Goal: Task Accomplishment & Management: Manage account settings

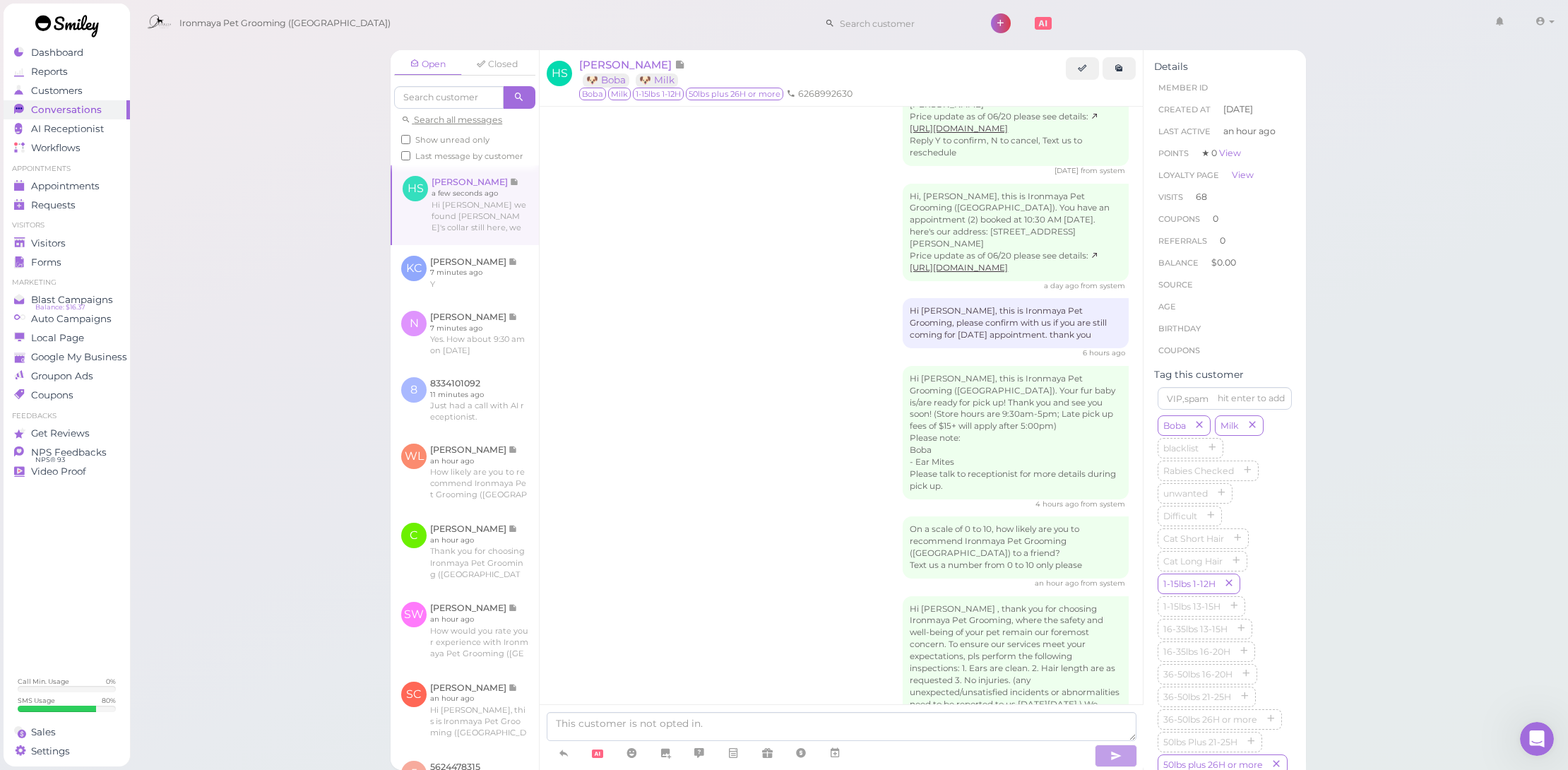
scroll to position [3, 0]
click at [500, 367] on link at bounding box center [465, 333] width 148 height 67
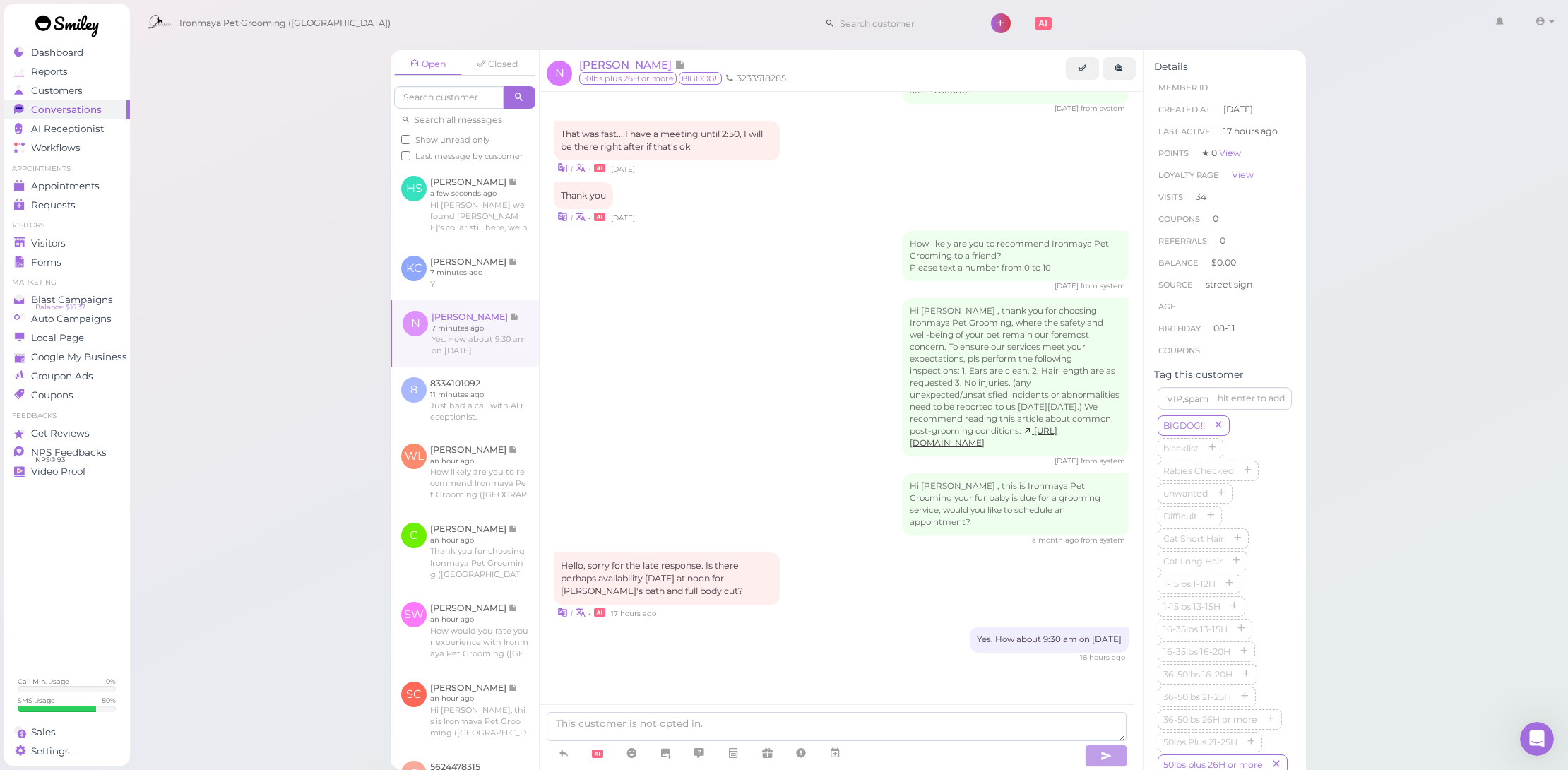
scroll to position [1604, 0]
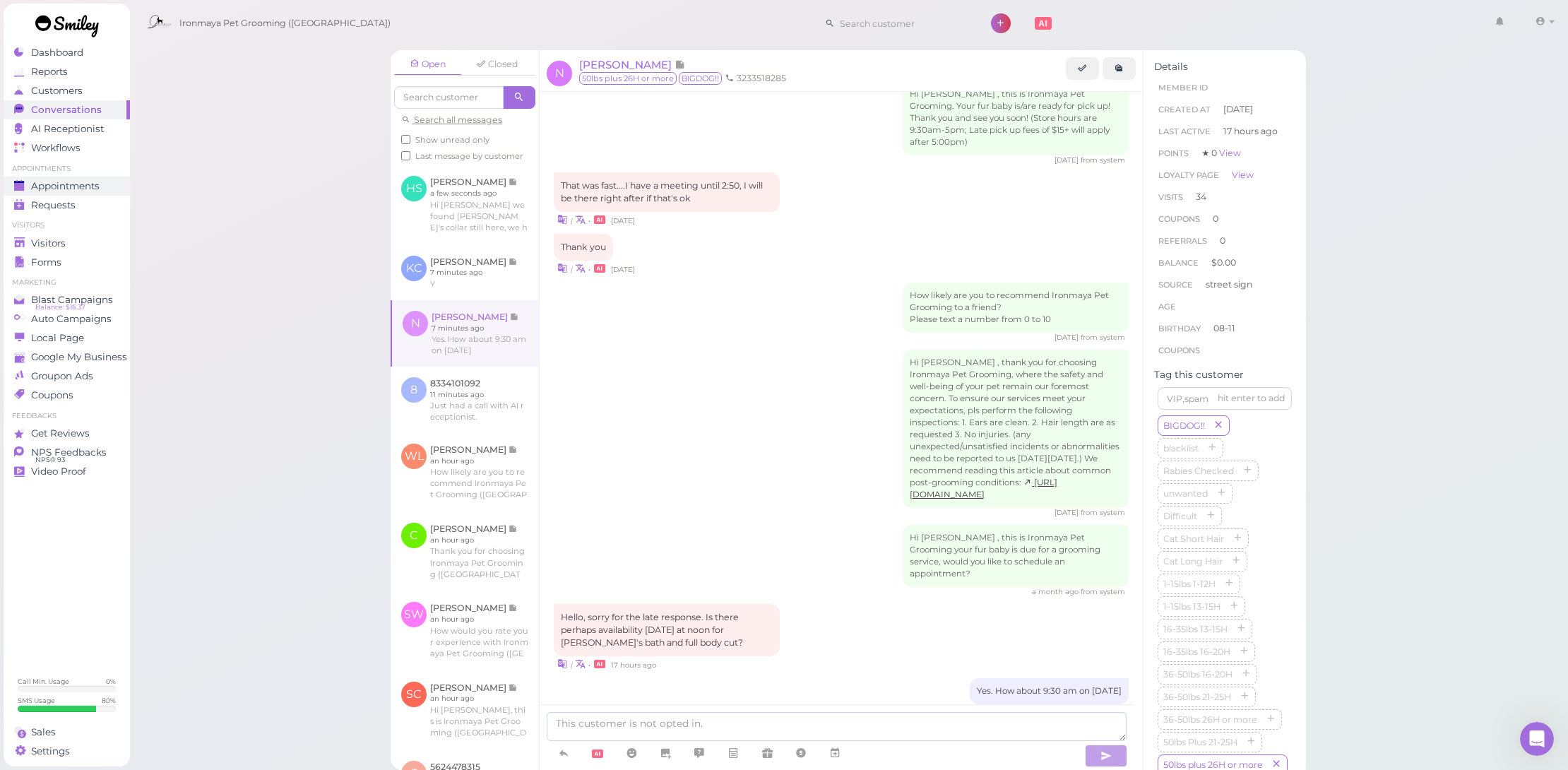
click at [99, 190] on span "Appointments" at bounding box center [65, 186] width 69 height 12
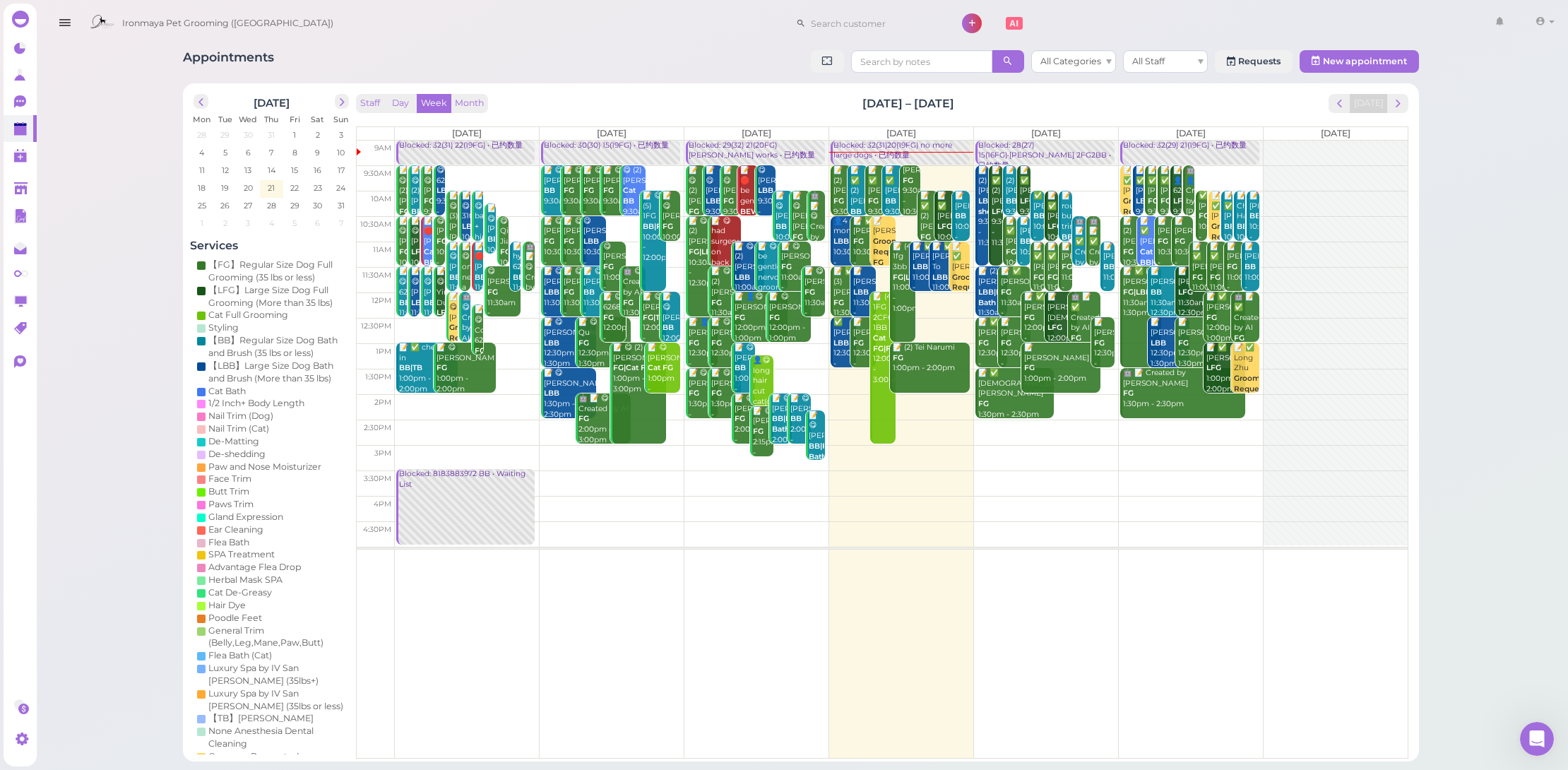
click at [410, 103] on button "Day" at bounding box center [400, 103] width 34 height 19
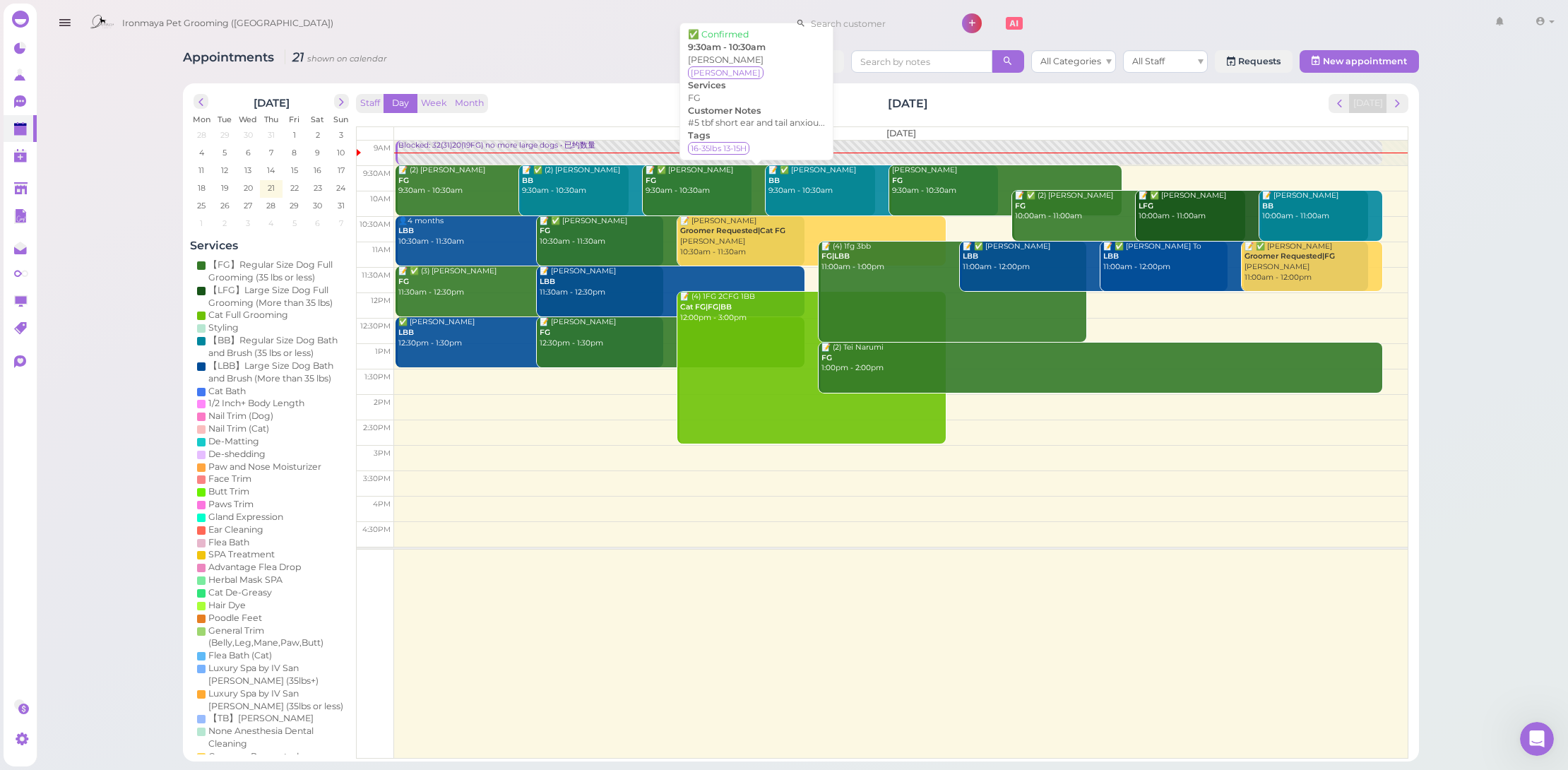
click at [671, 188] on div "📝 ✅ Derrick Nguyen FG 9:30am - 10:30am" at bounding box center [761, 181] width 231 height 31
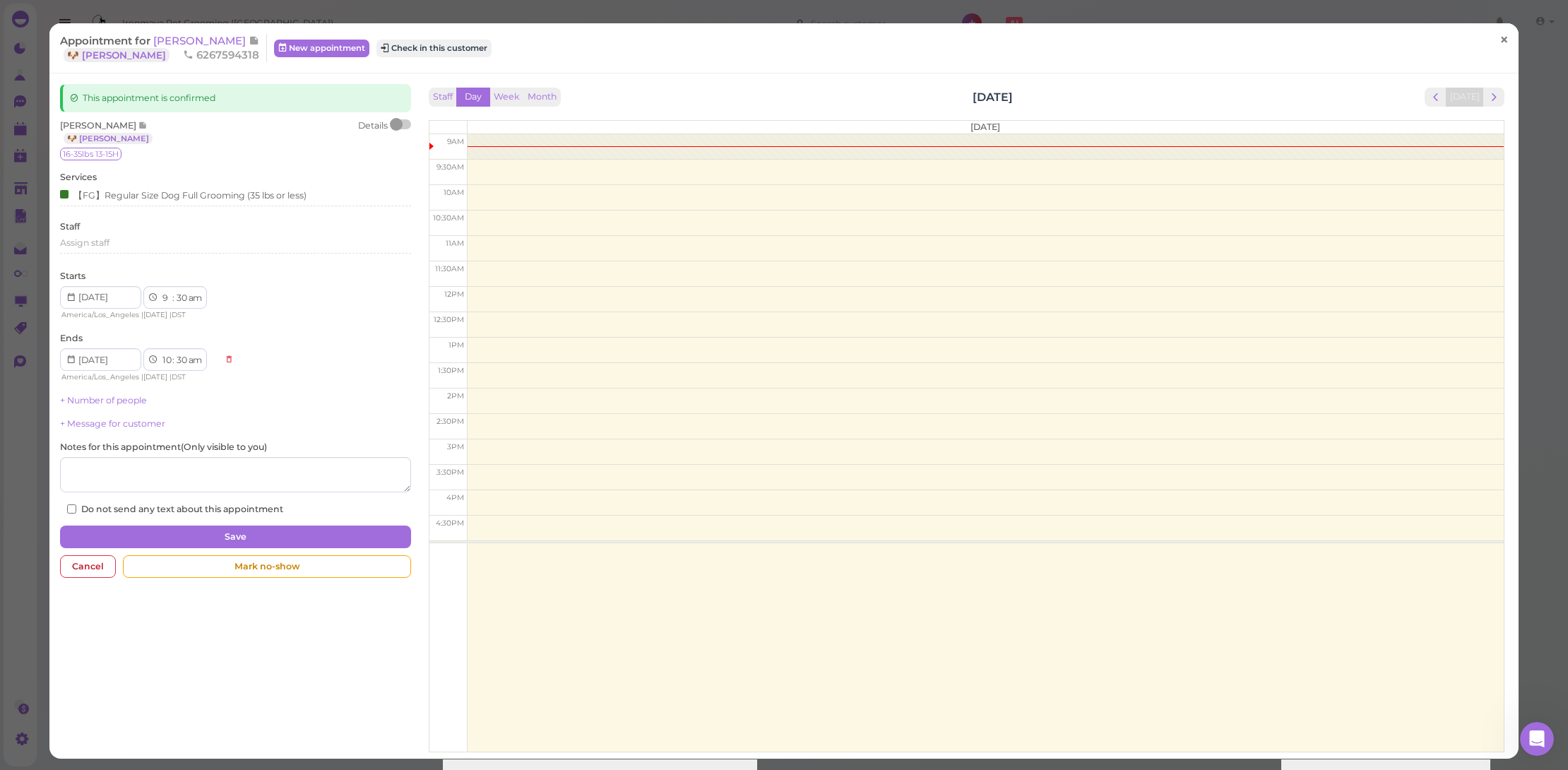
click at [1499, 36] on span "×" at bounding box center [1504, 39] width 9 height 20
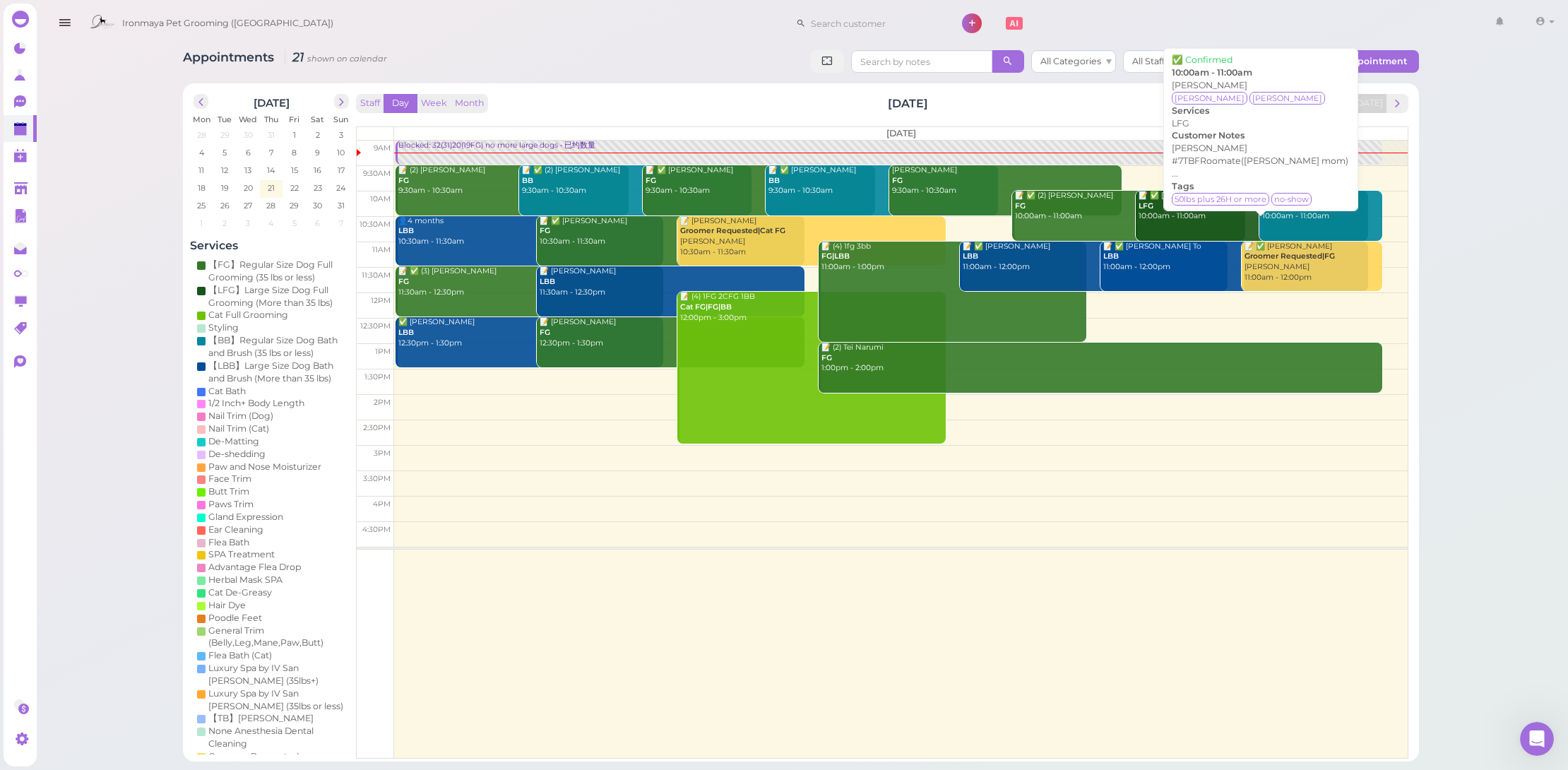
click at [1159, 225] on link "📝 ✅ Katie Wong LFG 10:00am - 11:00am" at bounding box center [1252, 215] width 232 height 50
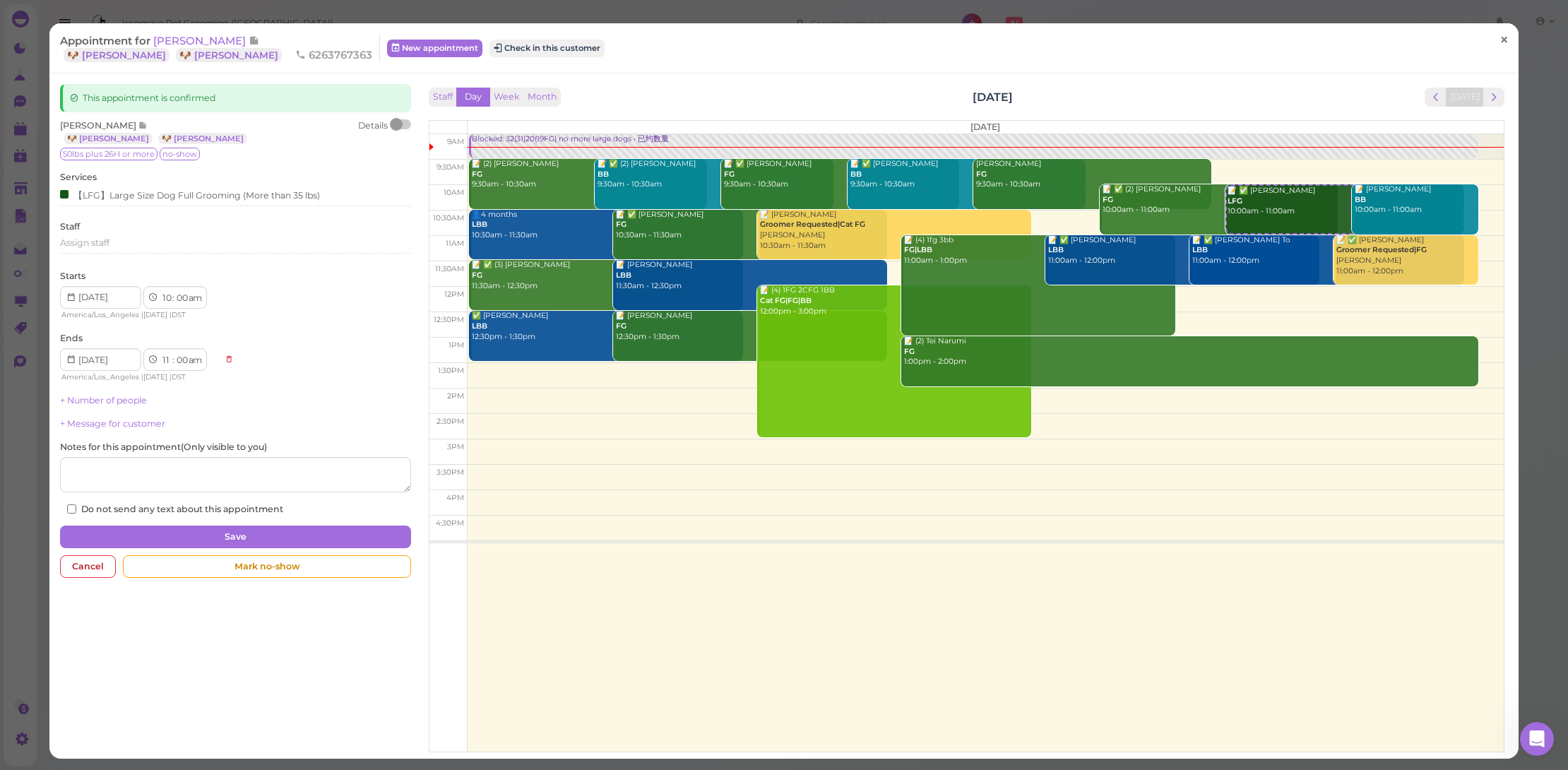
click at [1491, 36] on link "×" at bounding box center [1504, 40] width 27 height 33
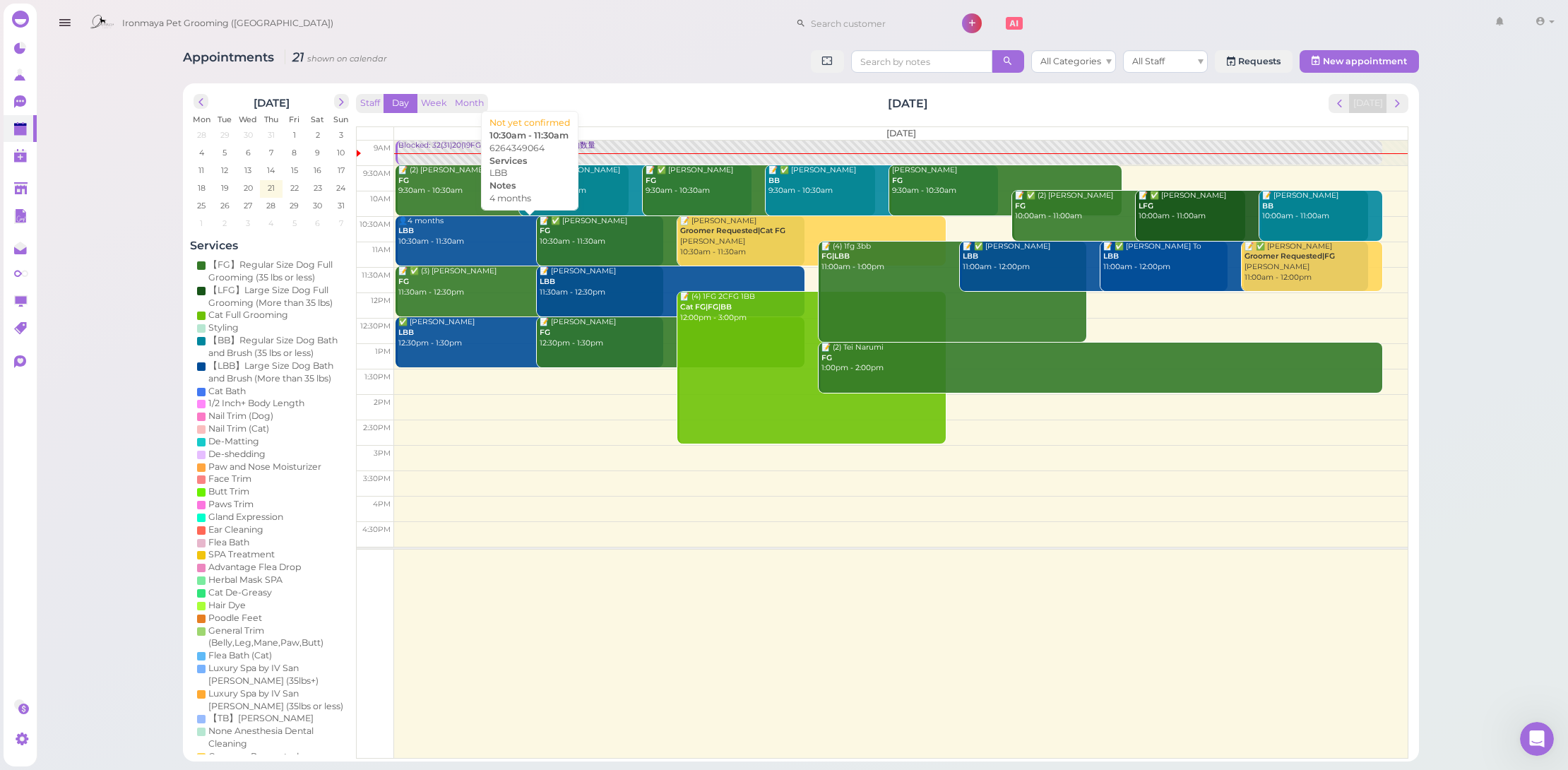
click at [462, 255] on link "👤4 months LBB 10:30am - 11:30am" at bounding box center [529, 241] width 267 height 50
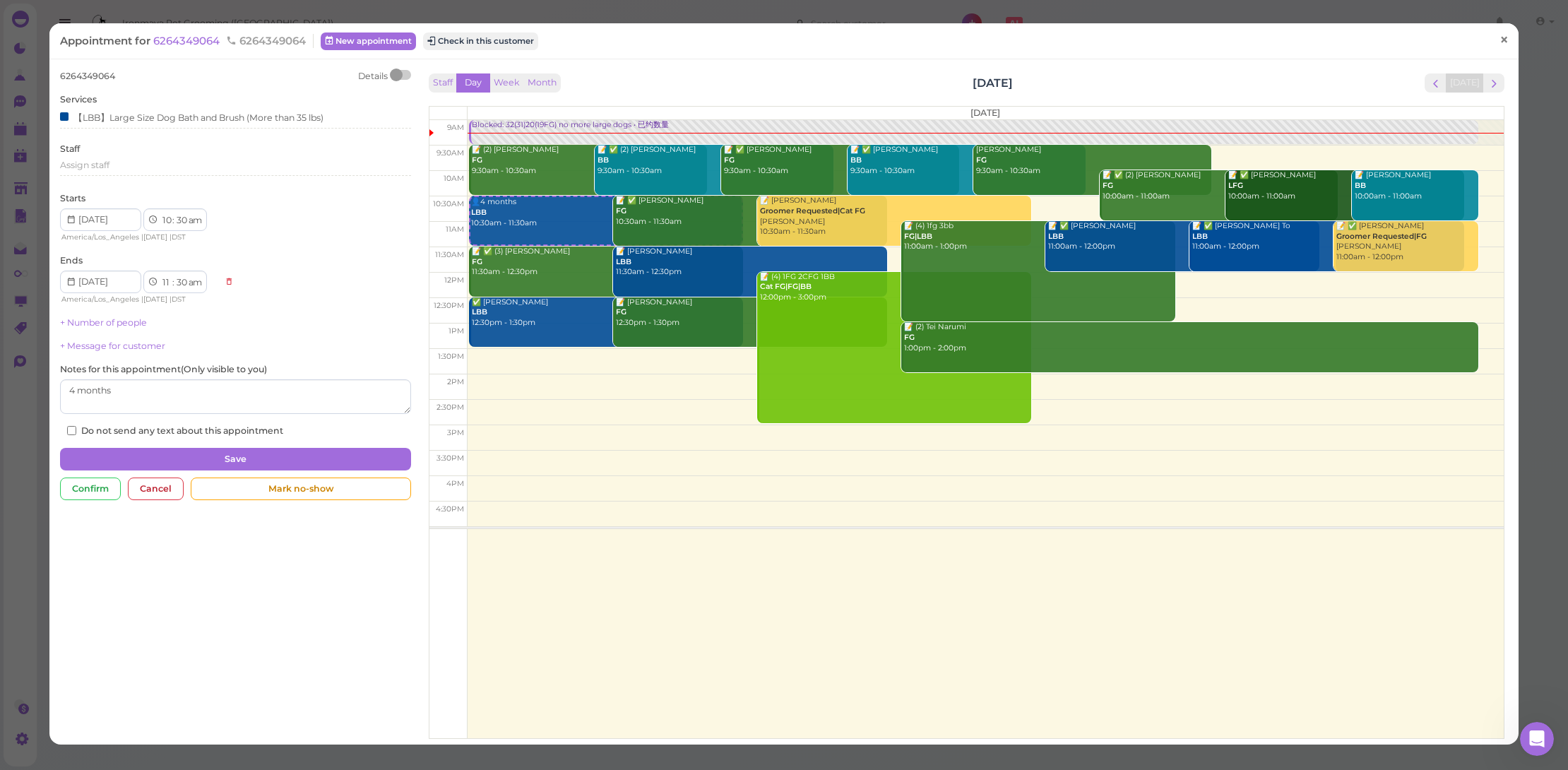
click at [1499, 42] on span "×" at bounding box center [1504, 39] width 9 height 20
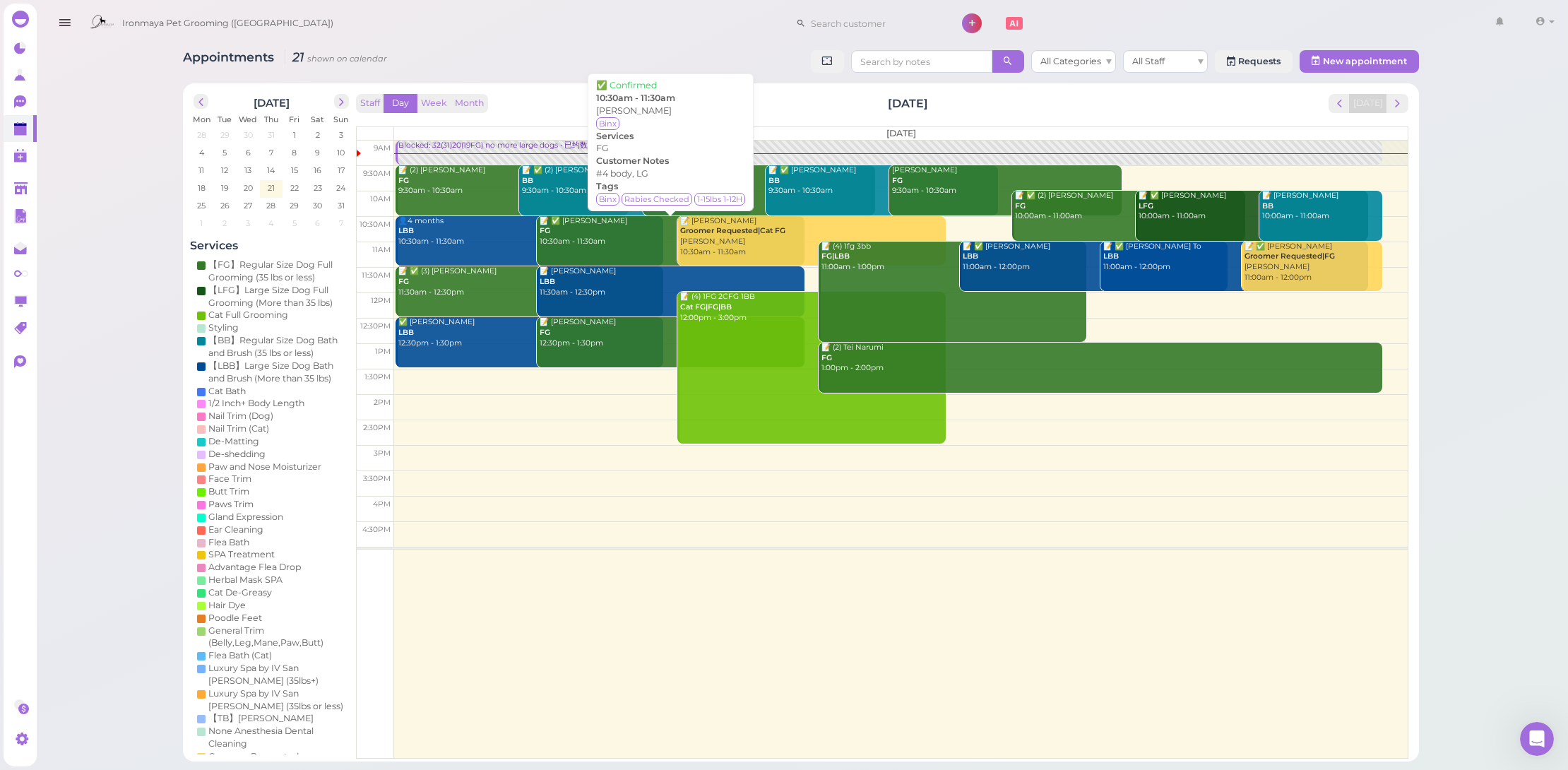
click at [634, 233] on div "📝 ✅ Stephanie Chung FG 10:30am - 11:30am" at bounding box center [672, 232] width 265 height 31
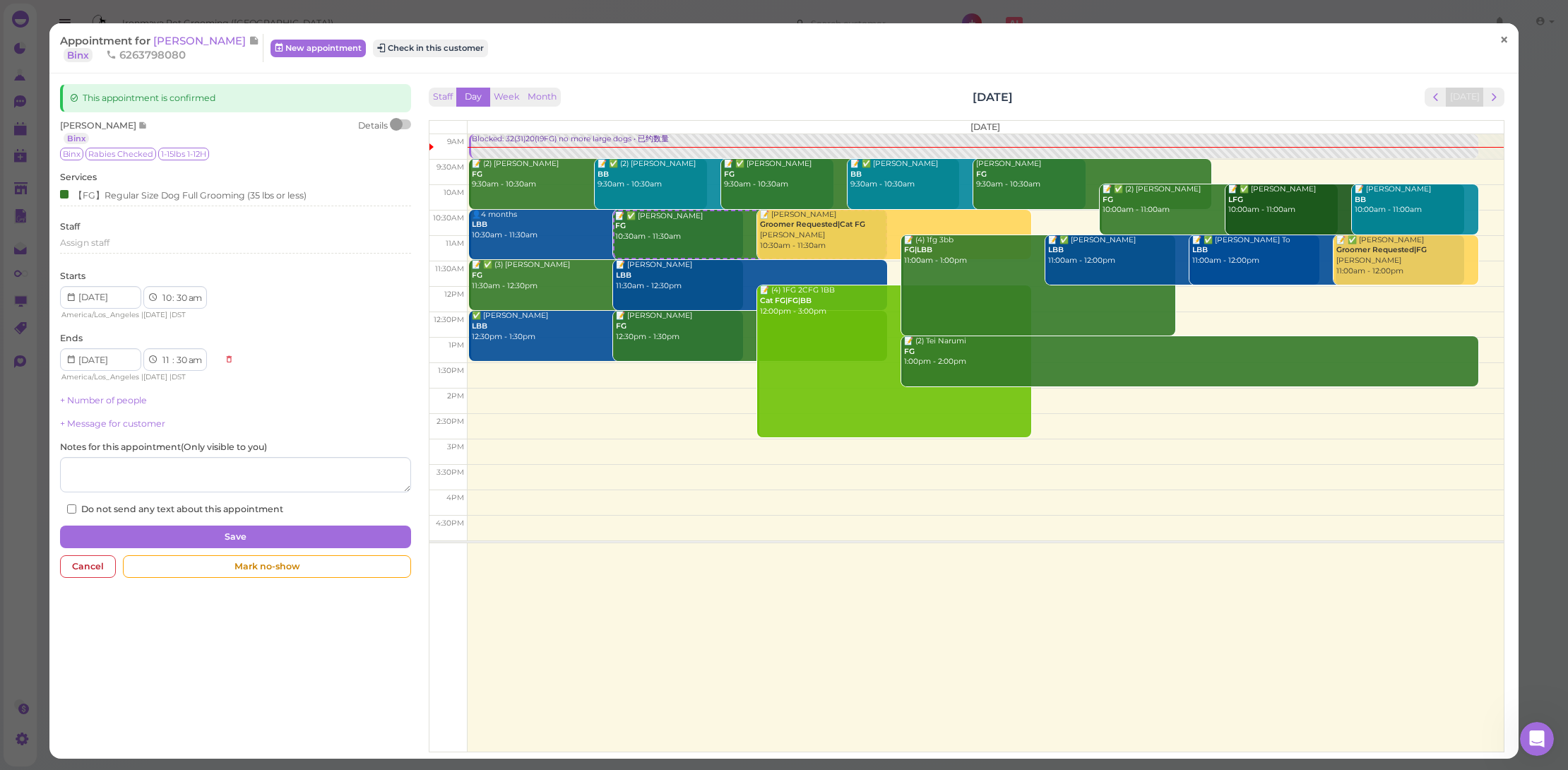
click at [1499, 42] on span "×" at bounding box center [1504, 39] width 9 height 20
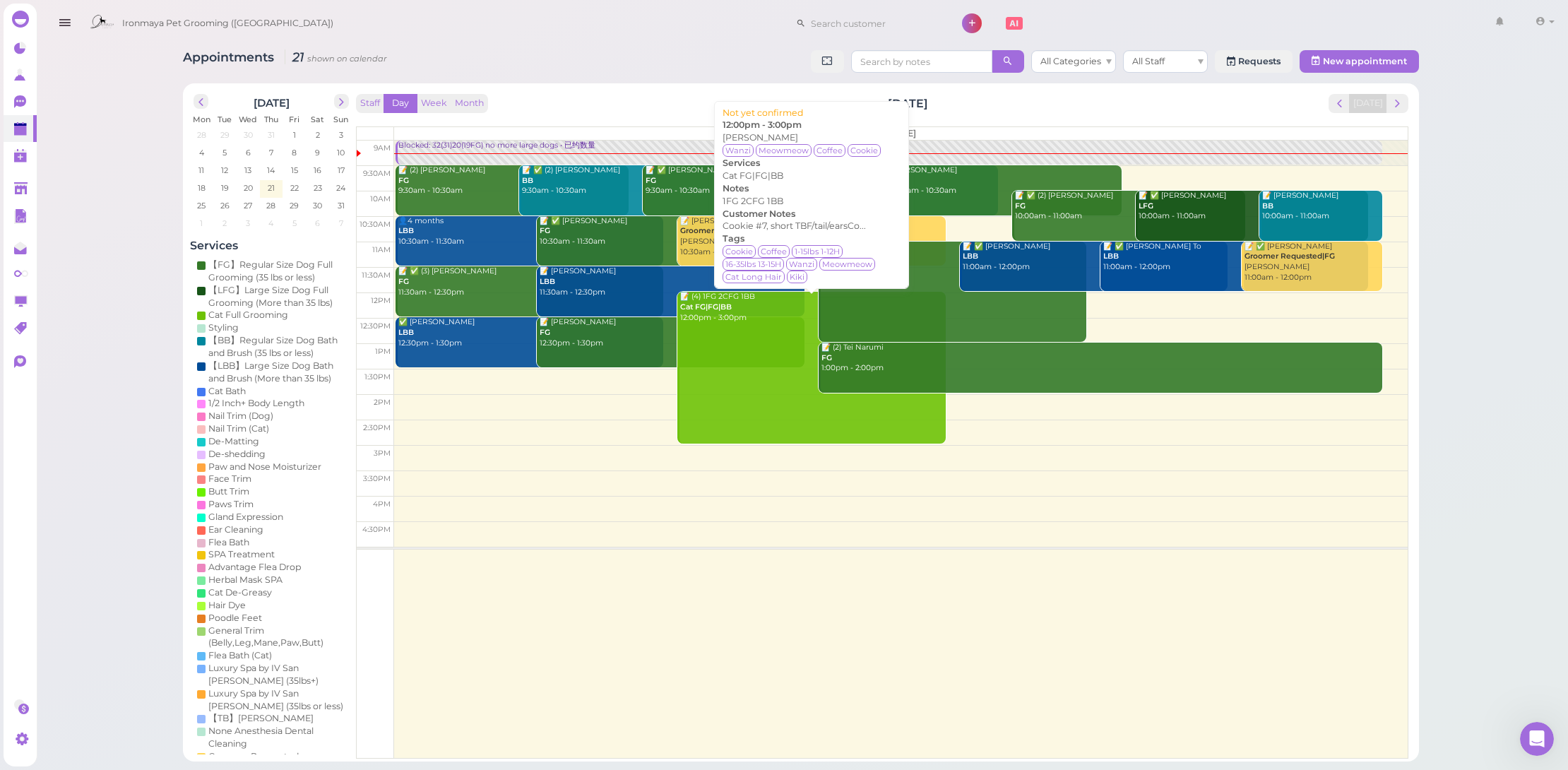
click at [752, 342] on link "📝 (4) 1FG 2CFG 1BB Cat FG|FG|BB 12:00pm - 3:00pm" at bounding box center [811, 367] width 267 height 151
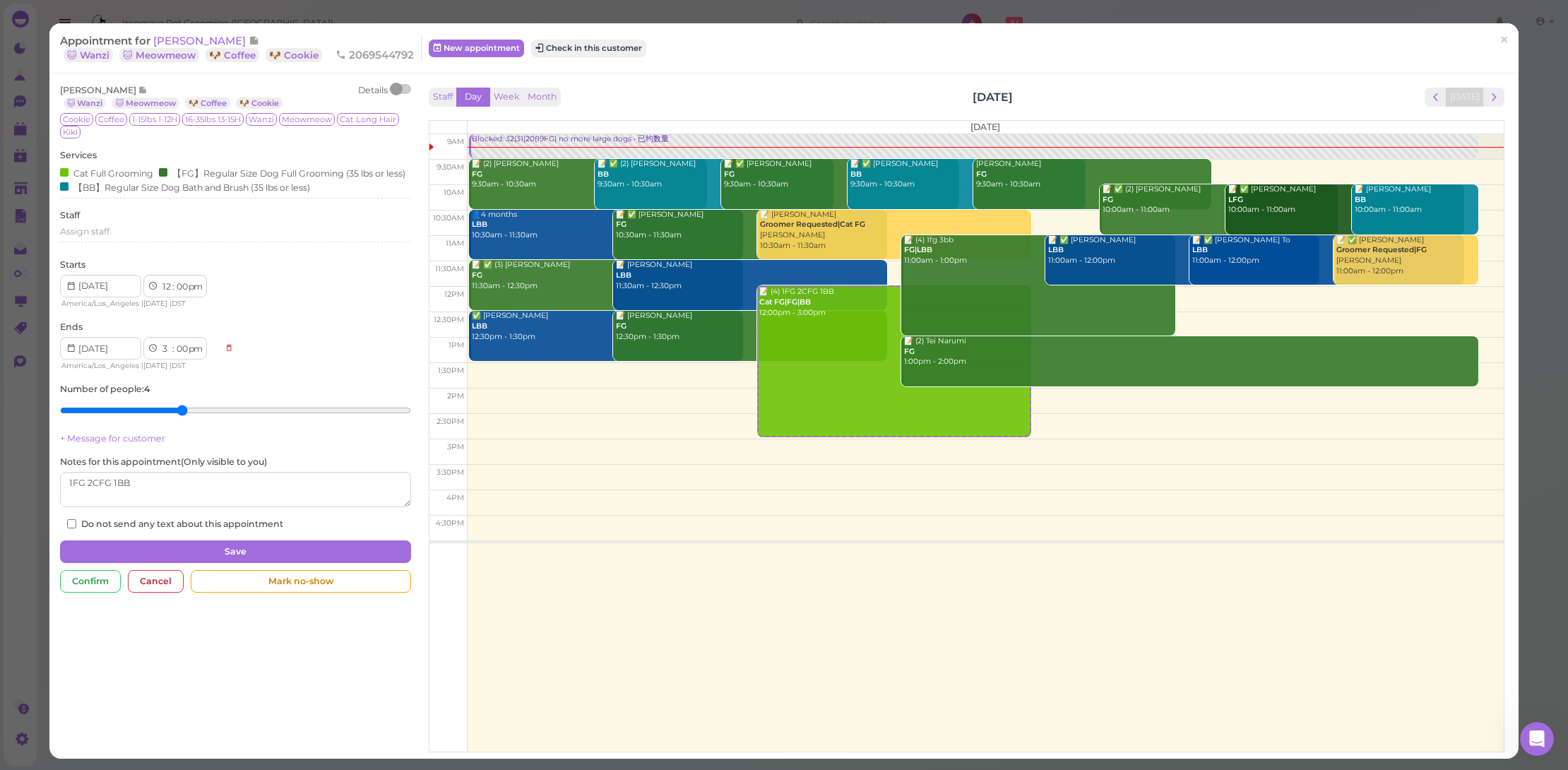
click at [405, 89] on div at bounding box center [402, 89] width 20 height 10
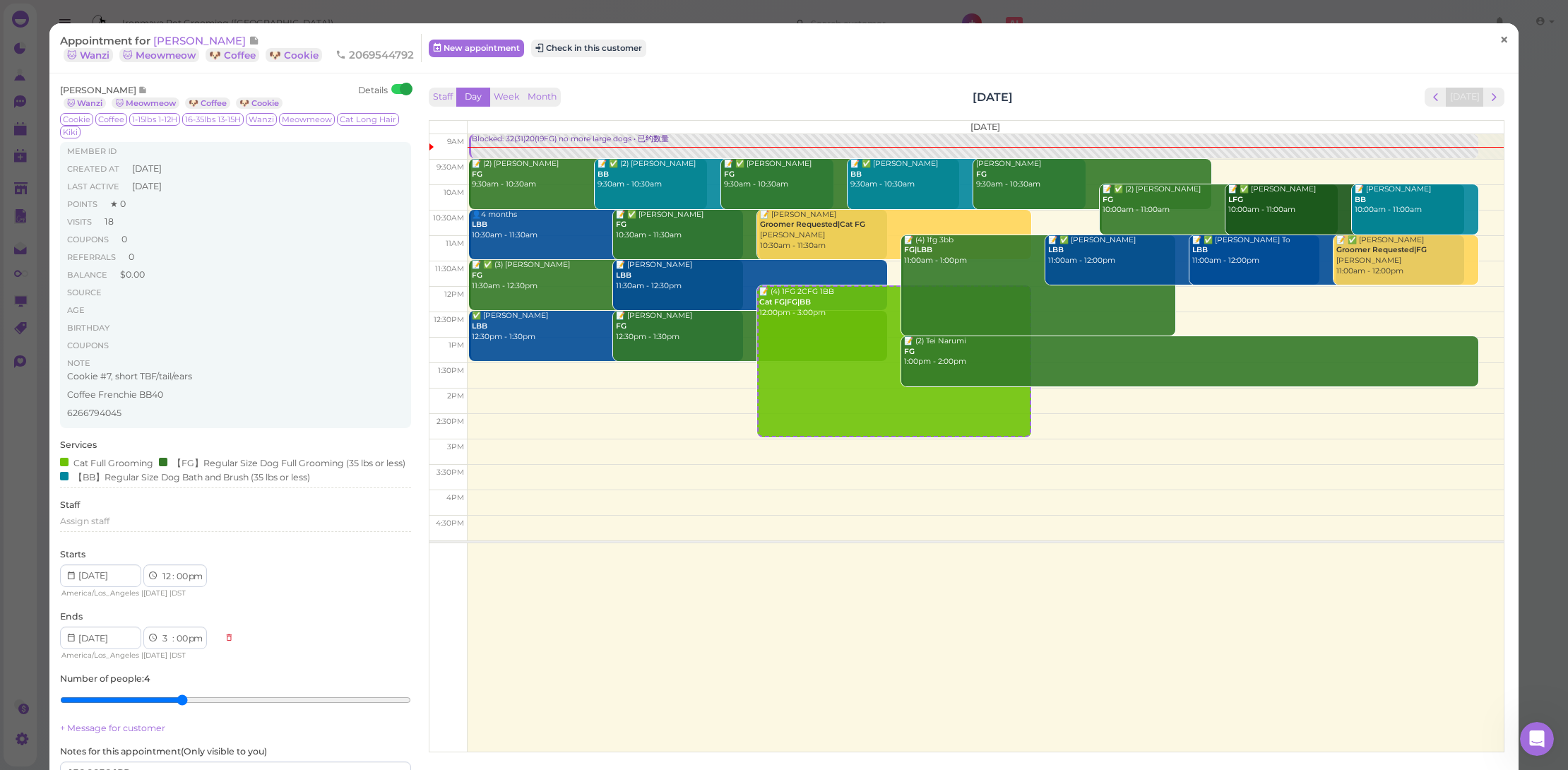
click at [1501, 40] on link "×" at bounding box center [1504, 40] width 27 height 33
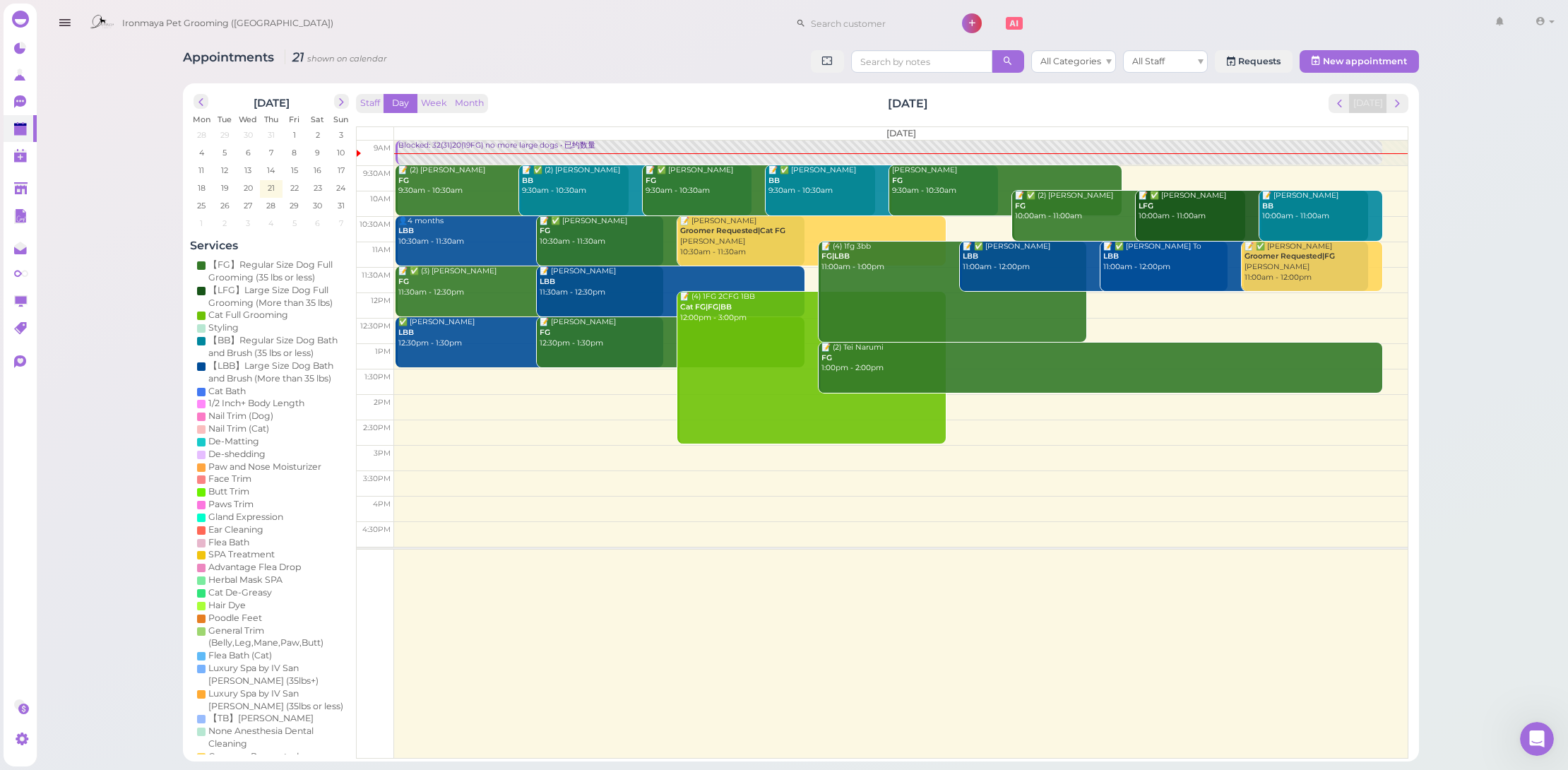
click at [859, 265] on div "📝 (4) 1fg 3bb FG|LBB 11:00am - 1:00pm" at bounding box center [954, 257] width 265 height 31
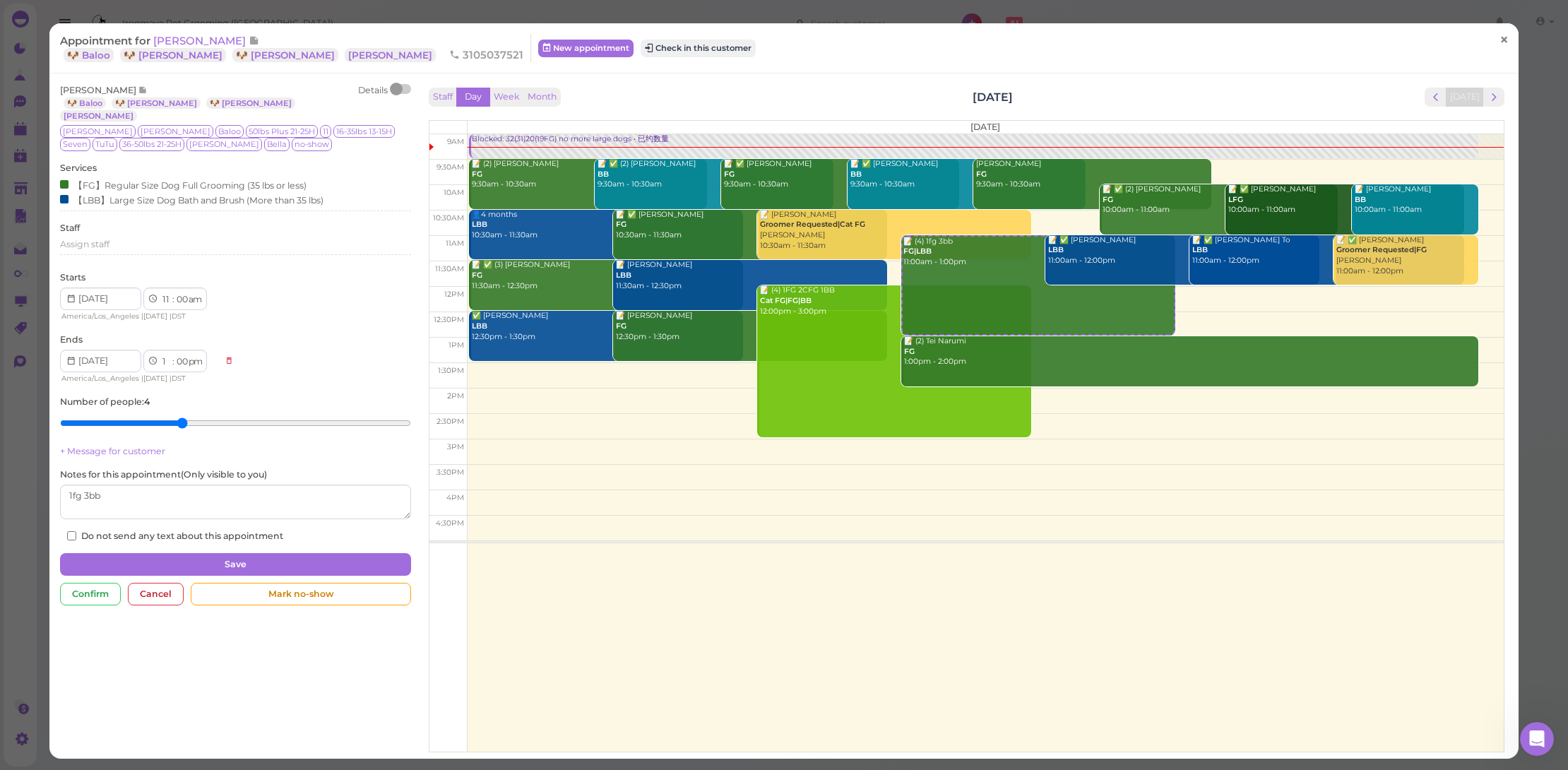
click at [1499, 34] on span "×" at bounding box center [1504, 39] width 9 height 20
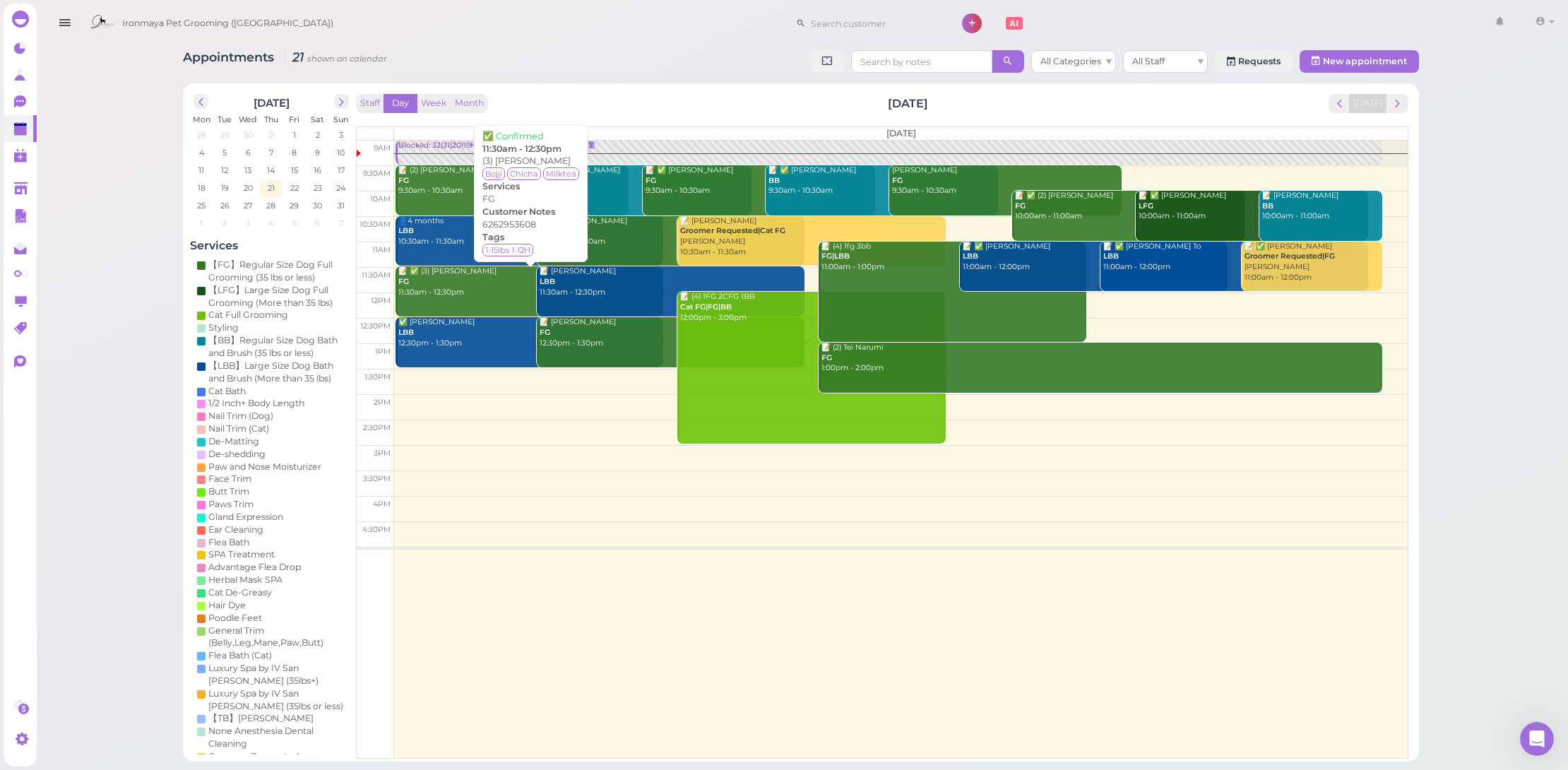
click at [486, 277] on div "📝 ✅ (3) Lindy Wong FG 11:30am - 12:30pm" at bounding box center [530, 282] width 265 height 31
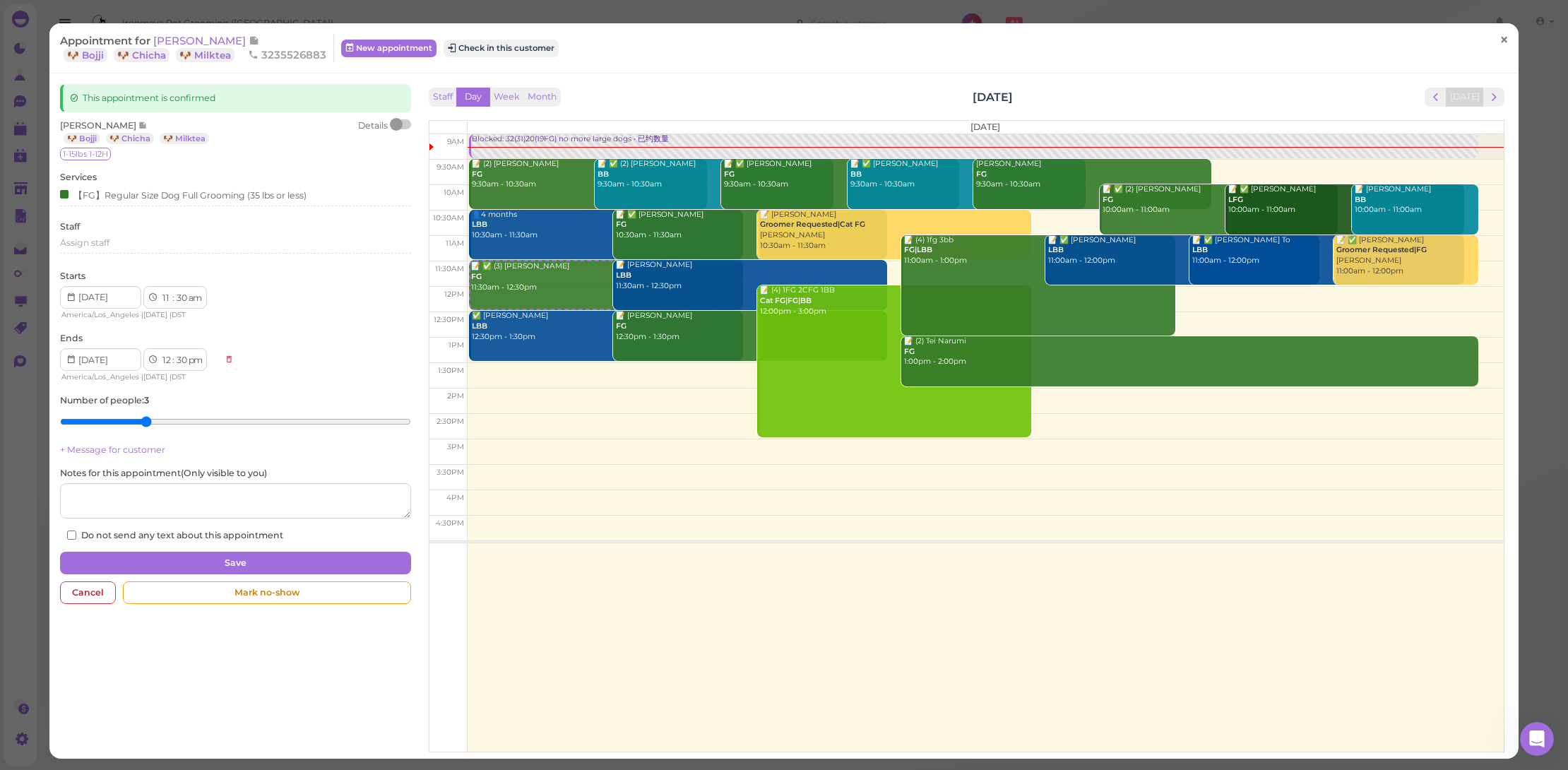
click at [1499, 39] on span "×" at bounding box center [1504, 39] width 9 height 20
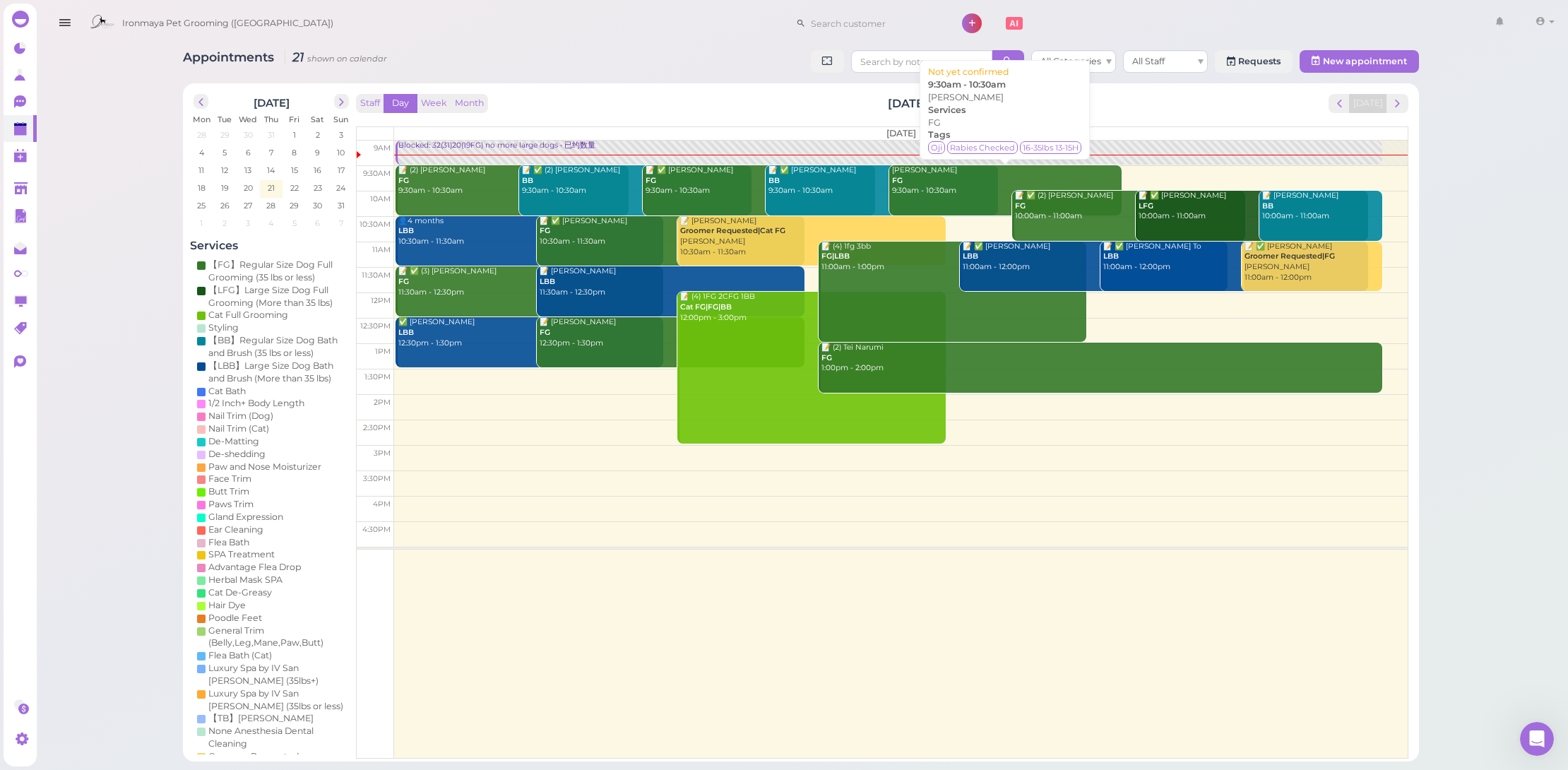
click at [951, 202] on link "Eric Nhan FG 9:30am - 10:30am" at bounding box center [1006, 190] width 232 height 50
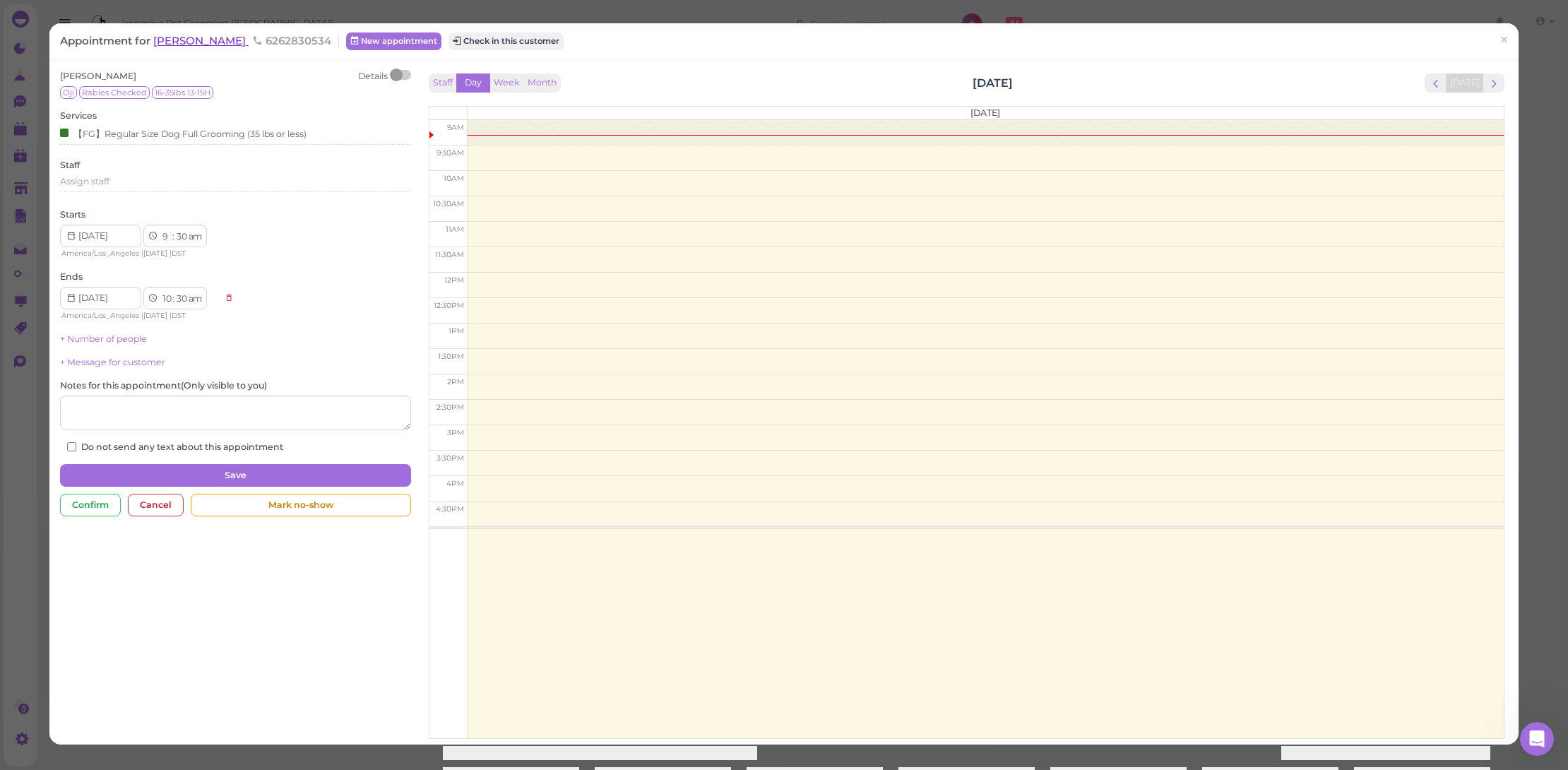
click at [197, 38] on span "Eric Nhan" at bounding box center [200, 40] width 95 height 14
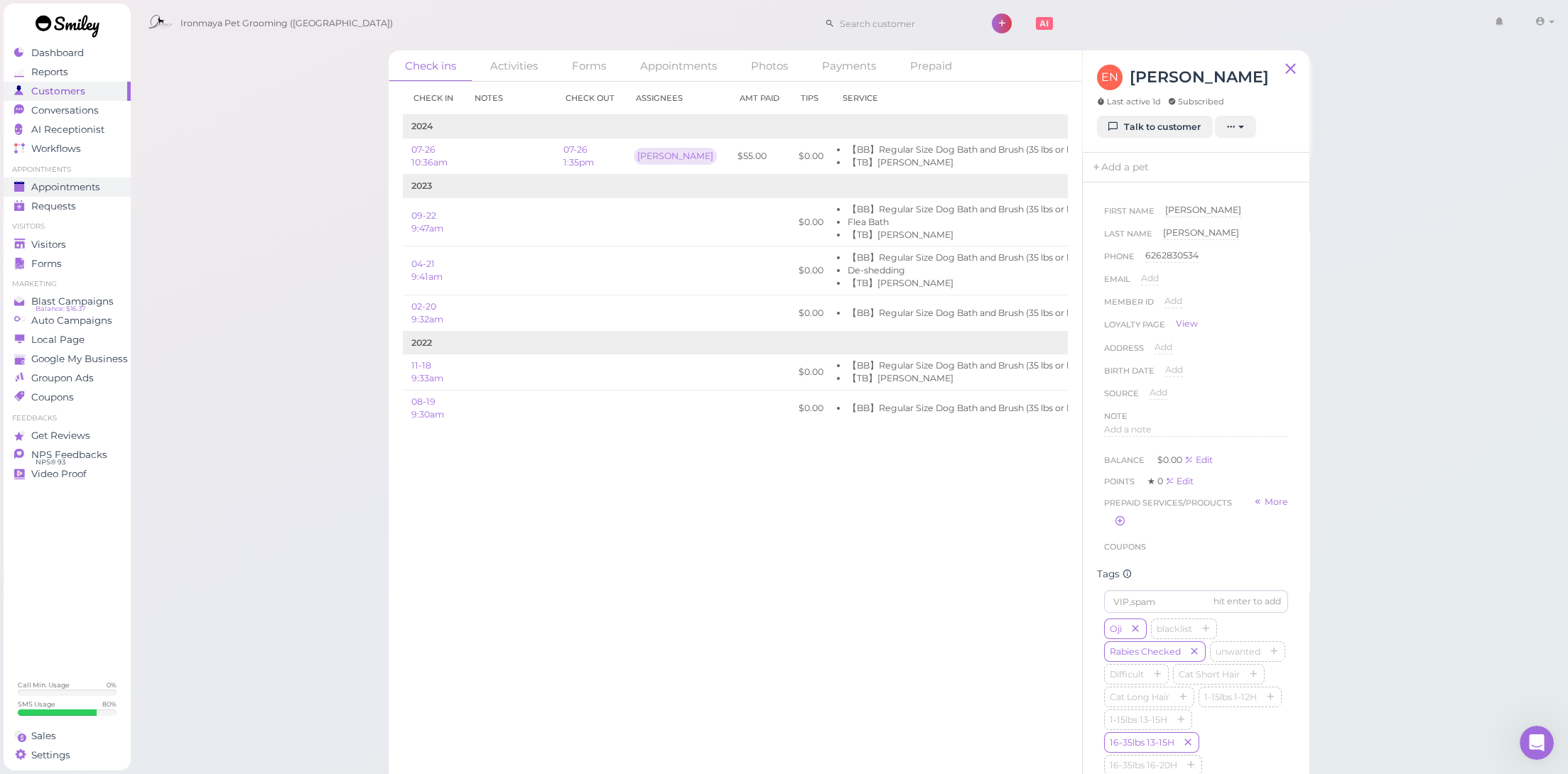
click at [66, 178] on link "Appointments" at bounding box center [67, 187] width 127 height 19
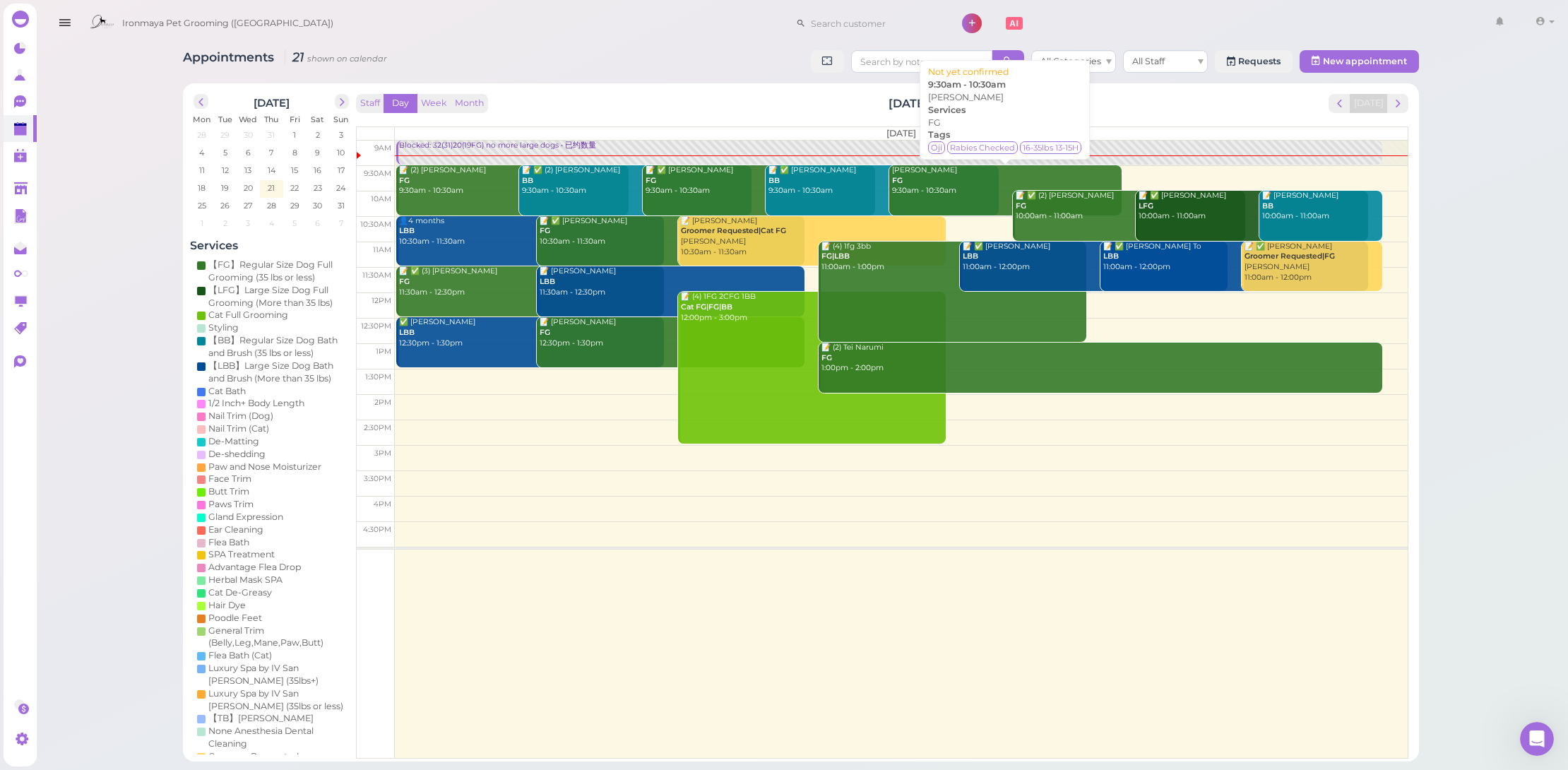
click at [973, 183] on div "Eric Nhan FG 9:30am - 10:30am" at bounding box center [1007, 181] width 231 height 31
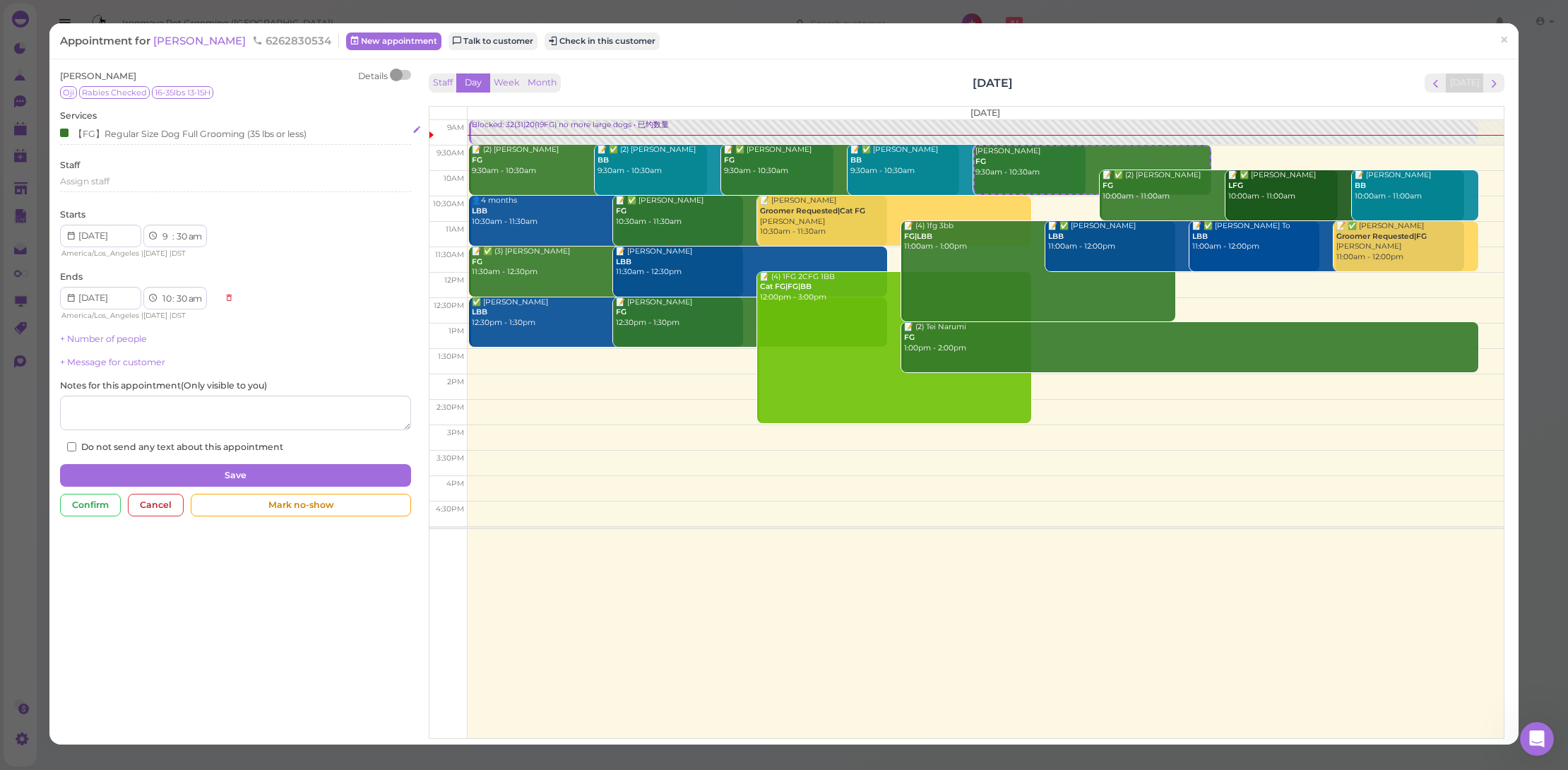
click at [306, 139] on div "【FG】Regular Size Dog Full Grooming (35 lbs or less)" at bounding box center [236, 135] width 351 height 19
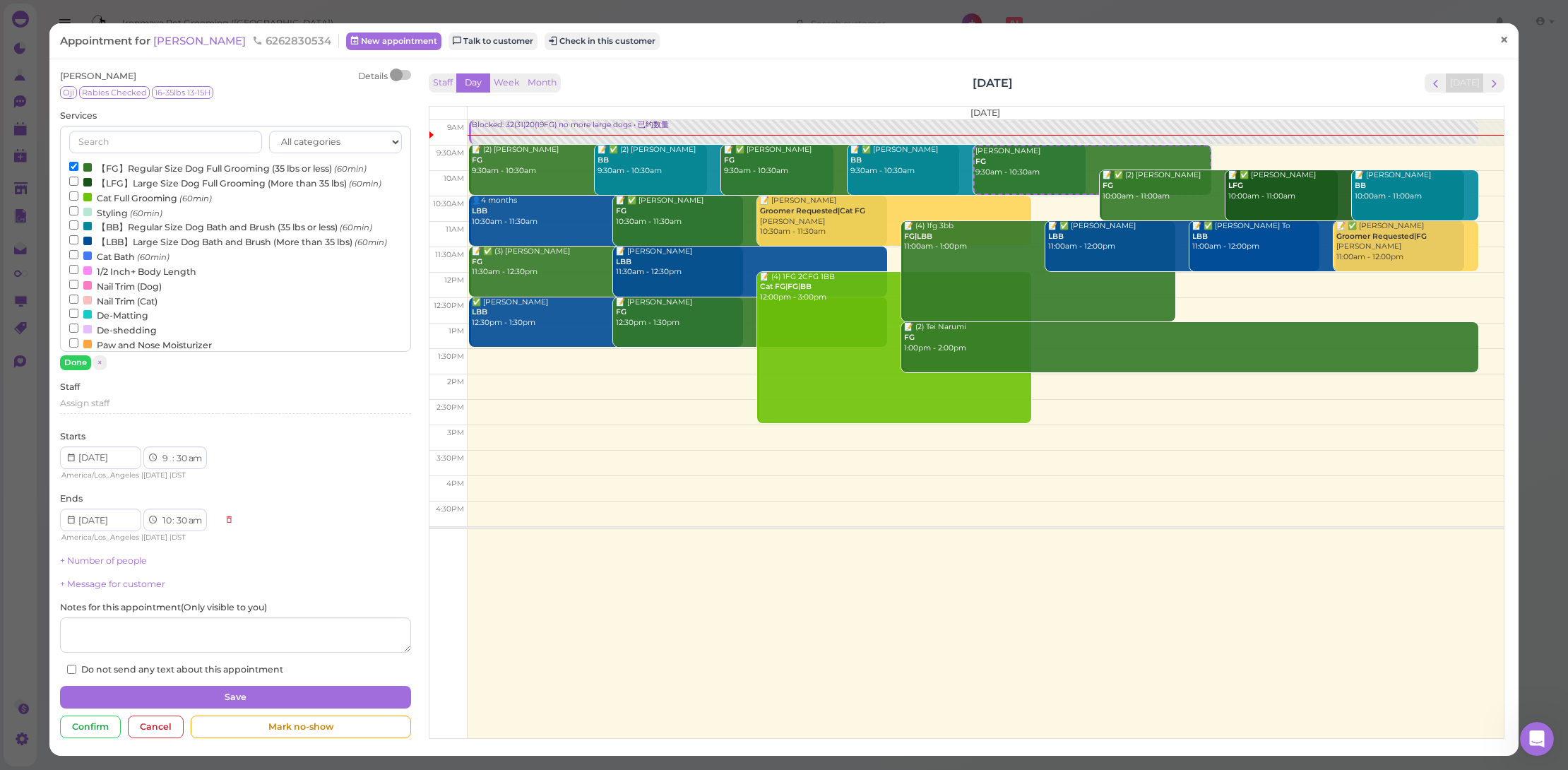
click at [1499, 45] on span "×" at bounding box center [1504, 39] width 9 height 20
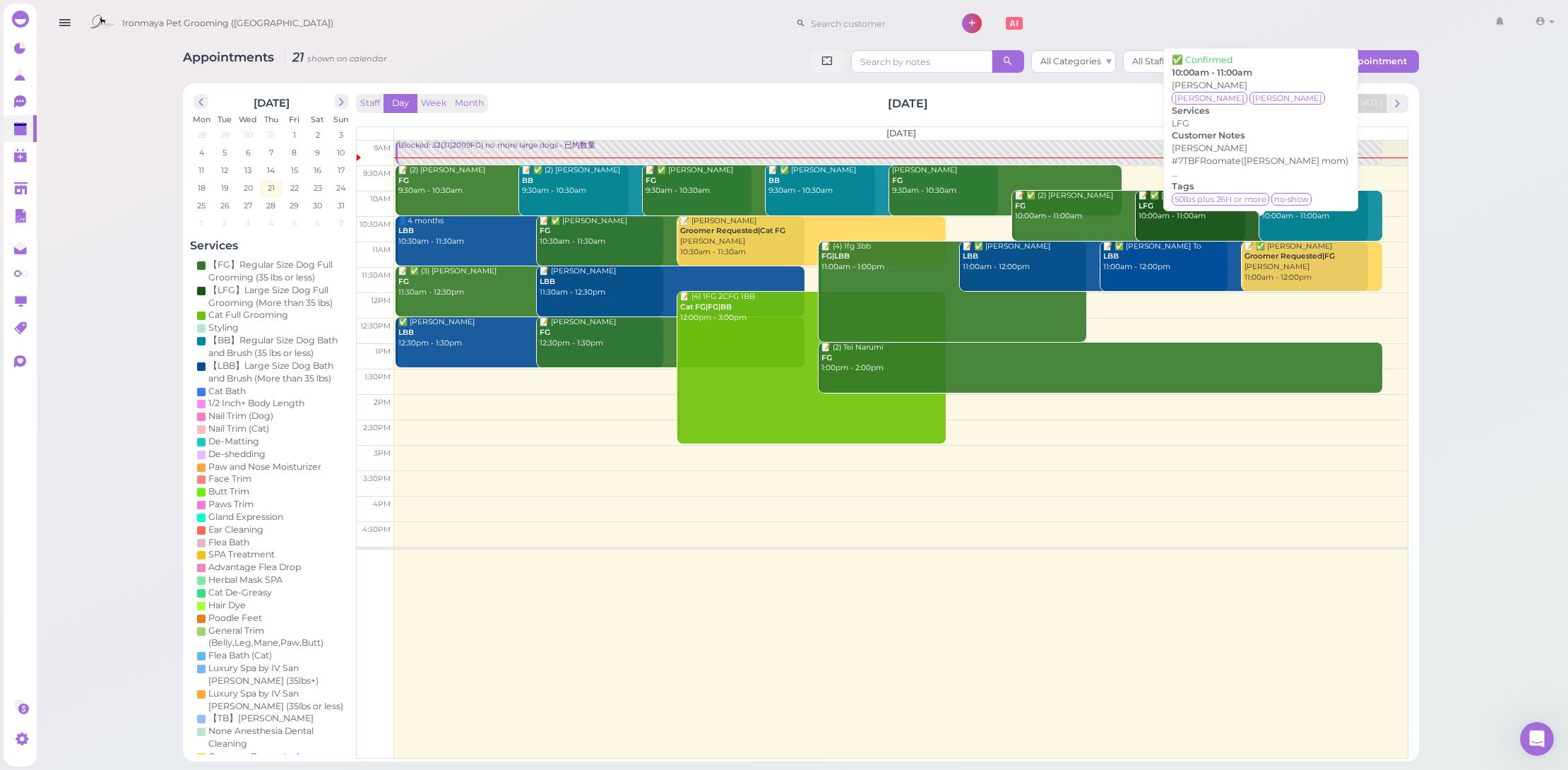
click at [1217, 207] on div "📝 ✅ Katie Wong LFG 10:00am - 11:00am" at bounding box center [1253, 206] width 231 height 31
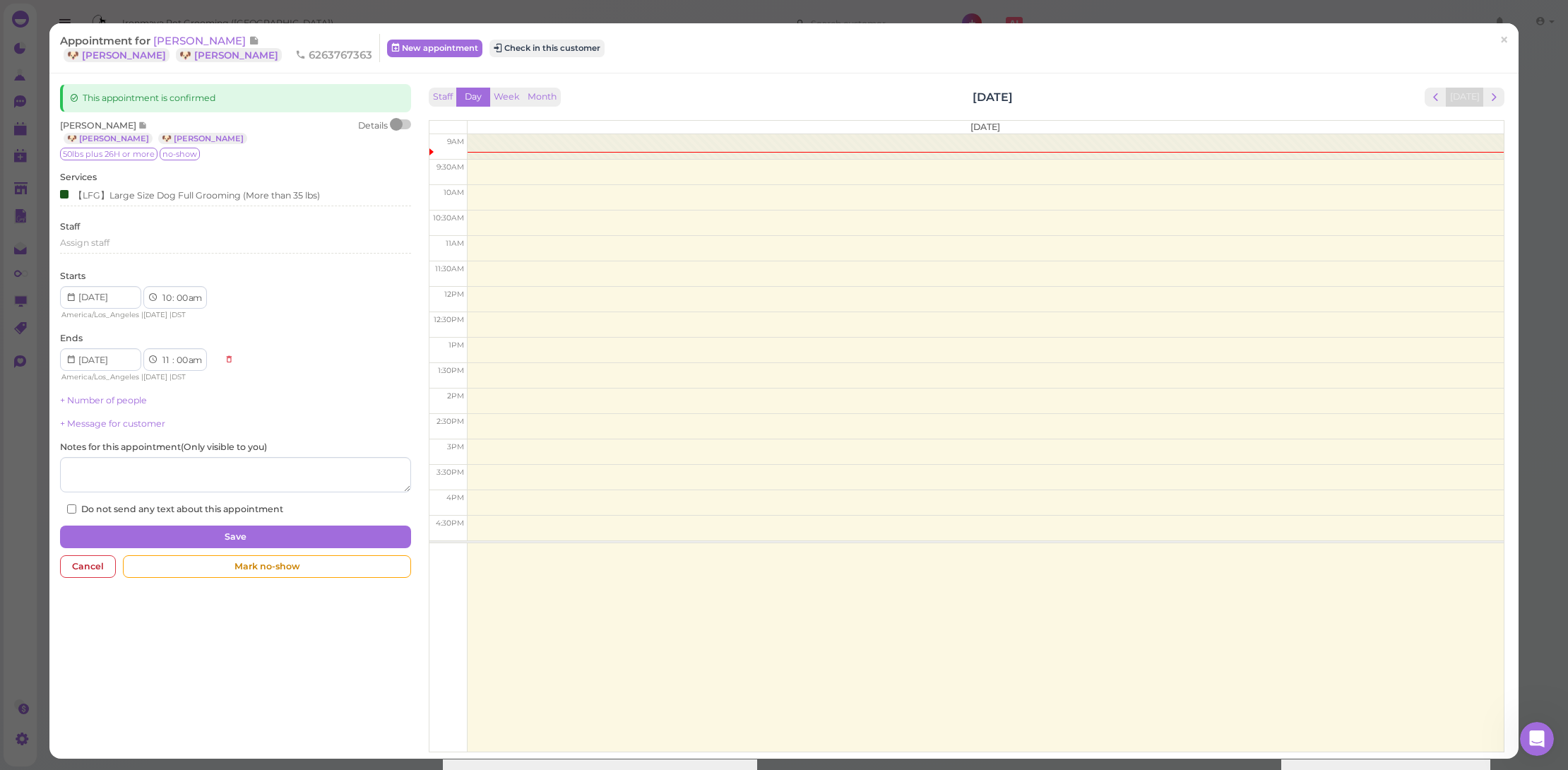
click at [468, 58] on div "Appointment for Katie Wong 🐶 Billy 🐶 Louie 6263767363 New appointment Check in …" at bounding box center [777, 48] width 1434 height 28
click at [407, 35] on div "Appointment for Katie Wong 🐶 Billy 🐶 Louie 6263767363 New appointment Check in …" at bounding box center [777, 48] width 1434 height 28
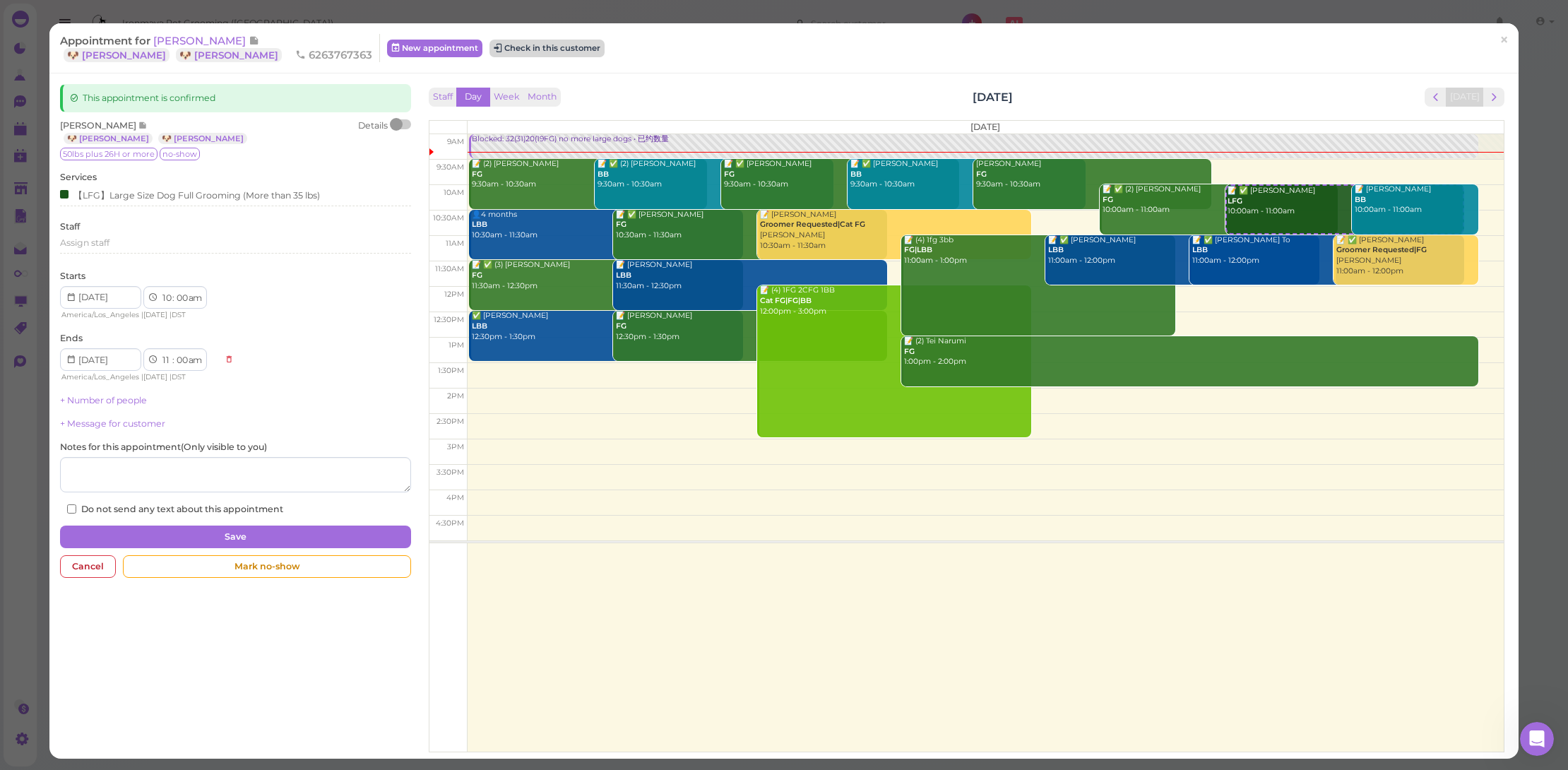
click at [490, 41] on button "Check in this customer" at bounding box center [547, 48] width 115 height 17
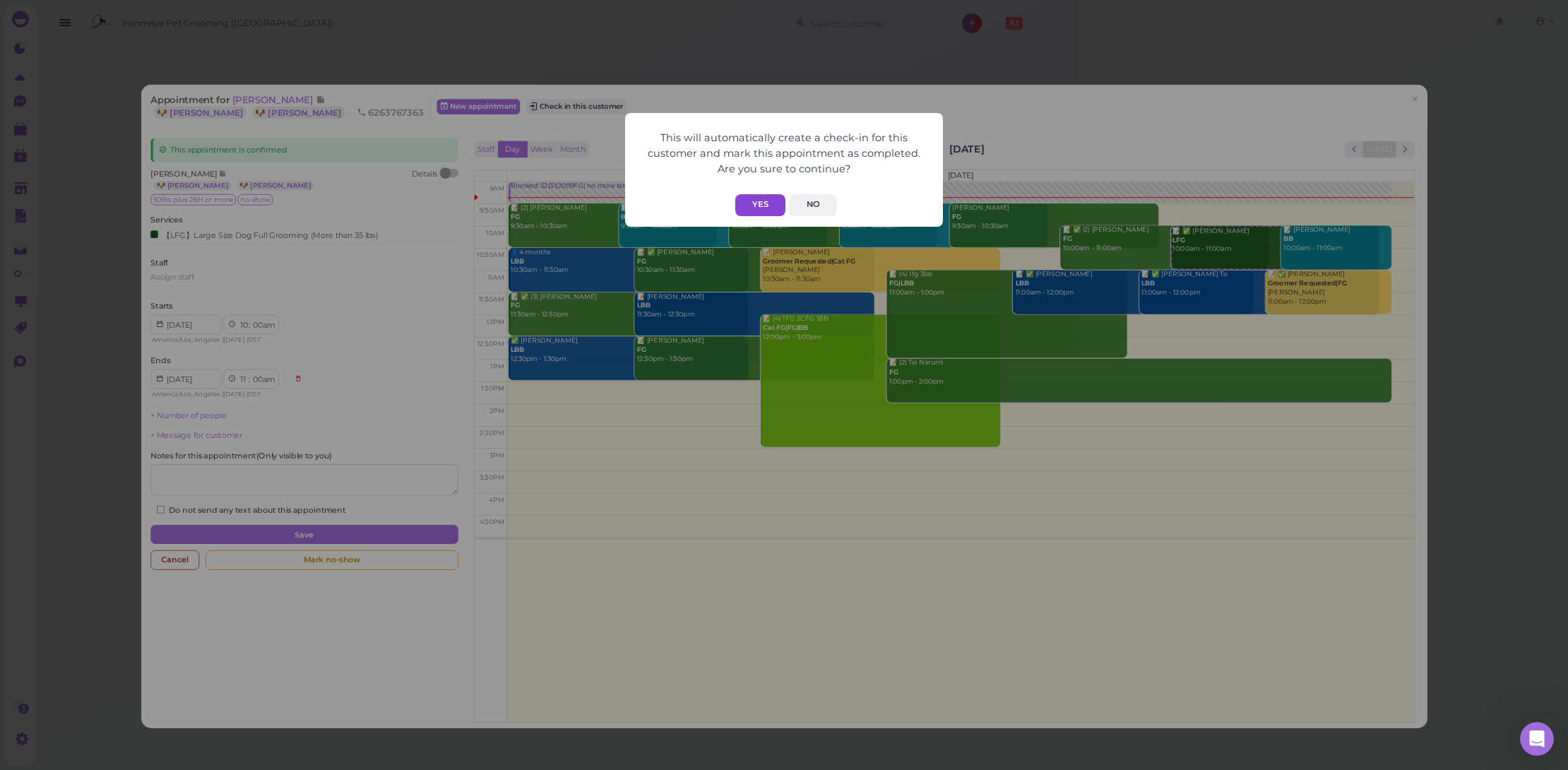
click at [762, 202] on button "Yes" at bounding box center [760, 205] width 50 height 22
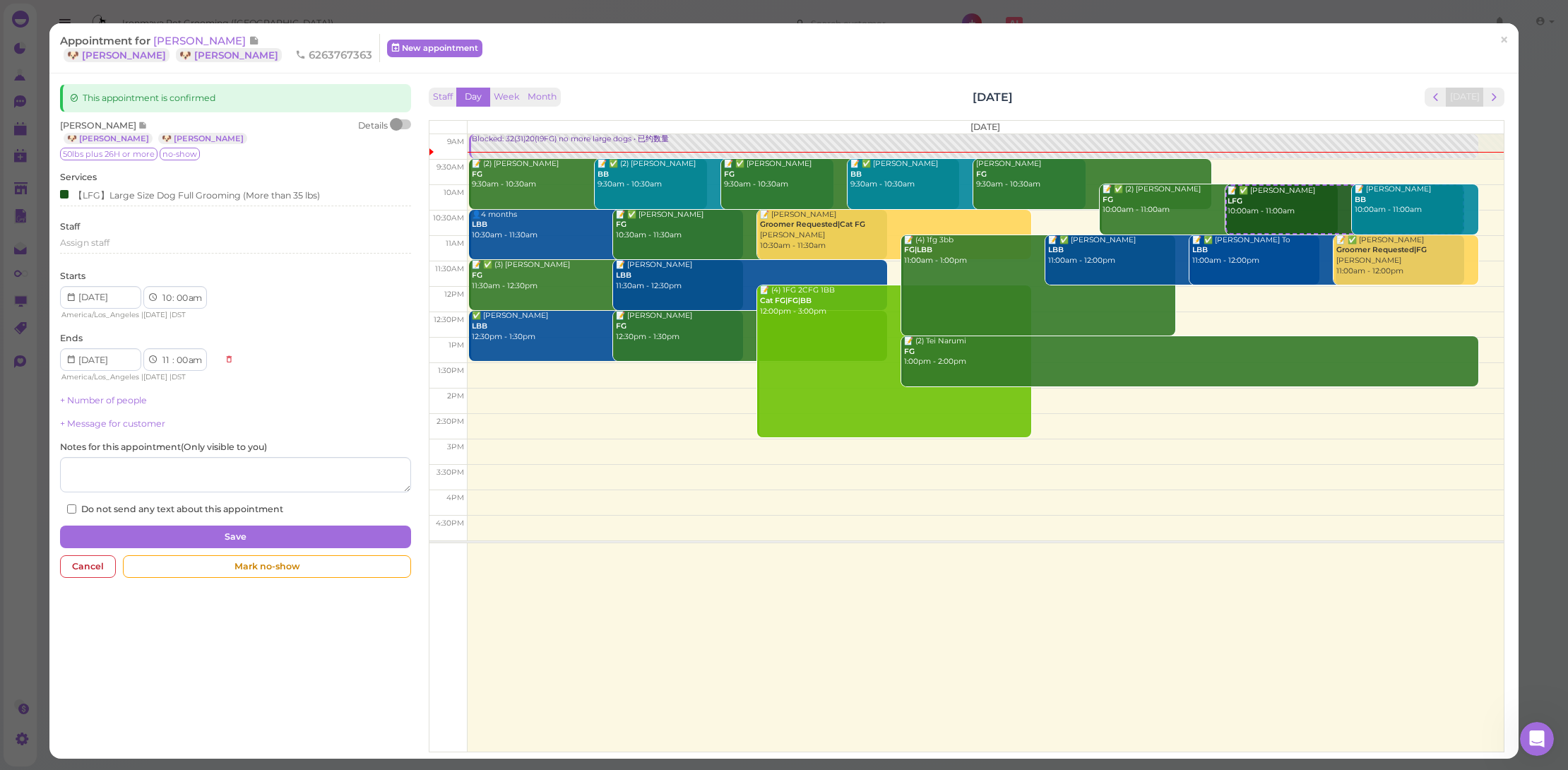
click at [399, 128] on div at bounding box center [402, 124] width 20 height 10
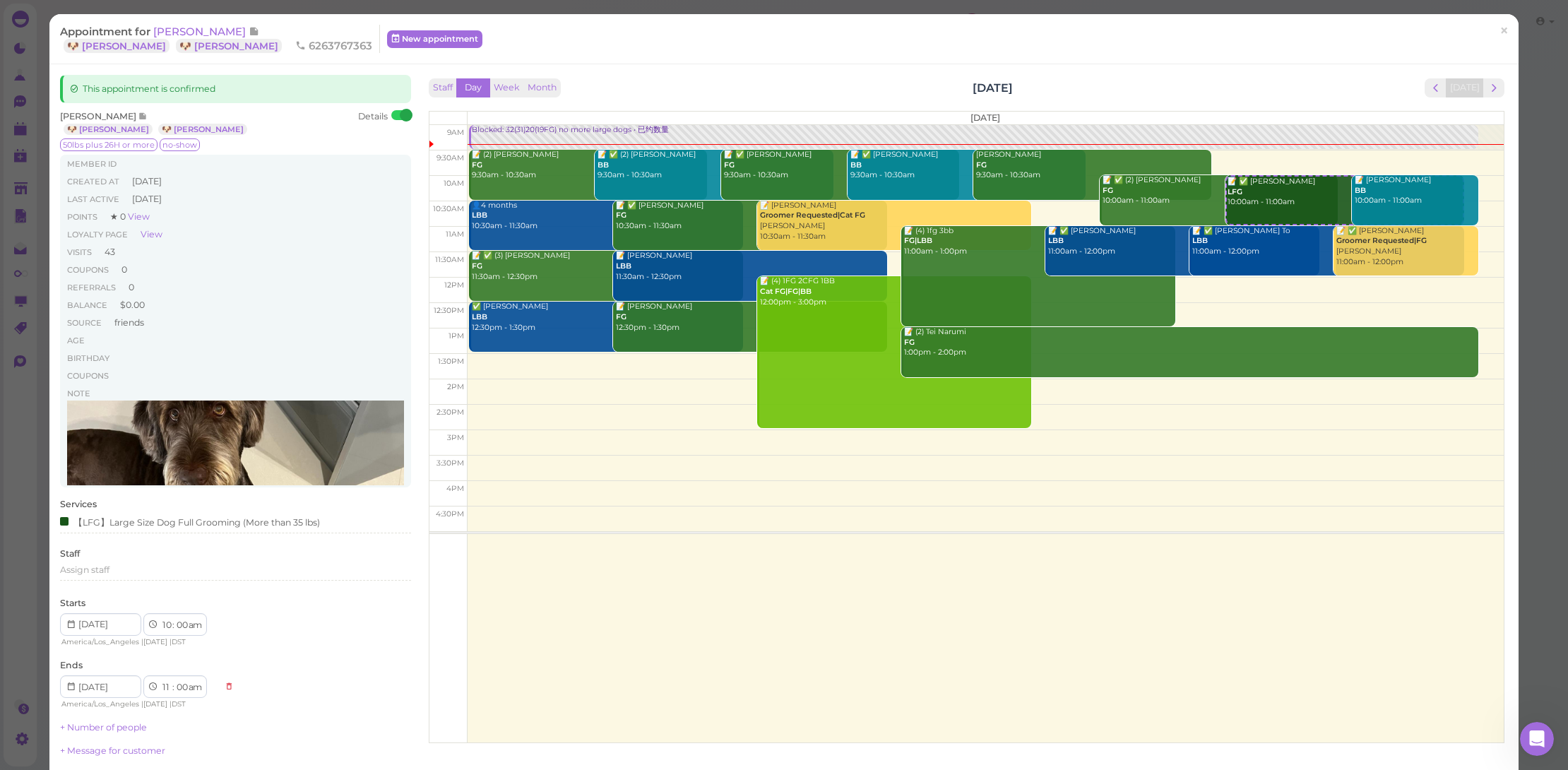
scroll to position [128, 0]
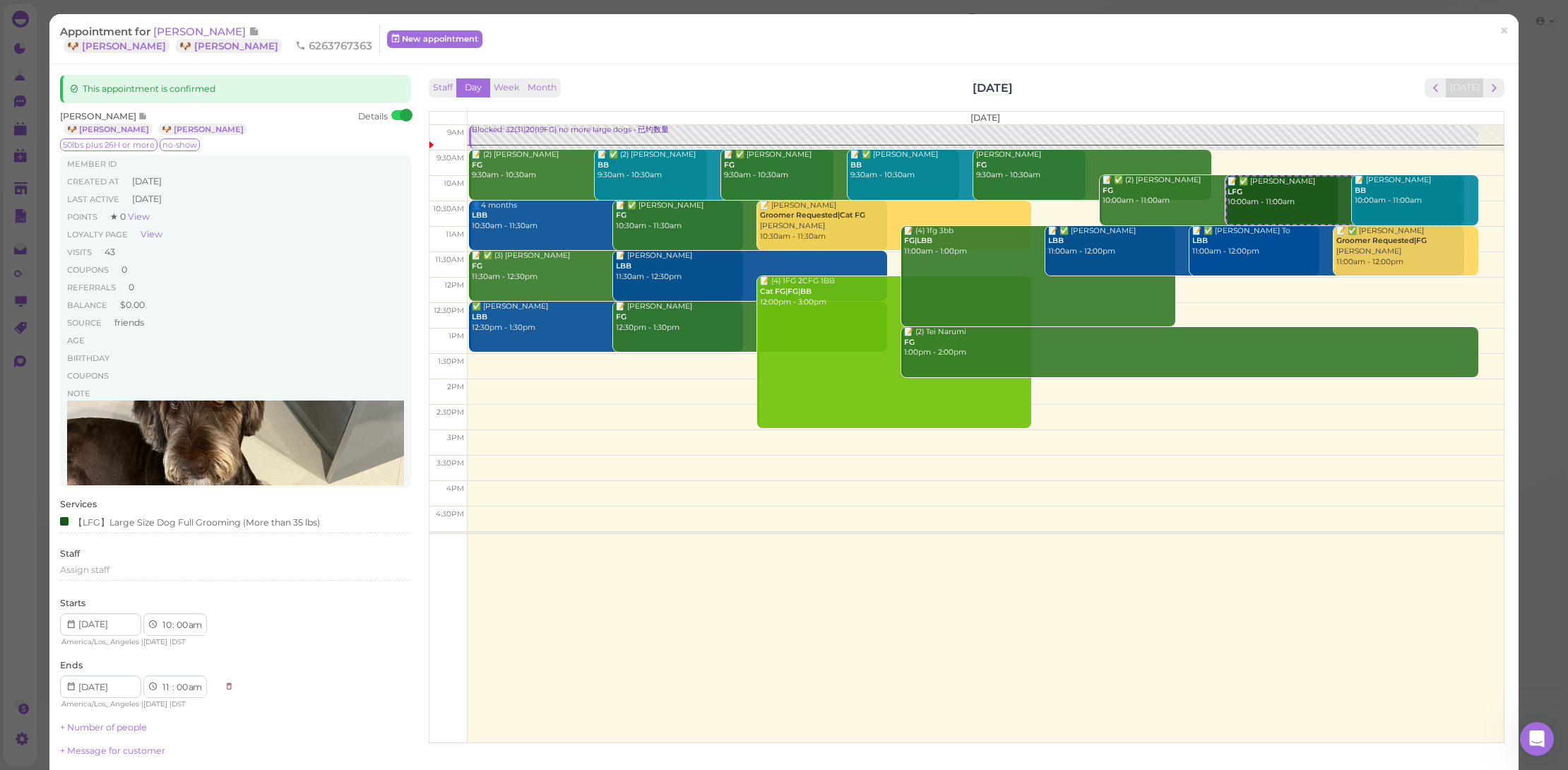
click at [1499, 32] on span "×" at bounding box center [1504, 30] width 9 height 20
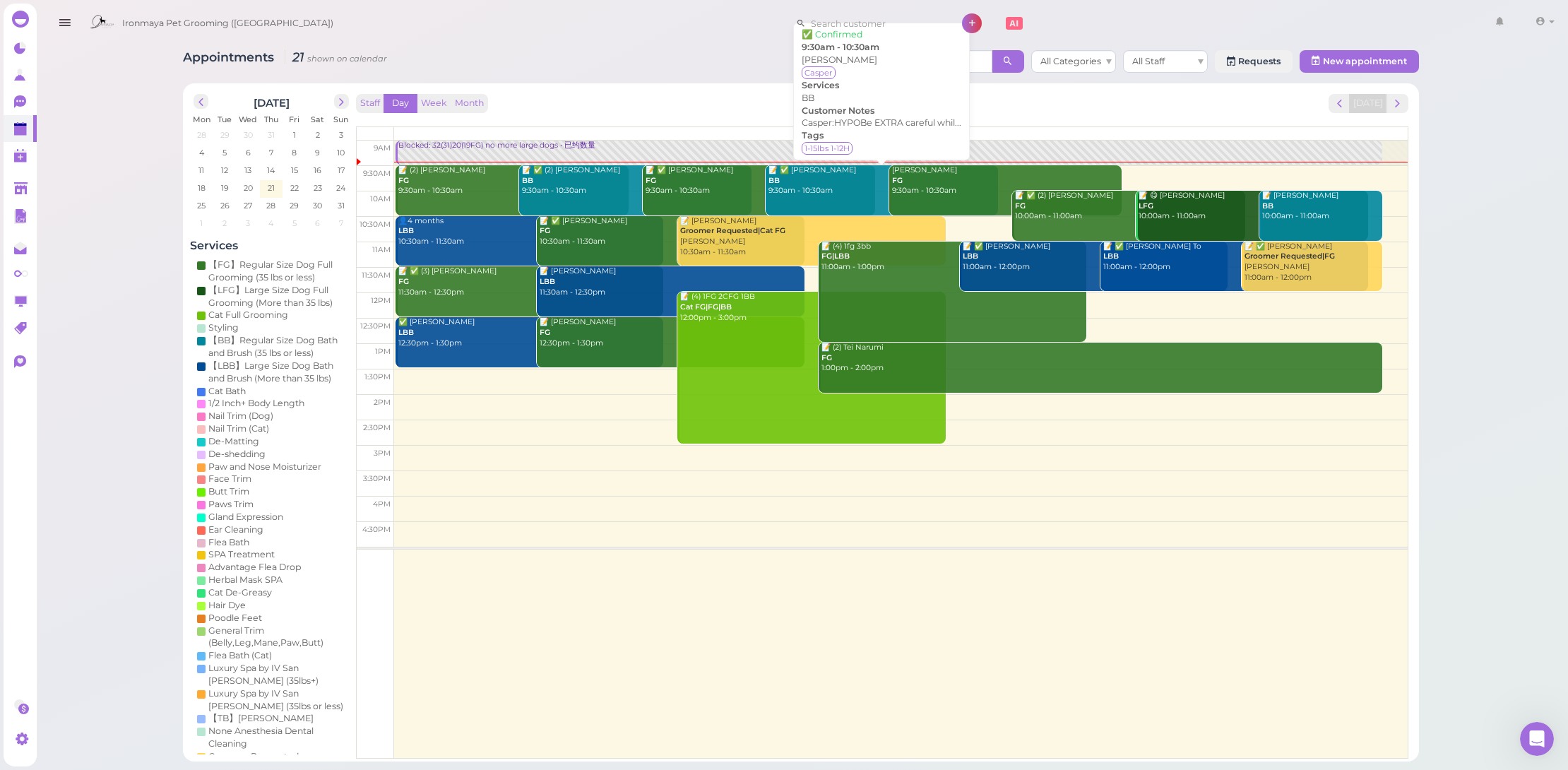
click at [859, 181] on div "📝 ✅ GAO Daisy BB 9:30am - 10:30am" at bounding box center [883, 181] width 231 height 31
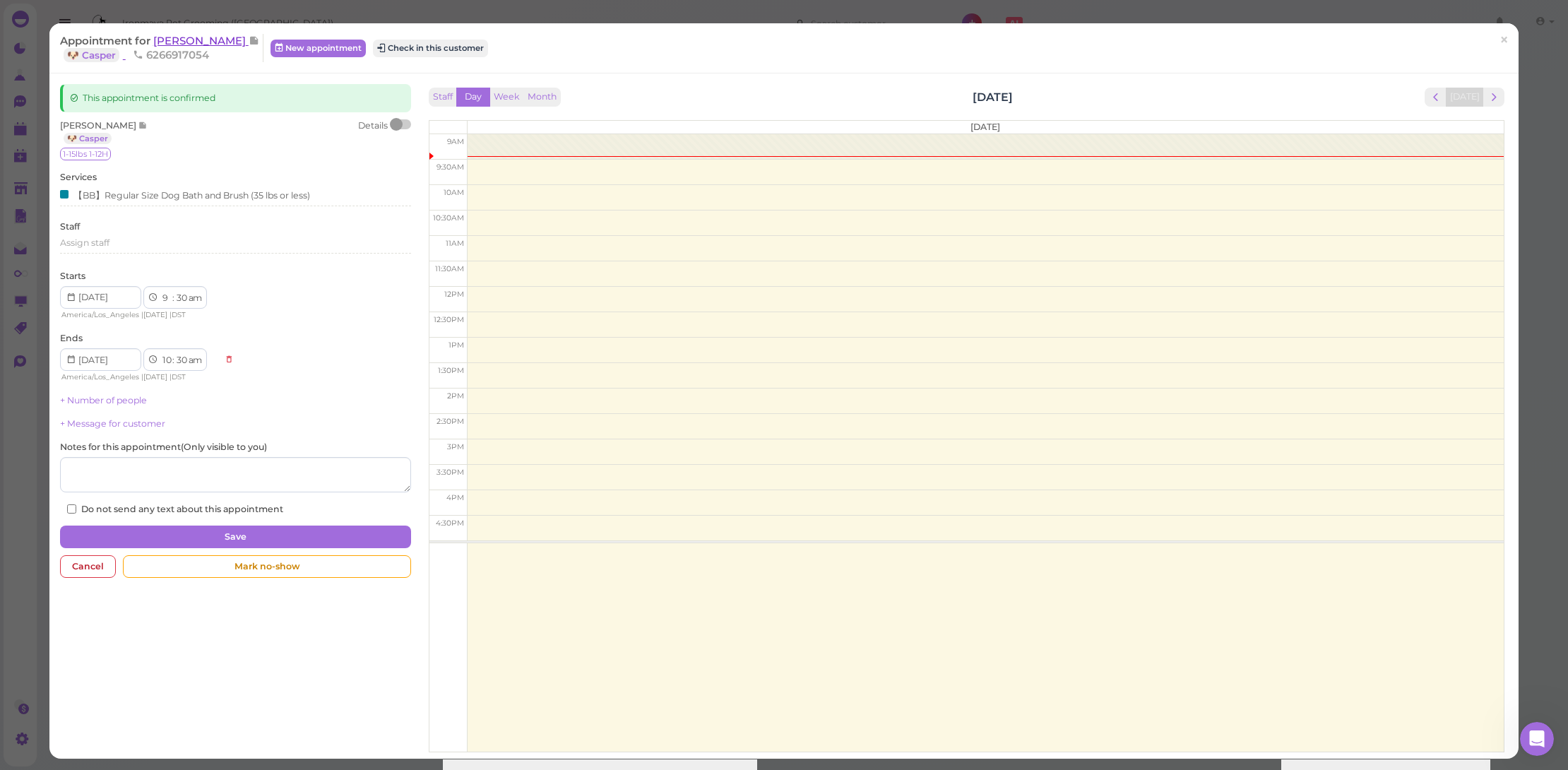
click at [178, 38] on span "[PERSON_NAME]" at bounding box center [200, 40] width 95 height 14
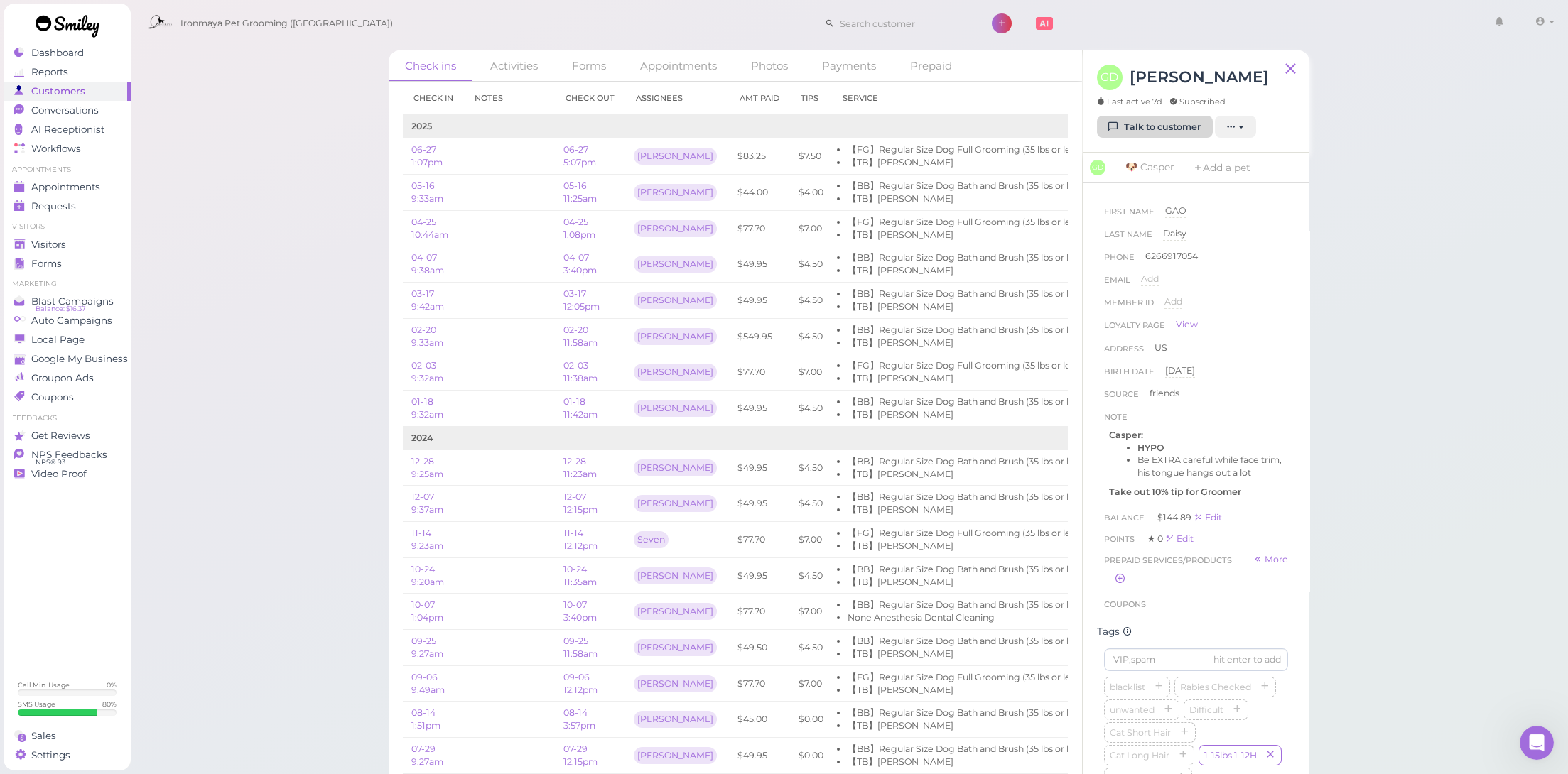
click at [1134, 121] on link "Talk to customer" at bounding box center [1155, 127] width 116 height 23
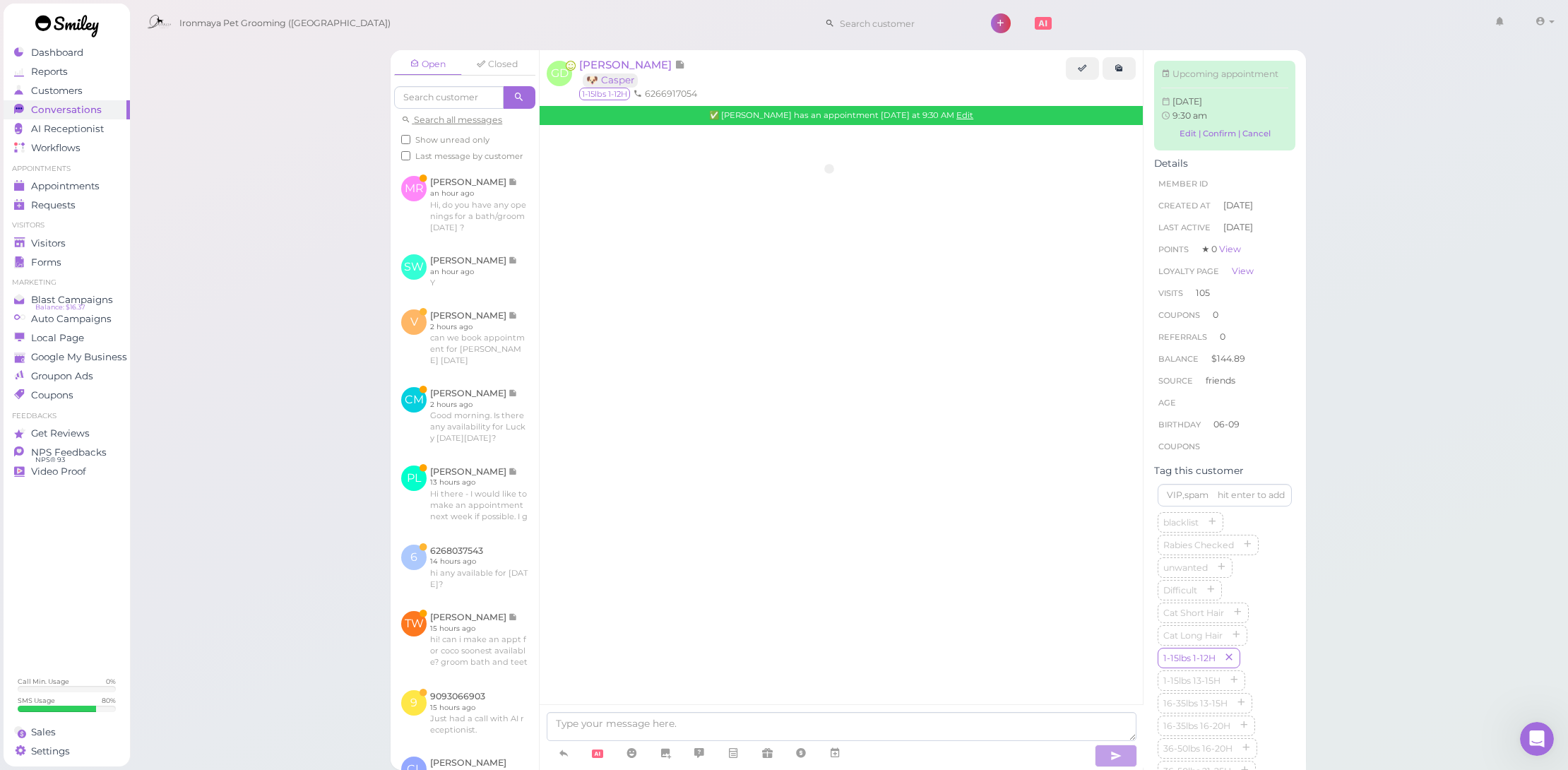
scroll to position [2032, 0]
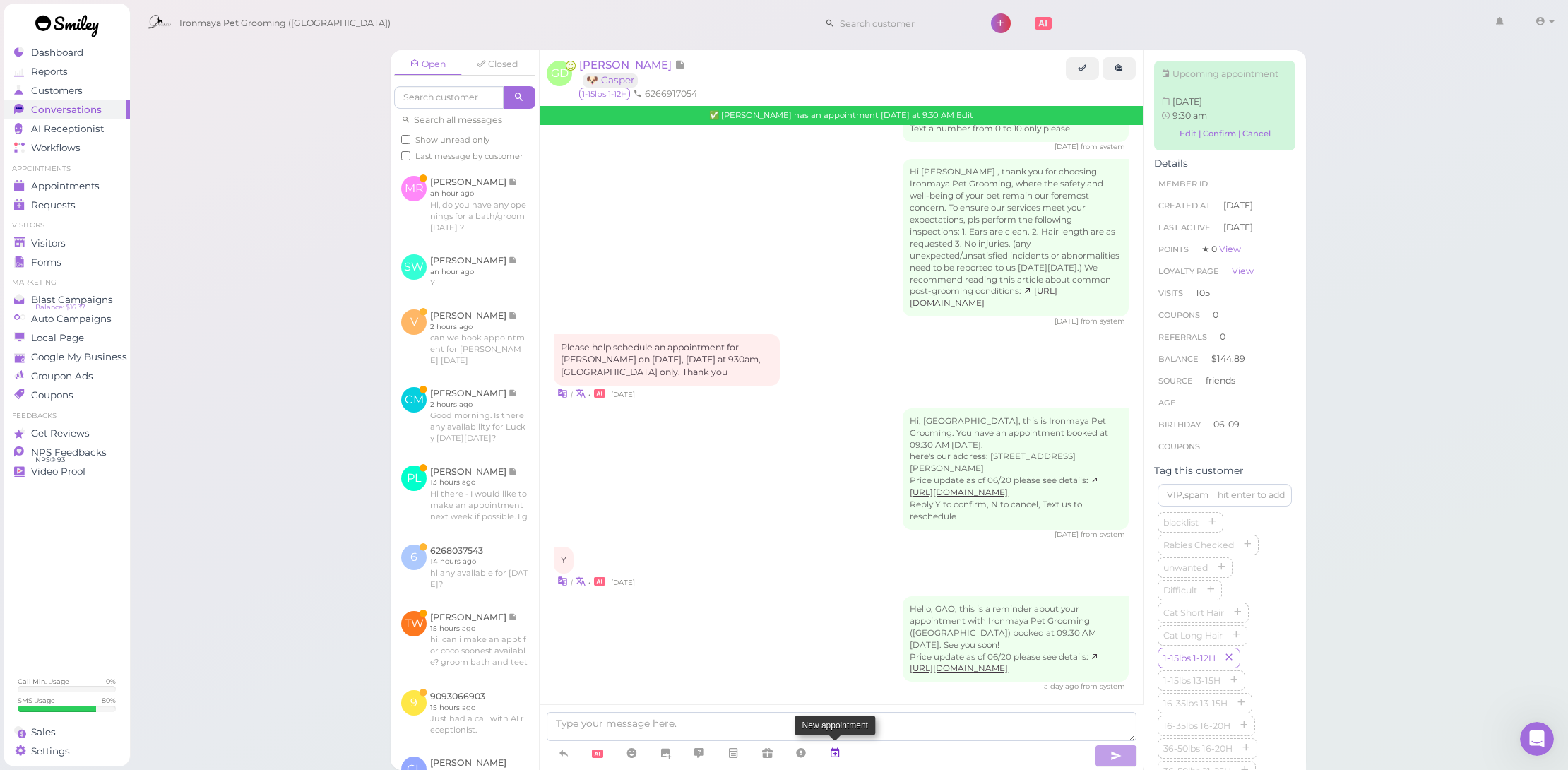
click at [846, 747] on link at bounding box center [835, 754] width 34 height 25
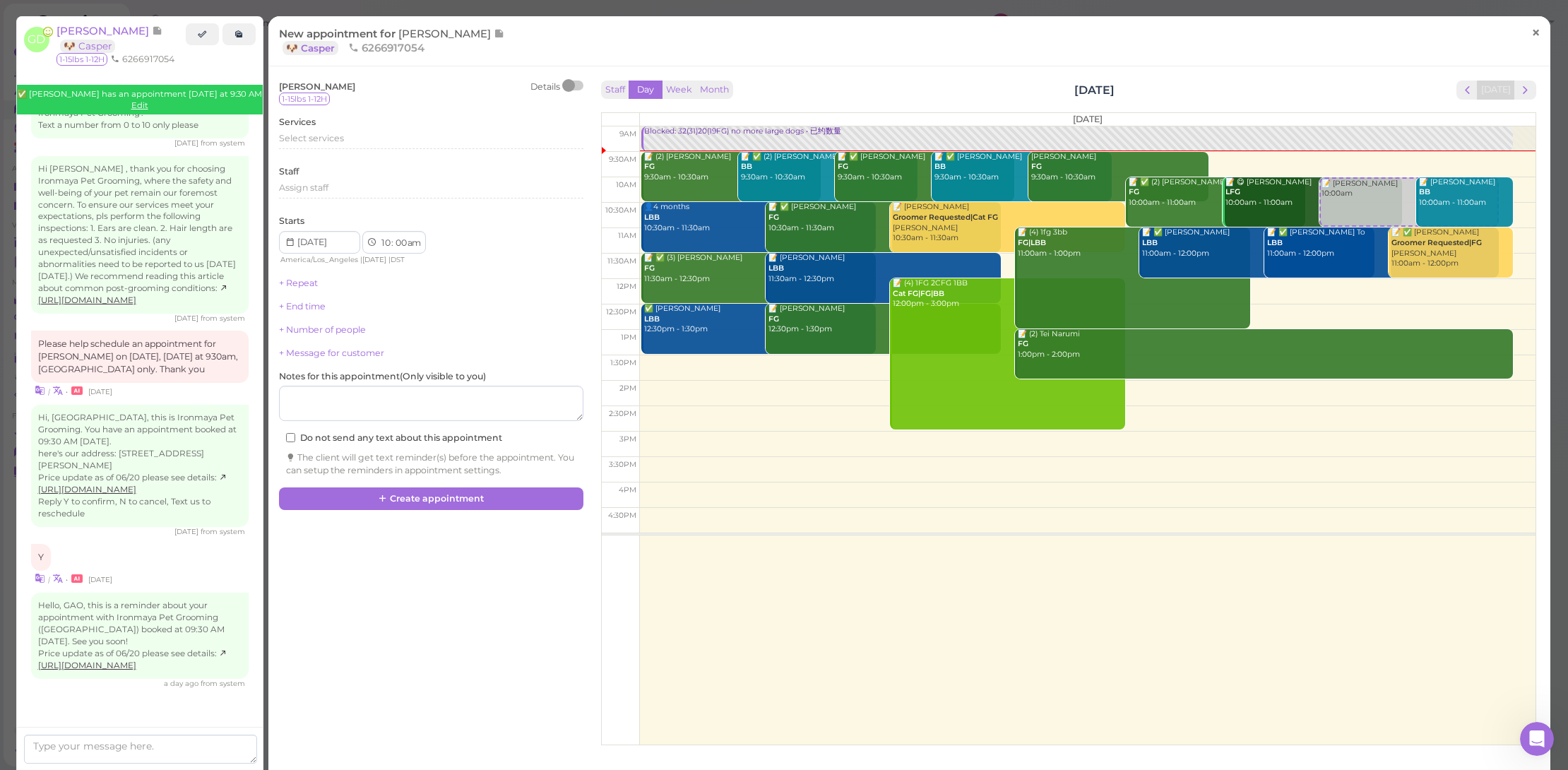
click at [1523, 29] on link "×" at bounding box center [1536, 34] width 27 height 33
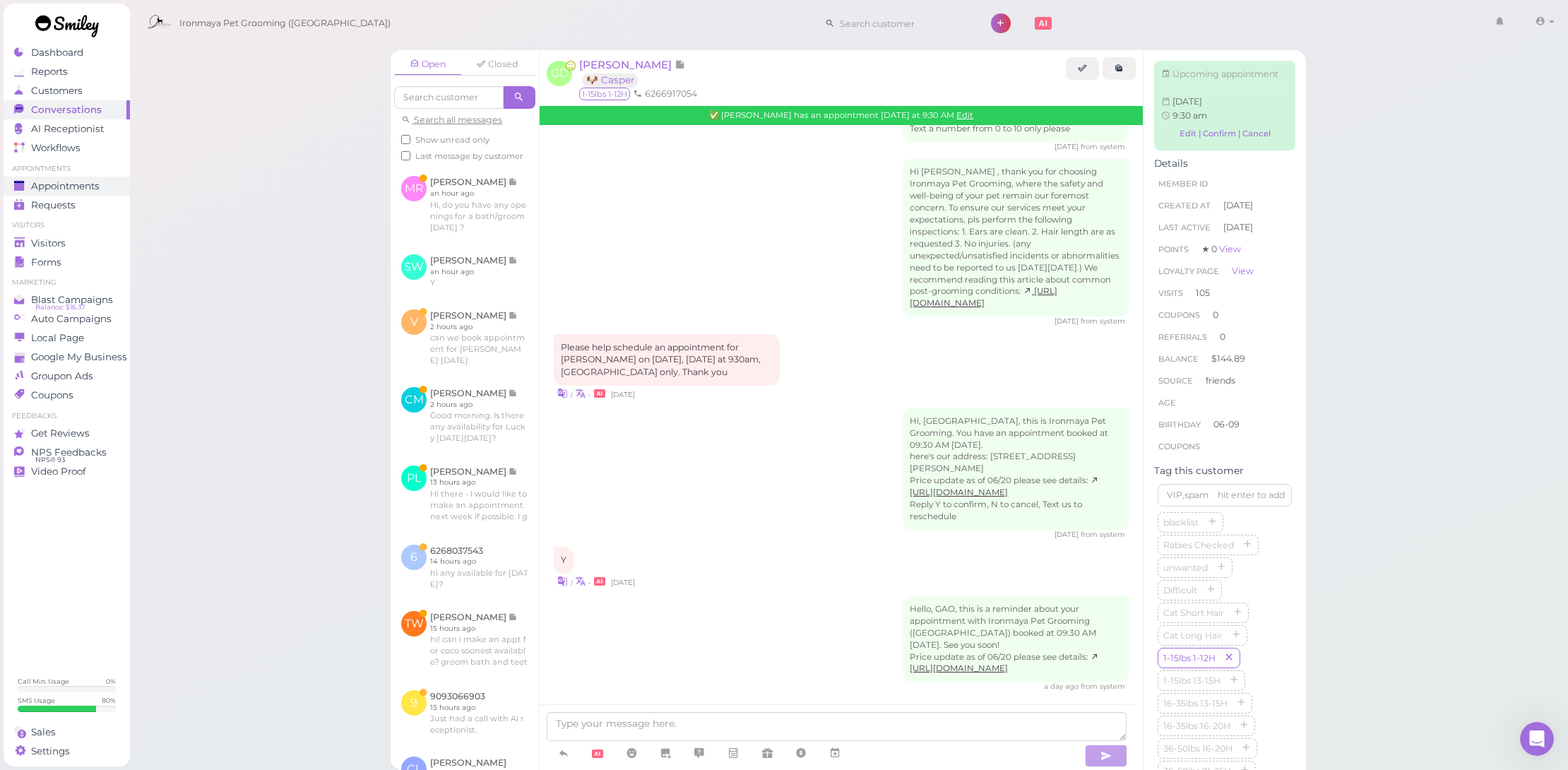
click at [68, 191] on span "Appointments" at bounding box center [65, 186] width 69 height 12
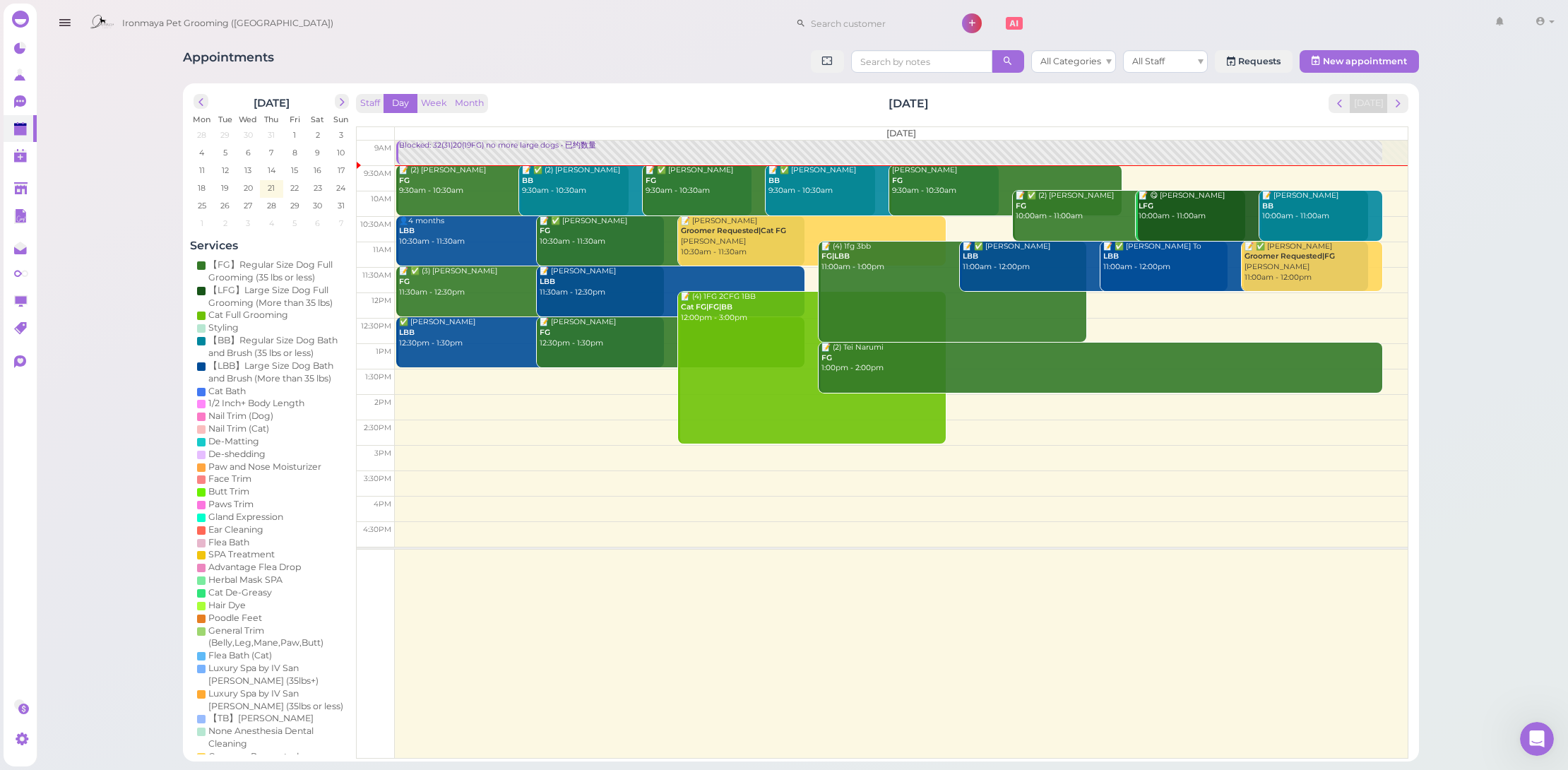
click at [689, 196] on link "📝 ✅ Derrick Nguyen FG 9:30am - 10:30am" at bounding box center [759, 190] width 232 height 50
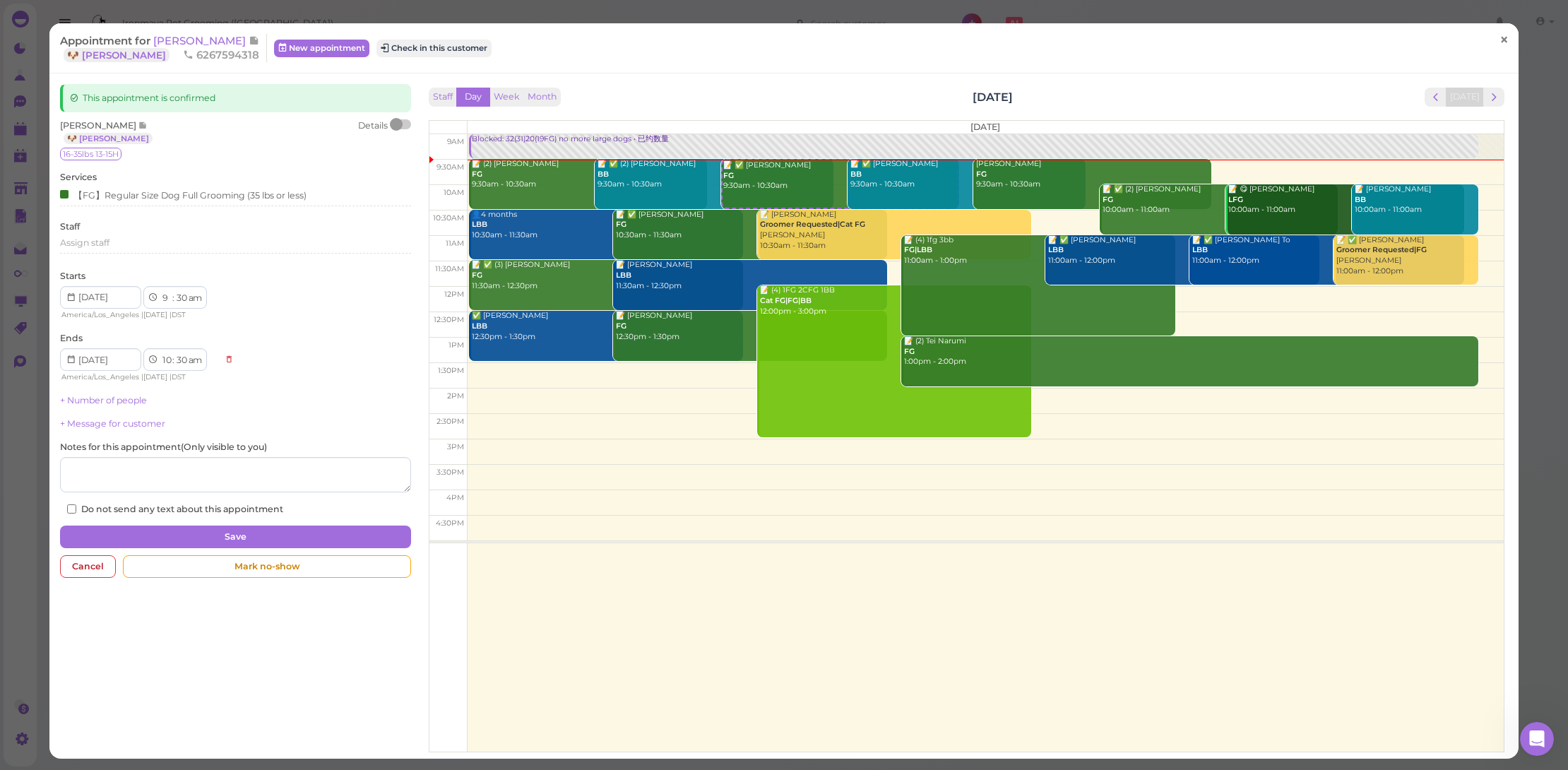
click at [1499, 34] on span "×" at bounding box center [1504, 39] width 9 height 20
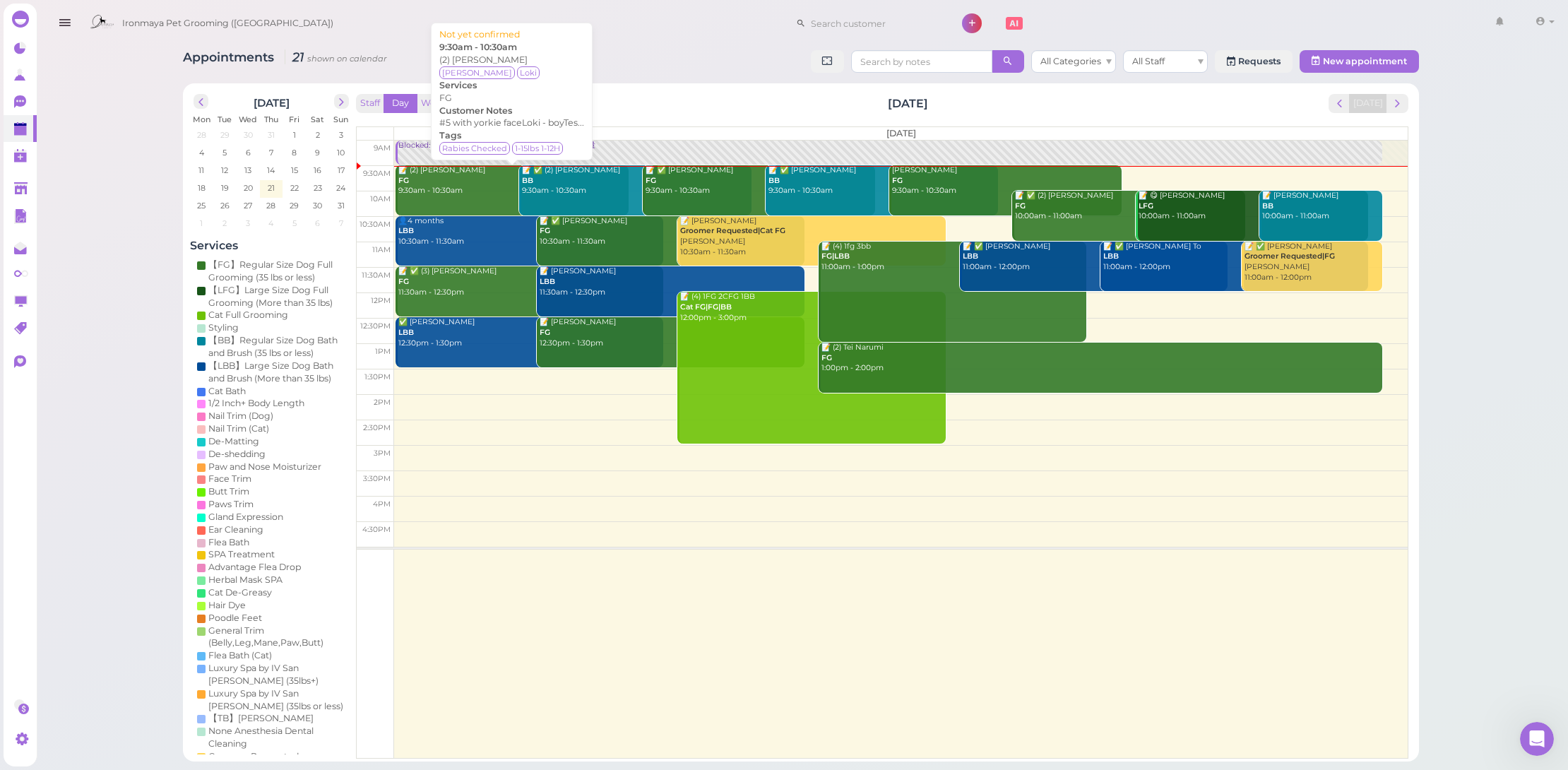
click at [452, 187] on div "📝 (2) Jodie Du FG 9:30am - 10:30am" at bounding box center [513, 181] width 231 height 31
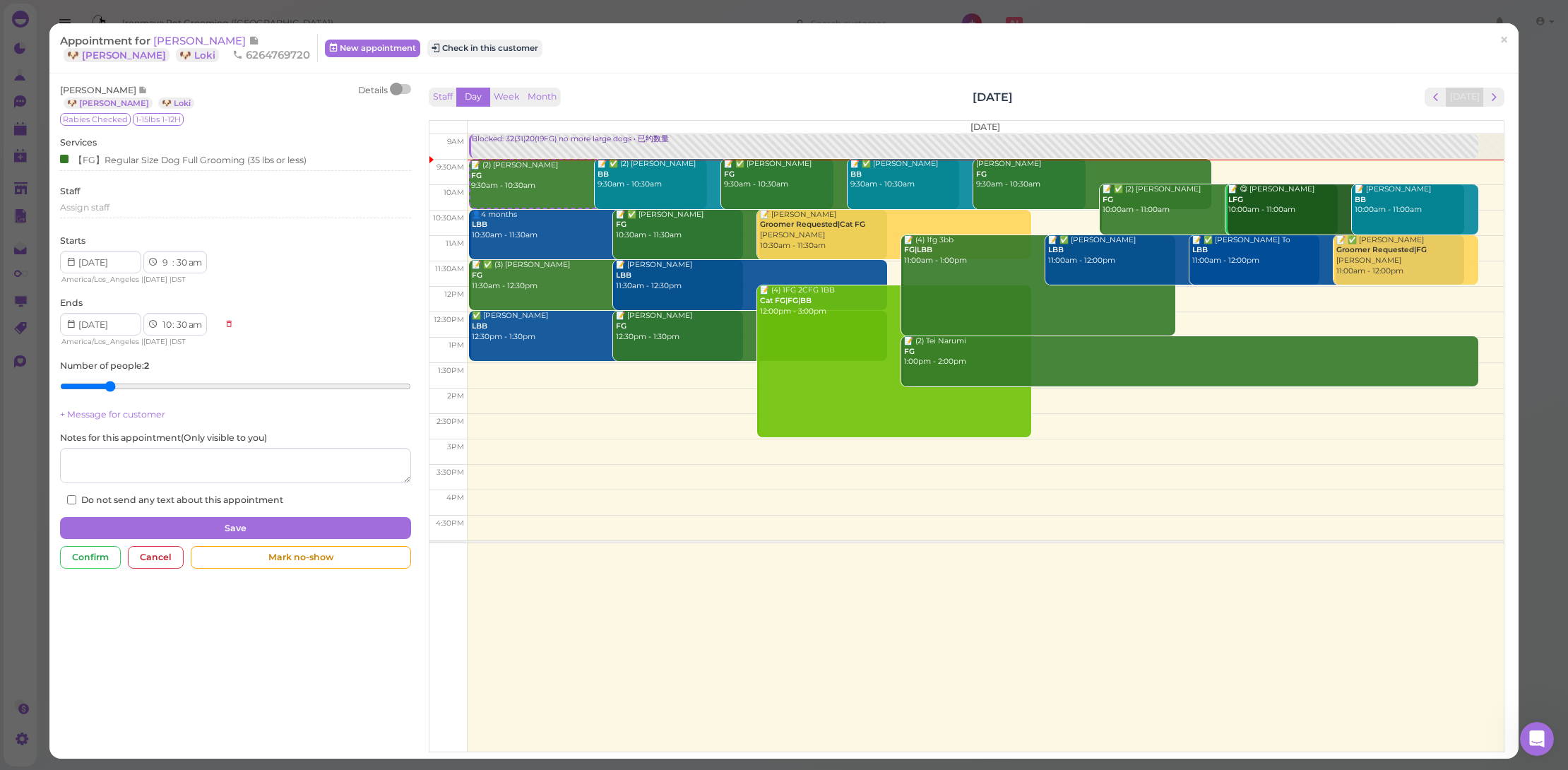
click at [395, 87] on div at bounding box center [396, 89] width 13 height 13
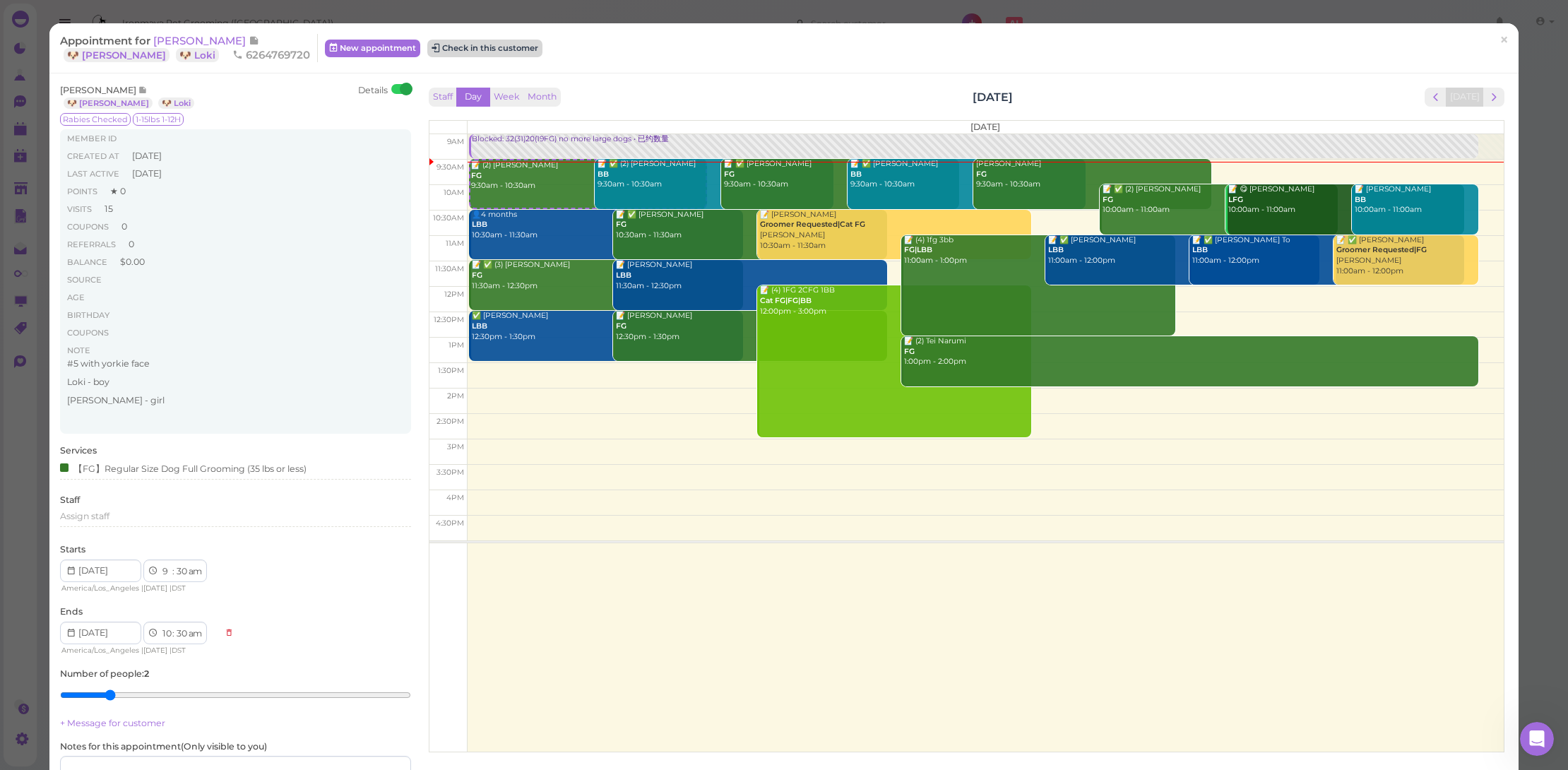
click at [427, 47] on button "Check in this customer" at bounding box center [485, 48] width 115 height 17
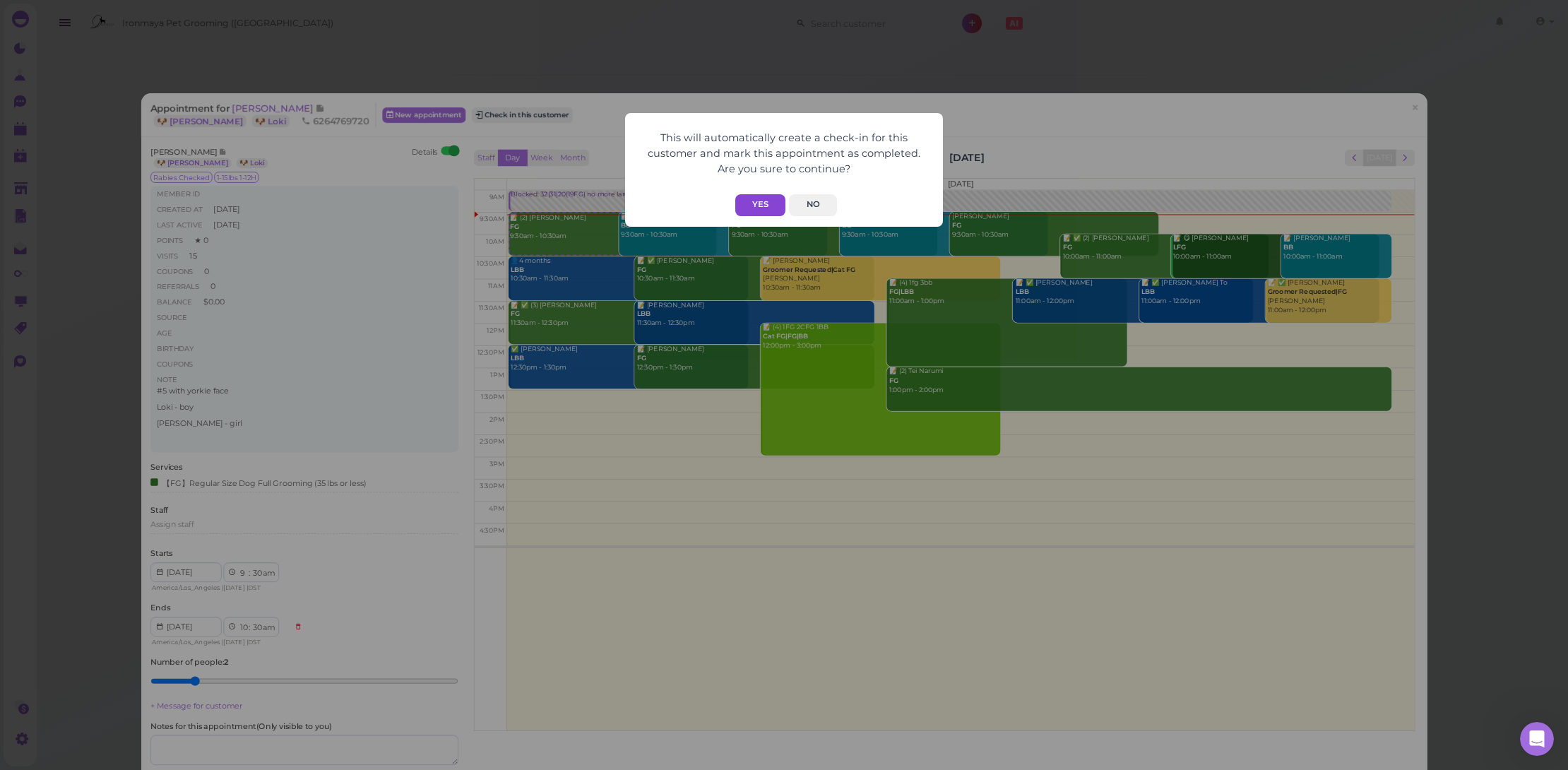
click at [775, 209] on button "Yes" at bounding box center [760, 205] width 50 height 22
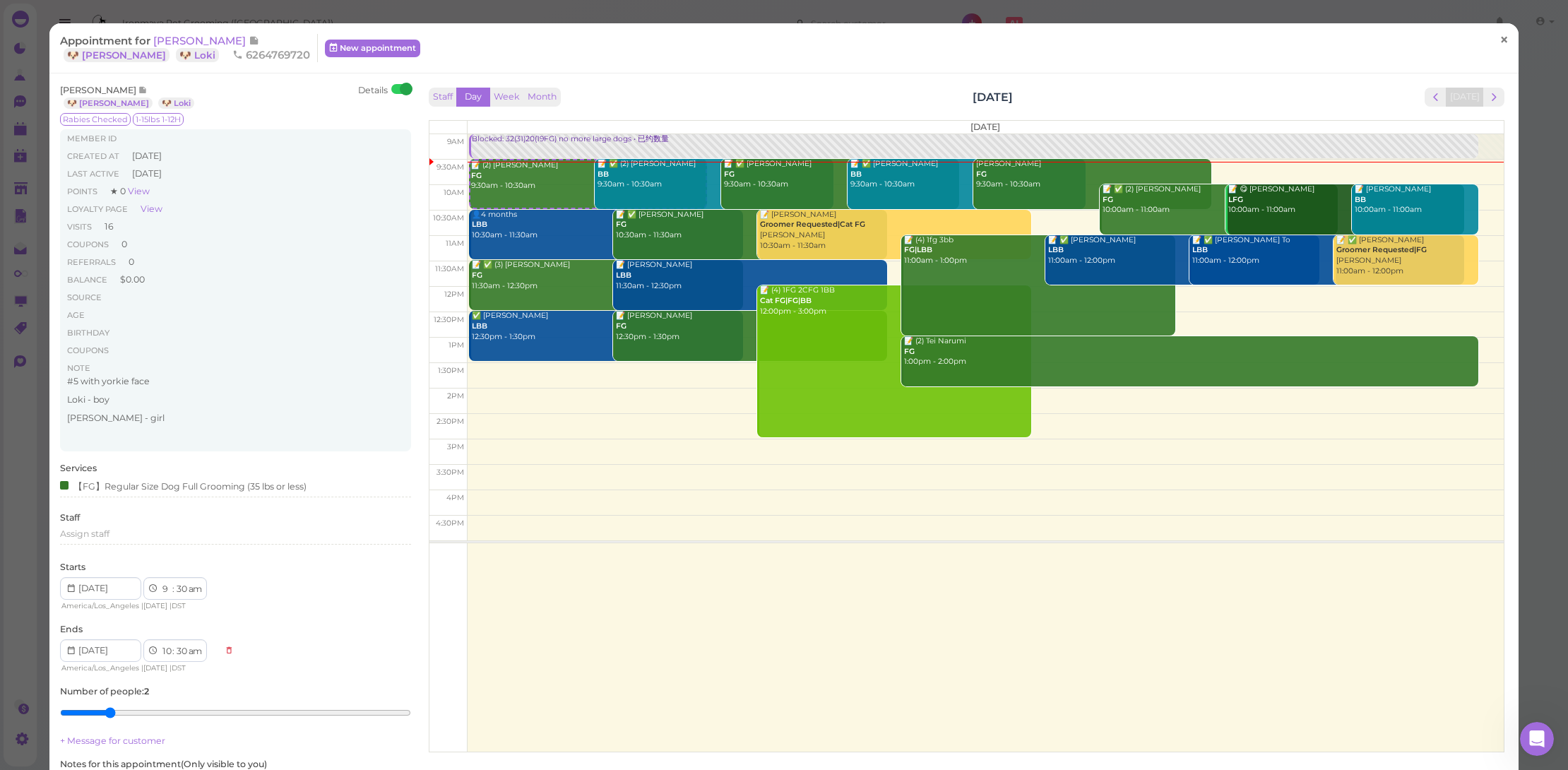
click at [1499, 42] on span "×" at bounding box center [1504, 39] width 9 height 20
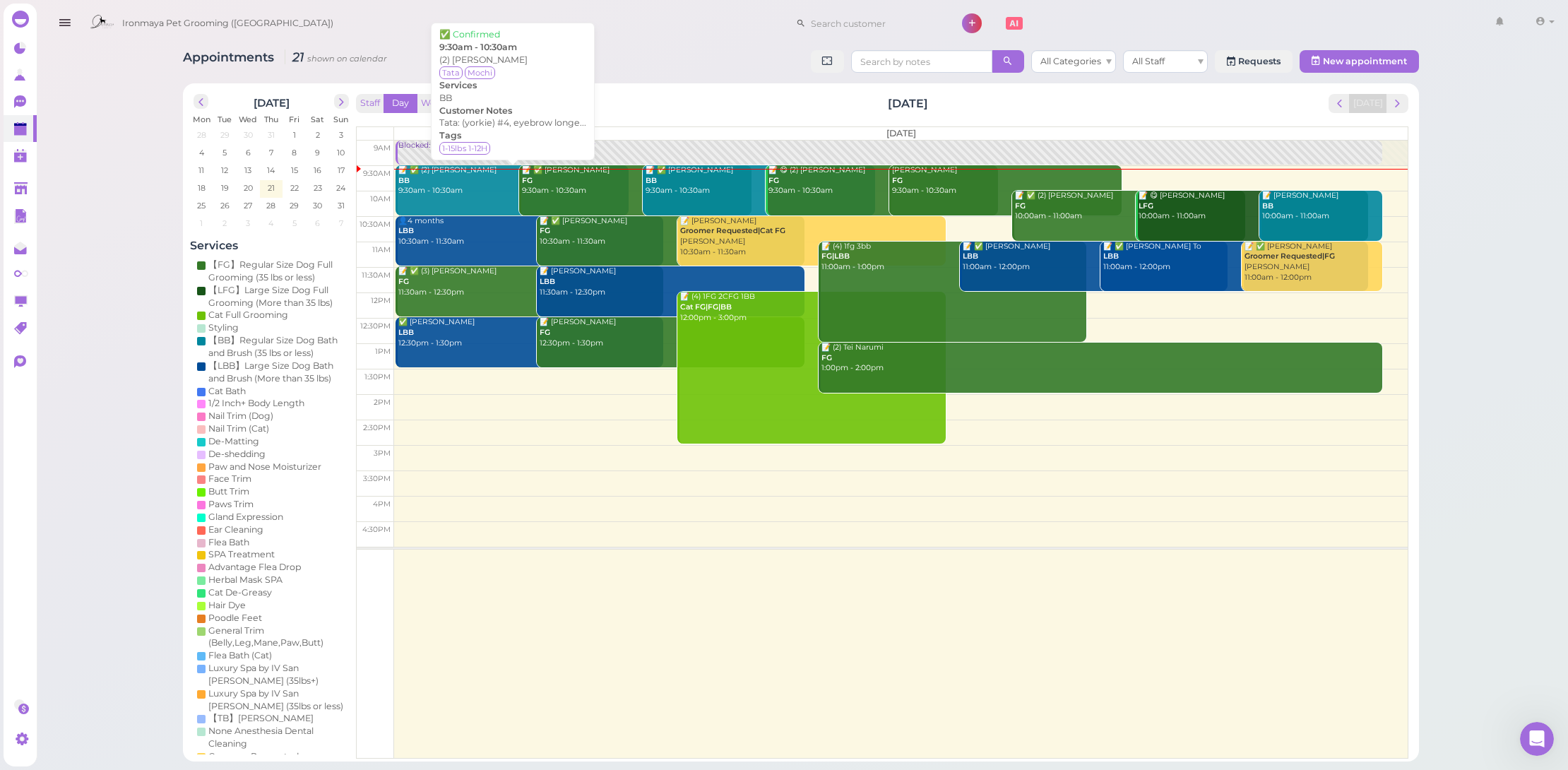
click at [406, 189] on div "📝 ✅ (2) Selena Zhou BB 9:30am - 10:30am" at bounding box center [513, 181] width 231 height 31
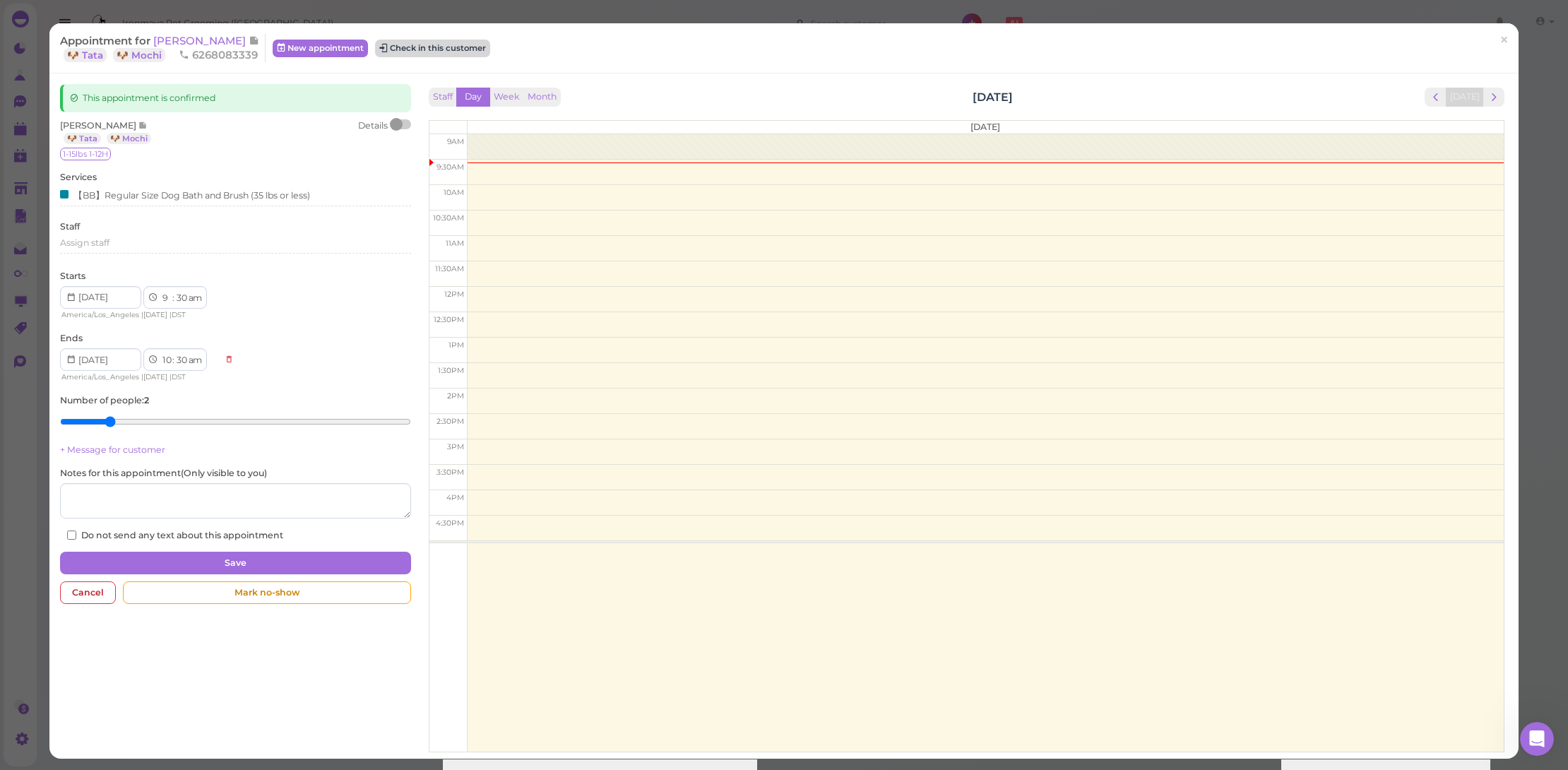
click at [466, 45] on button "Check in this customer" at bounding box center [433, 48] width 115 height 17
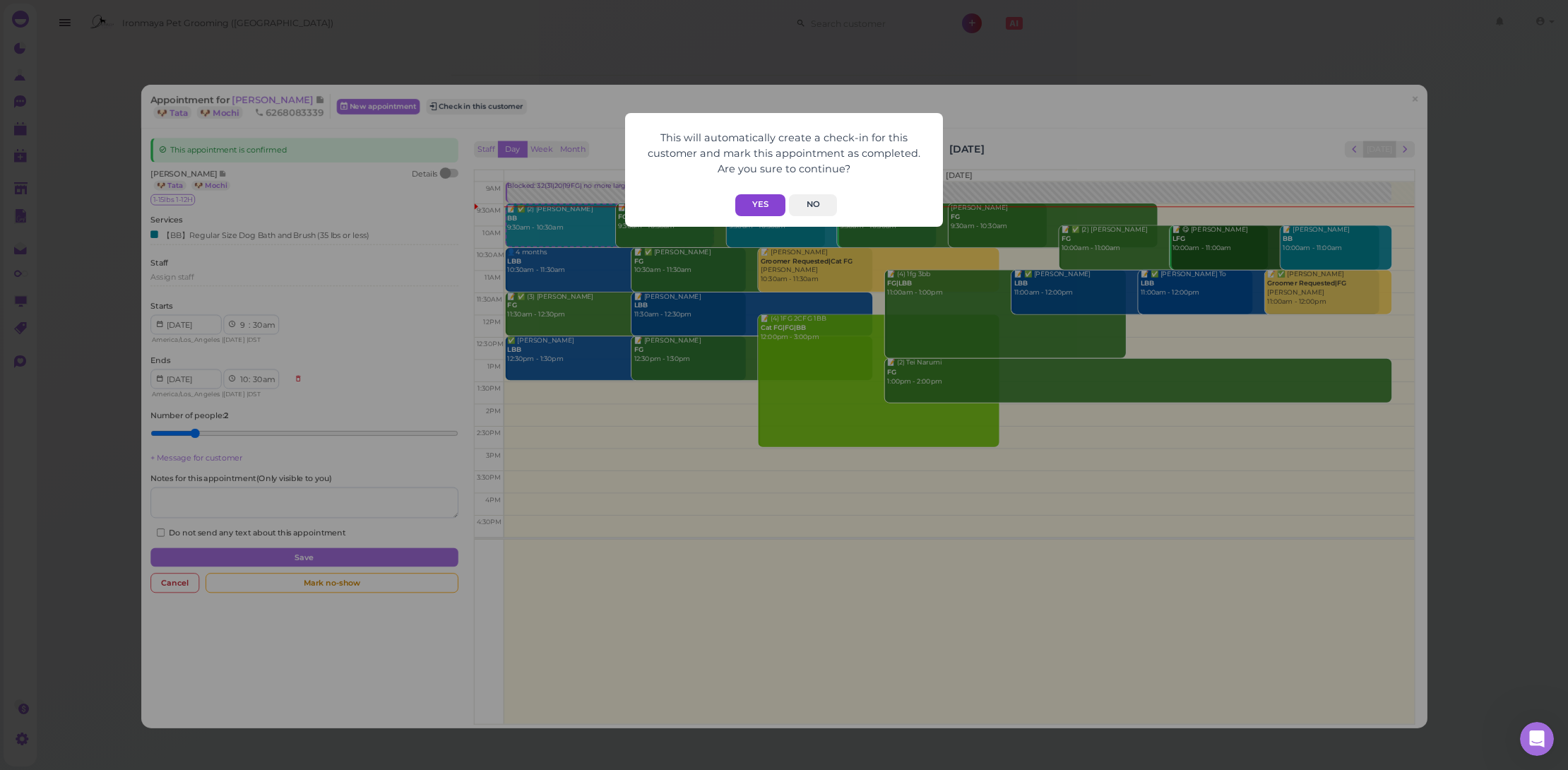
click at [754, 203] on button "Yes" at bounding box center [760, 205] width 50 height 22
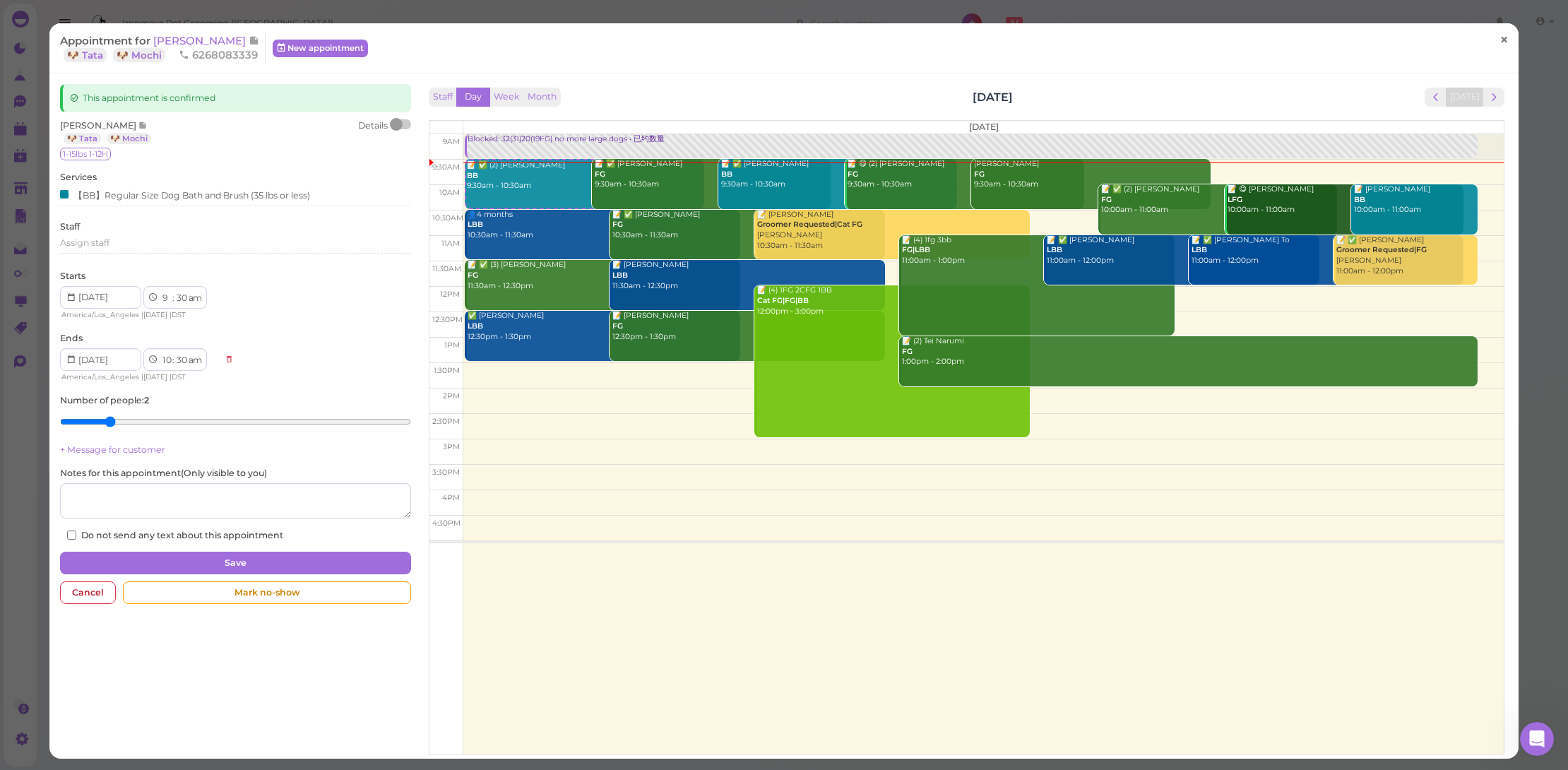
click at [1491, 27] on link "×" at bounding box center [1504, 40] width 27 height 33
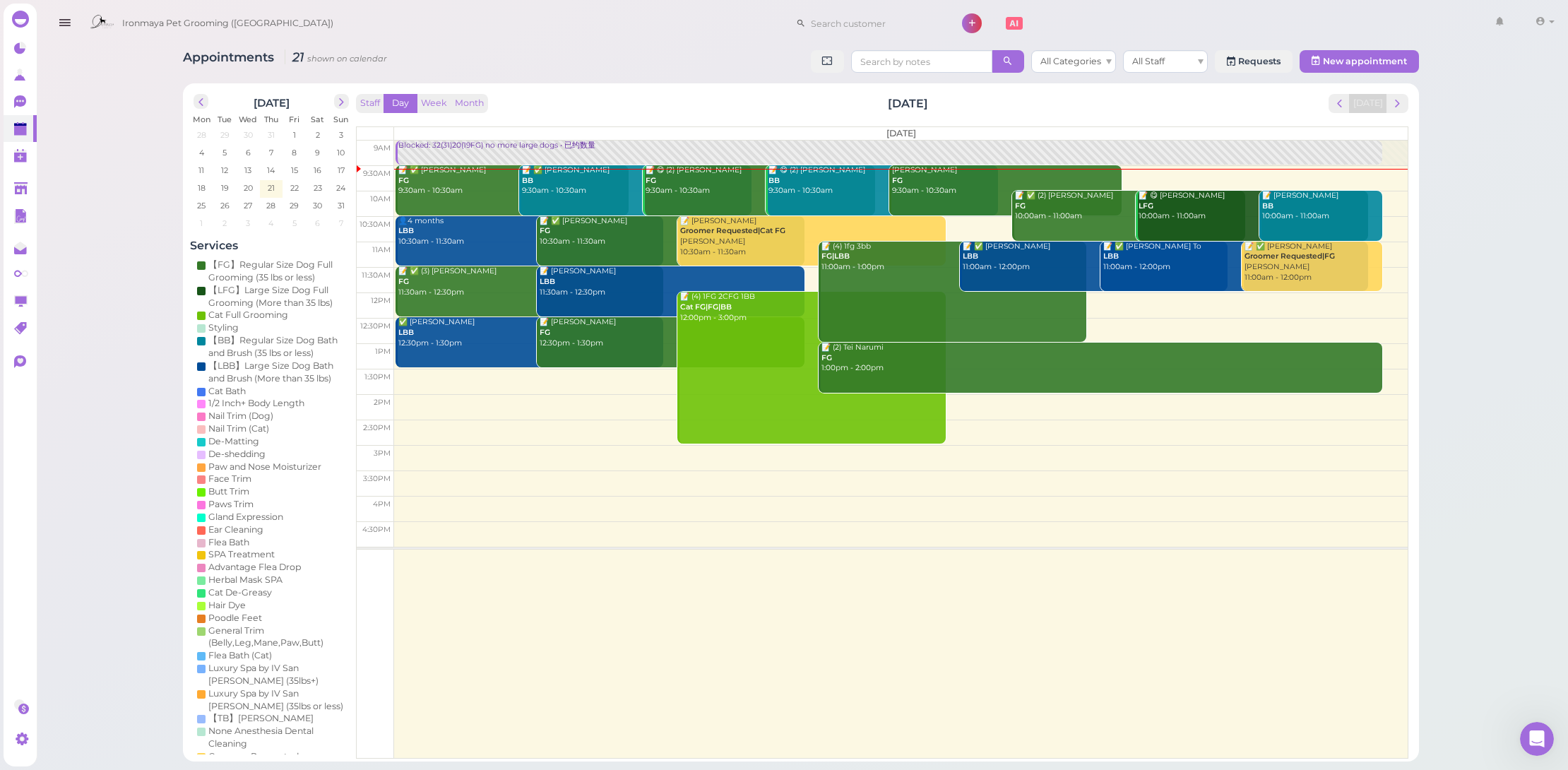
click at [570, 191] on div "📝 ✅ GAO Daisy BB 9:30am - 10:30am" at bounding box center [637, 181] width 231 height 31
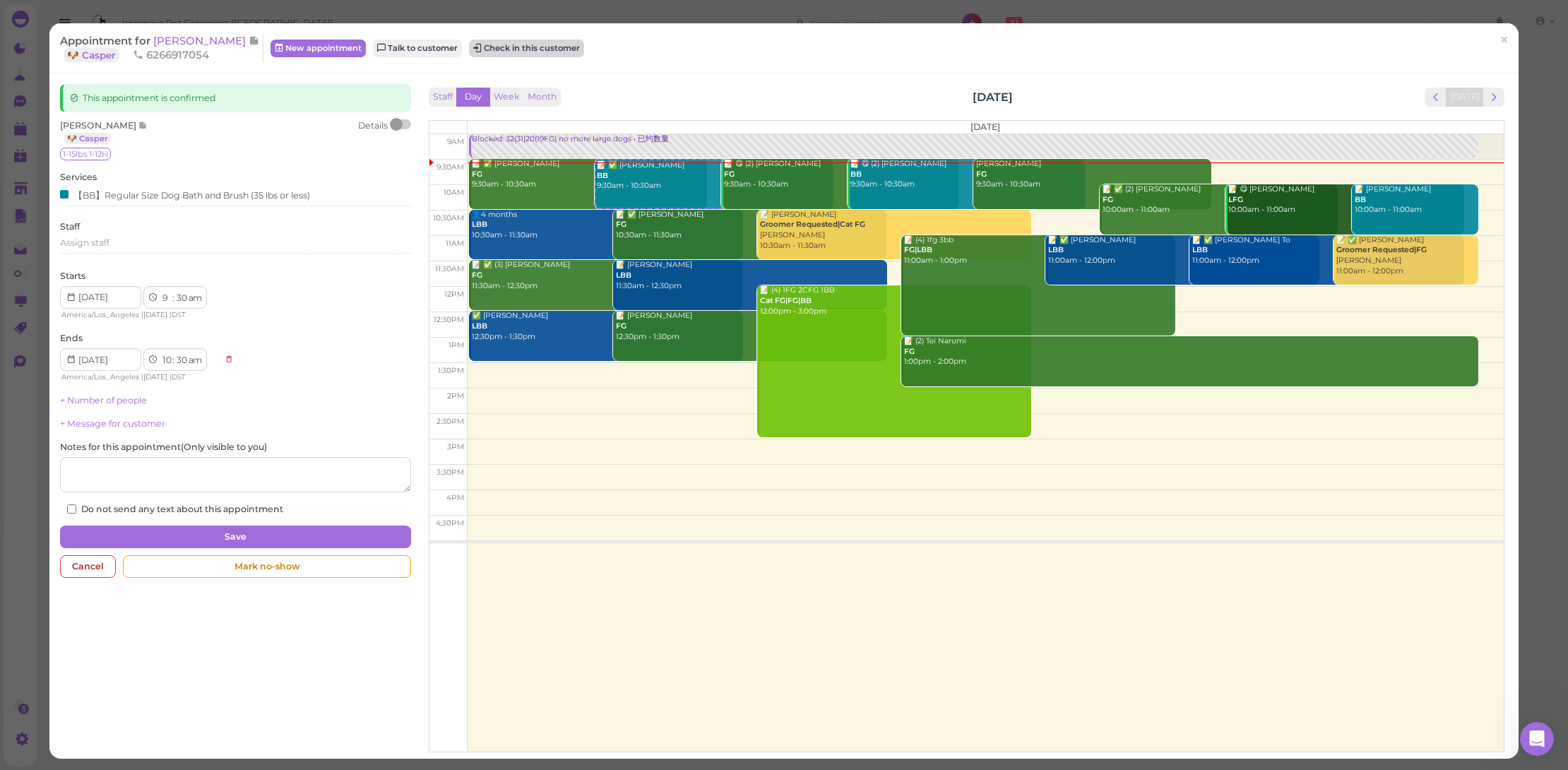
click at [519, 43] on button "Check in this customer" at bounding box center [526, 48] width 115 height 17
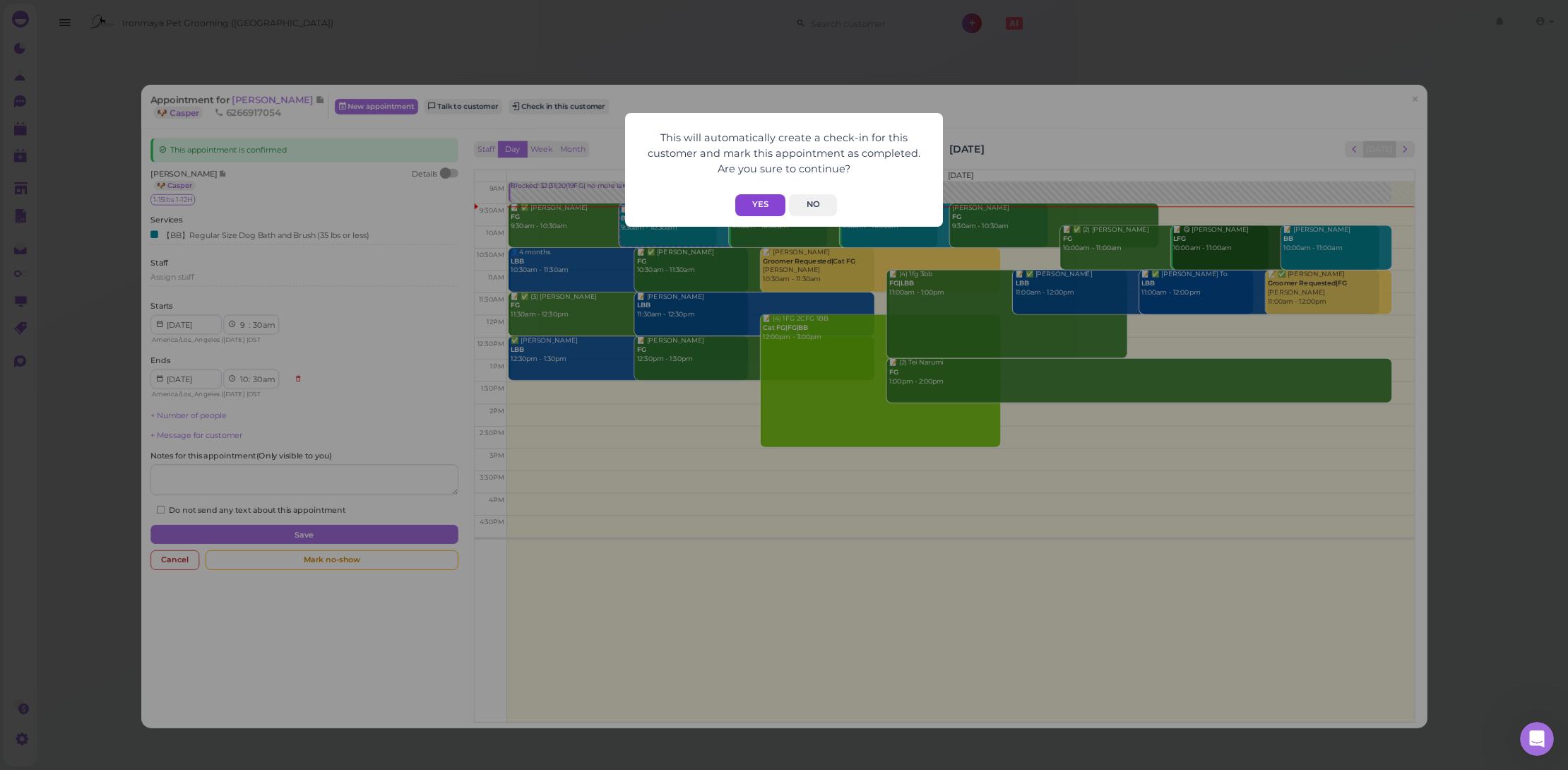
click at [767, 210] on button "Yes" at bounding box center [760, 205] width 50 height 22
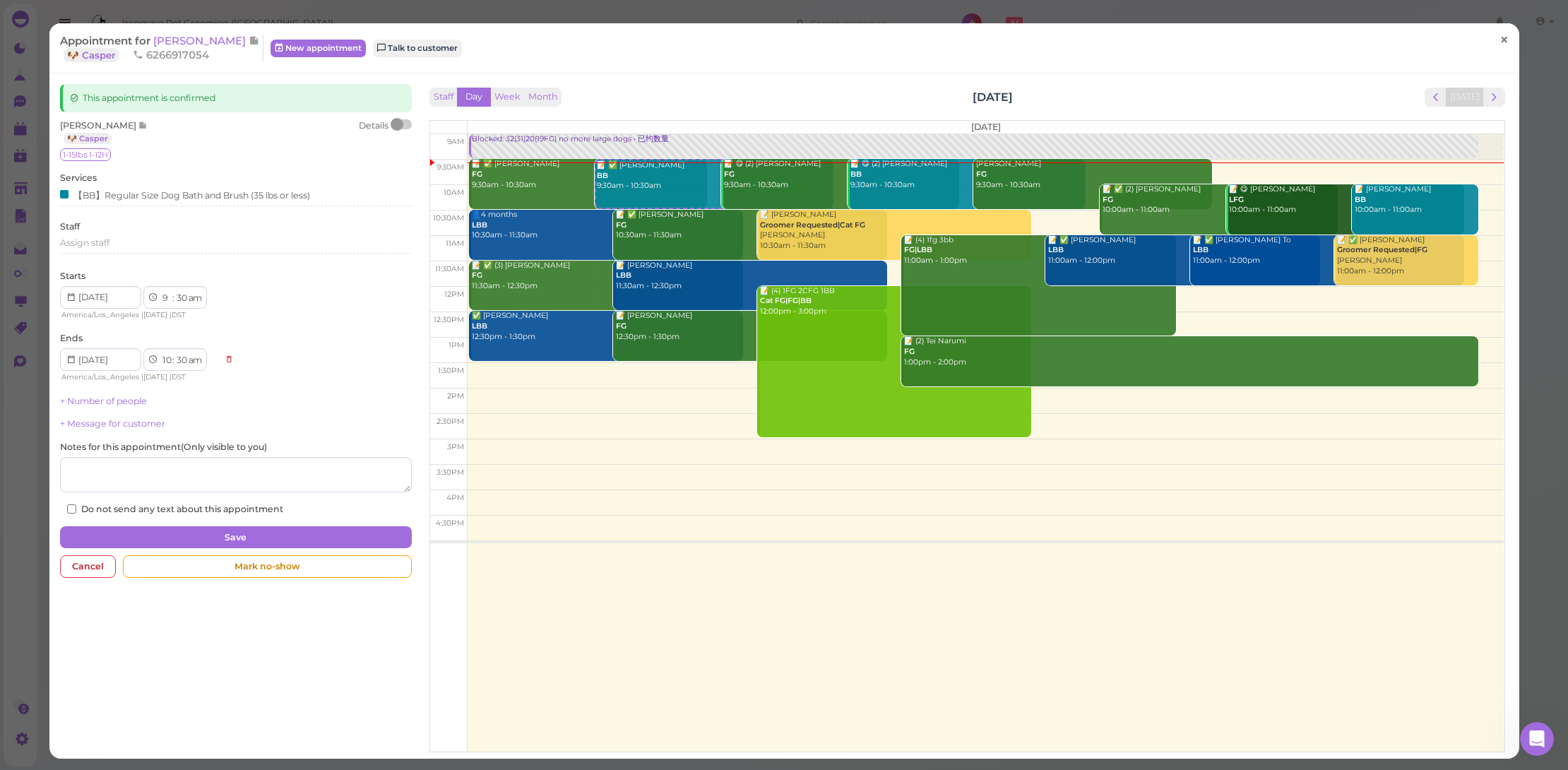
click at [1505, 38] on link "×" at bounding box center [1504, 40] width 27 height 33
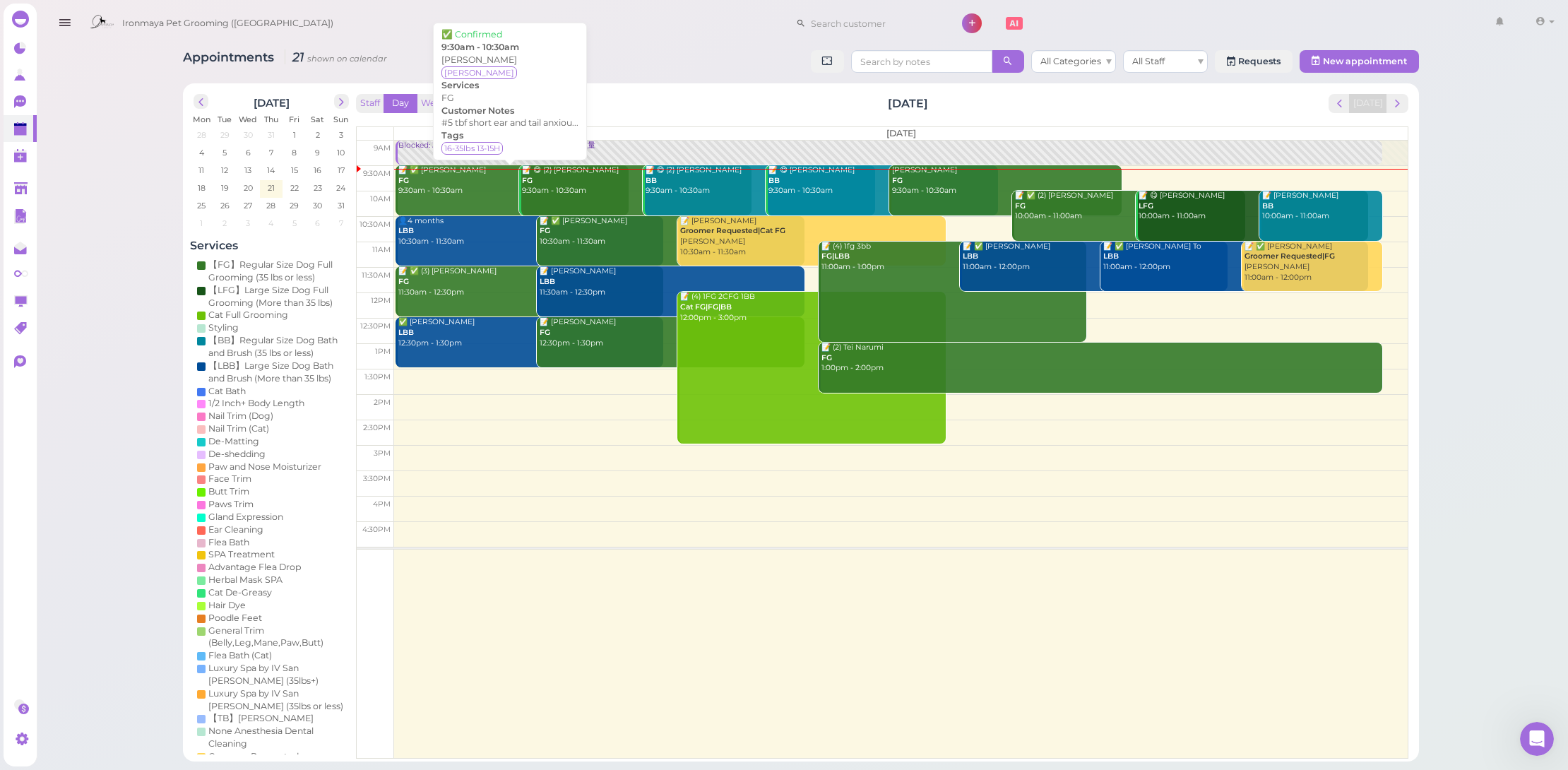
click at [491, 203] on link "📝 ✅ Derrick Nguyen FG 9:30am - 10:30am" at bounding box center [512, 190] width 232 height 50
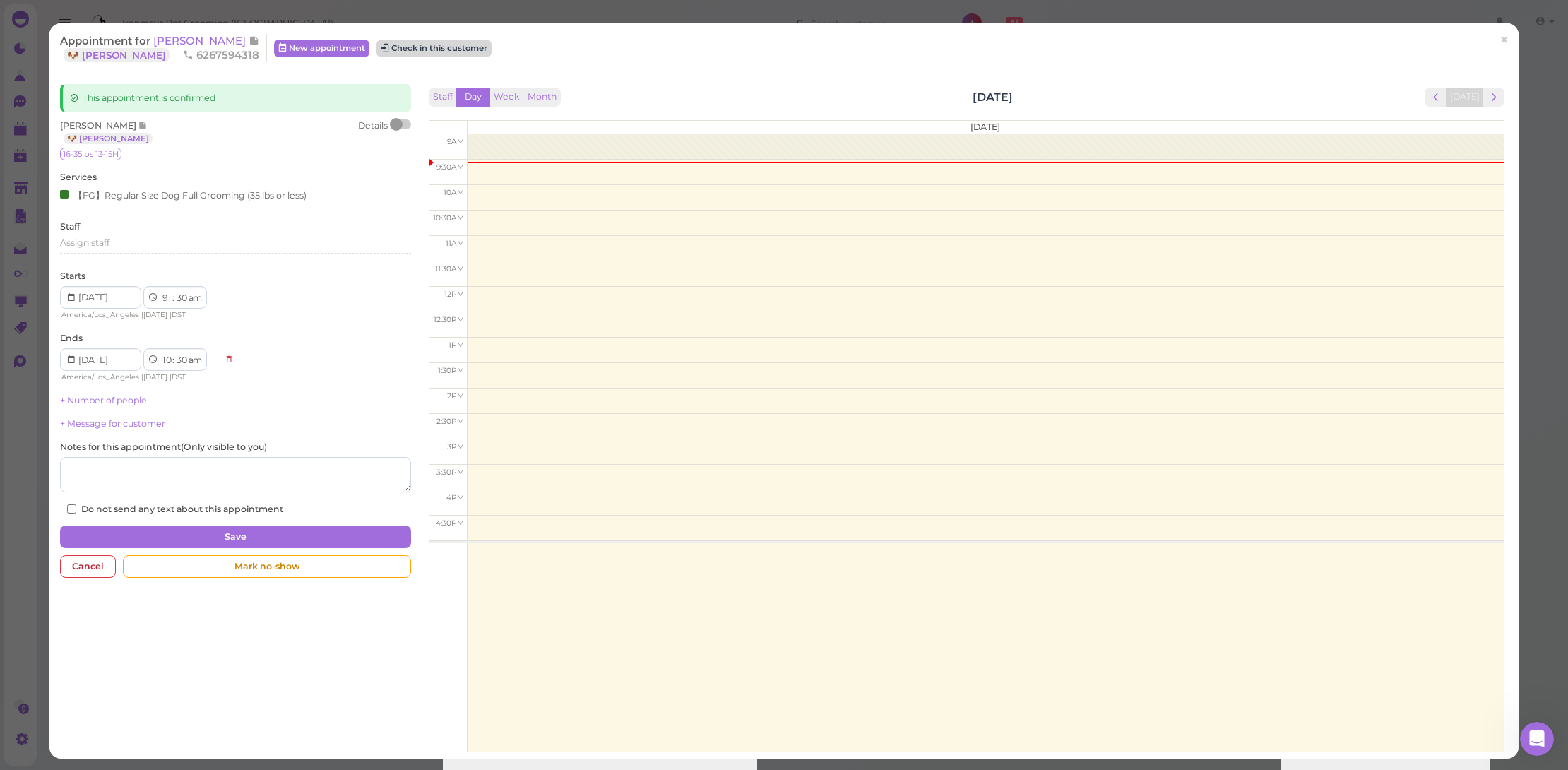
click at [400, 54] on button "Check in this customer" at bounding box center [434, 48] width 115 height 17
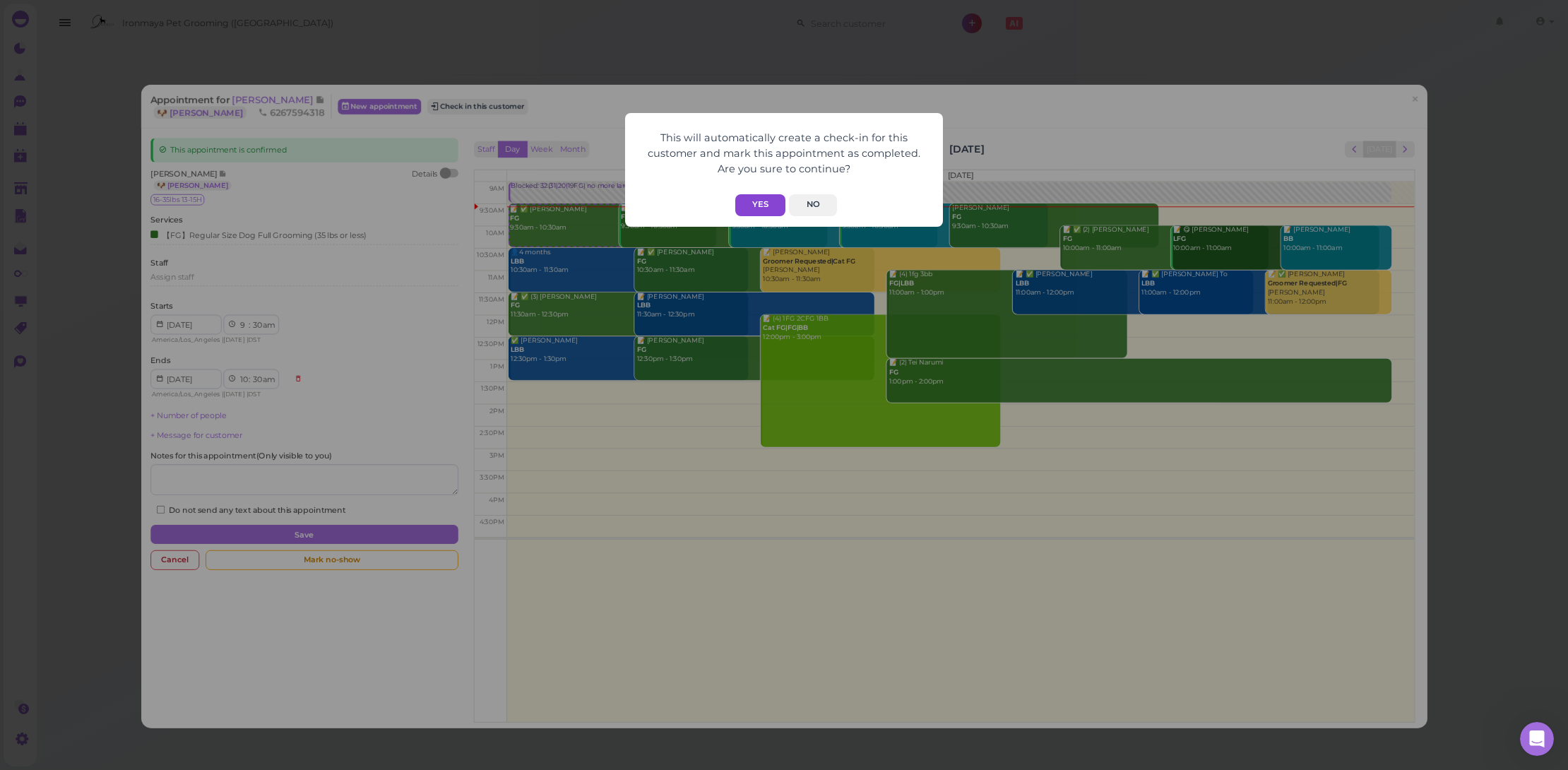
click at [762, 206] on button "Yes" at bounding box center [760, 205] width 50 height 22
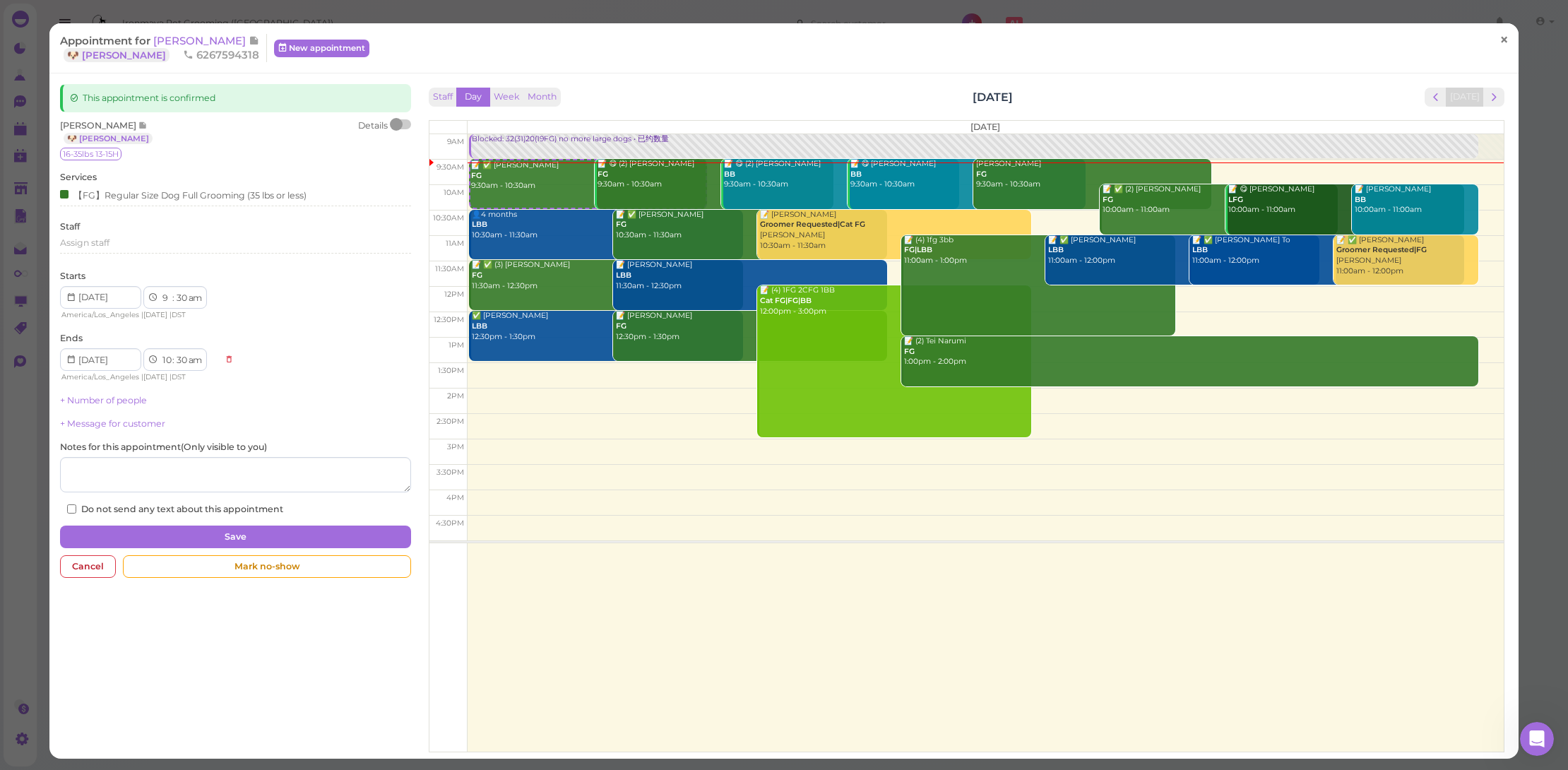
click at [1499, 38] on span "×" at bounding box center [1504, 39] width 9 height 20
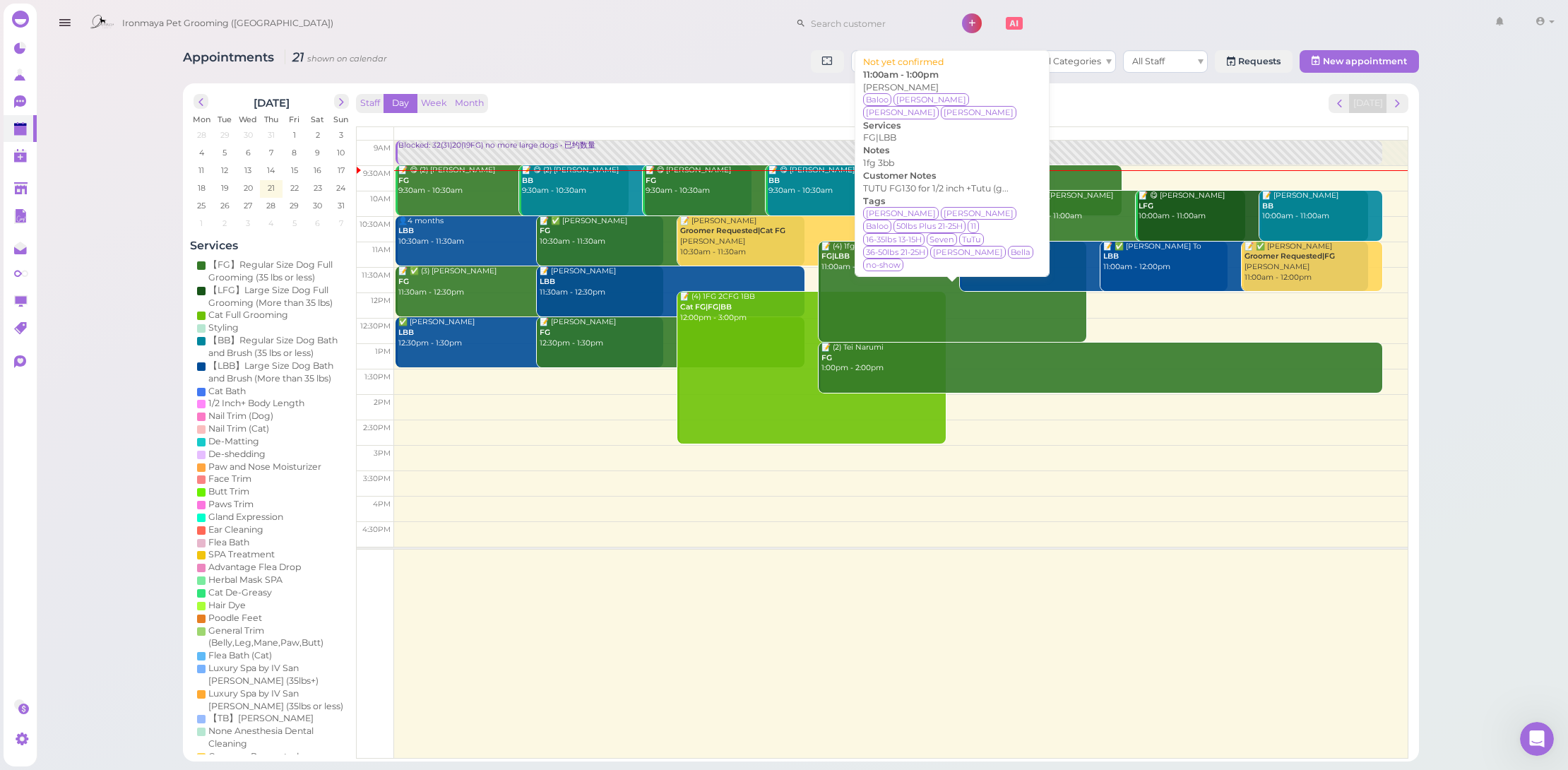
click at [856, 276] on link "📝 (4) 1fg 3bb FG|LBB 11:00am - 1:00pm" at bounding box center [952, 292] width 267 height 101
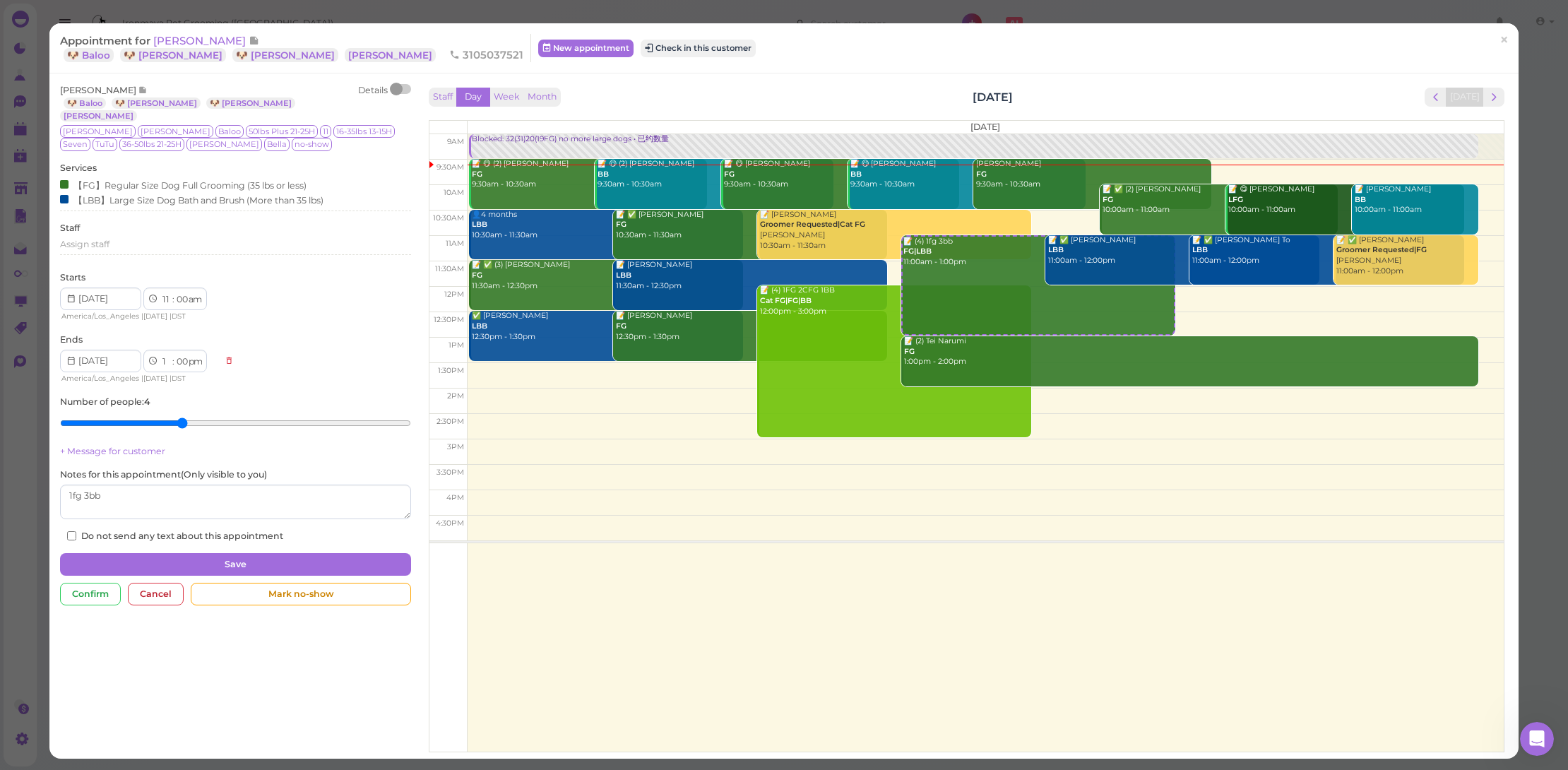
click at [166, 412] on input "range" at bounding box center [236, 423] width 351 height 23
type input "3"
click at [151, 412] on input "range" at bounding box center [236, 423] width 351 height 23
click at [257, 553] on button "Save" at bounding box center [236, 564] width 351 height 23
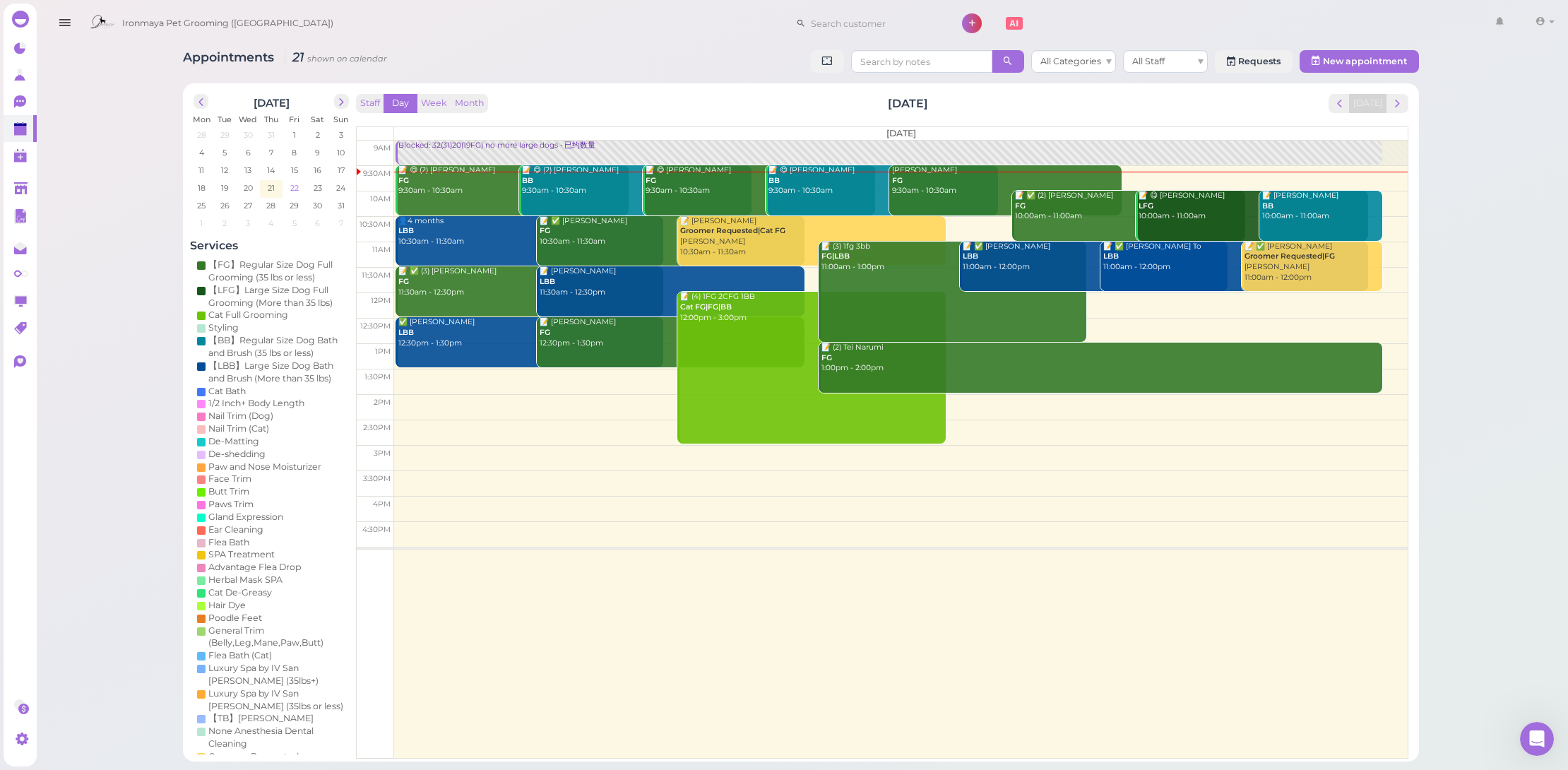
click at [297, 190] on span "22" at bounding box center [295, 188] width 11 height 13
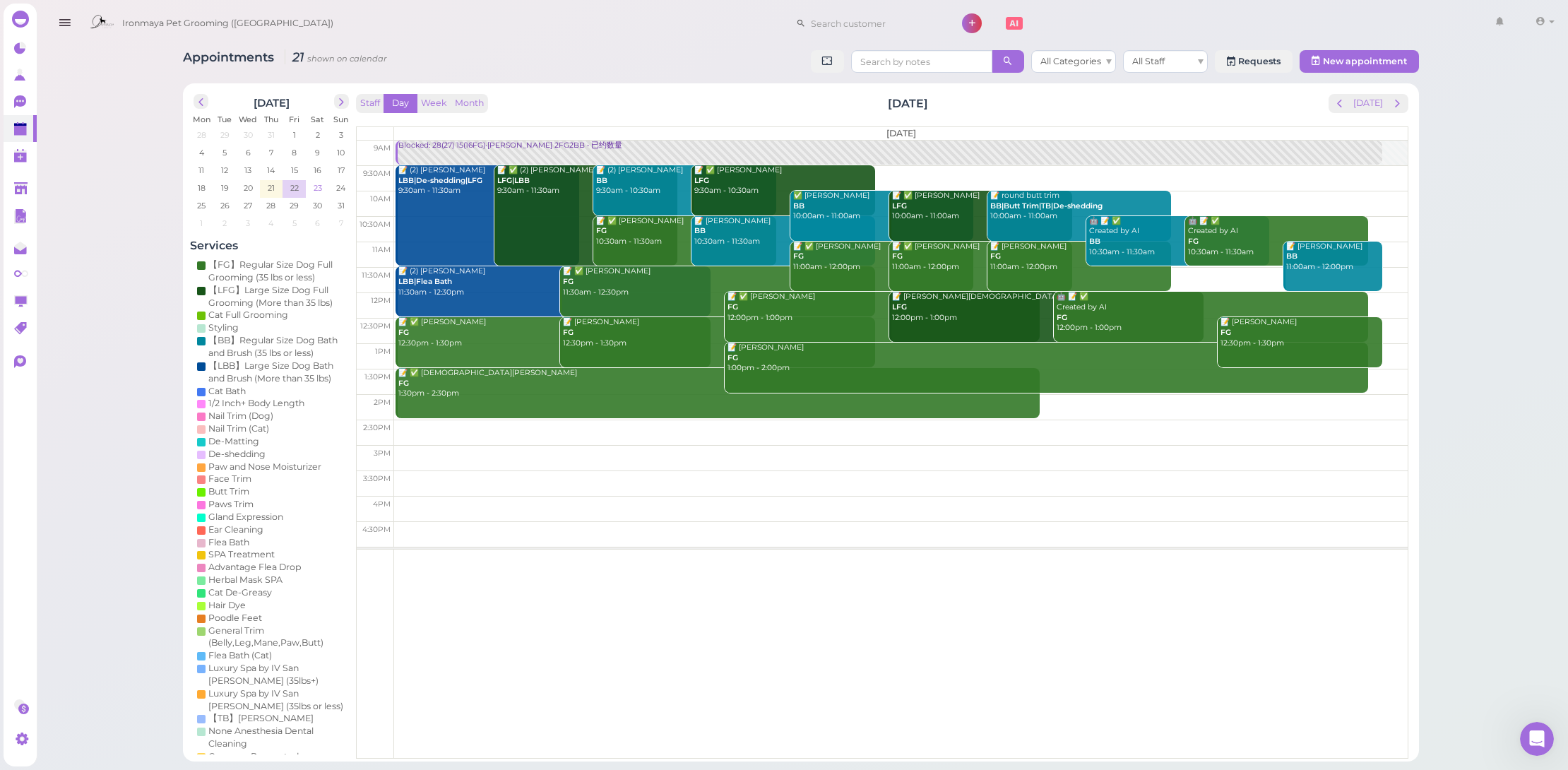
click at [315, 186] on span "23" at bounding box center [318, 188] width 11 height 13
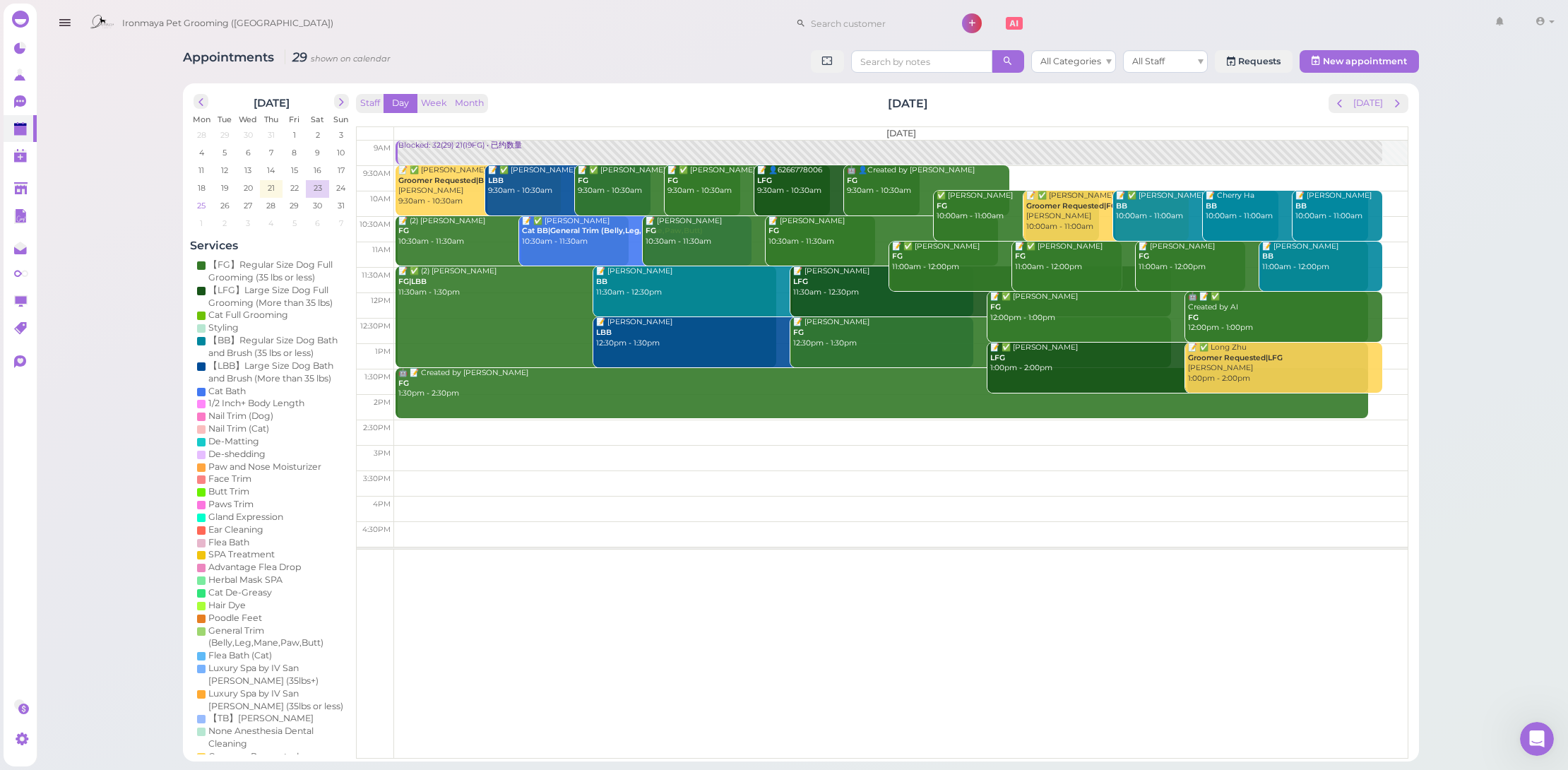
click at [204, 206] on span "25" at bounding box center [201, 206] width 11 height 13
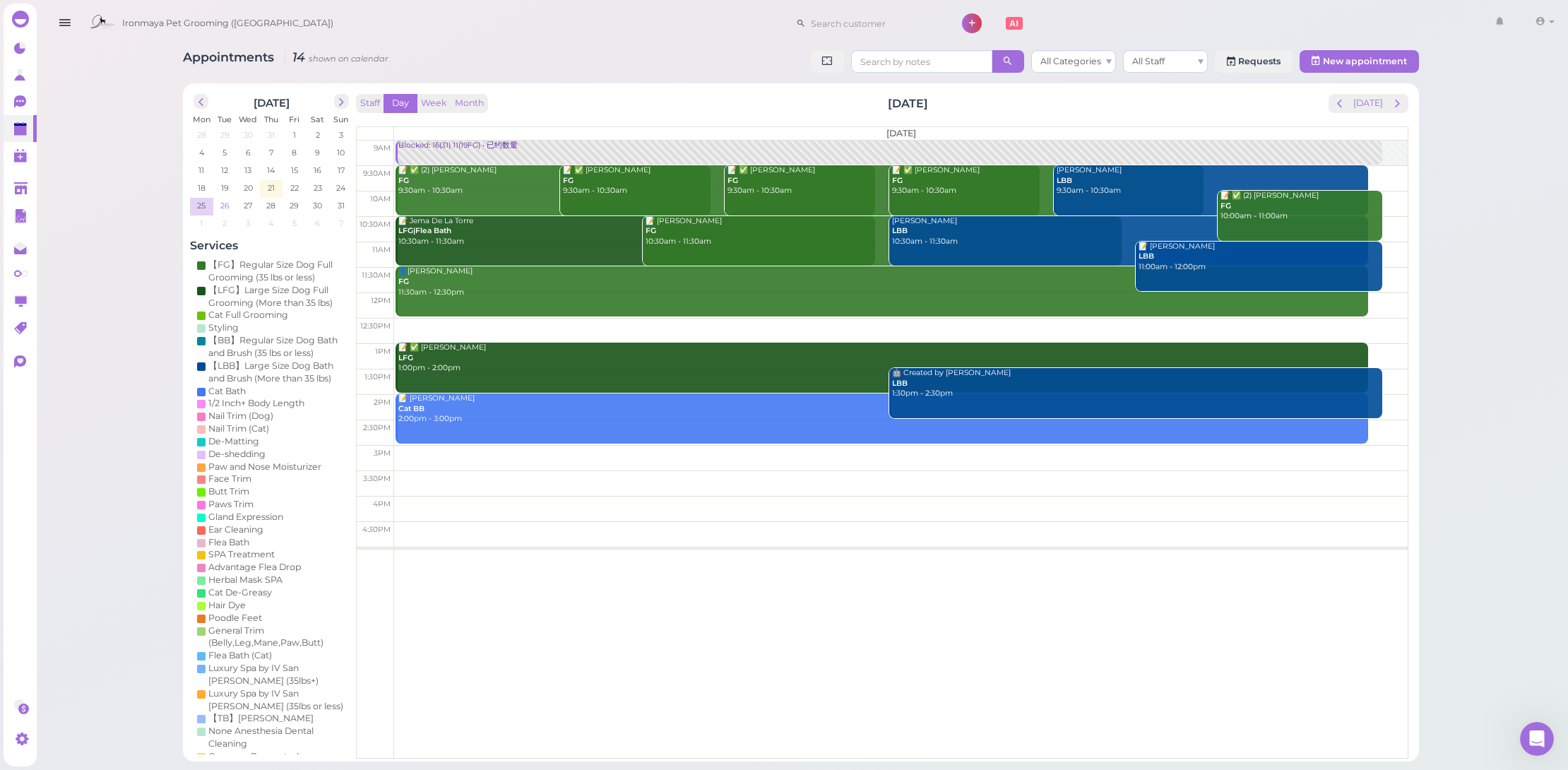
click at [233, 208] on td "26" at bounding box center [224, 204] width 23 height 14
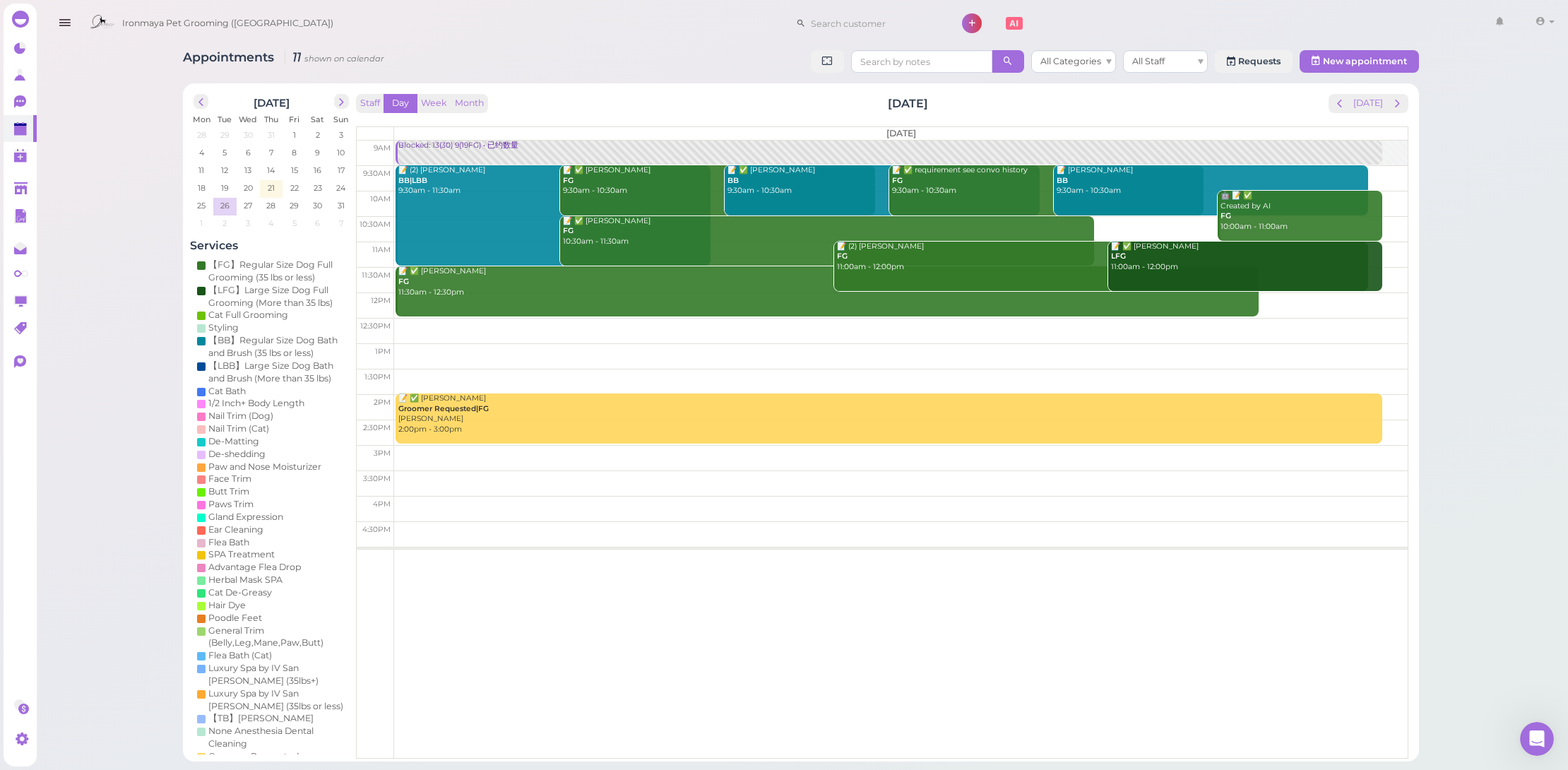
click at [1134, 222] on td at bounding box center [901, 229] width 1013 height 26
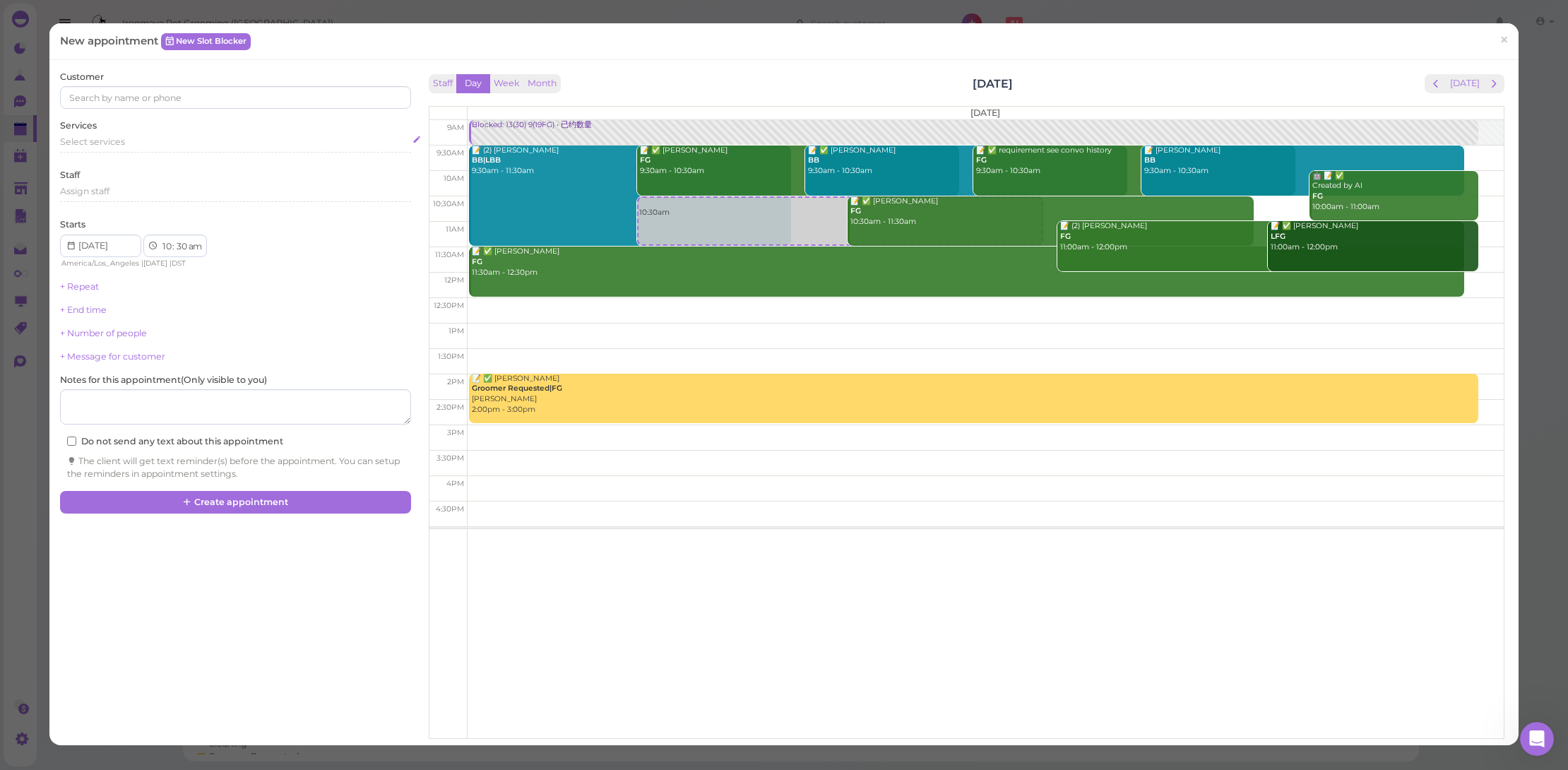
click at [174, 142] on div "Select services" at bounding box center [236, 142] width 351 height 13
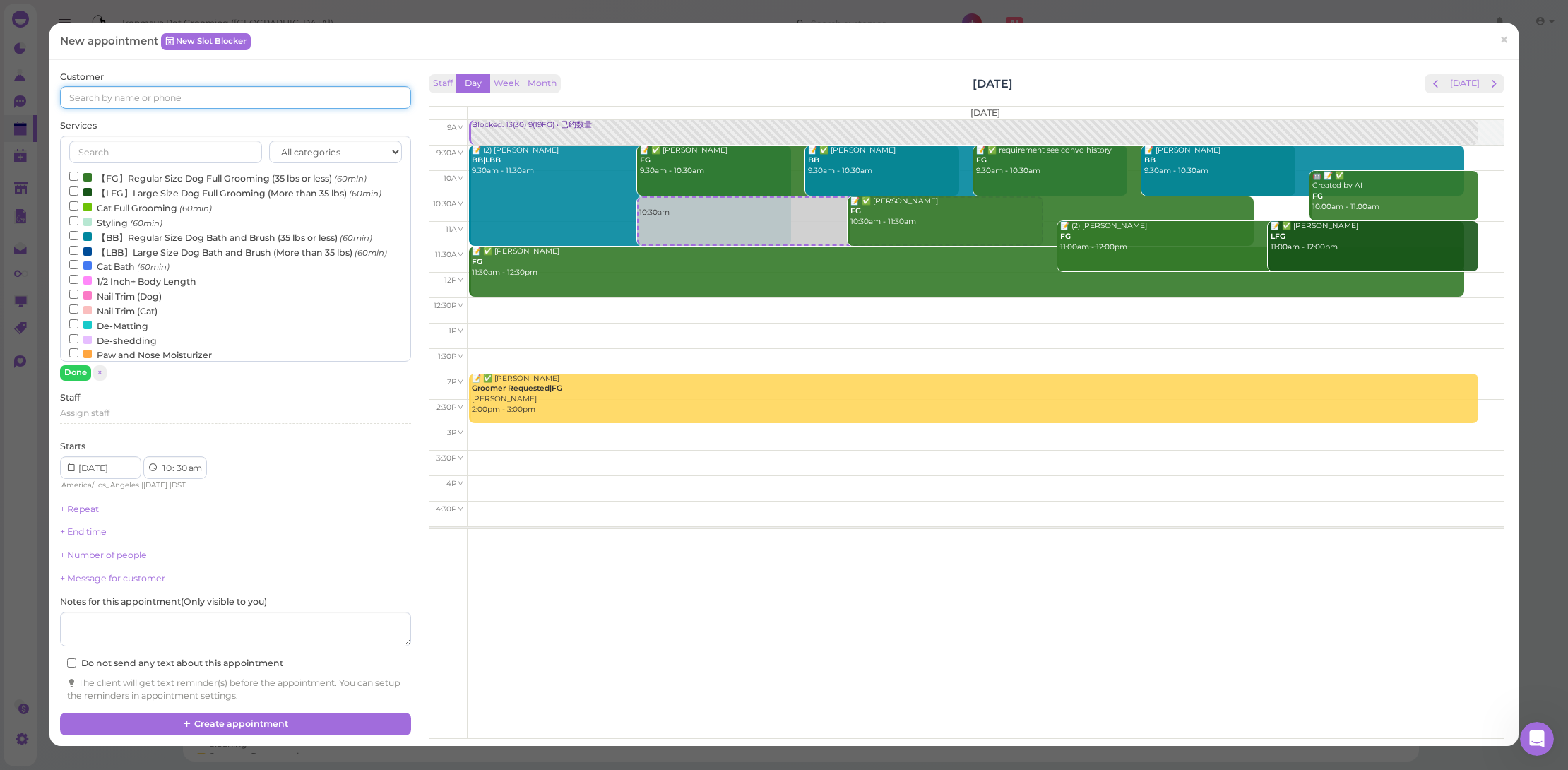
click at [196, 94] on input at bounding box center [236, 97] width 351 height 23
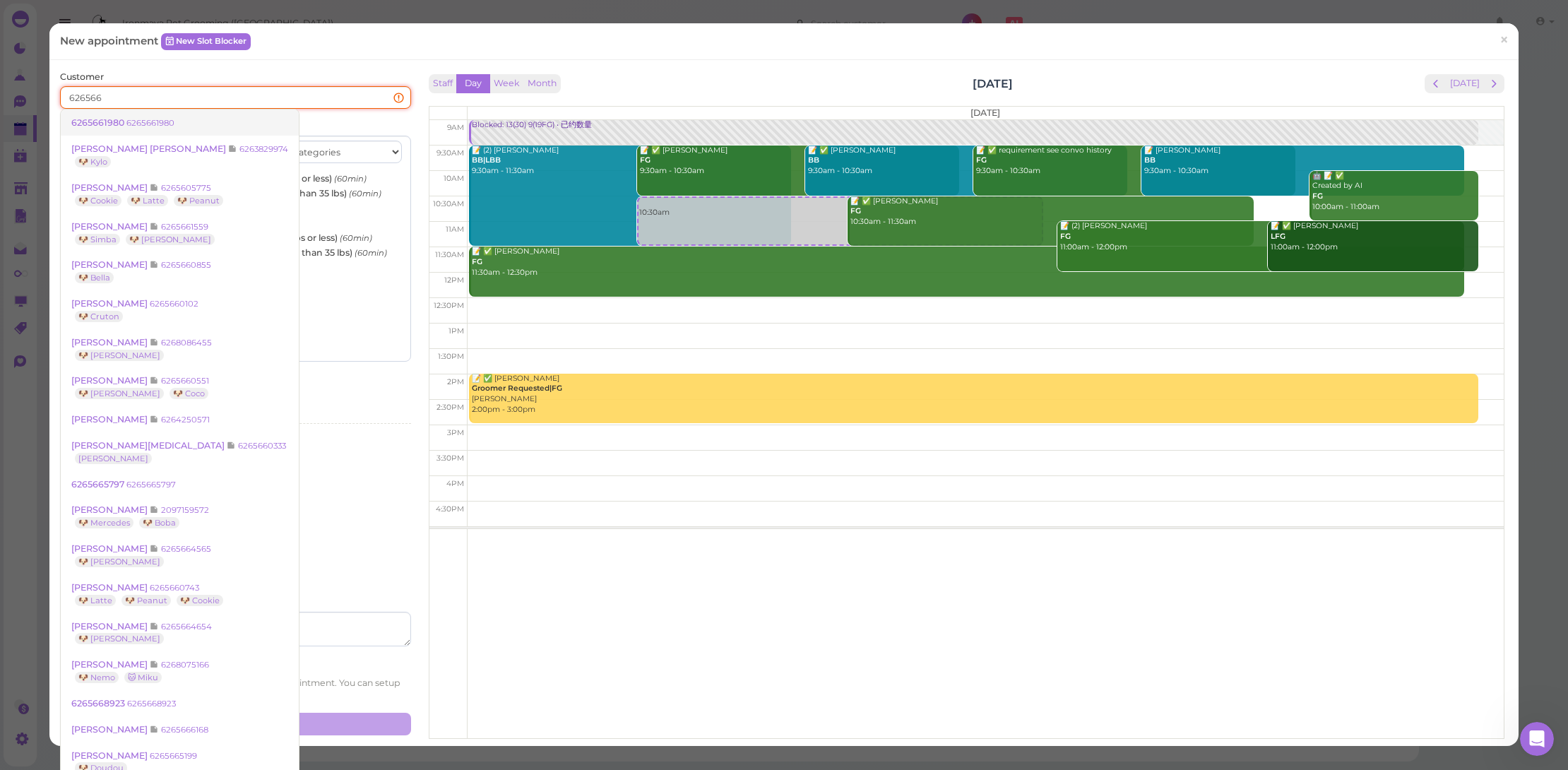
type input "626566"
click at [178, 127] on link "6265661980 6265661980" at bounding box center [179, 123] width 238 height 27
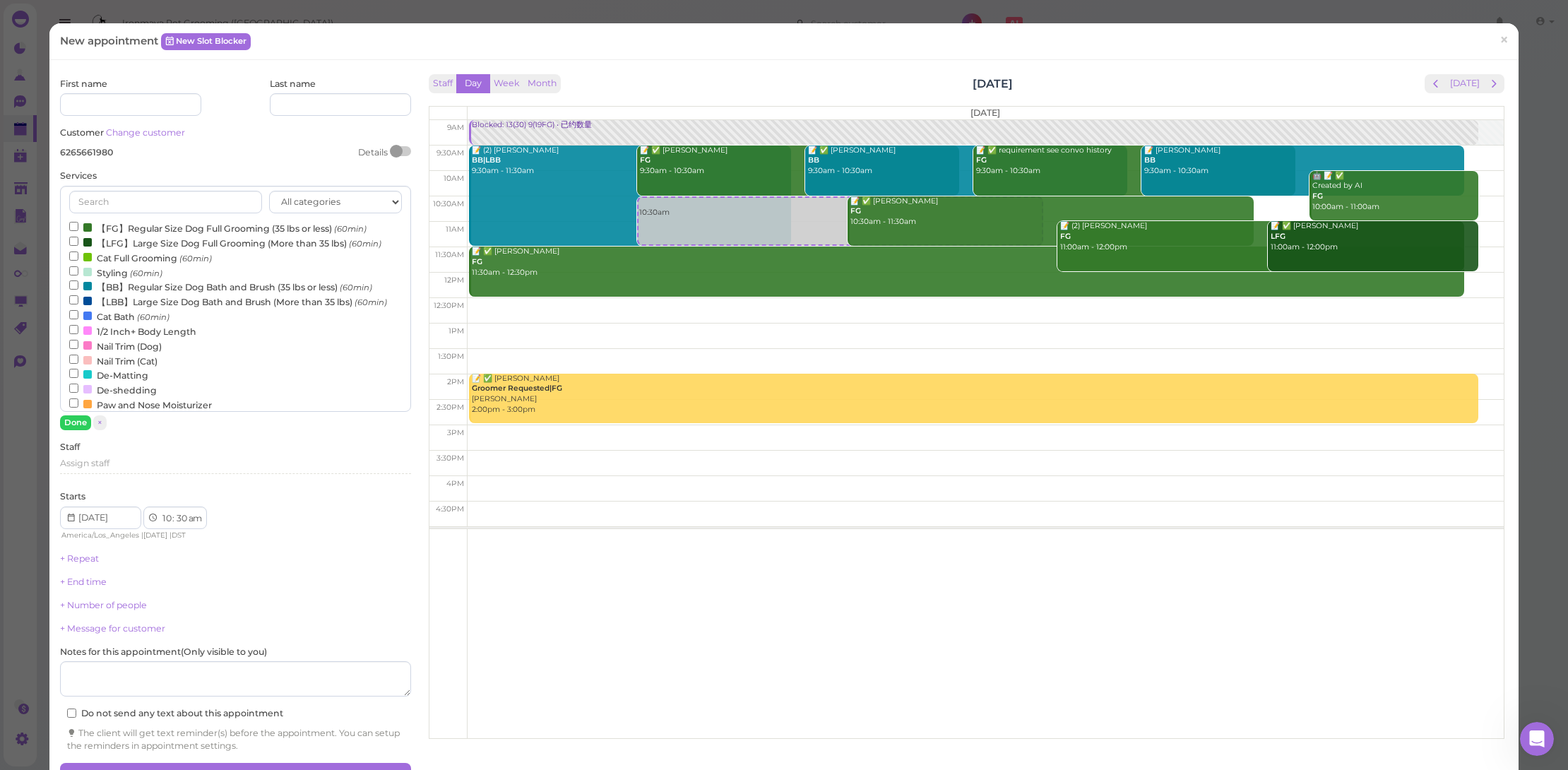
click at [271, 245] on label "【LFG】Large Size Dog Full Grooming (More than 35 lbs) (60min)" at bounding box center [225, 243] width 312 height 15
click at [79, 245] on input "【LFG】Large Size Dog Full Grooming (More than 35 lbs) (60min)" at bounding box center [74, 242] width 9 height 9
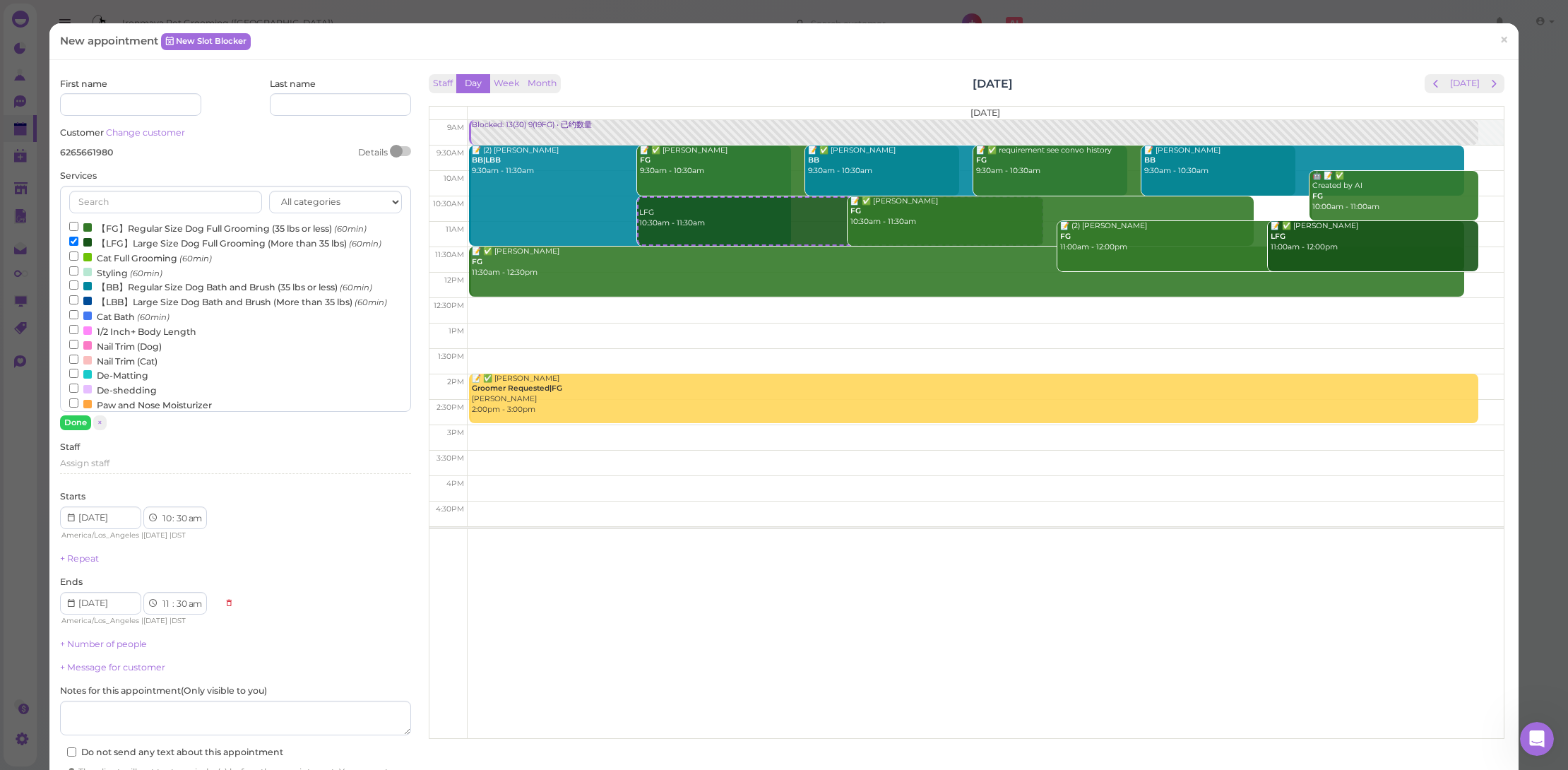
scroll to position [82, 0]
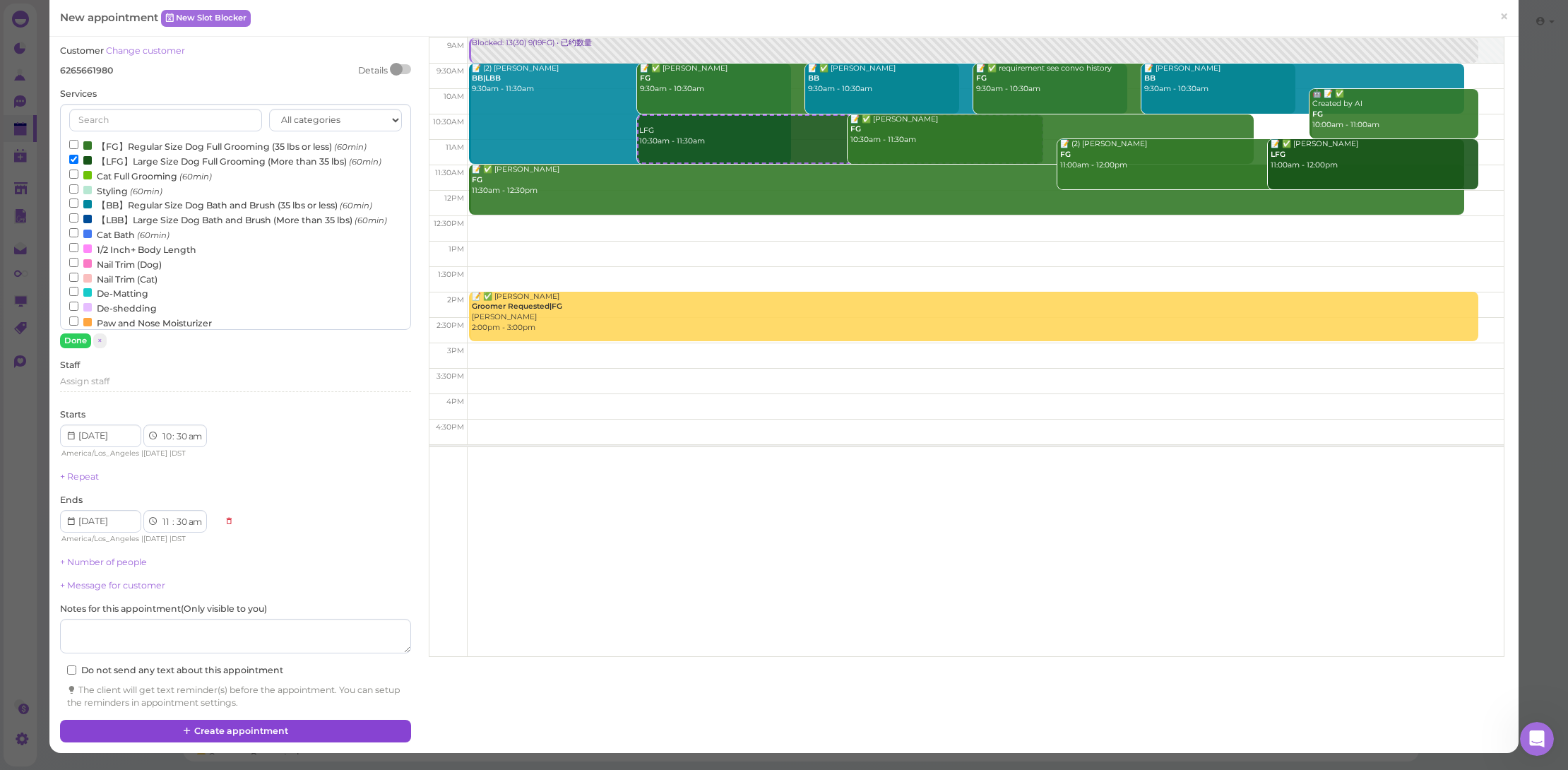
click at [348, 728] on button "Create appointment" at bounding box center [236, 731] width 351 height 23
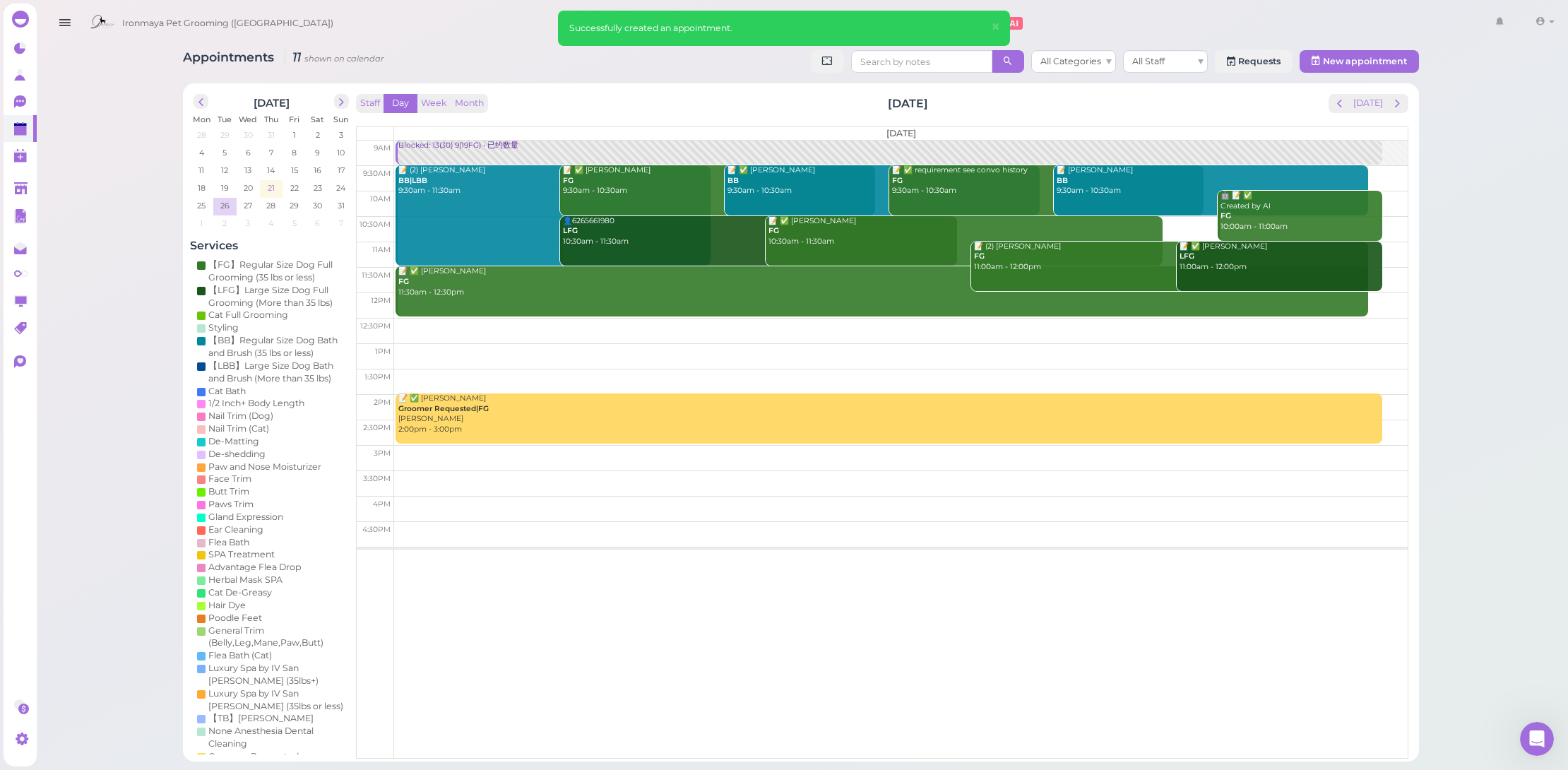
click at [267, 190] on span "21" at bounding box center [271, 188] width 10 height 13
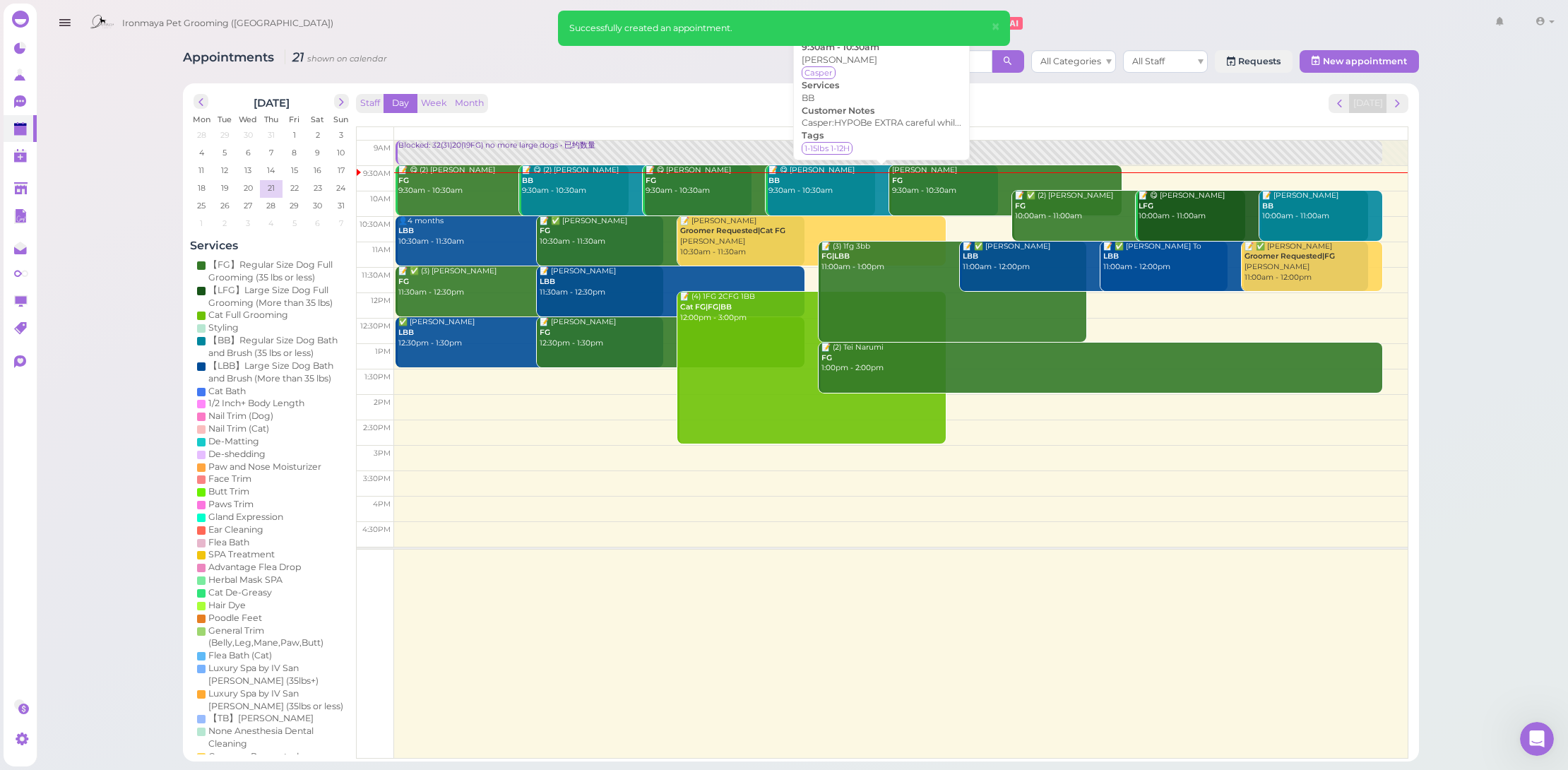
click at [847, 193] on div "📝 😋 GAO Daisy BB 9:30am - 10:30am" at bounding box center [883, 181] width 231 height 31
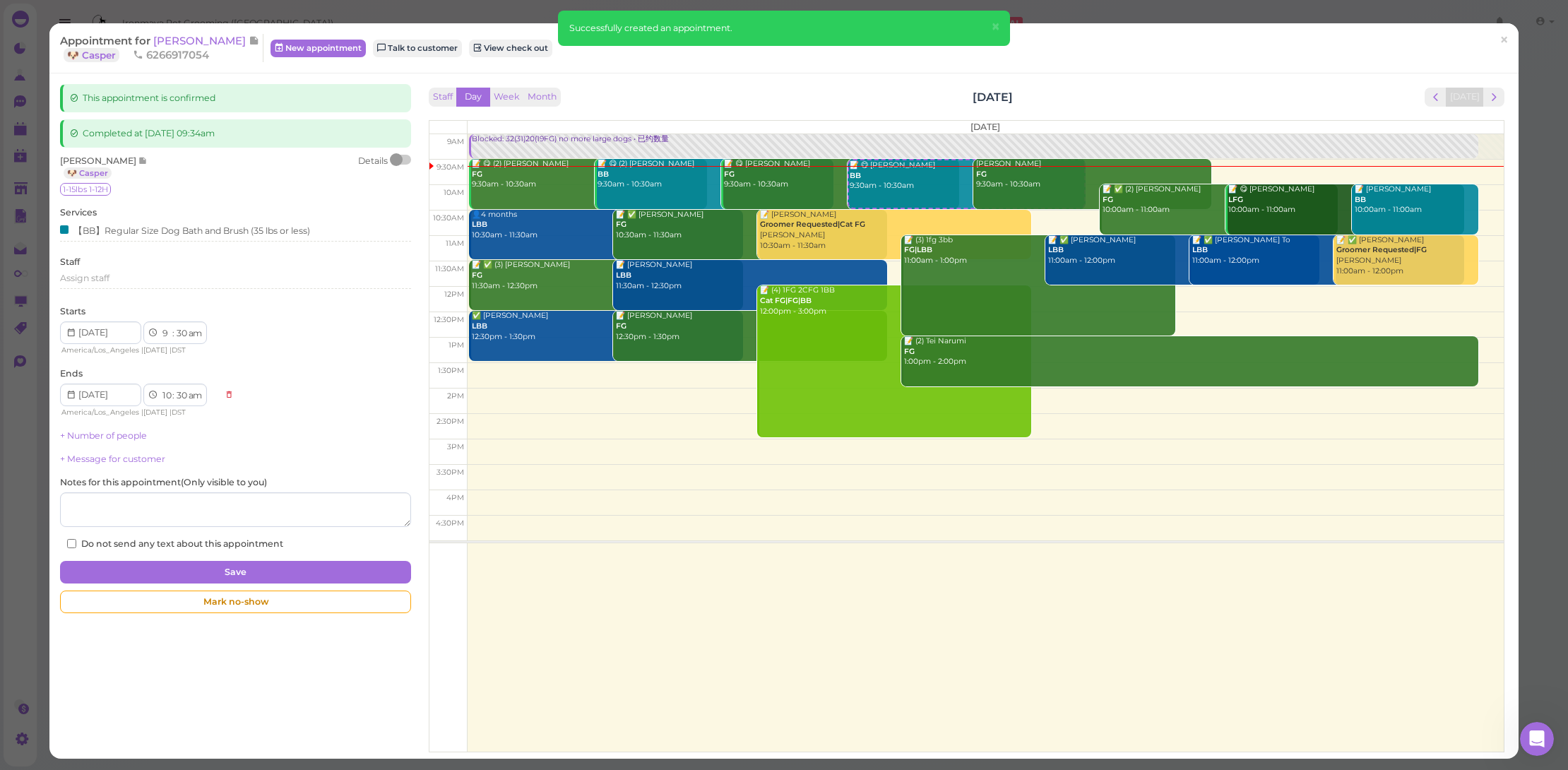
click at [404, 159] on div at bounding box center [402, 159] width 20 height 10
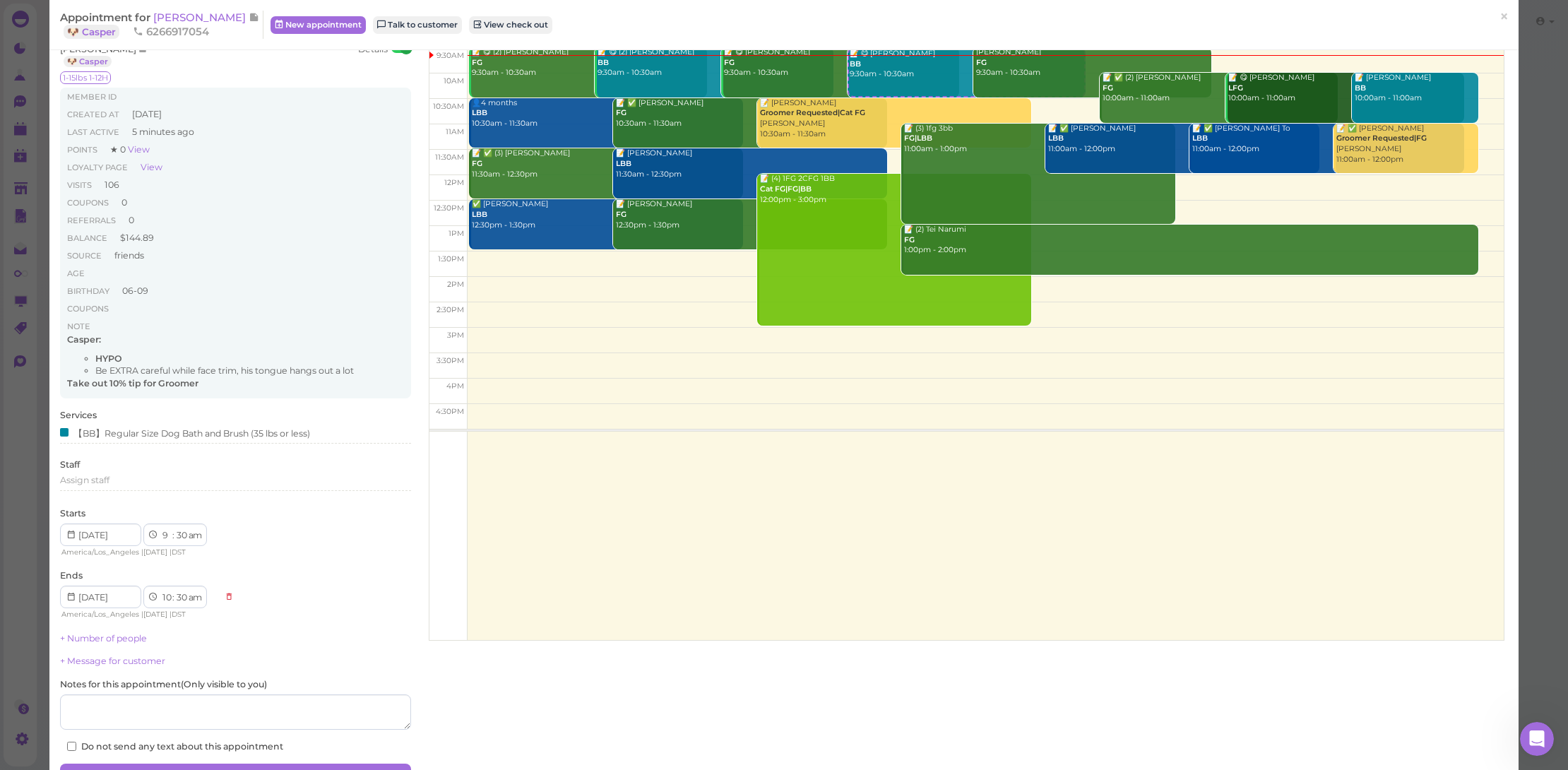
scroll to position [27, 0]
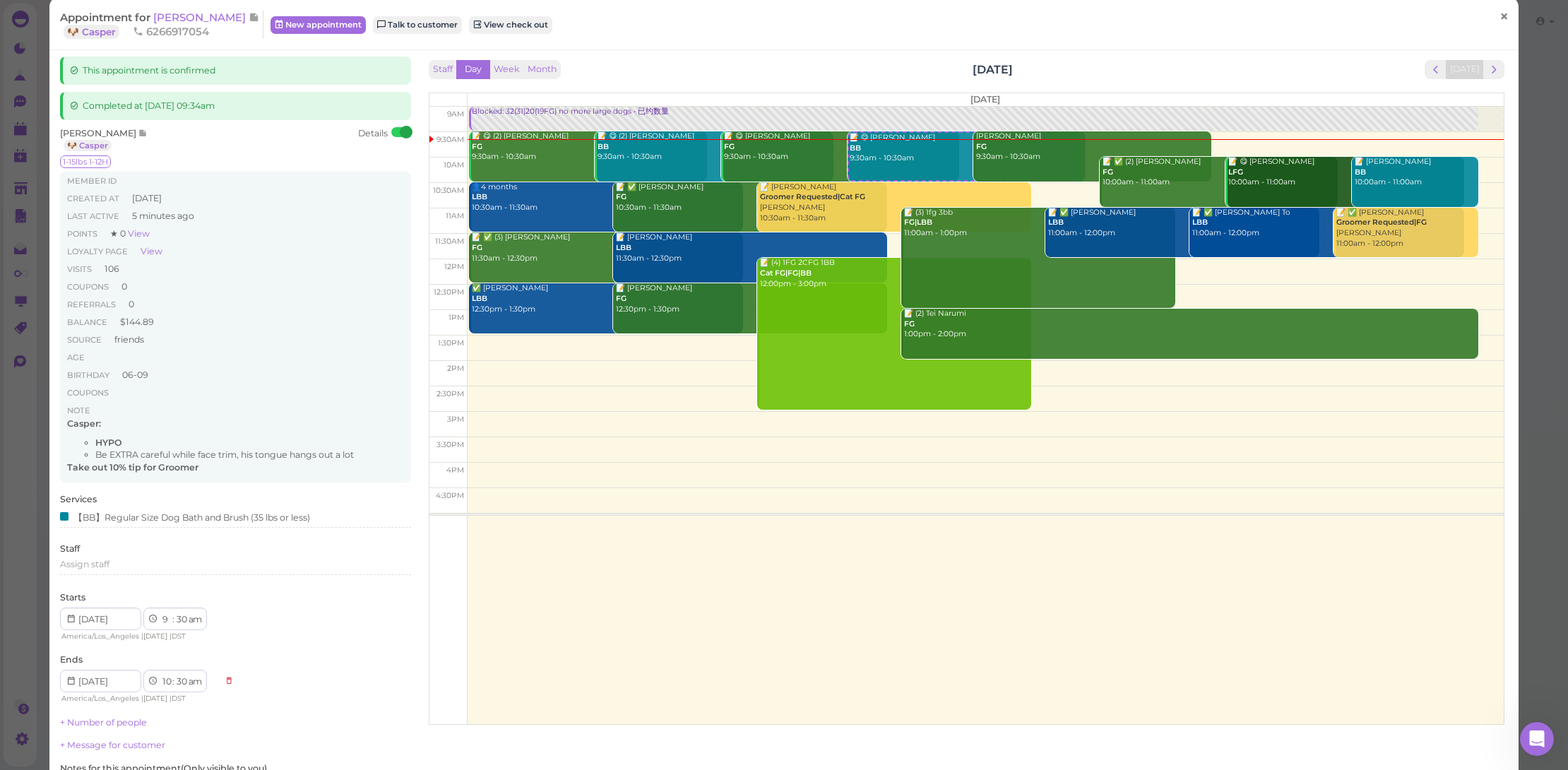
click at [1502, 20] on link "×" at bounding box center [1504, 17] width 27 height 33
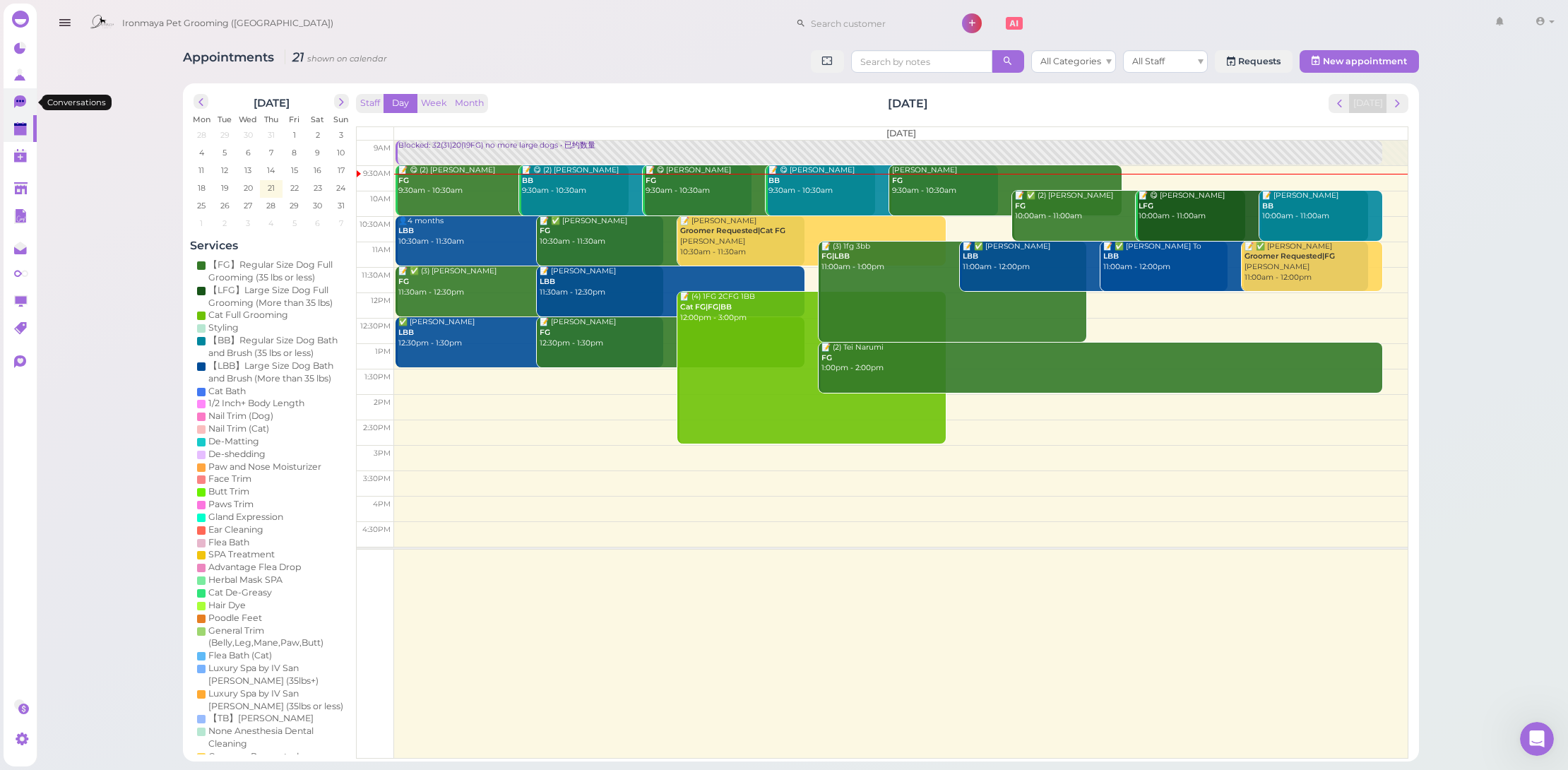
click at [11, 103] on link "0" at bounding box center [20, 101] width 33 height 27
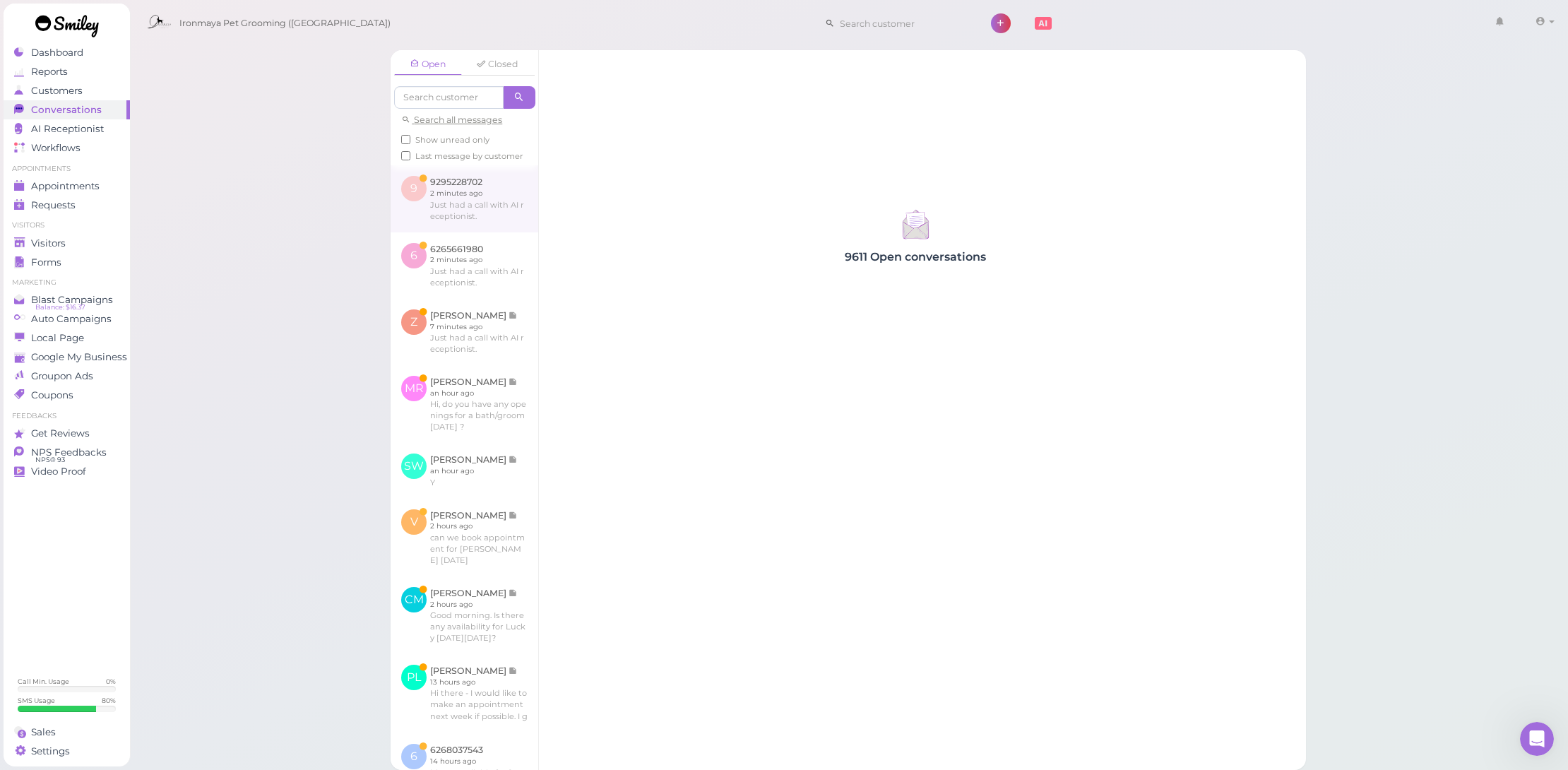
click at [484, 205] on link at bounding box center [464, 199] width 147 height 67
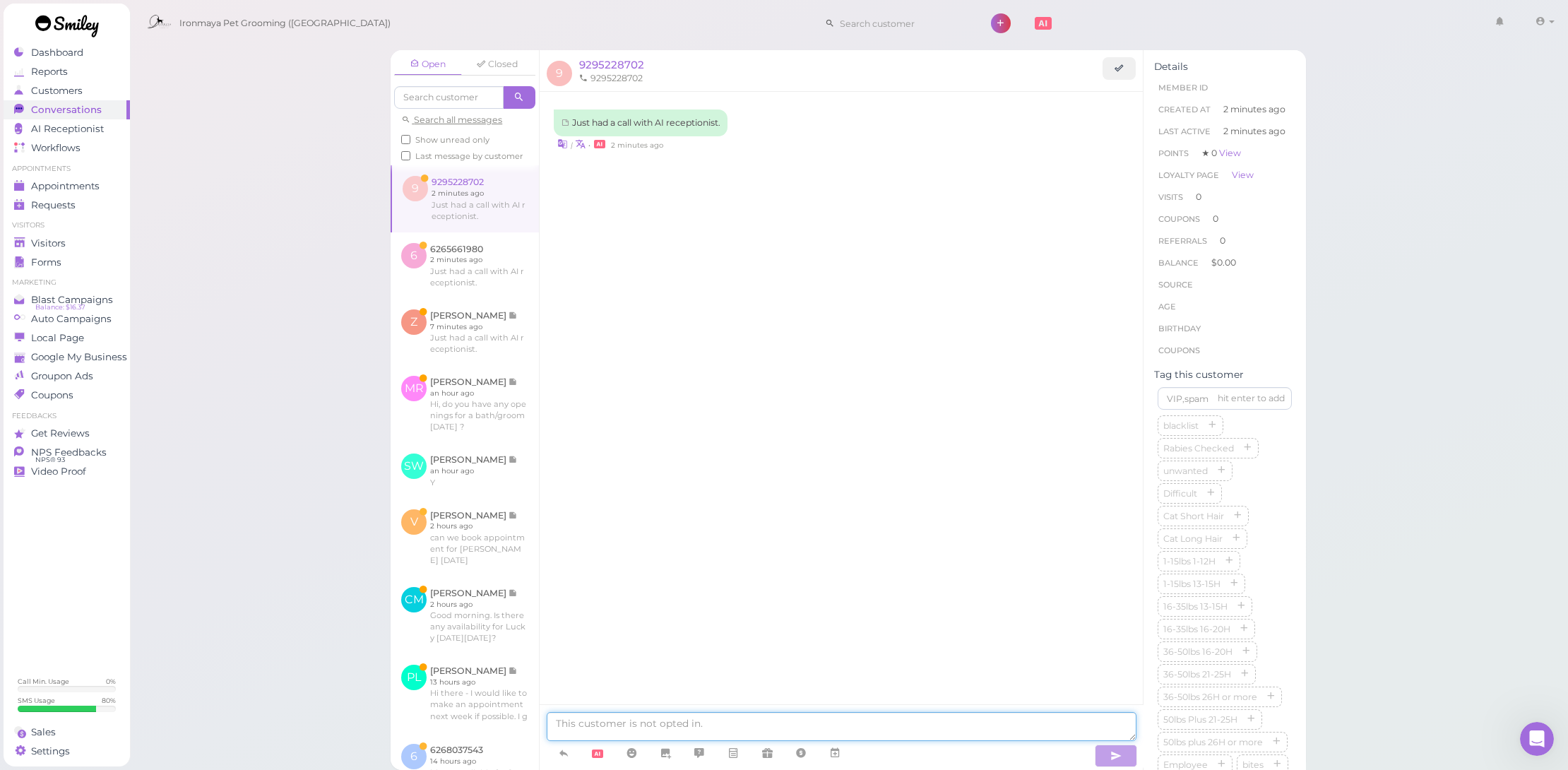
paste textarea "Cody&Miley Pet grooming 9119 Garvey Ave, Rosemead, CA 91770 (626) 609-7575"
type textarea "Cody&Miley Pet grooming 9119 Garvey Ave, Rosemead, CA 91770 (626) 609-7575"
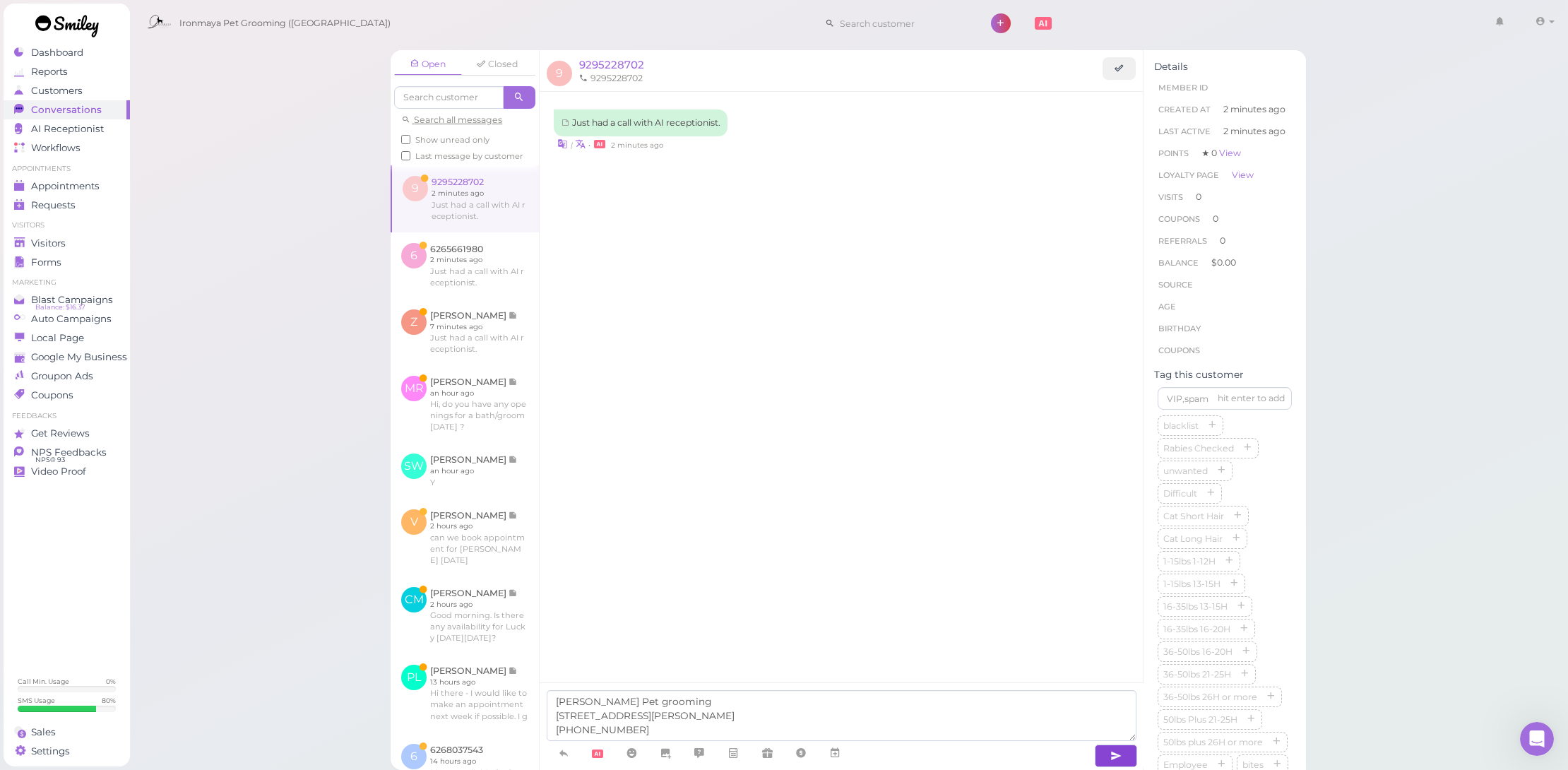
click at [1112, 762] on icon "button" at bounding box center [1116, 755] width 11 height 14
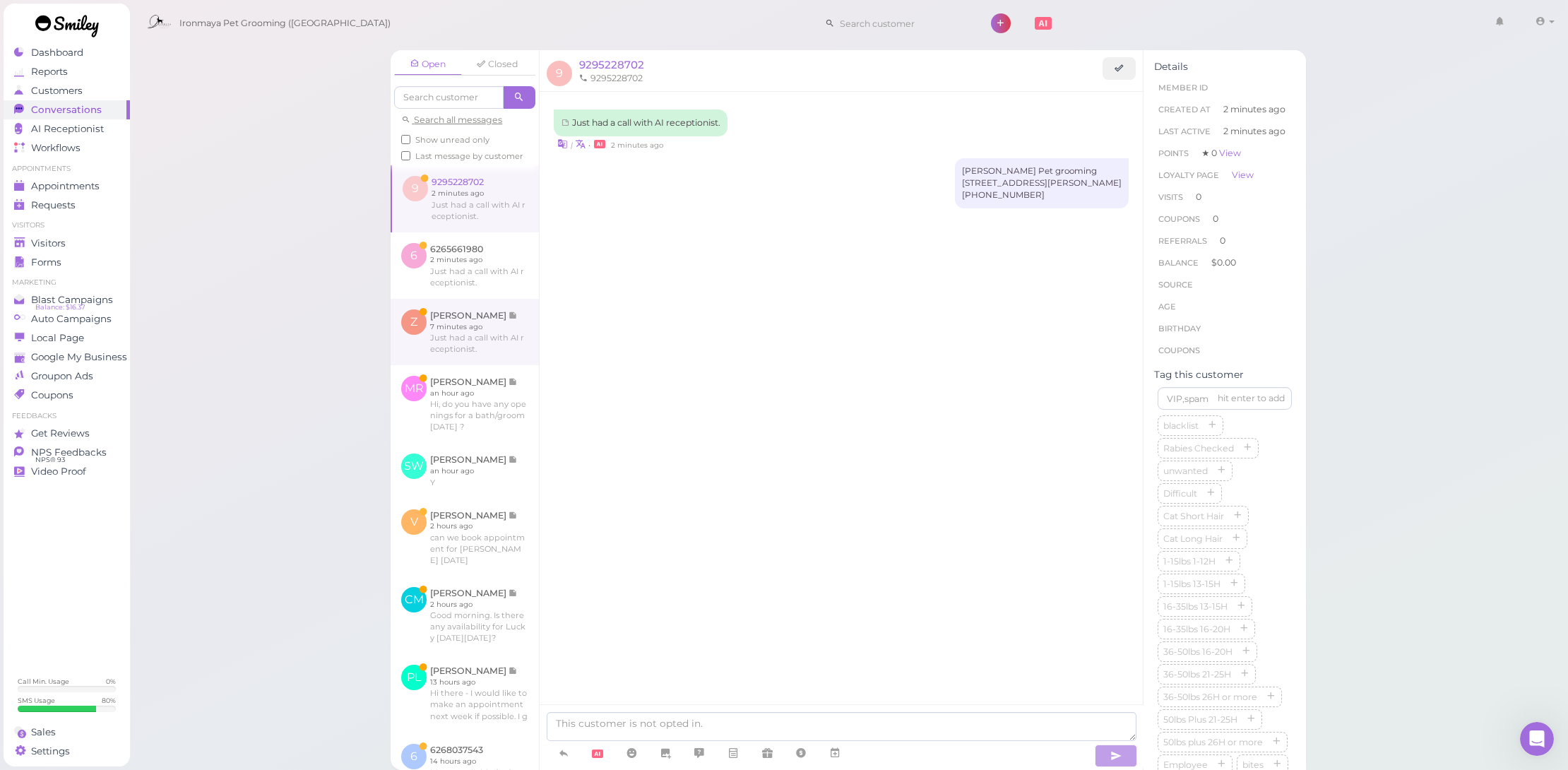
click at [494, 345] on link at bounding box center [465, 331] width 148 height 67
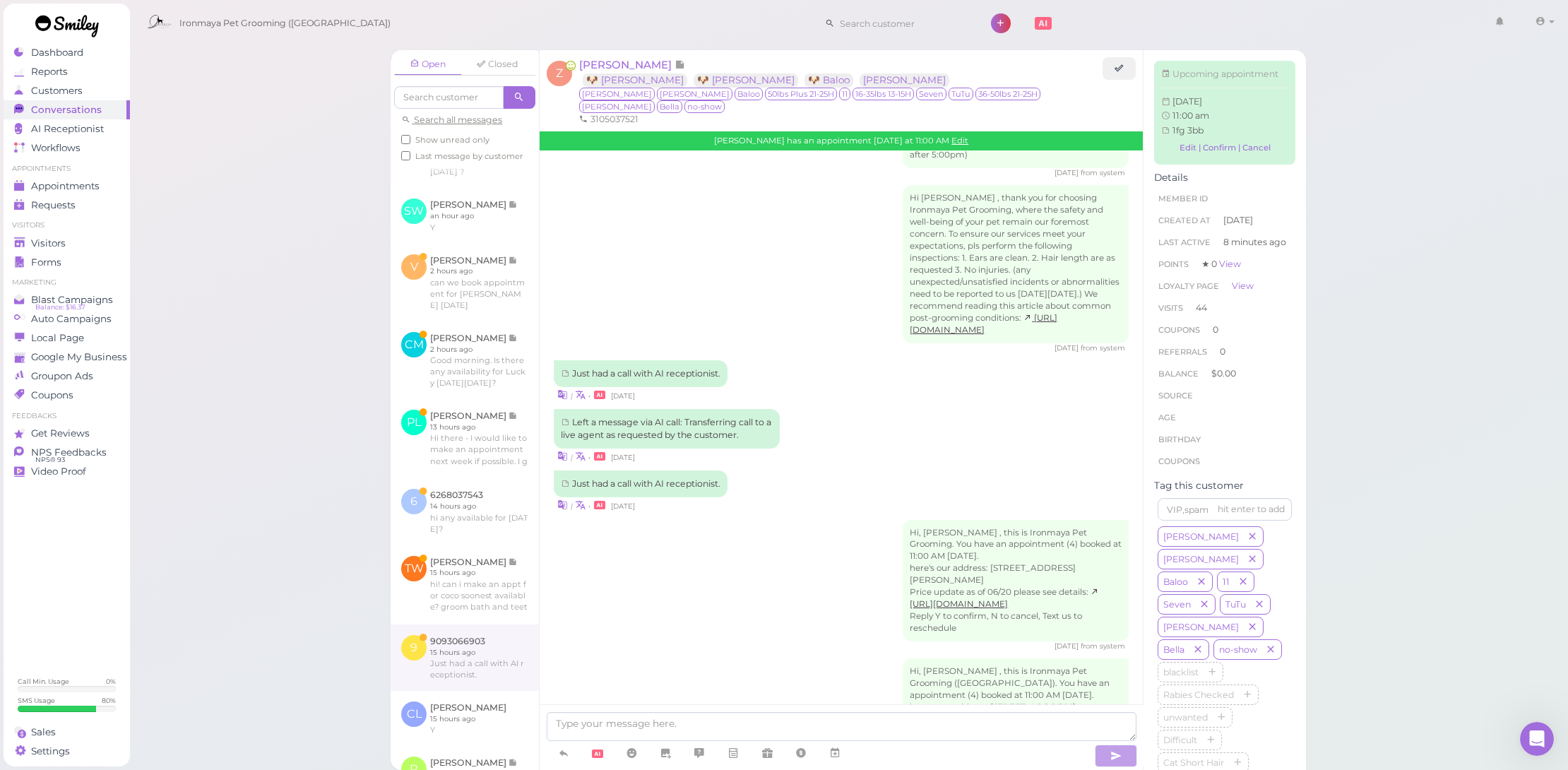
scroll to position [354, 0]
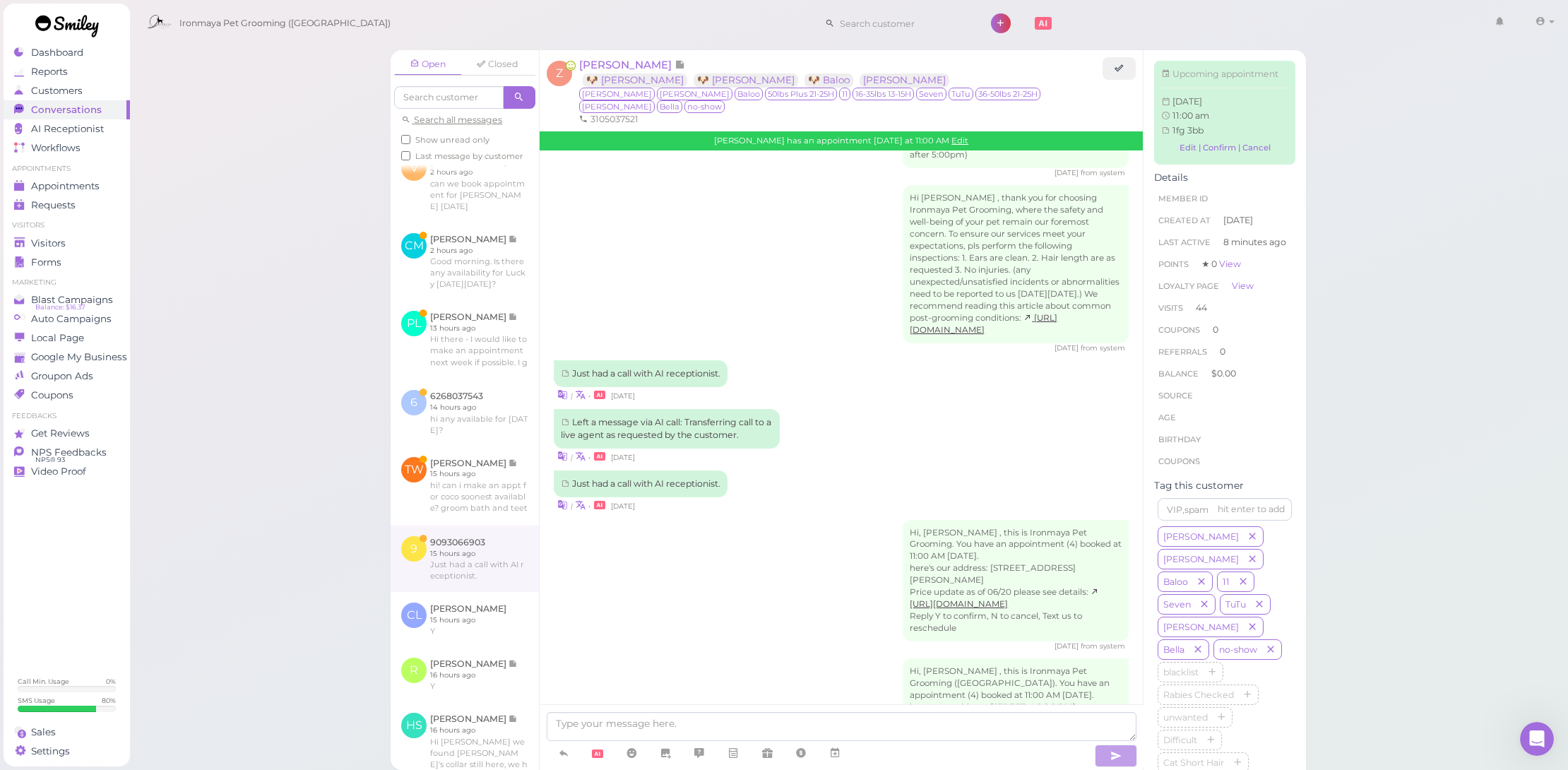
click at [512, 547] on link at bounding box center [465, 559] width 148 height 67
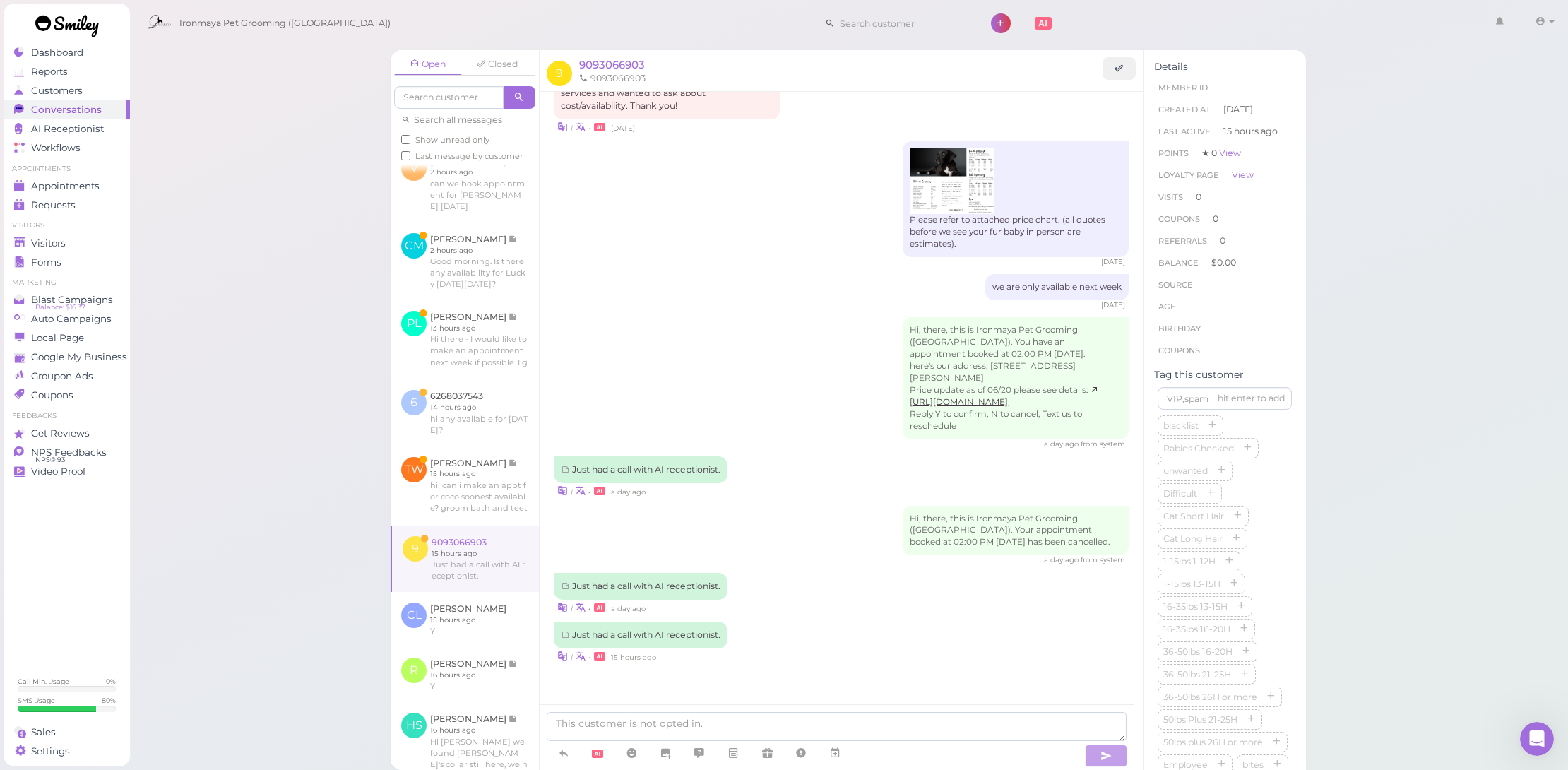
scroll to position [82, 0]
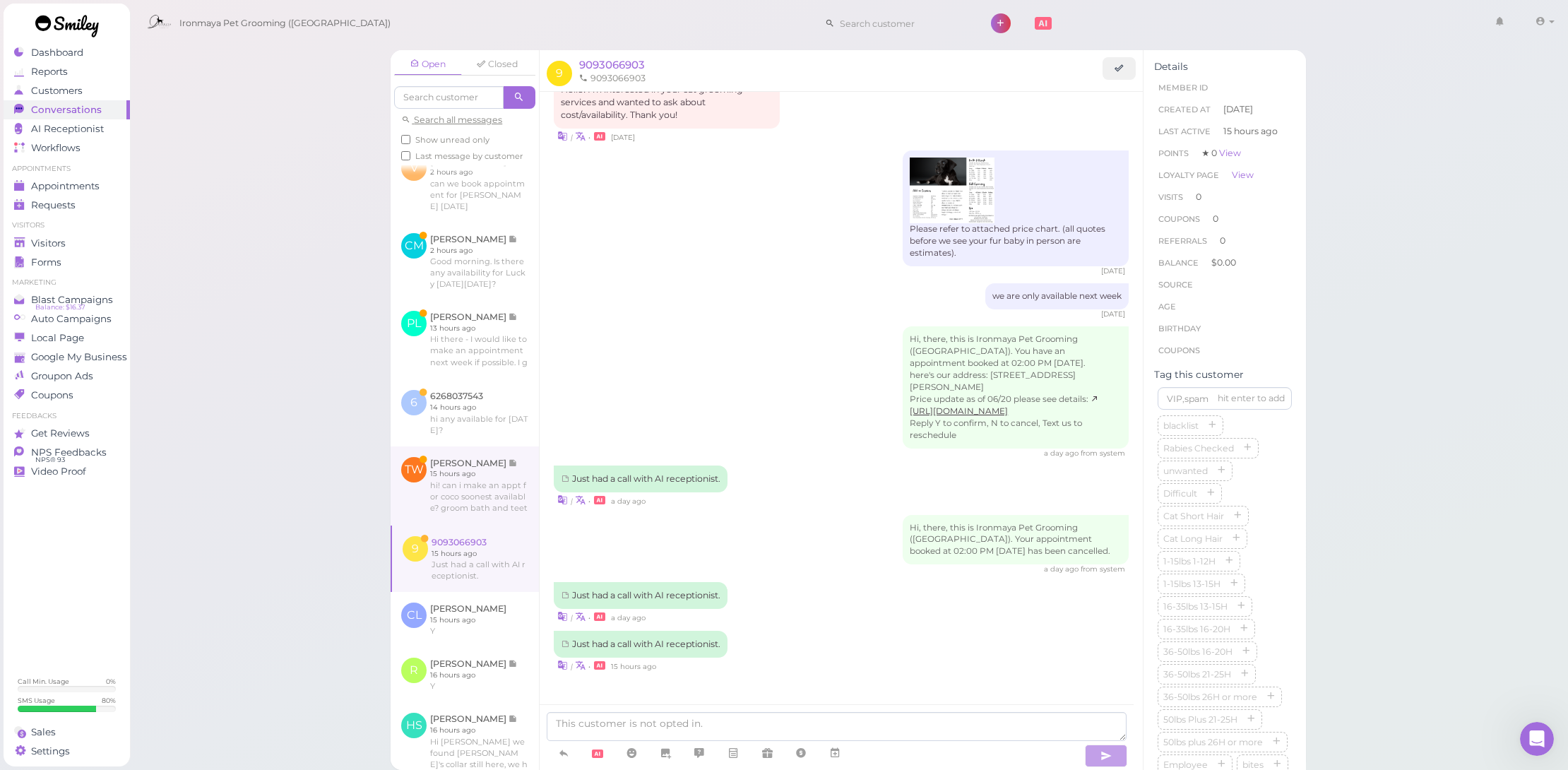
click at [496, 526] on link at bounding box center [465, 486] width 148 height 79
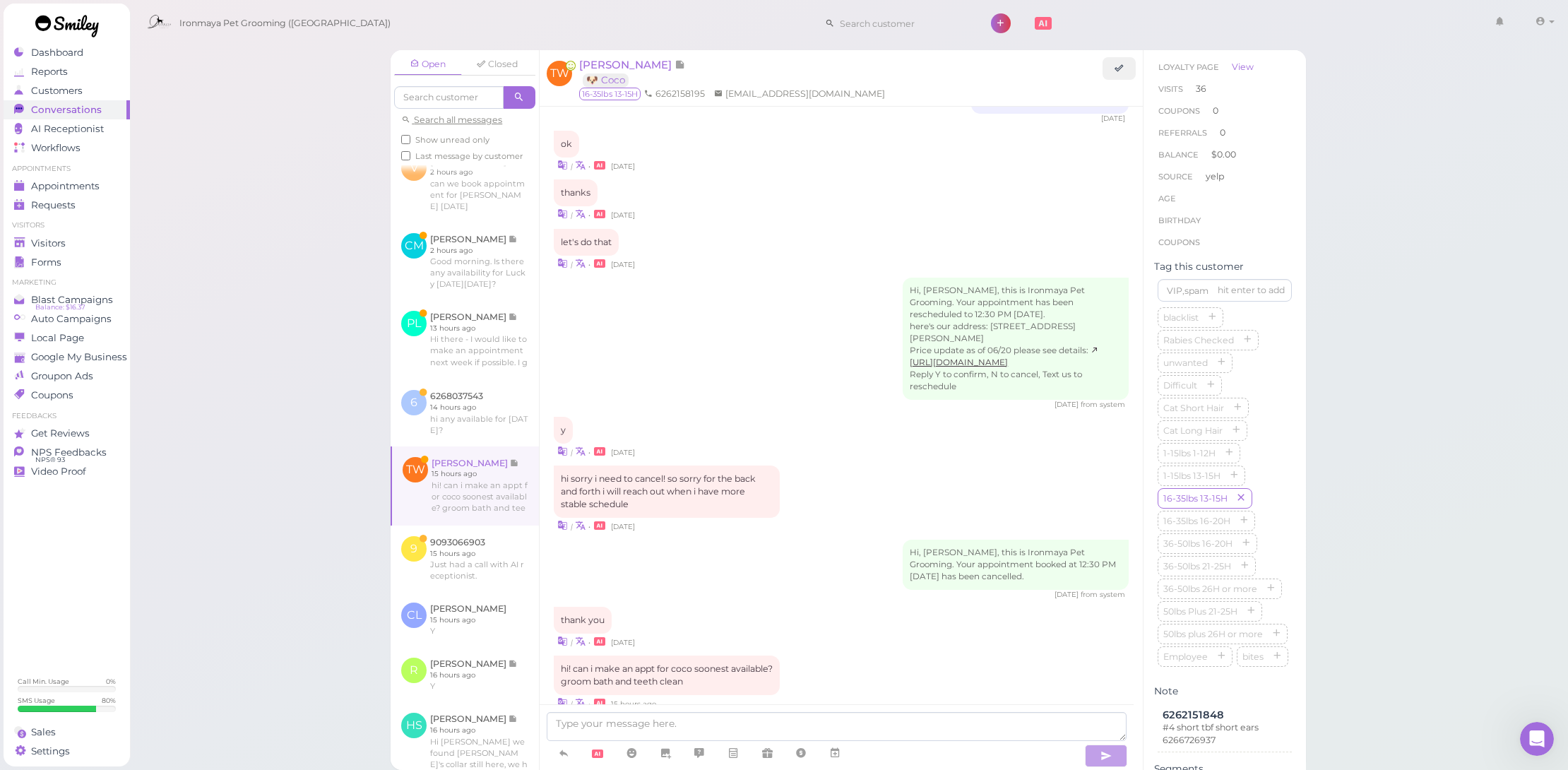
scroll to position [207, 0]
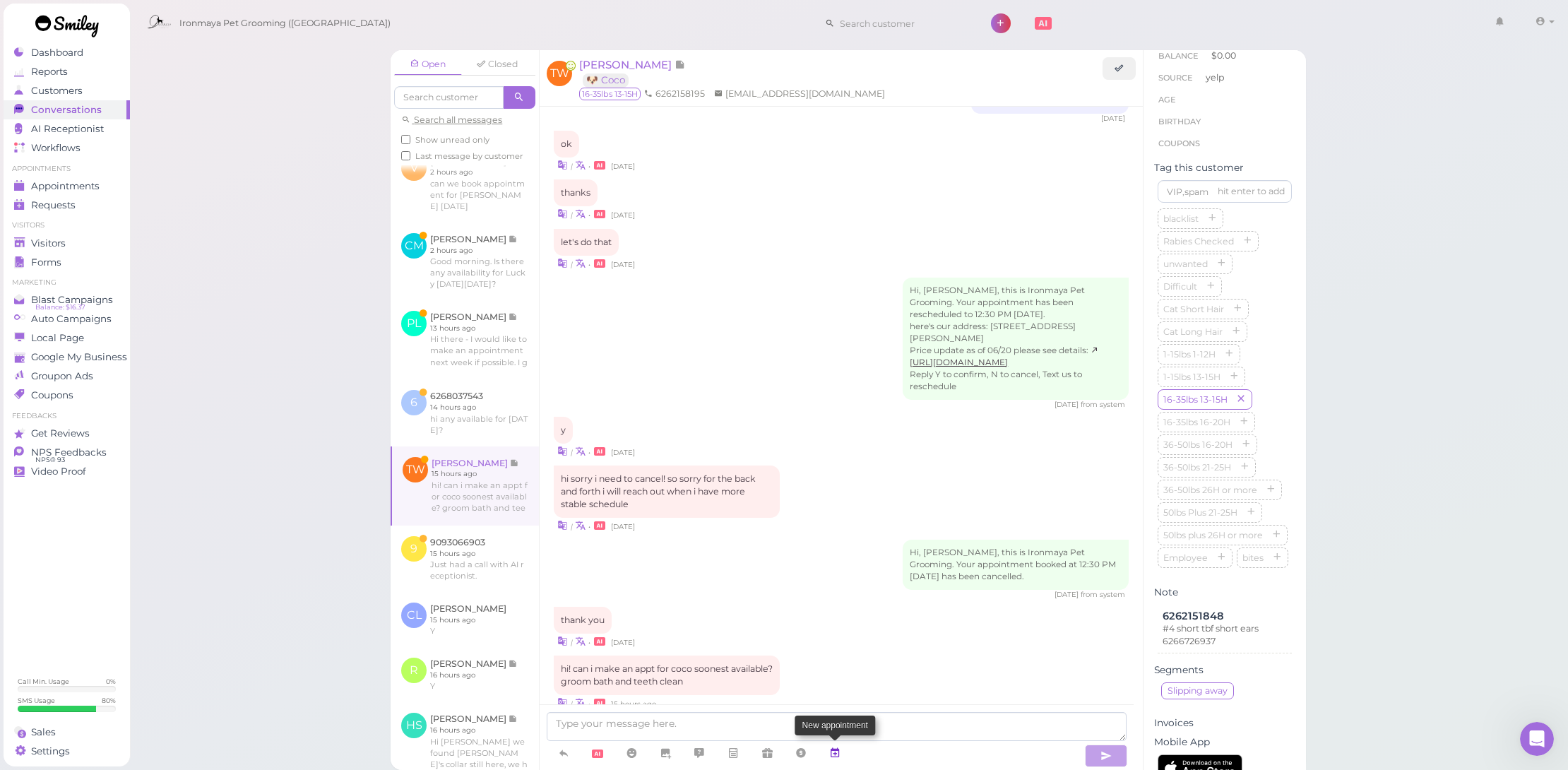
click at [844, 751] on link at bounding box center [835, 754] width 34 height 25
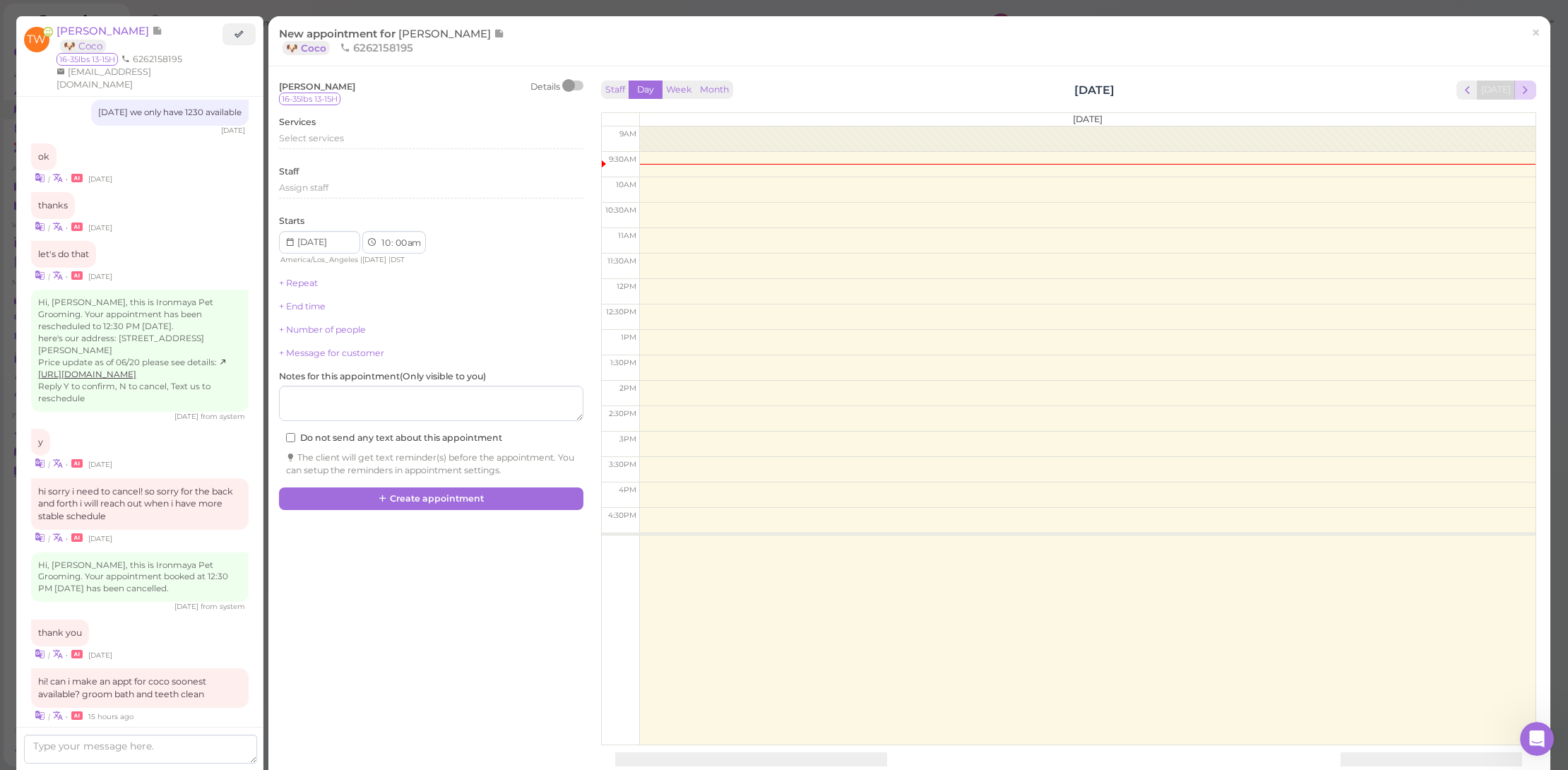
click at [1523, 94] on button "next" at bounding box center [1525, 90] width 22 height 19
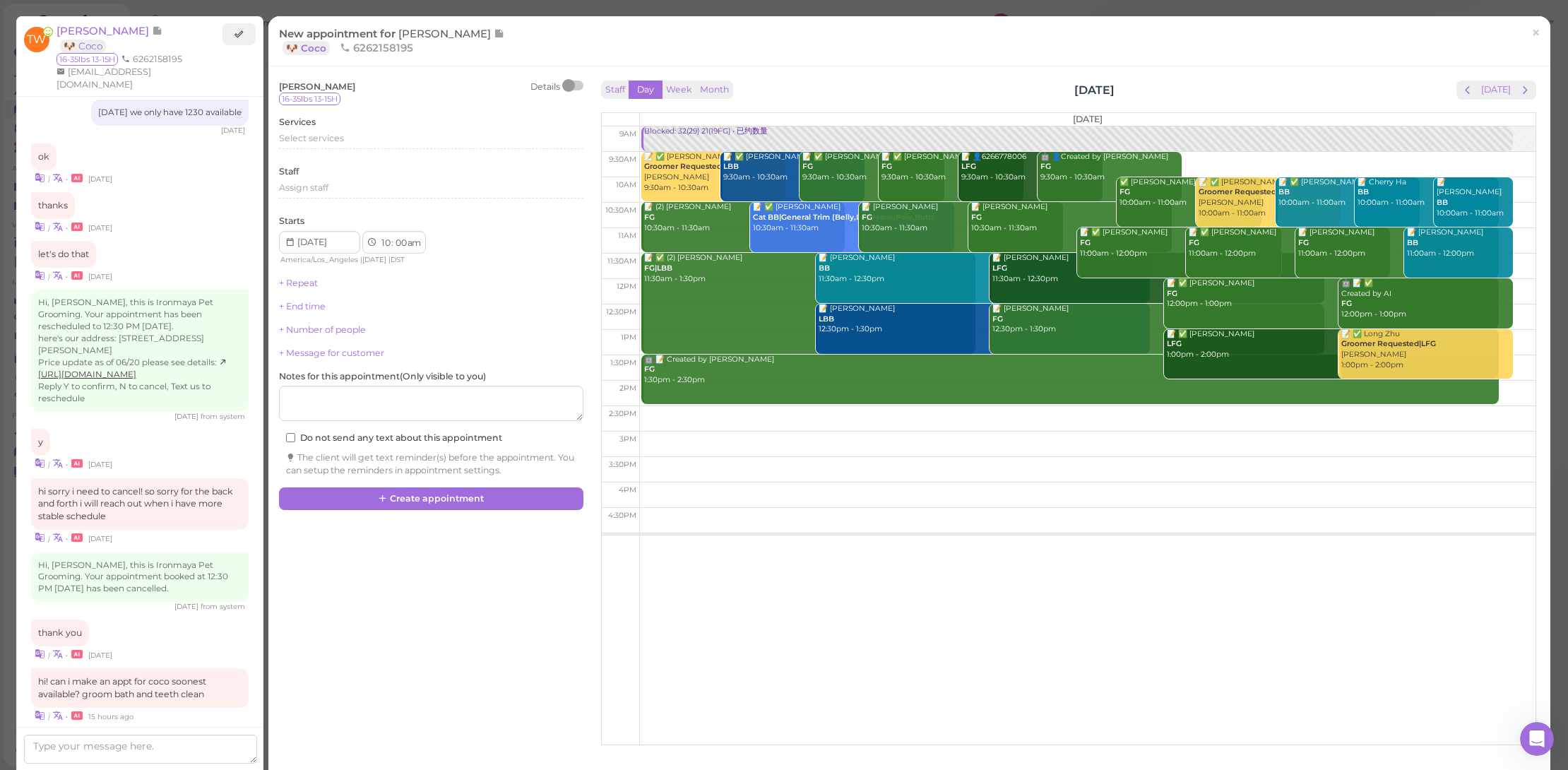
click at [1523, 94] on button "next" at bounding box center [1525, 90] width 22 height 19
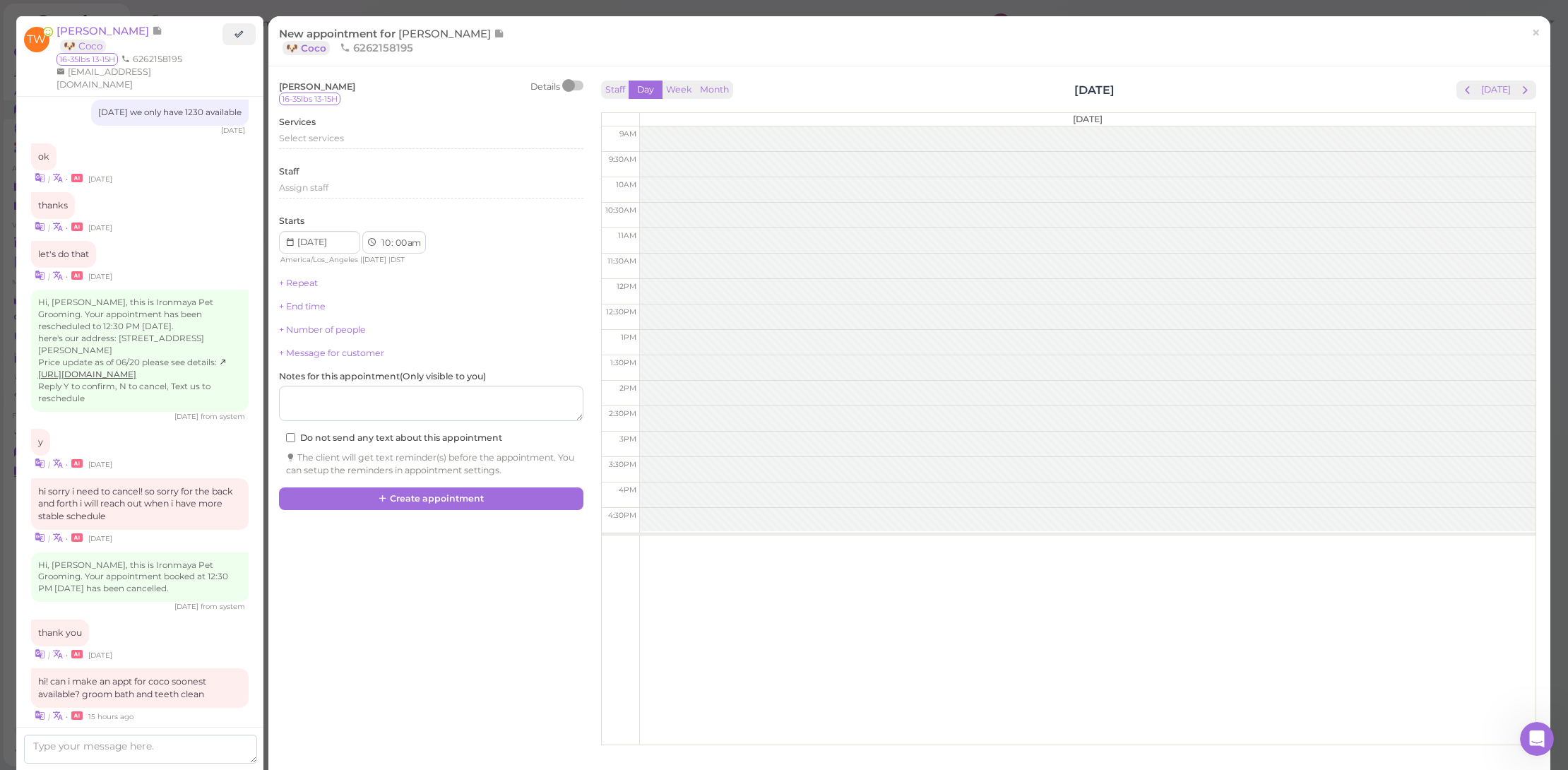
click at [1523, 94] on button "next" at bounding box center [1525, 90] width 22 height 19
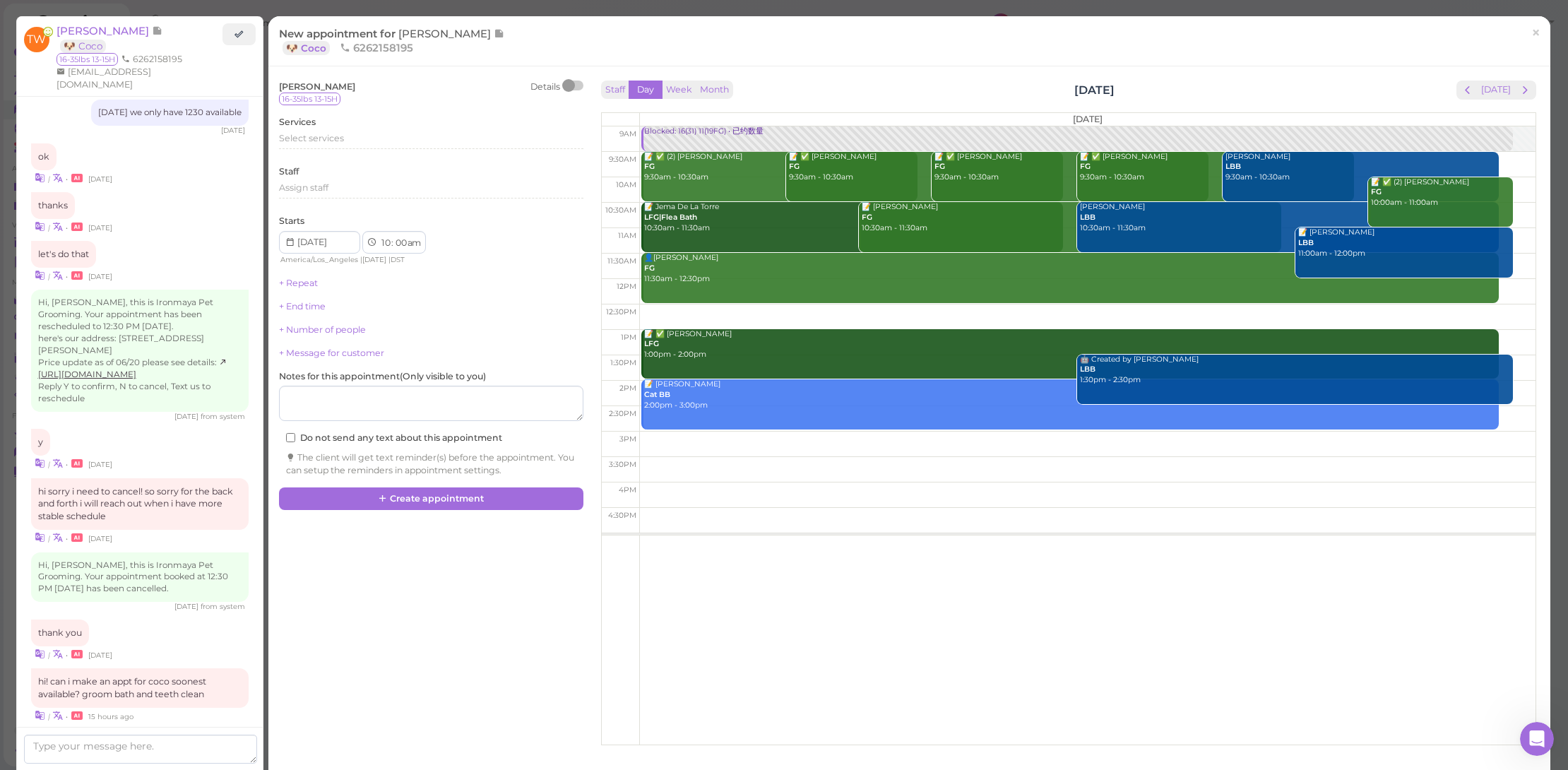
click at [1513, 244] on td at bounding box center [1087, 241] width 896 height 26
type input "2025-08-25"
select select "11"
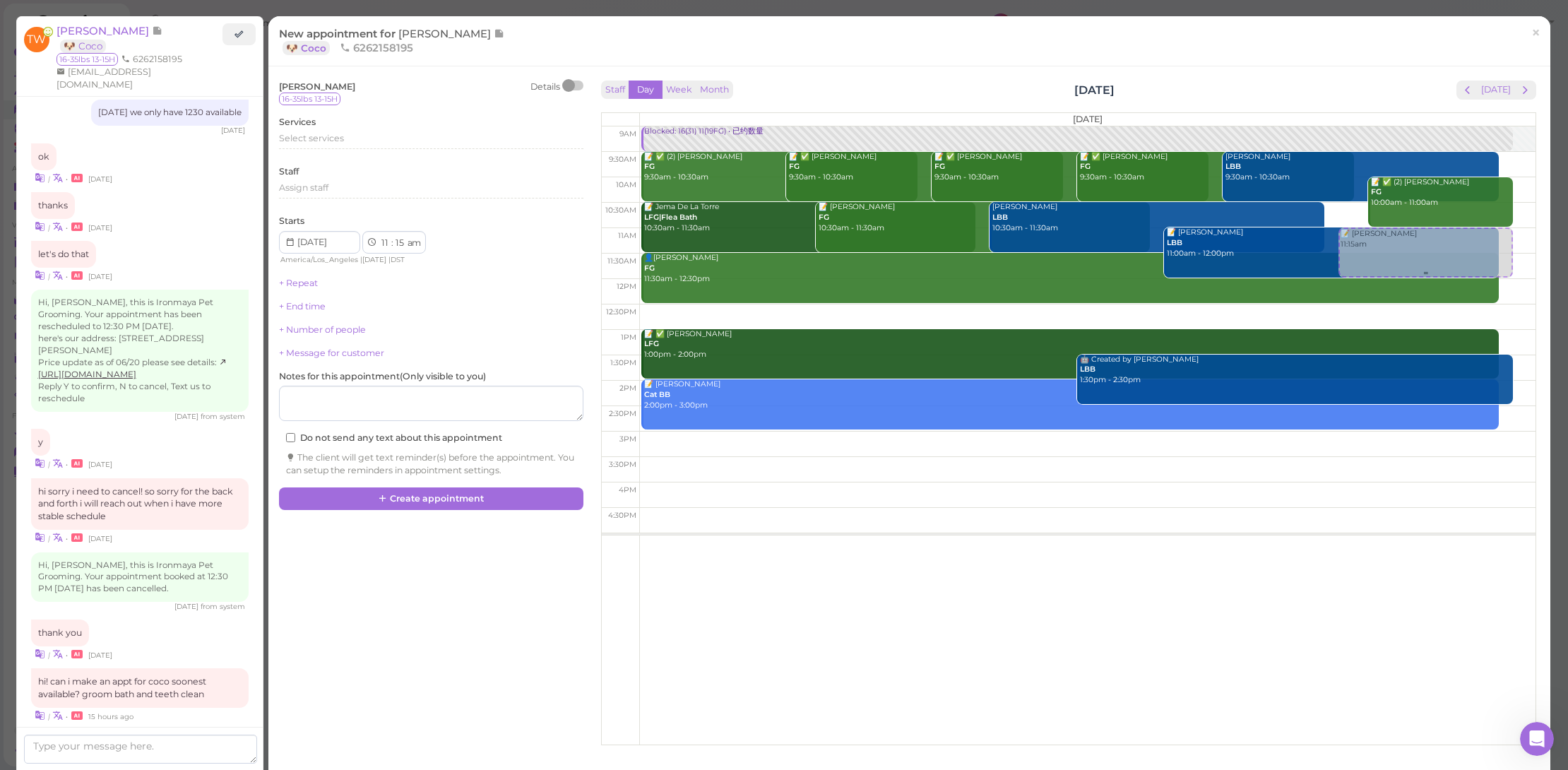
drag, startPoint x: 1422, startPoint y: 255, endPoint x: 1428, endPoint y: 243, distance: 13.4
click at [1429, 126] on div "📝 Tiffany Wu 11:15am Blocked: 16(31) 11(19FG) • 已约数量 📝 ✅ (2) Ben Hyunh FG 9:30a…" at bounding box center [1087, 126] width 896 height 0
select select "00"
click at [403, 146] on div "Select services" at bounding box center [431, 140] width 305 height 17
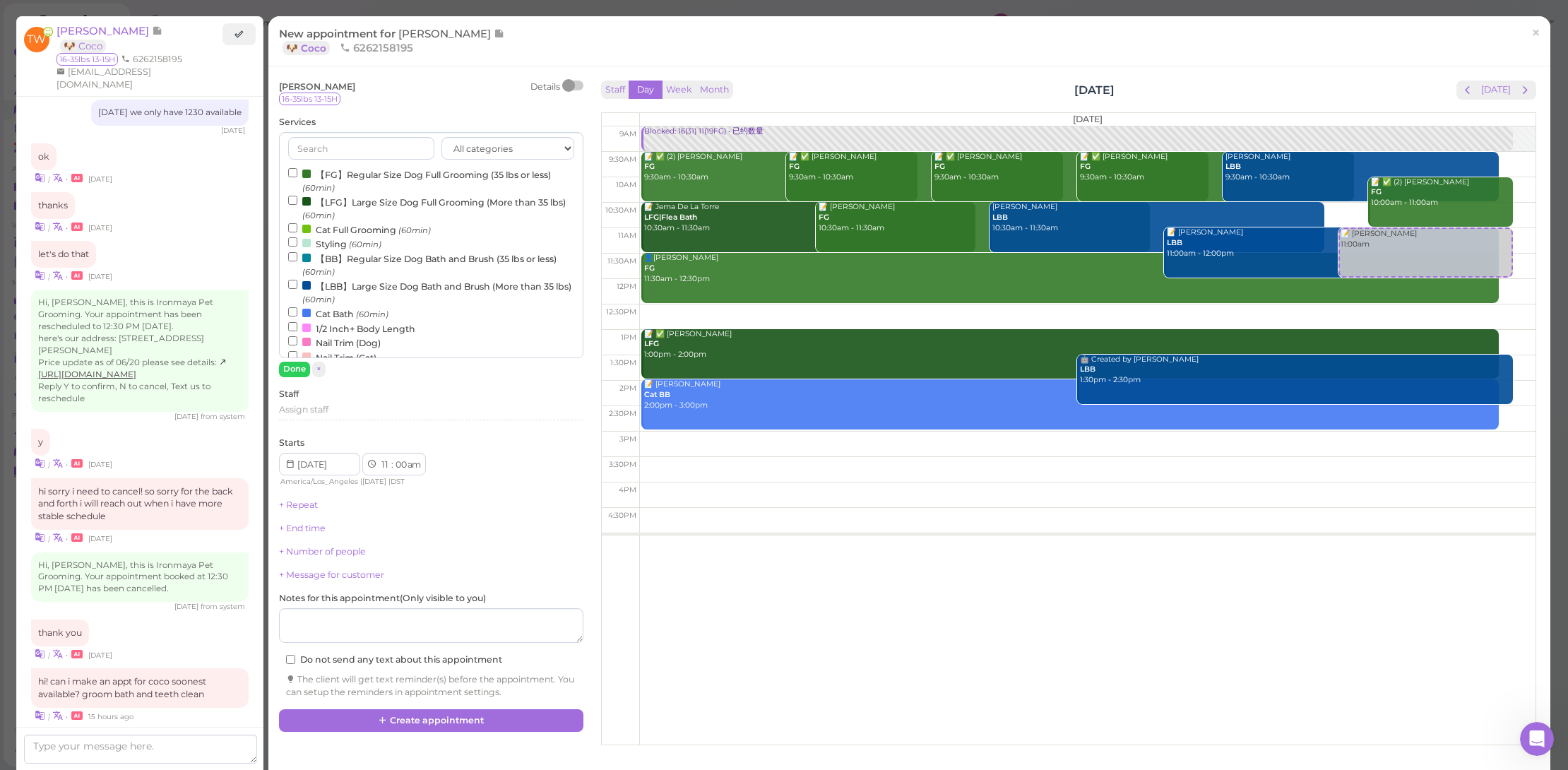
click at [417, 179] on label "【FG】Regular Size Dog Full Grooming (35 lbs or less) (60min)" at bounding box center [431, 180] width 287 height 27
click at [297, 178] on input "【FG】Regular Size Dog Full Grooming (35 lbs or less) (60min)" at bounding box center [293, 173] width 9 height 9
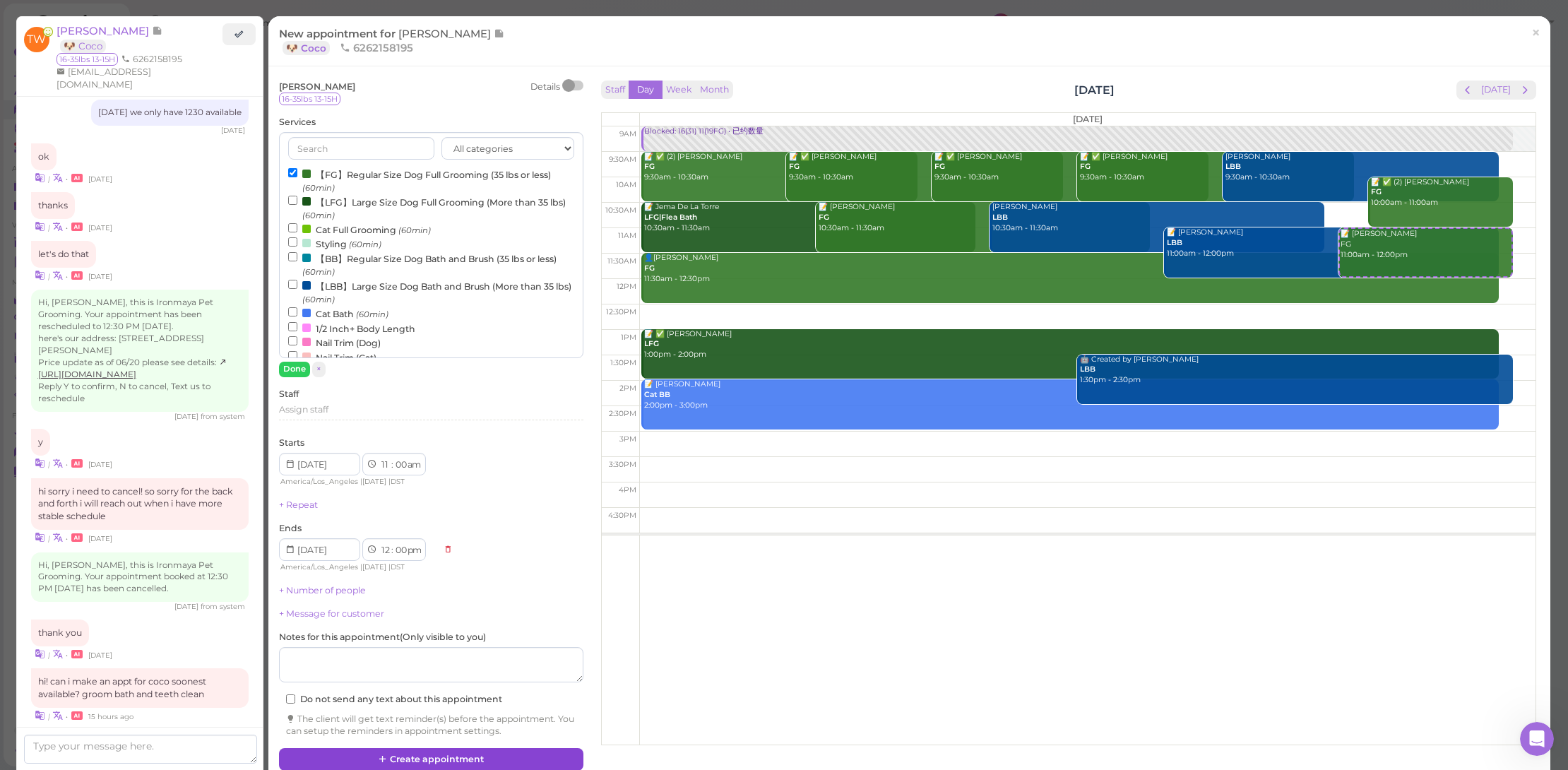
click at [503, 753] on button "Create appointment" at bounding box center [431, 759] width 305 height 23
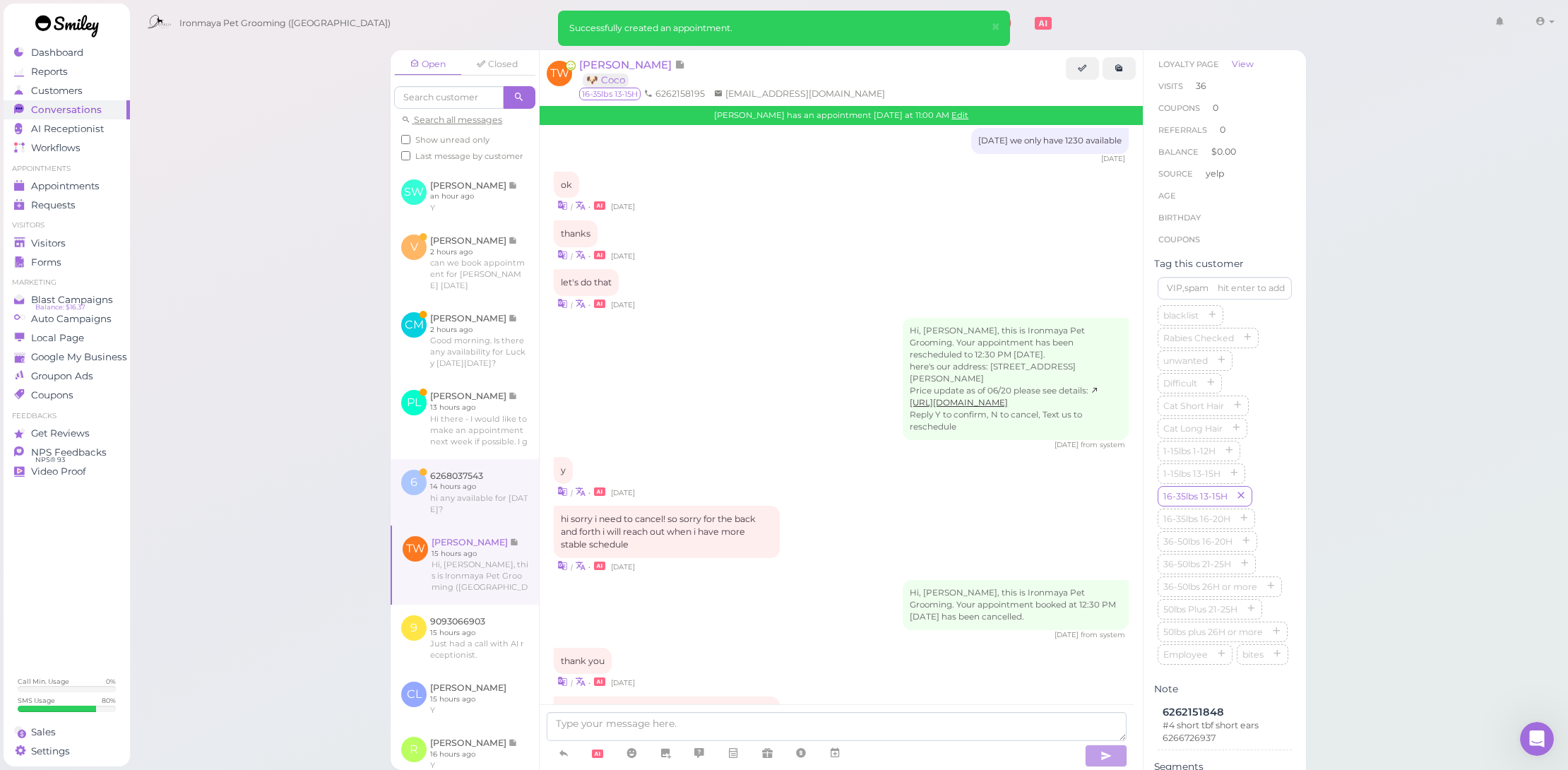
click at [491, 526] on link at bounding box center [465, 493] width 148 height 67
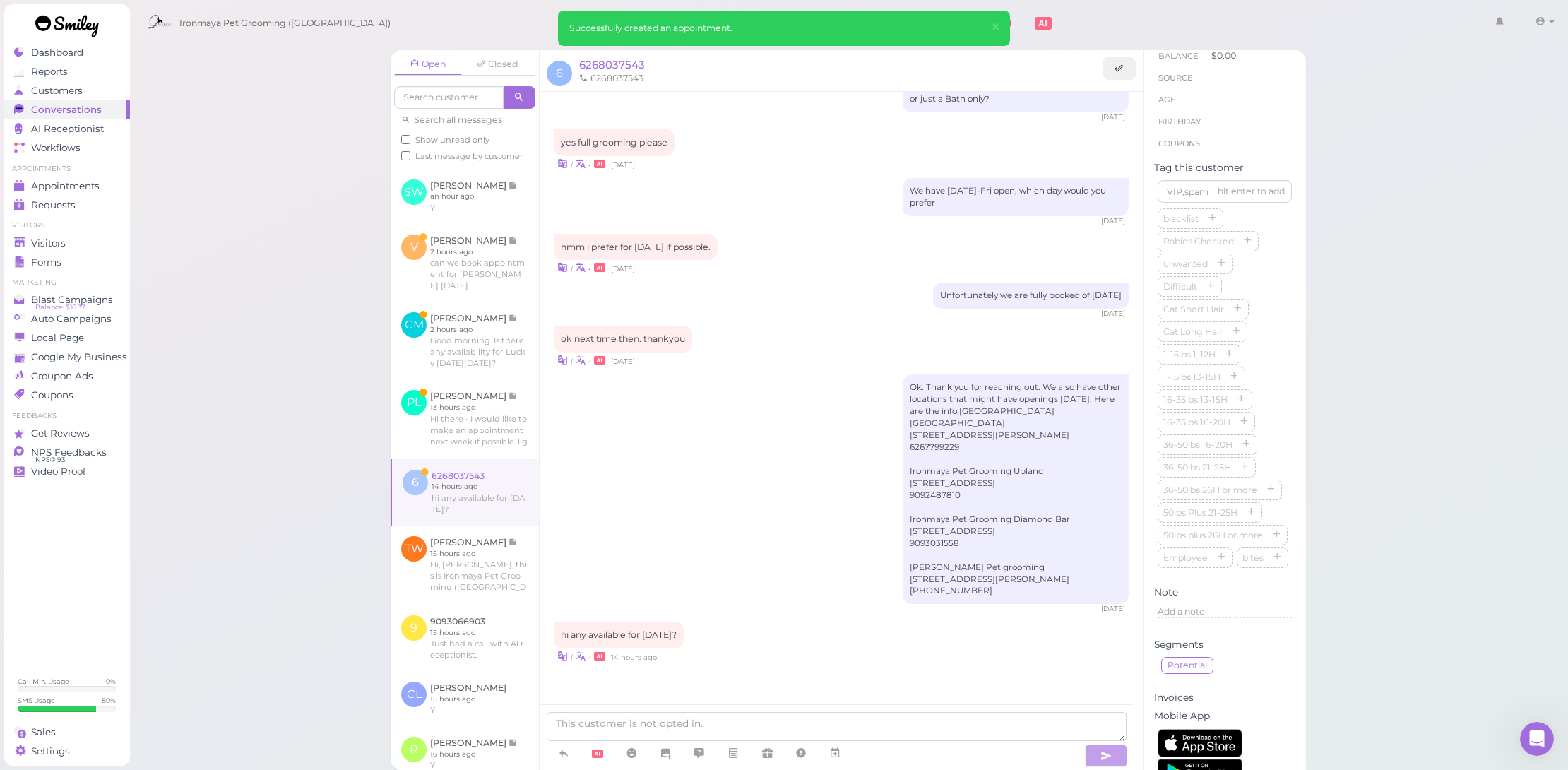
scroll to position [85, 0]
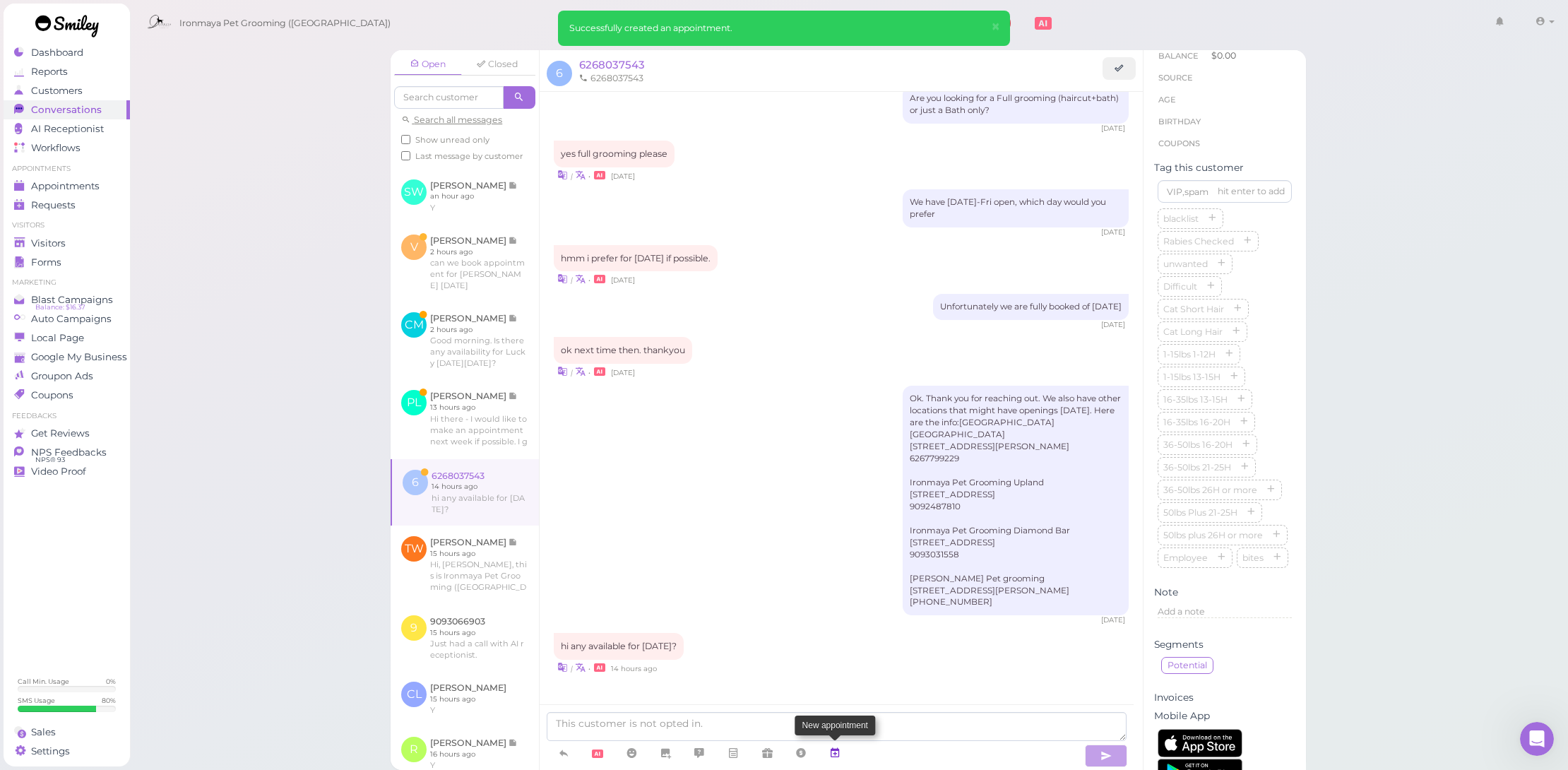
click at [844, 749] on link at bounding box center [835, 754] width 34 height 25
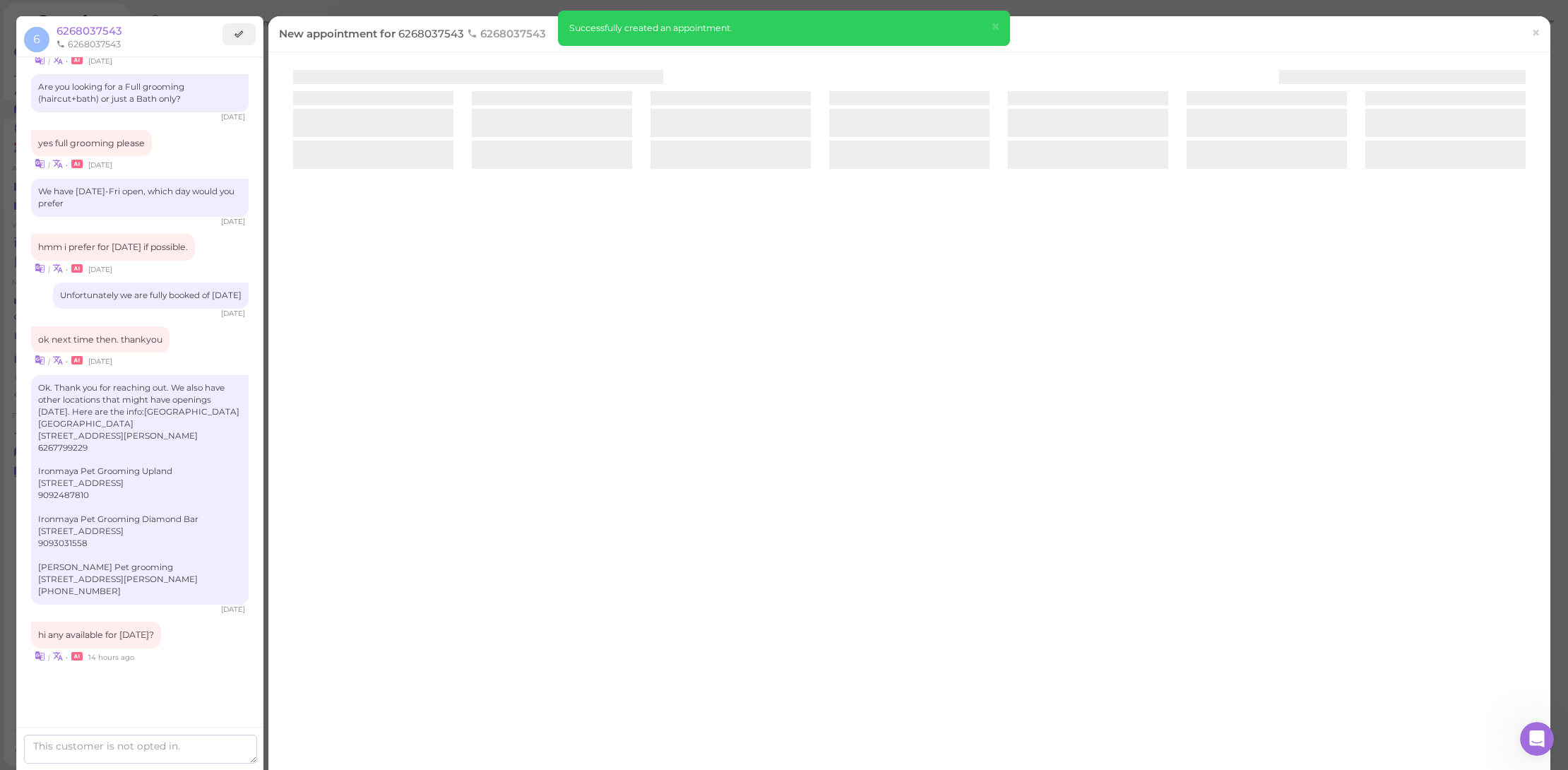
scroll to position [63, 0]
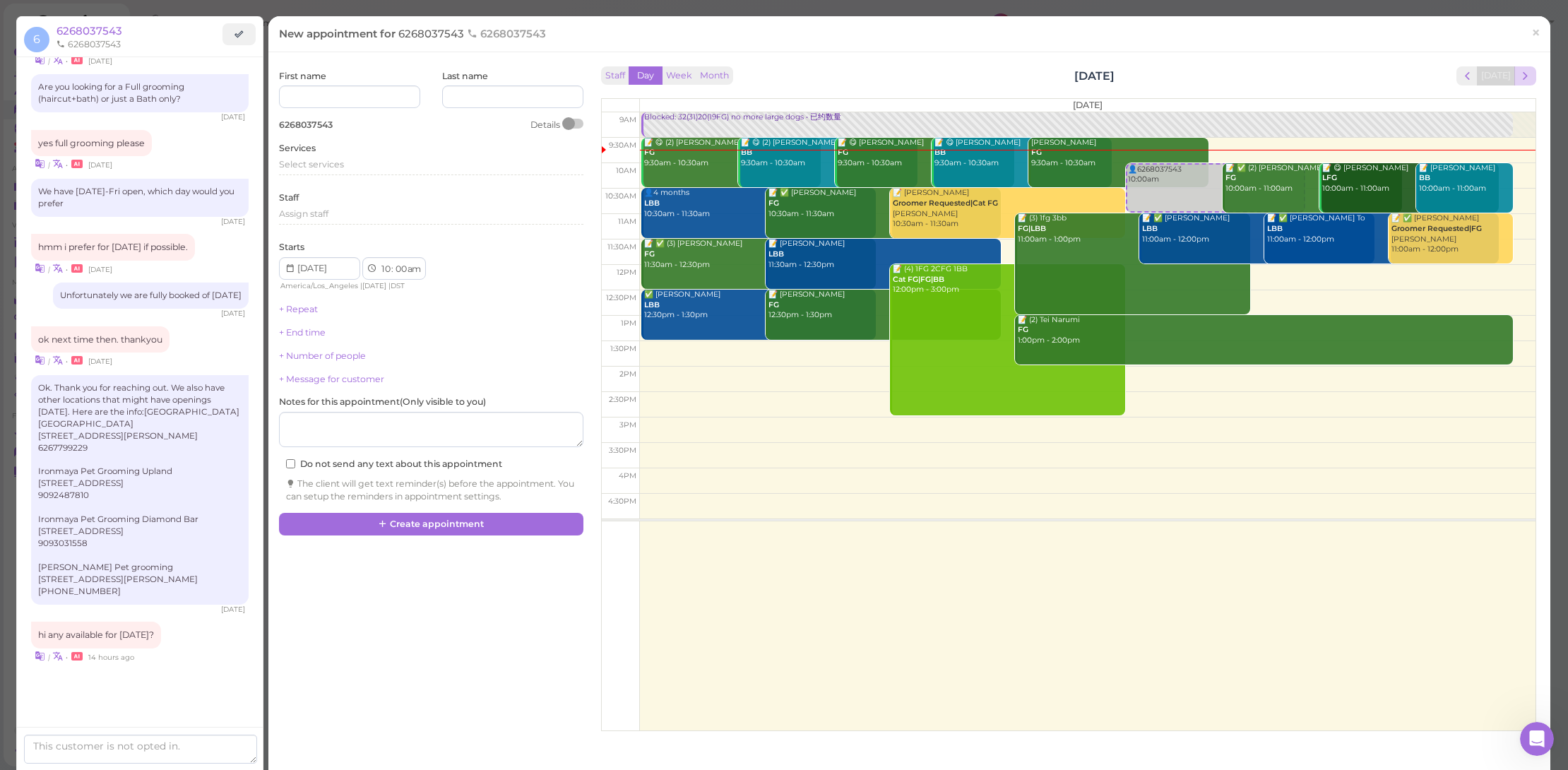
click at [1519, 75] on span "next" at bounding box center [1525, 76] width 14 height 14
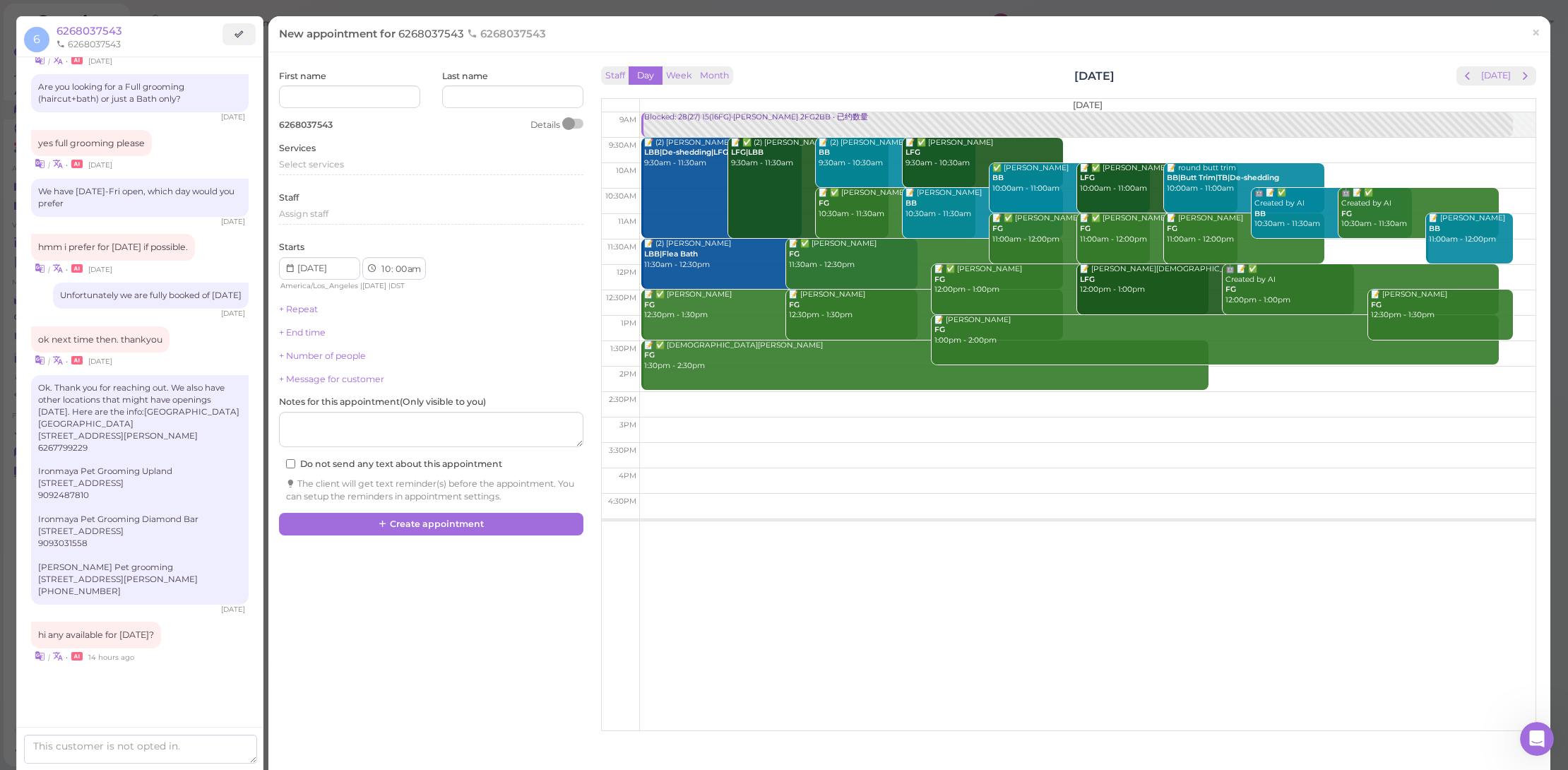
click at [1519, 75] on span "next" at bounding box center [1525, 76] width 14 height 14
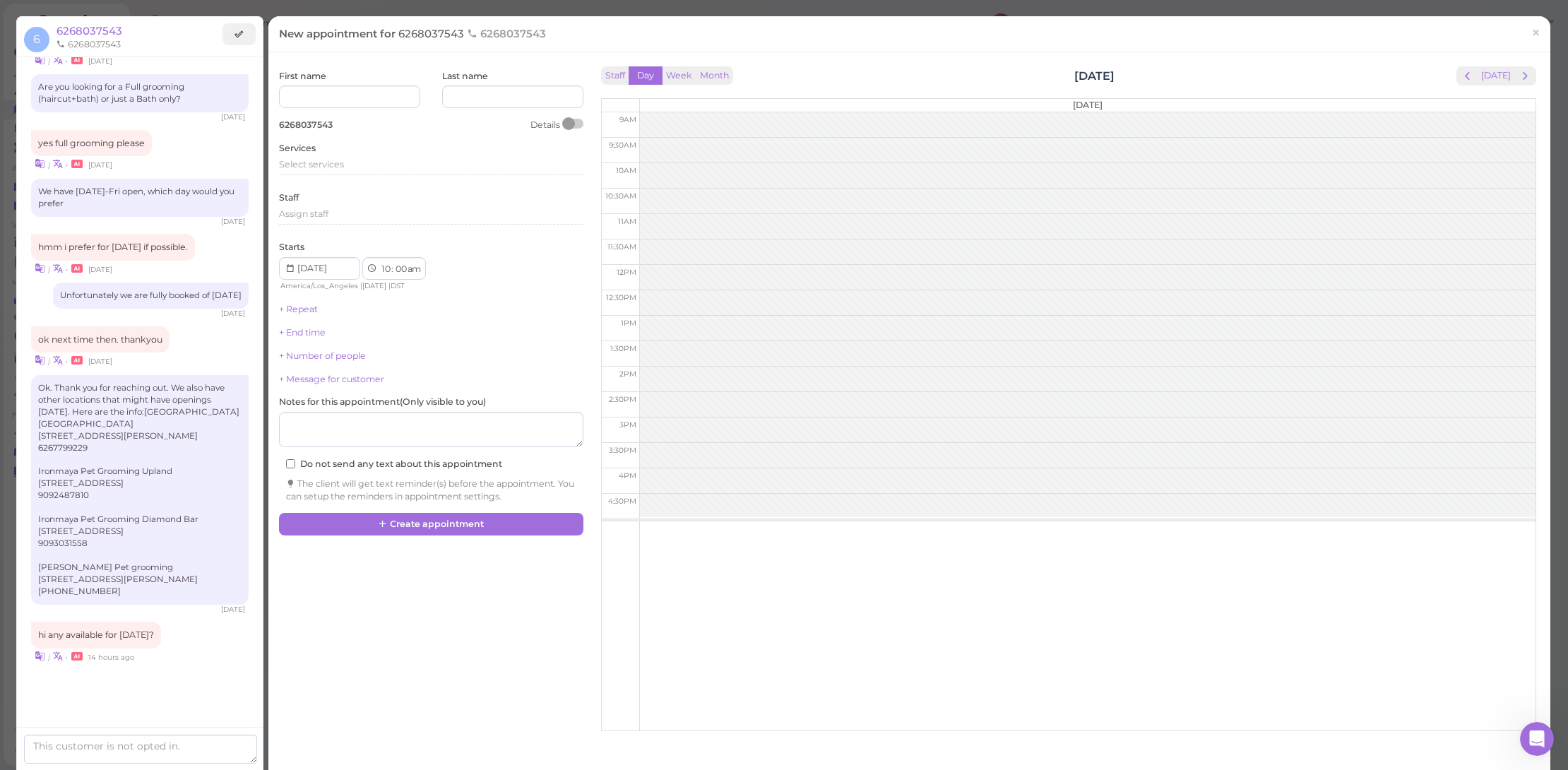
click at [1519, 75] on span "next" at bounding box center [1525, 76] width 14 height 14
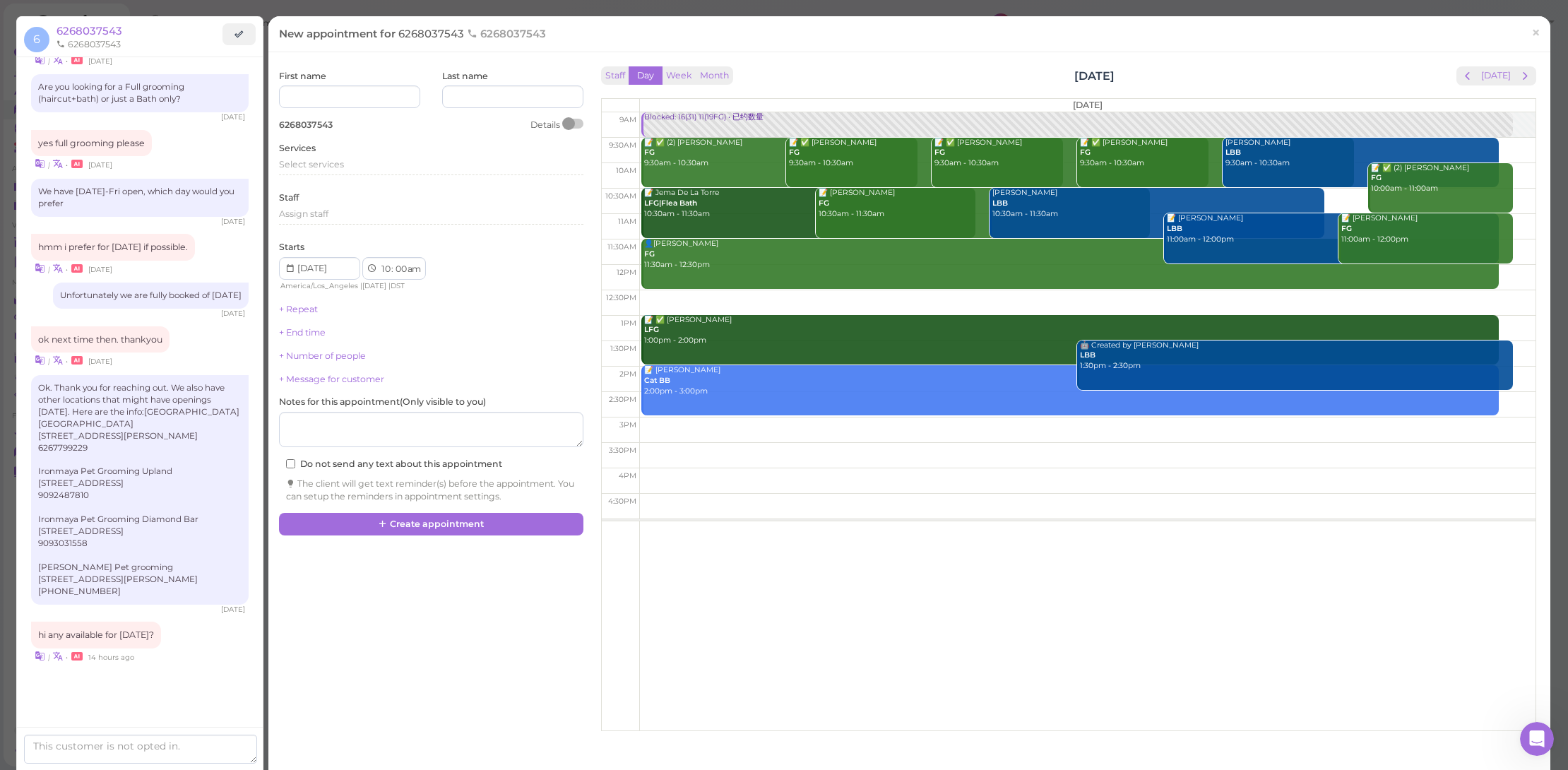
click at [1519, 75] on span "next" at bounding box center [1525, 76] width 14 height 14
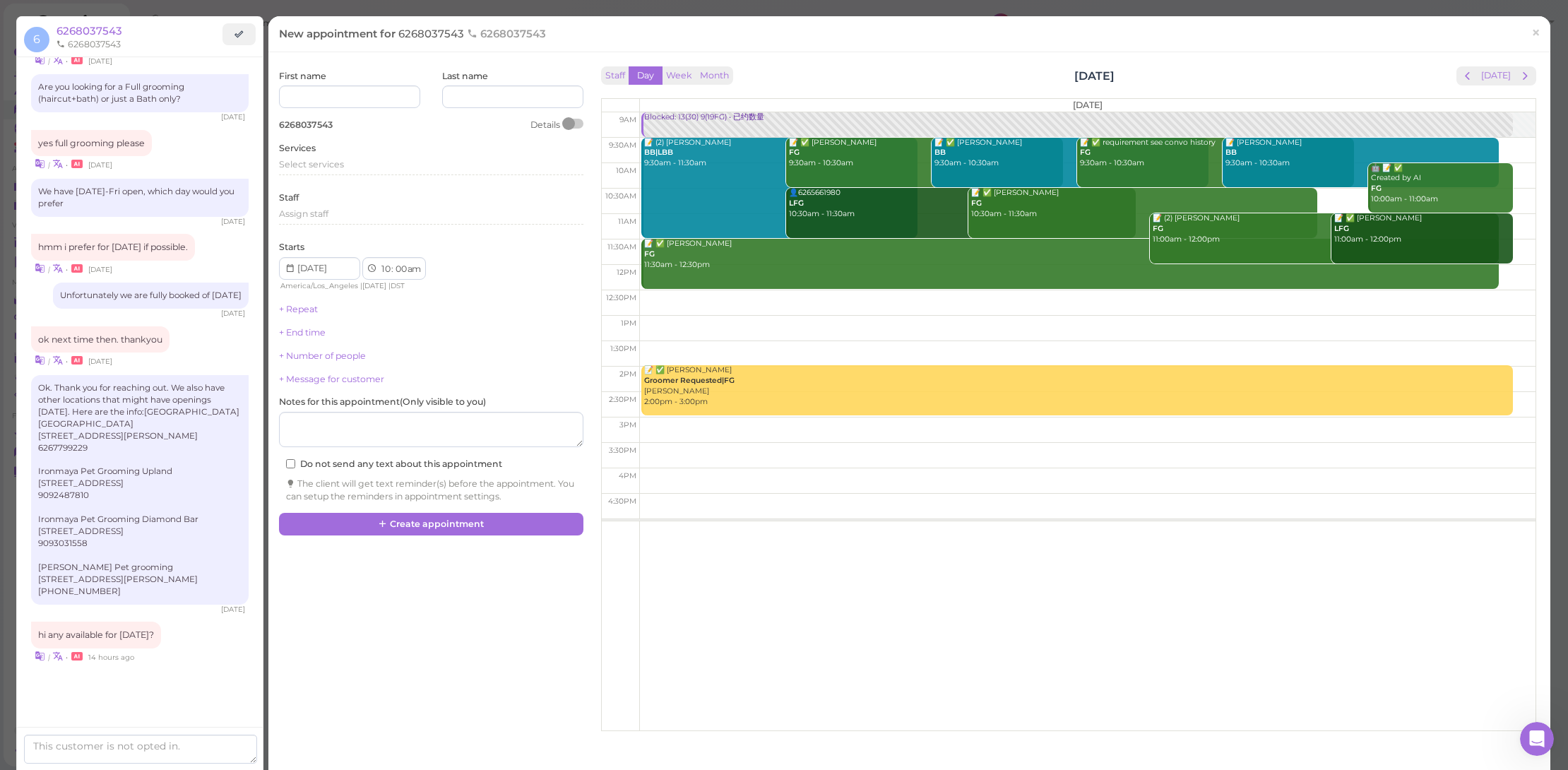
click at [1503, 275] on td at bounding box center [1087, 277] width 896 height 26
type input "2025-08-26"
select select "12"
select select "pm"
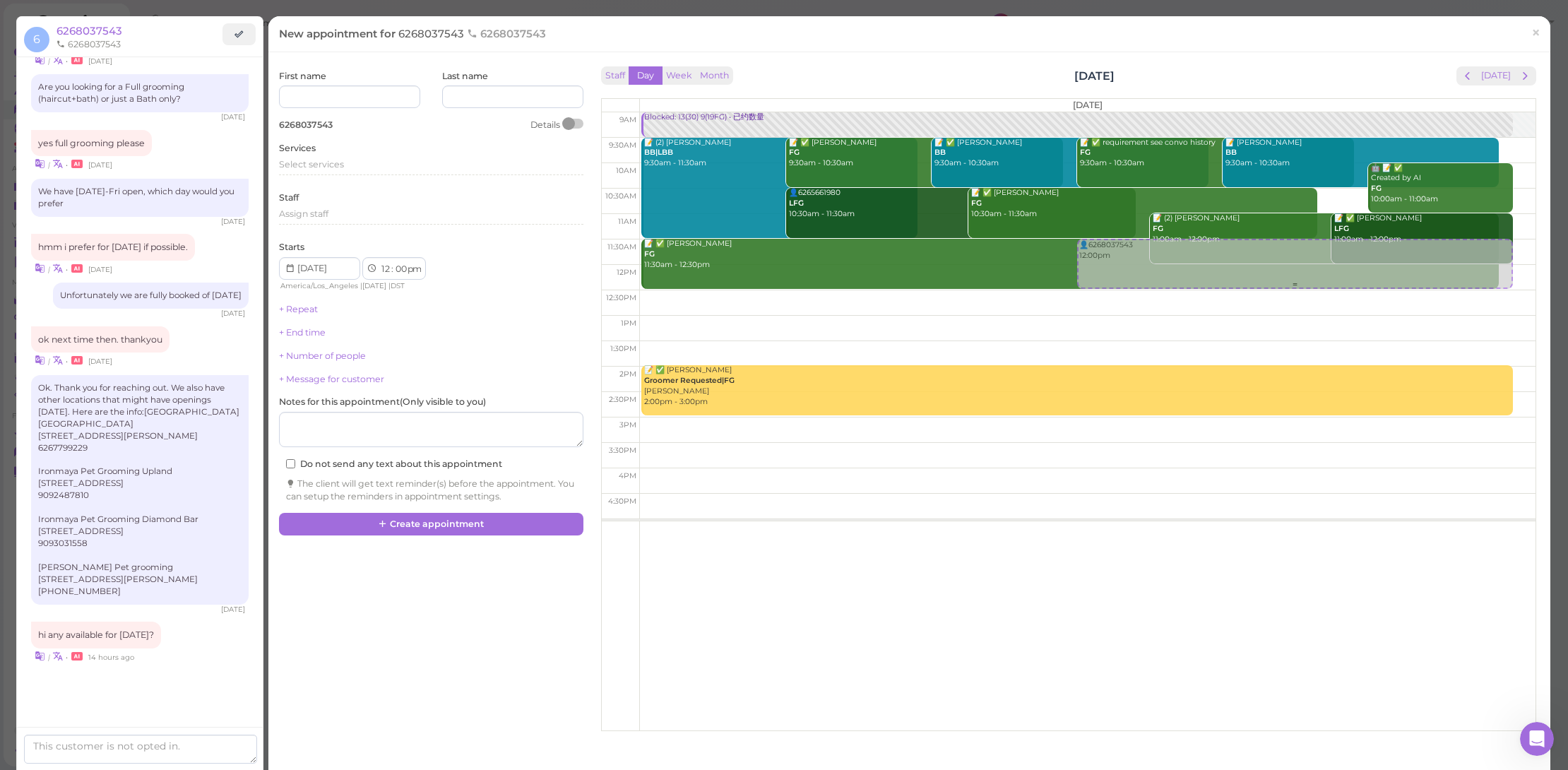
drag, startPoint x: 1257, startPoint y: 293, endPoint x: 1260, endPoint y: 277, distance: 16.3
click at [1264, 113] on div "👤6268037543 12:00pm Blocked: 13(30) 9(19FG) • 已约数量 📝 (2) Irene Liu BB|LBB 9:30a…" at bounding box center [1087, 113] width 896 height 0
select select "11"
select select "30"
select select "am"
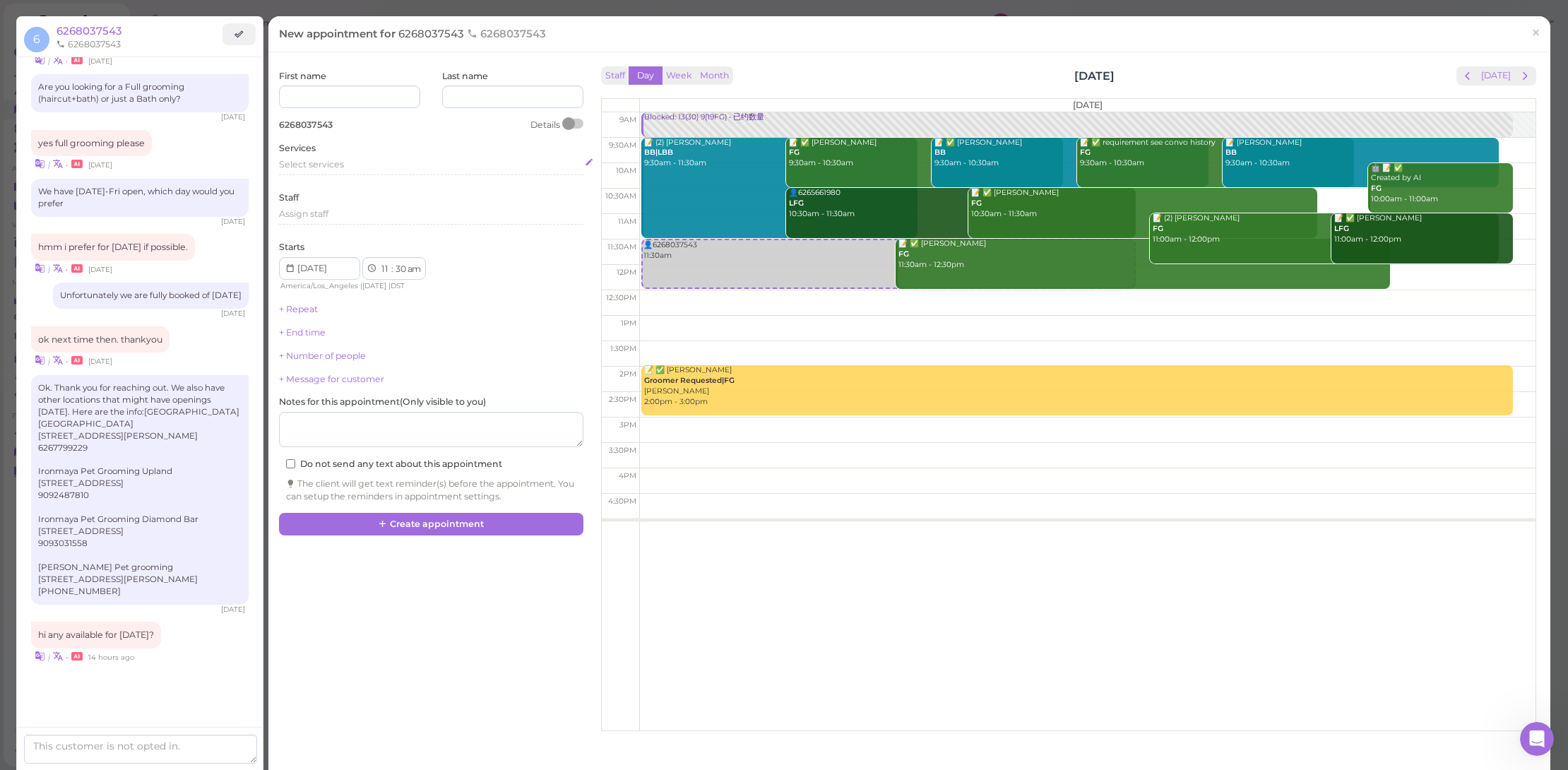
click at [410, 166] on div "Select services" at bounding box center [431, 165] width 305 height 13
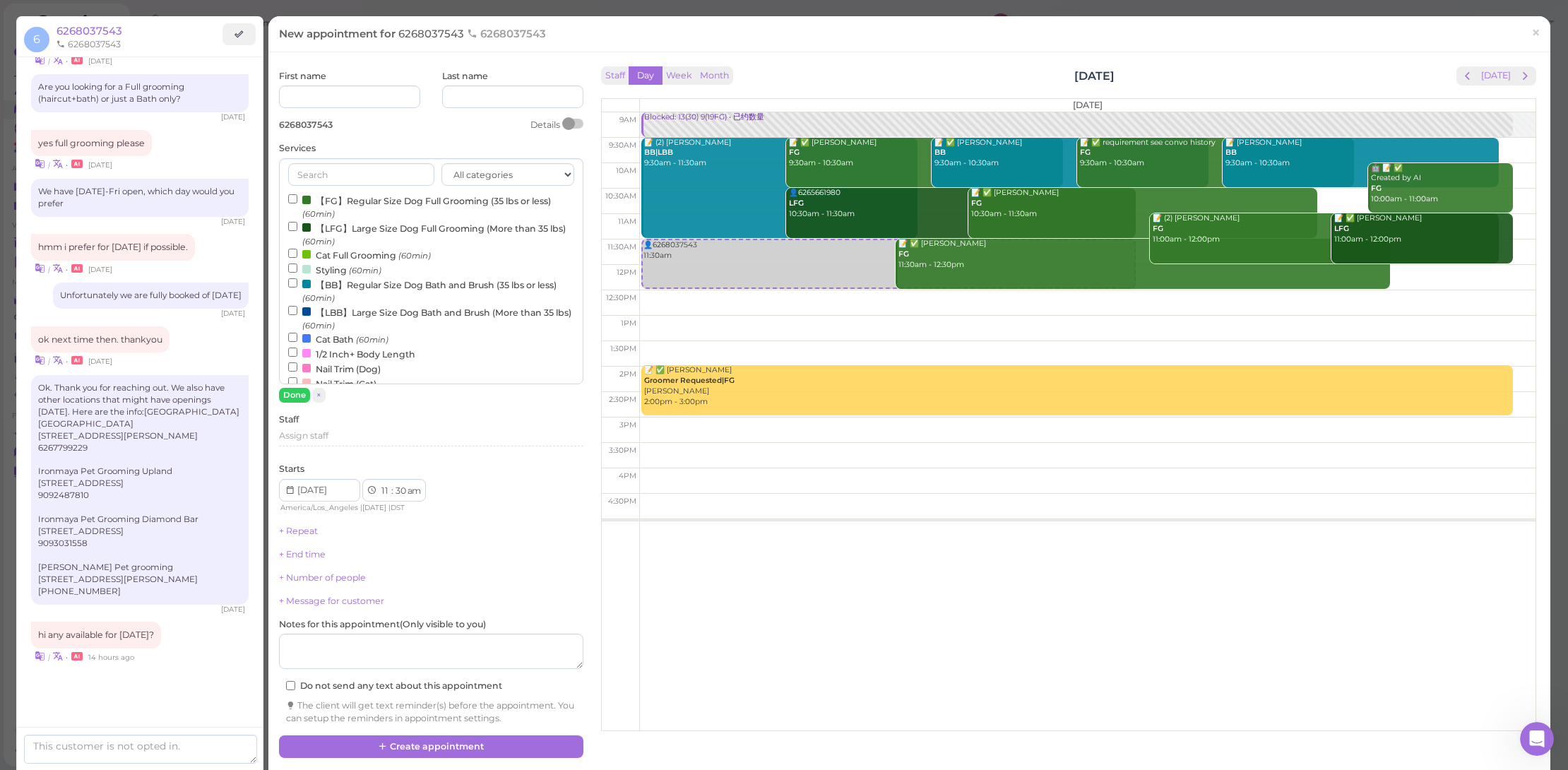
click at [410, 195] on label "【FG】Regular Size Dog Full Grooming (35 lbs or less) (60min)" at bounding box center [431, 207] width 287 height 27
click at [297, 195] on input "【FG】Regular Size Dog Full Grooming (35 lbs or less) (60min)" at bounding box center [293, 199] width 9 height 9
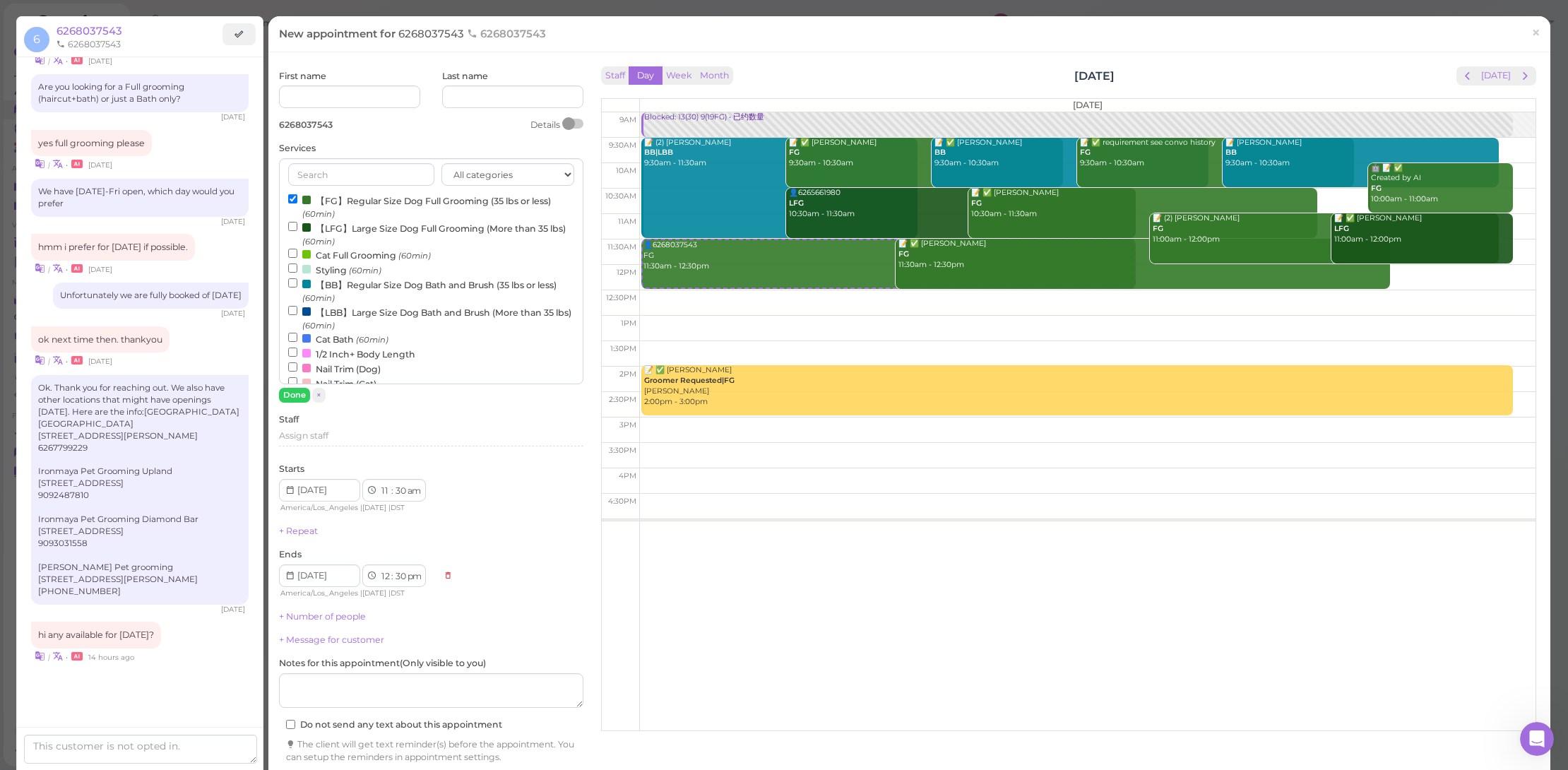
scroll to position [32, 0]
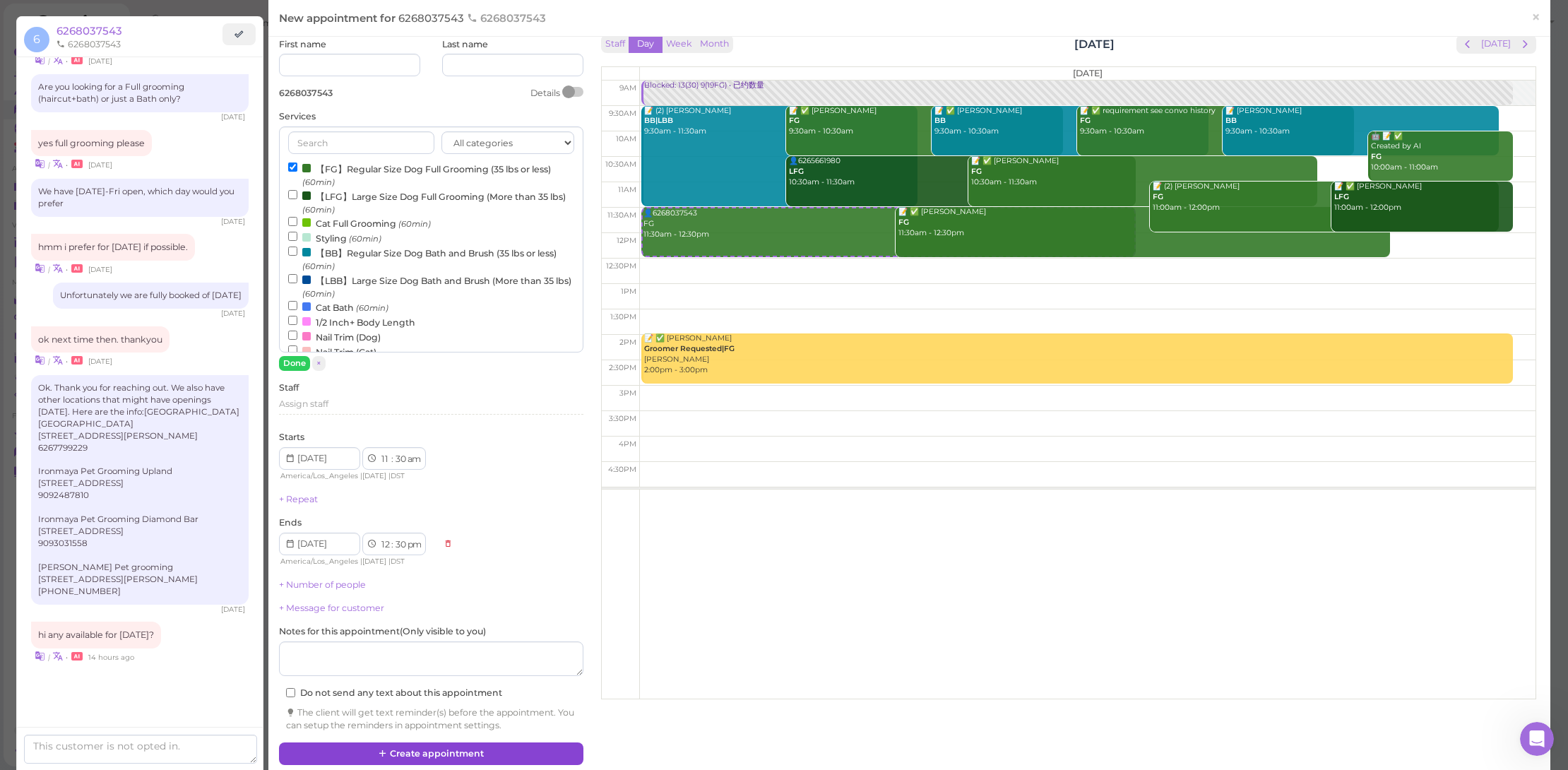
click at [512, 754] on button "Create appointment" at bounding box center [431, 754] width 305 height 23
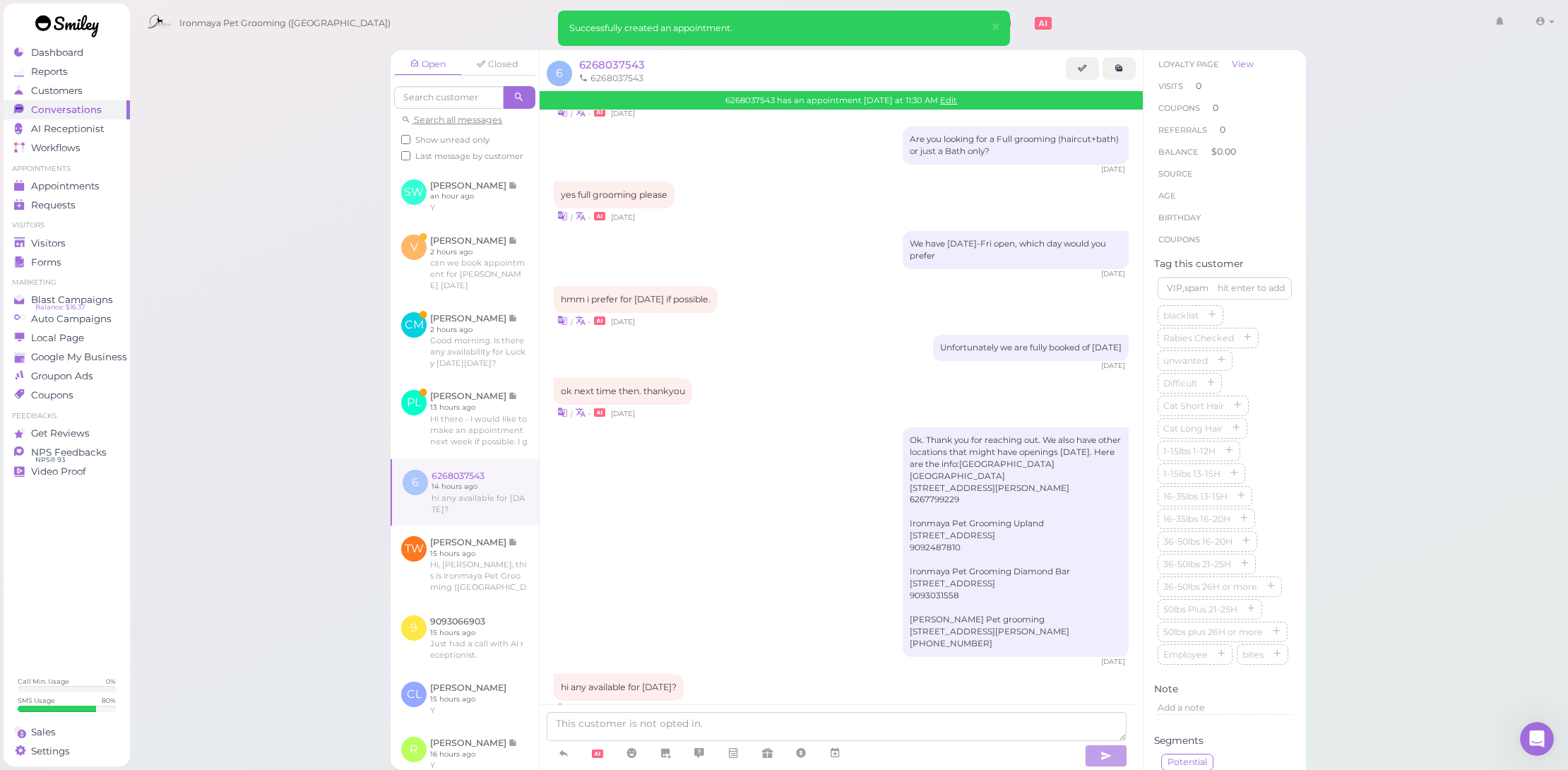
scroll to position [222, 0]
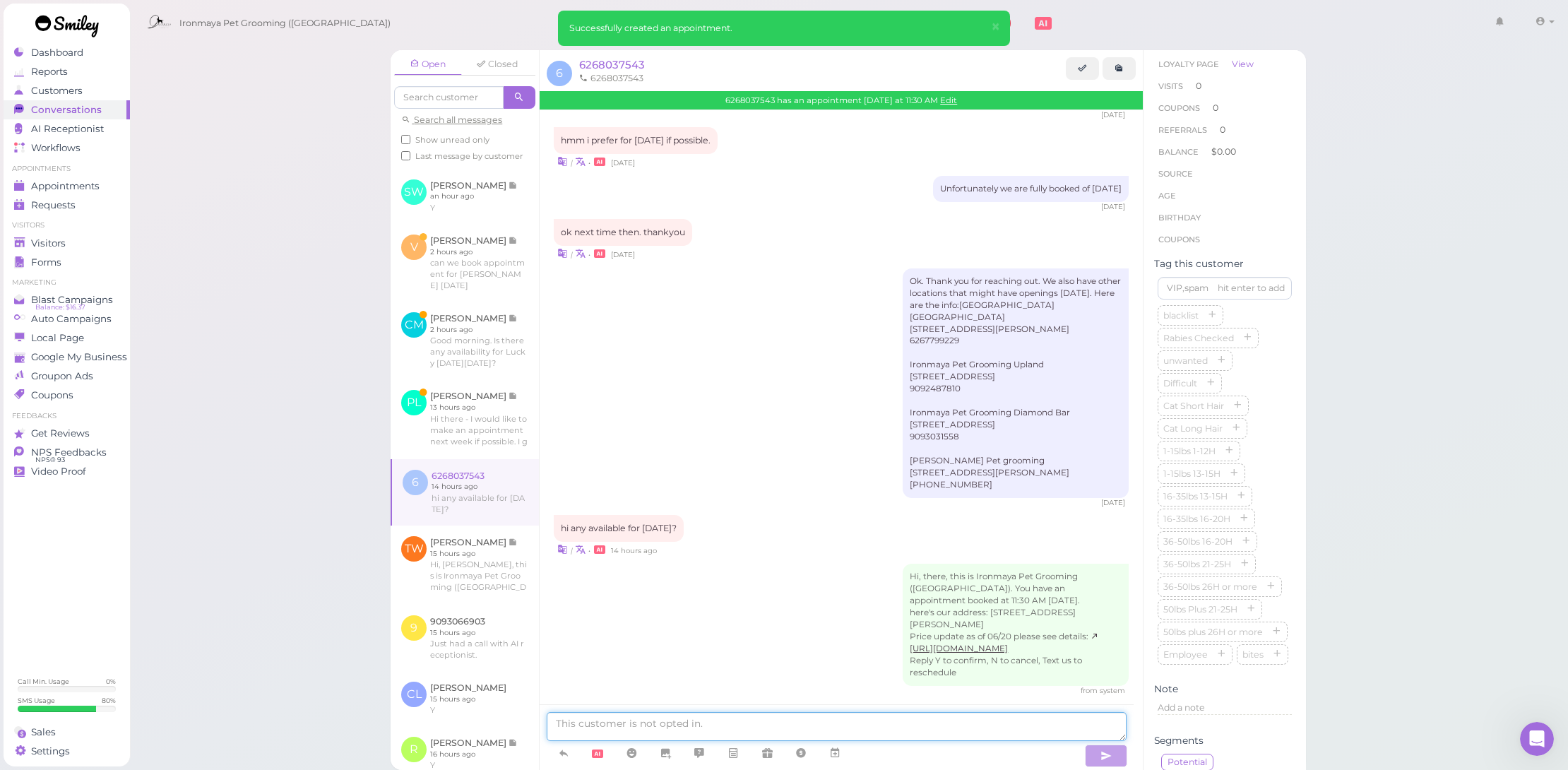
click at [742, 725] on textarea at bounding box center [837, 727] width 580 height 29
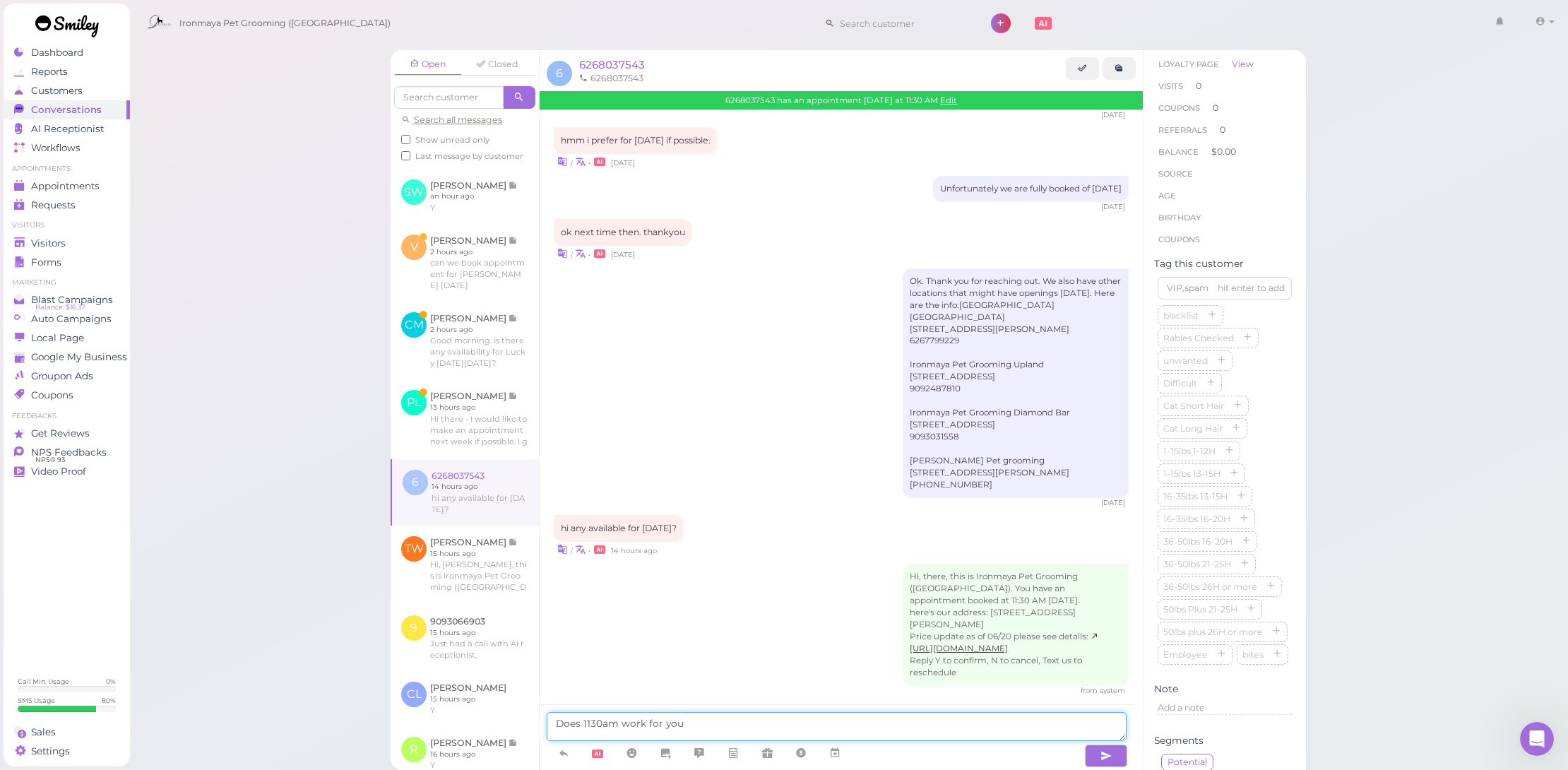
type textarea "Does 1130am work for you"
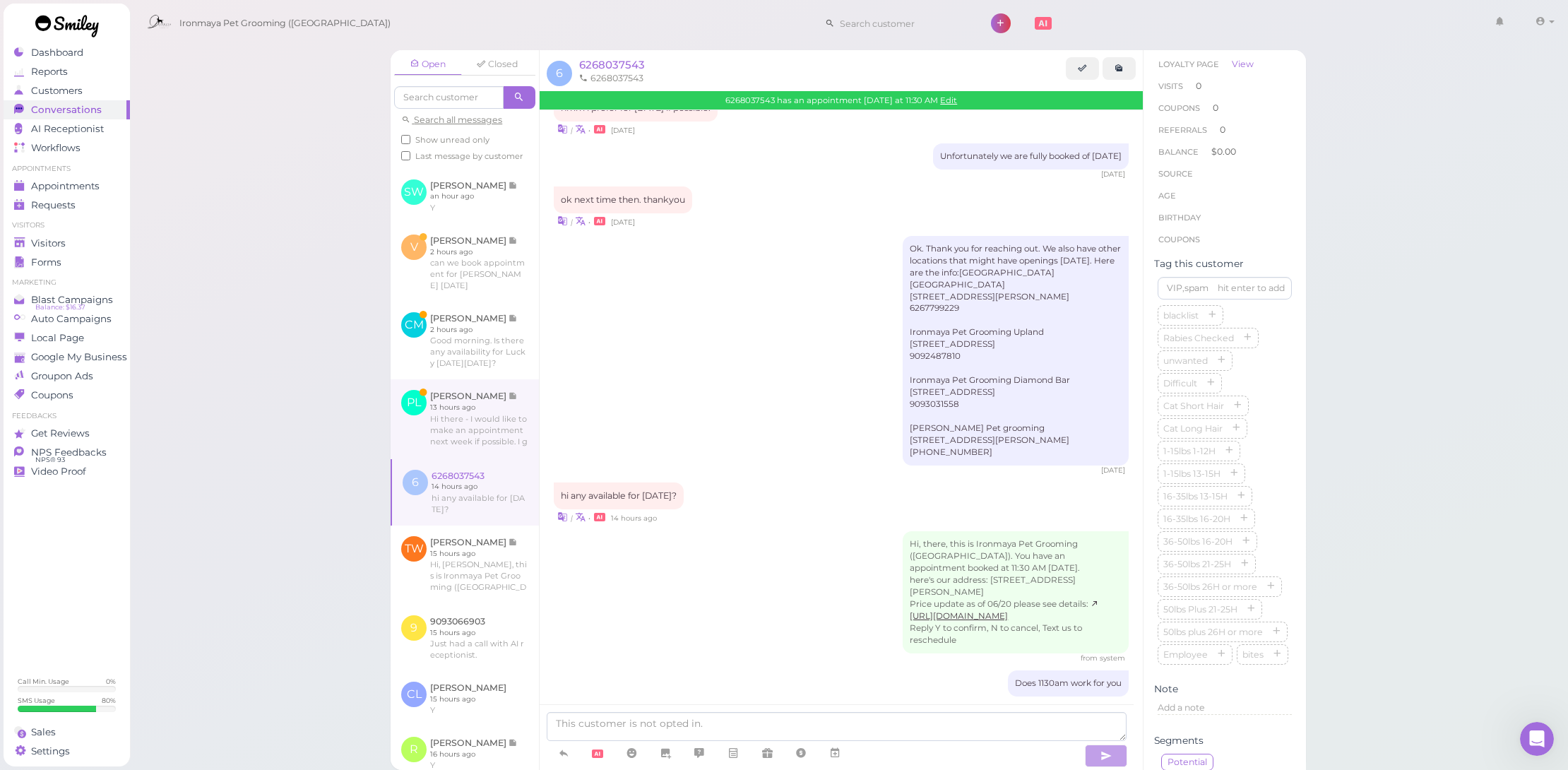
click at [466, 442] on link at bounding box center [465, 418] width 148 height 79
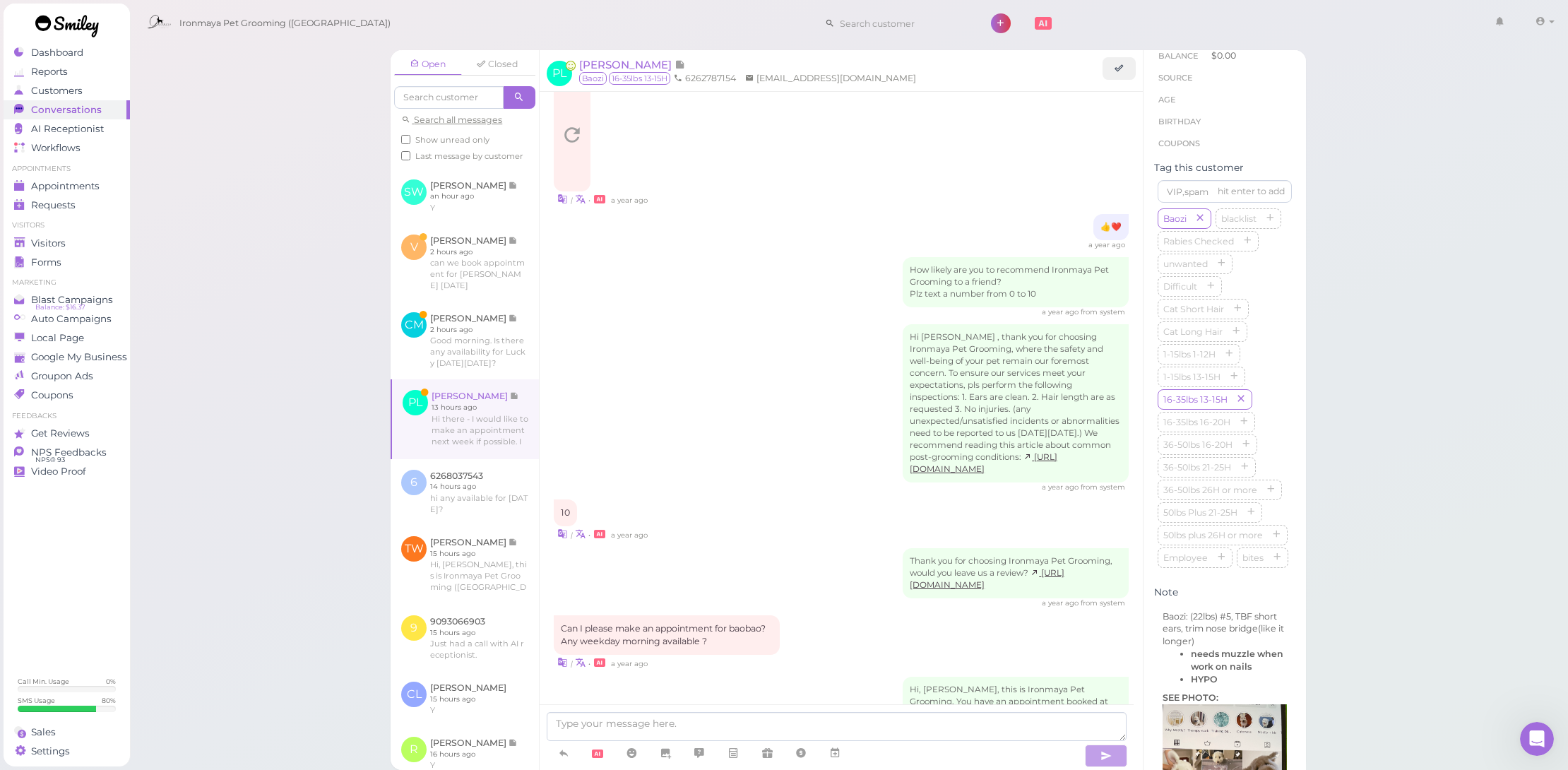
scroll to position [1679, 0]
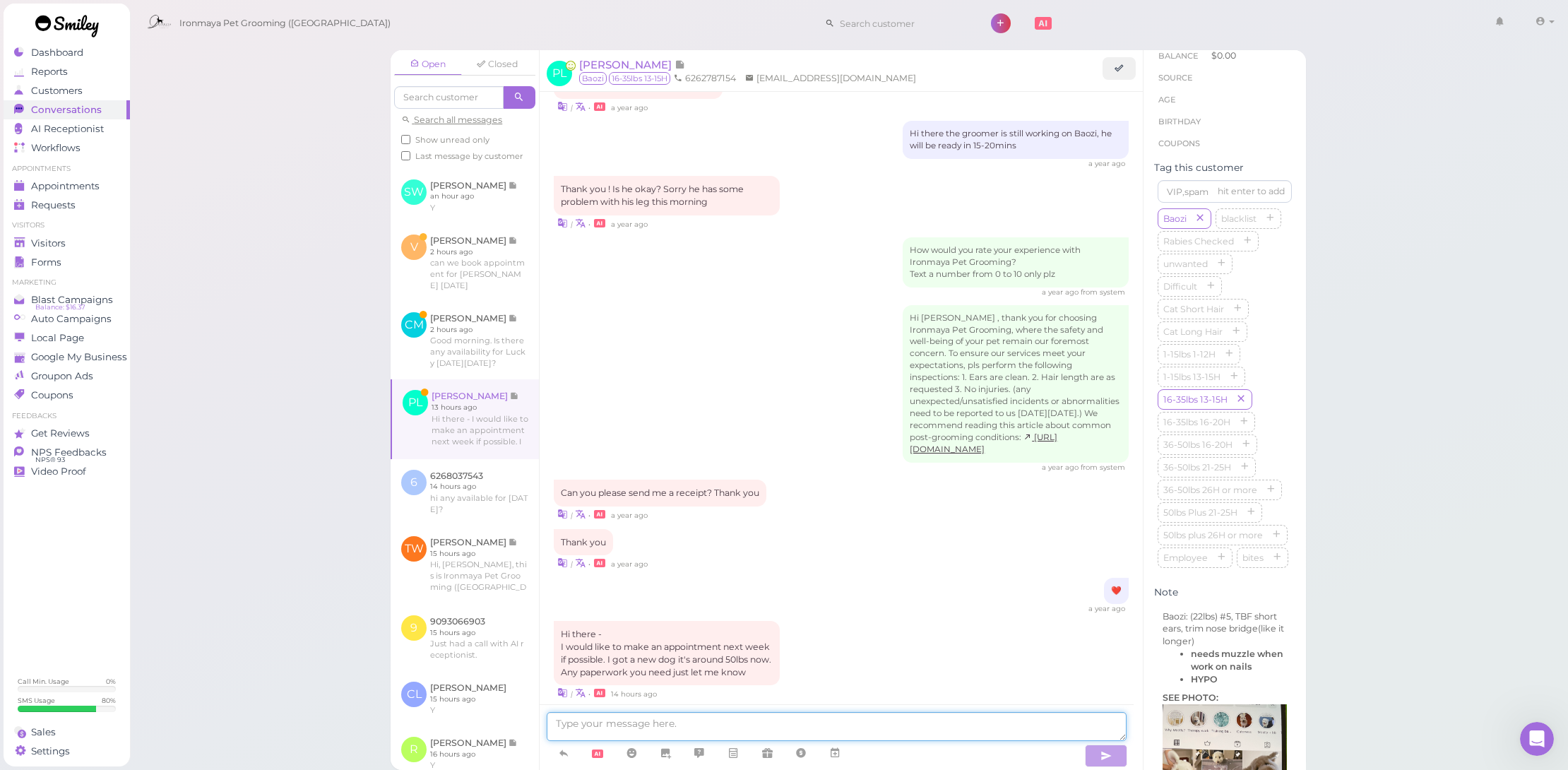
click at [797, 725] on textarea at bounding box center [837, 727] width 580 height 29
type textarea "Hello we have next Tuesday available, would that work for you? We would need to…"
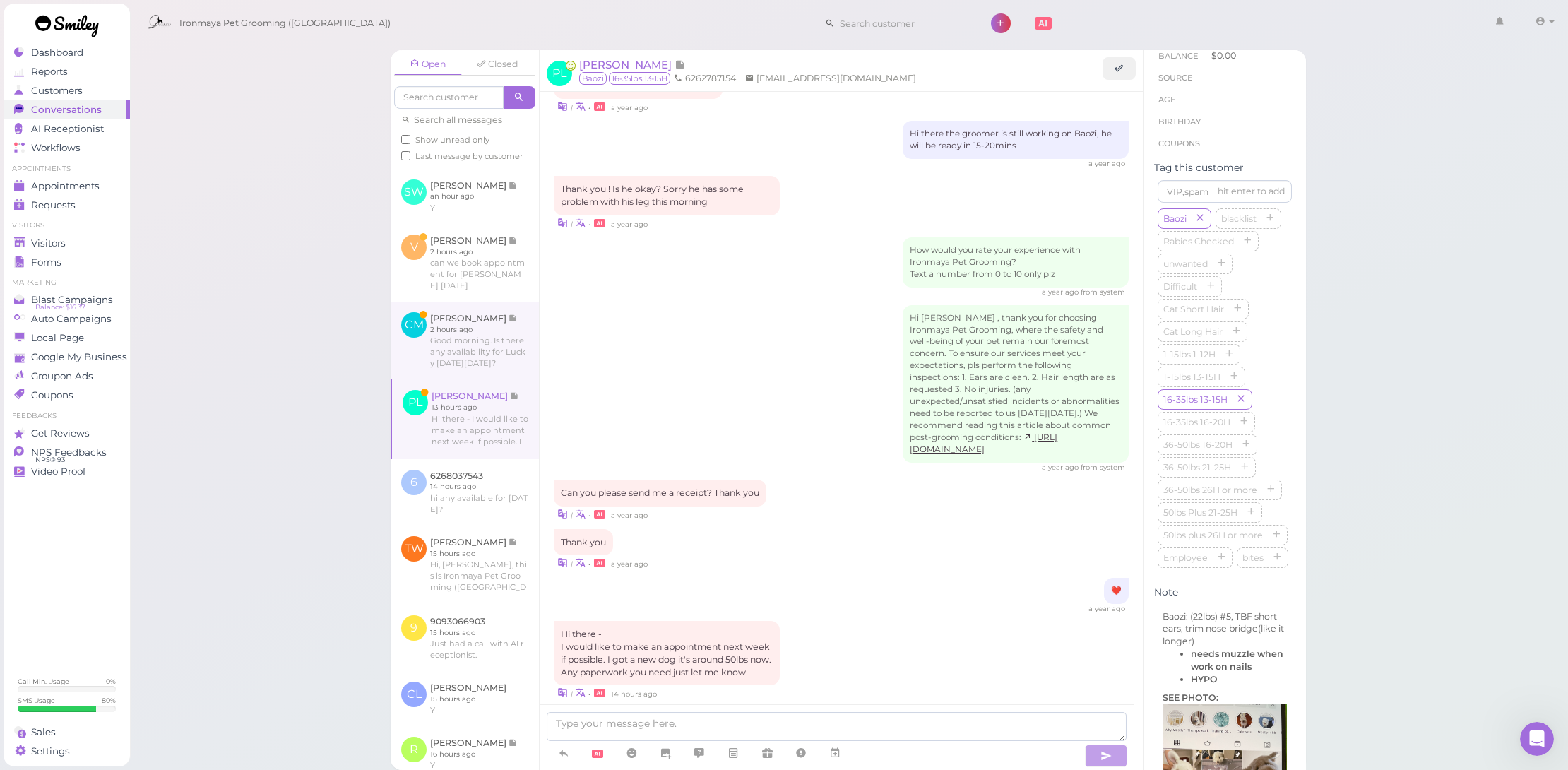
click at [438, 368] on link at bounding box center [465, 341] width 148 height 78
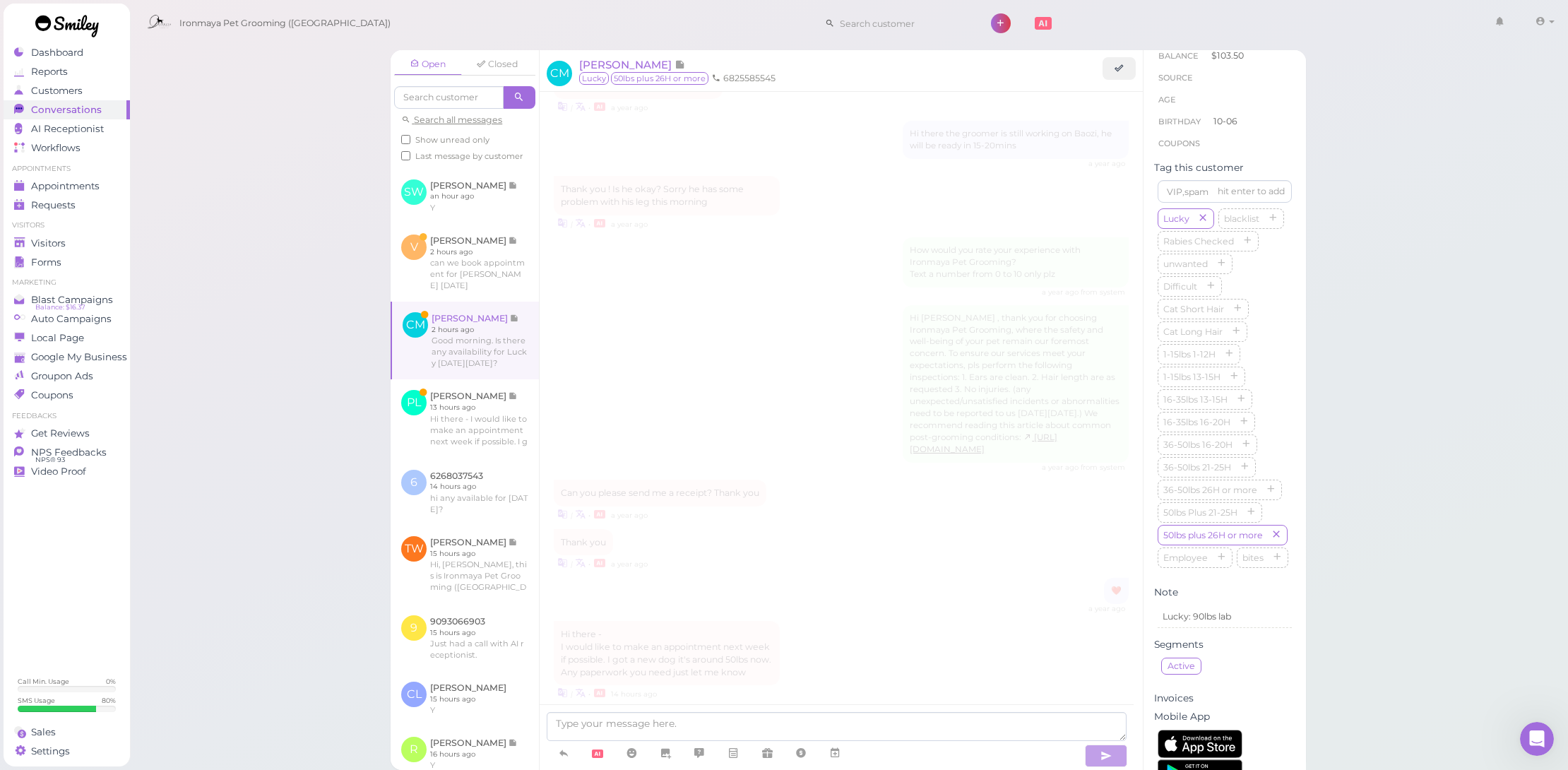
scroll to position [1741, 0]
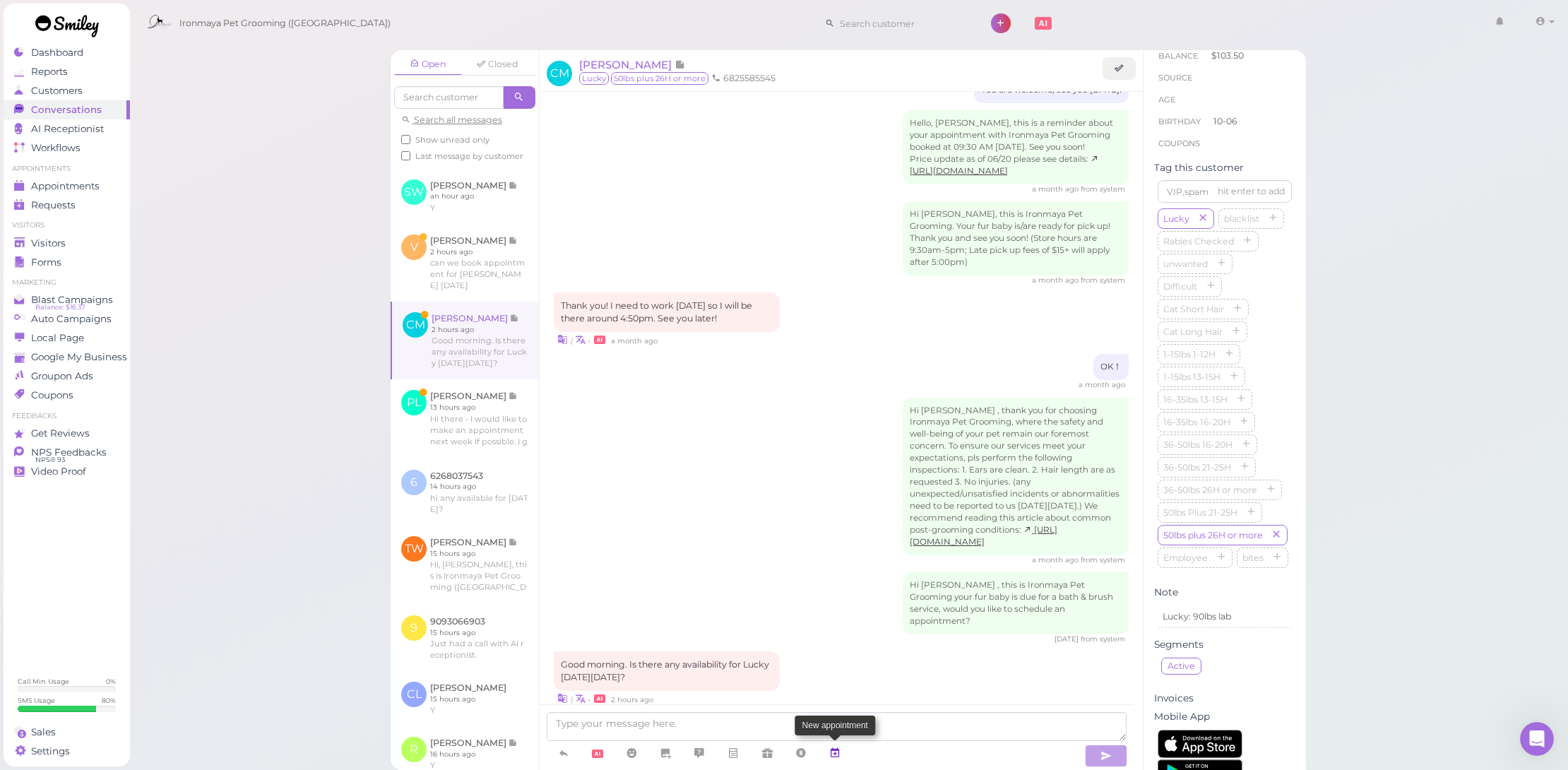
click at [842, 748] on link at bounding box center [835, 754] width 34 height 25
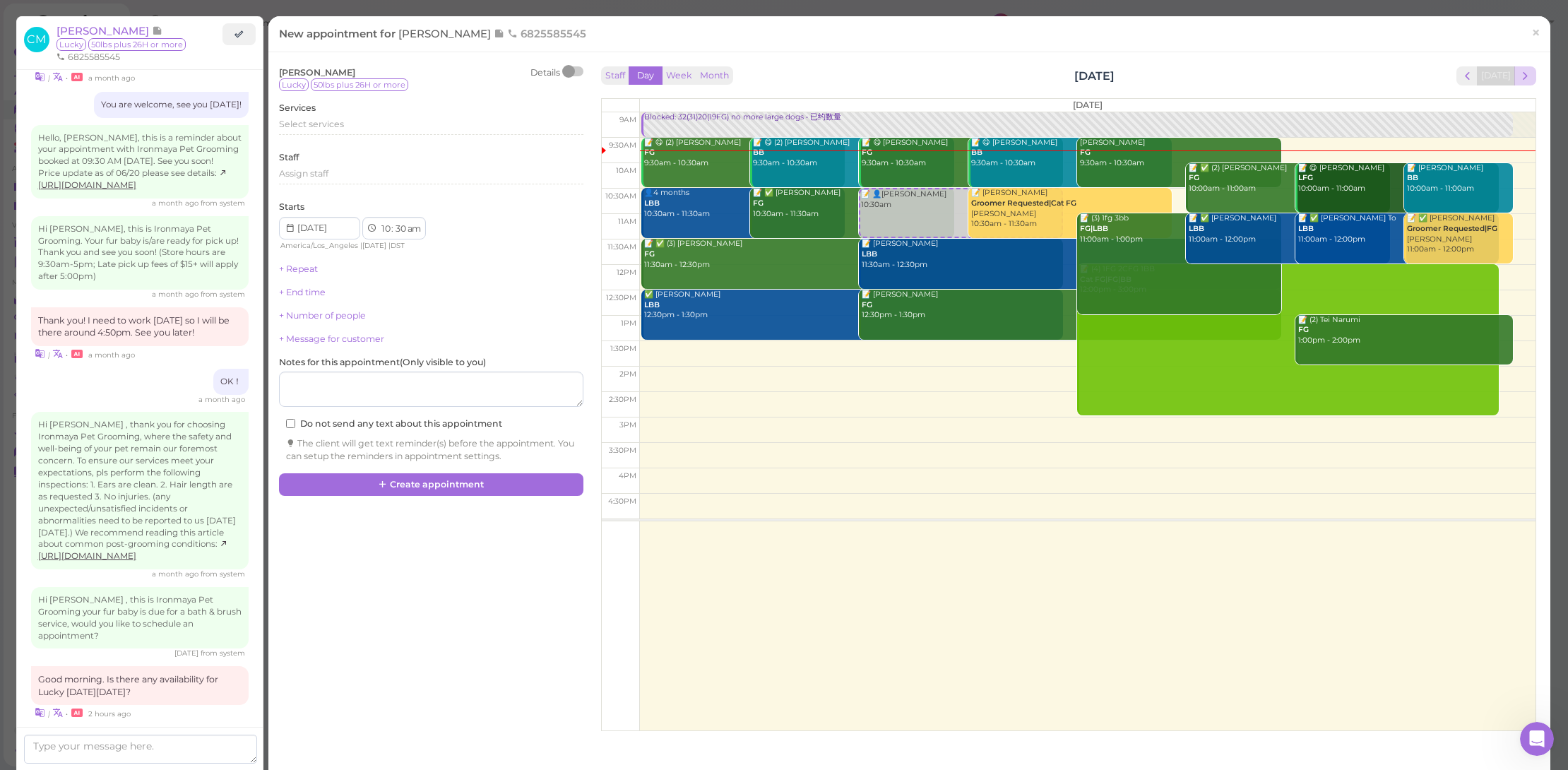
click at [1526, 73] on button "next" at bounding box center [1525, 76] width 22 height 19
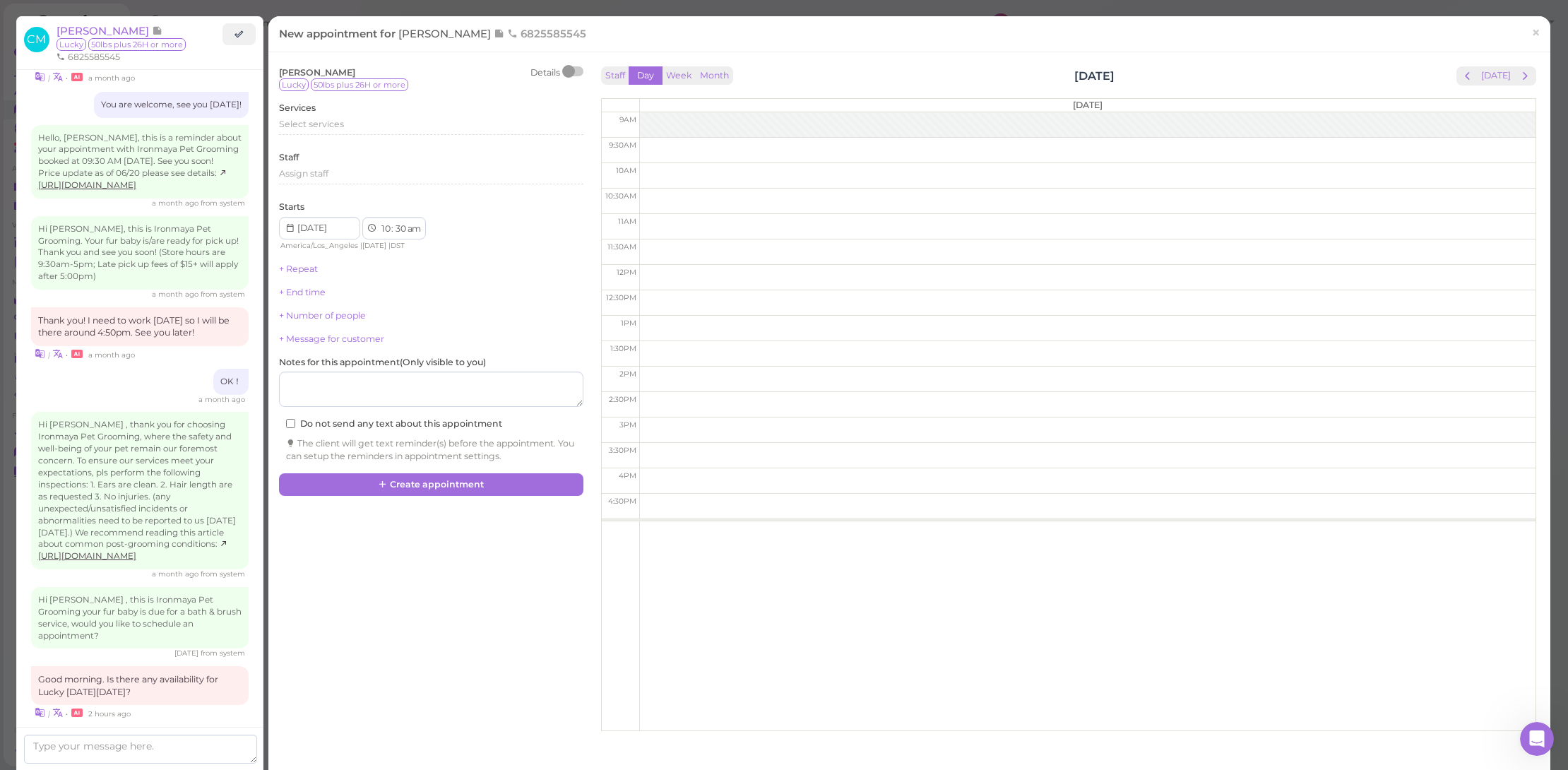
click at [1526, 73] on button "next" at bounding box center [1525, 76] width 22 height 19
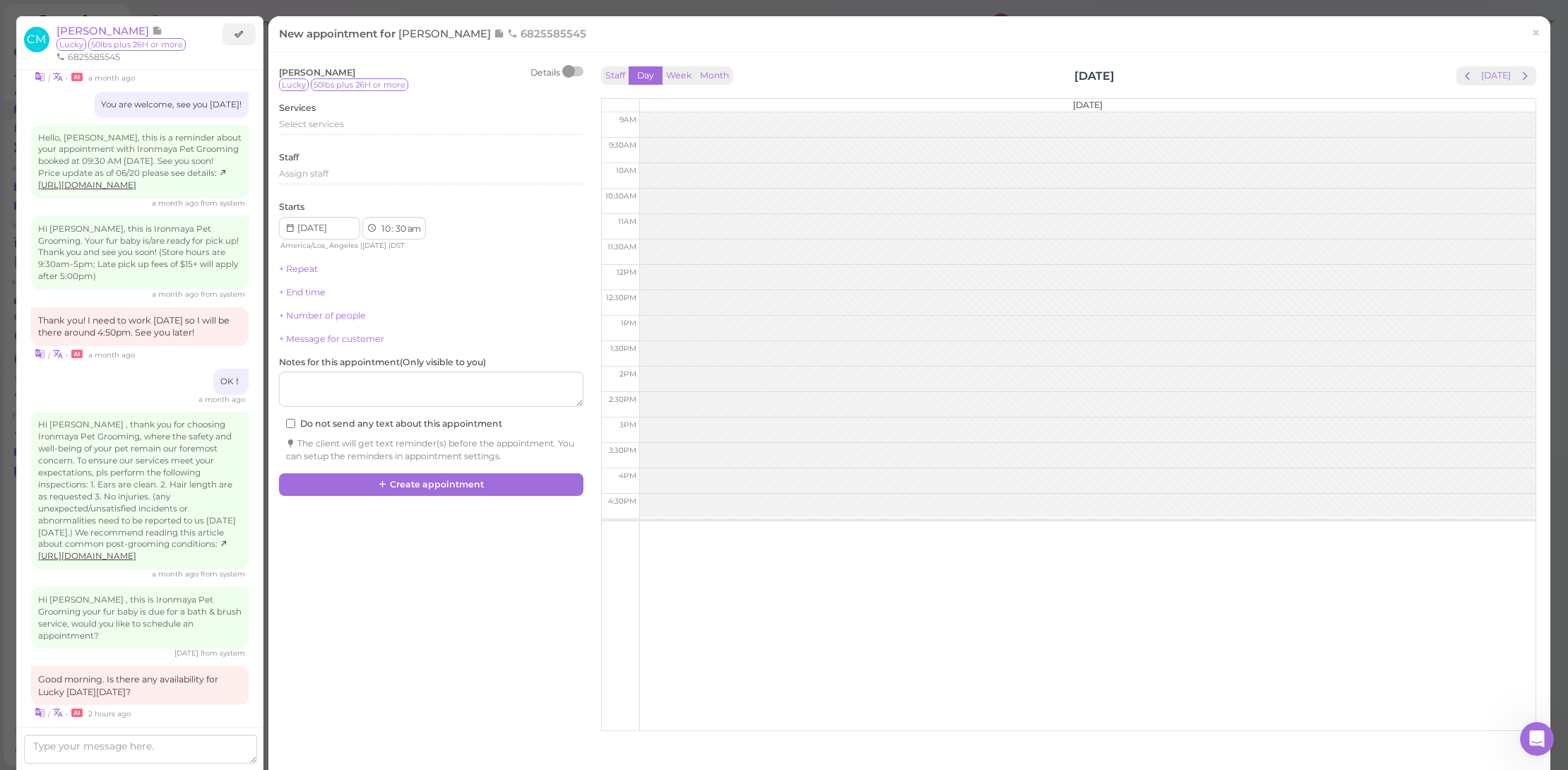
click at [1526, 73] on button "next" at bounding box center [1525, 76] width 22 height 19
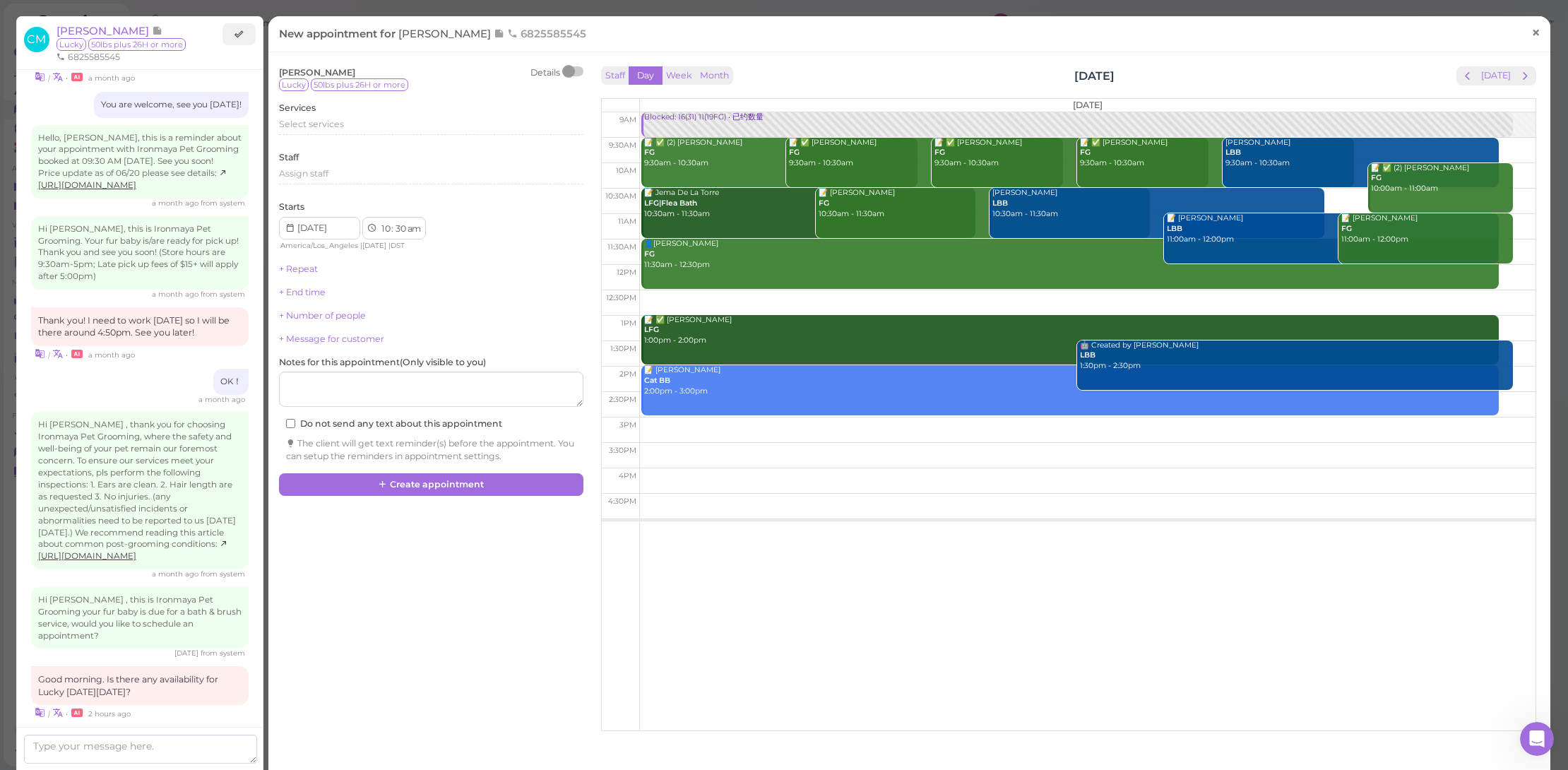
click at [1531, 23] on span "×" at bounding box center [1536, 33] width 9 height 20
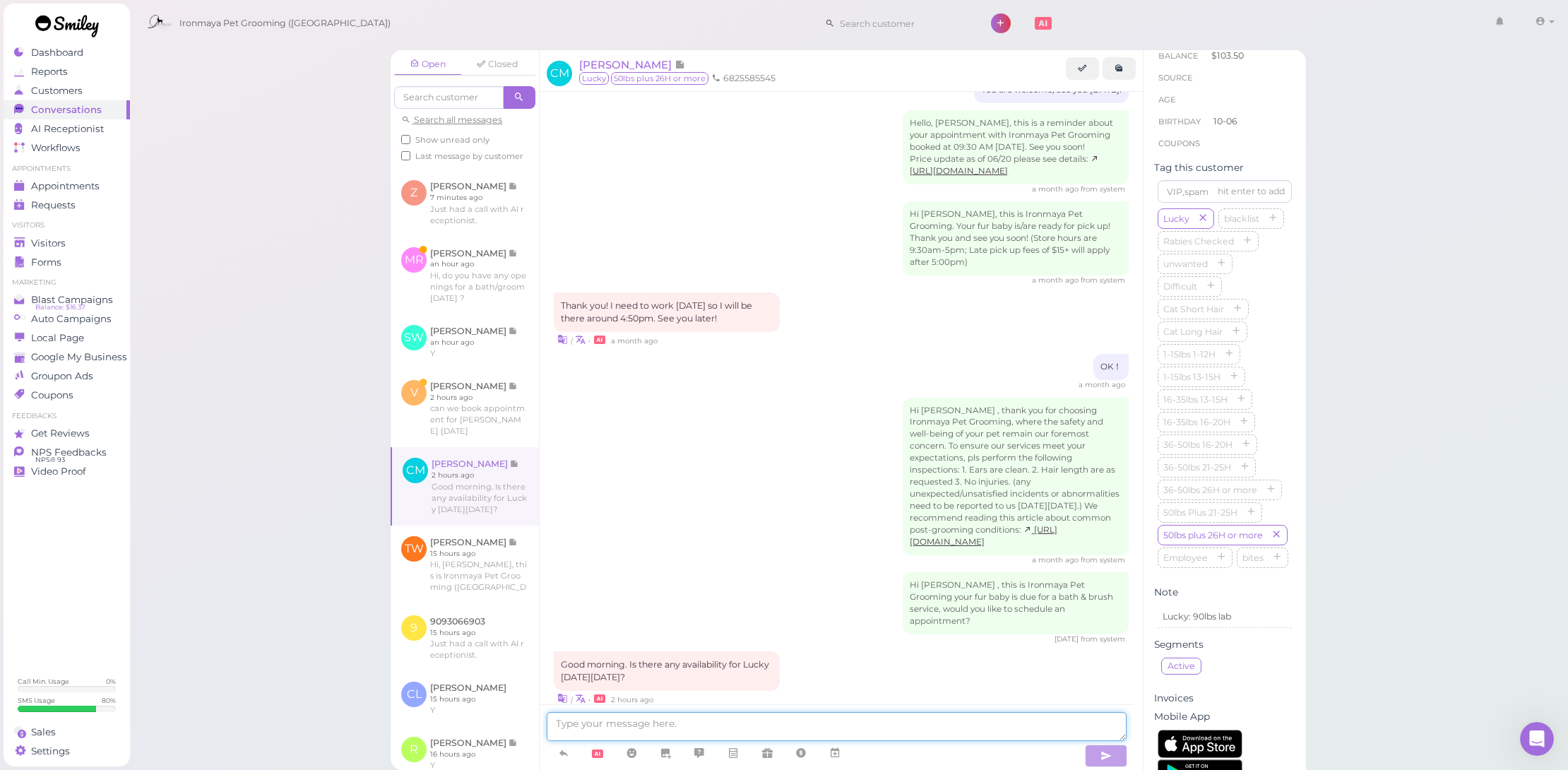
click at [830, 725] on textarea at bounding box center [837, 727] width 580 height 29
type textarea "We have next Monday at 1230pm, would that work for you"
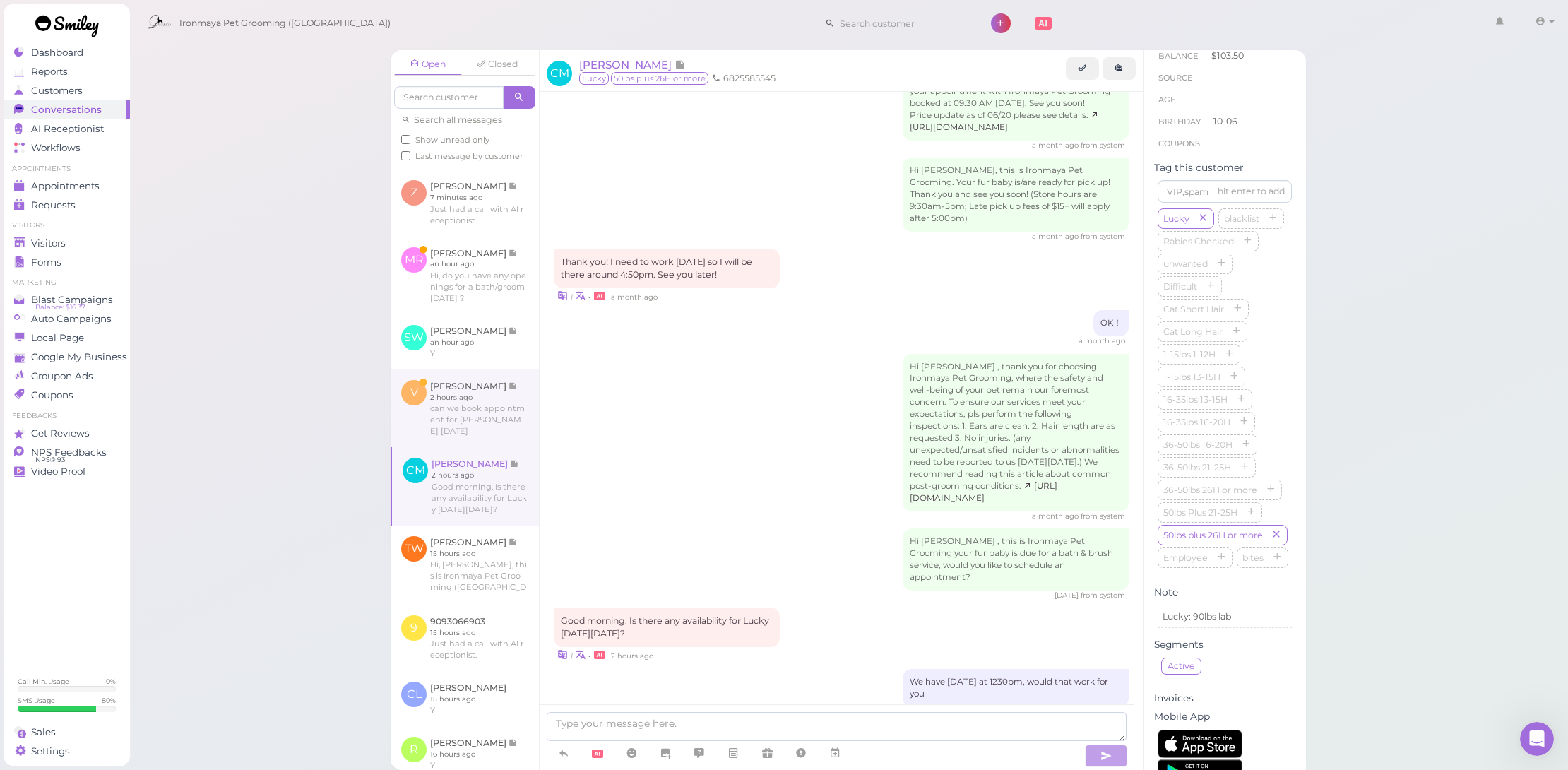
click at [435, 447] on link at bounding box center [465, 408] width 148 height 78
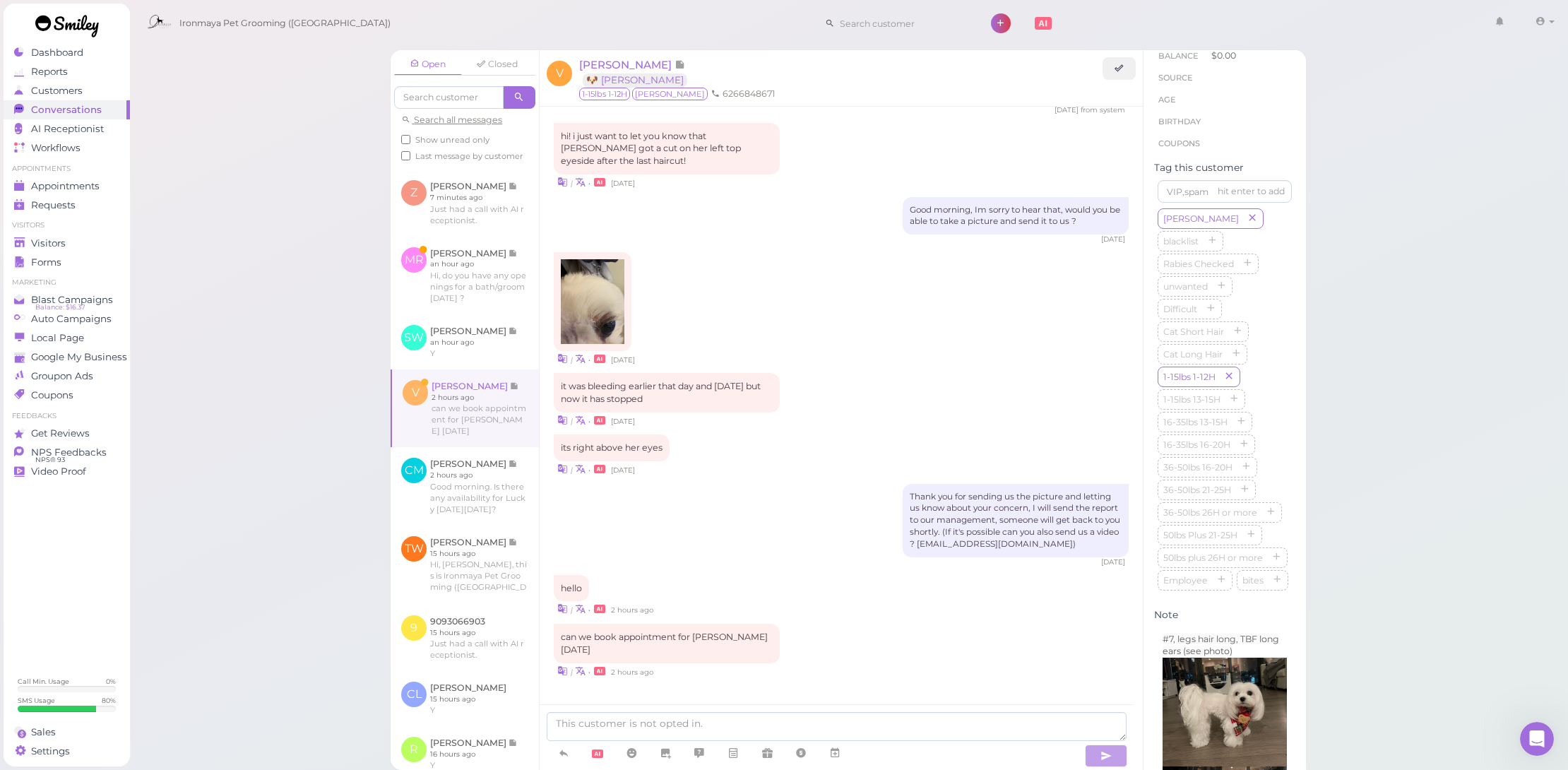
scroll to position [1216, 0]
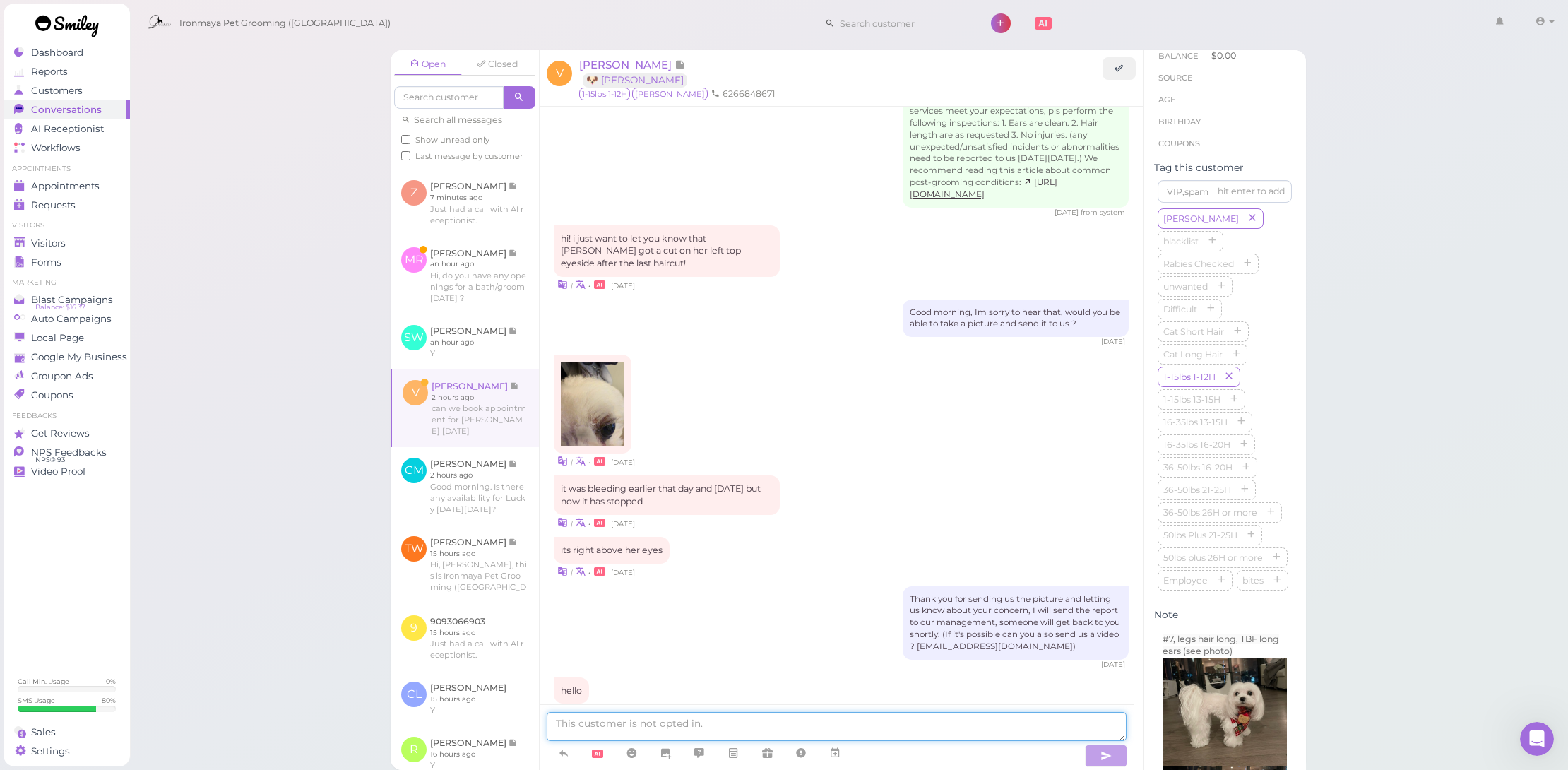
click at [821, 721] on textarea at bounding box center [837, 727] width 580 height 29
type textarea "Hello, we are fully booked for this week, would you like to book for next week"
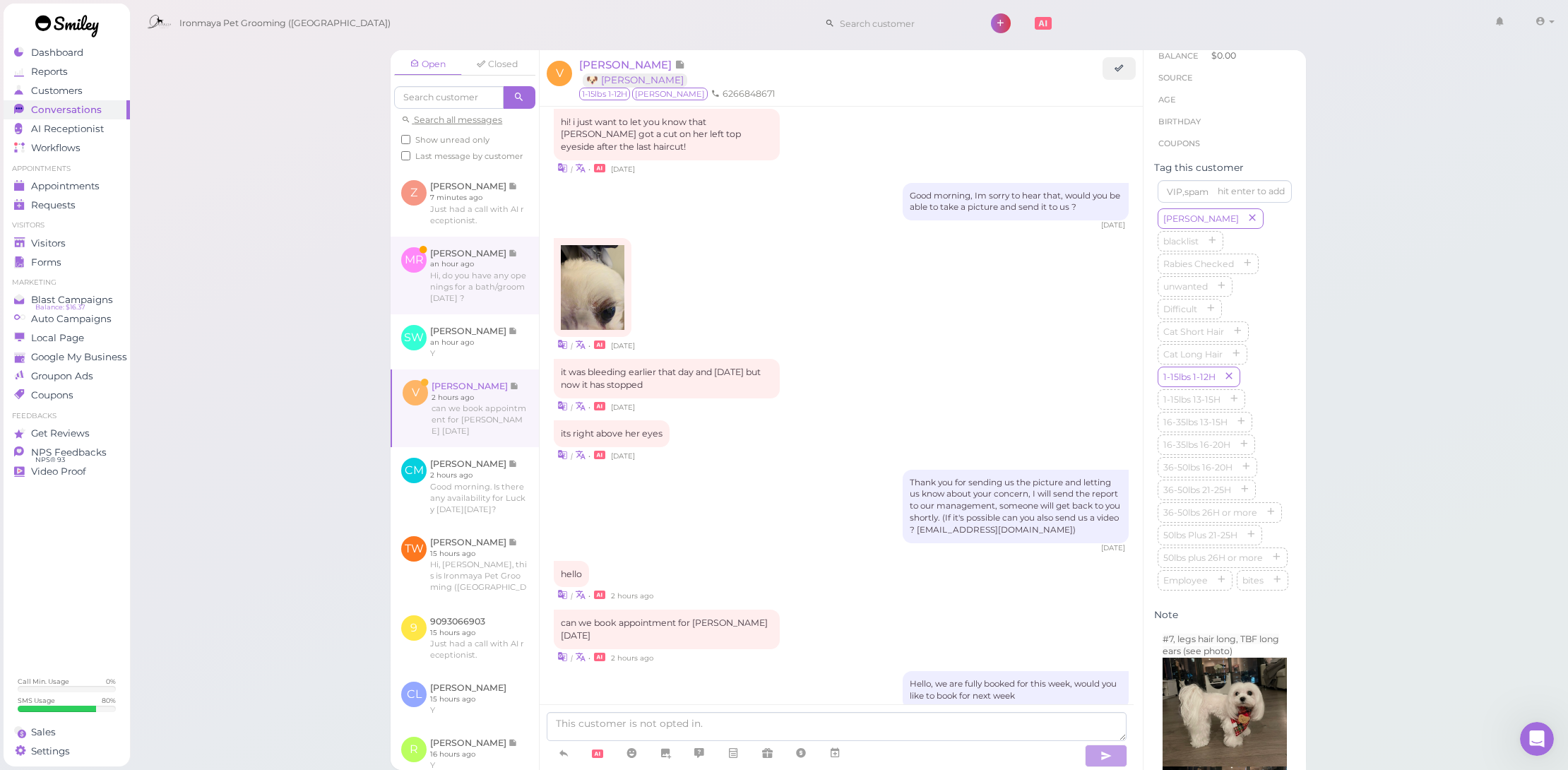
click at [491, 268] on link at bounding box center [465, 276] width 148 height 78
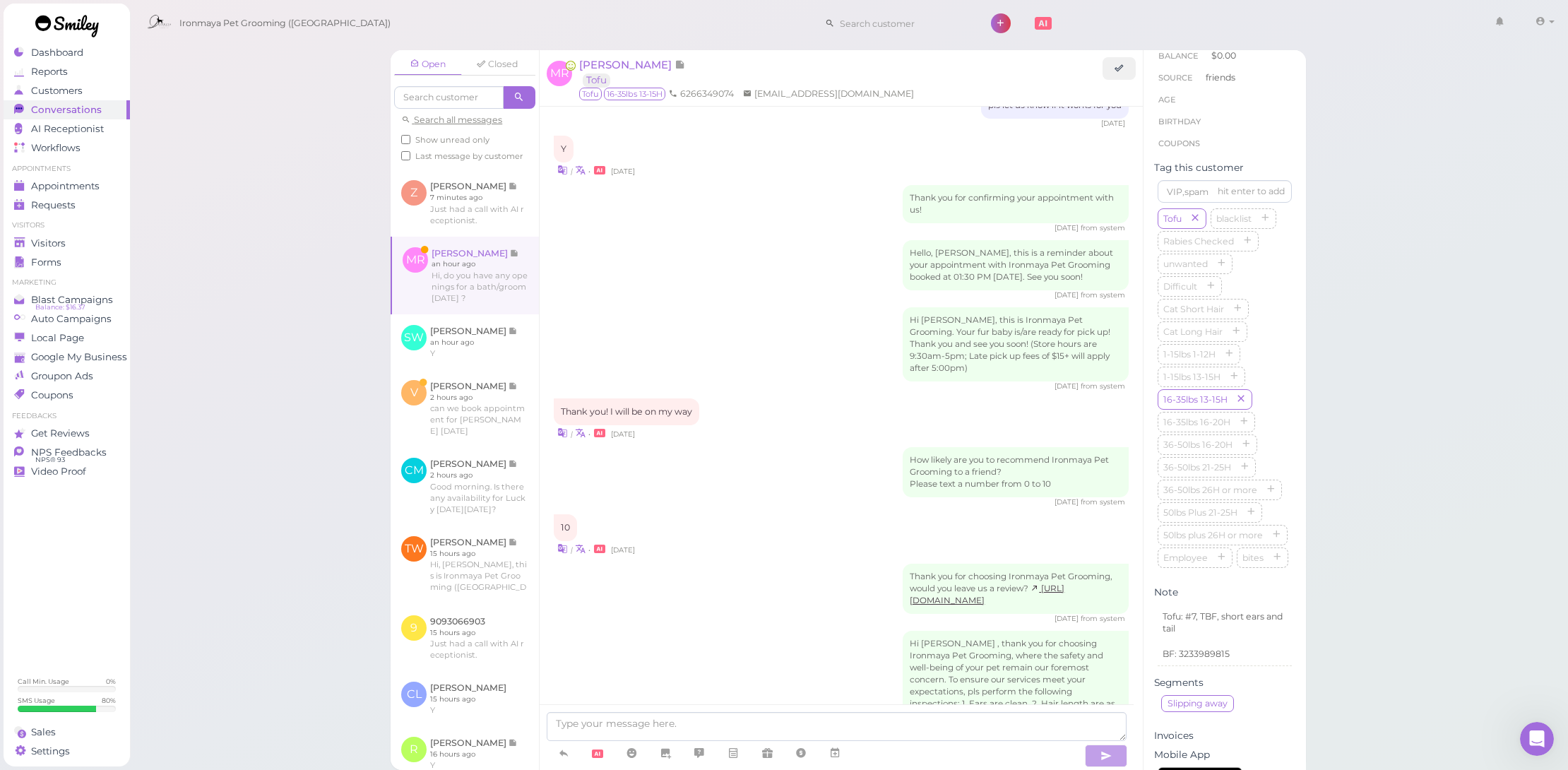
scroll to position [1621, 0]
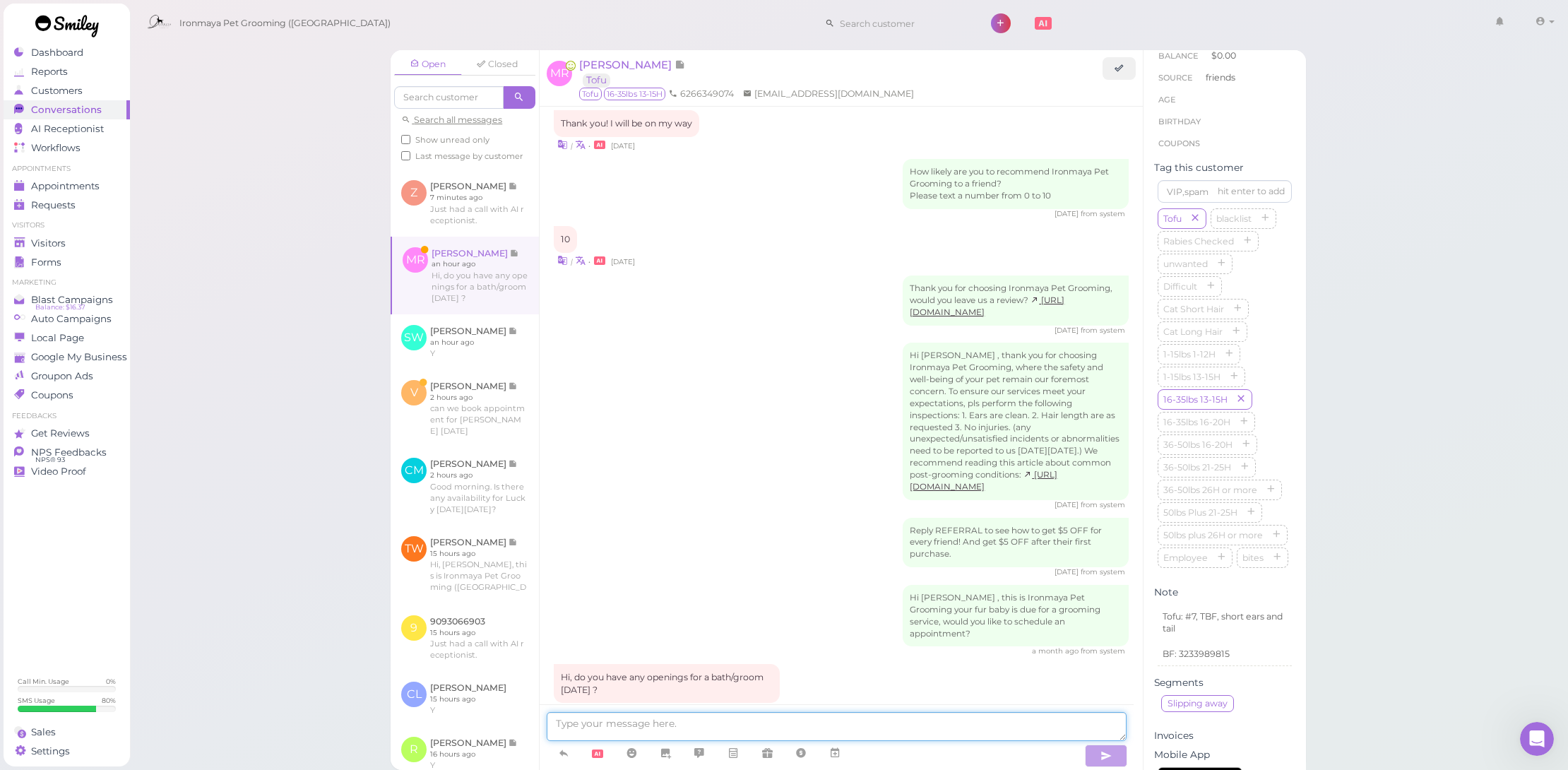
drag, startPoint x: 752, startPoint y: 737, endPoint x: 782, endPoint y: 740, distance: 30.1
click at [752, 738] on textarea at bounding box center [837, 727] width 580 height 29
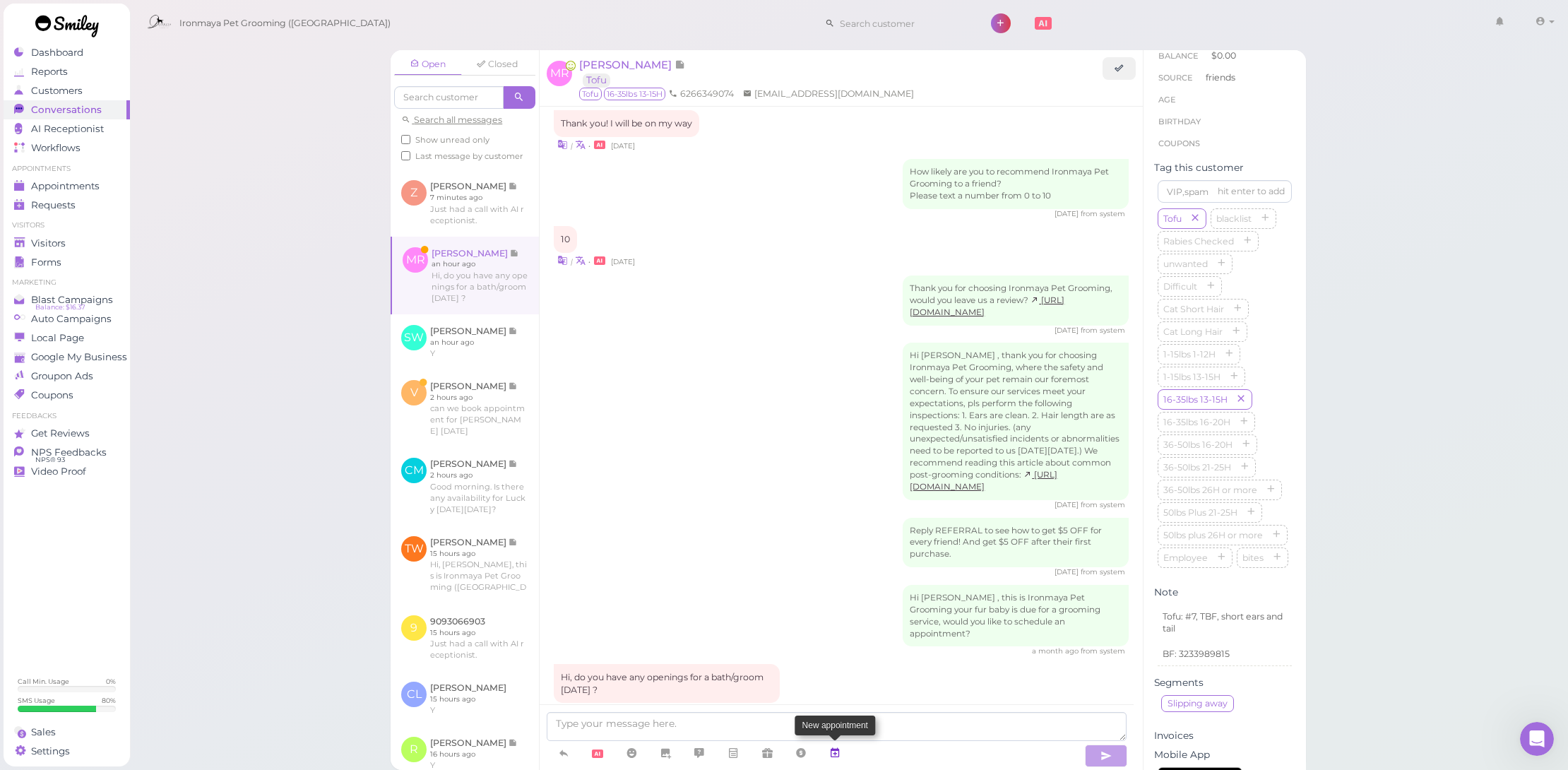
click at [838, 750] on icon at bounding box center [835, 753] width 11 height 14
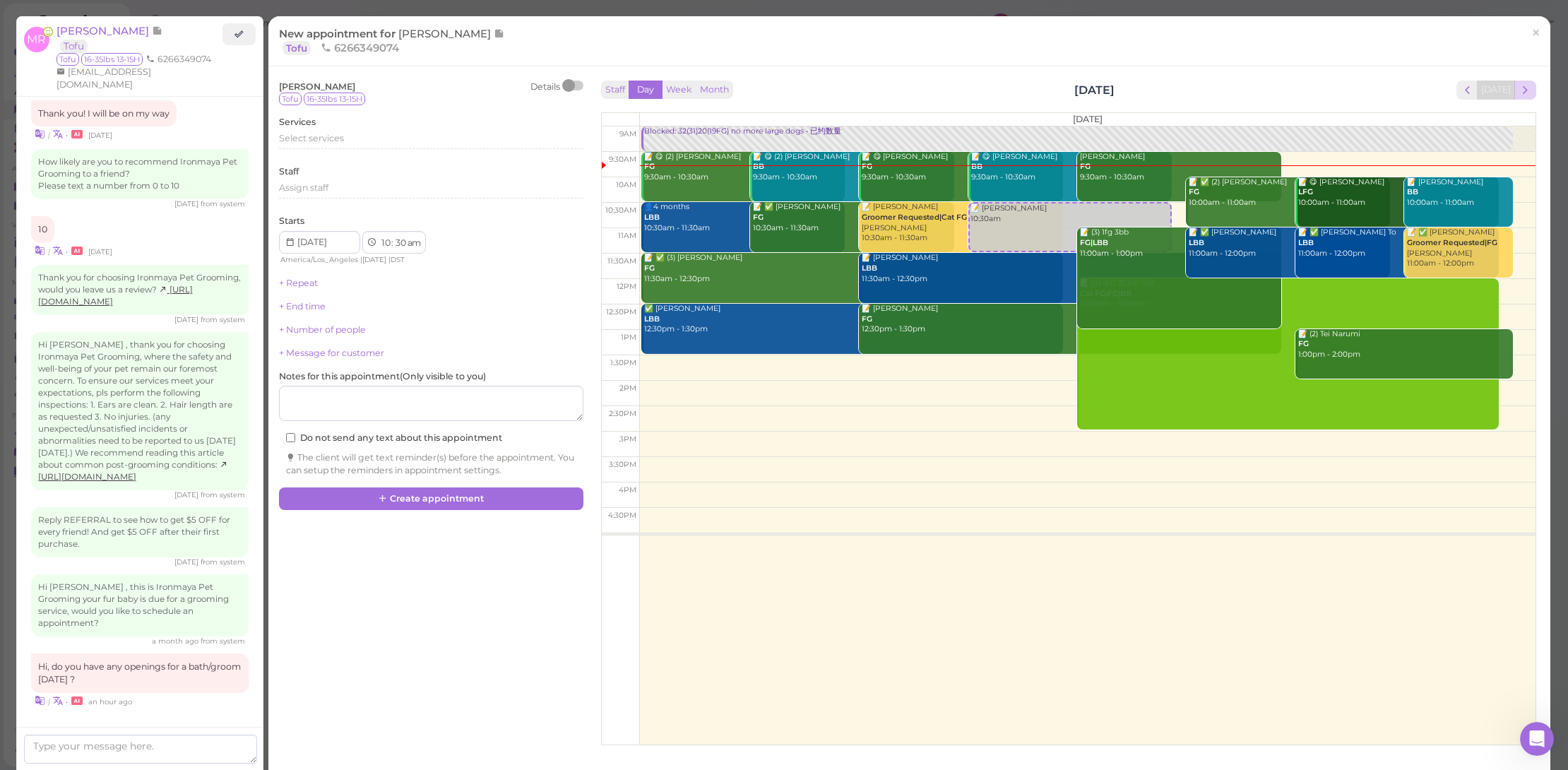
click at [1519, 88] on span "next" at bounding box center [1525, 90] width 14 height 14
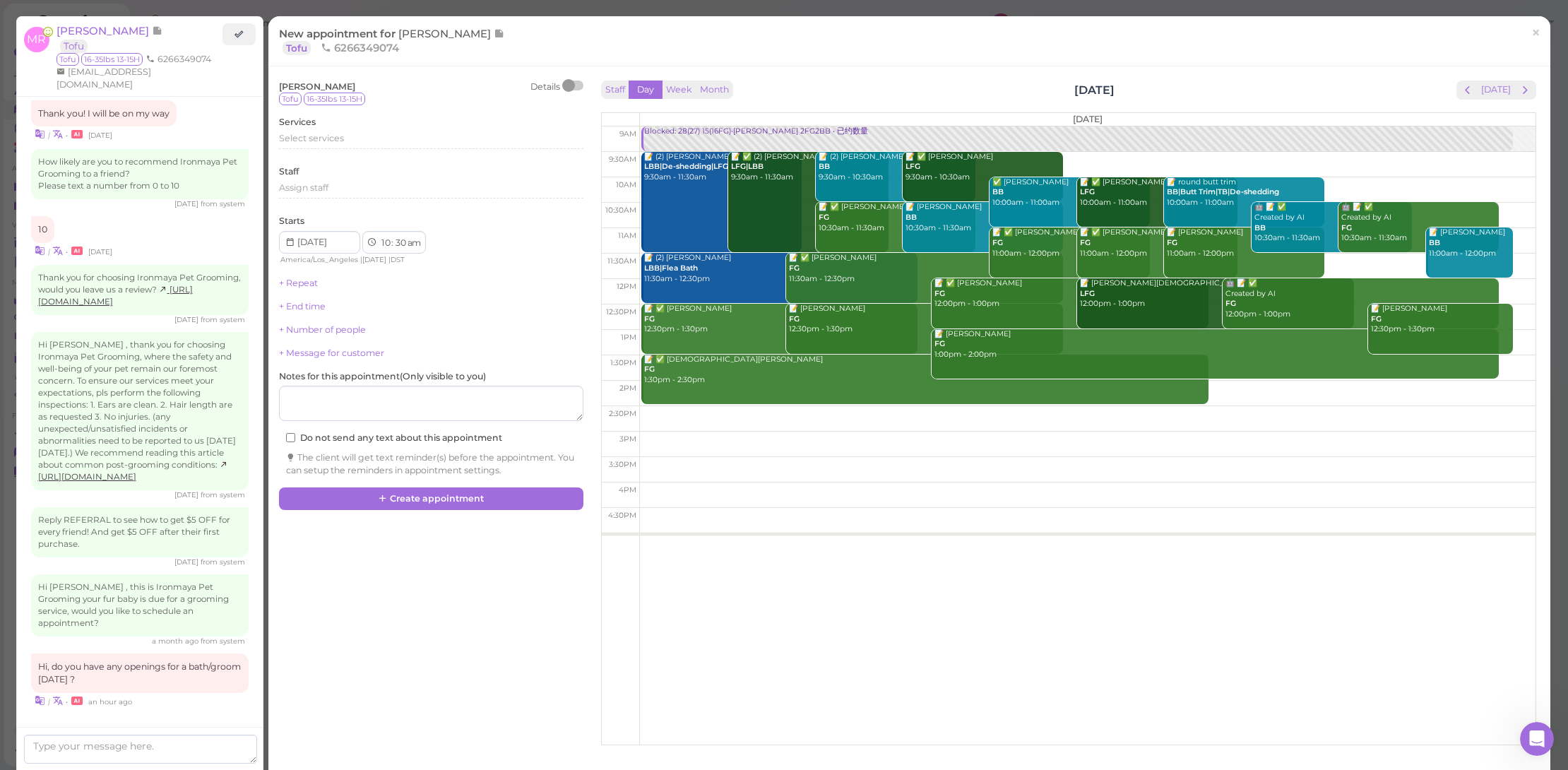
click at [1519, 88] on span "next" at bounding box center [1525, 90] width 14 height 14
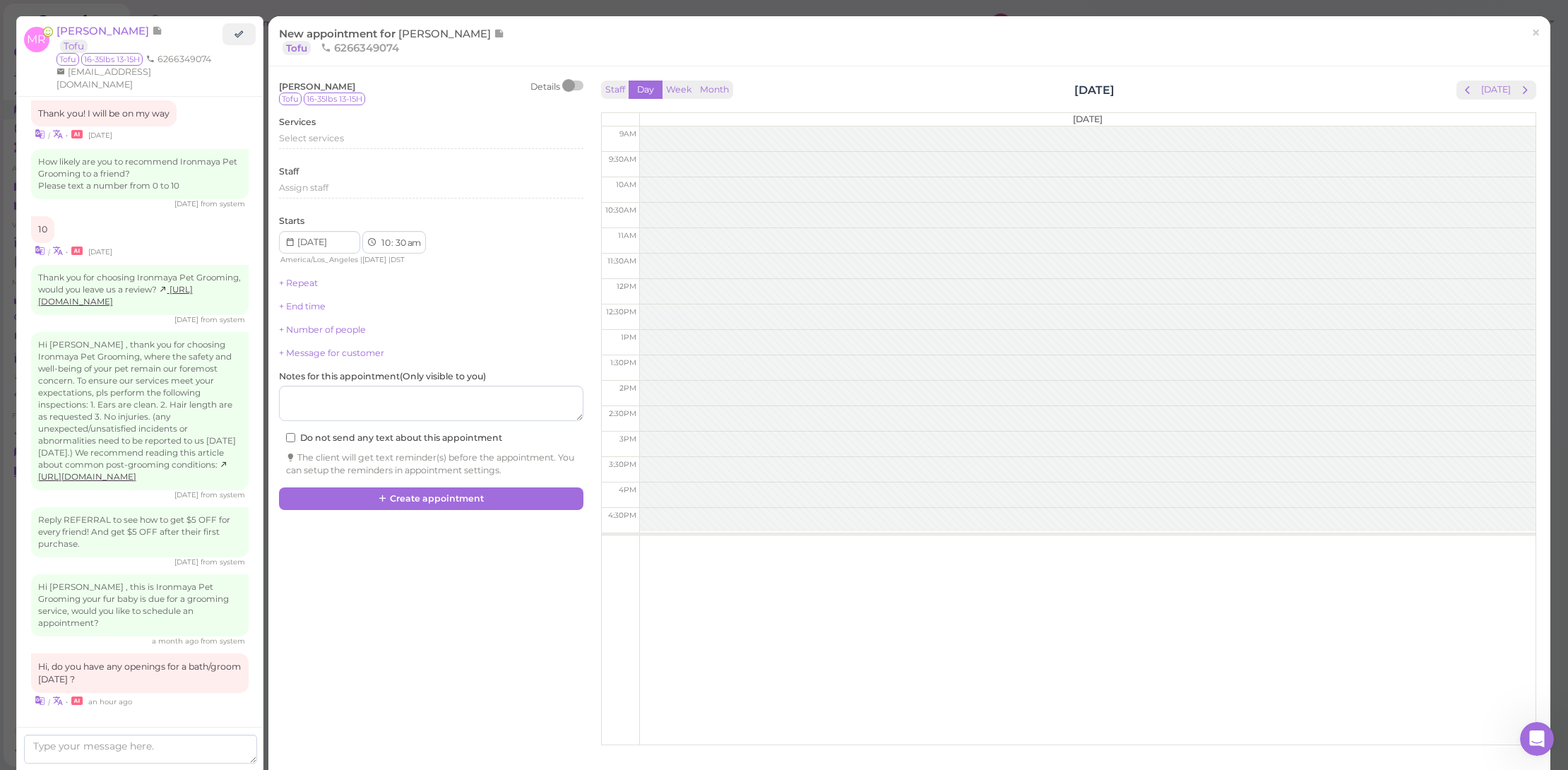
click at [1519, 88] on span "next" at bounding box center [1525, 90] width 14 height 14
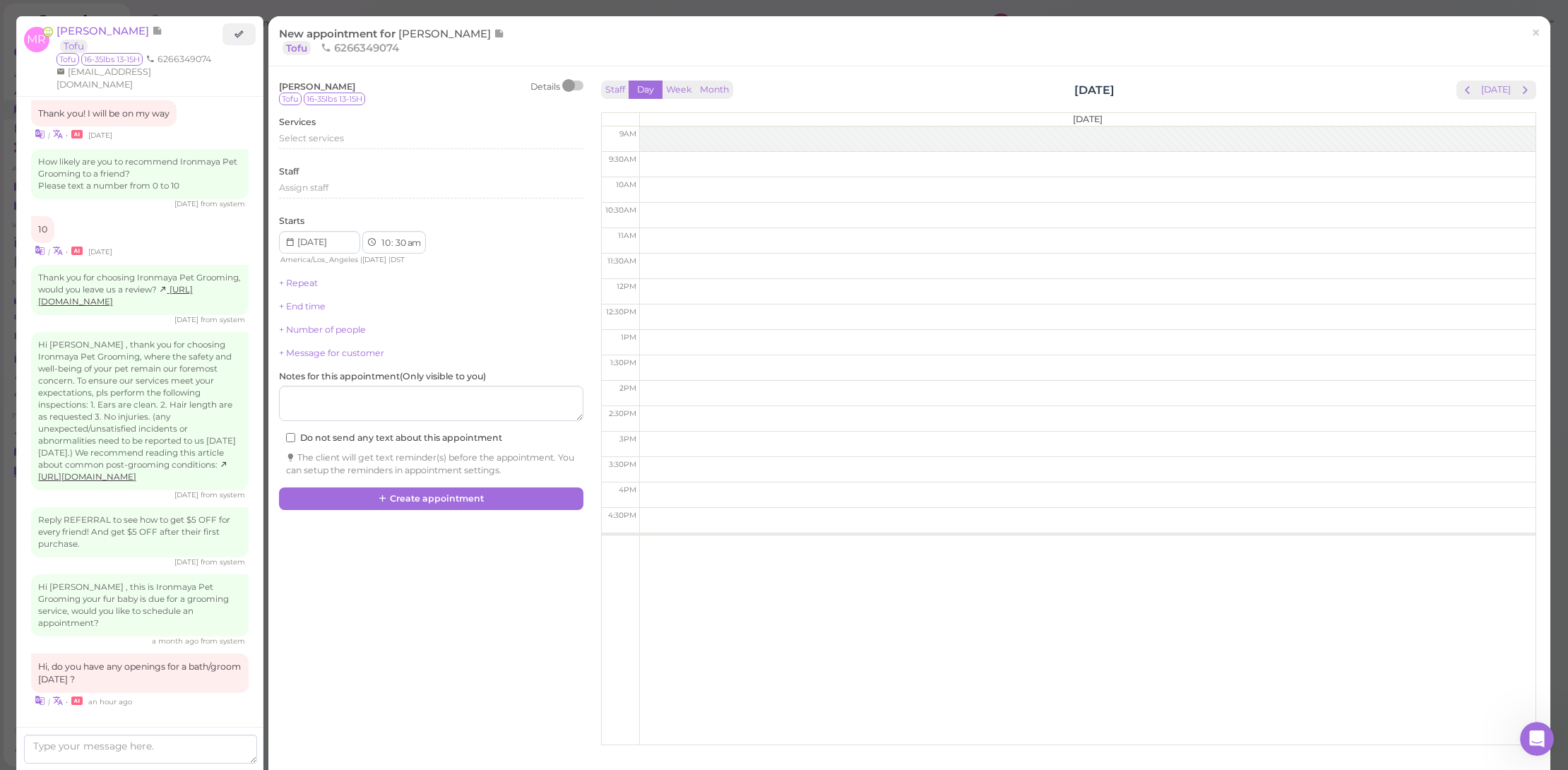
click at [1519, 88] on span "next" at bounding box center [1525, 90] width 14 height 14
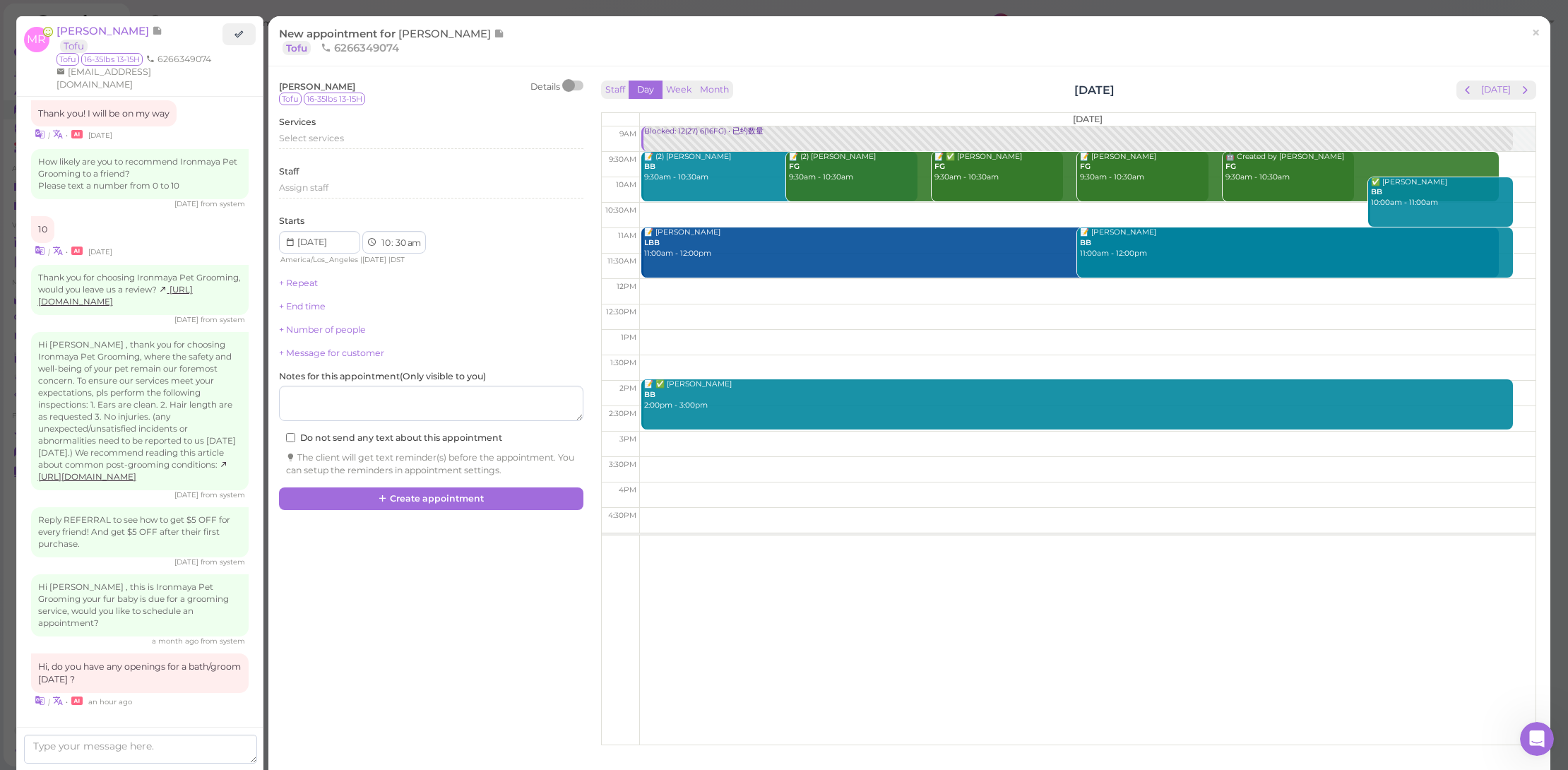
click at [1519, 88] on span "next" at bounding box center [1525, 90] width 14 height 14
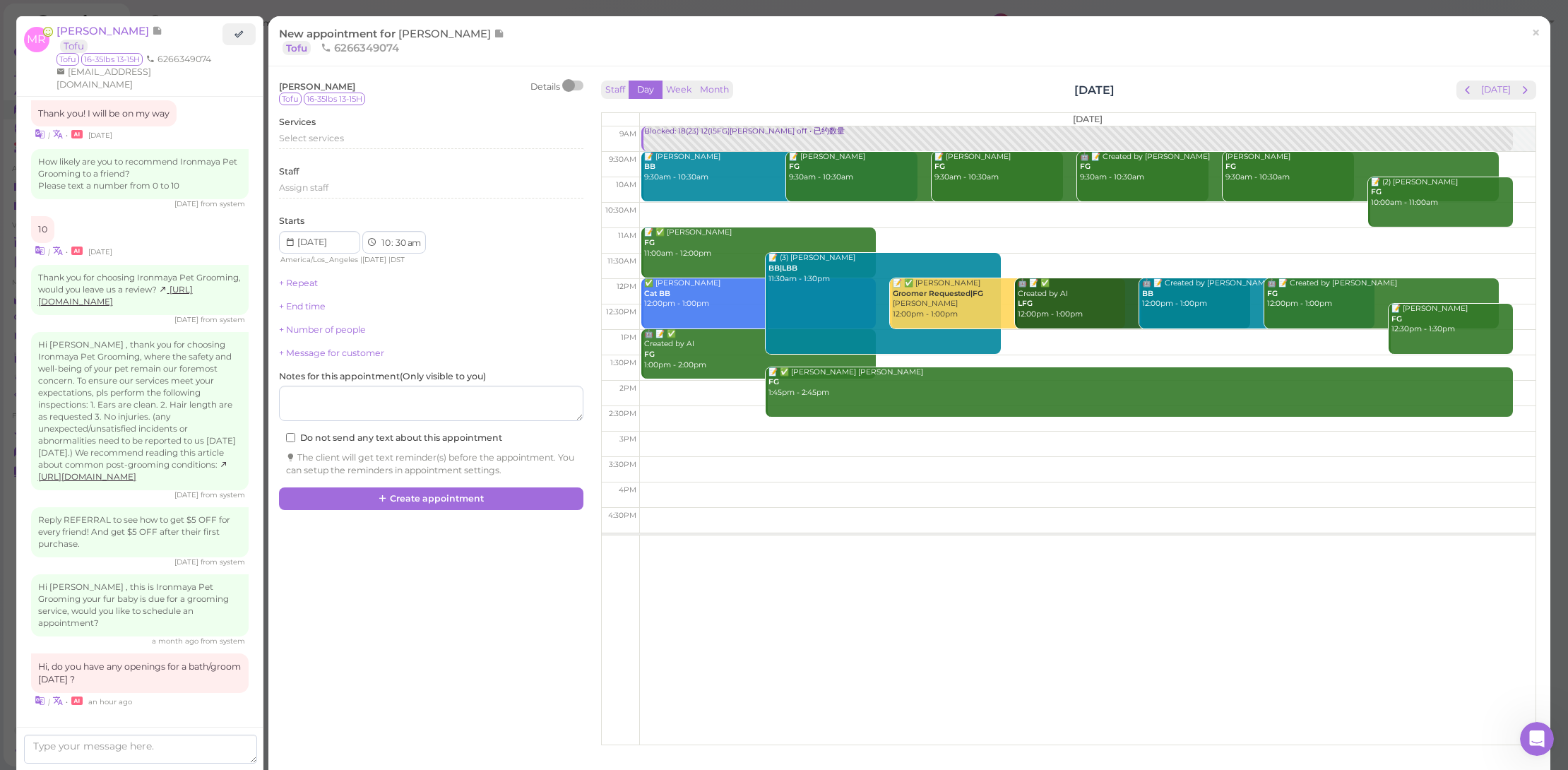
click at [1056, 213] on td at bounding box center [1087, 215] width 896 height 26
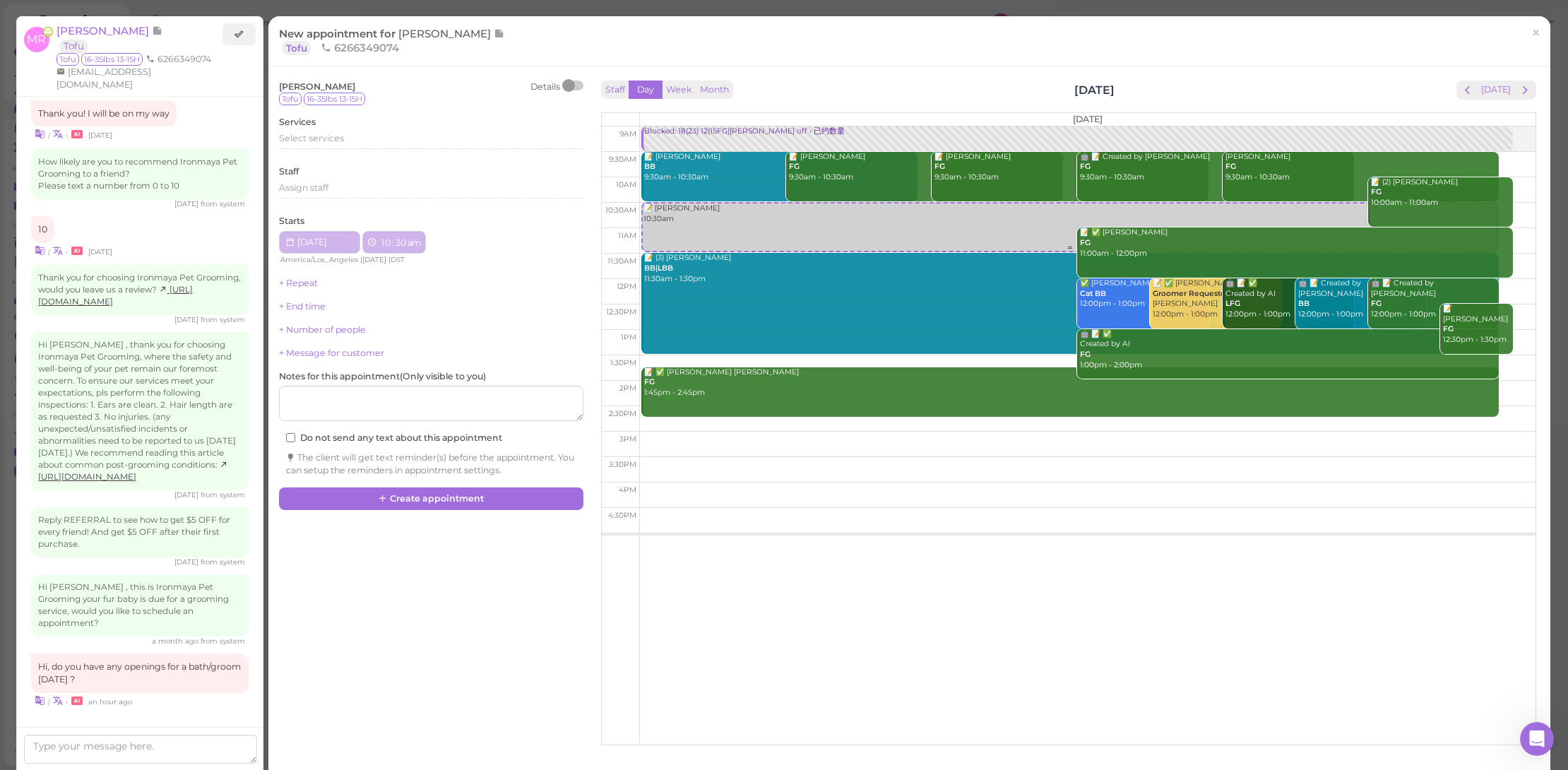
type input "2025-08-30"
click at [401, 144] on div "Select services" at bounding box center [431, 138] width 305 height 13
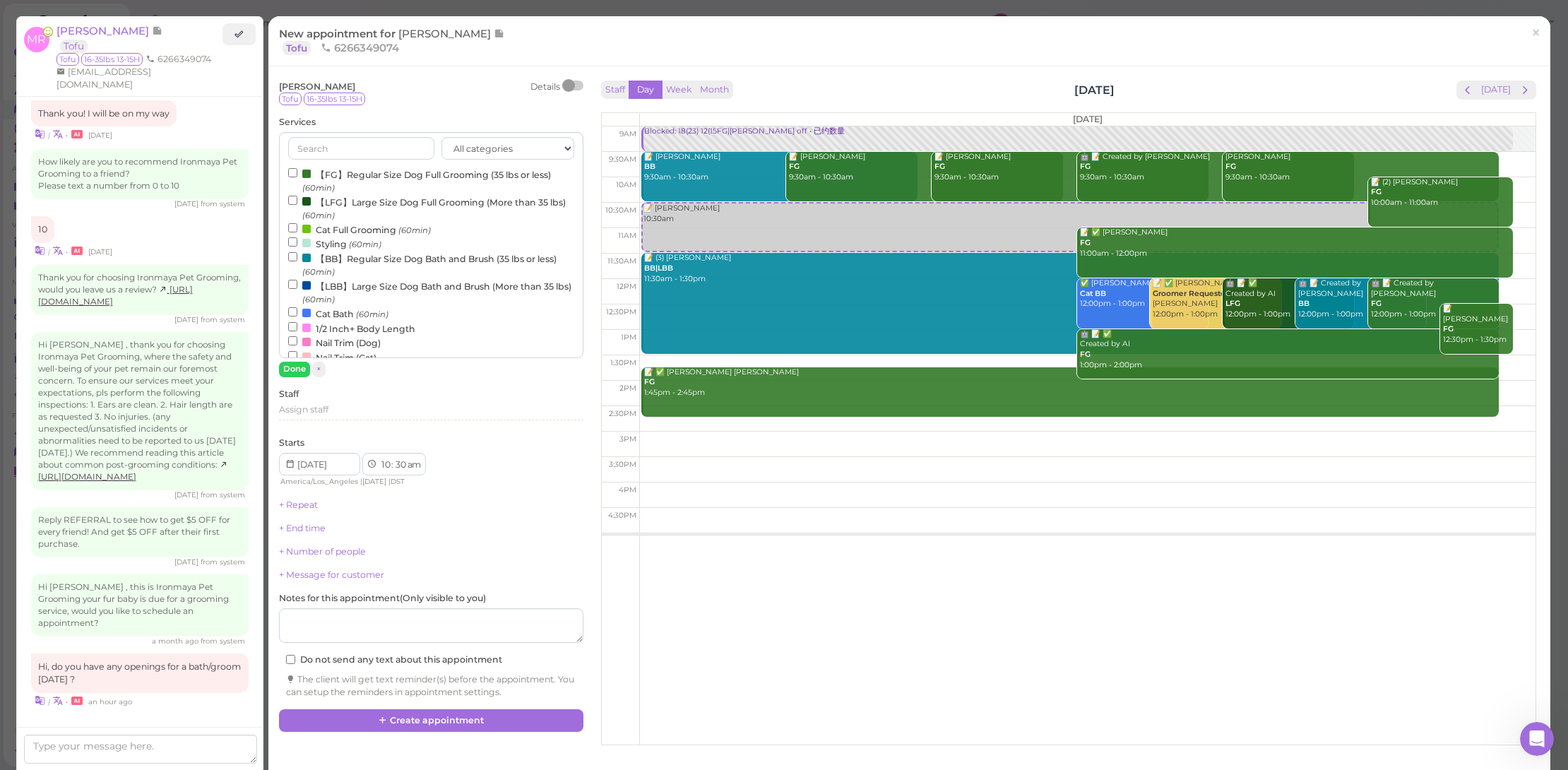
click at [405, 177] on label "【FG】Regular Size Dog Full Grooming (35 lbs or less) (60min)" at bounding box center [431, 180] width 287 height 27
click at [297, 177] on input "【FG】Regular Size Dog Full Grooming (35 lbs or less) (60min)" at bounding box center [293, 173] width 9 height 9
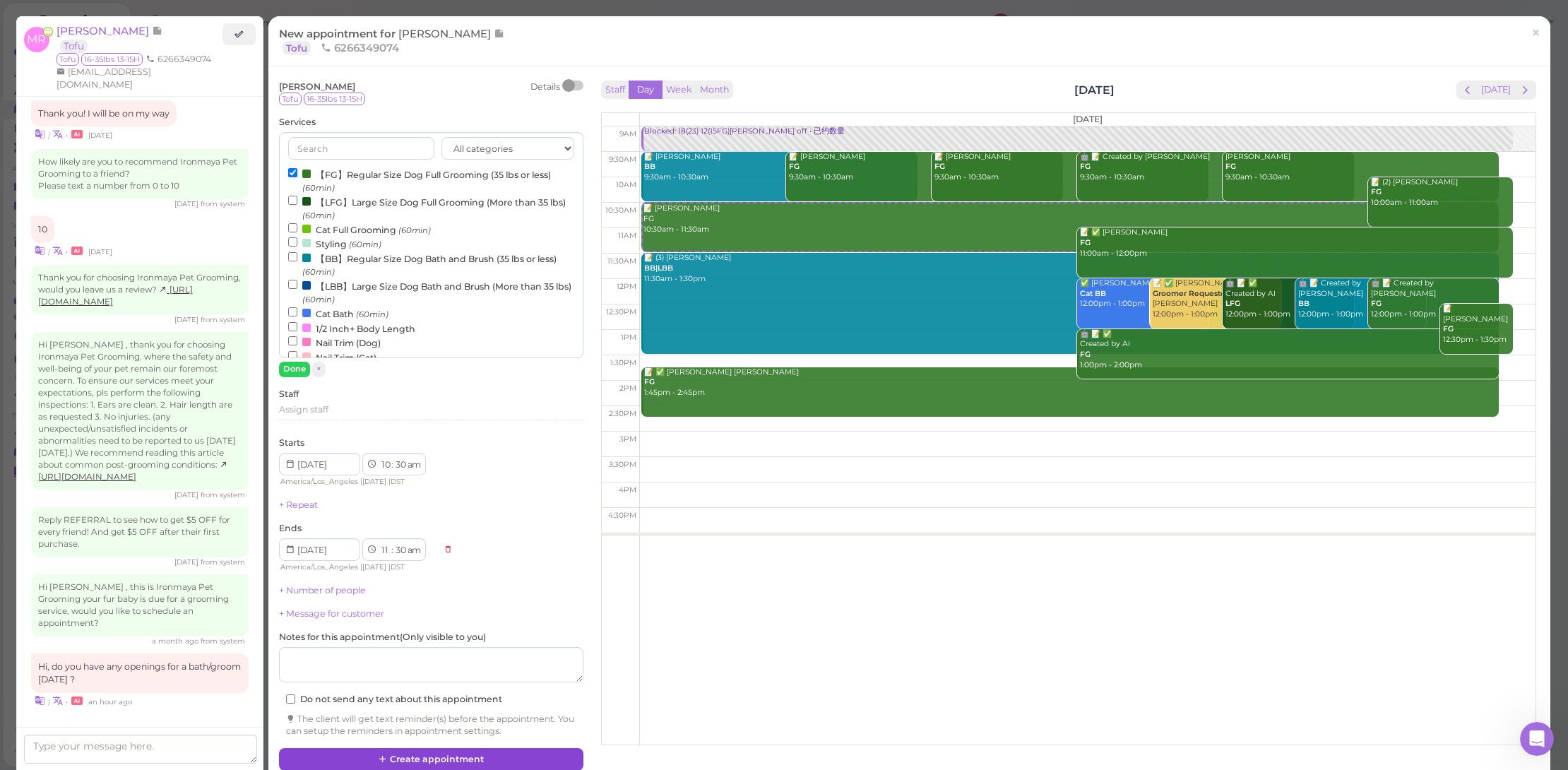
click at [515, 748] on button "Create appointment" at bounding box center [431, 759] width 305 height 23
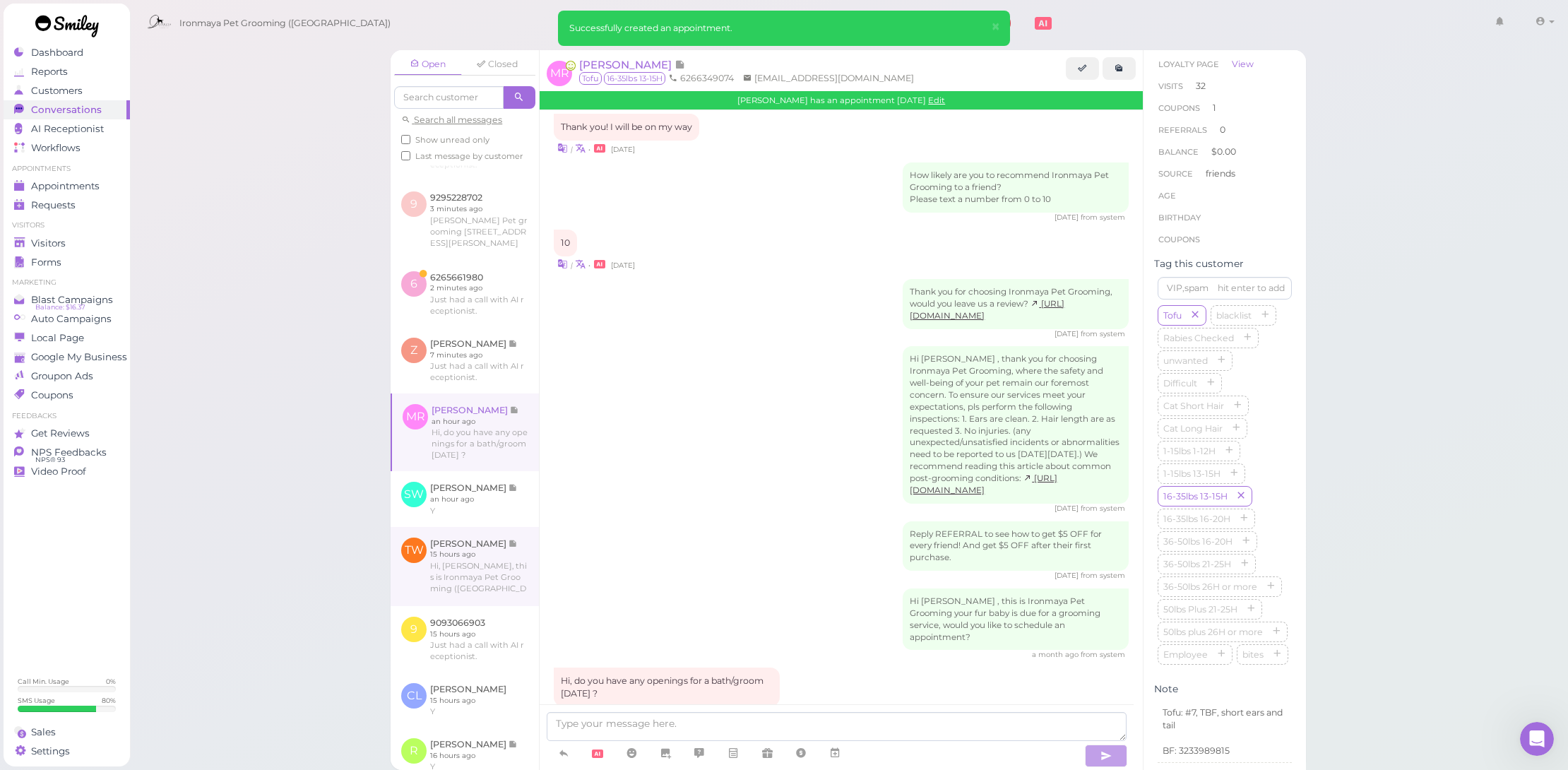
scroll to position [1762, 0]
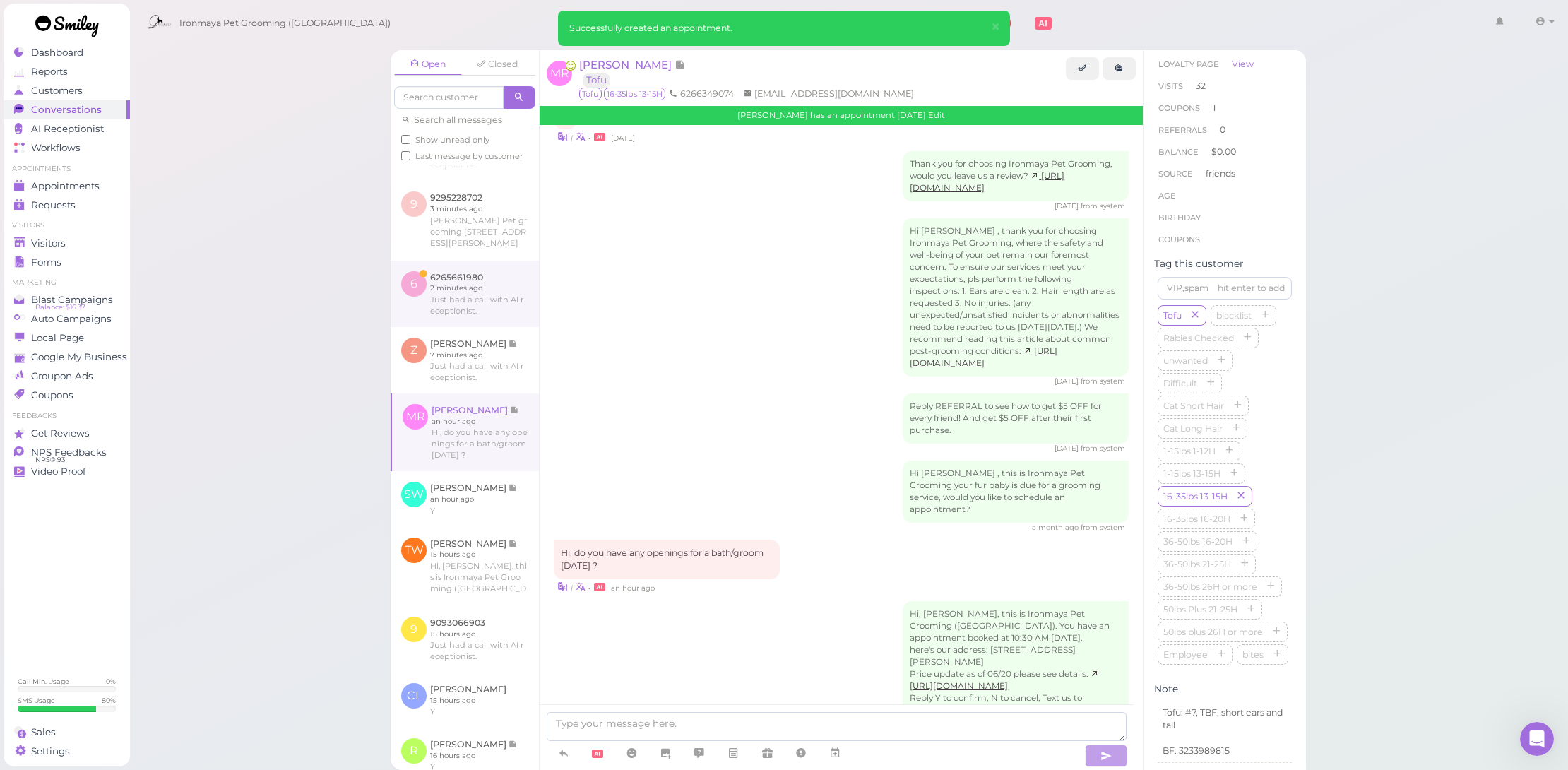
click at [496, 327] on link at bounding box center [465, 294] width 148 height 67
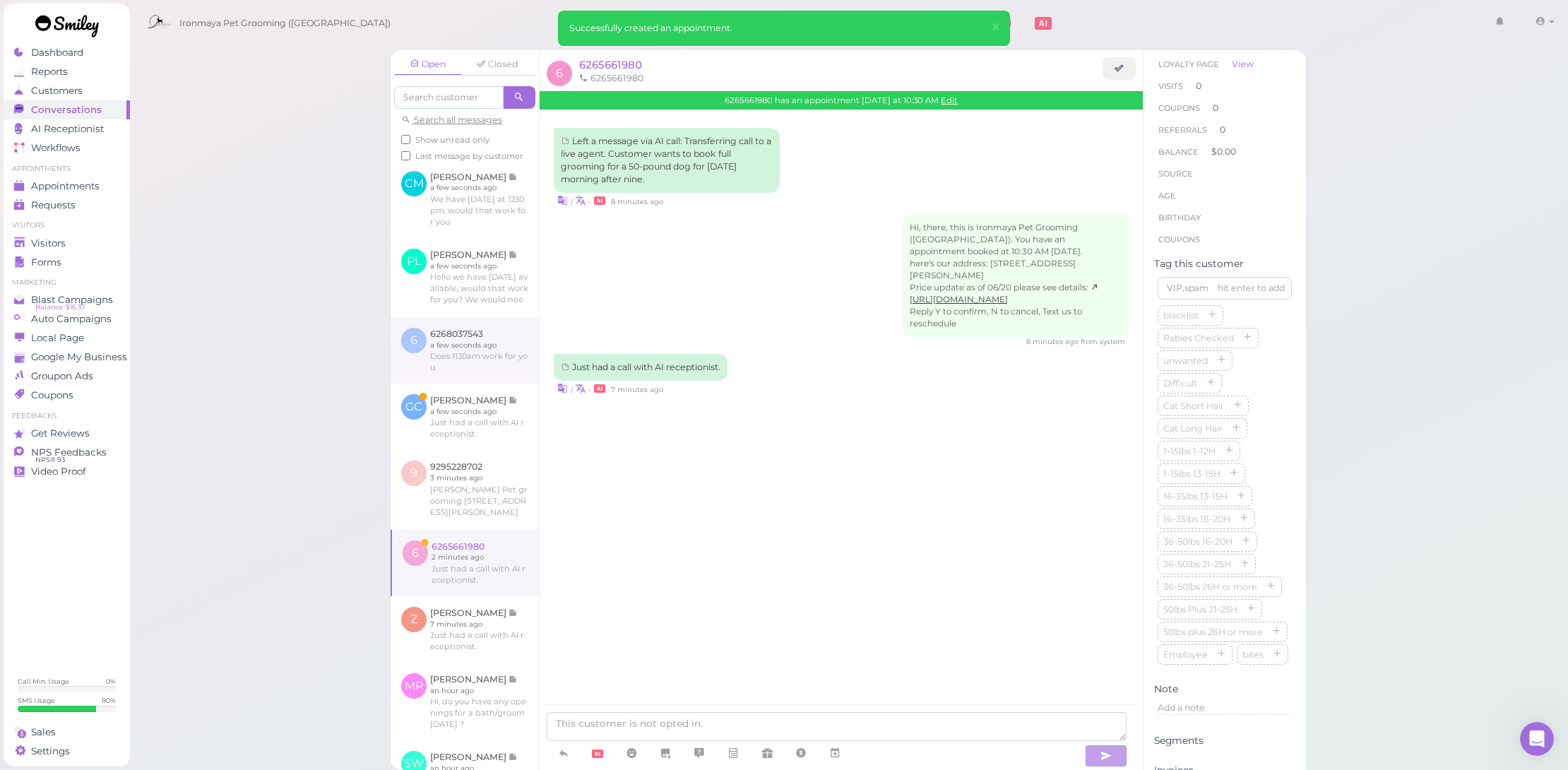
scroll to position [63, 0]
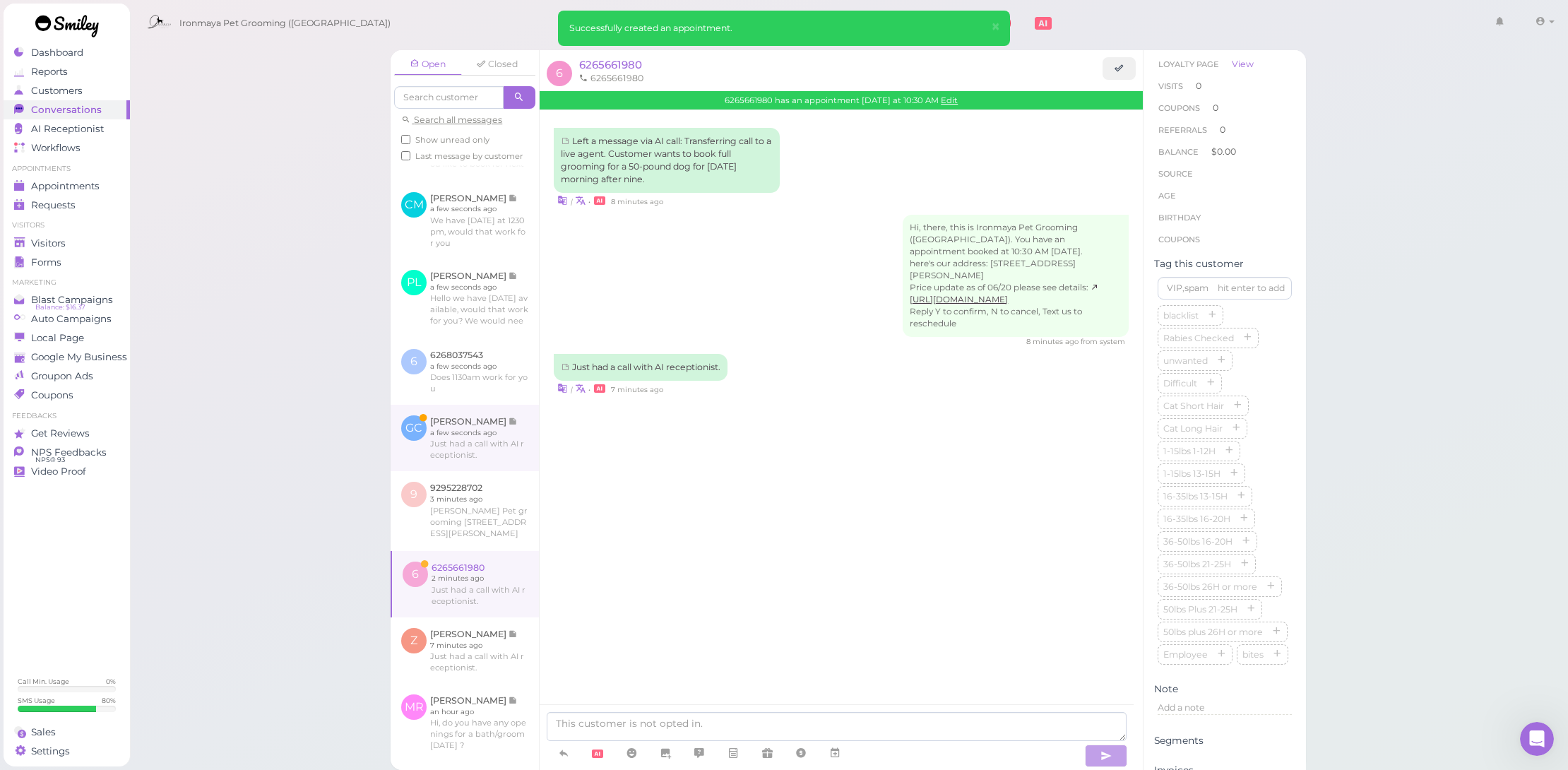
click at [493, 470] on link at bounding box center [465, 438] width 148 height 67
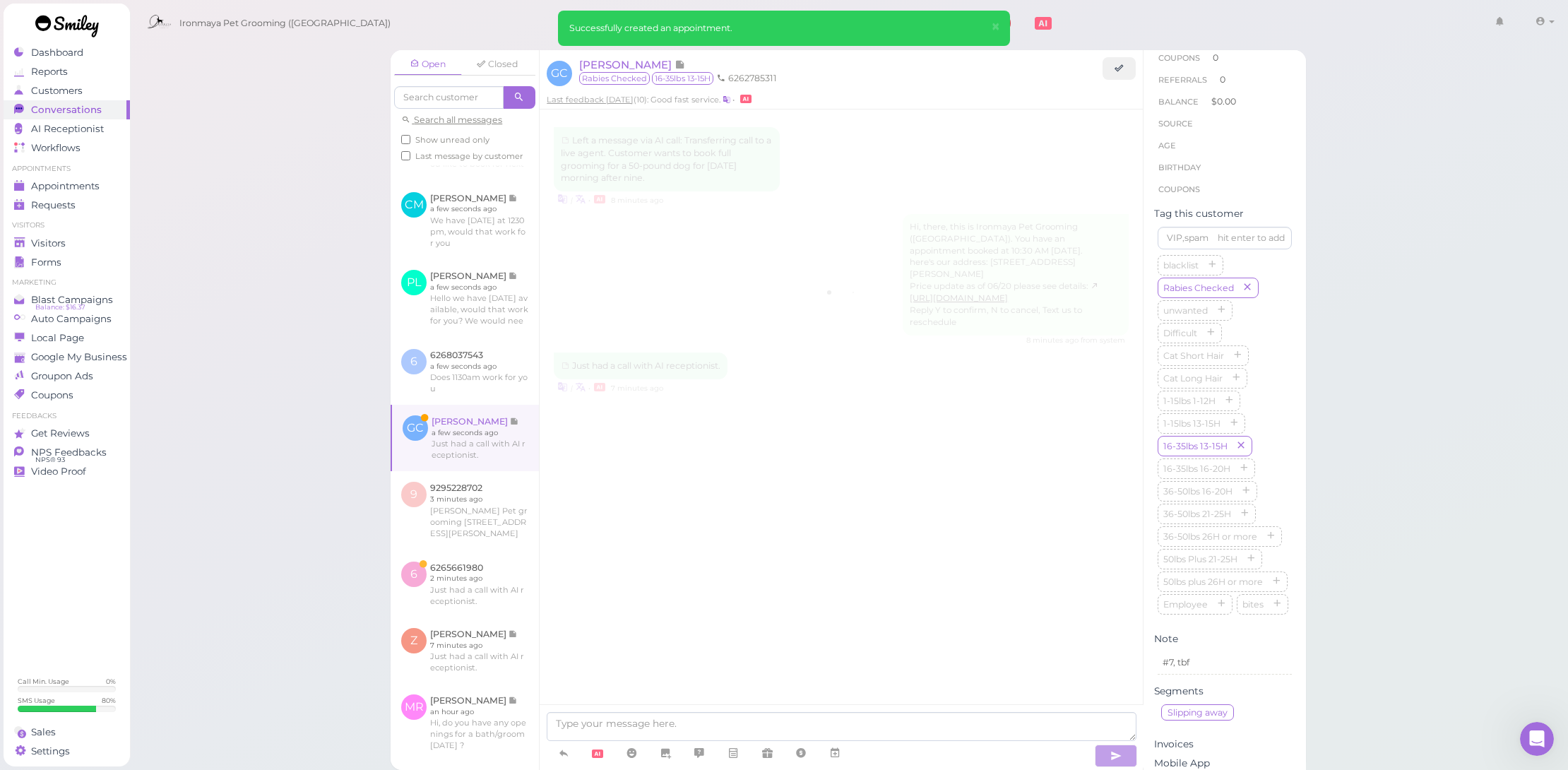
scroll to position [1566, 0]
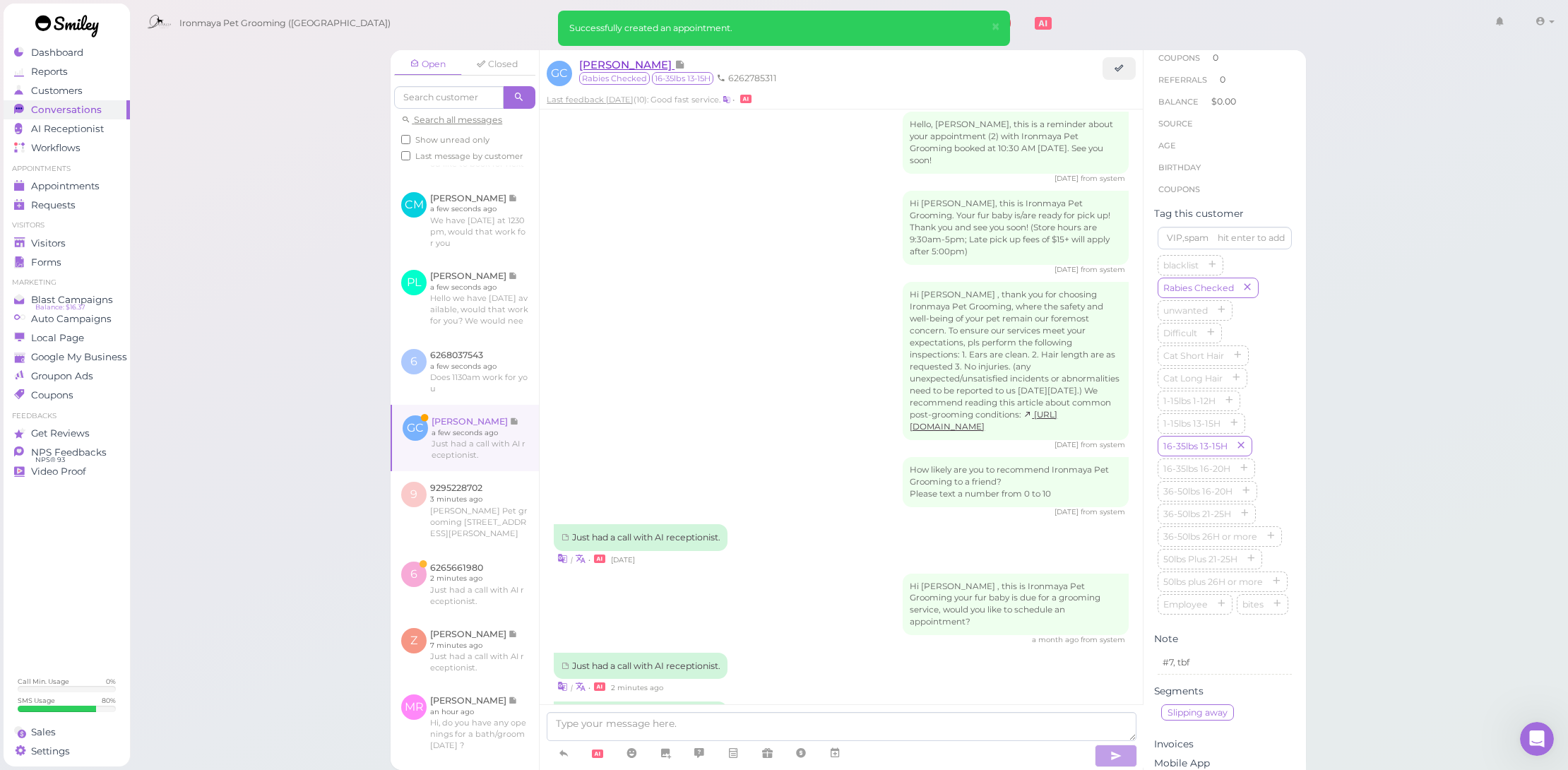
click at [648, 59] on span "Gabriel Carranza" at bounding box center [627, 64] width 95 height 14
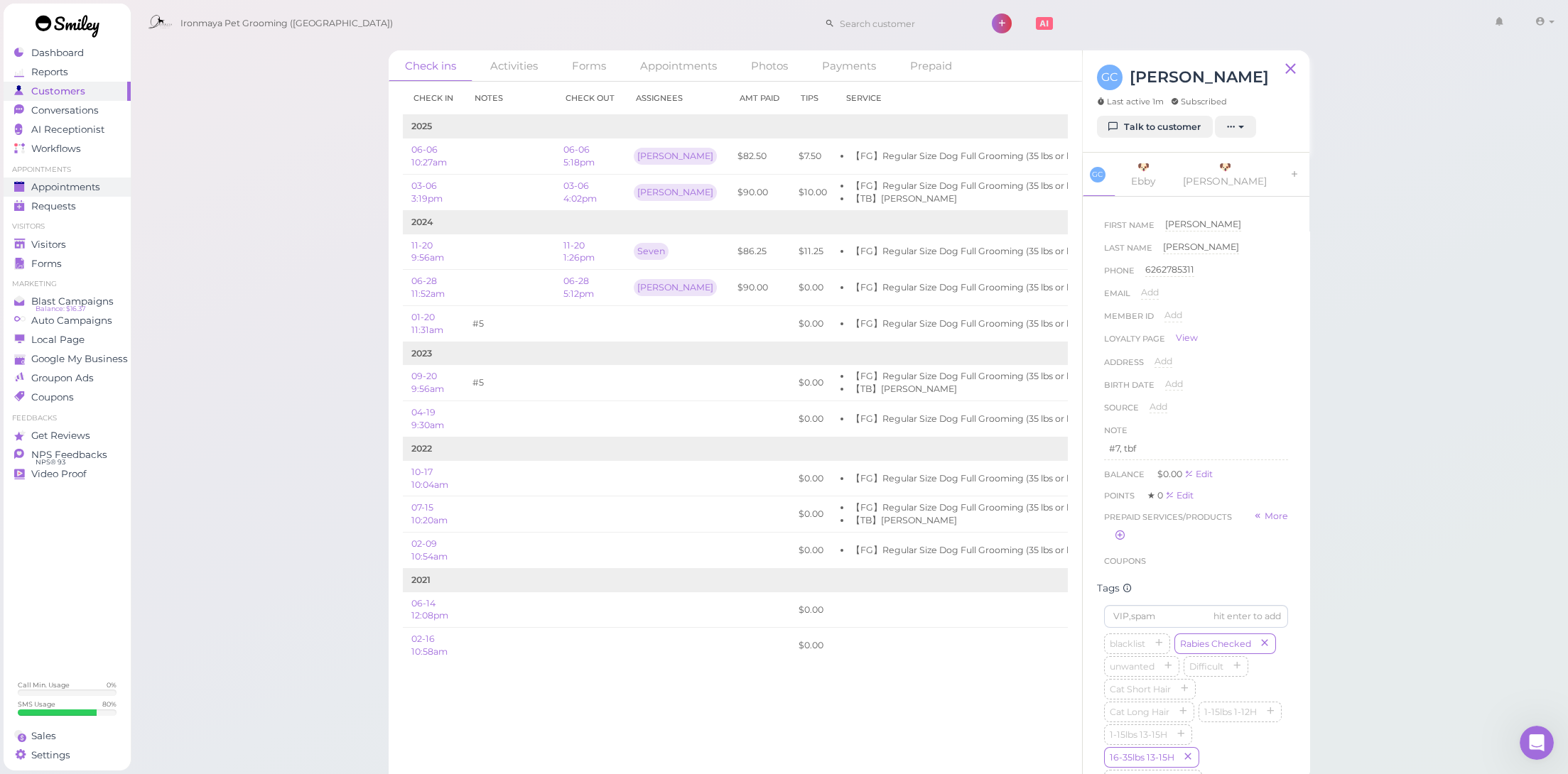
click at [44, 181] on span "Appointments" at bounding box center [65, 187] width 69 height 12
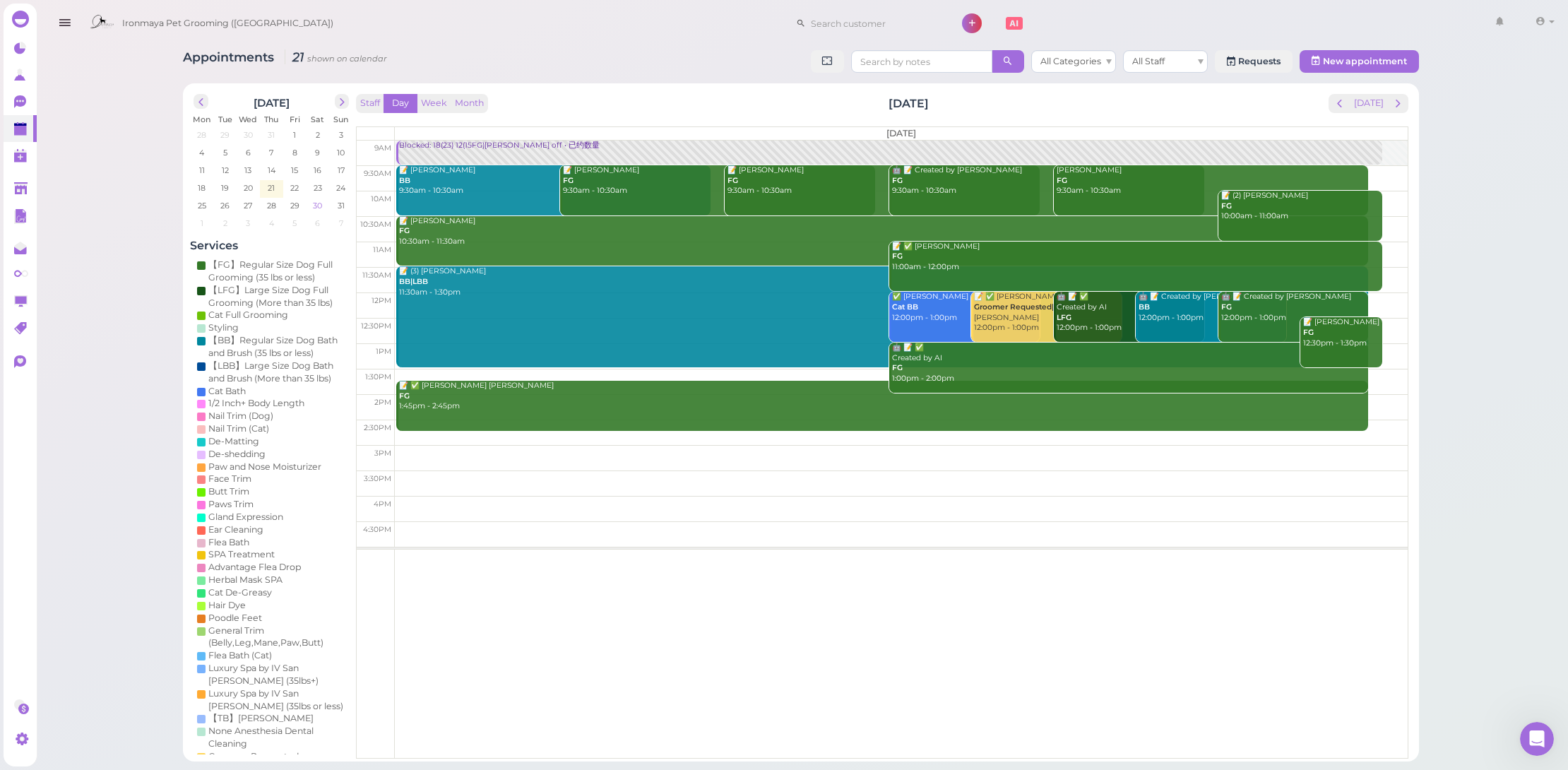
click at [316, 209] on span "30" at bounding box center [317, 206] width 12 height 13
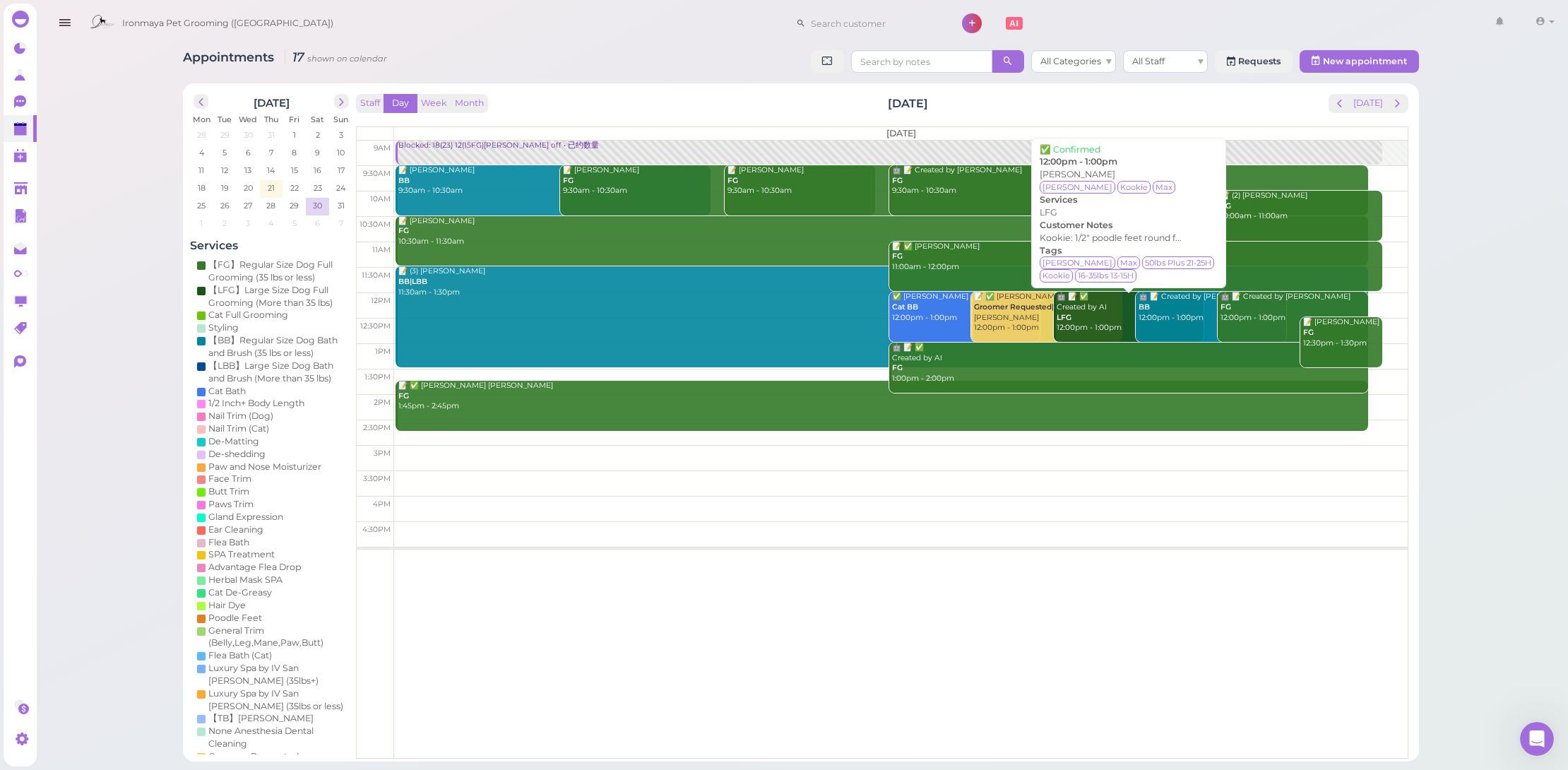
click at [1107, 334] on link "🤖 📝 ✅ Created by AI LFG 12:00pm - 1:00pm" at bounding box center [1129, 317] width 150 height 50
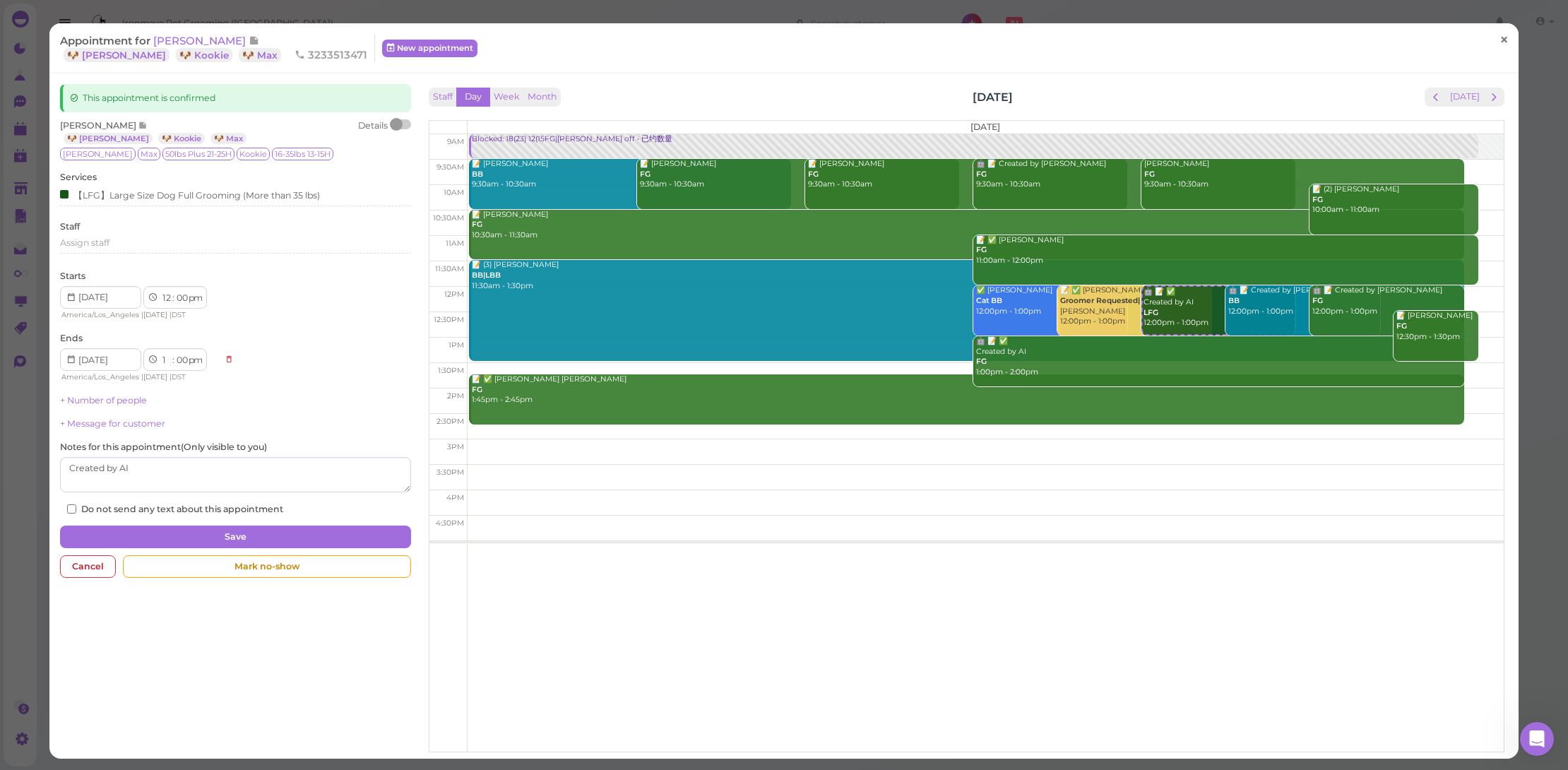
click at [1491, 32] on link "×" at bounding box center [1504, 40] width 27 height 33
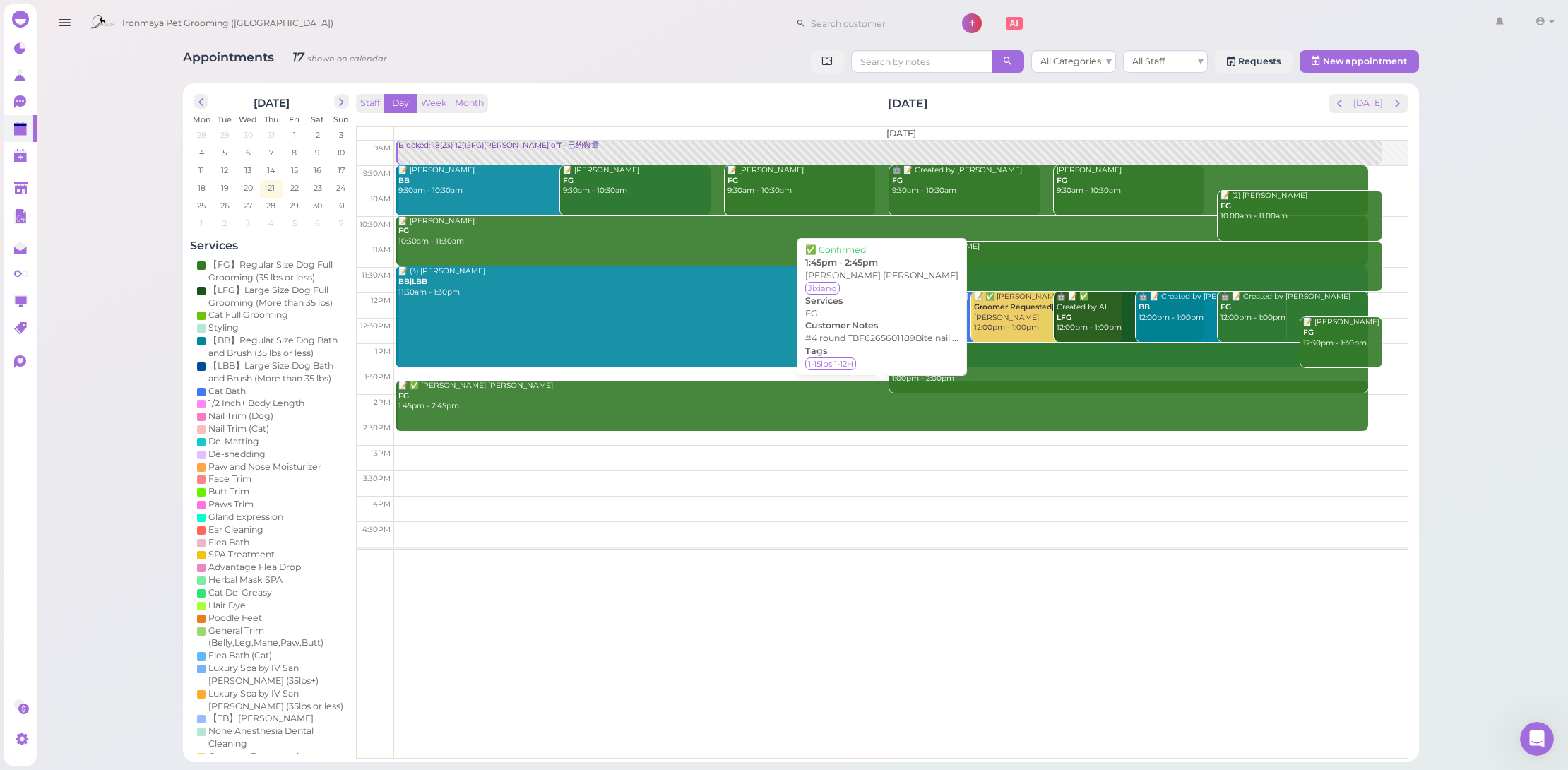
click at [729, 388] on div "📝 ✅ Jessica Lou FG 1:45pm - 2:45pm" at bounding box center [882, 396] width 970 height 31
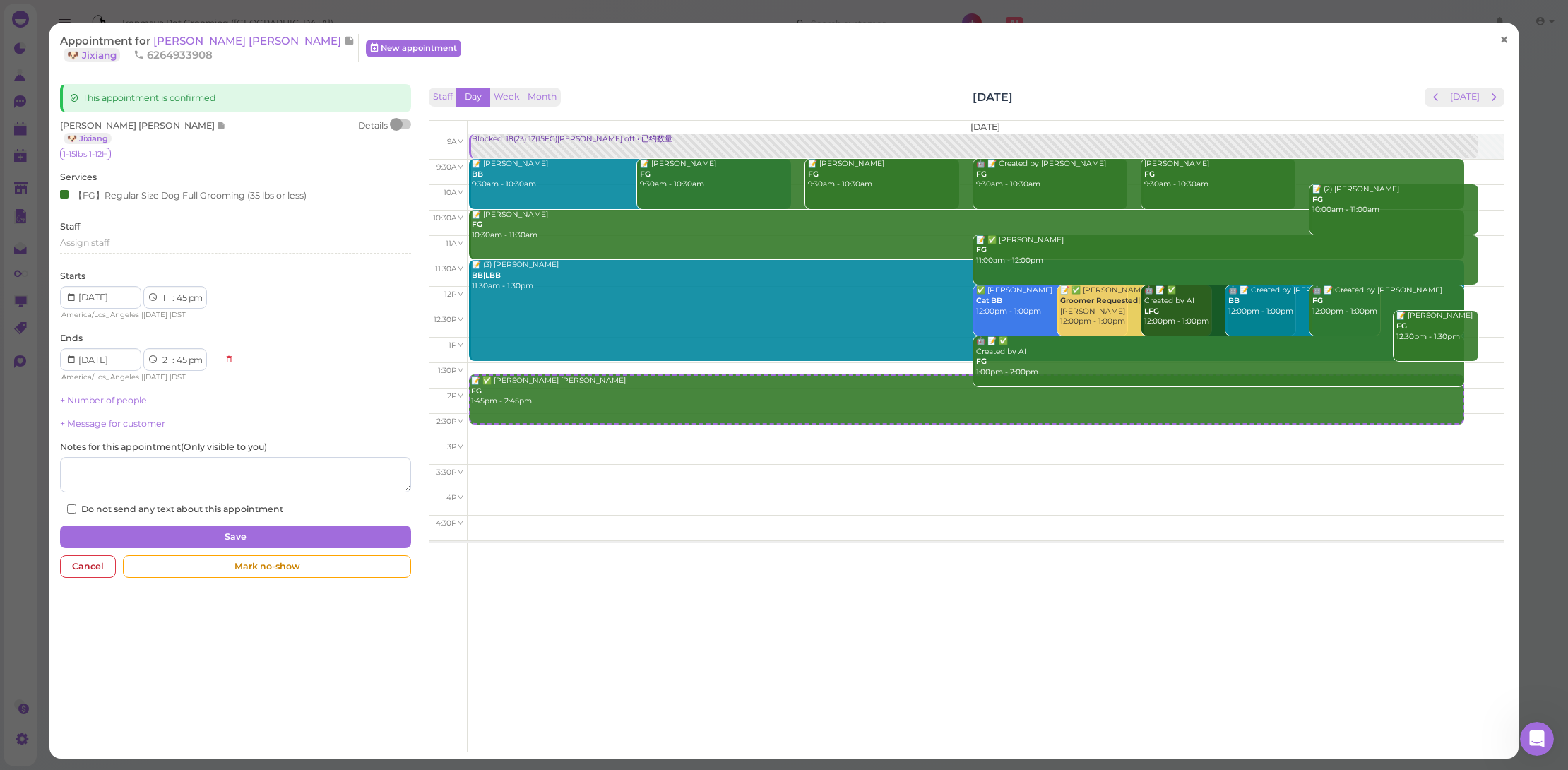
click at [1499, 37] on span "×" at bounding box center [1504, 39] width 9 height 20
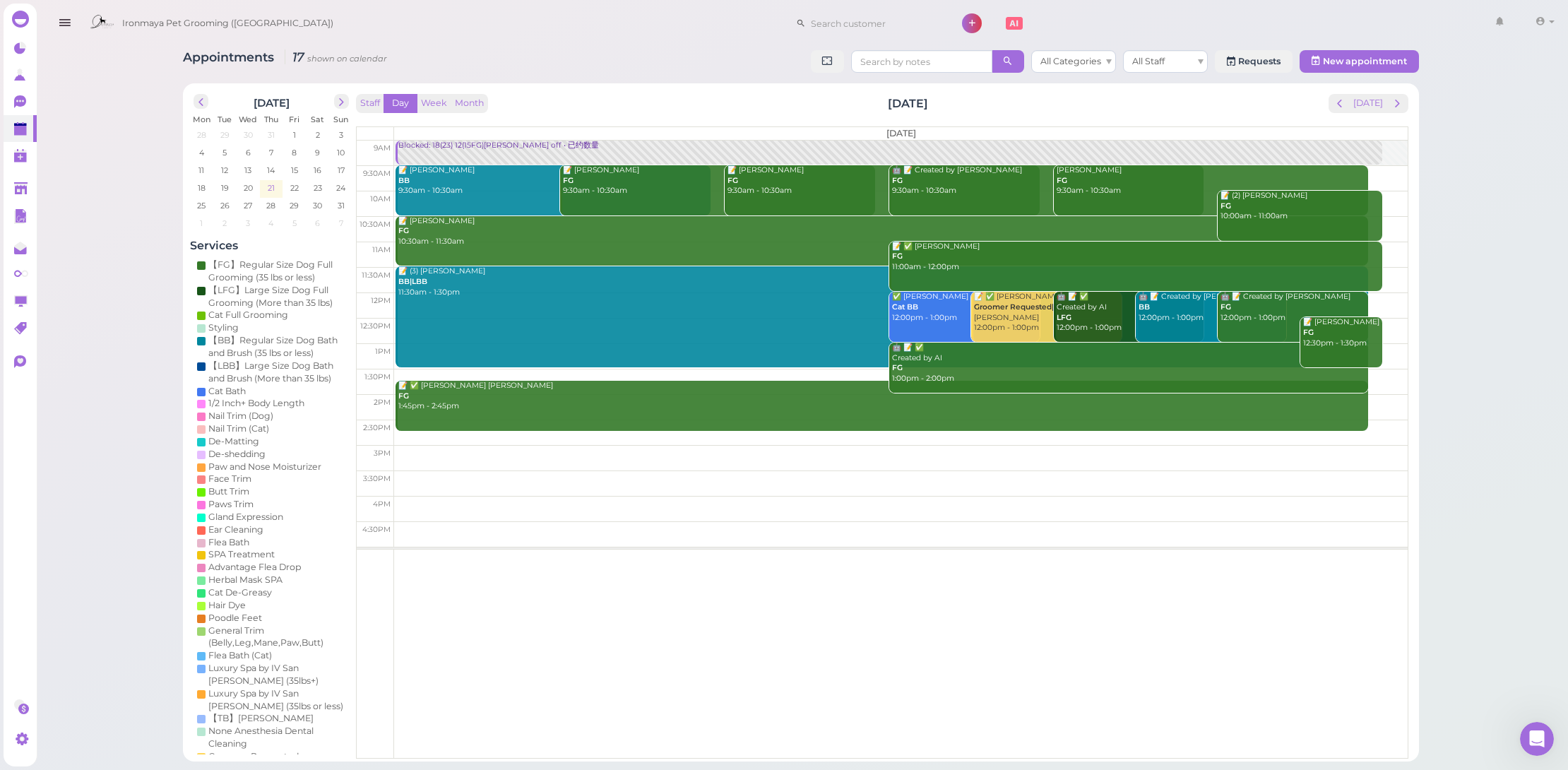
click at [276, 187] on td "21" at bounding box center [271, 187] width 23 height 14
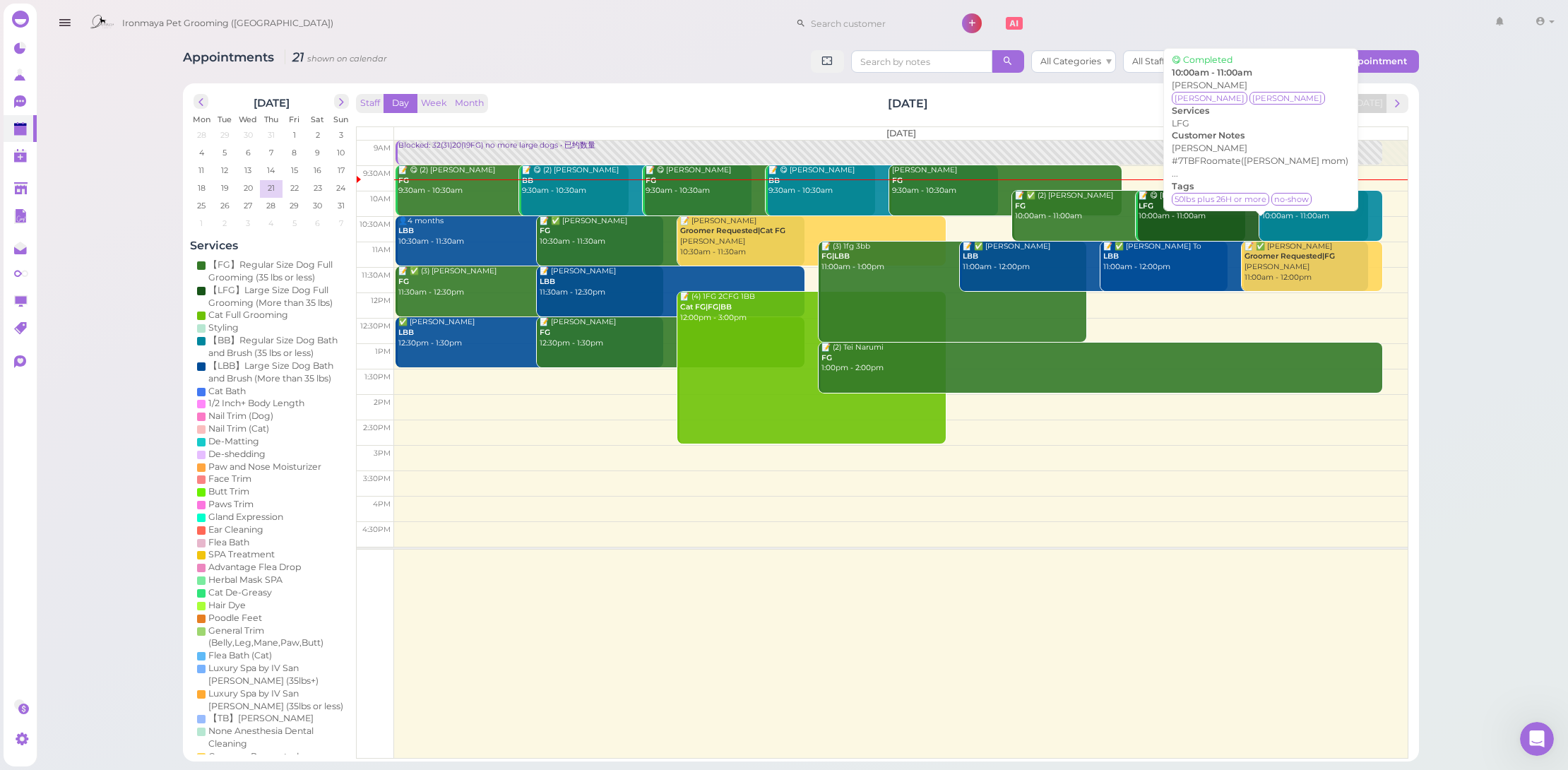
click at [1215, 221] on link "📝 😋 Katie Wong LFG 10:00am - 11:00am" at bounding box center [1252, 215] width 232 height 50
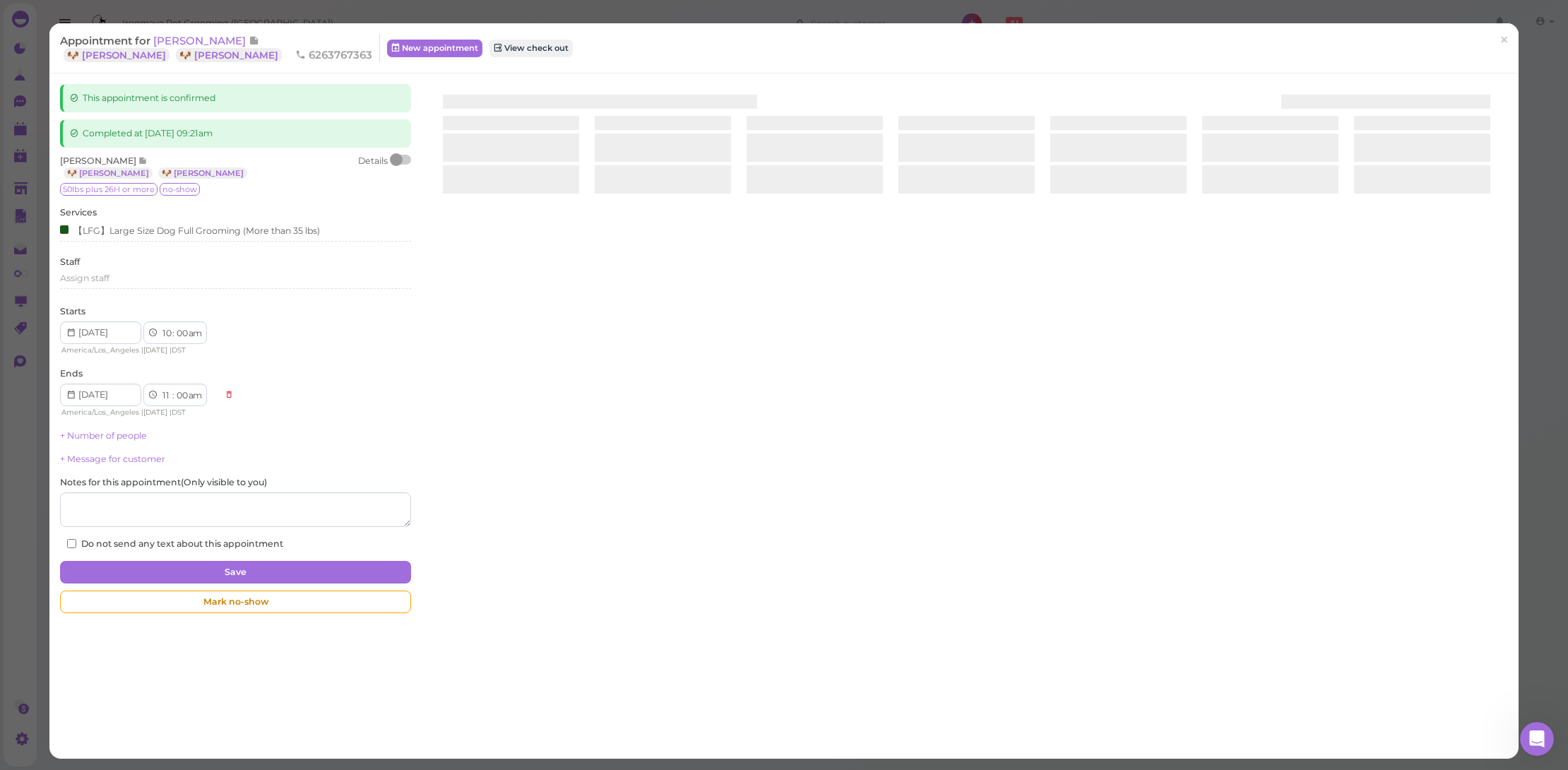
click at [397, 155] on div at bounding box center [396, 159] width 13 height 13
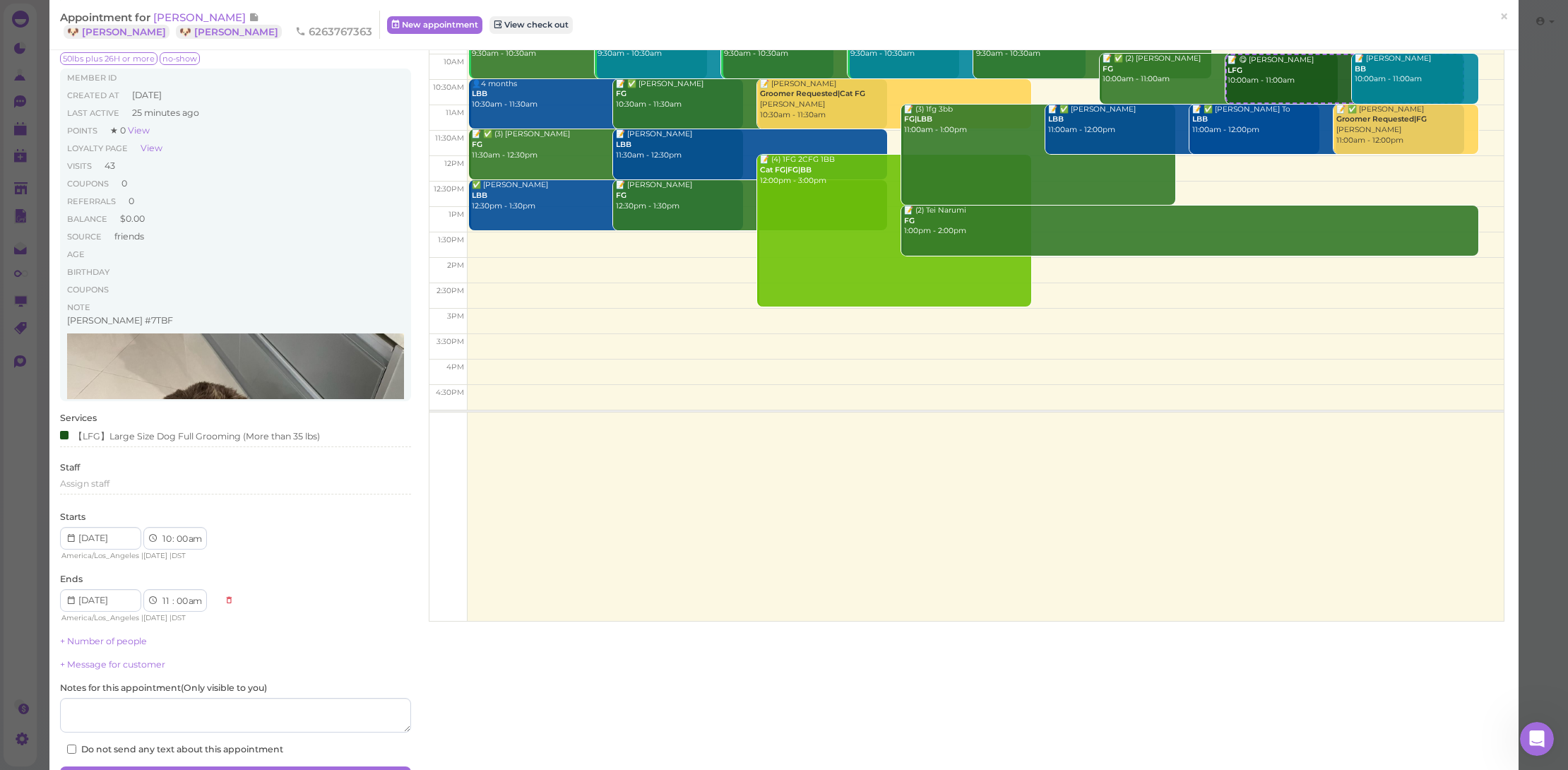
scroll to position [141, 0]
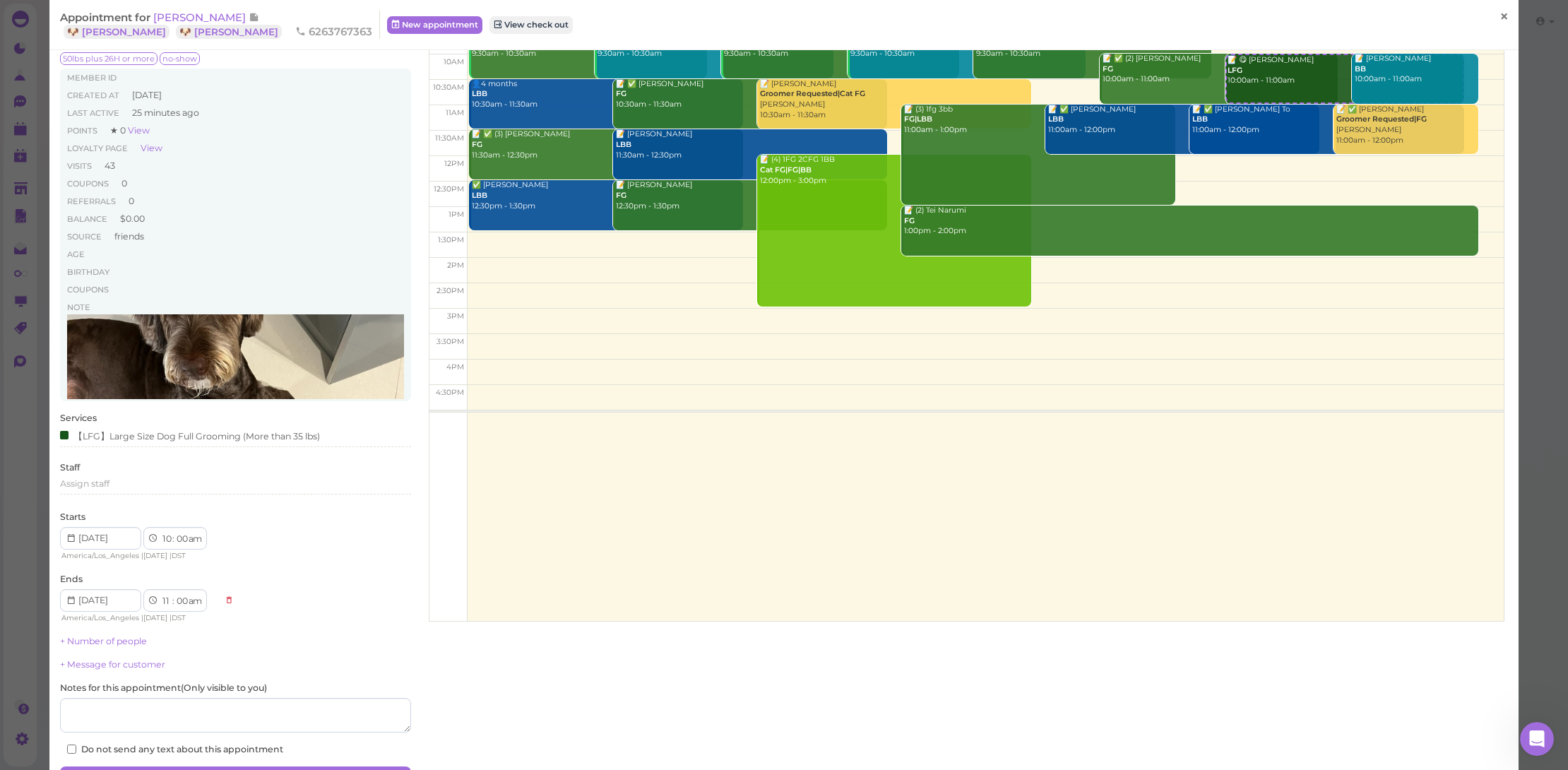
click at [1499, 9] on span "×" at bounding box center [1504, 17] width 9 height 20
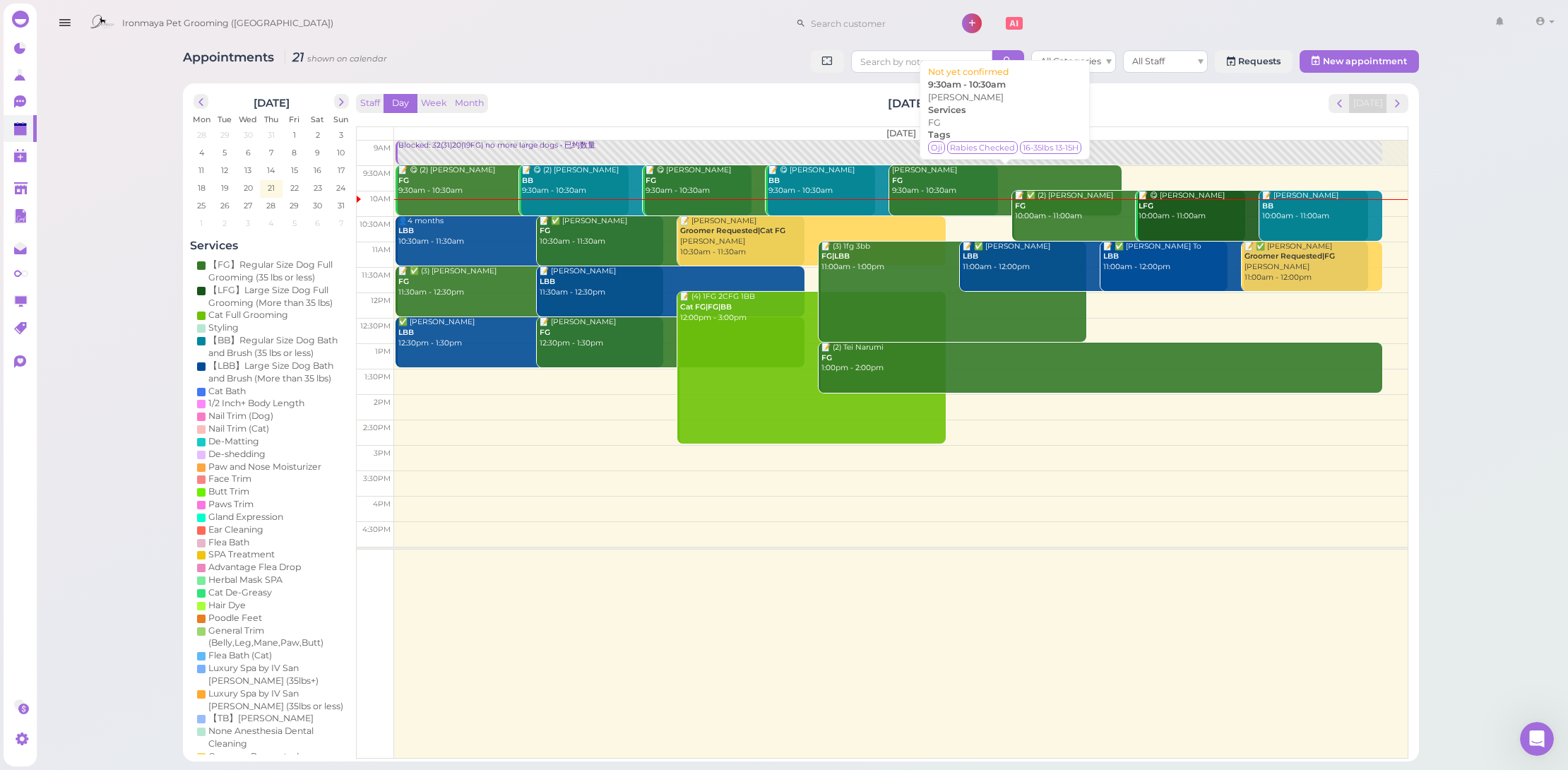
click at [913, 174] on div "Eric Nhan FG 9:30am - 10:30am" at bounding box center [1007, 181] width 231 height 31
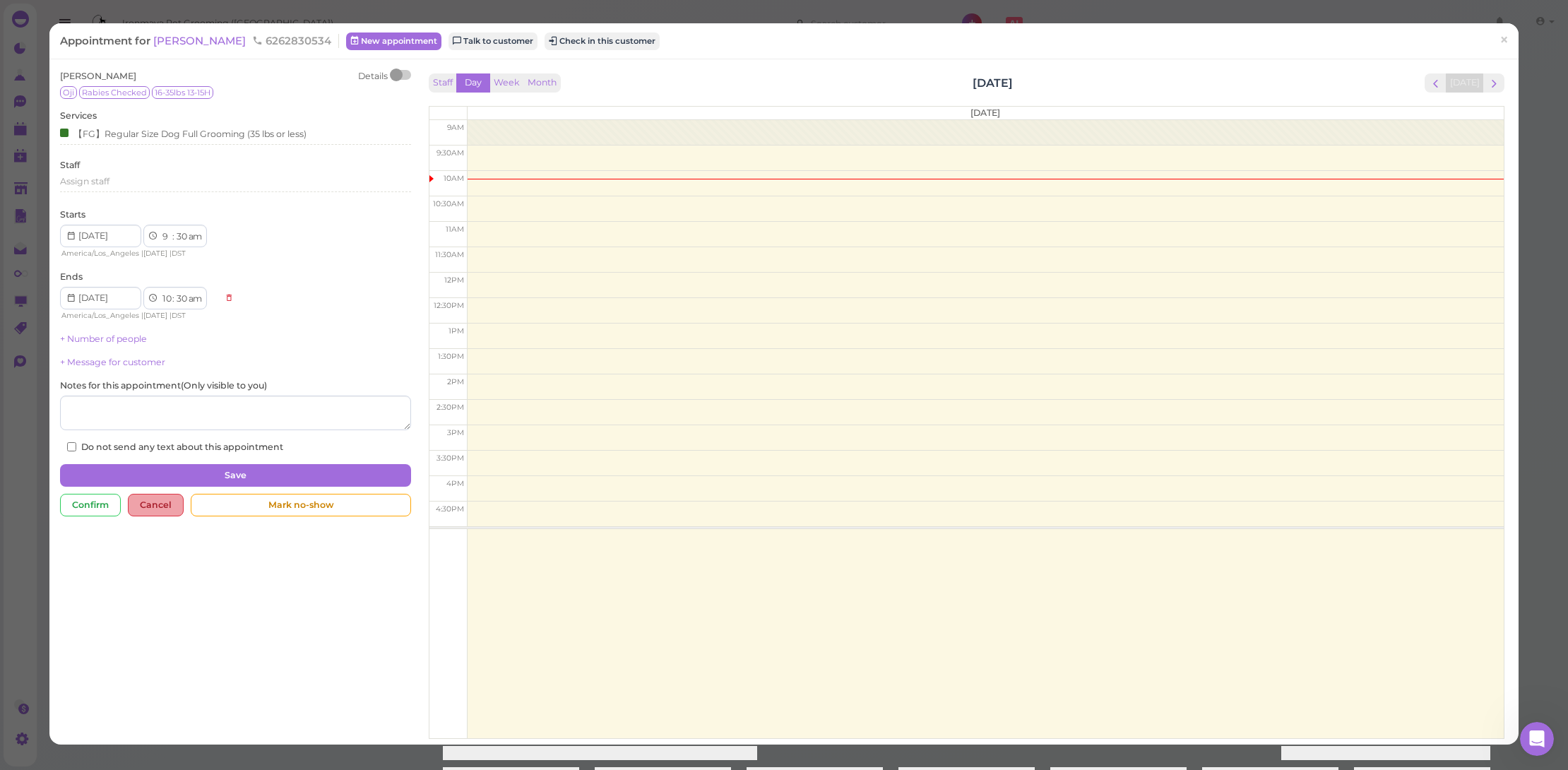
click at [157, 504] on div "Cancel" at bounding box center [156, 504] width 56 height 23
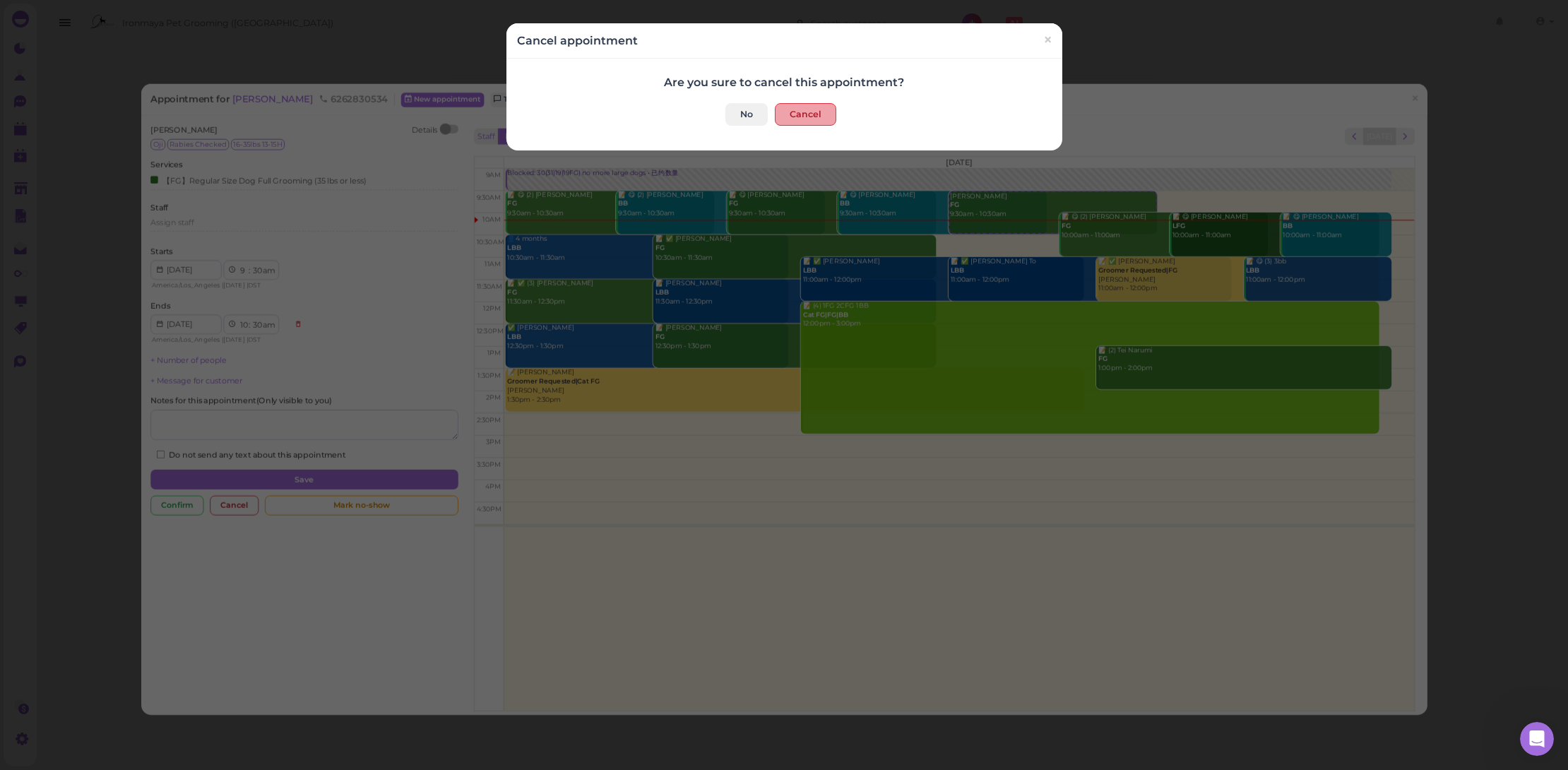
click at [823, 123] on button "Cancel" at bounding box center [806, 114] width 61 height 23
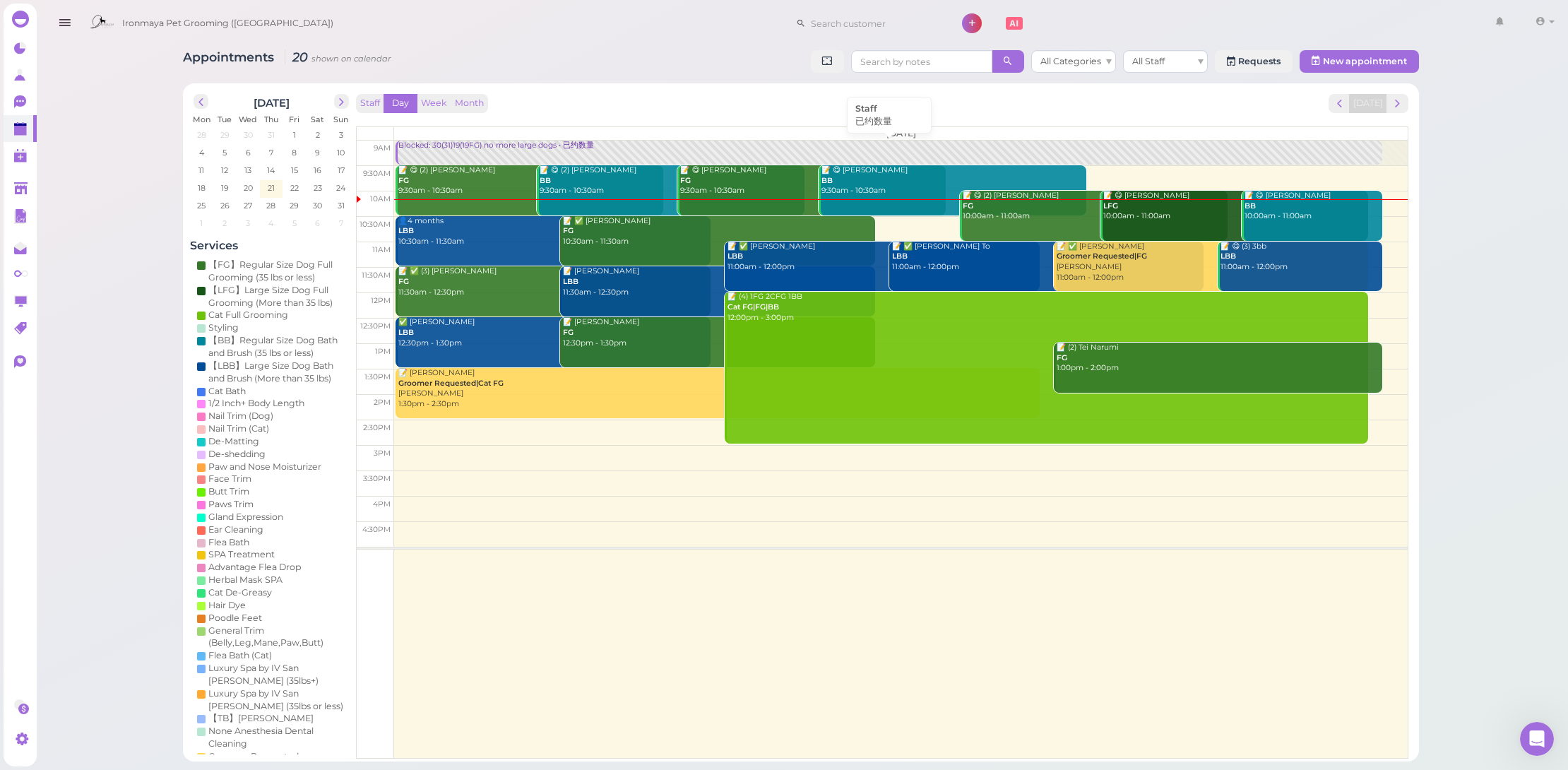
click at [513, 154] on link "Blocked: 30(31)19(19FG) no more large dogs • 已约数量" at bounding box center [889, 153] width 987 height 24
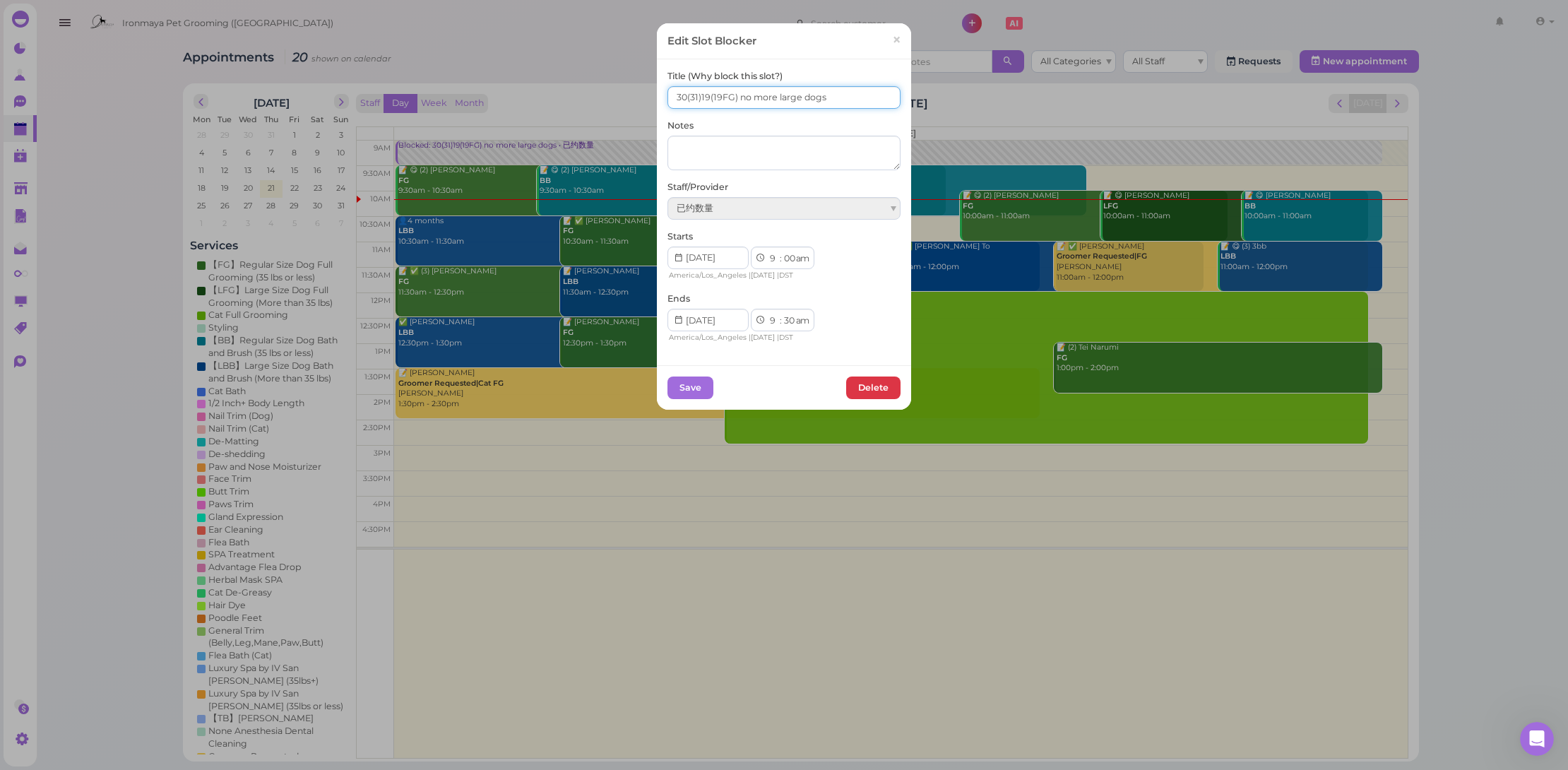
drag, startPoint x: 682, startPoint y: 94, endPoint x: 663, endPoint y: 97, distance: 19.2
click at [667, 97] on input "30(31)19(19FG) no more large dogs" at bounding box center [784, 97] width 233 height 23
click at [892, 46] on span "×" at bounding box center [897, 39] width 9 height 20
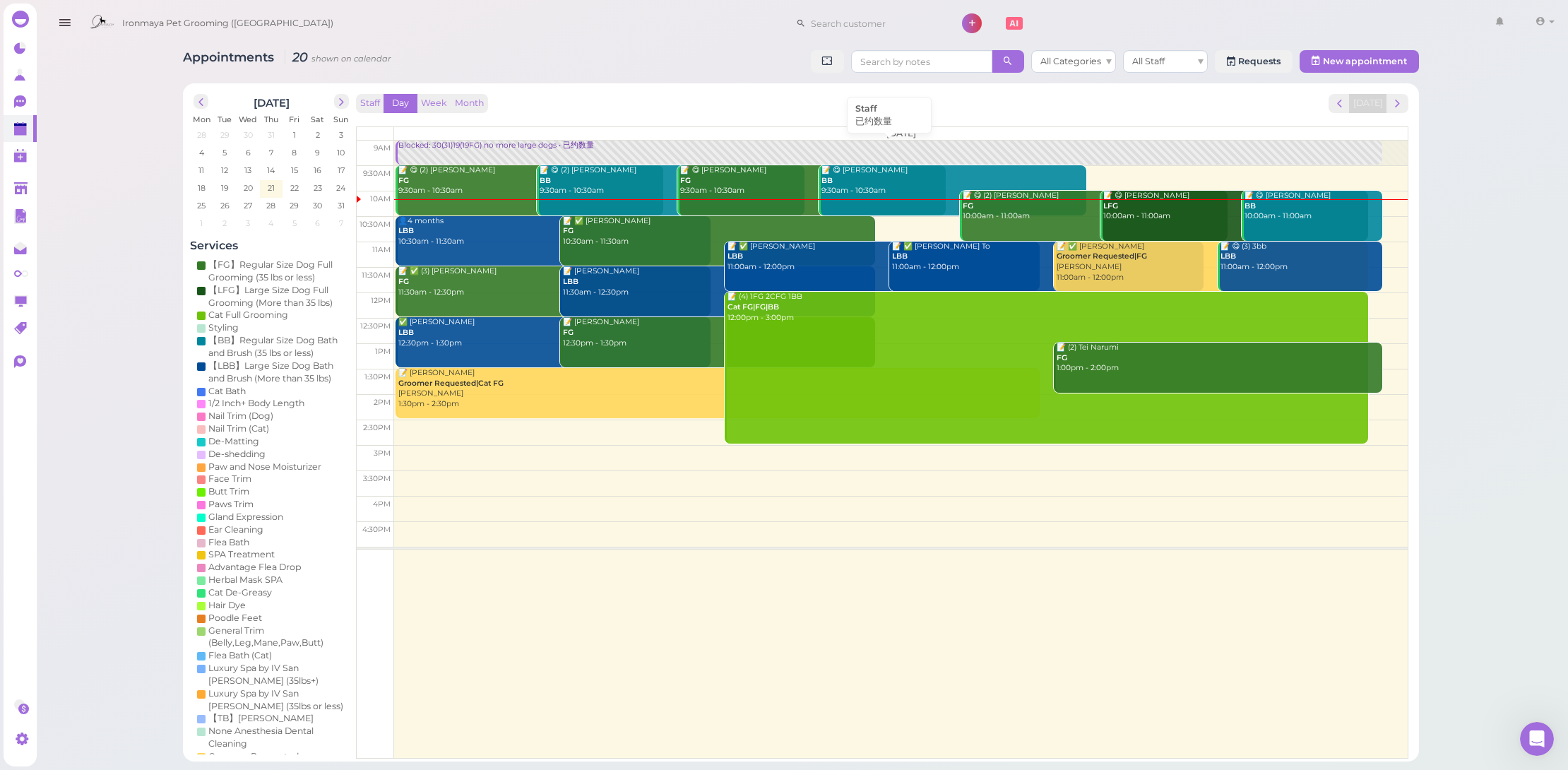
click at [492, 150] on link "Blocked: 30(31)19(19FG) no more large dogs • 已约数量" at bounding box center [889, 153] width 987 height 24
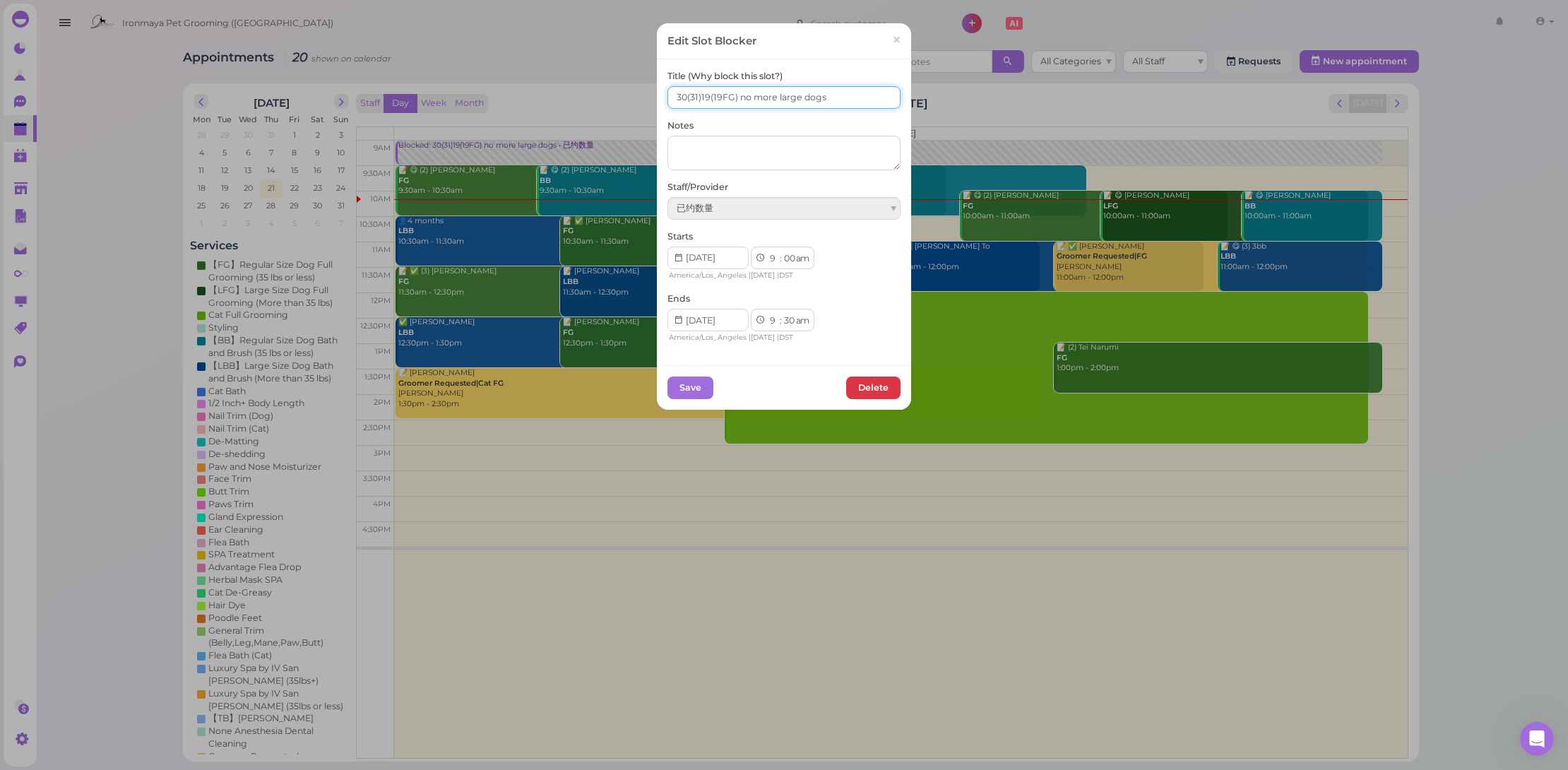
click at [678, 98] on input "30(31)19(19FG) no more large dogs" at bounding box center [784, 97] width 233 height 23
type input "31(31)19(19FG) no more large dogs"
click at [689, 386] on button "Save" at bounding box center [690, 387] width 46 height 23
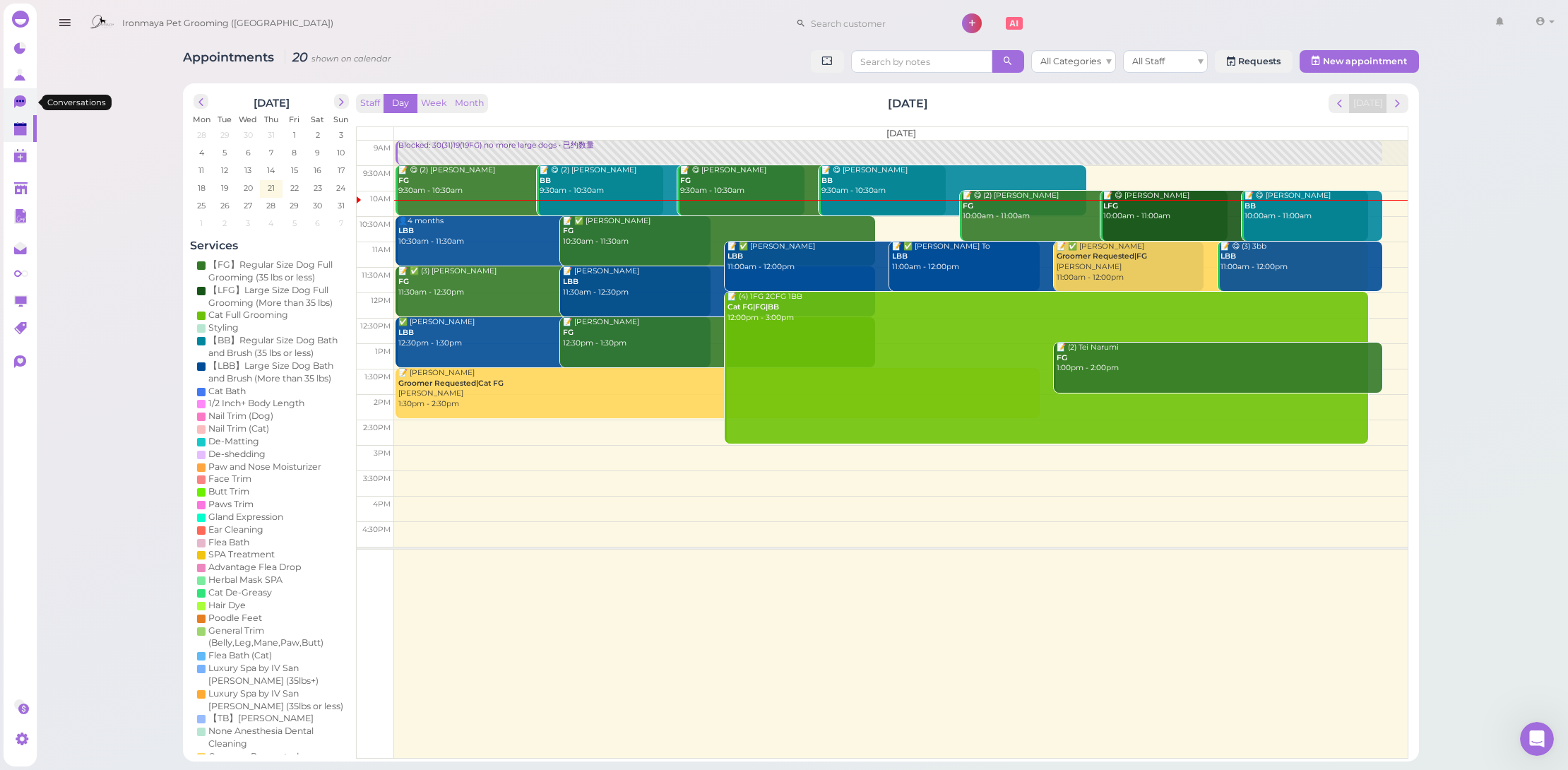
click at [17, 94] on link "0" at bounding box center [20, 101] width 33 height 27
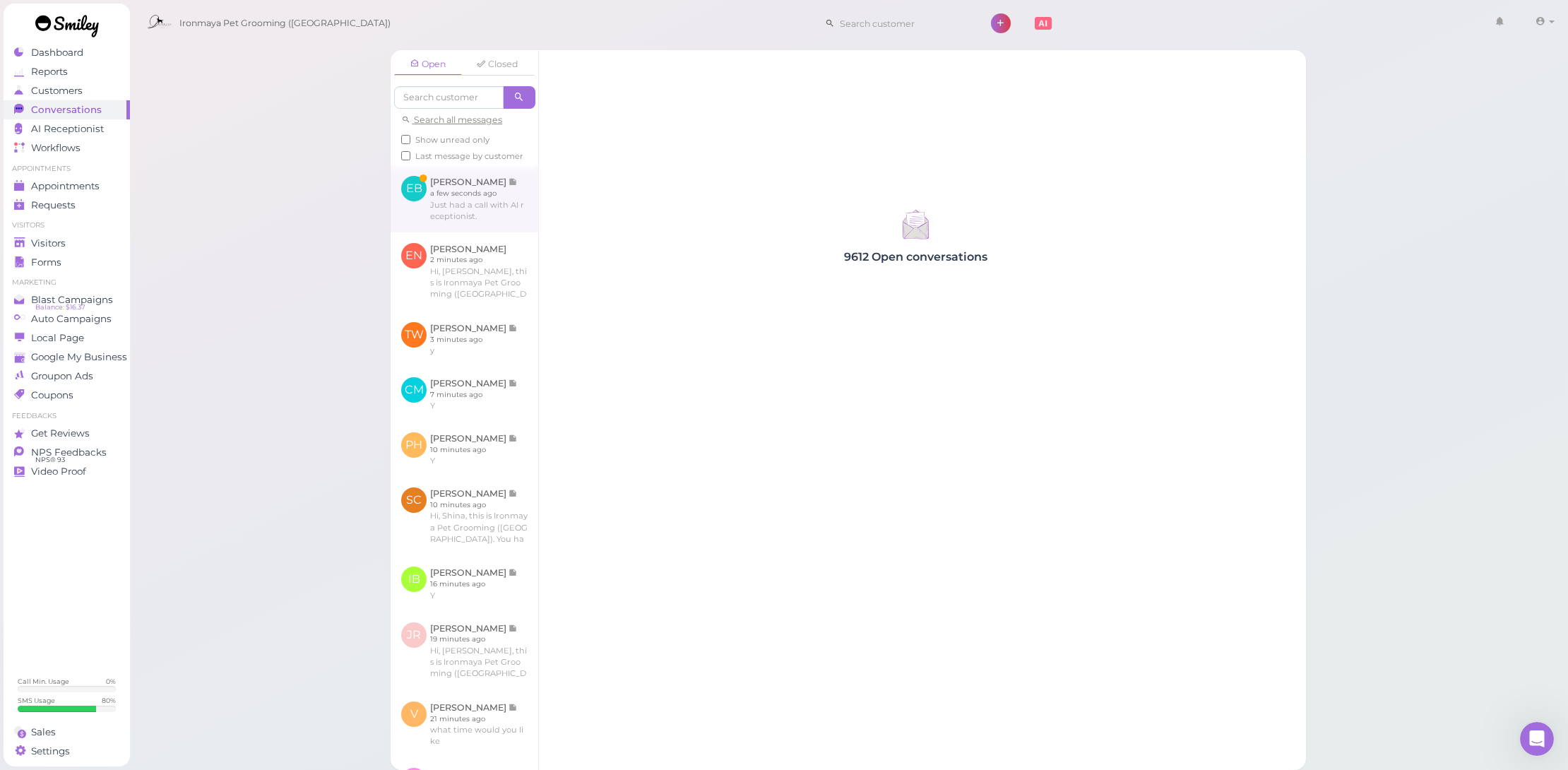
click at [472, 202] on link at bounding box center [464, 199] width 147 height 67
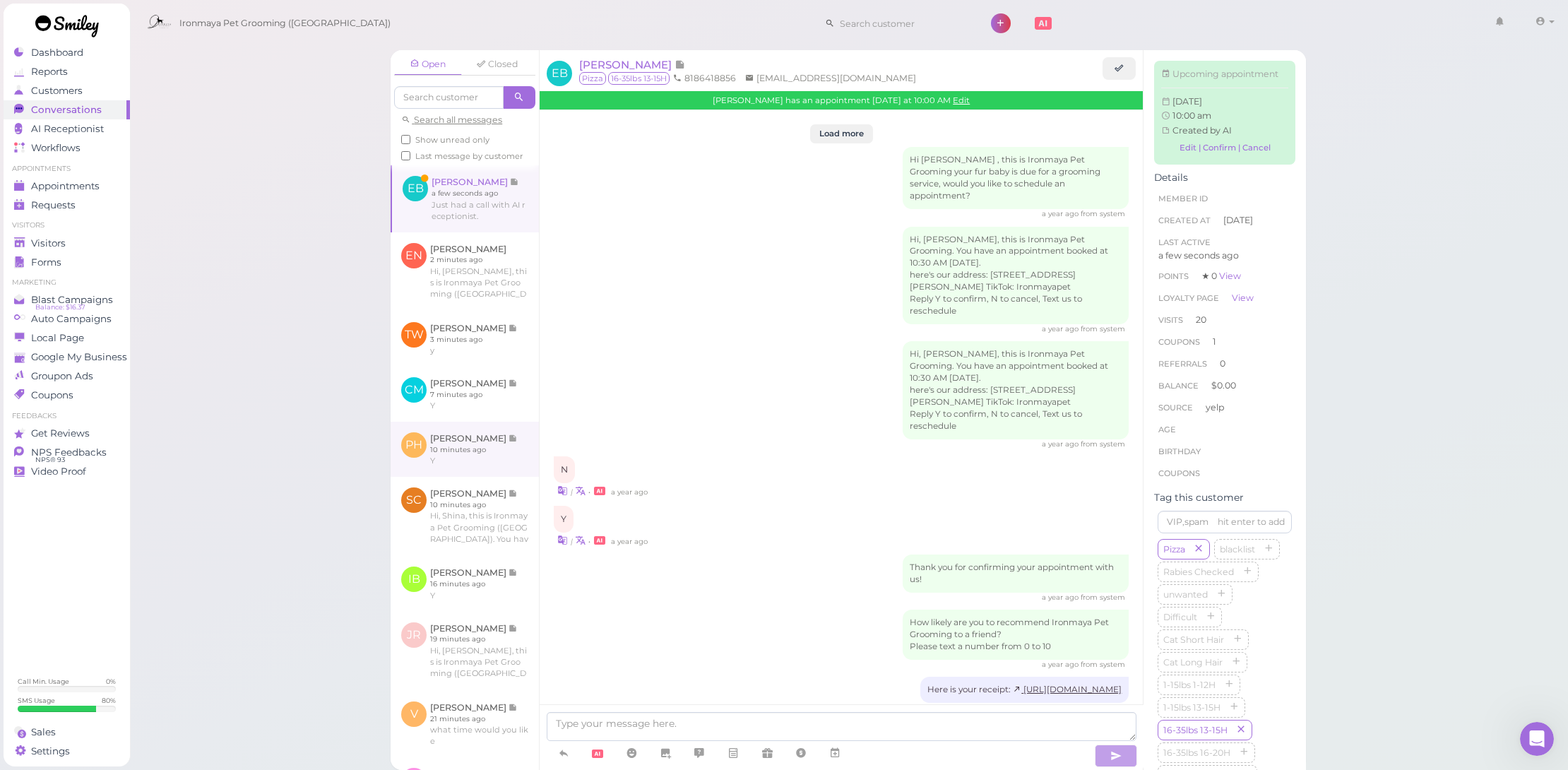
scroll to position [2010, 0]
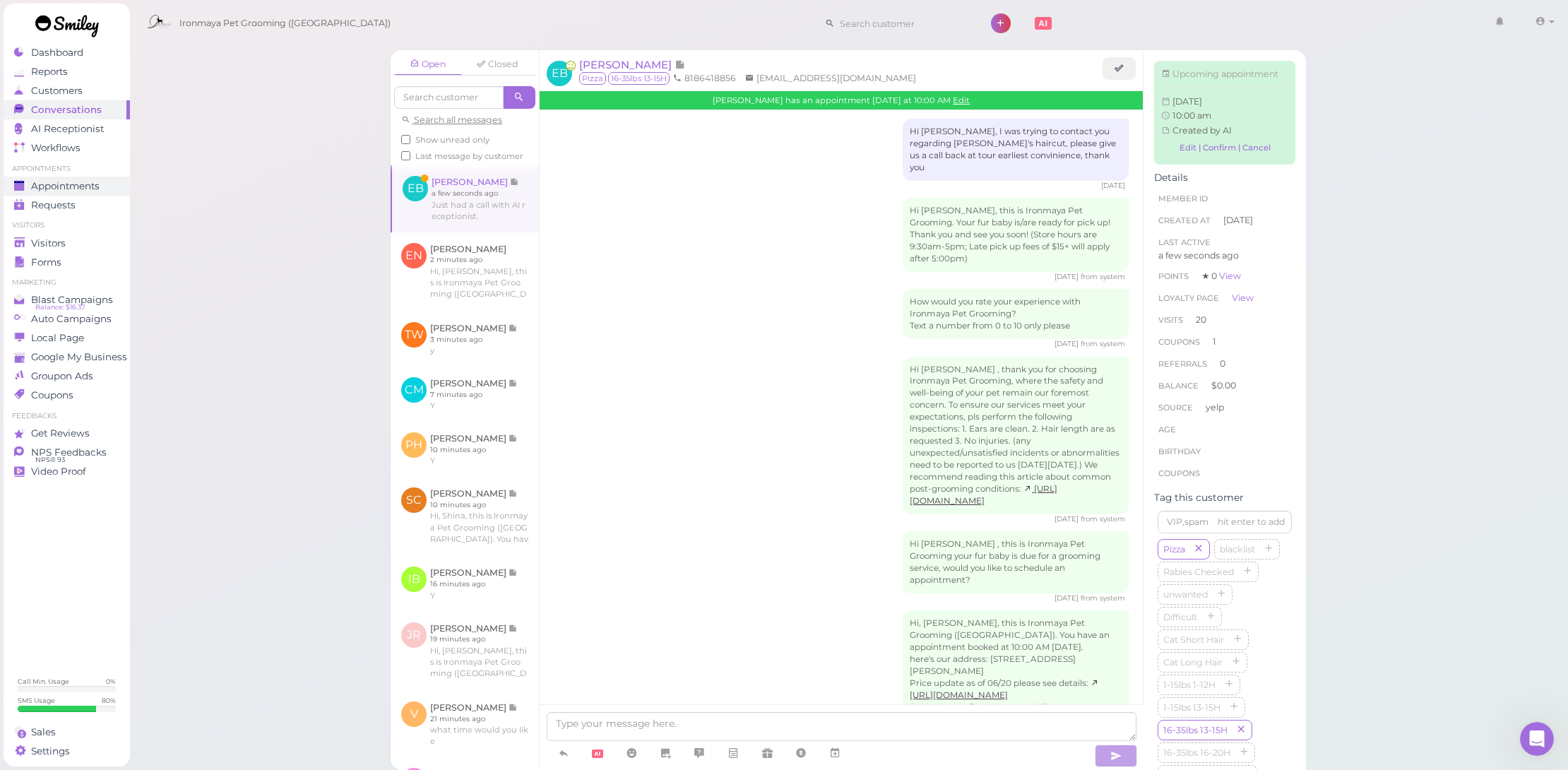
click at [49, 180] on span "Appointments" at bounding box center [65, 186] width 69 height 12
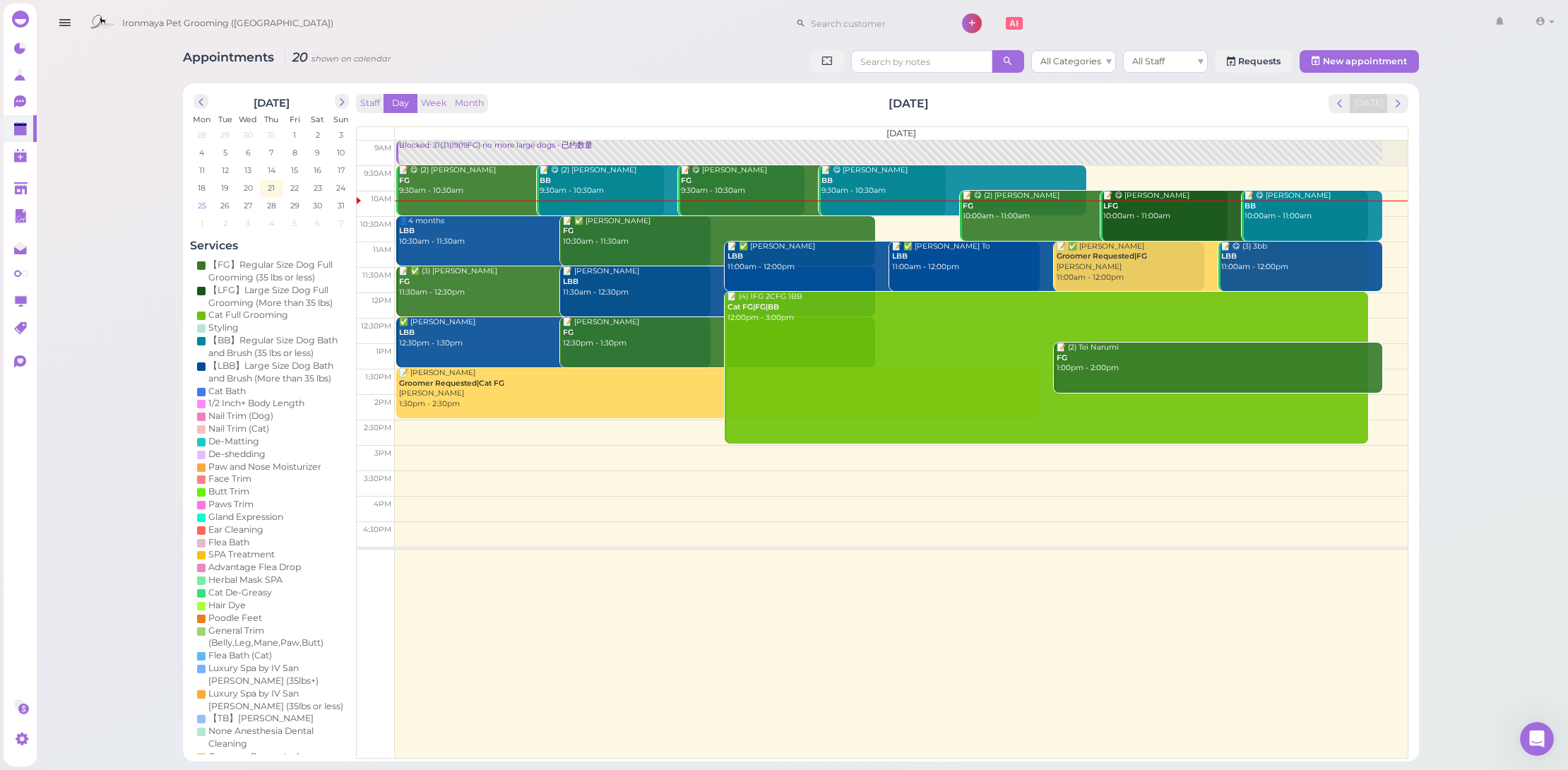
click at [200, 204] on span "25" at bounding box center [201, 206] width 11 height 13
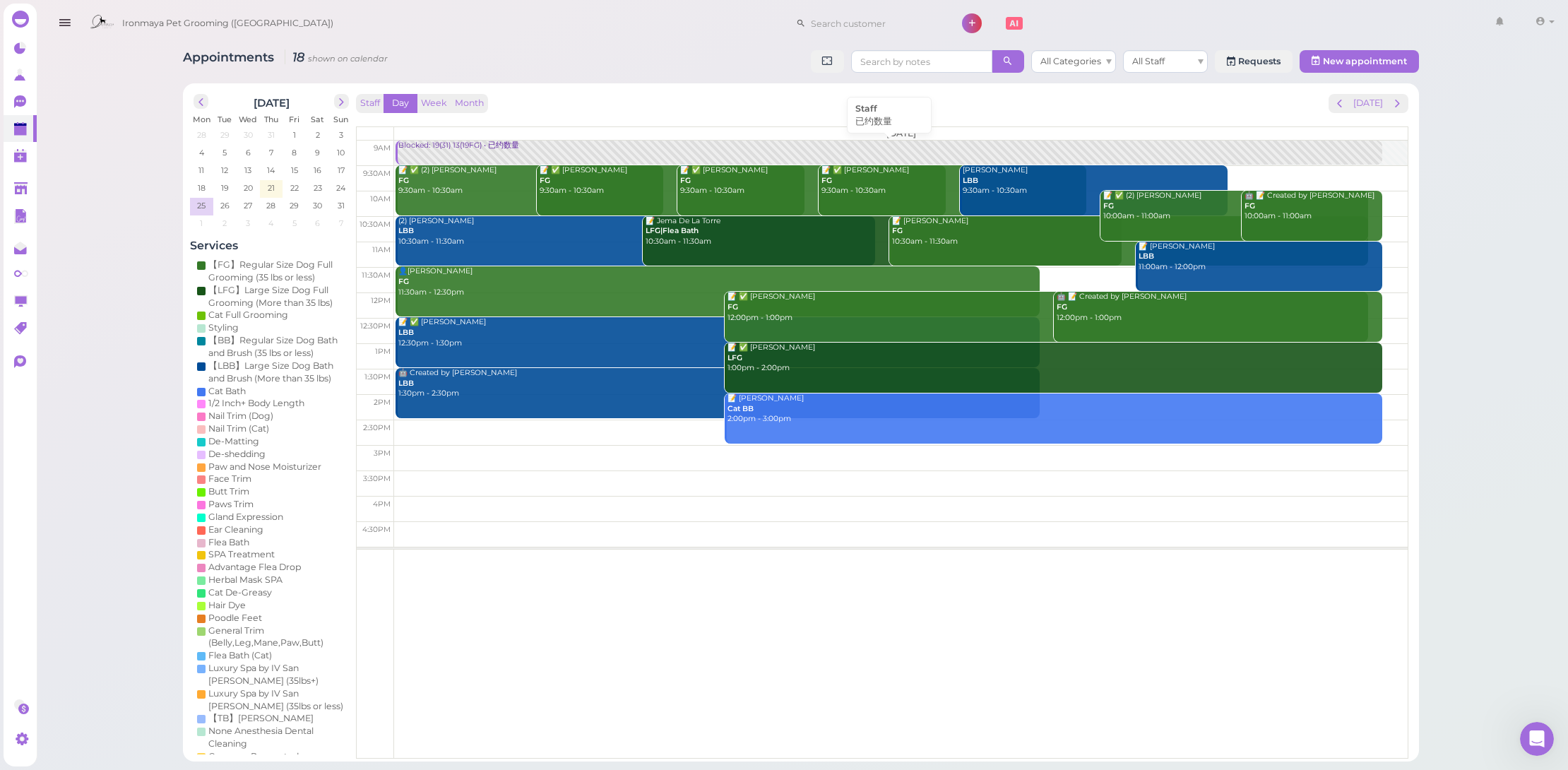
click at [496, 147] on div "Blocked: 19(31) 13(19FG) • 已约数量" at bounding box center [890, 146] width 985 height 11
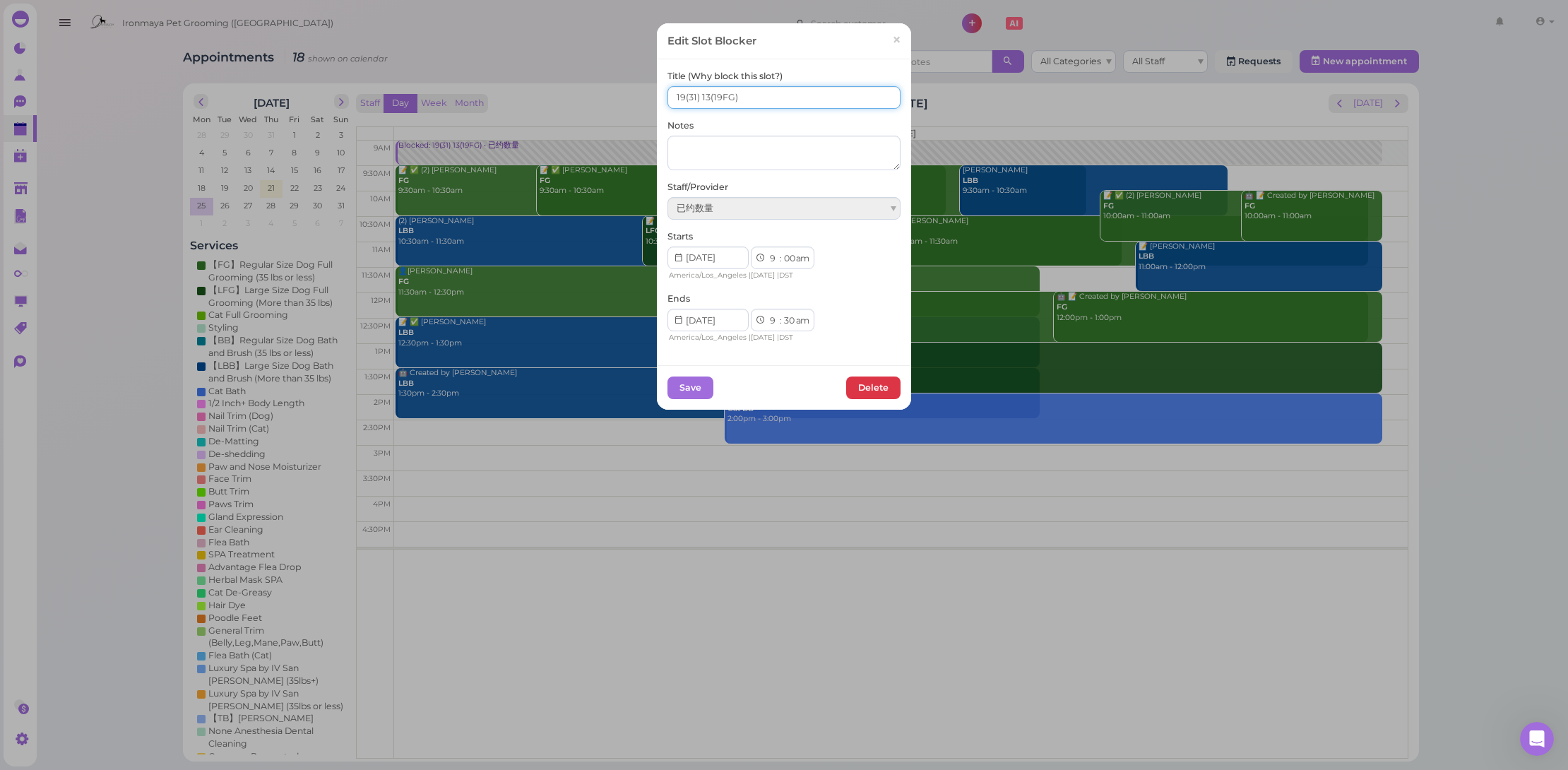
click at [701, 99] on input "19(31) 13(19FG)" at bounding box center [784, 97] width 233 height 23
drag, startPoint x: 678, startPoint y: 97, endPoint x: 664, endPoint y: 102, distance: 14.9
click at [667, 102] on input "19(31) 14(19FG)" at bounding box center [784, 97] width 233 height 23
type input "20(31) 14(19FG)"
click at [694, 385] on button "Save" at bounding box center [690, 387] width 46 height 23
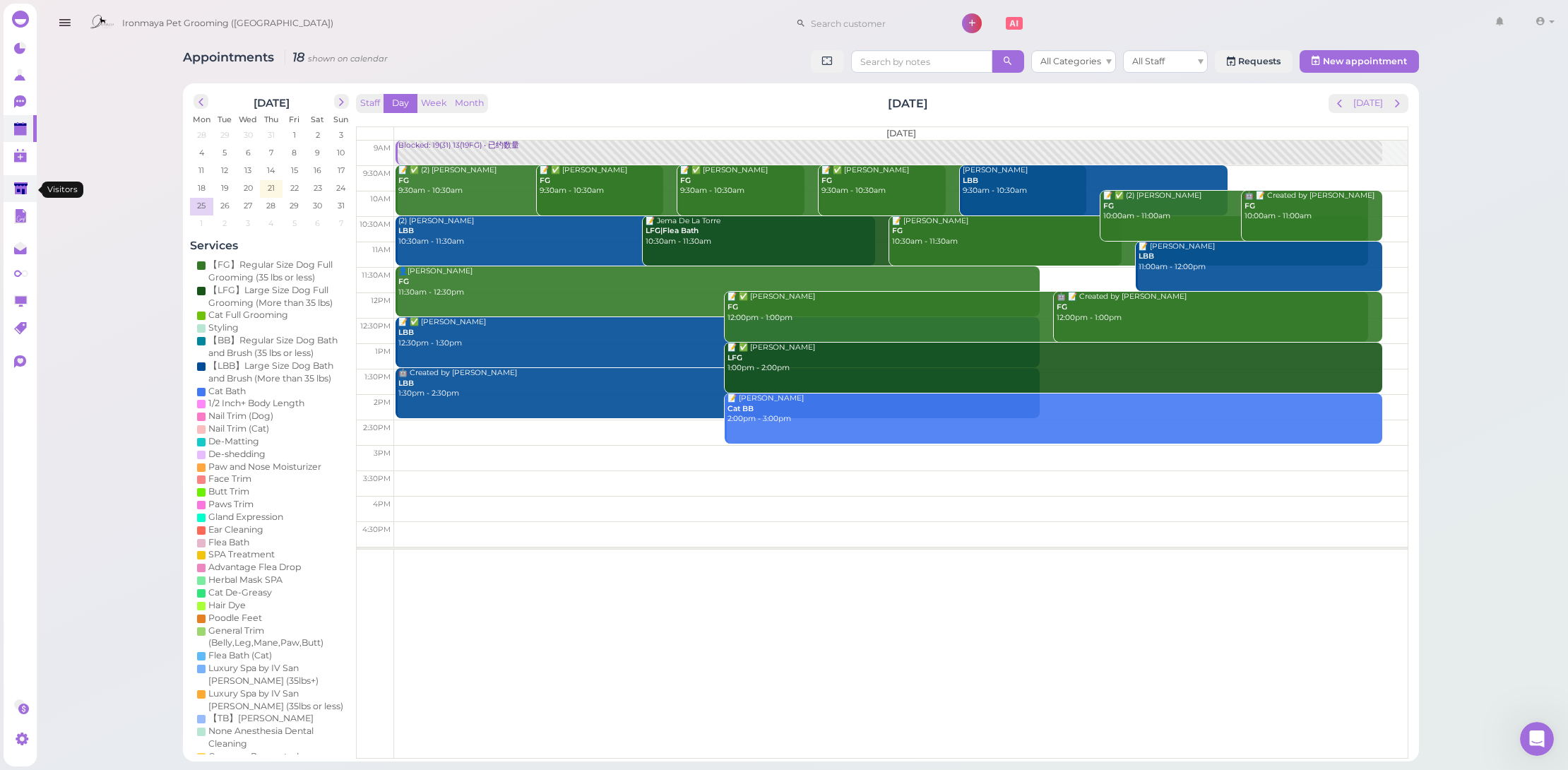
click at [18, 189] on polygon at bounding box center [20, 188] width 14 height 12
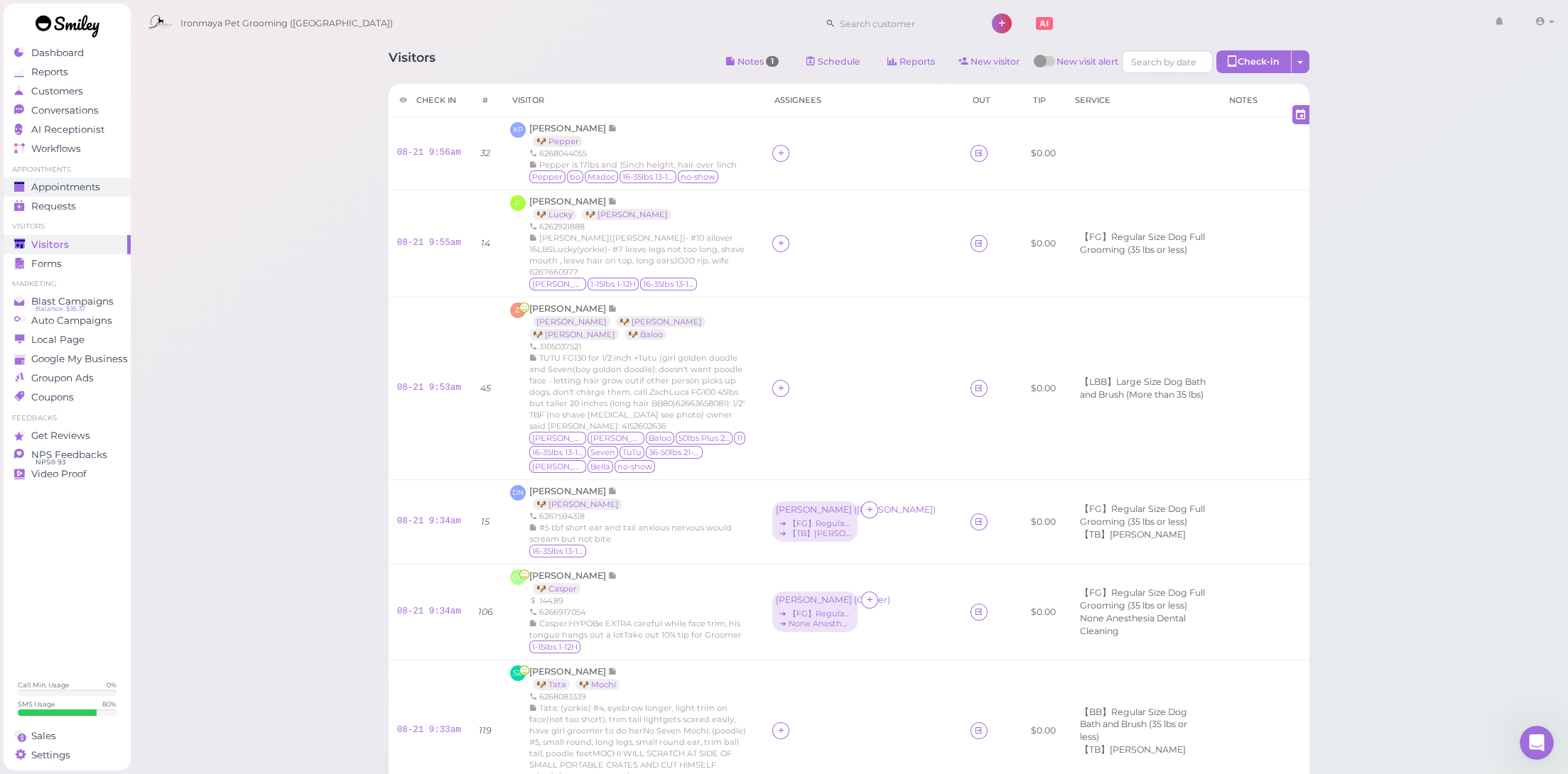
click at [97, 183] on span "Appointments" at bounding box center [65, 187] width 69 height 12
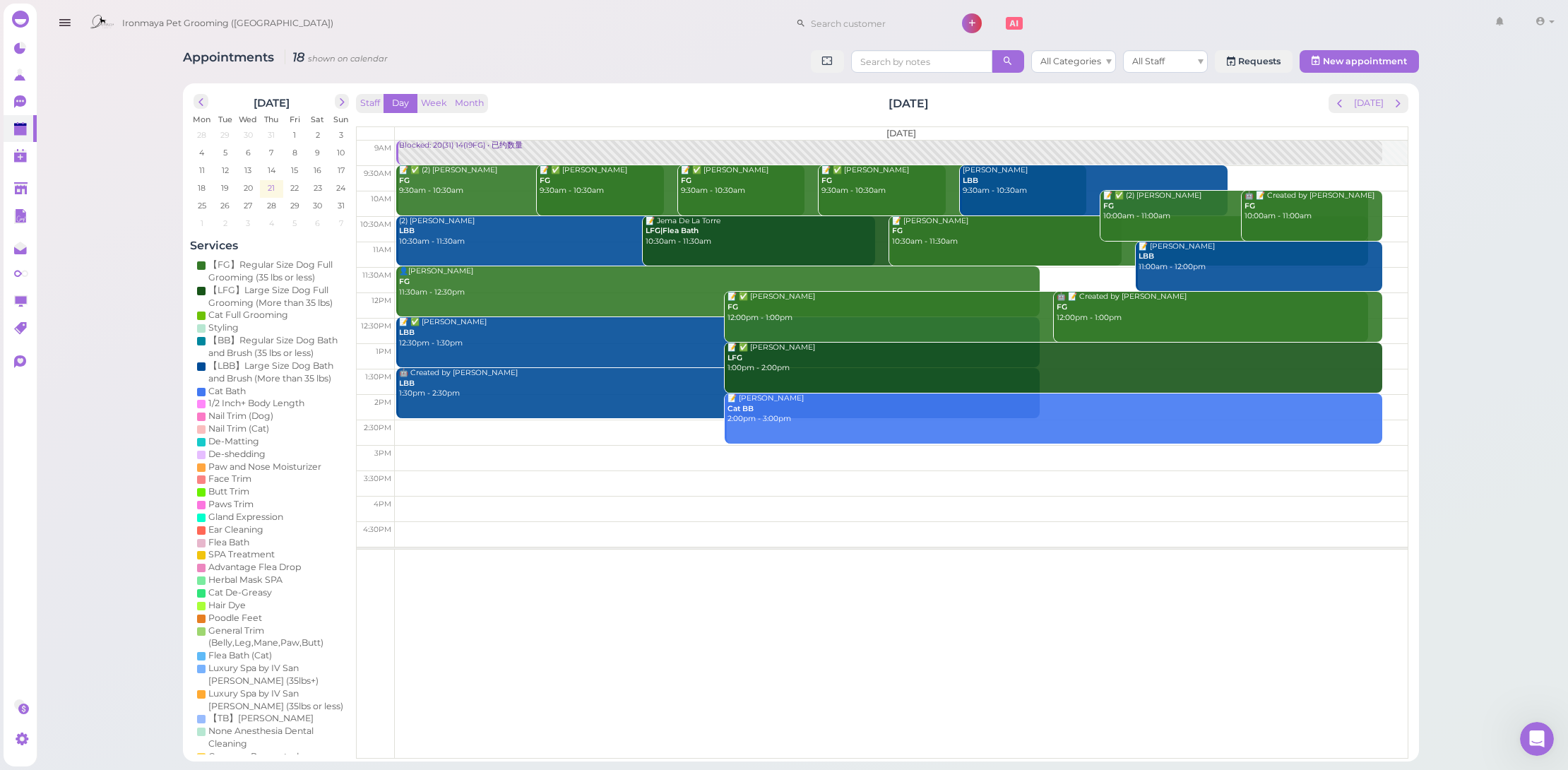
click at [277, 187] on td "21" at bounding box center [271, 187] width 23 height 14
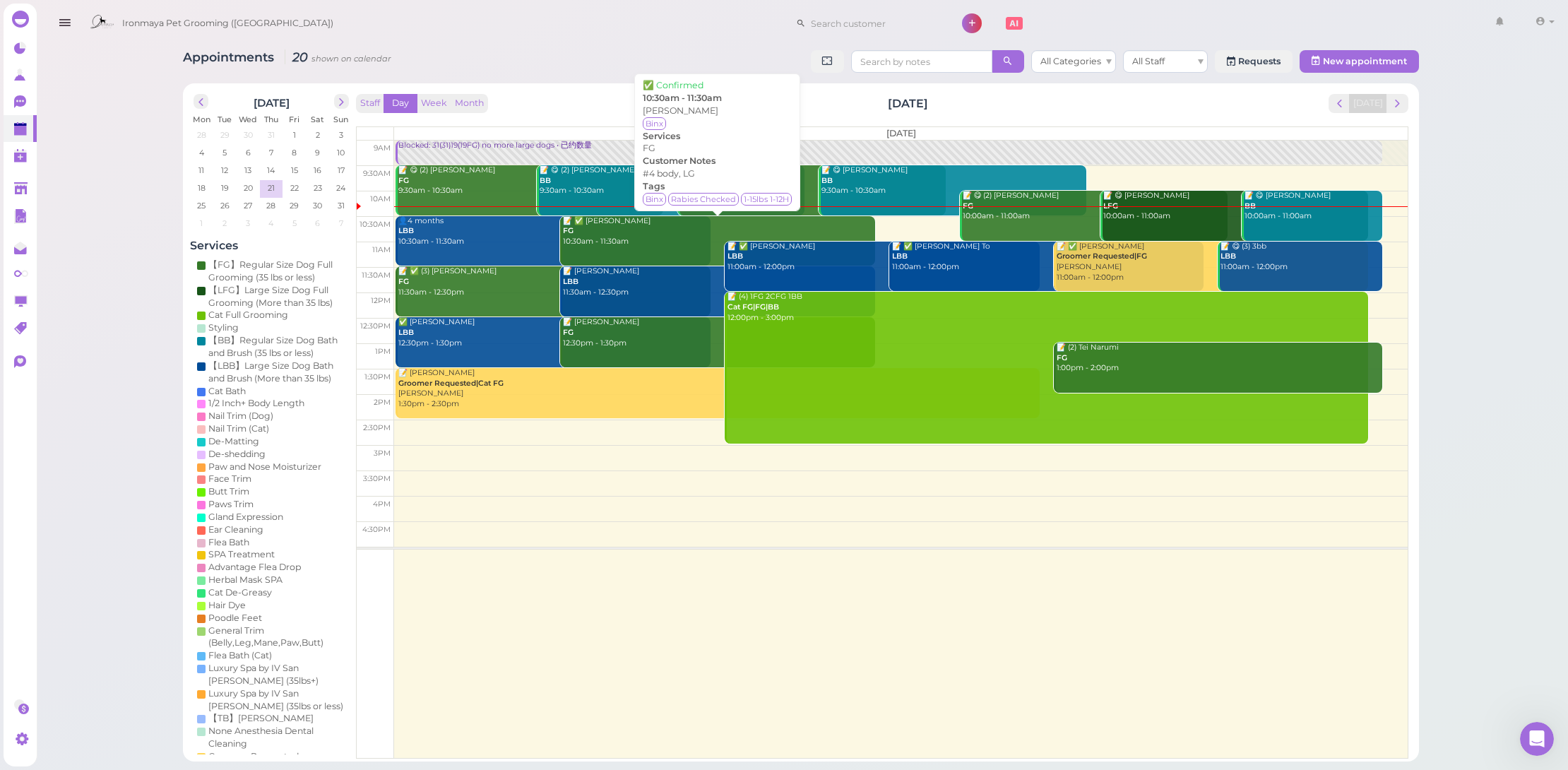
click at [620, 249] on link "📝 ✅ Stephanie Chung FG 10:30am - 11:30am" at bounding box center [718, 241] width 315 height 50
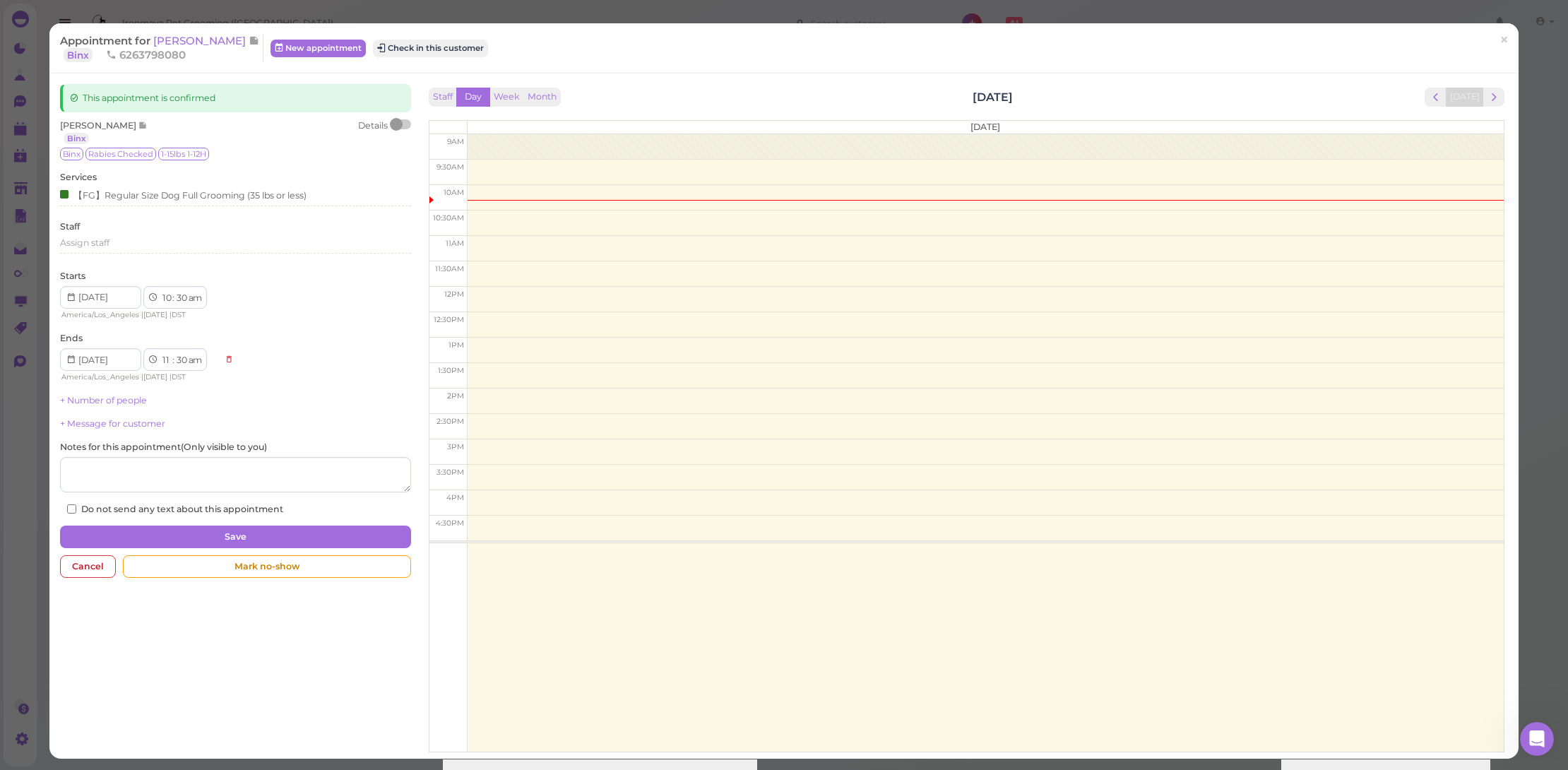
click at [444, 58] on div "Appointment for Stephanie Chung Binx 6263798080 New appointment Check in this c…" at bounding box center [777, 48] width 1434 height 28
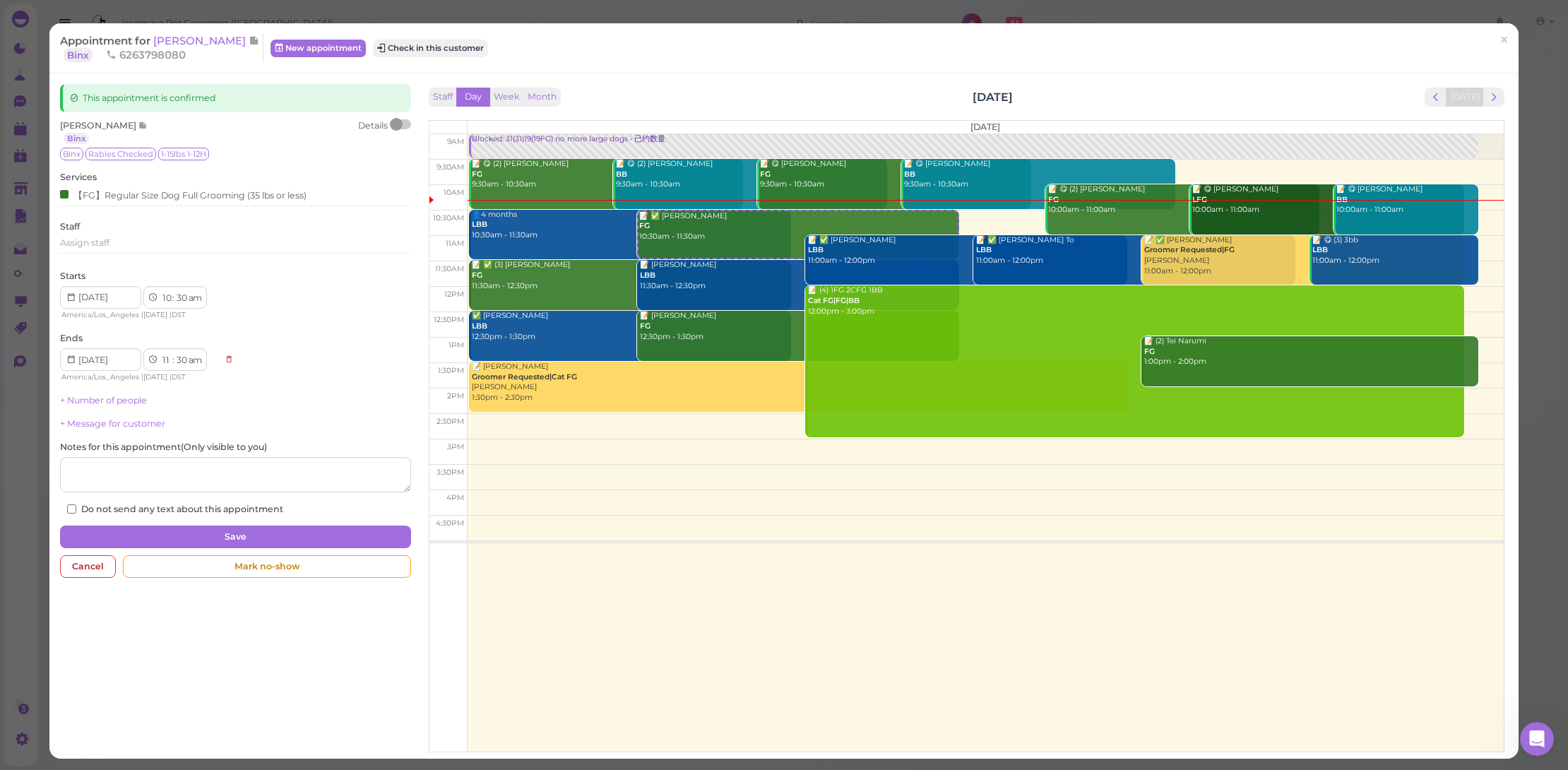
click at [462, 57] on div "Appointment for Stephanie Chung Binx 6263798080 New appointment Check in this c…" at bounding box center [777, 48] width 1434 height 28
click at [466, 57] on button "Check in this customer" at bounding box center [430, 48] width 115 height 17
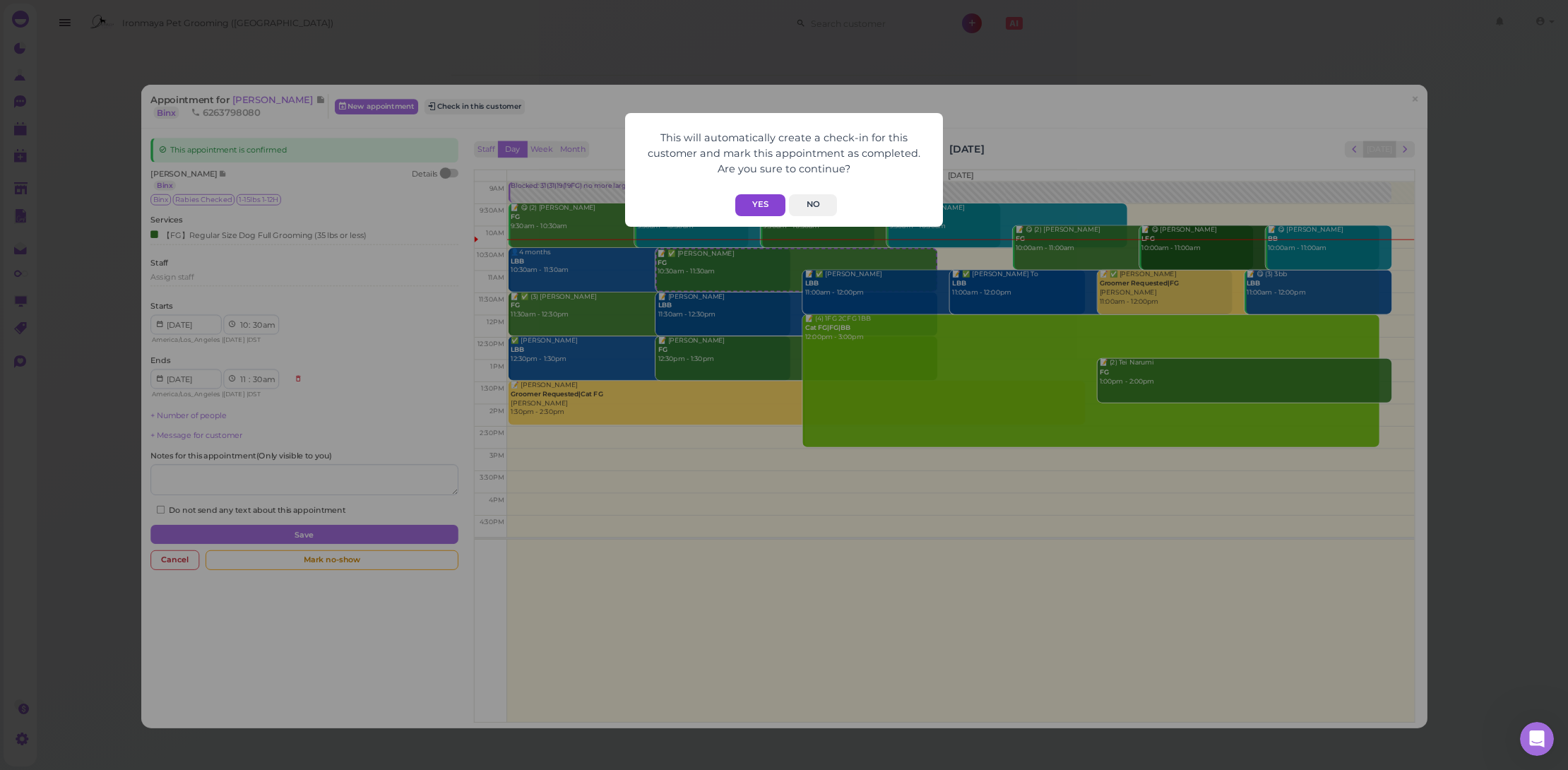
click at [777, 206] on button "Yes" at bounding box center [760, 205] width 50 height 22
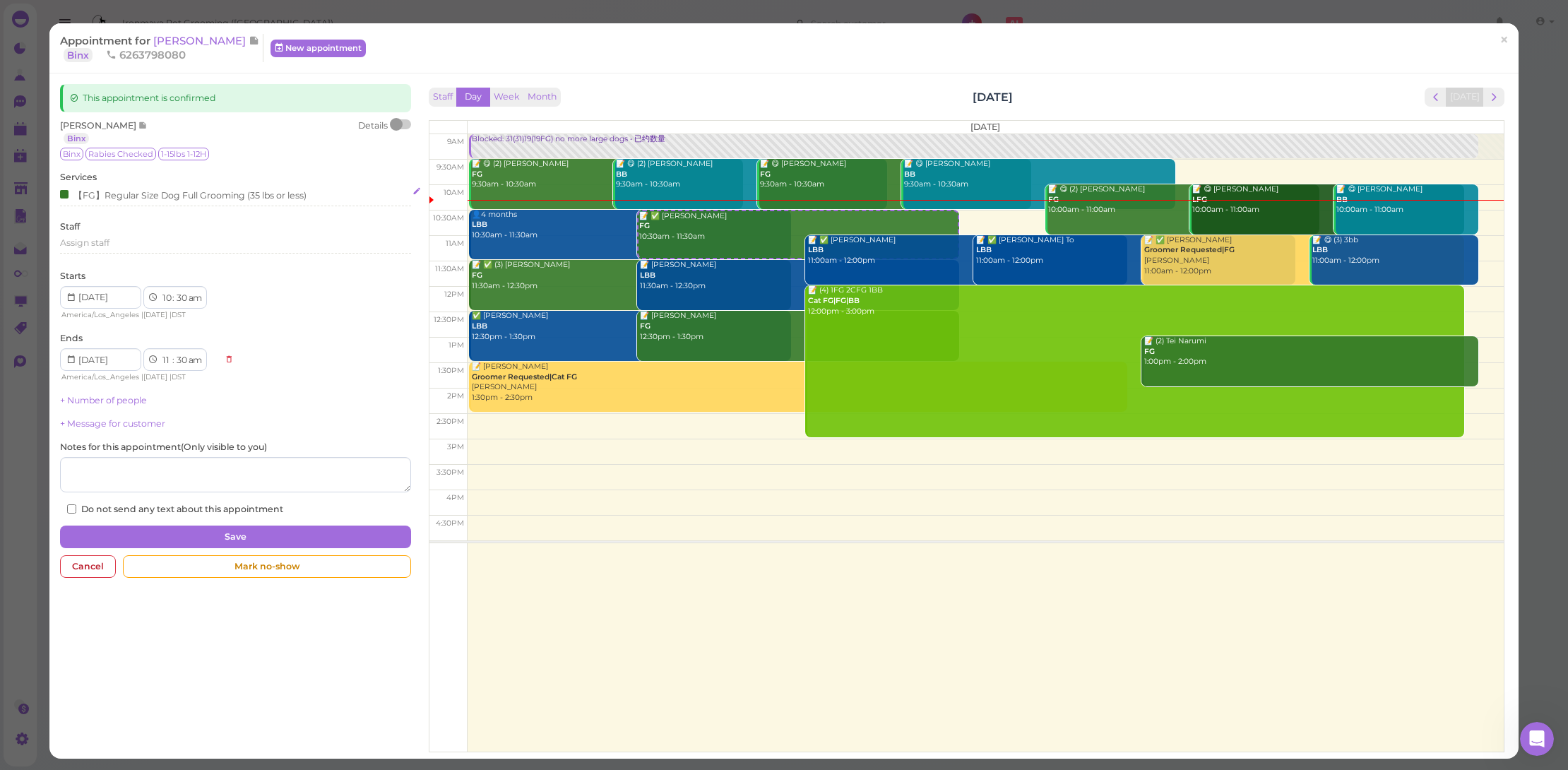
click at [324, 196] on div "【FG】Regular Size Dog Full Grooming (35 lbs or less)" at bounding box center [236, 194] width 351 height 15
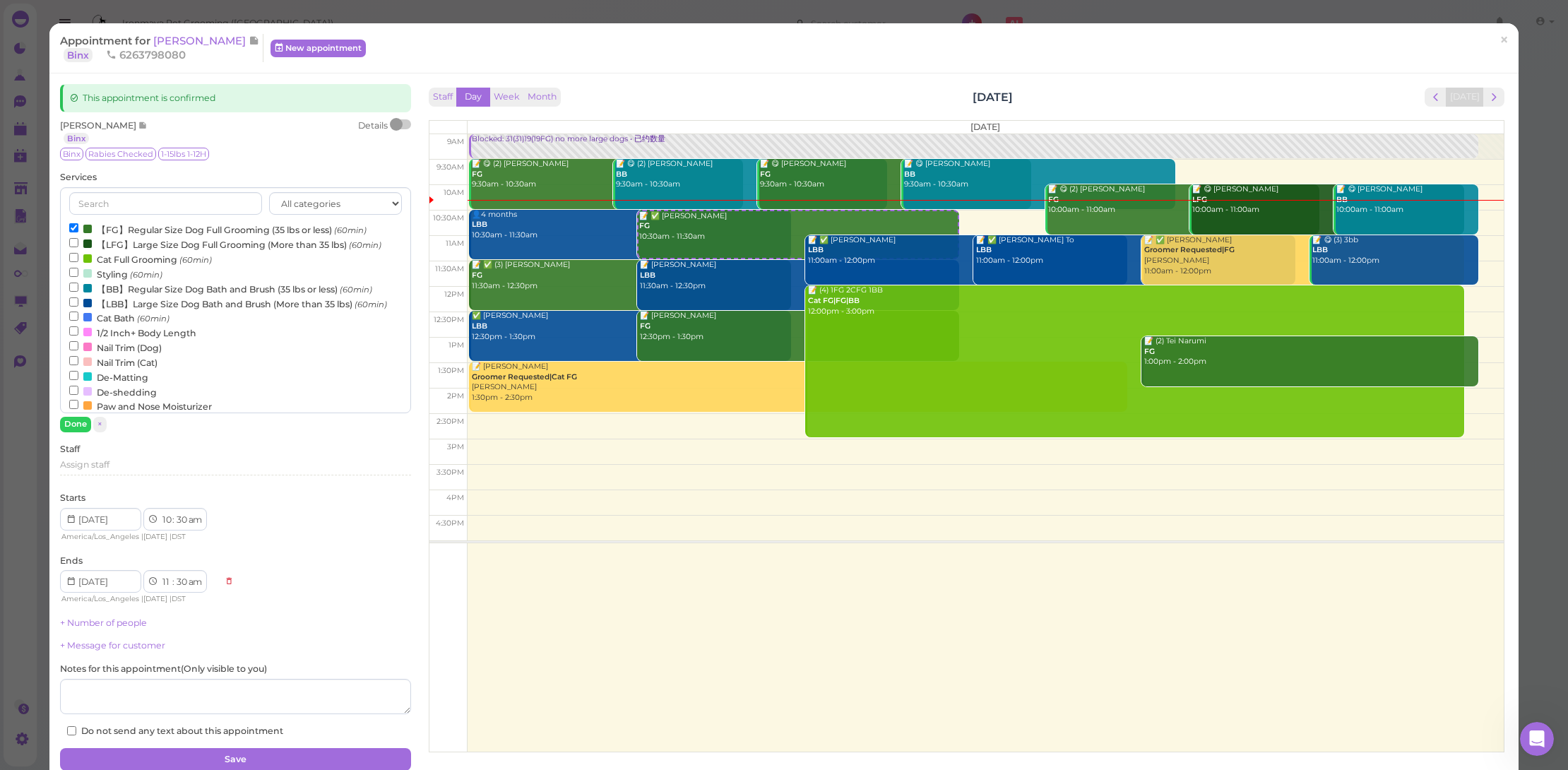
click at [184, 228] on label "【FG】Regular Size Dog Full Grooming (35 lbs or less) (60min)" at bounding box center [218, 229] width 297 height 15
click at [79, 228] on input "【FG】Regular Size Dog Full Grooming (35 lbs or less) (60min)" at bounding box center [74, 228] width 9 height 9
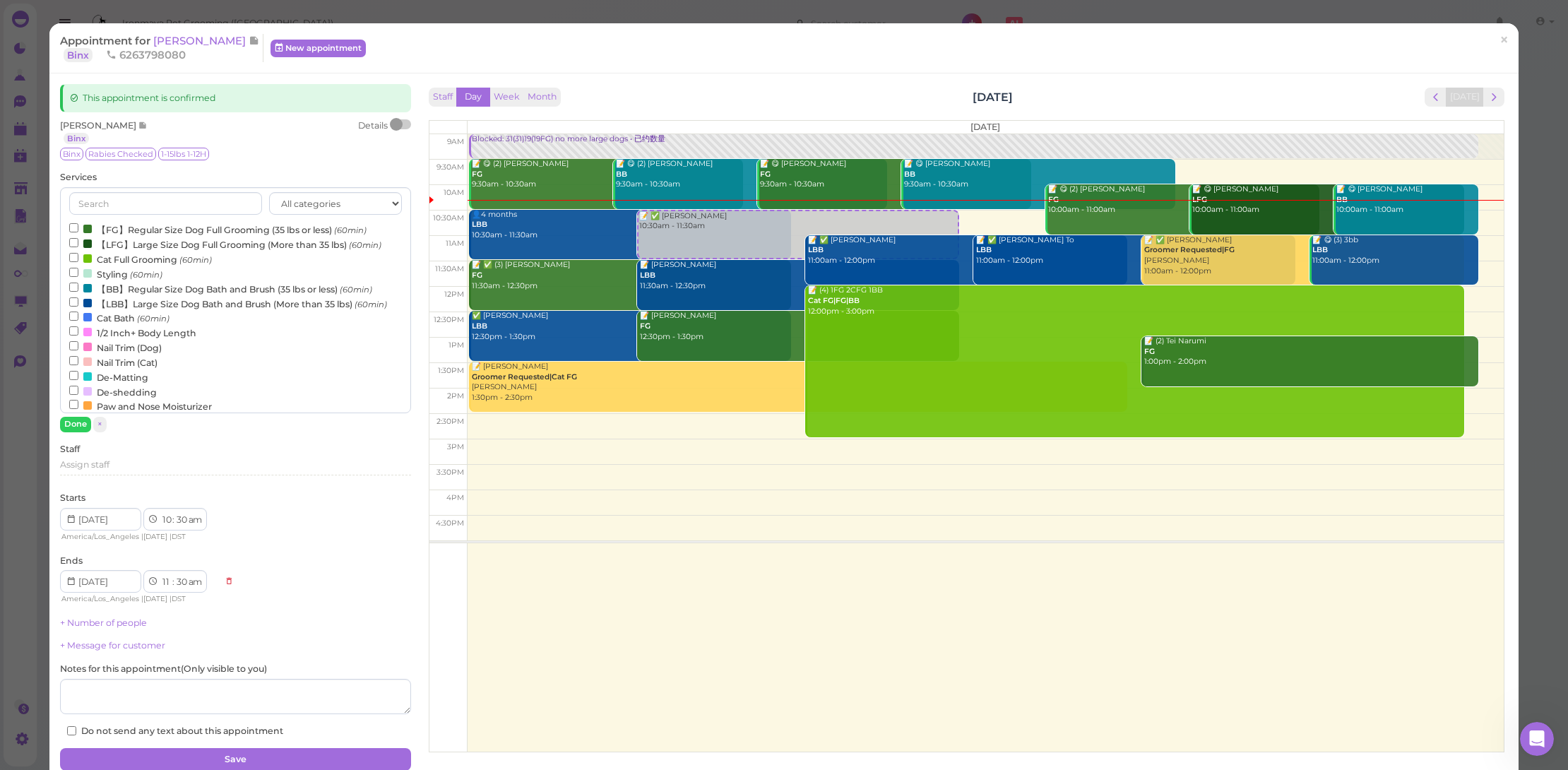
click at [186, 287] on label "【BB】Regular Size Dog Bath and Brush (35 lbs or less) (60min)" at bounding box center [221, 288] width 303 height 15
click at [79, 287] on input "【BB】Regular Size Dog Bath and Brush (35 lbs or less) (60min)" at bounding box center [74, 287] width 9 height 9
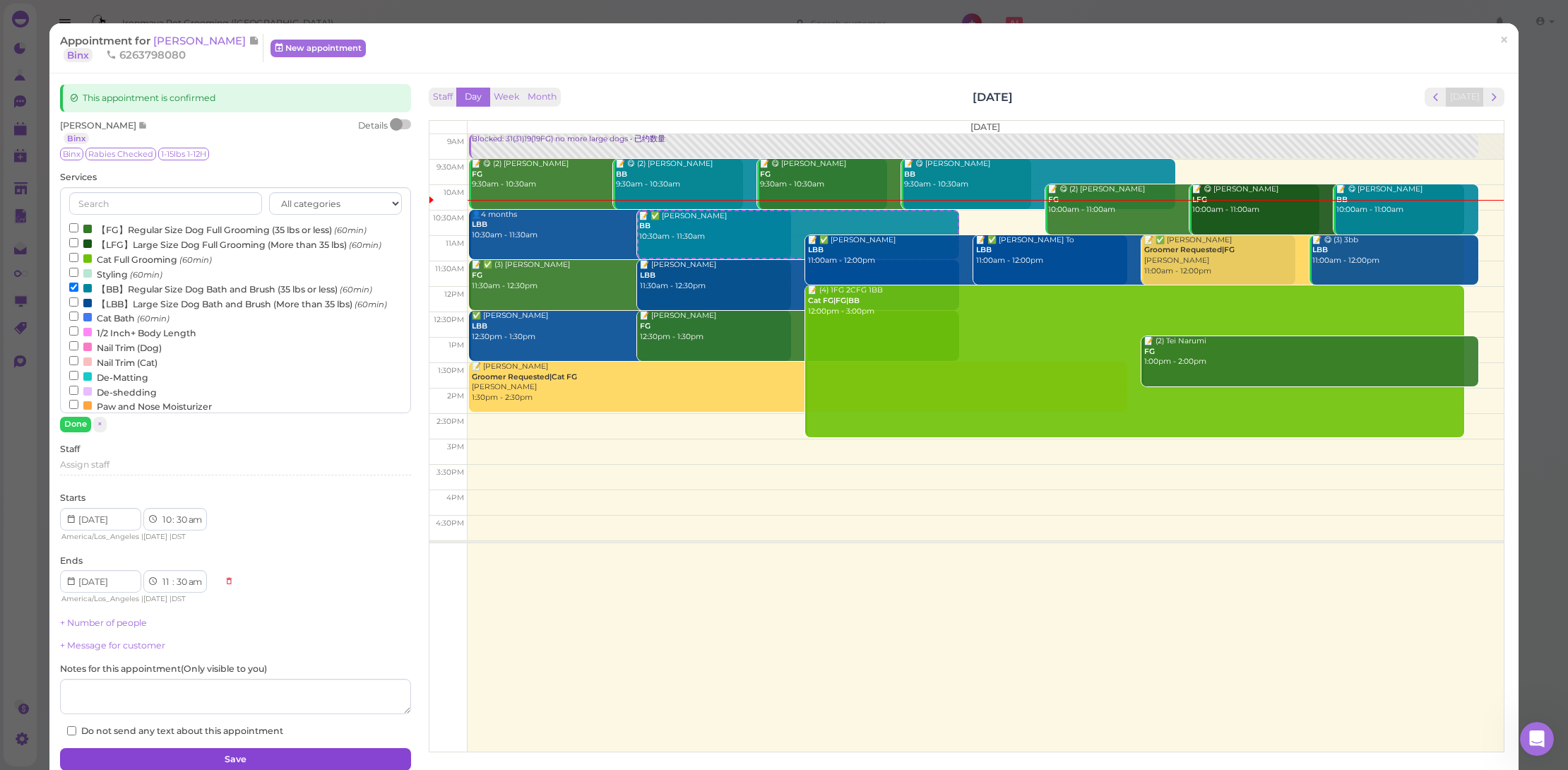
click at [299, 749] on button "Save" at bounding box center [236, 759] width 351 height 23
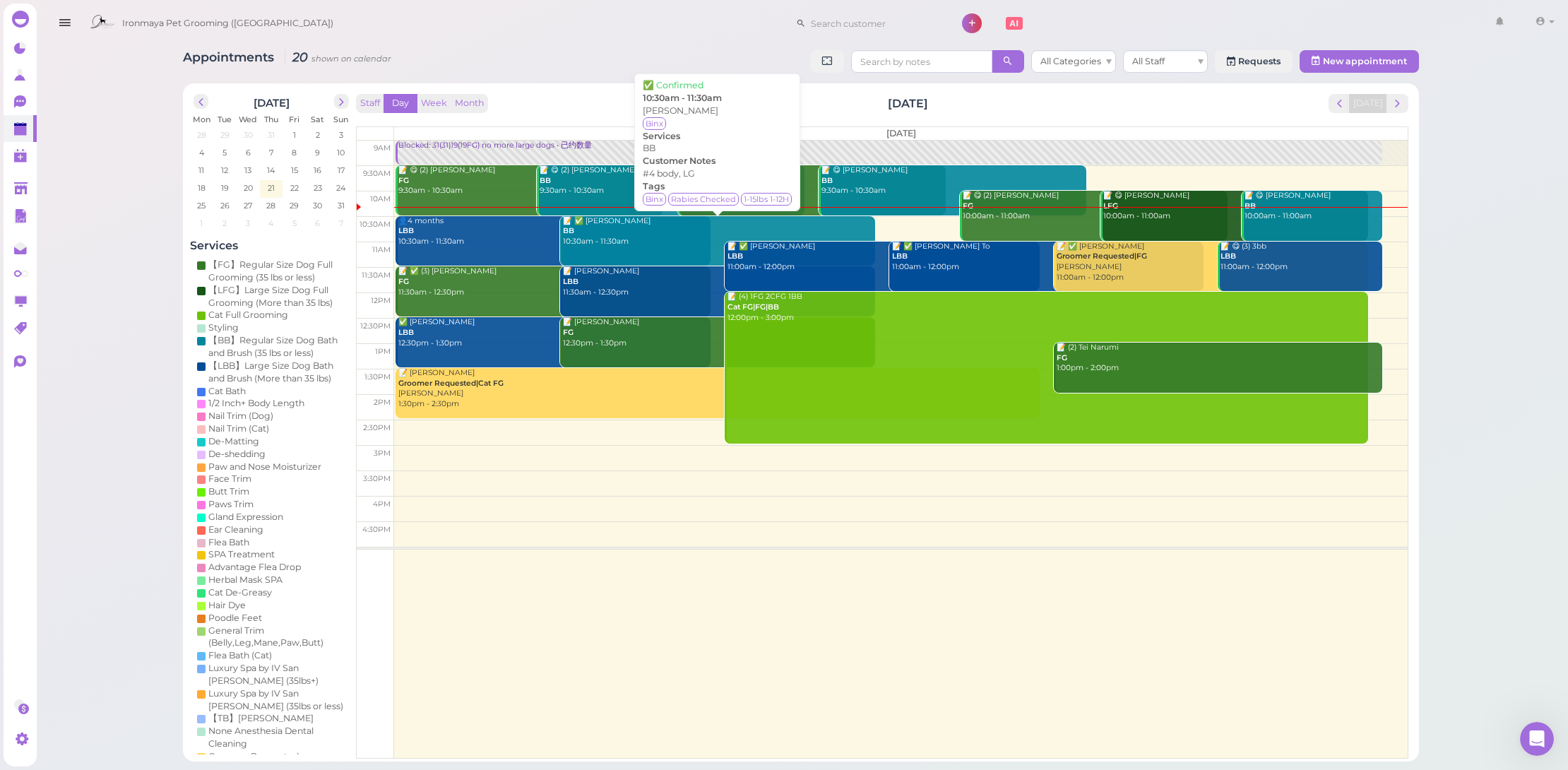
click at [640, 239] on div "📝 ✅ Stephanie Chung BB 10:30am - 11:30am" at bounding box center [719, 232] width 313 height 31
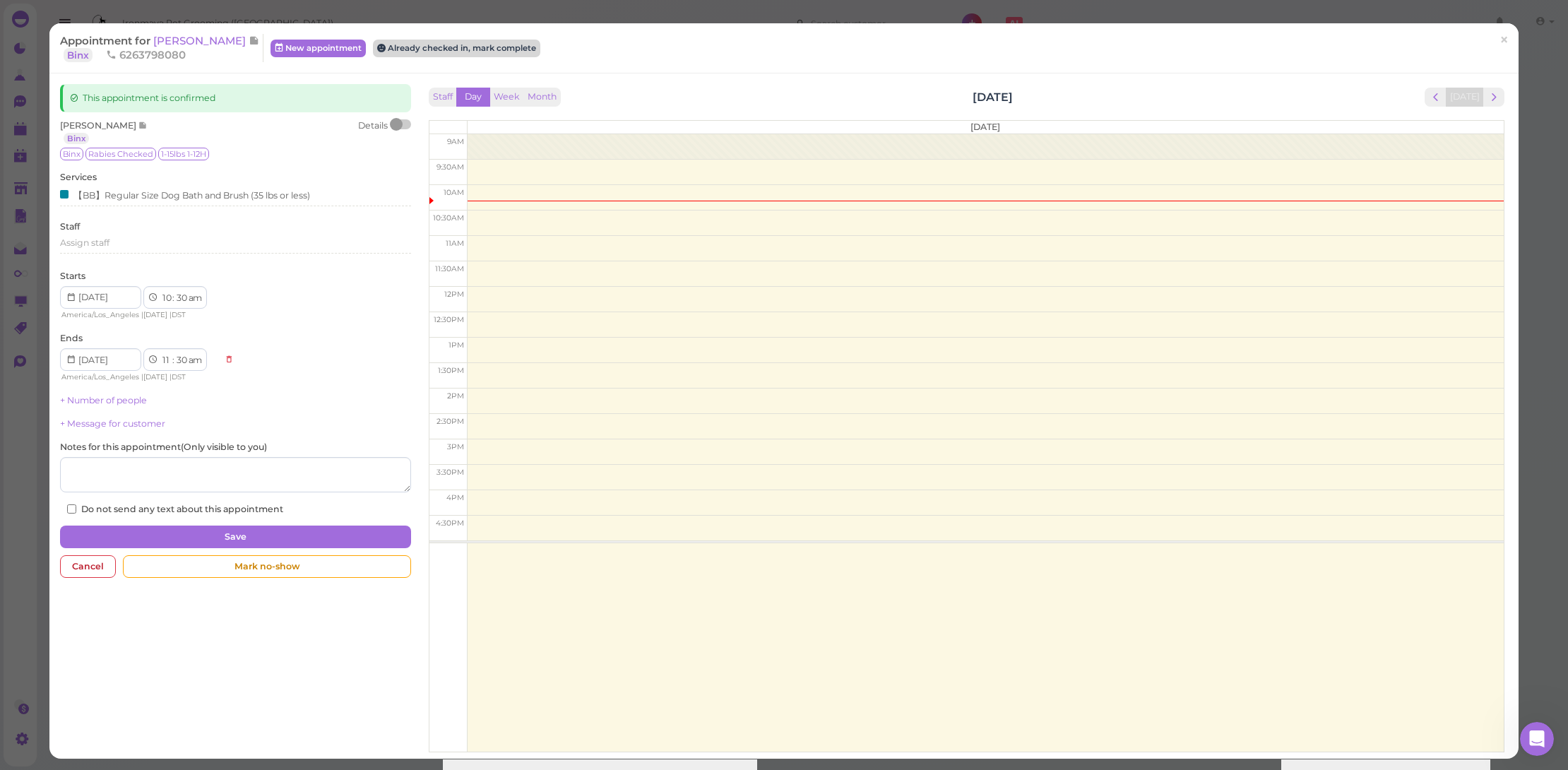
click at [471, 48] on button "Already checked in, mark complete" at bounding box center [456, 48] width 168 height 17
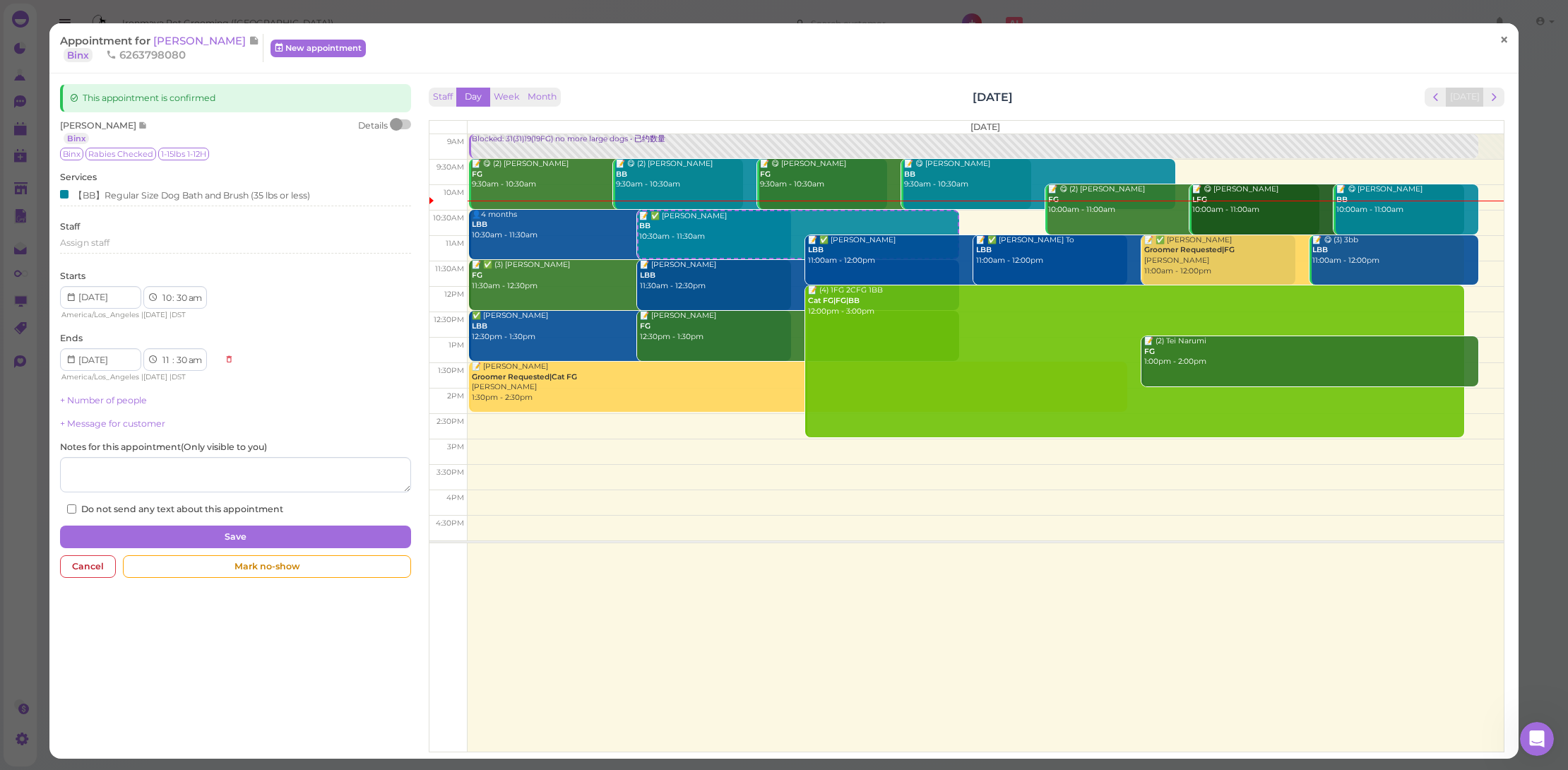
click at [1499, 46] on span "×" at bounding box center [1504, 39] width 9 height 20
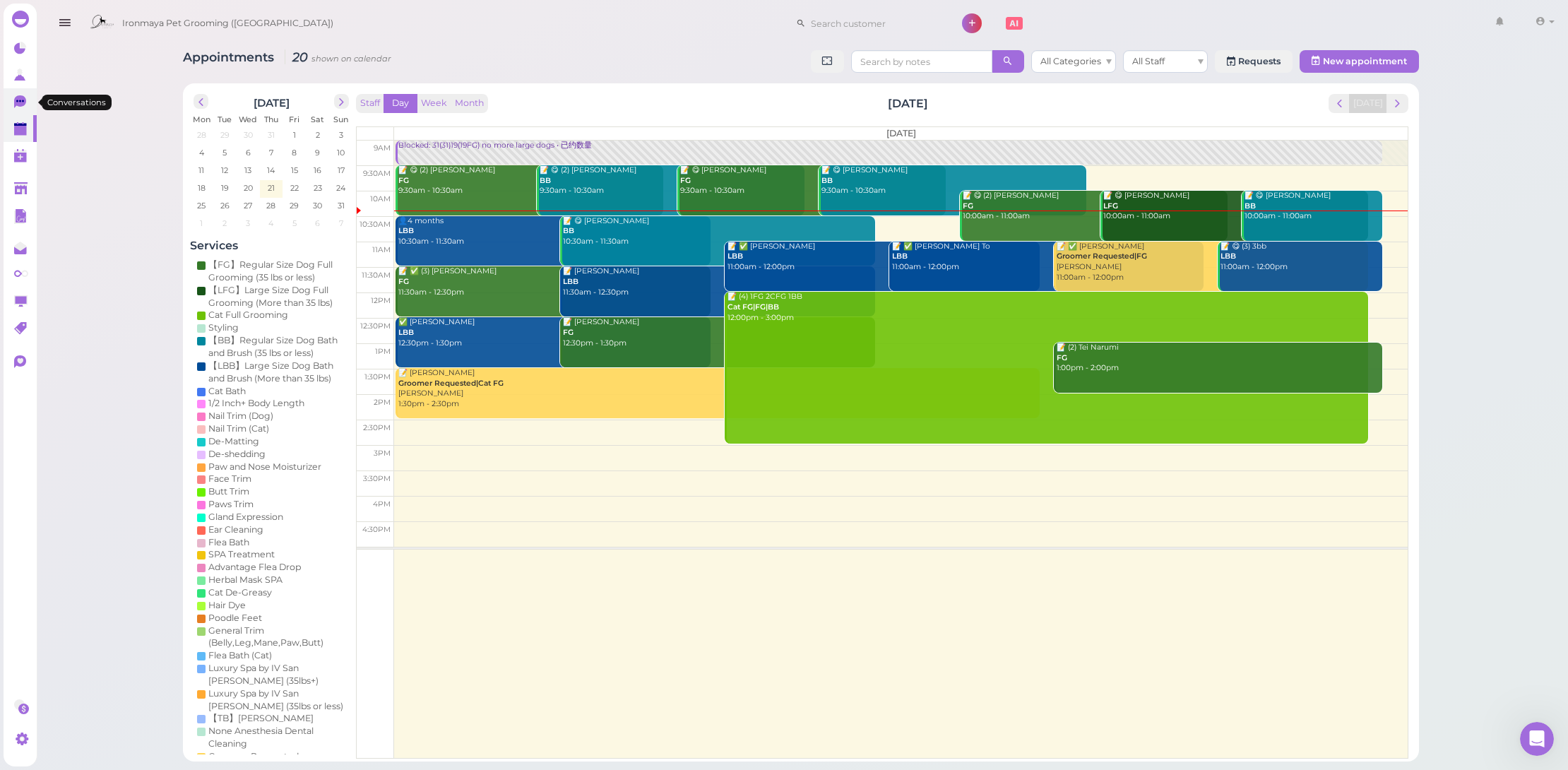
click at [26, 108] on icon at bounding box center [21, 103] width 15 height 15
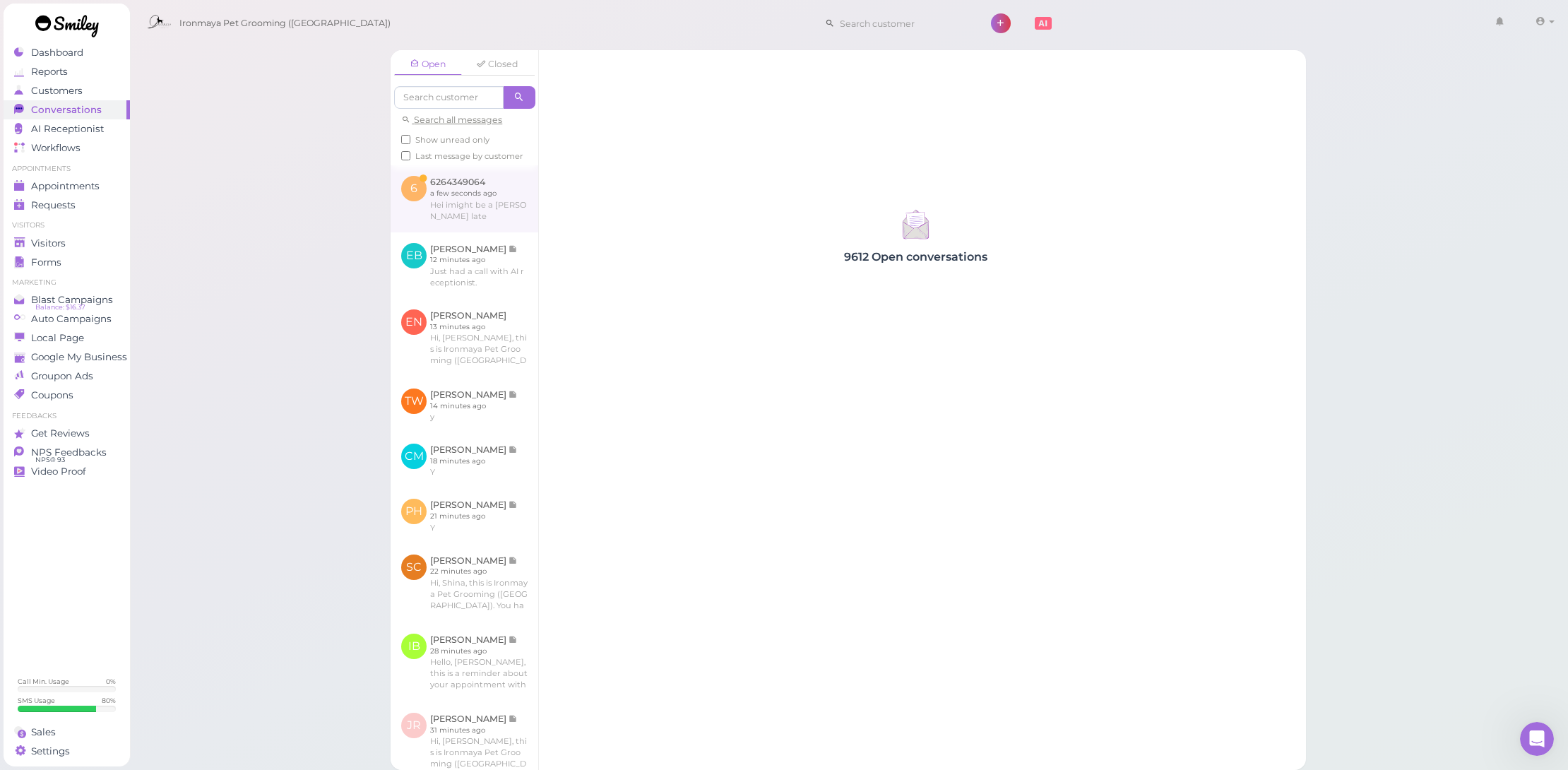
click at [422, 209] on link at bounding box center [464, 199] width 147 height 67
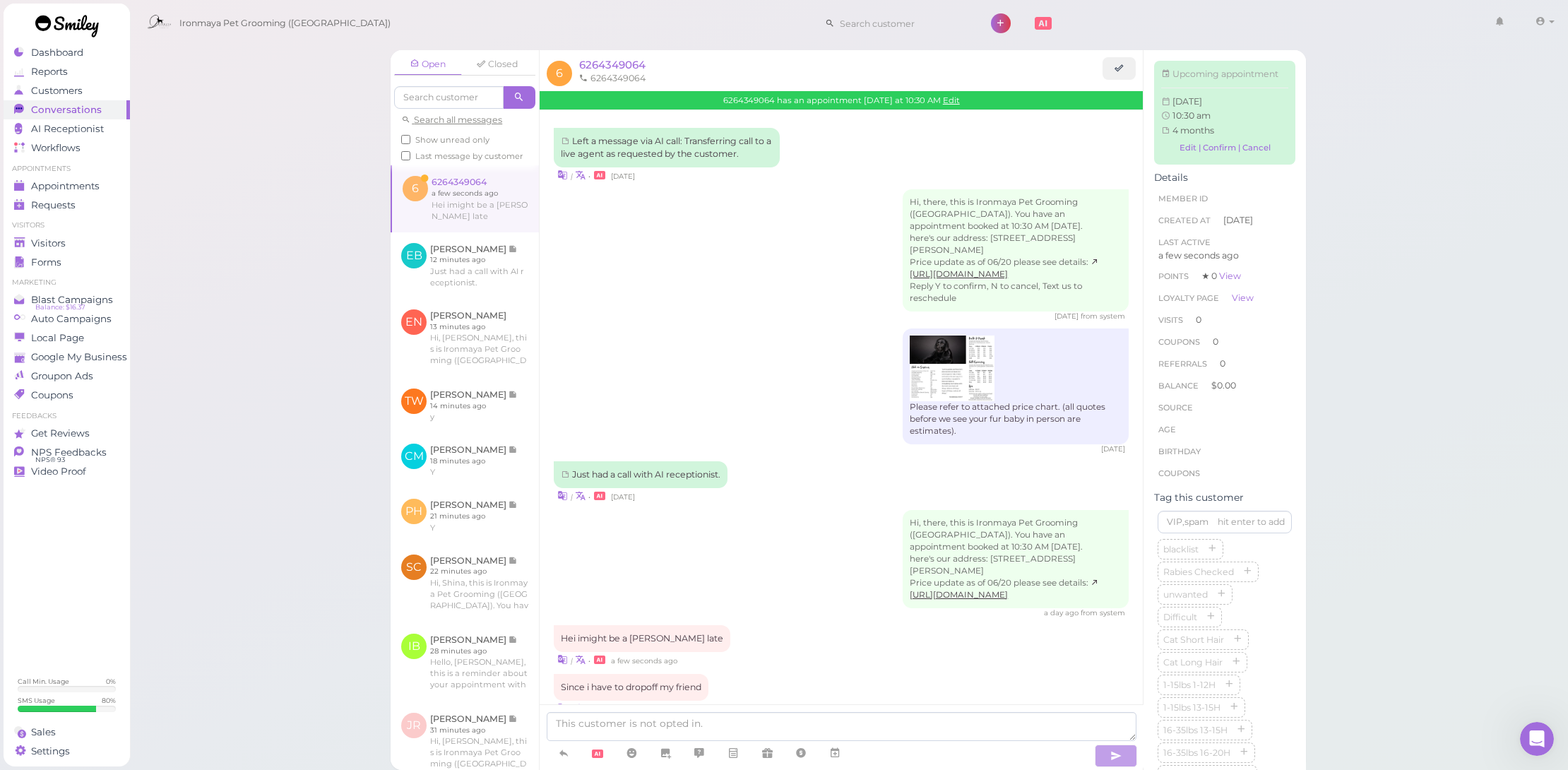
scroll to position [25, 0]
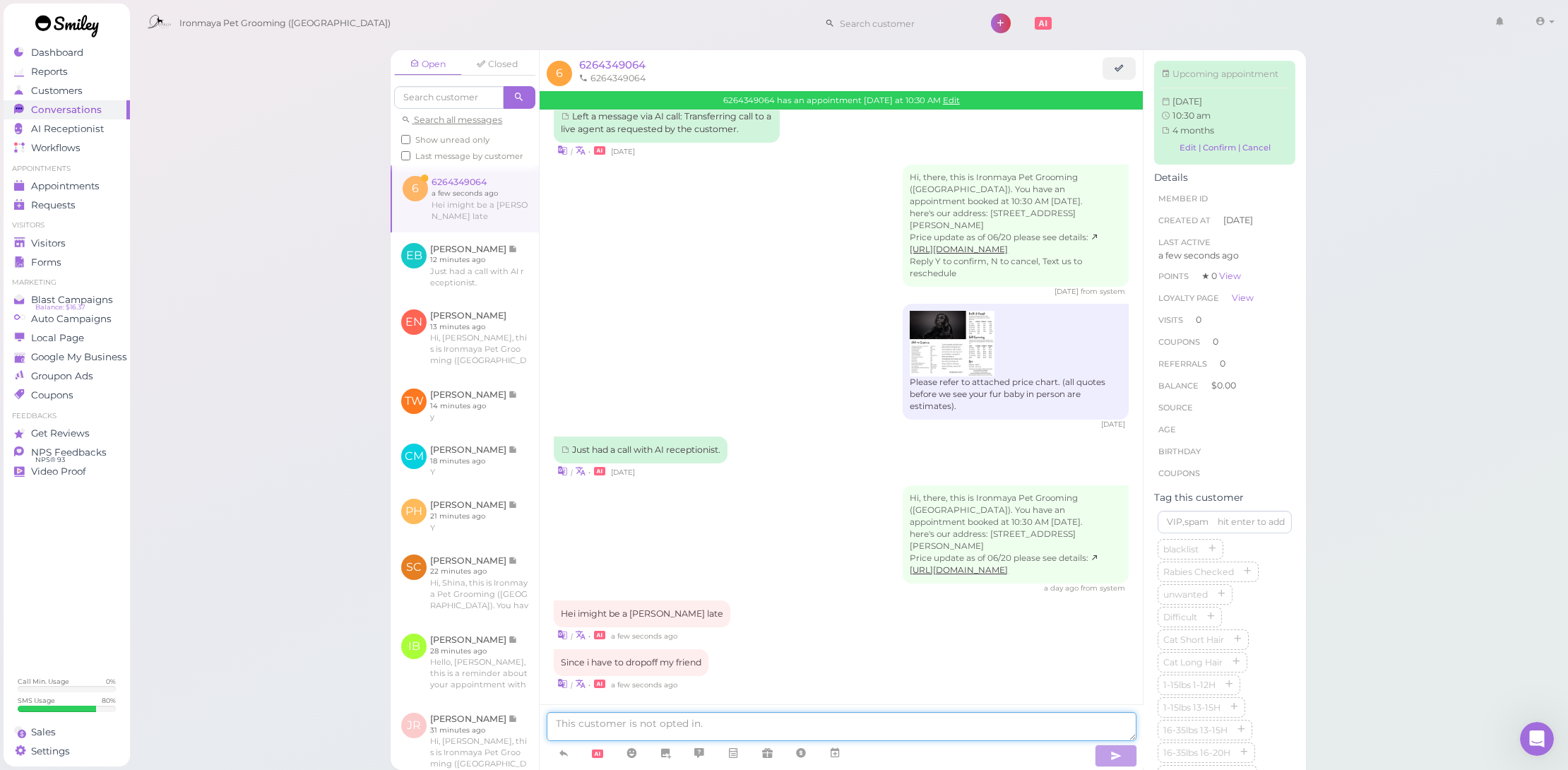
click at [703, 735] on textarea at bounding box center [841, 727] width 589 height 29
type textarea "ok"
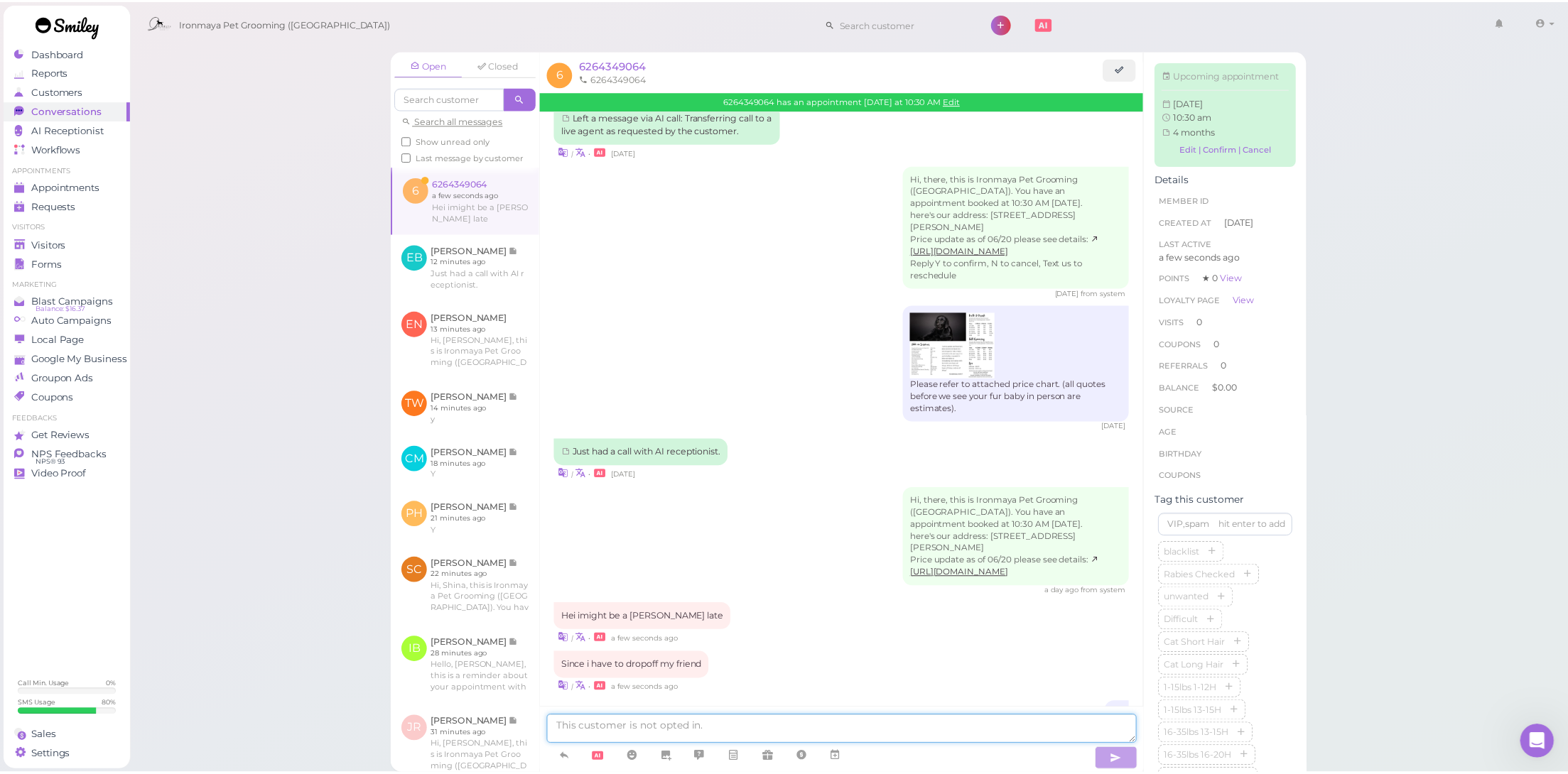
scroll to position [58, 0]
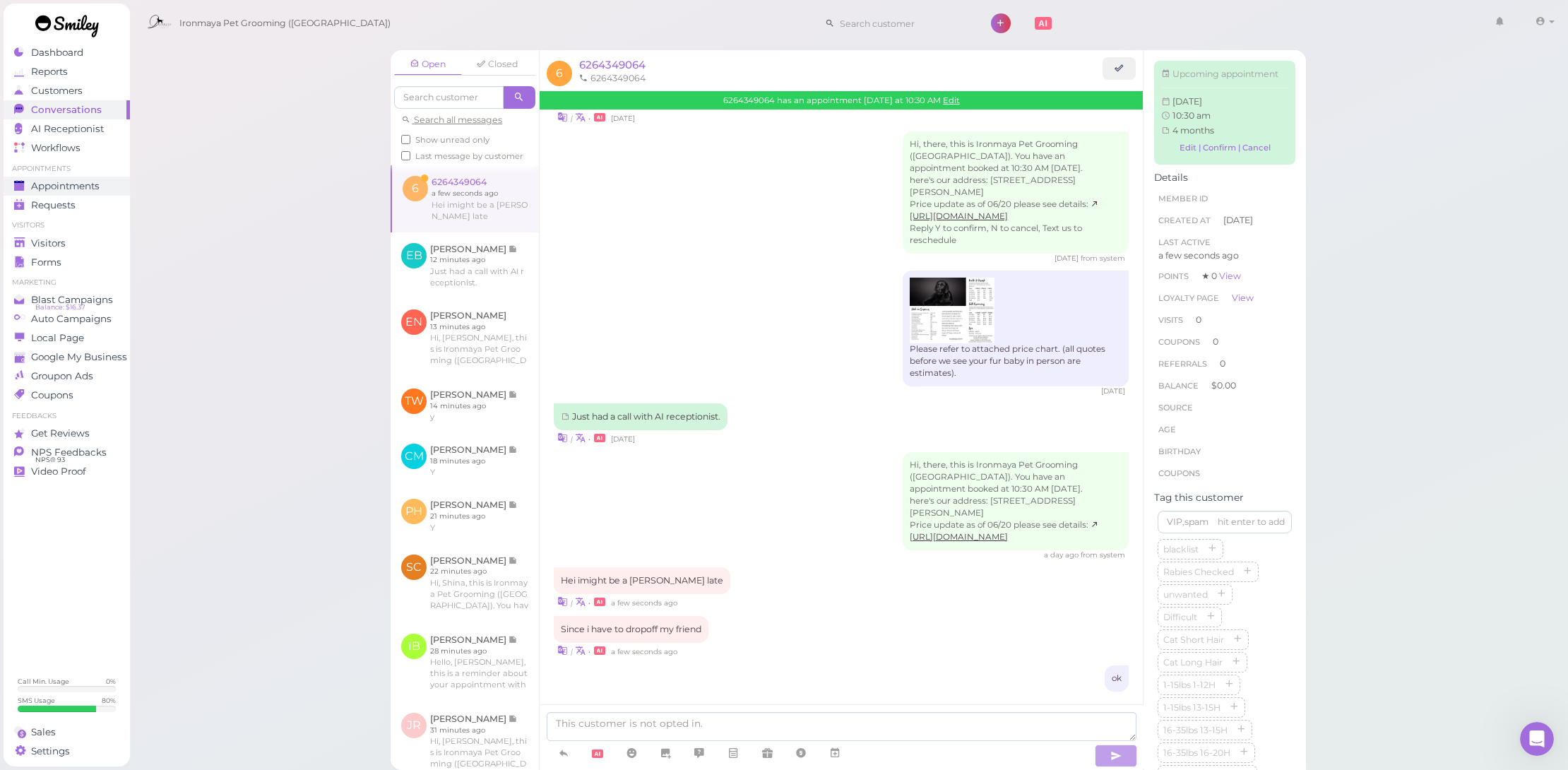
click at [92, 184] on span "Appointments" at bounding box center [65, 186] width 69 height 12
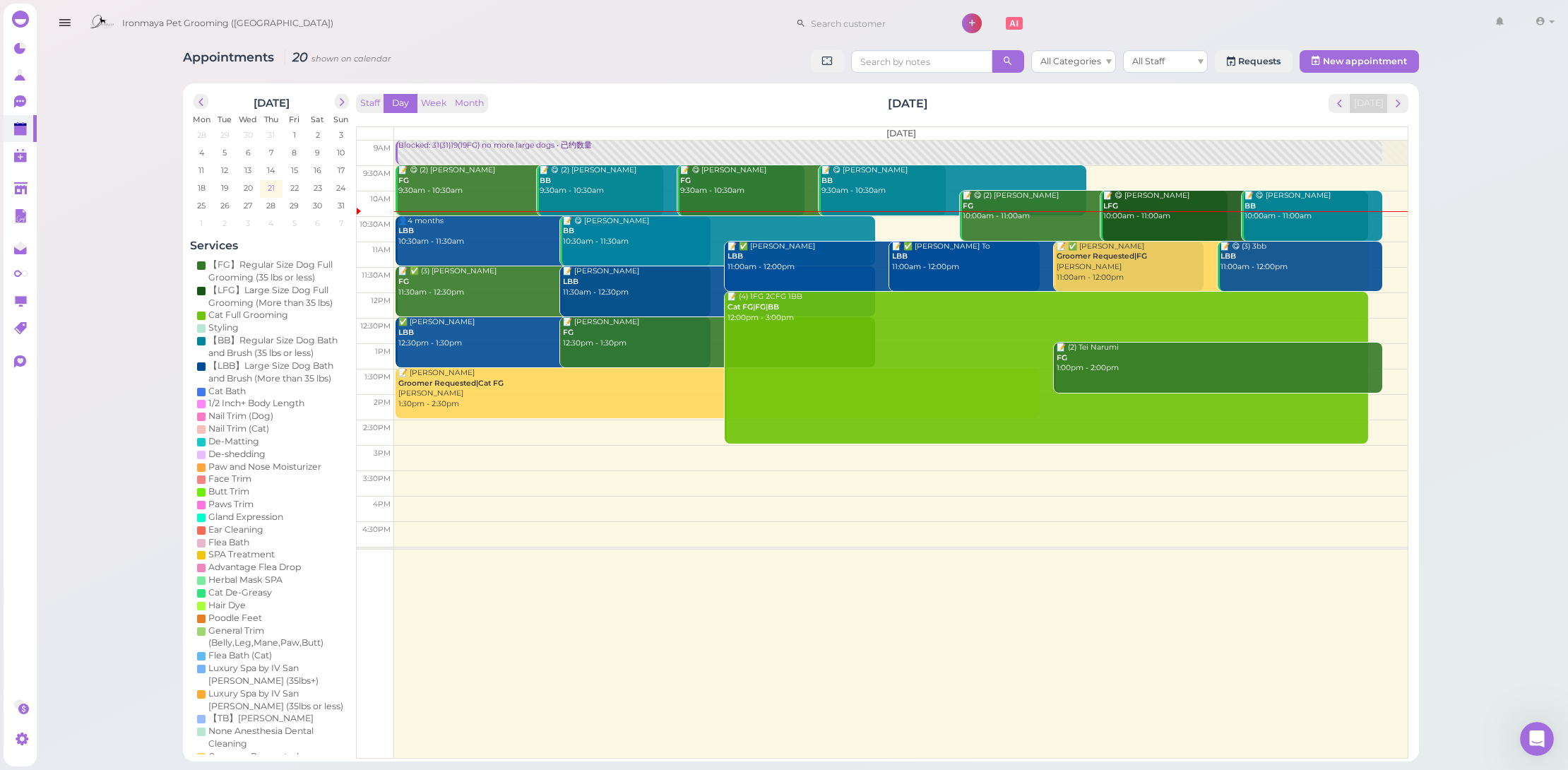
click at [269, 185] on span "21" at bounding box center [271, 188] width 10 height 13
click at [292, 187] on span "22" at bounding box center [295, 188] width 11 height 13
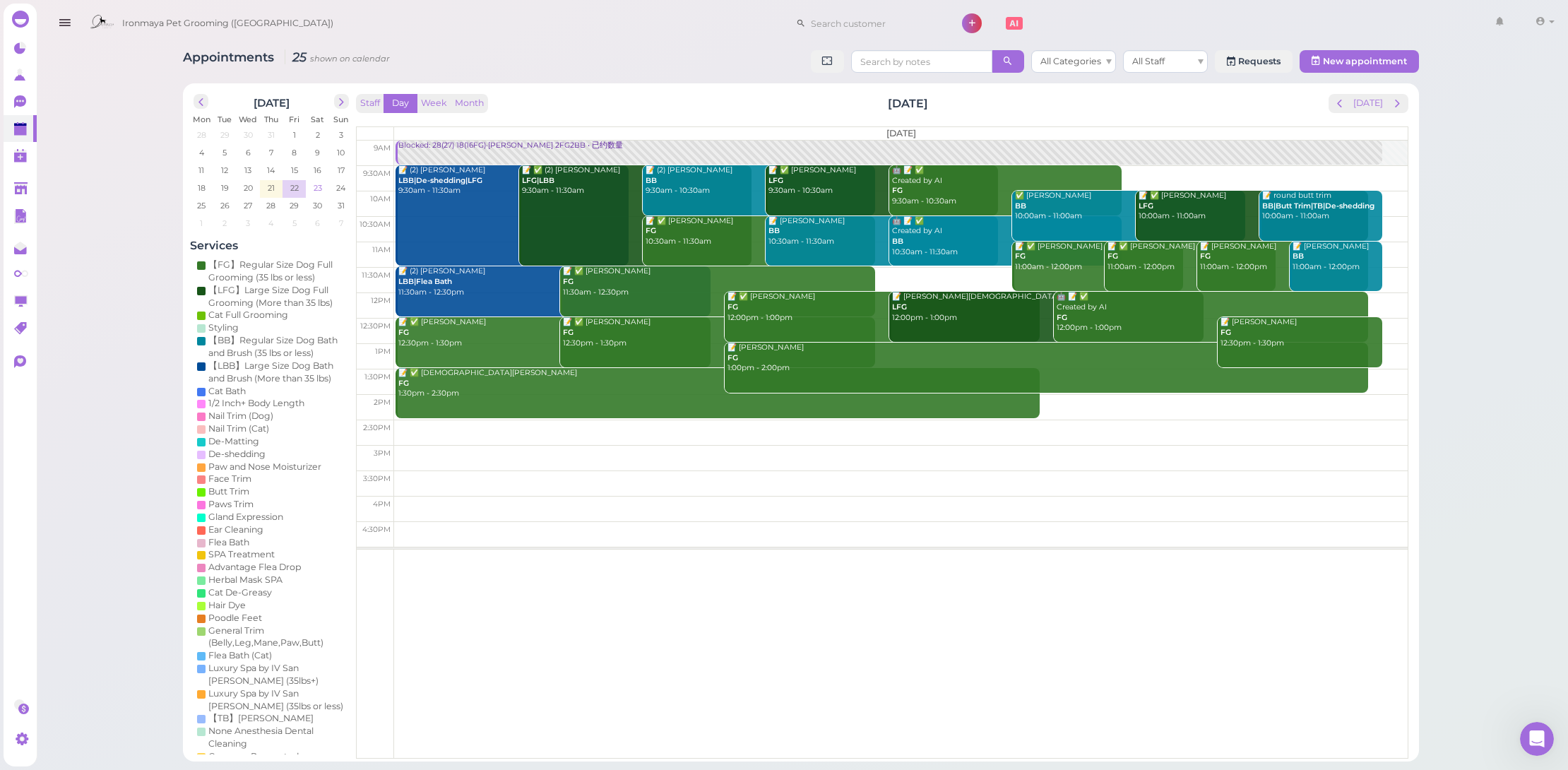
click at [326, 190] on td "23" at bounding box center [317, 187] width 23 height 14
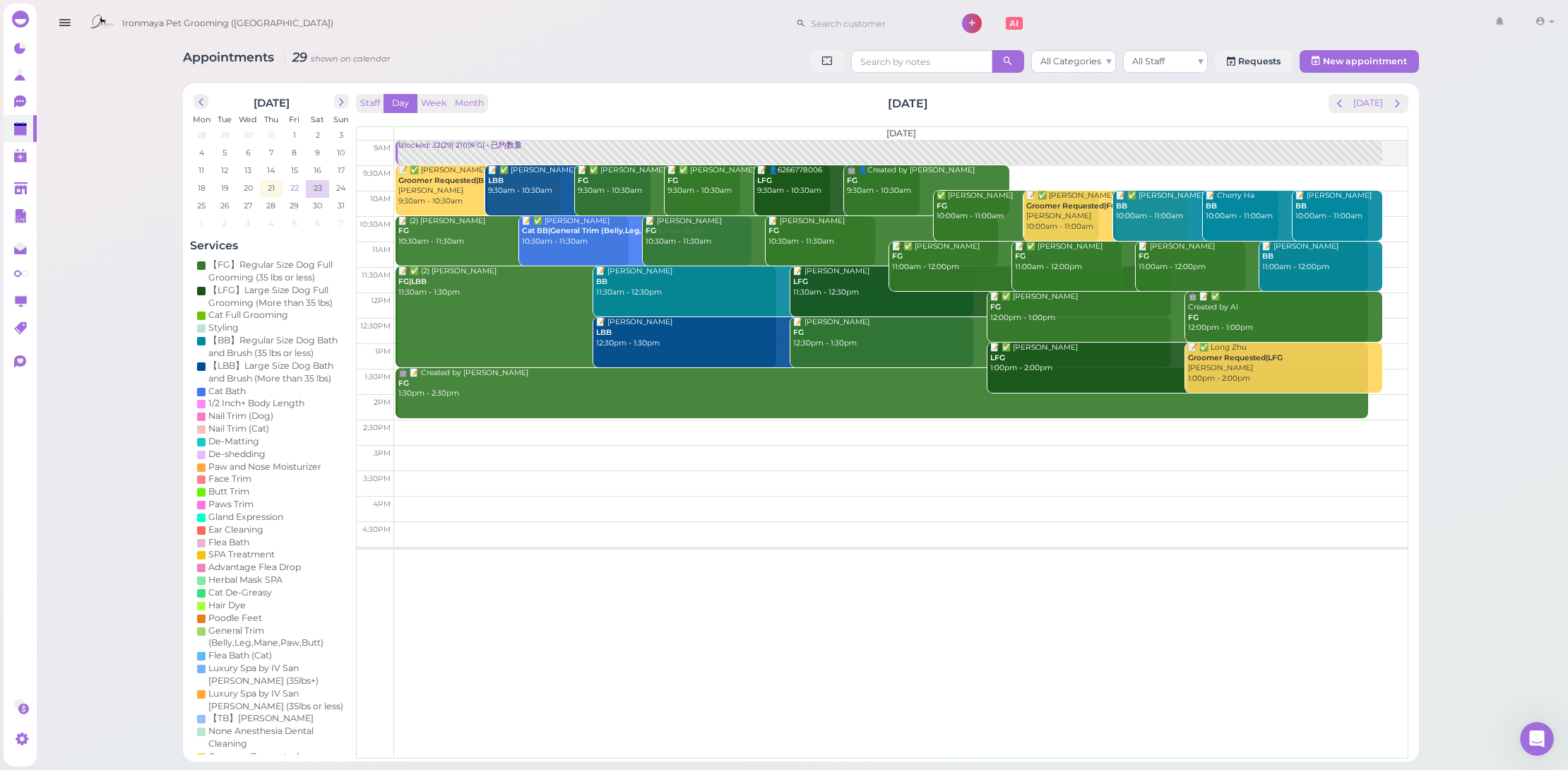
click at [291, 191] on span "22" at bounding box center [295, 188] width 11 height 13
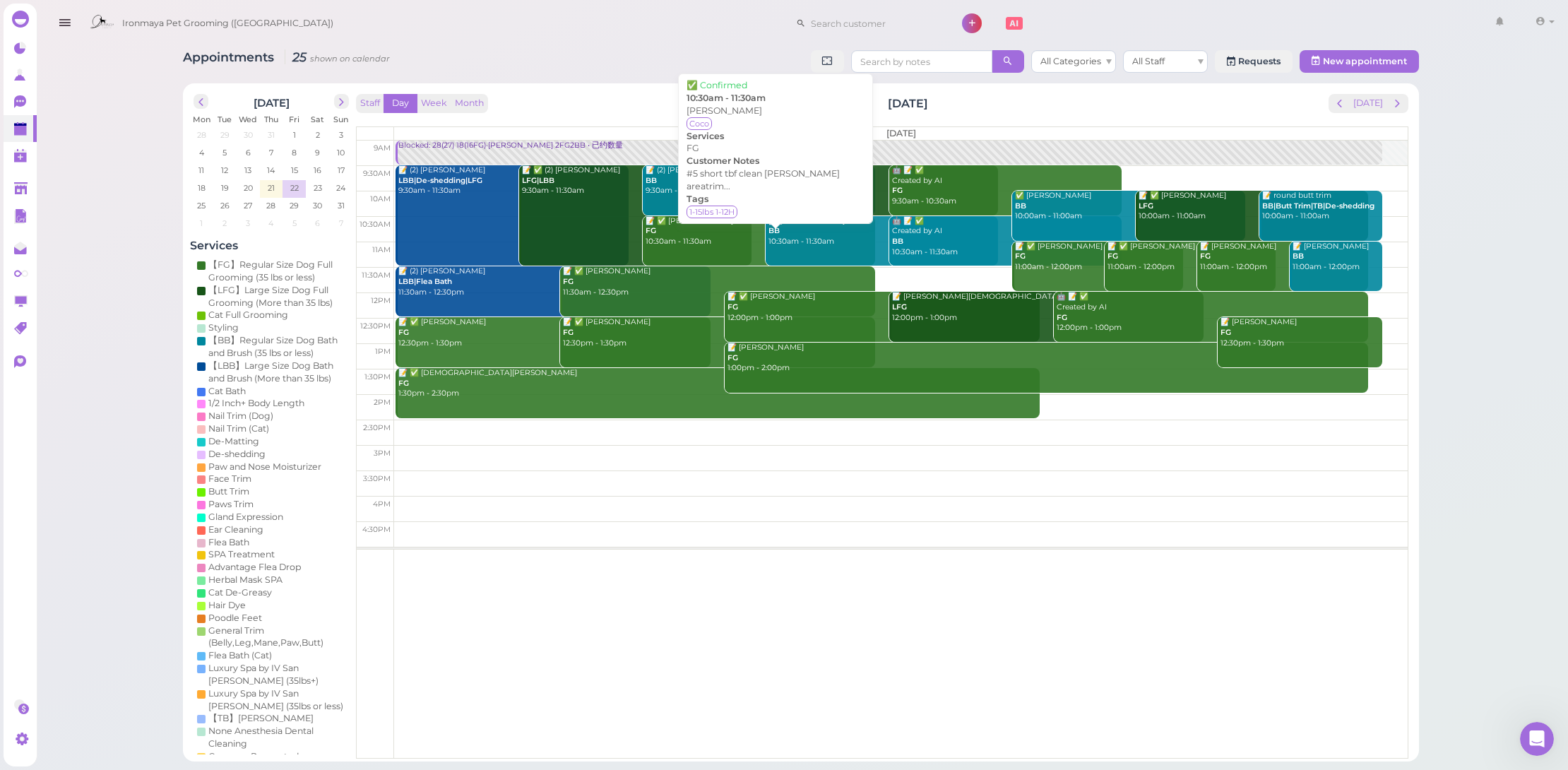
click at [751, 221] on div "📝 ✅ Susan Applegate FG 10:30am - 11:30am" at bounding box center [761, 232] width 231 height 31
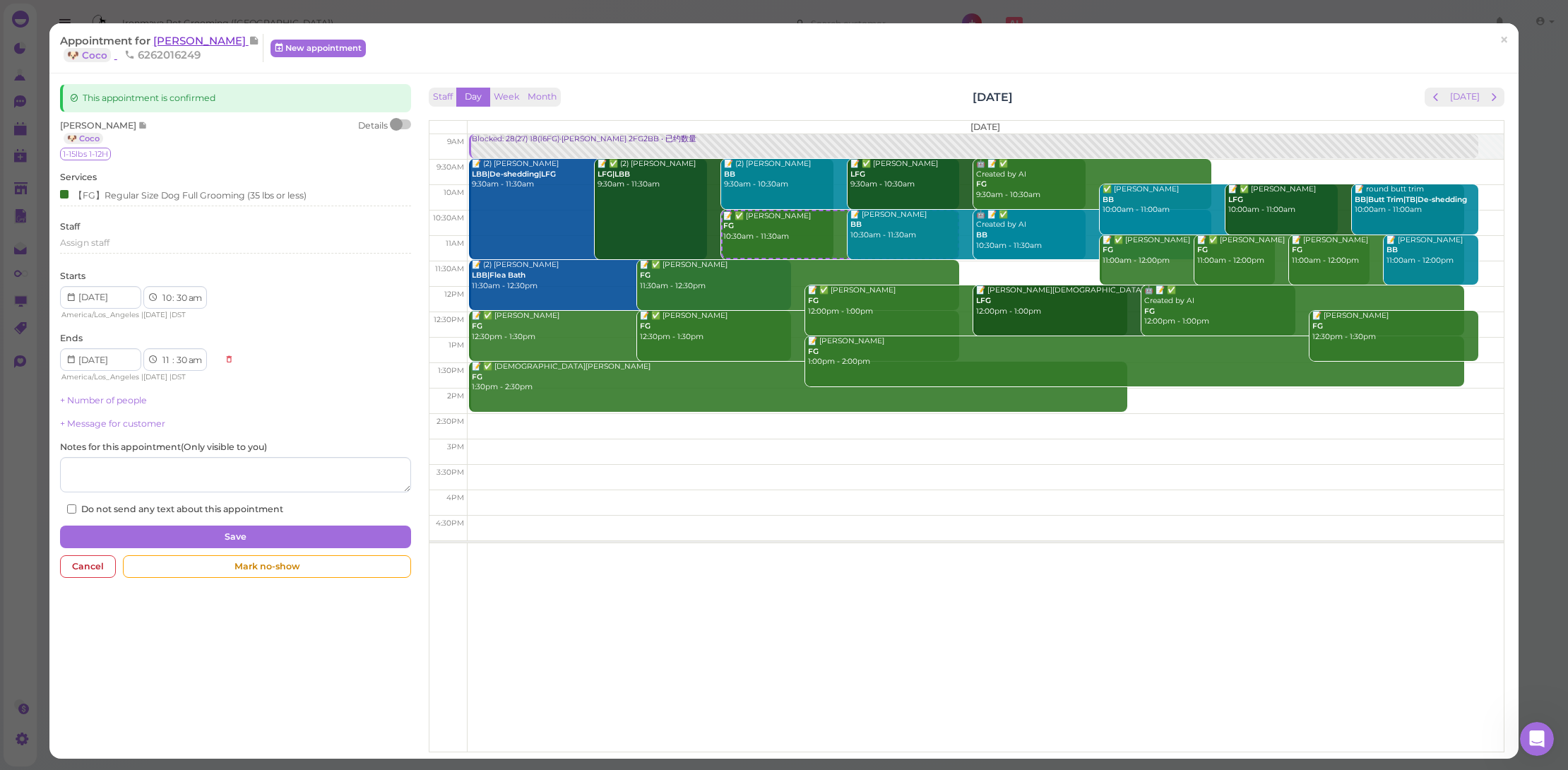
click at [209, 38] on span "Susan Applegate" at bounding box center [200, 40] width 95 height 14
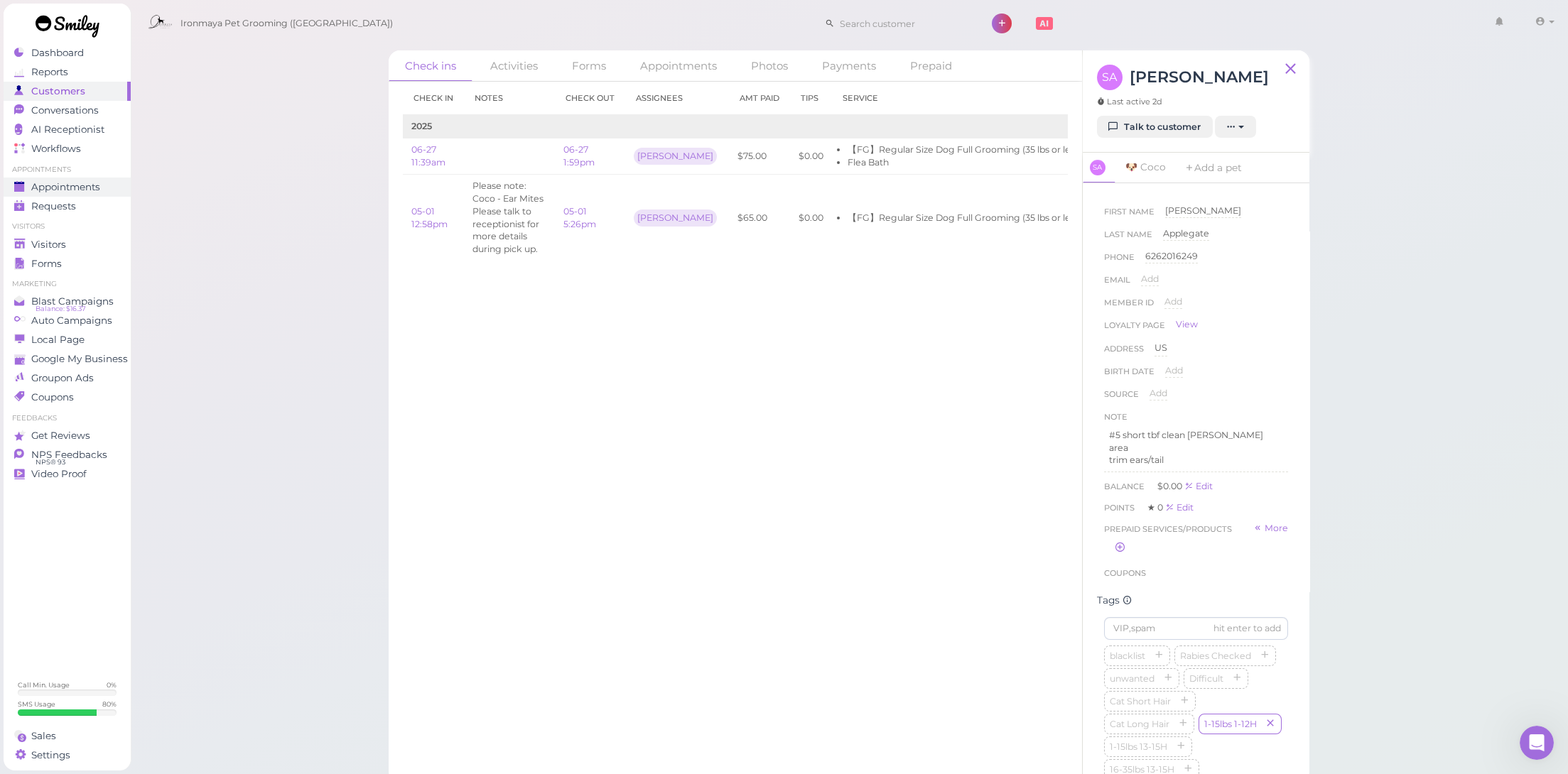
click at [108, 186] on div "Appointments" at bounding box center [64, 187] width 102 height 12
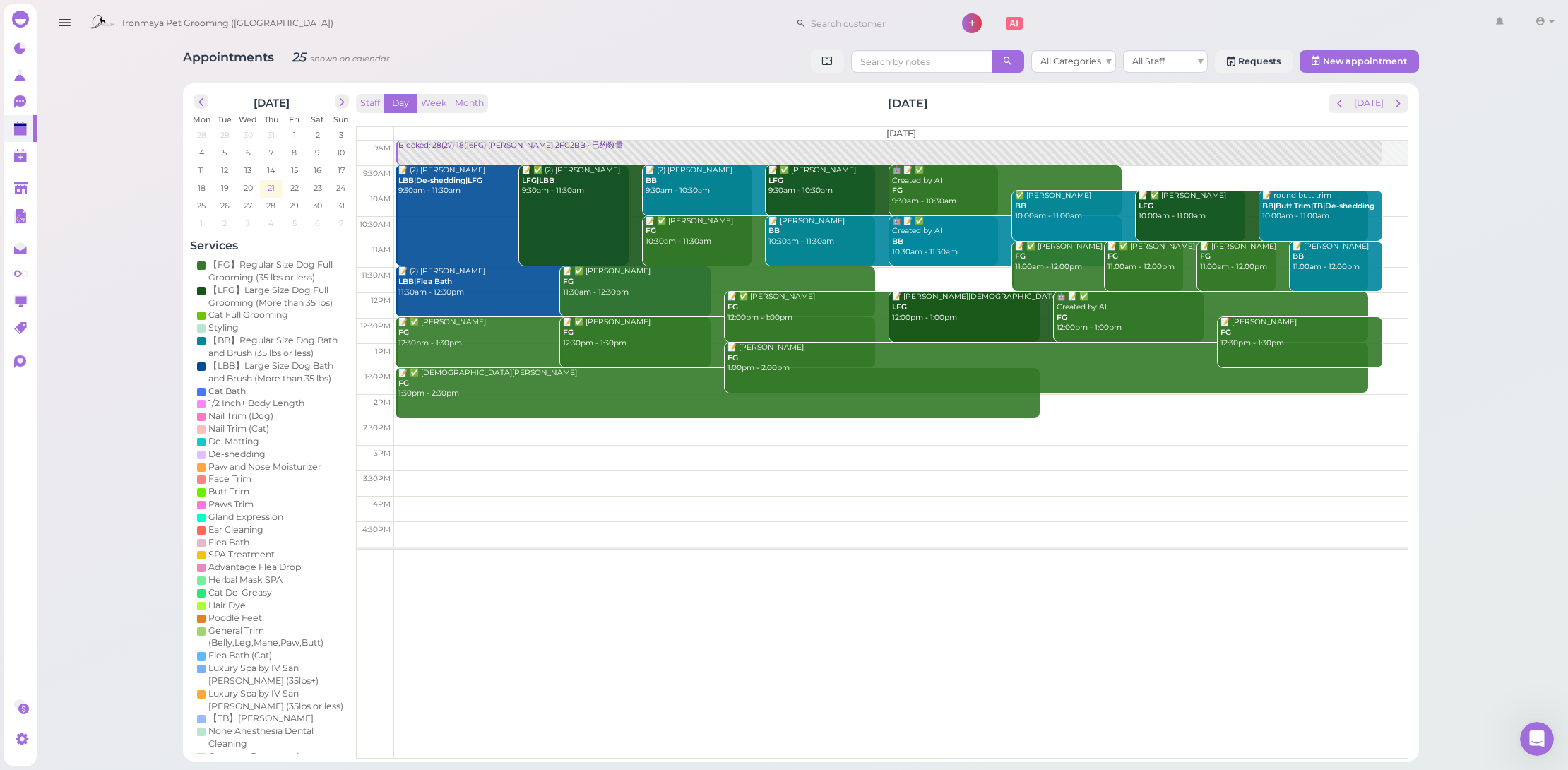
click at [265, 189] on td "21" at bounding box center [271, 187] width 23 height 14
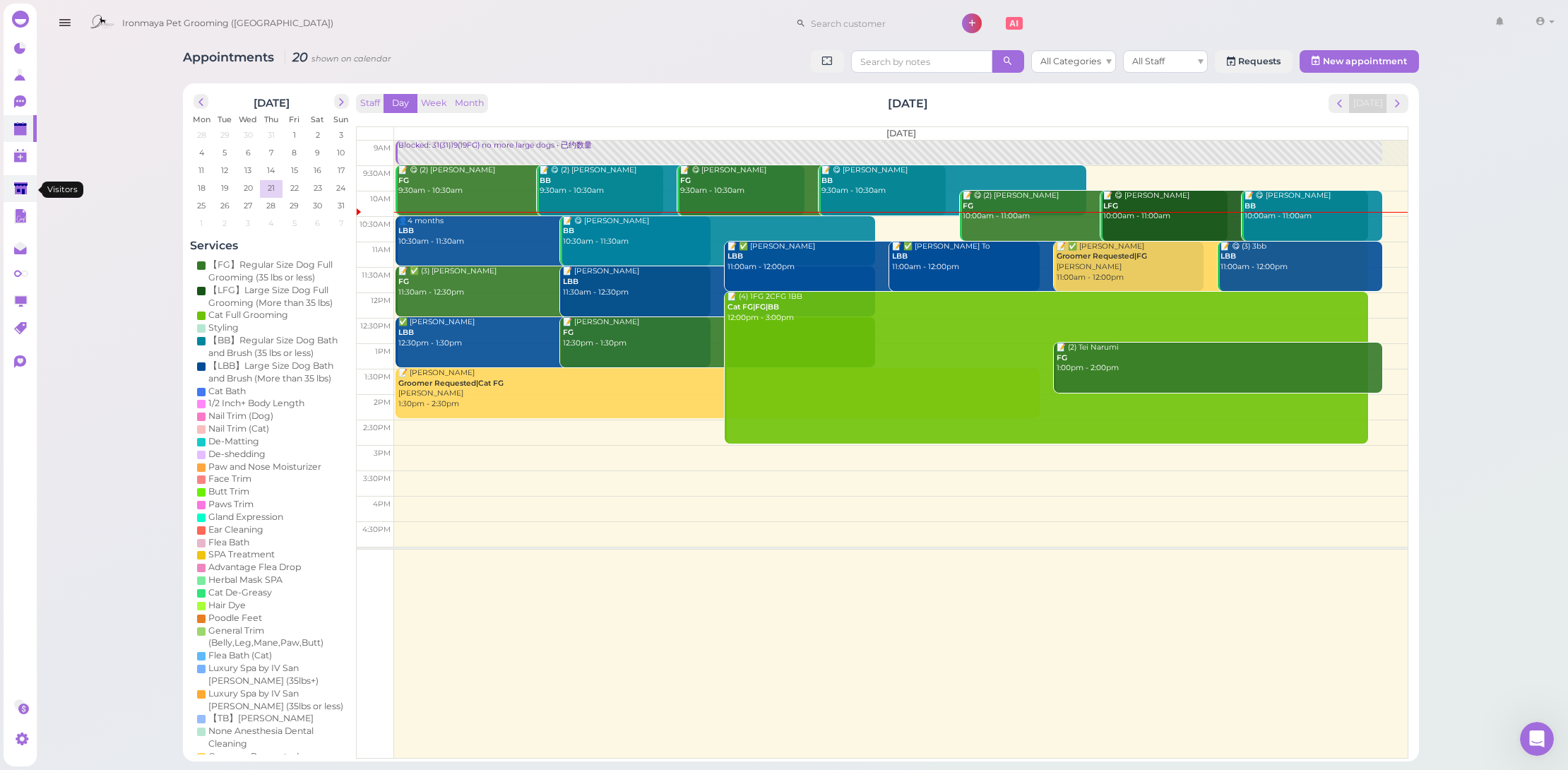
click at [20, 181] on link at bounding box center [20, 188] width 33 height 27
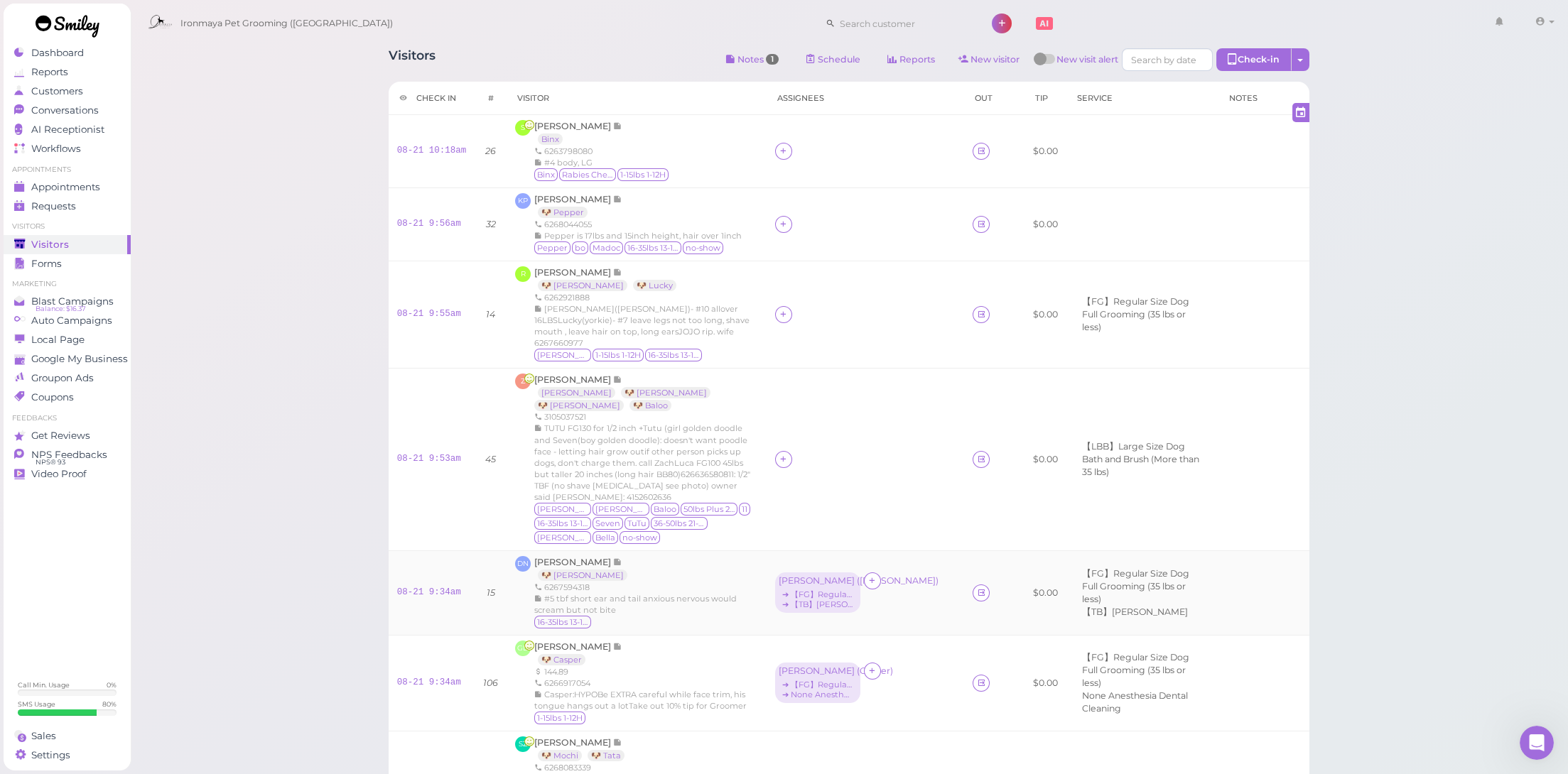
scroll to position [246, 0]
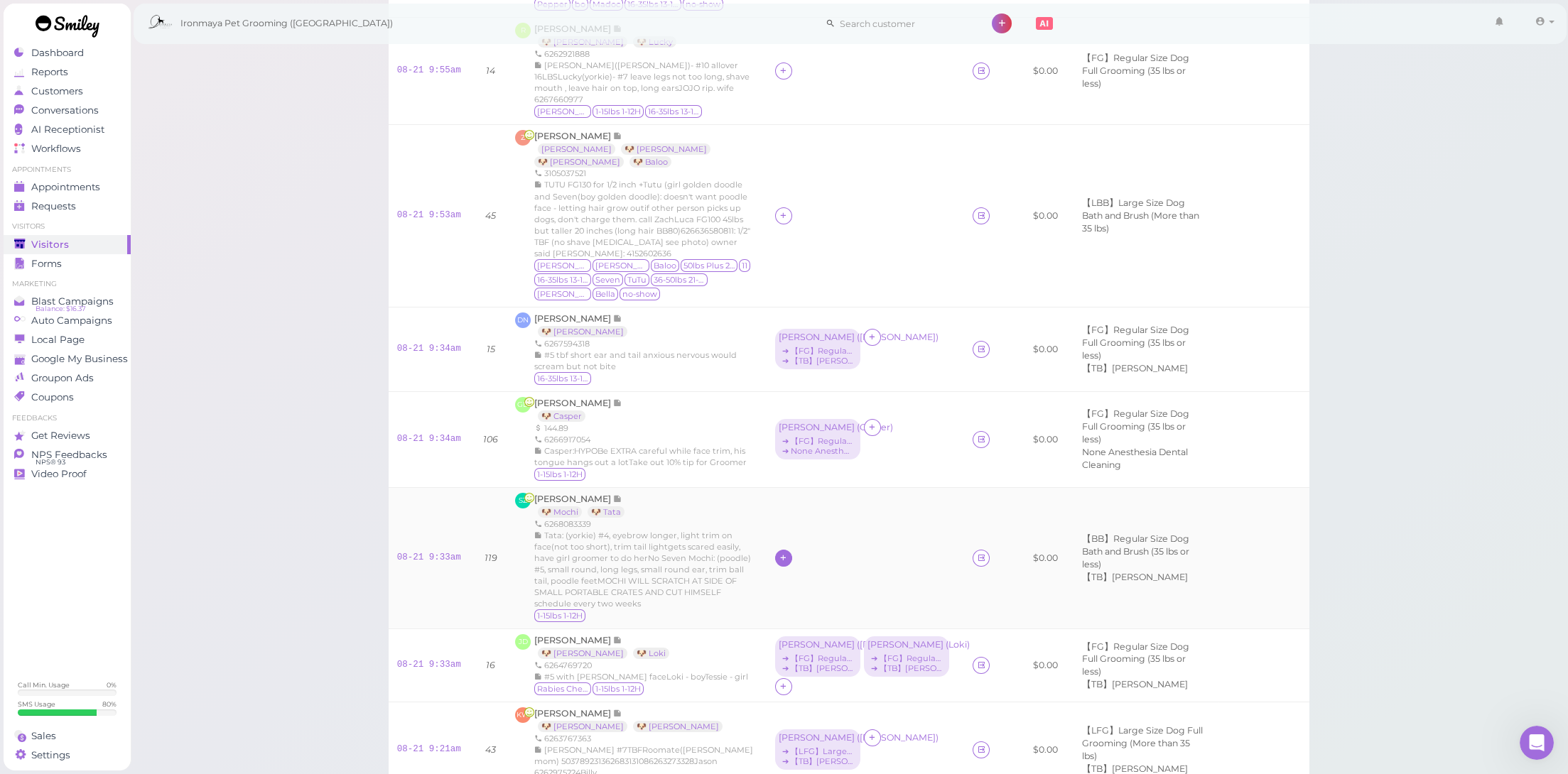
click at [792, 549] on div at bounding box center [784, 558] width 17 height 17
click at [819, 603] on div "[PERSON_NAME]" at bounding box center [880, 601] width 199 height 28
click at [788, 552] on icon at bounding box center [784, 558] width 9 height 11
click at [810, 572] on div "[PERSON_NAME]" at bounding box center [880, 573] width 199 height 28
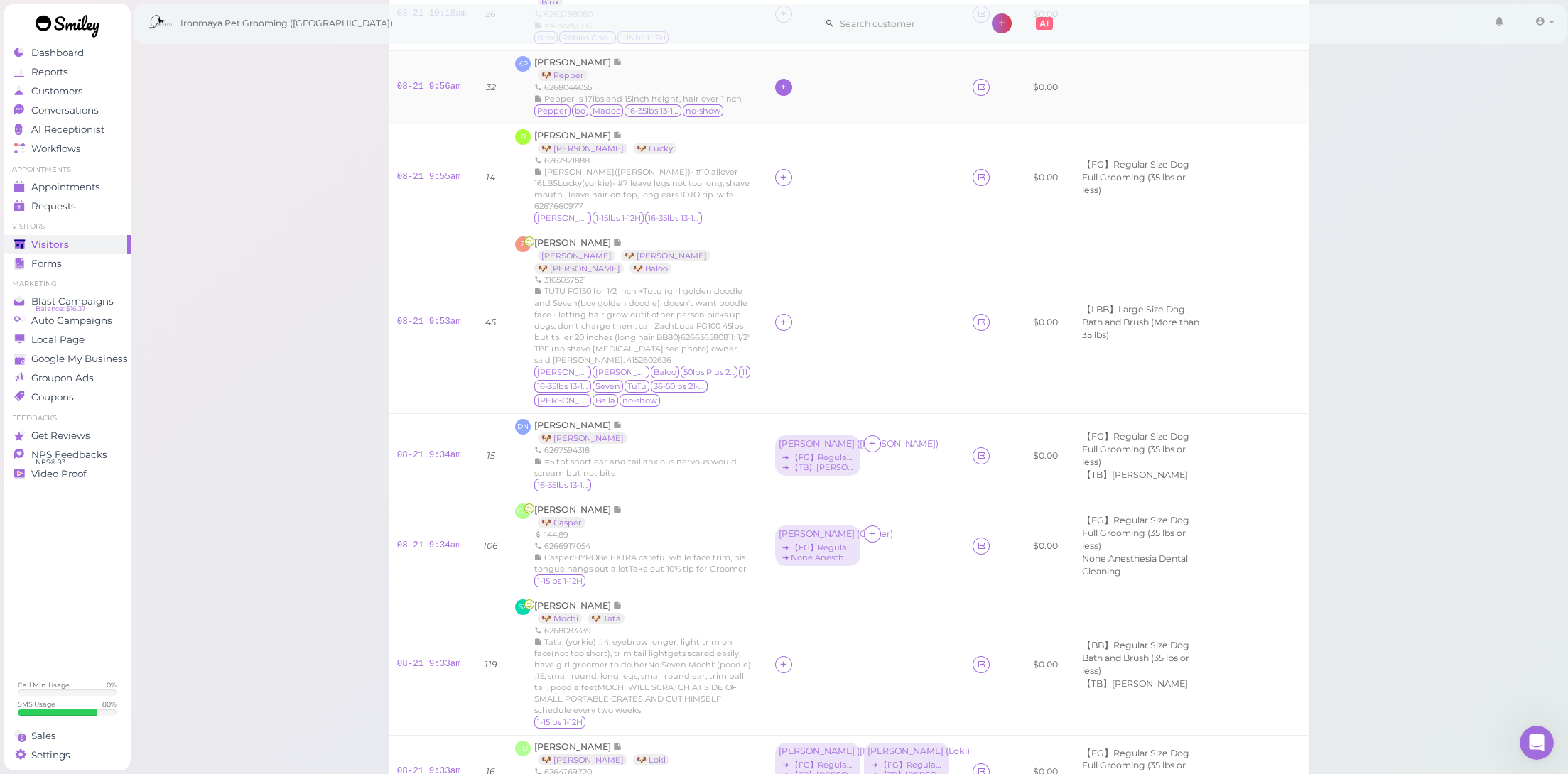
click at [784, 85] on icon at bounding box center [784, 87] width 9 height 11
click at [821, 311] on div "[PERSON_NAME]" at bounding box center [880, 314] width 199 height 28
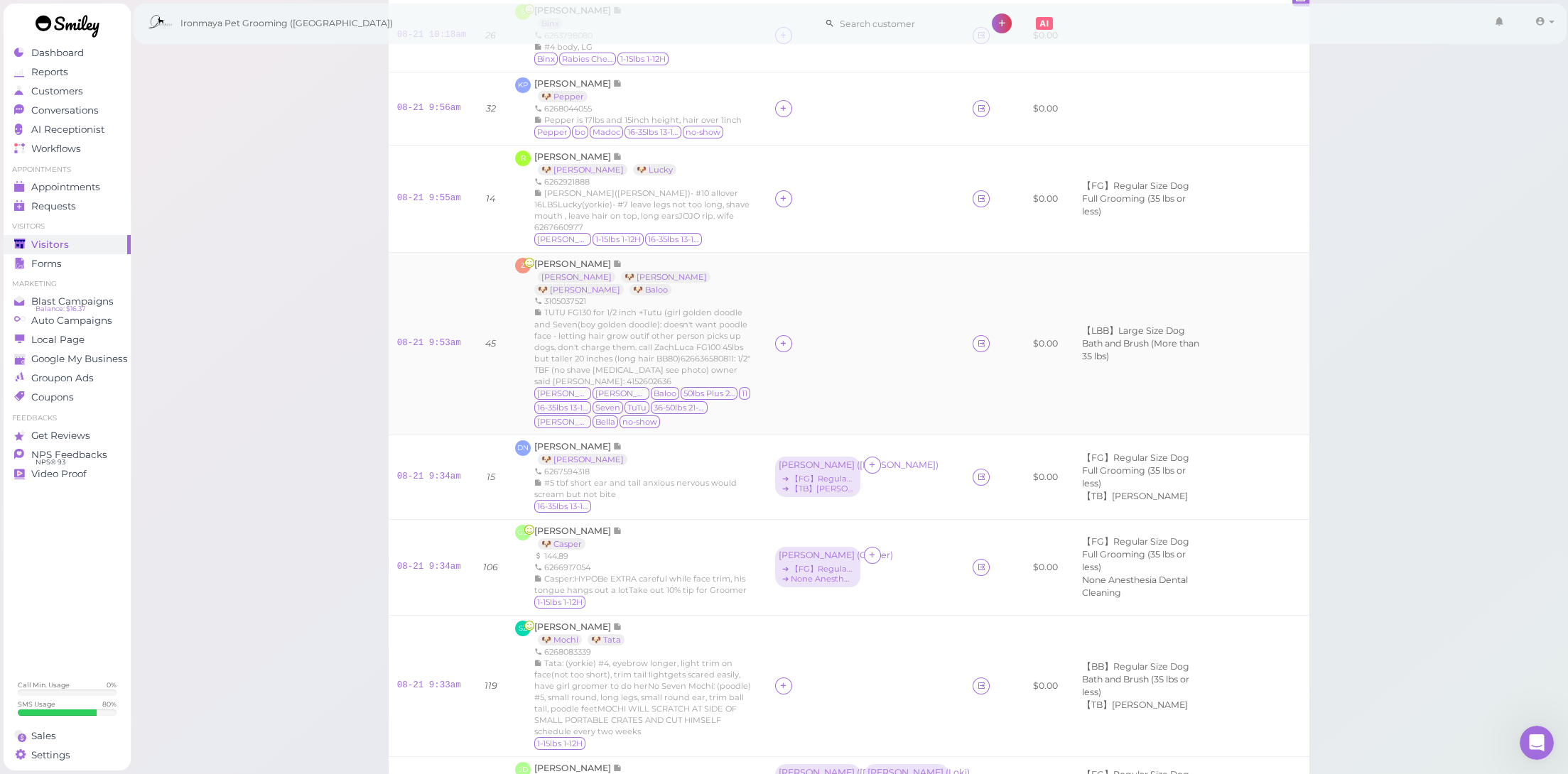
scroll to position [11, 0]
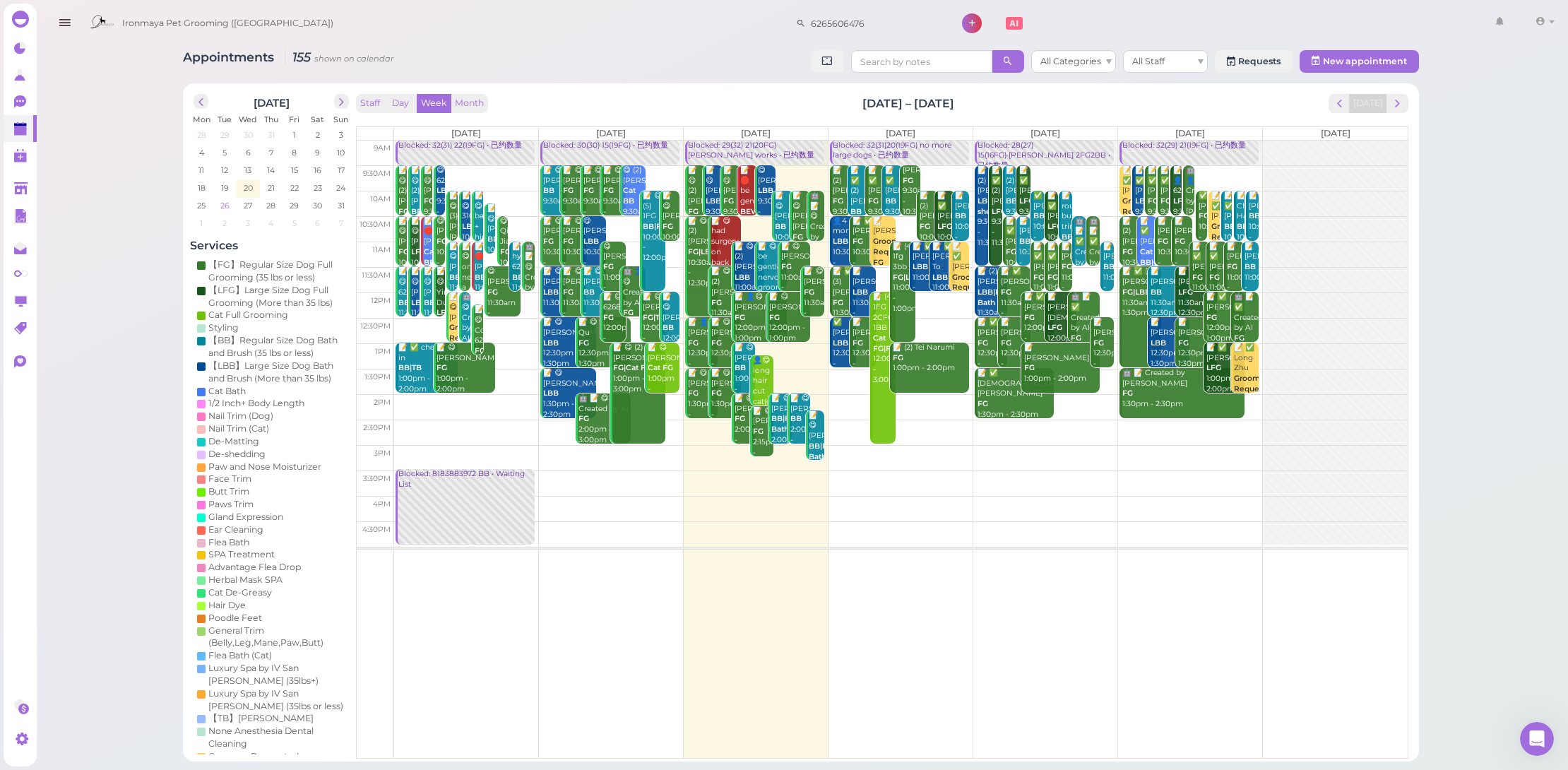
click at [225, 207] on span "26" at bounding box center [224, 206] width 12 height 13
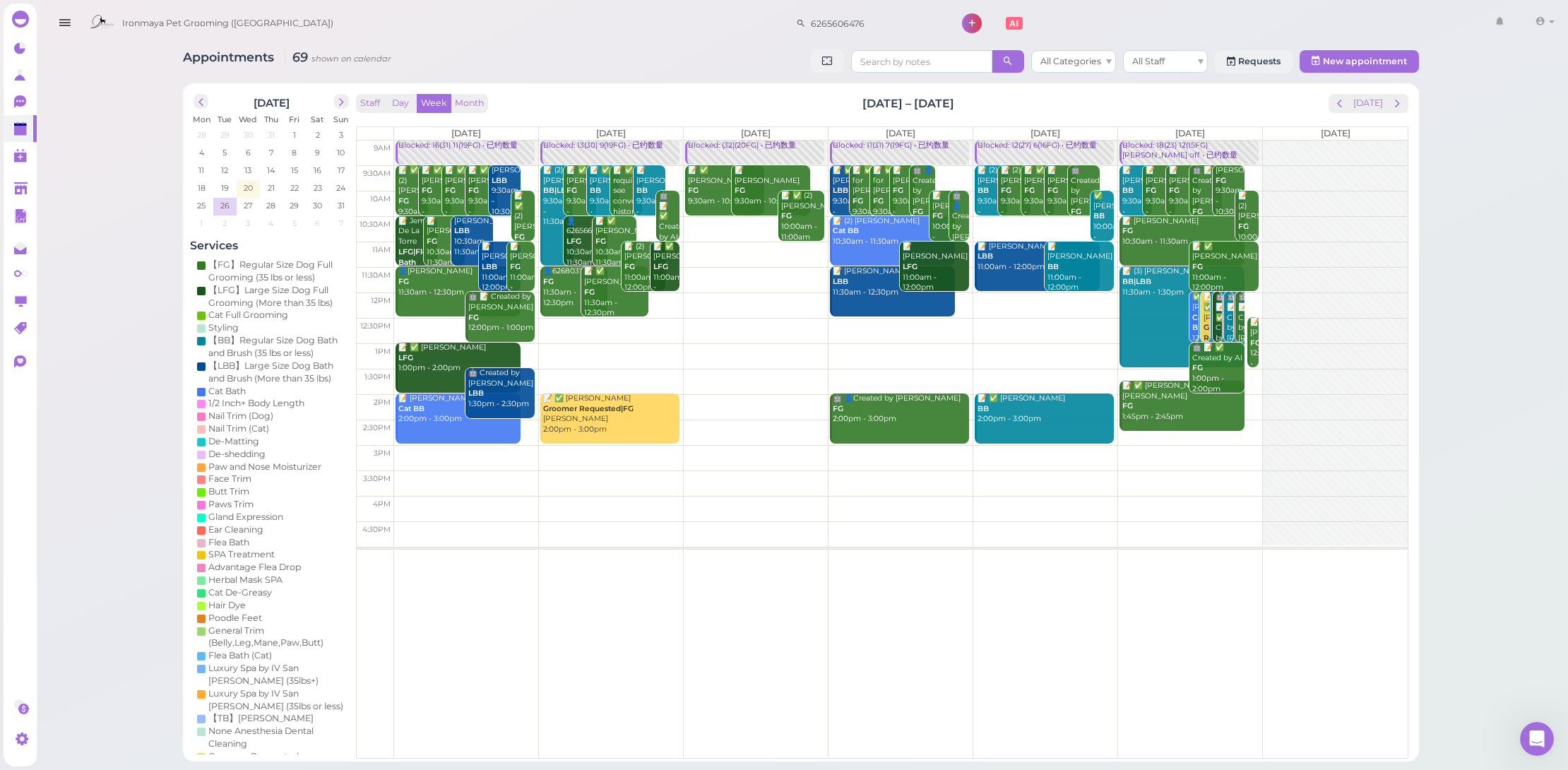
click at [652, 218] on td at bounding box center [901, 229] width 1013 height 26
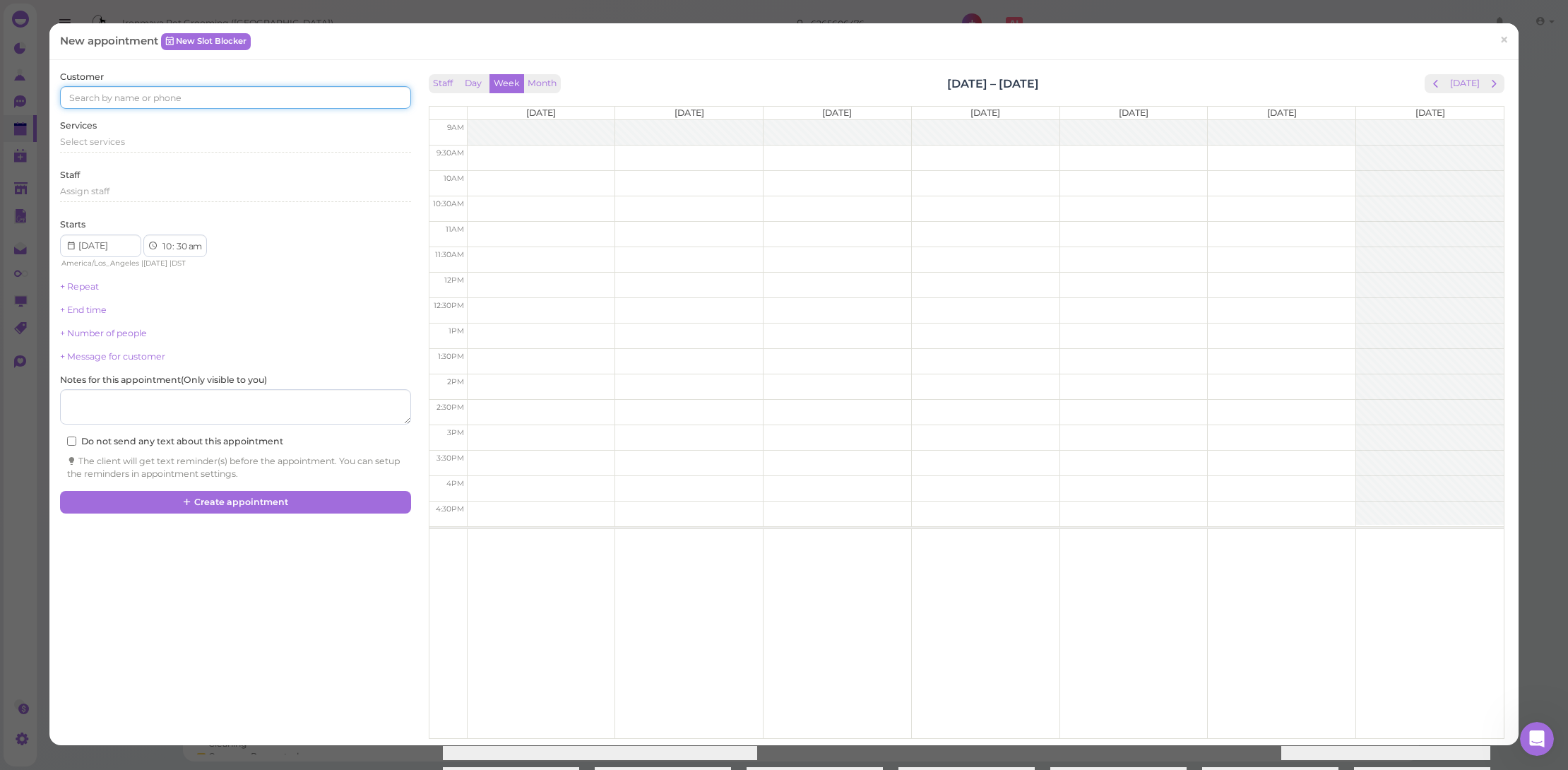
click at [230, 97] on input at bounding box center [236, 97] width 351 height 23
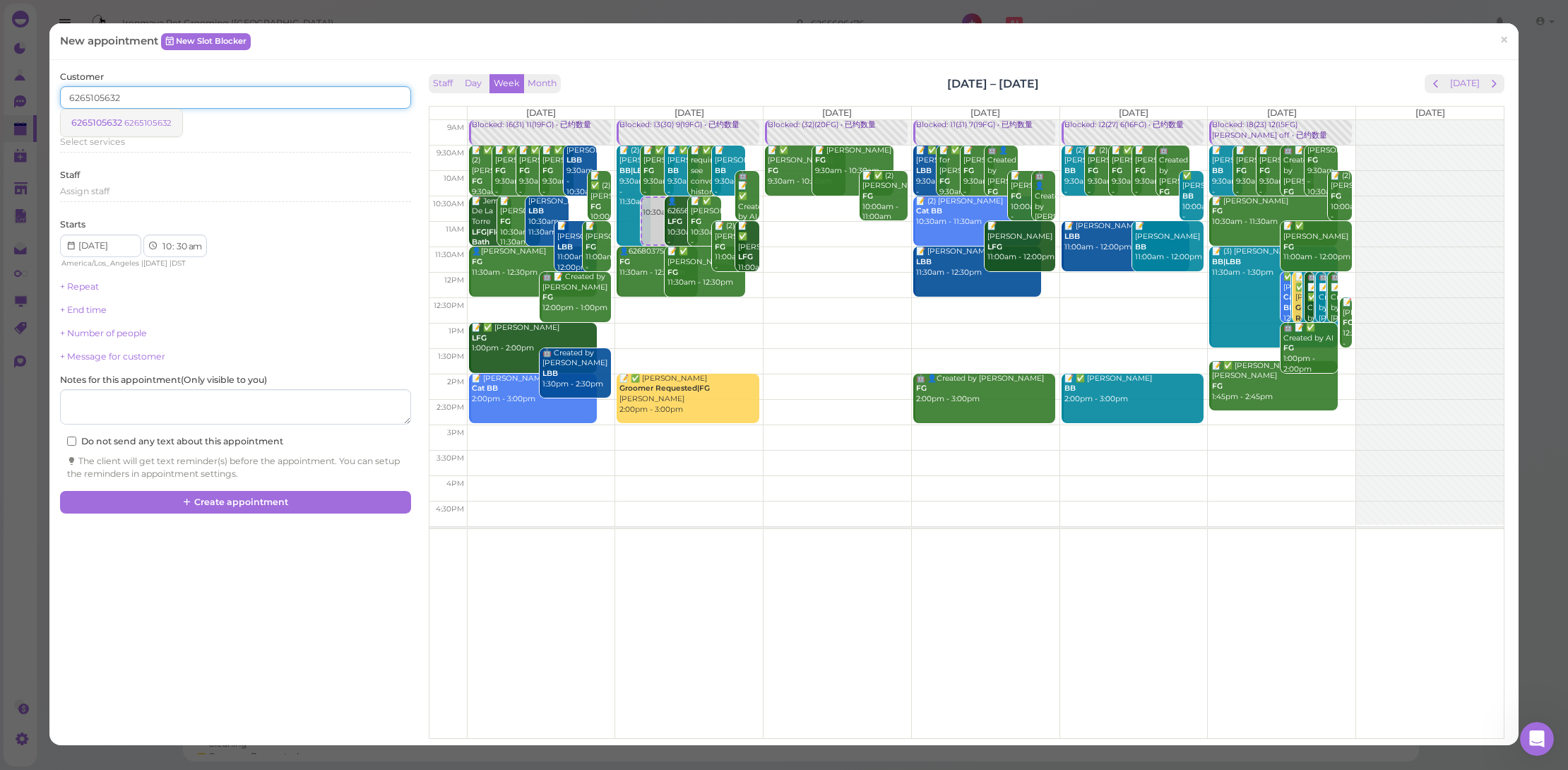
type input "6265105632"
click at [162, 124] on small "6265105632" at bounding box center [148, 123] width 48 height 10
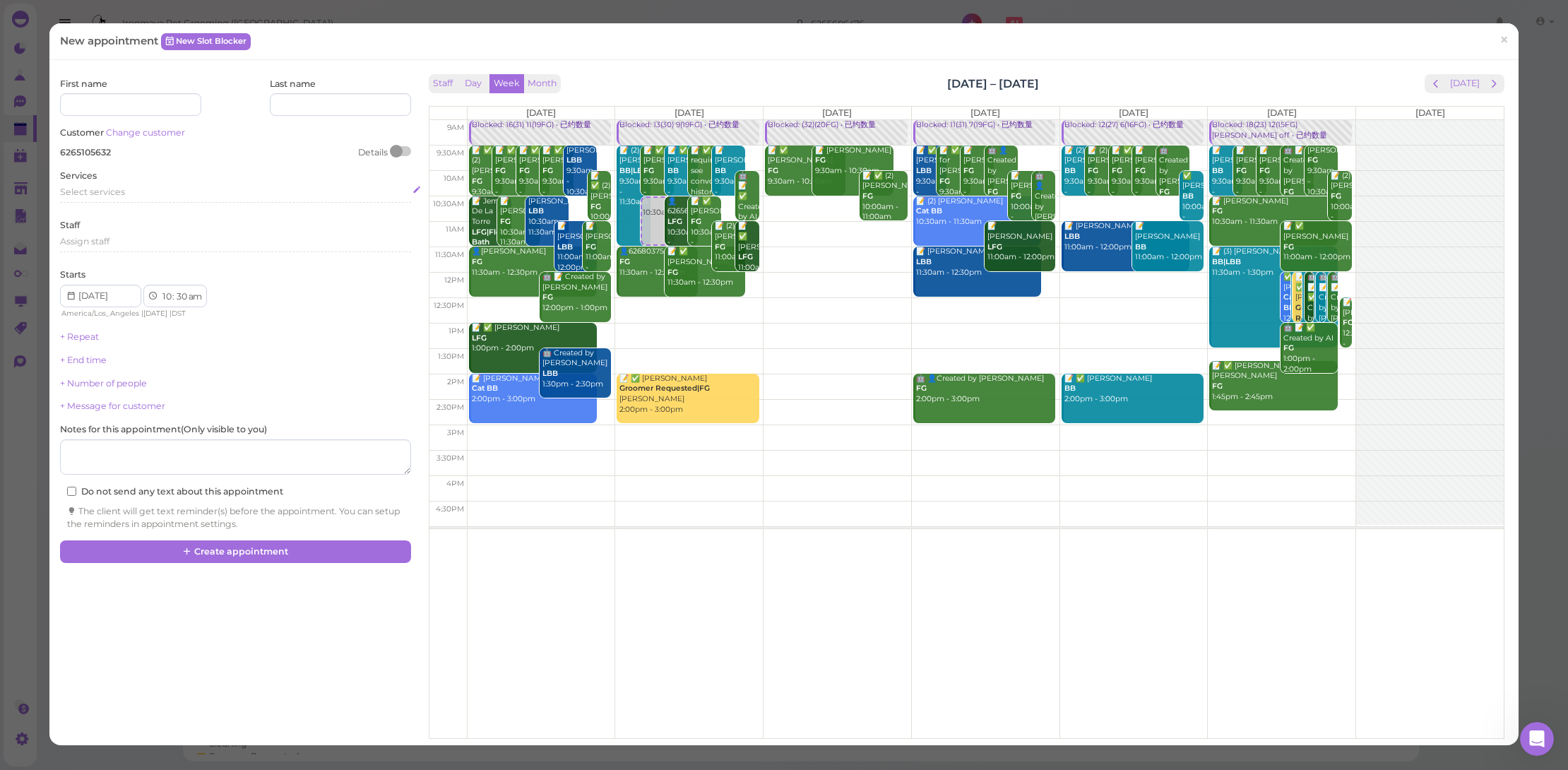
click at [169, 186] on div "Select services" at bounding box center [236, 192] width 351 height 13
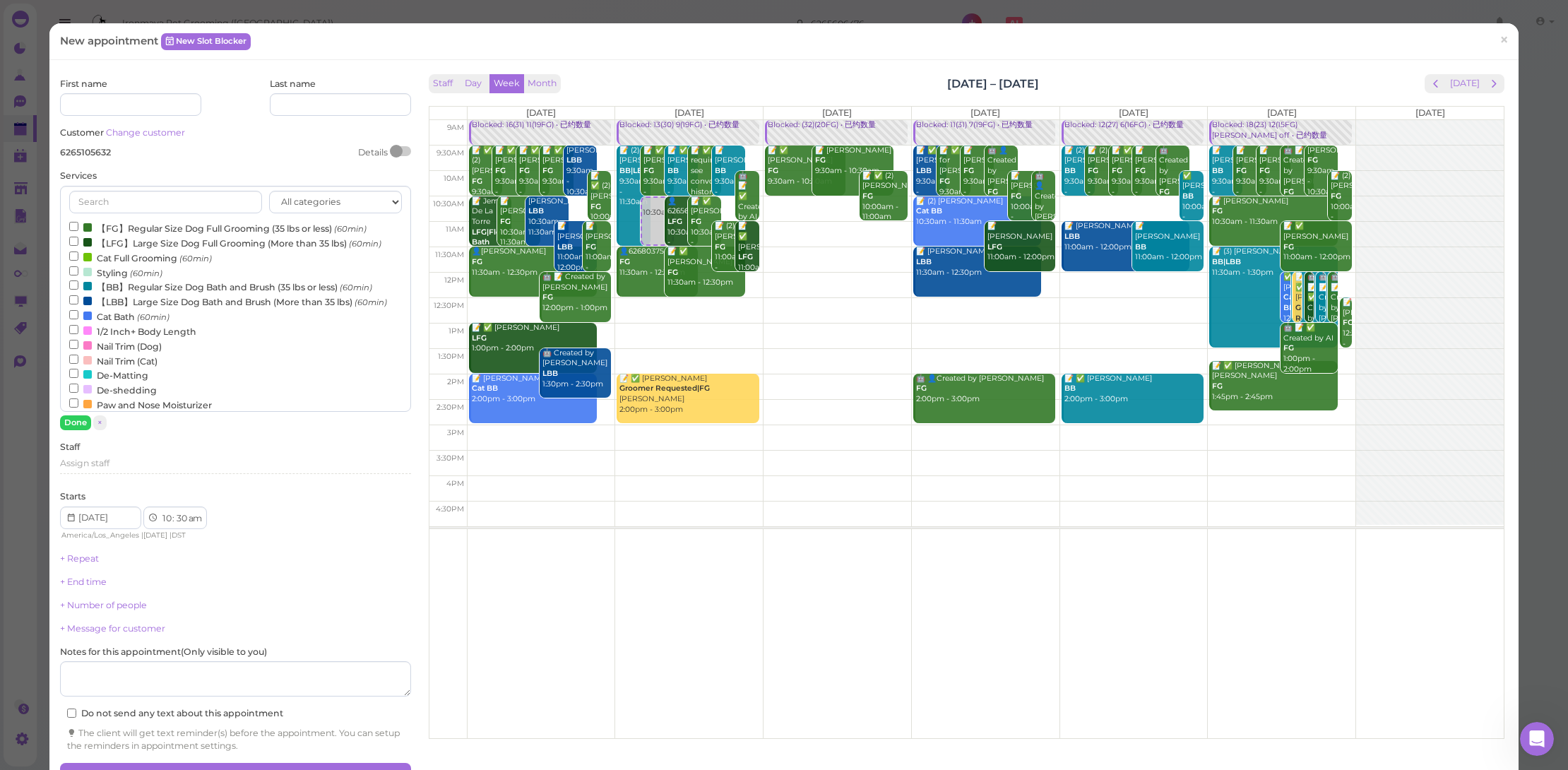
click at [157, 312] on small "(60min)" at bounding box center [153, 317] width 32 height 10
click at [79, 311] on input "Cat Bath (60min)" at bounding box center [74, 315] width 9 height 9
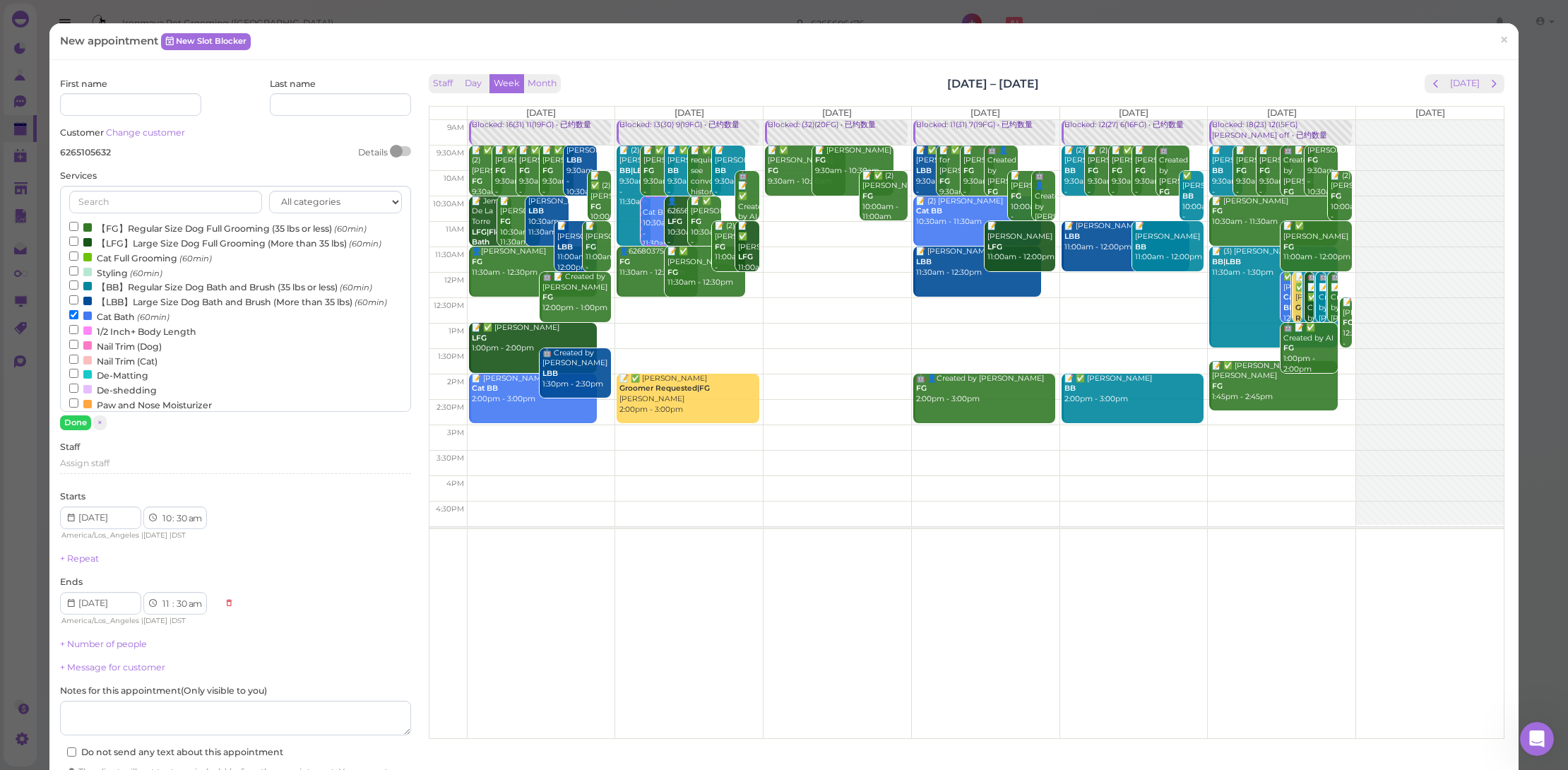
click at [157, 312] on small "(60min)" at bounding box center [153, 317] width 32 height 10
click at [79, 311] on input "Cat Bath (60min)" at bounding box center [74, 315] width 9 height 9
click at [152, 256] on label "Cat Full Grooming (60min)" at bounding box center [141, 257] width 143 height 15
click at [79, 256] on input "Cat Full Grooming (60min)" at bounding box center [74, 256] width 9 height 9
click at [80, 422] on button "Done" at bounding box center [76, 423] width 31 height 15
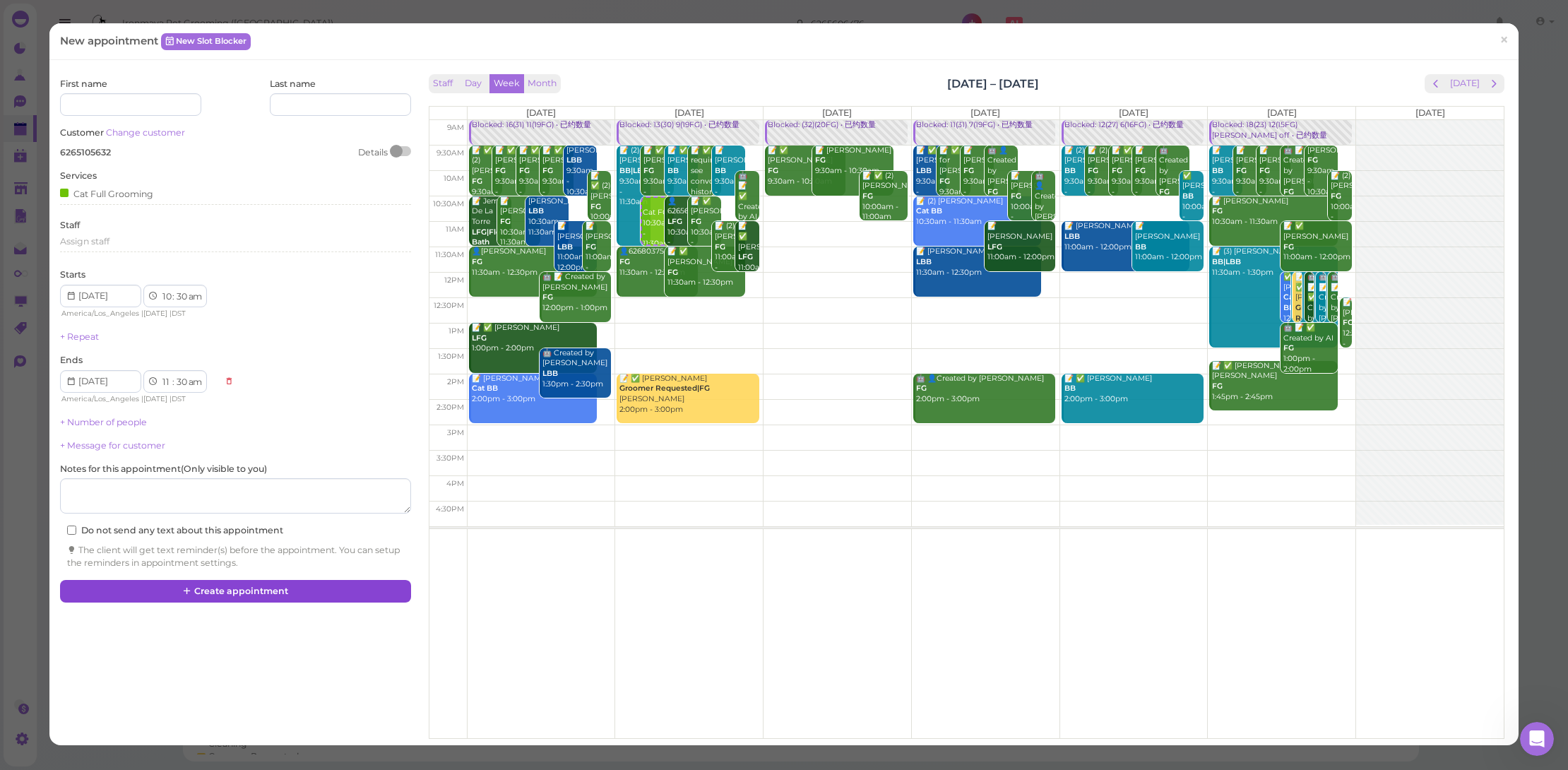
click at [265, 587] on button "Create appointment" at bounding box center [236, 591] width 351 height 23
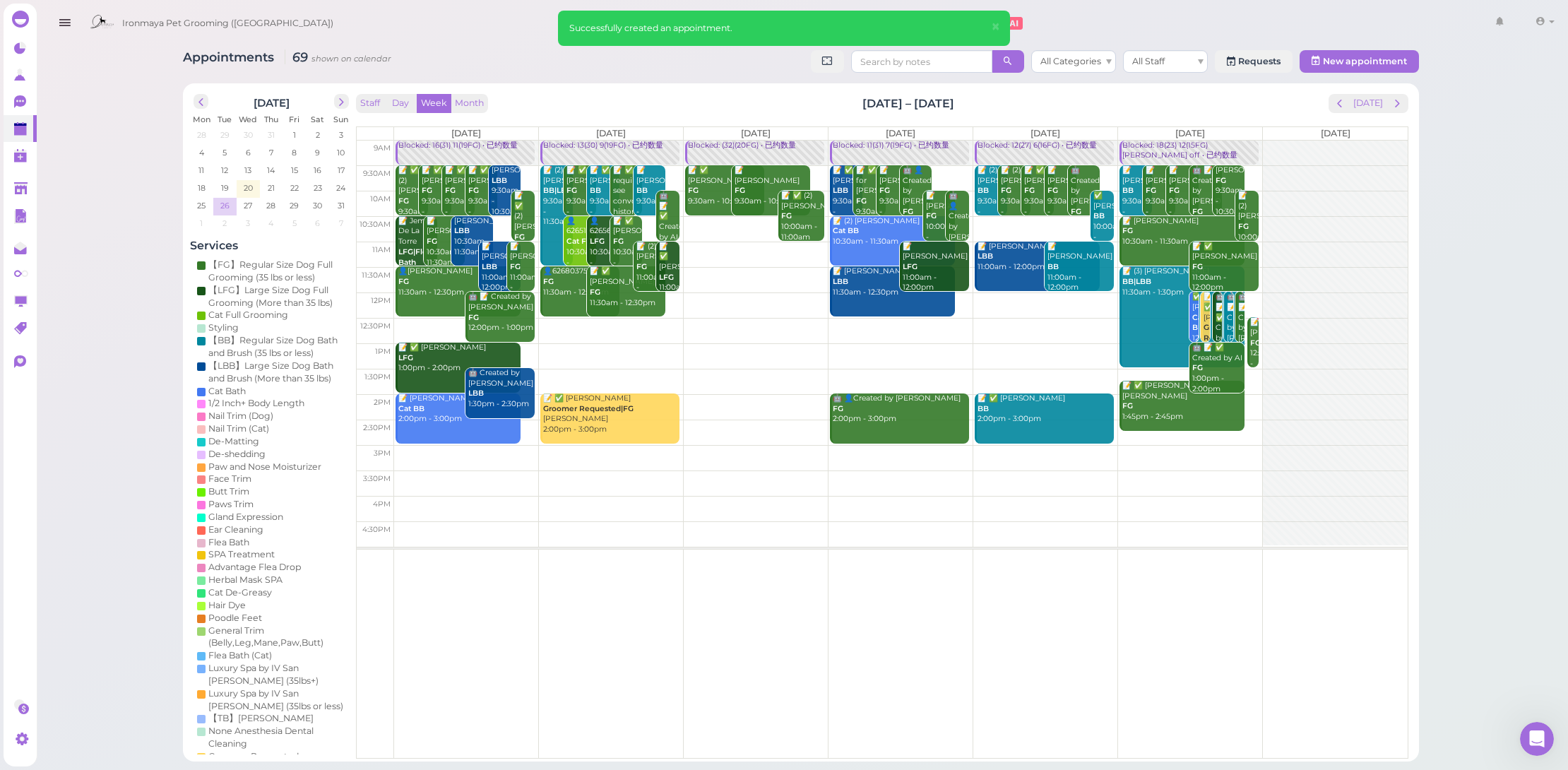
click at [216, 206] on td "26" at bounding box center [224, 204] width 23 height 14
click at [569, 231] on div "👤6265105632 Cat FG 10:30am - 11:30am" at bounding box center [580, 247] width 30 height 62
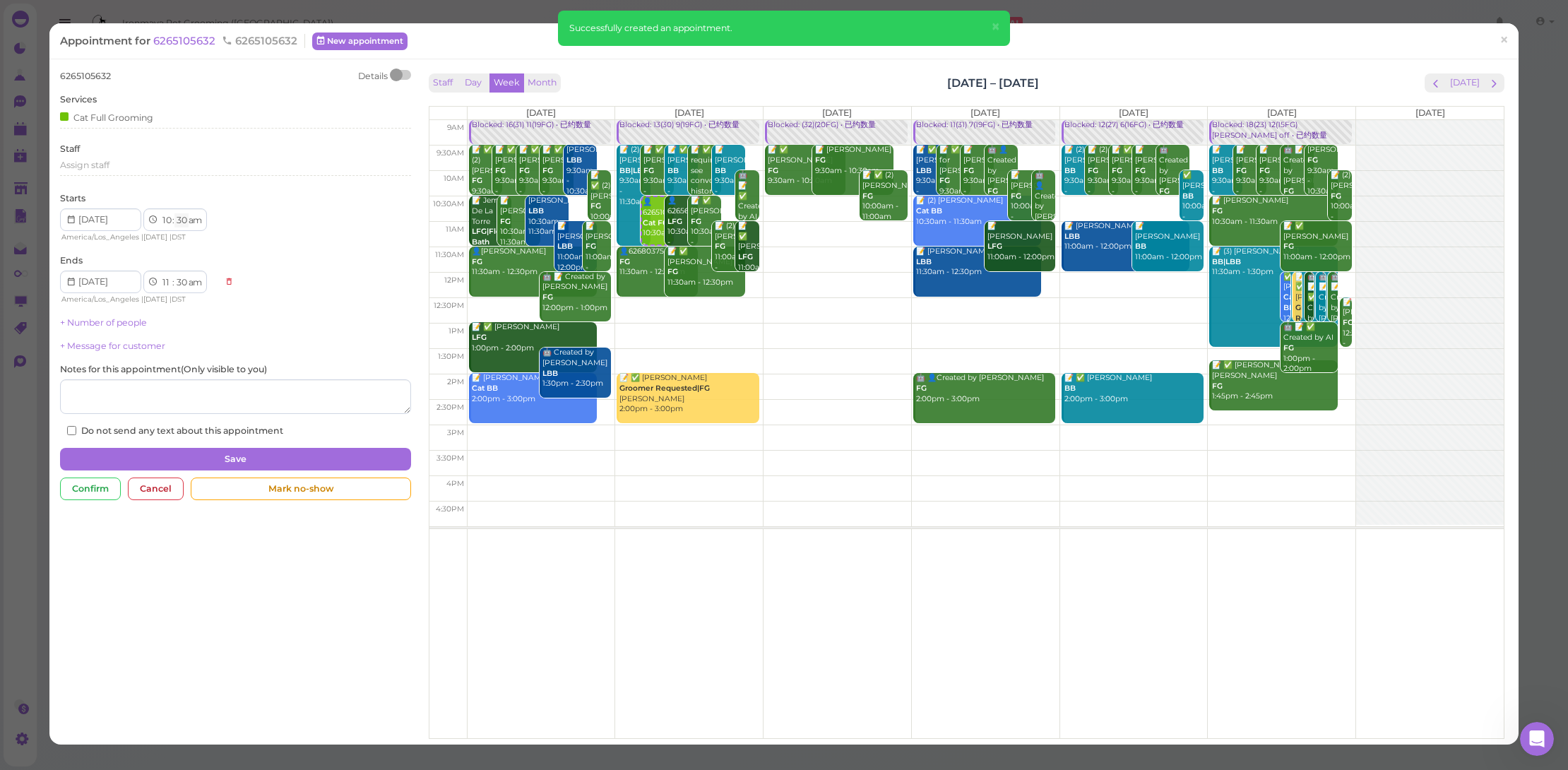
select select "00"
click at [343, 265] on div "Ends 1 2 3 4 5 6 7 8 9 10 11 12 : 00 05 10 15 20 25 30 35 40 45 50 55 am pm Ame…" at bounding box center [236, 280] width 351 height 51
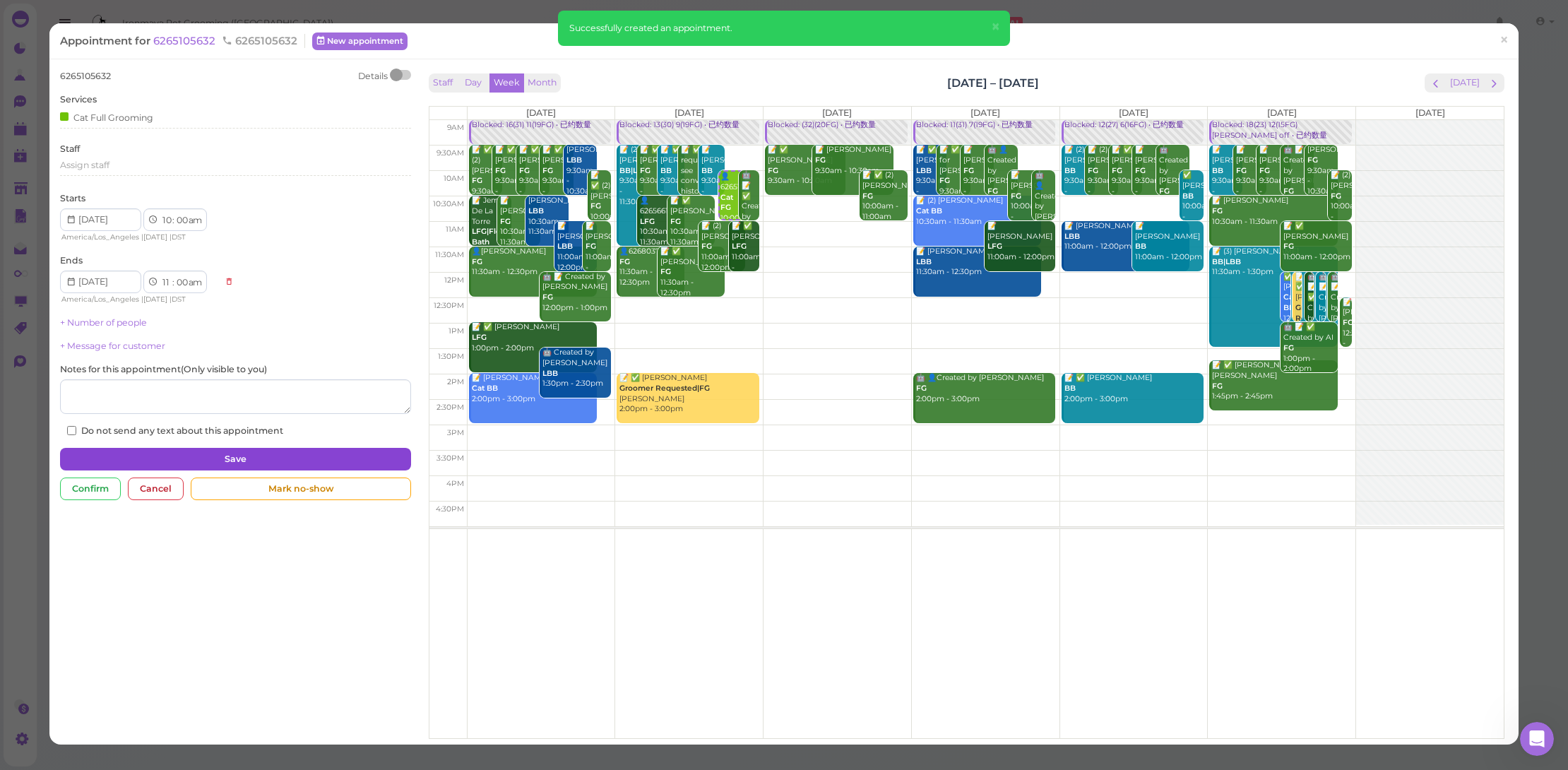
click at [339, 448] on button "Save" at bounding box center [236, 459] width 351 height 23
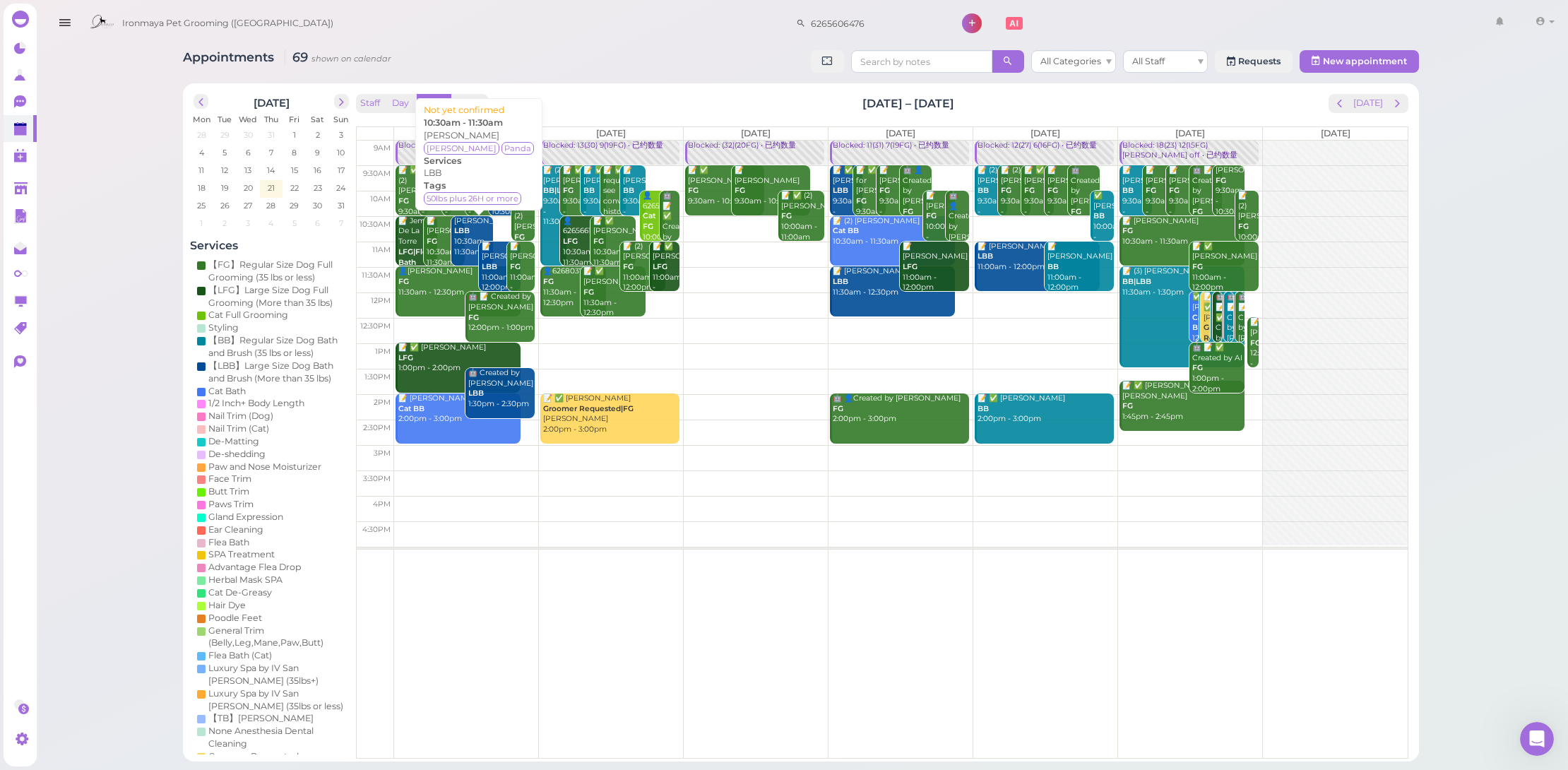
click at [475, 231] on div "Heng Zhang LBB 10:30am - 11:30am" at bounding box center [472, 237] width 39 height 42
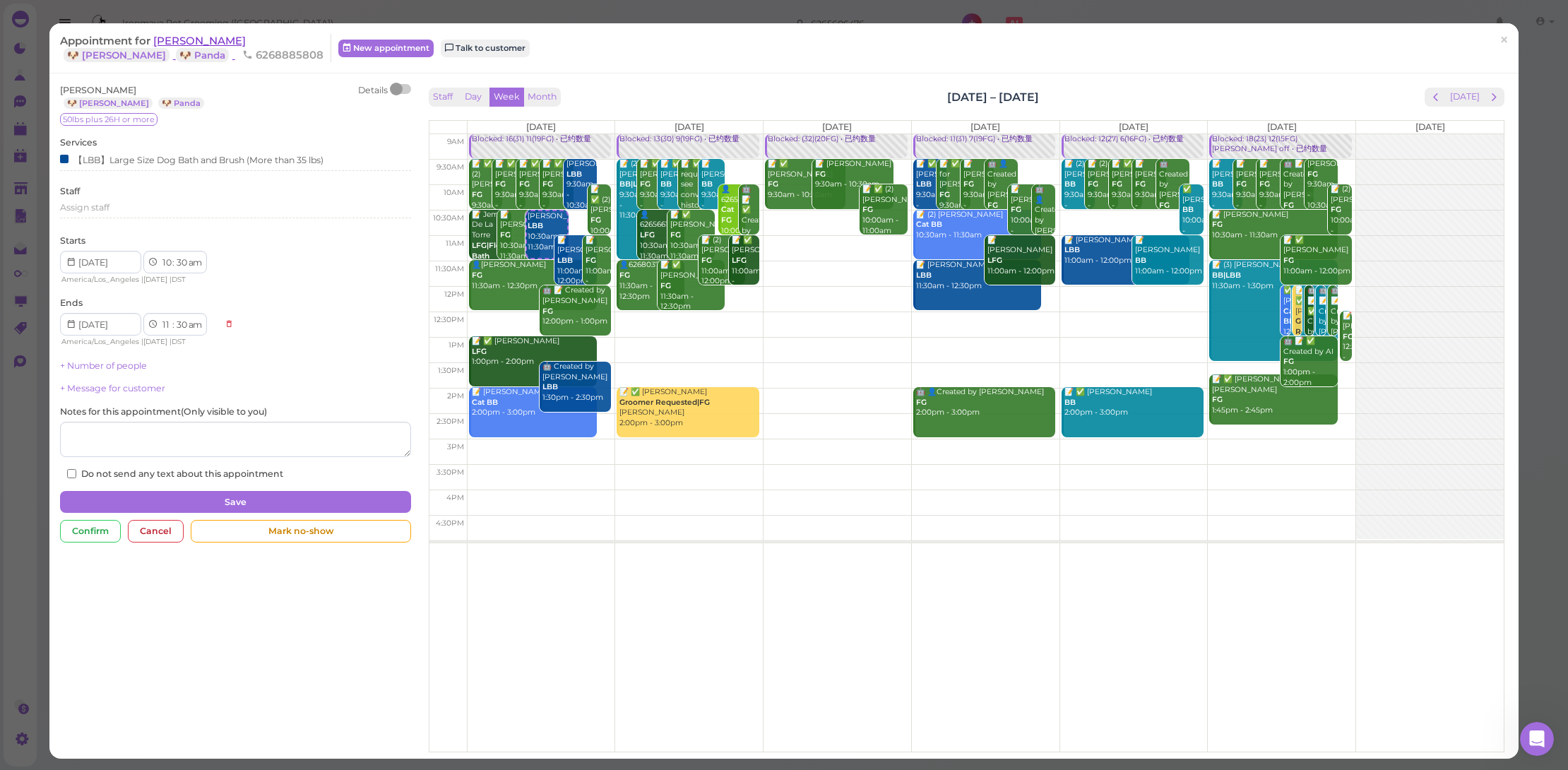
click at [188, 36] on span "Heng Zhang" at bounding box center [199, 40] width 92 height 14
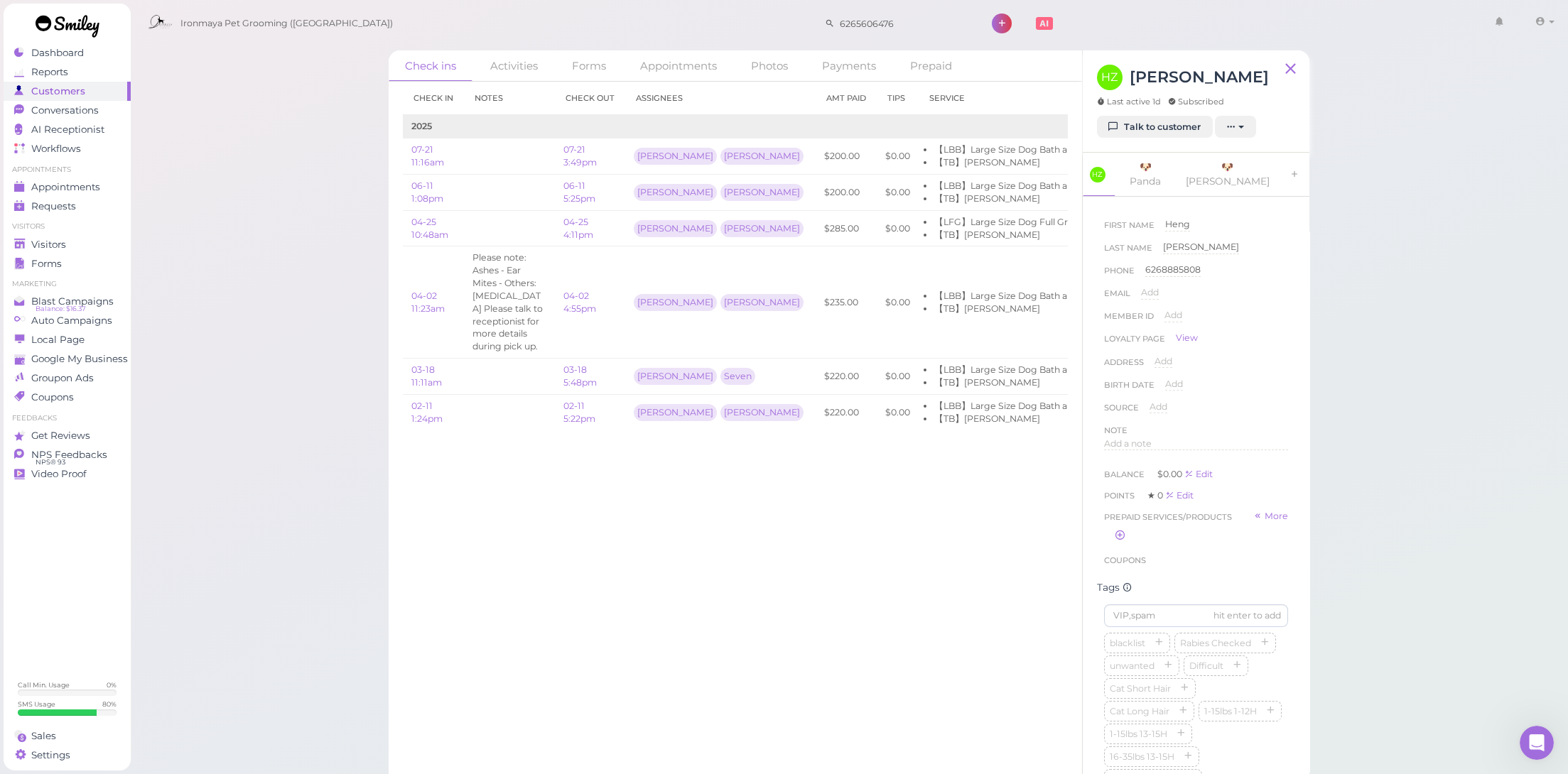
click at [1160, 111] on div "HZ Heng Zhang Last active 1d Subscribed" at bounding box center [1182, 90] width 172 height 52
click at [1157, 117] on link "Talk to customer" at bounding box center [1155, 127] width 116 height 23
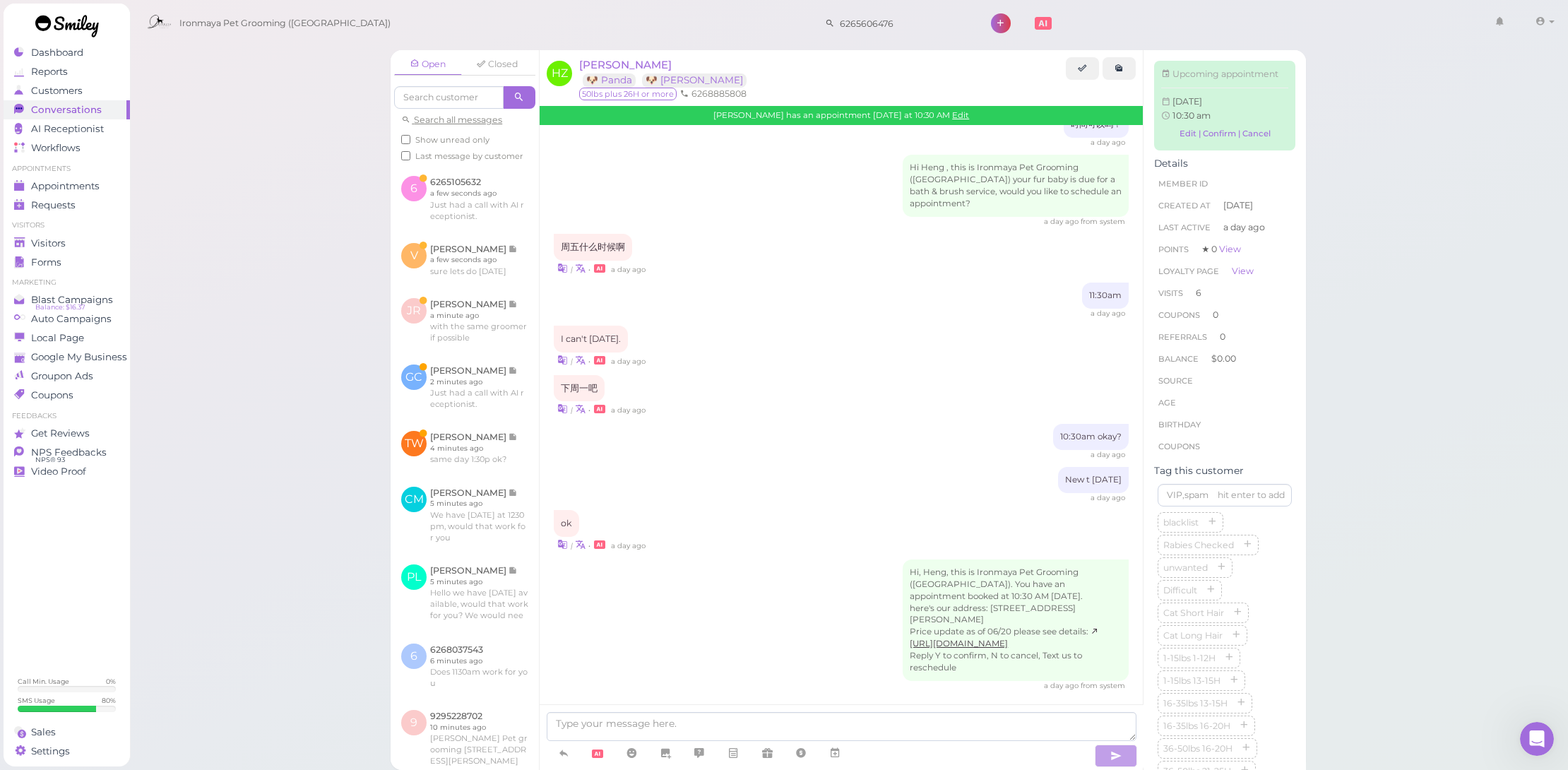
scroll to position [1253, 0]
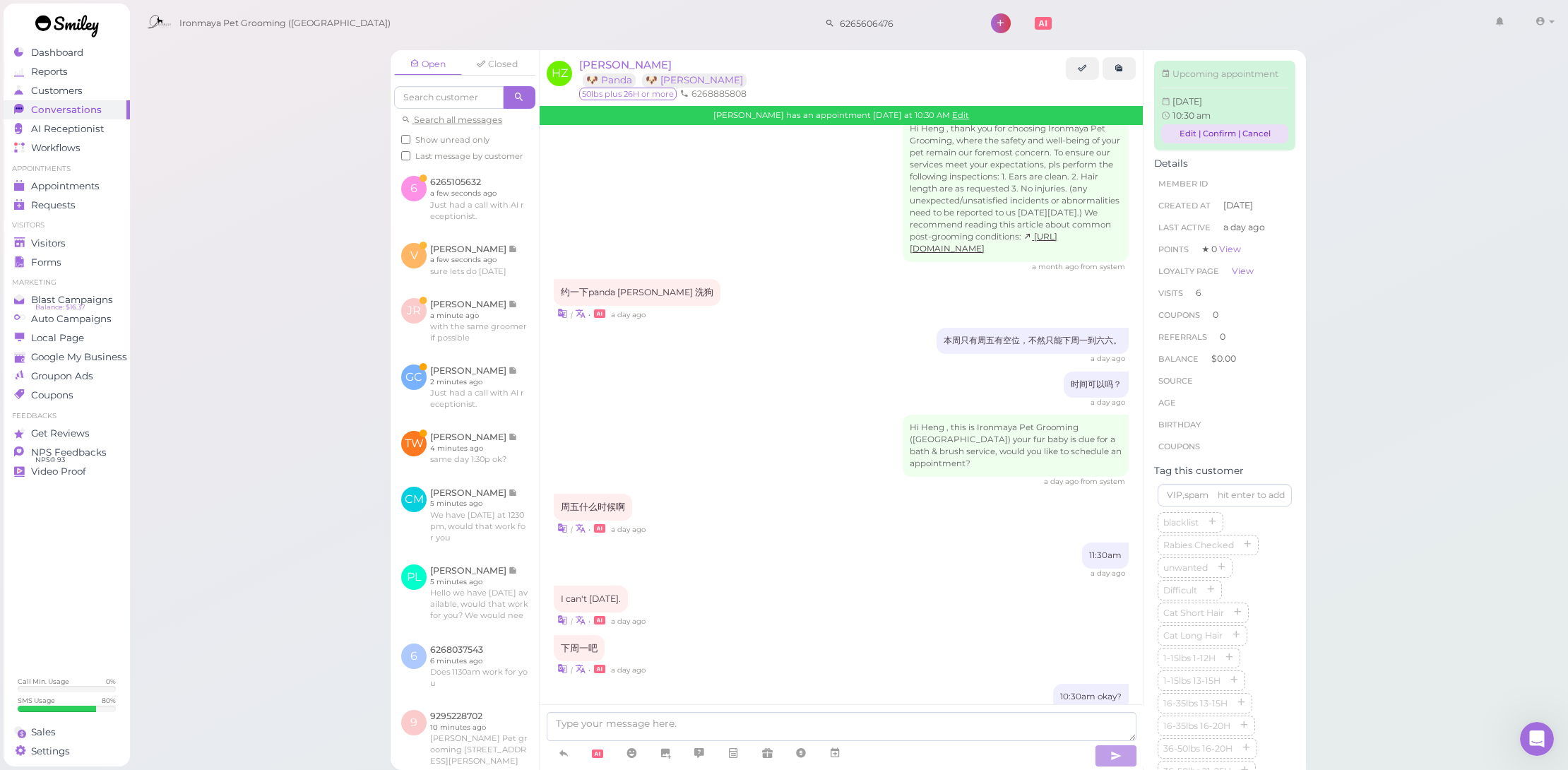
click at [1183, 141] on link "Edit | Confirm | Cancel" at bounding box center [1225, 134] width 127 height 19
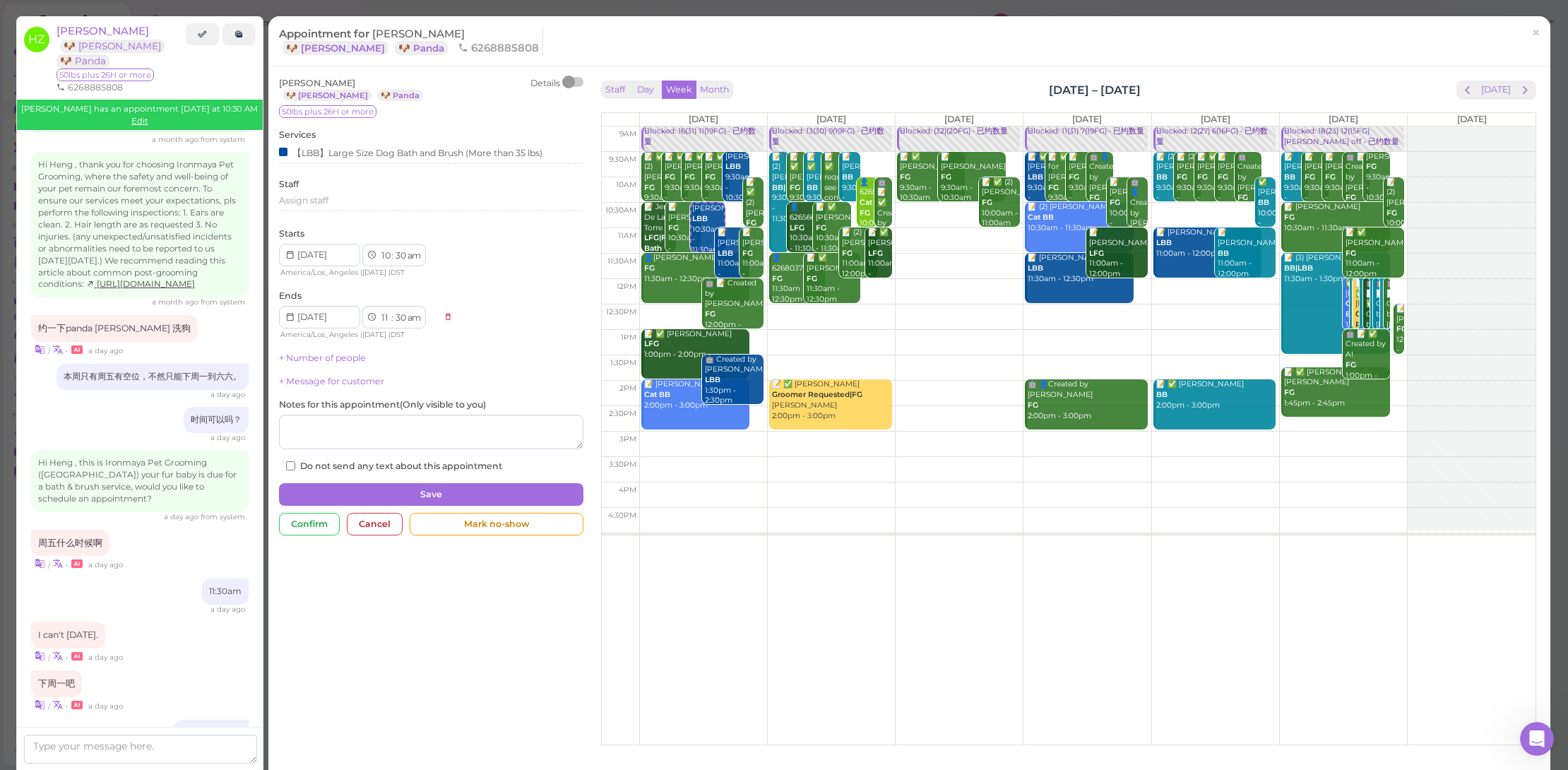
drag, startPoint x: 308, startPoint y: 357, endPoint x: 314, endPoint y: 363, distance: 8.5
click at [309, 357] on link "+ Number of people" at bounding box center [322, 358] width 87 height 11
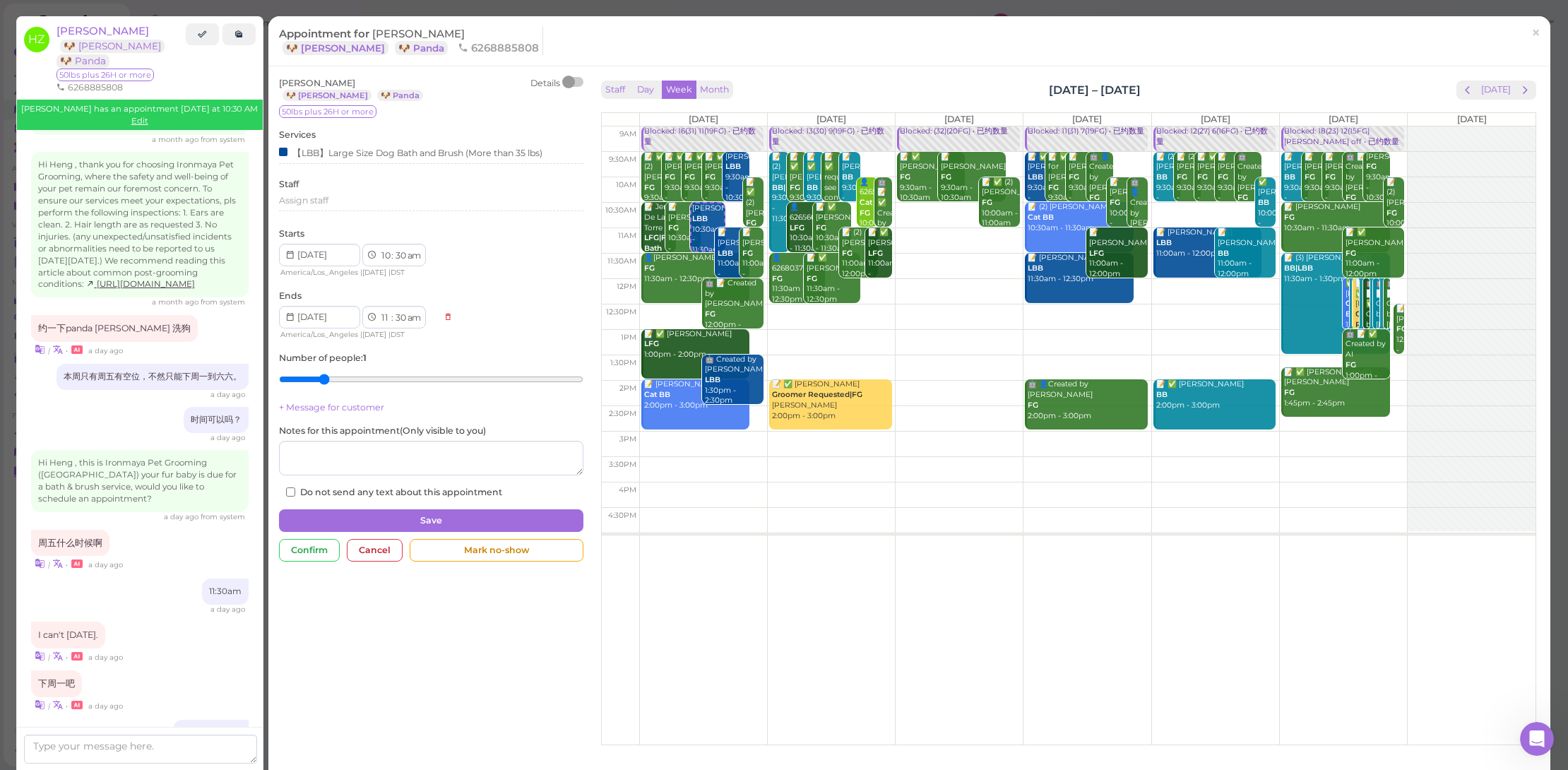
type input "2"
click at [318, 374] on input "range" at bounding box center [431, 379] width 305 height 23
click at [388, 525] on button "Save" at bounding box center [431, 520] width 305 height 23
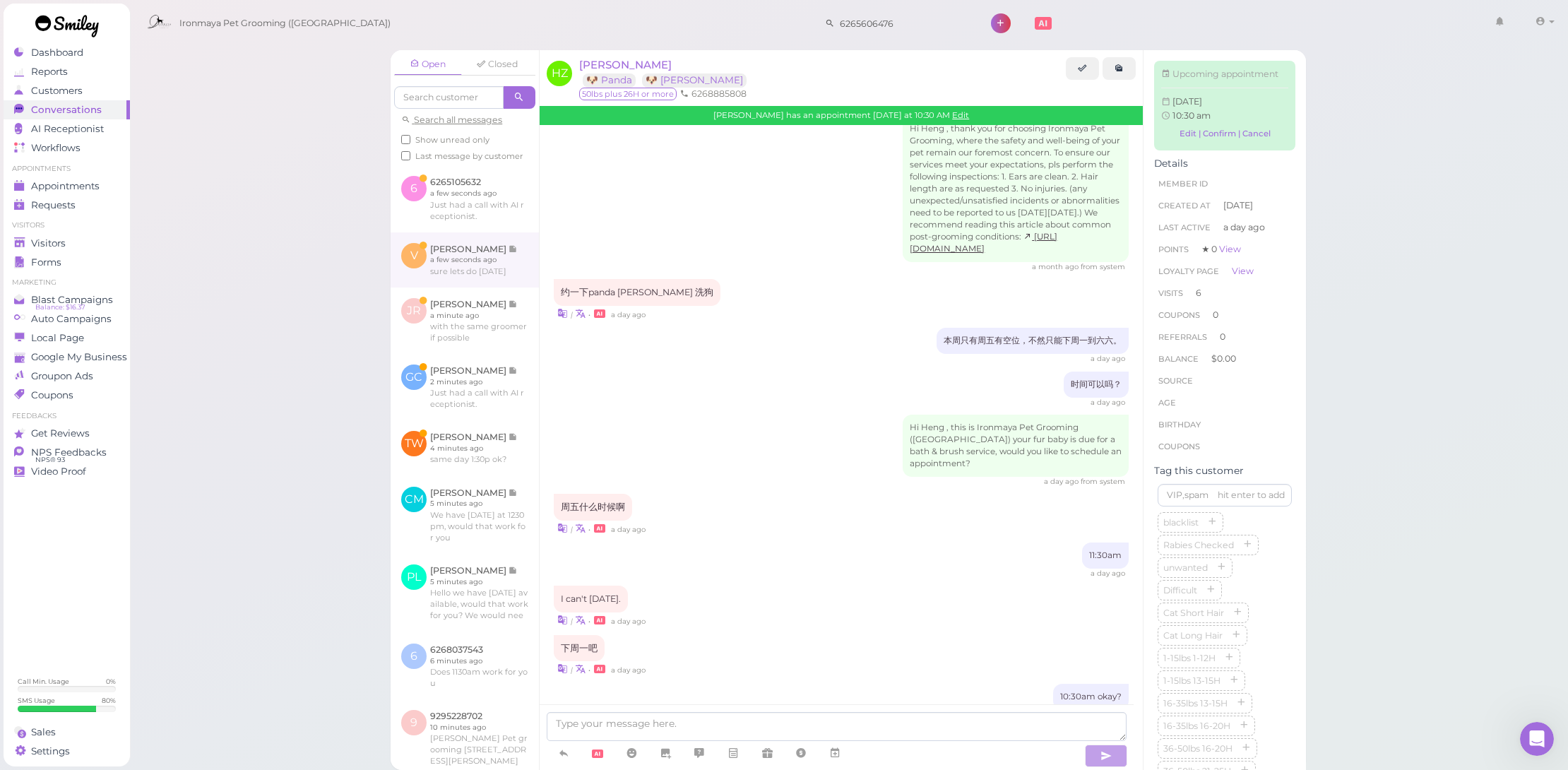
click at [474, 277] on link at bounding box center [465, 260] width 148 height 55
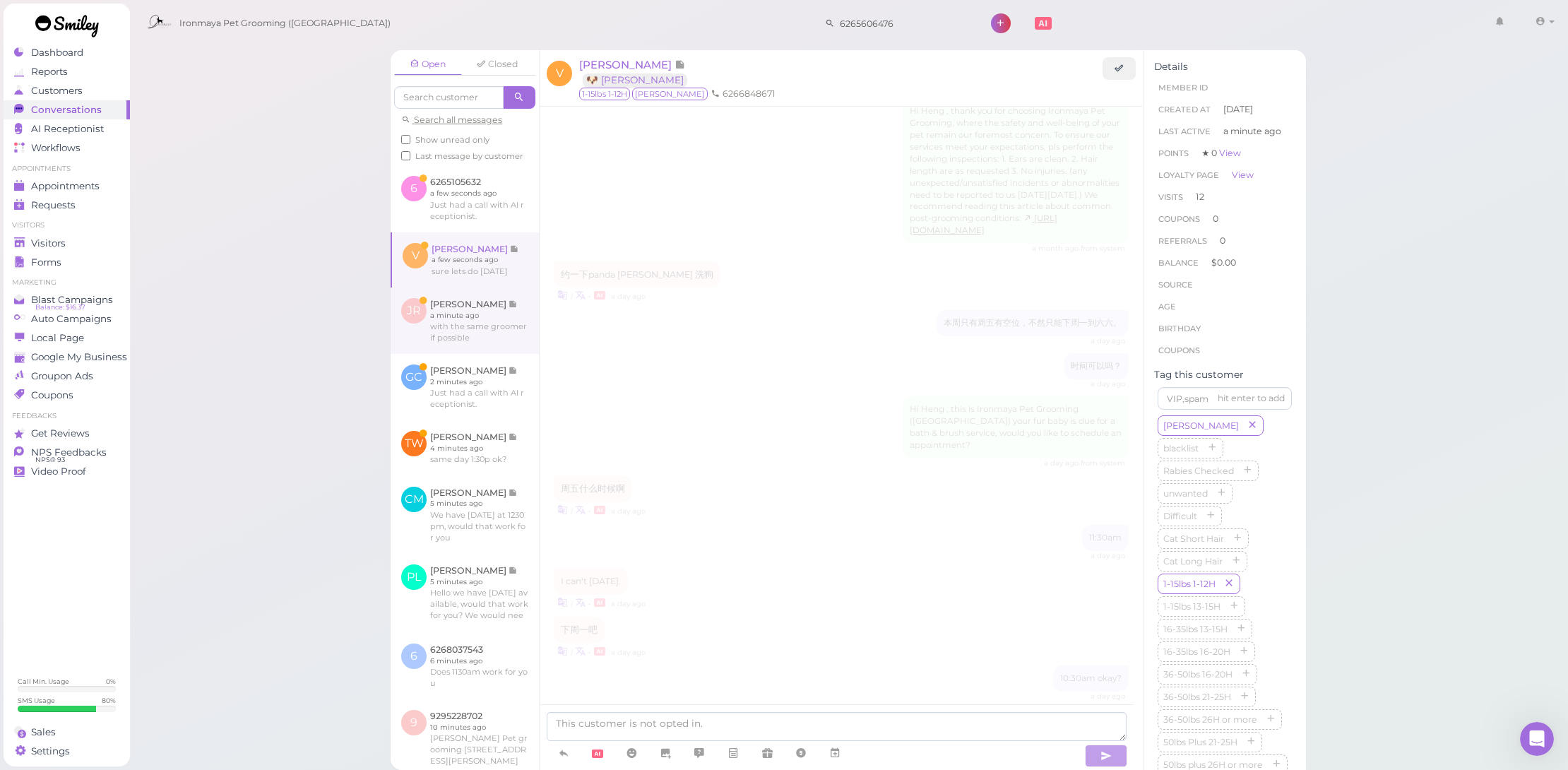
scroll to position [1215, 0]
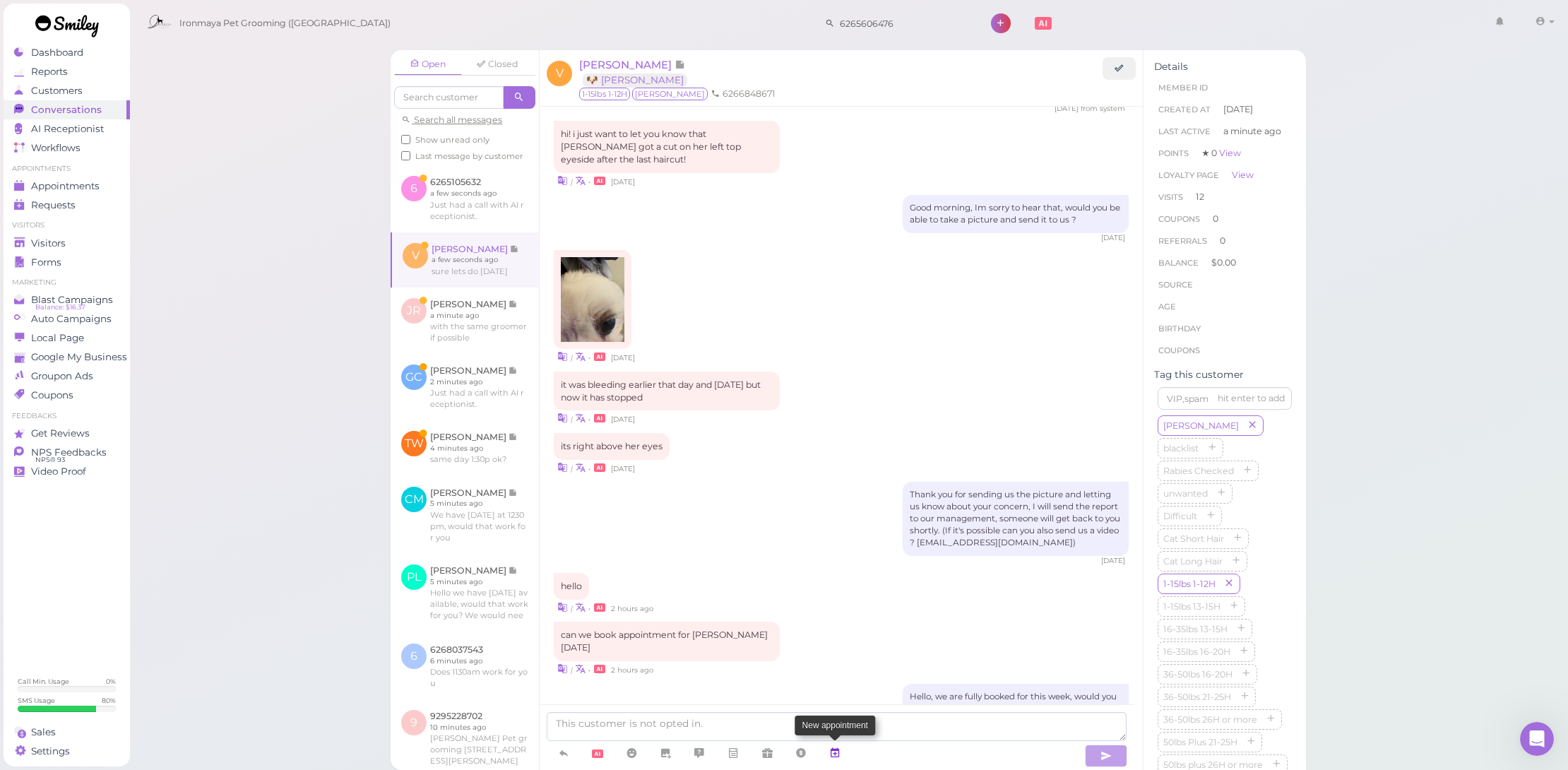
click at [835, 754] on icon at bounding box center [835, 753] width 11 height 14
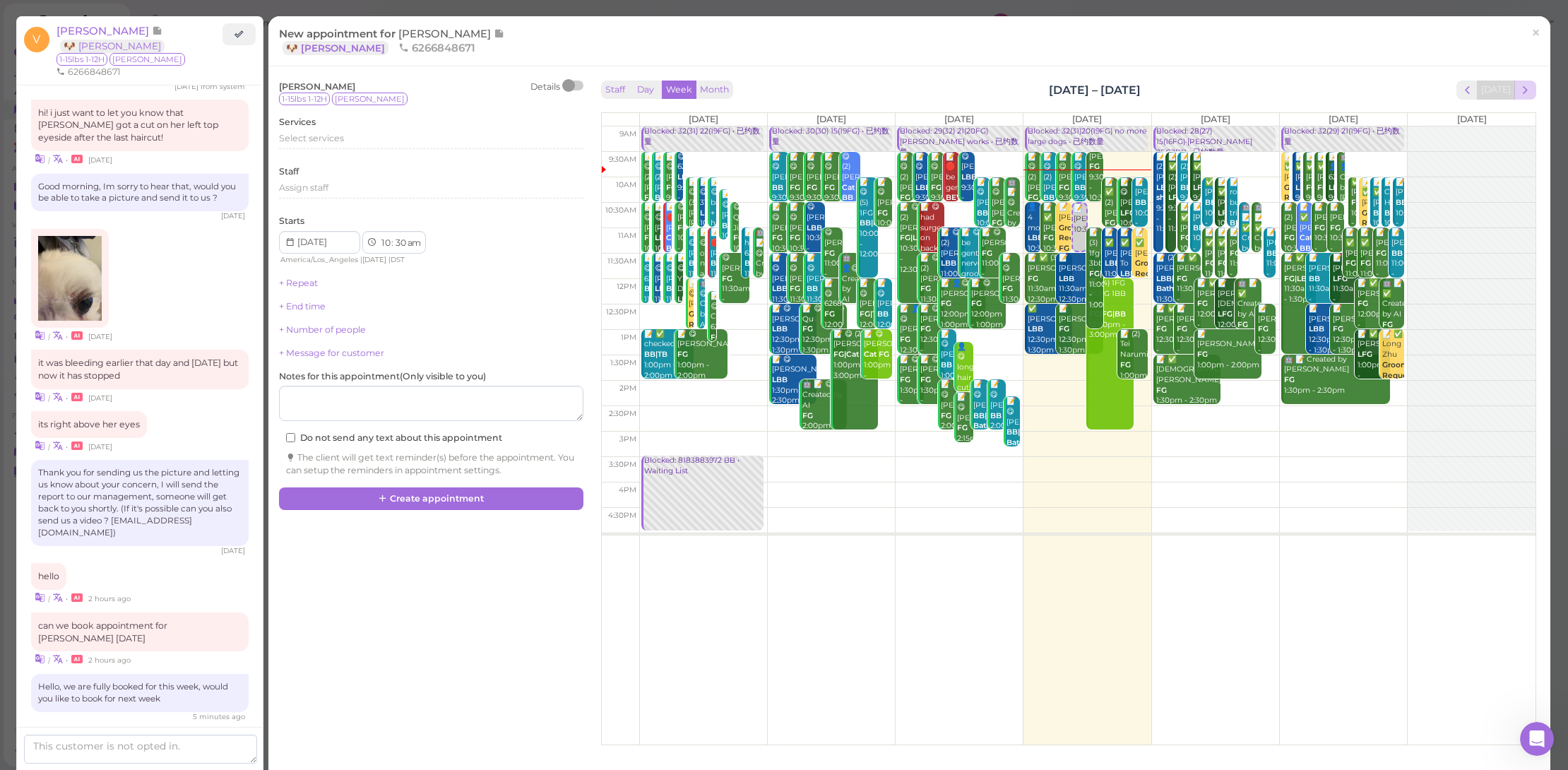
click at [1519, 92] on span "next" at bounding box center [1525, 90] width 14 height 14
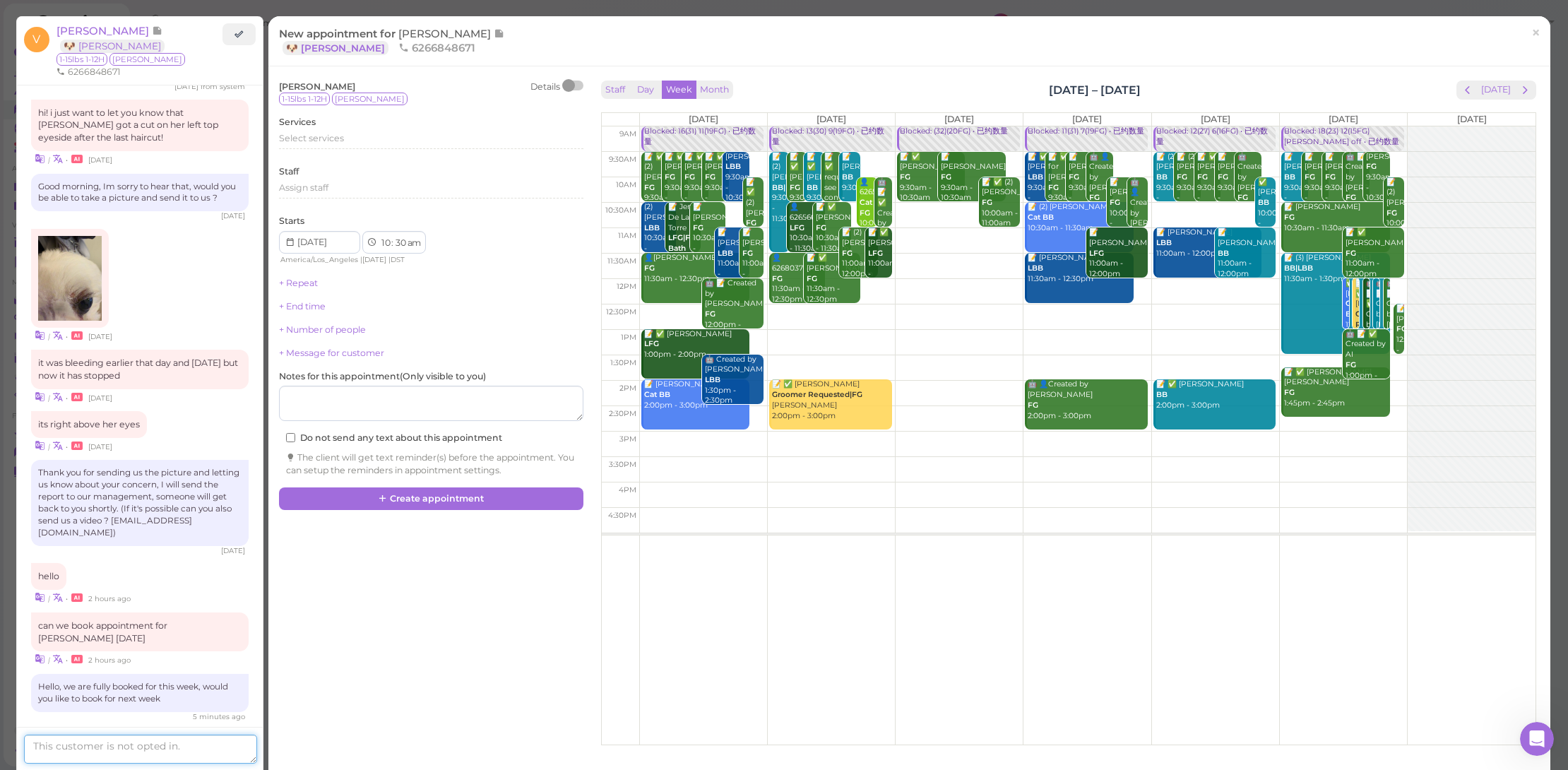
click at [158, 754] on textarea at bounding box center [140, 750] width 233 height 29
type textarea "what time would you like"
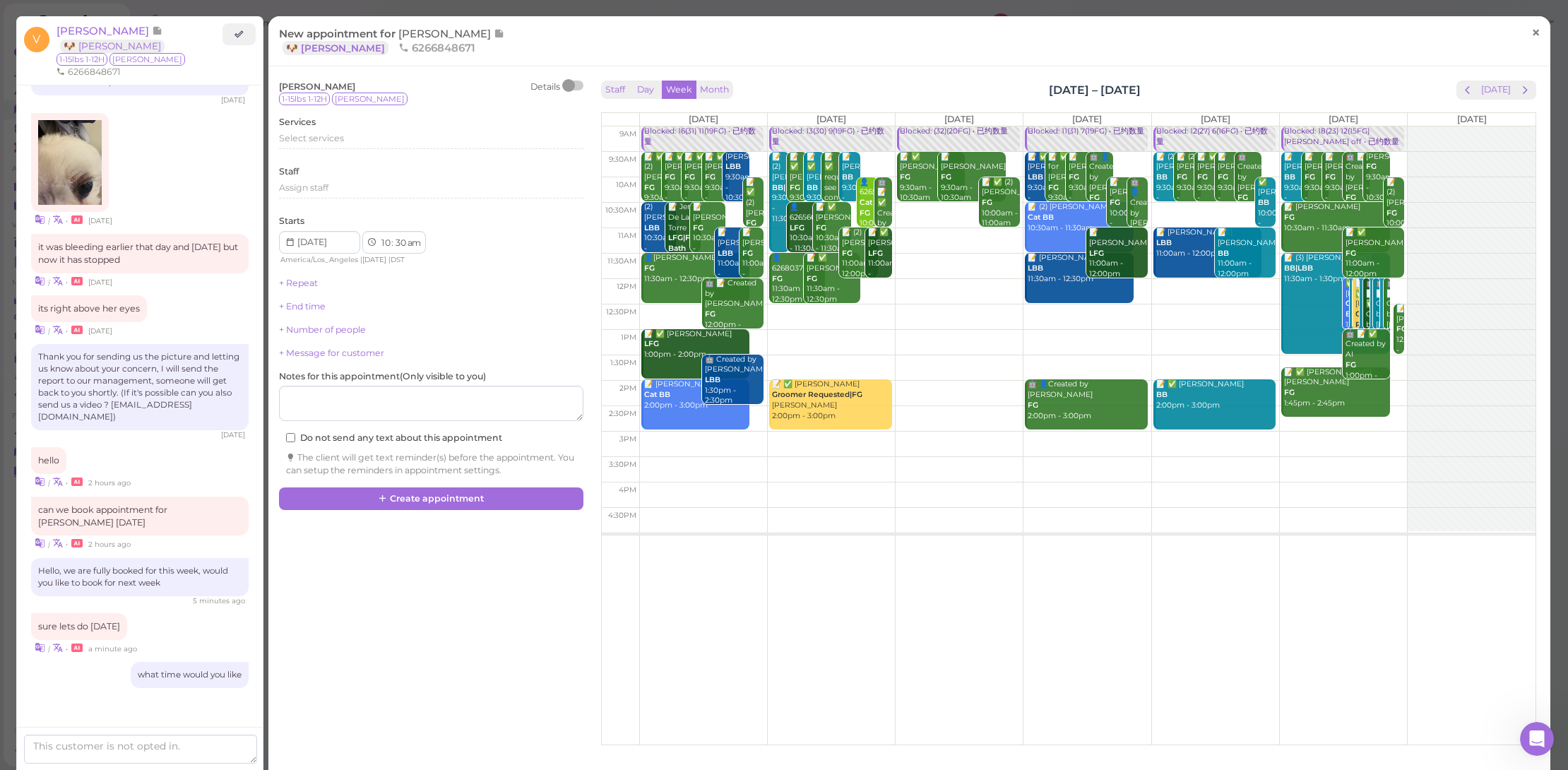
click at [1523, 23] on link "×" at bounding box center [1536, 34] width 27 height 33
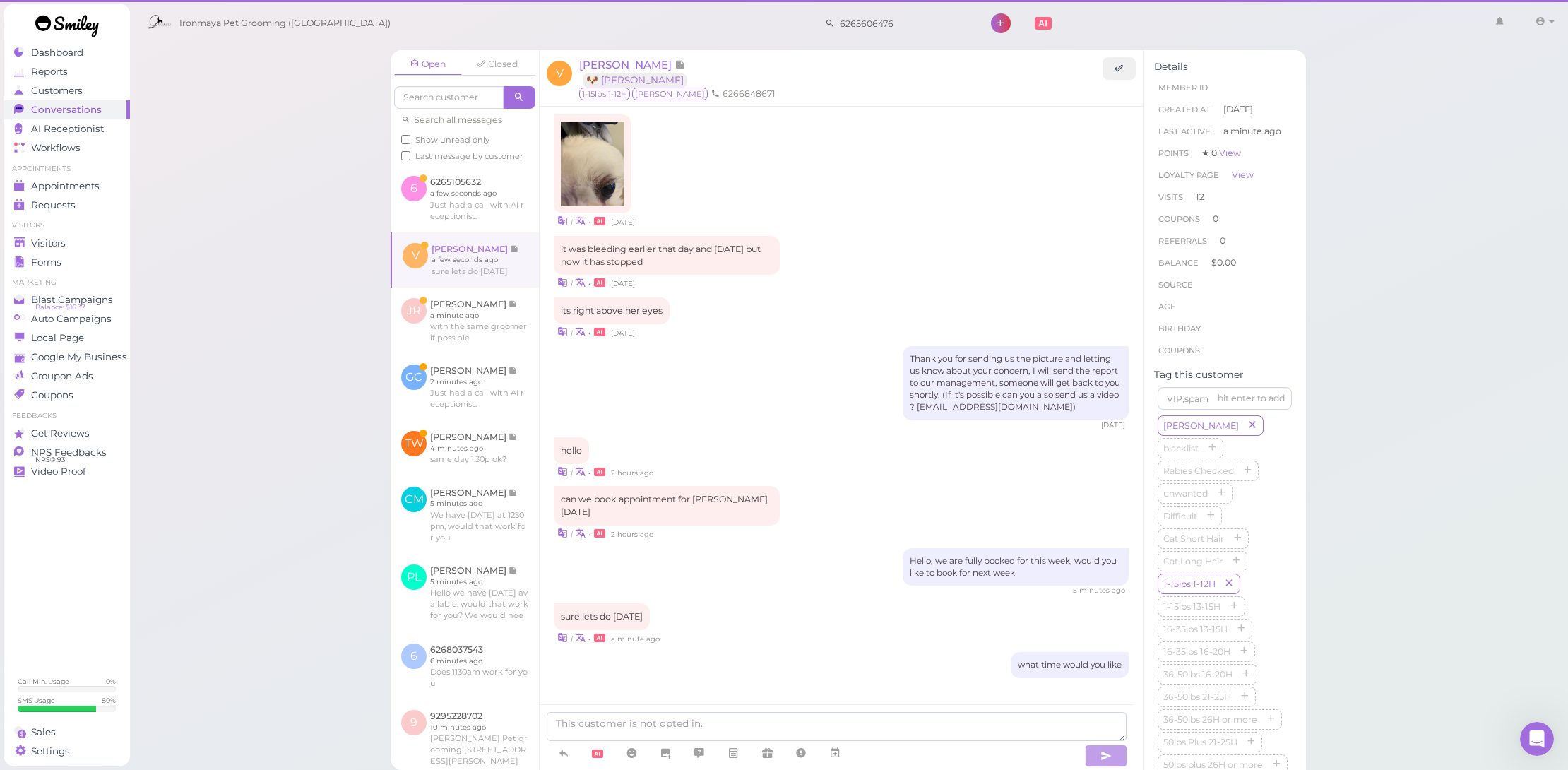
scroll to position [1320, 0]
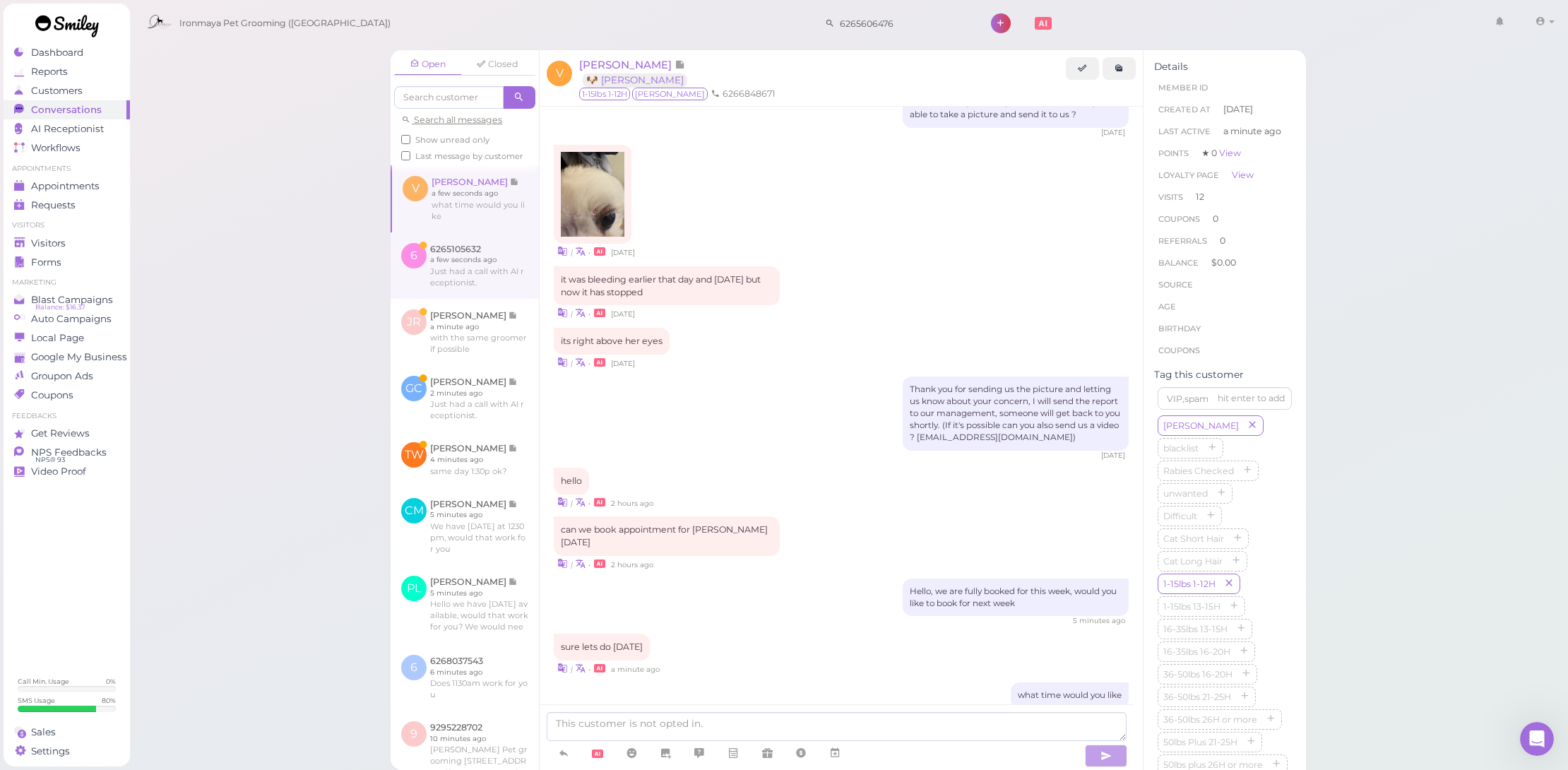
click at [466, 284] on link at bounding box center [465, 266] width 148 height 67
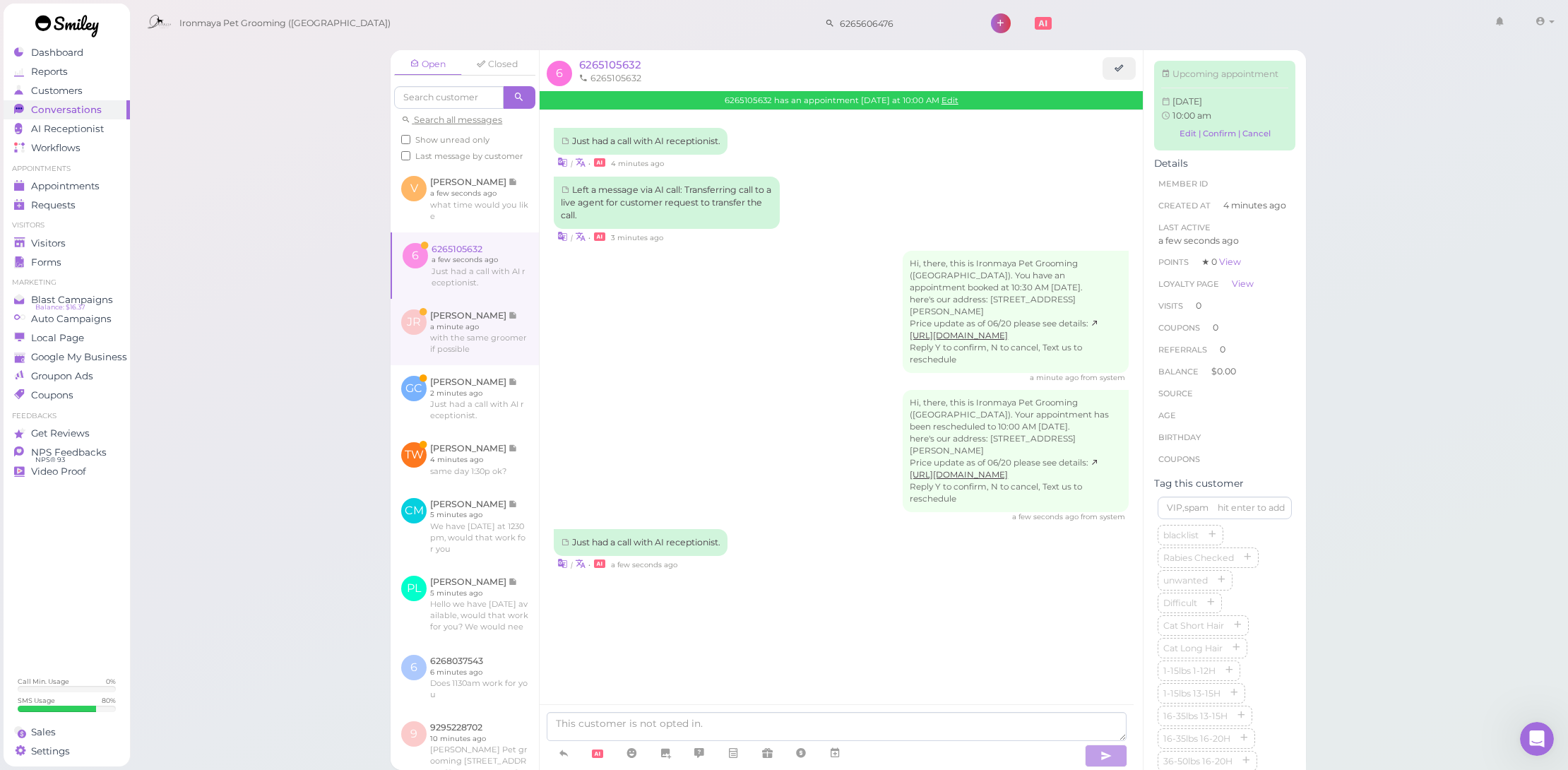
click at [492, 365] on link at bounding box center [465, 331] width 148 height 67
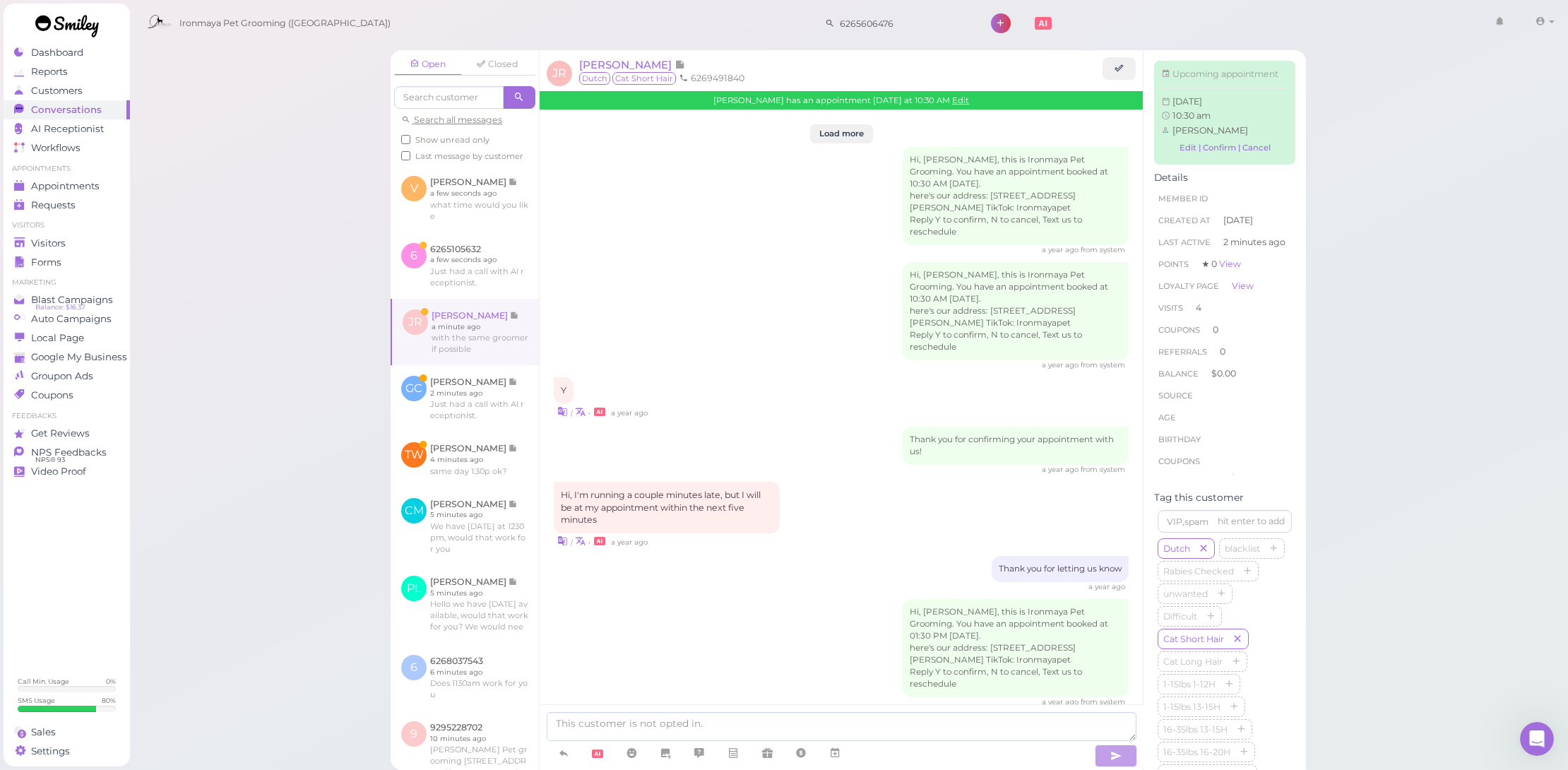
scroll to position [1633, 0]
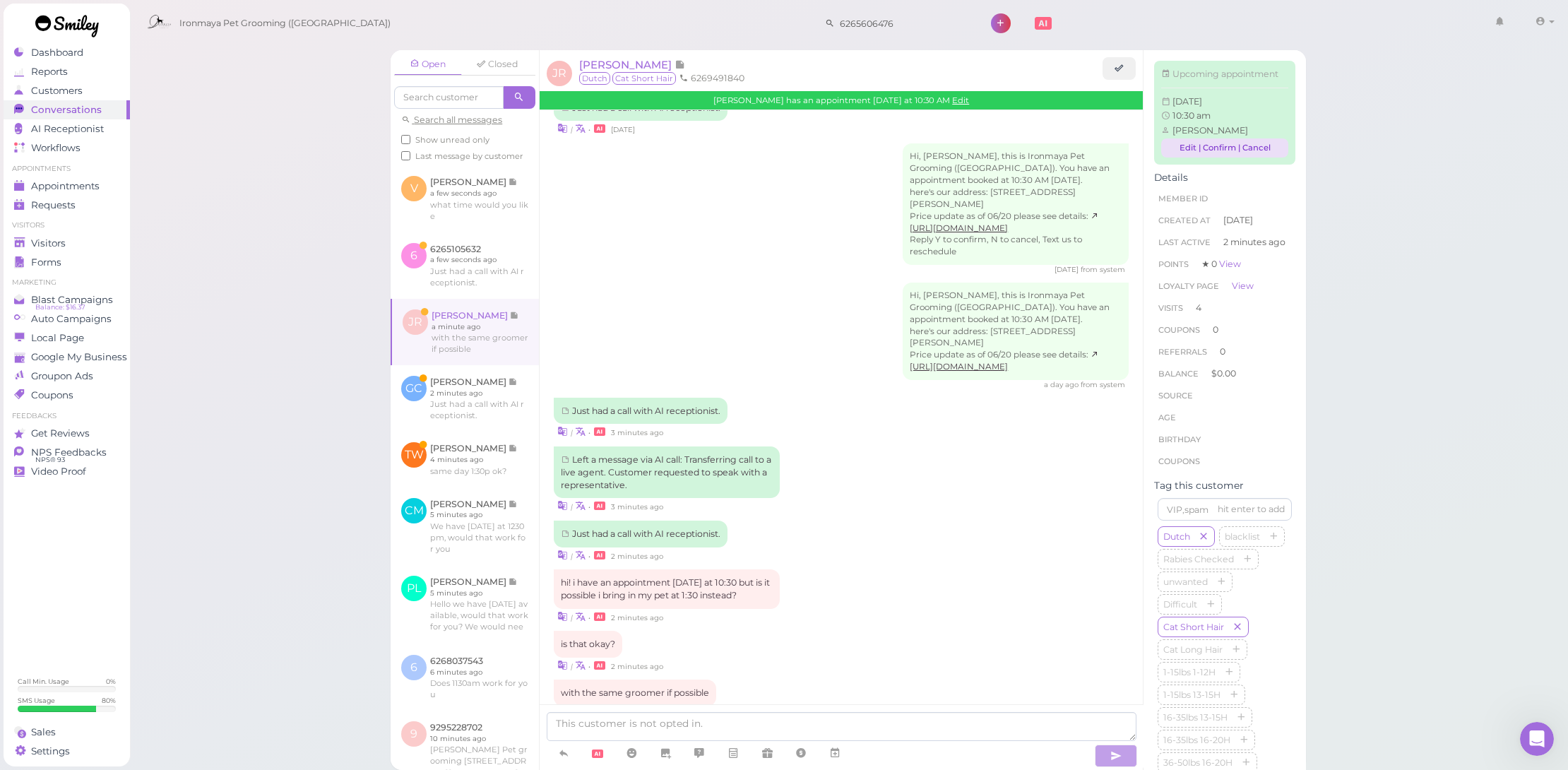
click at [1182, 157] on link "Edit | Confirm | Cancel" at bounding box center [1225, 147] width 127 height 19
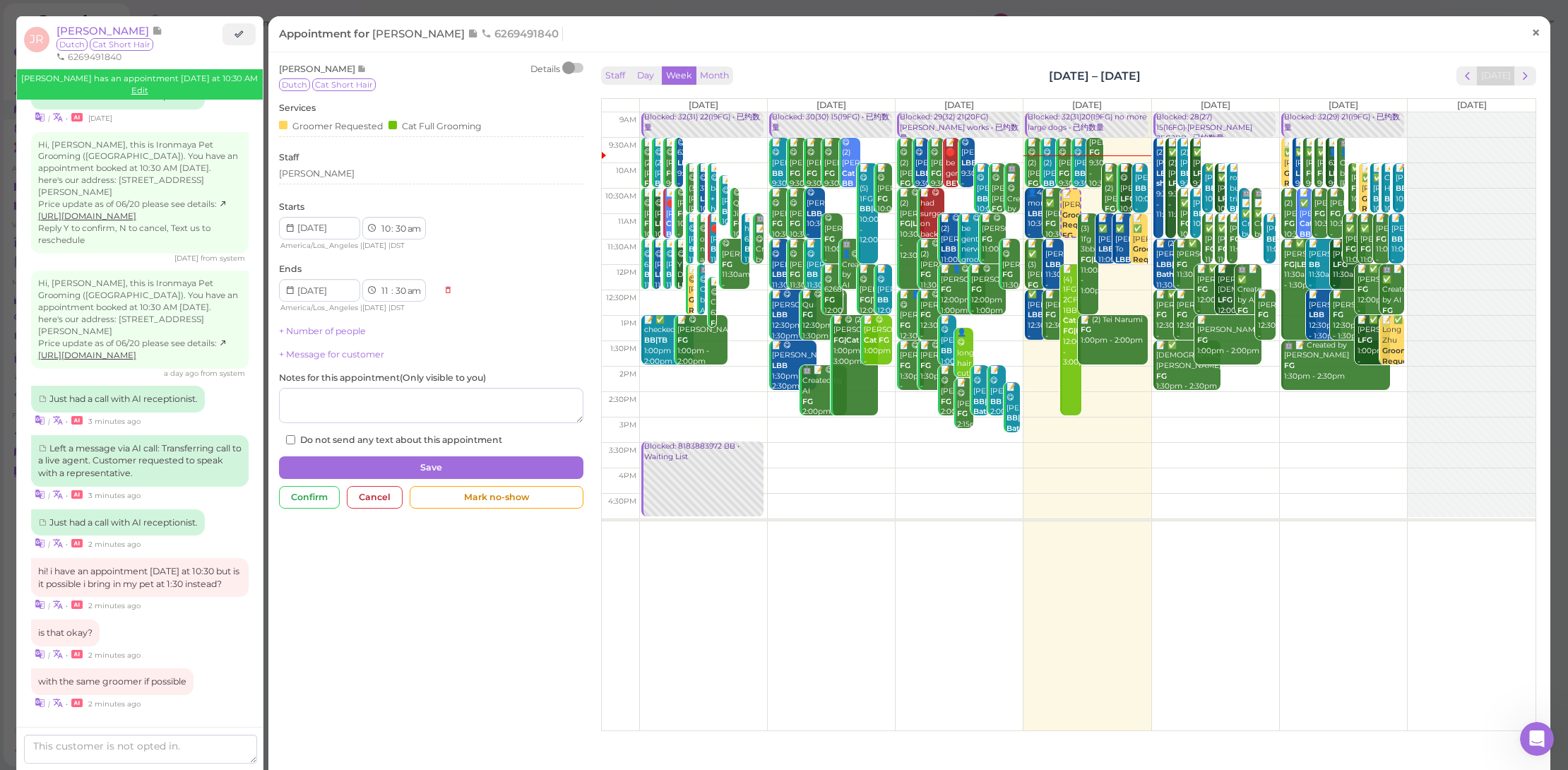
click at [1531, 28] on span "×" at bounding box center [1536, 33] width 9 height 20
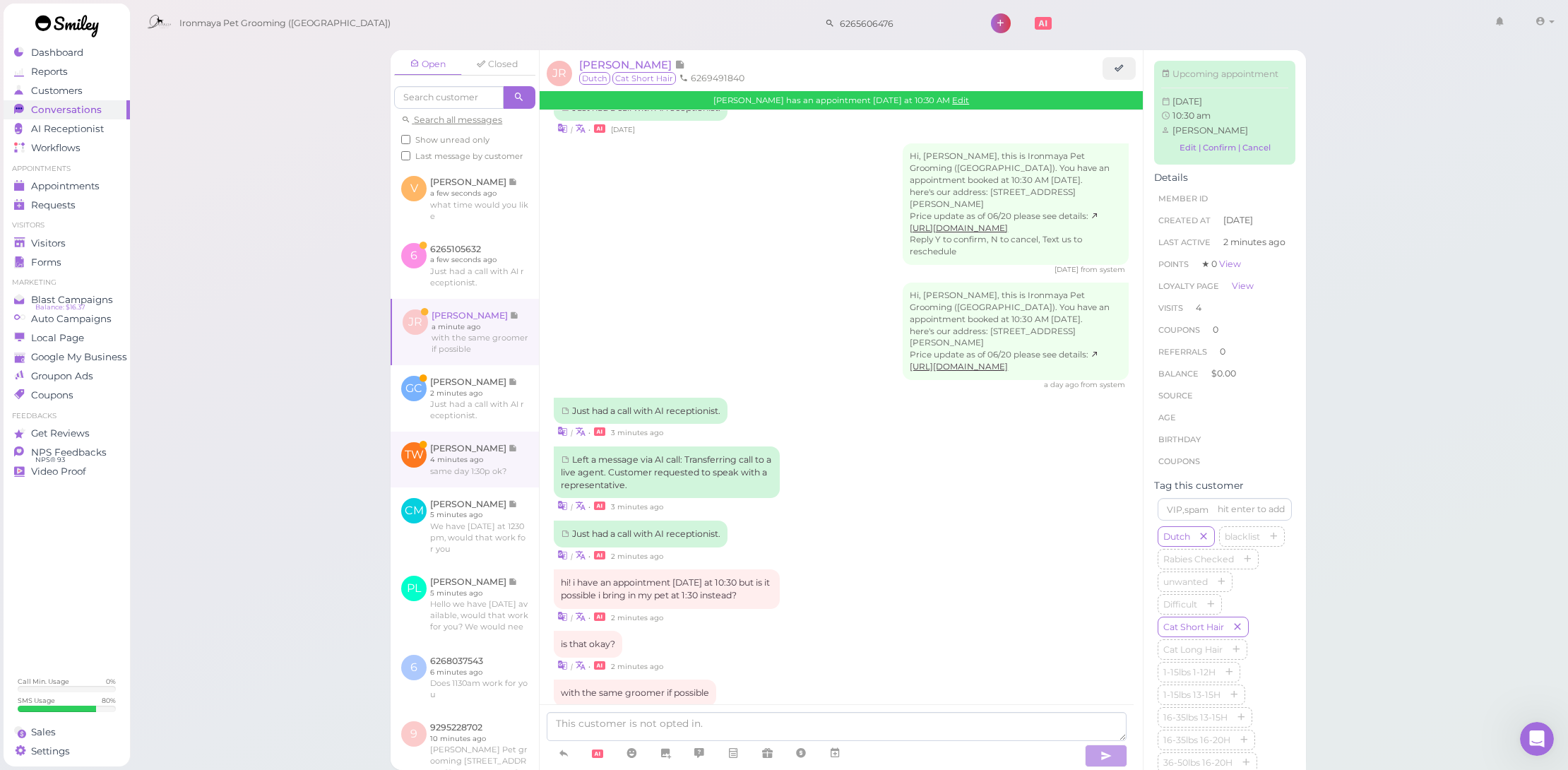
click at [497, 475] on link at bounding box center [465, 460] width 148 height 55
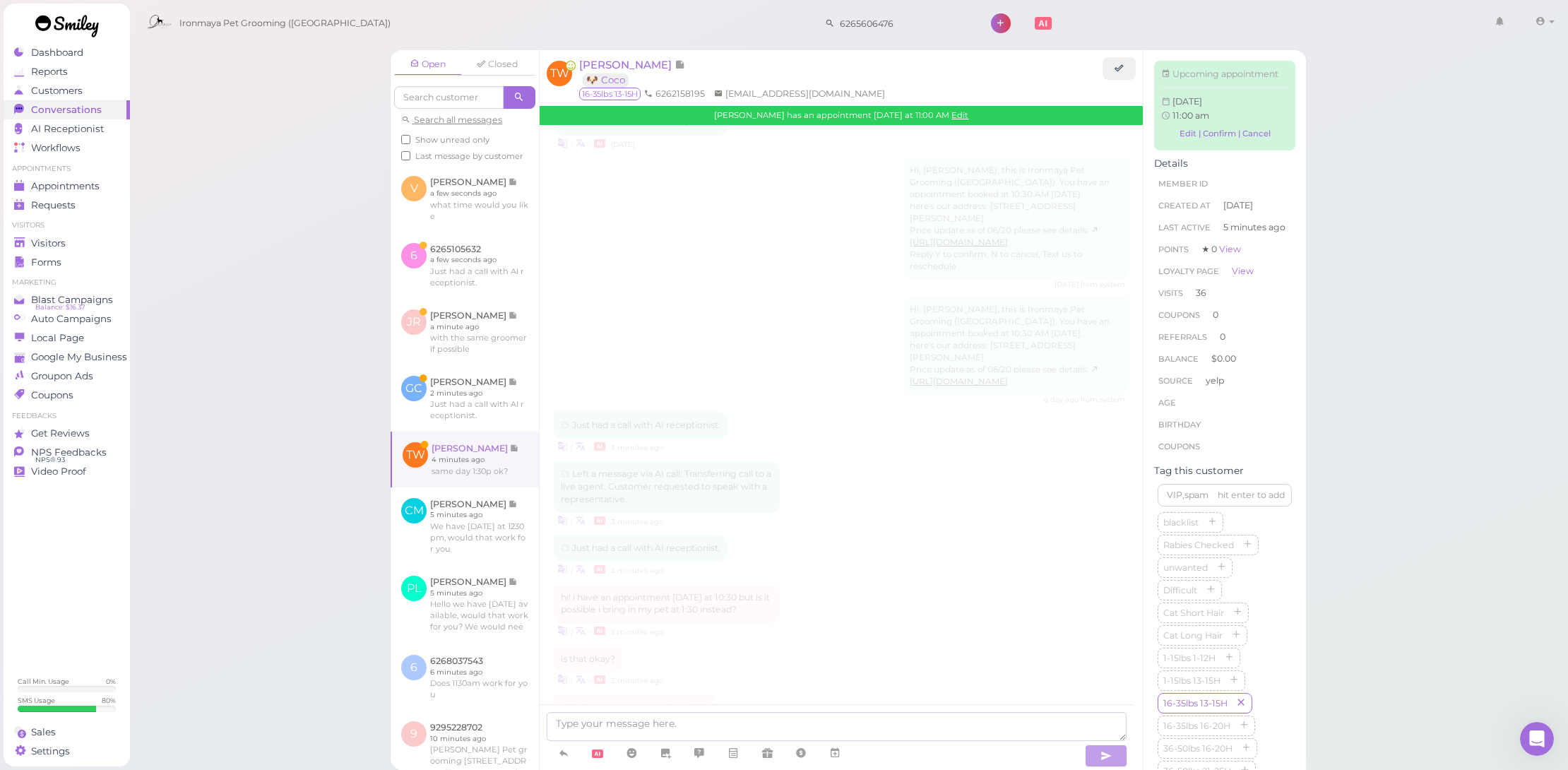
scroll to position [1414, 0]
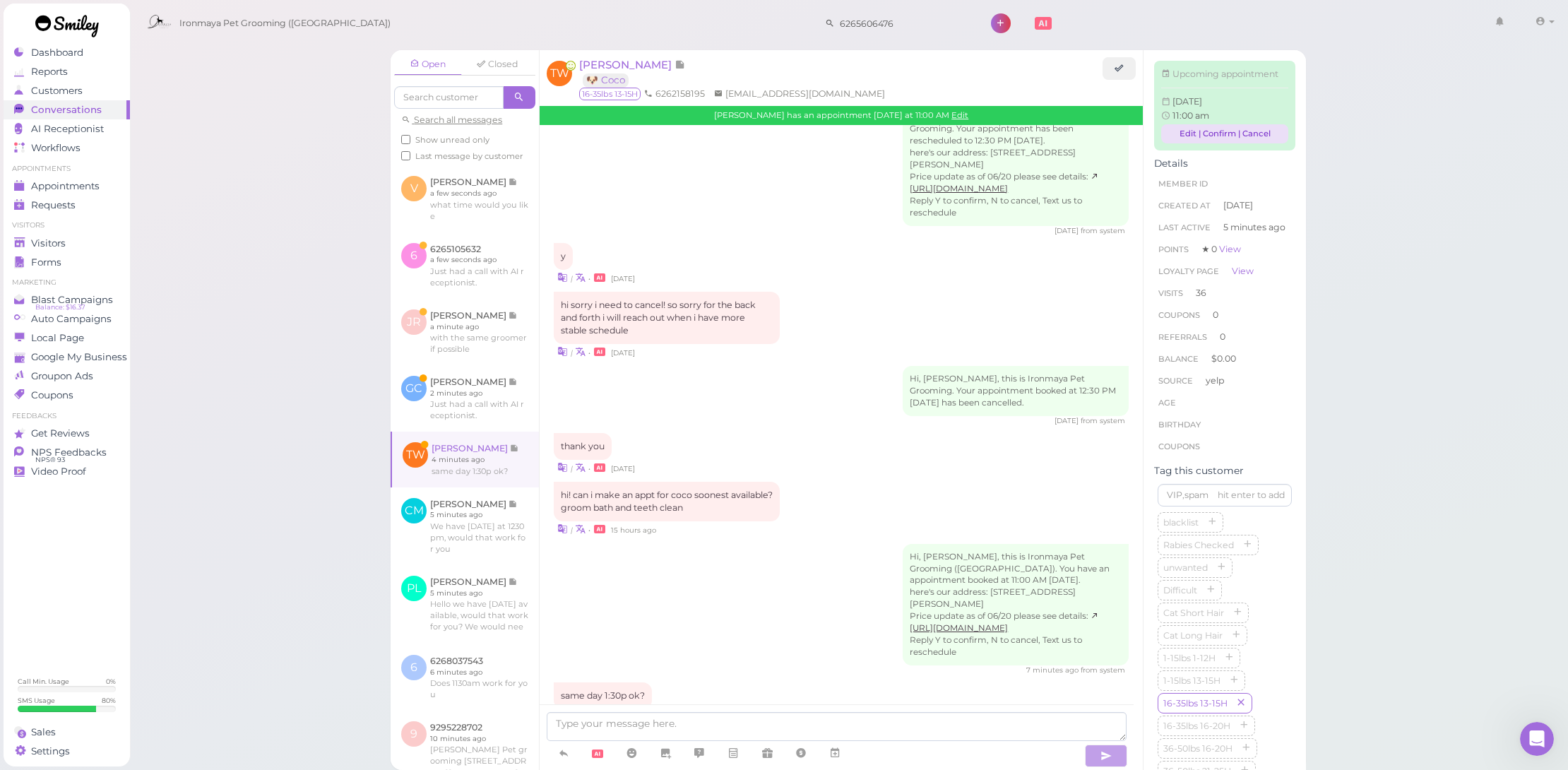
click at [1181, 144] on link "Edit | Confirm | Cancel" at bounding box center [1225, 134] width 127 height 19
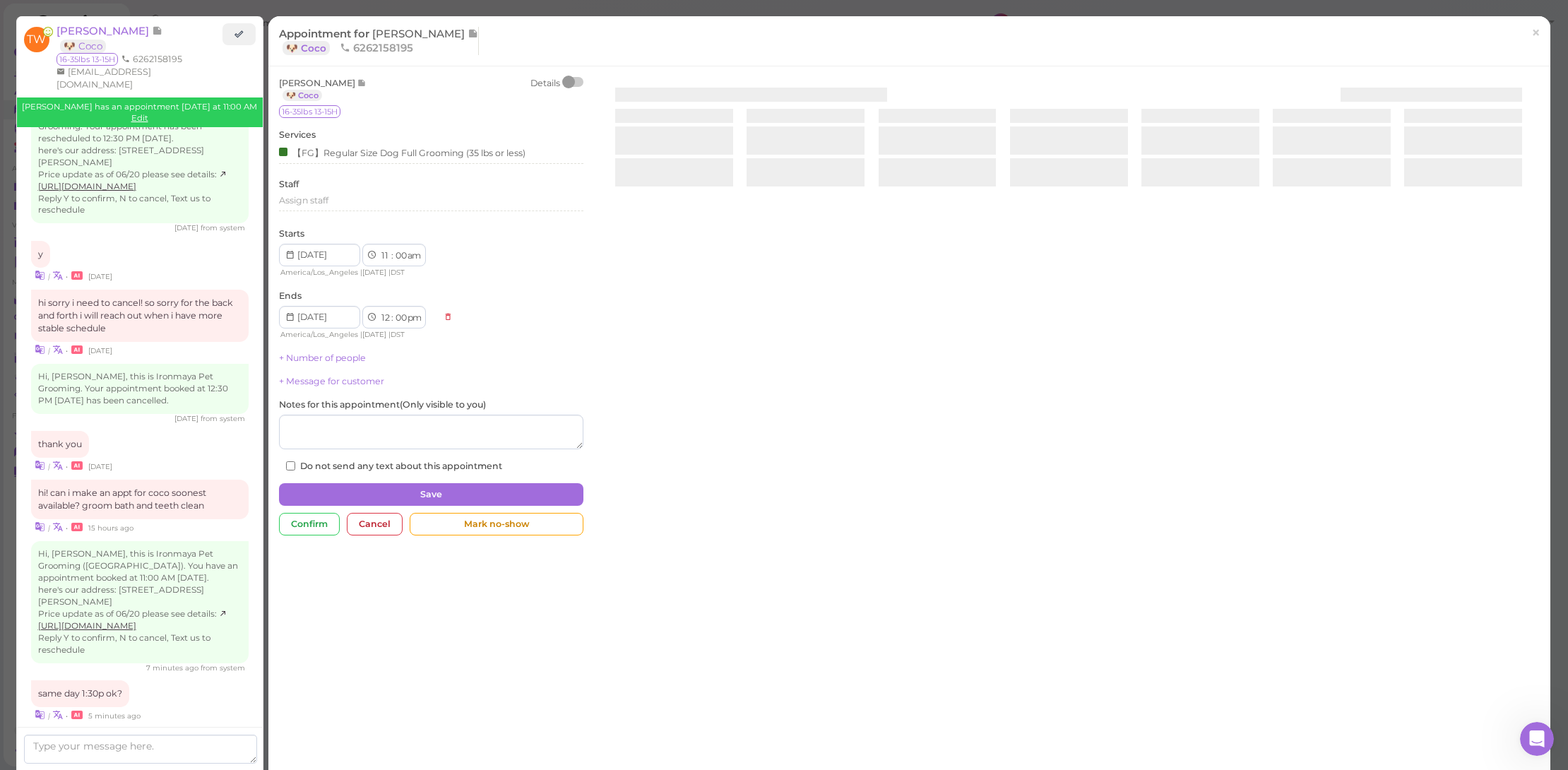
scroll to position [1403, 0]
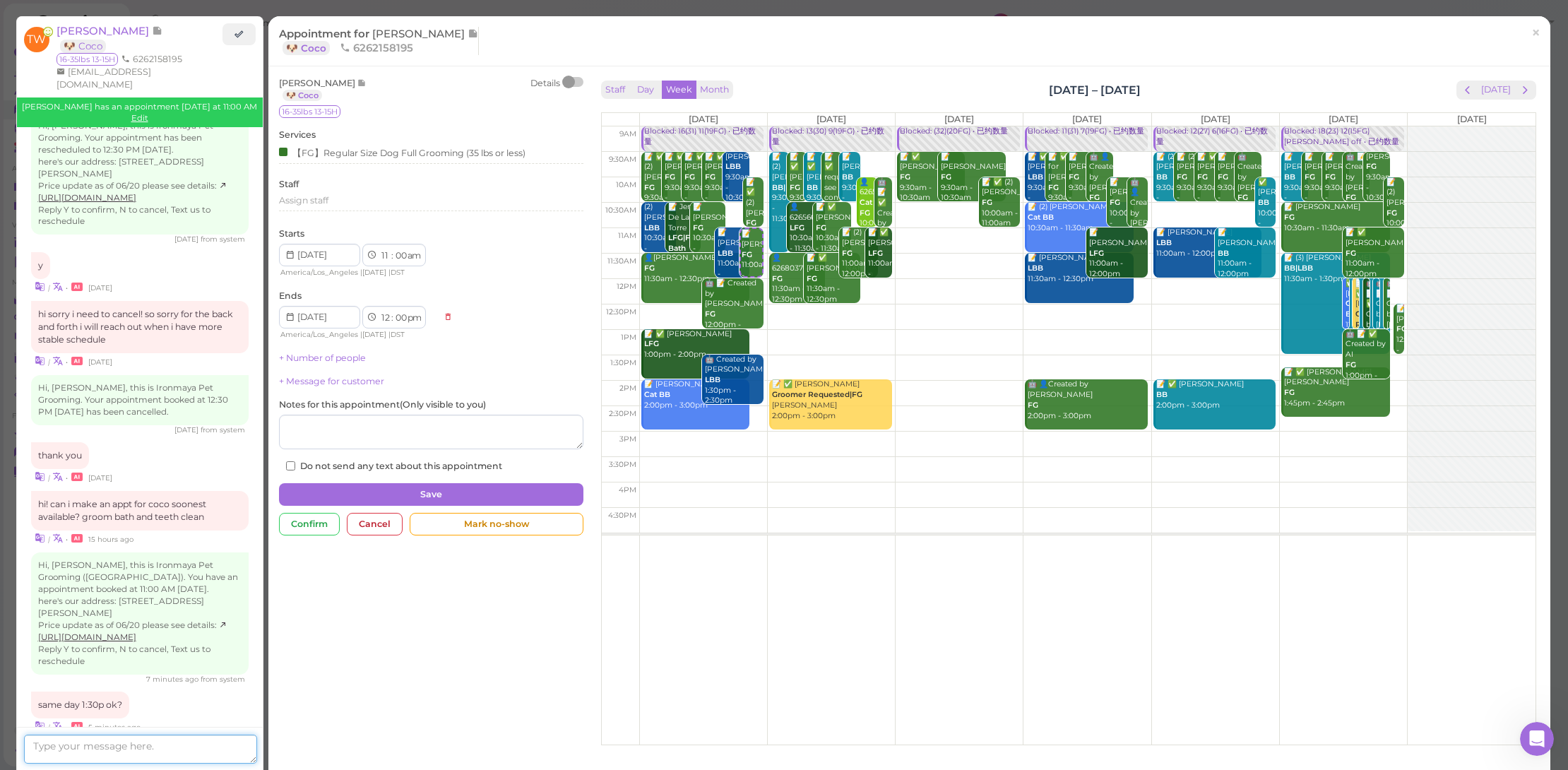
click at [135, 757] on textarea at bounding box center [140, 750] width 233 height 29
type textarea "Can you do 12pm?"
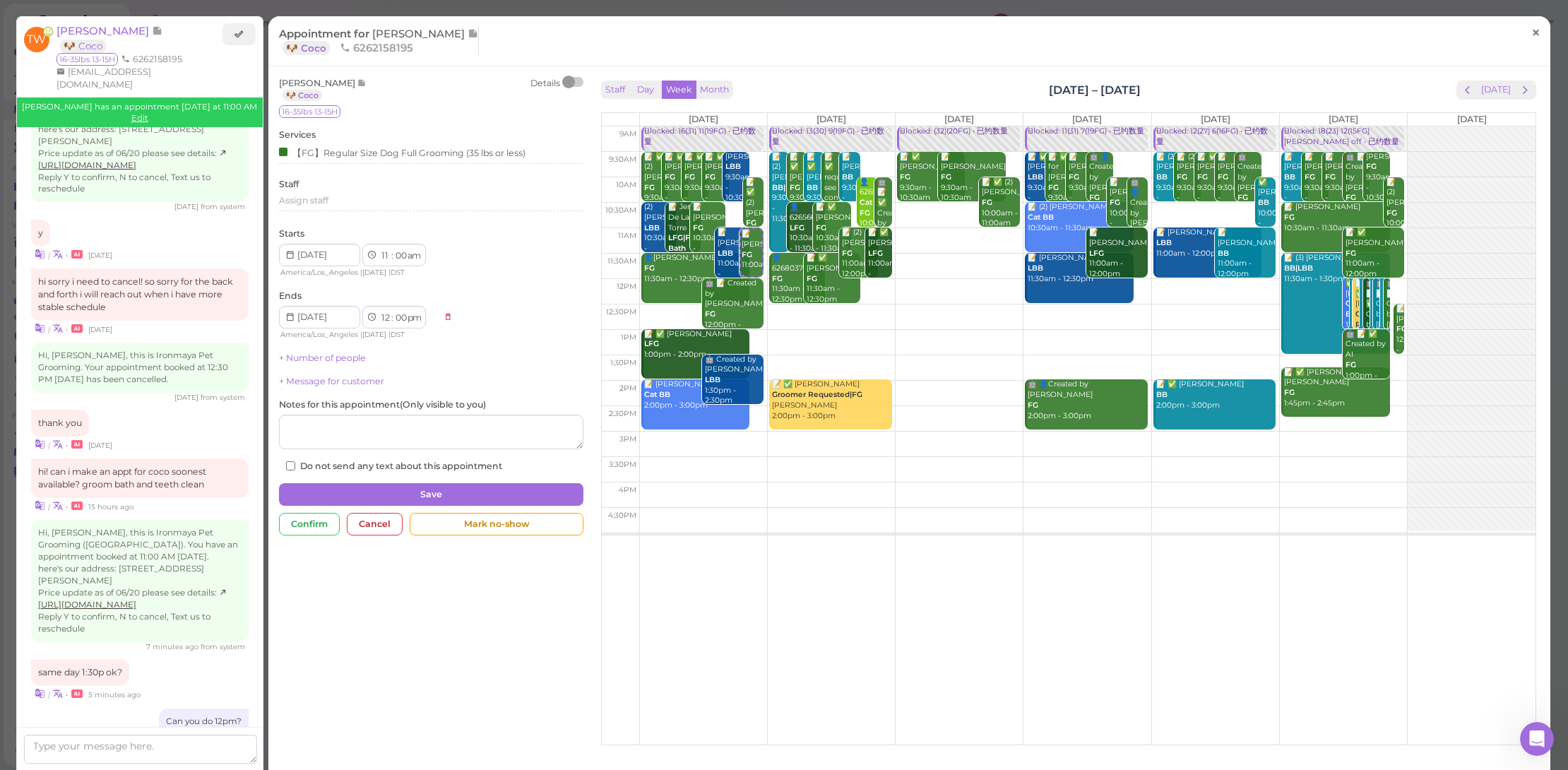
click at [1531, 32] on span "×" at bounding box center [1536, 33] width 9 height 20
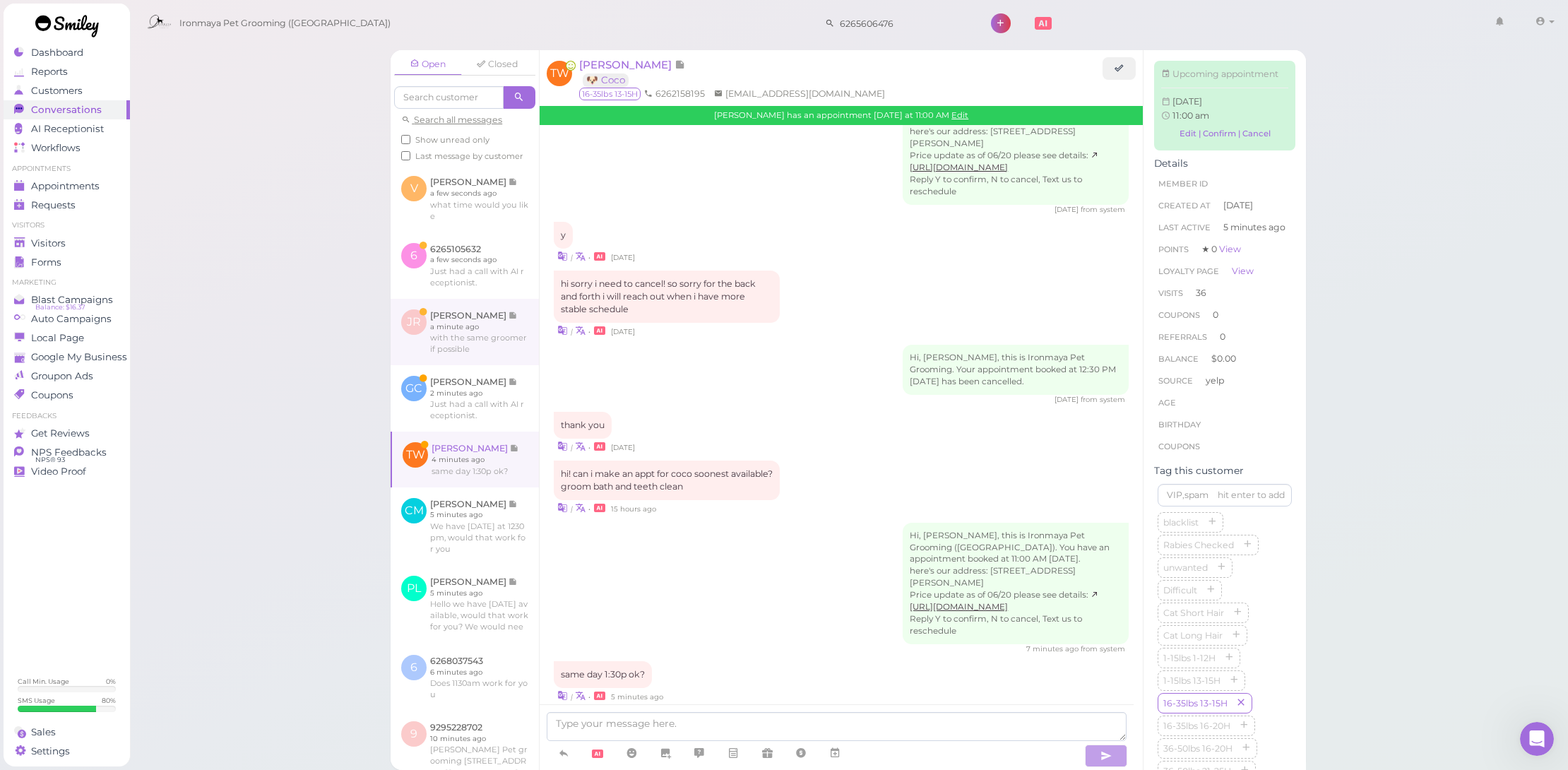
click at [464, 335] on link at bounding box center [465, 331] width 148 height 67
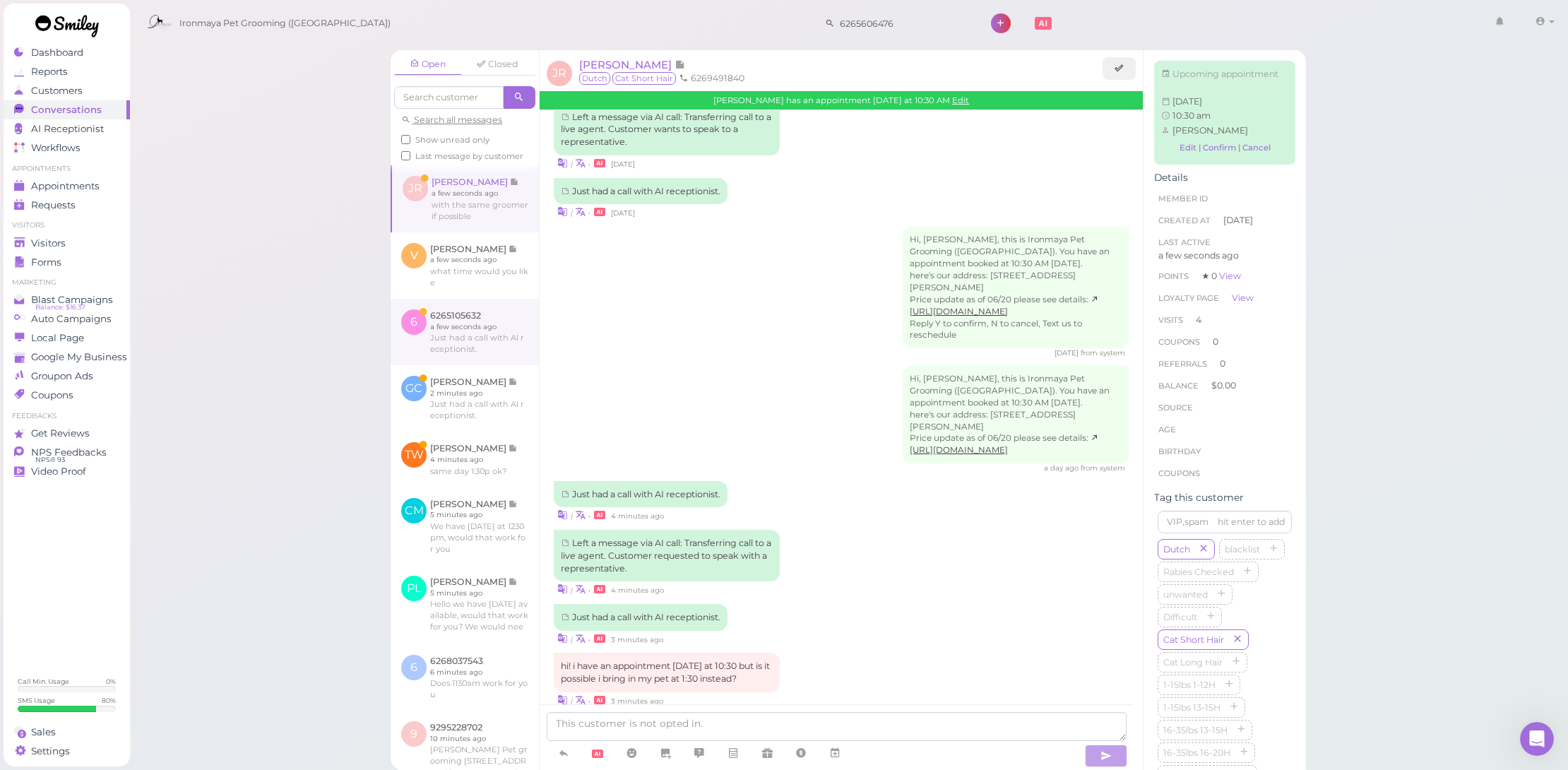
scroll to position [1593, 0]
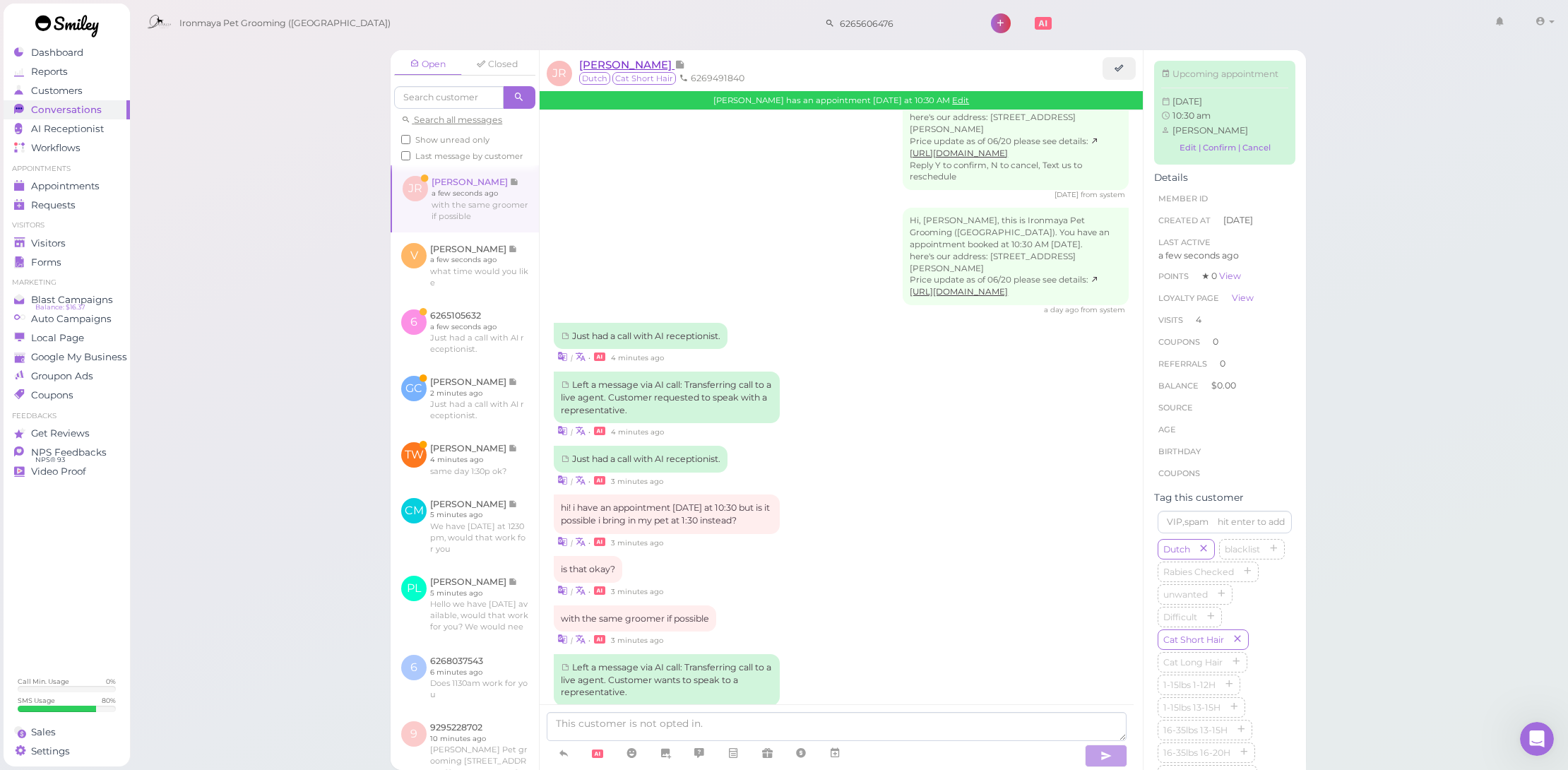
click at [664, 63] on span "[PERSON_NAME]" at bounding box center [627, 64] width 95 height 14
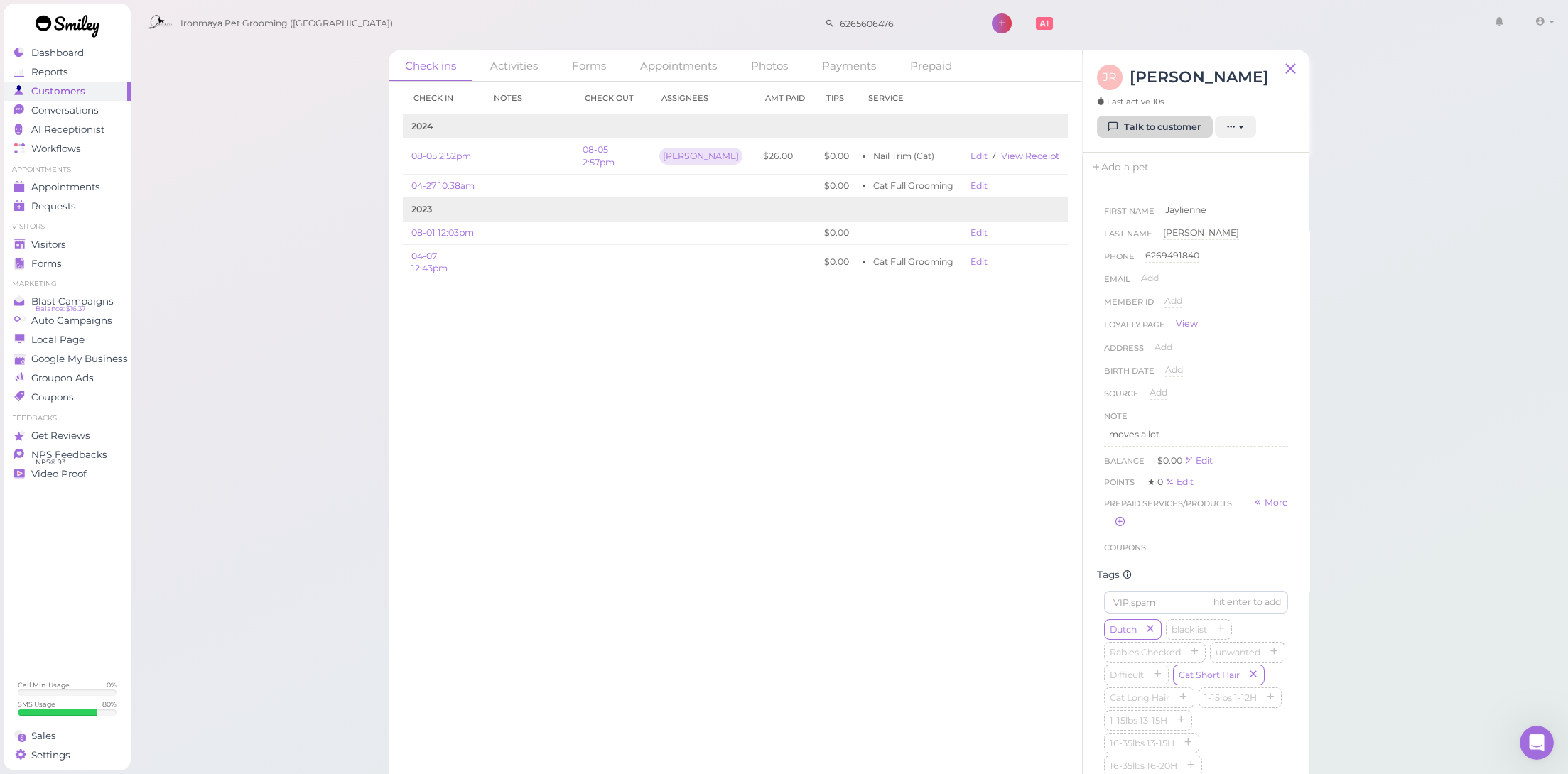
click at [1151, 121] on link "Talk to customer" at bounding box center [1155, 127] width 116 height 23
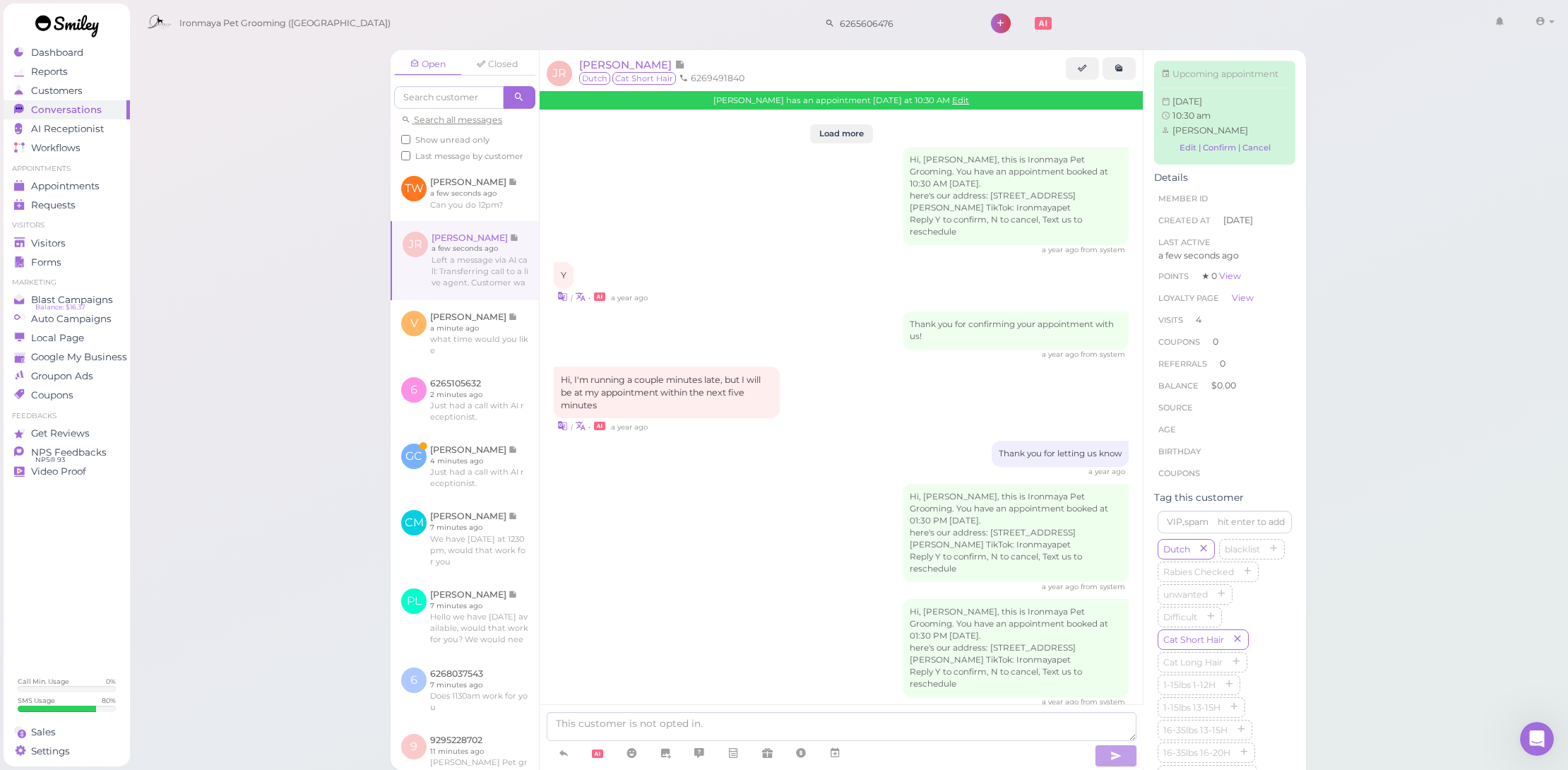
scroll to position [1593, 0]
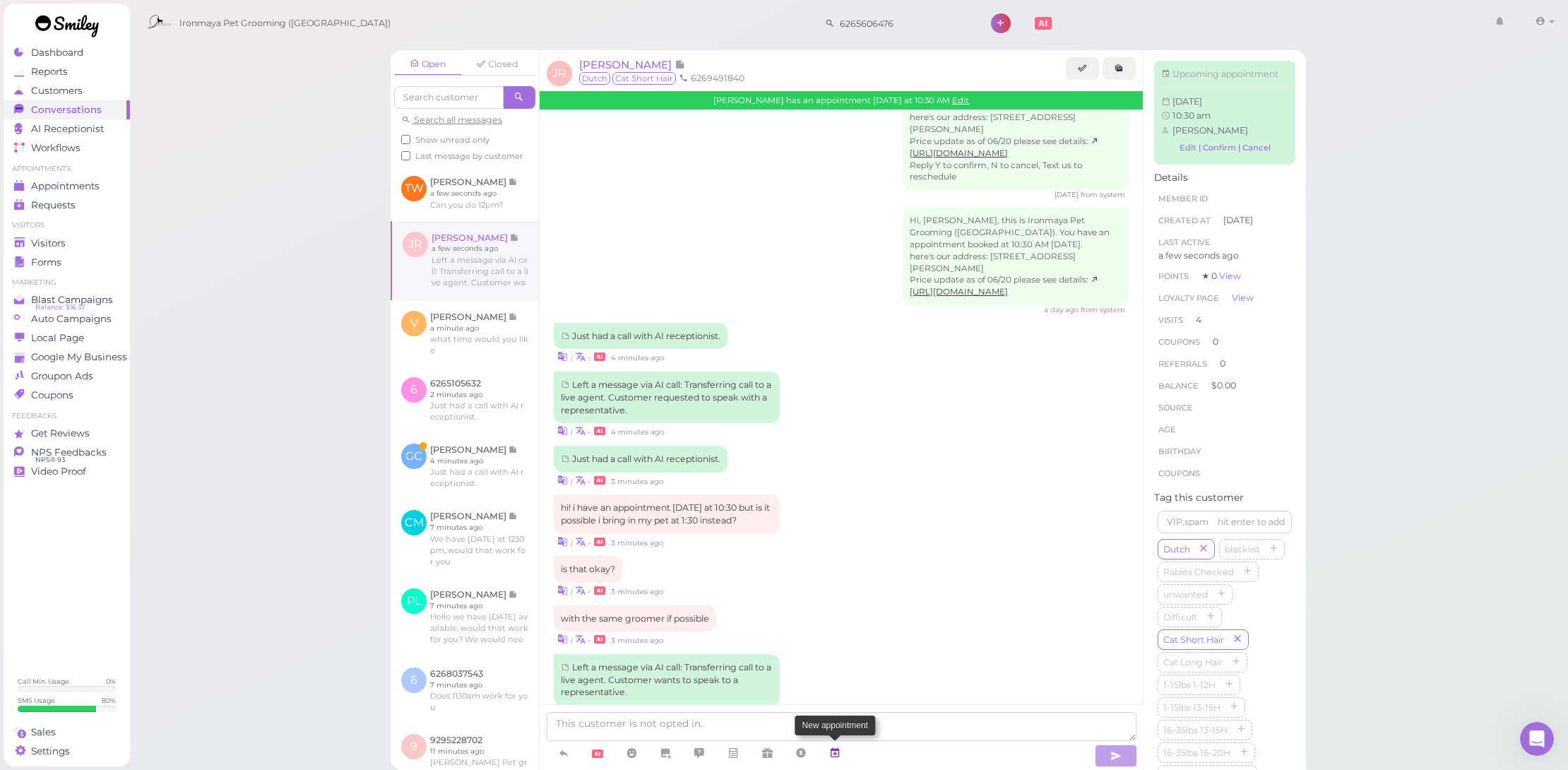
click at [828, 748] on link at bounding box center [835, 754] width 34 height 25
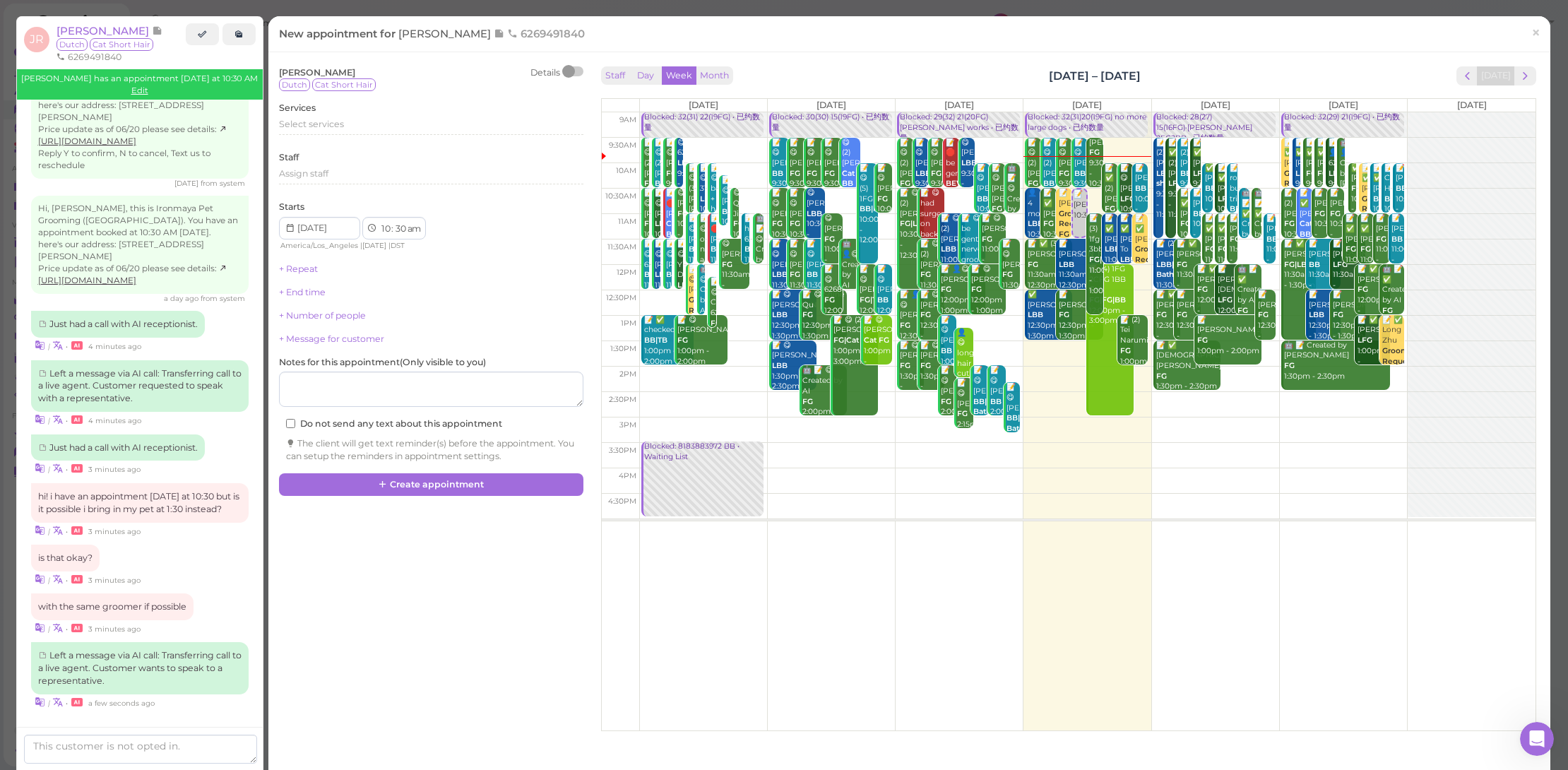
click at [1060, 348] on td at bounding box center [1087, 354] width 896 height 26
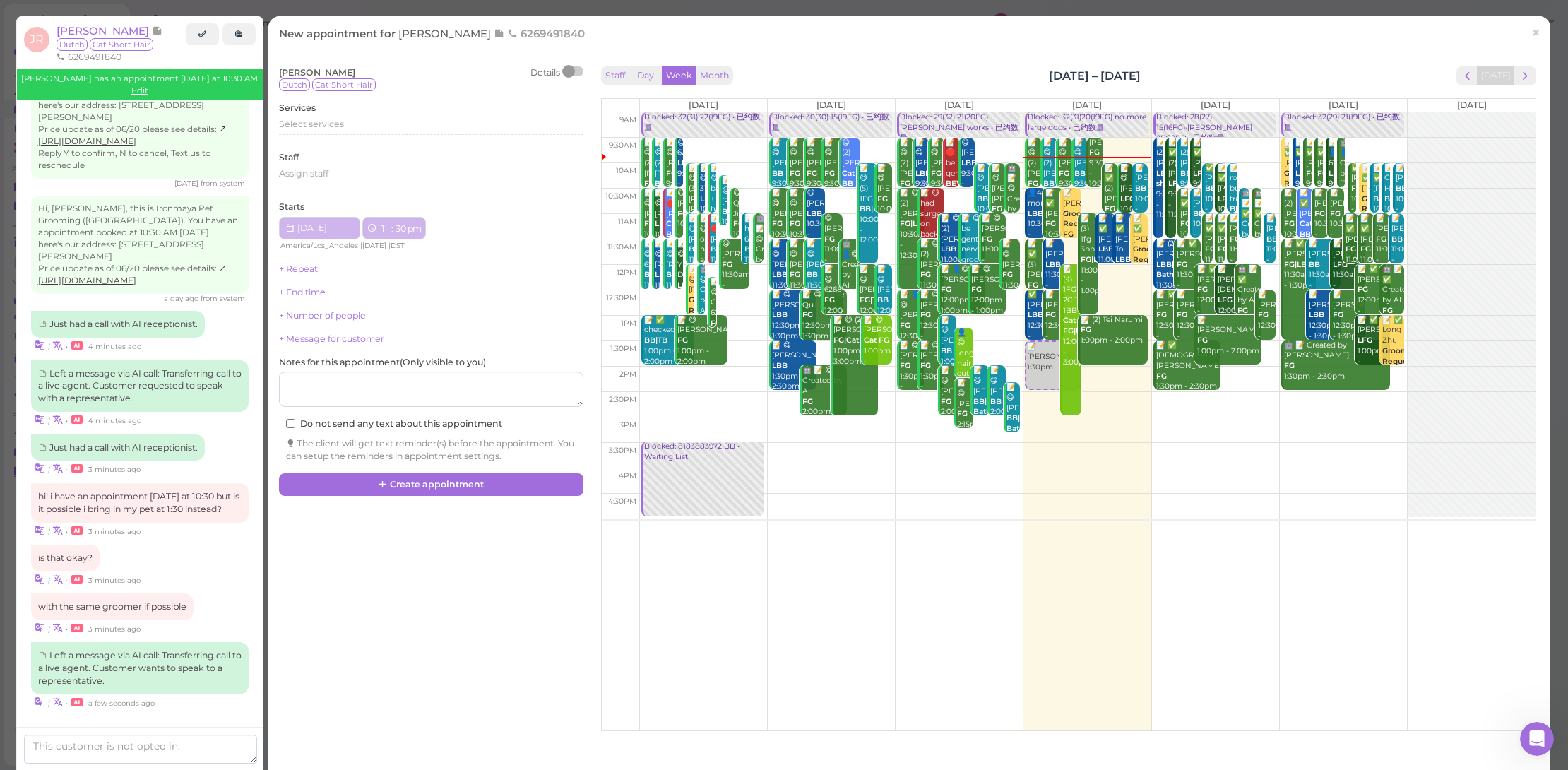
select select "1"
select select "pm"
click at [1535, 29] on link "×" at bounding box center [1536, 34] width 27 height 33
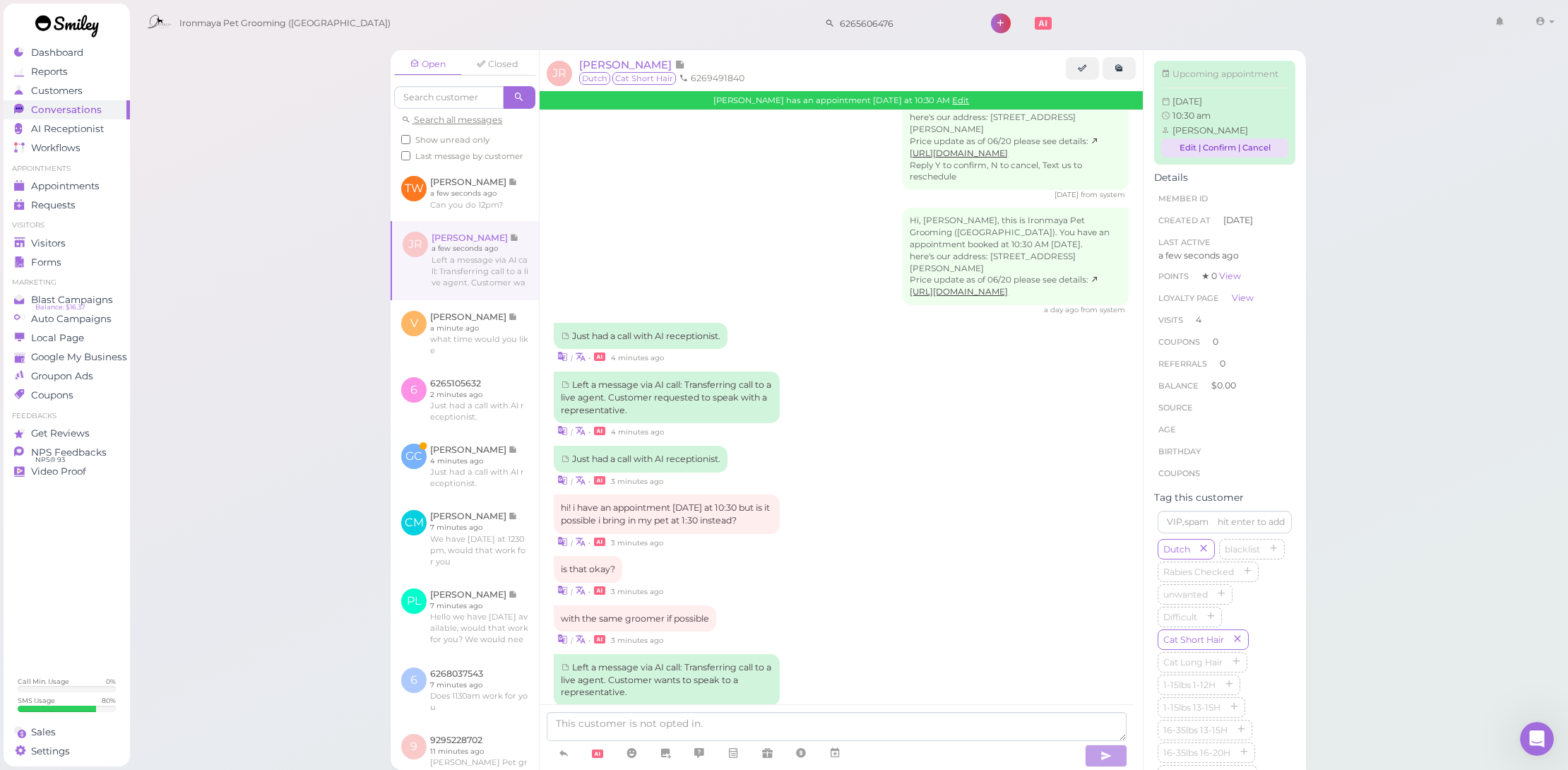
click at [1182, 157] on link "Edit | Confirm | Cancel" at bounding box center [1225, 147] width 127 height 19
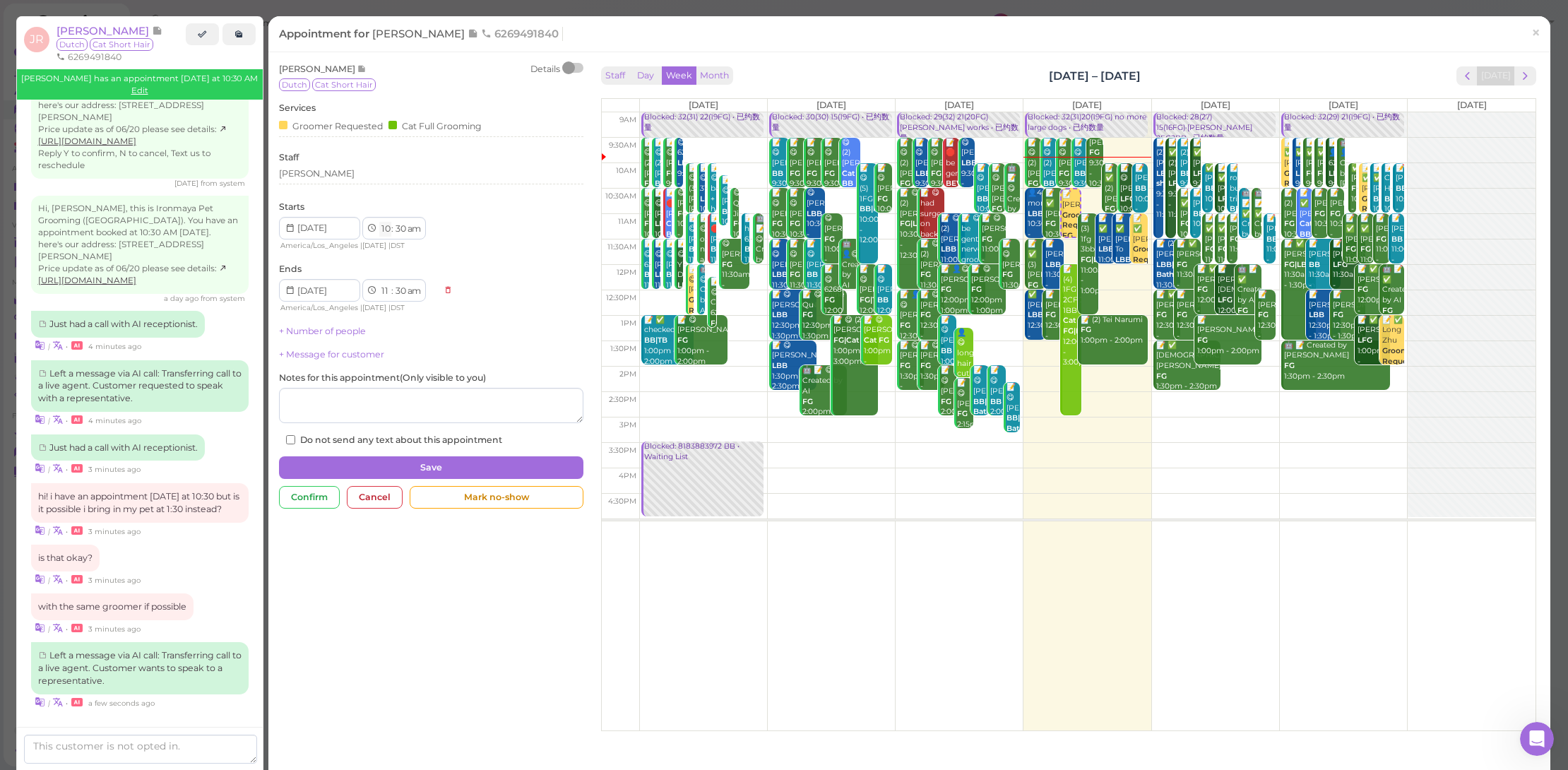
select select "1"
select select "pm"
select select "2"
select select "pm"
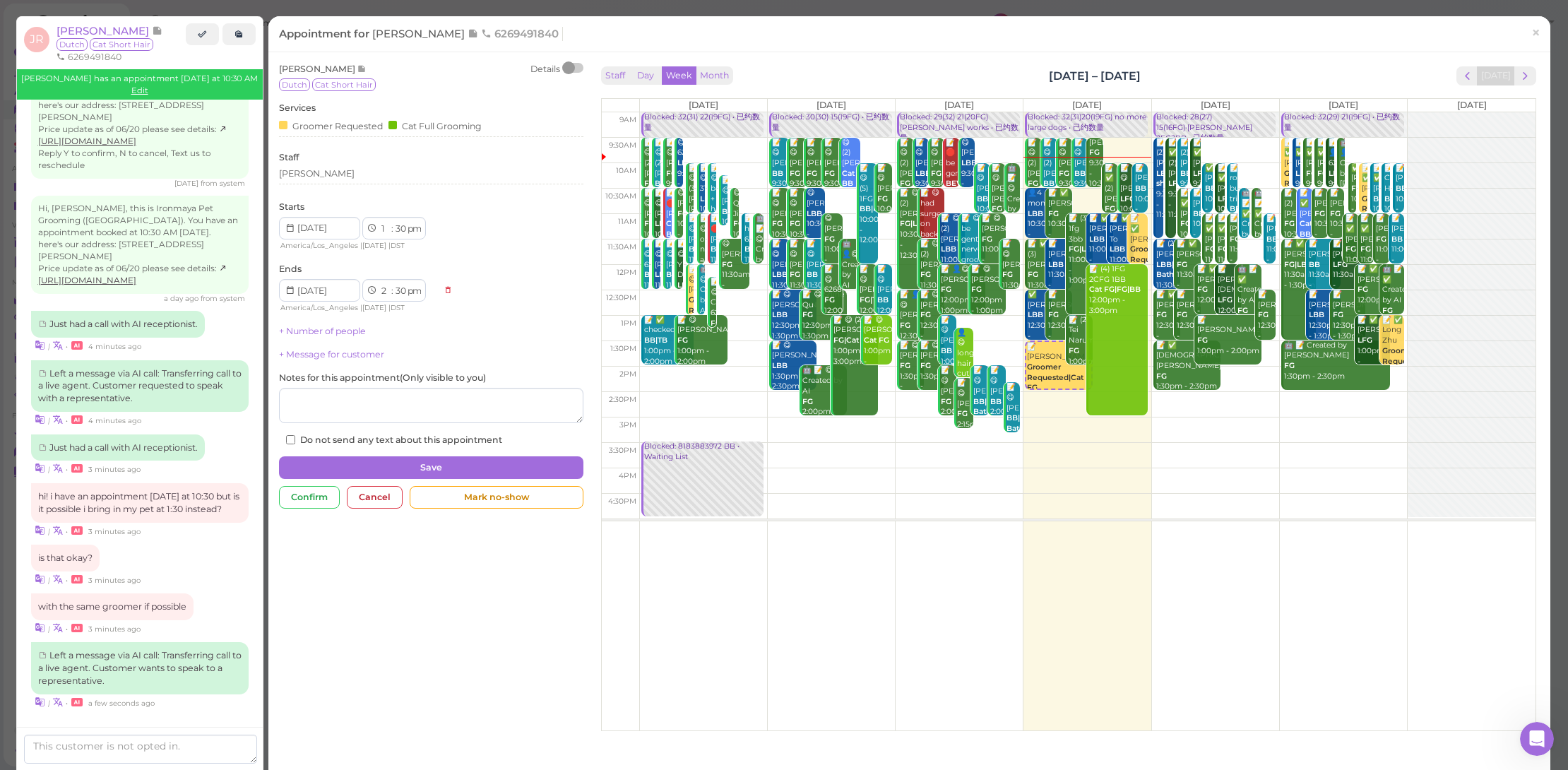
click at [502, 240] on div "Starts 1 2 3 4 5 6 7 8 9 10 11 12 : 00 05 10 15 20 25 30 35 40 45 50 55 am pm A…" at bounding box center [431, 226] width 305 height 51
click at [469, 466] on button "Save" at bounding box center [431, 468] width 305 height 23
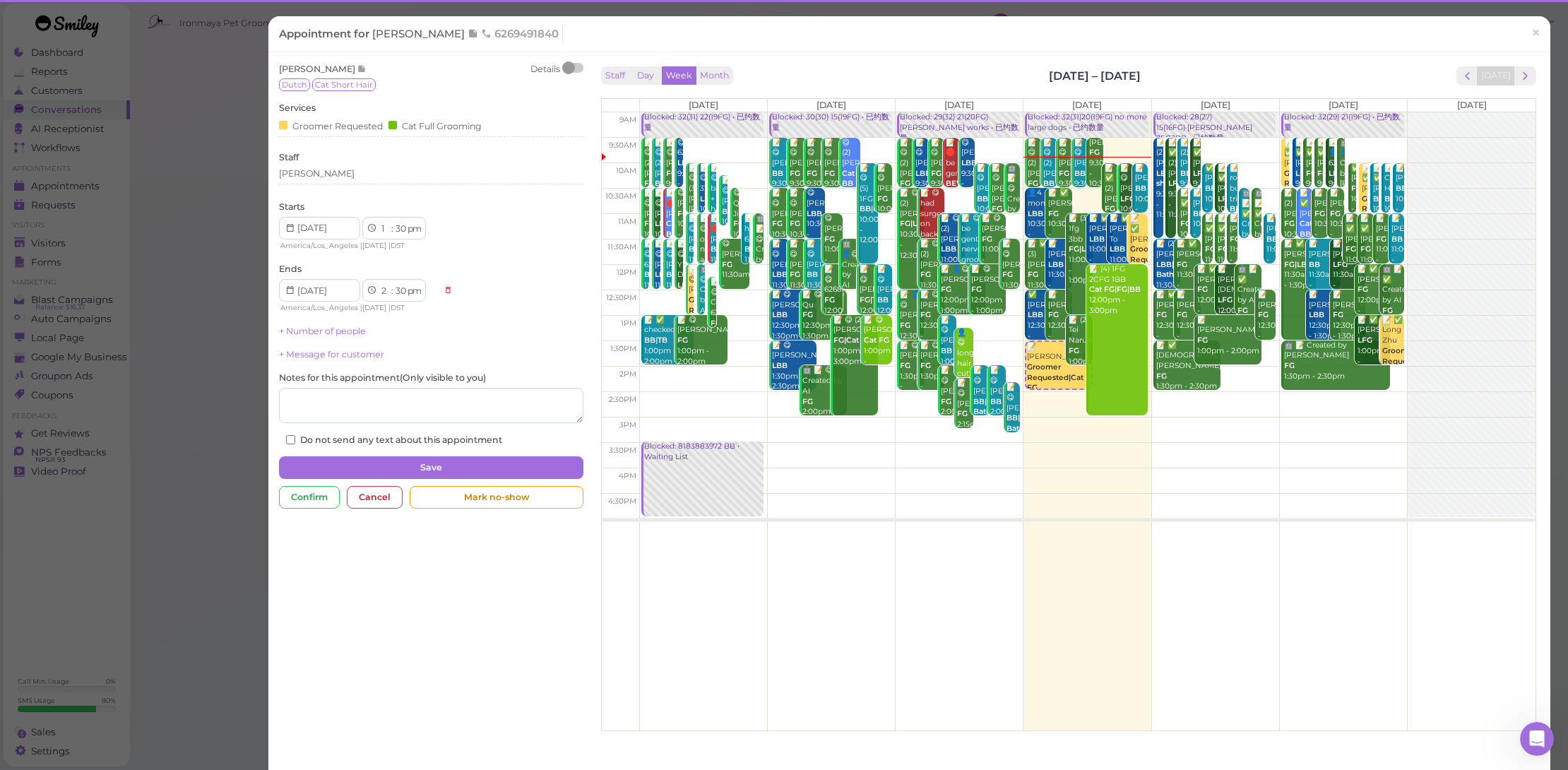
scroll to position [1642, 0]
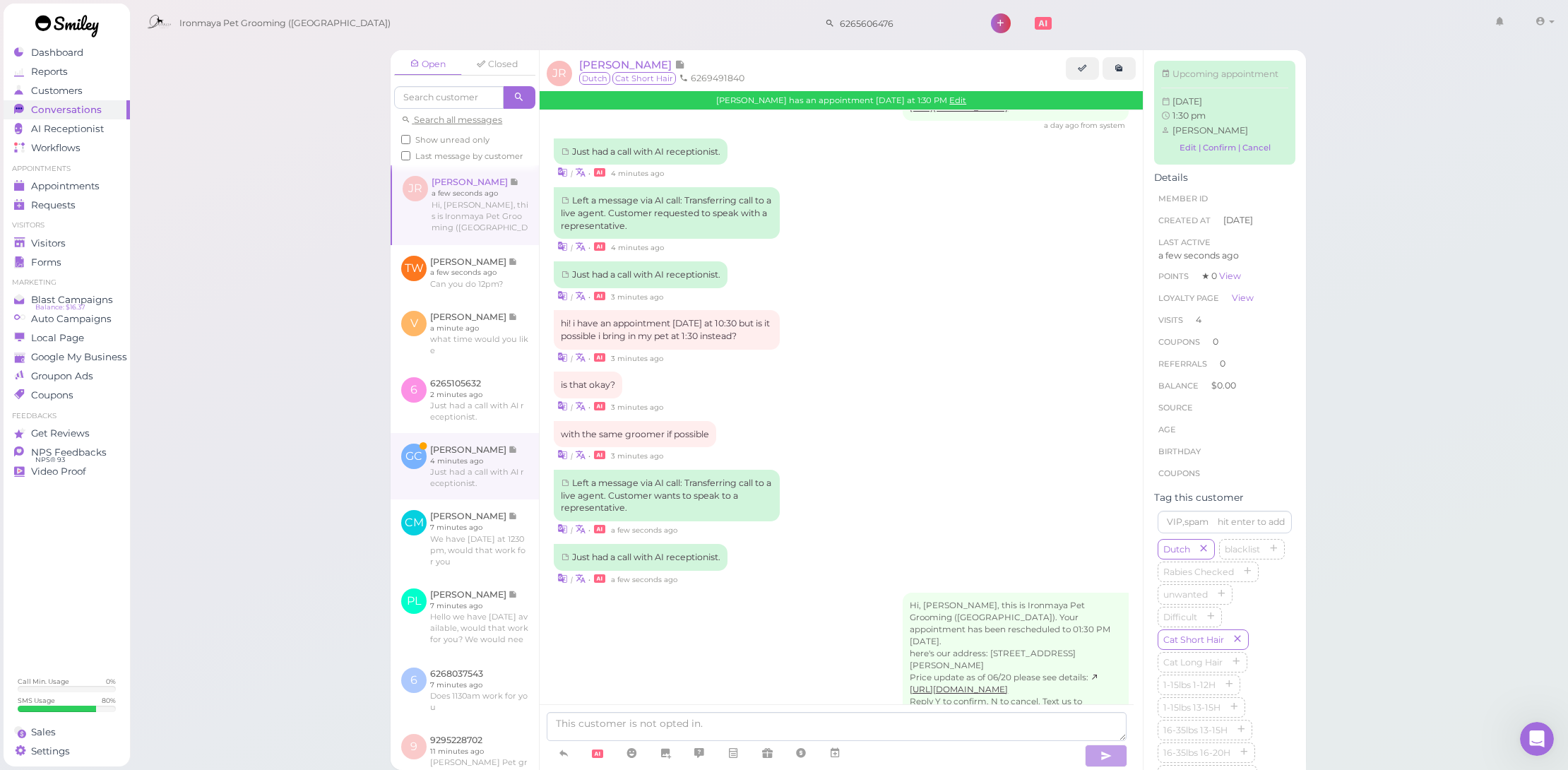
click at [478, 491] on link at bounding box center [465, 466] width 148 height 67
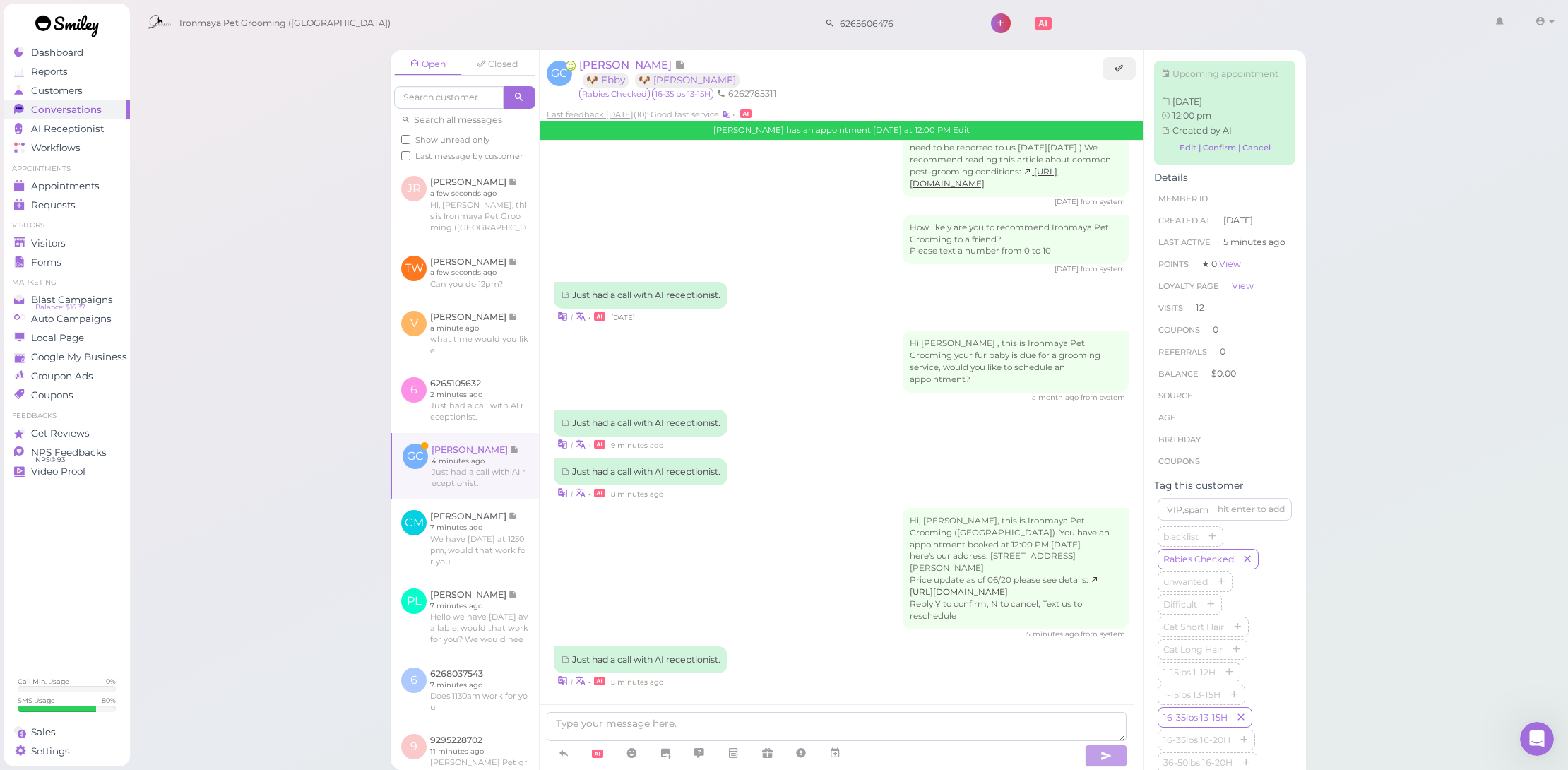
scroll to position [1669, 0]
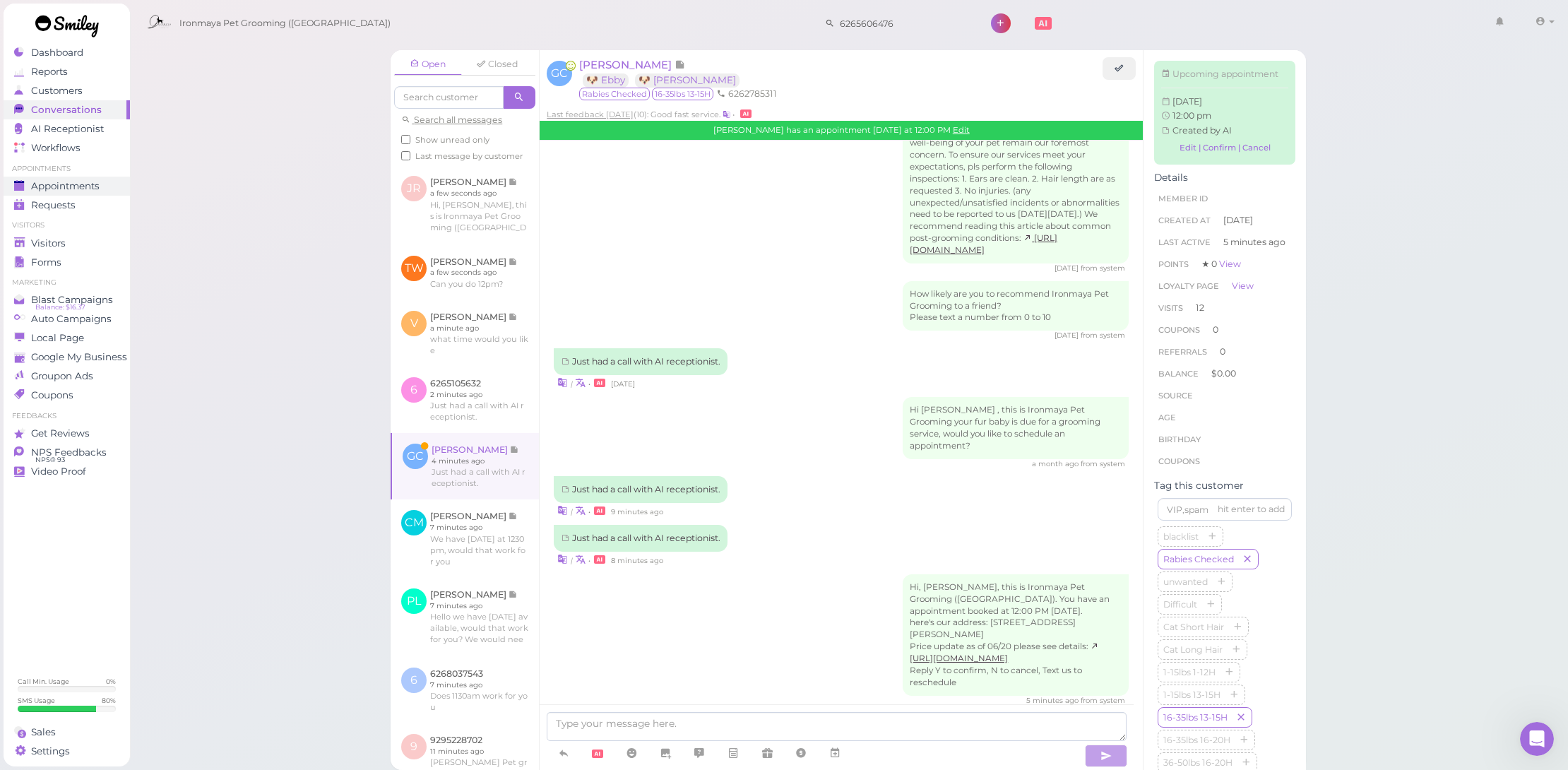
click at [74, 177] on link "Appointments" at bounding box center [67, 186] width 126 height 19
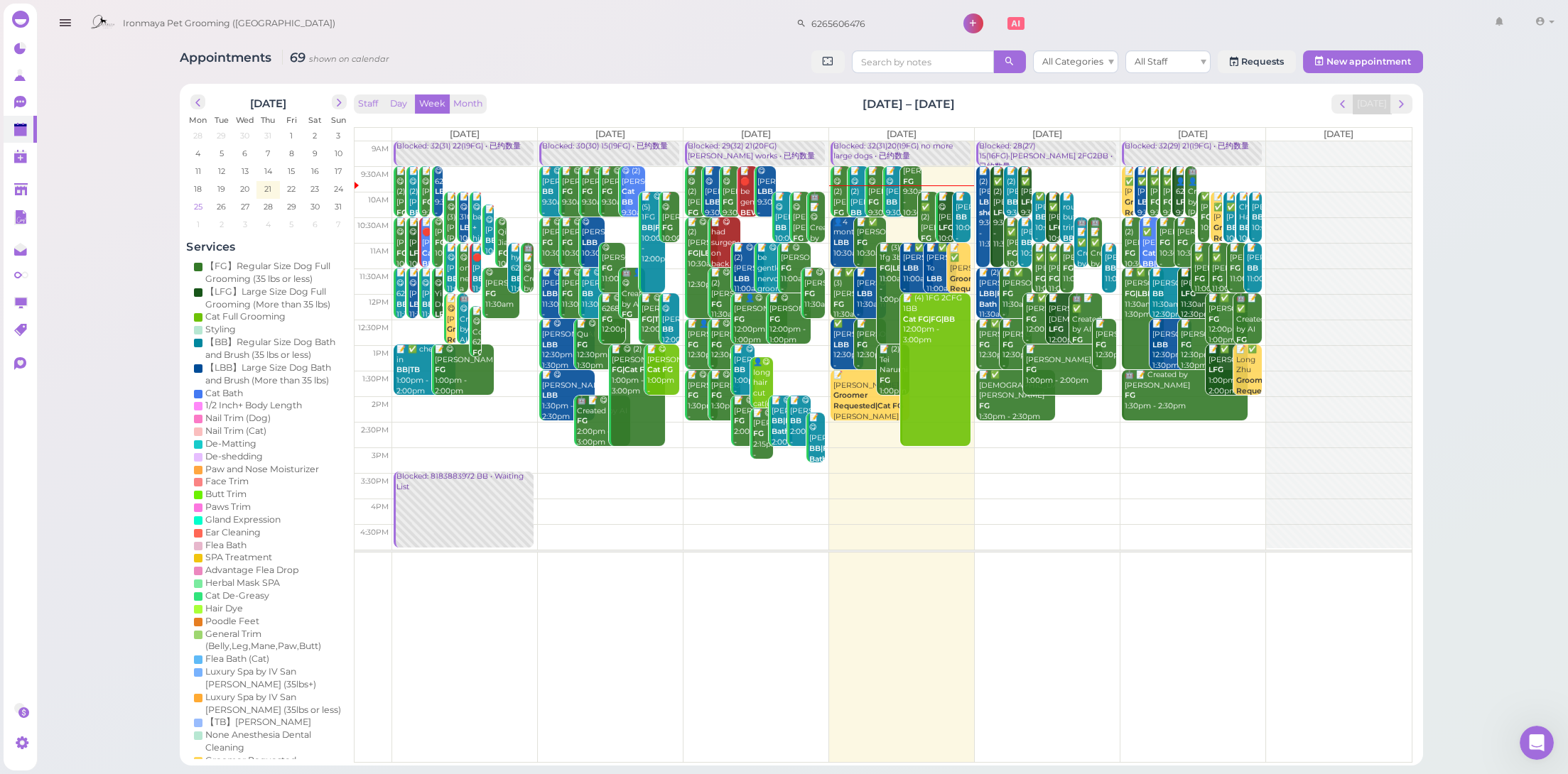
click at [203, 208] on span "25" at bounding box center [198, 207] width 11 height 13
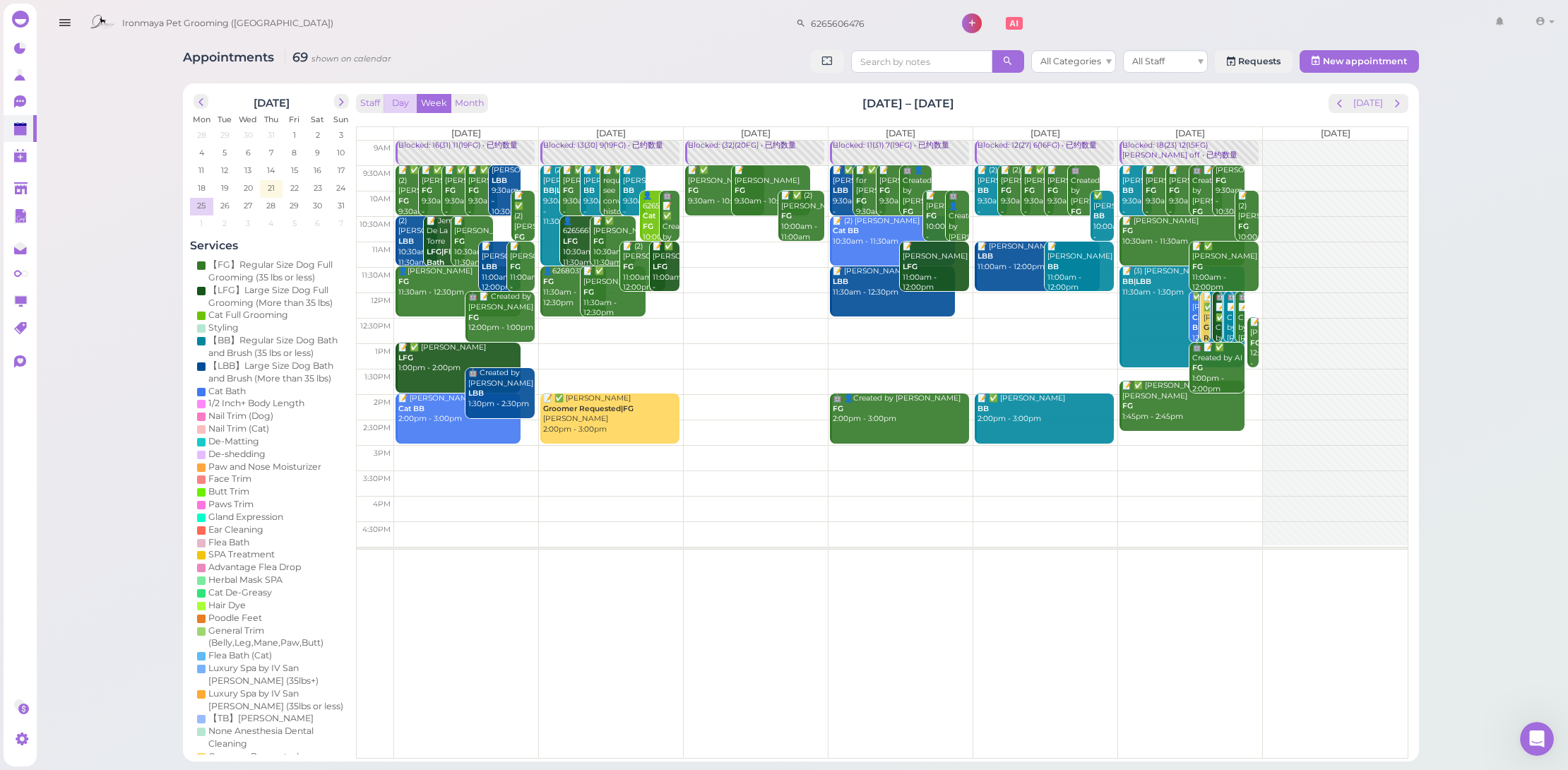
click at [406, 101] on button "Day" at bounding box center [400, 103] width 34 height 19
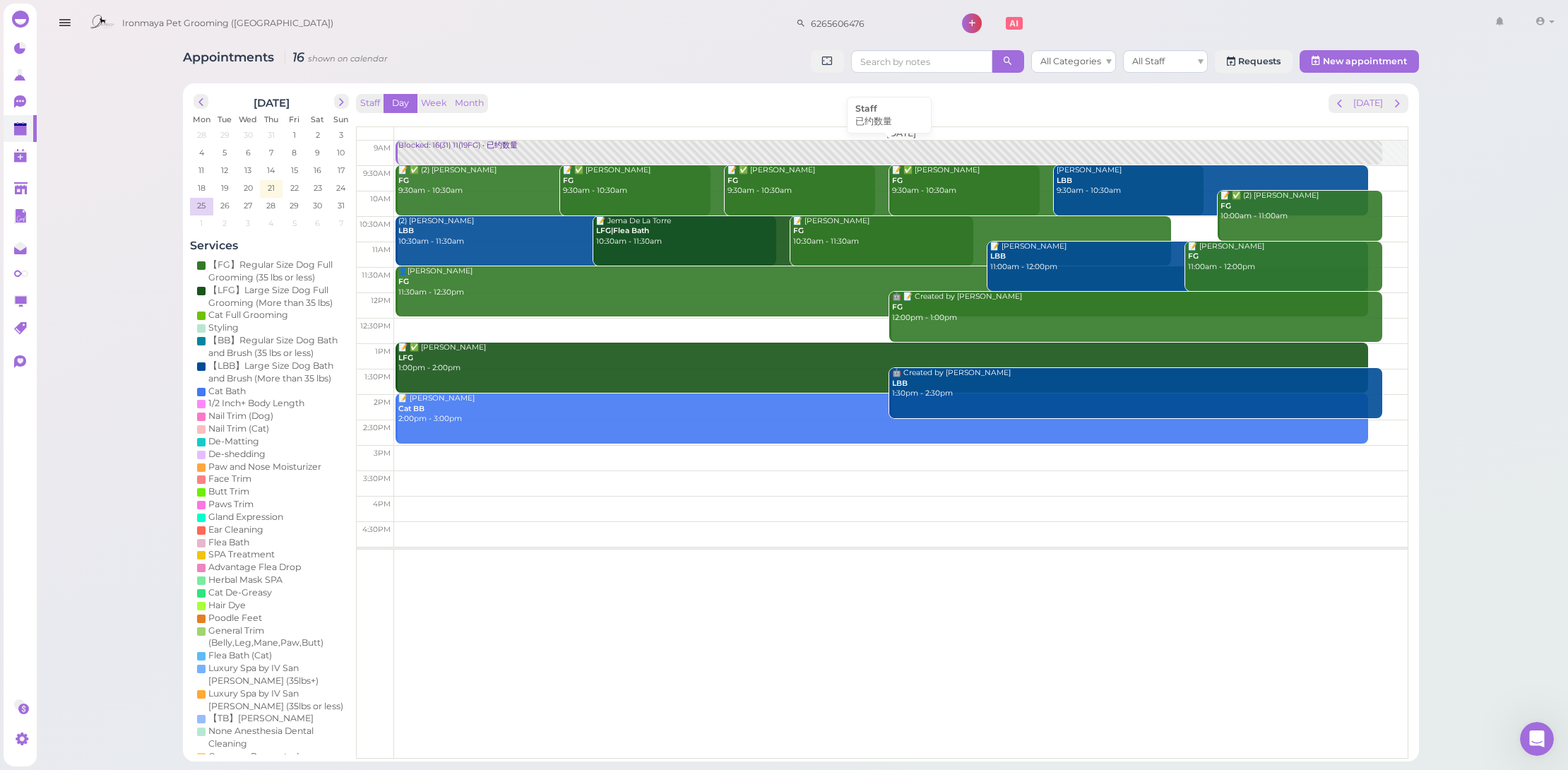
click at [509, 147] on div "Blocked: 16(31) 11(19FG) • 已约数量" at bounding box center [890, 146] width 985 height 11
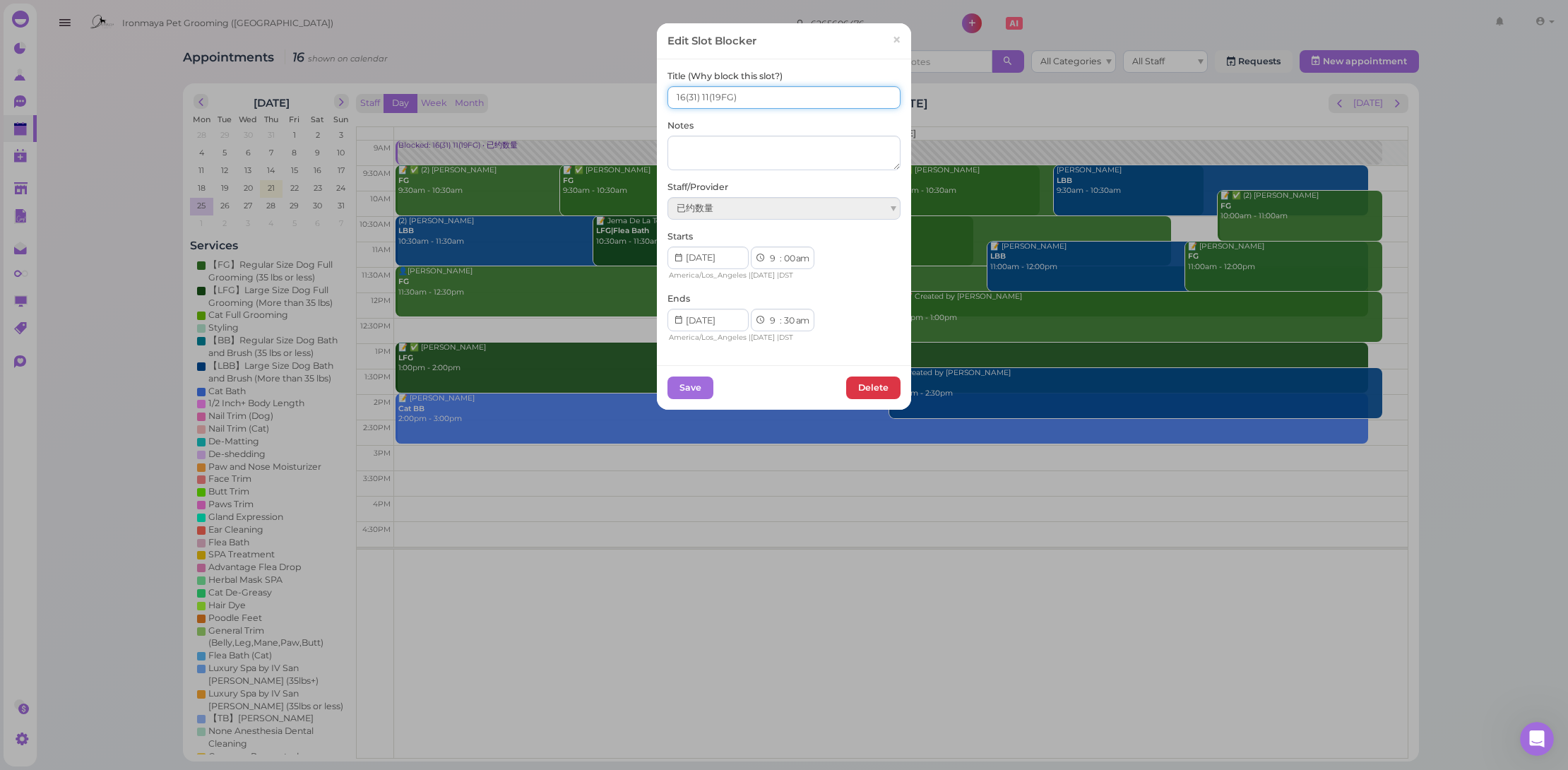
click at [677, 94] on input "16(31) 11(19FG)" at bounding box center [784, 97] width 233 height 23
type input "19(31) 11(19FG)"
click at [698, 387] on button "Save" at bounding box center [690, 387] width 46 height 23
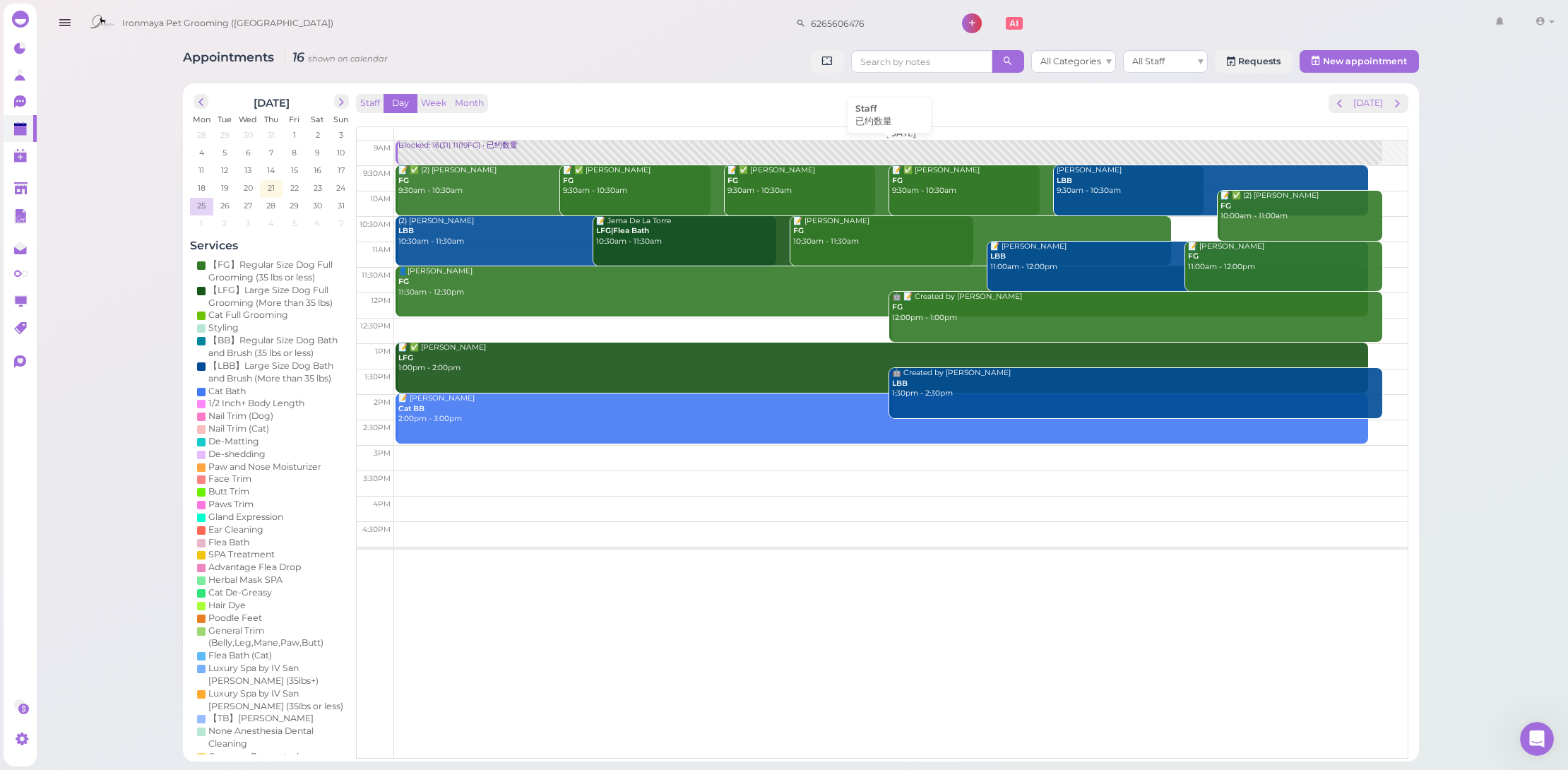
click at [497, 143] on div "Blocked: 16(31) 11(19FG) • 已约数量" at bounding box center [890, 146] width 985 height 11
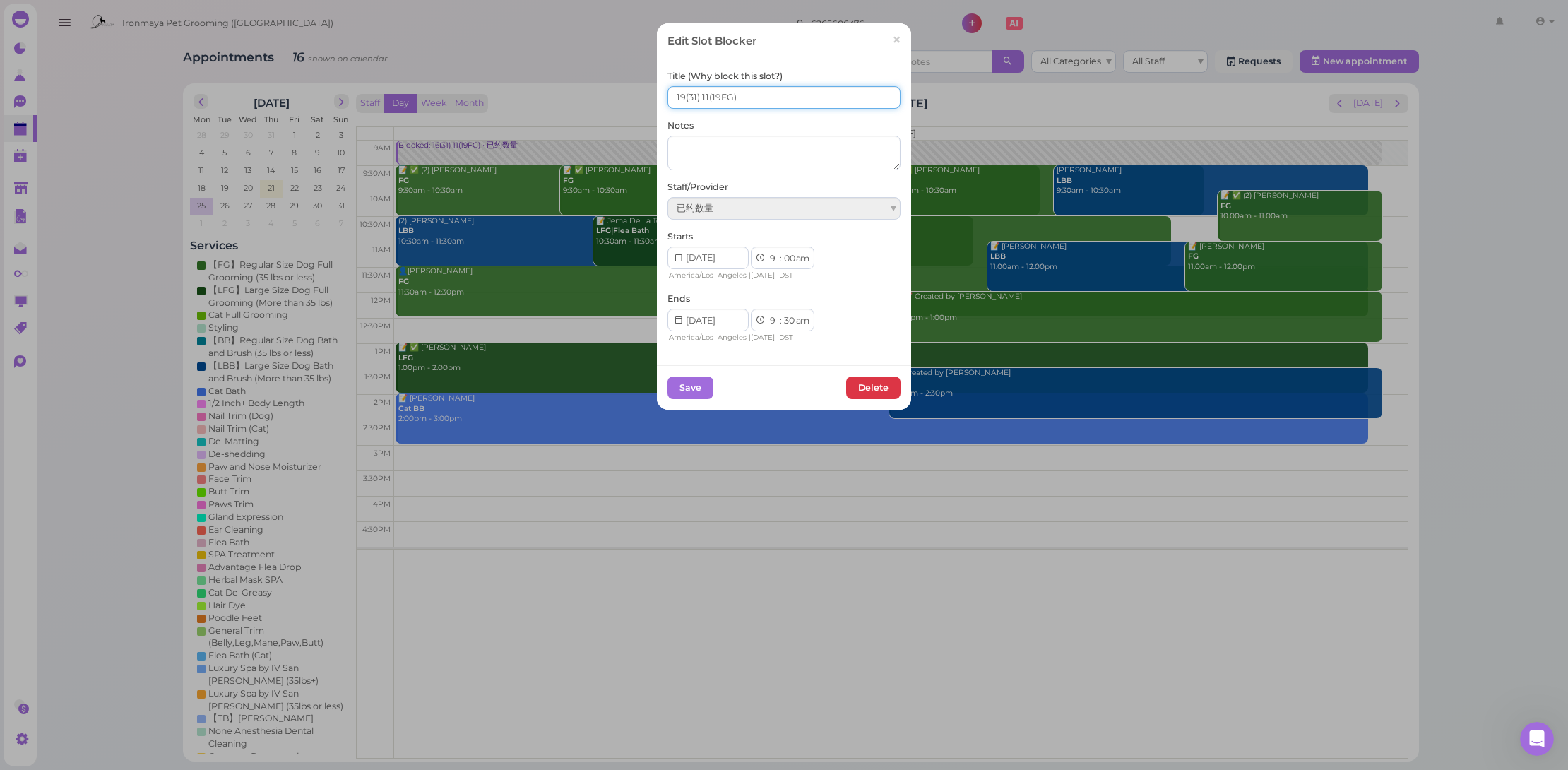
click at [700, 94] on input "19(31) 11(19FG)" at bounding box center [784, 97] width 233 height 23
type input "19(31) 13(19FG)"
click at [685, 388] on button "Save" at bounding box center [690, 387] width 46 height 23
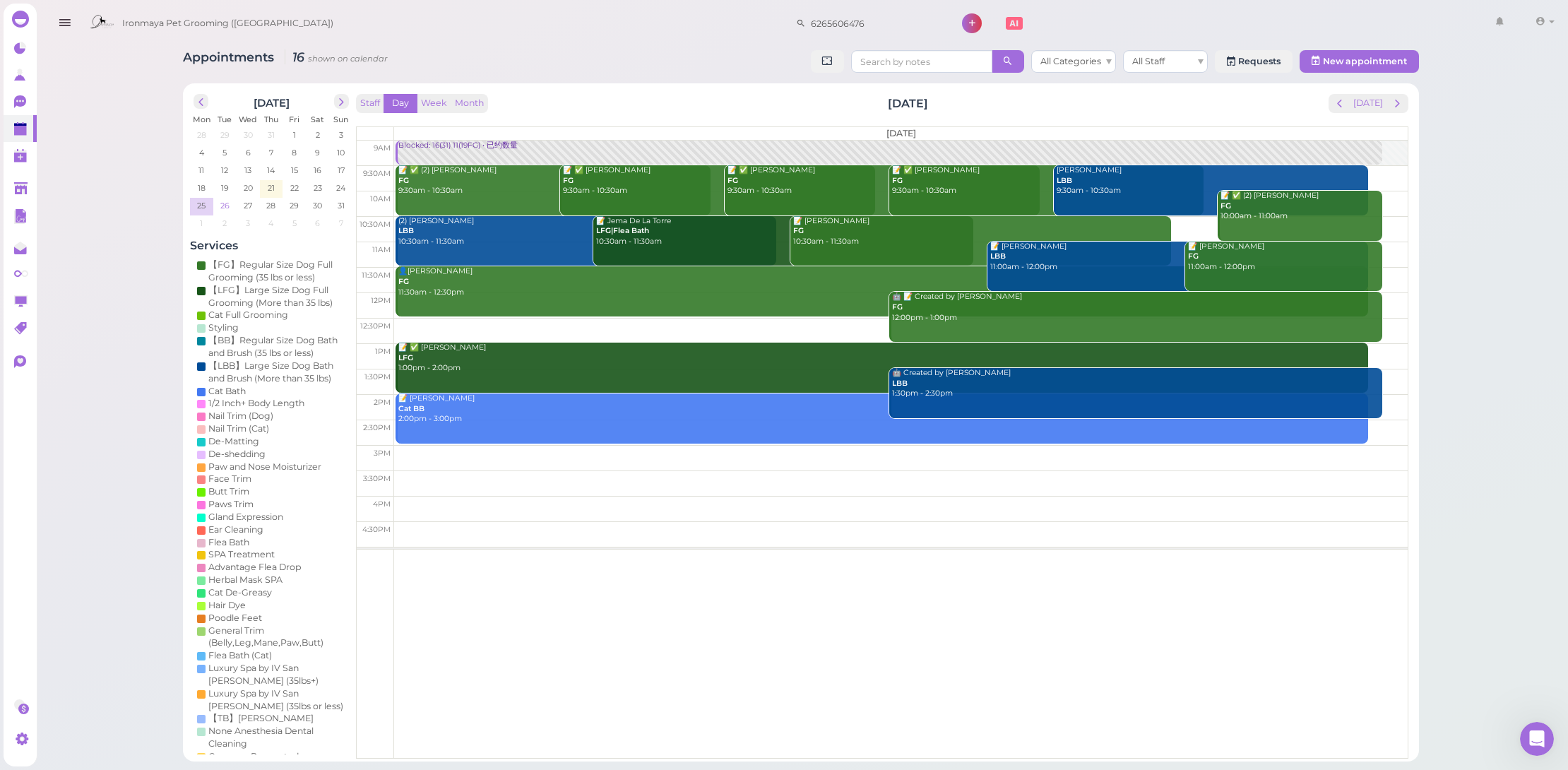
click at [231, 205] on td "26" at bounding box center [224, 204] width 23 height 14
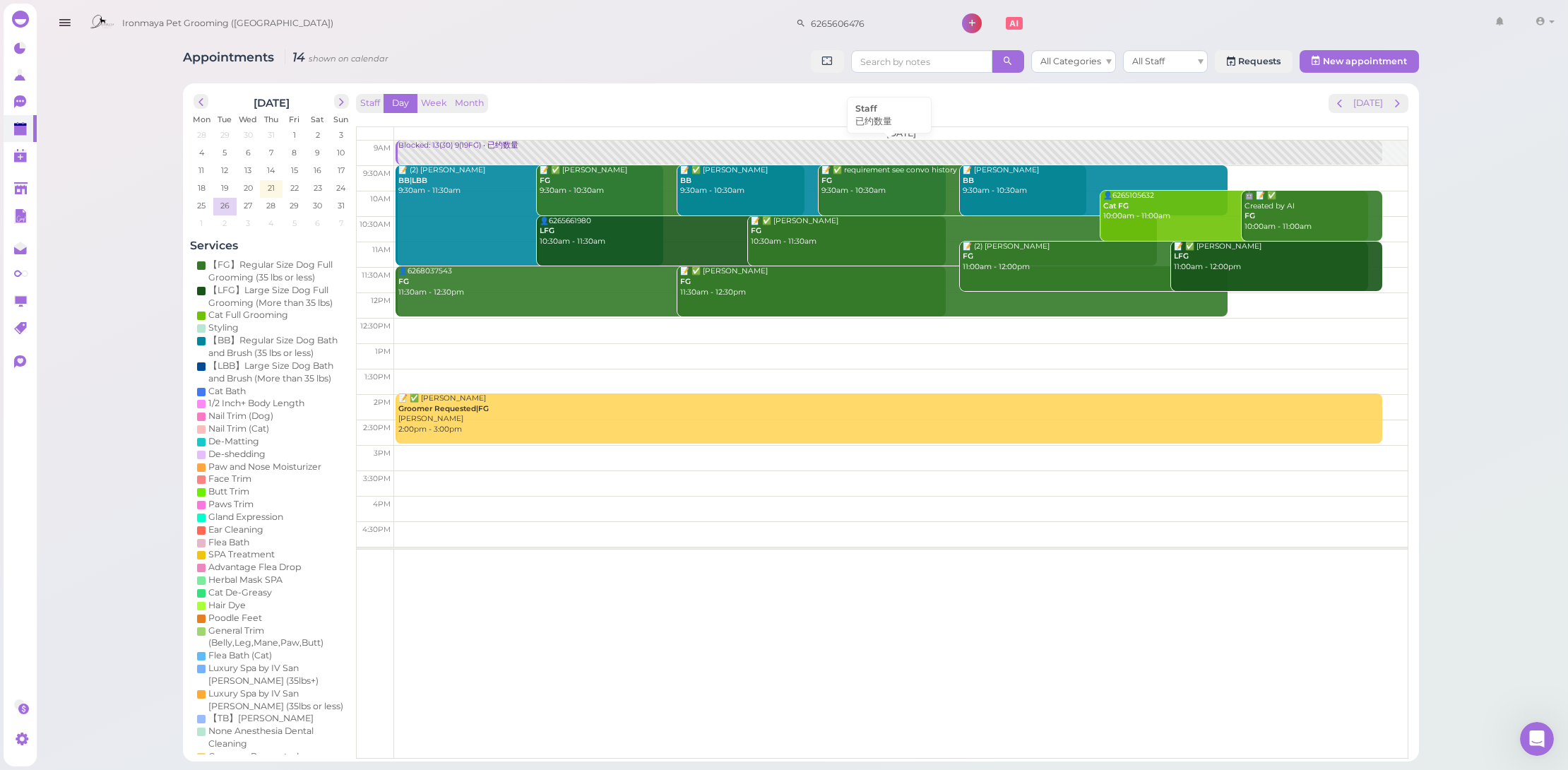
click at [559, 145] on div "Blocked: 13(30) 9(19FG) • 已约数量" at bounding box center [890, 146] width 985 height 11
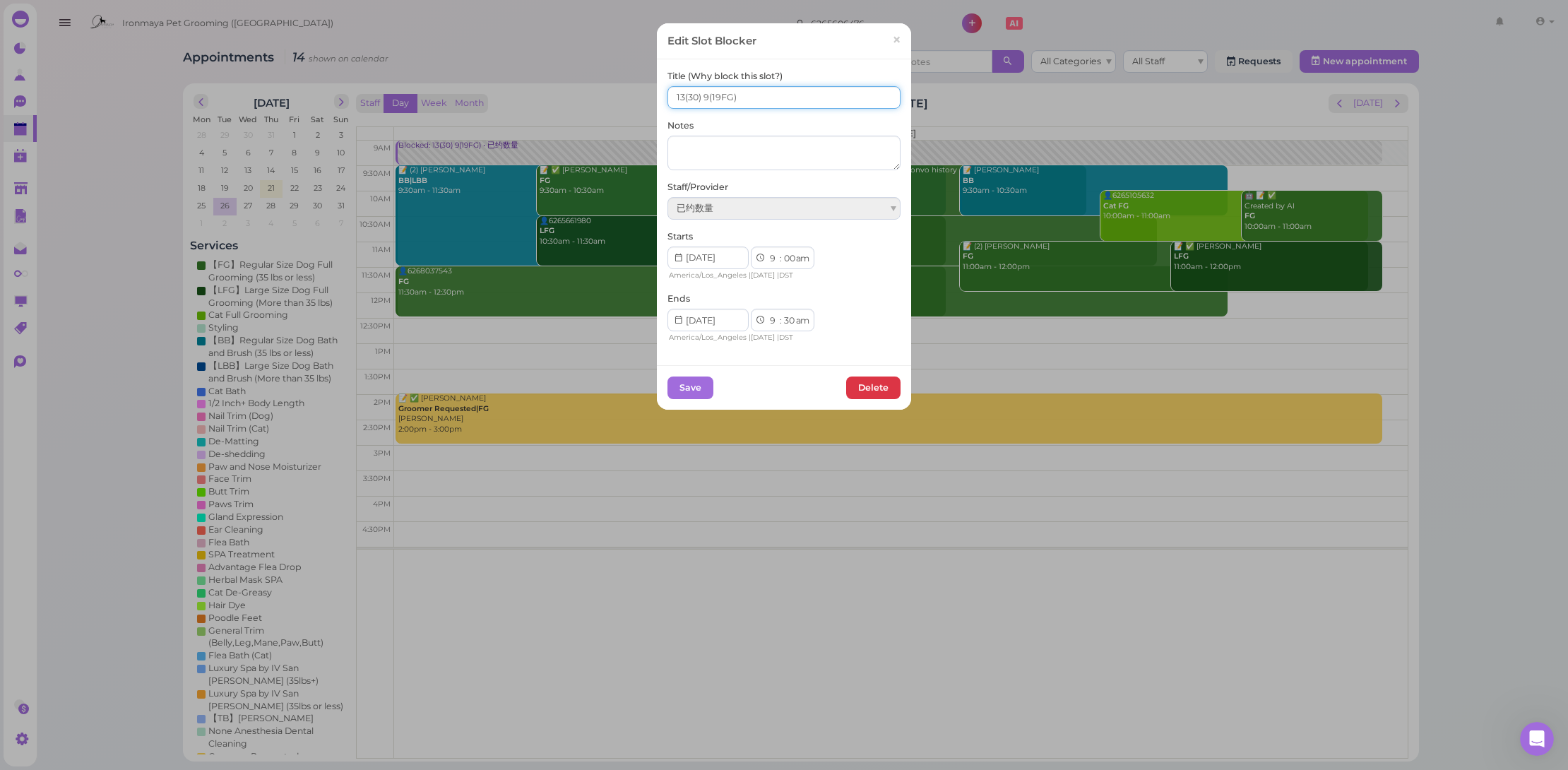
click at [676, 95] on input "13(30) 9(19FG)" at bounding box center [784, 97] width 233 height 23
type input "16(30) 9(19FG)"
click at [686, 389] on button "Save" at bounding box center [690, 387] width 46 height 23
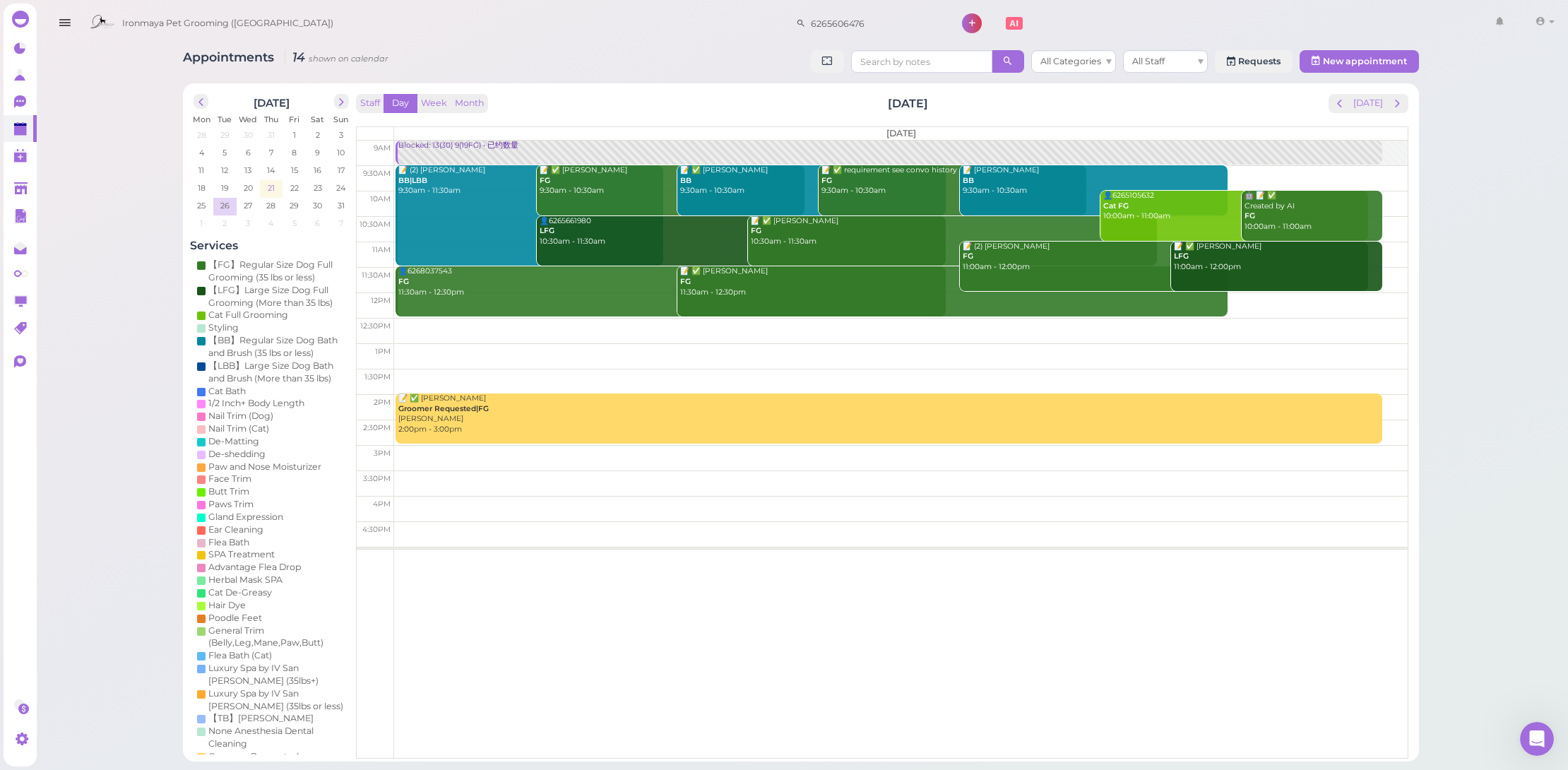
click at [270, 189] on span "21" at bounding box center [271, 188] width 10 height 13
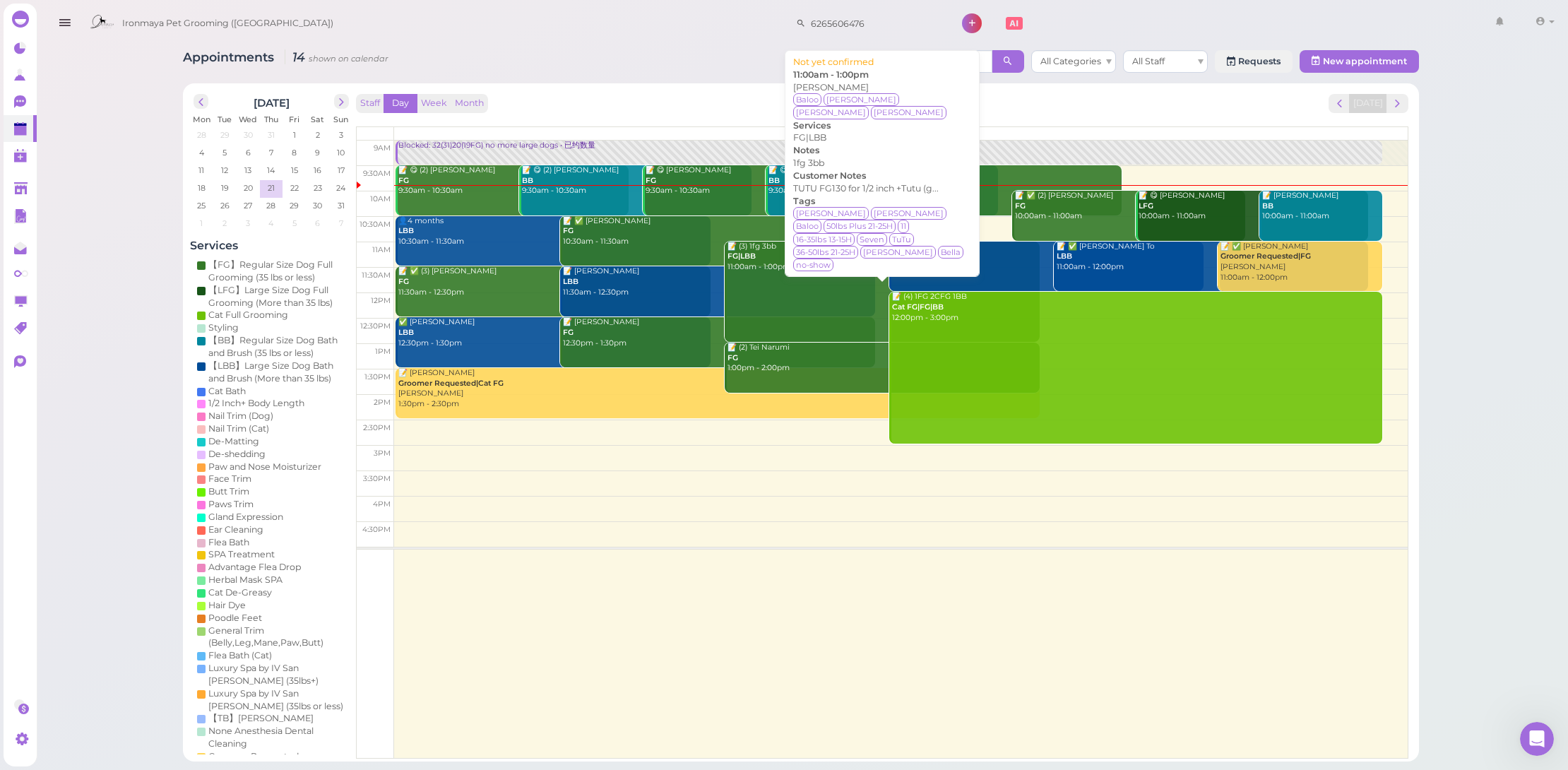
click at [822, 267] on div "📝 (3) 1fg 3bb FG|LBB 11:00am - 1:00pm" at bounding box center [883, 257] width 313 height 31
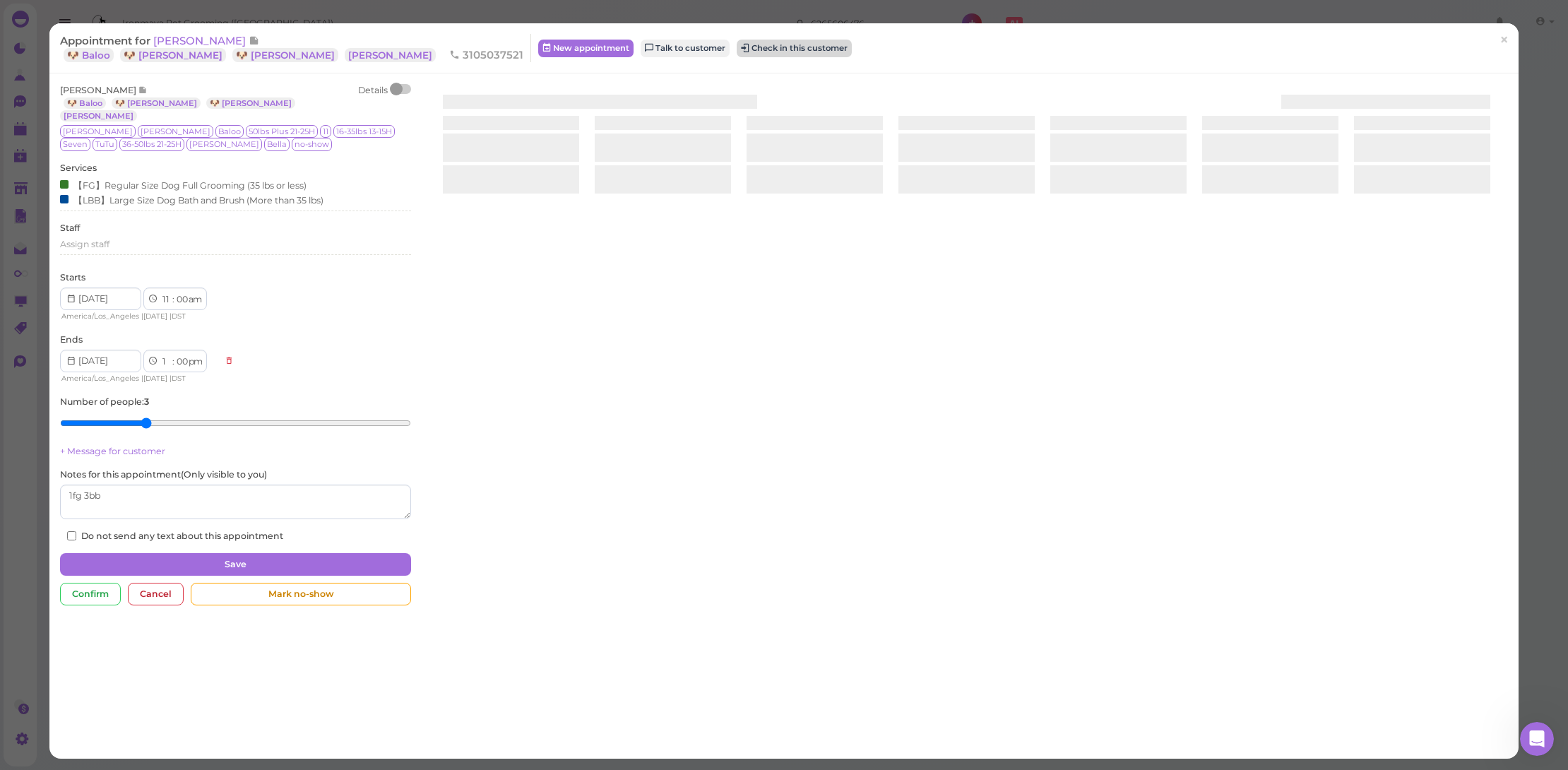
click at [737, 41] on button "Check in this customer" at bounding box center [795, 48] width 115 height 17
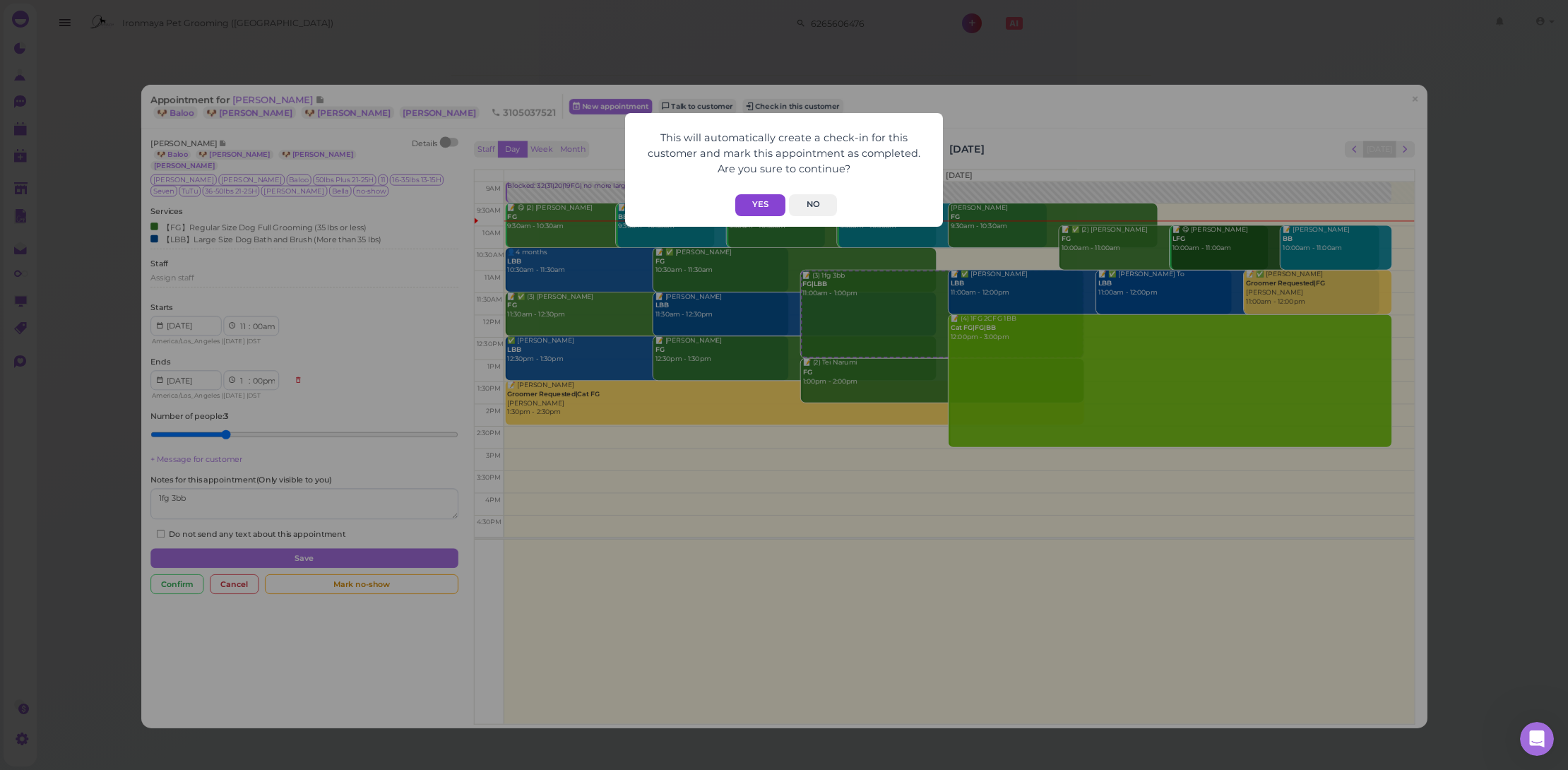
click at [758, 204] on button "Yes" at bounding box center [760, 205] width 50 height 22
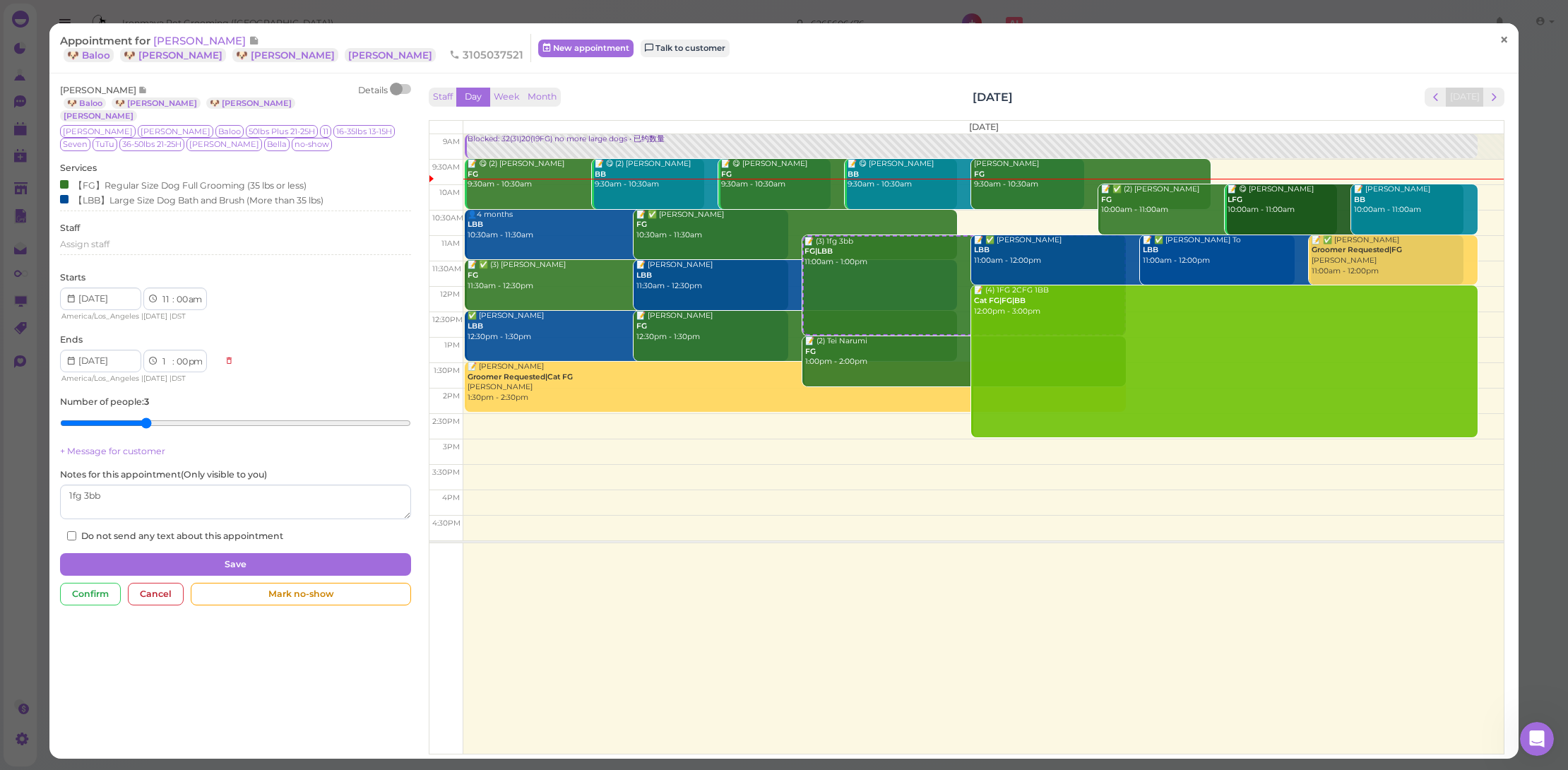
click at [1499, 35] on span "×" at bounding box center [1504, 39] width 9 height 20
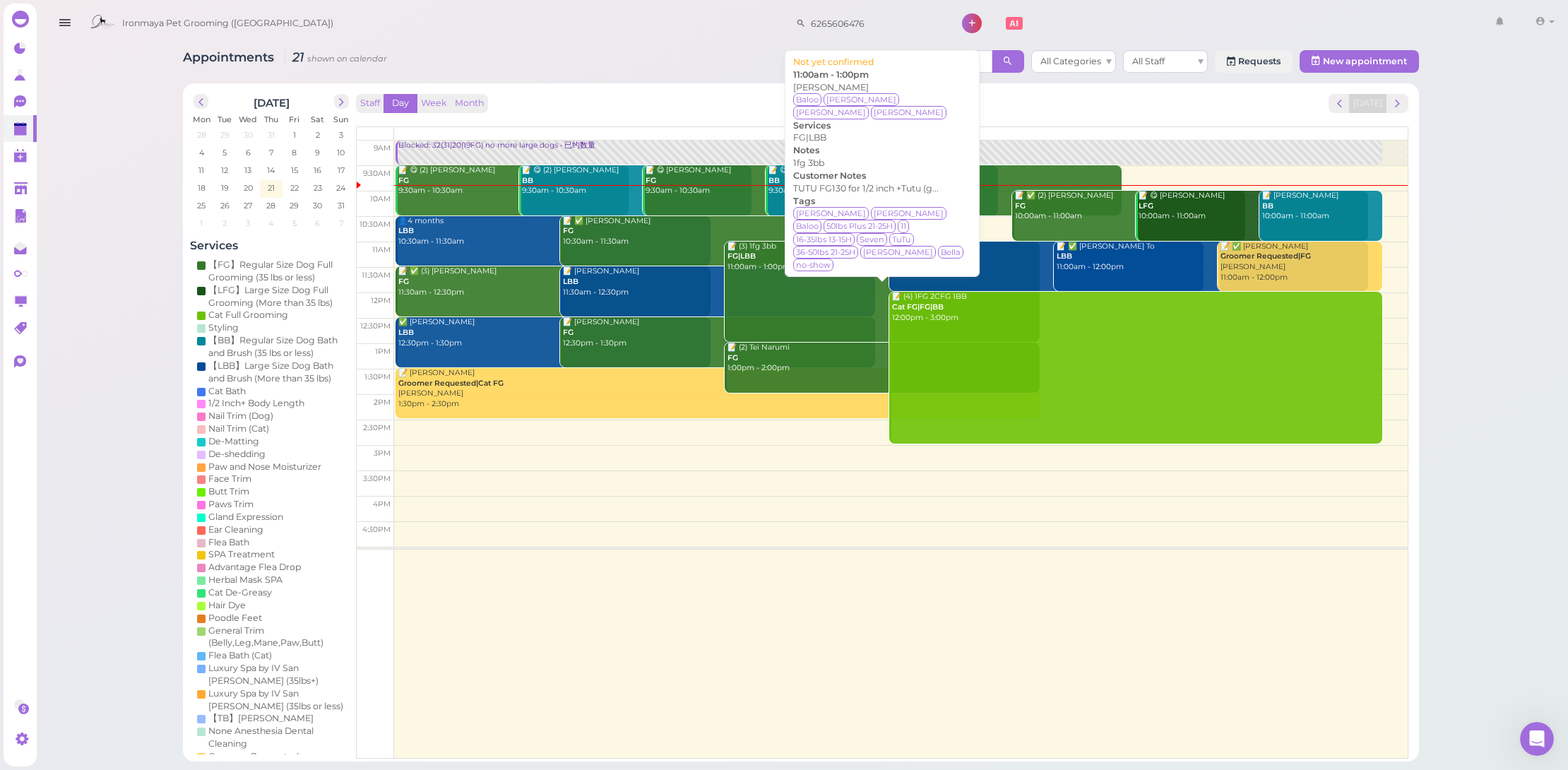
click at [798, 262] on div "📝 (3) 1fg 3bb FG|LBB 11:00am - 1:00pm" at bounding box center [883, 257] width 313 height 31
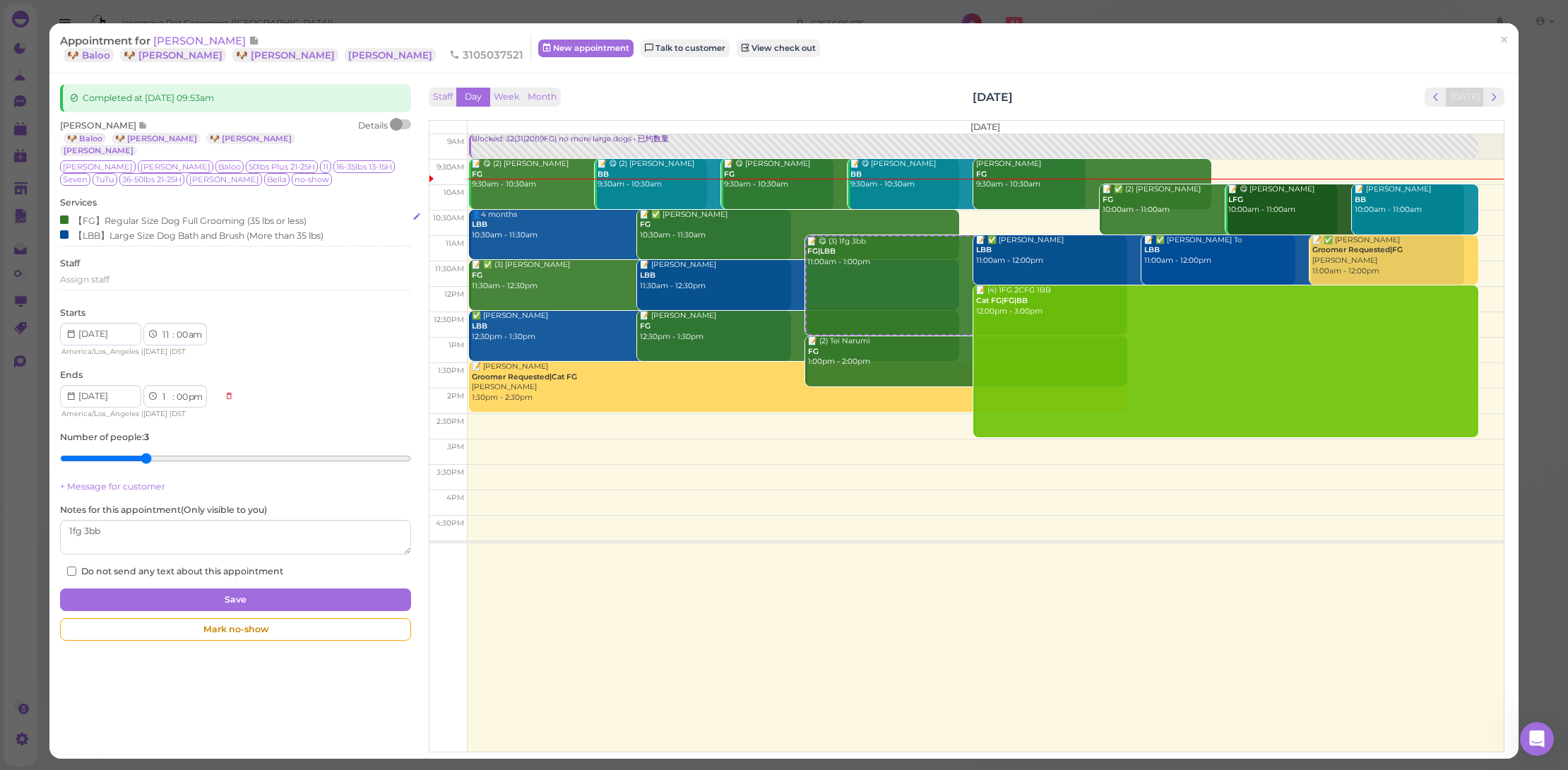
click at [120, 227] on div "【LBB】Large Size Dog Bath and Brush (More than 35 lbs)" at bounding box center [192, 234] width 264 height 15
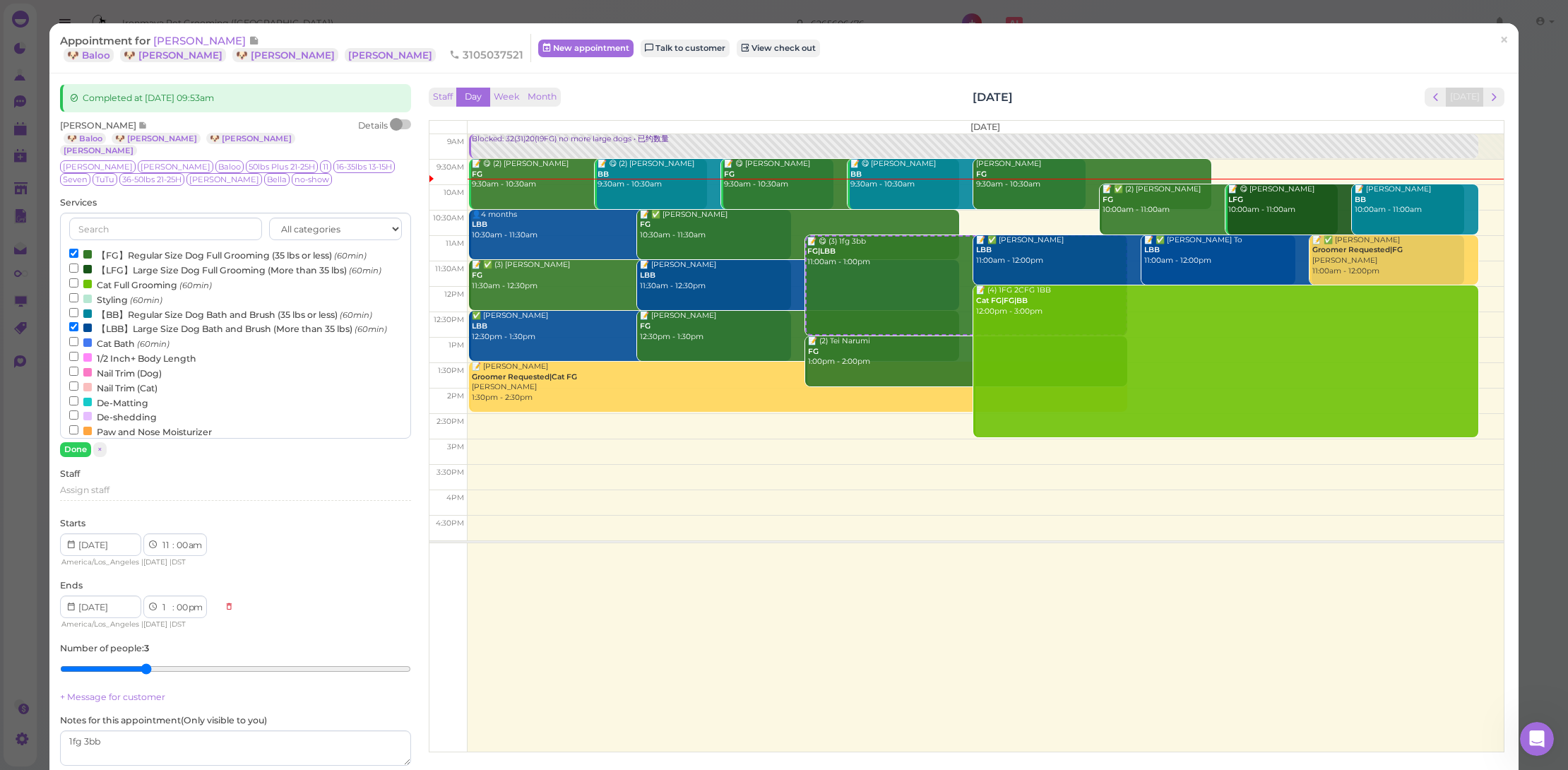
click at [123, 247] on label "【FG】Regular Size Dog Full Grooming (35 lbs or less) (60min)" at bounding box center [218, 255] width 297 height 15
click at [79, 249] on input "【FG】Regular Size Dog Full Grooming (35 lbs or less) (60min)" at bounding box center [74, 254] width 9 height 9
select select "12"
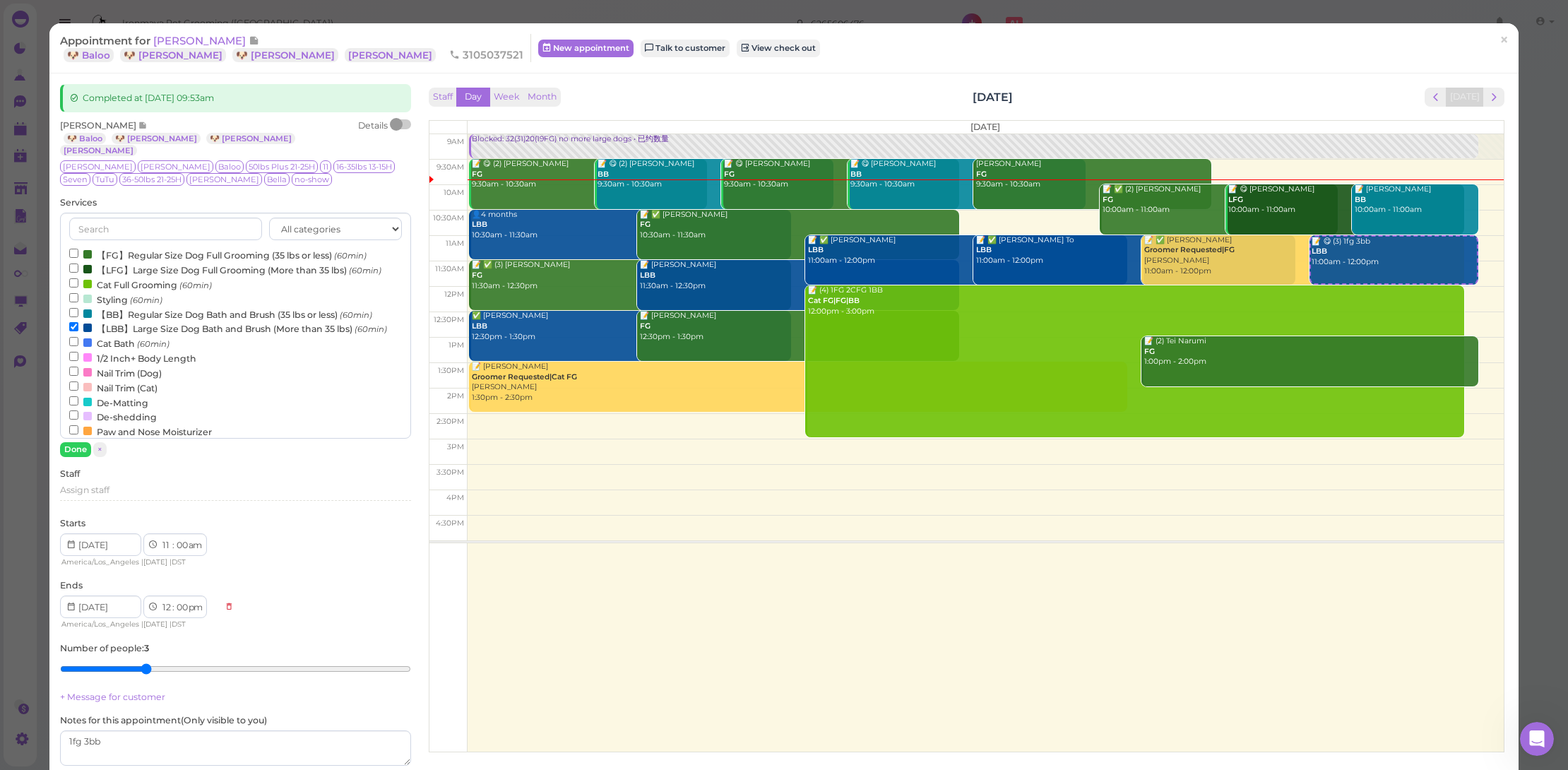
scroll to position [103, 0]
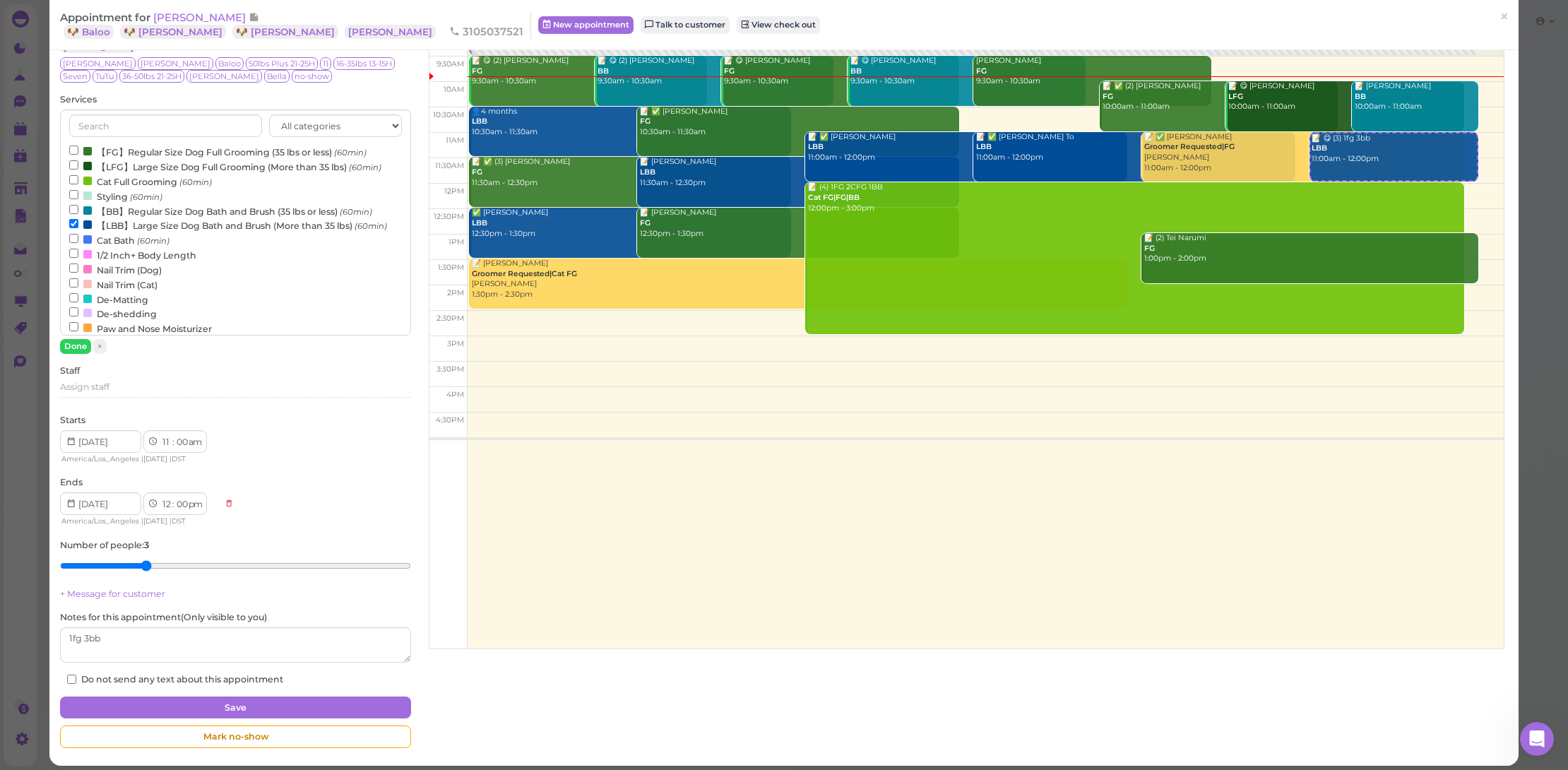
click at [282, 700] on button "Save" at bounding box center [236, 708] width 351 height 23
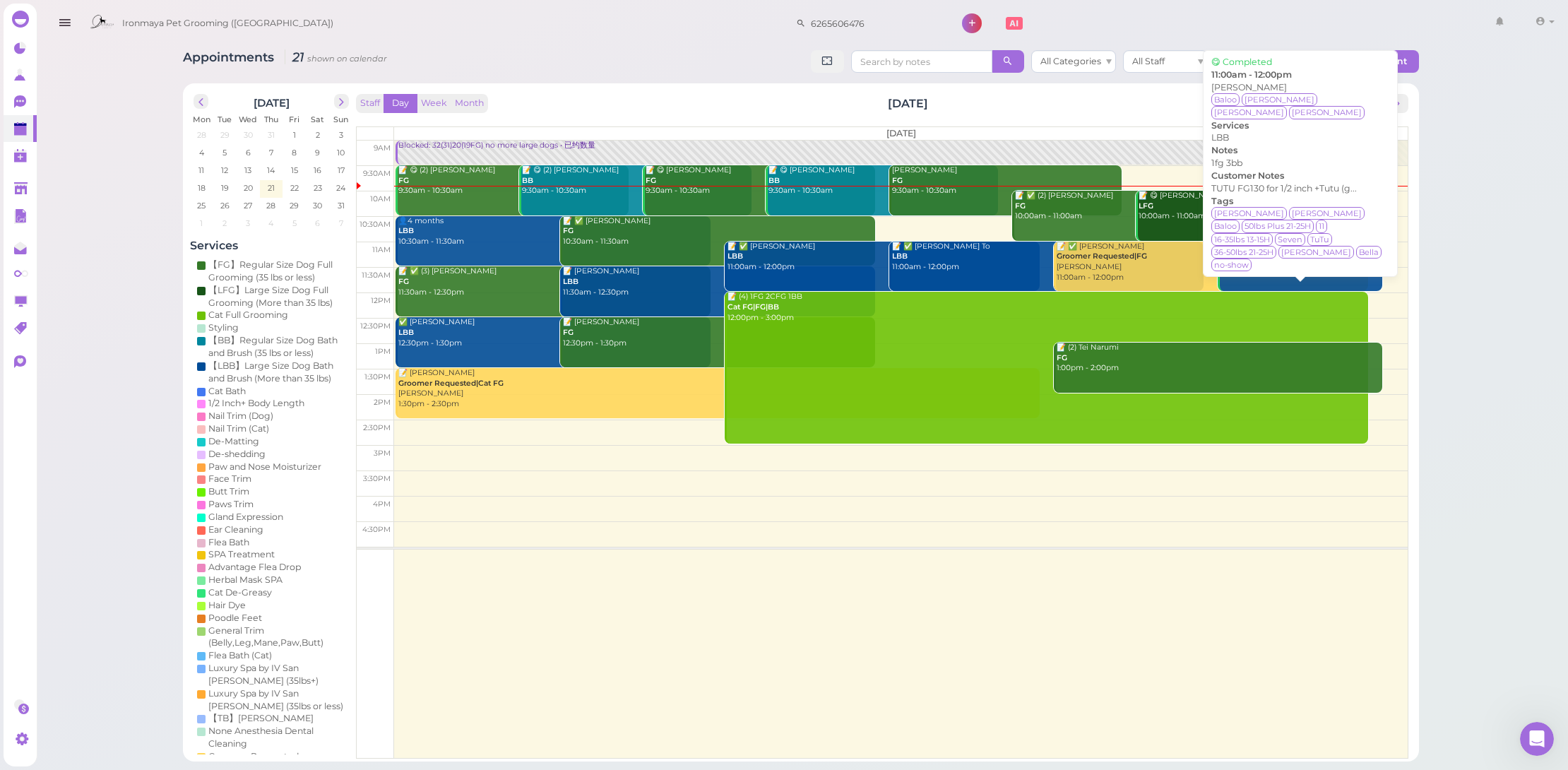
click at [1236, 254] on div "📝 😋 (3) 1fg 3bb LBB 11:00am - 12:00pm" at bounding box center [1301, 257] width 162 height 31
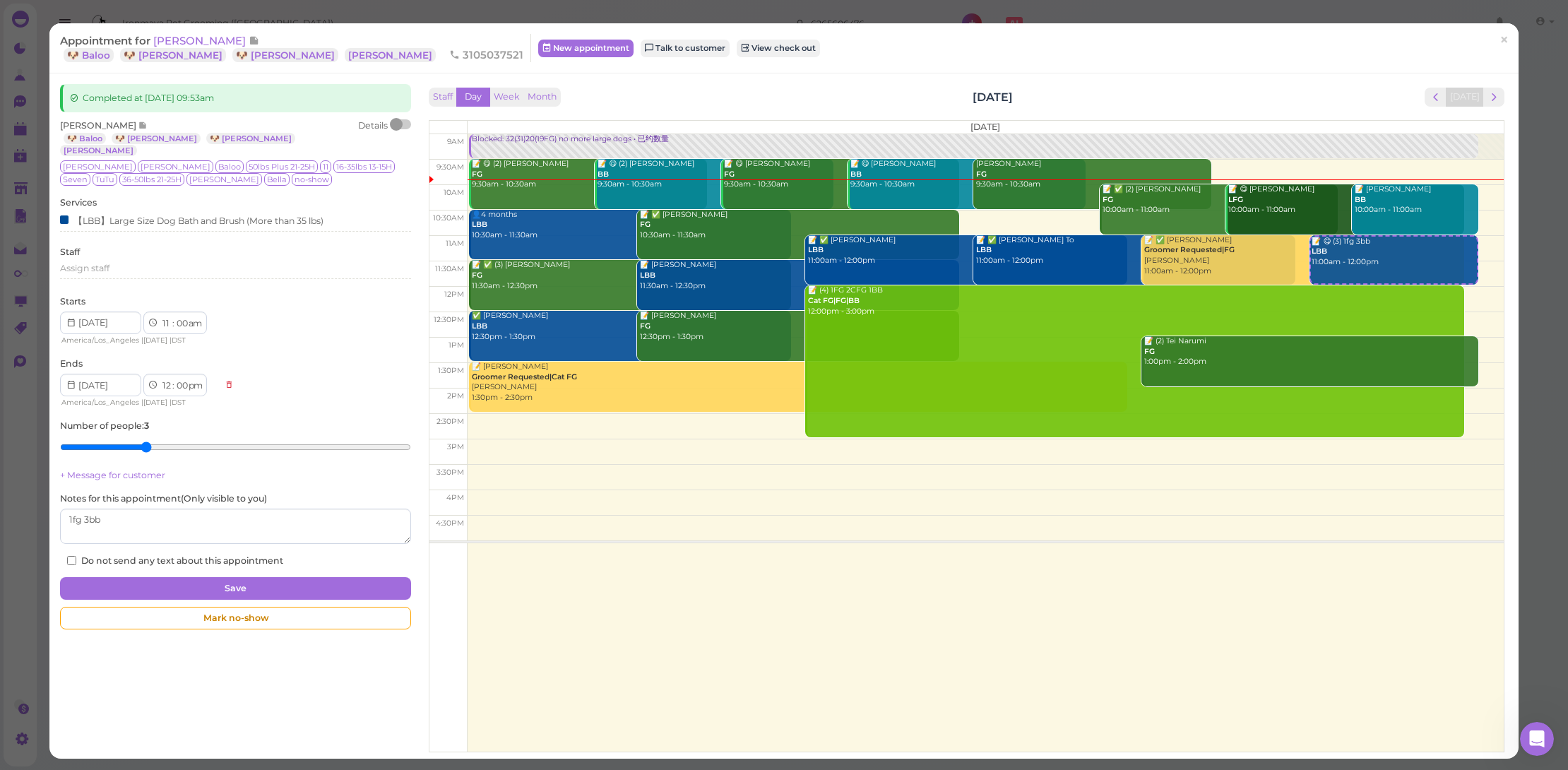
click at [148, 493] on label "Notes for this appointment ( Only visible to you )" at bounding box center [164, 499] width 207 height 13
drag, startPoint x: 83, startPoint y: 505, endPoint x: 25, endPoint y: 496, distance: 58.7
click at [25, 496] on div "Appointment for Zach Chen 🐶 Baloo 🐶 Sammy 🐶 Luka Tommy 3105037521 New appointme…" at bounding box center [784, 385] width 1568 height 770
click at [160, 512] on textarea at bounding box center [236, 526] width 351 height 36
type textarea "3bb"
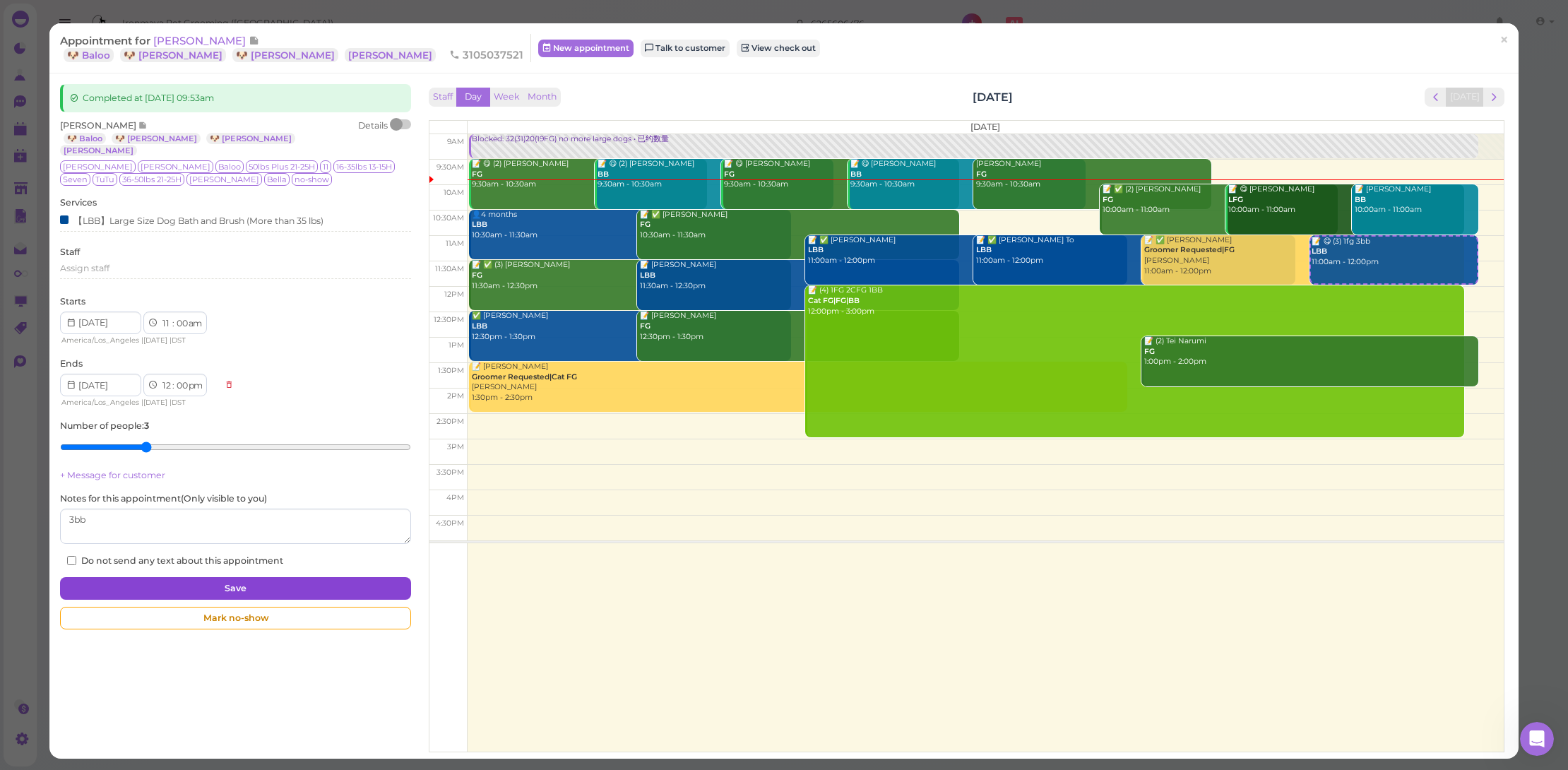
click at [178, 577] on button "Save" at bounding box center [236, 588] width 351 height 23
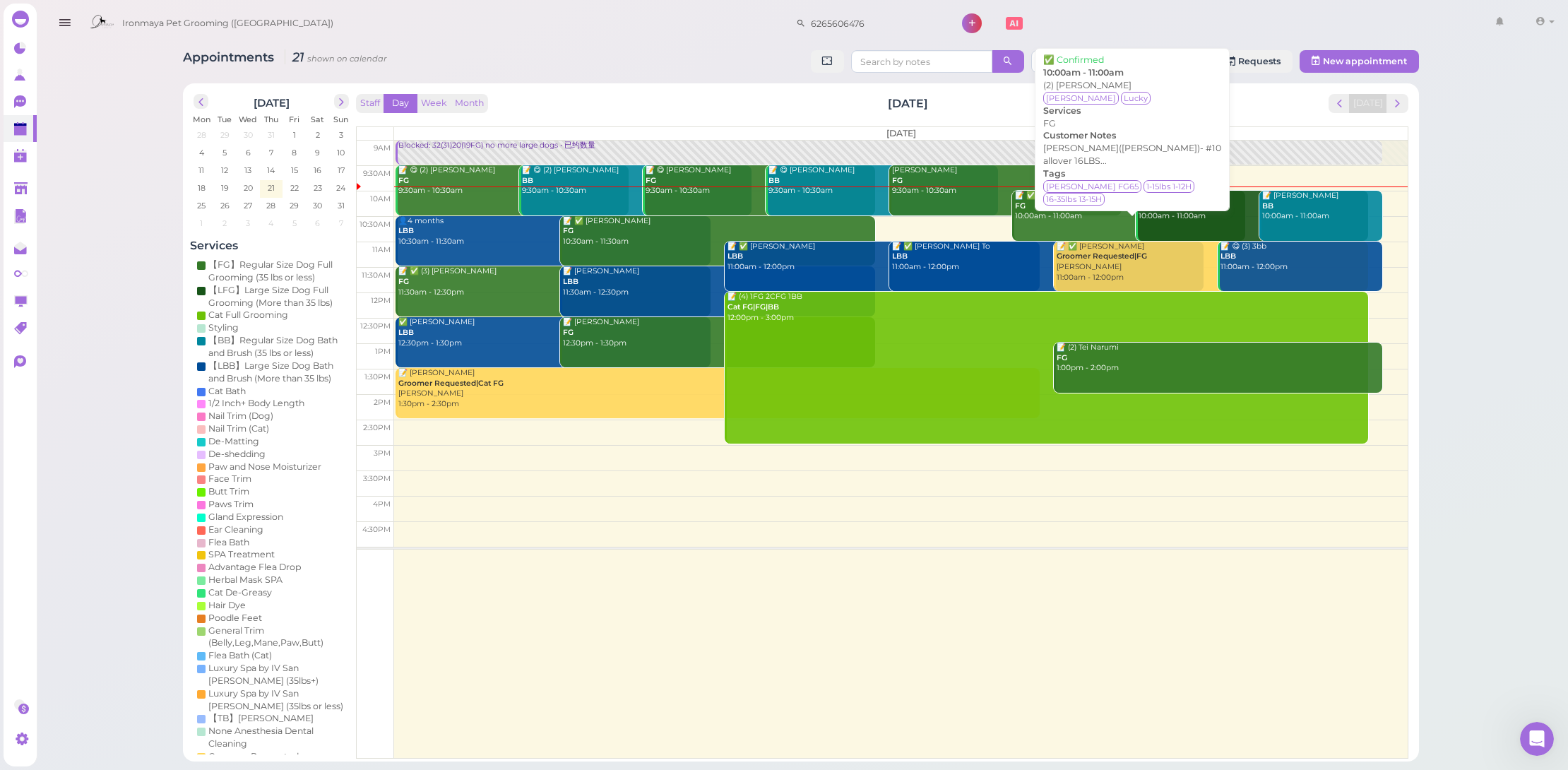
click at [1063, 212] on div "📝 ✅ (2) Richard Lee FG 10:00am - 11:00am" at bounding box center [1130, 206] width 231 height 31
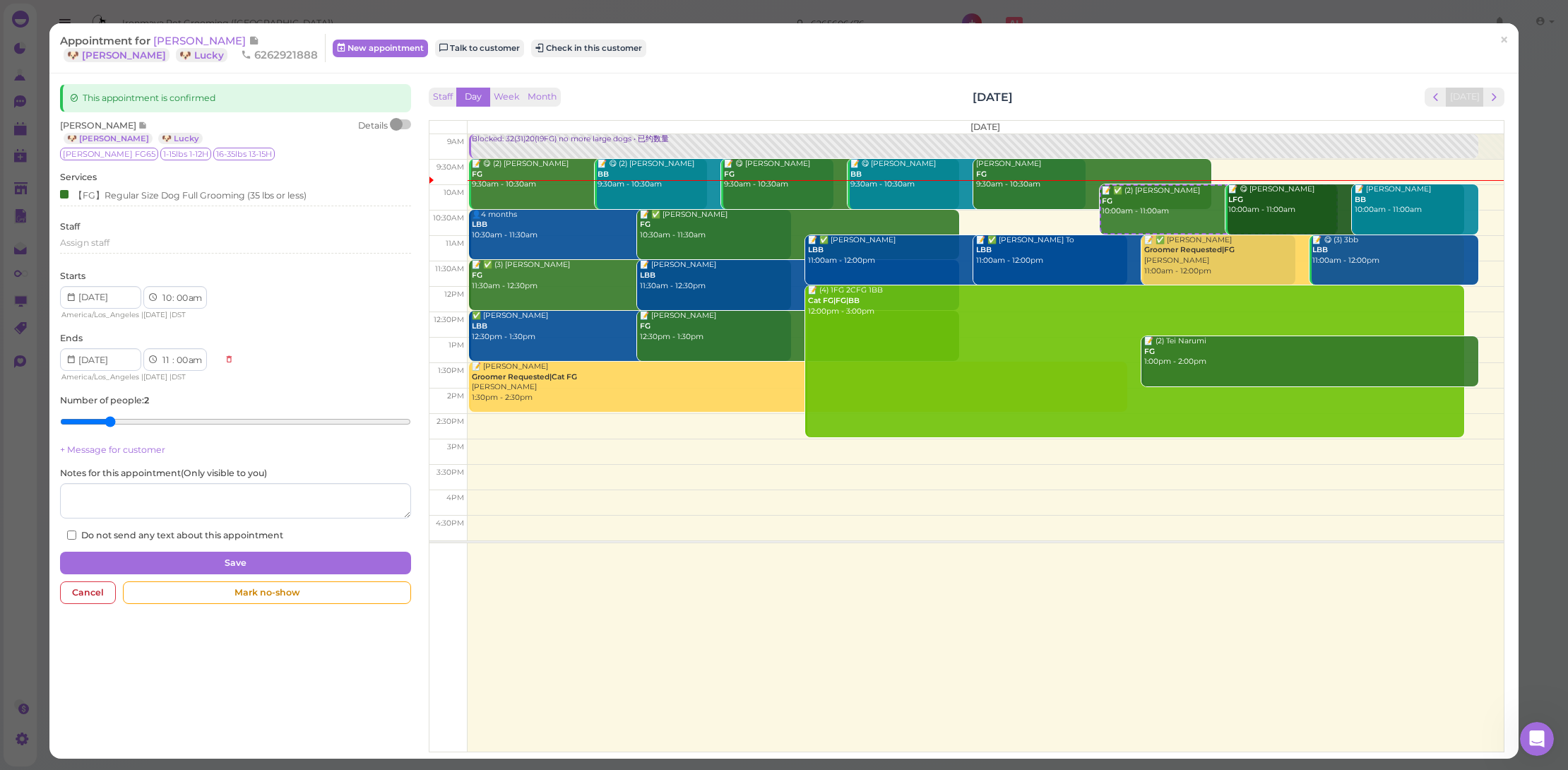
click at [395, 120] on div at bounding box center [396, 125] width 13 height 13
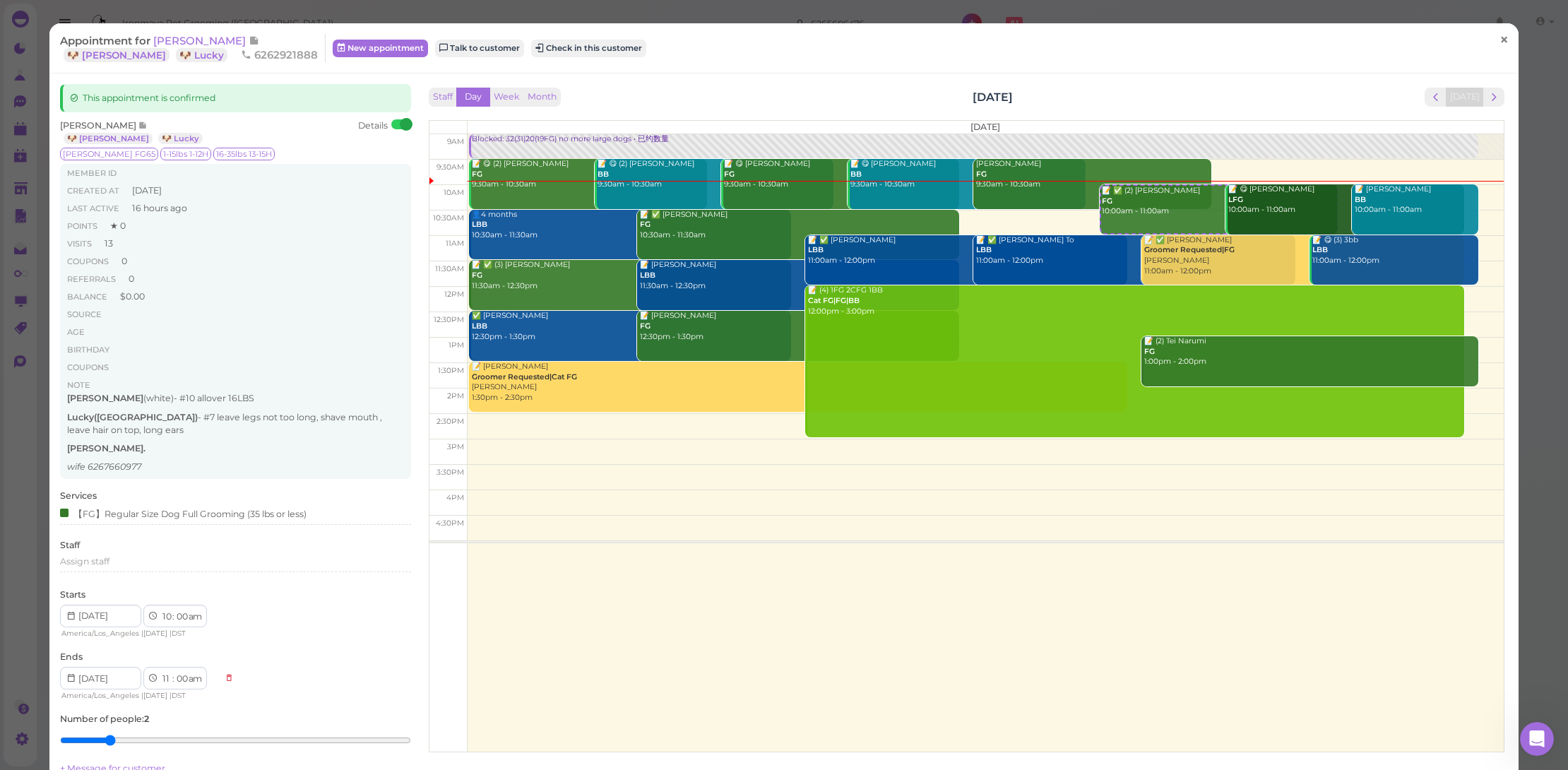
click at [1499, 35] on span "×" at bounding box center [1504, 39] width 9 height 20
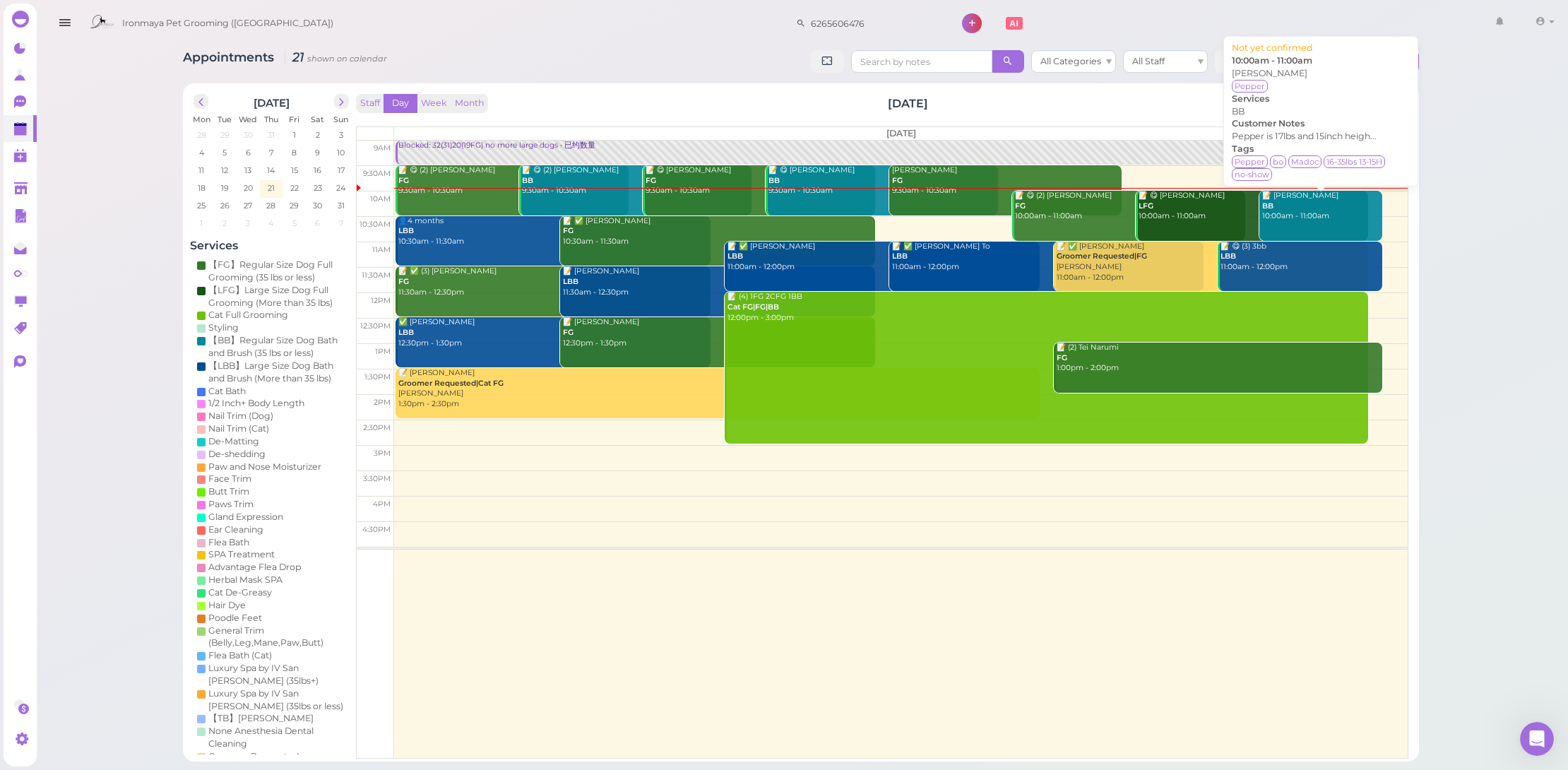
click at [1335, 220] on link "📝 Ken Pham BB 10:00am - 11:00am" at bounding box center [1321, 215] width 124 height 50
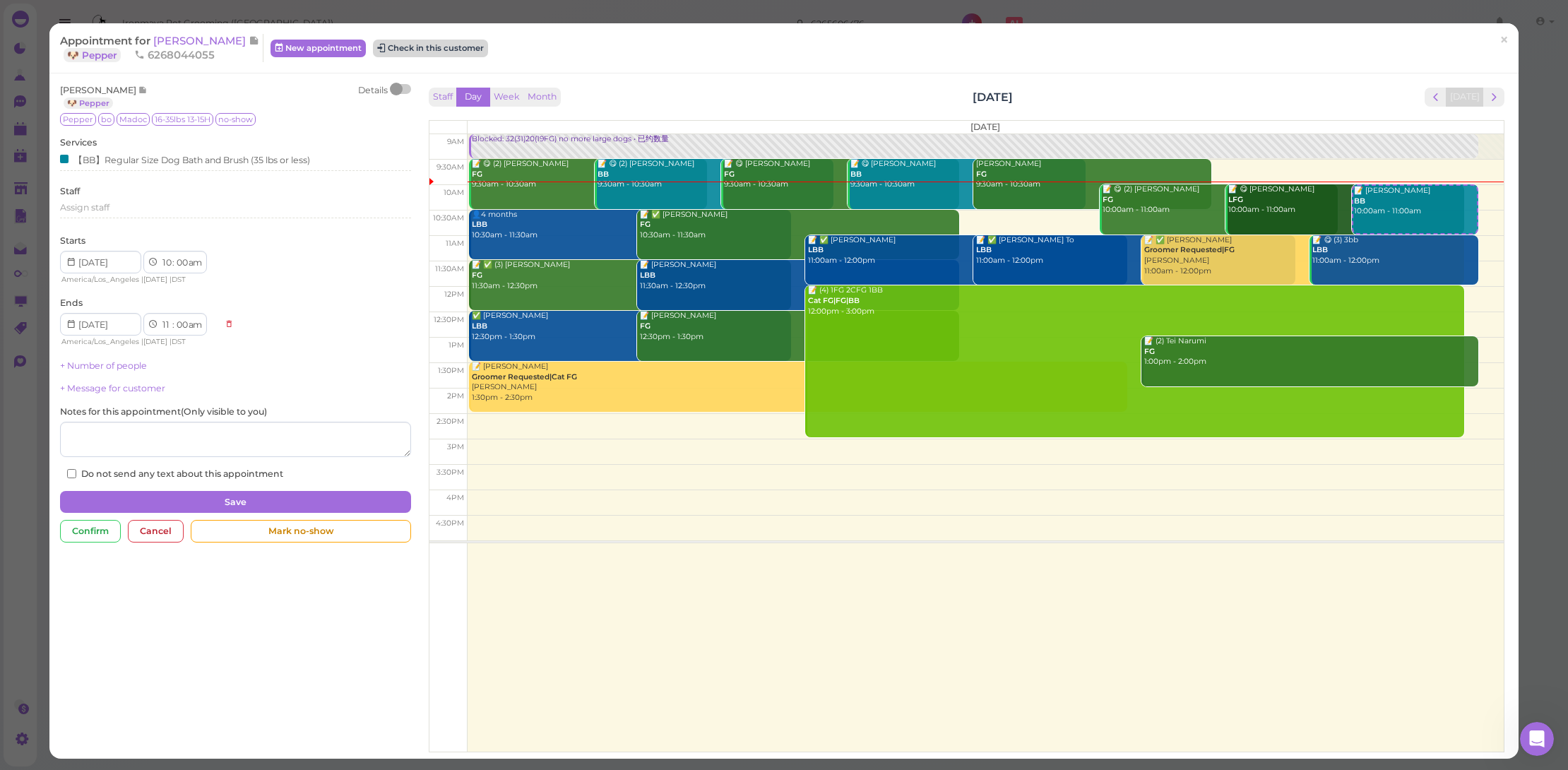
click at [406, 47] on button "Check in this customer" at bounding box center [430, 48] width 115 height 17
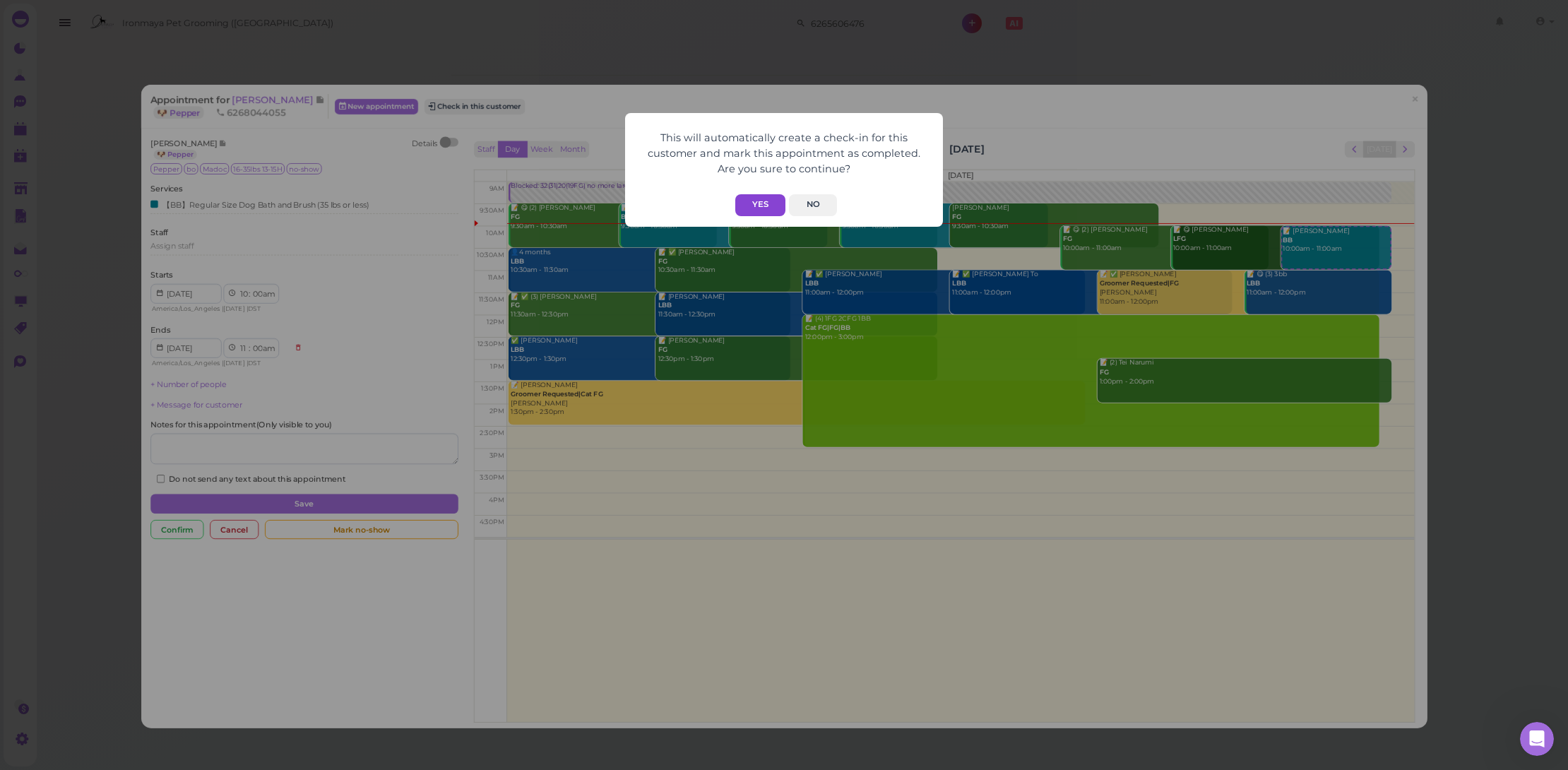
click at [752, 198] on button "Yes" at bounding box center [760, 205] width 50 height 22
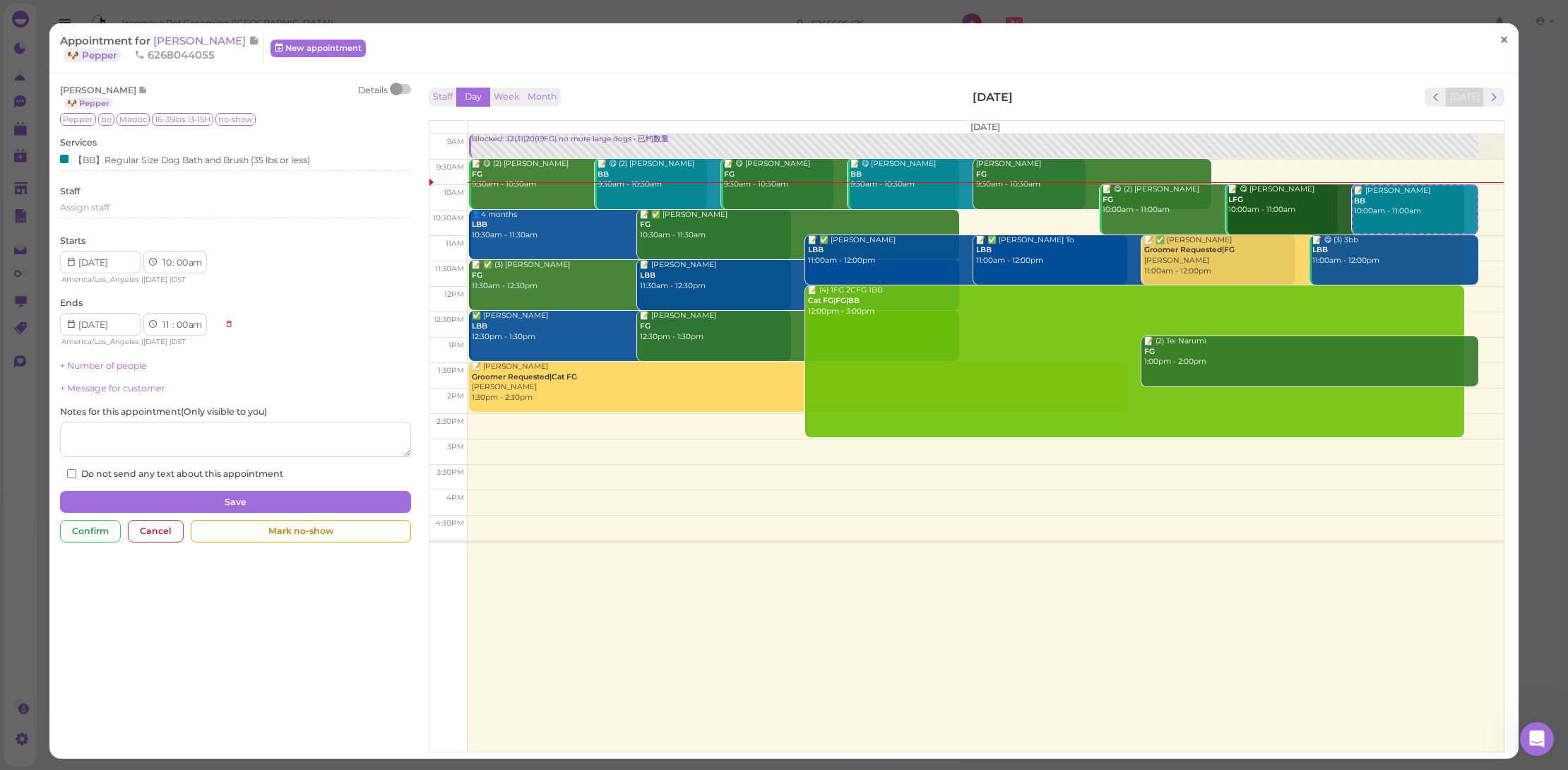
click at [1499, 32] on span "×" at bounding box center [1504, 39] width 9 height 20
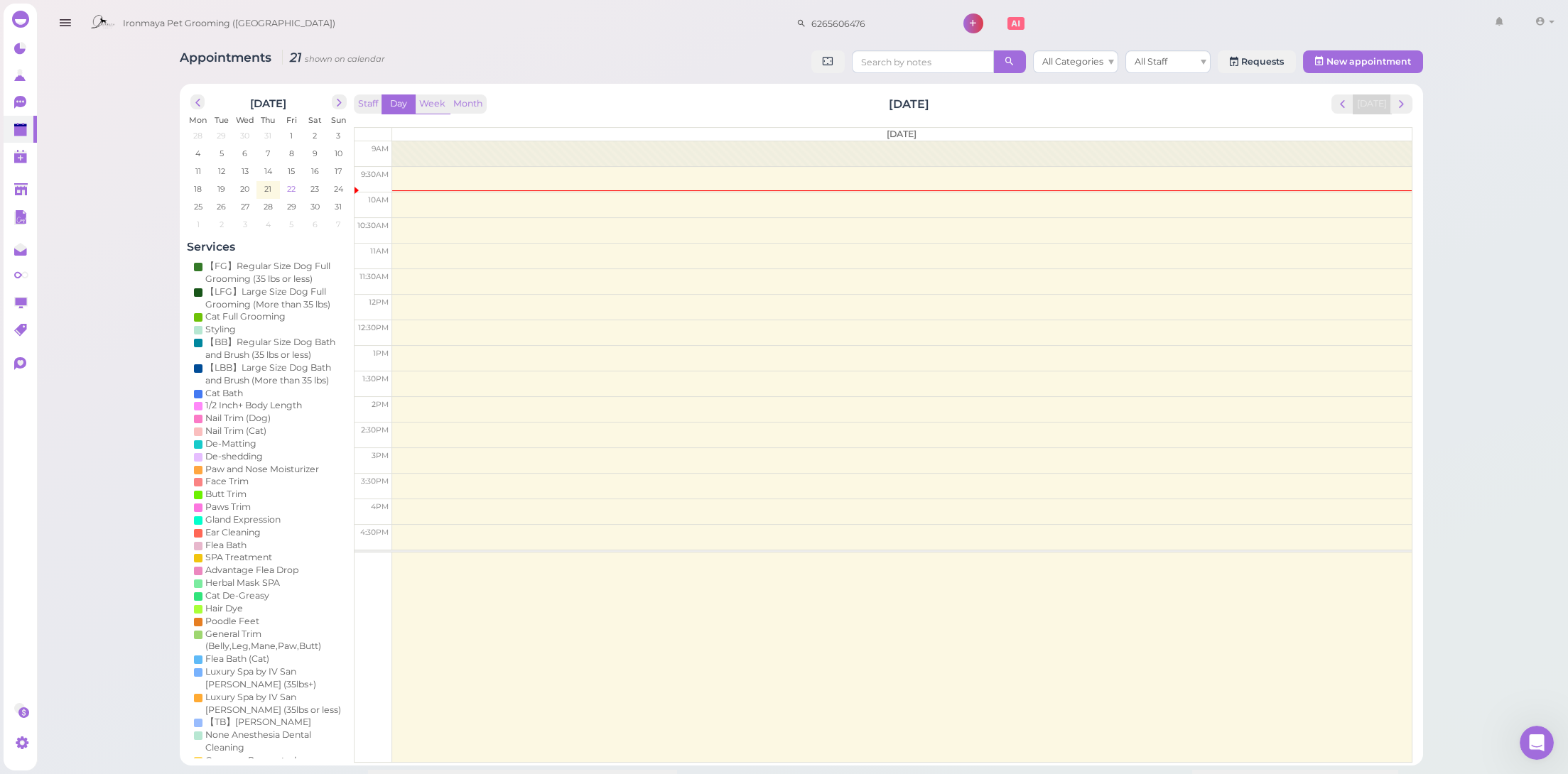
click at [283, 189] on td "22" at bounding box center [291, 188] width 23 height 14
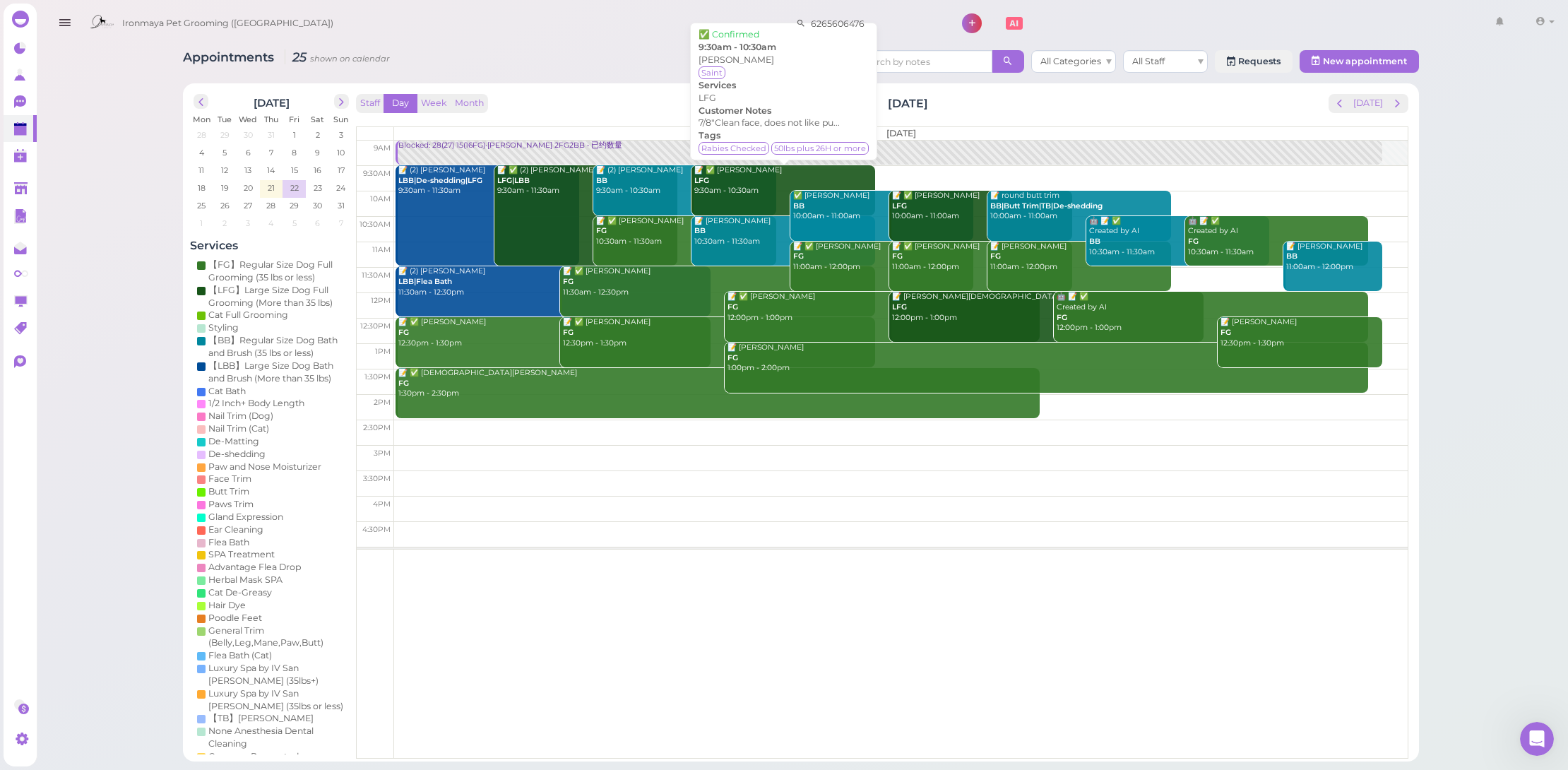
click at [740, 179] on div "📝 ✅ Sunny Caiello LFG 9:30am - 10:30am" at bounding box center [784, 181] width 181 height 31
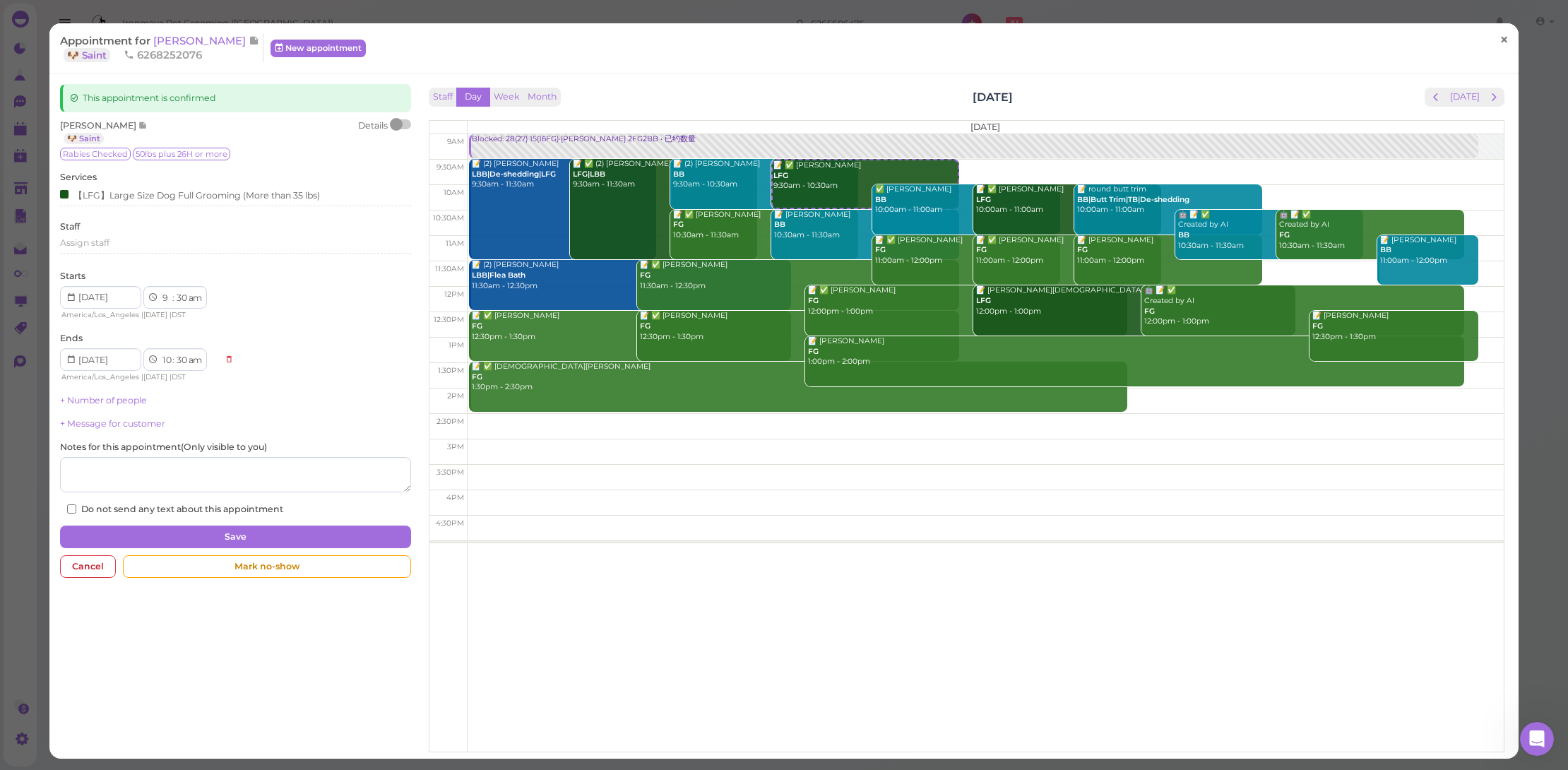
click at [1503, 39] on link "×" at bounding box center [1504, 40] width 27 height 33
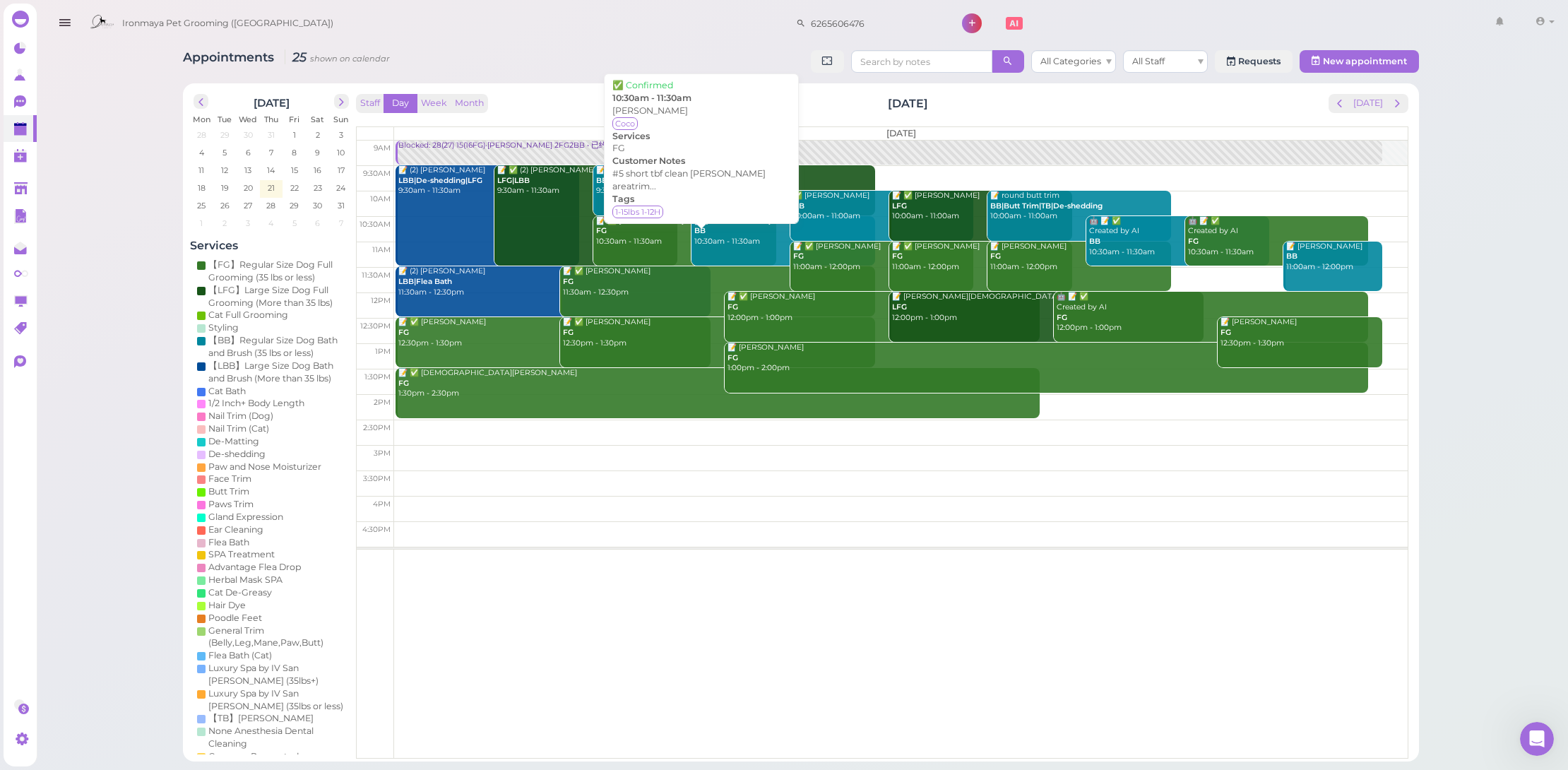
click at [678, 237] on div "📝 ✅ Susan Applegate FG 10:30am - 11:30am" at bounding box center [687, 232] width 181 height 31
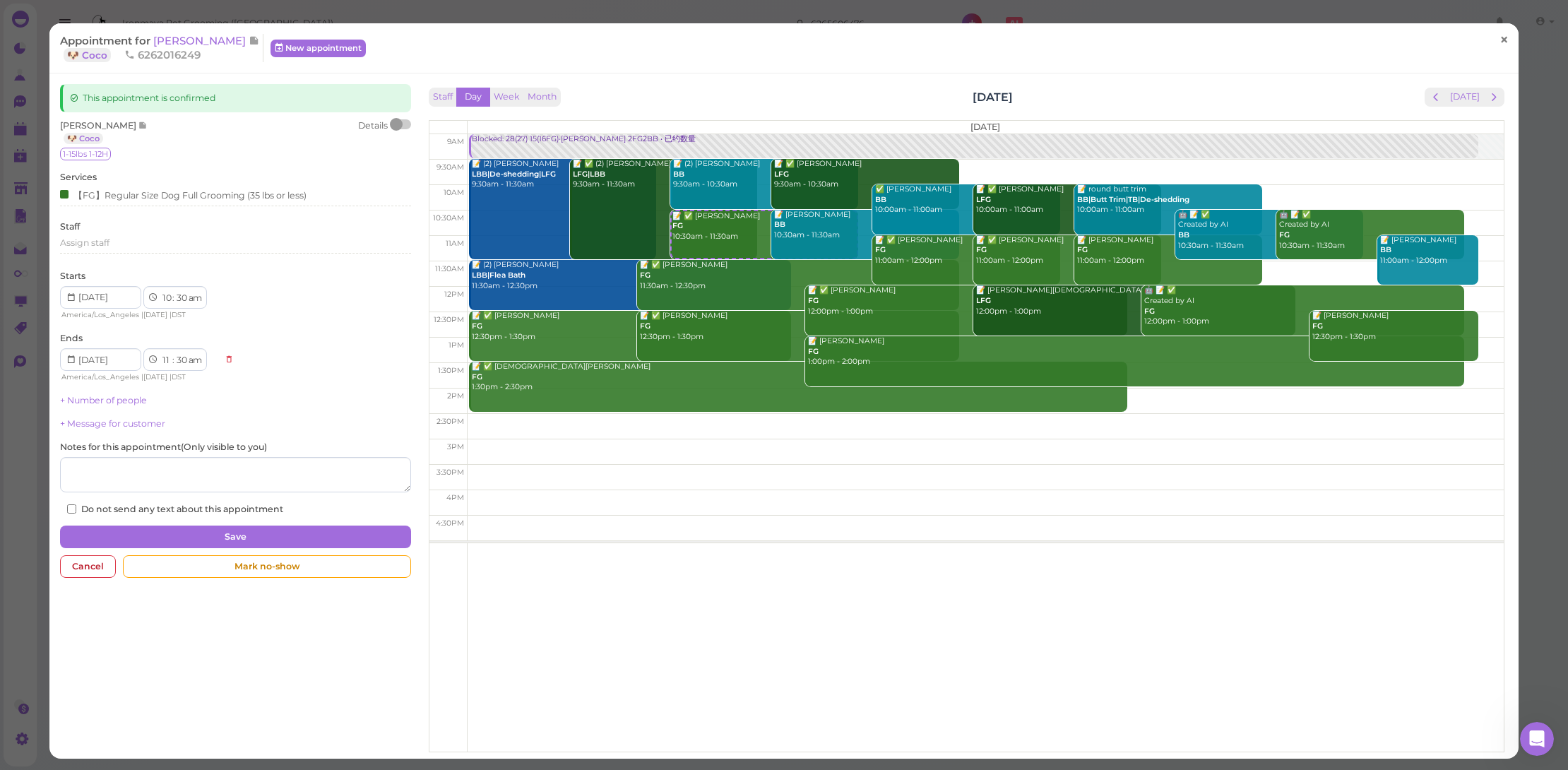
click at [1499, 41] on span "×" at bounding box center [1504, 39] width 9 height 20
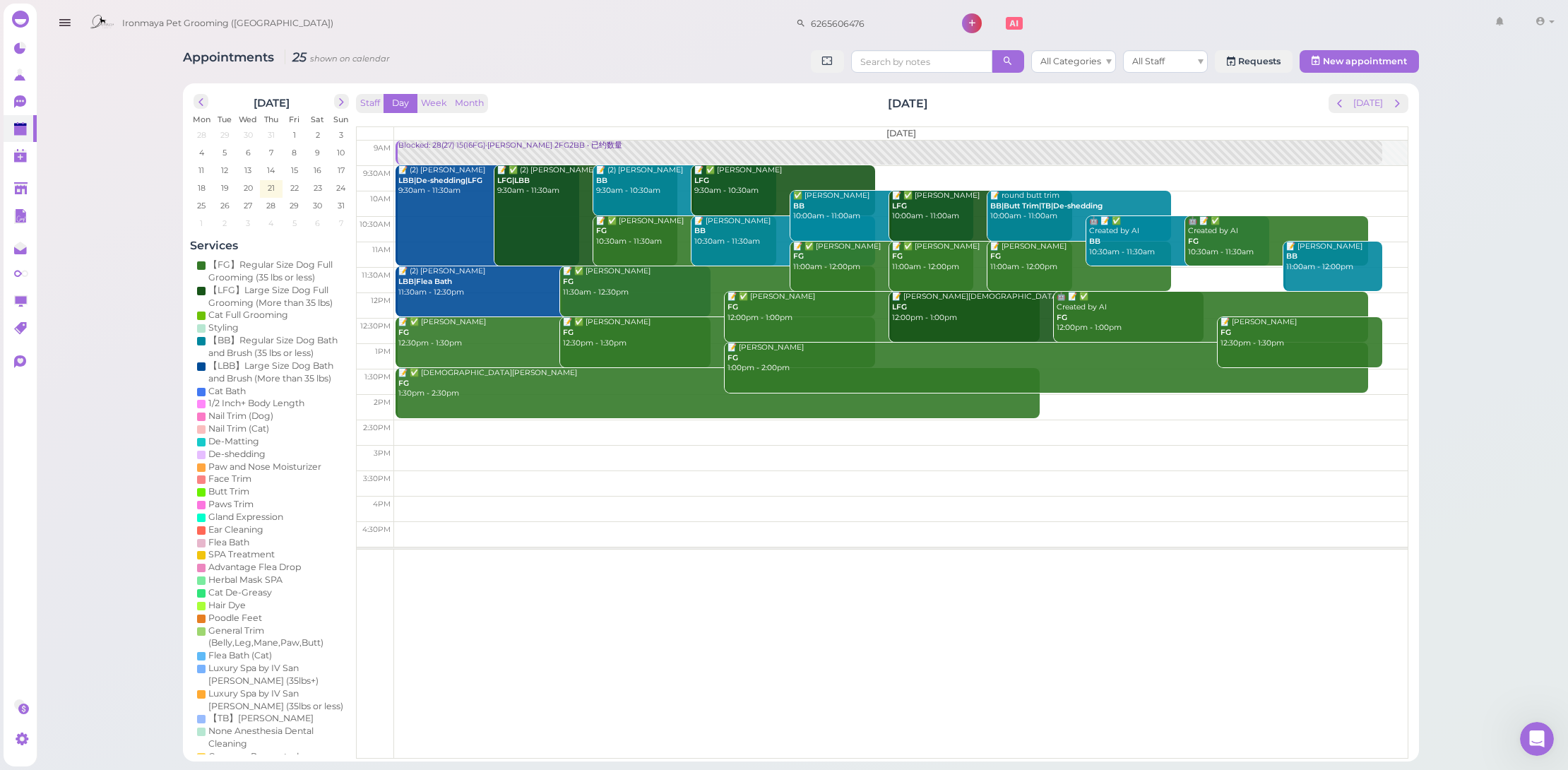
click at [716, 225] on div "📝 Shirley Xie BB 10:30am - 11:30am" at bounding box center [784, 232] width 181 height 31
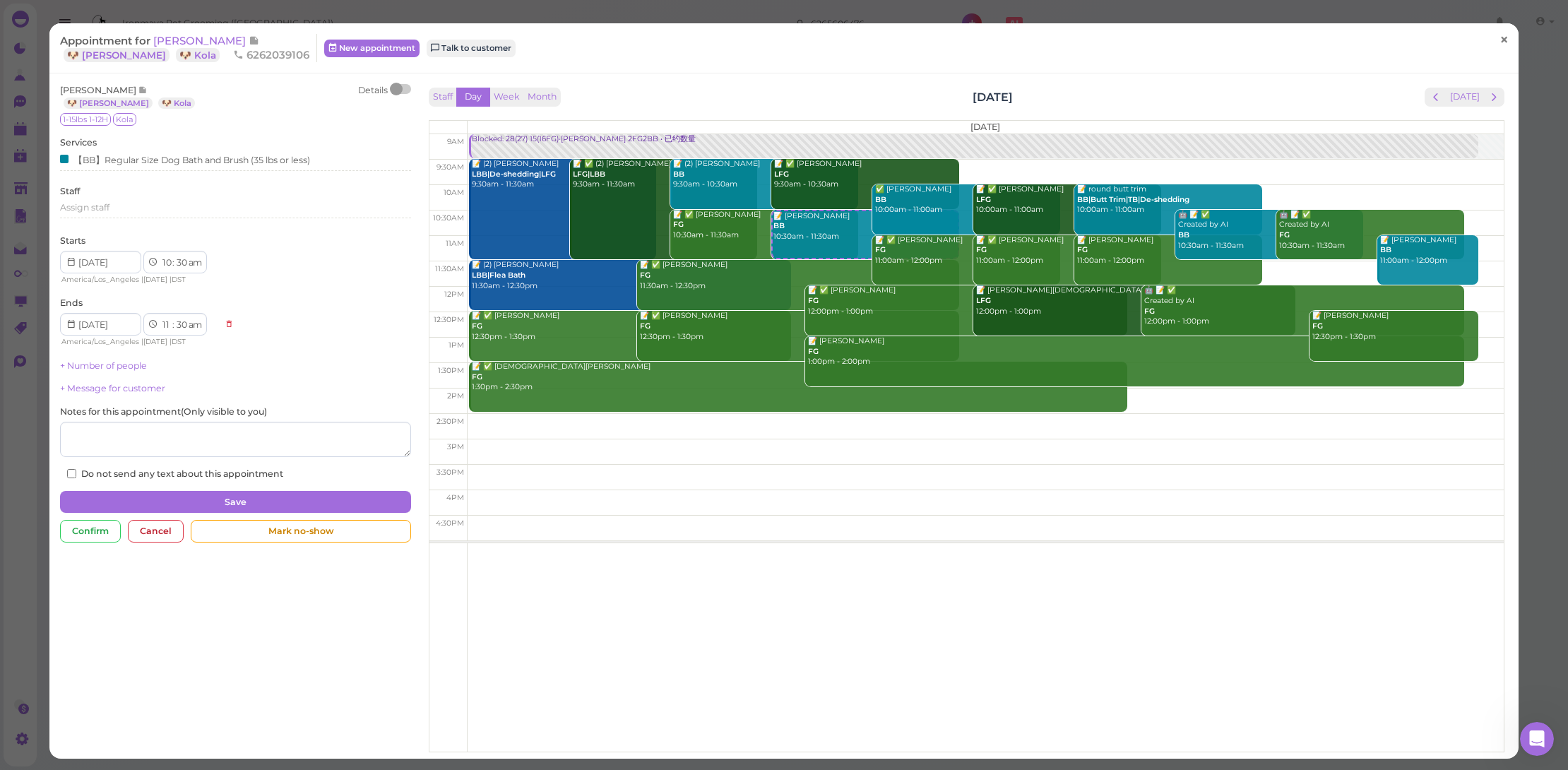
click at [1499, 35] on span "×" at bounding box center [1504, 39] width 9 height 20
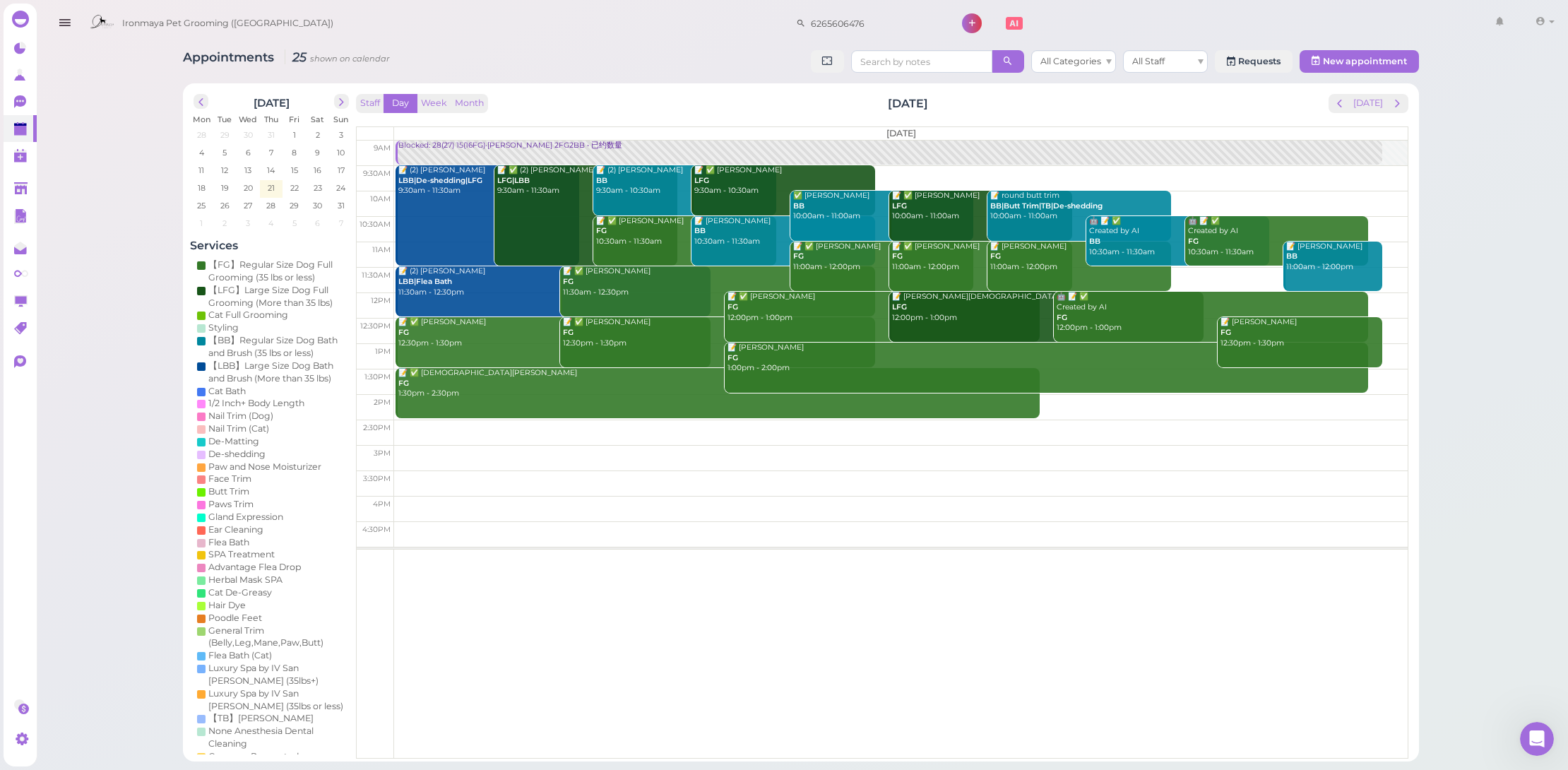
click at [1159, 243] on div "🤖 📝 ✅ Created by AI BB 10:30am - 11:30am" at bounding box center [1179, 237] width 181 height 42
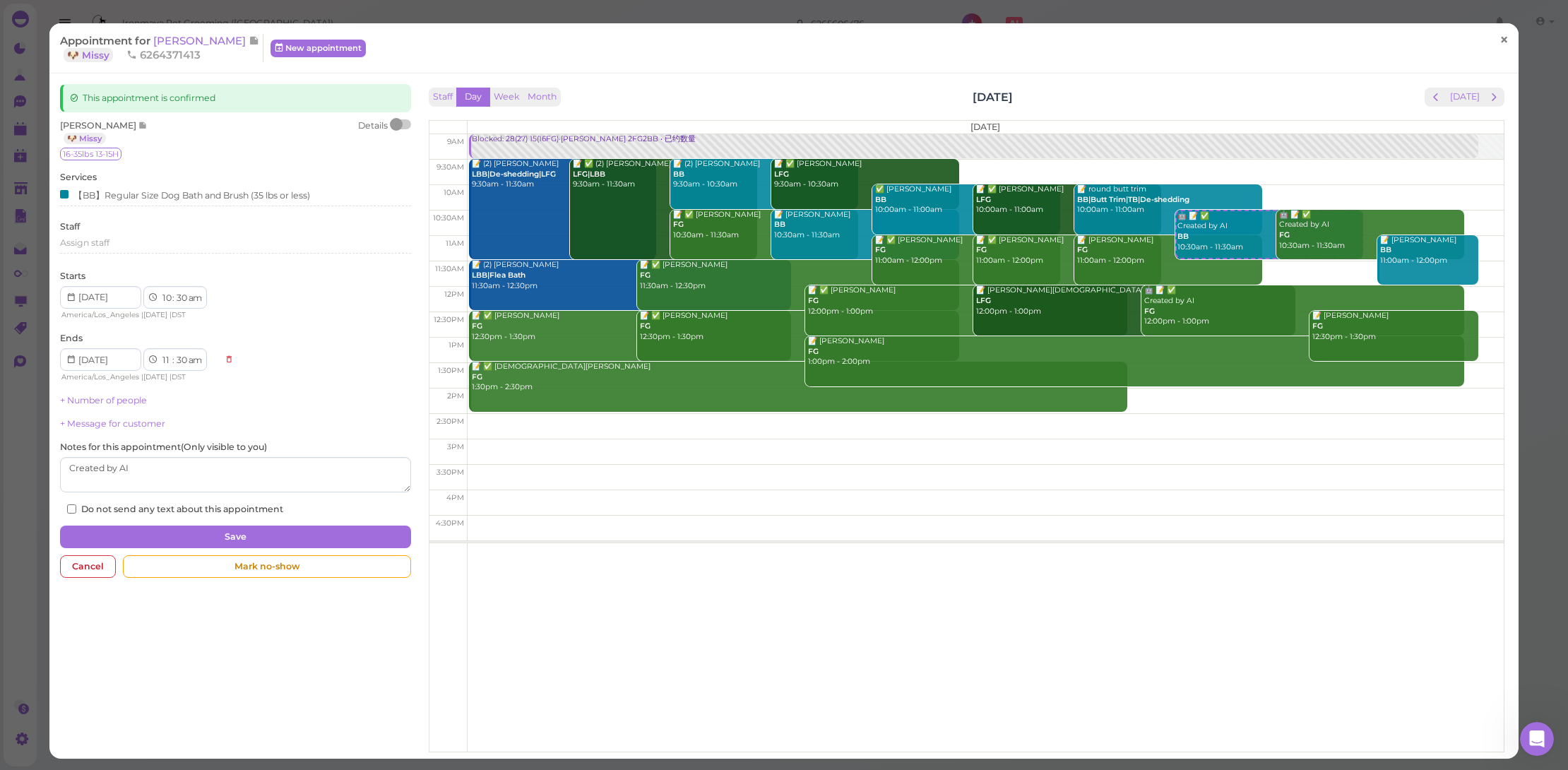
click at [1503, 38] on link "×" at bounding box center [1504, 40] width 27 height 33
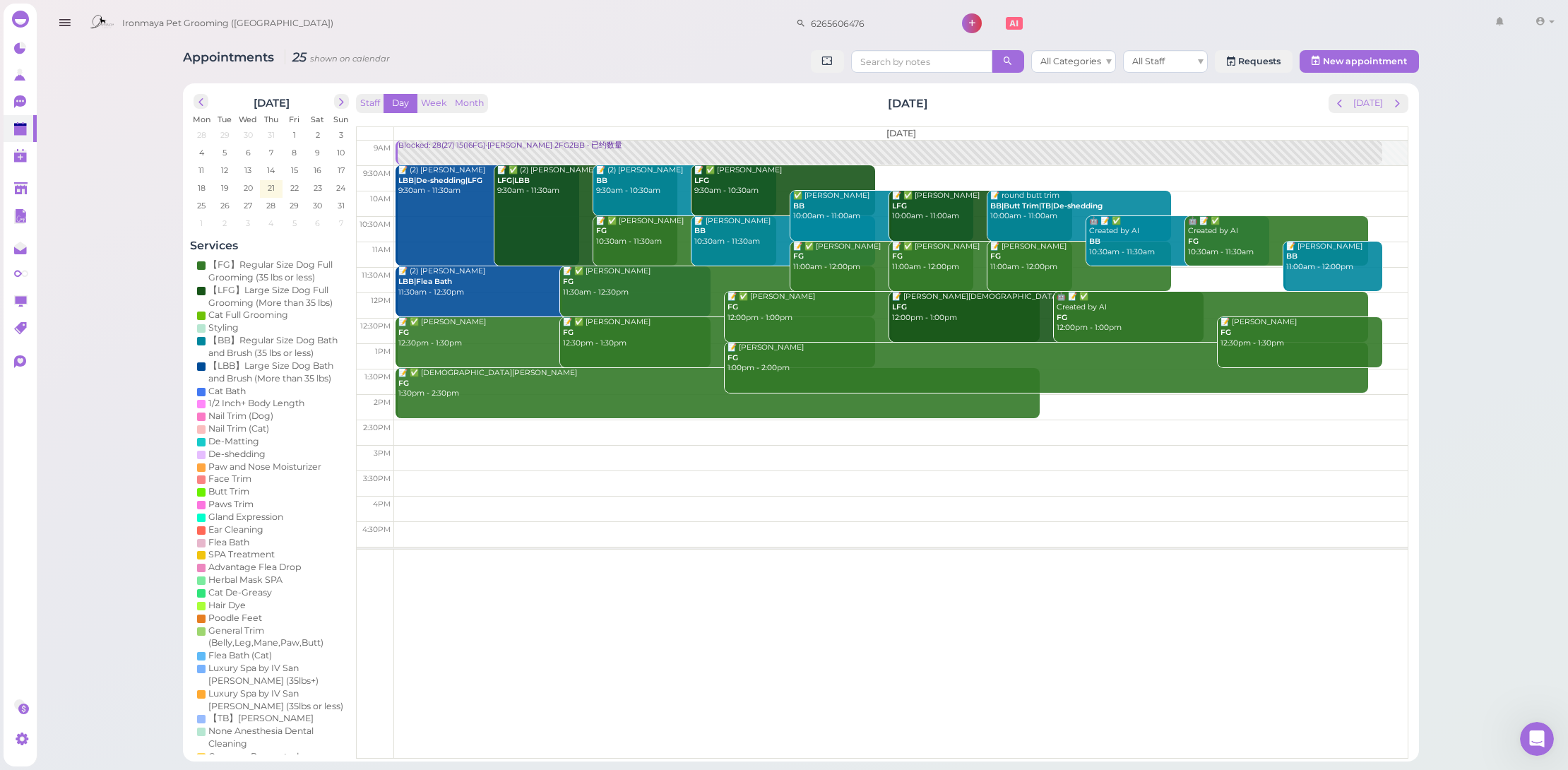
click at [1239, 242] on div "🤖 📝 ✅ Created by AI FG 10:30am - 11:30am" at bounding box center [1278, 237] width 181 height 42
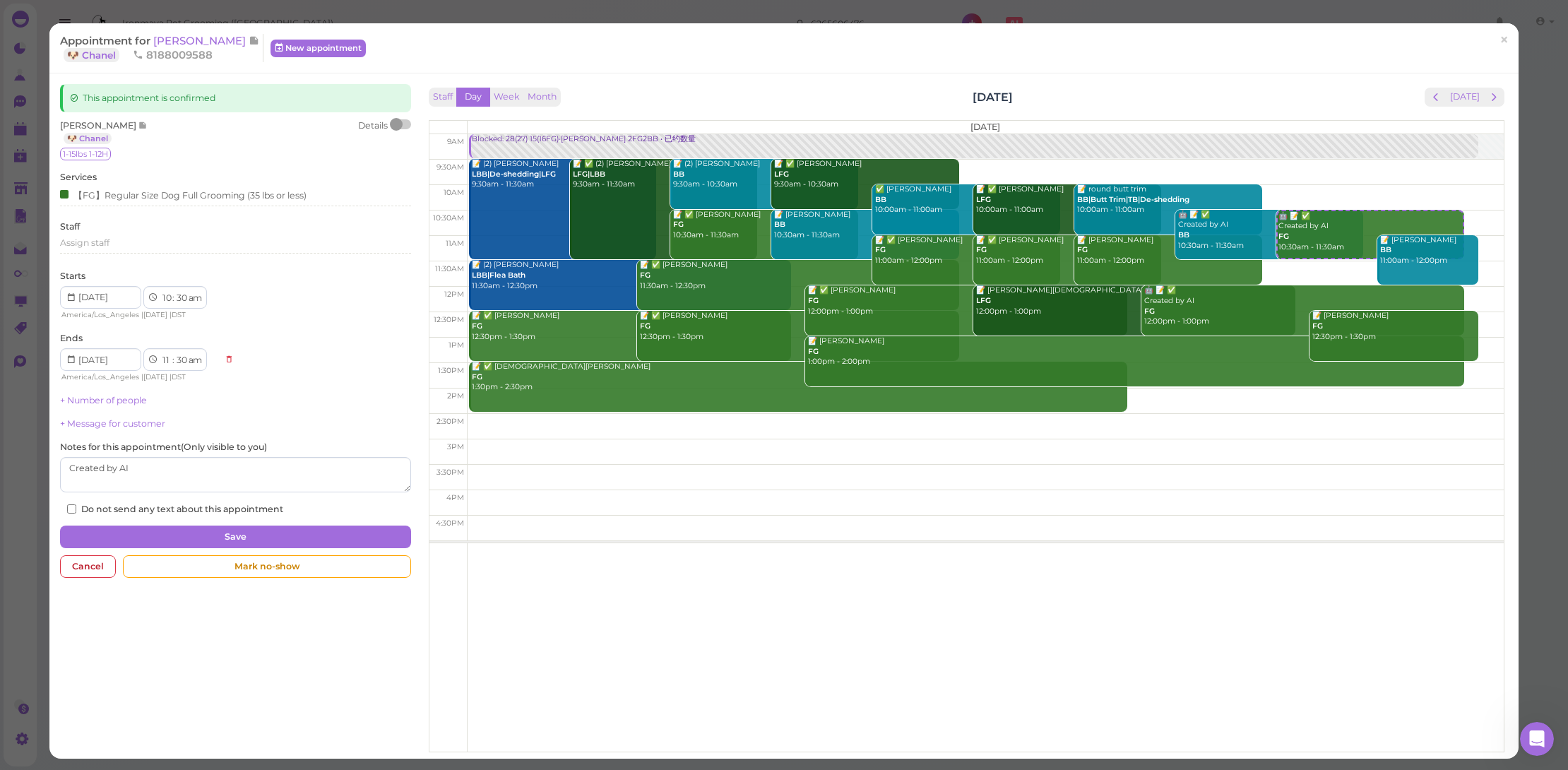
click at [397, 132] on div "Details" at bounding box center [384, 132] width 53 height 26
click at [398, 129] on div "Details" at bounding box center [384, 132] width 53 height 26
click at [400, 125] on div at bounding box center [402, 124] width 20 height 10
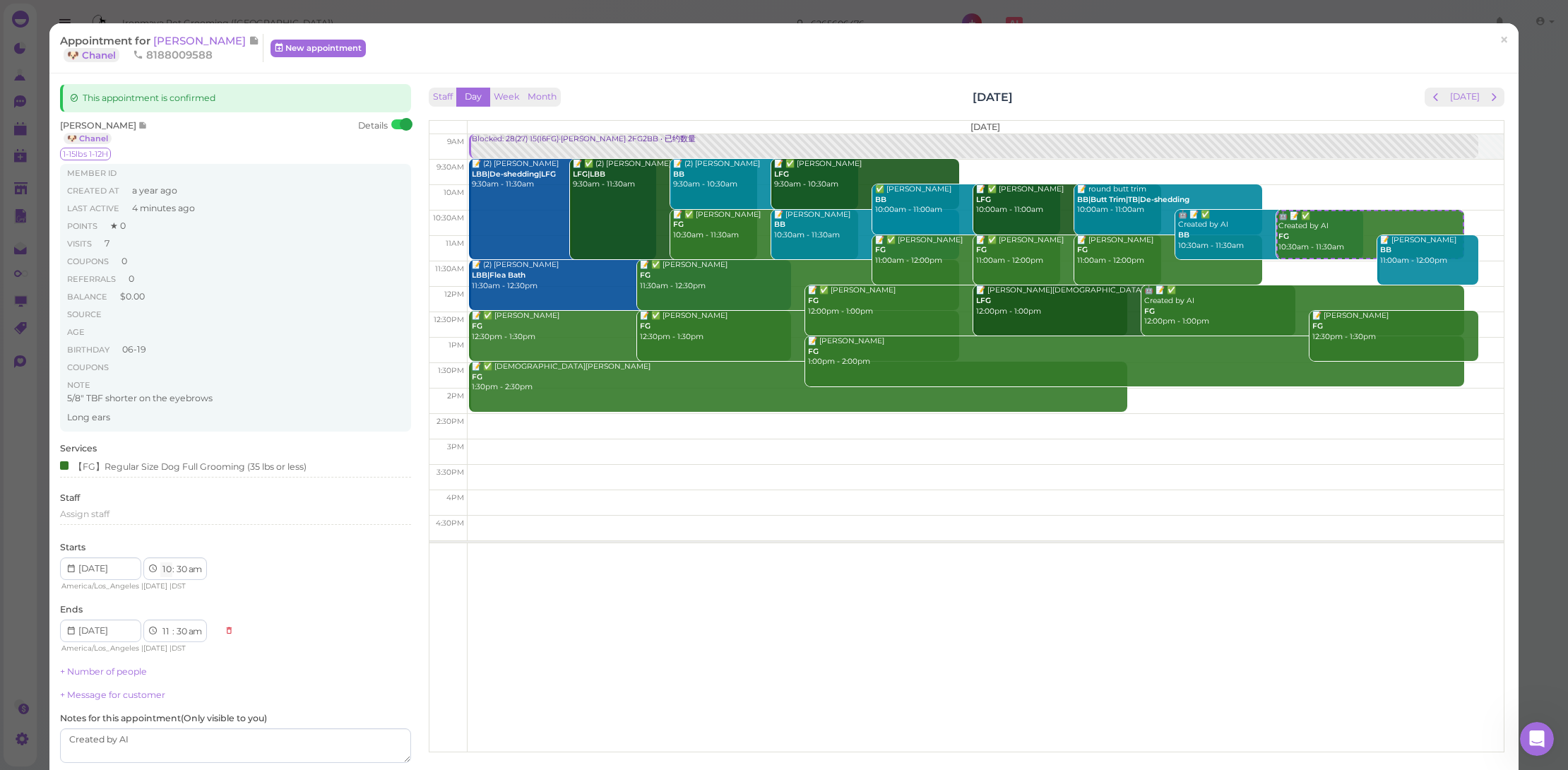
select select "9"
select select "10"
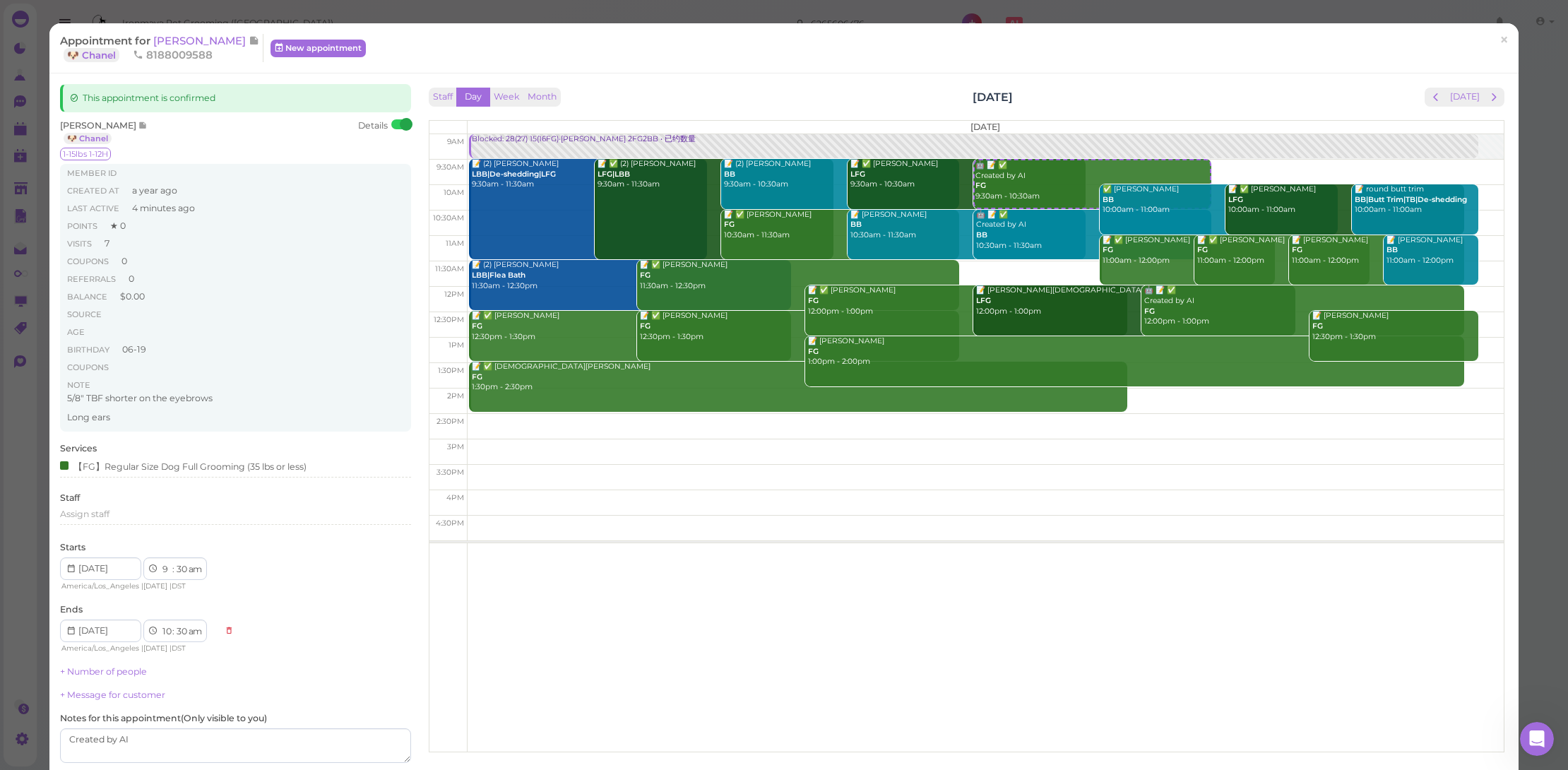
scroll to position [114, 0]
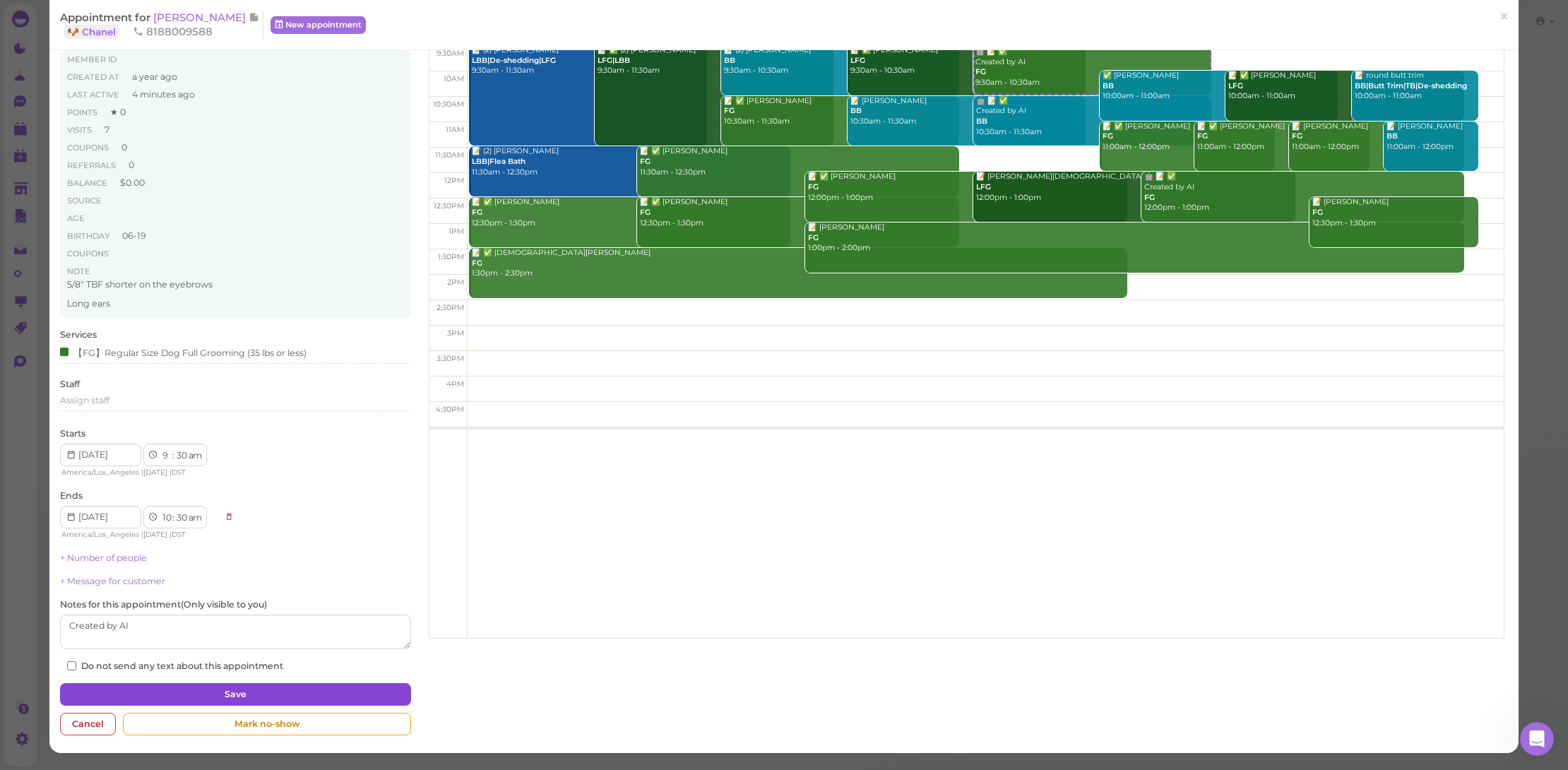
click at [269, 692] on button "Save" at bounding box center [236, 694] width 351 height 23
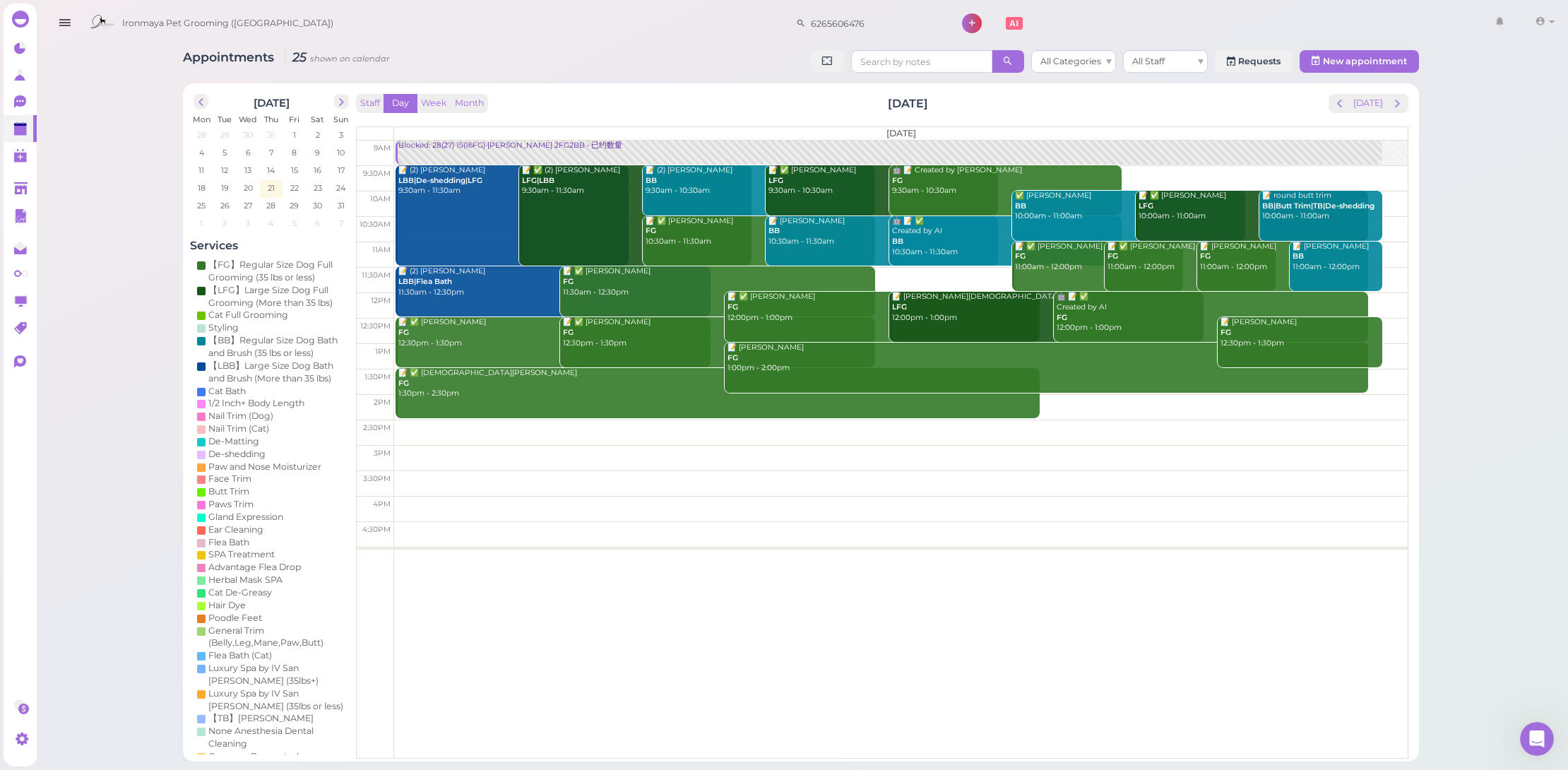
click at [497, 146] on div "Blocked: 28(27) 15(16FG)·Erin 2FG2BB • 已约数量" at bounding box center [890, 146] width 985 height 11
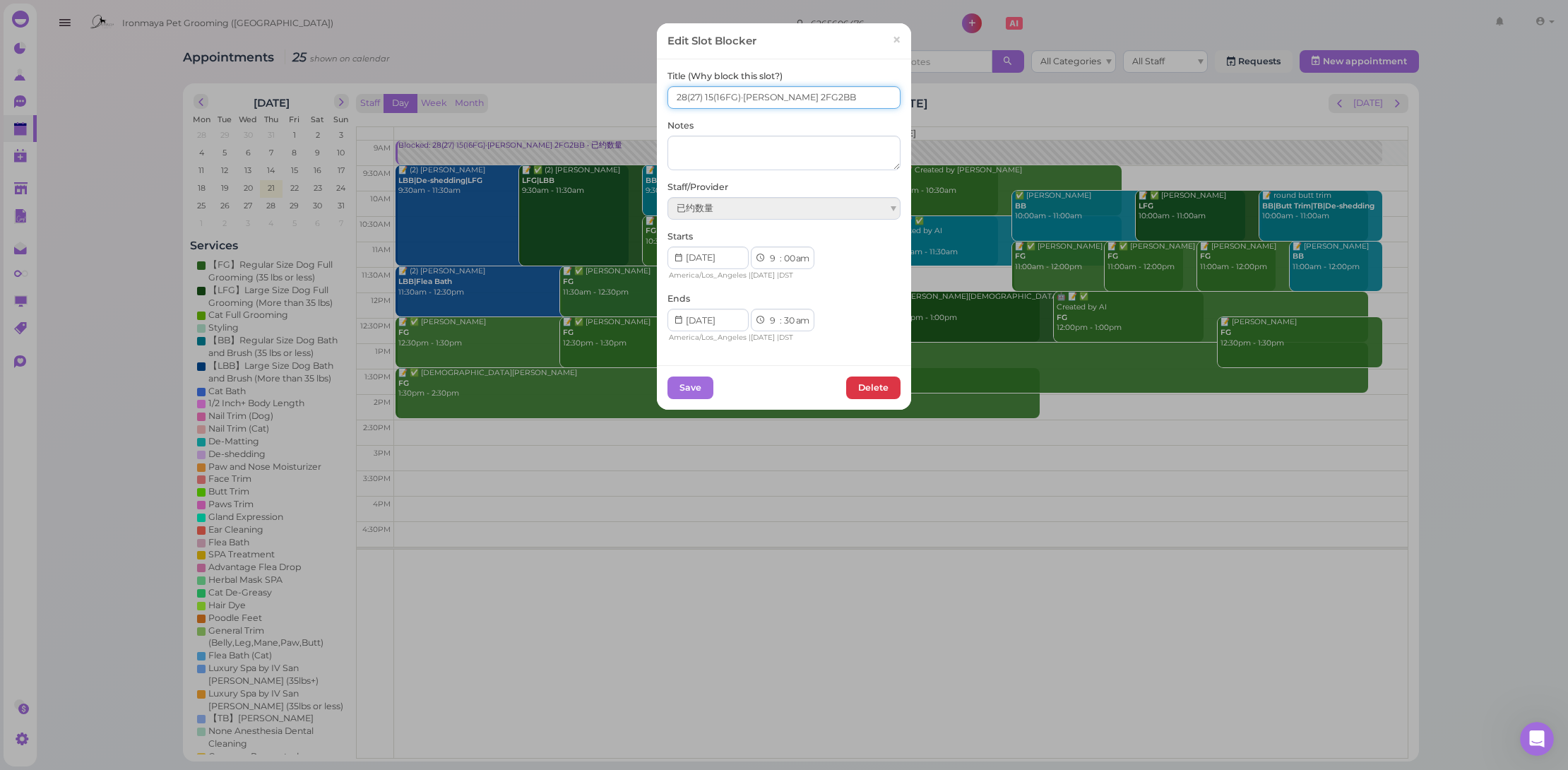
click at [706, 100] on input "28(27) 15(16FG)·Erin 2FG2BB" at bounding box center [784, 97] width 233 height 23
type input "28(27) 18(16FG)·[PERSON_NAME] 2FG2BB"
click at [698, 379] on button "Save" at bounding box center [690, 387] width 46 height 23
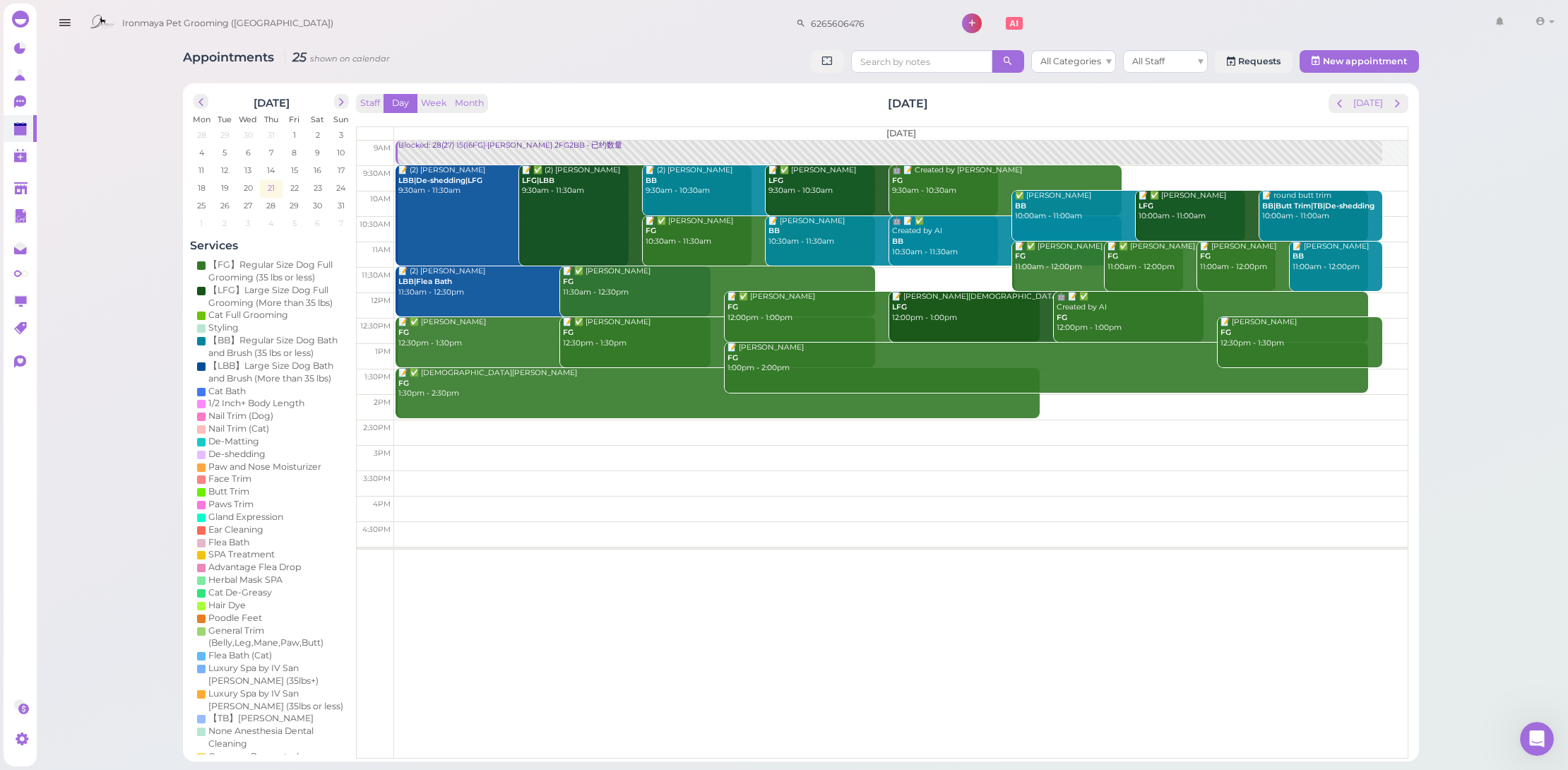
click at [270, 184] on span "21" at bounding box center [271, 188] width 10 height 13
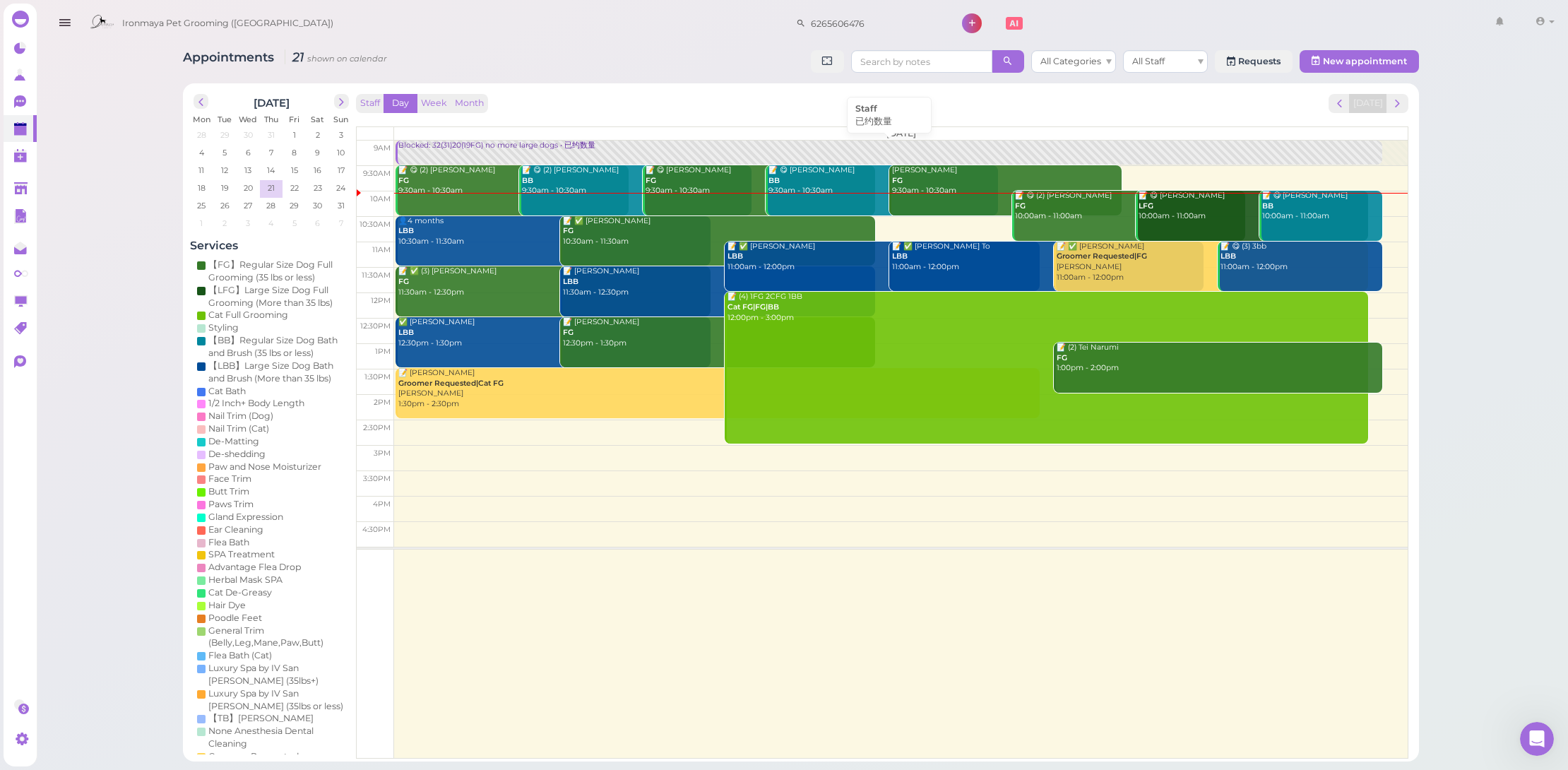
click at [449, 162] on link "Blocked: 32(31)20(19FG) no more large dogs • 已约数量" at bounding box center [889, 153] width 987 height 24
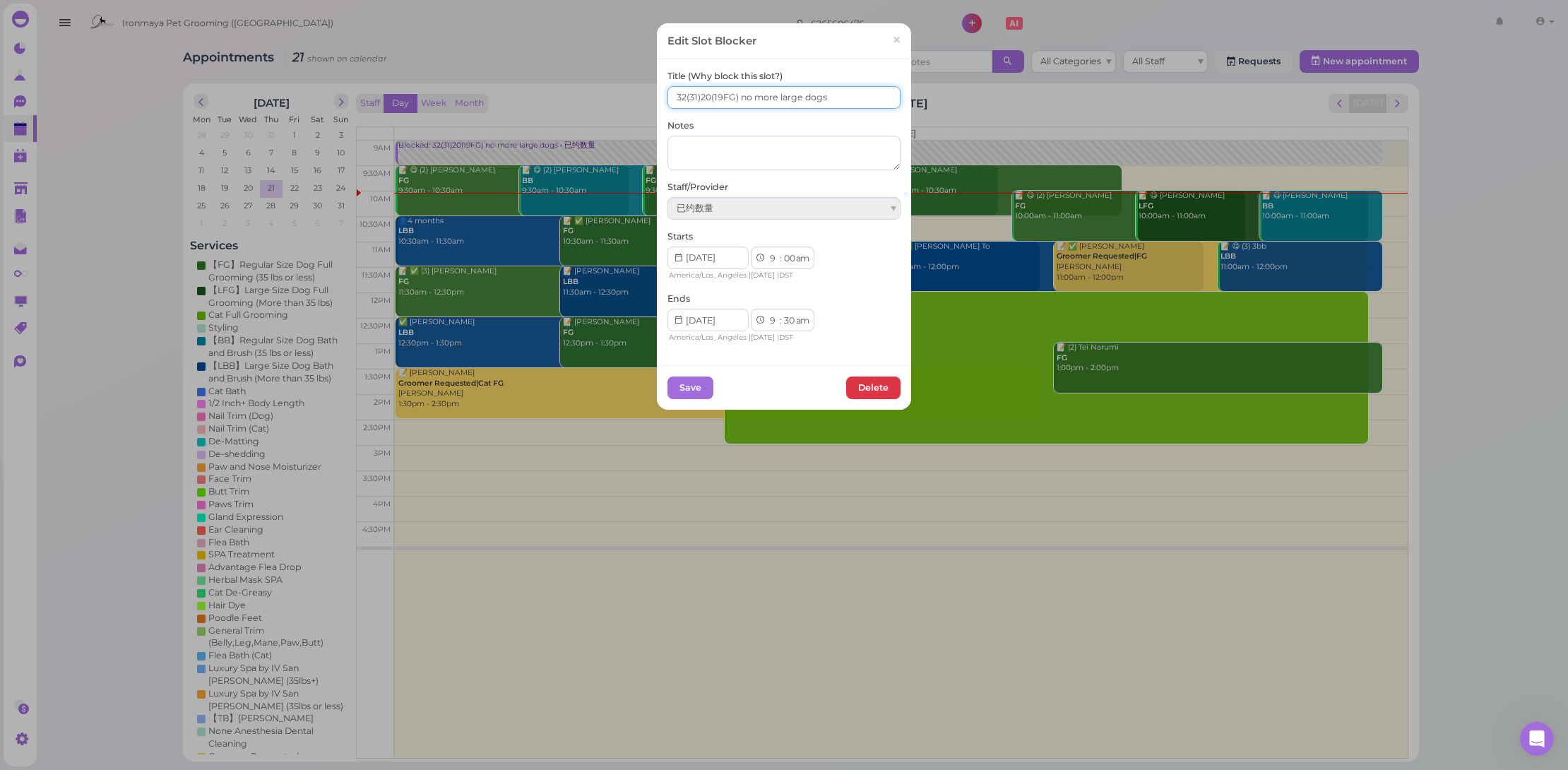
click at [678, 96] on input "32(31)20(19FG) no more large dogs" at bounding box center [784, 97] width 233 height 23
drag, startPoint x: 707, startPoint y: 95, endPoint x: 698, endPoint y: 96, distance: 9.1
click at [698, 96] on input "30(31)20(19FG) no more large dogs" at bounding box center [784, 97] width 233 height 23
type input "30(31)19(19FG) no more large dogs"
click at [697, 384] on button "Save" at bounding box center [690, 387] width 46 height 23
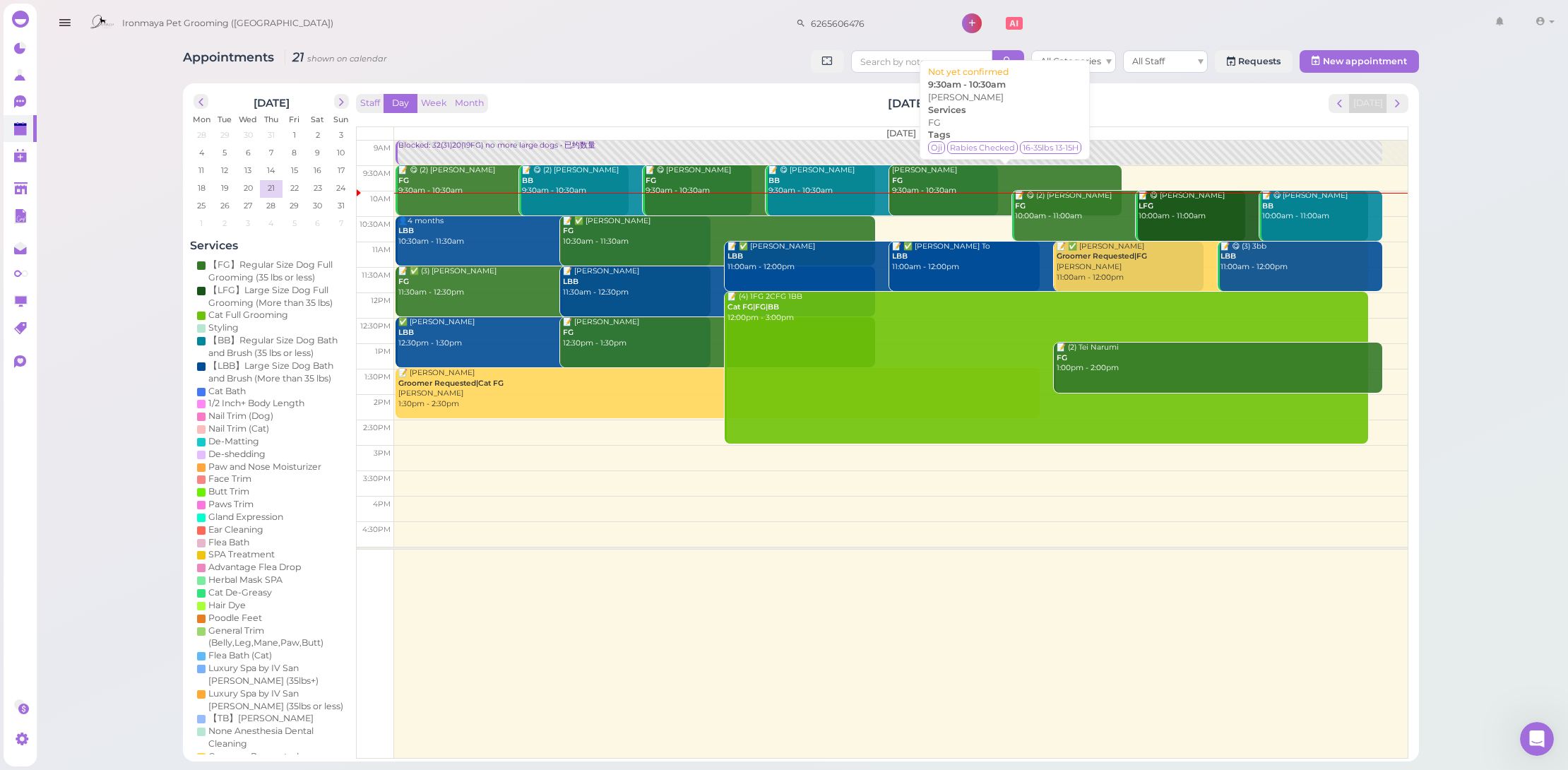
click at [936, 189] on div "Eric Nhan FG 9:30am - 10:30am" at bounding box center [1007, 181] width 231 height 31
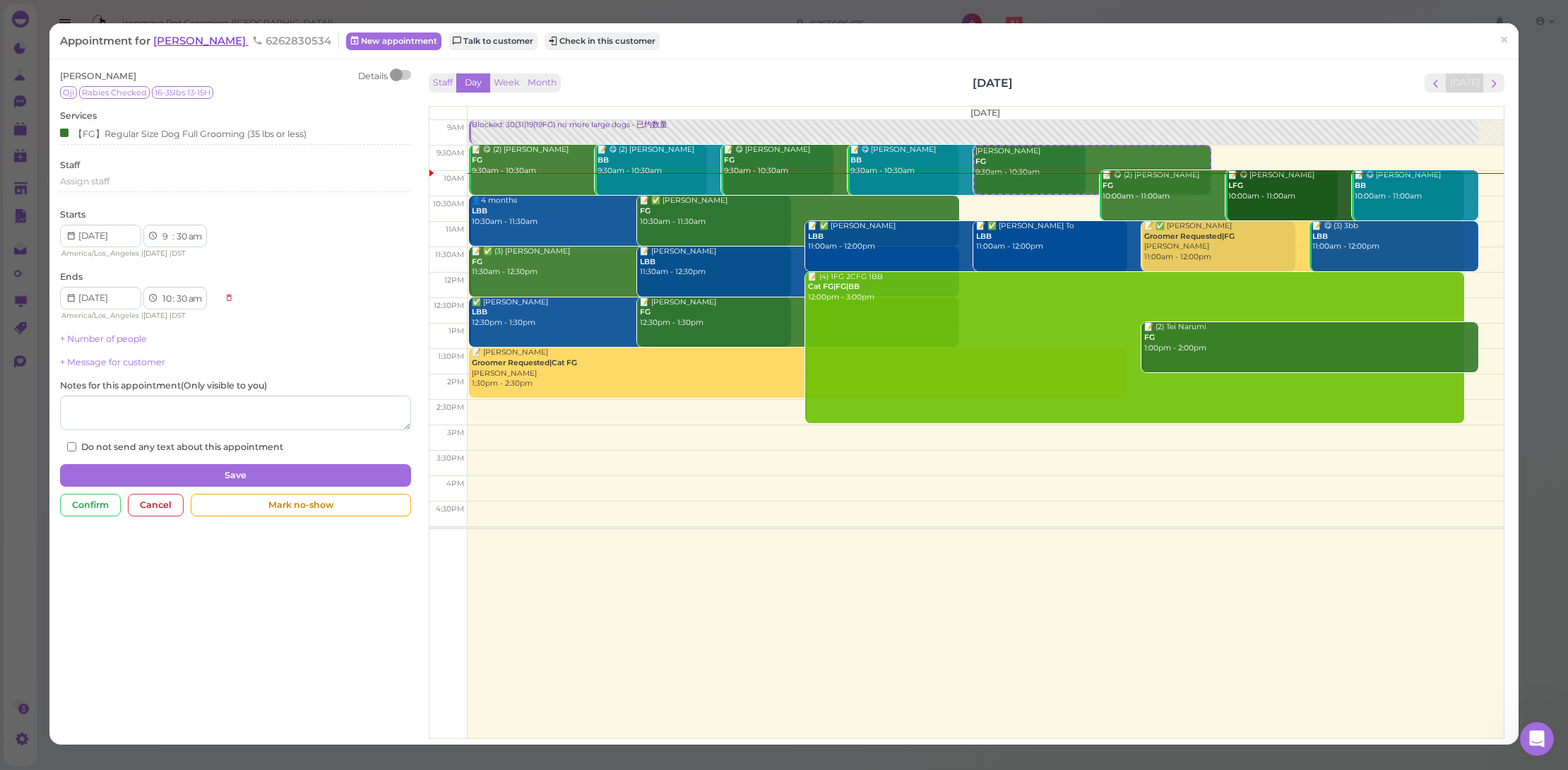
click at [178, 44] on span "Eric Nhan" at bounding box center [200, 40] width 95 height 14
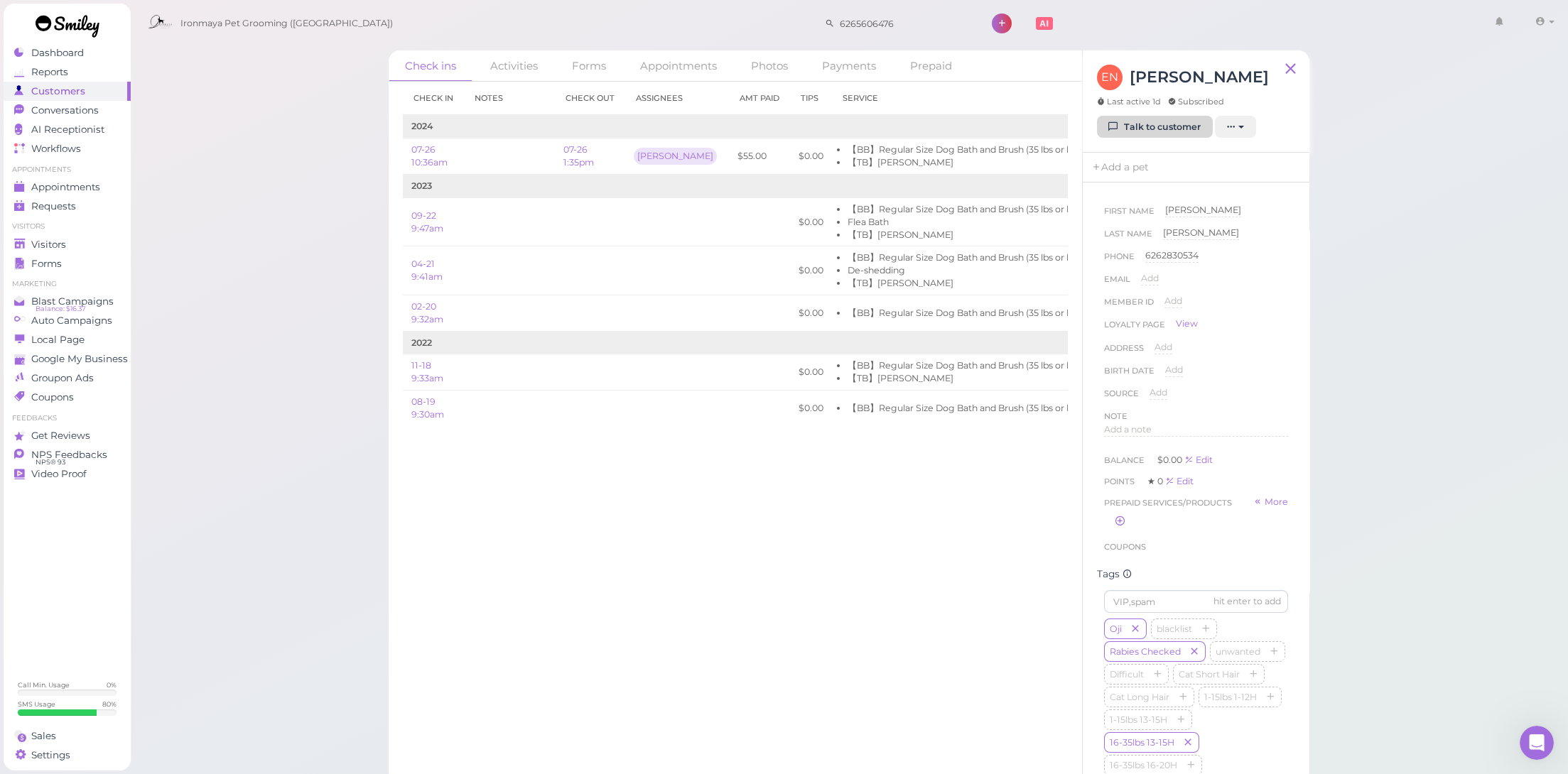
click at [1145, 133] on link "Talk to customer" at bounding box center [1155, 127] width 116 height 23
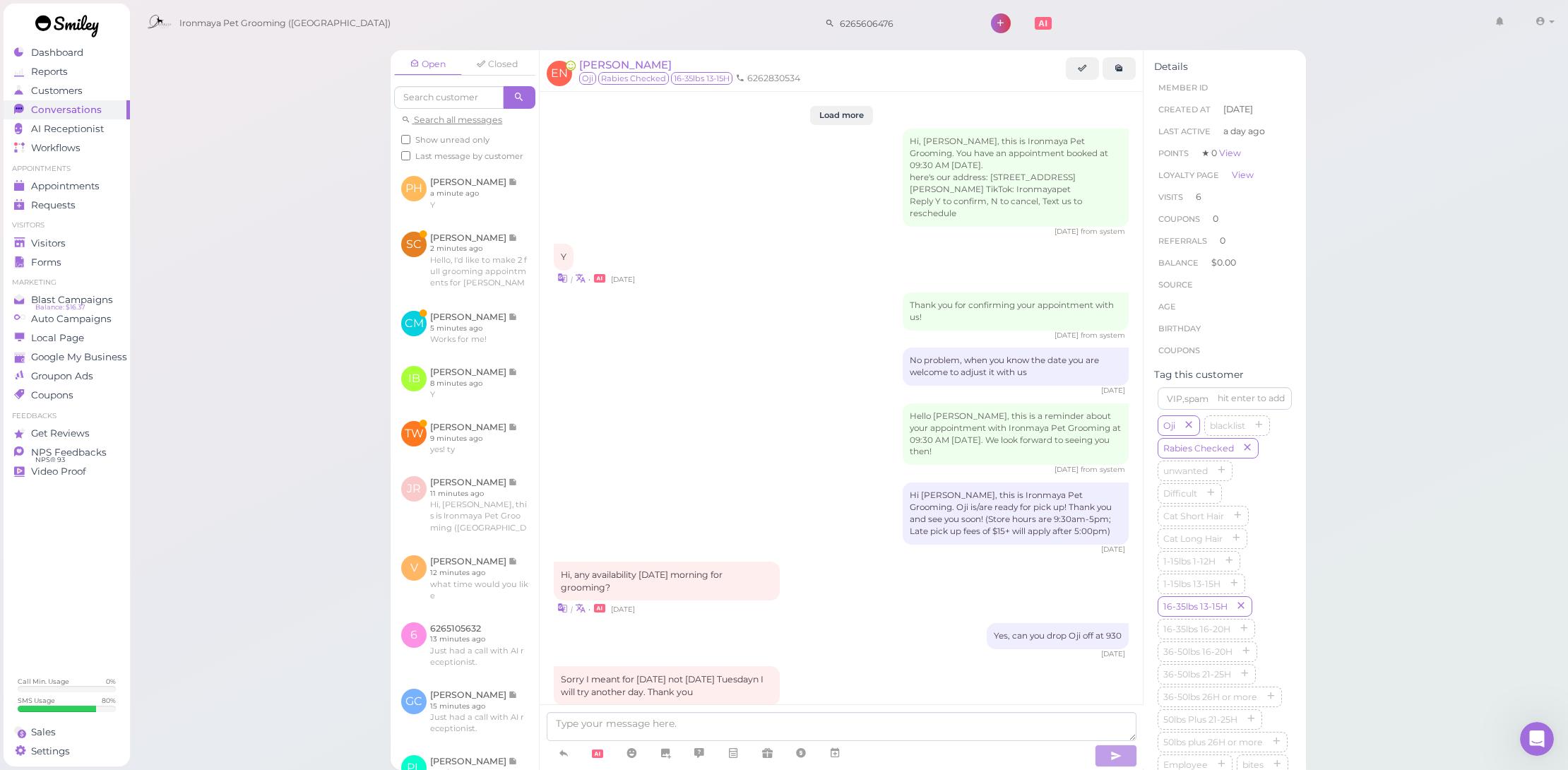
scroll to position [1669, 0]
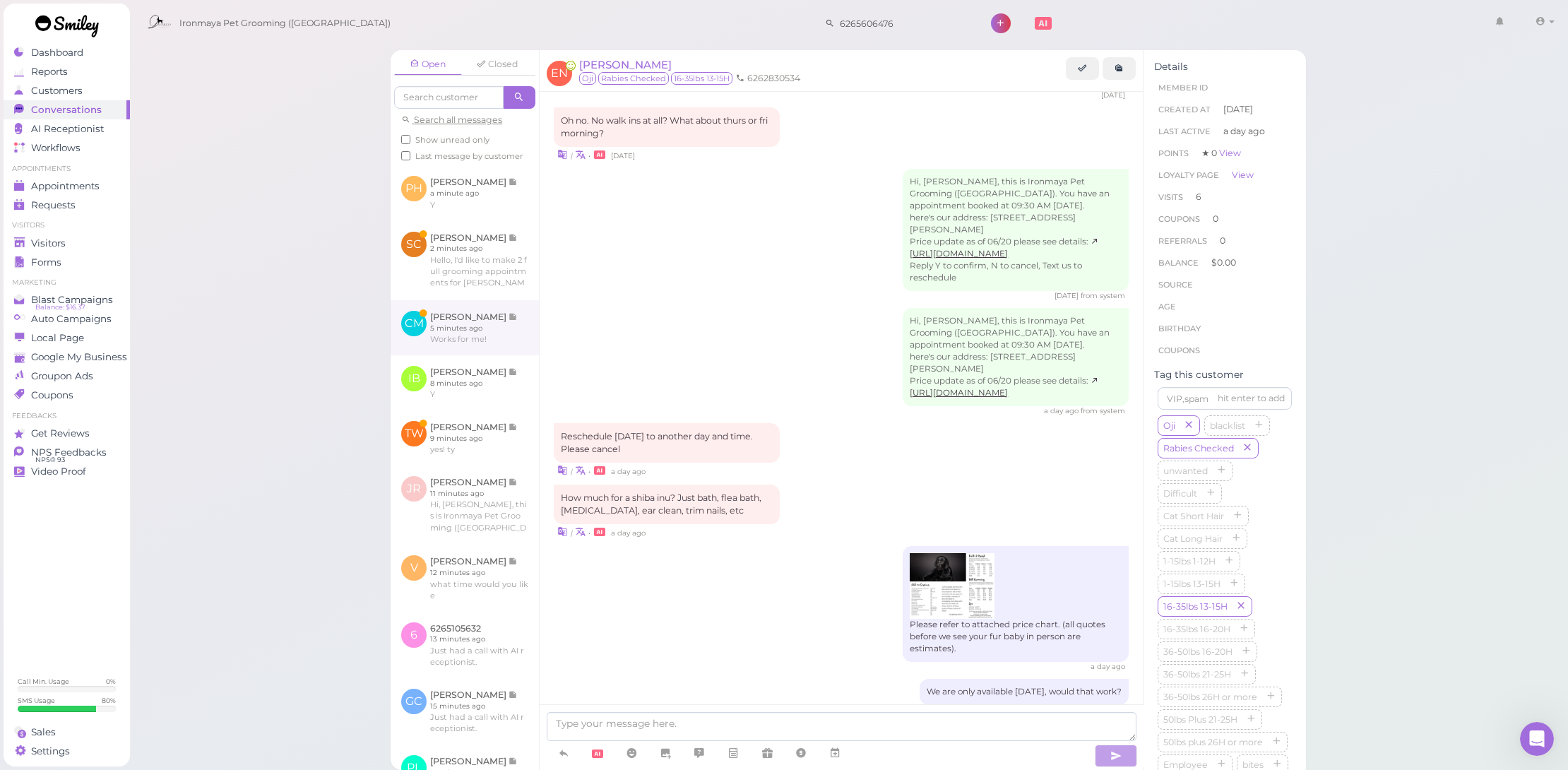
click at [500, 326] on link at bounding box center [465, 328] width 148 height 55
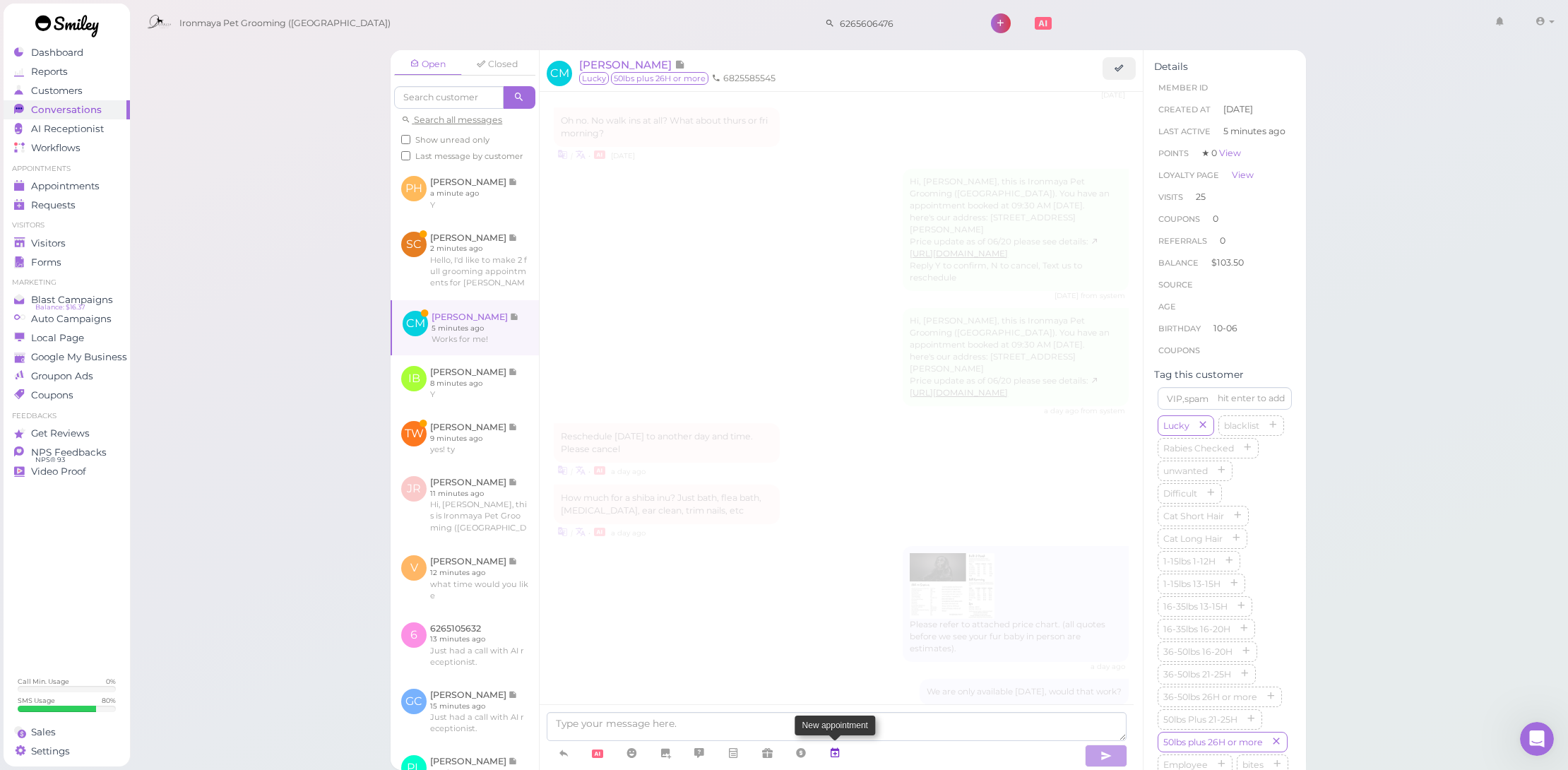
scroll to position [1711, 0]
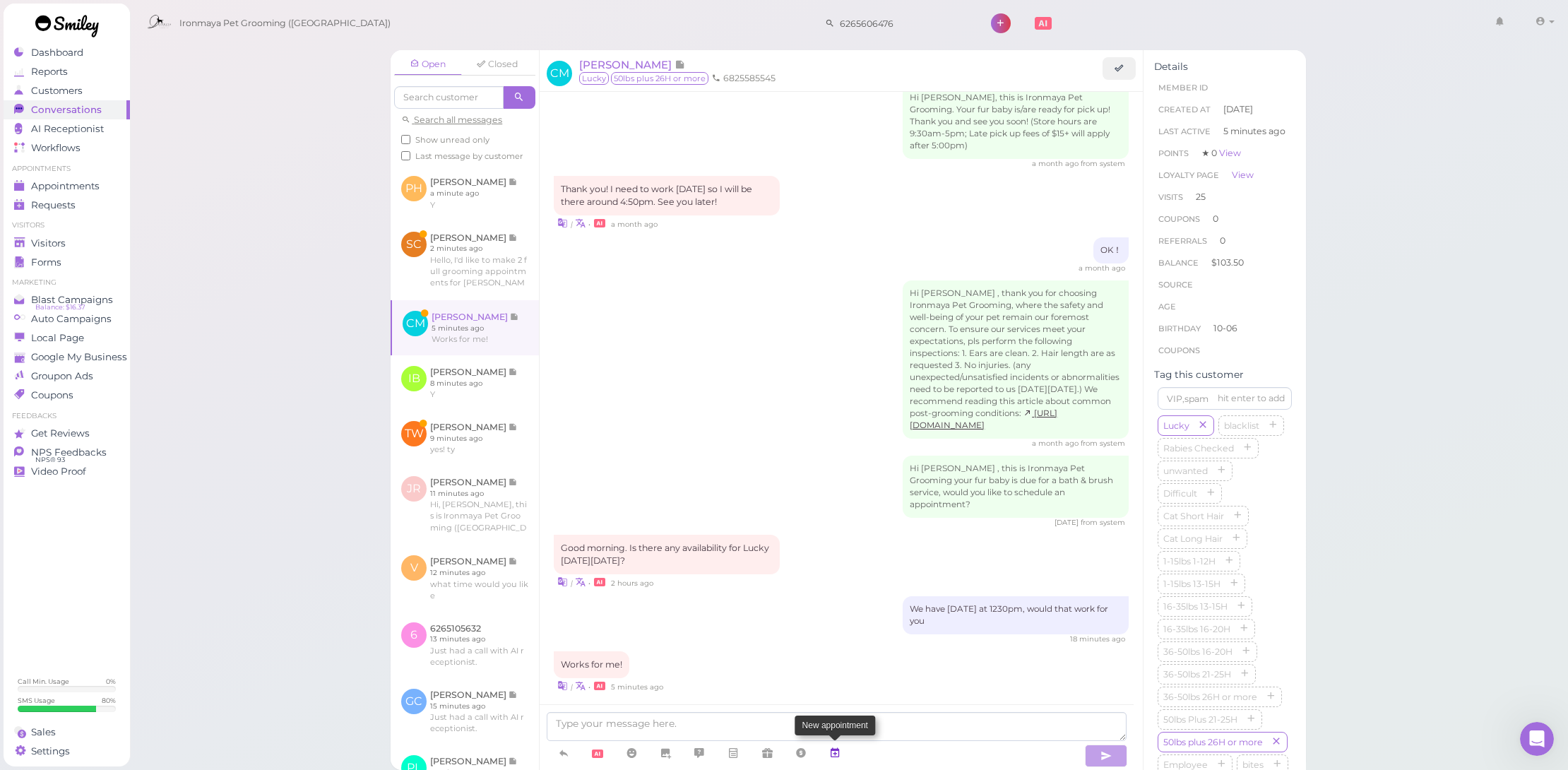
click at [837, 754] on icon at bounding box center [835, 753] width 11 height 14
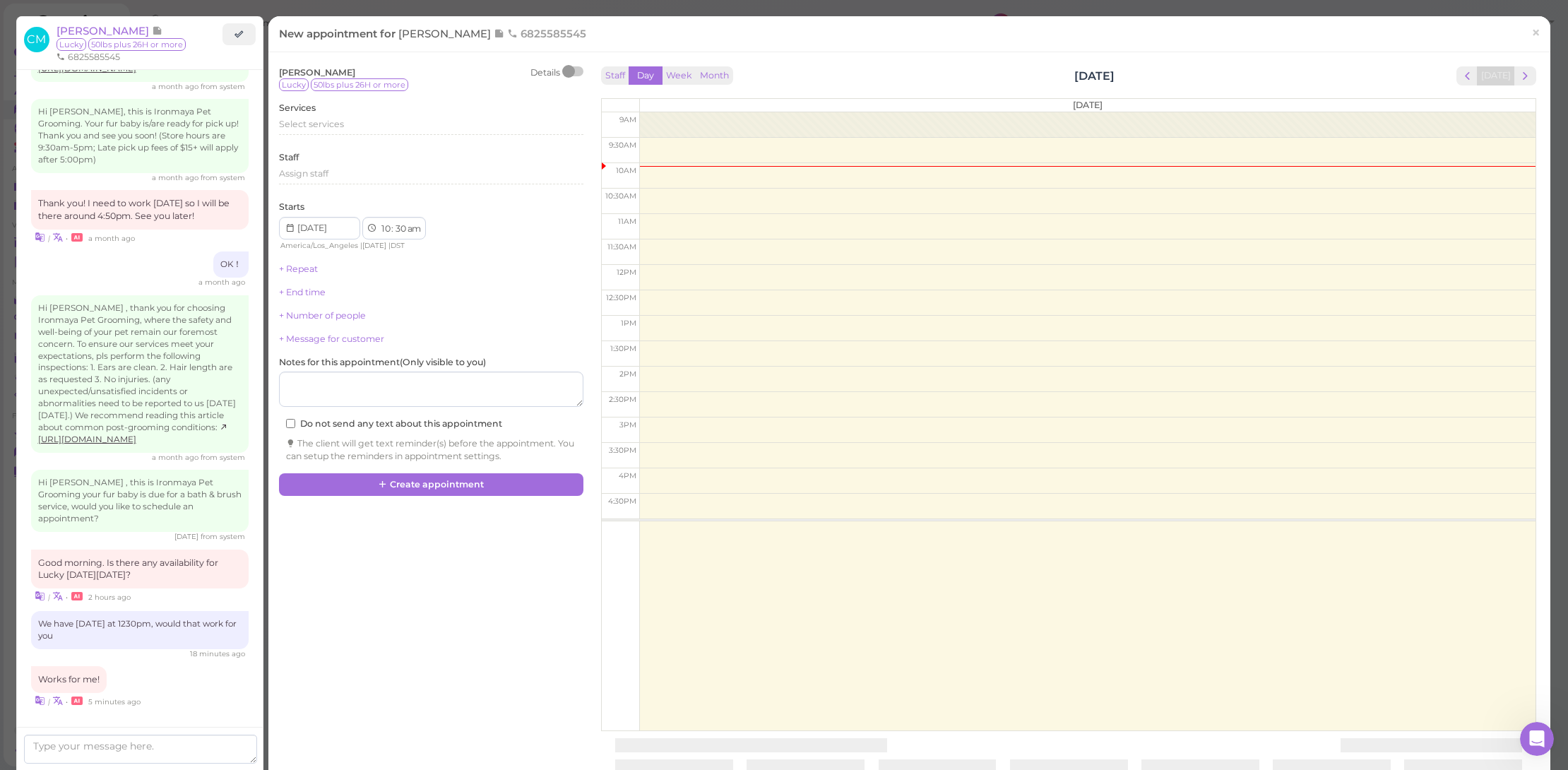
click at [306, 209] on div "Starts 1 2 3 4 5 6 7 8 9 10 11 12 : 00 05 10 15 20 25 30 35 40 45 50 55 am pm A…" at bounding box center [431, 226] width 305 height 51
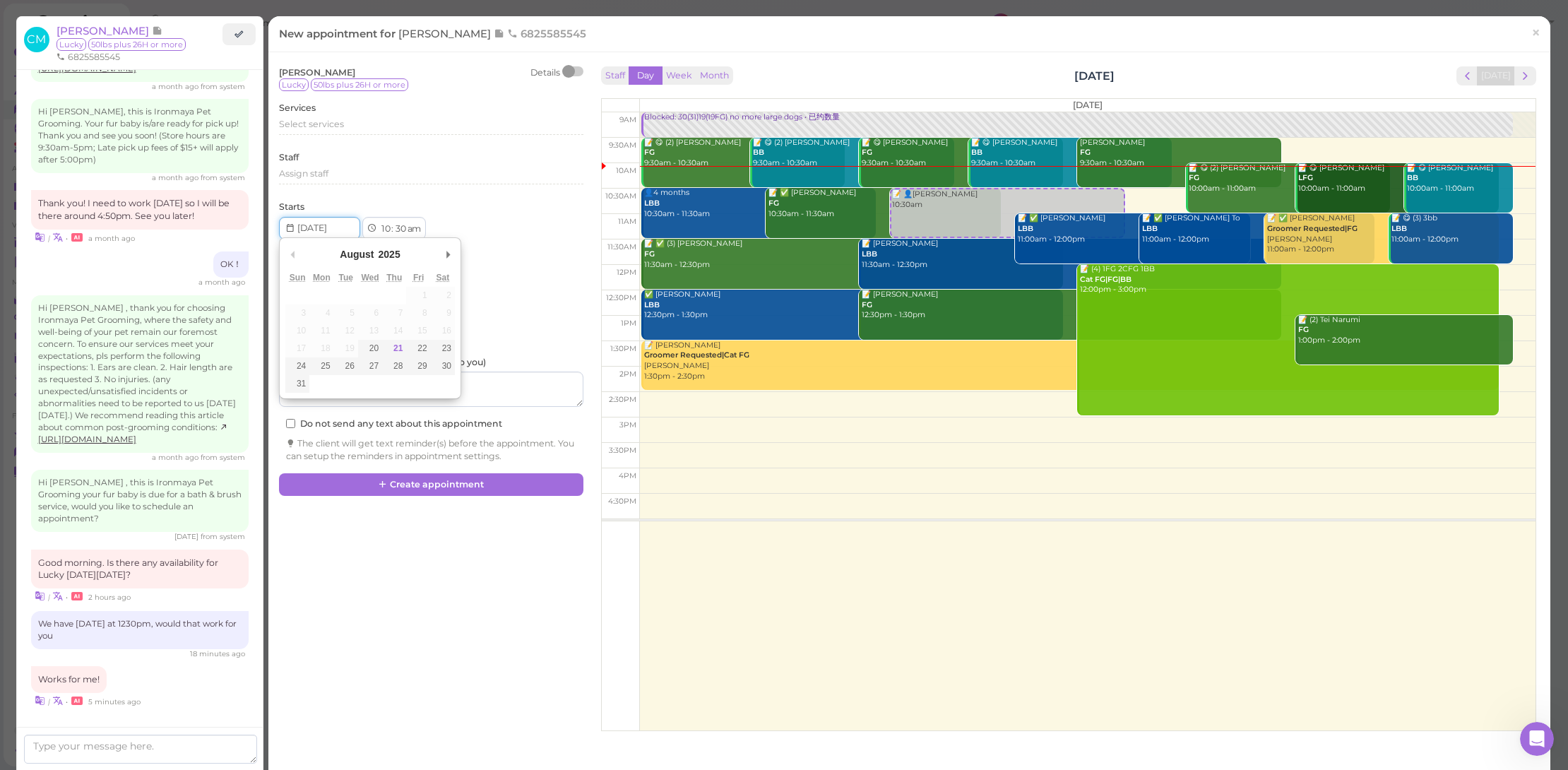
click at [313, 222] on input "Use the arrow keys to pick a date" at bounding box center [319, 228] width 81 height 23
type input "2025-08-25"
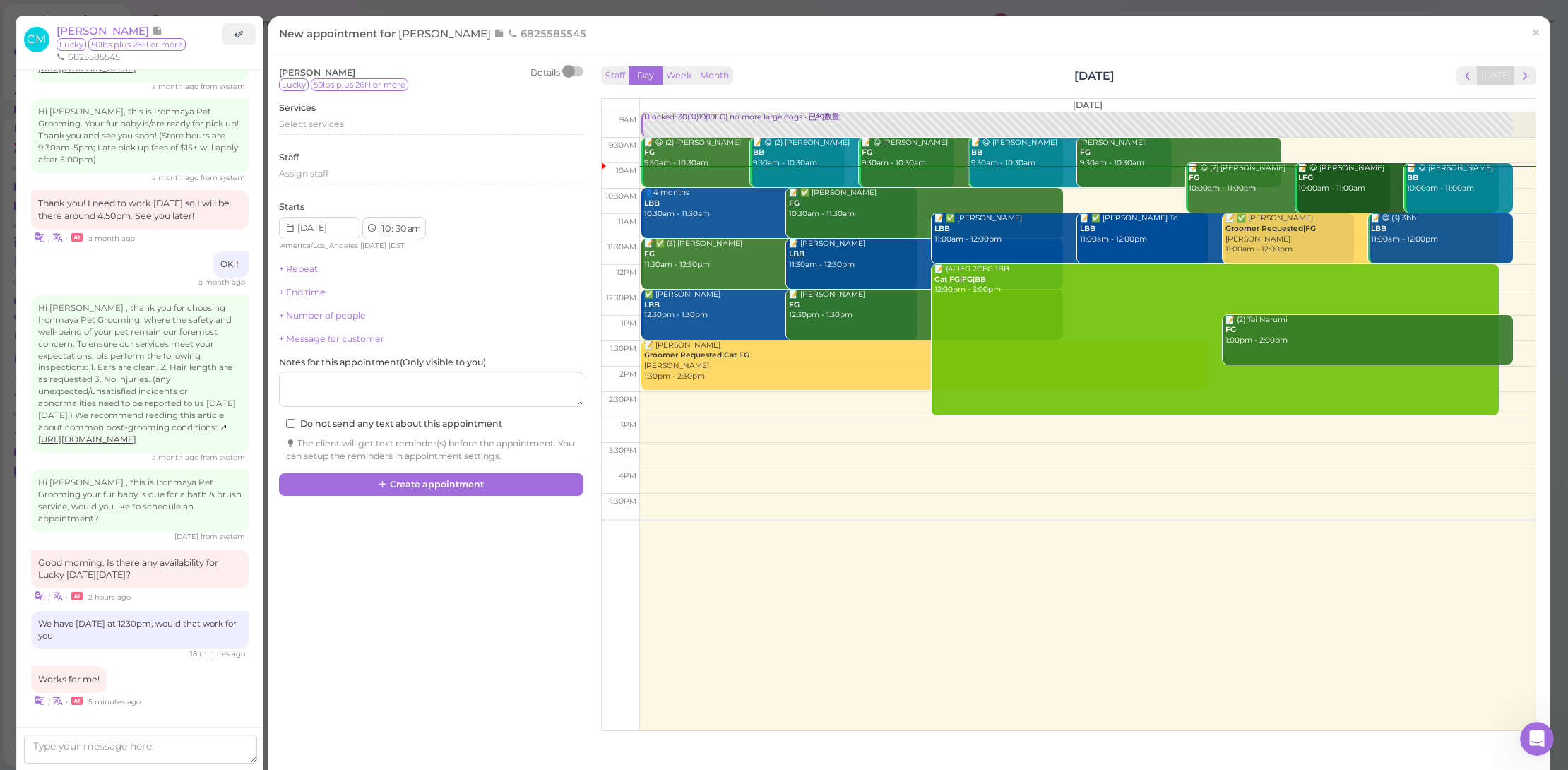
select select "12"
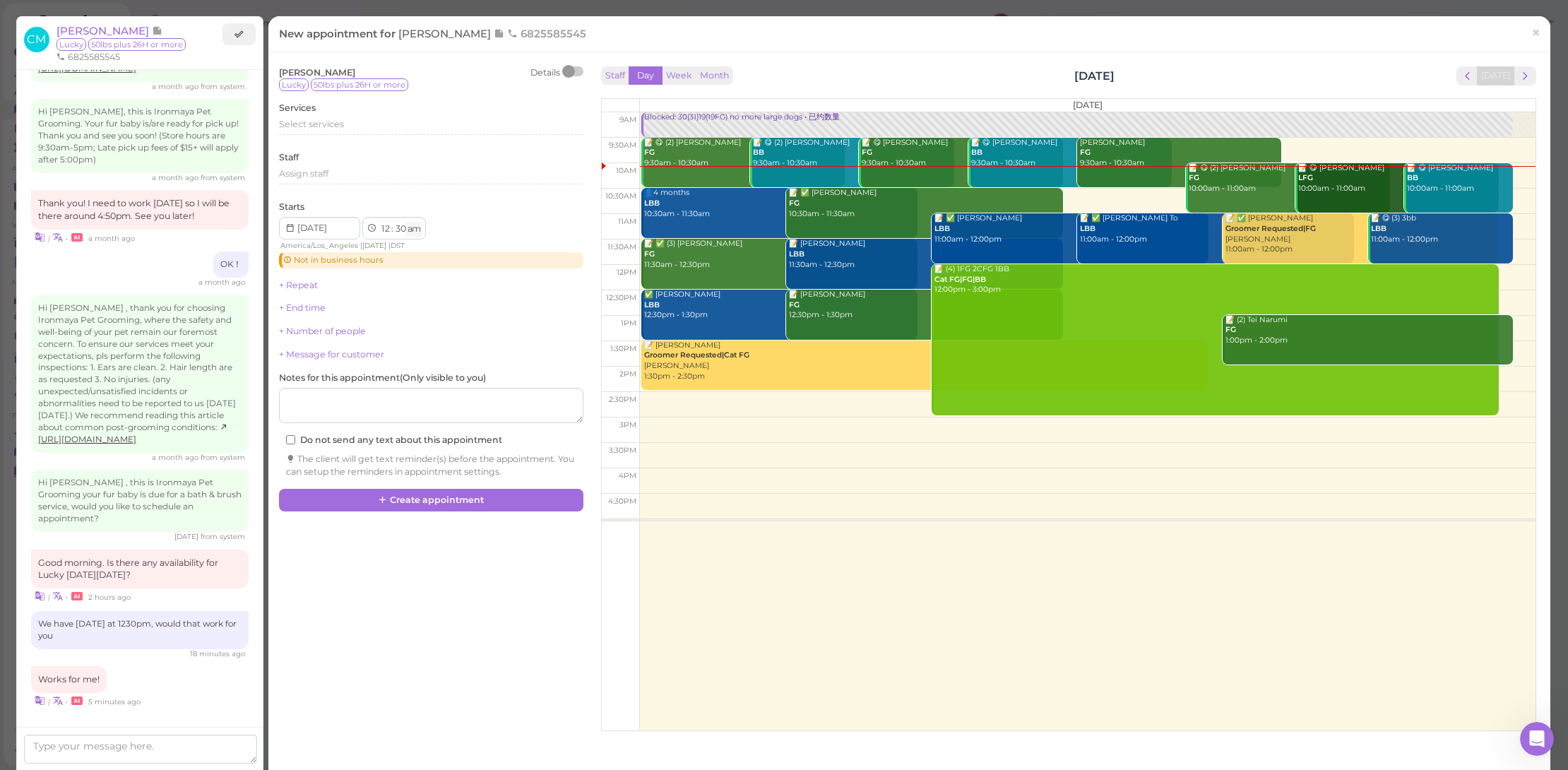
select select "pm"
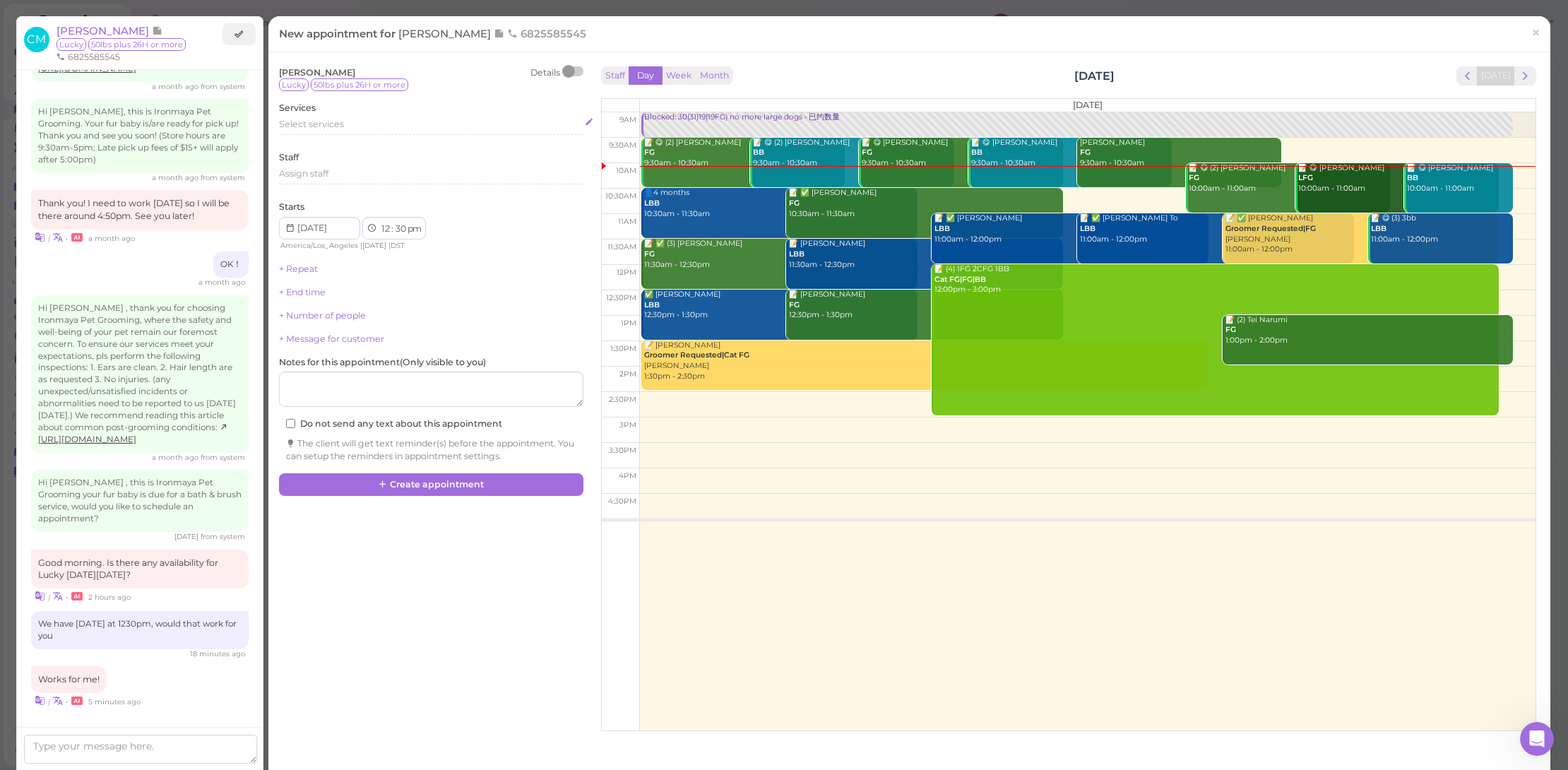
click at [371, 121] on div "Select services" at bounding box center [431, 125] width 305 height 13
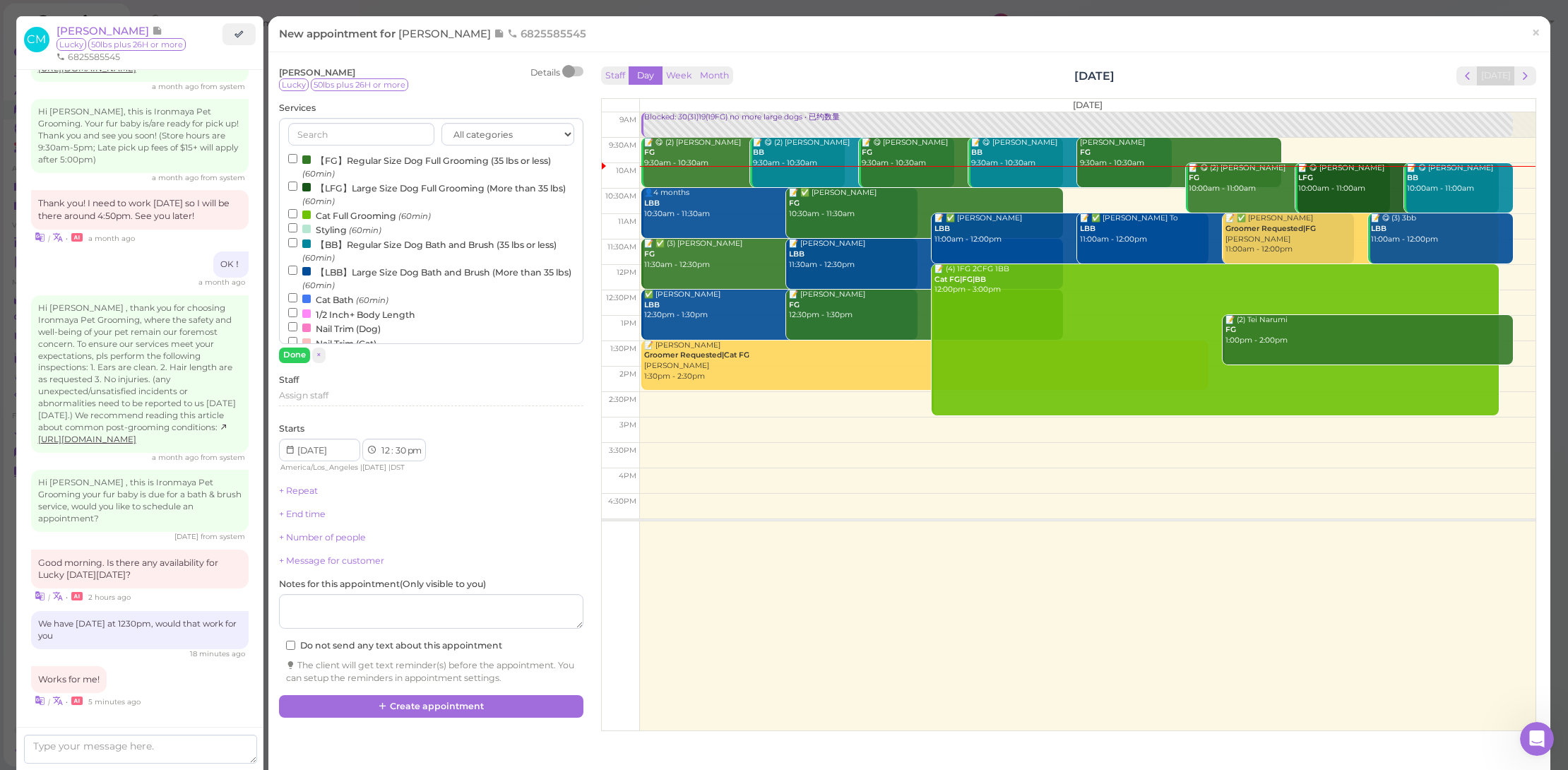
click at [371, 265] on label "【LBB】Large Size Dog Bath and Brush (More than 35 lbs) (60min)" at bounding box center [431, 278] width 287 height 27
click at [297, 266] on input "【LBB】Large Size Dog Bath and Brush (More than 35 lbs) (60min)" at bounding box center [293, 270] width 9 height 9
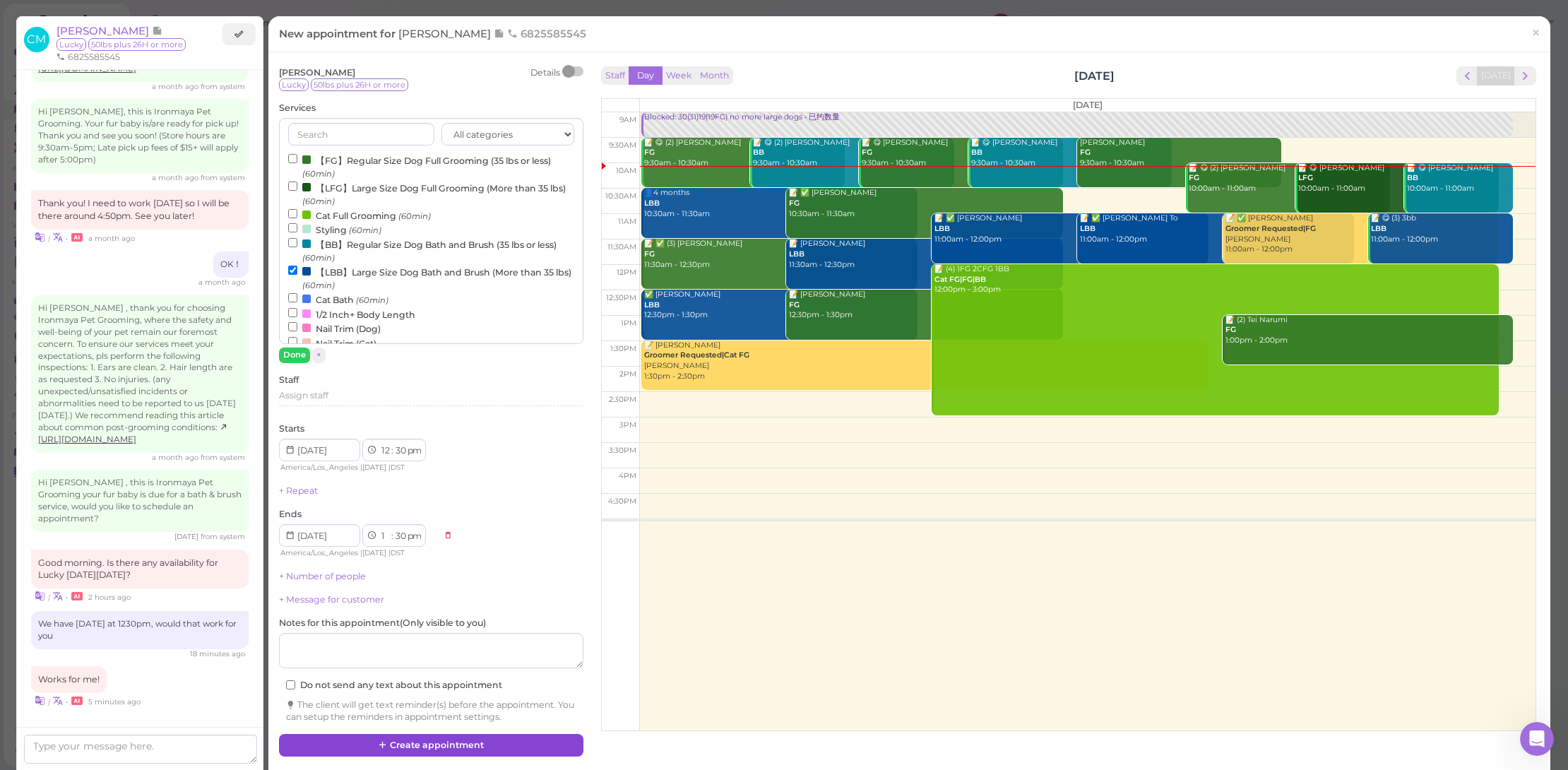
click at [540, 744] on button "Create appointment" at bounding box center [431, 745] width 305 height 23
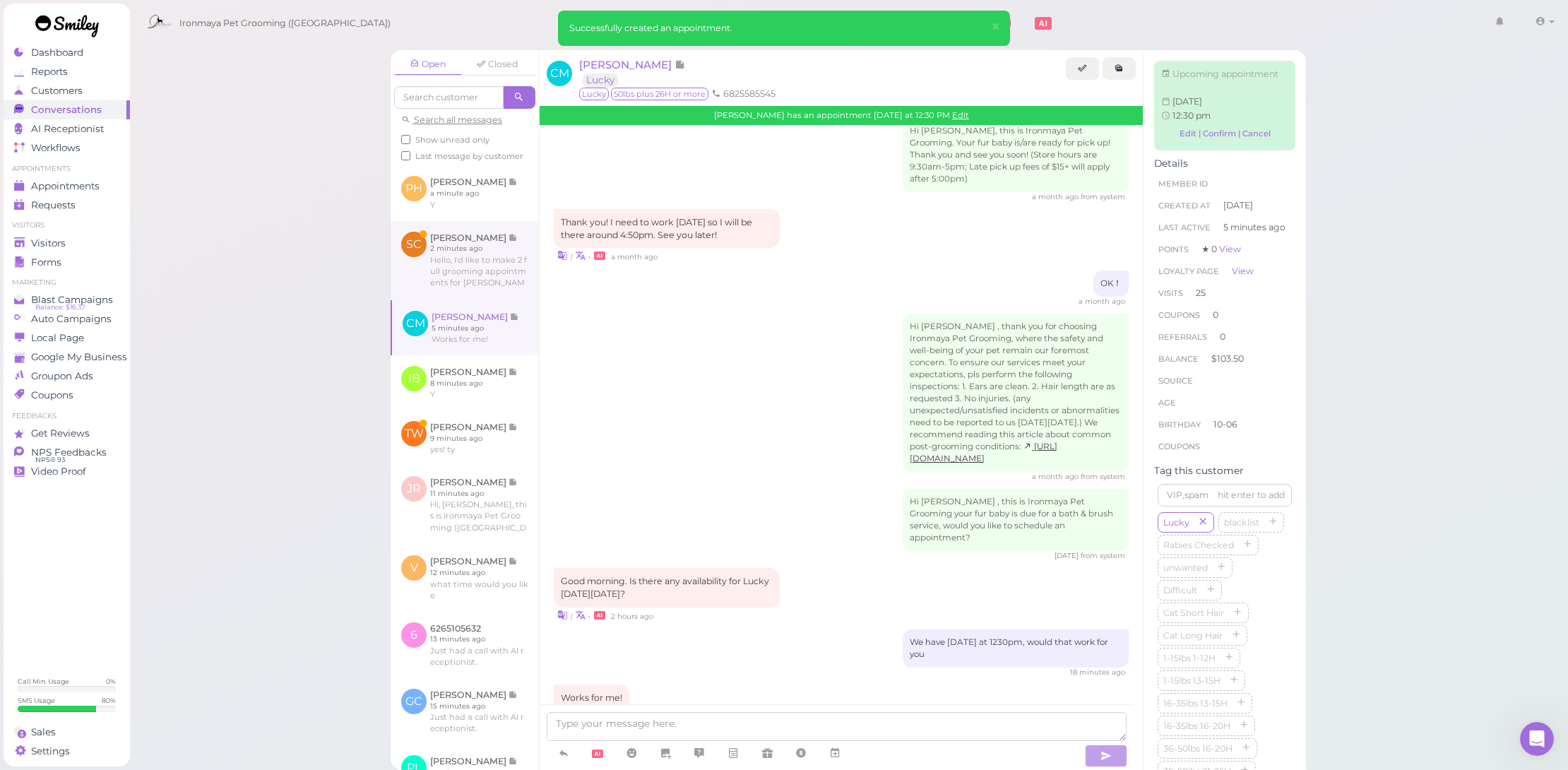
click at [495, 287] on link at bounding box center [465, 261] width 148 height 79
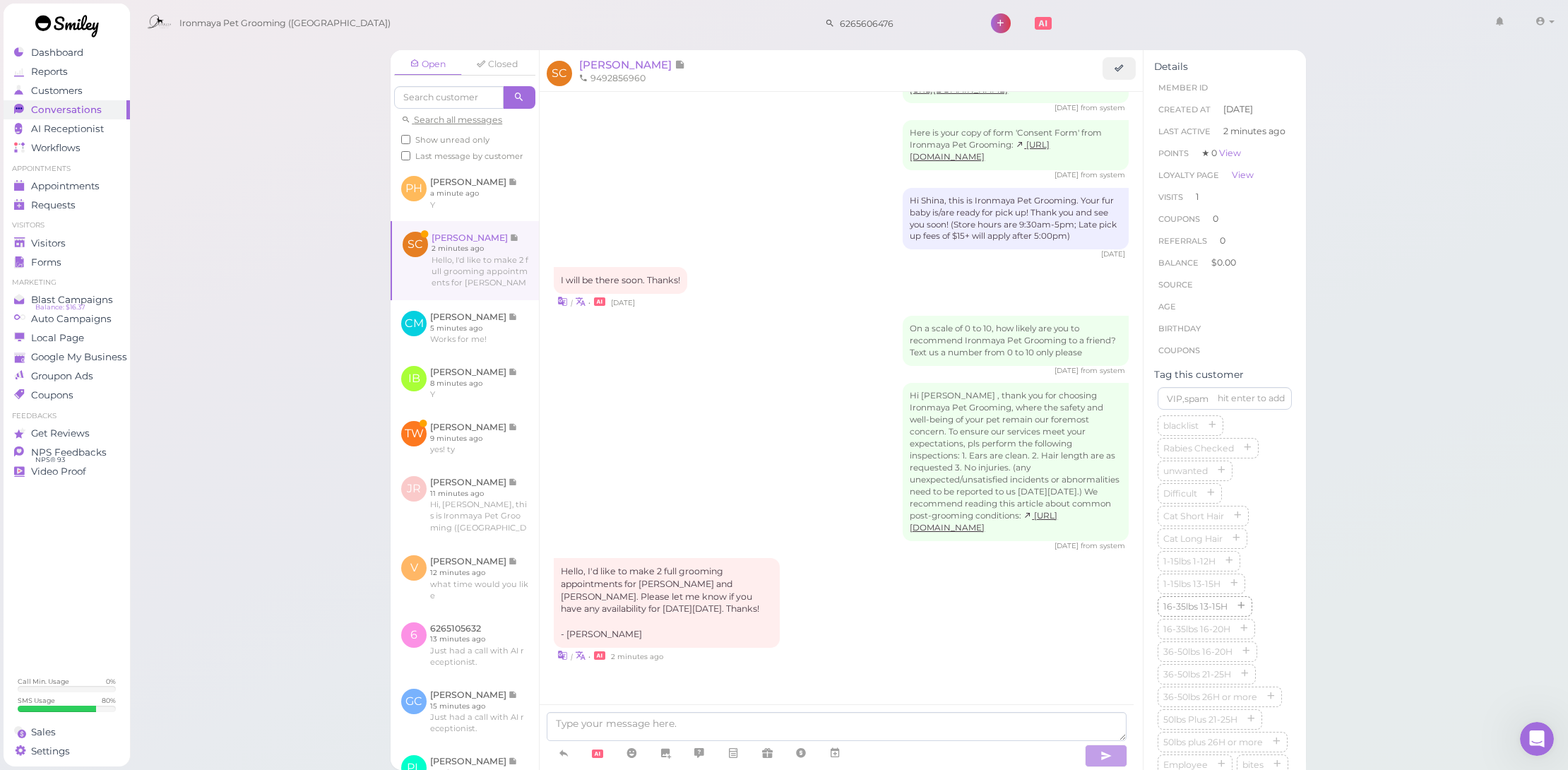
scroll to position [385, 0]
click at [837, 756] on icon at bounding box center [835, 753] width 11 height 14
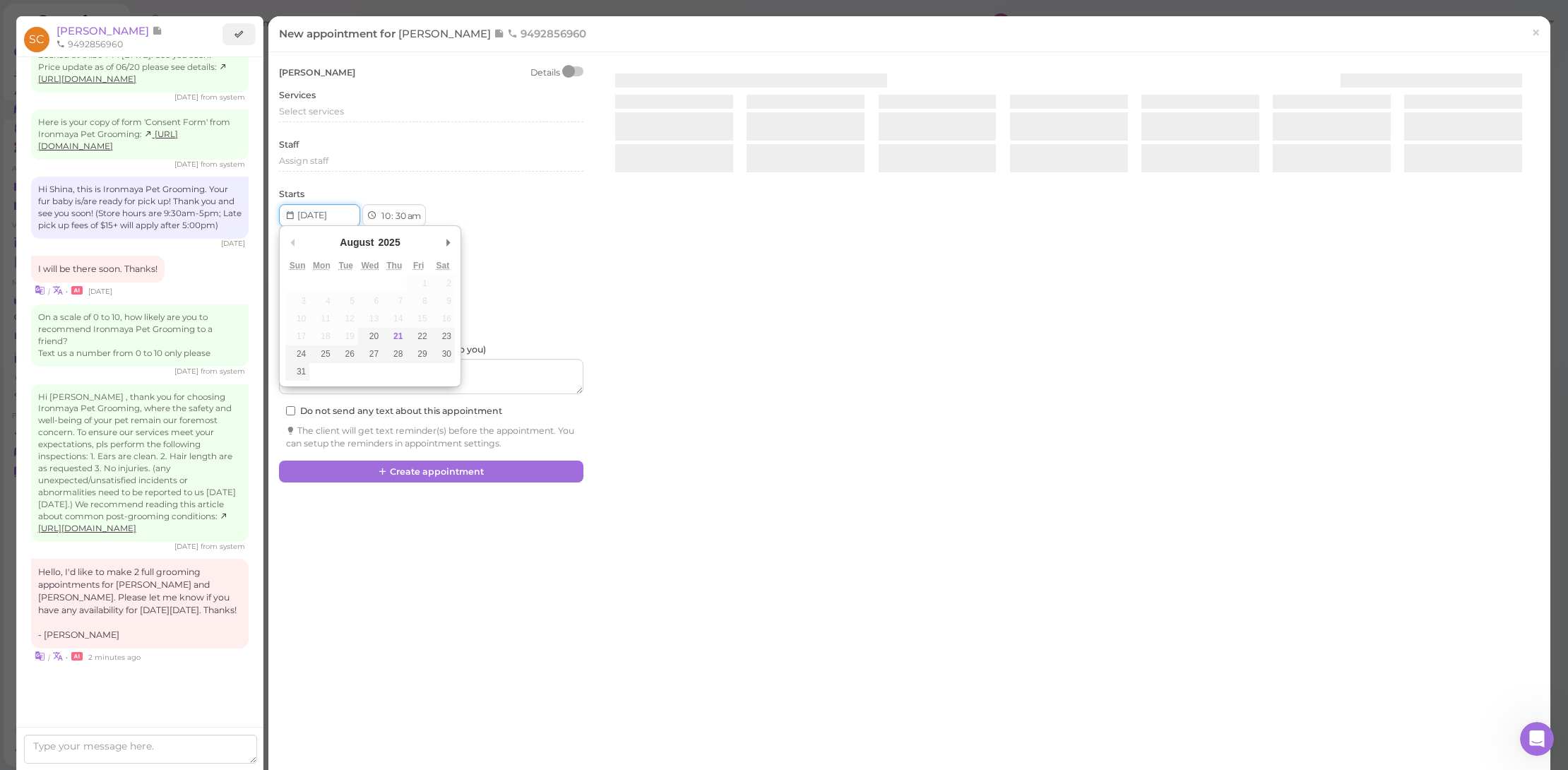
click at [335, 210] on input "Use the arrow keys to pick a date" at bounding box center [319, 215] width 81 height 23
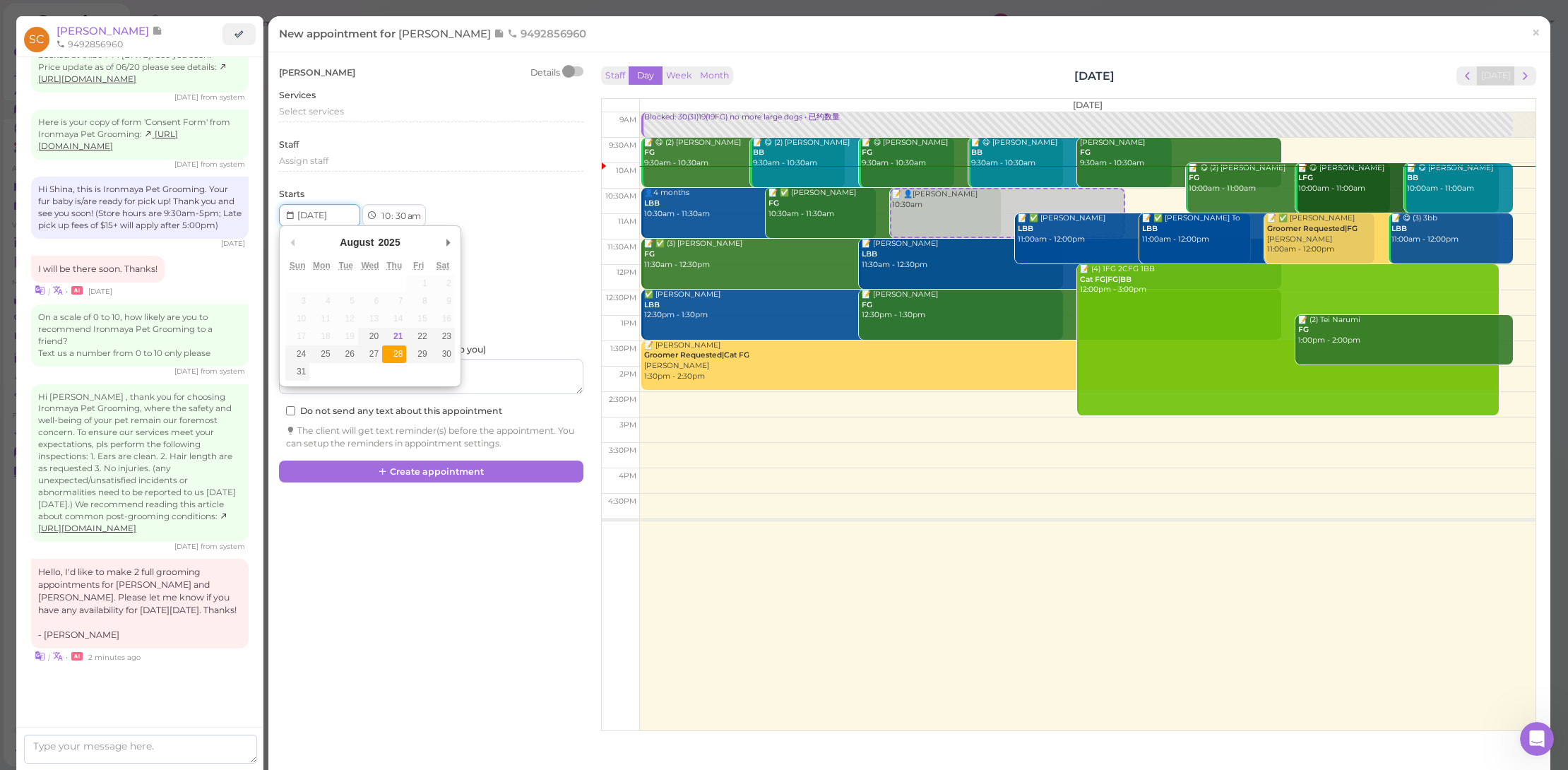
type input "2025-08-28"
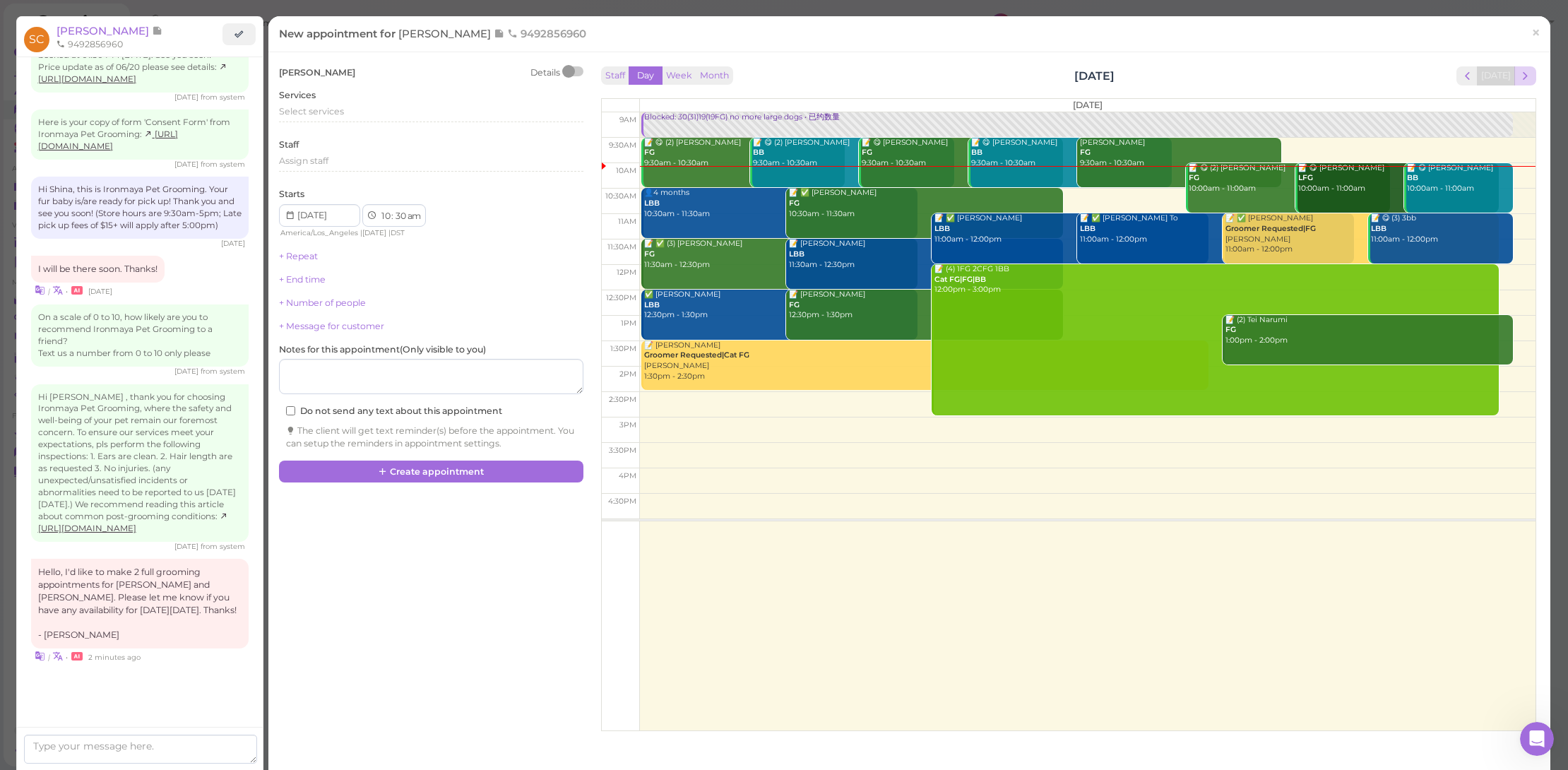
click at [1522, 80] on span "next" at bounding box center [1525, 76] width 14 height 14
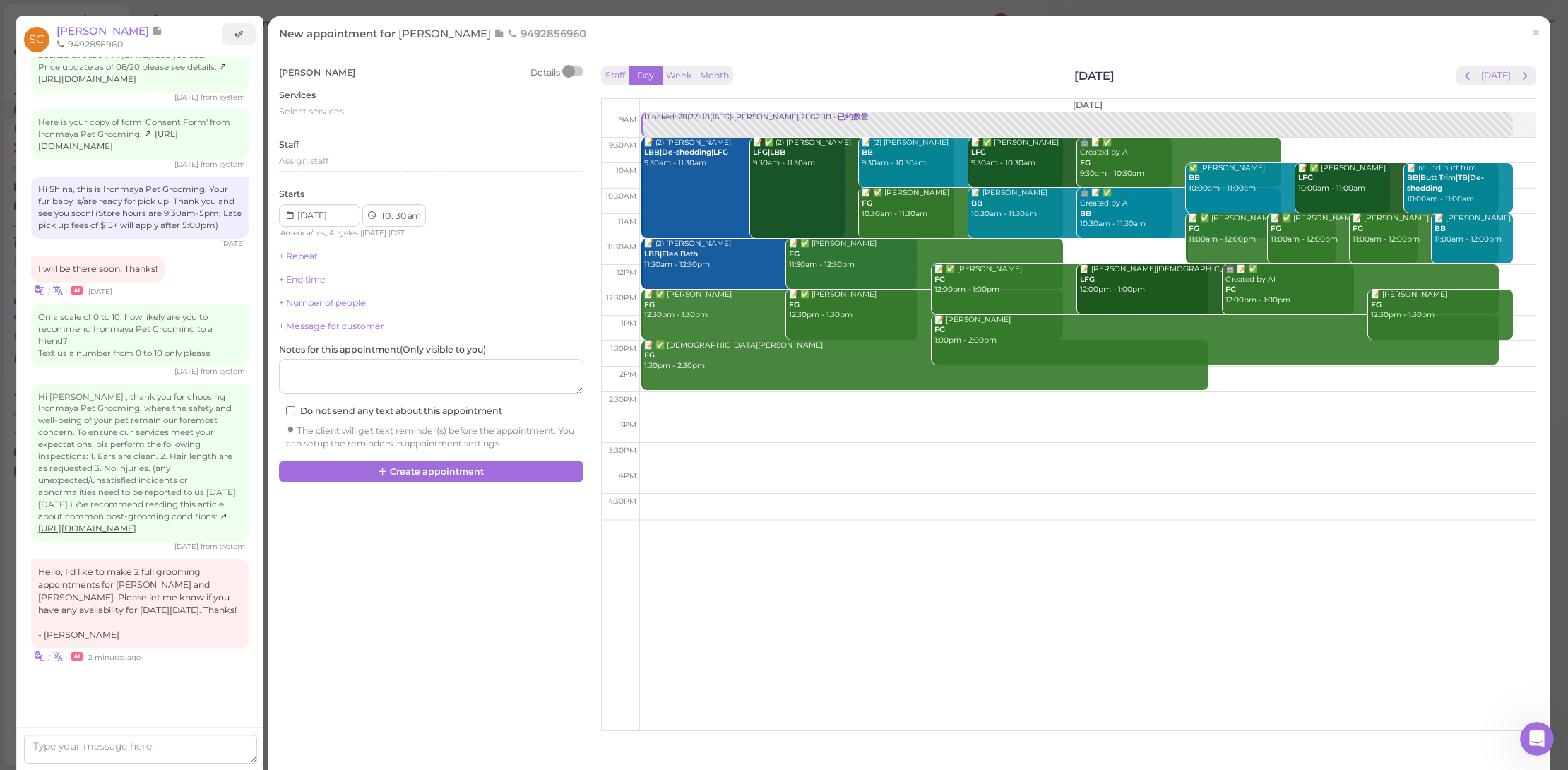
click at [1522, 80] on span "next" at bounding box center [1525, 76] width 14 height 14
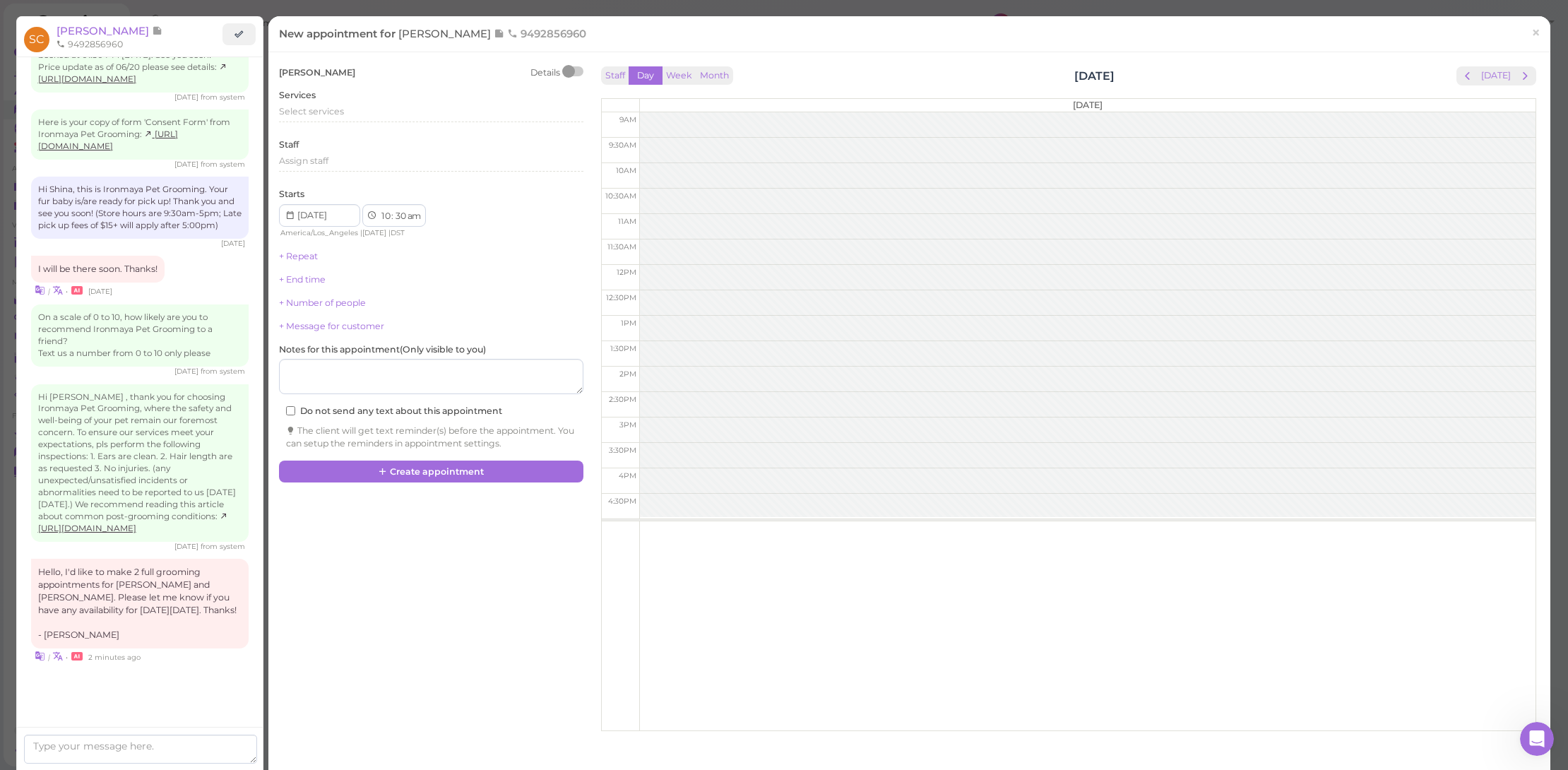
click at [1522, 80] on span "next" at bounding box center [1525, 76] width 14 height 14
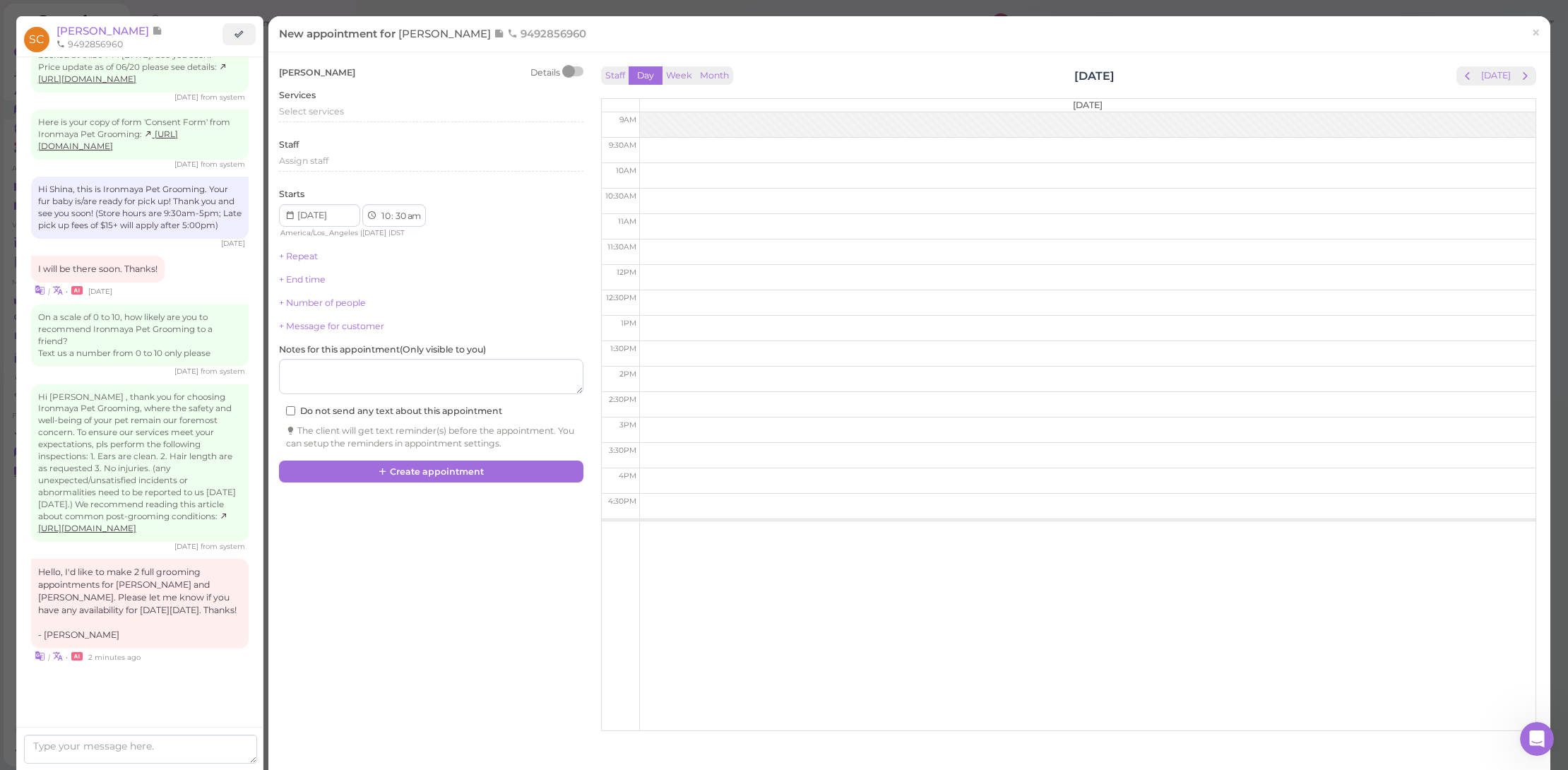
click at [1522, 80] on span "next" at bounding box center [1525, 76] width 14 height 14
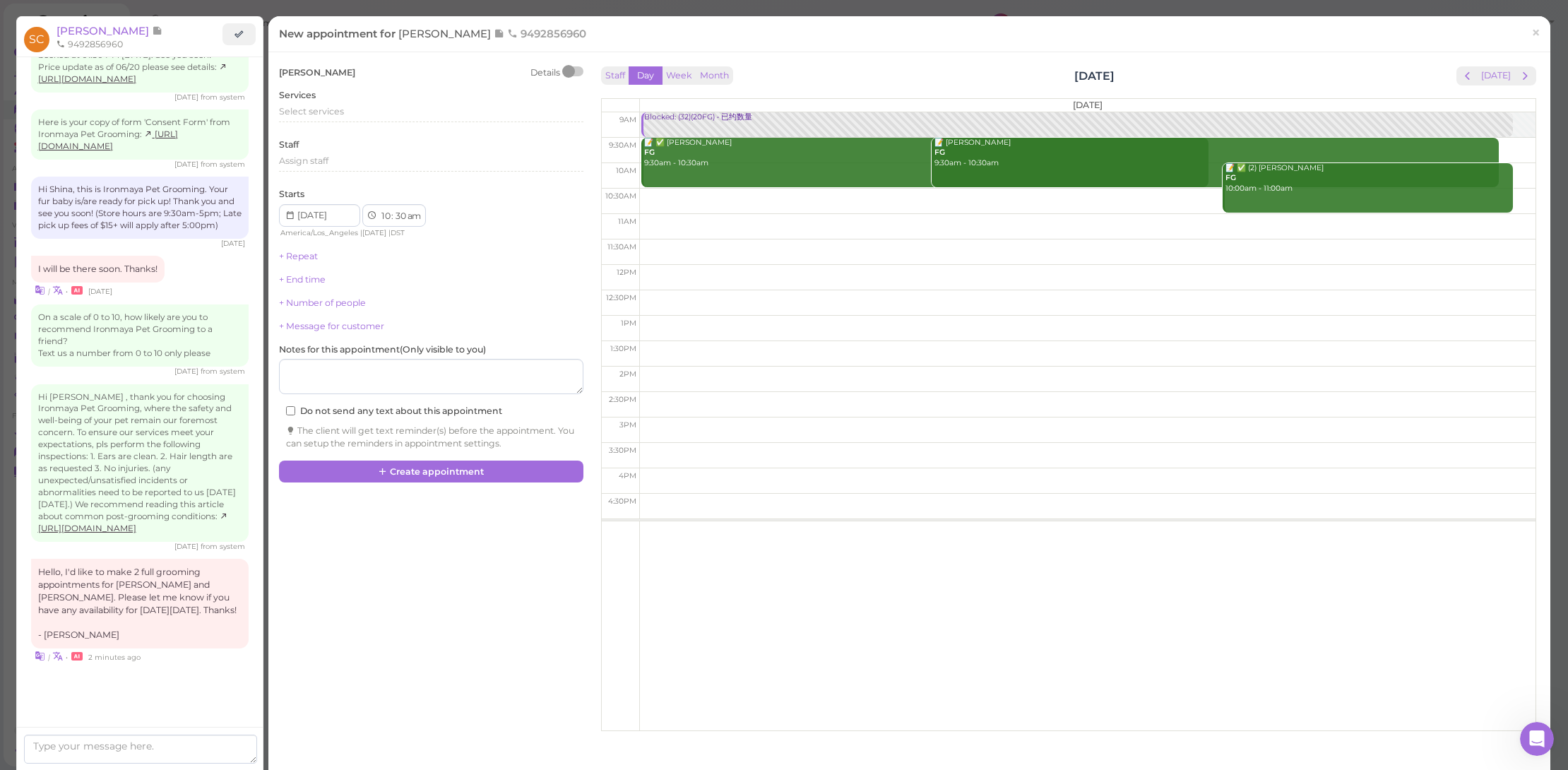
click at [1522, 80] on span "next" at bounding box center [1525, 76] width 14 height 14
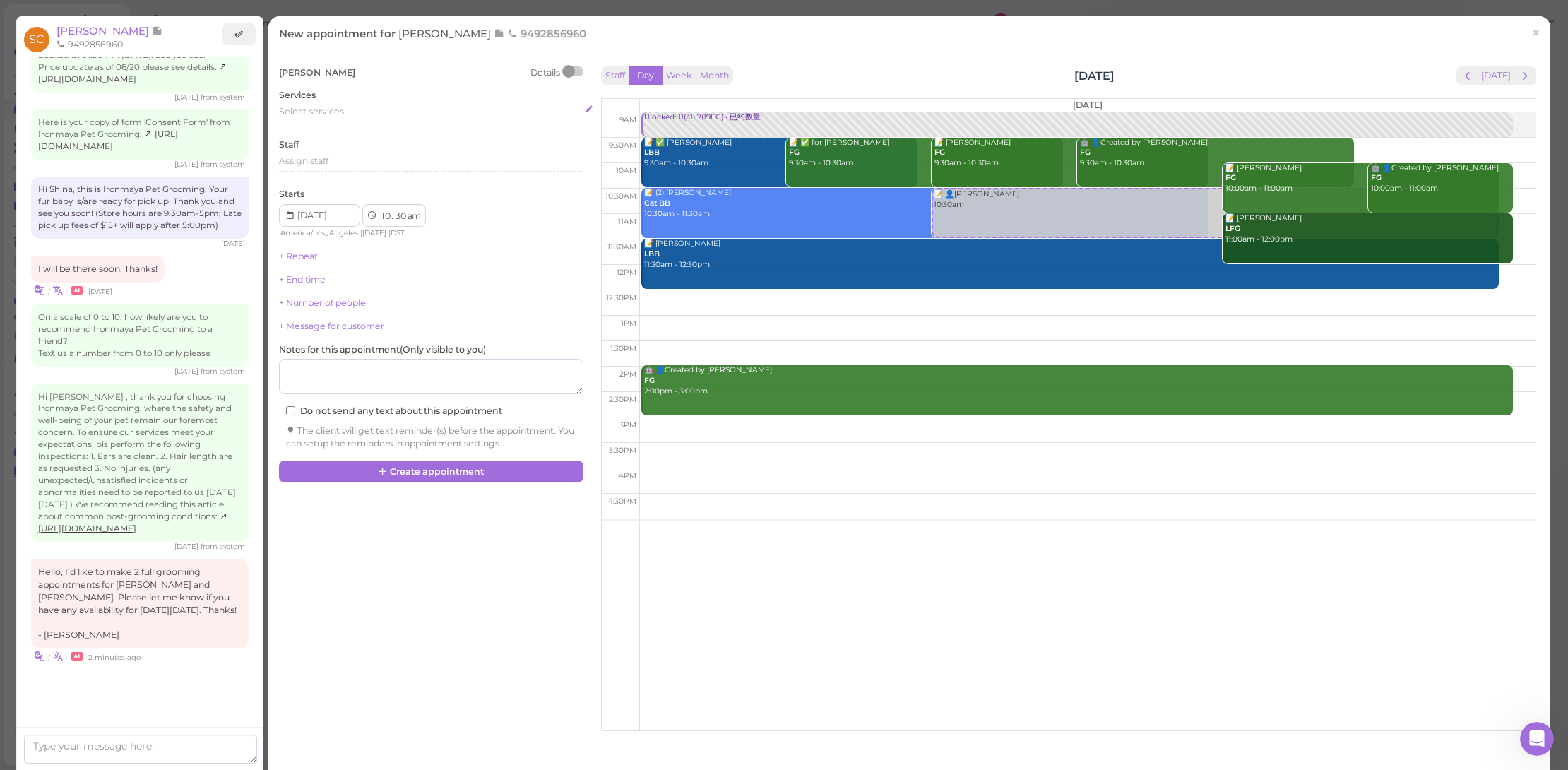
click at [390, 108] on div "Select services" at bounding box center [431, 112] width 305 height 13
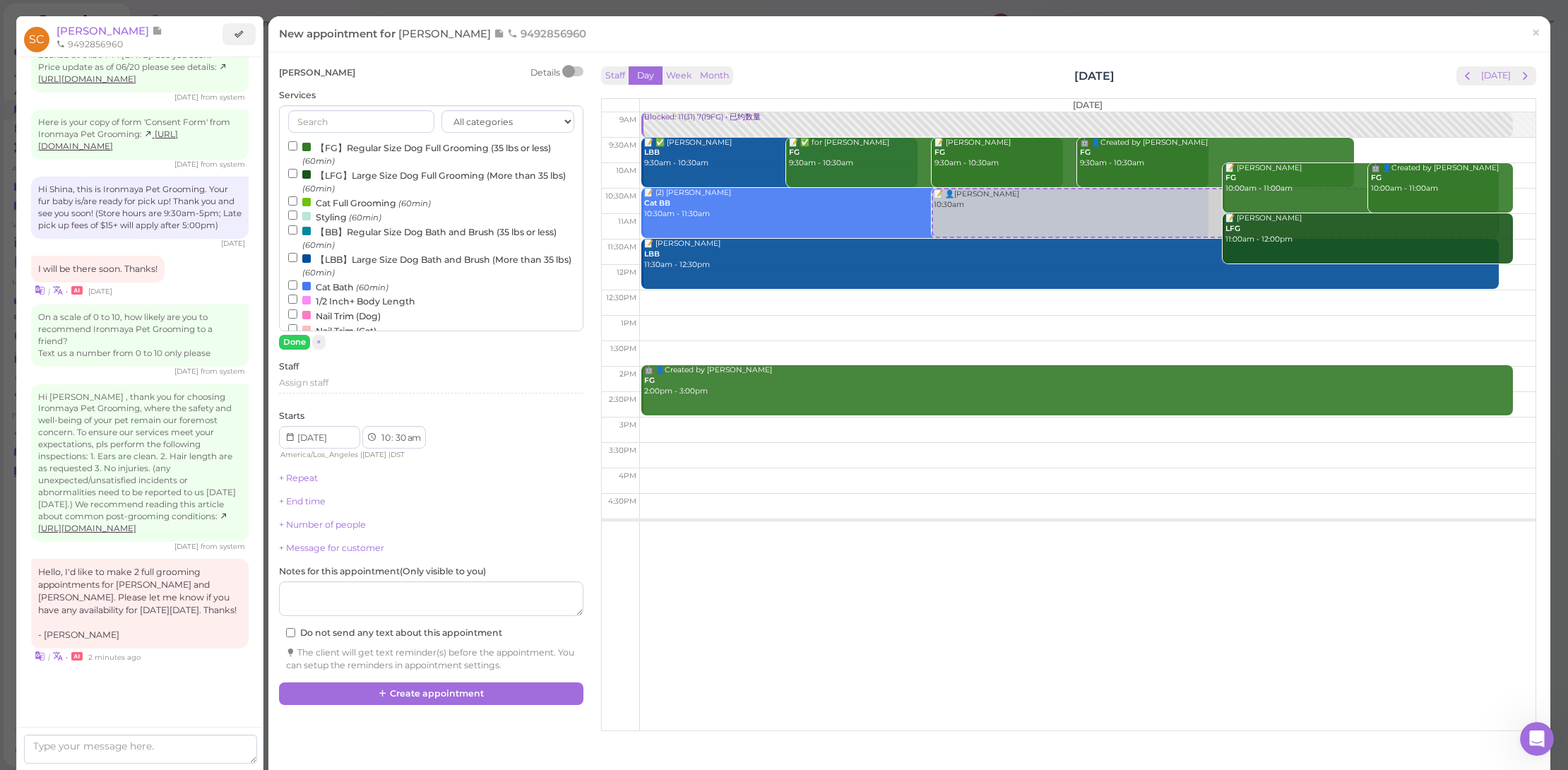
click at [395, 146] on label "【FG】Regular Size Dog Full Grooming (35 lbs or less) (60min)" at bounding box center [431, 154] width 287 height 27
click at [297, 146] on input "【FG】Regular Size Dog Full Grooming (35 lbs or less) (60min)" at bounding box center [293, 146] width 9 height 9
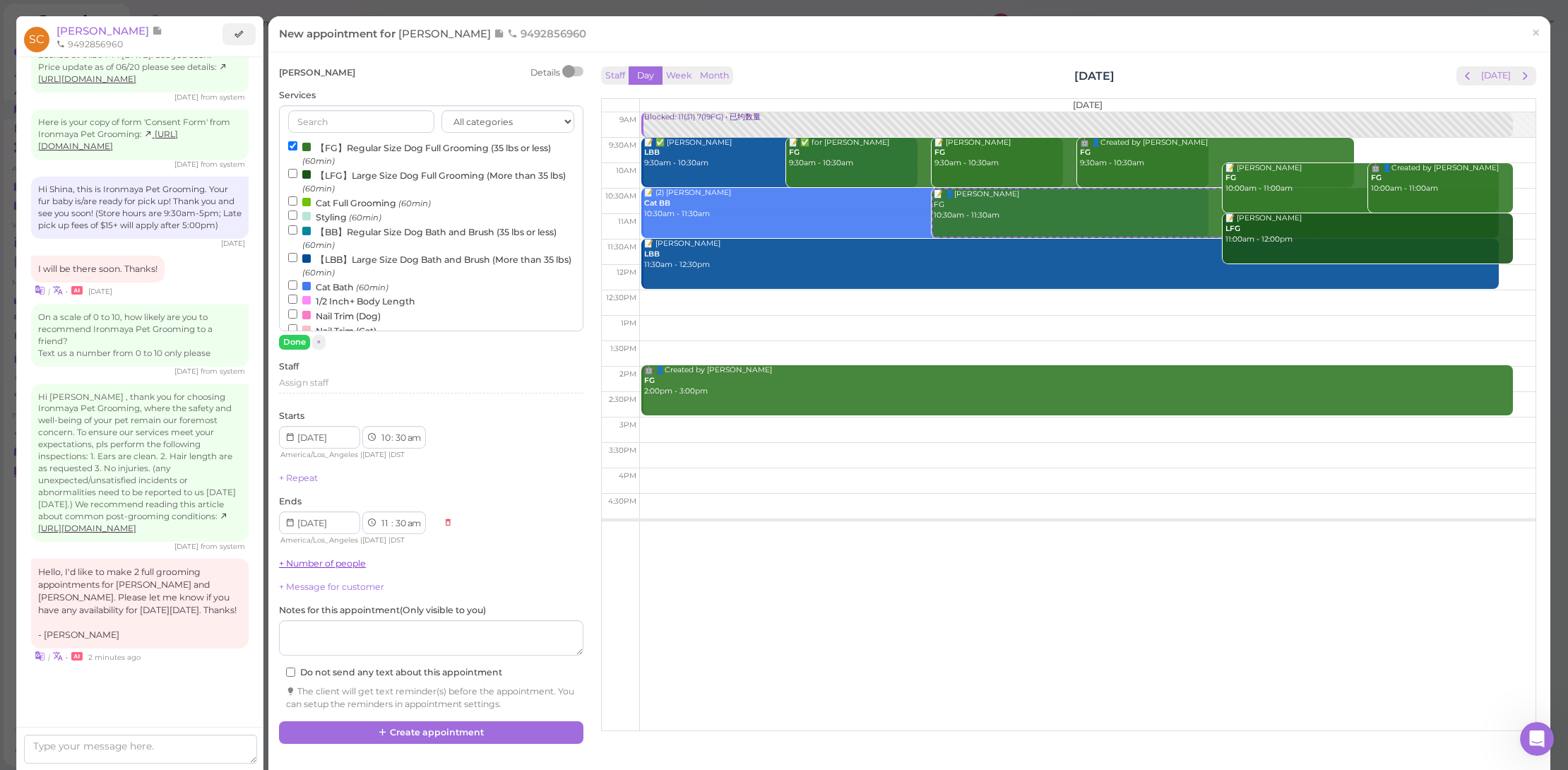
click at [315, 559] on link "+ Number of people" at bounding box center [322, 564] width 87 height 11
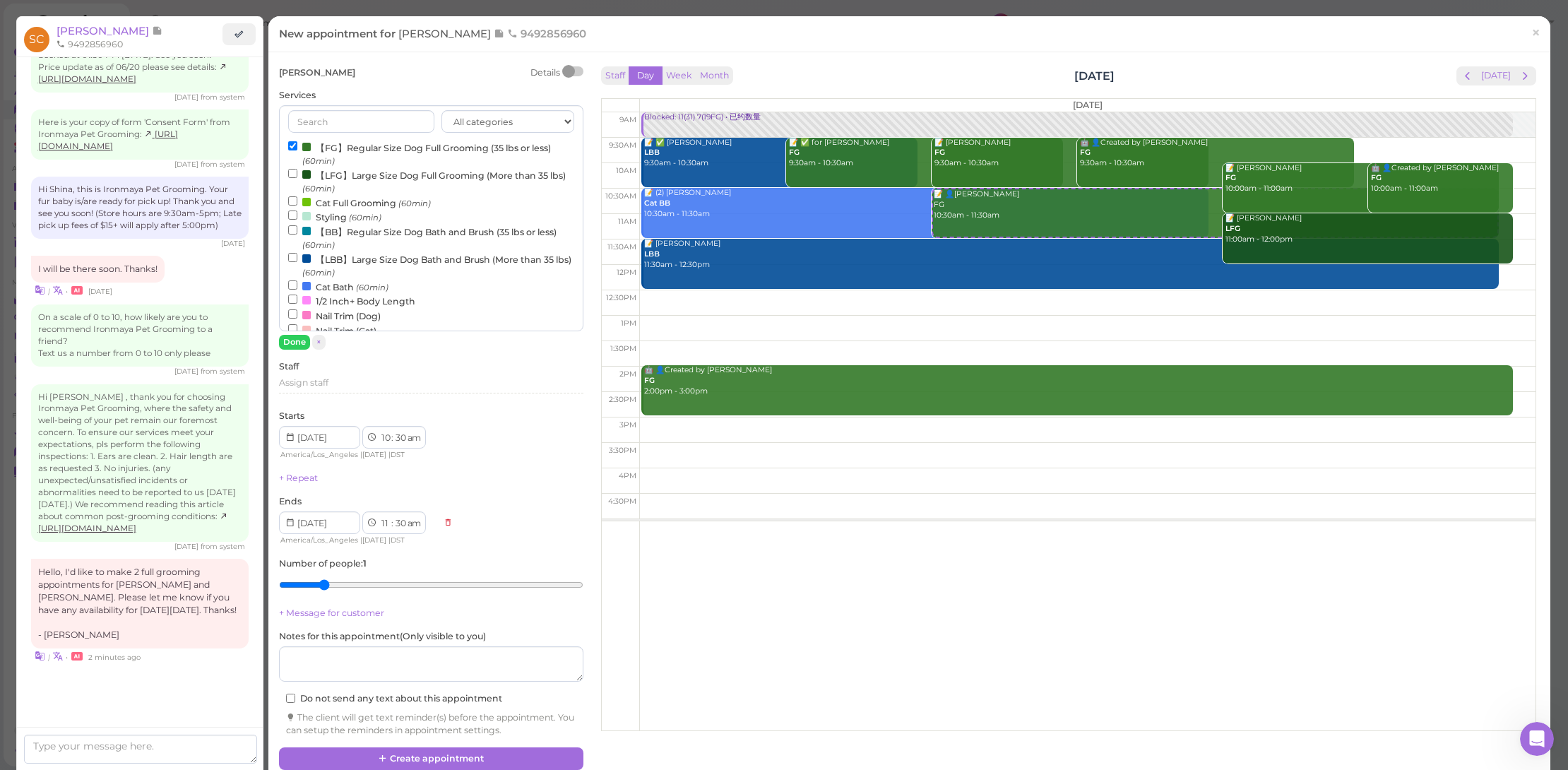
drag, startPoint x: 317, startPoint y: 569, endPoint x: 368, endPoint y: 620, distance: 72.1
type input "2"
click at [322, 587] on input "range" at bounding box center [431, 585] width 305 height 23
drag, startPoint x: 496, startPoint y: 765, endPoint x: 523, endPoint y: 758, distance: 27.9
click at [496, 765] on div "Shina Cui Details Services All categories FULL GROOMING BATH & BRUSH Add-ons DE…" at bounding box center [909, 417] width 1282 height 729
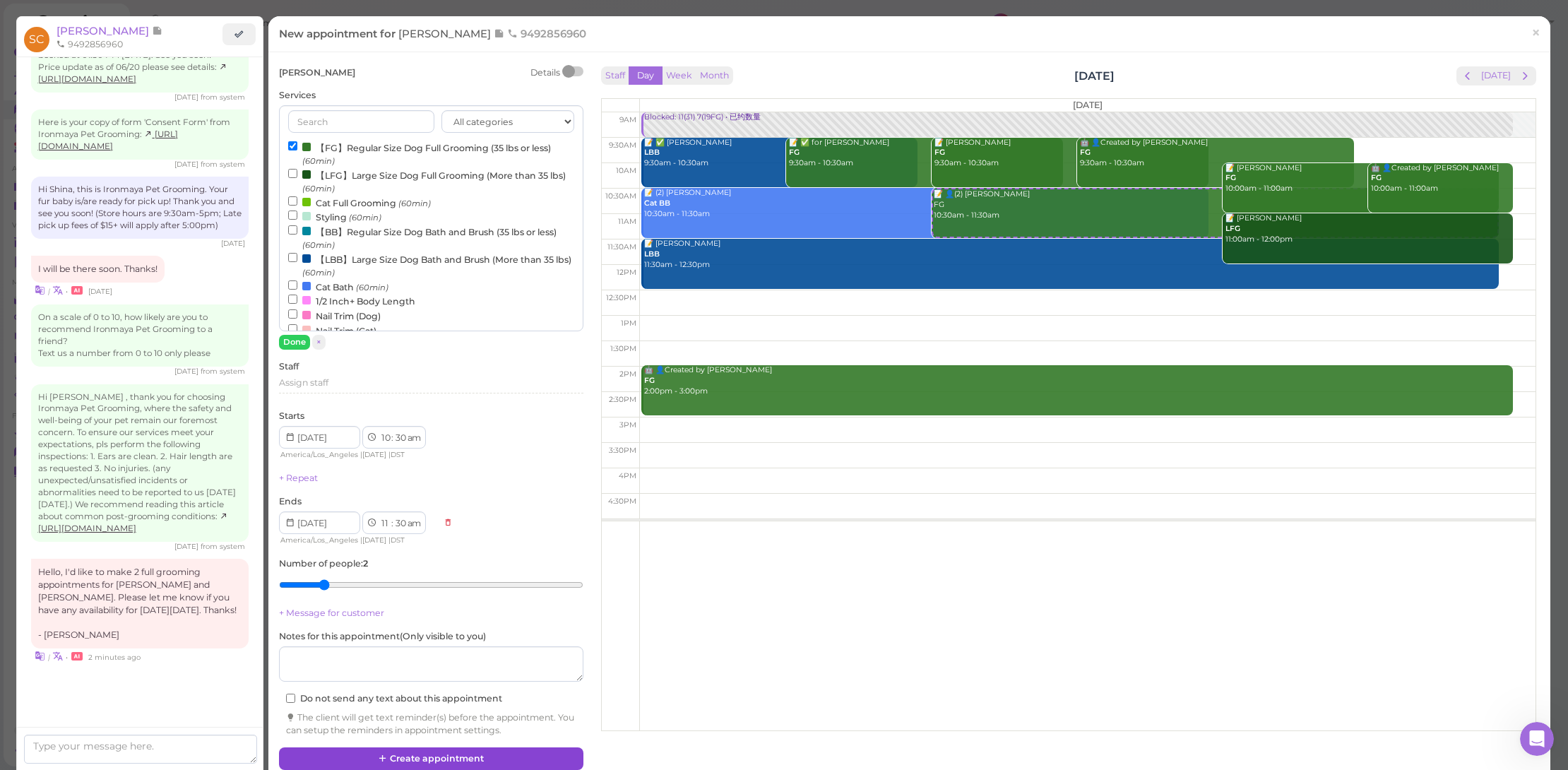
click at [523, 758] on button "Create appointment" at bounding box center [431, 758] width 305 height 23
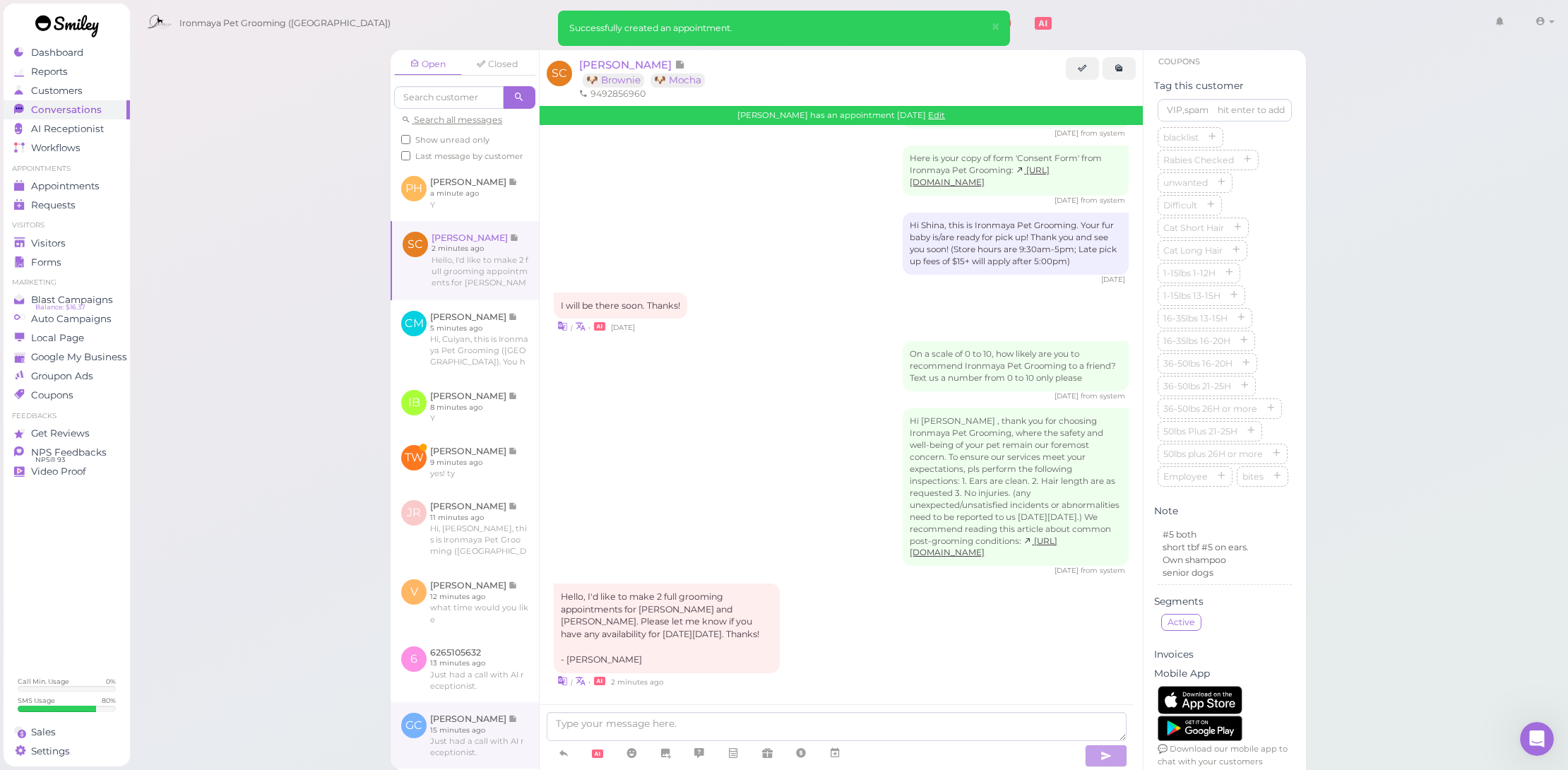
scroll to position [1032, 0]
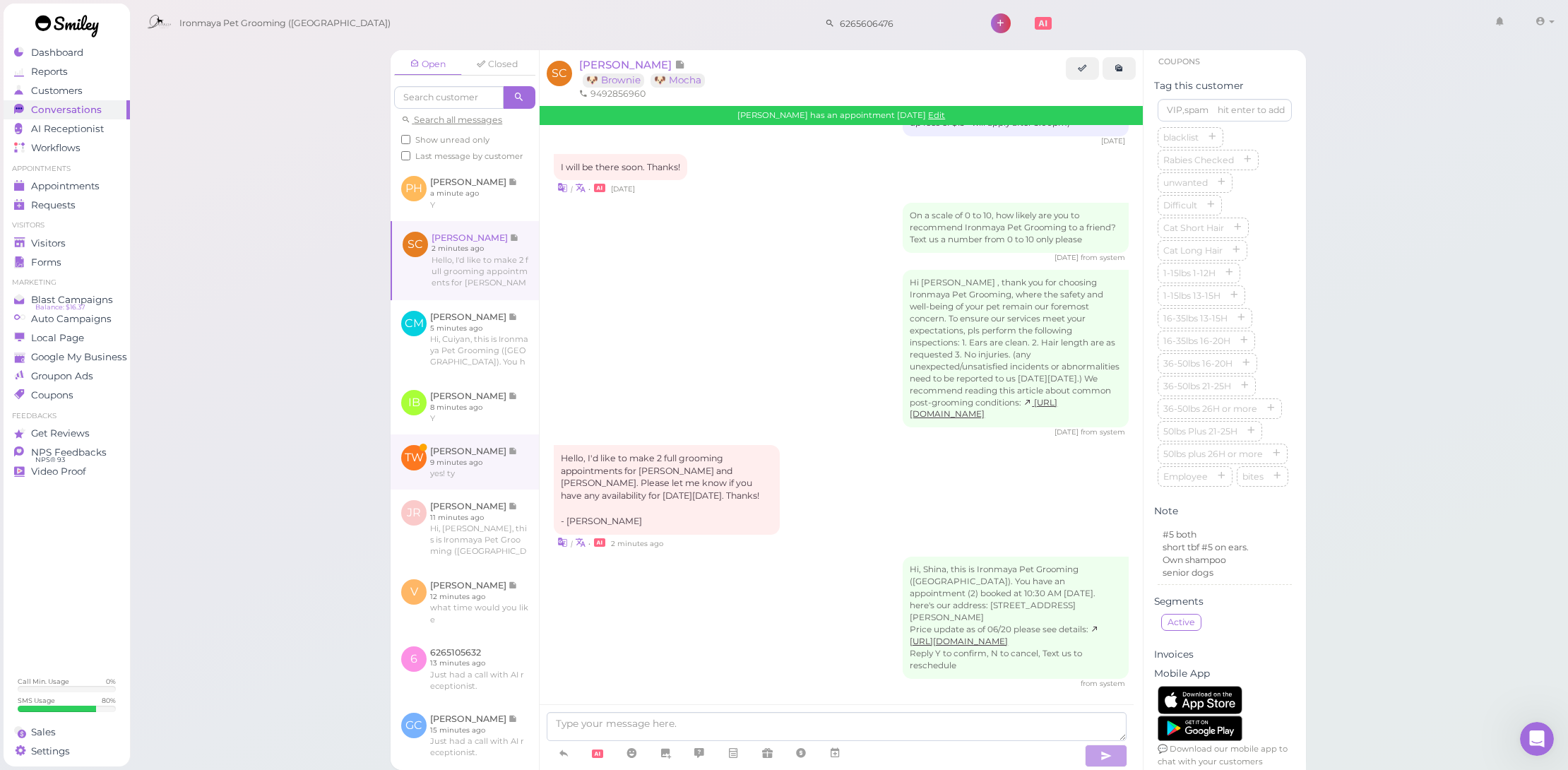
click at [461, 485] on link at bounding box center [465, 462] width 148 height 55
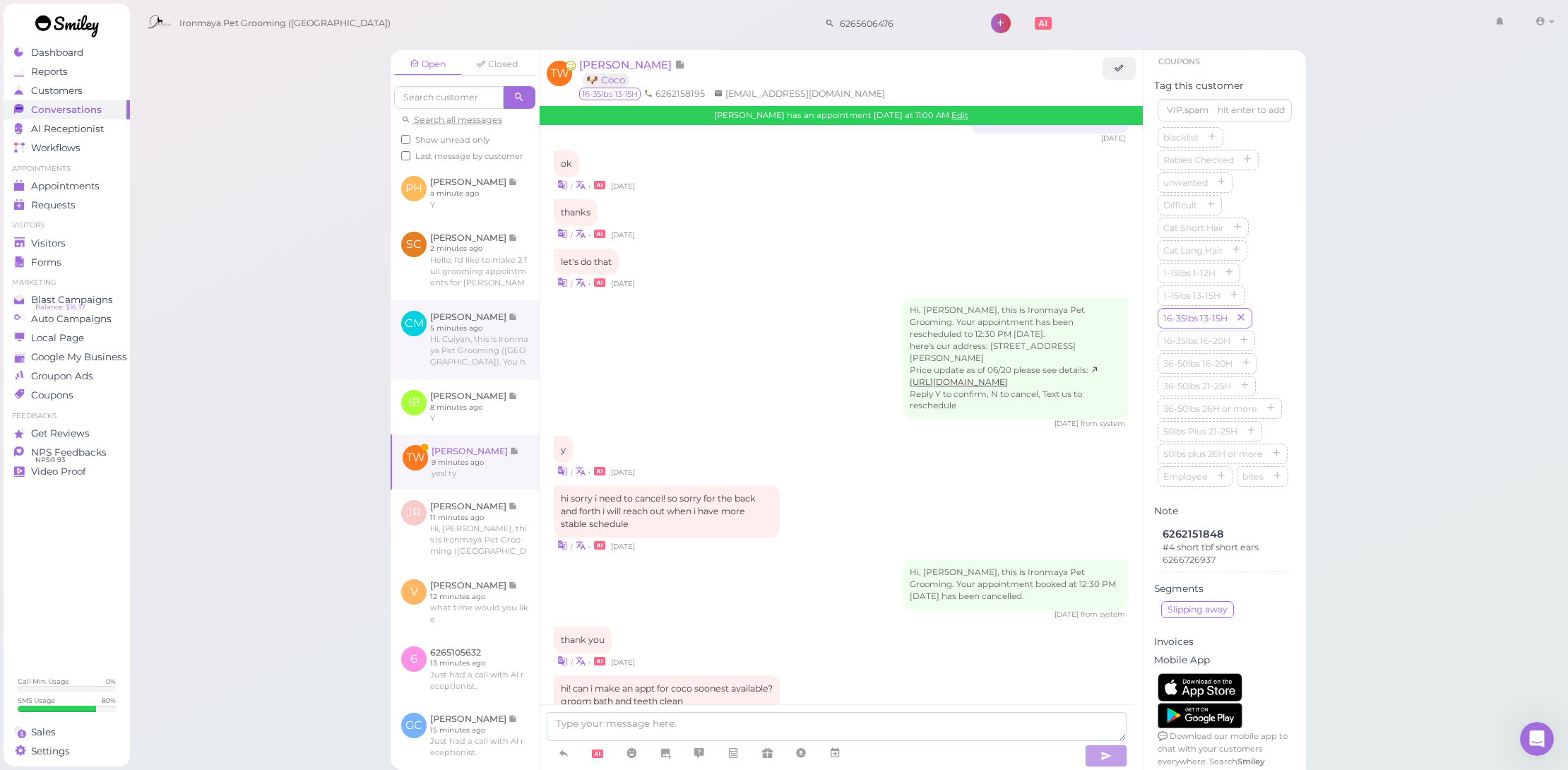
scroll to position [1320, 0]
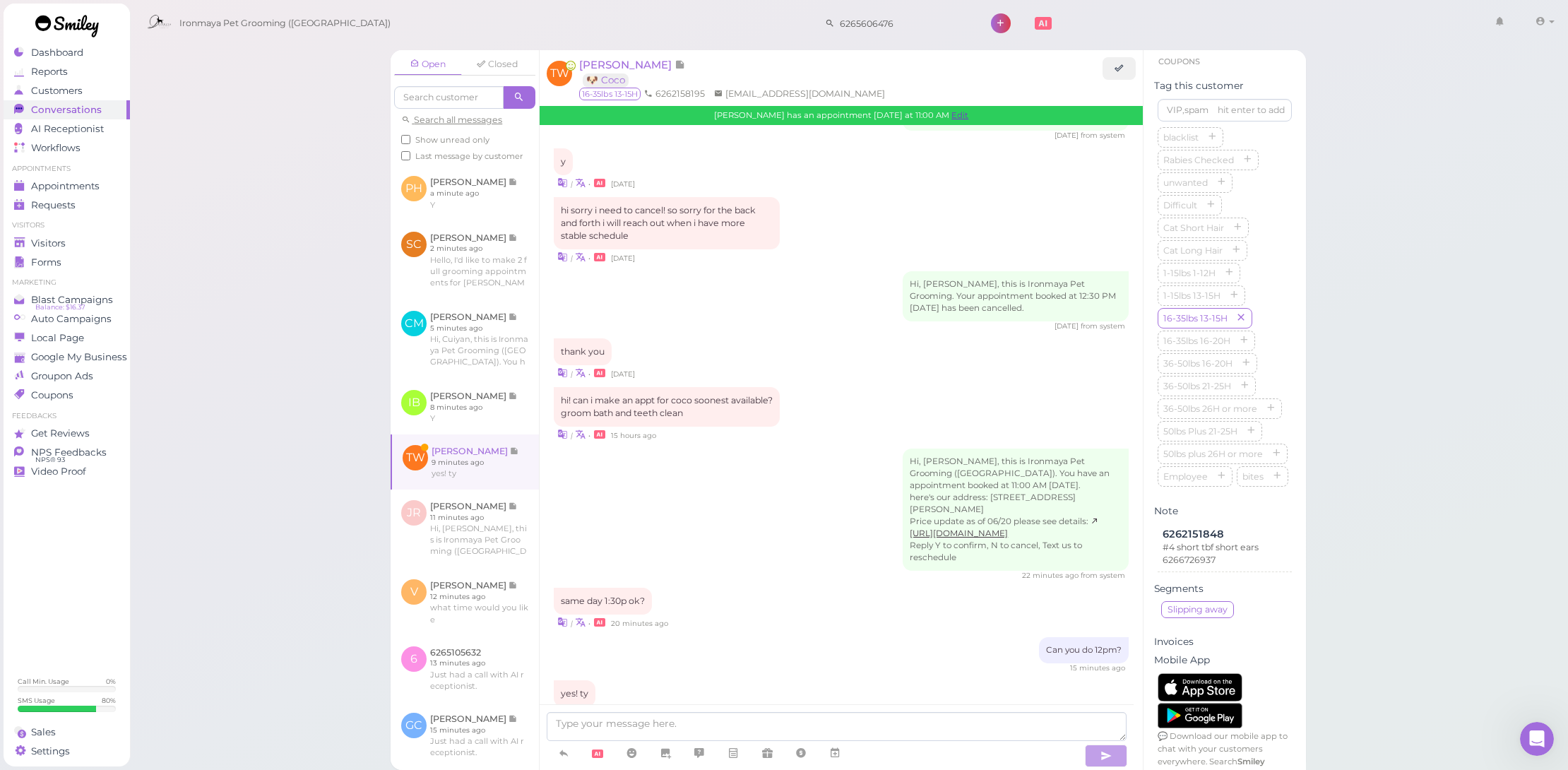
click at [951, 114] on link "Edit" at bounding box center [959, 114] width 17 height 10
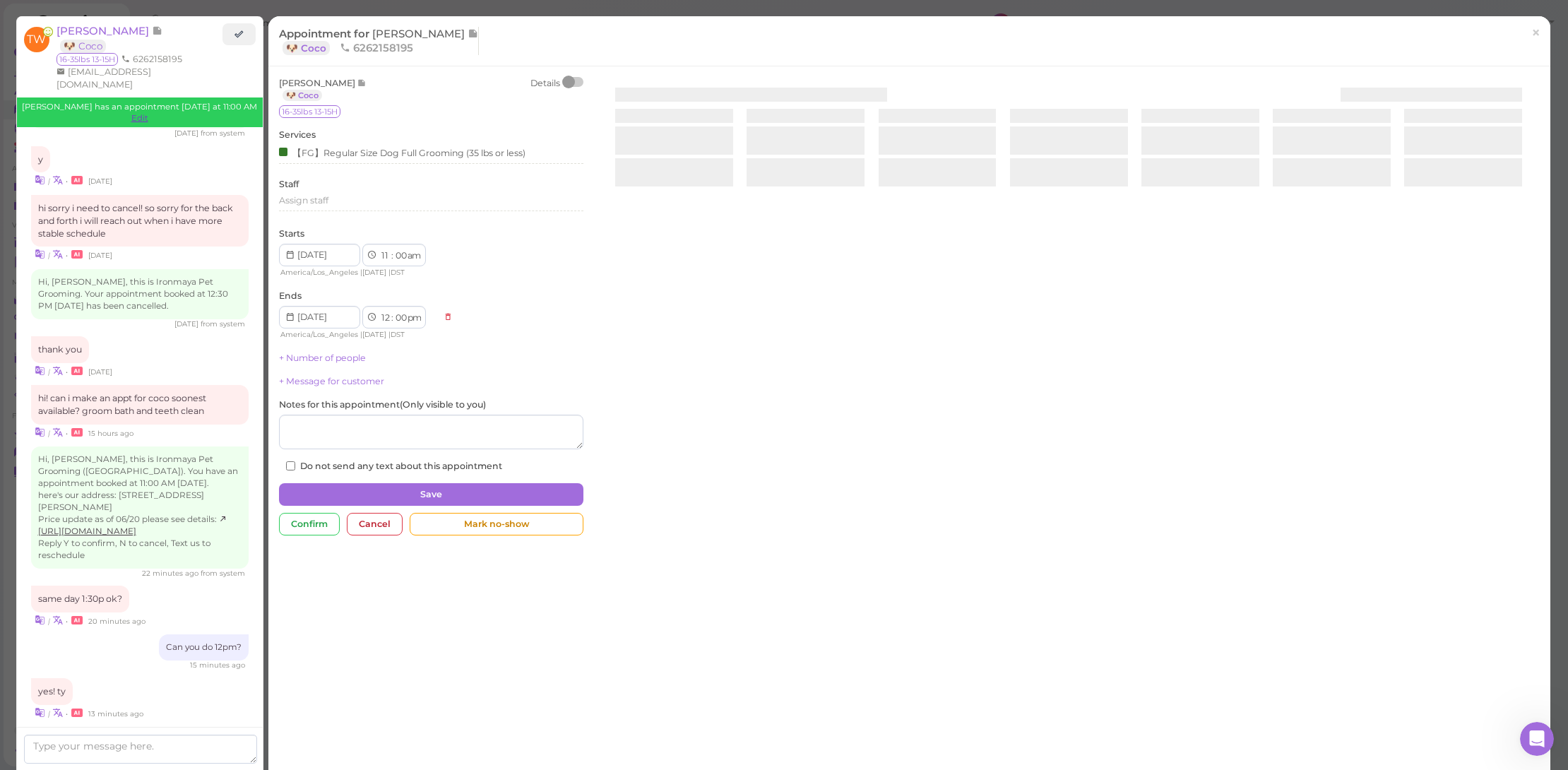
scroll to position [1309, 0]
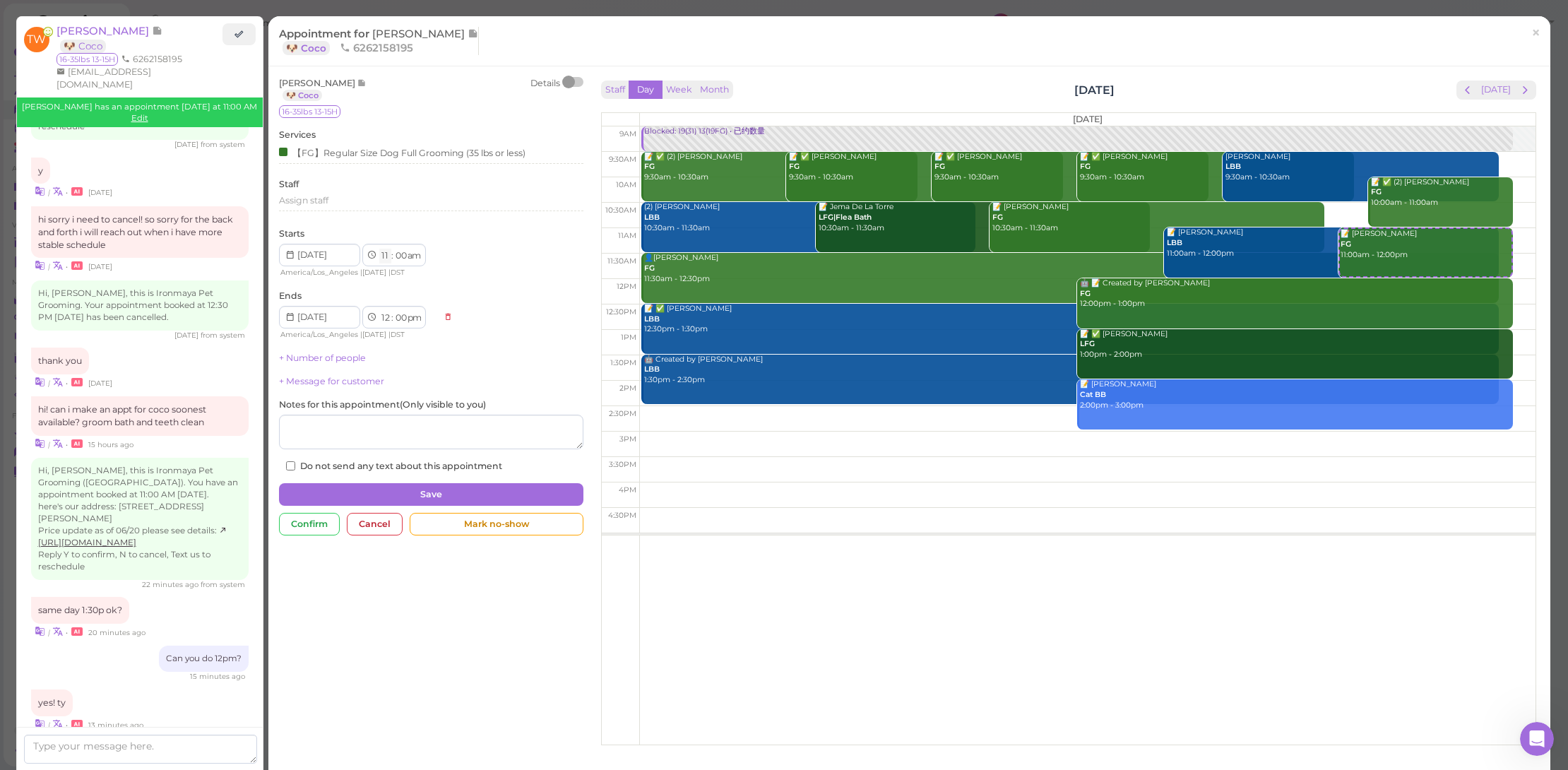
select select "12"
select select "1"
select select "am"
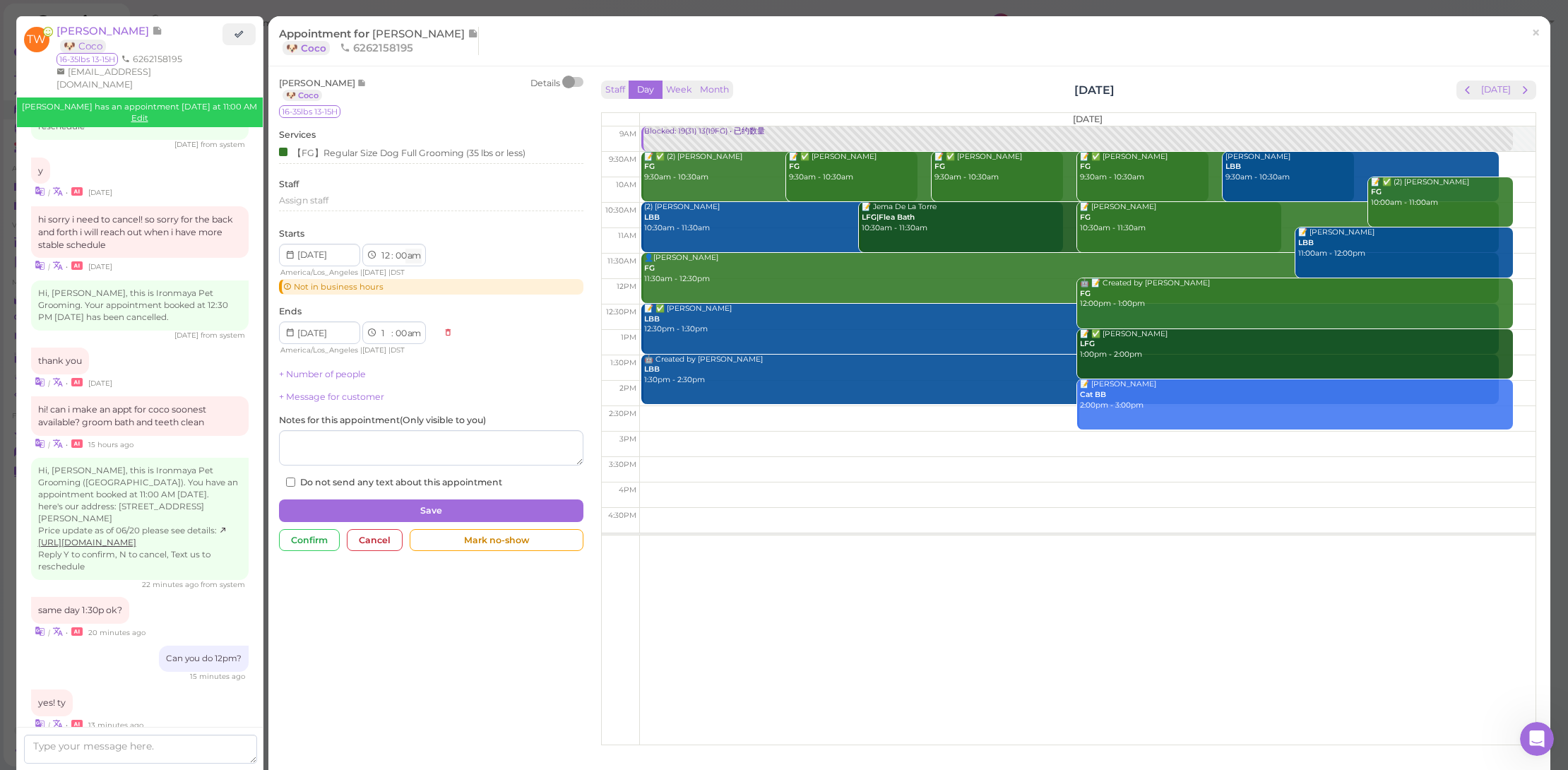
select select "pm"
drag, startPoint x: 421, startPoint y: 255, endPoint x: 511, endPoint y: 374, distance: 149.2
click at [539, 321] on div "1 2 3 4 5 6 7 8 9 10 11 12 : 00 05 10 15 20 25 30 35 40 45 50 55 am pm America/…" at bounding box center [431, 339] width 305 height 36
select select "pm"
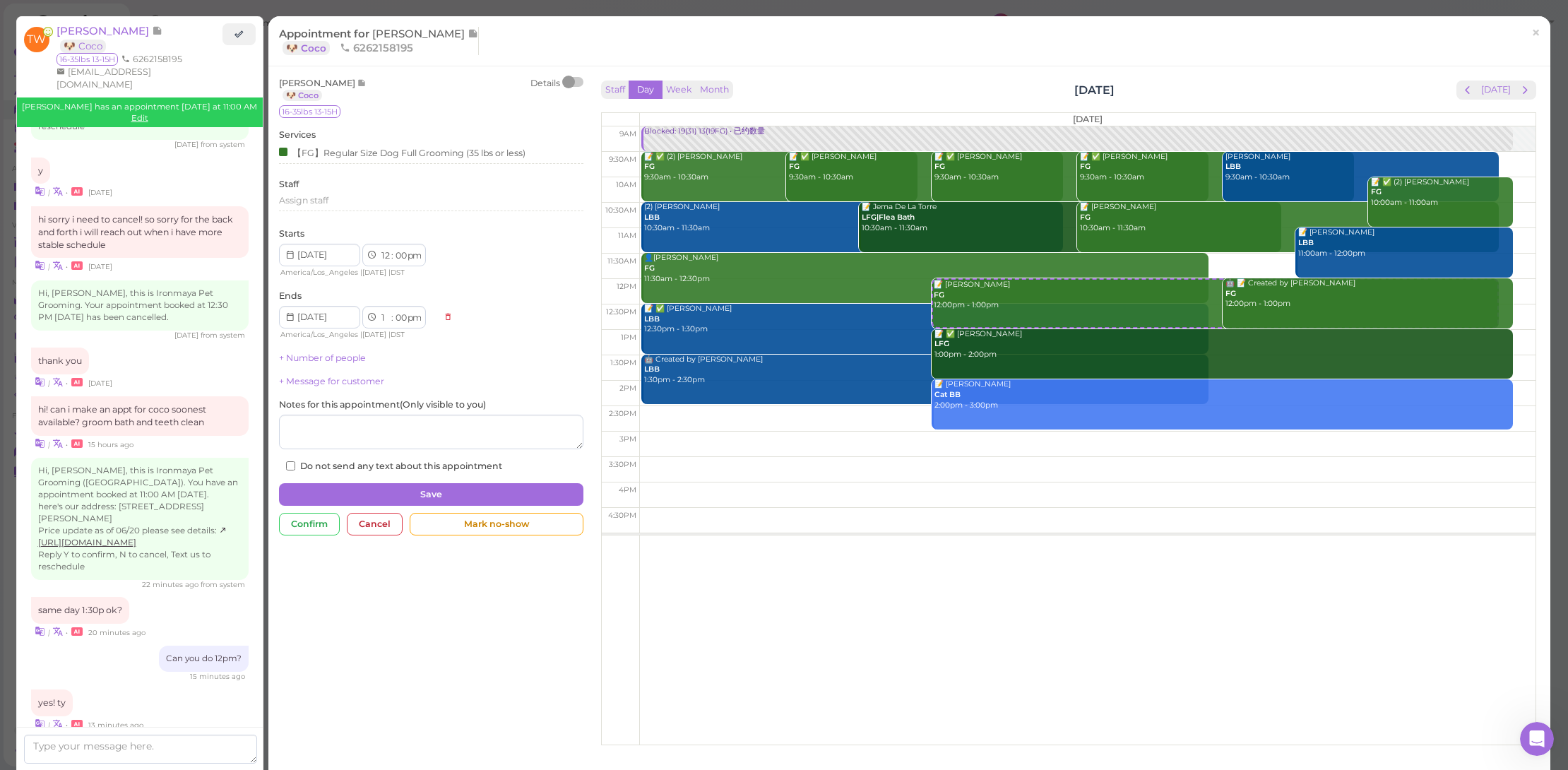
click at [481, 503] on div "Tiffany Wu 🐶 Coco Details 16-35lbs 13-15H Services 【FG】Regular Size Dog Full Gr…" at bounding box center [431, 309] width 319 height 466
click at [485, 495] on button "Save" at bounding box center [431, 494] width 305 height 23
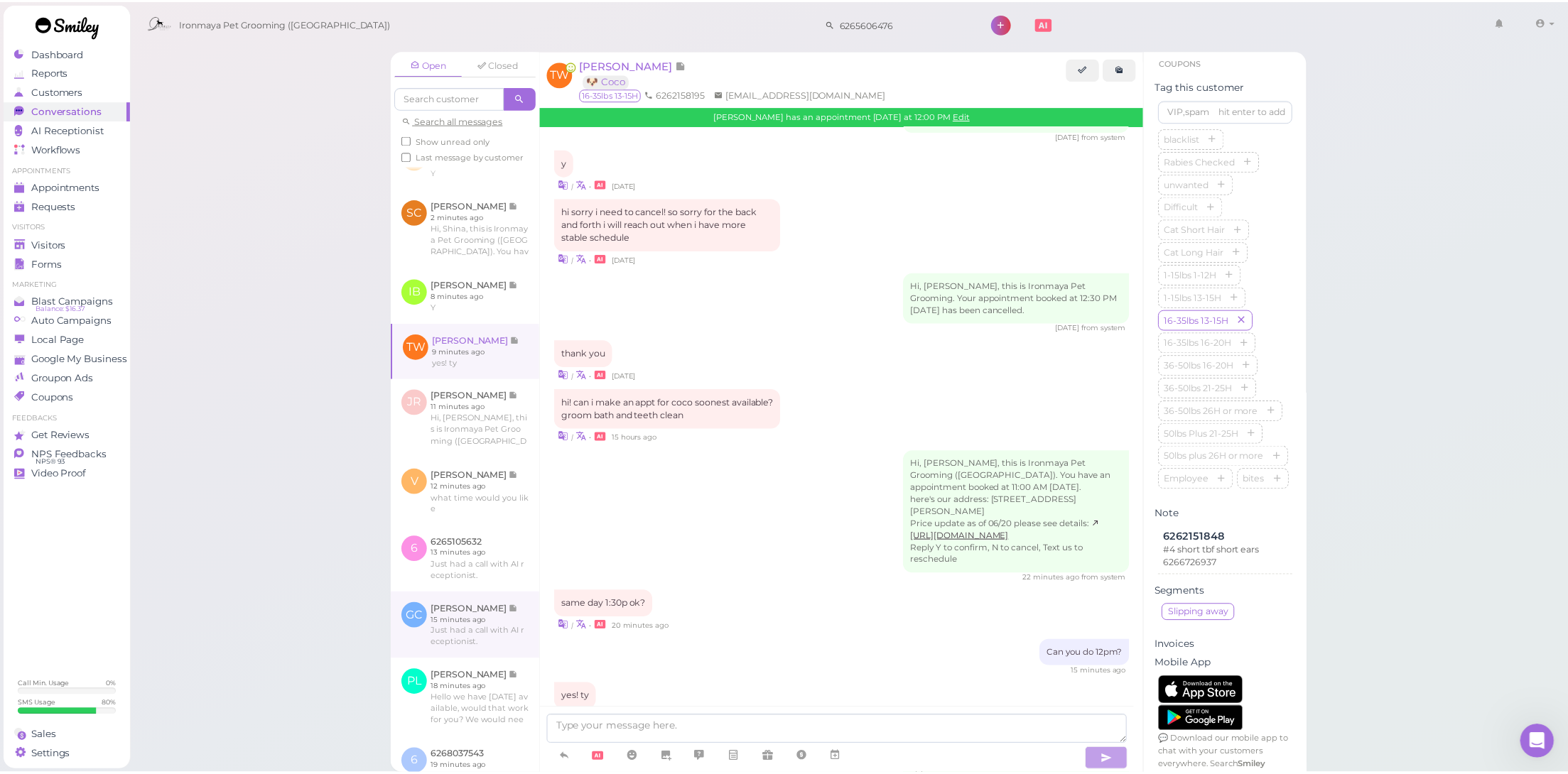
scroll to position [499, 0]
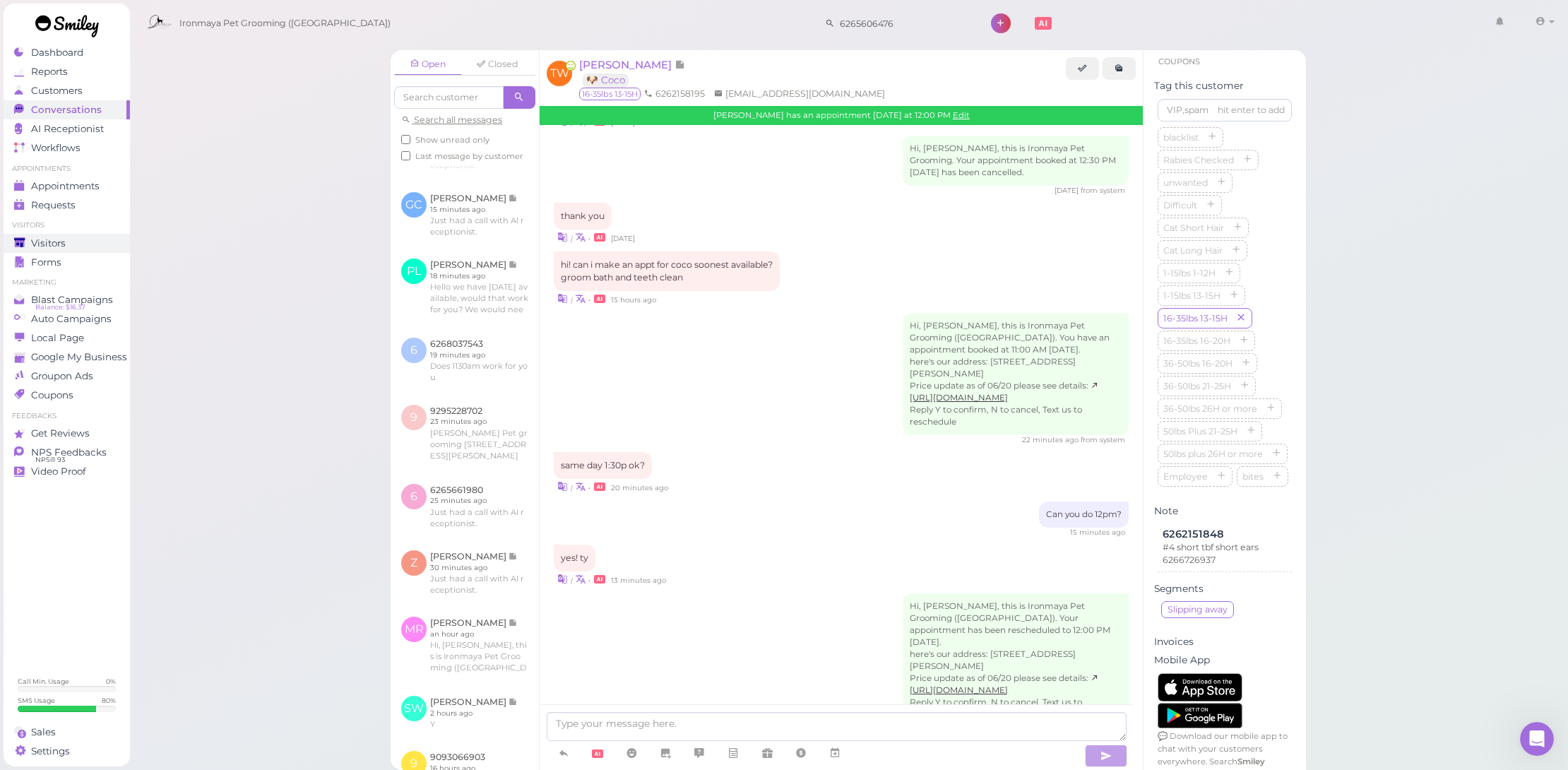
click at [54, 241] on span "Visitors" at bounding box center [49, 243] width 35 height 12
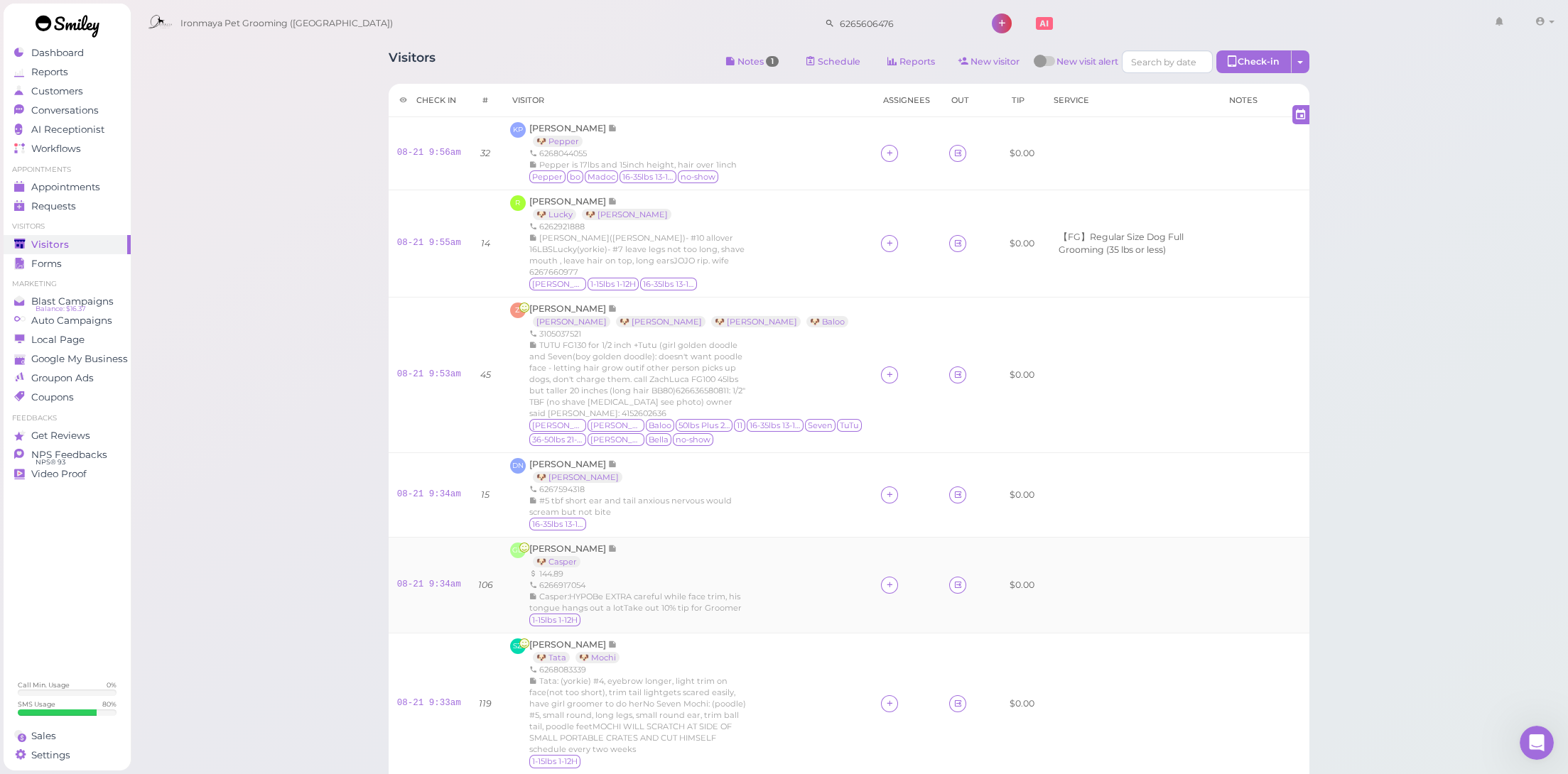
scroll to position [406, 0]
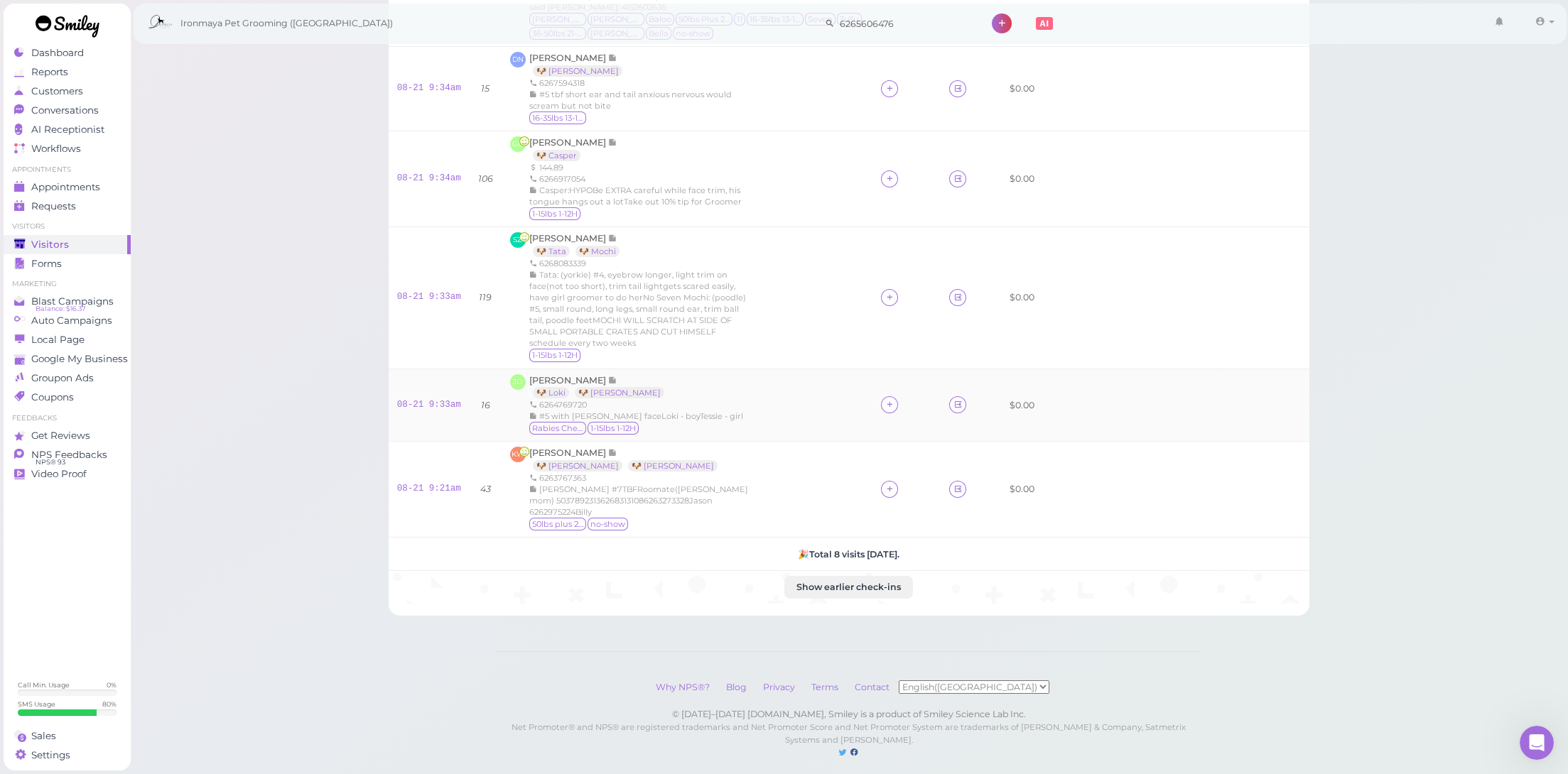
drag, startPoint x: 441, startPoint y: 469, endPoint x: 575, endPoint y: 422, distance: 142.0
click at [440, 484] on link "08-21 9:21am" at bounding box center [428, 489] width 64 height 10
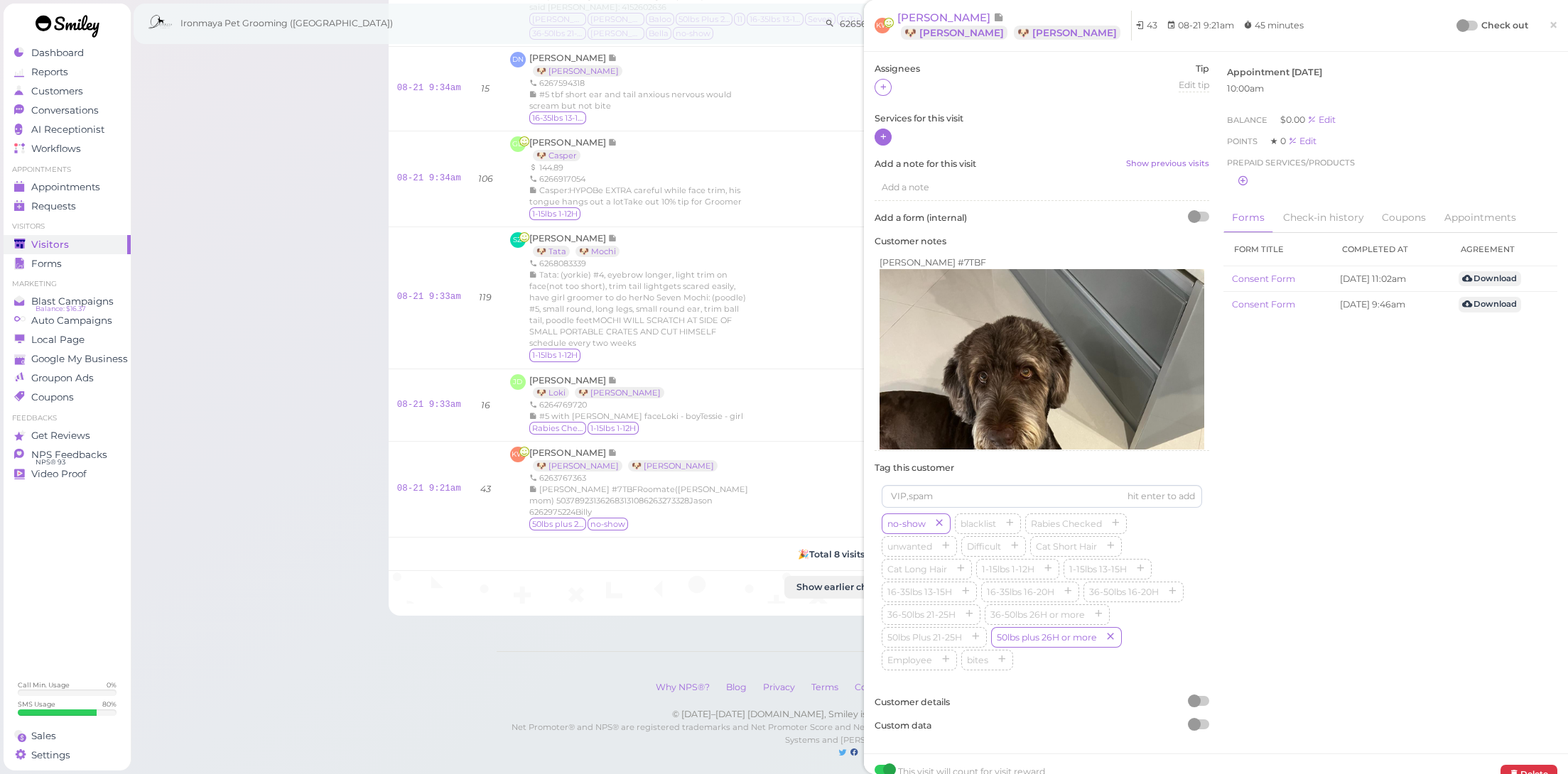
click at [886, 134] on icon at bounding box center [884, 137] width 9 height 11
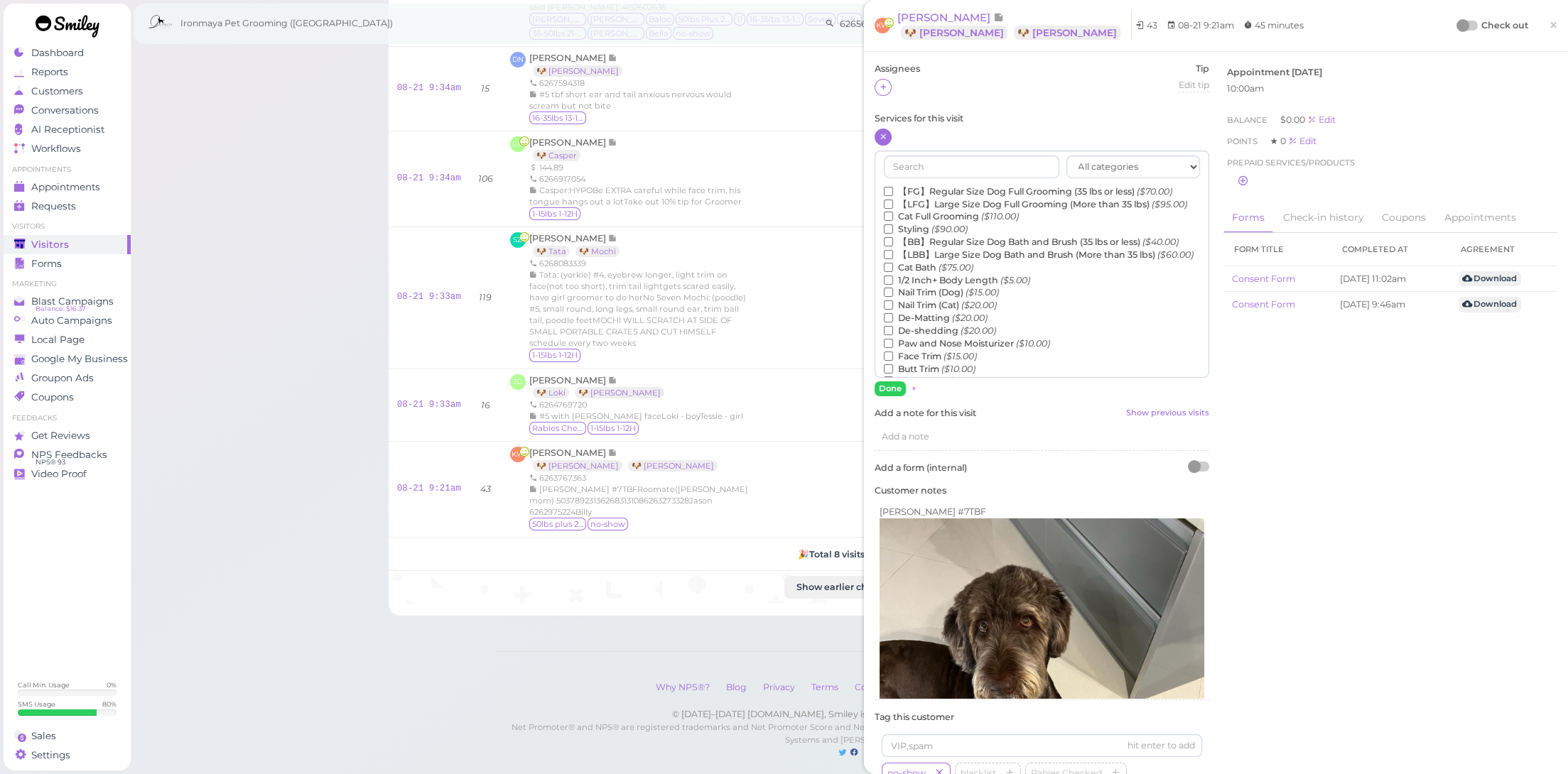
click at [915, 206] on label "【LFG】Large Size Dog Full Grooming (More than 35 lbs) ($95.00)" at bounding box center [1036, 204] width 304 height 13
click at [893, 206] on input "【LFG】Large Size Dog Full Grooming (More than 35 lbs) ($95.00)" at bounding box center [889, 204] width 9 height 9
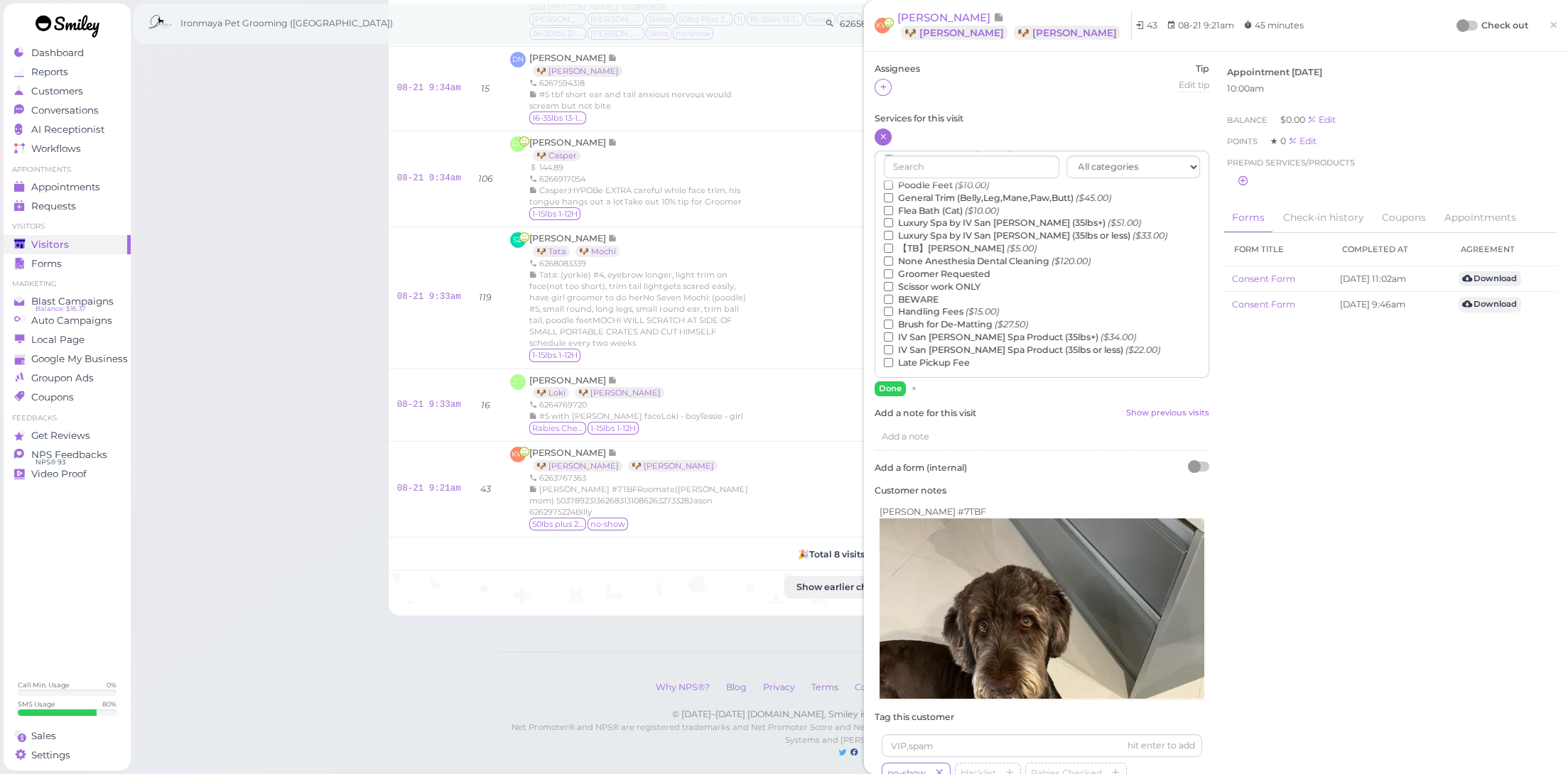
click at [945, 255] on label "【TB】Teeth Brushing ($5.00)" at bounding box center [960, 248] width 153 height 13
click at [893, 253] on input "【TB】Teeth Brushing ($5.00)" at bounding box center [889, 248] width 9 height 9
click at [887, 387] on button "Done" at bounding box center [890, 388] width 31 height 15
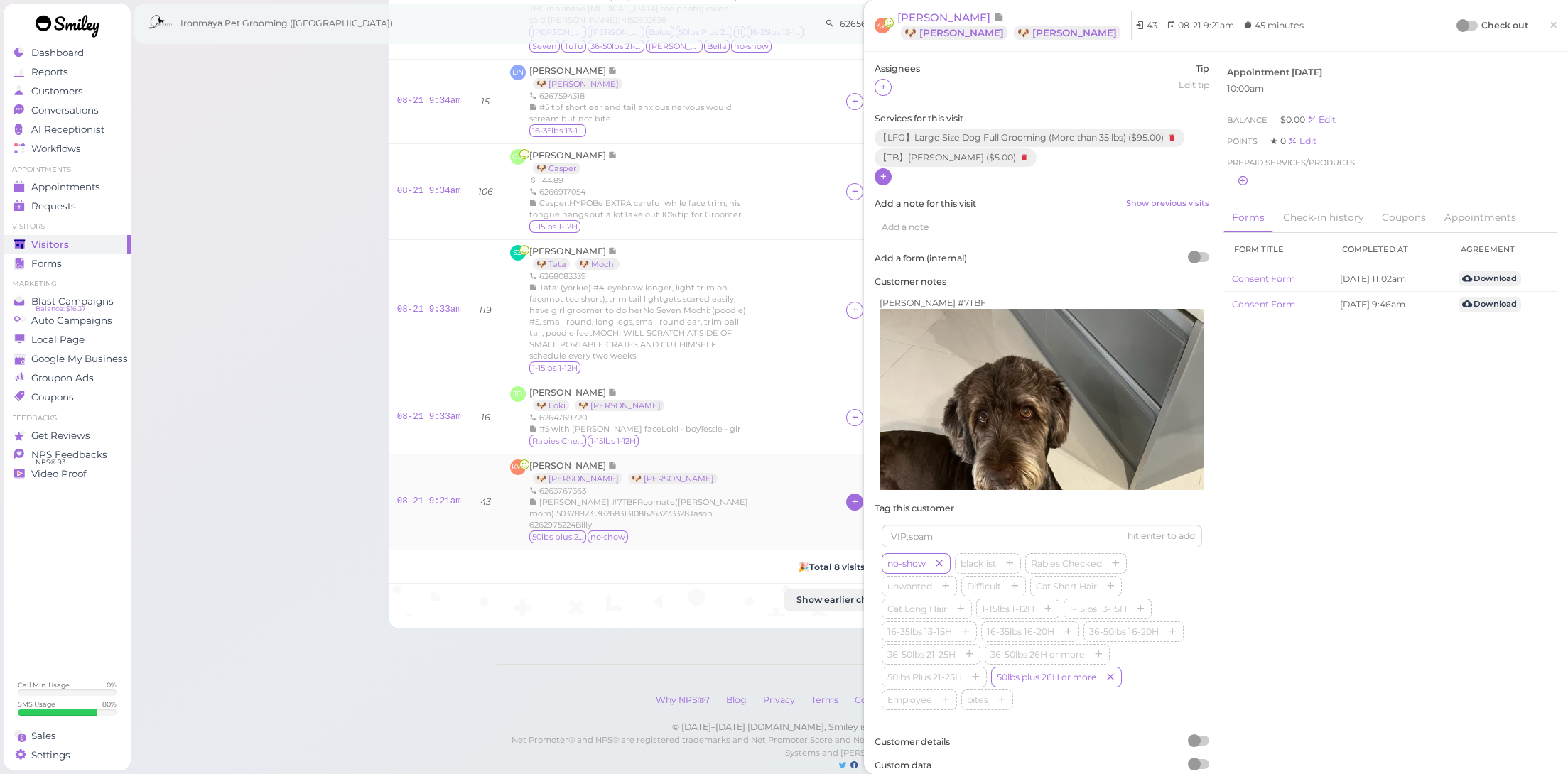
click at [846, 493] on div at bounding box center [854, 502] width 17 height 17
click at [870, 618] on div "[PERSON_NAME]" at bounding box center [936, 622] width 199 height 28
click at [419, 381] on td "08-21 9:33am" at bounding box center [429, 417] width 81 height 73
click at [438, 412] on link "08-21 9:33am" at bounding box center [428, 417] width 64 height 10
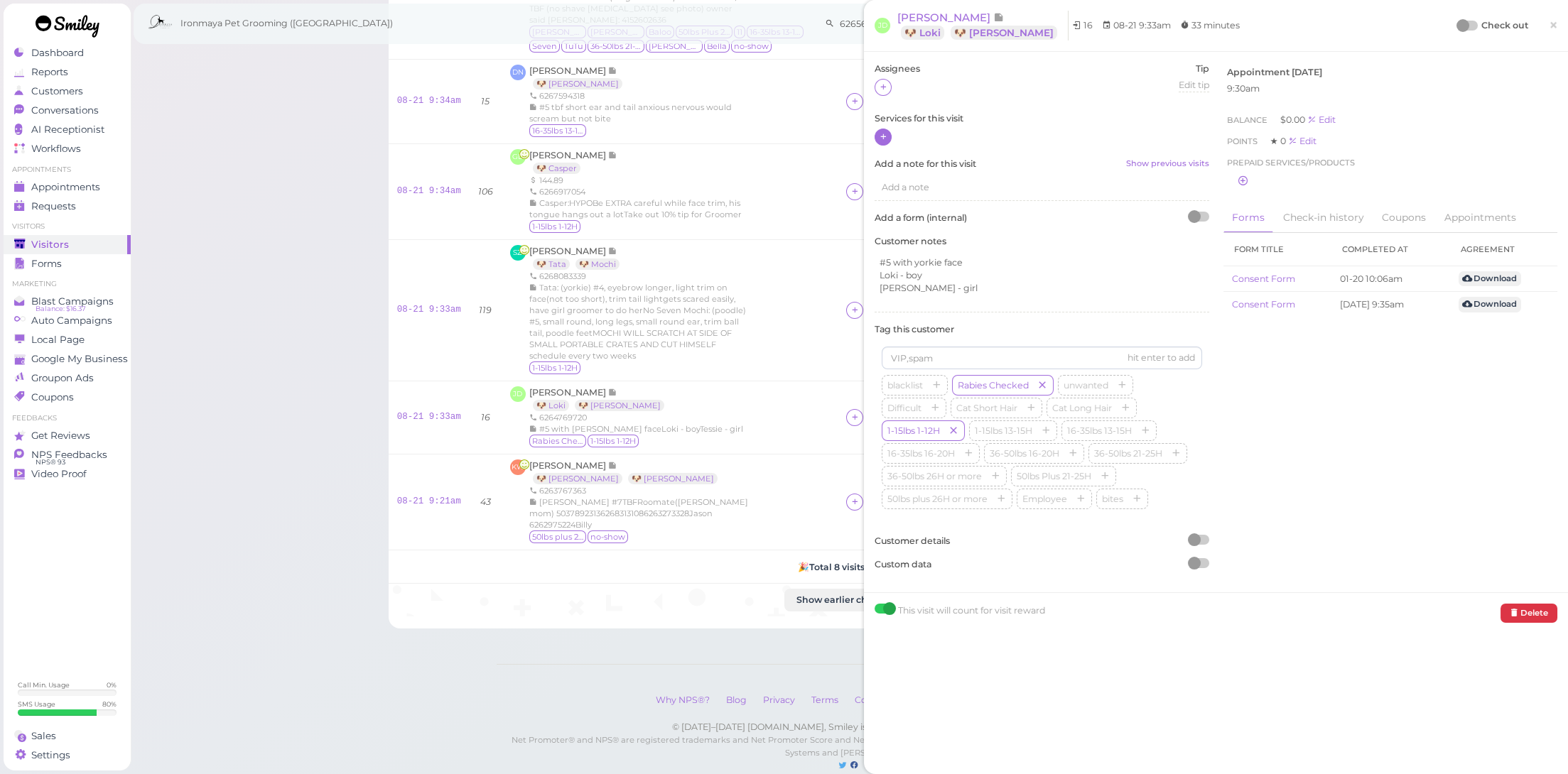
click at [880, 142] on icon at bounding box center [884, 137] width 9 height 11
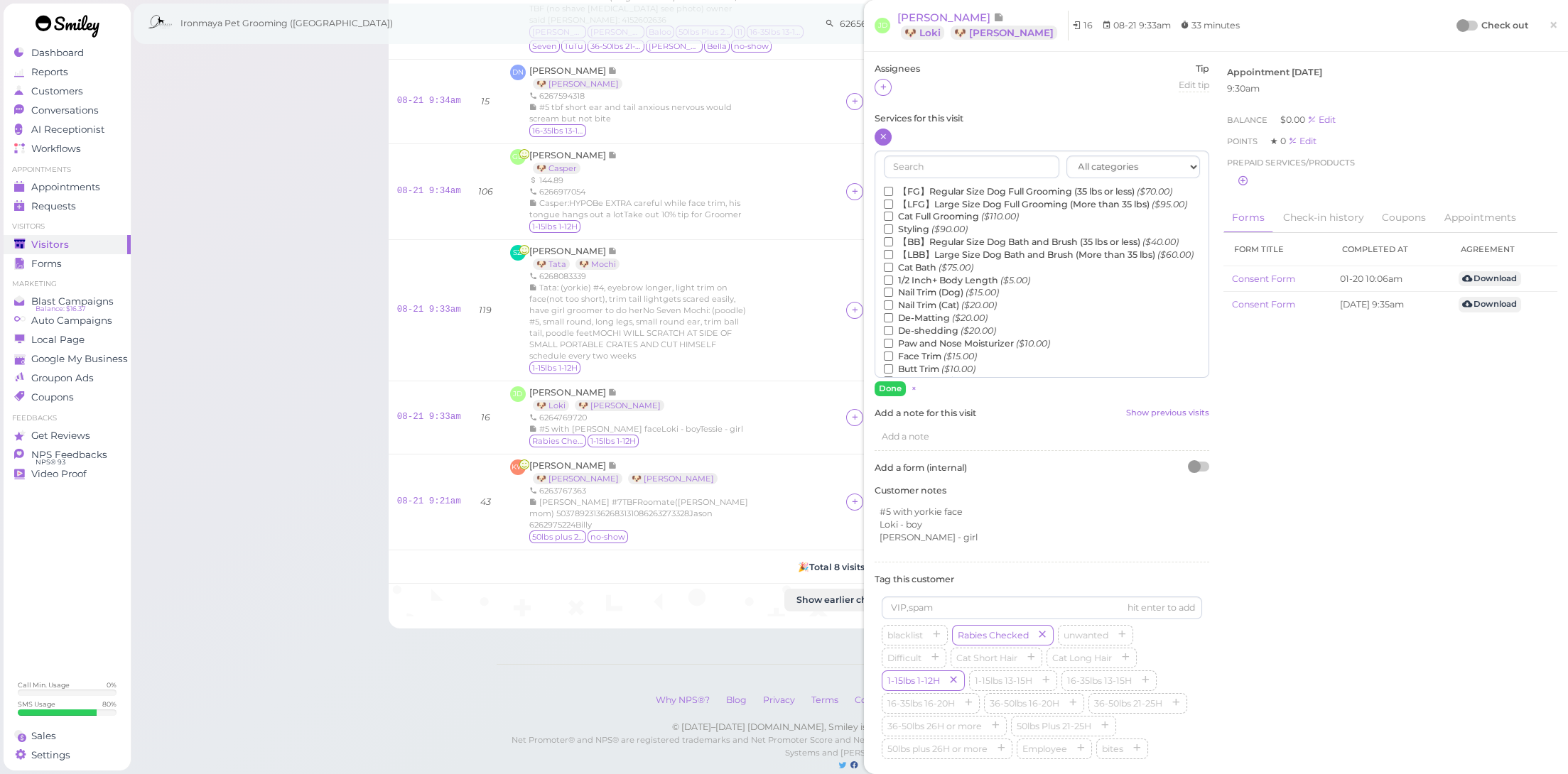
click at [894, 188] on label "【FG】Regular Size Dog Full Grooming (35 lbs or less) ($70.00)" at bounding box center [1028, 191] width 288 height 13
click at [893, 188] on input "【FG】Regular Size Dog Full Grooming (35 lbs or less) ($70.00)" at bounding box center [889, 191] width 9 height 9
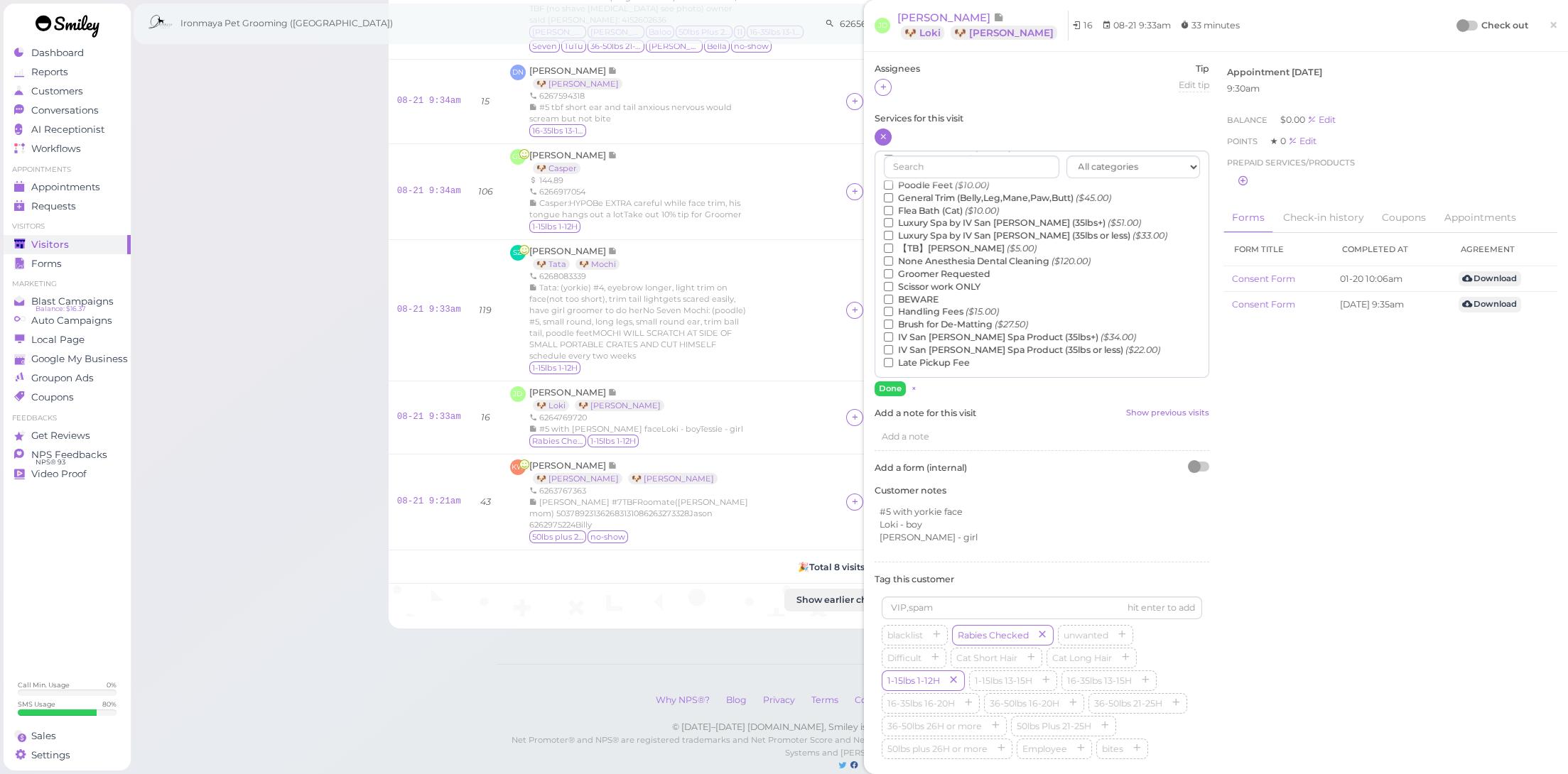
click at [965, 251] on label "【TB】Teeth Brushing ($5.00)" at bounding box center [960, 248] width 153 height 13
click at [893, 251] on input "【TB】Teeth Brushing ($5.00)" at bounding box center [889, 248] width 9 height 9
click at [893, 387] on button "Done" at bounding box center [890, 388] width 31 height 15
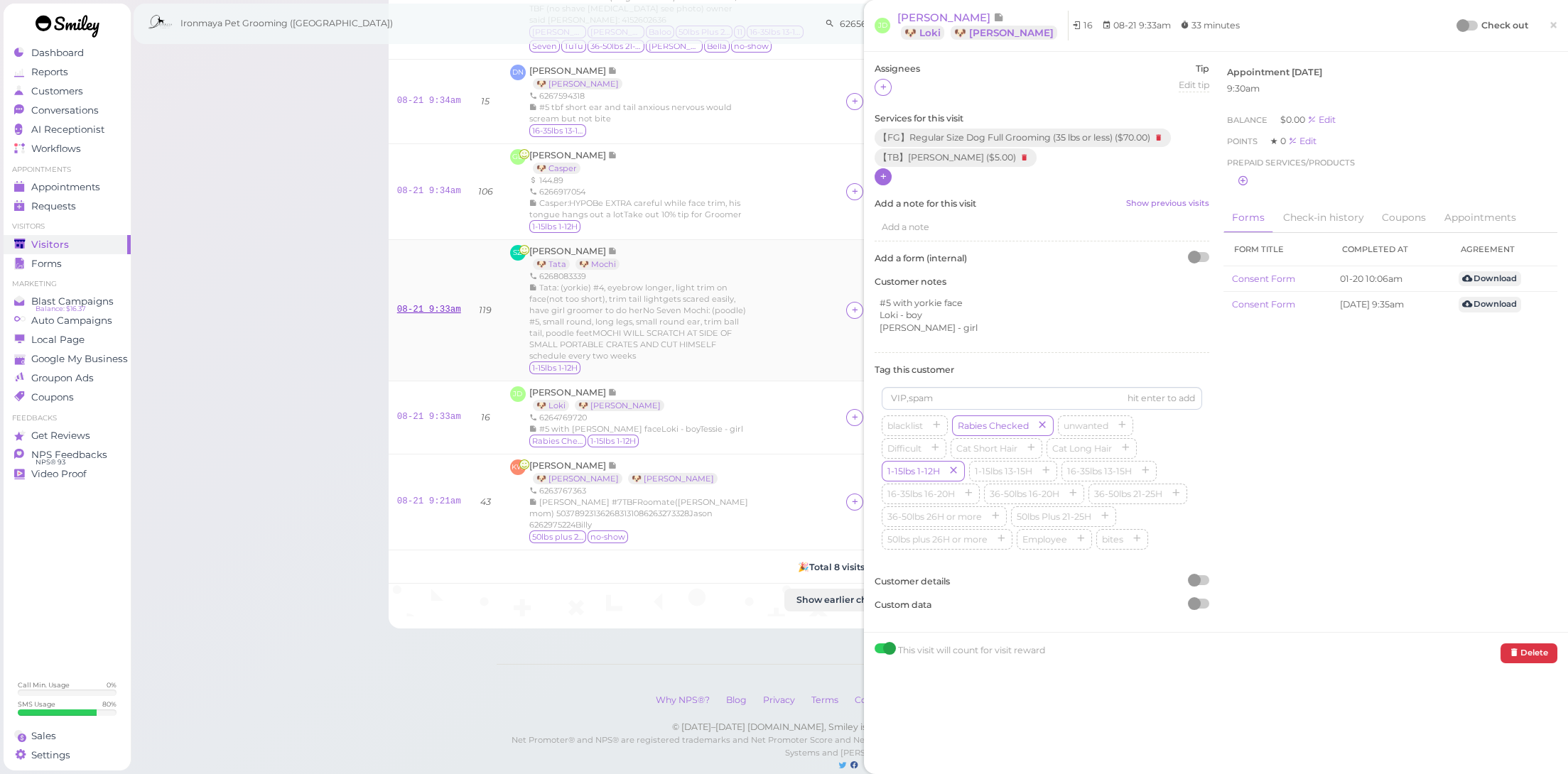
click at [424, 305] on link "08-21 9:33am" at bounding box center [428, 309] width 64 height 10
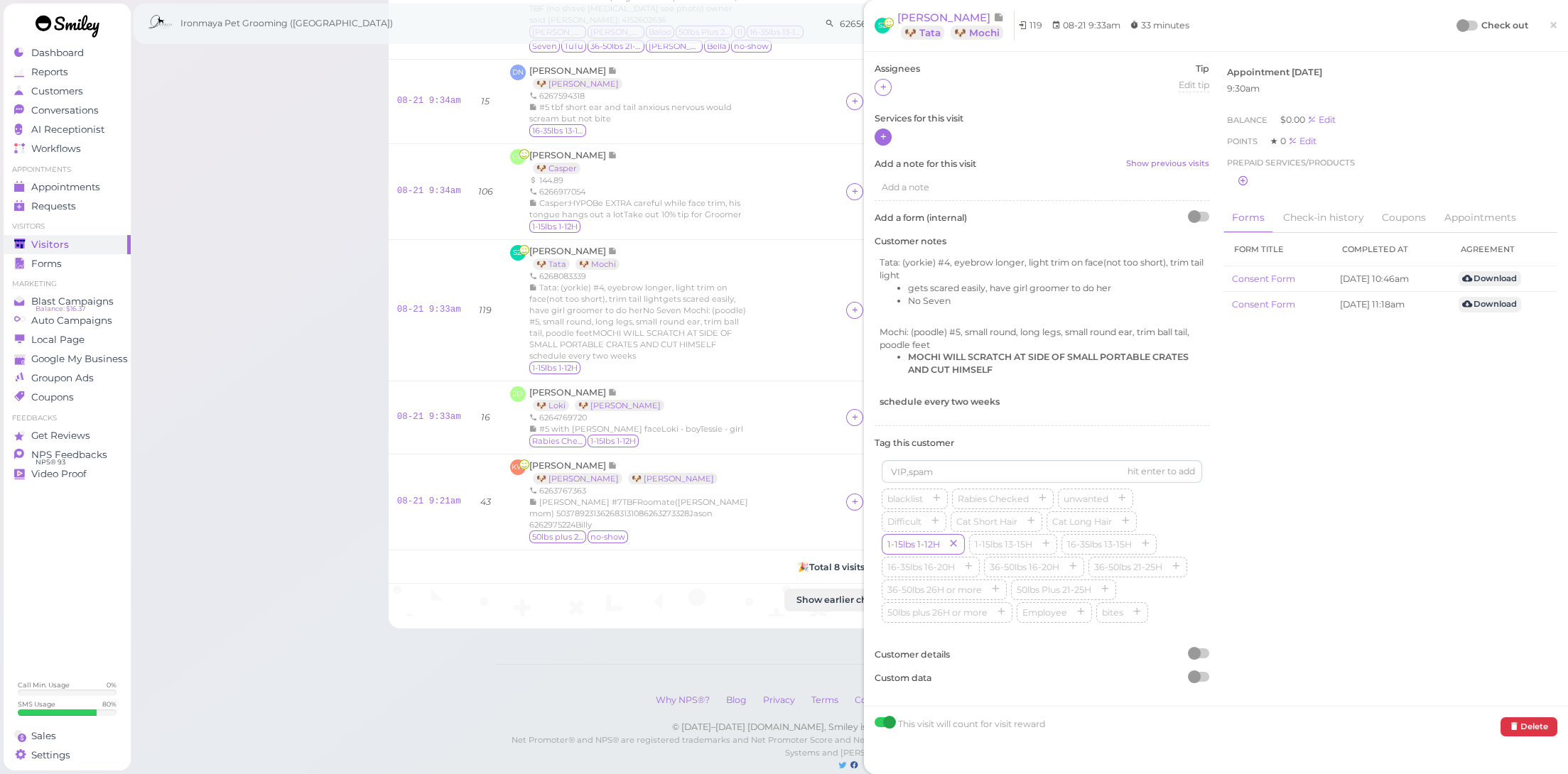
click at [866, 137] on div "Assignees Tip Edit tip 0 Services for this visit Add a note for this visit Show…" at bounding box center [1215, 378] width 704 height 654
click at [873, 141] on div "Assignees Tip Edit tip 0 Services for this visit Add a note for this visit Show…" at bounding box center [1041, 379] width 349 height 633
click at [879, 140] on icon at bounding box center [884, 137] width 9 height 11
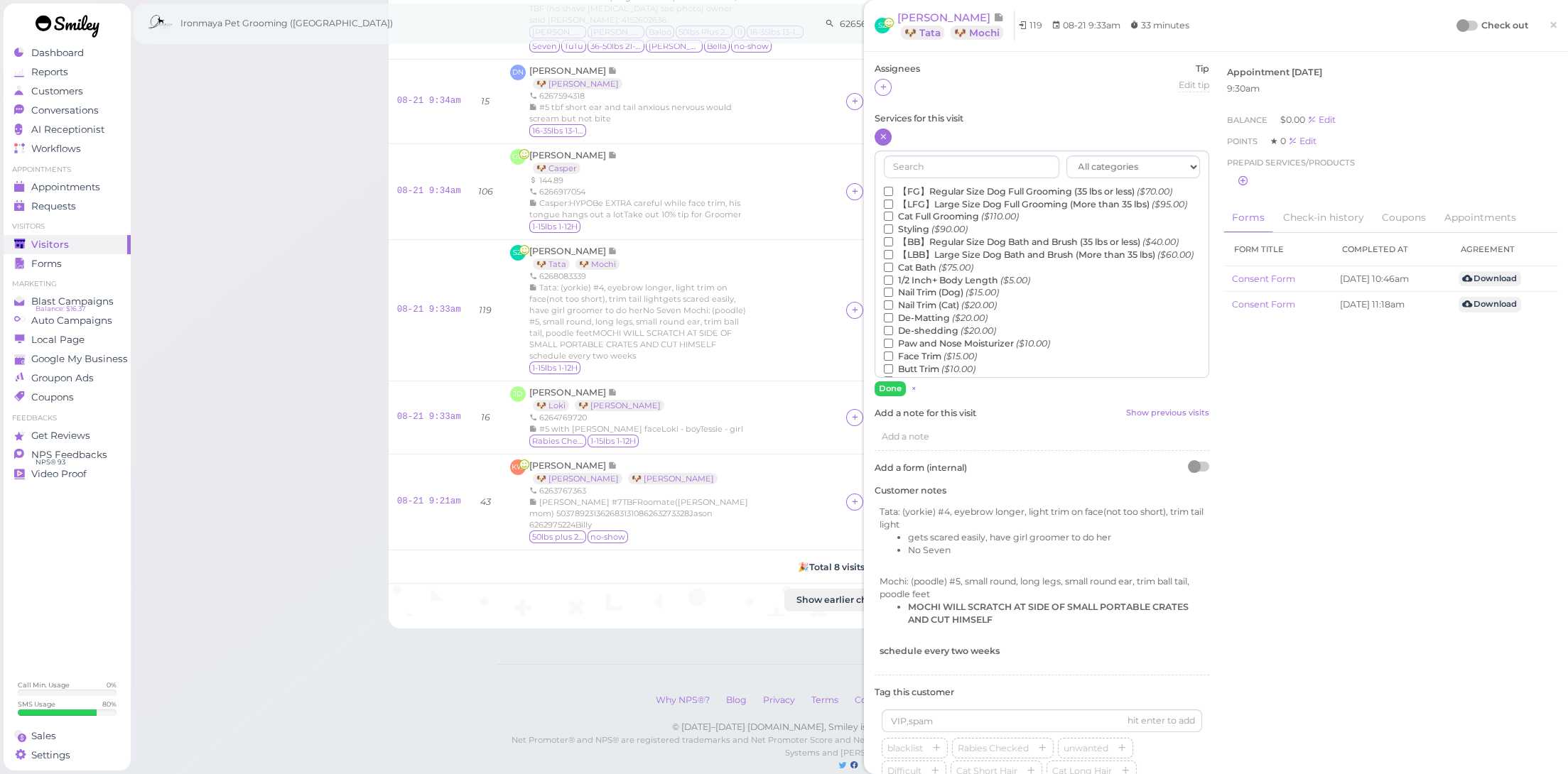
click at [941, 248] on label "【BB】Regular Size Dog Bath and Brush (35 lbs or less) ($40.00)" at bounding box center [1031, 242] width 295 height 13
click at [893, 247] on input "【BB】Regular Size Dog Bath and Brush (35 lbs or less) ($40.00)" at bounding box center [889, 242] width 9 height 9
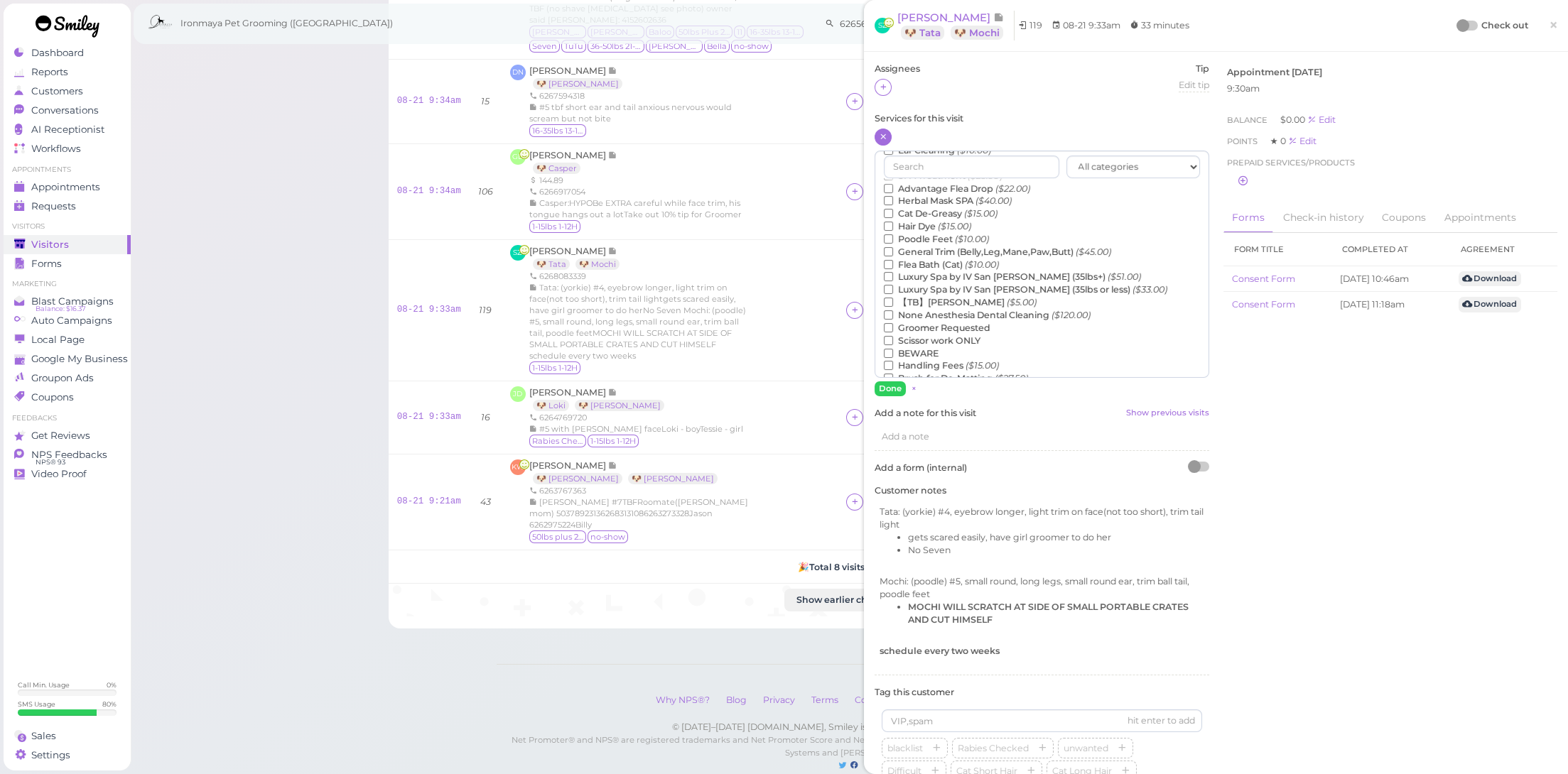
scroll to position [322, 0]
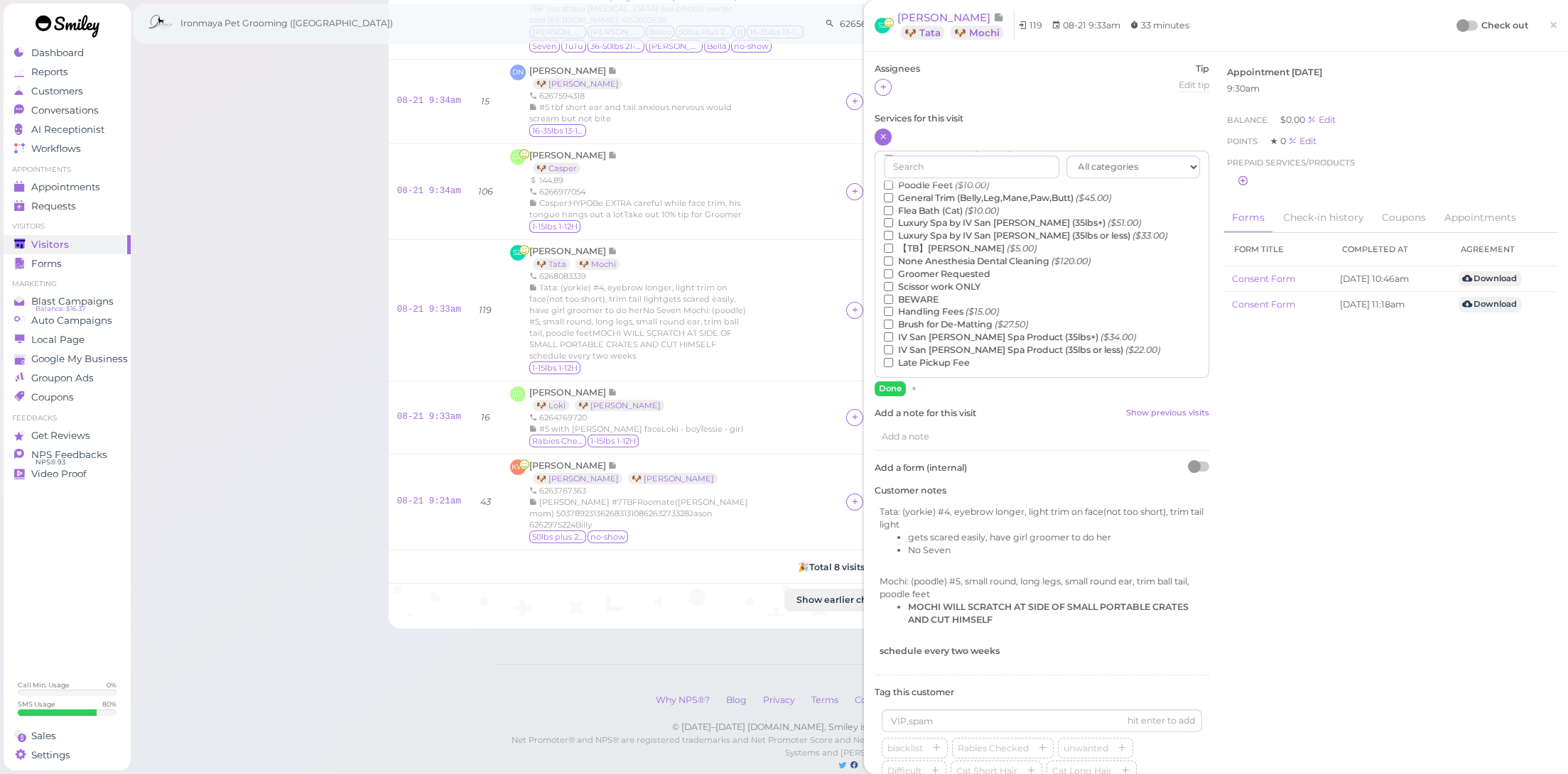
click at [958, 250] on label "【TB】Teeth Brushing ($5.00)" at bounding box center [960, 248] width 153 height 13
click at [893, 250] on input "【TB】Teeth Brushing ($5.00)" at bounding box center [889, 248] width 9 height 9
click at [892, 383] on button "Done" at bounding box center [890, 388] width 31 height 15
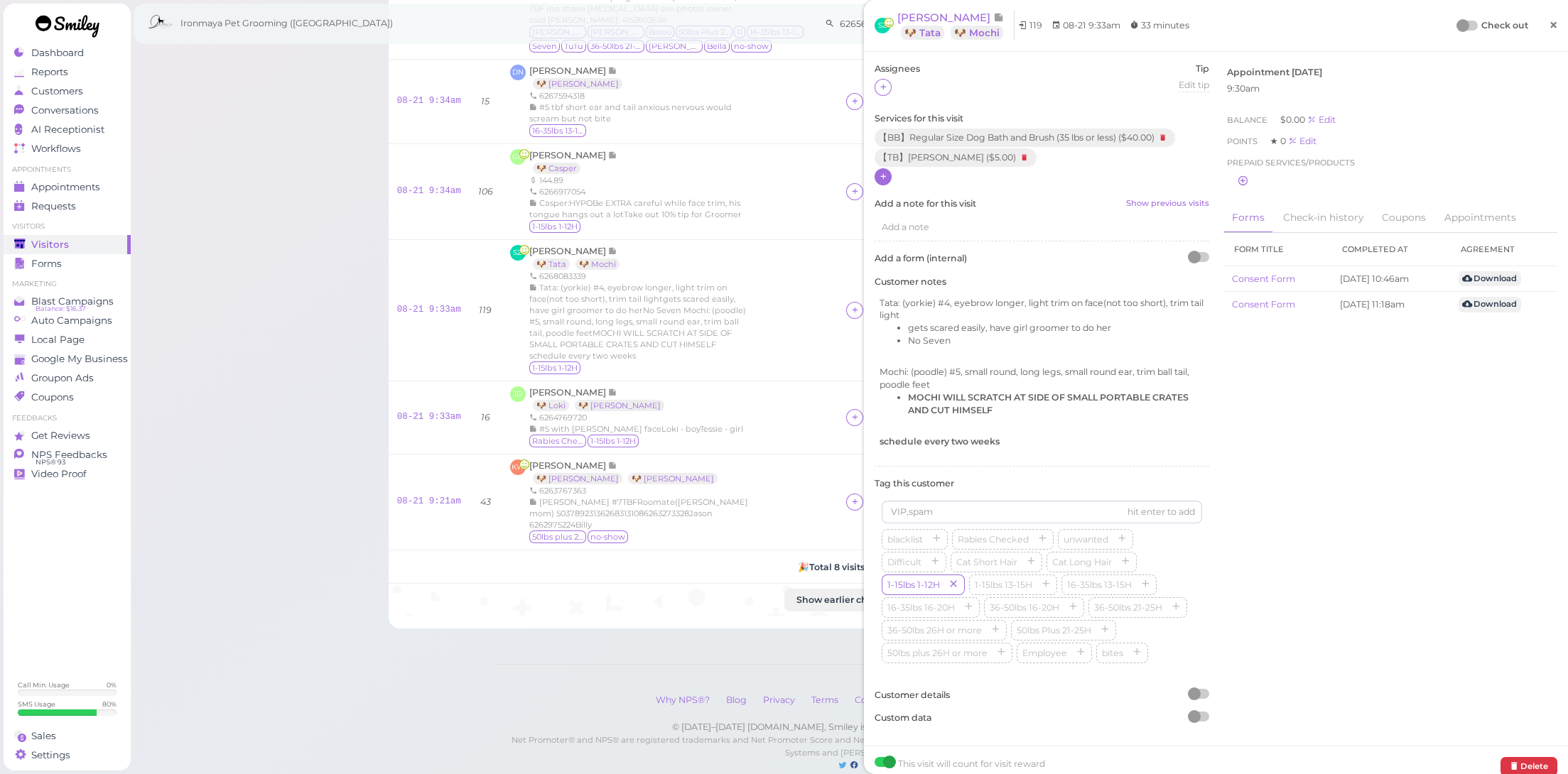
click at [1549, 29] on span "×" at bounding box center [1553, 25] width 9 height 20
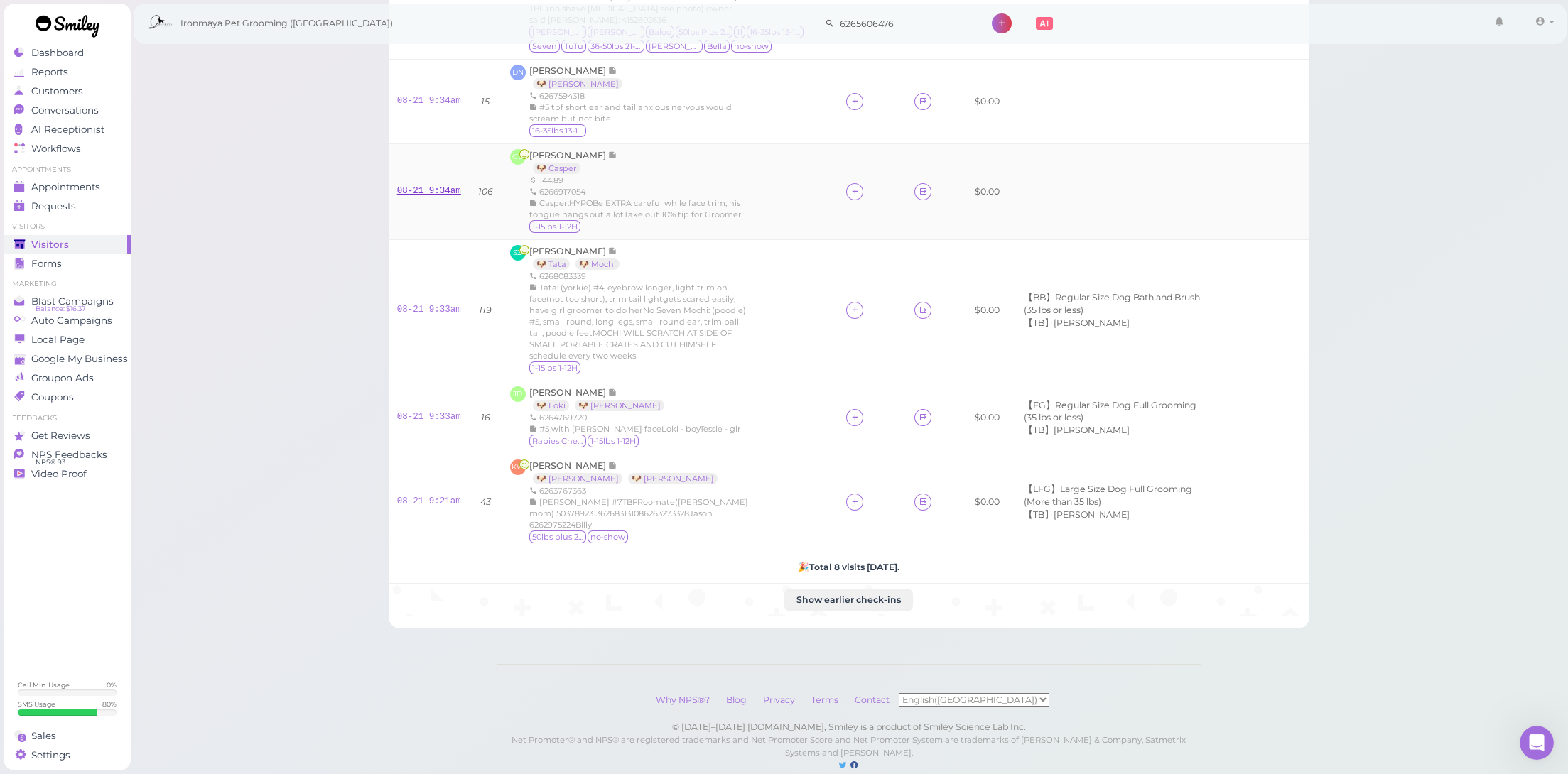
click at [422, 186] on link "08-21 9:34am" at bounding box center [428, 191] width 64 height 10
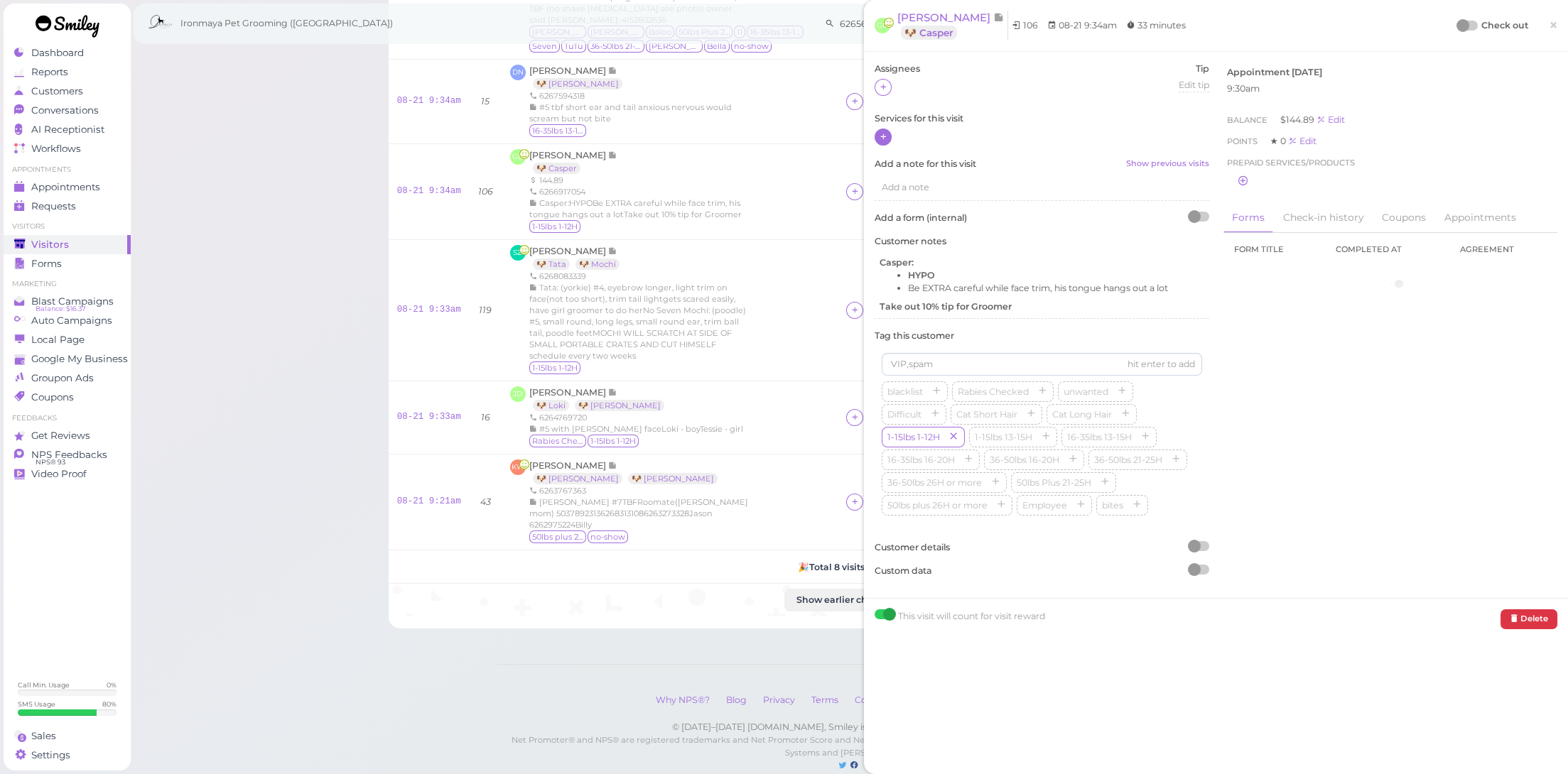
click at [889, 132] on div at bounding box center [883, 137] width 17 height 17
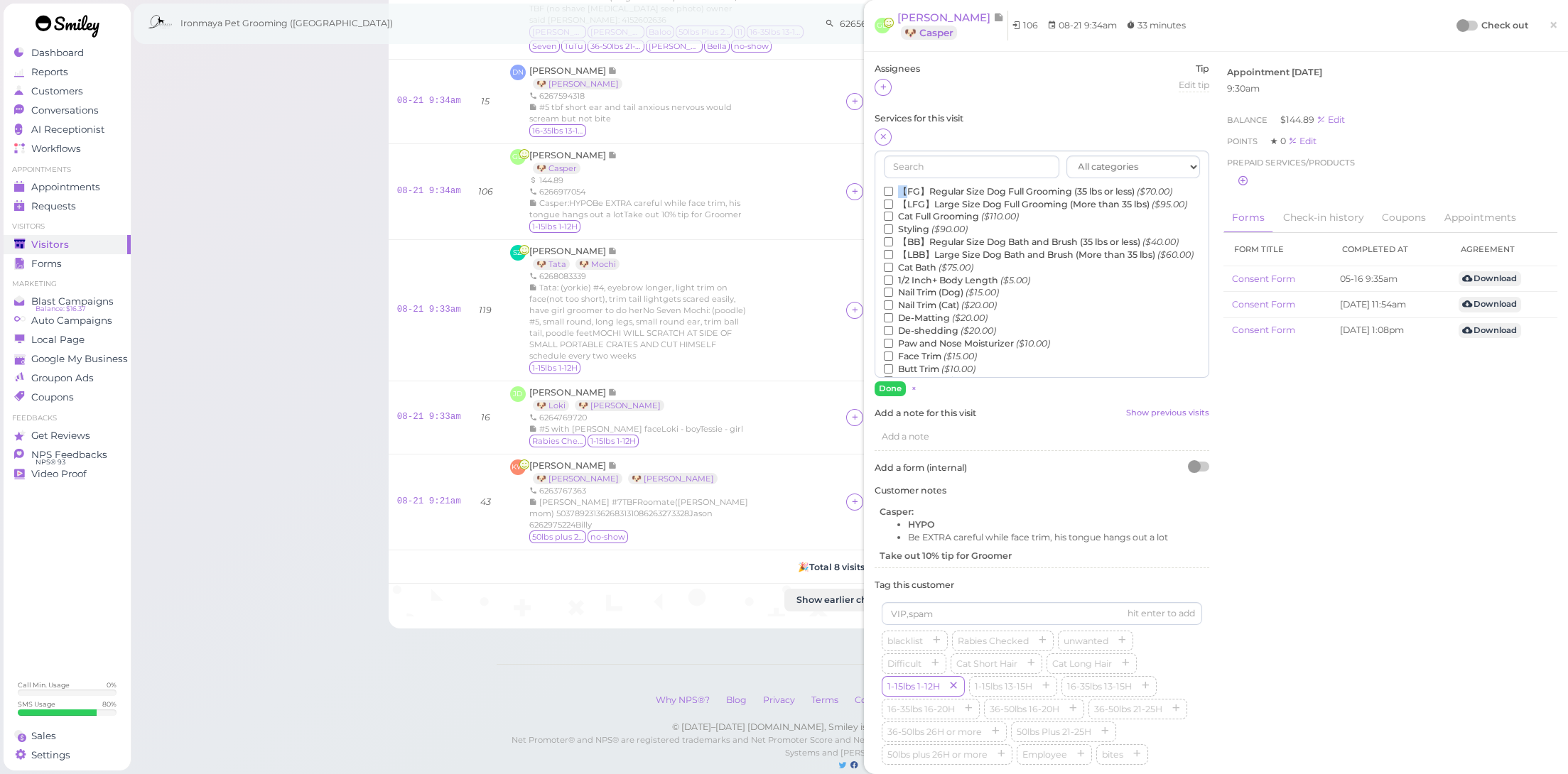
click at [909, 186] on div "All categories FULL GROOMING BATH & BRUSH Add-ons DENTAL CARE Special Requests …" at bounding box center [1041, 264] width 334 height 227
click at [947, 191] on label "【FG】Regular Size Dog Full Grooming (35 lbs or less) ($70.00)" at bounding box center [1028, 191] width 288 height 13
click at [893, 191] on input "【FG】Regular Size Dog Full Grooming (35 lbs or less) ($70.00)" at bounding box center [889, 191] width 9 height 9
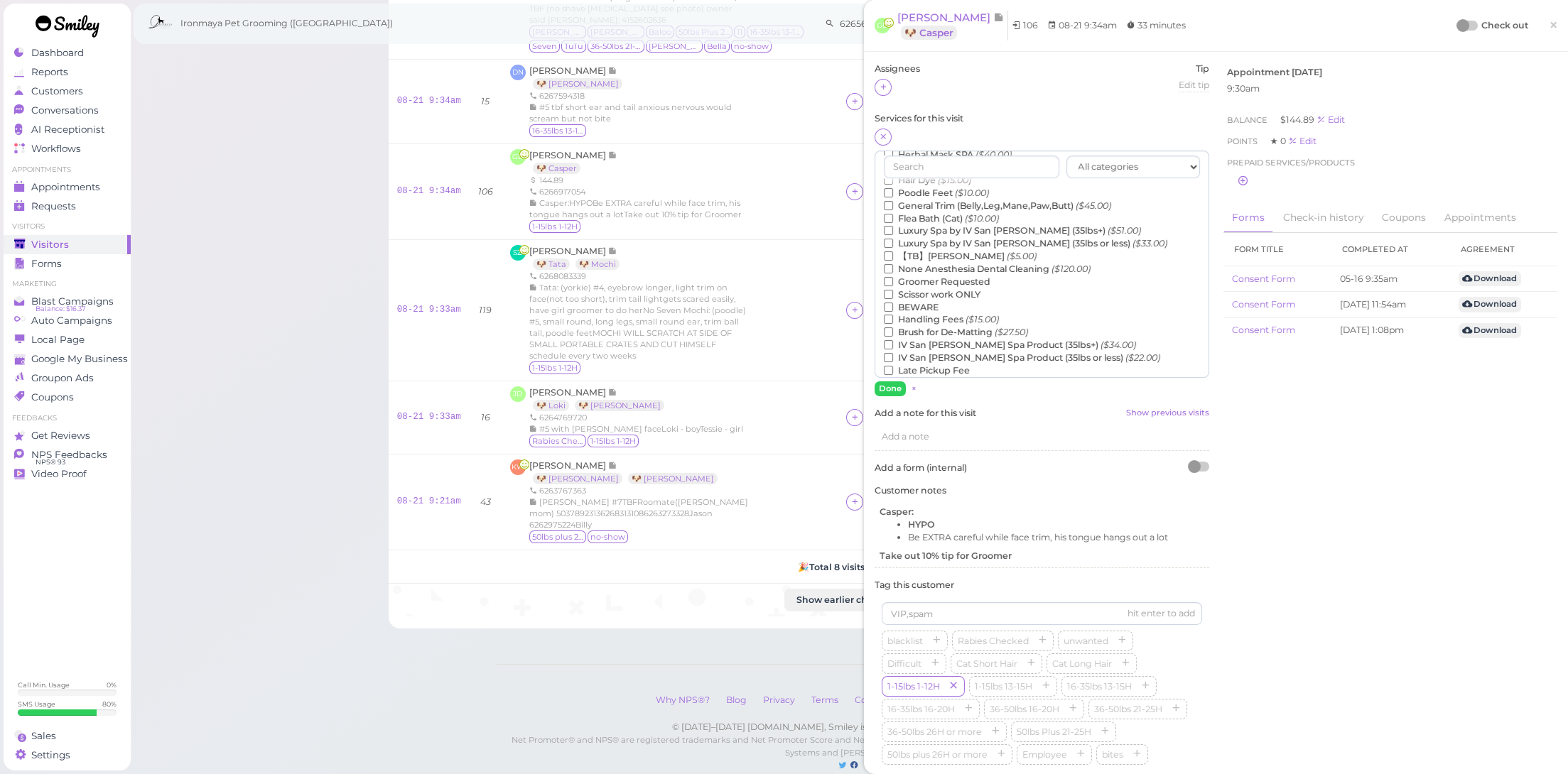
scroll to position [300, 0]
click at [985, 278] on label "None Anesthesia Dental Cleaning ($120.00)" at bounding box center [987, 271] width 207 height 13
click at [893, 275] on input "None Anesthesia Dental Cleaning ($120.00)" at bounding box center [889, 271] width 9 height 9
click at [898, 387] on button "Done" at bounding box center [890, 388] width 31 height 15
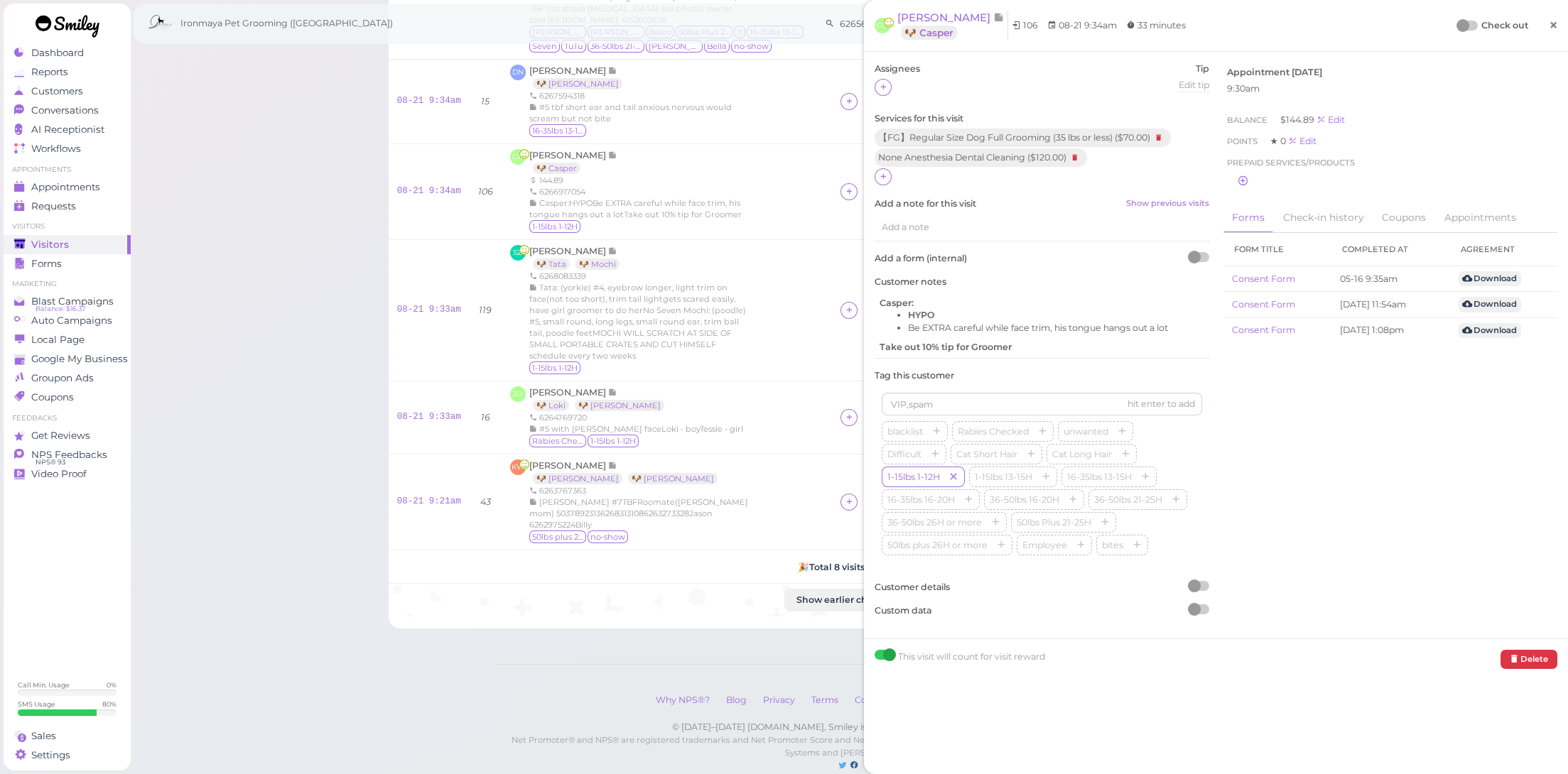
click at [1549, 32] on link "×" at bounding box center [1553, 26] width 27 height 33
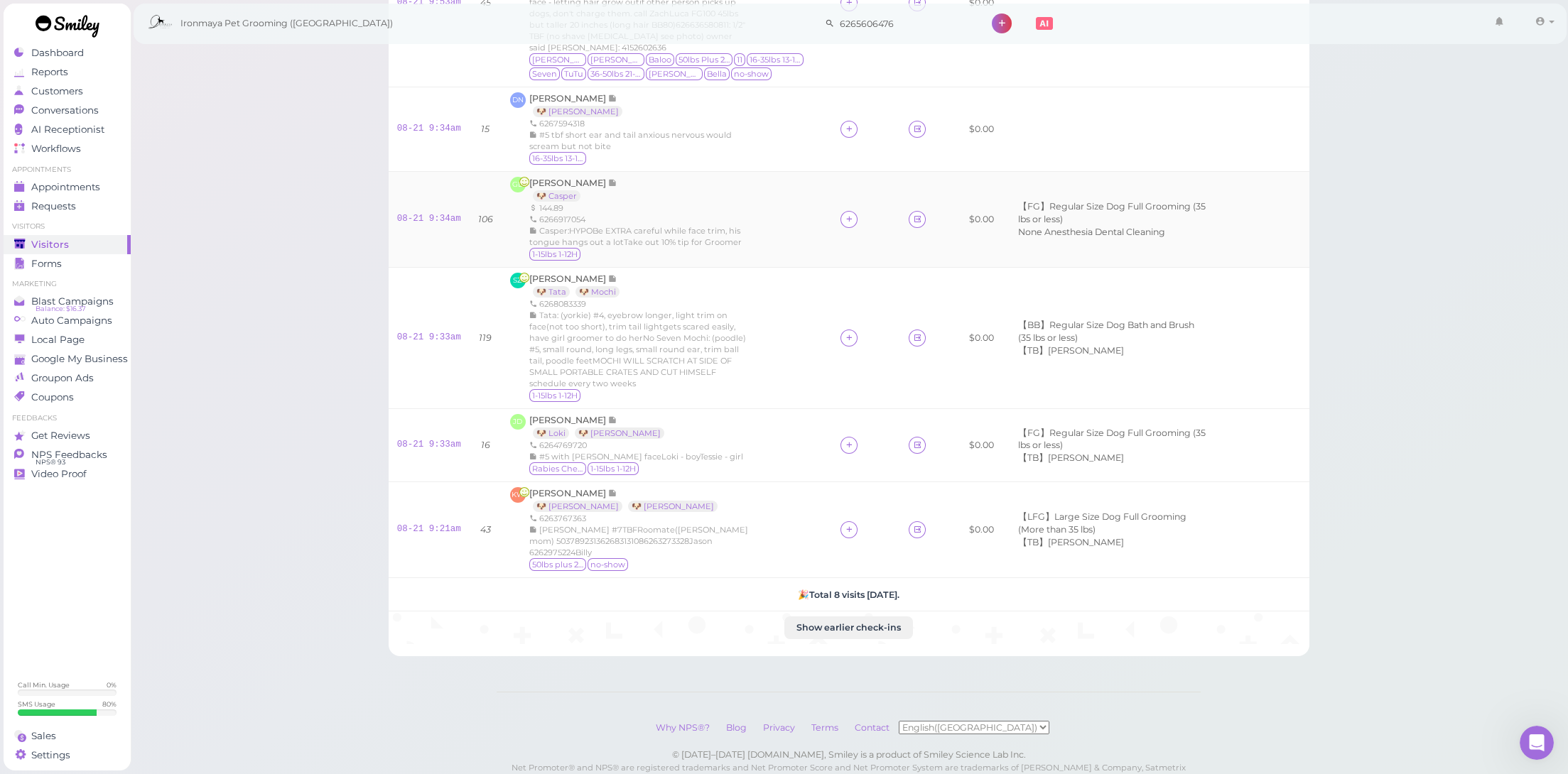
scroll to position [160, 0]
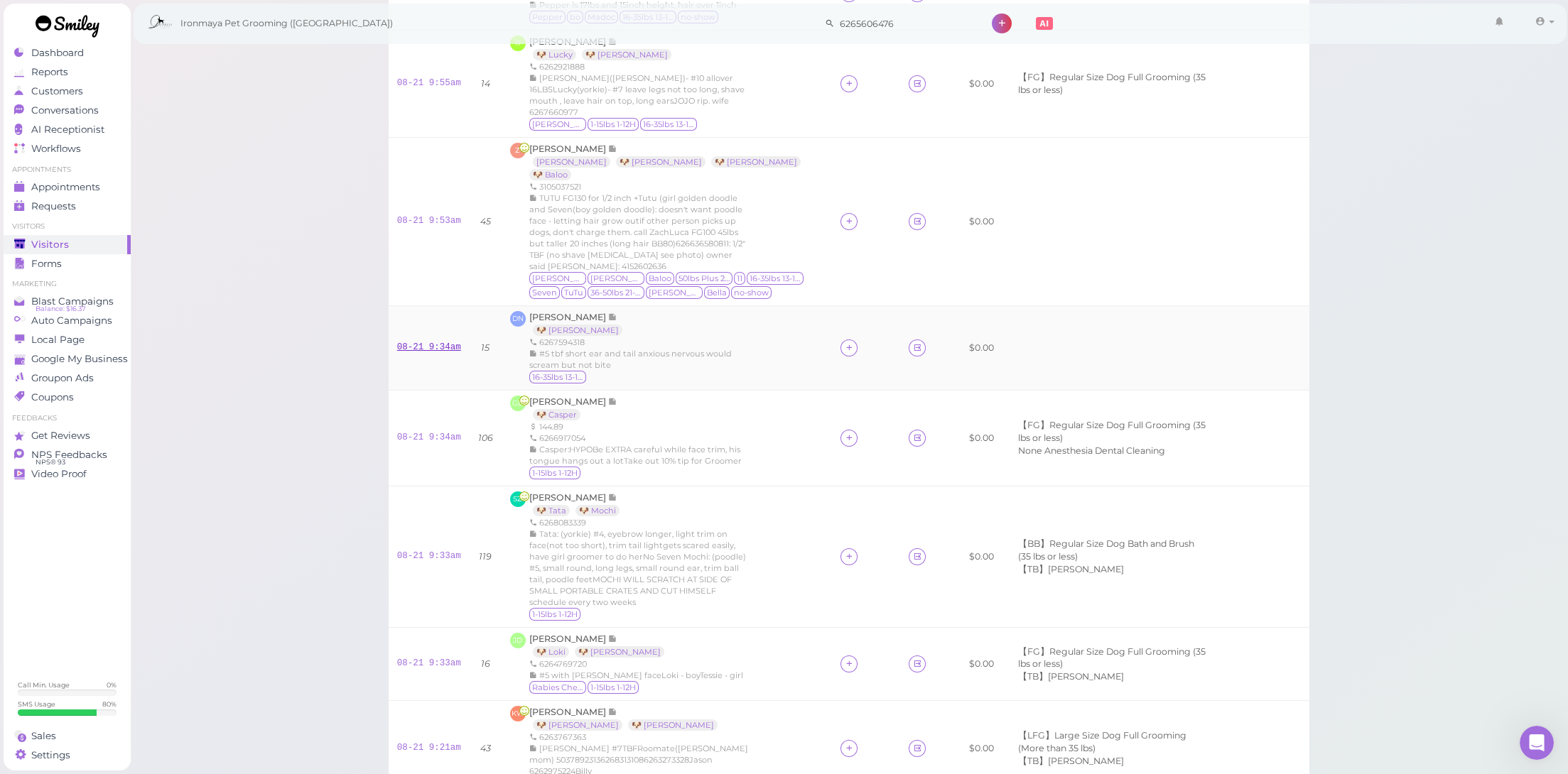
click at [454, 342] on link "08-21 9:34am" at bounding box center [428, 347] width 64 height 10
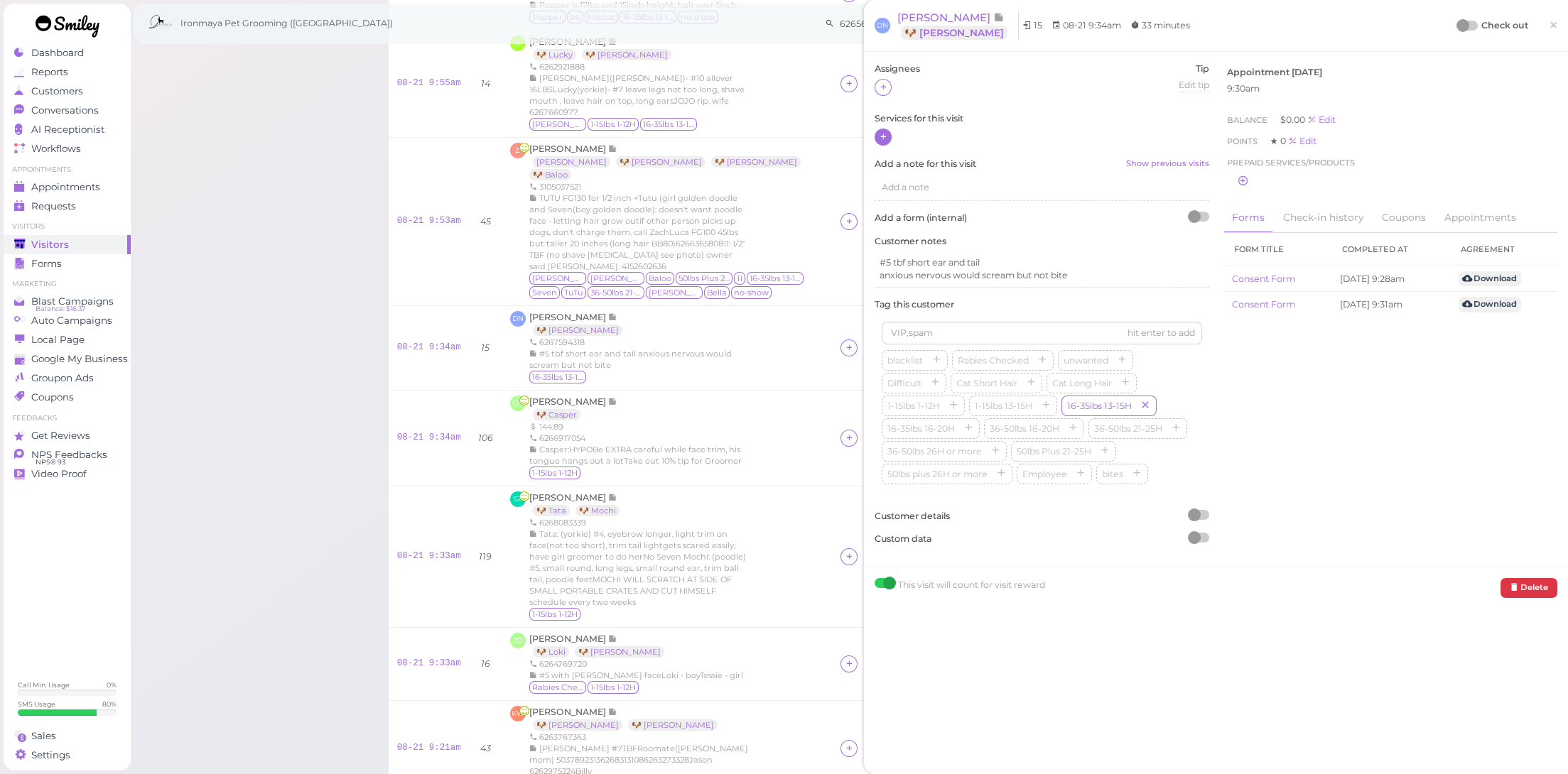
click at [883, 138] on icon at bounding box center [884, 137] width 9 height 11
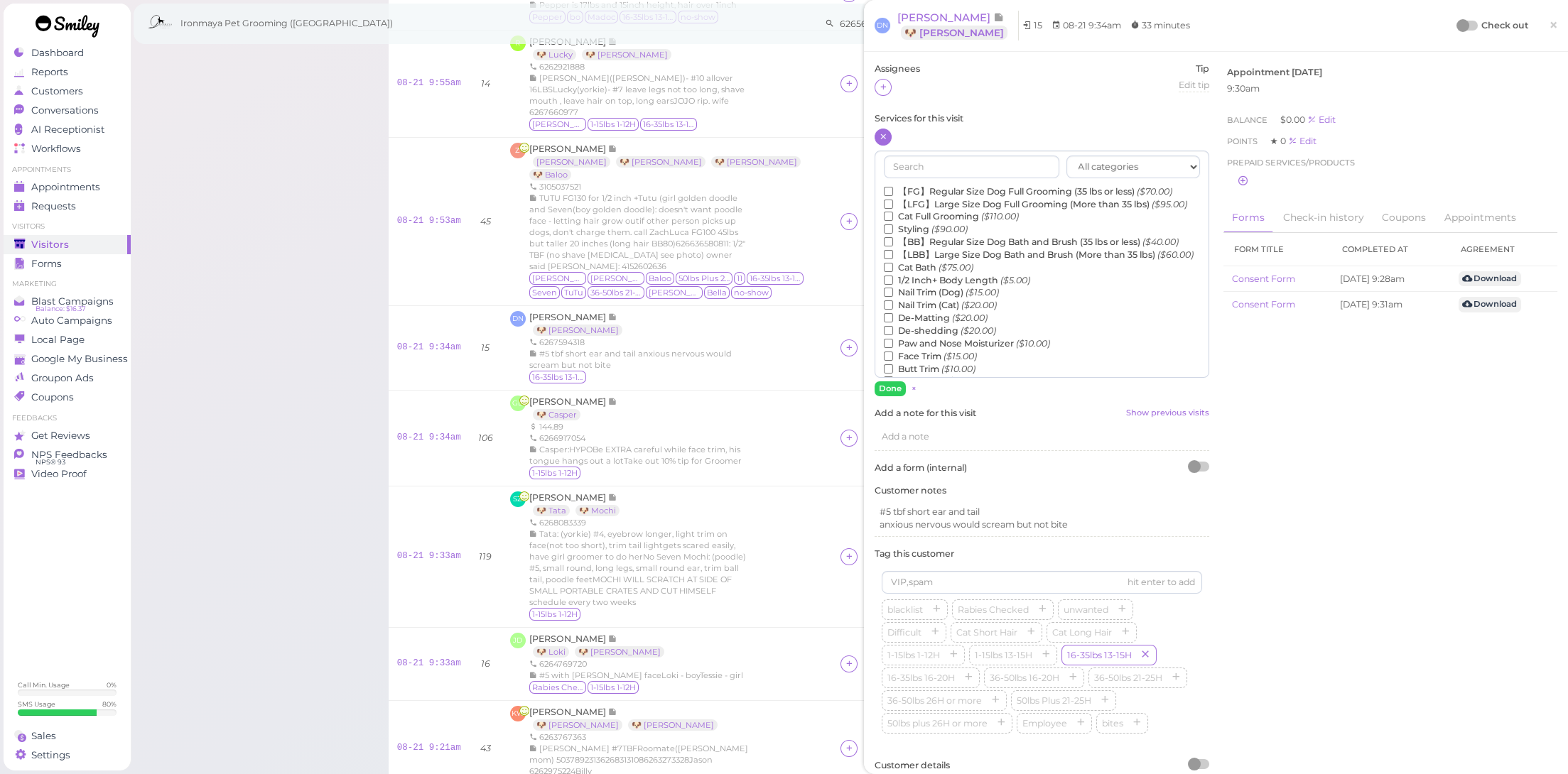
click at [911, 192] on label "【FG】Regular Size Dog Full Grooming (35 lbs or less) ($70.00)" at bounding box center [1028, 191] width 288 height 13
click at [893, 192] on input "【FG】Regular Size Dog Full Grooming (35 lbs or less) ($70.00)" at bounding box center [889, 191] width 9 height 9
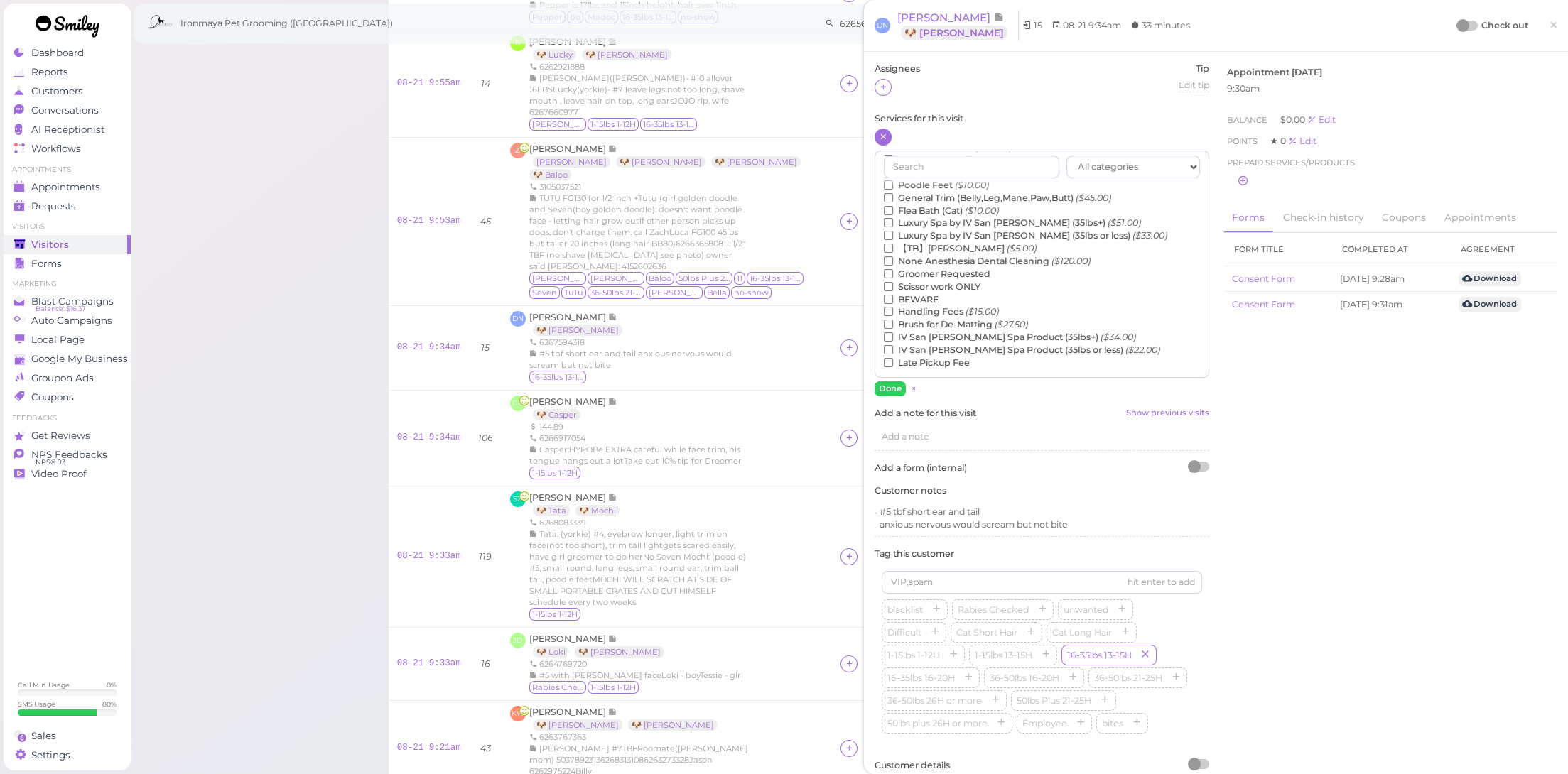
click at [945, 251] on label "【TB】Teeth Brushing ($5.00)" at bounding box center [960, 248] width 153 height 13
click at [893, 251] on input "【TB】Teeth Brushing ($5.00)" at bounding box center [889, 248] width 9 height 9
click at [886, 389] on button "Done" at bounding box center [890, 388] width 31 height 15
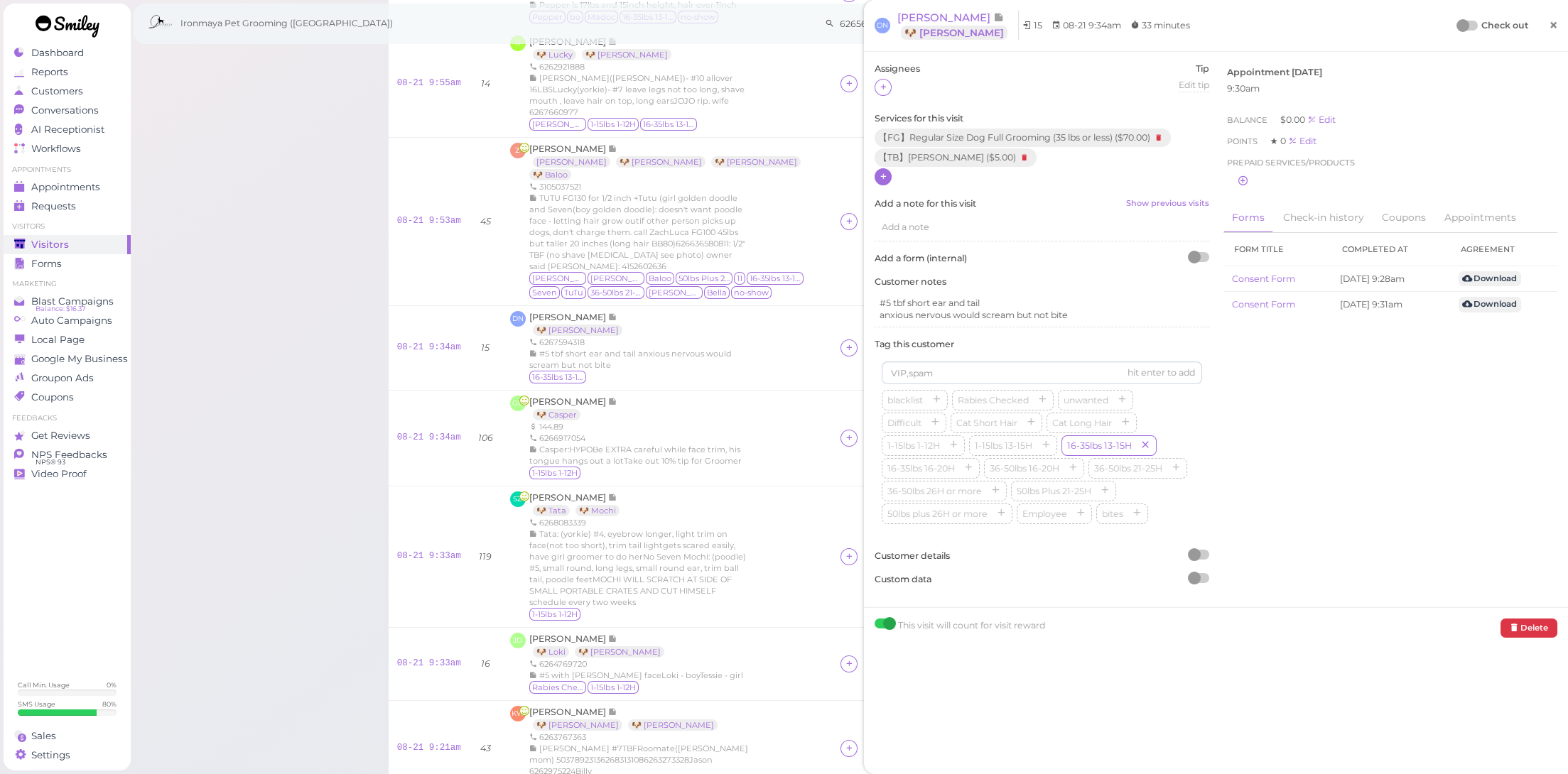
click at [1540, 27] on link "×" at bounding box center [1553, 26] width 27 height 33
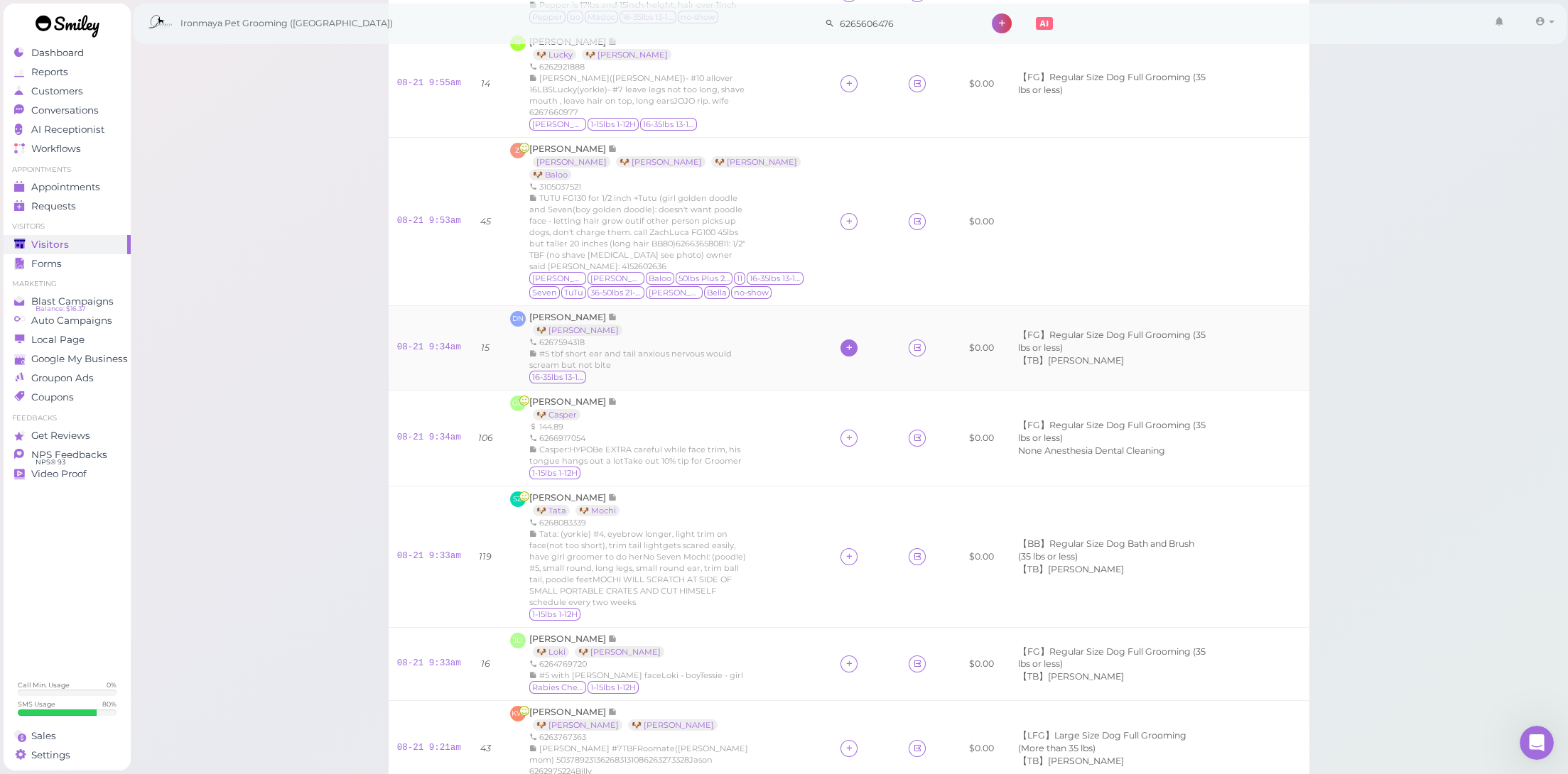
click at [845, 342] on icon at bounding box center [850, 348] width 9 height 11
click at [875, 498] on div "[PERSON_NAME]" at bounding box center [925, 503] width 199 height 28
click at [845, 433] on icon at bounding box center [850, 438] width 9 height 11
click at [848, 467] on span "[PERSON_NAME]" at bounding box center [871, 469] width 76 height 11
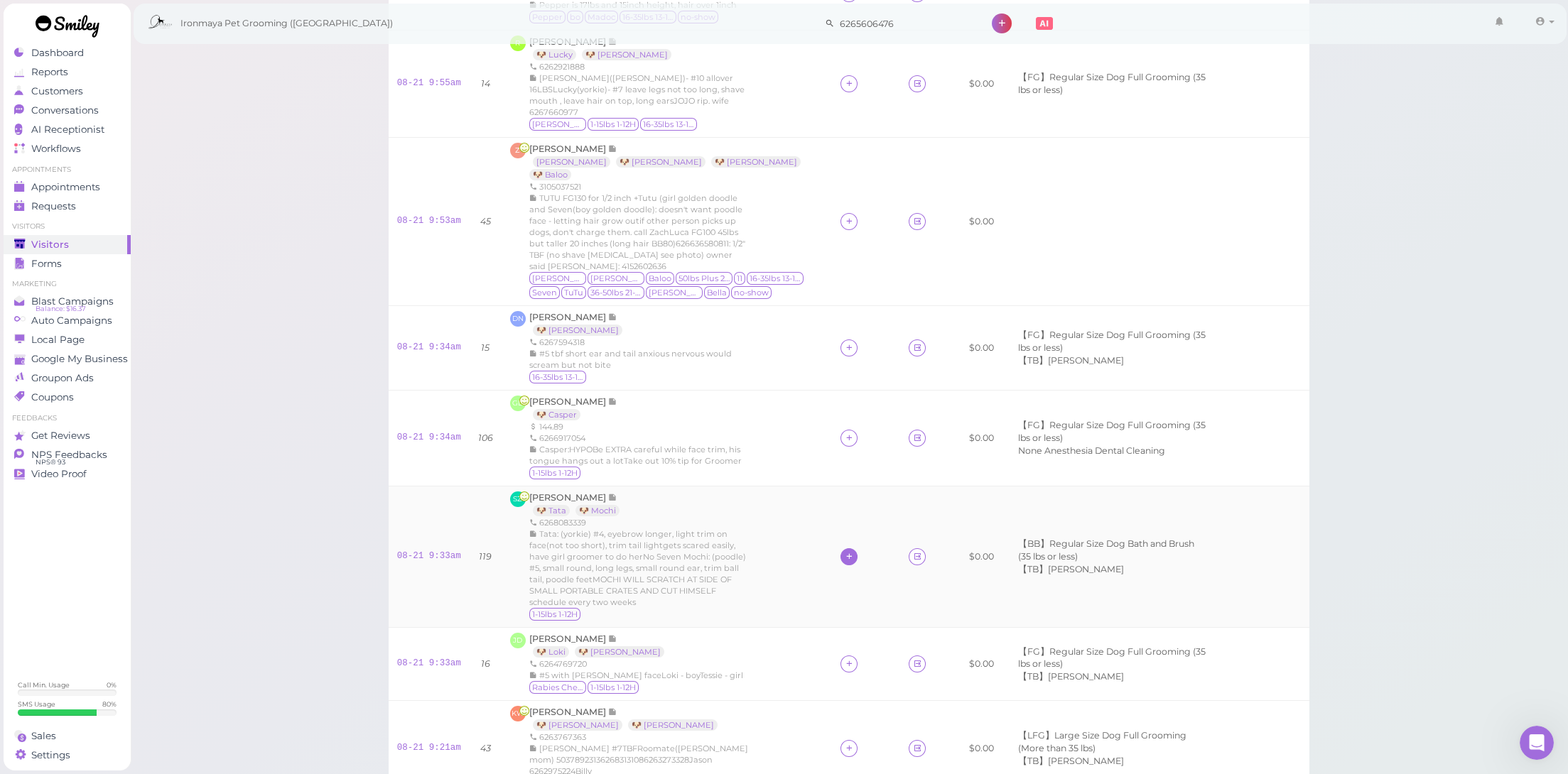
click at [845, 551] on icon at bounding box center [850, 557] width 9 height 11
click at [762, 496] on div "SZ Selena Zhou 🐶 Tata 🐶 Mochi 6268083339 Tata: (yorkie) #4, eyebrow longer, lig…" at bounding box center [667, 557] width 314 height 131
click at [845, 658] on icon at bounding box center [850, 664] width 9 height 11
click at [870, 460] on div "[PERSON_NAME]" at bounding box center [925, 467] width 199 height 28
click at [841, 655] on div at bounding box center [849, 664] width 17 height 17
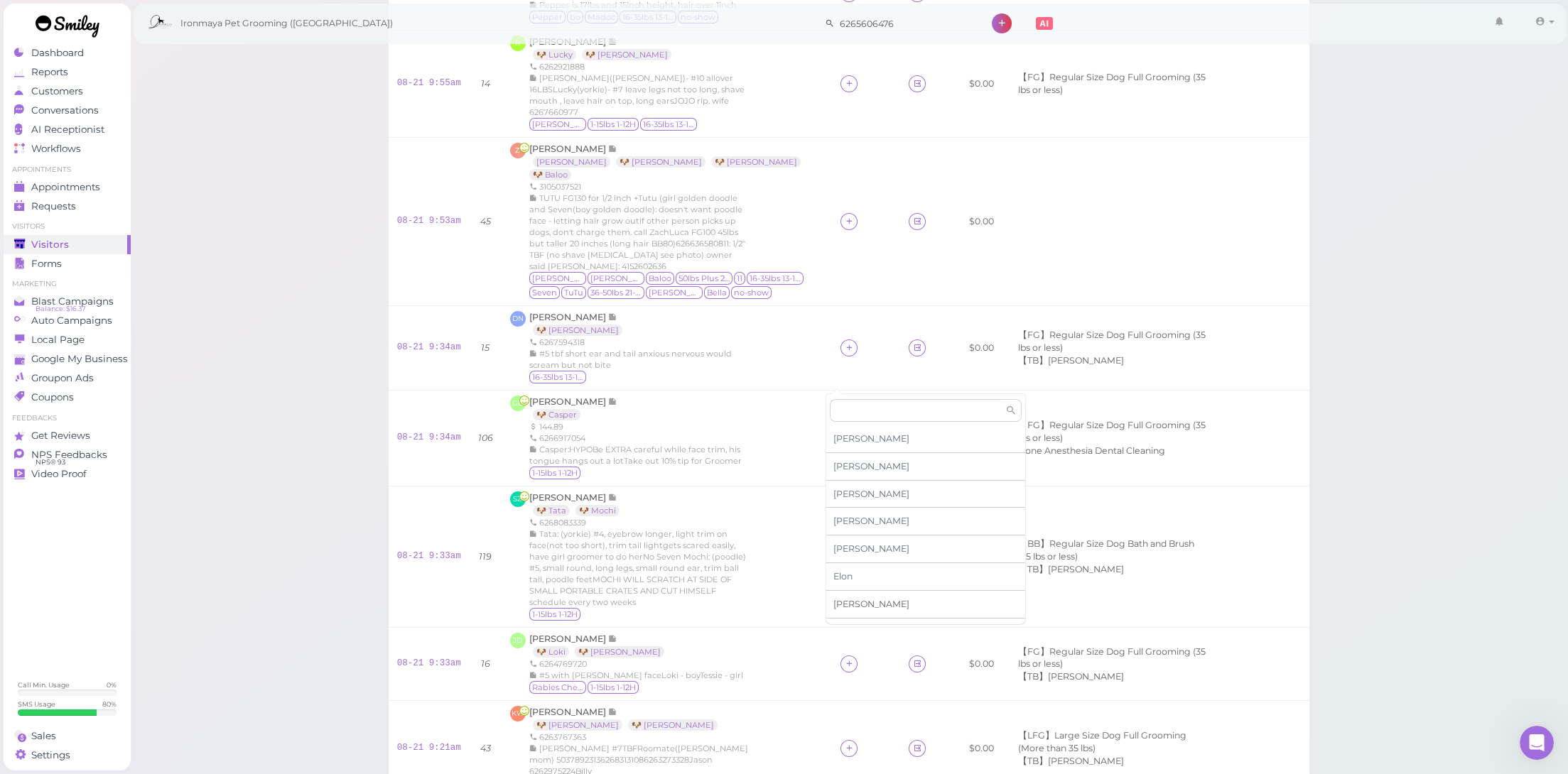
click at [849, 599] on span "[PERSON_NAME]" at bounding box center [871, 605] width 76 height 11
click at [757, 701] on td "KW Katie Wong 🐶 Billy 🐶 Louie 6263767363 Billy #7TBFRoomate(Louie's mom) 503789…" at bounding box center [668, 749] width 331 height 96
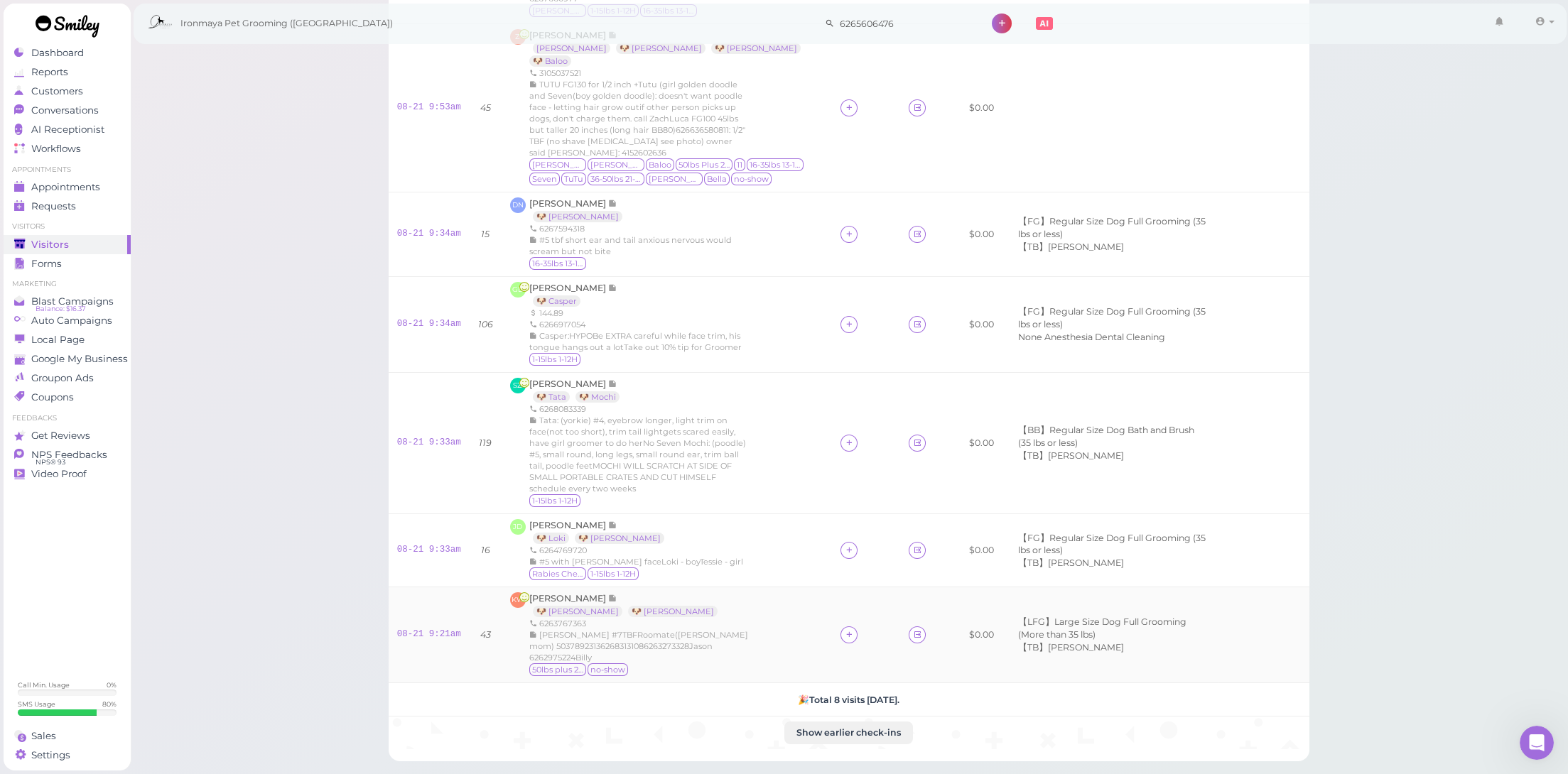
scroll to position [381, 0]
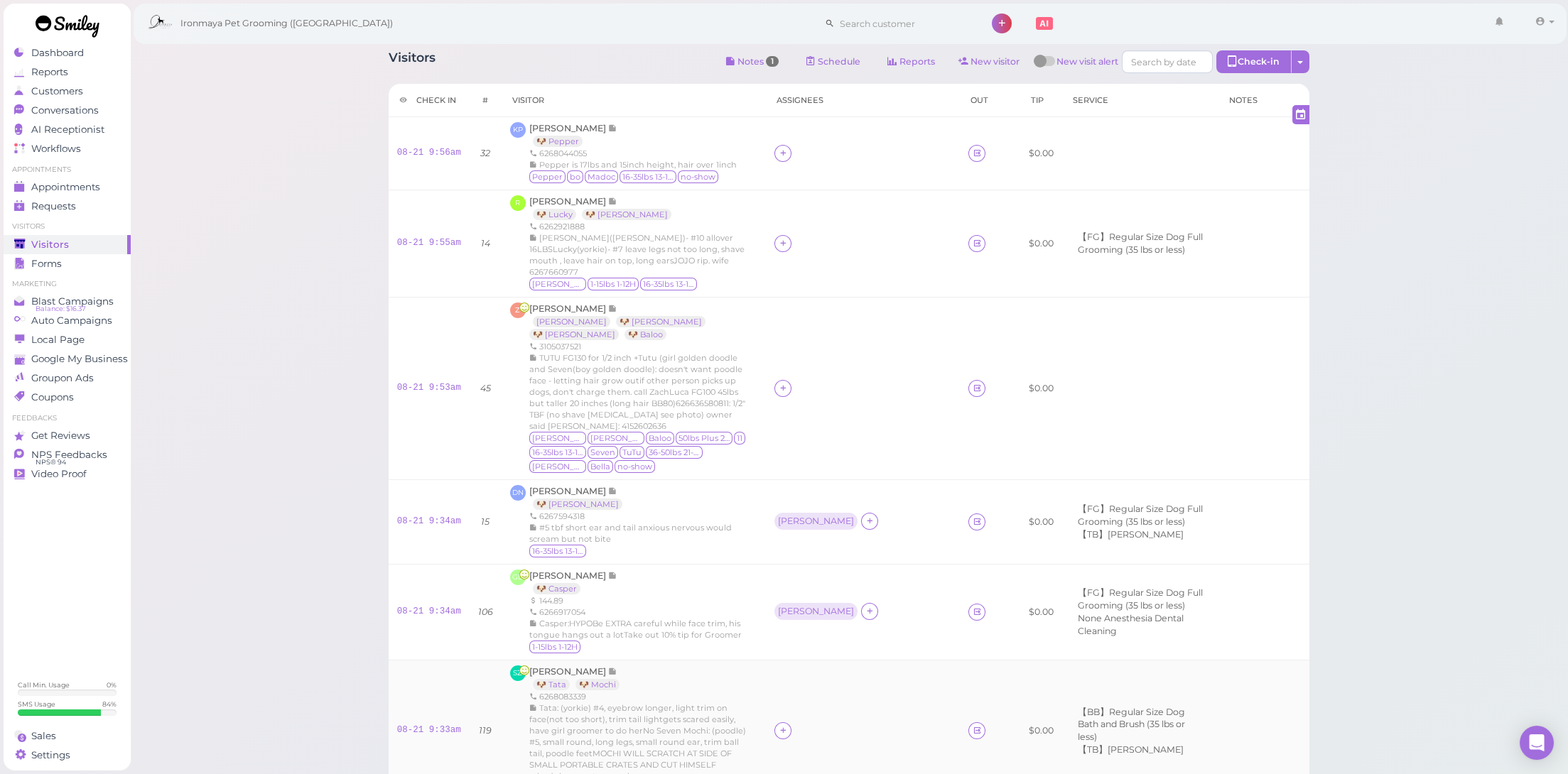
scroll to position [406, 0]
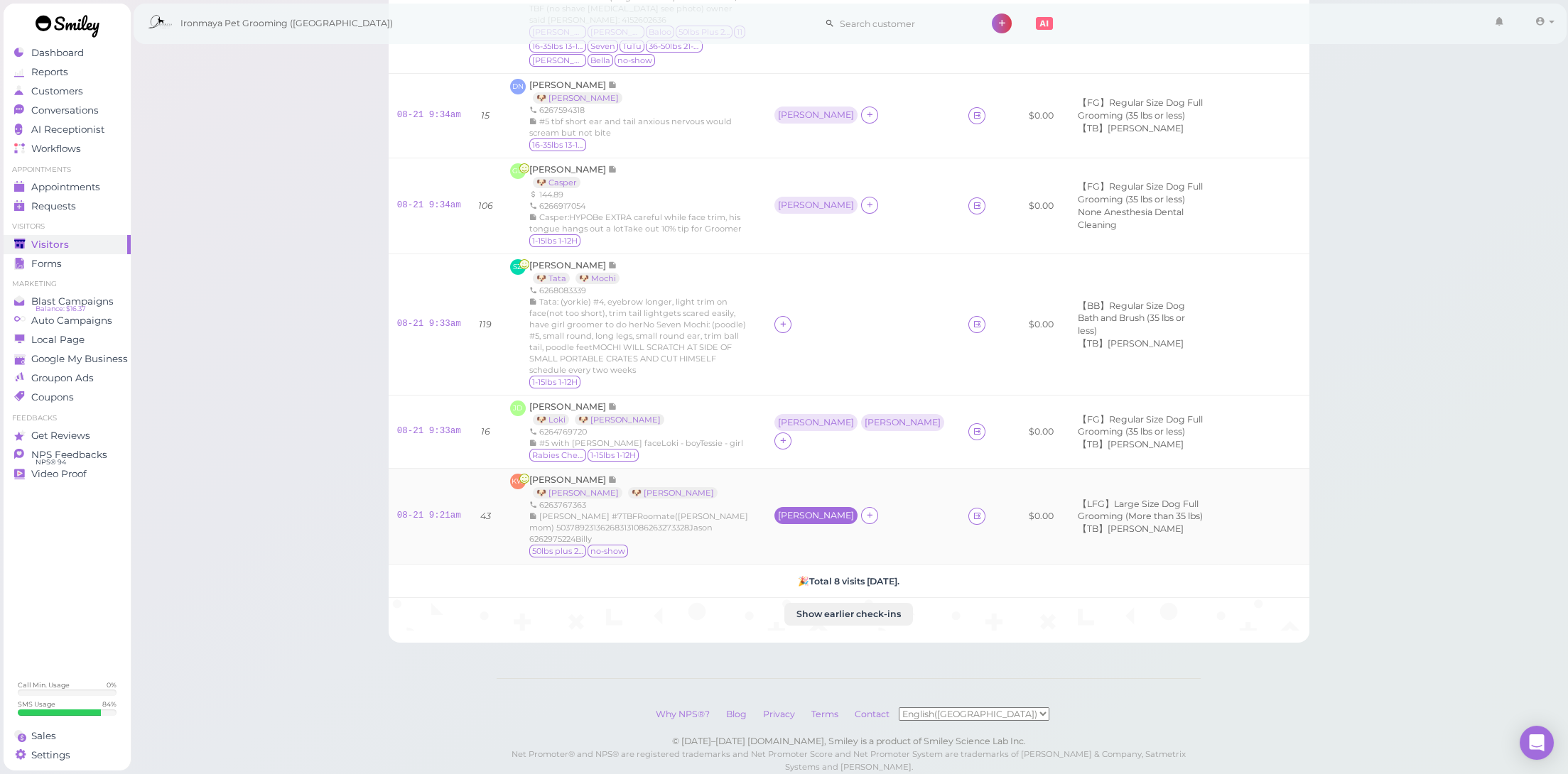
click at [826, 511] on div "[PERSON_NAME]" at bounding box center [816, 515] width 76 height 10
click at [835, 519] on span "Select services" at bounding box center [856, 514] width 65 height 16
click at [853, 523] on div "Erin × 【LFG】Large Size Dog Full Grooming (More than 35 lbs) for Select pets Rem…" at bounding box center [951, 560] width 285 height 152
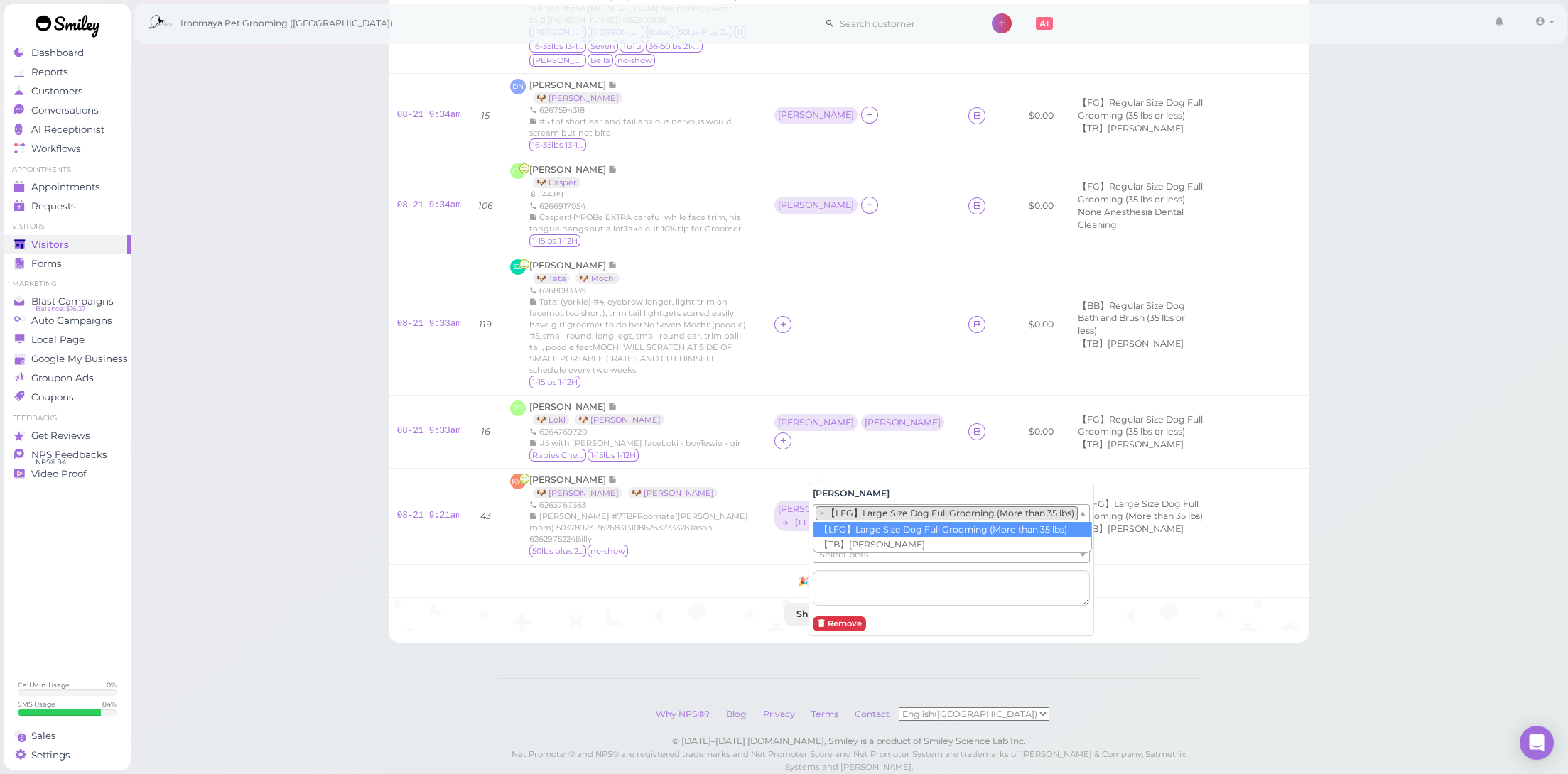
click at [857, 520] on ul "× 【LFG】Large Size Dog Full Grooming (More than 35 lbs)" at bounding box center [946, 514] width 264 height 17
click at [859, 553] on span "Select pets" at bounding box center [843, 554] width 49 height 16
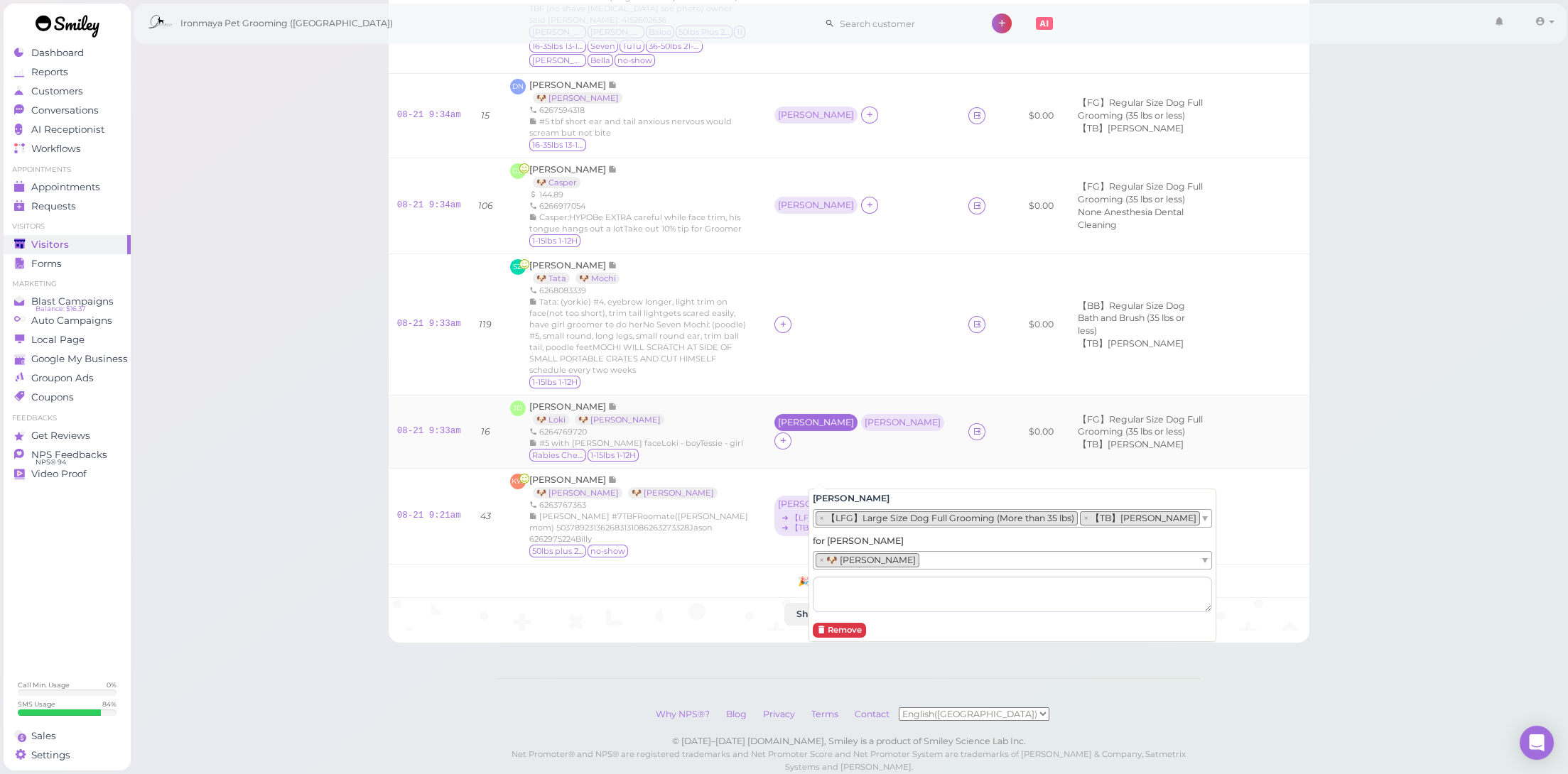
click at [832, 418] on div "[PERSON_NAME]" at bounding box center [816, 422] width 76 height 10
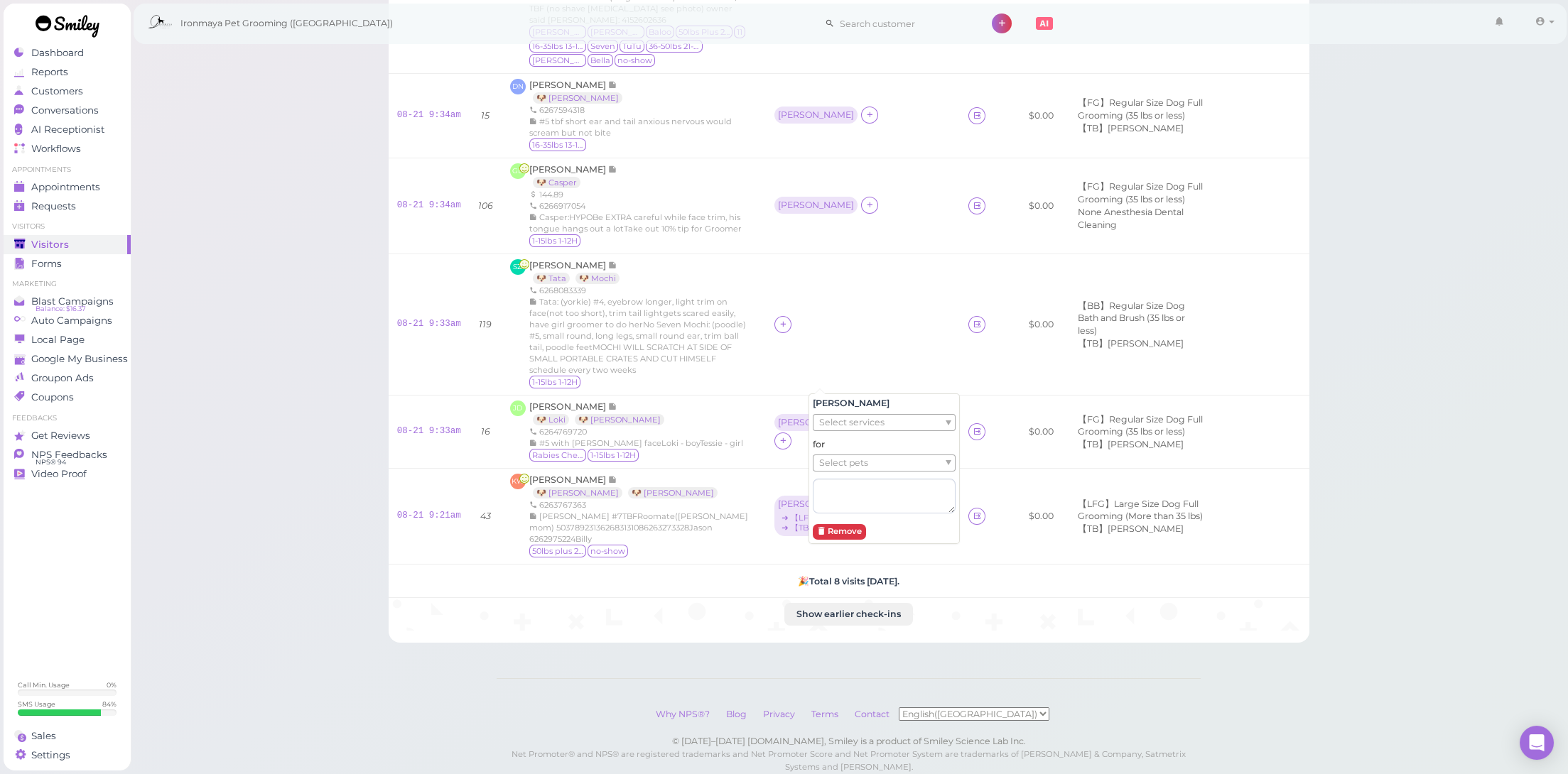
click at [828, 431] on div "Cody Select services for Select pets Remove" at bounding box center [884, 469] width 151 height 151
click at [831, 425] on span "Select services" at bounding box center [852, 422] width 65 height 16
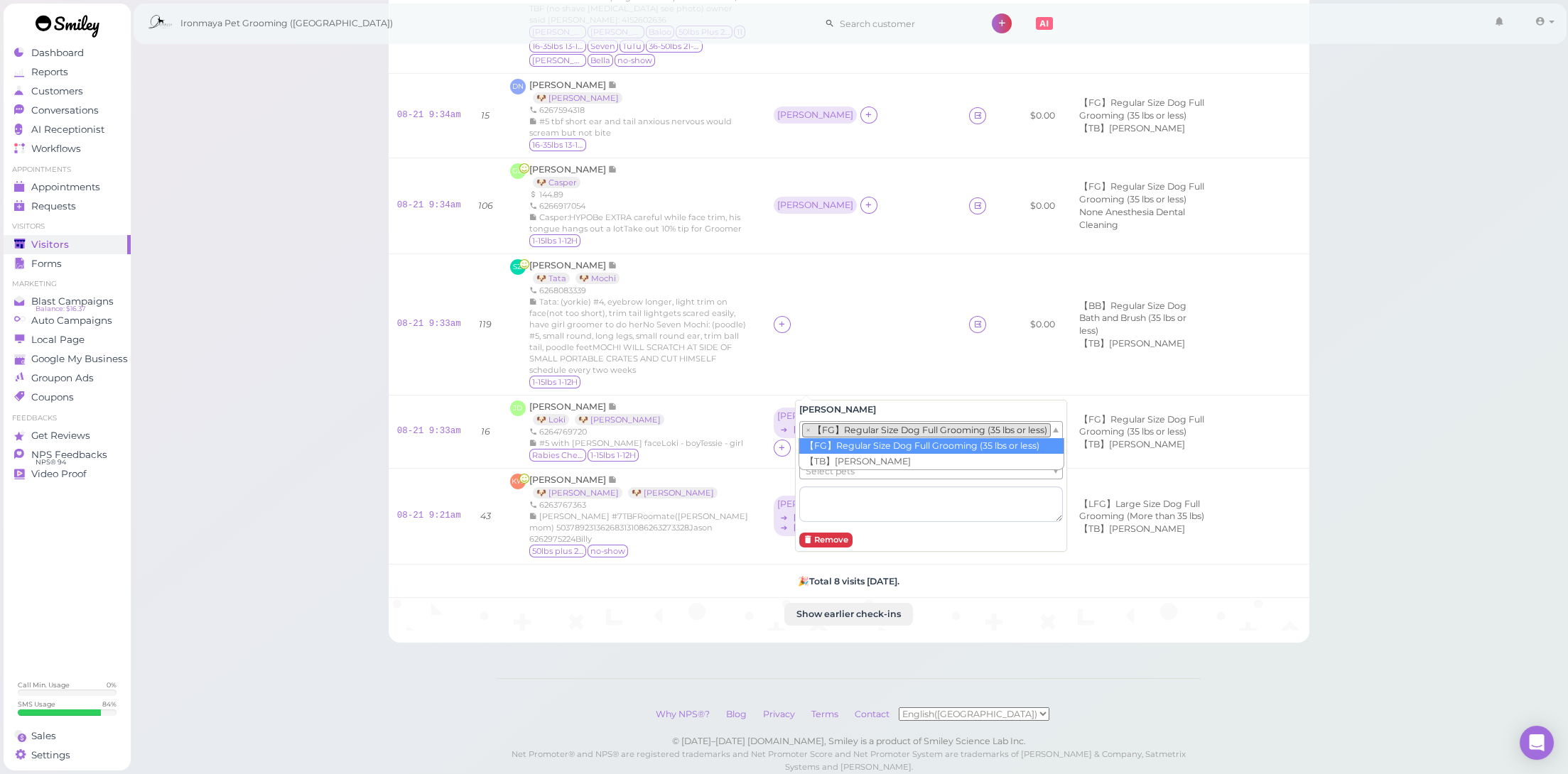
drag, startPoint x: 836, startPoint y: 430, endPoint x: 839, endPoint y: 446, distance: 16.3
click at [836, 431] on li "× 【FG】Regular Size Dog Full Grooming (35 lbs or less)" at bounding box center [926, 430] width 249 height 14
drag, startPoint x: 839, startPoint y: 449, endPoint x: 841, endPoint y: 458, distance: 9.2
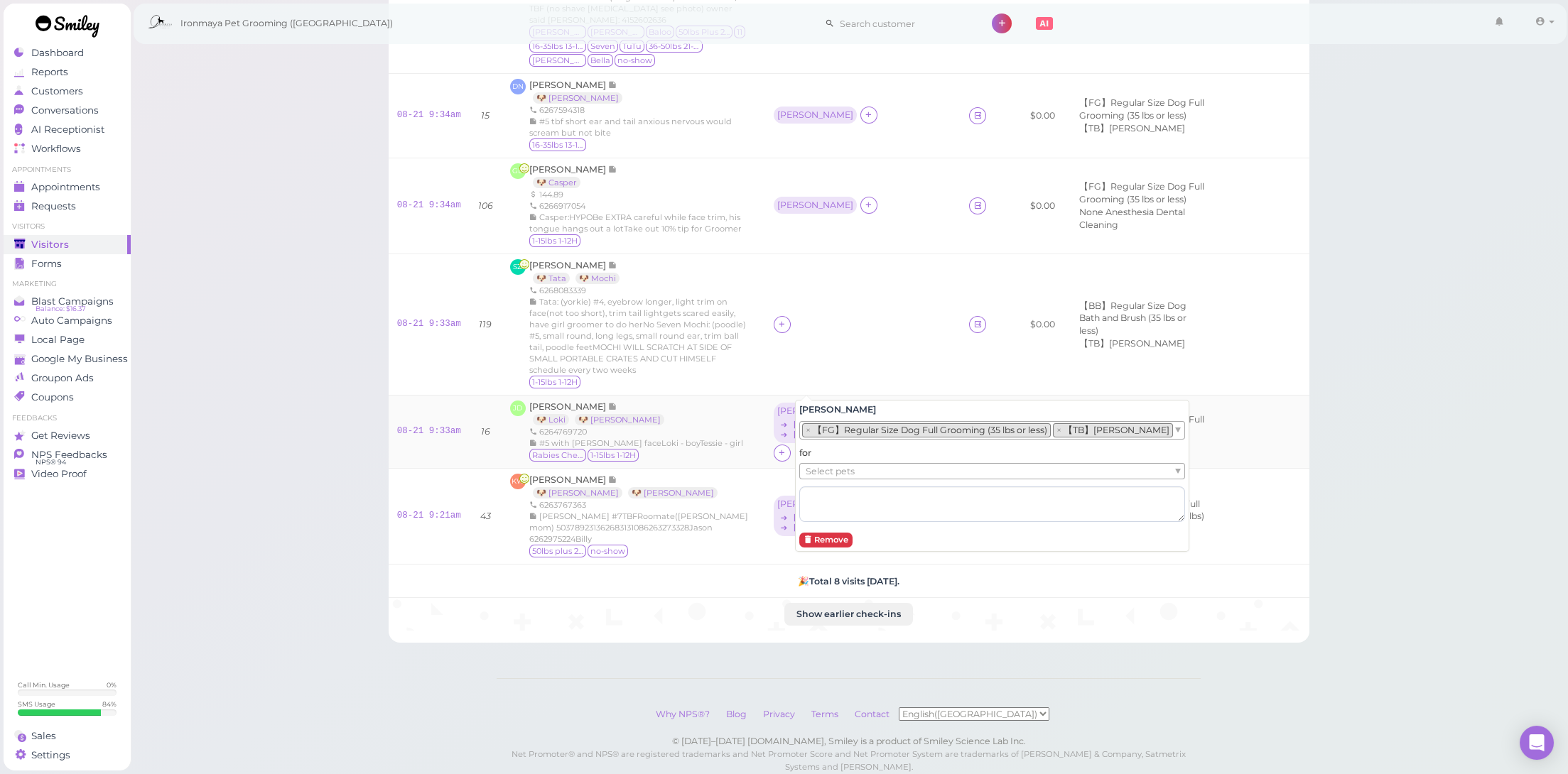
click at [888, 403] on div "[PERSON_NAME]" at bounding box center [904, 423] width 83 height 40
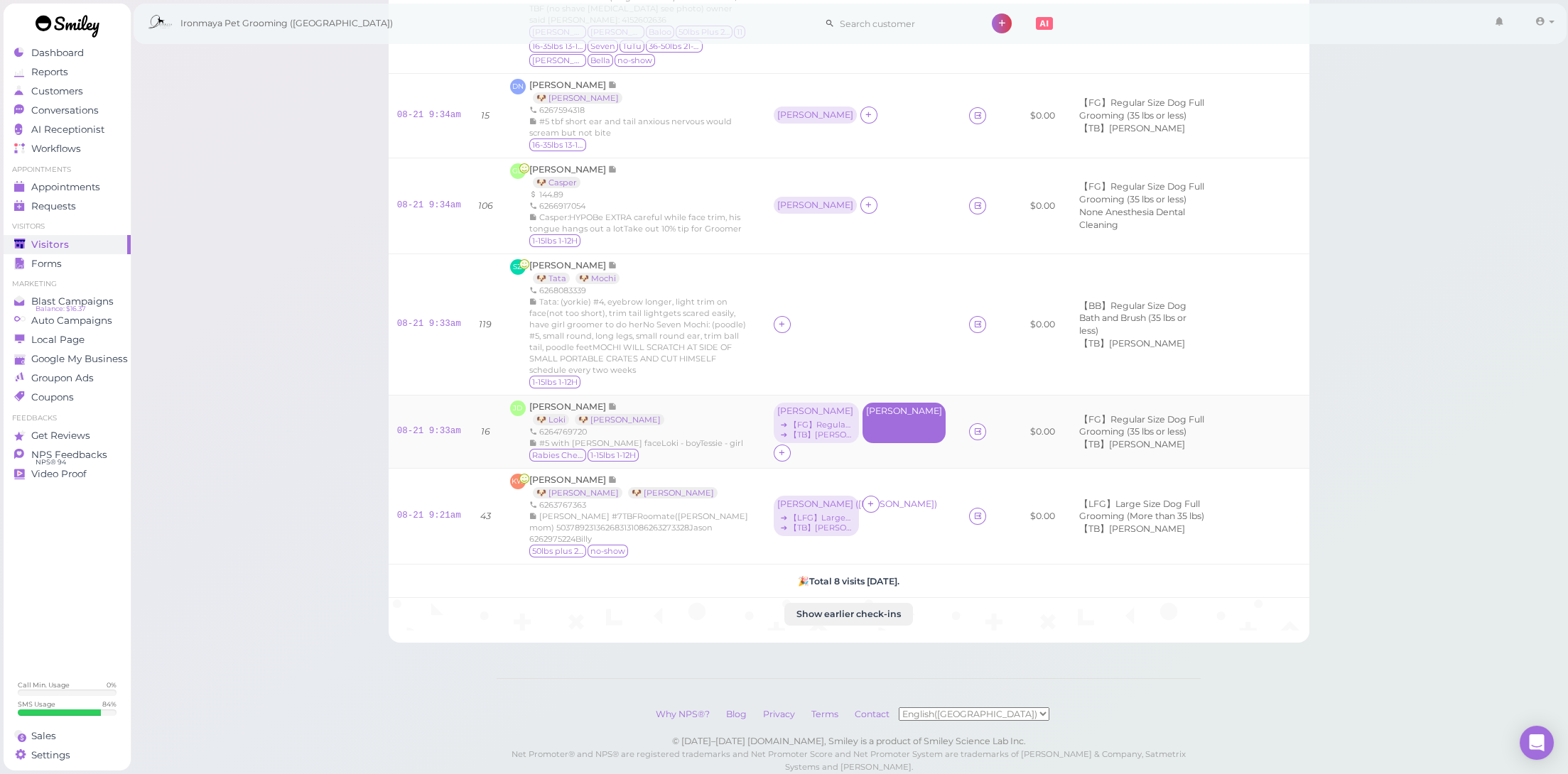
click at [890, 403] on div "[PERSON_NAME]" at bounding box center [904, 423] width 83 height 40
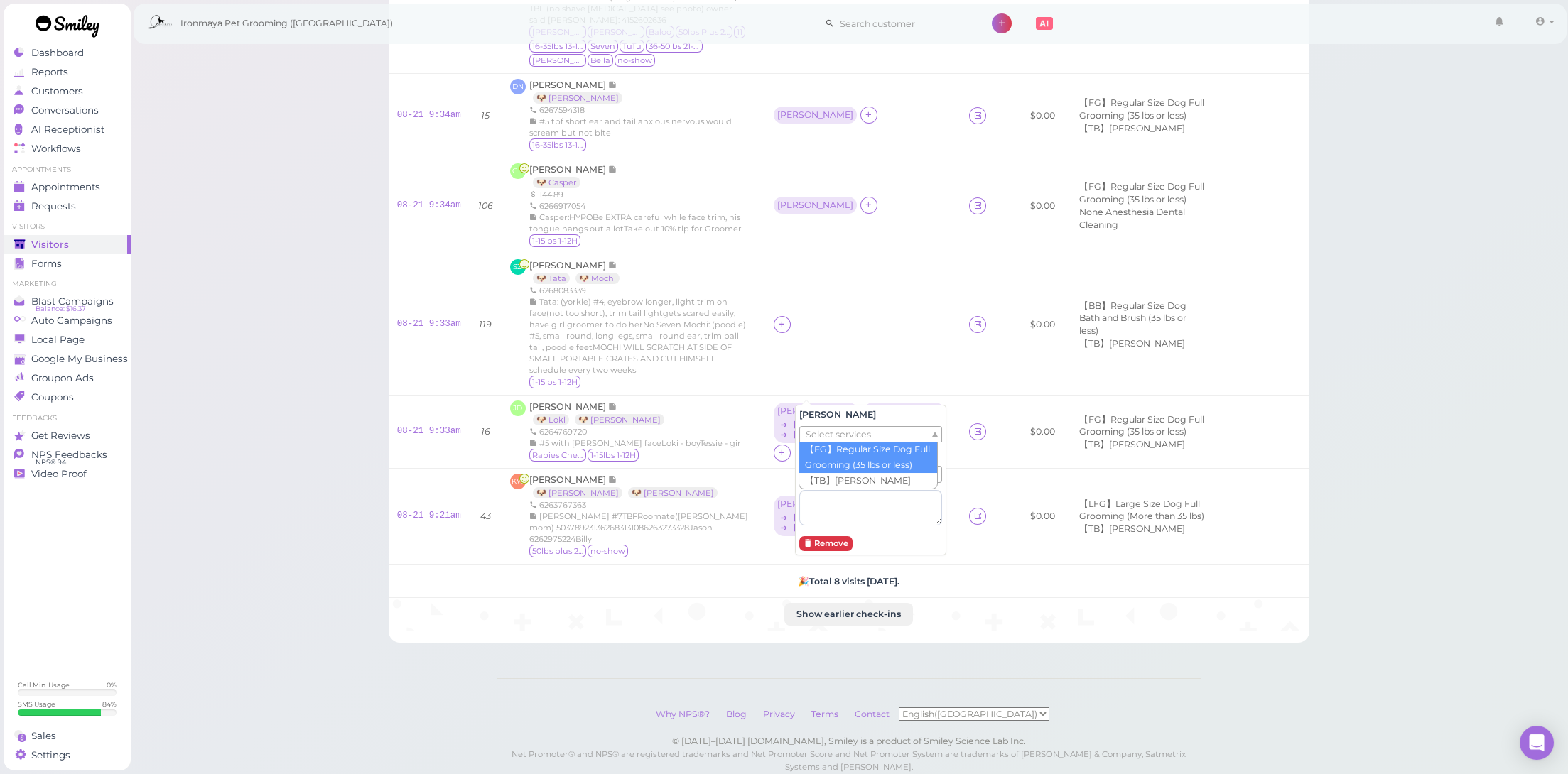
click at [879, 440] on ul "Select services" at bounding box center [865, 434] width 130 height 16
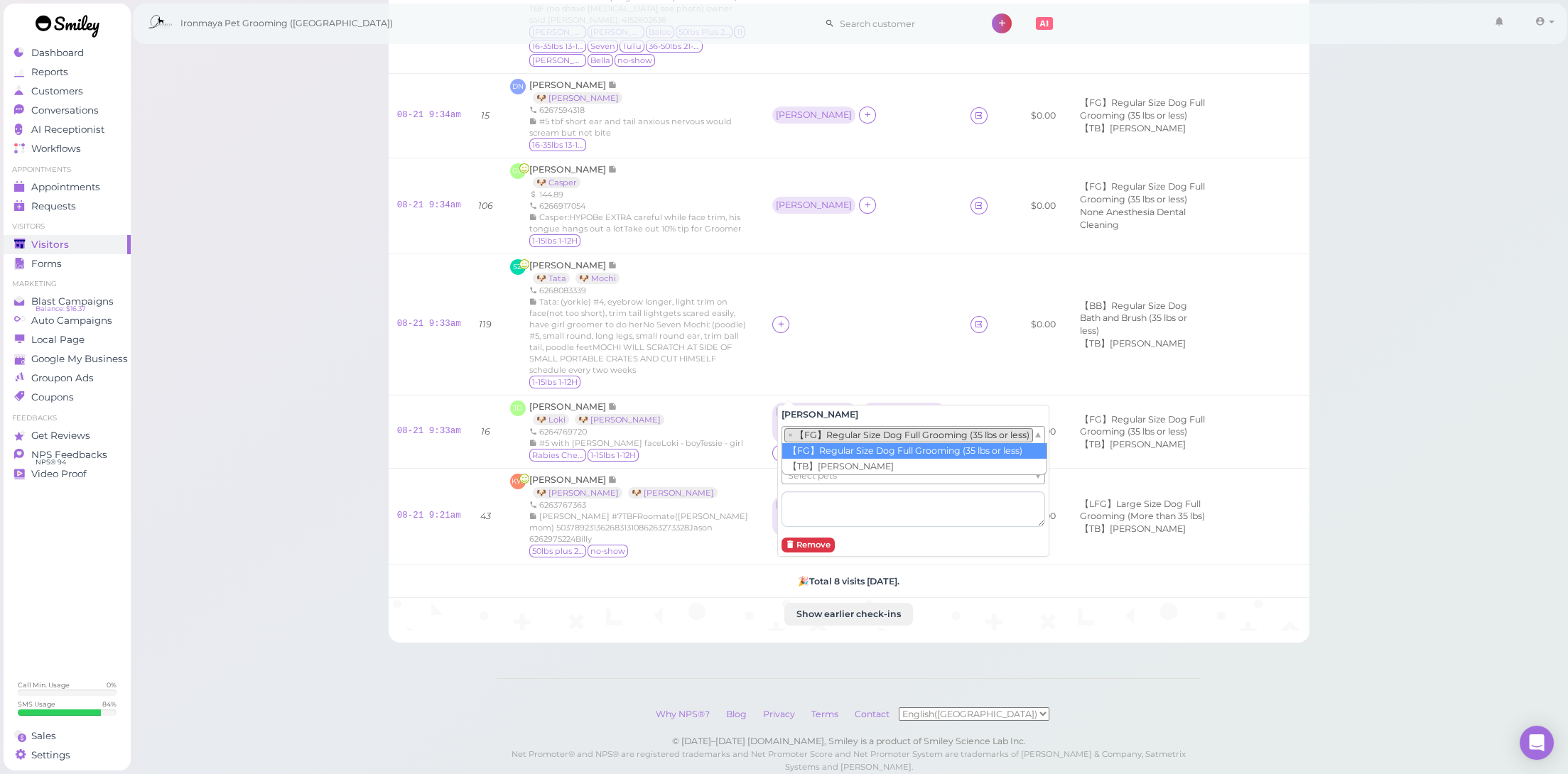
click at [874, 434] on li "× 【FG】Regular Size Dog Full Grooming (35 lbs or less)" at bounding box center [909, 434] width 249 height 14
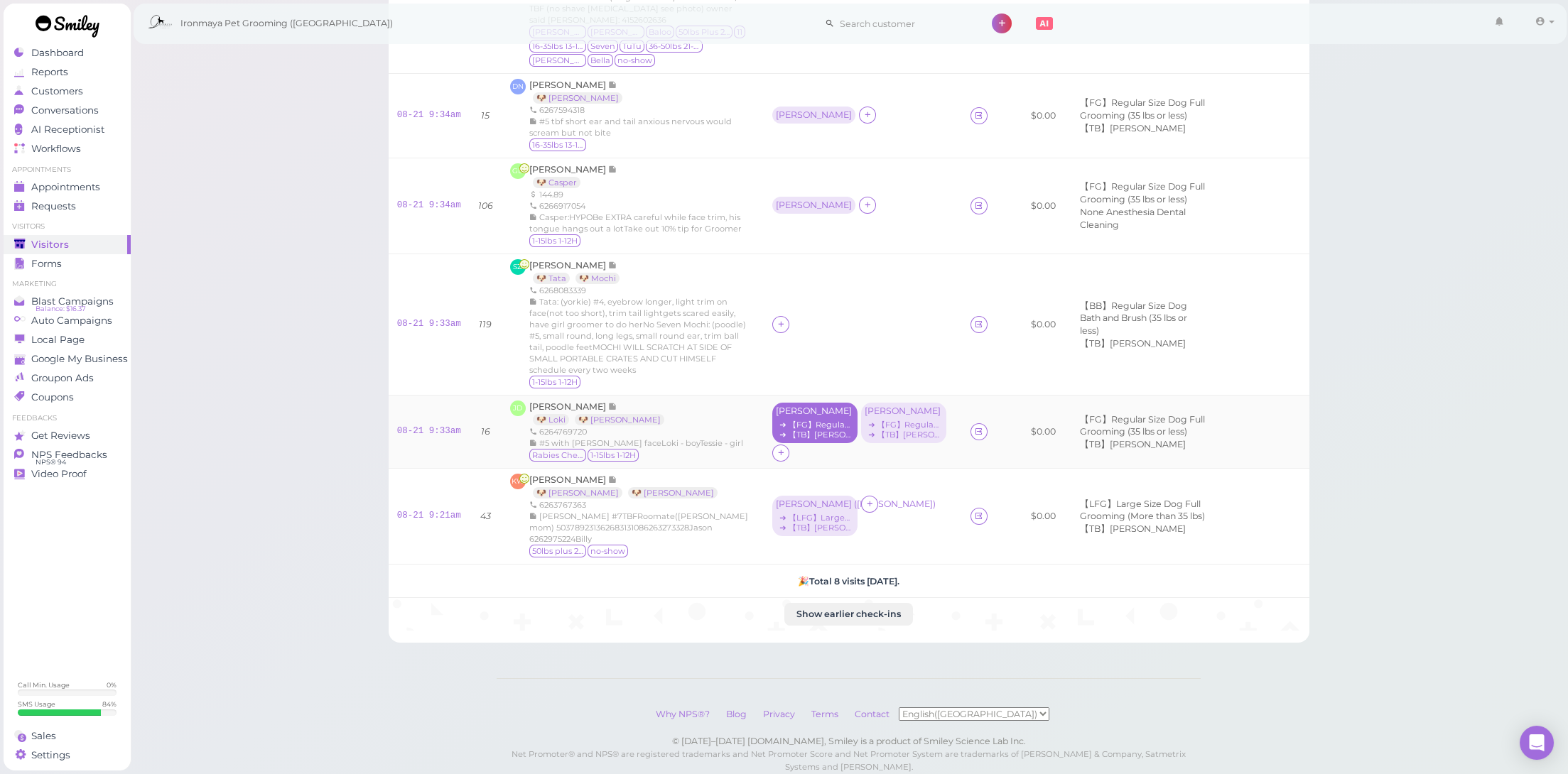
click at [819, 420] on div "➔ 【FG】Regular Size Dog Full Grooming (35 lbs or less)" at bounding box center [815, 424] width 78 height 10
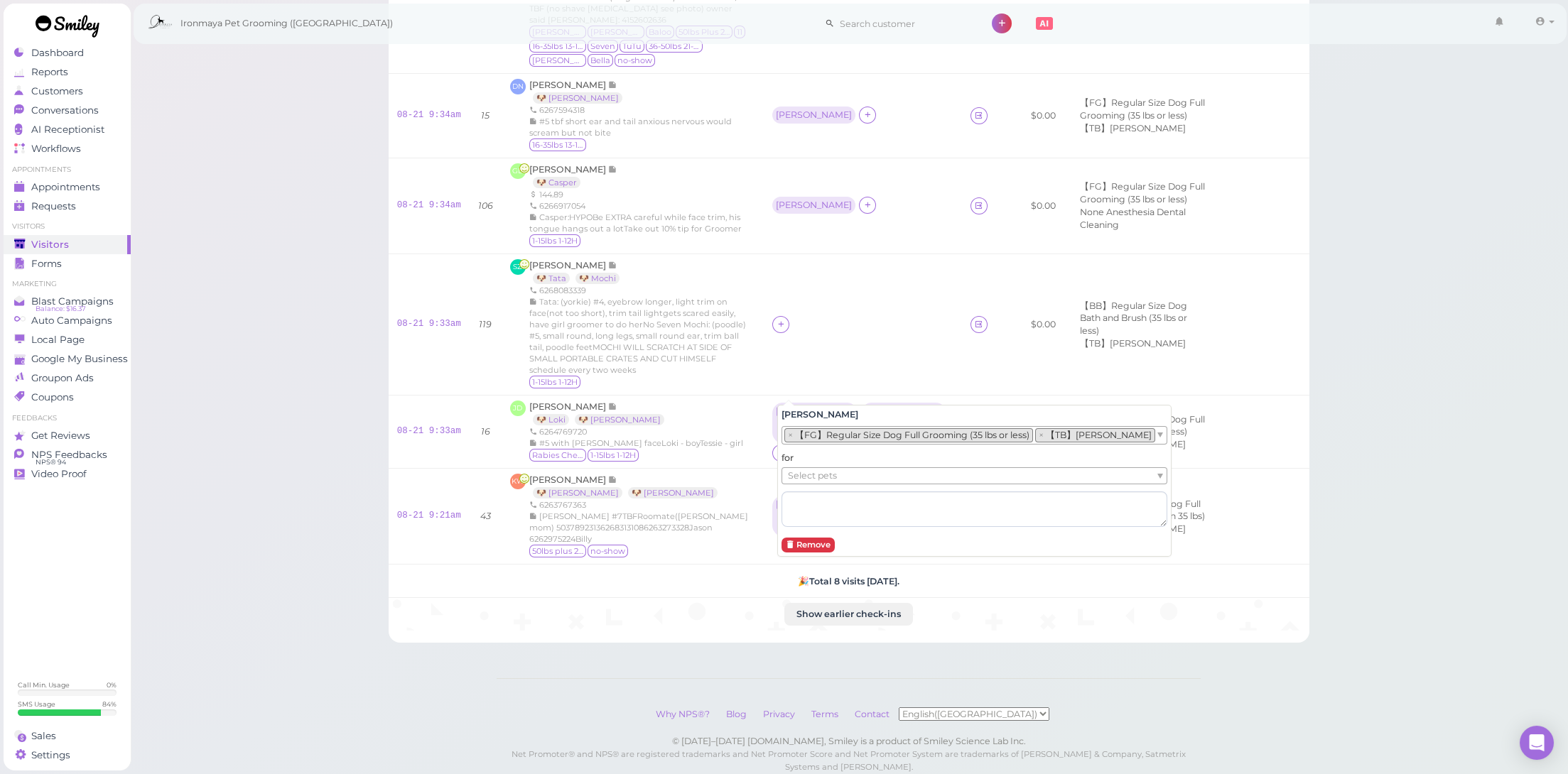
click at [848, 473] on ul "Select pets" at bounding box center [969, 476] width 373 height 16
click at [911, 420] on div "➔ 【FG】Regular Size Dog Full Grooming (35 lbs or less)" at bounding box center [903, 424] width 78 height 10
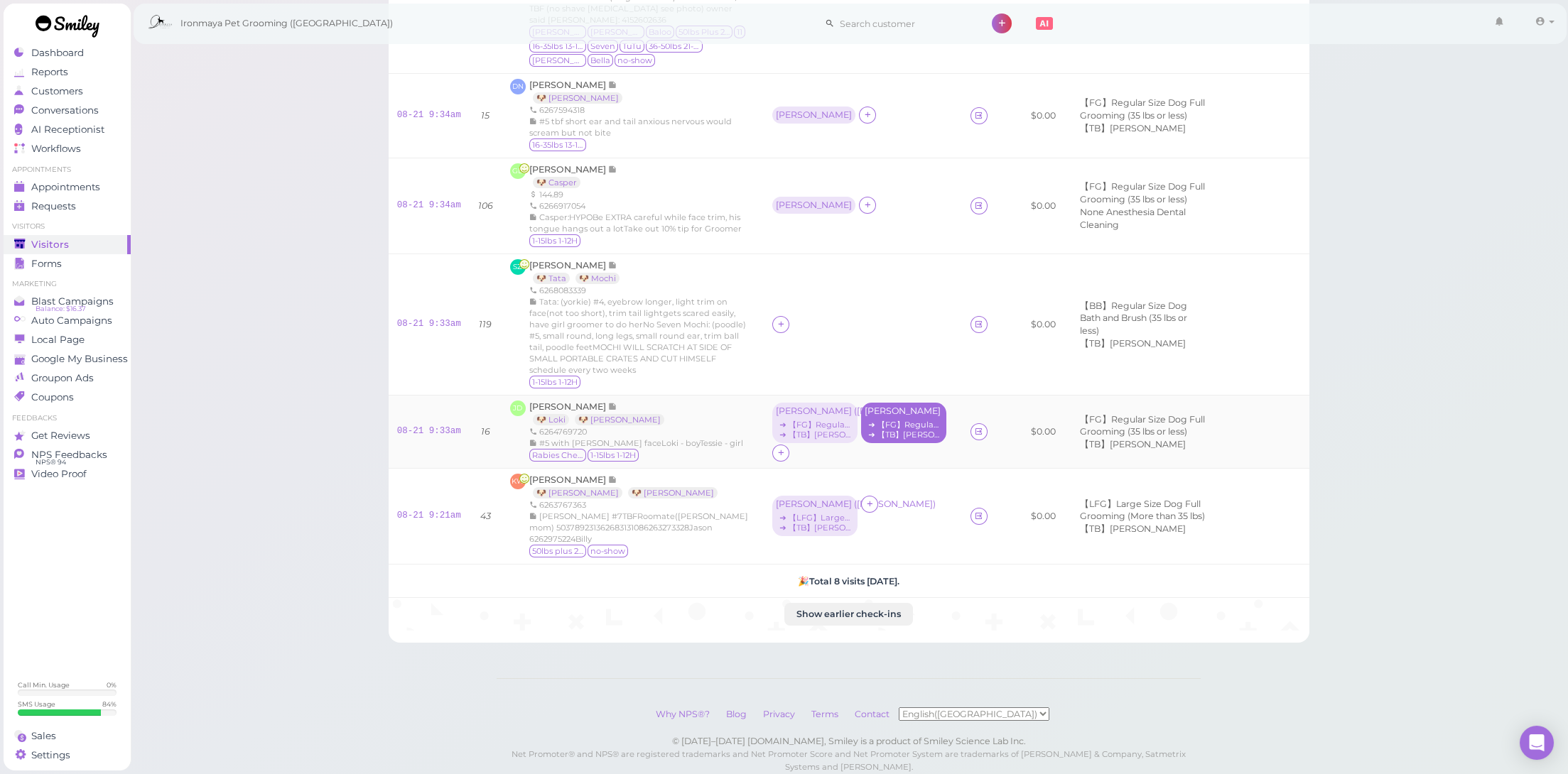
click at [911, 430] on div "➔ 【TB】Teeth Brushing" at bounding box center [903, 434] width 78 height 10
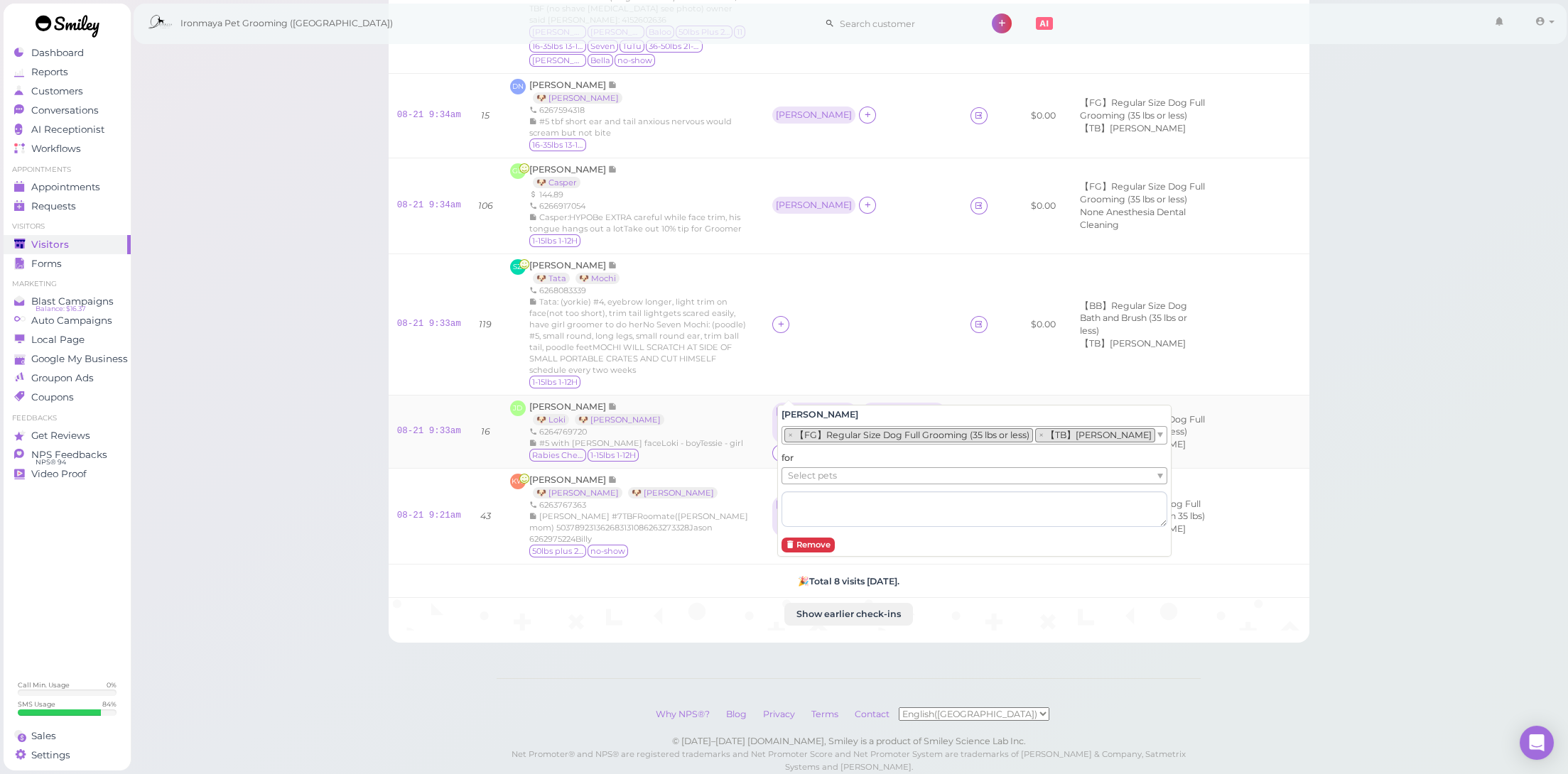
click at [894, 471] on ul "Select pets" at bounding box center [969, 476] width 373 height 16
click at [855, 305] on td at bounding box center [863, 325] width 198 height 142
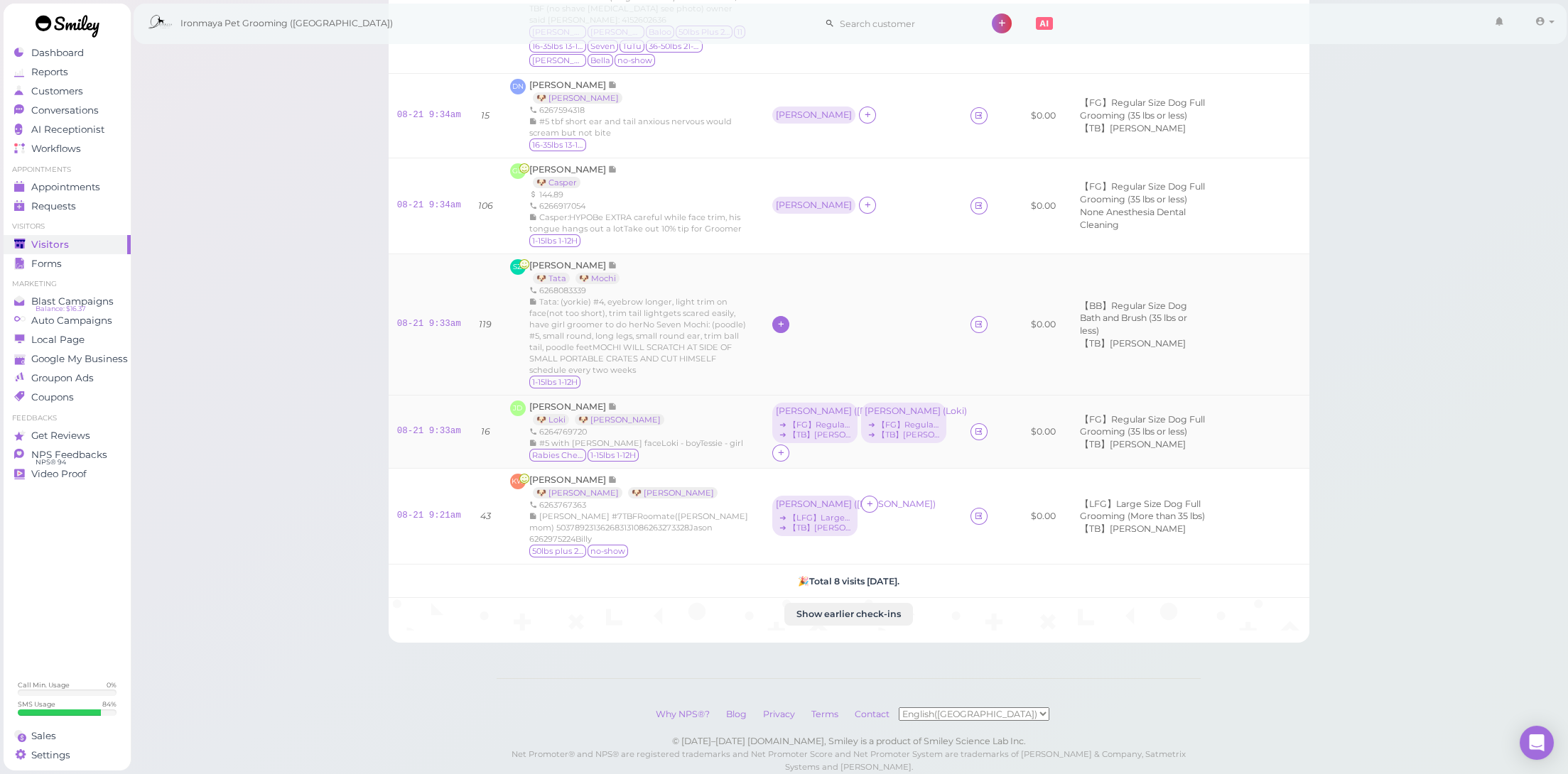
scroll to position [295, 0]
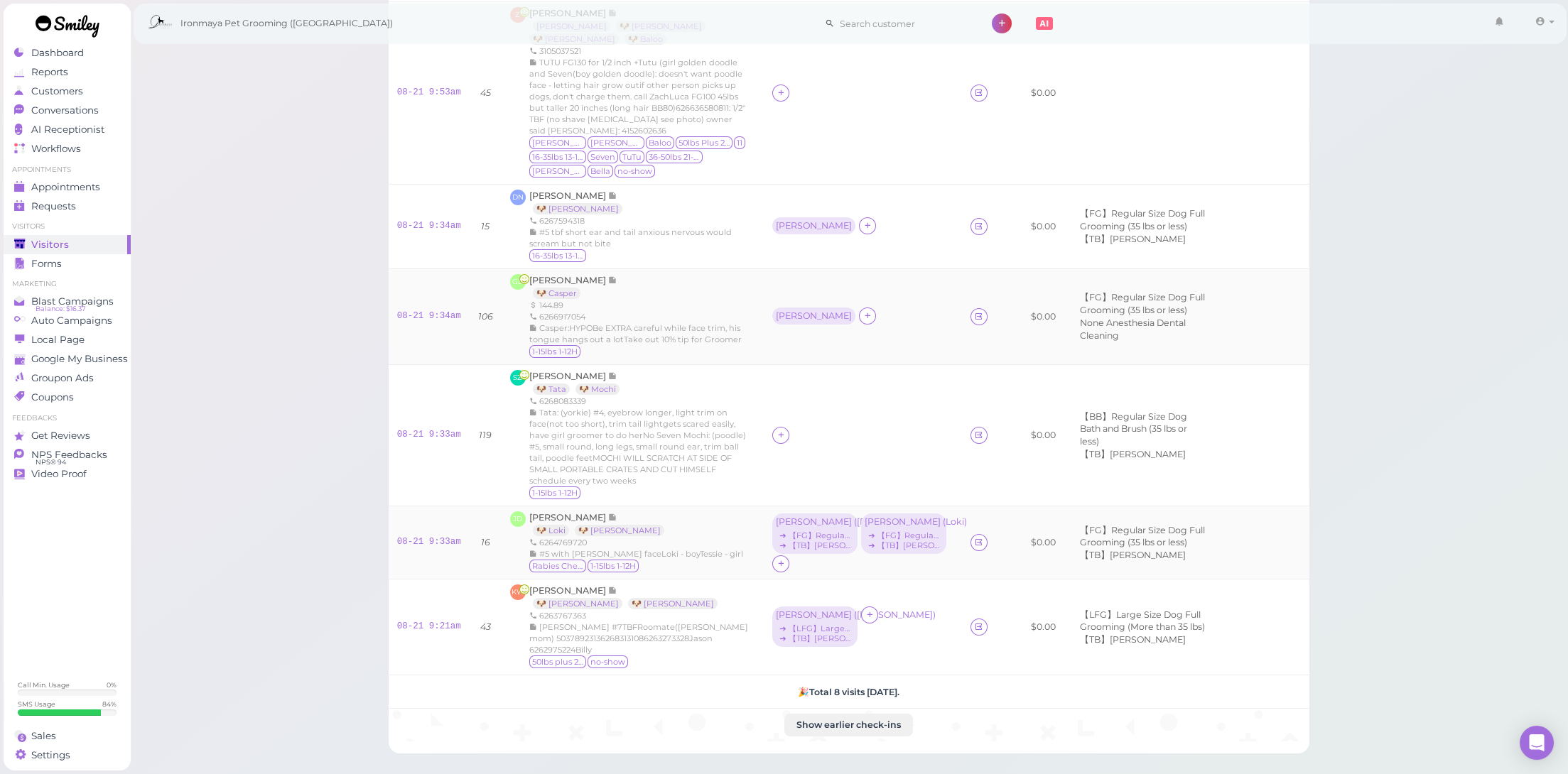
click at [792, 283] on td "[PERSON_NAME]" at bounding box center [863, 317] width 198 height 96
click at [796, 311] on div "[PERSON_NAME]" at bounding box center [814, 316] width 76 height 10
click at [805, 320] on span "Select services" at bounding box center [820, 318] width 65 height 16
click at [810, 322] on li "× 【FG】Regular Size Dog Full Grooming (35 lbs or less)" at bounding box center [909, 325] width 249 height 14
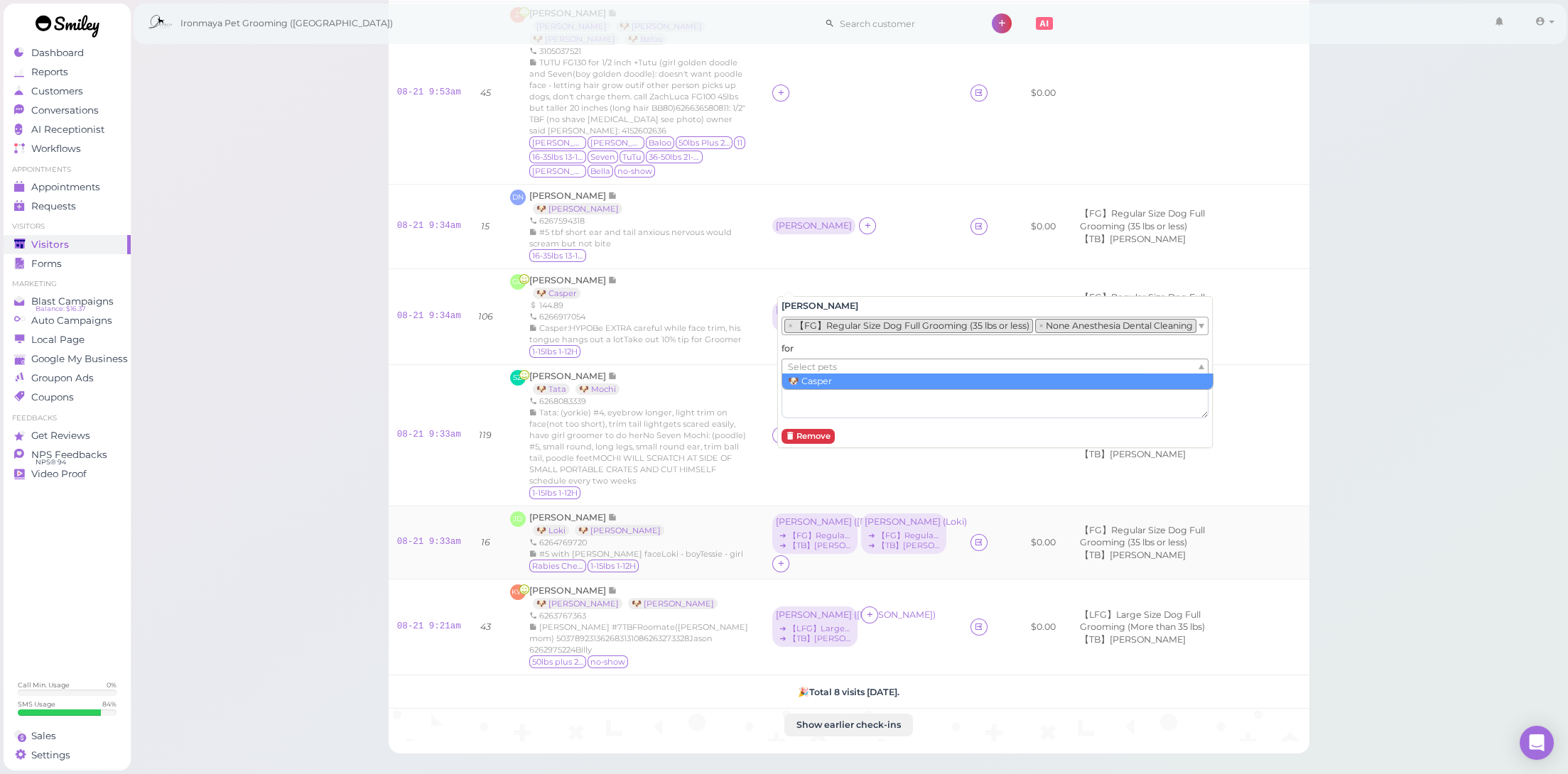
click at [817, 367] on span "Select pets" at bounding box center [812, 366] width 49 height 16
drag, startPoint x: 729, startPoint y: 240, endPoint x: 787, endPoint y: 203, distance: 68.8
click at [736, 274] on div "GAO Daisy 🐶 Casper 144.89 6266917054 Casper:HYPOBe EXTRA careful while face tri…" at bounding box center [639, 317] width 220 height 86
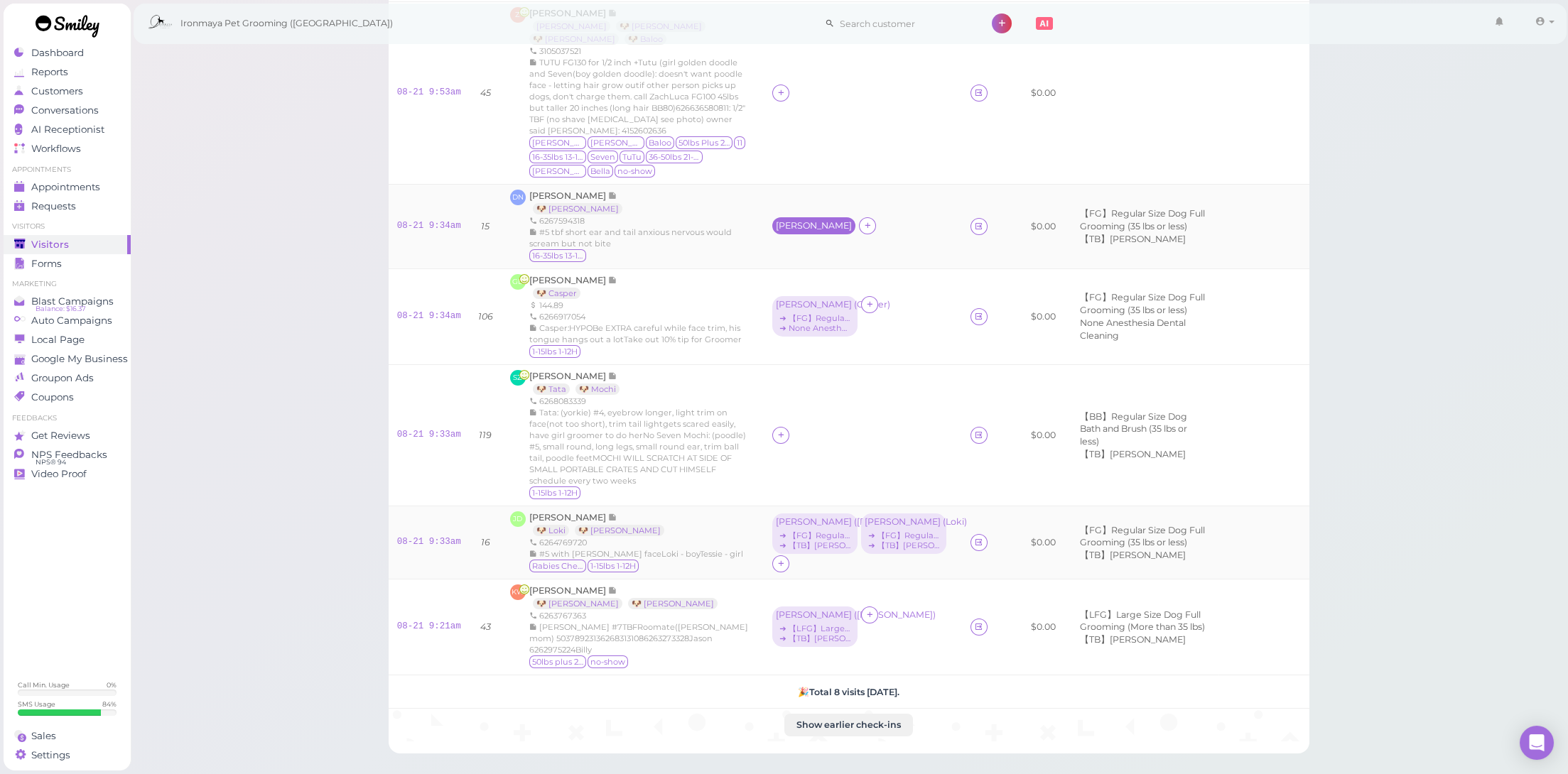
click at [801, 221] on div "[PERSON_NAME]" at bounding box center [814, 225] width 76 height 10
click at [796, 228] on span "Select services" at bounding box center [820, 229] width 65 height 16
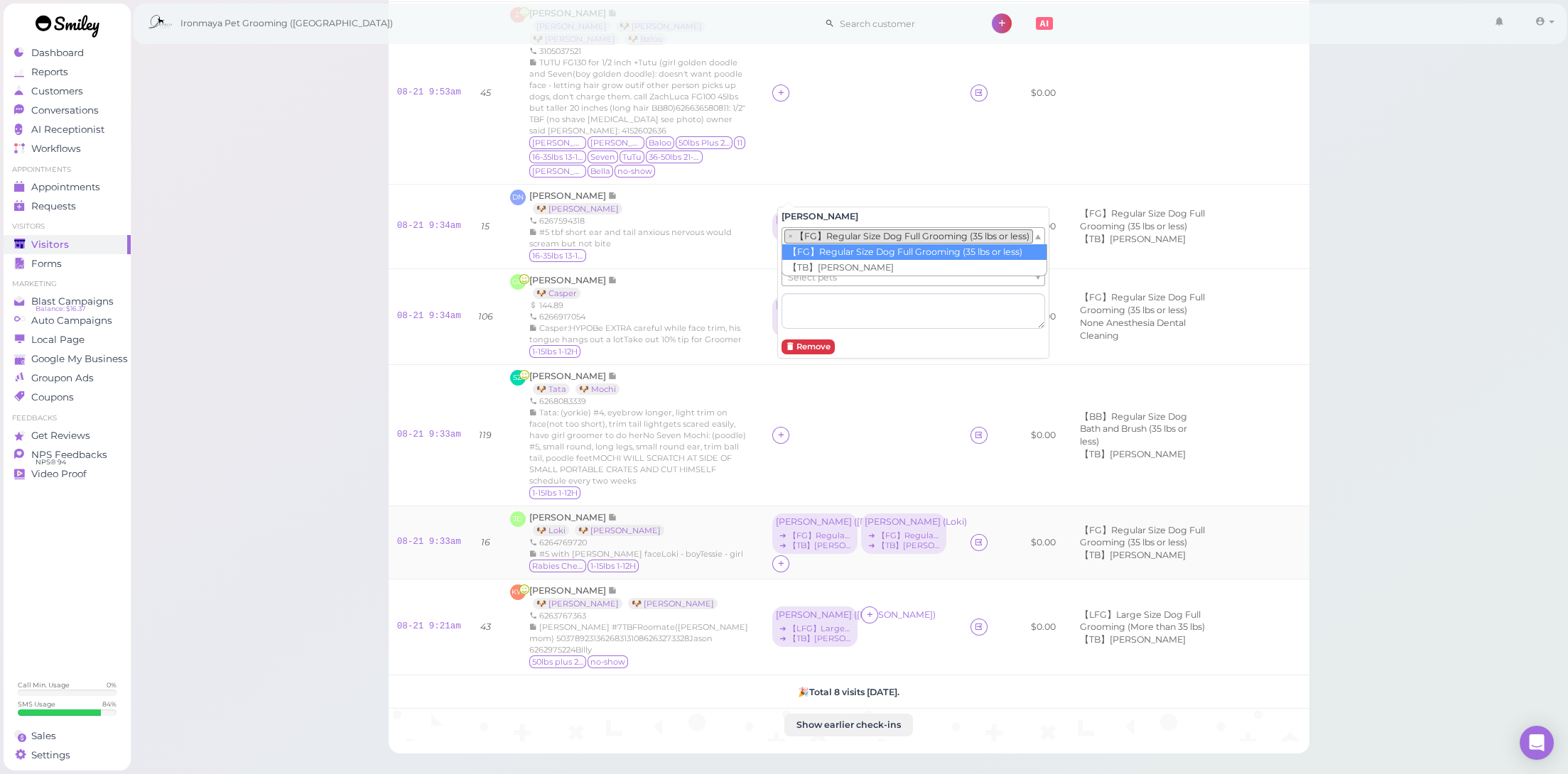
click at [805, 237] on li "× 【FG】Regular Size Dog Full Grooming (35 lbs or less)" at bounding box center [909, 236] width 249 height 14
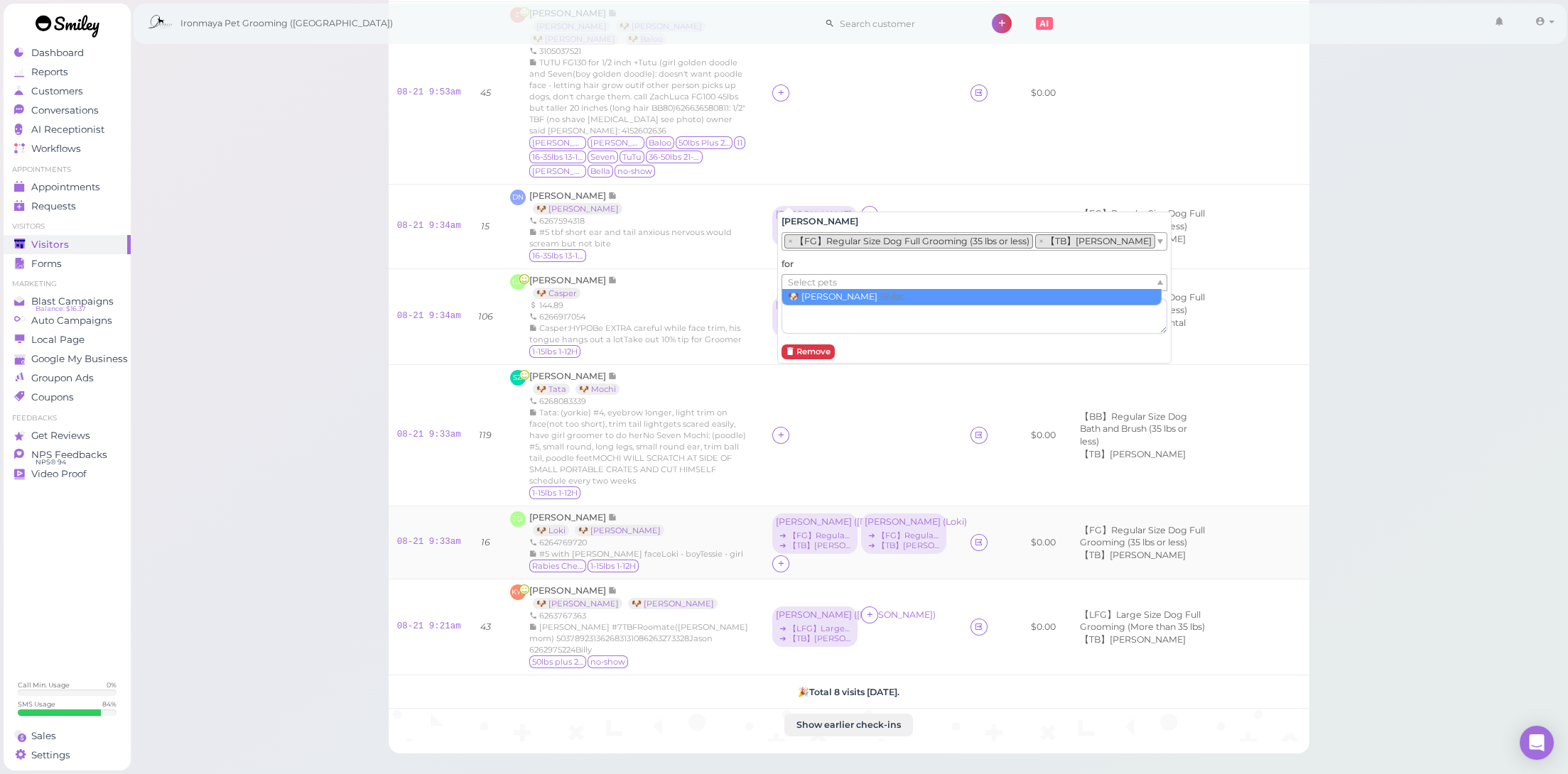
drag, startPoint x: 814, startPoint y: 277, endPoint x: 817, endPoint y: 291, distance: 14.3
click at [814, 279] on span "Select pets" at bounding box center [812, 283] width 49 height 16
click at [755, 291] on div "GD GAO Daisy 🐶 Casper 144.89 6266917054 Casper:HYPOBe EXTRA careful while face …" at bounding box center [633, 317] width 245 height 86
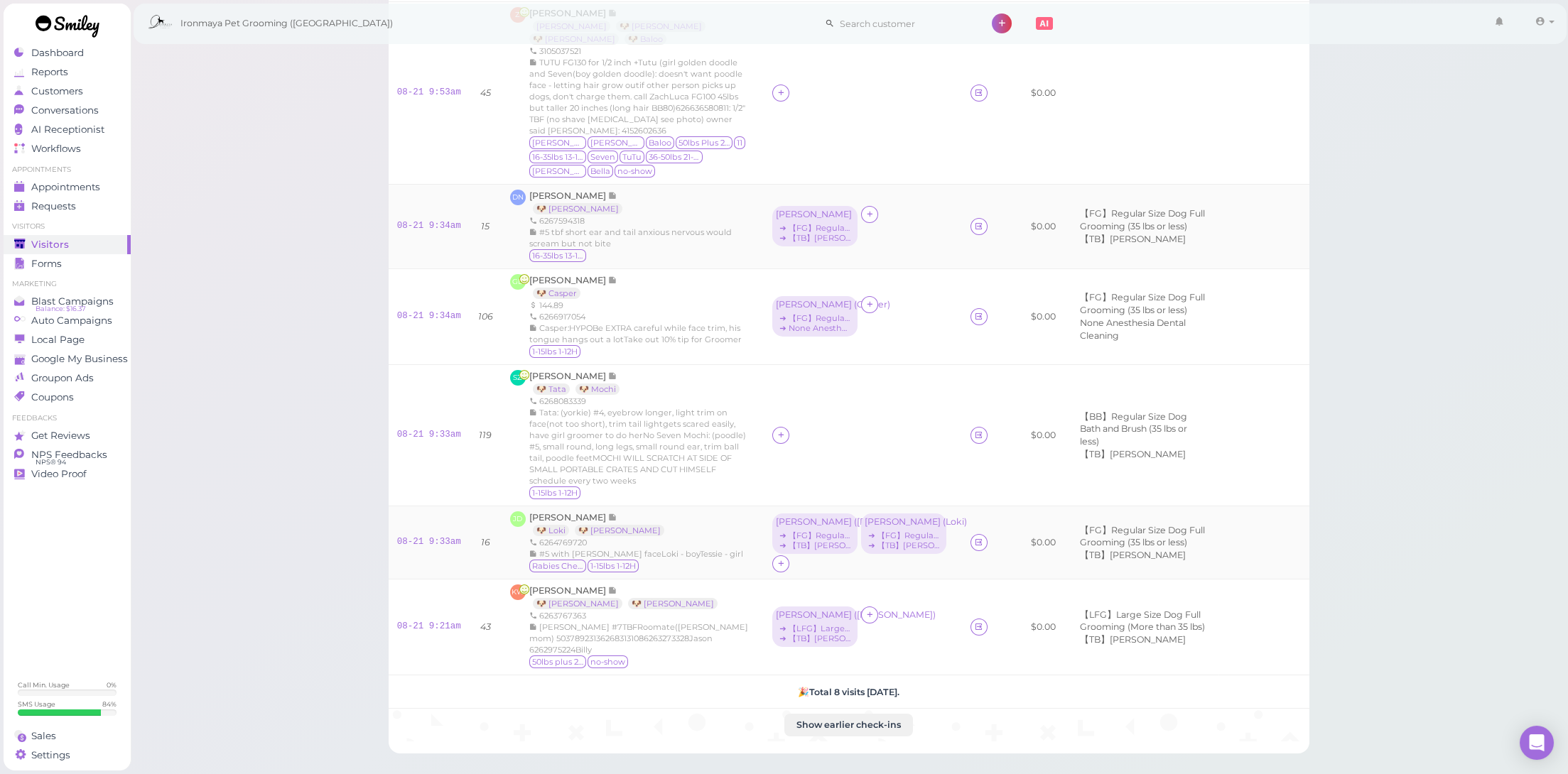
scroll to position [175, 0]
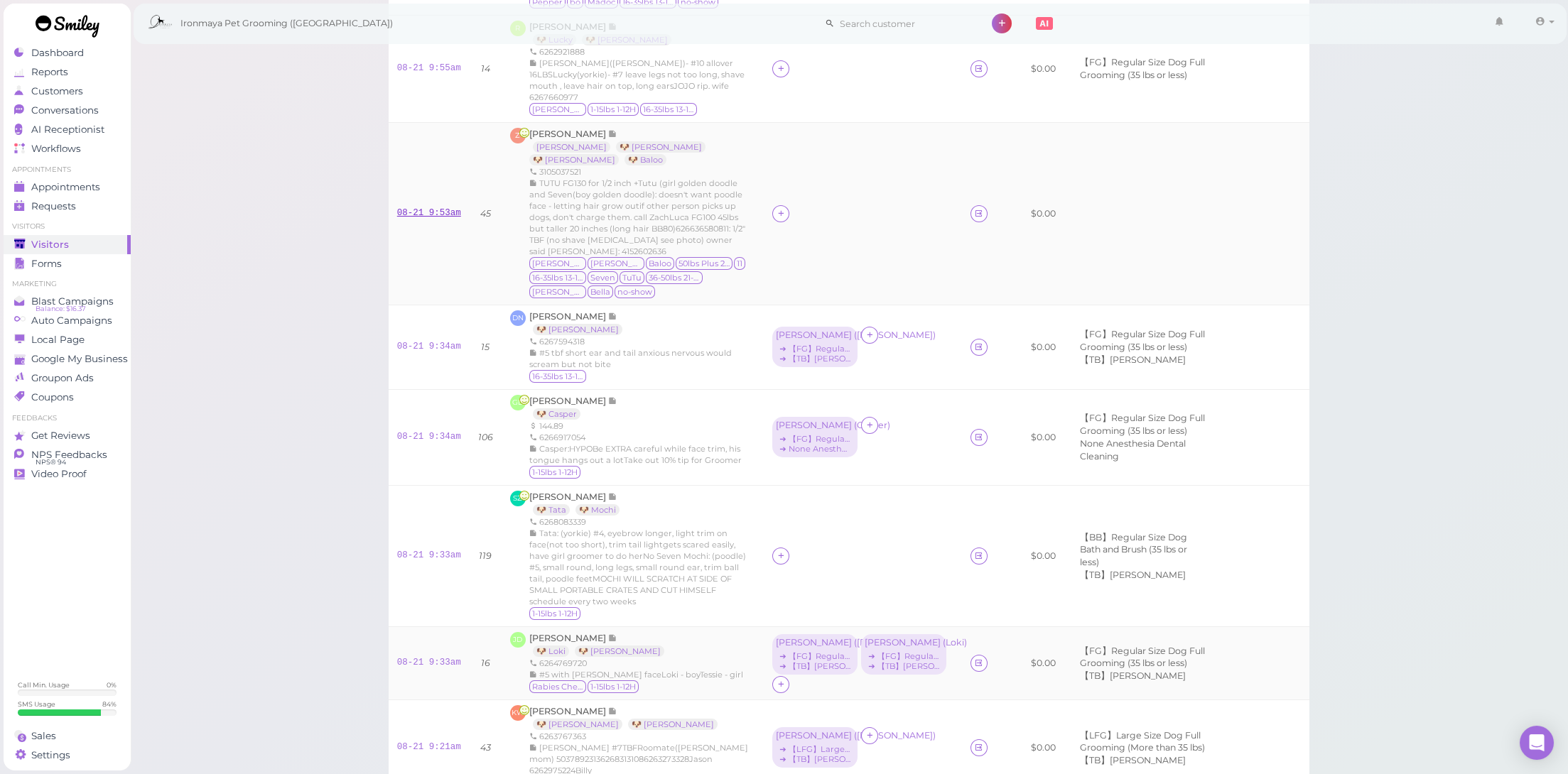
drag, startPoint x: 416, startPoint y: 190, endPoint x: 441, endPoint y: 185, distance: 25.5
click at [416, 208] on link "08-21 9:53am" at bounding box center [428, 213] width 64 height 10
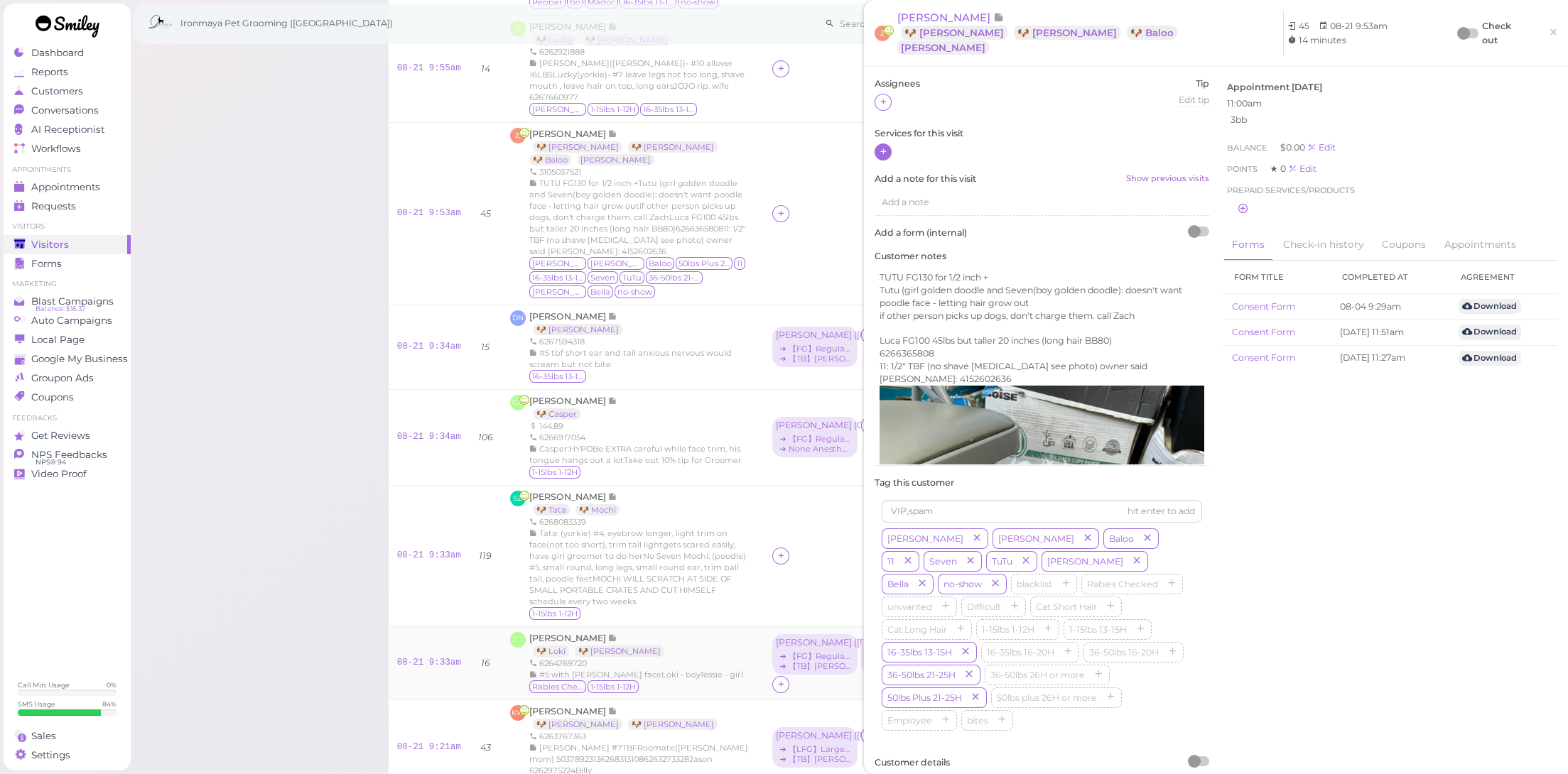
click at [879, 146] on icon at bounding box center [884, 152] width 9 height 11
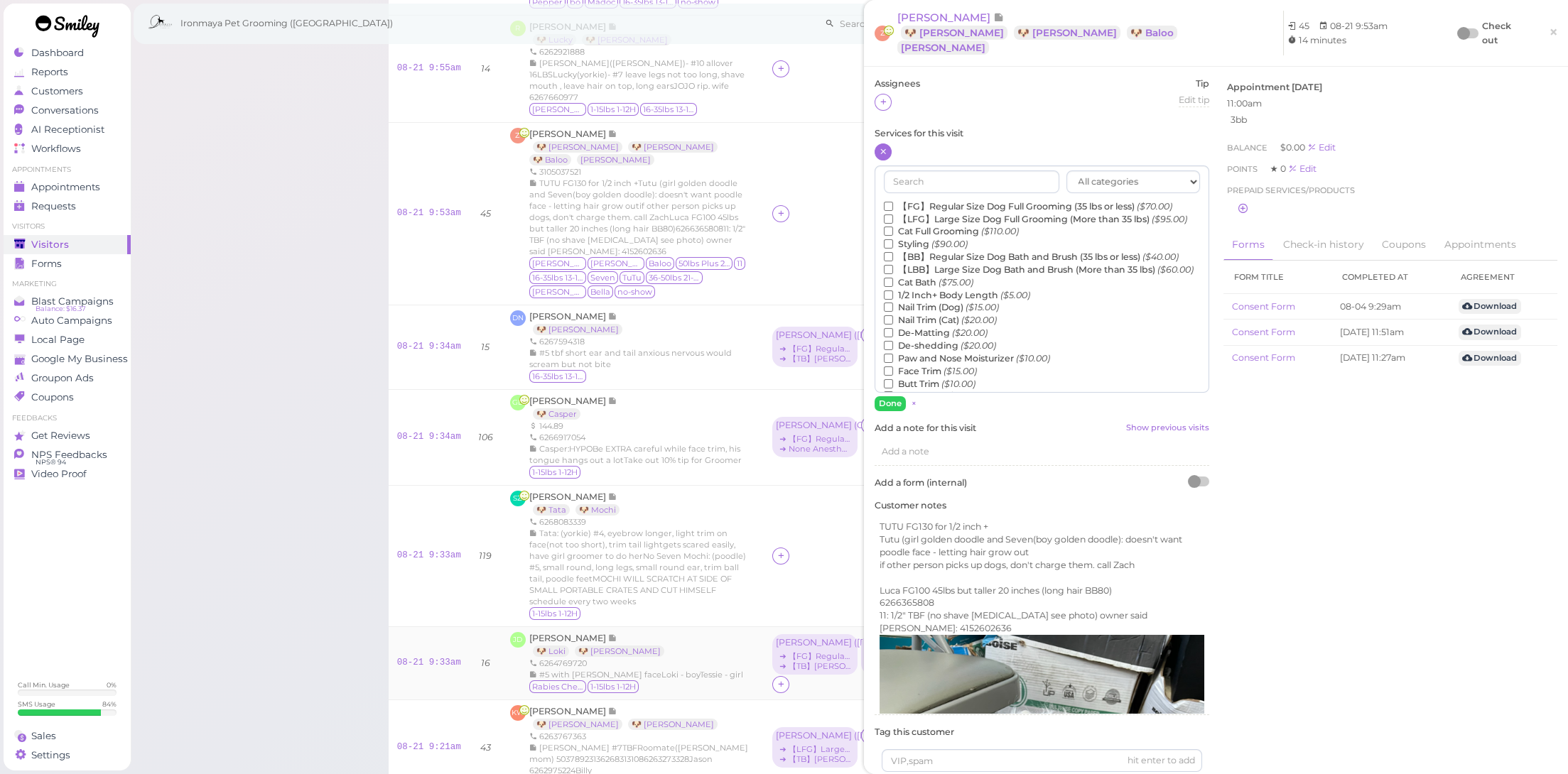
click at [917, 269] on label "【LBB】Large Size Dog Bath and Brush (More than 35 lbs) ($60.00)" at bounding box center [1039, 270] width 309 height 13
click at [893, 269] on input "【LBB】Large Size Dog Bath and Brush (More than 35 lbs) ($60.00)" at bounding box center [889, 270] width 9 height 9
click at [886, 397] on button "Done" at bounding box center [890, 404] width 31 height 15
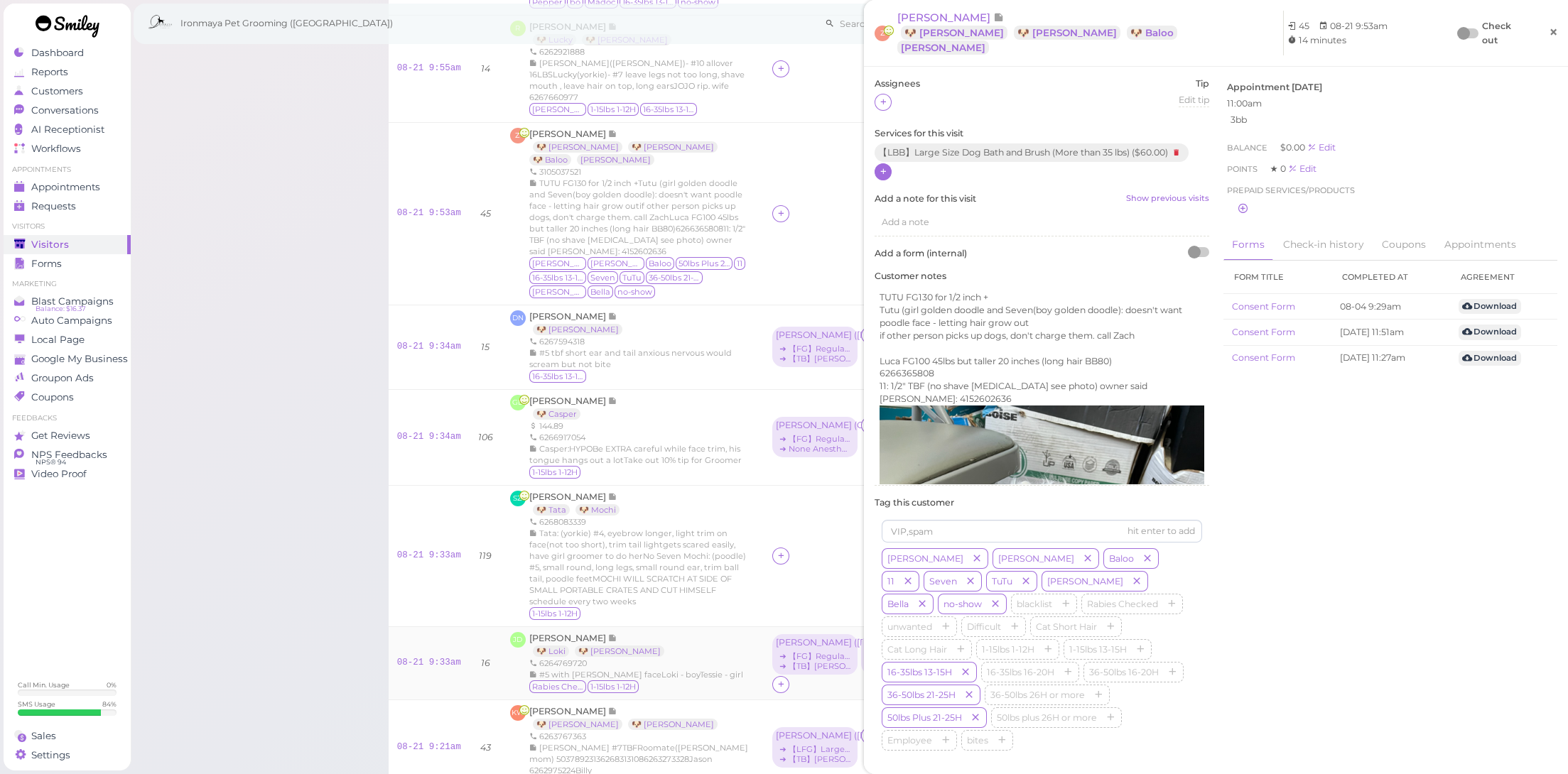
click at [1540, 28] on link "×" at bounding box center [1553, 33] width 27 height 33
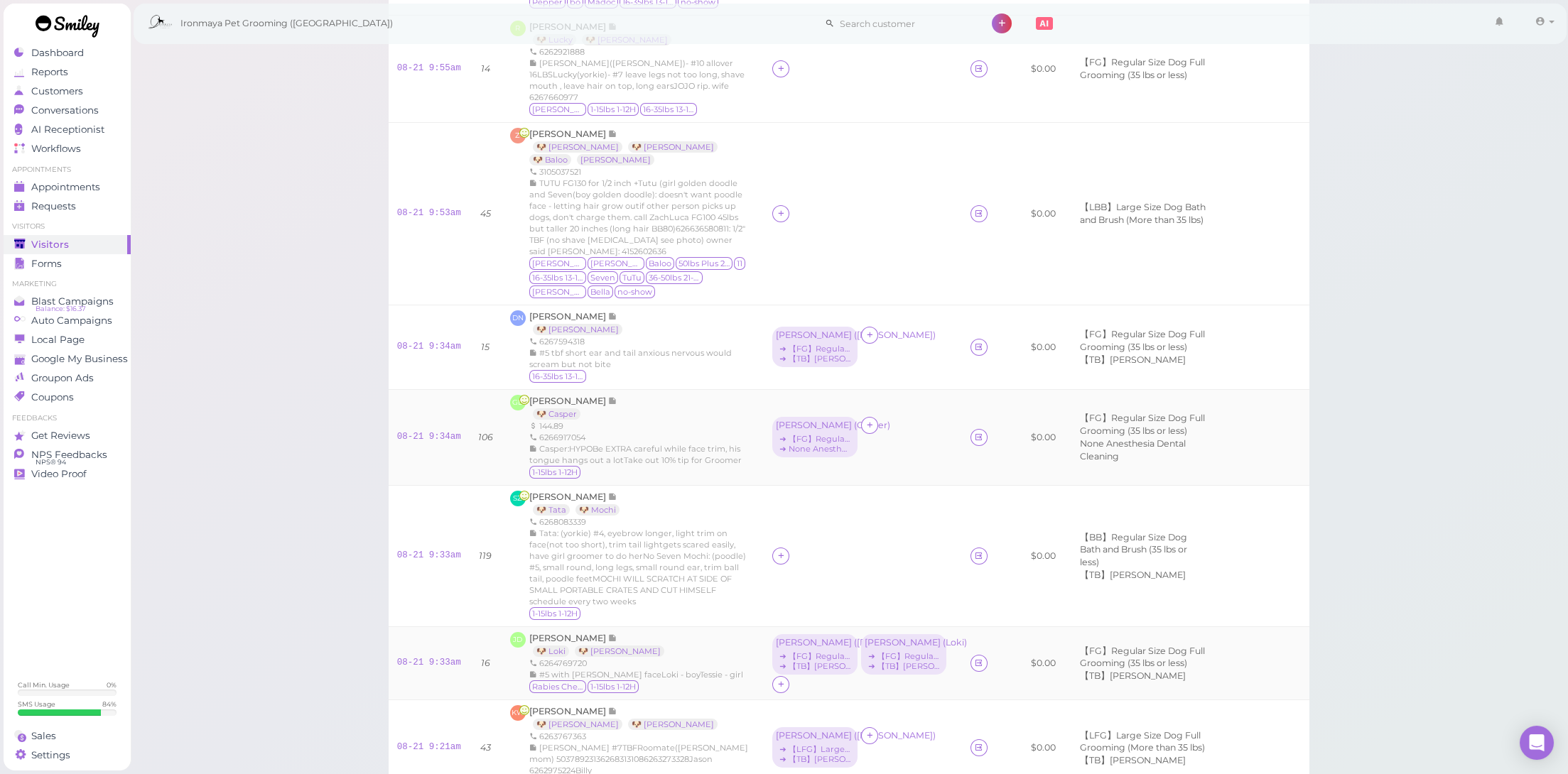
scroll to position [61, 0]
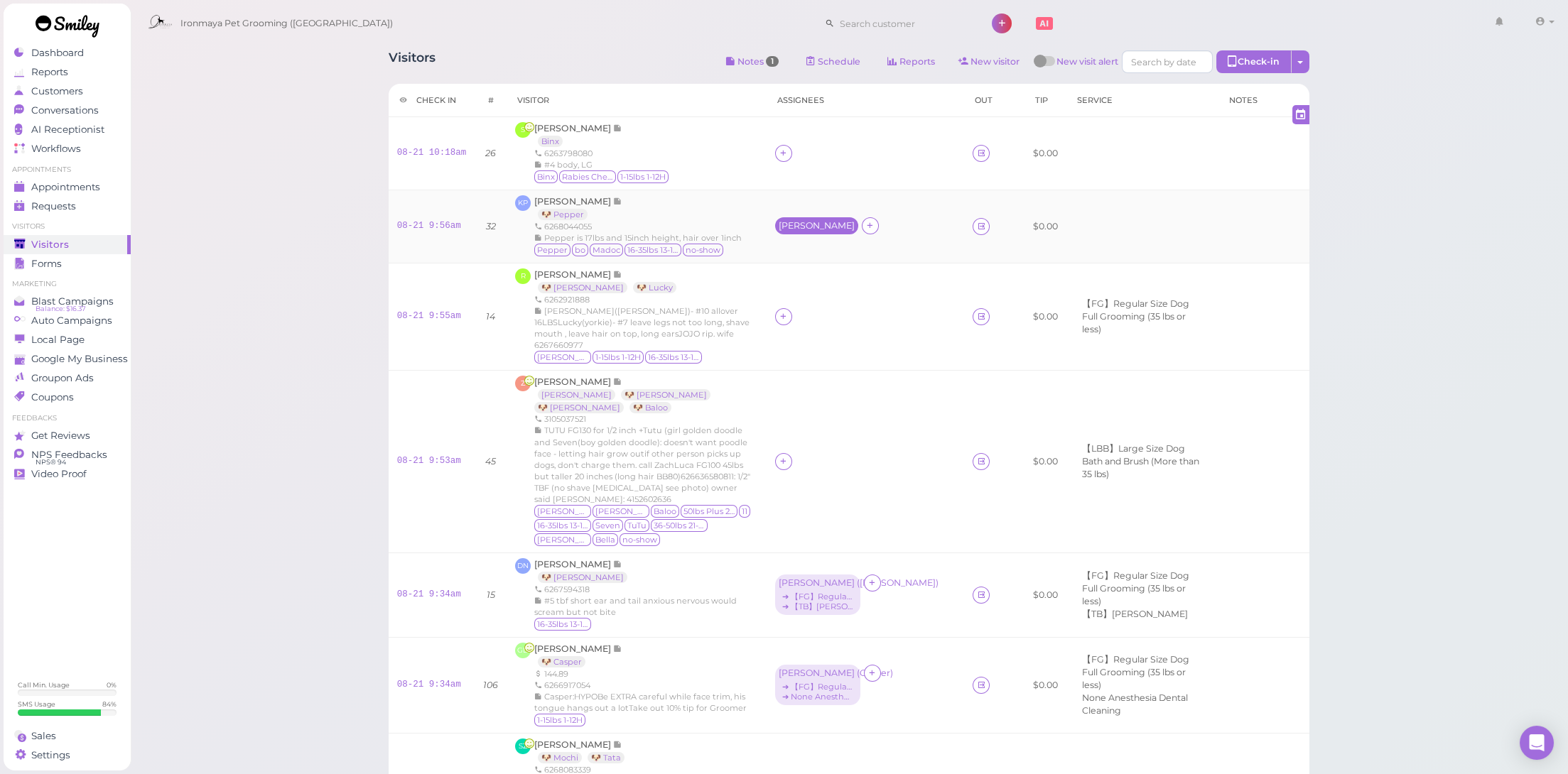
click at [801, 232] on div "[PERSON_NAME]" at bounding box center [817, 225] width 83 height 17
drag, startPoint x: 809, startPoint y: 285, endPoint x: 813, endPoint y: 292, distance: 8.1
click at [809, 285] on span "Select pets" at bounding box center [815, 287] width 49 height 16
click at [850, 453] on div at bounding box center [865, 461] width 180 height 17
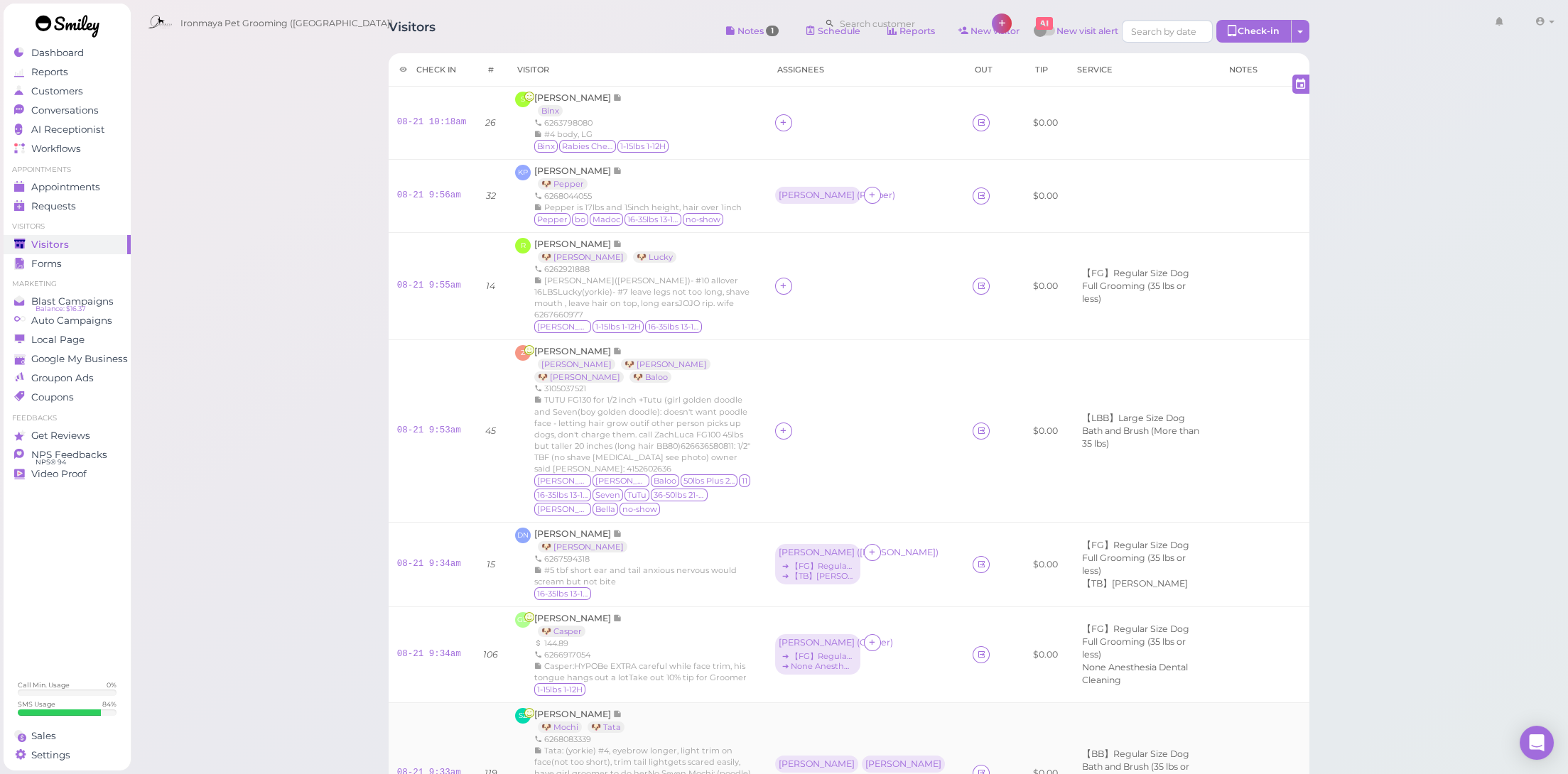
scroll to position [278, 0]
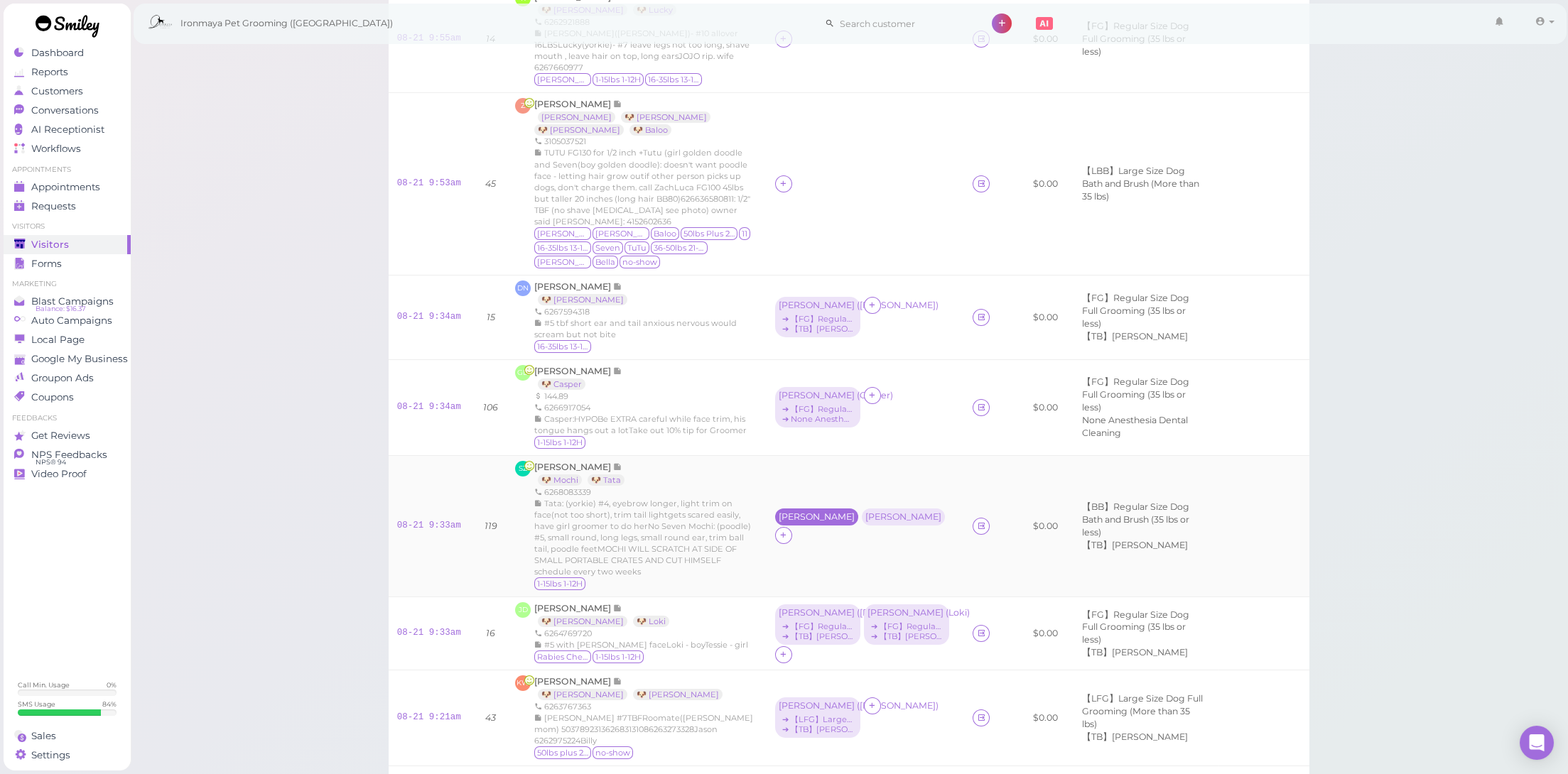
click at [791, 512] on div "[PERSON_NAME]" at bounding box center [817, 516] width 76 height 10
click at [811, 525] on span "Select services" at bounding box center [823, 526] width 65 height 16
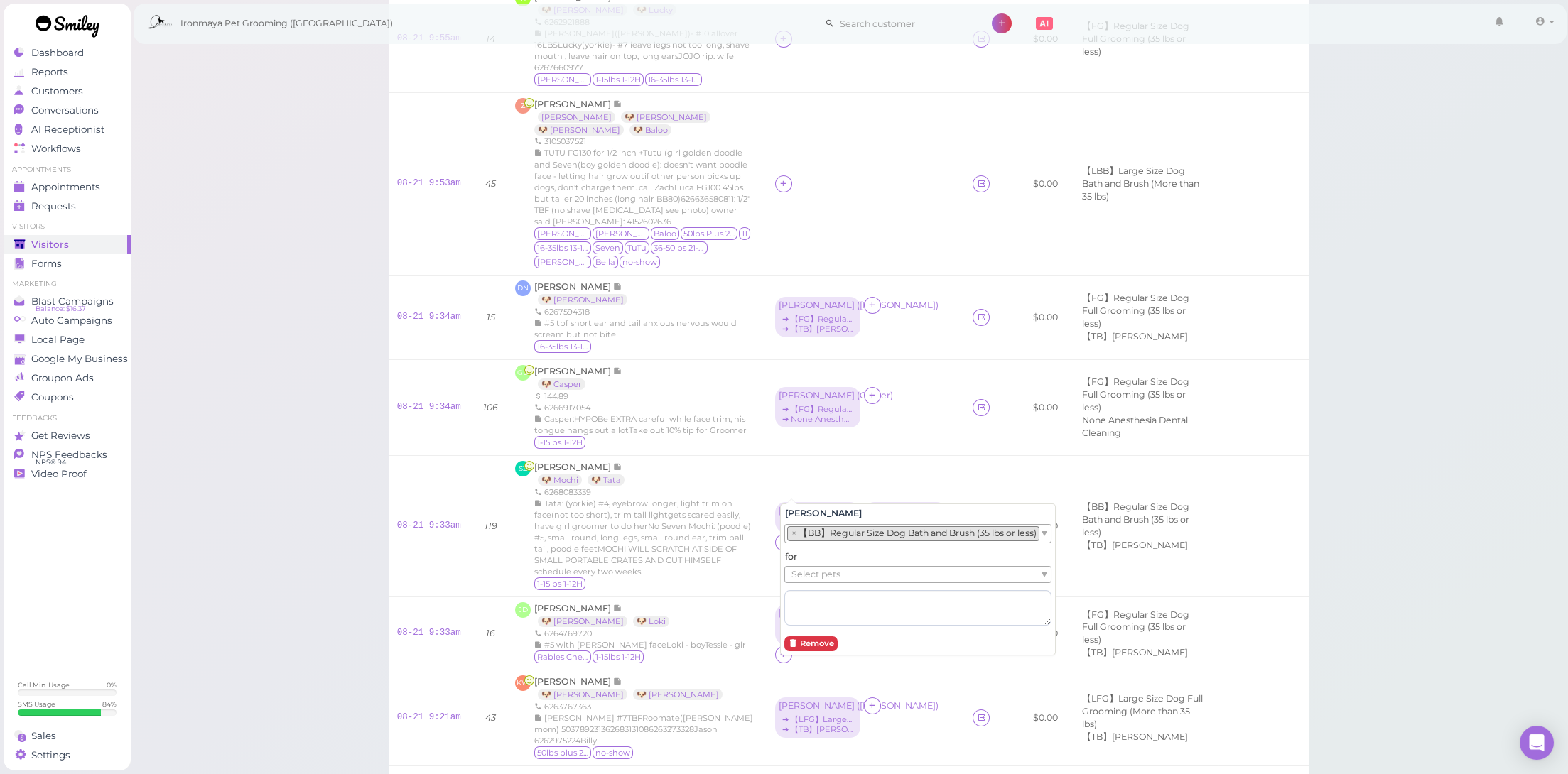
click at [814, 526] on li "× 【BB】Regular Size Dog Bath and Brush (35 lbs or less)" at bounding box center [913, 533] width 252 height 14
click at [820, 580] on span "Select pets" at bounding box center [815, 574] width 49 height 16
click at [882, 501] on div "[PERSON_NAME]" at bounding box center [905, 505] width 76 height 10
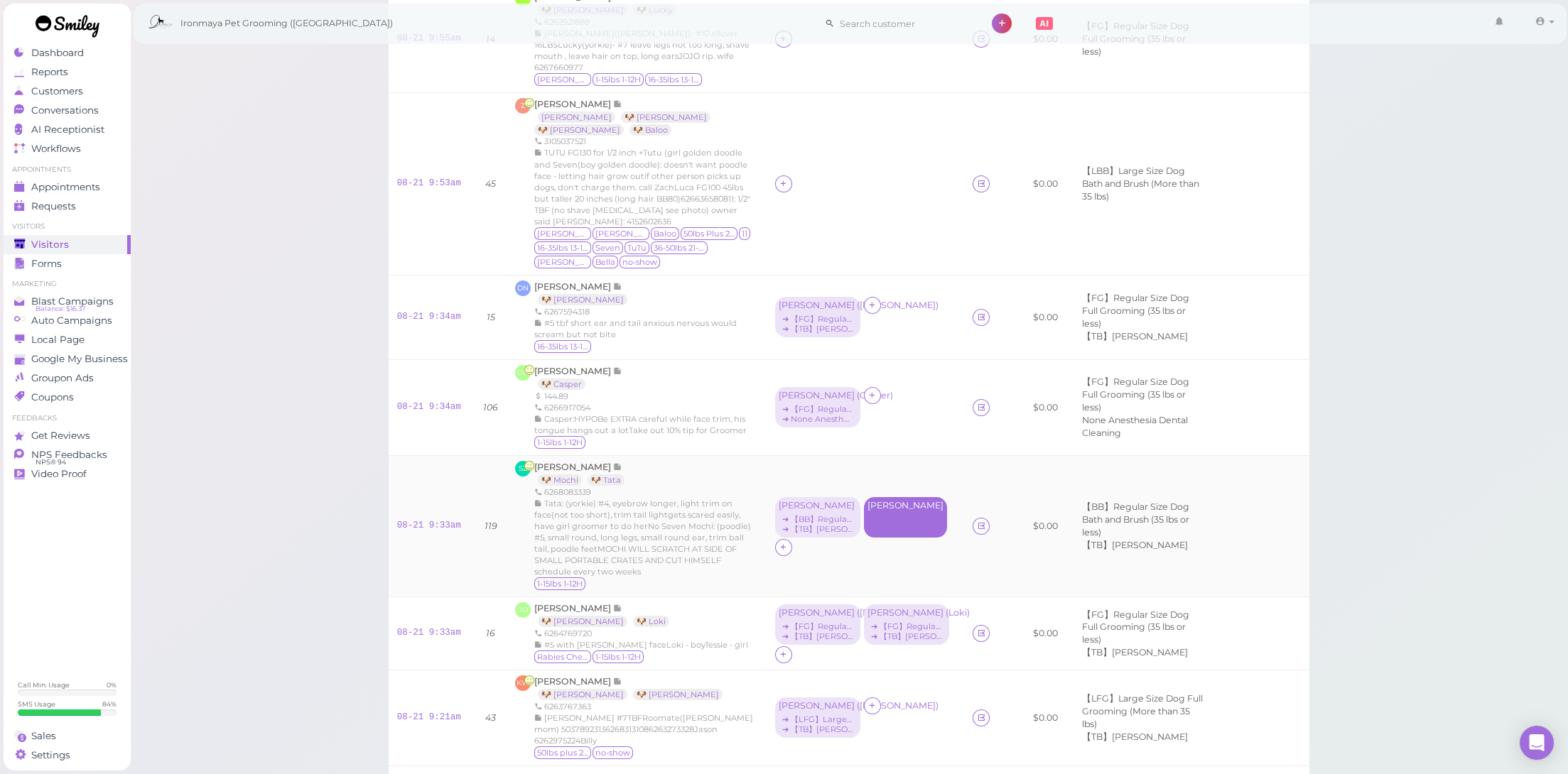
click at [878, 497] on div "[PERSON_NAME]" at bounding box center [905, 517] width 83 height 40
click at [848, 534] on span "Select services" at bounding box center [823, 537] width 65 height 16
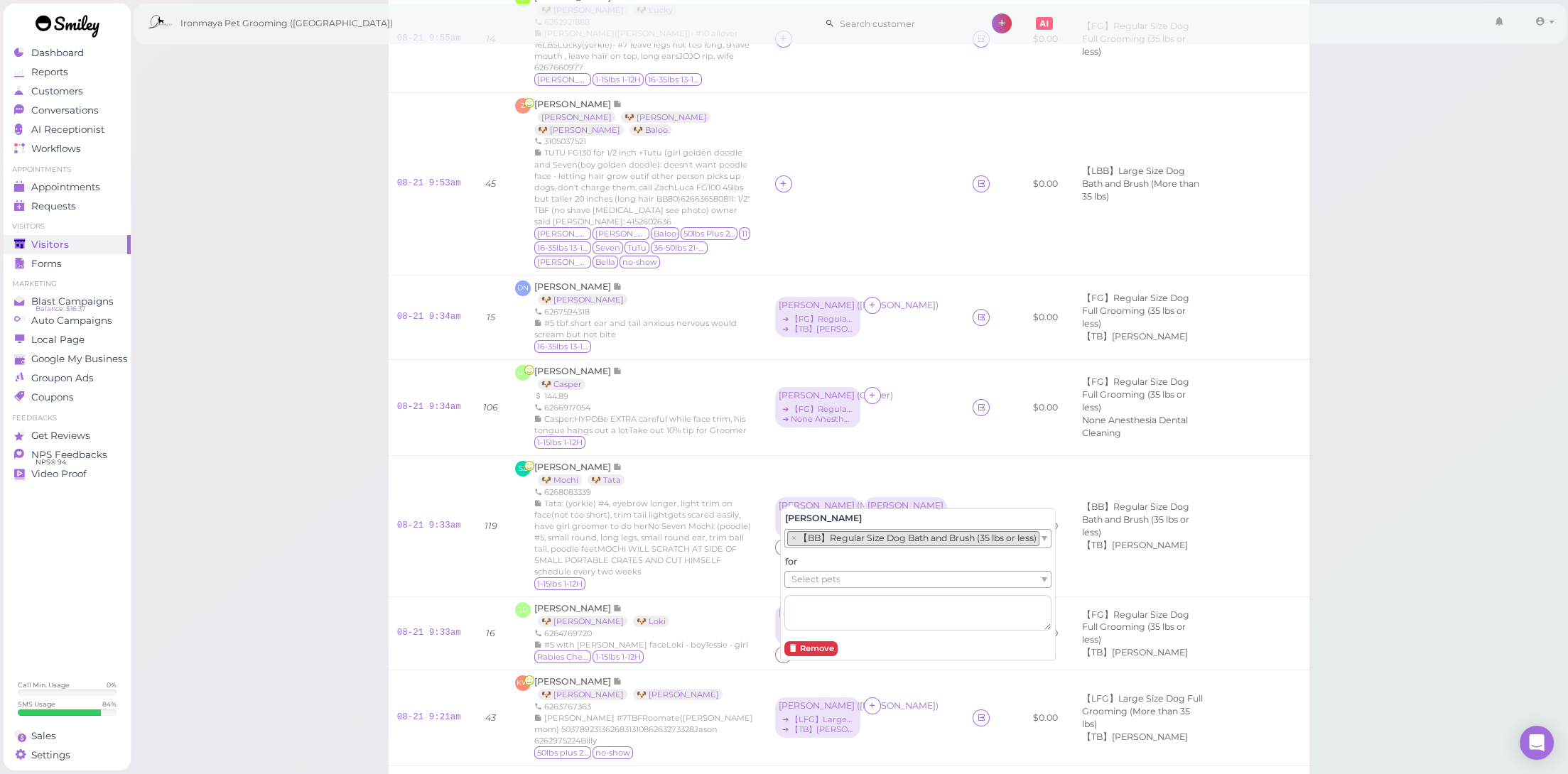
click at [850, 539] on li "× 【BB】Regular Size Dog Bath and Brush (35 lbs or less)" at bounding box center [913, 537] width 252 height 14
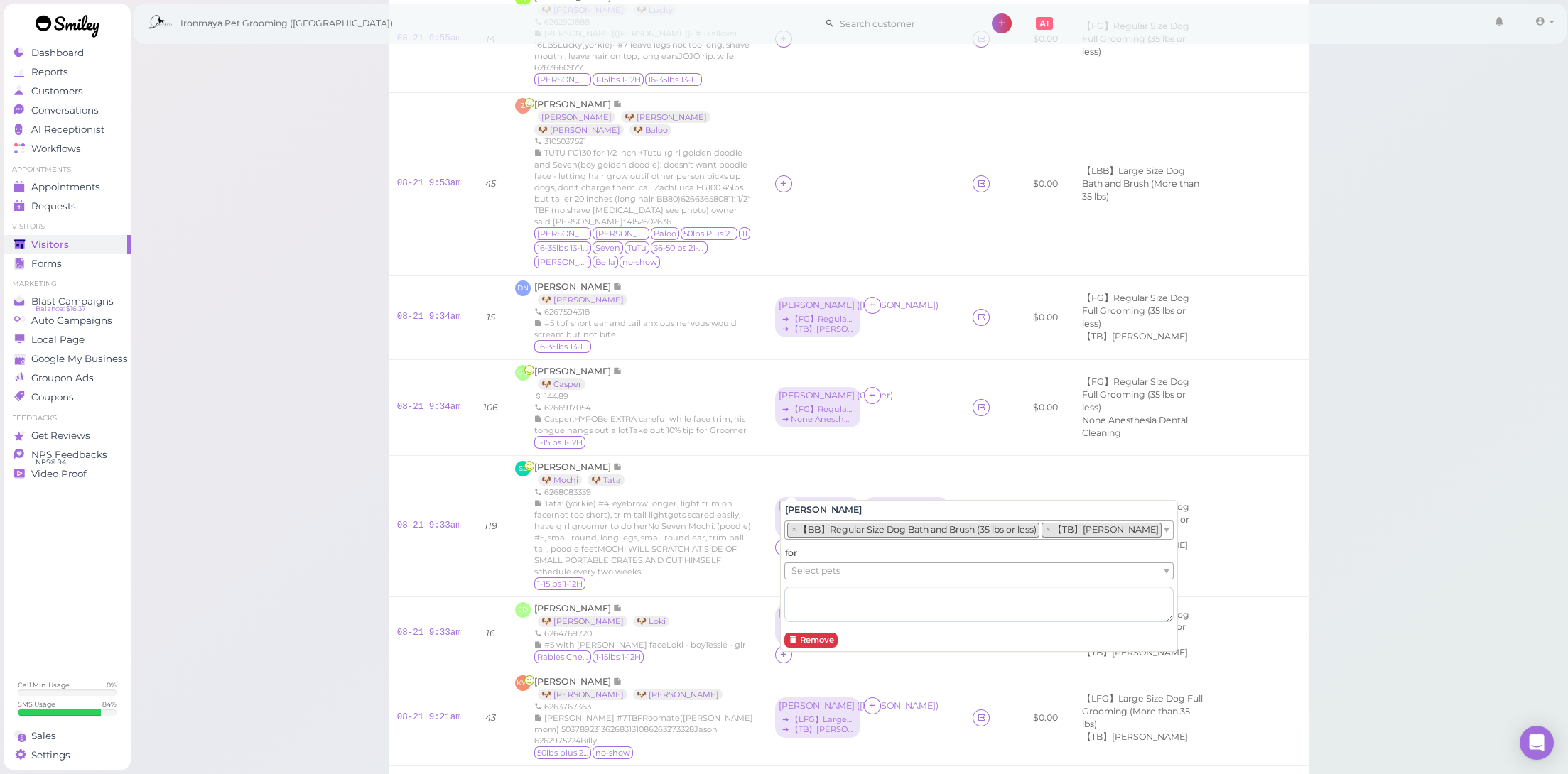
click at [851, 579] on div "for Select pets" at bounding box center [979, 584] width 389 height 75
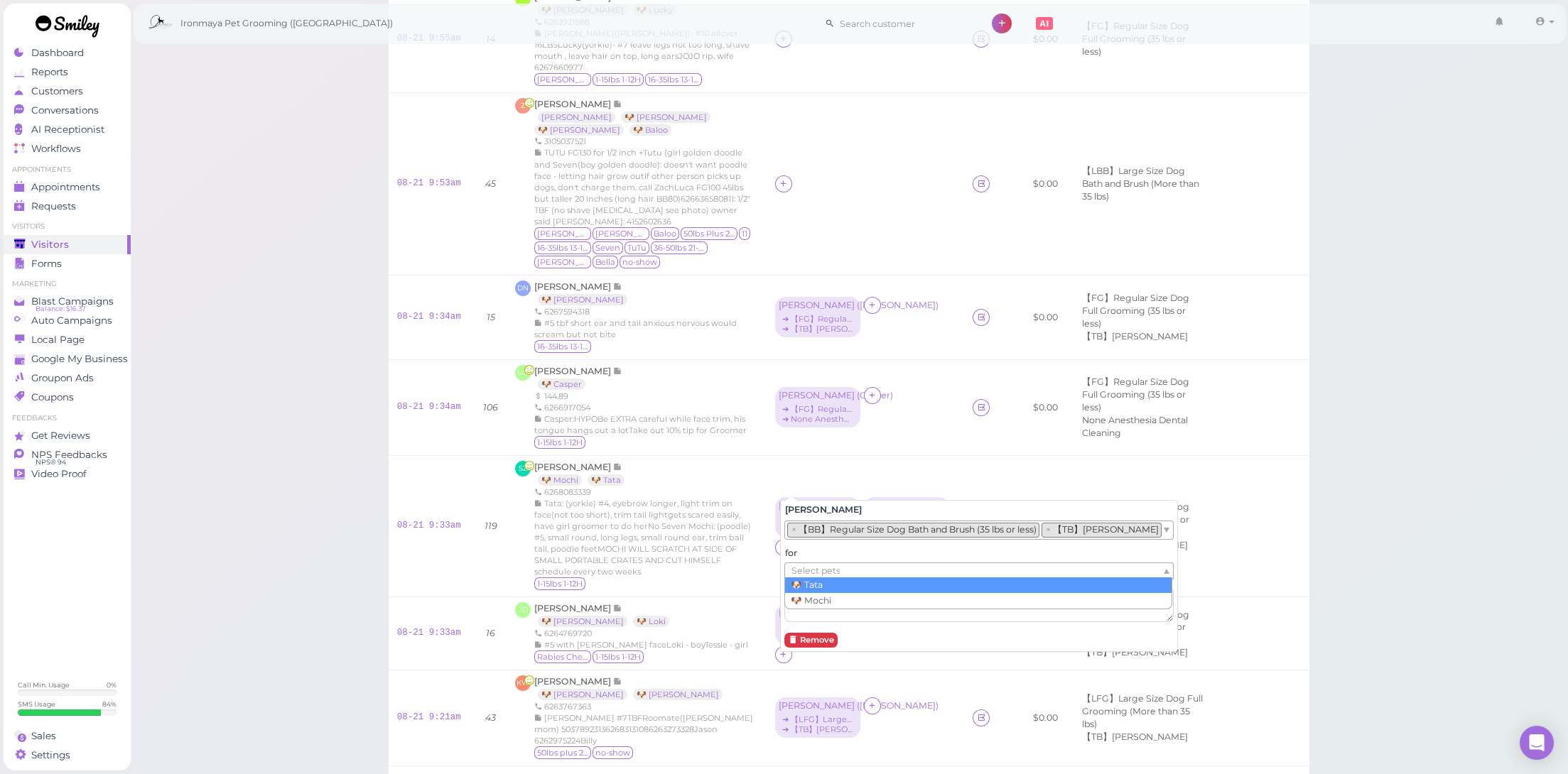
click at [855, 566] on ul "Select pets" at bounding box center [973, 571] width 377 height 16
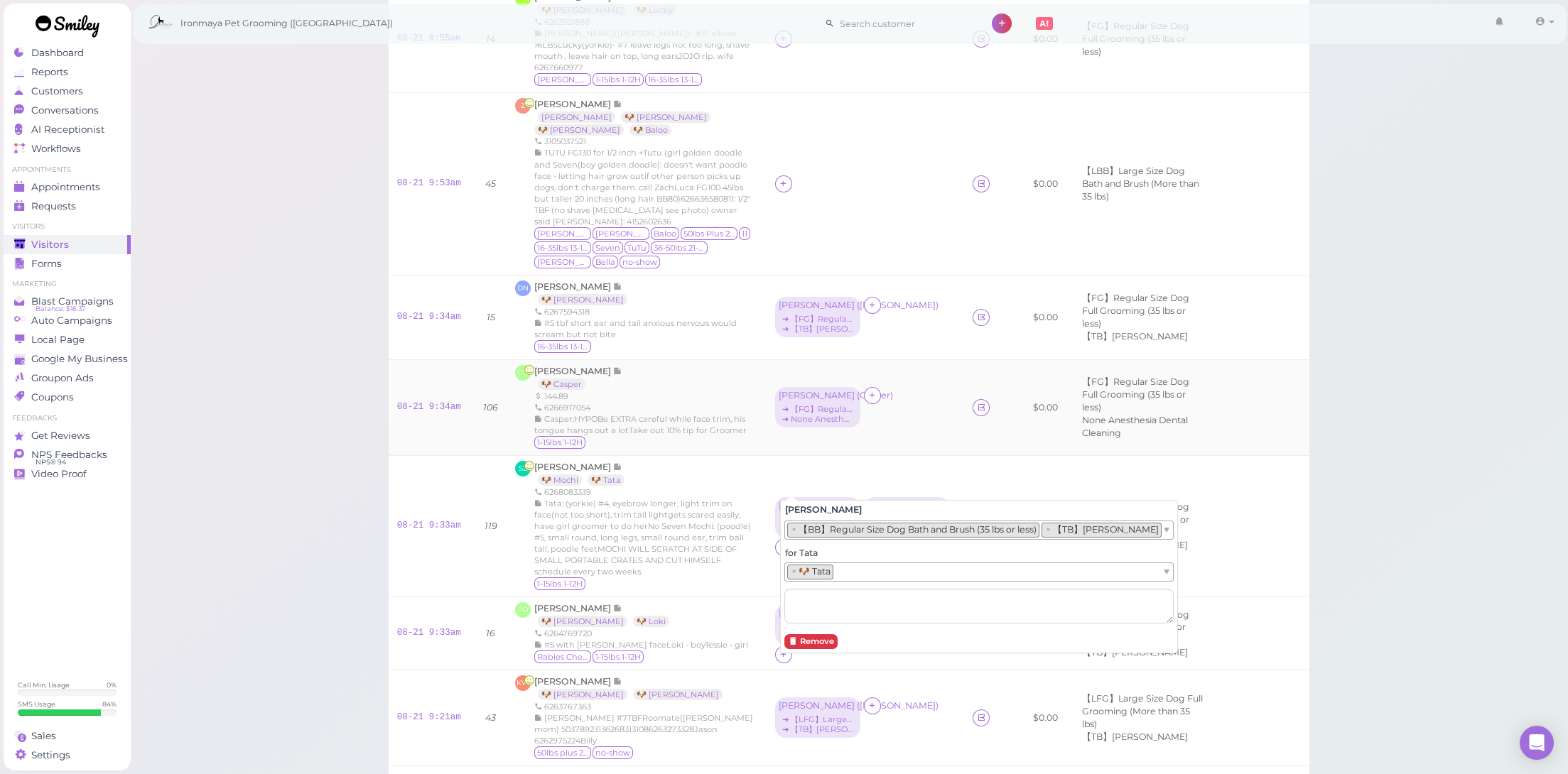
click at [921, 399] on td "Amy ( Casper ) ➔ 【FG】Regular Size Dog Full Grooming (35 lbs or less) ➔ None Ane…" at bounding box center [865, 408] width 198 height 96
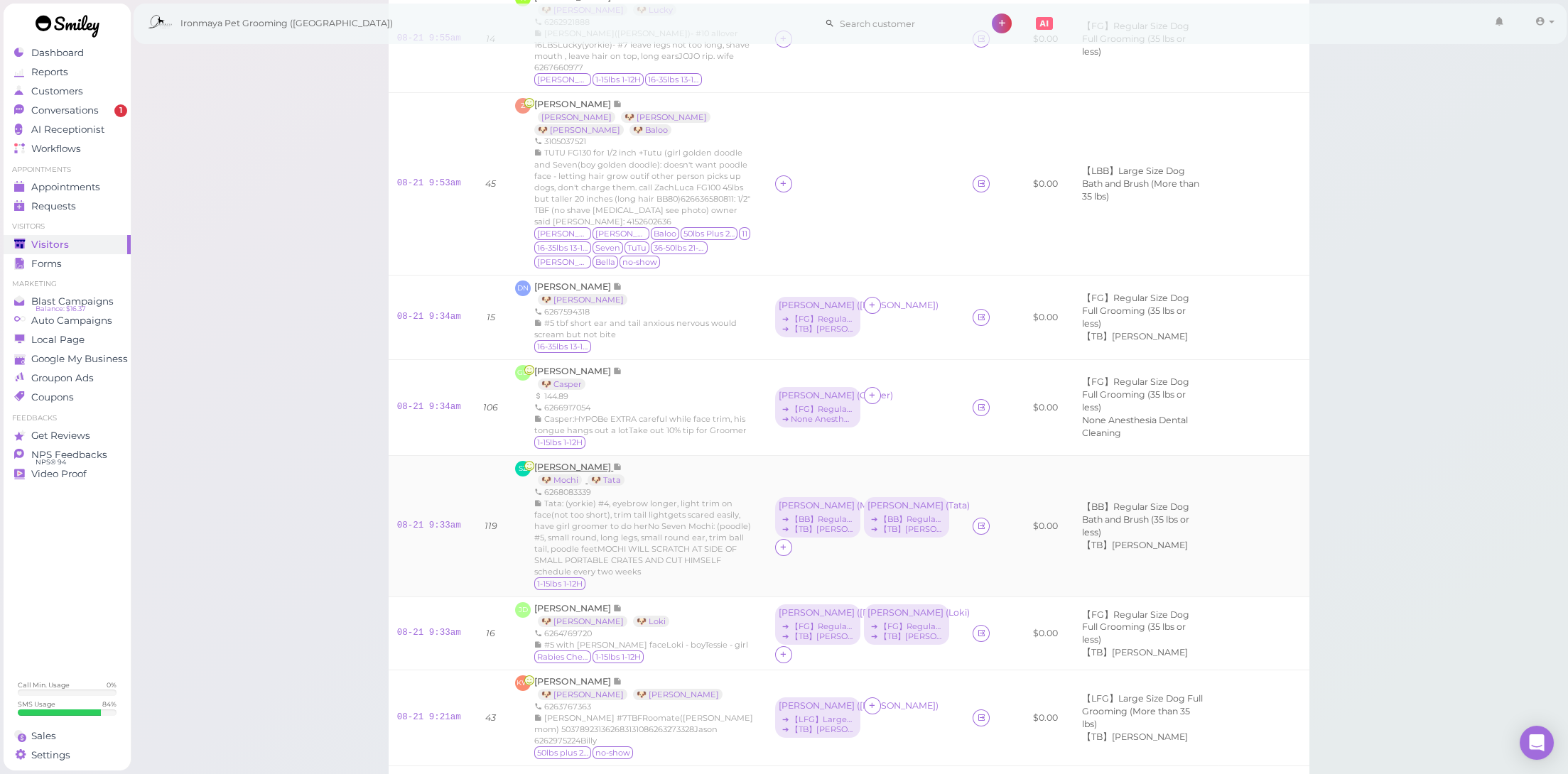
click at [560, 462] on span "[PERSON_NAME]" at bounding box center [574, 468] width 79 height 11
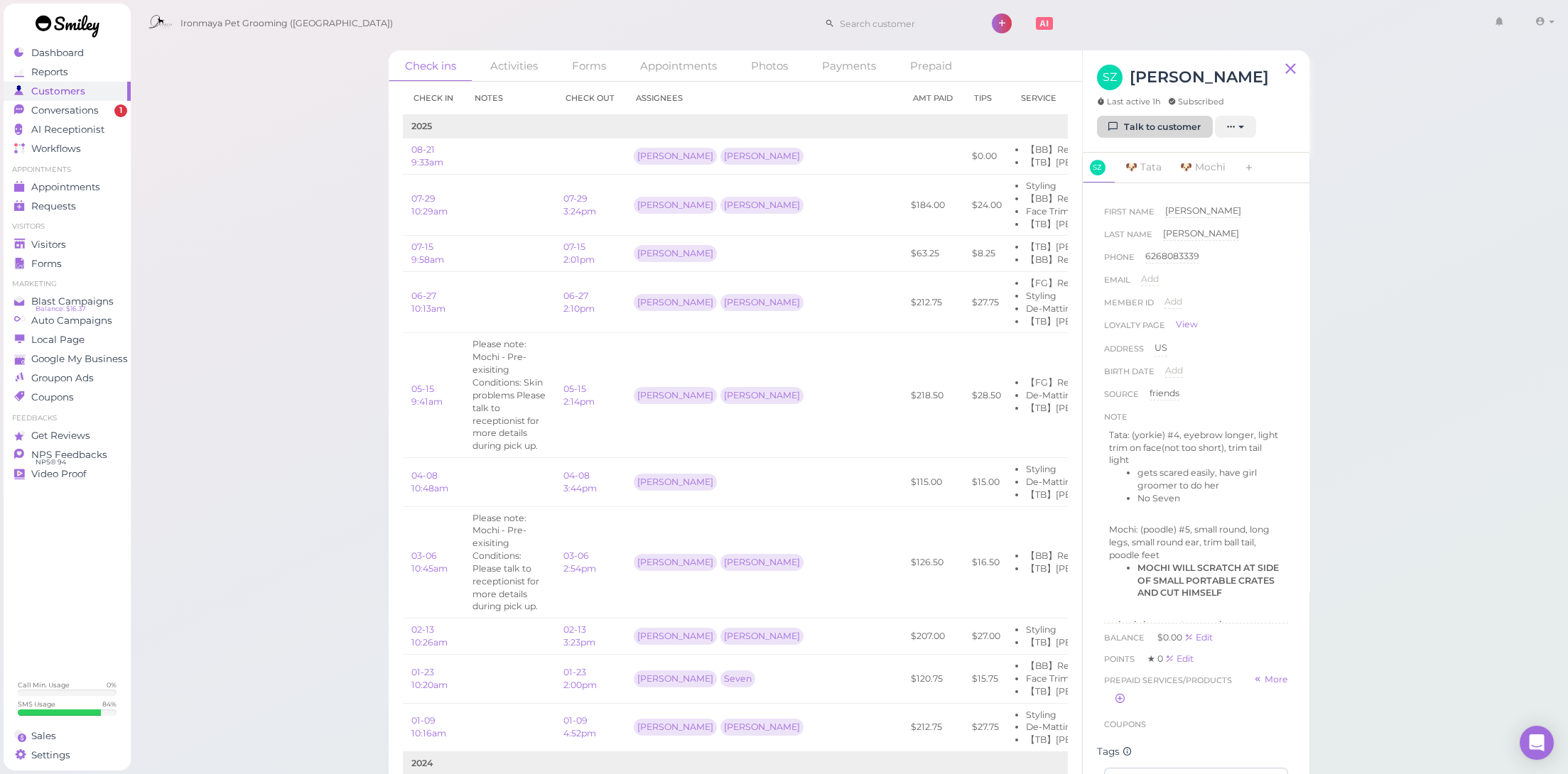
click at [1131, 123] on link "Talk to customer" at bounding box center [1155, 127] width 116 height 23
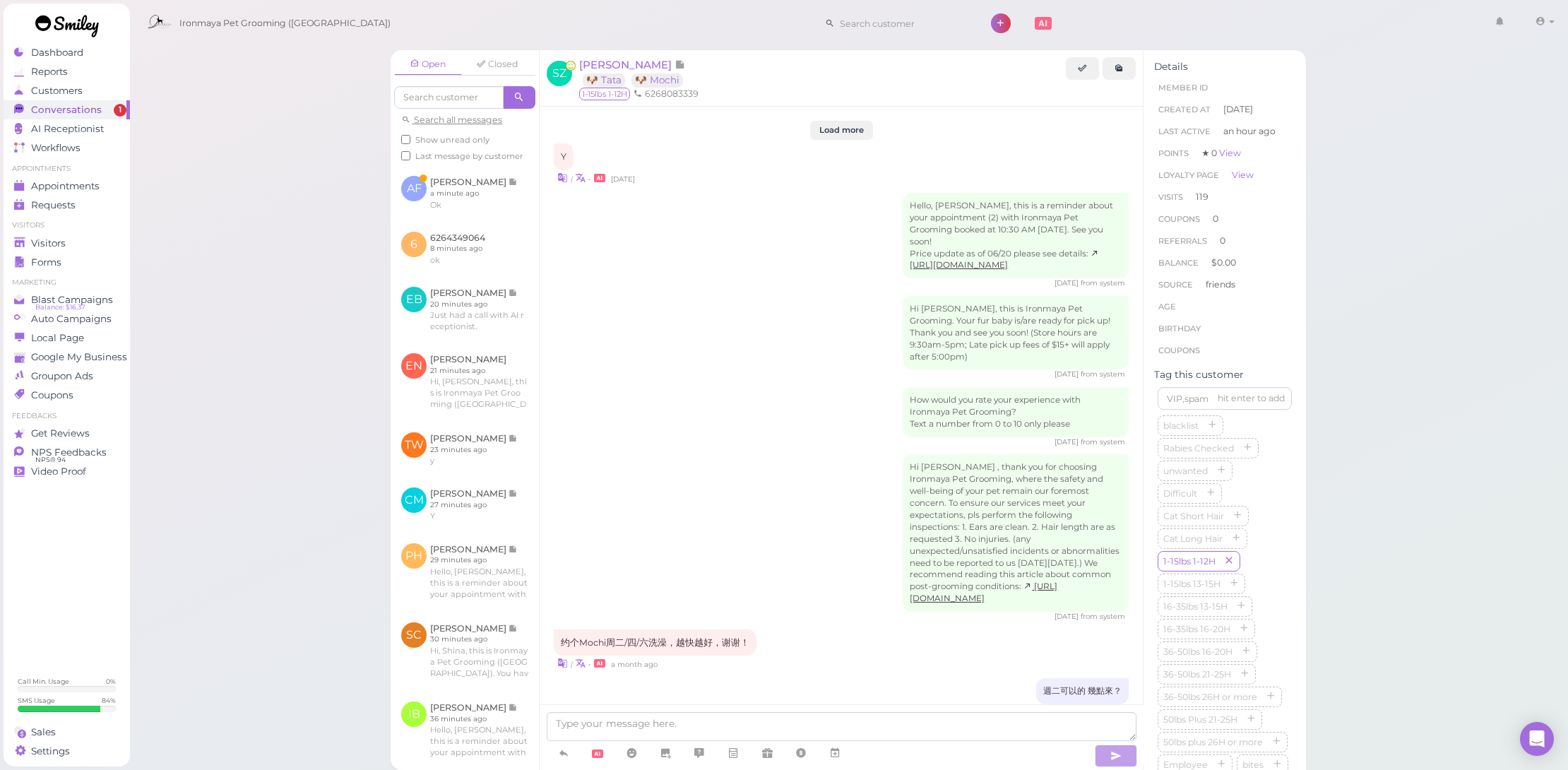
scroll to position [1793, 0]
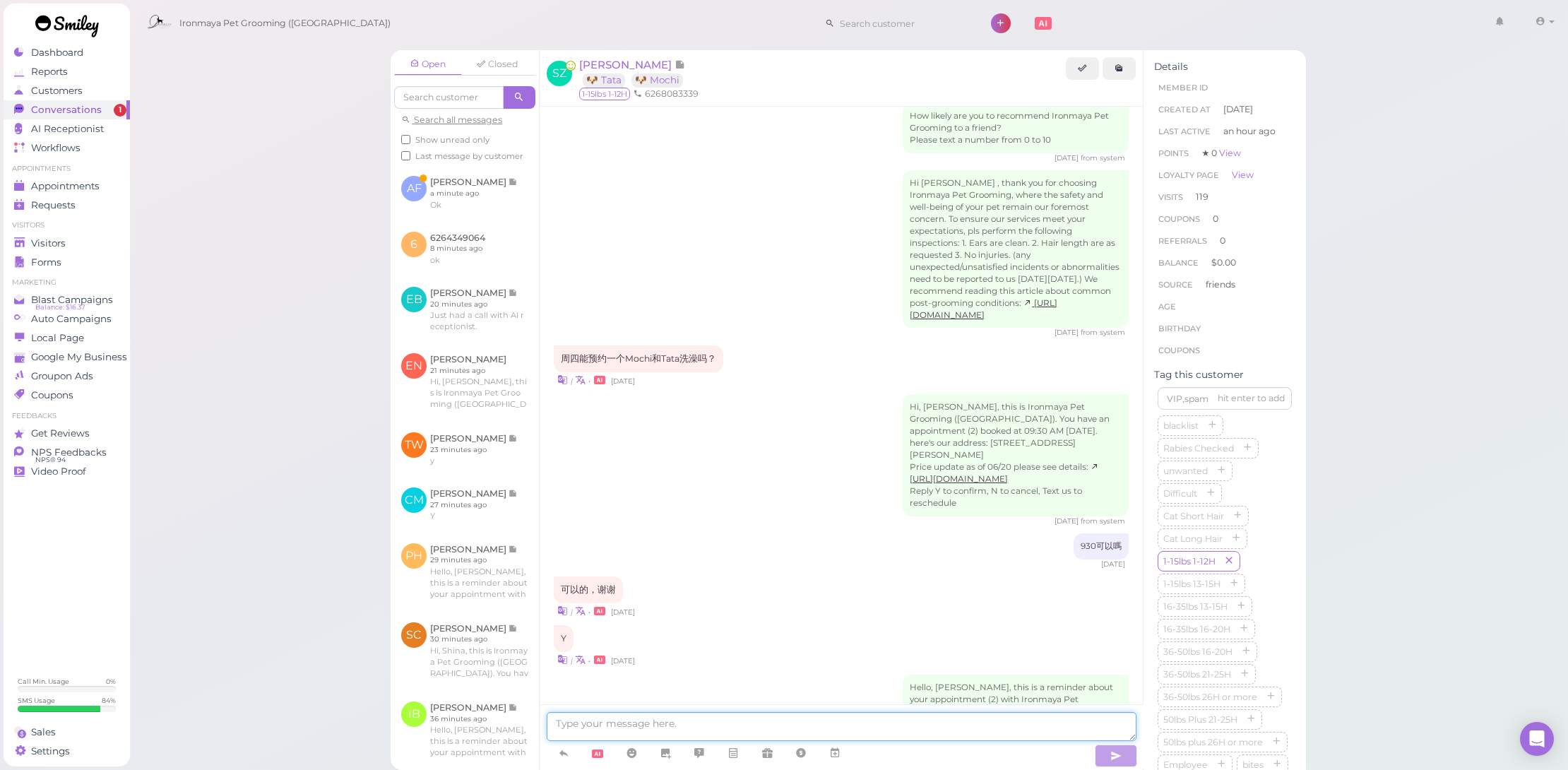
click at [800, 731] on textarea at bounding box center [841, 727] width 589 height 29
type textarea "Hi Selena, 等你有空能否給我們回個電話 或者打給Dean的手機也可以"
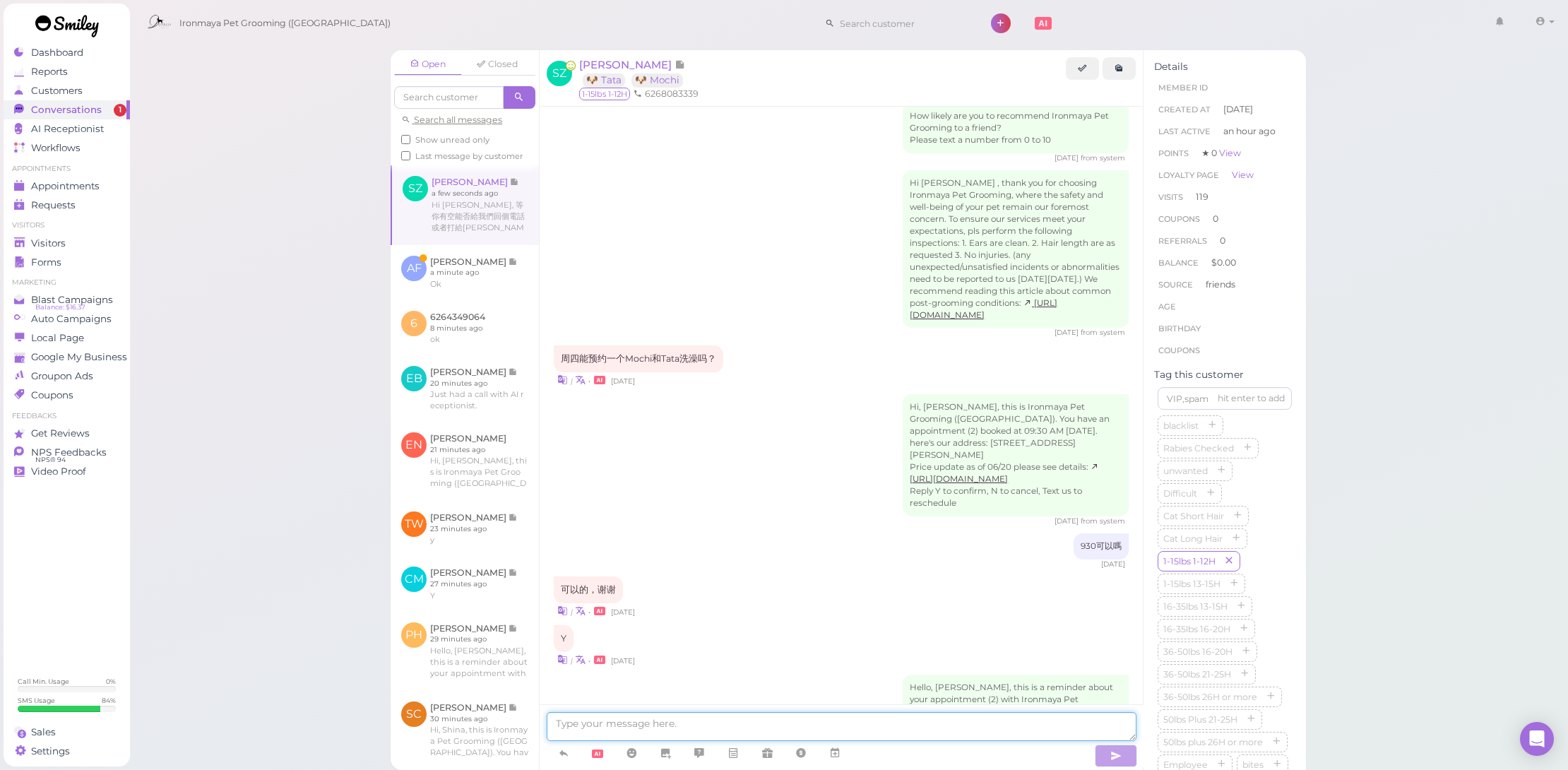
scroll to position [1837, 0]
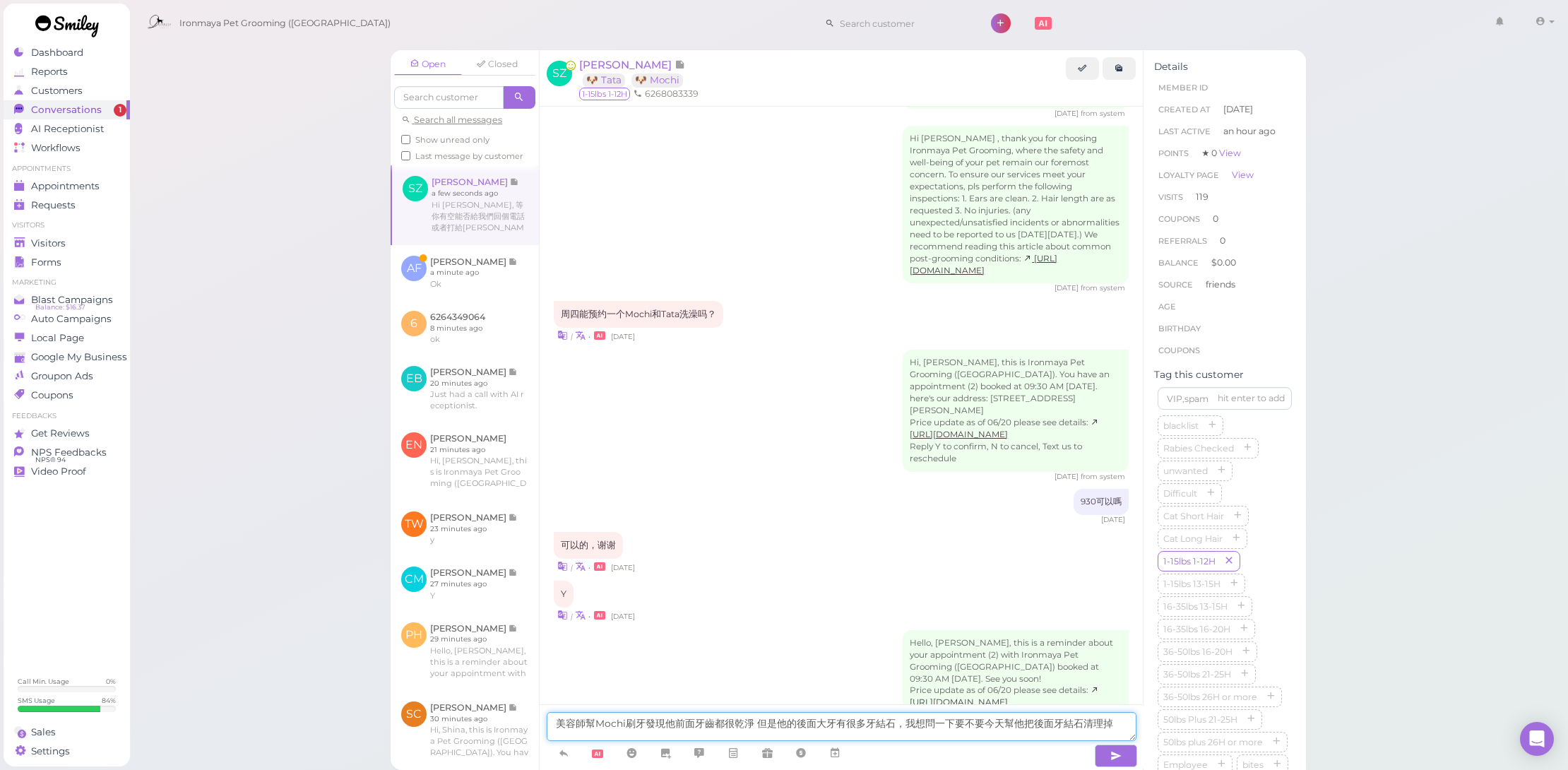
type textarea "美容師幫Mochi刷牙發現他前面牙齒都很乾淨 但是他的後面大牙有很多牙結石，我想問一下要不要今天幫他把後面牙結石清理掉？"
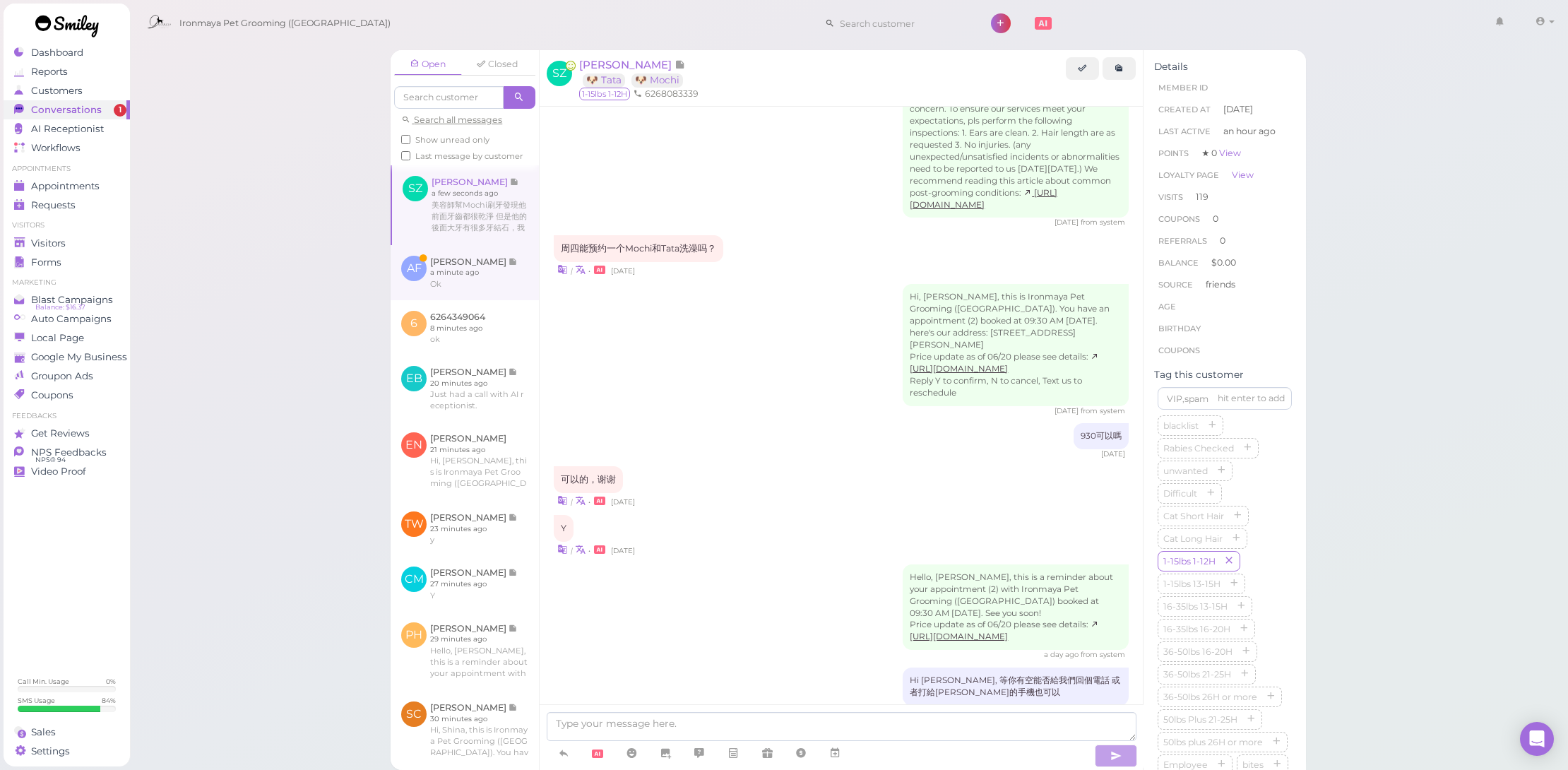
click at [449, 258] on link at bounding box center [465, 273] width 148 height 55
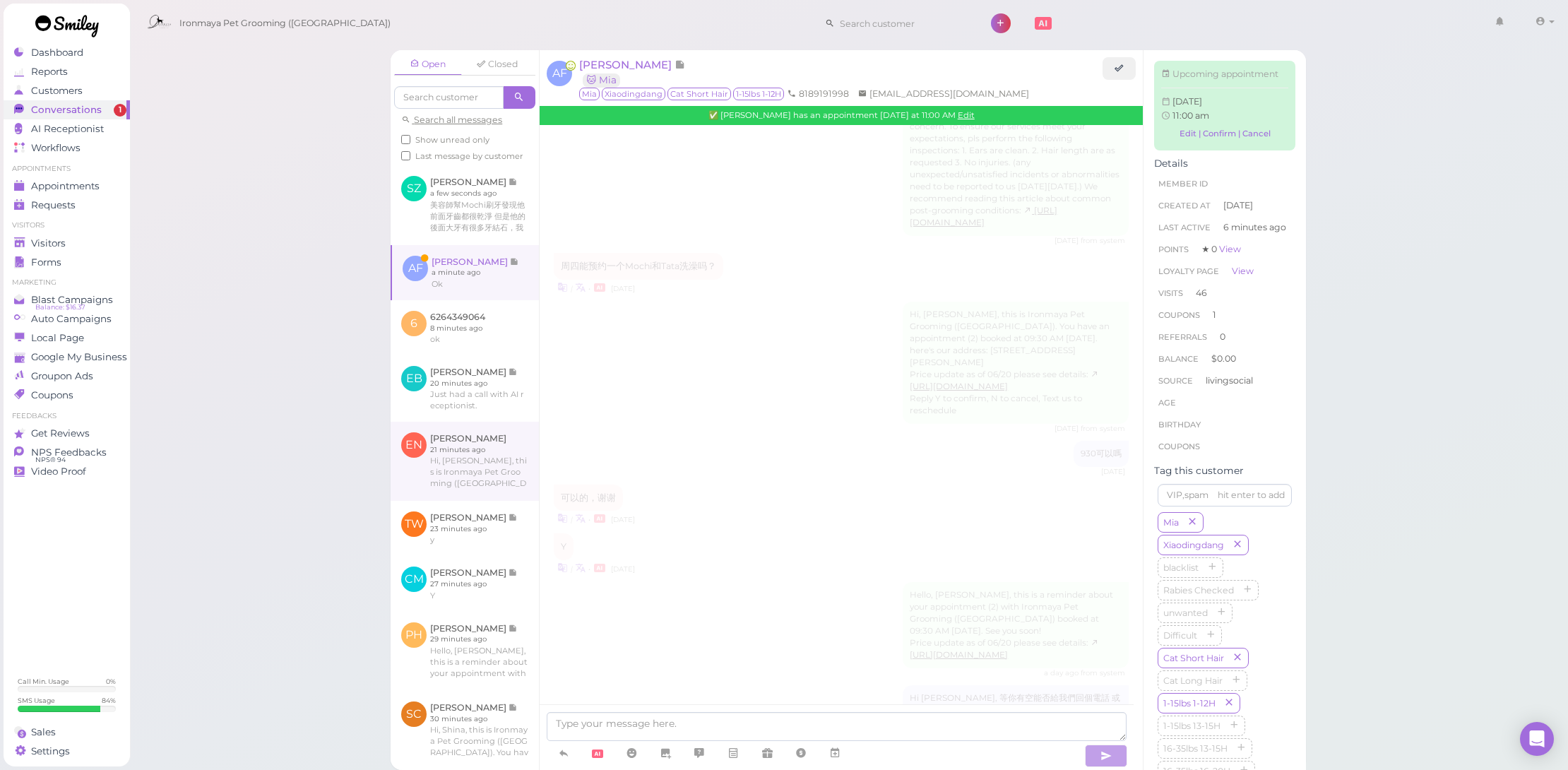
scroll to position [1657, 0]
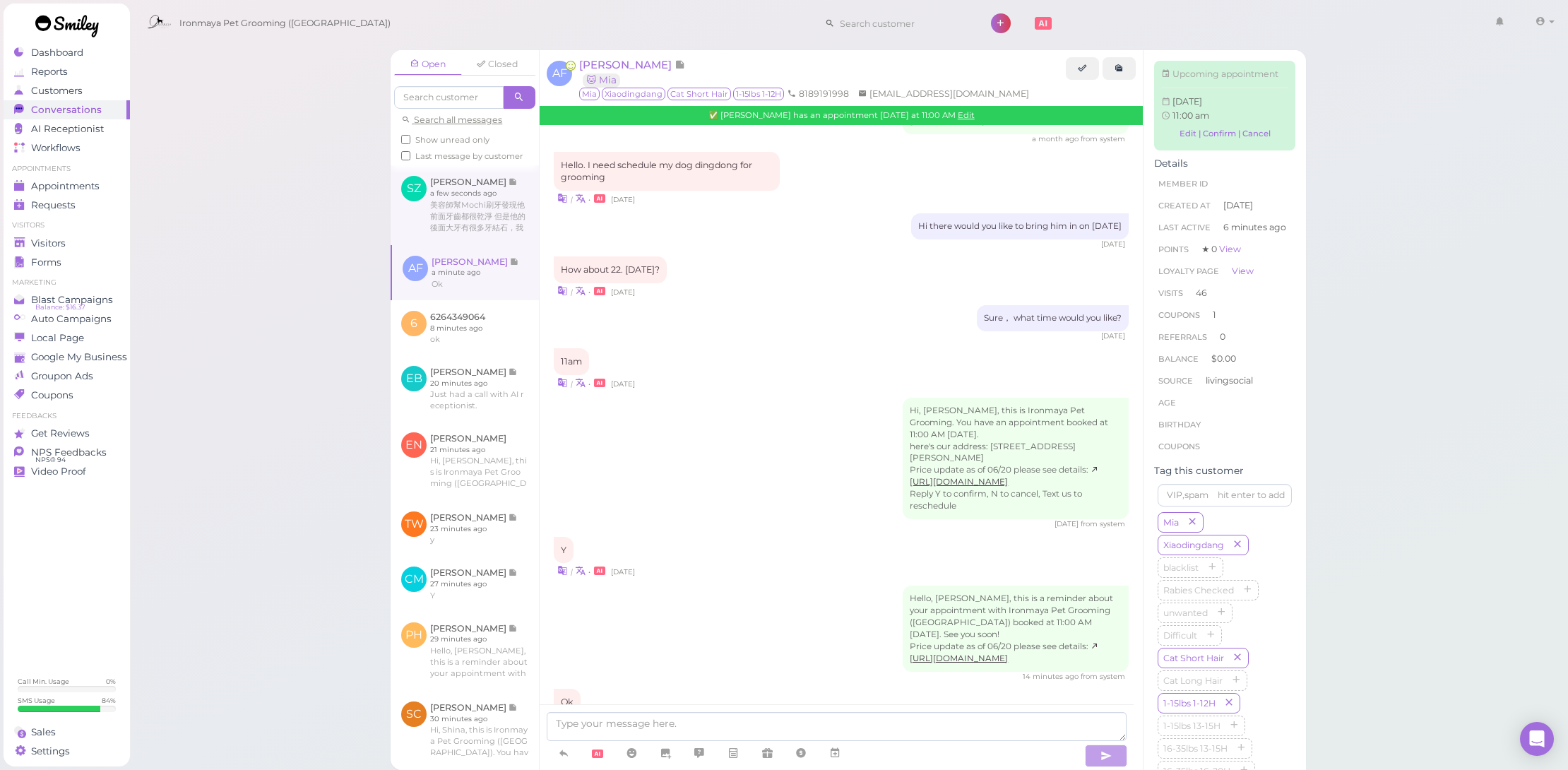
click at [488, 228] on link at bounding box center [465, 205] width 148 height 79
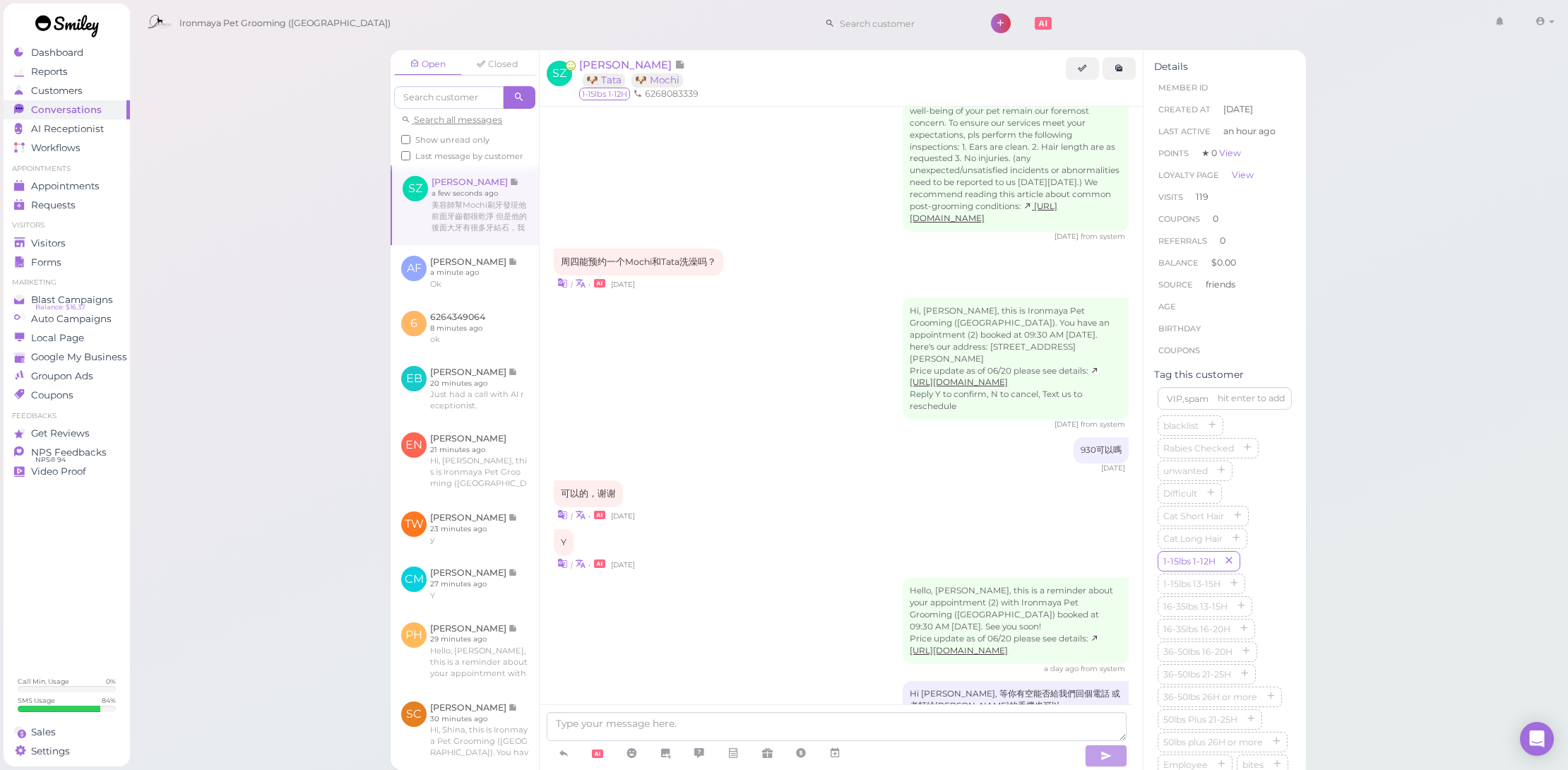
scroll to position [1763, 0]
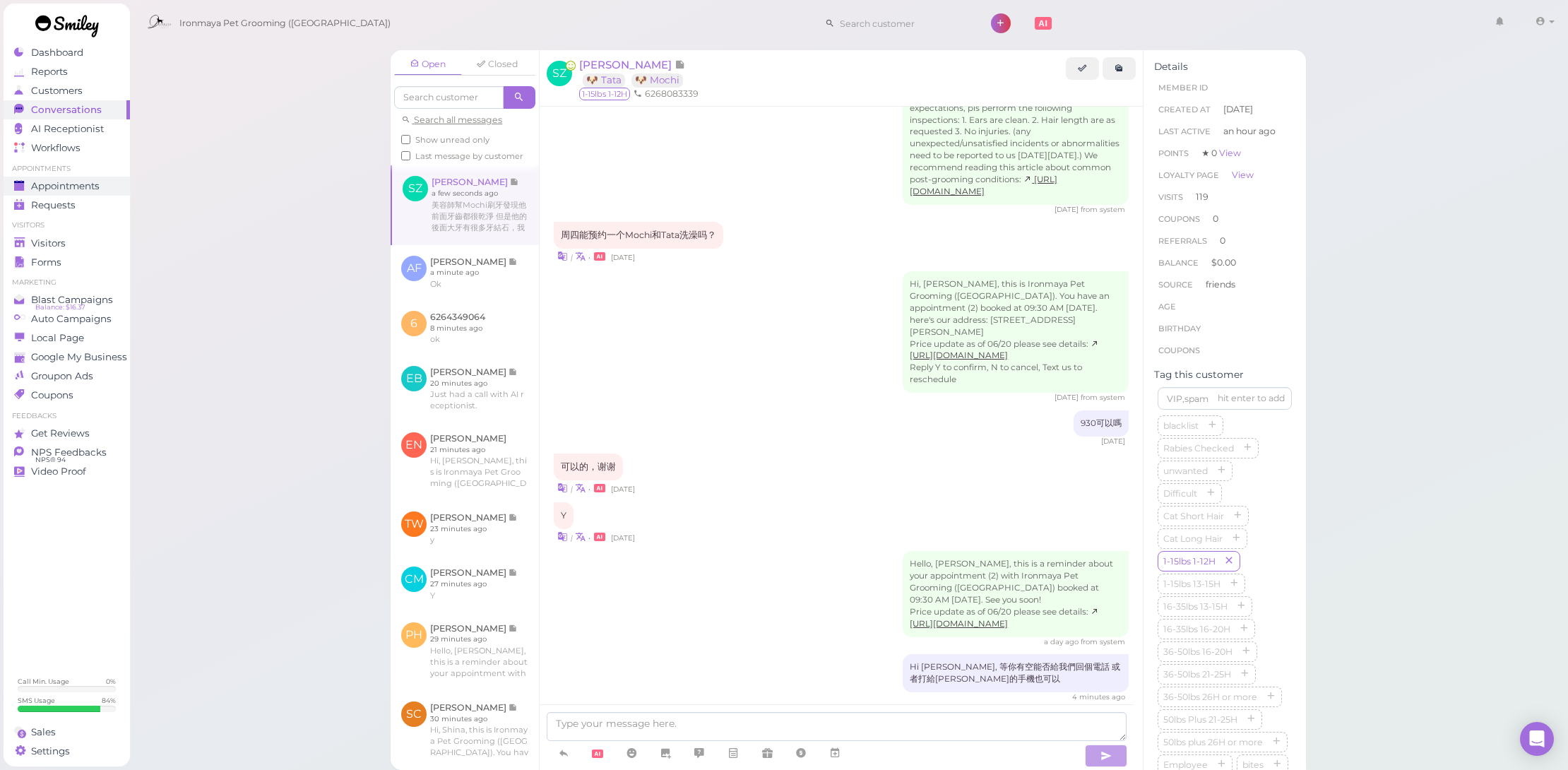
click at [85, 188] on span "Appointments" at bounding box center [65, 186] width 69 height 12
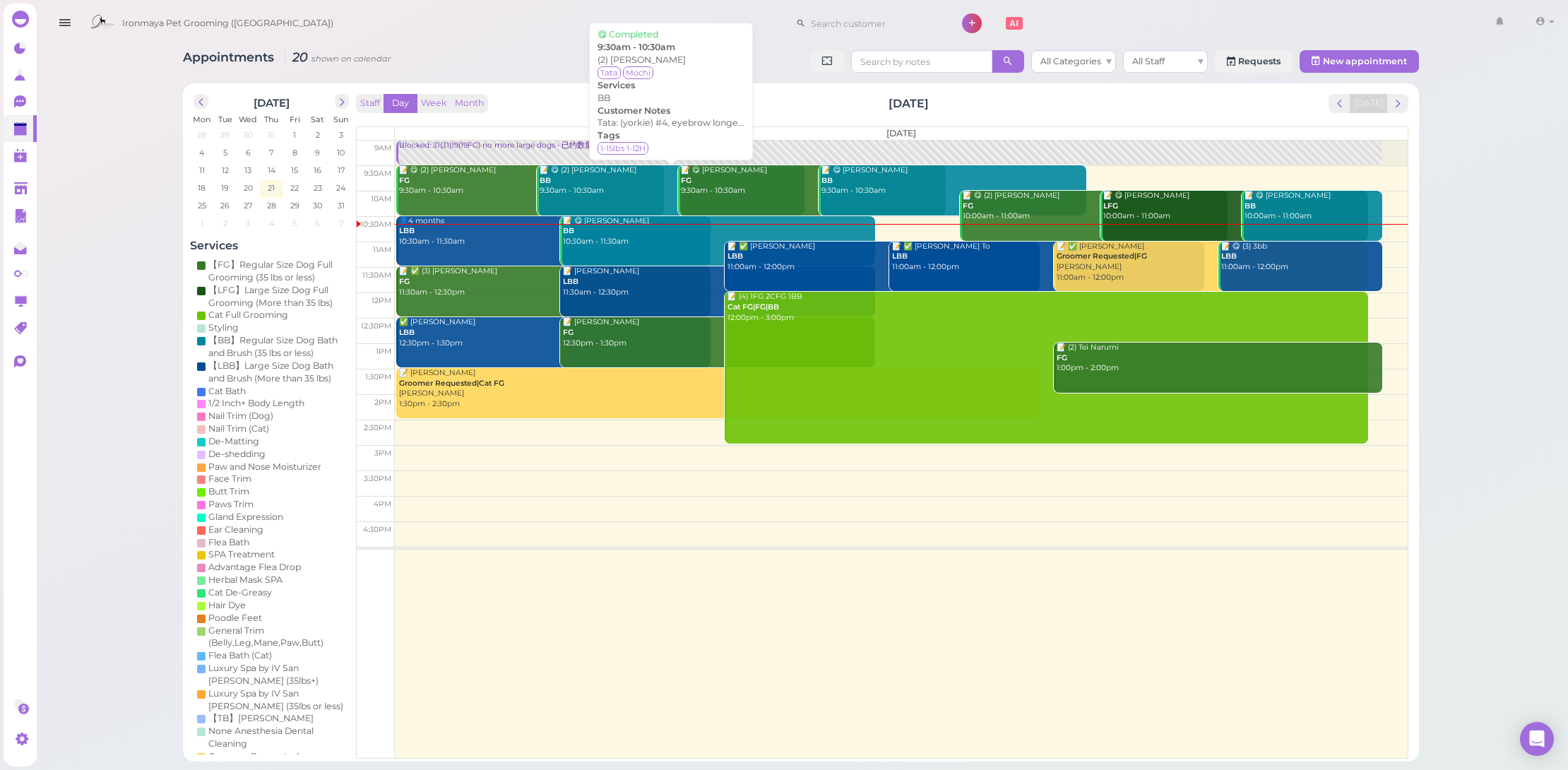
click at [631, 197] on link "📝 😋 (2) Selena Zhou BB 9:30am - 10:30am" at bounding box center [670, 190] width 267 height 50
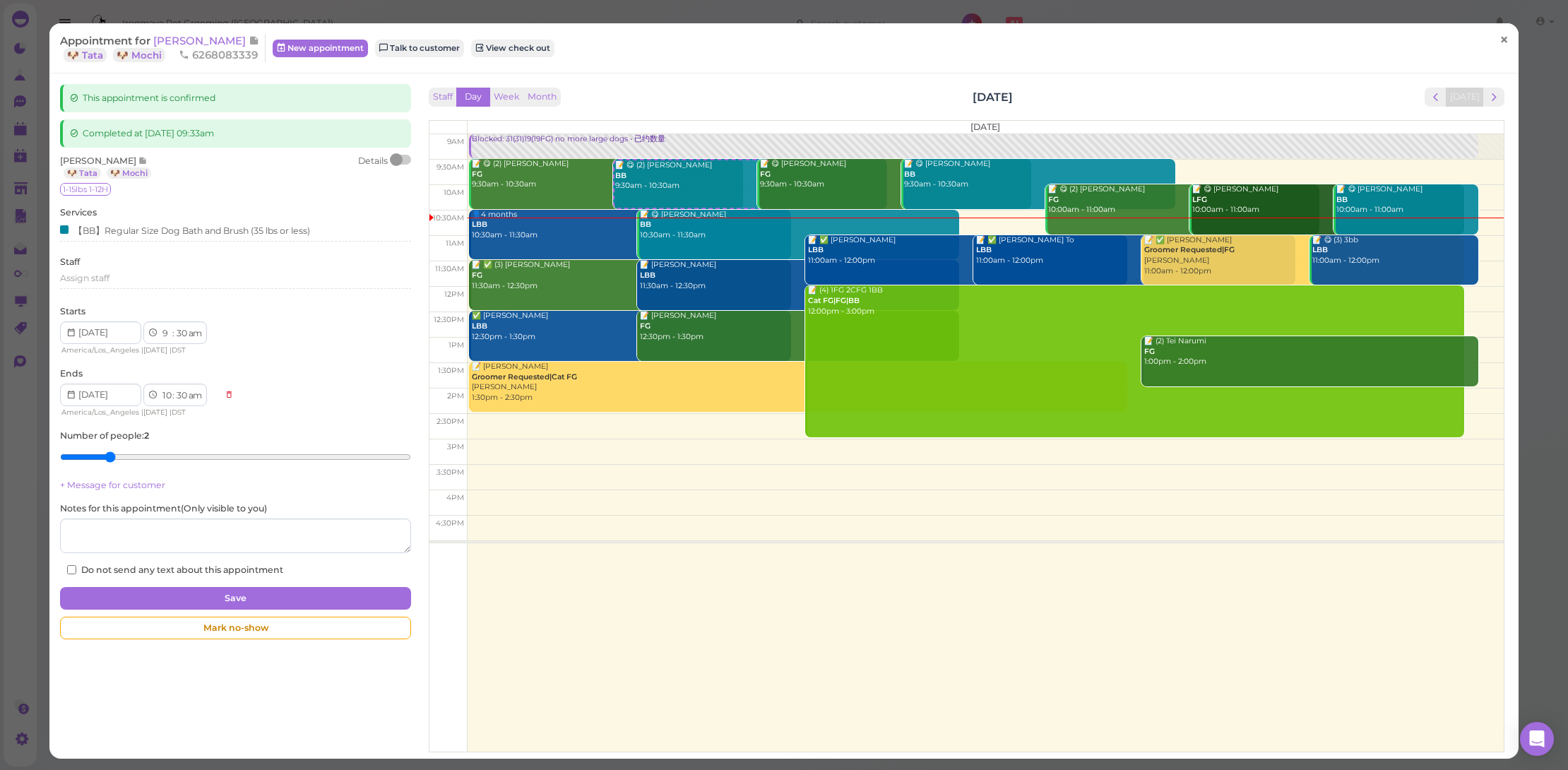
click at [1499, 43] on span "×" at bounding box center [1504, 39] width 9 height 20
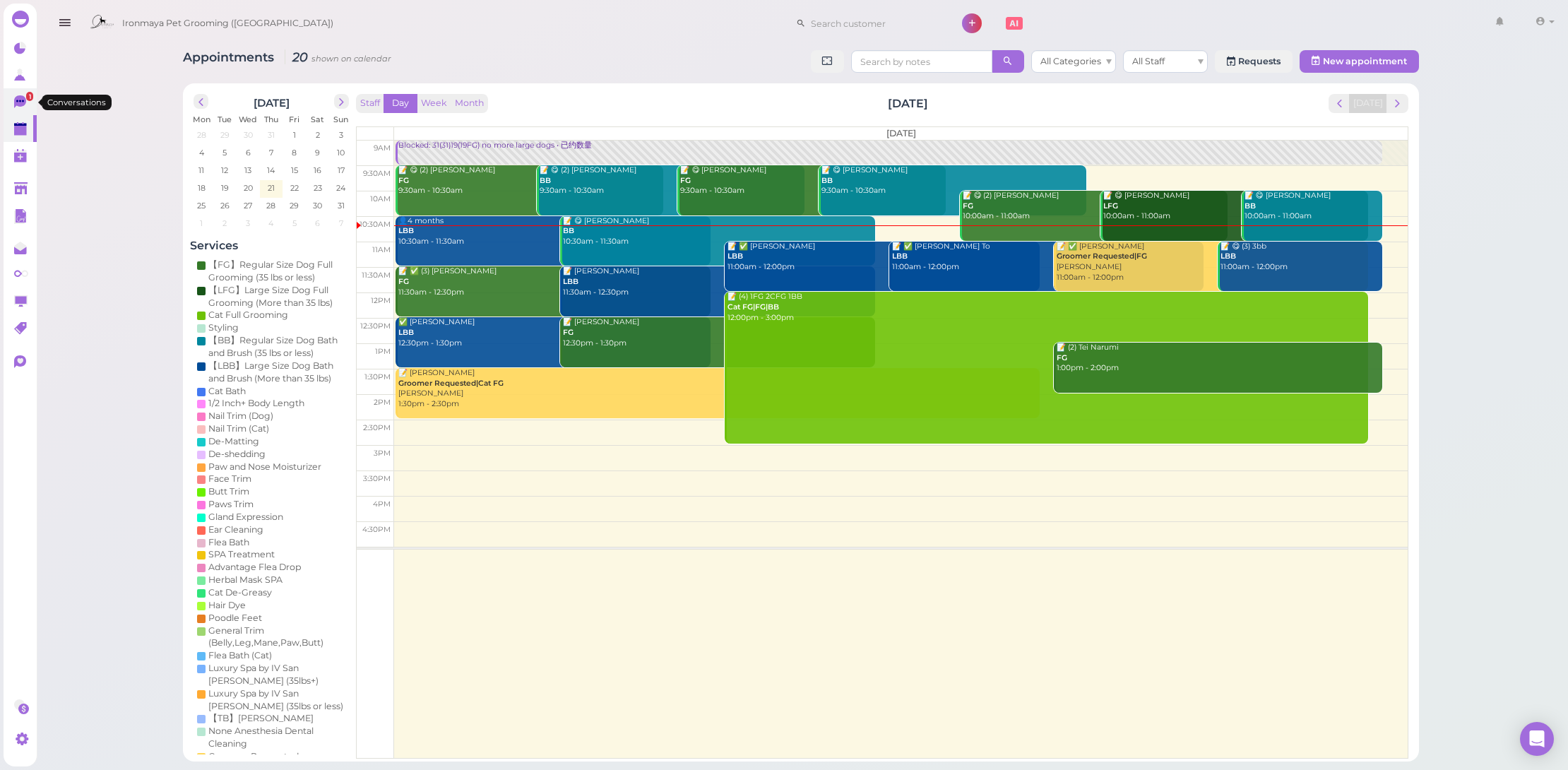
click at [22, 96] on icon at bounding box center [19, 102] width 12 height 13
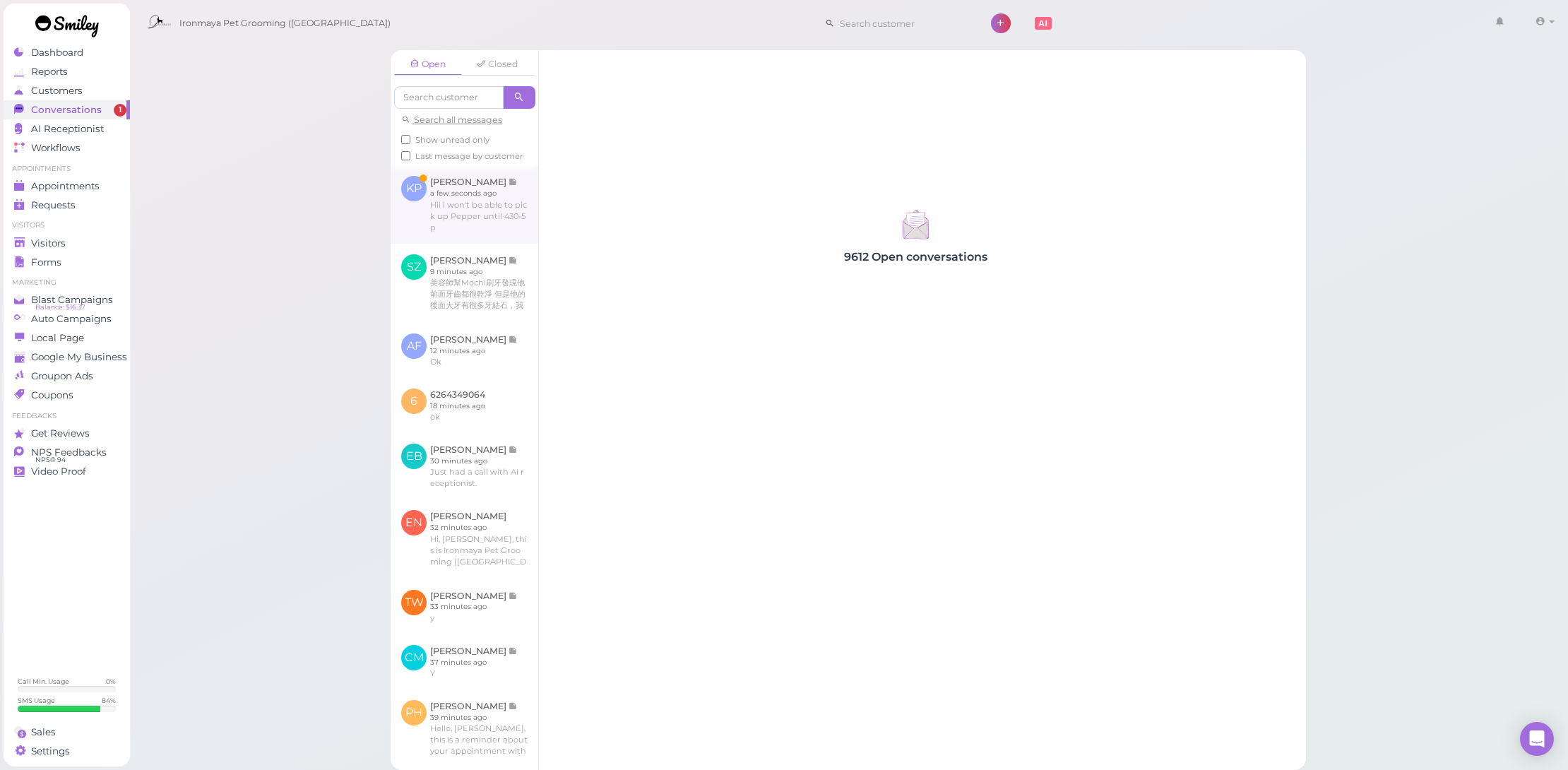
click at [488, 240] on link at bounding box center [464, 204] width 147 height 78
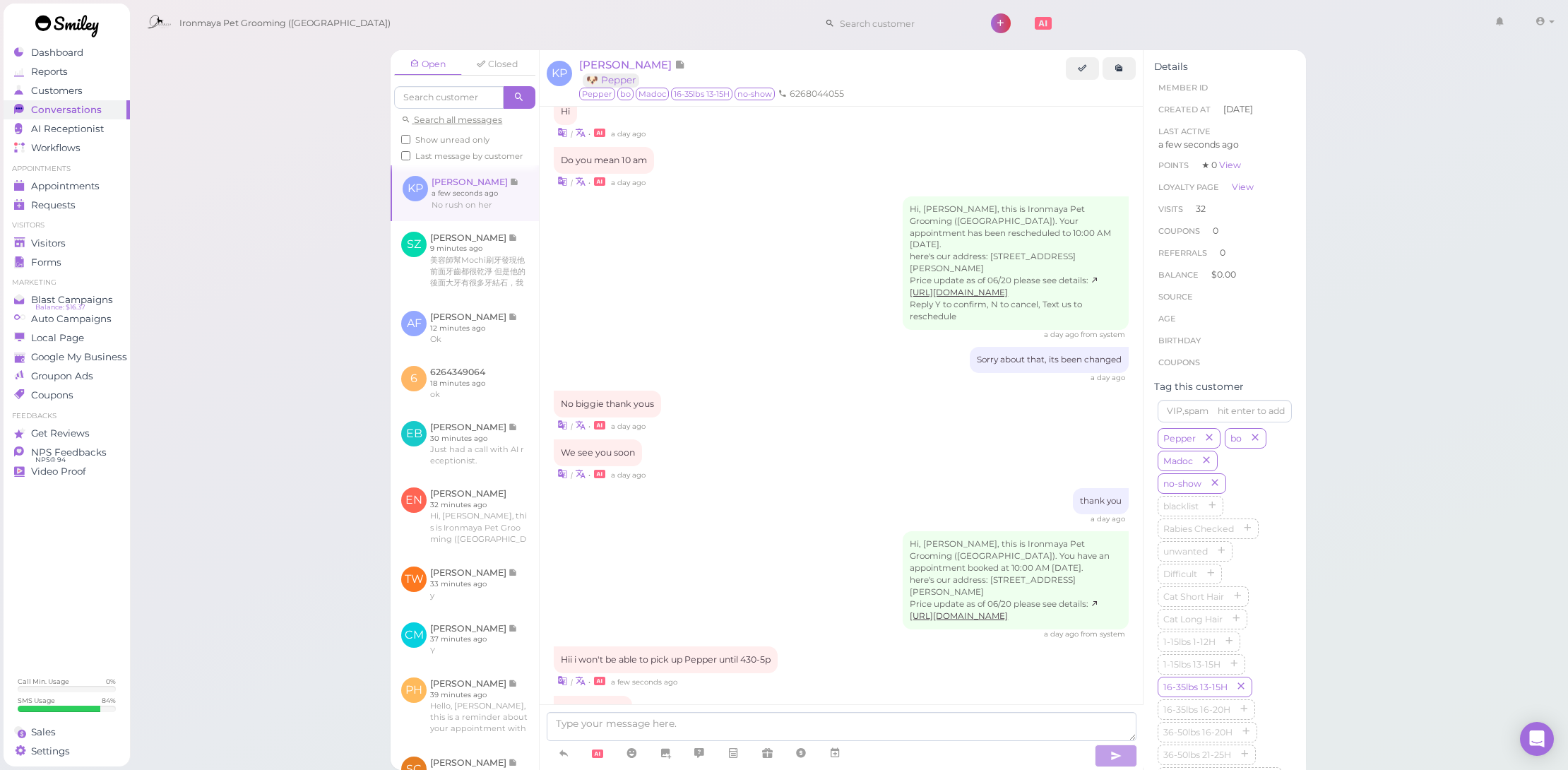
scroll to position [1512, 0]
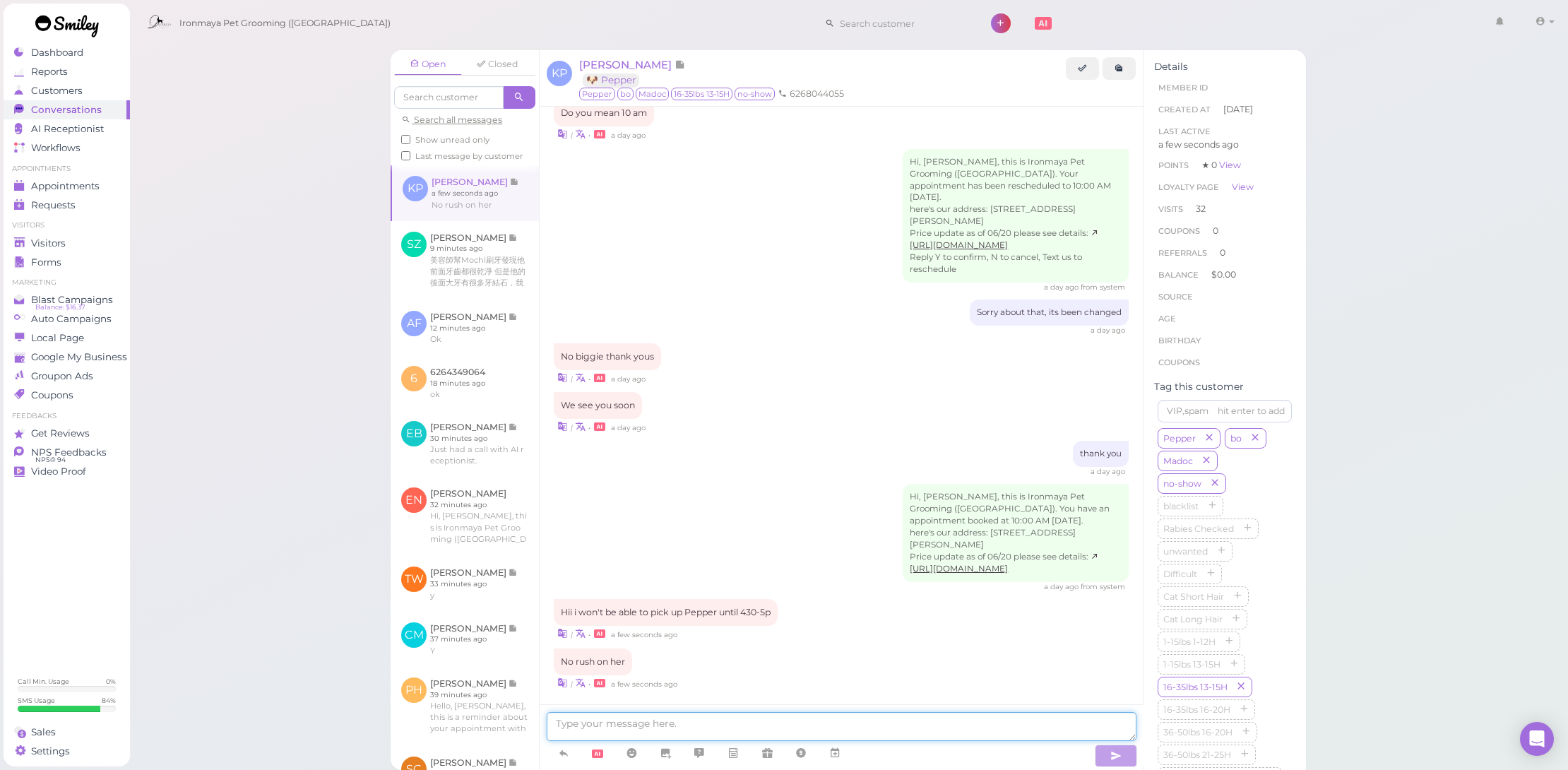
click at [715, 721] on textarea at bounding box center [841, 727] width 589 height 29
click at [573, 724] on textarea "Ok, please be here by 5pm." at bounding box center [841, 727] width 589 height 29
click at [802, 724] on textarea "Ok, sounds good, please be here by 5pm." at bounding box center [841, 727] width 589 height 29
click at [677, 721] on textarea "Ok, sounds good, please be here by 5pm." at bounding box center [841, 727] width 589 height 29
drag, startPoint x: 712, startPoint y: 723, endPoint x: 675, endPoint y: 725, distance: 37.1
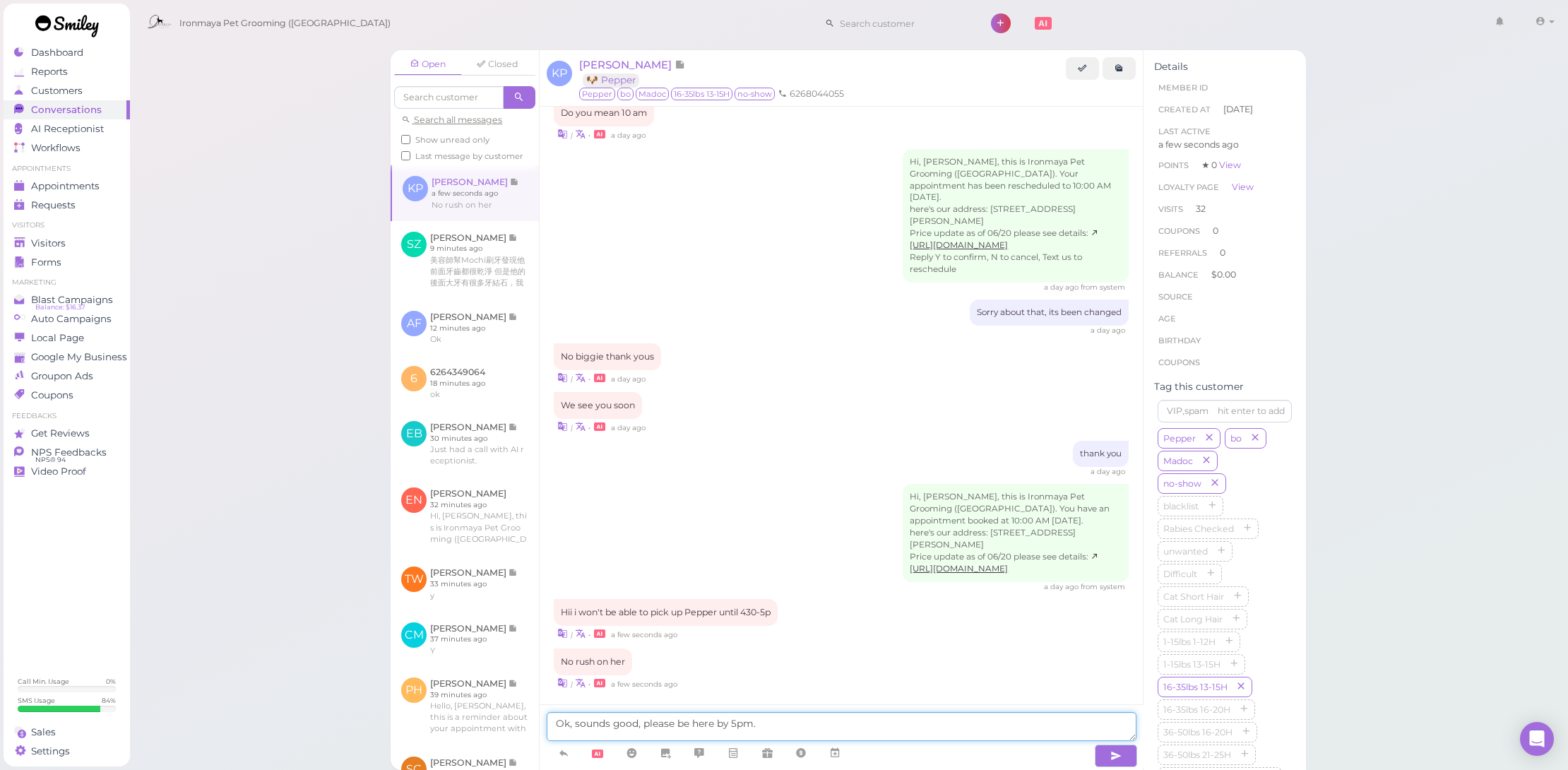
click at [673, 725] on textarea "Ok, sounds good, please be here by 5pm." at bounding box center [841, 727] width 589 height 29
click at [797, 729] on textarea "Ok, sounds good, please pick her up by 5pm." at bounding box center [841, 727] width 589 height 29
type textarea "Ok, sounds good, please pick her up by 5pm. Thank you"
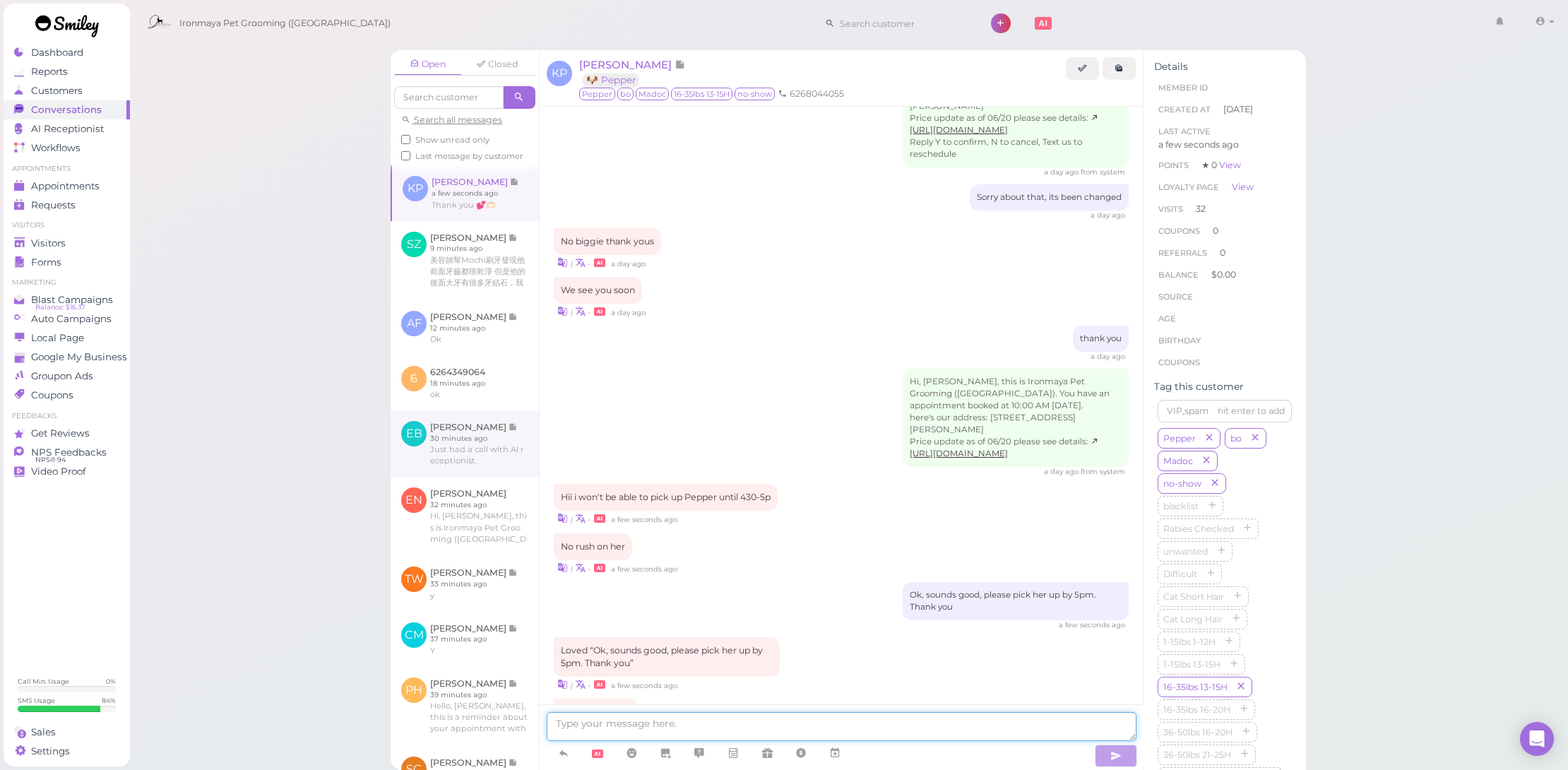
scroll to position [1676, 0]
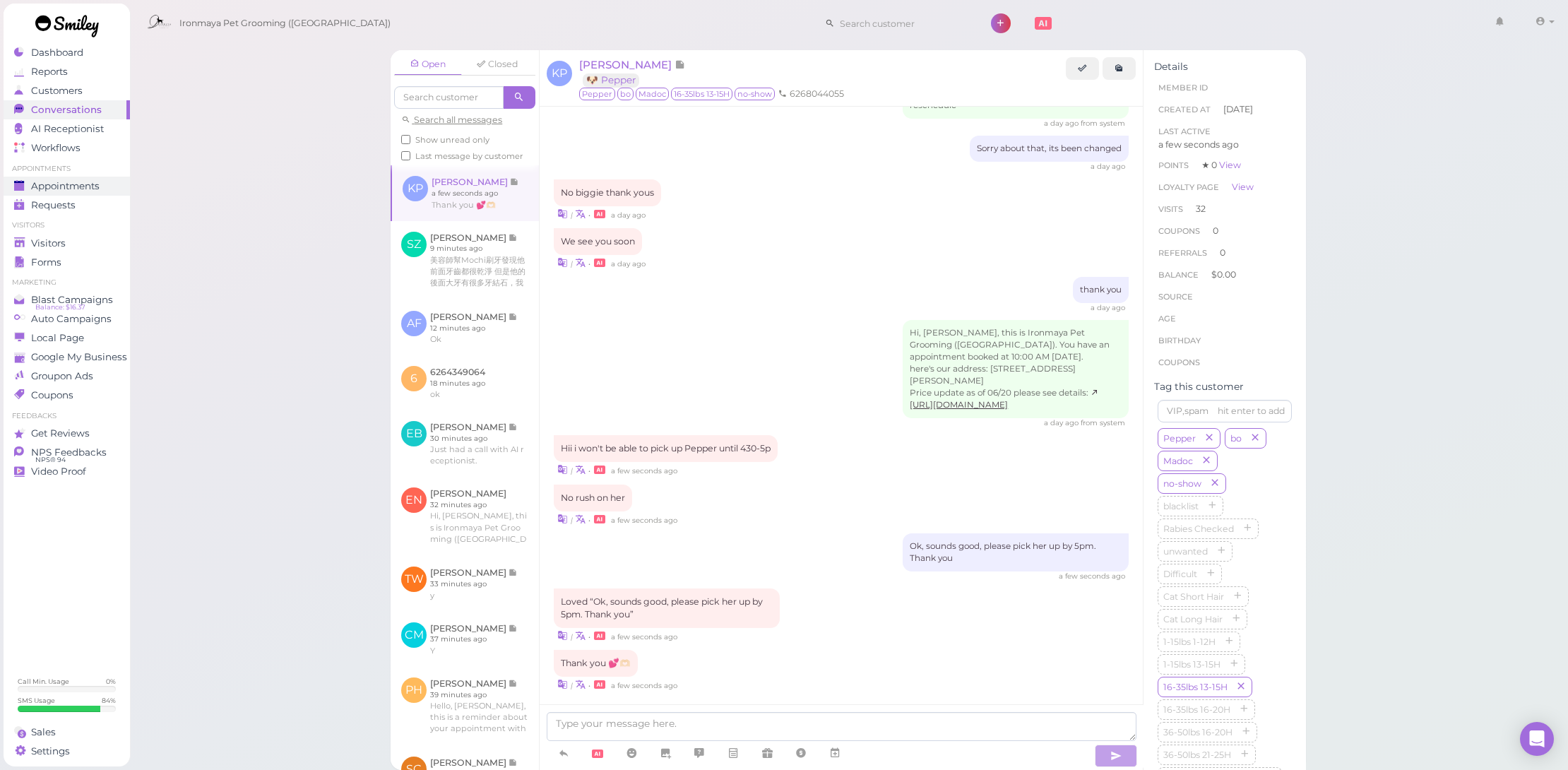
click at [104, 181] on div "Appointments" at bounding box center [64, 186] width 102 height 12
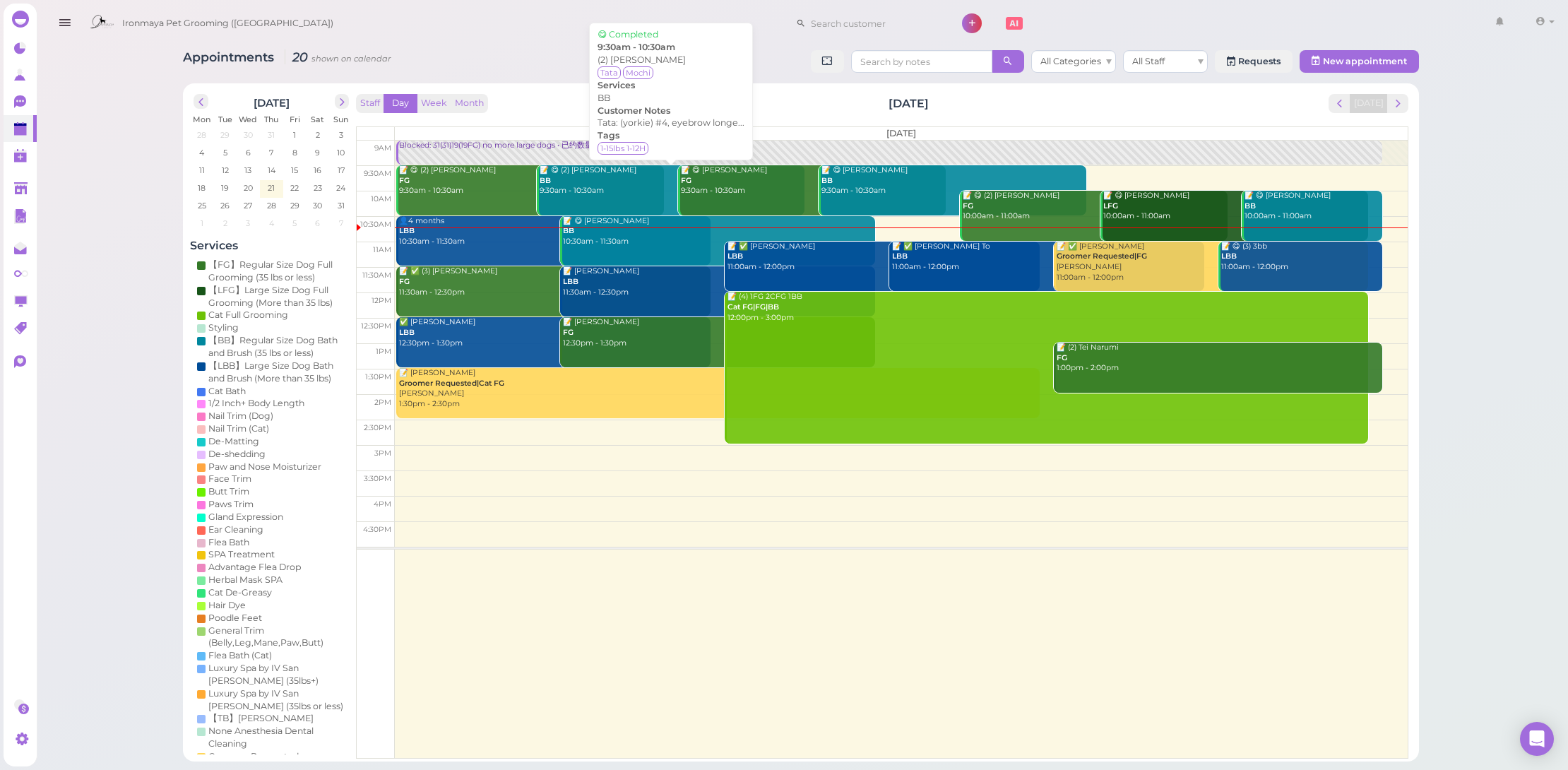
click at [613, 179] on div "📝 😋 (2) Selena Zhou BB 9:30am - 10:30am" at bounding box center [672, 181] width 265 height 31
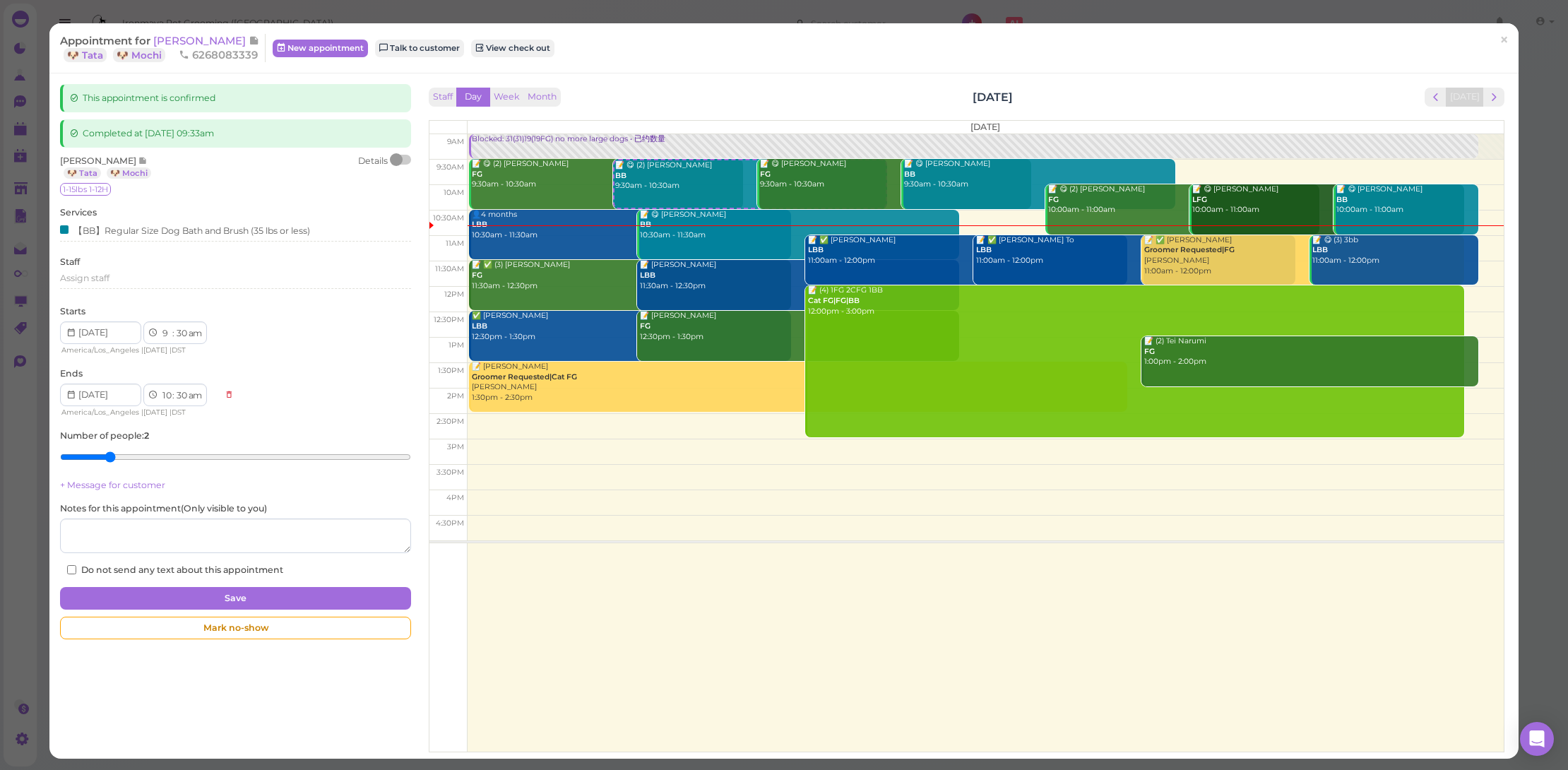
click at [1501, 46] on link "×" at bounding box center [1504, 40] width 27 height 33
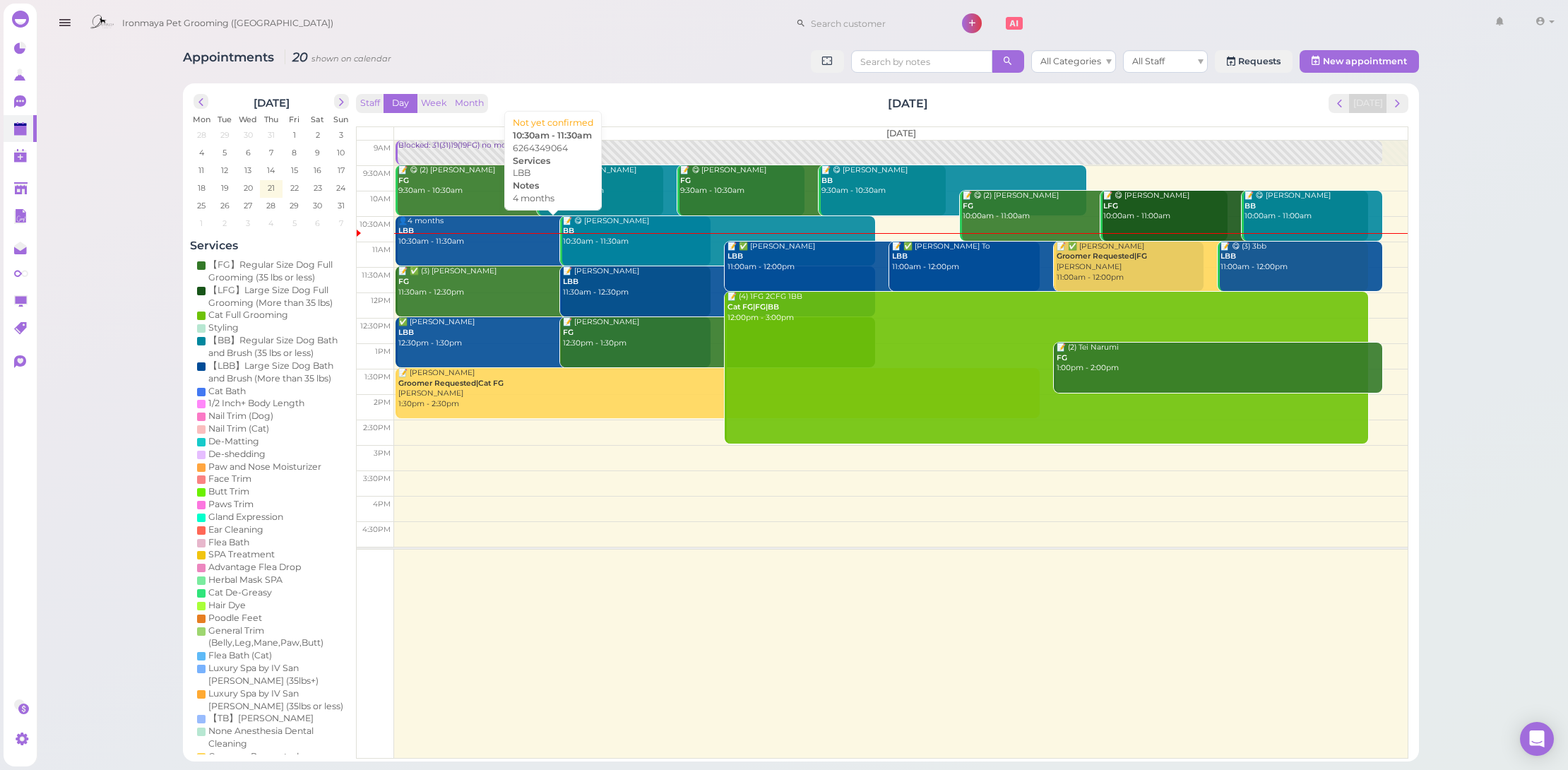
click at [476, 246] on link "👤4 months LBB 10:30am - 11:30am" at bounding box center [553, 241] width 315 height 50
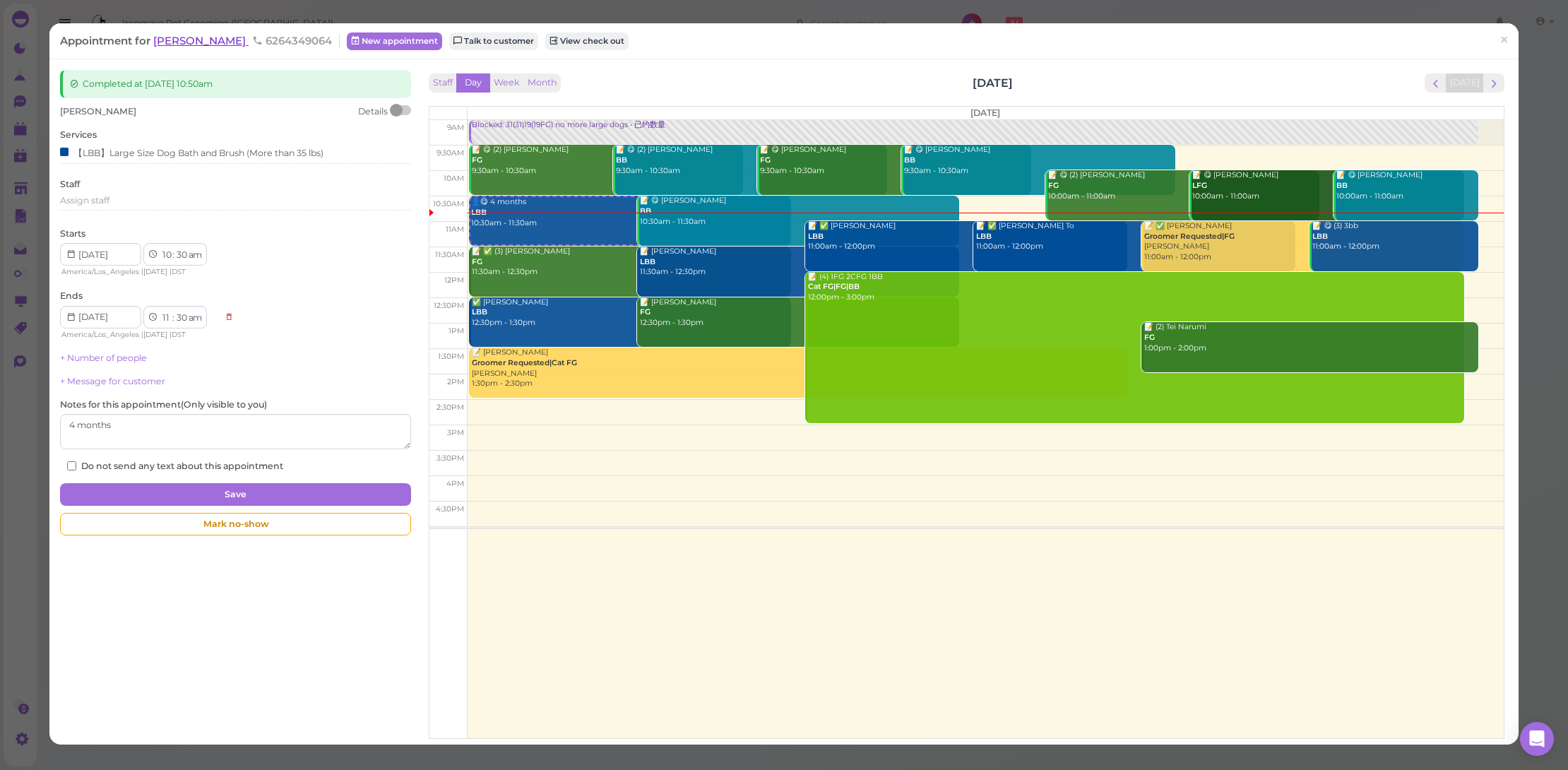
click at [184, 38] on span "[PERSON_NAME]" at bounding box center [200, 40] width 95 height 14
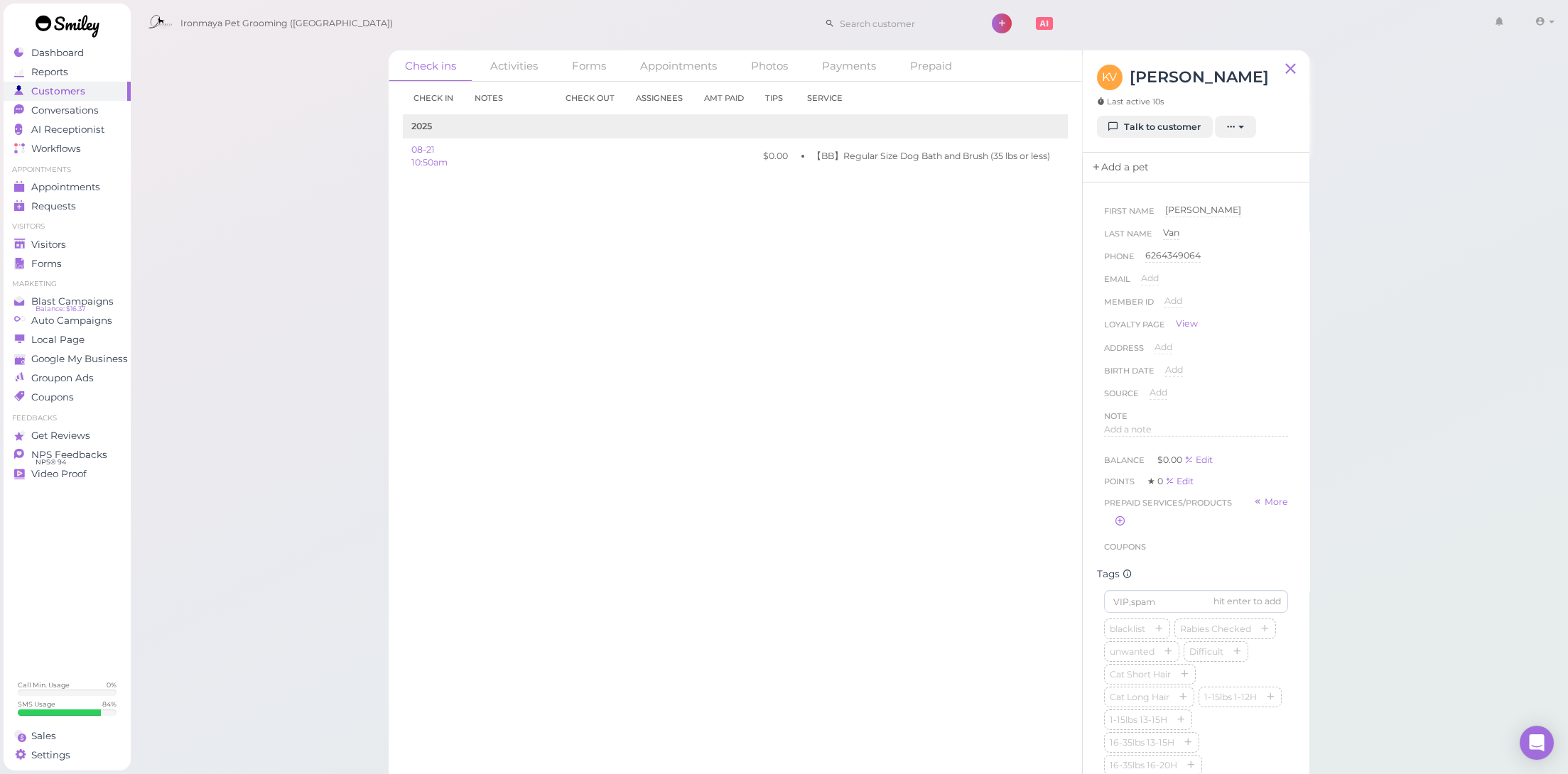
click at [1122, 166] on link "Add a pet" at bounding box center [1120, 168] width 75 height 29
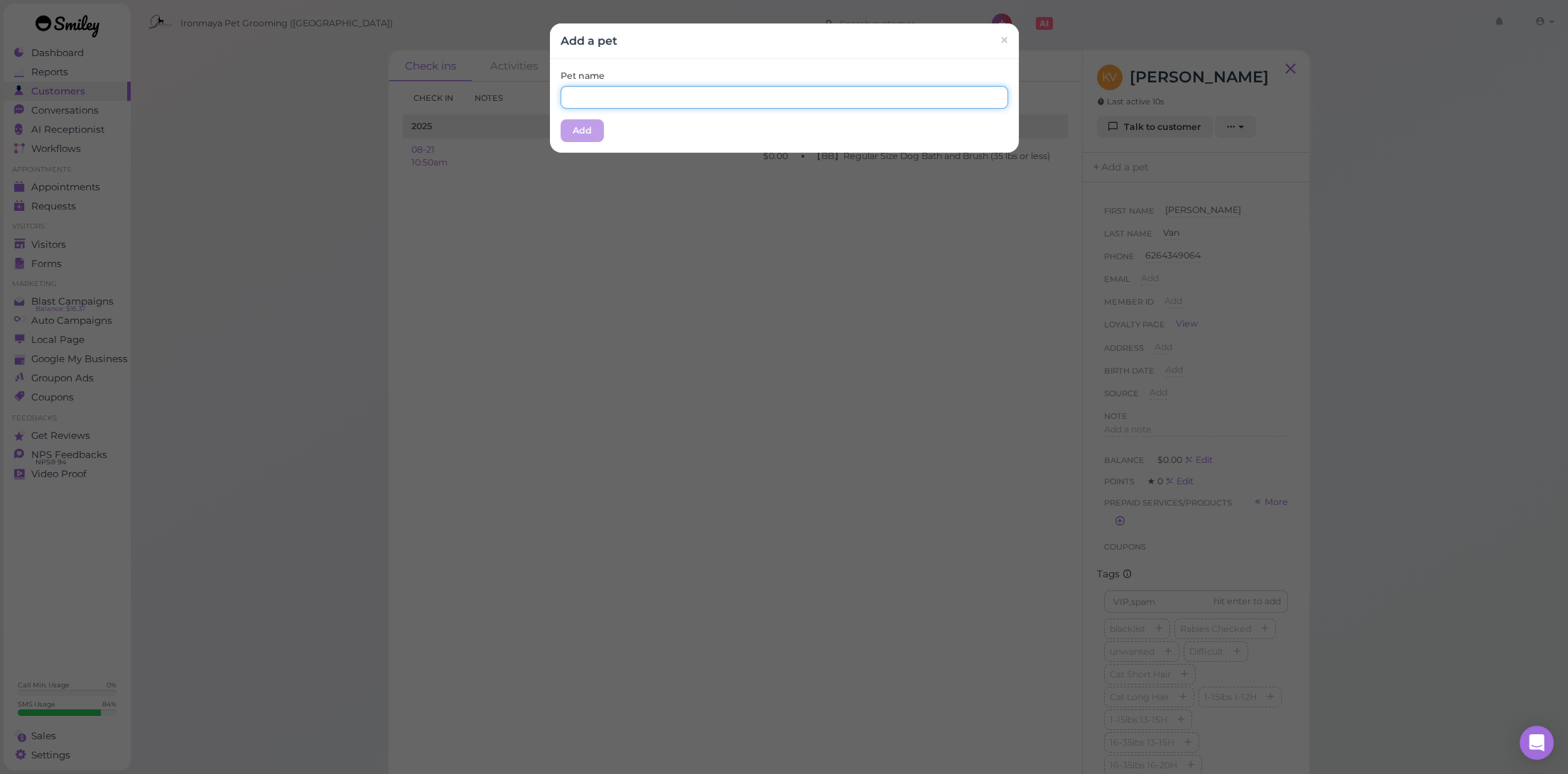
click at [771, 101] on input "text" at bounding box center [784, 97] width 447 height 23
type input "Dreamy"
click at [587, 128] on button "Add" at bounding box center [582, 131] width 43 height 23
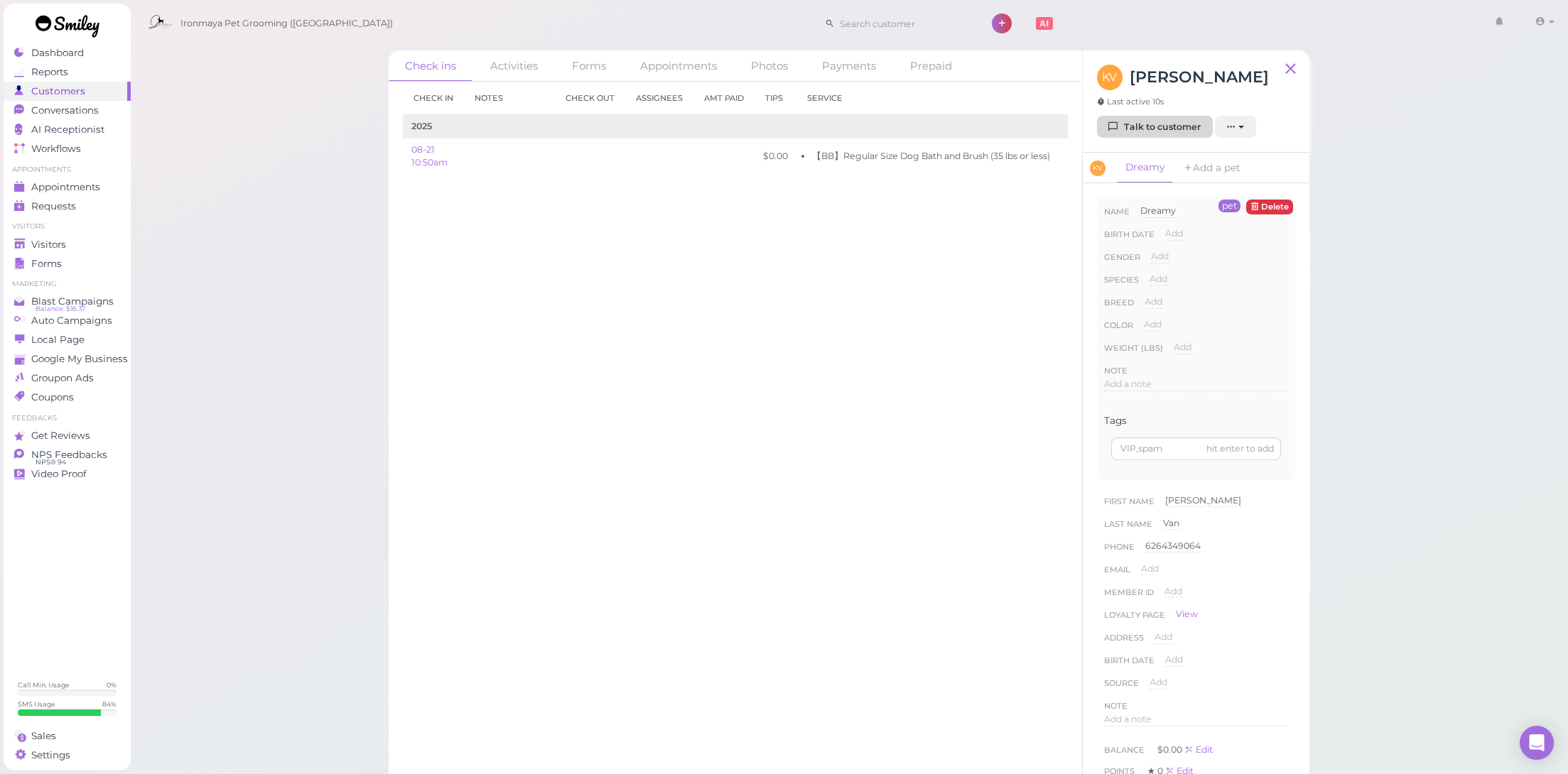
click at [1163, 118] on link "Talk to customer" at bounding box center [1155, 127] width 116 height 23
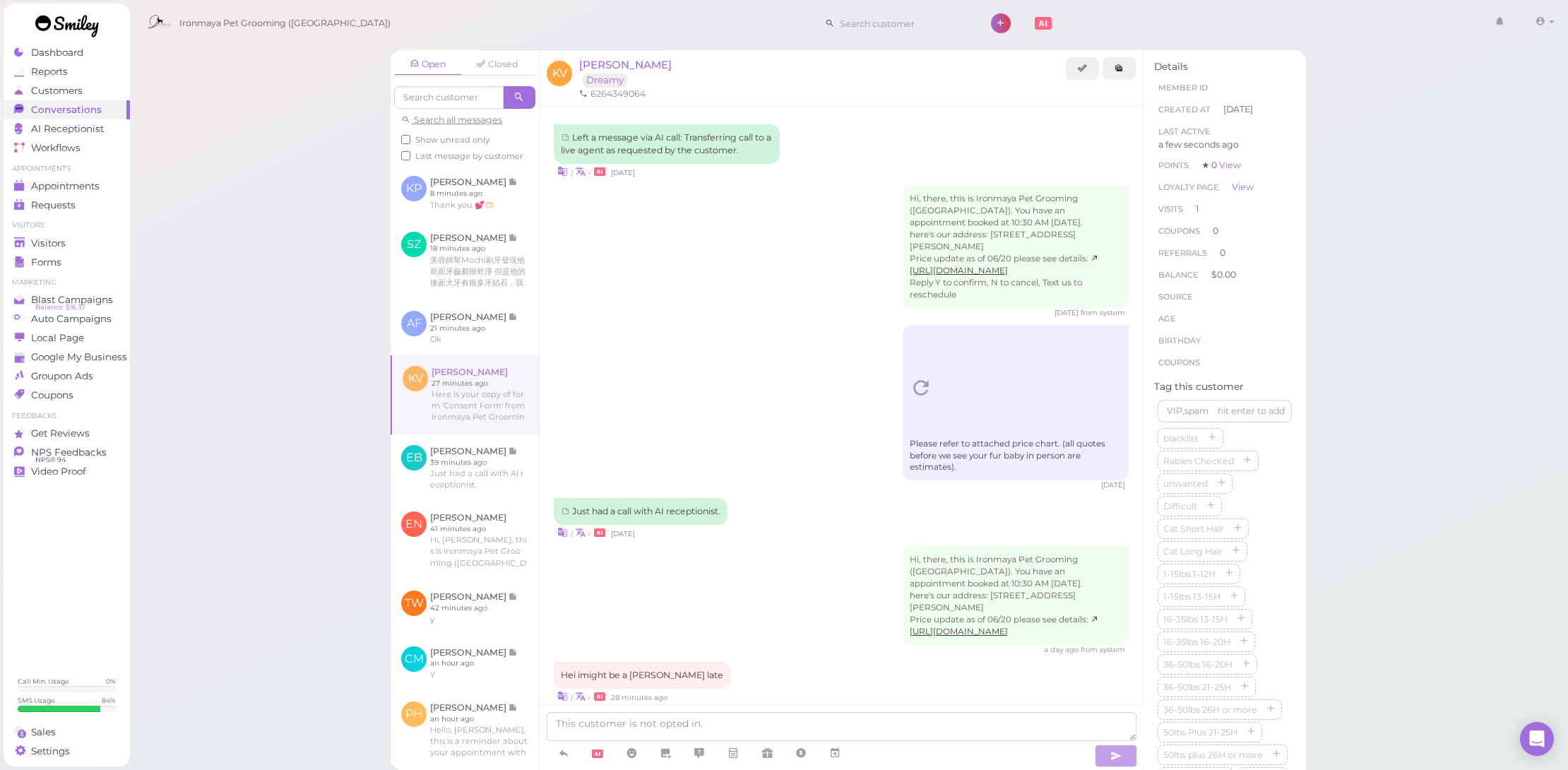
scroll to position [146, 0]
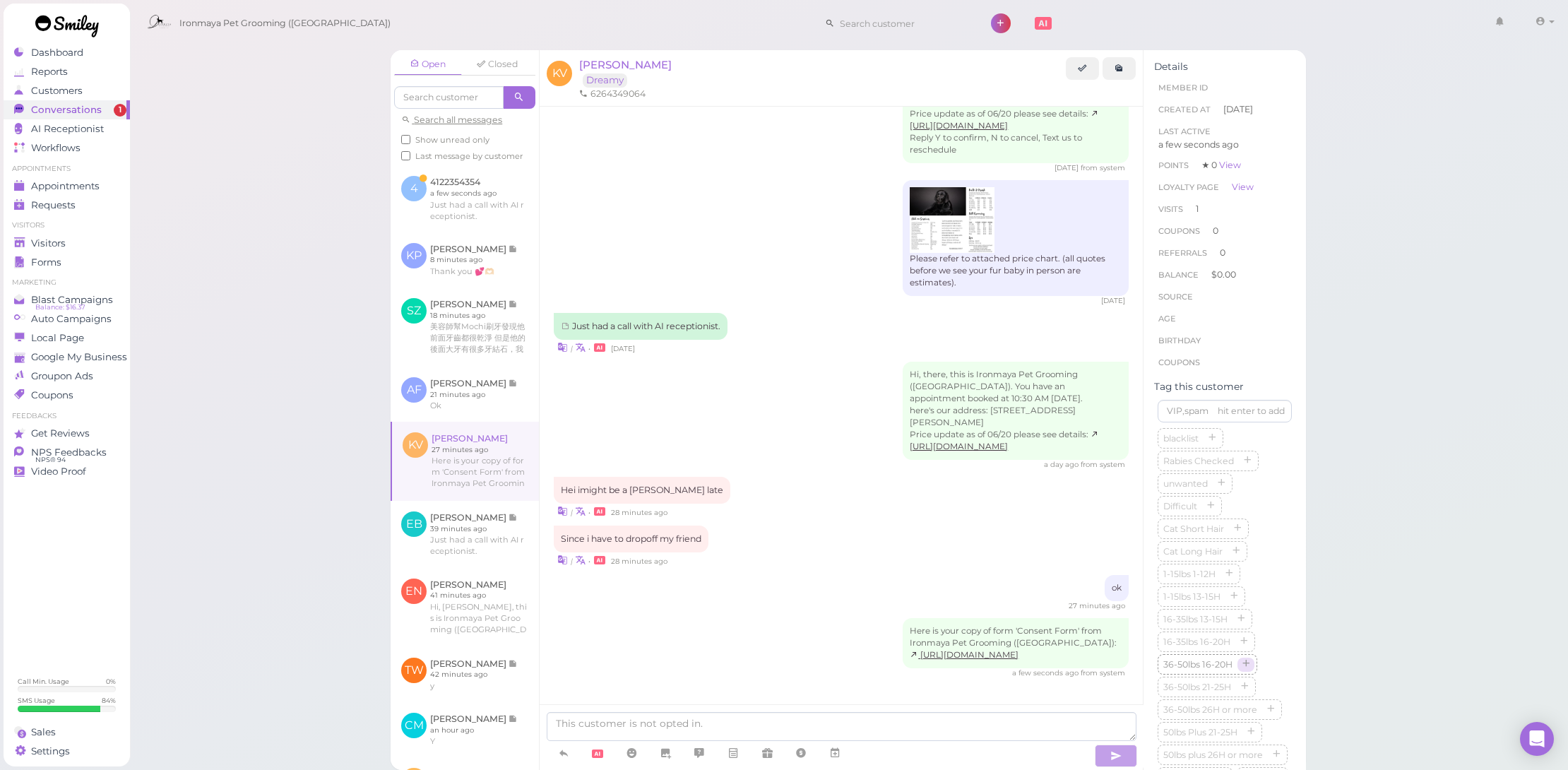
click at [1250, 660] on icon "button" at bounding box center [1246, 665] width 8 height 10
click at [496, 215] on link at bounding box center [465, 199] width 148 height 67
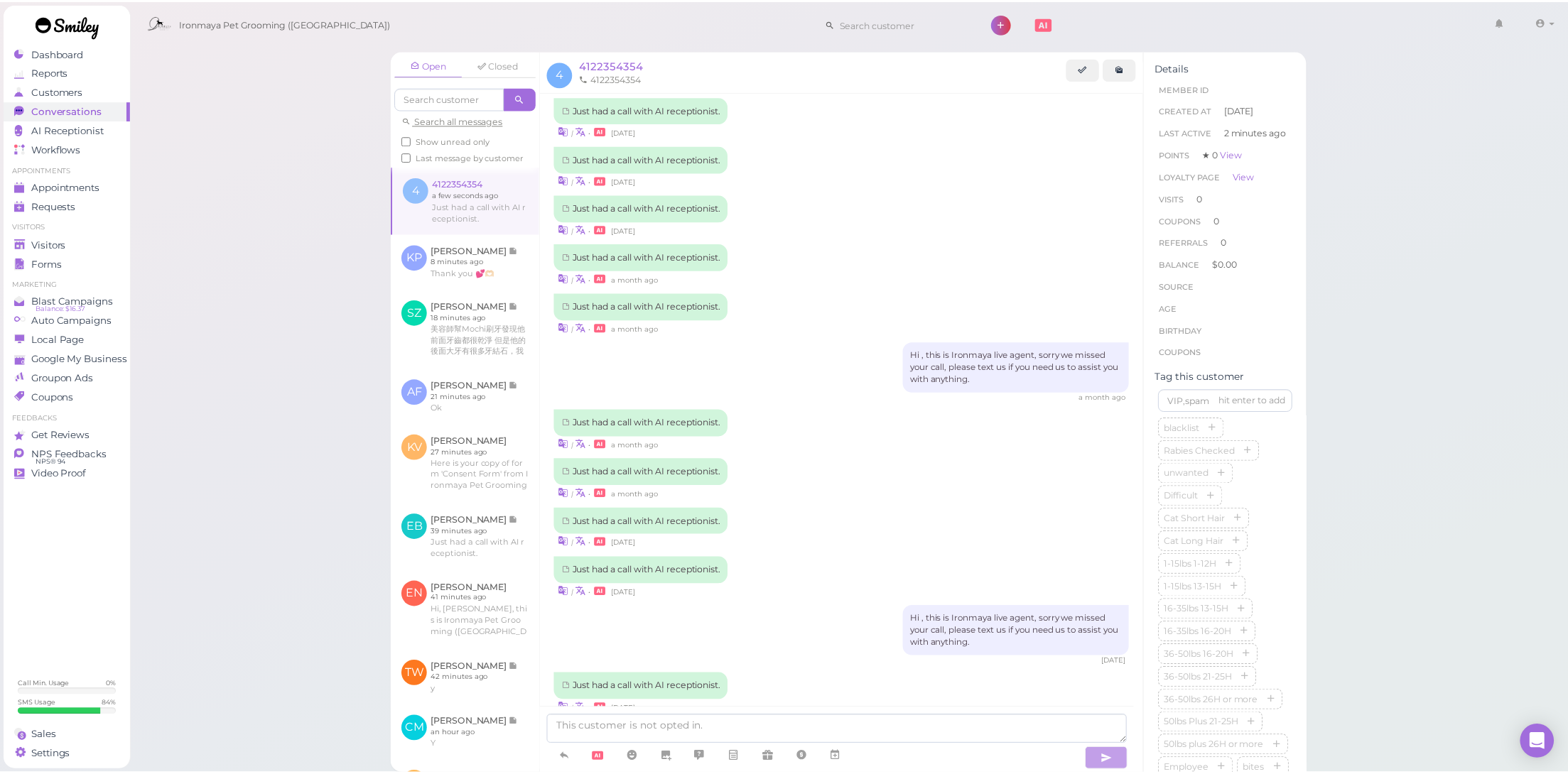
scroll to position [521, 0]
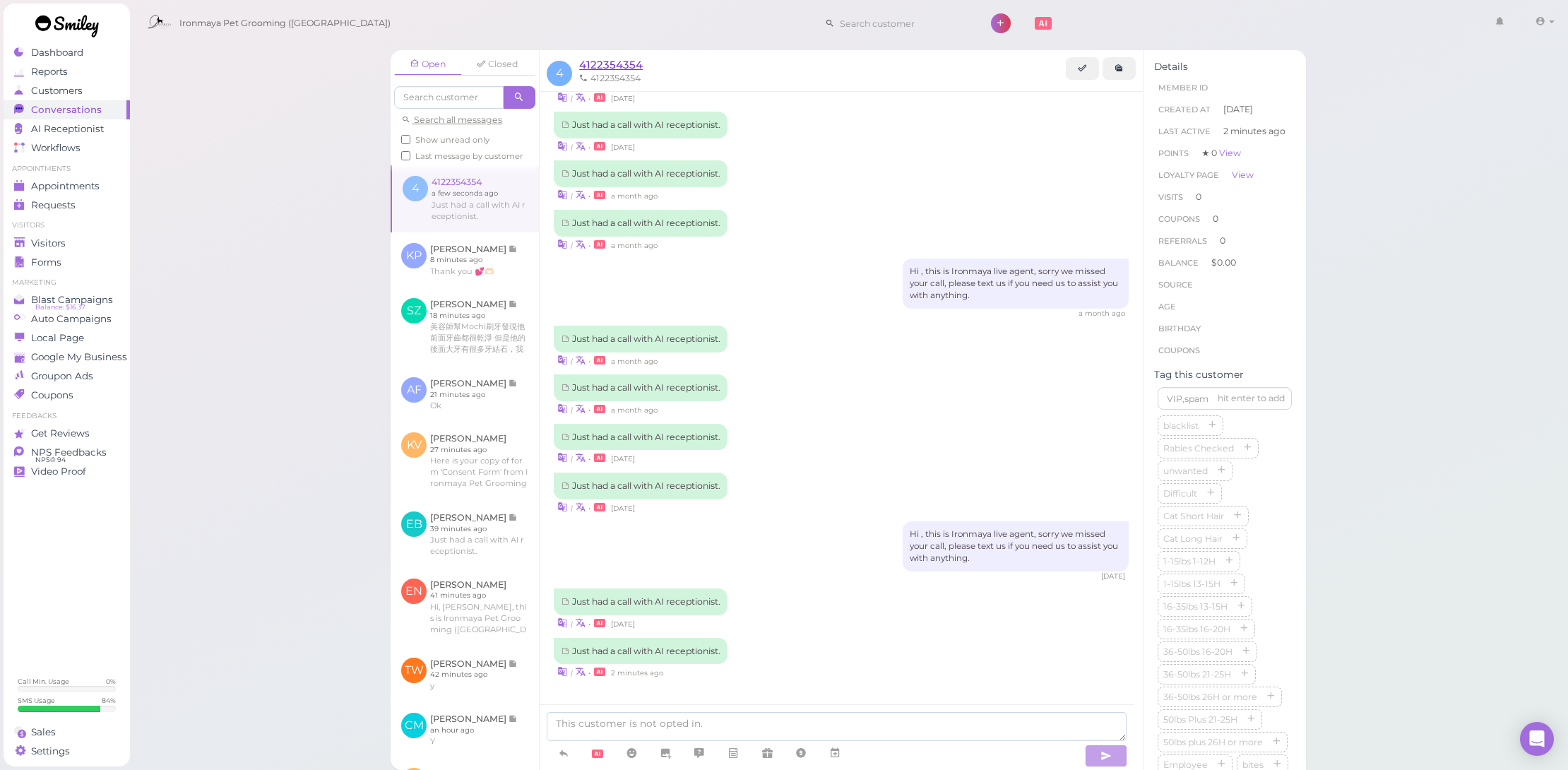
click at [632, 66] on span "4122354354" at bounding box center [611, 64] width 63 height 14
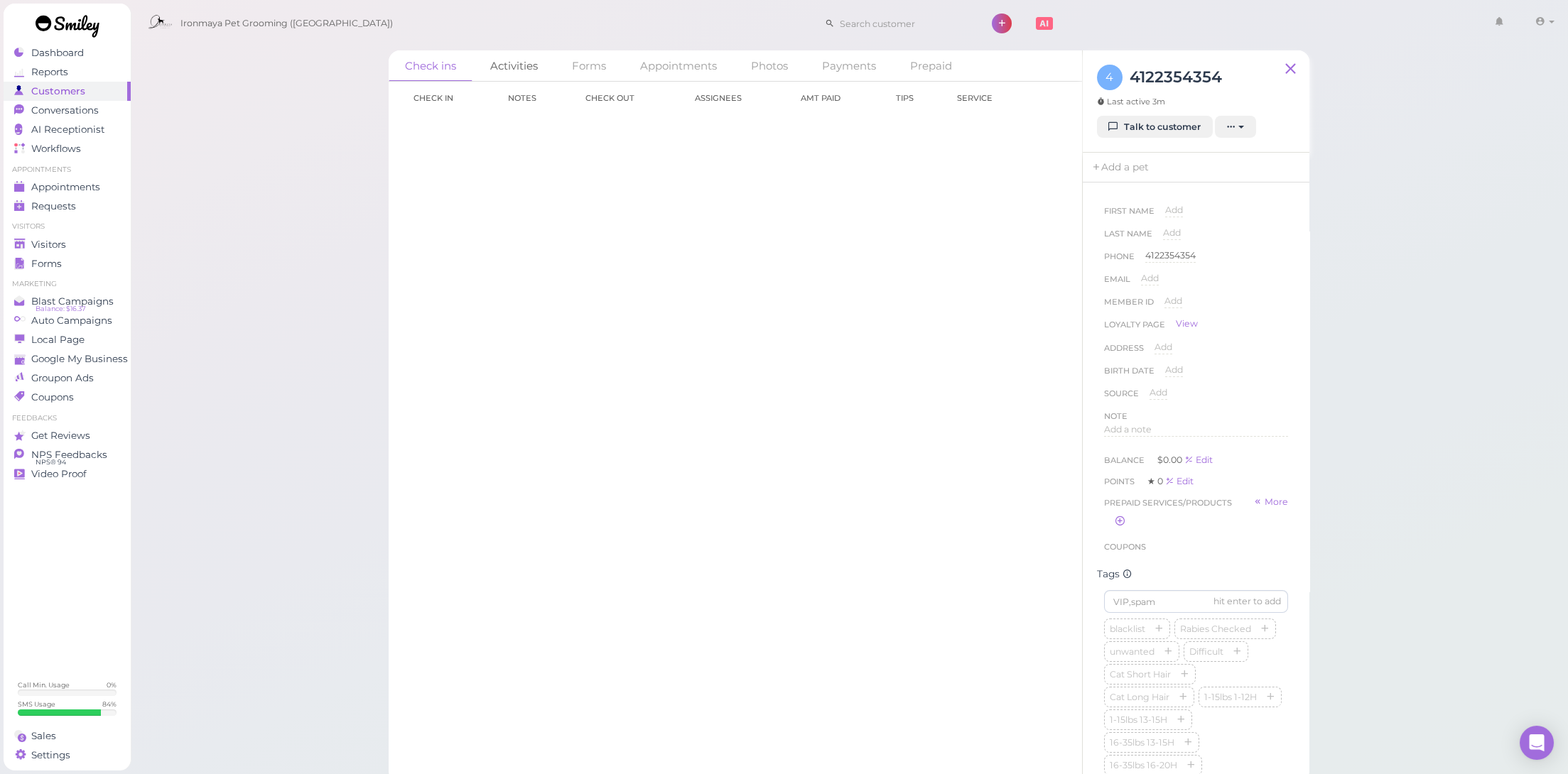
click at [525, 73] on link "Activities" at bounding box center [514, 65] width 80 height 30
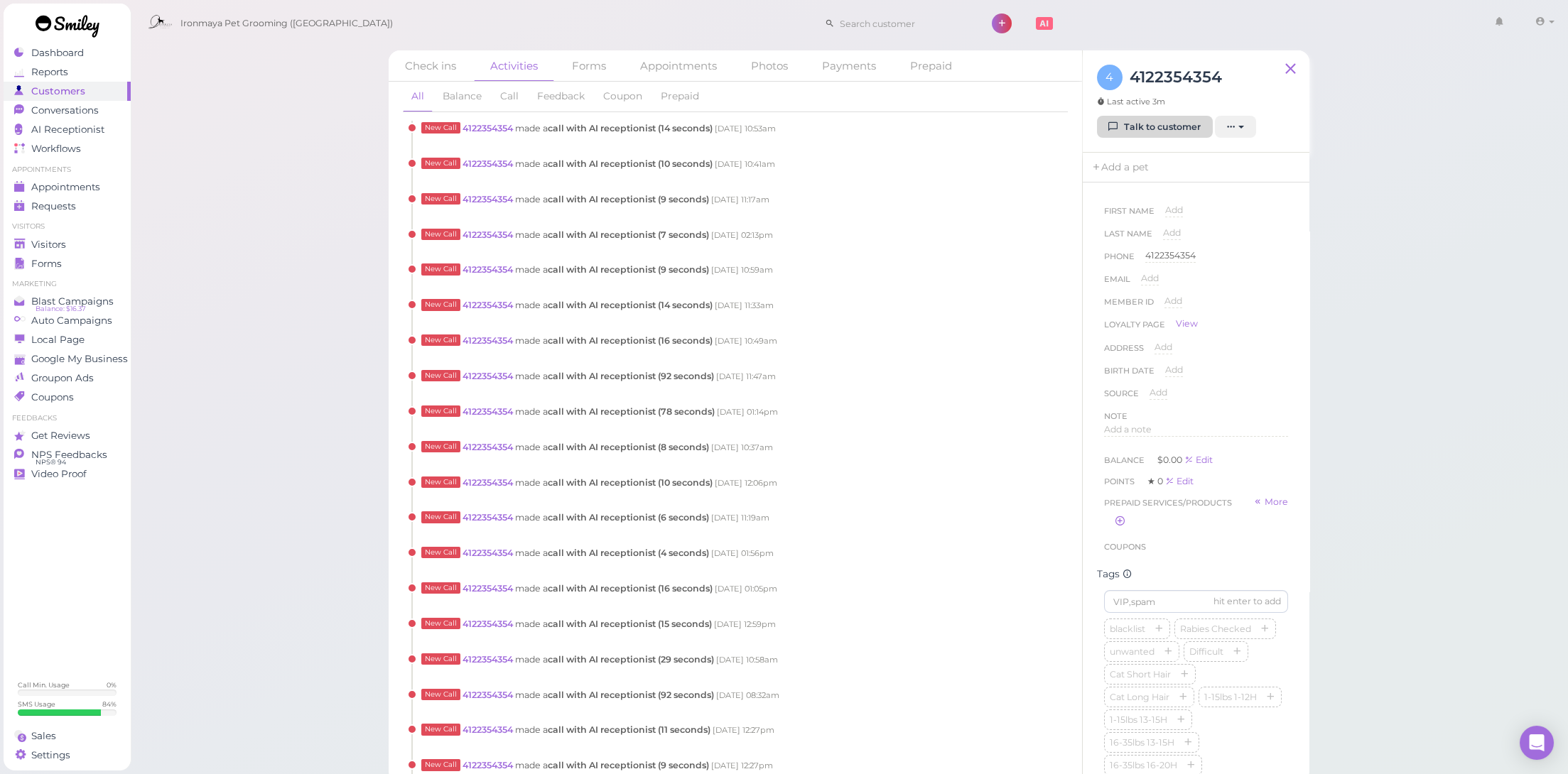
click at [1144, 133] on link "Talk to customer" at bounding box center [1155, 127] width 116 height 23
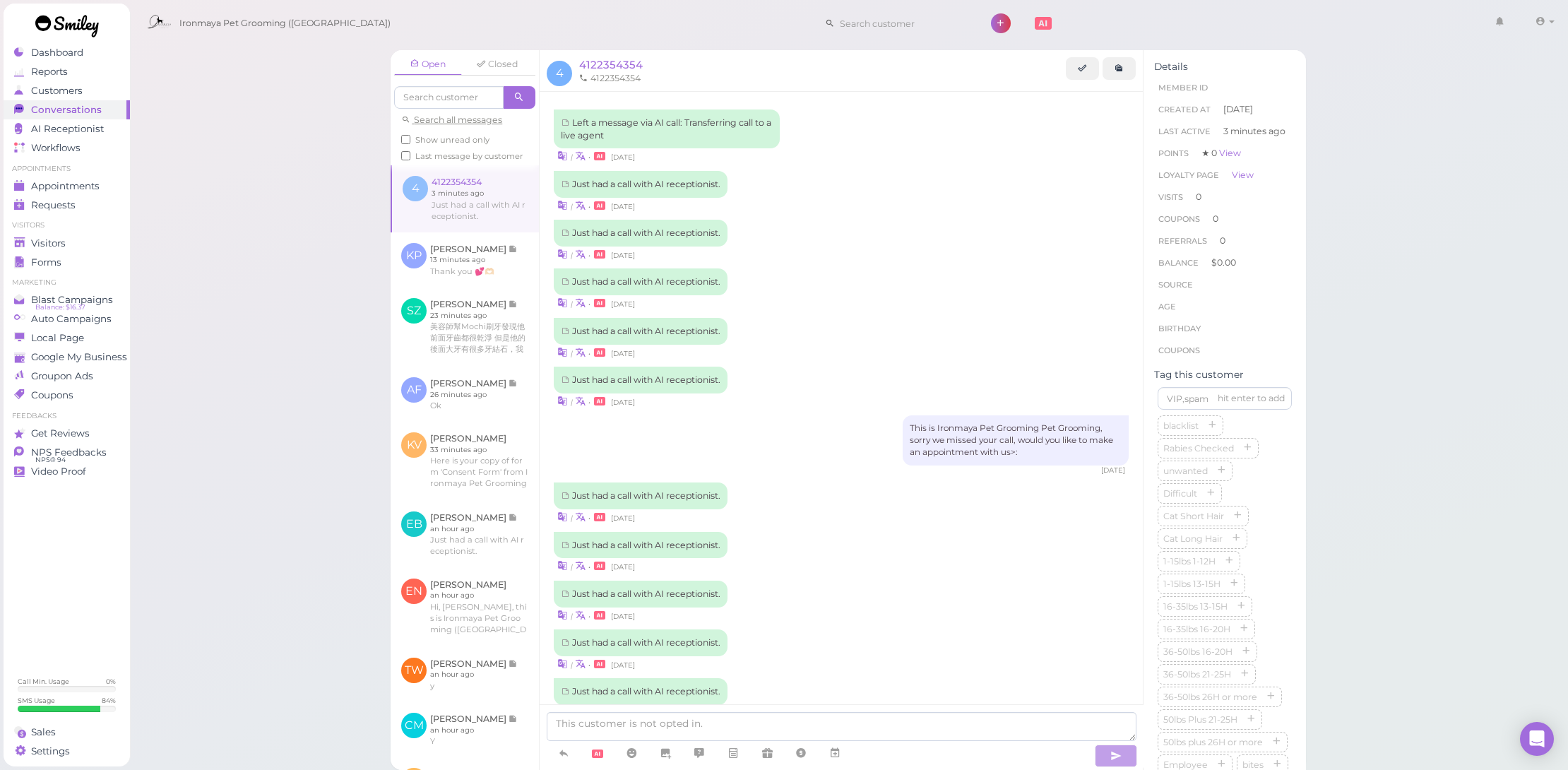
scroll to position [518, 0]
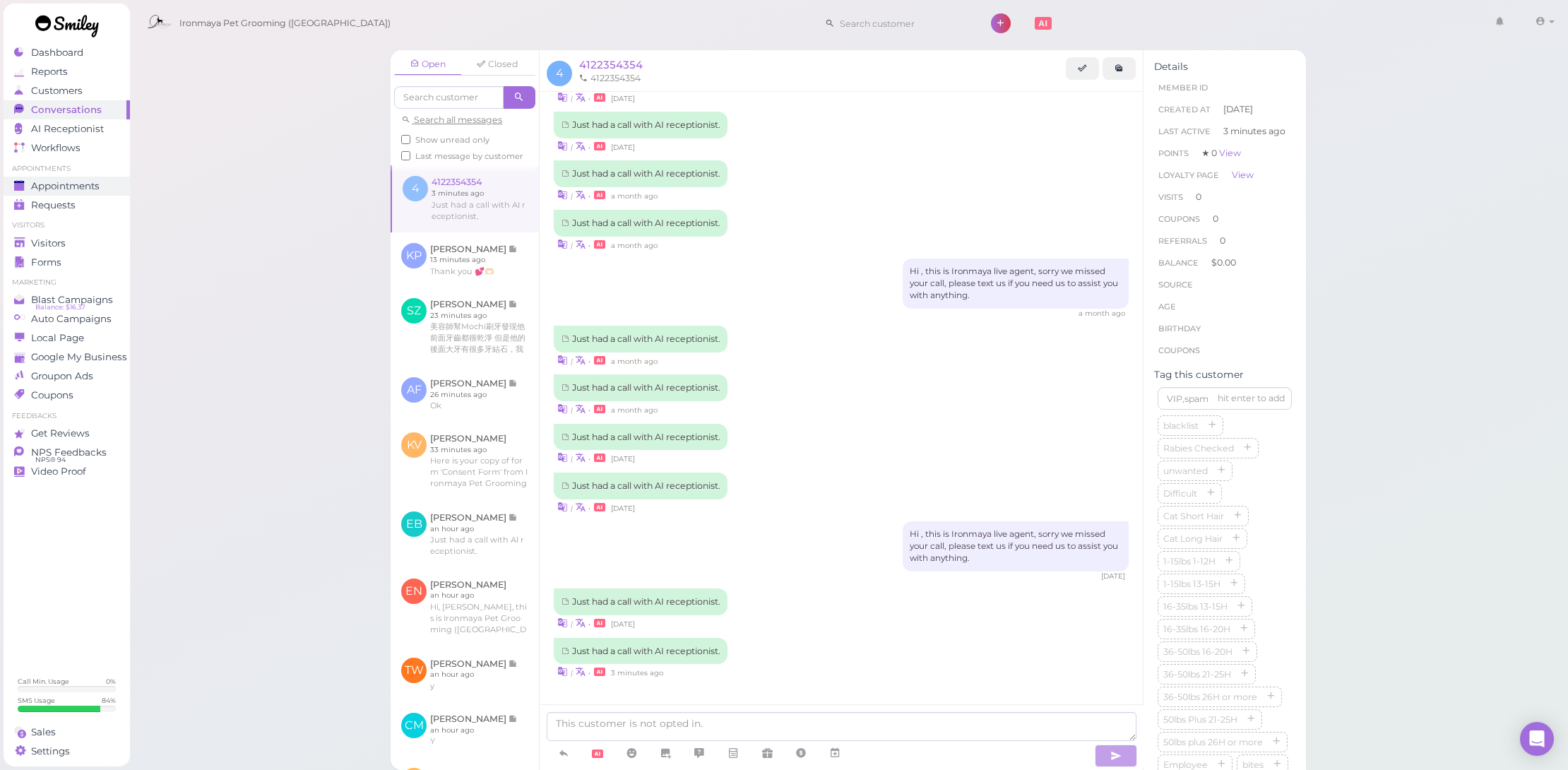
click at [88, 184] on span "Appointments" at bounding box center [65, 186] width 69 height 12
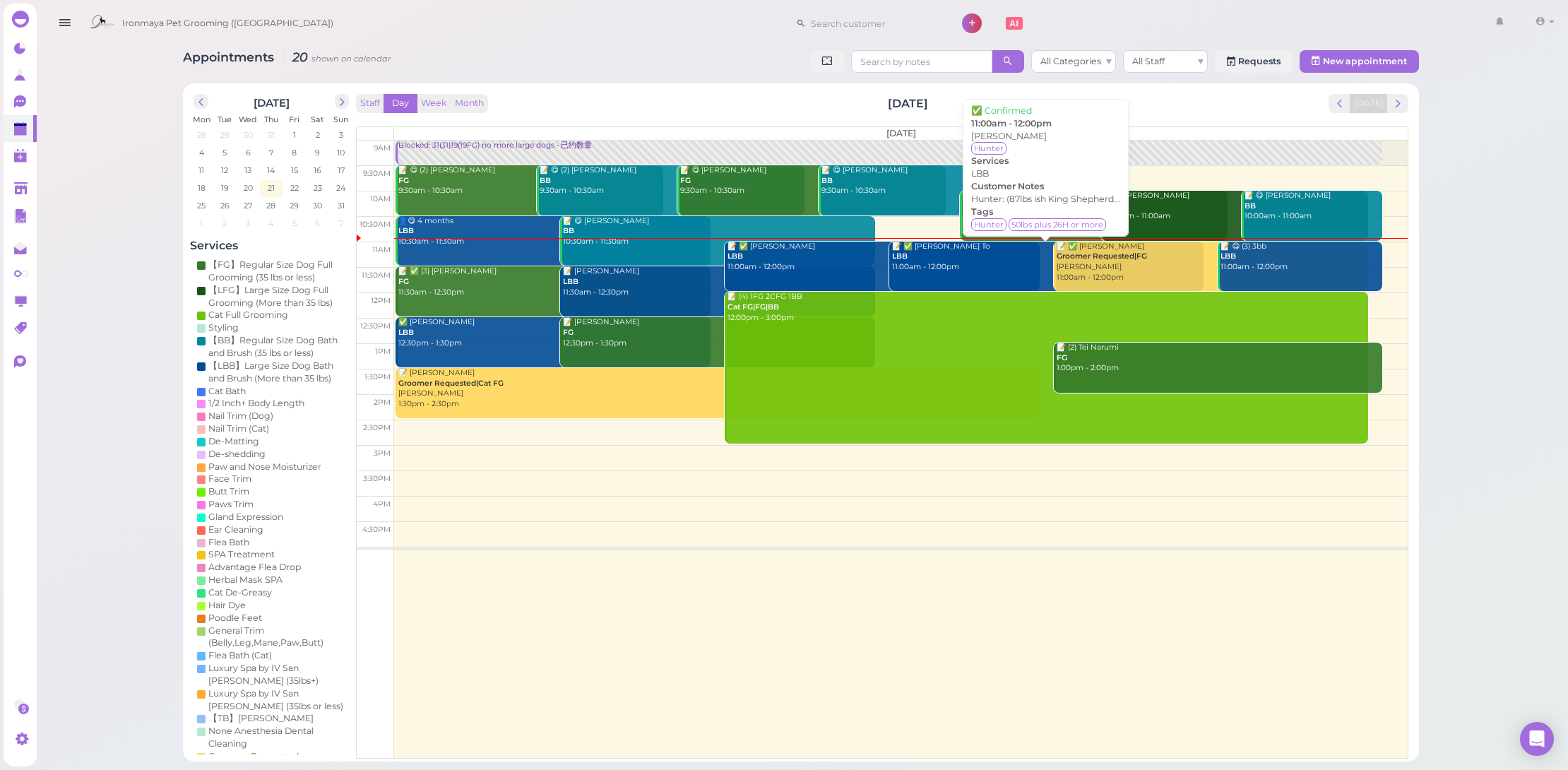
click at [955, 267] on div "📝 ✅ Norman To LBB 11:00am - 12:00pm" at bounding box center [1048, 257] width 313 height 31
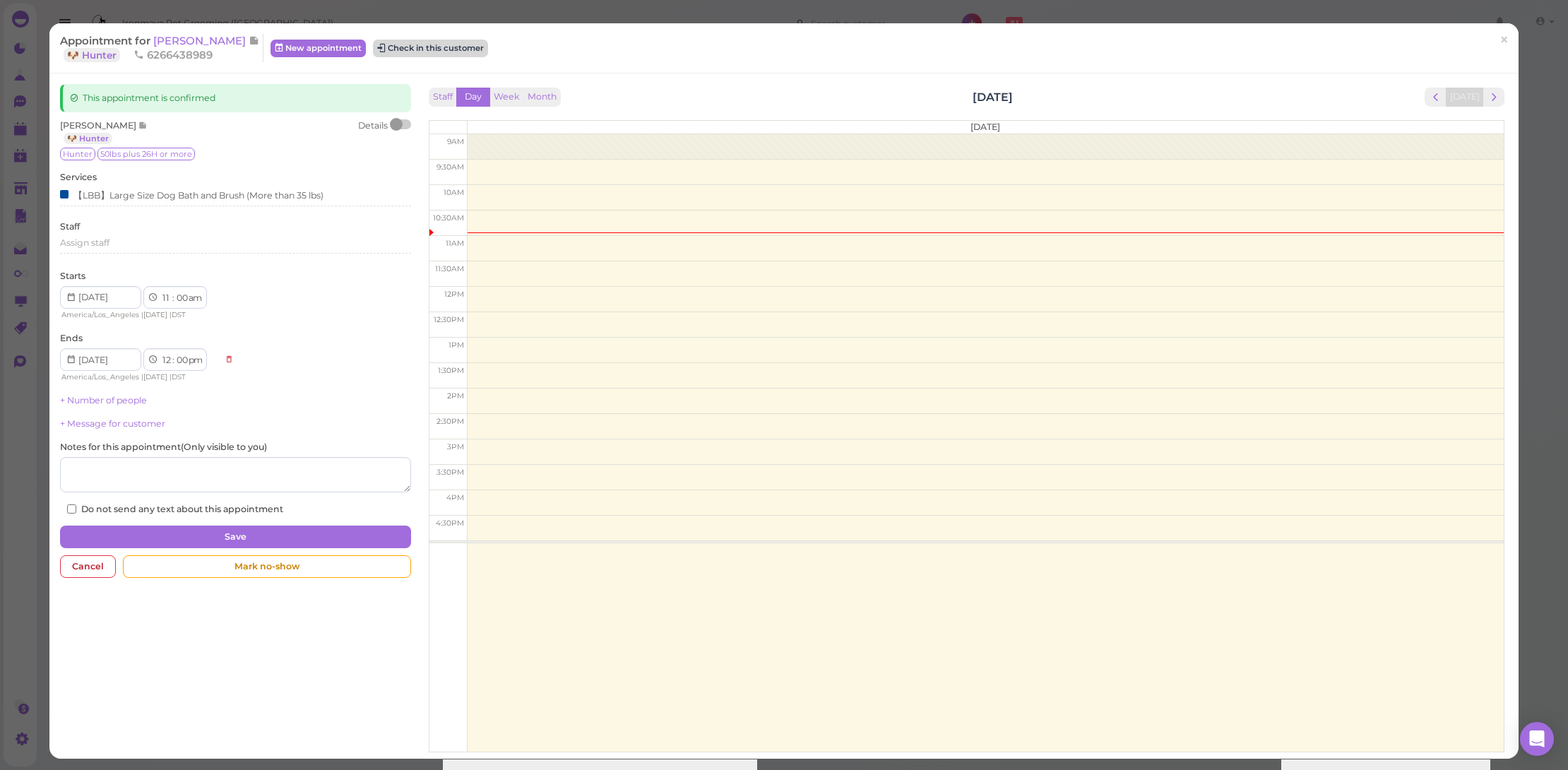
click at [431, 51] on button "Check in this customer" at bounding box center [430, 48] width 115 height 17
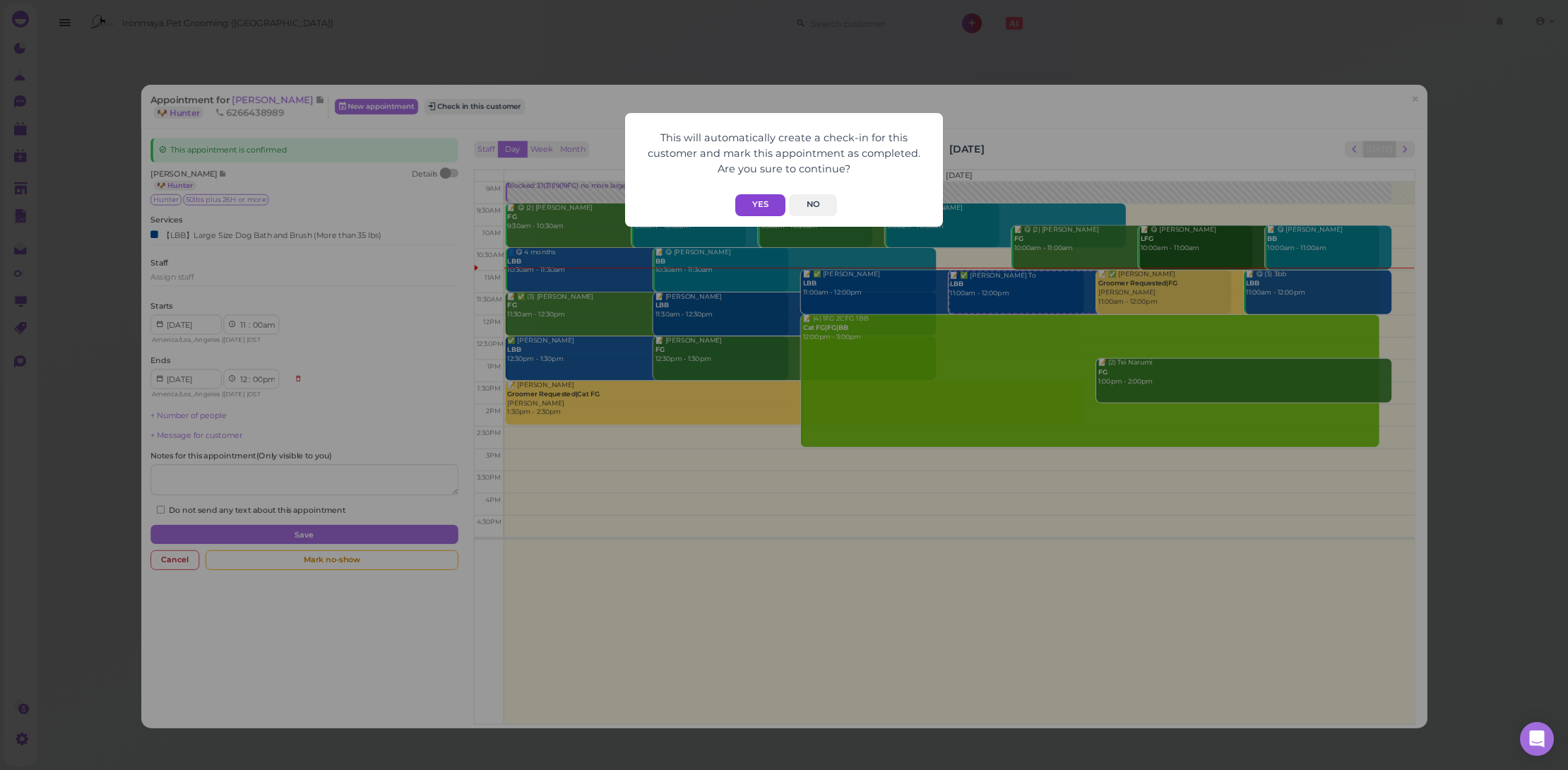
click at [763, 196] on button "Yes" at bounding box center [760, 205] width 50 height 22
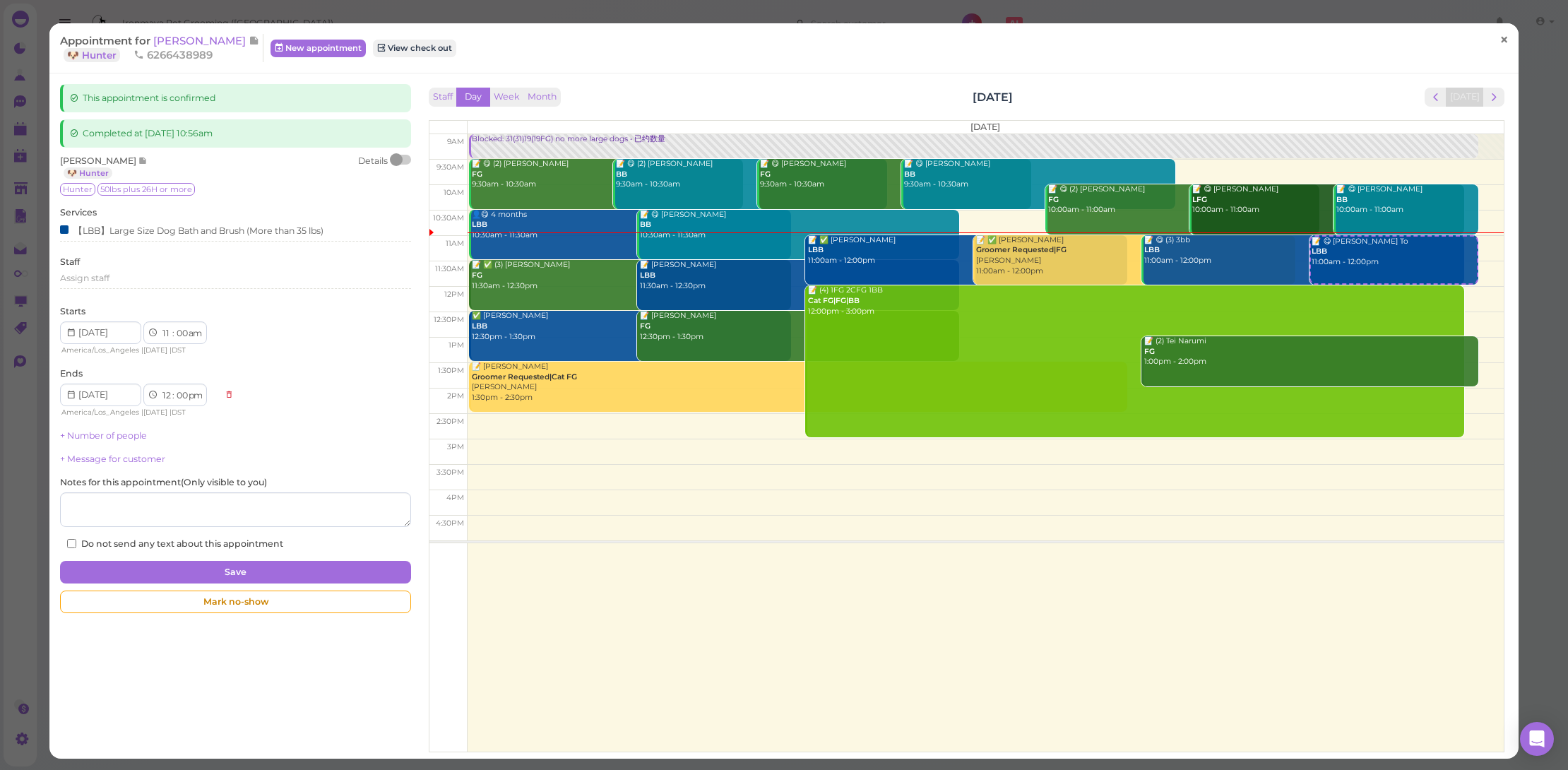
click at [1499, 38] on span "×" at bounding box center [1504, 39] width 9 height 20
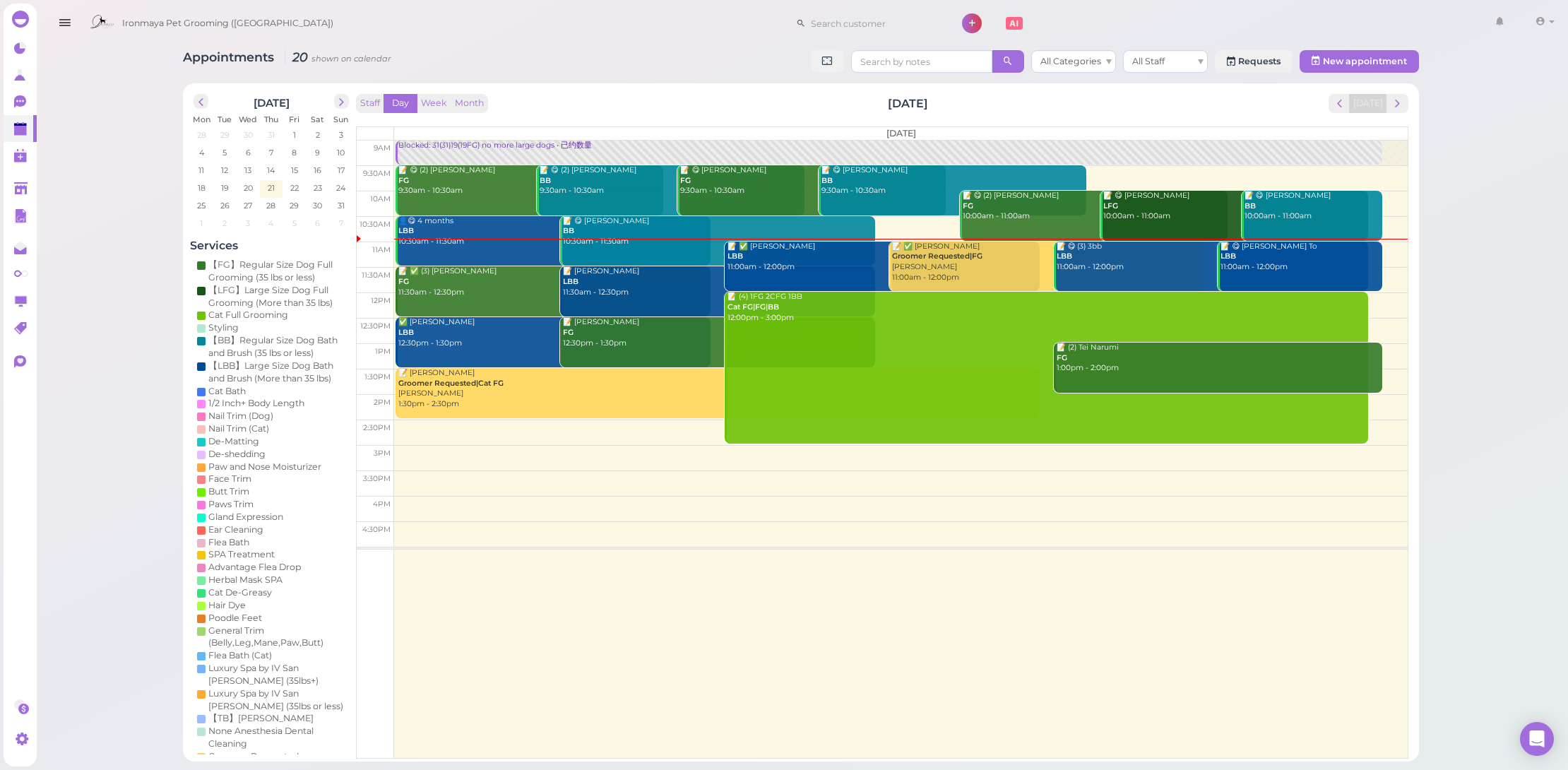
click at [1024, 265] on div "📝 ✅ Shanon Chu Groomer Requested|FG Amy 11:00am - 12:00pm" at bounding box center [1048, 263] width 313 height 42
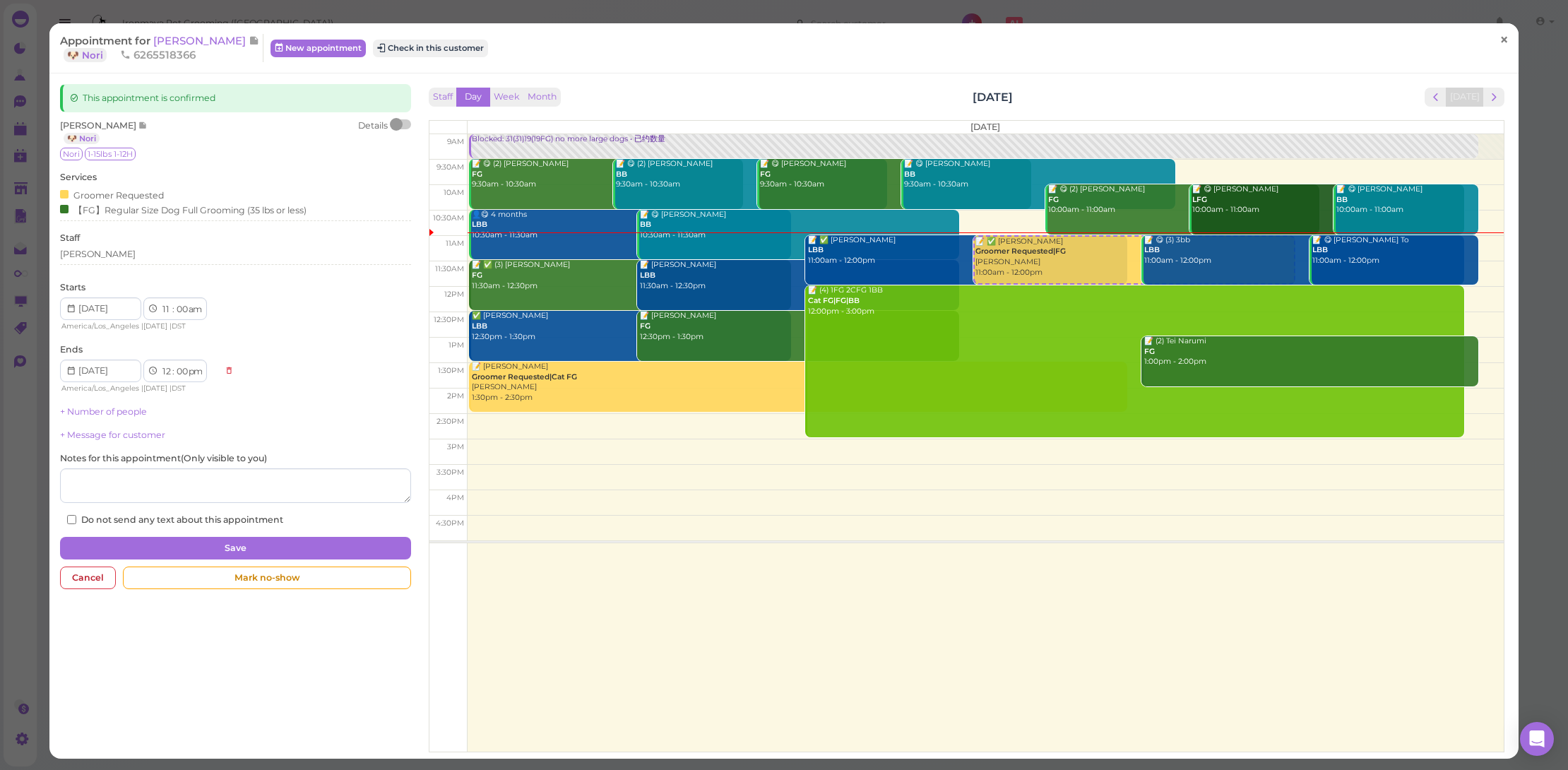
click at [1499, 36] on span "×" at bounding box center [1504, 39] width 9 height 20
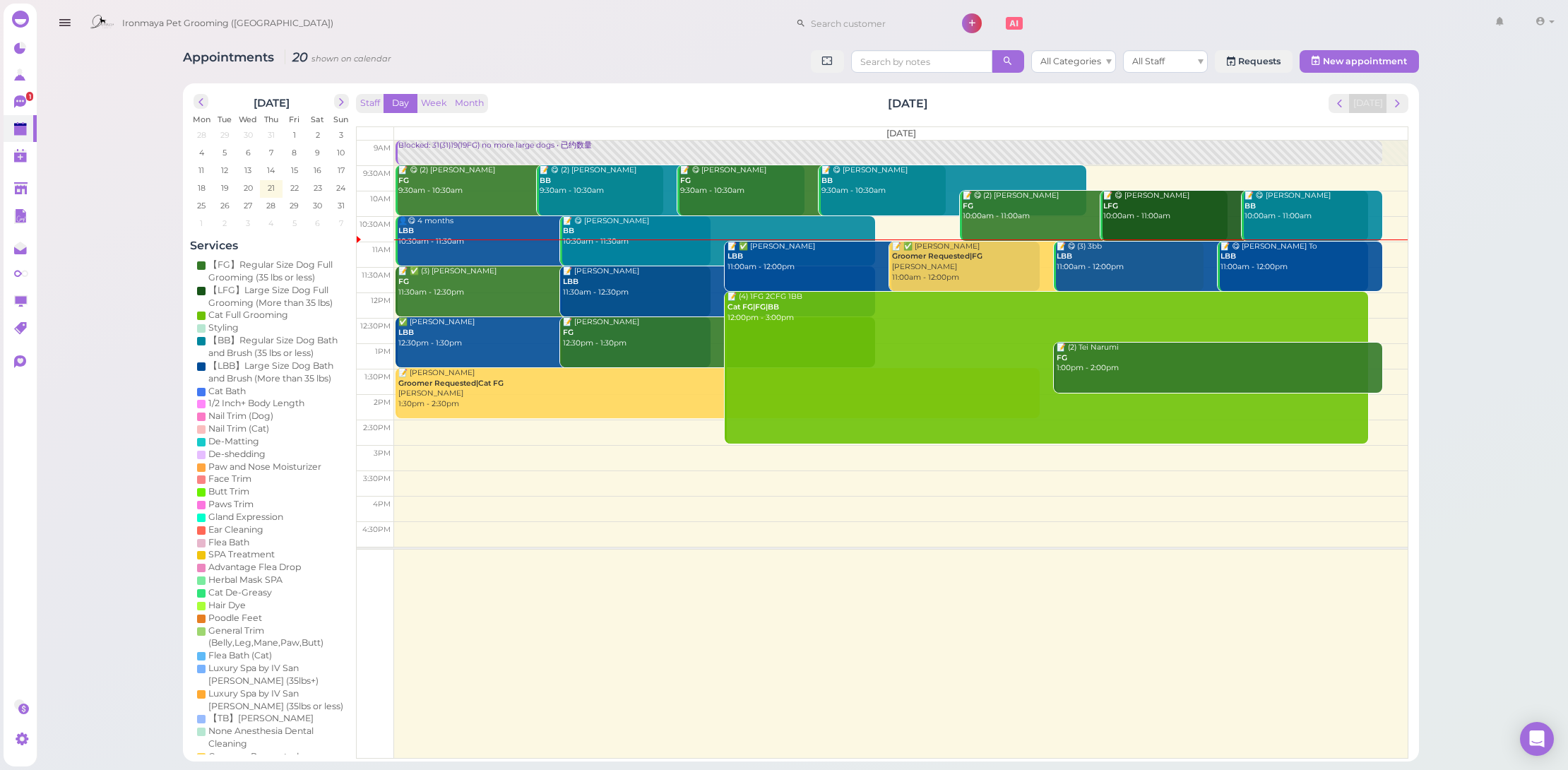
click at [1176, 599] on td at bounding box center [901, 450] width 1013 height 618
click at [24, 97] on icon at bounding box center [21, 103] width 15 height 15
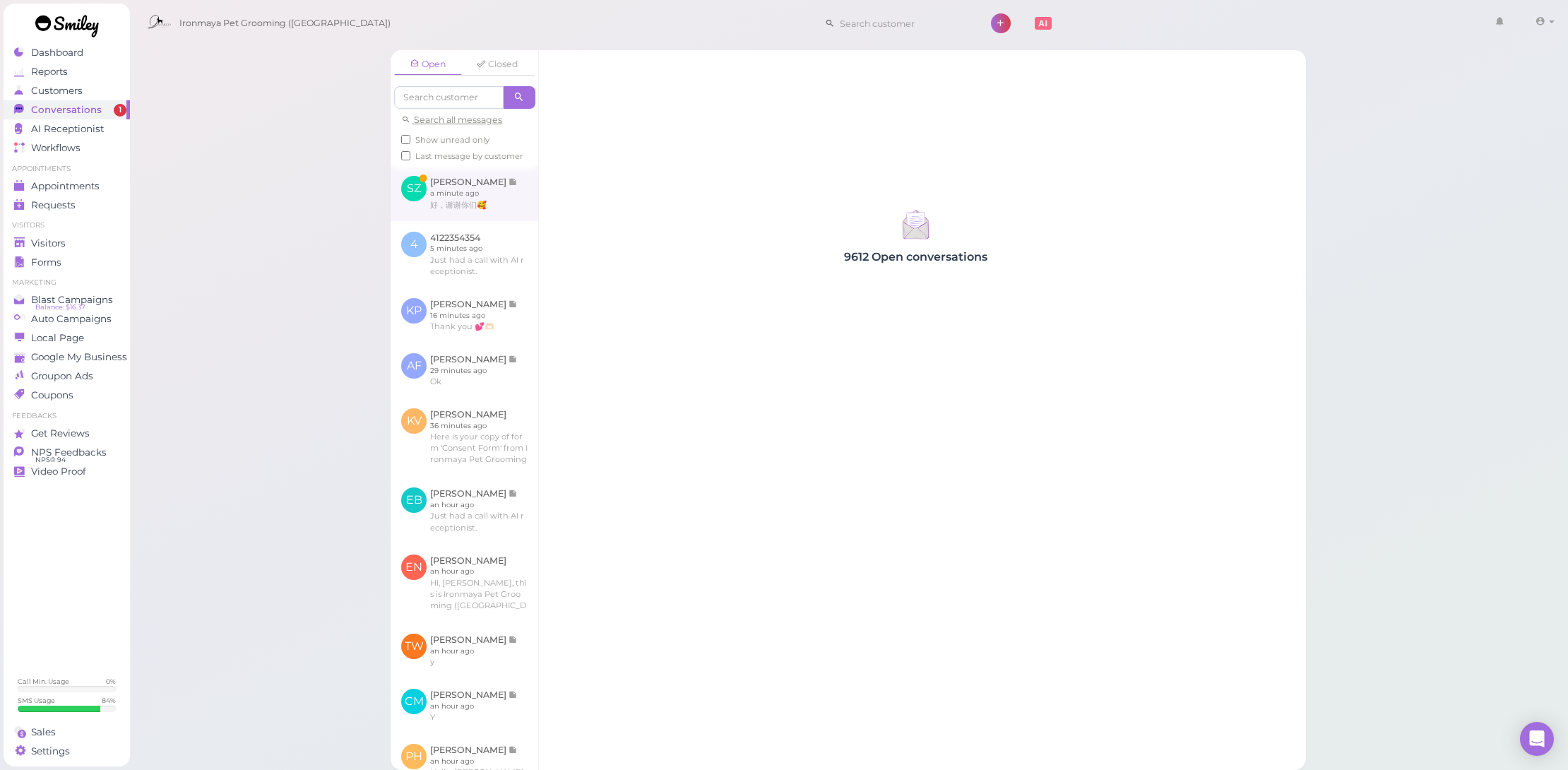
click at [483, 207] on link at bounding box center [464, 193] width 147 height 55
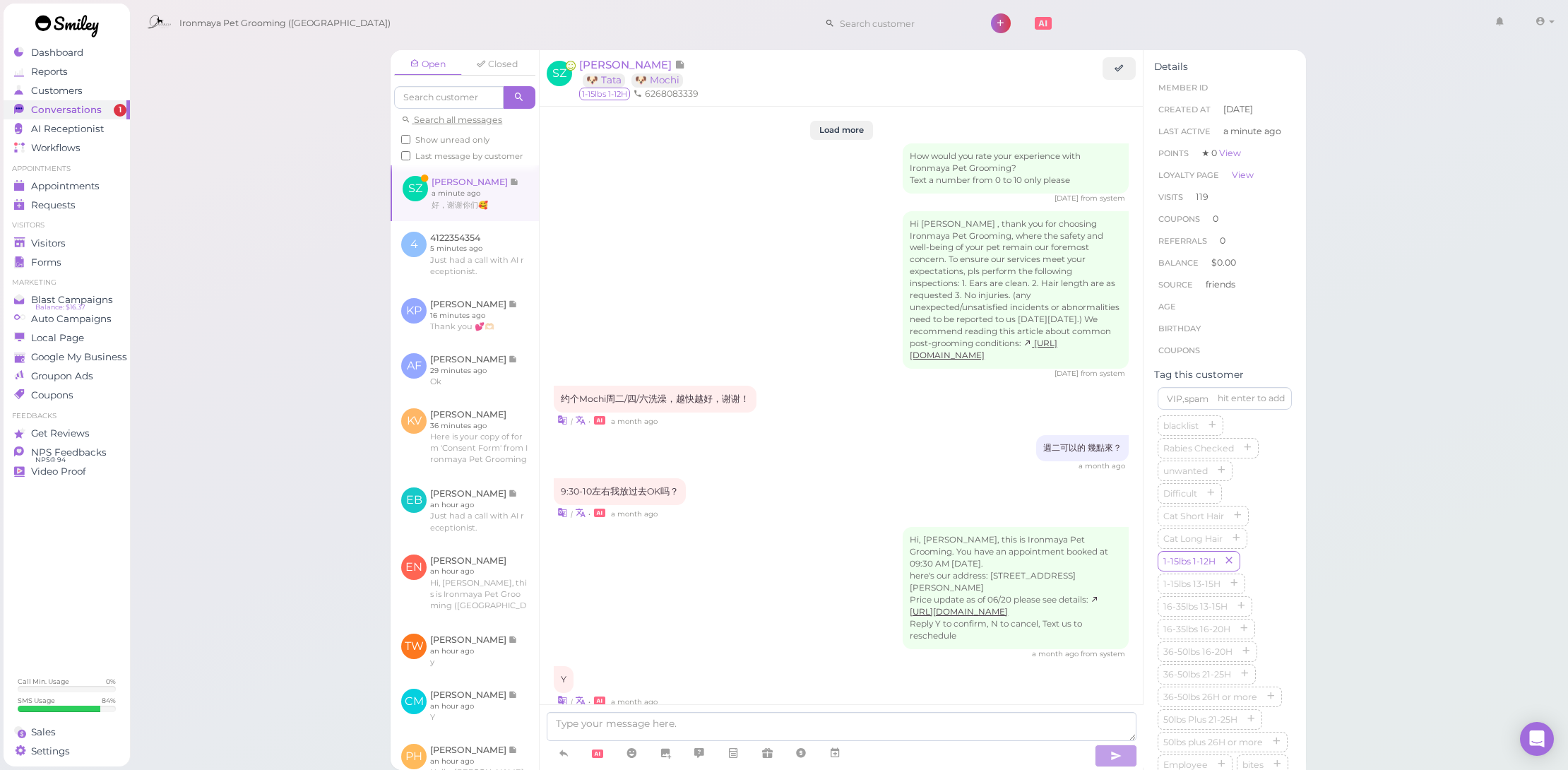
scroll to position [1734, 0]
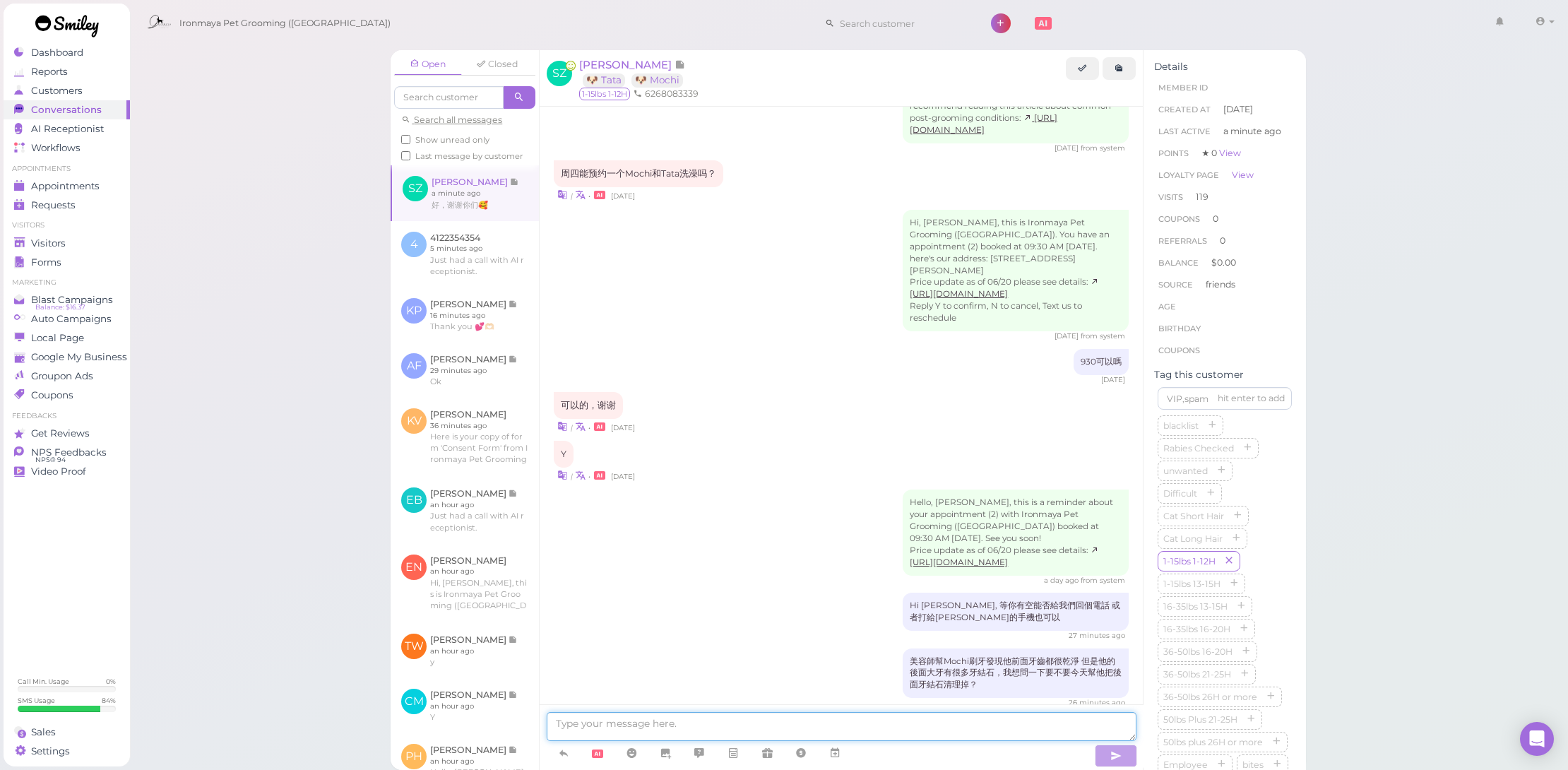
click at [688, 724] on textarea at bounding box center [841, 727] width 589 height 29
type textarea "h"
type textarea "好的 那我告訴美容師～"
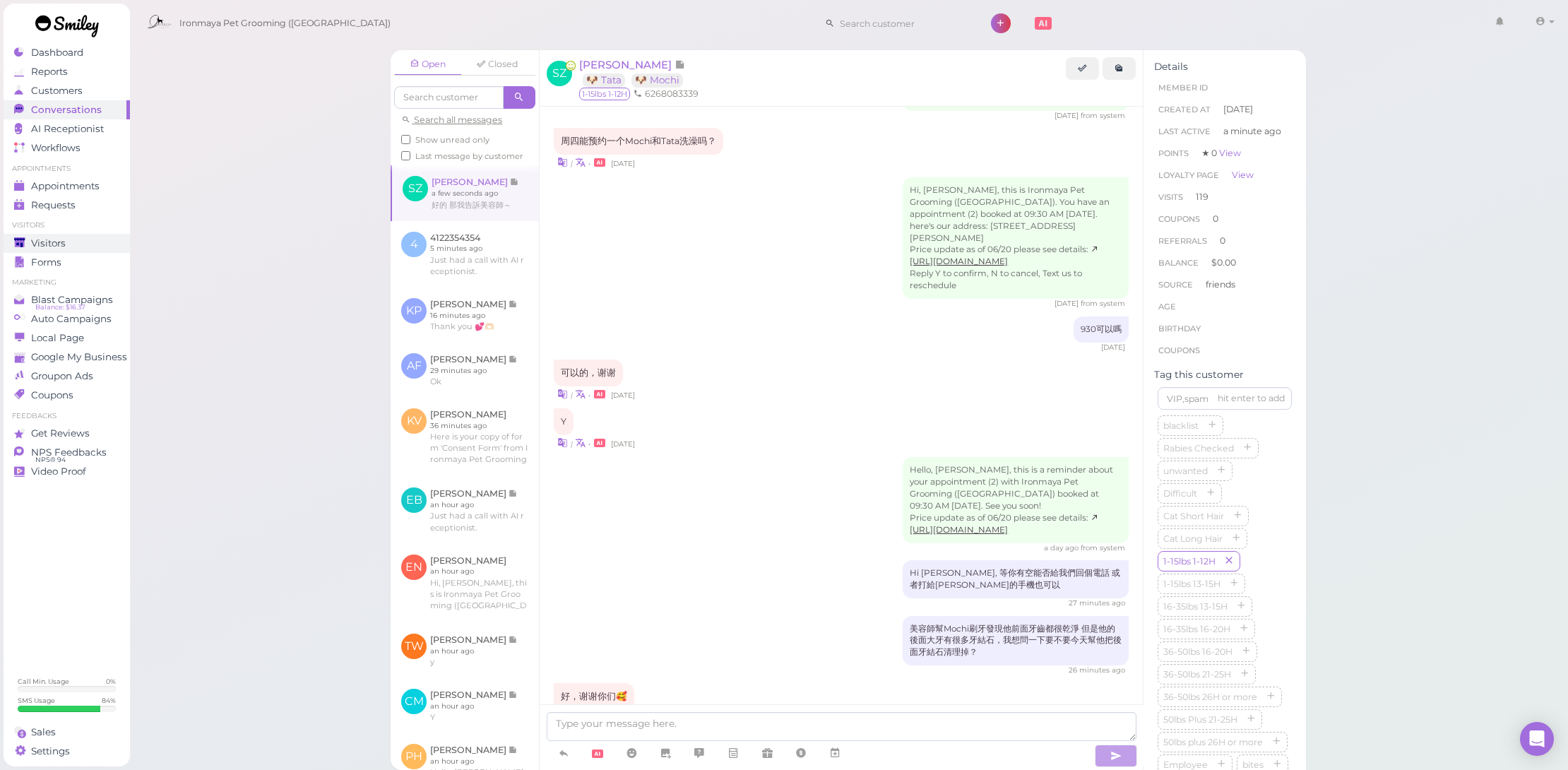
click at [82, 248] on div "Visitors" at bounding box center [64, 243] width 102 height 12
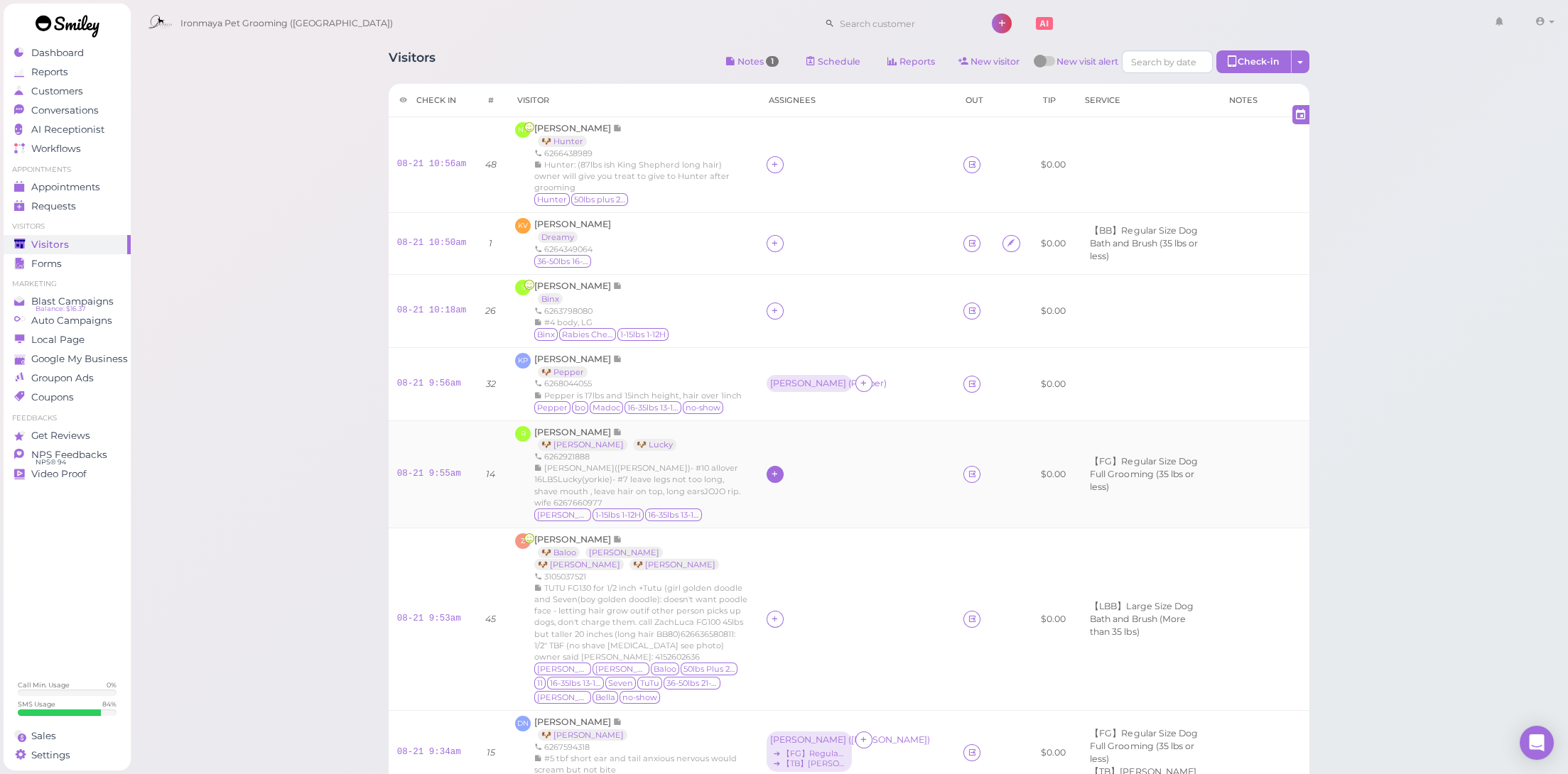
click at [780, 468] on icon at bounding box center [775, 474] width 9 height 11
click at [804, 676] on span "[PERSON_NAME]" at bounding box center [820, 680] width 76 height 11
click at [796, 468] on div "[PERSON_NAME]" at bounding box center [808, 473] width 76 height 10
click at [790, 496] on span "Select services" at bounding box center [818, 500] width 65 height 16
drag, startPoint x: 810, startPoint y: 537, endPoint x: 818, endPoint y: 549, distance: 14.4
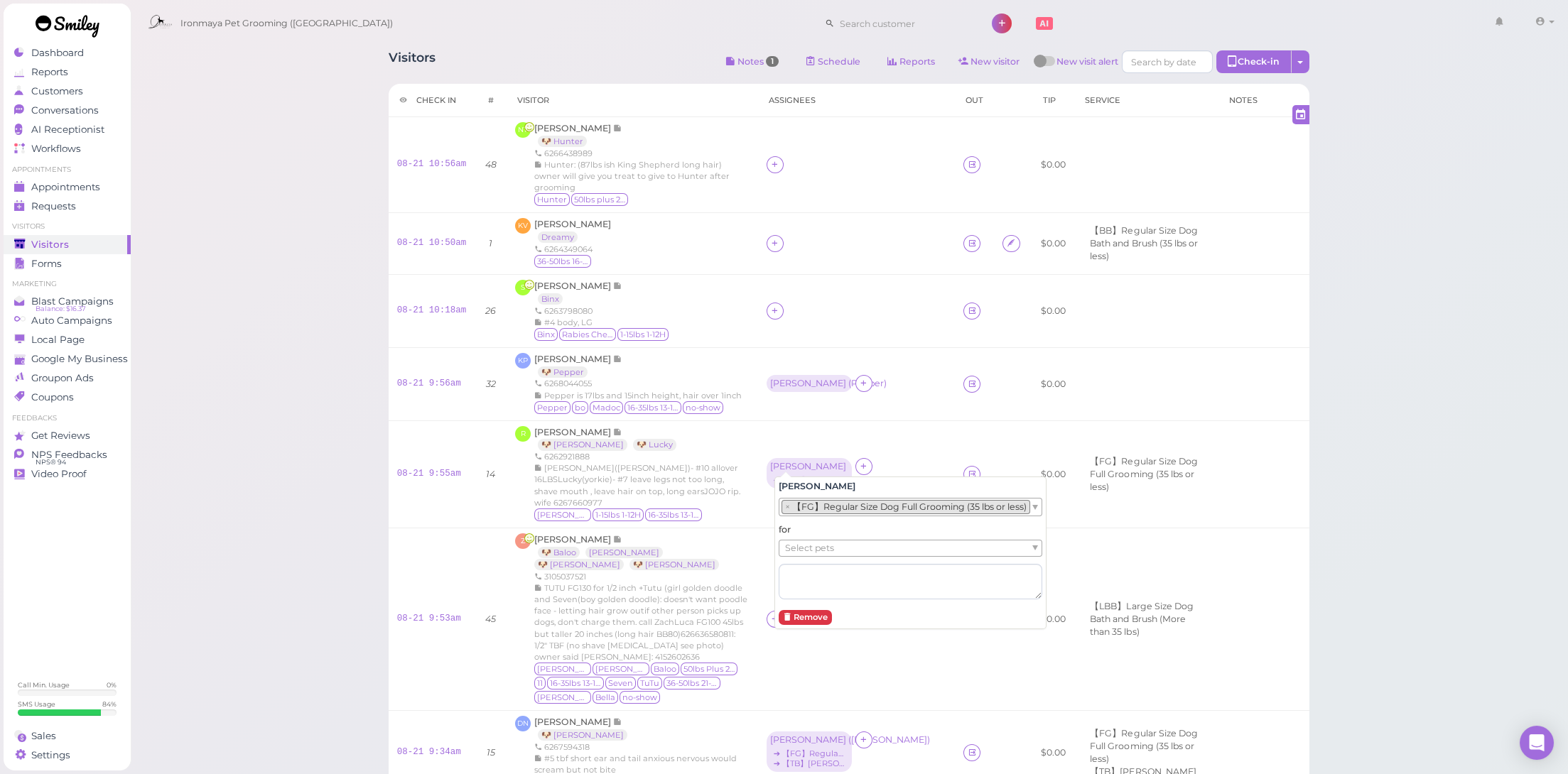
click at [810, 537] on div "for Select pets" at bounding box center [911, 561] width 263 height 75
click at [817, 549] on span "Select pets" at bounding box center [809, 548] width 49 height 16
click at [933, 458] on div "Emma ➔ 【FG】Regular Size Dog Full Grooming (35 lbs or less)" at bounding box center [857, 474] width 180 height 32
click at [867, 461] on icon at bounding box center [864, 467] width 9 height 11
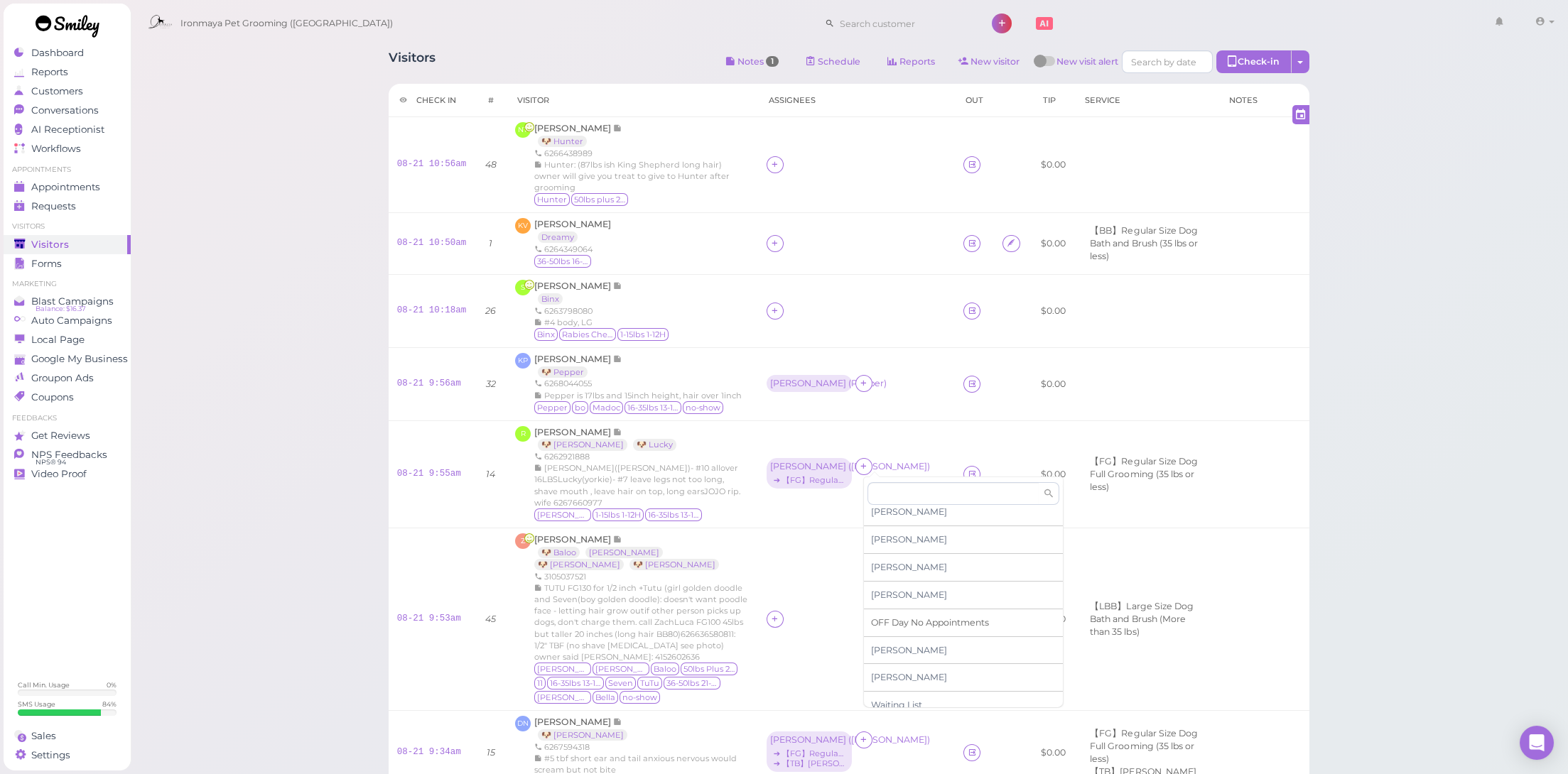
scroll to position [236, 0]
click at [910, 640] on div "[PERSON_NAME]" at bounding box center [963, 645] width 199 height 28
click at [780, 614] on icon at bounding box center [775, 619] width 9 height 11
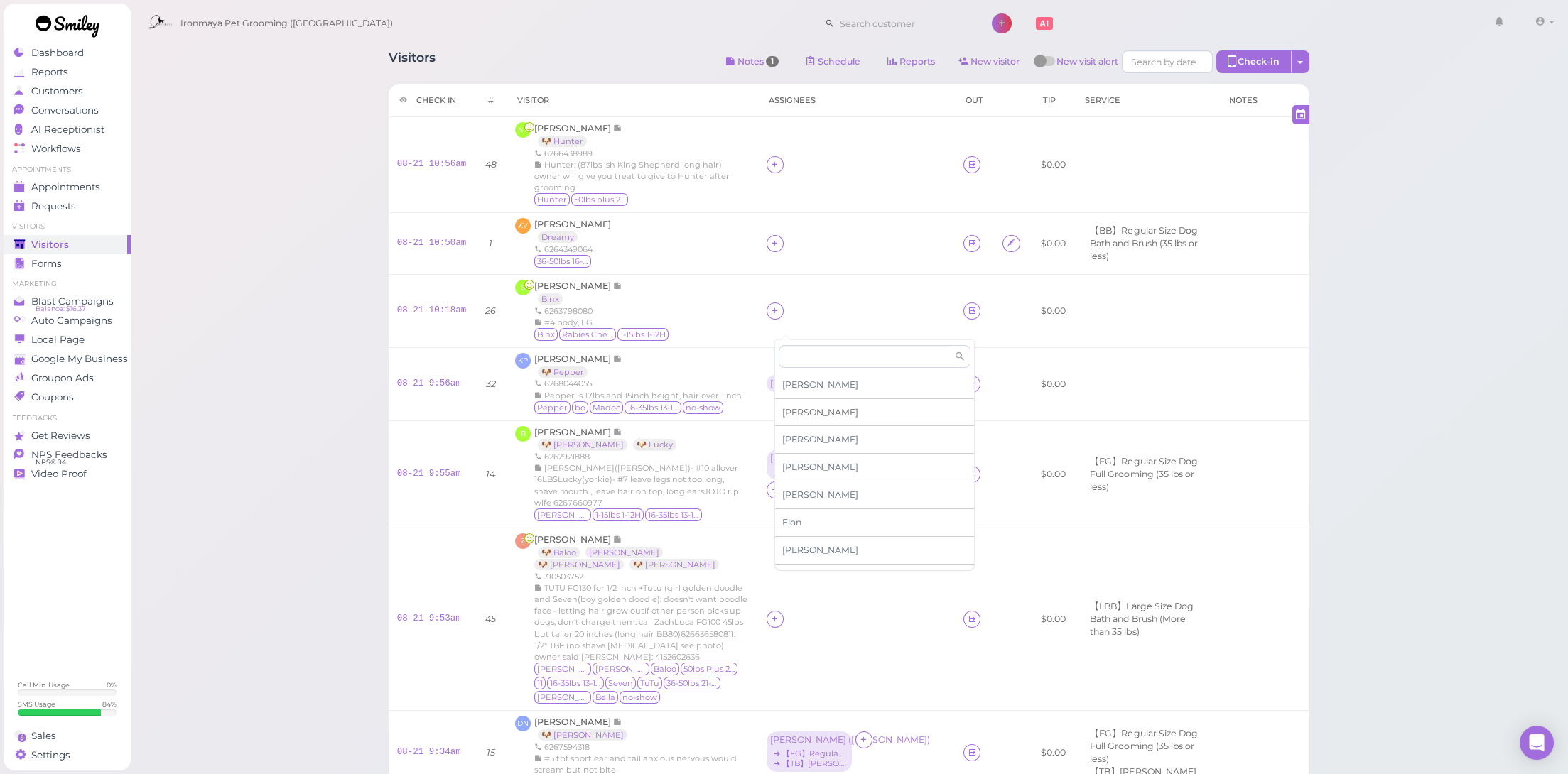
click at [801, 412] on span "[PERSON_NAME]" at bounding box center [820, 412] width 76 height 11
click at [780, 614] on icon at bounding box center [775, 619] width 9 height 11
click at [818, 535] on div "[PERSON_NAME]" at bounding box center [875, 536] width 199 height 28
click at [857, 613] on icon at bounding box center [862, 618] width 9 height 11
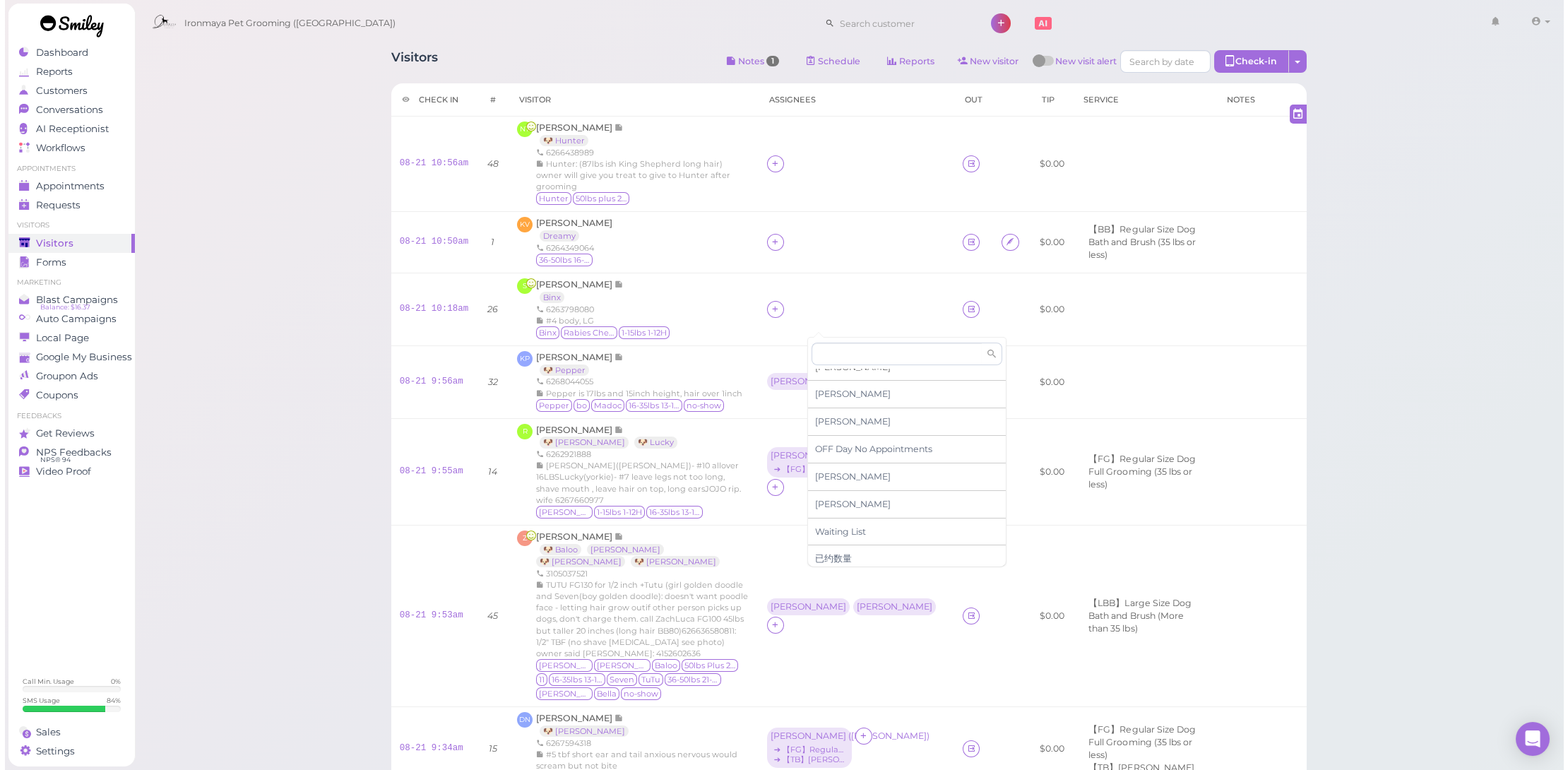
scroll to position [114, 0]
click at [833, 454] on div "[PERSON_NAME]" at bounding box center [902, 461] width 198 height 27
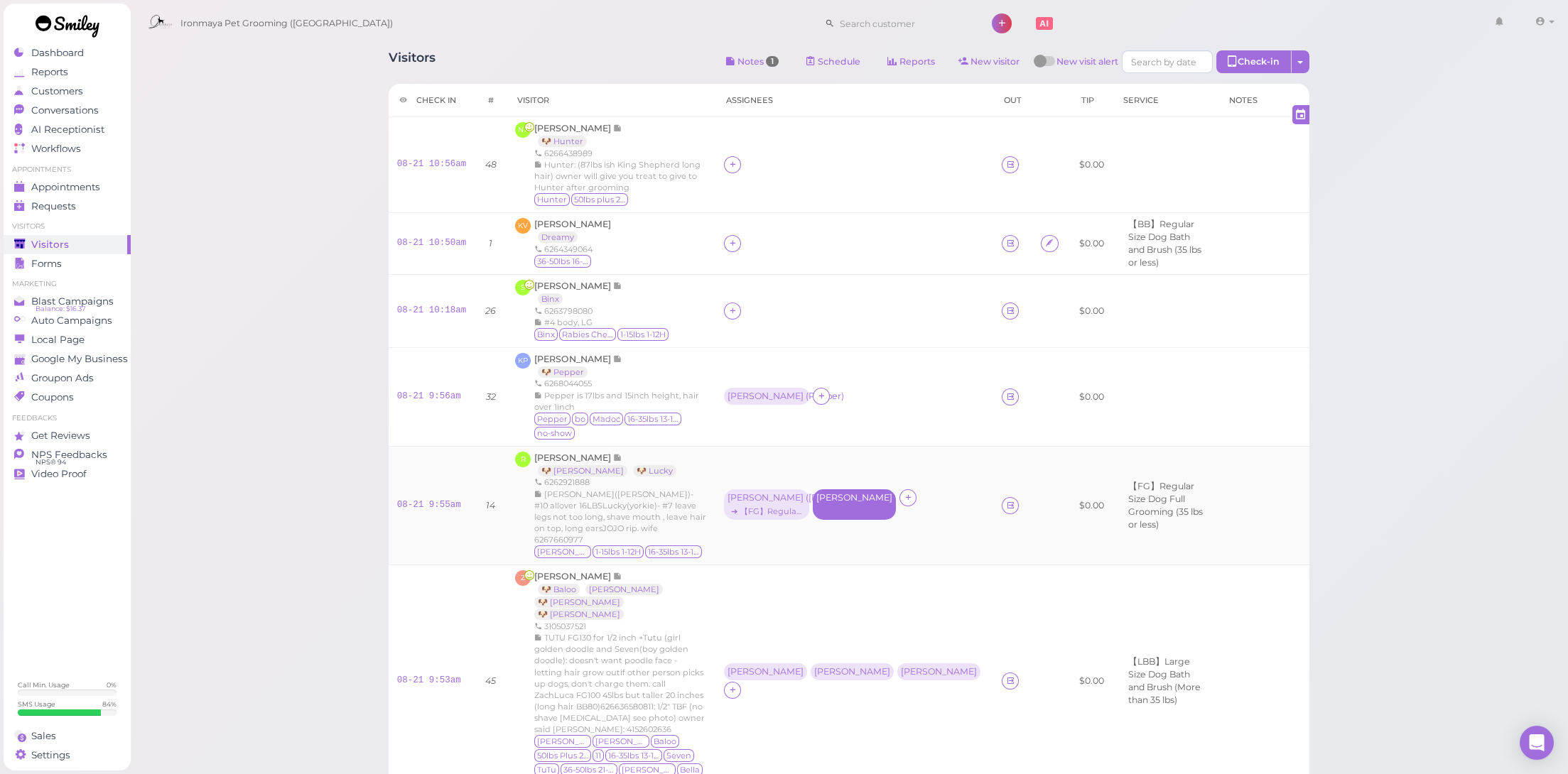
click at [877, 490] on div "[PERSON_NAME]" at bounding box center [854, 504] width 83 height 30
click at [810, 615] on button "Remove" at bounding box center [806, 616] width 53 height 15
click at [738, 306] on icon at bounding box center [733, 311] width 9 height 11
click at [67, 185] on span "Appointments" at bounding box center [65, 187] width 69 height 12
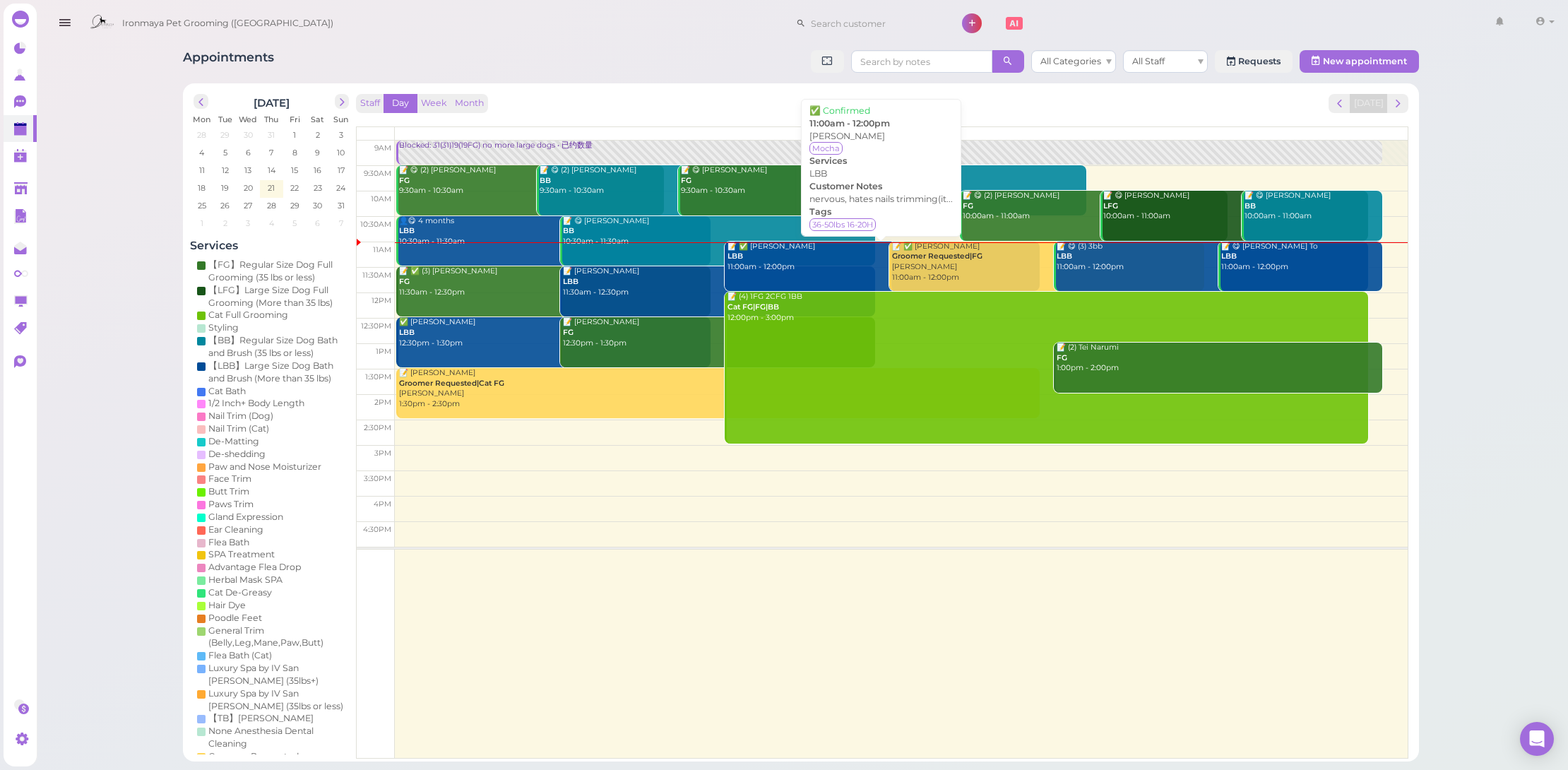
click at [801, 264] on div "📝 ✅ Jennifer Lui LBB 11:00am - 12:00pm" at bounding box center [883, 257] width 313 height 31
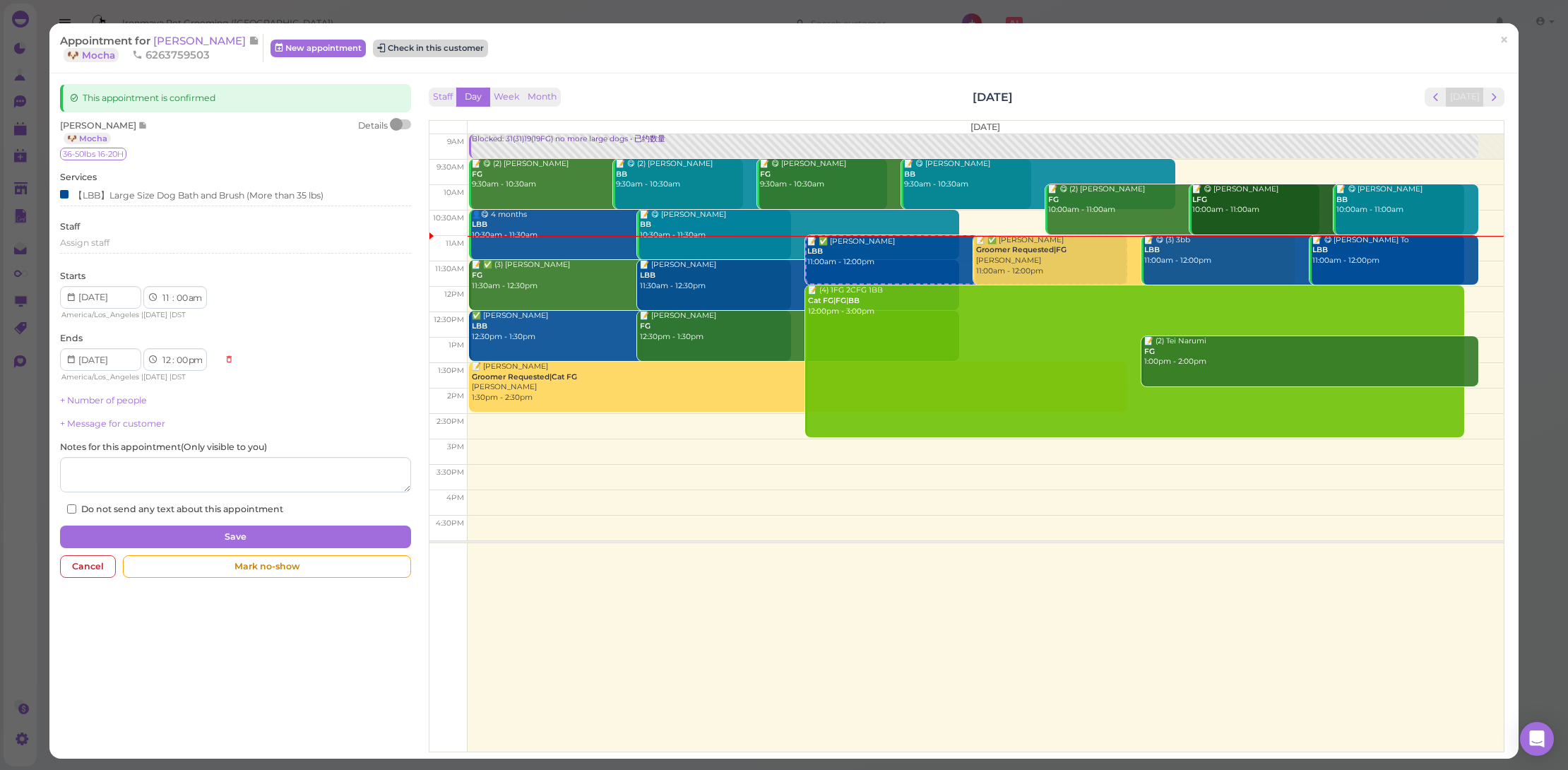
click at [395, 45] on button "Check in this customer" at bounding box center [430, 48] width 115 height 17
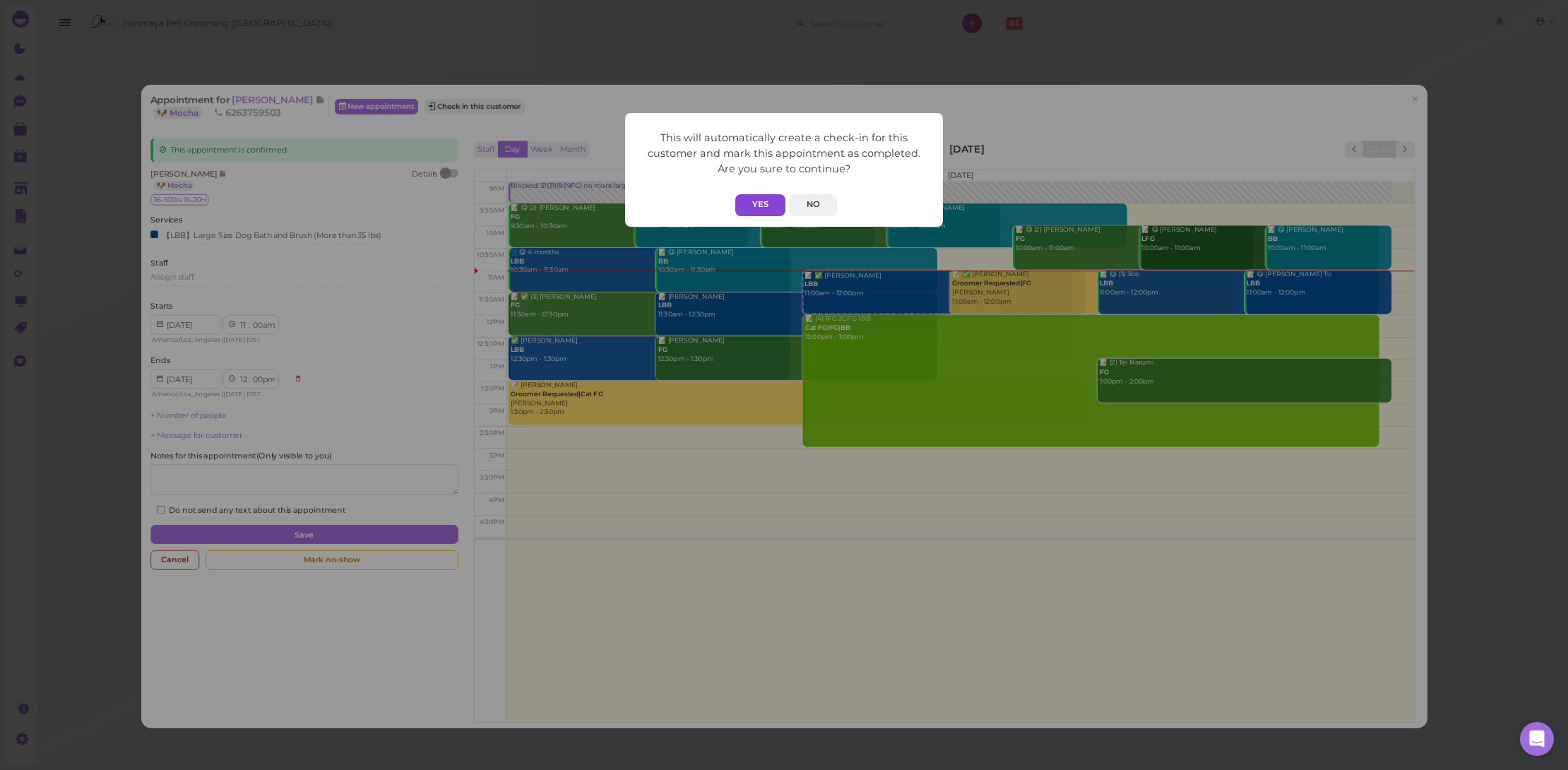
click at [749, 198] on button "Yes" at bounding box center [760, 205] width 50 height 22
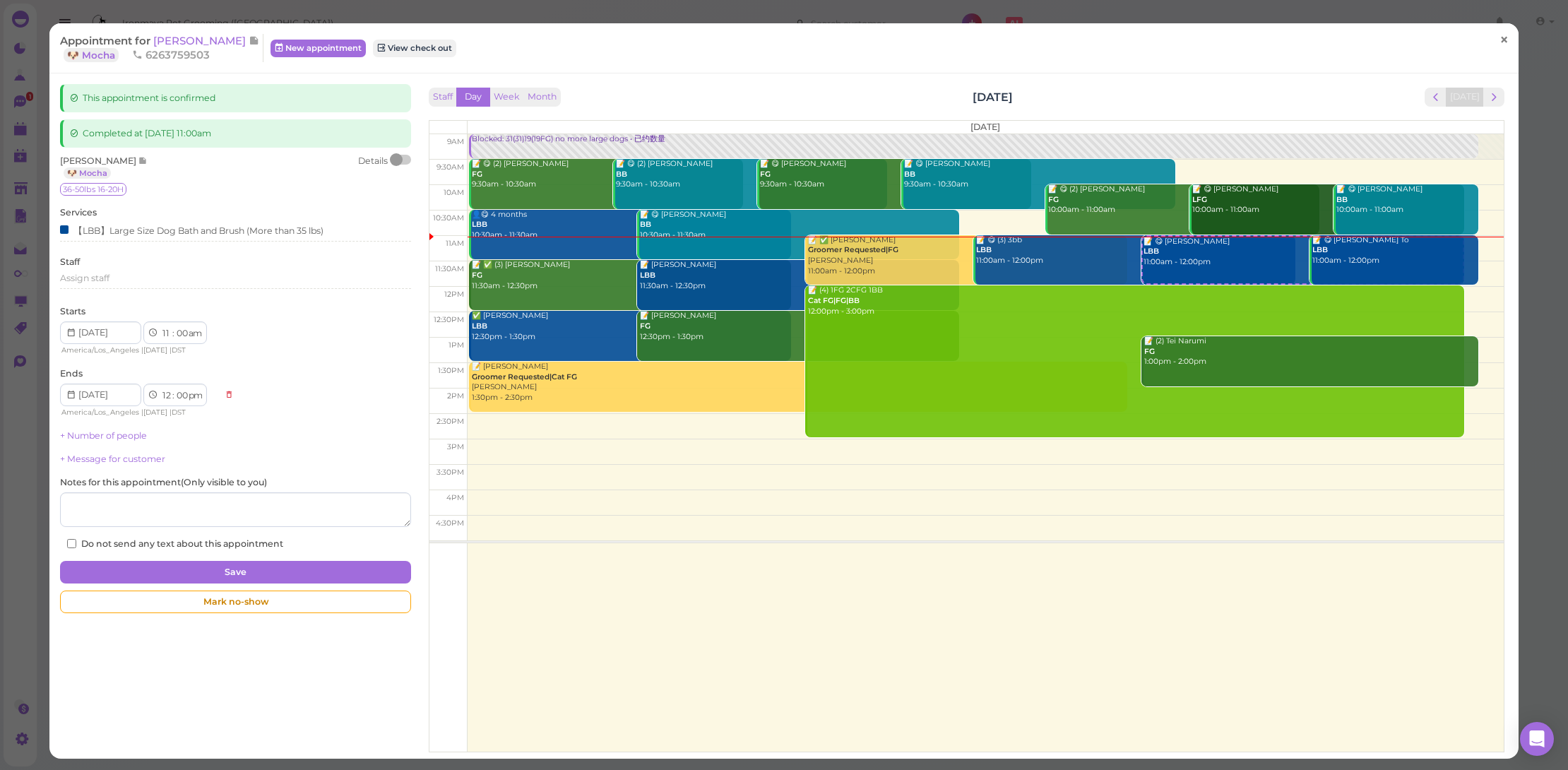
click at [1499, 40] on span "×" at bounding box center [1504, 39] width 9 height 20
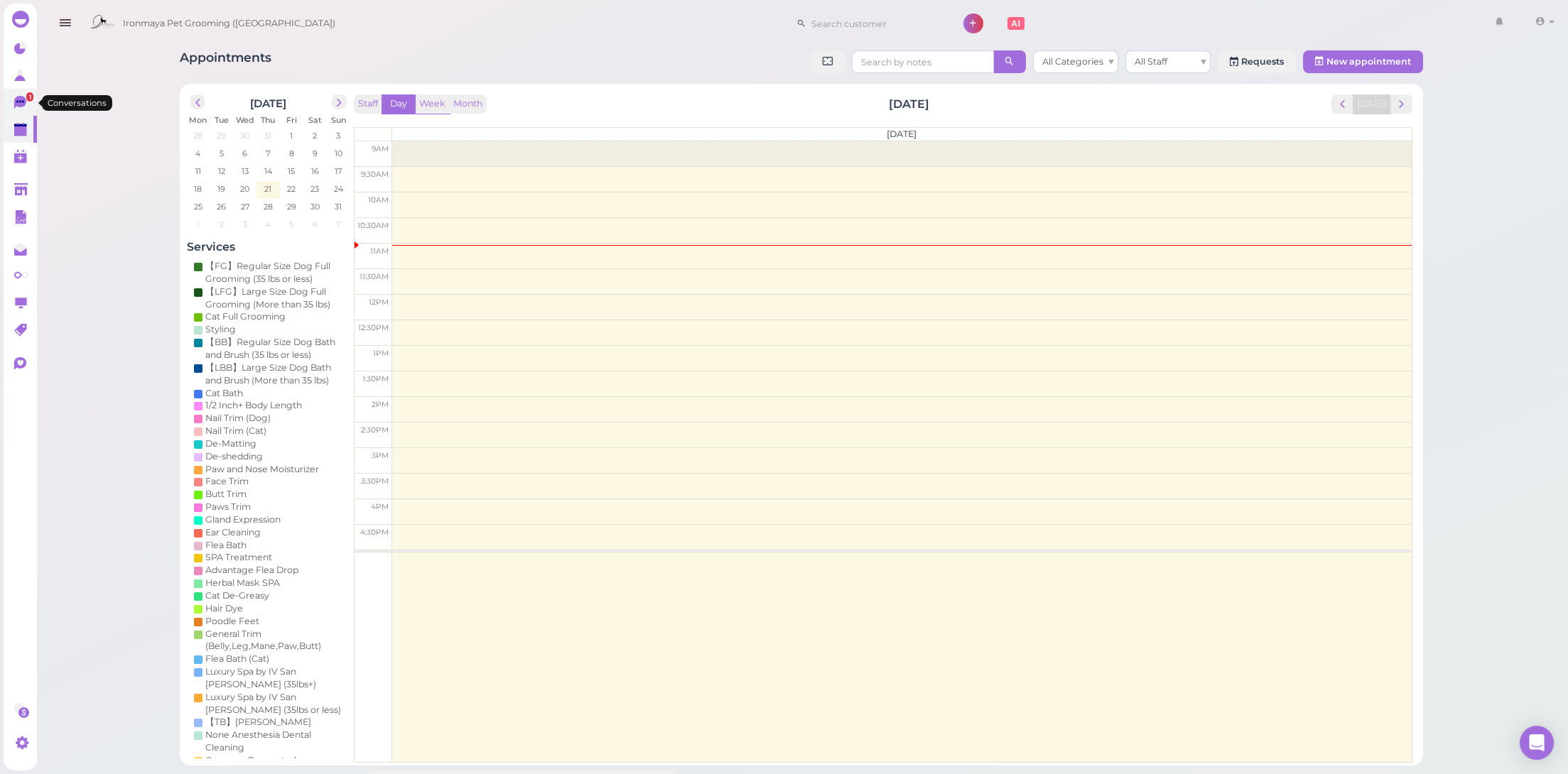
click at [32, 104] on link "1" at bounding box center [20, 101] width 33 height 27
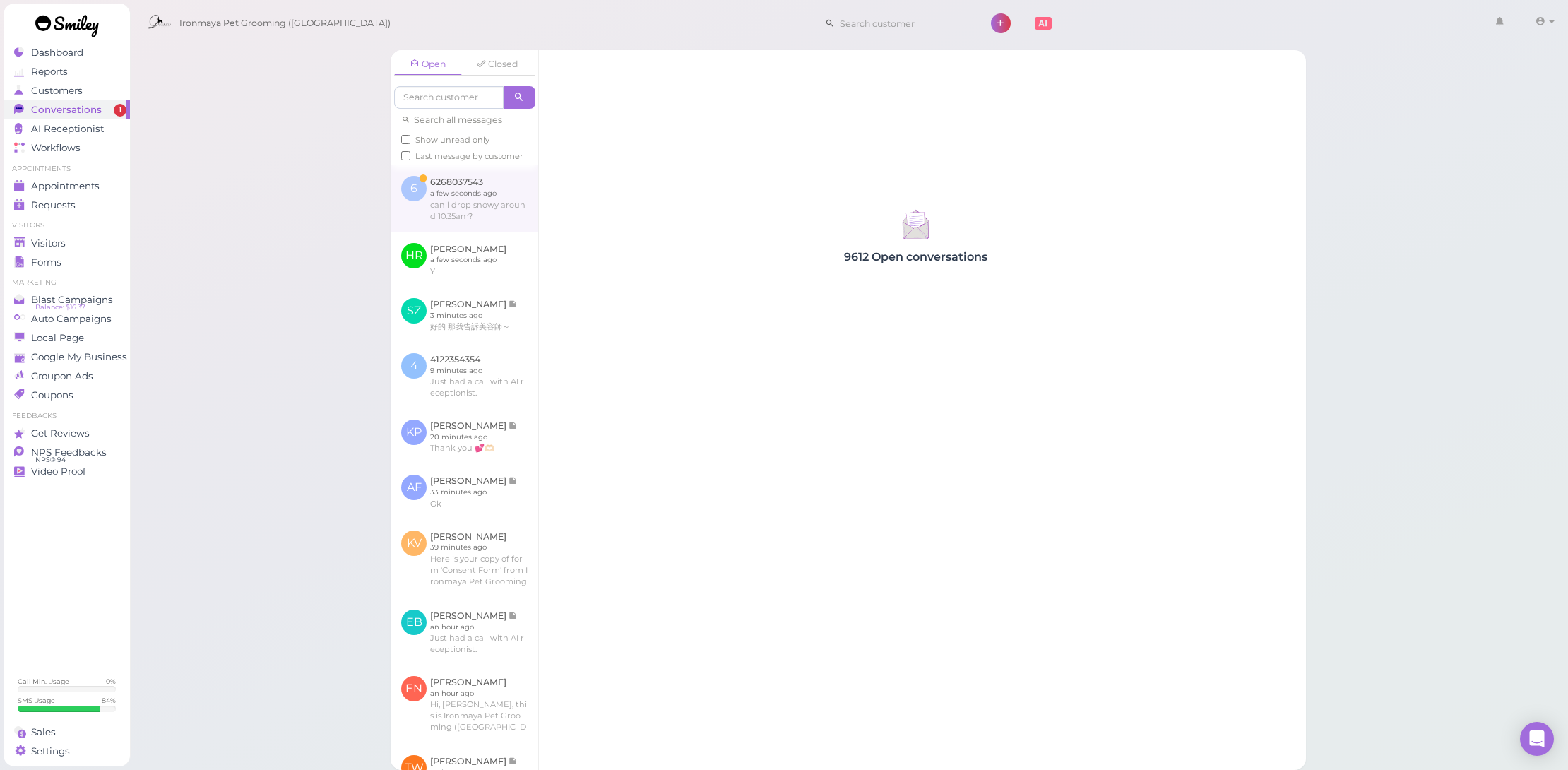
click at [460, 227] on link at bounding box center [464, 199] width 147 height 67
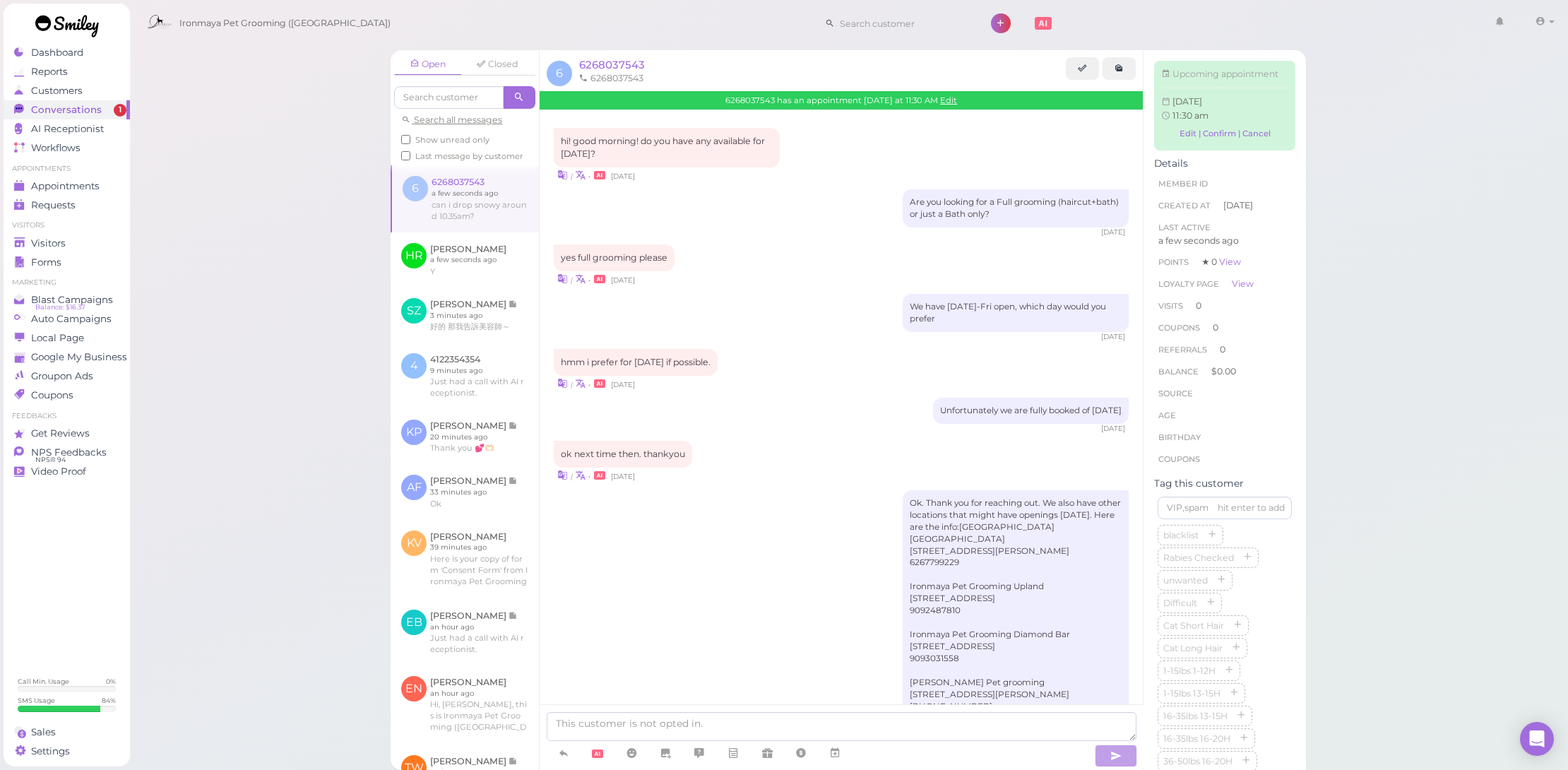
scroll to position [313, 0]
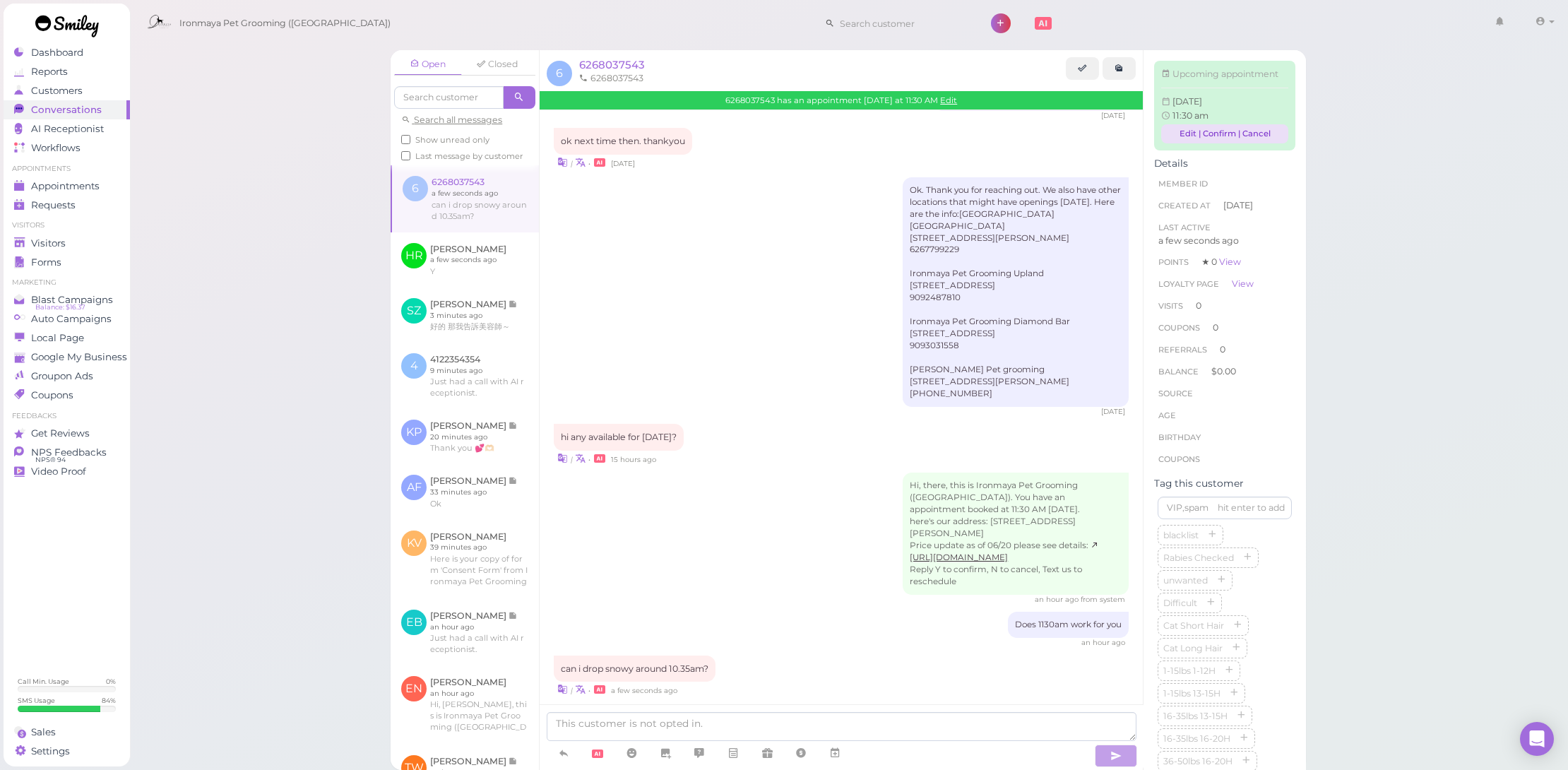
click at [1176, 144] on link "Edit | Confirm | Cancel" at bounding box center [1225, 134] width 127 height 19
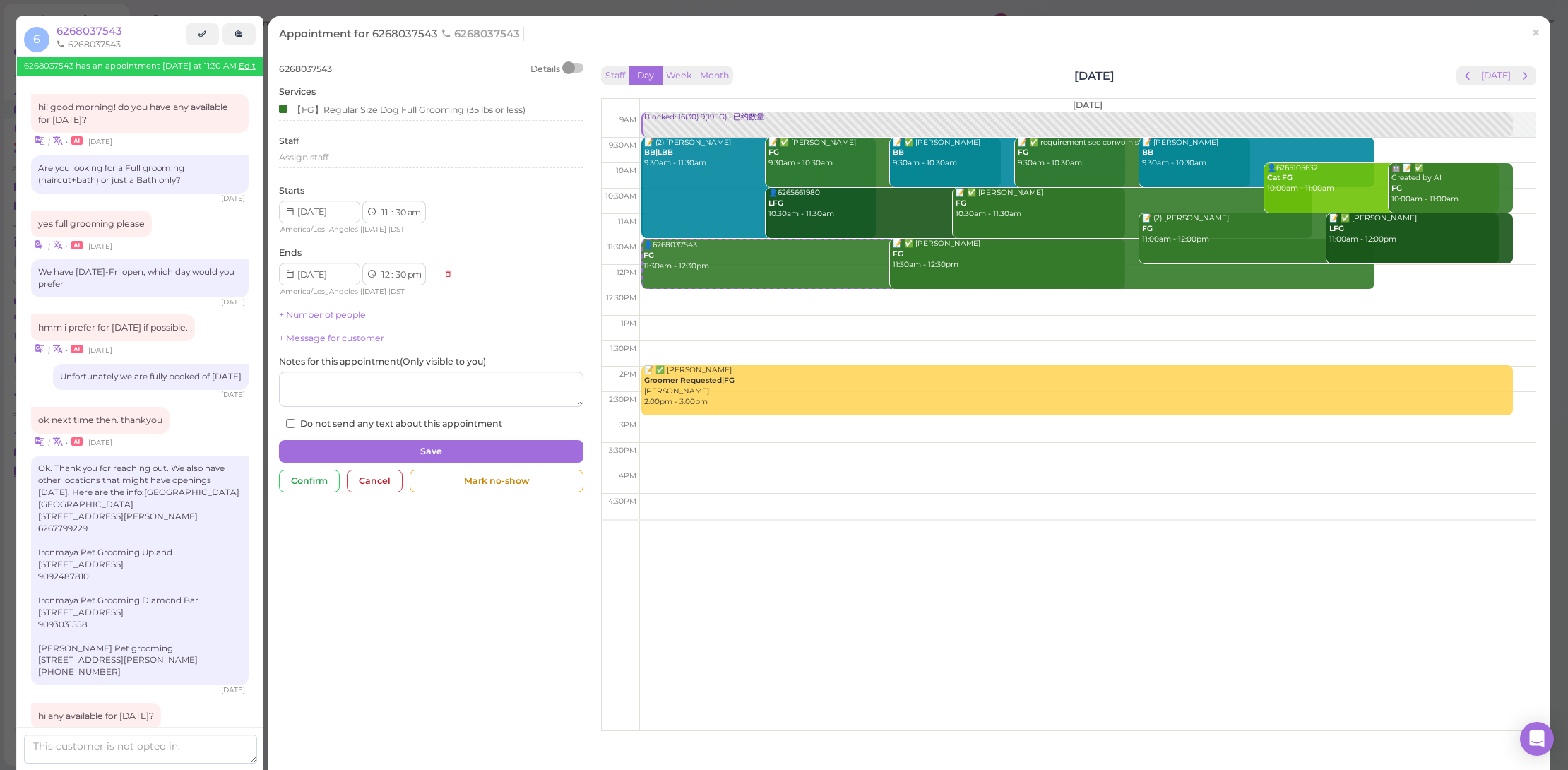
scroll to position [290, 0]
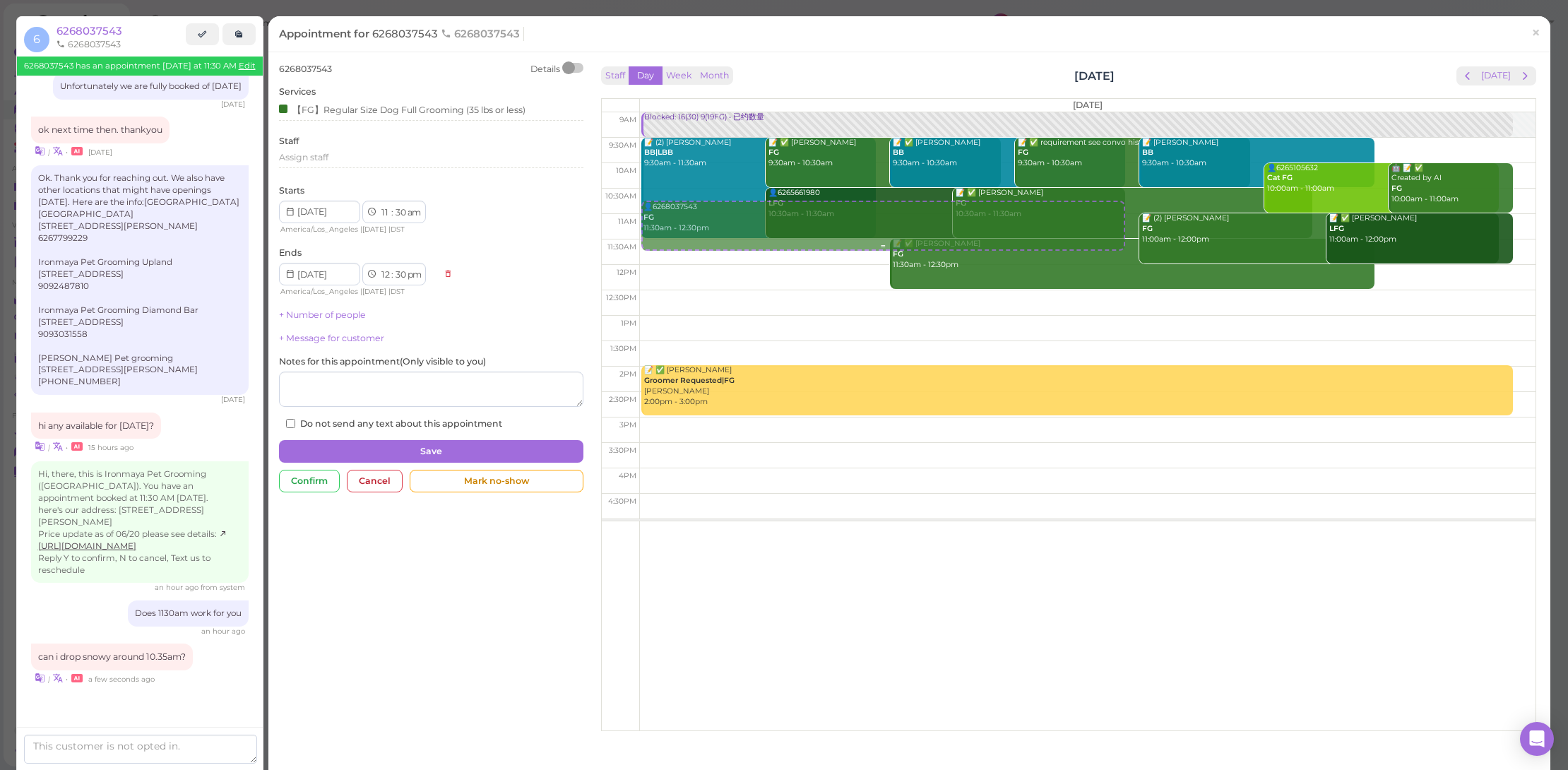
drag, startPoint x: 735, startPoint y: 272, endPoint x: 731, endPoint y: 233, distance: 39.2
click at [731, 113] on div "👤6268037543 FG 11:30am - 12:30pm Blocked: 16(30) 9(19FG) • 已约数量 📝 (2) Irene Liu…" at bounding box center [1087, 113] width 896 height 0
select select "10"
select select "45"
select select "11"
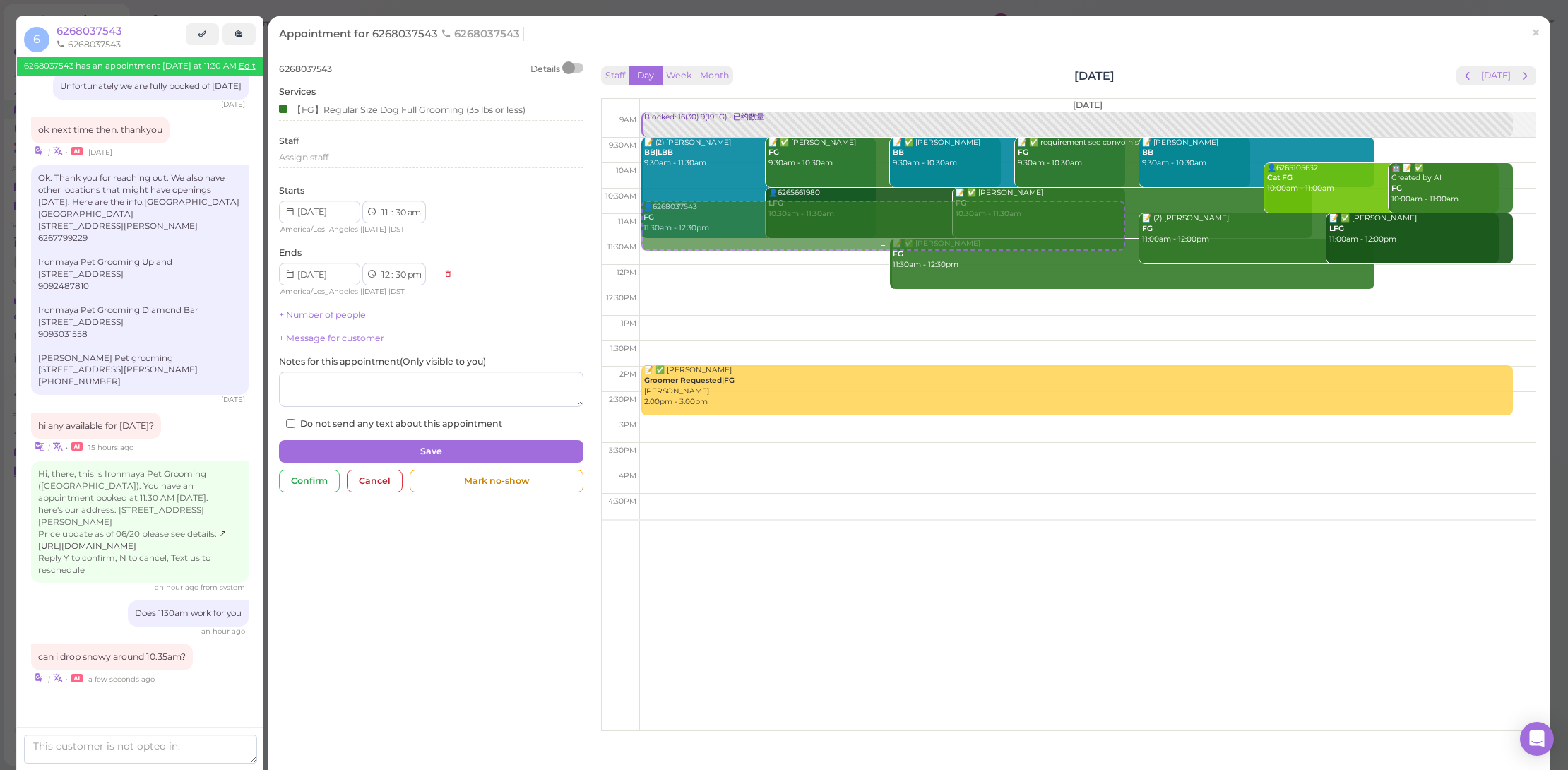
select select "45"
select select "am"
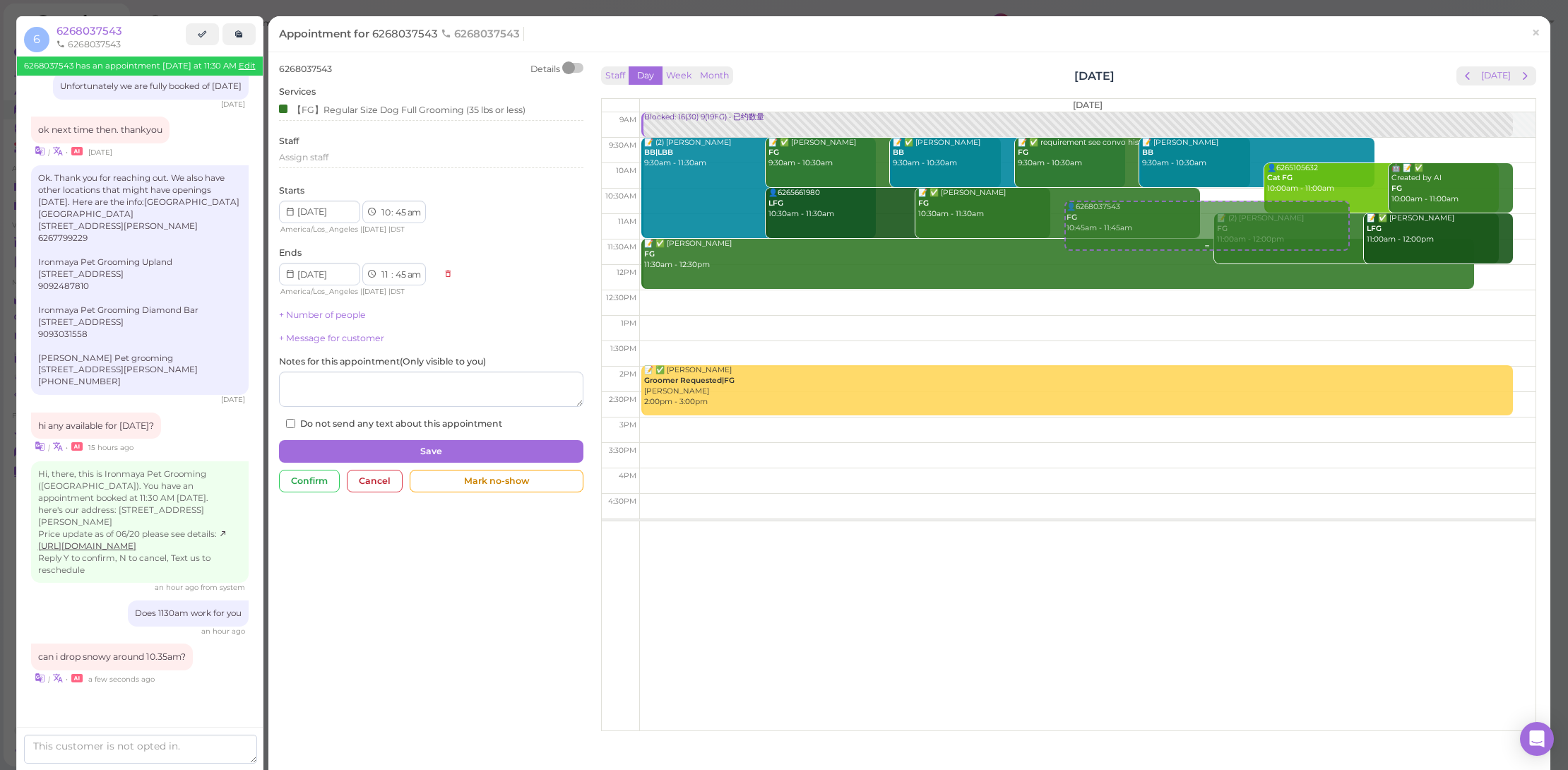
click at [1089, 113] on div "👤6268037543 FG 10:45am - 11:45am Blocked: 16(30) 9(19FG) • 已约数量 📝 (2) Irene Liu…" at bounding box center [1087, 113] width 896 height 0
select select "35"
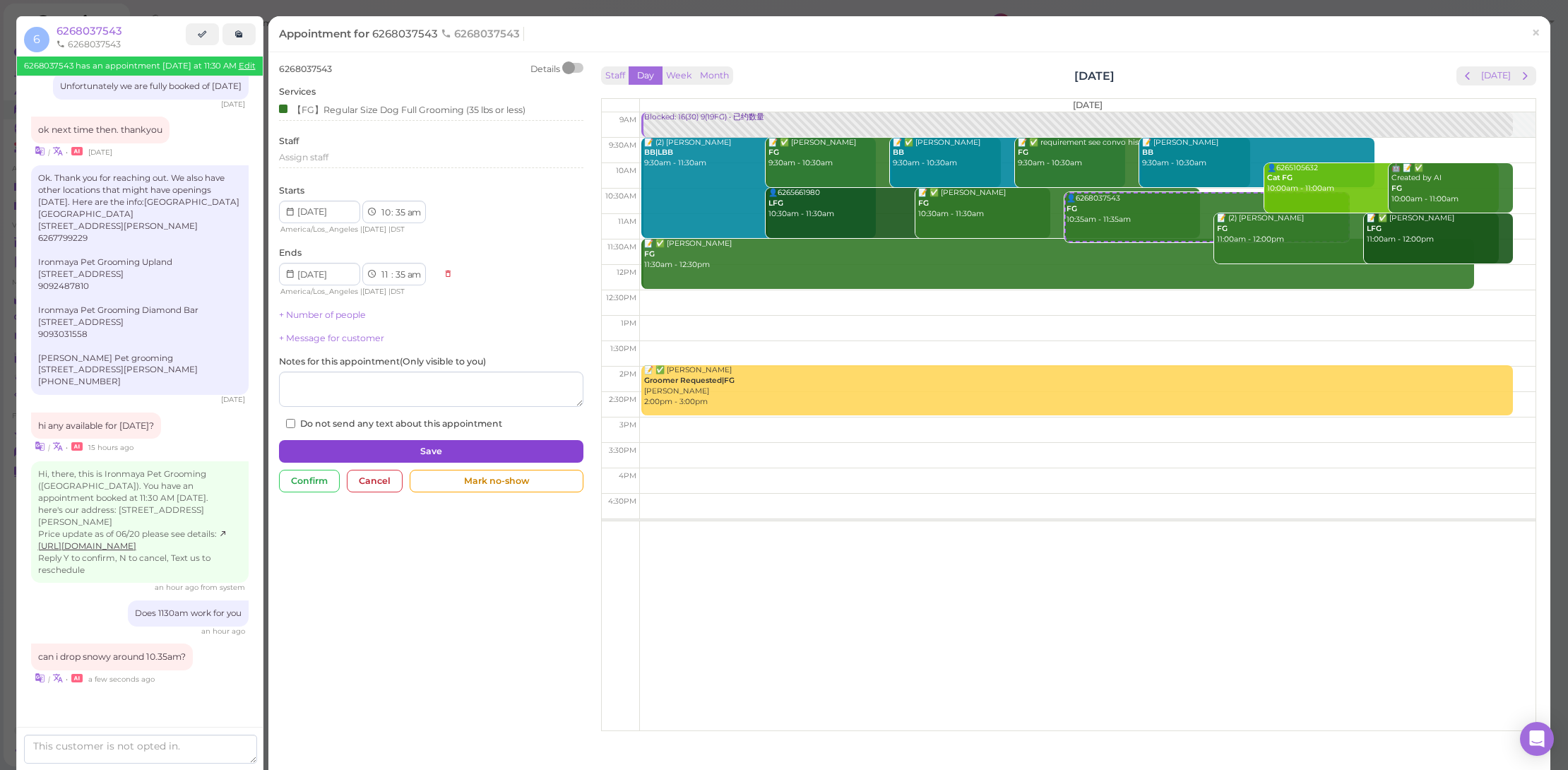
click at [493, 452] on button "Save" at bounding box center [431, 451] width 305 height 23
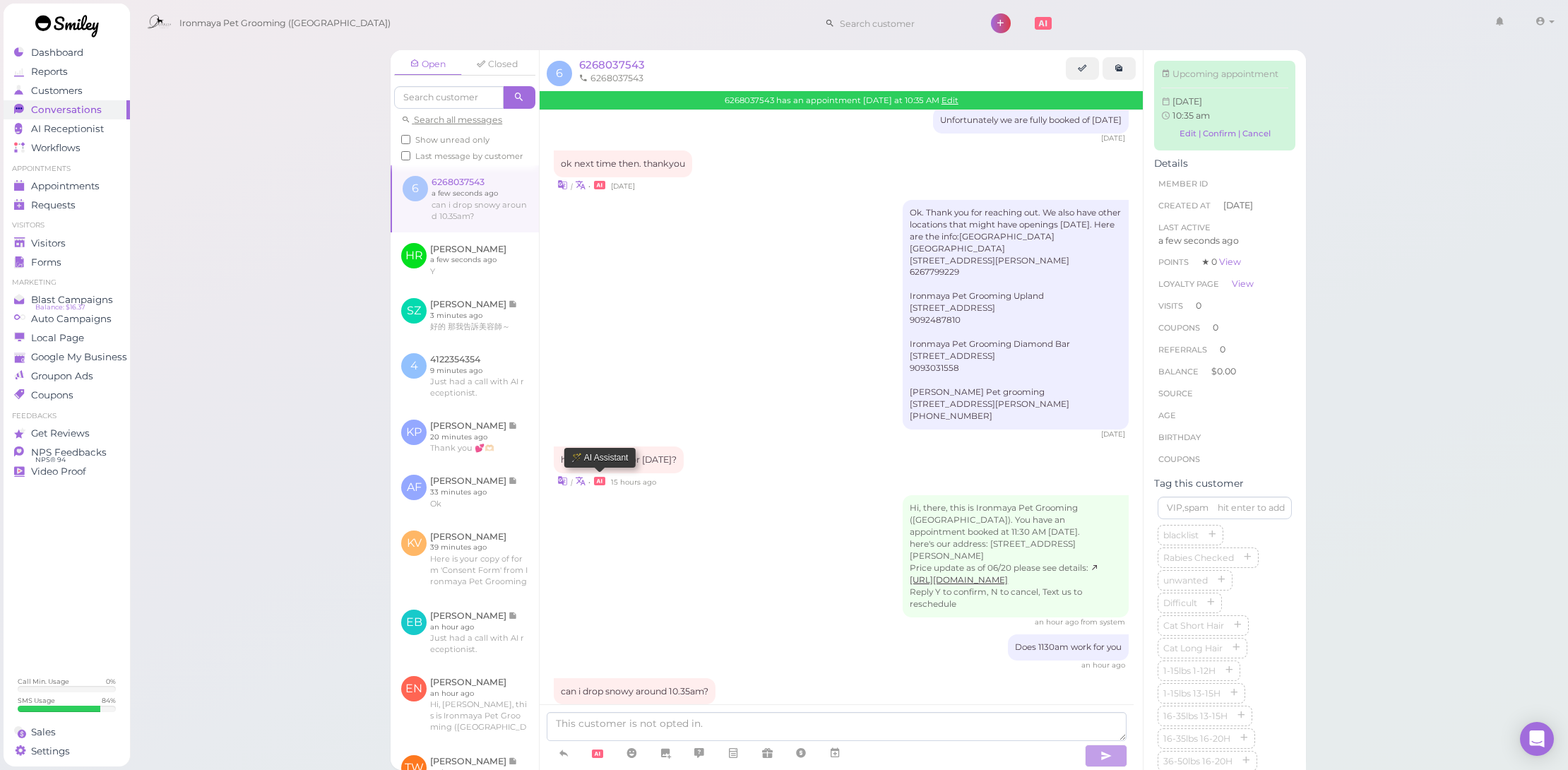
scroll to position [449, 0]
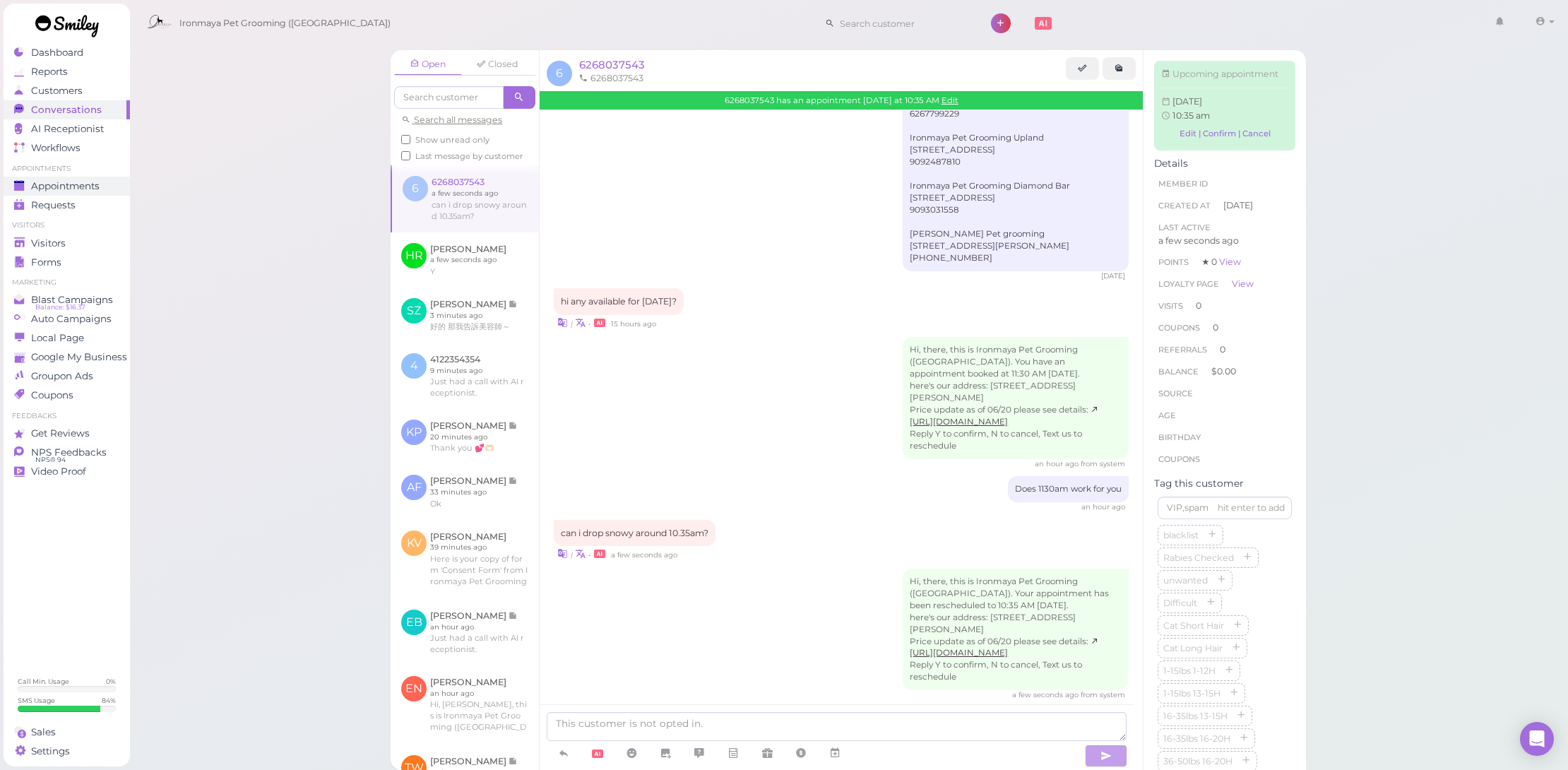
click at [102, 181] on div "Appointments" at bounding box center [64, 186] width 102 height 12
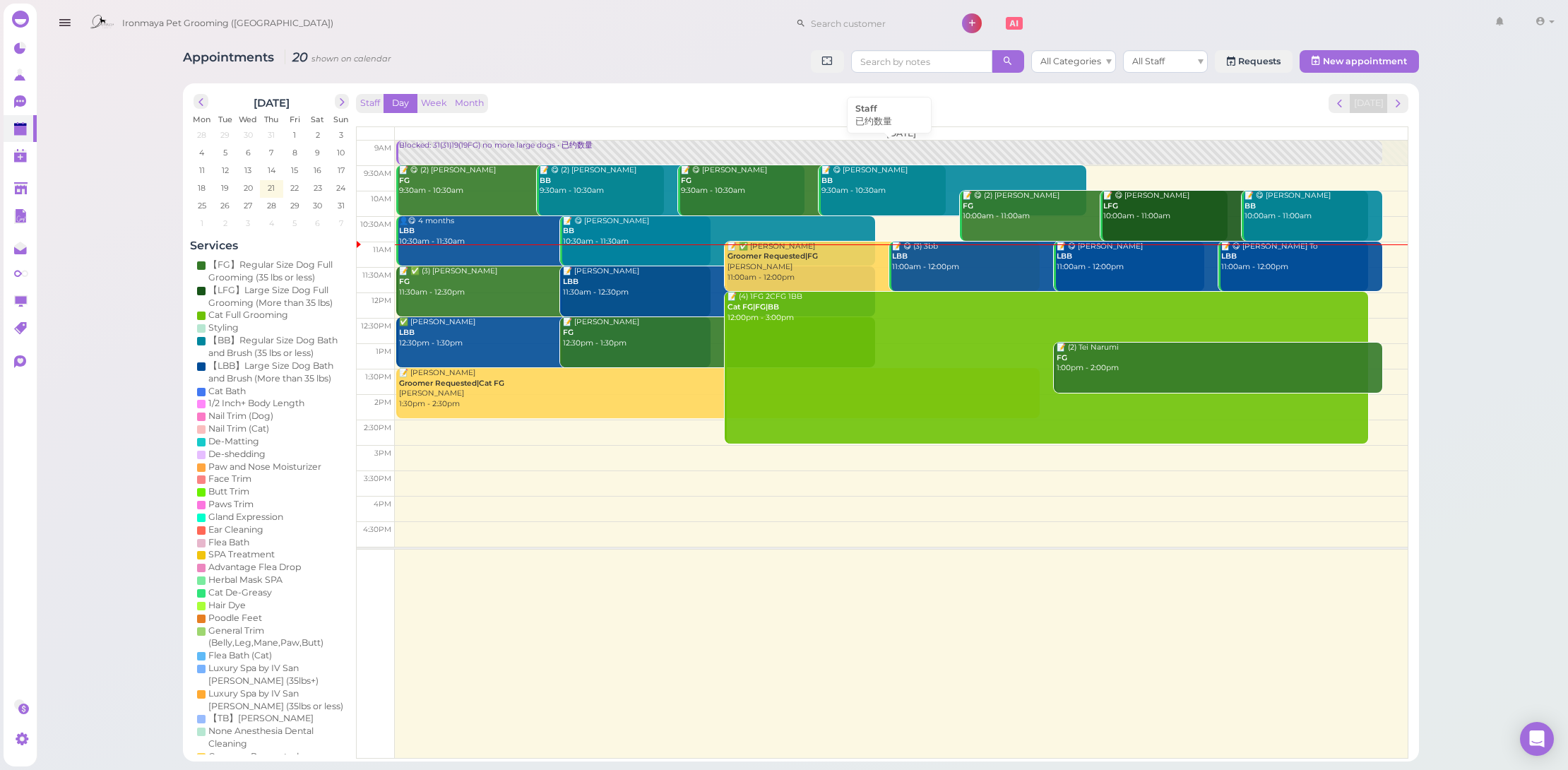
click at [553, 155] on link "Blocked: 31(31)19(19FG) no more large dogs • 已约数量" at bounding box center [889, 153] width 987 height 24
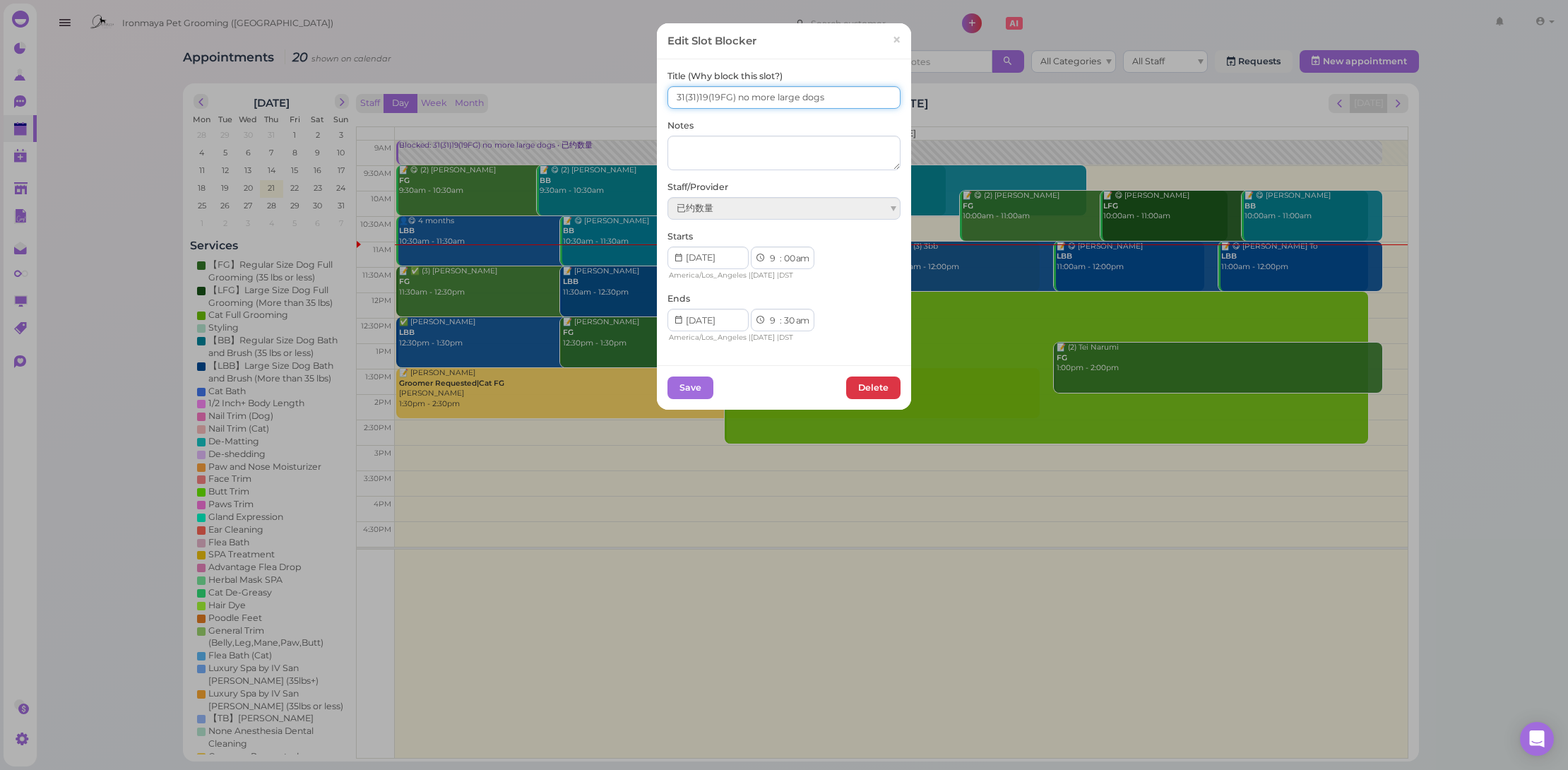
click at [697, 94] on input "31(31)19(19FG) no more large dogs" at bounding box center [784, 97] width 233 height 23
type input "31(31)17(19FG) no more large dogs"
click at [688, 389] on button "Save" at bounding box center [690, 387] width 46 height 23
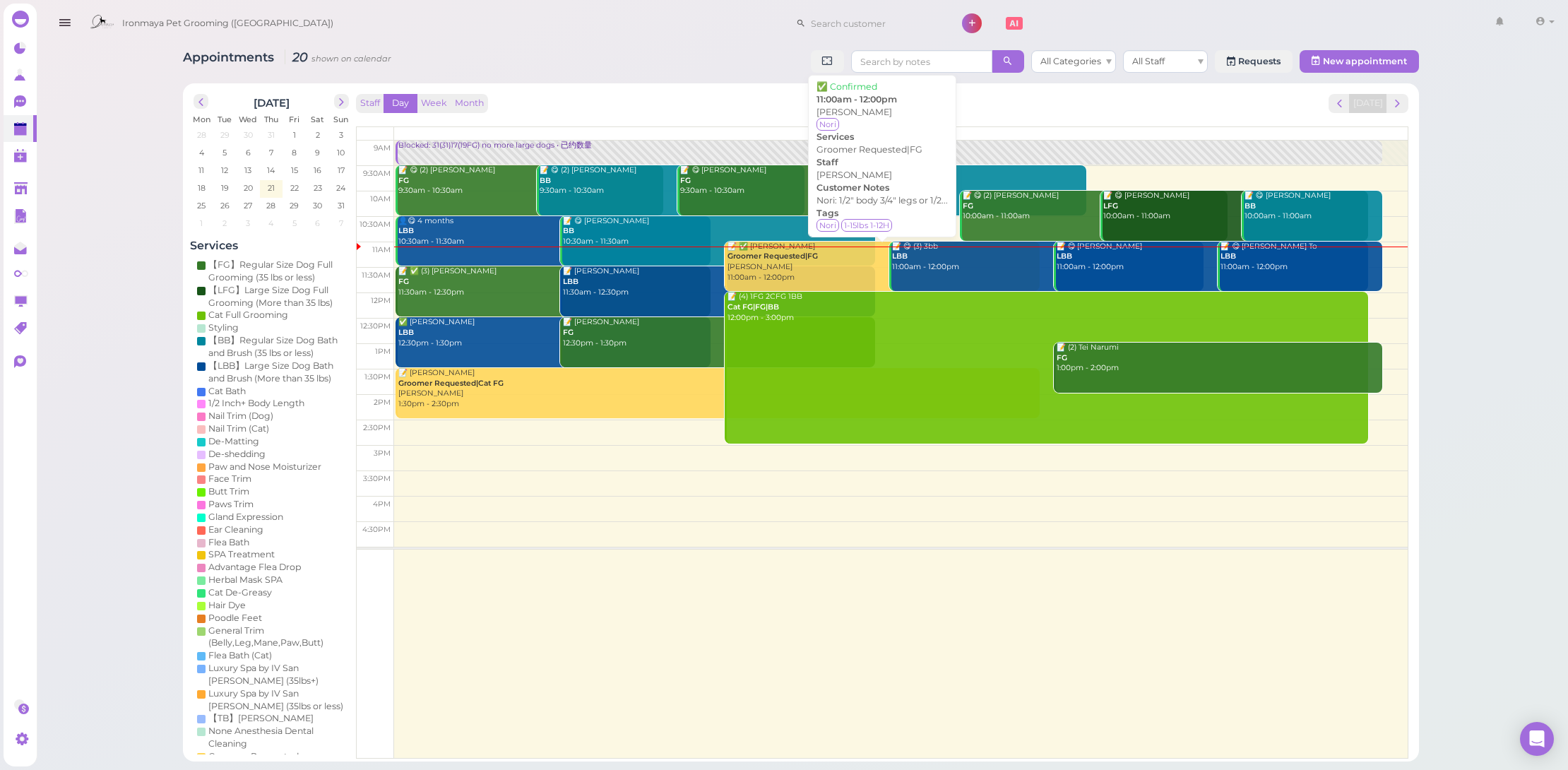
click at [851, 270] on div "📝 ✅ Shanon Chu Groomer Requested|FG Amy 11:00am - 12:00pm" at bounding box center [883, 263] width 313 height 42
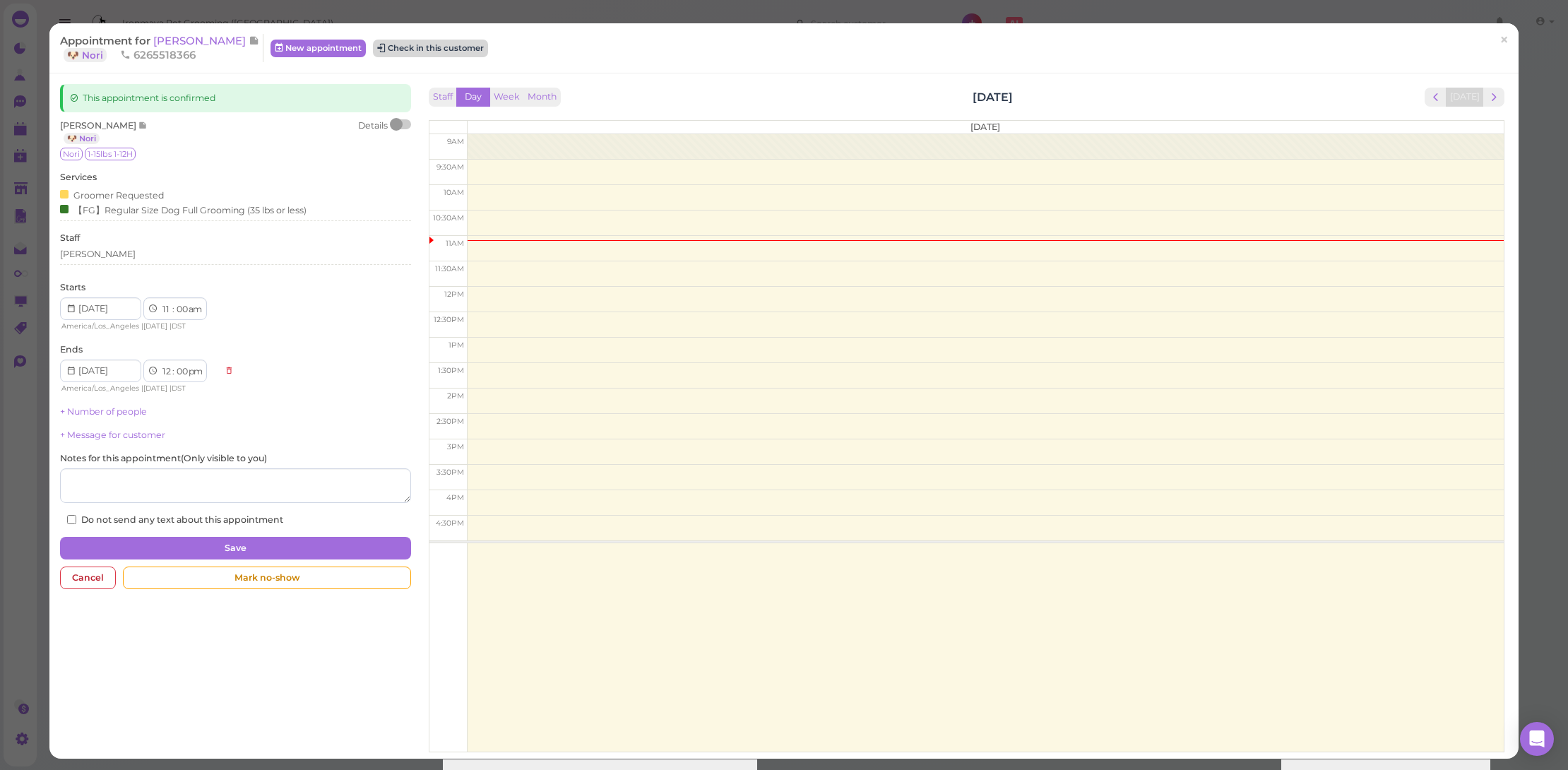
click at [438, 44] on button "Check in this customer" at bounding box center [430, 48] width 115 height 17
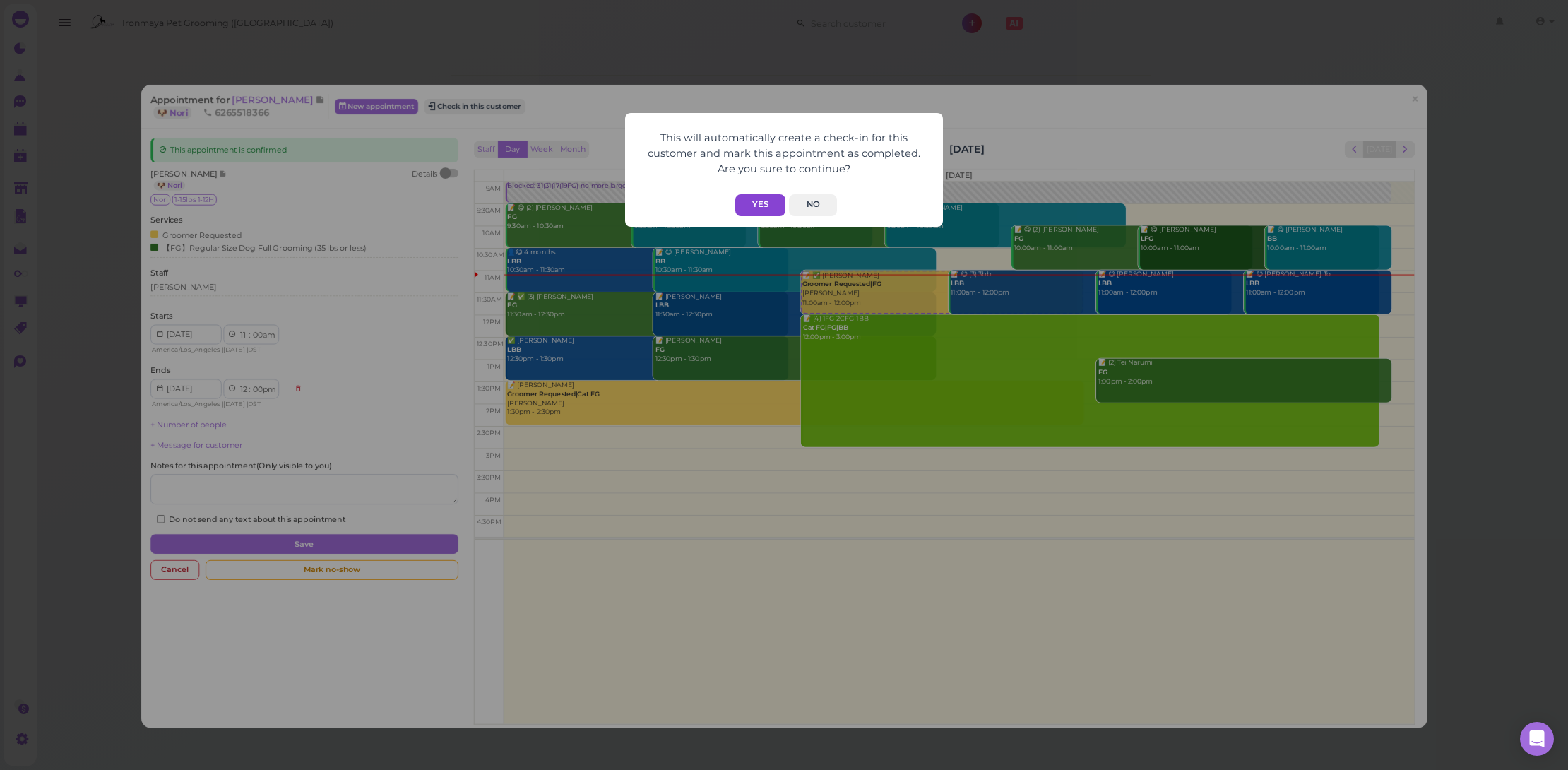
click at [766, 206] on button "Yes" at bounding box center [760, 205] width 50 height 22
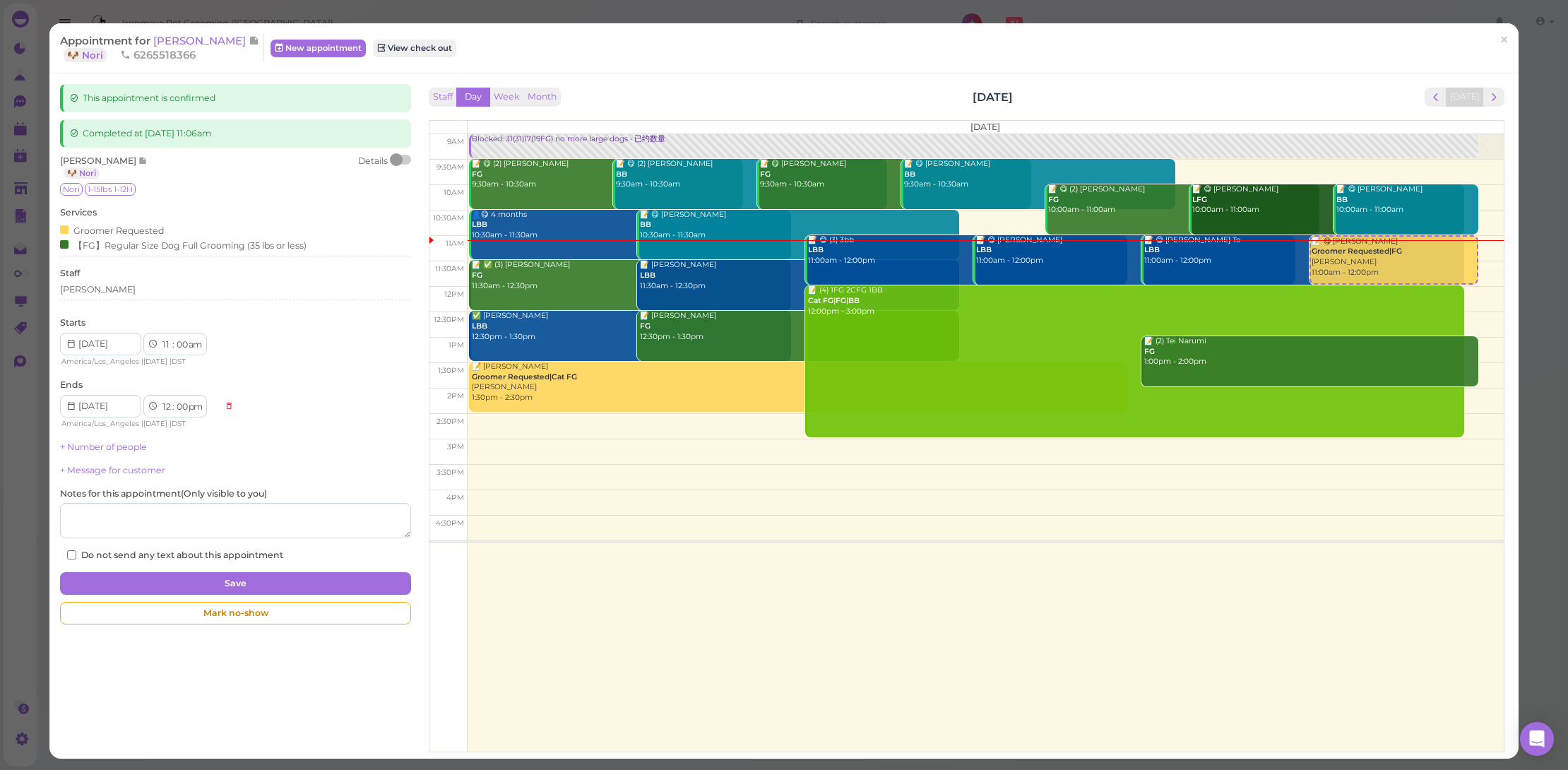
click at [395, 151] on div "This appointment is confirmed Completed at 2025-08-21 11:06am Shanon Chu 🐶 Nori…" at bounding box center [236, 358] width 366 height 548
click at [396, 153] on div at bounding box center [396, 159] width 13 height 13
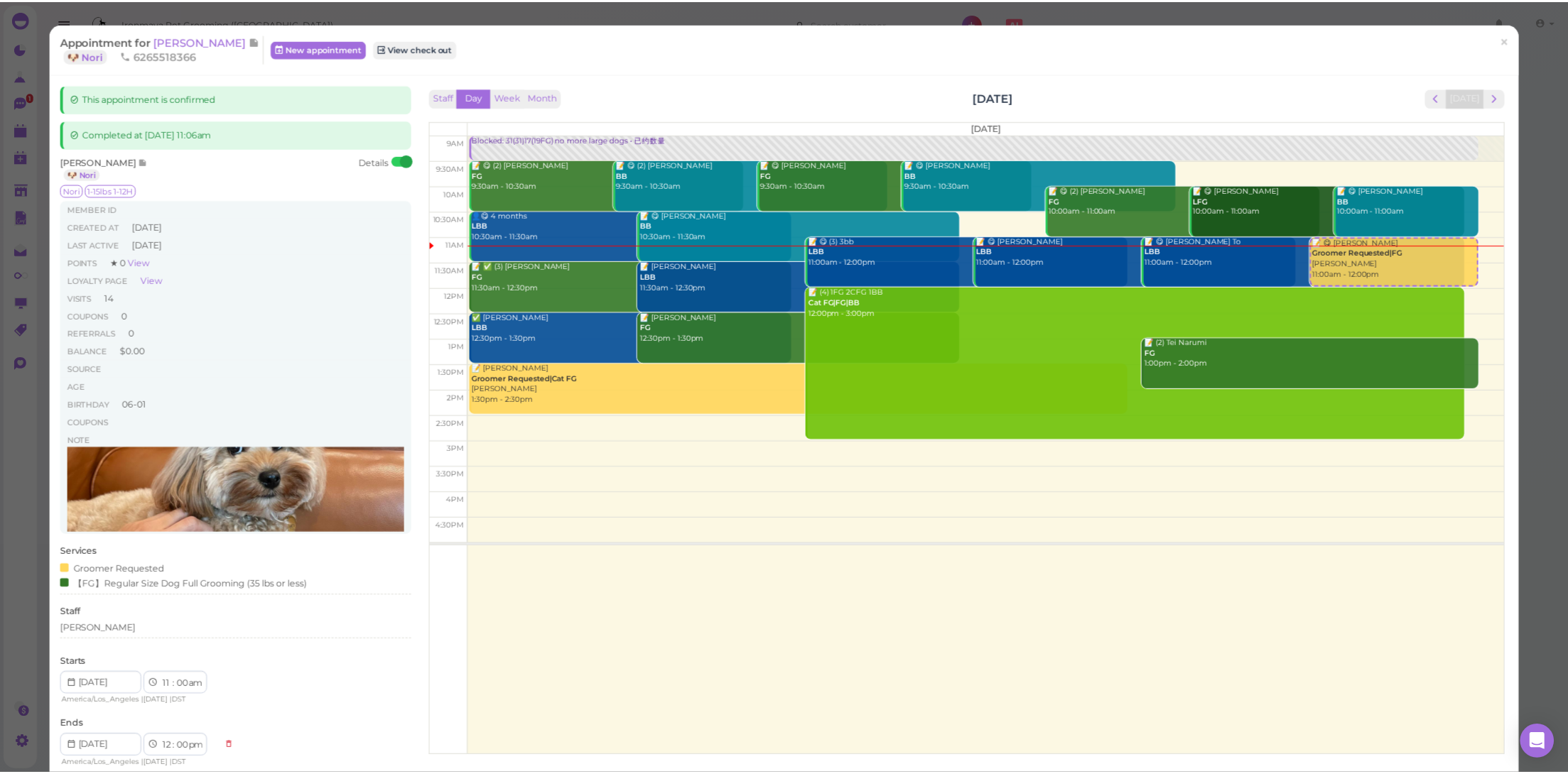
scroll to position [217, 0]
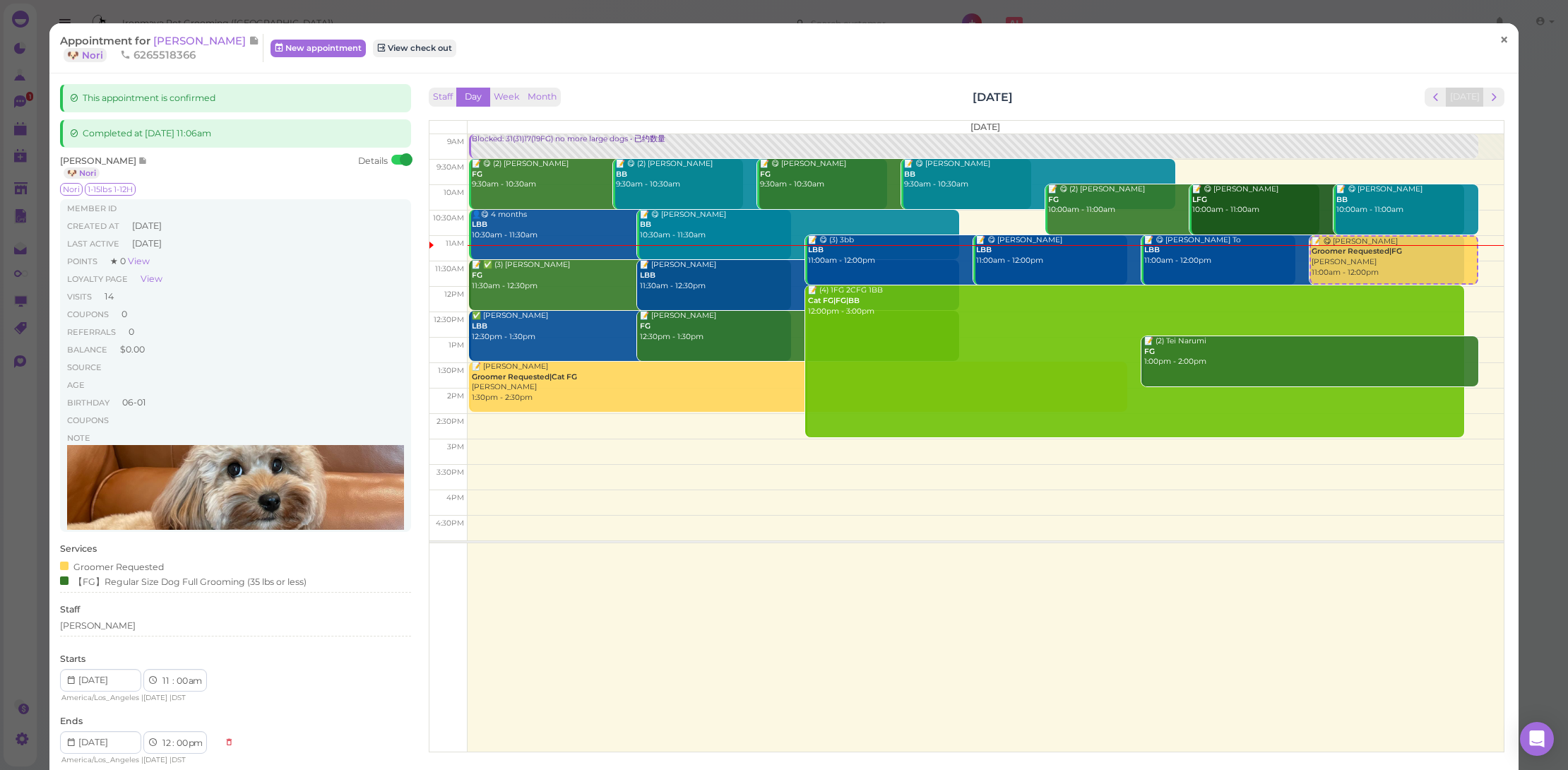
click at [1491, 33] on link "×" at bounding box center [1504, 40] width 27 height 33
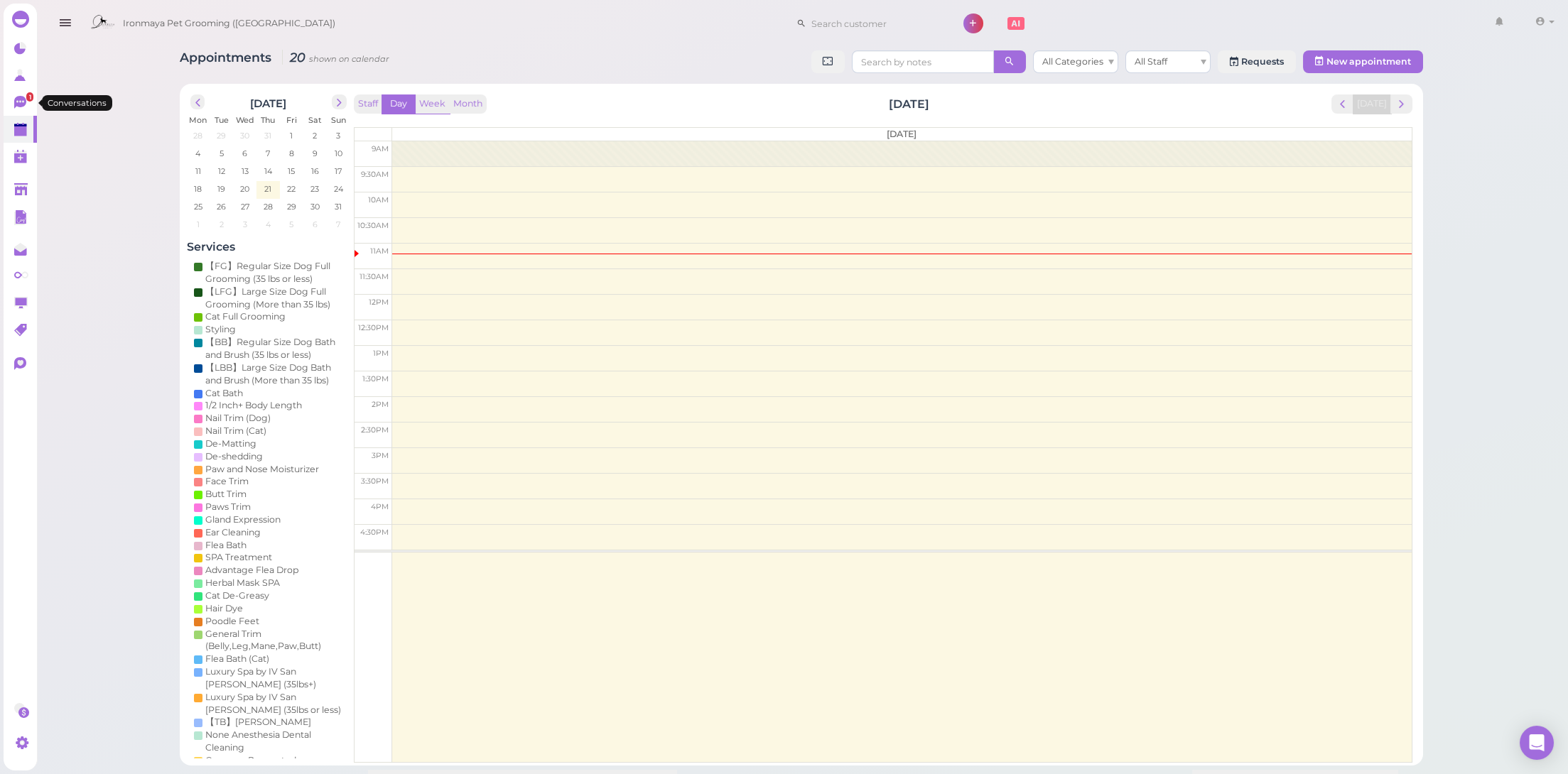
click at [27, 101] on icon at bounding box center [21, 103] width 15 height 15
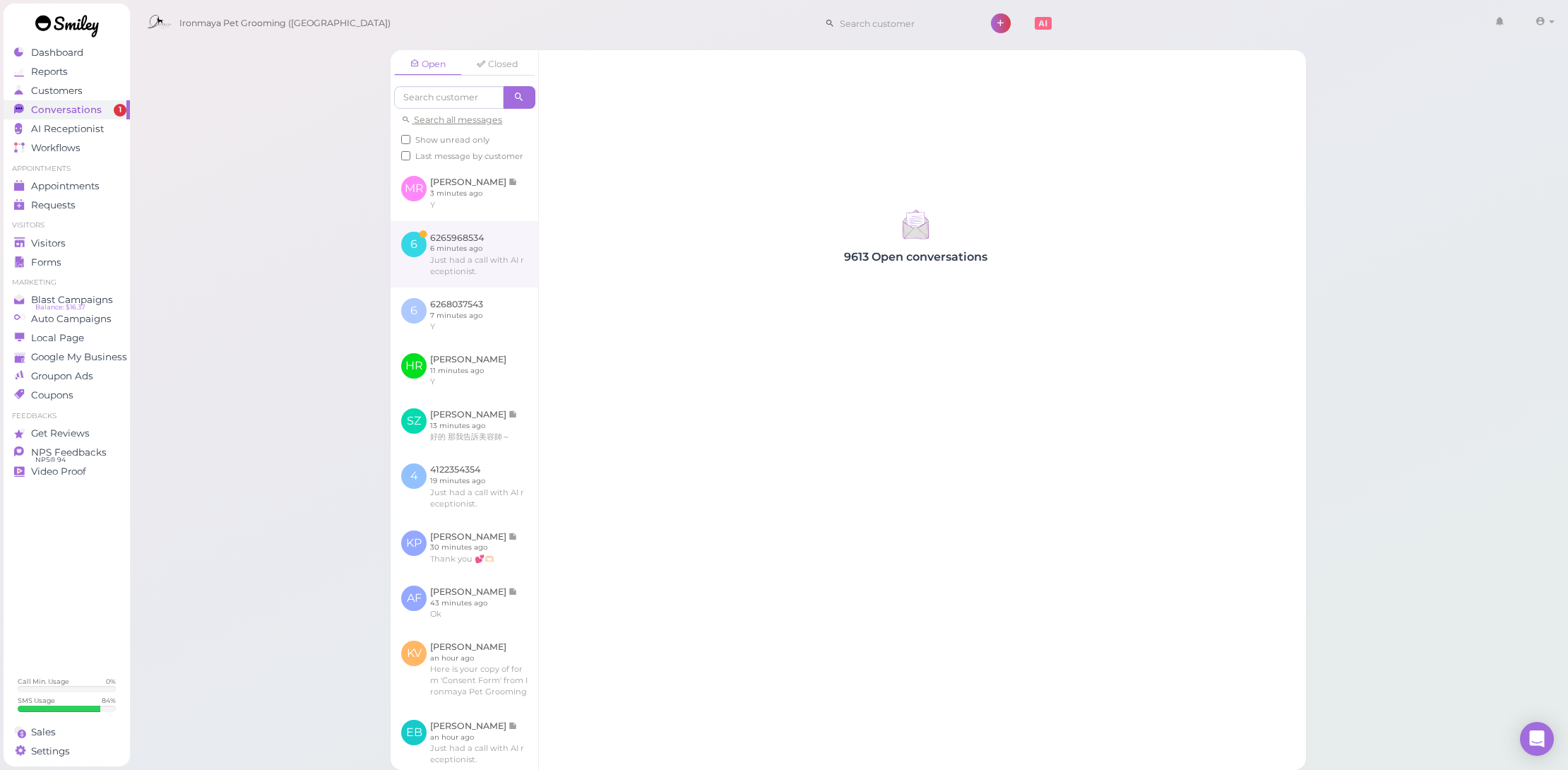
click at [503, 287] on link at bounding box center [464, 255] width 147 height 67
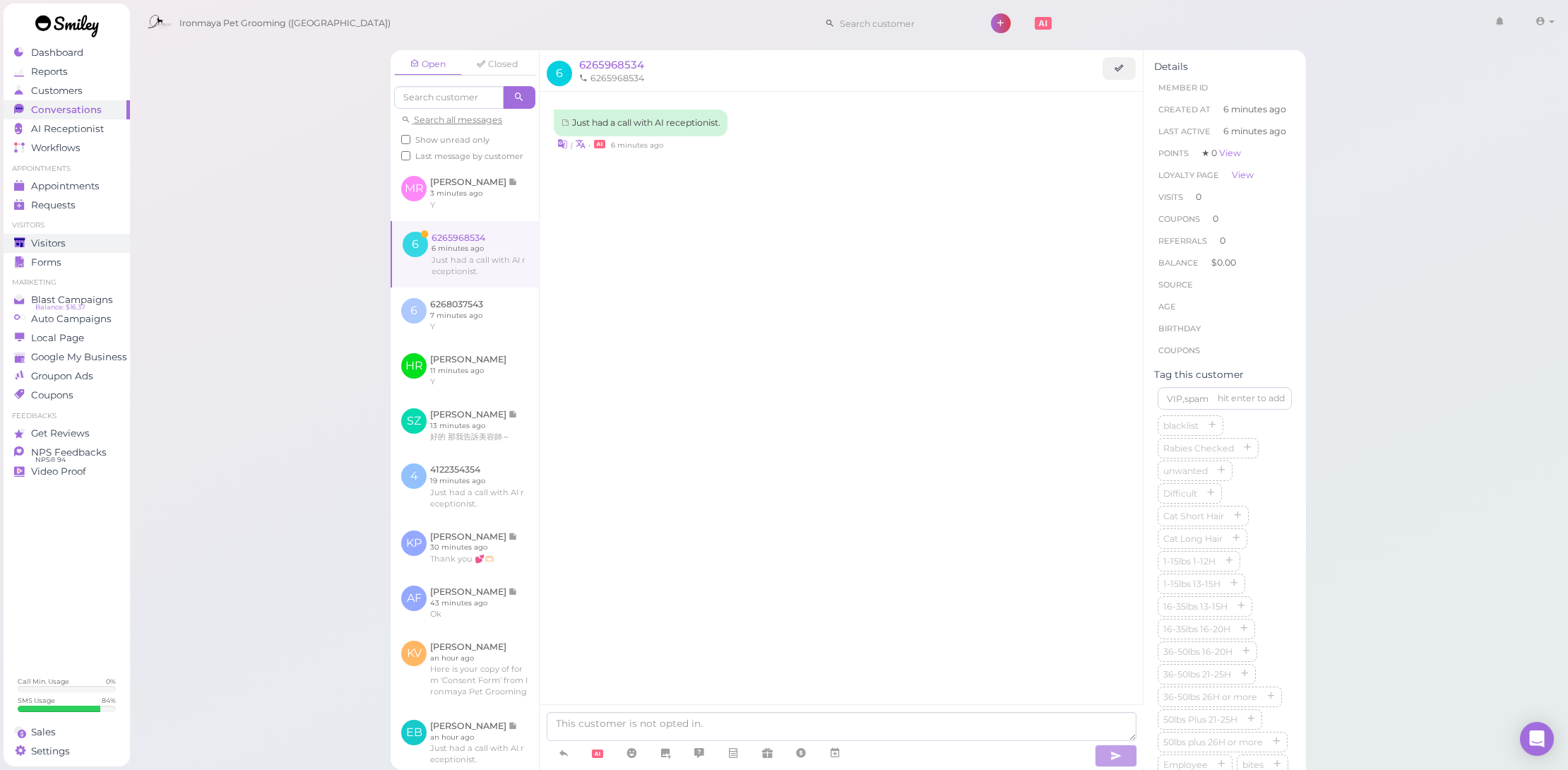
click at [50, 238] on span "Visitors" at bounding box center [49, 243] width 35 height 12
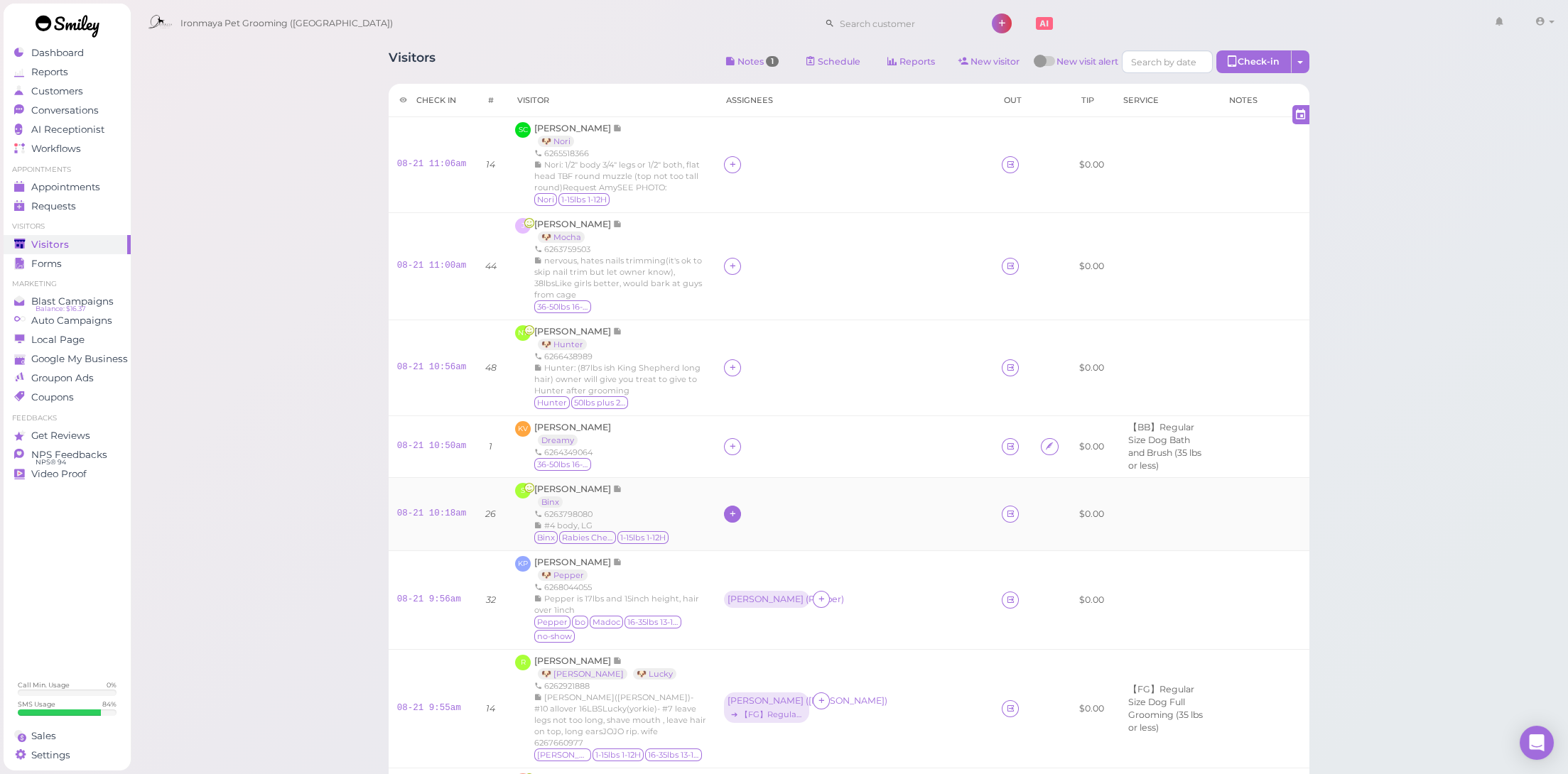
click at [738, 509] on icon at bounding box center [733, 514] width 9 height 11
click at [822, 670] on div "[PERSON_NAME]" at bounding box center [875, 678] width 199 height 28
click at [785, 505] on div "[PERSON_NAME]" at bounding box center [765, 514] width 83 height 17
click at [801, 550] on span "Select pets" at bounding box center [809, 549] width 49 height 16
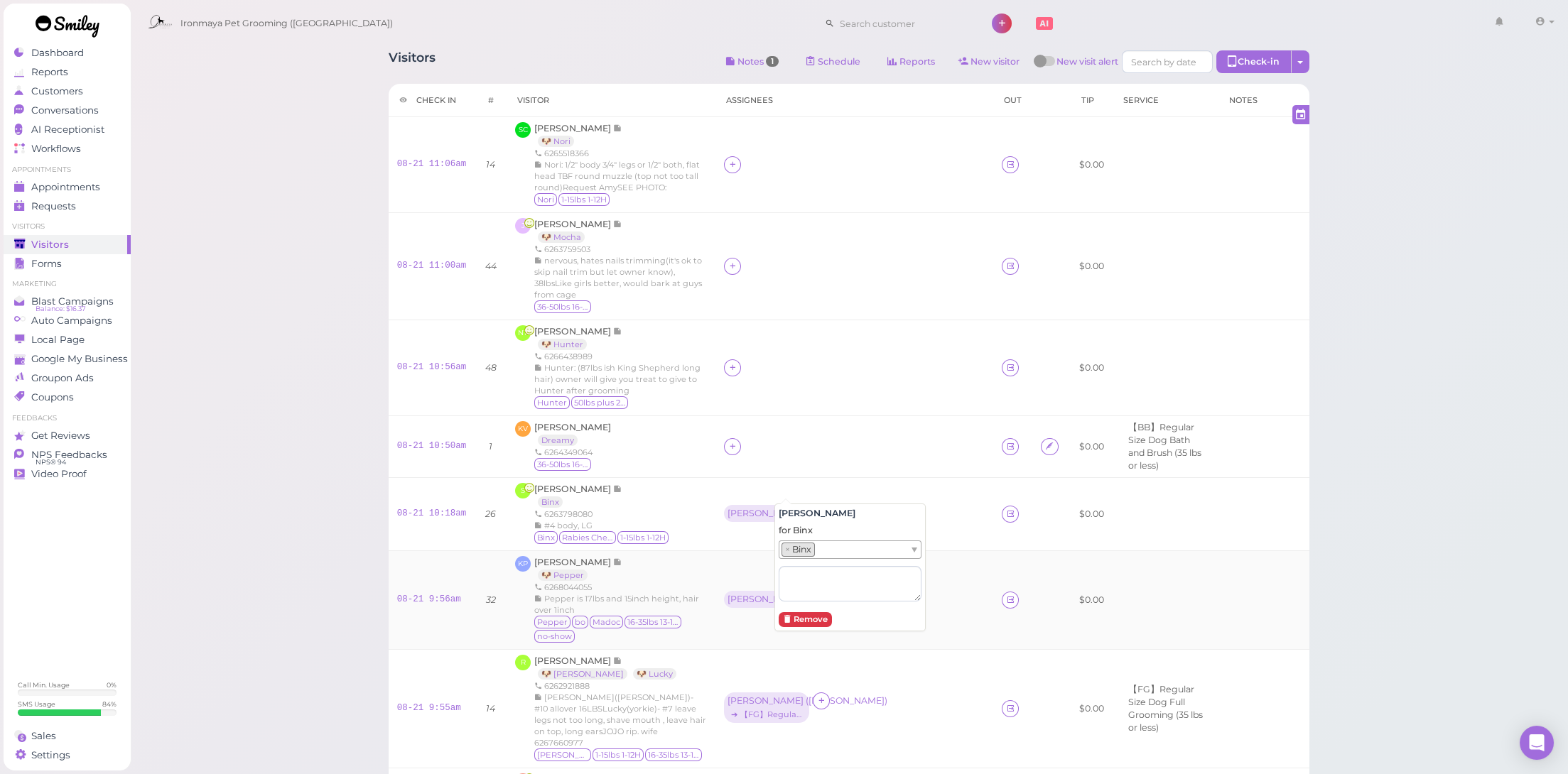
click at [707, 556] on div "KP Ken Pham 🐶 Pepper 6268044055 Pepper is 17lbs and 15inch height, hair over 1i…" at bounding box center [610, 600] width 192 height 88
click at [416, 509] on link "08-21 10:18am" at bounding box center [432, 514] width 70 height 10
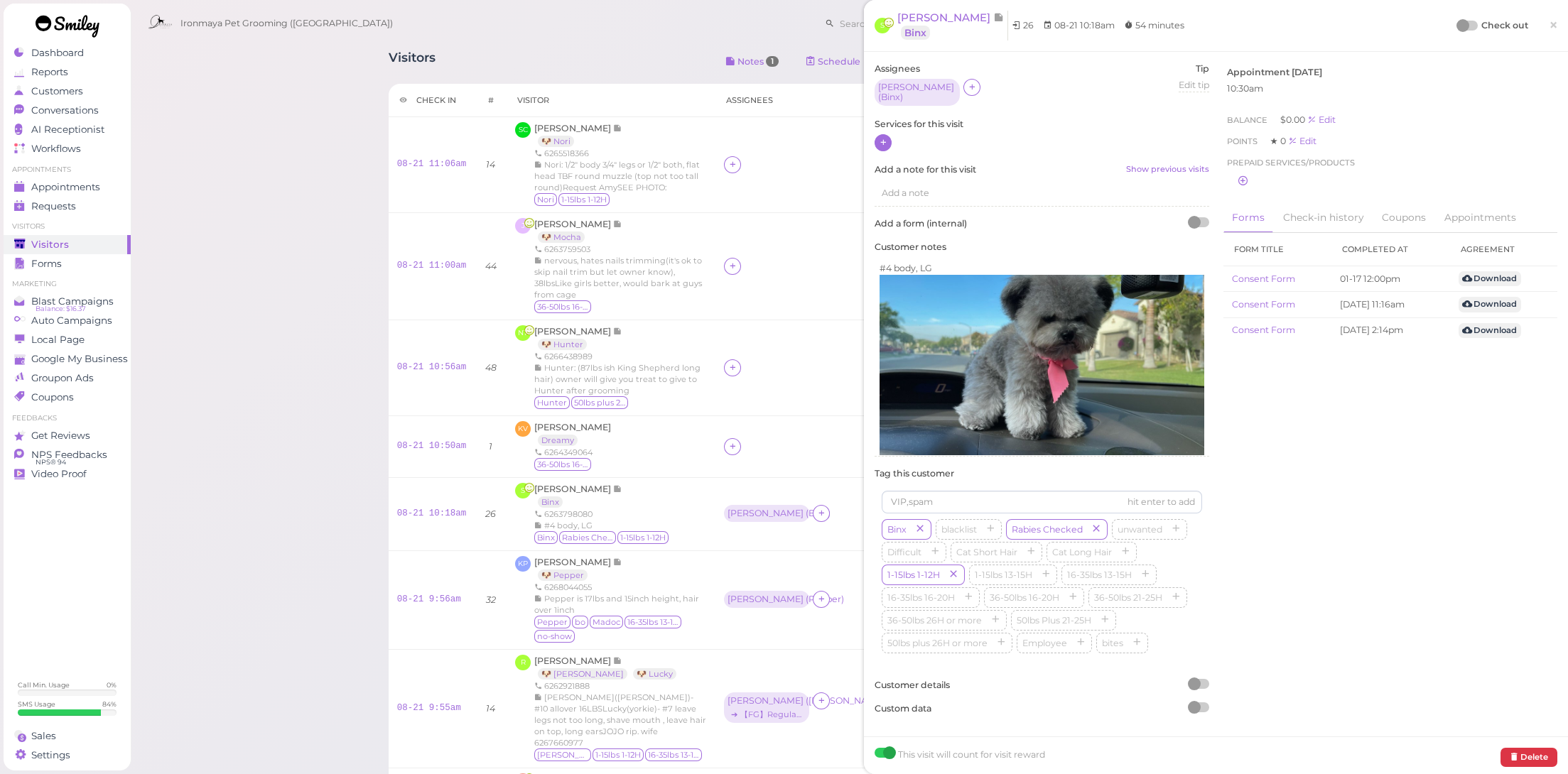
click at [879, 137] on icon at bounding box center [884, 143] width 9 height 11
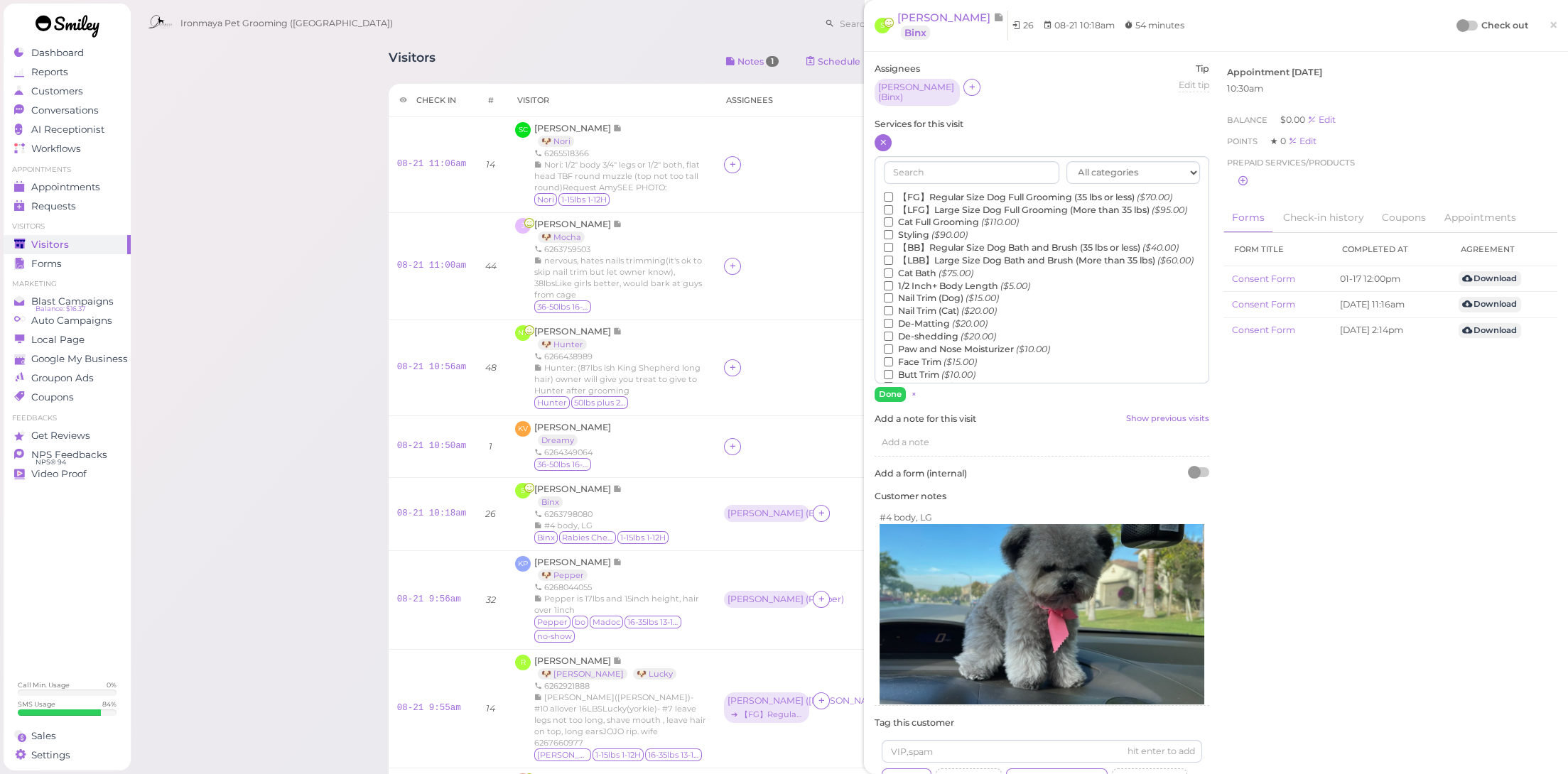
click at [957, 254] on label "【BB】Regular Size Dog Bath and Brush (35 lbs or less) ($40.00)" at bounding box center [1031, 248] width 295 height 13
click at [893, 252] on input "【BB】Regular Size Dog Bath and Brush (35 lbs or less) ($40.00)" at bounding box center [889, 248] width 9 height 9
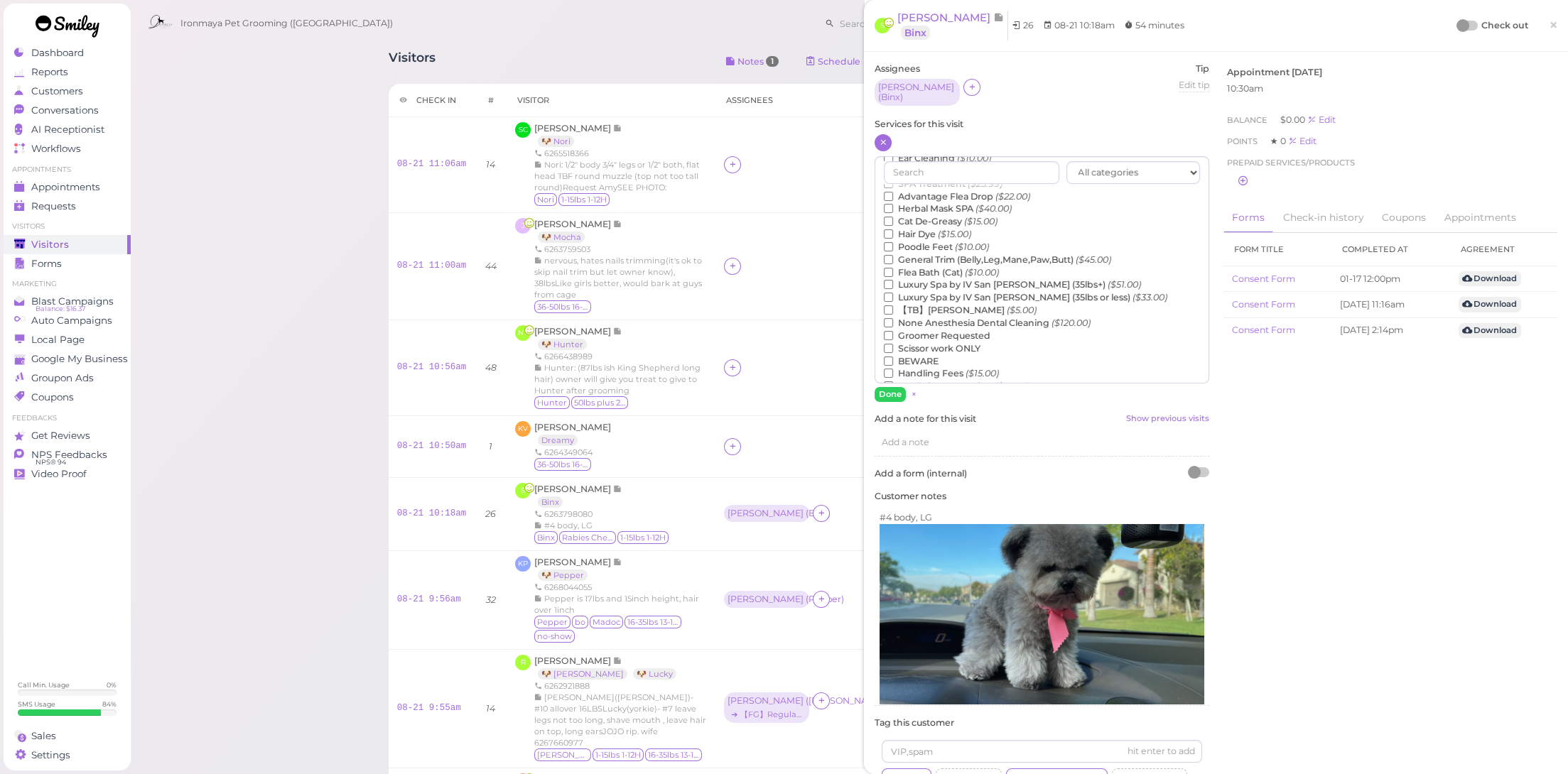
click at [941, 178] on label "Flea Bath ($5.00)" at bounding box center [928, 171] width 88 height 13
click at [893, 176] on input "Flea Bath ($5.00)" at bounding box center [889, 171] width 9 height 9
click at [895, 387] on button "Done" at bounding box center [890, 395] width 31 height 15
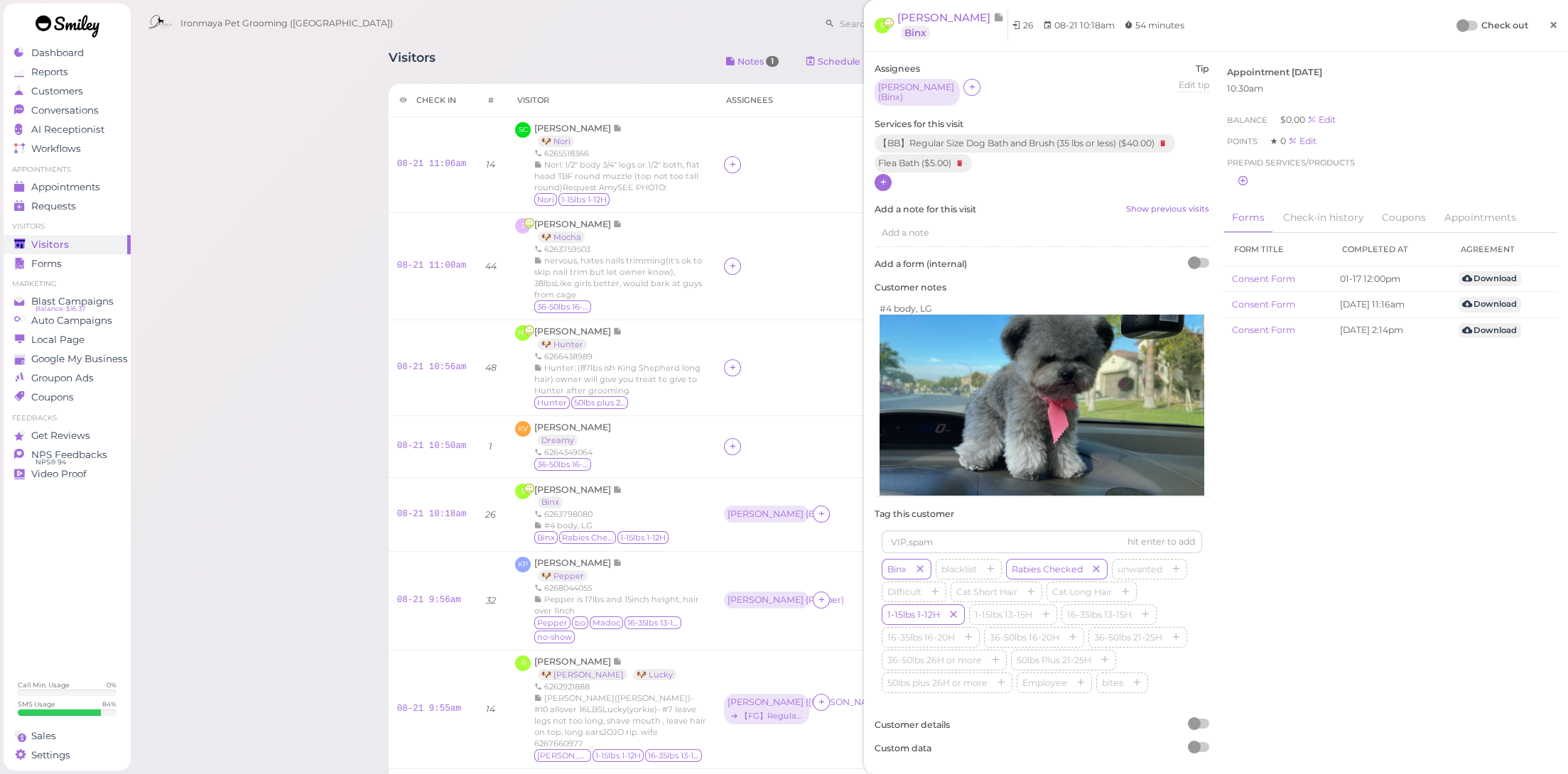
click at [1551, 23] on link "×" at bounding box center [1553, 26] width 27 height 33
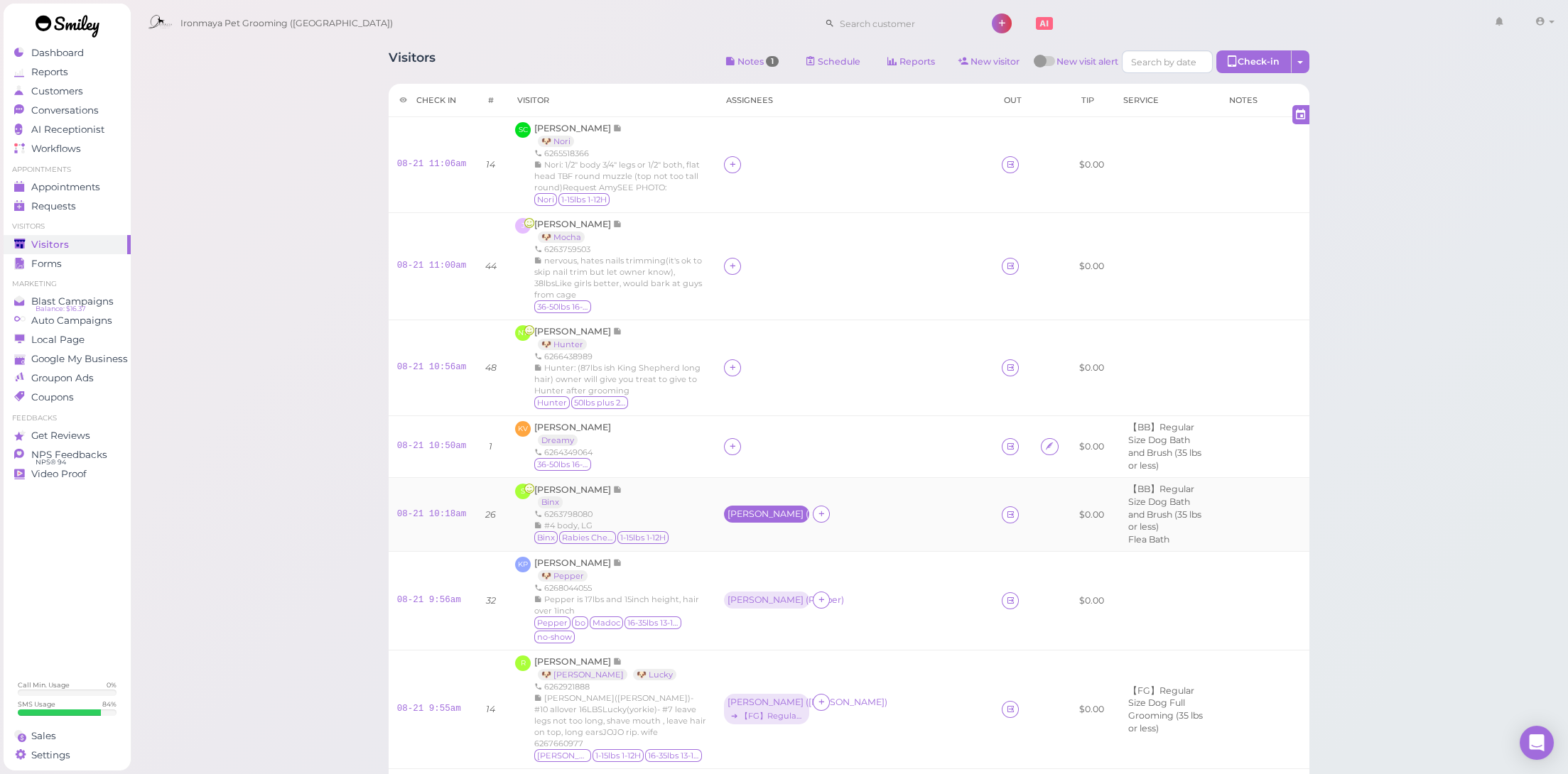
click at [806, 509] on div "Tiffany ( Binx )" at bounding box center [766, 514] width 78 height 10
click at [819, 536] on span "Select services" at bounding box center [818, 532] width 65 height 16
click at [822, 546] on li "× Flea Bath" at bounding box center [809, 540] width 55 height 14
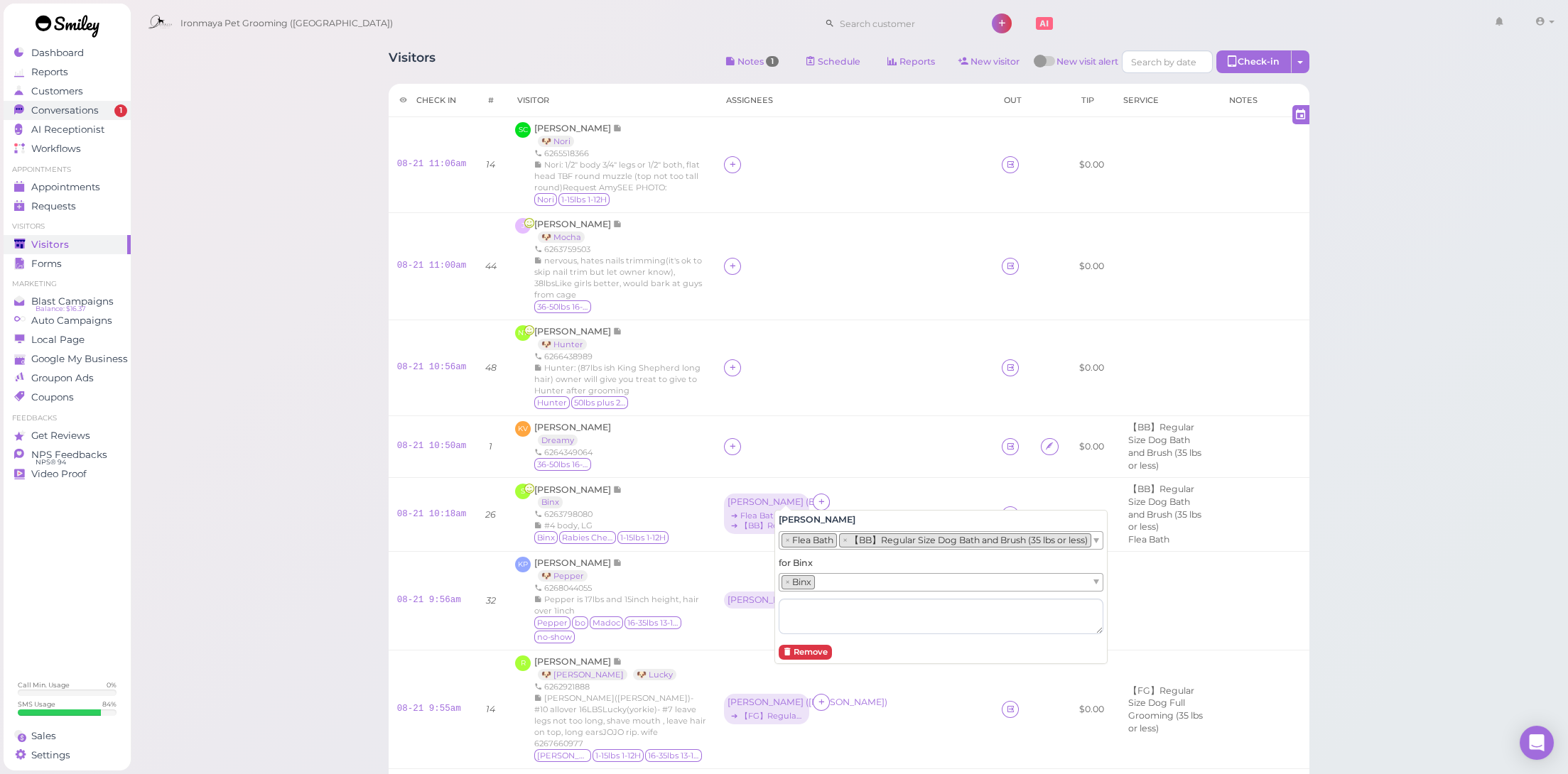
click at [83, 113] on span "Conversations" at bounding box center [64, 110] width 67 height 12
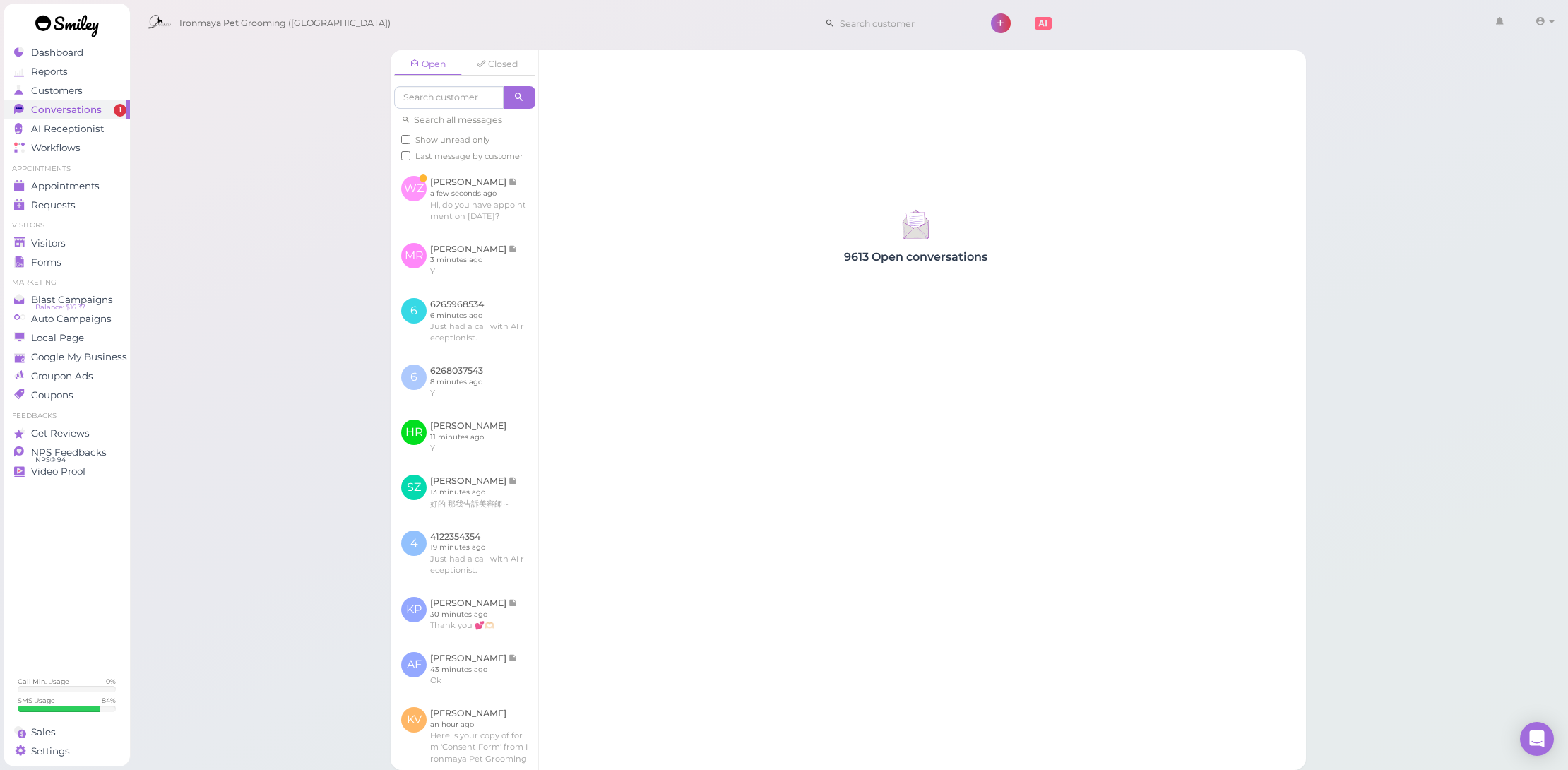
click at [426, 193] on link at bounding box center [464, 199] width 147 height 67
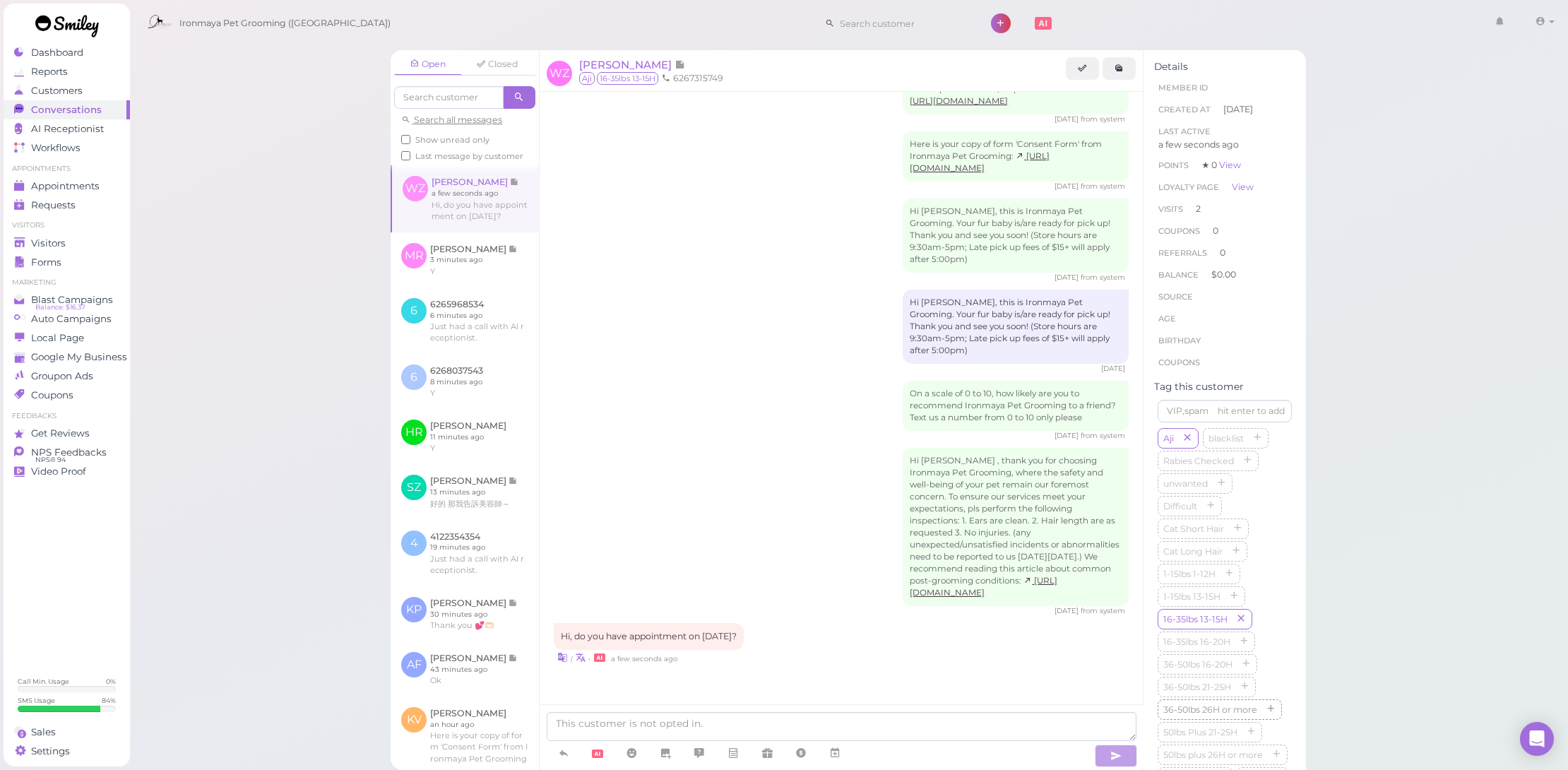
scroll to position [244, 0]
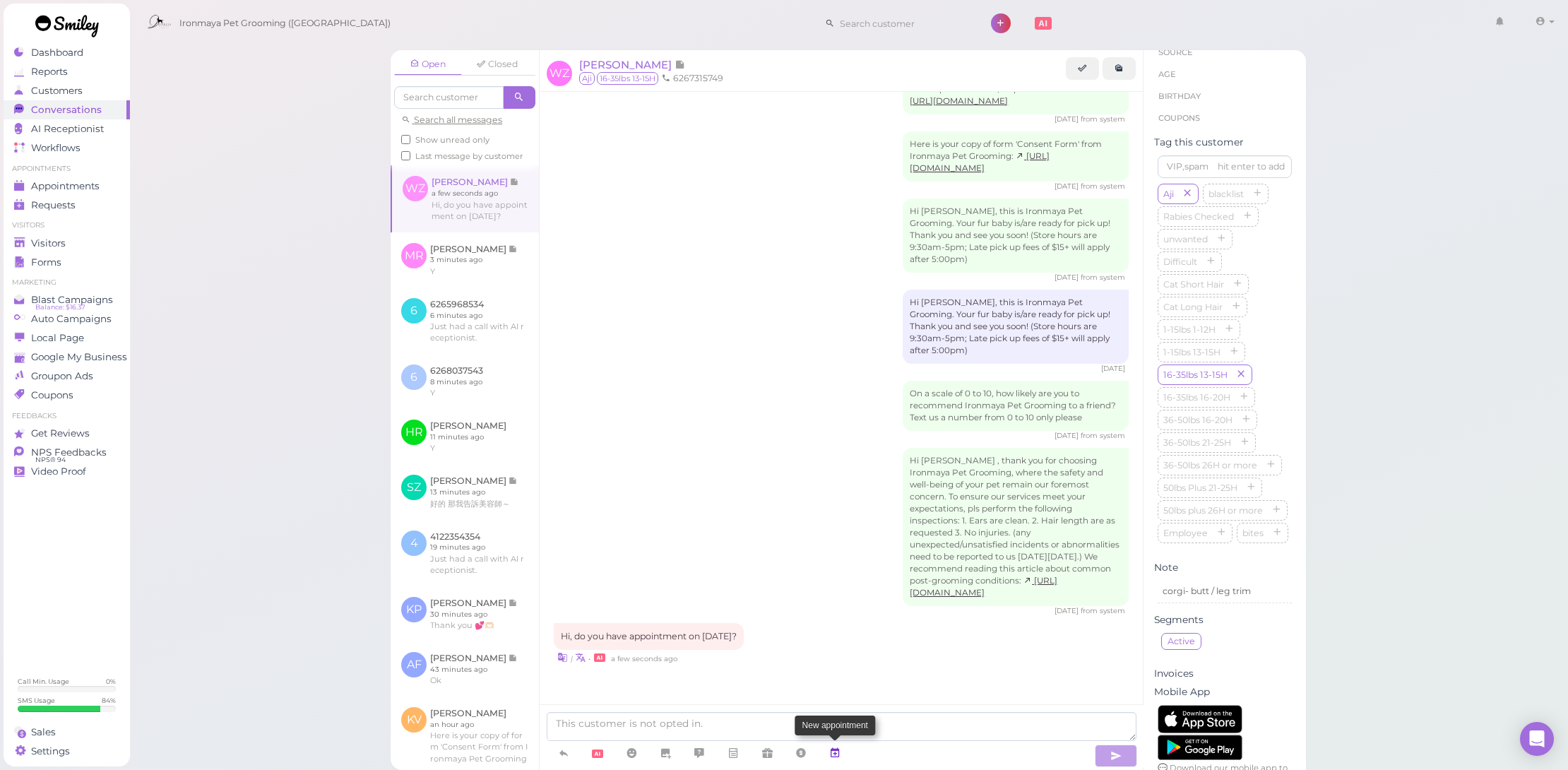
click at [838, 752] on icon at bounding box center [835, 753] width 11 height 14
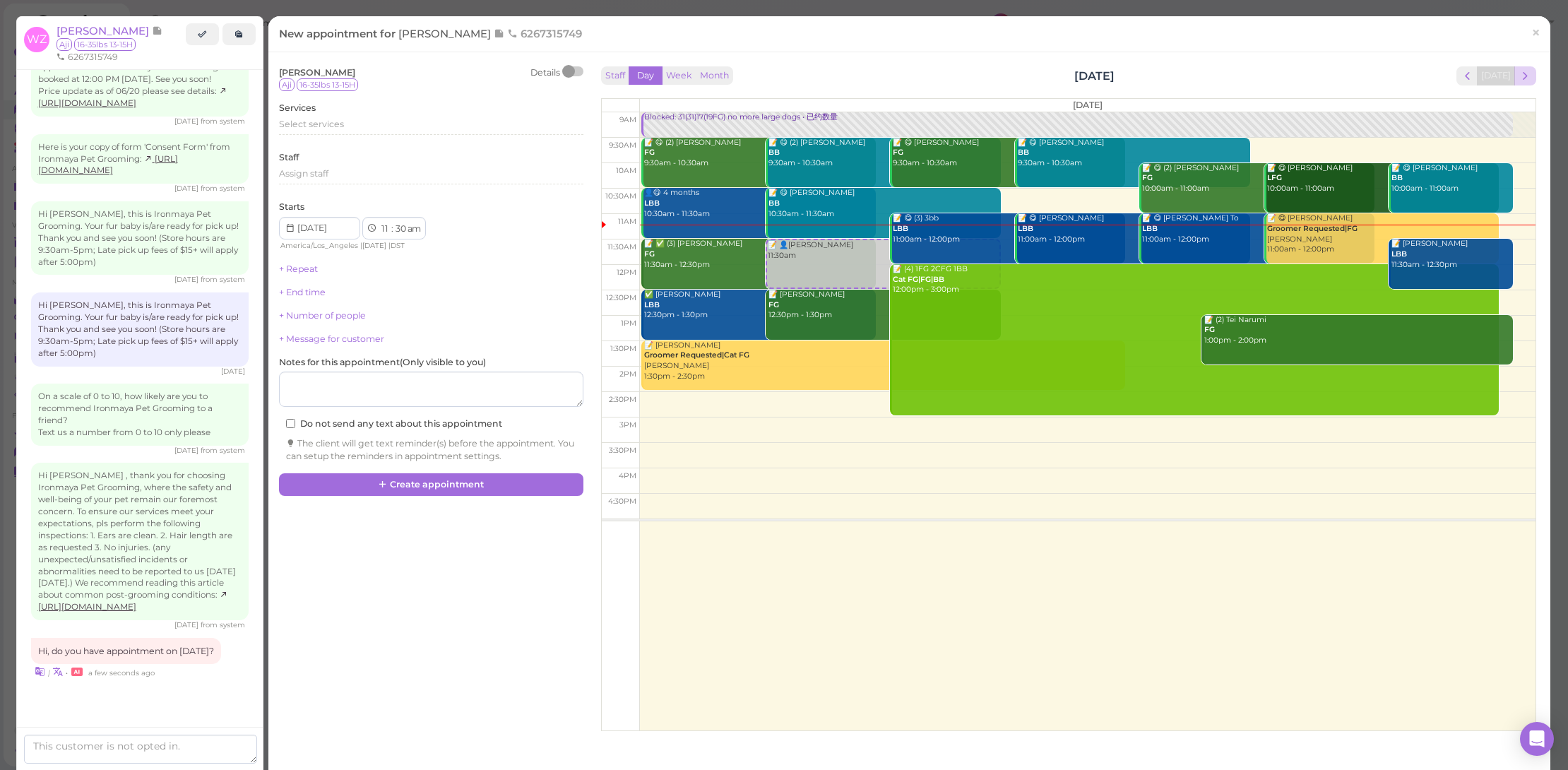
click at [1519, 75] on span "next" at bounding box center [1525, 76] width 14 height 14
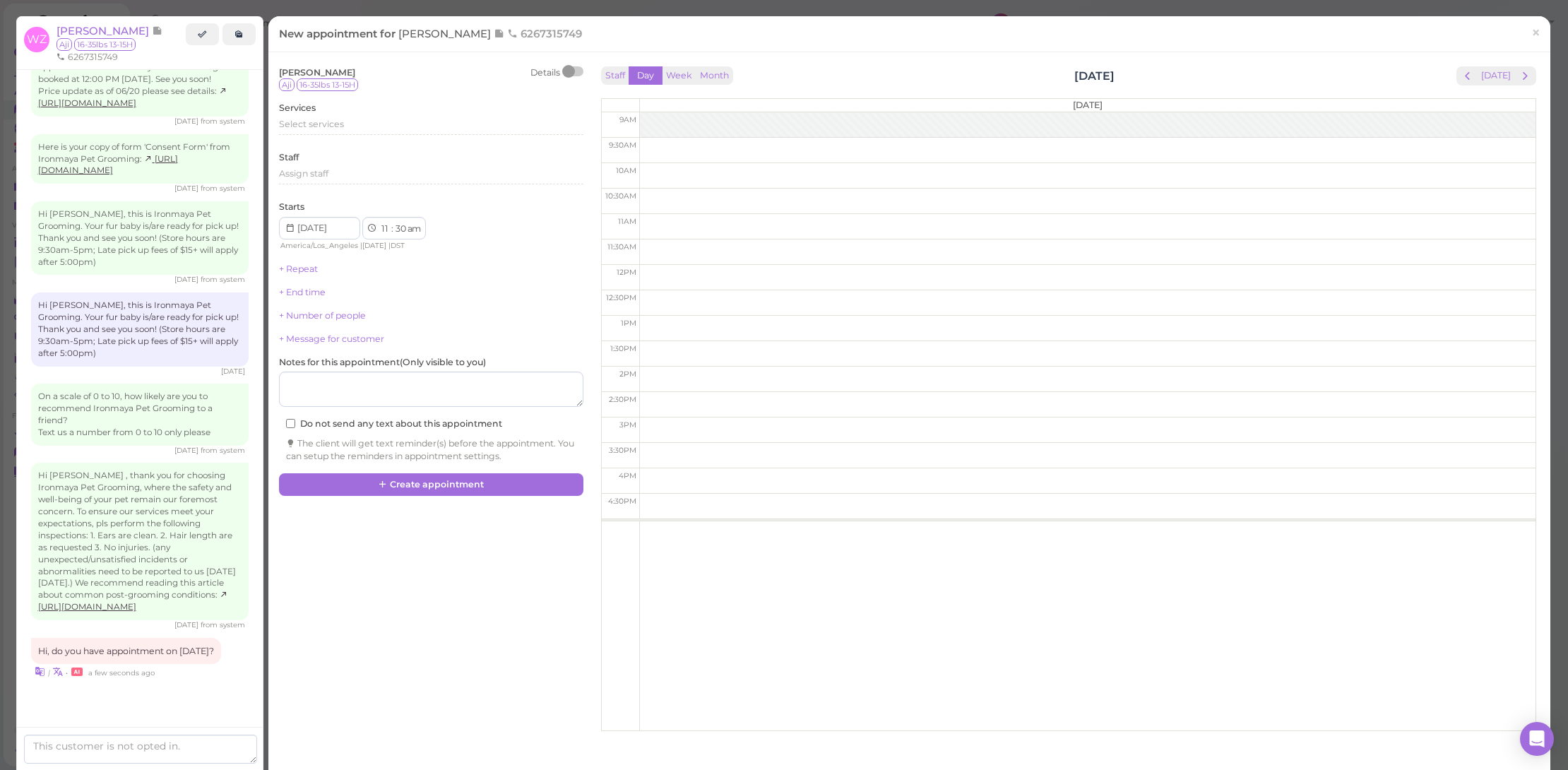
click at [1519, 75] on span "next" at bounding box center [1525, 76] width 14 height 14
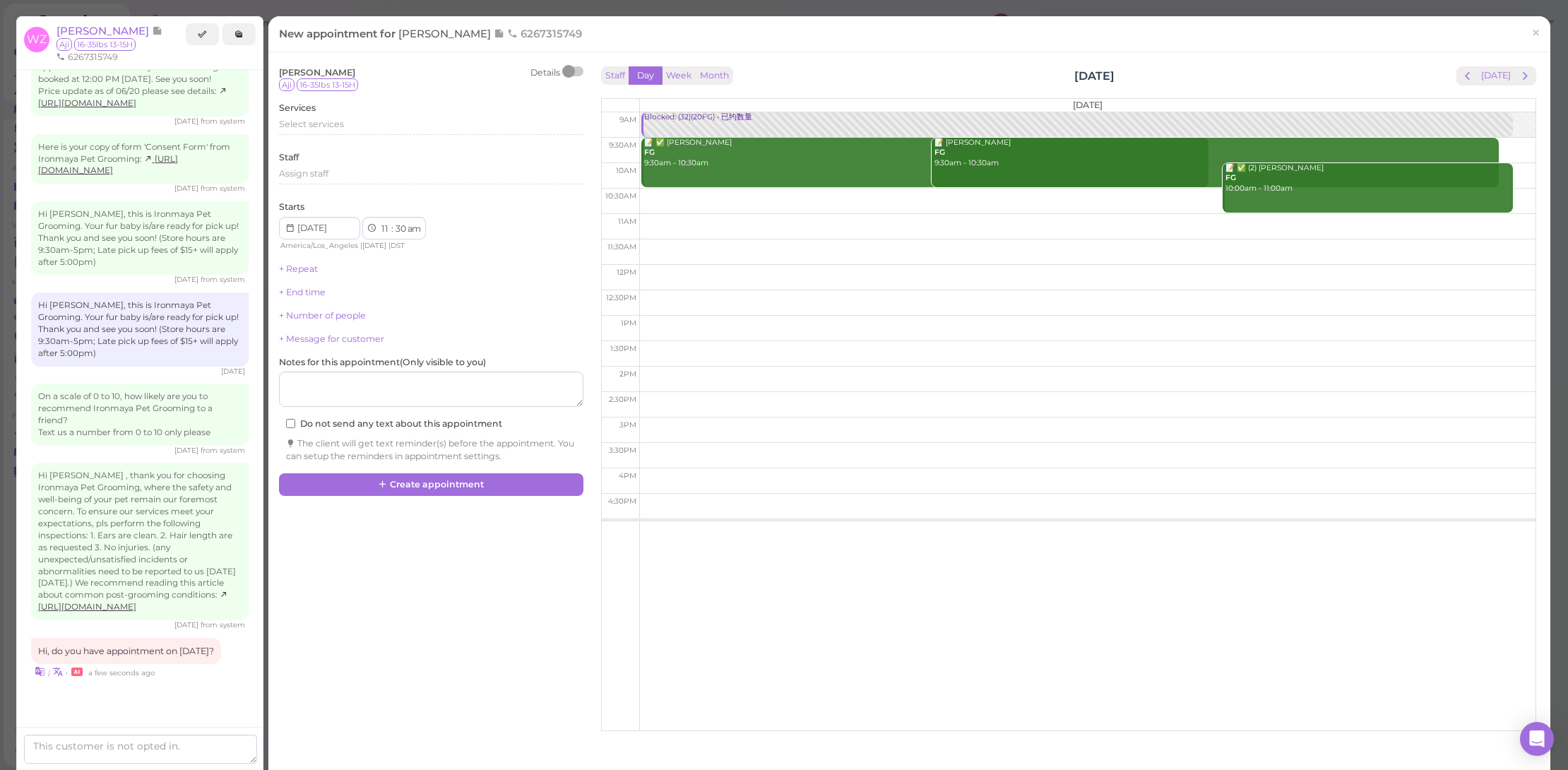
click at [1519, 75] on span "next" at bounding box center [1525, 76] width 14 height 14
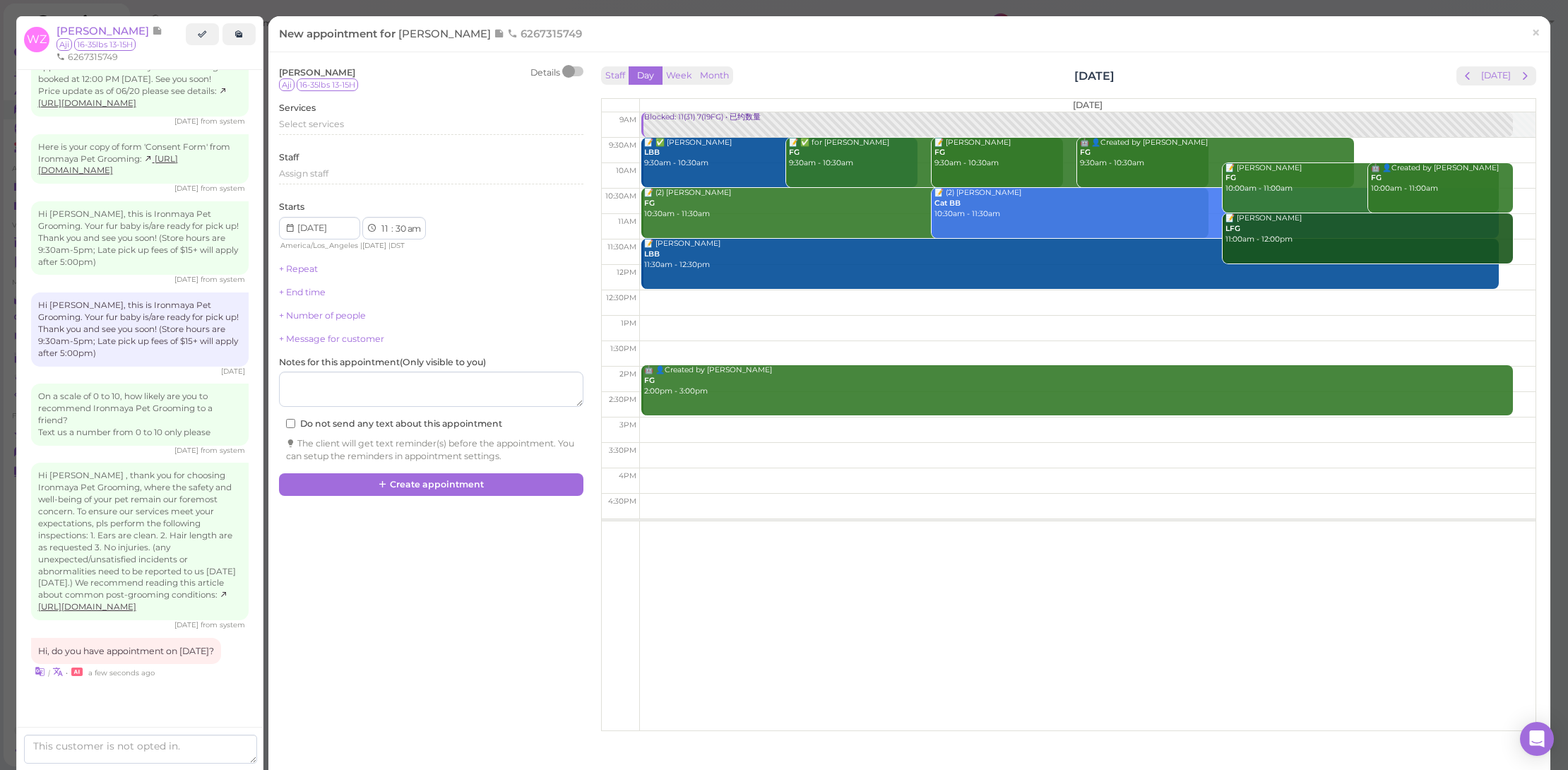
click at [1519, 75] on span "next" at bounding box center [1525, 76] width 14 height 14
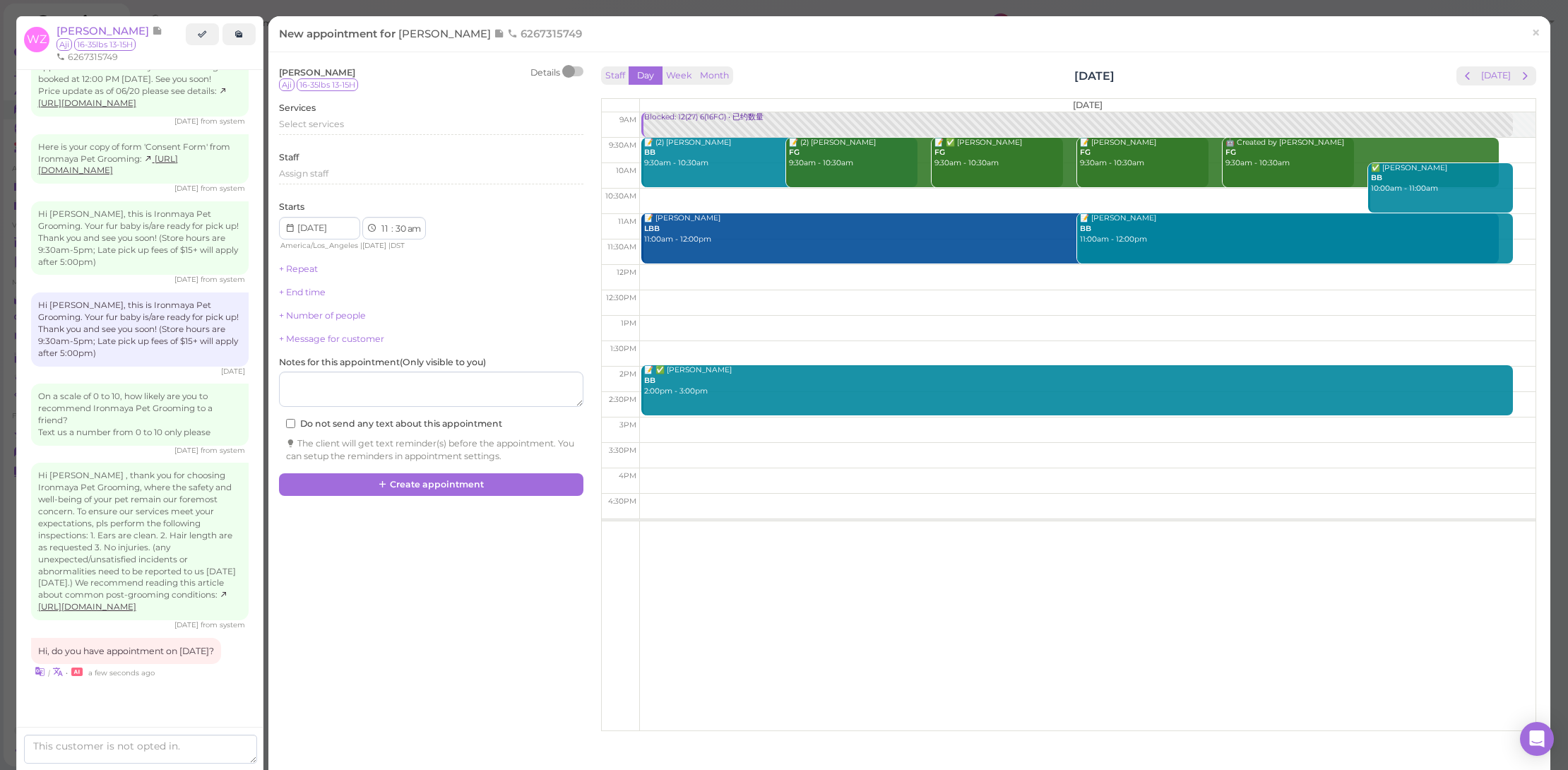
click at [1519, 75] on span "next" at bounding box center [1525, 76] width 14 height 14
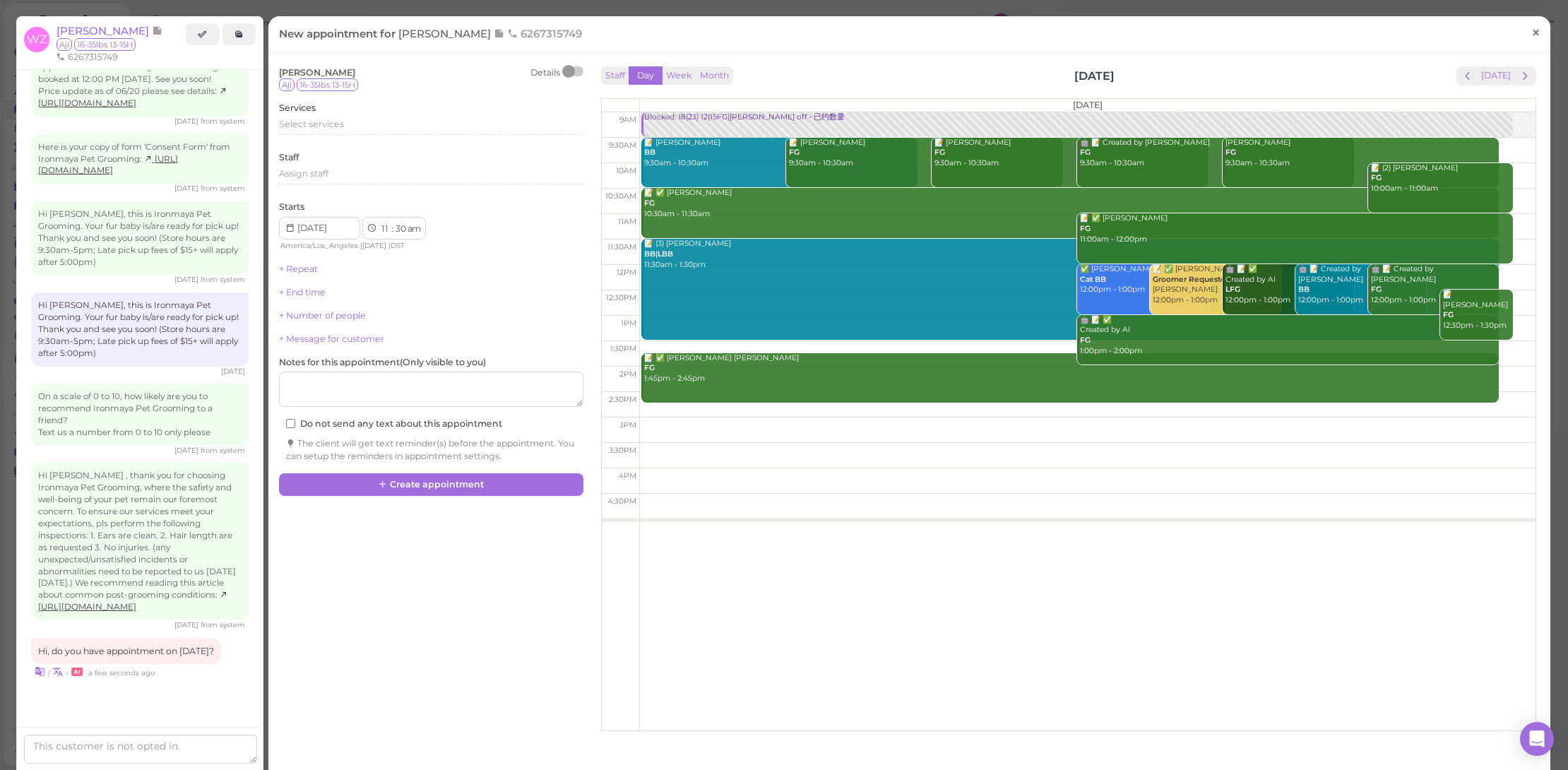
click at [1535, 31] on link "×" at bounding box center [1536, 34] width 27 height 33
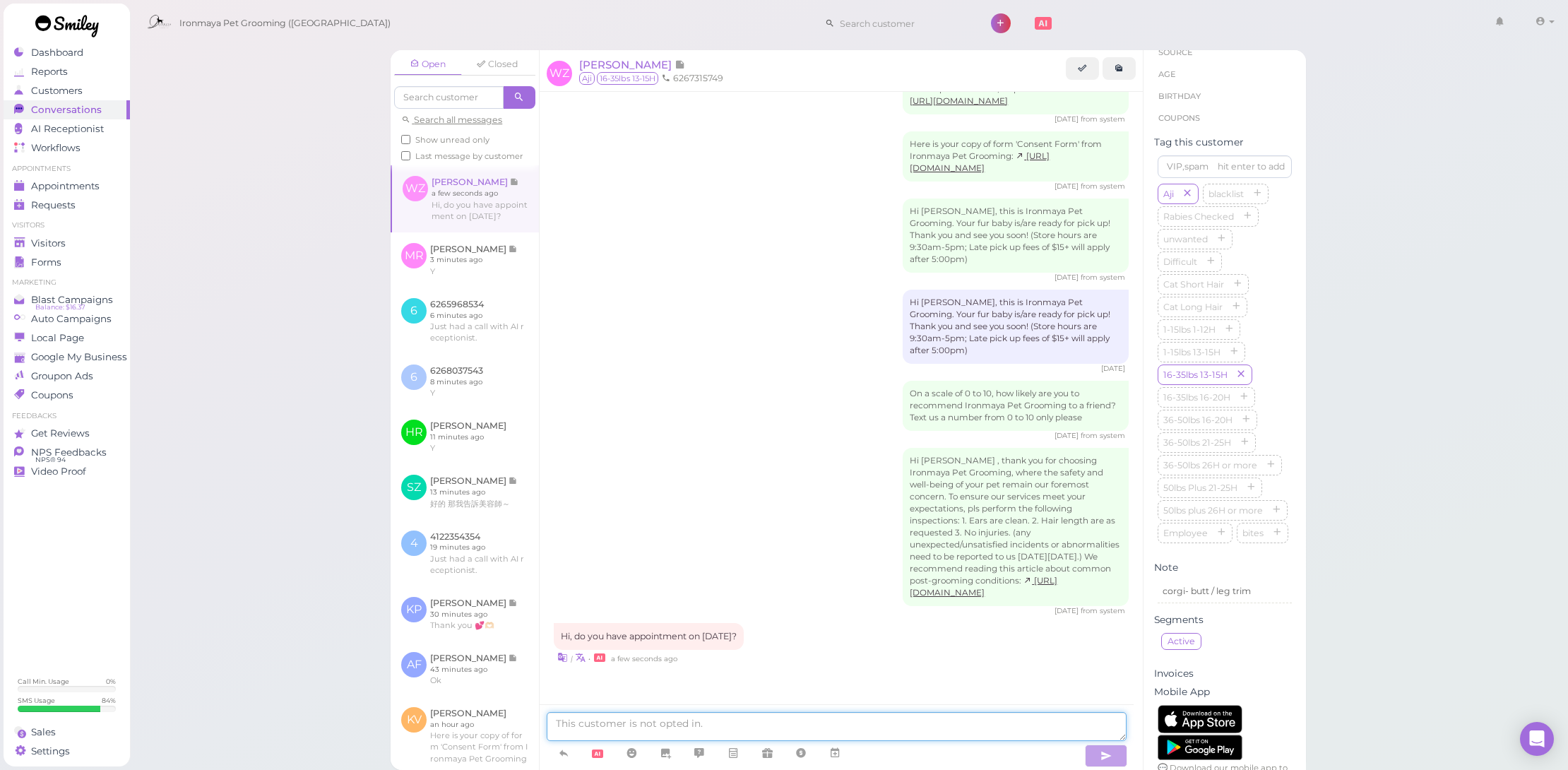
click at [1007, 733] on textarea at bounding box center [837, 727] width 580 height 29
type textarea "Yes @11am"
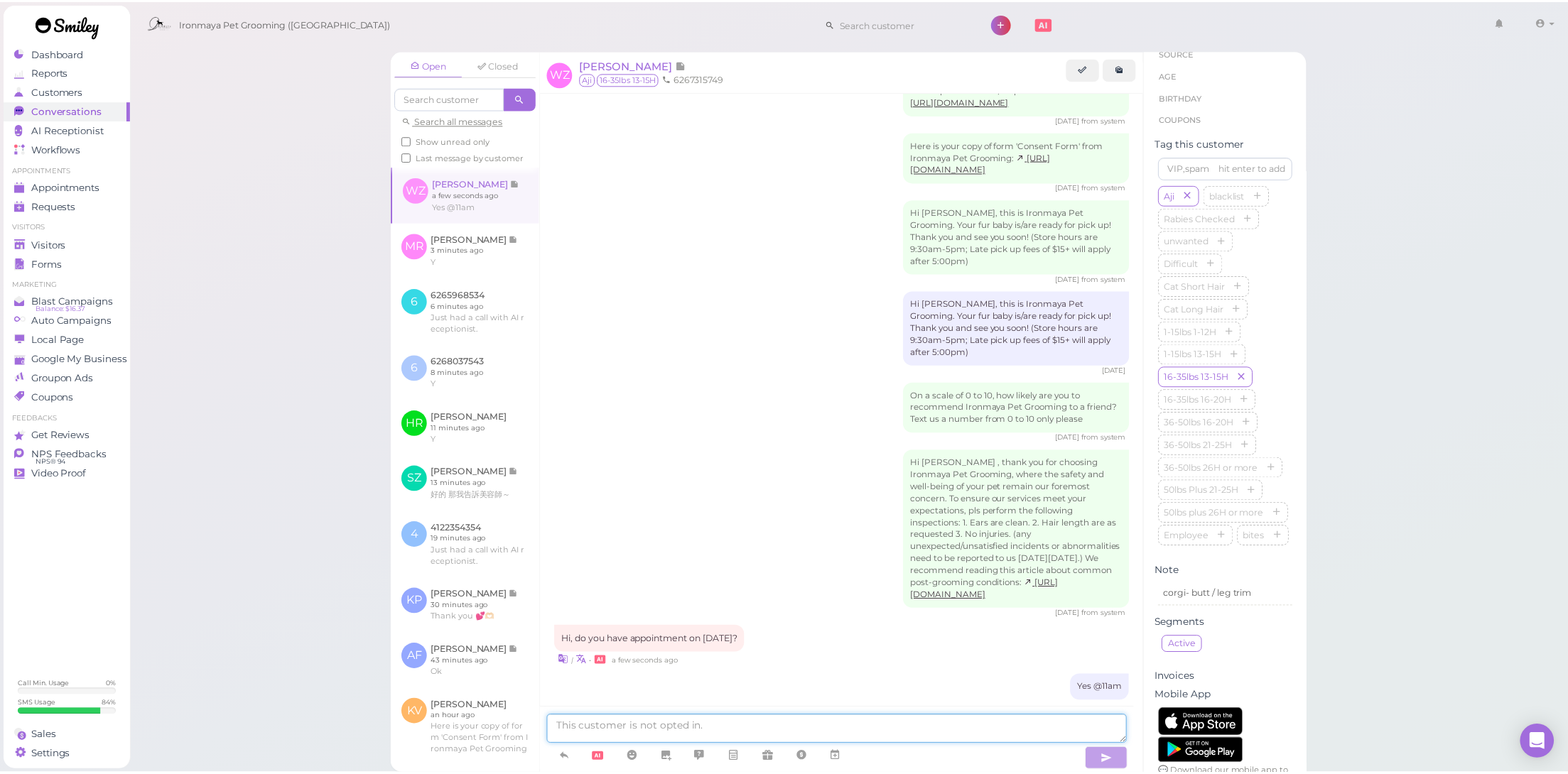
scroll to position [1594, 0]
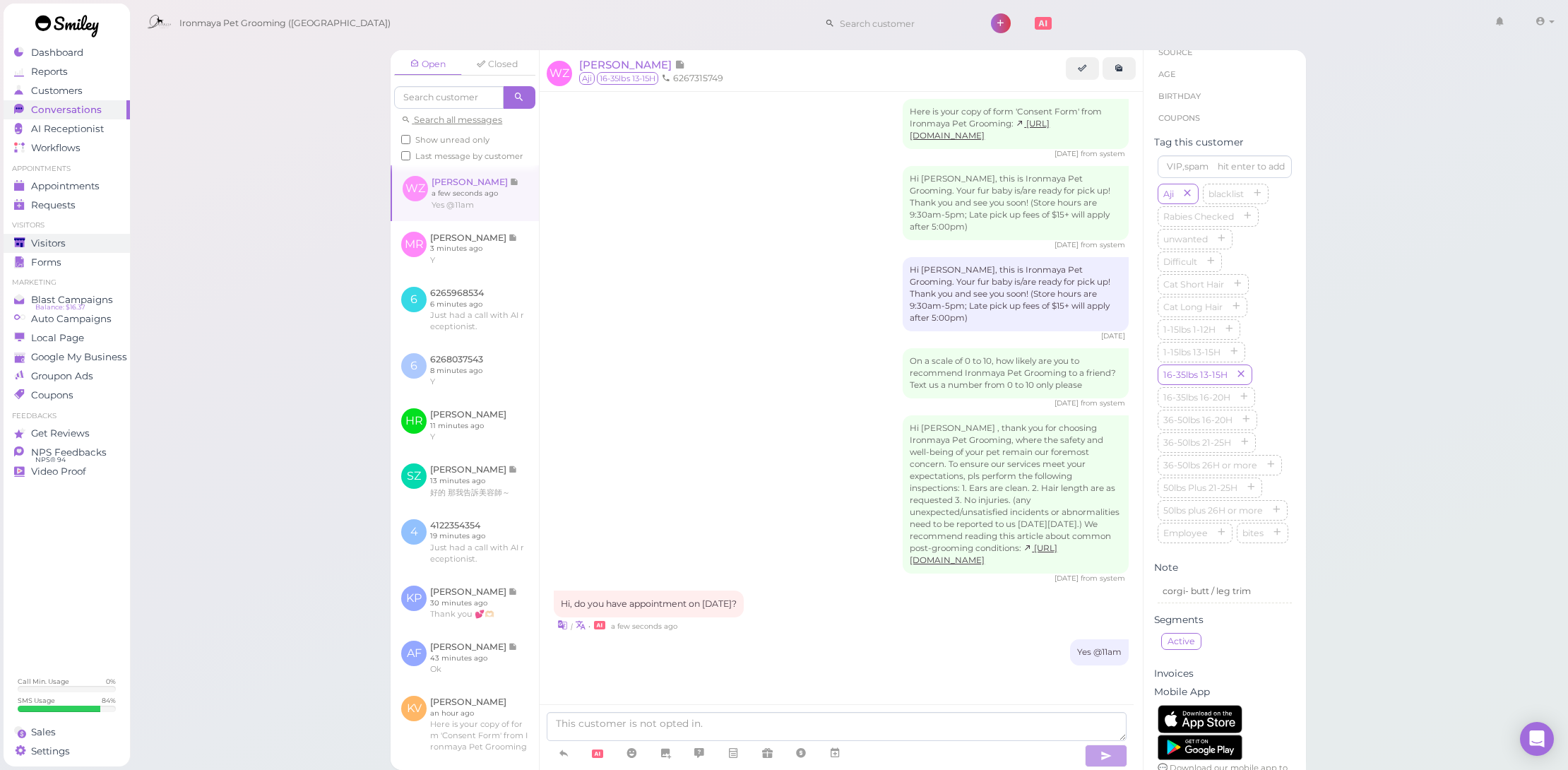
click at [102, 237] on div "Visitors" at bounding box center [64, 243] width 102 height 12
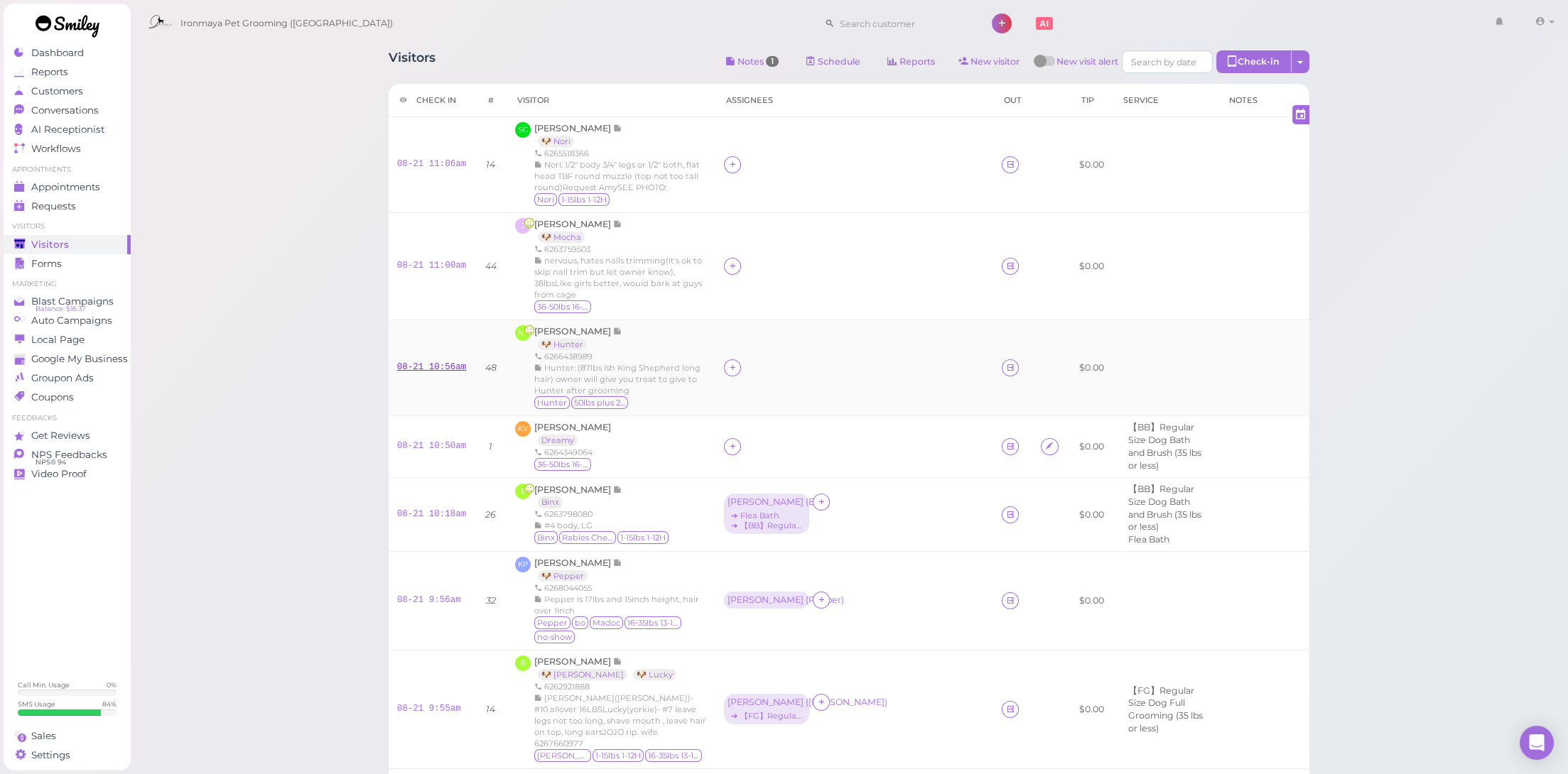
drag, startPoint x: 396, startPoint y: 363, endPoint x: 422, endPoint y: 348, distance: 30.0
click at [396, 362] on td "08-21 10:56am" at bounding box center [432, 368] width 87 height 96
click at [422, 363] on link "08-21 10:56am" at bounding box center [432, 367] width 70 height 10
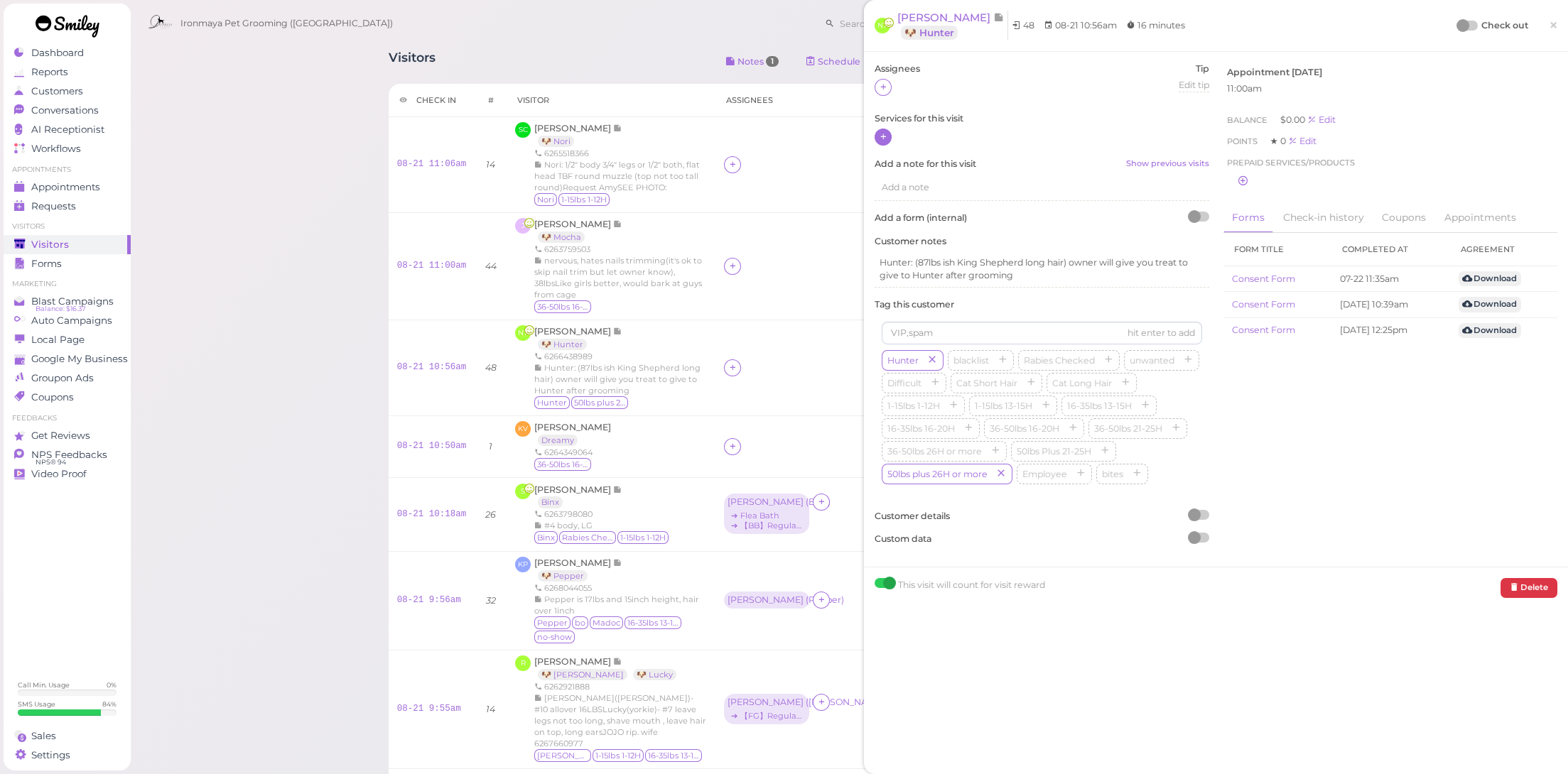
click at [877, 133] on div at bounding box center [883, 137] width 17 height 17
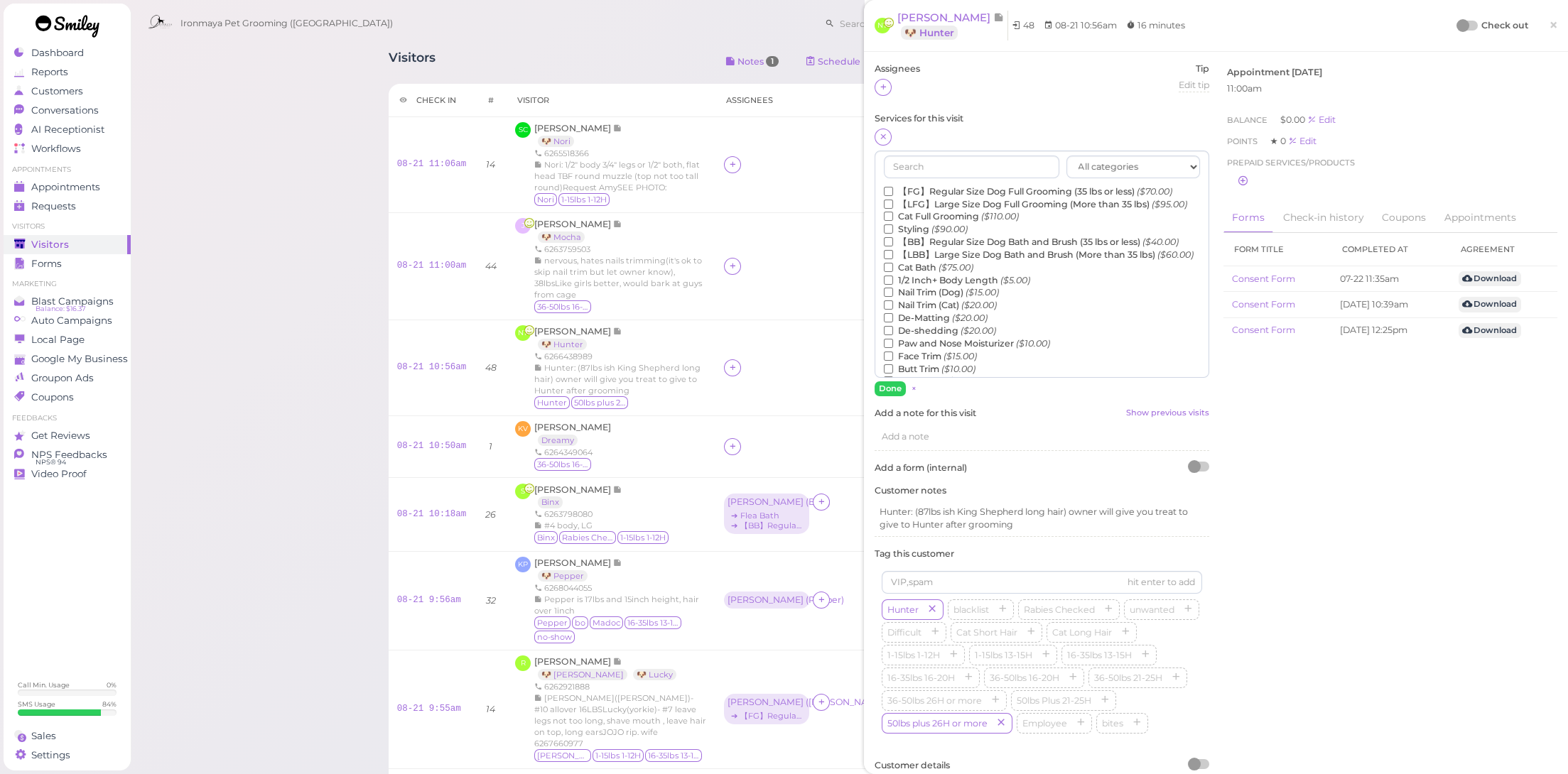
click at [920, 261] on label "【LBB】Large Size Dog Bath and Brush (More than 35 lbs) ($60.00)" at bounding box center [1039, 255] width 309 height 13
click at [893, 260] on input "【LBB】Large Size Dog Bath and Brush (More than 35 lbs) ($60.00)" at bounding box center [889, 255] width 9 height 9
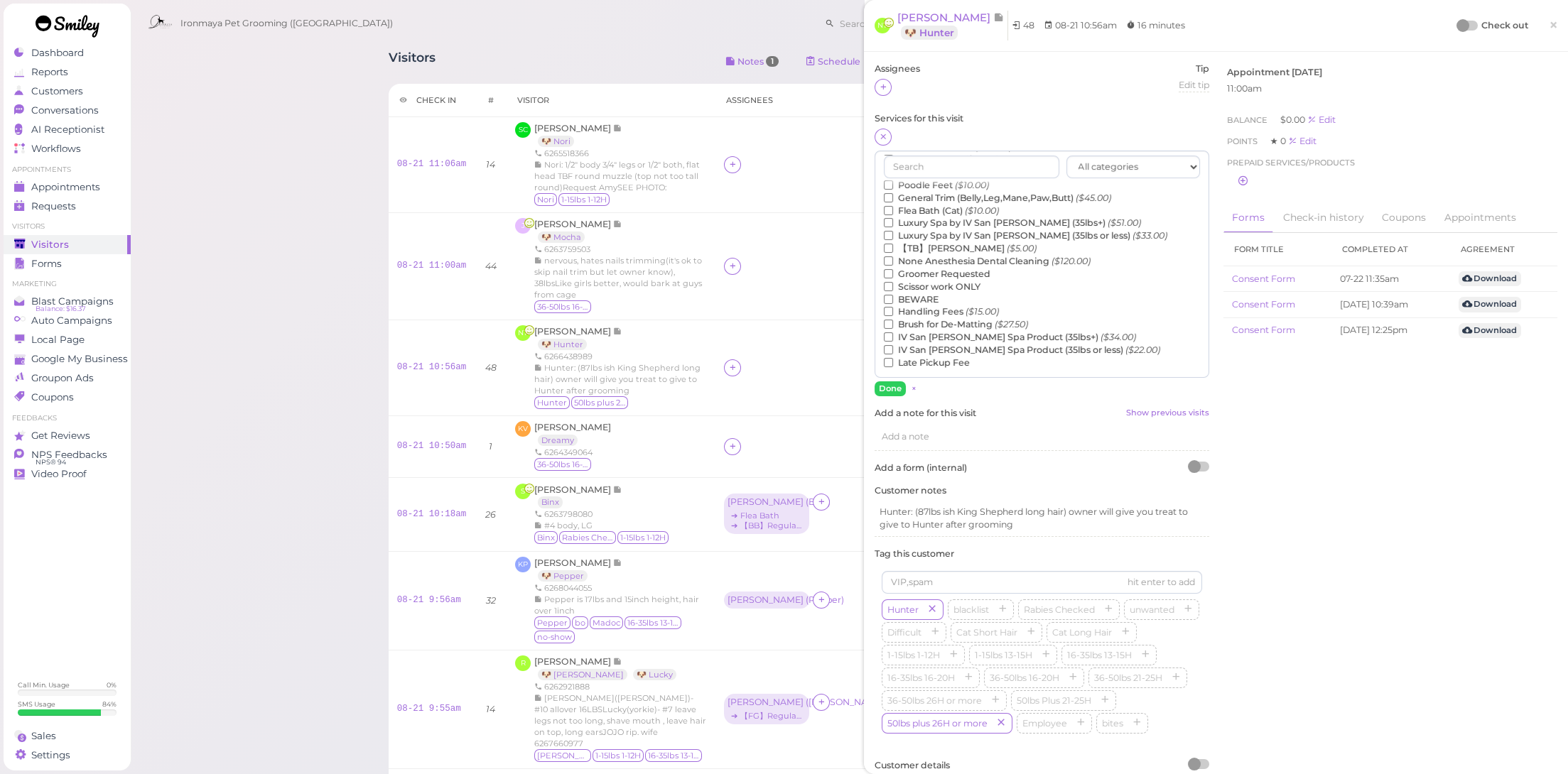
click at [943, 250] on label "【TB】Teeth Brushing ($5.00)" at bounding box center [960, 248] width 153 height 13
click at [893, 250] on input "【TB】Teeth Brushing ($5.00)" at bounding box center [889, 248] width 9 height 9
click at [895, 387] on button "Done" at bounding box center [890, 388] width 31 height 15
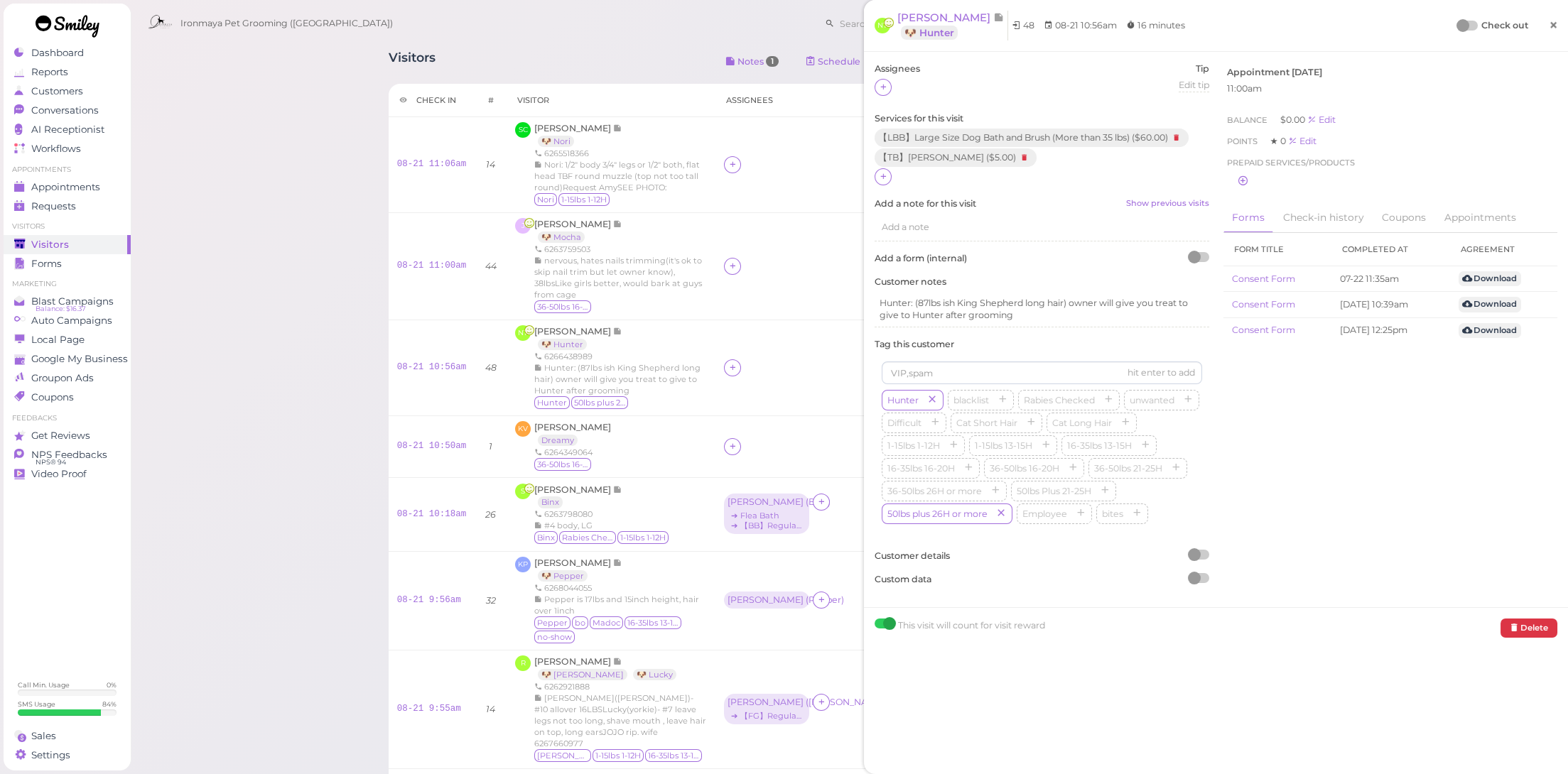
click at [1540, 27] on link "×" at bounding box center [1553, 26] width 27 height 33
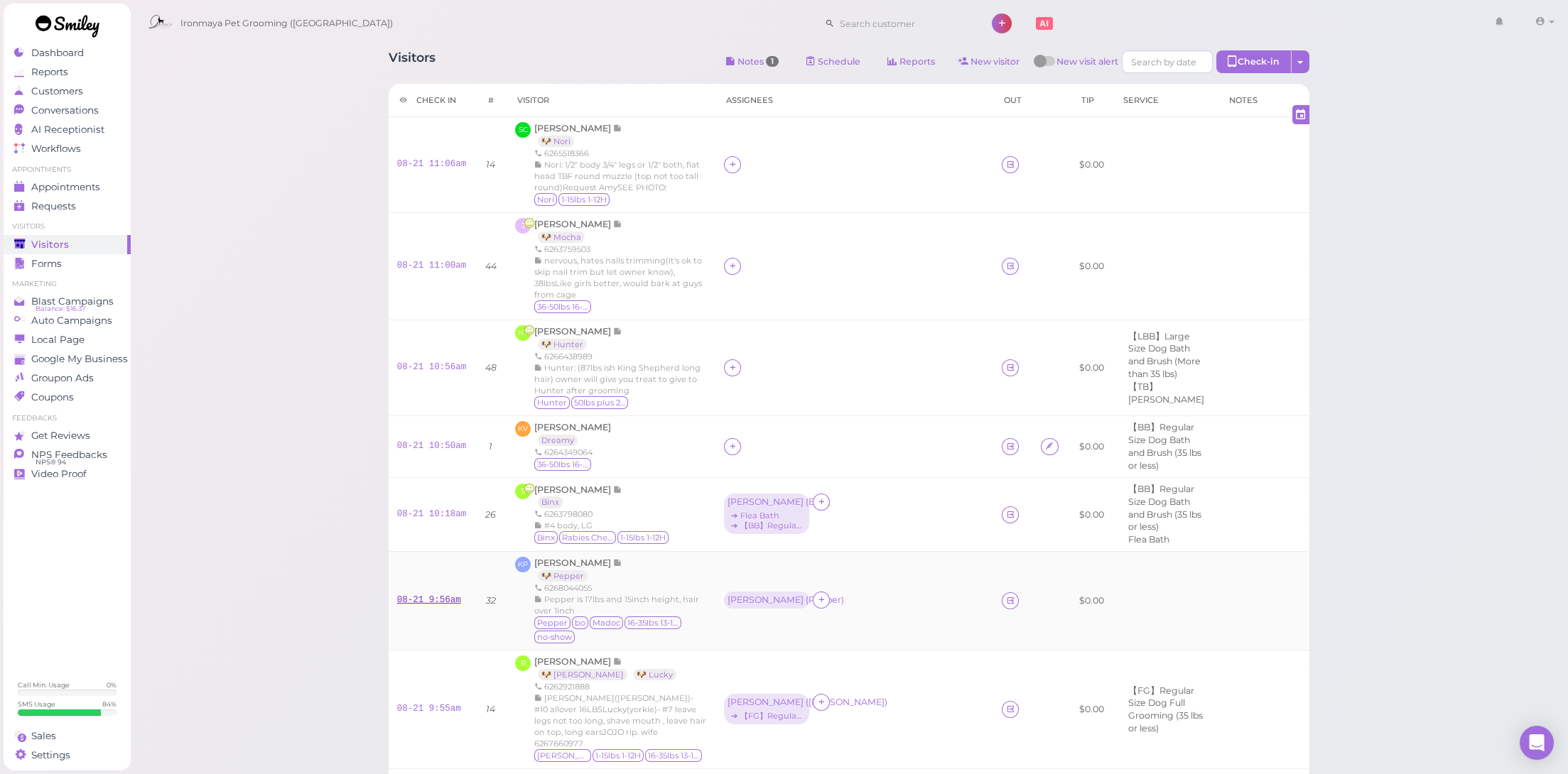
click at [420, 595] on link "08-21 9:56am" at bounding box center [428, 600] width 64 height 10
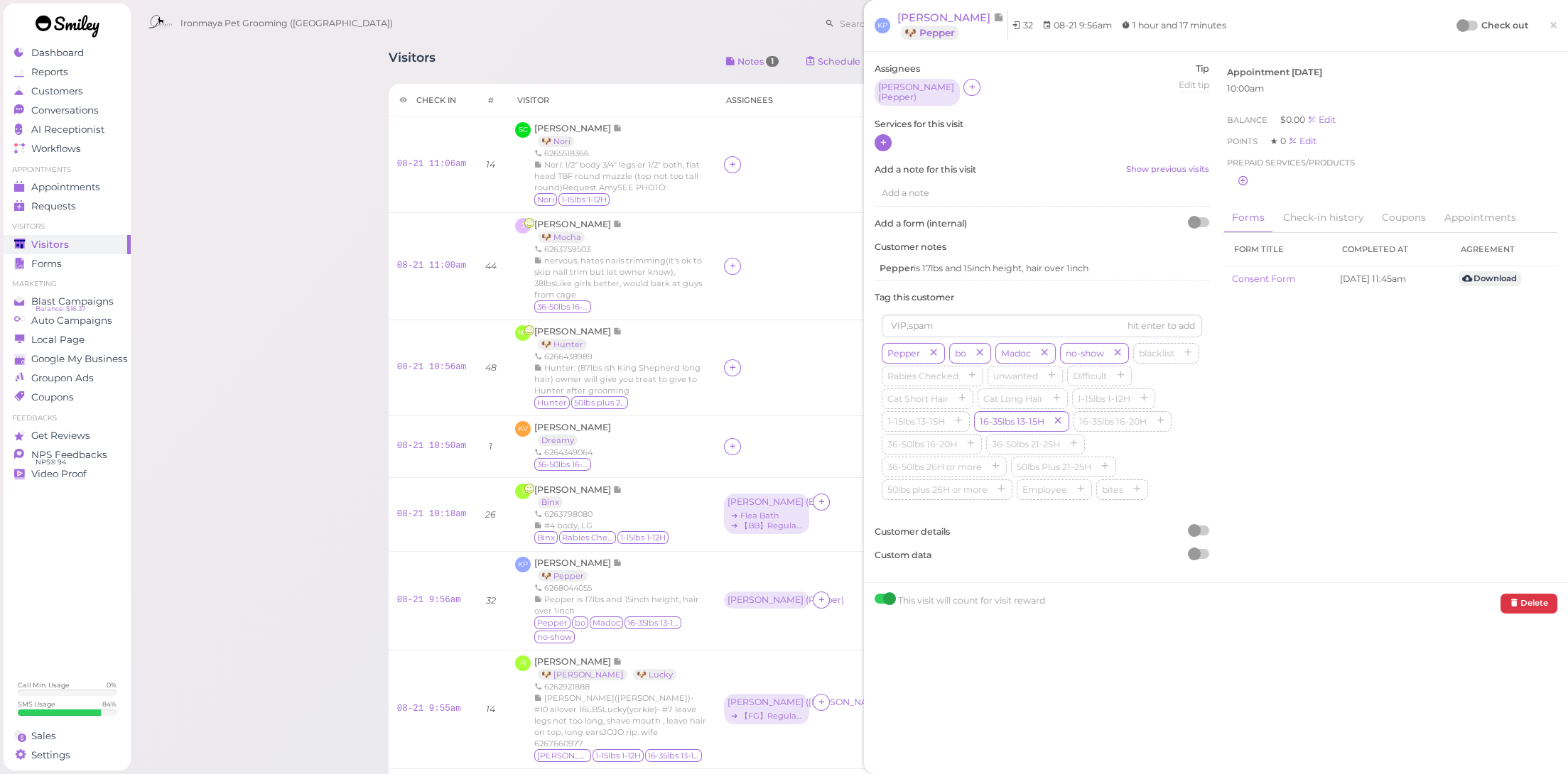
click at [886, 137] on icon at bounding box center [884, 143] width 9 height 11
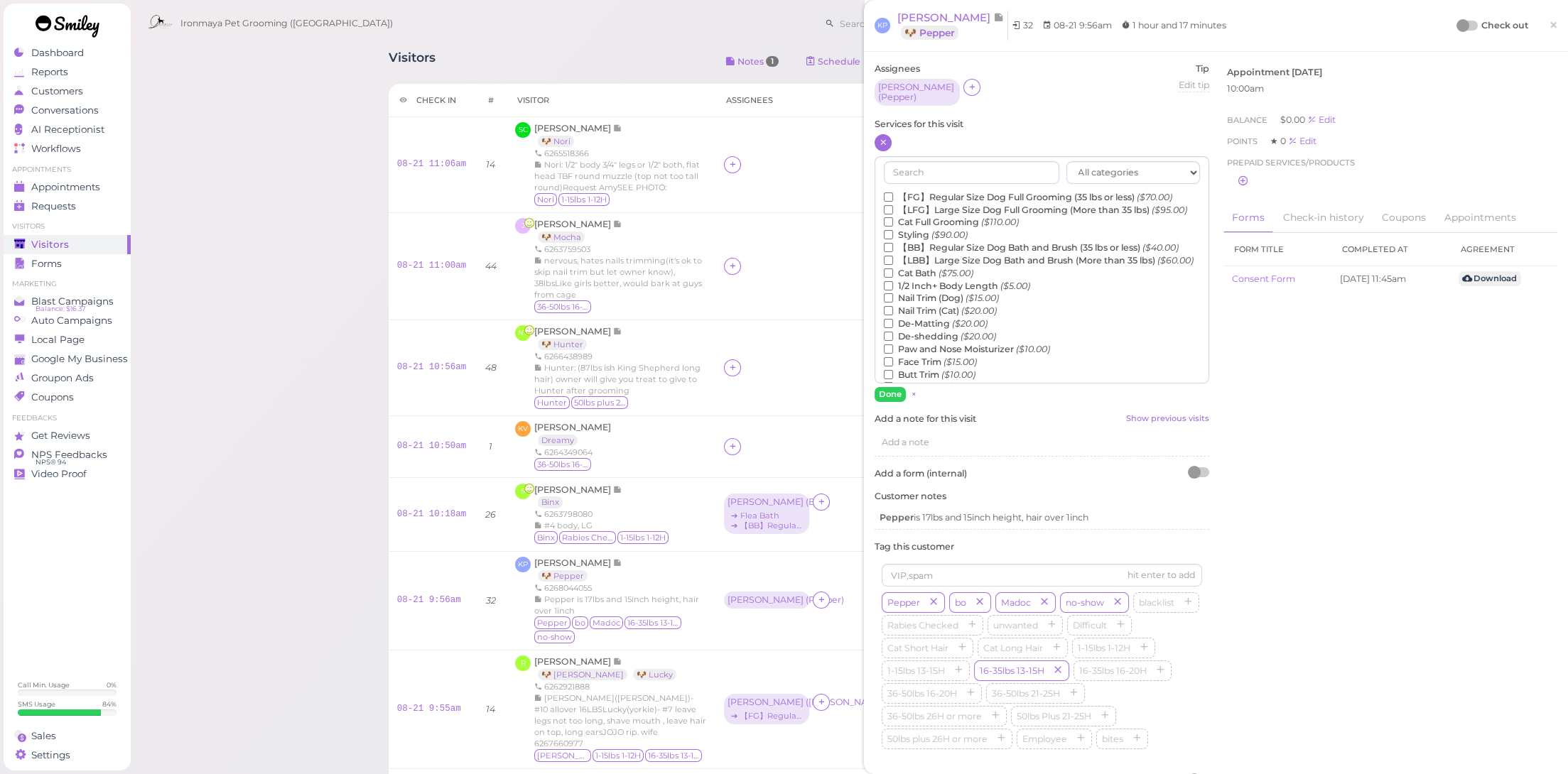
click at [920, 253] on label "【BB】Regular Size Dog Bath and Brush (35 lbs or less) ($40.00)" at bounding box center [1031, 248] width 295 height 13
click at [893, 252] on input "【BB】Regular Size Dog Bath and Brush (35 lbs or less) ($40.00)" at bounding box center [889, 248] width 9 height 9
click at [889, 387] on button "Done" at bounding box center [890, 395] width 31 height 15
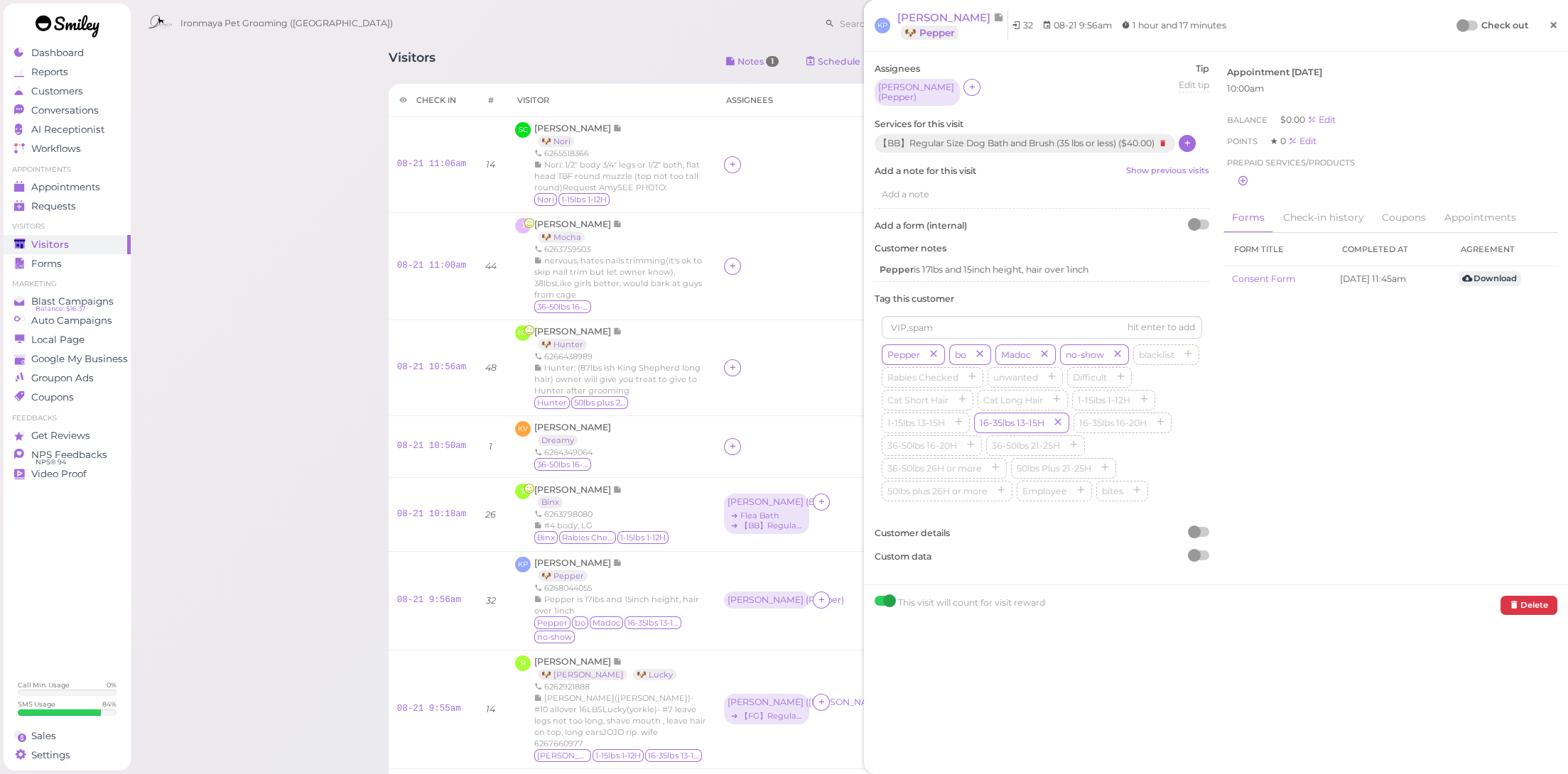
click at [1549, 27] on span "×" at bounding box center [1553, 25] width 9 height 20
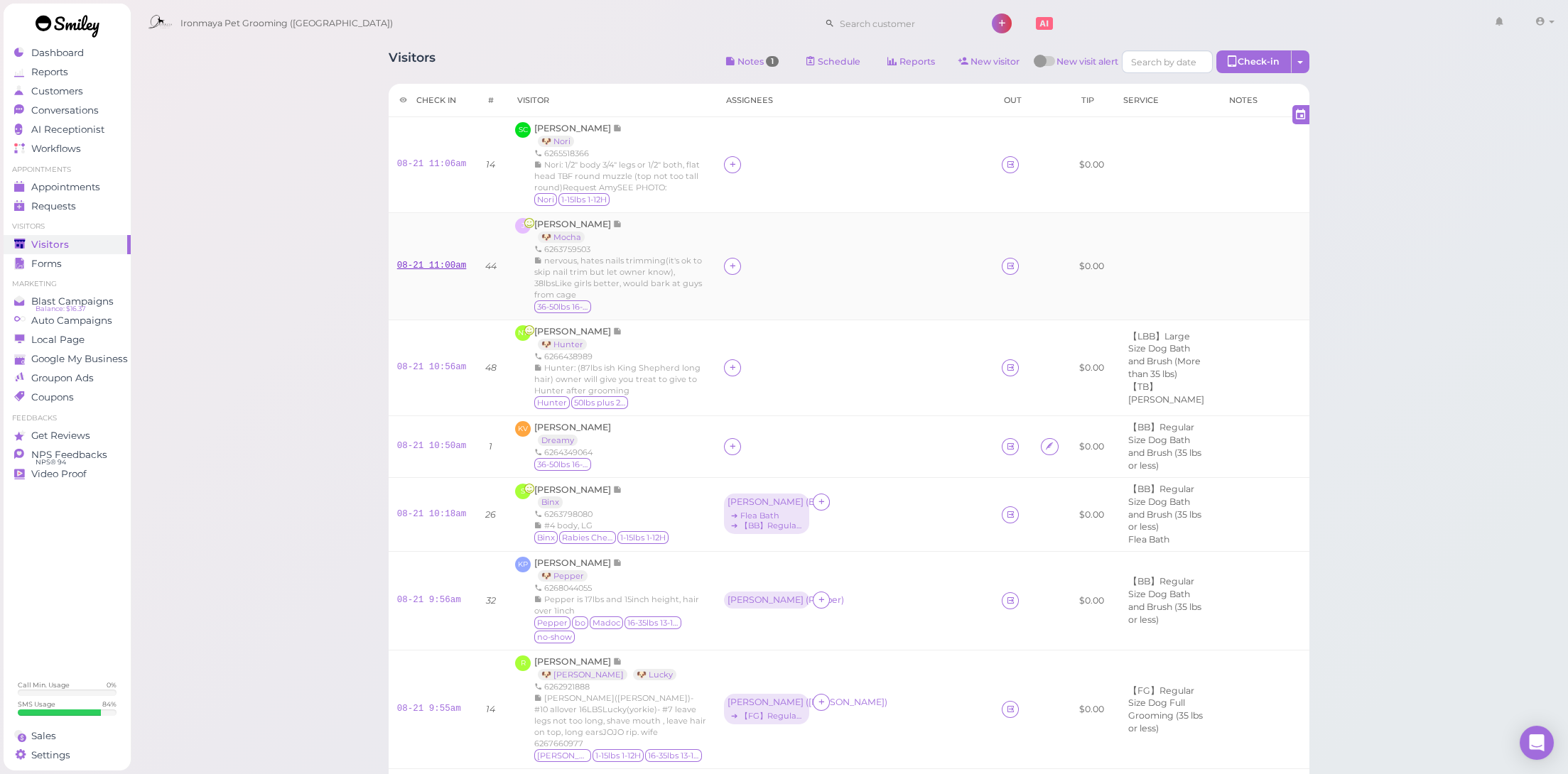
click at [428, 260] on link "08-21 11:00am" at bounding box center [432, 265] width 70 height 10
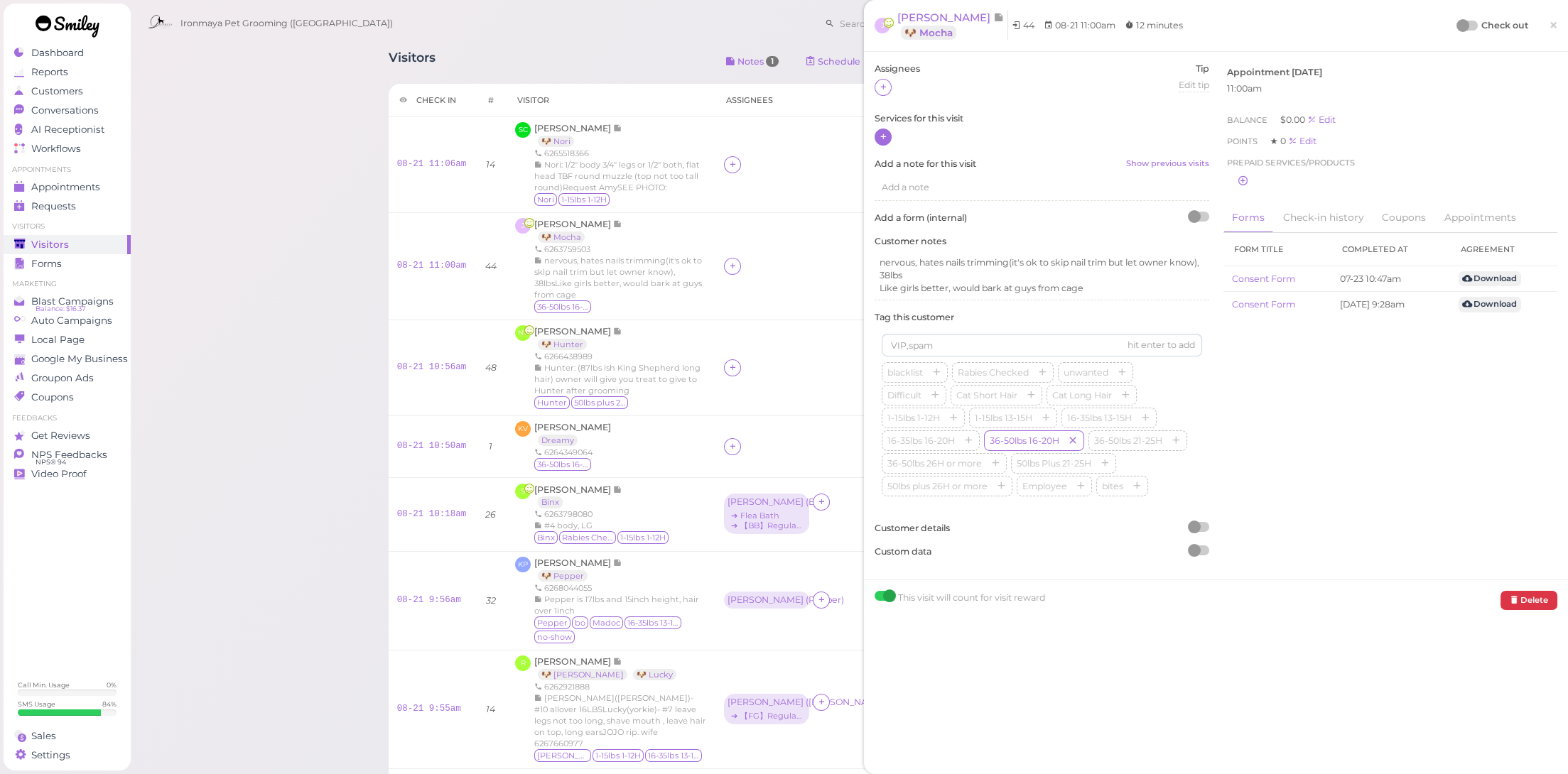
click at [884, 133] on icon at bounding box center [884, 137] width 9 height 11
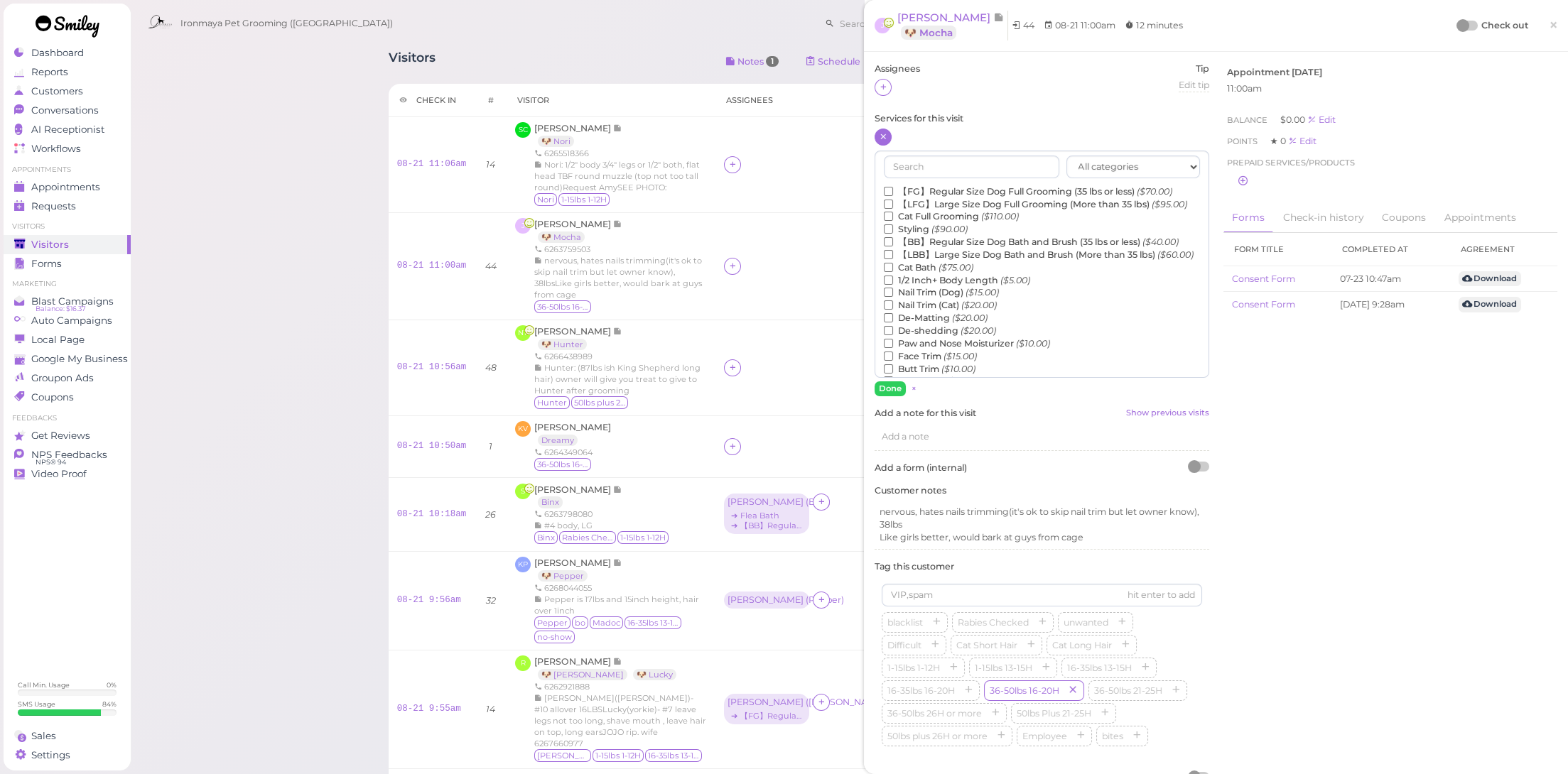
click at [939, 261] on label "【LBB】Large Size Dog Bath and Brush (More than 35 lbs) ($60.00)" at bounding box center [1039, 255] width 309 height 13
click at [893, 260] on input "【LBB】Large Size Dog Bath and Brush (More than 35 lbs) ($60.00)" at bounding box center [889, 255] width 9 height 9
click at [892, 392] on button "Done" at bounding box center [890, 388] width 31 height 15
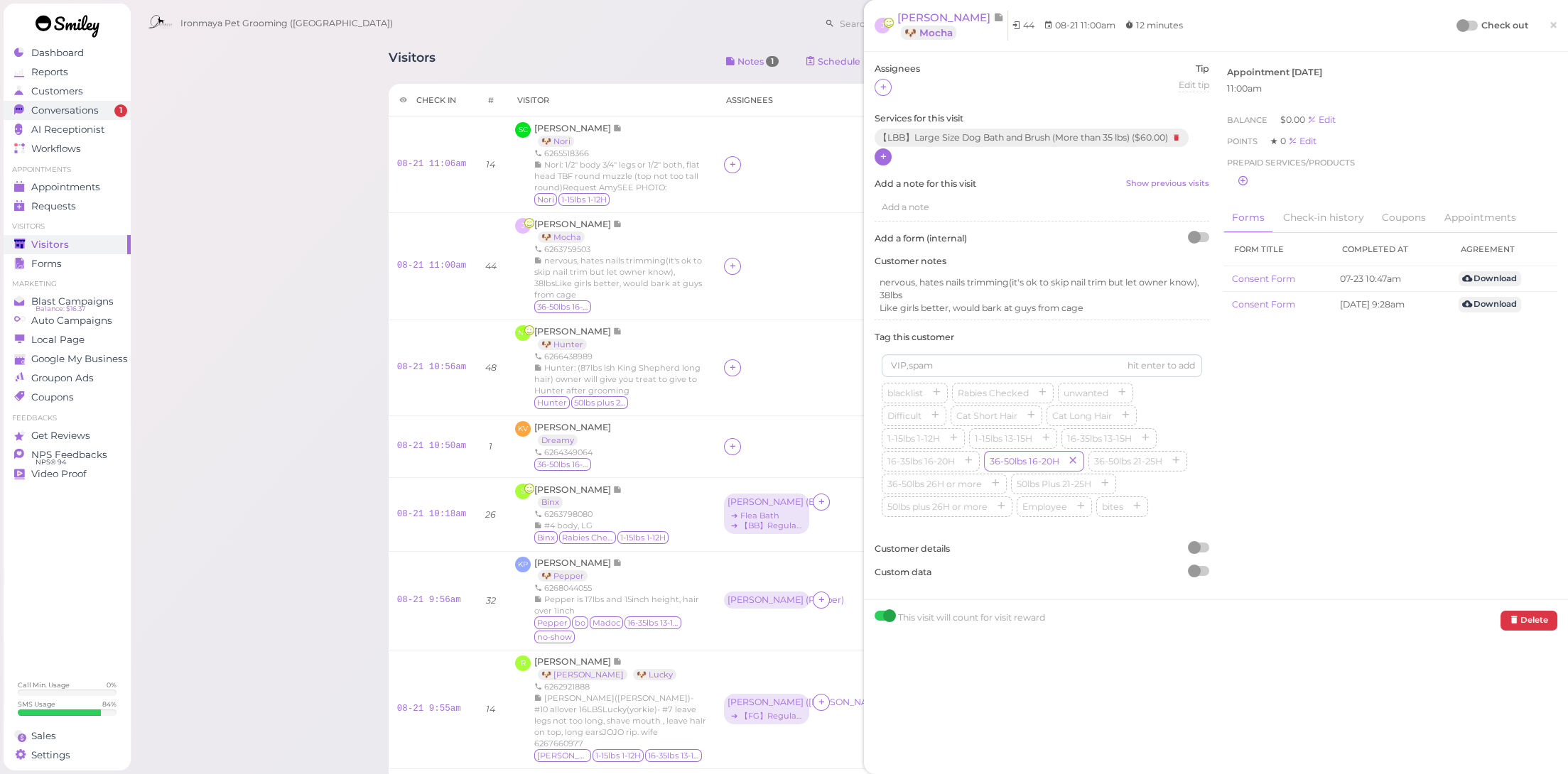
click at [95, 104] on span "Conversations" at bounding box center [64, 110] width 67 height 12
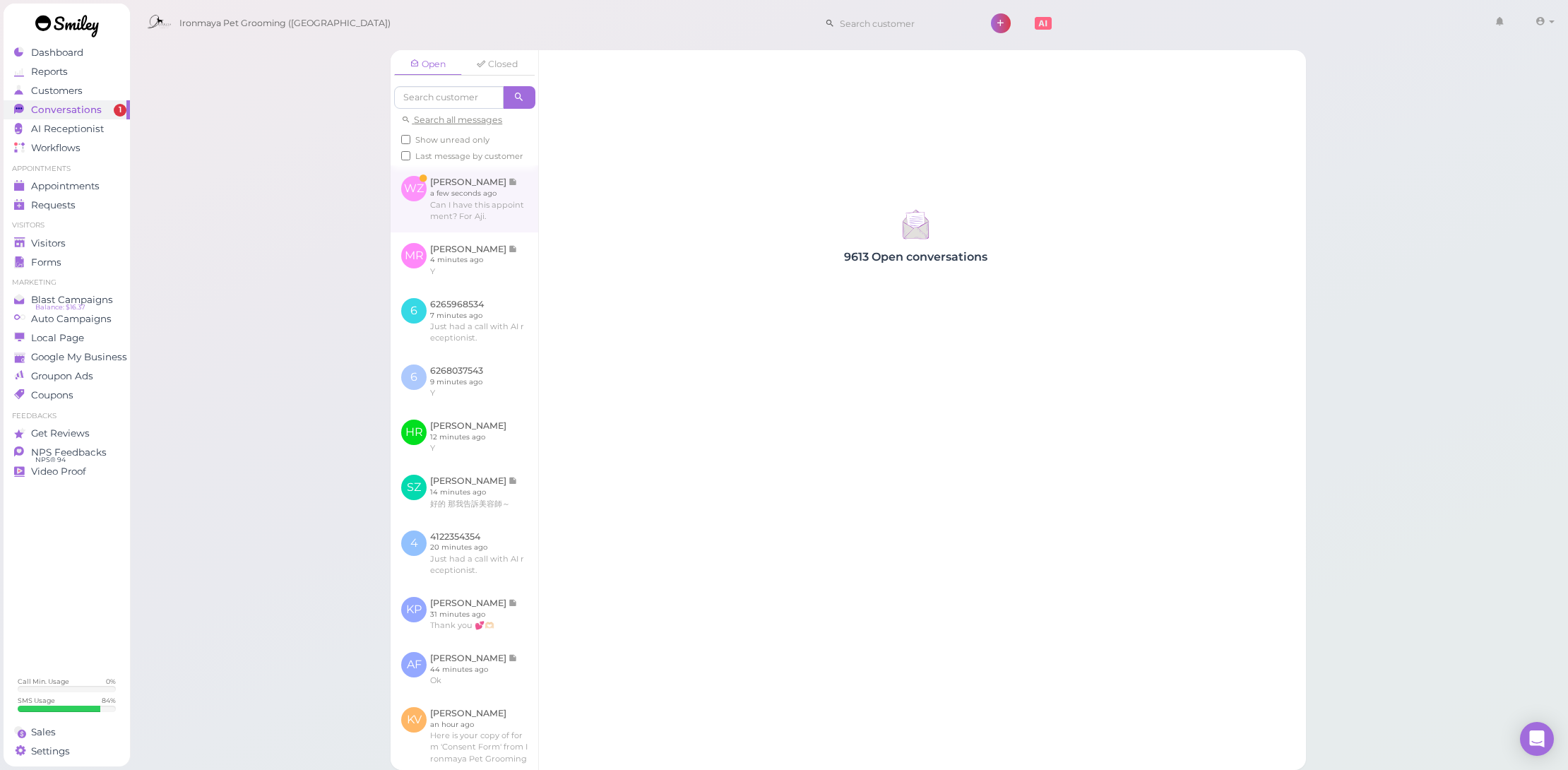
click at [496, 222] on link at bounding box center [464, 199] width 147 height 67
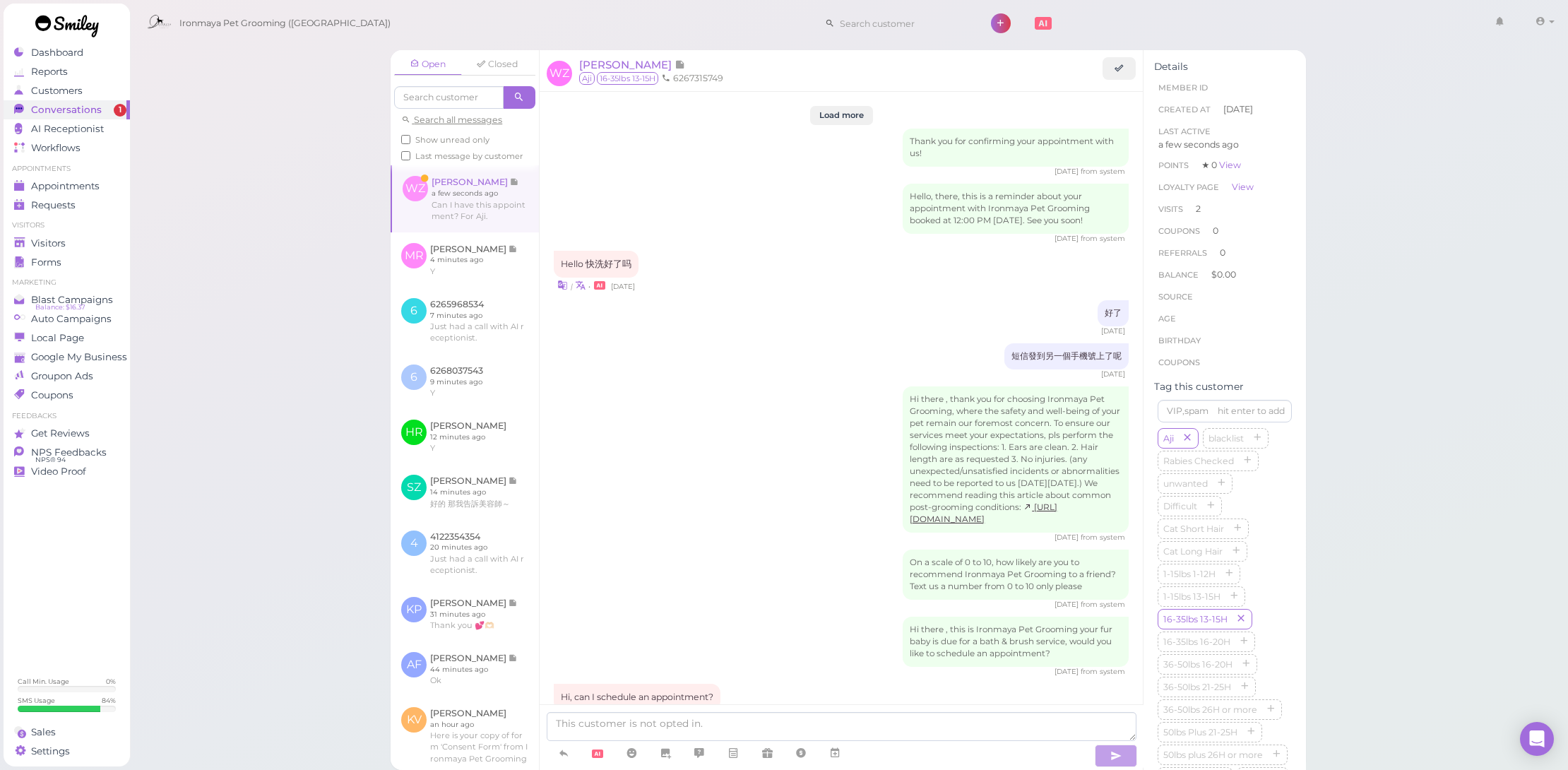
scroll to position [1548, 0]
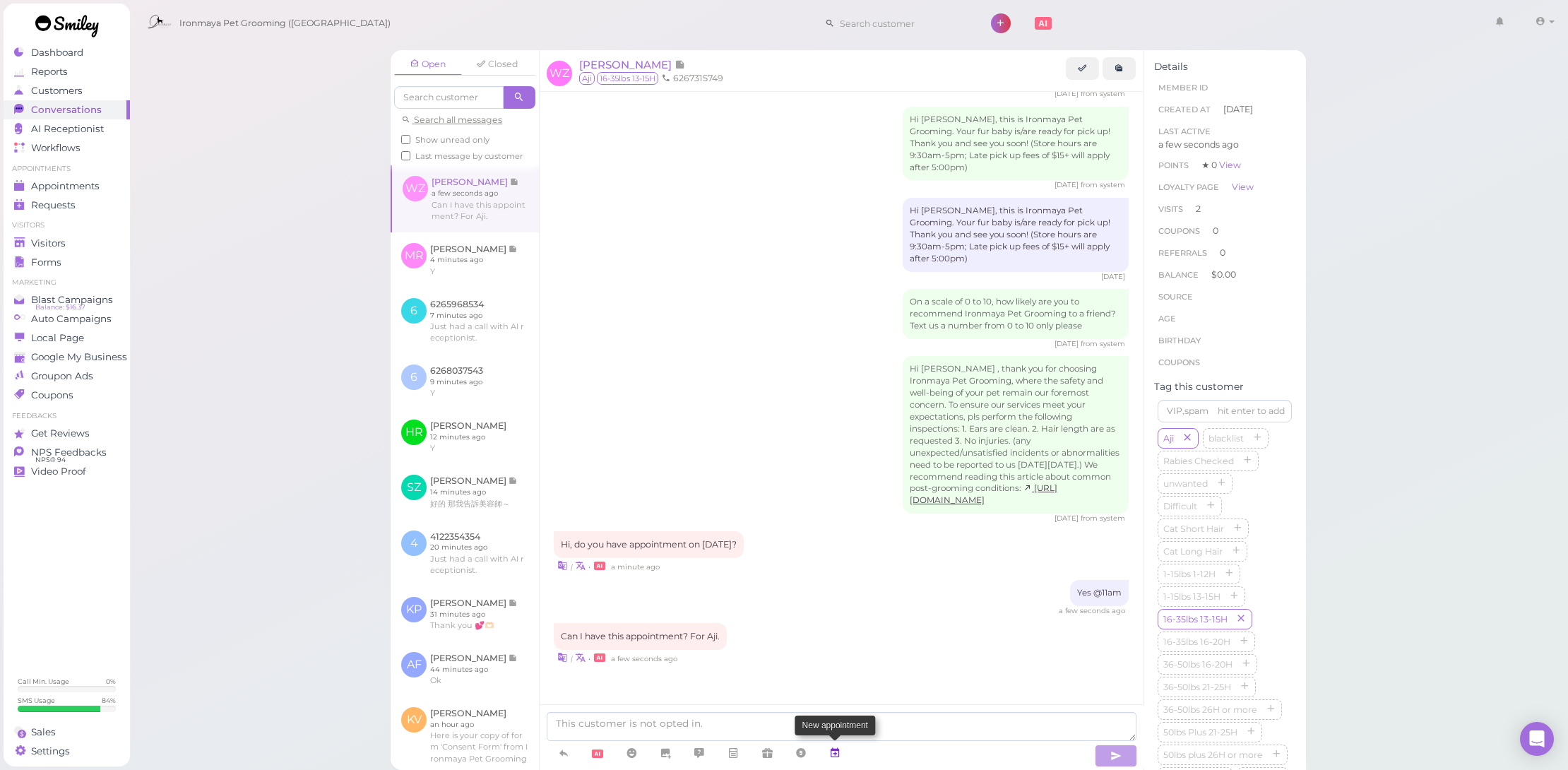
click at [836, 760] on icon at bounding box center [835, 753] width 11 height 14
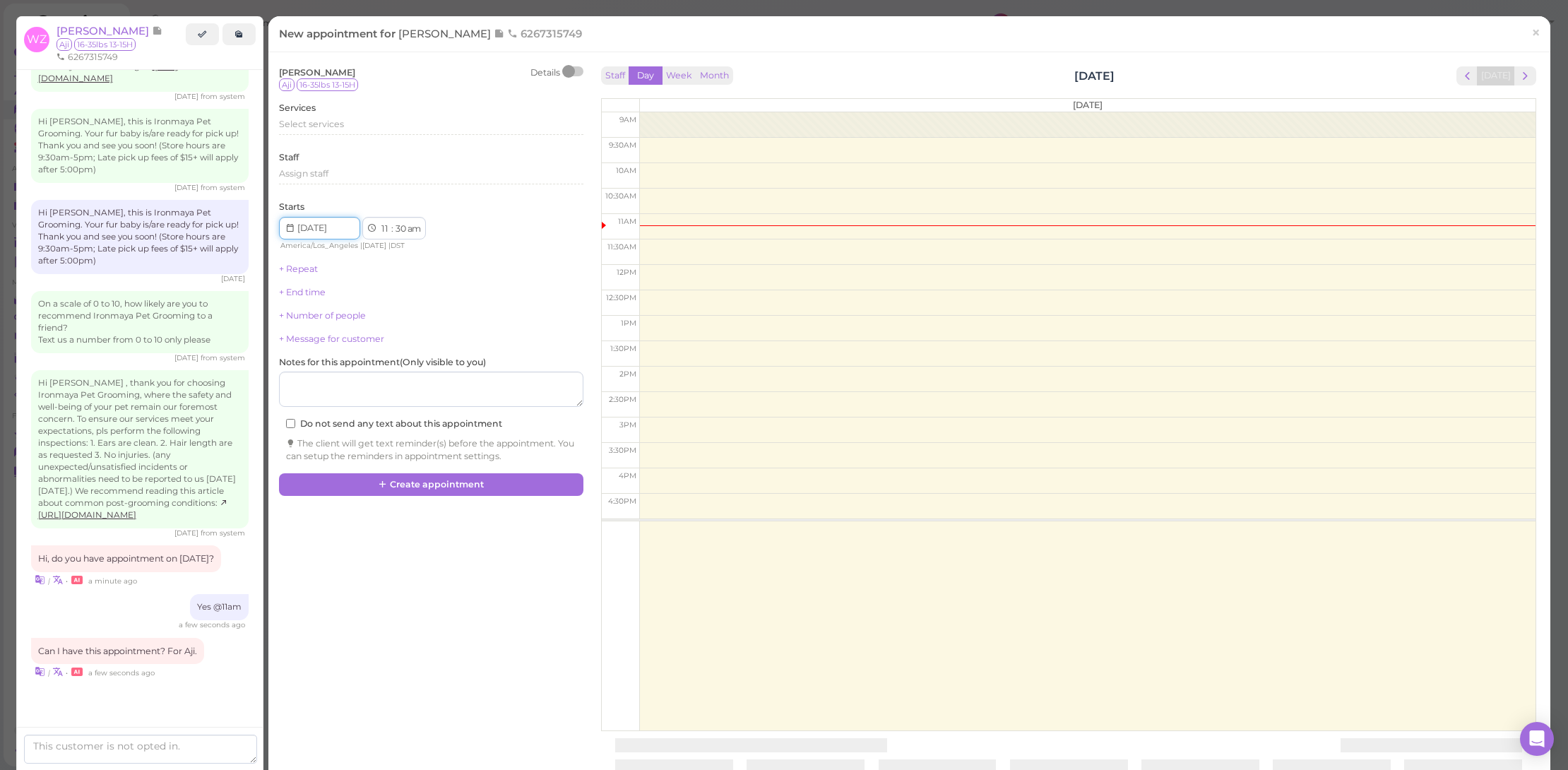
click at [316, 222] on input at bounding box center [319, 228] width 81 height 23
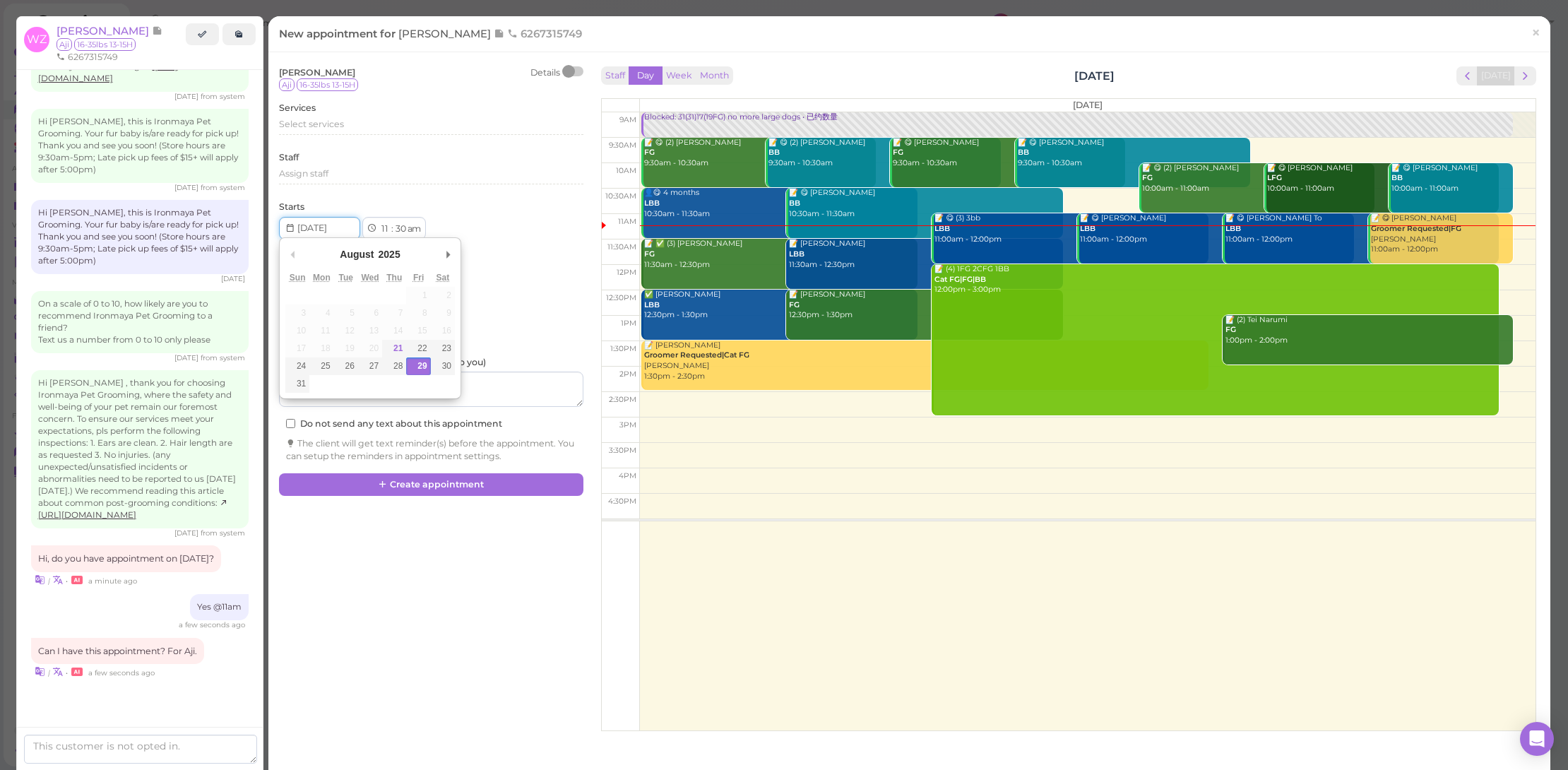
drag, startPoint x: 317, startPoint y: 224, endPoint x: 438, endPoint y: 315, distance: 151.4
click at [317, 224] on input "Use the arrow keys to pick a date" at bounding box center [319, 228] width 81 height 23
type input "2025-08-30"
select select "00"
click at [406, 125] on div "Select services" at bounding box center [431, 125] width 305 height 13
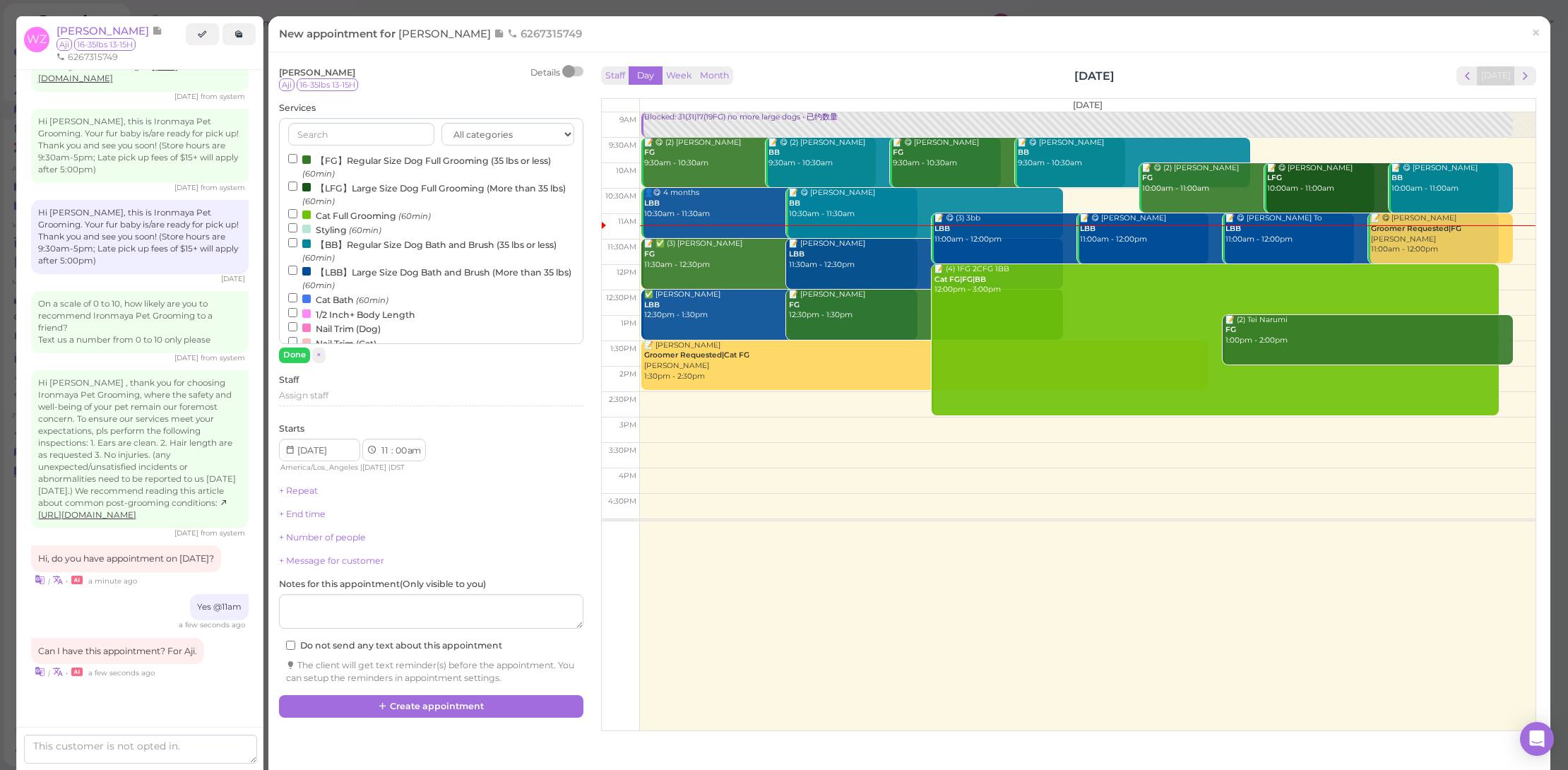
click at [406, 241] on label "【BB】Regular Size Dog Bath and Brush (35 lbs or less) (60min)" at bounding box center [431, 251] width 287 height 27
click at [297, 241] on input "【BB】Regular Size Dog Bath and Brush (35 lbs or less) (60min)" at bounding box center [293, 243] width 9 height 9
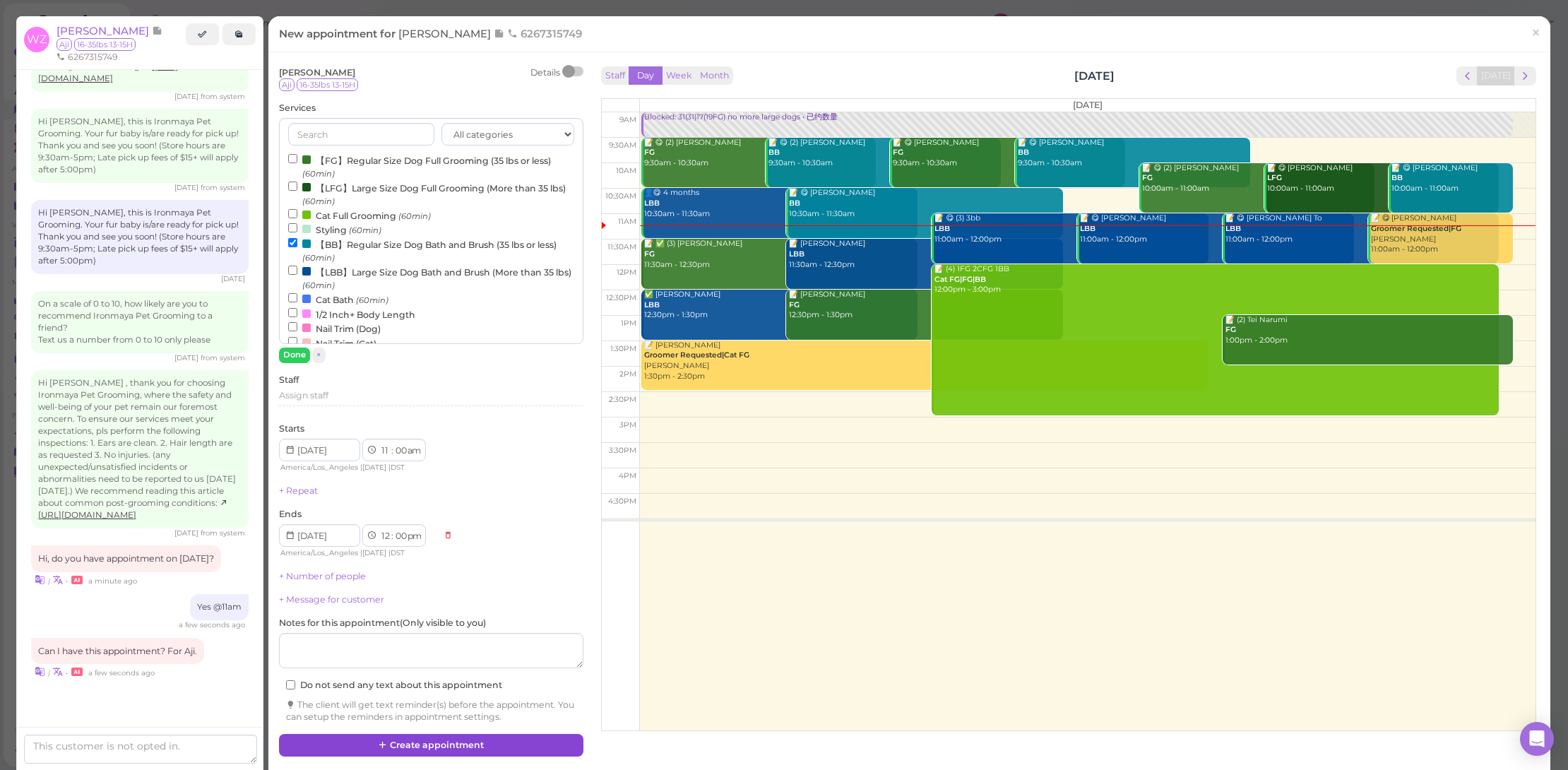
click at [520, 737] on button "Create appointment" at bounding box center [431, 745] width 305 height 23
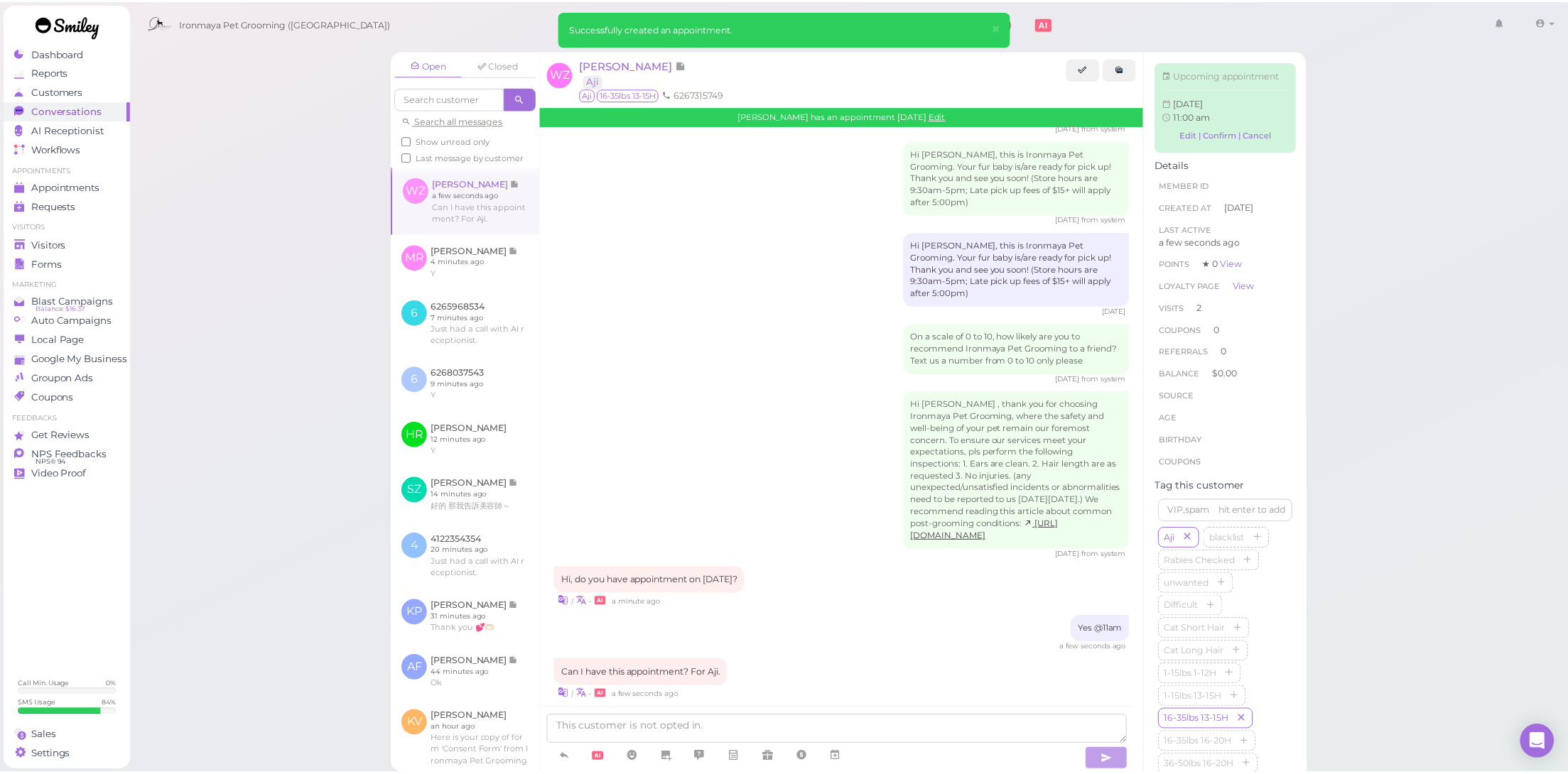
scroll to position [1699, 0]
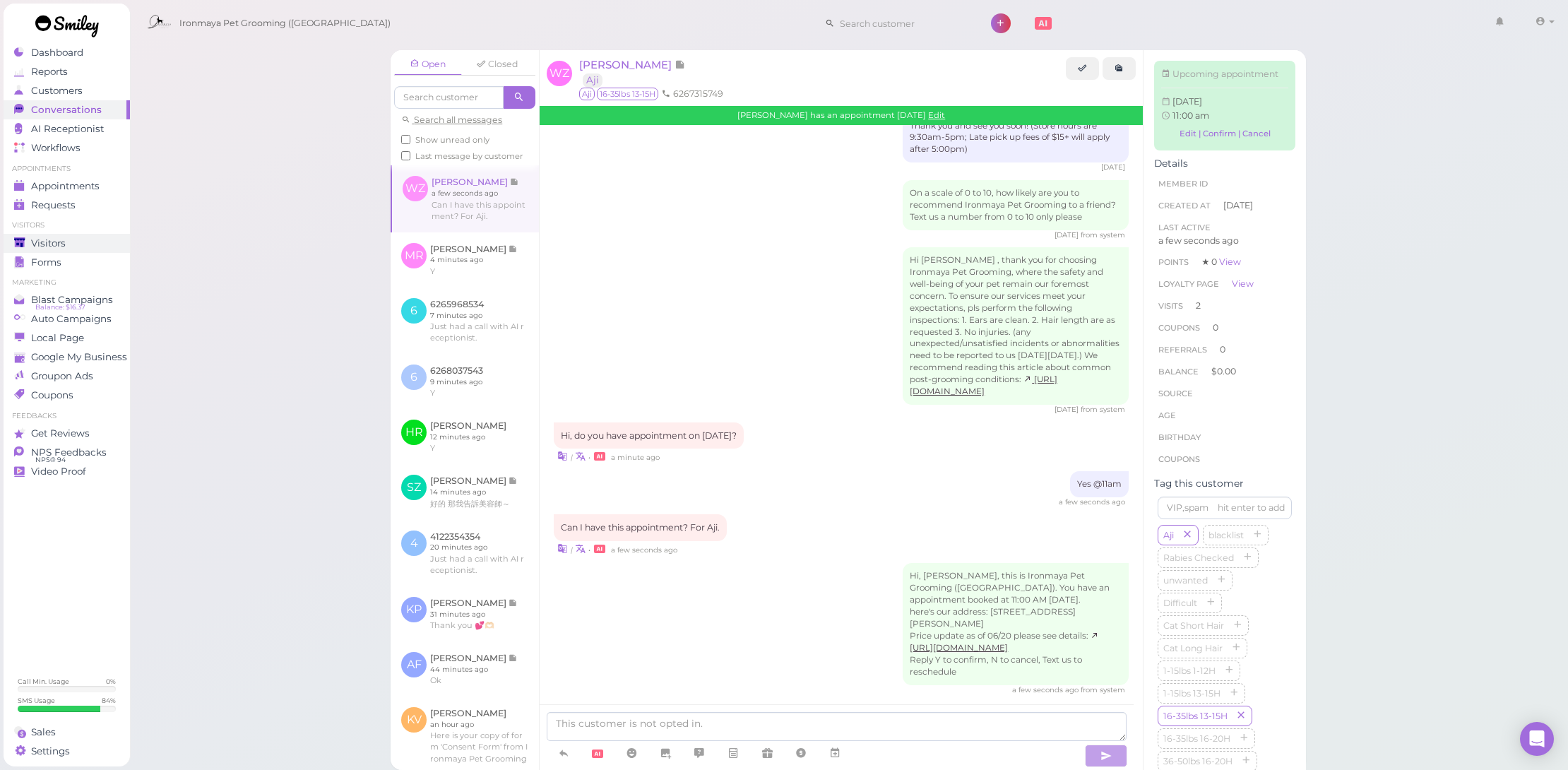
click at [75, 240] on div "Visitors" at bounding box center [64, 243] width 102 height 12
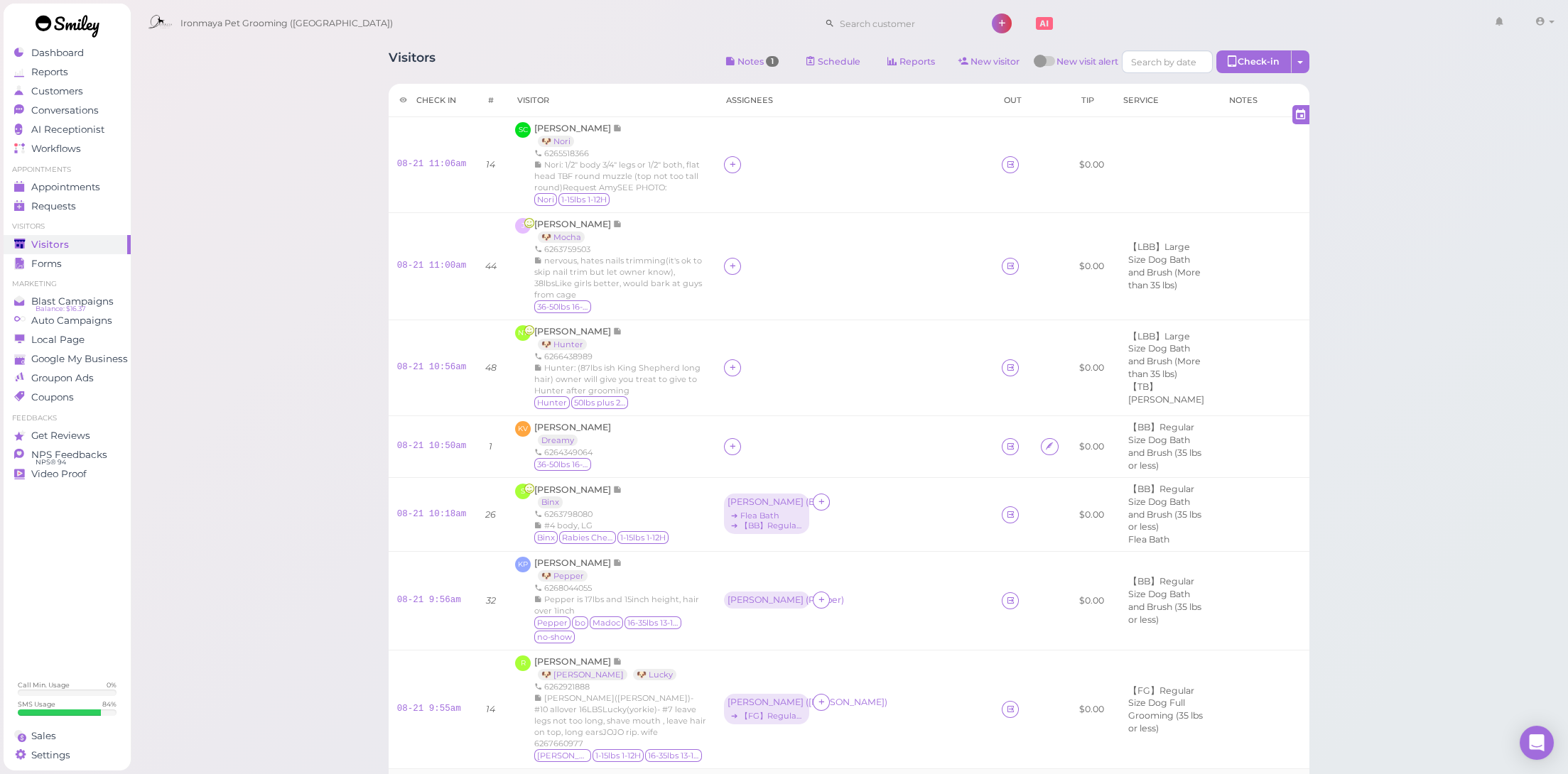
scroll to position [102, 0]
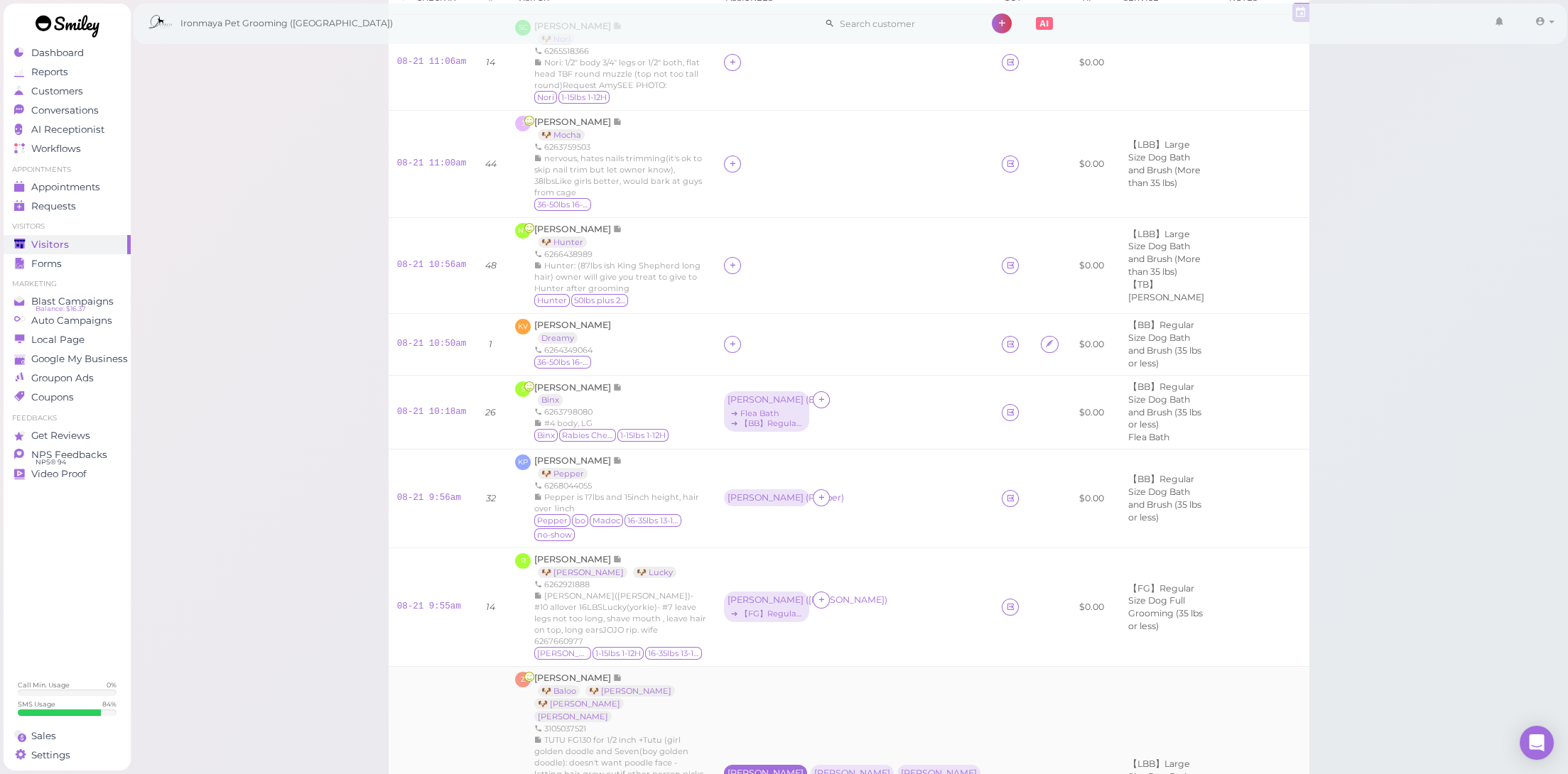
click at [790, 768] on div "[PERSON_NAME]" at bounding box center [765, 773] width 76 height 10
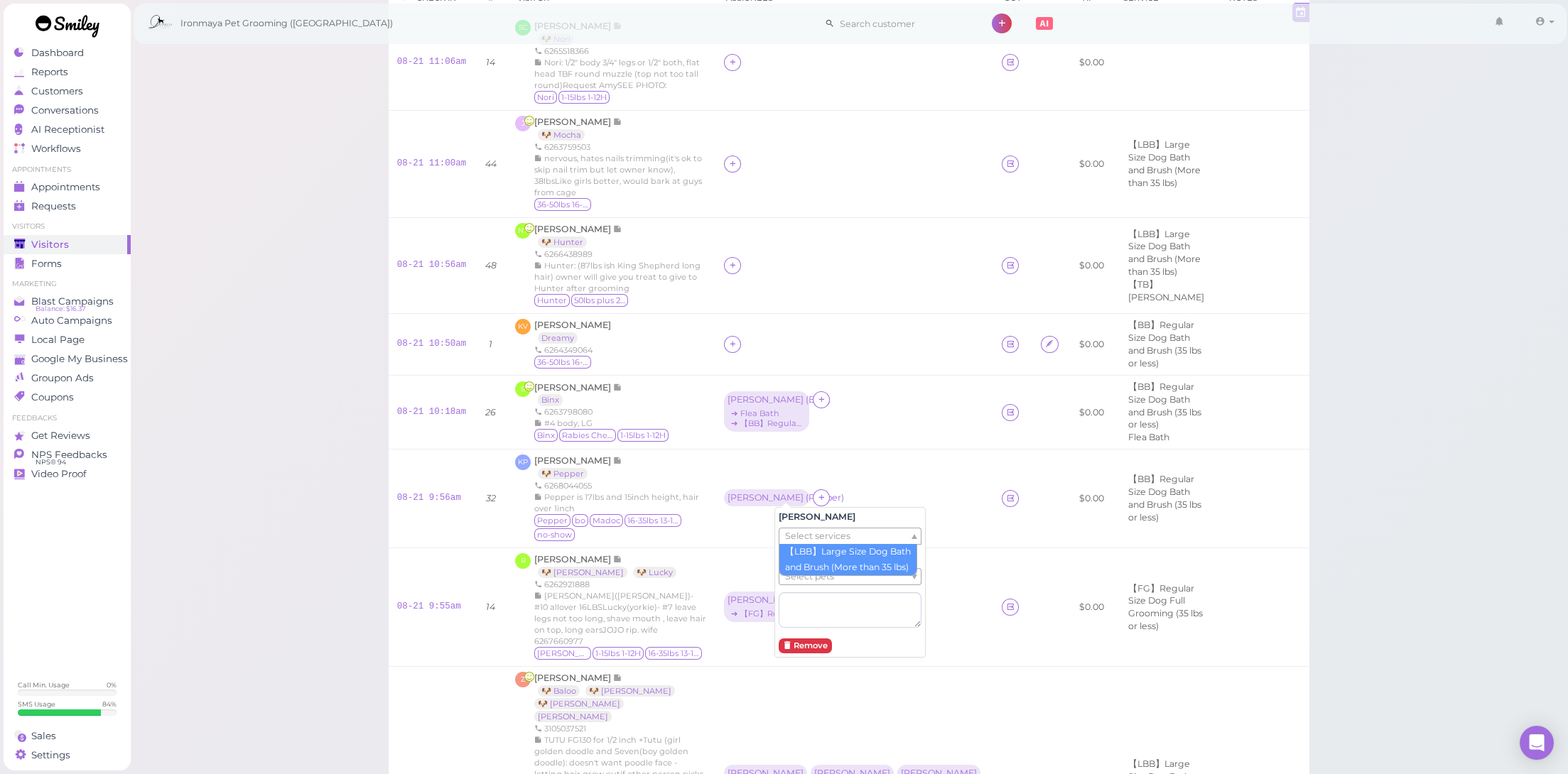
click at [809, 535] on span "Select services" at bounding box center [818, 536] width 65 height 16
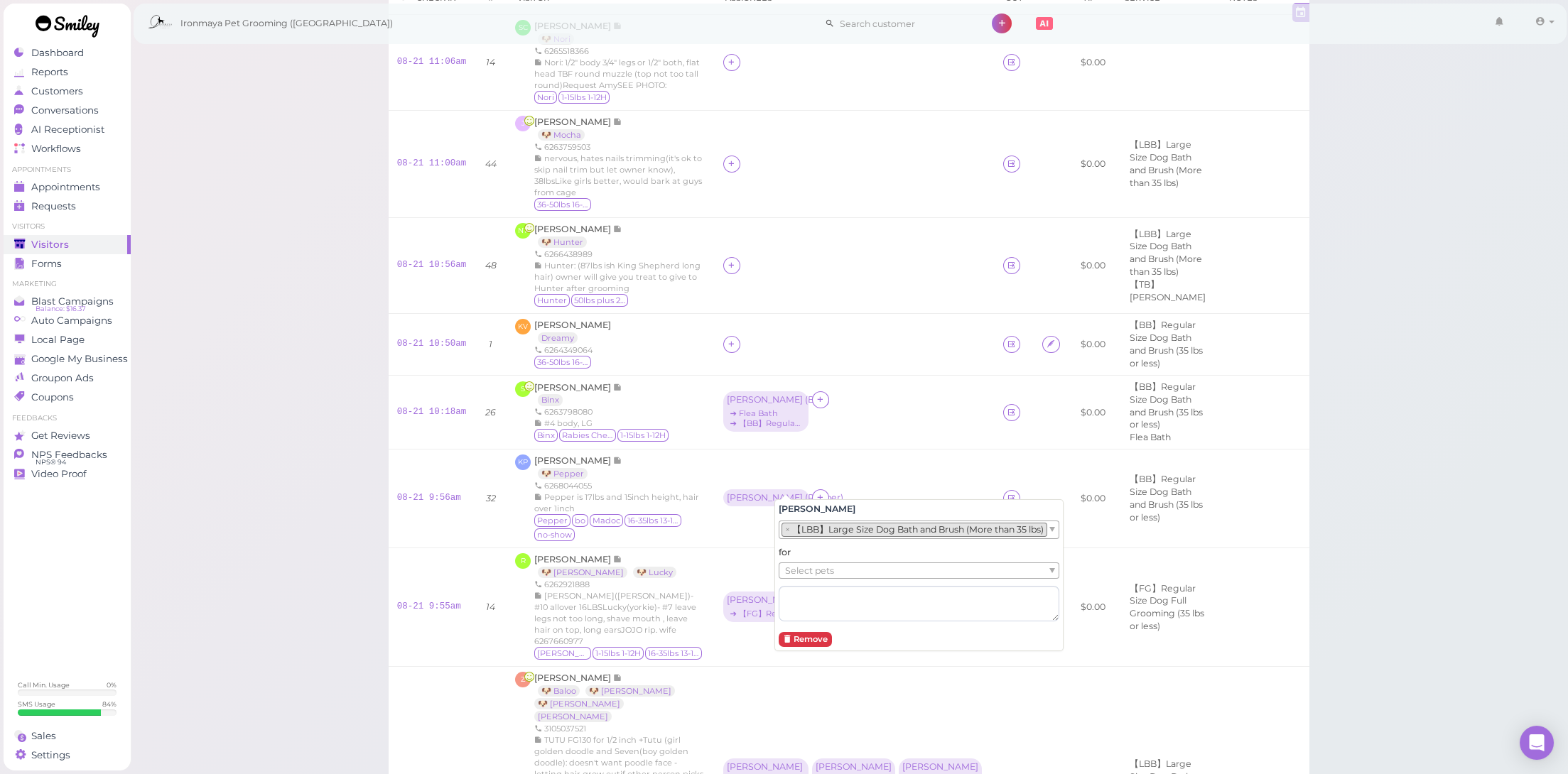
click at [808, 570] on span "Select pets" at bounding box center [809, 571] width 49 height 16
click at [819, 528] on li "× 【LBB】Large Size Dog Bath and Brush (More than 35 lbs)" at bounding box center [914, 527] width 266 height 14
click at [454, 602] on link "08-21 9:55am" at bounding box center [428, 606] width 64 height 10
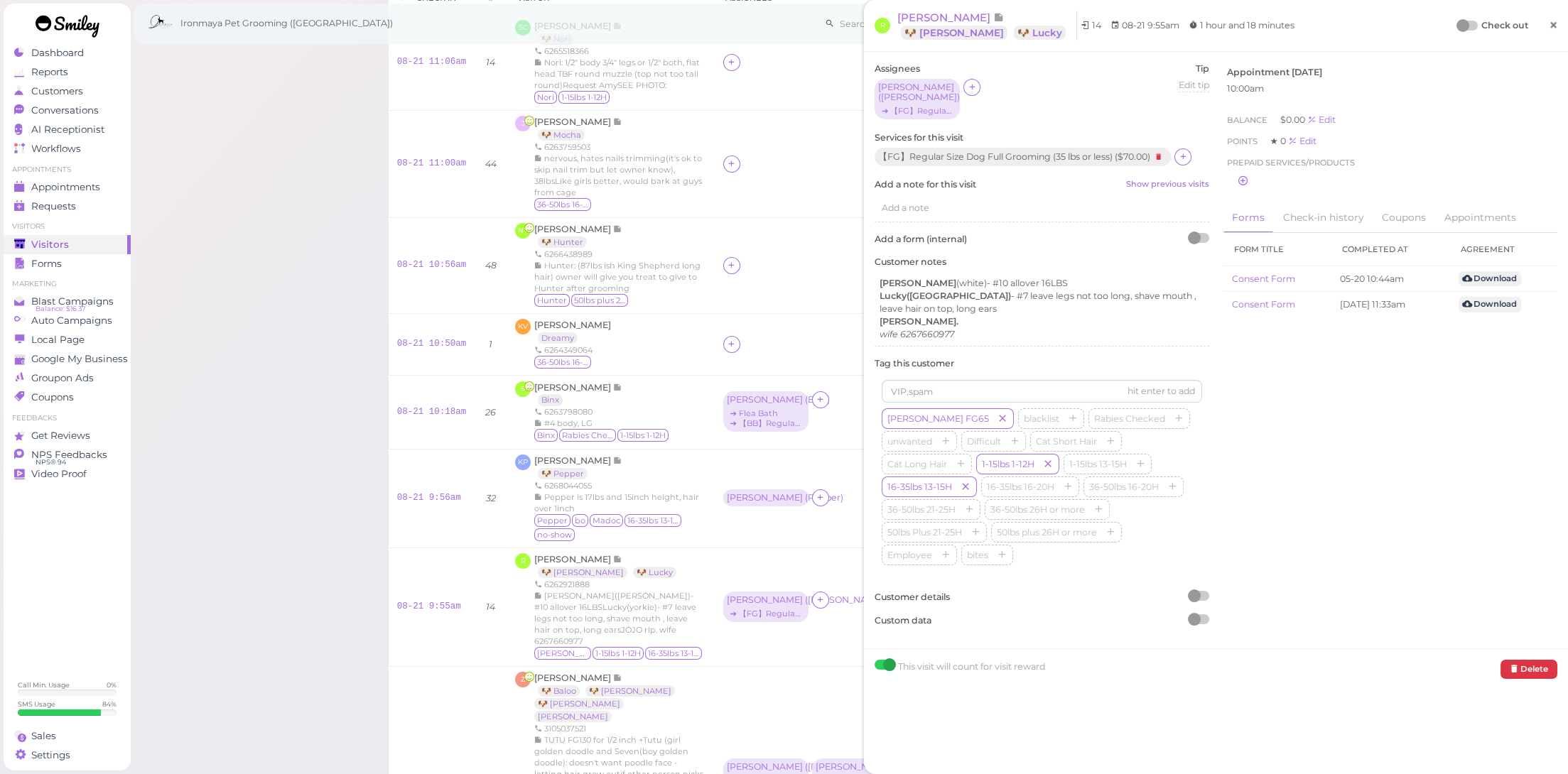
click at [1549, 29] on span "×" at bounding box center [1553, 25] width 9 height 20
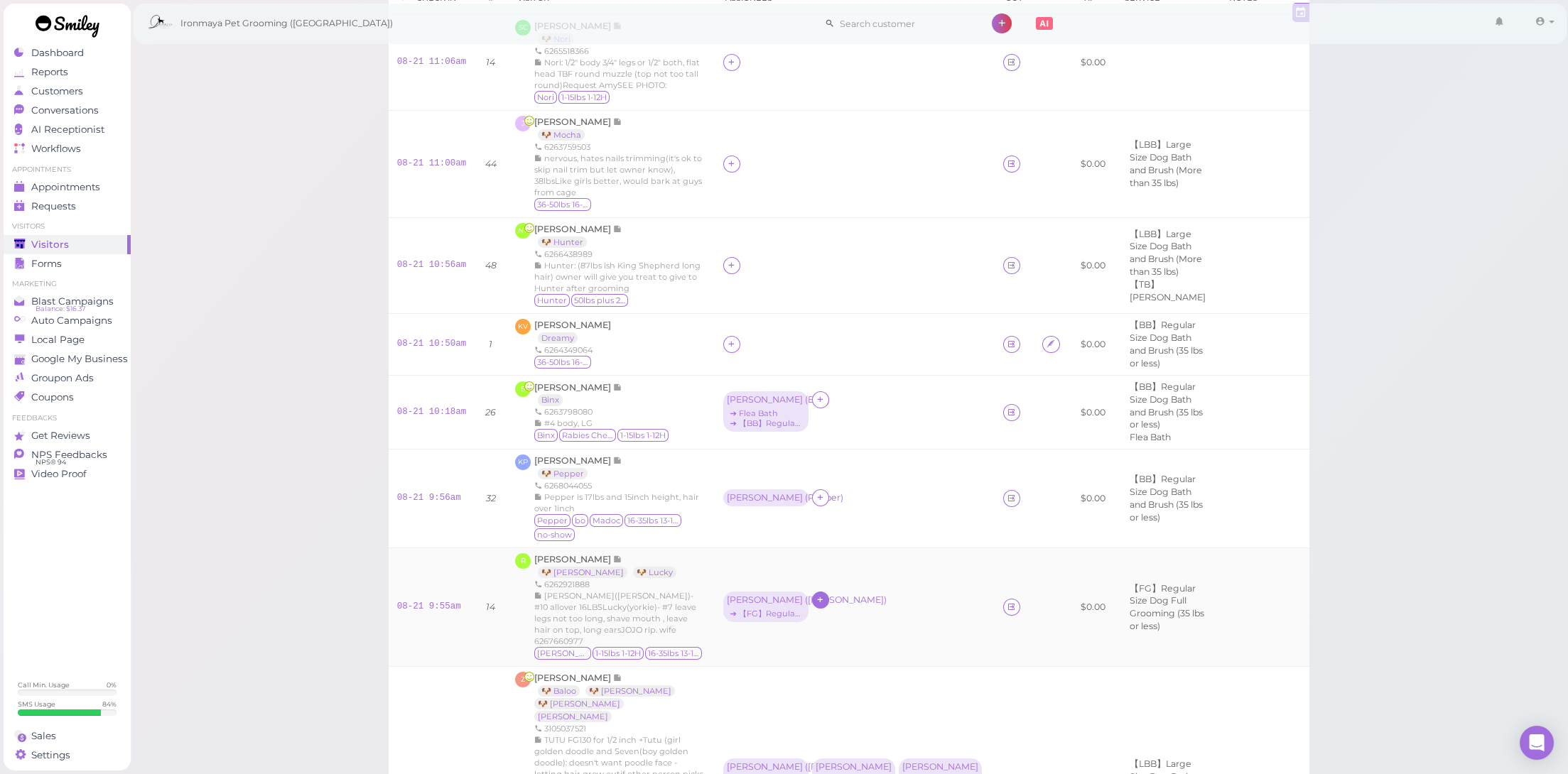
click at [825, 595] on icon at bounding box center [820, 600] width 9 height 11
click at [898, 506] on div "[PERSON_NAME]" at bounding box center [963, 510] width 199 height 28
click at [447, 602] on link "08-21 9:55am" at bounding box center [428, 606] width 64 height 10
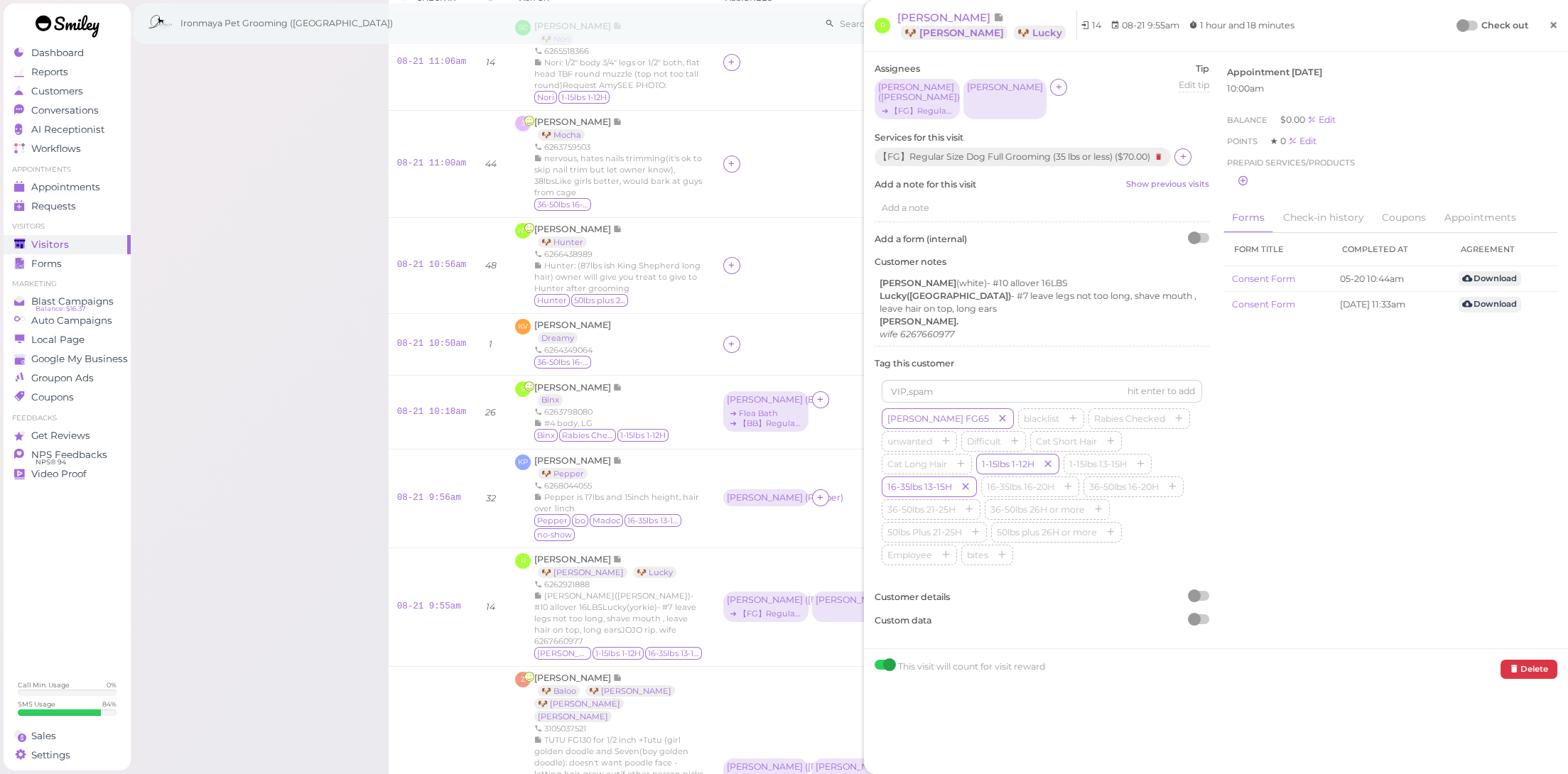
click at [1547, 36] on link "×" at bounding box center [1553, 26] width 27 height 33
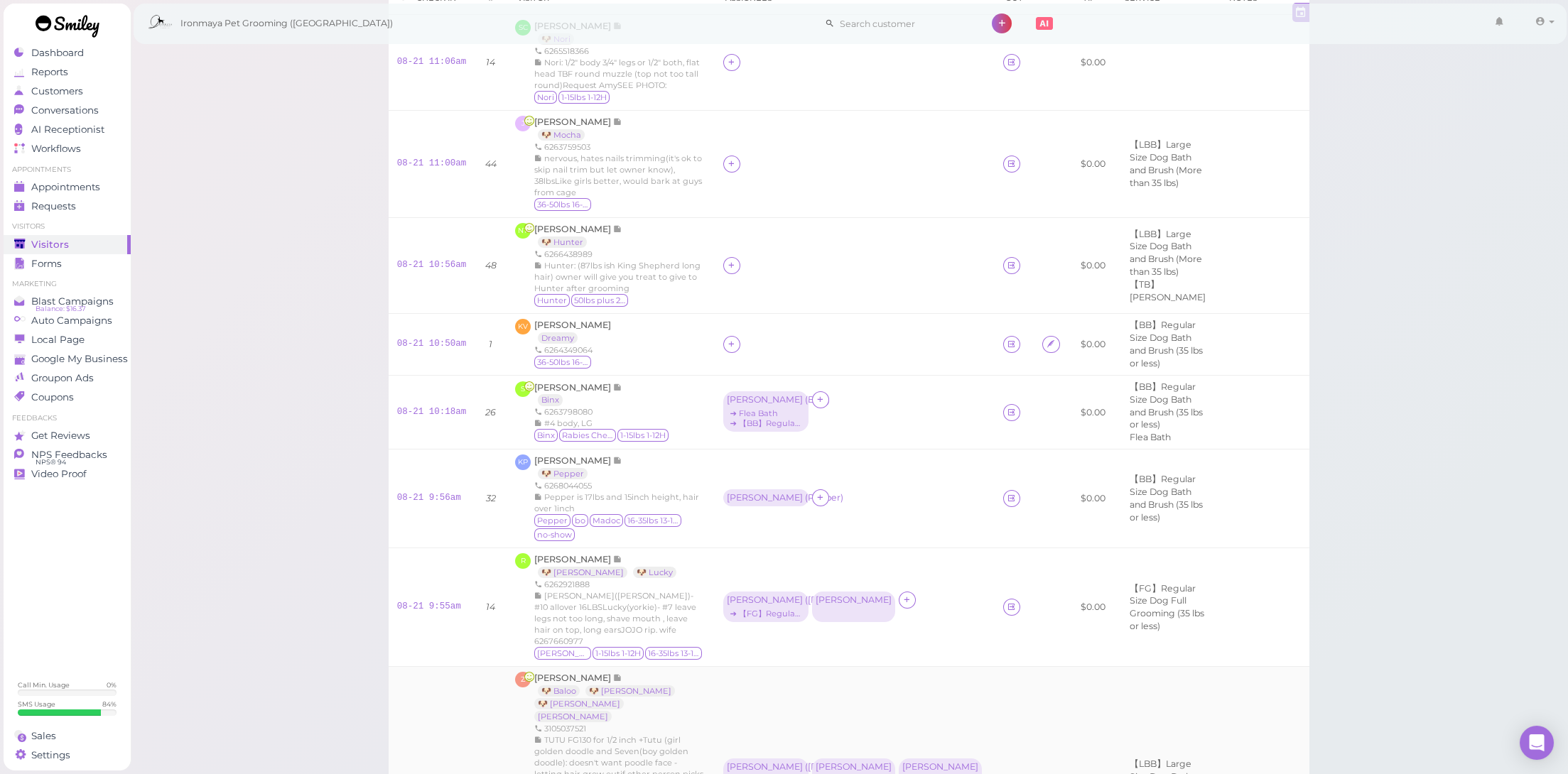
click at [431, 672] on td "08-21 9:53am" at bounding box center [432, 783] width 87 height 232
click at [437, 773] on link "08-21 9:53am" at bounding box center [428, 781] width 64 height 10
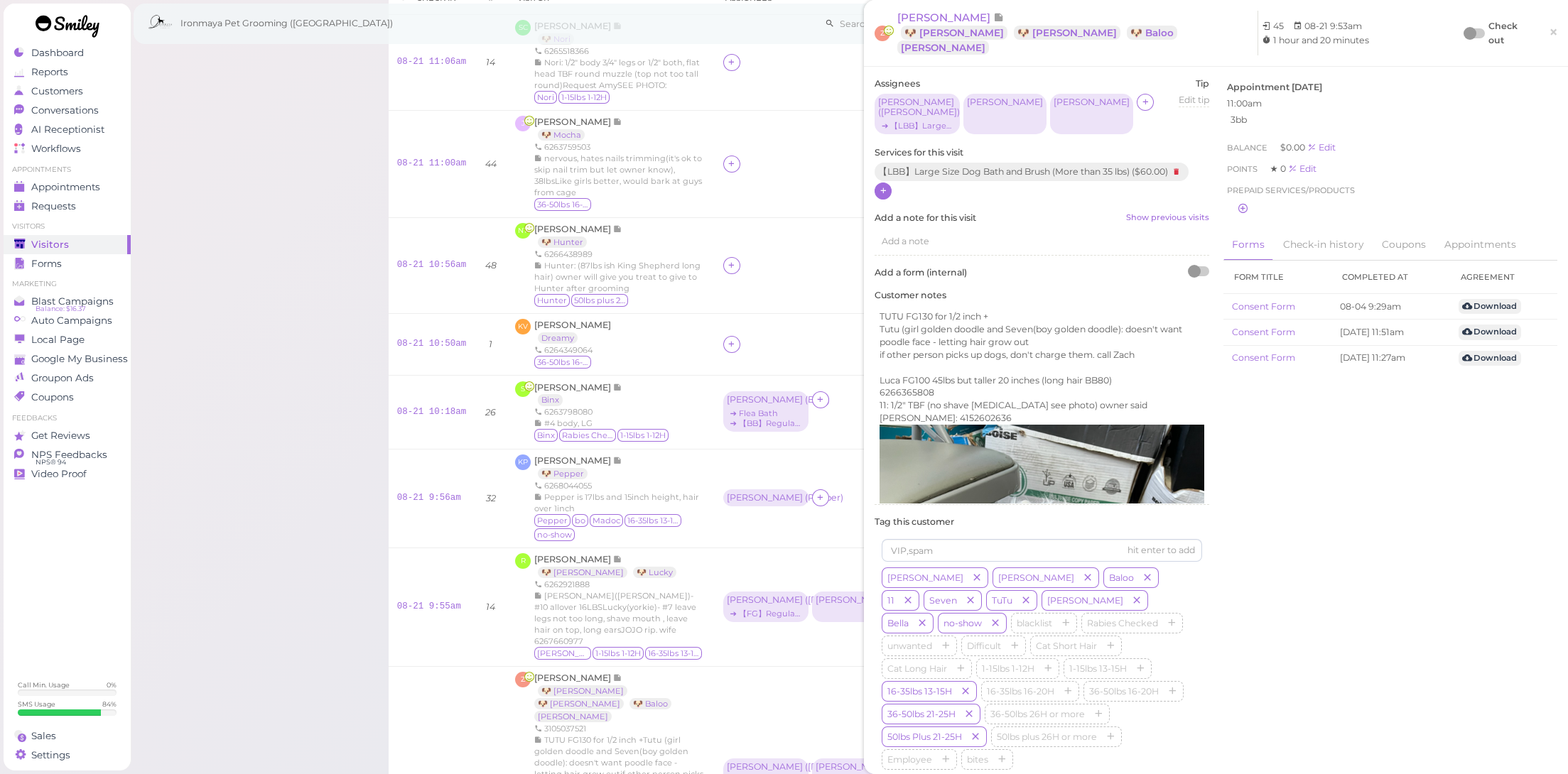
click at [879, 185] on icon at bounding box center [884, 191] width 9 height 11
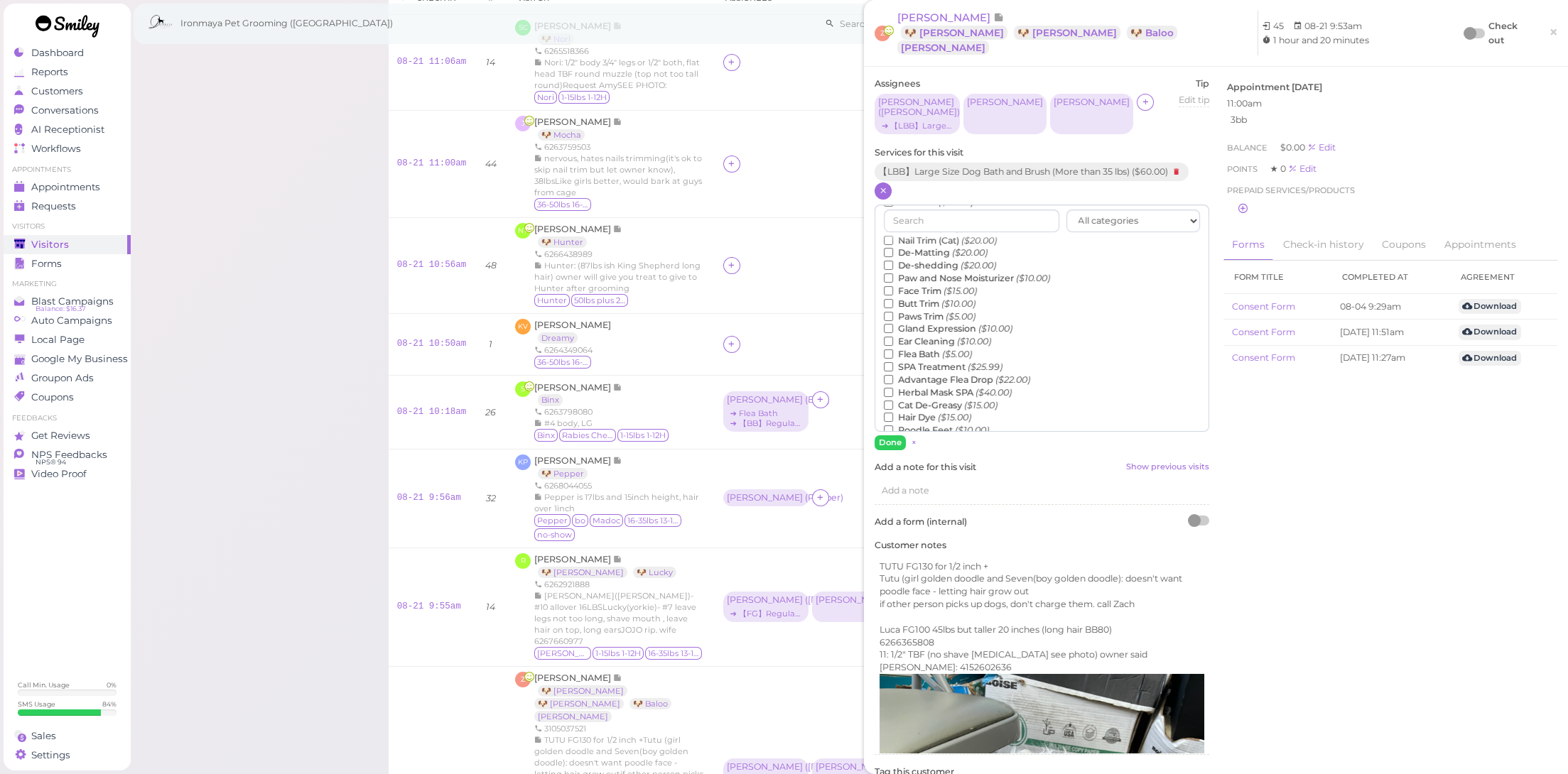
scroll to position [322, 0]
click at [947, 296] on label "【TB】Teeth Brushing ($5.00)" at bounding box center [960, 303] width 153 height 13
click at [893, 297] on input "【TB】Teeth Brushing ($5.00)" at bounding box center [889, 302] width 9 height 9
click at [957, 235] on label "【BB】Regular Size Dog Bath and Brush (35 lbs or less) ($40.00)" at bounding box center [1031, 241] width 295 height 13
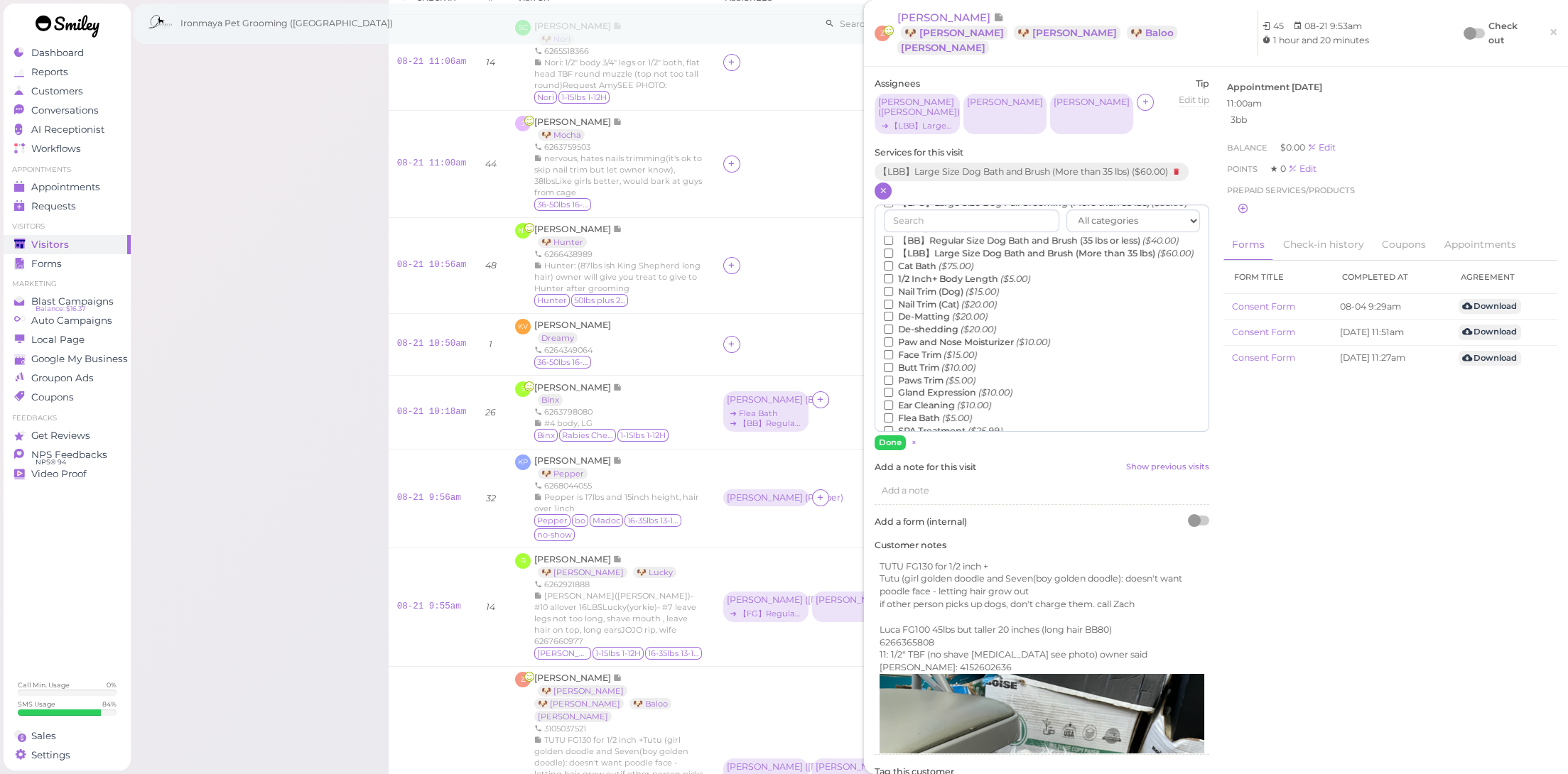
click at [893, 236] on input "【BB】Regular Size Dog Bath and Brush (35 lbs or less) ($40.00)" at bounding box center [889, 240] width 9 height 9
drag, startPoint x: 891, startPoint y: 412, endPoint x: 903, endPoint y: 399, distance: 17.7
click at [891, 435] on button "Done" at bounding box center [890, 443] width 31 height 15
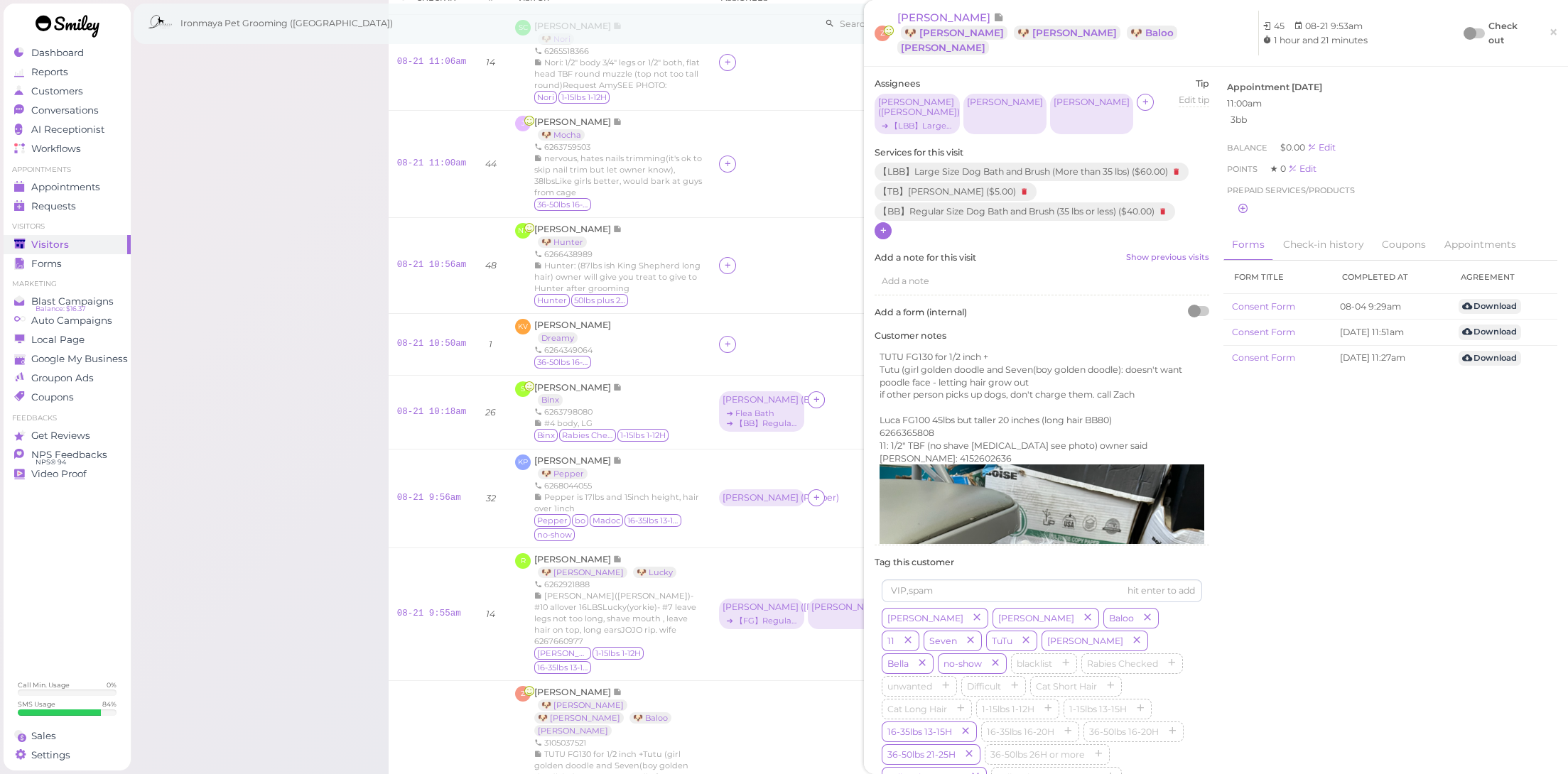
drag, startPoint x: 1542, startPoint y: 20, endPoint x: 1535, endPoint y: 37, distance: 18.4
click at [1549, 23] on span "×" at bounding box center [1553, 33] width 9 height 20
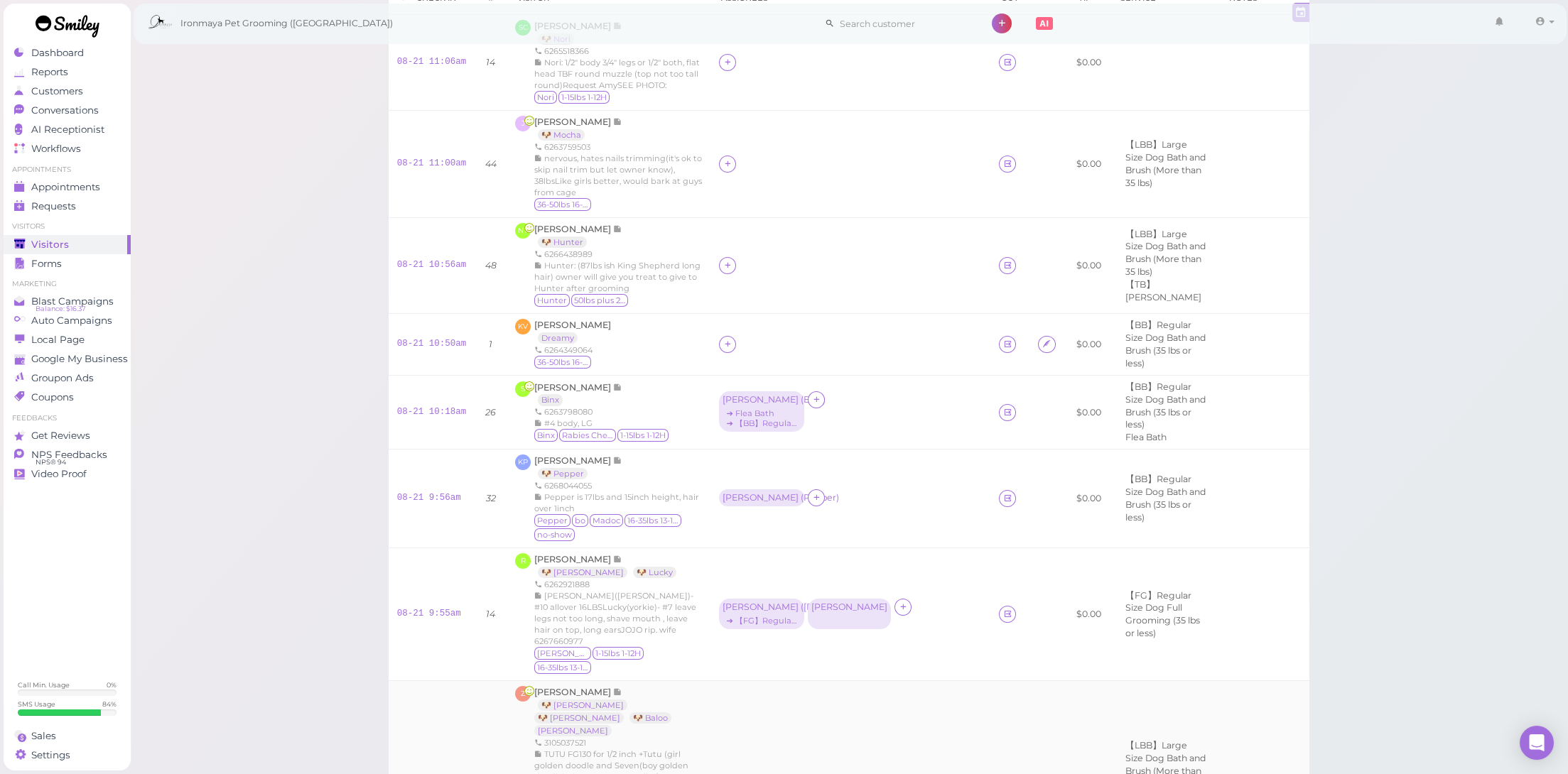
click at [779, 773] on div "Cody ( Luka )" at bounding box center [761, 787] width 78 height 10
click at [855, 564] on li "× 【LBB】Large Size Dog Bath and Brush (More than 35 lbs)" at bounding box center [885, 569] width 266 height 14
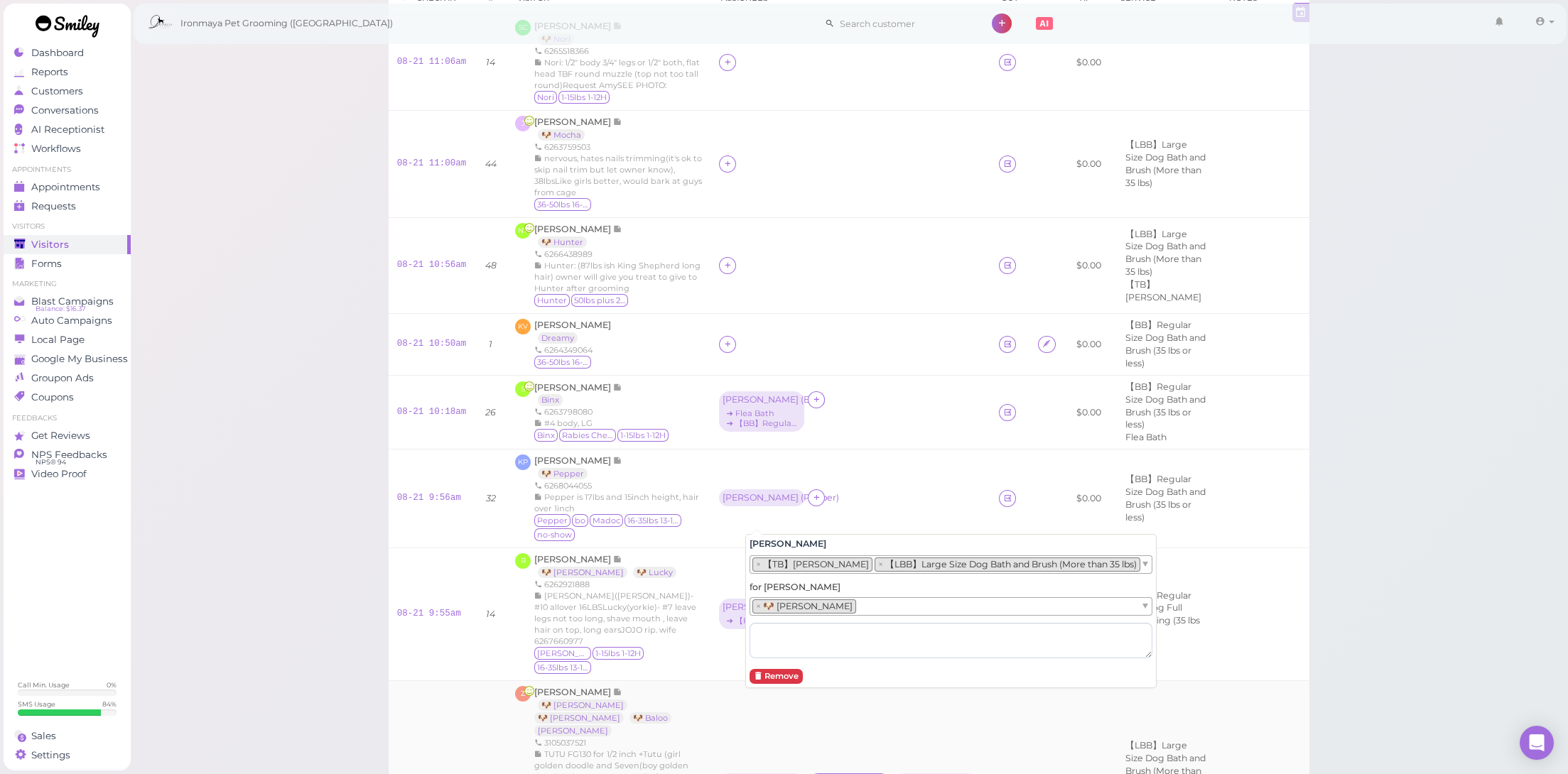
click at [848, 773] on div "[PERSON_NAME]" at bounding box center [849, 781] width 76 height 10
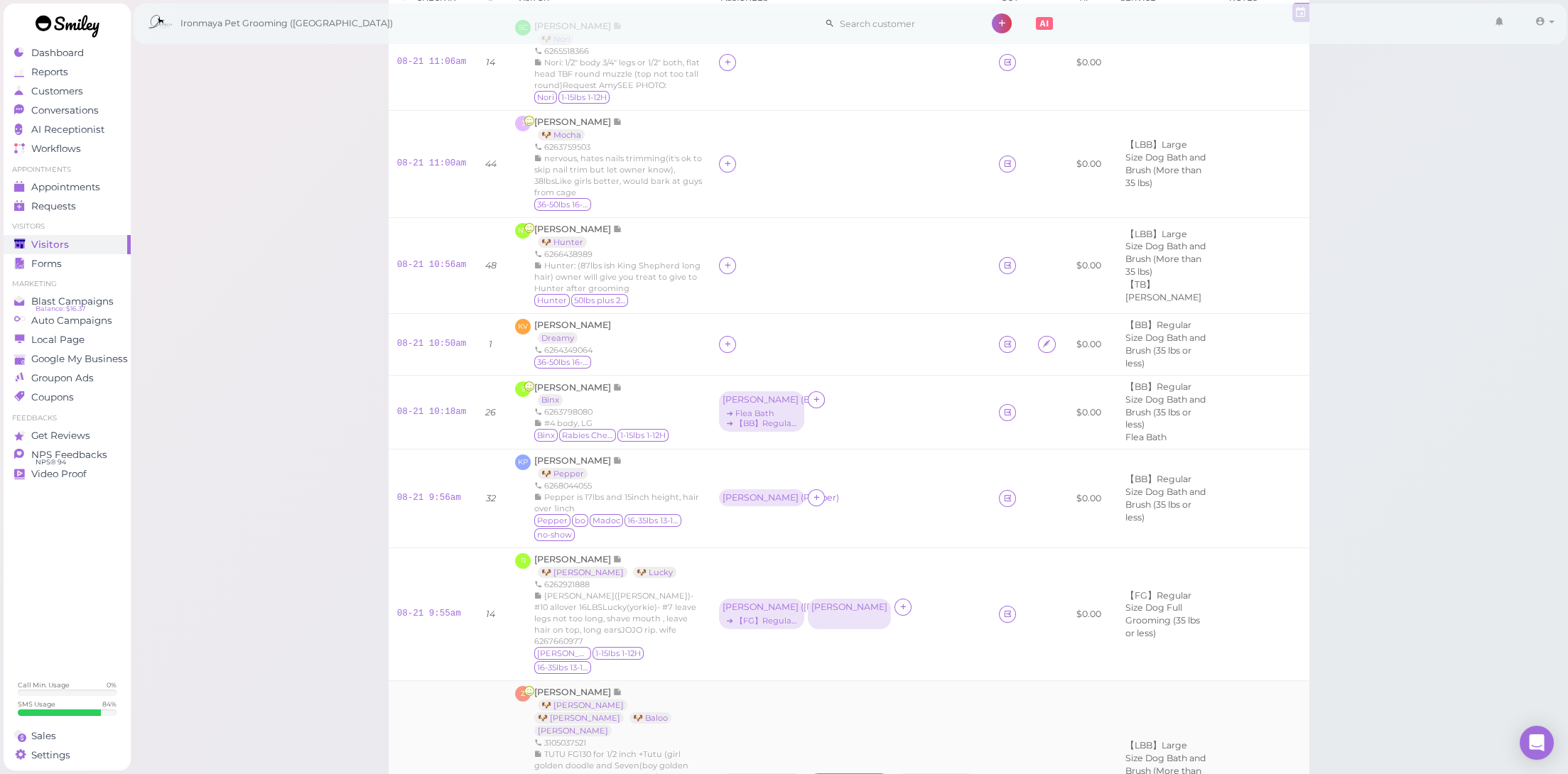
click at [848, 773] on div "[PERSON_NAME]" at bounding box center [849, 781] width 76 height 10
click at [832, 560] on ul "Select services" at bounding box center [815, 566] width 130 height 16
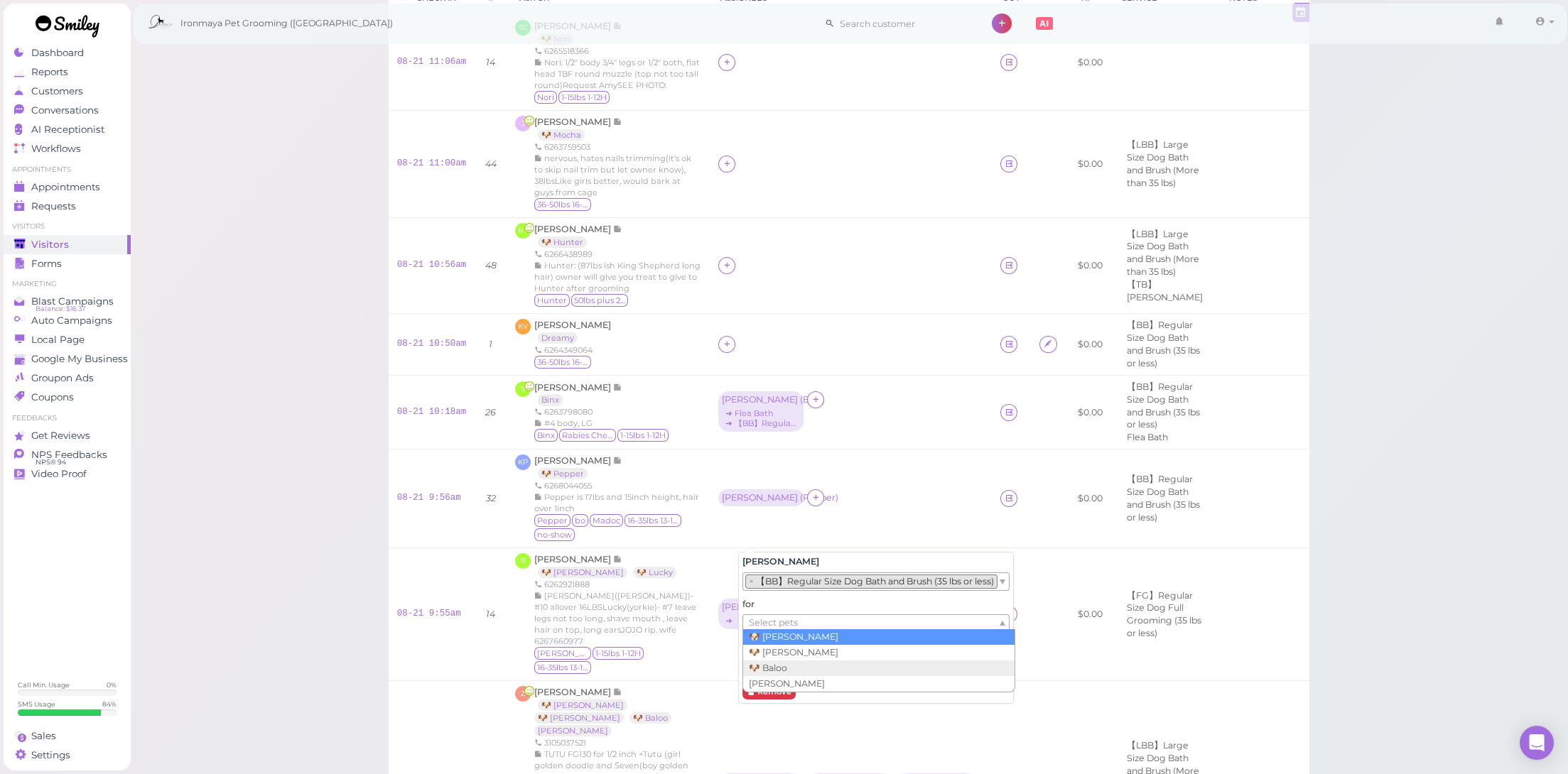
click at [826, 615] on ul "Select pets" at bounding box center [870, 622] width 254 height 16
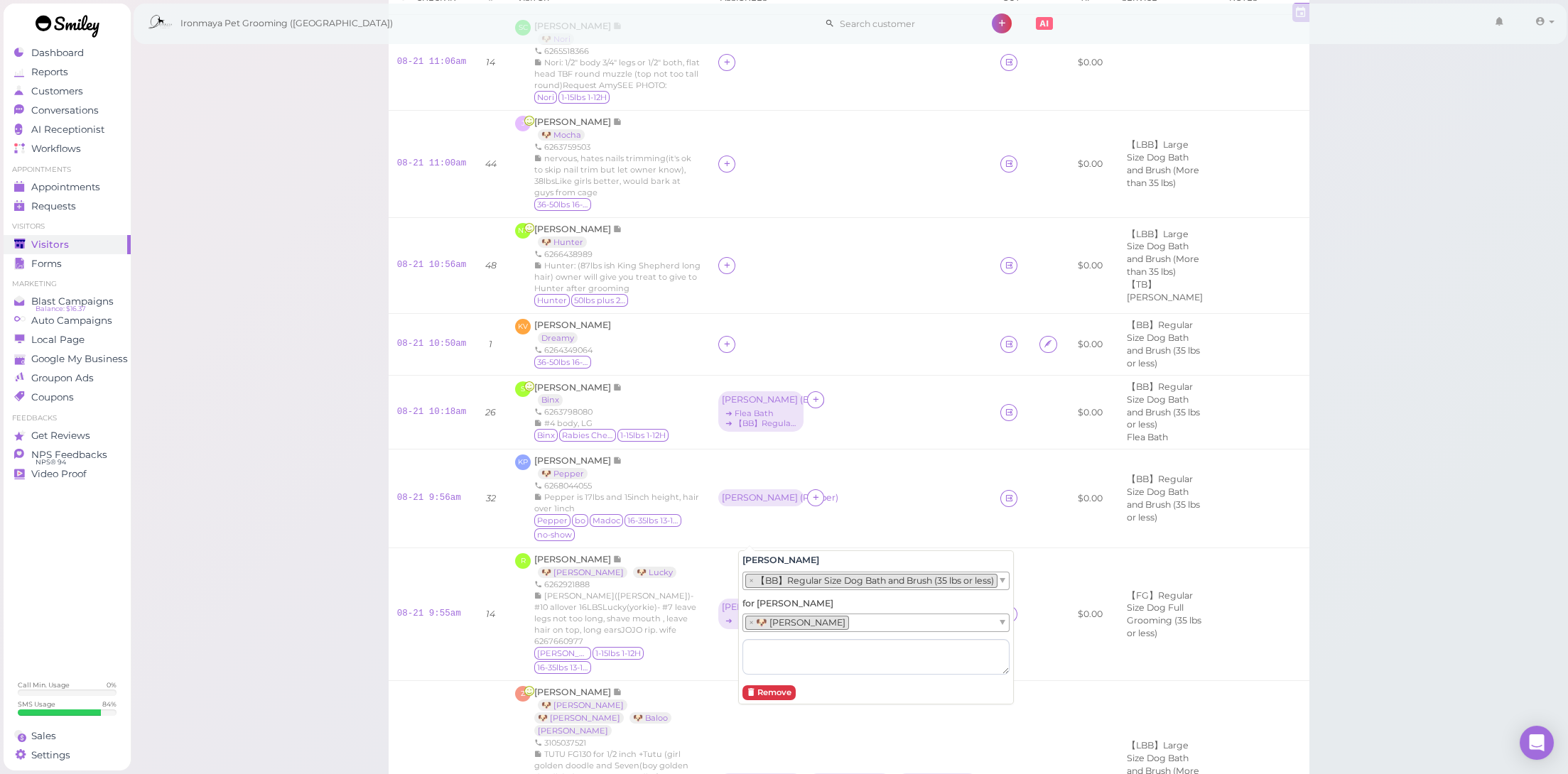
click at [842, 580] on li "× 【BB】Regular Size Dog Bath and Brush (35 lbs or less)" at bounding box center [872, 581] width 252 height 14
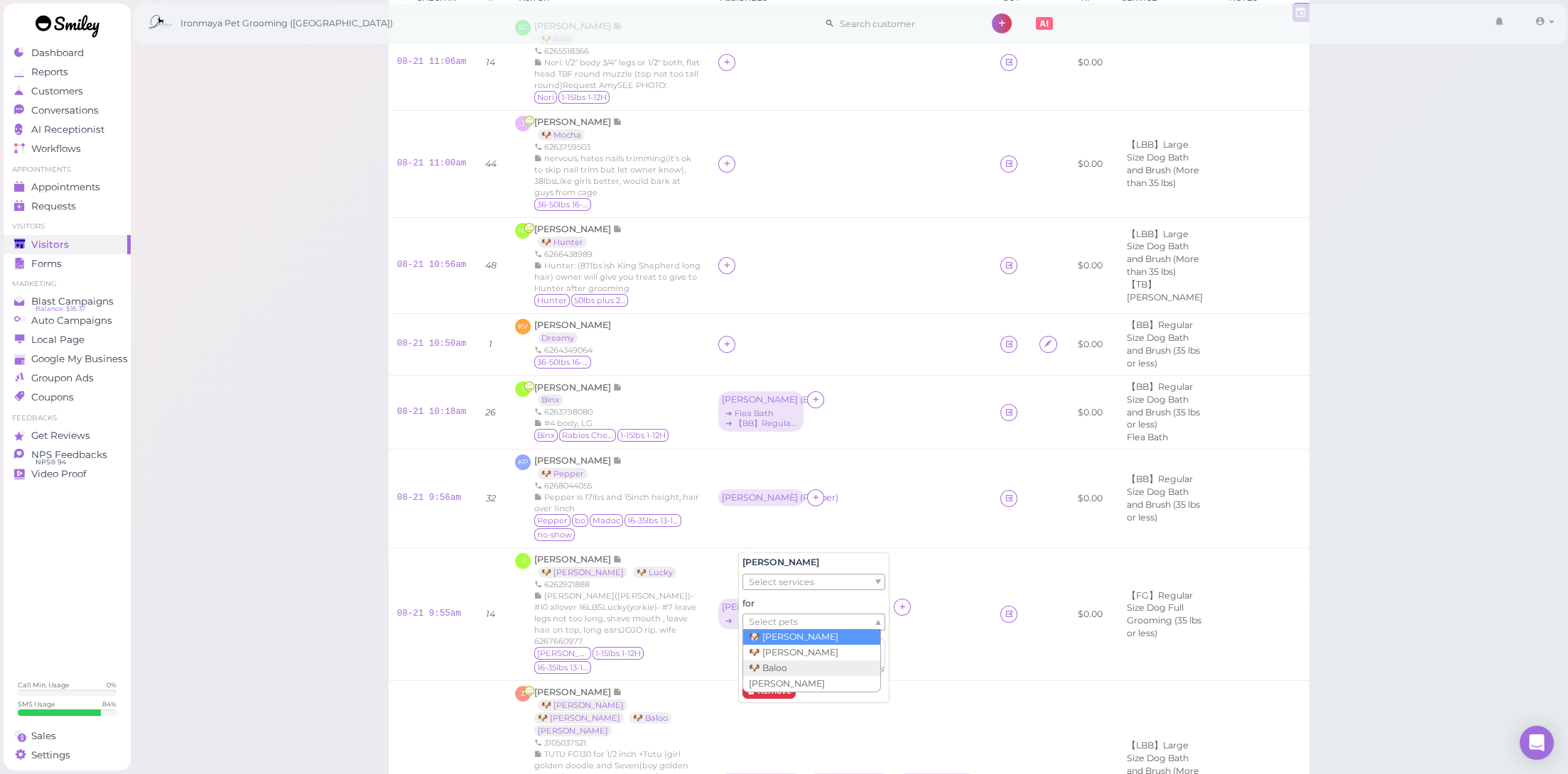
click at [789, 620] on span "Select pets" at bounding box center [772, 622] width 49 height 16
click at [797, 583] on span "Select services" at bounding box center [781, 581] width 65 height 16
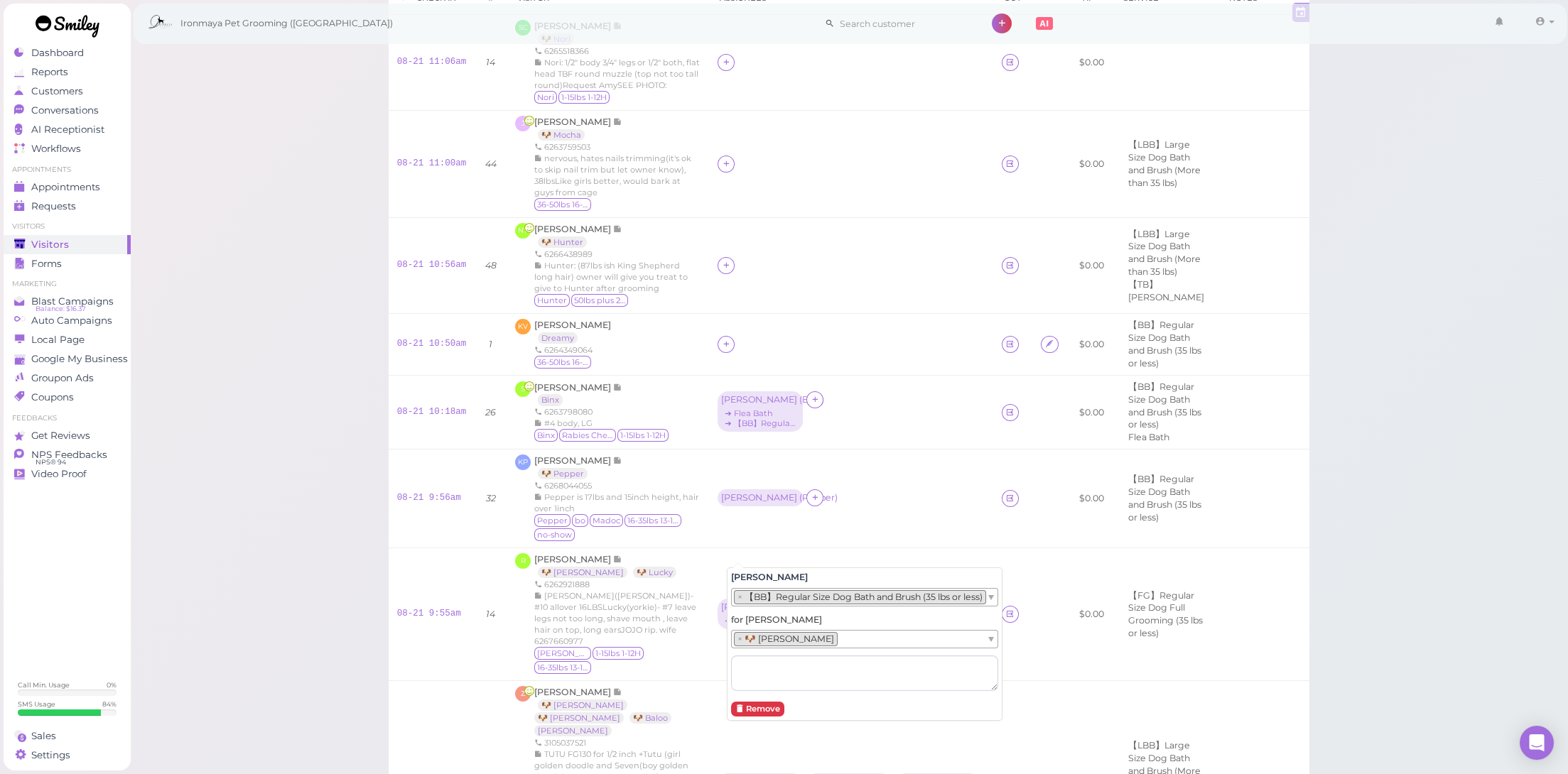
click at [808, 593] on li "× 【BB】Regular Size Dog Bath and Brush (35 lbs or less)" at bounding box center [860, 596] width 252 height 14
drag, startPoint x: 807, startPoint y: 615, endPoint x: 819, endPoint y: 588, distance: 29.5
click at [848, 552] on td "Emma ( Justin ) ➔ 【FG】Regular Size Dog Full Grooming (35 lbs or less) Erin" at bounding box center [851, 615] width 285 height 133
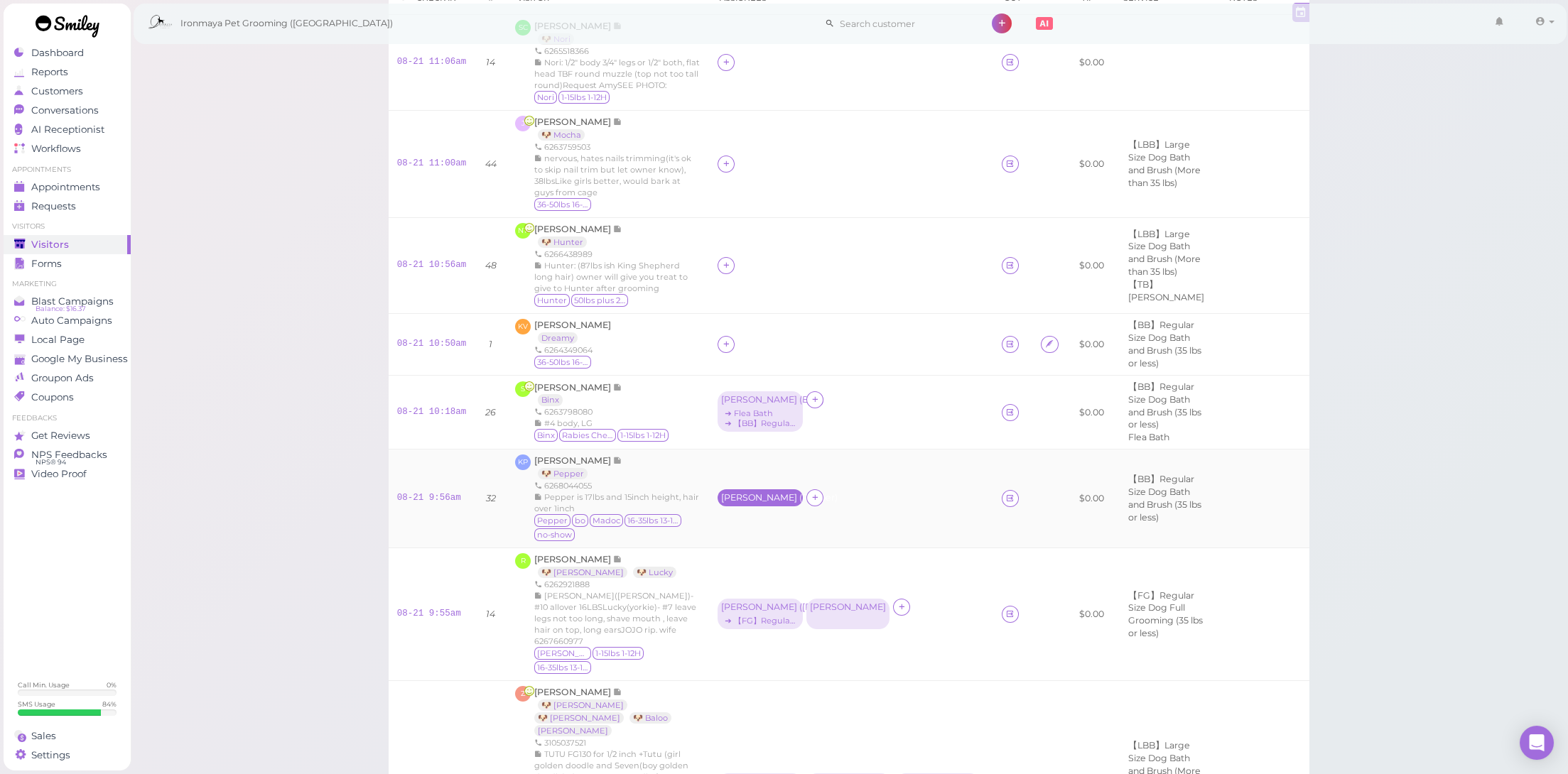
click at [767, 494] on div "Emma ( Pepper )" at bounding box center [760, 498] width 78 height 10
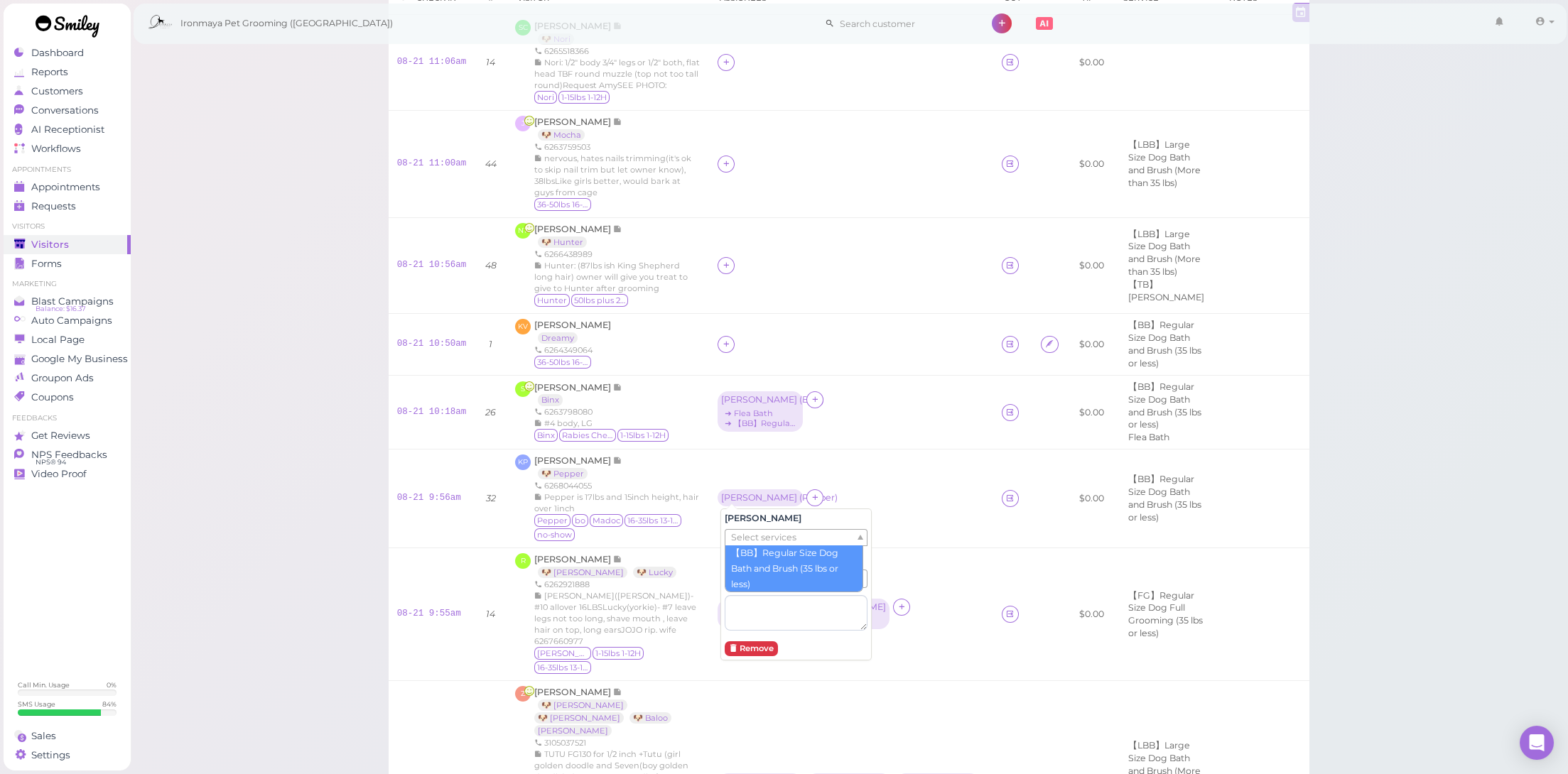
click at [765, 531] on span "Select services" at bounding box center [763, 537] width 65 height 16
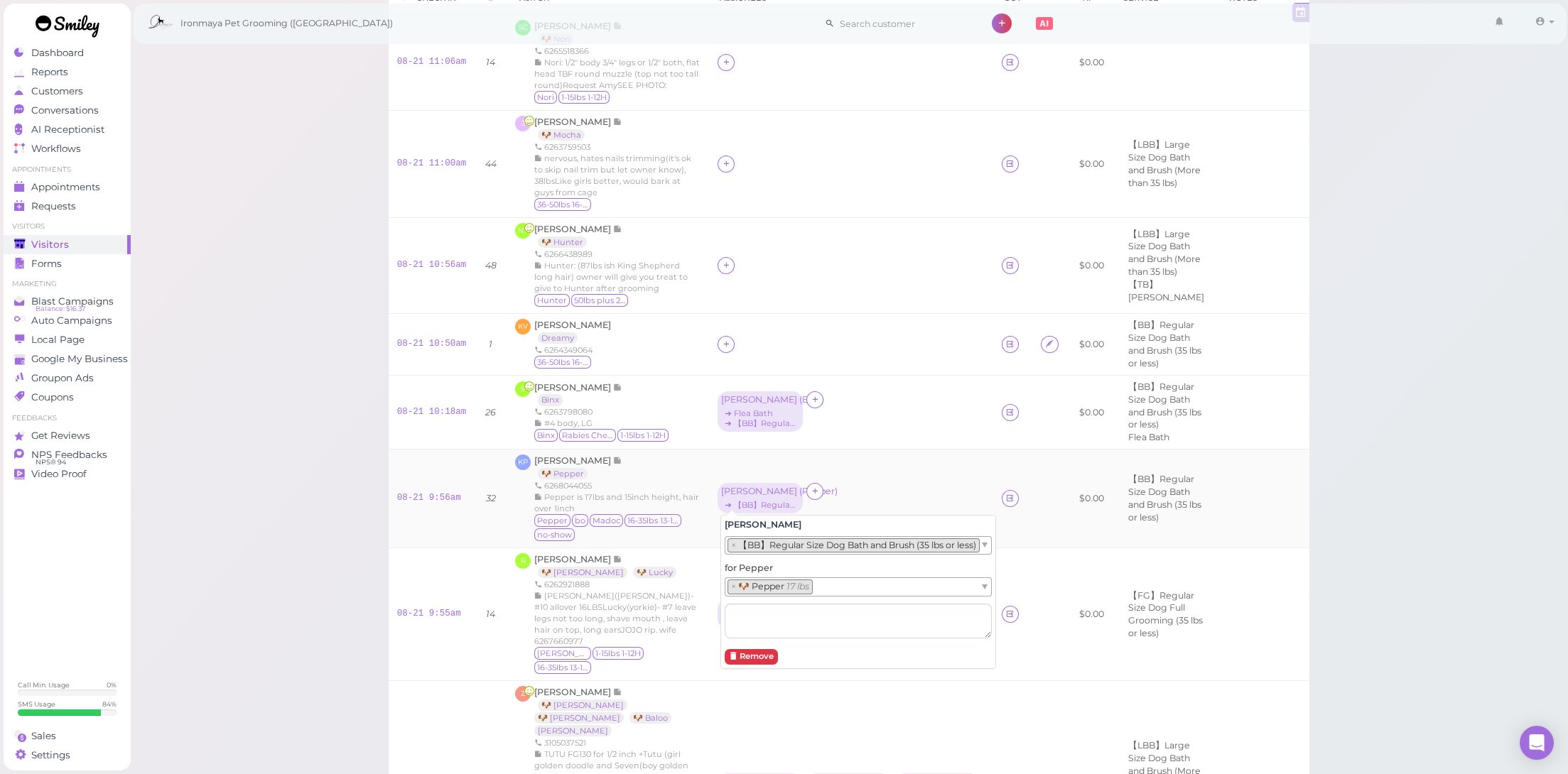
click at [923, 483] on div "Emma ( Pepper ) ➔ 【BB】Regular Size Dog Bath and Brush (35 lbs or less)" at bounding box center [851, 499] width 267 height 32
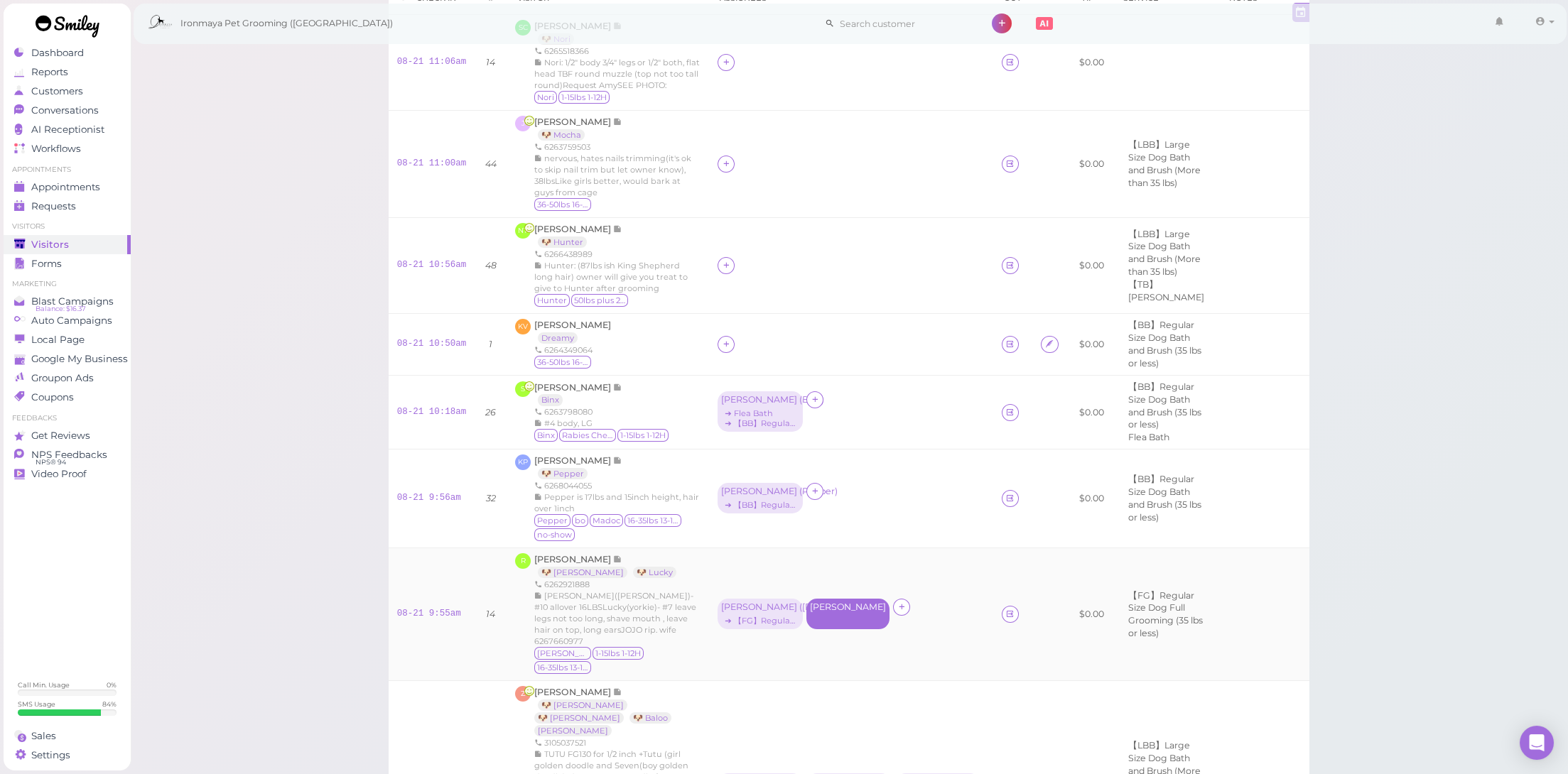
click at [820, 602] on div "[PERSON_NAME]" at bounding box center [848, 606] width 76 height 10
drag, startPoint x: 811, startPoint y: 635, endPoint x: 810, endPoint y: 642, distance: 7.1
click at [811, 636] on div "Erin Select services for Select pets Remove" at bounding box center [796, 692] width 151 height 151
drag, startPoint x: 810, startPoint y: 642, endPoint x: 807, endPoint y: 650, distance: 8.5
click at [810, 642] on ul "Select services" at bounding box center [790, 646] width 130 height 16
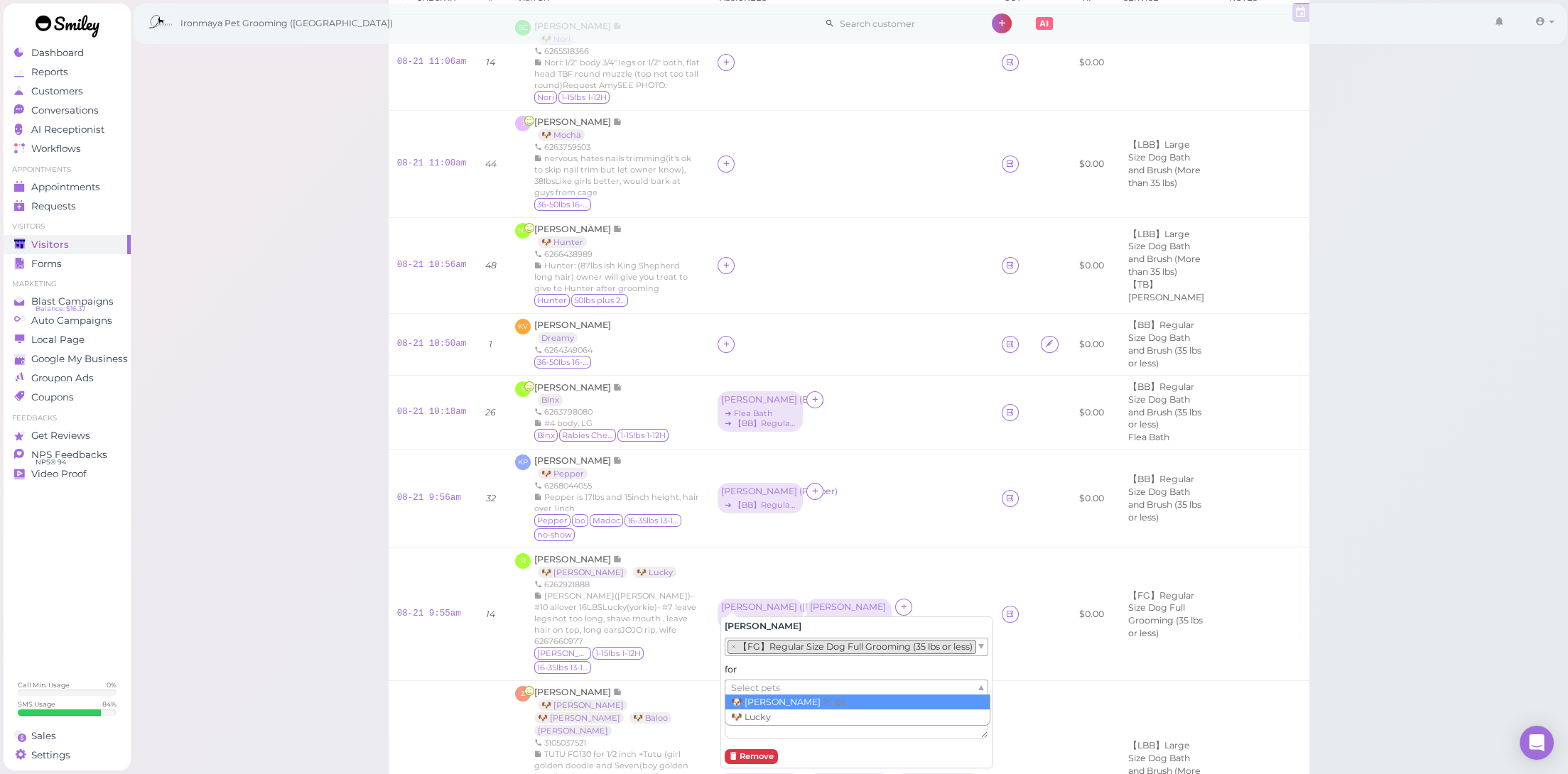
click at [800, 685] on ul "Select pets" at bounding box center [851, 687] width 250 height 16
drag, startPoint x: 808, startPoint y: 700, endPoint x: 809, endPoint y: 714, distance: 14.0
click at [913, 509] on td "Emma ( Pepper ) ➔ 【BB】Regular Size Dog Bath and Brush (35 lbs or less)" at bounding box center [851, 498] width 285 height 98
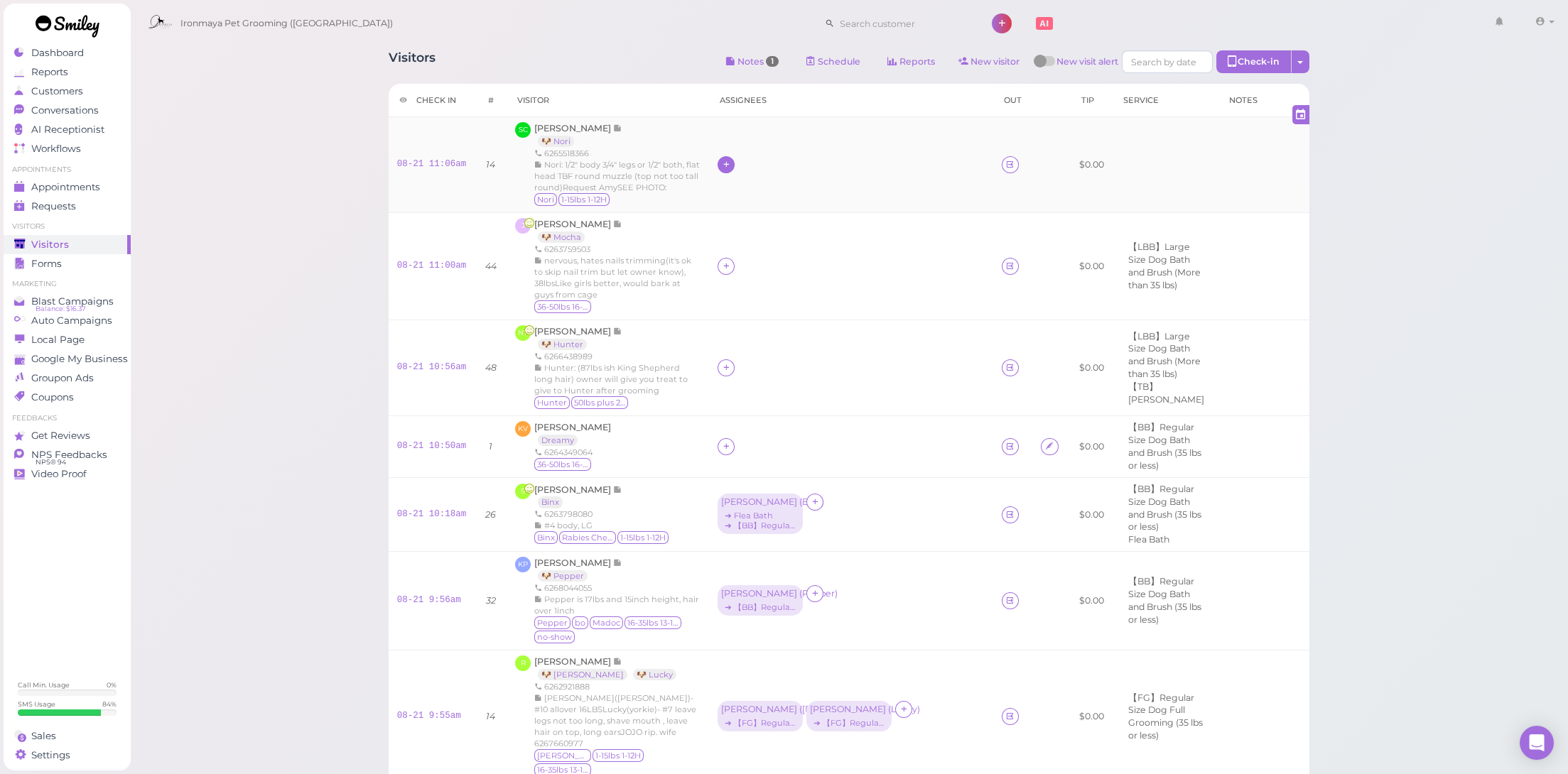
click at [726, 168] on icon at bounding box center [726, 165] width 9 height 11
click at [751, 223] on div "[PERSON_NAME]" at bounding box center [820, 226] width 199 height 28
click at [443, 163] on link "08-21 11:06am" at bounding box center [432, 164] width 70 height 10
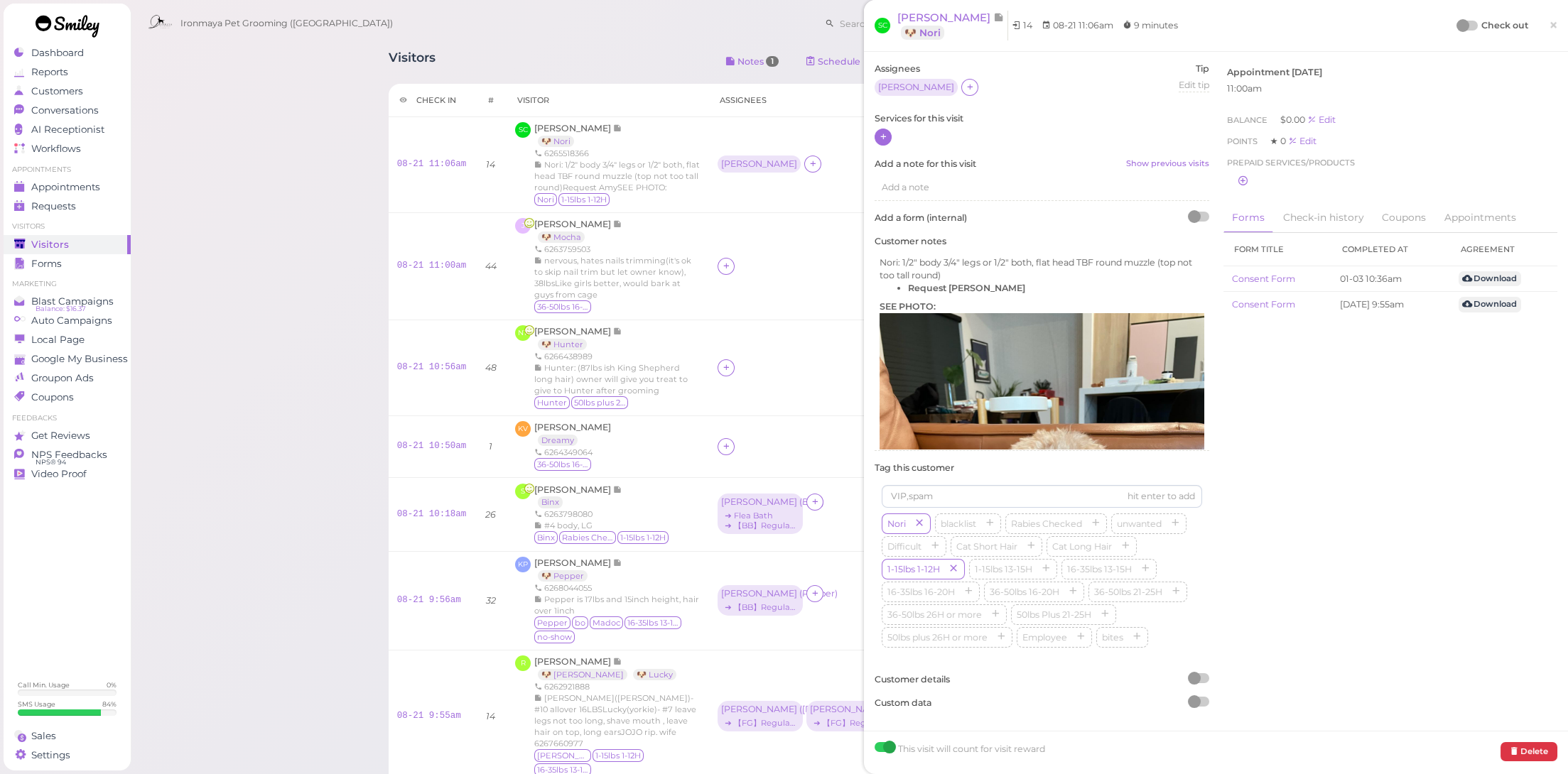
click at [886, 138] on icon at bounding box center [884, 137] width 9 height 11
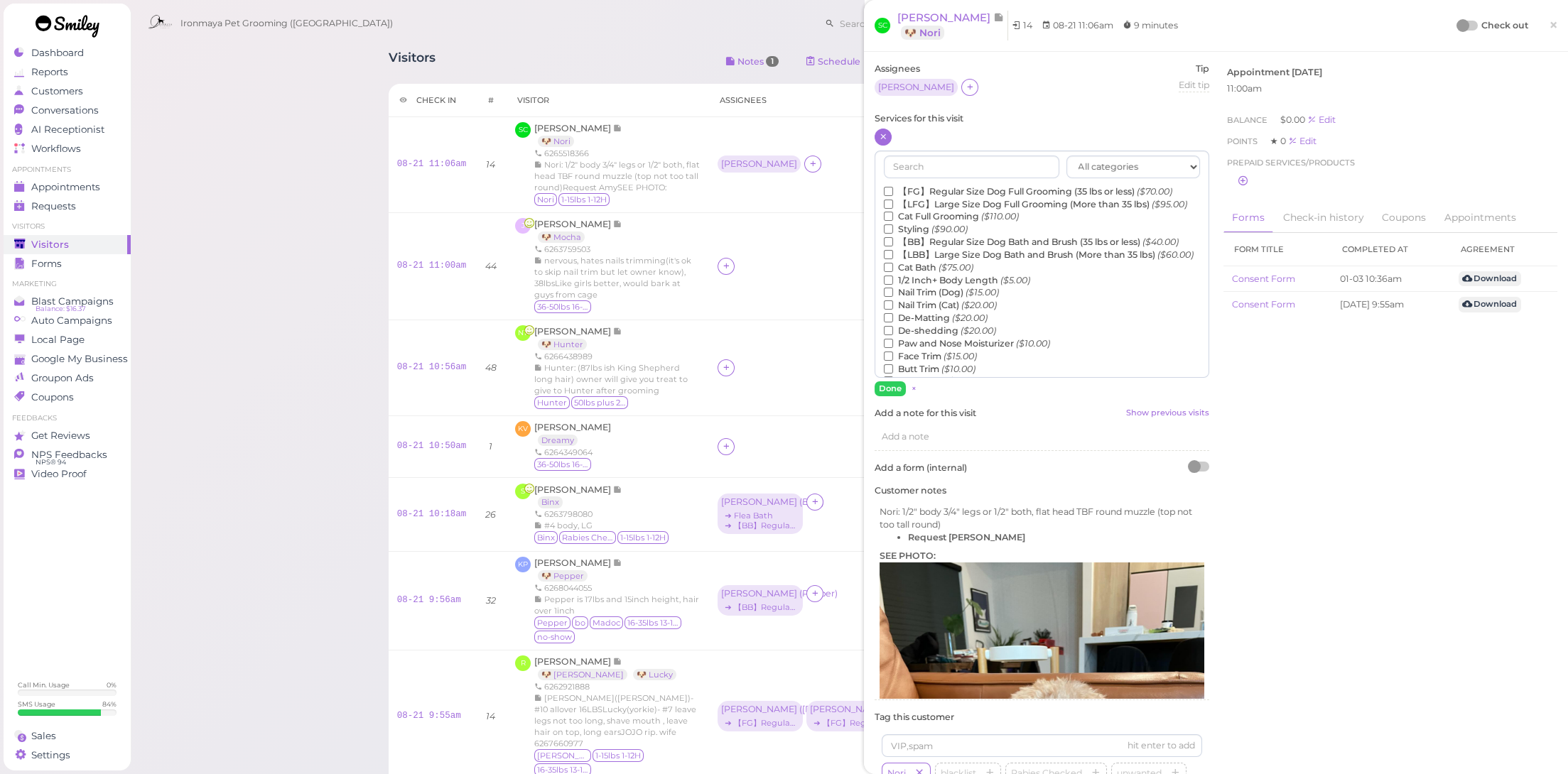
click at [913, 188] on label "【FG】Regular Size Dog Full Grooming (35 lbs or less) ($70.00)" at bounding box center [1028, 191] width 288 height 13
click at [893, 188] on input "【FG】Regular Size Dog Full Grooming (35 lbs or less) ($70.00)" at bounding box center [889, 191] width 9 height 9
click at [896, 387] on button "Done" at bounding box center [890, 388] width 31 height 15
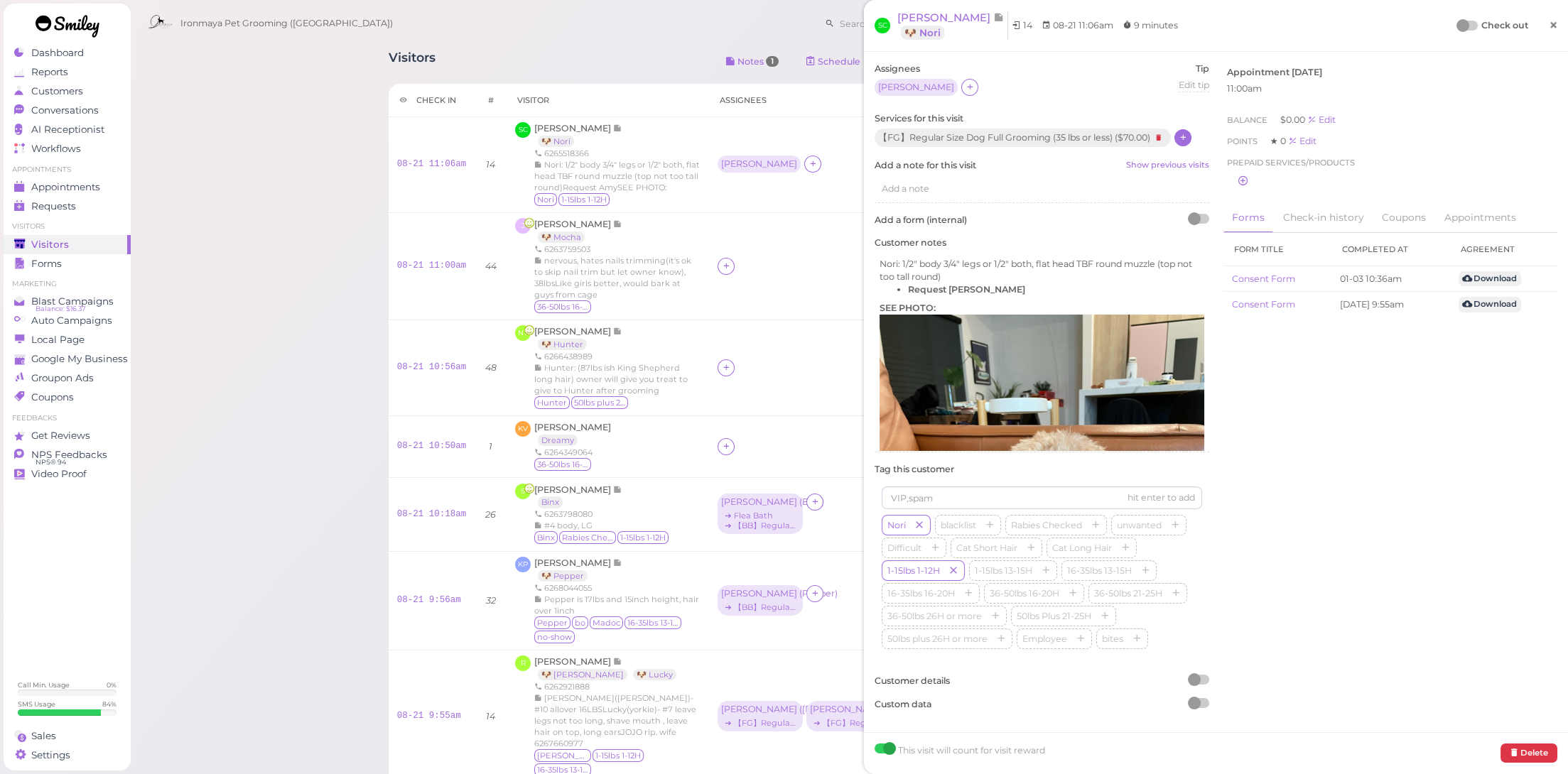
click at [1549, 31] on span "×" at bounding box center [1553, 25] width 9 height 20
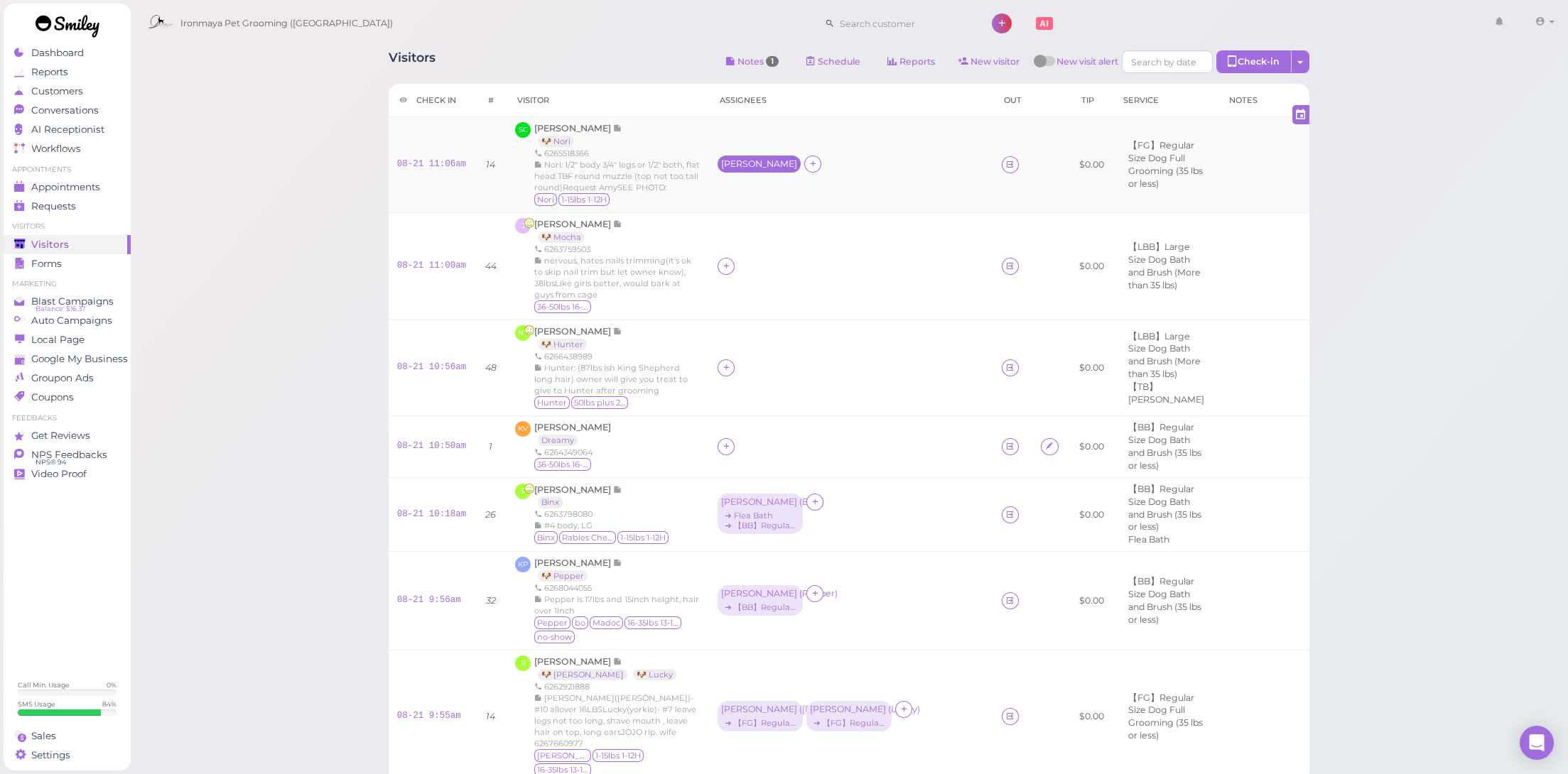
click at [736, 165] on div "[PERSON_NAME]" at bounding box center [759, 164] width 76 height 10
click at [743, 203] on span "Select services" at bounding box center [763, 210] width 65 height 16
click at [760, 259] on span "Select pets" at bounding box center [755, 259] width 49 height 16
click at [898, 164] on div "Amy ➔ 【FG】Regular Size Dog Full Grooming (35 lbs or less)" at bounding box center [851, 165] width 267 height 32
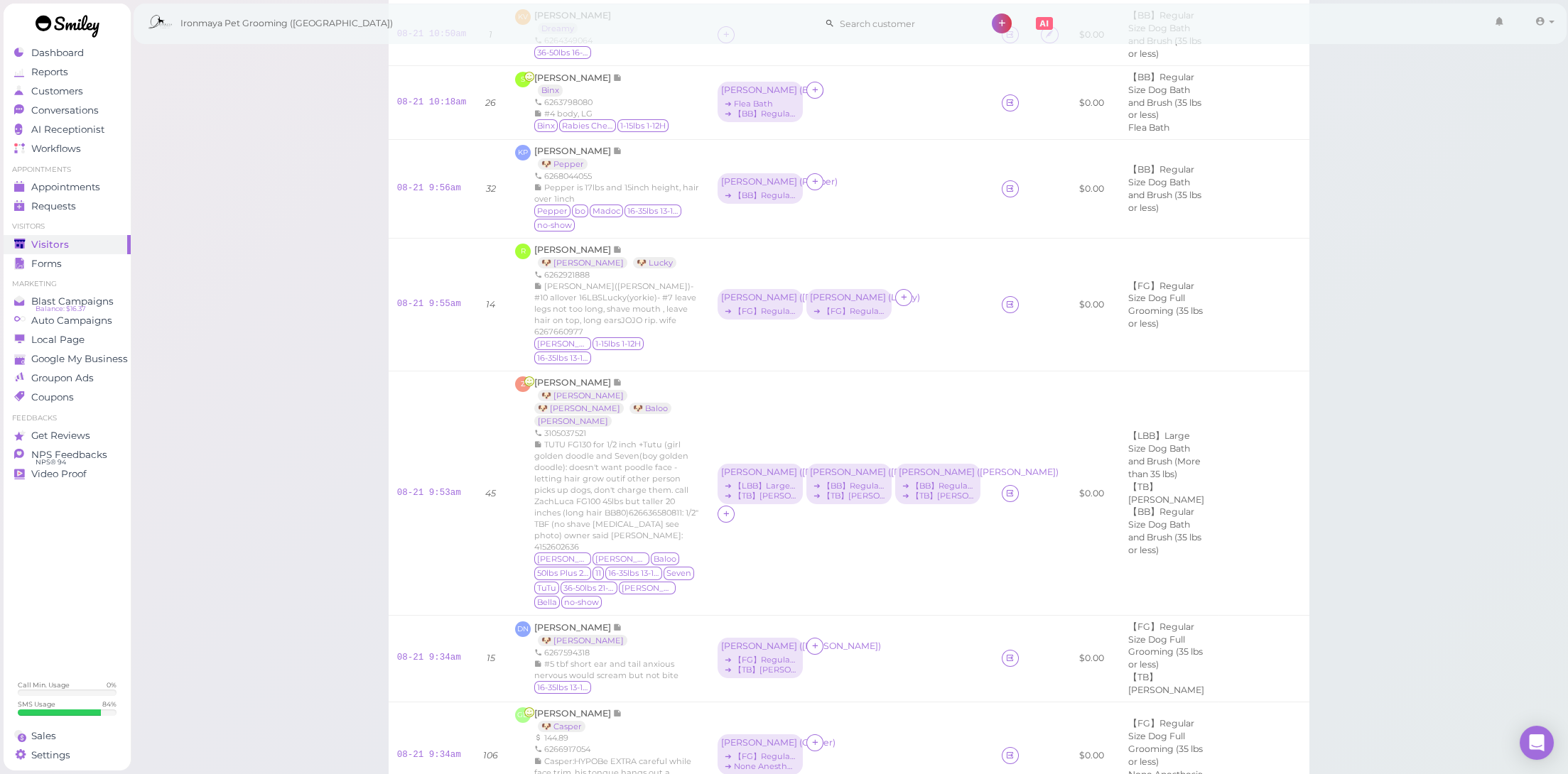
scroll to position [832, 0]
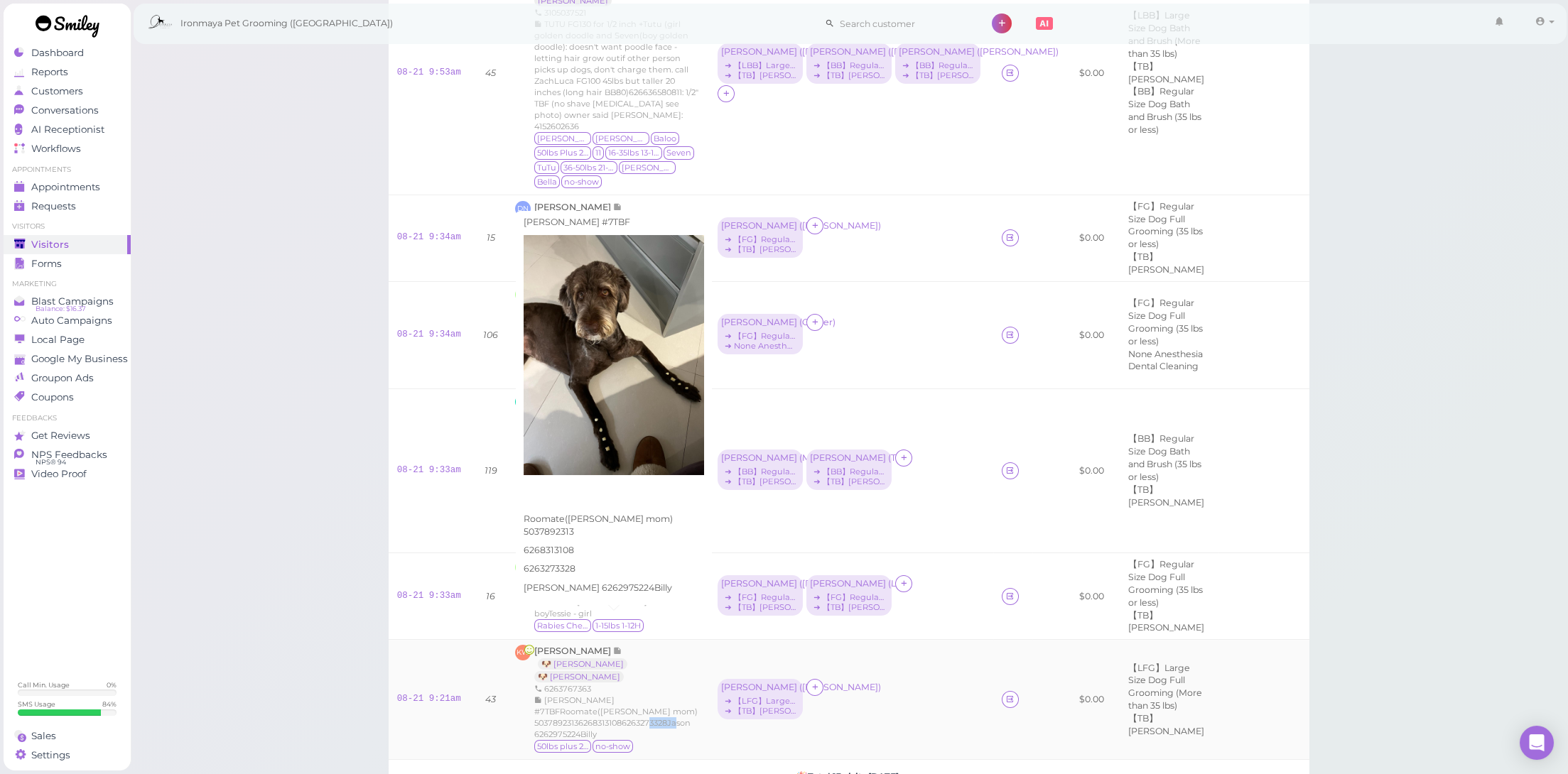
drag, startPoint x: 582, startPoint y: 624, endPoint x: 554, endPoint y: 627, distance: 28.2
click at [554, 695] on span "[PERSON_NAME] #7TBFRoomate([PERSON_NAME] mom) 503789231362683131086263273328Jas…" at bounding box center [615, 717] width 163 height 44
drag, startPoint x: 532, startPoint y: 624, endPoint x: 580, endPoint y: 624, distance: 48.0
click at [580, 645] on div "KW Katie Wong 🐶 Louie 🐶 Billy 6263767363 Billy #7TBFRoomate(Louie's mom) 503789…" at bounding box center [607, 699] width 185 height 110
copy span "6262975224"
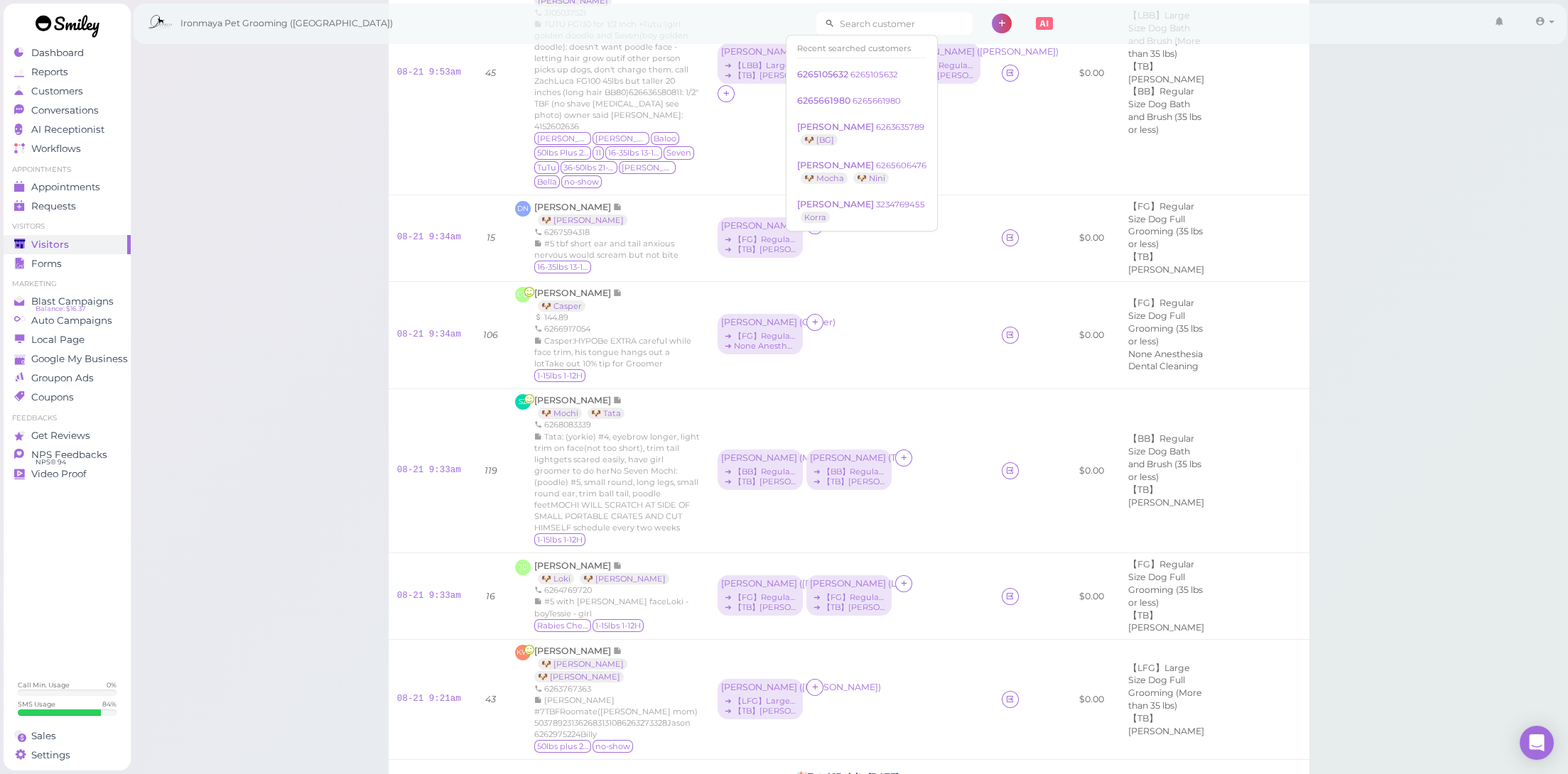
click at [857, 18] on input at bounding box center [904, 23] width 138 height 23
paste input "6262975224"
click at [854, 20] on input "6262975224" at bounding box center [904, 23] width 138 height 23
click at [871, 23] on input "6262975224" at bounding box center [904, 23] width 138 height 23
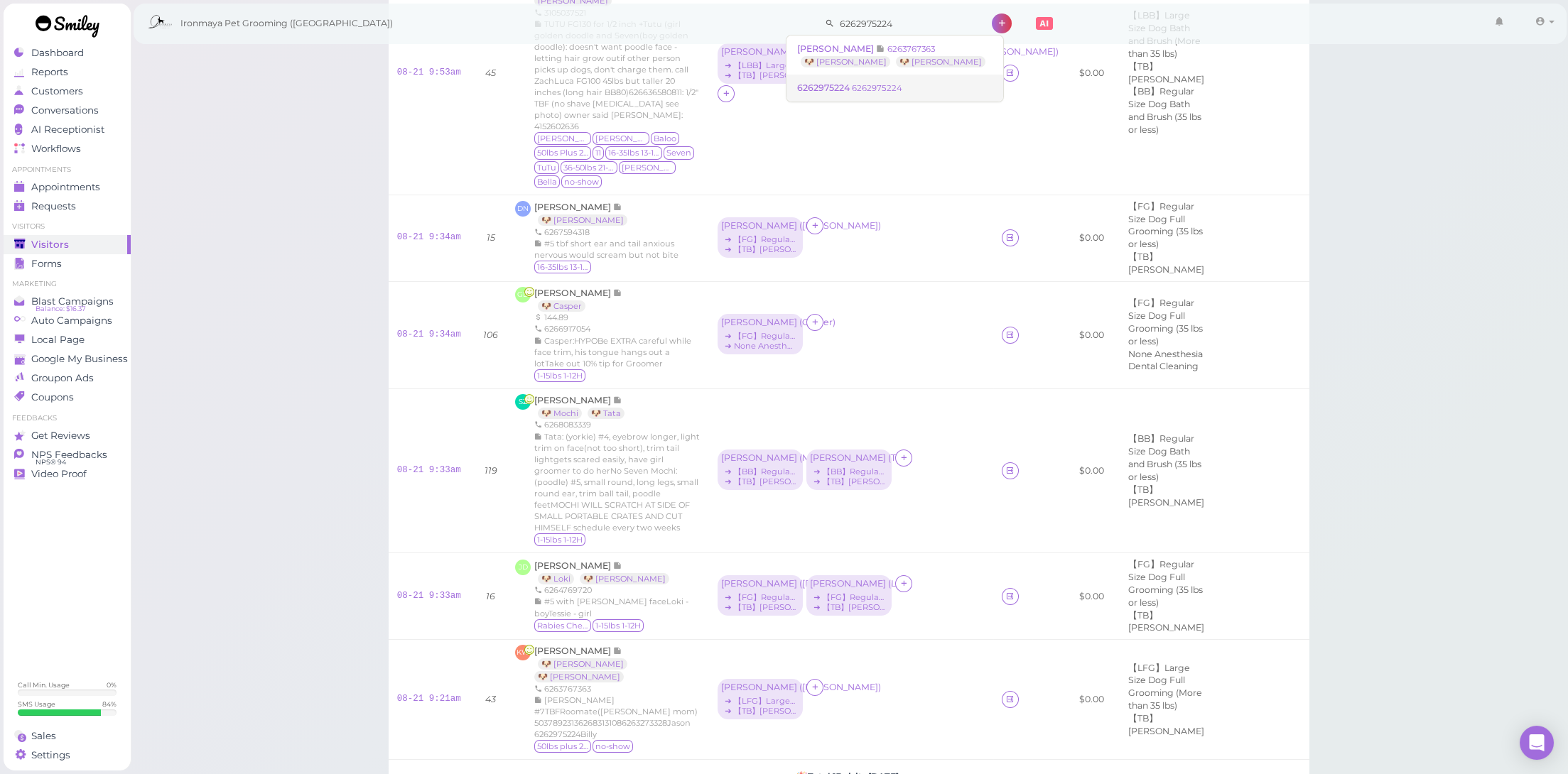
type input "6262975224"
click at [886, 95] on link "6262975224 6262975224" at bounding box center [894, 87] width 216 height 27
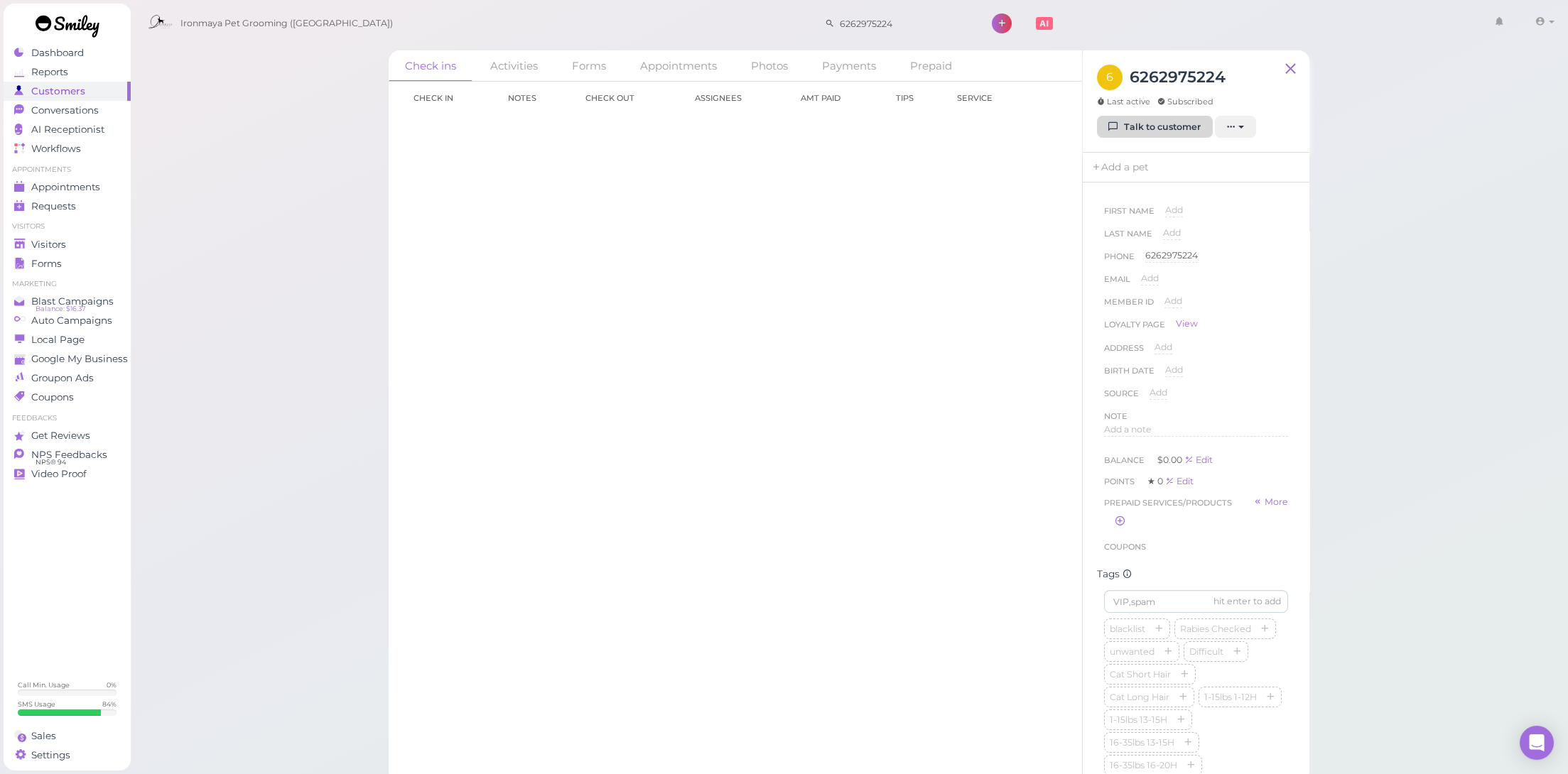
click at [1118, 126] on icon at bounding box center [1114, 127] width 9 height 11
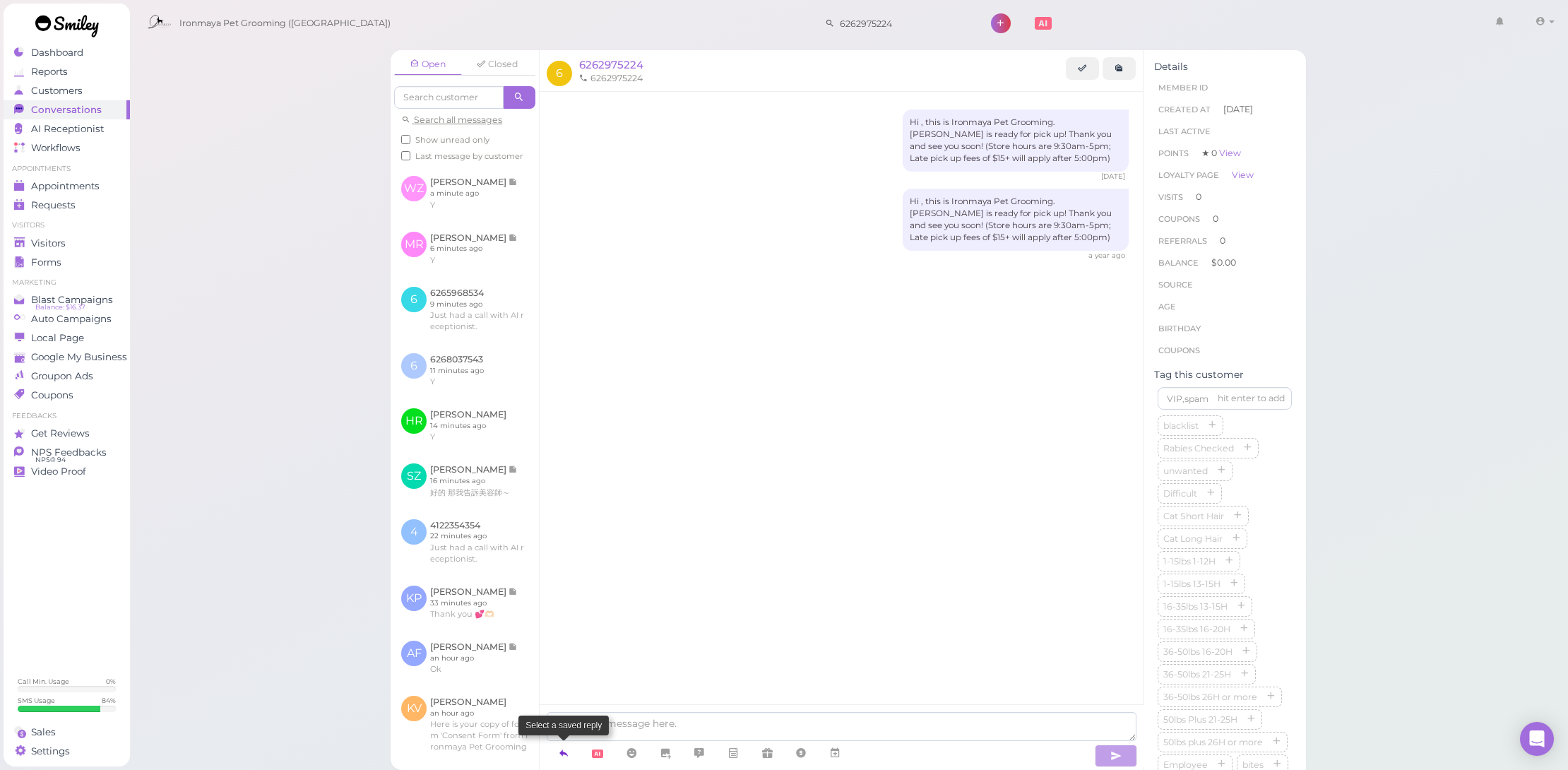
click at [568, 751] on icon at bounding box center [564, 753] width 11 height 14
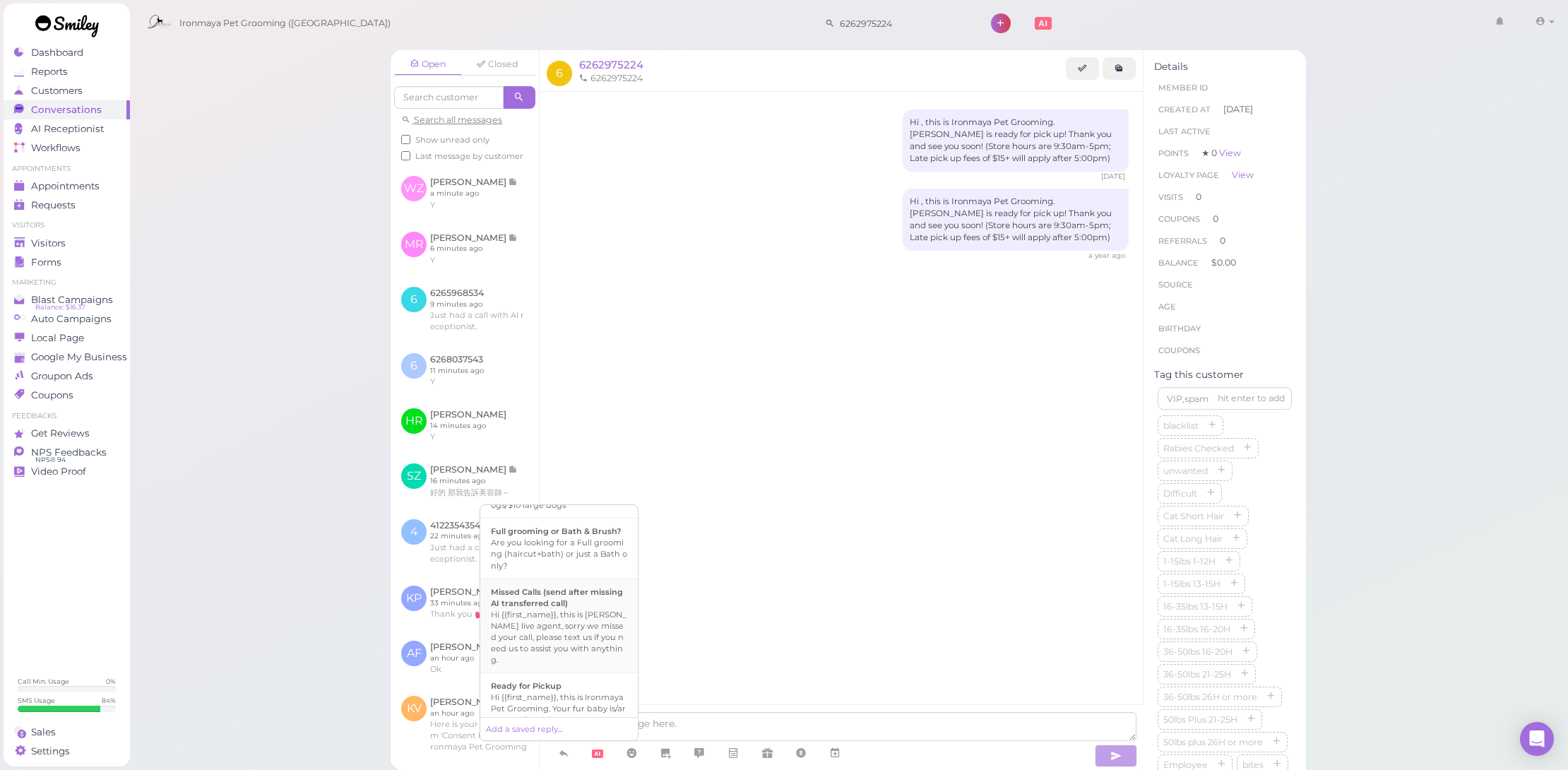
scroll to position [552, 0]
drag, startPoint x: 598, startPoint y: 636, endPoint x: 846, endPoint y: 656, distance: 248.8
click at [605, 634] on div "Hi {{first_name}}, this is Ironmaya Pet Grooming. Your fur baby is/are ready fo…" at bounding box center [558, 613] width 136 height 68
type textarea "Hi {{first_name}}, this is Ironmaya Pet Grooming. Your fur baby is/are ready fo…"
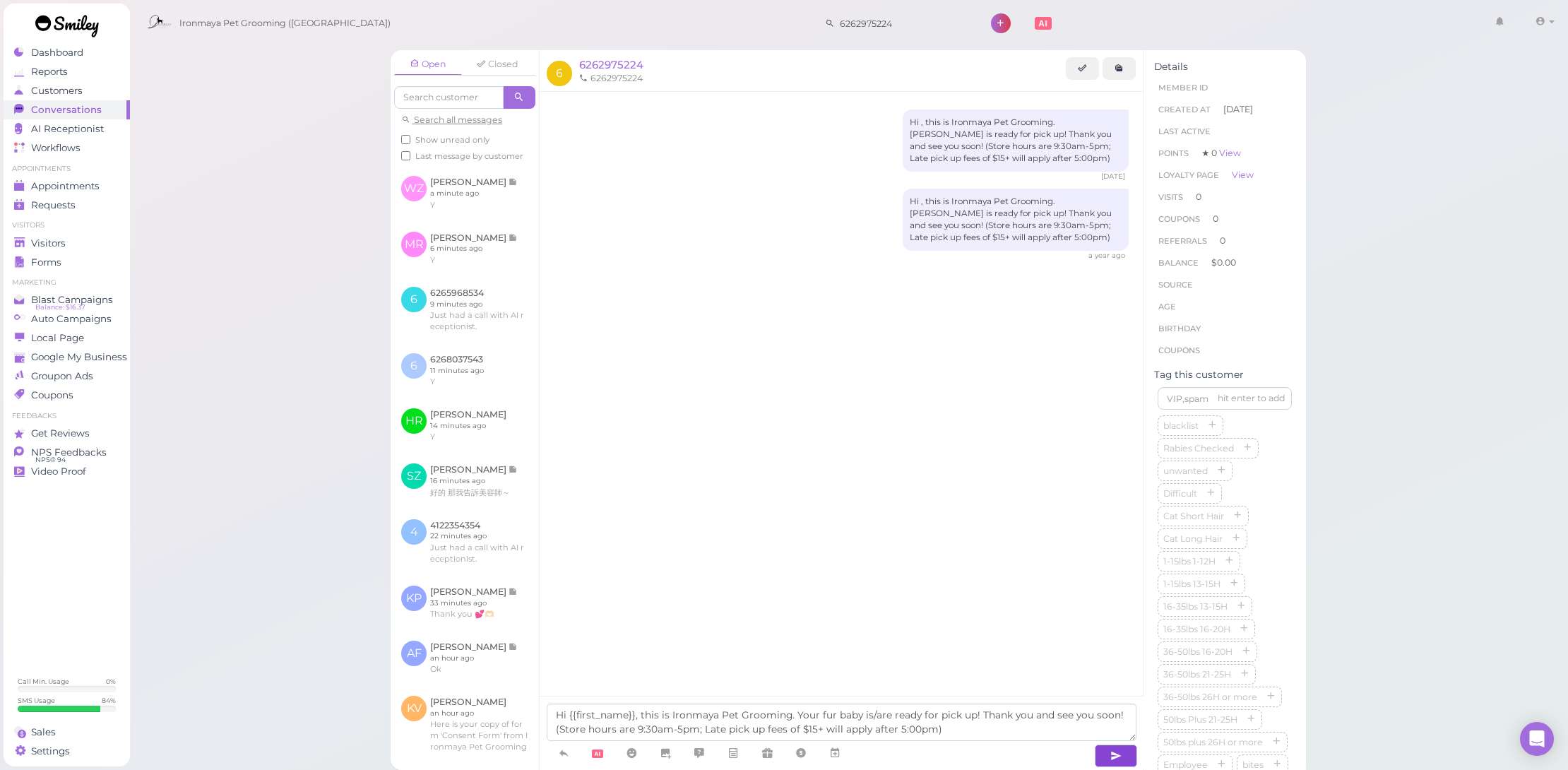
click at [1103, 763] on button "button" at bounding box center [1116, 755] width 42 height 23
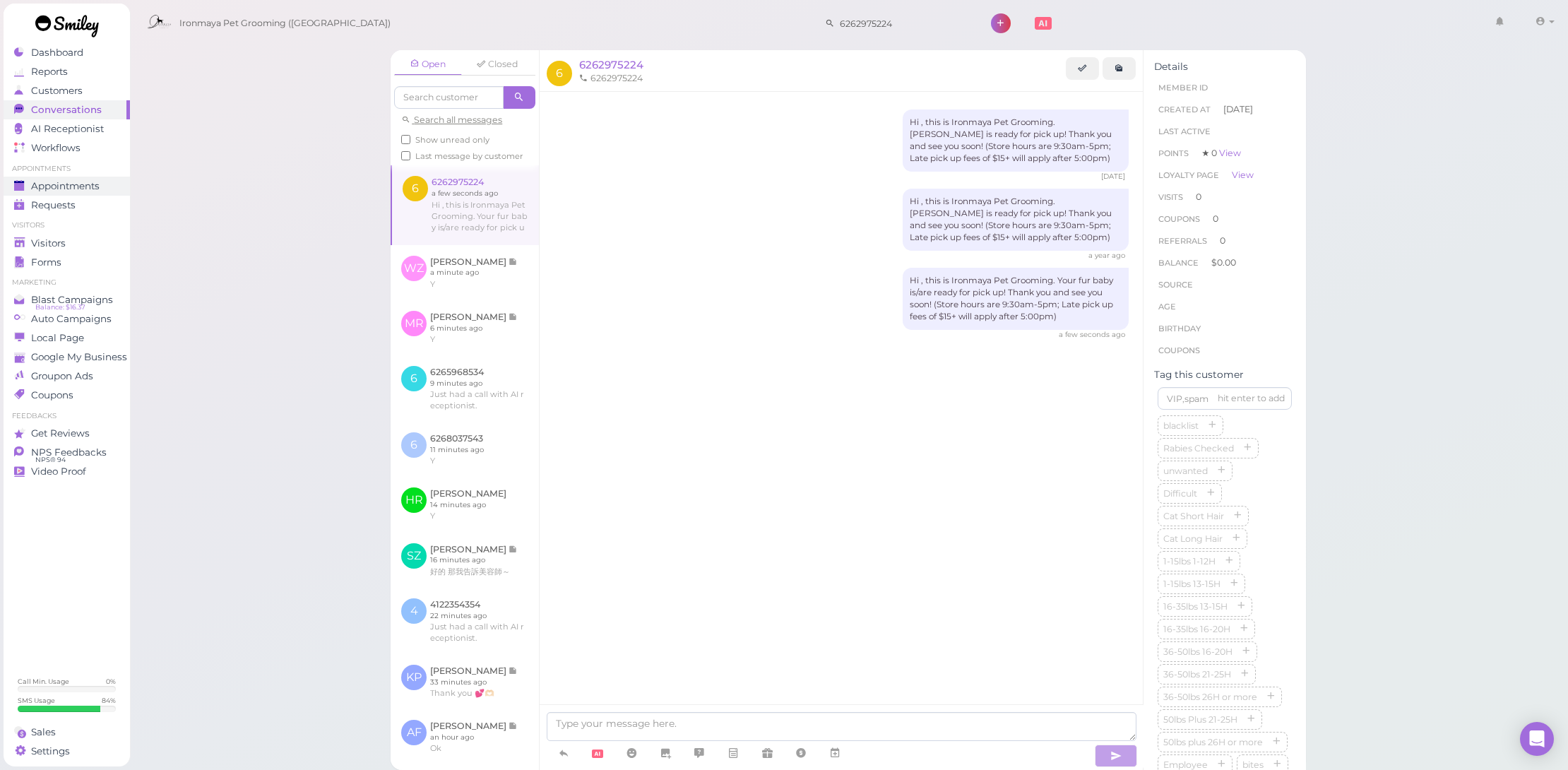
click at [97, 177] on link "Appointments" at bounding box center [67, 186] width 126 height 19
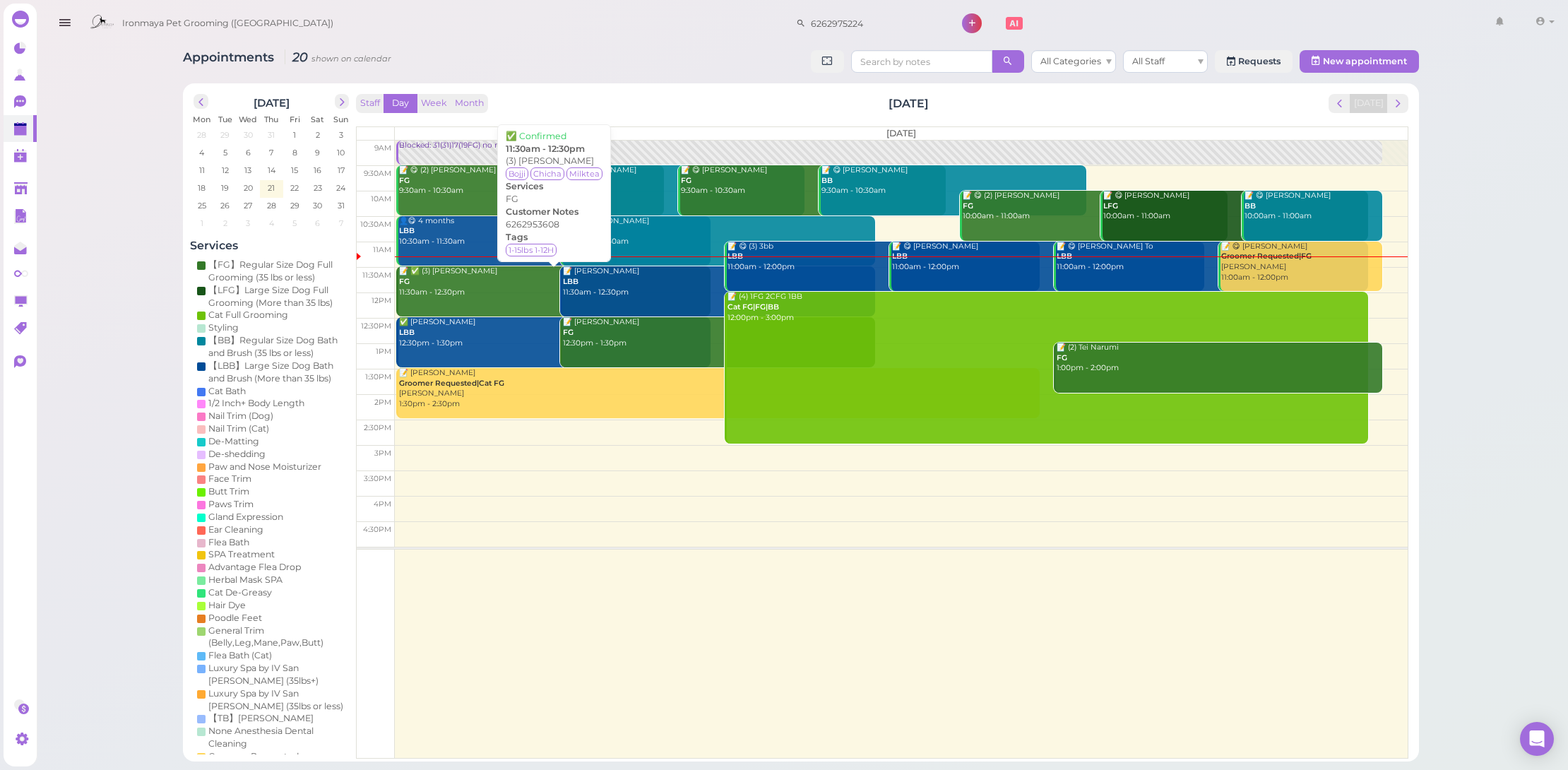
click at [467, 279] on div "📝 ✅ (3) Lindy Wong FG 11:30am - 12:30pm" at bounding box center [554, 282] width 313 height 31
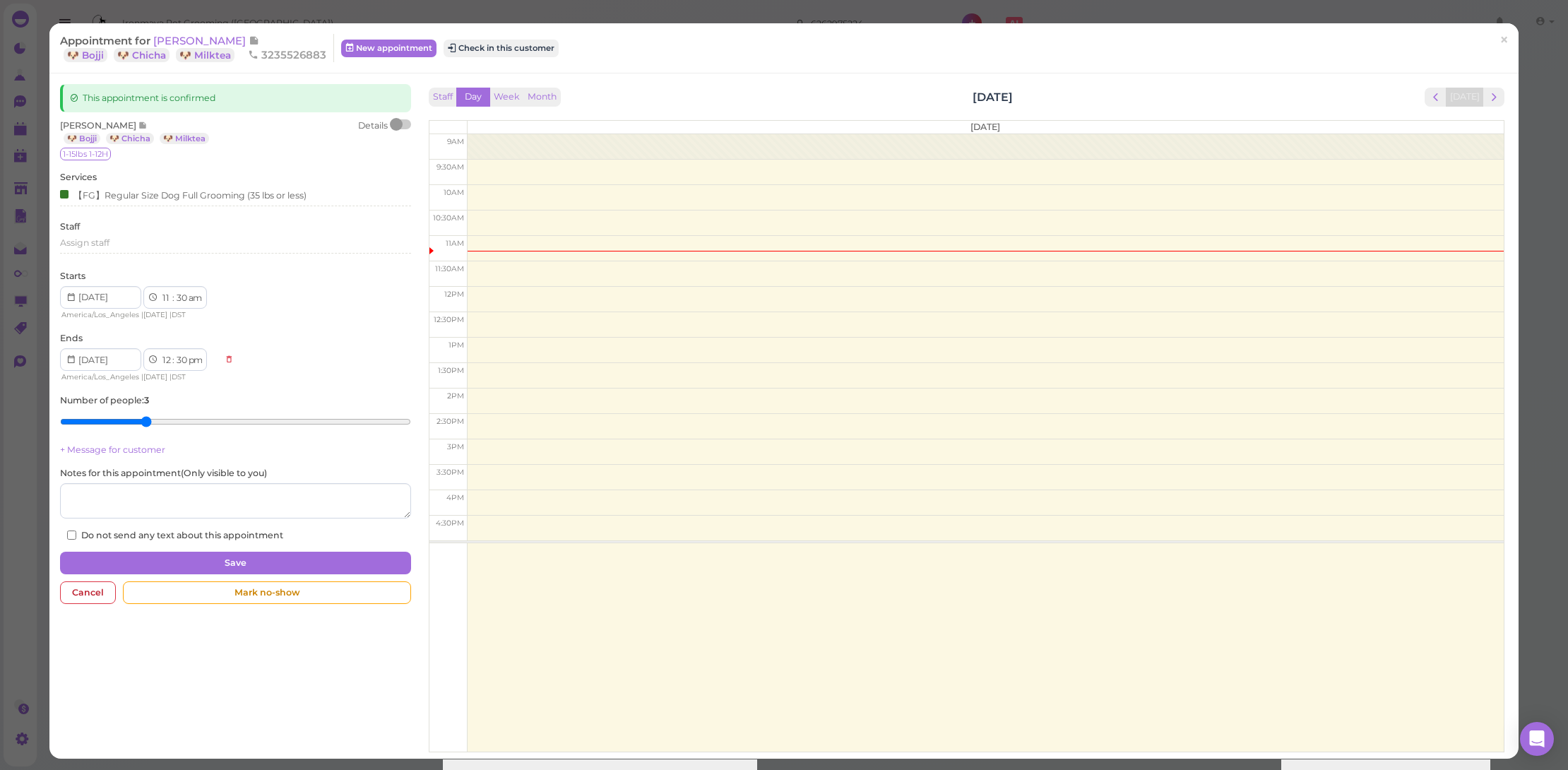
click at [395, 124] on div at bounding box center [396, 125] width 13 height 13
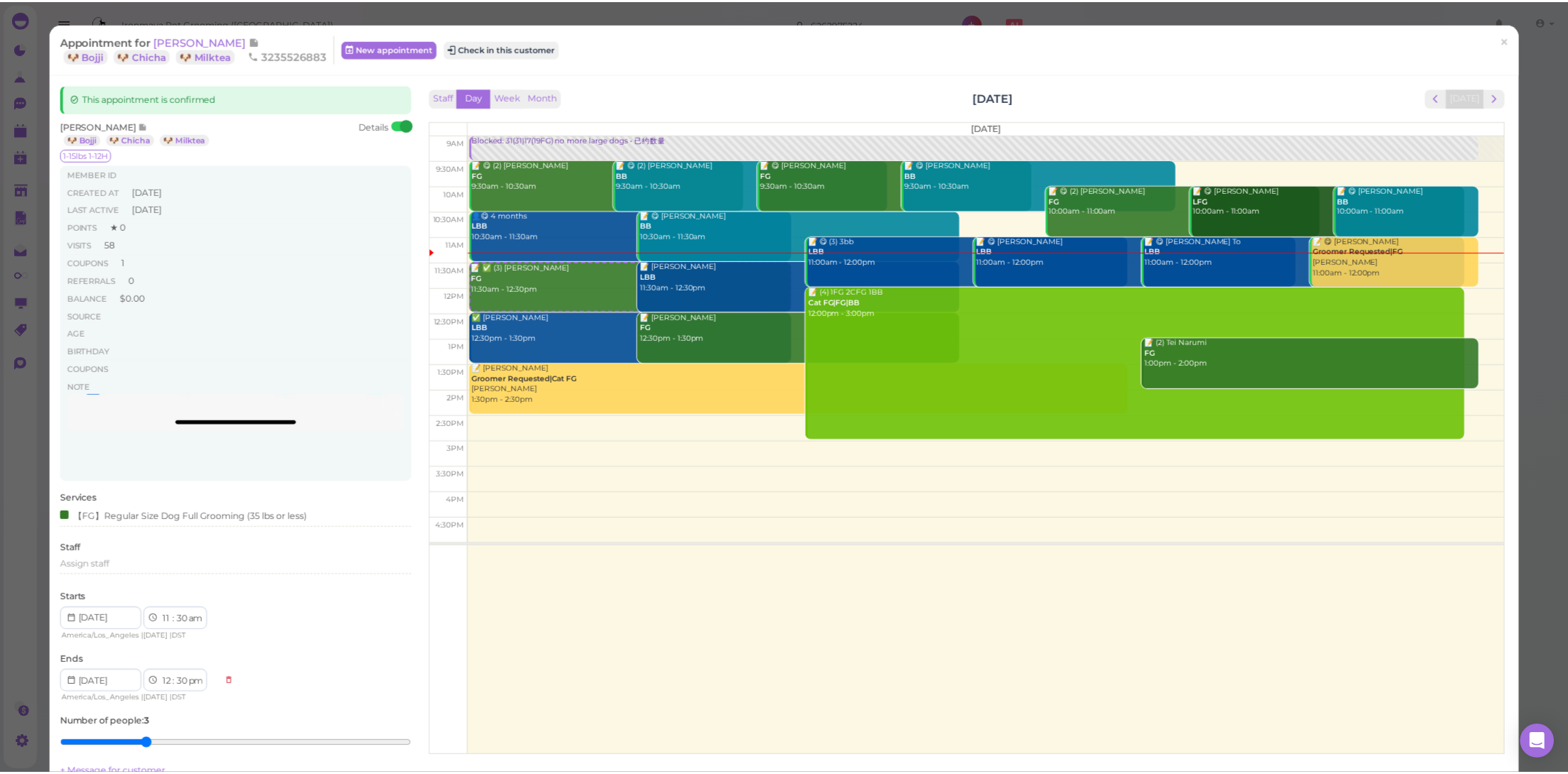
scroll to position [606, 0]
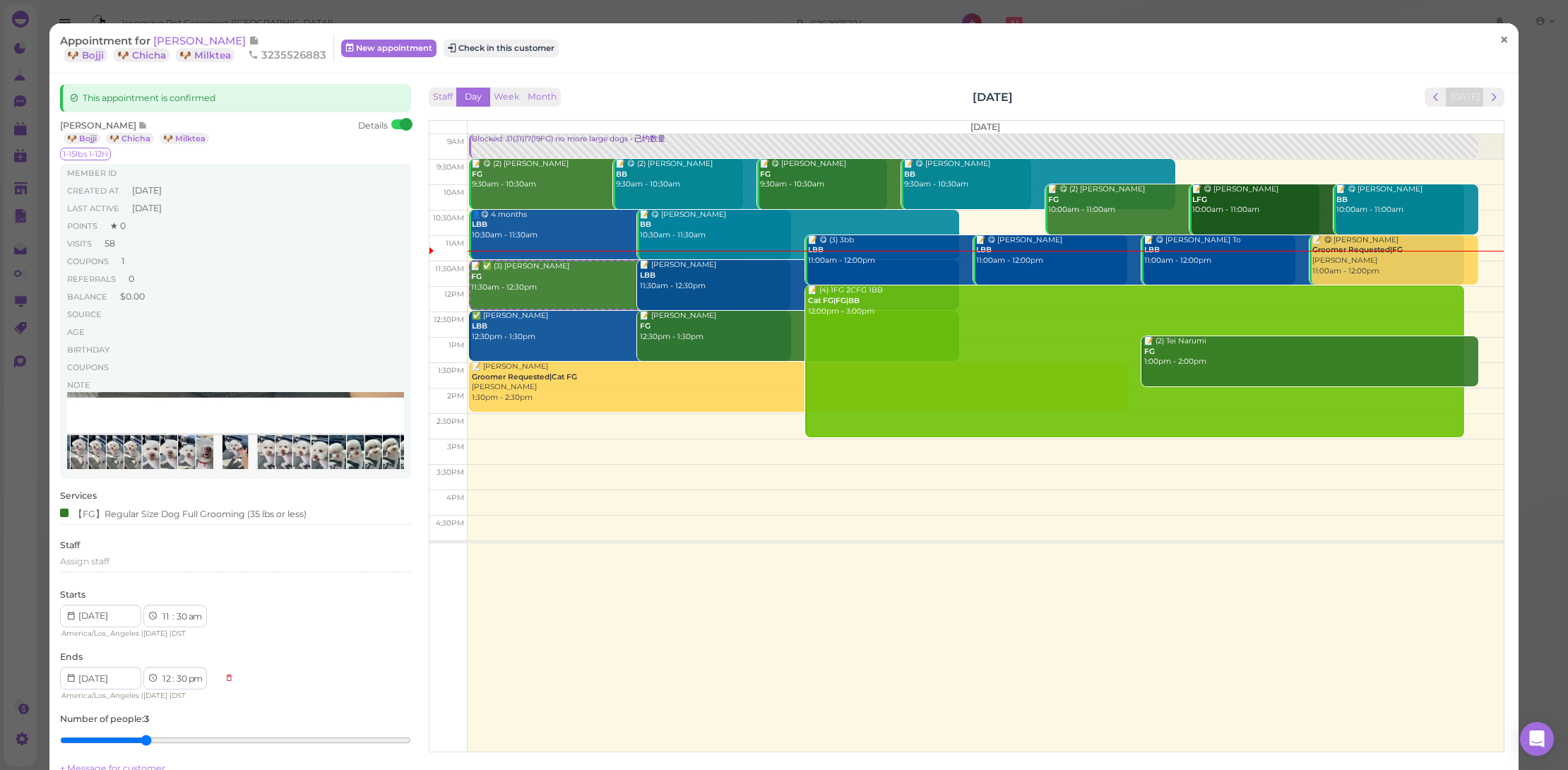
click at [1498, 29] on link "×" at bounding box center [1504, 40] width 27 height 33
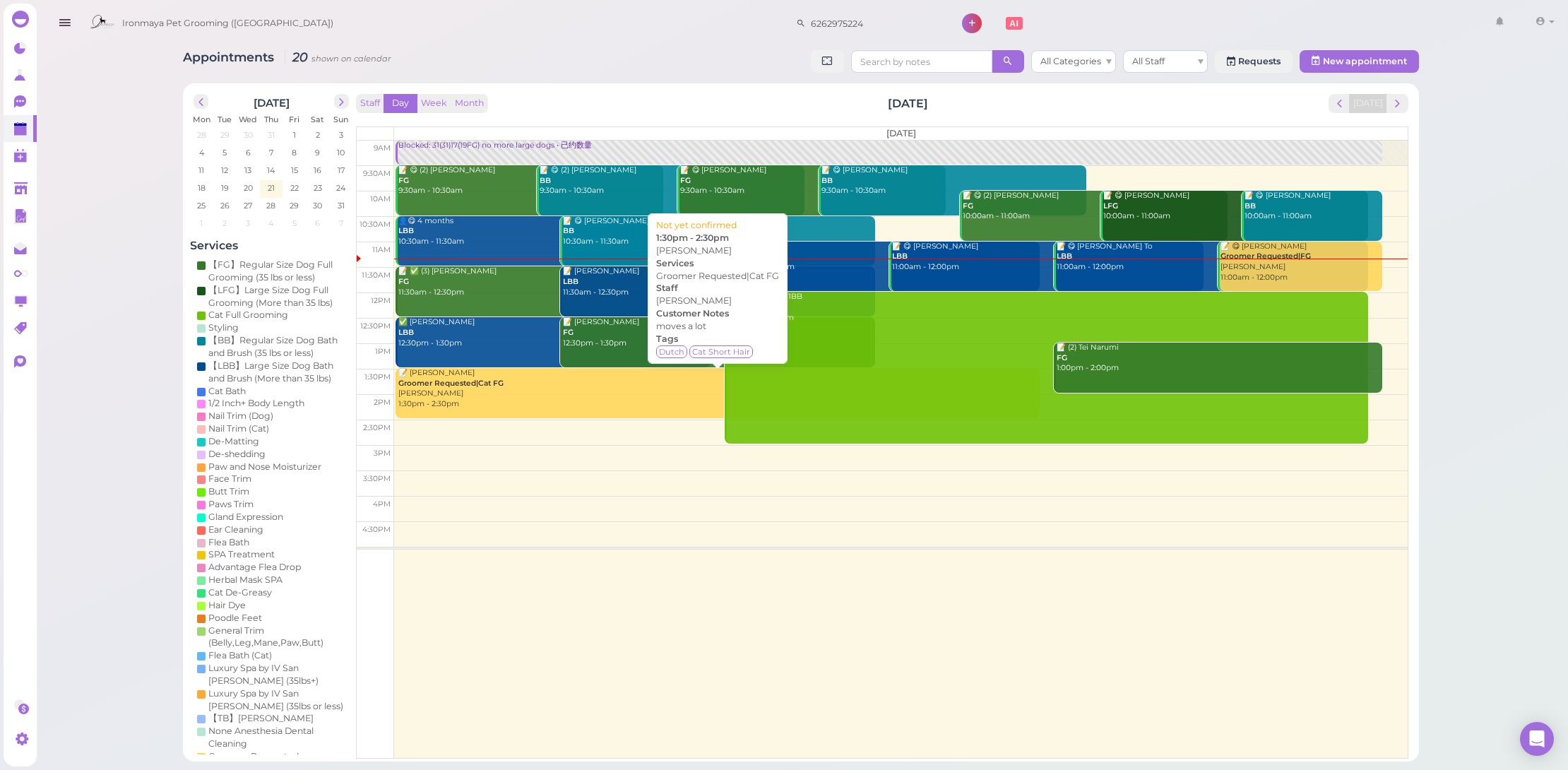
click at [446, 391] on div "📝 Jaylienne Reyes Groomer Requested|Cat FG Emma 1:30pm - 2:30pm" at bounding box center [718, 389] width 642 height 42
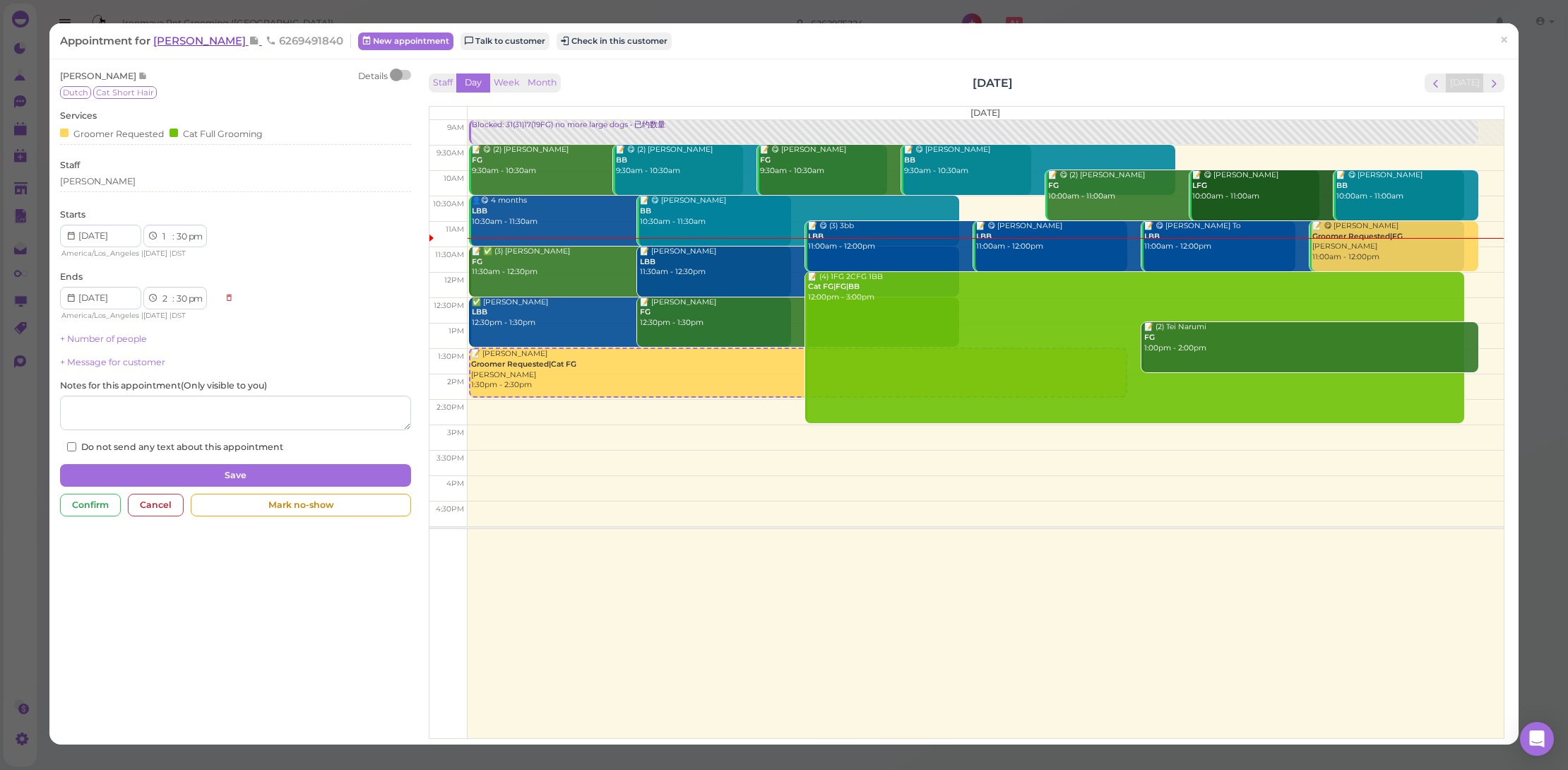
click at [208, 42] on span "[PERSON_NAME]" at bounding box center [200, 40] width 95 height 14
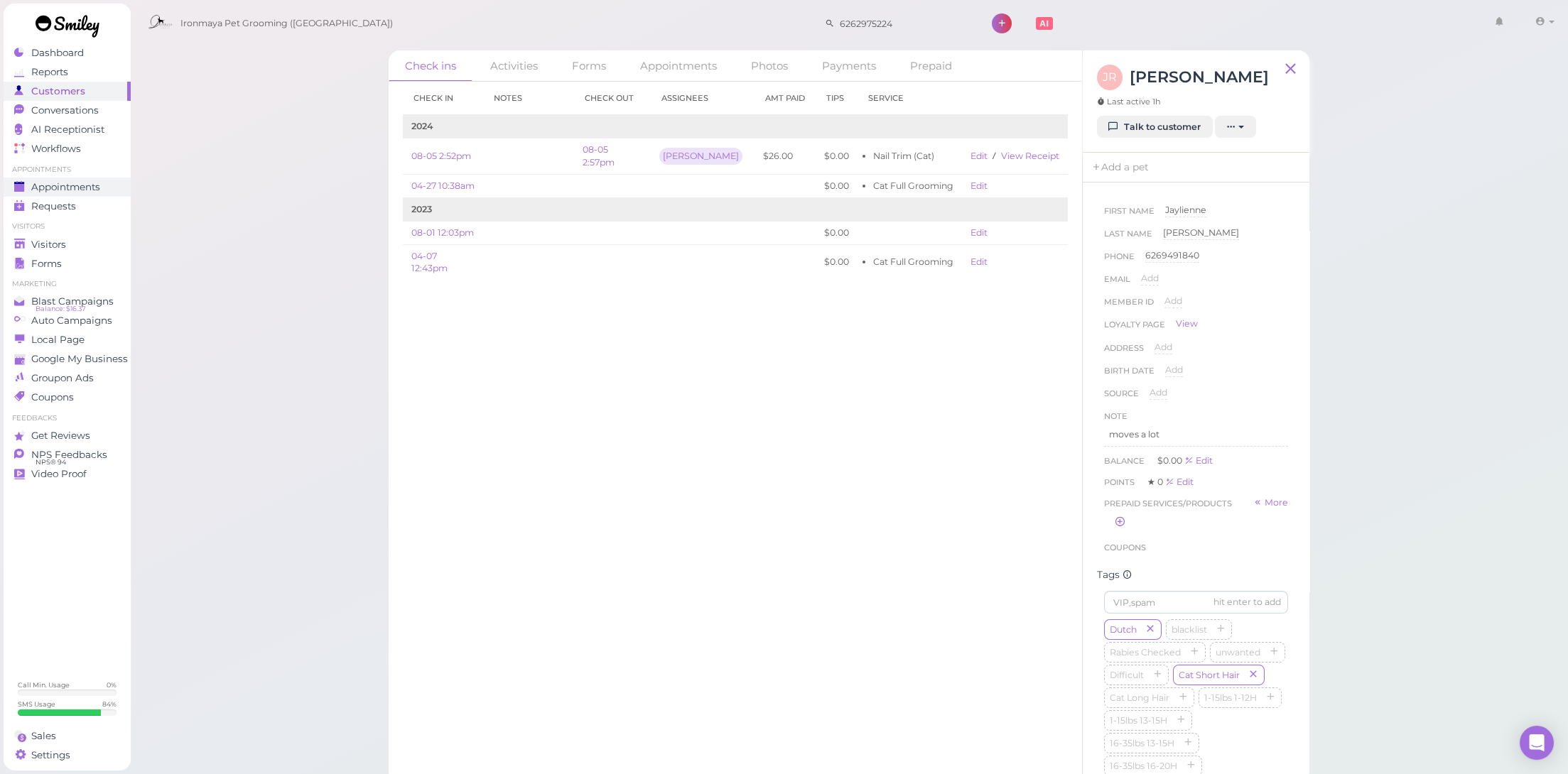
click at [110, 178] on link "Appointments" at bounding box center [67, 187] width 127 height 19
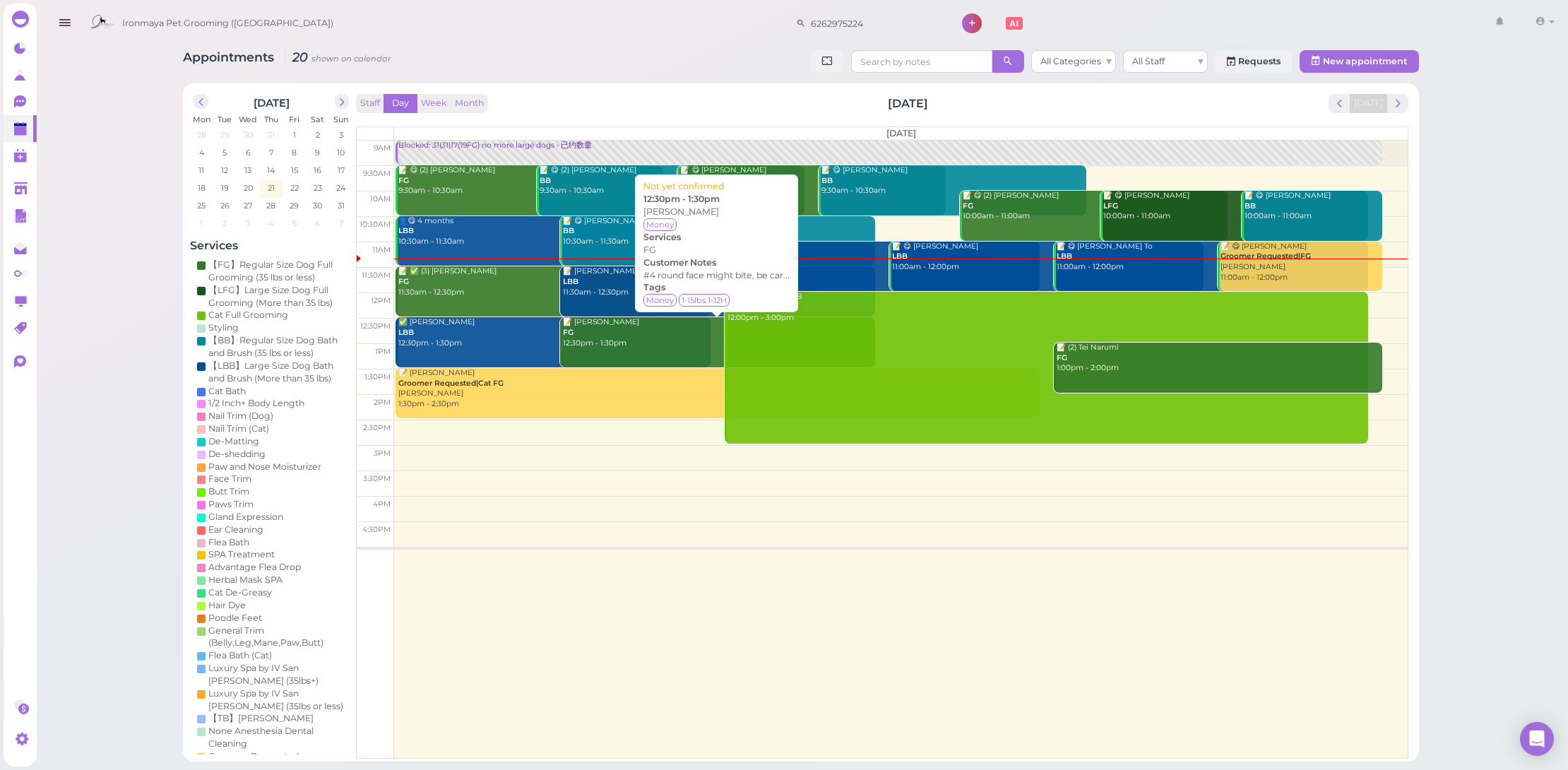
click at [601, 346] on link "📝 Jin lin Lei FG 12:30pm - 1:30pm" at bounding box center [718, 342] width 315 height 50
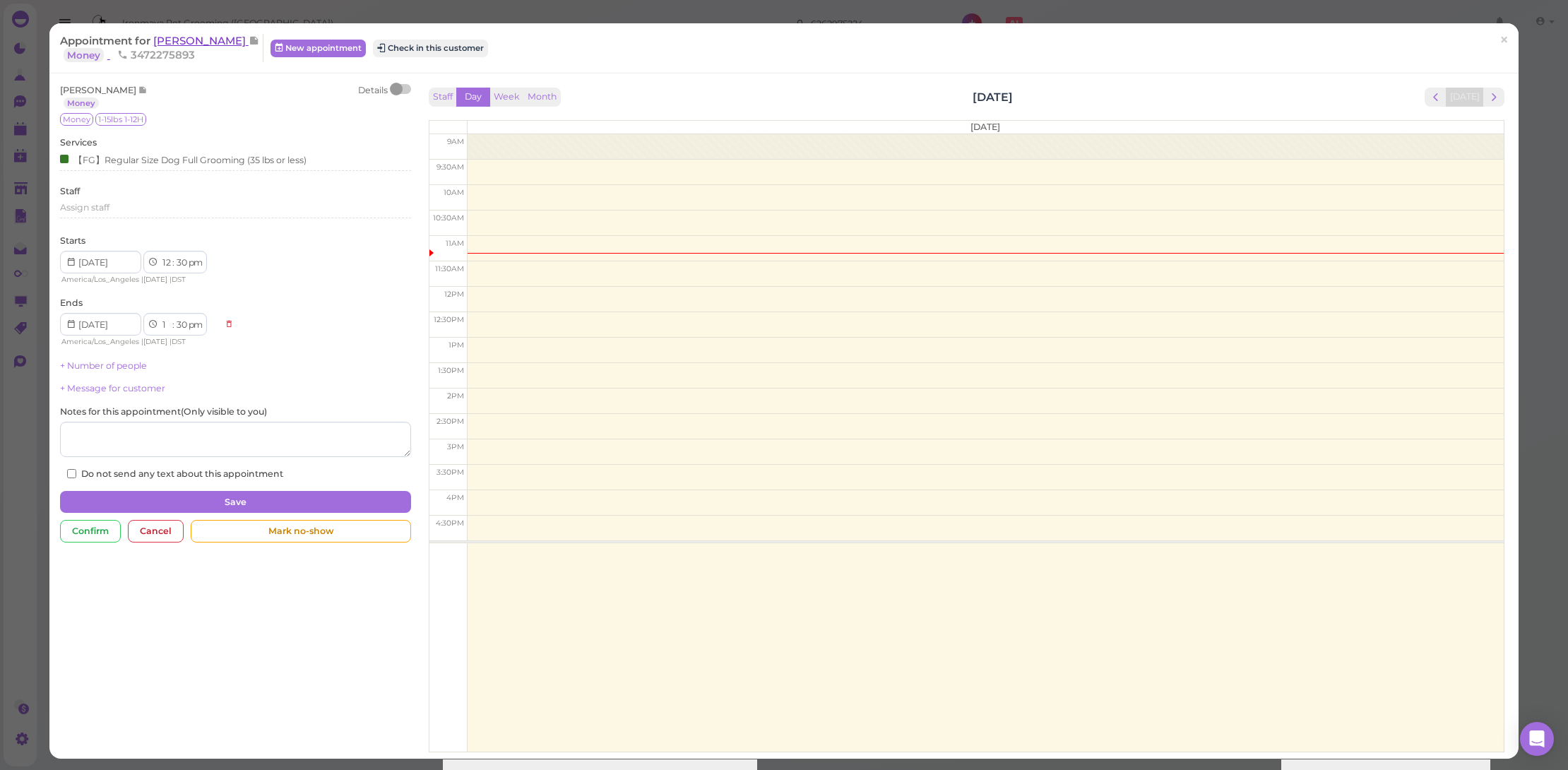
click at [188, 46] on span "[PERSON_NAME]" at bounding box center [200, 40] width 95 height 14
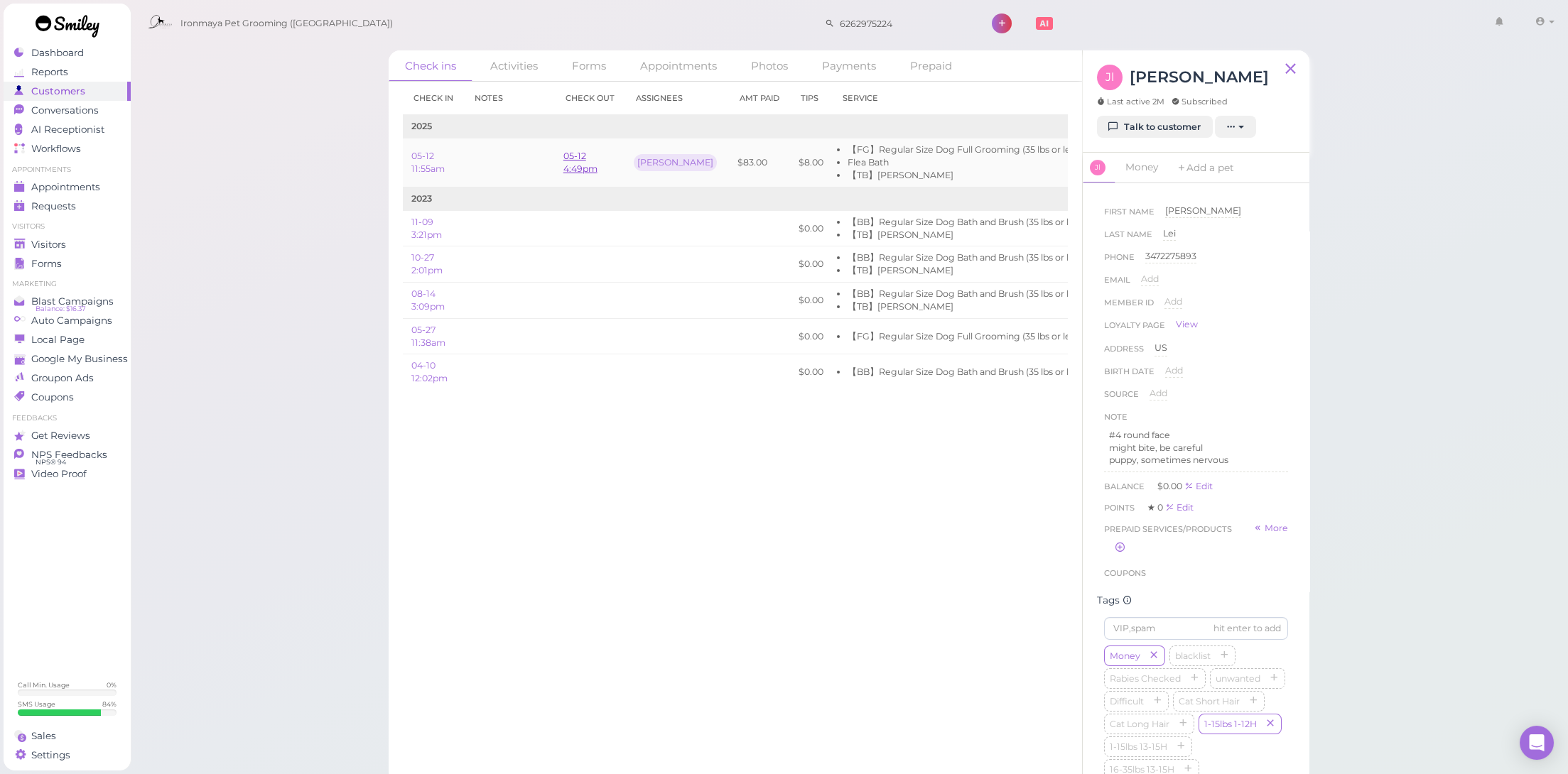
click at [577, 168] on link "05-12 4:49pm" at bounding box center [580, 162] width 34 height 23
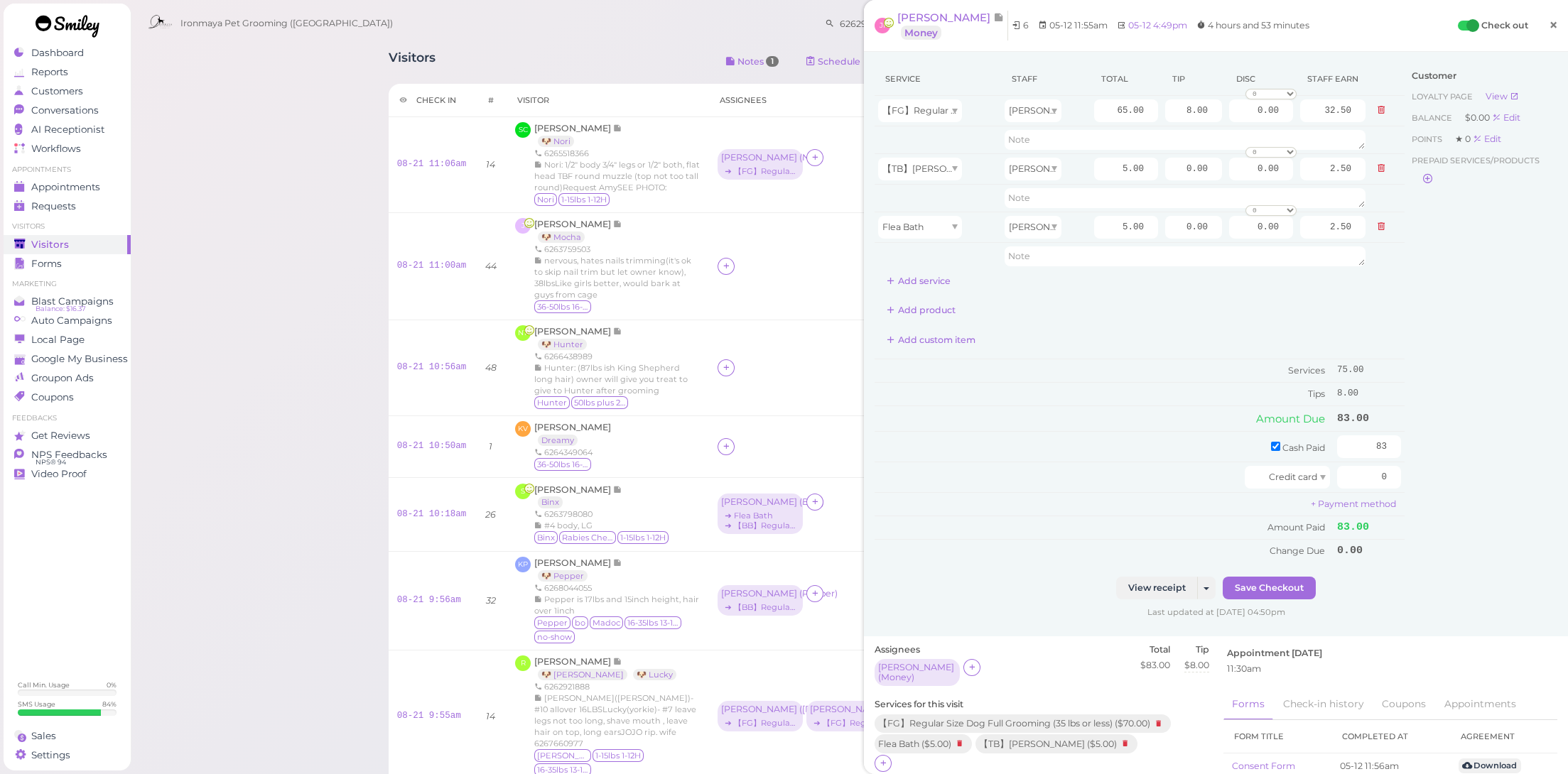
click at [1549, 20] on span "×" at bounding box center [1553, 25] width 9 height 20
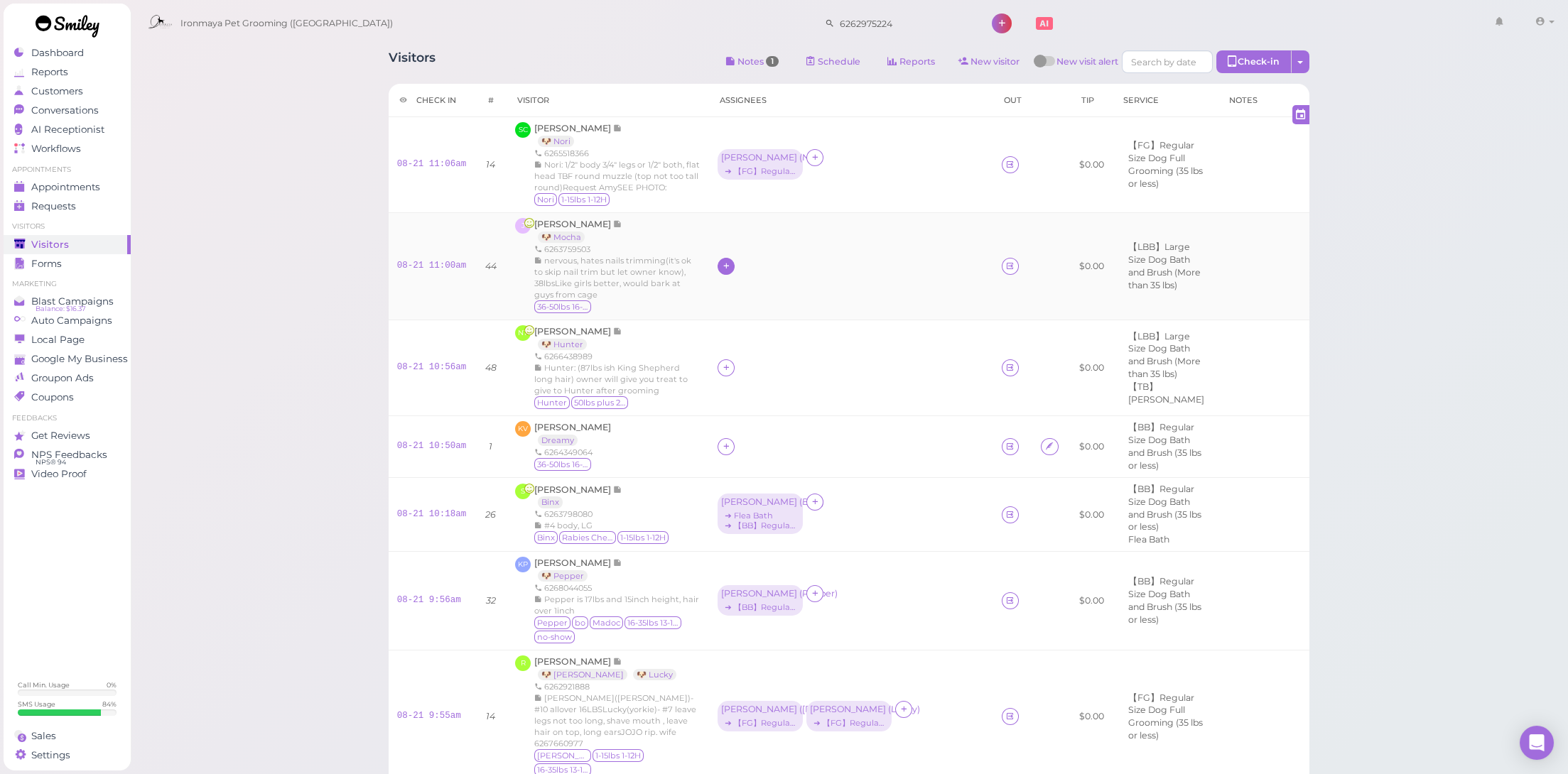
click at [725, 263] on icon at bounding box center [726, 266] width 9 height 11
click at [756, 323] on div "[PERSON_NAME]" at bounding box center [820, 327] width 199 height 28
click at [727, 363] on icon at bounding box center [726, 368] width 9 height 11
click at [733, 424] on span "[PERSON_NAME]" at bounding box center [766, 426] width 76 height 11
click at [735, 443] on div at bounding box center [726, 446] width 17 height 17
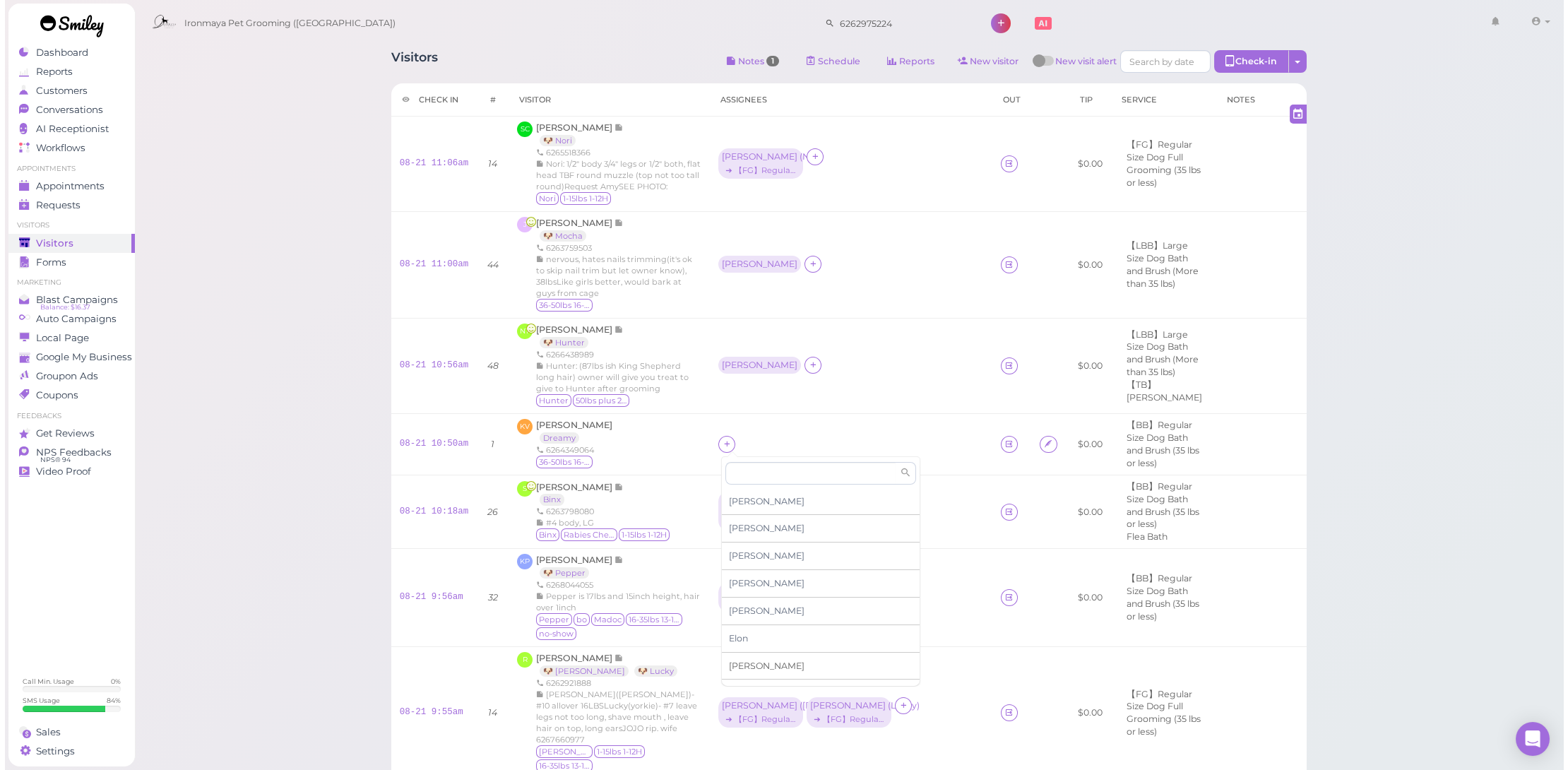
scroll to position [22, 0]
click at [748, 659] on div "[PERSON_NAME]" at bounding box center [816, 671] width 198 height 27
click at [732, 439] on div "[PERSON_NAME]" at bounding box center [754, 443] width 76 height 10
click at [752, 494] on div "Erin Select services for Select pets Remove" at bounding box center [791, 532] width 150 height 150
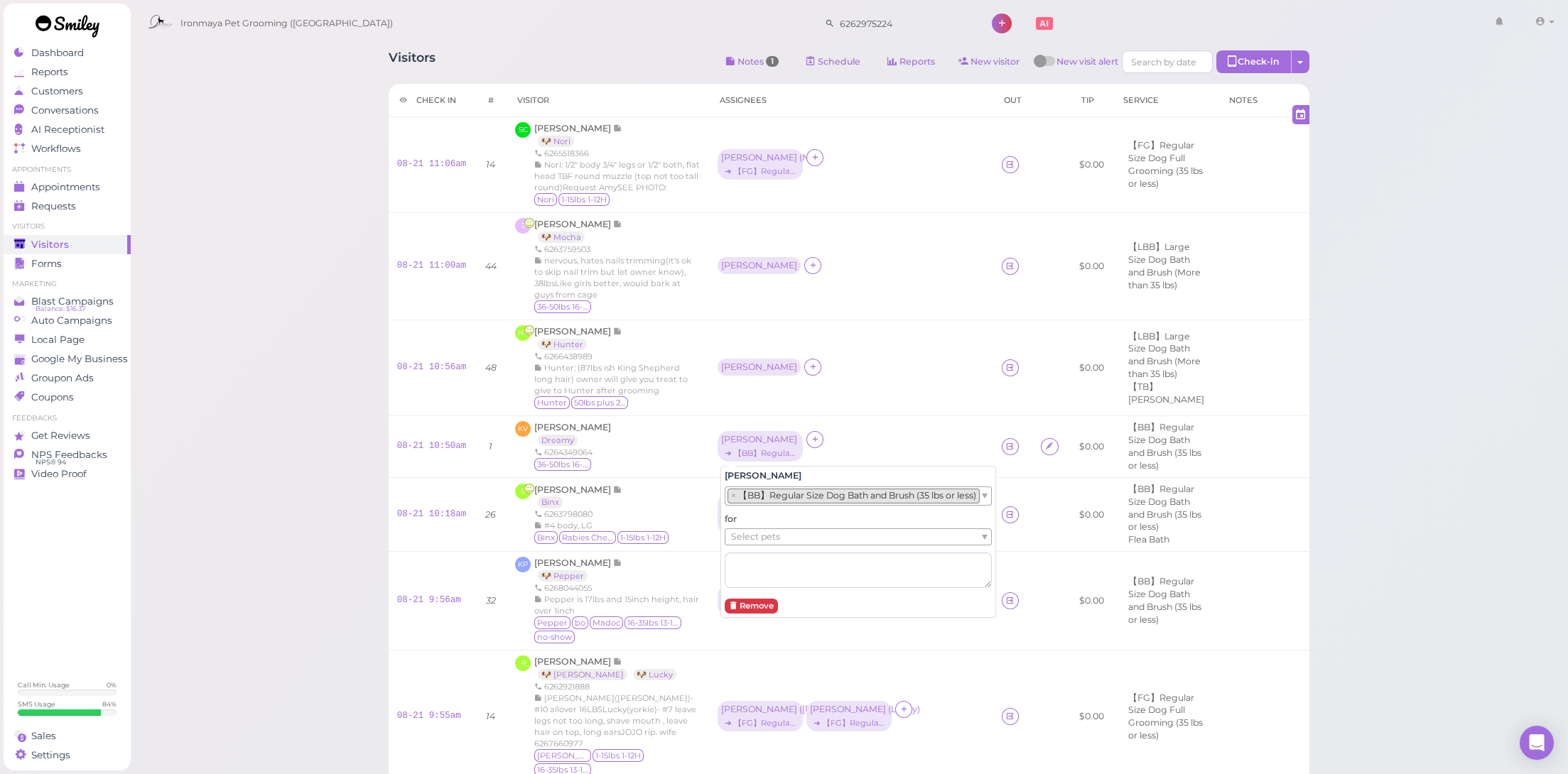
click at [771, 544] on div "for Select pets" at bounding box center [858, 550] width 267 height 75
click at [774, 530] on span "Select pets" at bounding box center [755, 537] width 49 height 16
click at [728, 359] on div "[PERSON_NAME]" at bounding box center [759, 367] width 83 height 17
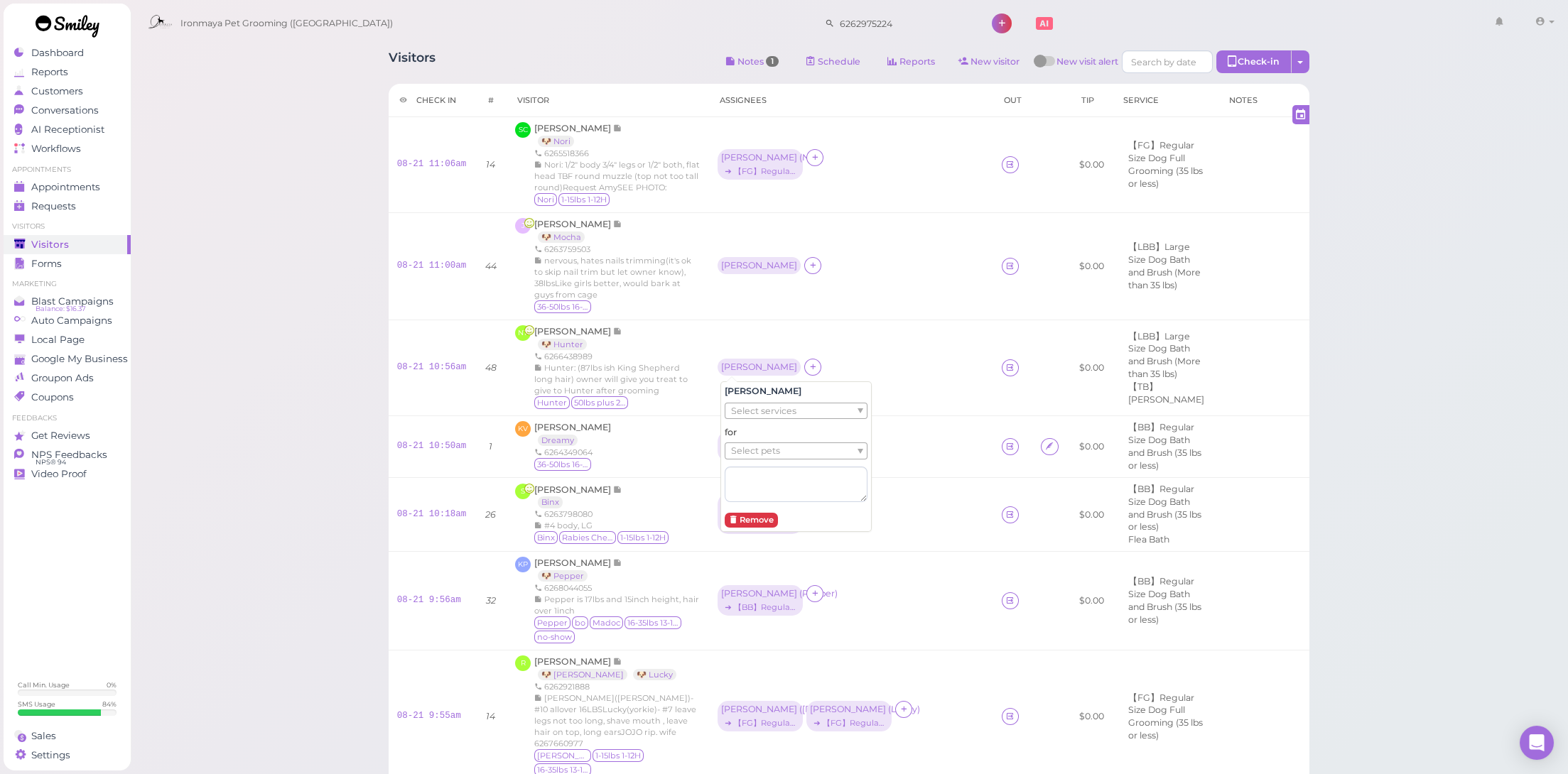
click at [741, 417] on span "Select services" at bounding box center [763, 410] width 65 height 16
click at [755, 421] on li "× 【LBB】Large Size Dog Bath and Brush (More than 35 lbs)" at bounding box center [860, 418] width 266 height 14
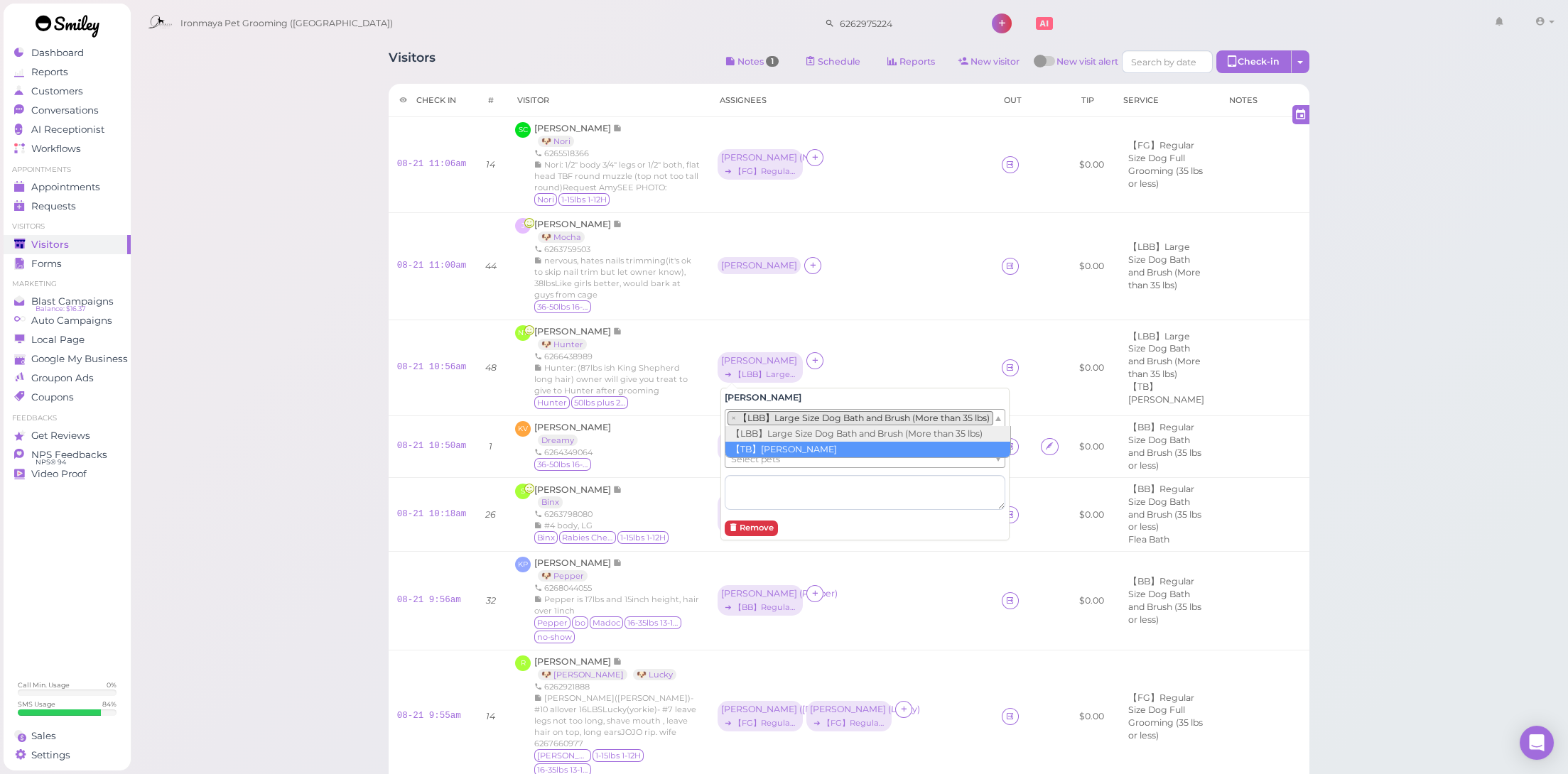
drag, startPoint x: 760, startPoint y: 448, endPoint x: 764, endPoint y: 462, distance: 14.6
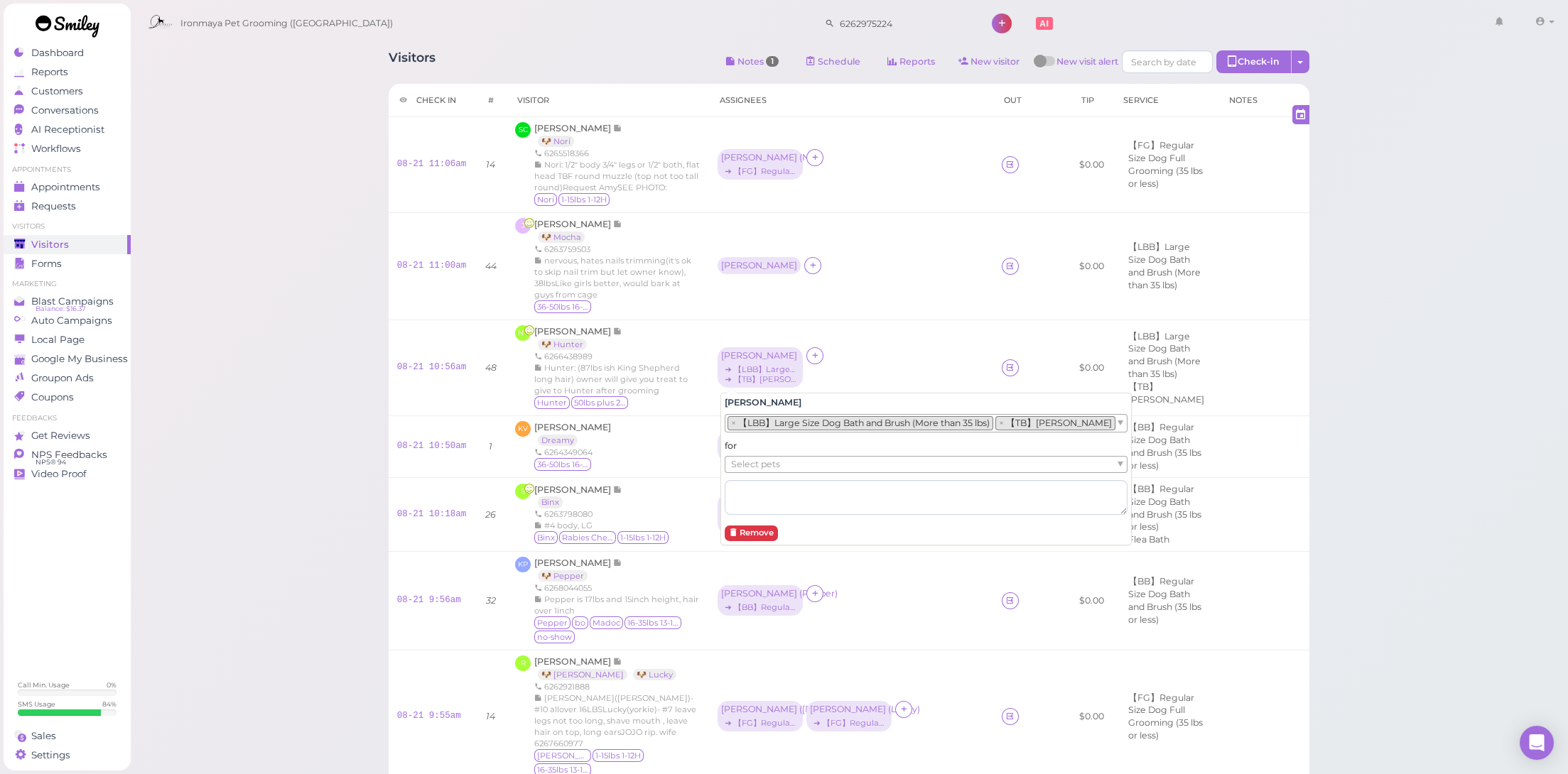
click at [764, 465] on span "Select pets" at bounding box center [755, 464] width 49 height 16
drag, startPoint x: 767, startPoint y: 479, endPoint x: 767, endPoint y: 466, distance: 13.0
click at [749, 340] on td "Amy ➔ 【LBB】Large Size Dog Bath and Brush (More than 35 lbs)" at bounding box center [851, 368] width 285 height 96
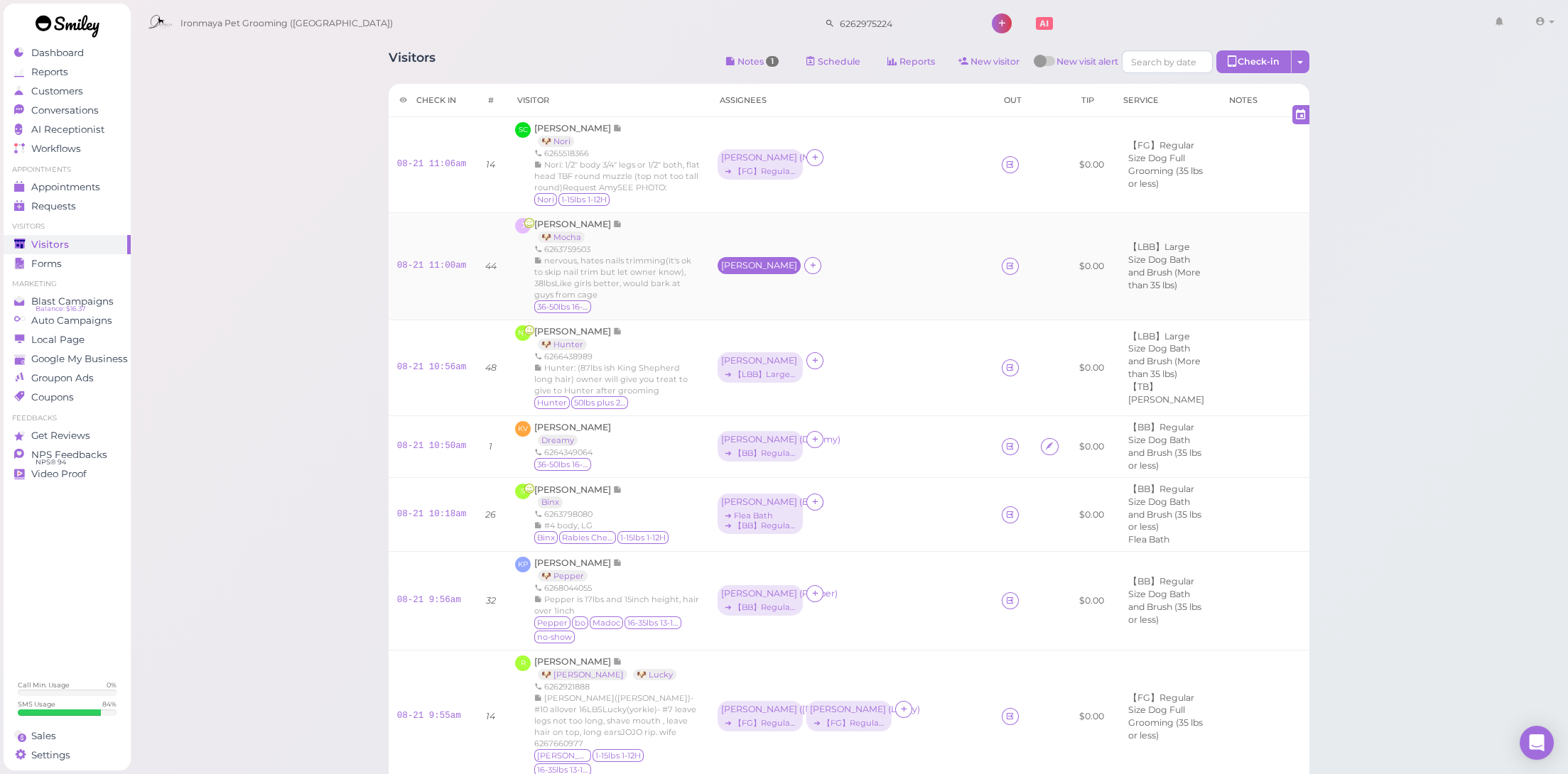
click at [729, 270] on div "[PERSON_NAME]" at bounding box center [759, 265] width 83 height 17
click at [740, 306] on span "Select services" at bounding box center [763, 310] width 65 height 16
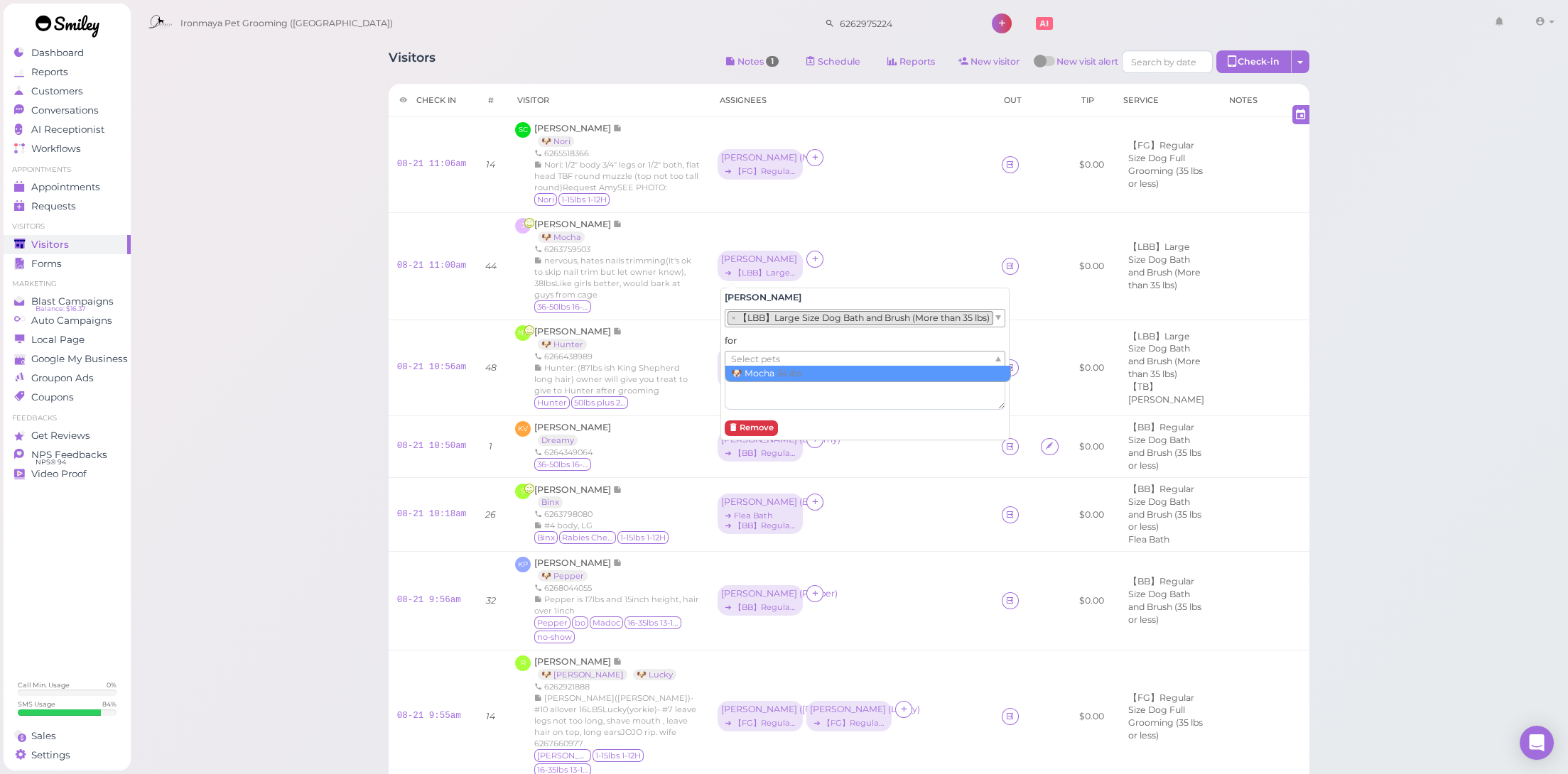
drag, startPoint x: 758, startPoint y: 355, endPoint x: 759, endPoint y: 364, distance: 9.1
click at [758, 355] on span "Select pets" at bounding box center [755, 359] width 49 height 16
click at [673, 355] on div "6266438989" at bounding box center [617, 356] width 167 height 11
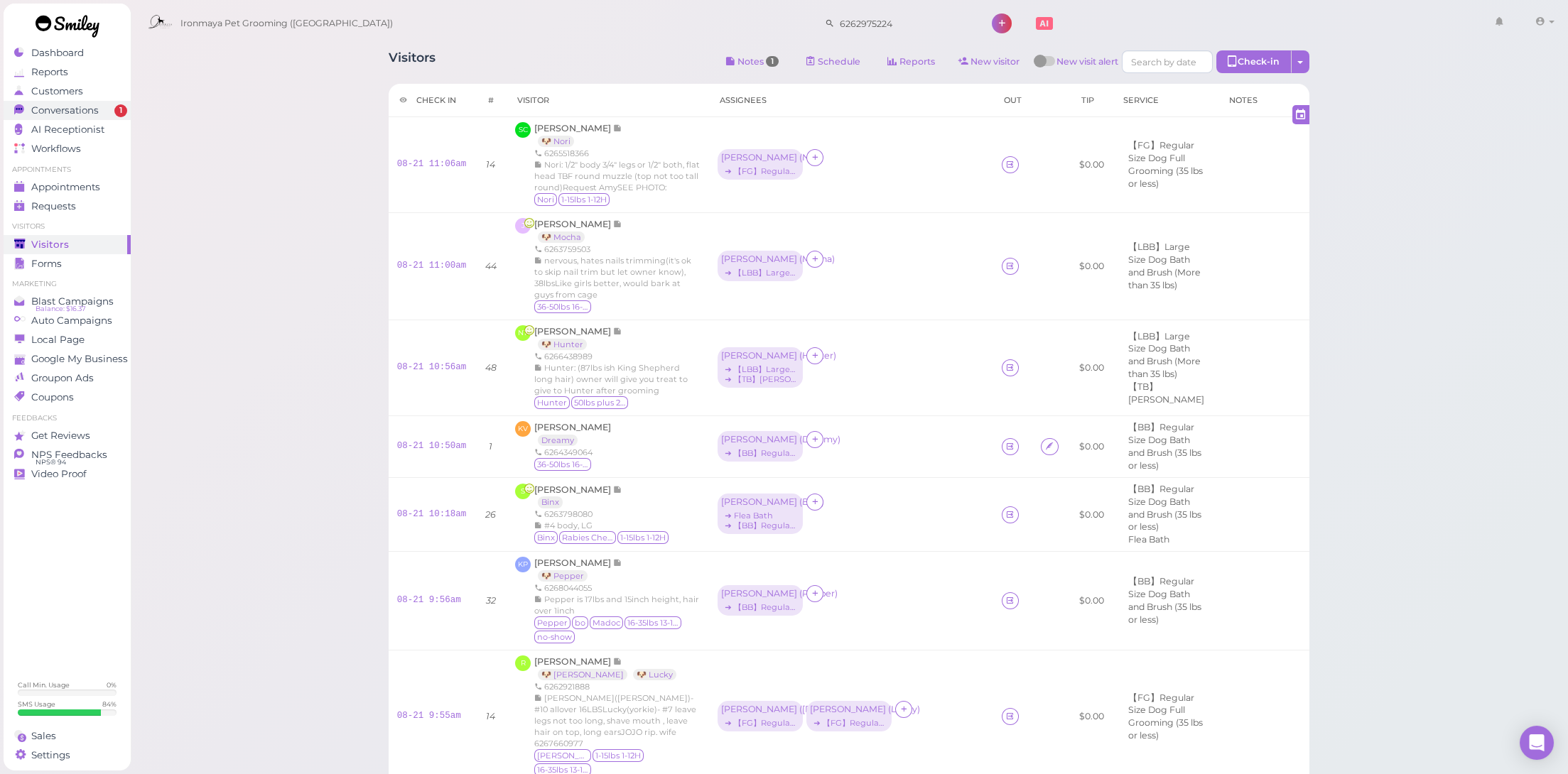
drag, startPoint x: 101, startPoint y: 108, endPoint x: 110, endPoint y: 108, distance: 9.0
click at [101, 108] on div "Conversations" at bounding box center [64, 110] width 102 height 12
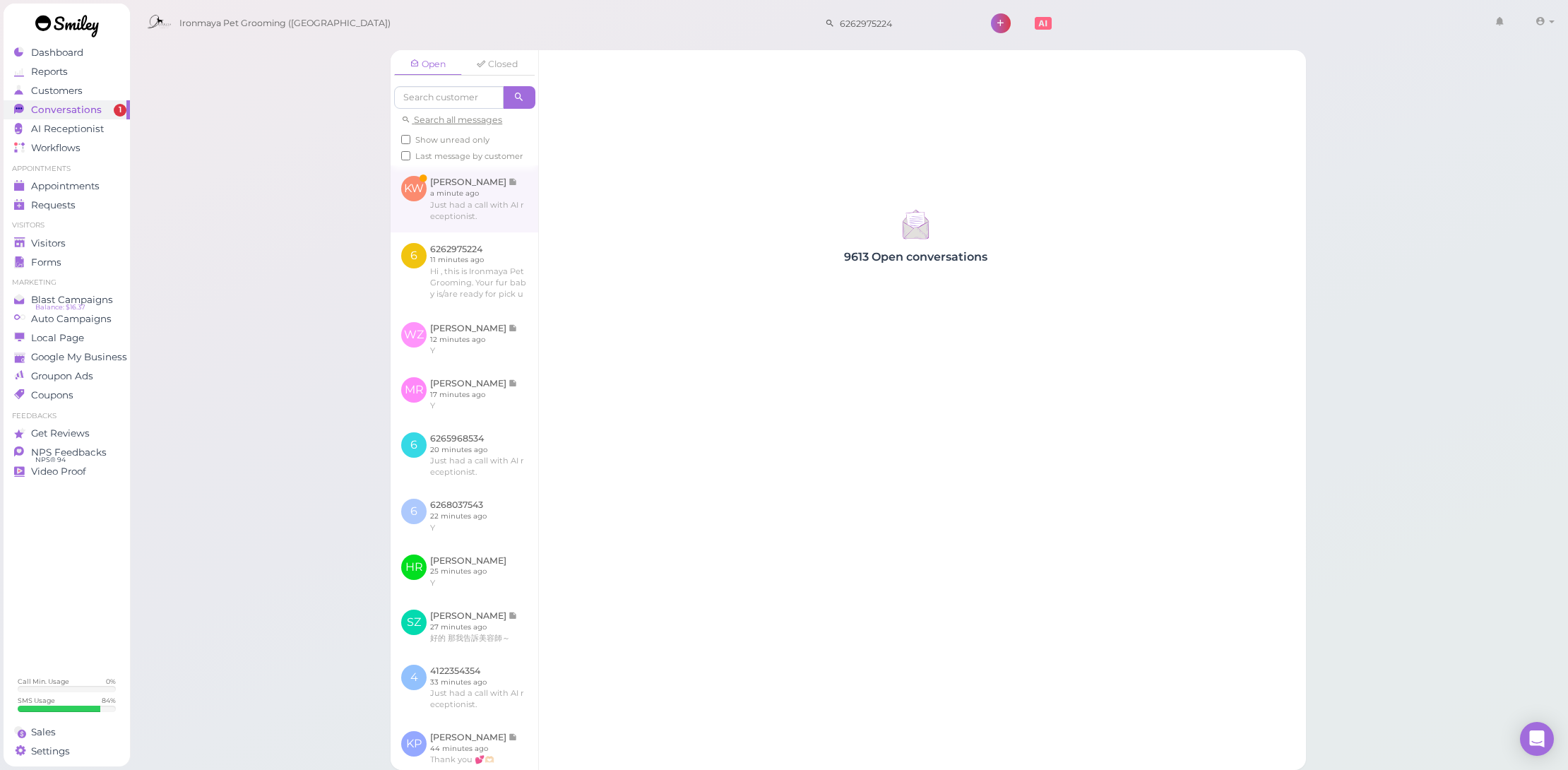
click at [466, 201] on link at bounding box center [464, 199] width 147 height 67
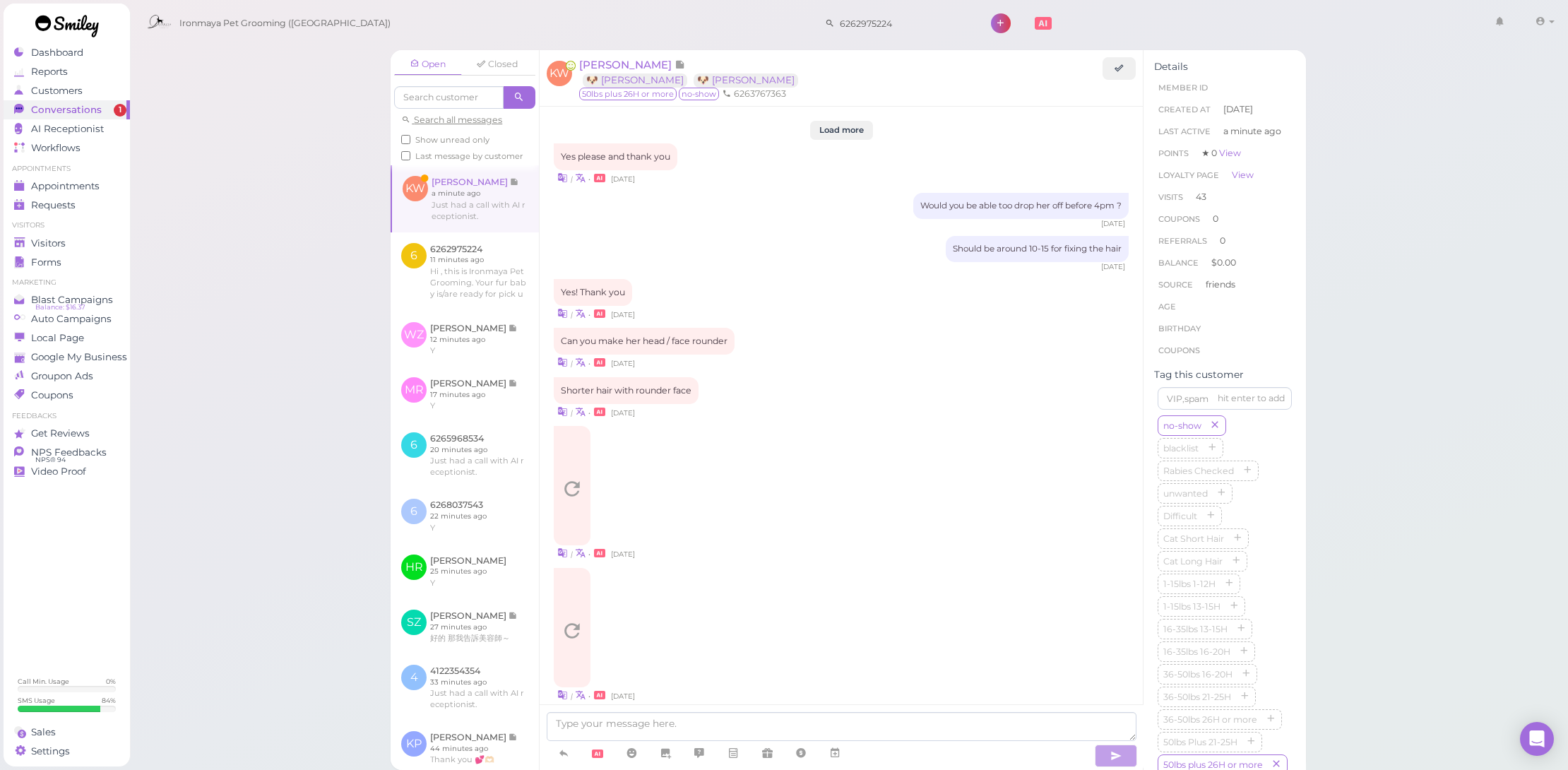
scroll to position [1545, 0]
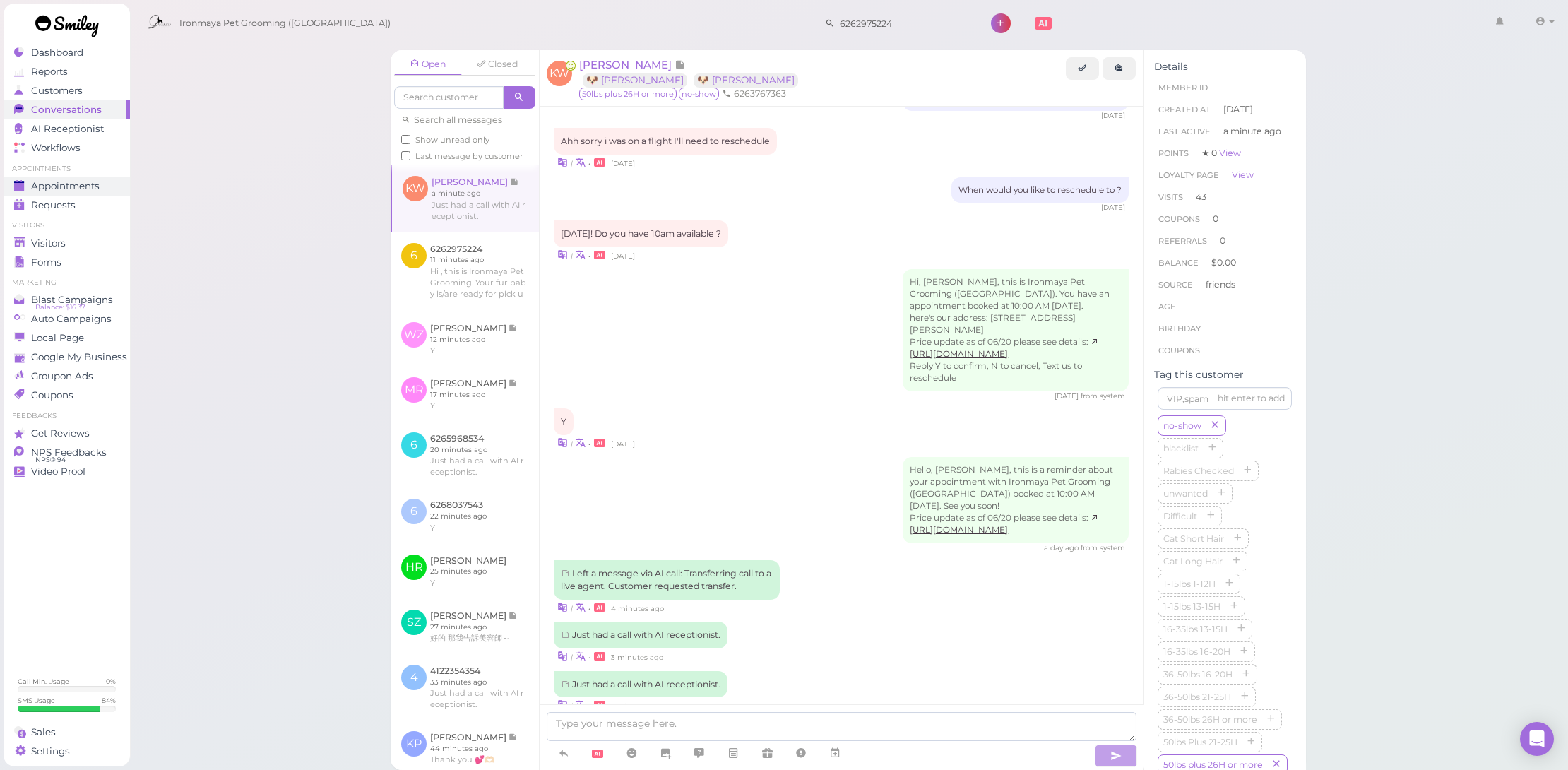
click at [110, 193] on link "Appointments" at bounding box center [67, 186] width 126 height 19
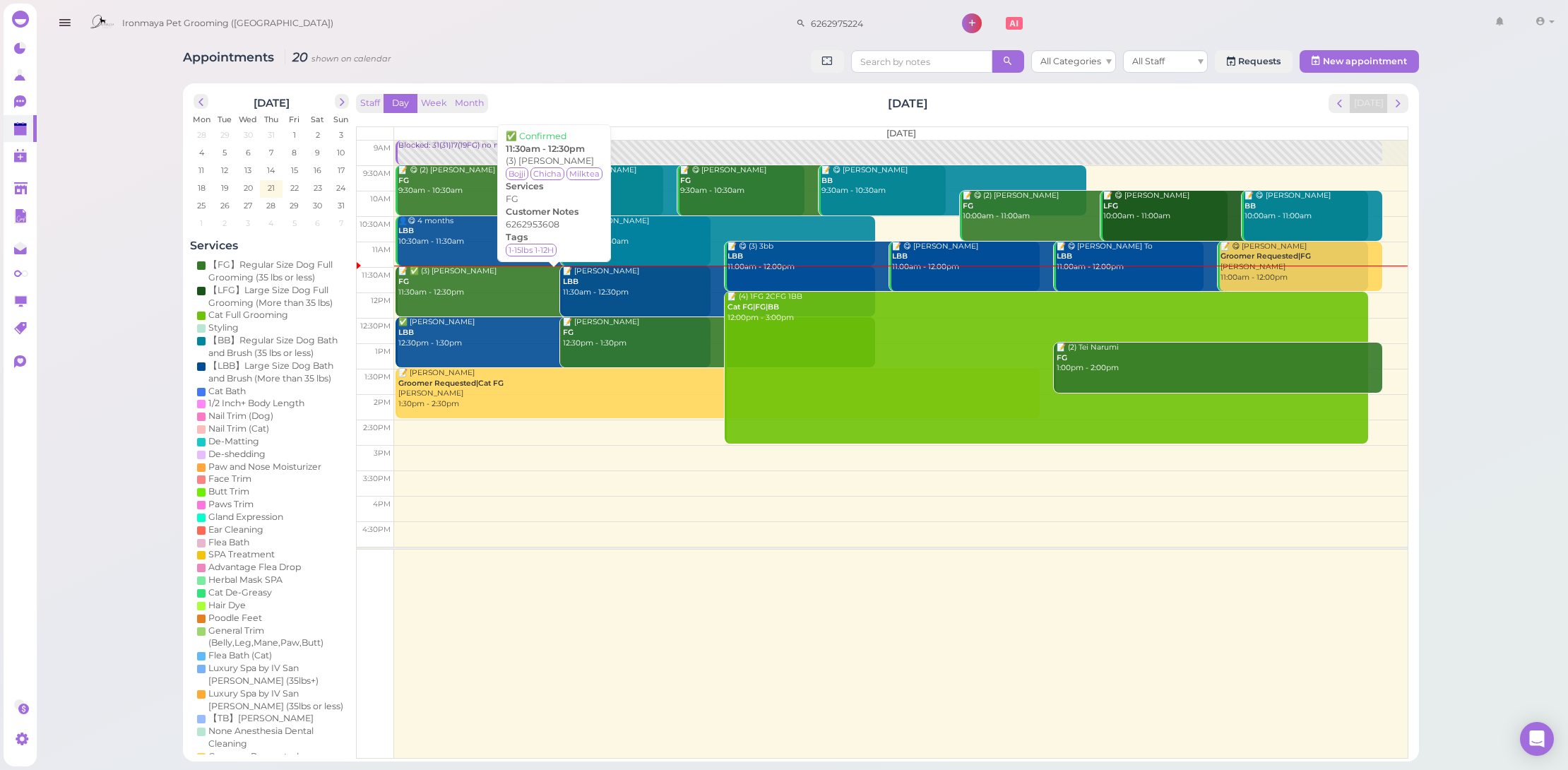
click at [461, 298] on link "📝 ✅ (3) Lindy Wong FG 11:30am - 12:30pm" at bounding box center [553, 291] width 315 height 50
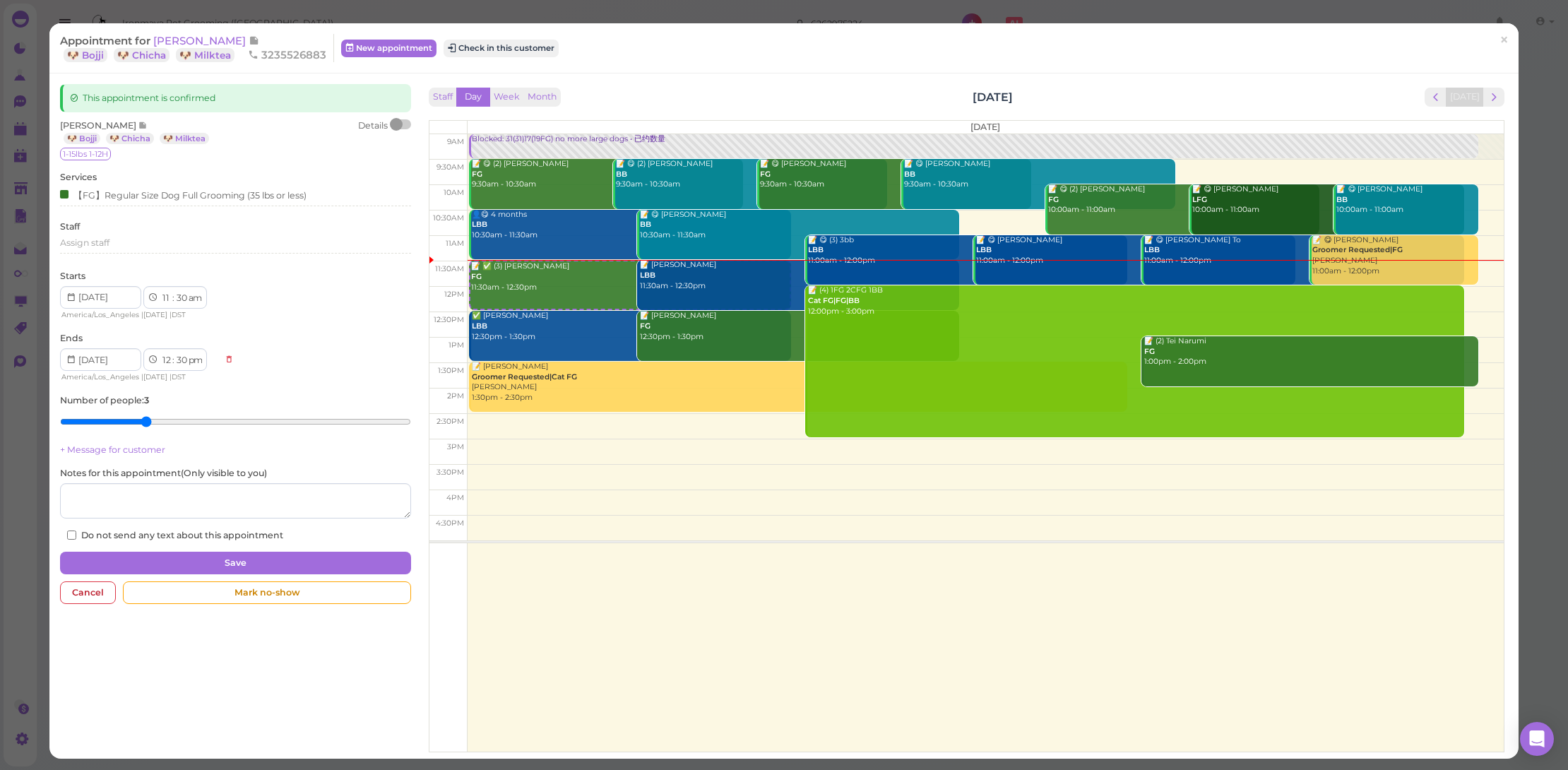
click at [396, 125] on div at bounding box center [396, 125] width 13 height 13
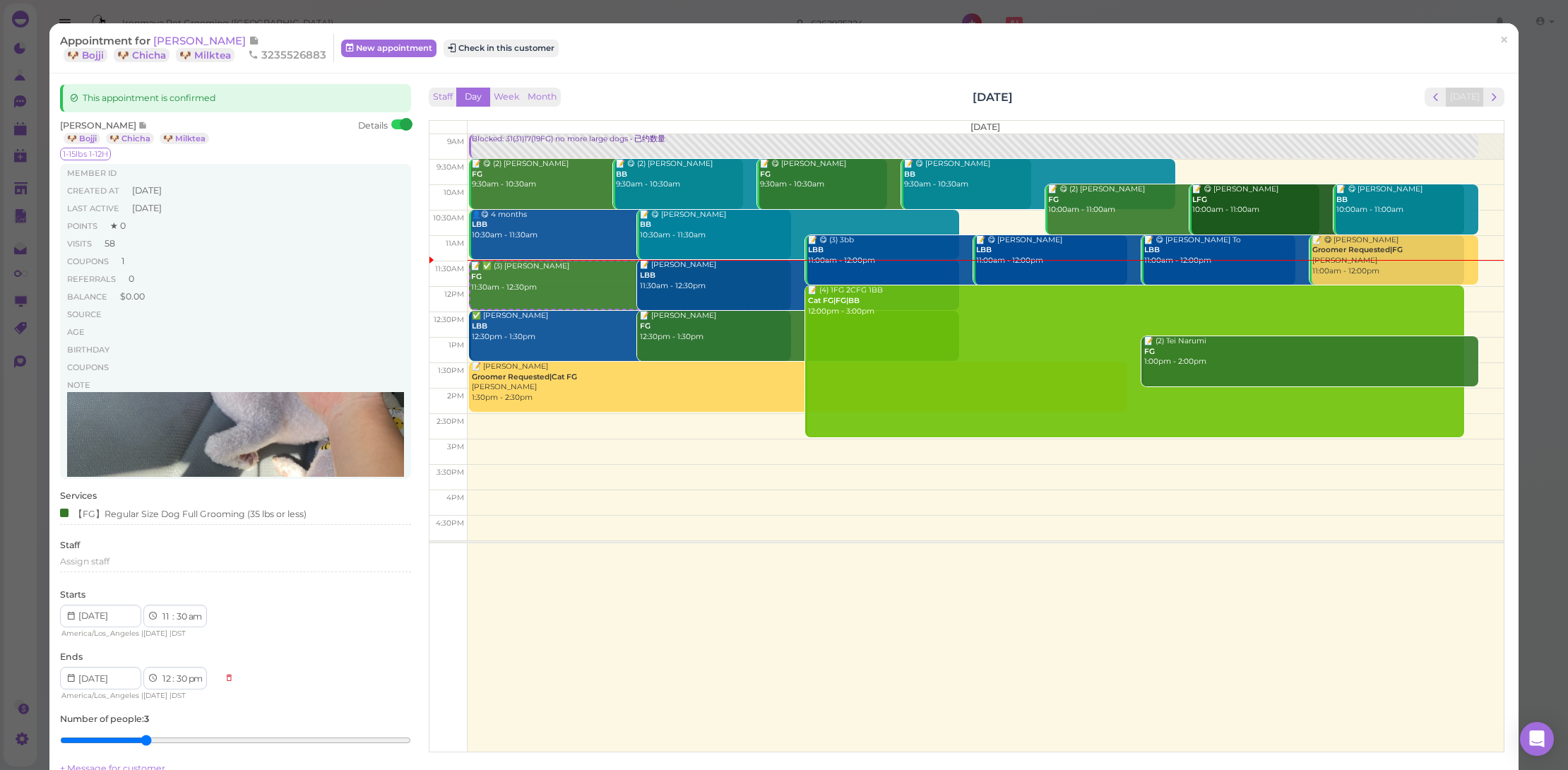
scroll to position [712, 0]
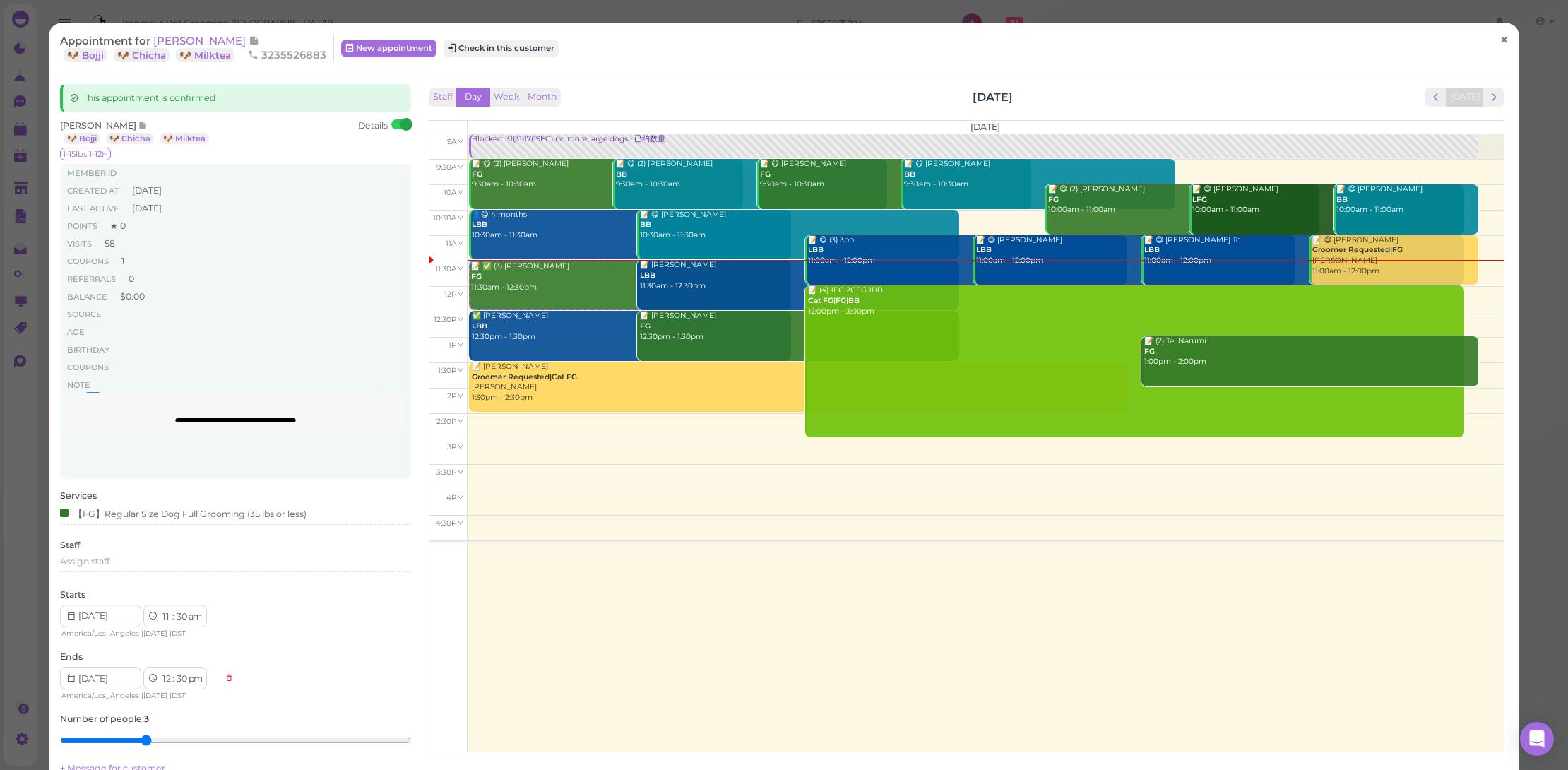
click at [1491, 30] on link "×" at bounding box center [1504, 40] width 27 height 33
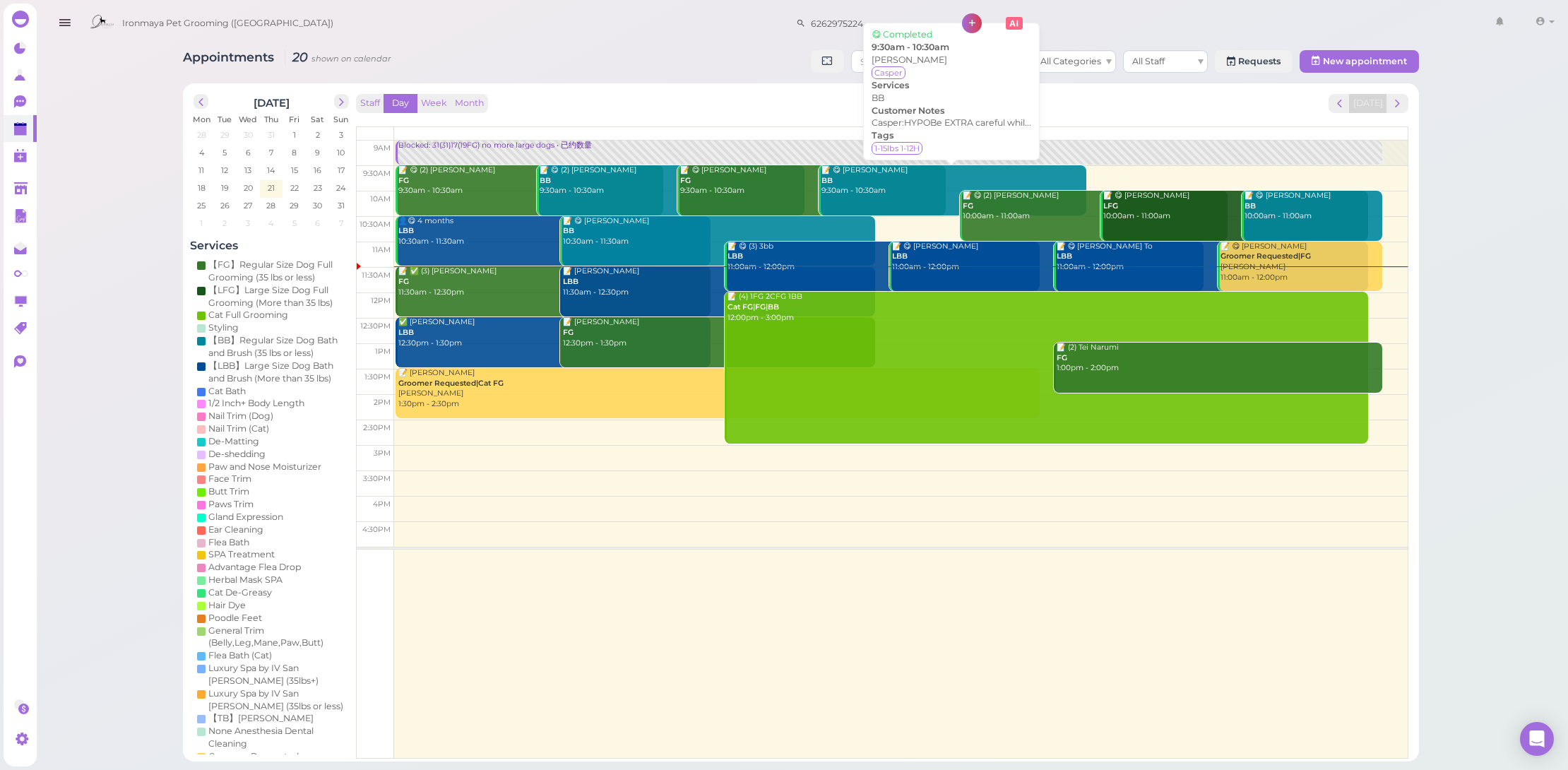
click at [863, 190] on div "📝 😋 GAO Daisy BB 9:30am - 10:30am" at bounding box center [954, 181] width 265 height 31
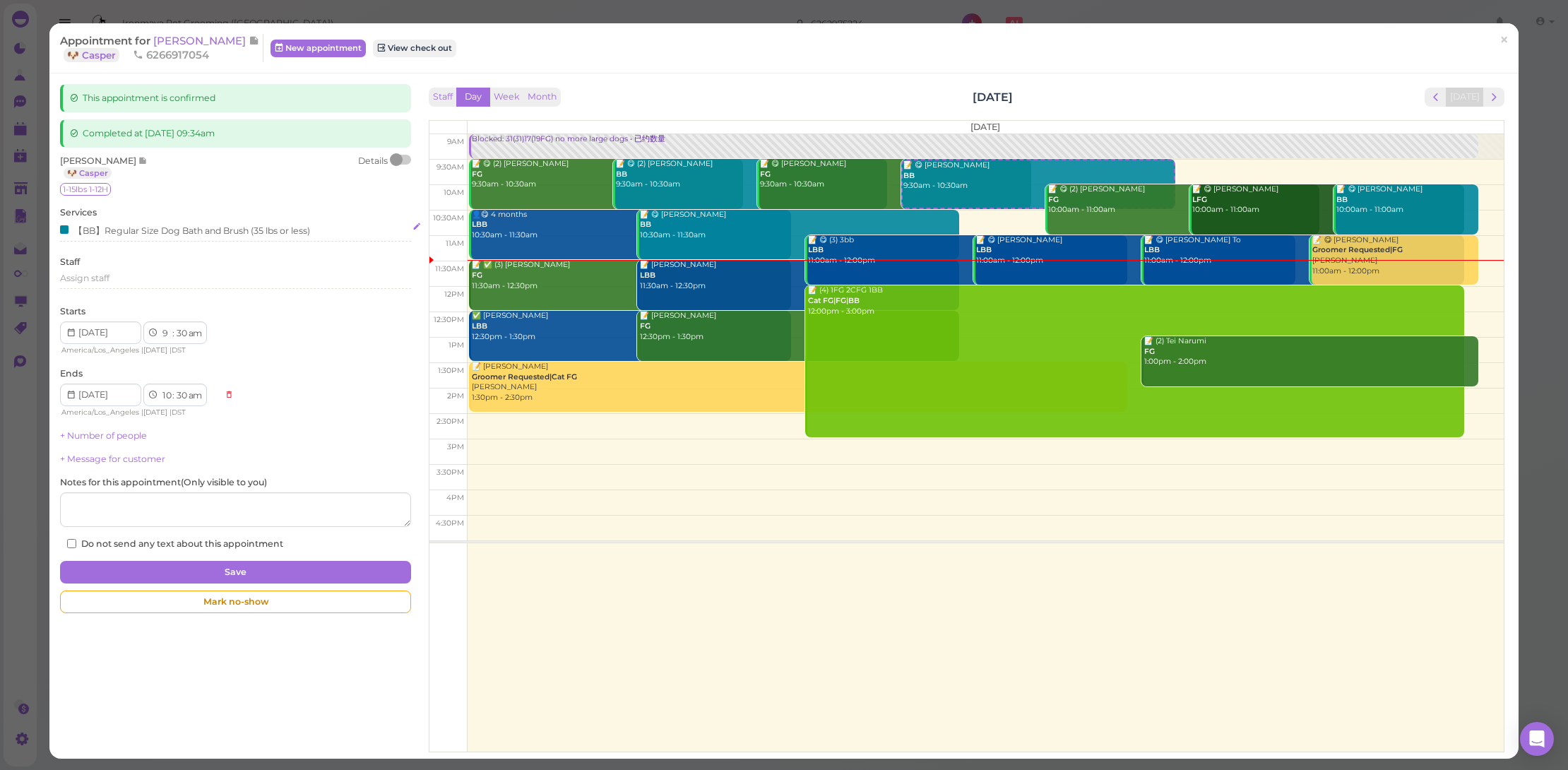
click at [146, 229] on div "【BB】Regular Size Dog Bath and Brush (35 lbs or less)" at bounding box center [185, 230] width 250 height 15
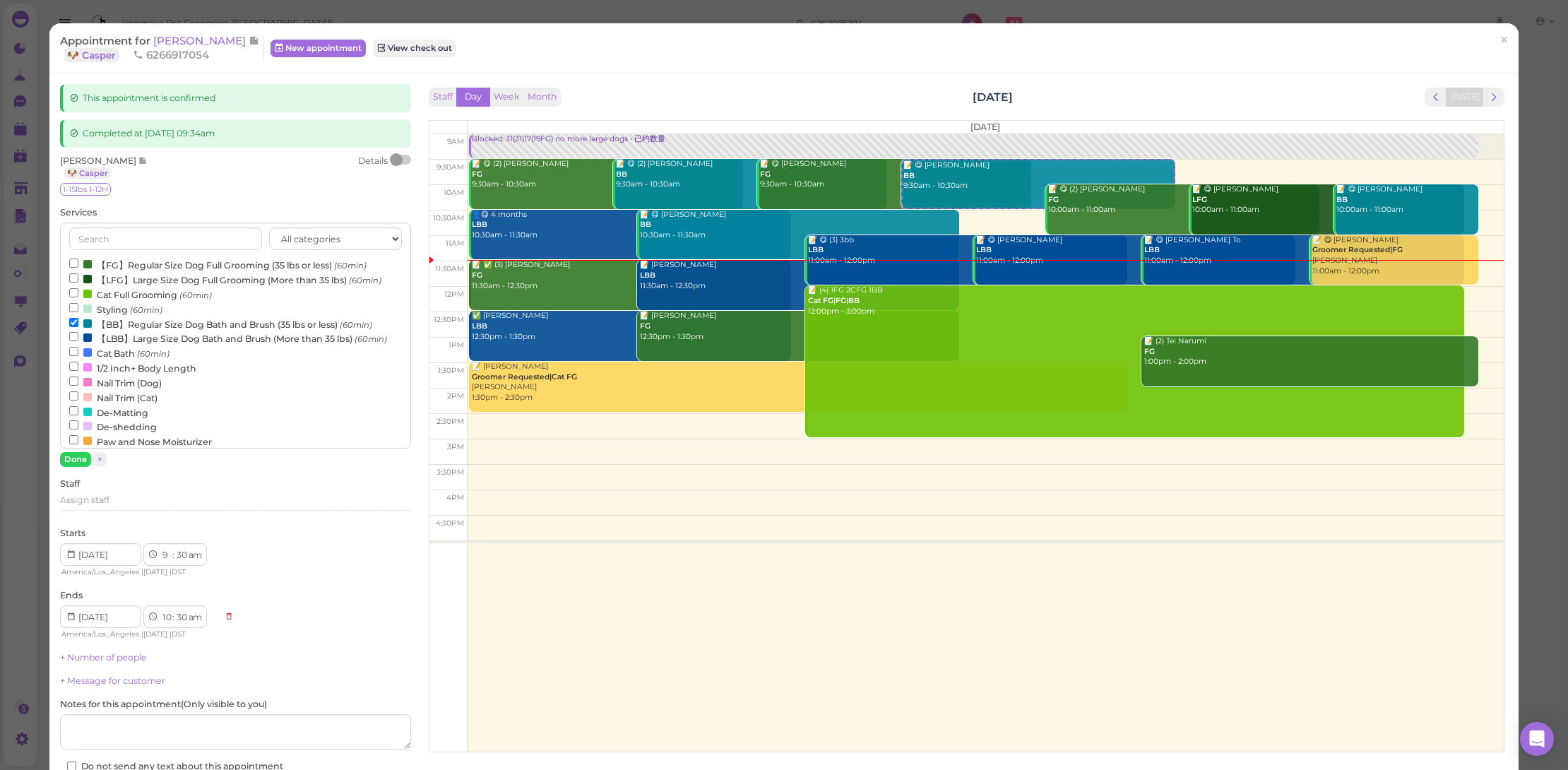
click at [158, 264] on label "【FG】Regular Size Dog Full Grooming (35 lbs or less) (60min)" at bounding box center [218, 265] width 297 height 15
click at [79, 264] on input "【FG】Regular Size Dog Full Grooming (35 lbs or less) (60min)" at bounding box center [74, 263] width 9 height 9
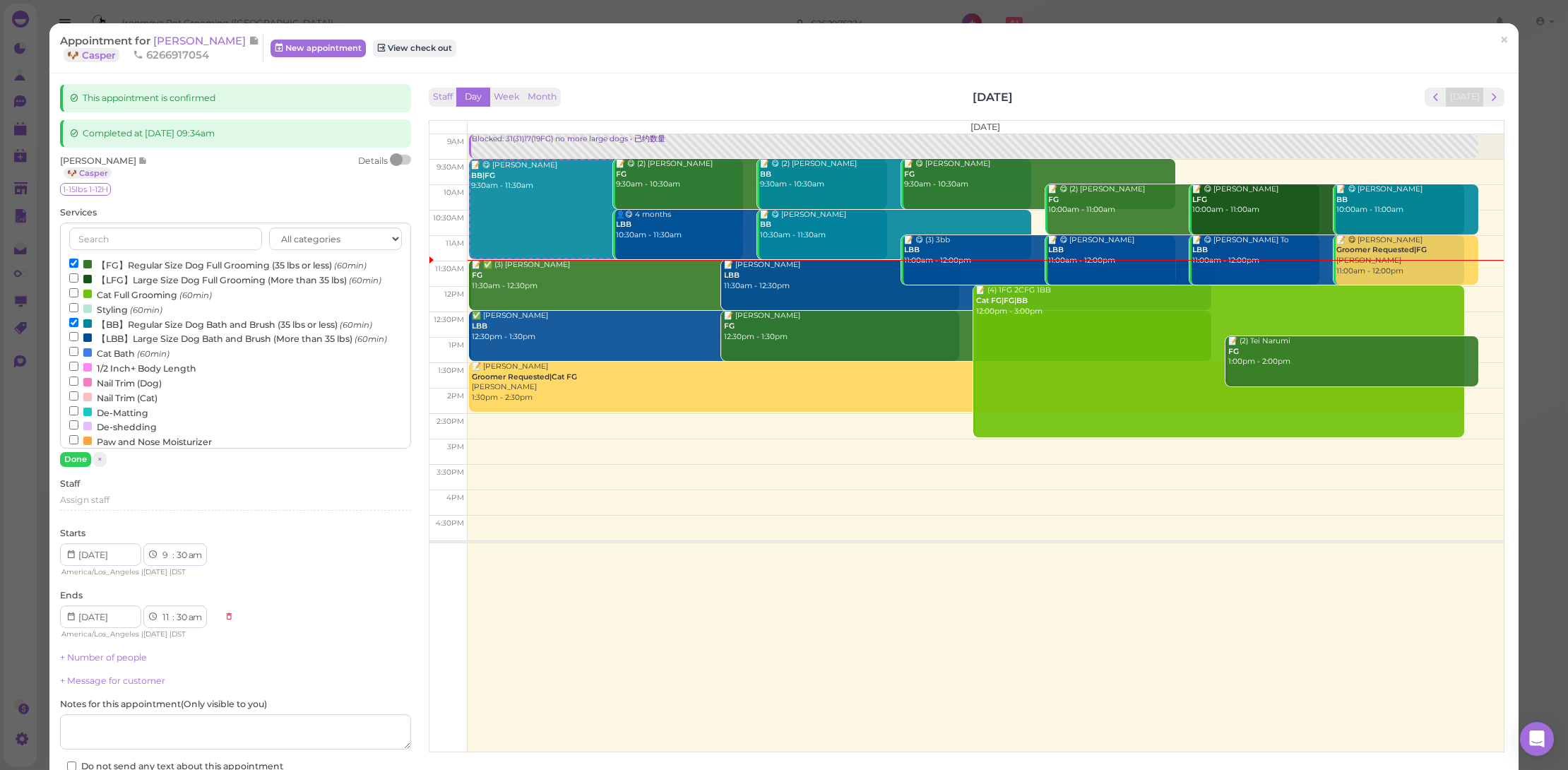
click at [224, 317] on label "【BB】Regular Size Dog Bath and Brush (35 lbs or less) (60min)" at bounding box center [221, 324] width 303 height 15
click at [79, 318] on input "【BB】Regular Size Dog Bath and Brush (35 lbs or less) (60min)" at bounding box center [74, 322] width 9 height 9
select select "10"
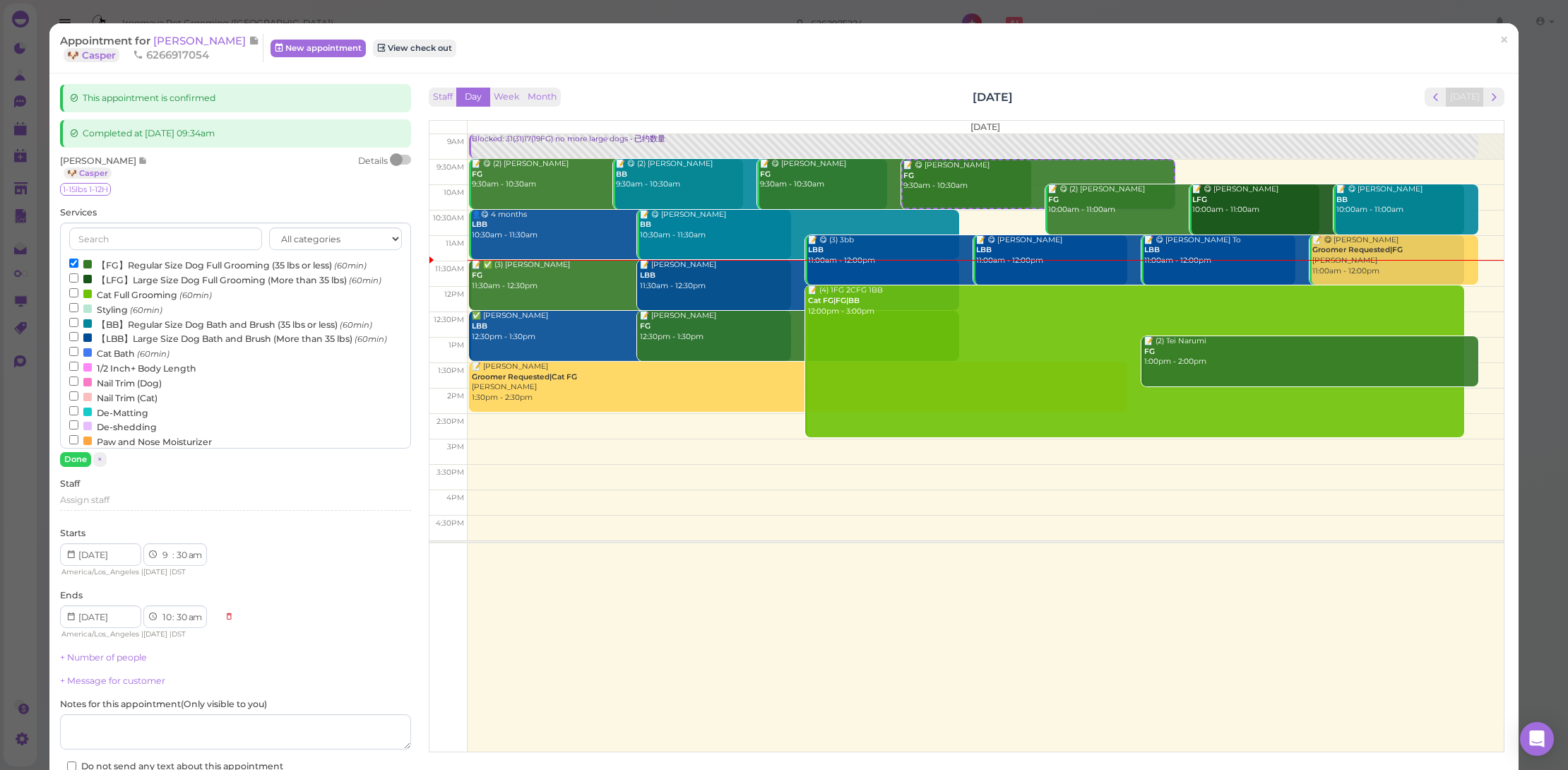
scroll to position [23, 0]
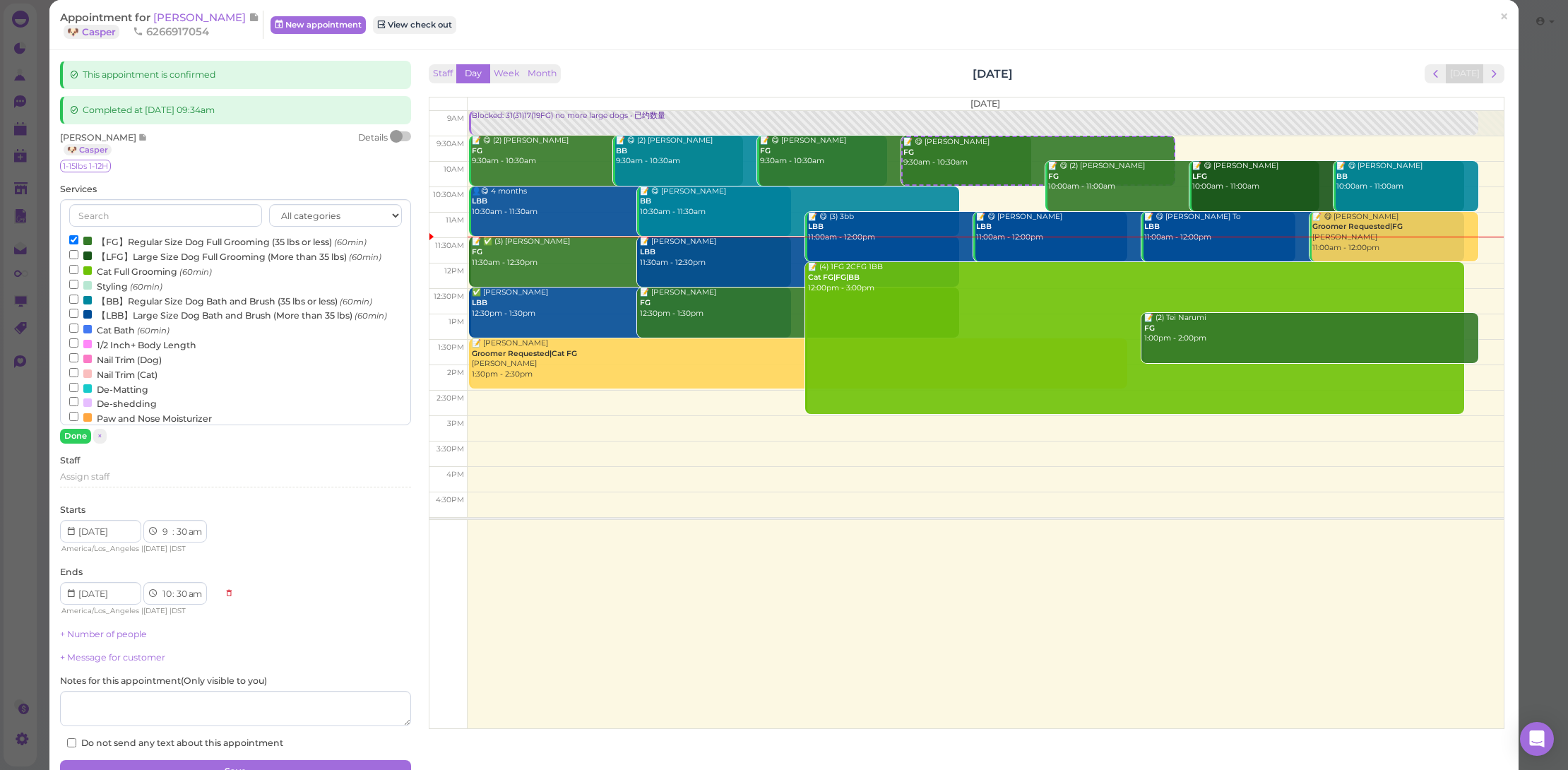
drag, startPoint x: 351, startPoint y: 764, endPoint x: 368, endPoint y: 715, distance: 51.9
click at [353, 763] on button "Save" at bounding box center [236, 771] width 351 height 23
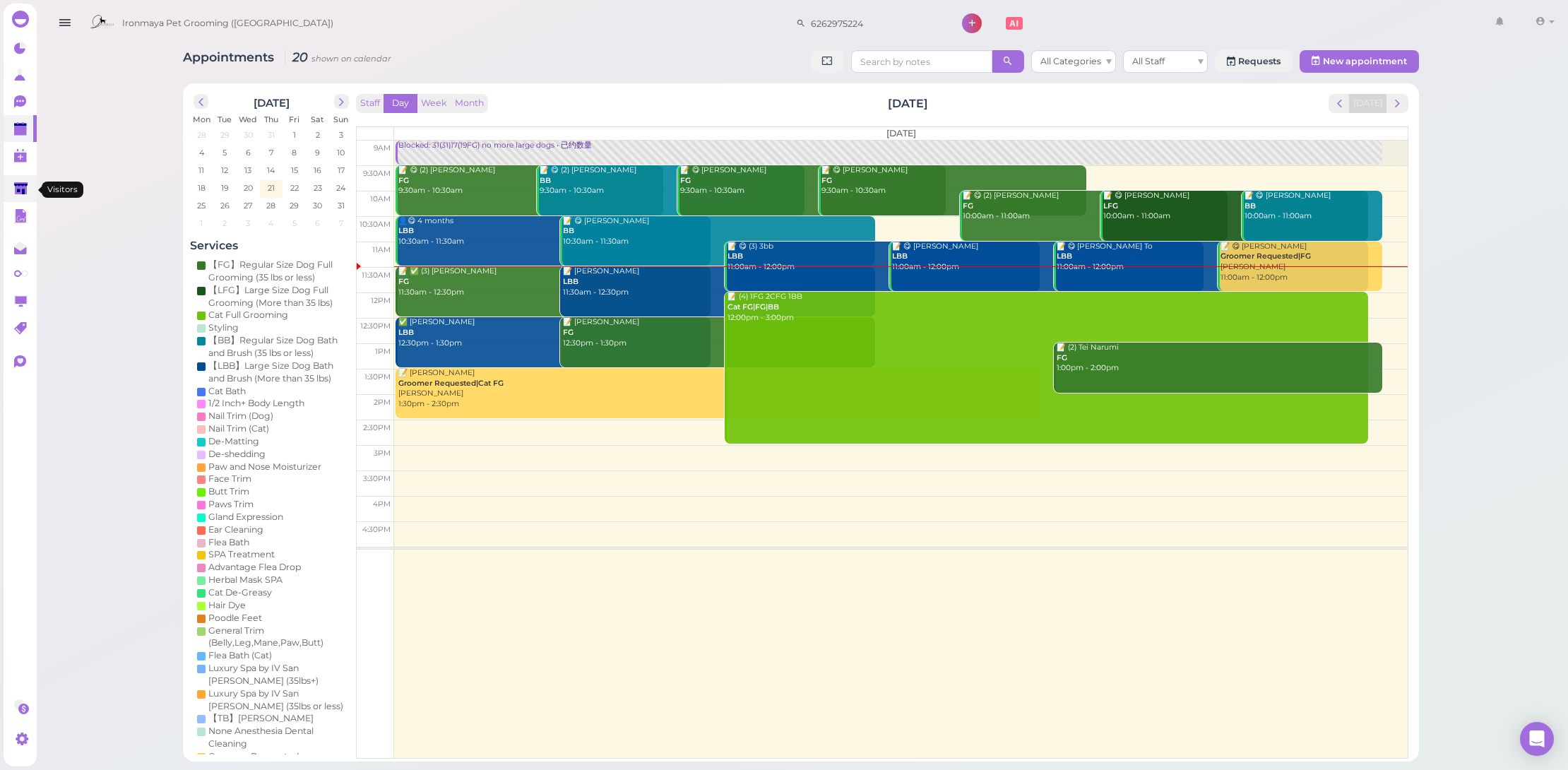
click at [29, 193] on link at bounding box center [20, 188] width 33 height 27
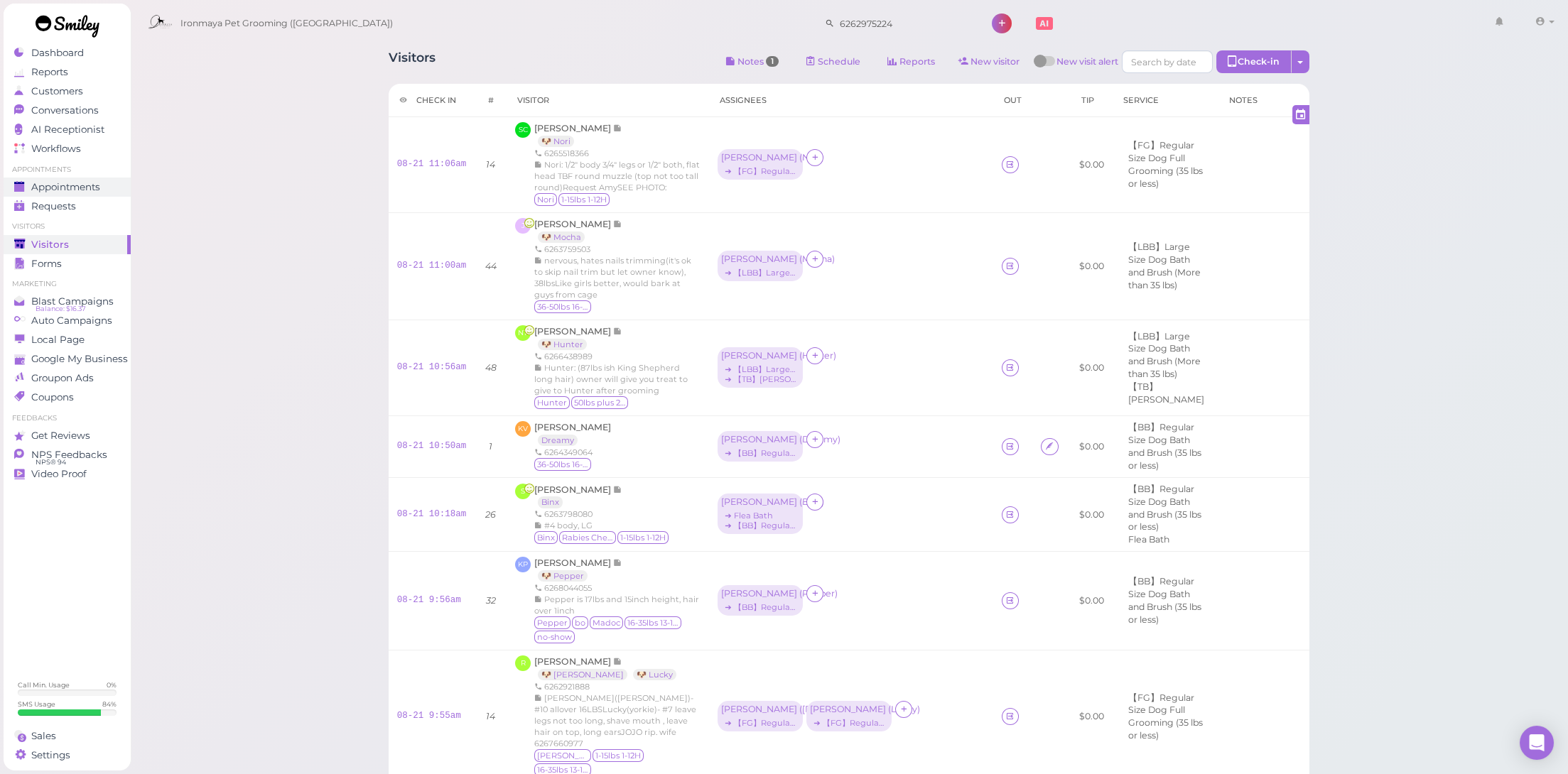
click at [96, 189] on span "Appointments" at bounding box center [65, 187] width 69 height 12
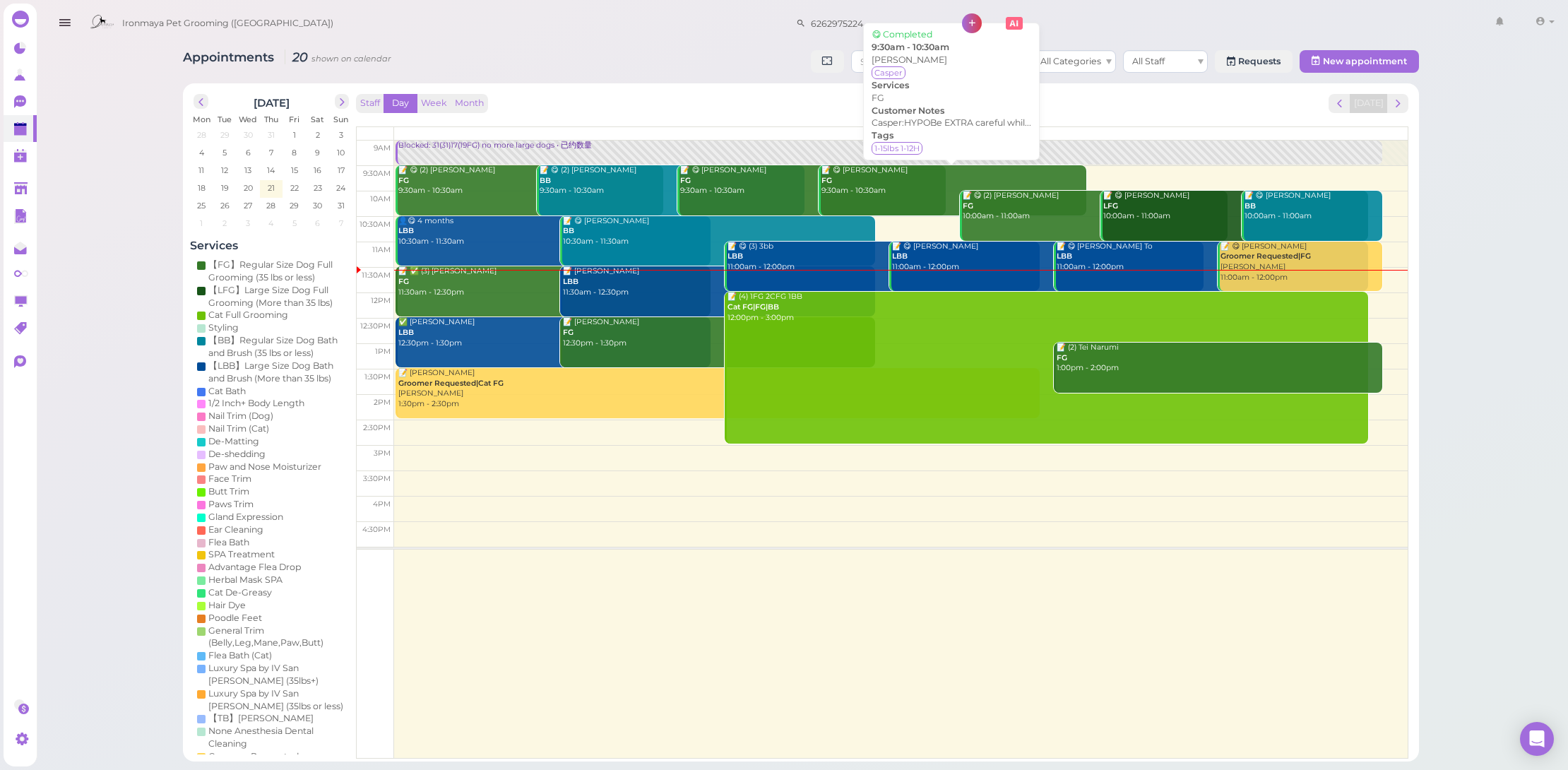
click at [897, 188] on div "📝 😋 GAO Daisy FG 9:30am - 10:30am" at bounding box center [954, 181] width 265 height 31
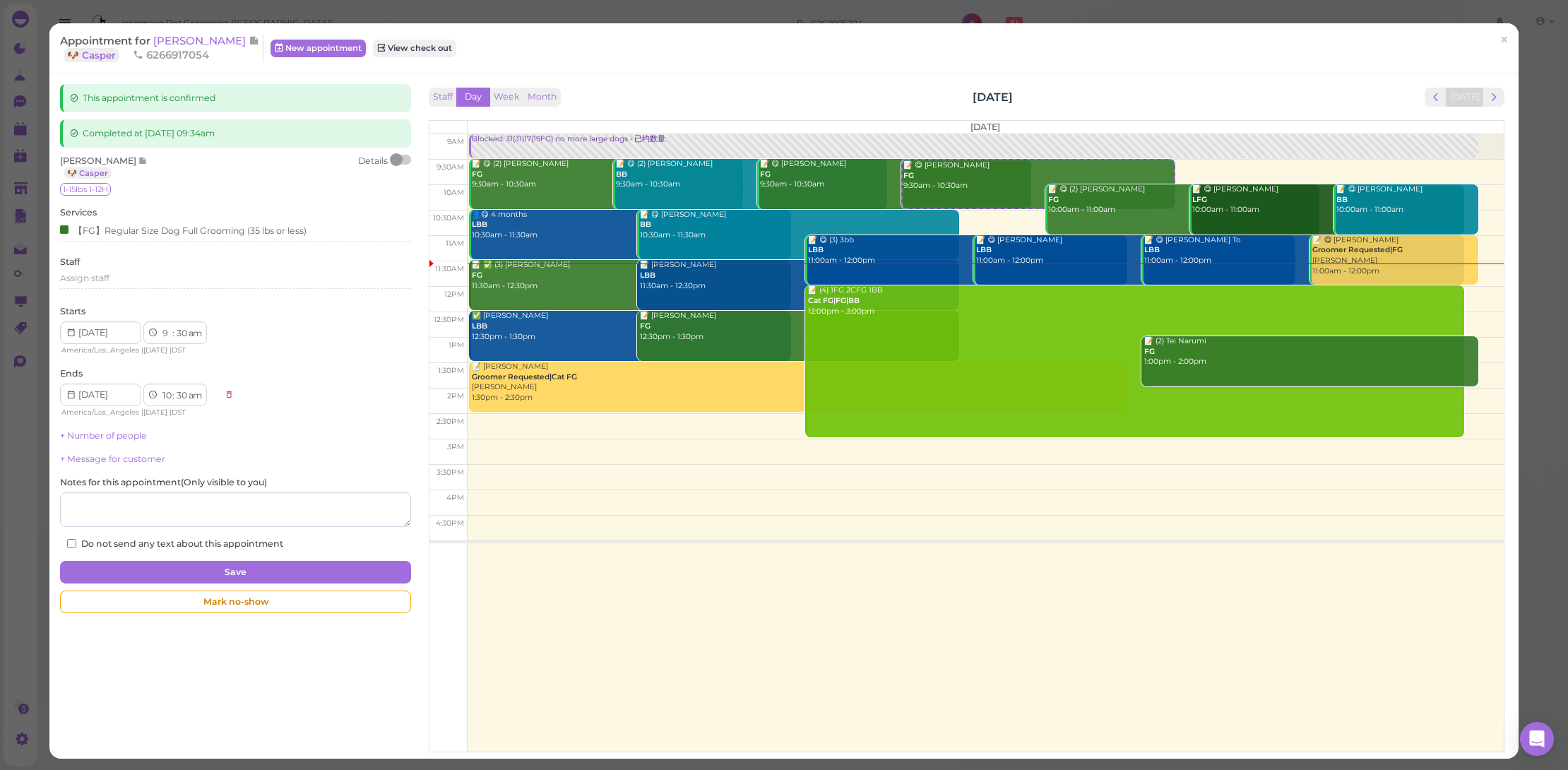
click at [405, 162] on div at bounding box center [402, 159] width 20 height 10
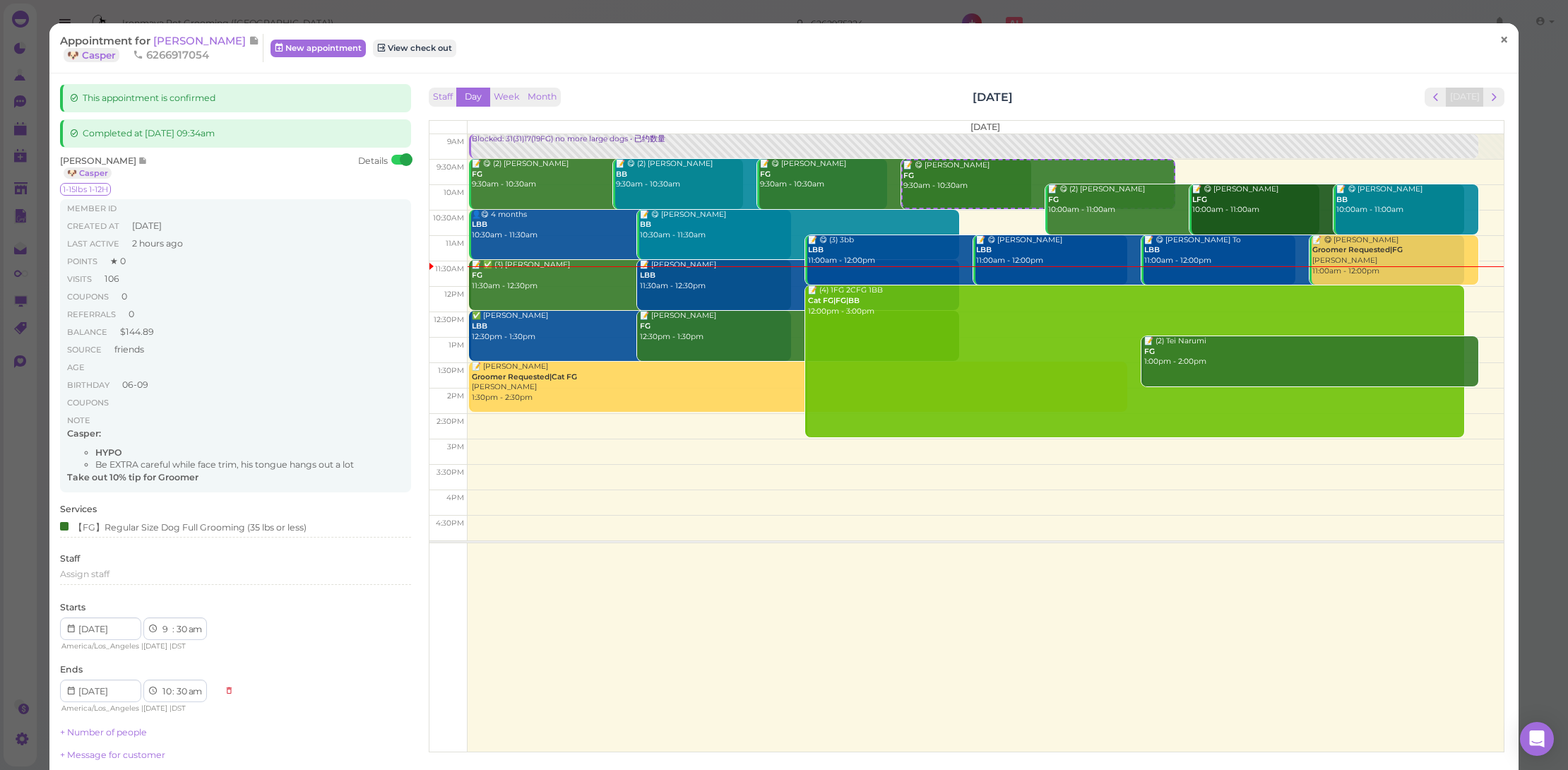
click at [1499, 39] on span "×" at bounding box center [1504, 39] width 9 height 20
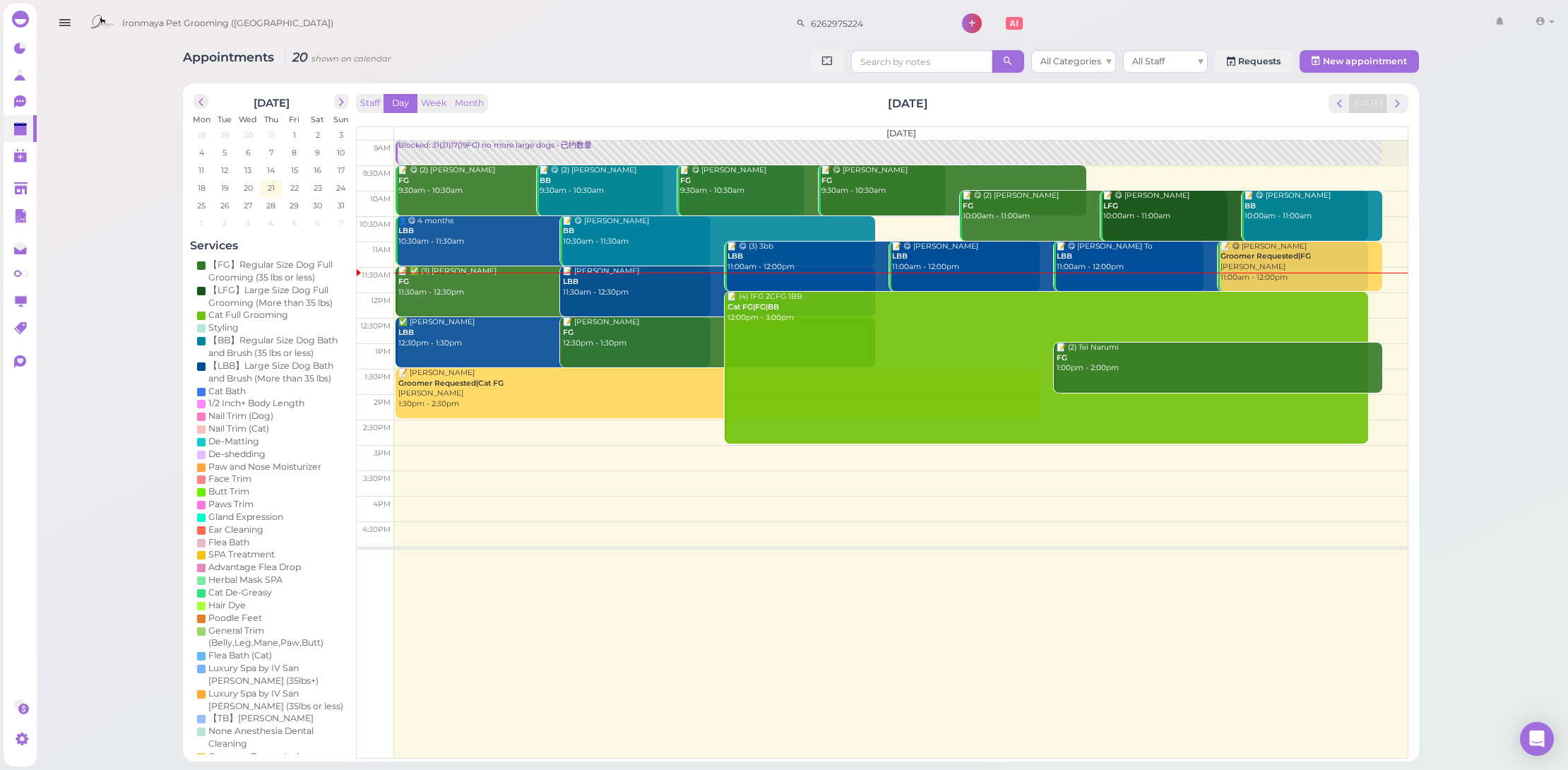
click at [487, 292] on div "📝 ✅ (3) Lindy Wong FG 11:30am - 12:30pm" at bounding box center [554, 282] width 313 height 31
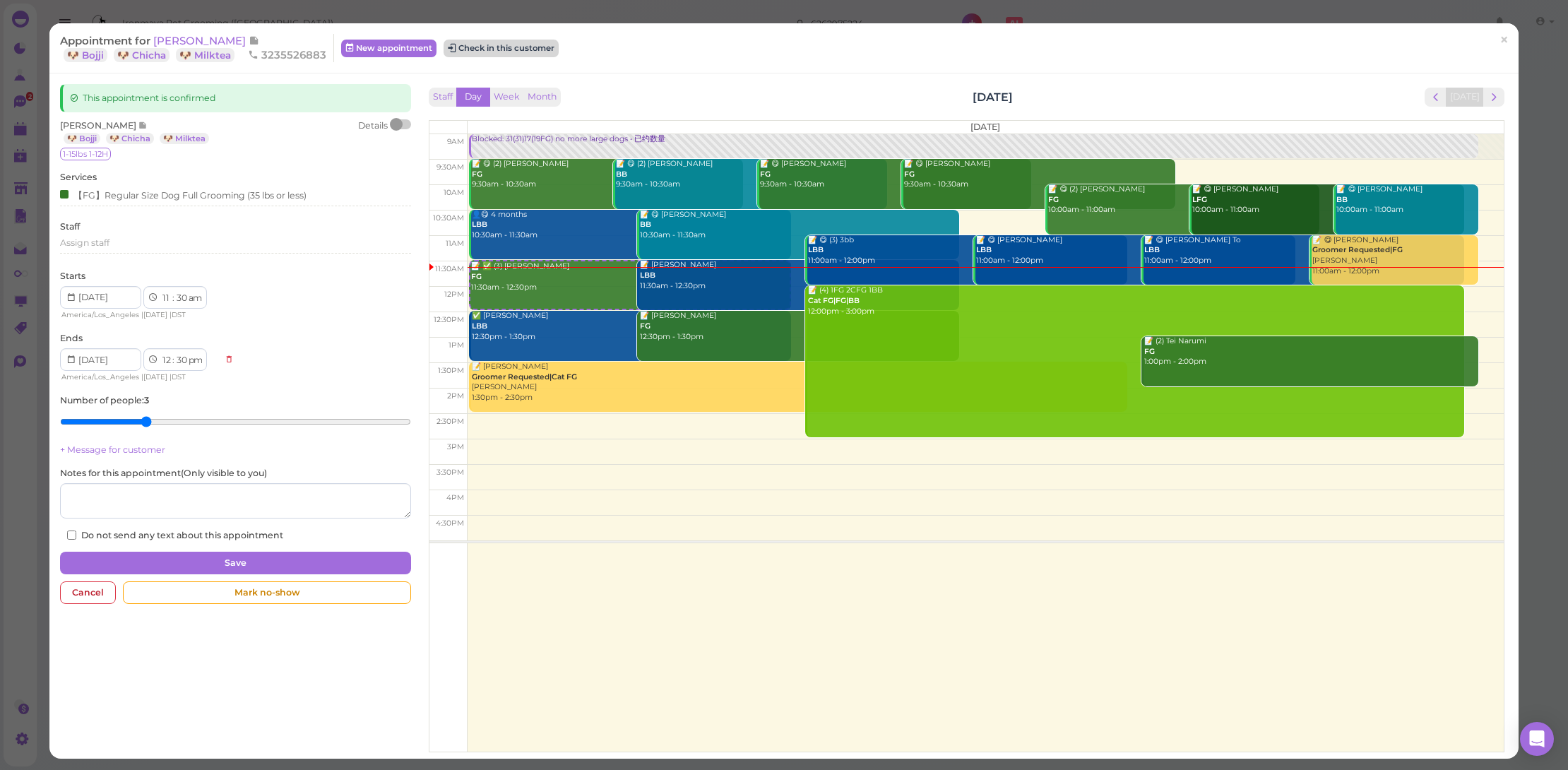
click at [531, 48] on button "Check in this customer" at bounding box center [502, 48] width 115 height 17
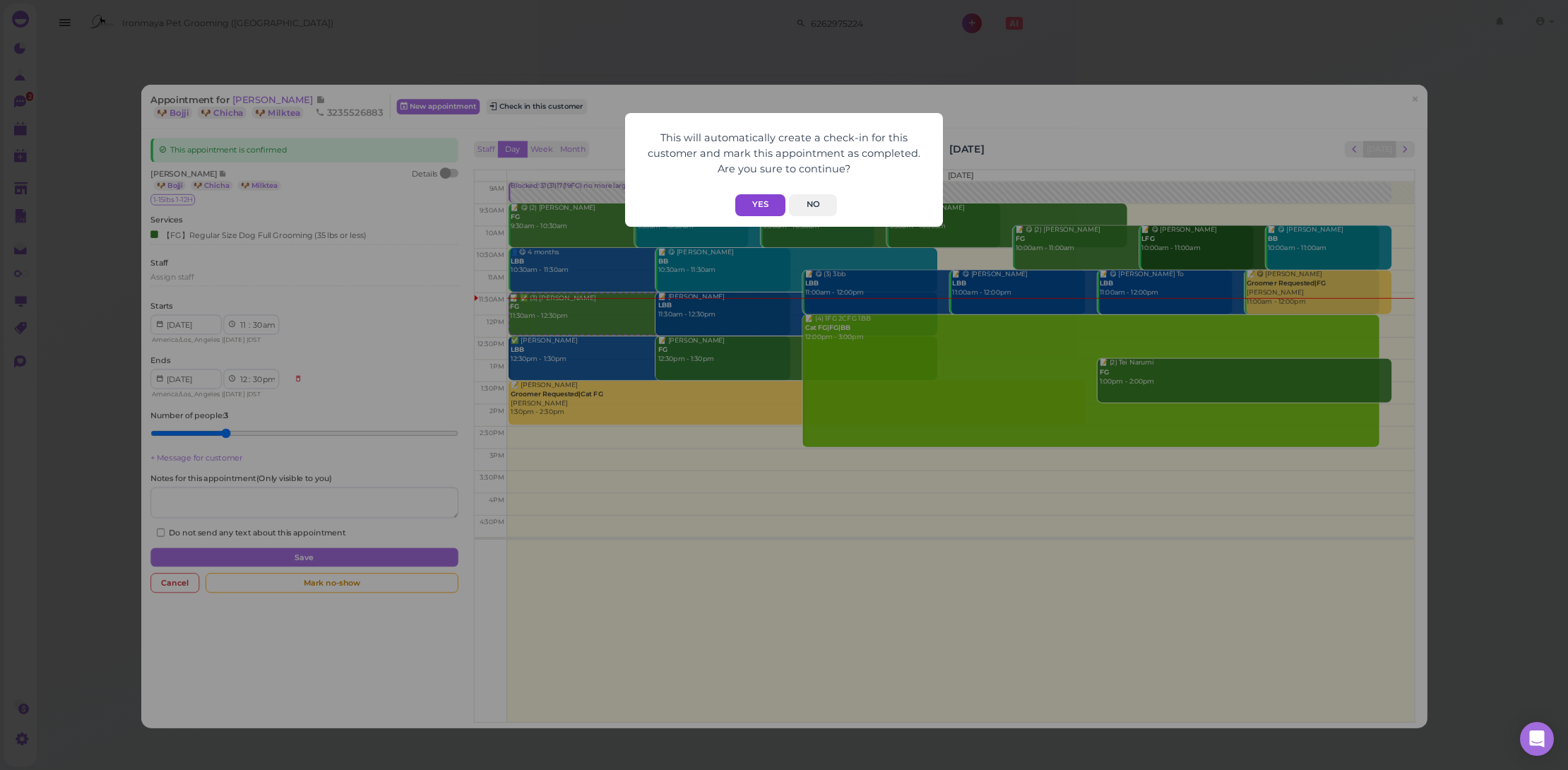
click at [749, 205] on button "Yes" at bounding box center [760, 205] width 50 height 22
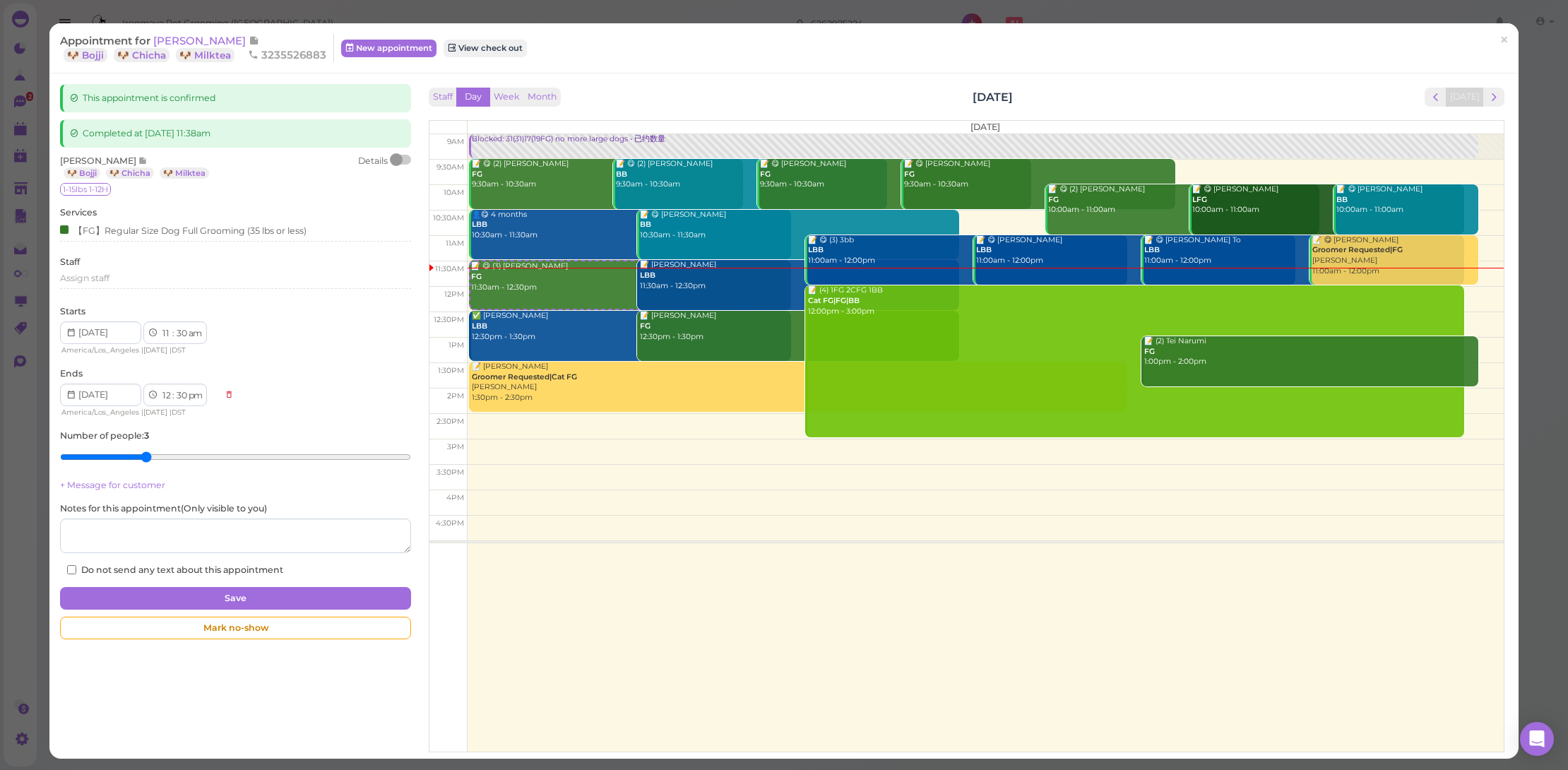
click at [405, 157] on div at bounding box center [402, 159] width 20 height 10
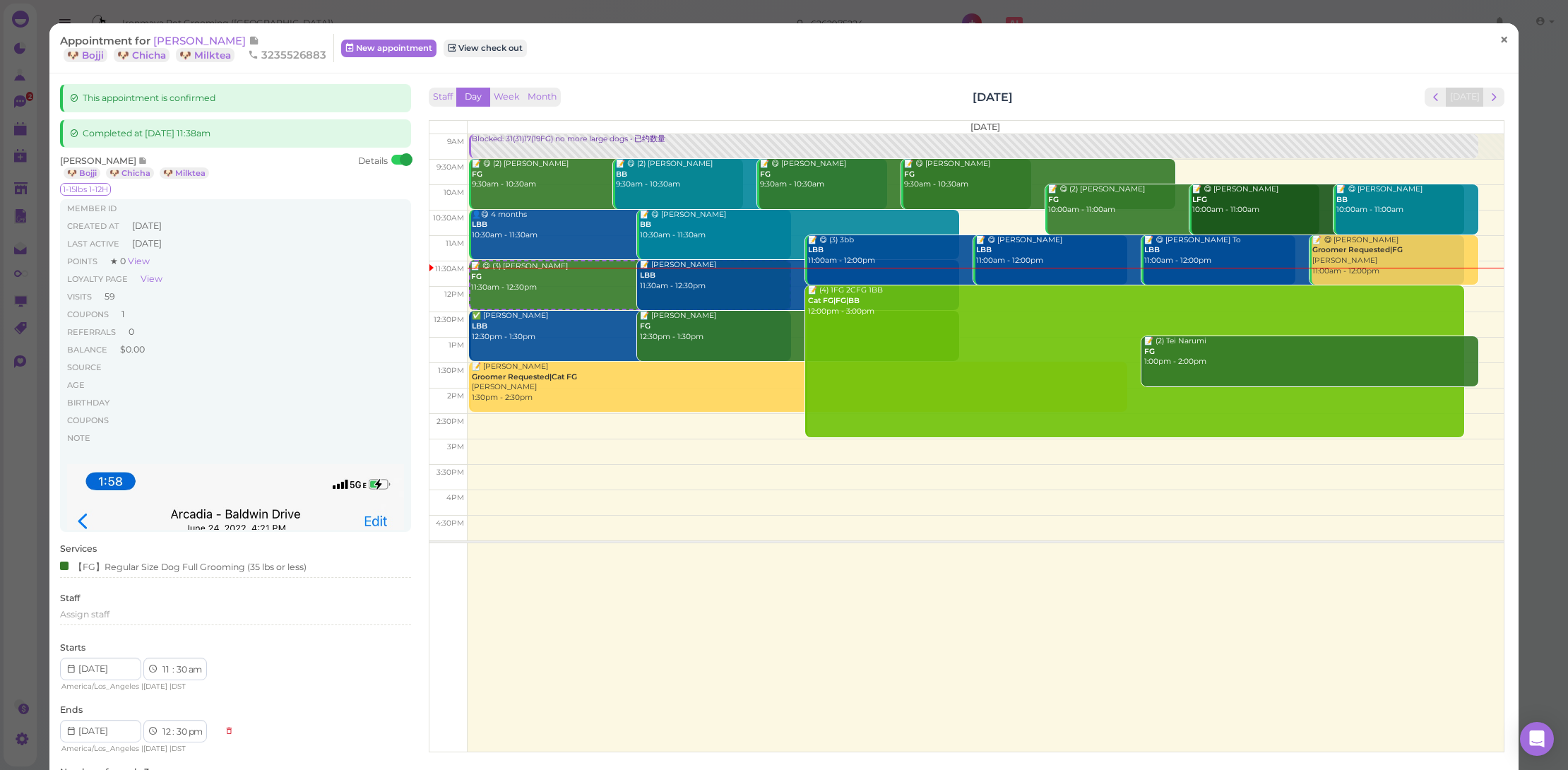
click at [1499, 45] on span "×" at bounding box center [1504, 39] width 9 height 20
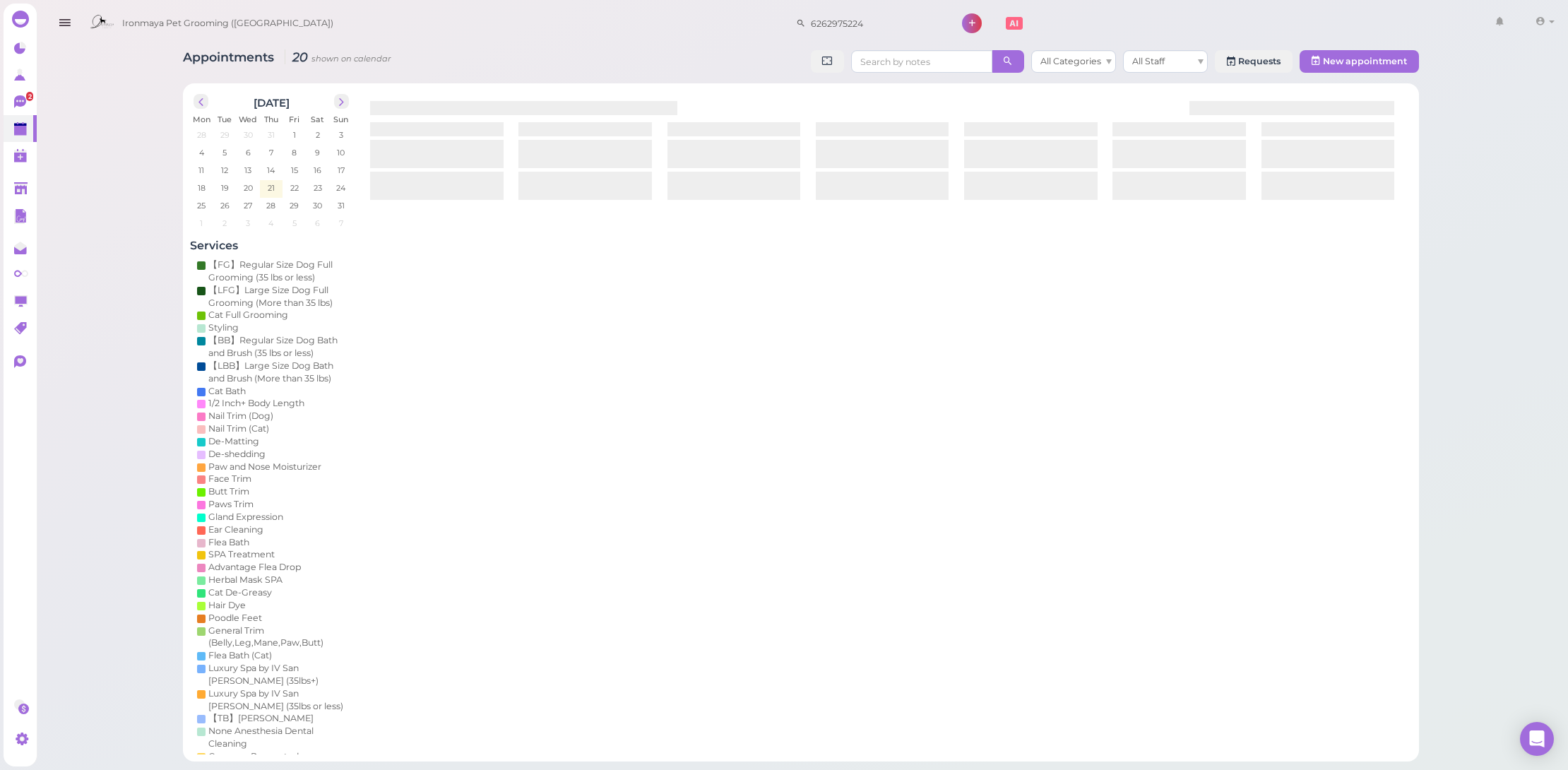
click at [24, 97] on icon at bounding box center [21, 103] width 15 height 15
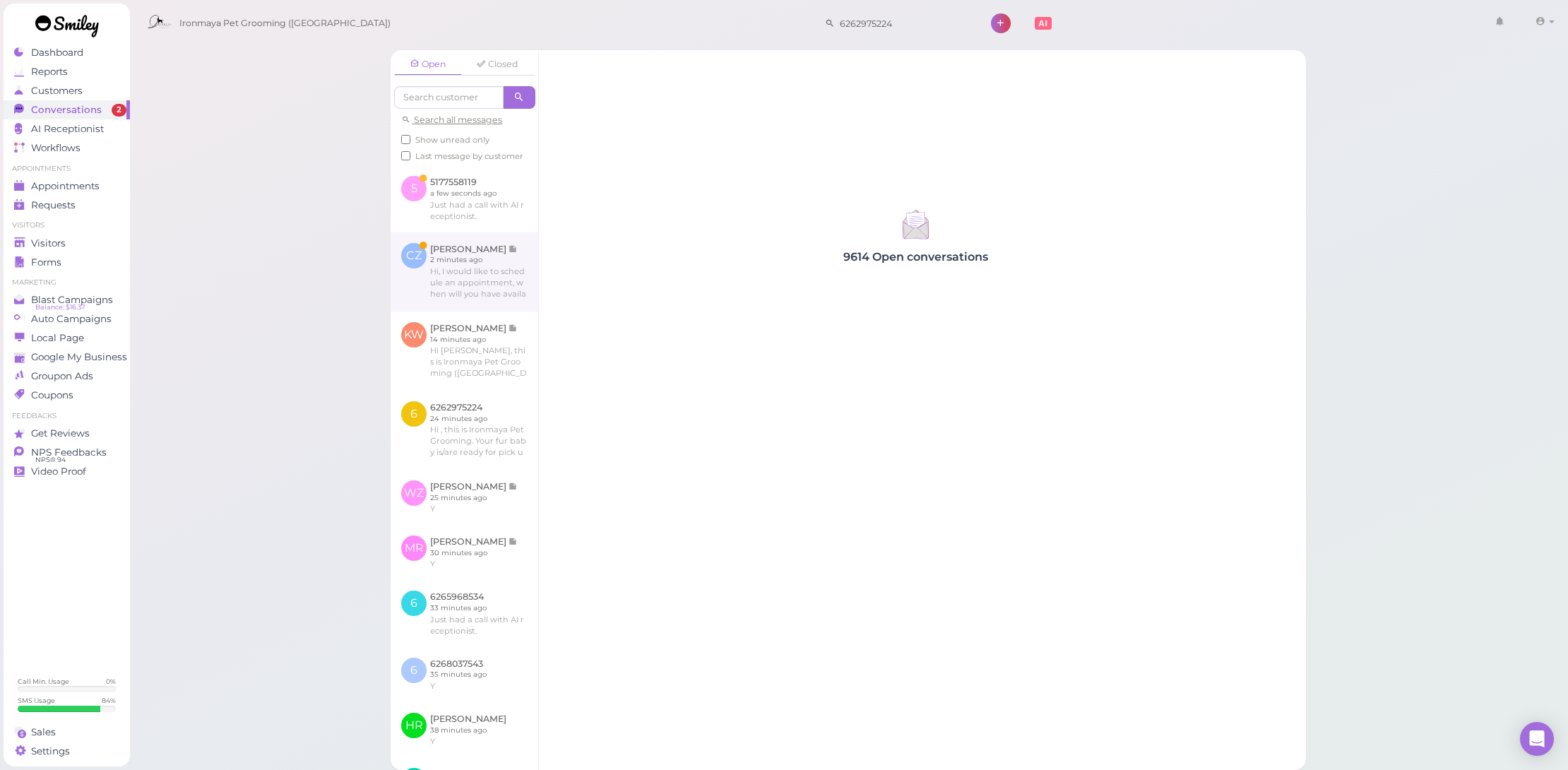
click at [487, 288] on link at bounding box center [464, 272] width 147 height 79
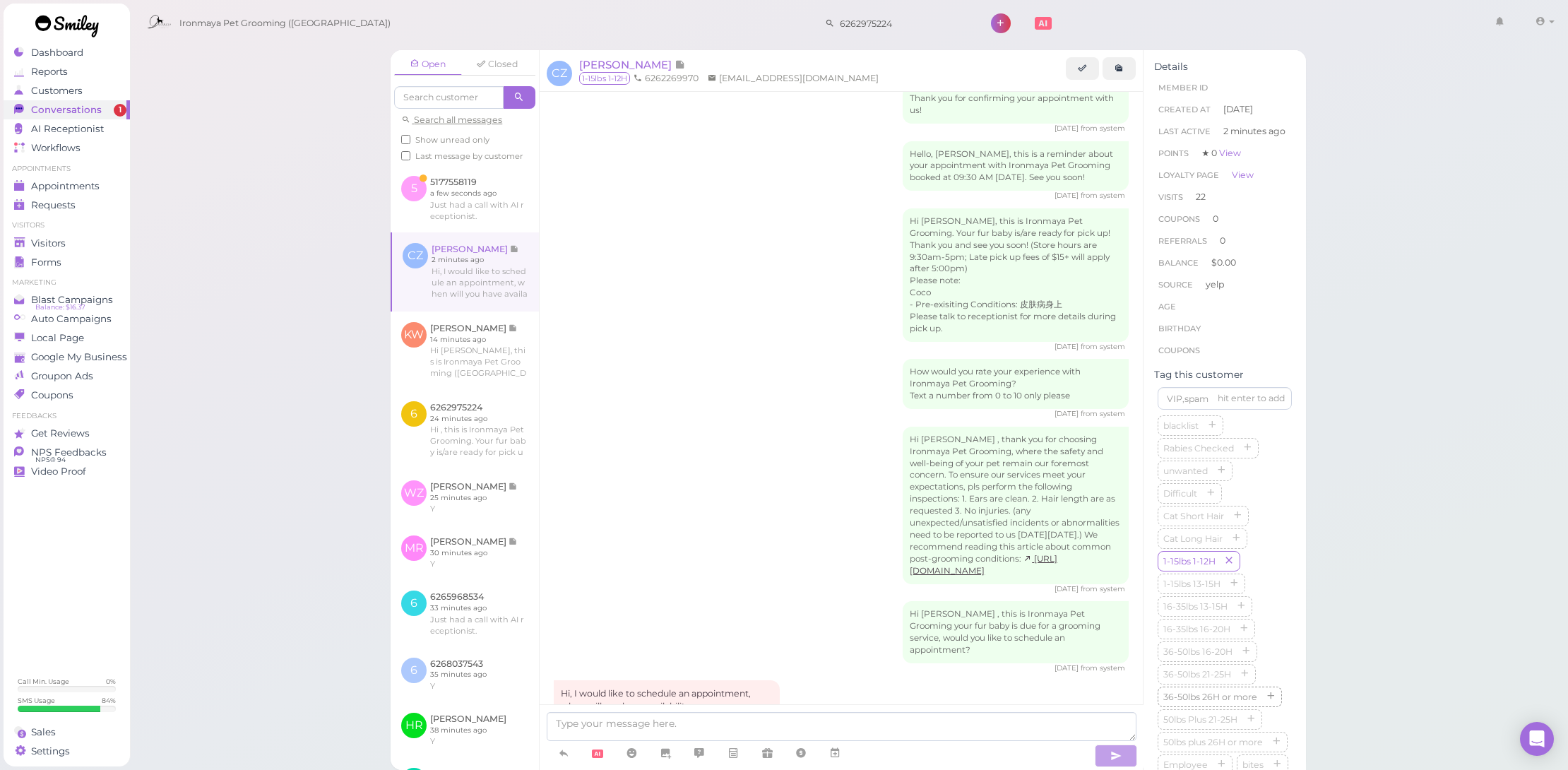
scroll to position [239, 0]
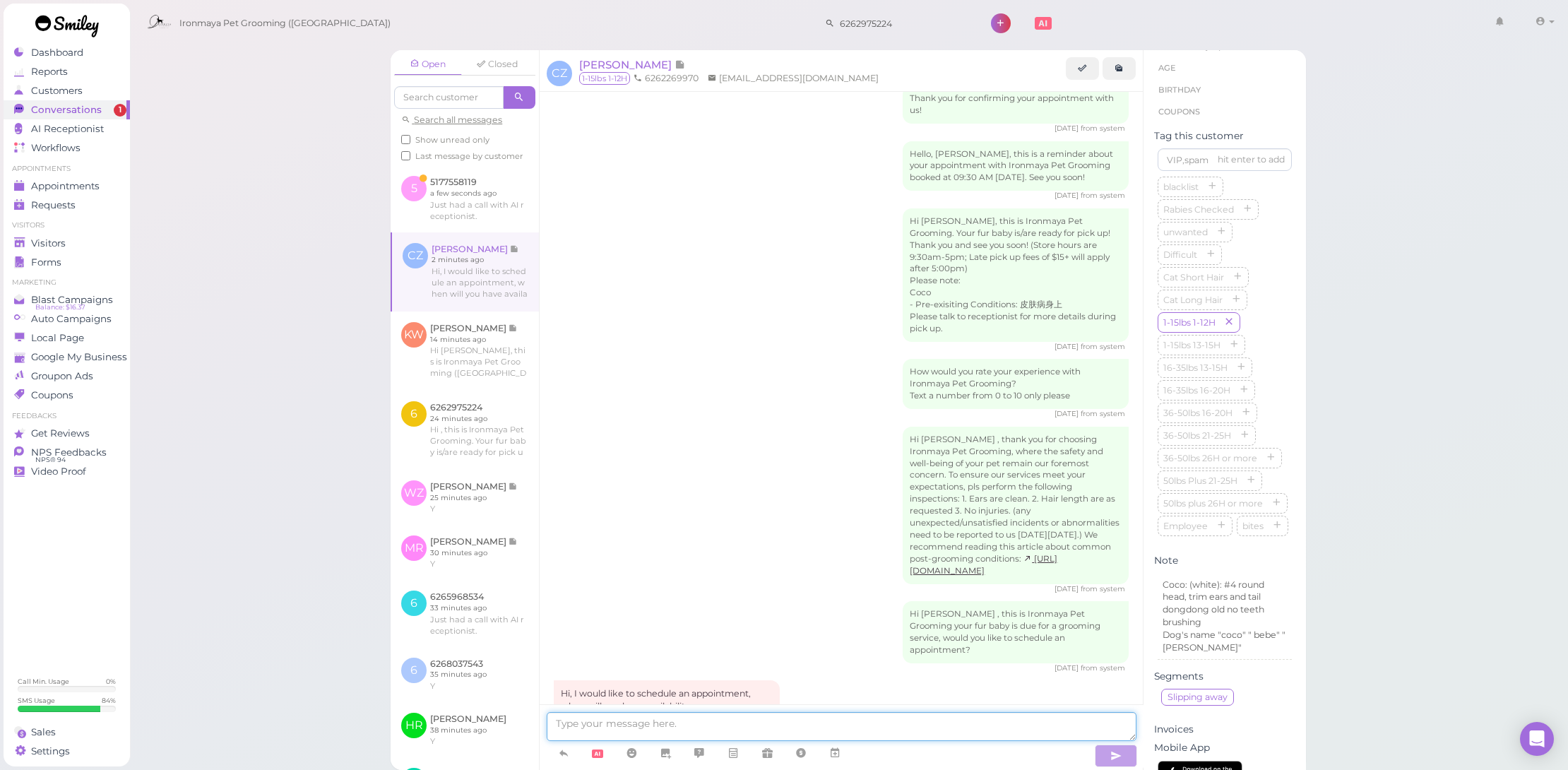
click at [1096, 733] on textarea at bounding box center [841, 727] width 589 height 29
type textarea "Hi there we have next Wed-friday available, which day would you prefer"
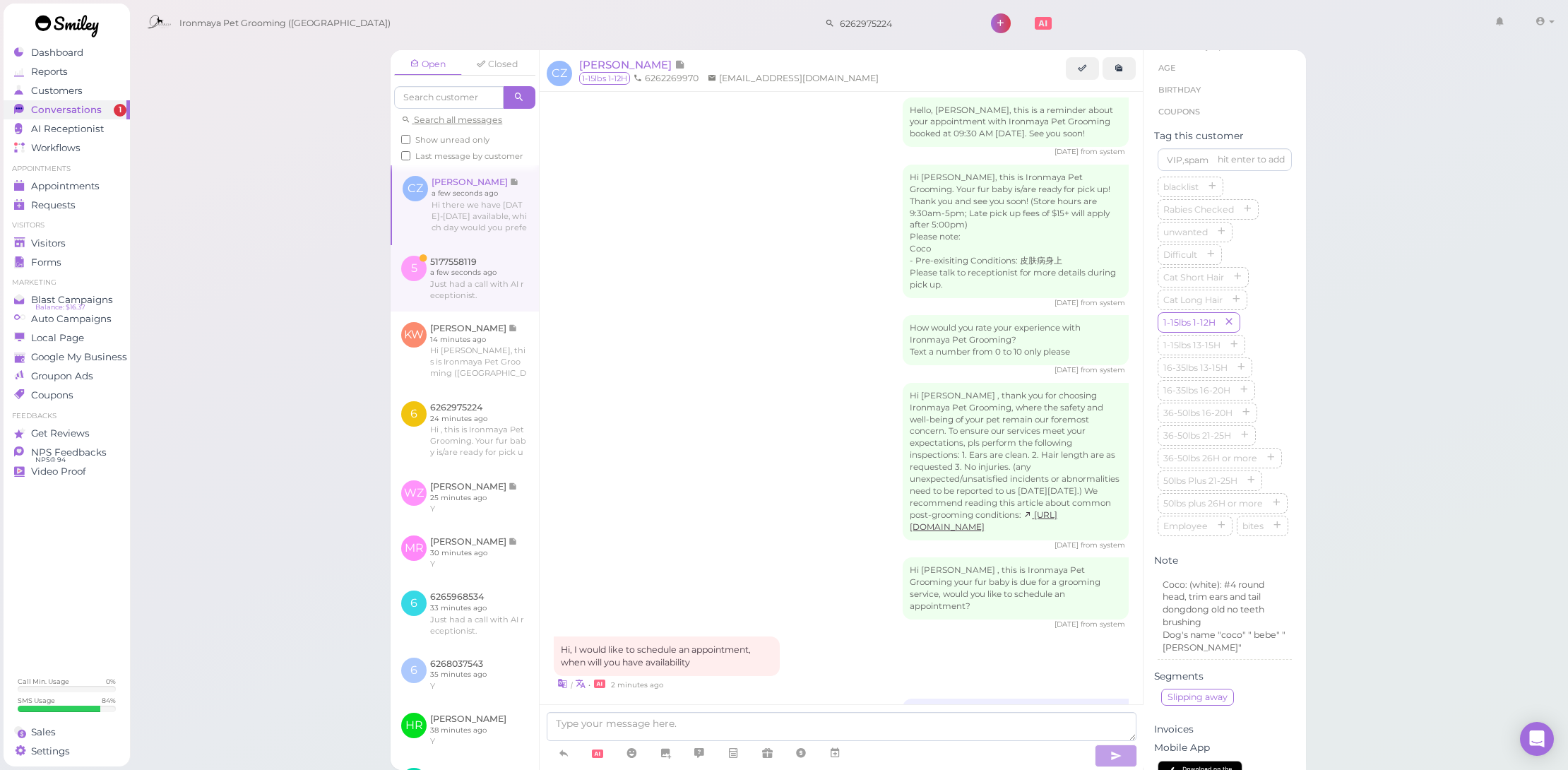
click at [465, 332] on link at bounding box center [465, 351] width 148 height 79
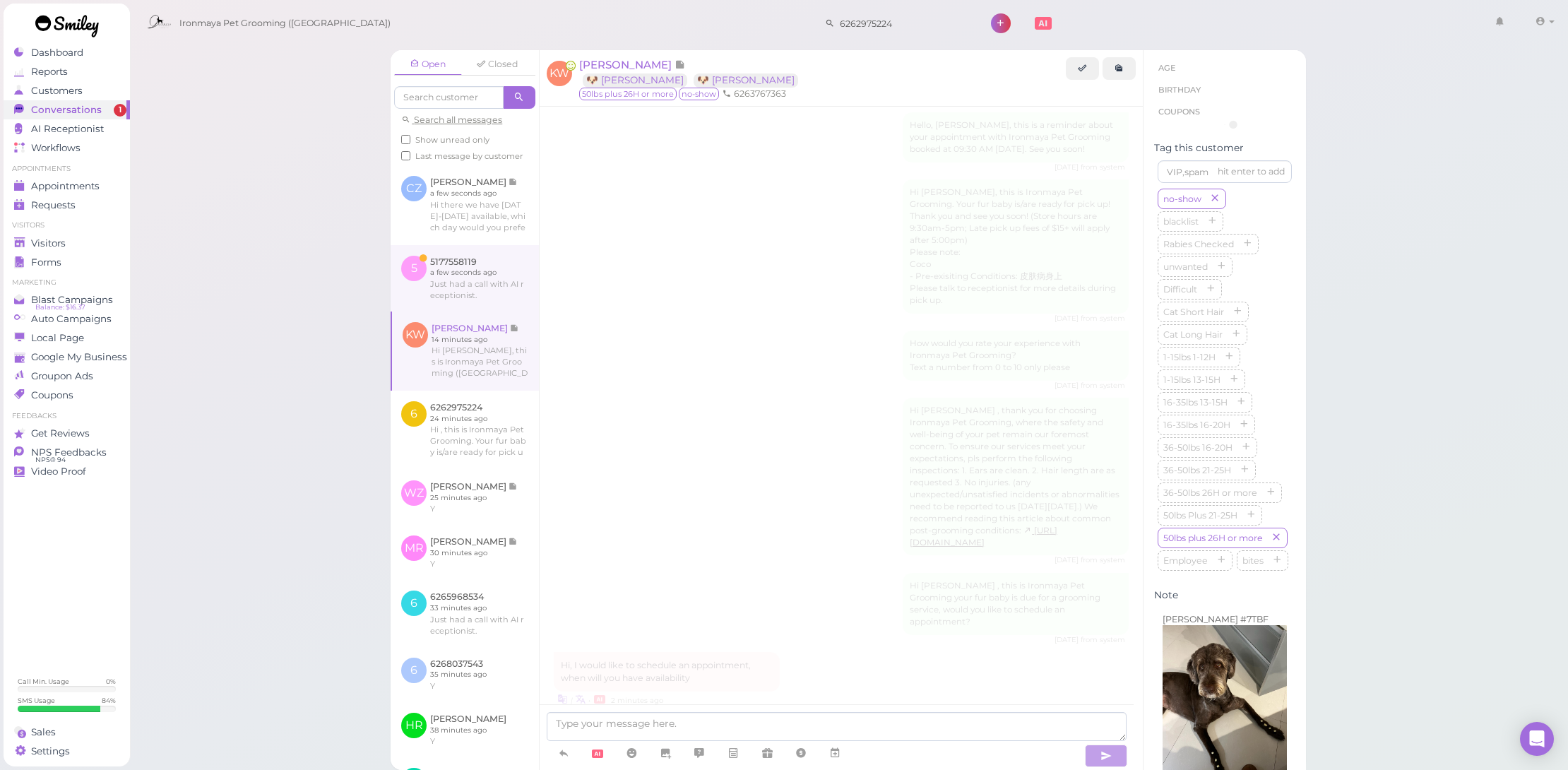
click at [478, 300] on link at bounding box center [465, 278] width 148 height 67
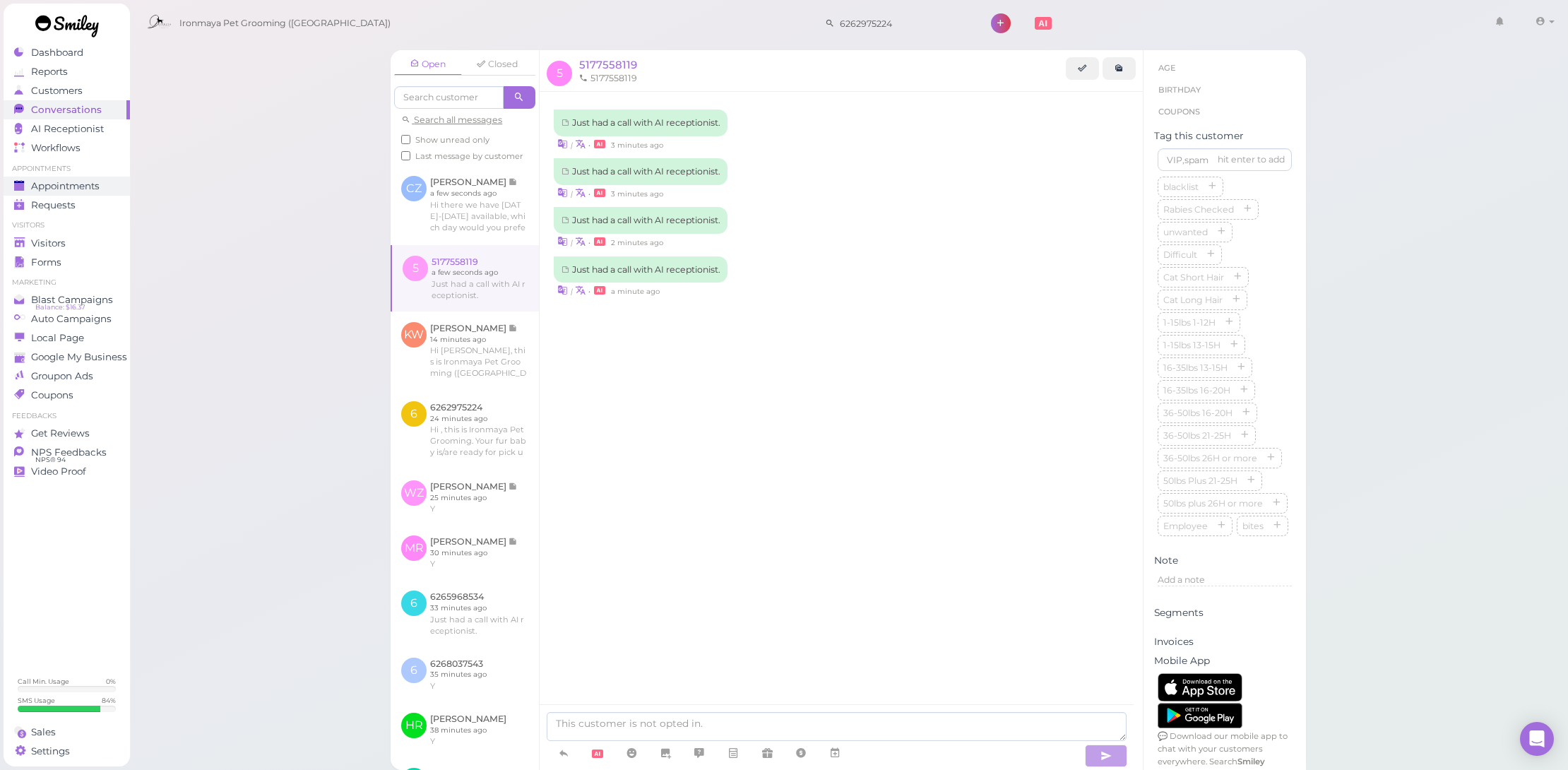
click at [119, 177] on link "Appointments" at bounding box center [67, 186] width 126 height 19
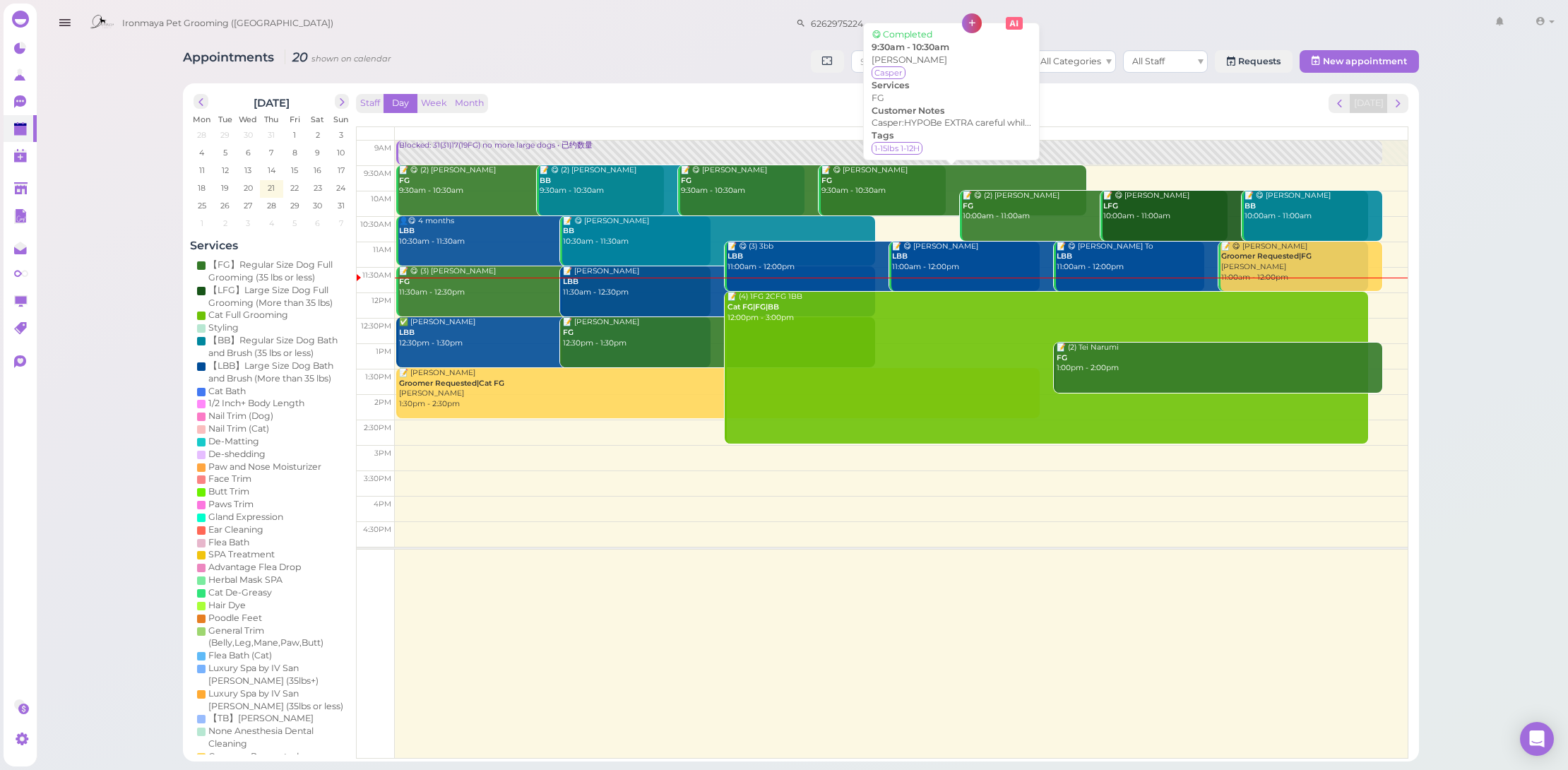
click at [893, 168] on div "📝 😋 GAO Daisy FG 9:30am - 10:30am" at bounding box center [954, 181] width 265 height 31
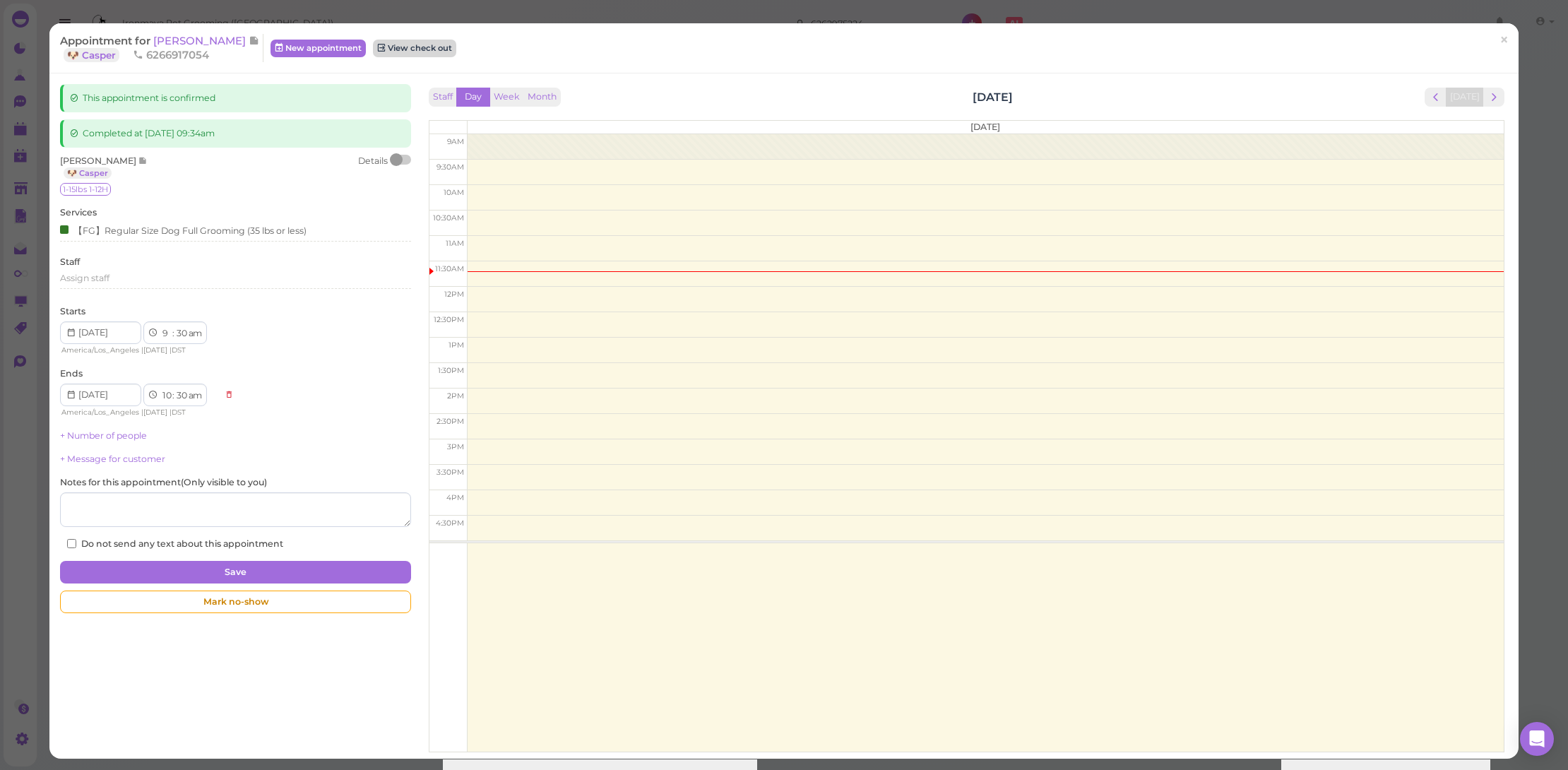
click at [392, 48] on link "View check out" at bounding box center [414, 48] width 83 height 17
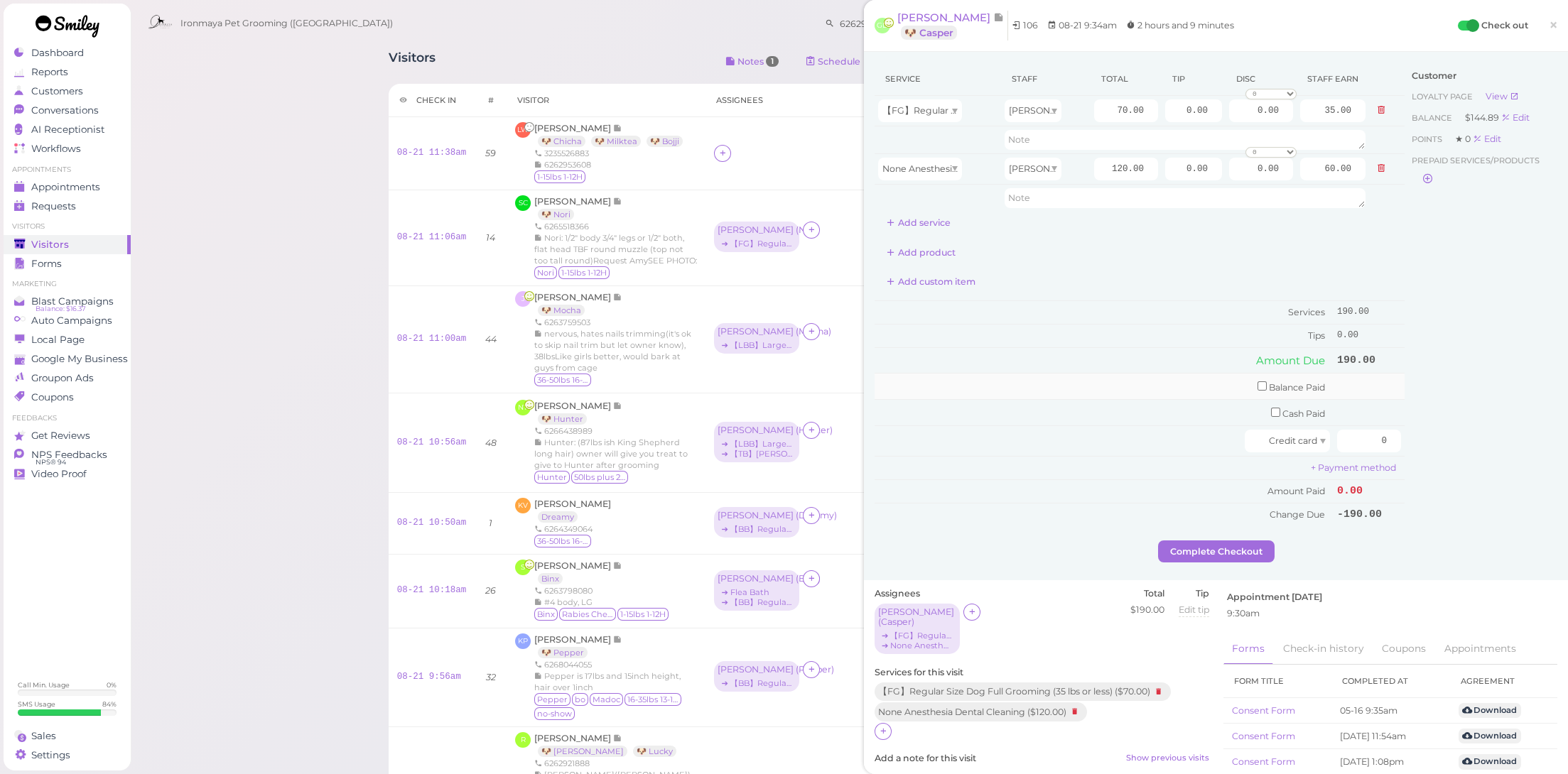
drag, startPoint x: 1247, startPoint y: 383, endPoint x: 1260, endPoint y: 382, distance: 13.0
click at [1258, 383] on input "checkbox" at bounding box center [1262, 386] width 9 height 9
checkbox input "true"
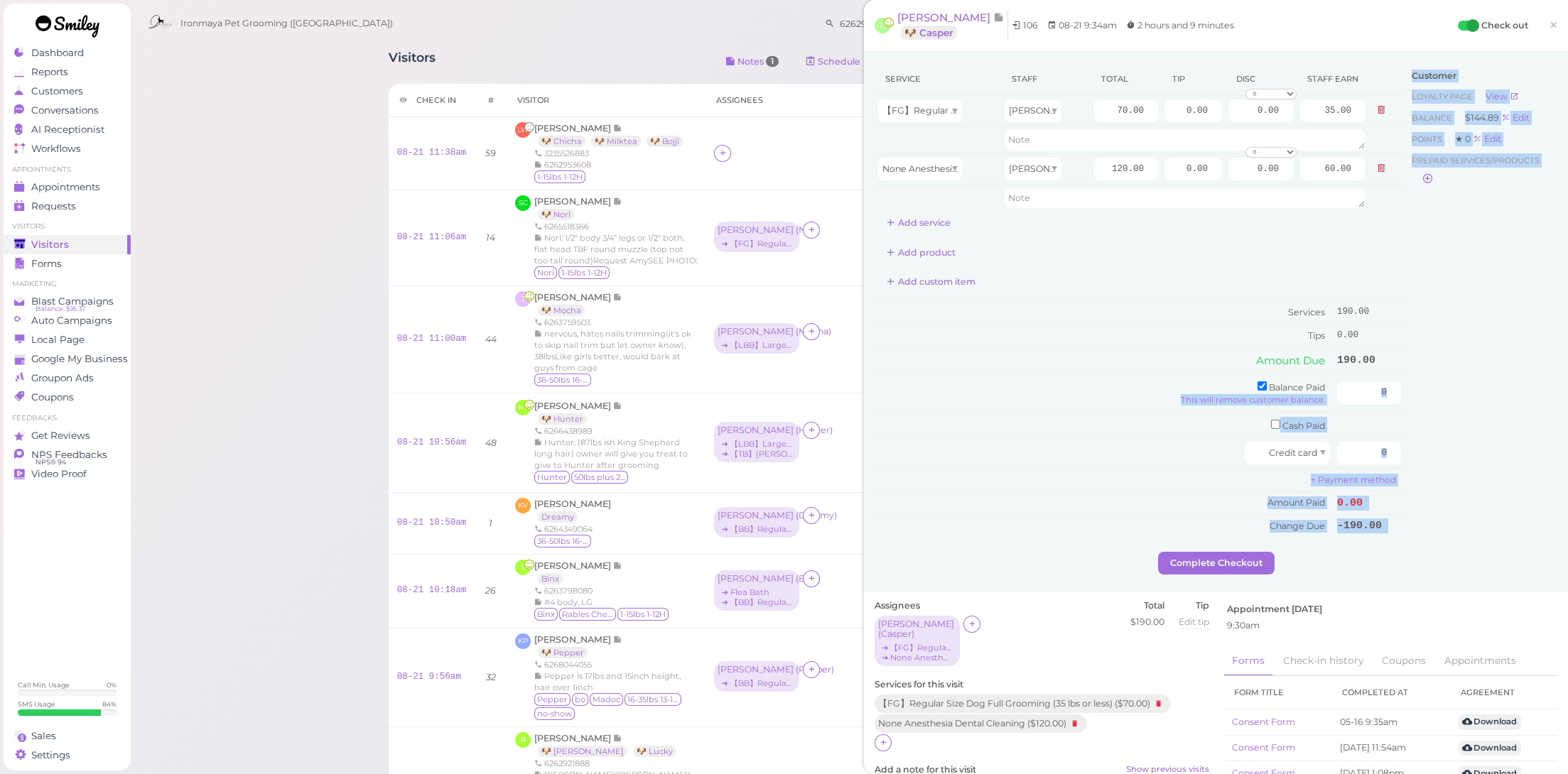
drag, startPoint x: 1321, startPoint y: 381, endPoint x: 1433, endPoint y: 400, distance: 113.6
click at [1433, 400] on div "Service Staff Total Tip Disc Staff earn 【FG】Regular Size Dog Full Grooming (35 …" at bounding box center [1216, 307] width 683 height 490
click at [1380, 381] on input "1" at bounding box center [1368, 392] width 64 height 23
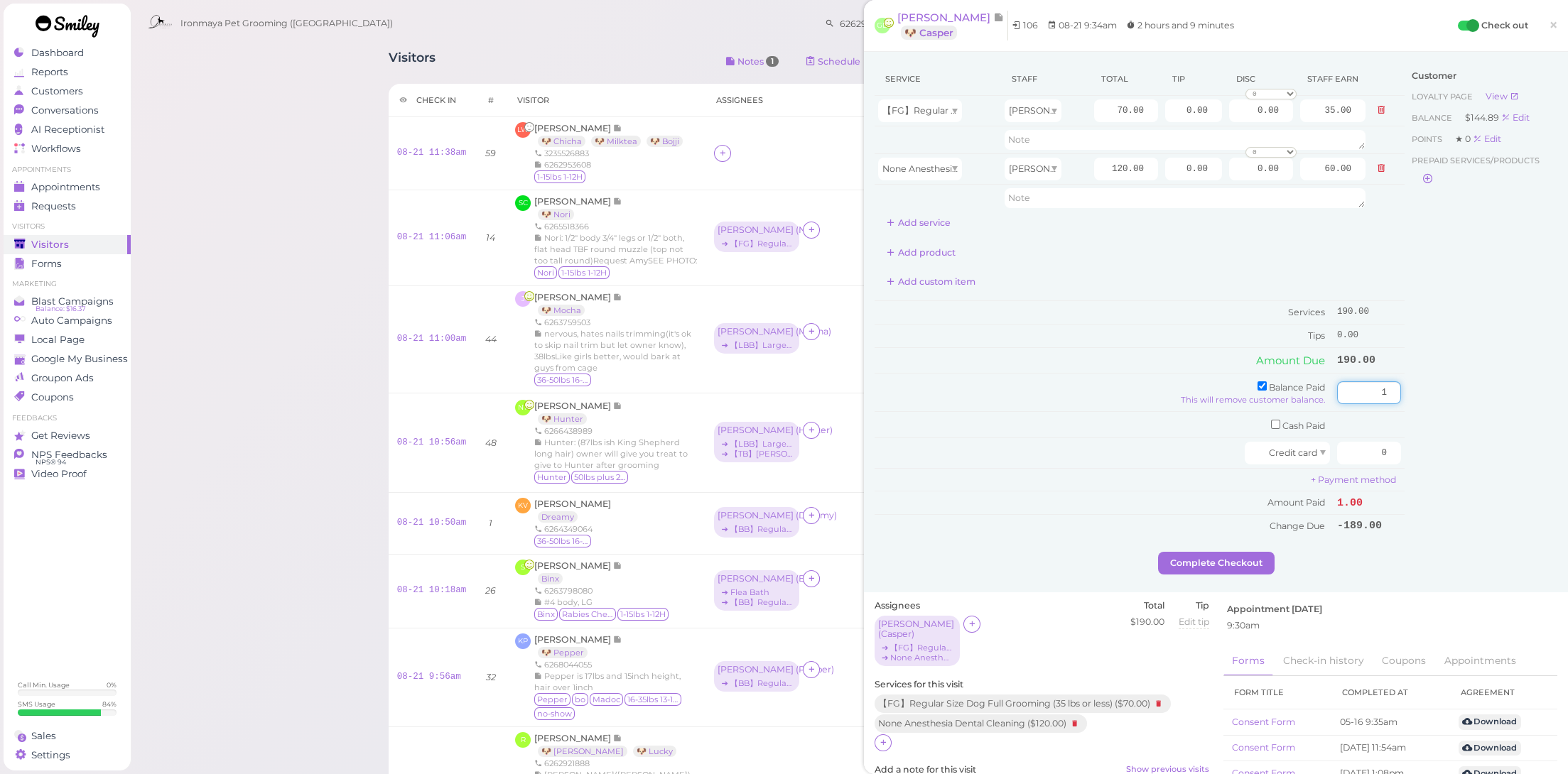
drag, startPoint x: 1362, startPoint y: 385, endPoint x: 1434, endPoint y: 399, distance: 73.3
click at [1434, 399] on div "Service Staff Total Tip Disc Staff earn 【FG】Regular Size Dog Full Grooming (35 …" at bounding box center [1216, 307] width 683 height 490
type input "144.89"
click at [1351, 442] on input "0" at bounding box center [1368, 453] width 64 height 23
drag, startPoint x: 1159, startPoint y: 100, endPoint x: 1226, endPoint y: 113, distance: 68.2
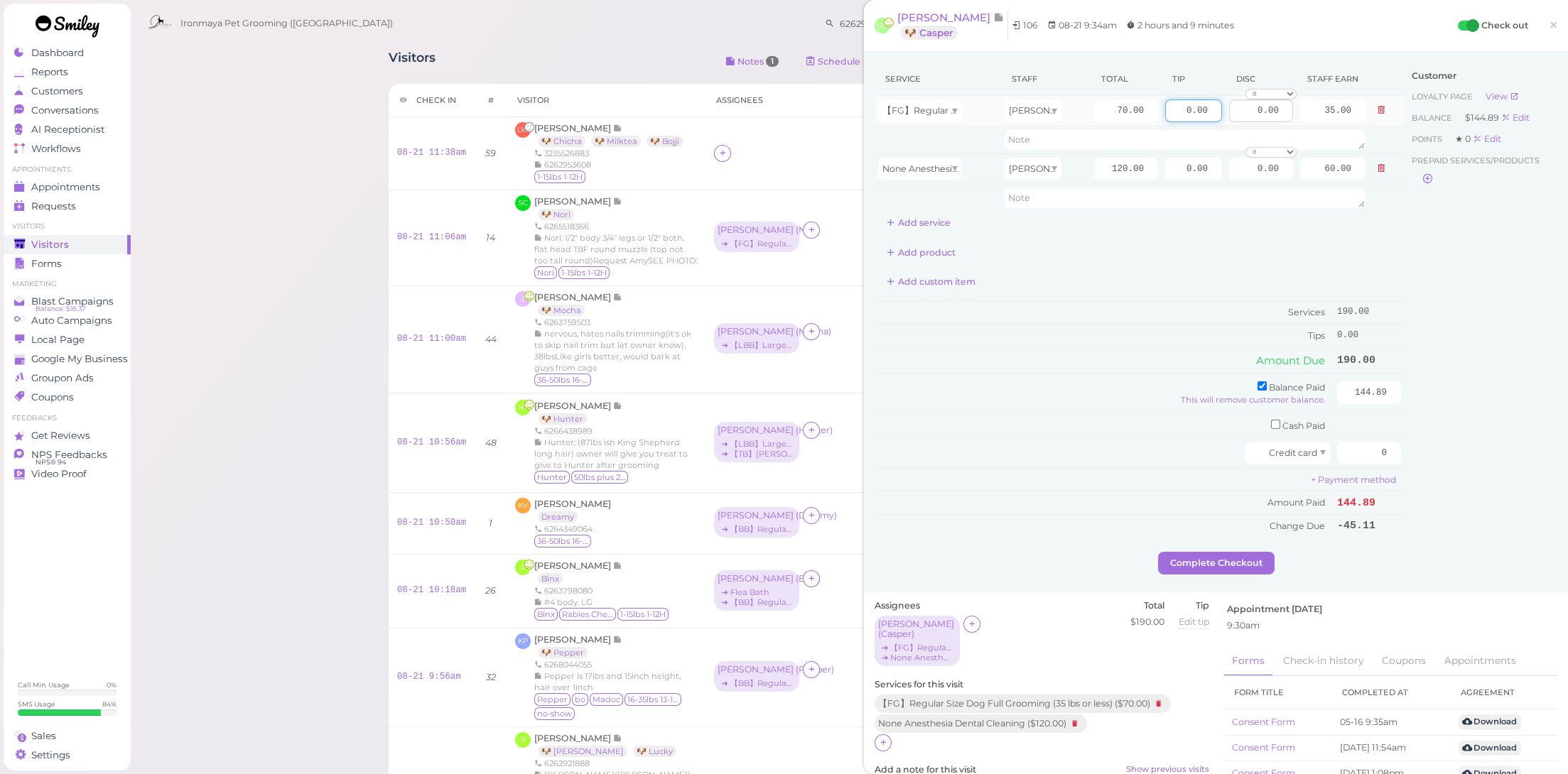
click at [1226, 113] on tr "【FG】Regular Size Dog Full Grooming (35 lbs or less) Amy 70.00 0.00 0.00 0 10% o…" at bounding box center [1140, 110] width 530 height 30
type input "6.77"
click at [1019, 297] on div "Service Staff Total Tip Disc Staff earn 【FG】Regular Size Dog Full Grooming (35 …" at bounding box center [1140, 300] width 530 height 475
drag, startPoint x: 1360, startPoint y: 442, endPoint x: 1425, endPoint y: 454, distance: 66.1
click at [1425, 454] on div "Service Staff Total Tip Disc Staff earn 【FG】Regular Size Dog Full Grooming (35 …" at bounding box center [1216, 307] width 683 height 490
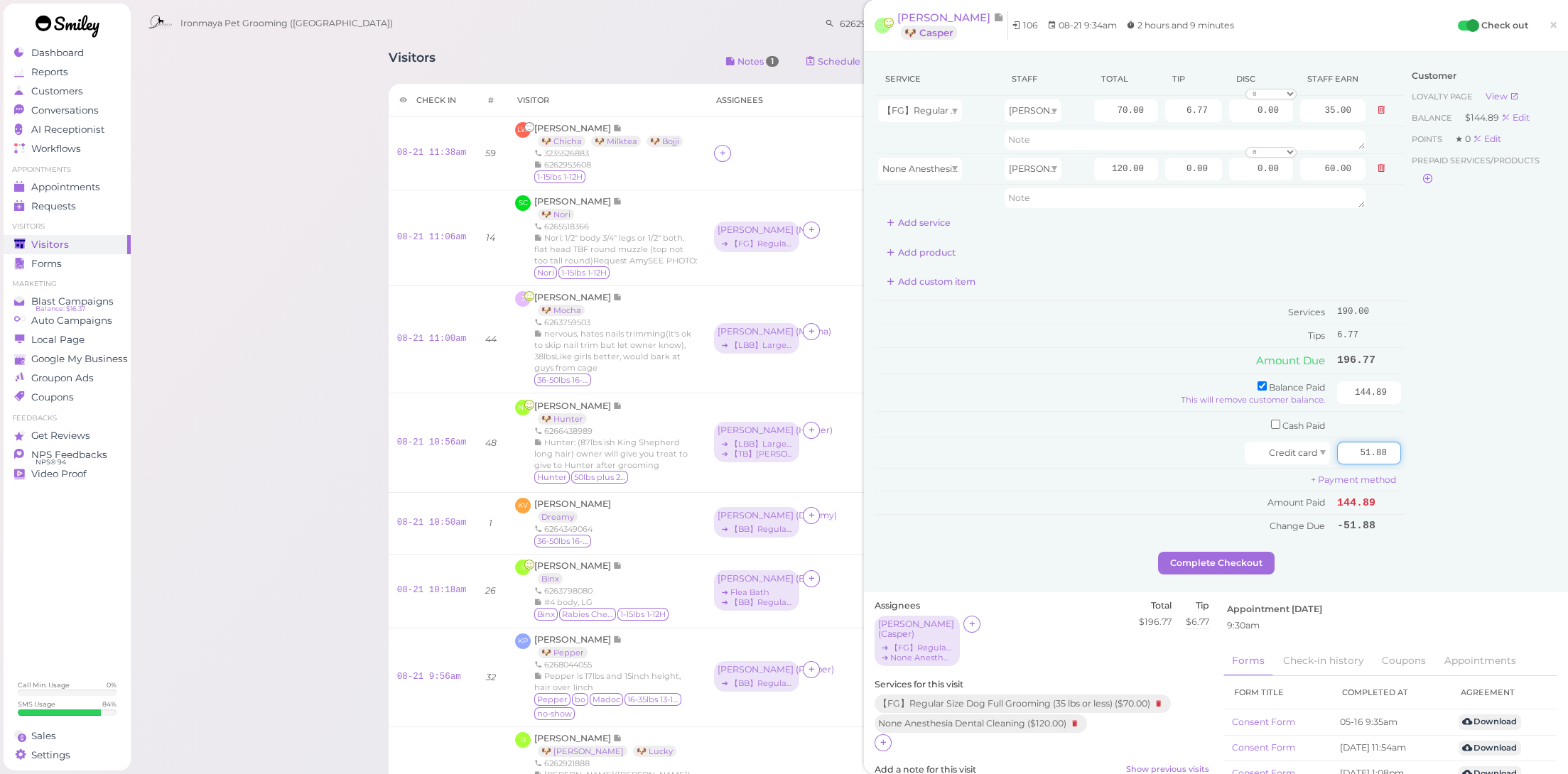
type input "51.88"
click at [1466, 518] on div "Customer Loyalty page View Balance $144.89 Edit Points ★ 0 Edit Prepaid service…" at bounding box center [1481, 307] width 153 height 490
click at [1189, 502] on td "Amount Paid" at bounding box center [1104, 503] width 459 height 23
drag, startPoint x: 1340, startPoint y: 445, endPoint x: 1429, endPoint y: 460, distance: 90.3
click at [1429, 460] on div "Service Staff Total Tip Disc Staff earn 【FG】Regular Size Dog Full Grooming (35 …" at bounding box center [1216, 307] width 683 height 490
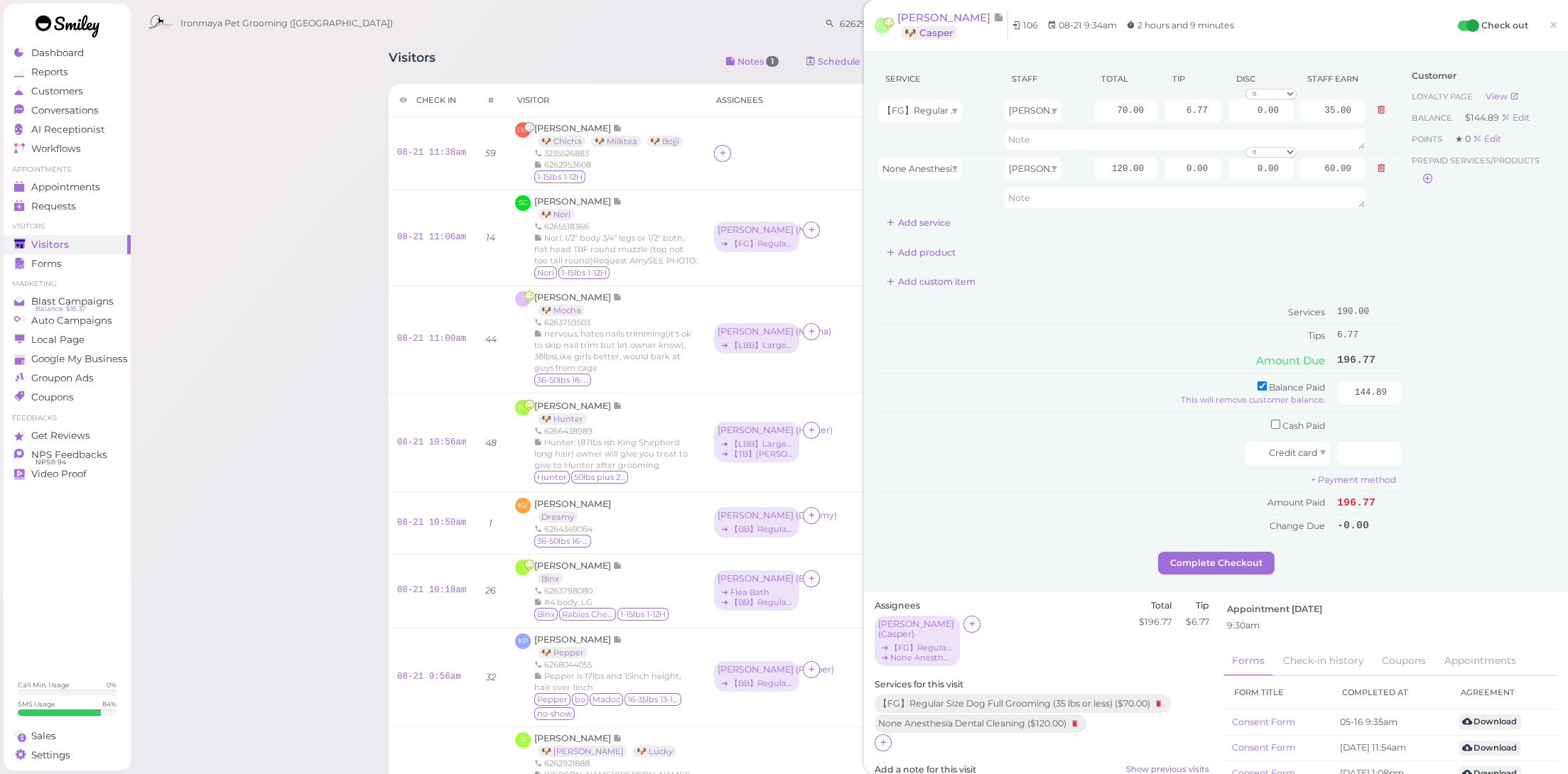
click at [1405, 505] on div "Customer Loyalty page View Balance $144.89 Edit Points ★ 0 Edit Prepaid service…" at bounding box center [1481, 307] width 153 height 490
drag, startPoint x: 1367, startPoint y: 433, endPoint x: 1438, endPoint y: 444, distance: 71.8
click at [1438, 444] on div "Service Staff Total Tip Disc Staff earn 【FG】Regular Size Dog Full Grooming (35 …" at bounding box center [1216, 307] width 683 height 490
type input "51.88"
click at [1434, 521] on div "Customer Loyalty page View Balance $144.89 Edit Points ★ 0 Edit Prepaid service…" at bounding box center [1481, 307] width 153 height 490
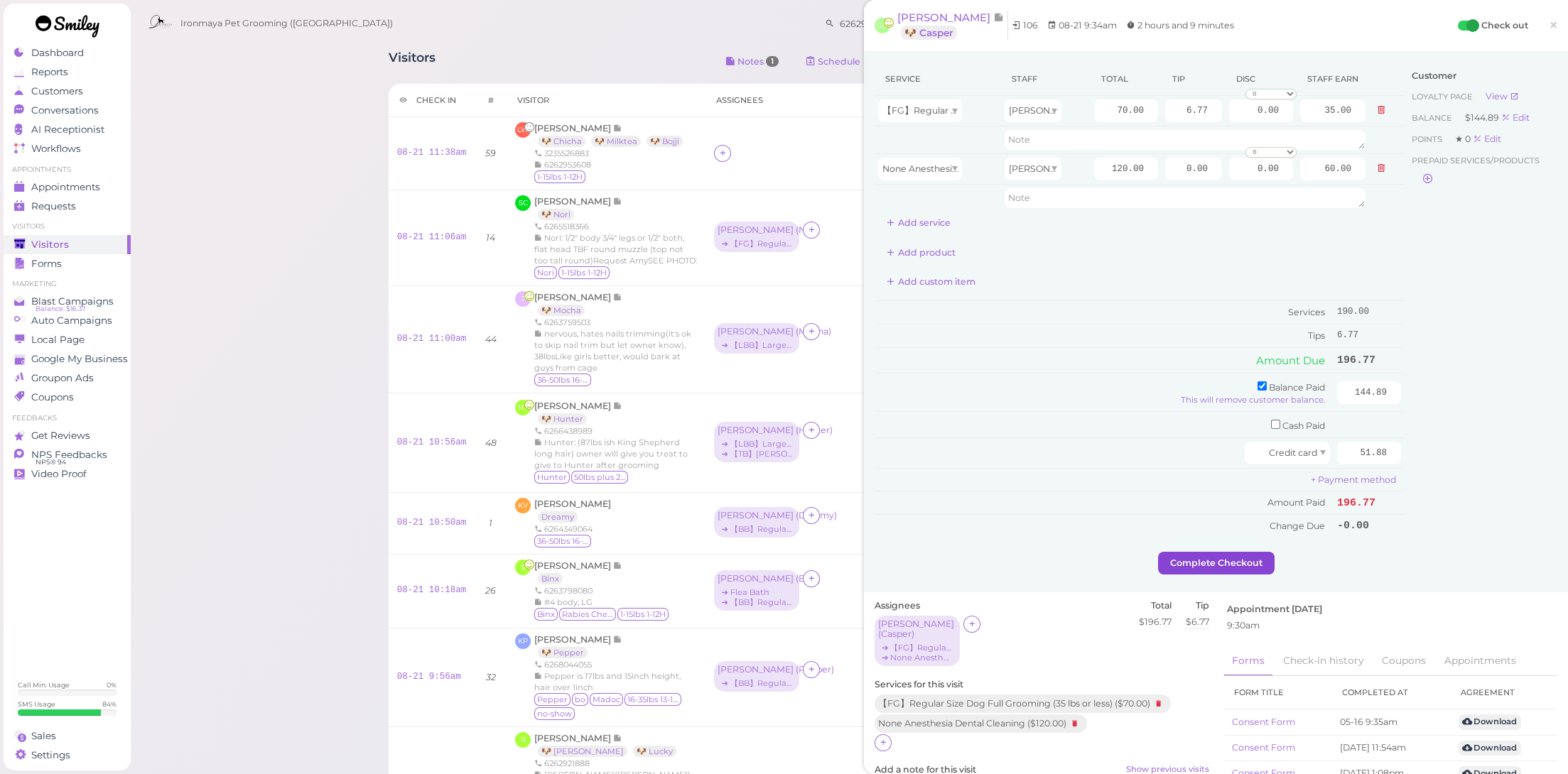
click at [1234, 556] on button "Complete Checkout" at bounding box center [1216, 563] width 117 height 23
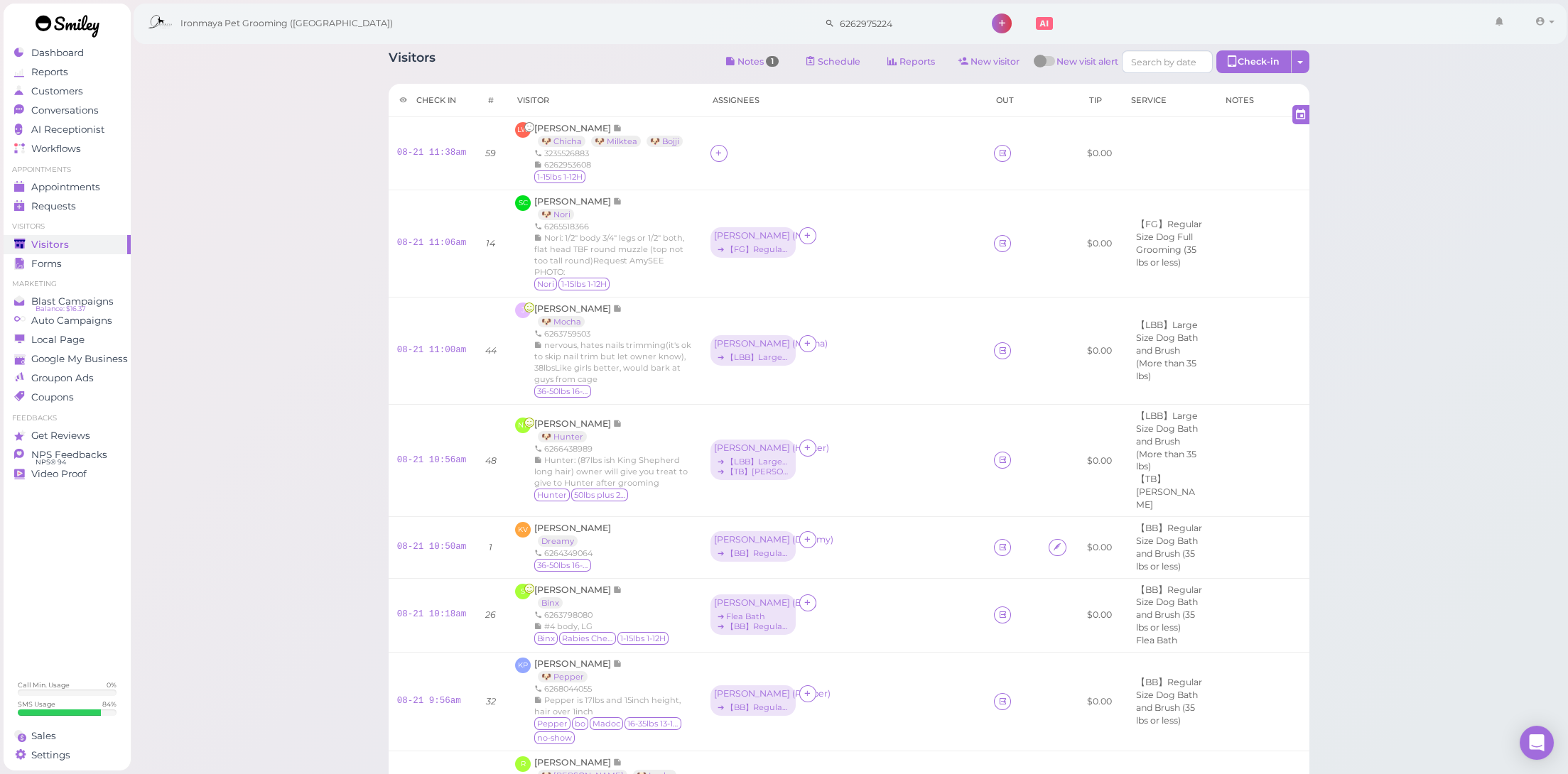
scroll to position [624, 0]
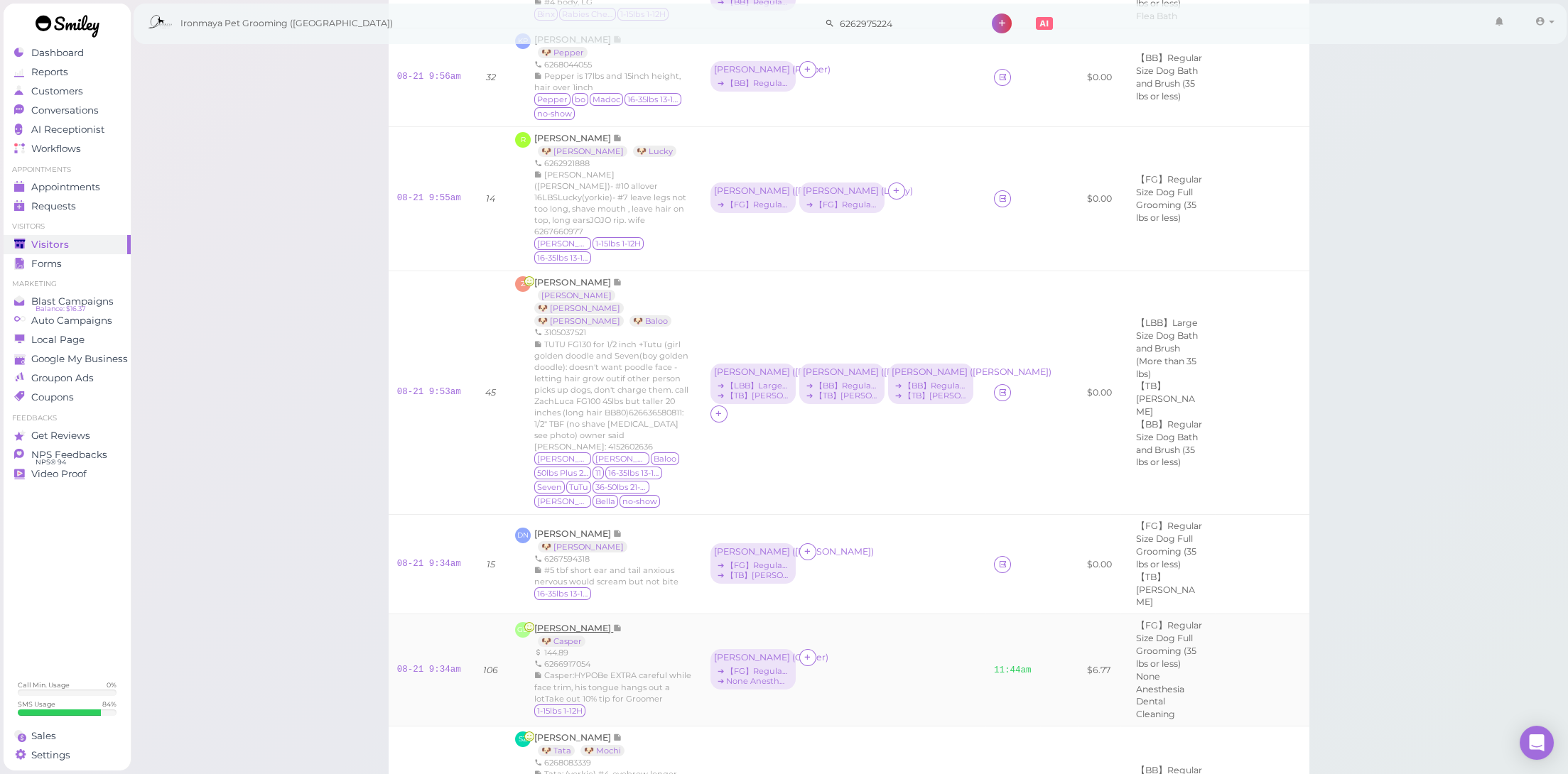
click at [576, 623] on span "[PERSON_NAME]" at bounding box center [574, 629] width 79 height 11
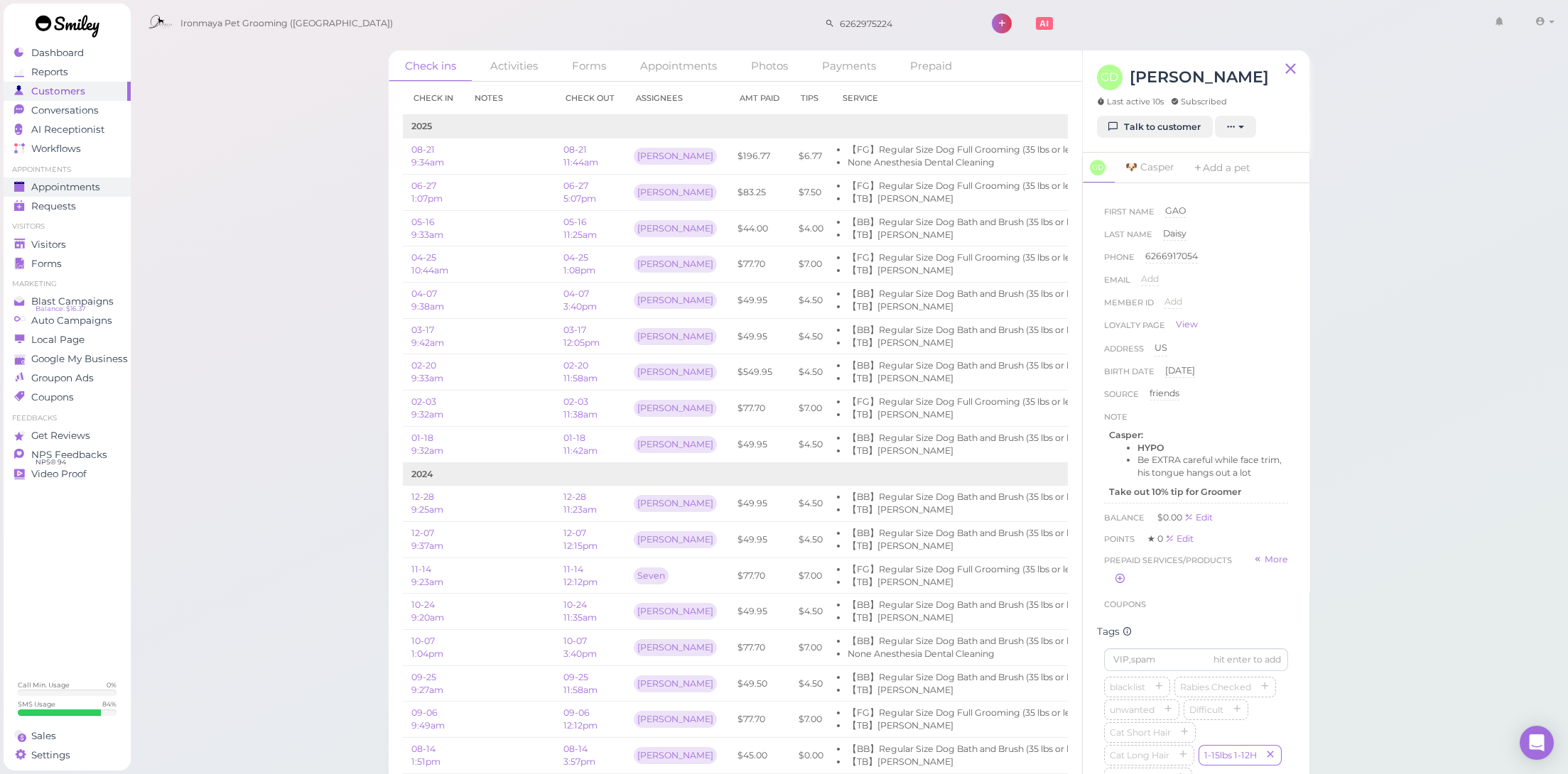
click at [94, 181] on span "Appointments" at bounding box center [65, 187] width 69 height 12
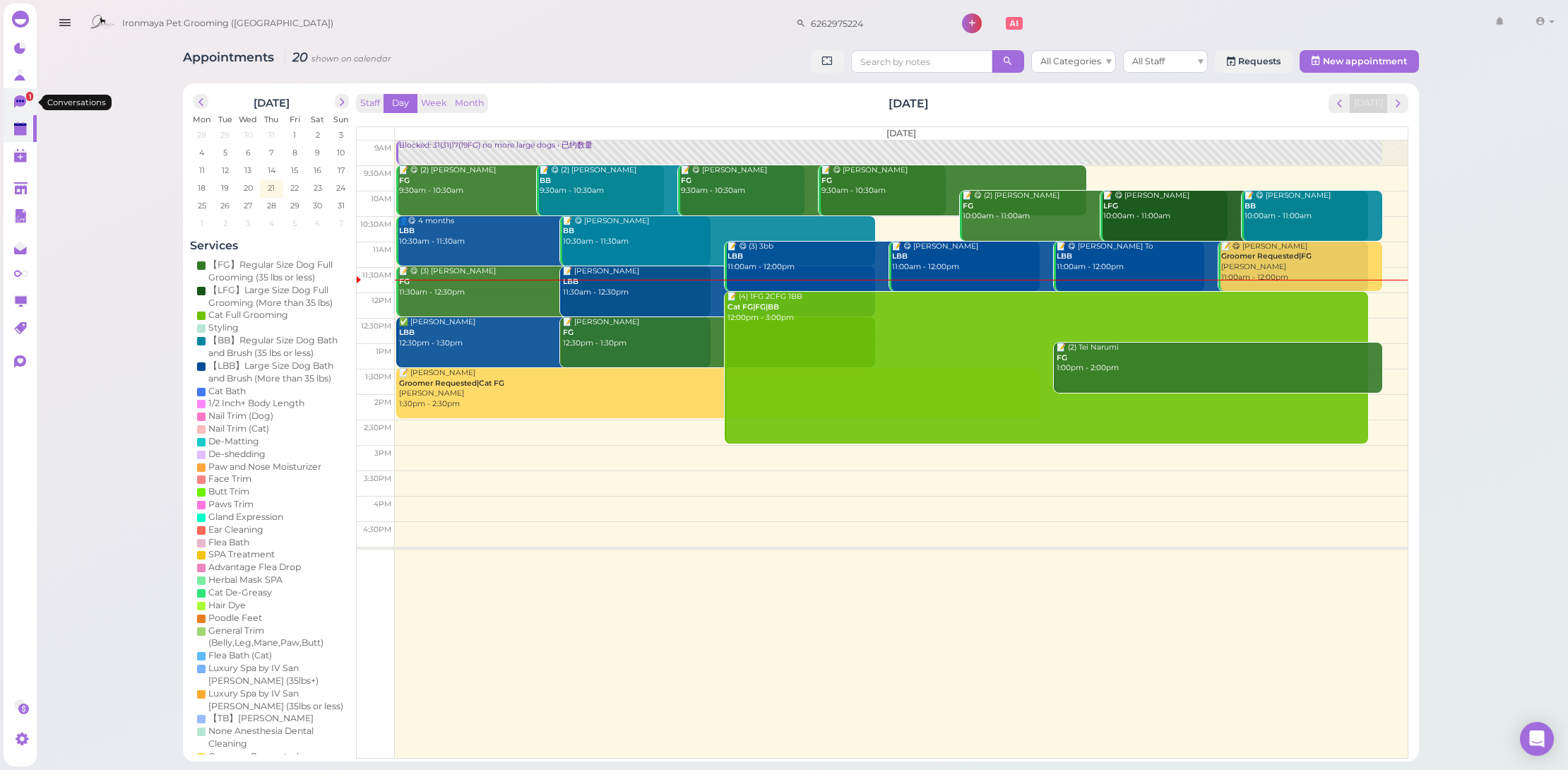
click at [18, 103] on icon at bounding box center [19, 102] width 12 height 13
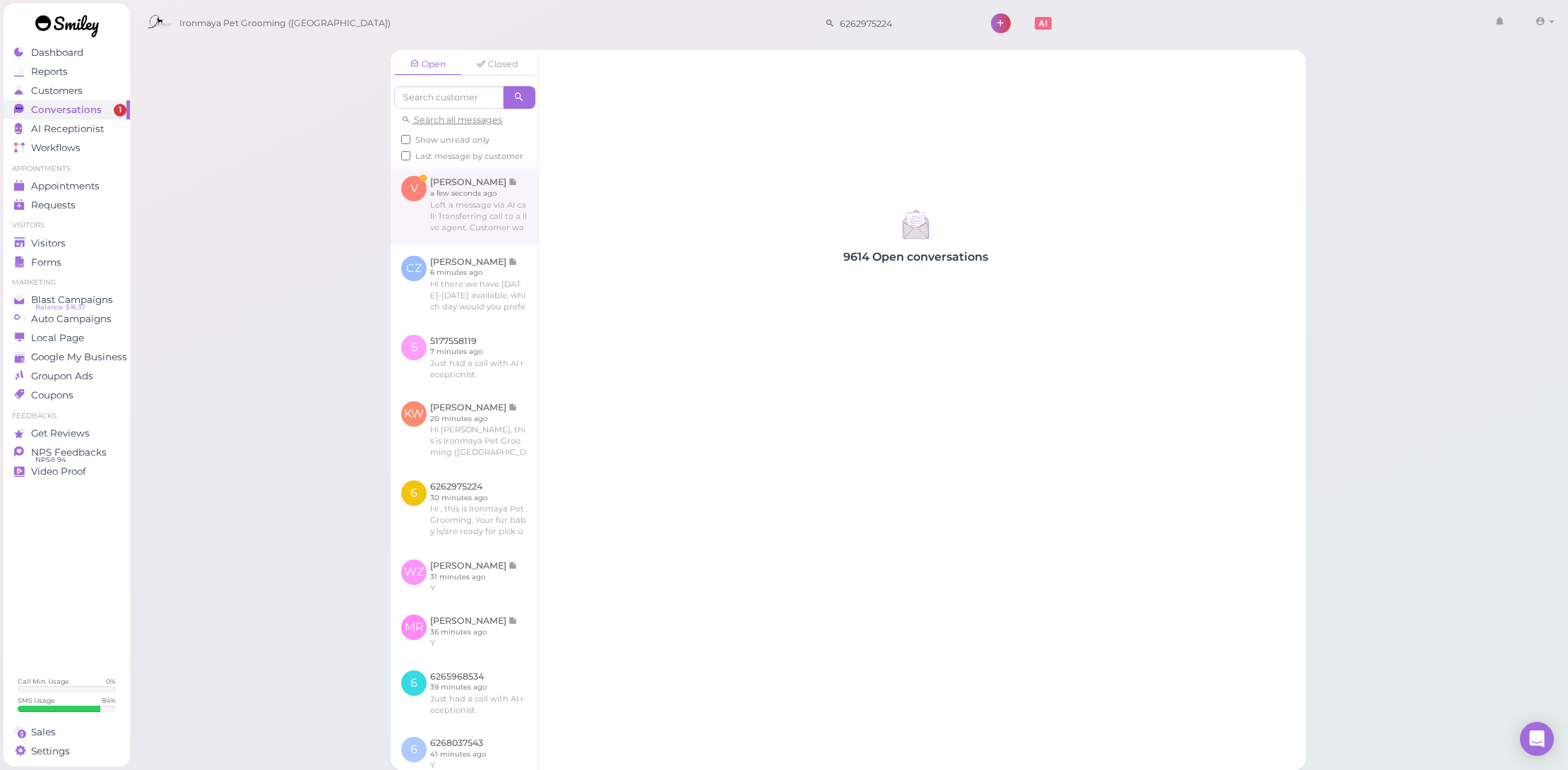
click at [498, 230] on link at bounding box center [464, 205] width 147 height 79
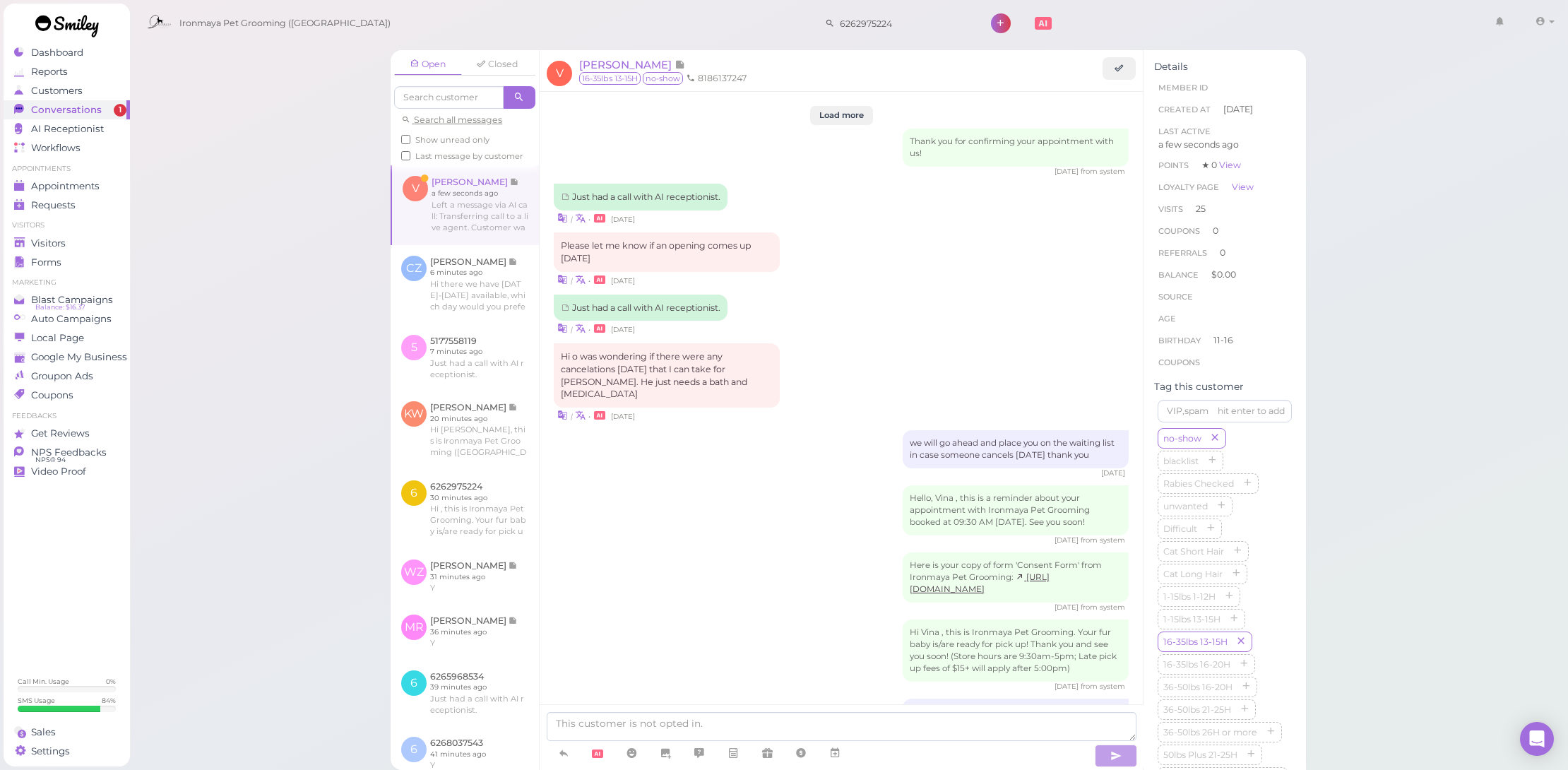
scroll to position [1797, 0]
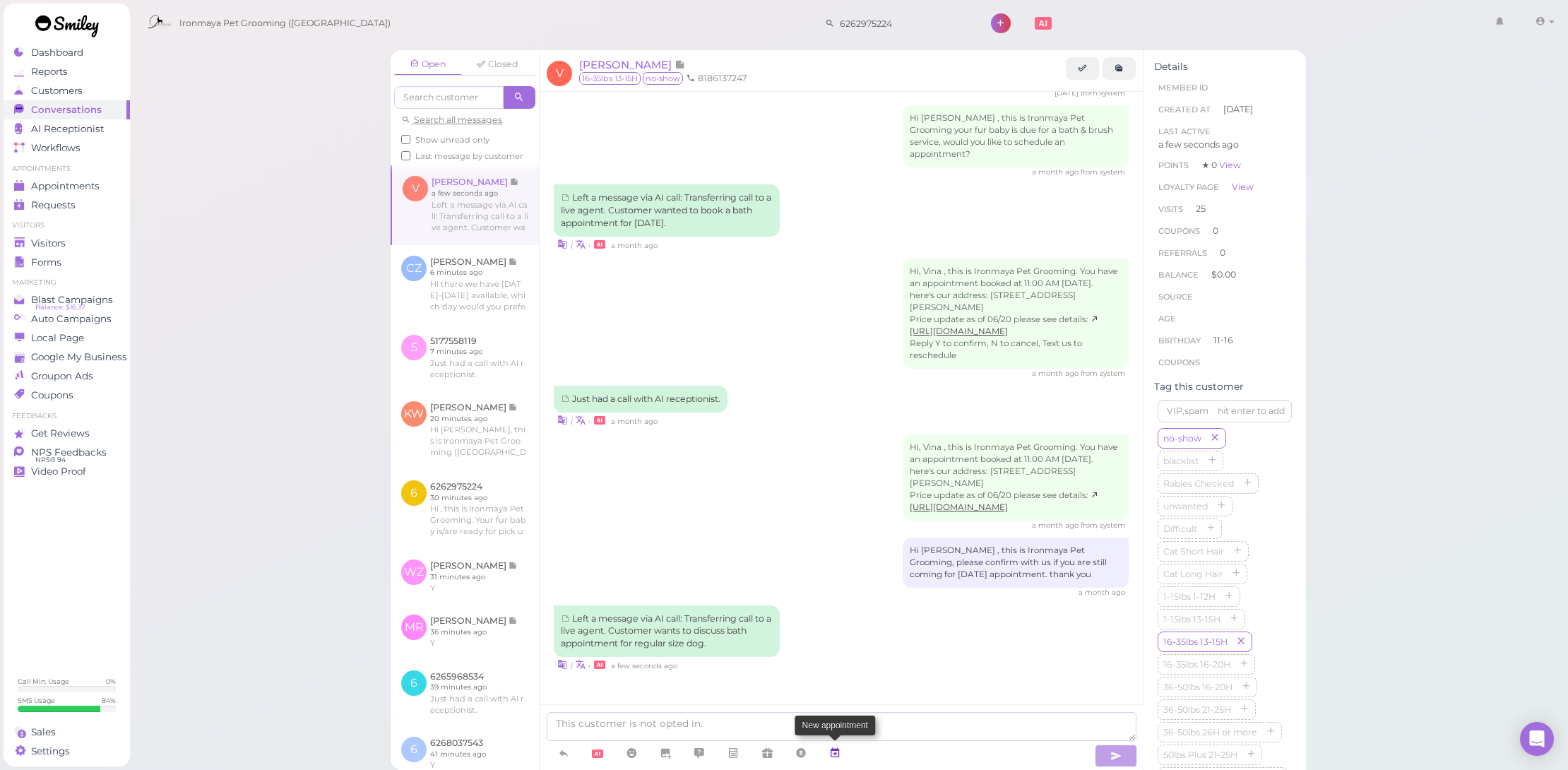
click at [844, 751] on link at bounding box center [835, 754] width 34 height 25
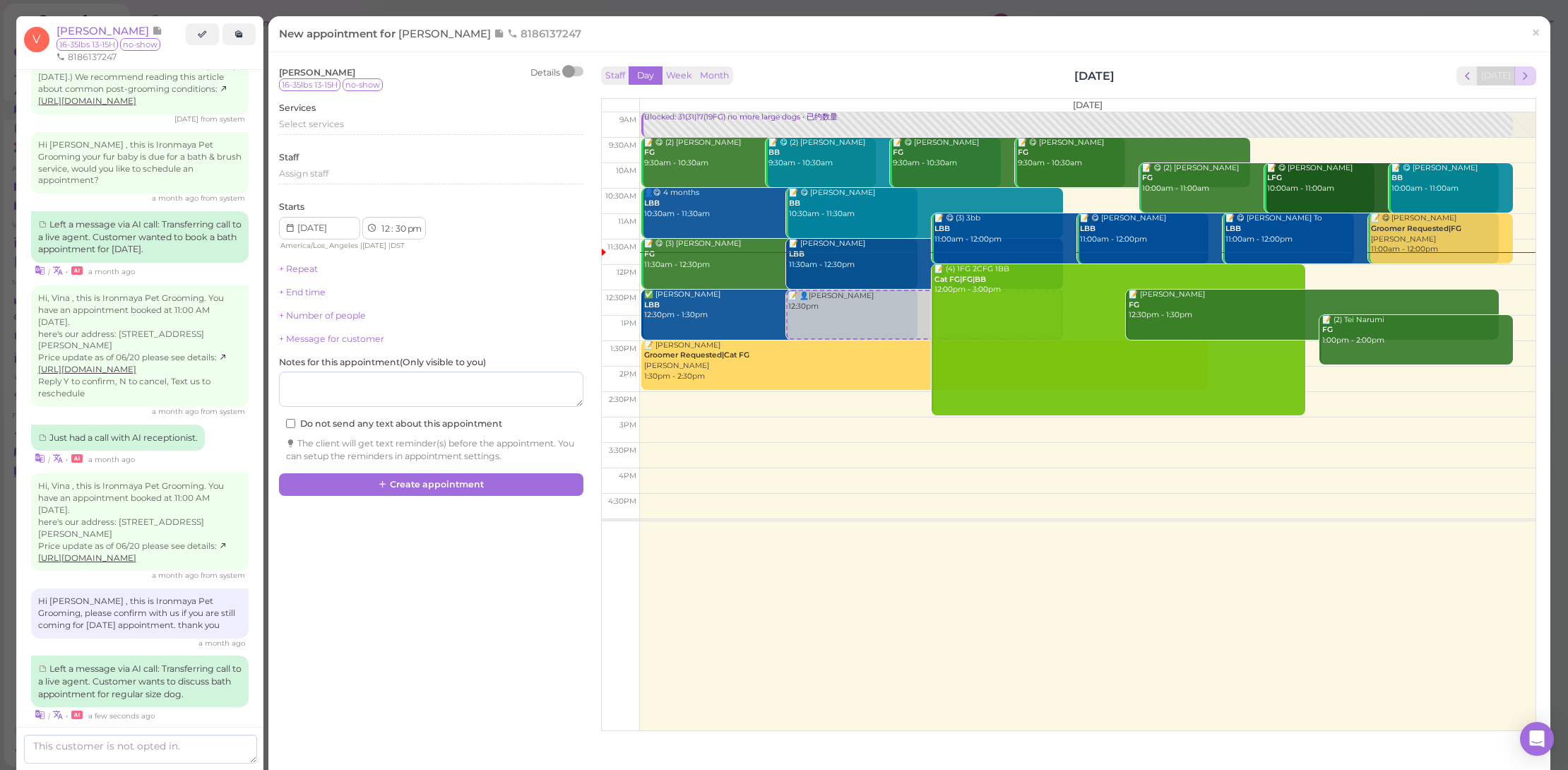
click at [1519, 77] on span "next" at bounding box center [1525, 76] width 14 height 14
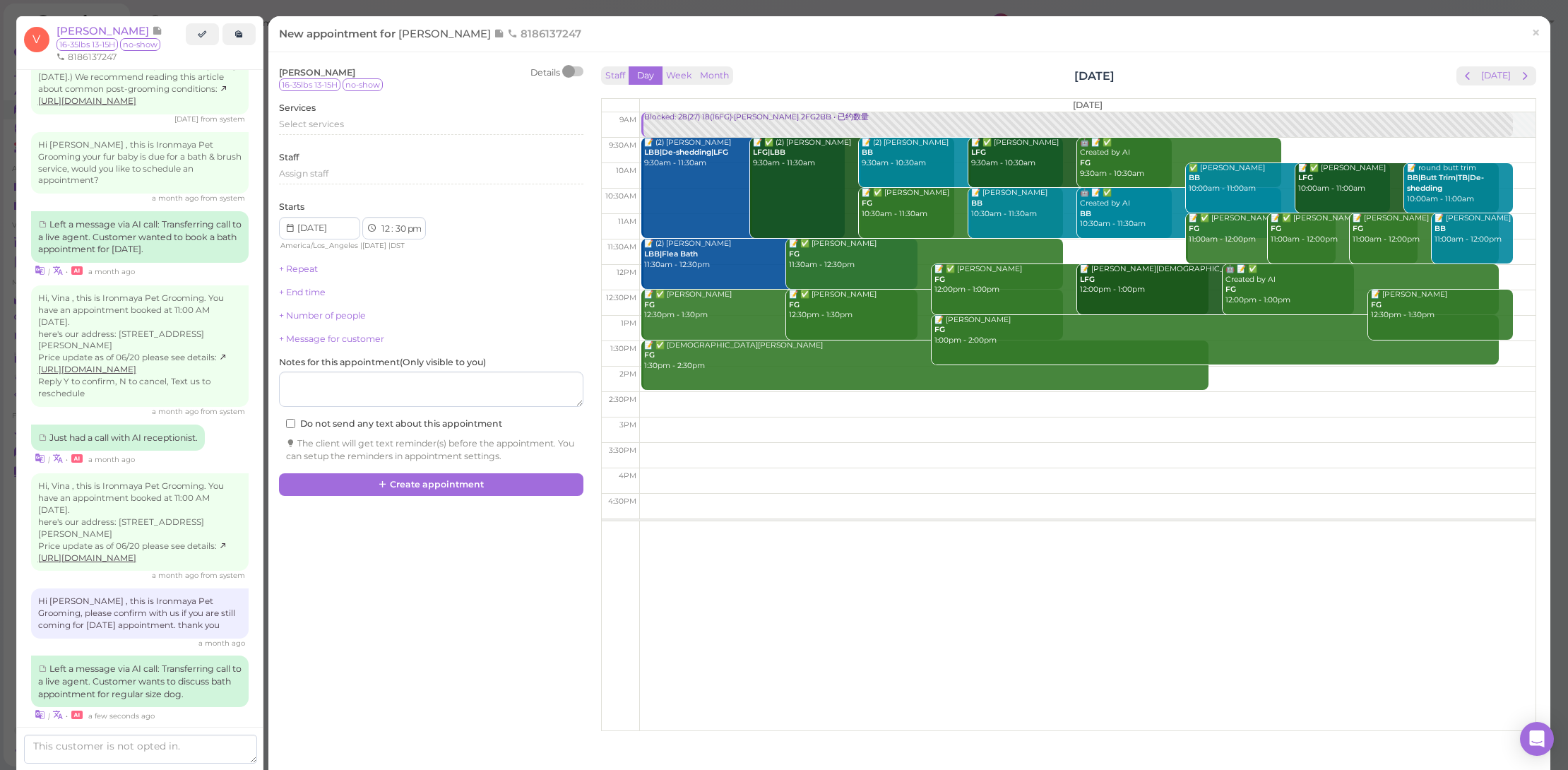
click at [1519, 77] on span "next" at bounding box center [1525, 76] width 14 height 14
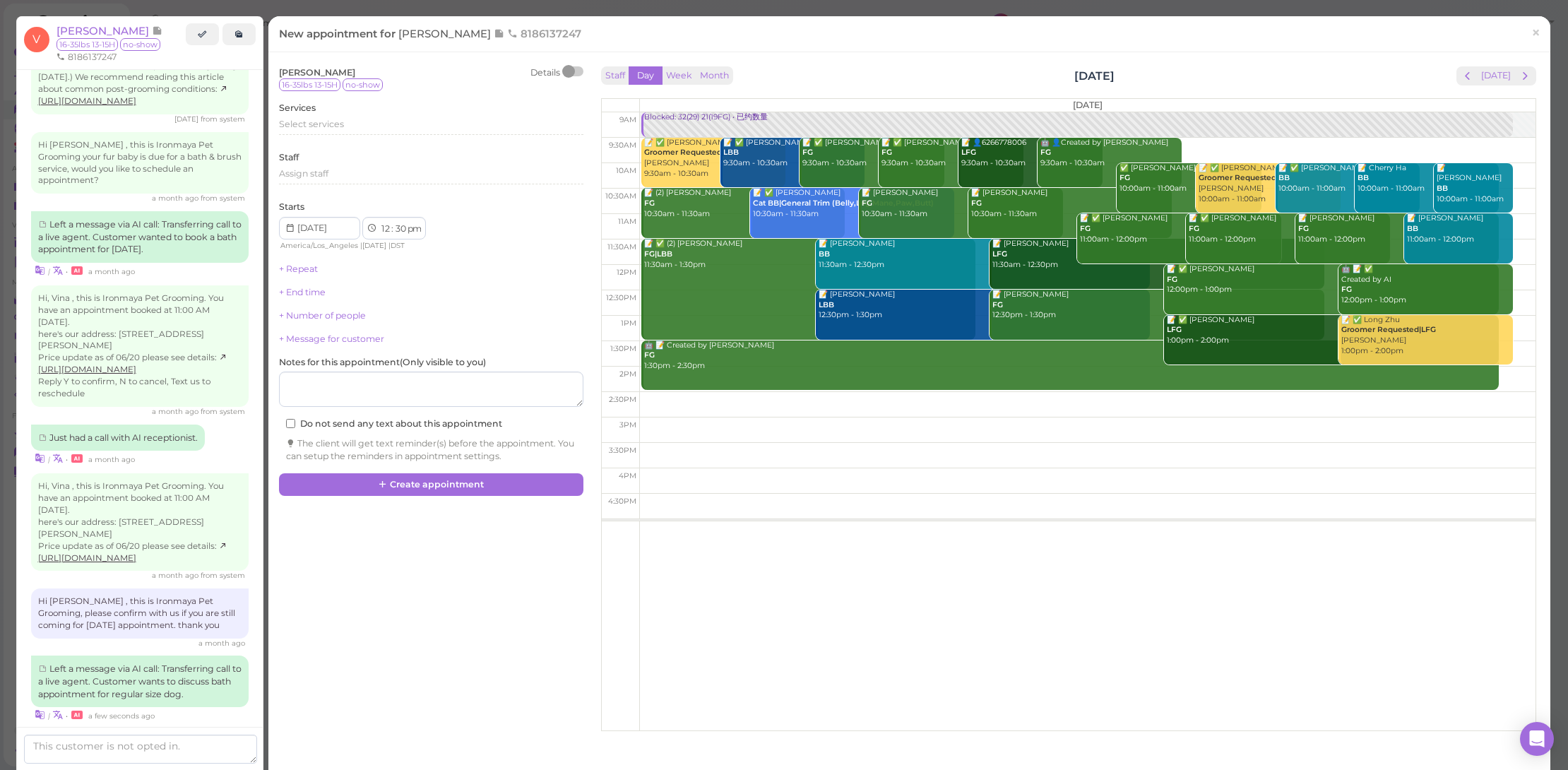
scroll to position [1903, 0]
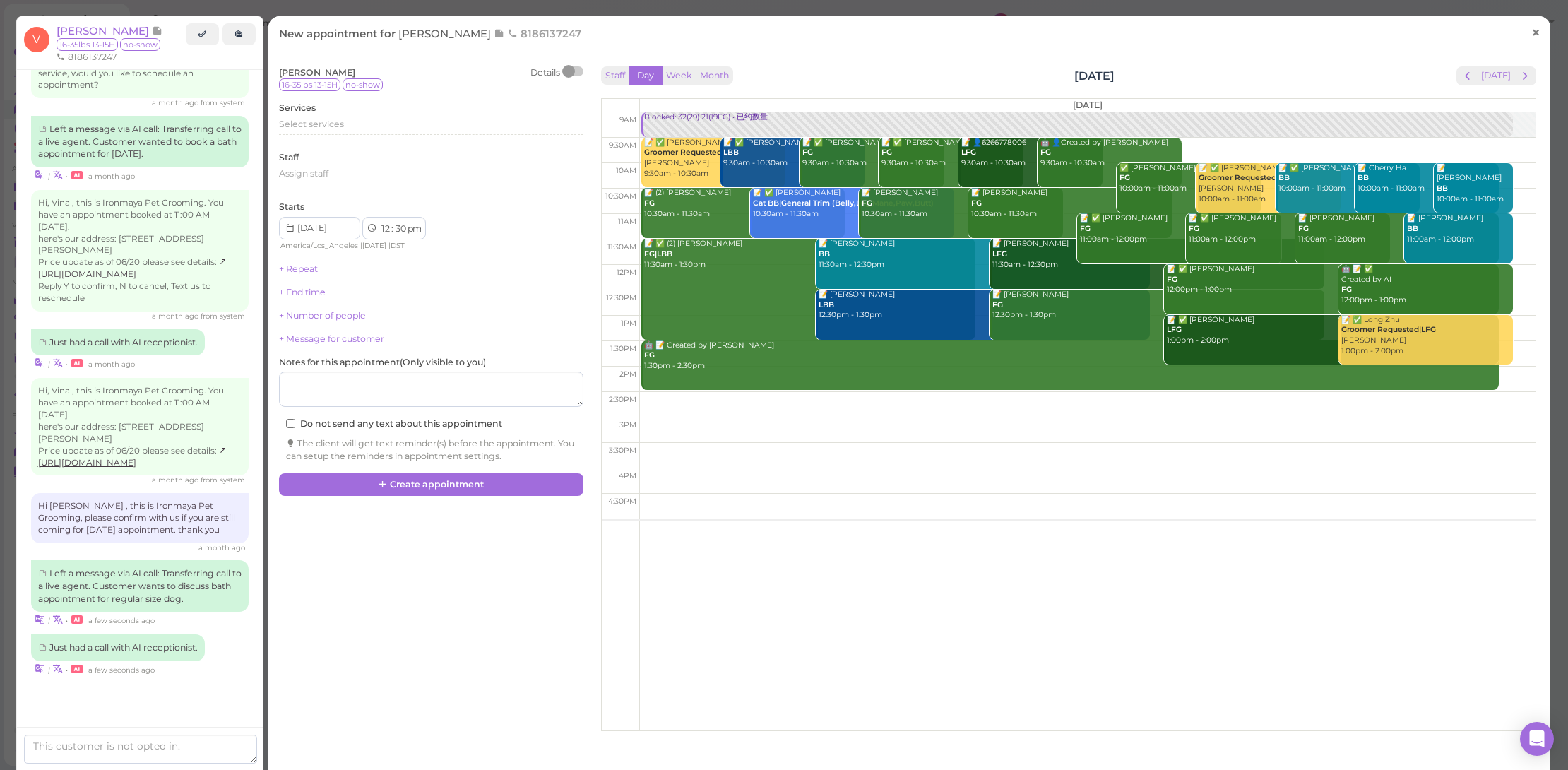
click at [1531, 36] on span "×" at bounding box center [1536, 33] width 9 height 20
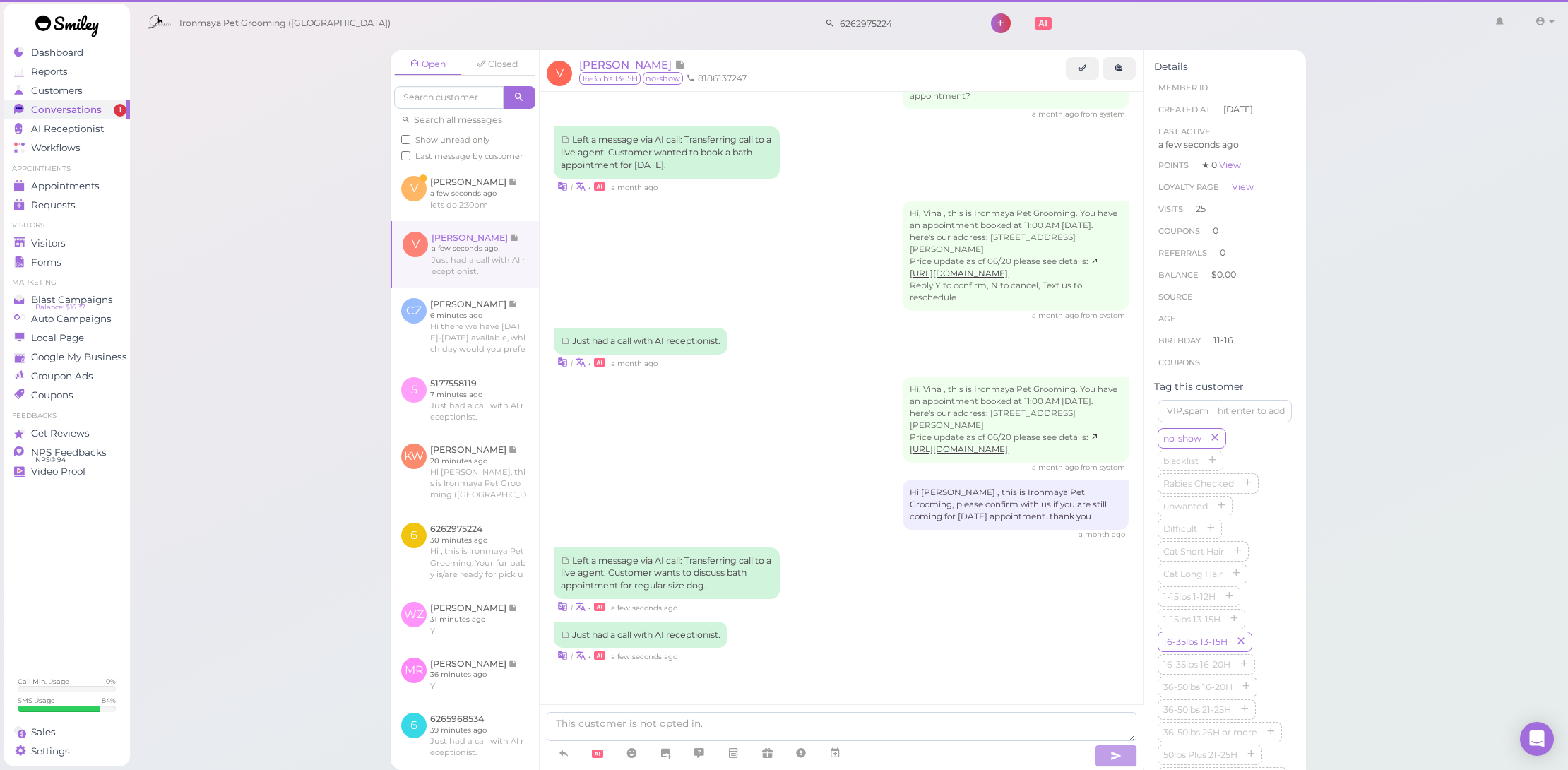
scroll to position [1846, 0]
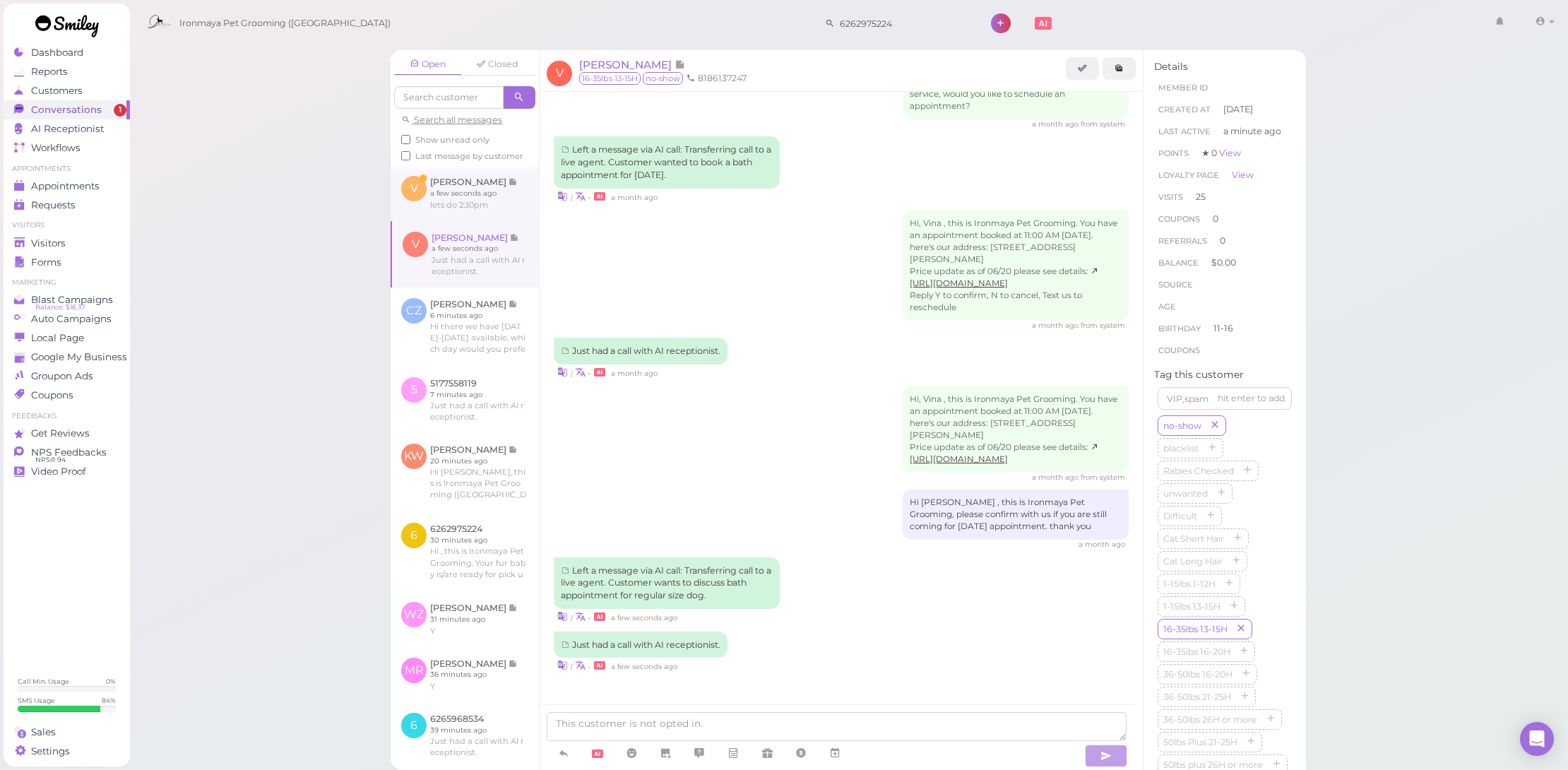
click at [486, 221] on link at bounding box center [465, 193] width 148 height 55
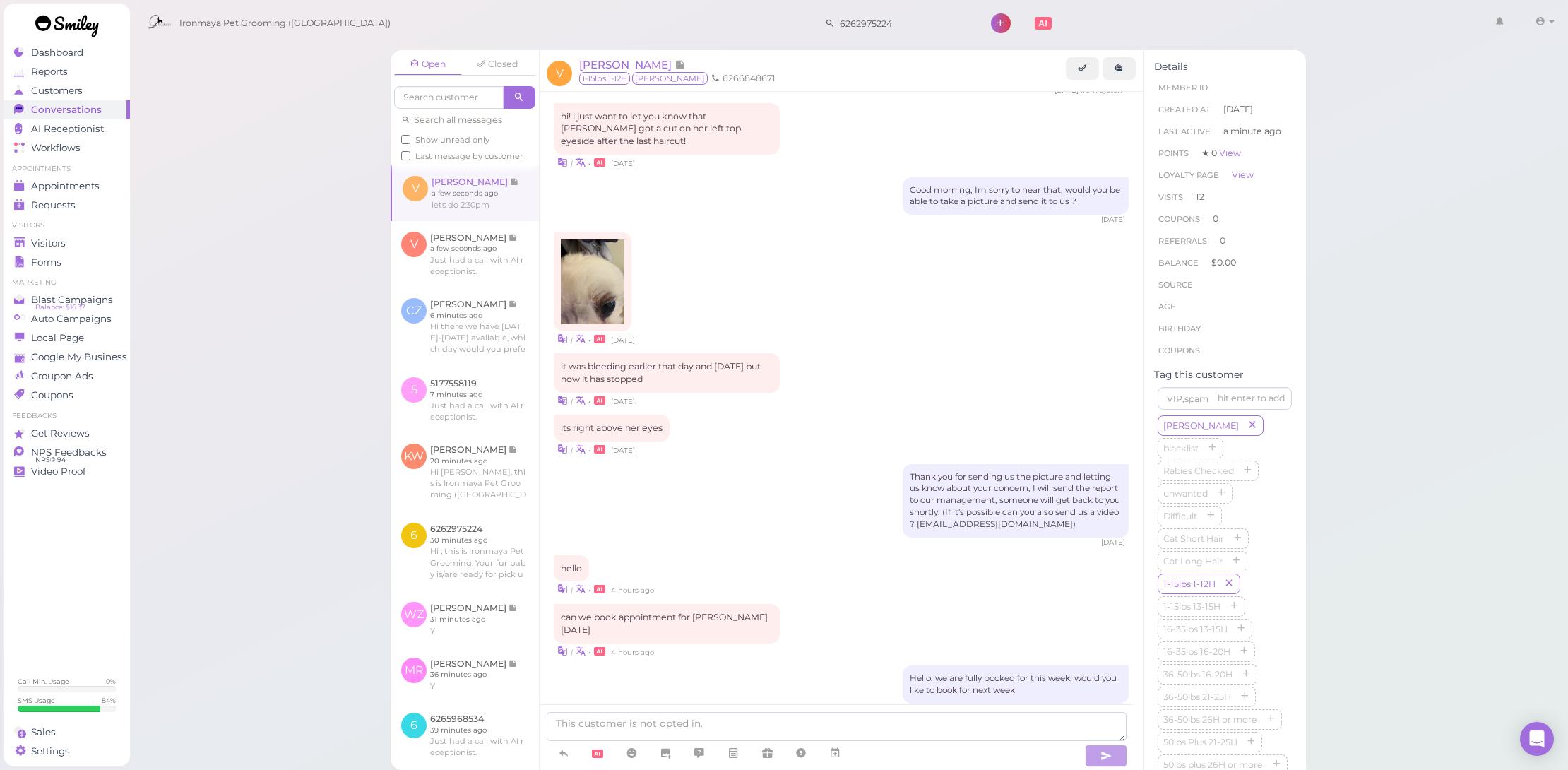
scroll to position [1218, 0]
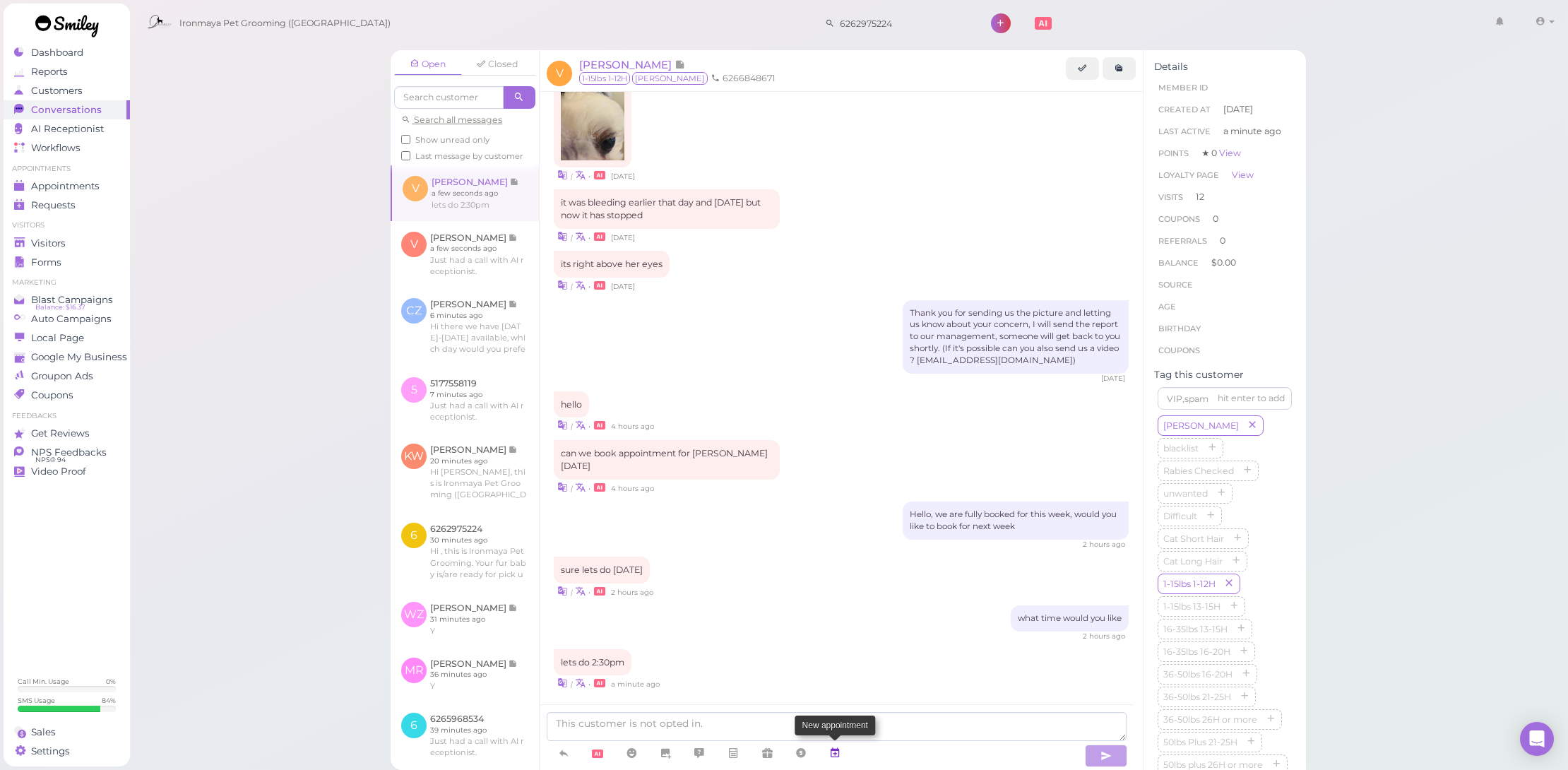
click at [843, 749] on link at bounding box center [835, 754] width 34 height 25
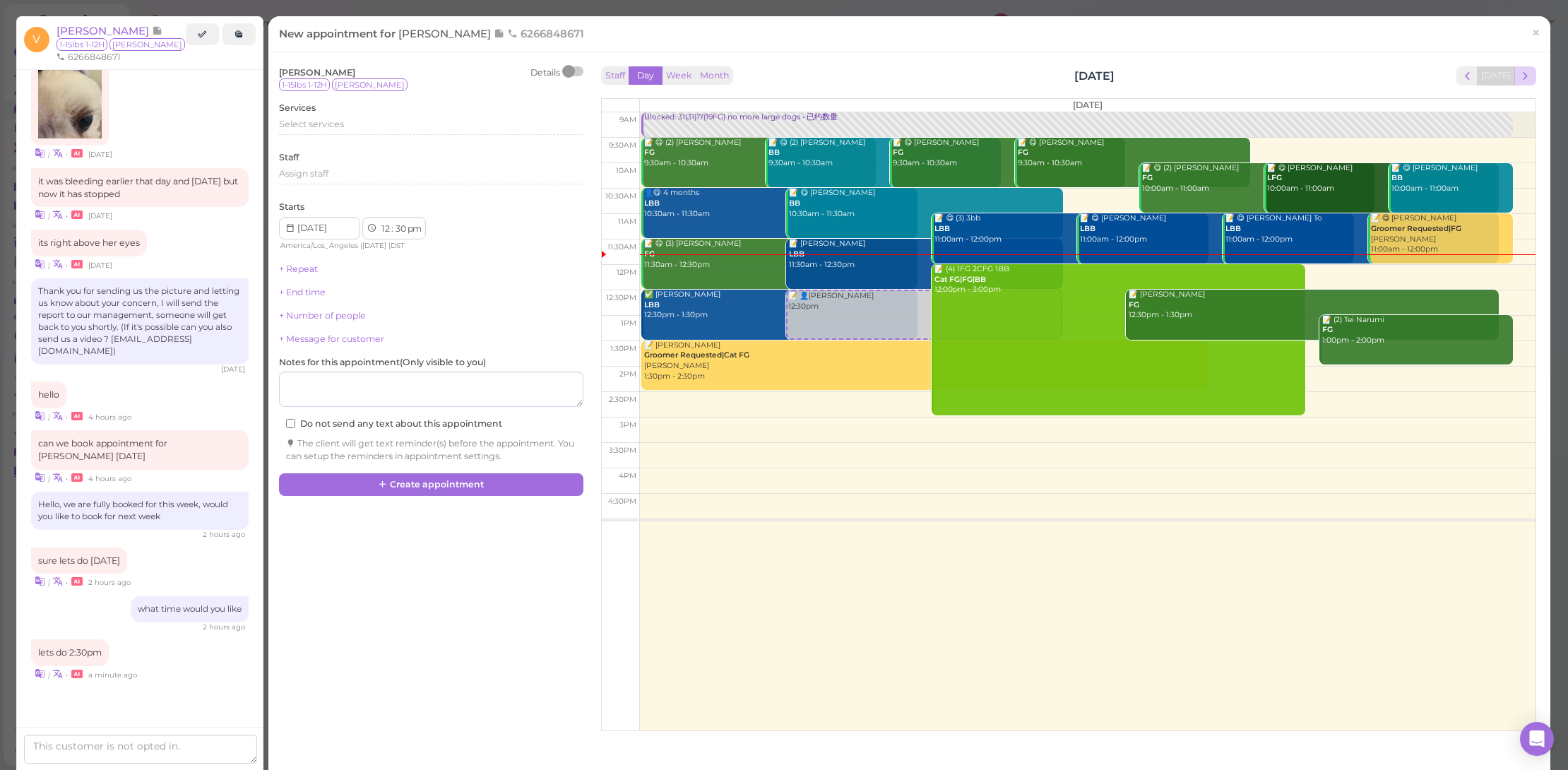
click at [1524, 70] on button "next" at bounding box center [1525, 76] width 22 height 19
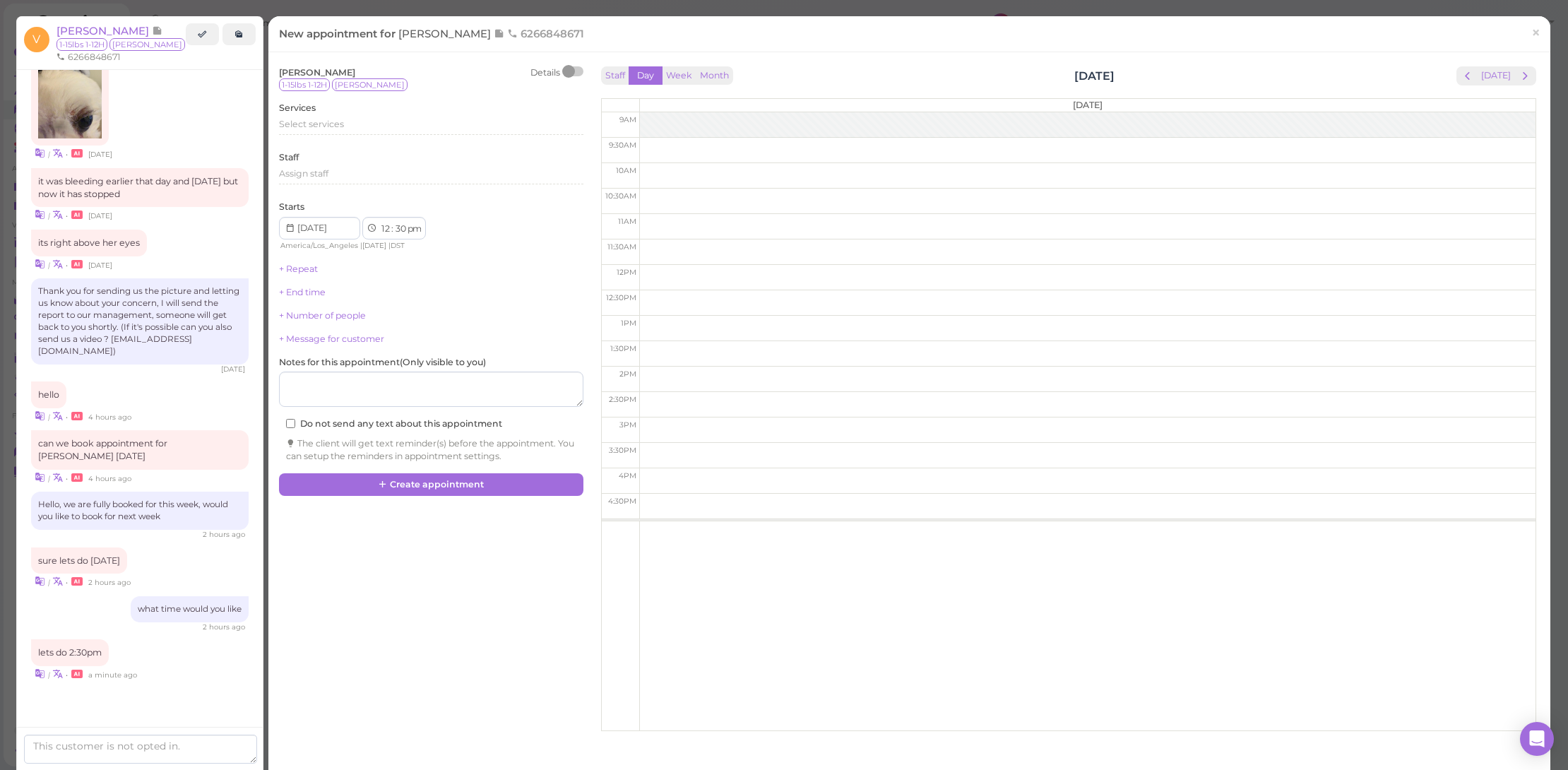
click at [1524, 70] on button "next" at bounding box center [1525, 76] width 22 height 19
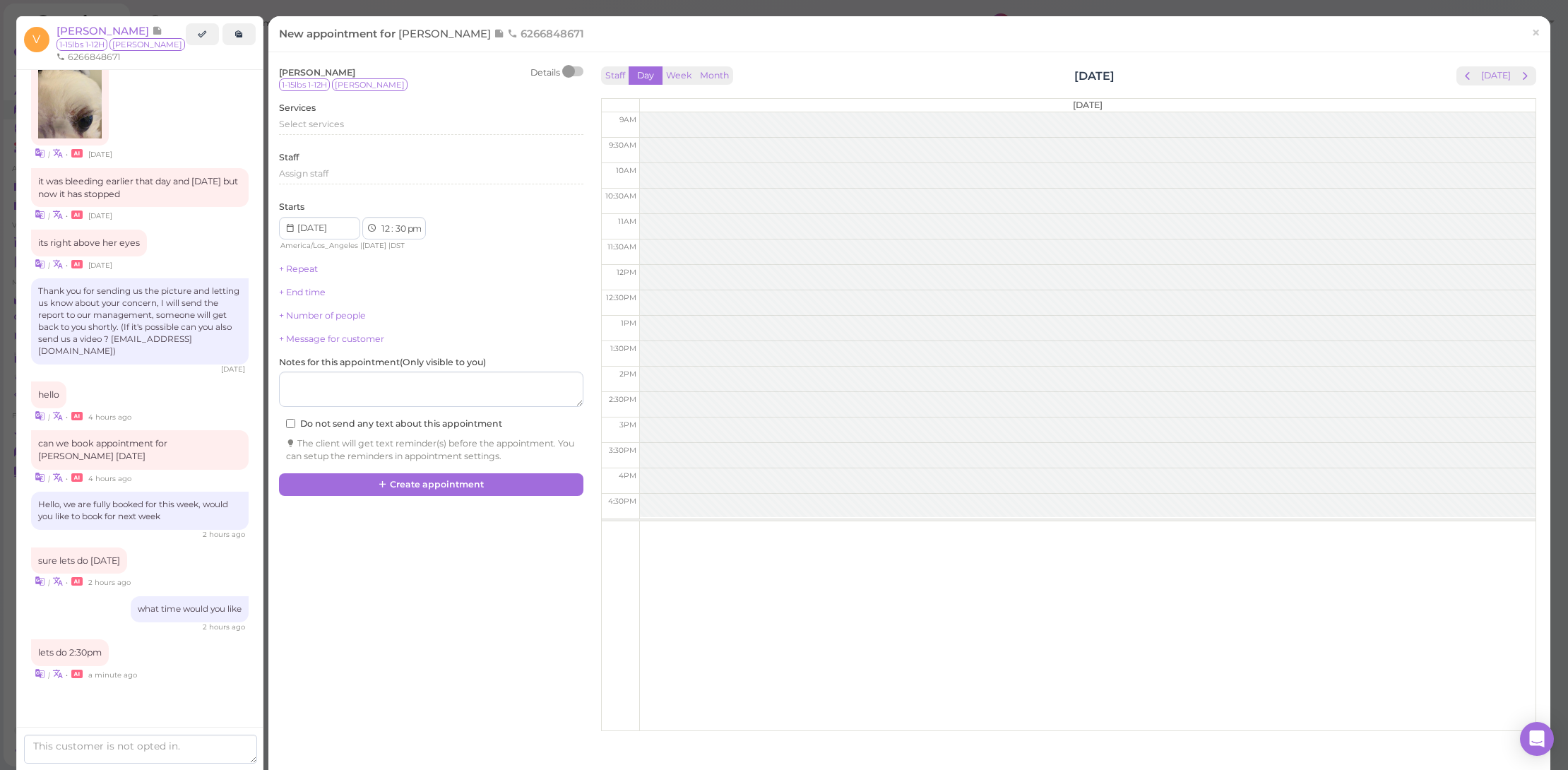
click at [1524, 70] on button "next" at bounding box center [1525, 76] width 22 height 19
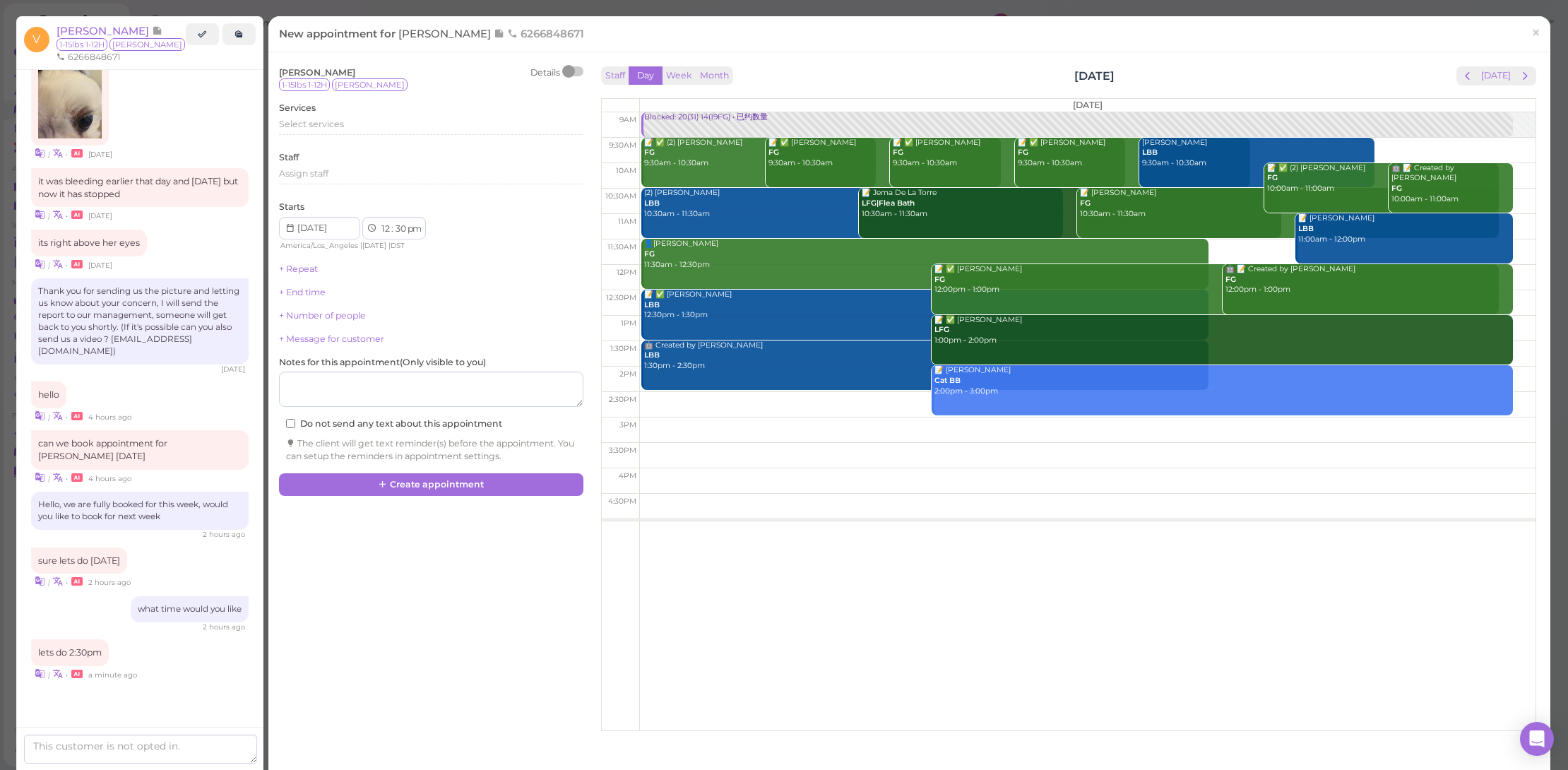
click at [1524, 70] on button "next" at bounding box center [1525, 76] width 22 height 19
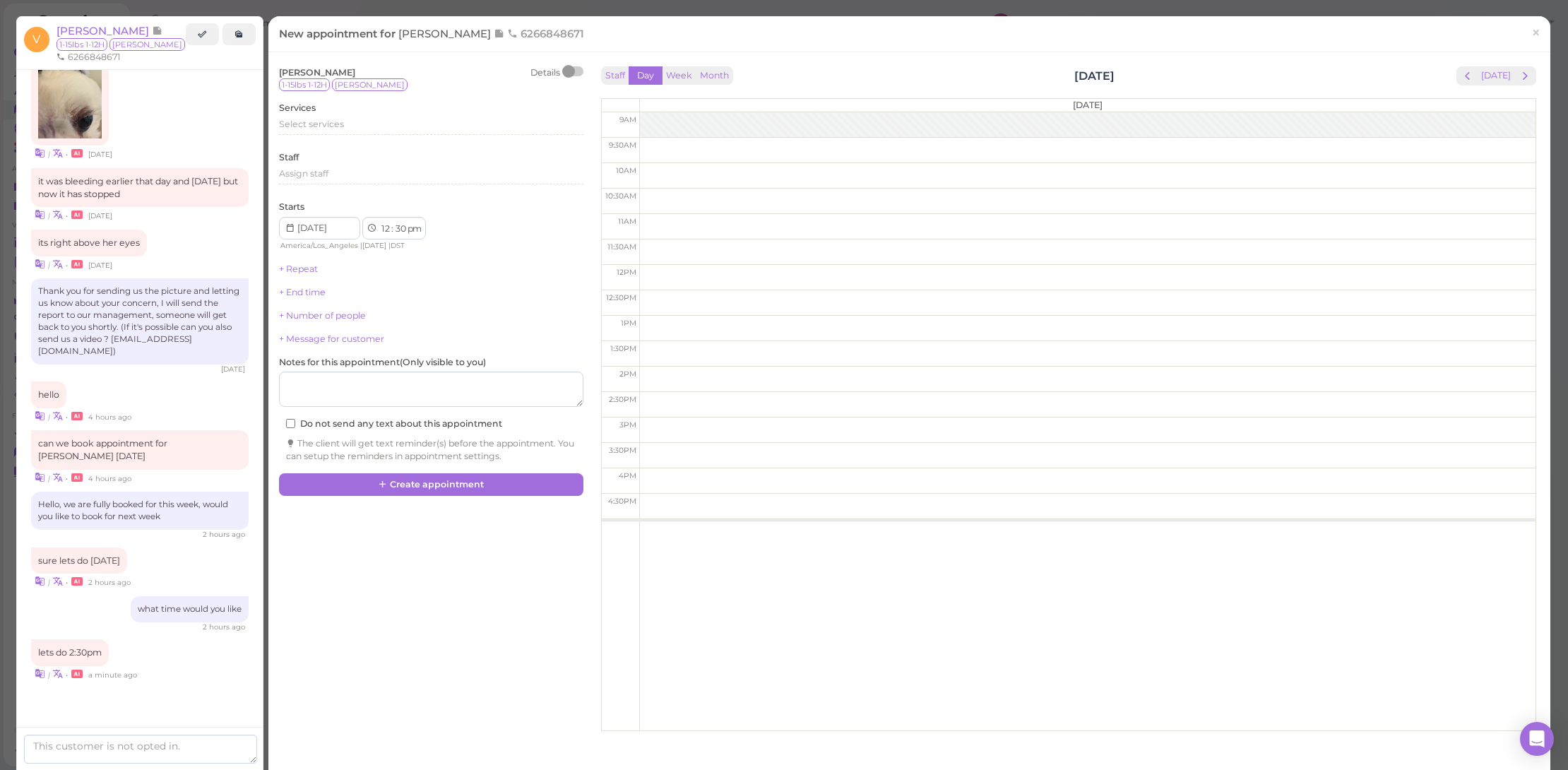
click at [1524, 70] on button "next" at bounding box center [1525, 76] width 22 height 19
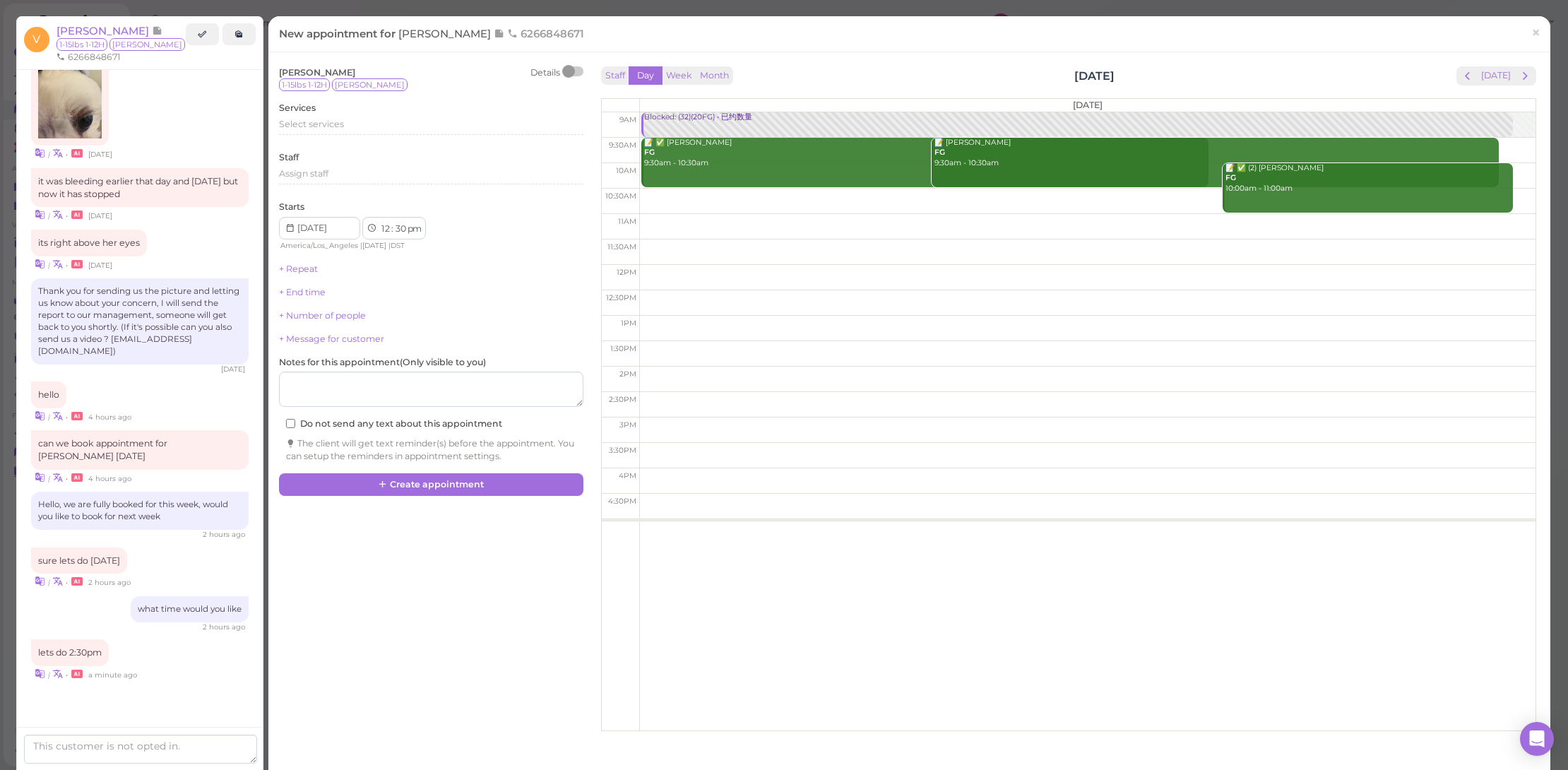
click at [681, 401] on td at bounding box center [1087, 405] width 896 height 26
type input "2025-08-27"
select select "2"
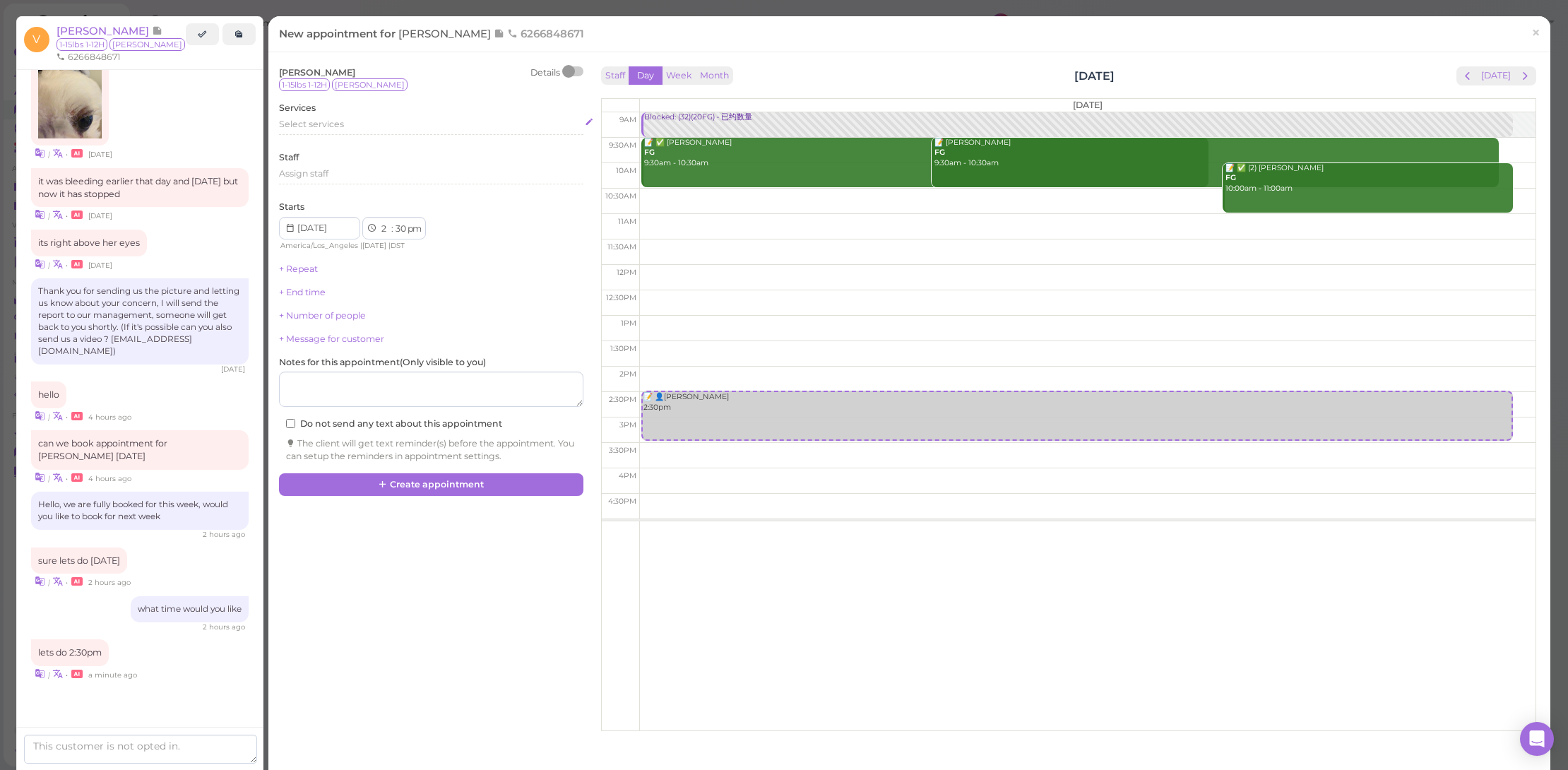
click at [329, 124] on span "Select services" at bounding box center [311, 125] width 65 height 11
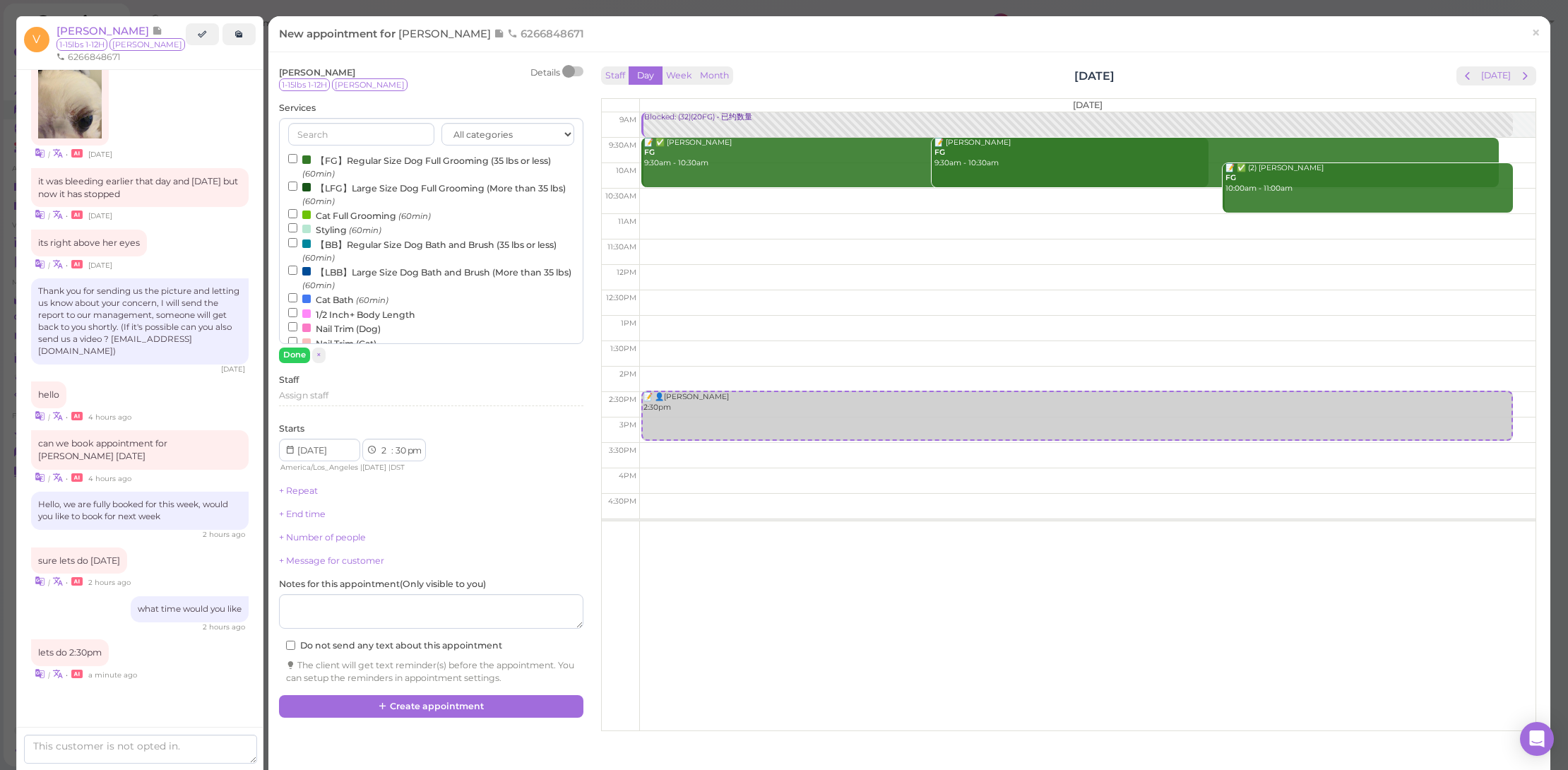
click at [343, 159] on label "【FG】Regular Size Dog Full Grooming (35 lbs or less) (60min)" at bounding box center [431, 167] width 287 height 27
click at [297, 159] on input "【FG】Regular Size Dog Full Grooming (35 lbs or less) (60min)" at bounding box center [293, 158] width 9 height 9
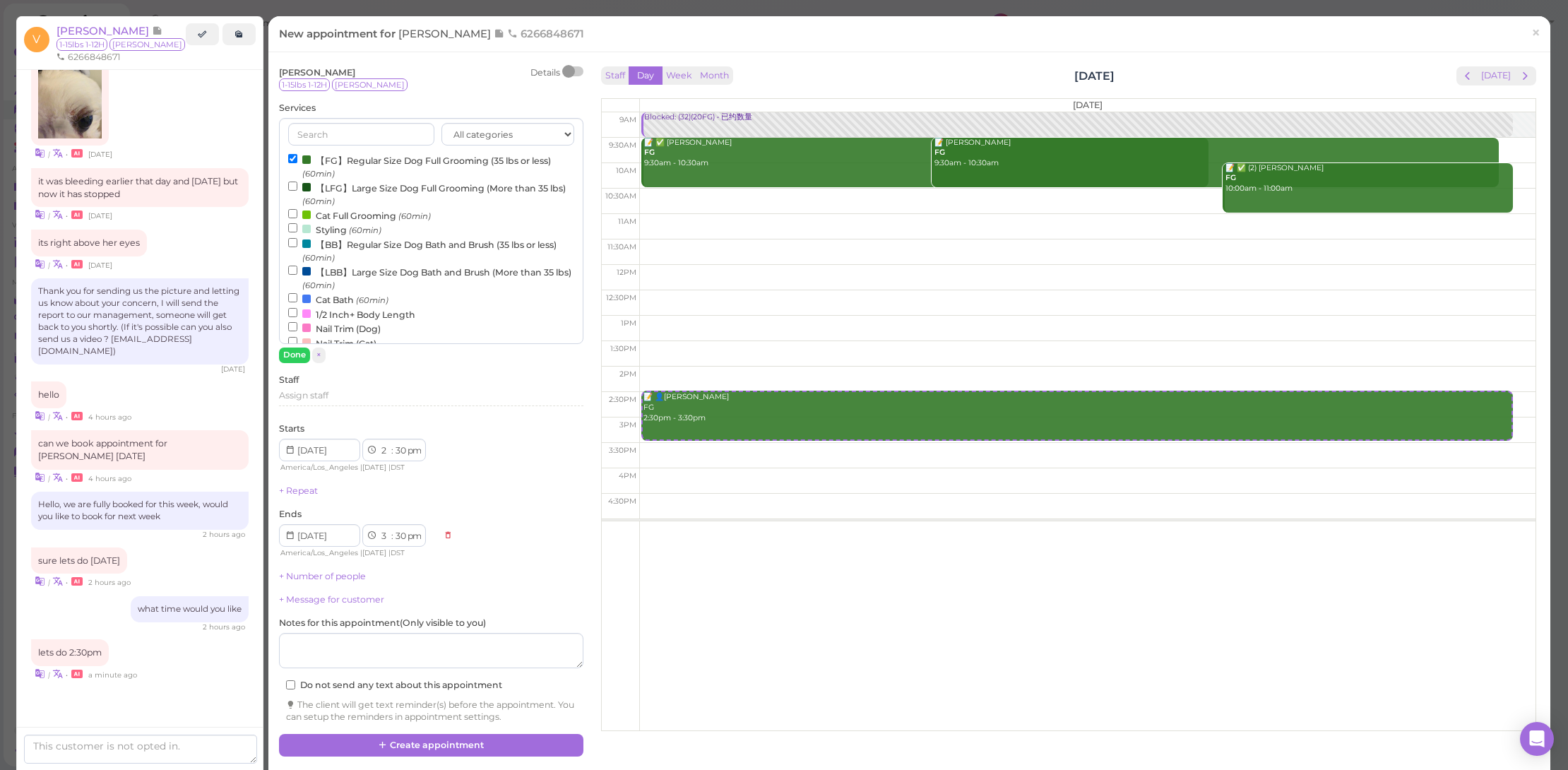
drag, startPoint x: 484, startPoint y: 744, endPoint x: 746, endPoint y: 577, distance: 310.7
click at [484, 744] on button "Create appointment" at bounding box center [431, 745] width 305 height 23
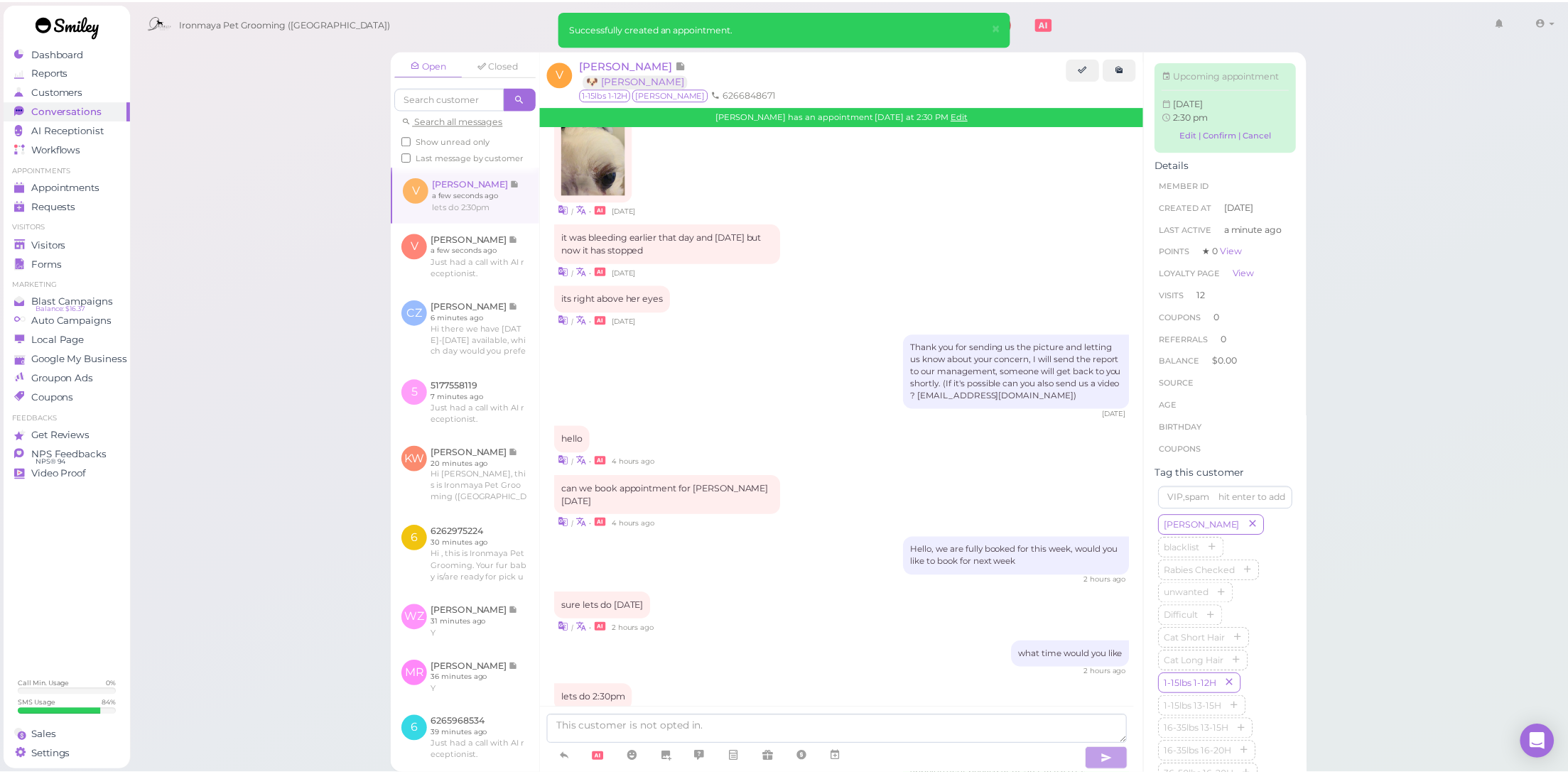
scroll to position [1361, 0]
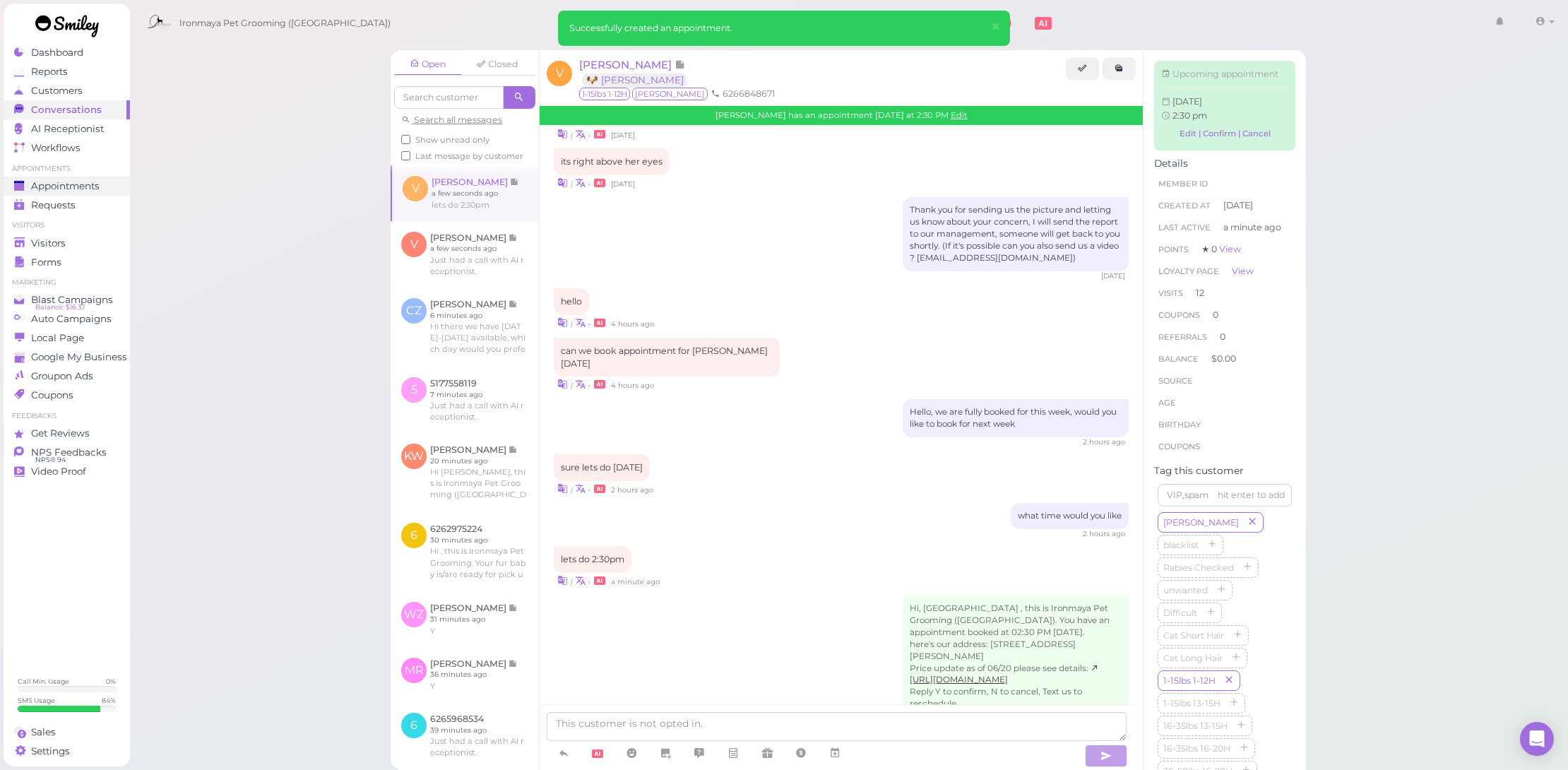
click at [103, 181] on div "Appointments" at bounding box center [64, 186] width 102 height 12
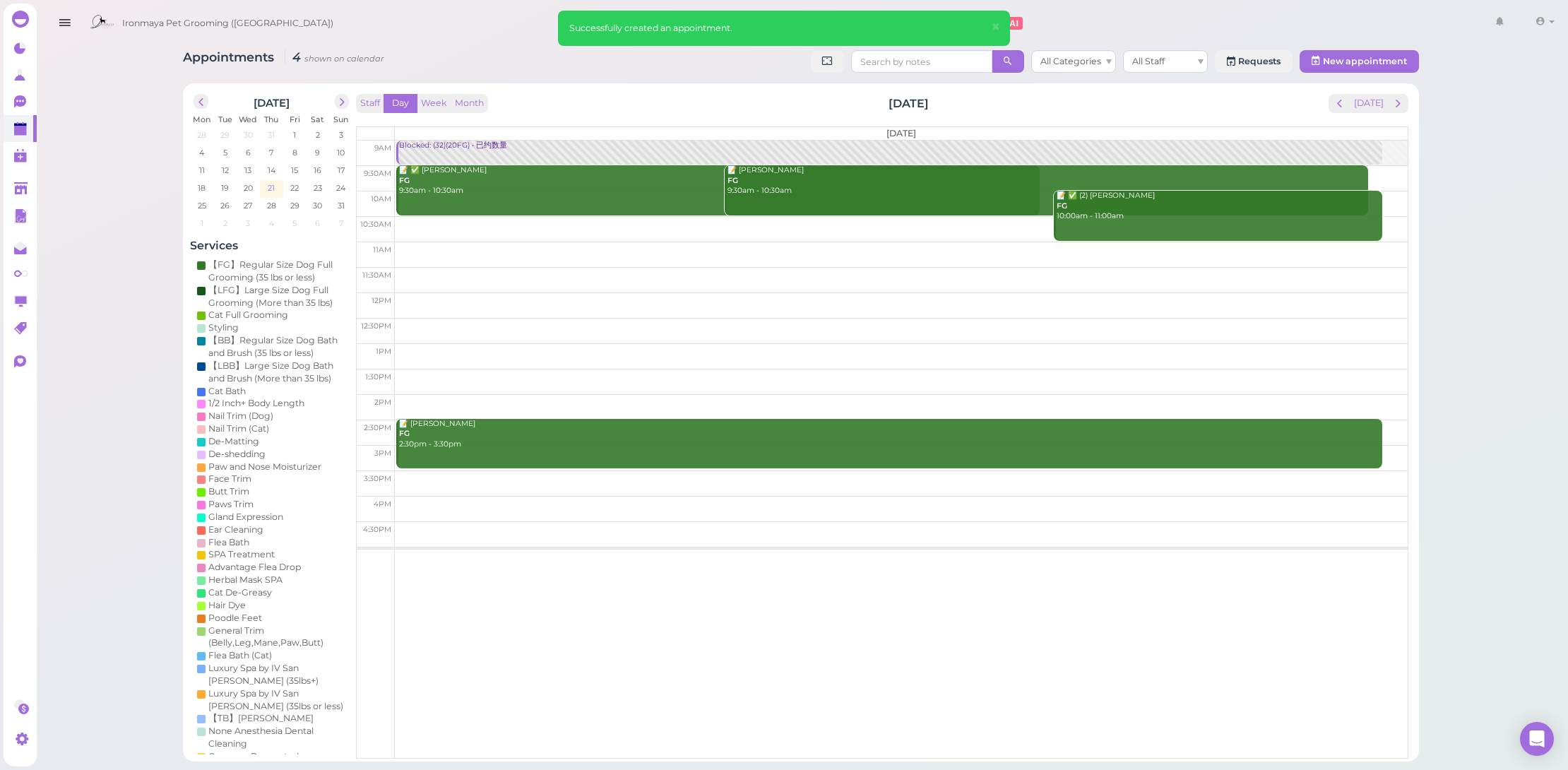
click at [269, 184] on span "21" at bounding box center [271, 188] width 10 height 13
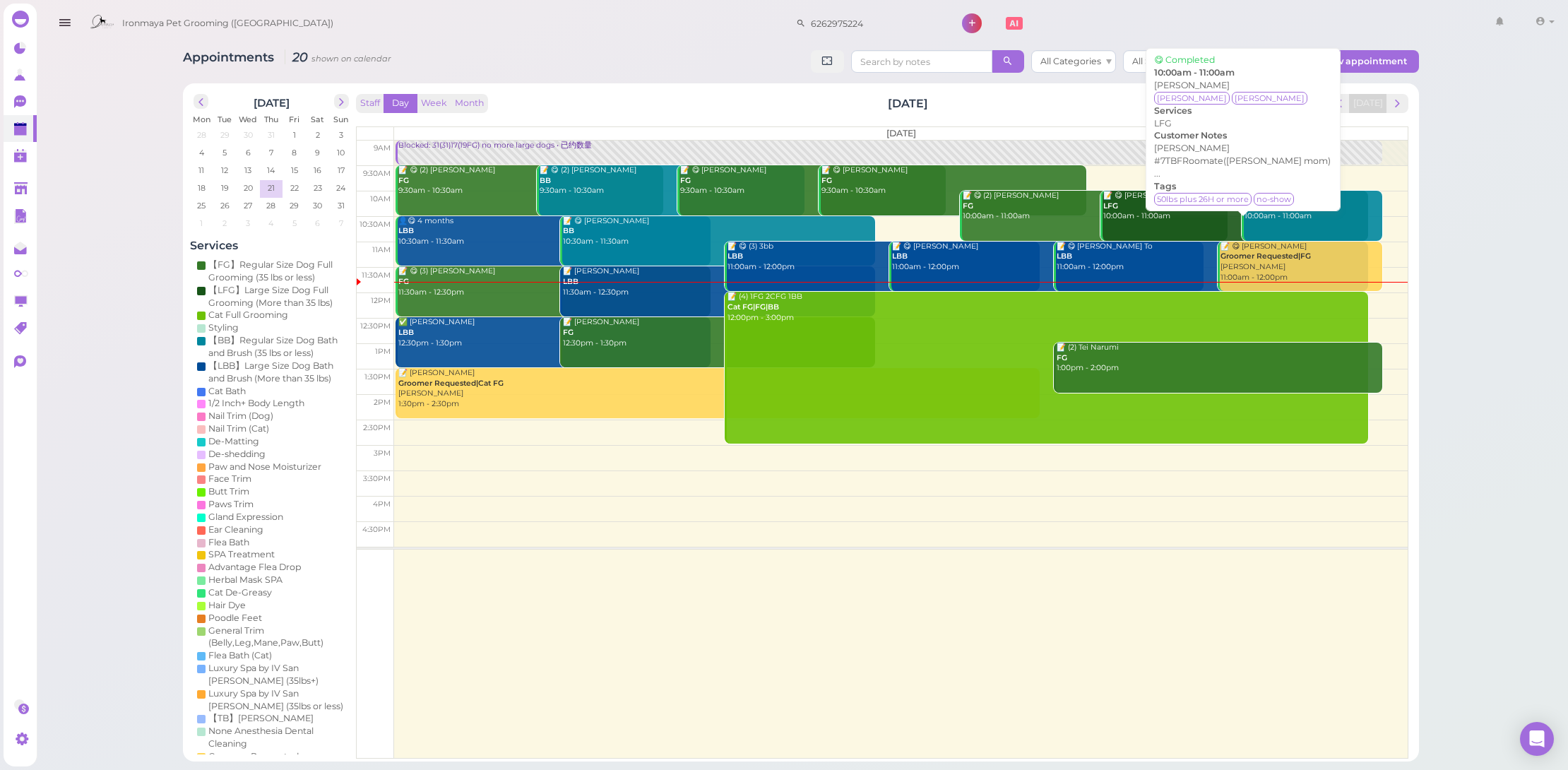
click at [1184, 218] on div "📝 😋 Katie Wong LFG 10:00am - 11:00am" at bounding box center [1236, 206] width 265 height 31
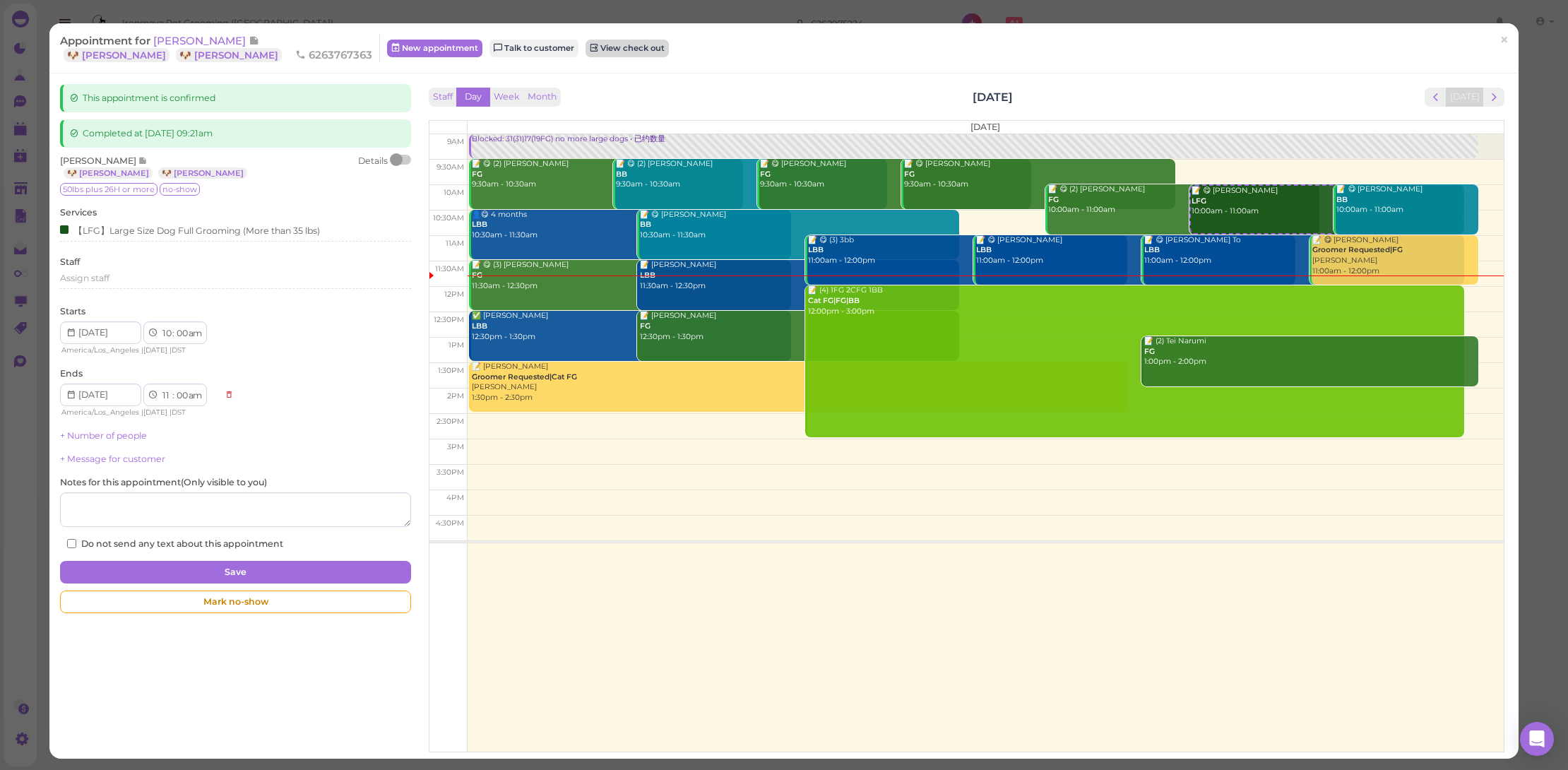
click at [586, 45] on link "View check out" at bounding box center [627, 48] width 83 height 17
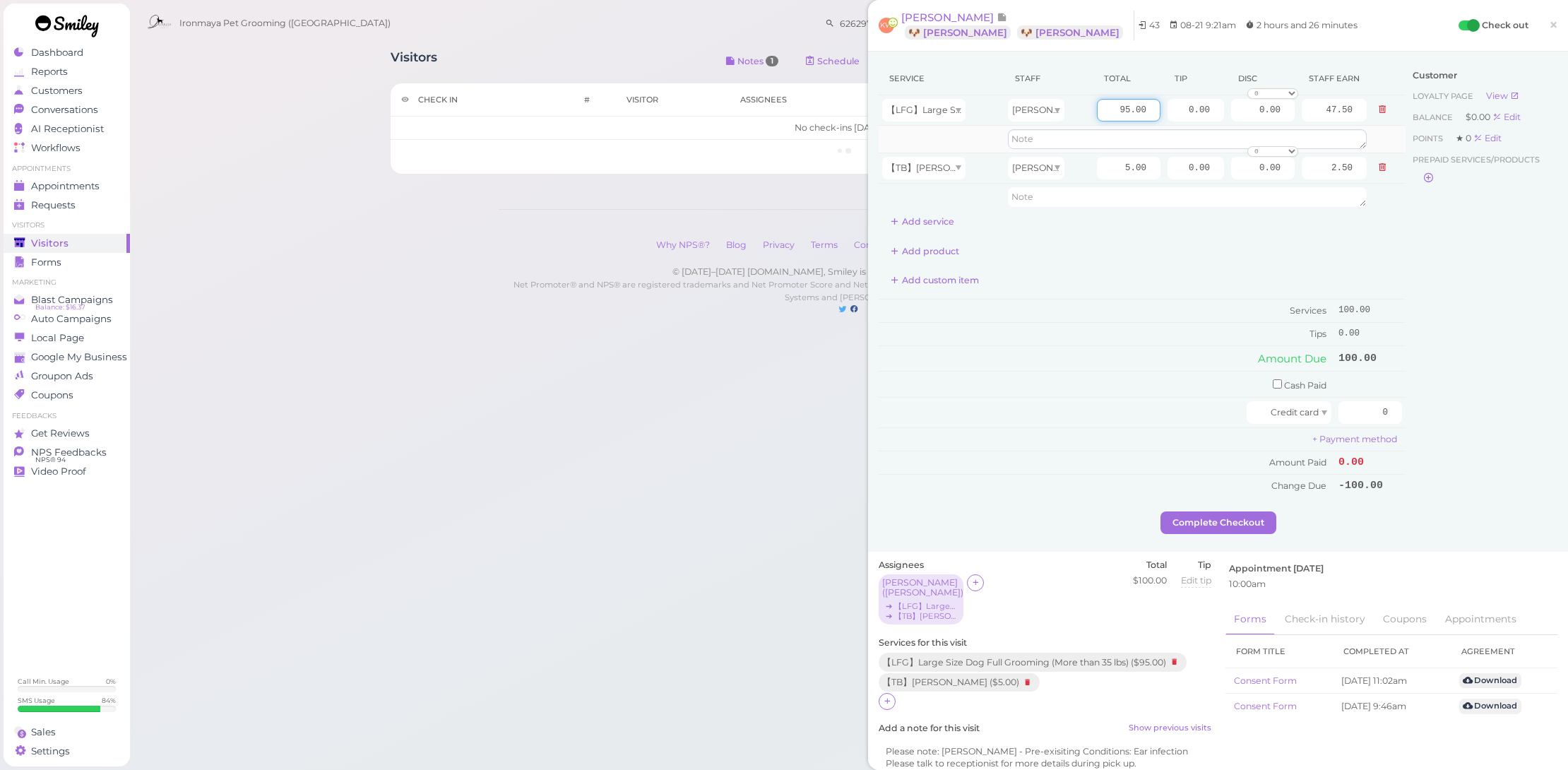
drag, startPoint x: 1108, startPoint y: 111, endPoint x: 1201, endPoint y: 131, distance: 95.1
click at [1201, 131] on tbody "【LFG】Large Size Dog Full Grooming (More than 35 lbs) Erin 95.00 0.00 0.00 0 10%…" at bounding box center [1142, 153] width 527 height 115
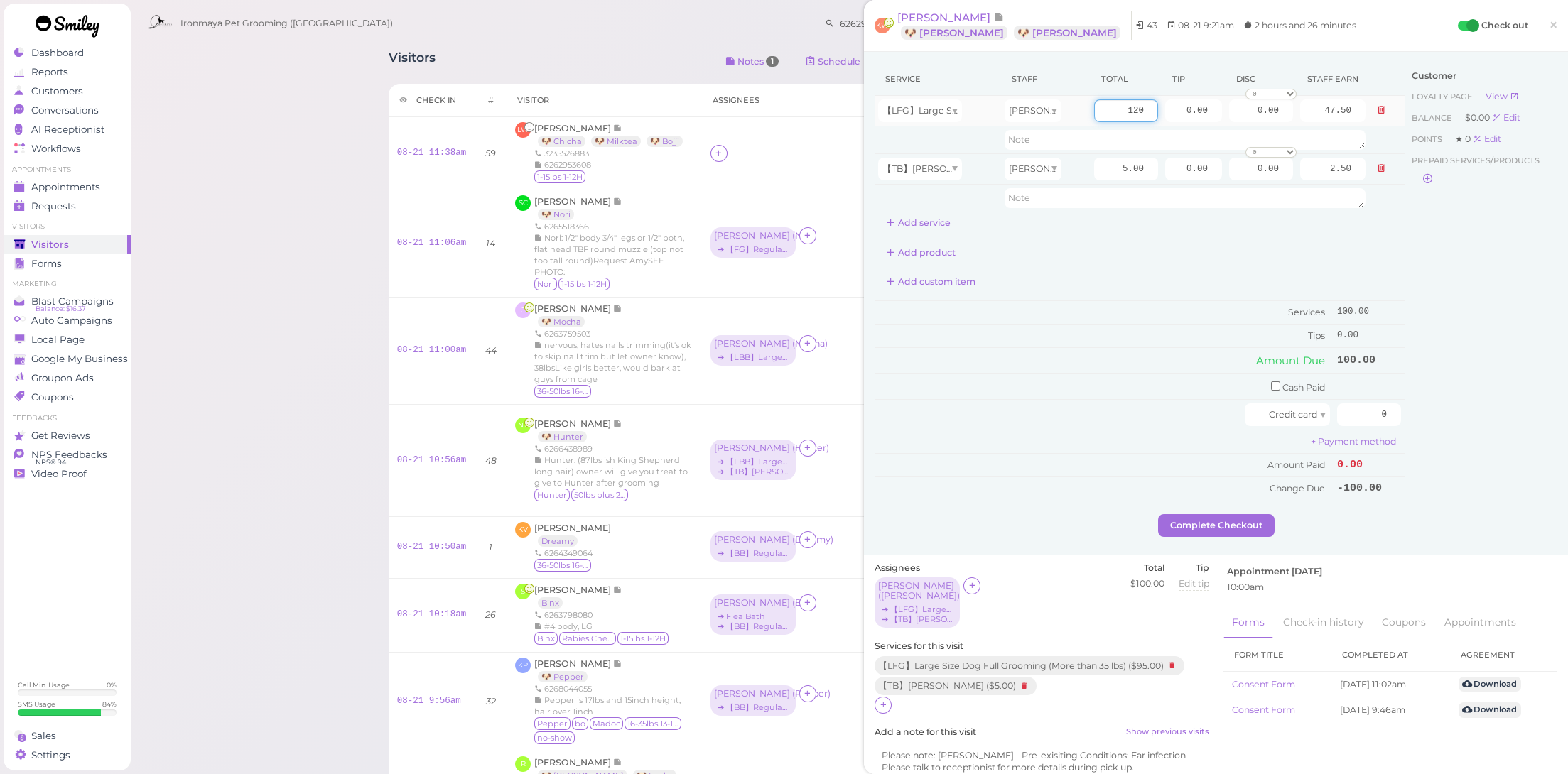
scroll to position [3, 0]
type input "120"
type input "60.00"
drag, startPoint x: 1166, startPoint y: 107, endPoint x: 1221, endPoint y: 108, distance: 55.0
click at [1221, 108] on tr "【LFG】Large Size Dog Full Grooming (More than 35 lbs) Erin 120 0.00 0.00 0 10% o…" at bounding box center [1140, 108] width 530 height 30
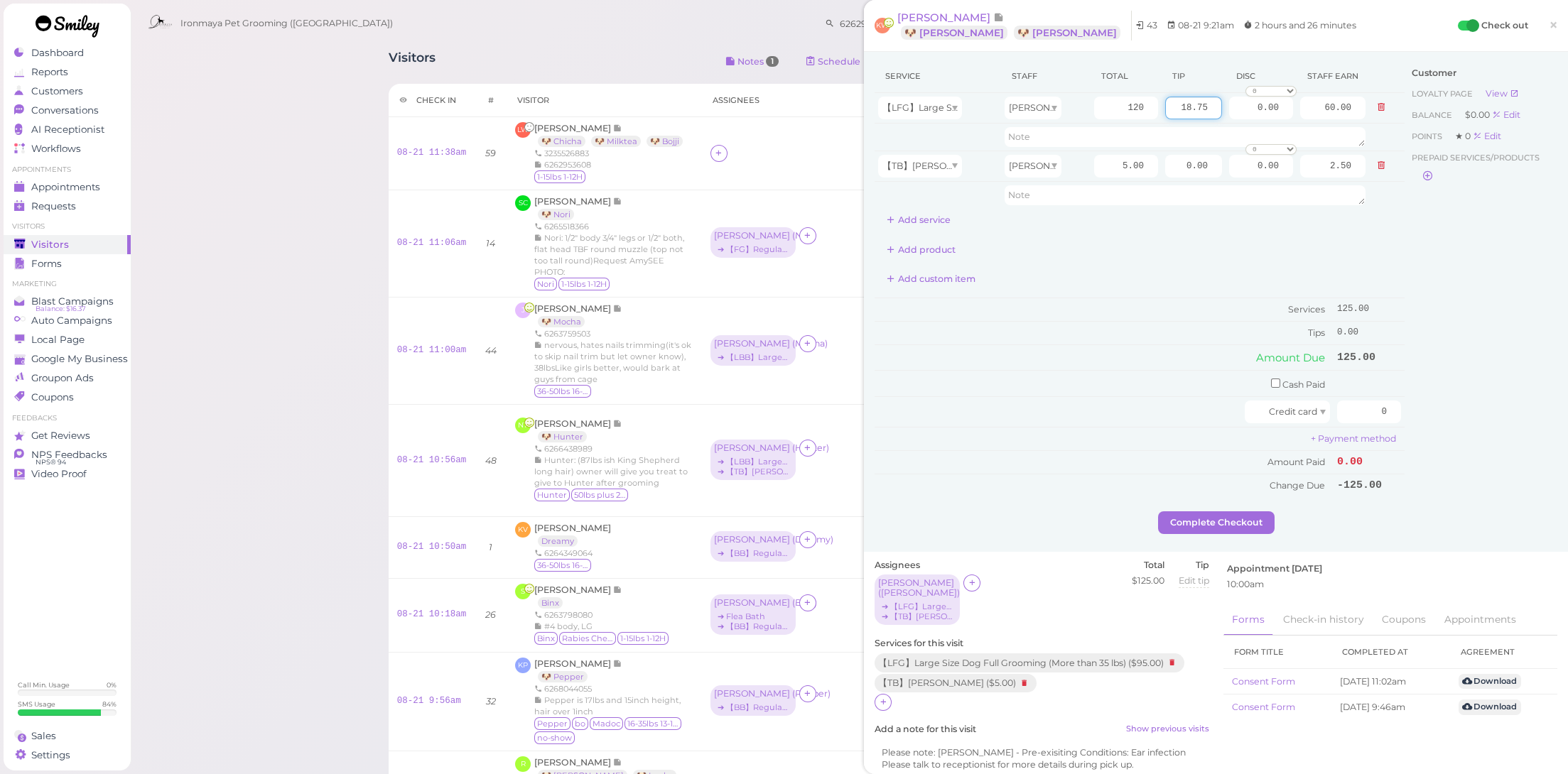
type input "18.75"
click at [1068, 241] on div "Add product" at bounding box center [1140, 249] width 530 height 23
drag, startPoint x: 1335, startPoint y: 394, endPoint x: 1476, endPoint y: 422, distance: 143.8
click at [1476, 422] on div "Service Staff Total Tip Disc Staff earn 【LFG】Large Size Dog Full Grooming (More…" at bounding box center [1216, 285] width 683 height 452
type input "143.75"
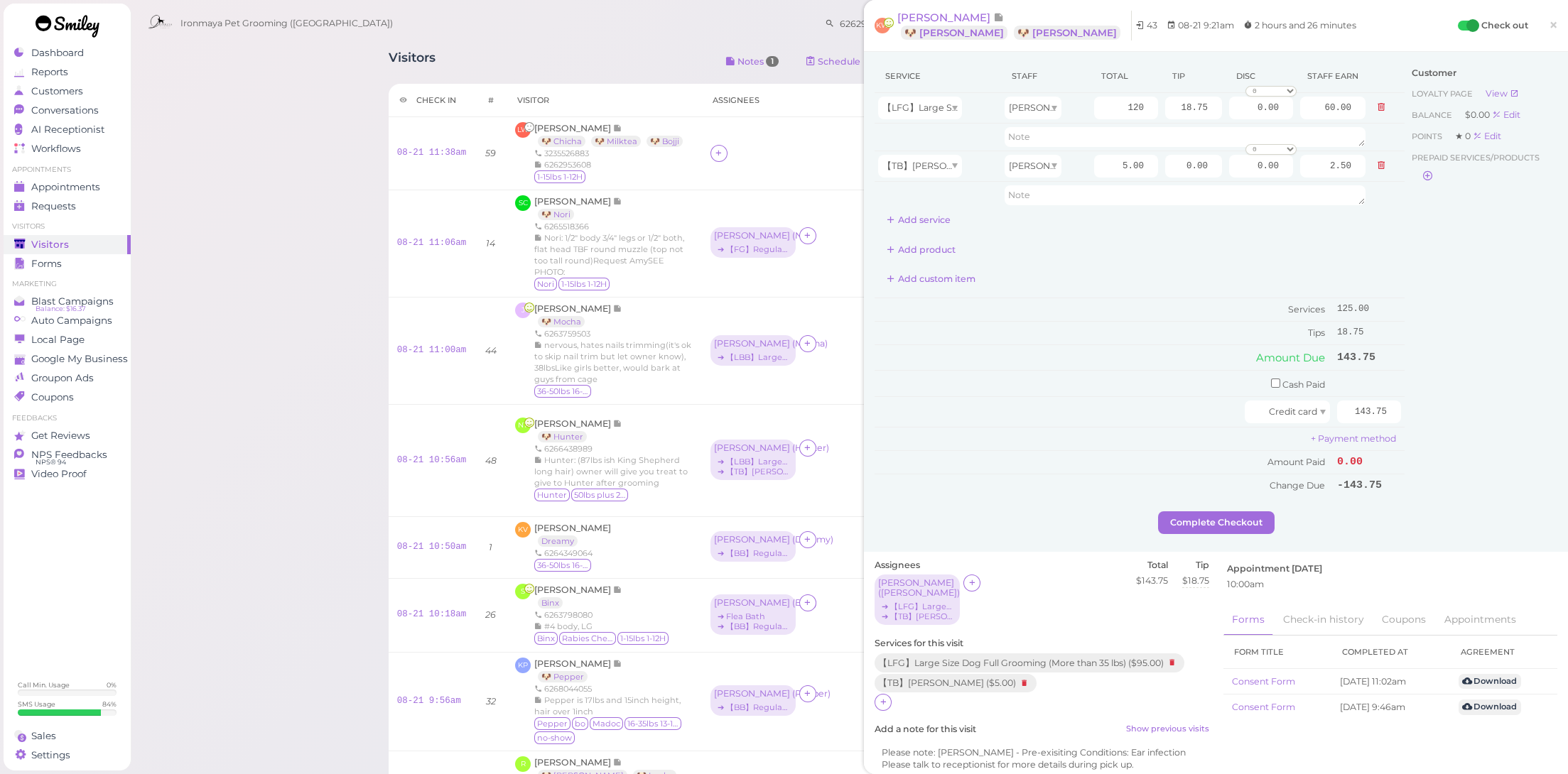
click at [1464, 474] on div "Customer Loyalty page View Balance $0.00 Edit Points ★ 0 Edit Prepaid services/…" at bounding box center [1481, 285] width 153 height 452
click at [1227, 516] on button "Complete Checkout" at bounding box center [1216, 523] width 117 height 23
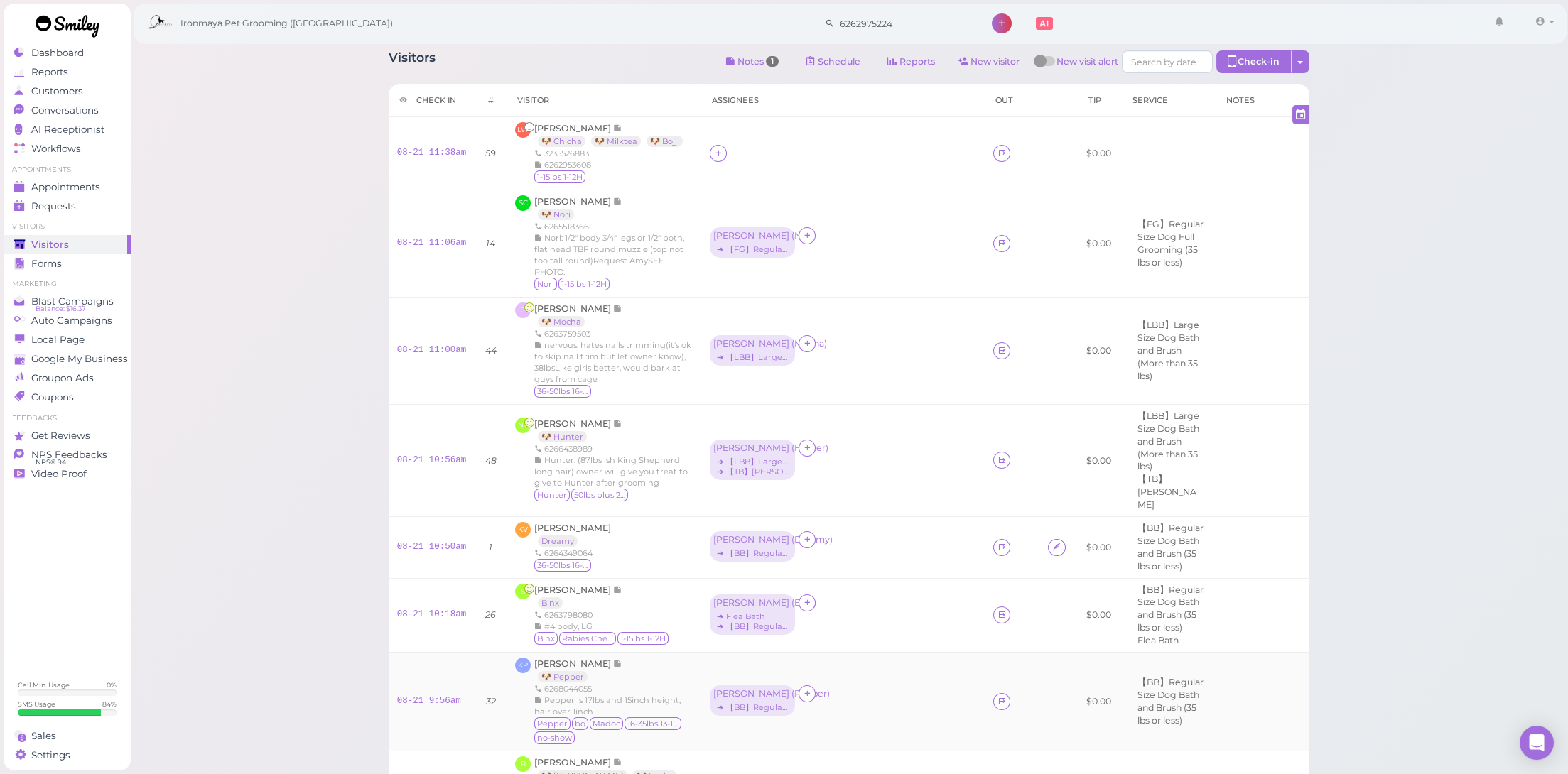
scroll to position [95, 0]
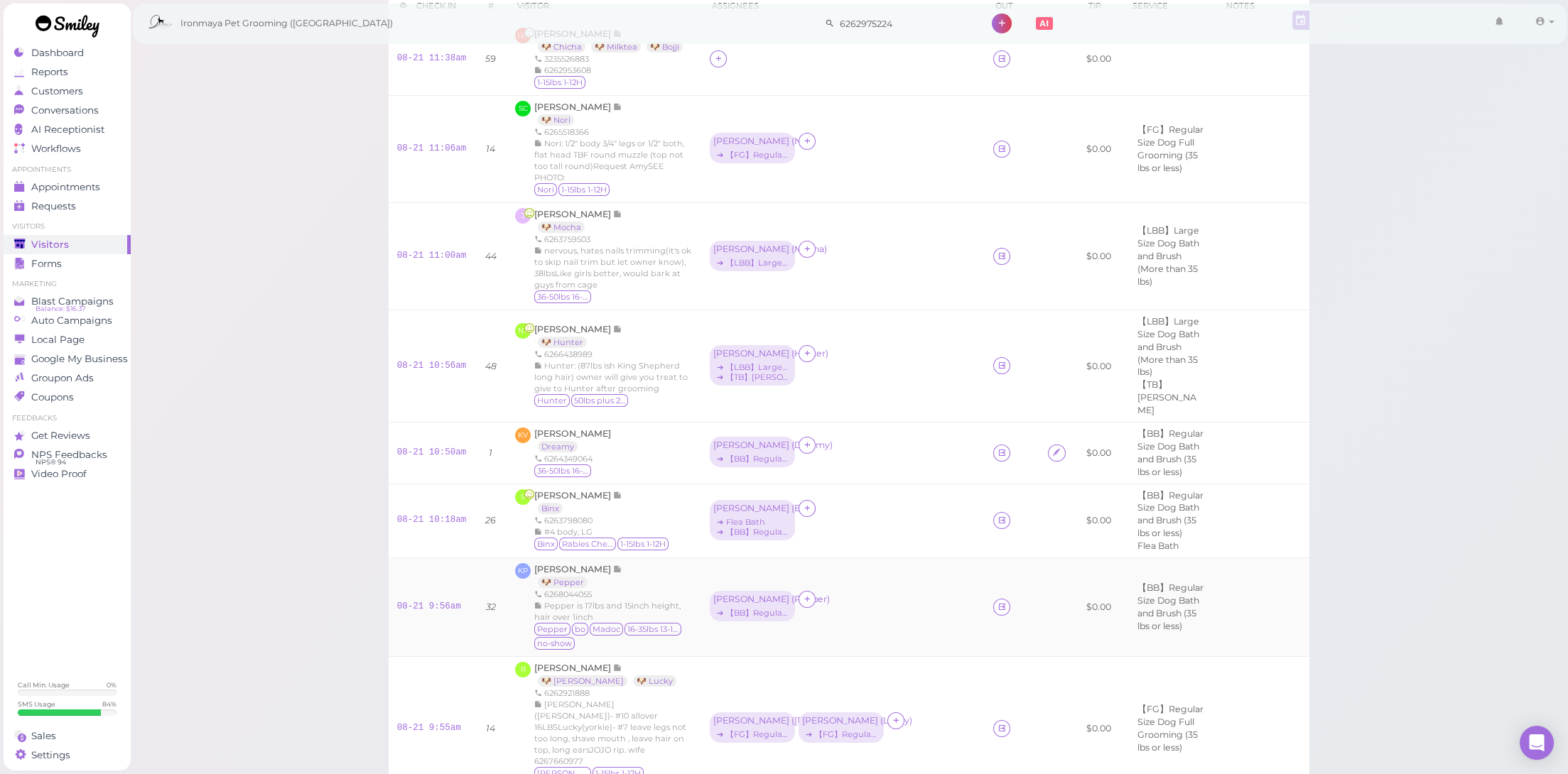
click at [913, 619] on td "Emma ( Pepper ) ➔ 【BB】Regular Size Dog Bath and Brush (35 lbs or less)" at bounding box center [843, 606] width 284 height 98
click at [757, 730] on div "➔ 【FG】Regular Size Dog Full Grooming (35 lbs or less)" at bounding box center [752, 734] width 78 height 10
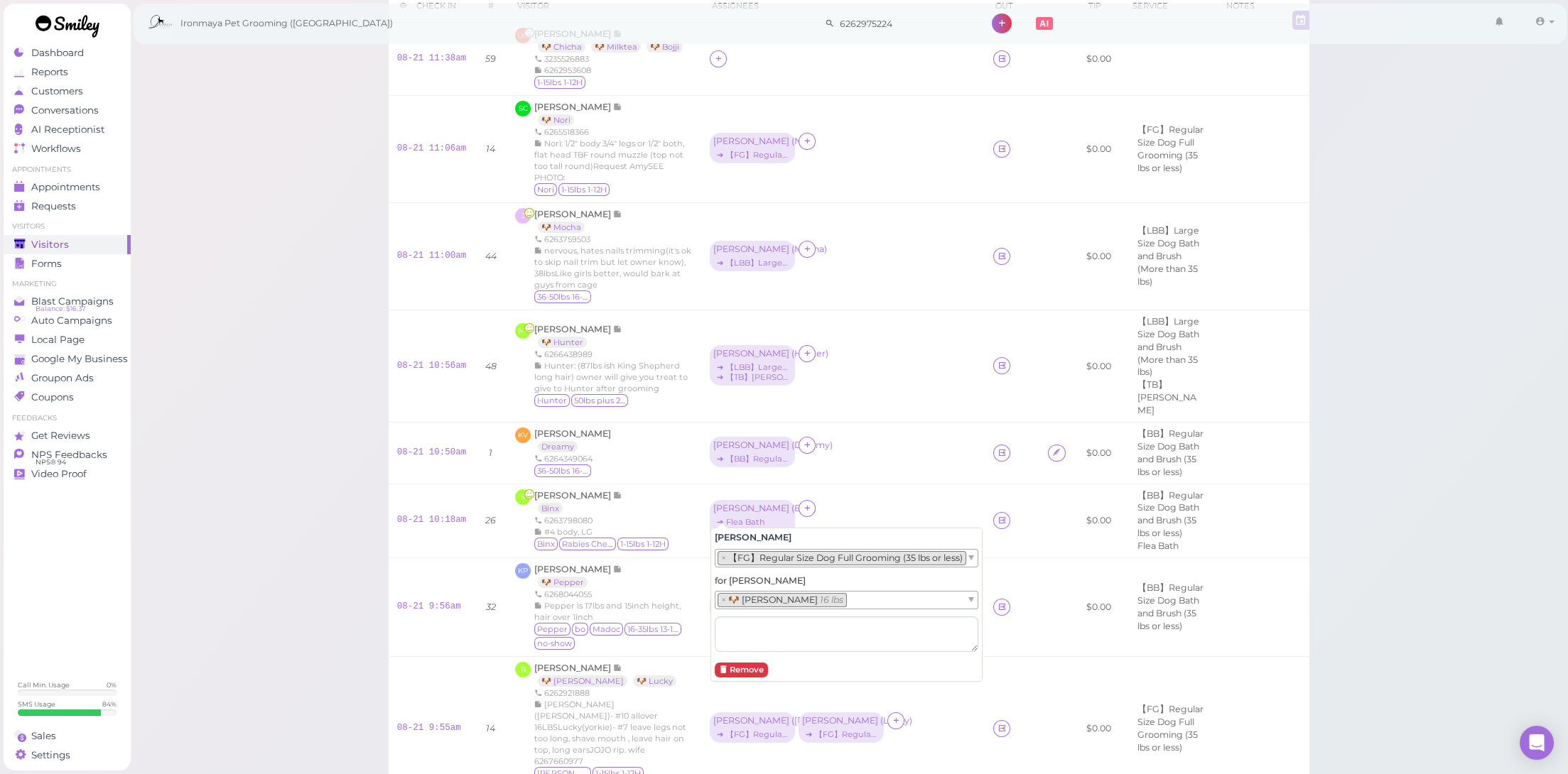
click at [840, 672] on div "Emma × 【FG】Regular Size Dog Full Grooming (35 lbs or less) for Justin × 🐶 Justi…" at bounding box center [847, 604] width 273 height 154
click at [854, 730] on div "➔ 【FG】Regular Size Dog Full Grooming (35 lbs or less)" at bounding box center [841, 734] width 78 height 10
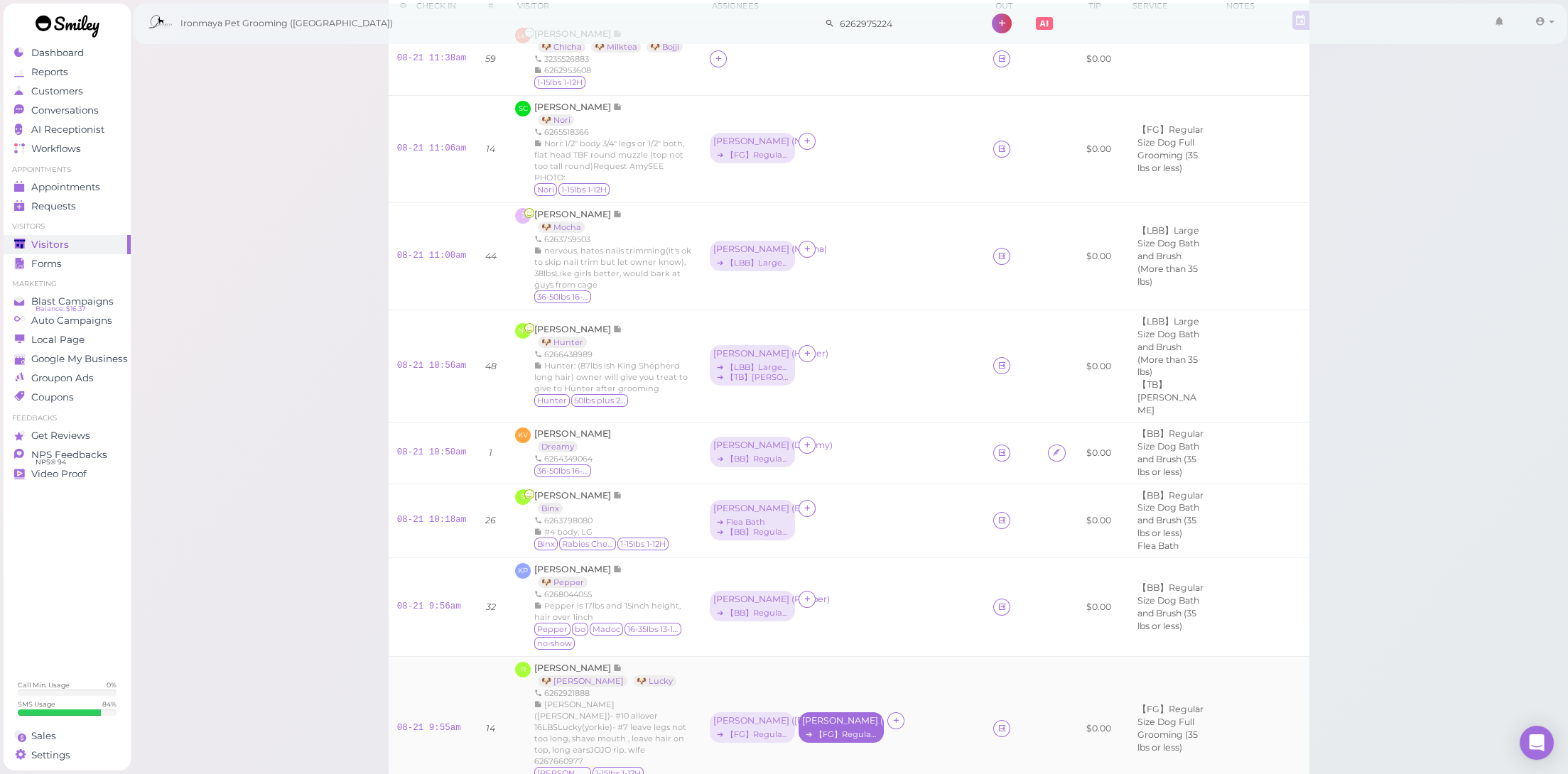
click at [833, 730] on div "➔ 【FG】Regular Size Dog Full Grooming (35 lbs or less)" at bounding box center [841, 734] width 78 height 10
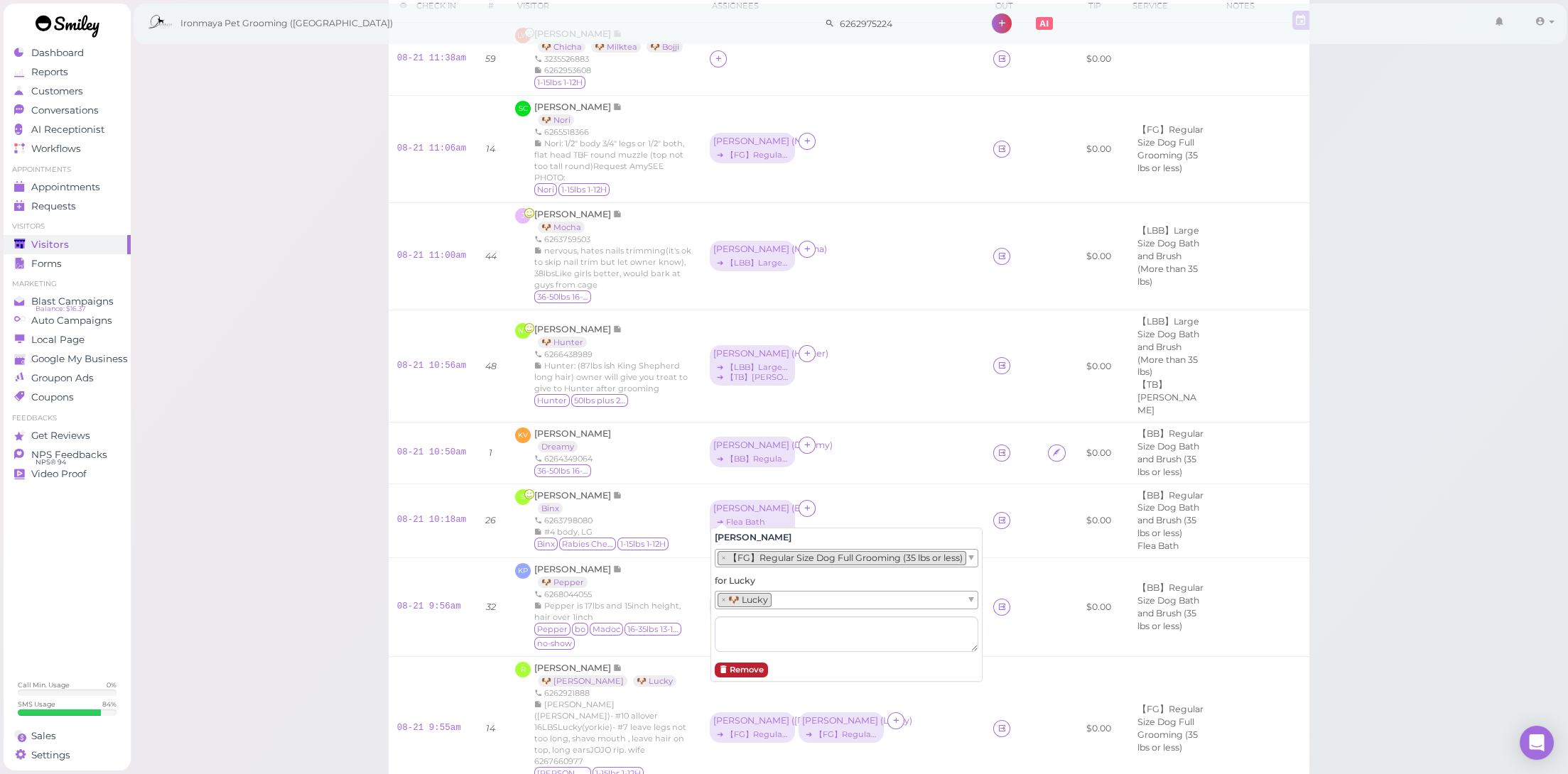
click at [740, 664] on button "Remove" at bounding box center [741, 670] width 53 height 15
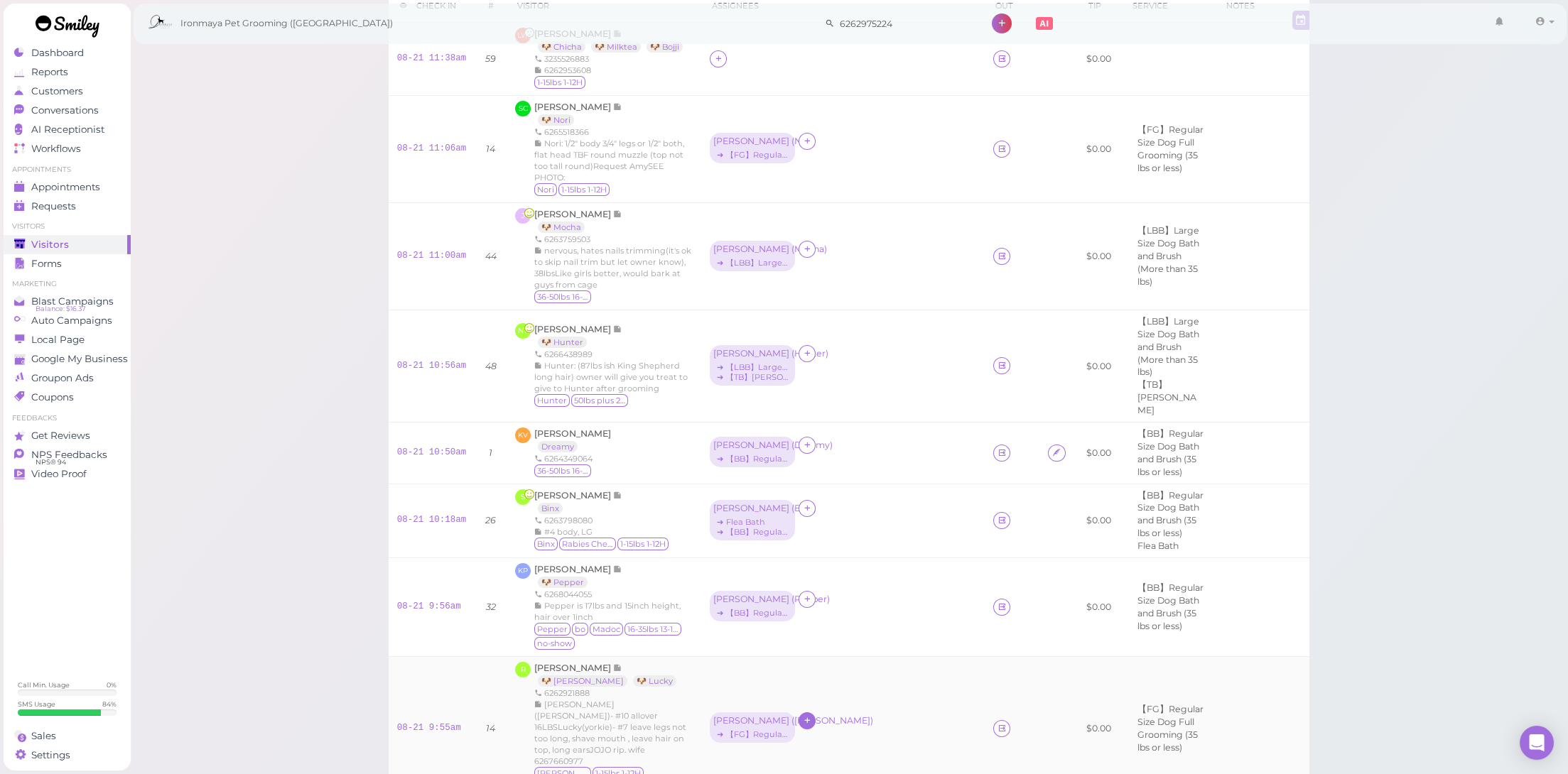
click at [814, 712] on div at bounding box center [807, 721] width 17 height 17
click at [839, 524] on div "[PERSON_NAME]" at bounding box center [900, 522] width 199 height 28
click at [823, 716] on div "[PERSON_NAME]" at bounding box center [840, 721] width 76 height 10
click at [801, 591] on div "Select pets" at bounding box center [785, 599] width 143 height 17
click at [800, 556] on ul "Select services" at bounding box center [780, 558] width 130 height 16
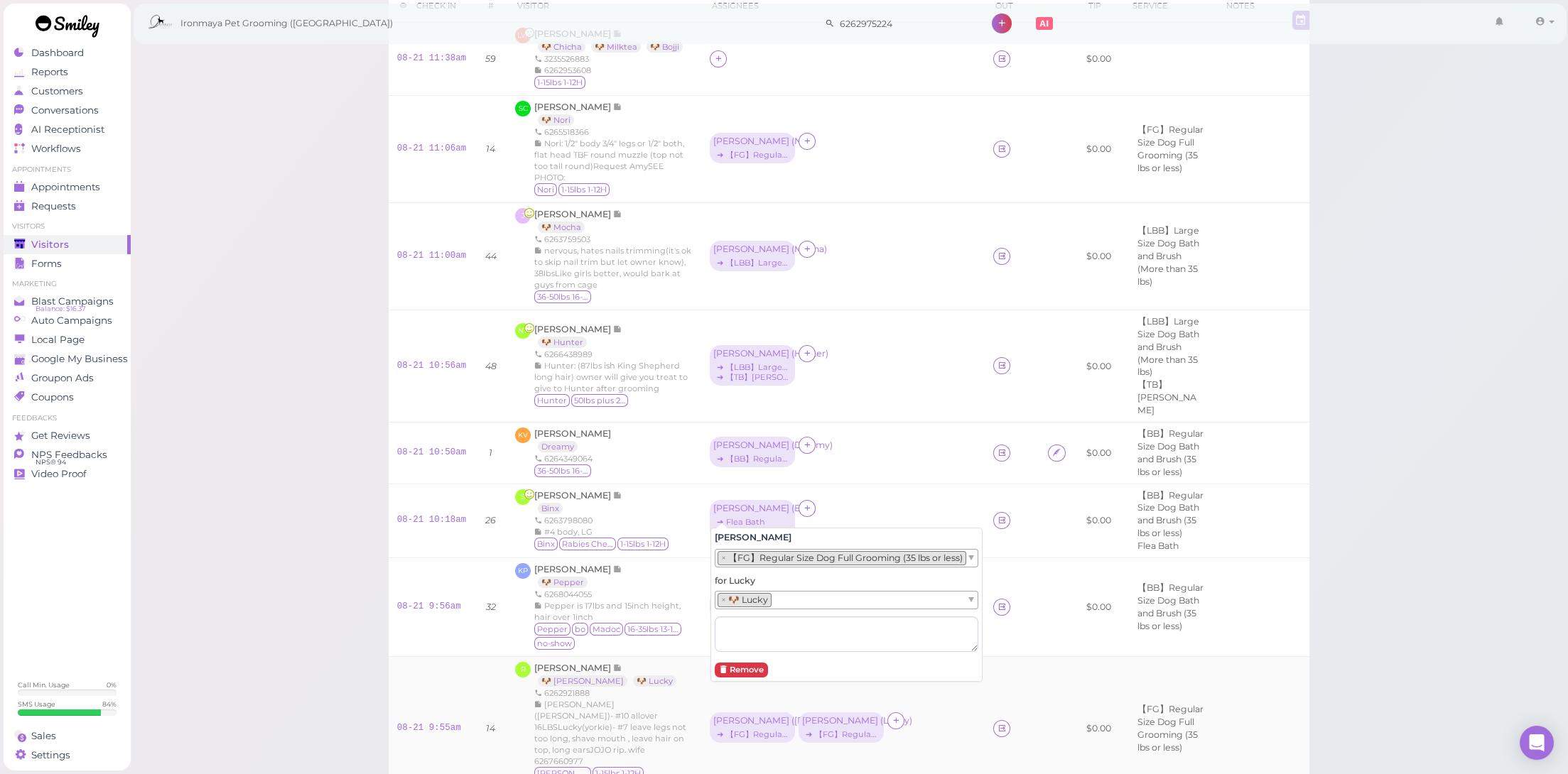
click at [422, 722] on div "08-21 9:55am" at bounding box center [432, 729] width 70 height 13
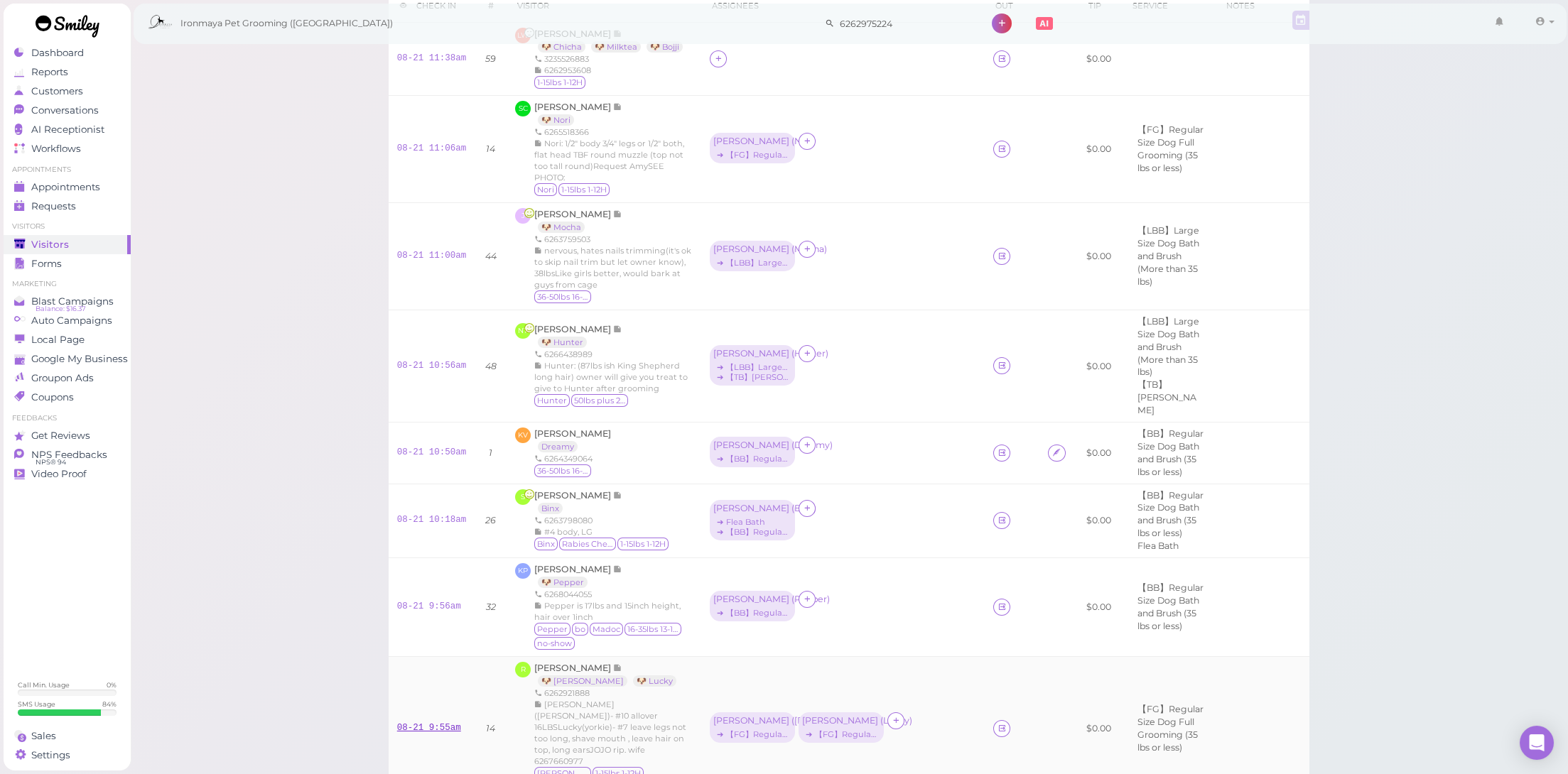
click at [425, 723] on link "08-21 9:55am" at bounding box center [428, 728] width 64 height 10
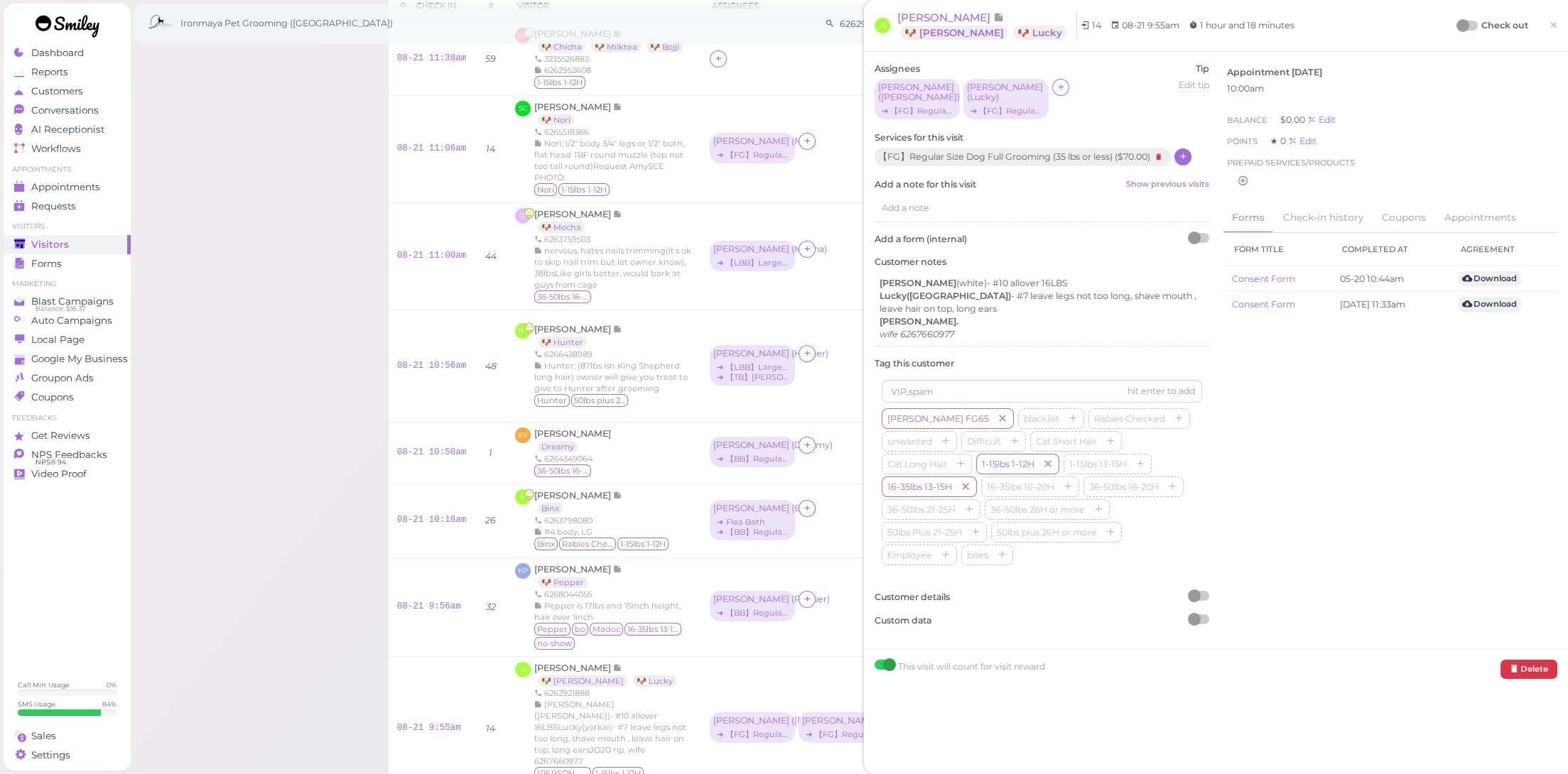
click at [1188, 151] on icon at bounding box center [1183, 156] width 9 height 11
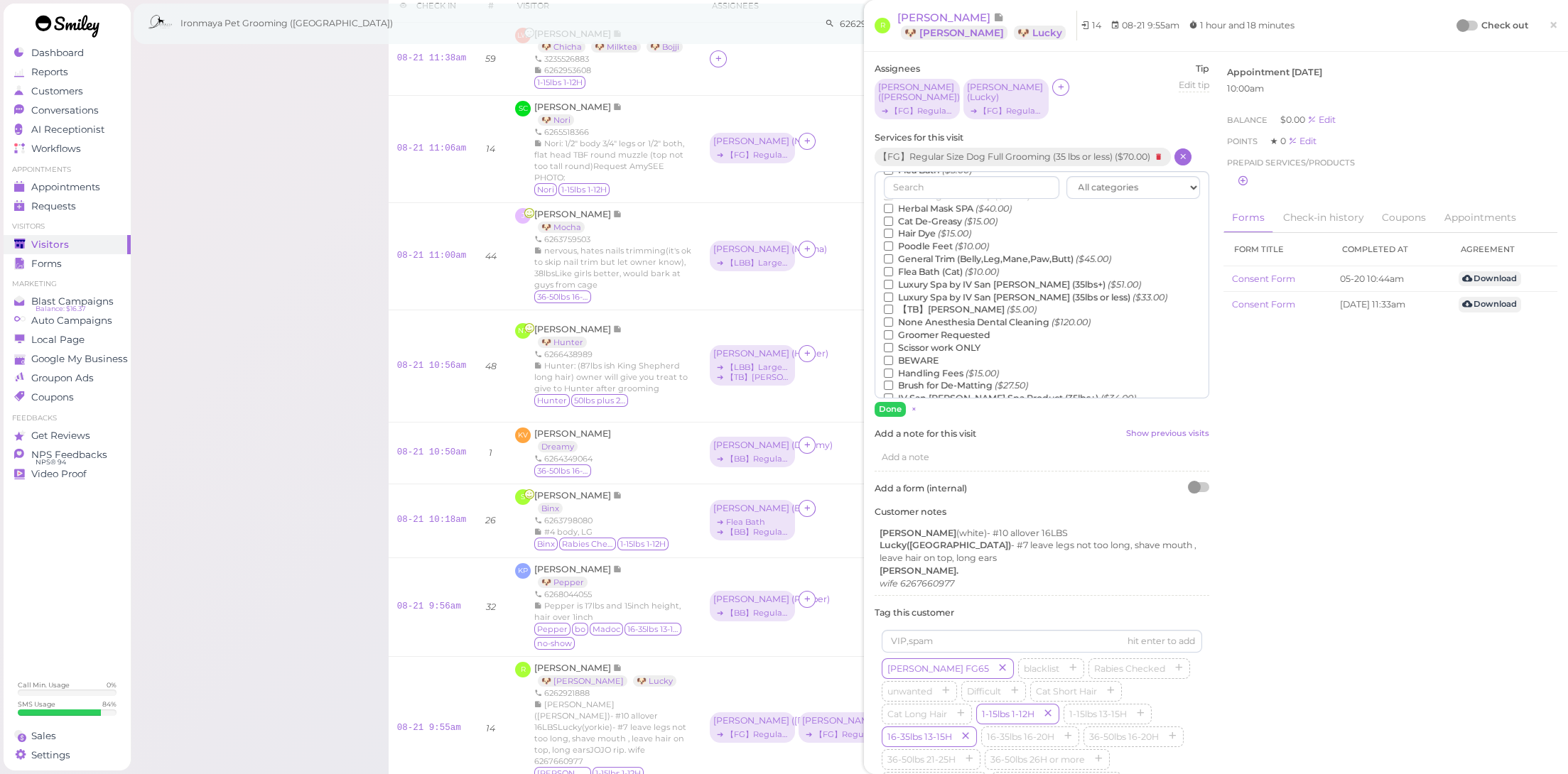
scroll to position [174, 0]
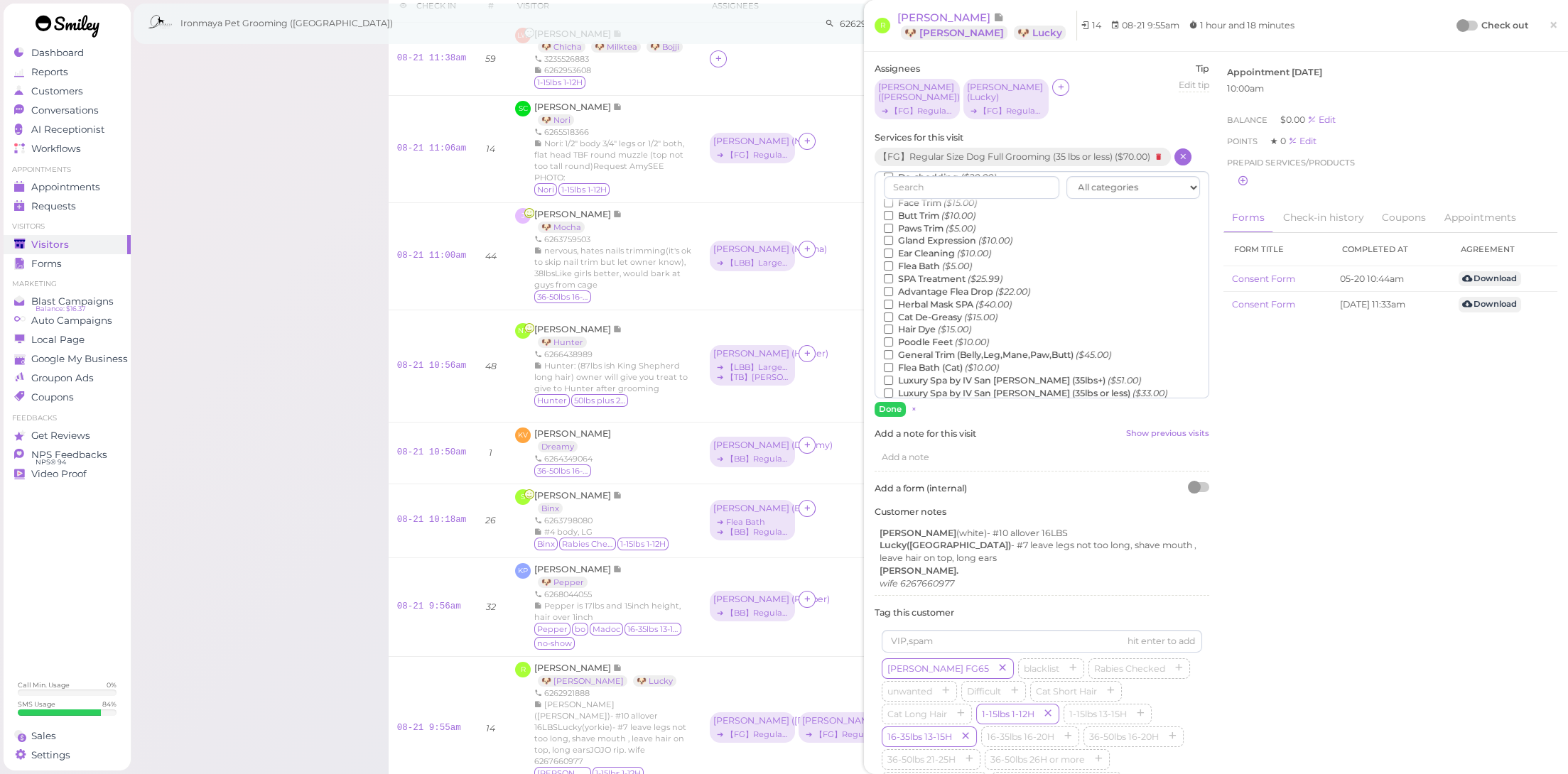
click at [940, 271] on label "Flea Bath ($5.00)" at bounding box center [928, 266] width 88 height 13
click at [893, 271] on input "Flea Bath ($5.00)" at bounding box center [889, 266] width 9 height 9
click at [884, 402] on button "Done" at bounding box center [890, 410] width 31 height 15
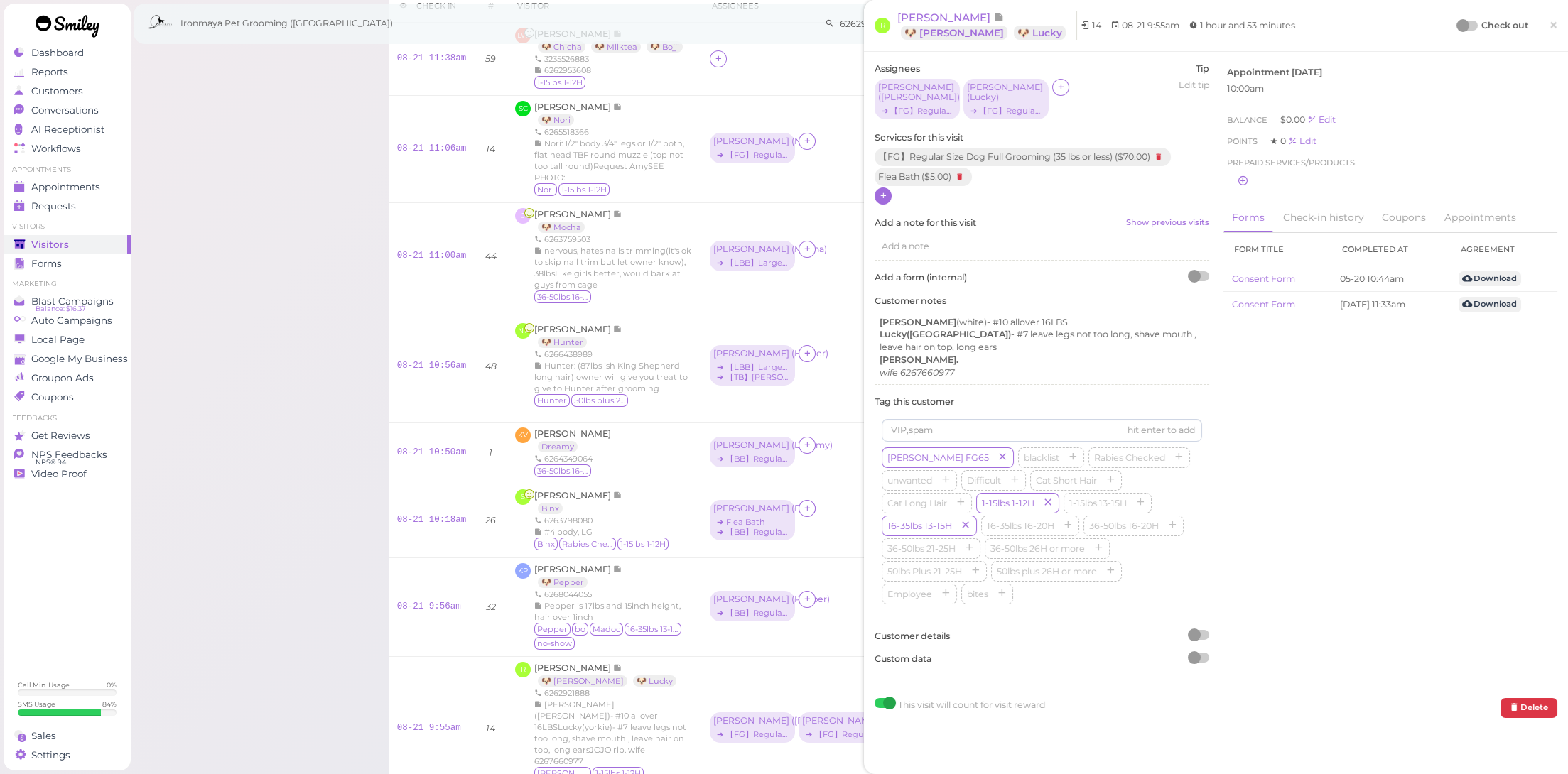
click at [1551, 23] on link "×" at bounding box center [1553, 26] width 27 height 33
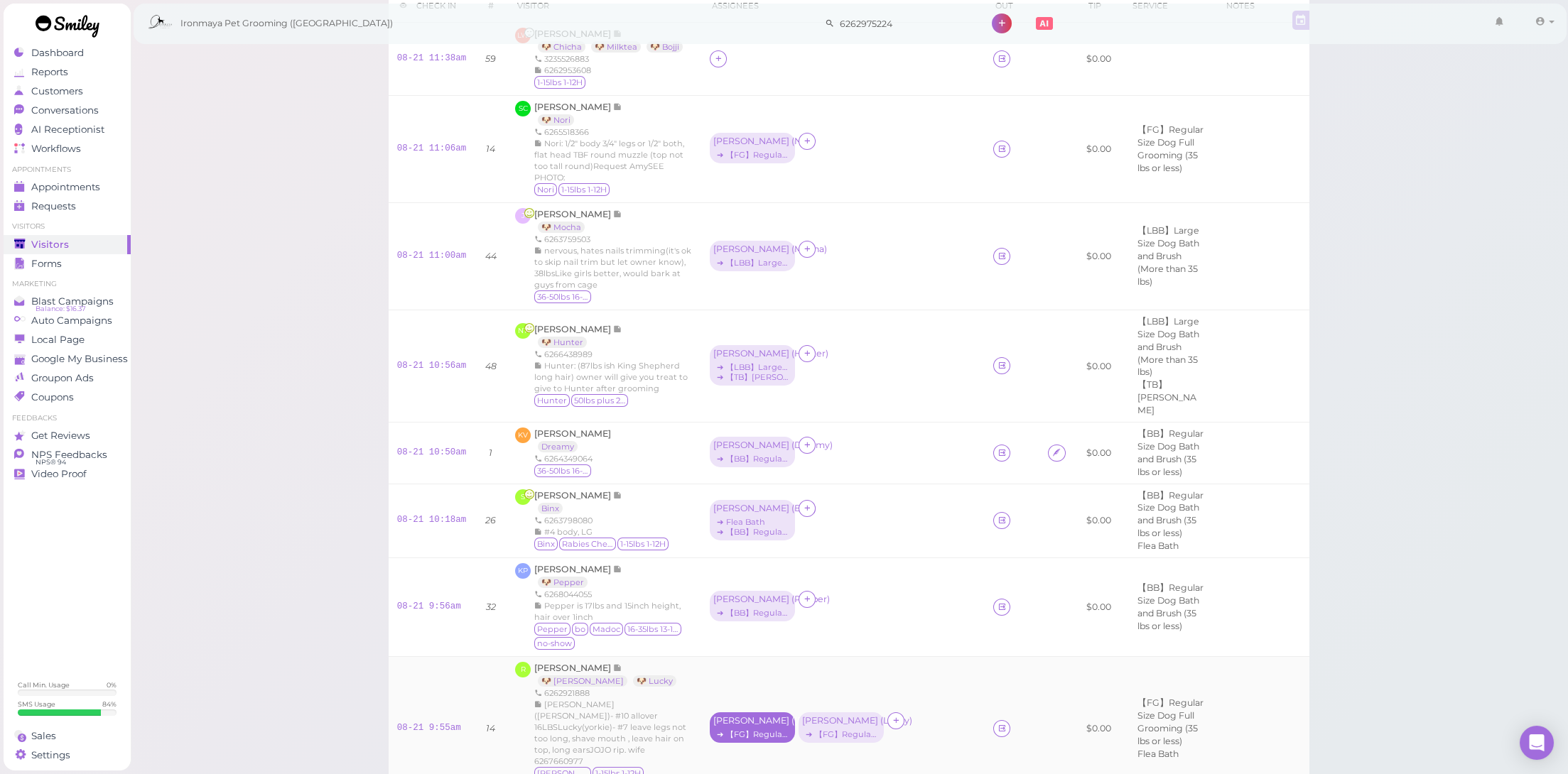
click at [747, 712] on div "Emma ( Justin ) ➔ 【FG】Regular Size Dog Full Grooming (35 lbs or less)" at bounding box center [752, 727] width 86 height 30
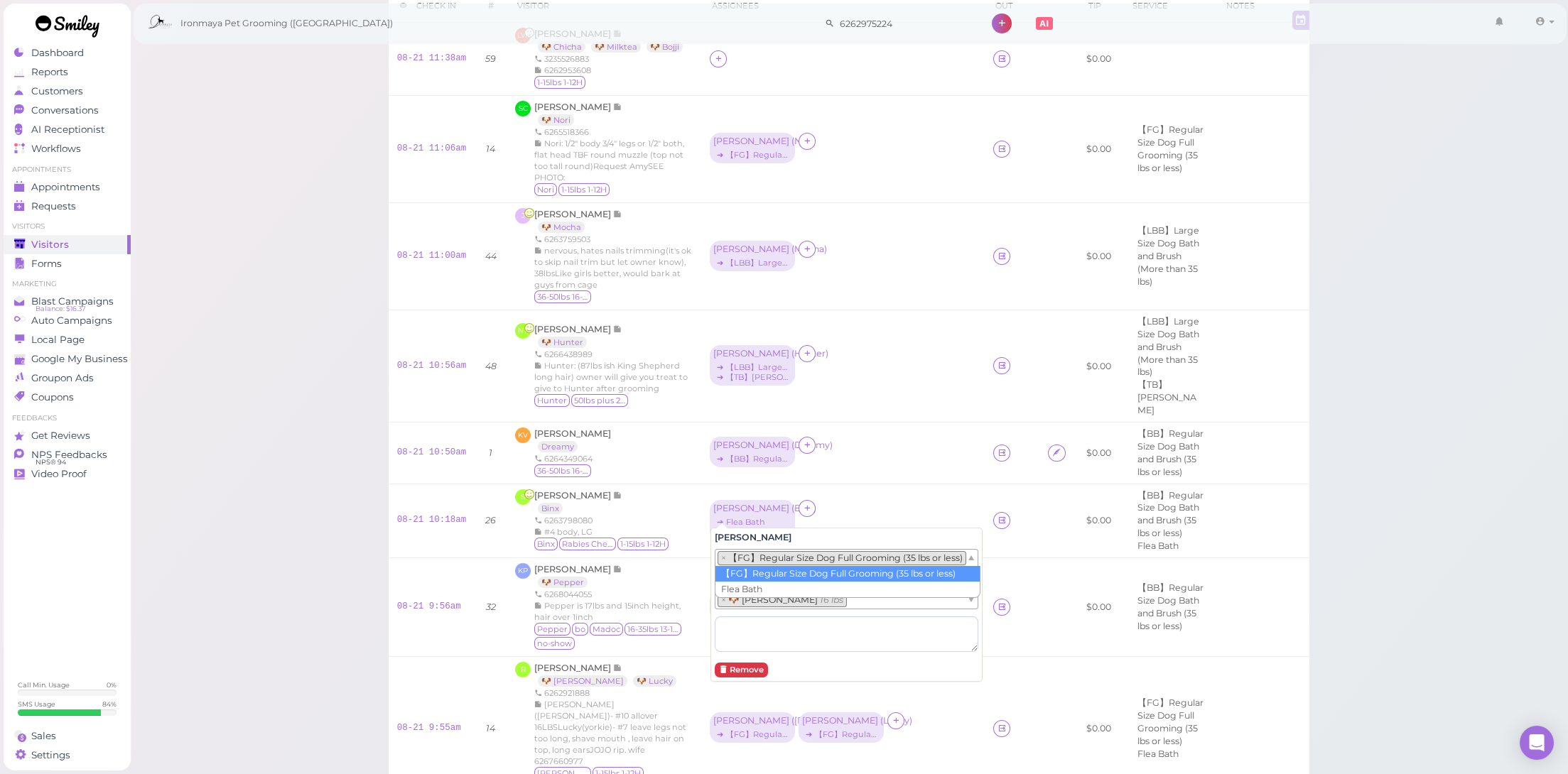
click at [793, 558] on li "× 【FG】Regular Size Dog Full Grooming (35 lbs or less)" at bounding box center [842, 558] width 249 height 14
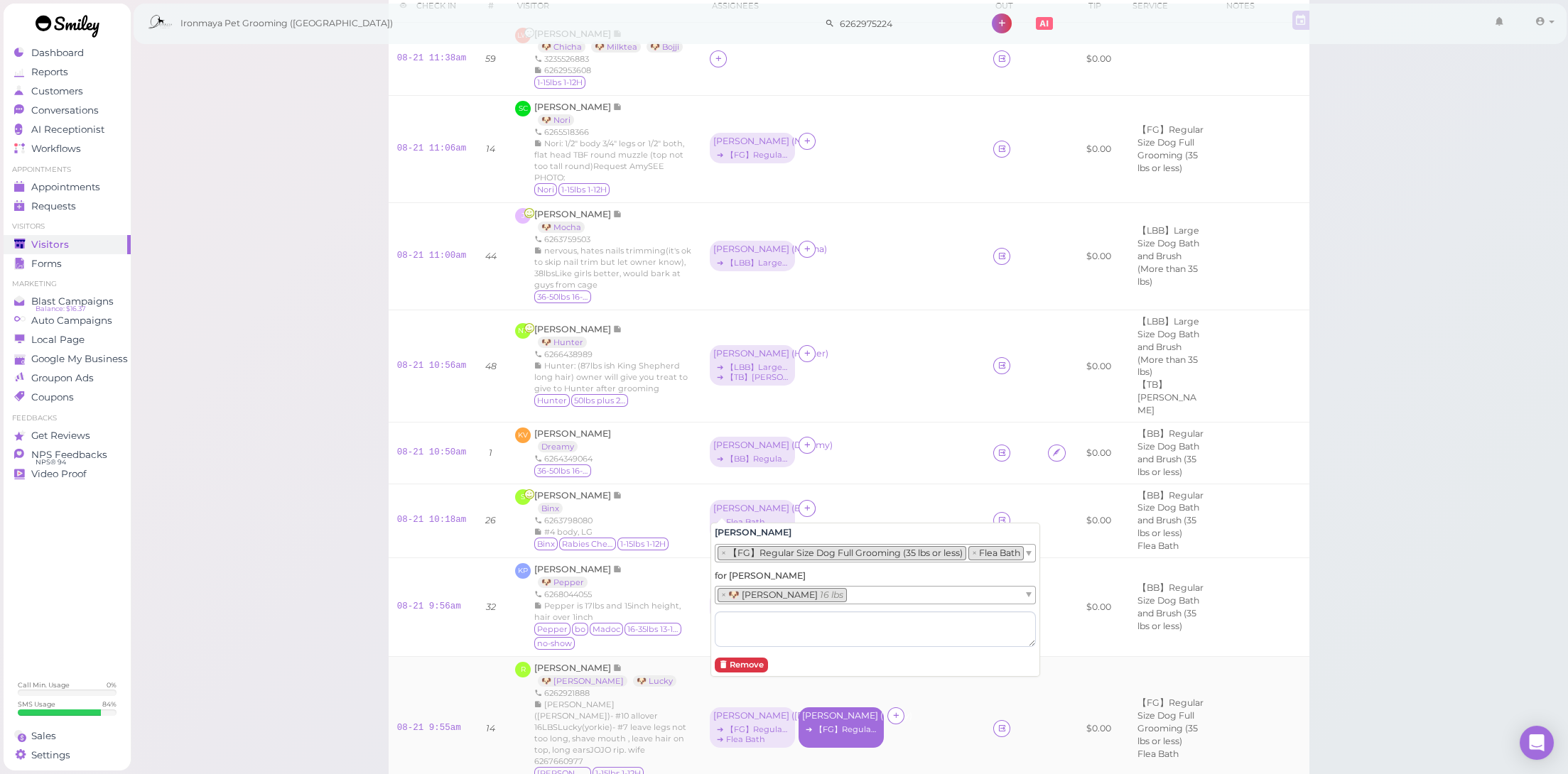
click at [845, 708] on div "Cody ( Lucky ) ➔ 【FG】Regular Size Dog Full Grooming (35 lbs or less)" at bounding box center [841, 728] width 86 height 40
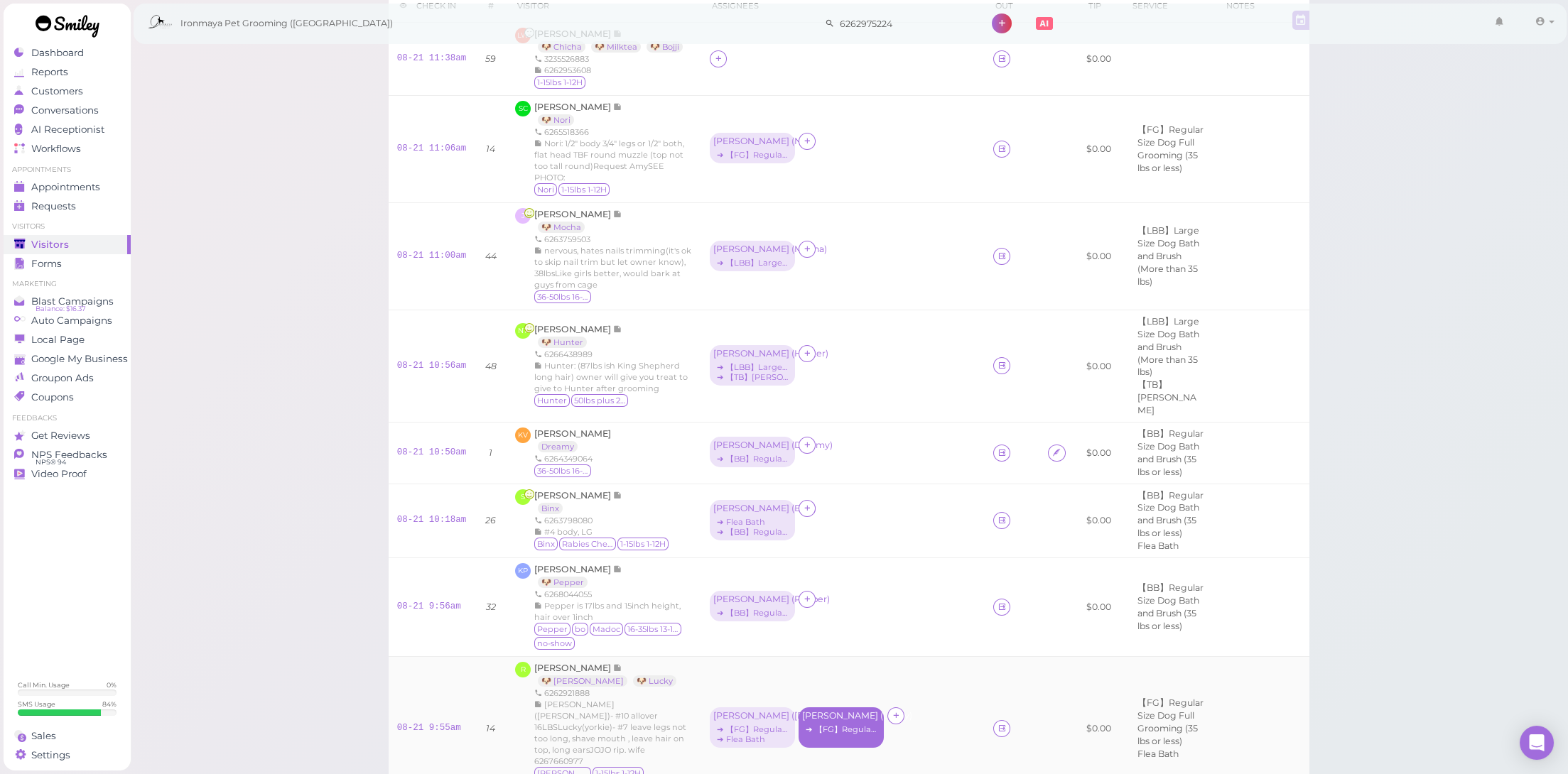
click at [845, 708] on div "Cody ( Lucky ) ➔ 【FG】Regular Size Dog Full Grooming (35 lbs or less)" at bounding box center [841, 728] width 86 height 40
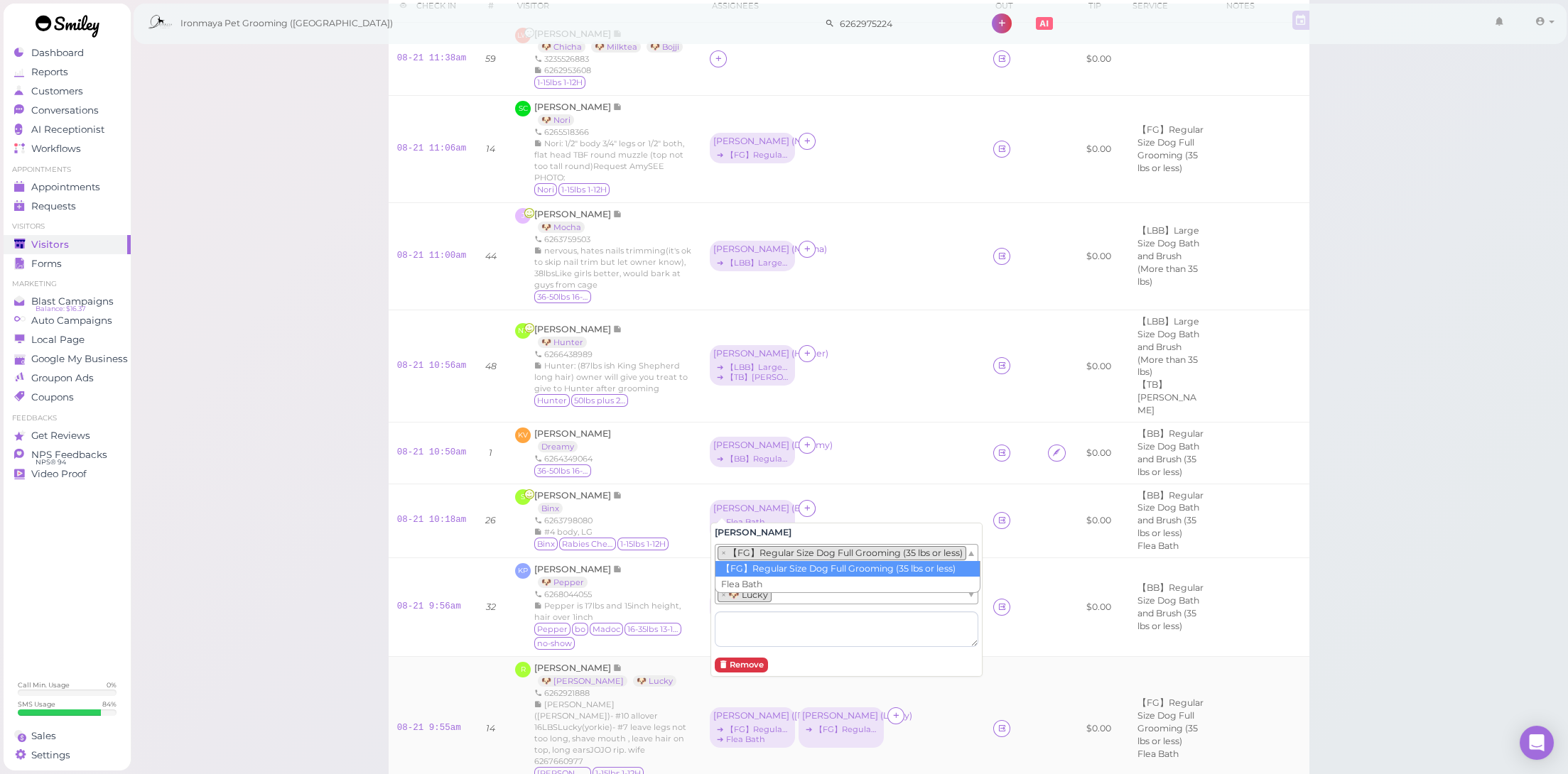
click at [807, 546] on li "× 【FG】Regular Size Dog Full Grooming (35 lbs or less)" at bounding box center [842, 552] width 249 height 14
click at [889, 506] on div "Tiffany ( Binx ) ➔ Flea Bath ➔ 【BB】Regular Size Dog Bath and Brush (35 lbs or l…" at bounding box center [842, 521] width 266 height 42
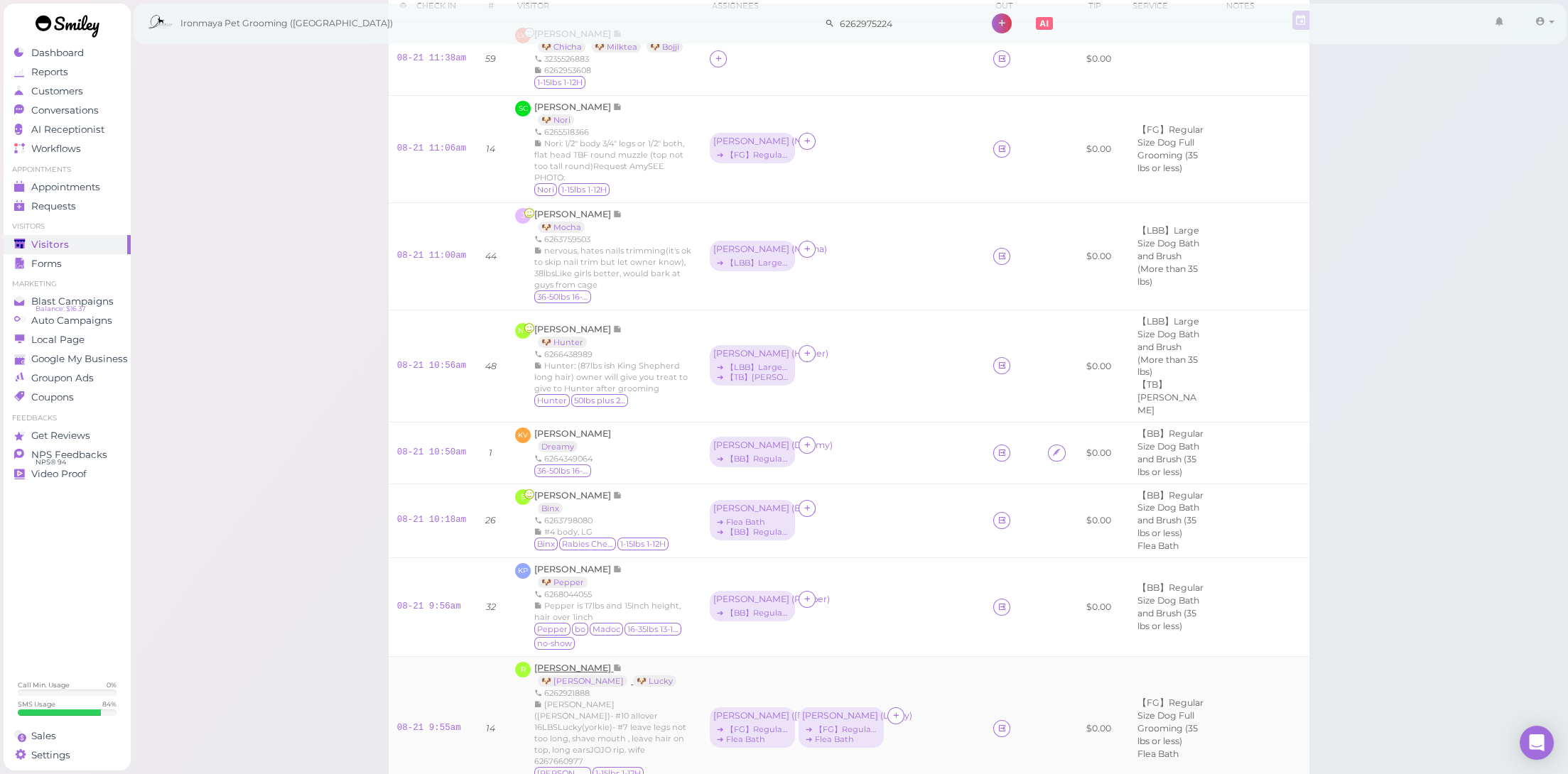
click at [559, 663] on span "[PERSON_NAME]" at bounding box center [574, 668] width 79 height 11
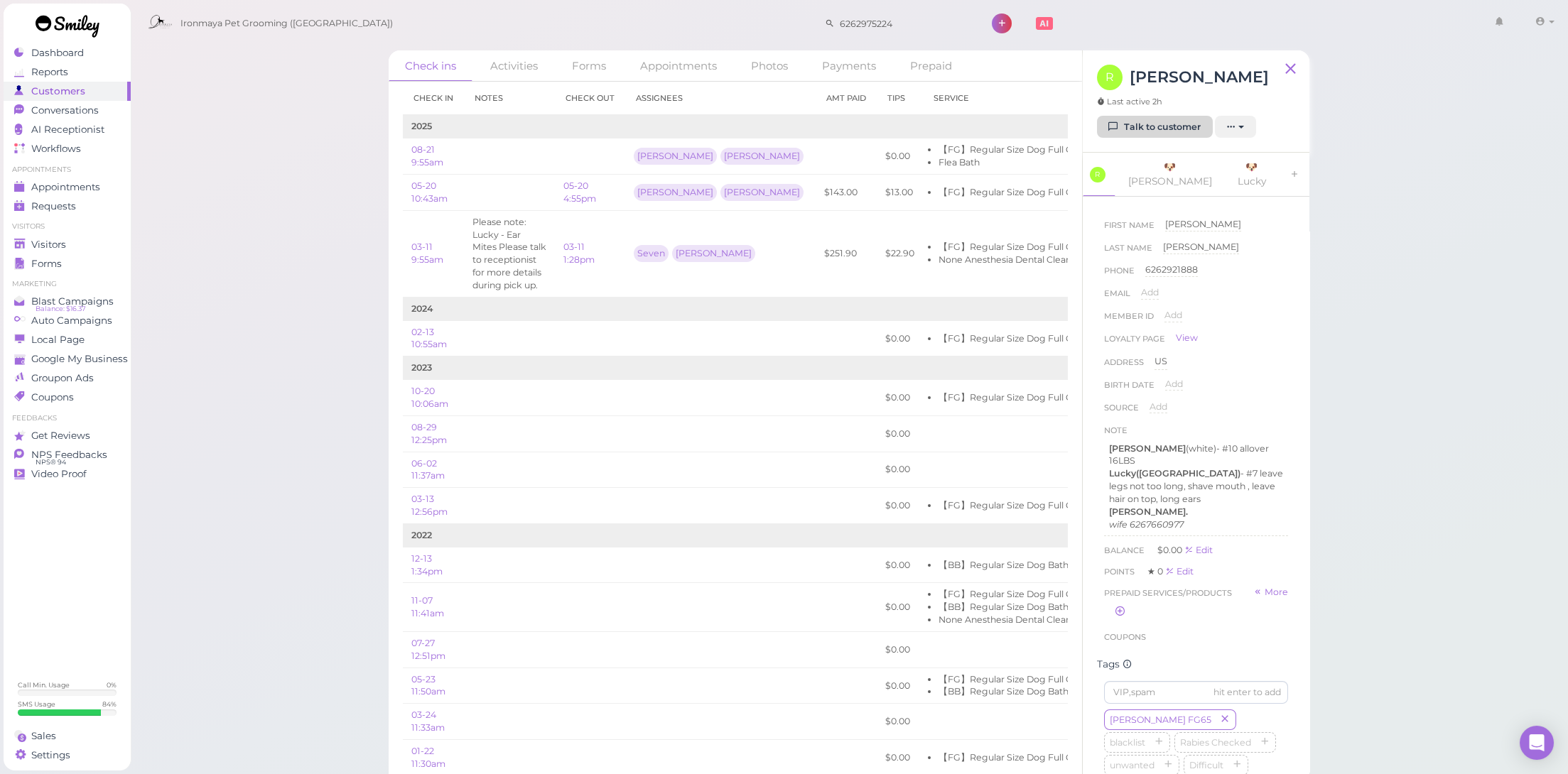
click at [1166, 126] on link "Talk to customer" at bounding box center [1155, 127] width 116 height 23
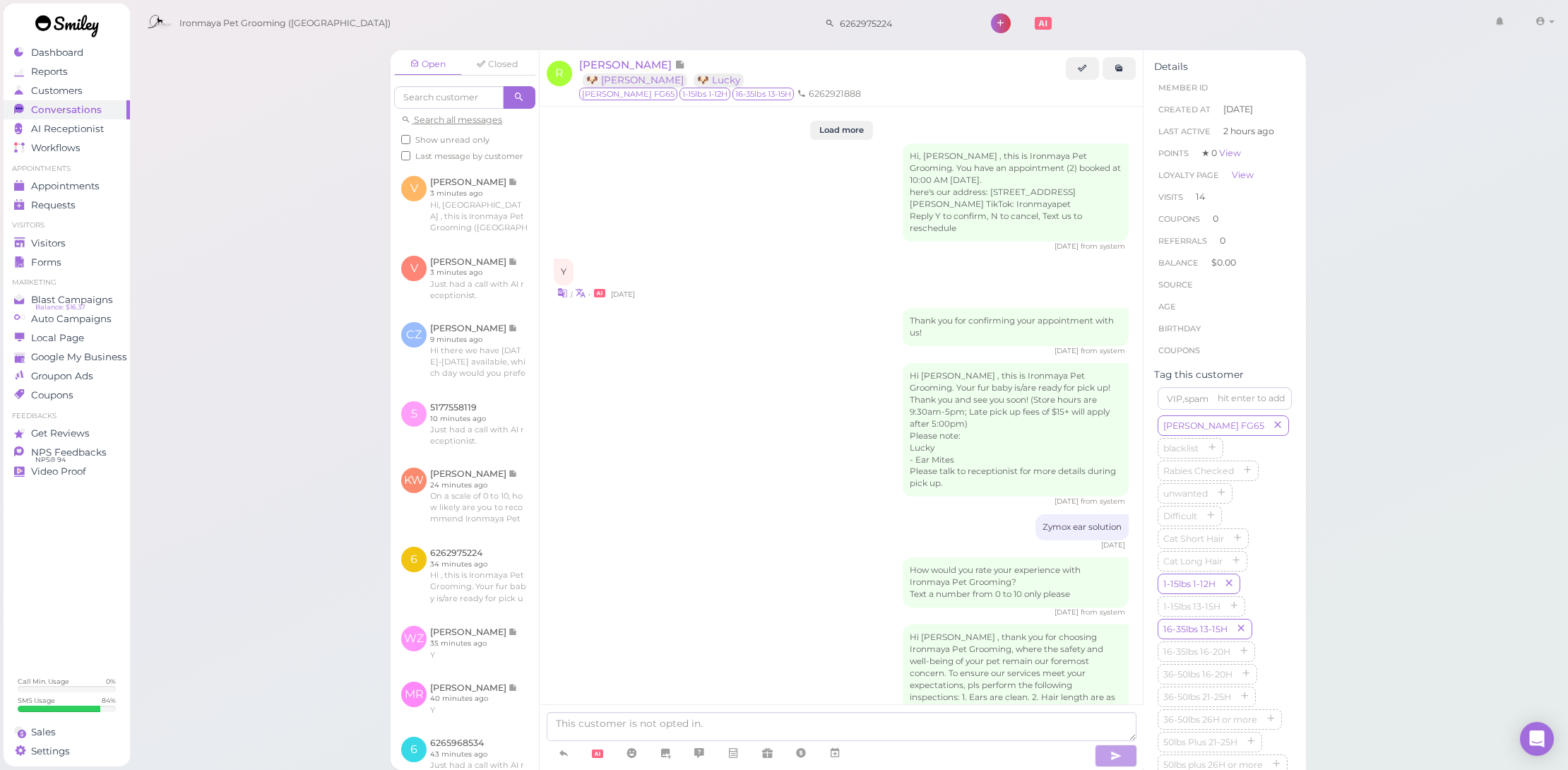
scroll to position [1936, 0]
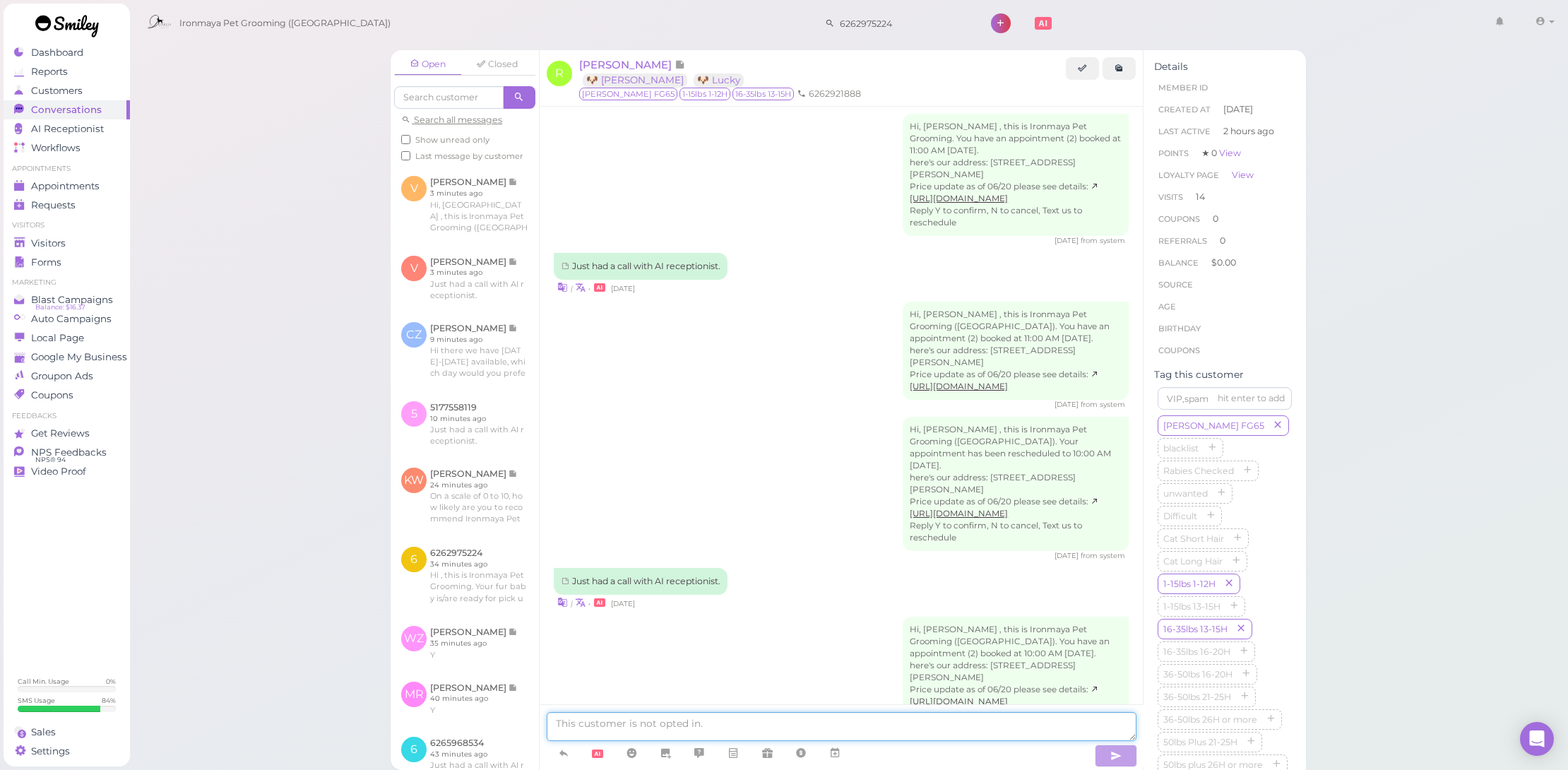
click at [778, 732] on textarea at bounding box center [841, 727] width 589 height 29
click at [946, 717] on textarea "Hi Richard, both of them have a lot of fleas. We are going to give them a flea …" at bounding box center [841, 722] width 589 height 38
click at [949, 716] on textarea "Hi Richard, both of them have a lot of fleas. We are going to give them a flea …" at bounding box center [841, 722] width 589 height 38
click at [1022, 732] on textarea "Hi Richard, both of them have a lot of fleas. We are going to give them a flea …" at bounding box center [841, 722] width 589 height 38
click at [661, 729] on textarea "Hi Richard, both of them have a lot of fleas. We are going to give them a flea …" at bounding box center [841, 722] width 589 height 38
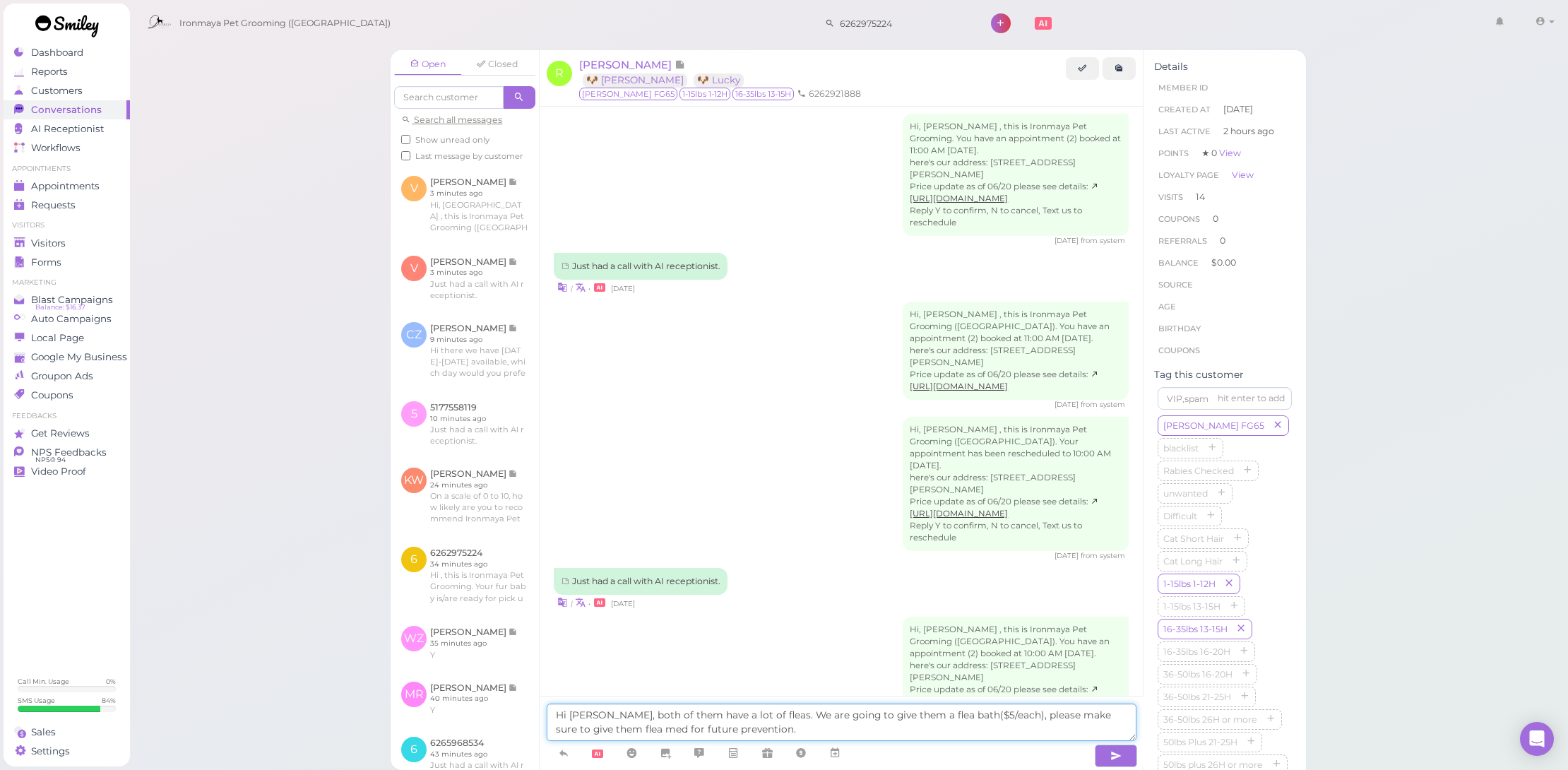
click at [661, 729] on textarea "Hi Richard, both of them have a lot of fleas. We are going to give them a flea …" at bounding box center [841, 722] width 589 height 38
click at [821, 729] on textarea "Hi [PERSON_NAME], both of them have a lot of fleas. We are going to give them a…" at bounding box center [841, 722] width 589 height 38
type textarea "Hi [PERSON_NAME], both of them have a lot of fleas. We are going to give them a…"
click at [1110, 755] on icon "button" at bounding box center [1116, 755] width 11 height 14
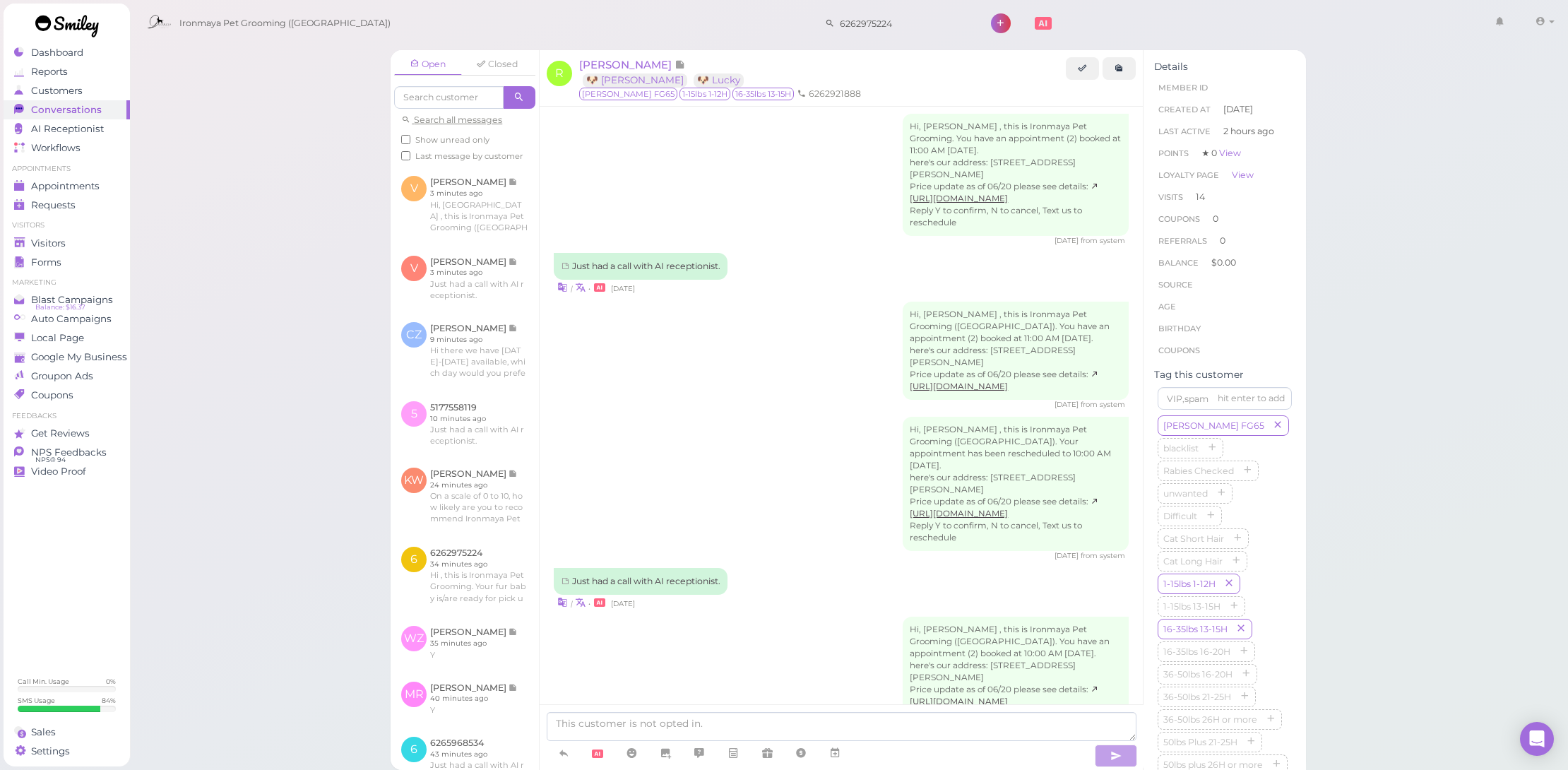
scroll to position [2002, 0]
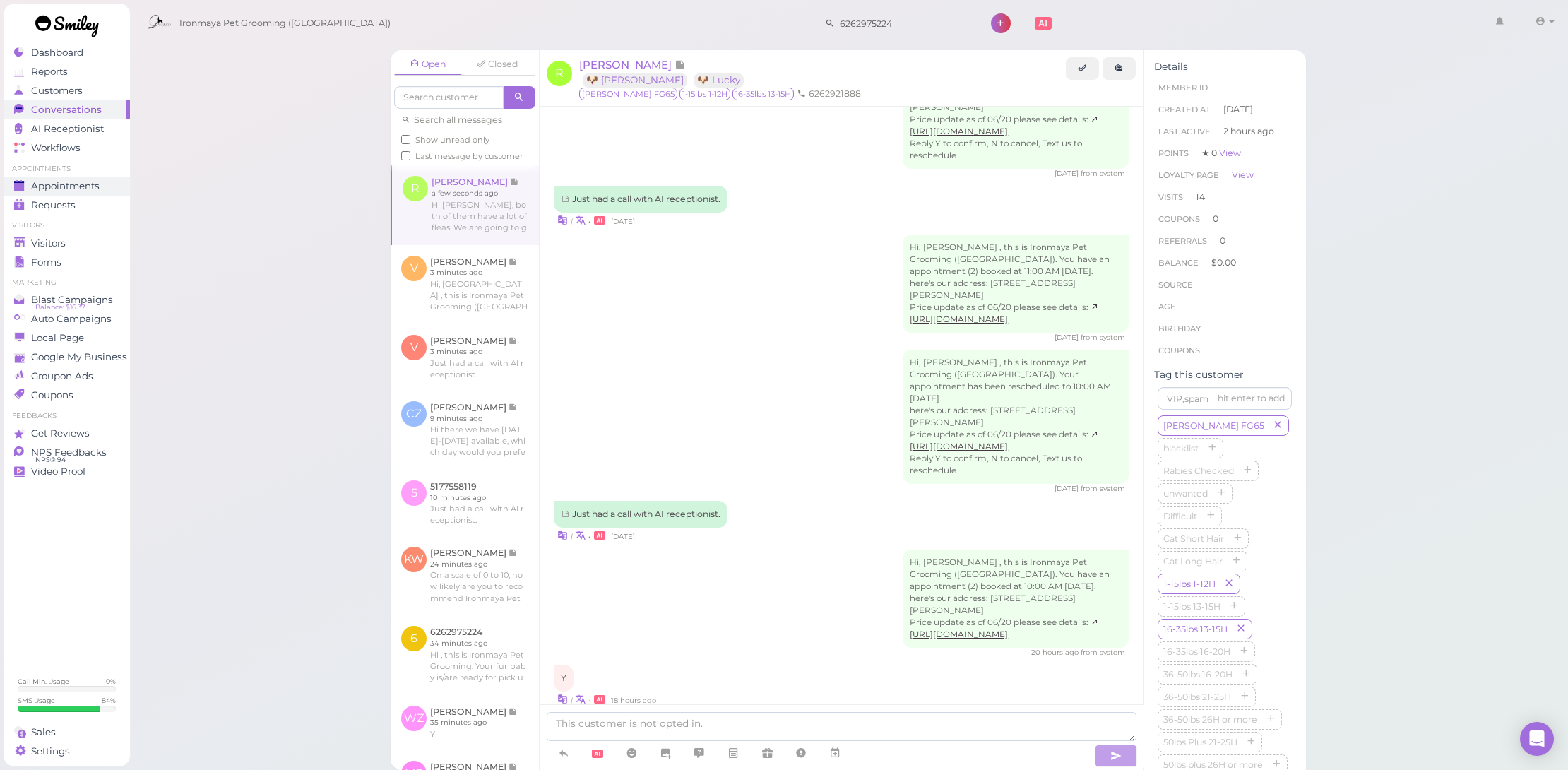
click at [64, 189] on span "Appointments" at bounding box center [65, 186] width 69 height 12
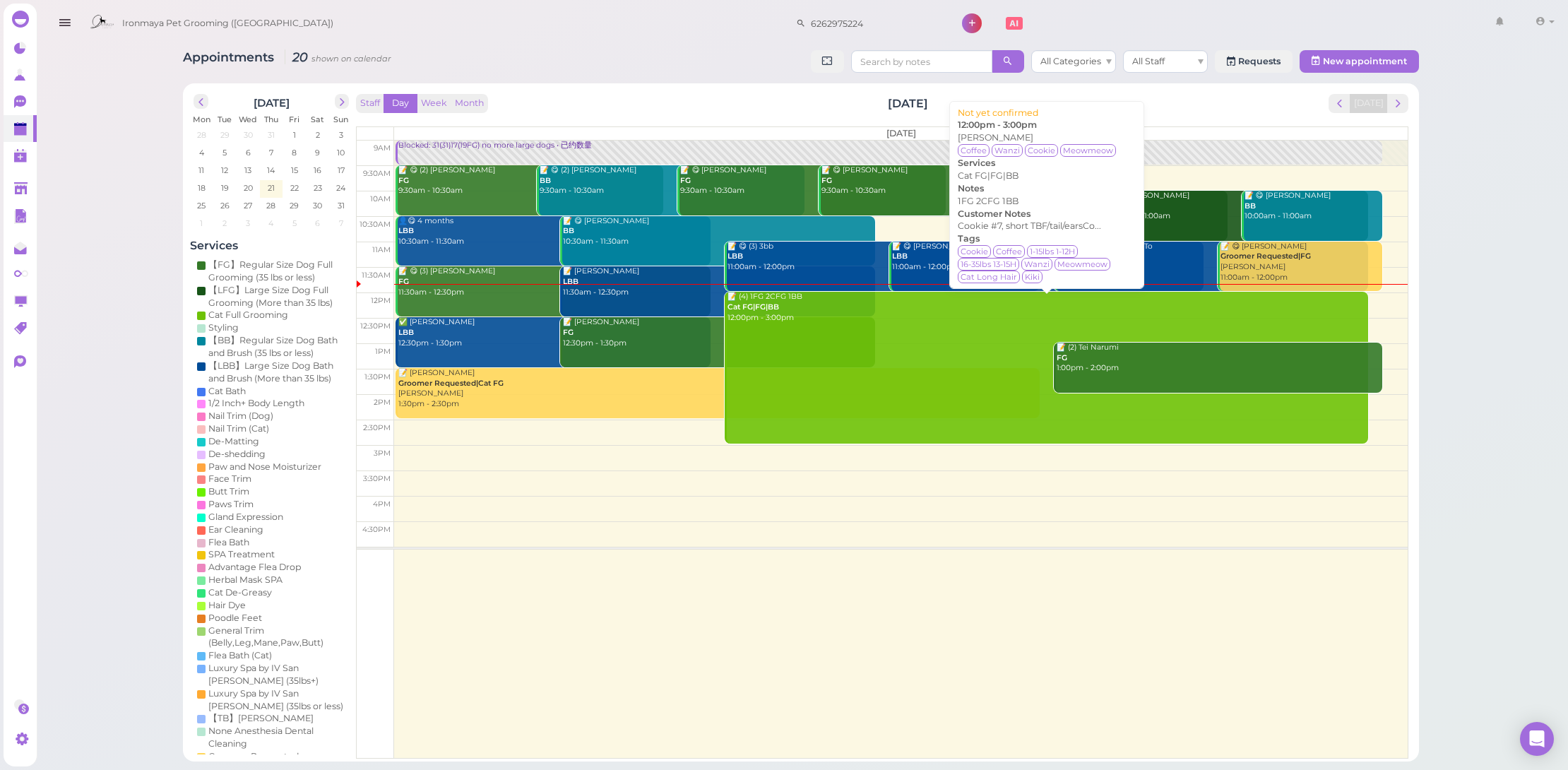
click at [806, 354] on link "📝 (4) 1FG 2CFG 1BB Cat FG|FG|BB 12:00pm - 3:00pm" at bounding box center [1046, 367] width 643 height 151
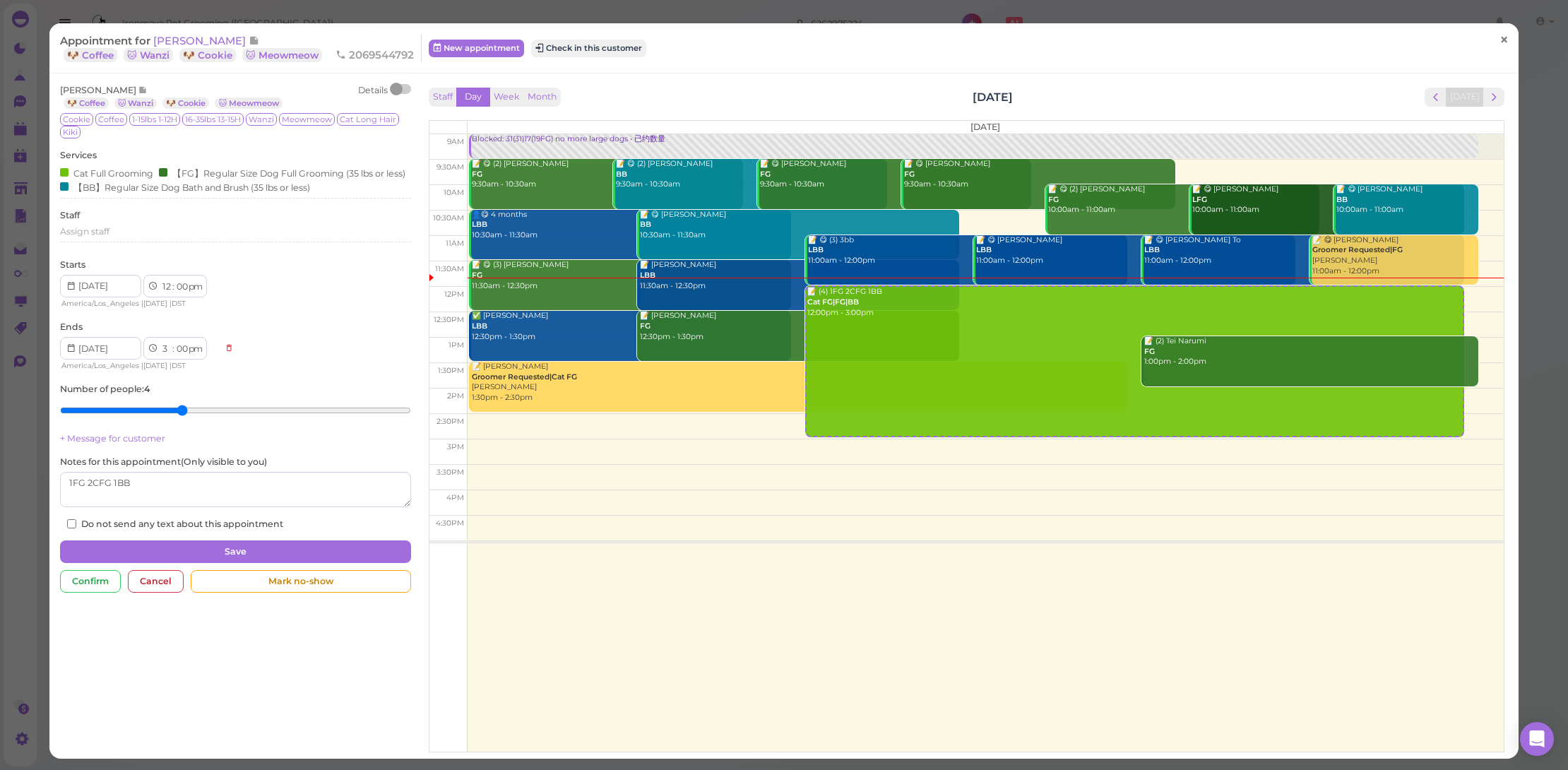
click at [1499, 33] on span "×" at bounding box center [1504, 39] width 9 height 20
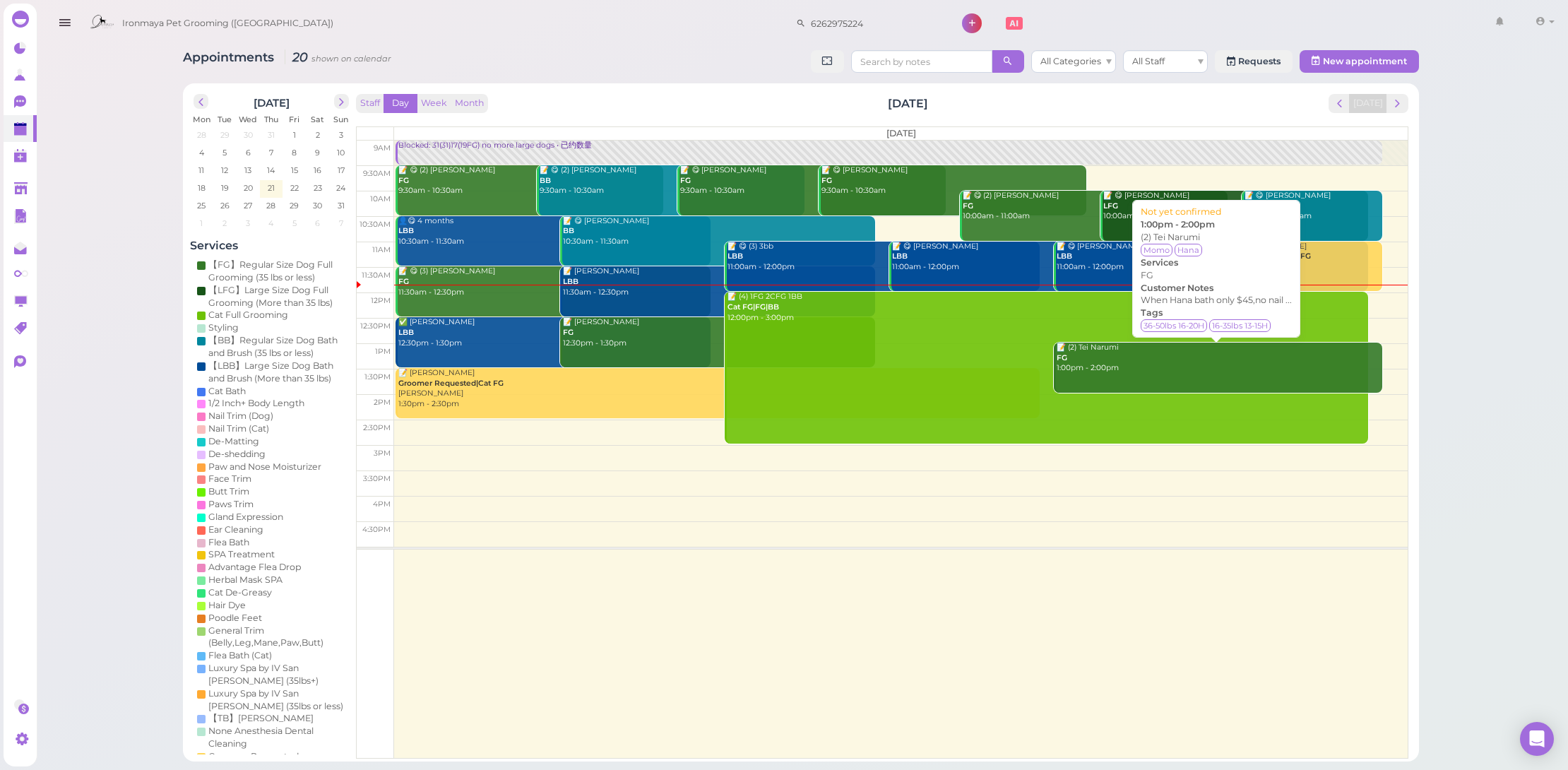
click at [1145, 367] on div "📝 (2) Tei Narumi FG 1:00pm - 2:00pm" at bounding box center [1219, 358] width 327 height 31
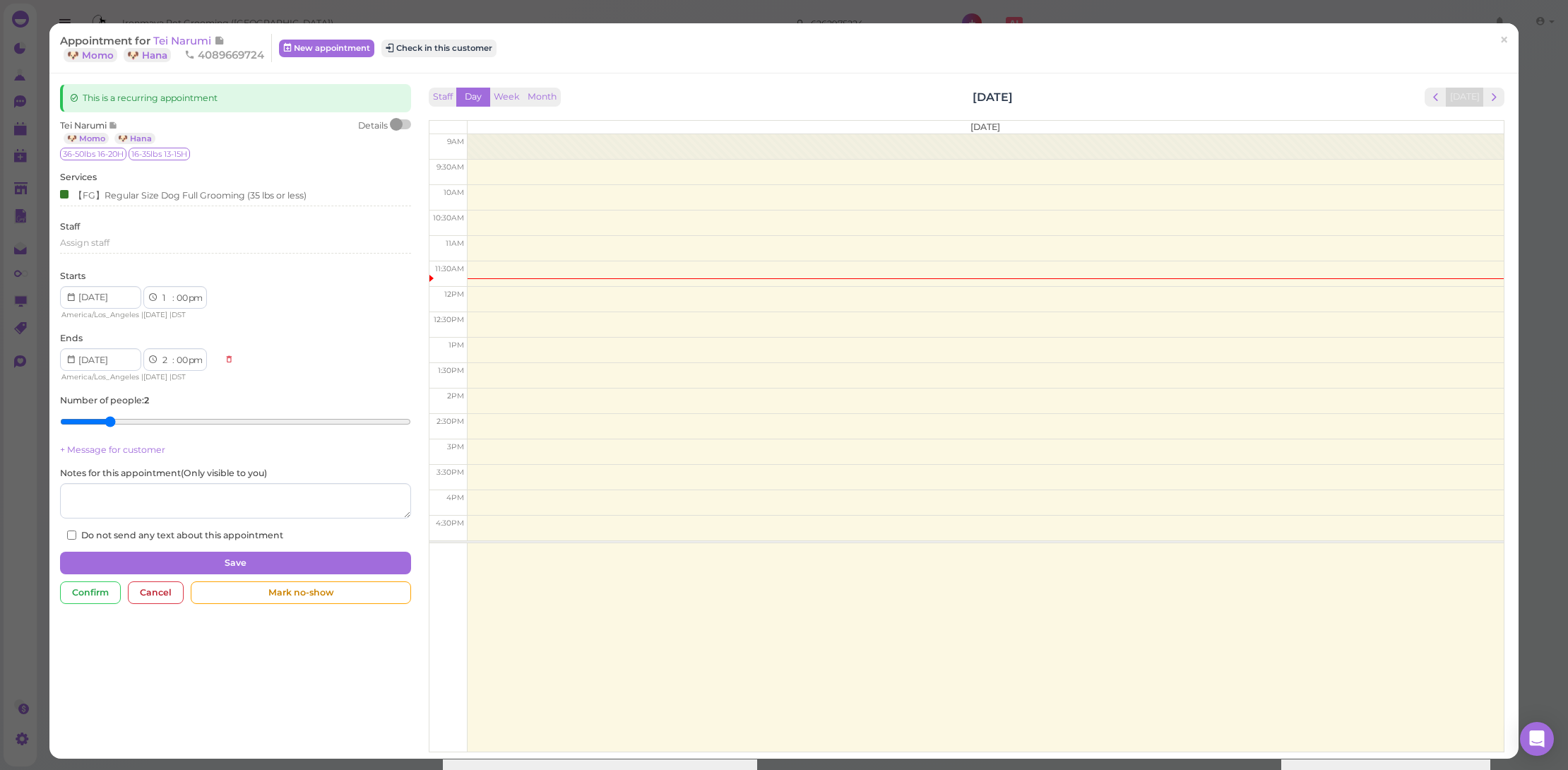
click at [402, 121] on div at bounding box center [402, 124] width 20 height 10
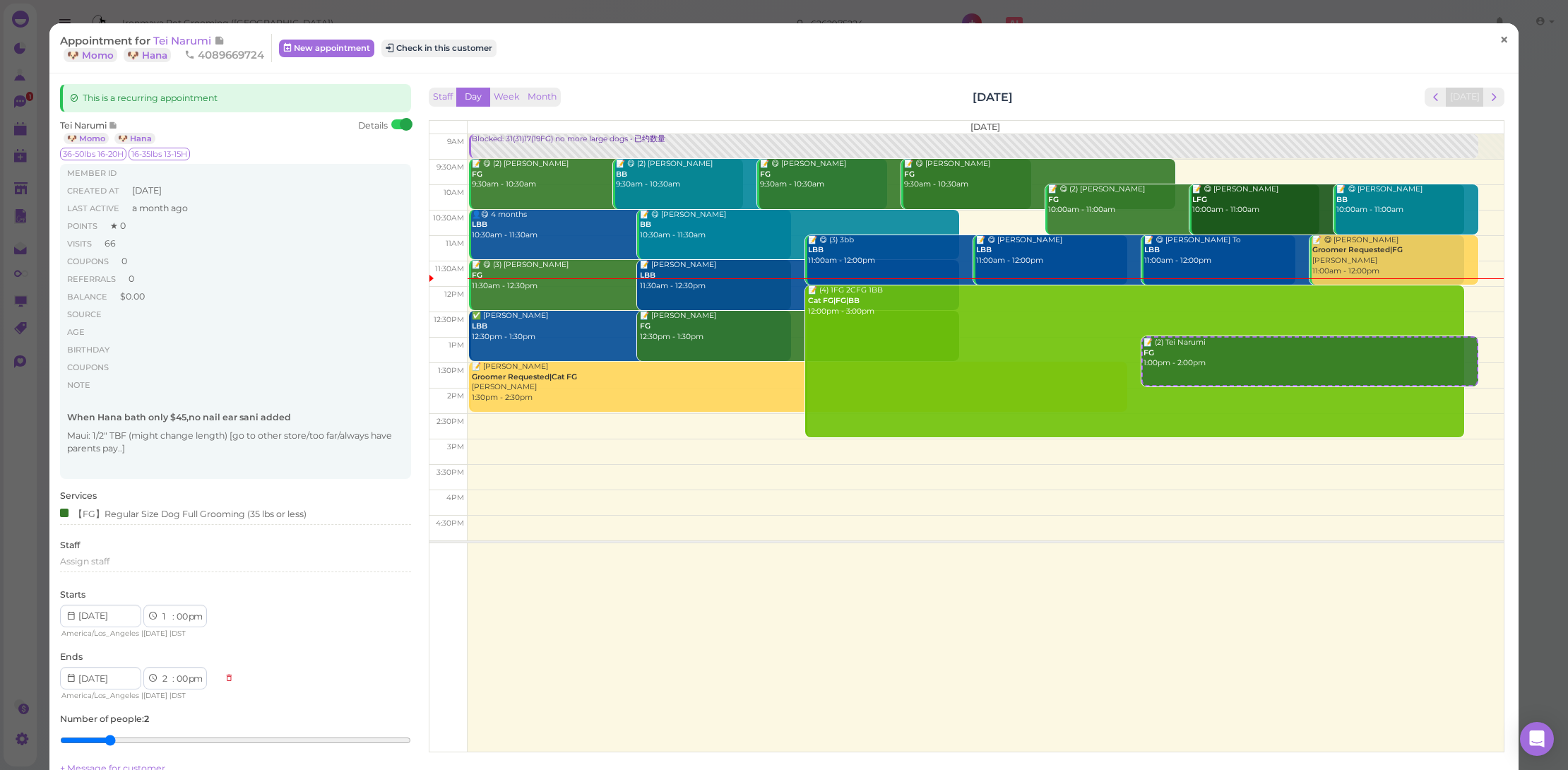
click at [1491, 41] on link "×" at bounding box center [1504, 40] width 27 height 33
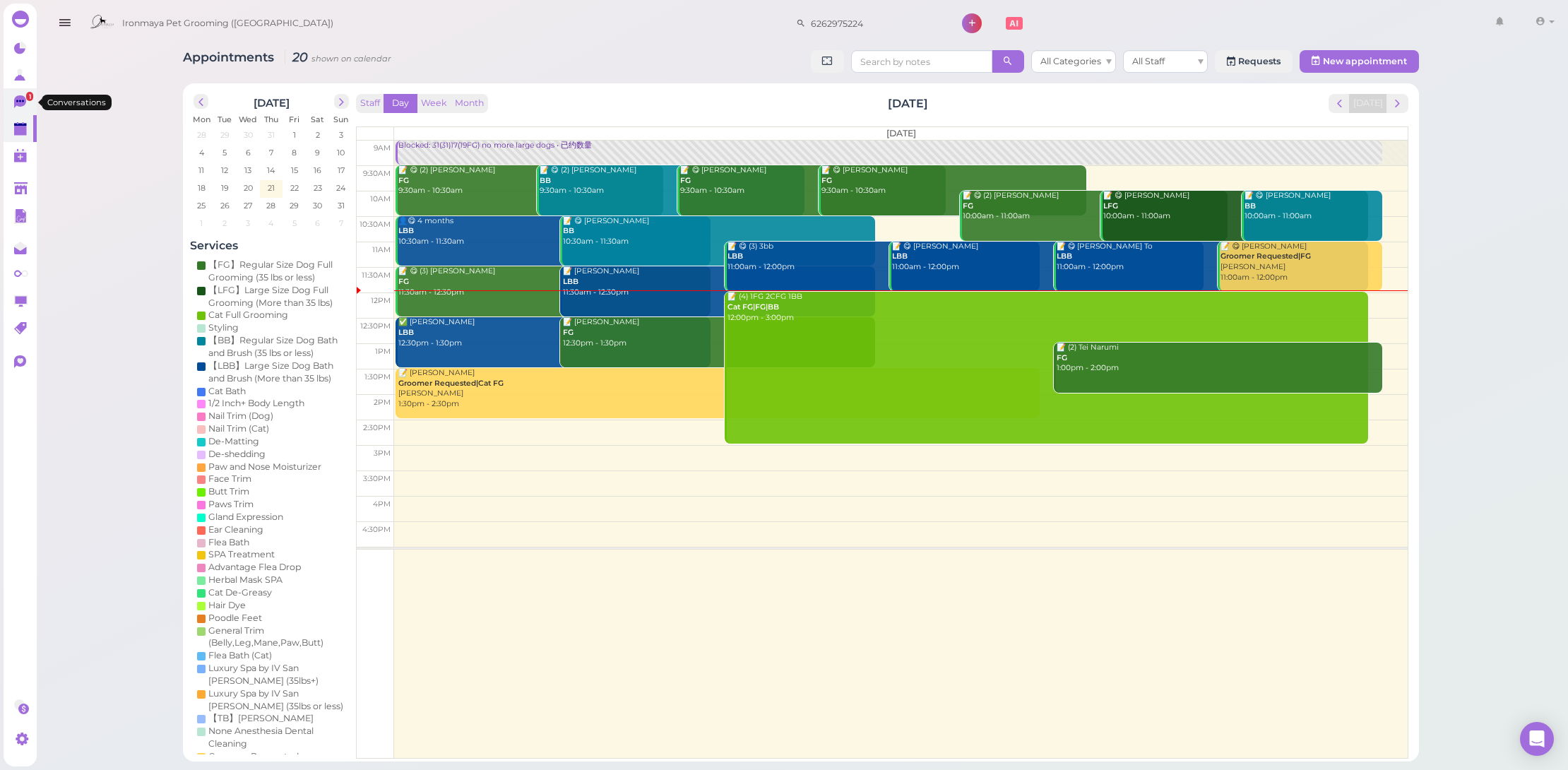
click at [17, 104] on icon at bounding box center [19, 102] width 12 height 13
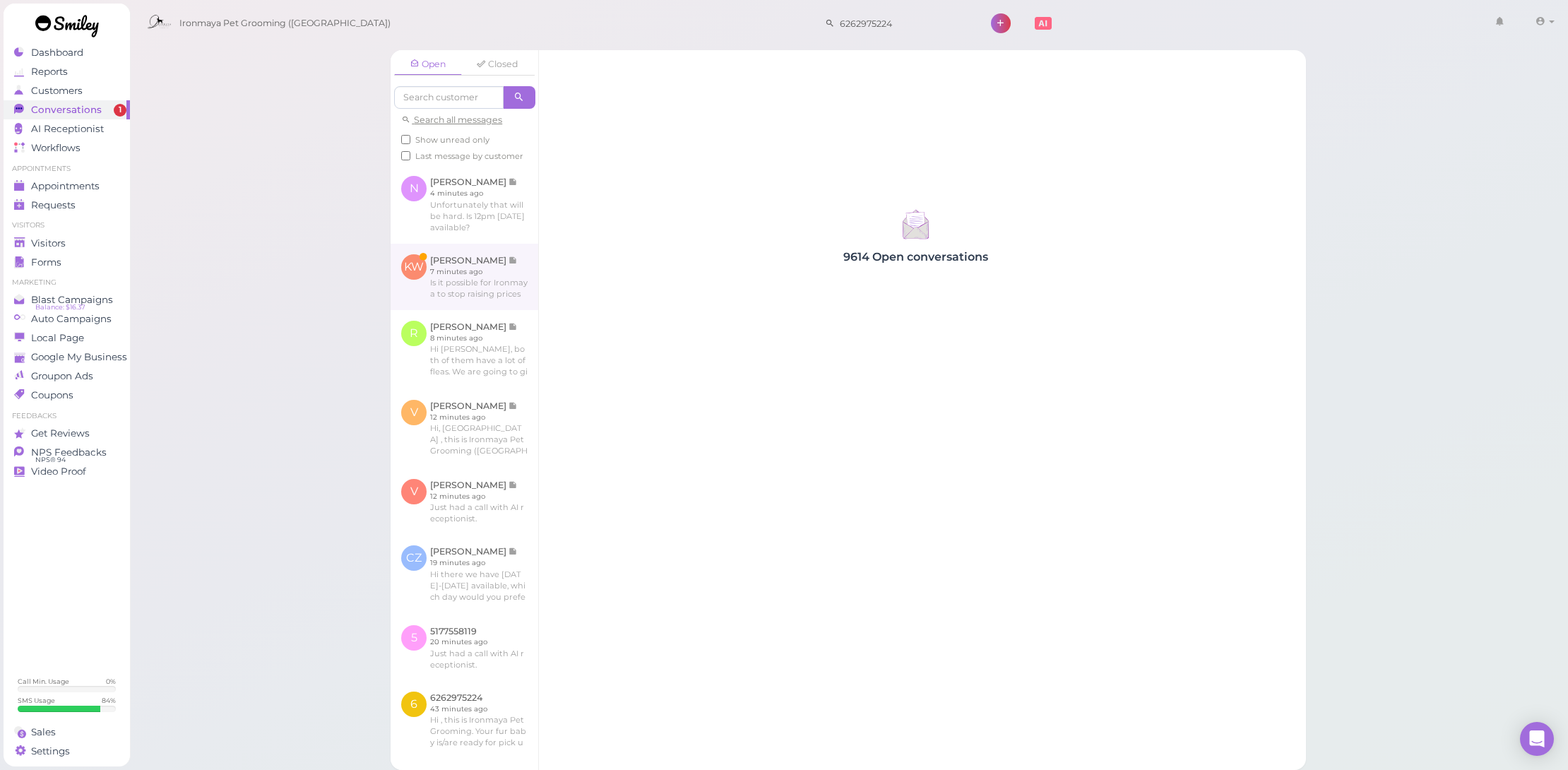
click at [492, 310] on link at bounding box center [464, 277] width 147 height 67
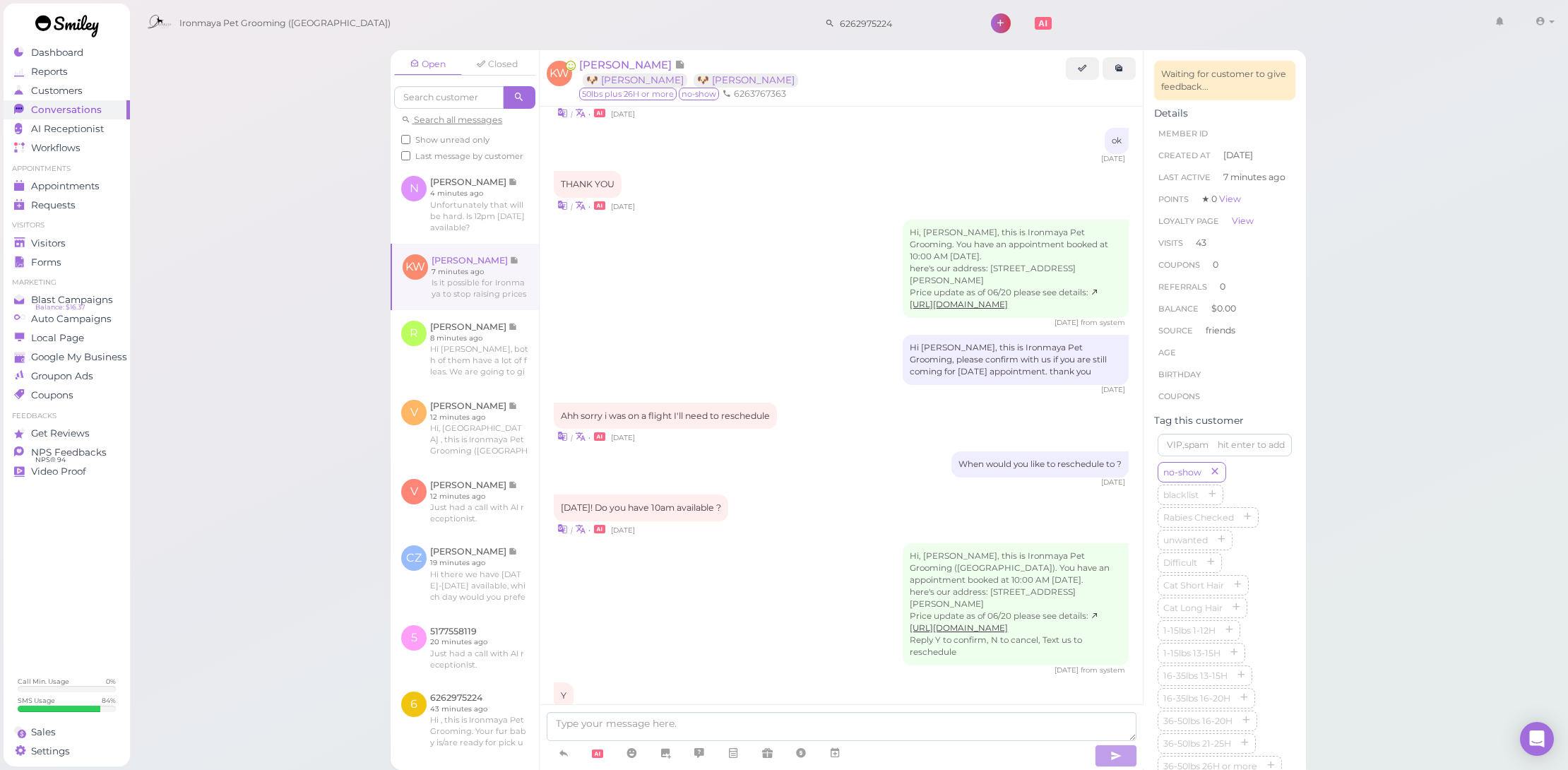
scroll to position [1115, 0]
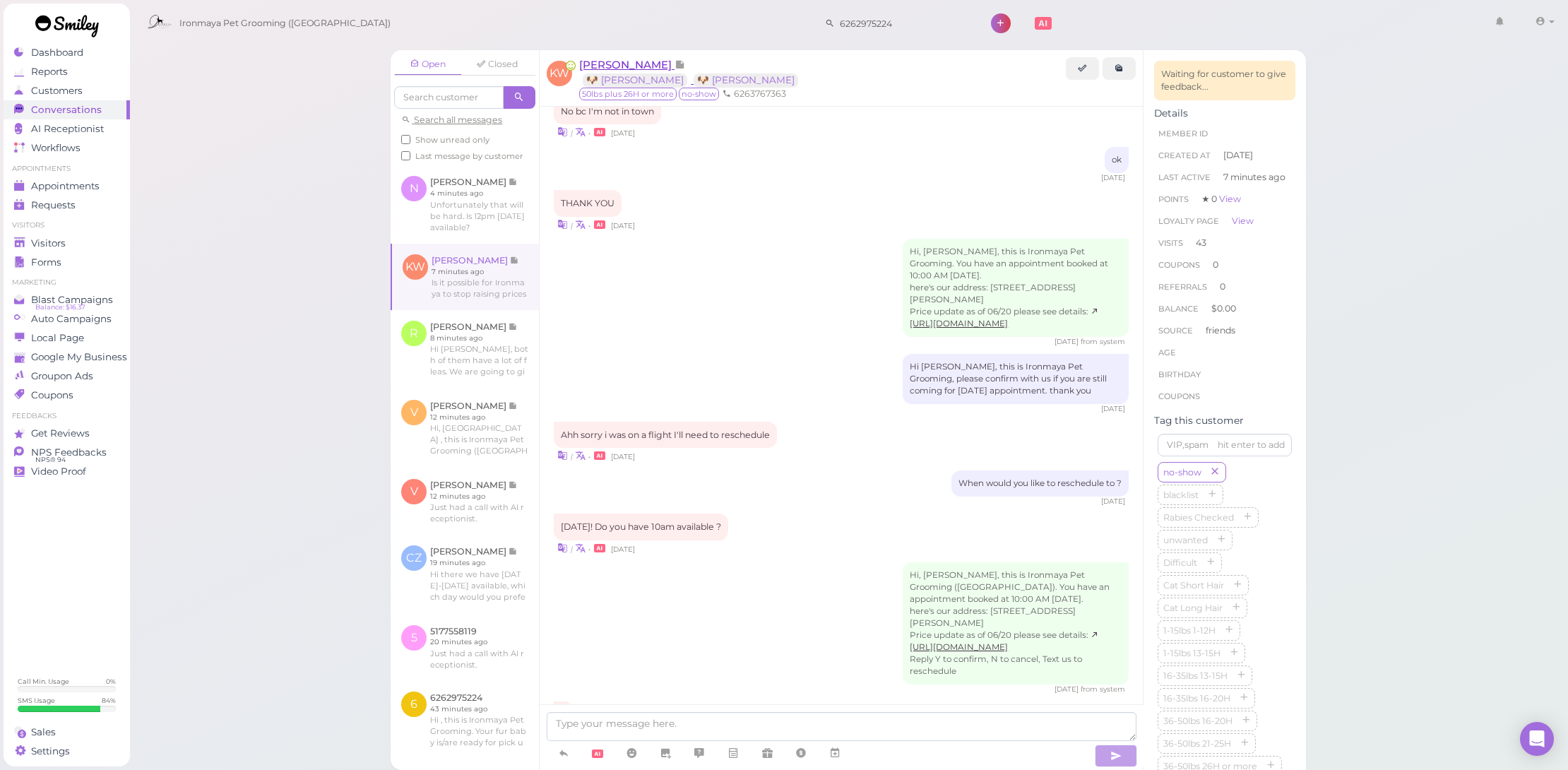
click at [636, 68] on span "[PERSON_NAME]" at bounding box center [627, 64] width 95 height 14
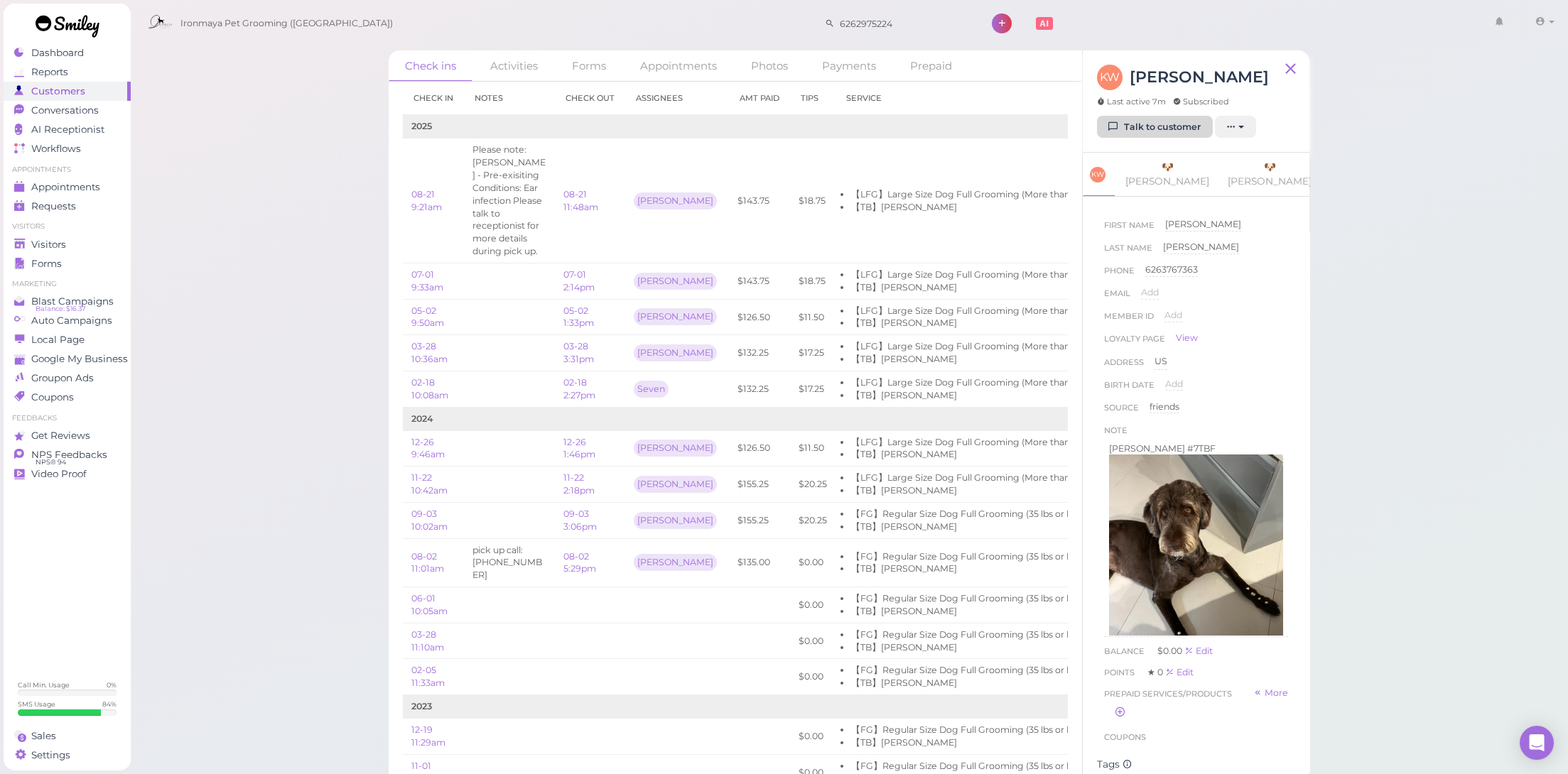
click at [1159, 123] on link "Talk to customer" at bounding box center [1155, 127] width 116 height 23
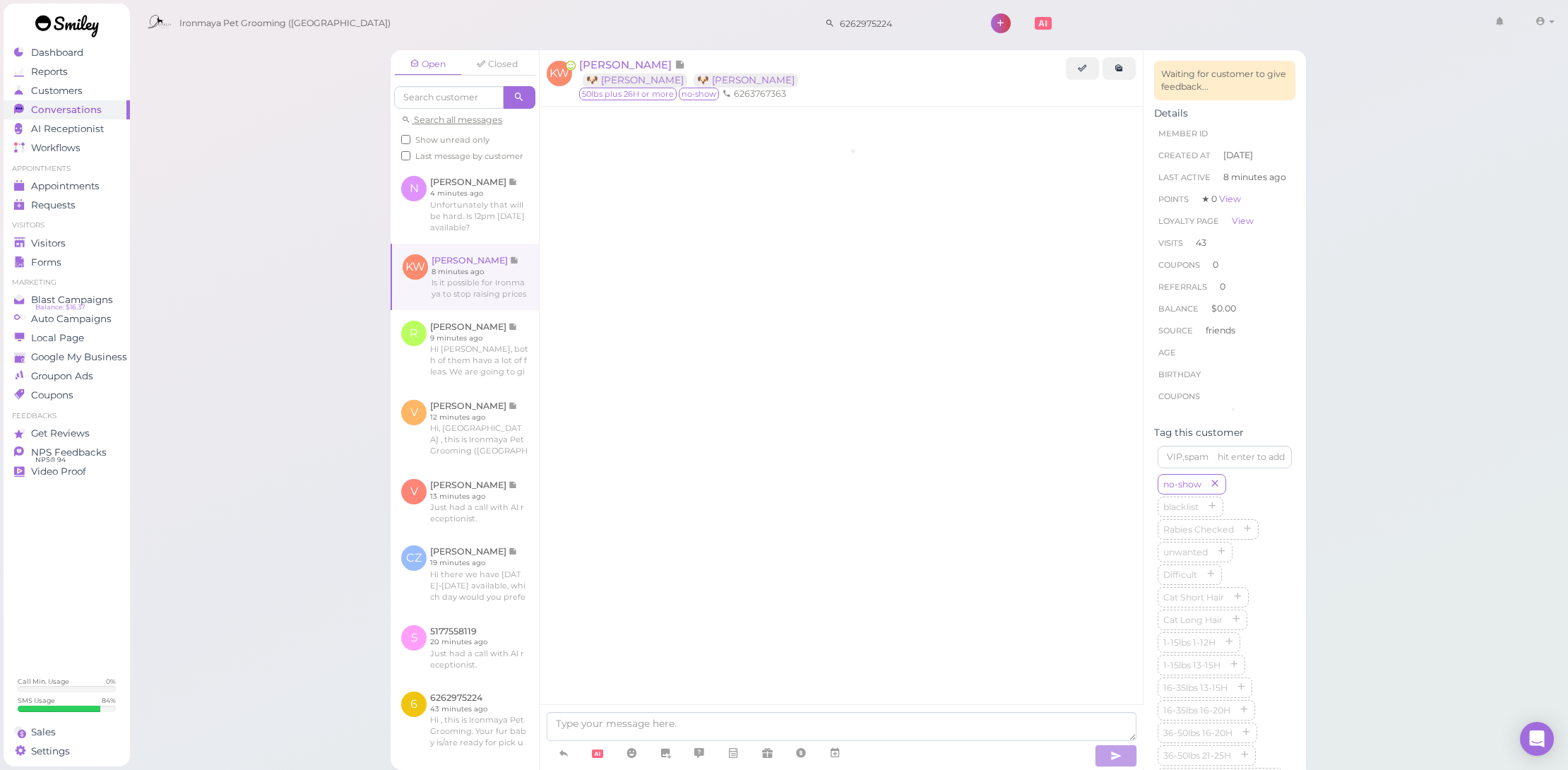
scroll to position [1673, 0]
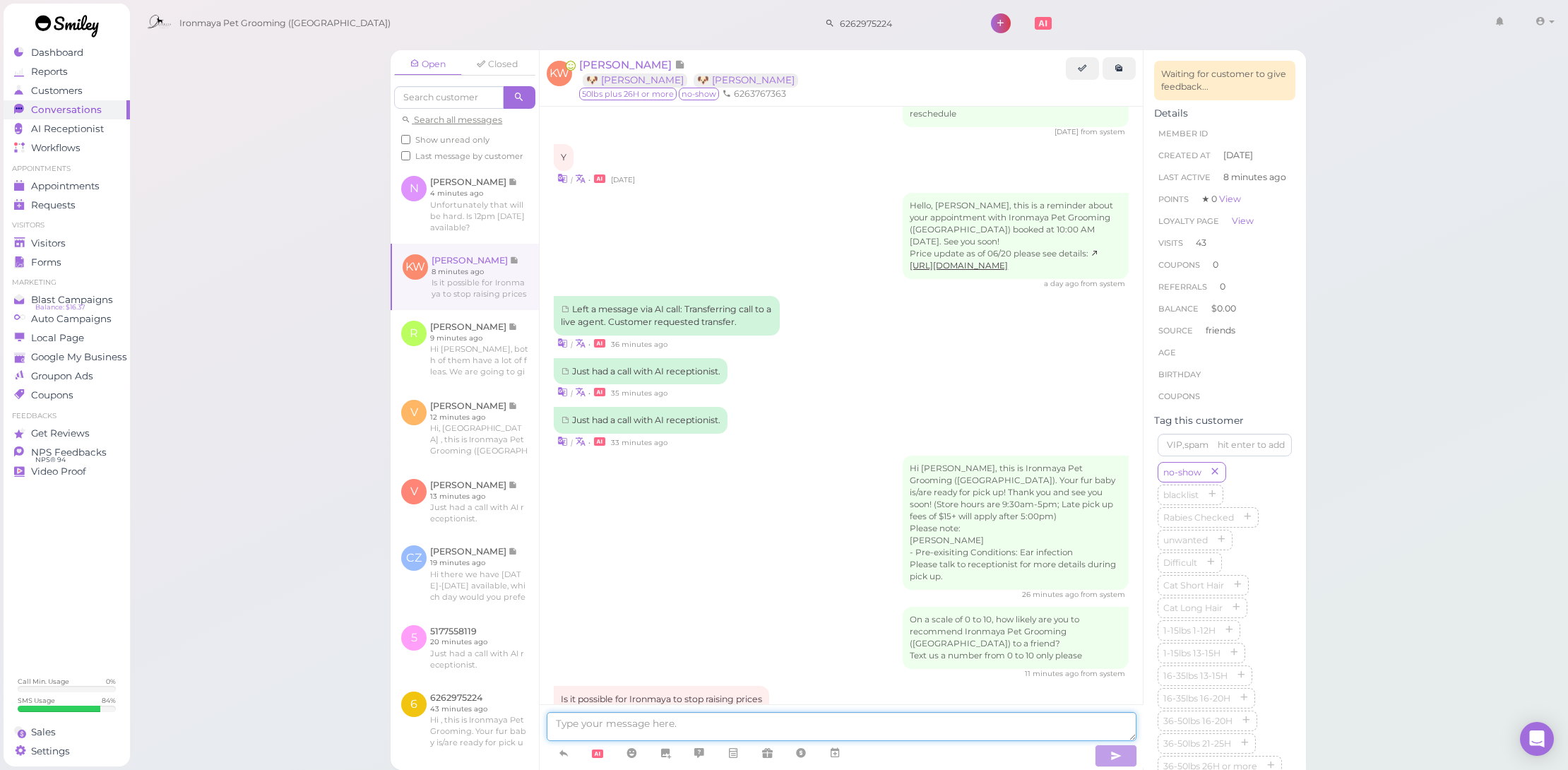
click at [747, 728] on textarea at bounding box center [841, 727] width 589 height 29
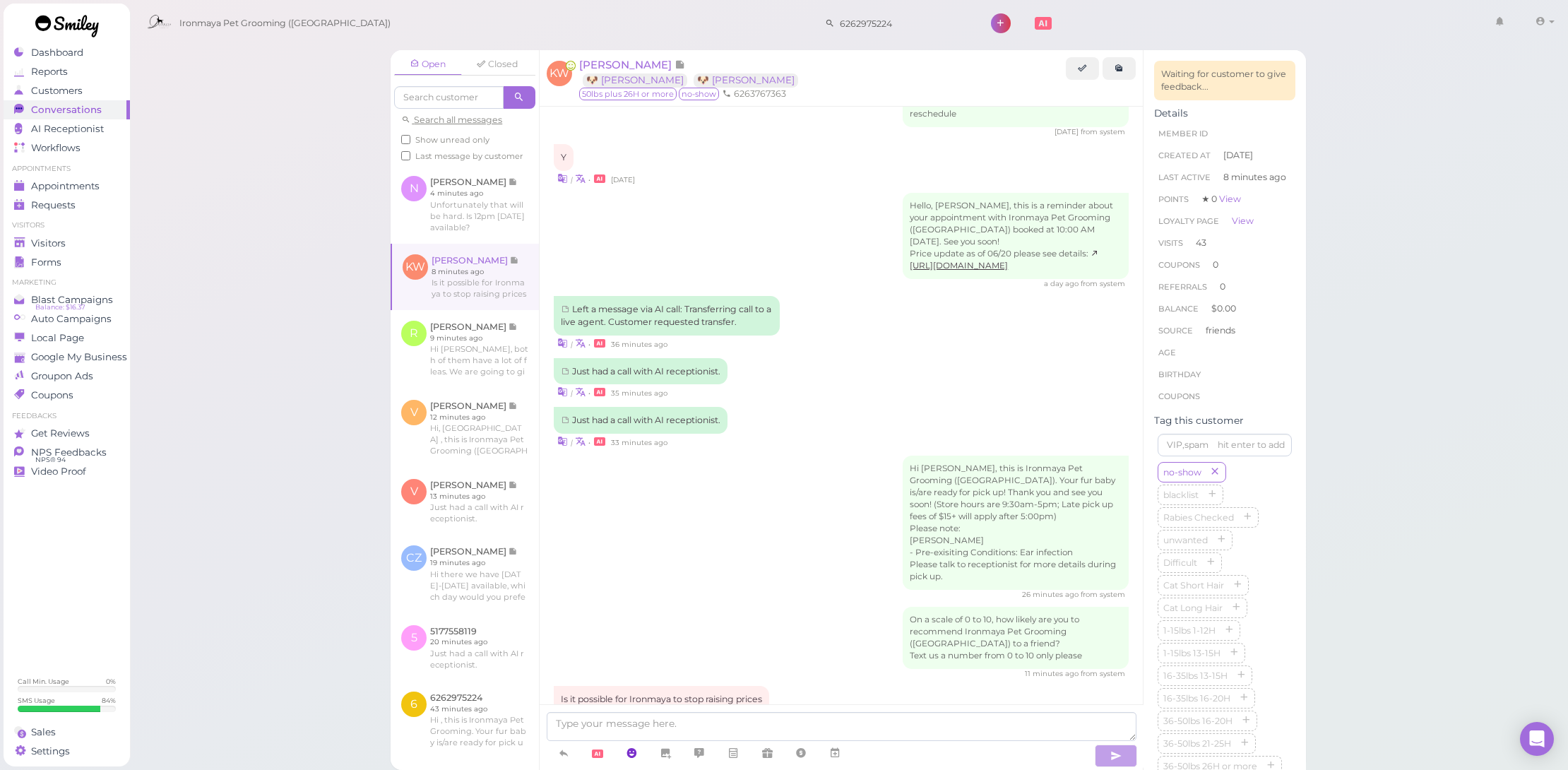
click at [625, 749] on link at bounding box center [631, 754] width 34 height 25
click at [854, 713] on div "| • 8 minutes ago" at bounding box center [841, 721] width 575 height 15
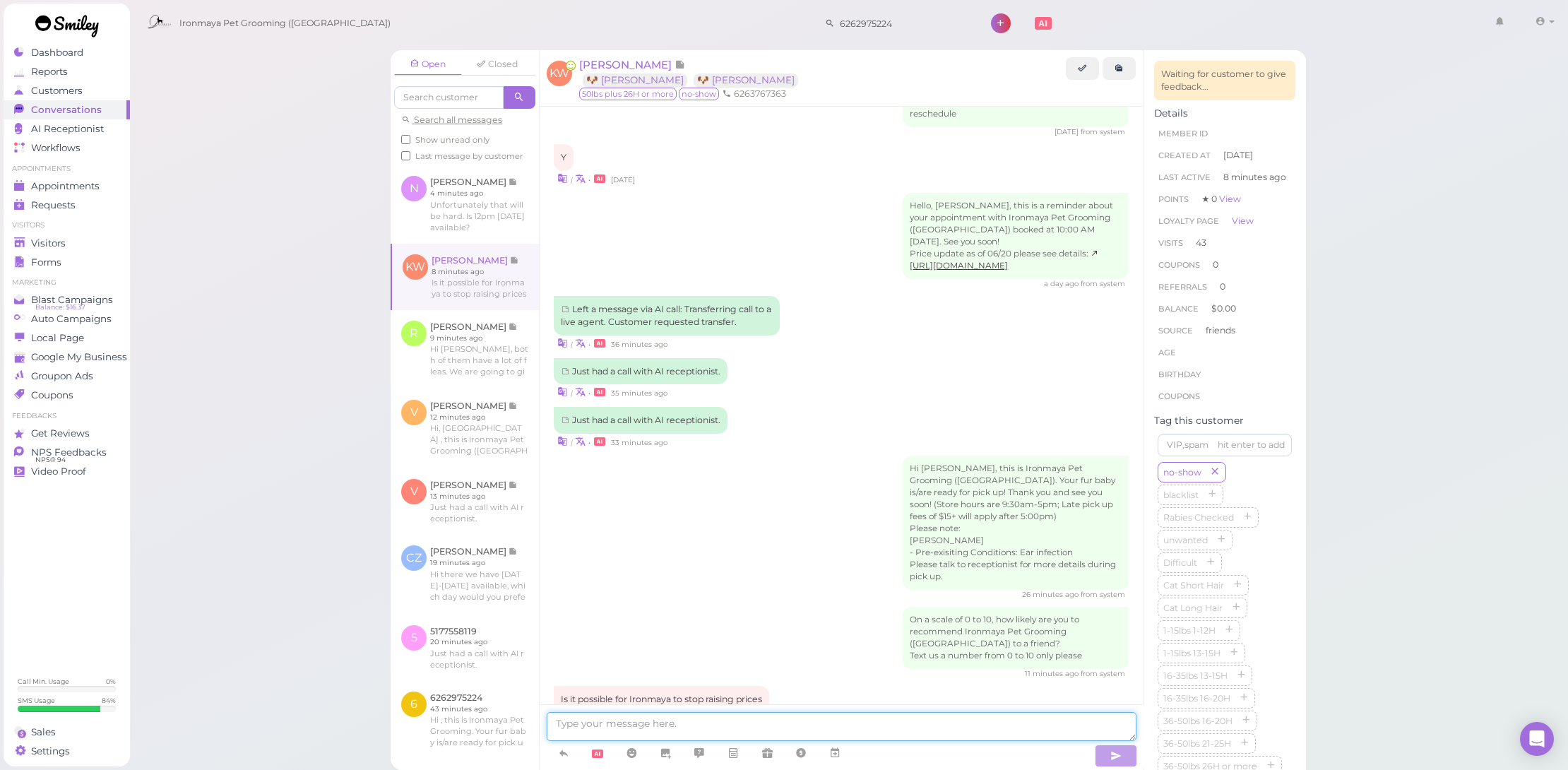
click at [691, 725] on textarea at bounding box center [841, 727] width 589 height 29
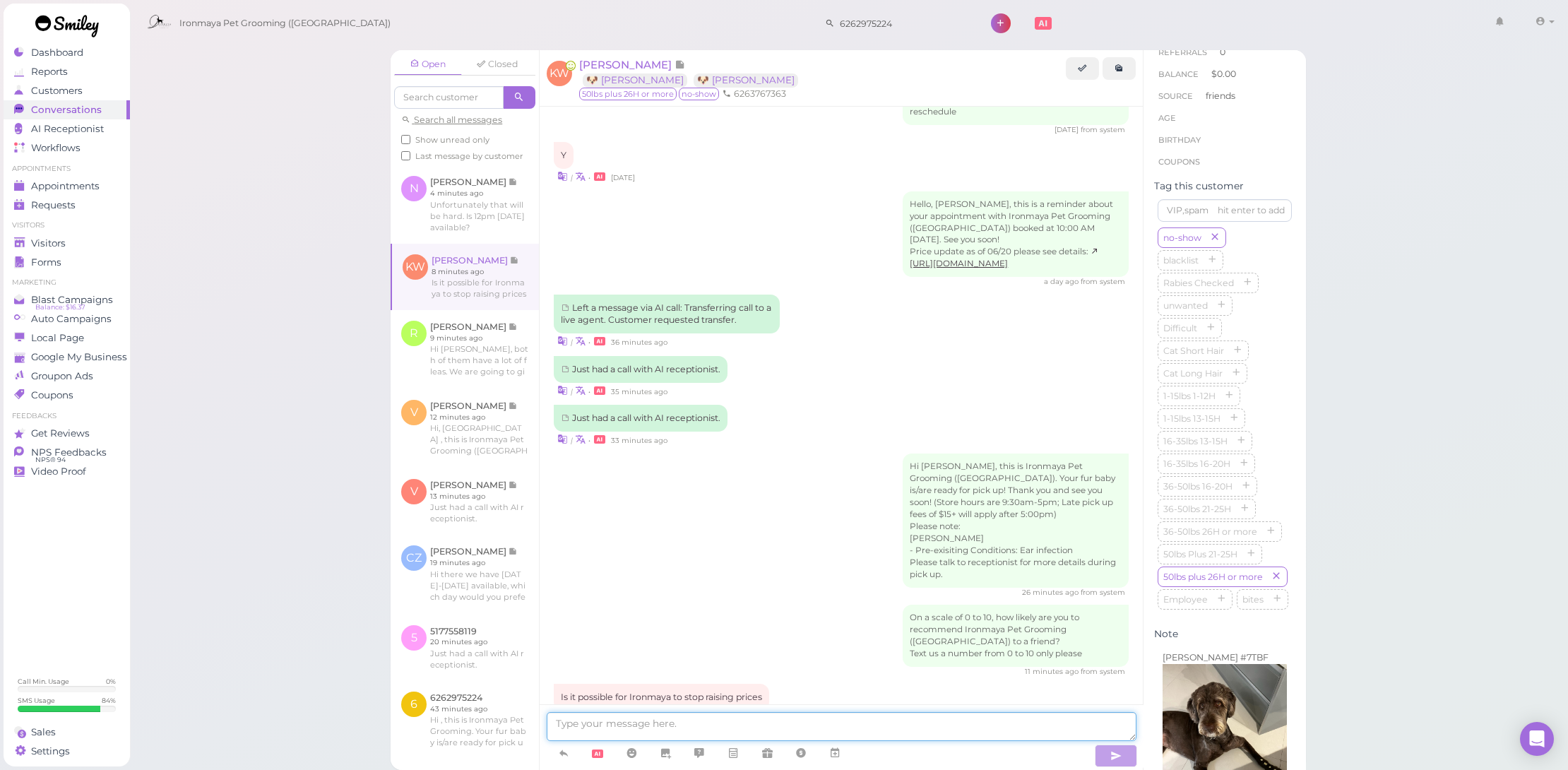
scroll to position [51, 0]
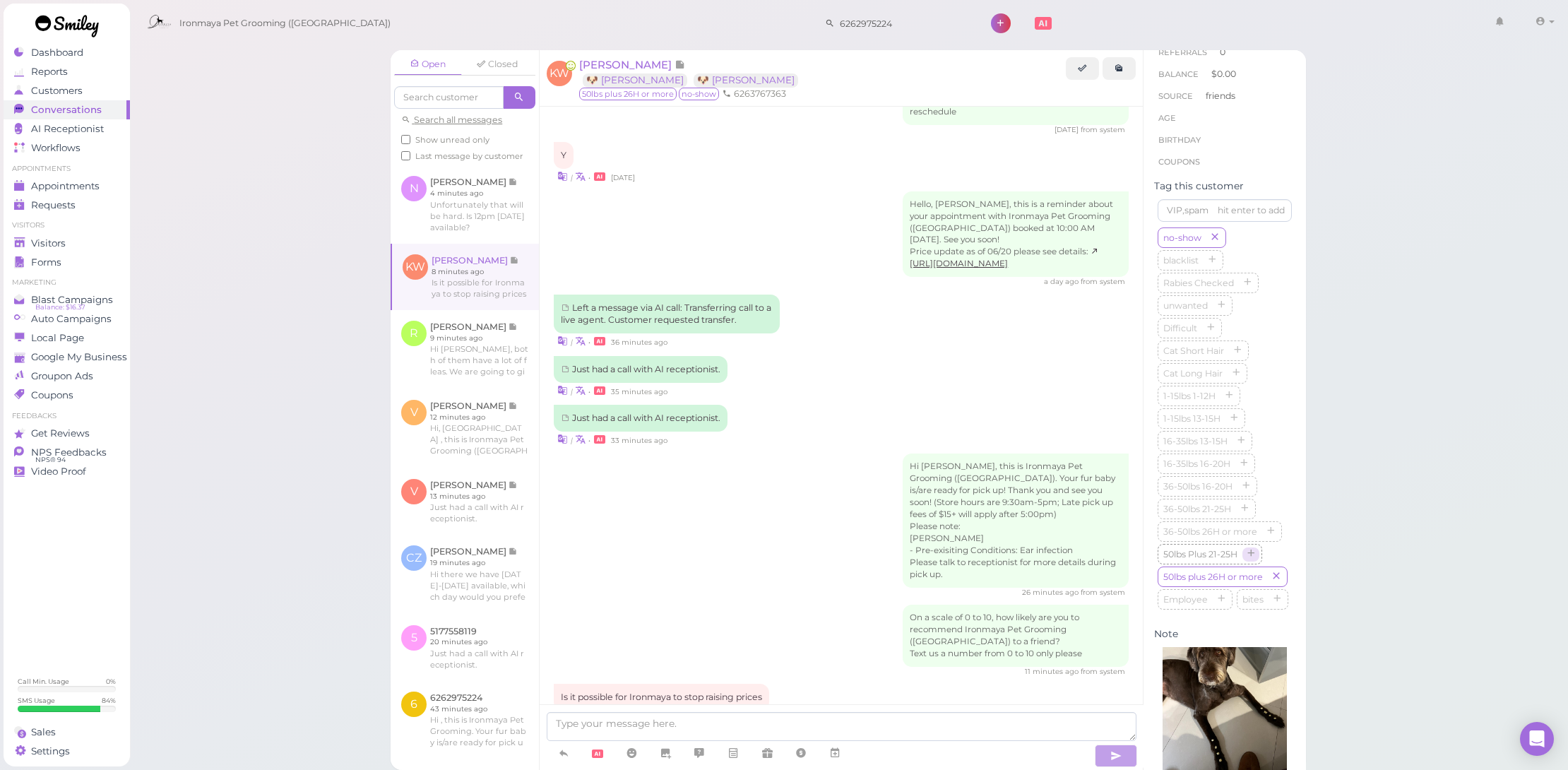
click at [1250, 559] on icon "button" at bounding box center [1250, 554] width 8 height 10
click at [1268, 585] on button "button" at bounding box center [1276, 578] width 17 height 15
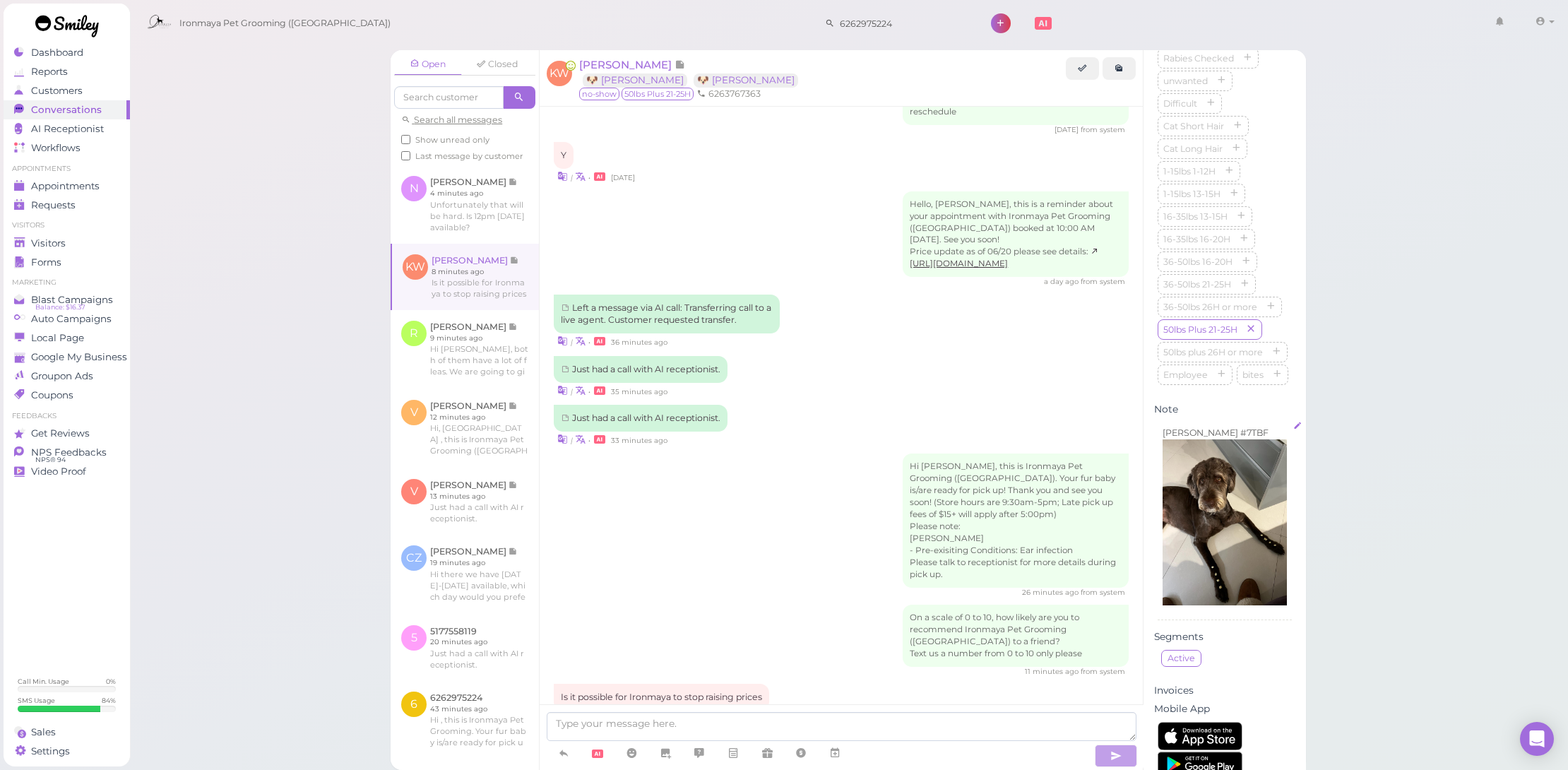
scroll to position [202, 0]
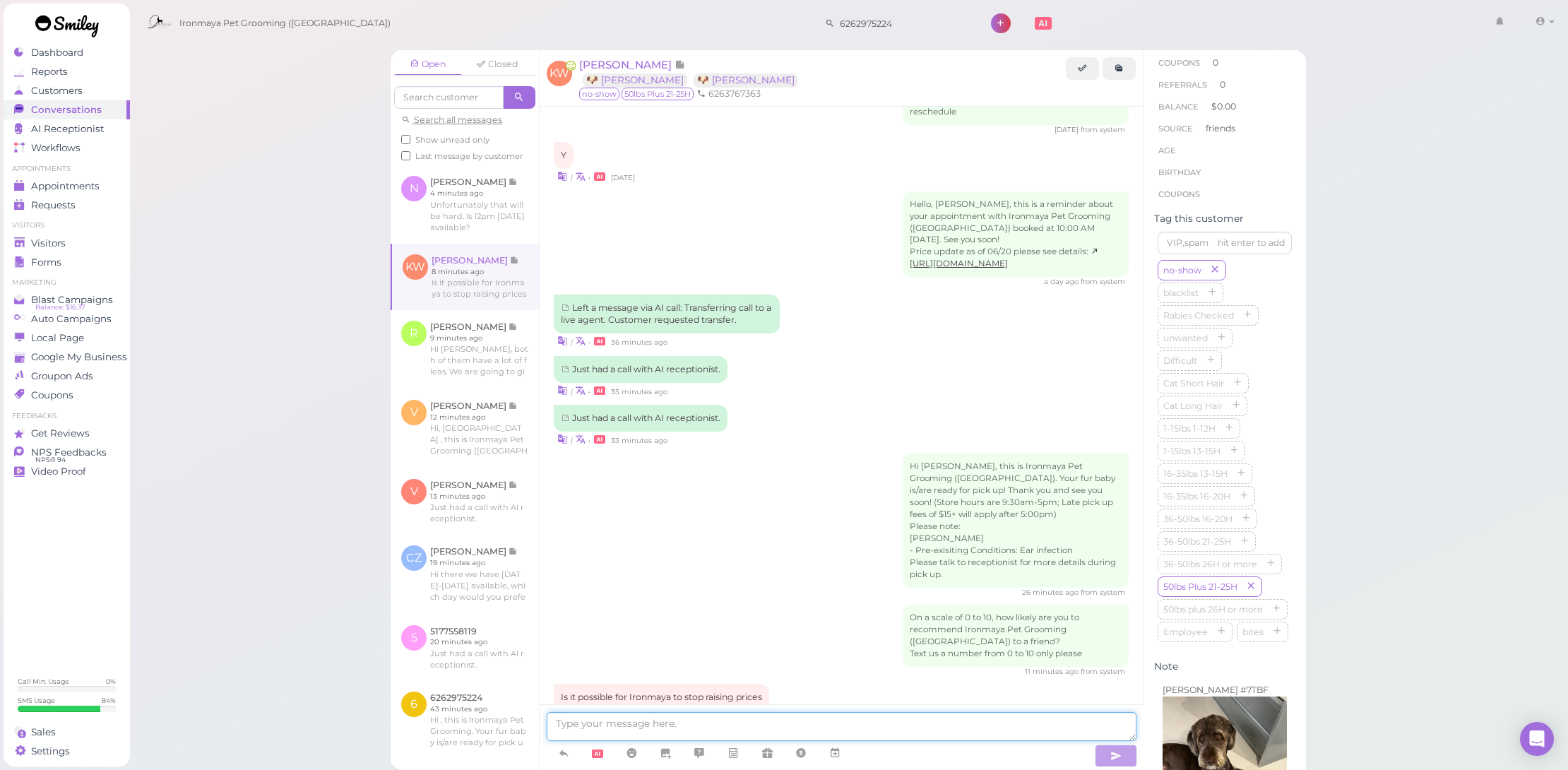
click at [729, 721] on textarea at bounding box center [841, 727] width 589 height 29
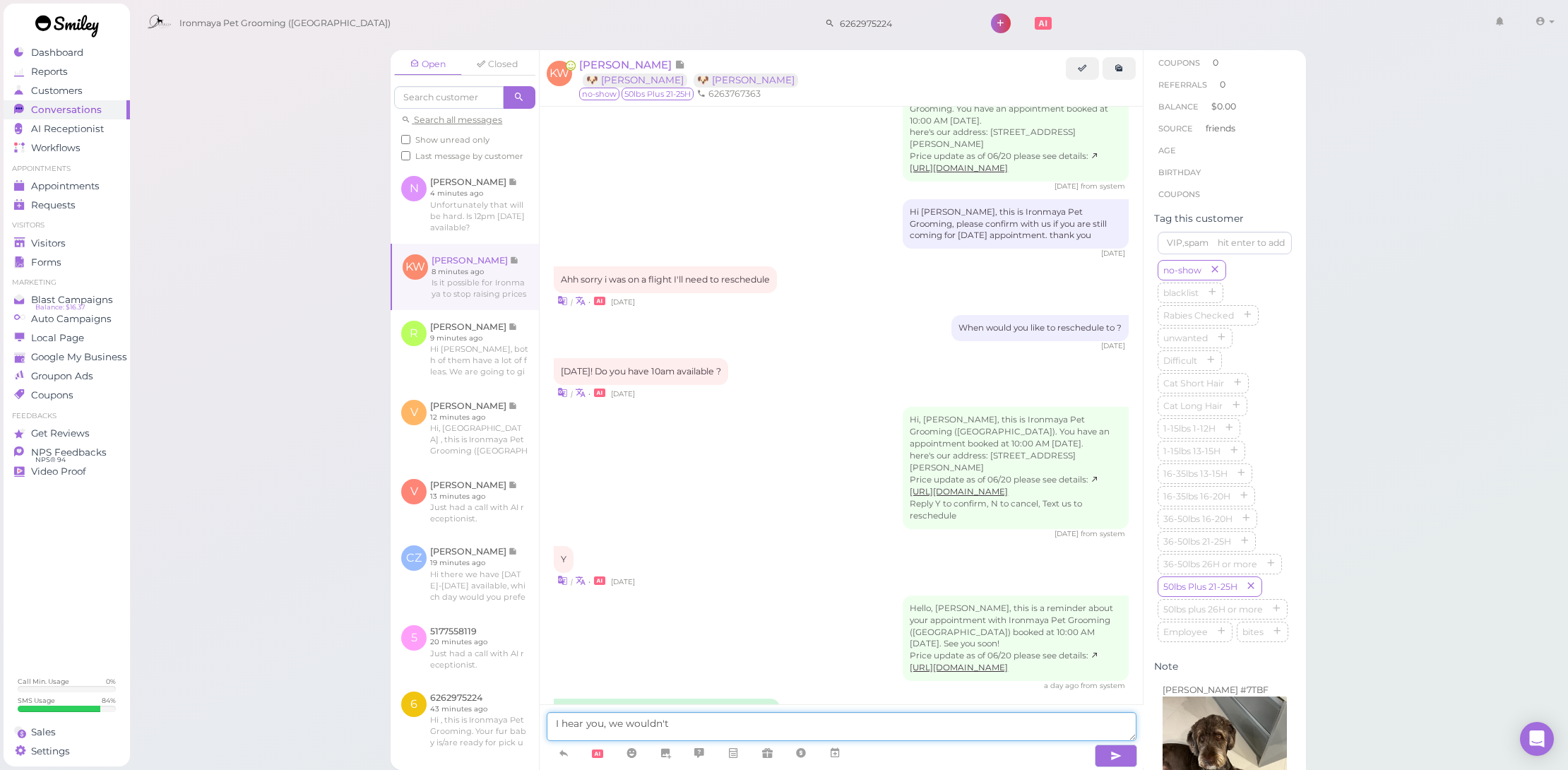
scroll to position [1633, 0]
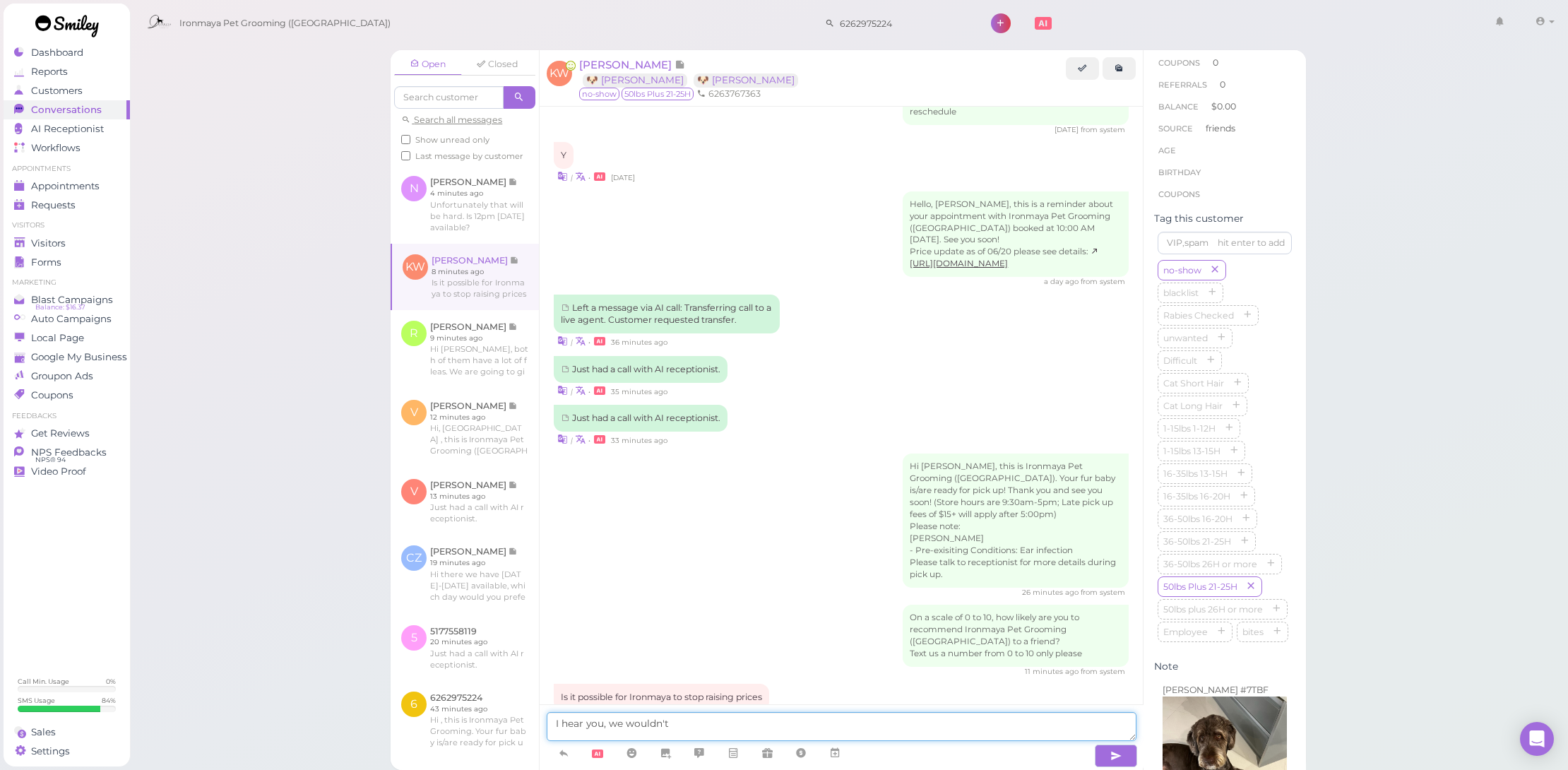
click at [608, 725] on textarea "I hear you, we wouldn't" at bounding box center [841, 727] width 589 height 29
click at [678, 721] on textarea "I hear you, we wouldn't" at bounding box center [841, 727] width 589 height 29
click at [550, 729] on textarea "I hear you, we wouldn't want to do that if we don'd have to." at bounding box center [841, 727] width 589 height 29
click at [555, 725] on textarea "I hear you, we wouldn't want to do that if we don'd have to." at bounding box center [841, 727] width 589 height 29
click at [556, 722] on textarea "Wehear you, we wouldn't want to do that if we don'd have to." at bounding box center [841, 727] width 589 height 29
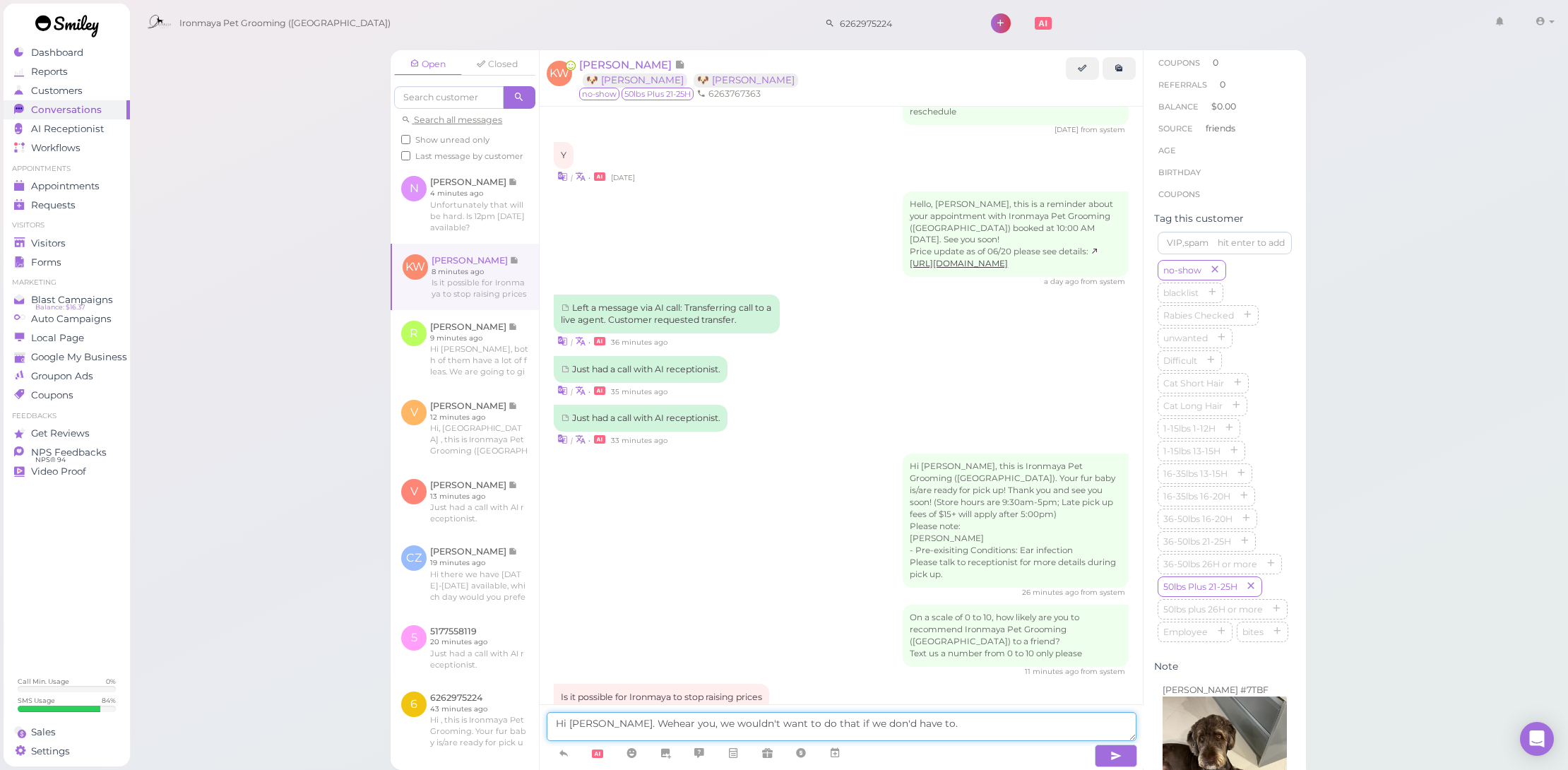
click at [614, 725] on textarea "Hi Katie. Wehear you, we wouldn't want to do that if we don'd have to." at bounding box center [841, 727] width 589 height 29
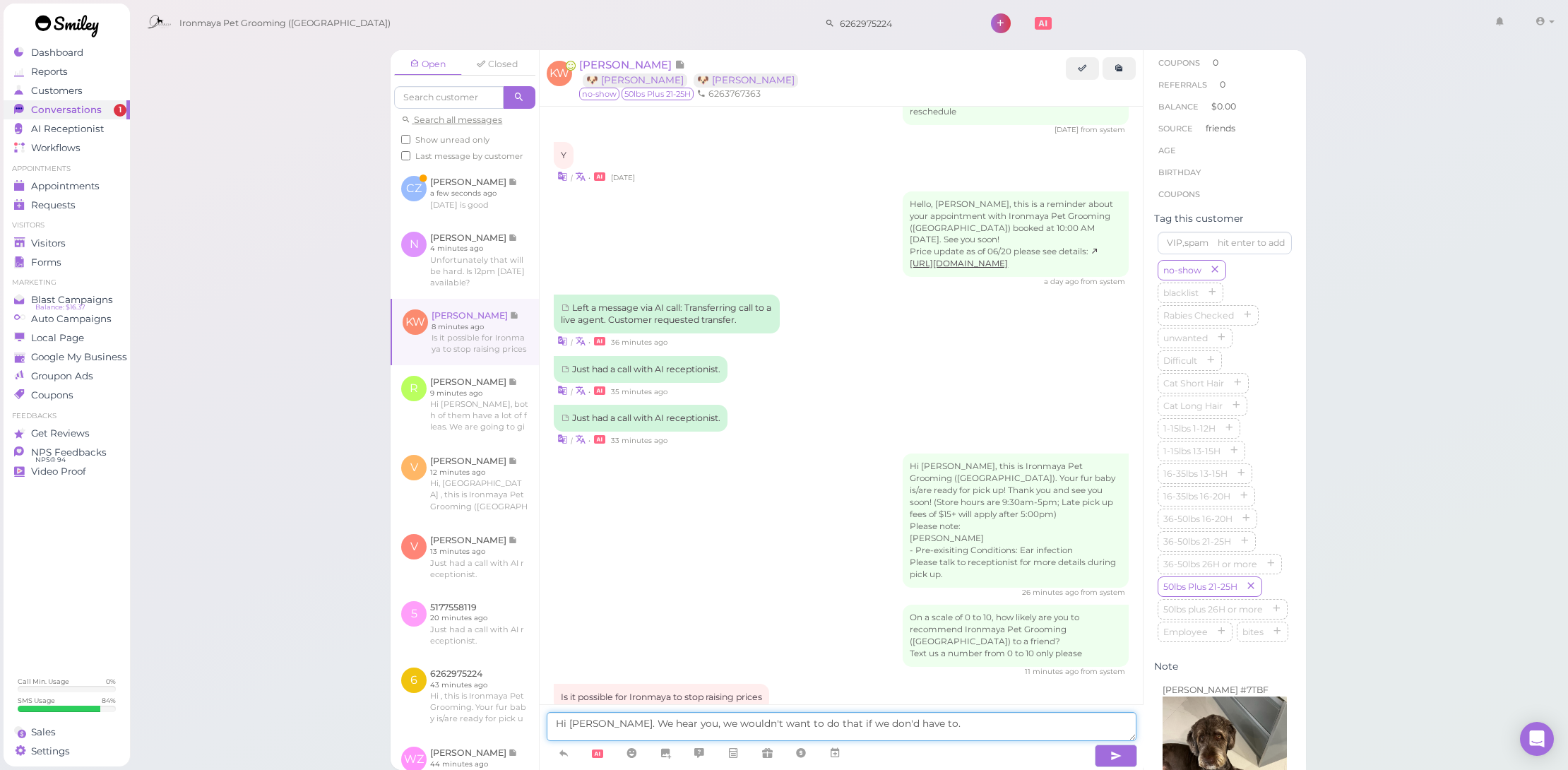
click at [923, 725] on textarea "Hi Katie. We hear you, we wouldn't want to do that if we don'd have to." at bounding box center [841, 727] width 589 height 29
click at [917, 723] on textarea "Hi Katie. We hear you, we wouldn't want to do that if we don'd have to." at bounding box center [841, 727] width 589 height 29
click at [637, 716] on textarea "Hi Katie. We hear you, we wouldn't want to do that if we don'd have to." at bounding box center [841, 727] width 589 height 29
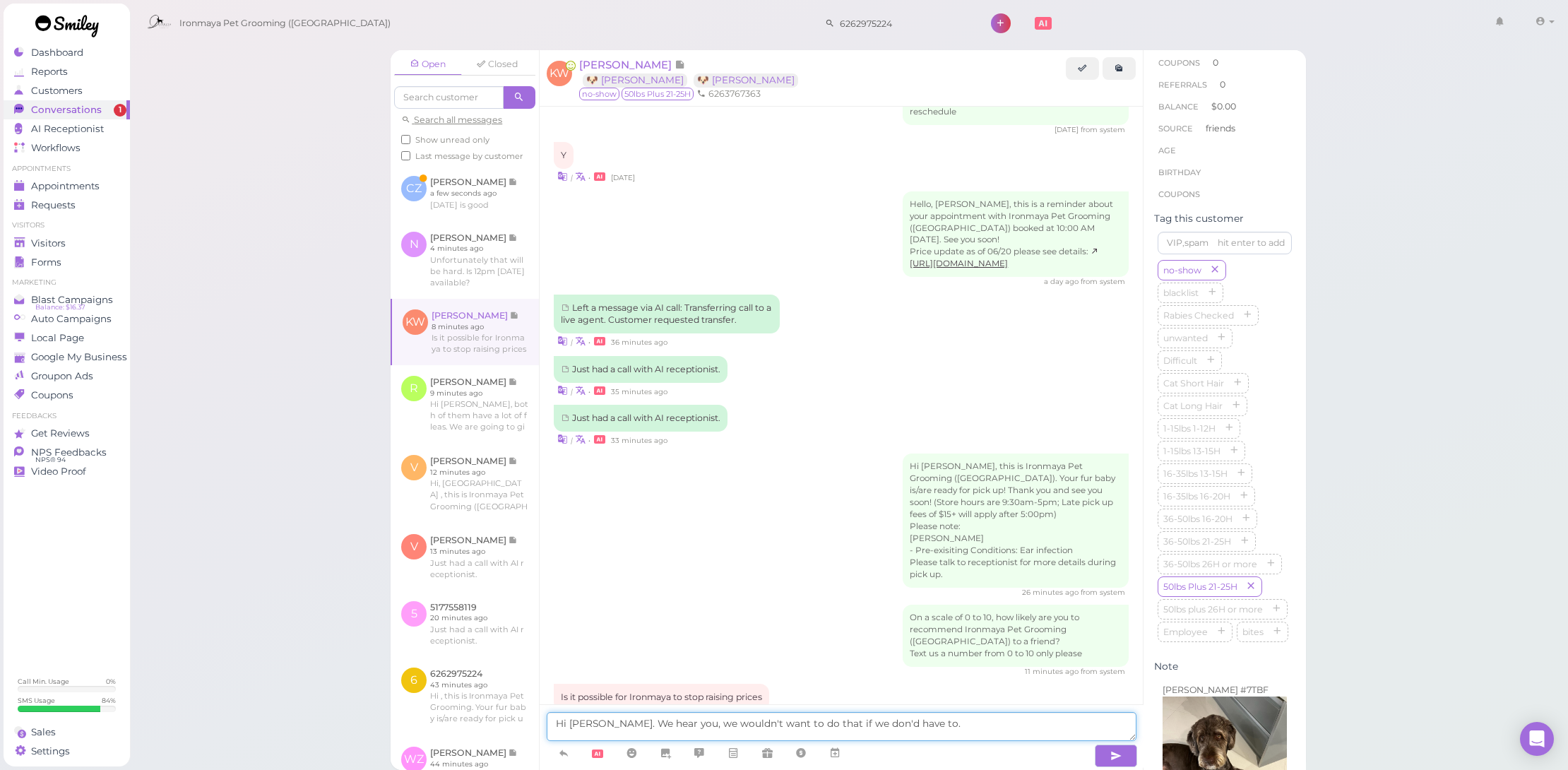
drag, startPoint x: 596, startPoint y: 722, endPoint x: 602, endPoint y: 722, distance: 6.0
click at [596, 722] on textarea "Hi Katie. We hear you, we wouldn't want to do that if we don'd have to." at bounding box center [841, 727] width 589 height 29
click at [809, 721] on textarea "Hi Katie. We hear you, we wouldn't want to do that if we don'd have to." at bounding box center [841, 727] width 589 height 29
drag, startPoint x: 935, startPoint y: 720, endPoint x: 598, endPoint y: 725, distance: 337.0
click at [598, 725] on textarea "Hi Katie. We hear you, we wouldn't want to do that if we don'd have to." at bounding box center [841, 727] width 589 height 29
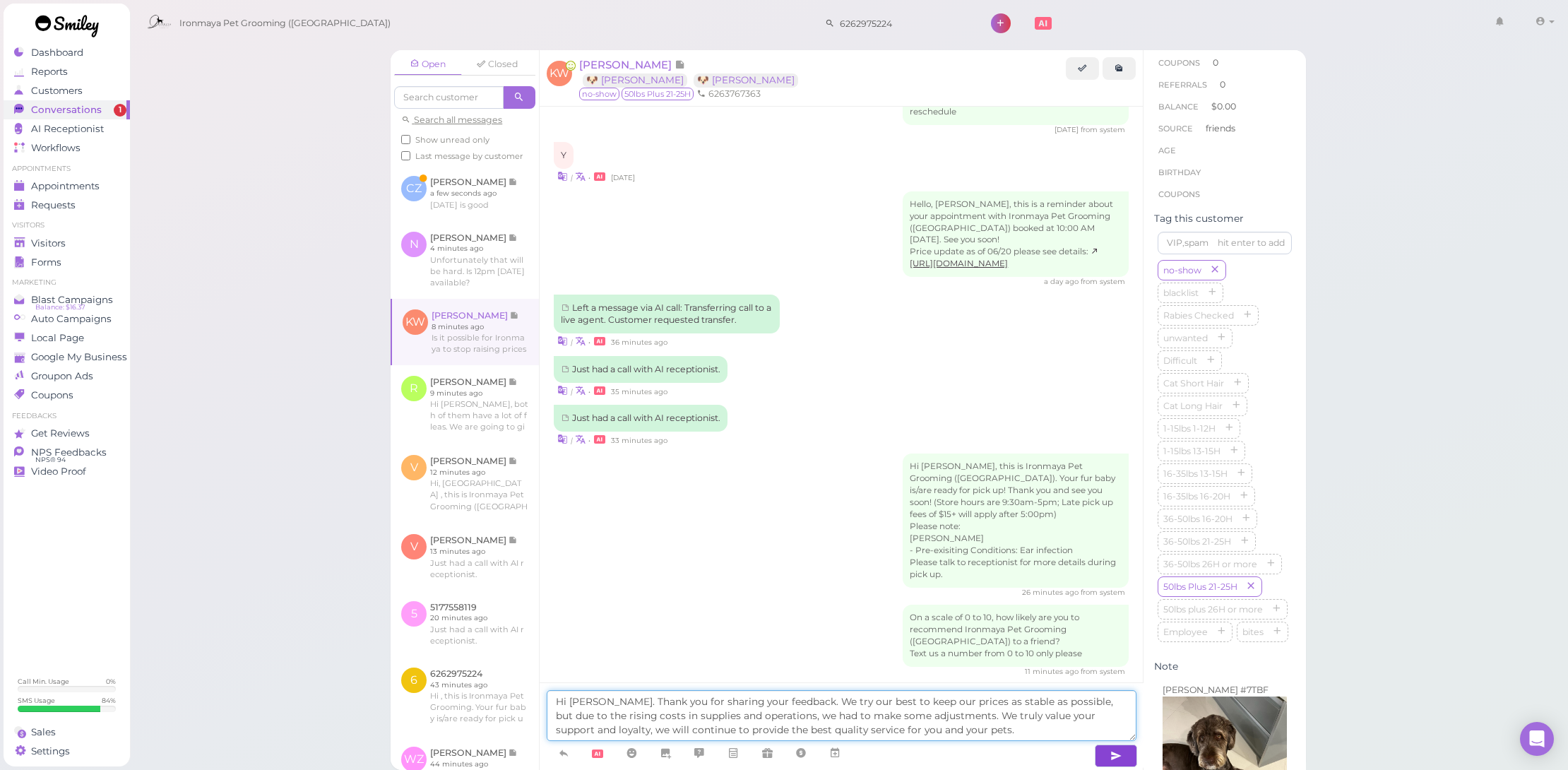
type textarea "Hi Katie. Thank you for sharing your feedback. We try our best to keep our pric…"
click at [1105, 754] on button "button" at bounding box center [1116, 755] width 42 height 23
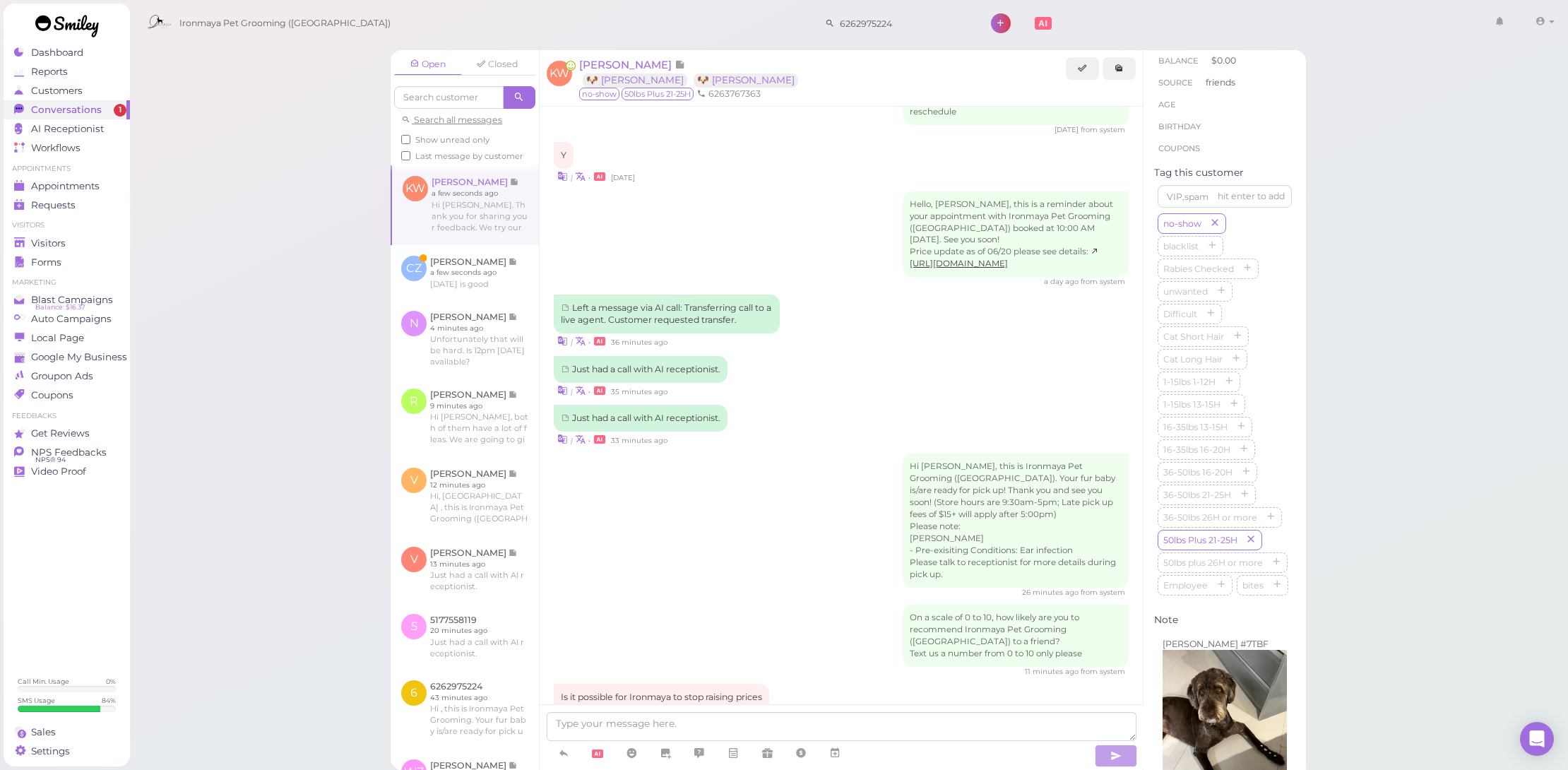
scroll to position [1736, 0]
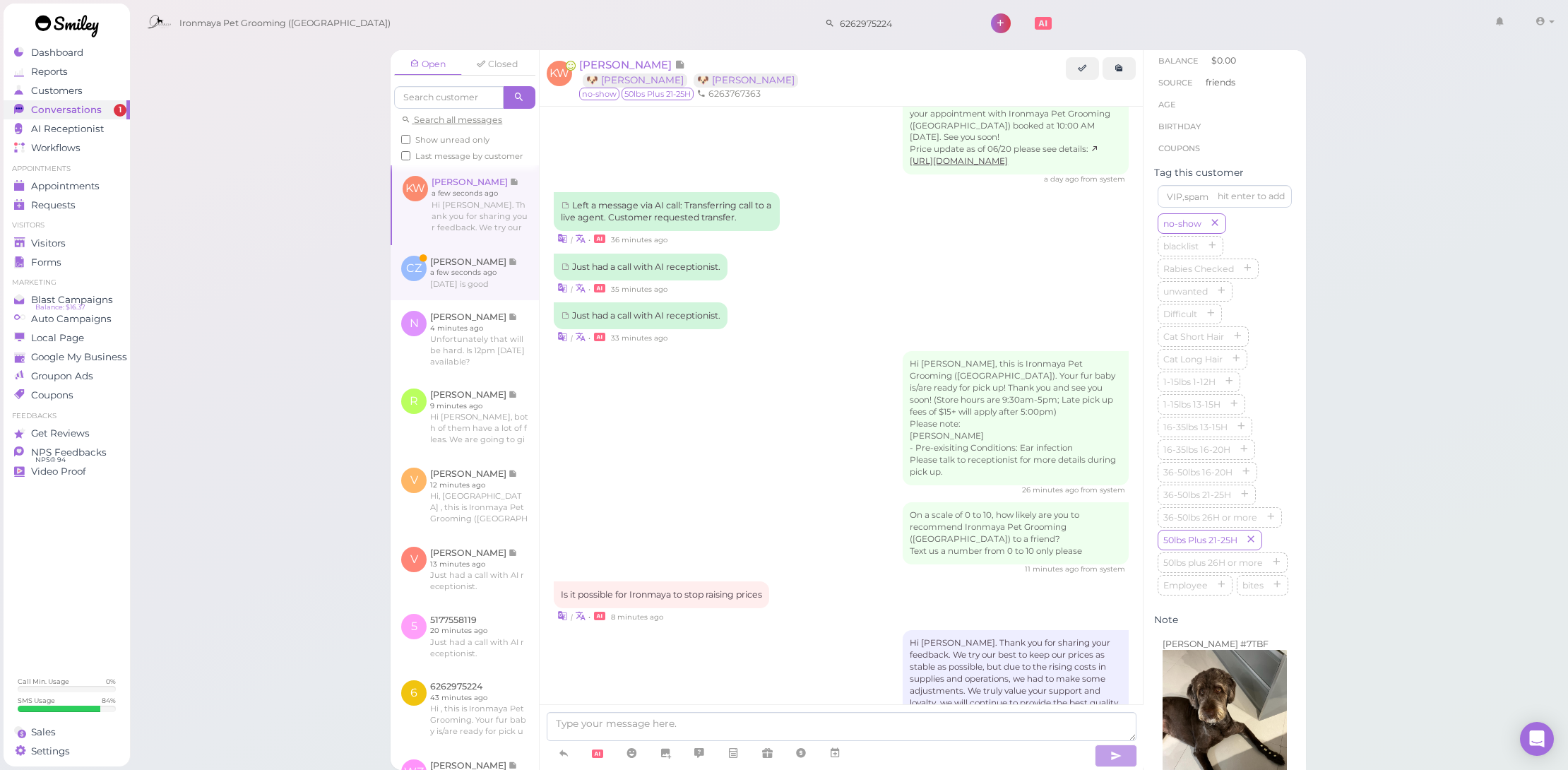
click at [459, 291] on link at bounding box center [465, 273] width 148 height 55
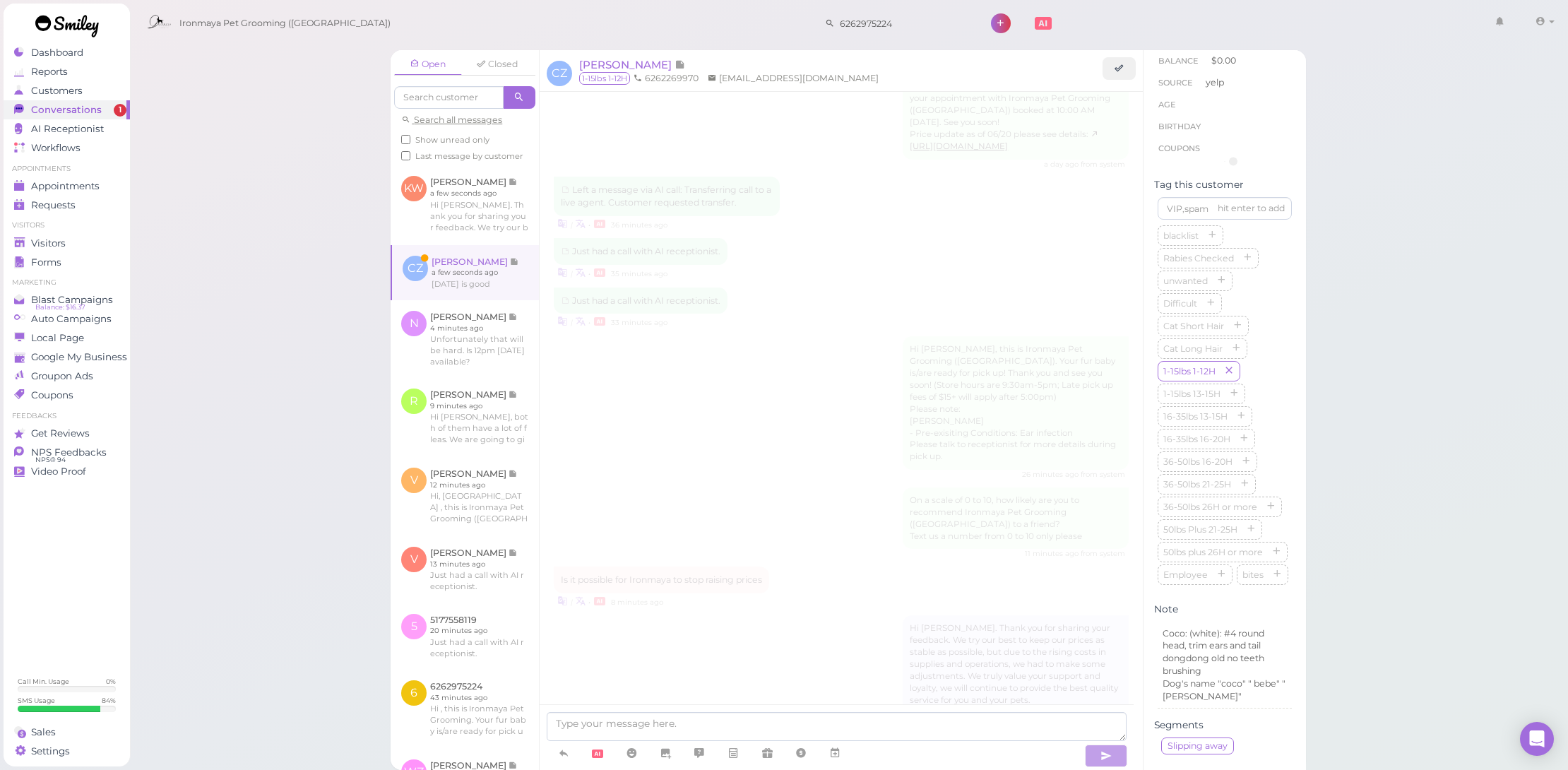
scroll to position [1478, 0]
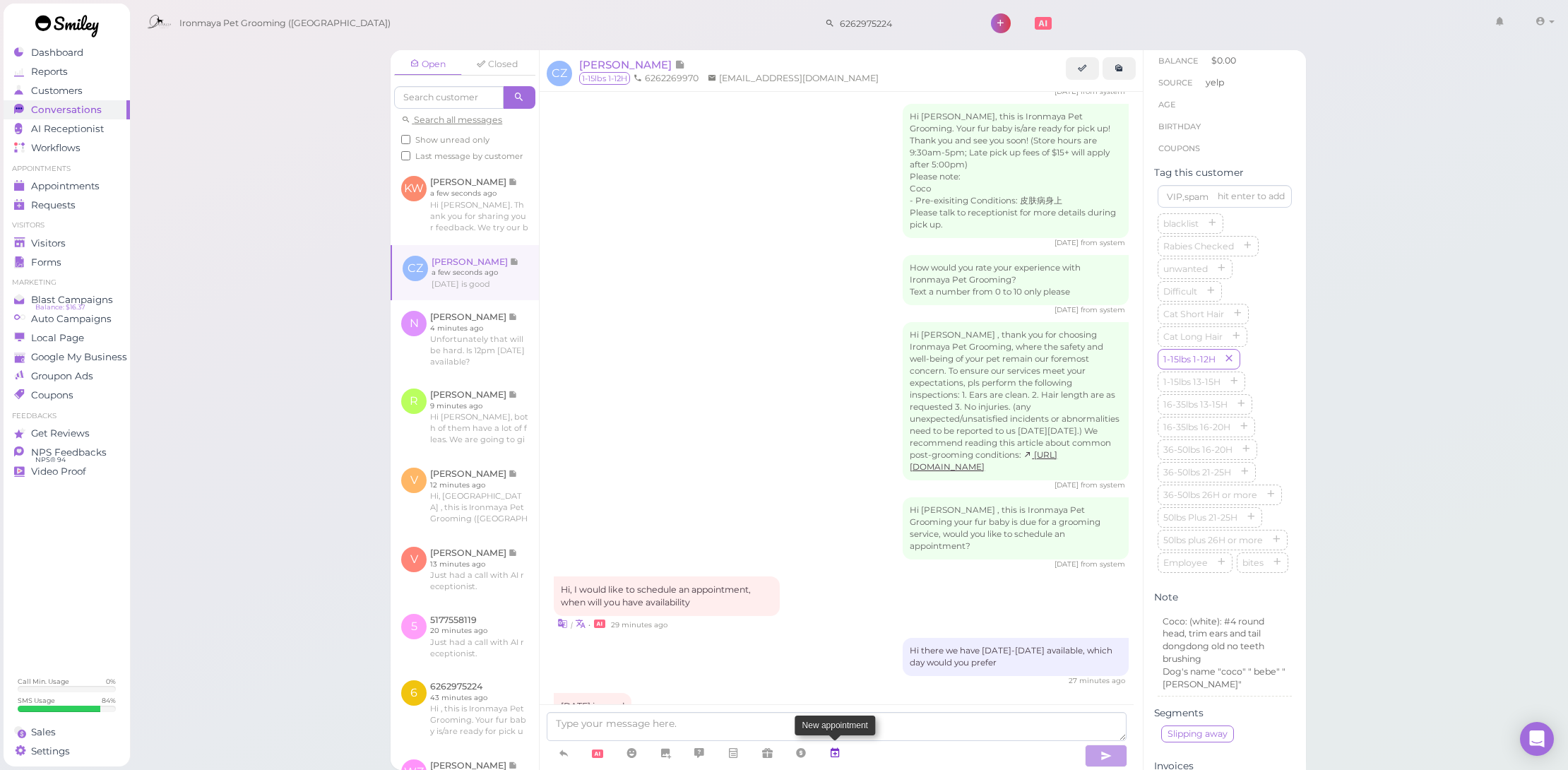
click at [828, 745] on link at bounding box center [835, 754] width 34 height 25
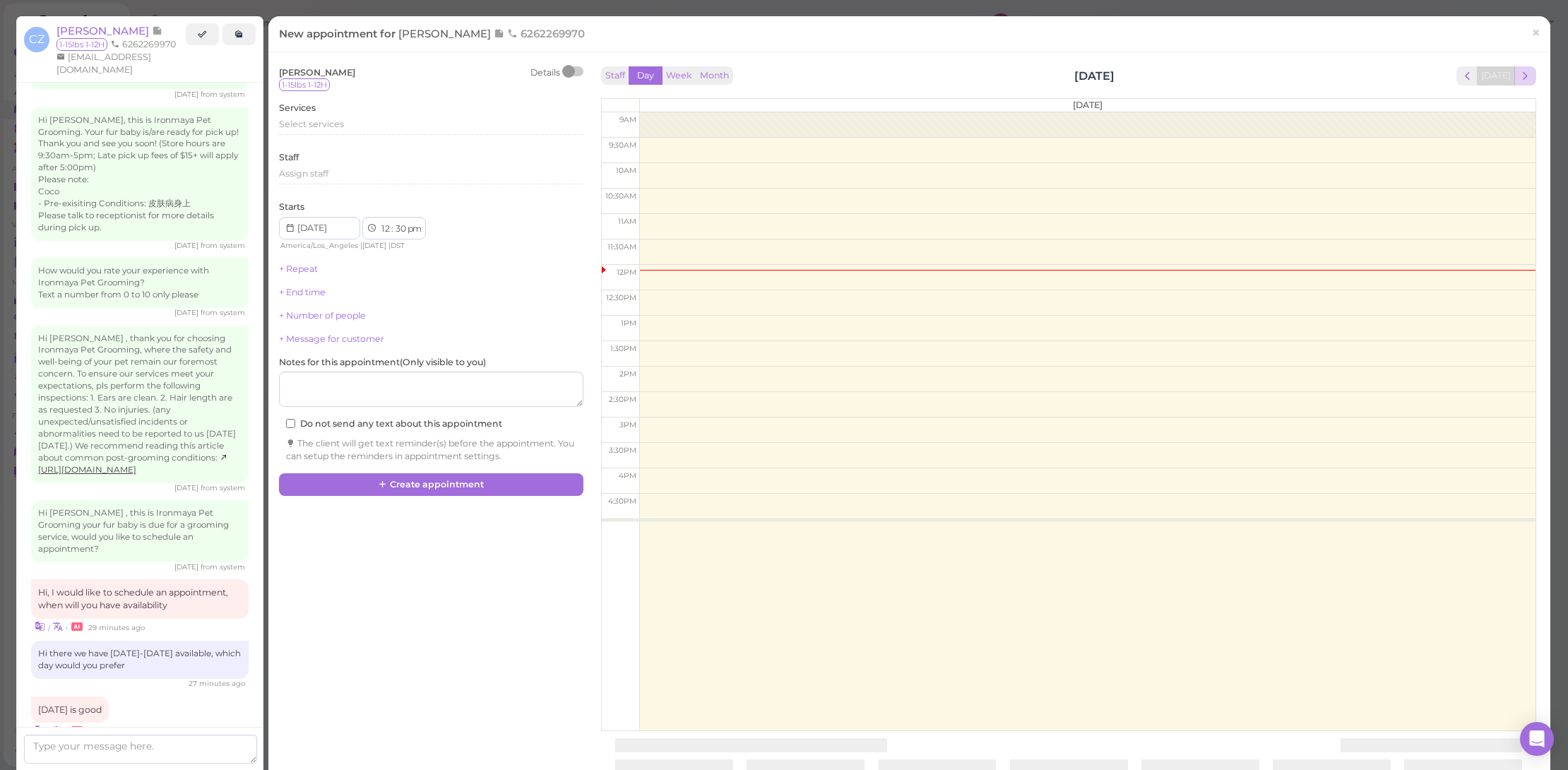
click at [1519, 80] on span "next" at bounding box center [1525, 76] width 14 height 14
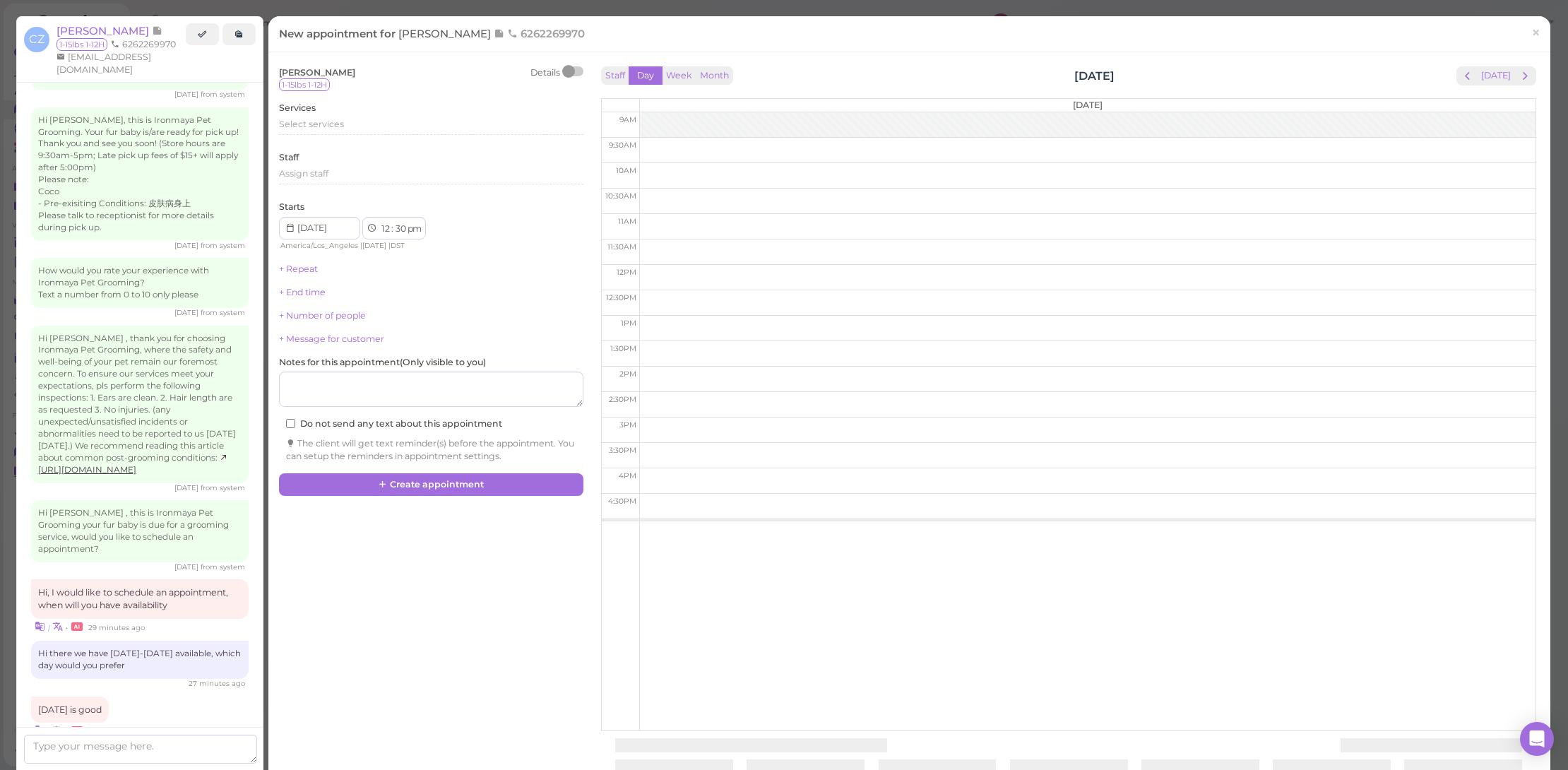
click at [1519, 79] on span "next" at bounding box center [1525, 76] width 14 height 14
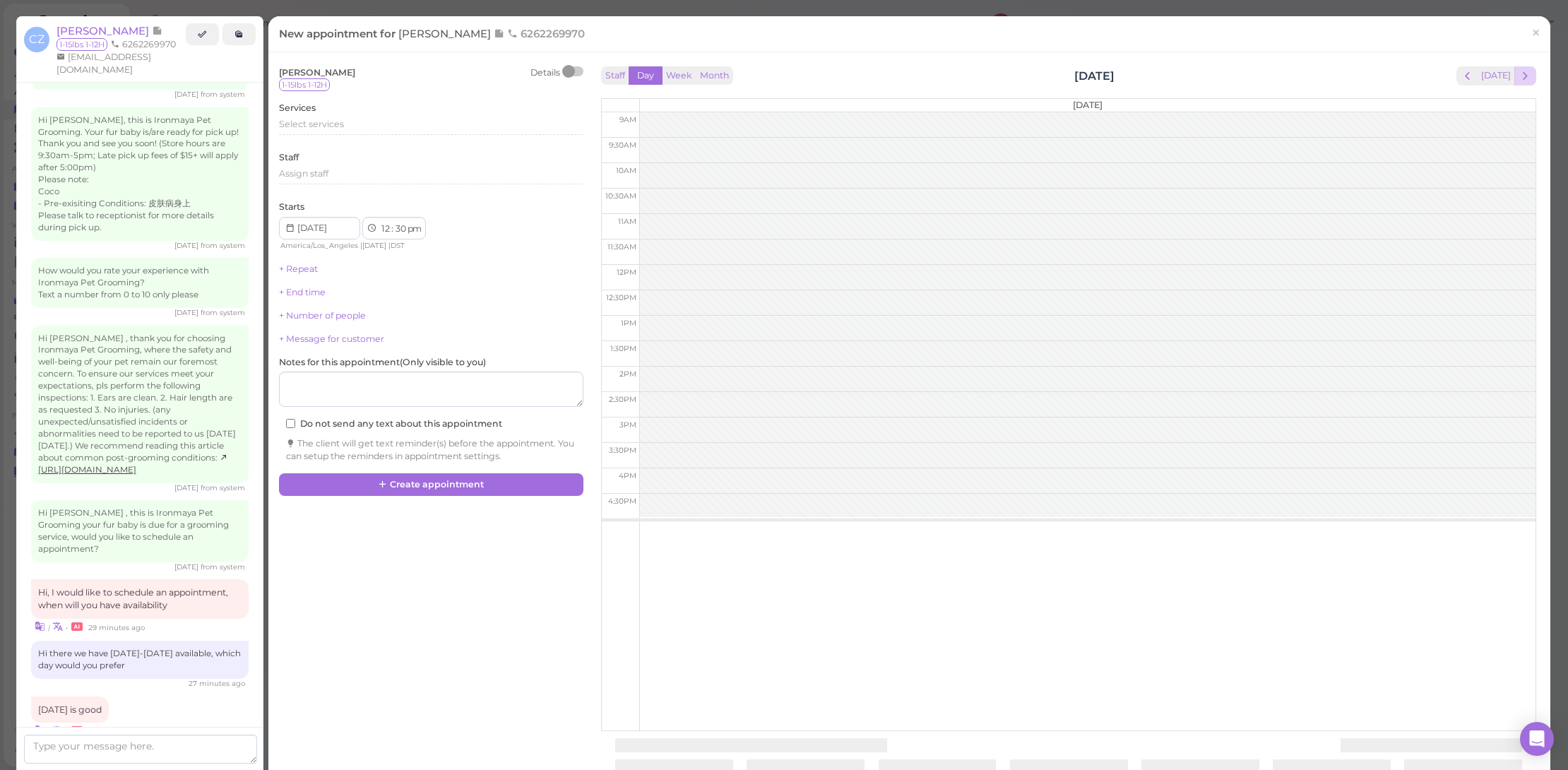
click at [1519, 80] on span "next" at bounding box center [1525, 76] width 14 height 14
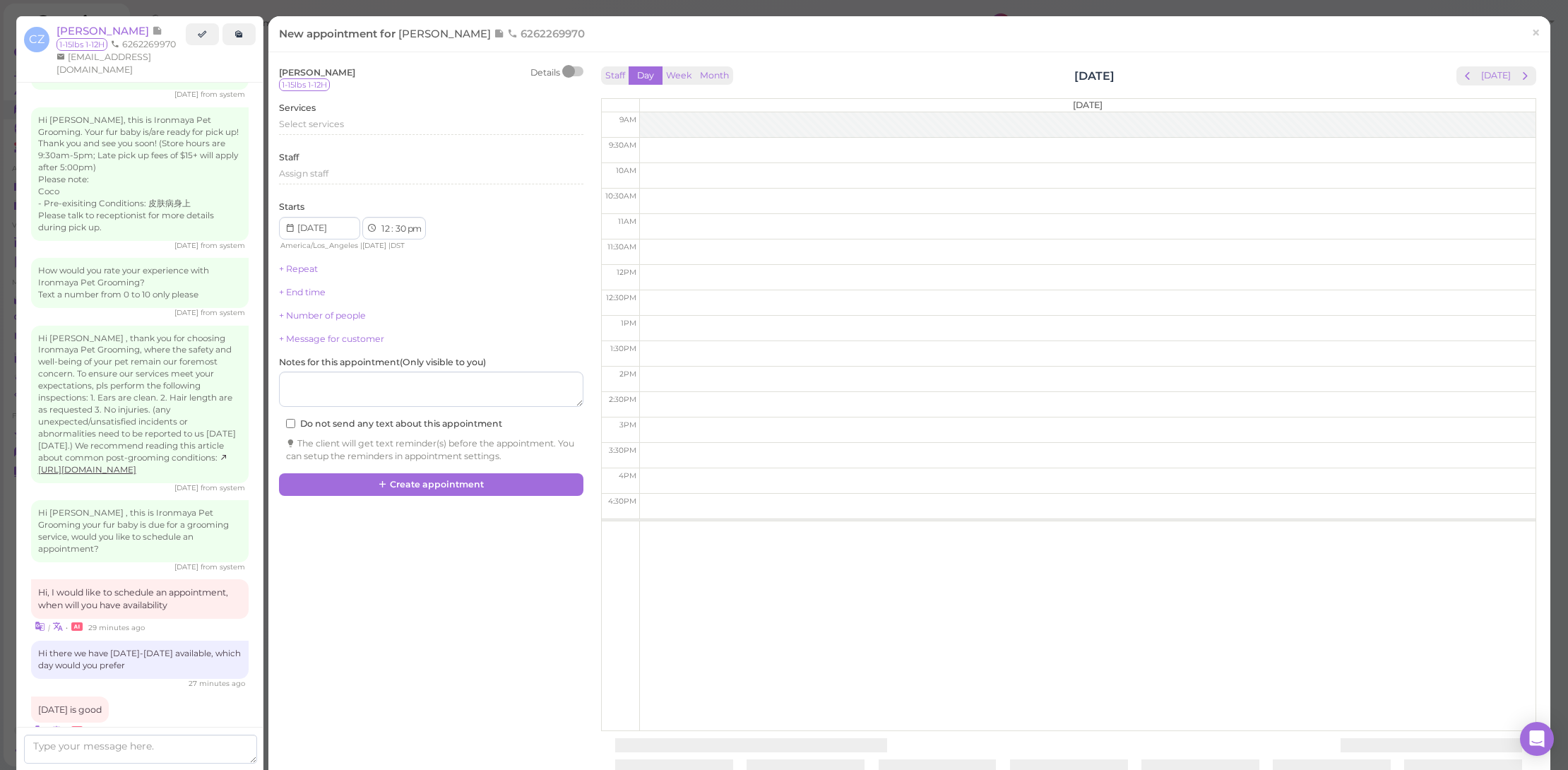
click at [1519, 80] on span "next" at bounding box center [1525, 76] width 14 height 14
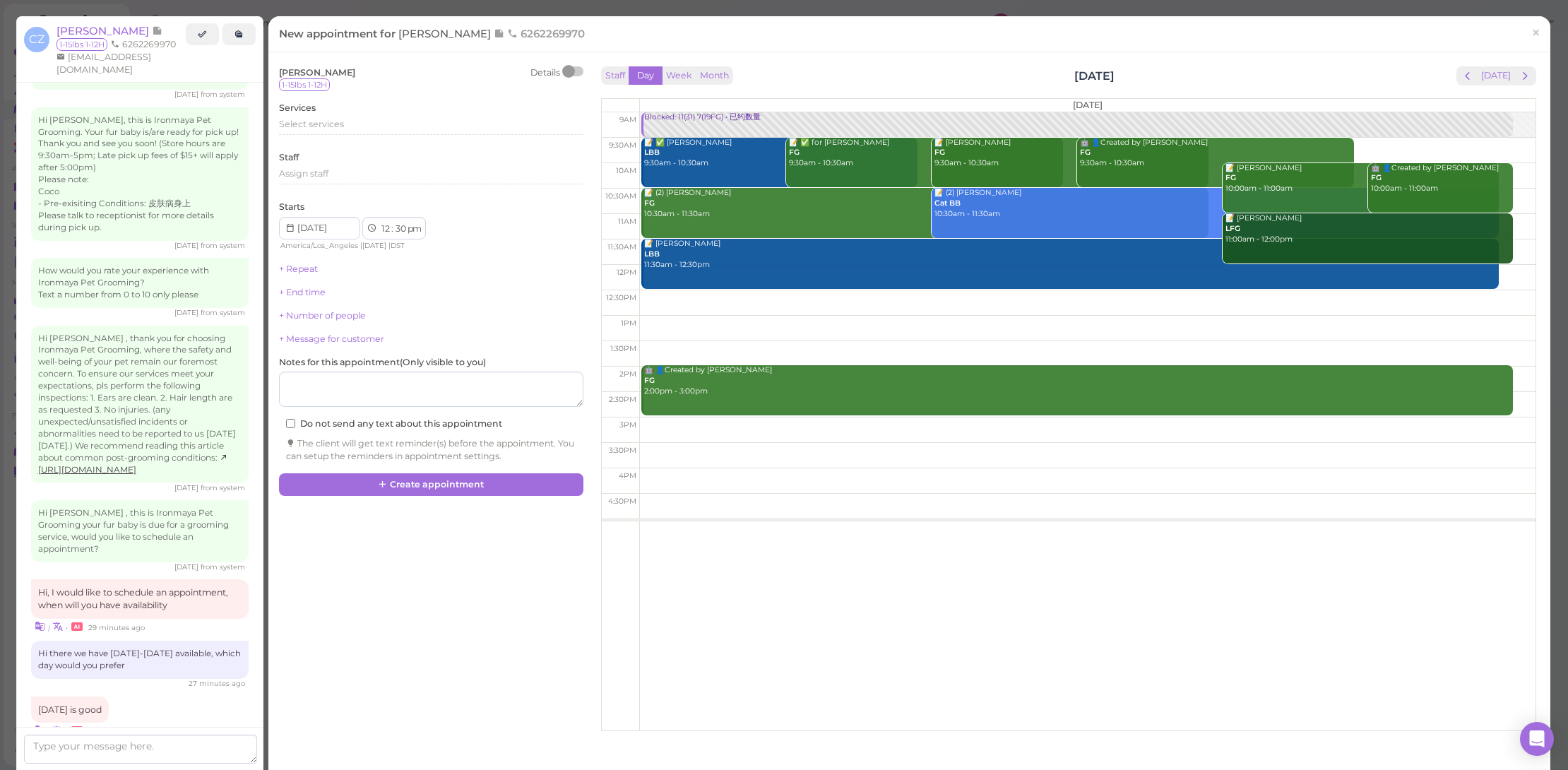
click at [1511, 225] on td at bounding box center [1087, 227] width 896 height 26
type input "2025-08-28"
select select "11"
select select "00"
select select "am"
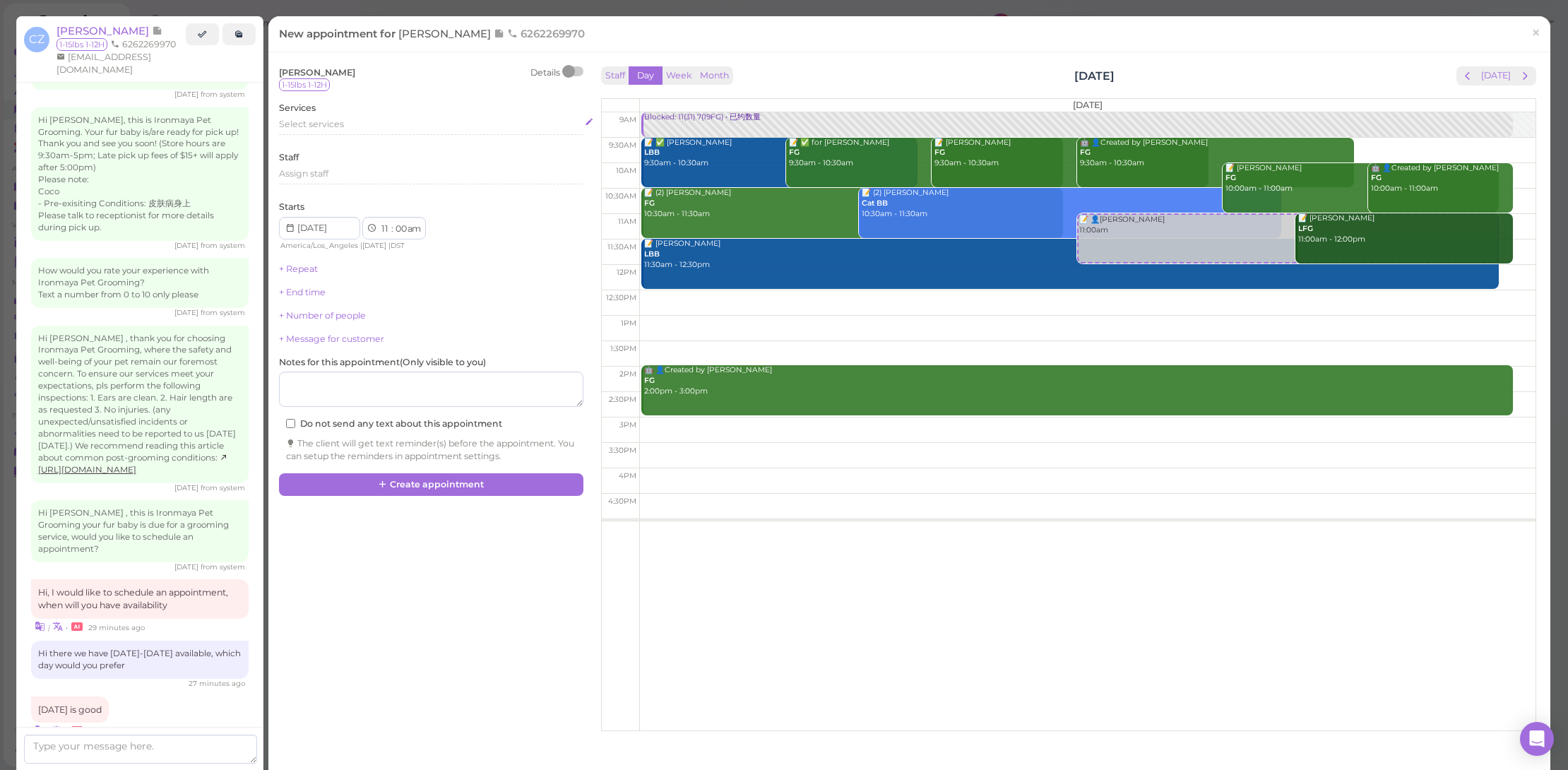
click at [406, 118] on div "Select services" at bounding box center [431, 125] width 305 height 13
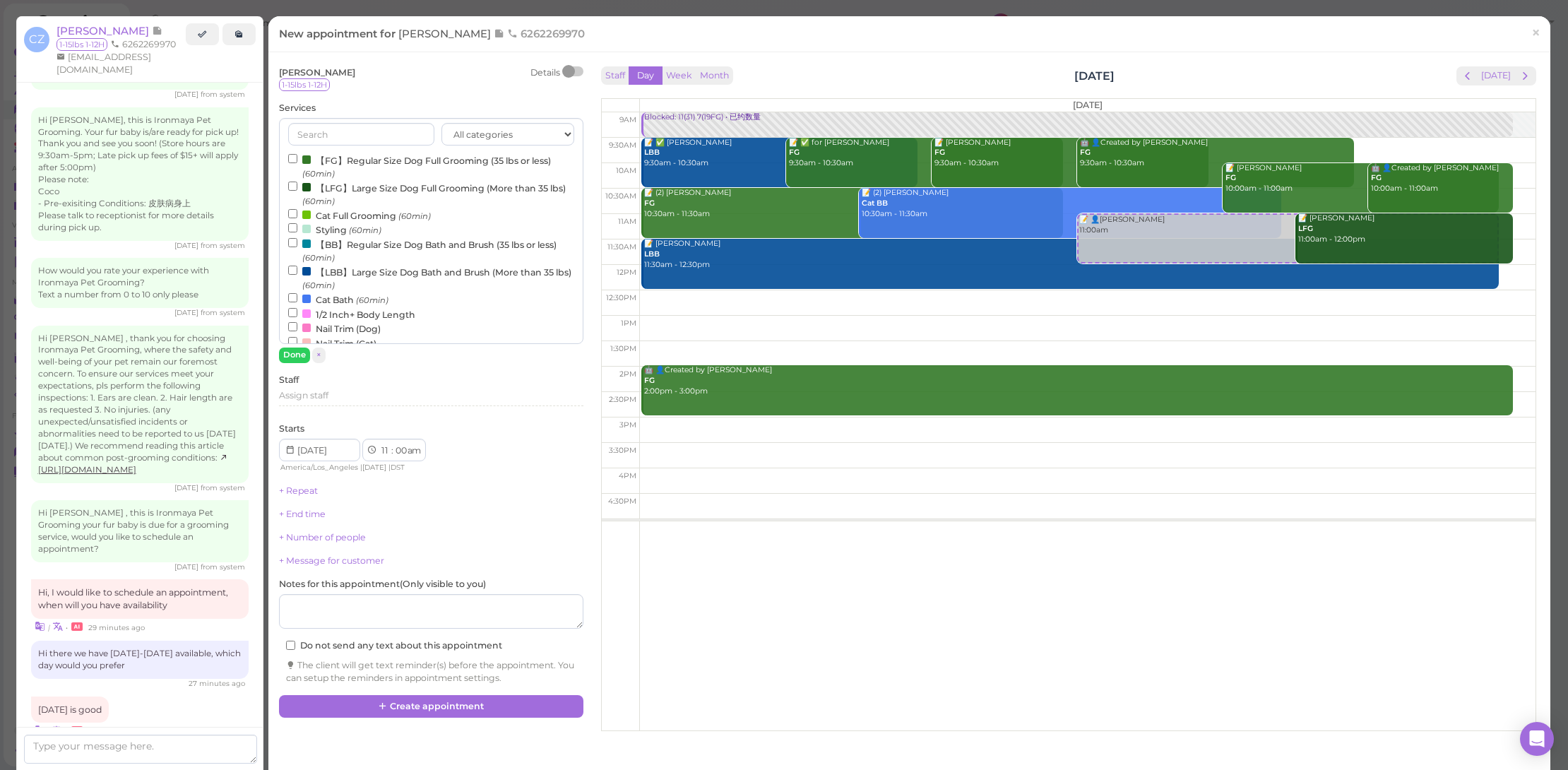
click at [414, 159] on label "【FG】Regular Size Dog Full Grooming (35 lbs or less) (60min)" at bounding box center [431, 167] width 287 height 27
click at [297, 159] on input "【FG】Regular Size Dog Full Grooming (35 lbs or less) (60min)" at bounding box center [293, 158] width 9 height 9
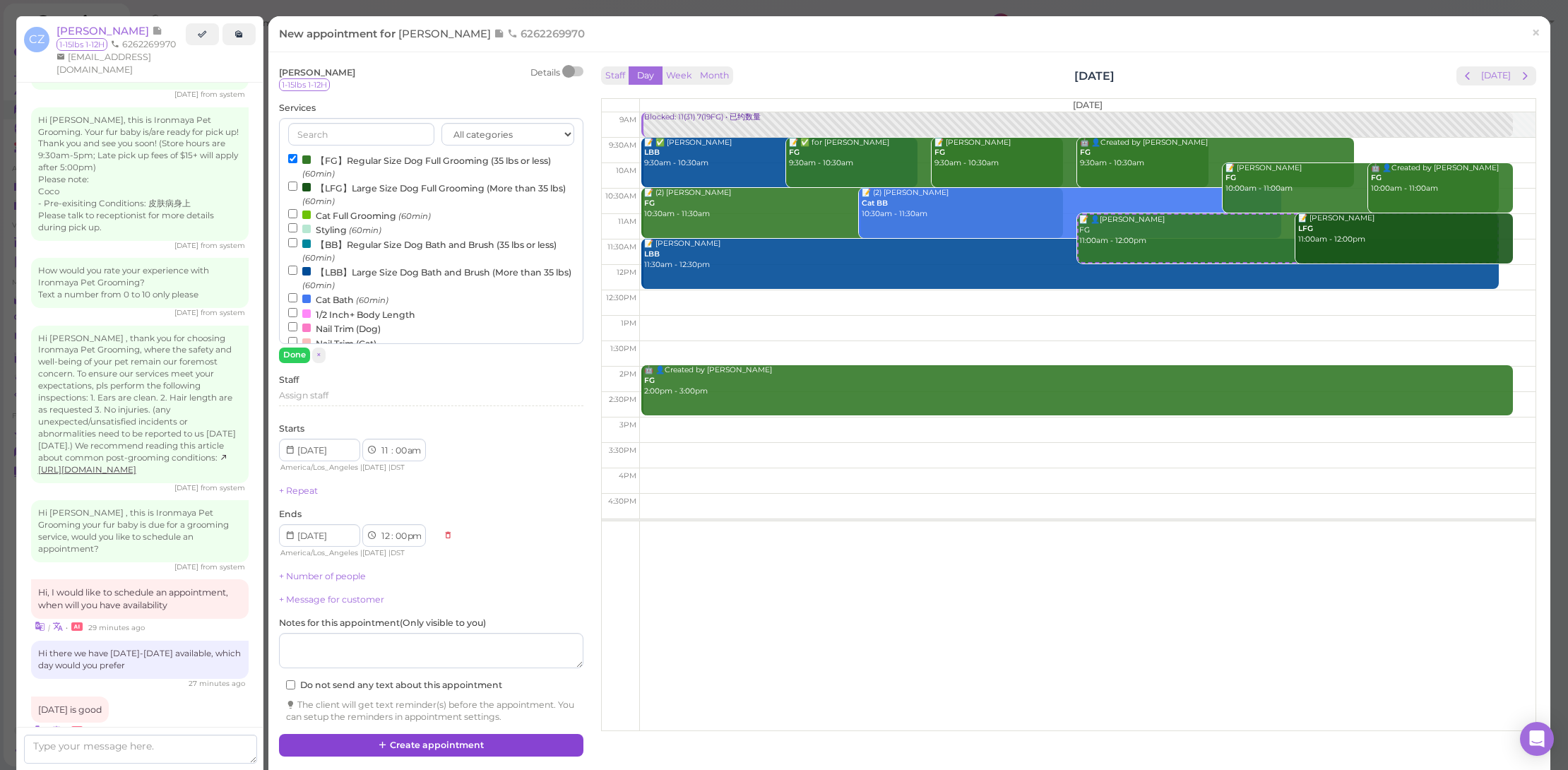
click at [478, 742] on button "Create appointment" at bounding box center [431, 745] width 305 height 23
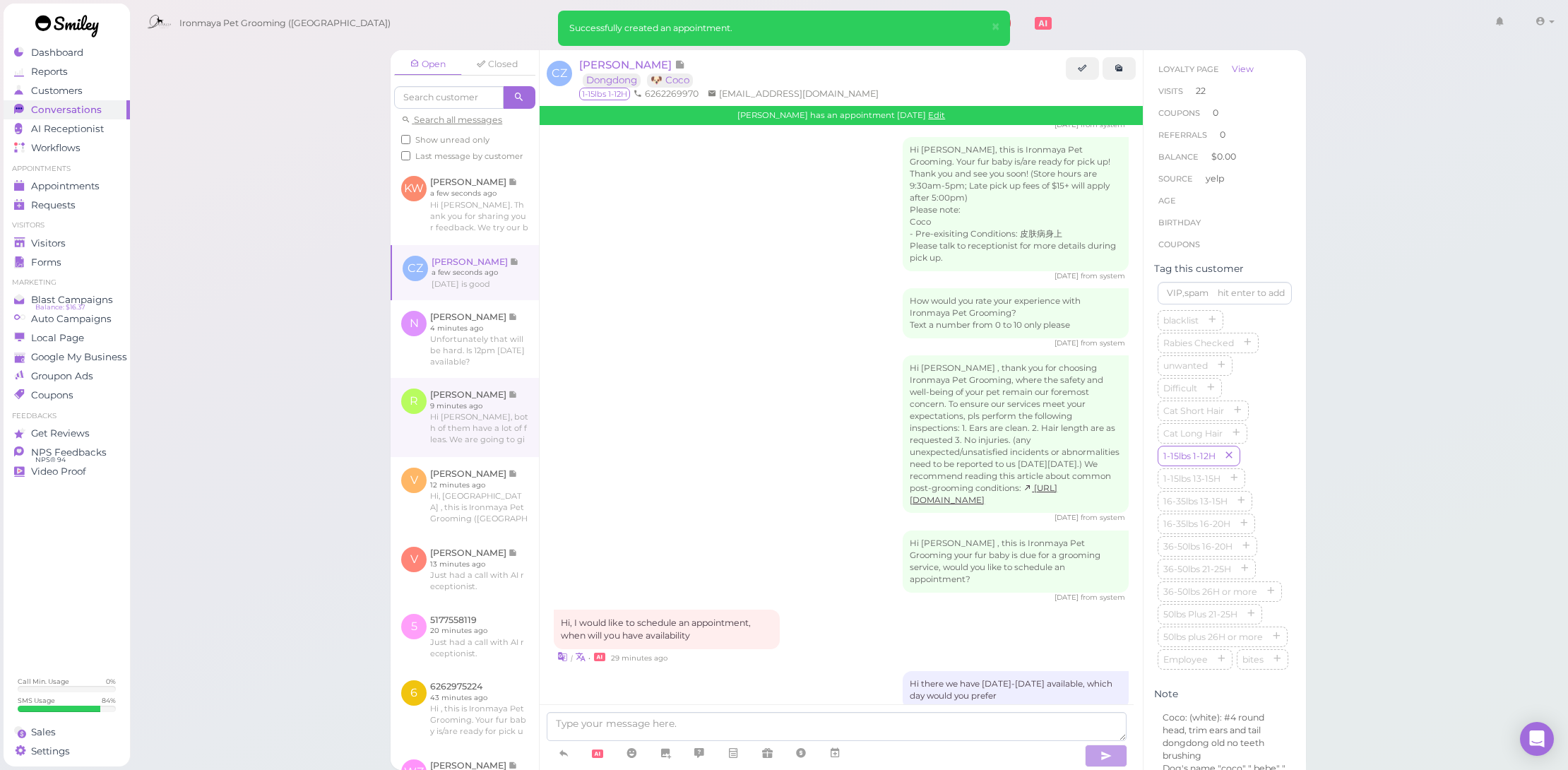
scroll to position [1620, 0]
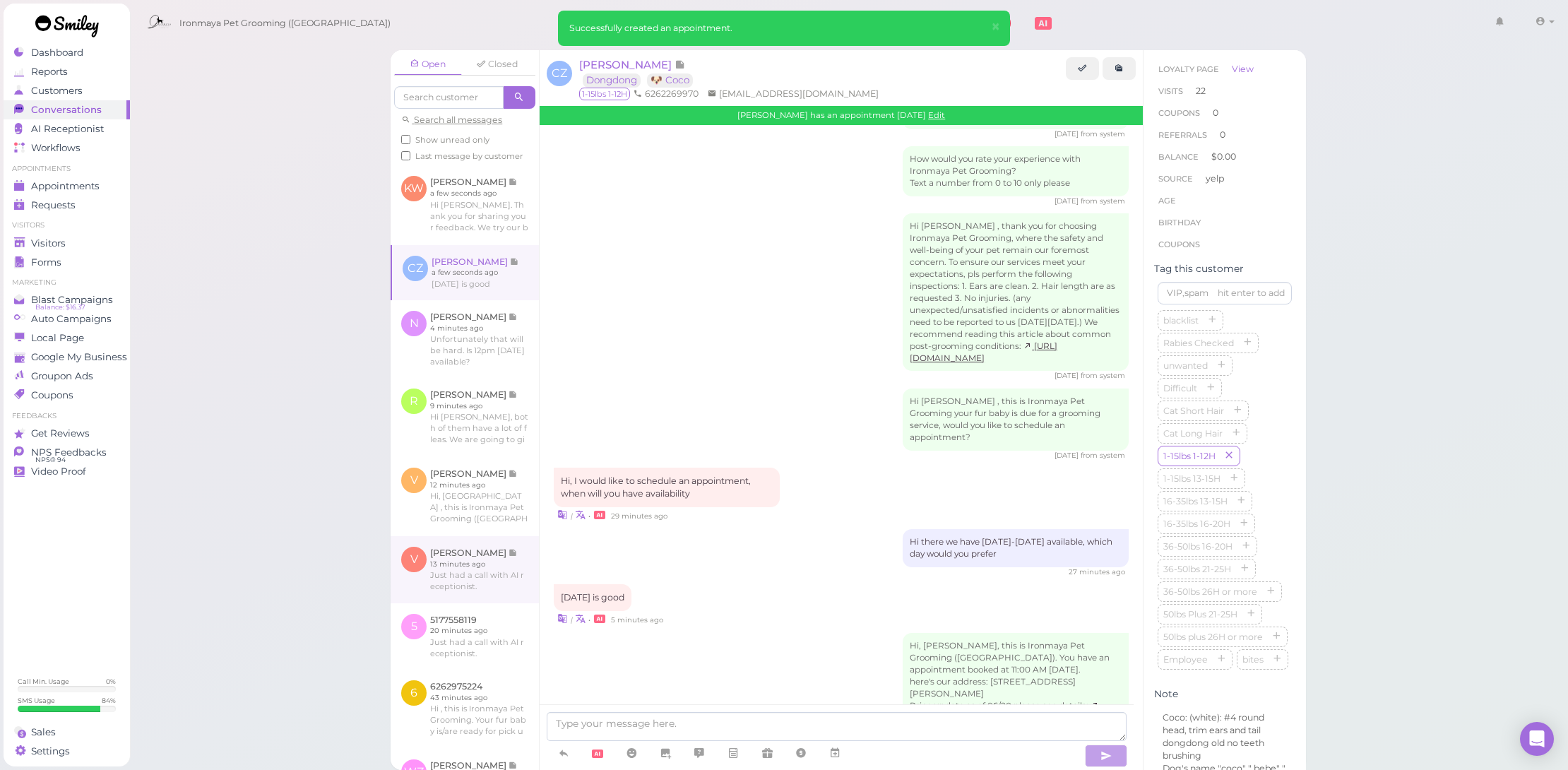
click at [485, 602] on link at bounding box center [465, 569] width 148 height 67
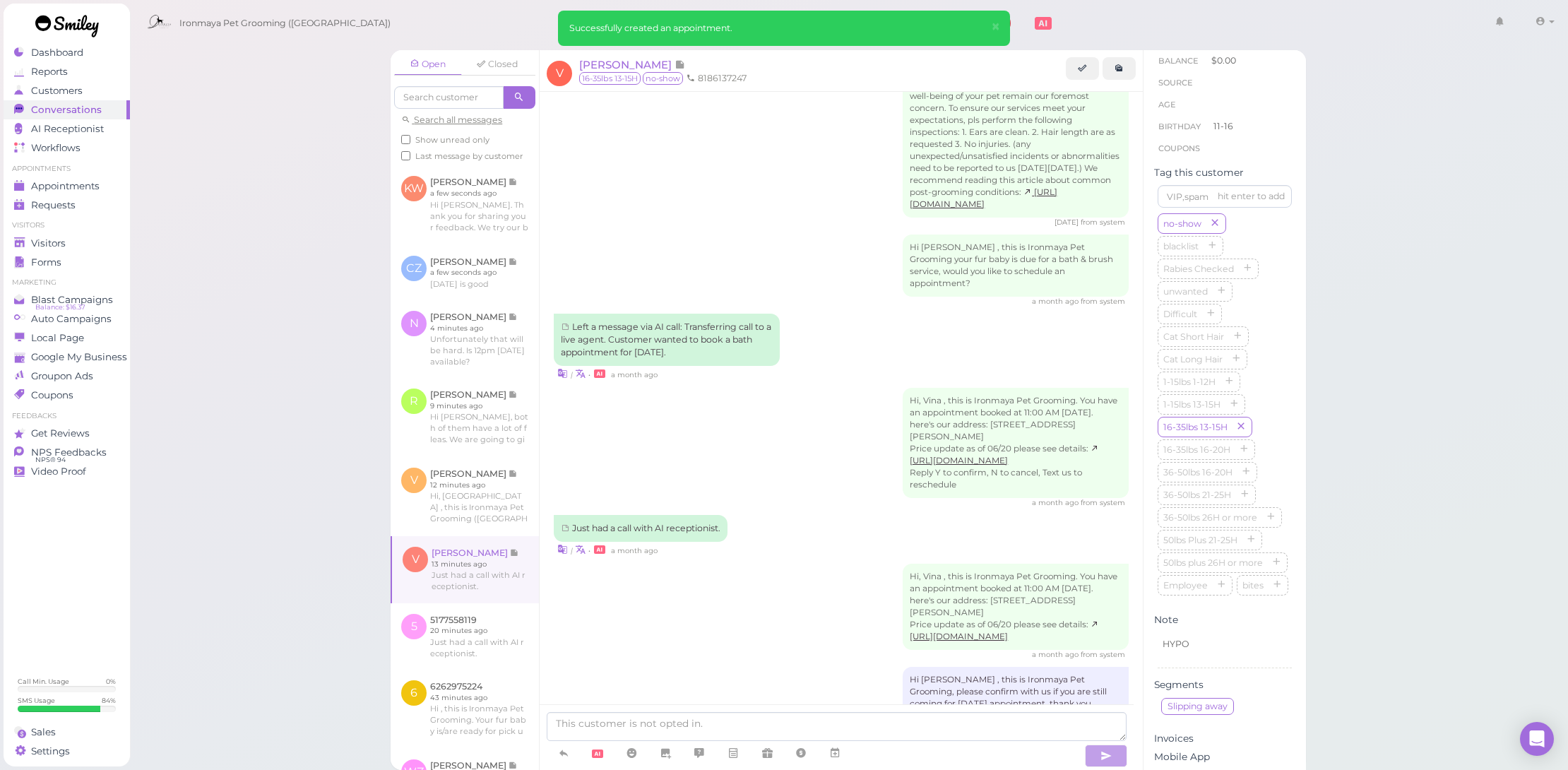
scroll to position [1791, 0]
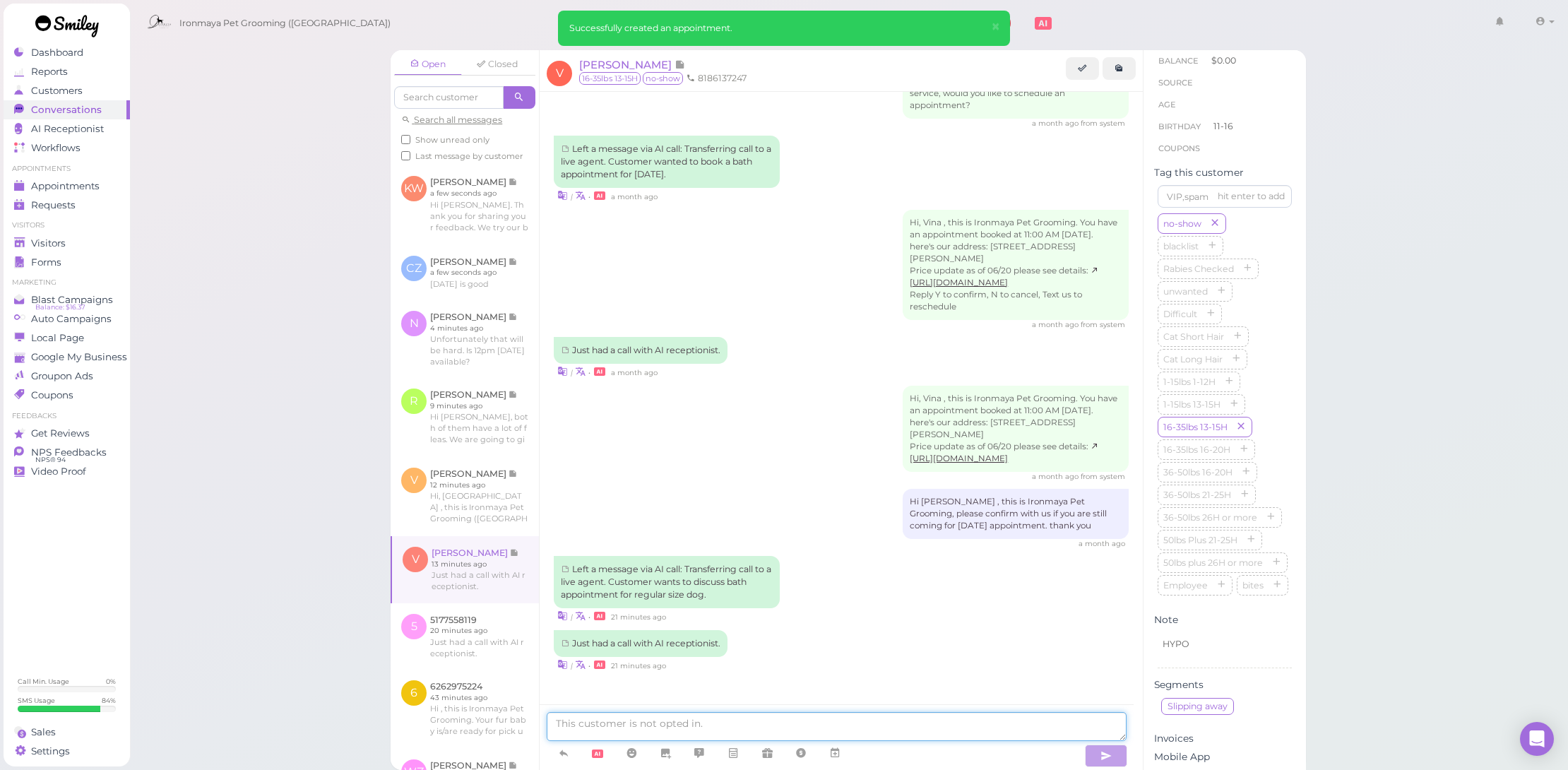
click at [743, 732] on textarea at bounding box center [837, 727] width 580 height 29
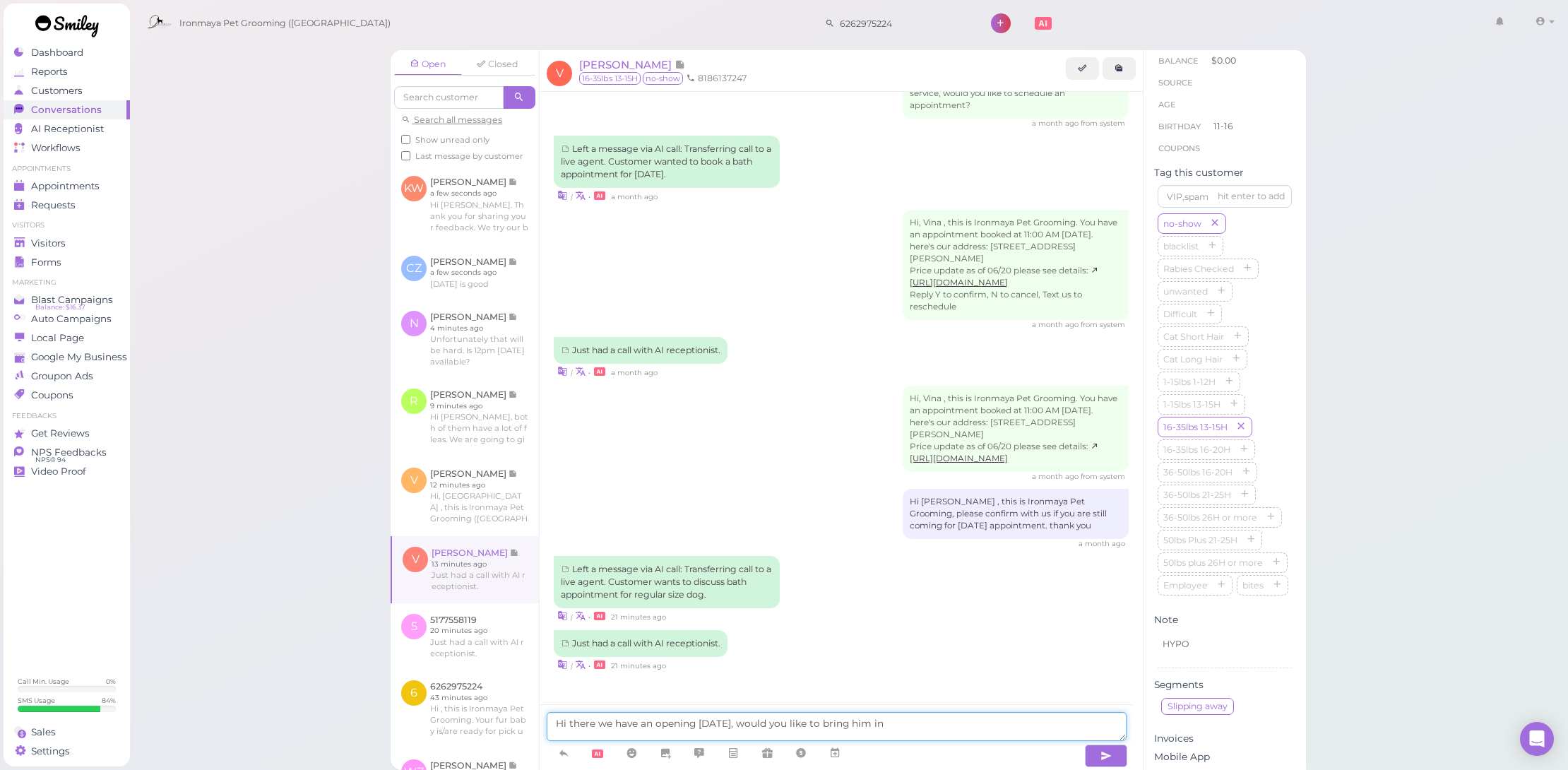
type textarea "Hi there we have an opening today, would you like to bring him in ?"
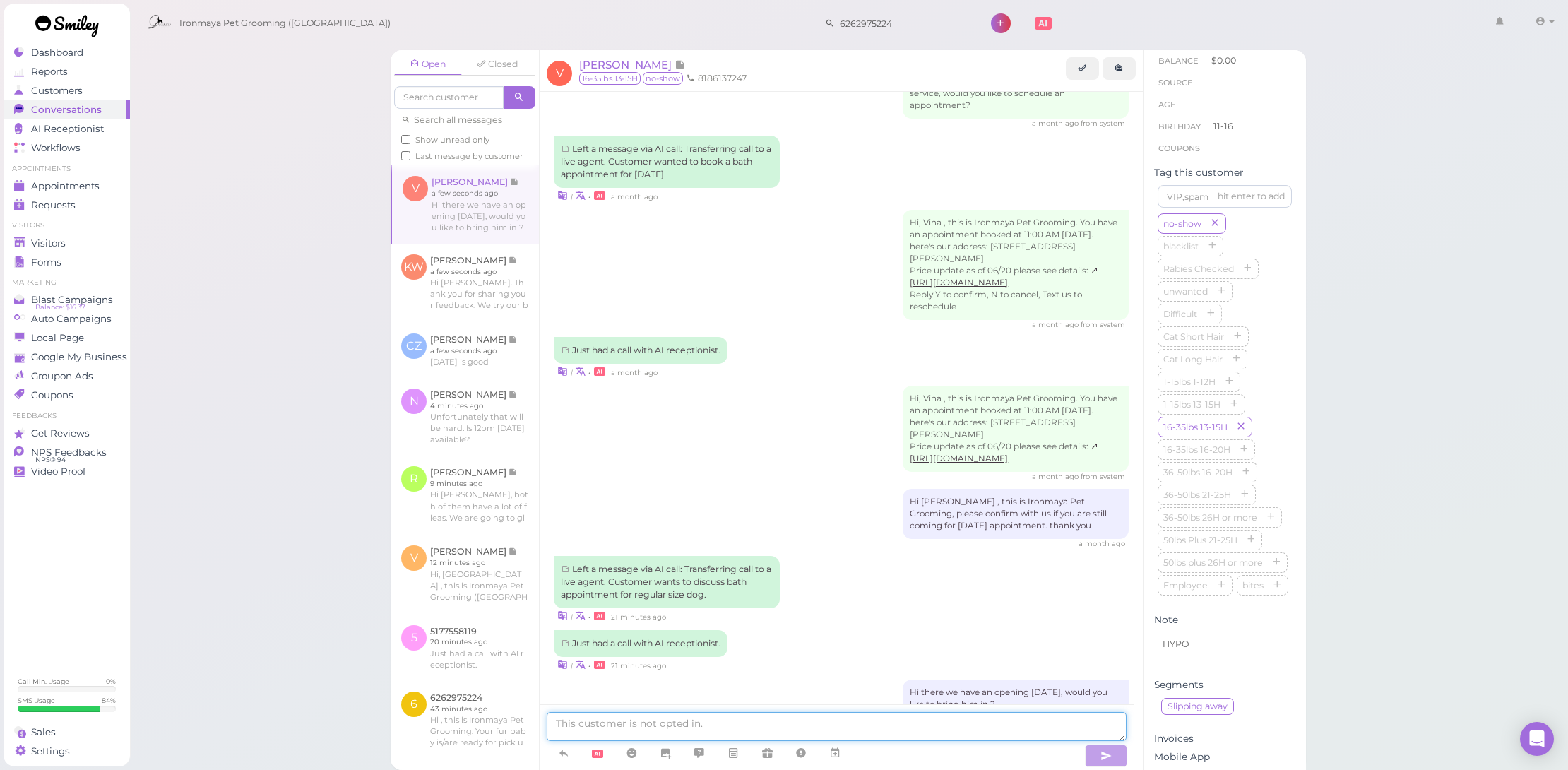
scroll to position [1836, 0]
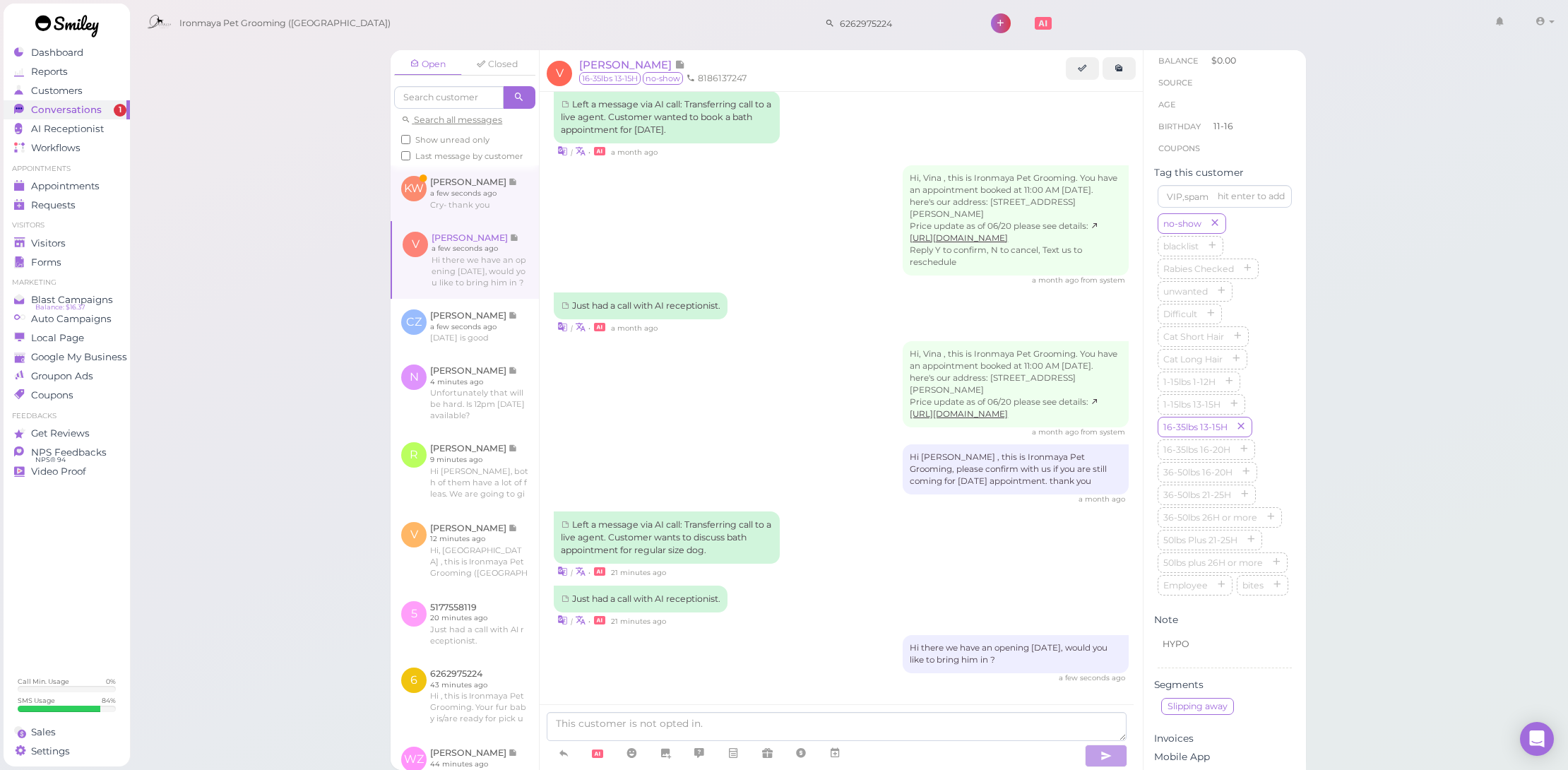
click at [498, 212] on link at bounding box center [465, 193] width 148 height 55
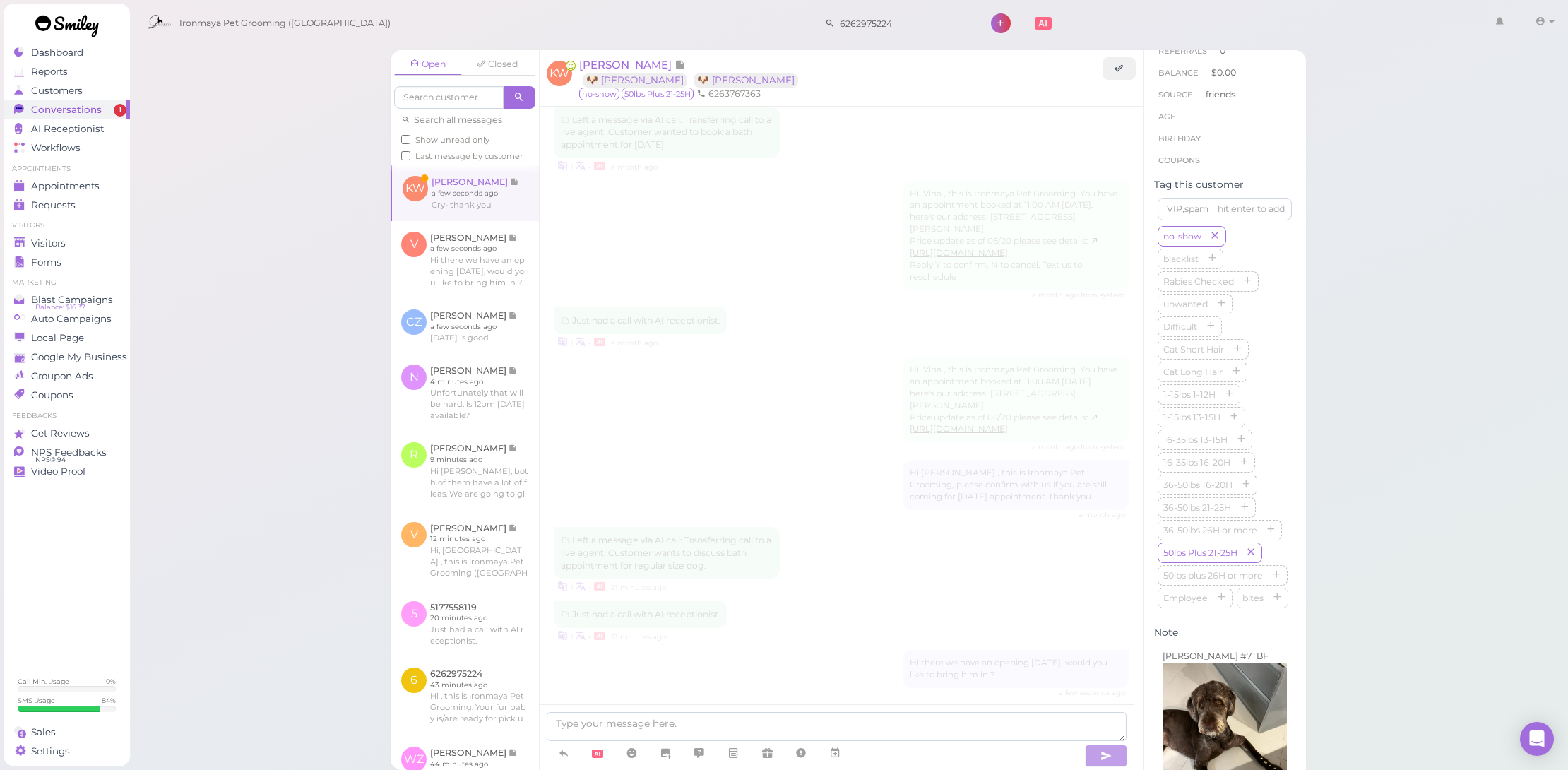
scroll to position [1738, 0]
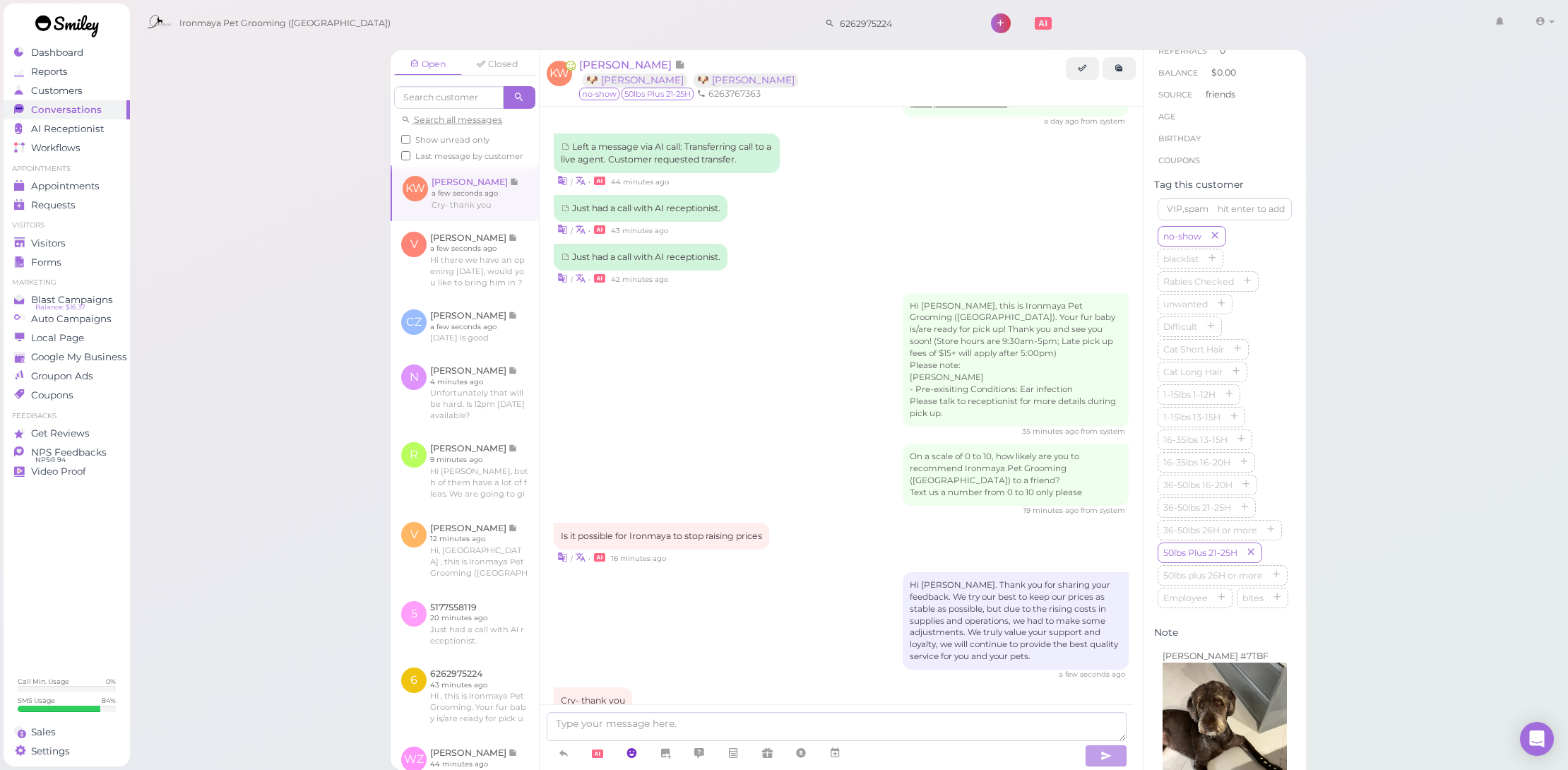
click at [640, 751] on link at bounding box center [631, 754] width 34 height 25
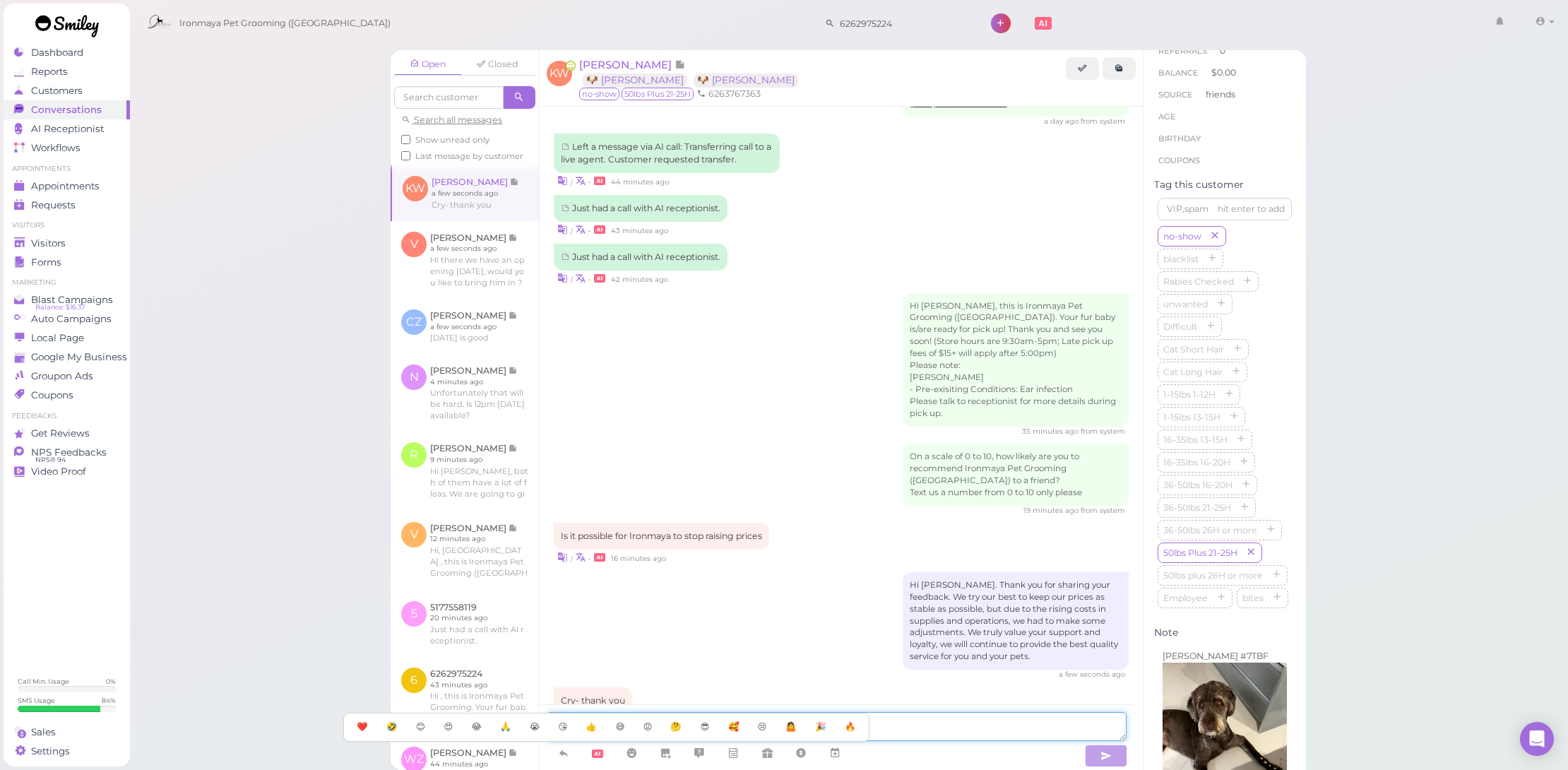
click at [968, 735] on textarea at bounding box center [837, 727] width 580 height 29
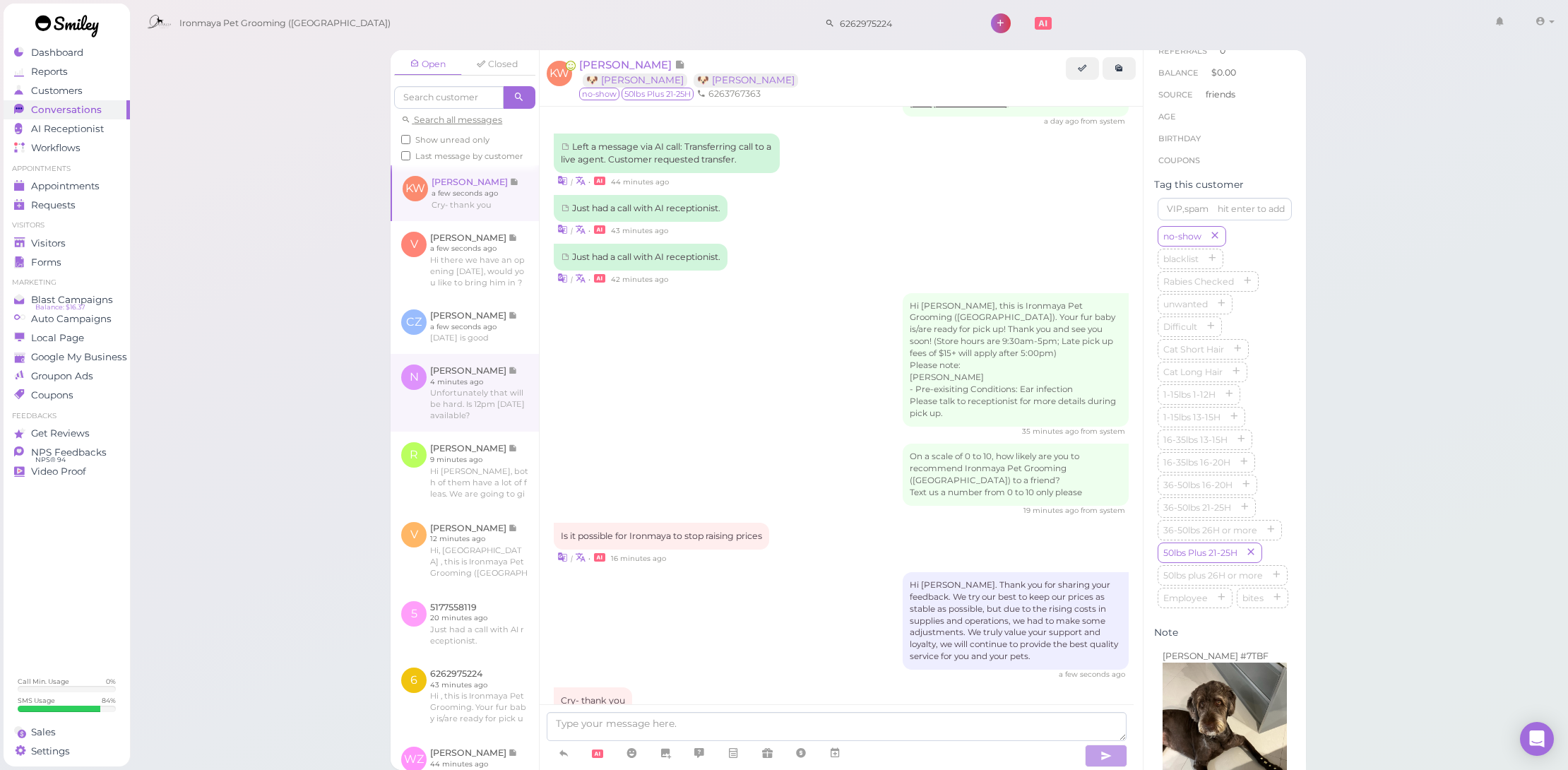
click at [475, 398] on link at bounding box center [465, 393] width 148 height 78
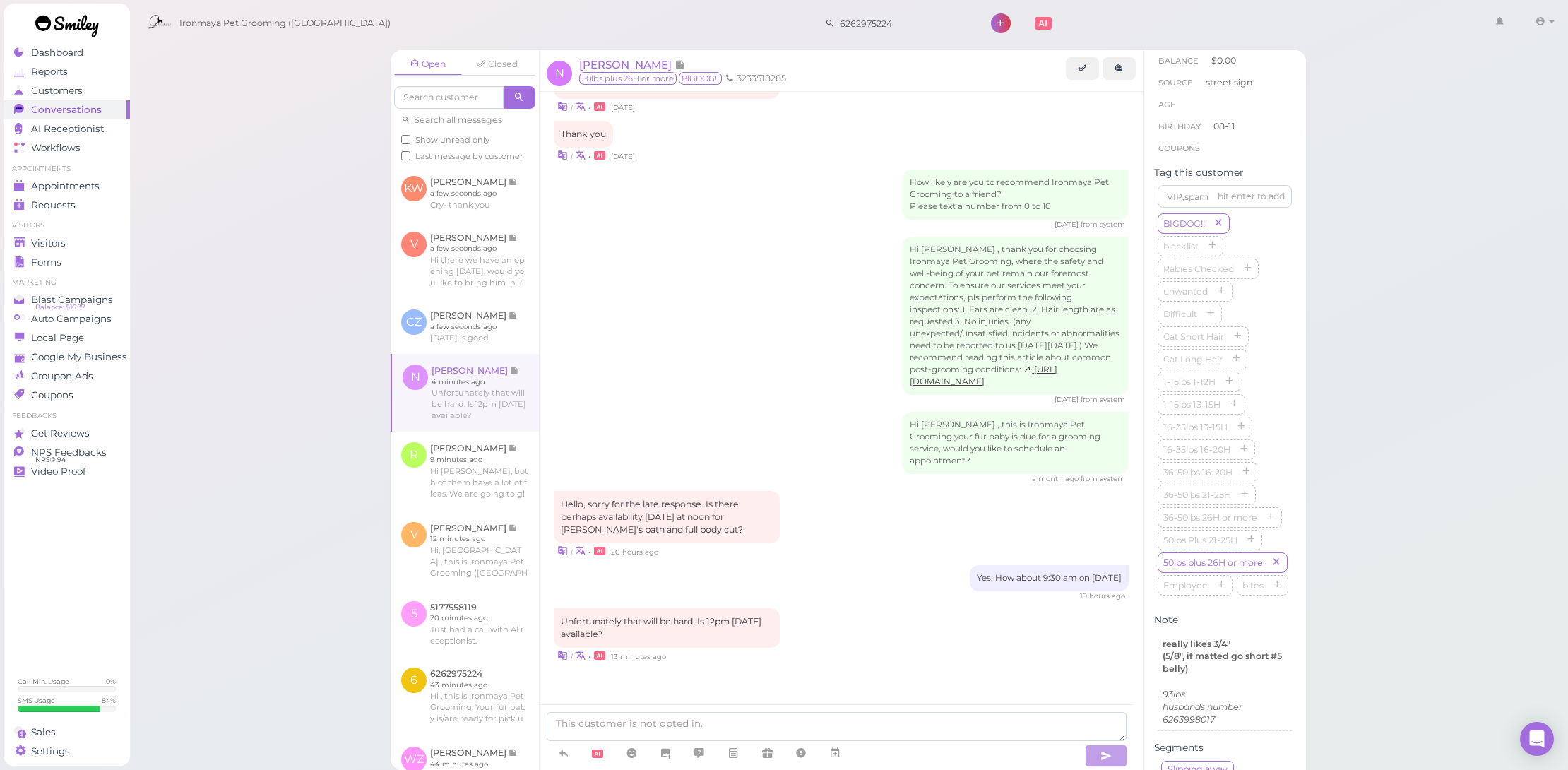
scroll to position [1599, 0]
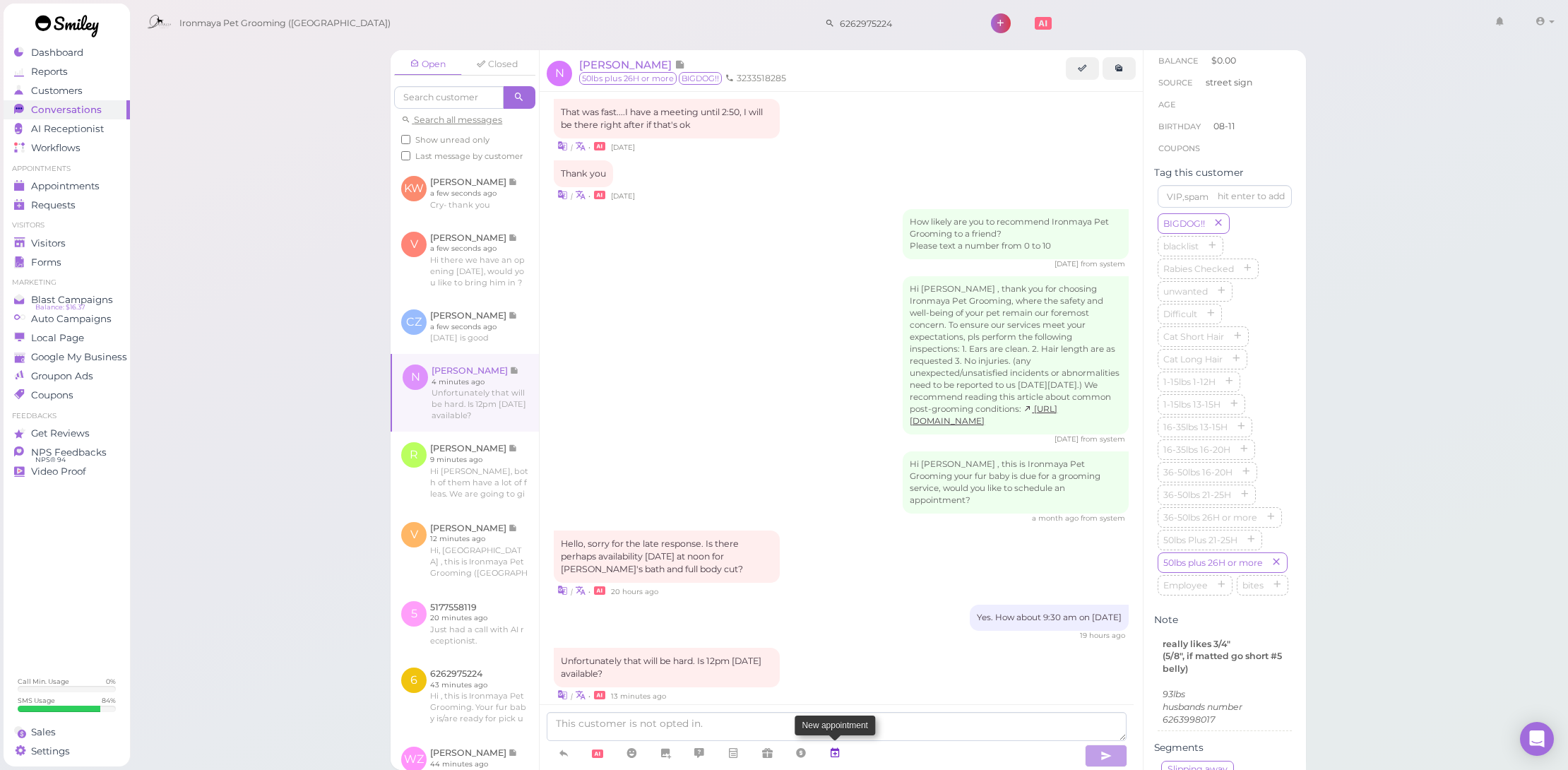
click at [835, 752] on icon at bounding box center [835, 753] width 11 height 14
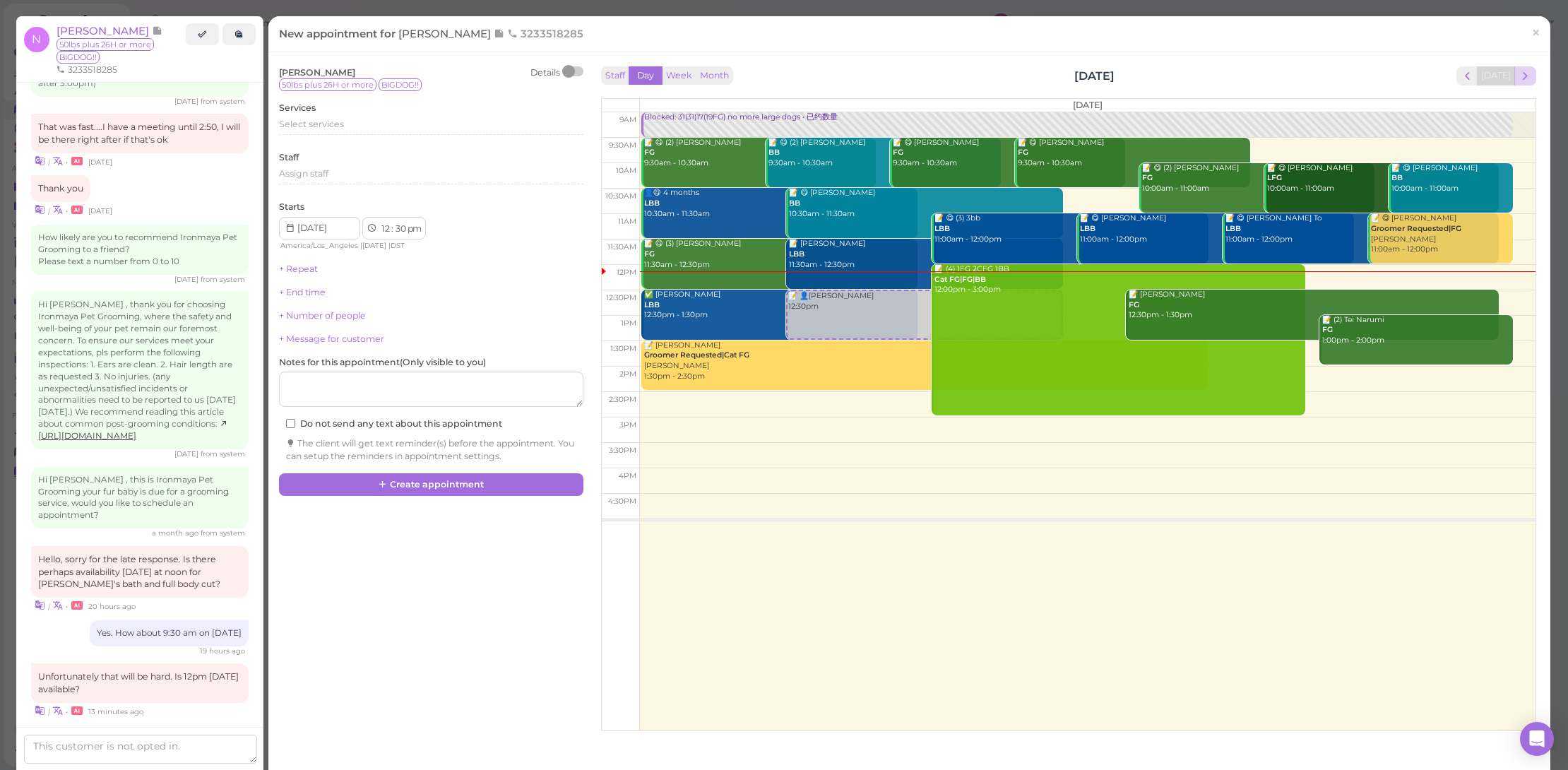
click at [1520, 76] on span "next" at bounding box center [1525, 76] width 14 height 14
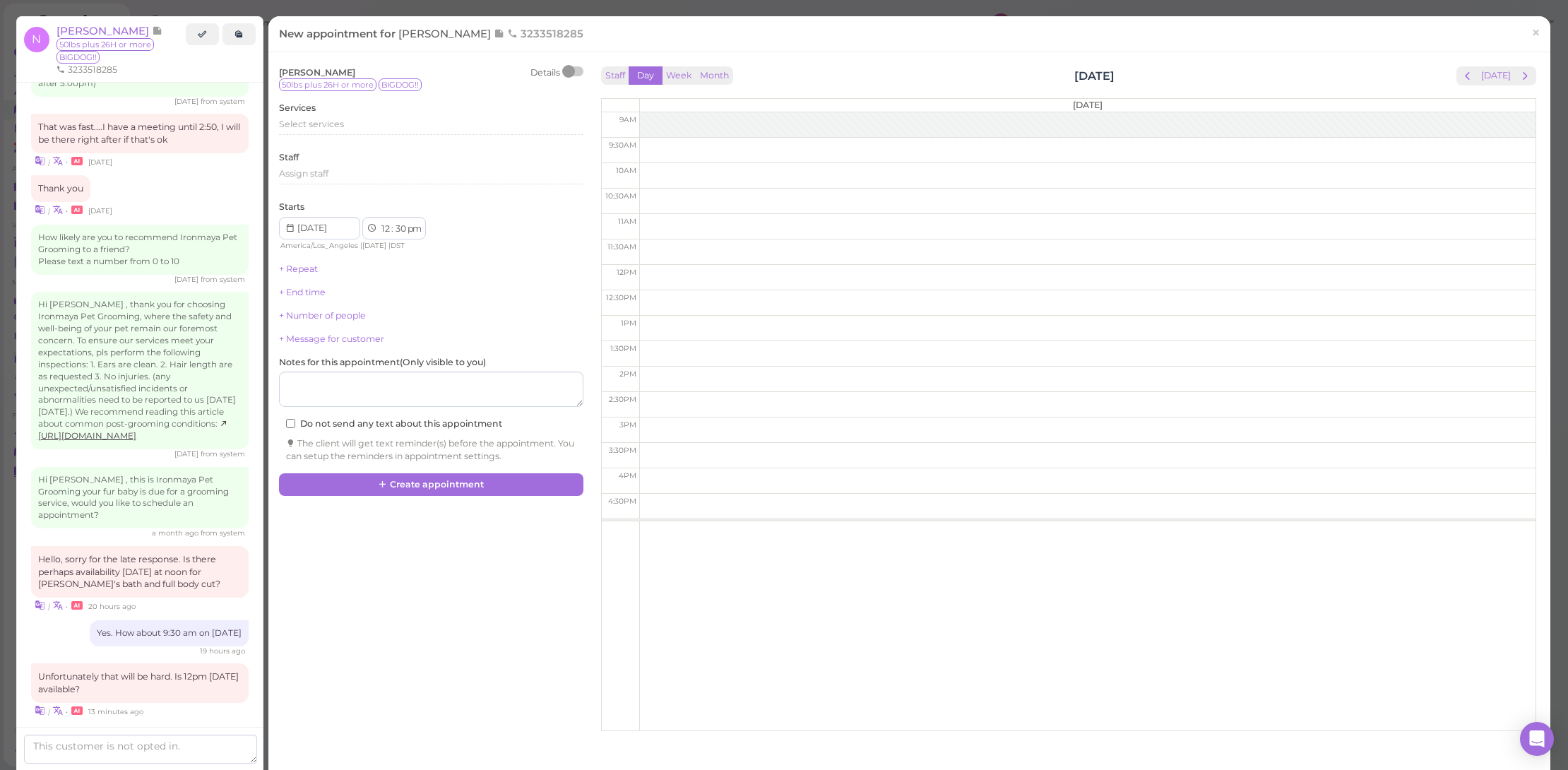
click at [1520, 76] on span "next" at bounding box center [1525, 76] width 14 height 14
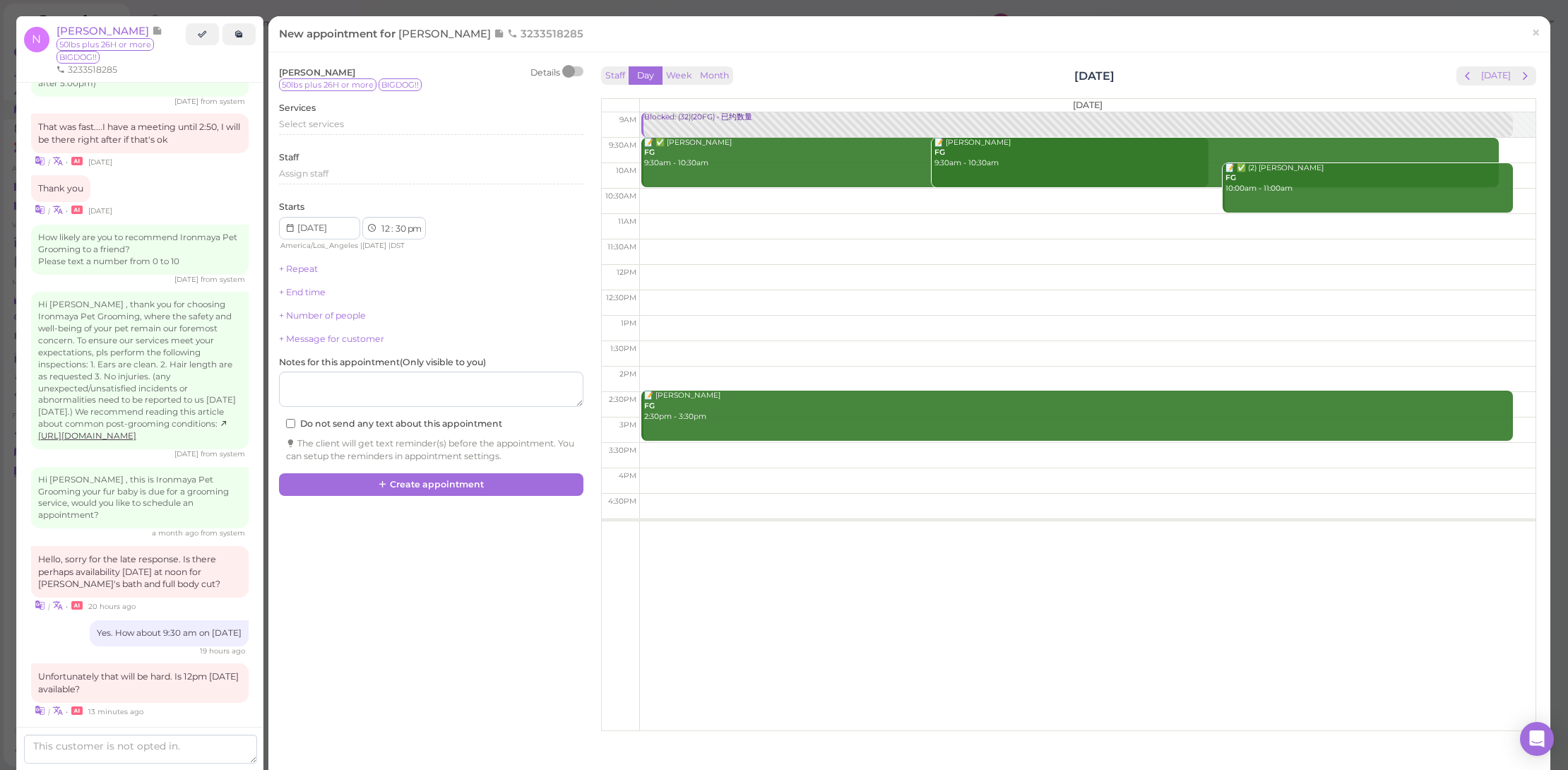
click at [697, 273] on td at bounding box center [1087, 277] width 896 height 26
type input "2025-08-27"
select select "00"
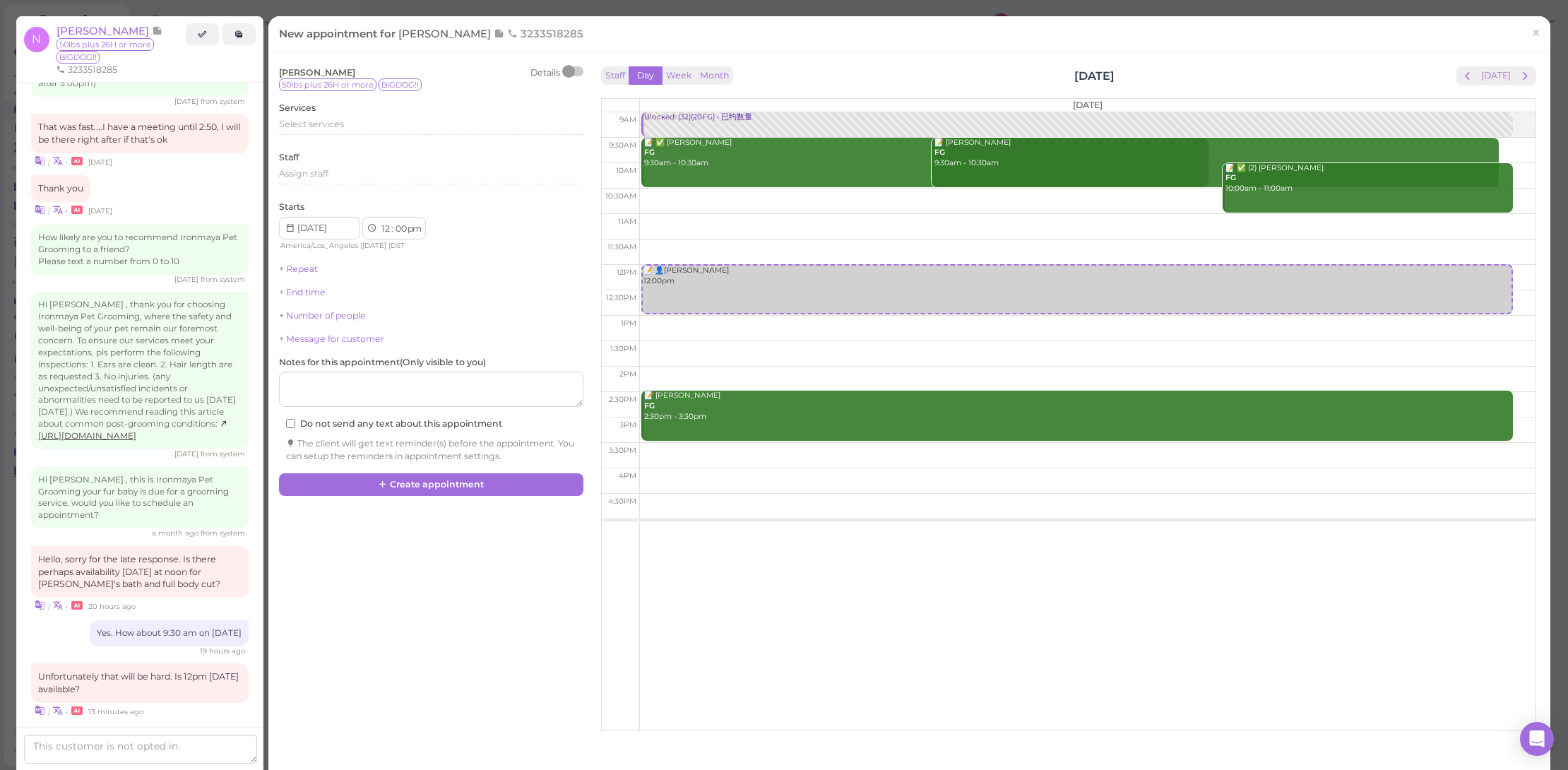
scroll to position [1655, 0]
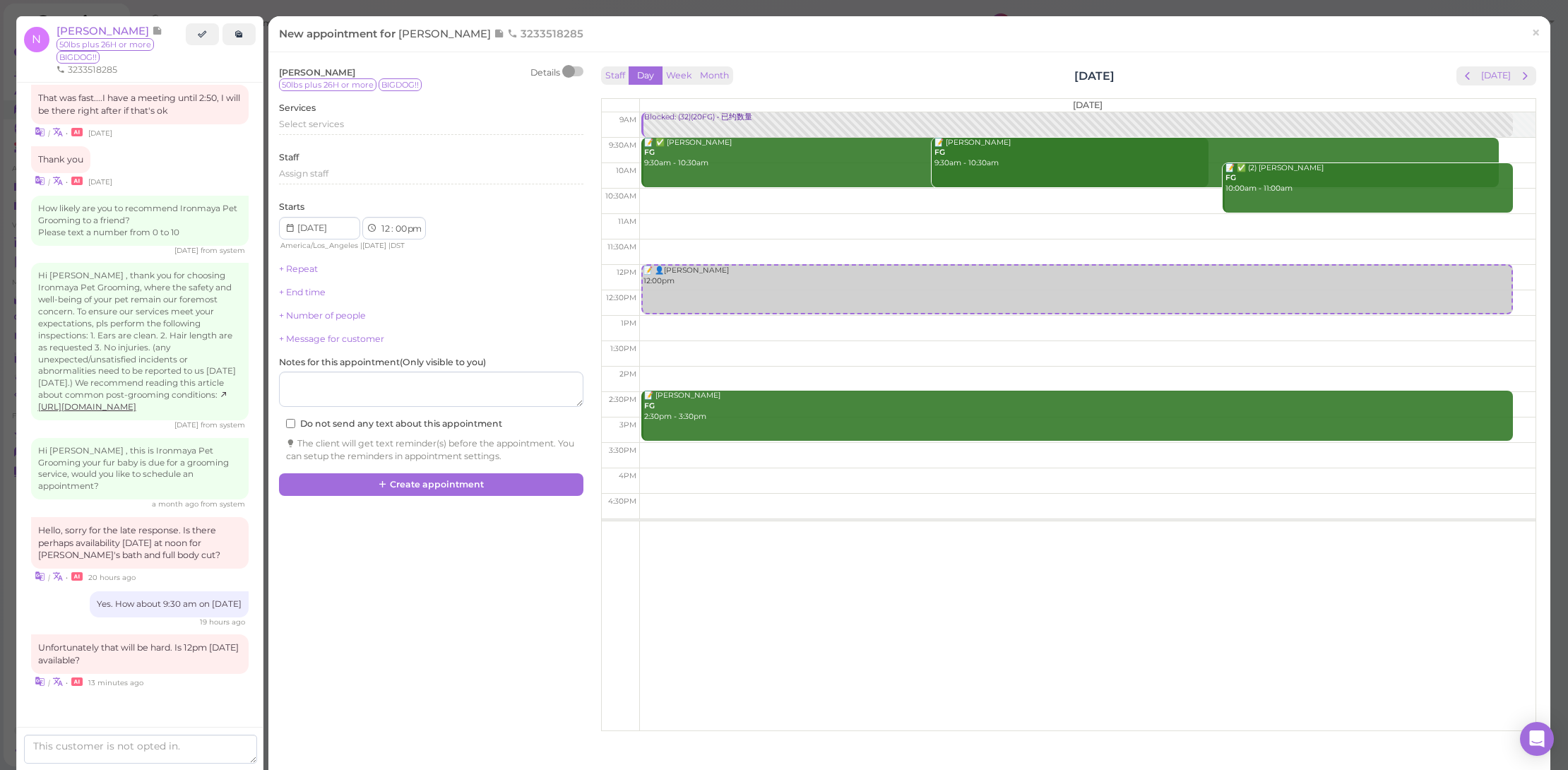
click at [438, 115] on div "Services Select services" at bounding box center [431, 121] width 305 height 38
click at [422, 122] on div "Select services" at bounding box center [431, 125] width 305 height 13
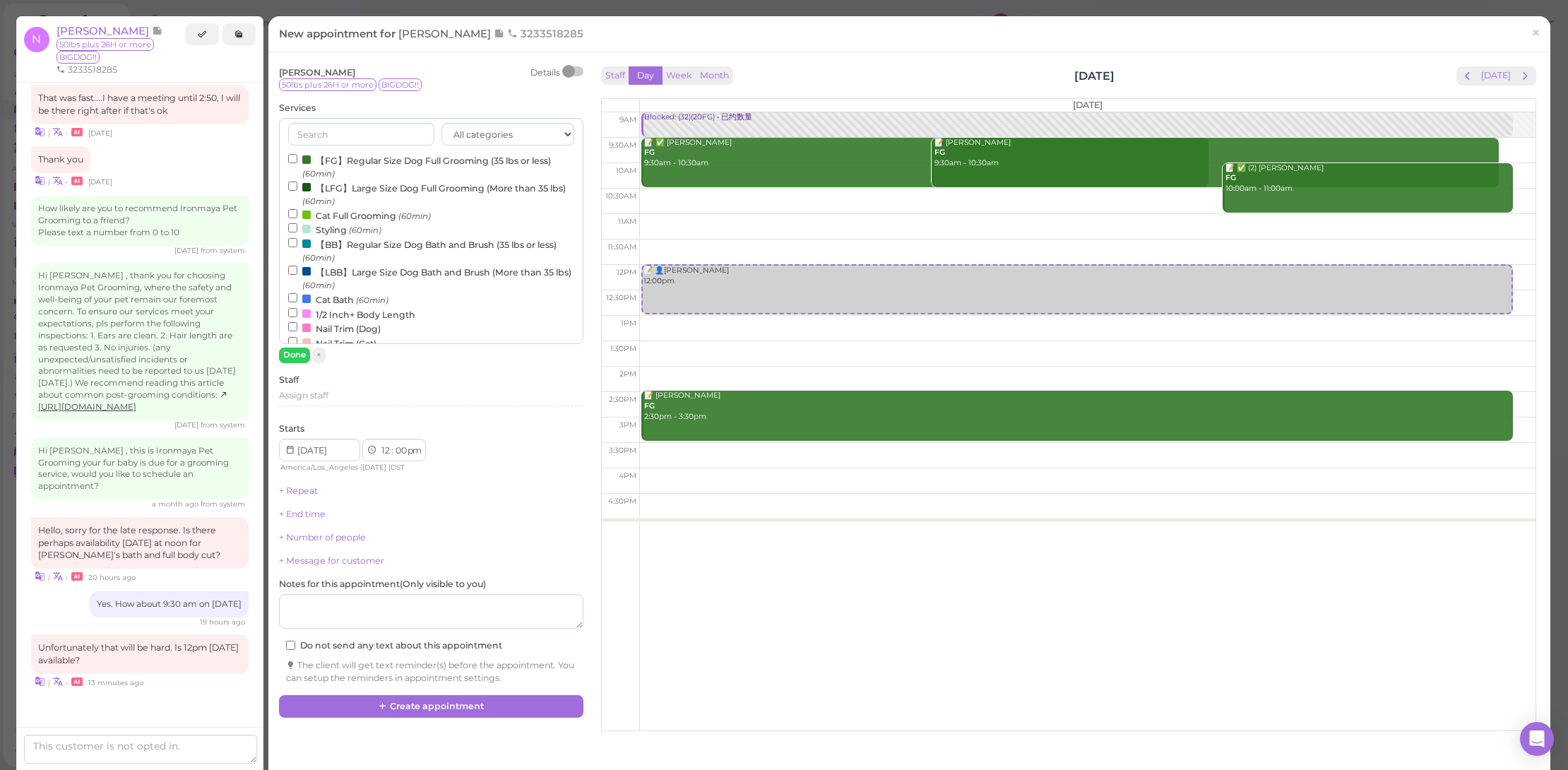
click at [404, 176] on label "【FG】Regular Size Dog Full Grooming (35 lbs or less) (60min)" at bounding box center [431, 167] width 287 height 27
click at [297, 163] on input "【FG】Regular Size Dog Full Grooming (35 lbs or less) (60min)" at bounding box center [293, 158] width 9 height 9
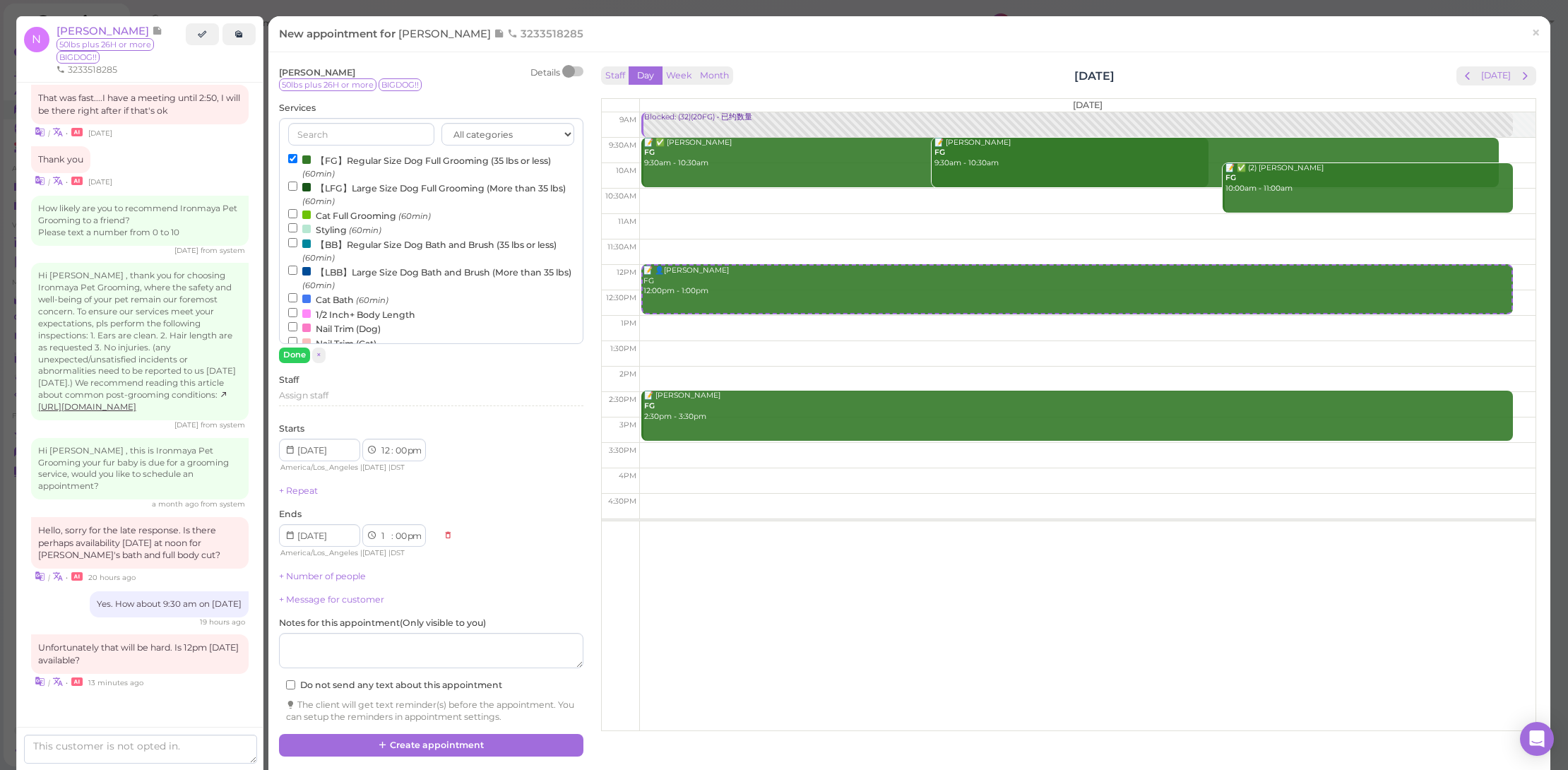
click at [405, 186] on label "【LFG】Large Size Dog Full Grooming (More than 35 lbs) (60min)" at bounding box center [431, 194] width 287 height 27
click at [297, 186] on input "【LFG】Large Size Dog Full Grooming (More than 35 lbs) (60min)" at bounding box center [293, 186] width 9 height 9
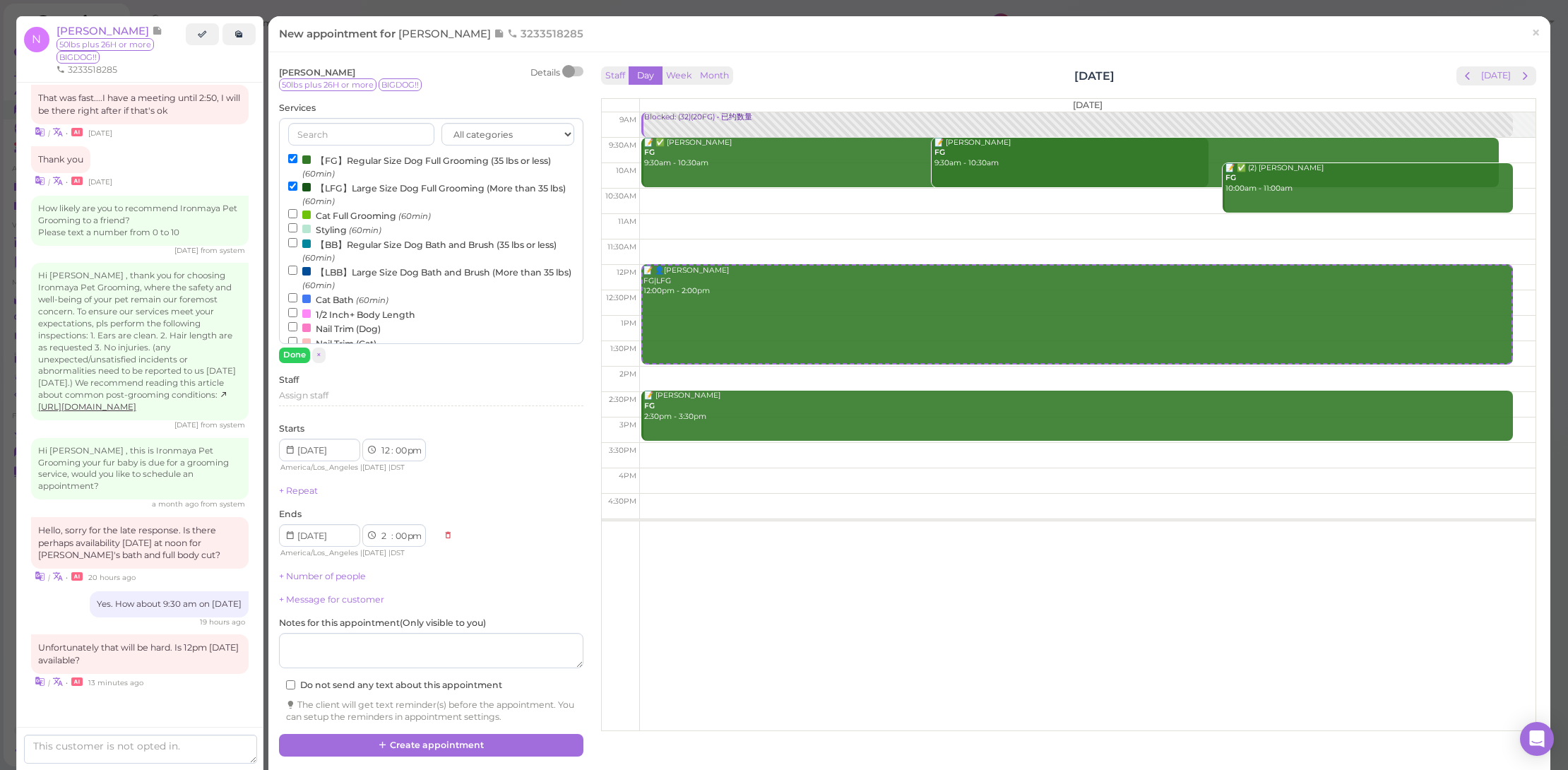
click at [415, 156] on label "【FG】Regular Size Dog Full Grooming (35 lbs or less) (60min)" at bounding box center [431, 167] width 287 height 27
click at [297, 156] on input "【FG】Regular Size Dog Full Grooming (35 lbs or less) (60min)" at bounding box center [293, 158] width 9 height 9
select select "1"
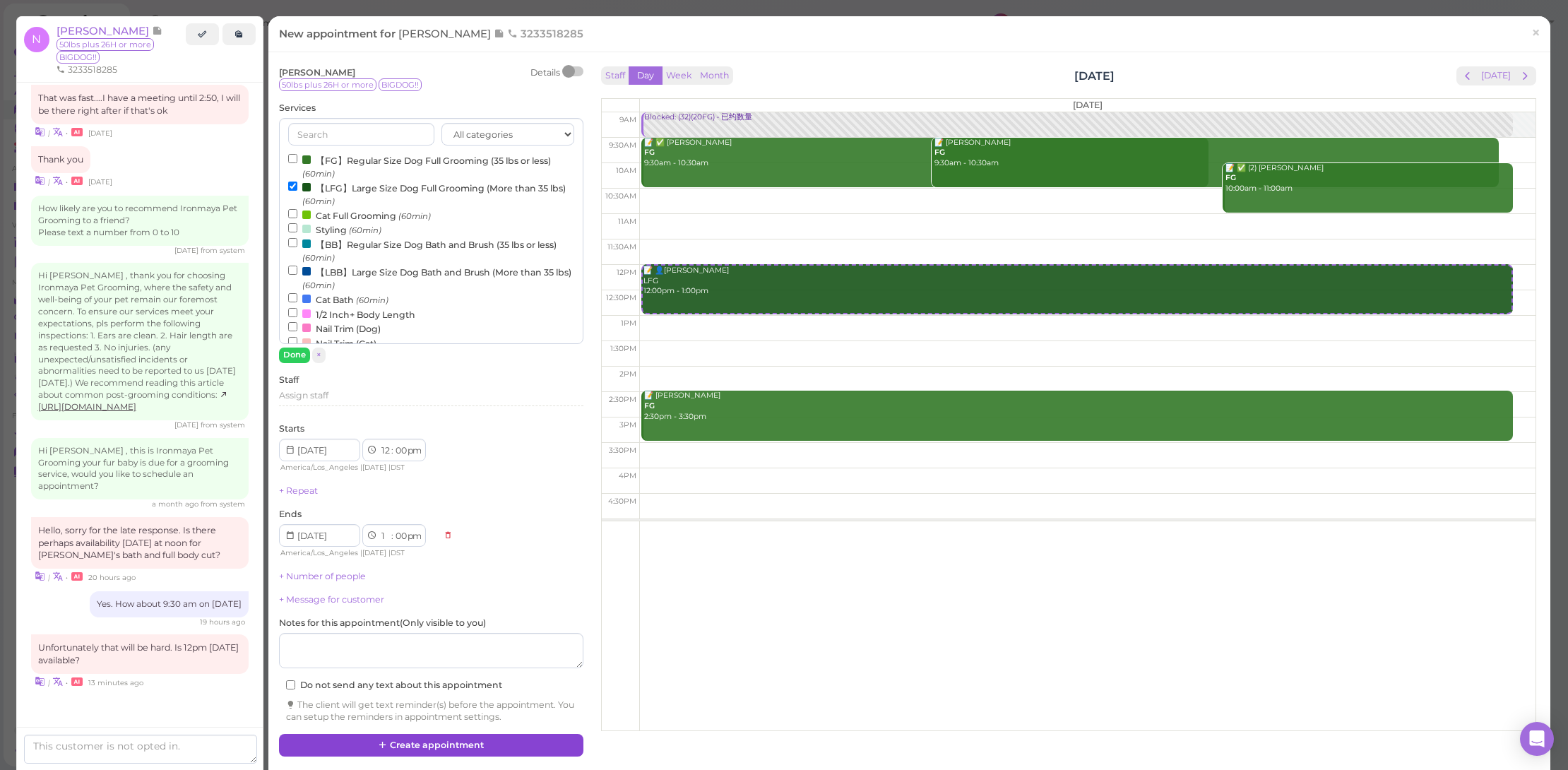
click at [527, 744] on button "Create appointment" at bounding box center [431, 745] width 305 height 23
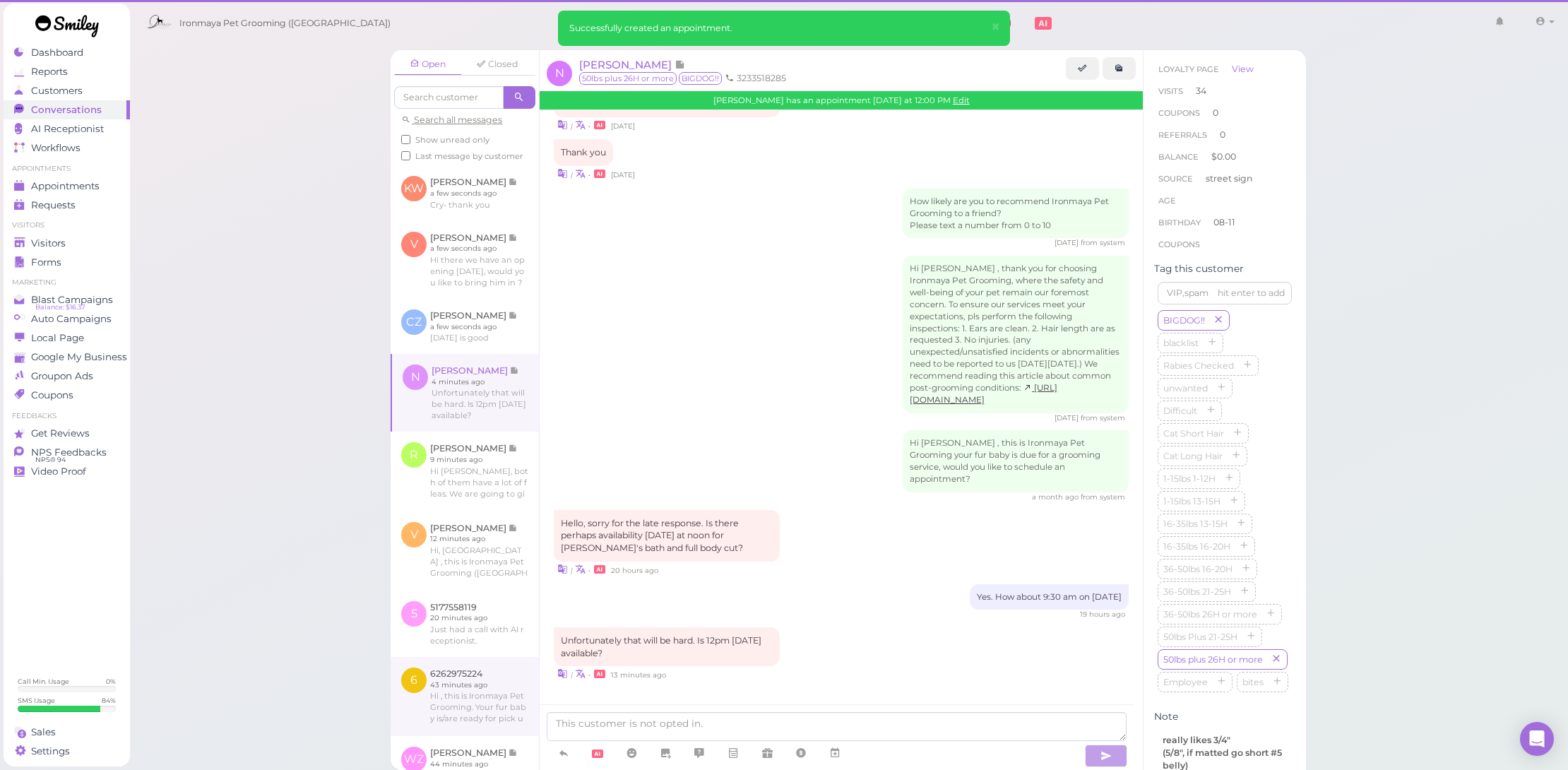
scroll to position [1599, 0]
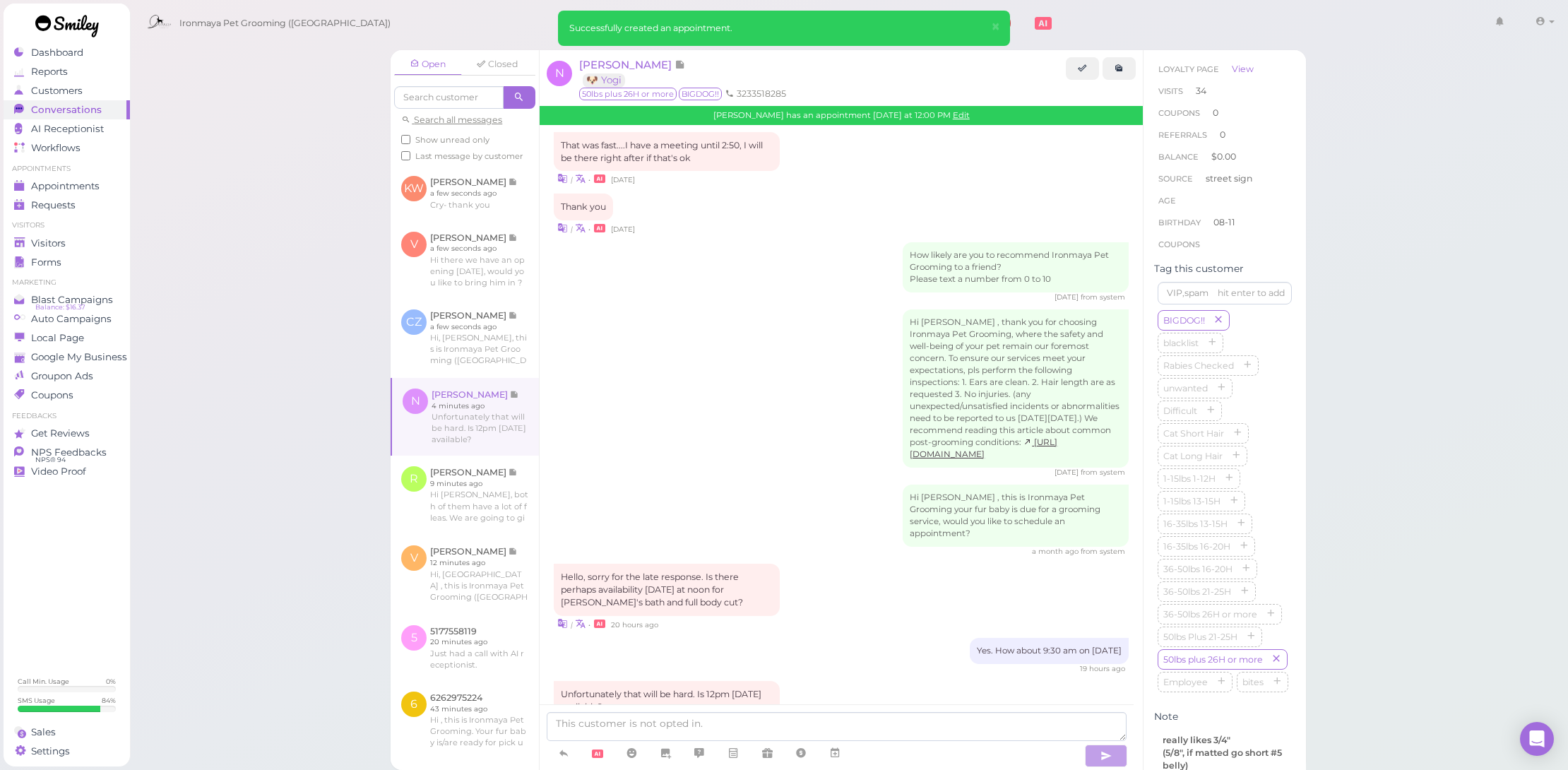
scroll to position [1741, 0]
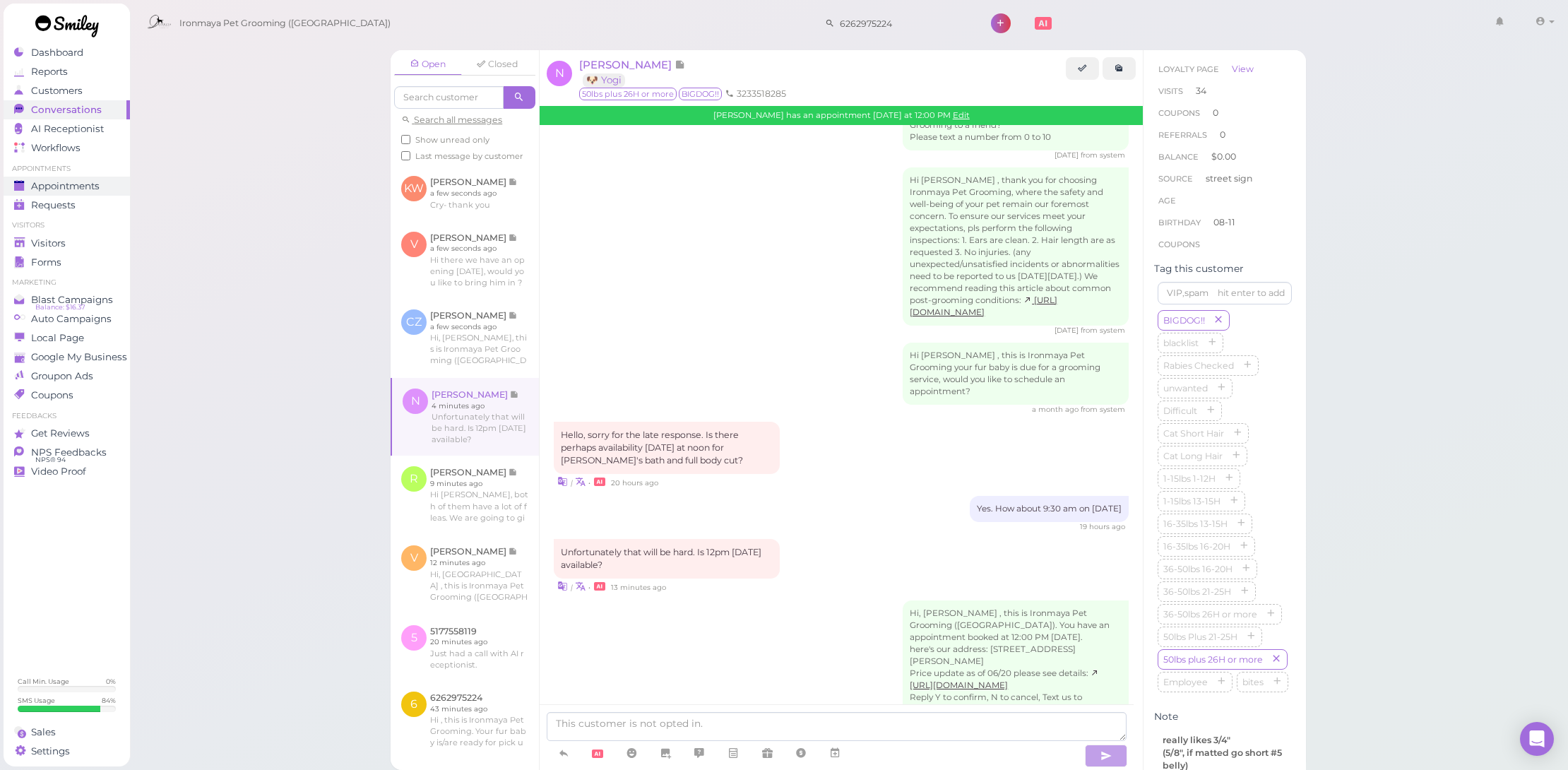
click at [91, 190] on span "Appointments" at bounding box center [65, 186] width 69 height 12
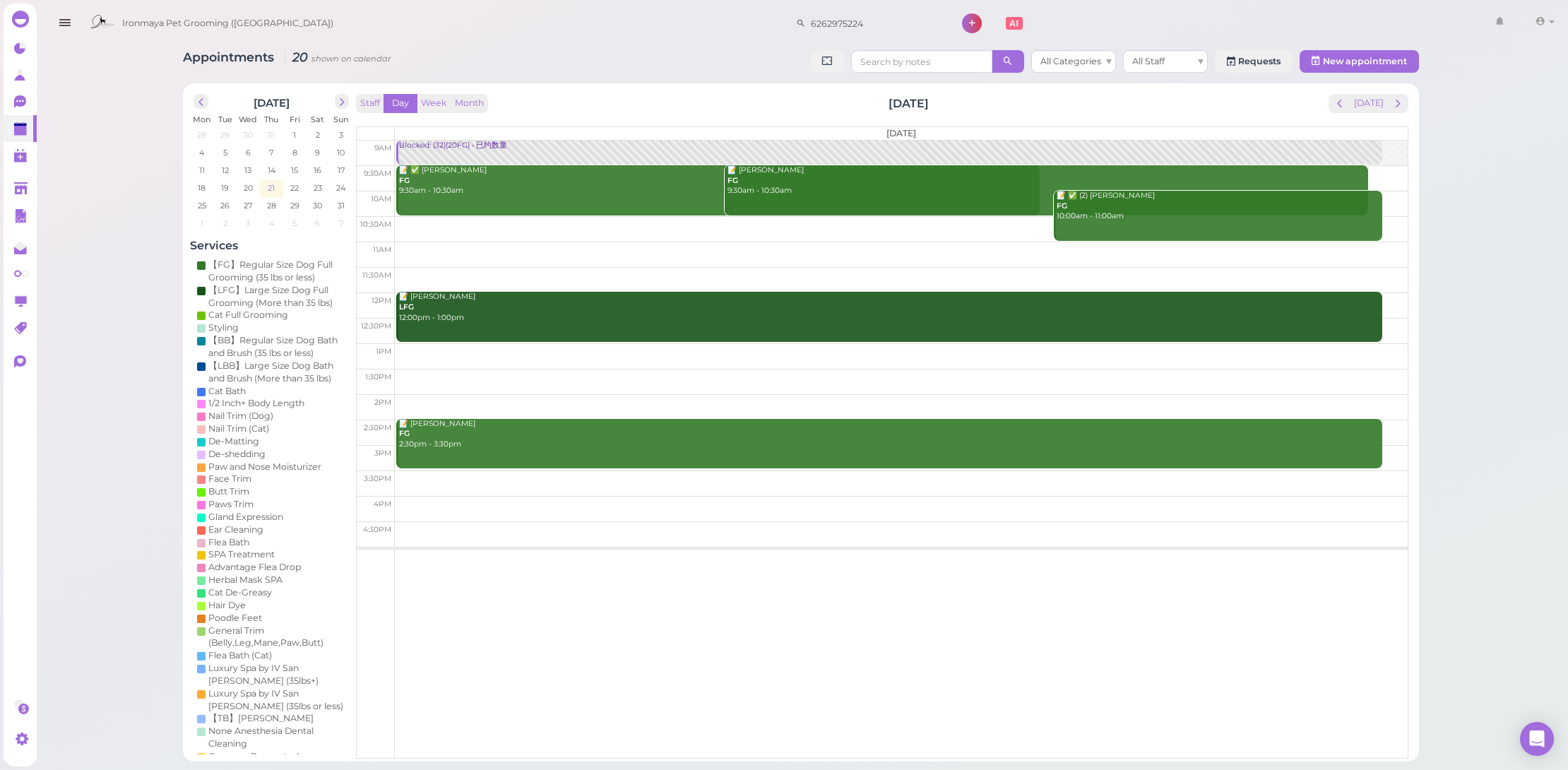
click at [268, 182] on span "21" at bounding box center [271, 188] width 10 height 13
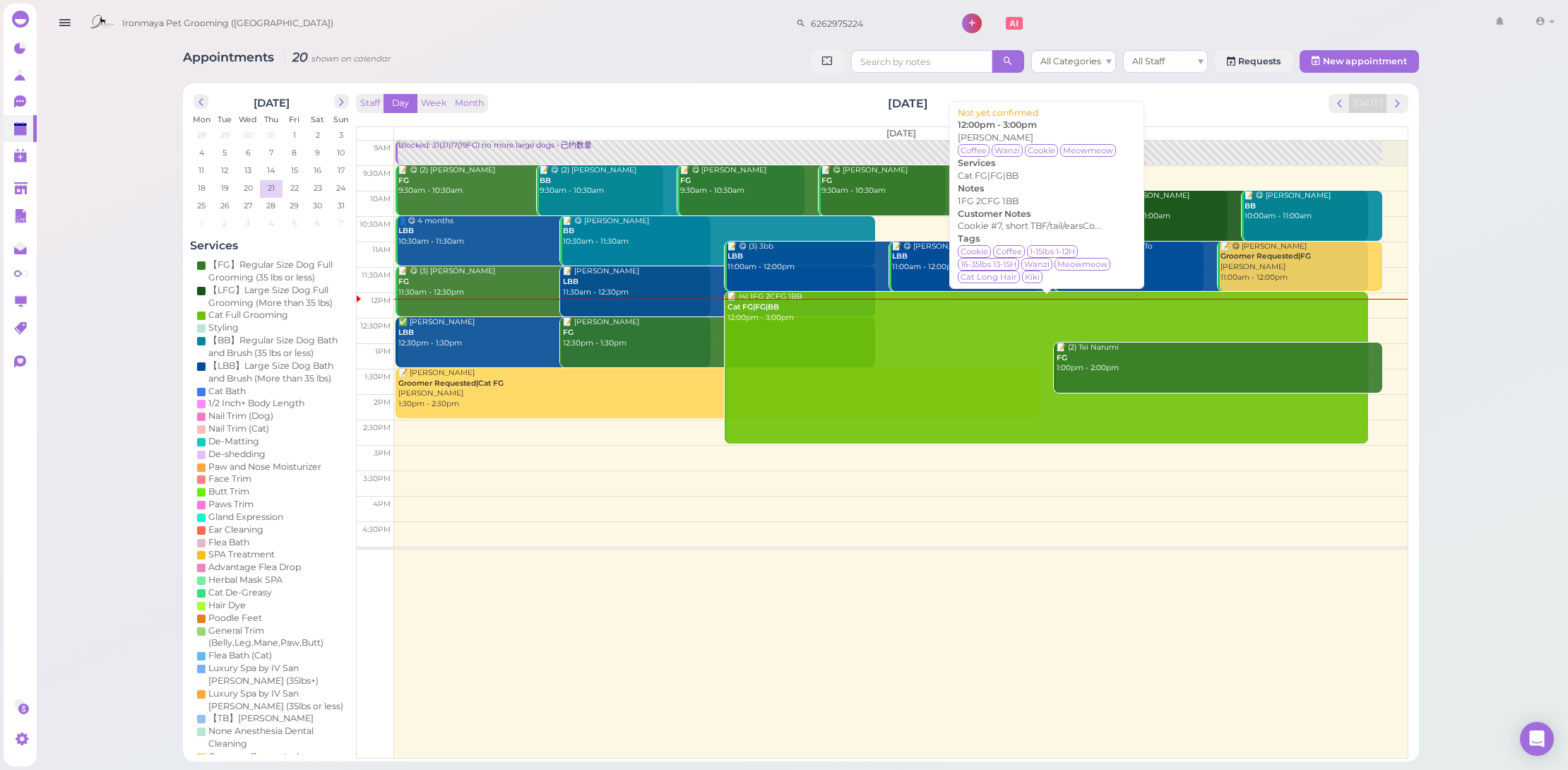
click at [763, 336] on link "📝 (4) 1FG 2CFG 1BB Cat FG|FG|BB 12:00pm - 3:00pm" at bounding box center [1046, 367] width 643 height 151
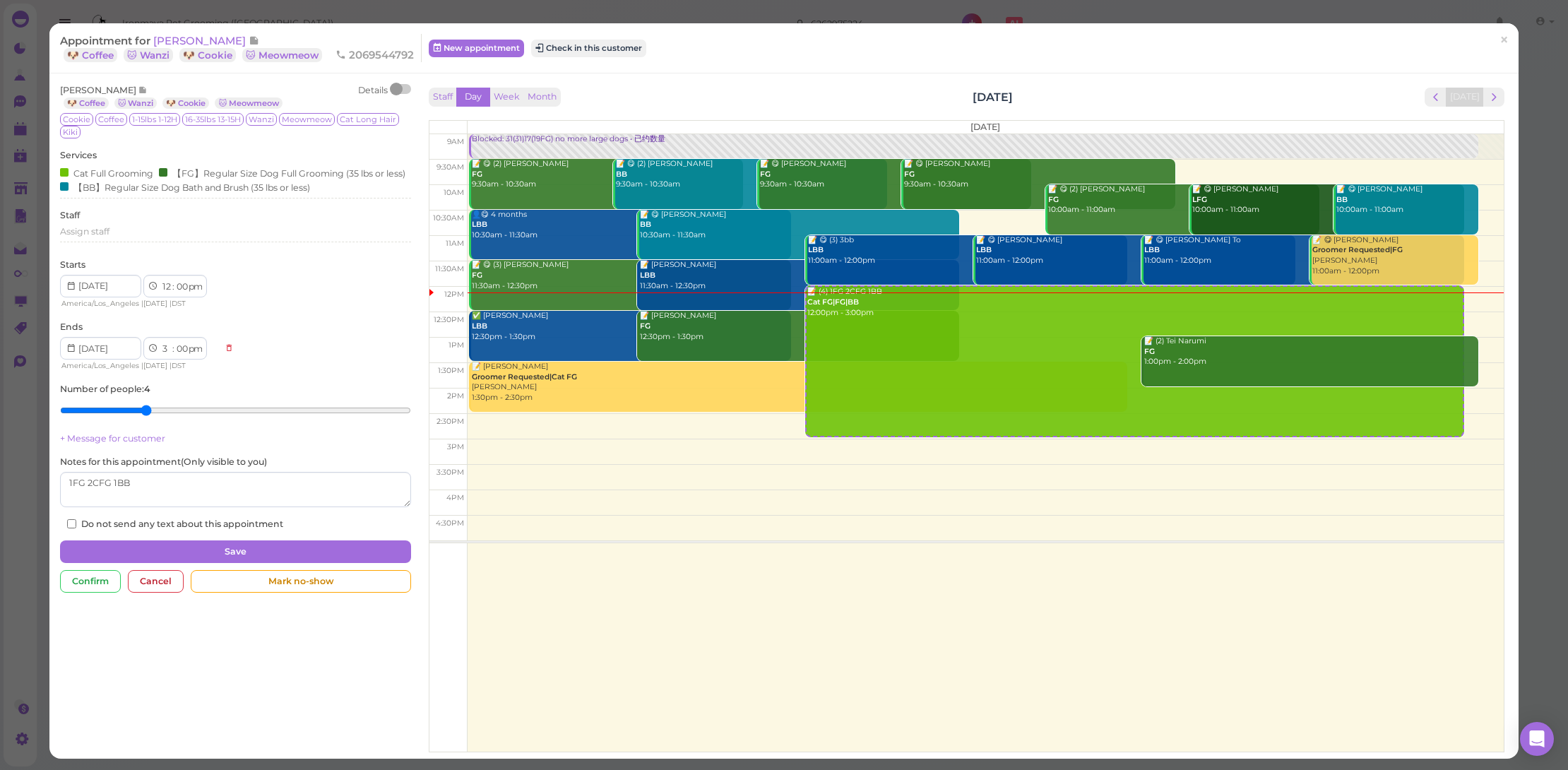
type input "3"
click at [161, 422] on input "range" at bounding box center [236, 410] width 351 height 23
drag, startPoint x: 162, startPoint y: 493, endPoint x: -5, endPoint y: 471, distance: 168.4
click at [0, 471] on html "Dashboard Reports Customers Conversations 0" at bounding box center [784, 385] width 1568 height 770
click at [161, 562] on button "Save" at bounding box center [236, 551] width 351 height 23
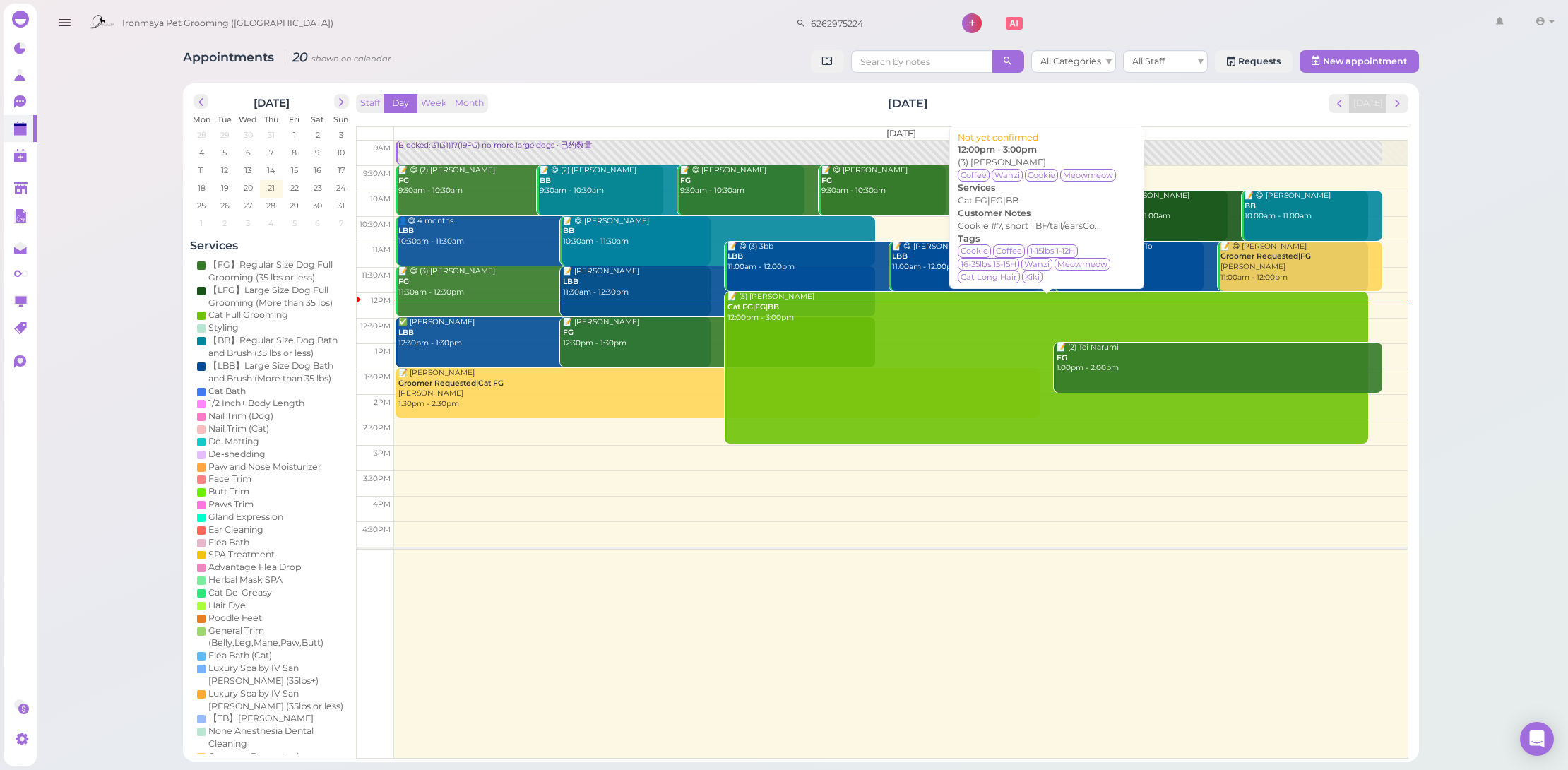
click at [788, 330] on link "📝 (3) Rachel Wu Cat FG|FG|BB 12:00pm - 3:00pm" at bounding box center [1046, 367] width 643 height 151
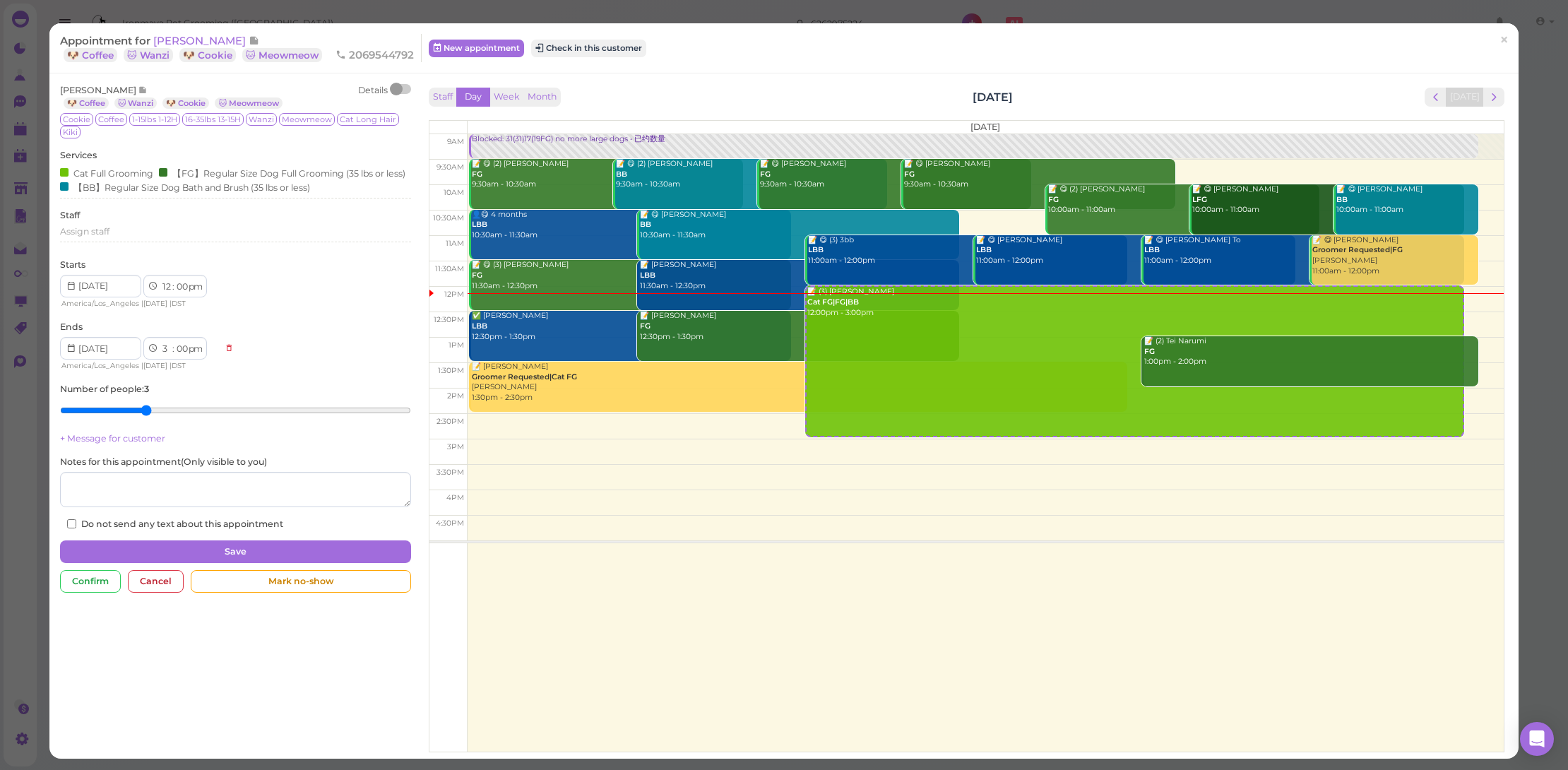
click at [400, 85] on div at bounding box center [402, 89] width 20 height 10
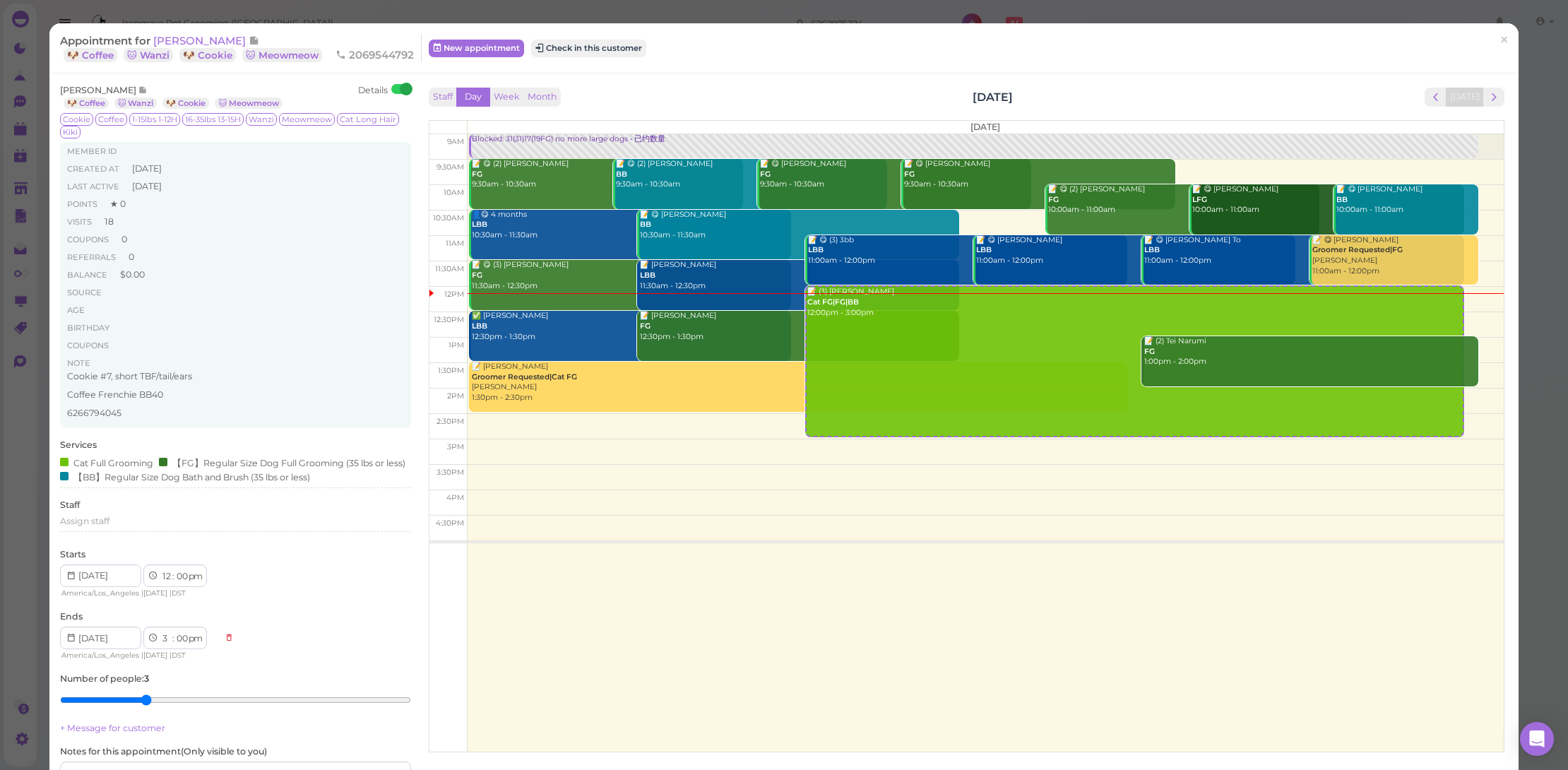
click at [400, 85] on div at bounding box center [406, 89] width 13 height 13
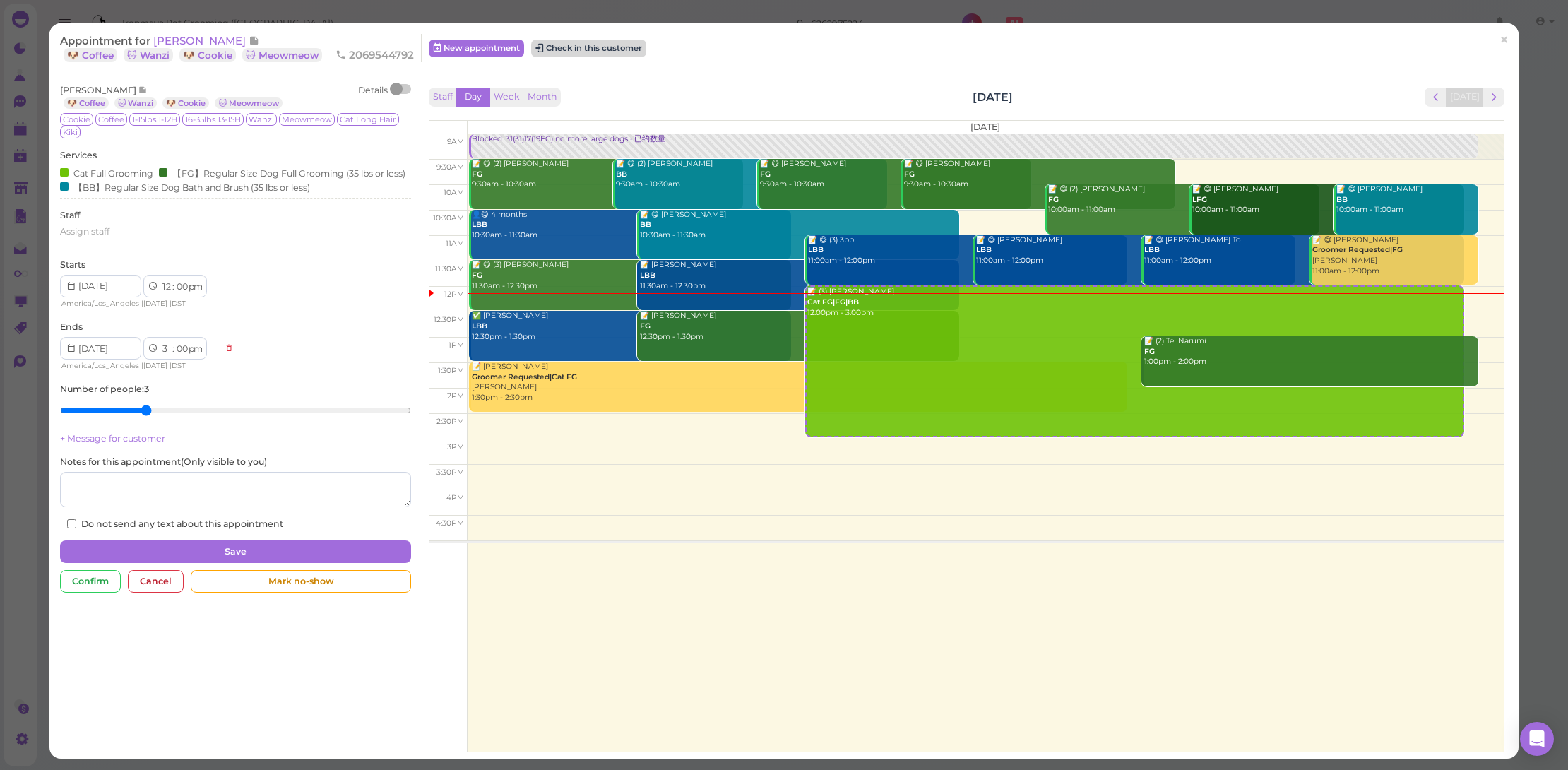
click at [589, 42] on button "Check in this customer" at bounding box center [589, 48] width 115 height 17
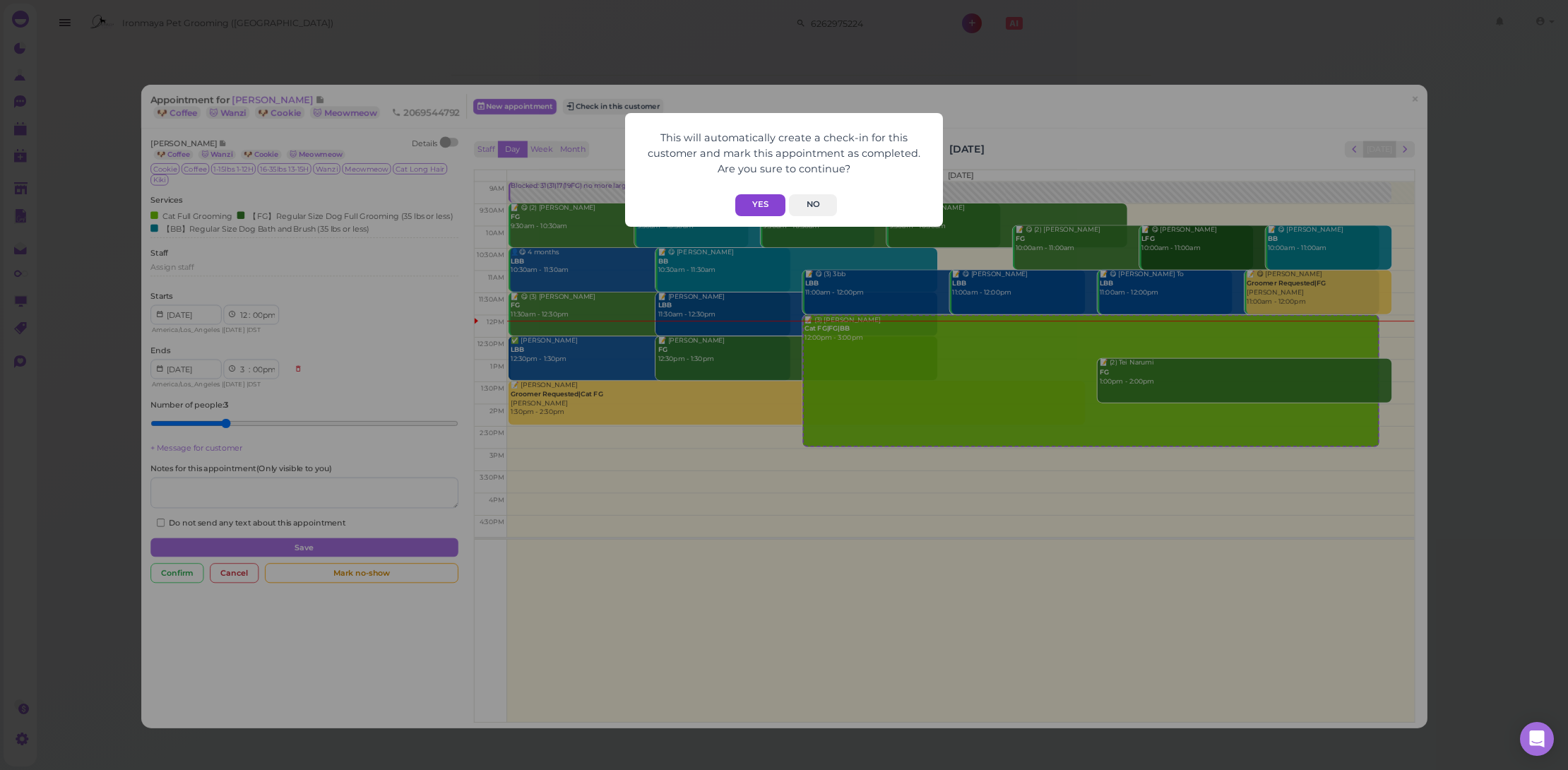
click at [759, 202] on button "Yes" at bounding box center [760, 205] width 50 height 22
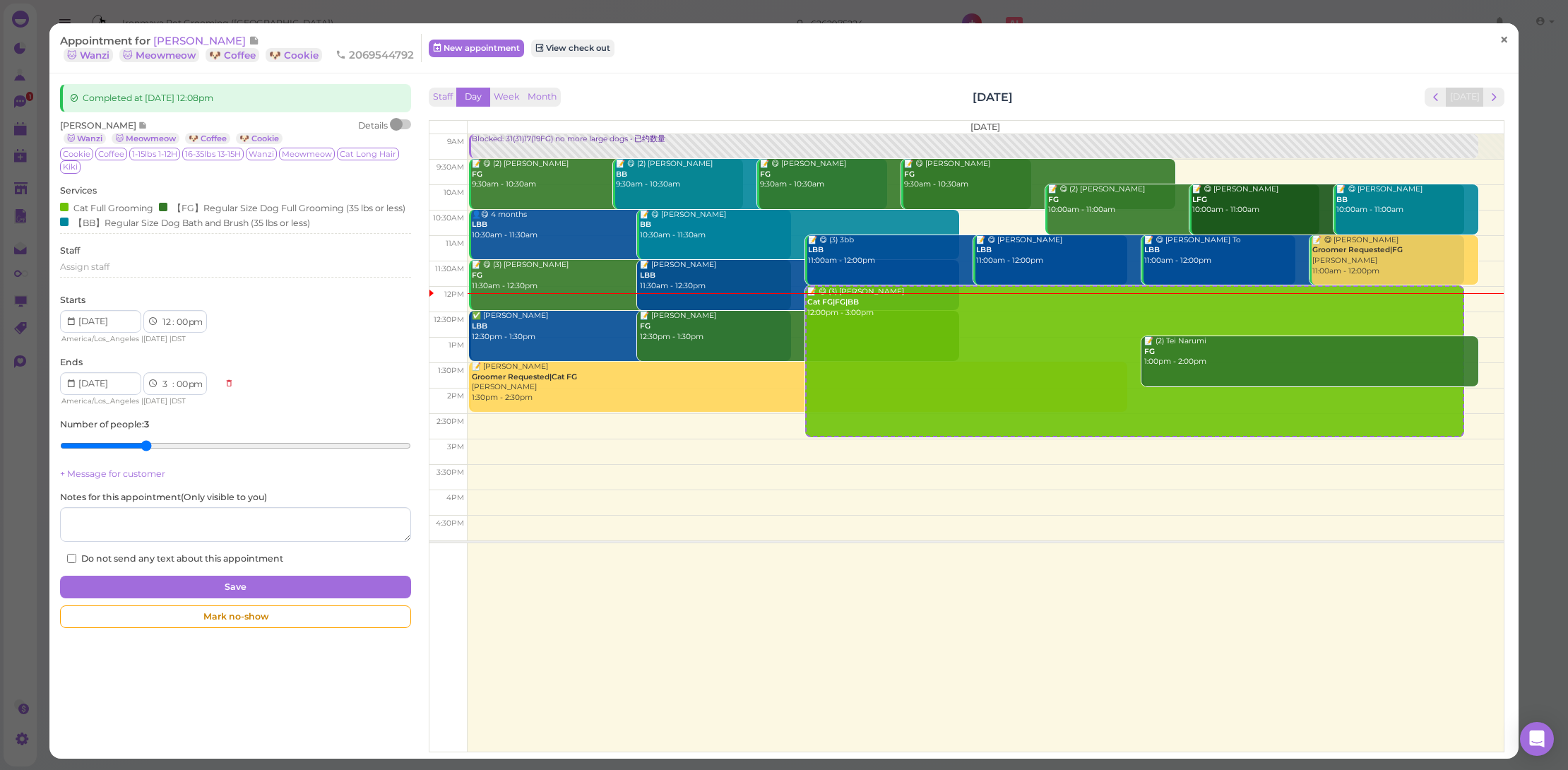
click at [1501, 41] on link "×" at bounding box center [1504, 40] width 27 height 33
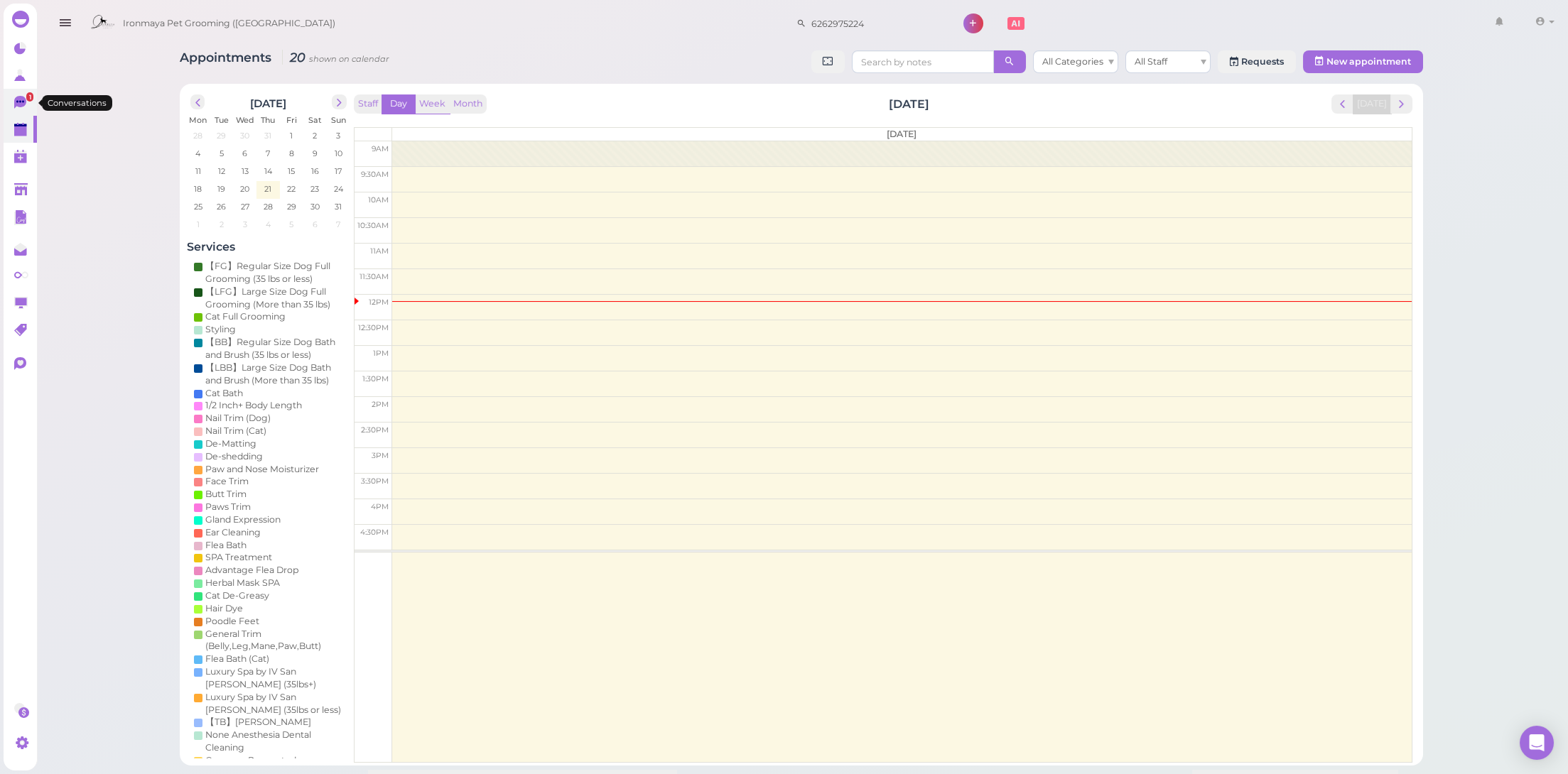
click at [14, 105] on icon at bounding box center [21, 103] width 15 height 15
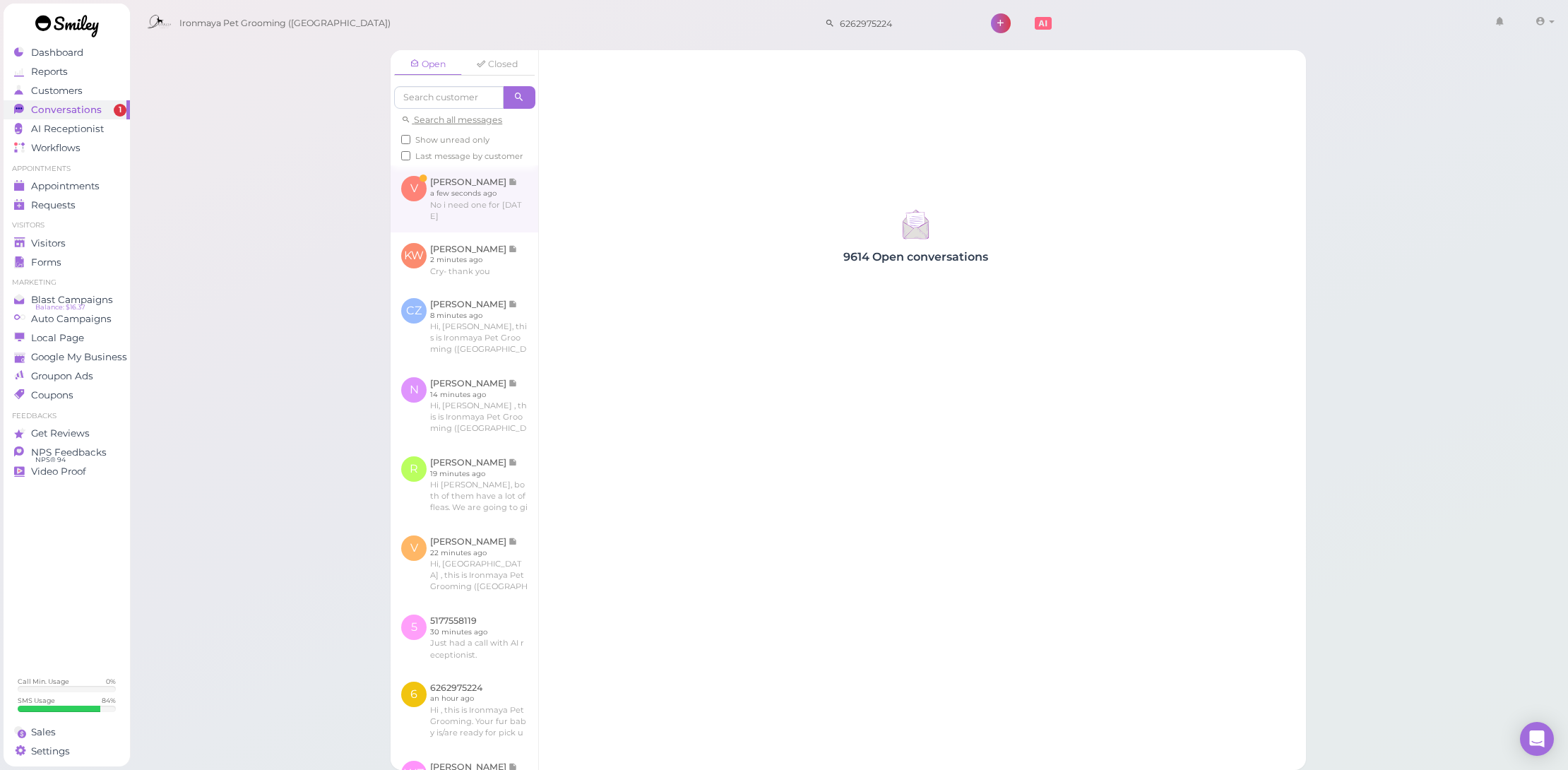
click at [444, 190] on link at bounding box center [464, 199] width 147 height 67
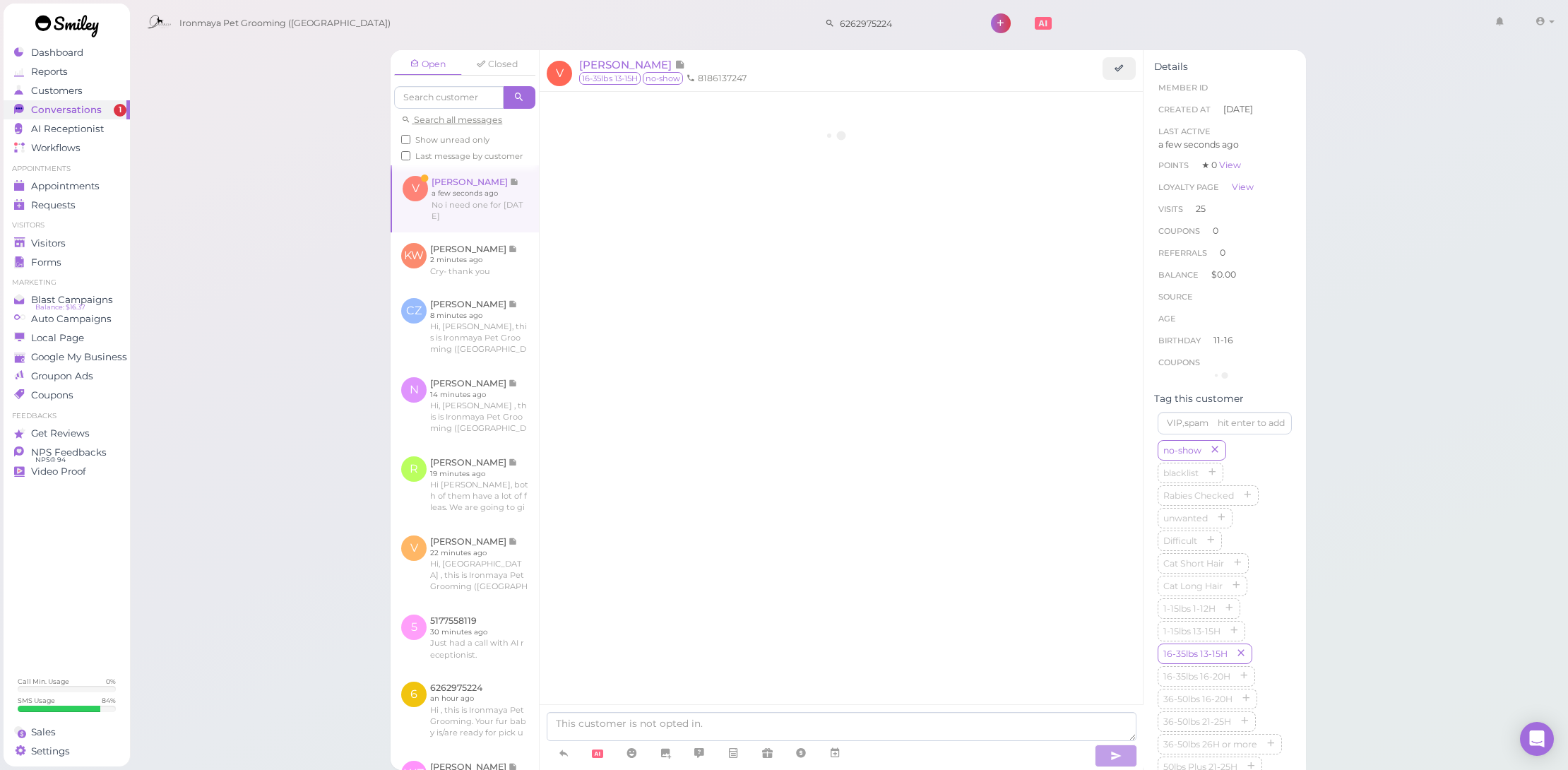
scroll to position [1784, 0]
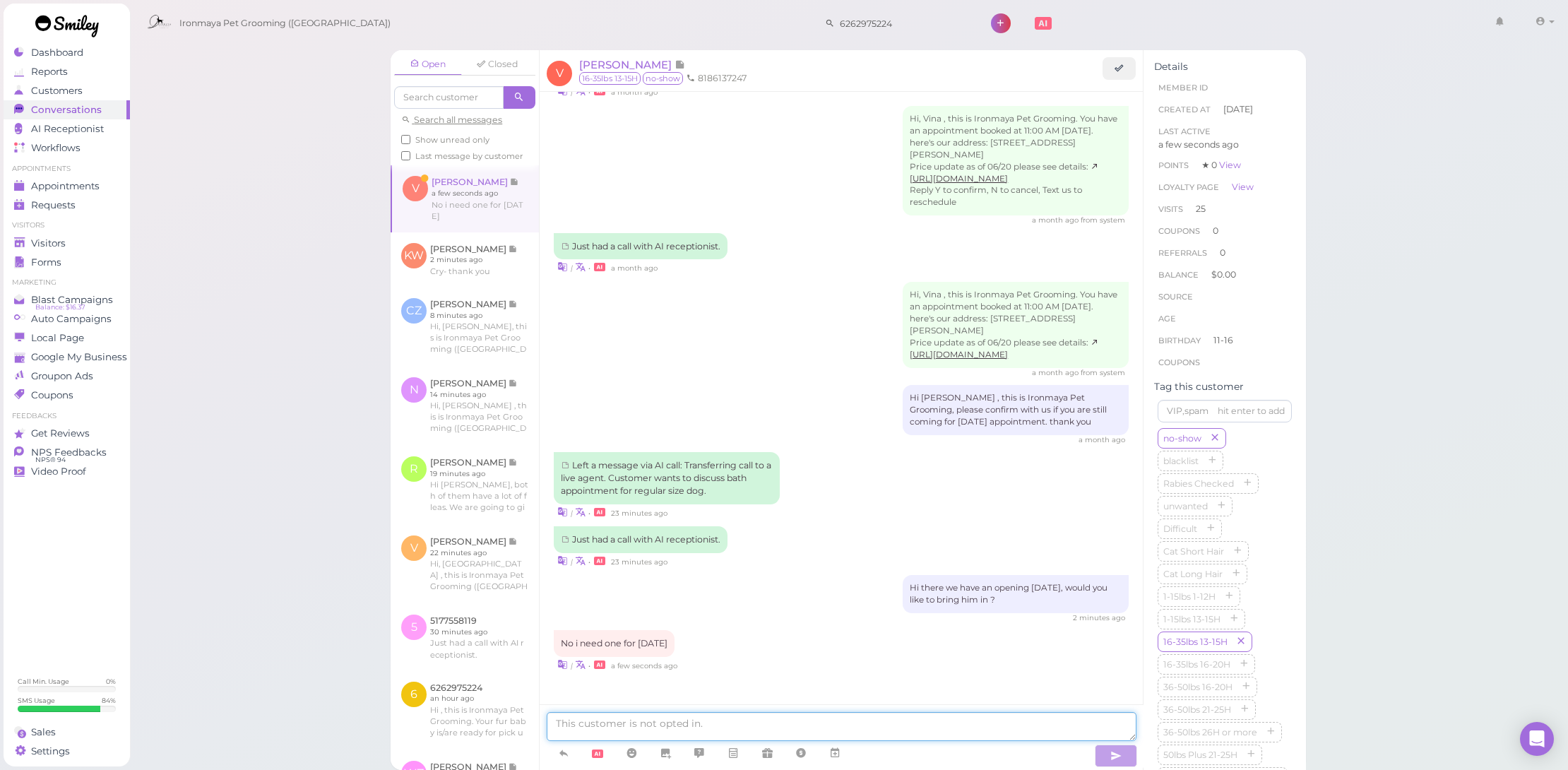
click at [739, 727] on textarea at bounding box center [841, 727] width 589 height 29
type textarea "If we have any cancellation I will let you know"
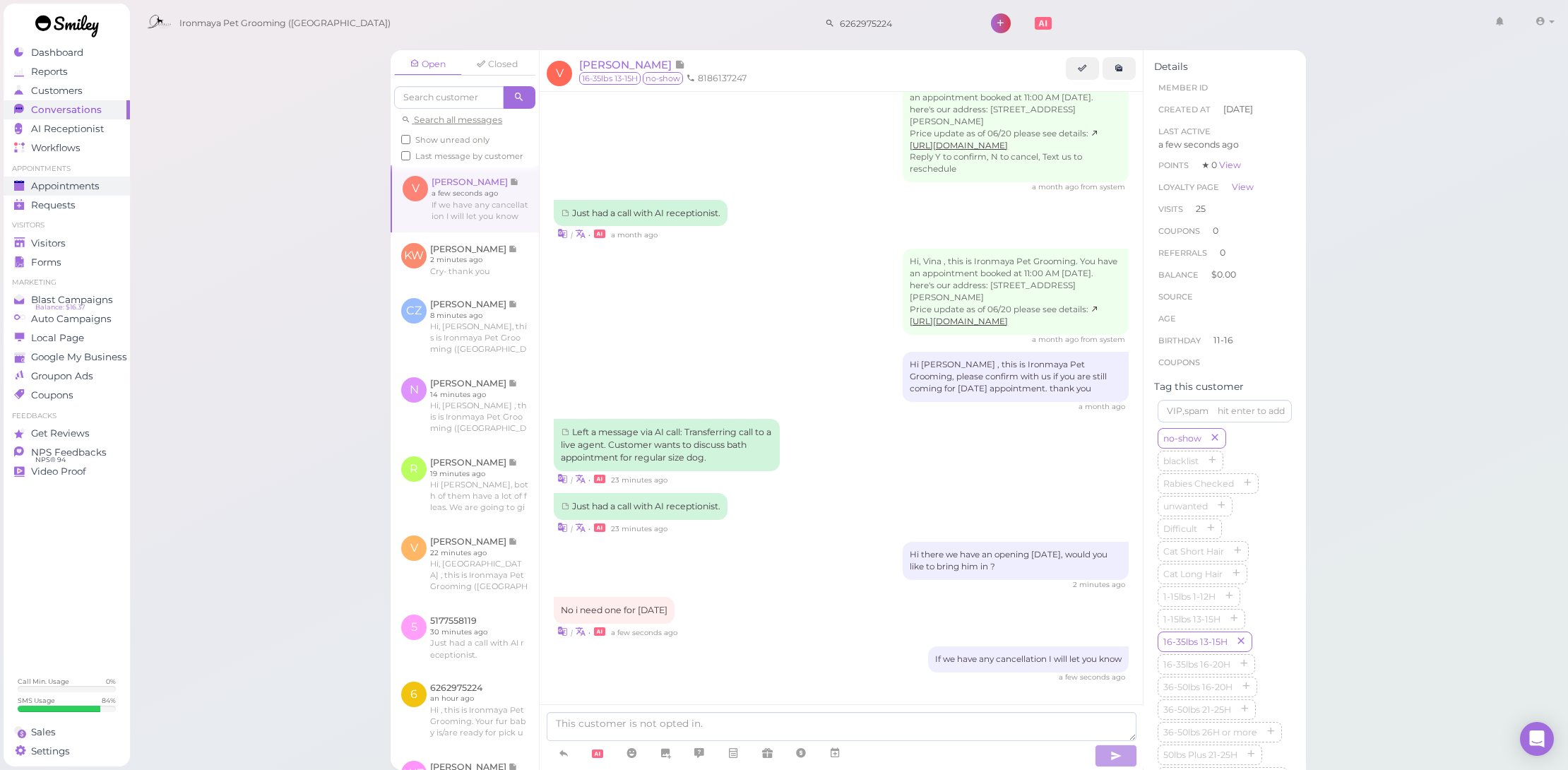
click at [84, 188] on span "Appointments" at bounding box center [65, 186] width 69 height 12
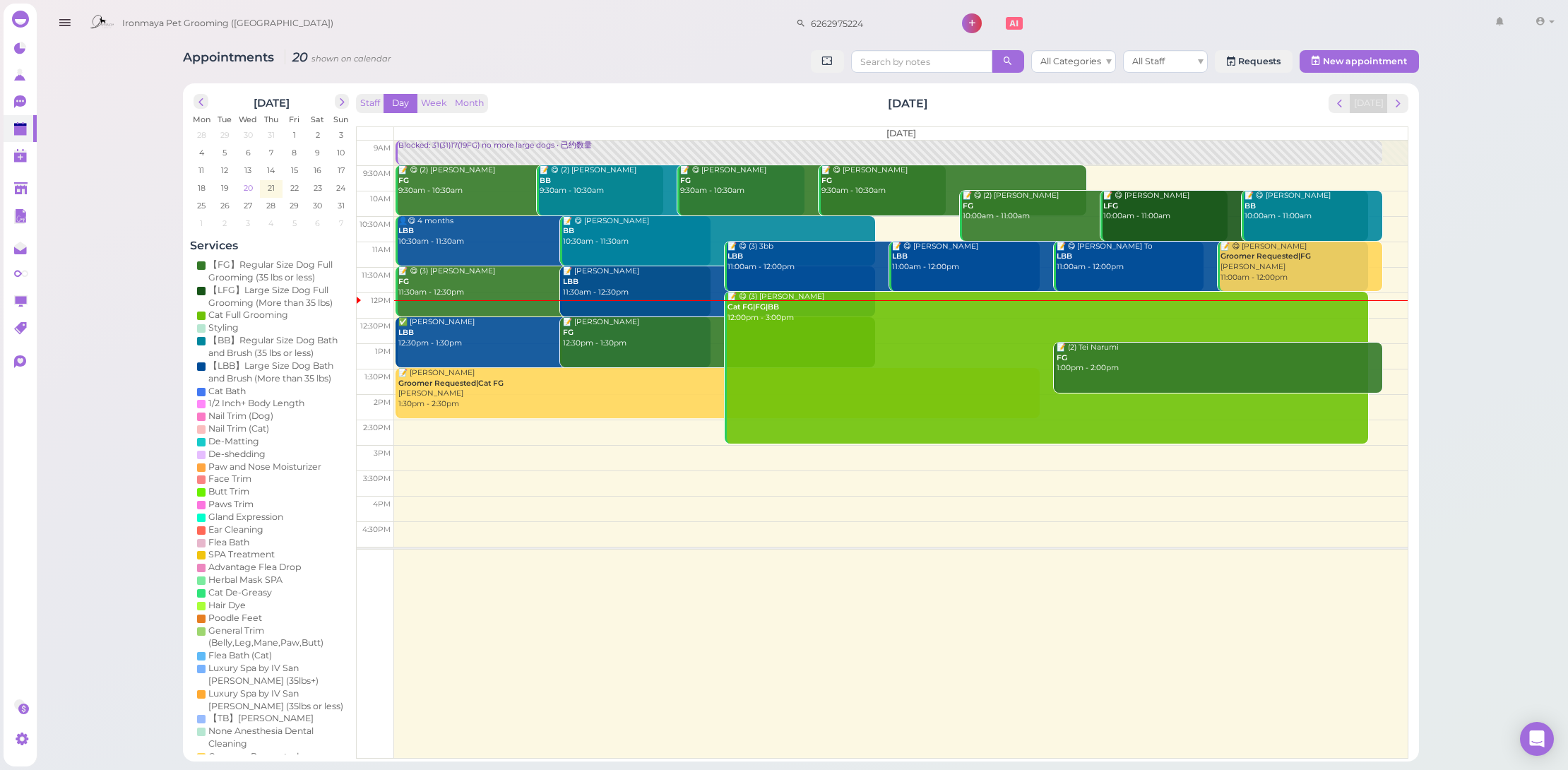
click at [252, 185] on td "20" at bounding box center [248, 187] width 23 height 14
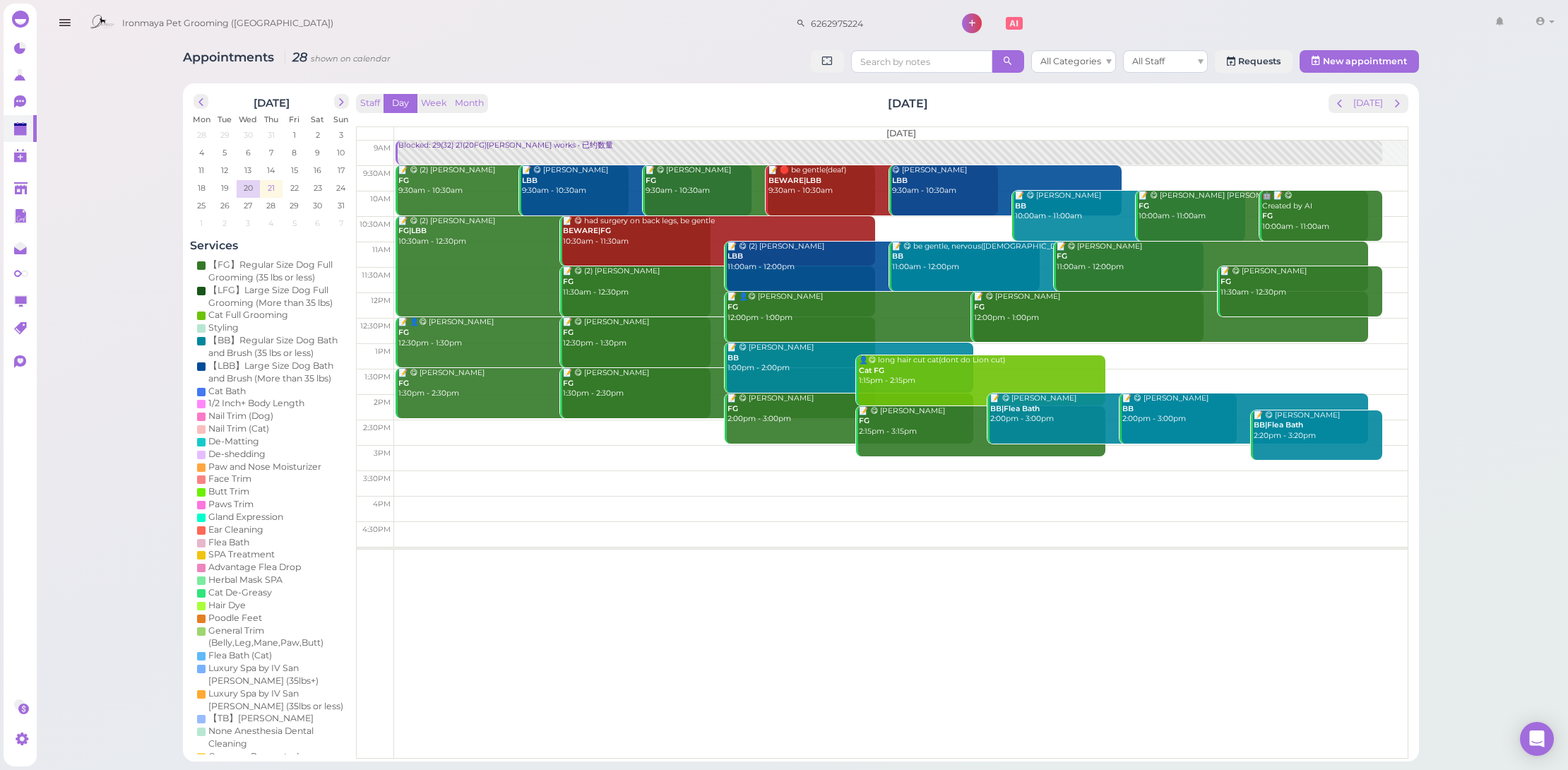
click at [273, 187] on td "21" at bounding box center [271, 187] width 23 height 14
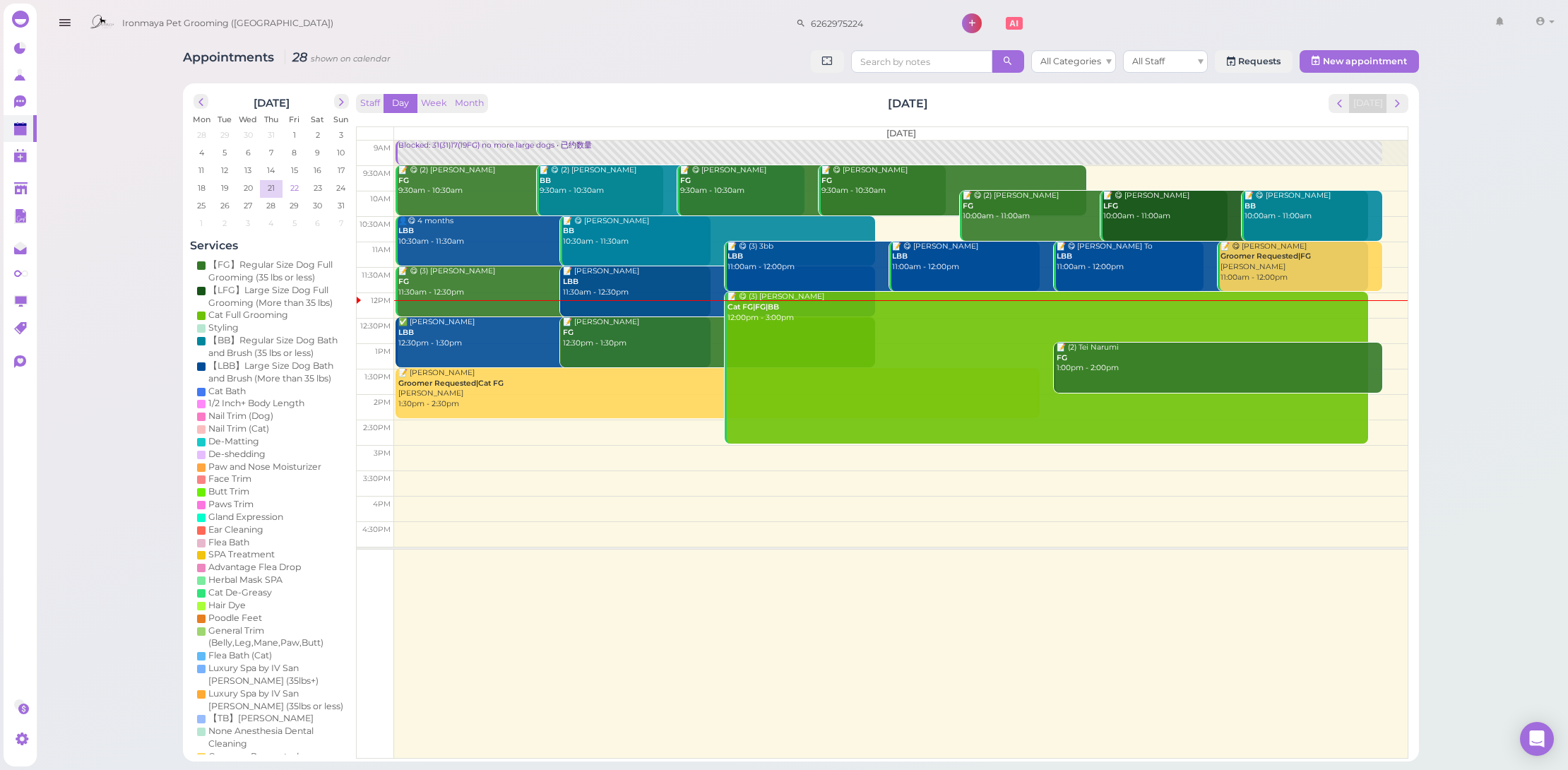
click at [289, 190] on span "22" at bounding box center [295, 188] width 11 height 13
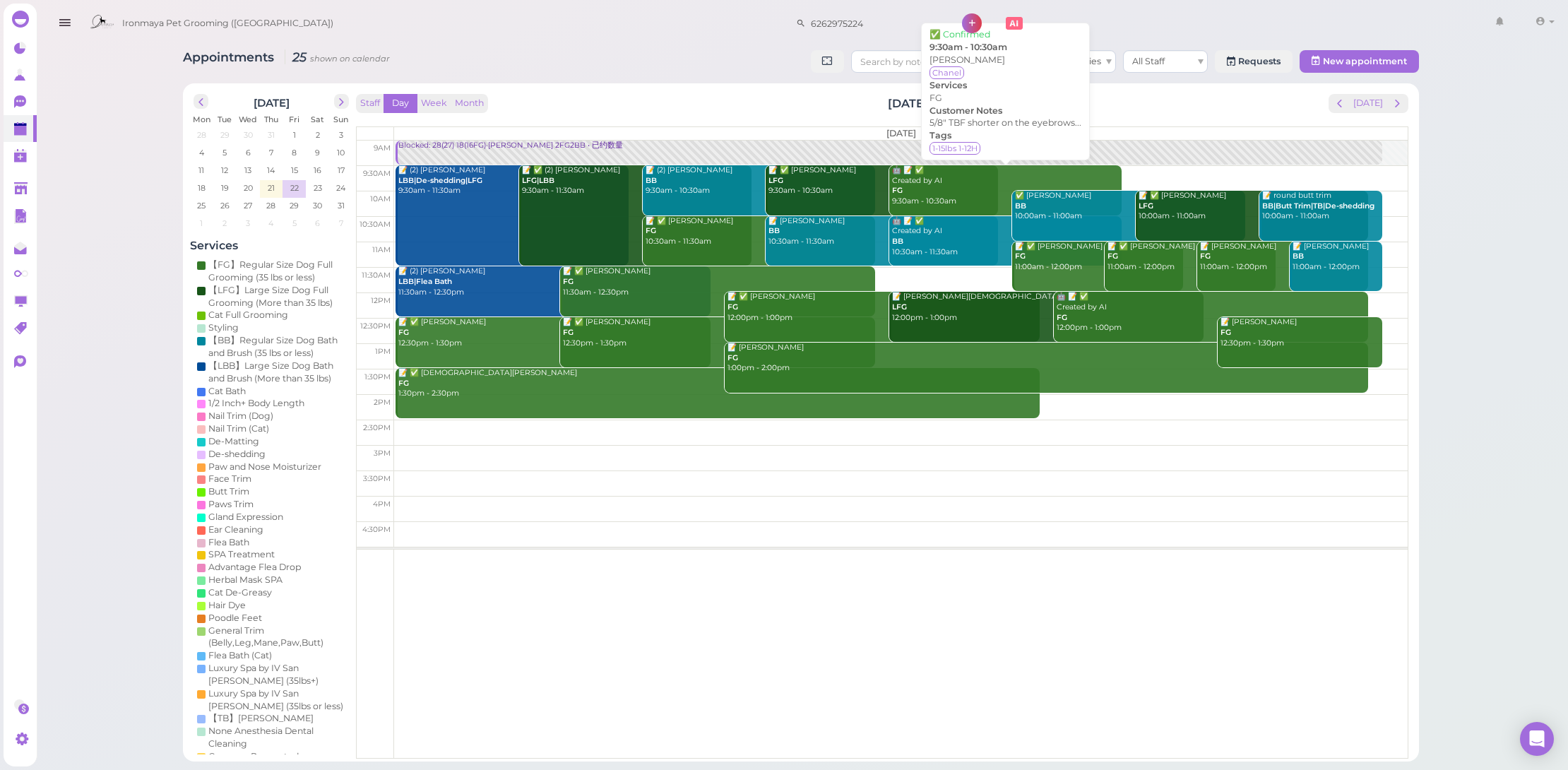
click at [931, 190] on div "🤖 📝 ✅ Created by AI FG 9:30am - 10:30am" at bounding box center [1007, 187] width 231 height 42
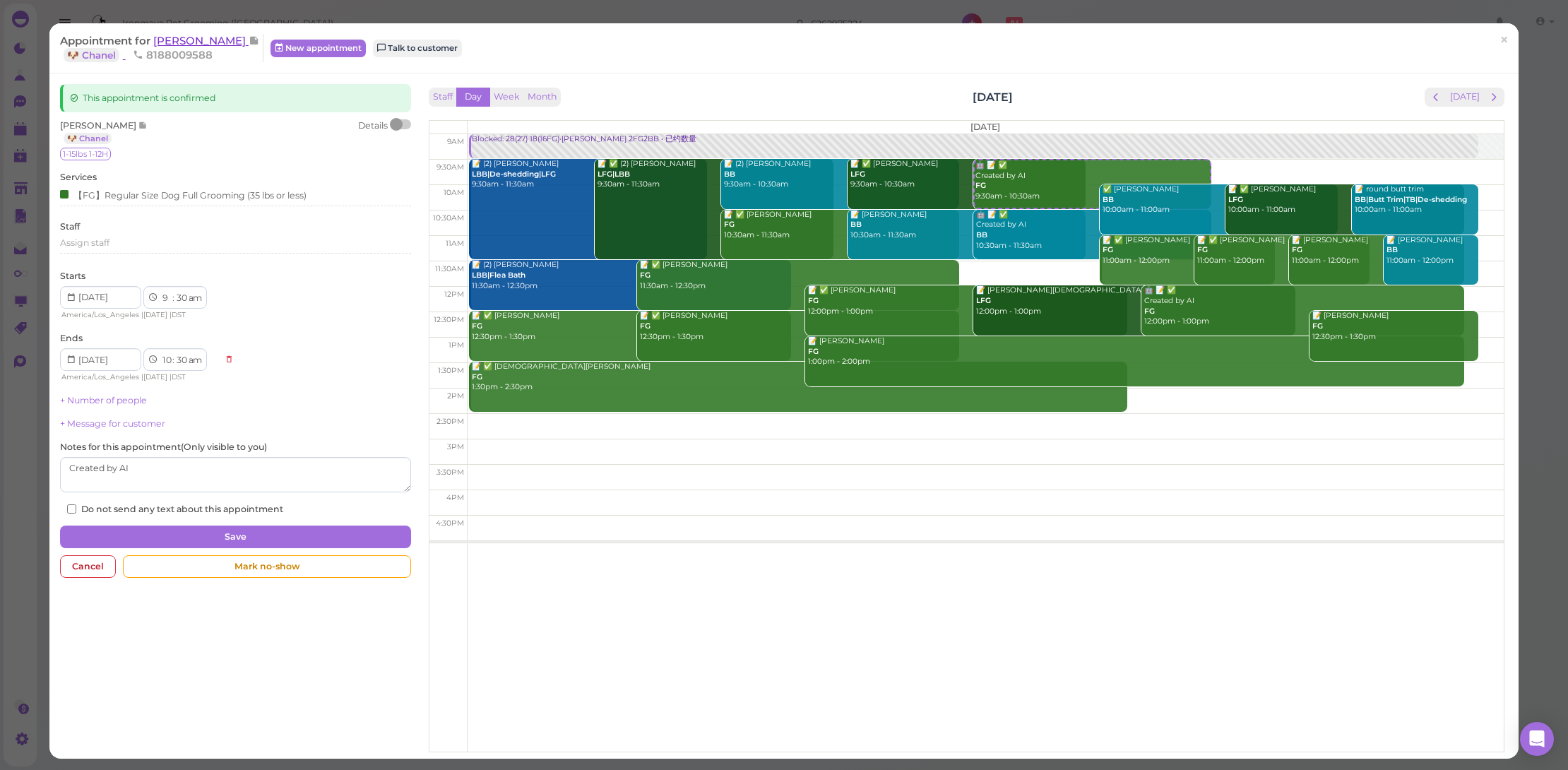
click at [193, 39] on span "[PERSON_NAME]" at bounding box center [200, 40] width 95 height 14
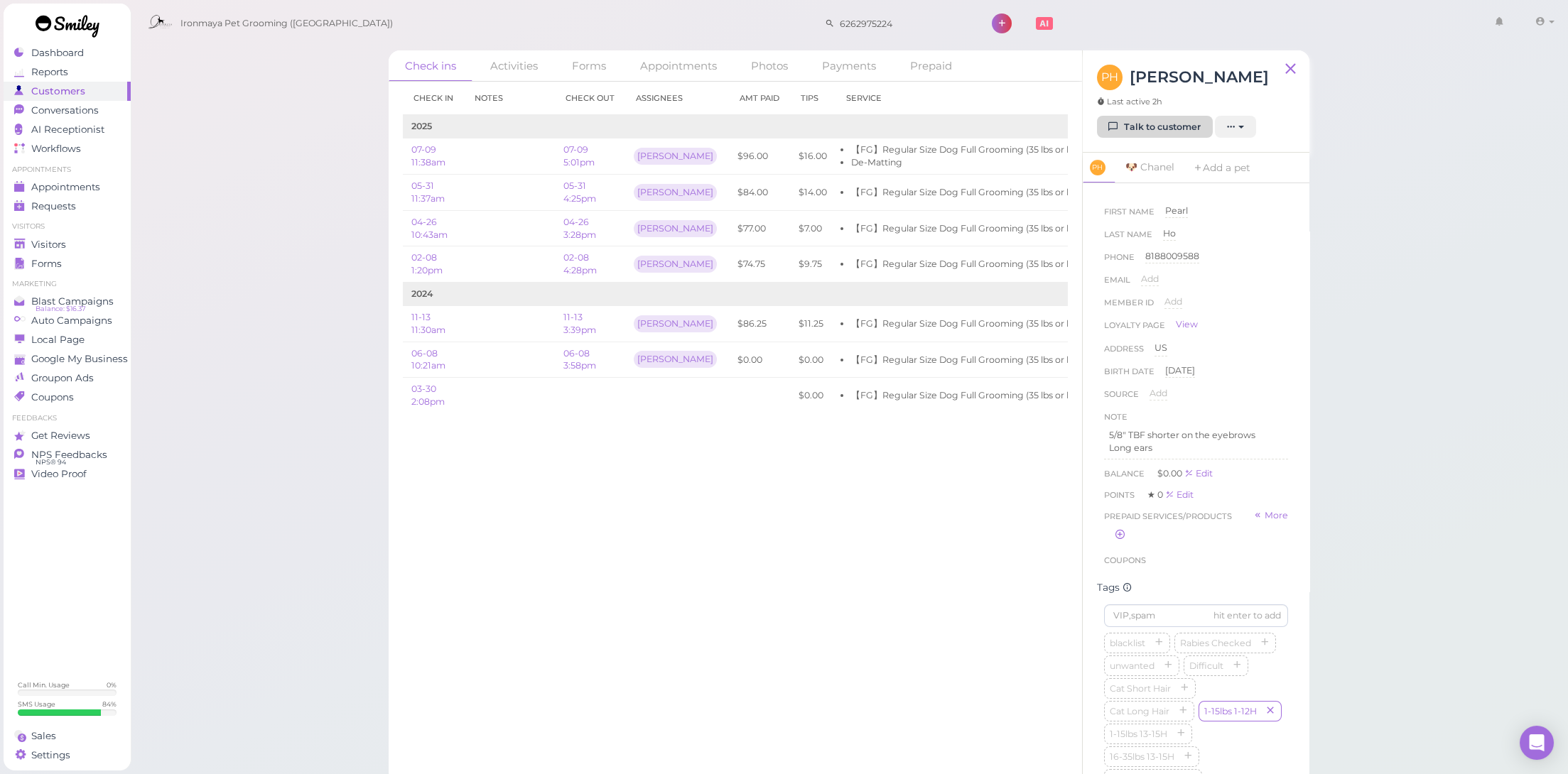
click at [1155, 129] on link "Talk to customer" at bounding box center [1155, 127] width 116 height 23
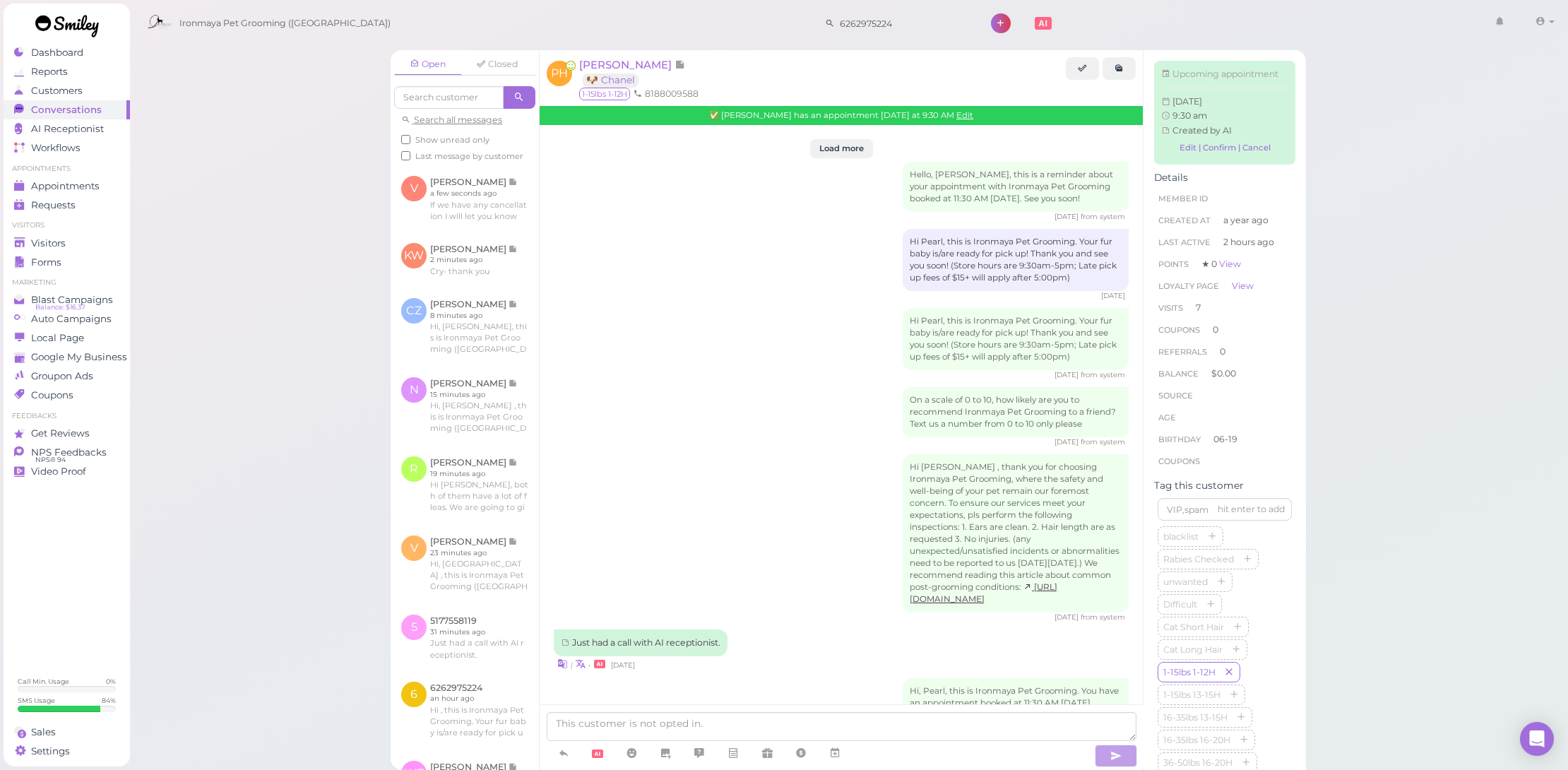
scroll to position [1736, 0]
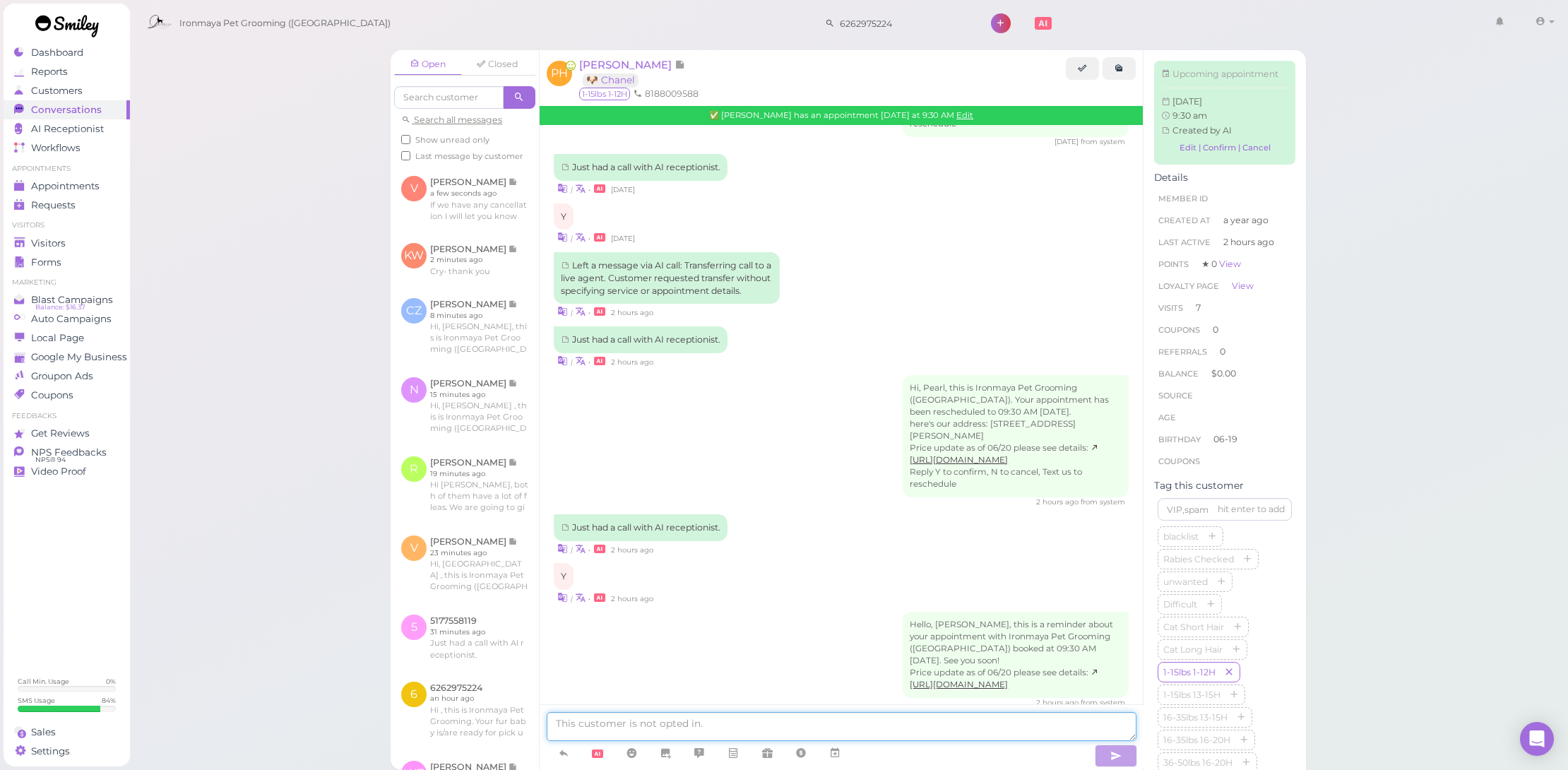
click at [756, 732] on textarea at bounding box center [841, 727] width 589 height 29
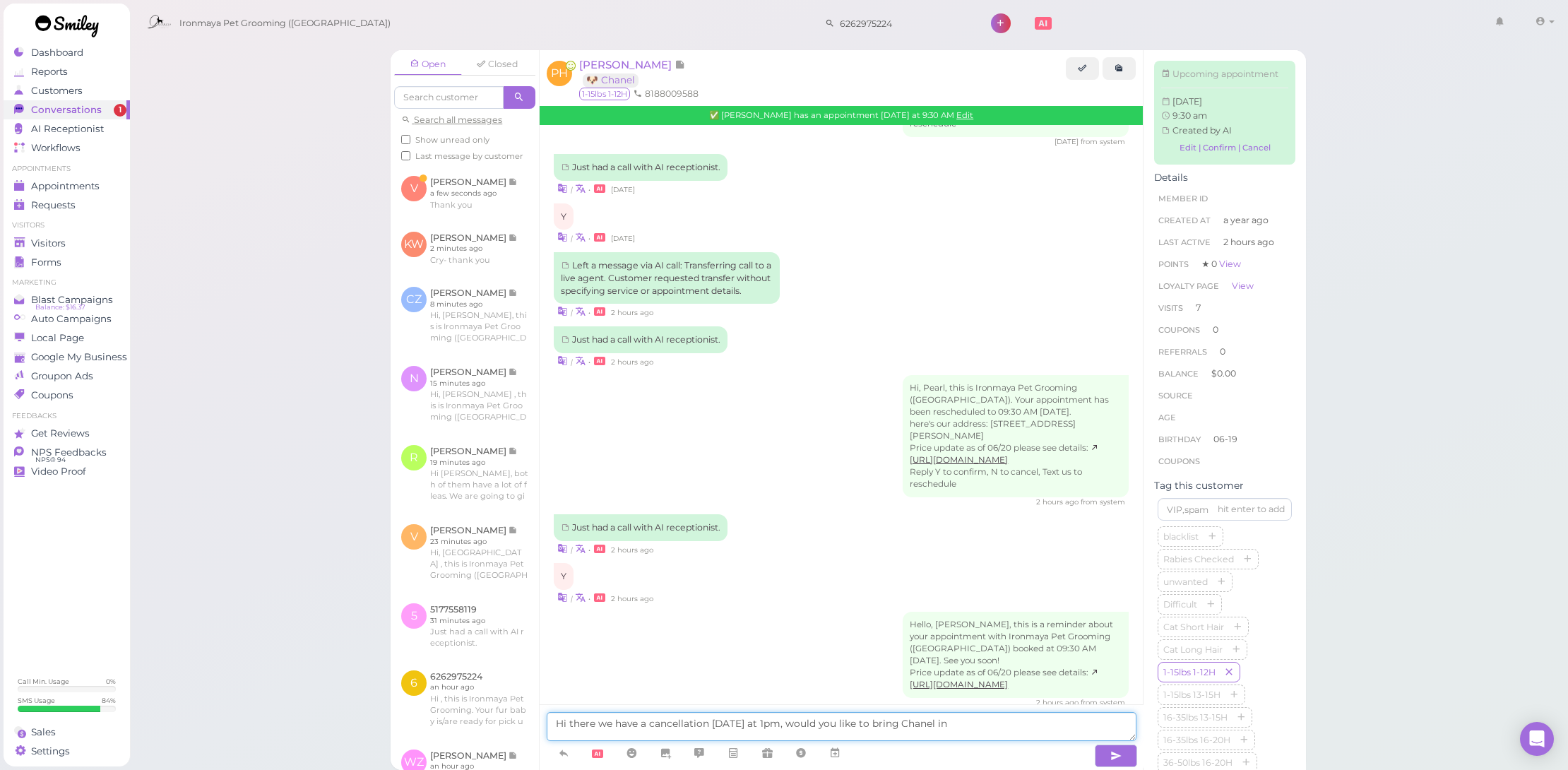
type textarea "Hi there we have a cancellation today at 1pm, would you like to bring Chanel in…"
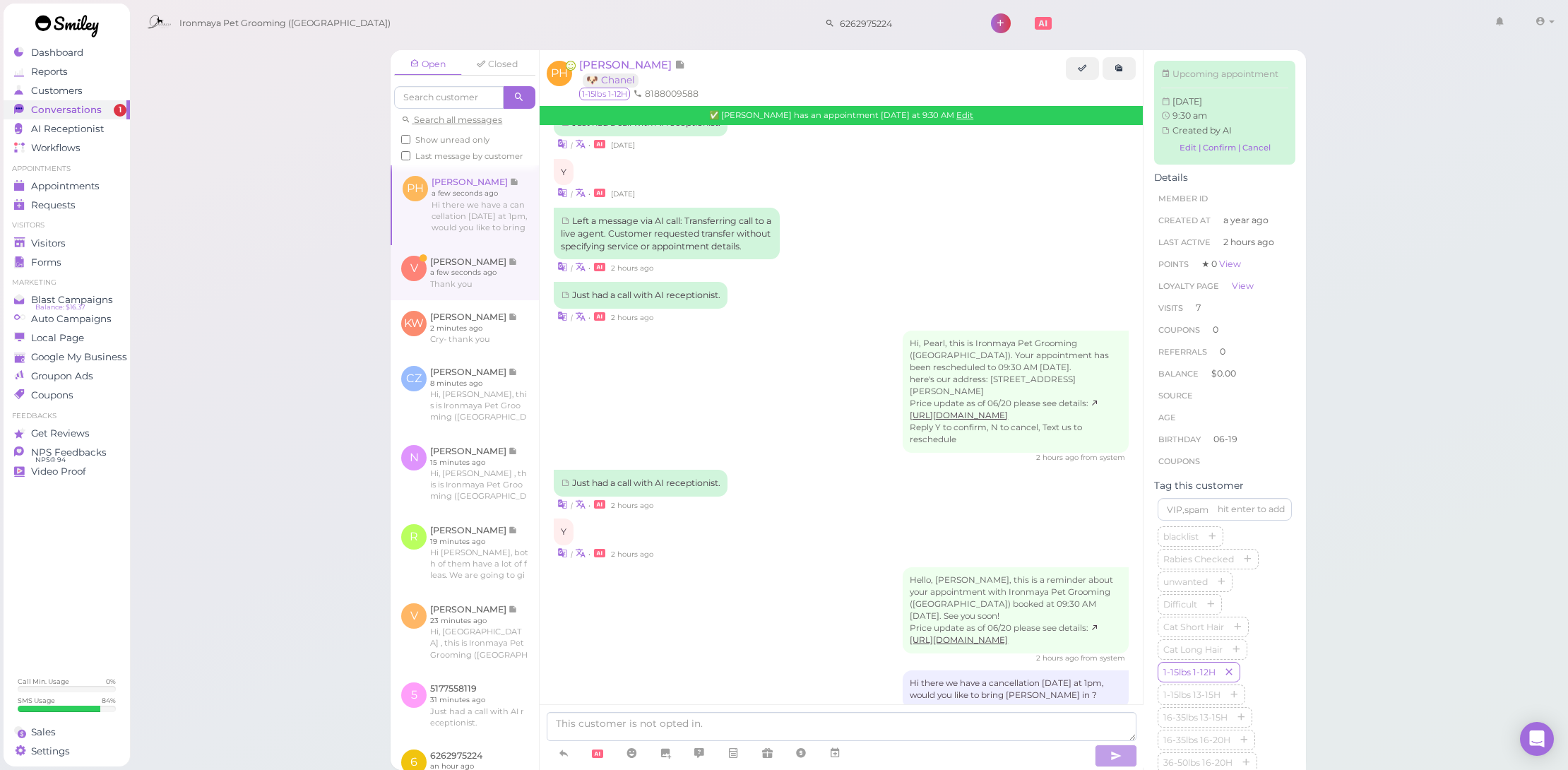
click at [444, 281] on link at bounding box center [465, 273] width 148 height 55
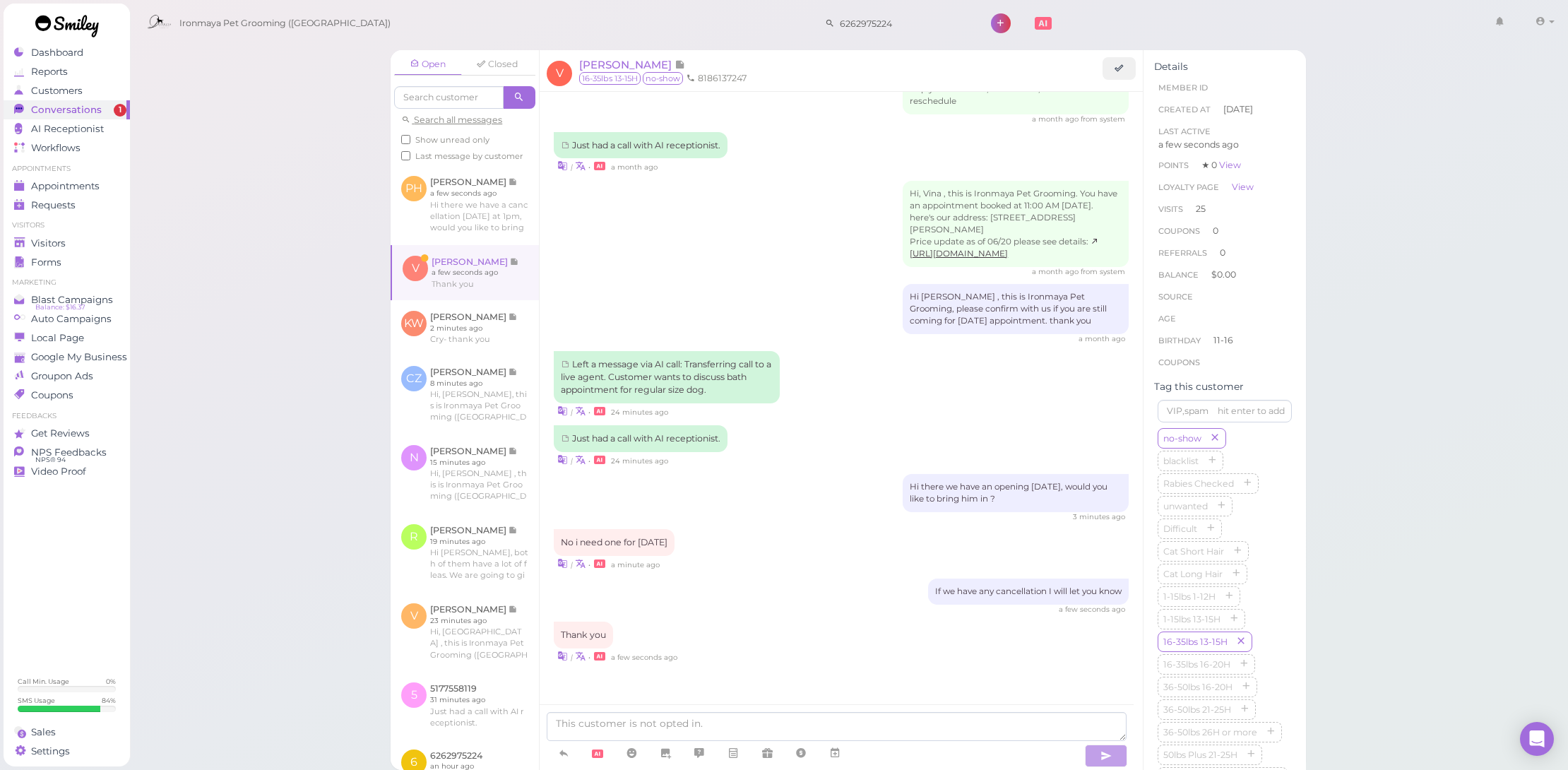
scroll to position [1755, 0]
click at [741, 80] on li "8186137247" at bounding box center [716, 79] width 67 height 13
copy li "8186137247"
click at [120, 179] on link "Appointments" at bounding box center [67, 186] width 126 height 19
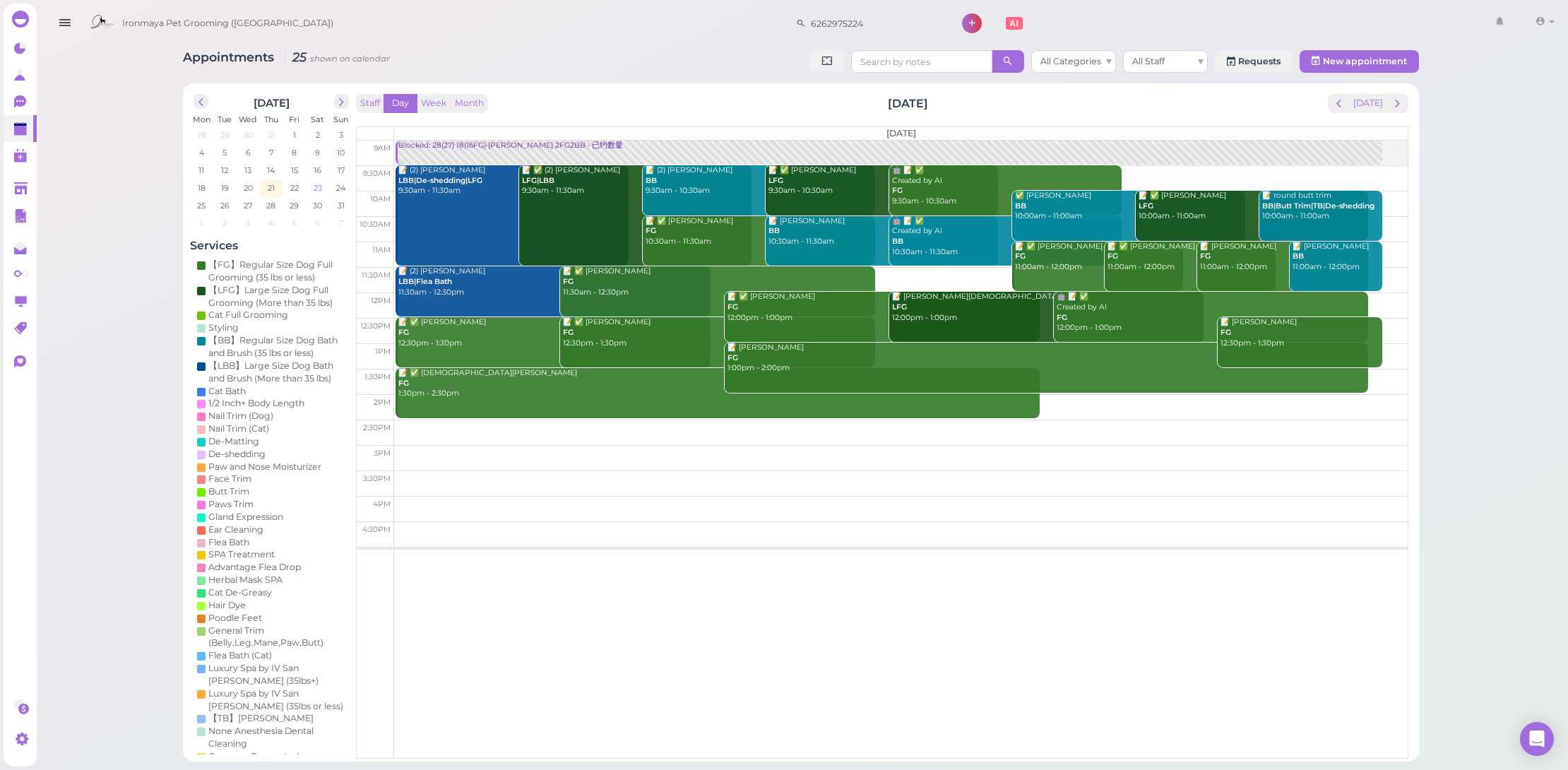
click at [312, 184] on span "23" at bounding box center [318, 188] width 11 height 13
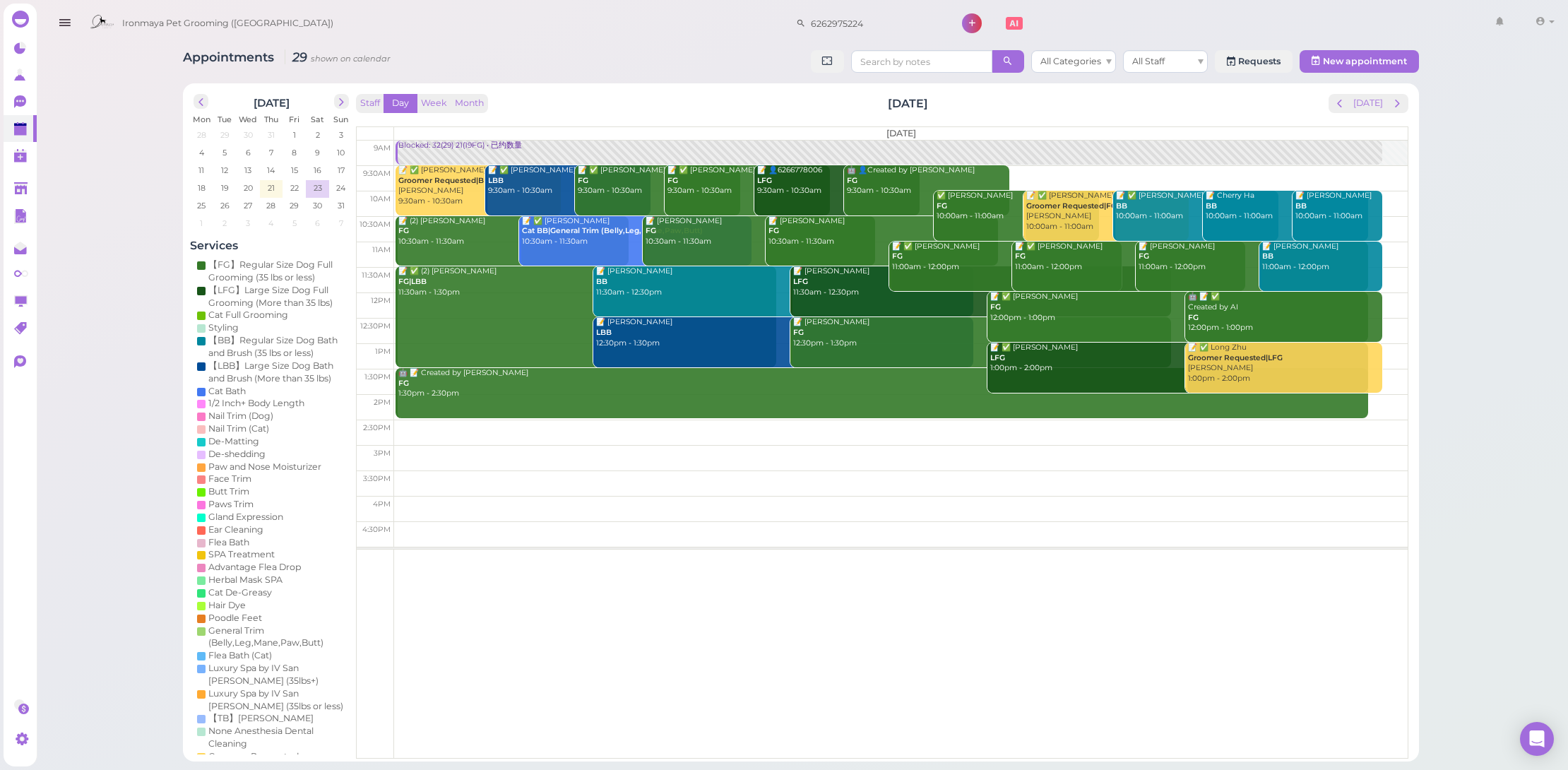
click at [556, 426] on td at bounding box center [901, 432] width 1013 height 26
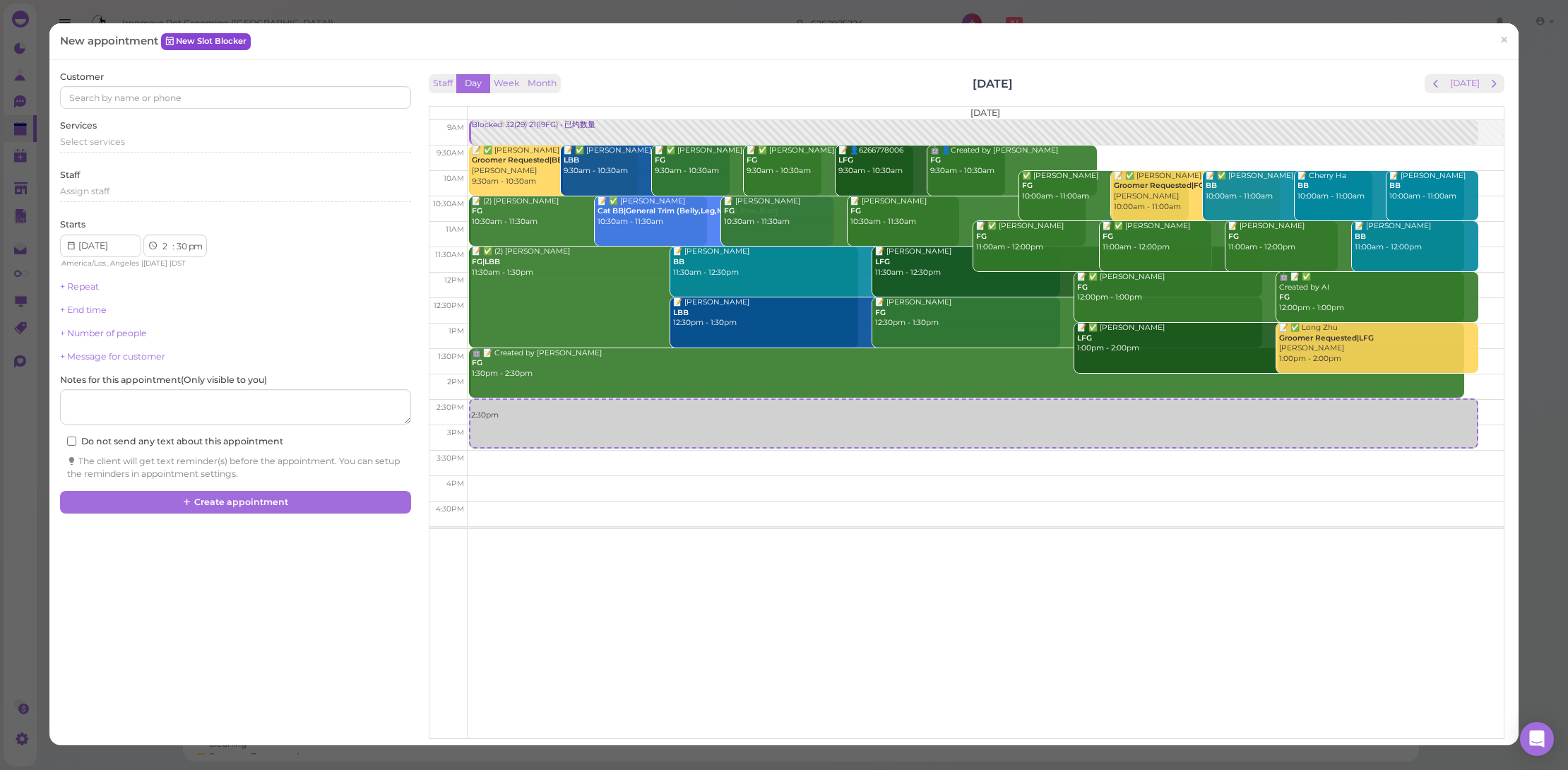
click at [216, 38] on link "New Slot Blocker" at bounding box center [206, 41] width 90 height 17
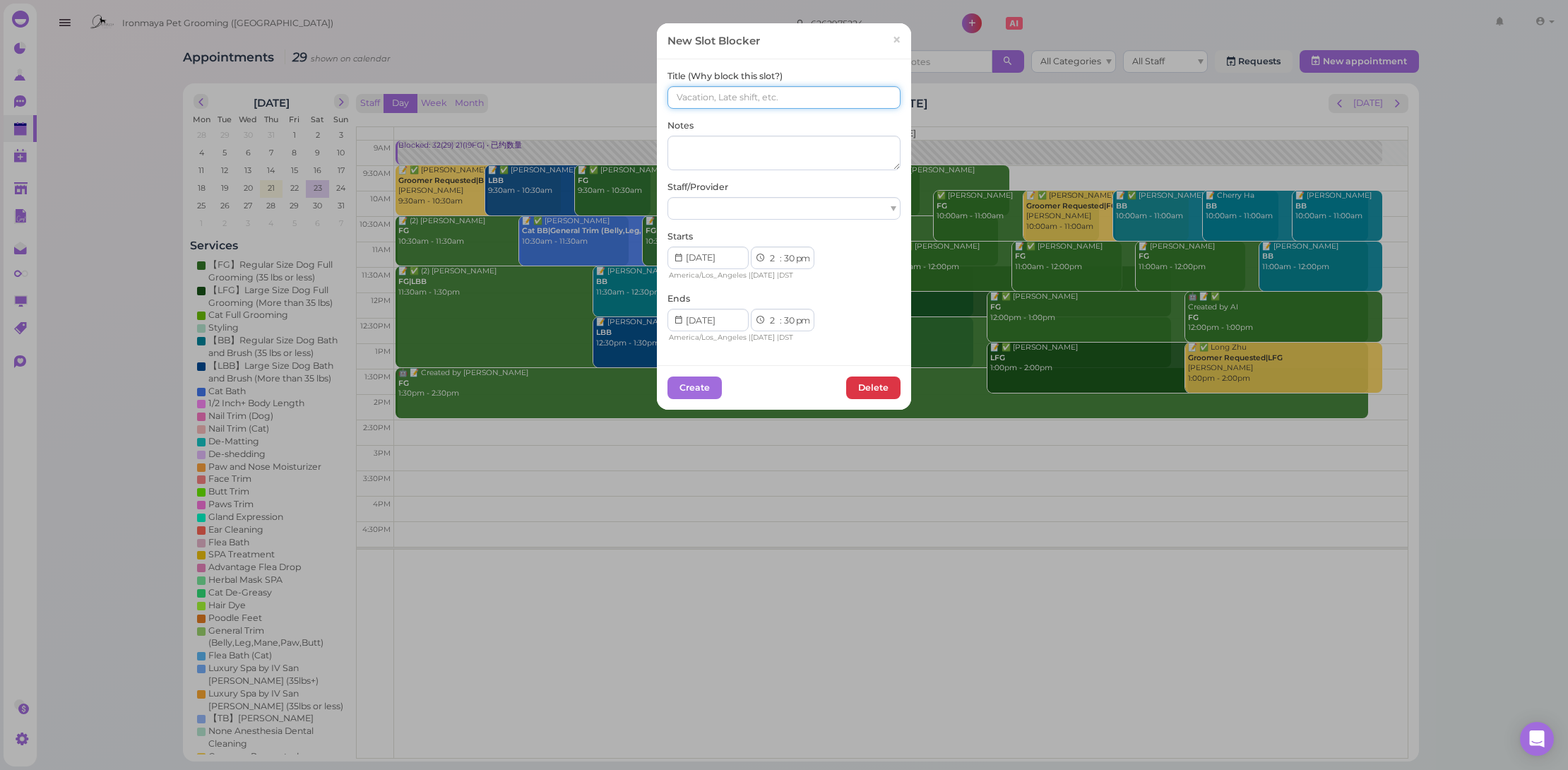
click at [707, 97] on input at bounding box center [784, 97] width 233 height 23
paste input "8186137247"
type input "8186137247 BB"
click at [778, 204] on div at bounding box center [784, 208] width 233 height 23
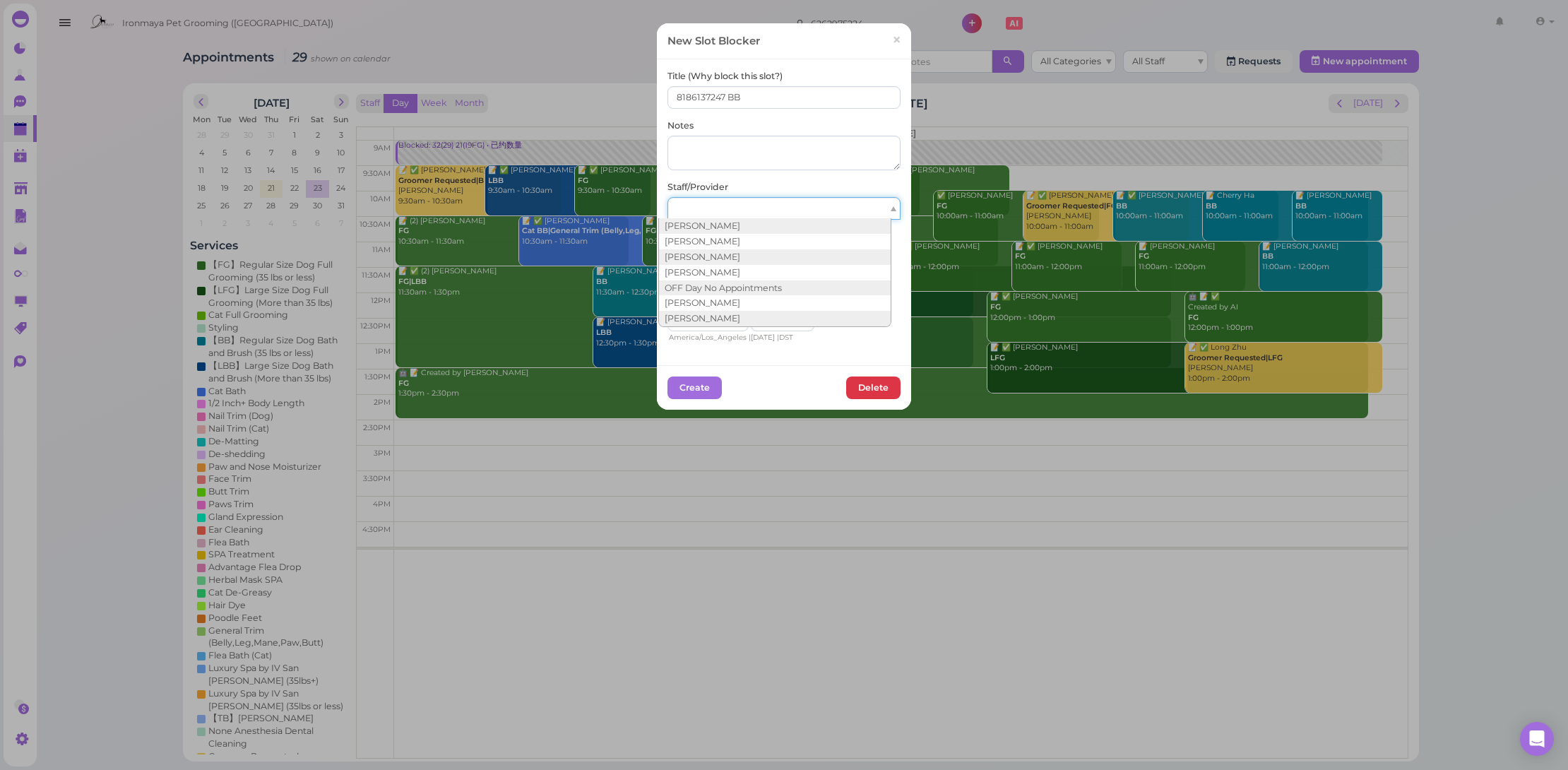
scroll to position [137, 0]
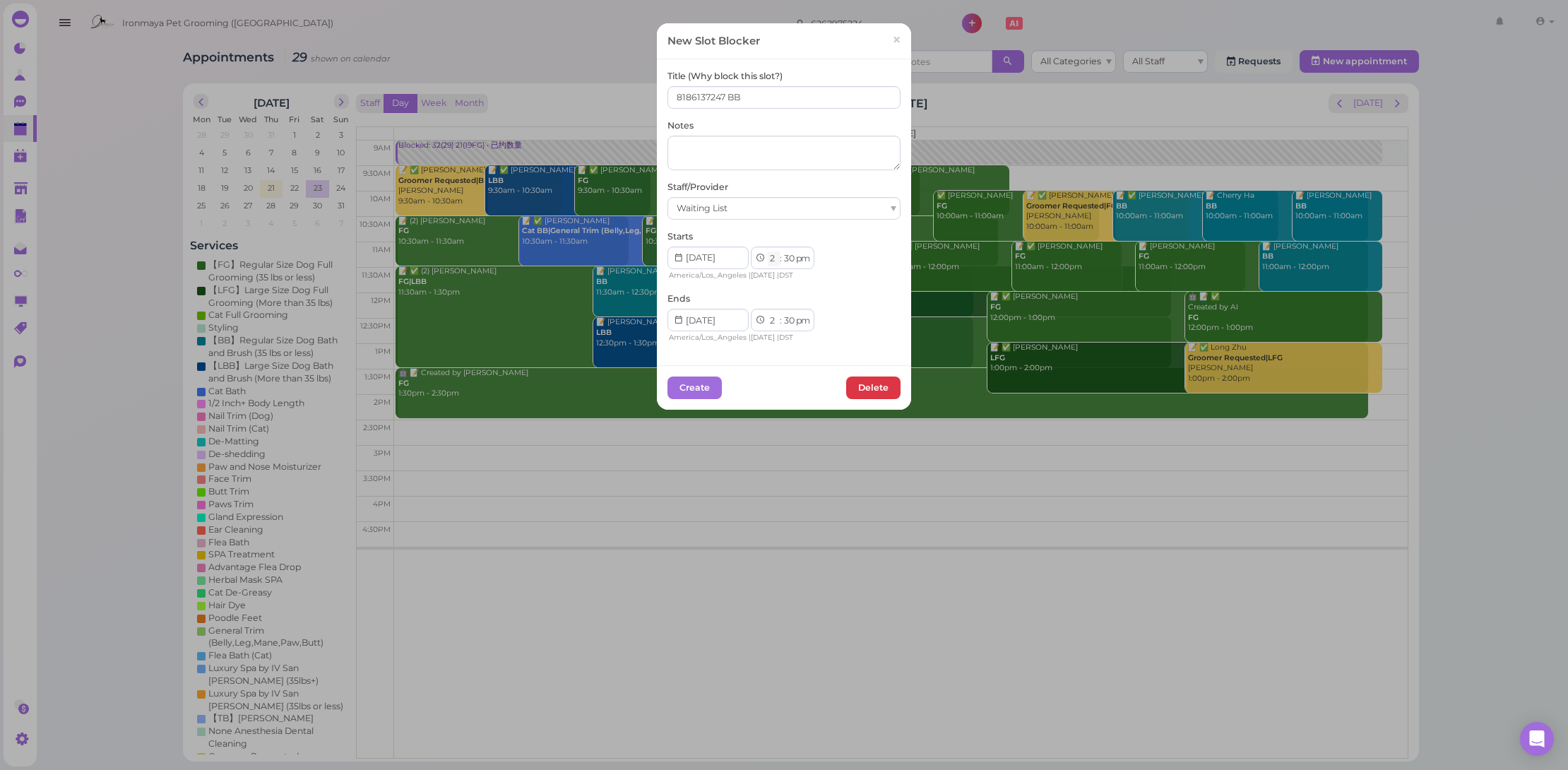
select select "3"
select select "00"
select select "3"
click at [846, 343] on div "Title (Why block this slot?) 8186137247 BB Notes Staff/Provider Waiting List St…" at bounding box center [784, 212] width 254 height 306
click at [716, 385] on div "Create Delete" at bounding box center [784, 387] width 233 height 23
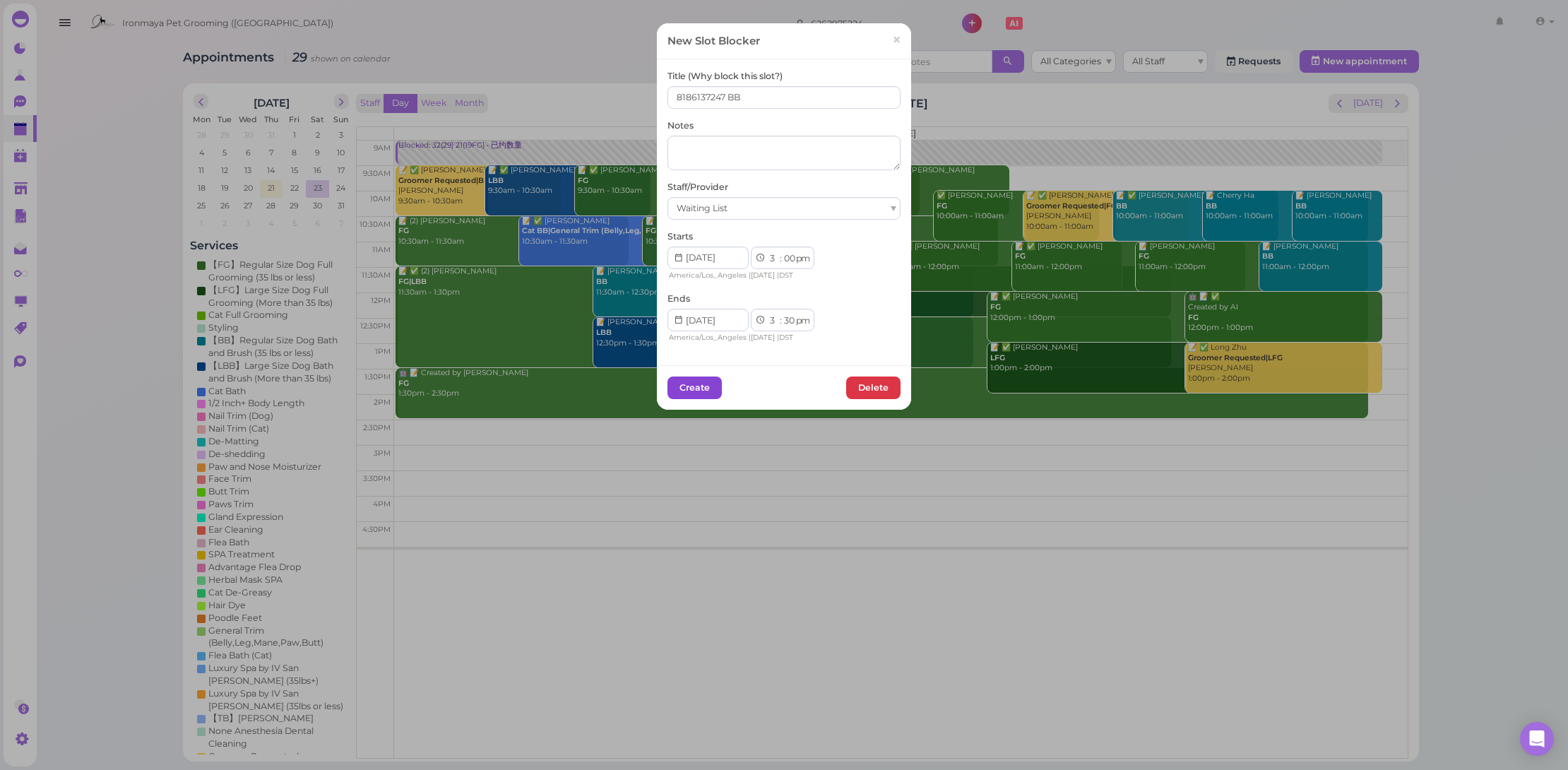
click at [710, 387] on button "Create" at bounding box center [694, 387] width 54 height 23
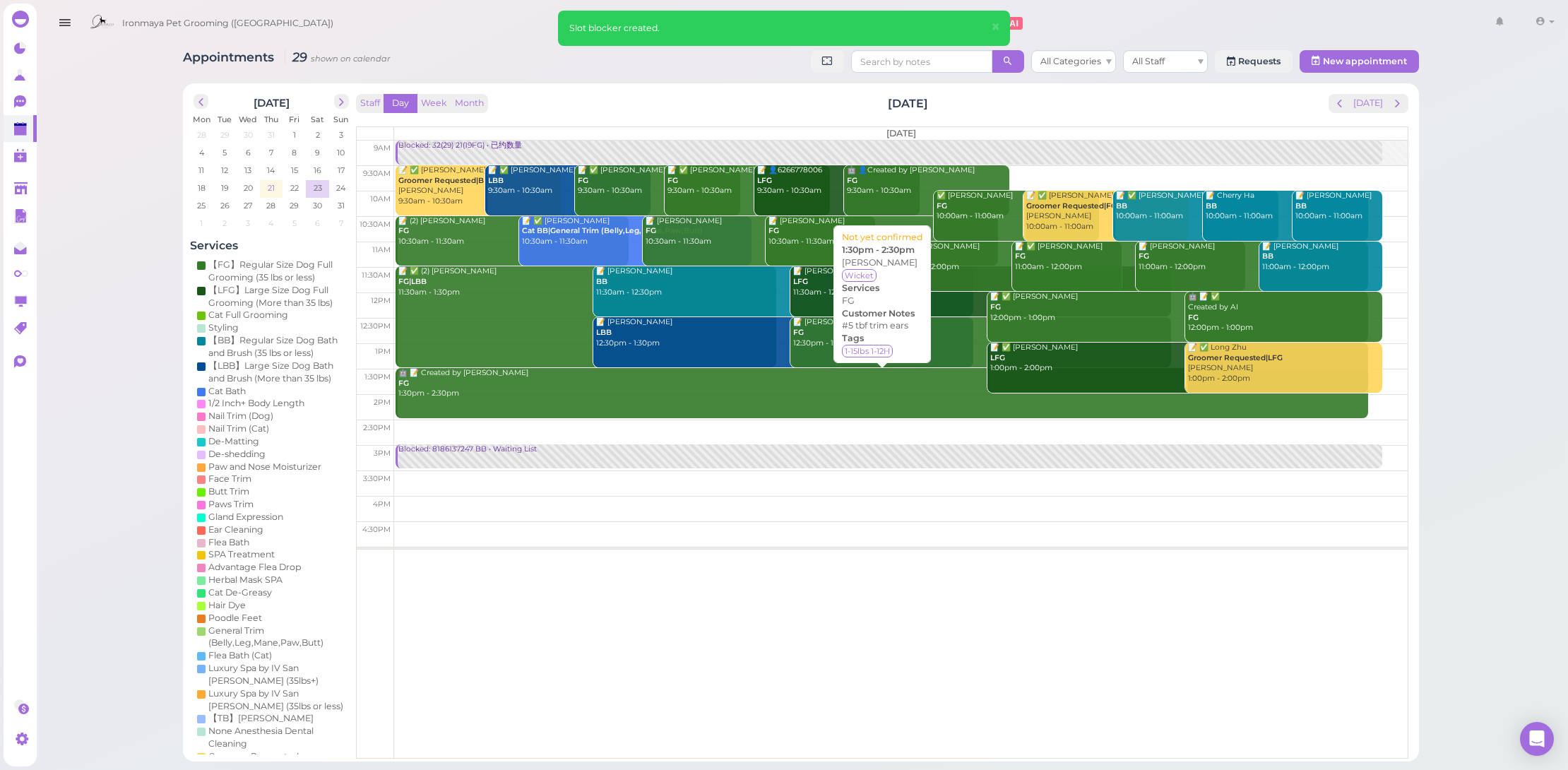
click at [266, 188] on span "21" at bounding box center [271, 188] width 10 height 13
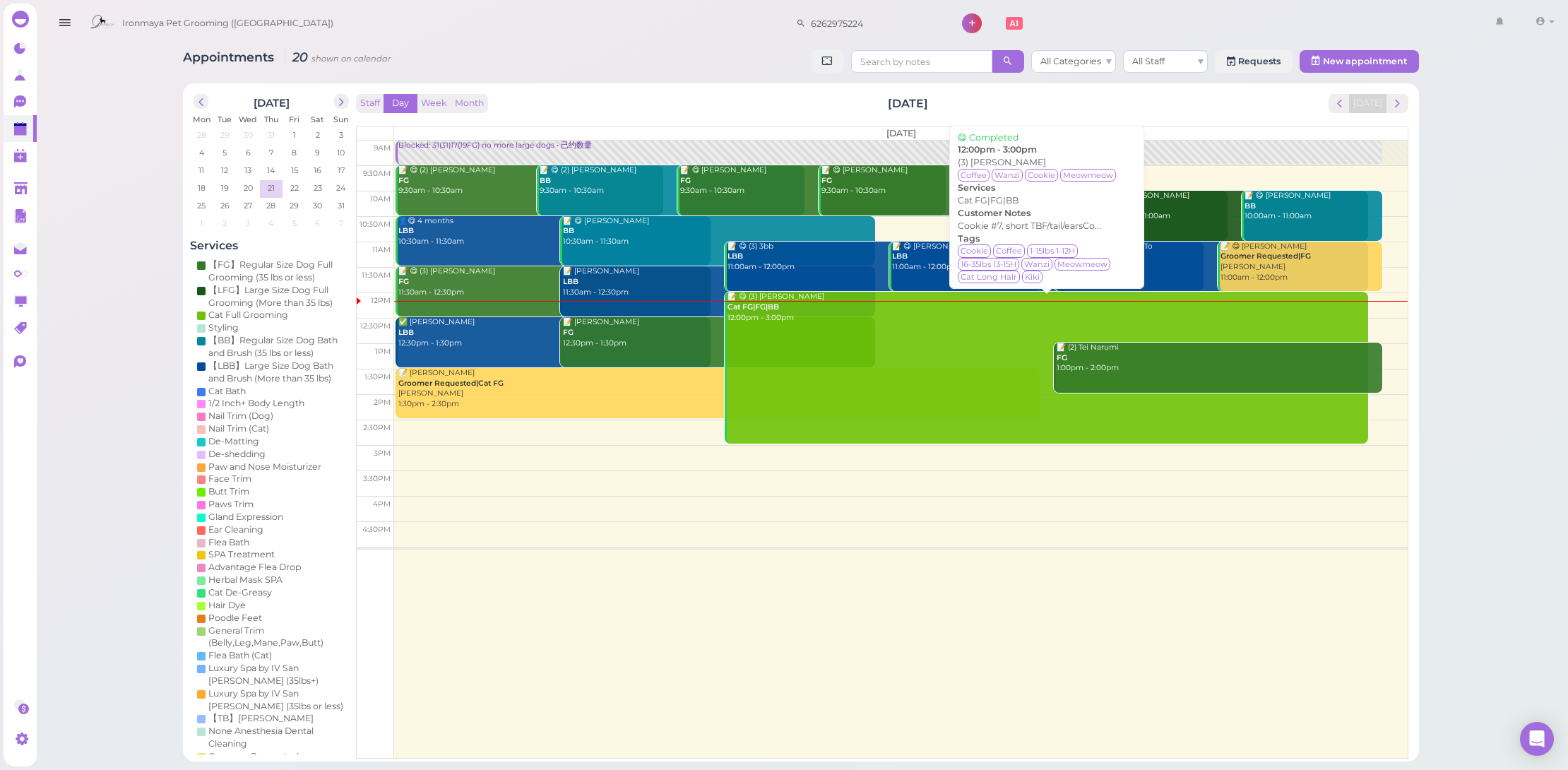
click at [831, 320] on link "📝 😋 (3) Rachel Wu Cat FG|FG|BB 12:00pm - 3:00pm" at bounding box center [1046, 367] width 643 height 151
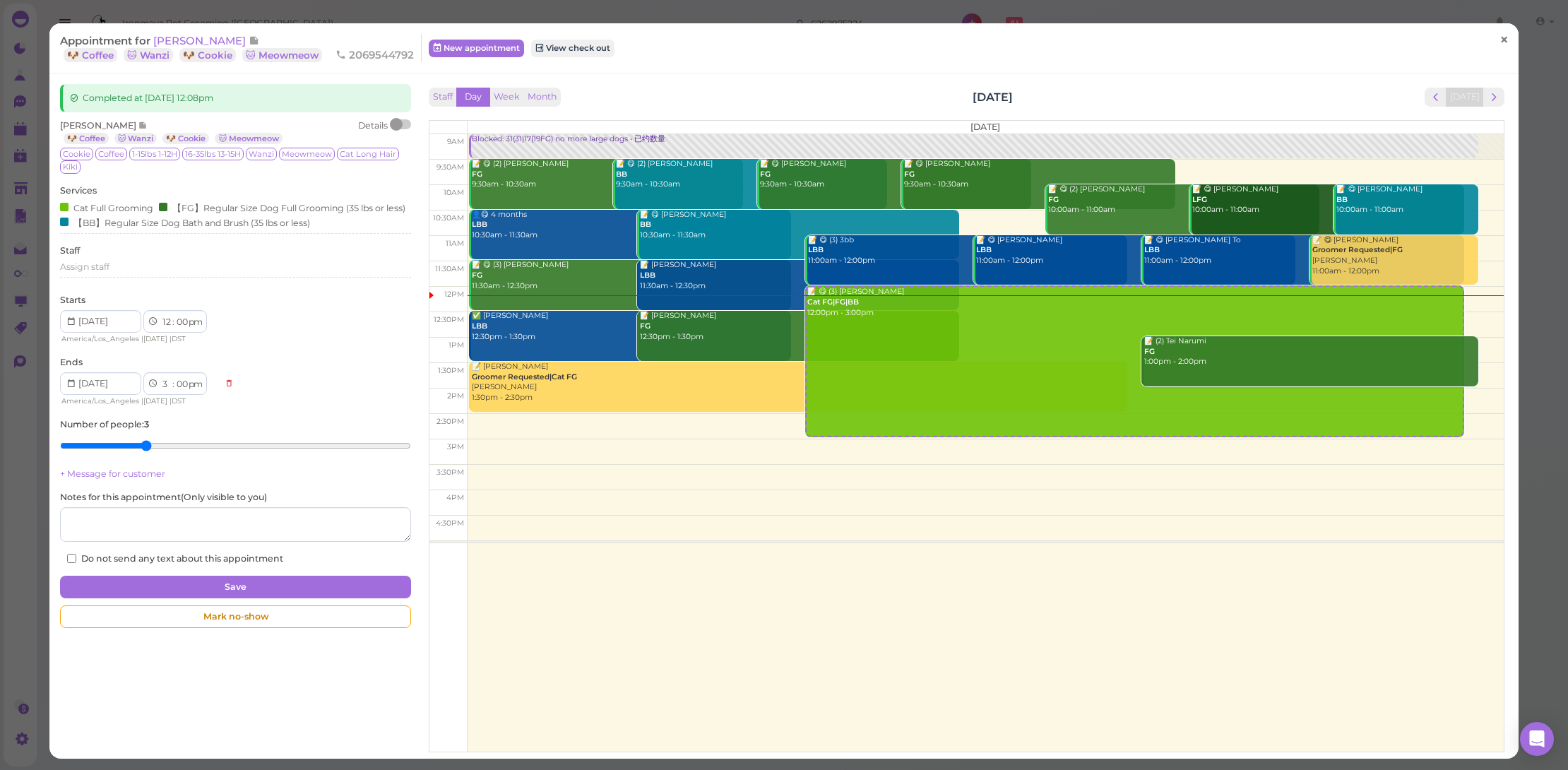
click at [1499, 42] on span "×" at bounding box center [1504, 39] width 9 height 20
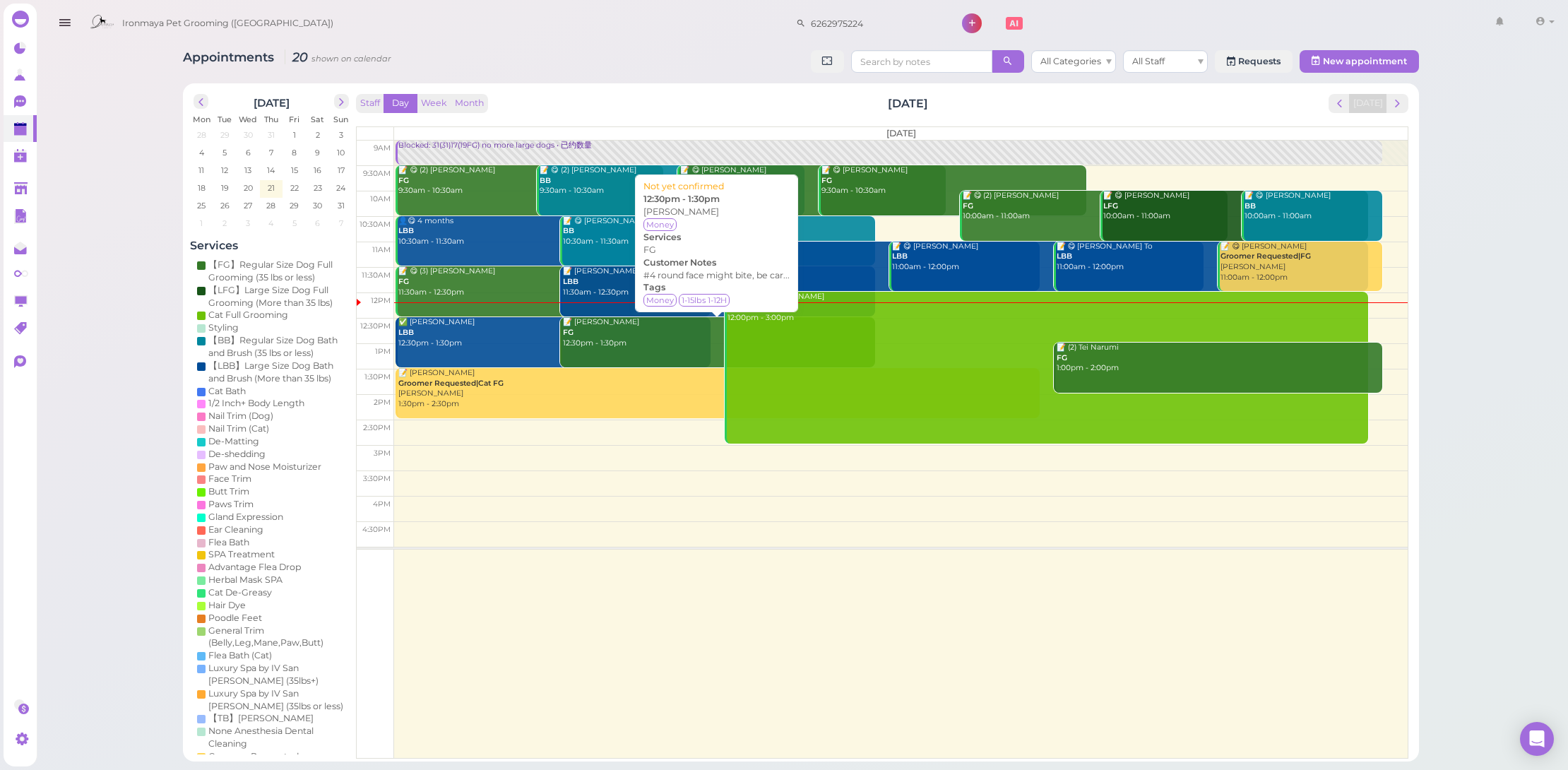
click at [592, 339] on div "📝 Jin lin Lei FG 12:30pm - 1:30pm" at bounding box center [719, 332] width 313 height 31
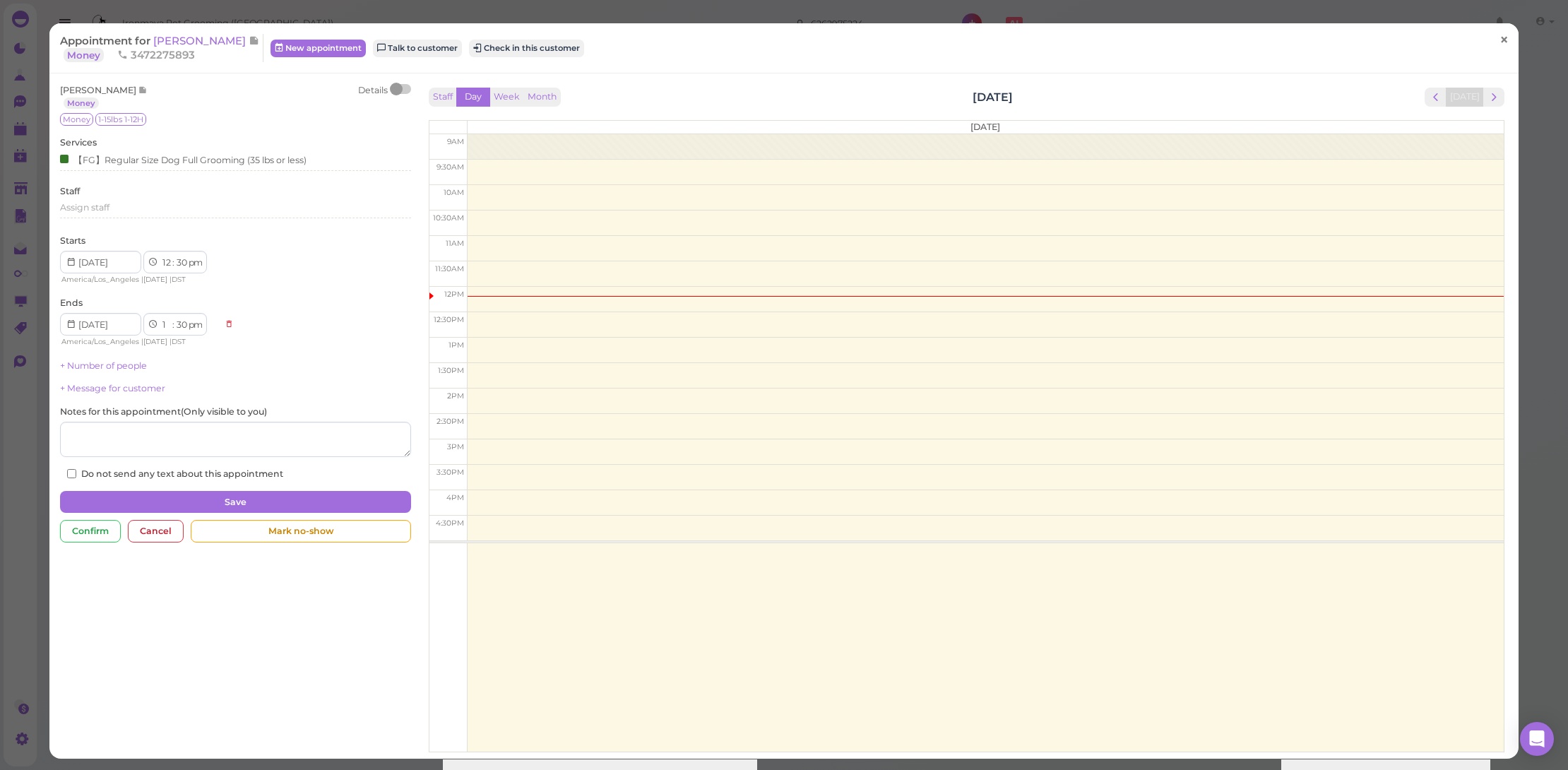
click at [1491, 32] on link "×" at bounding box center [1504, 40] width 27 height 33
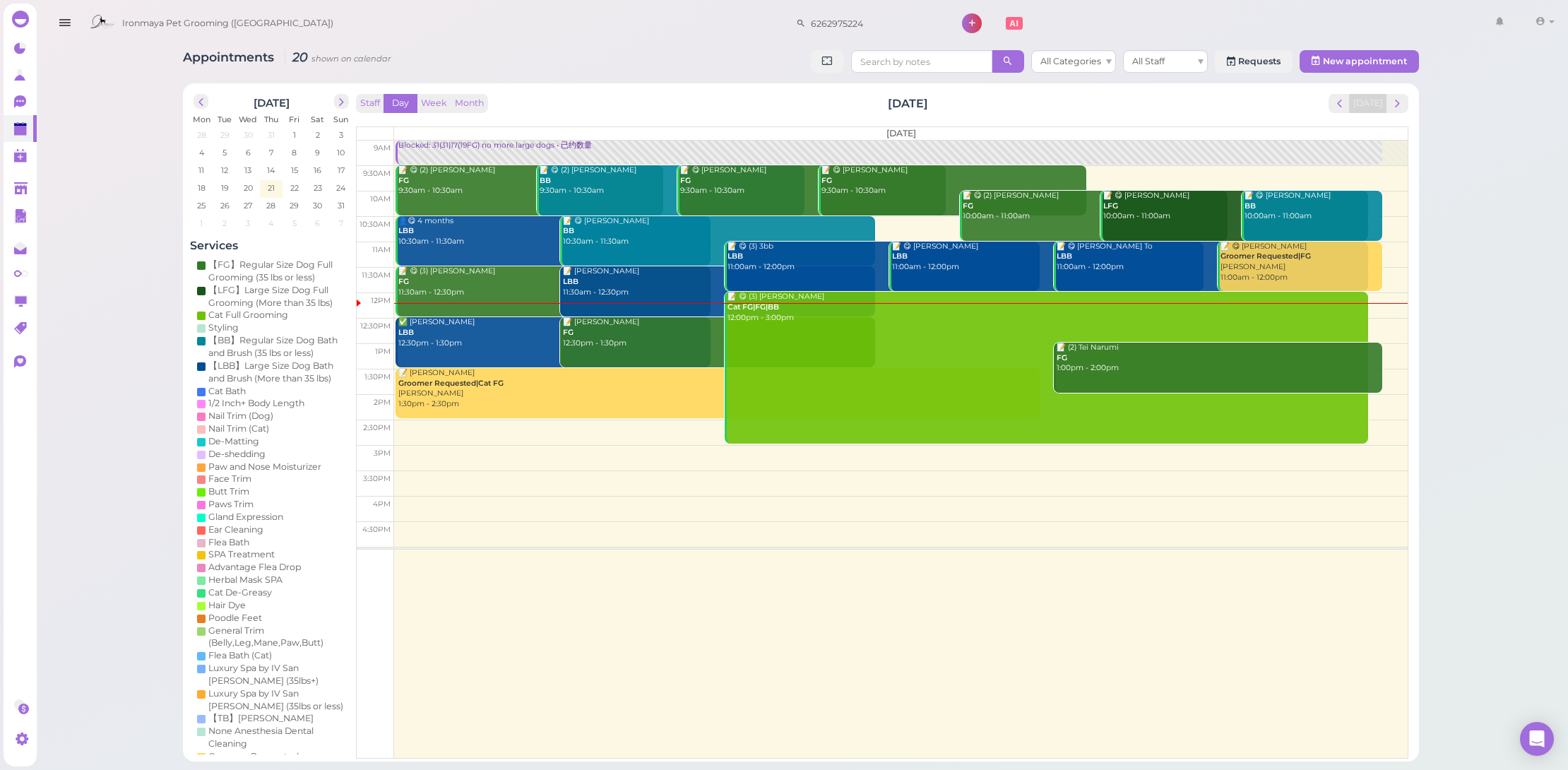
click at [626, 283] on div "📝 Kevin Bang LBB 11:30am - 12:30pm" at bounding box center [719, 282] width 313 height 31
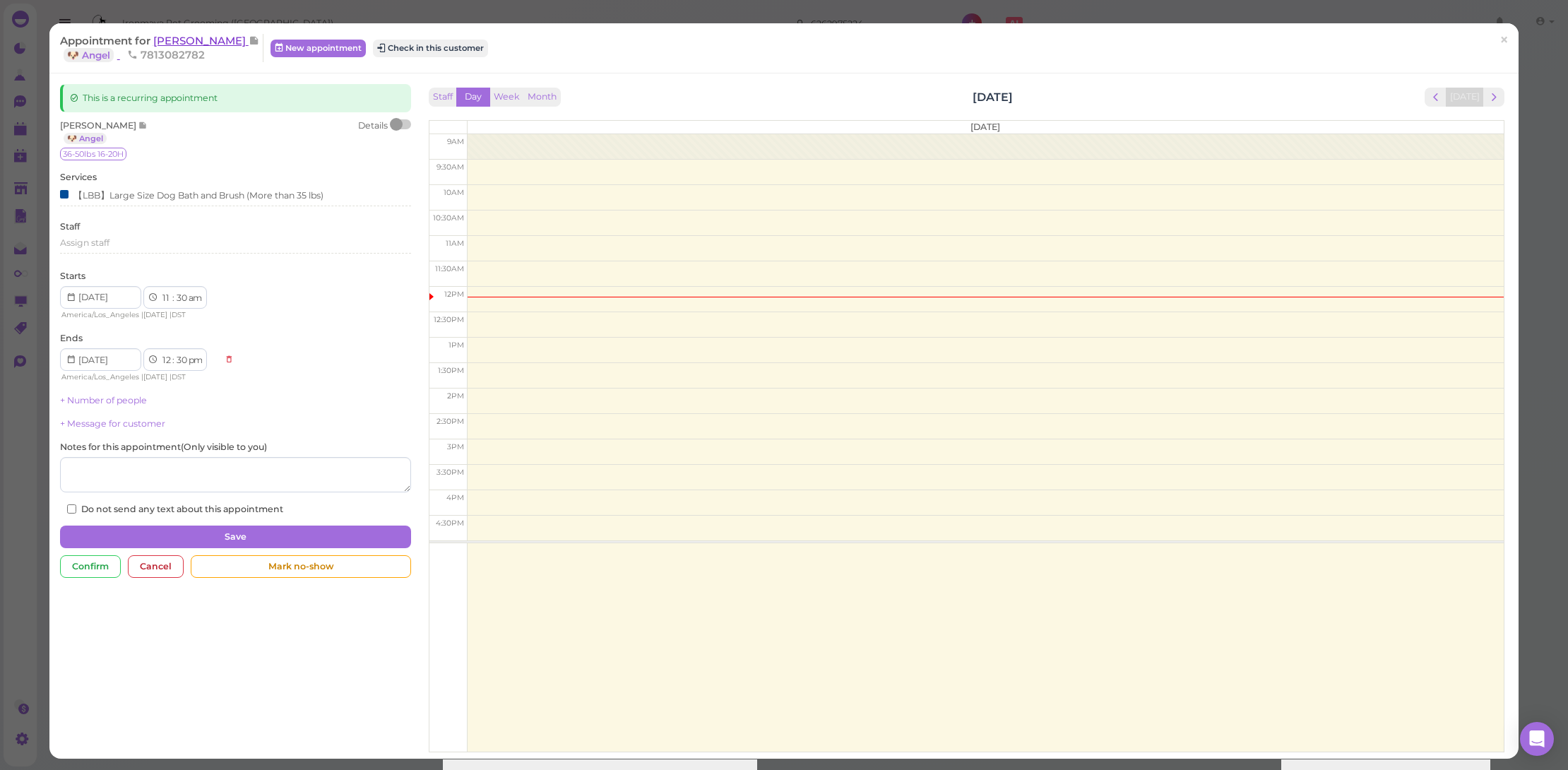
click at [169, 36] on span "[PERSON_NAME]" at bounding box center [200, 40] width 95 height 14
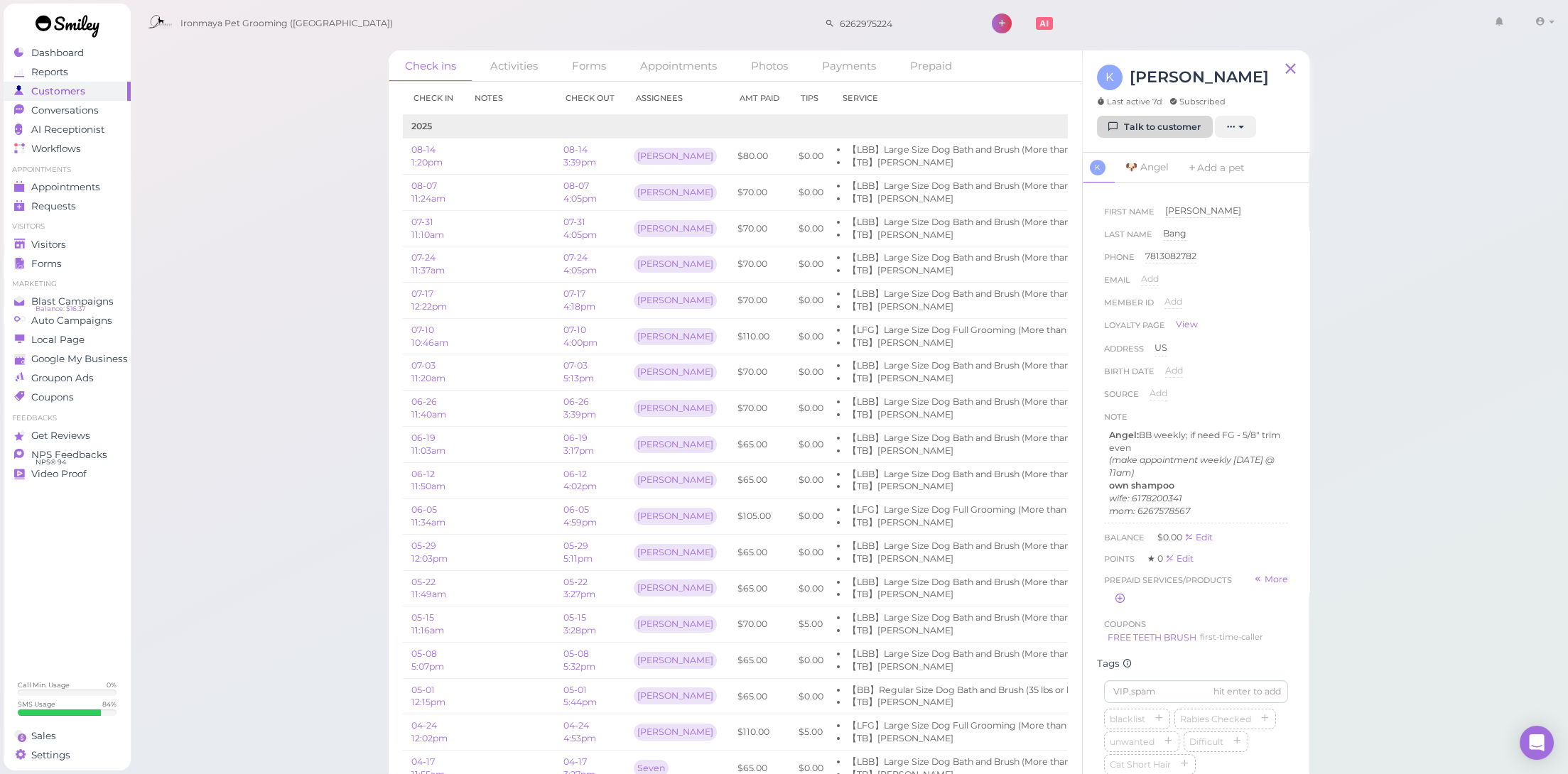
click at [1133, 124] on link "Talk to customer" at bounding box center [1155, 127] width 116 height 23
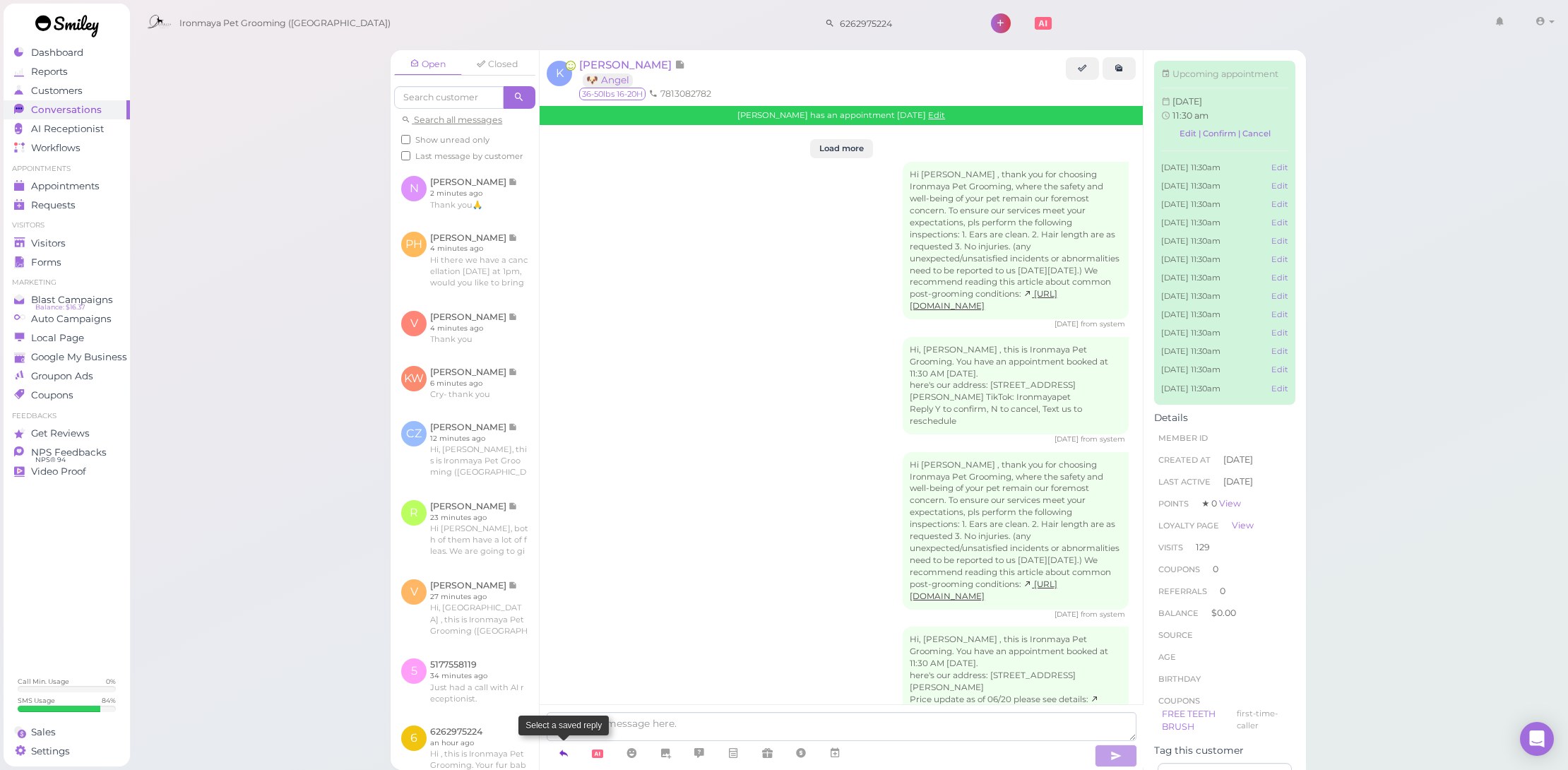
scroll to position [3173, 0]
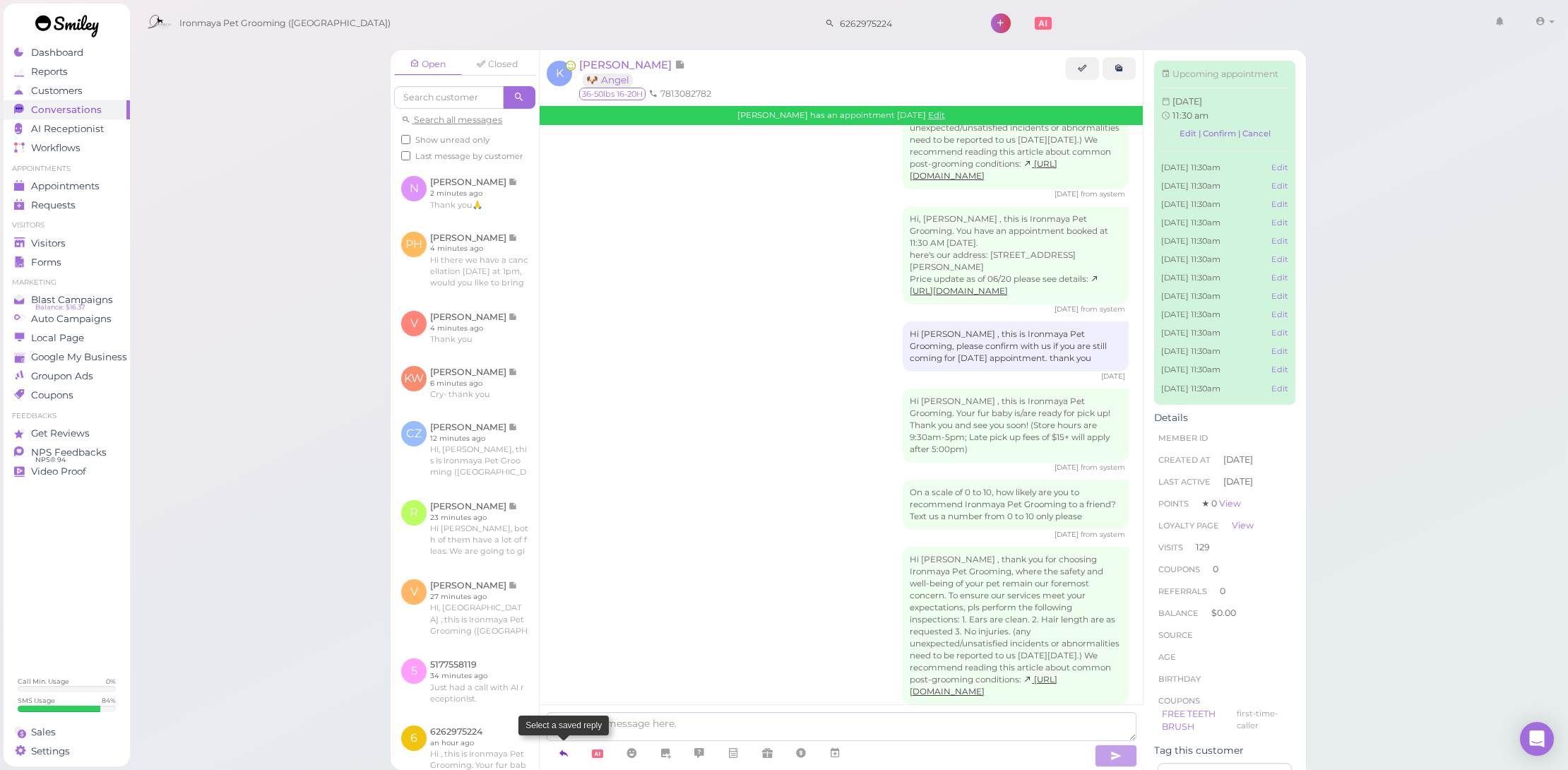
click at [561, 751] on icon at bounding box center [564, 753] width 11 height 14
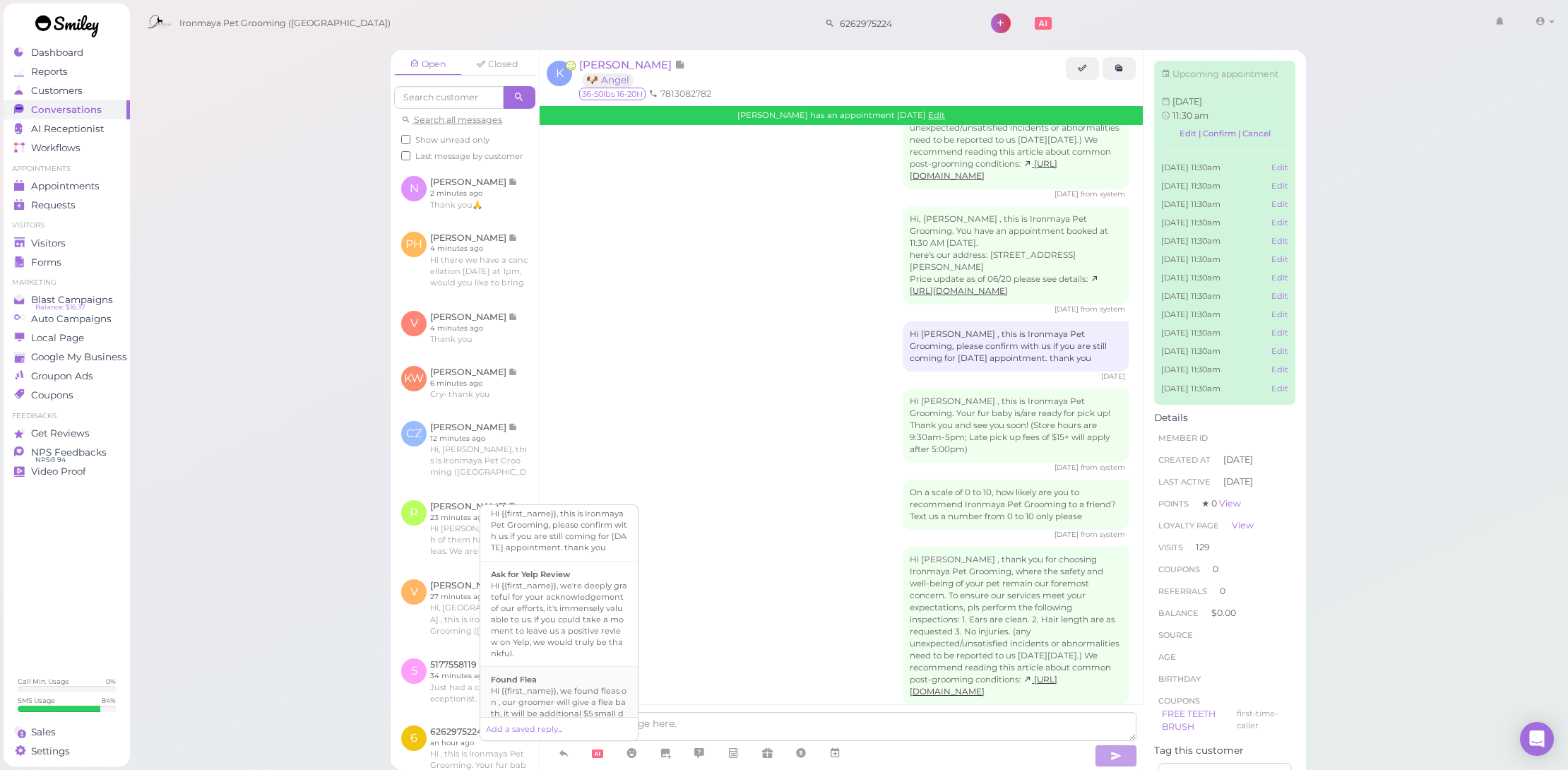
scroll to position [216, 0]
click at [589, 531] on div "Hi {{first_name}}, this is Ironmaya Pet Grooming, please confirm with us if you…" at bounding box center [558, 533] width 136 height 45
type textarea "Hi {{first_name}}, this is Ironmaya Pet Grooming, please confirm with us if you…"
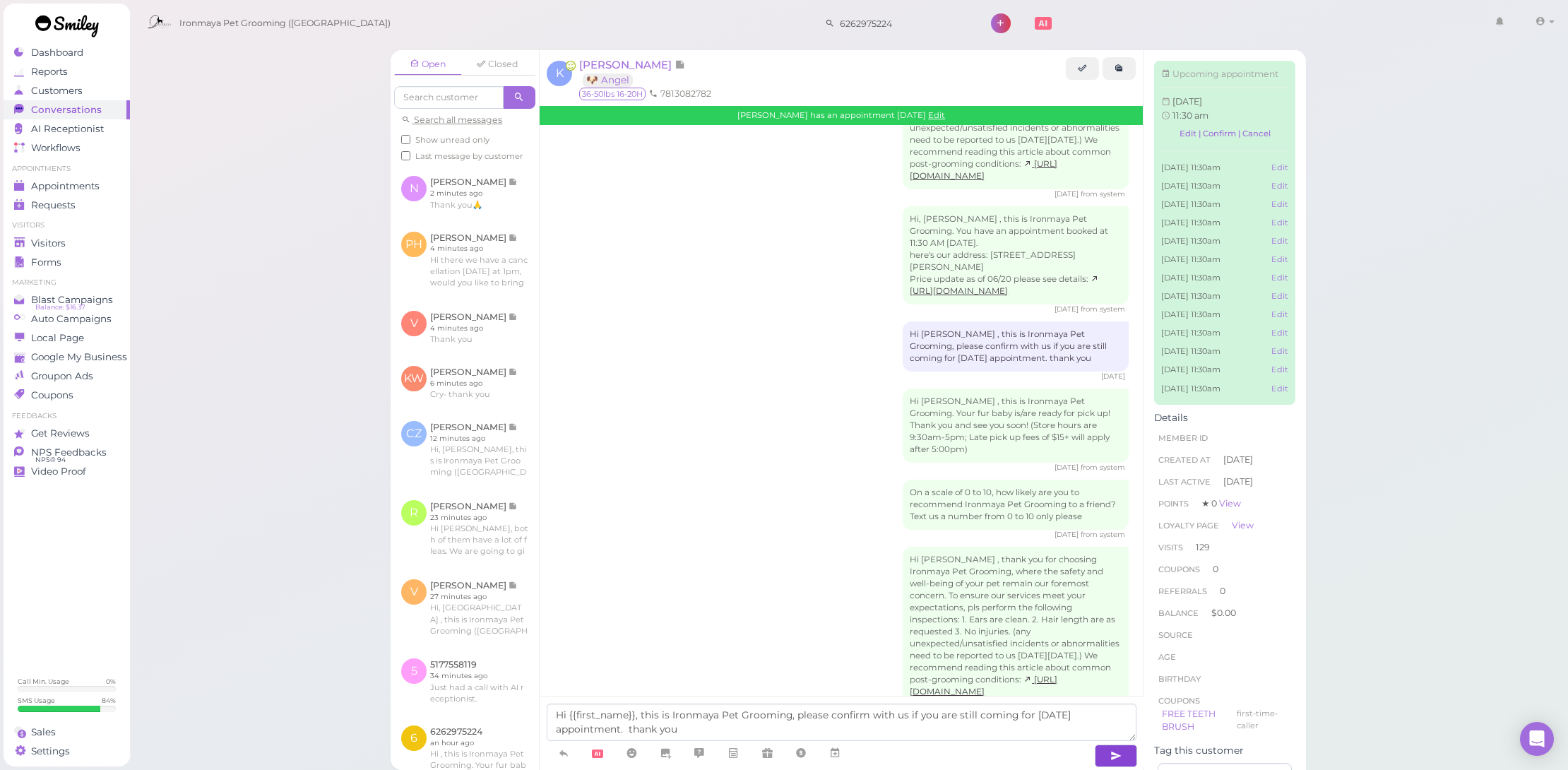
click at [1106, 757] on button "button" at bounding box center [1116, 755] width 42 height 23
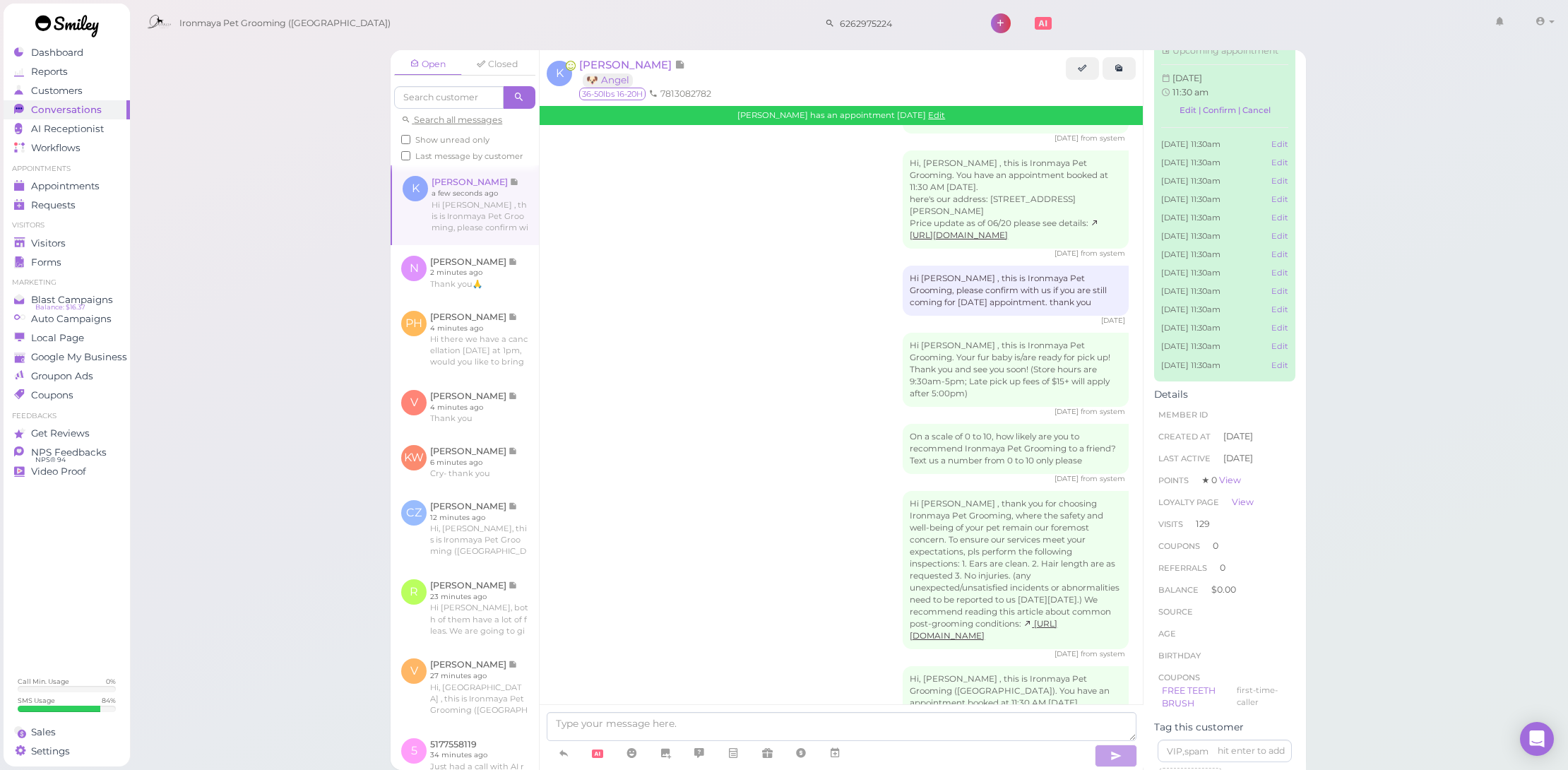
scroll to position [3239, 0]
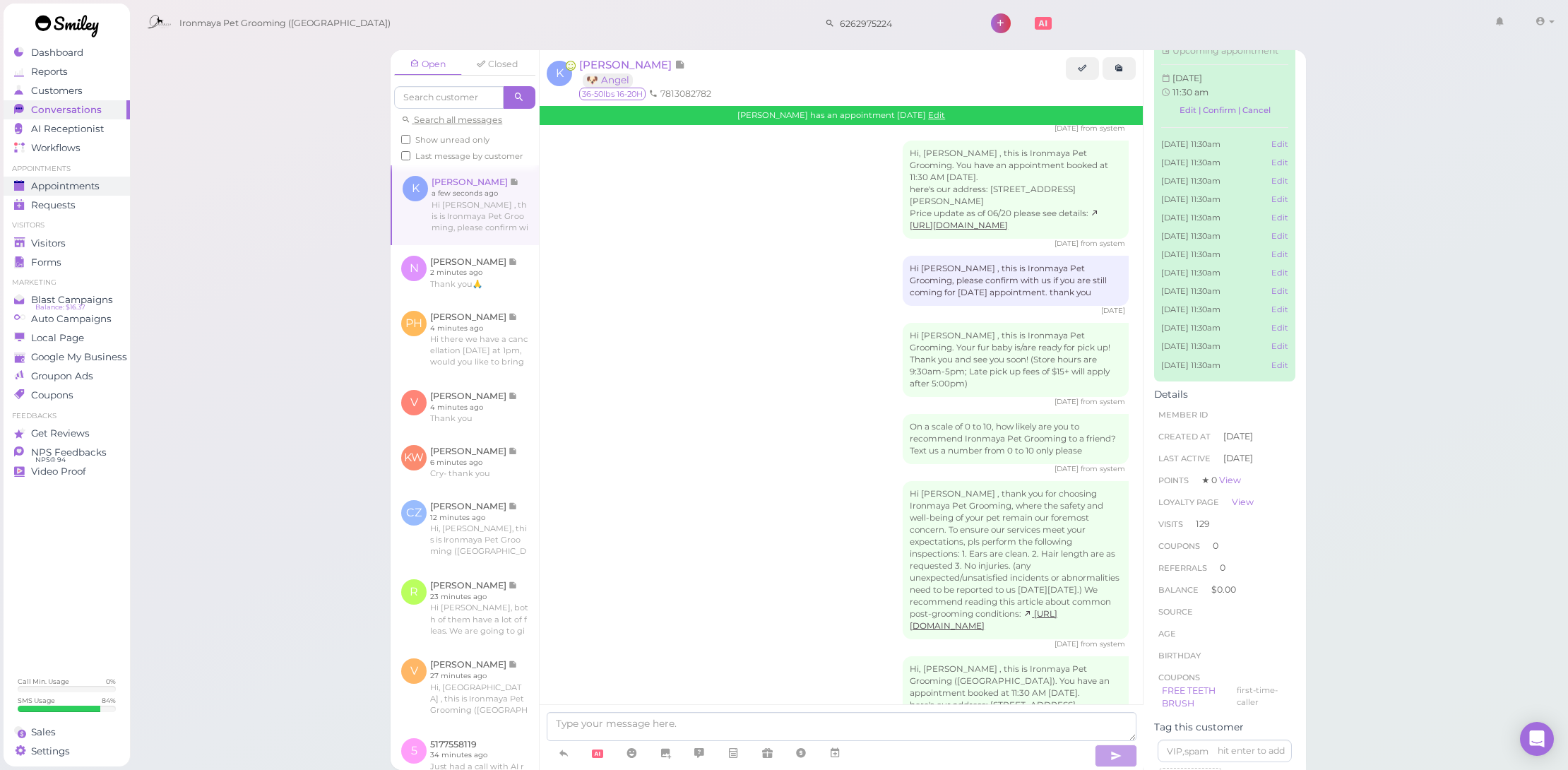
click at [90, 180] on span "Appointments" at bounding box center [65, 186] width 69 height 12
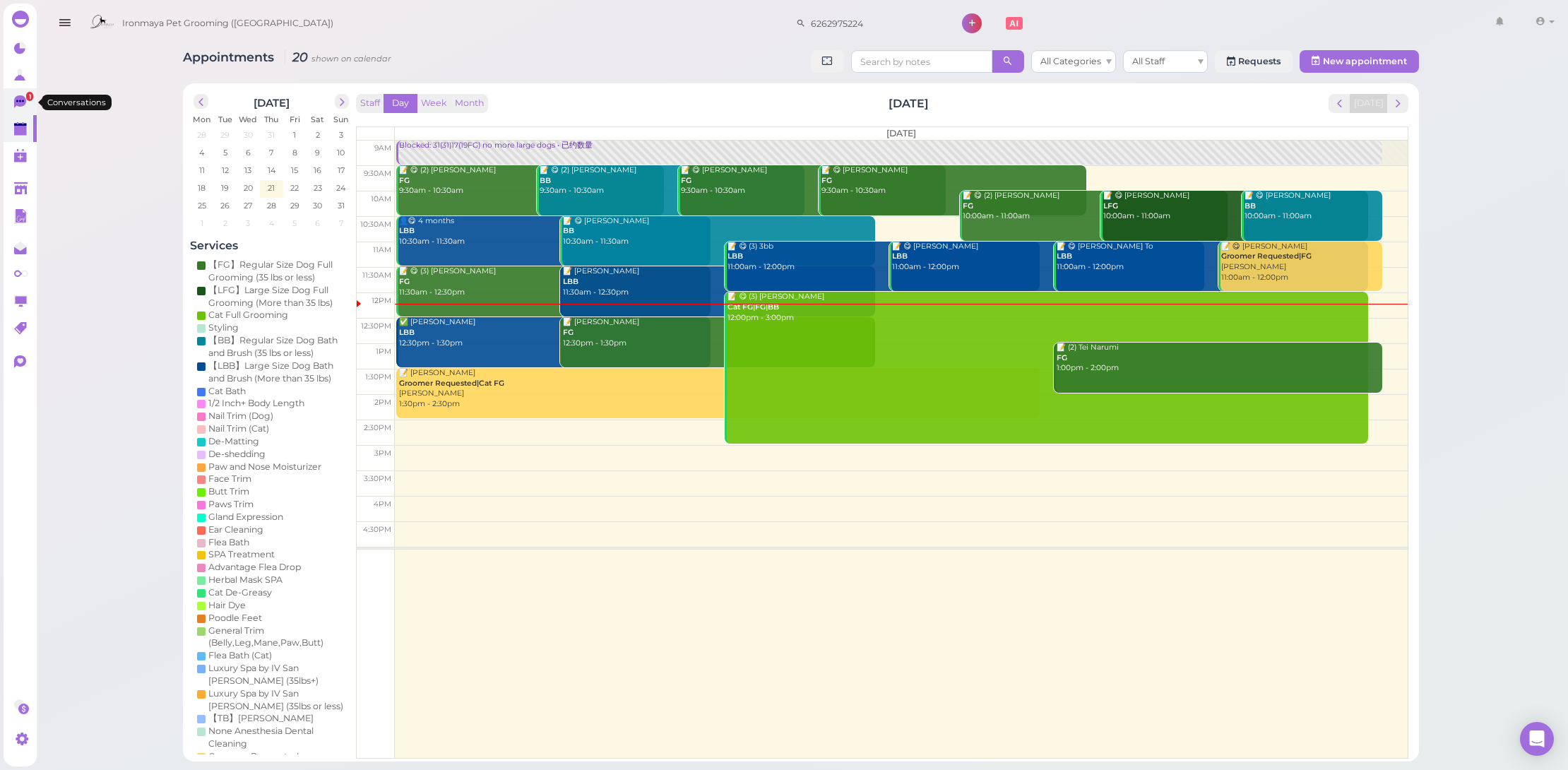
click at [11, 110] on link "1" at bounding box center [20, 101] width 33 height 27
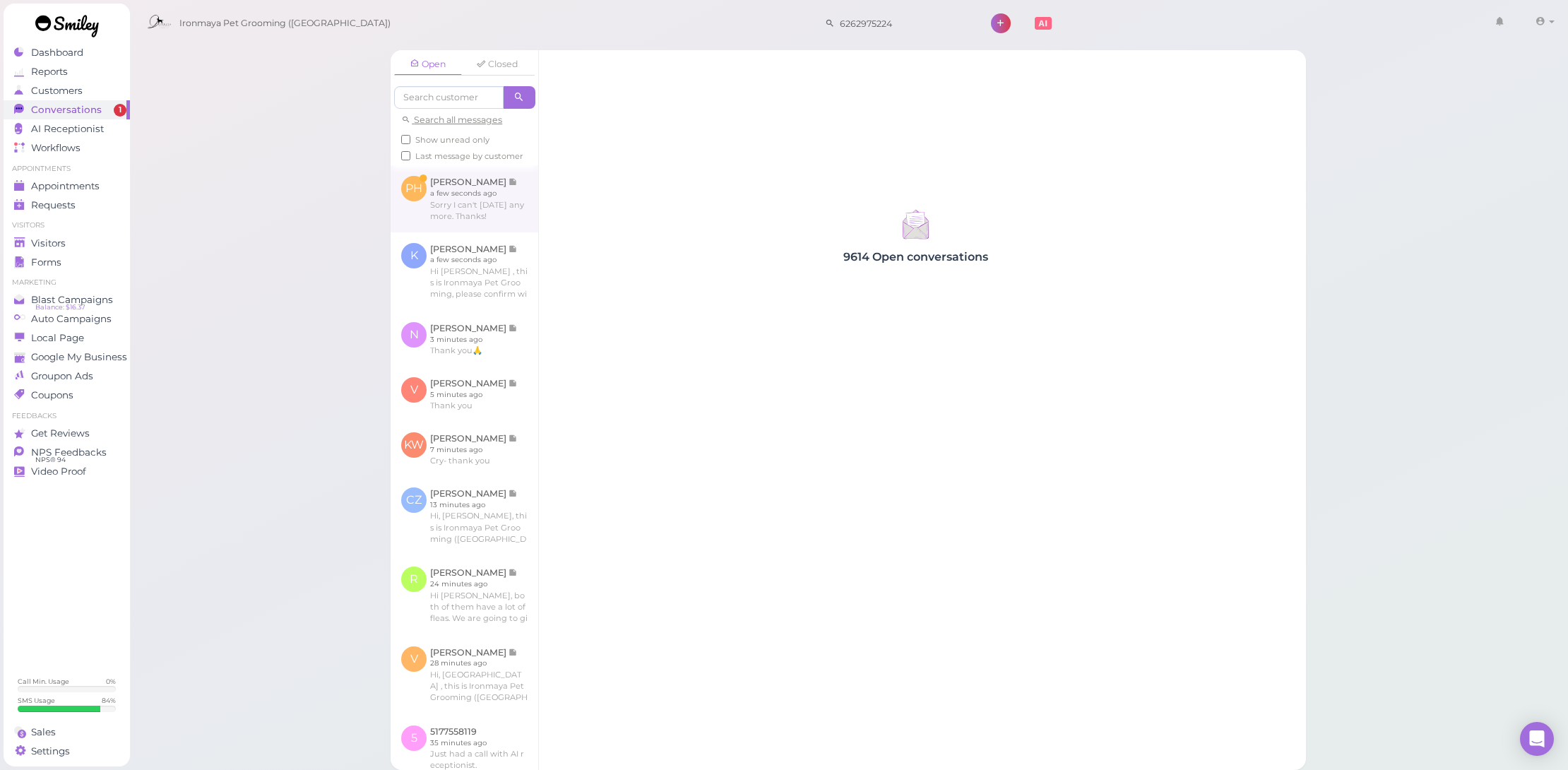
click at [481, 231] on link at bounding box center [464, 199] width 147 height 67
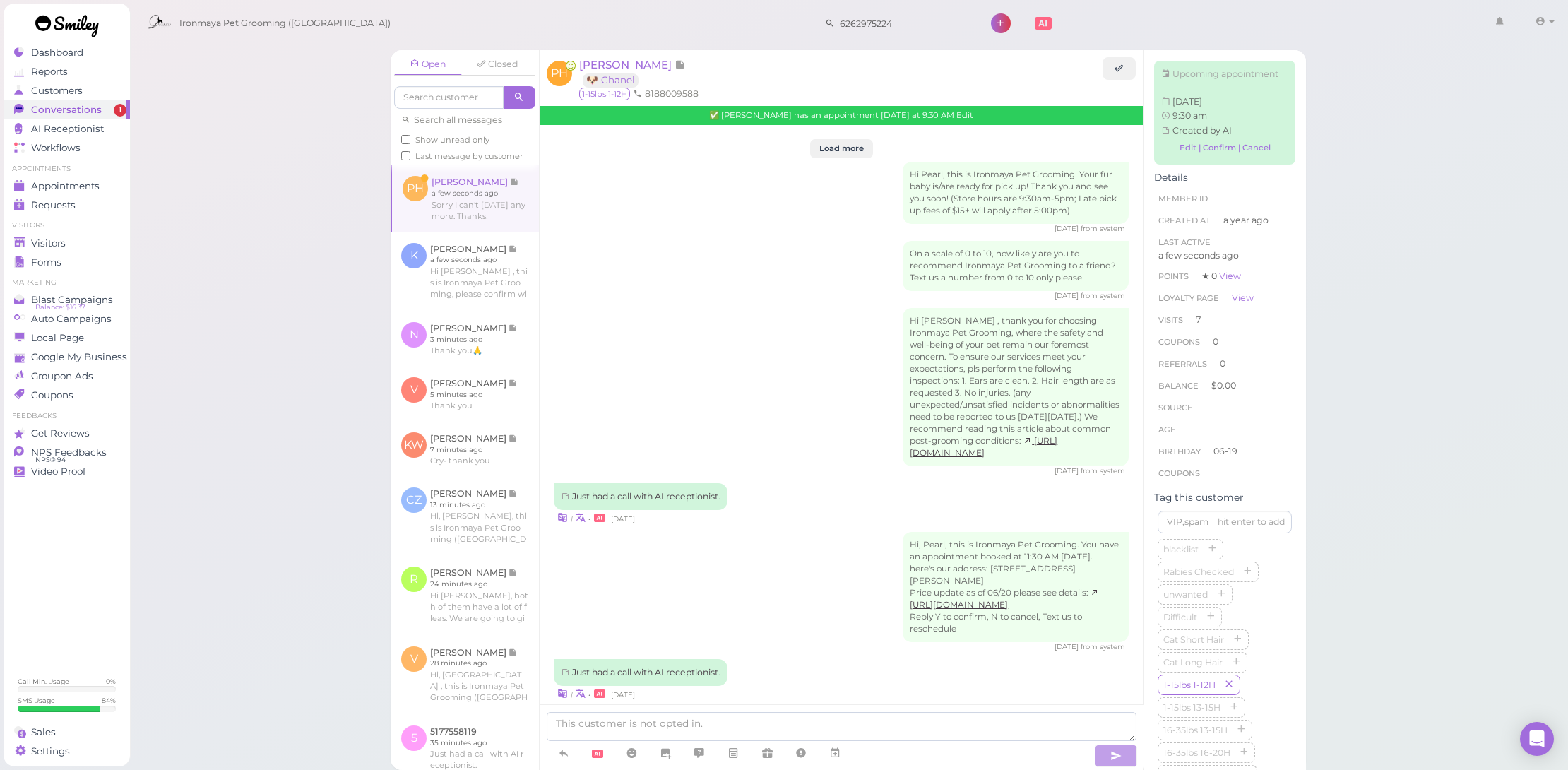
scroll to position [1683, 0]
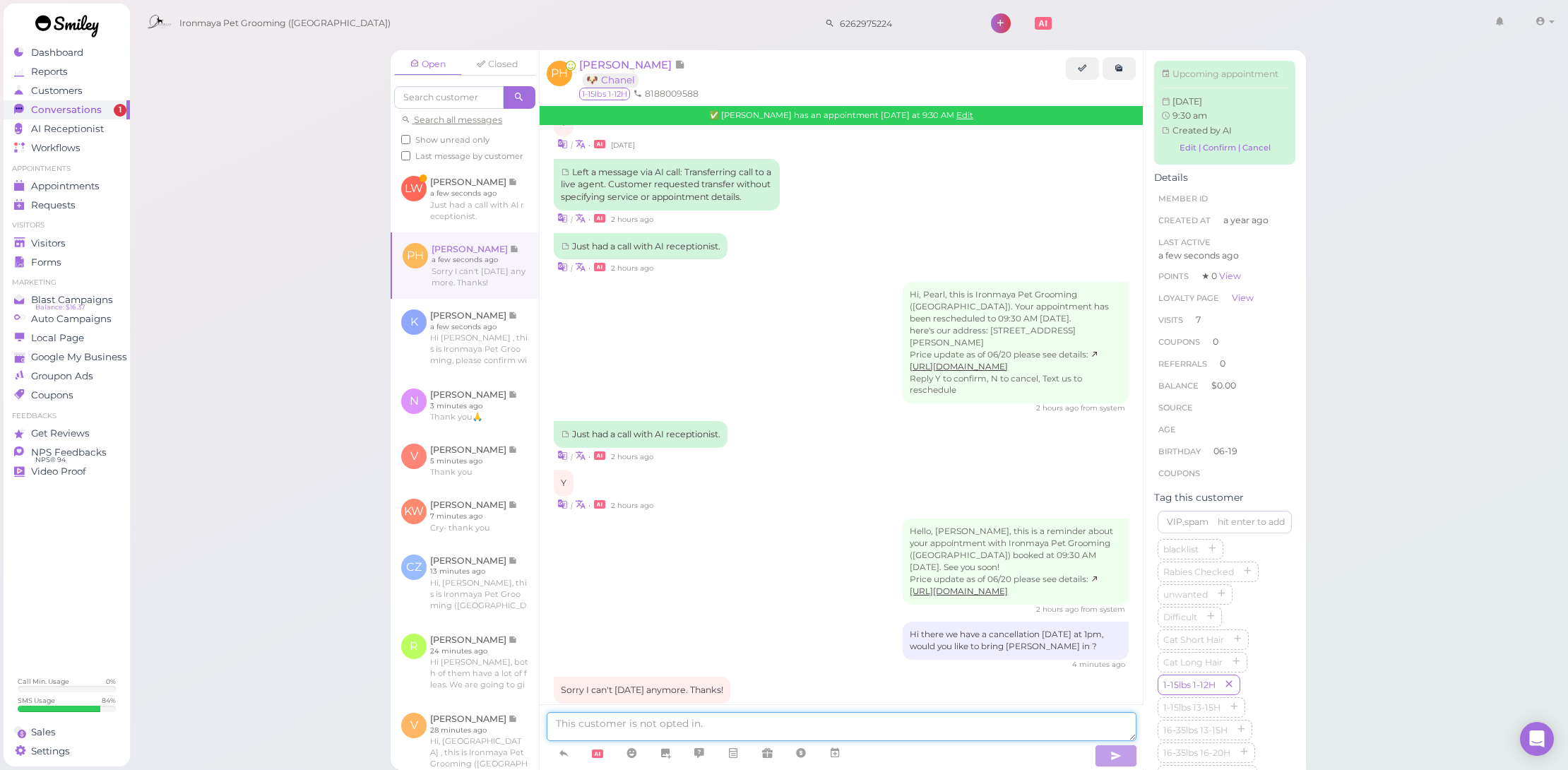
click at [749, 726] on textarea at bounding box center [841, 727] width 589 height 29
type textarea "ok!"
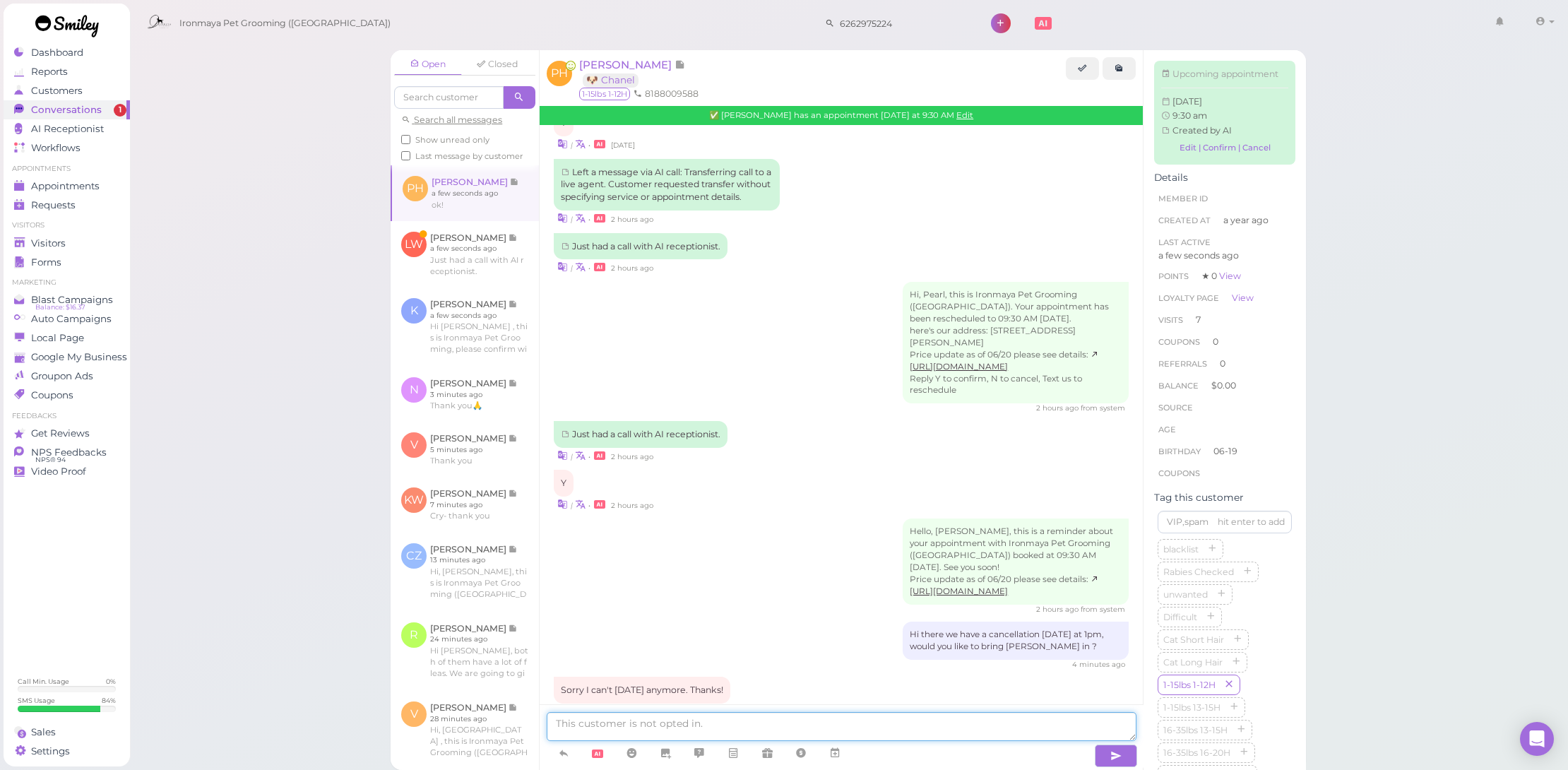
scroll to position [1716, 0]
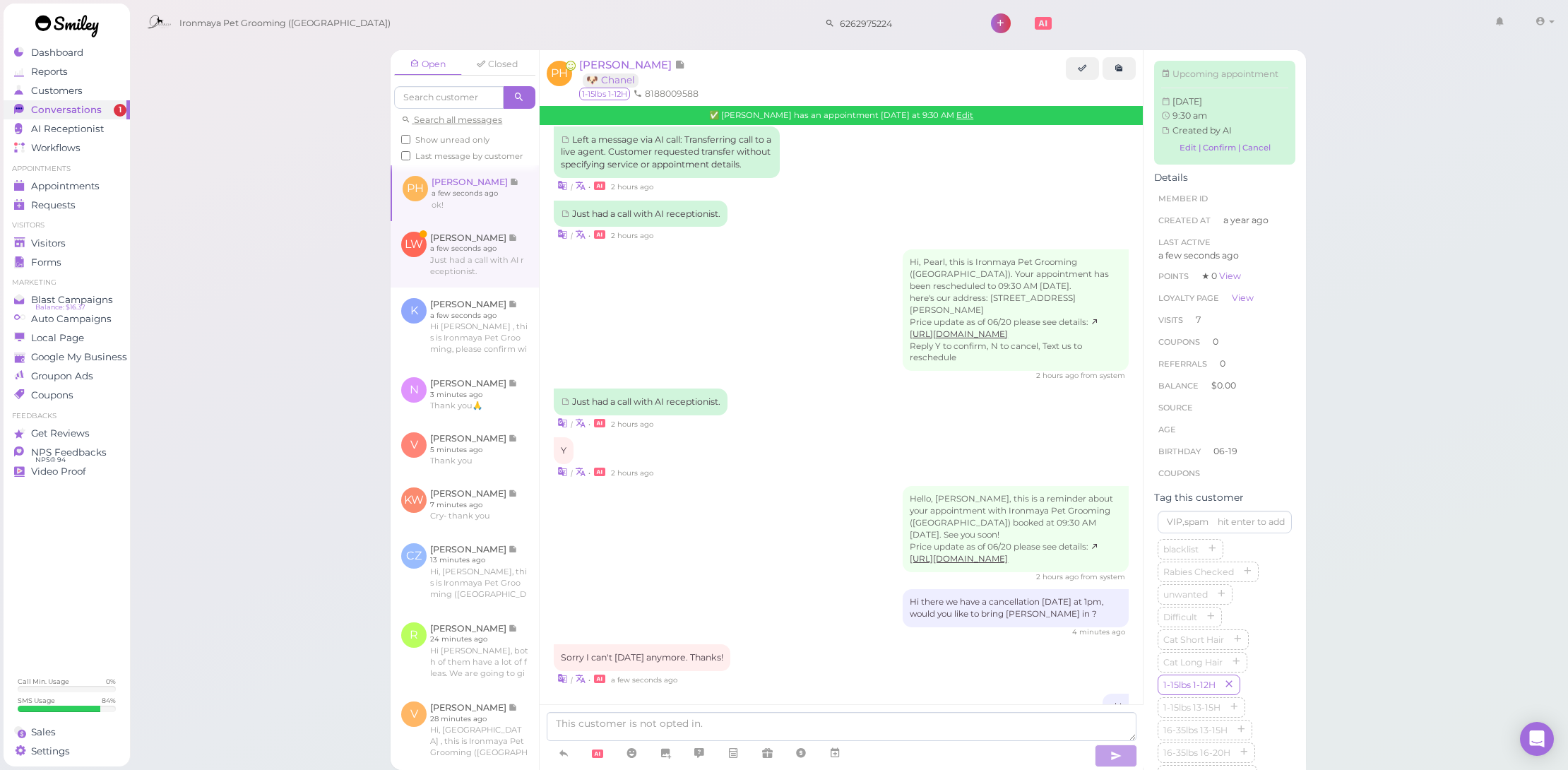
click at [503, 246] on link at bounding box center [465, 255] width 148 height 67
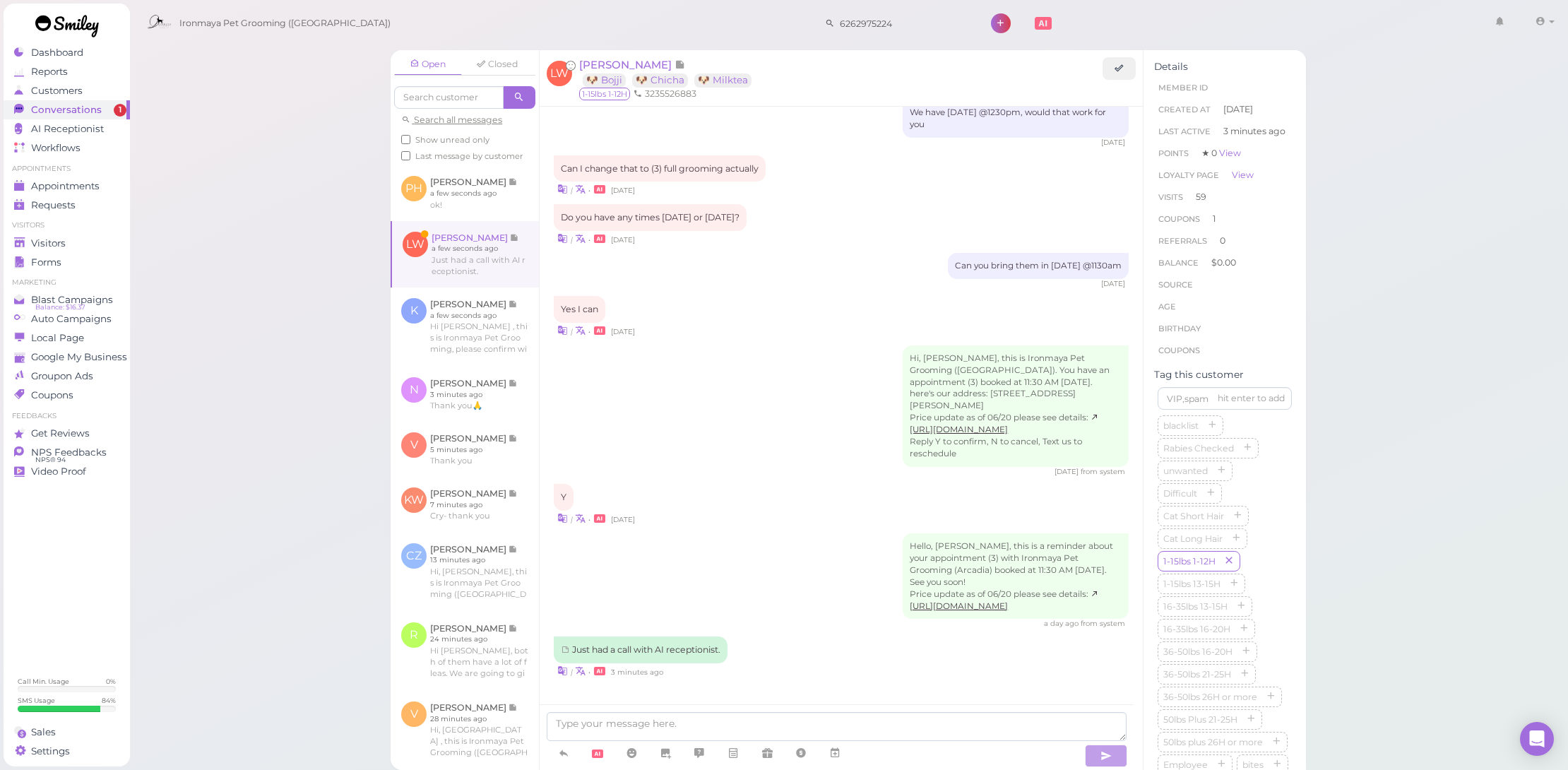
scroll to position [1630, 0]
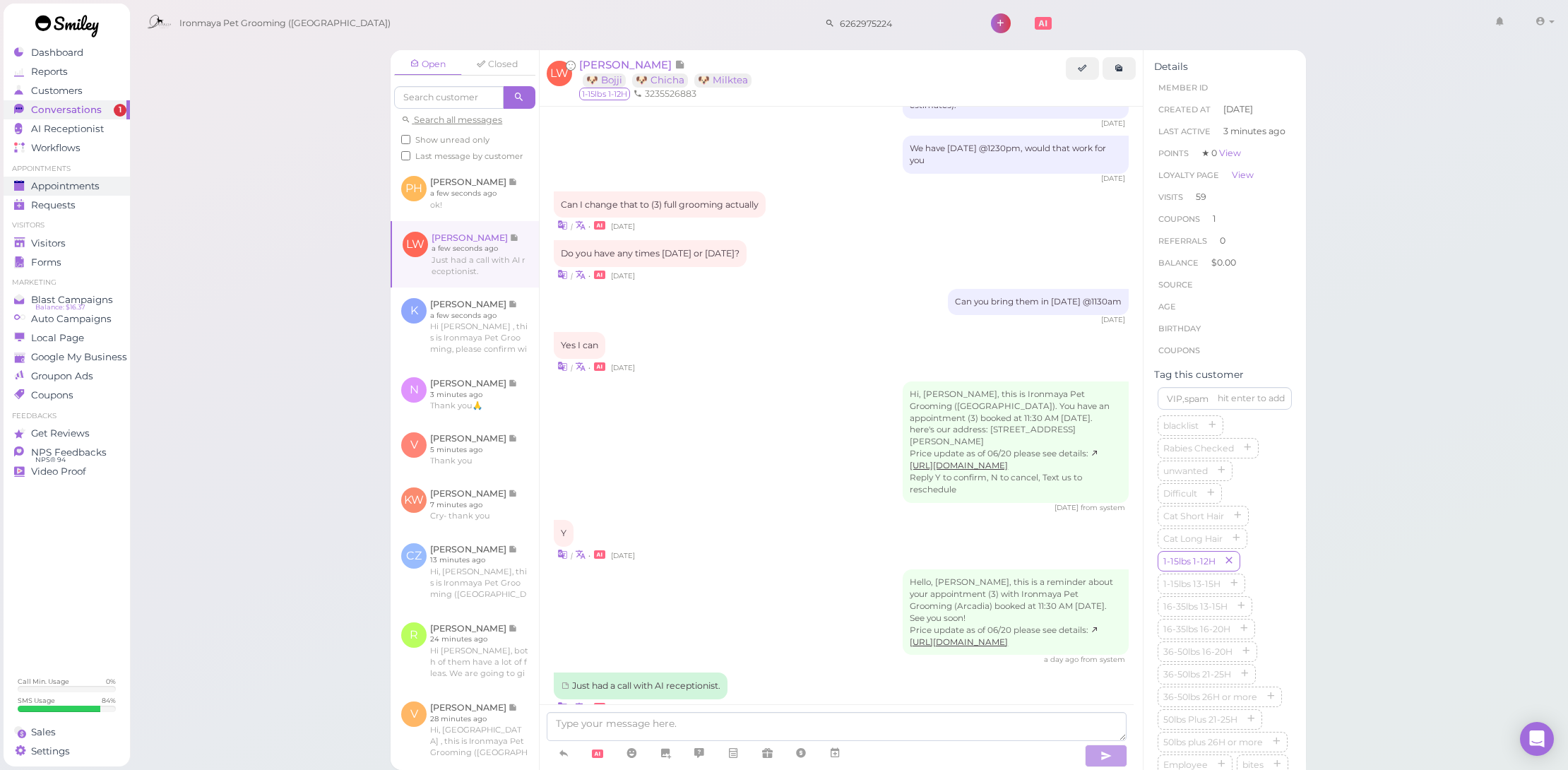
click at [71, 184] on span "Appointments" at bounding box center [65, 186] width 69 height 12
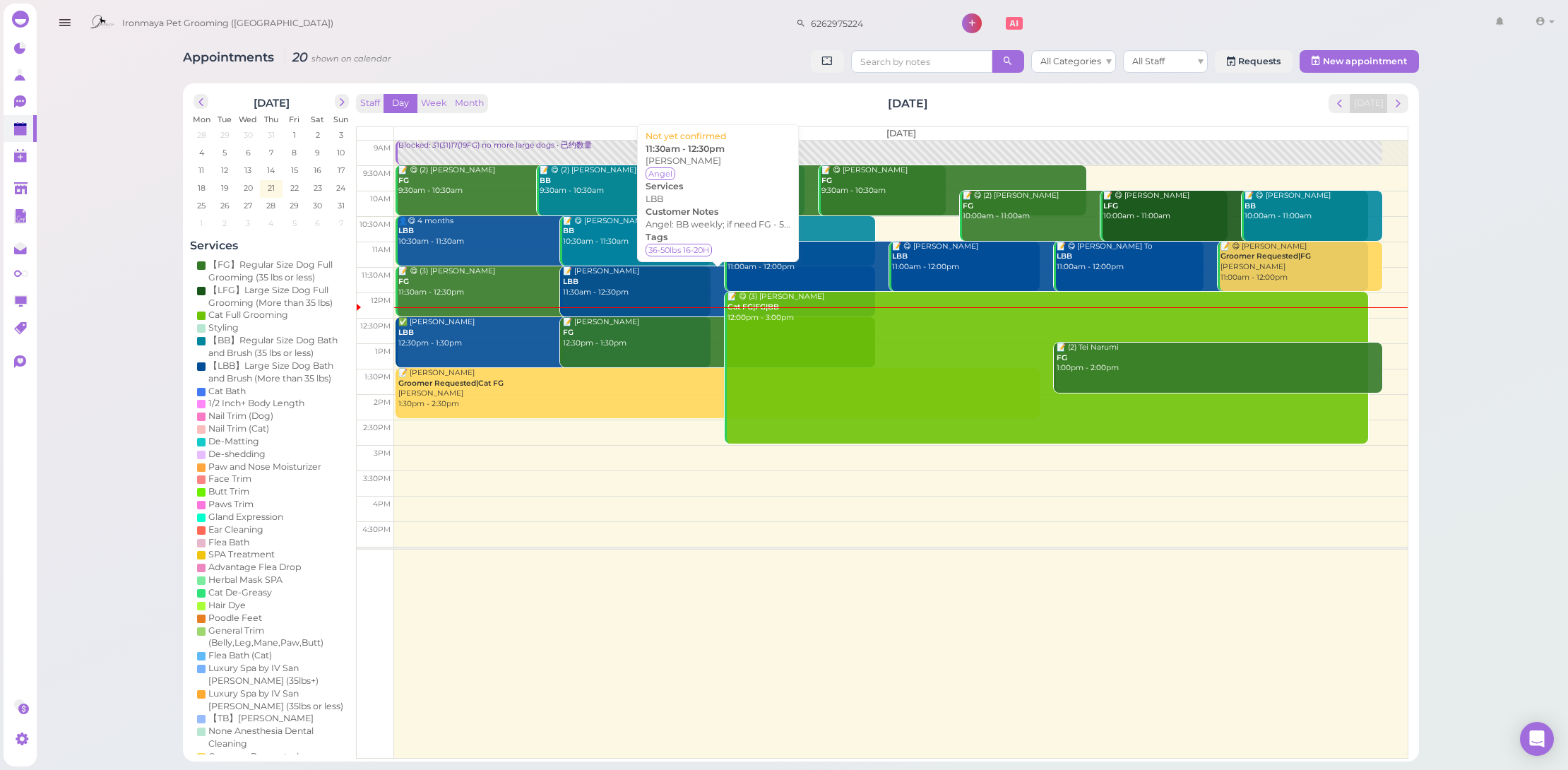
click at [630, 277] on div "📝 Kevin Bang LBB 11:30am - 12:30pm" at bounding box center [719, 282] width 313 height 31
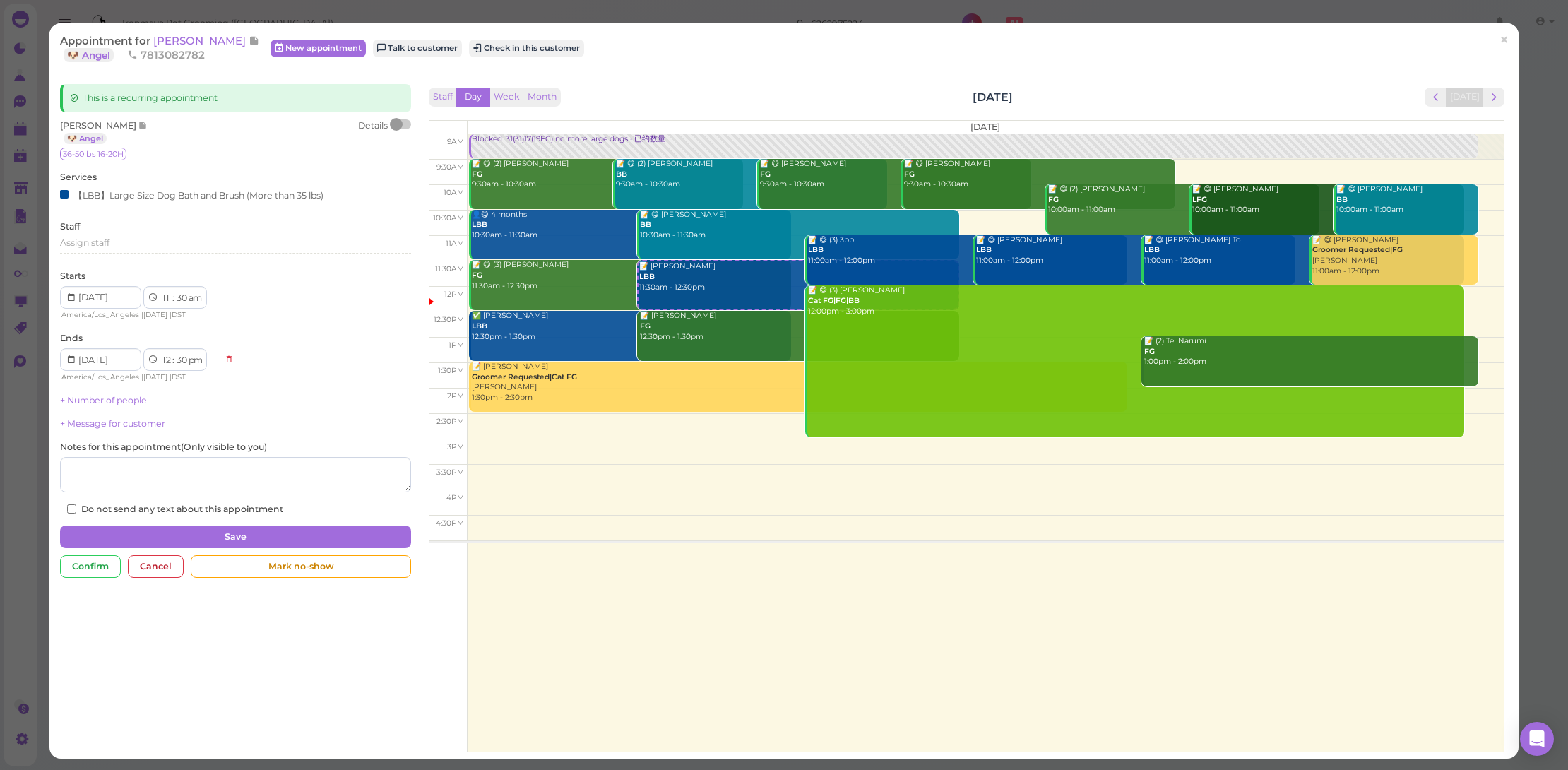
click at [397, 117] on div "This is a recurring appointment Kevin Bang 🐶 Angel Details 36-50lbs 16-20H Serv…" at bounding box center [236, 334] width 366 height 501
click at [399, 123] on div at bounding box center [396, 125] width 13 height 13
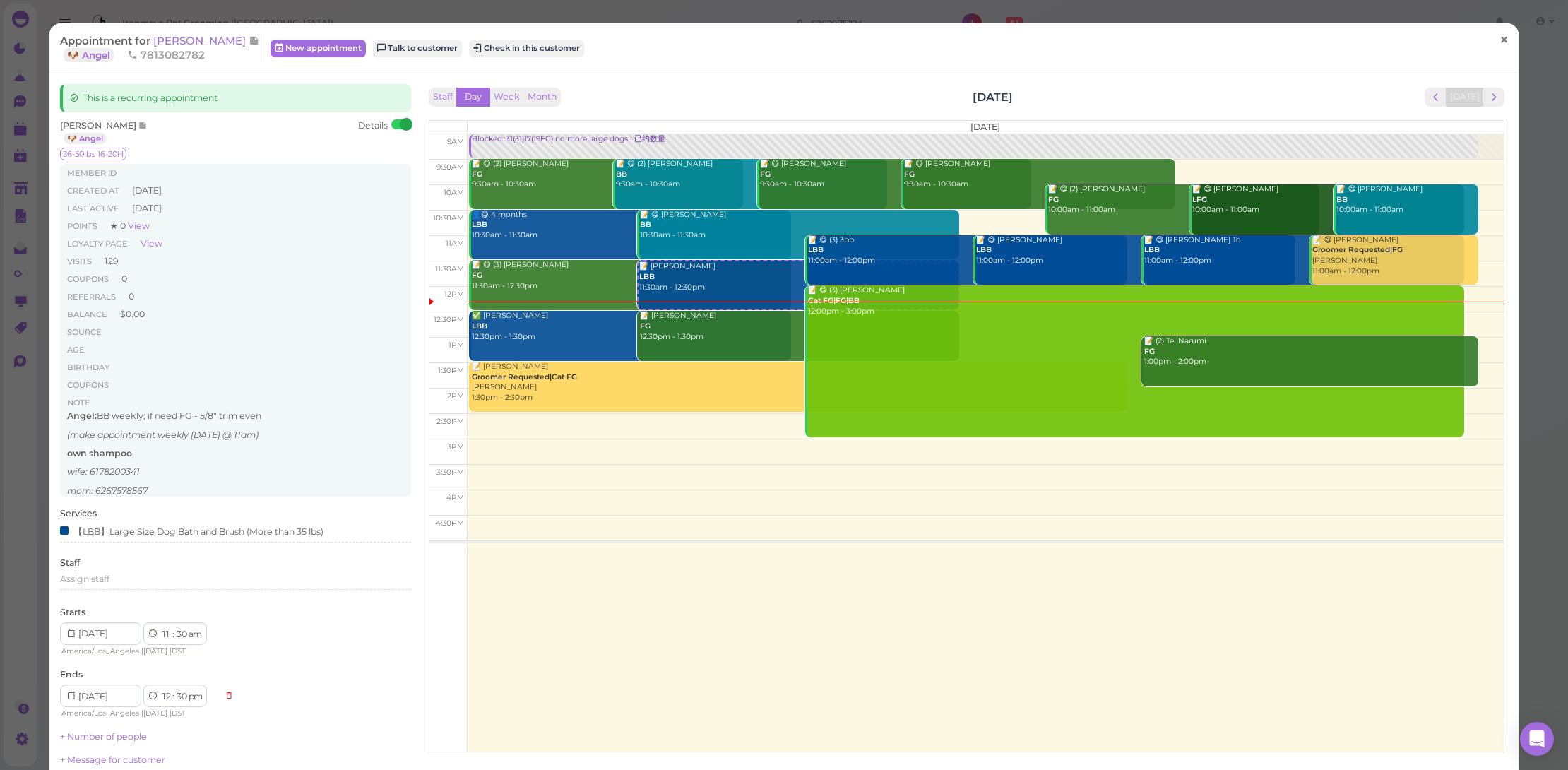
click at [1499, 38] on span "×" at bounding box center [1504, 39] width 9 height 20
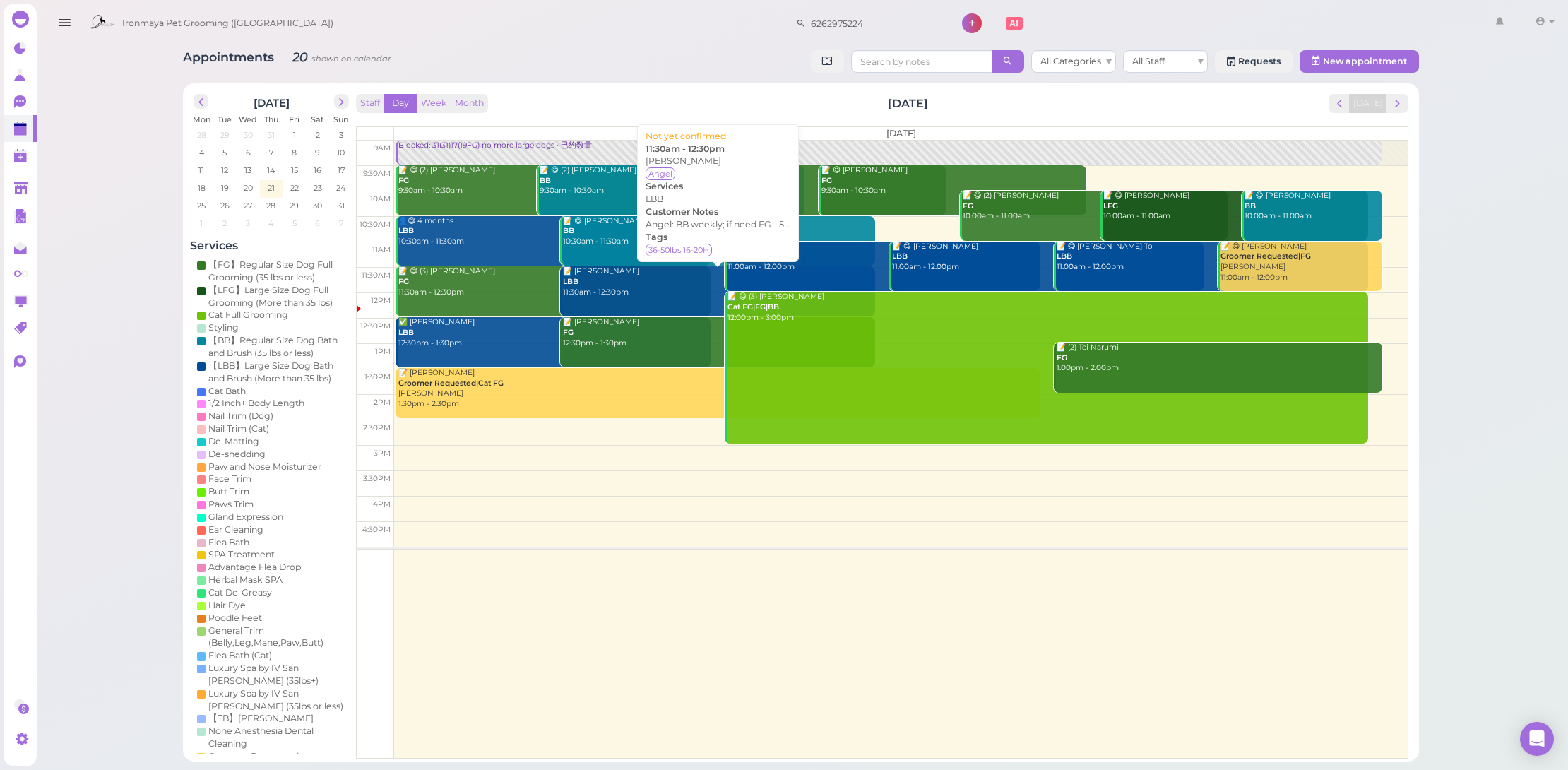
click at [636, 284] on div "📝 Kevin Bang LBB 11:30am - 12:30pm" at bounding box center [719, 282] width 313 height 31
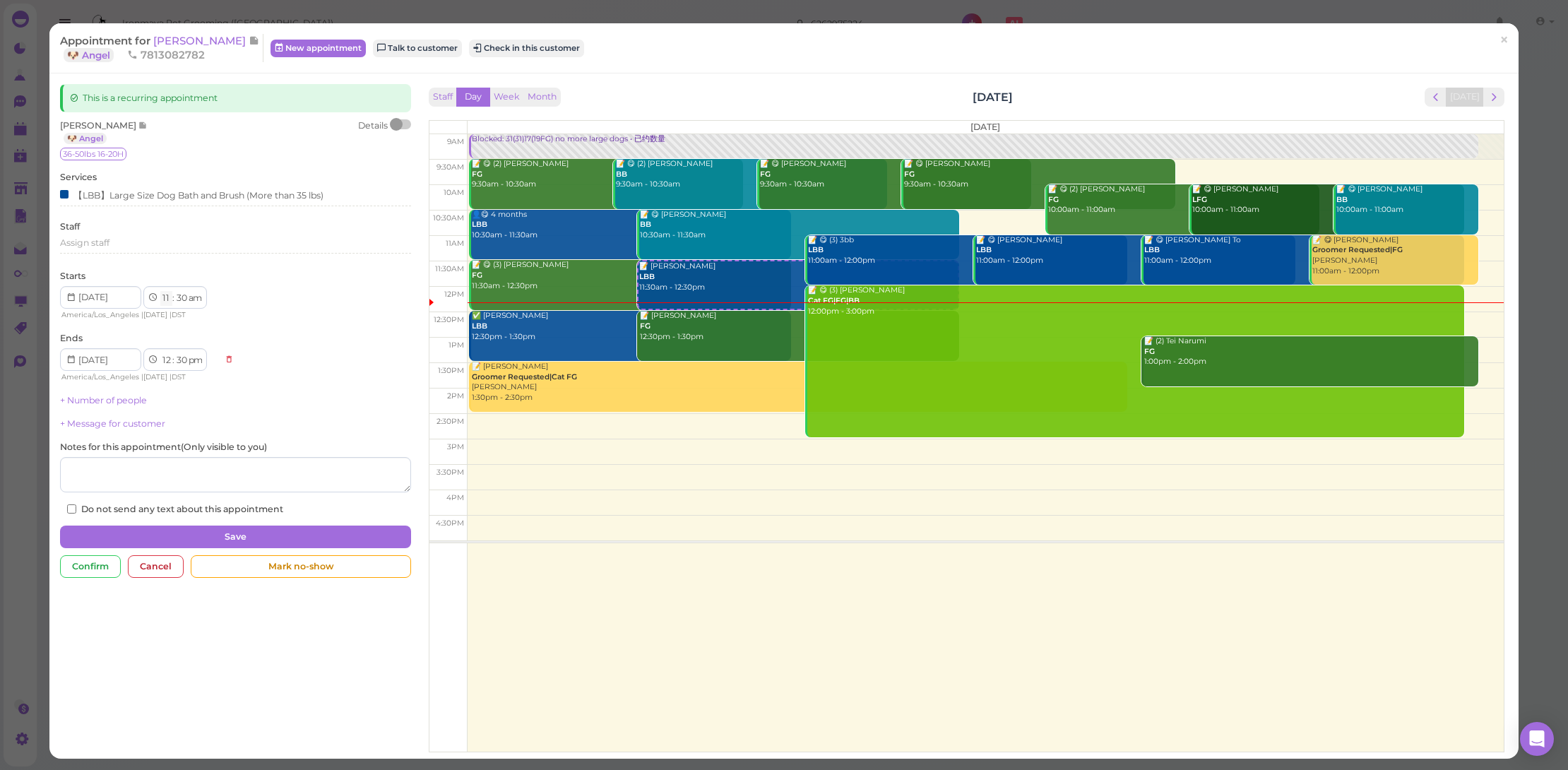
select select "1"
select select "pm"
select select "2"
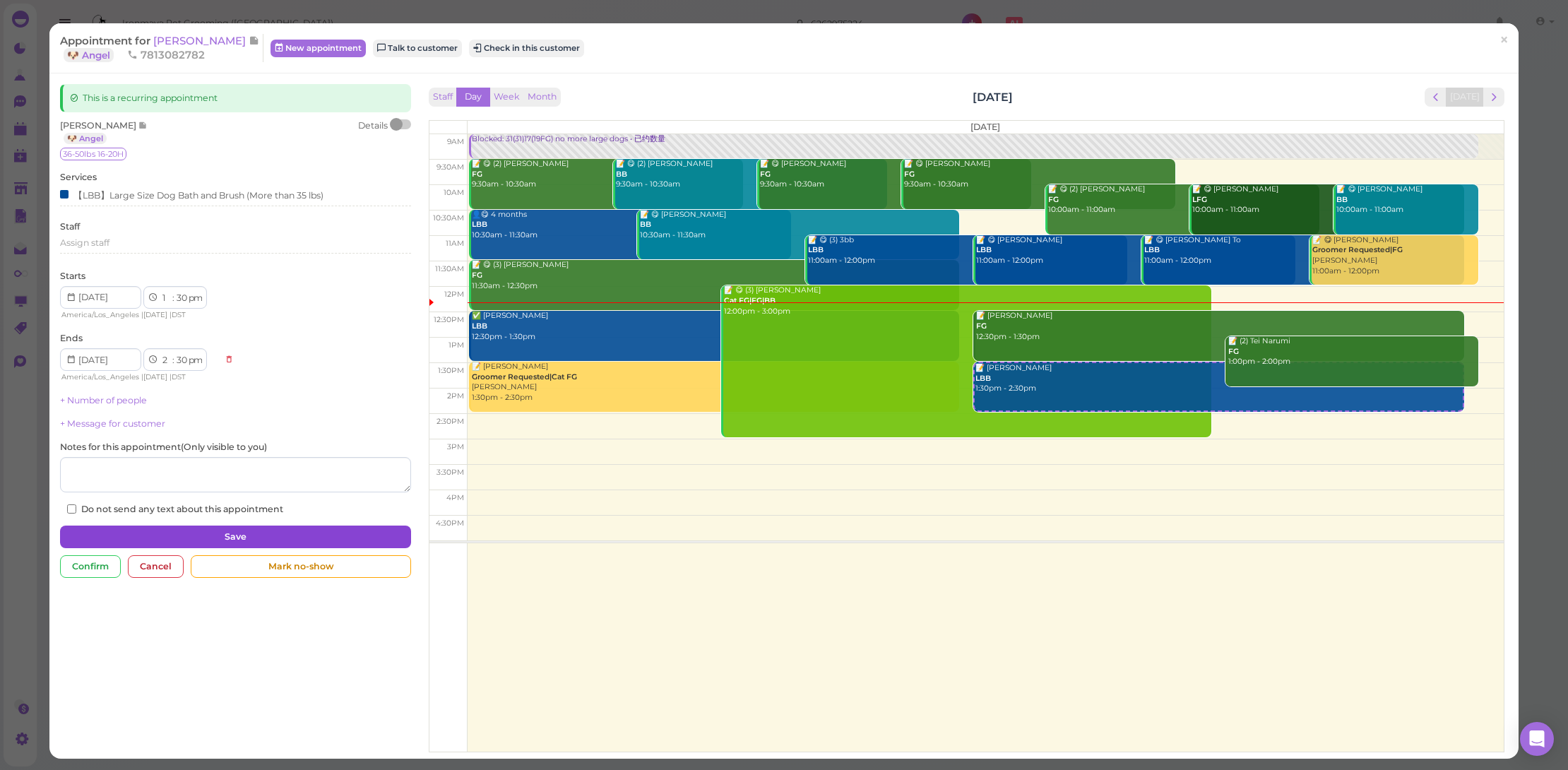
click at [376, 537] on button "Save" at bounding box center [236, 537] width 351 height 23
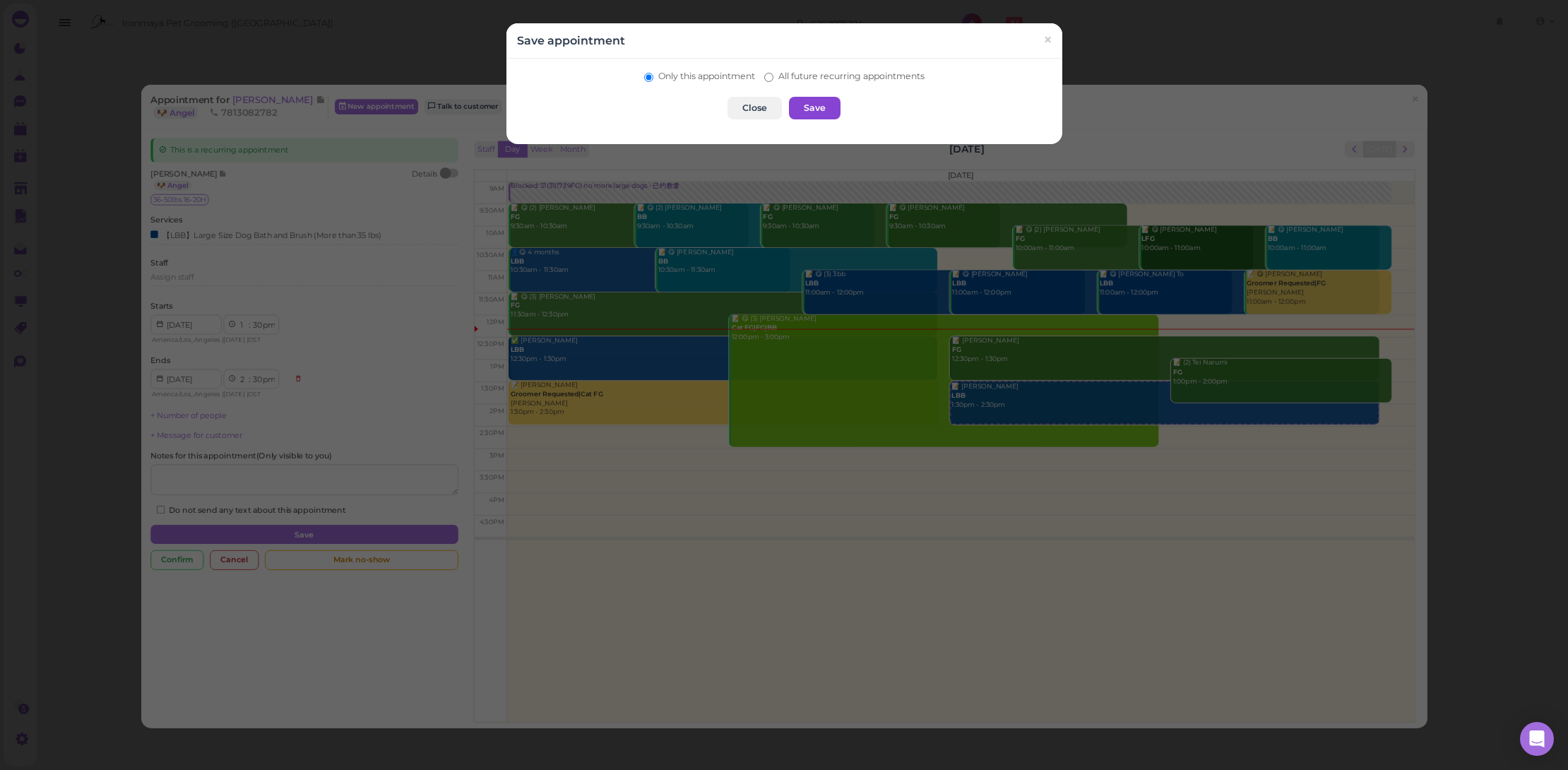
click at [815, 110] on button "Save" at bounding box center [815, 108] width 51 height 23
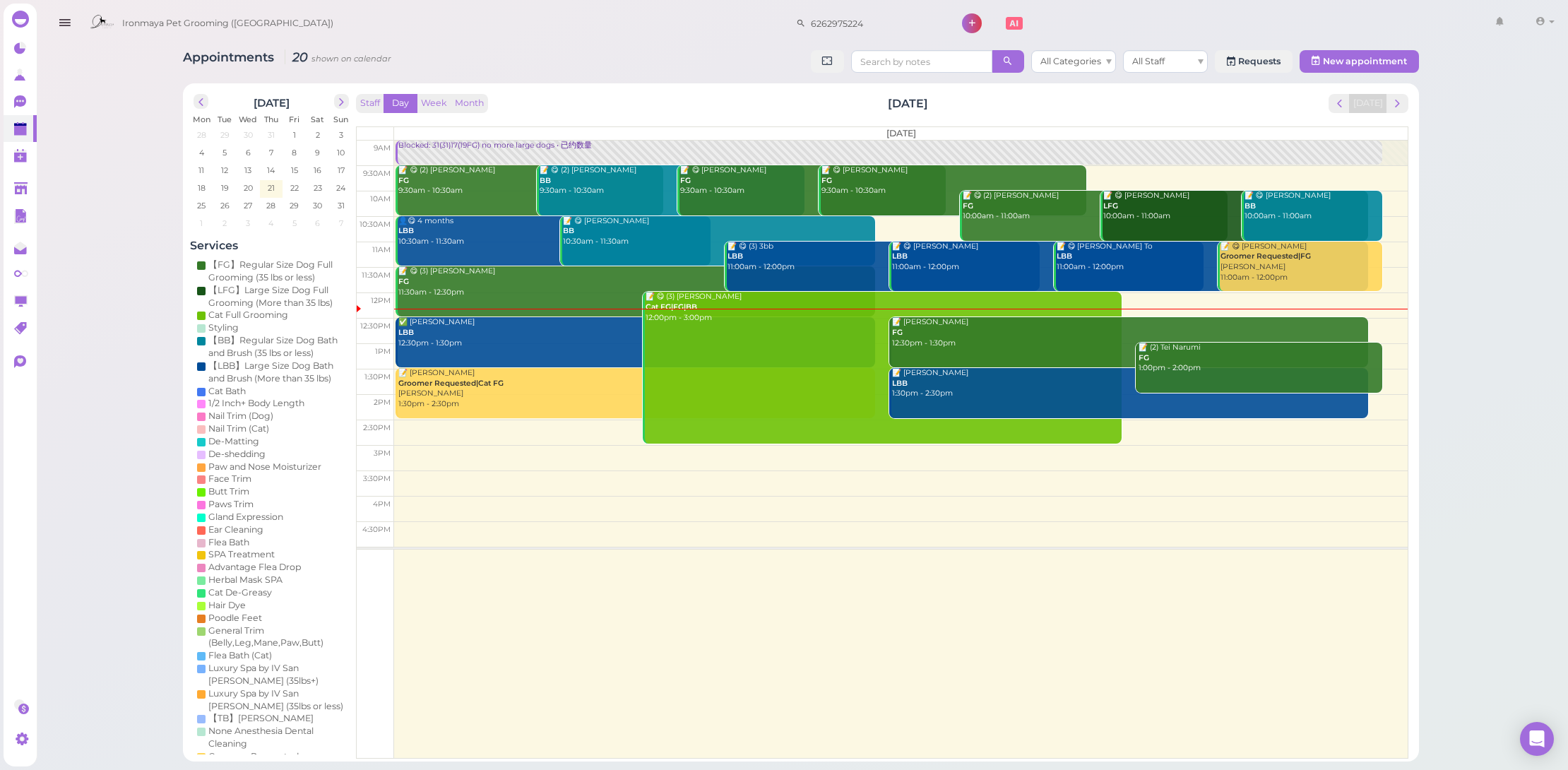
drag, startPoint x: 1013, startPoint y: 335, endPoint x: 1493, endPoint y: 289, distance: 482.2
click at [1493, 289] on div "Appointments 20 shown on calendar All Categories All Staff Requests New appoint…" at bounding box center [801, 381] width 1534 height 762
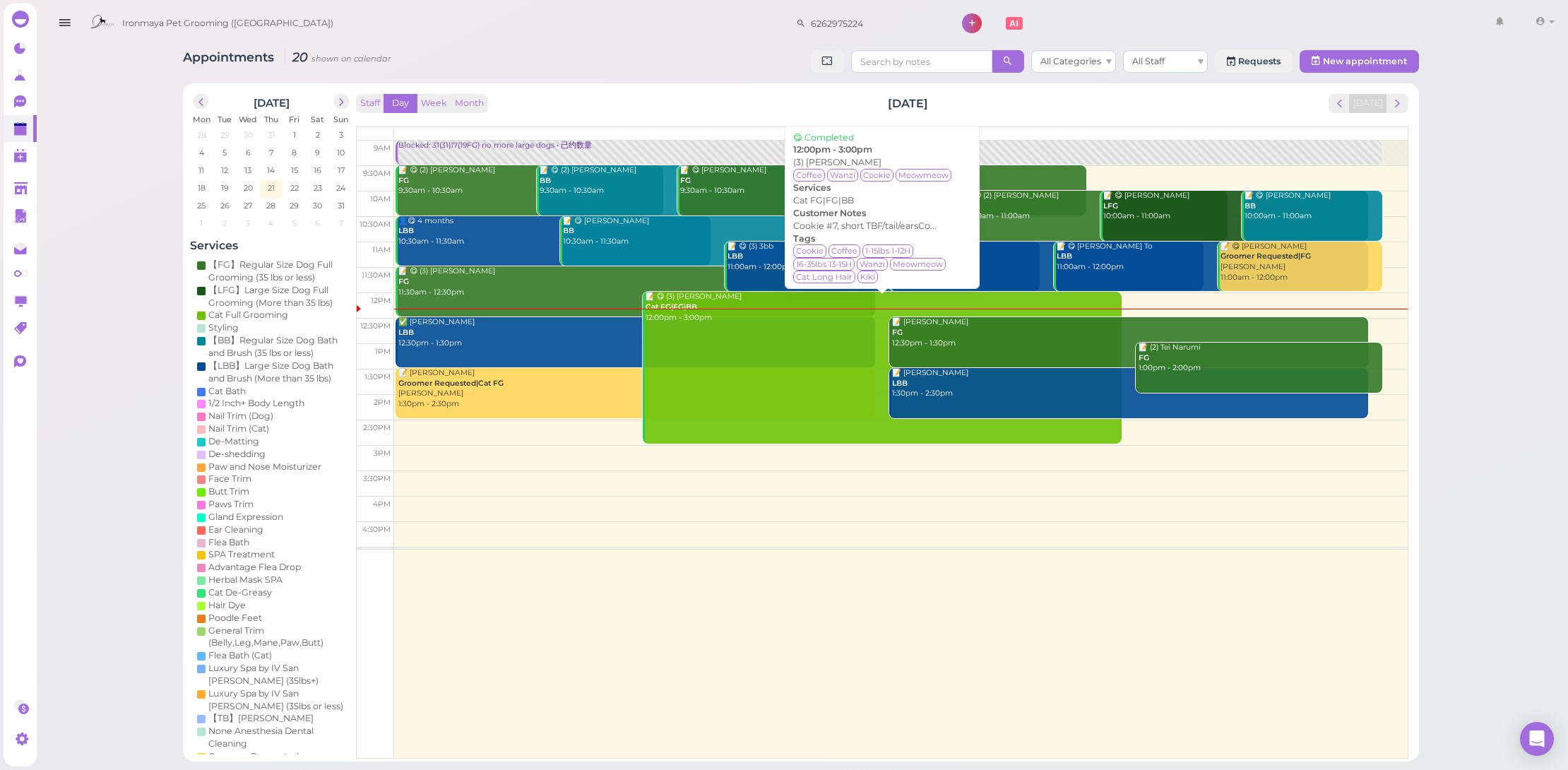
drag, startPoint x: 567, startPoint y: 287, endPoint x: 729, endPoint y: 372, distance: 182.9
click at [728, 141] on div "Blocked: 31(31)17(19FG) no more large dogs • 已约数量 📝 😋 (2) Jodie Du FG 9:30am - …" at bounding box center [889, 141] width 987 height 0
click at [781, 364] on link "📝 😋 (3) Rachel Wu Cat FG|FG|BB 12:00pm - 3:00pm" at bounding box center [881, 367] width 479 height 151
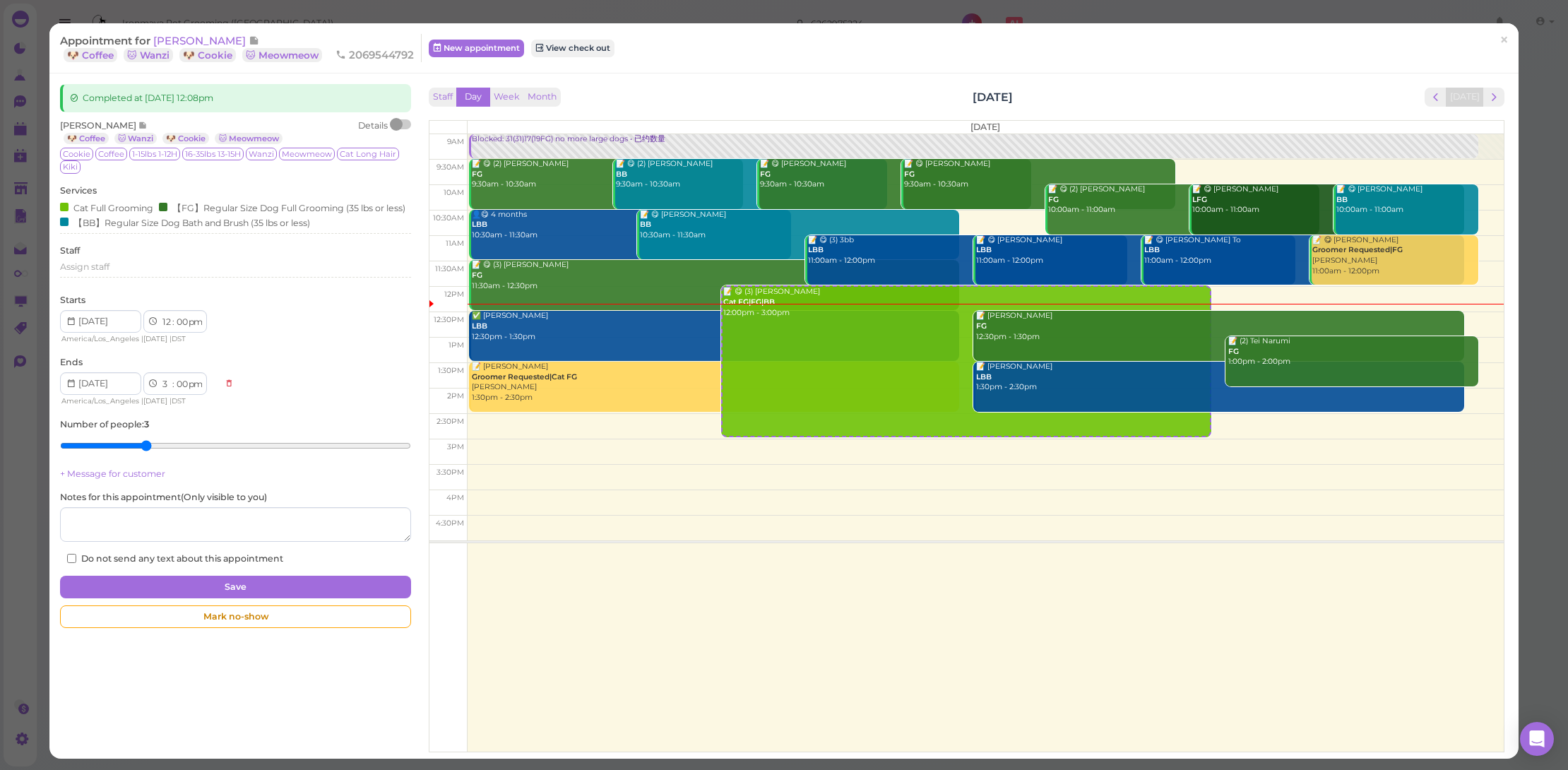
click at [404, 123] on div at bounding box center [402, 124] width 20 height 10
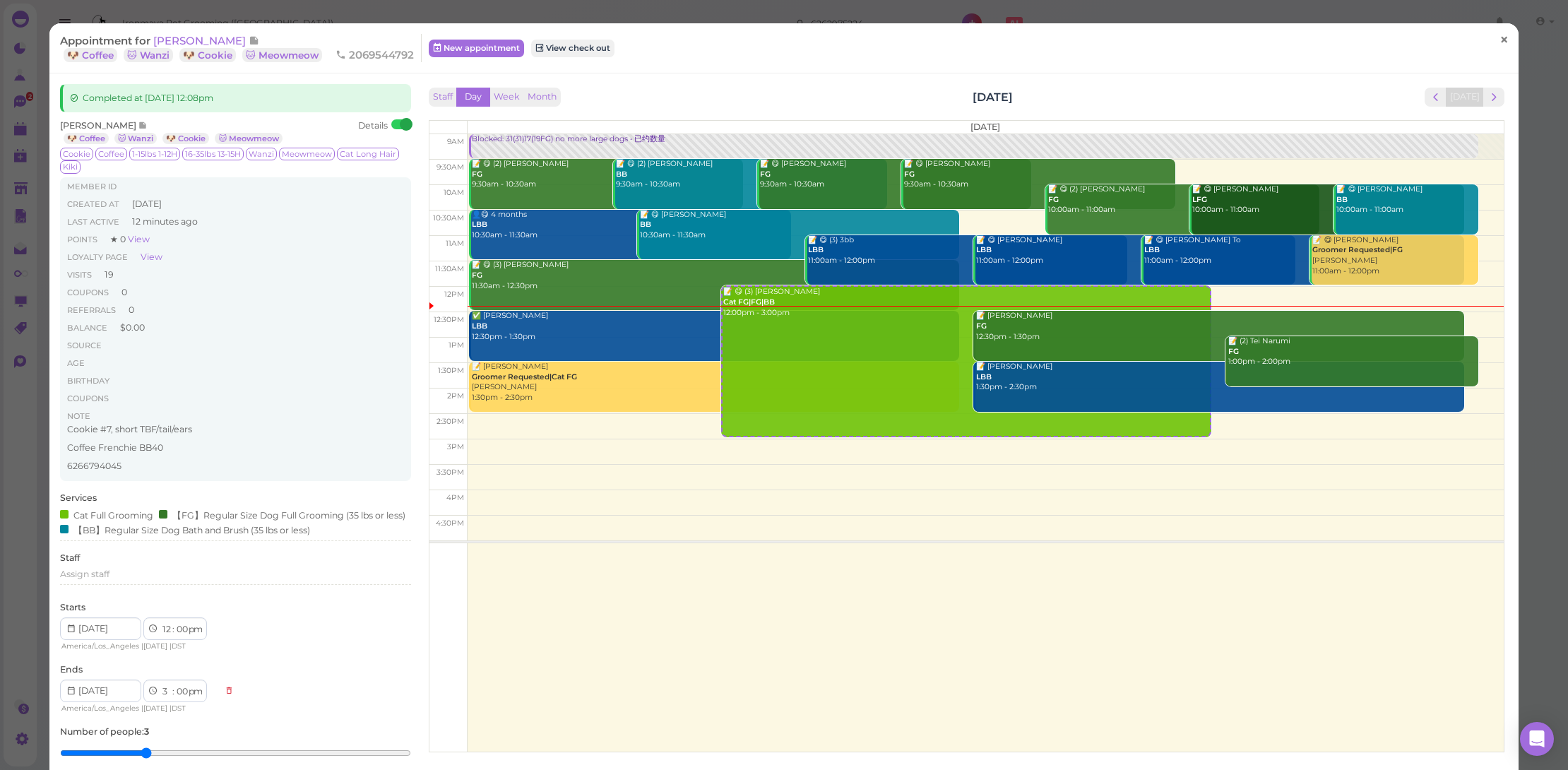
click at [1491, 42] on link "×" at bounding box center [1504, 40] width 27 height 33
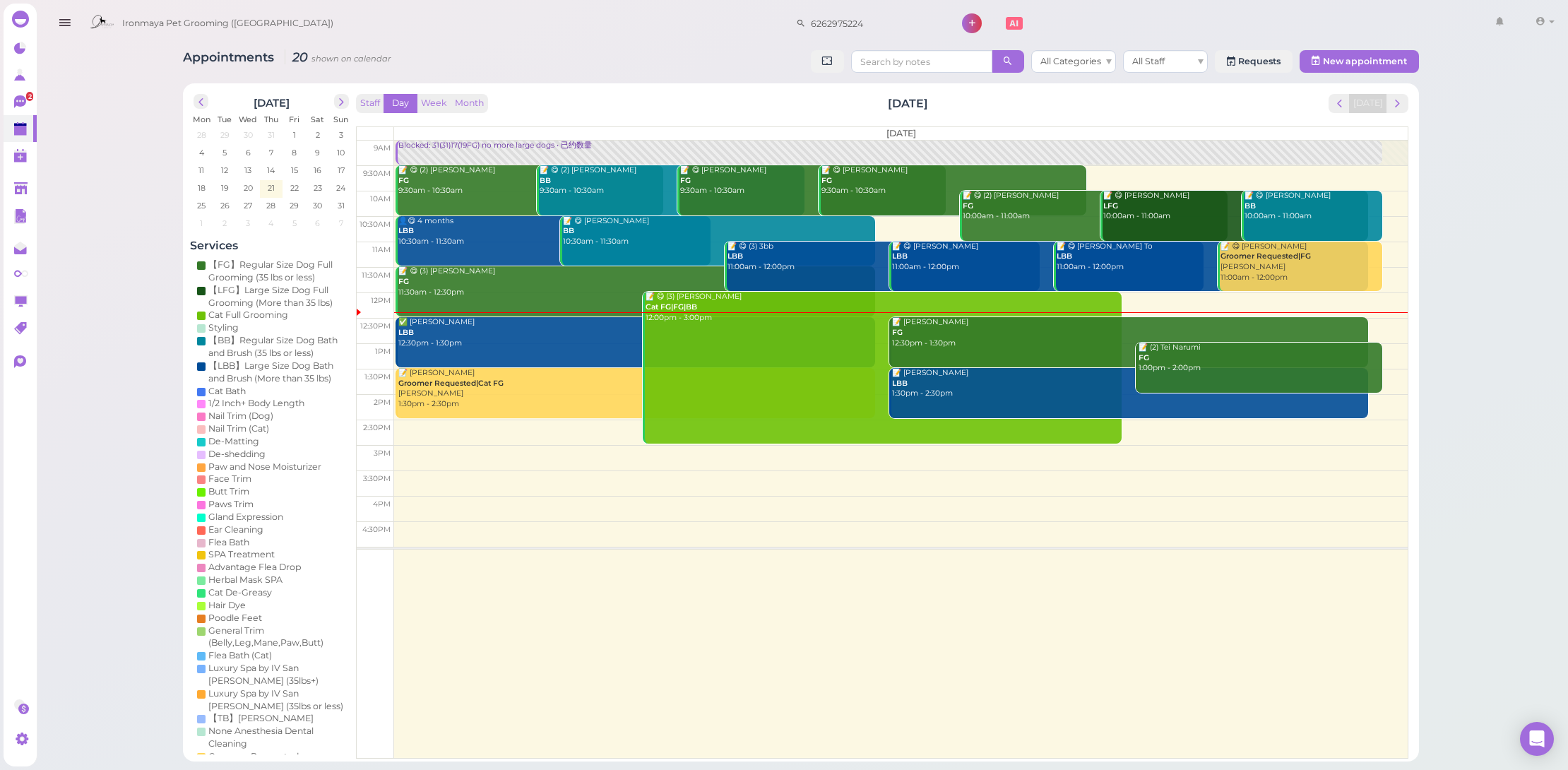
click at [475, 282] on div "📝 😋 (3) Lindy Wong FG 11:30am - 12:30pm" at bounding box center [635, 282] width 477 height 31
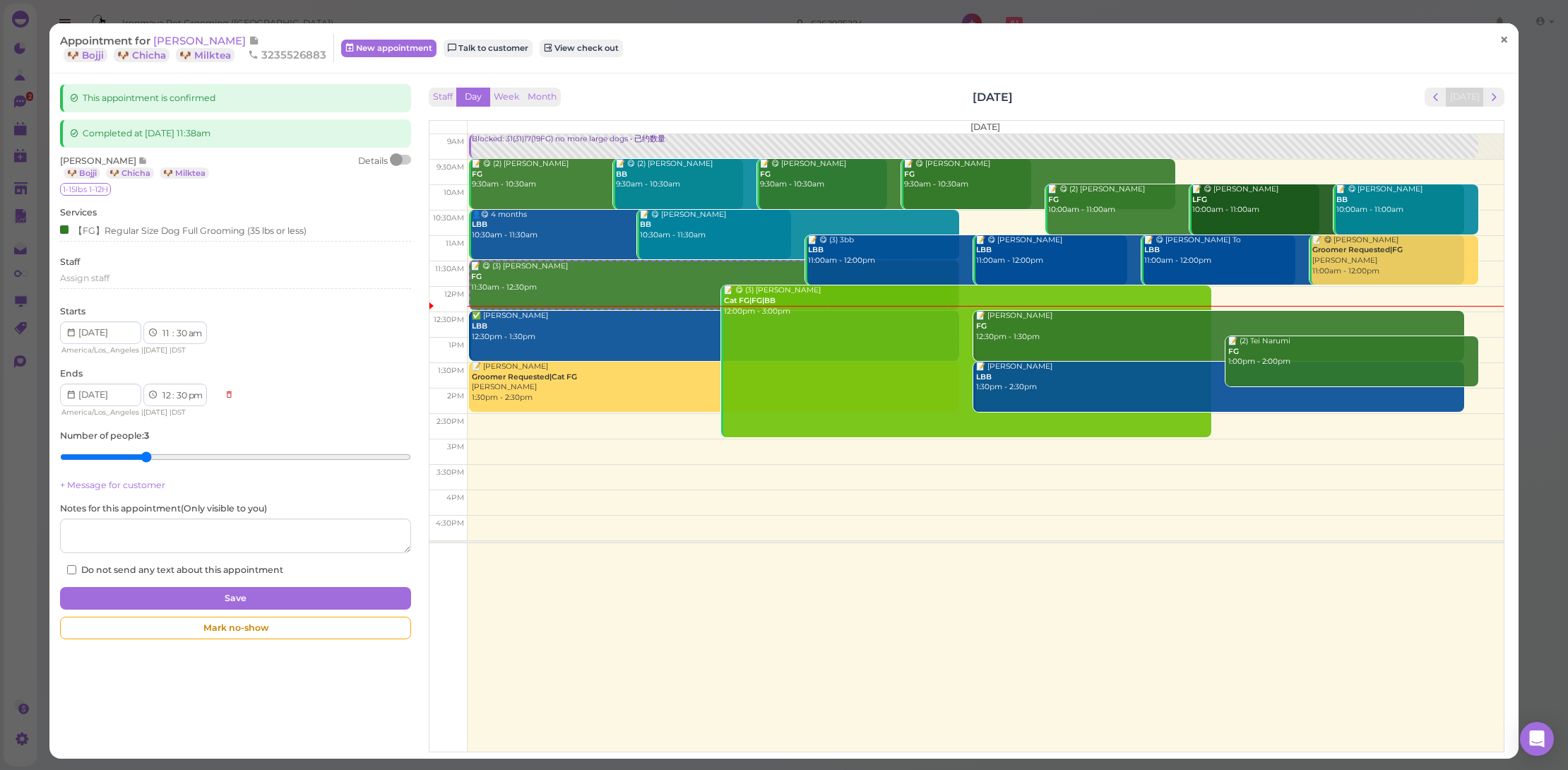
click at [1500, 36] on span "×" at bounding box center [1504, 39] width 9 height 20
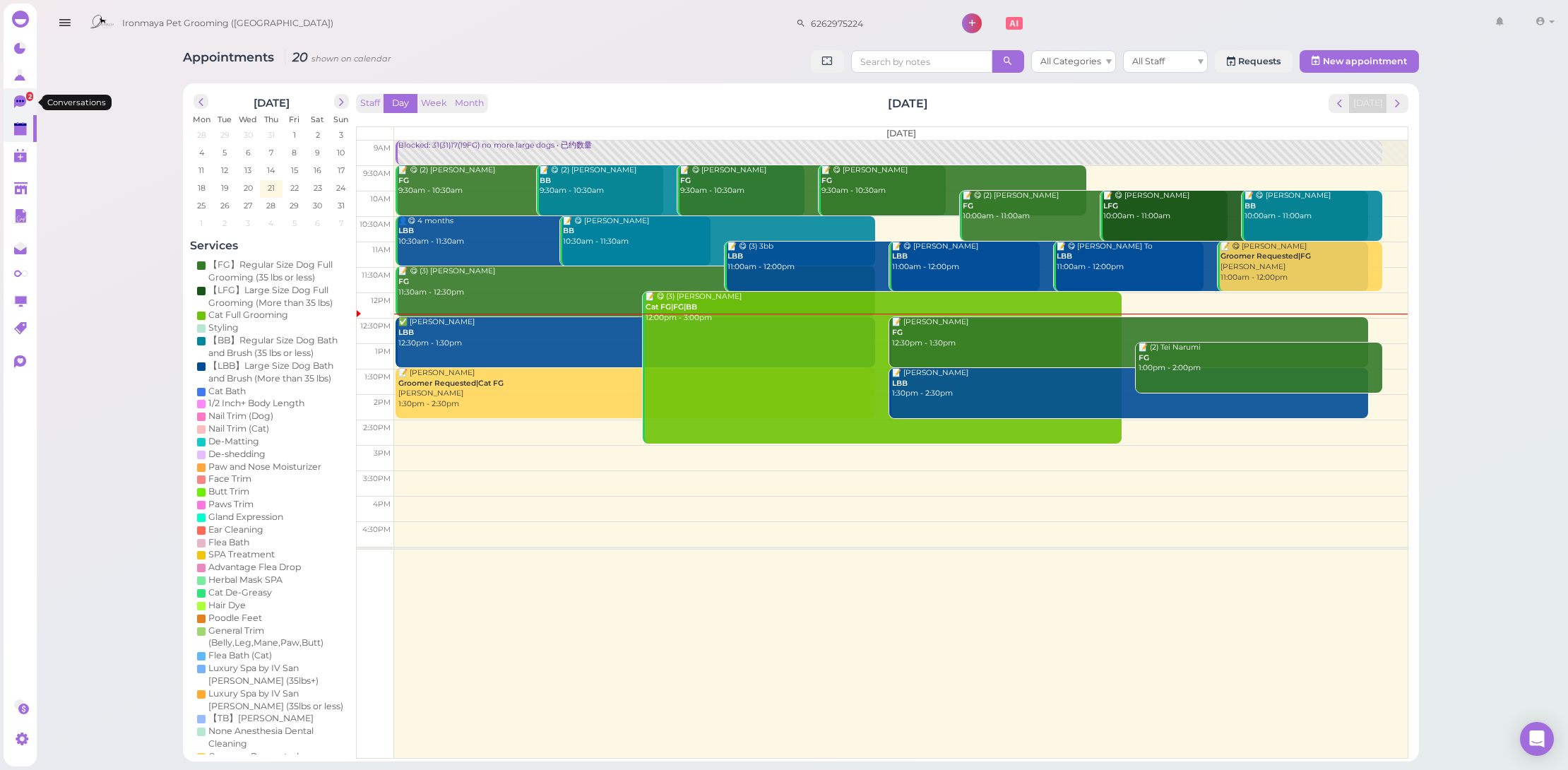
click at [23, 95] on icon at bounding box center [21, 103] width 15 height 15
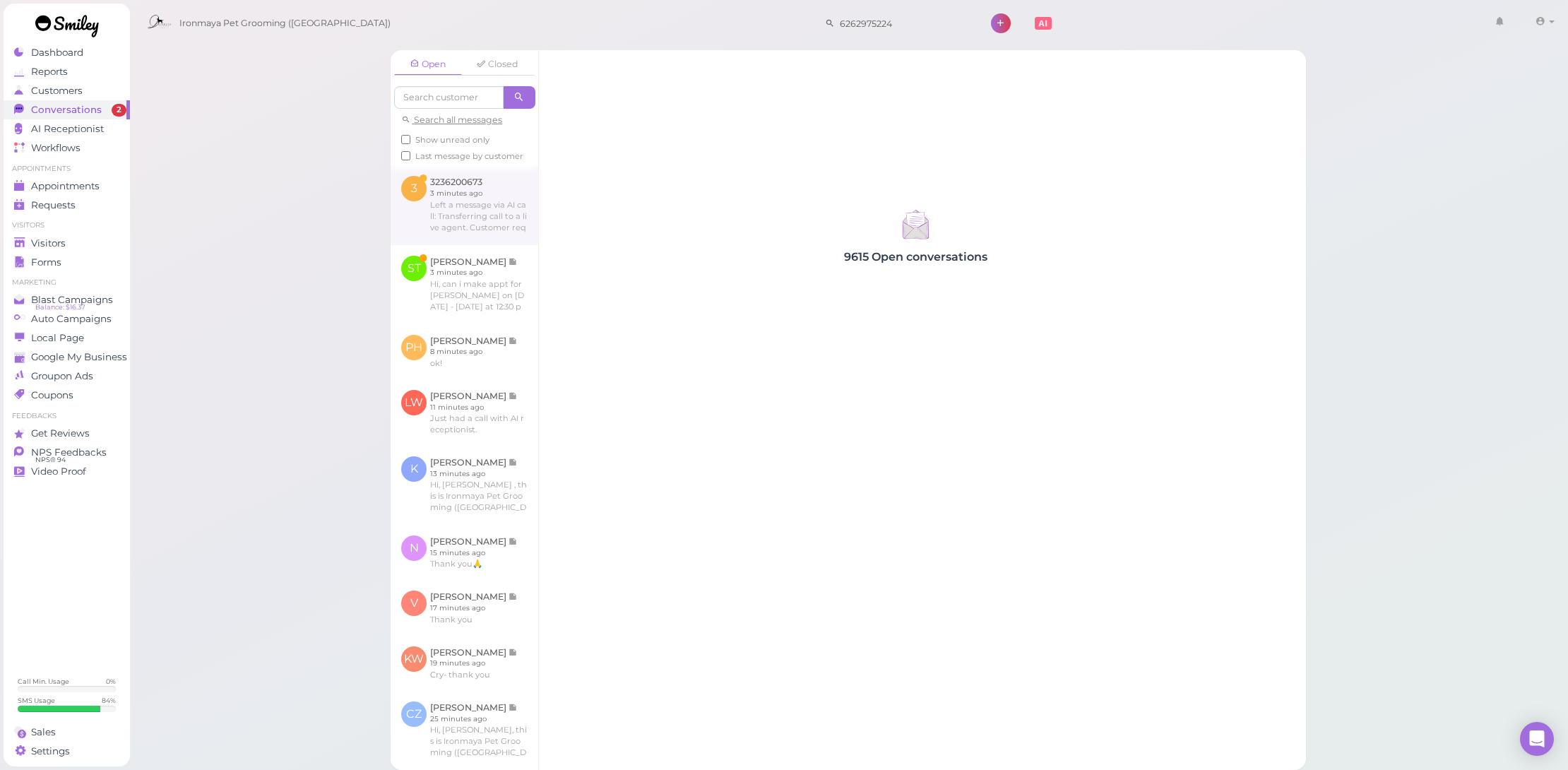
click at [489, 209] on link at bounding box center [464, 205] width 147 height 79
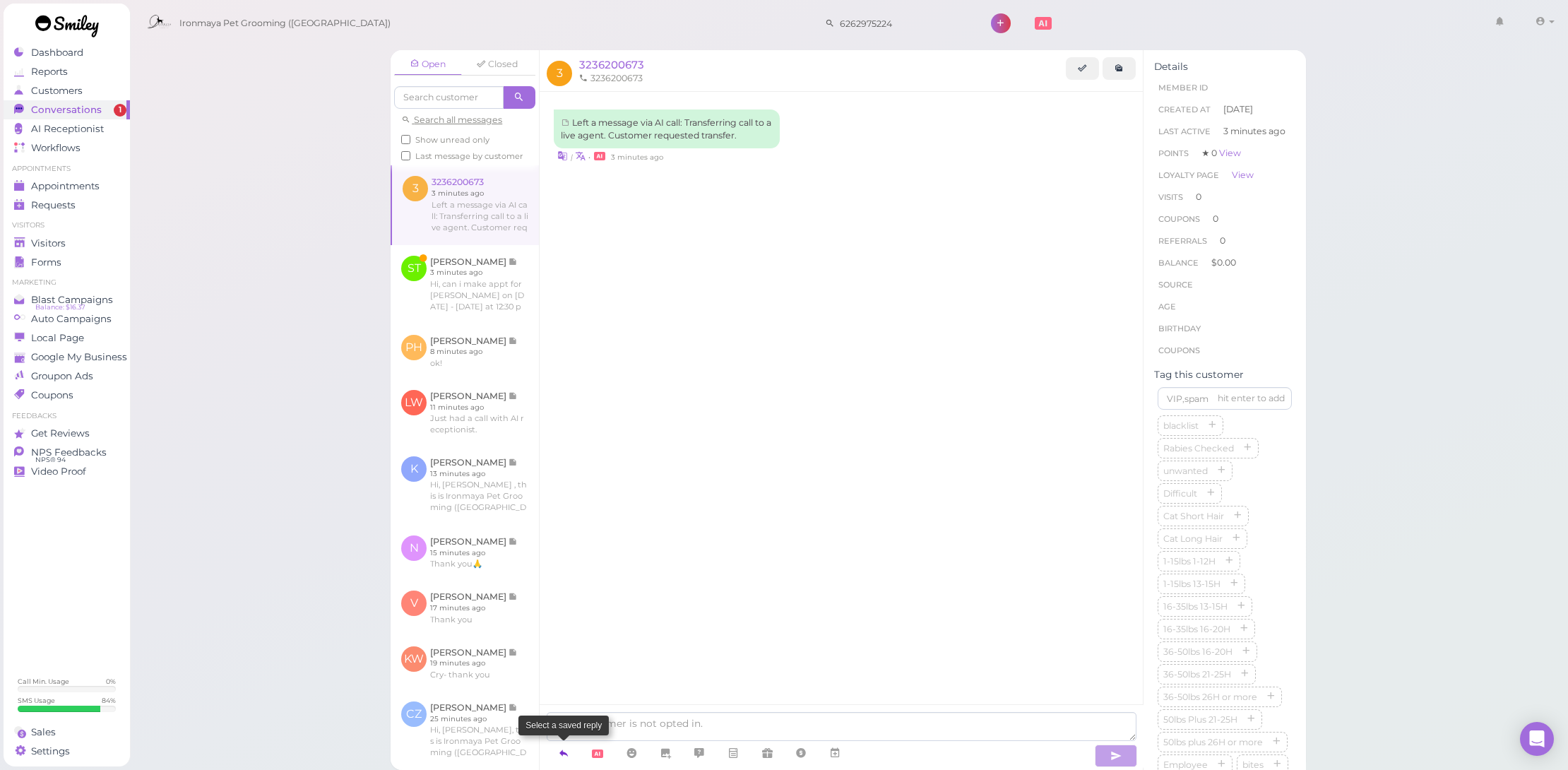
click at [571, 756] on link at bounding box center [563, 754] width 34 height 25
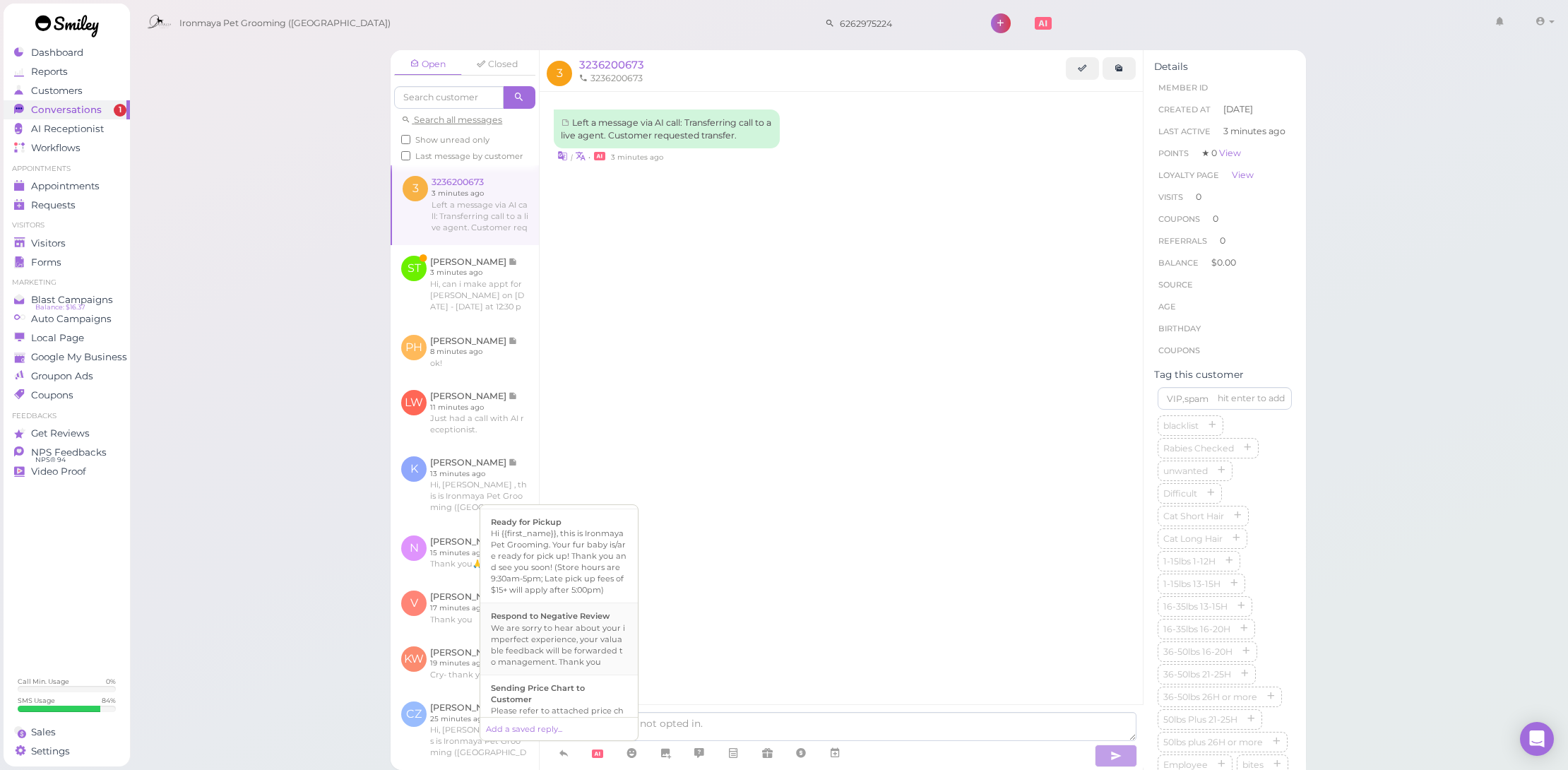
scroll to position [692, 0]
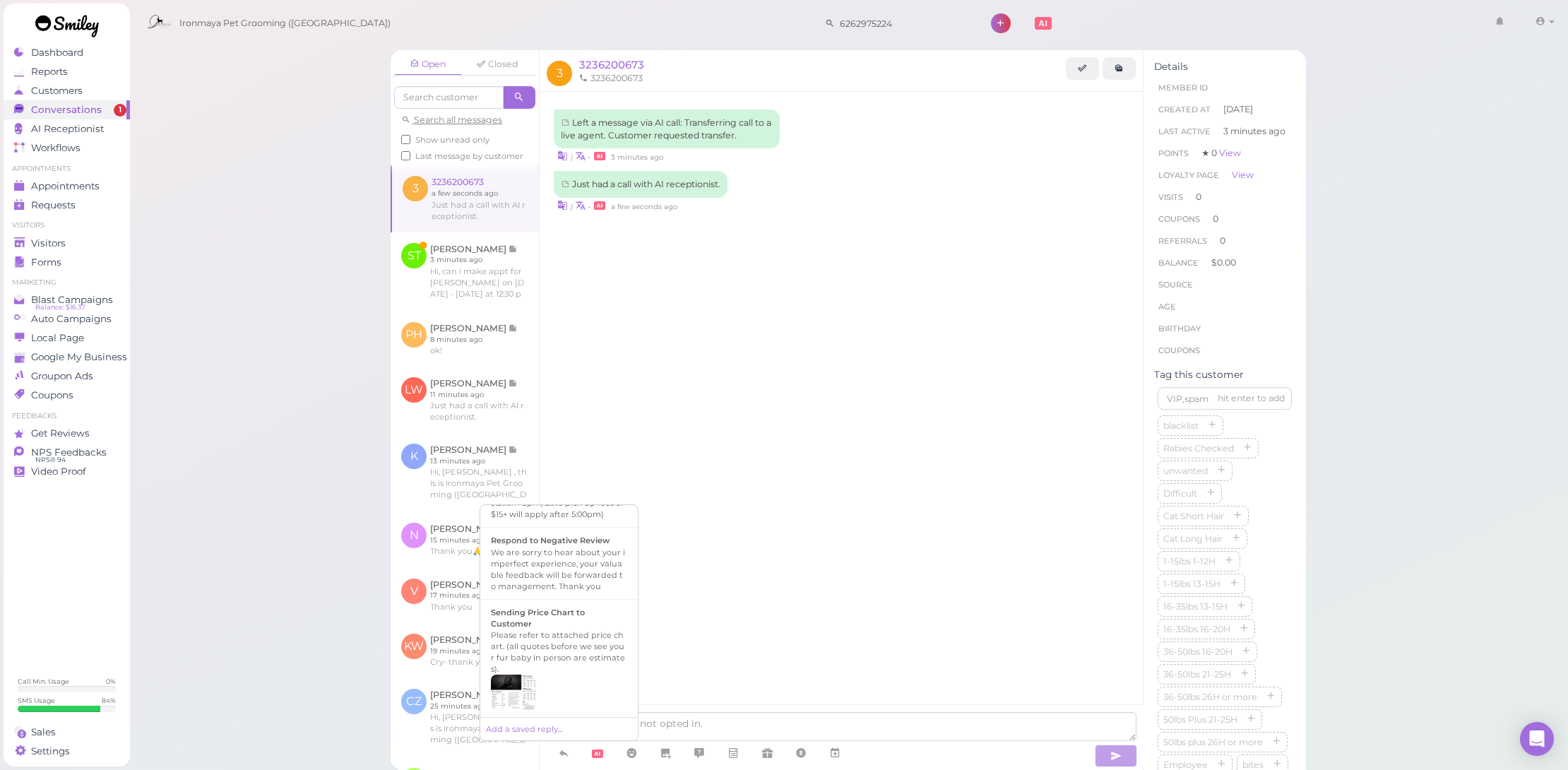
click at [673, 663] on div "Left a message via AI call: Transferring call to a live agent. Customer request…" at bounding box center [841, 418] width 603 height 653
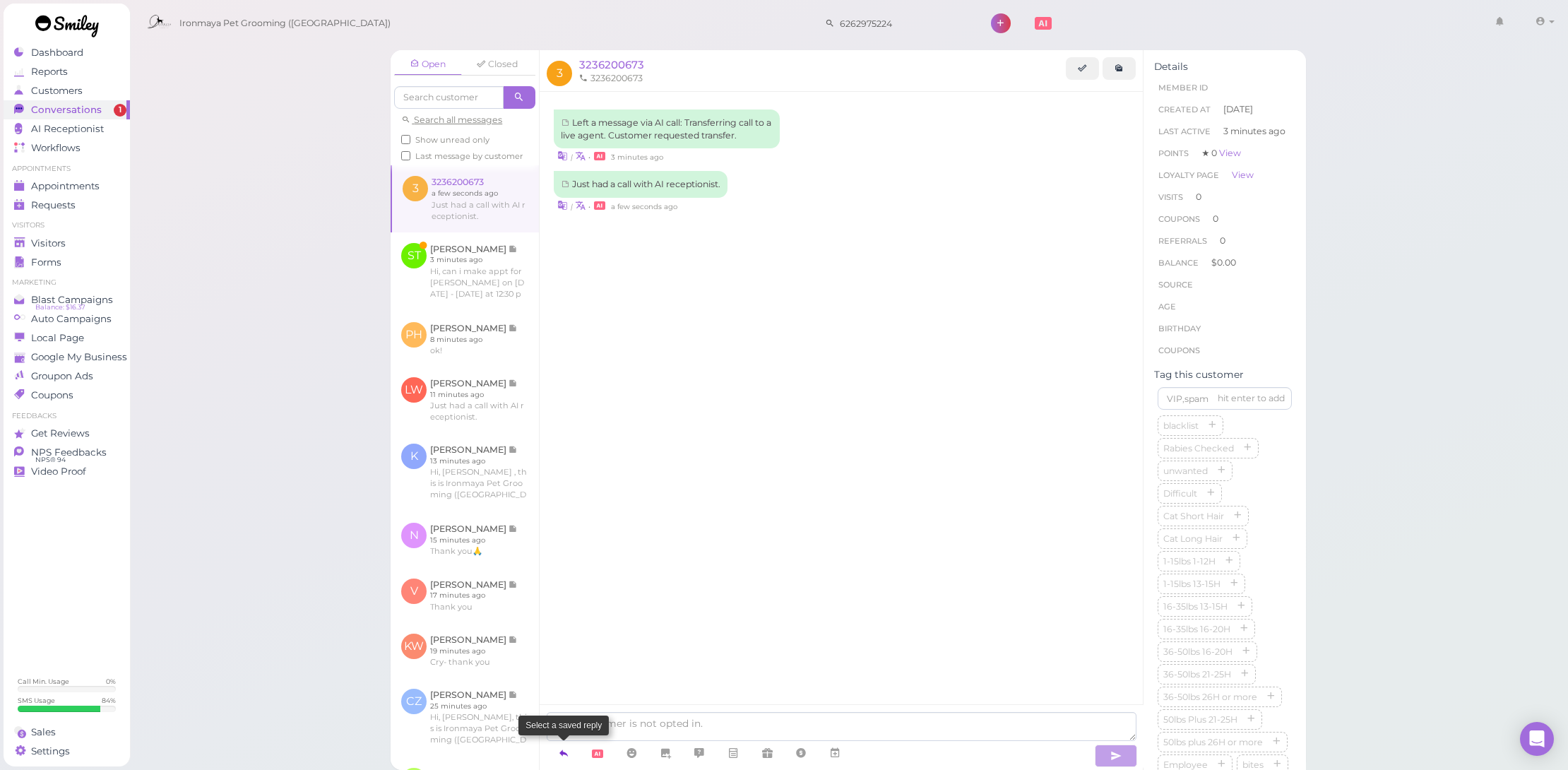
click at [561, 756] on icon at bounding box center [564, 753] width 11 height 14
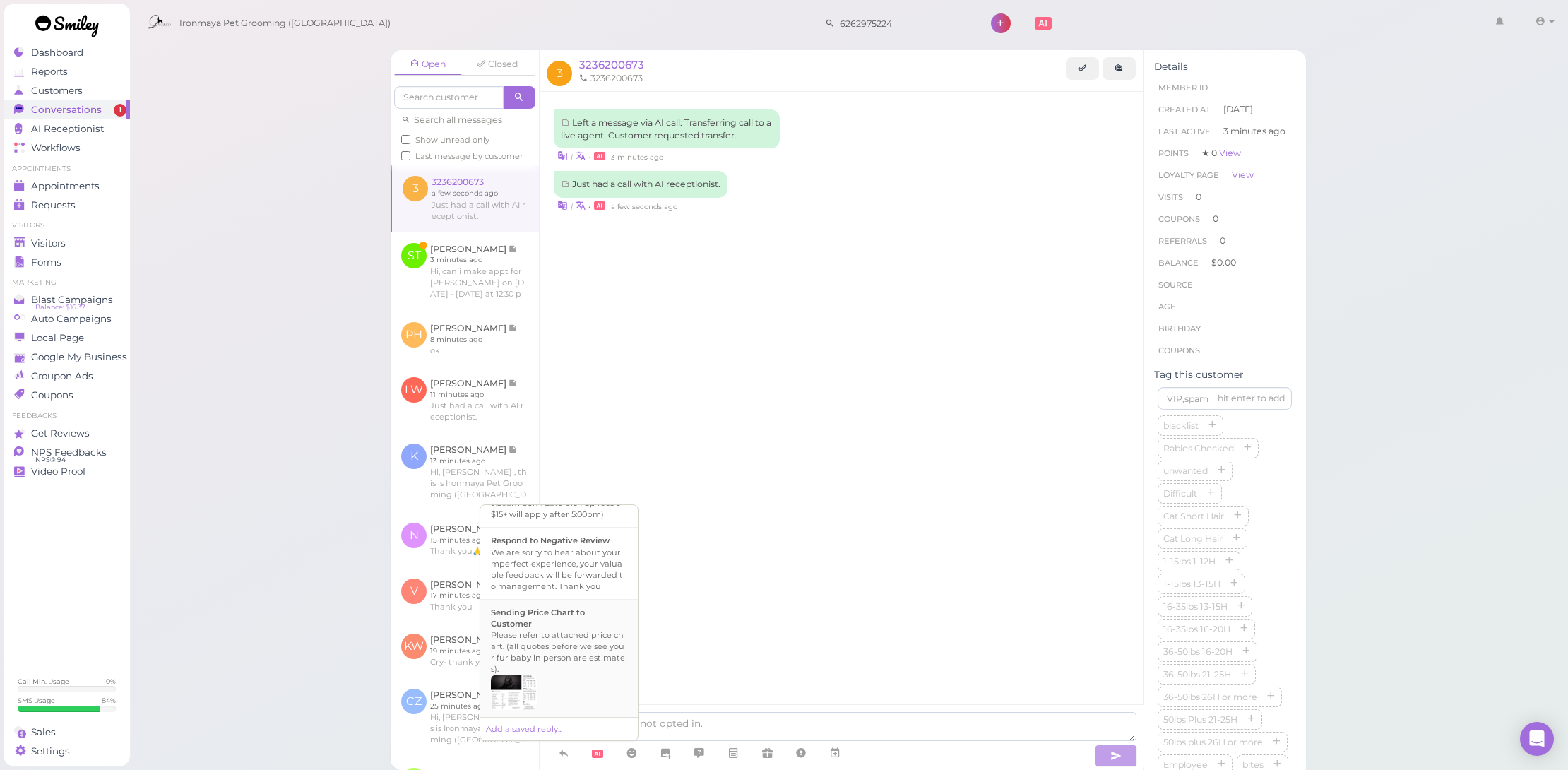
click at [574, 658] on div "Please refer to attached price chart. (all quotes before we see your fur baby i…" at bounding box center [558, 652] width 136 height 45
type textarea "Please refer to attached price chart. (all quotes before we see your fur baby i…"
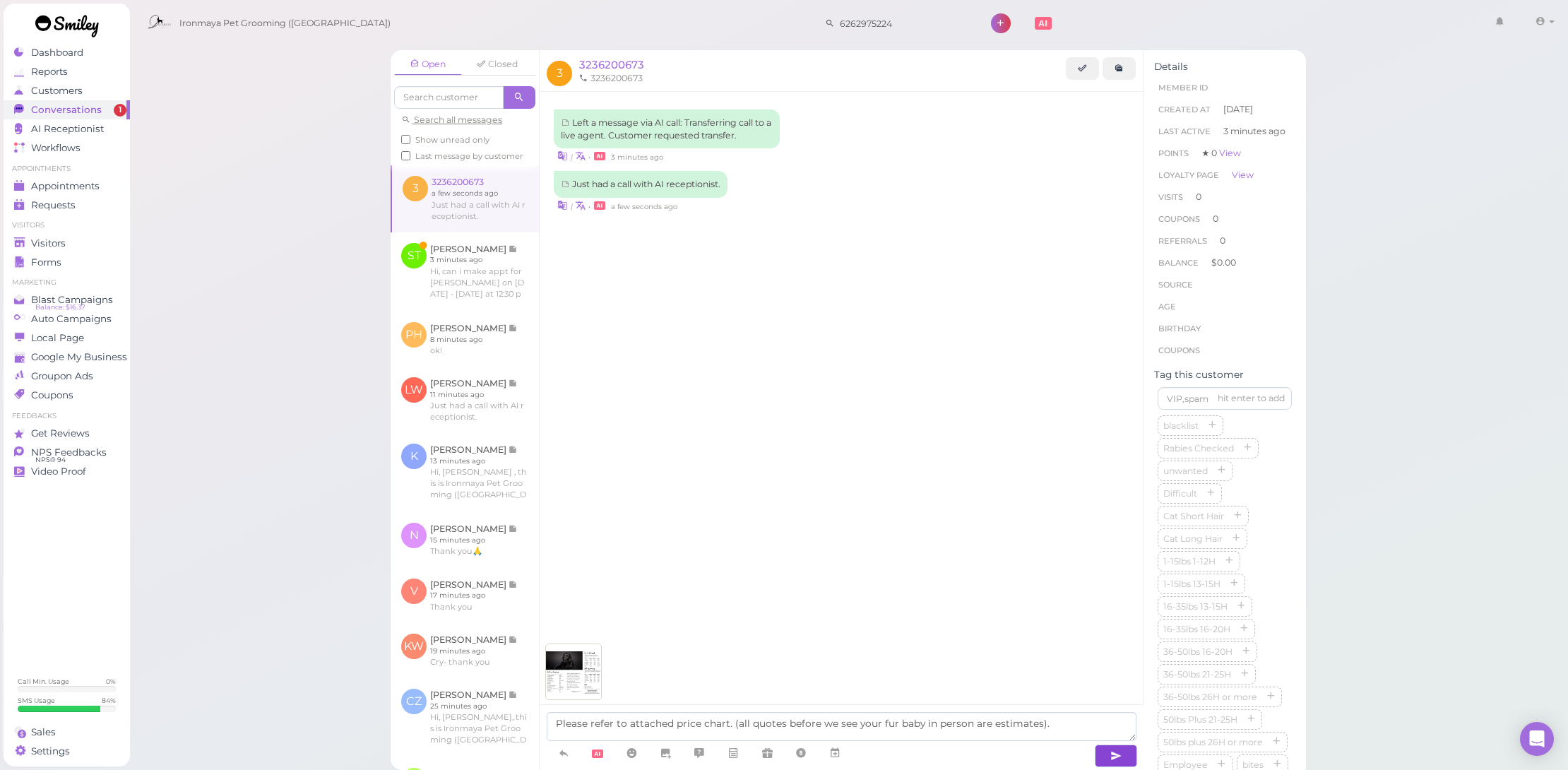
click at [1106, 756] on button "button" at bounding box center [1116, 755] width 42 height 23
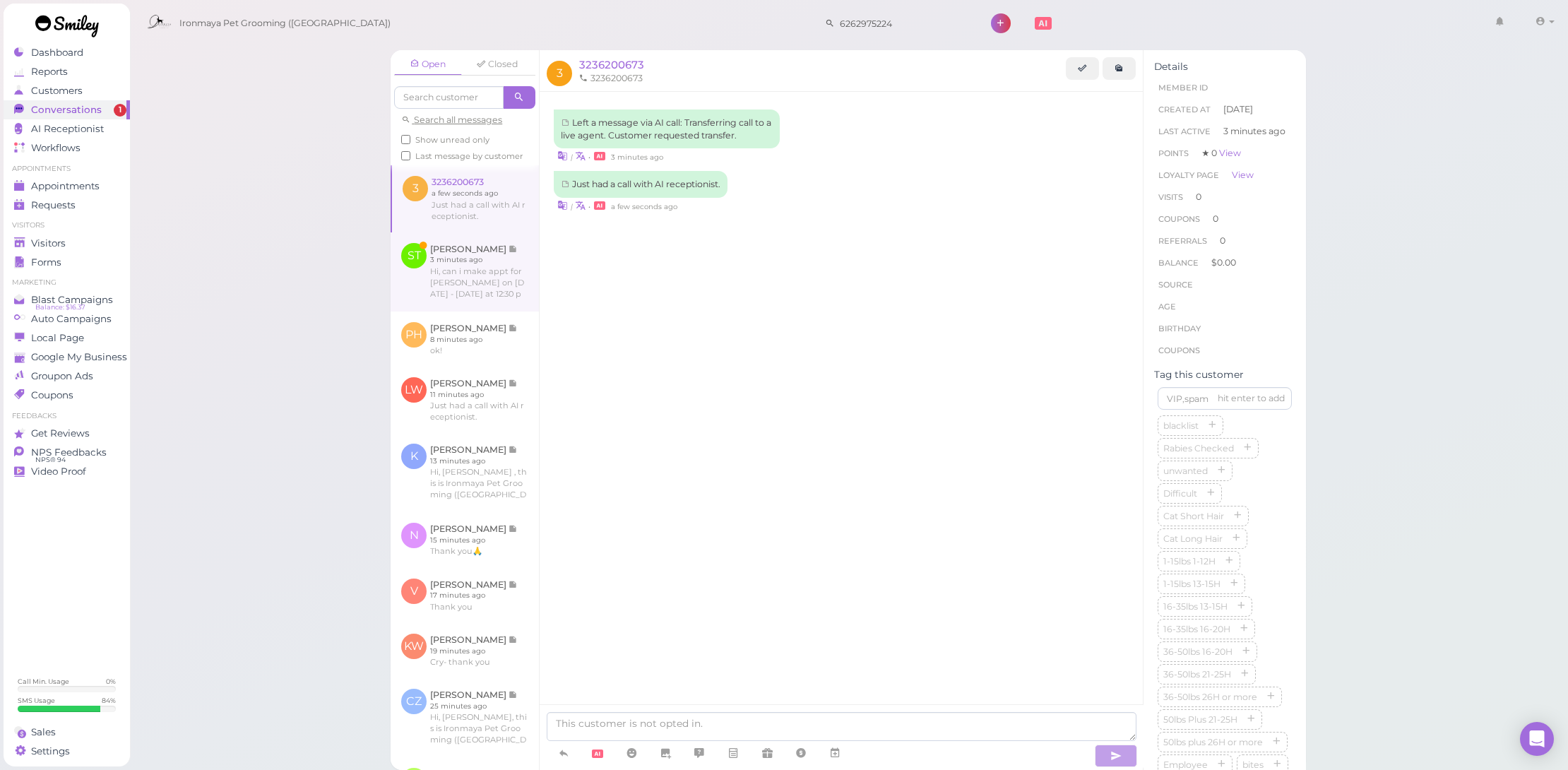
click at [514, 305] on link at bounding box center [465, 272] width 148 height 79
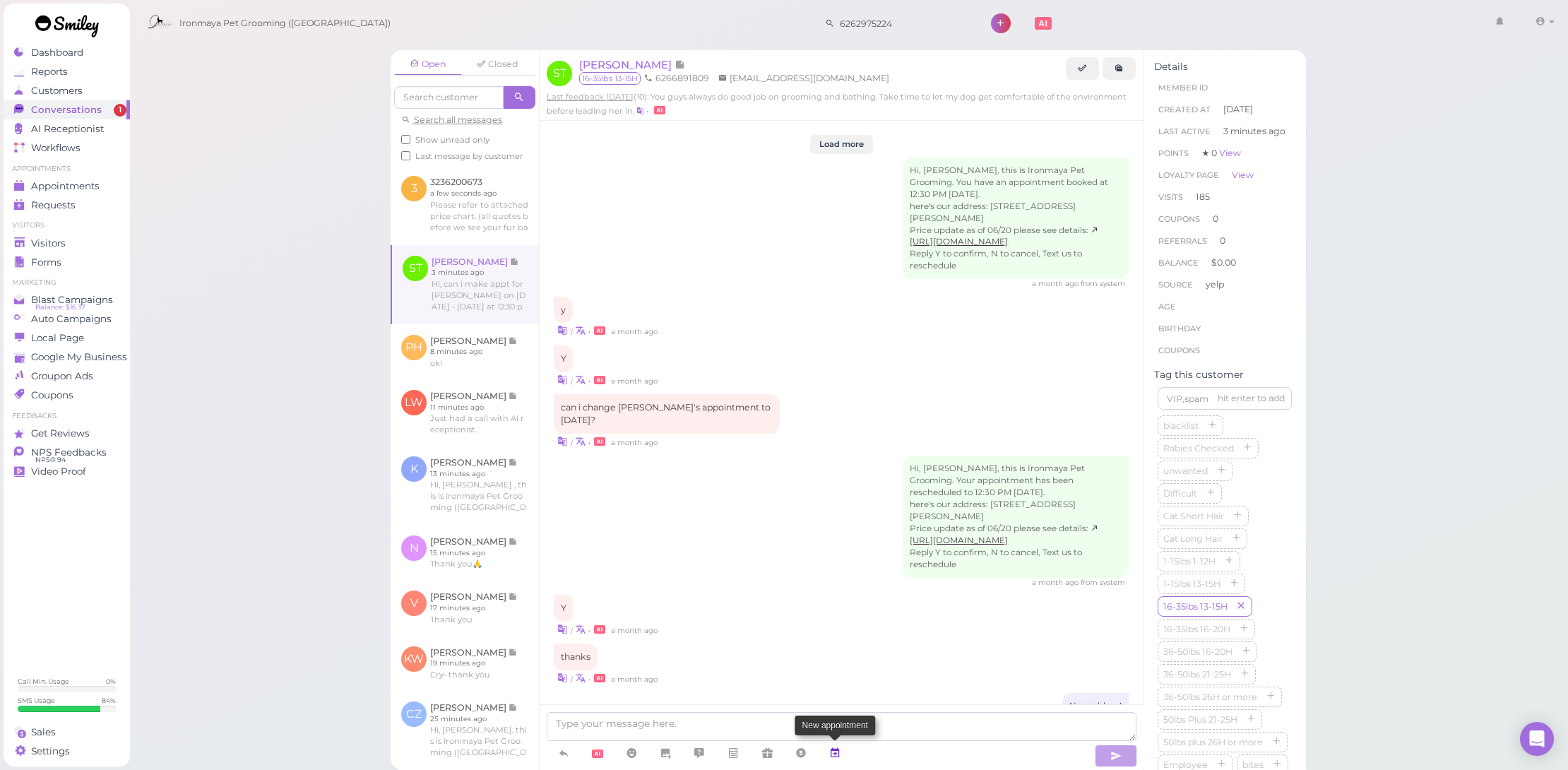
scroll to position [1998, 0]
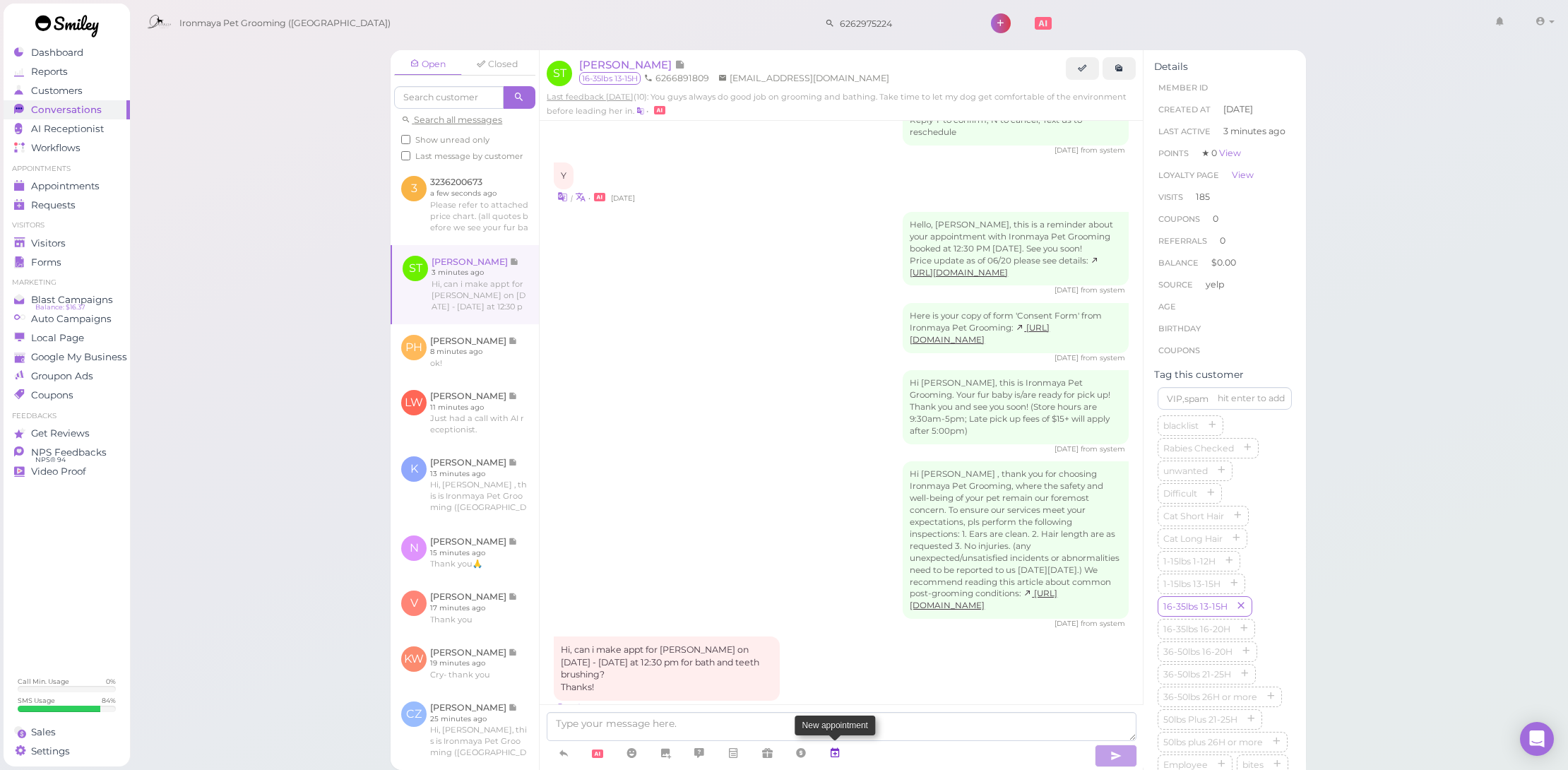
click at [834, 751] on icon at bounding box center [835, 753] width 11 height 14
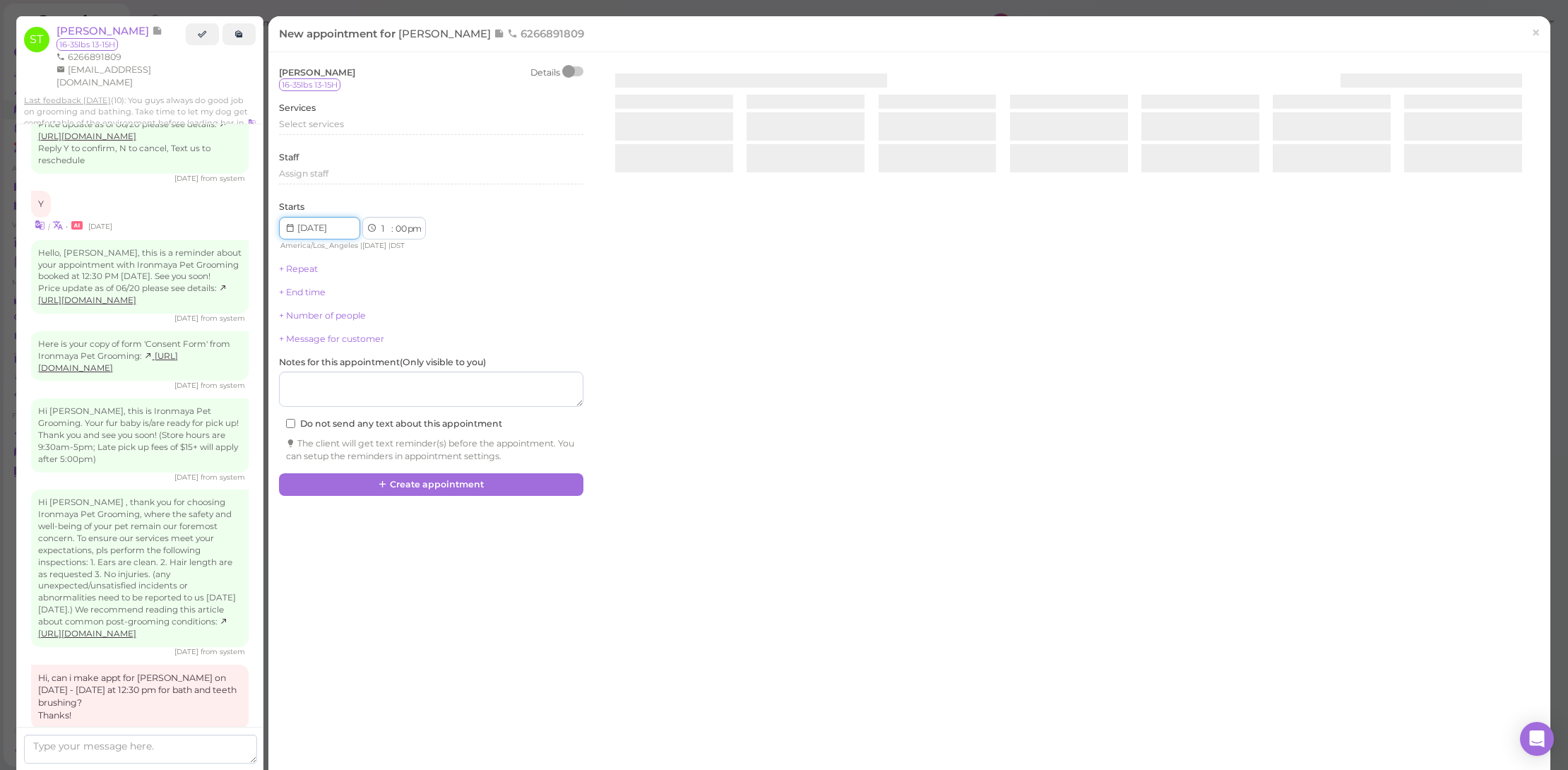
click at [341, 217] on input at bounding box center [319, 228] width 81 height 23
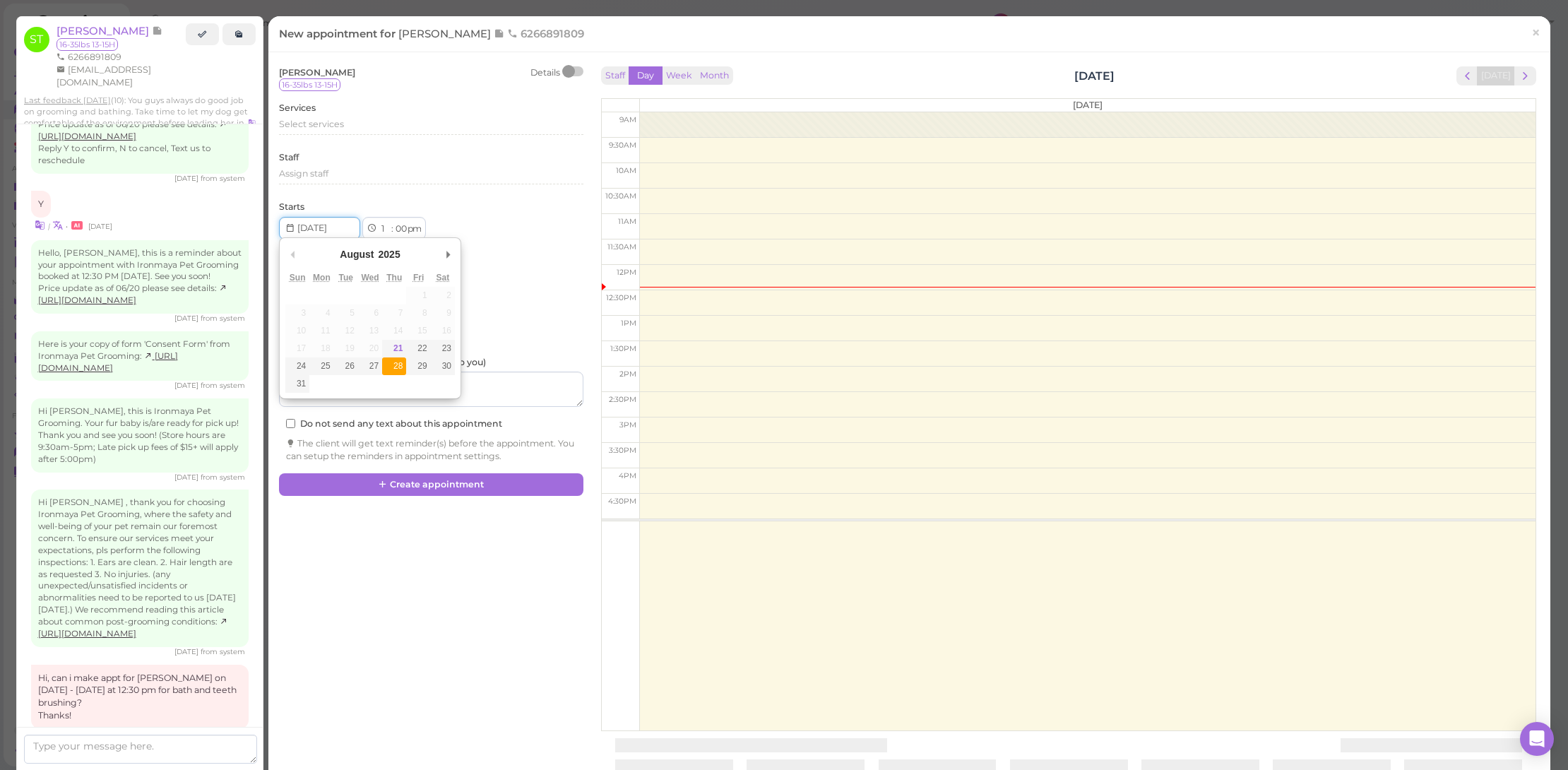
type input "2025-08-28"
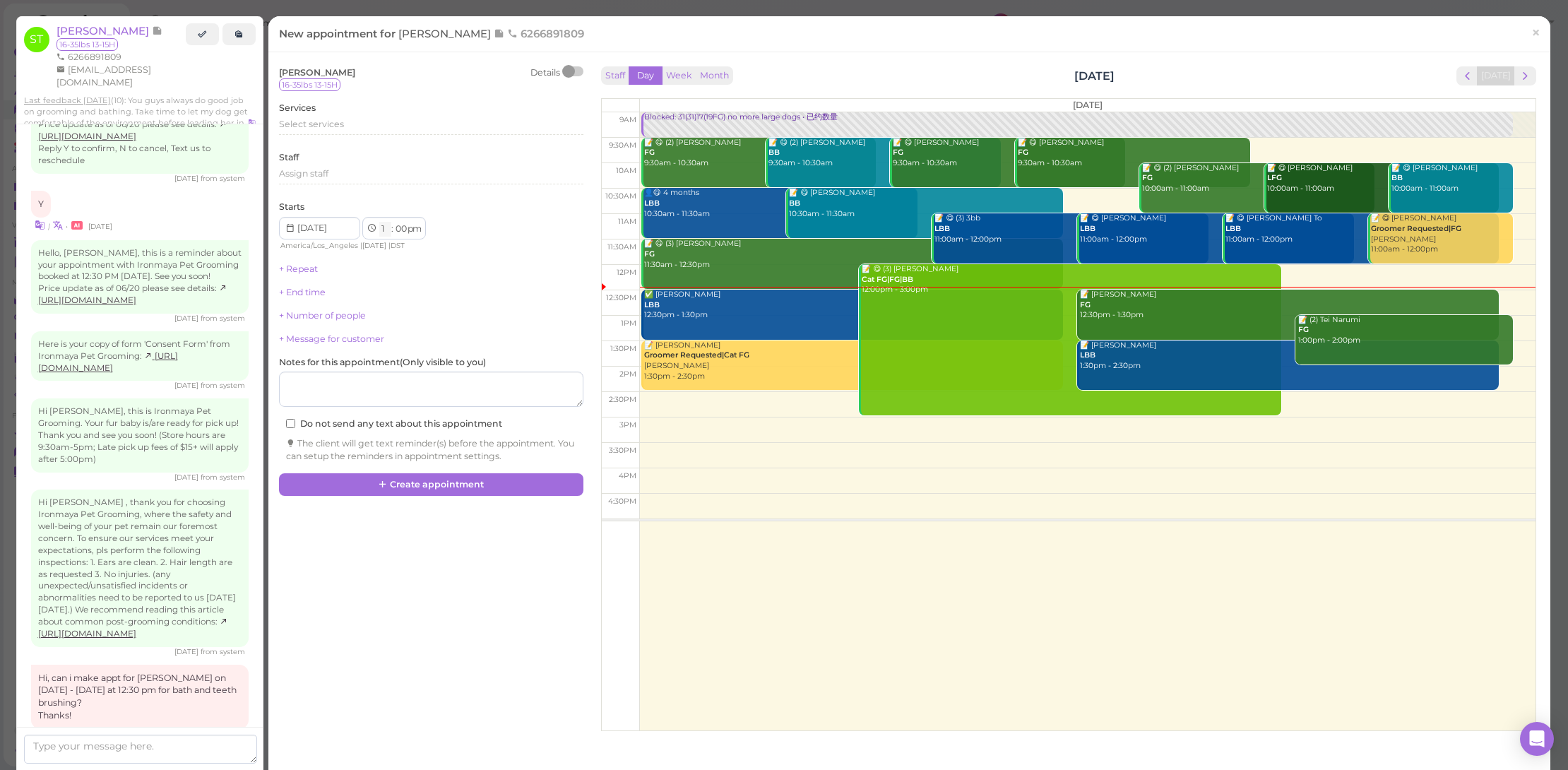
select select "12"
select select "30"
click at [343, 120] on div "Select services" at bounding box center [431, 125] width 305 height 13
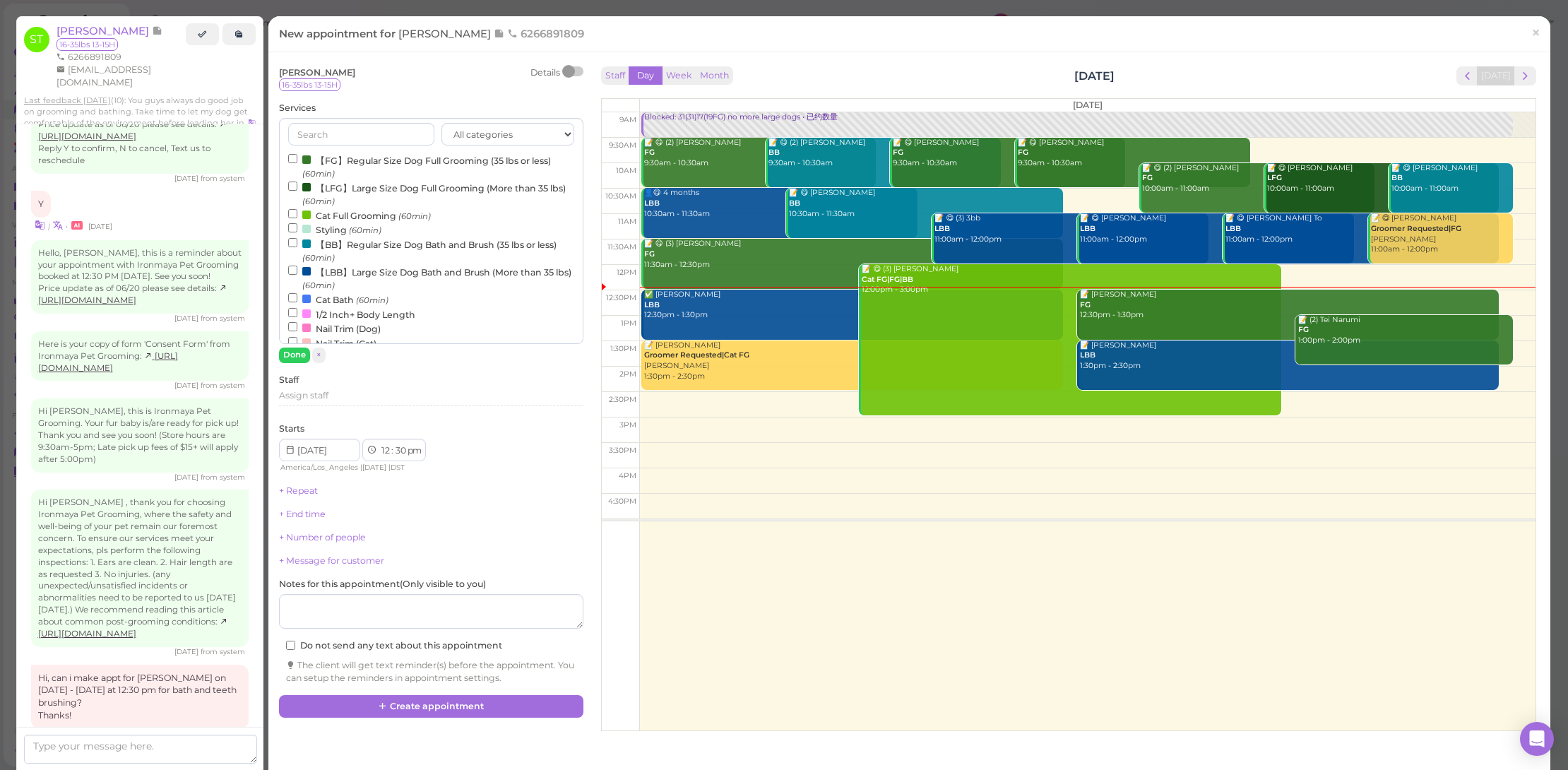
click at [362, 241] on label "【BB】Regular Size Dog Bath and Brush (35 lbs or less) (60min)" at bounding box center [431, 251] width 287 height 27
click at [297, 241] on input "【BB】Regular Size Dog Bath and Brush (35 lbs or less) (60min)" at bounding box center [293, 243] width 9 height 9
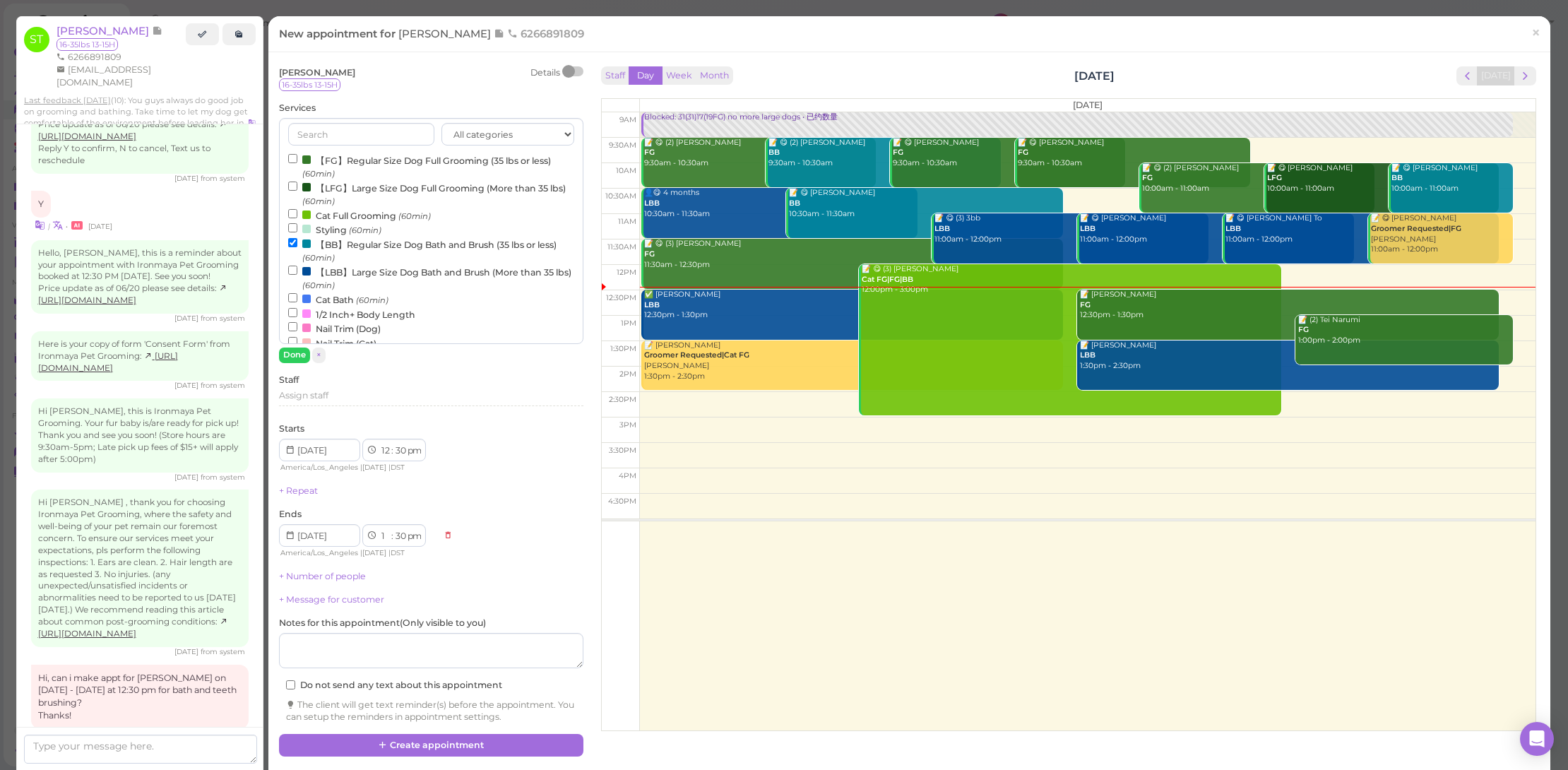
scroll to position [2106, 0]
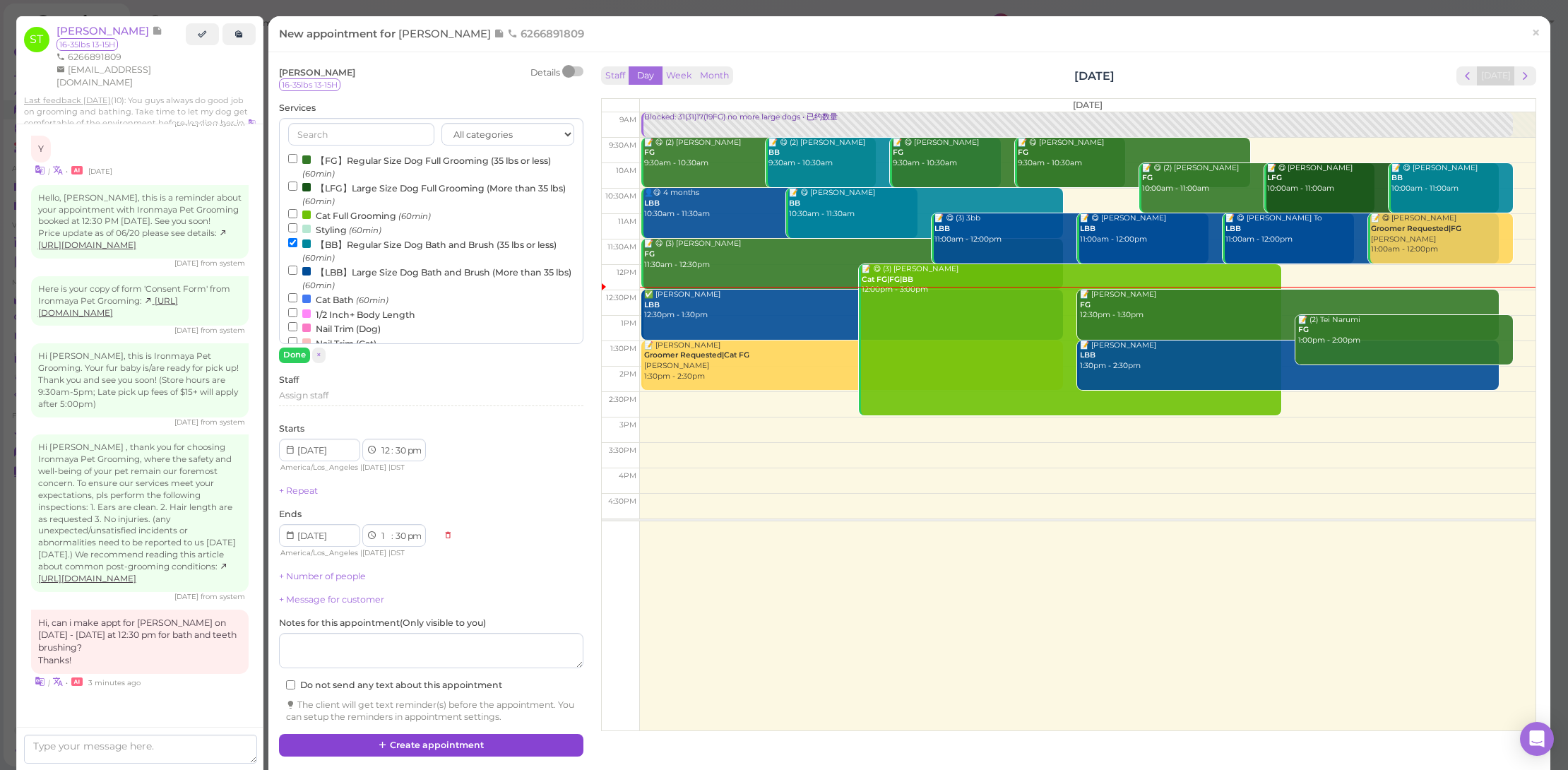
click at [501, 744] on button "Create appointment" at bounding box center [431, 745] width 305 height 23
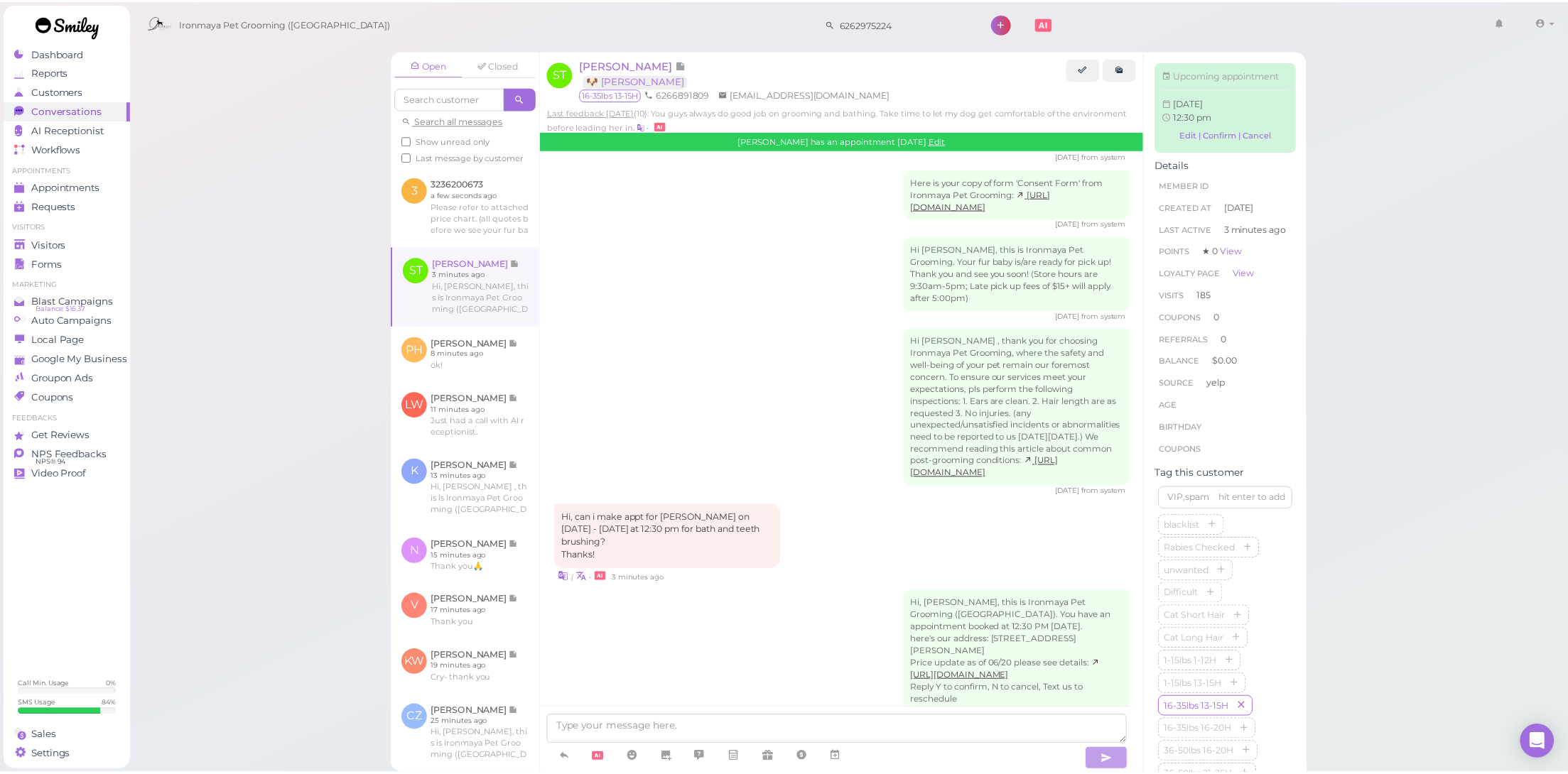
scroll to position [2211, 0]
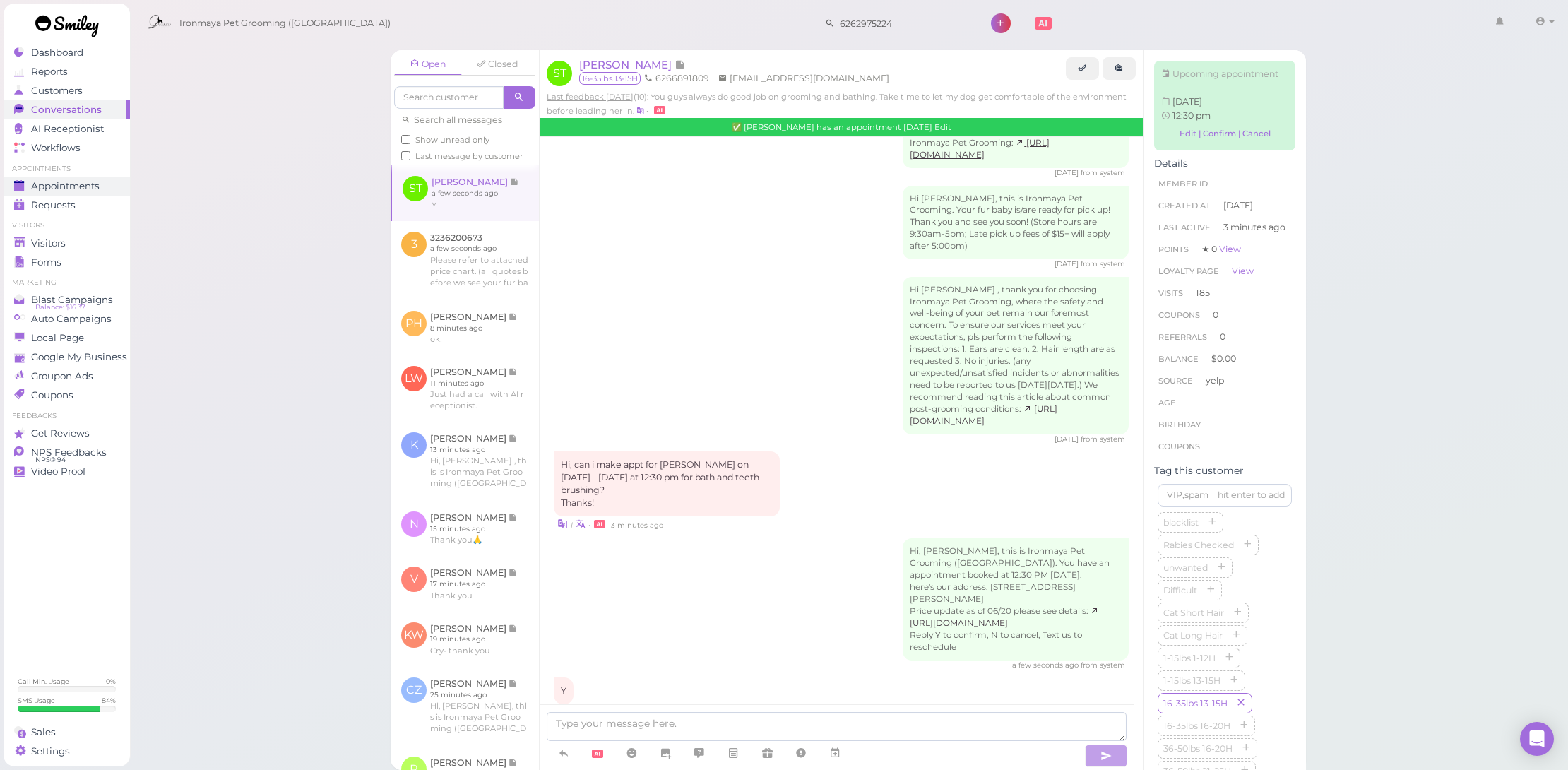
click at [82, 181] on span "Appointments" at bounding box center [65, 186] width 69 height 12
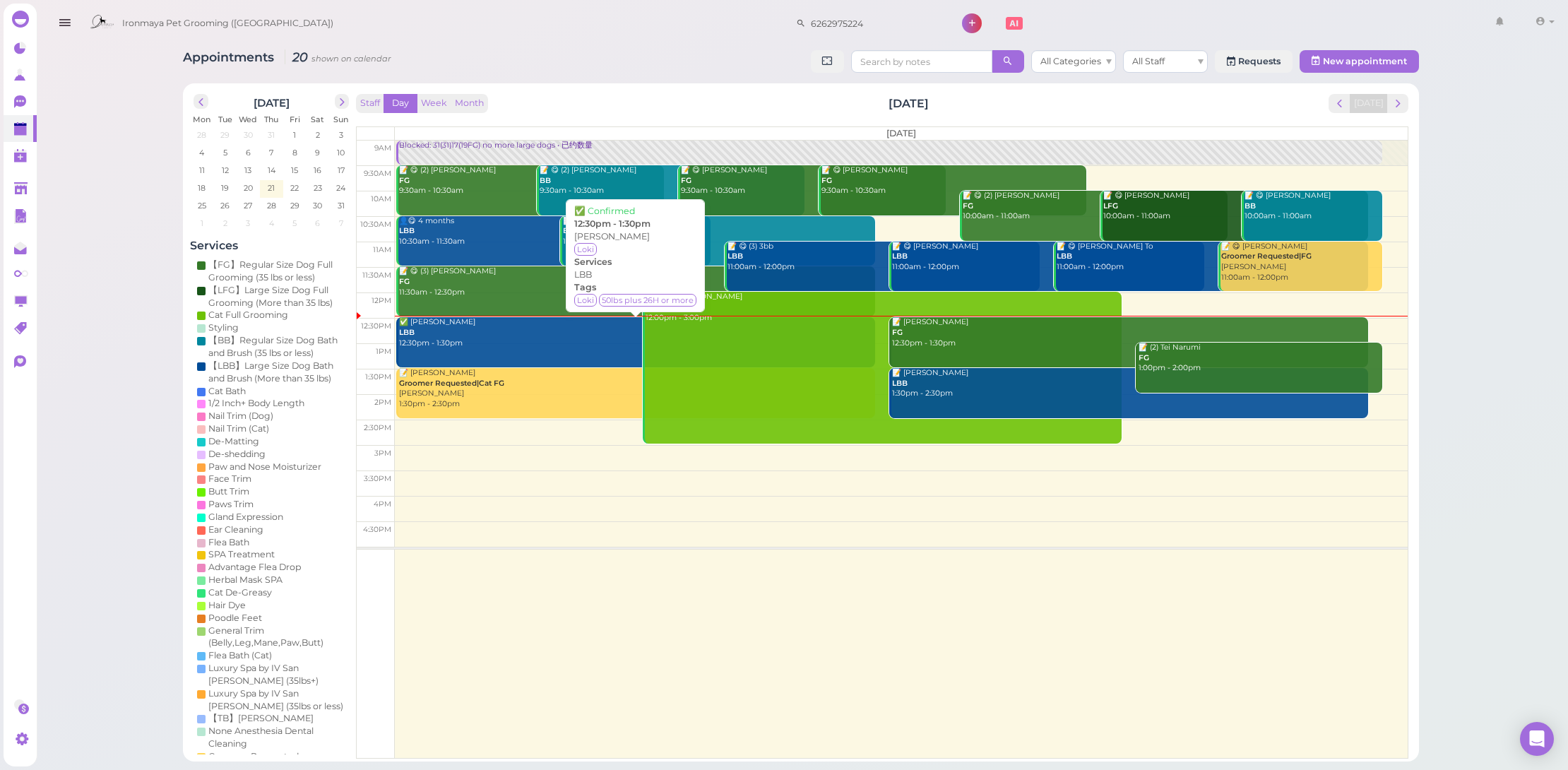
drag, startPoint x: 495, startPoint y: 336, endPoint x: 507, endPoint y: 336, distance: 12.0
click at [507, 336] on div "✅ Matthew Barragan LBB 12:30pm - 1:30pm" at bounding box center [635, 332] width 477 height 31
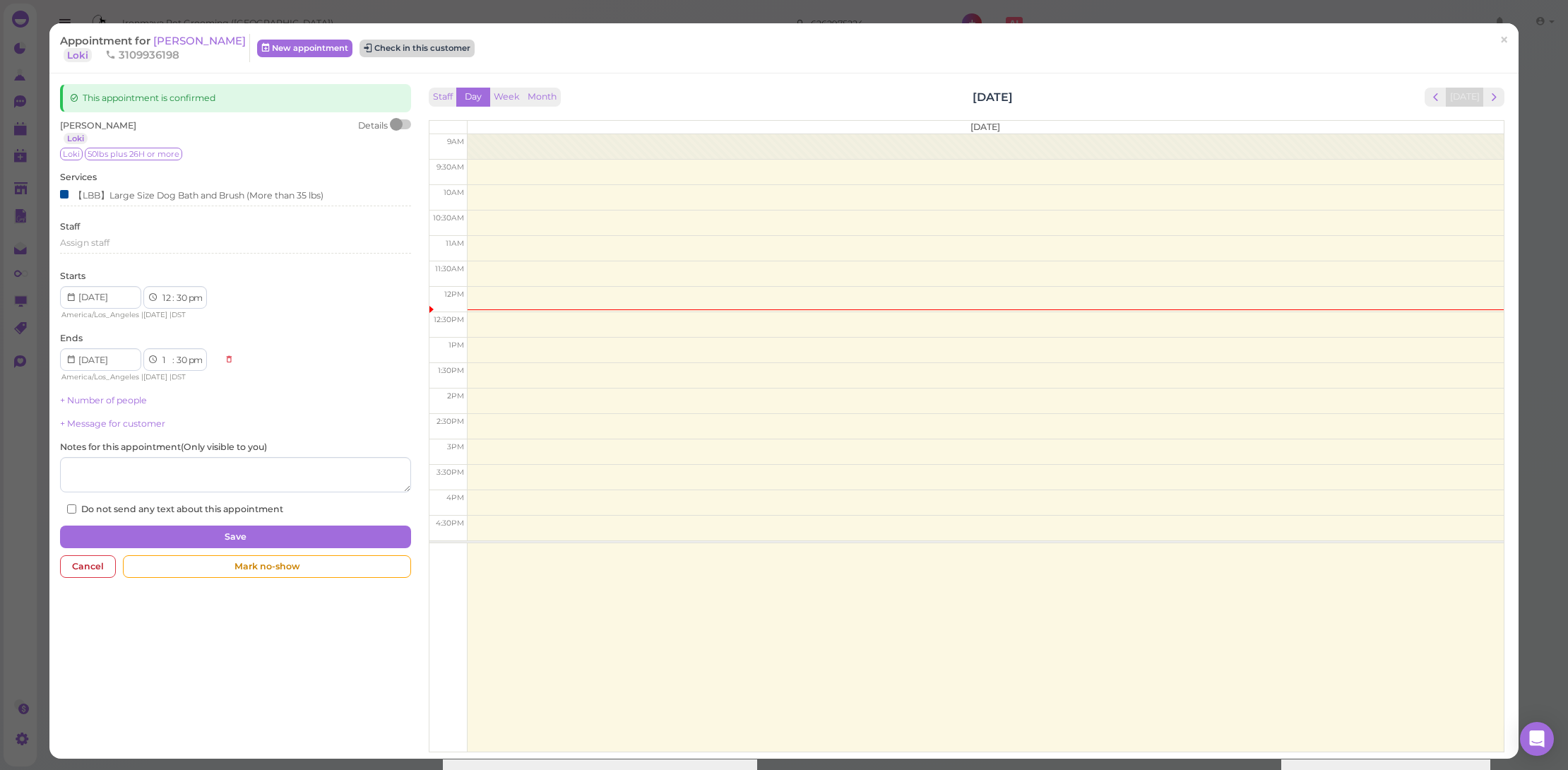
click at [438, 46] on button "Check in this customer" at bounding box center [417, 48] width 115 height 17
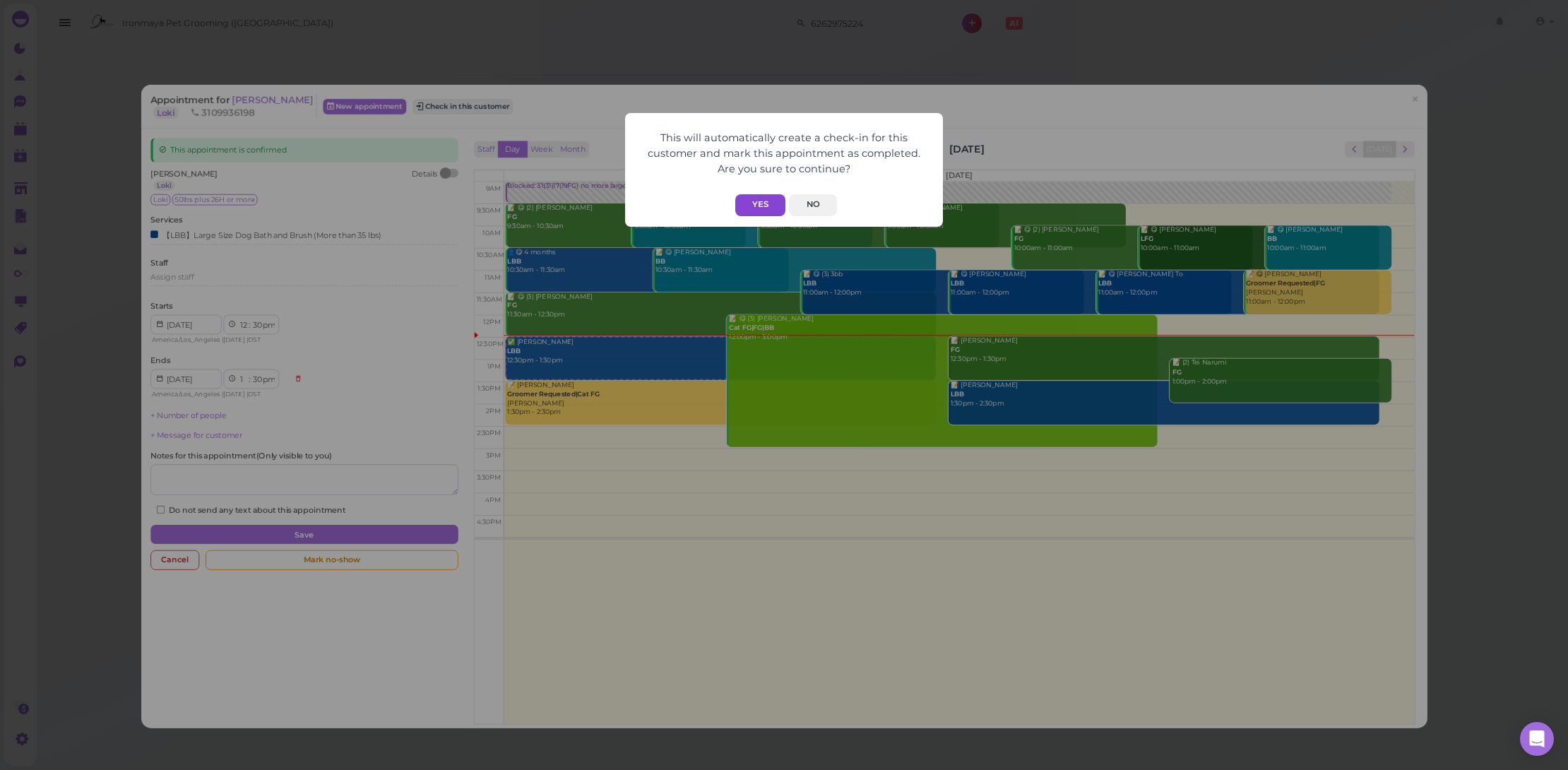
click at [744, 197] on button "Yes" at bounding box center [760, 205] width 50 height 22
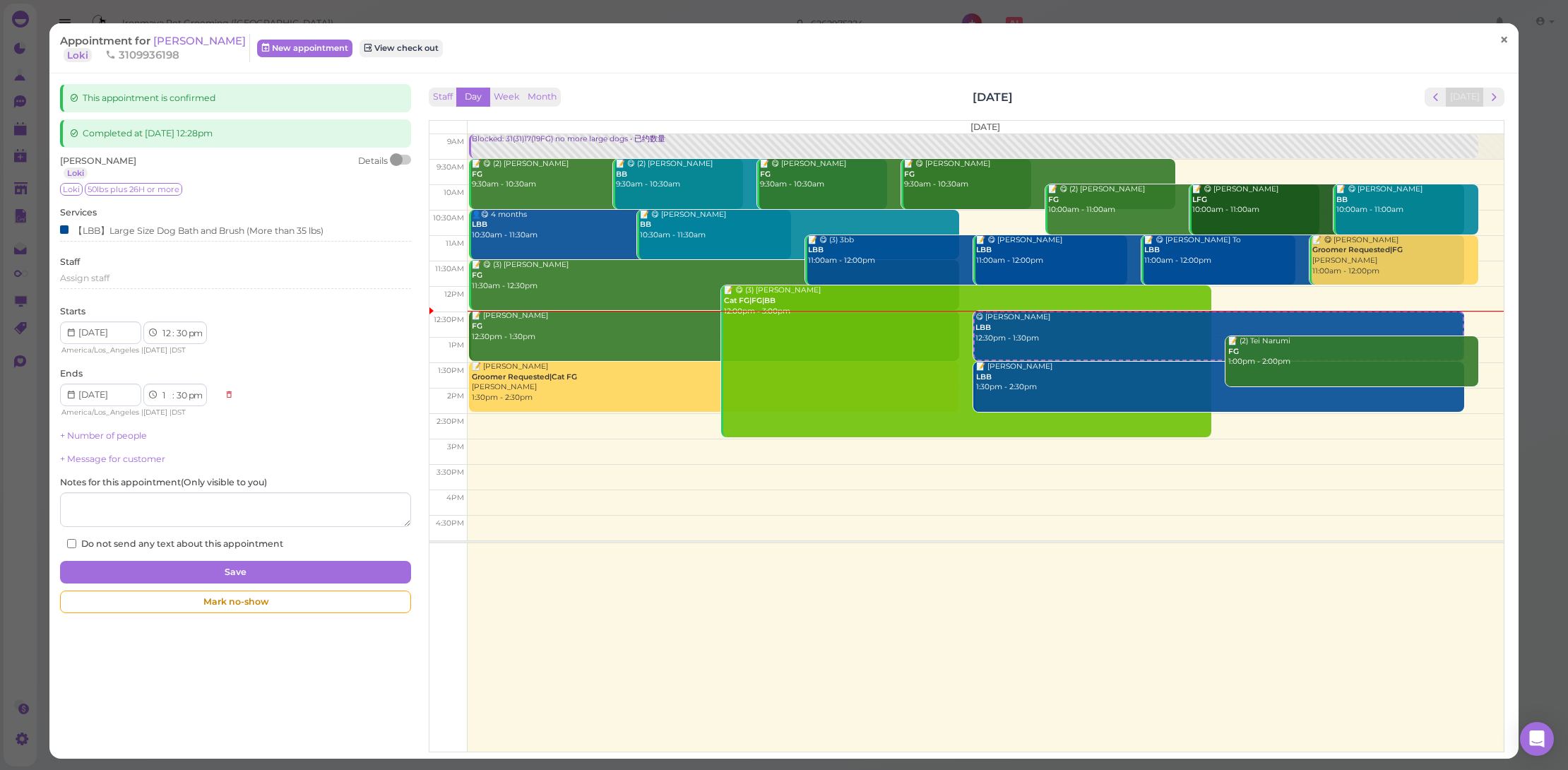
click at [1491, 42] on link "×" at bounding box center [1504, 40] width 27 height 33
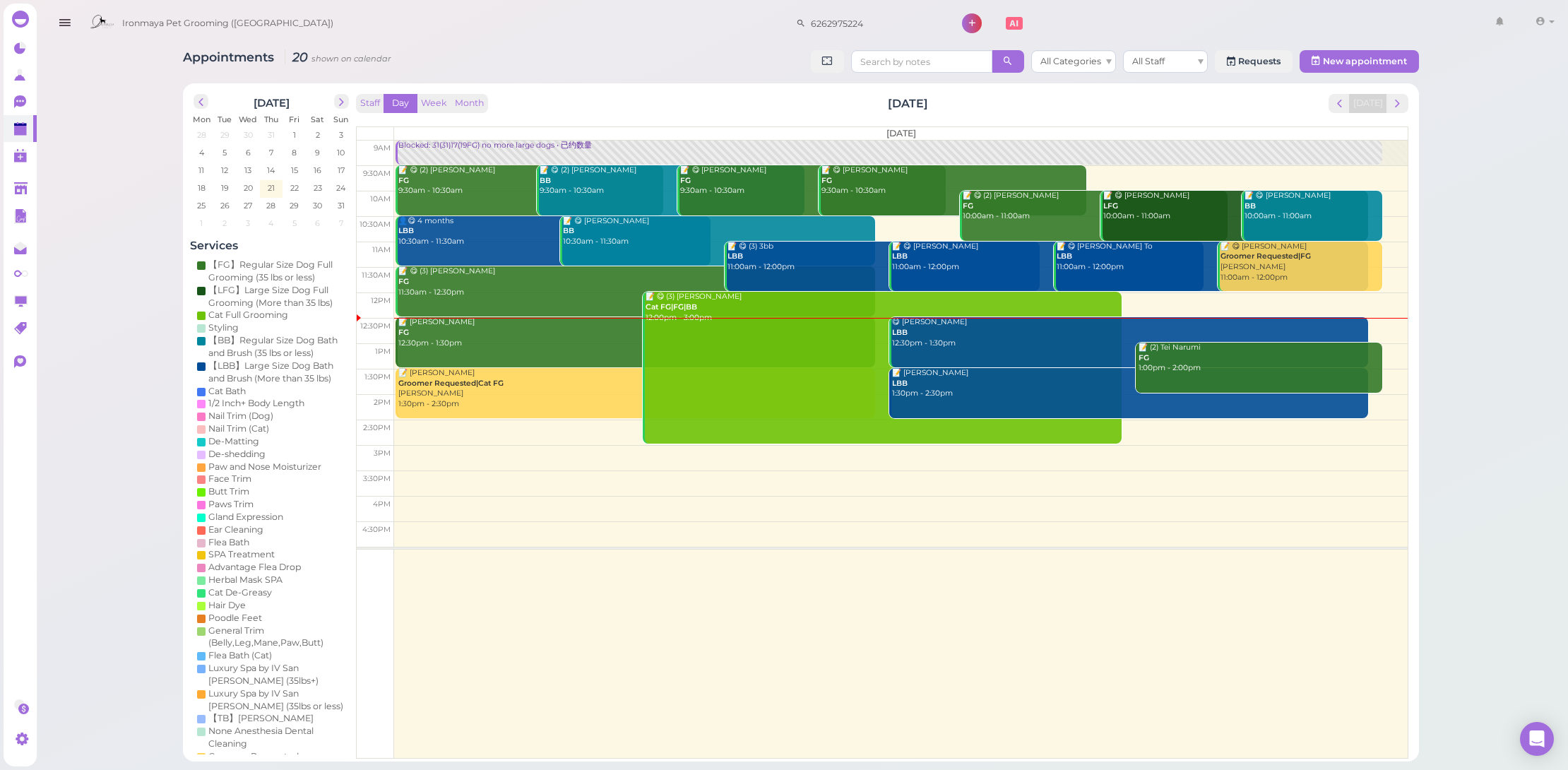
click at [435, 342] on div "📝 Jin lin Lei FG 12:30pm - 1:30pm" at bounding box center [635, 332] width 477 height 31
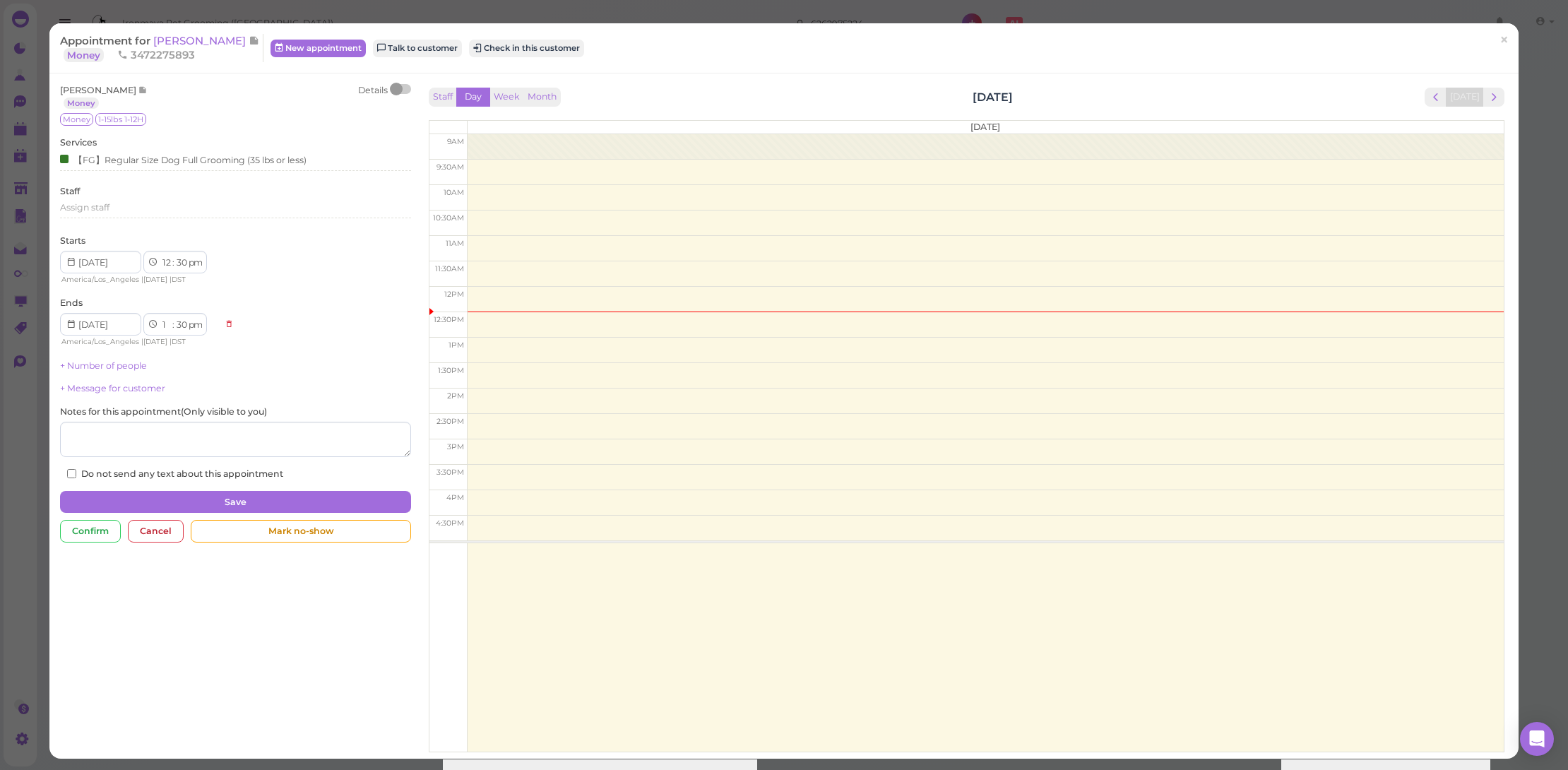
click at [196, 48] on div "Appointment for Jin lin Lei Money 3472275893" at bounding box center [162, 48] width 203 height 28
click at [195, 45] on span "[PERSON_NAME]" at bounding box center [200, 40] width 95 height 14
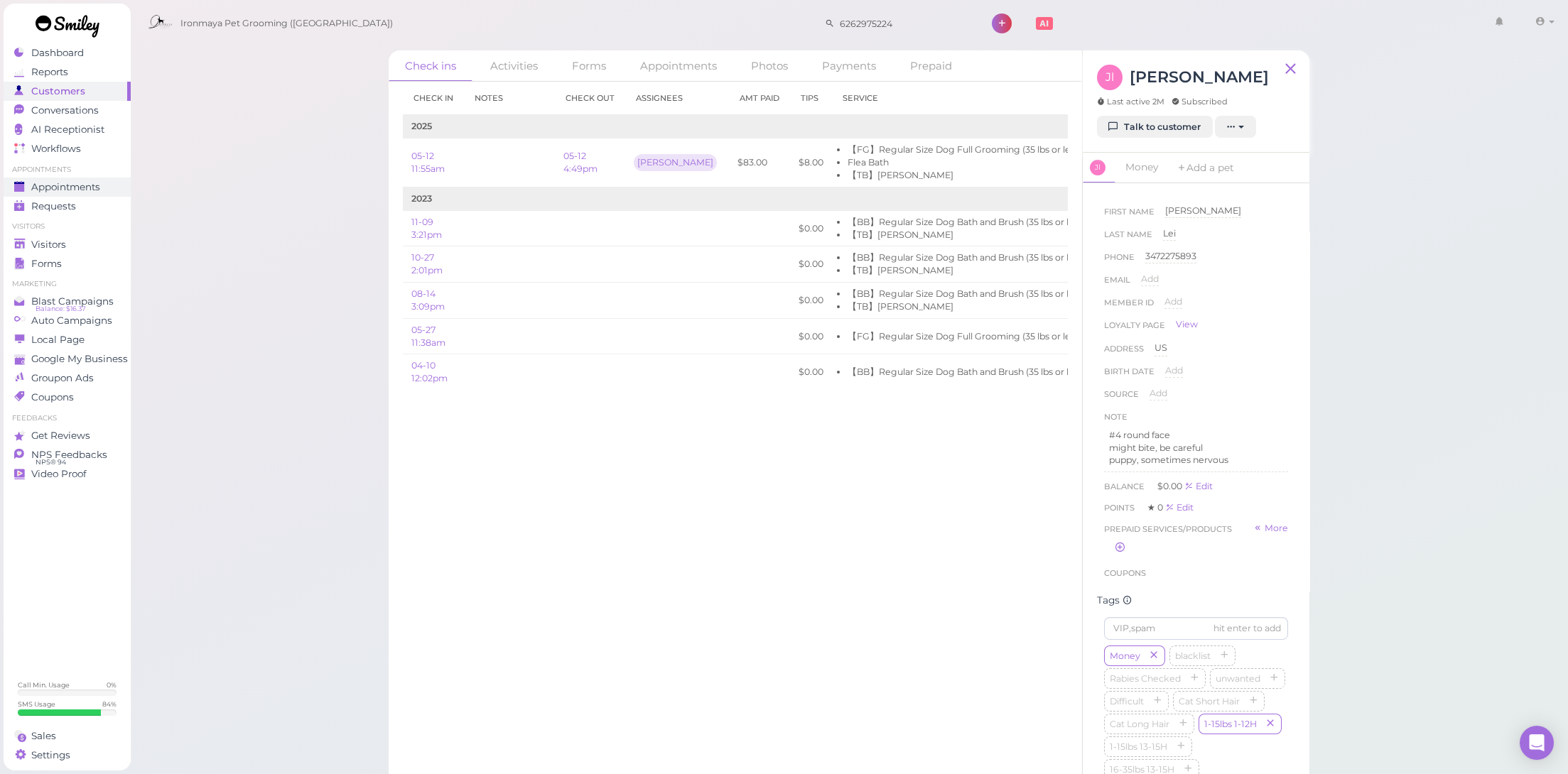
click at [82, 187] on span "Appointments" at bounding box center [65, 187] width 69 height 12
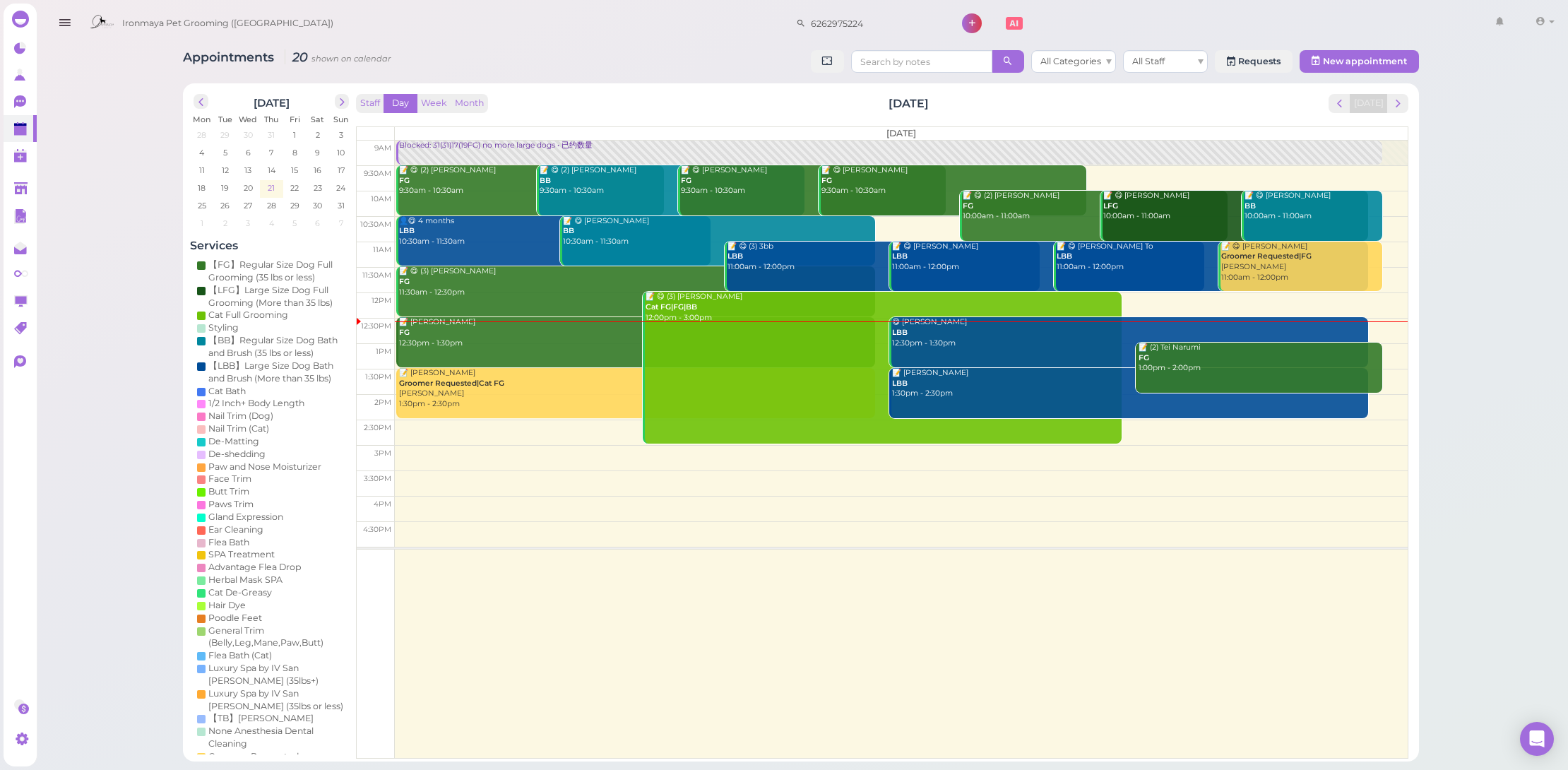
click at [269, 188] on span "21" at bounding box center [271, 188] width 10 height 13
click at [31, 184] on link at bounding box center [20, 188] width 33 height 27
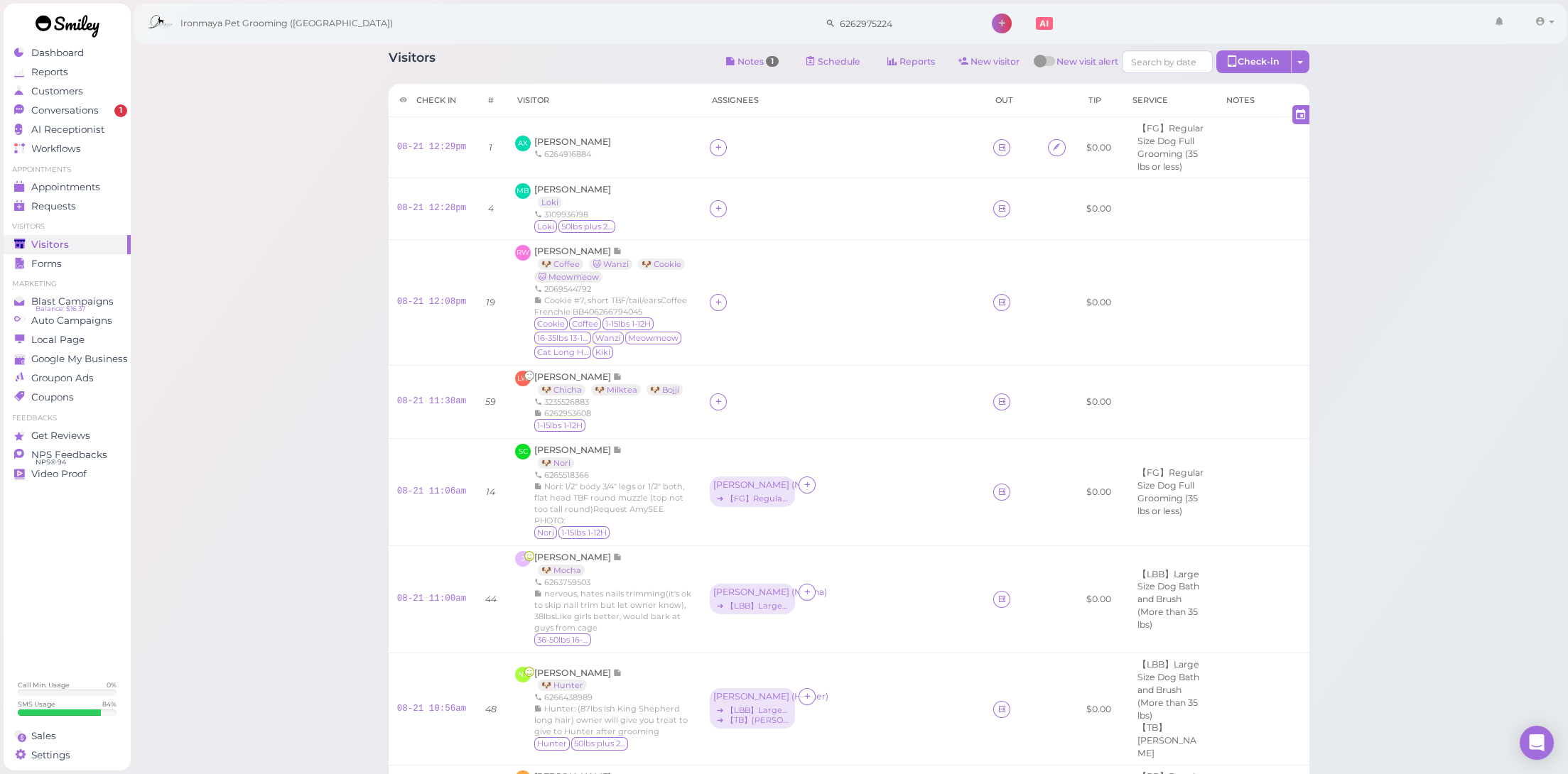
scroll to position [602, 0]
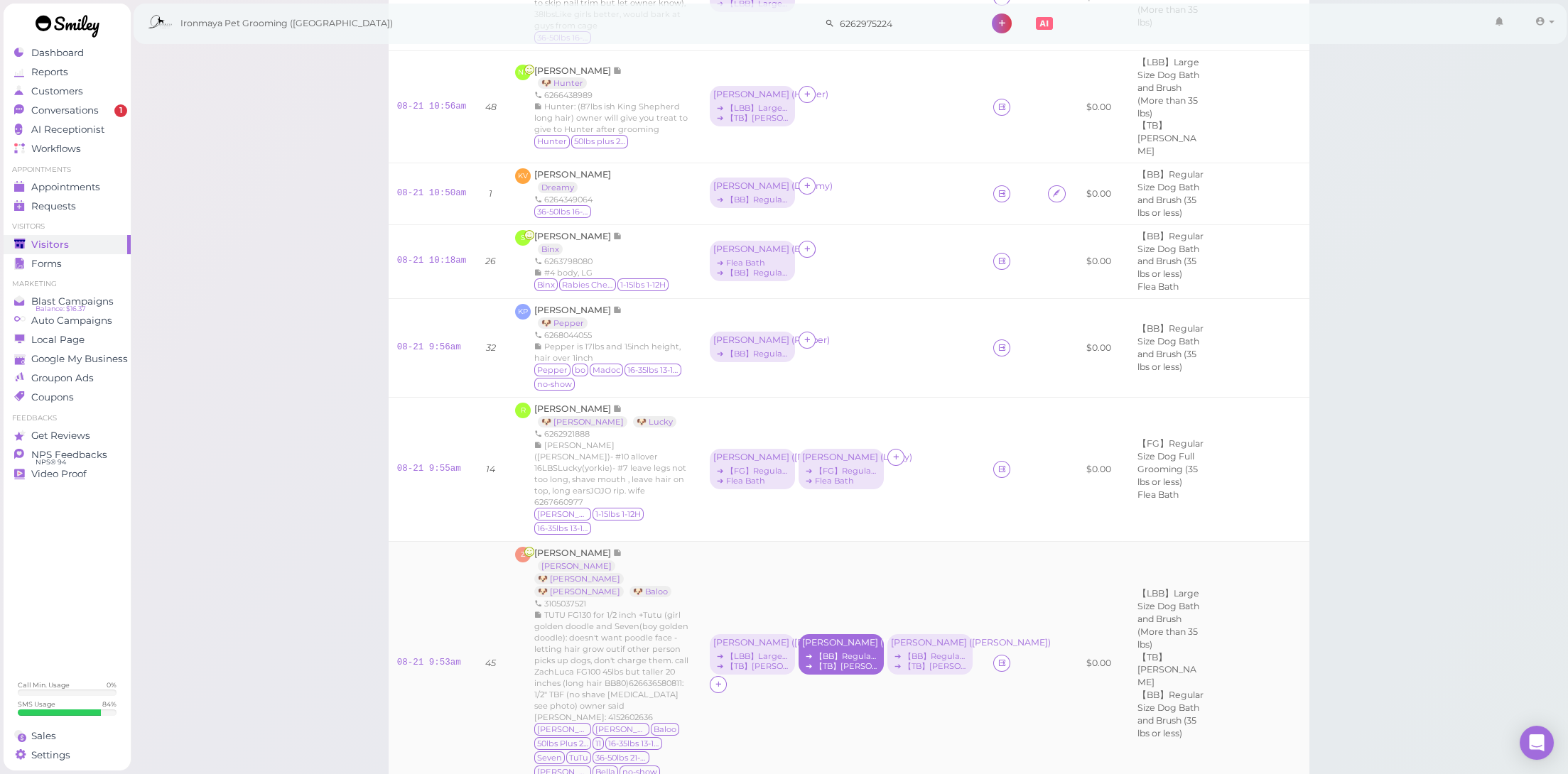
click at [833, 652] on div "➔ 【BB】Regular Size Dog Bath and Brush (35 lbs or less)" at bounding box center [841, 656] width 78 height 10
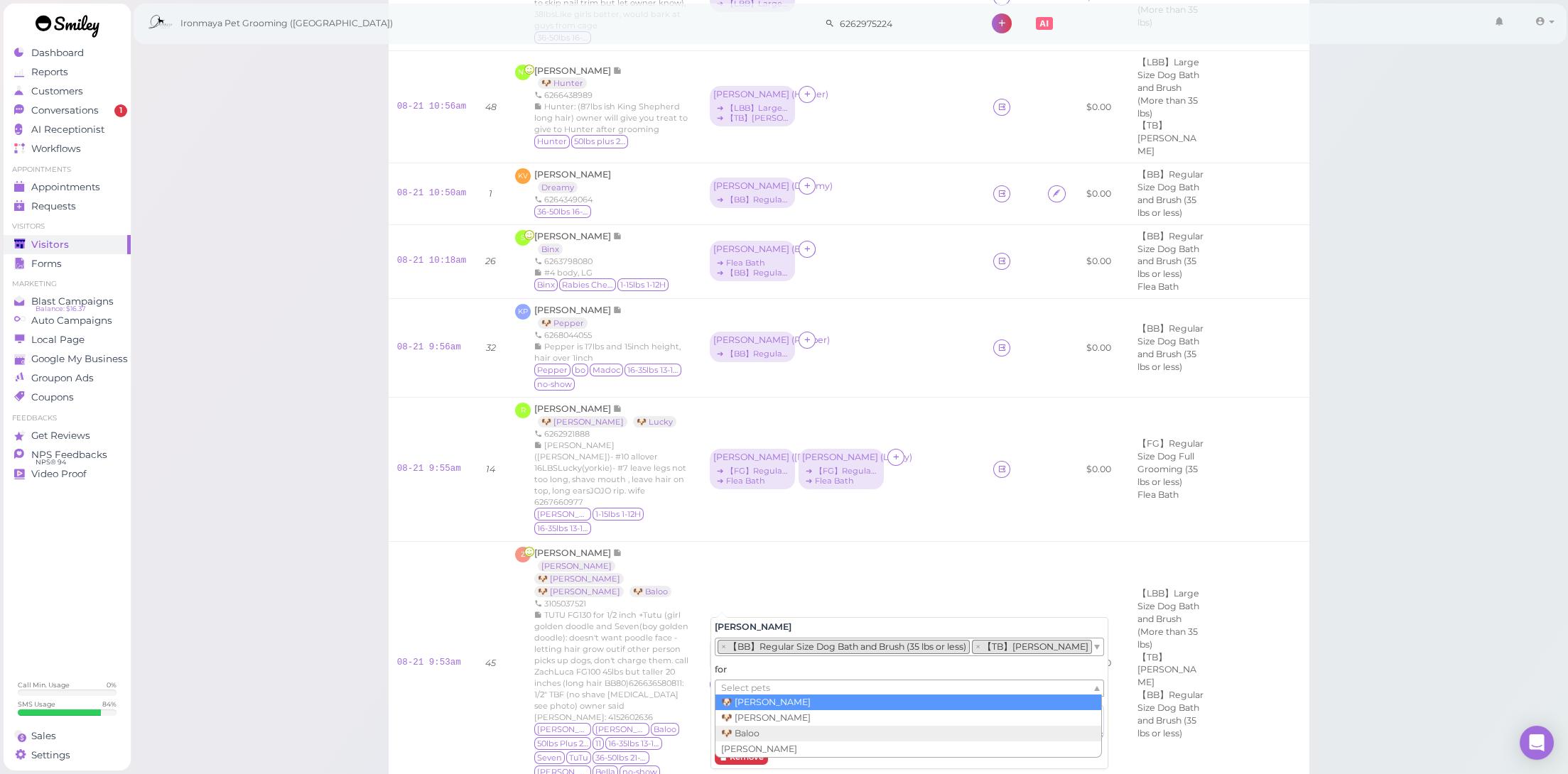
click at [752, 687] on span "Select pets" at bounding box center [745, 687] width 49 height 16
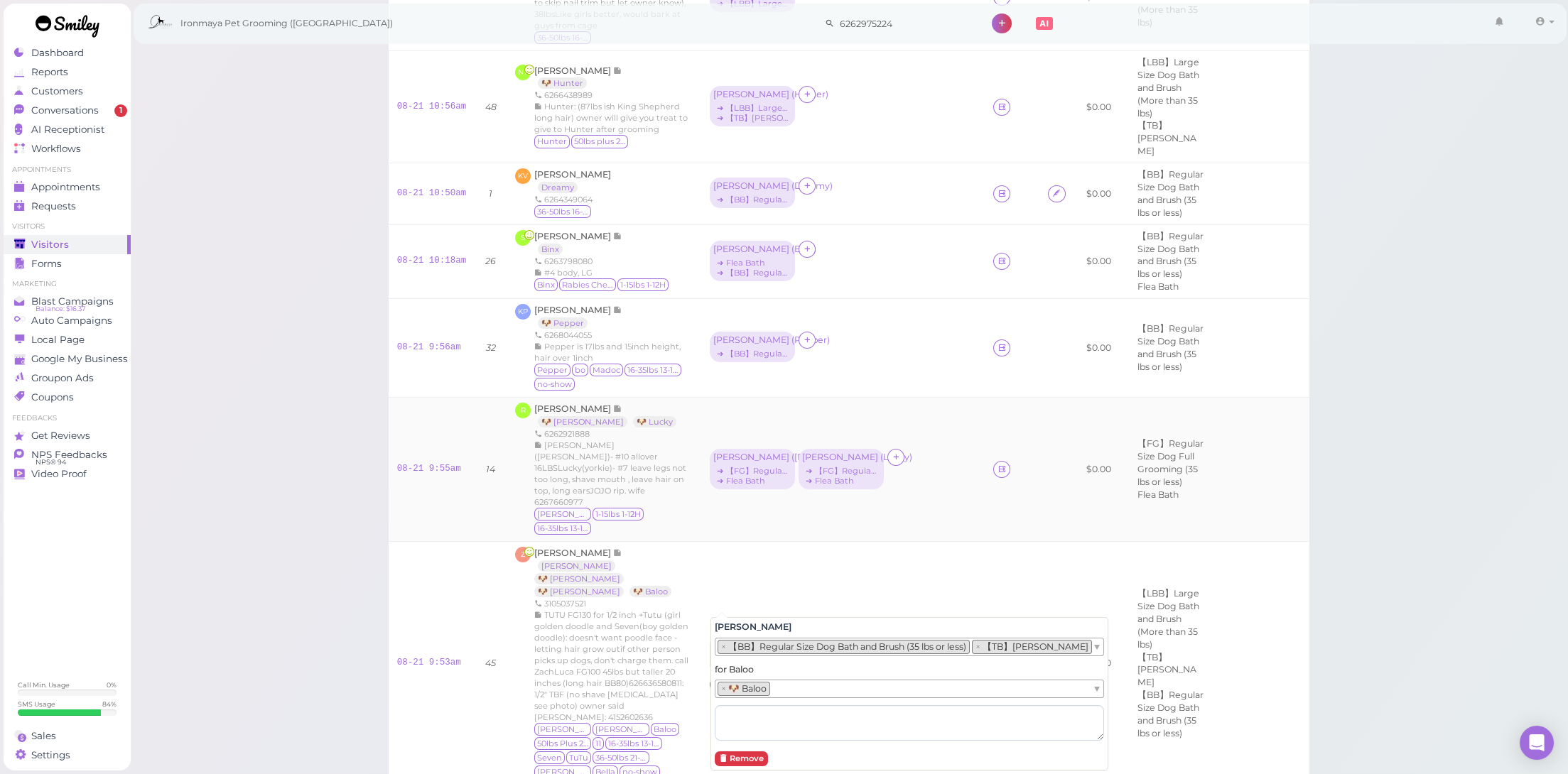
click at [857, 480] on td "Emma ( Justin ) ➔ 【FG】Regular Size Dog Full Grooming (35 lbs or less) ➔ Flea Ba…" at bounding box center [843, 468] width 284 height 144
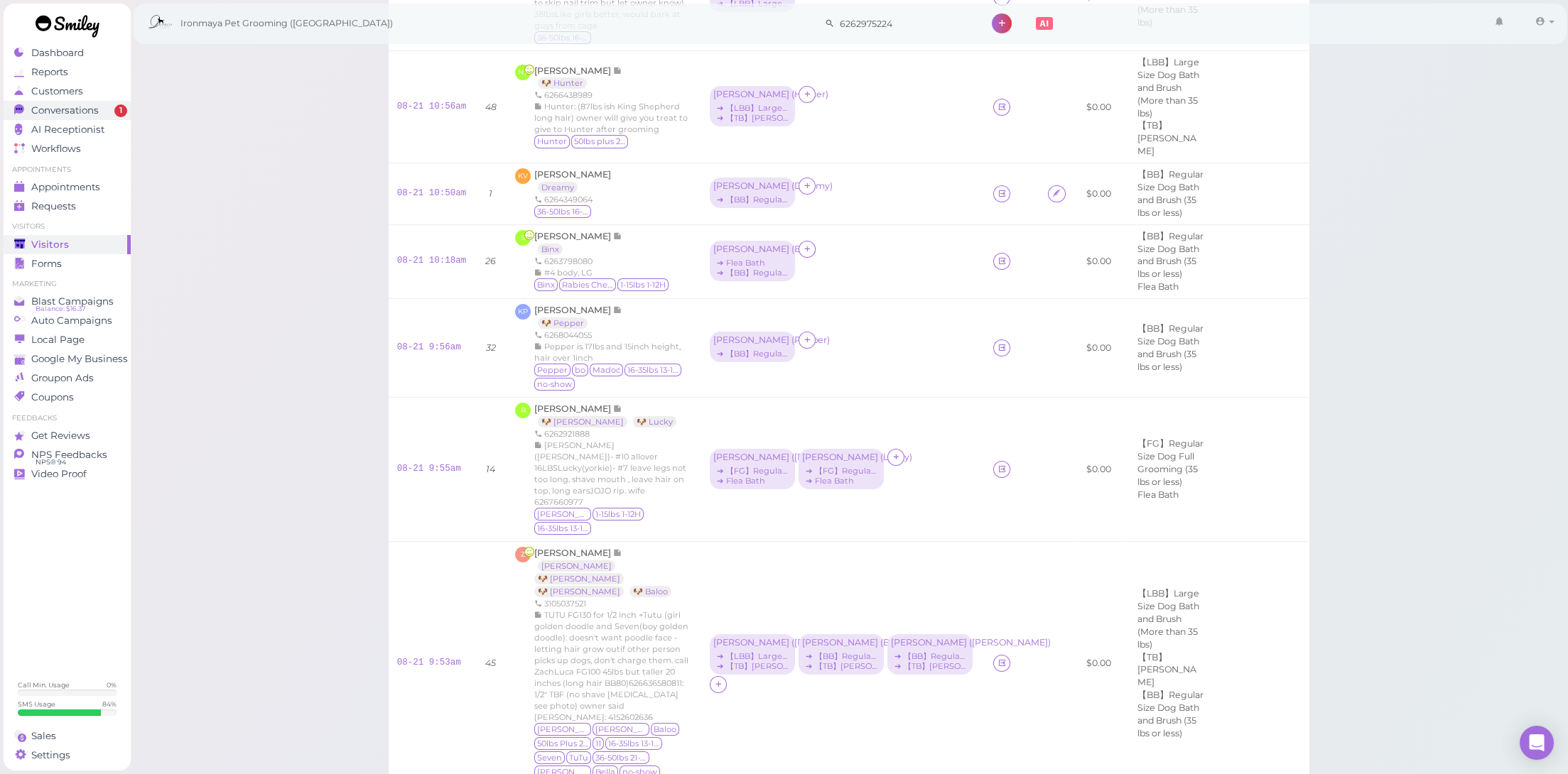
click at [84, 111] on span "Conversations" at bounding box center [64, 110] width 67 height 12
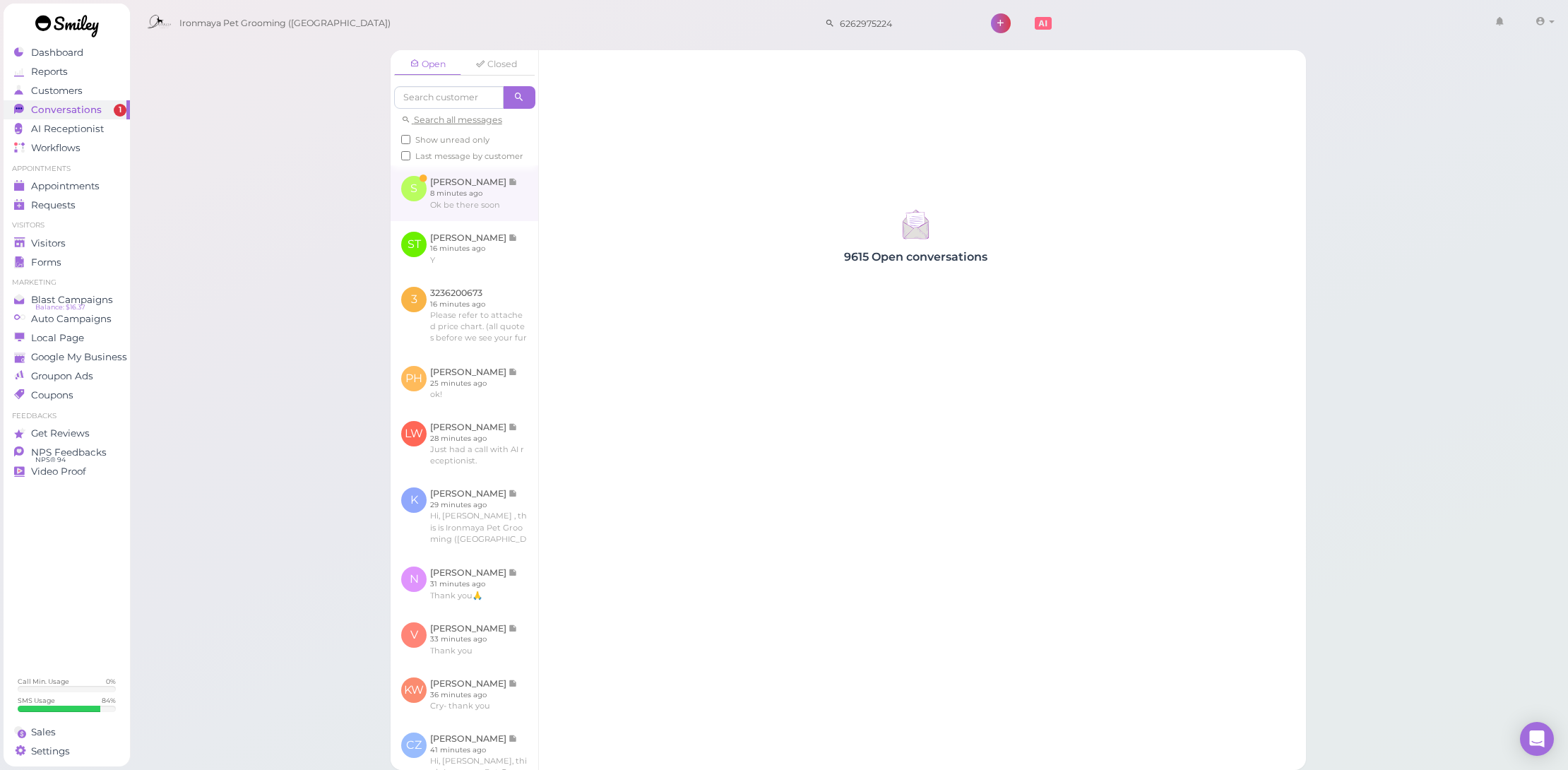
click at [453, 221] on link at bounding box center [464, 193] width 147 height 55
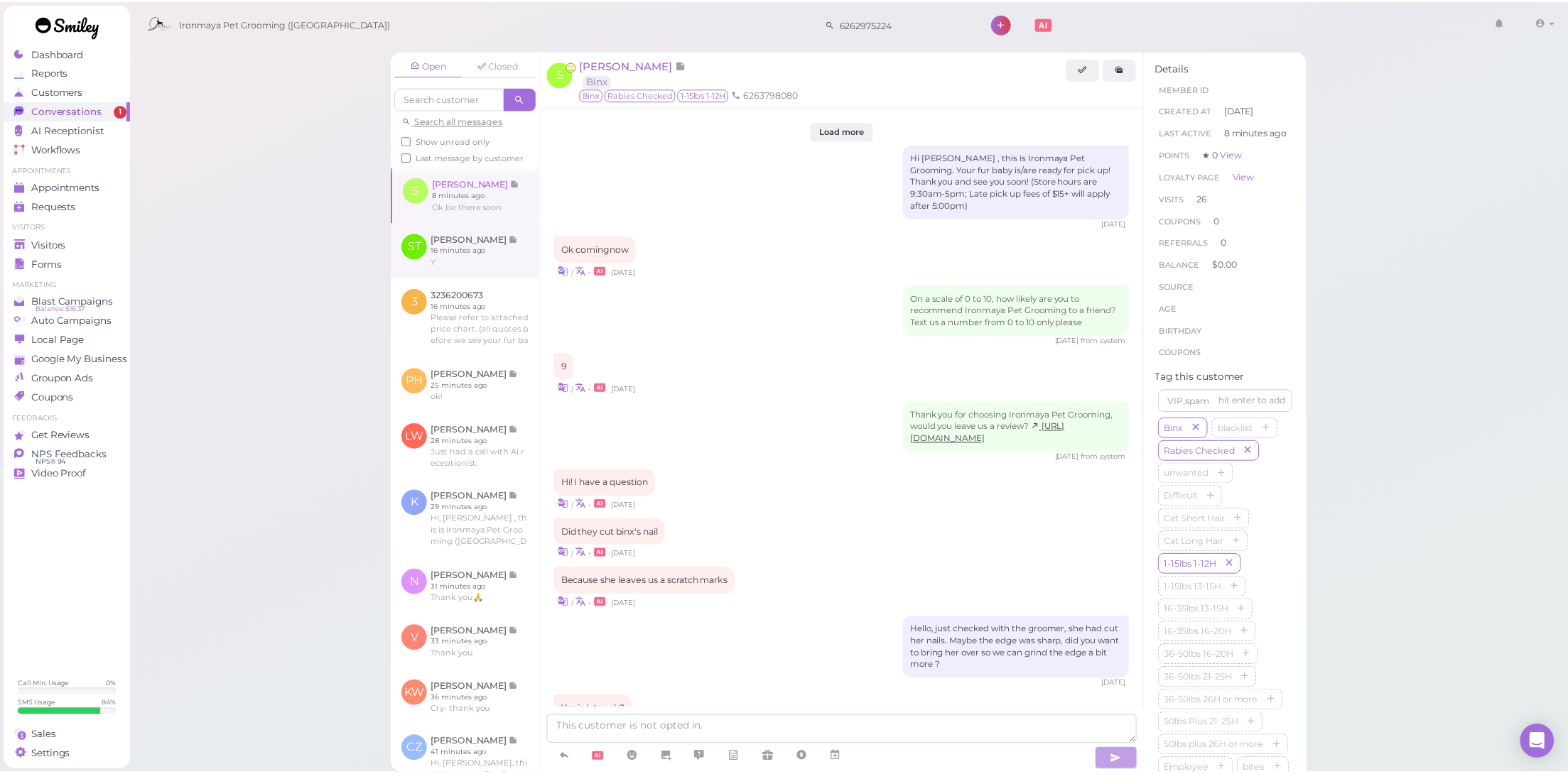
scroll to position [1452, 0]
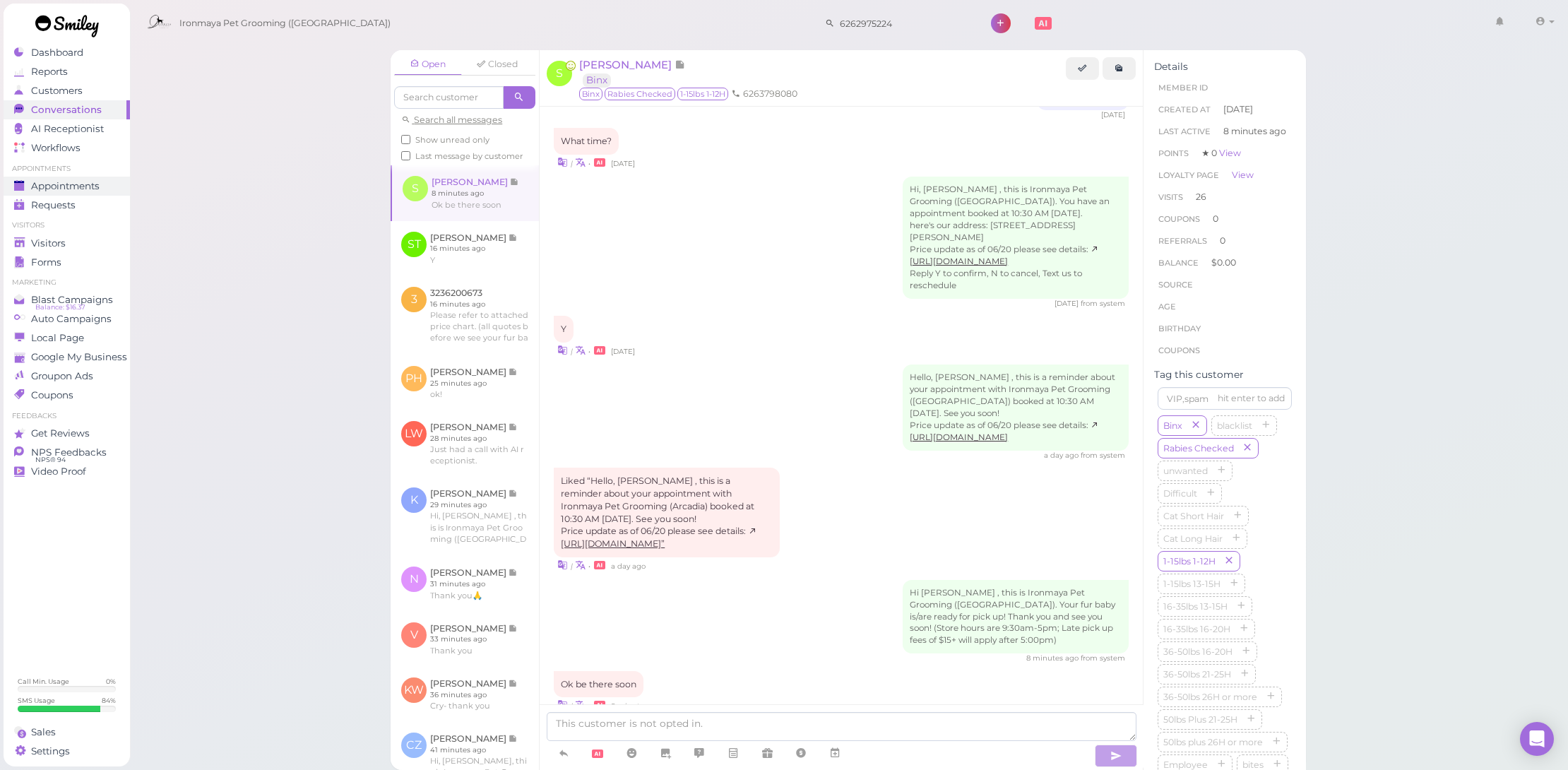
click at [88, 178] on link "Appointments" at bounding box center [67, 186] width 126 height 19
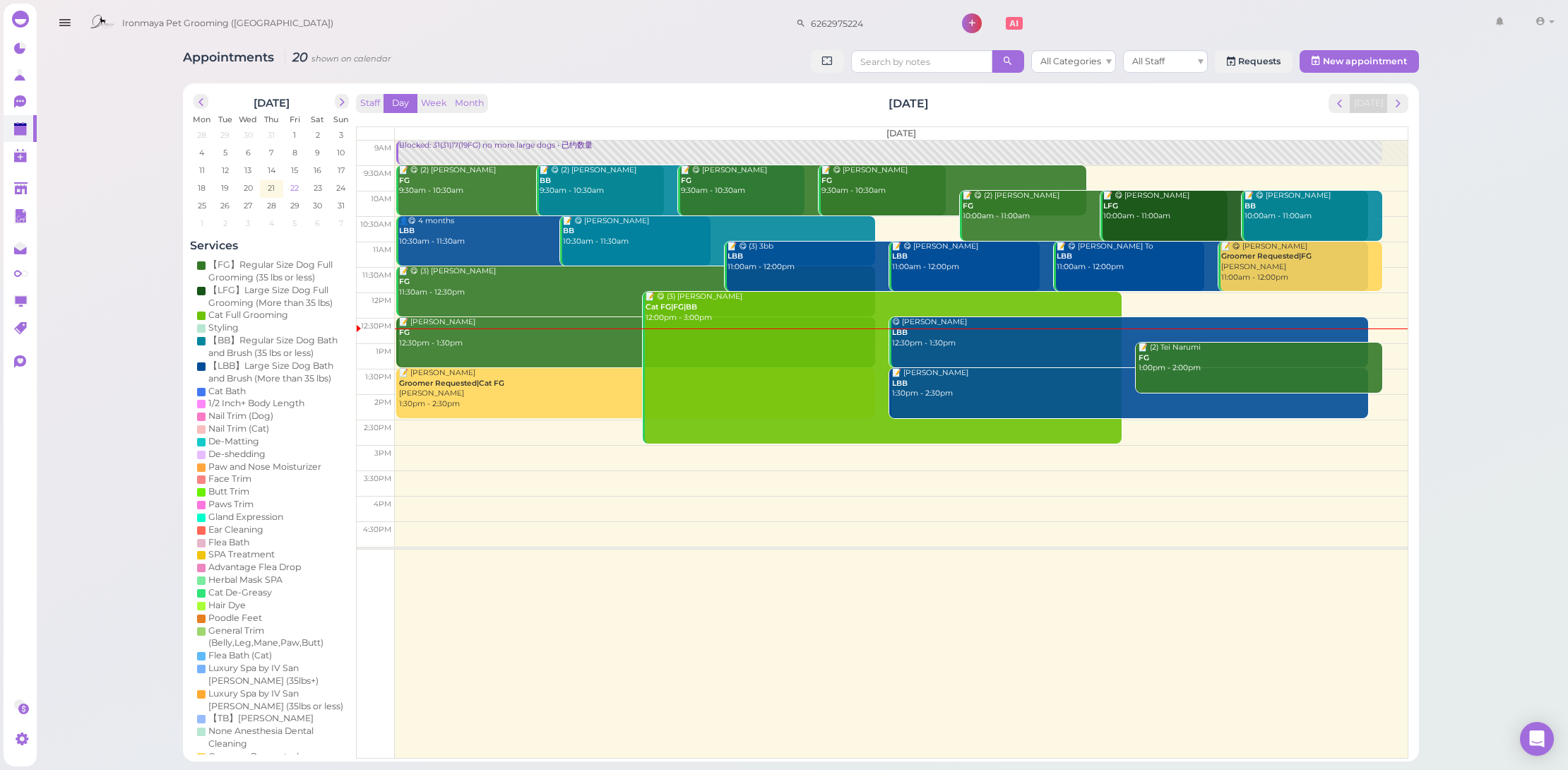
click at [293, 192] on span "22" at bounding box center [295, 188] width 11 height 13
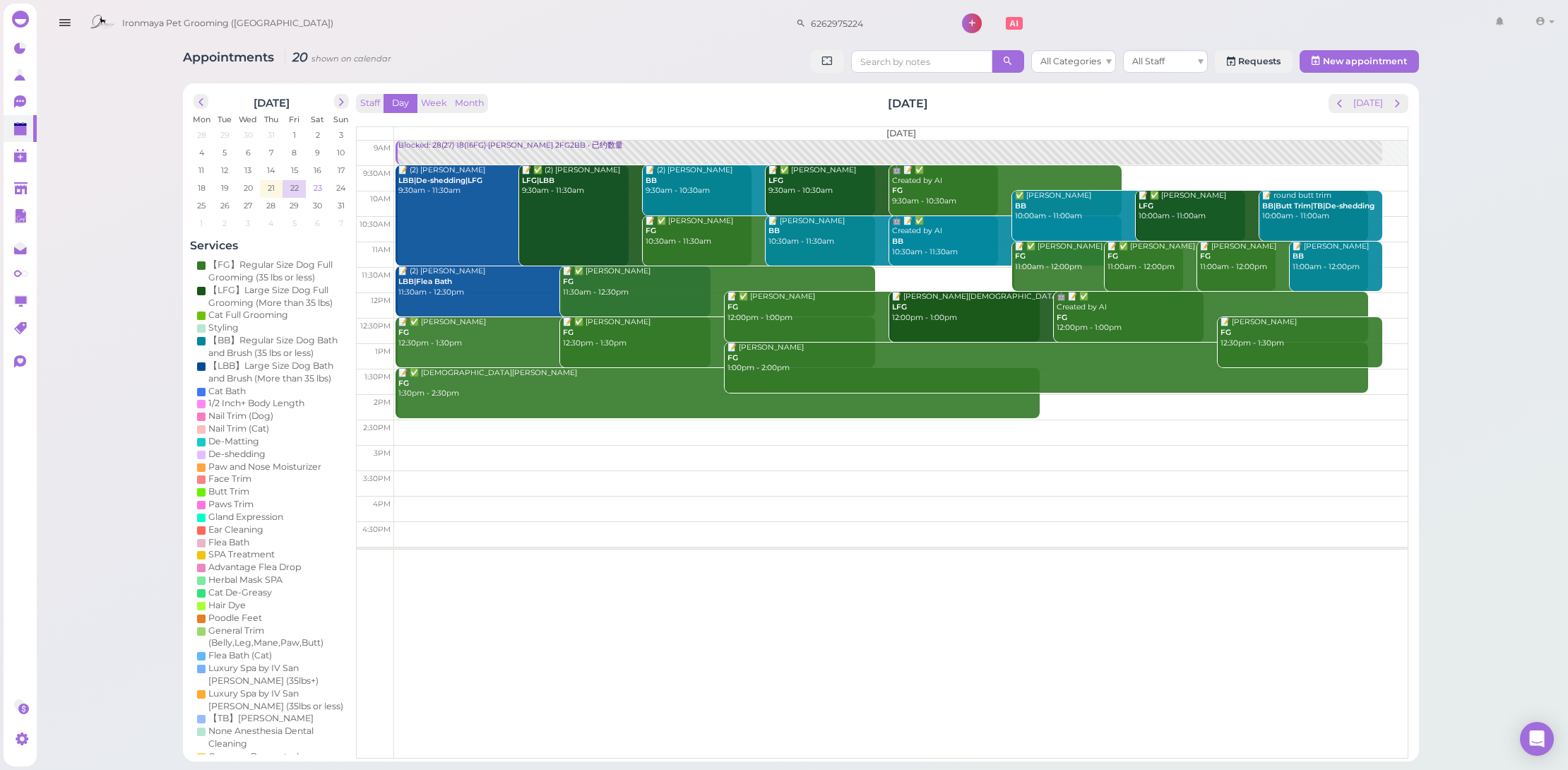
click at [312, 188] on span "23" at bounding box center [318, 188] width 11 height 13
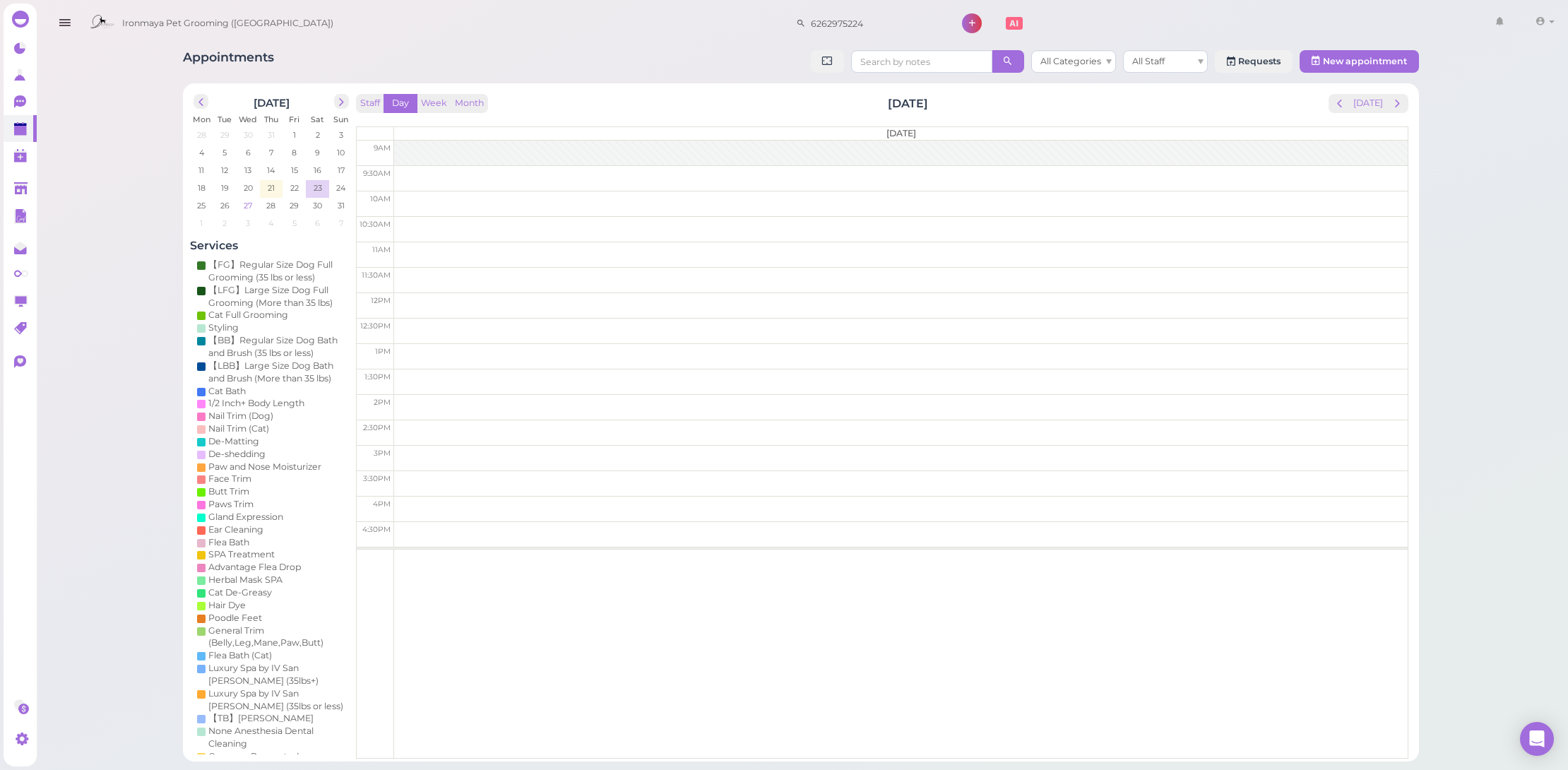
click at [252, 205] on td "27" at bounding box center [248, 204] width 23 height 14
click at [251, 224] on td "3" at bounding box center [248, 222] width 23 height 14
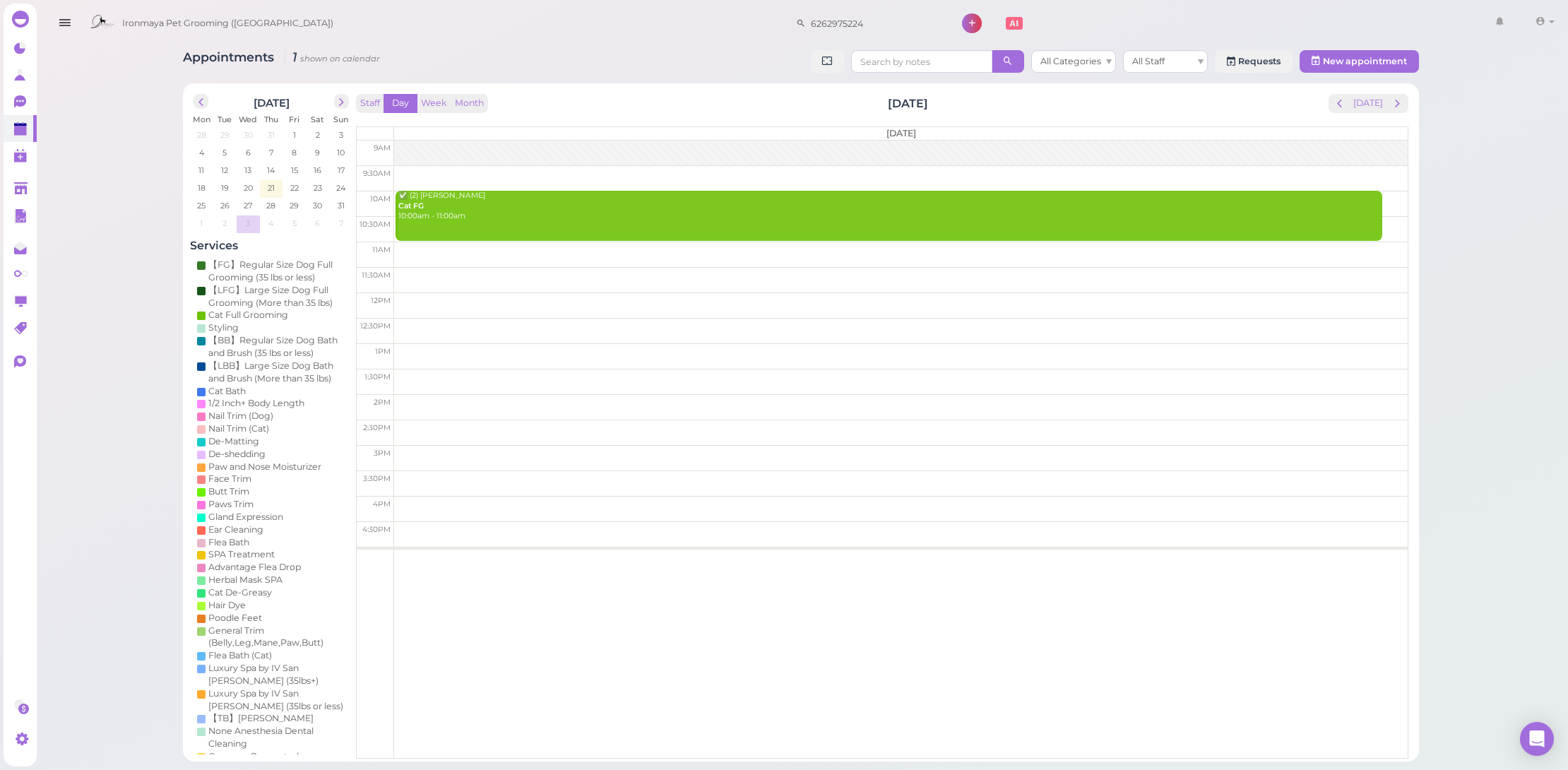
click at [201, 230] on div "1 2 3 4 5 6 7" at bounding box center [271, 223] width 162 height 17
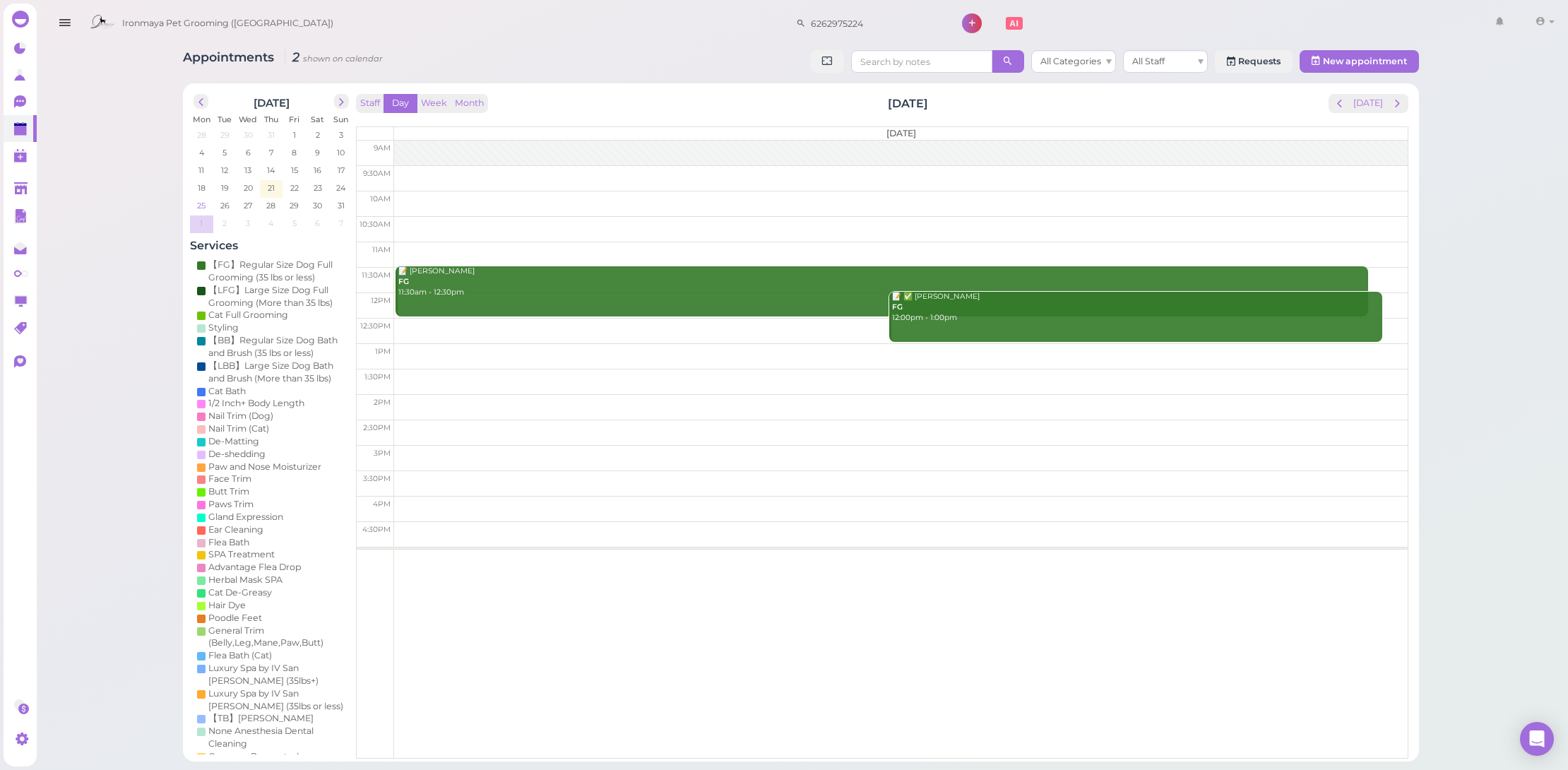
click at [202, 202] on span "25" at bounding box center [201, 206] width 11 height 13
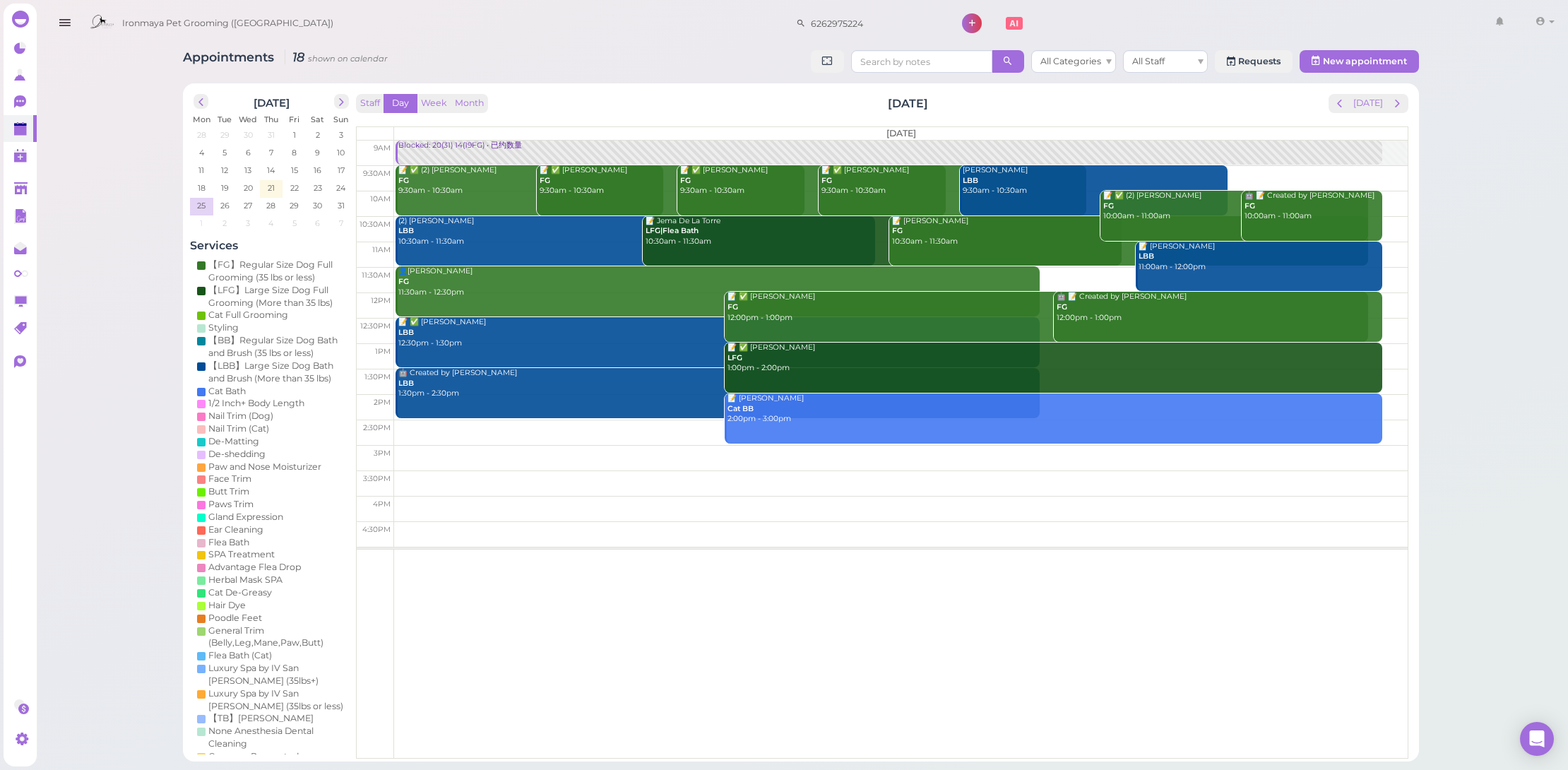
click at [202, 224] on span "1" at bounding box center [201, 223] width 5 height 13
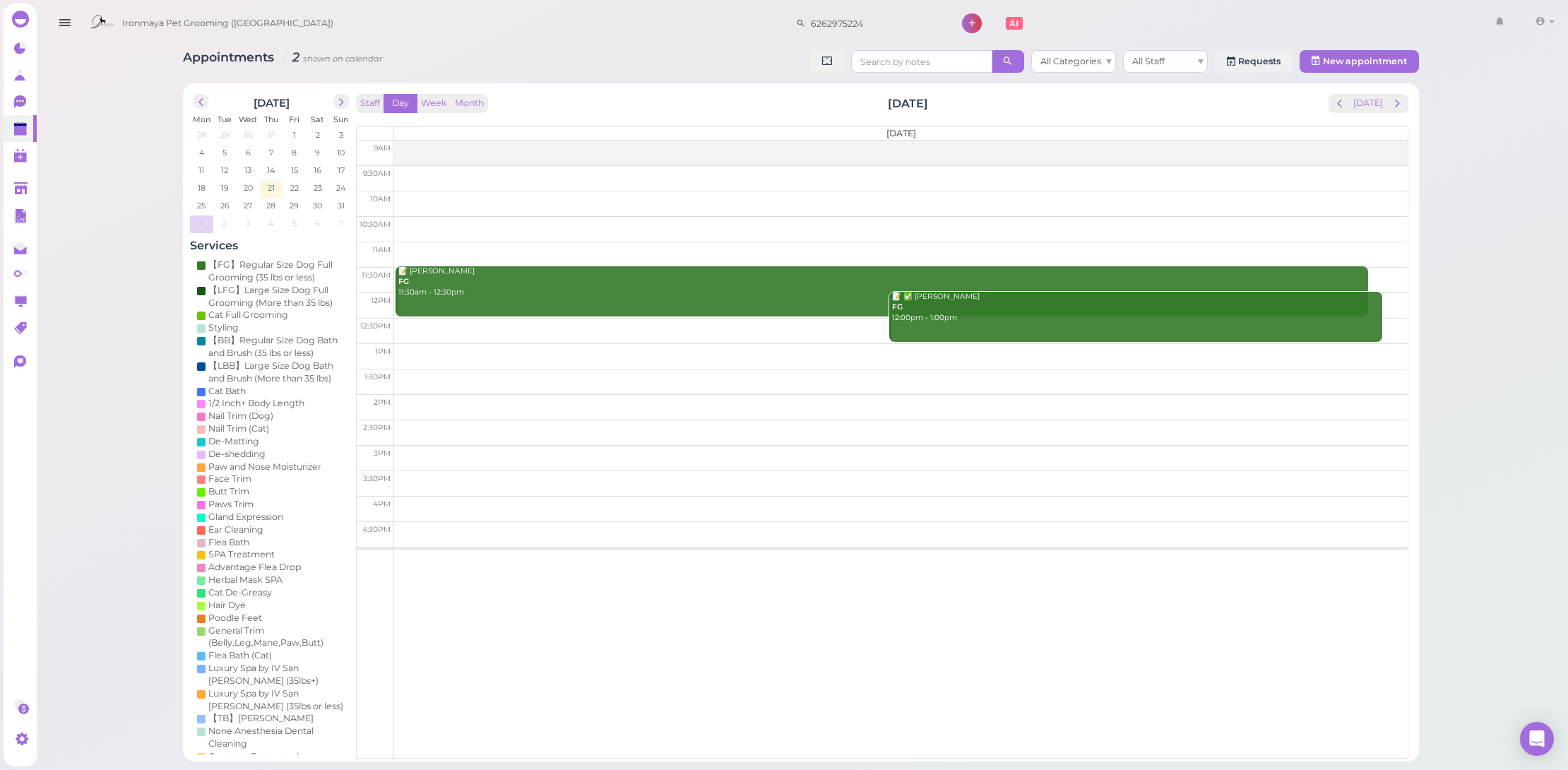
click at [491, 142] on div at bounding box center [901, 153] width 1013 height 25
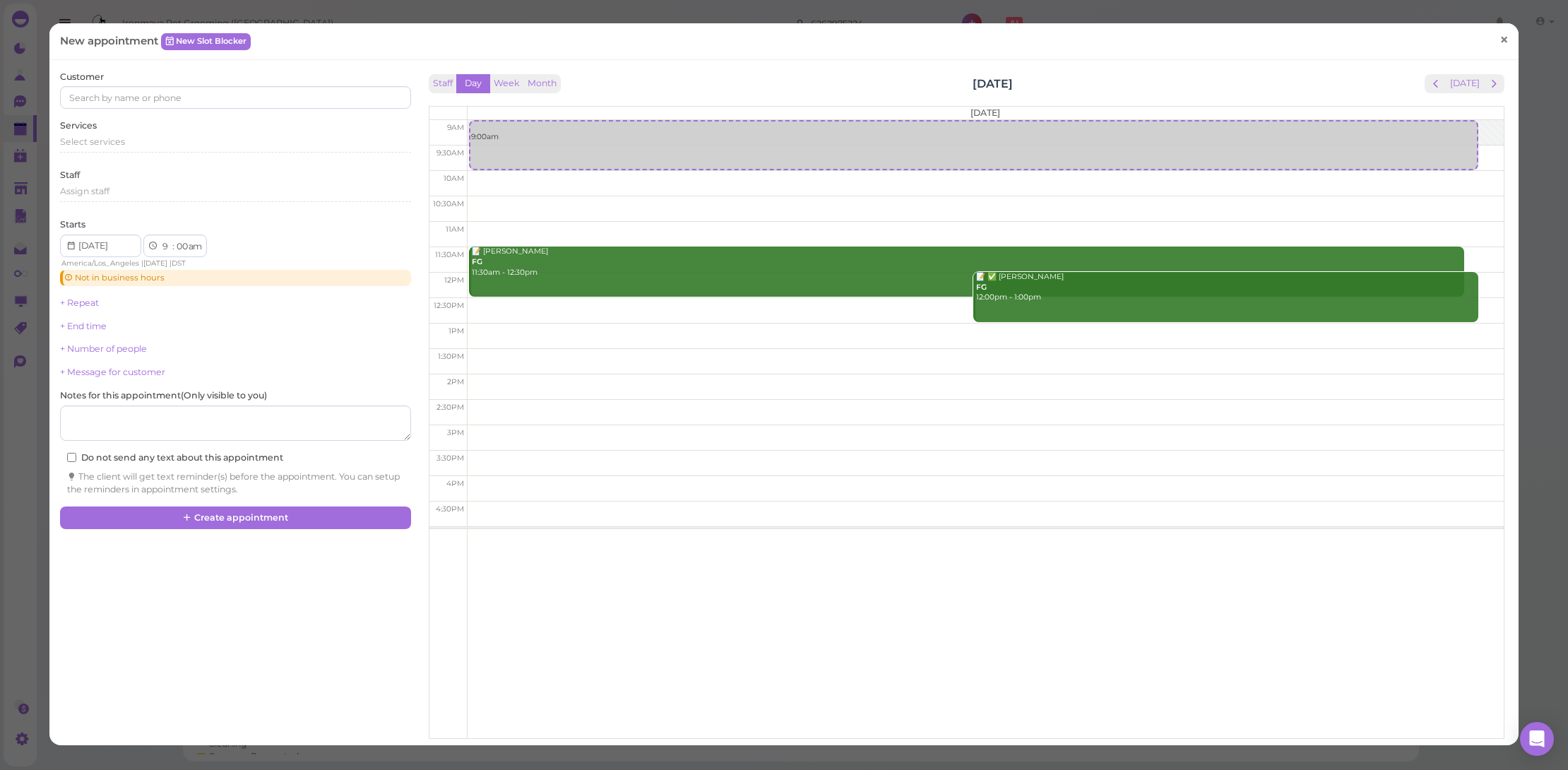
click at [1499, 30] on span "×" at bounding box center [1504, 39] width 9 height 20
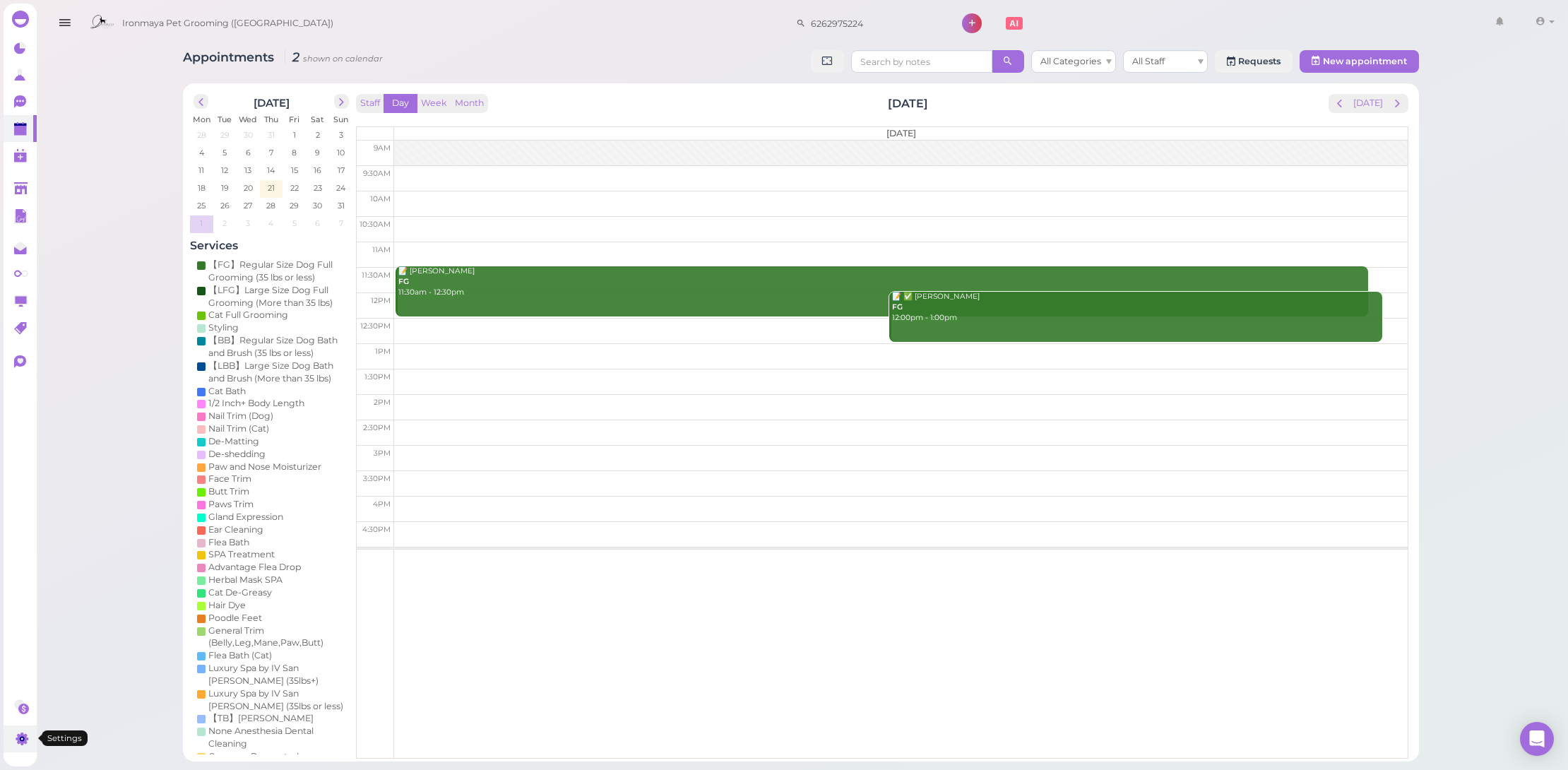
click at [27, 744] on icon at bounding box center [21, 740] width 15 height 15
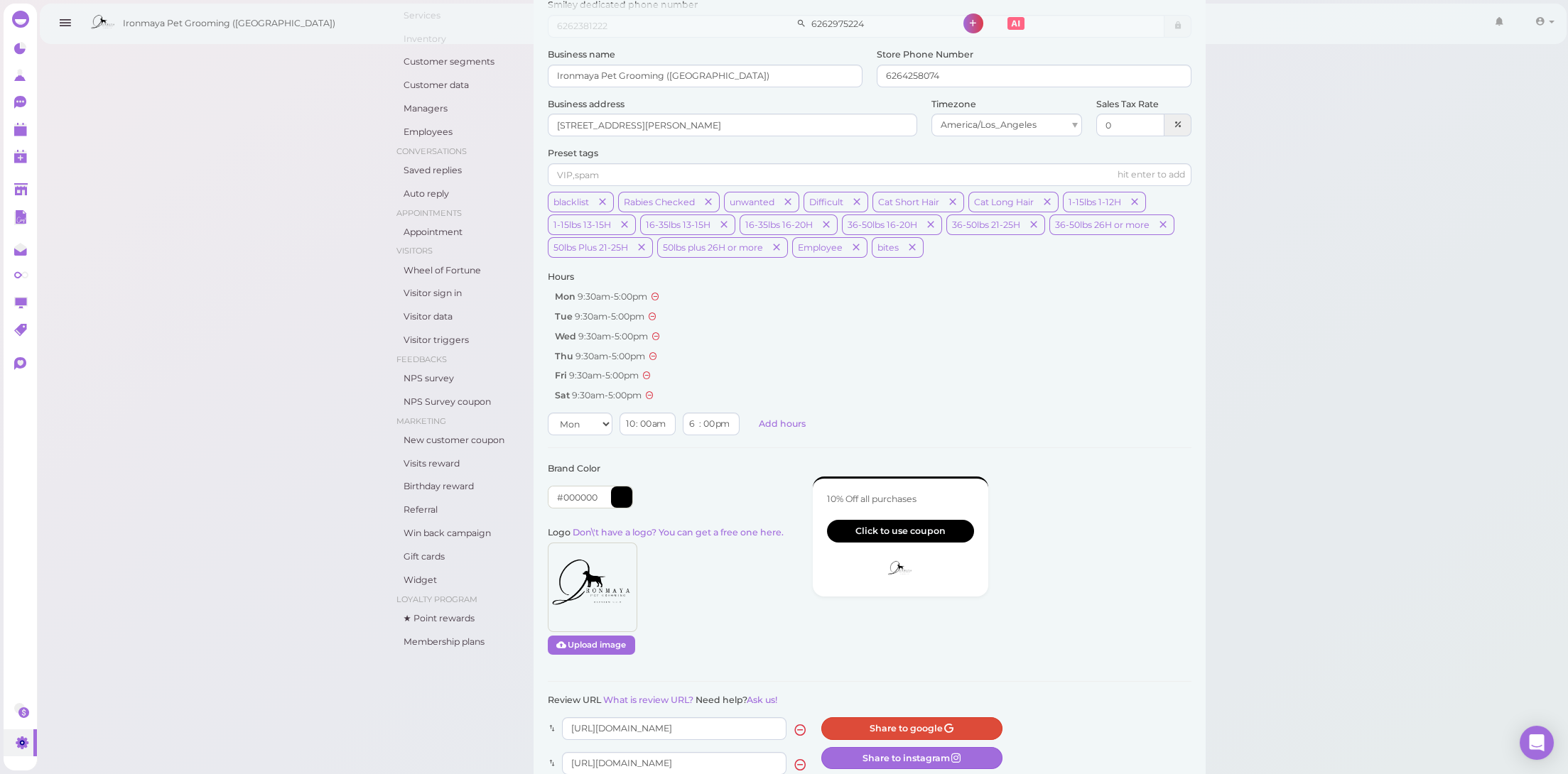
scroll to position [9, 0]
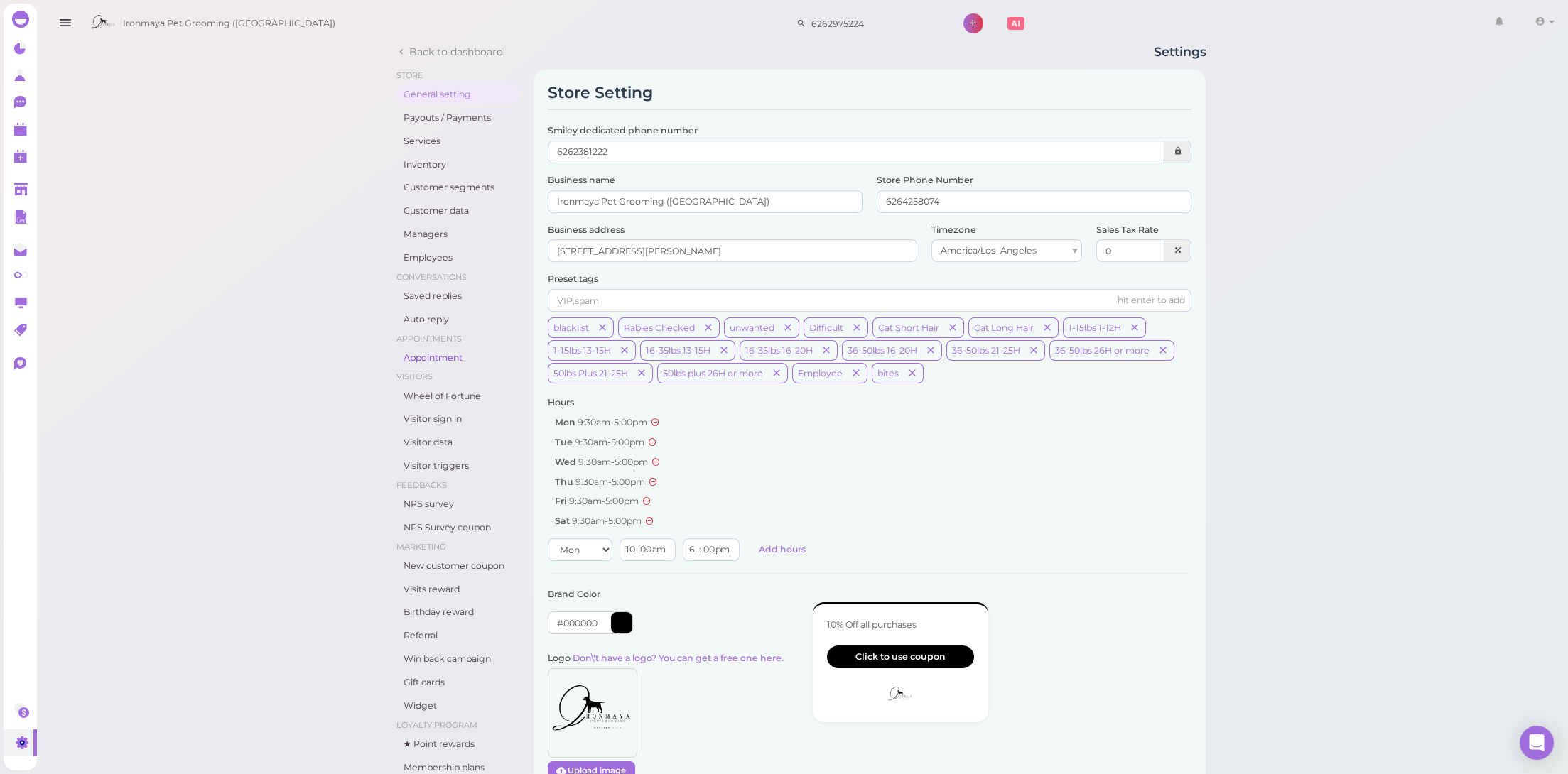
click at [459, 348] on link "Appointment" at bounding box center [459, 358] width 123 height 20
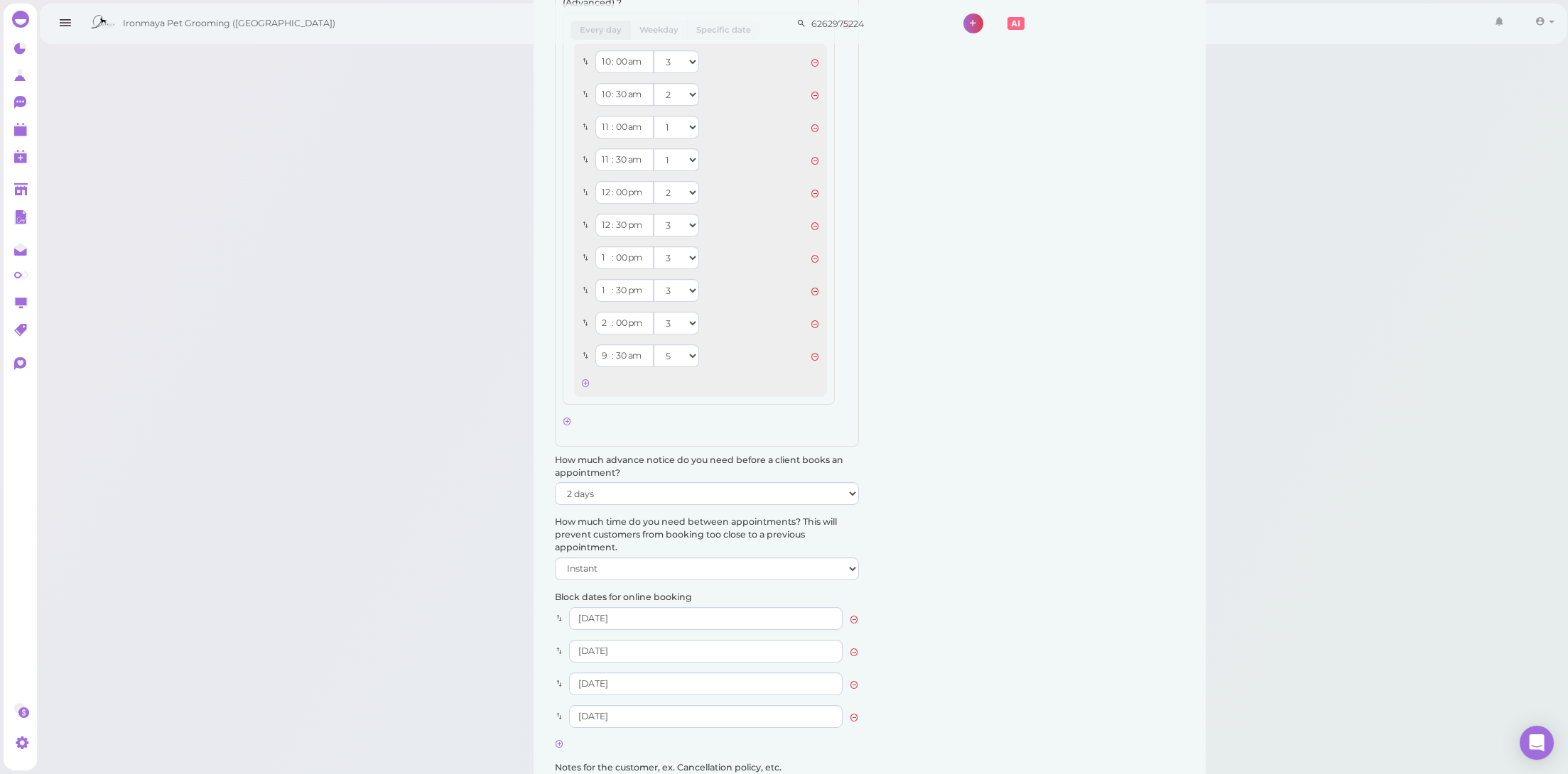
scroll to position [1821, 0]
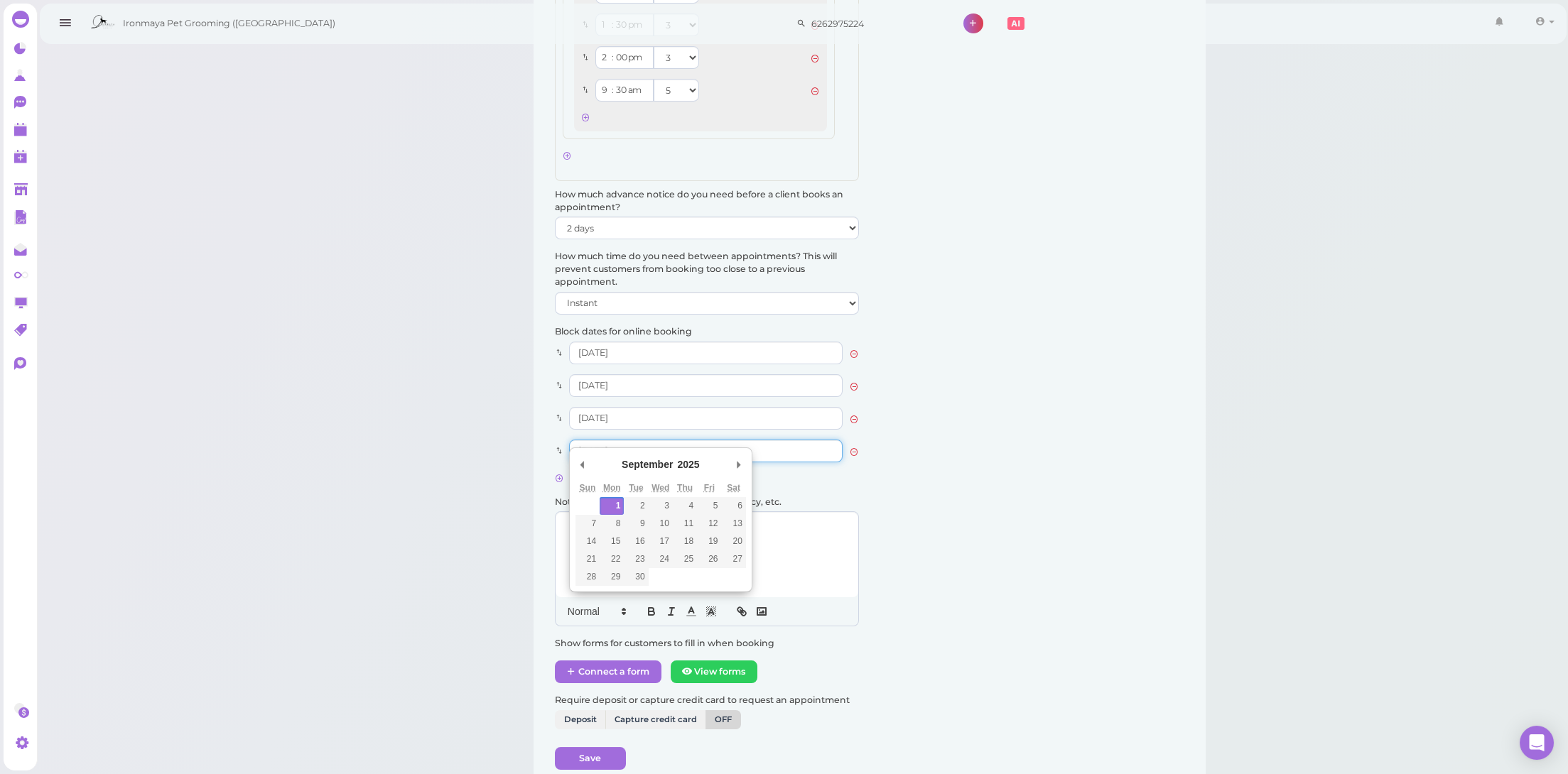
click at [666, 442] on input "Use the arrow keys to pick a date" at bounding box center [705, 451] width 273 height 23
click at [14, 124] on icon at bounding box center [21, 131] width 15 height 15
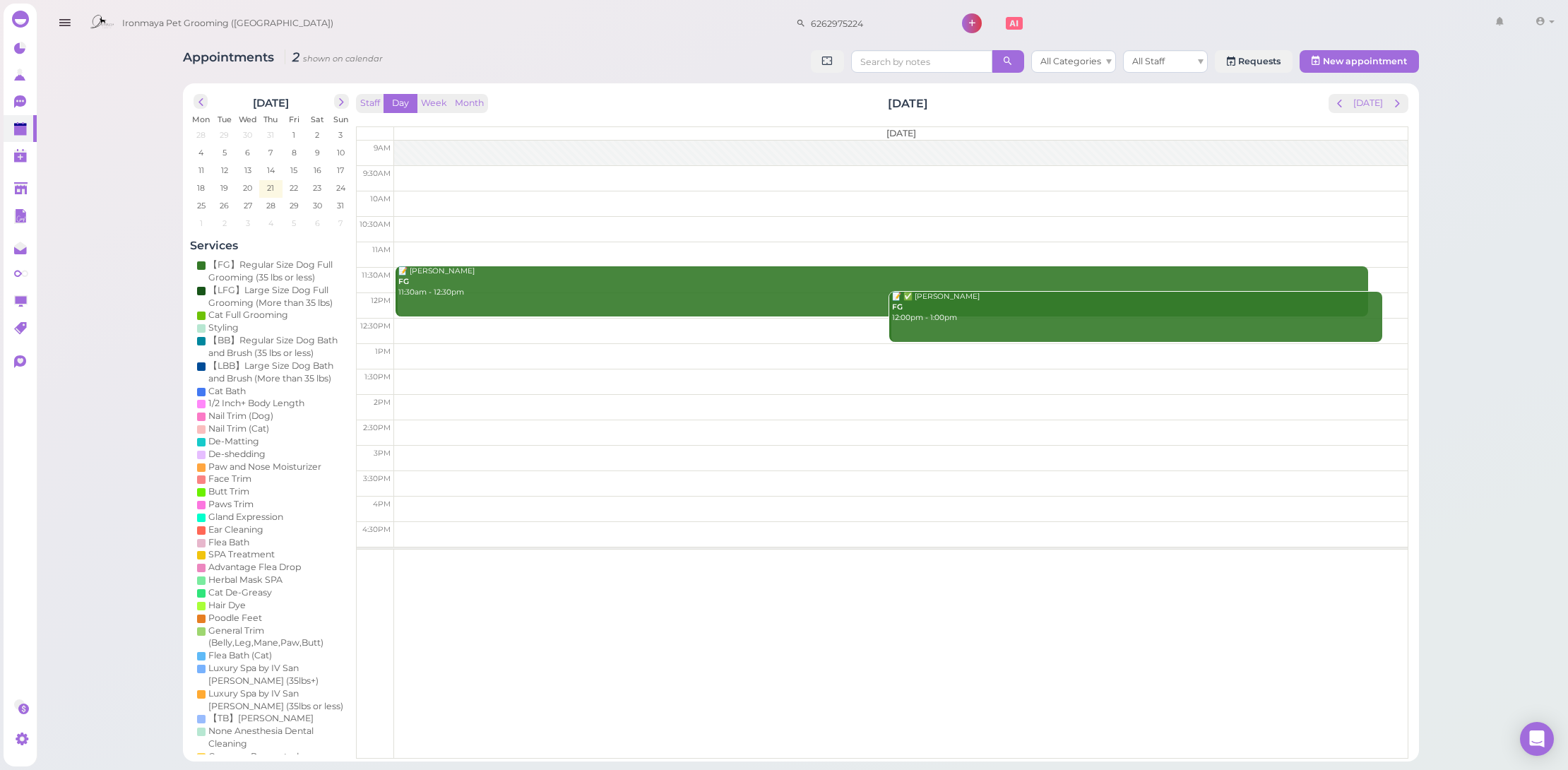
click at [209, 230] on div "1 2 3 4 5 6 7" at bounding box center [271, 223] width 162 height 17
click at [979, 322] on link "📝 ✅ Jennie Bu FG 12:00pm - 1:00pm" at bounding box center [1136, 317] width 493 height 50
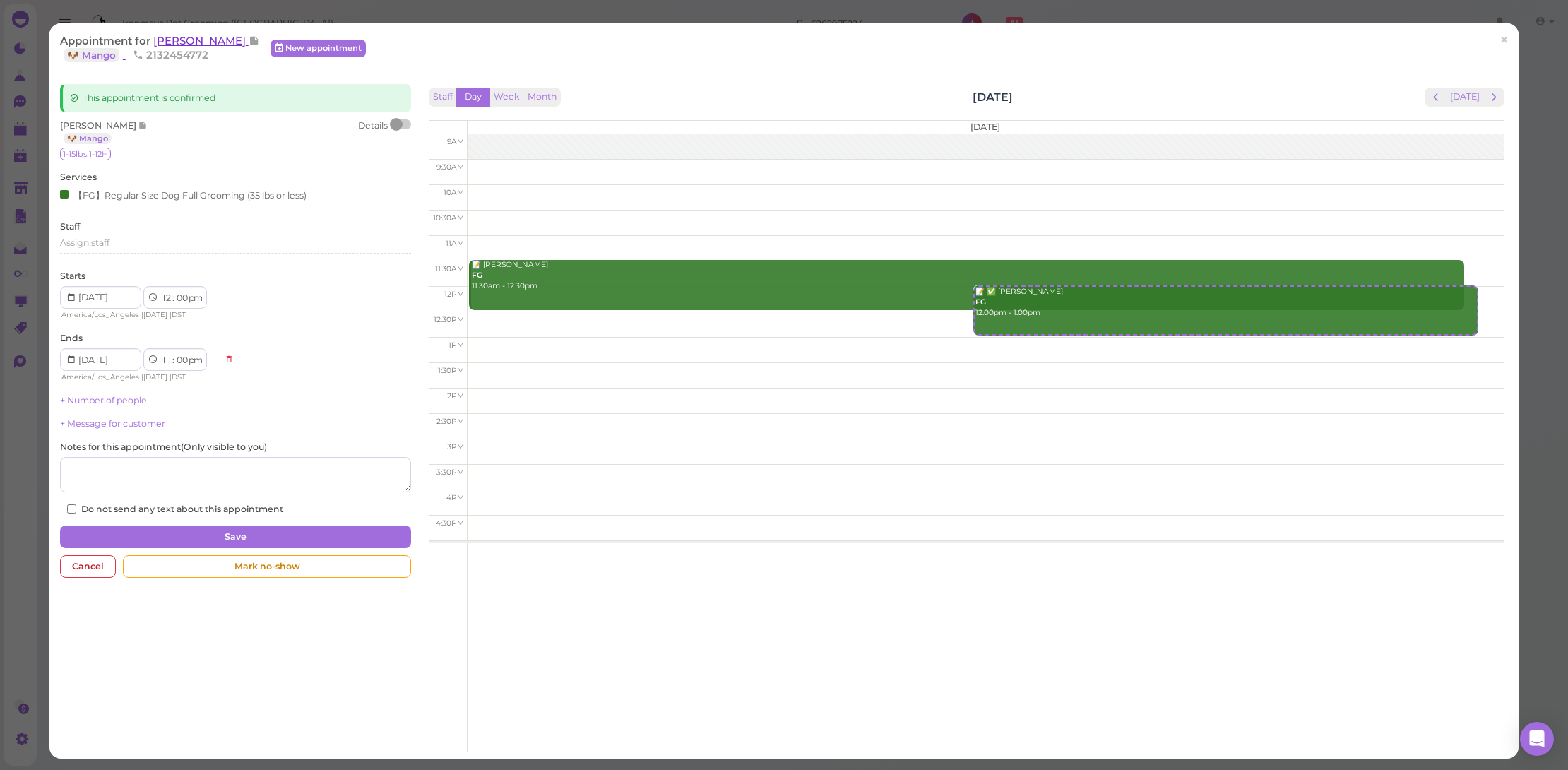
click at [186, 47] on span "[PERSON_NAME]" at bounding box center [200, 40] width 95 height 14
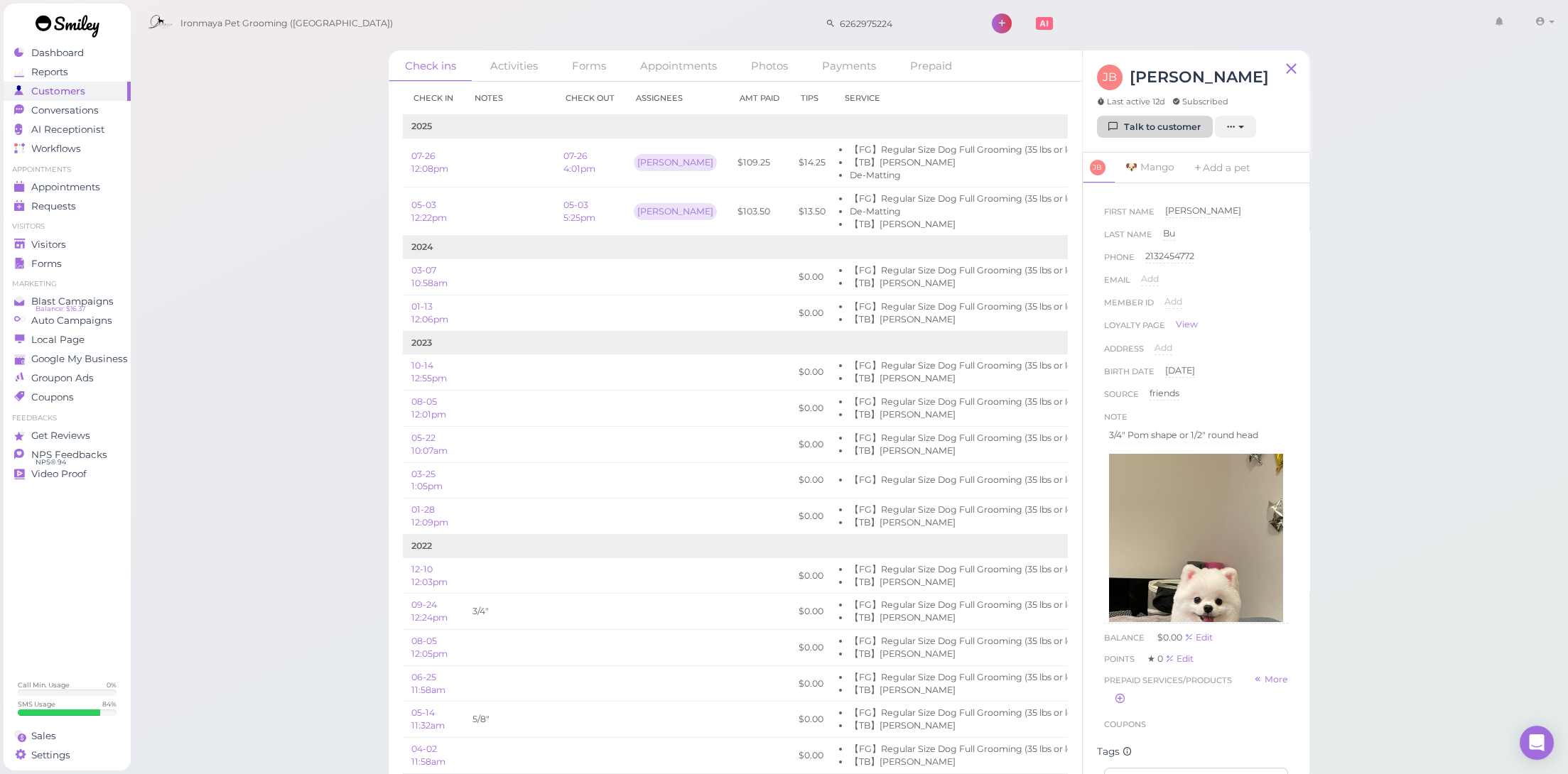
click at [1141, 126] on link "Talk to customer" at bounding box center [1155, 127] width 116 height 23
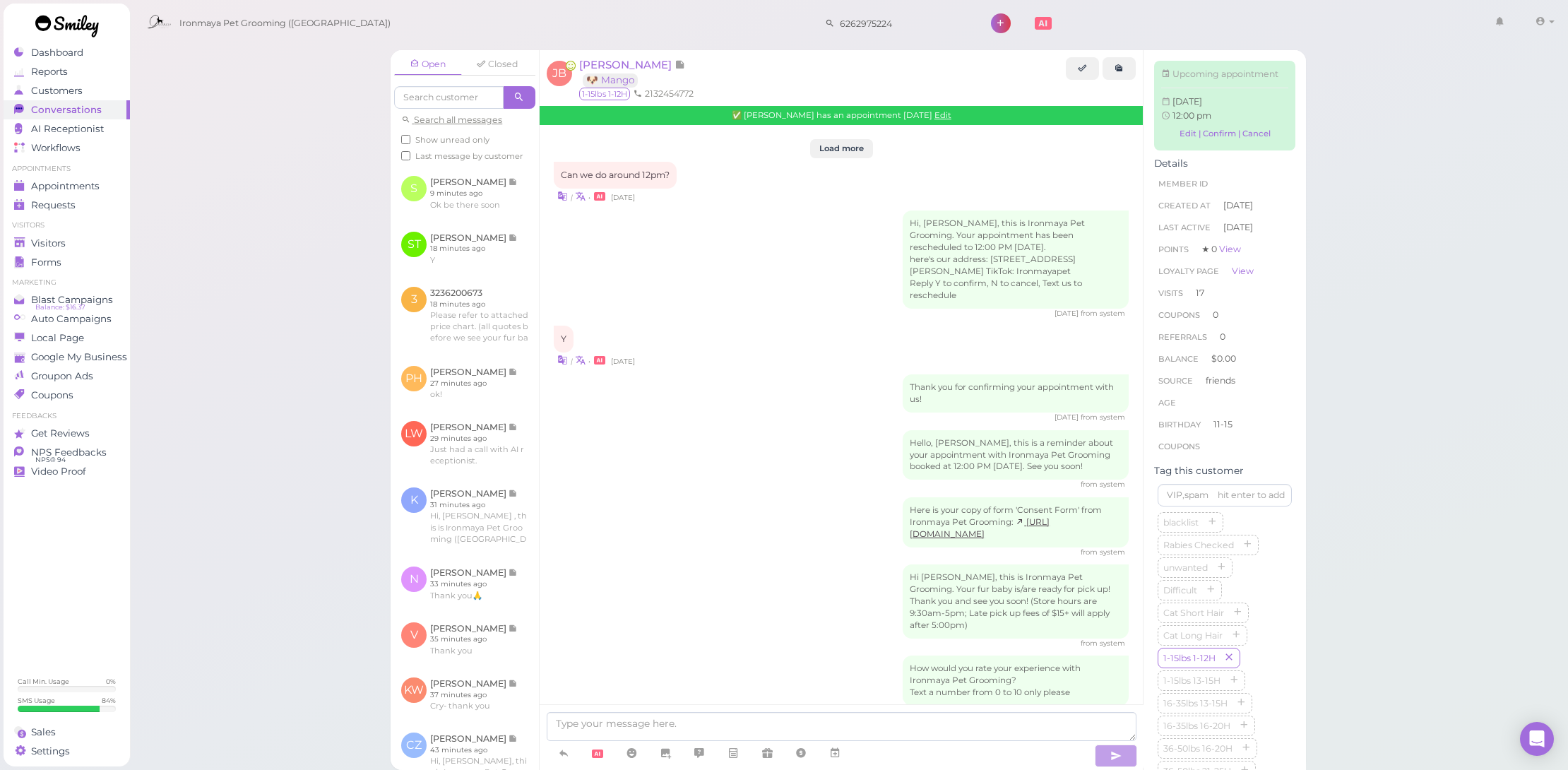
scroll to position [1788, 0]
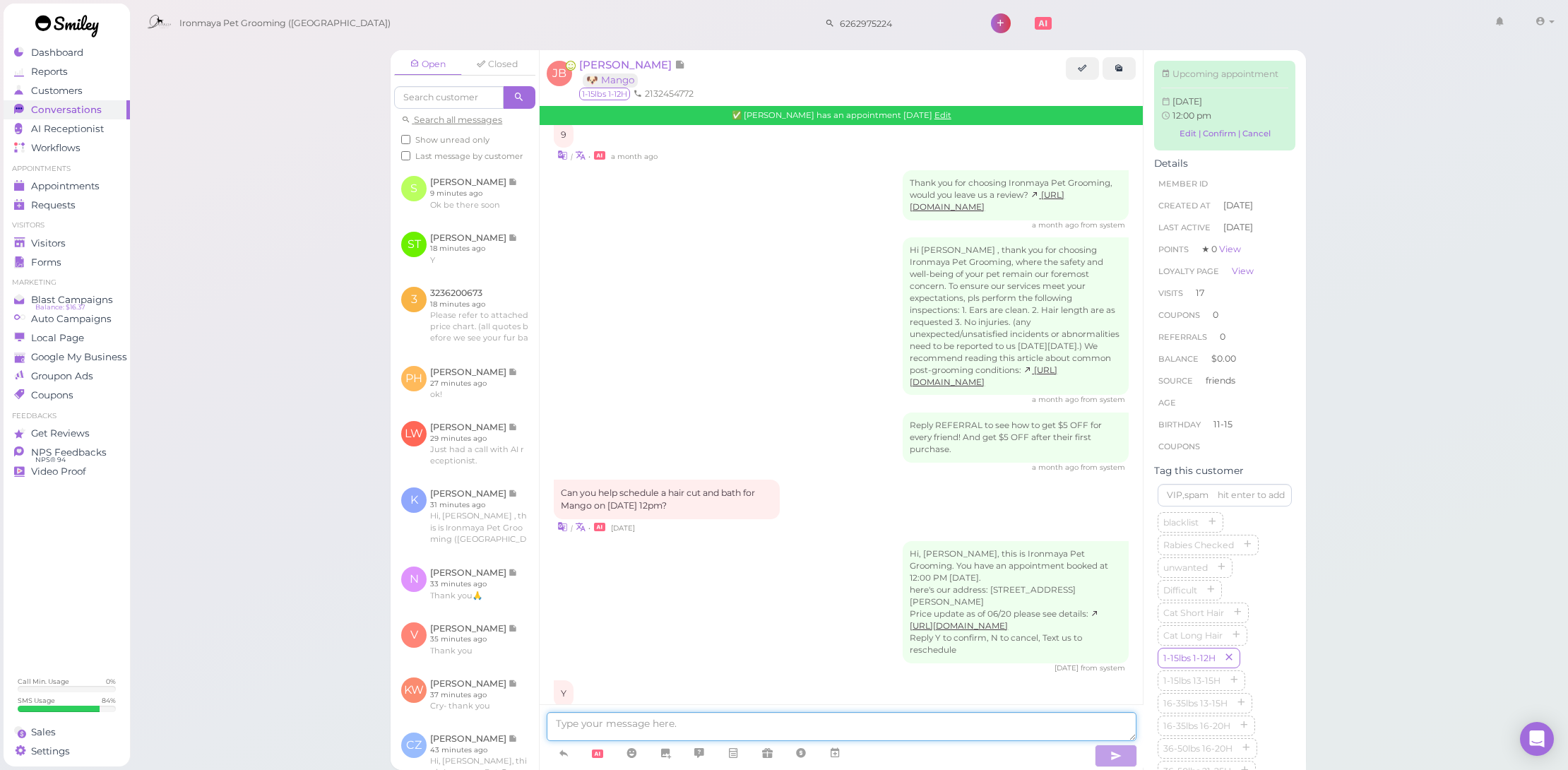
click at [816, 735] on textarea at bounding box center [841, 727] width 589 height 29
type textarea "Hello We will be closed on Sep 1 Labor Day, would you like to reschedule to ano…"
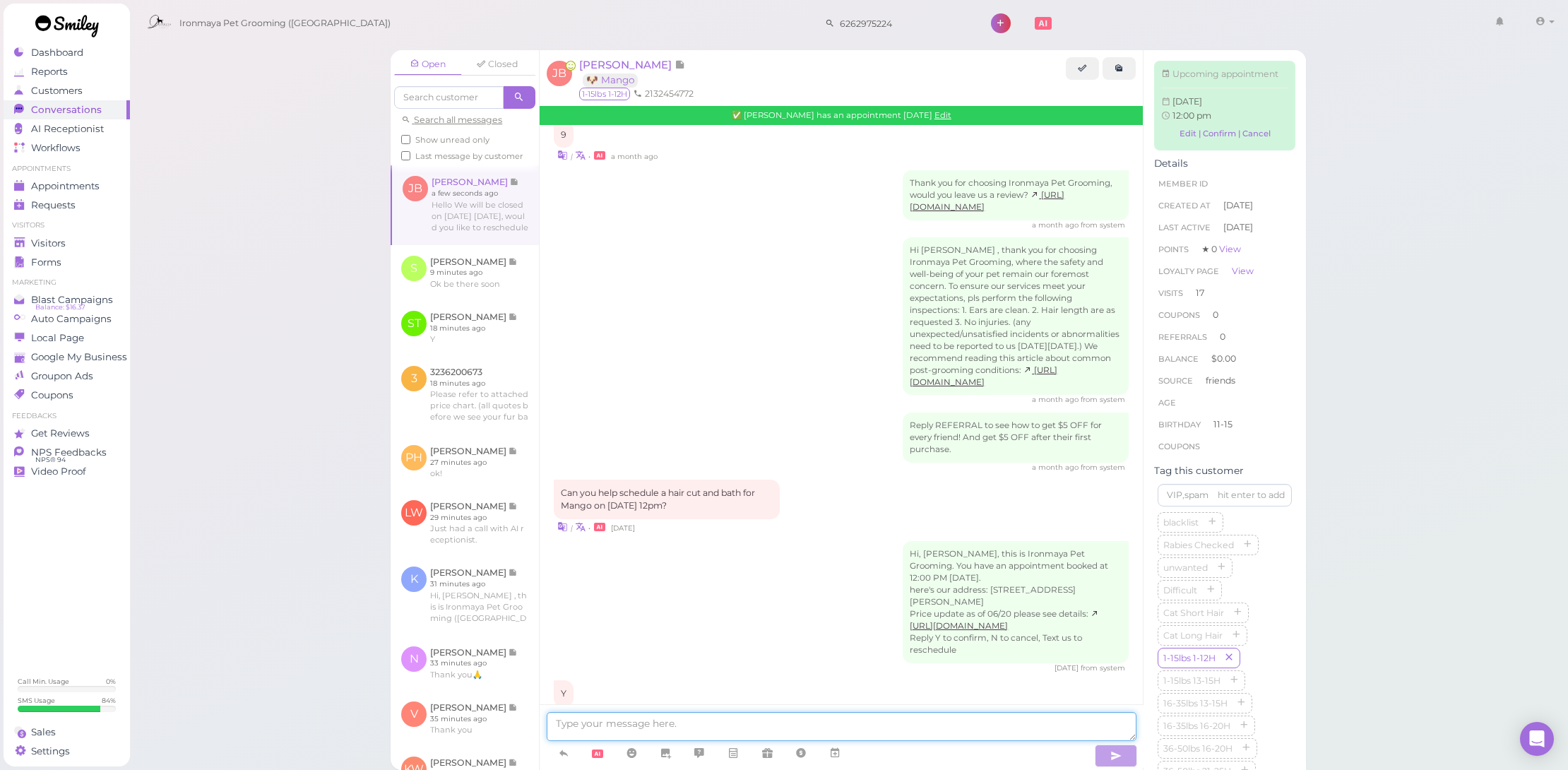
scroll to position [1832, 0]
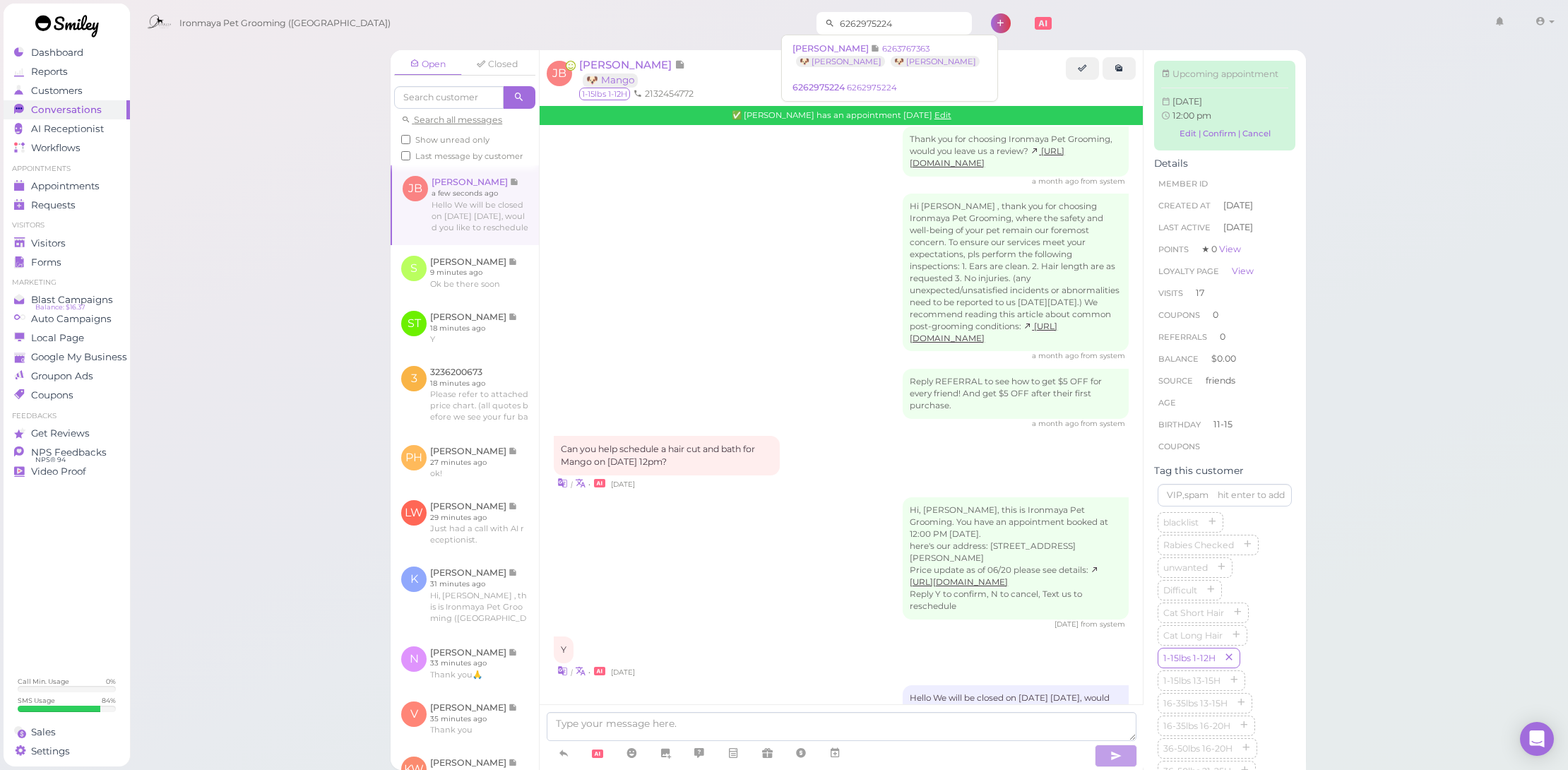
click at [852, 20] on input "6262975224" at bounding box center [903, 23] width 137 height 23
type input "M"
type input "Chanchan"
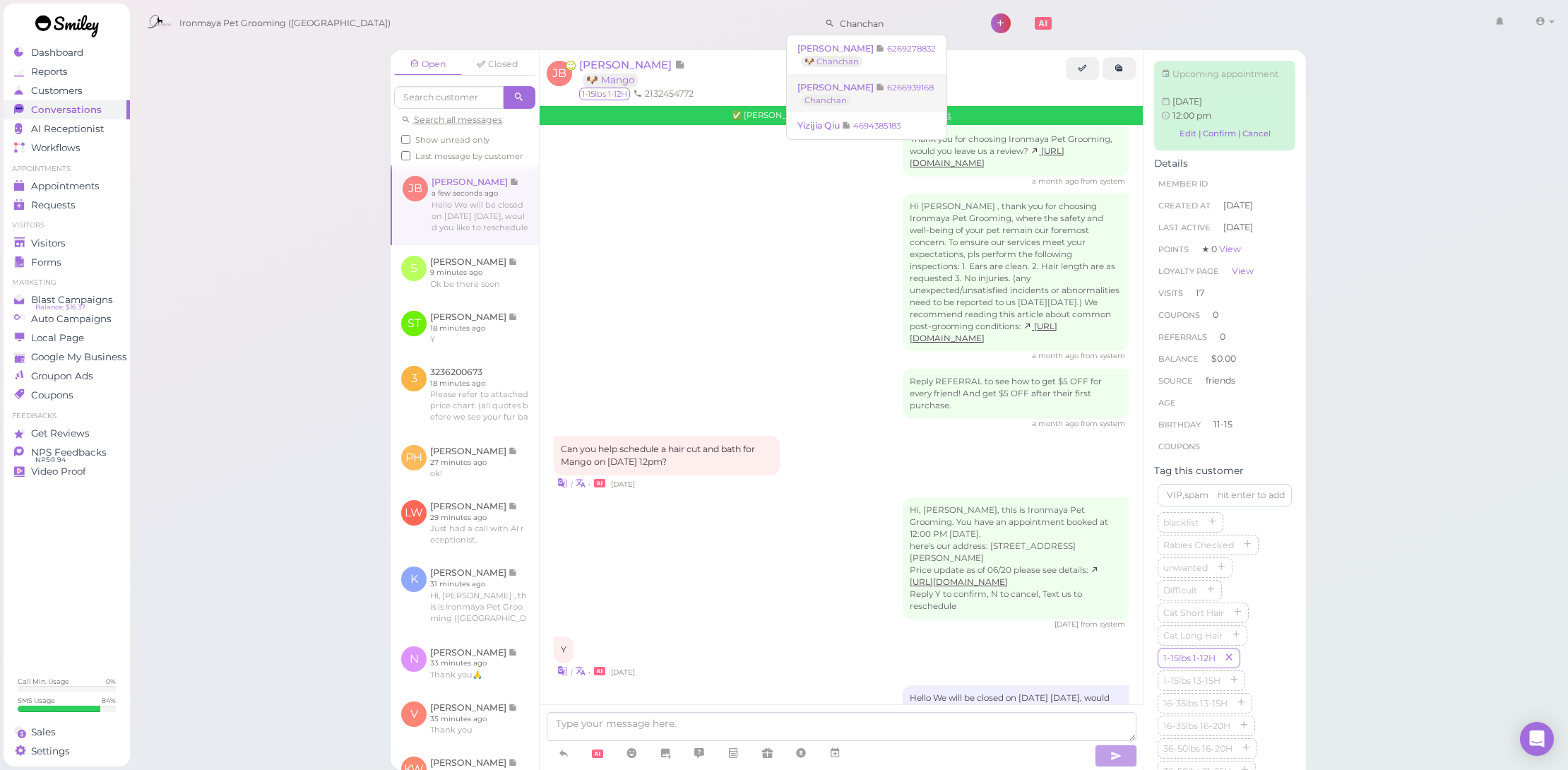
click at [887, 90] on small "6266939168" at bounding box center [910, 87] width 47 height 10
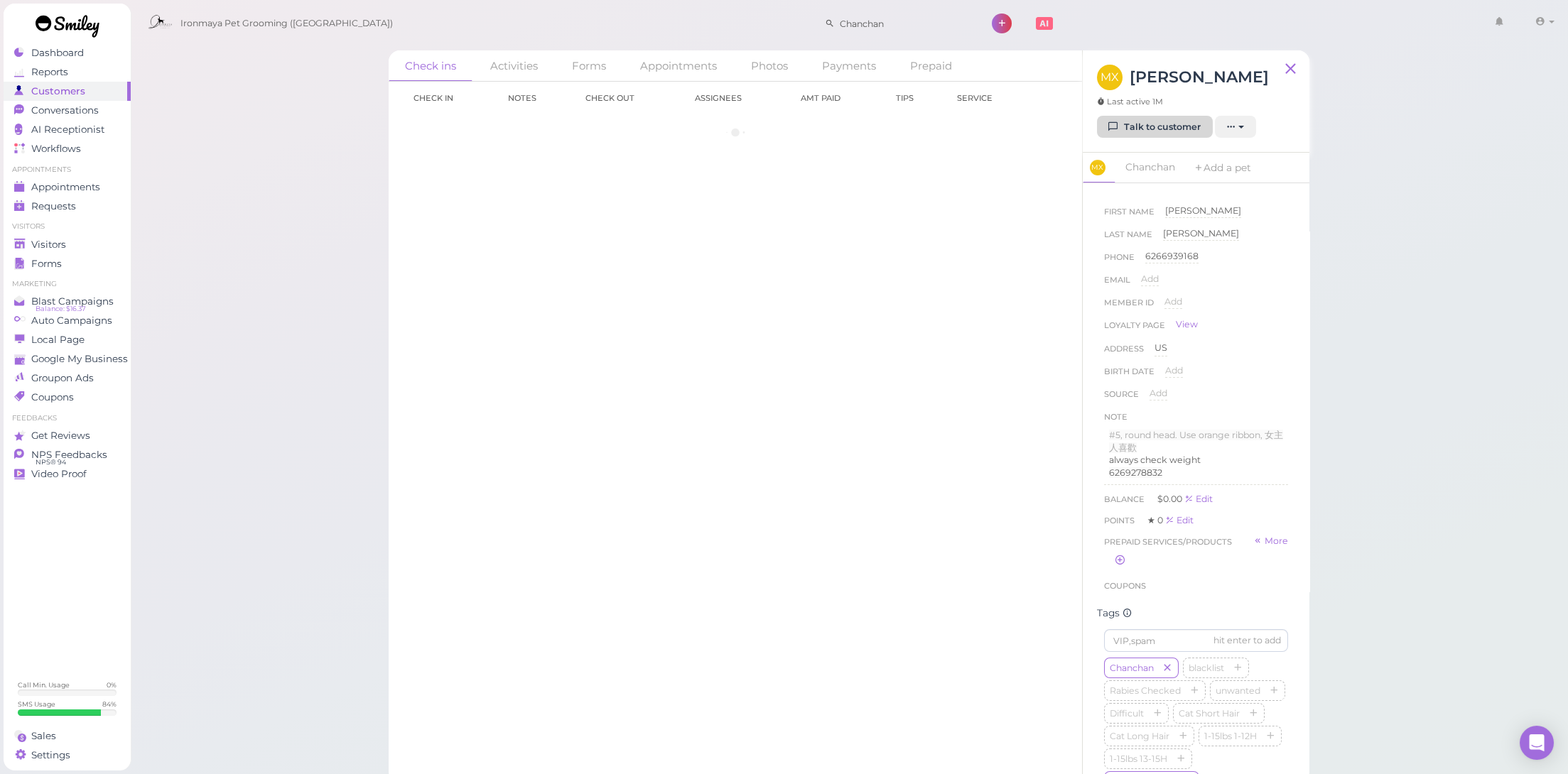
click at [1142, 129] on link "Talk to customer" at bounding box center [1155, 127] width 116 height 23
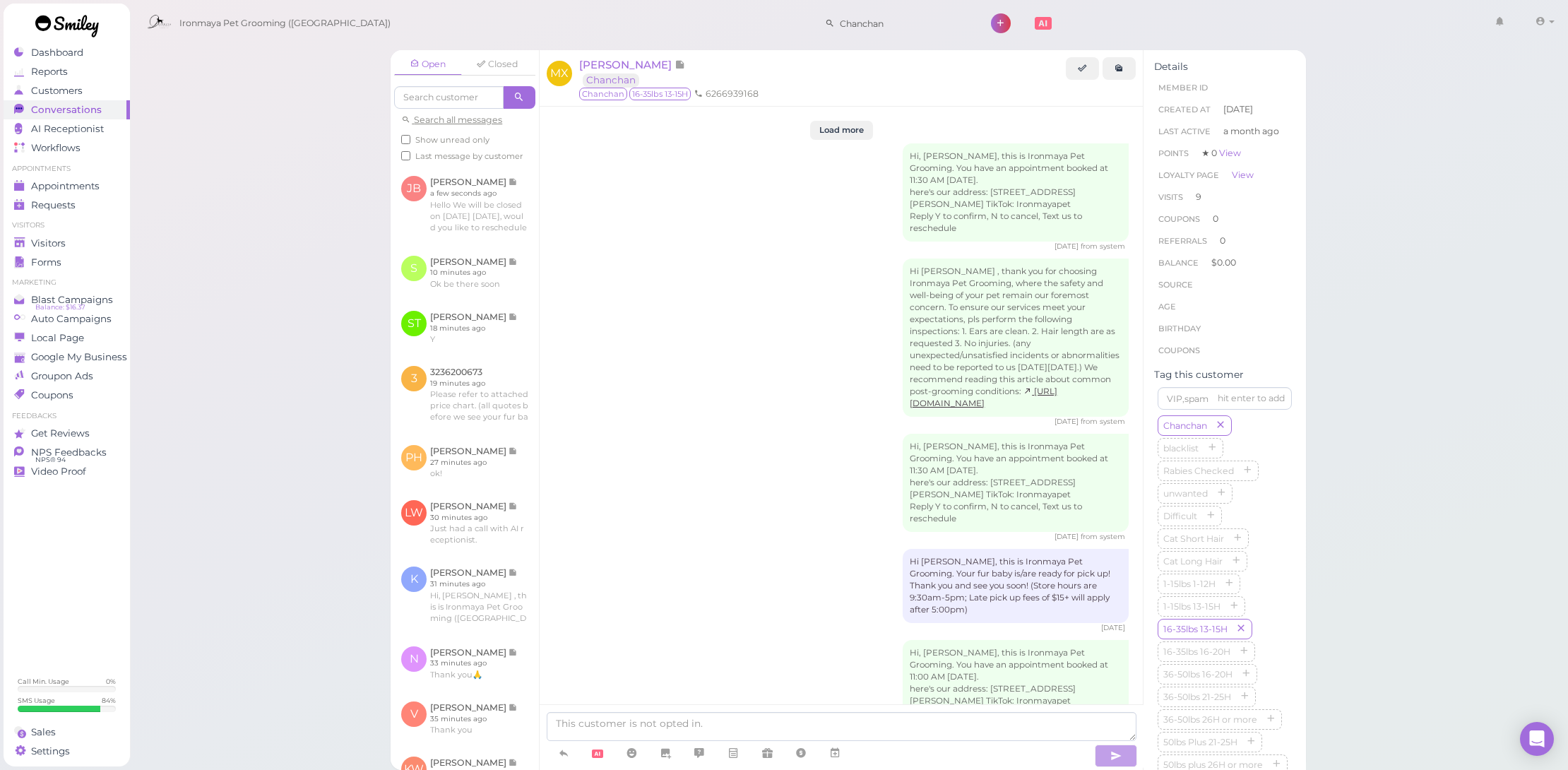
scroll to position [2561, 0]
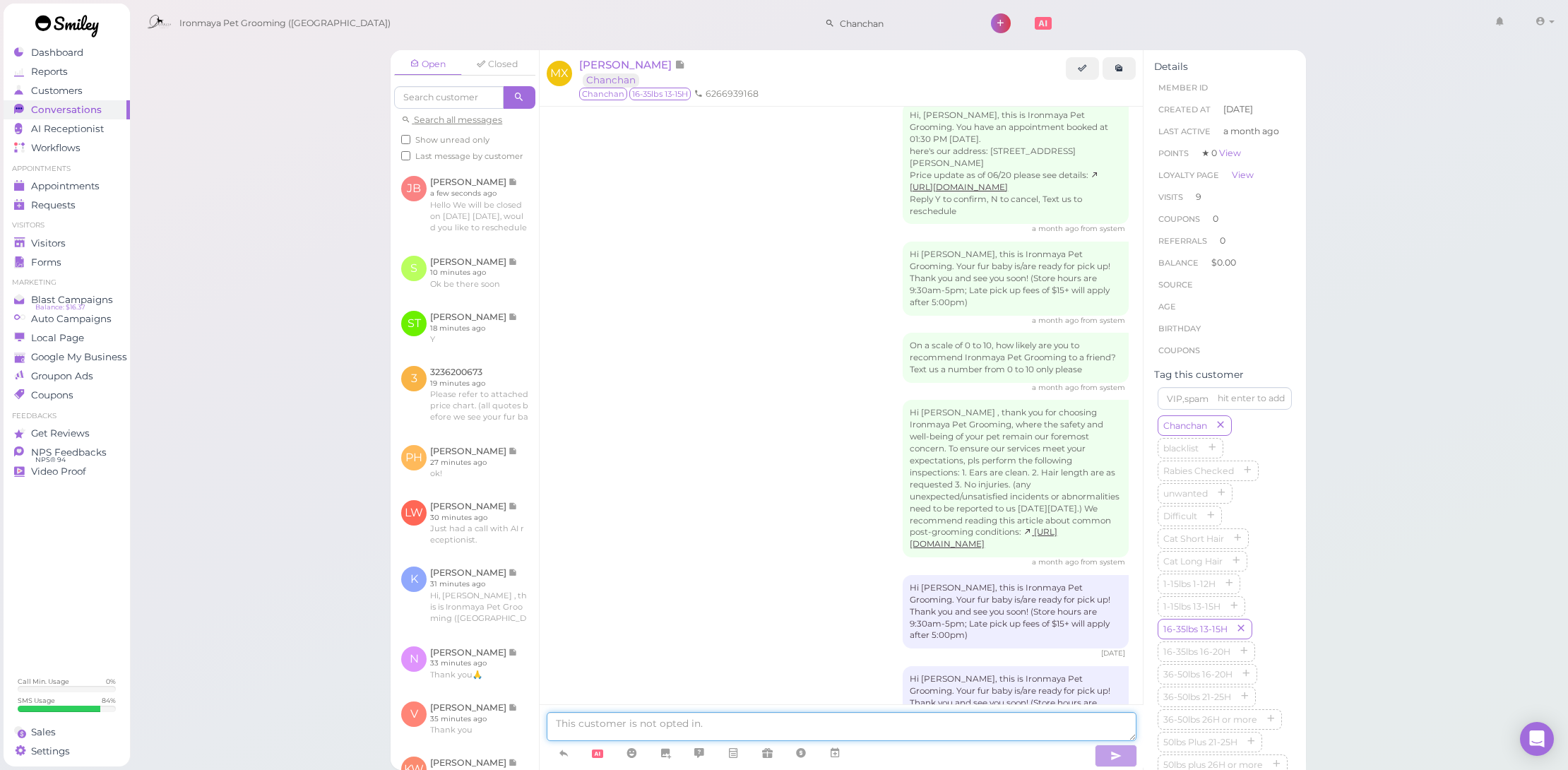
click at [813, 736] on textarea at bounding box center [841, 727] width 589 height 29
click at [632, 721] on textarea "你好 Chanchan下次預約是9/1 但是" at bounding box center [841, 727] width 589 height 29
click at [766, 734] on textarea "你好 Chanchan按兩週算 下次預約是9/1 但是" at bounding box center [841, 727] width 589 height 29
type textarea "你好 Chanchan按兩週算 下次預約是9/1 但是那天laborday我們店休 要不要9/2 帶他來？"
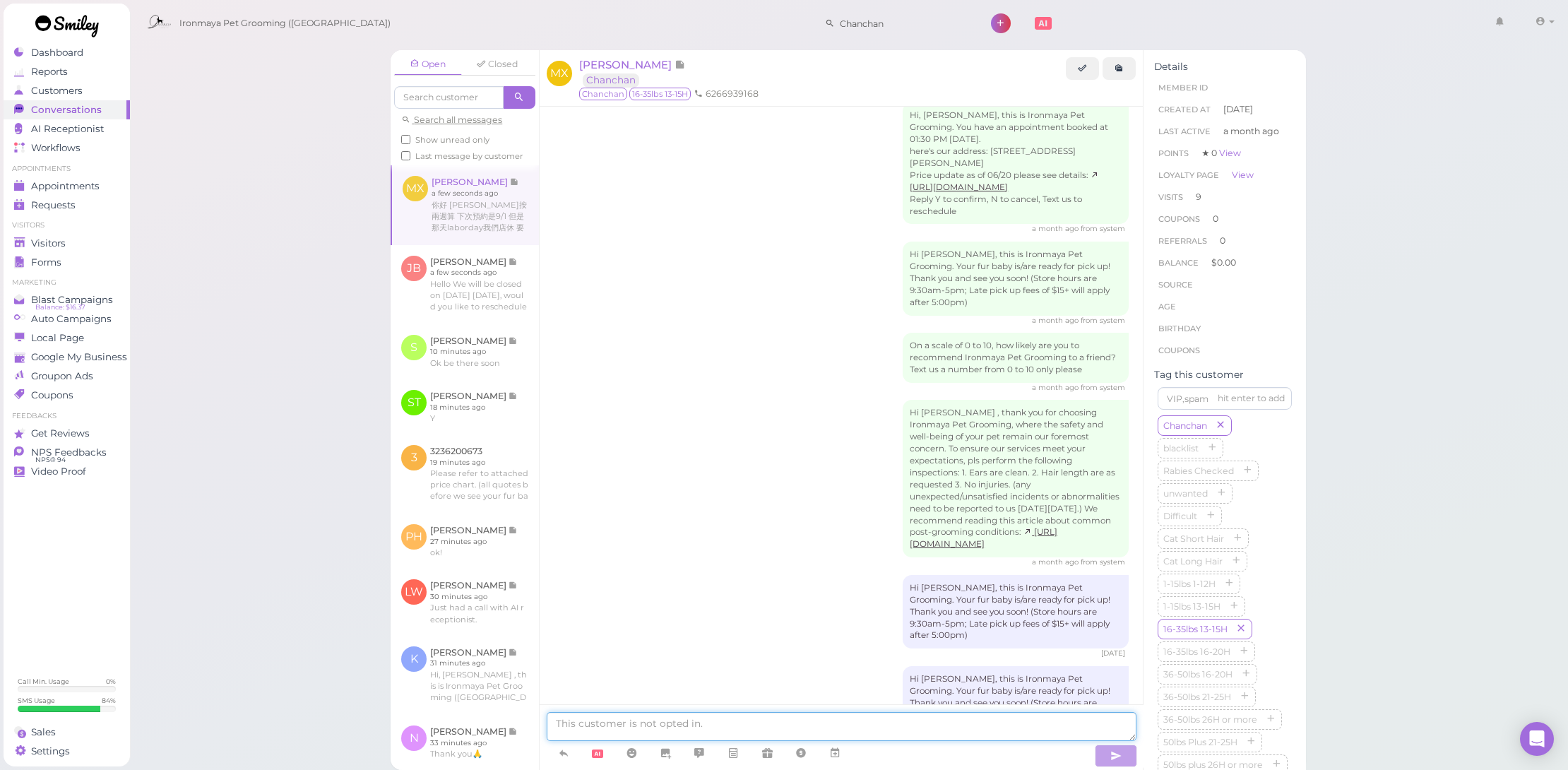
scroll to position [2604, 0]
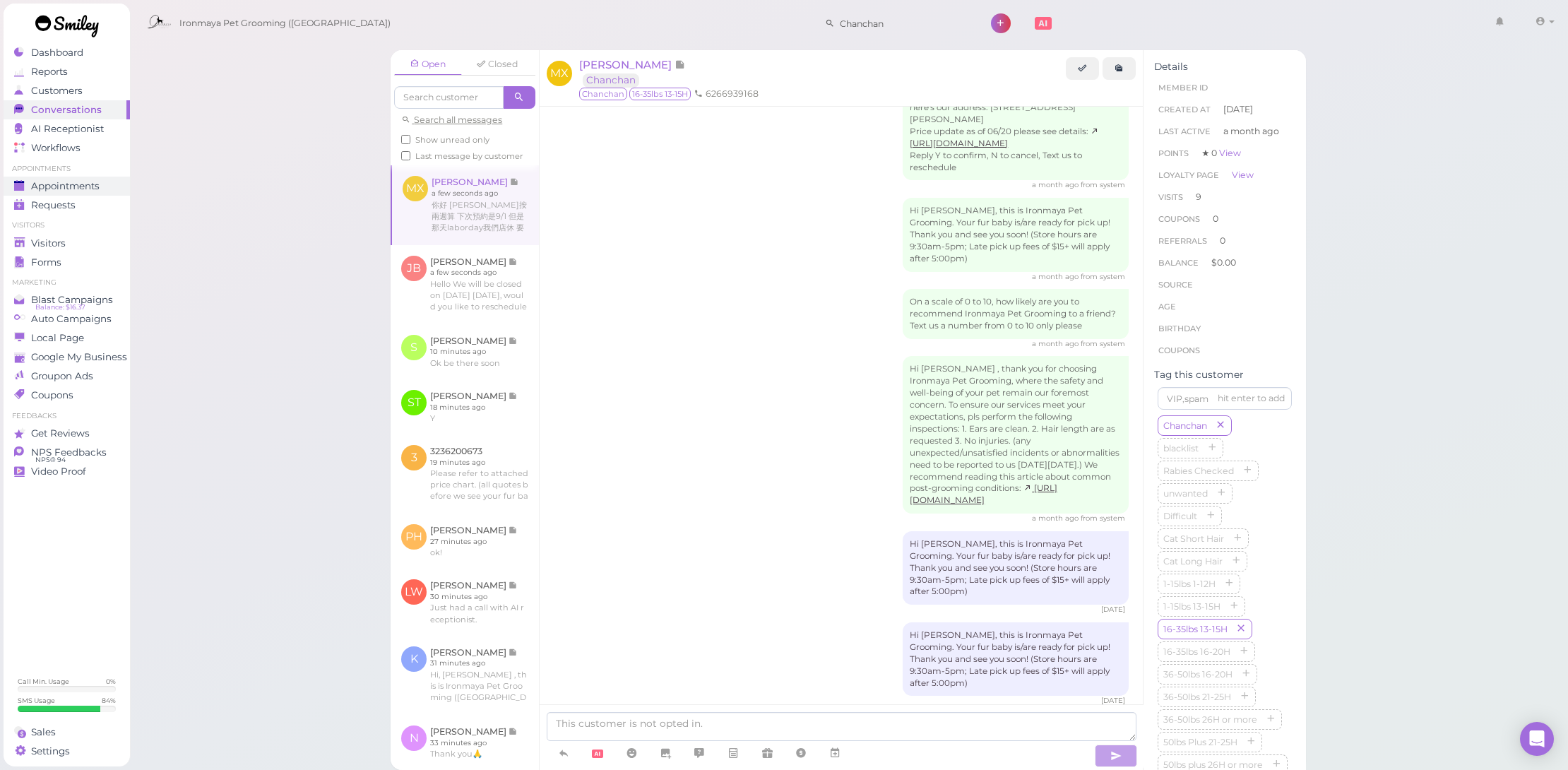
click at [86, 181] on span "Appointments" at bounding box center [65, 186] width 69 height 12
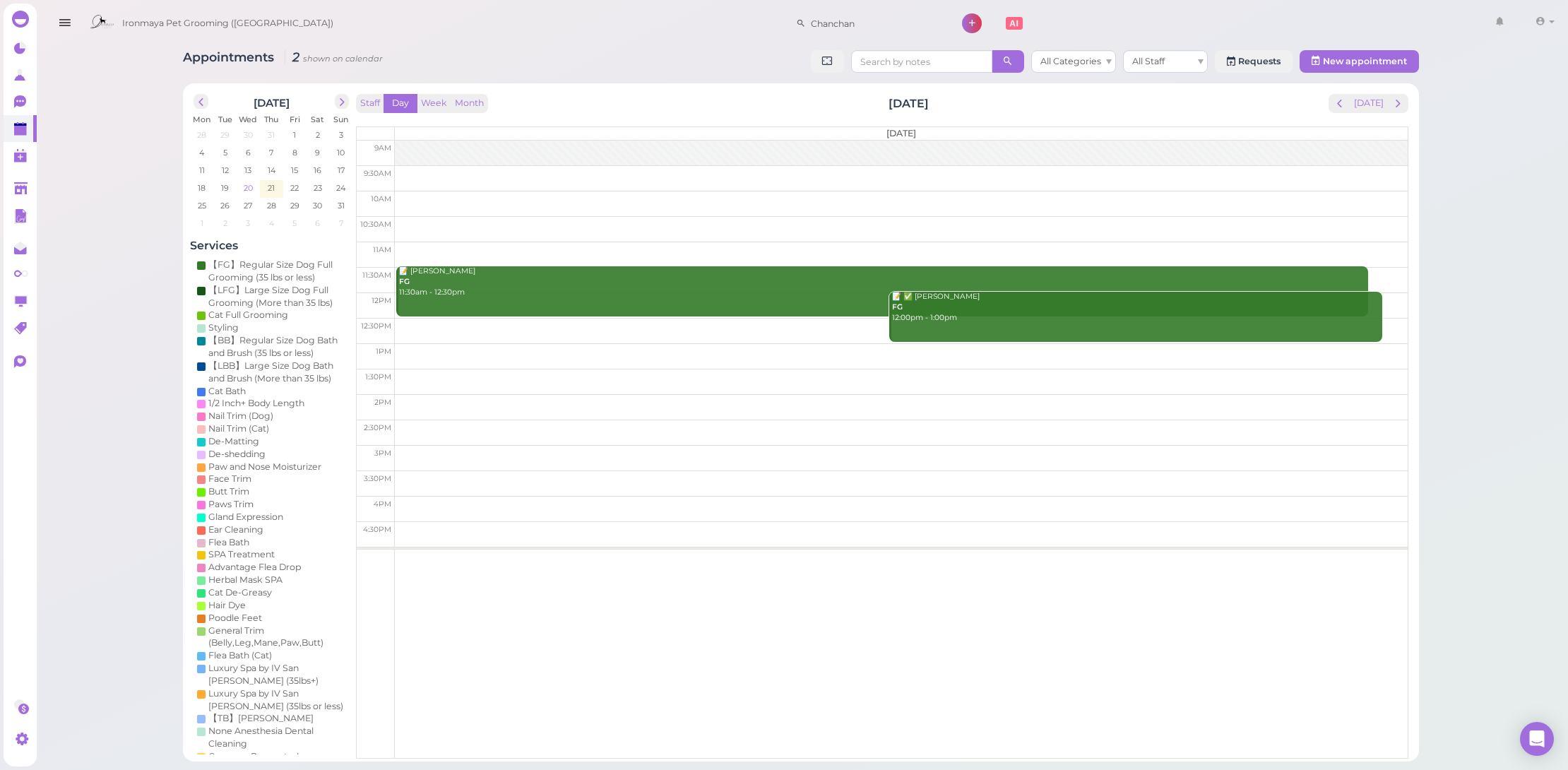
click at [247, 187] on span "20" at bounding box center [248, 188] width 12 height 13
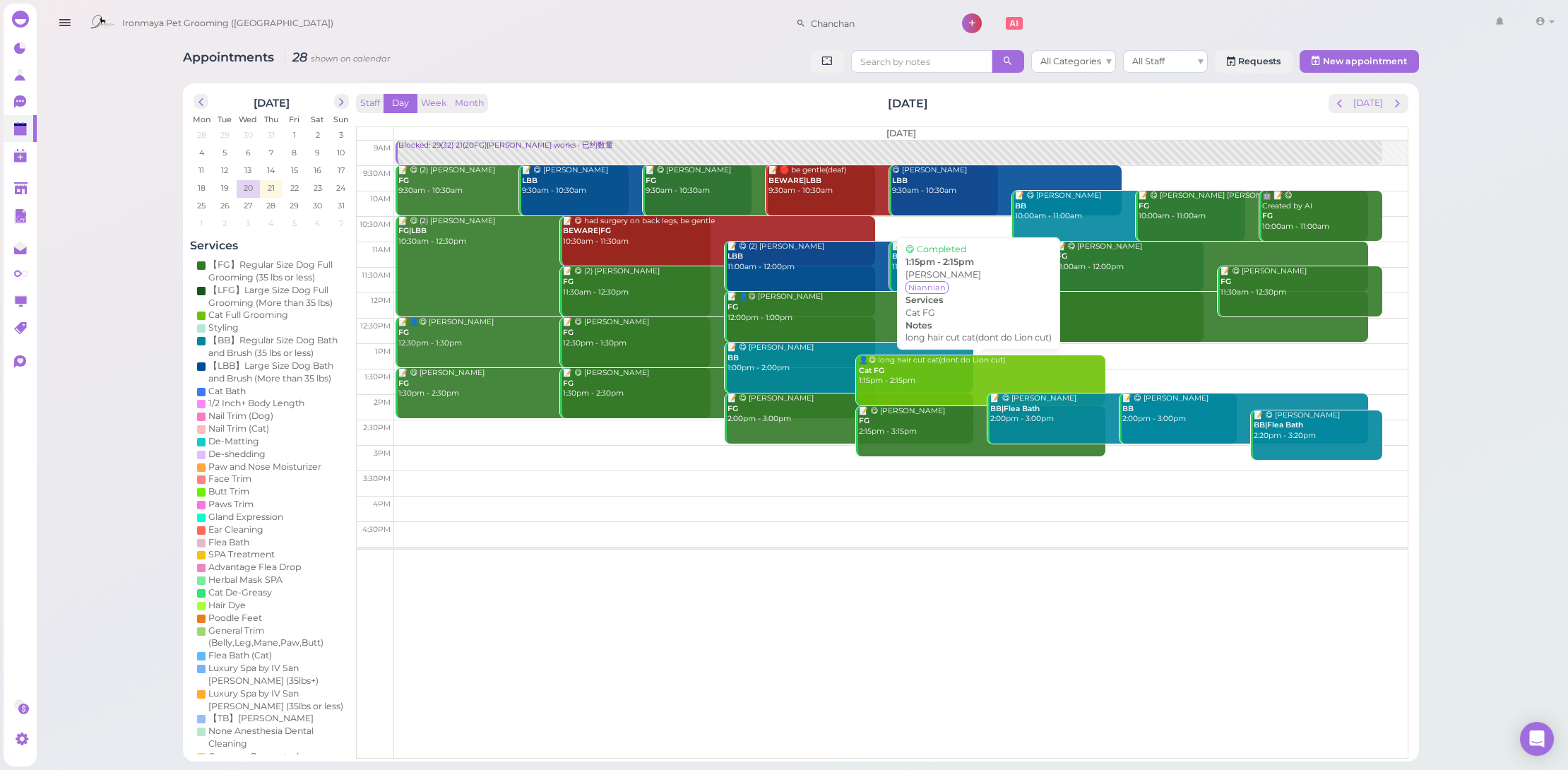
click at [931, 382] on div "👤😋 long hair cut cat(dont do Lion cut) Cat FG 1:15pm - 2:15pm" at bounding box center [982, 371] width 247 height 31
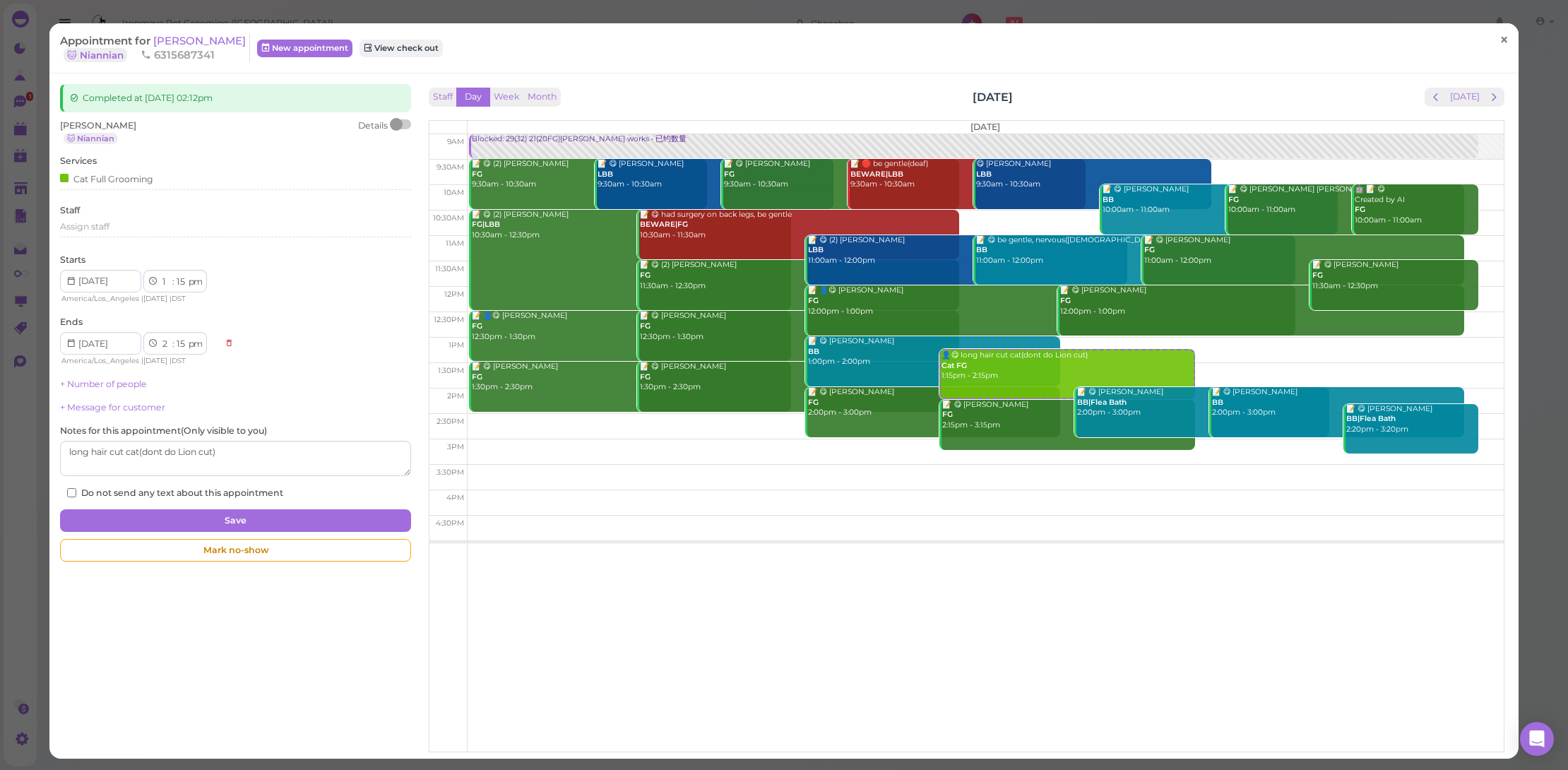
click at [1499, 36] on span "×" at bounding box center [1504, 39] width 9 height 20
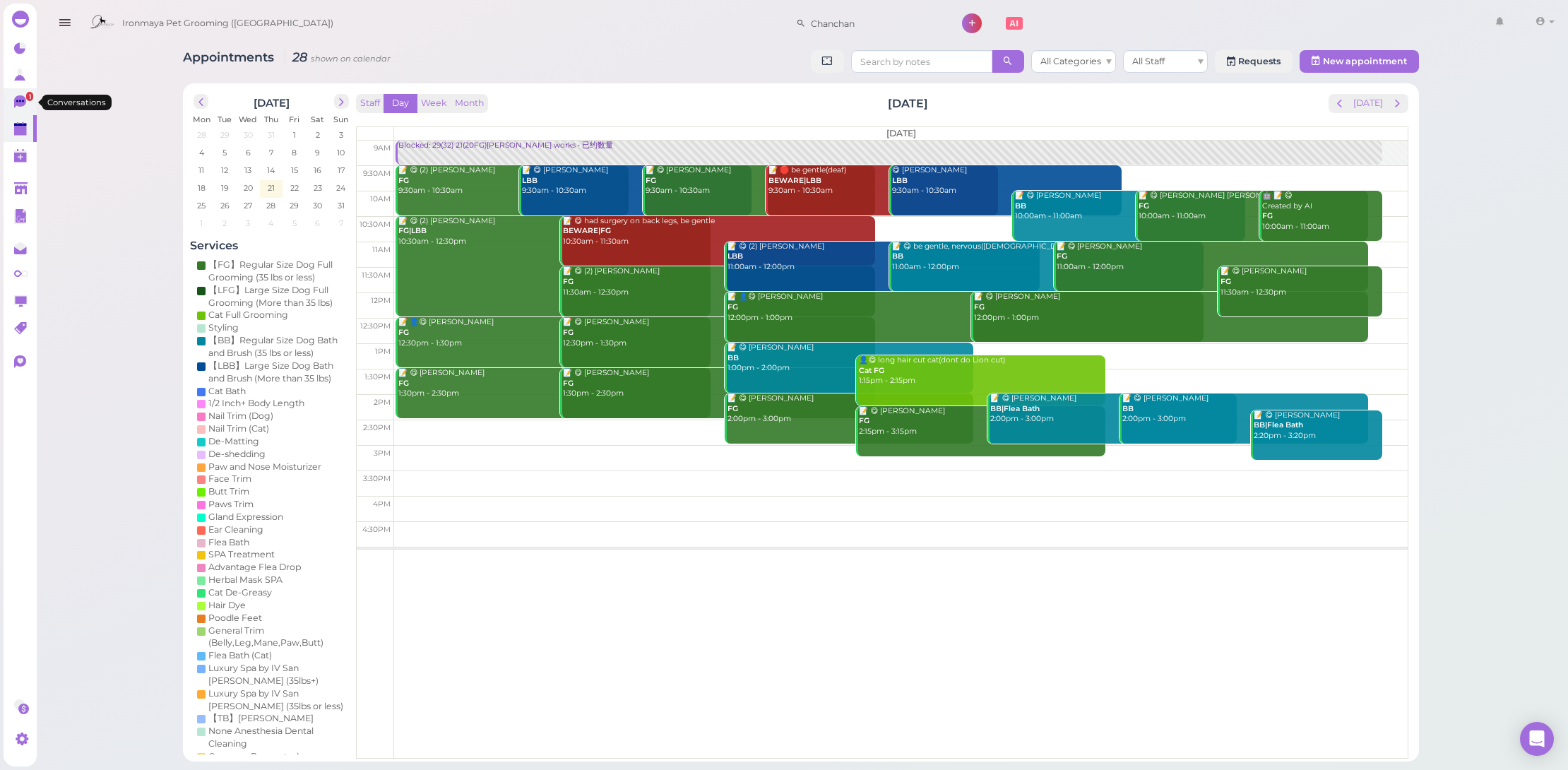
click at [25, 101] on icon at bounding box center [19, 102] width 12 height 13
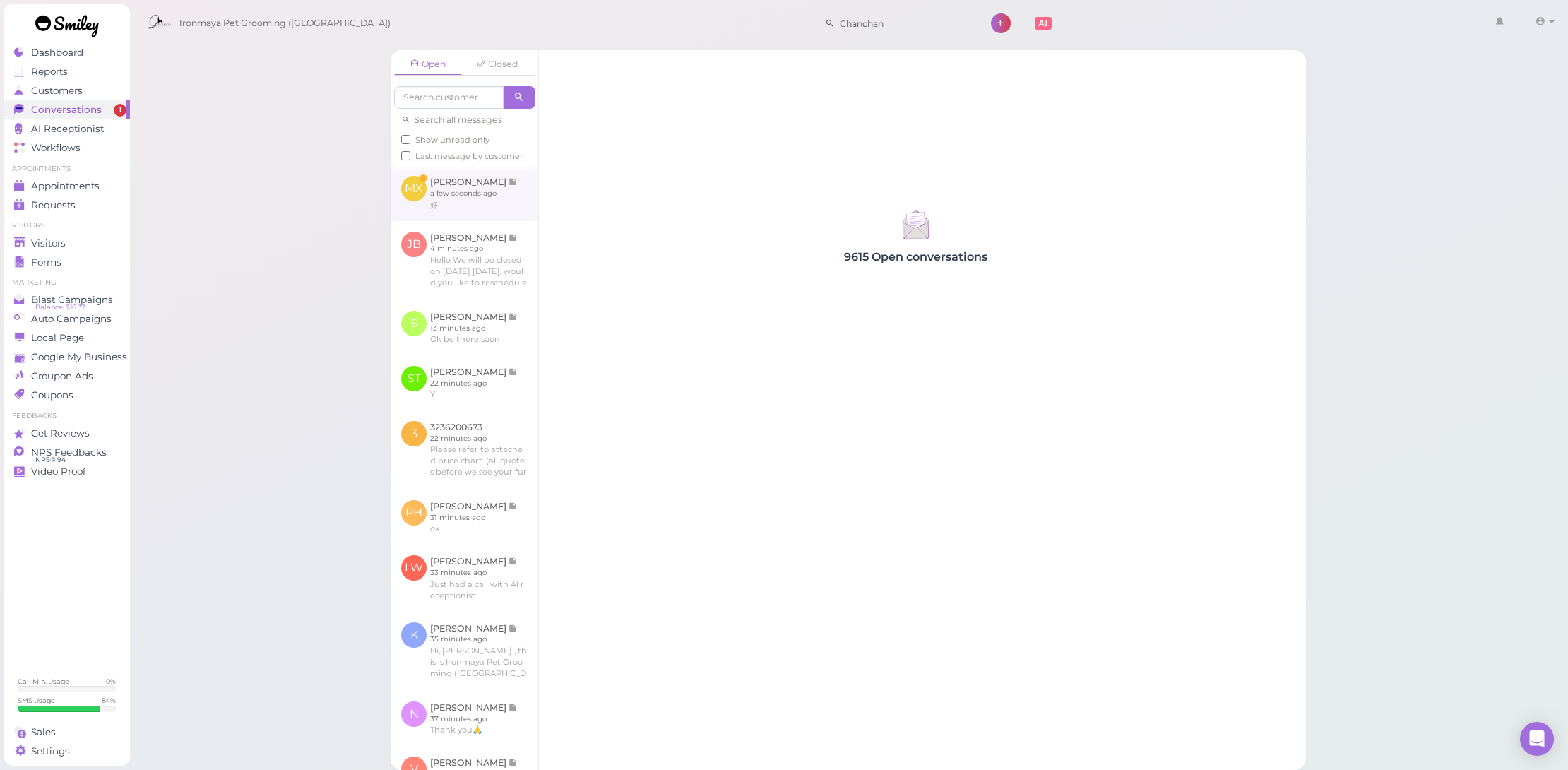
click at [454, 212] on link at bounding box center [464, 193] width 147 height 55
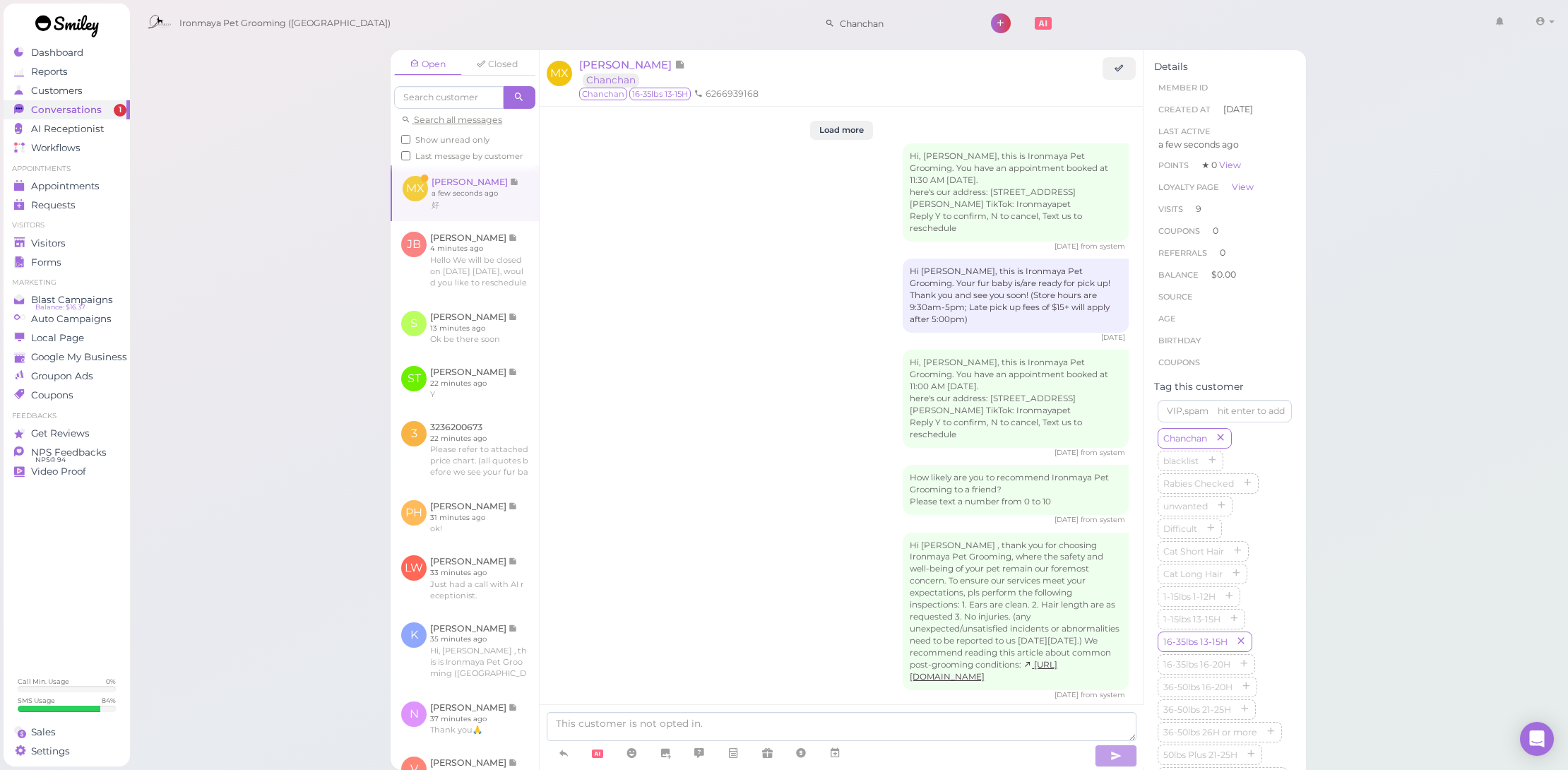
scroll to position [2379, 0]
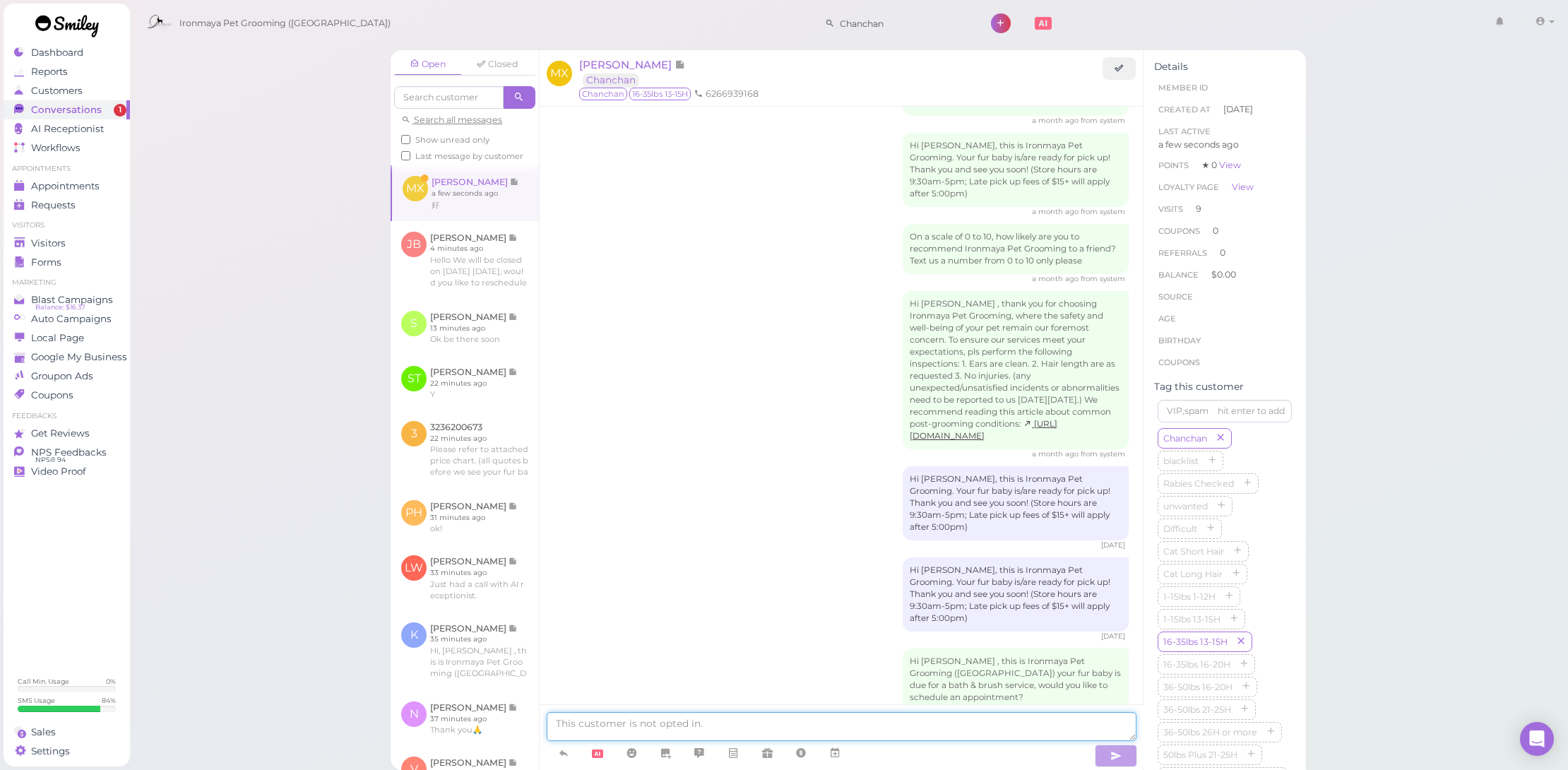
drag, startPoint x: 687, startPoint y: 730, endPoint x: 666, endPoint y: 680, distance: 54.2
click at [687, 730] on textarea at bounding box center [841, 727] width 589 height 29
type textarea "像"
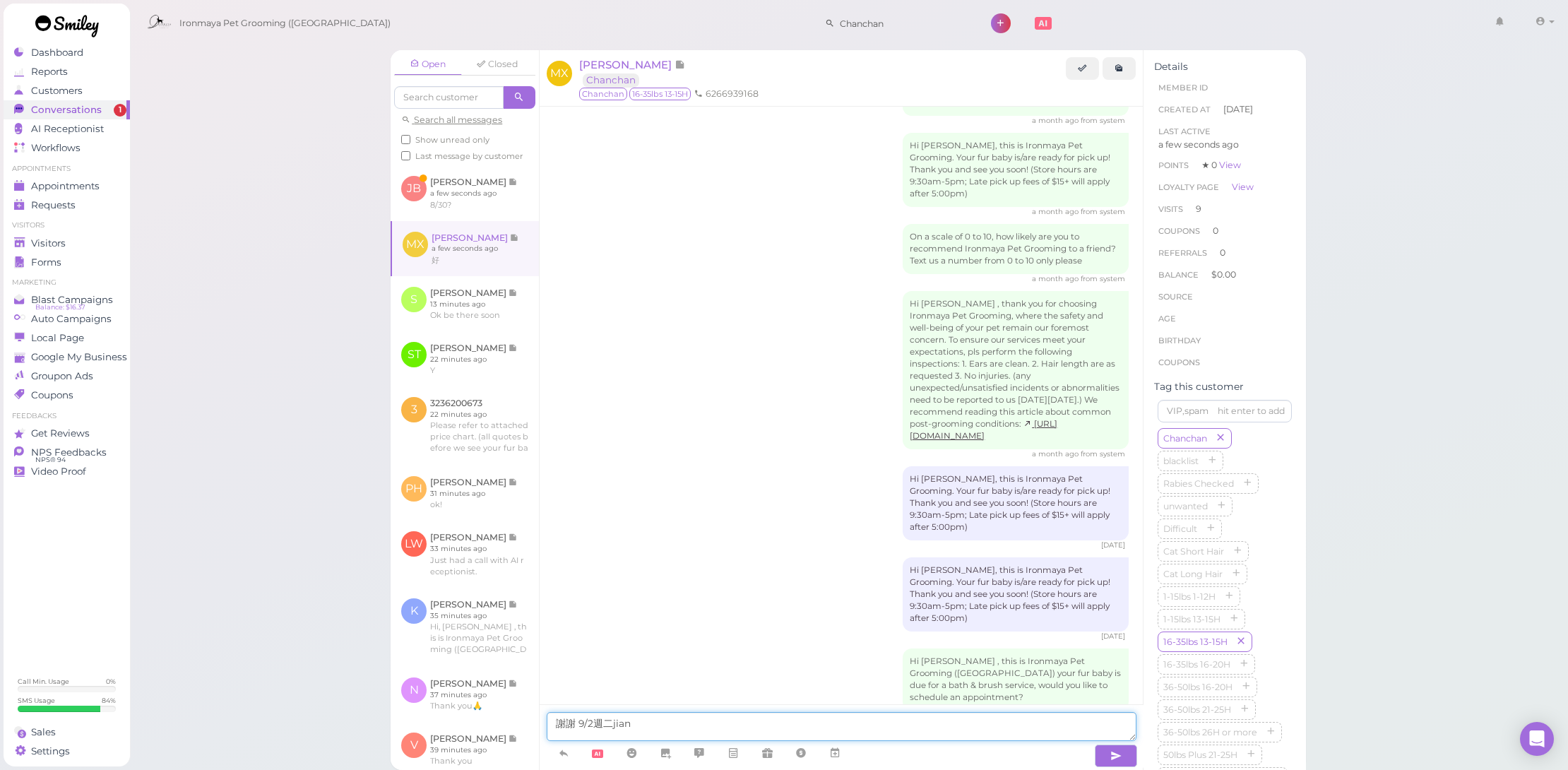
type textarea "謝謝 9/2週二見"
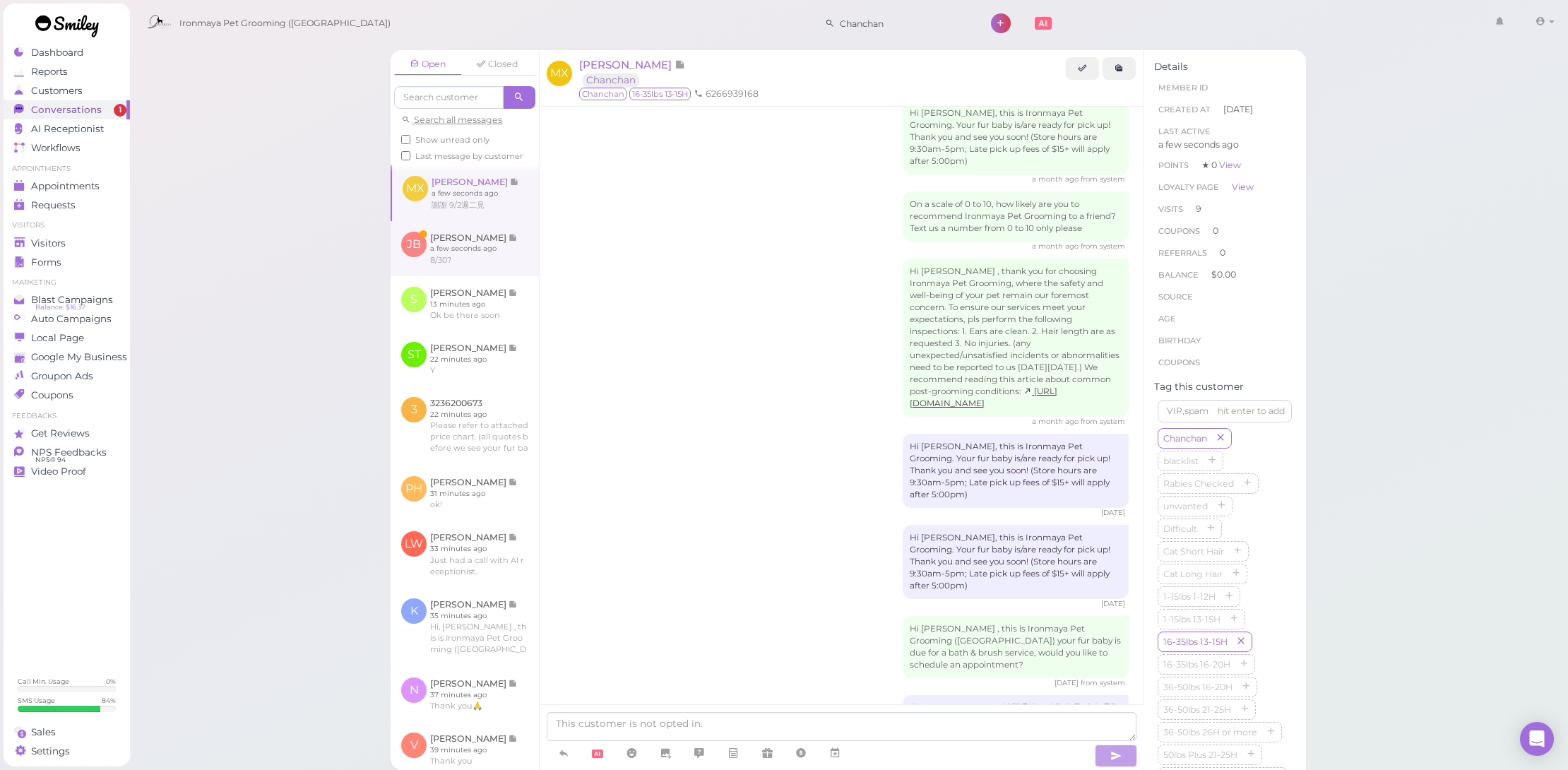
click at [475, 256] on link at bounding box center [465, 249] width 148 height 55
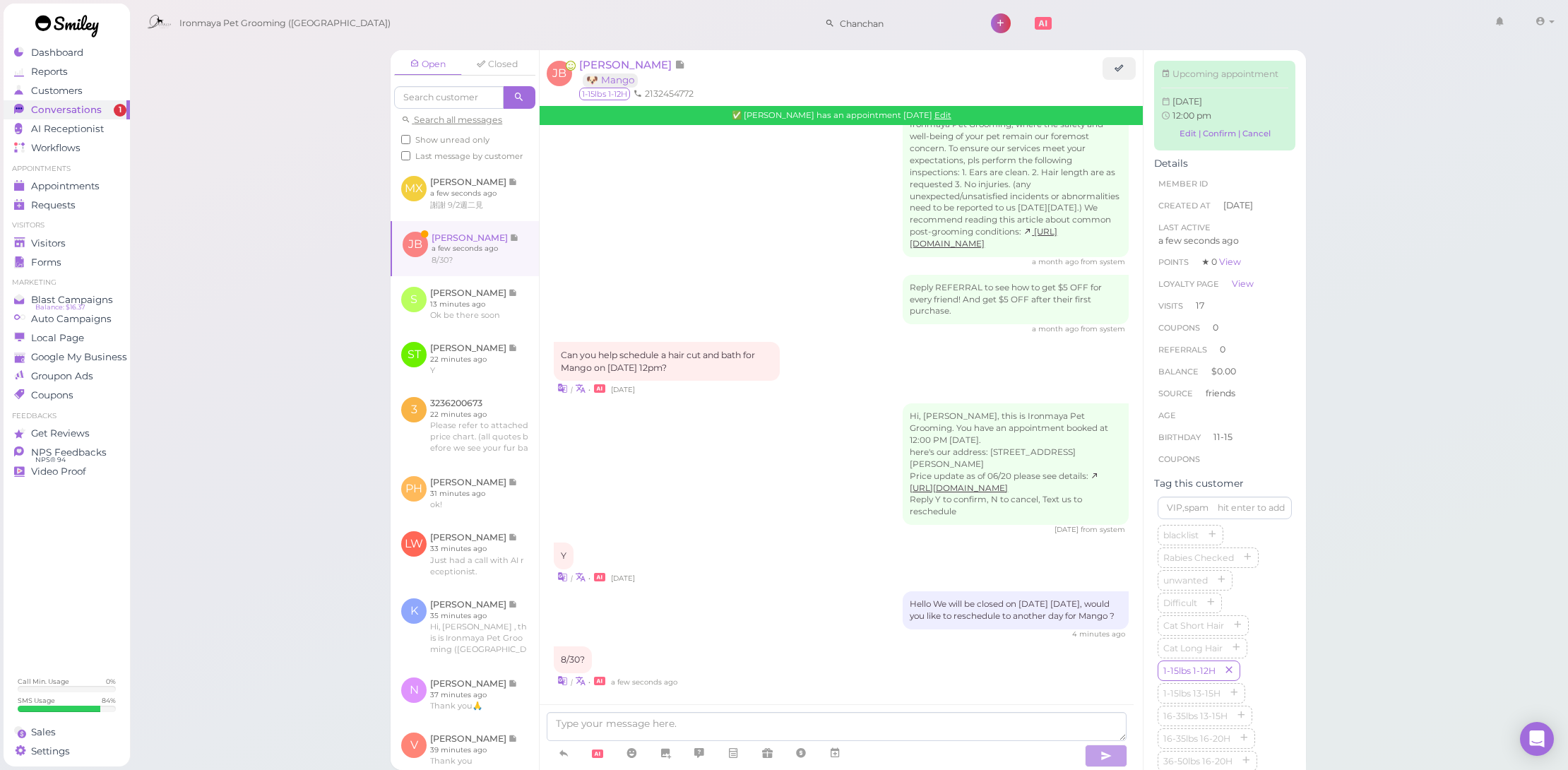
scroll to position [1730, 0]
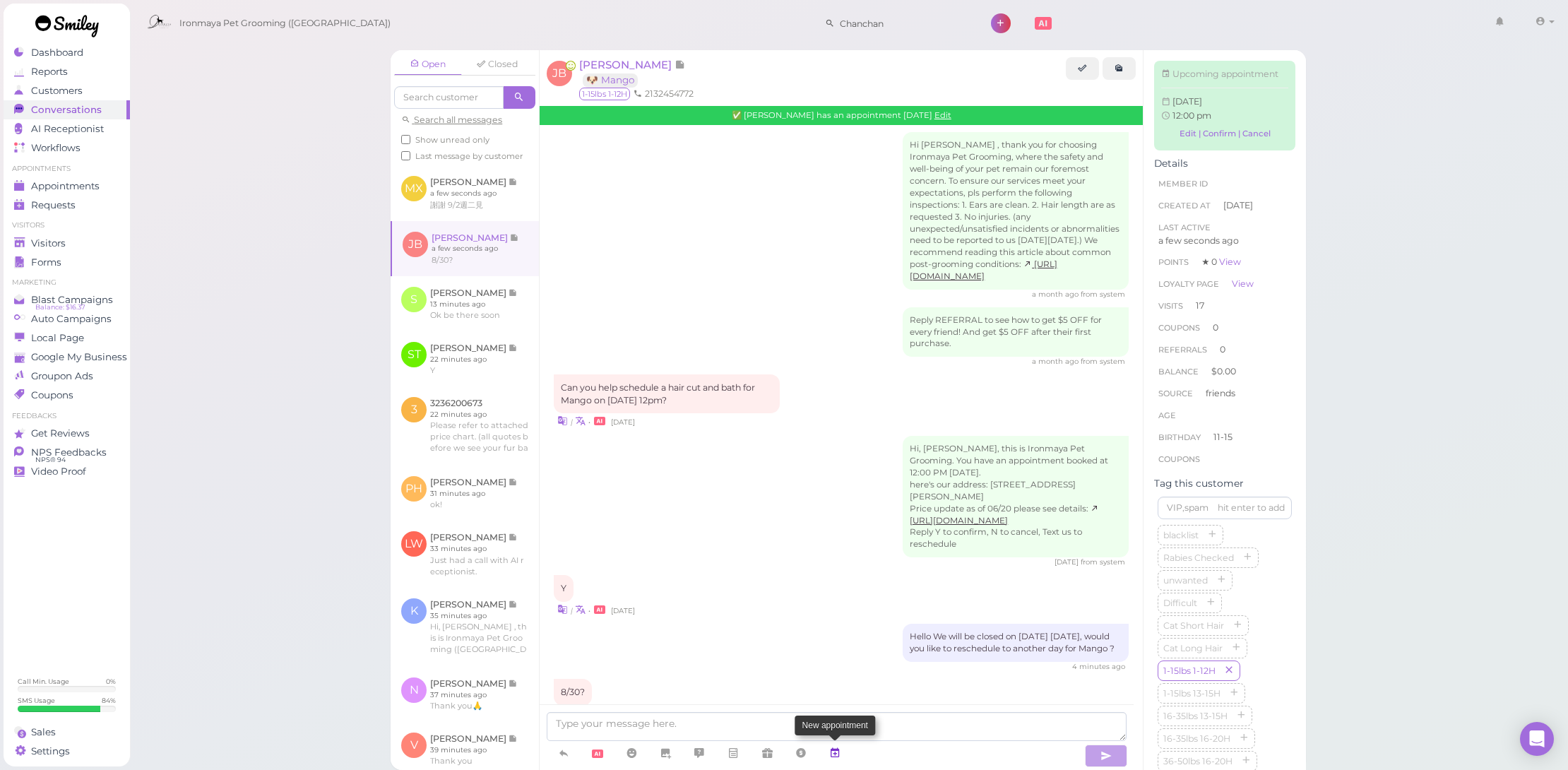
click at [835, 753] on icon at bounding box center [835, 753] width 11 height 14
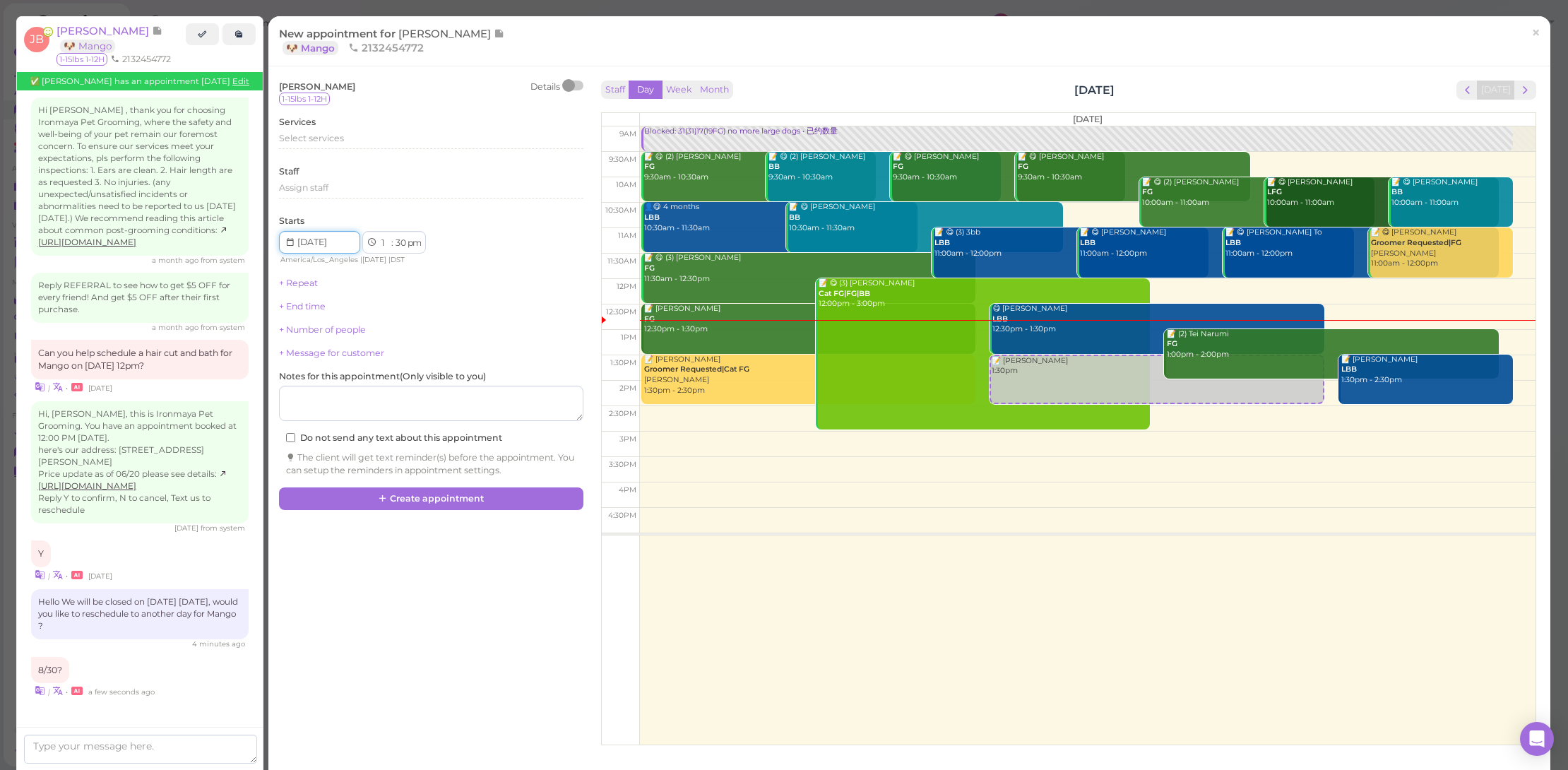
click at [304, 232] on input at bounding box center [319, 242] width 81 height 23
type input "2025-08-30"
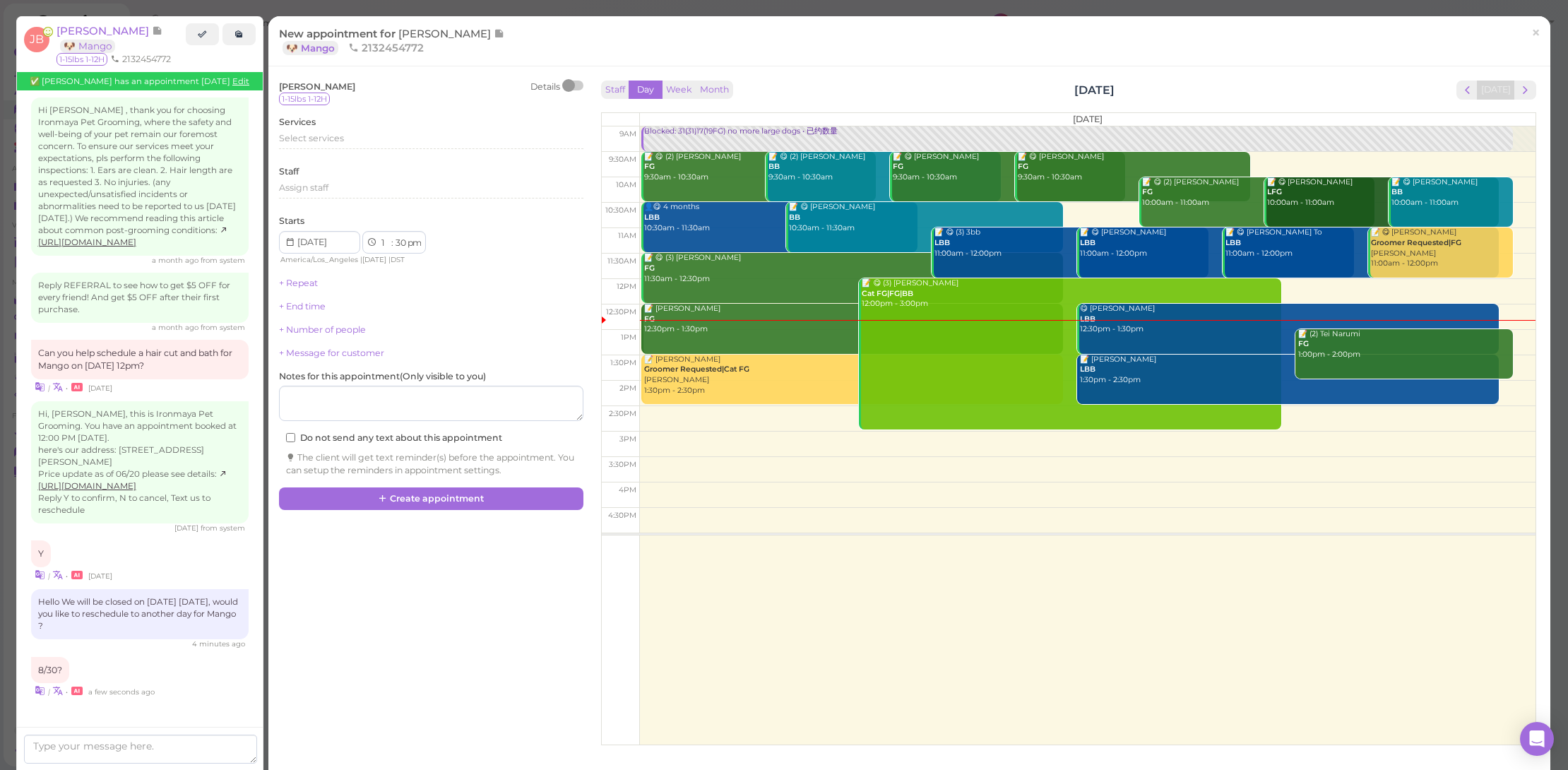
click at [1549, 36] on div "New appointment for Jennie Bu 🐶 Mango 2132454772 × Jennie Bu Details 1-15lbs 1-…" at bounding box center [784, 385] width 1568 height 770
click at [1531, 31] on span "×" at bounding box center [1536, 33] width 9 height 20
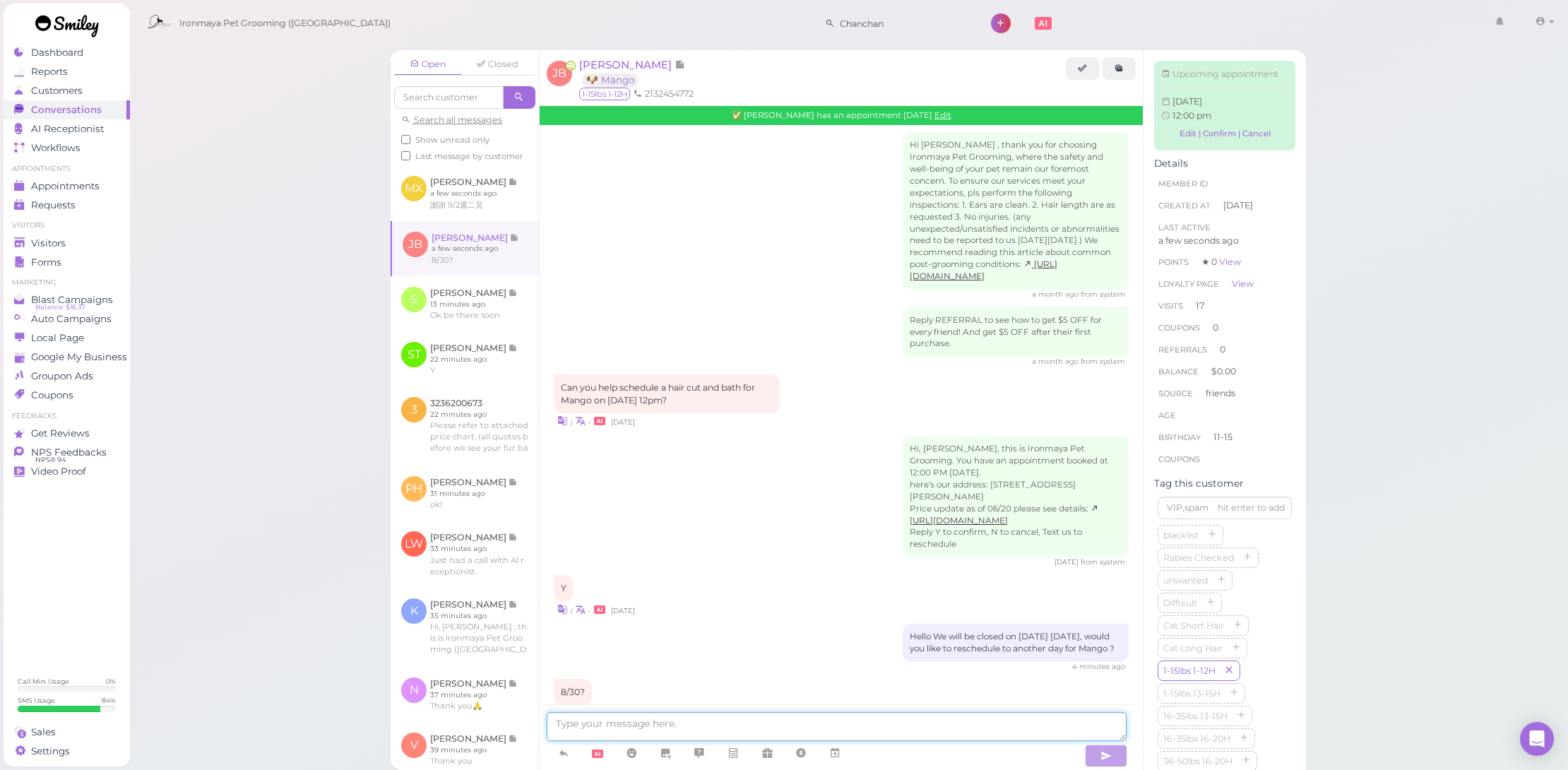
click at [704, 715] on textarea at bounding box center [837, 727] width 580 height 29
type textarea "Sure what time ?"
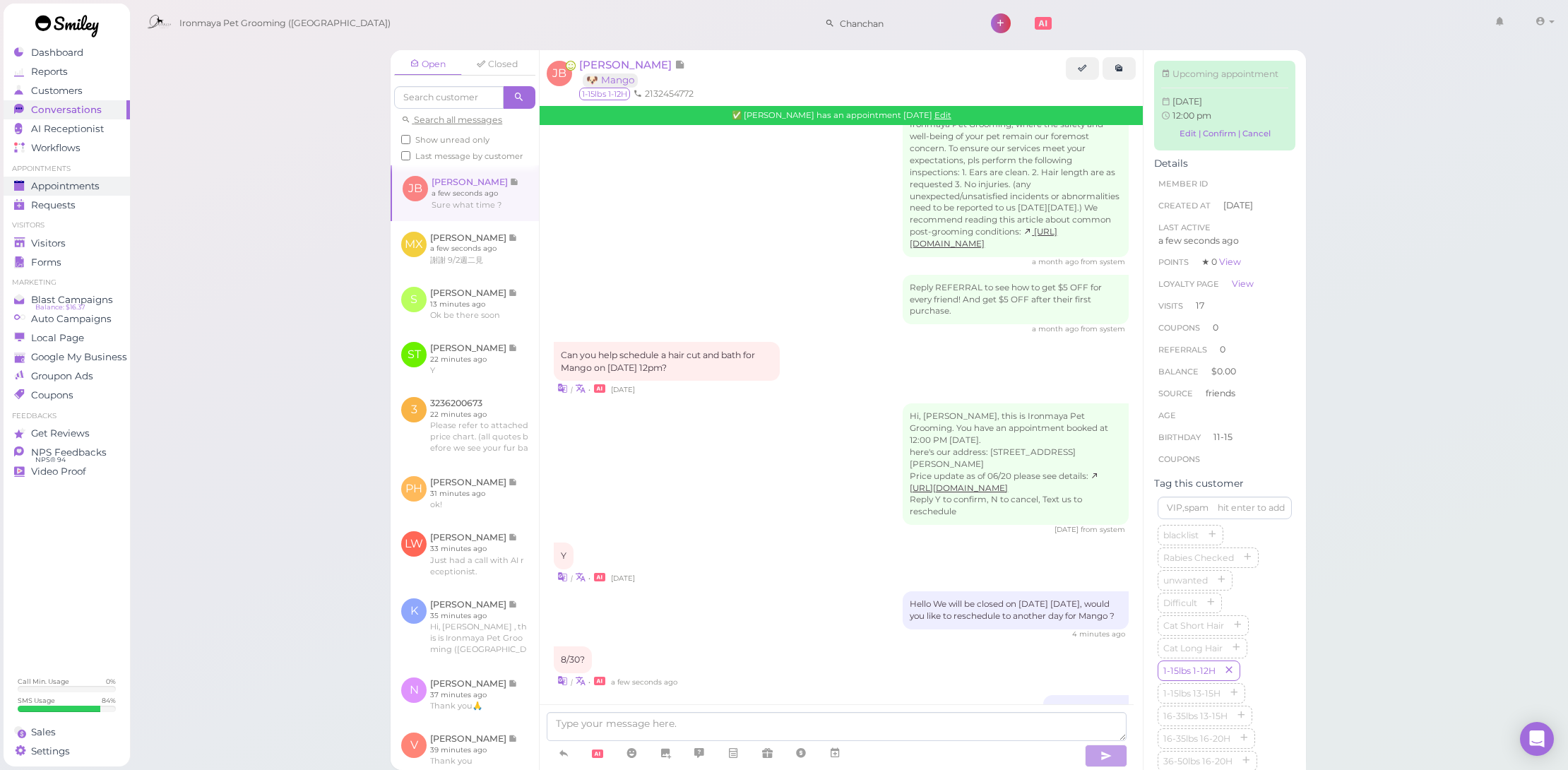
click at [71, 182] on span "Appointments" at bounding box center [65, 186] width 69 height 12
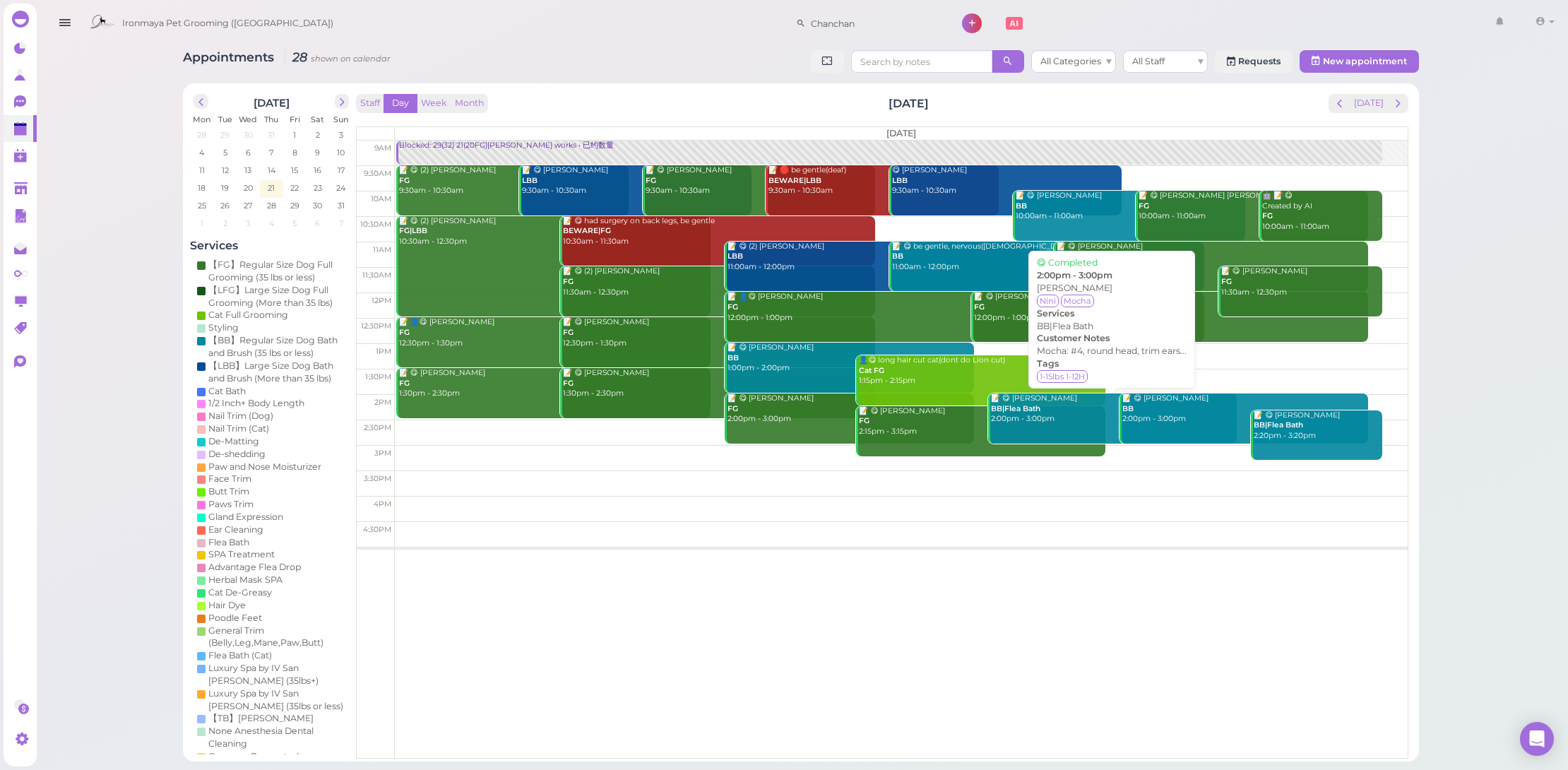
click at [1071, 409] on div "📝 😋 Stella Ji BB|Flea Bath 2:00pm - 3:00pm" at bounding box center [1113, 409] width 247 height 31
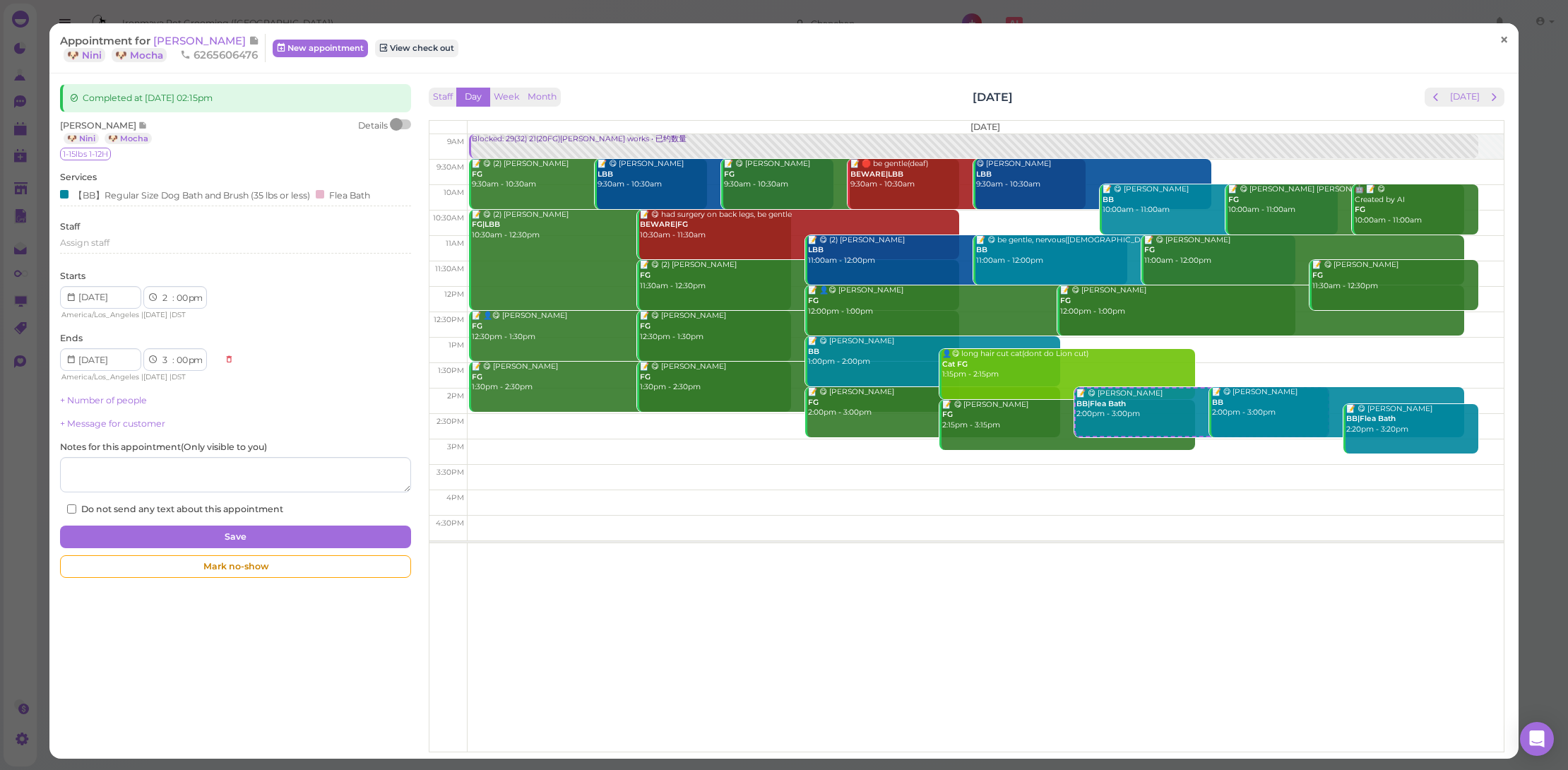
click at [1491, 32] on link "×" at bounding box center [1504, 40] width 27 height 33
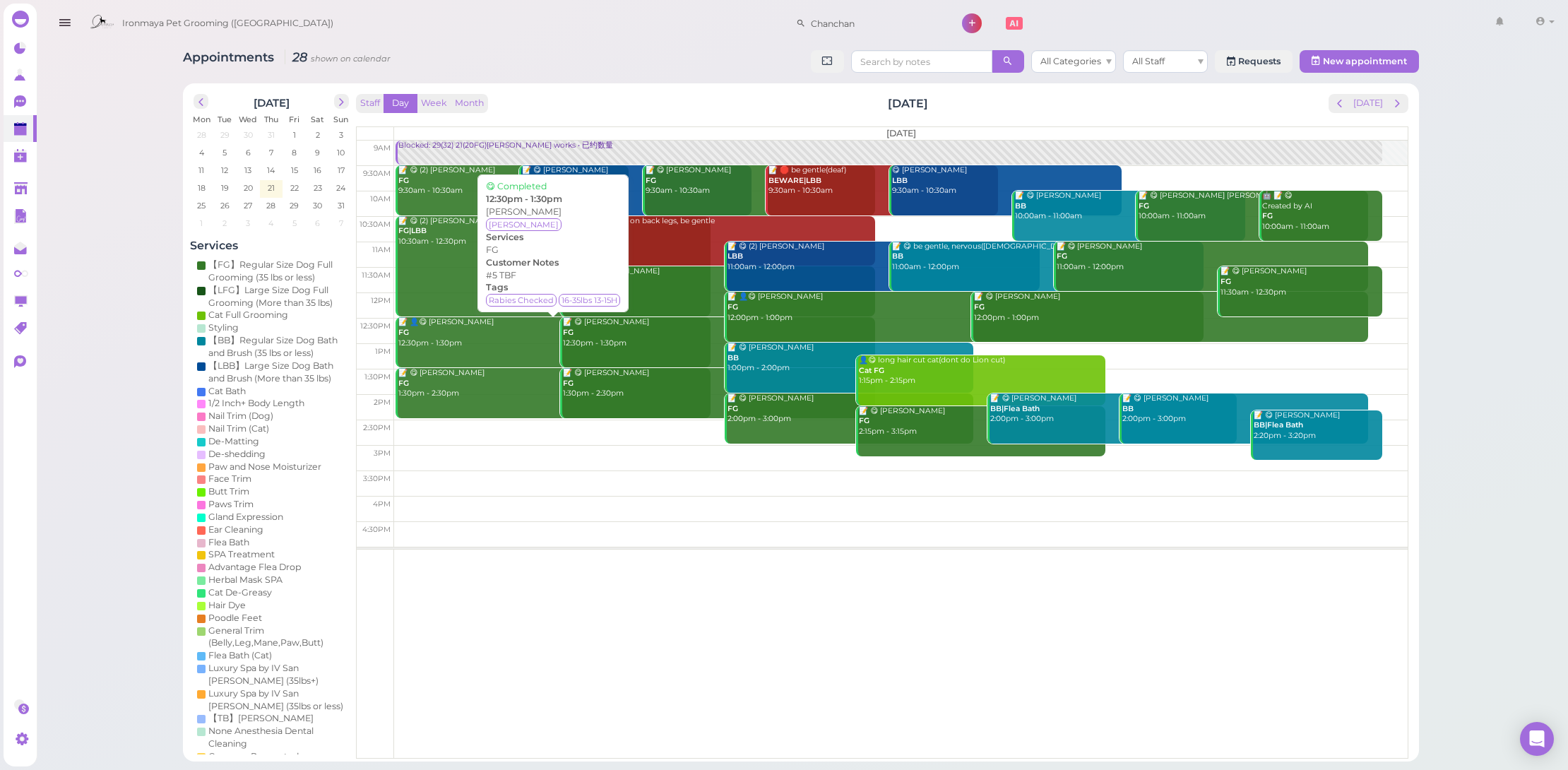
click at [469, 339] on div "📝 👤😋 Emily Diep FG 12:30pm - 1:30pm" at bounding box center [554, 332] width 313 height 31
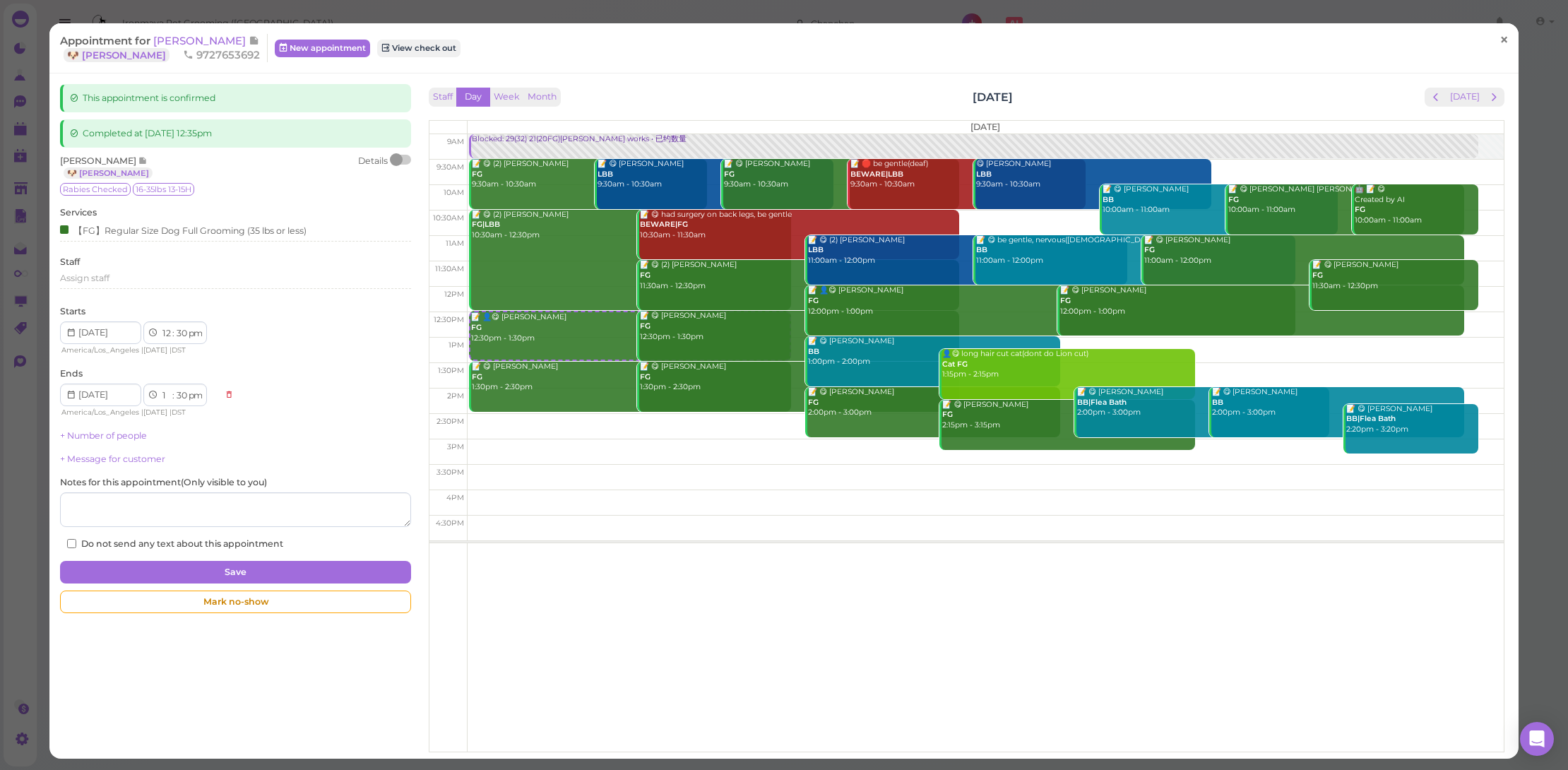
click at [1491, 41] on link "×" at bounding box center [1504, 40] width 27 height 33
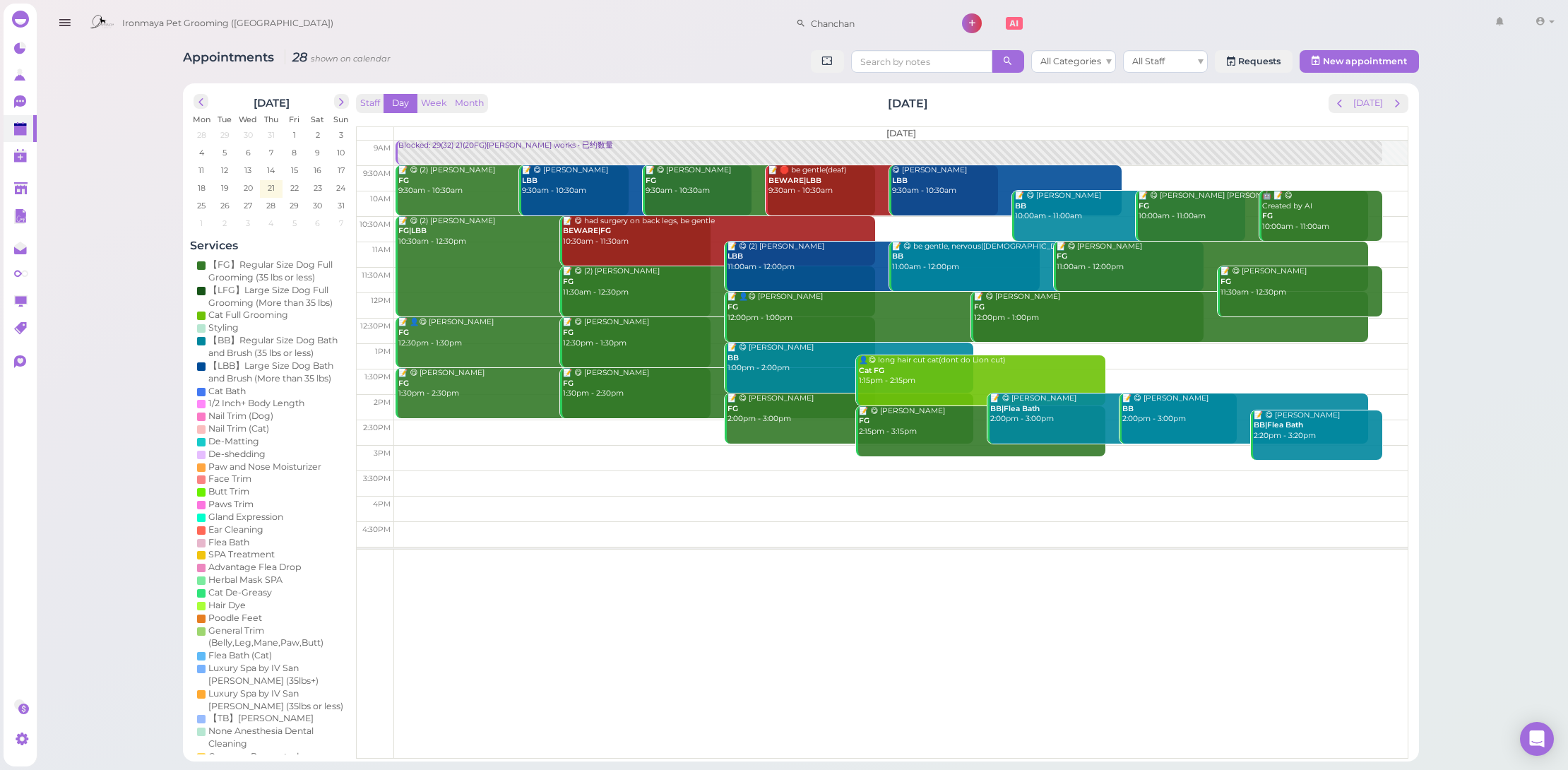
click at [1065, 319] on div "📝 😋 Qiana Wang FG 12:00pm - 1:00pm" at bounding box center [1170, 308] width 395 height 31
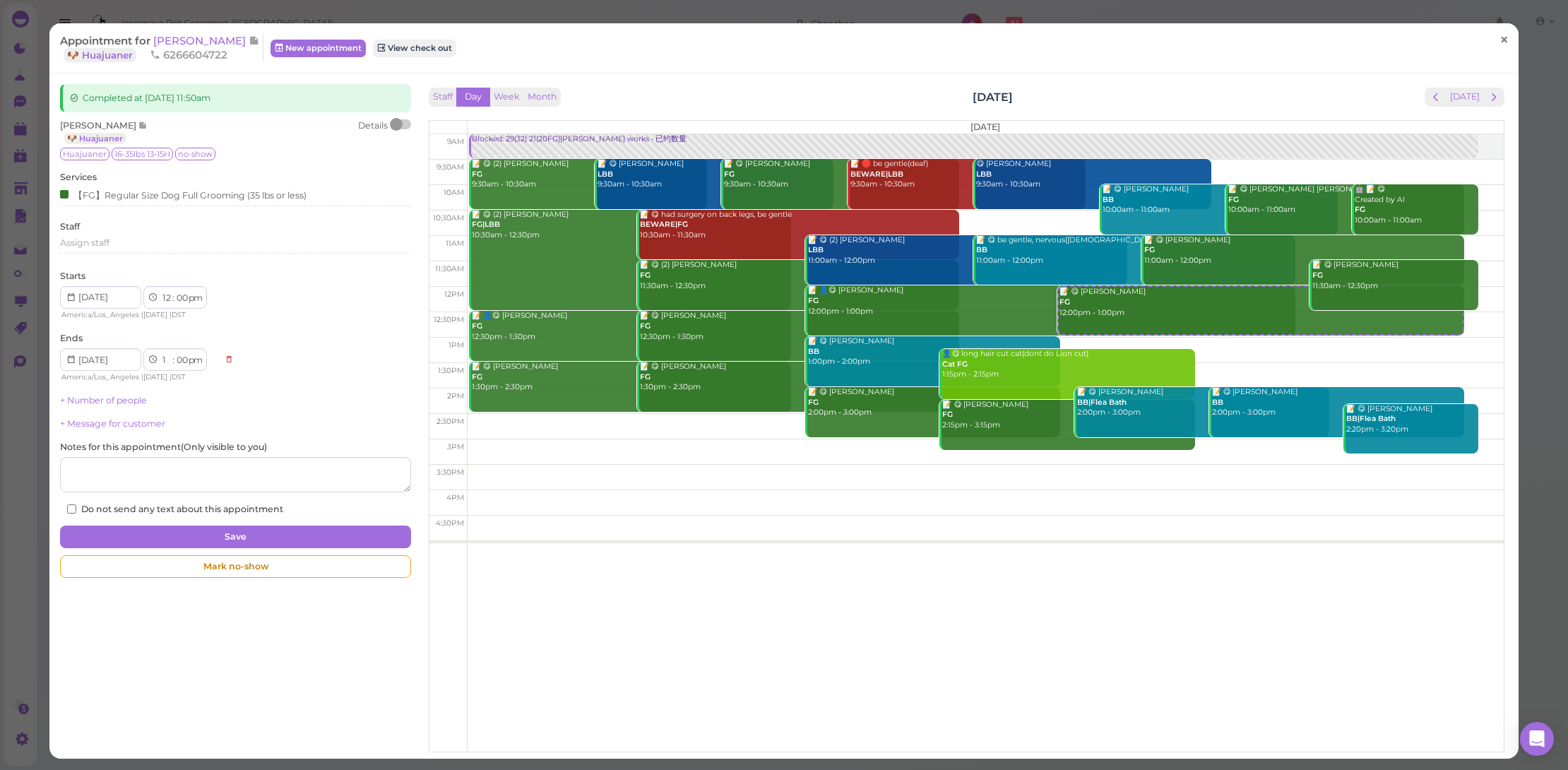
click at [1491, 39] on link "×" at bounding box center [1504, 40] width 27 height 33
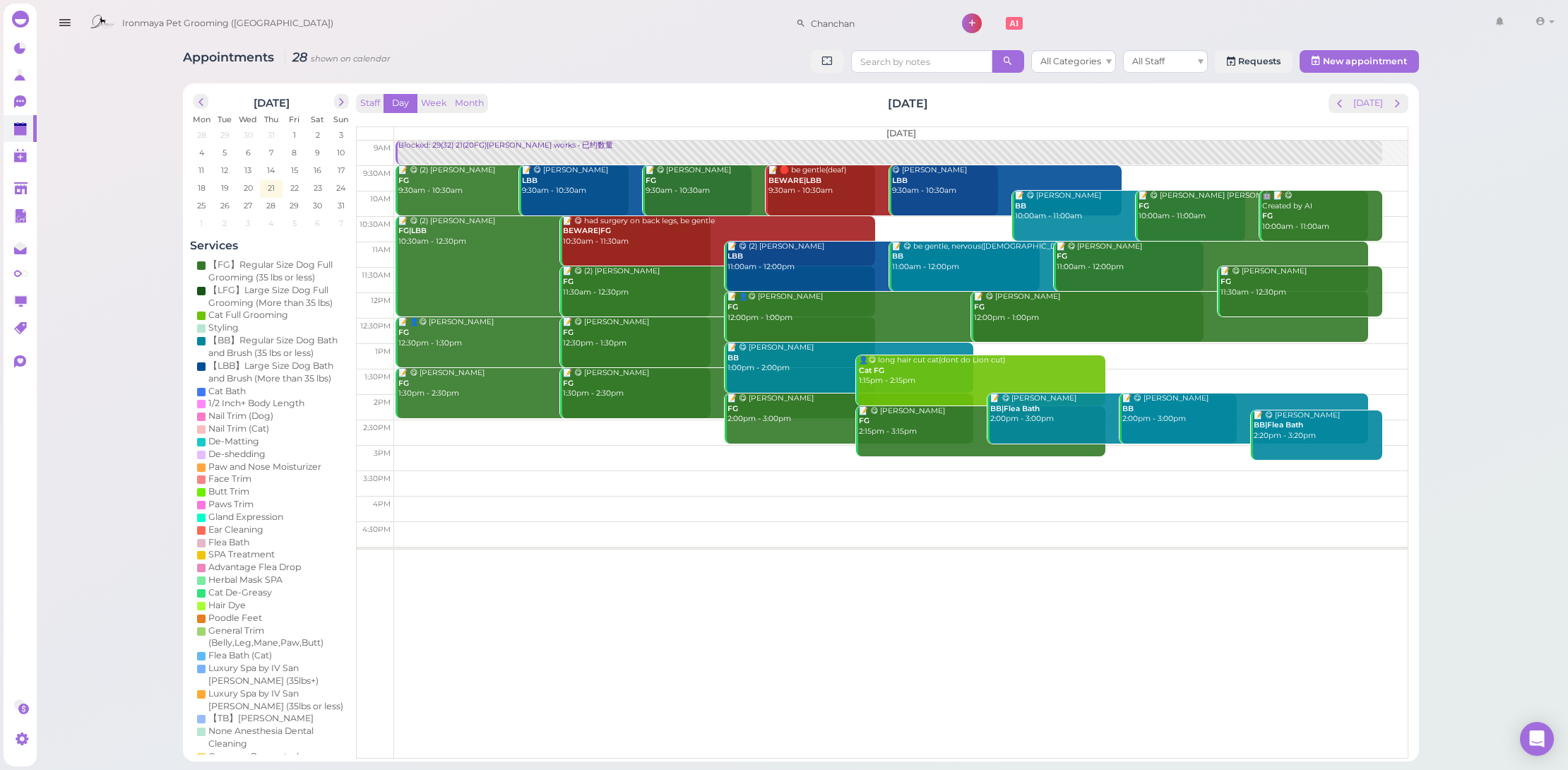
click at [707, 339] on div "📝 😋 Eunice Hua FG 12:30pm - 1:30pm" at bounding box center [719, 332] width 313 height 31
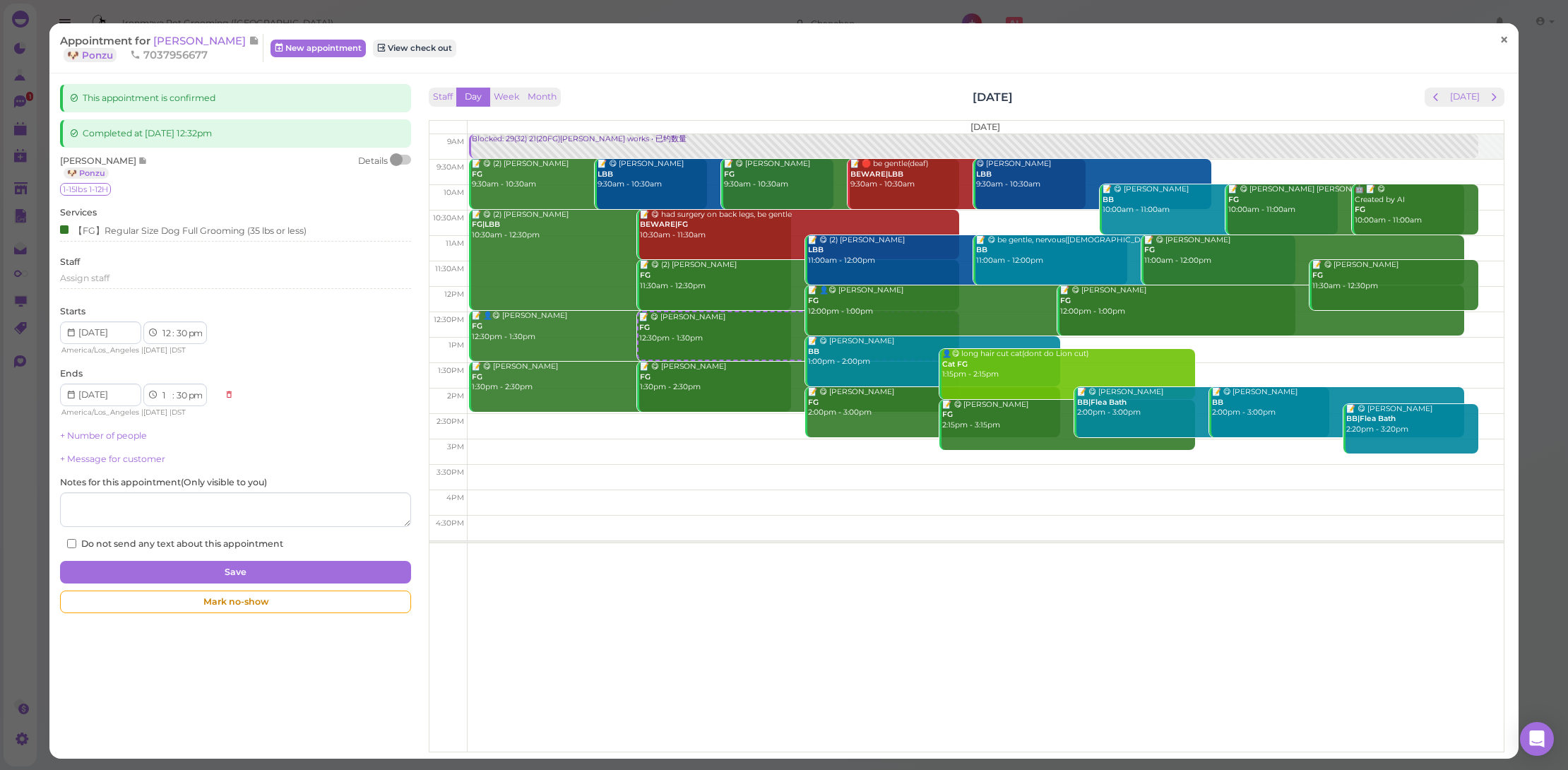
click at [1499, 42] on span "×" at bounding box center [1504, 39] width 9 height 20
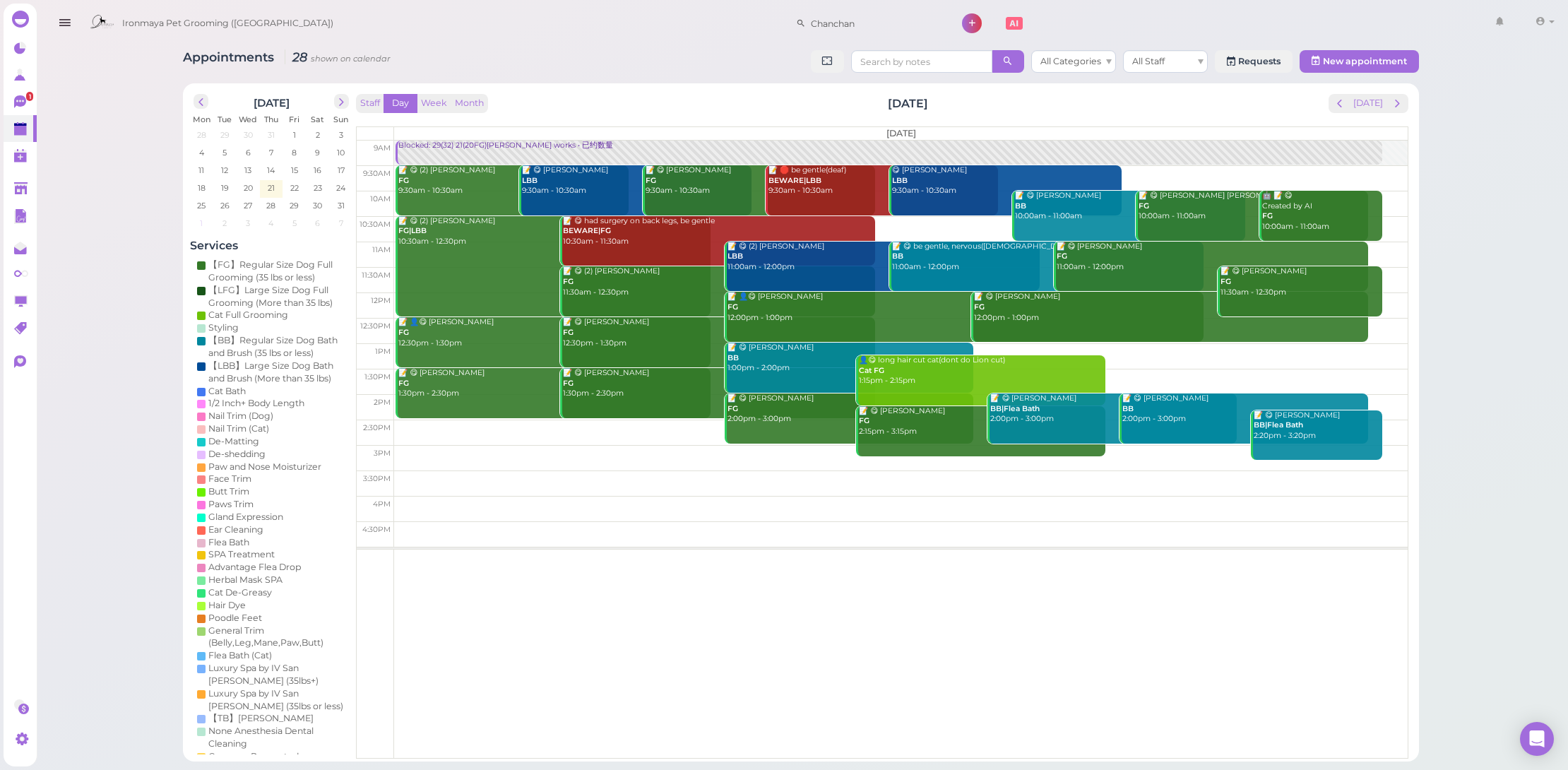
click at [207, 219] on td "1" at bounding box center [201, 222] width 23 height 14
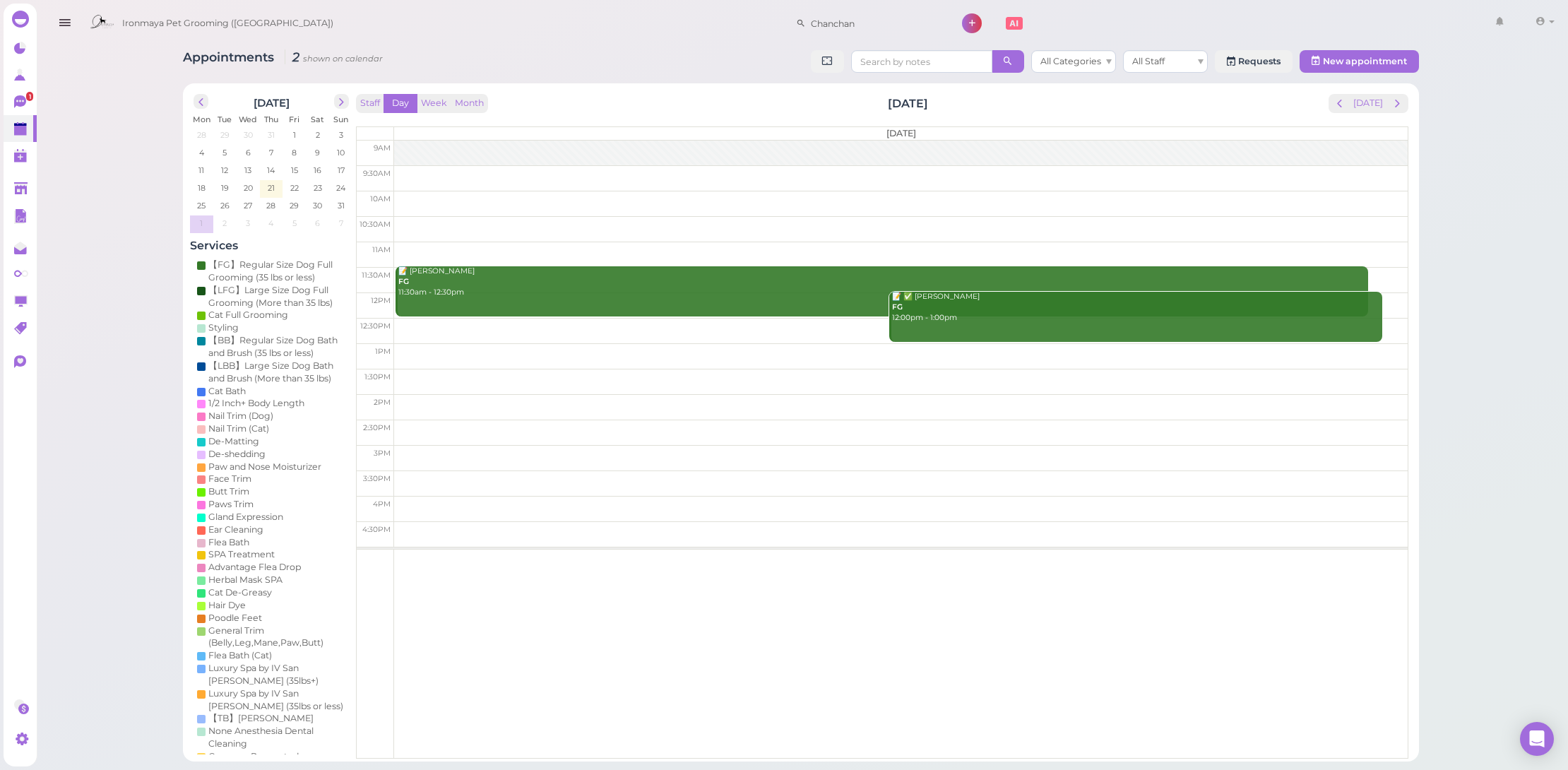
click at [718, 322] on td at bounding box center [901, 331] width 1013 height 26
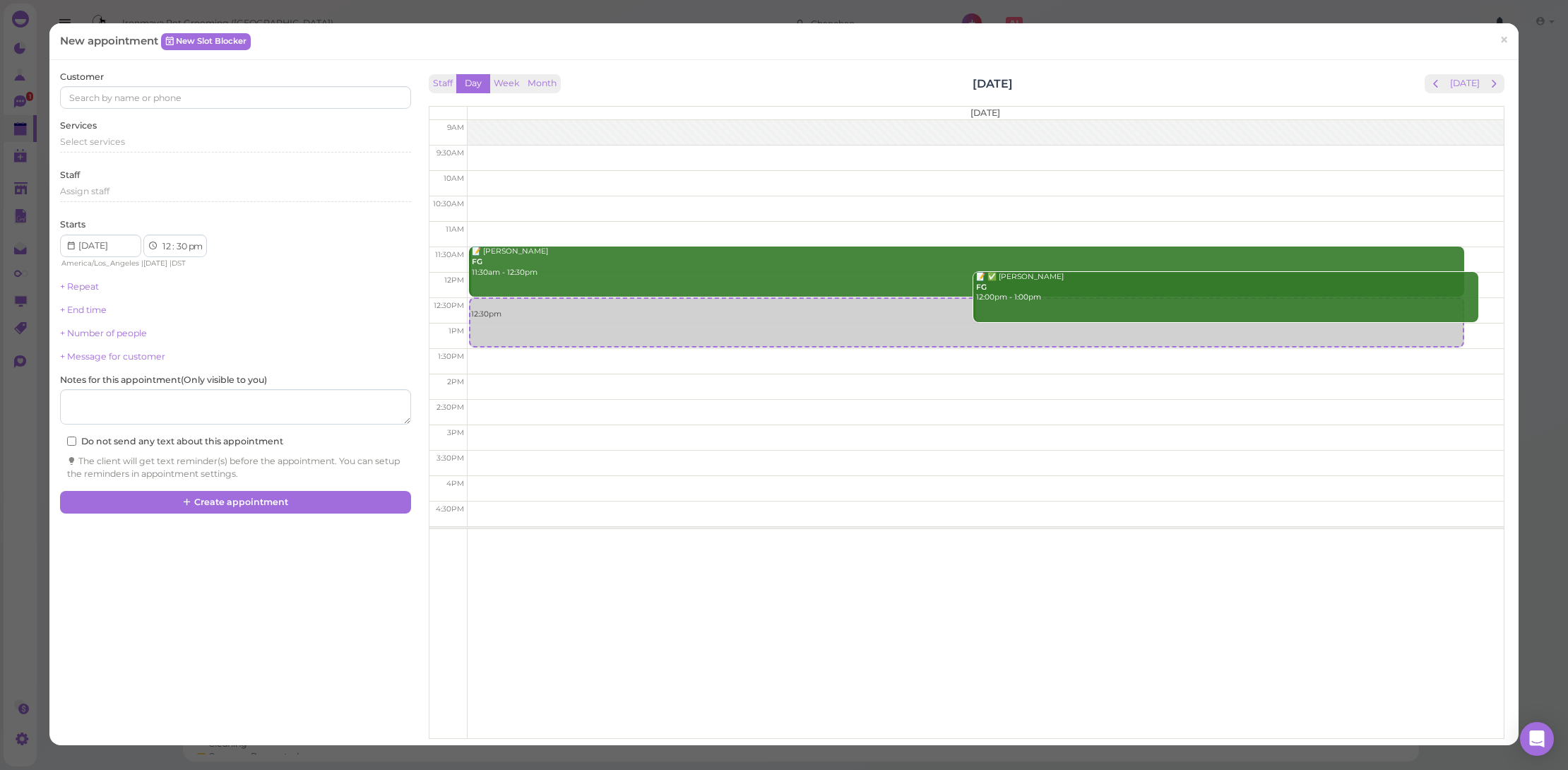
click at [1499, 32] on span "×" at bounding box center [1504, 39] width 9 height 20
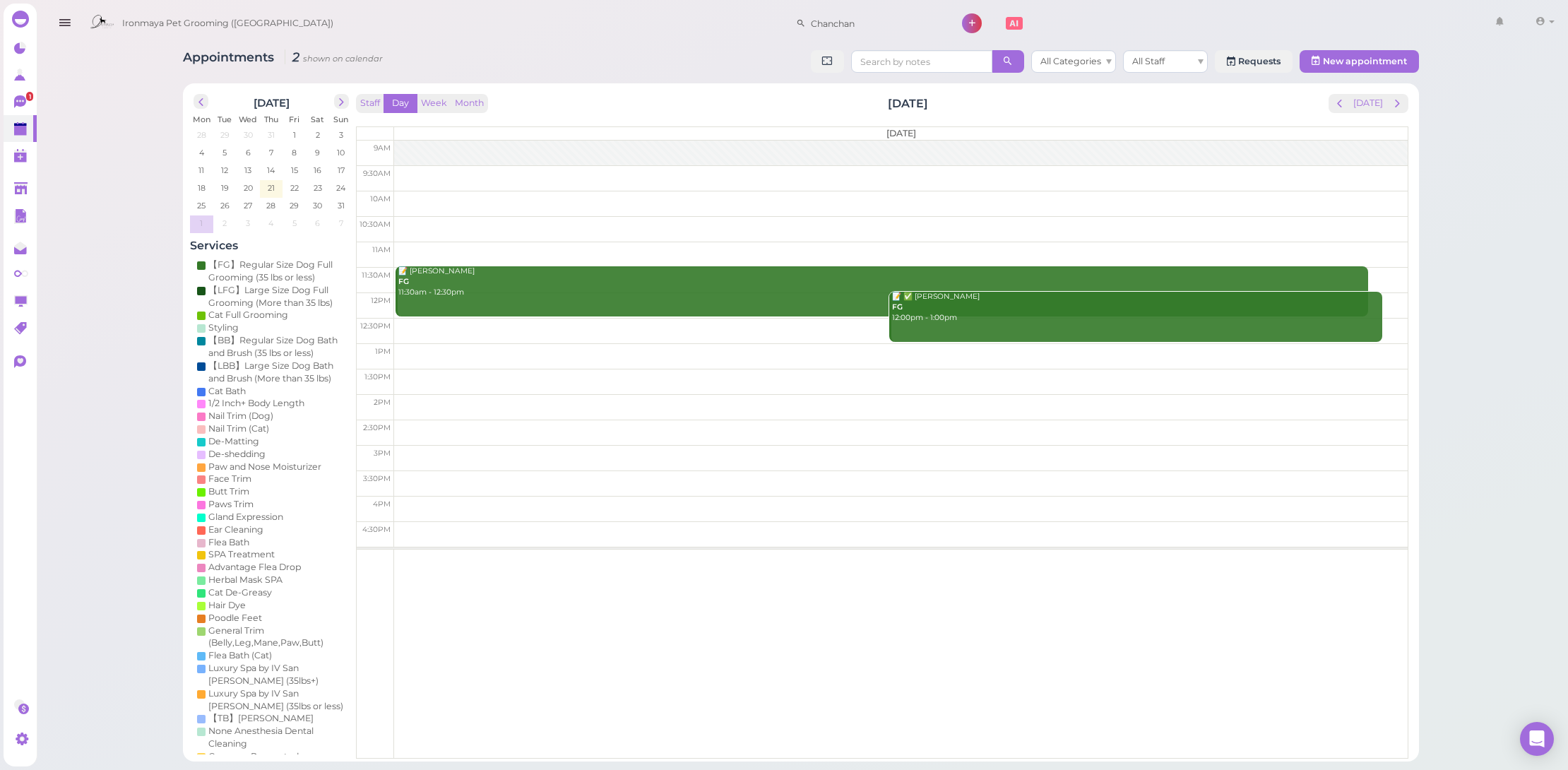
click at [466, 279] on div "📝 Peter Chan FG 11:30am - 12:30pm" at bounding box center [882, 282] width 970 height 31
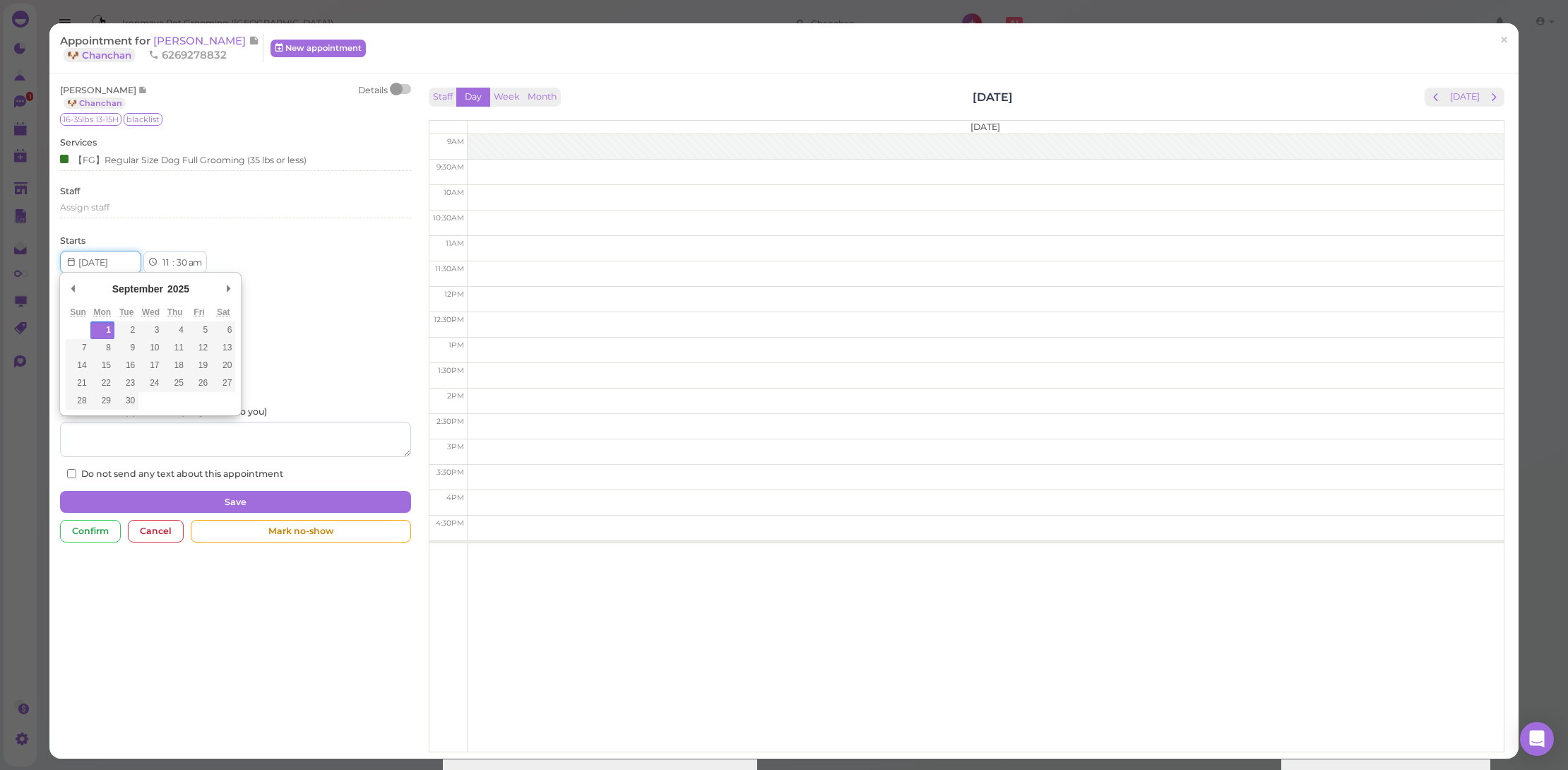
click at [99, 261] on input "Use the arrow keys to pick a date" at bounding box center [101, 262] width 81 height 23
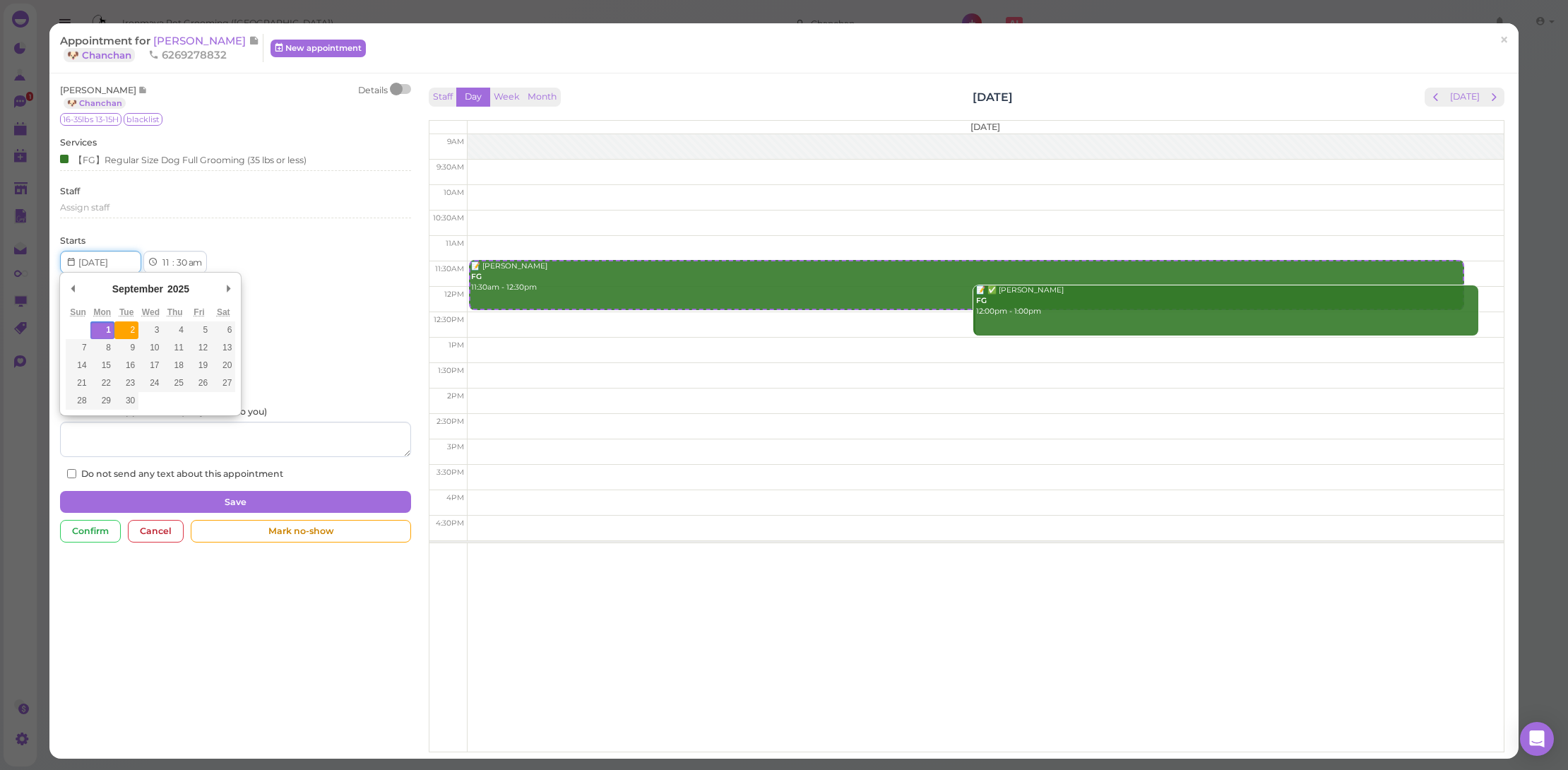
type input "2025-09-02"
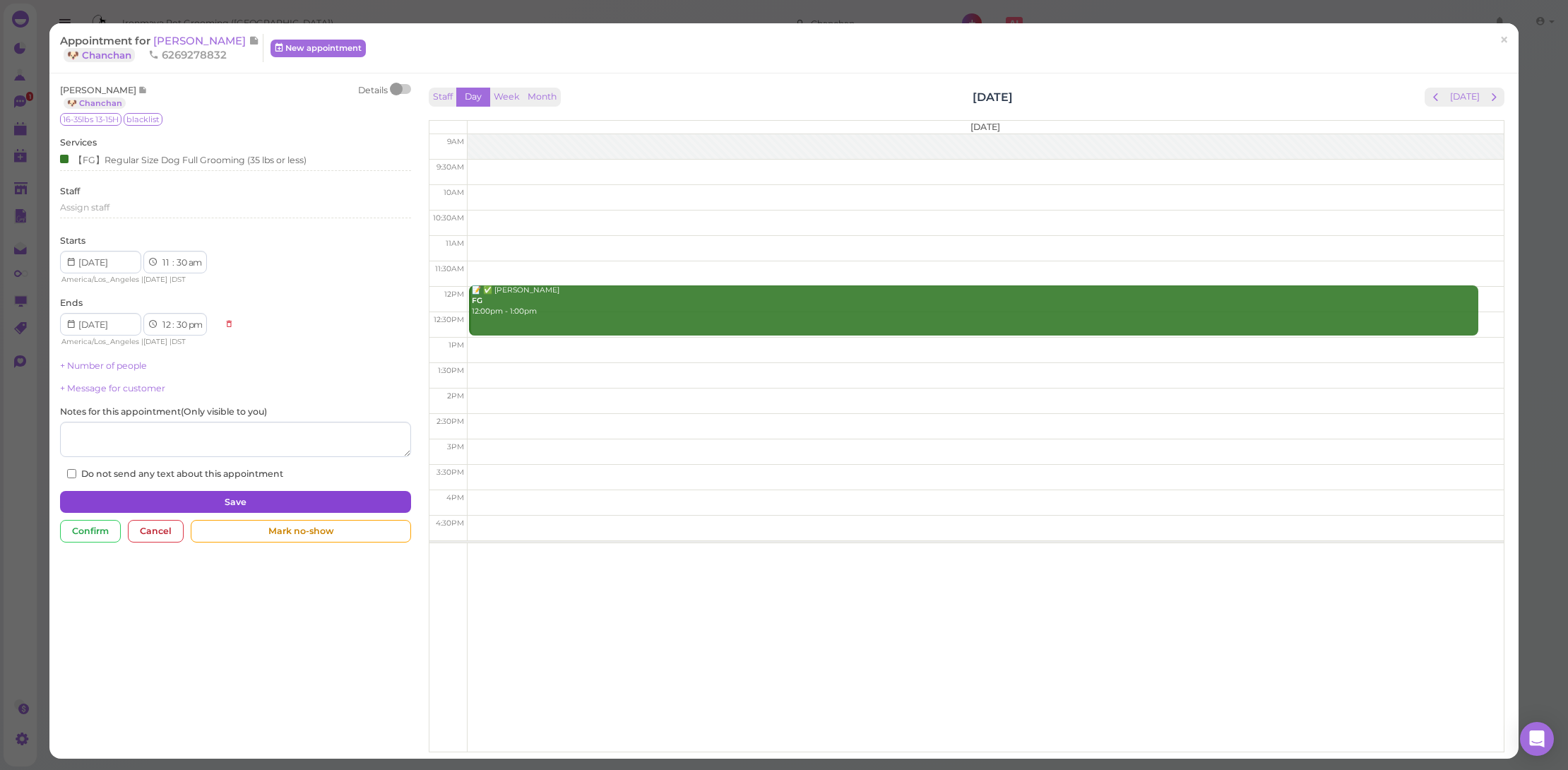
click at [241, 496] on button "Save" at bounding box center [236, 502] width 351 height 23
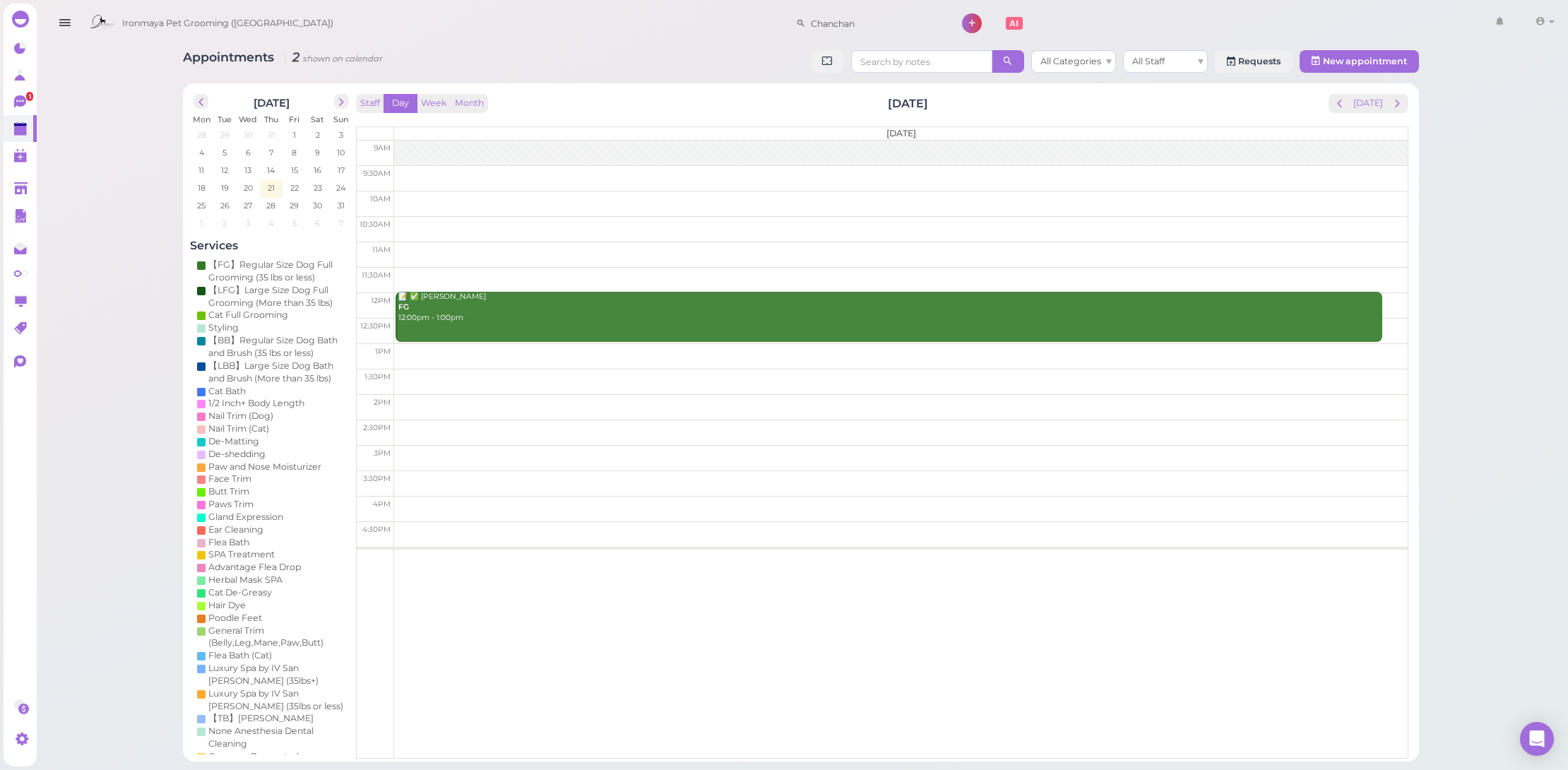
click at [690, 297] on div "📝 ✅ Jennie Bu FG 12:00pm - 1:00pm" at bounding box center [890, 308] width 985 height 31
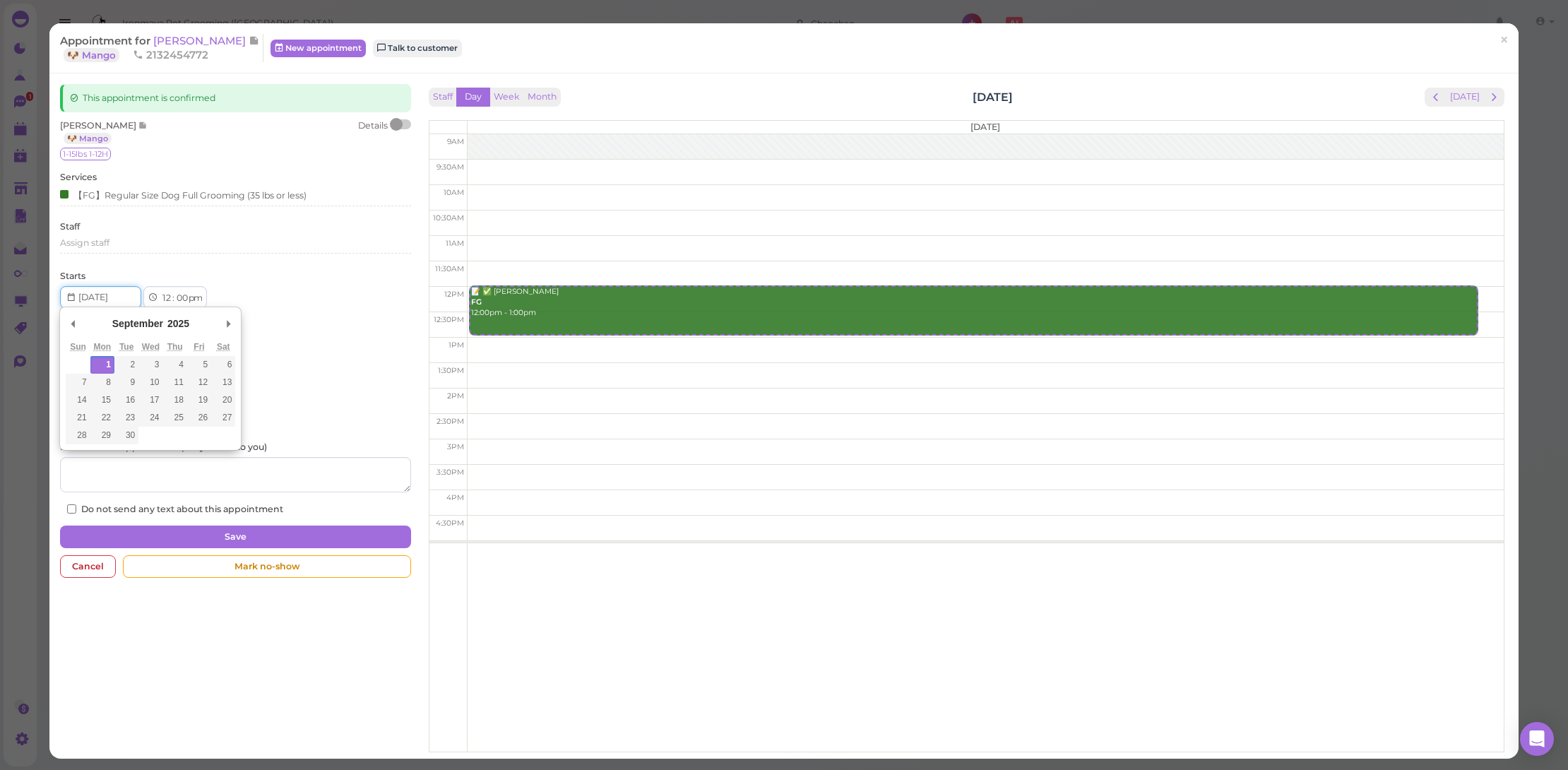
click at [95, 289] on input "Use the arrow keys to pick a date" at bounding box center [101, 298] width 81 height 23
type input "2025-08-30"
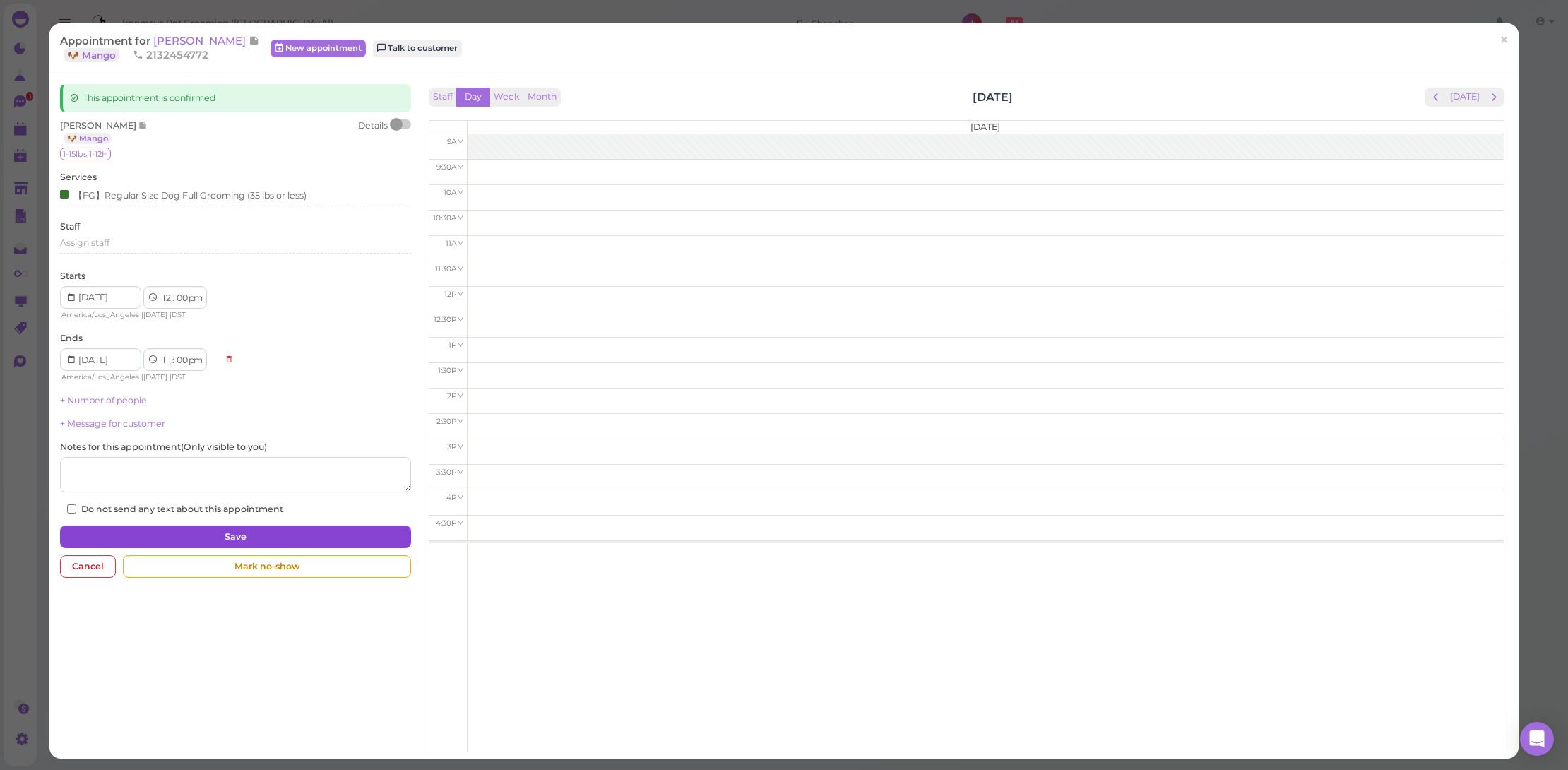
click at [287, 526] on button "Save" at bounding box center [236, 537] width 351 height 23
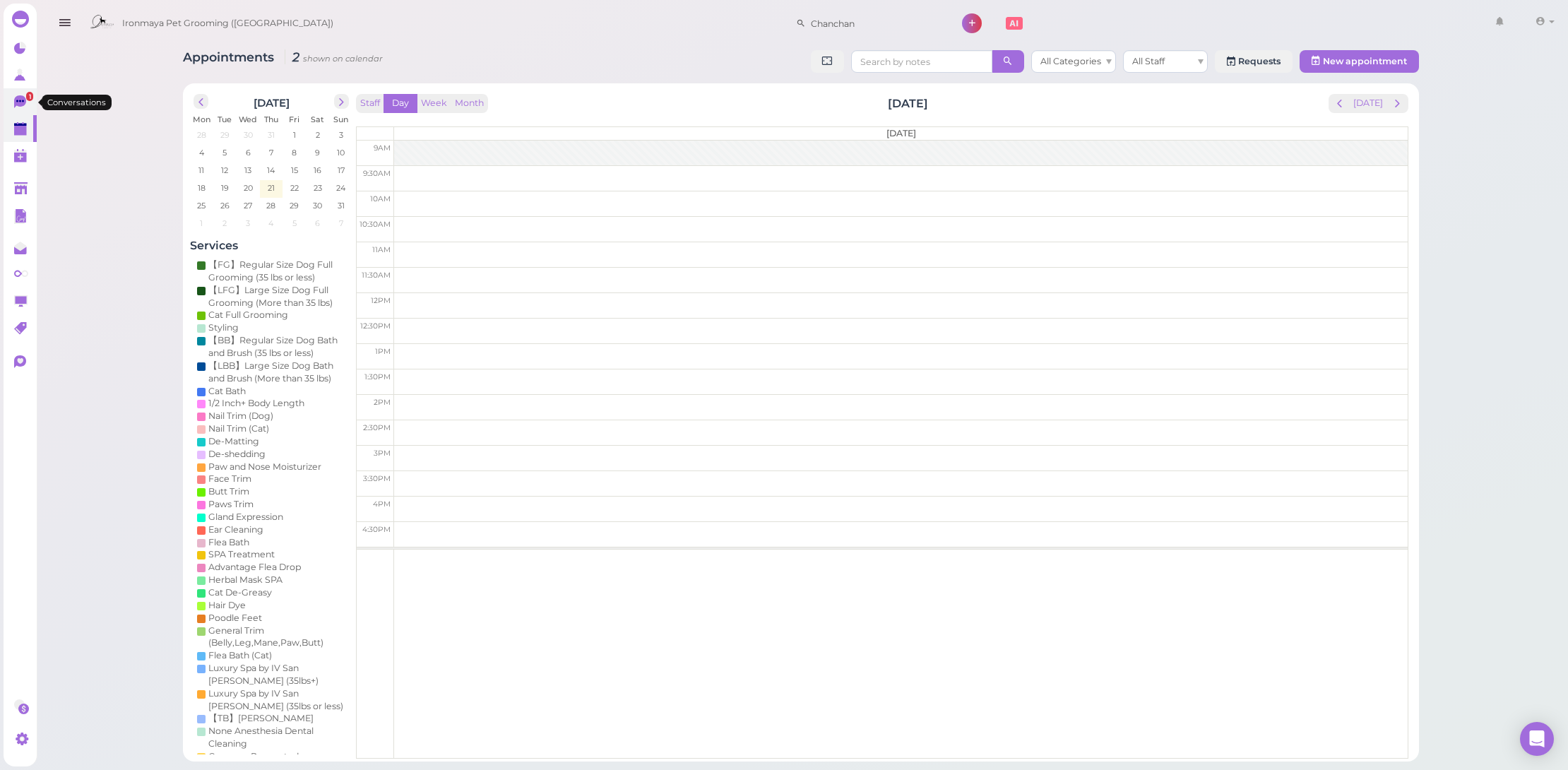
click at [17, 99] on icon at bounding box center [19, 102] width 12 height 13
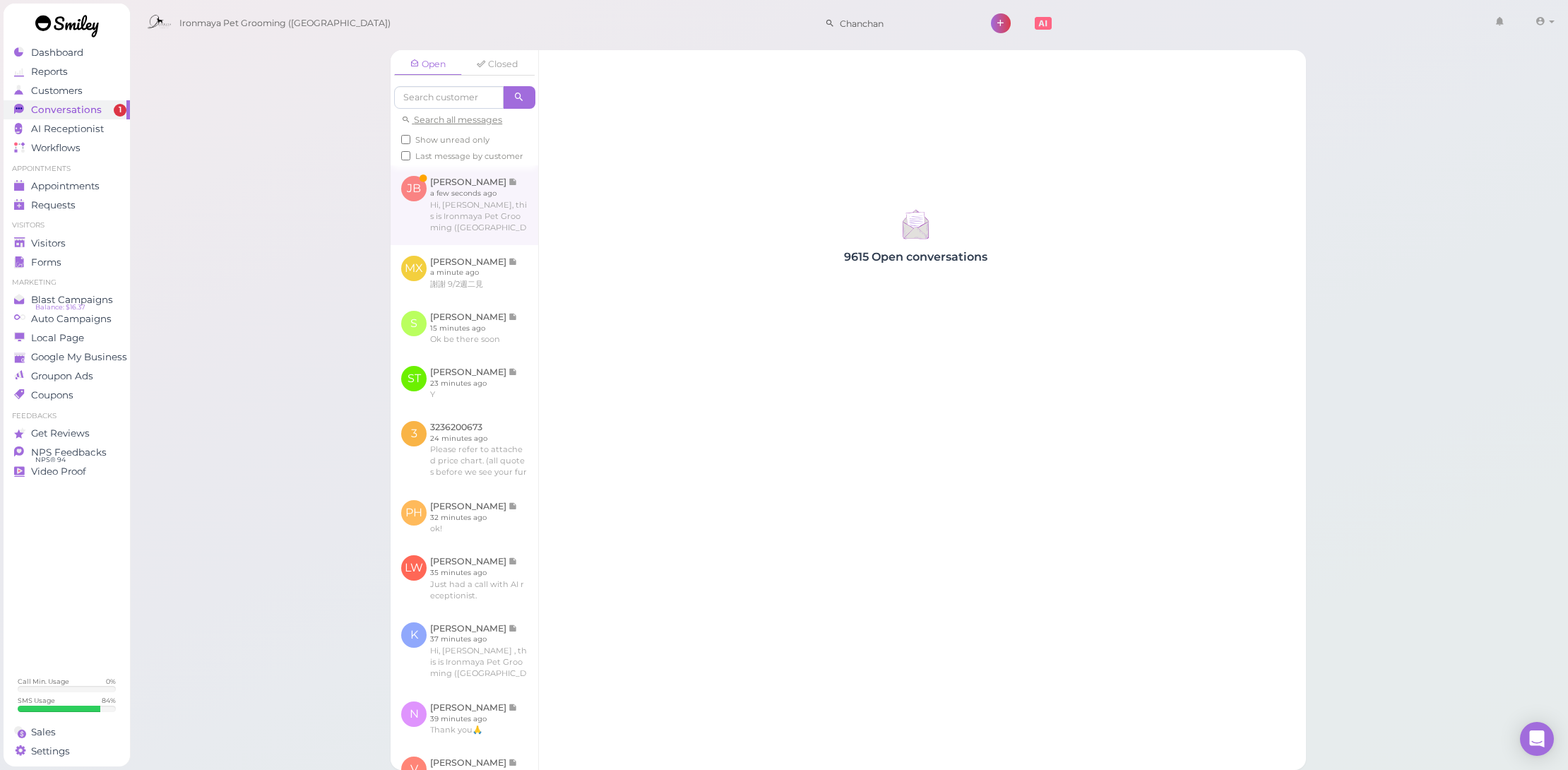
click at [491, 194] on link at bounding box center [464, 205] width 147 height 79
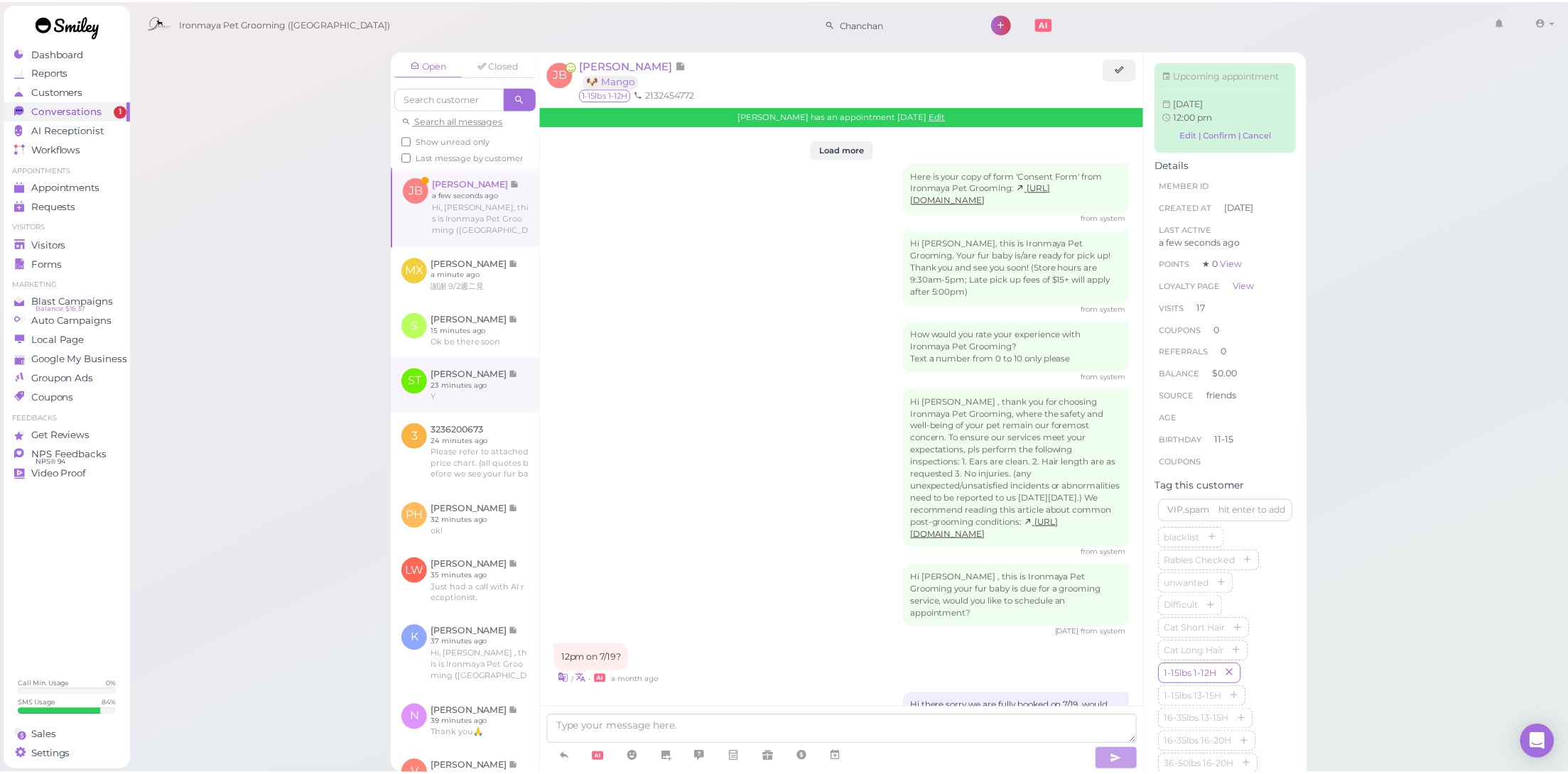
scroll to position [1785, 0]
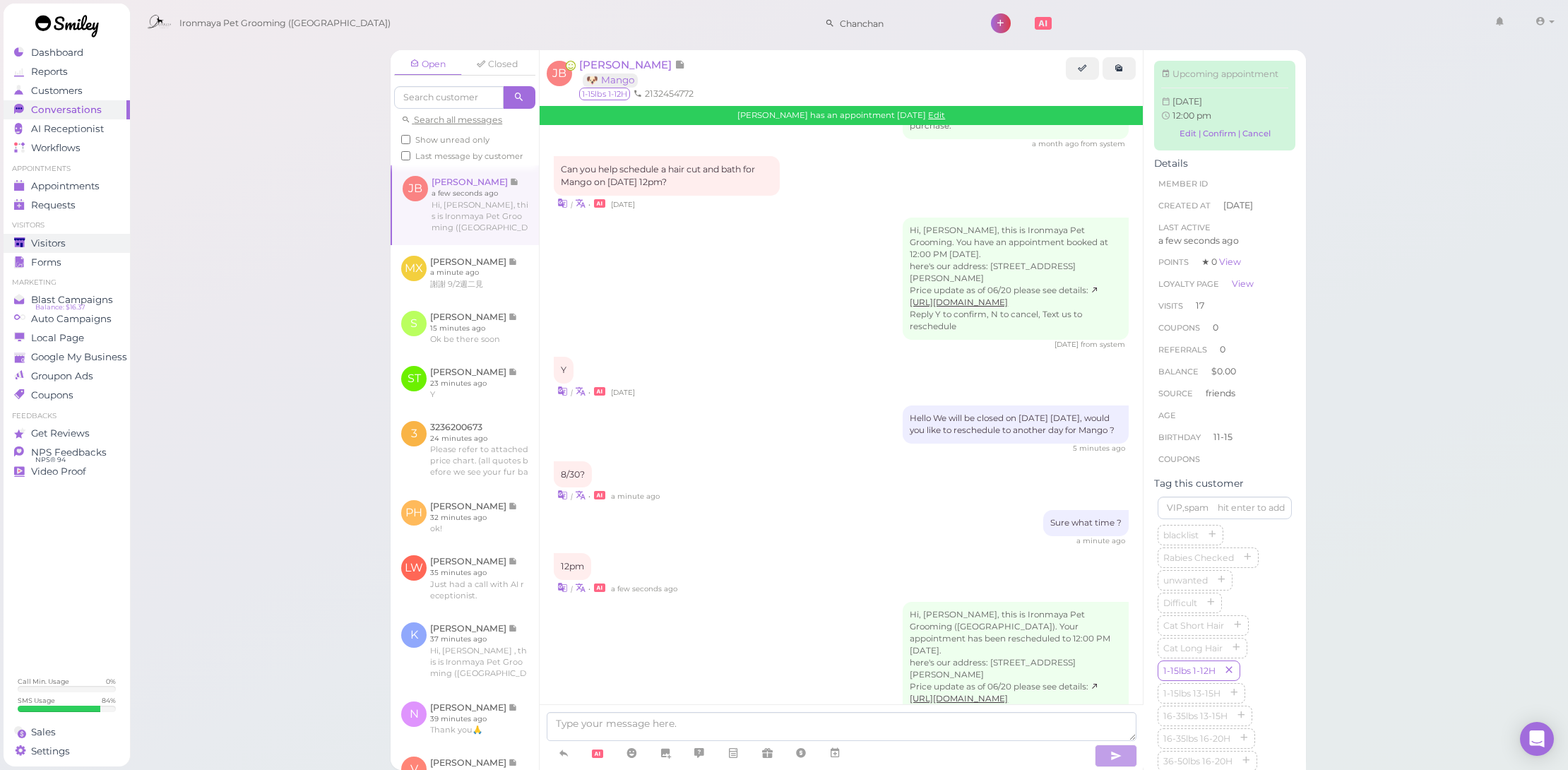
click at [86, 244] on div "Visitors" at bounding box center [64, 243] width 102 height 12
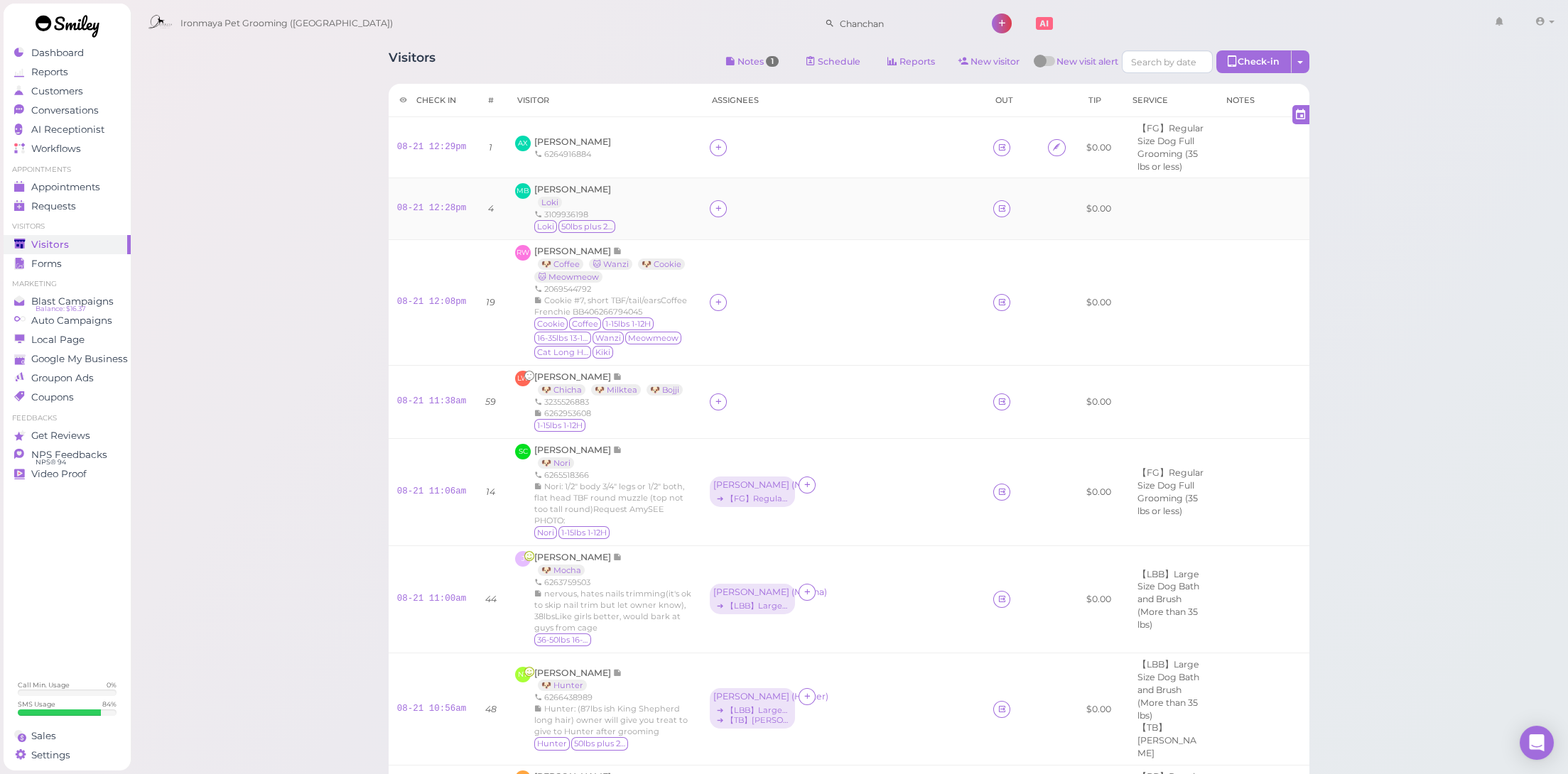
click at [711, 201] on div at bounding box center [718, 209] width 17 height 17
click at [755, 409] on div "[PERSON_NAME]" at bounding box center [810, 410] width 199 height 28
click at [721, 298] on icon at bounding box center [719, 303] width 9 height 11
click at [743, 392] on div "[PERSON_NAME]" at bounding box center [810, 388] width 199 height 28
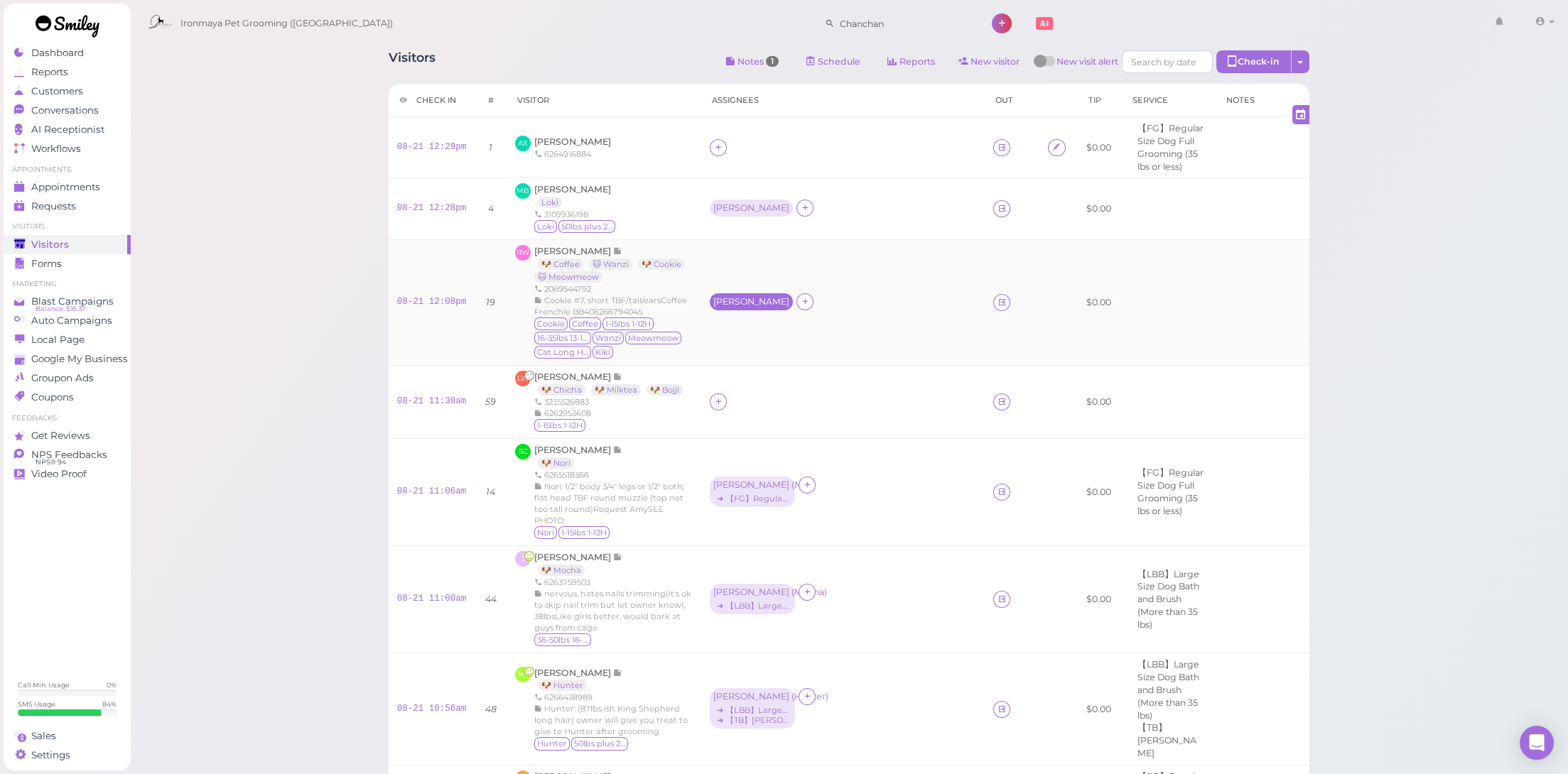
click at [727, 299] on div "[PERSON_NAME]" at bounding box center [751, 302] width 76 height 10
click at [796, 300] on div at bounding box center [805, 302] width 17 height 17
click at [773, 446] on div "[PERSON_NAME]" at bounding box center [844, 452] width 199 height 28
click at [714, 398] on icon at bounding box center [719, 402] width 9 height 11
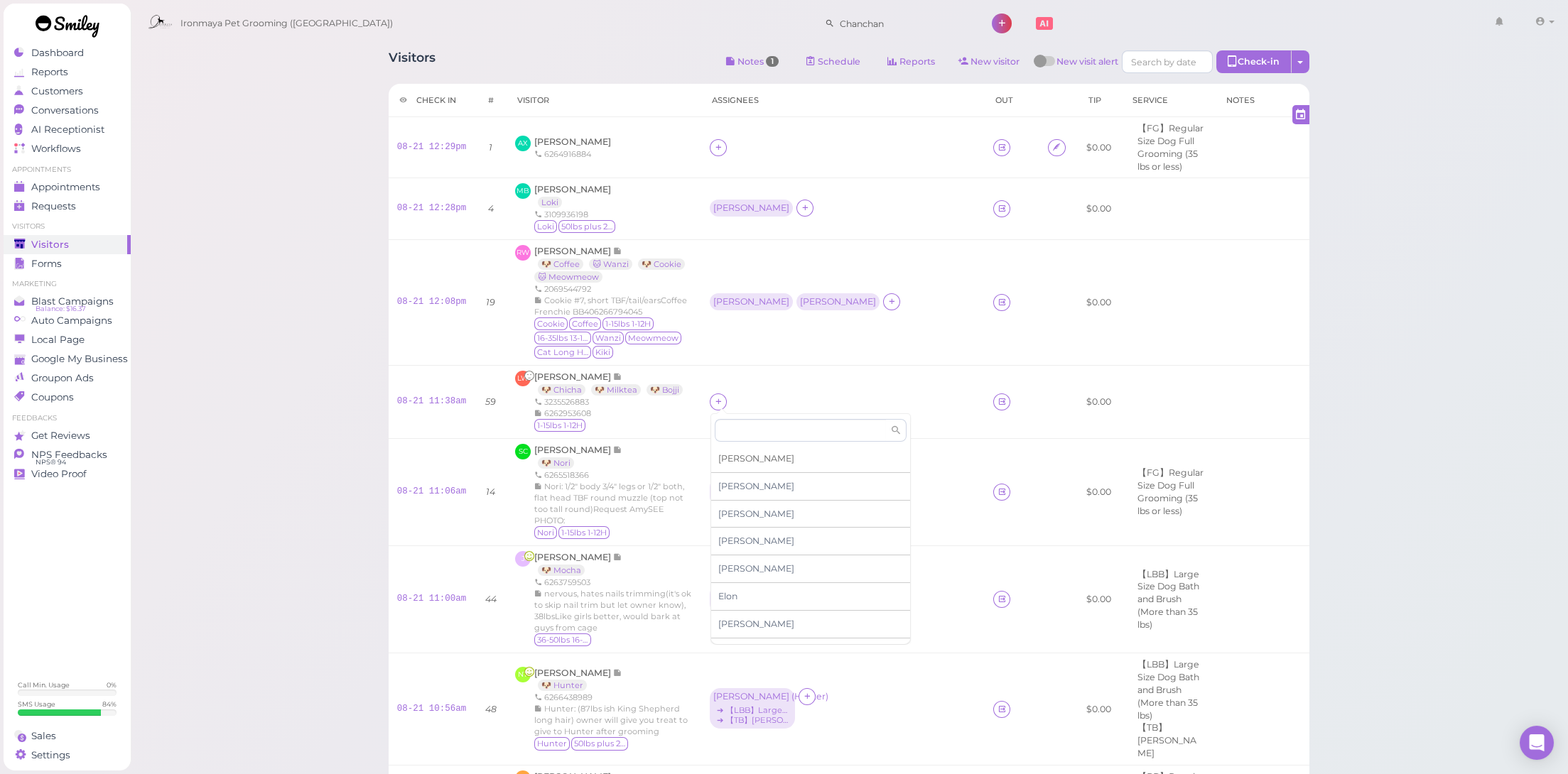
click at [741, 458] on div "[PERSON_NAME]" at bounding box center [810, 459] width 199 height 28
click at [722, 397] on icon at bounding box center [719, 402] width 9 height 11
click at [742, 517] on div "[PERSON_NAME]" at bounding box center [810, 526] width 199 height 28
click at [801, 396] on icon at bounding box center [806, 401] width 9 height 11
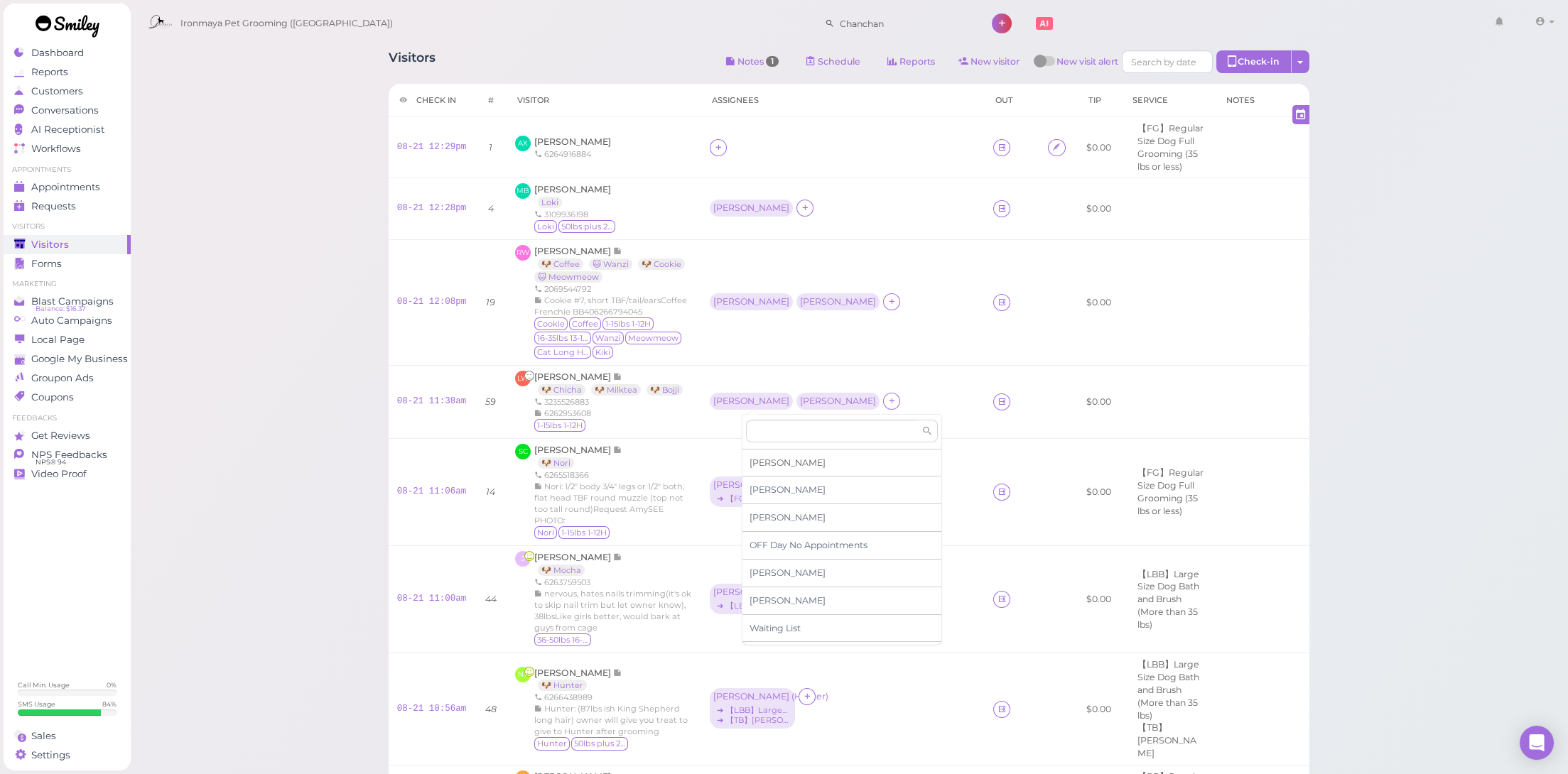
scroll to position [129, 0]
click at [796, 492] on div "[PERSON_NAME]" at bounding box center [842, 496] width 199 height 28
click at [444, 397] on link "08-21 11:38am" at bounding box center [432, 401] width 70 height 10
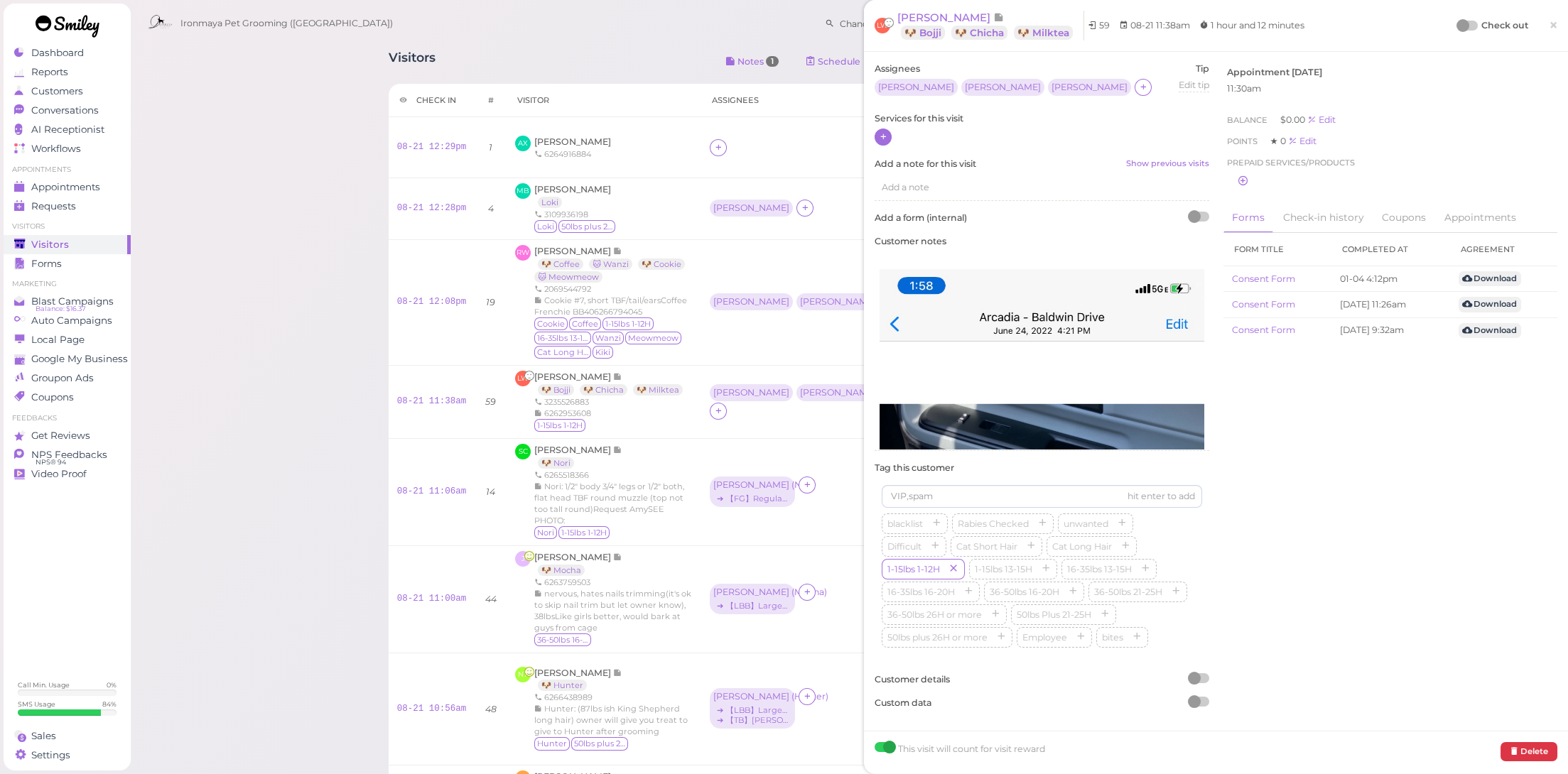
click at [880, 140] on icon at bounding box center [884, 137] width 9 height 11
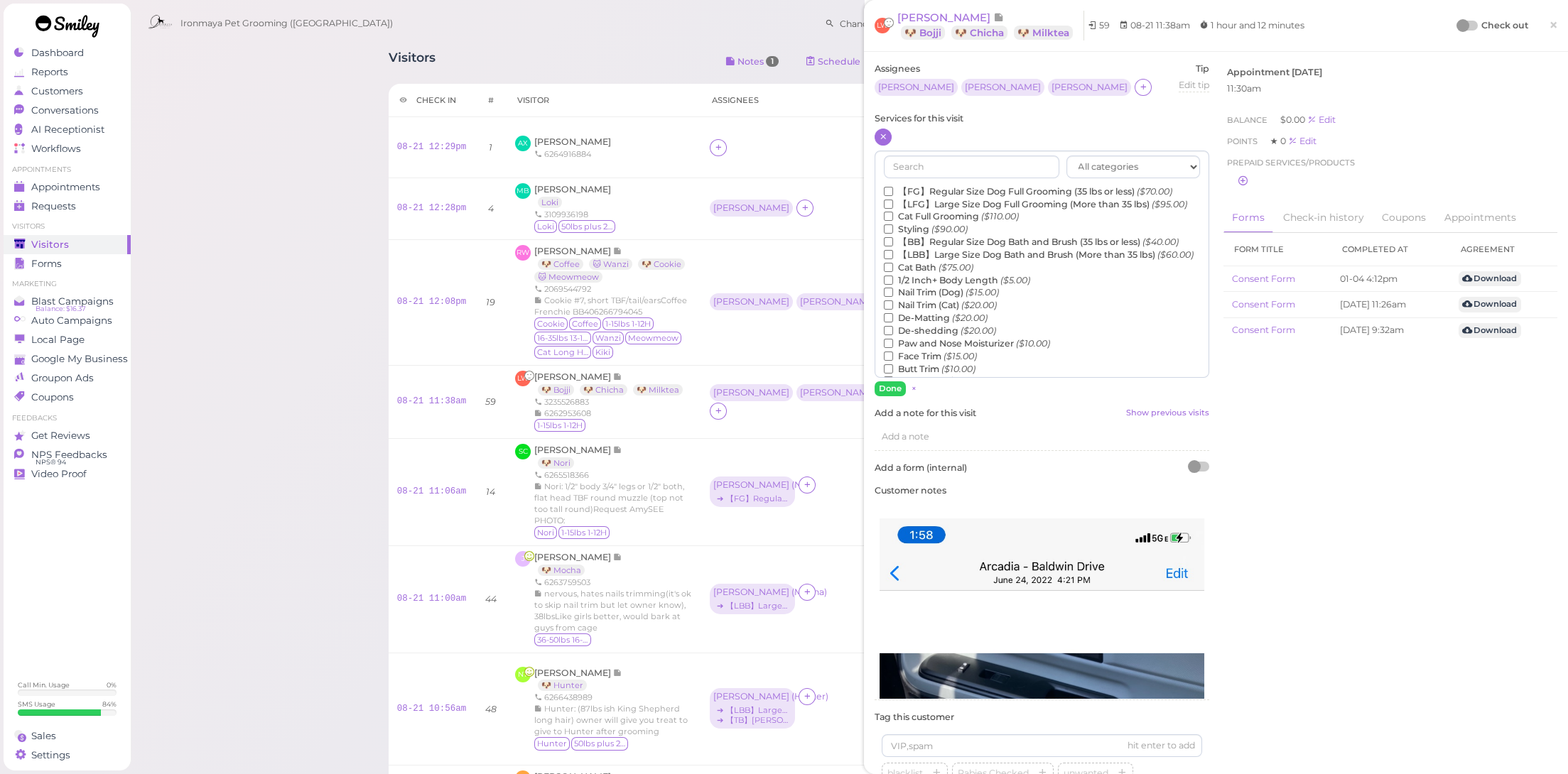
click at [913, 189] on label "【FG】Regular Size Dog Full Grooming (35 lbs or less) ($70.00)" at bounding box center [1028, 191] width 288 height 13
click at [893, 189] on input "【FG】Regular Size Dog Full Grooming (35 lbs or less) ($70.00)" at bounding box center [889, 191] width 9 height 9
click at [892, 387] on button "Done" at bounding box center [890, 388] width 31 height 15
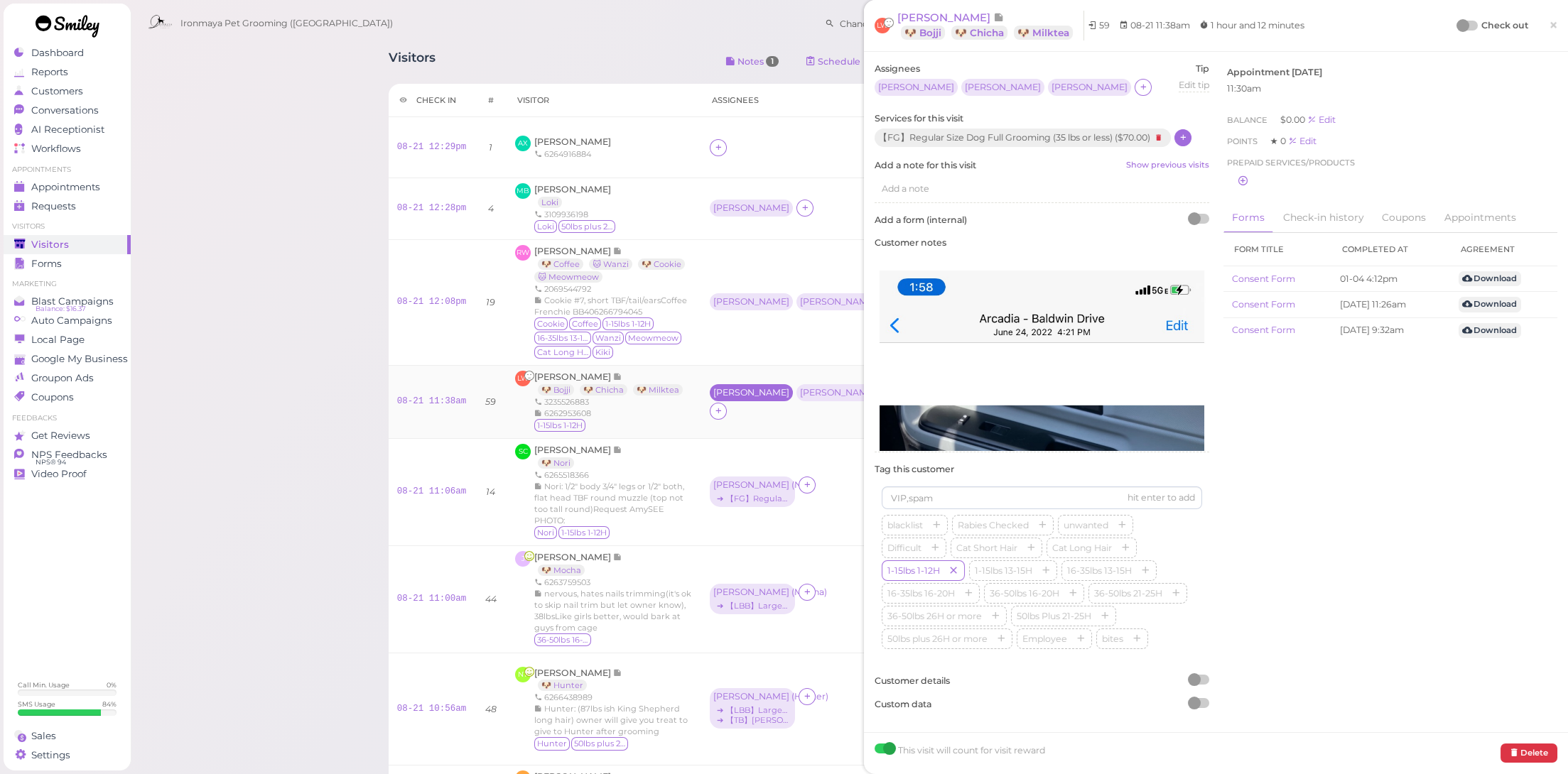
click at [720, 398] on div "[PERSON_NAME]" at bounding box center [751, 392] width 76 height 10
click at [734, 446] on span "Select services" at bounding box center [753, 443] width 65 height 16
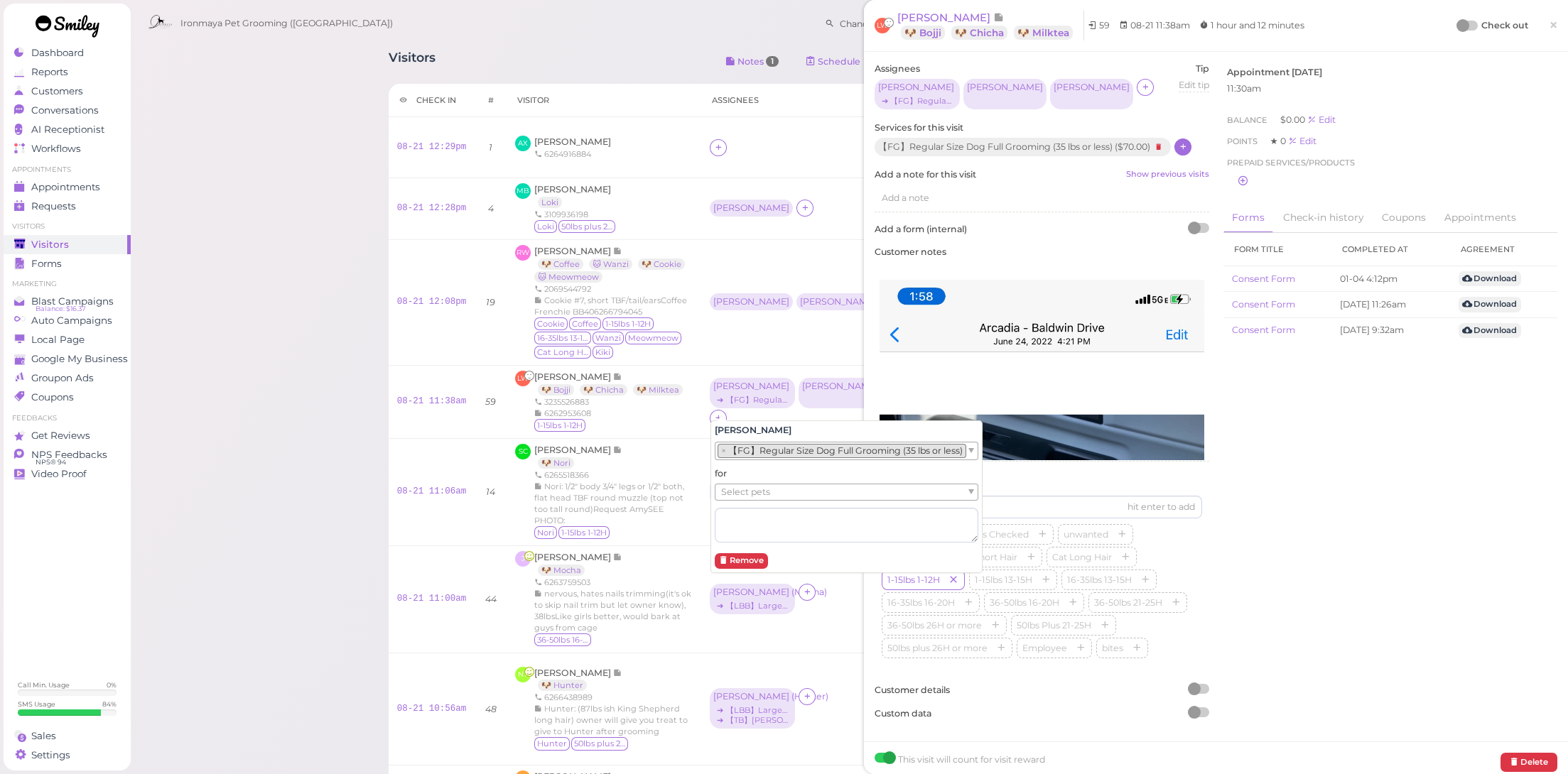
click at [746, 484] on span "Select pets" at bounding box center [745, 491] width 49 height 16
click at [814, 391] on div "[PERSON_NAME]" at bounding box center [840, 386] width 76 height 10
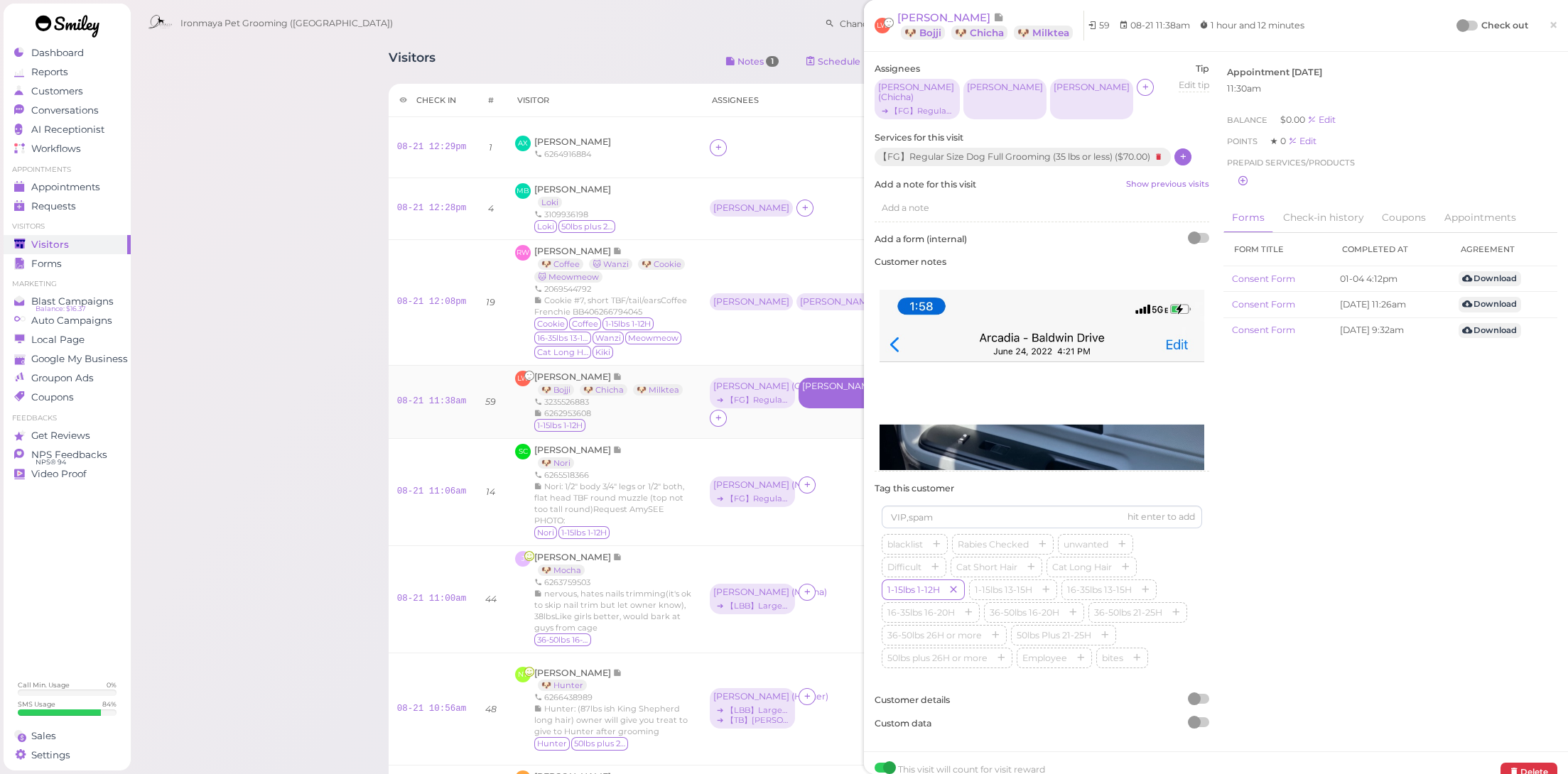
click at [814, 391] on div "[PERSON_NAME]" at bounding box center [840, 386] width 76 height 10
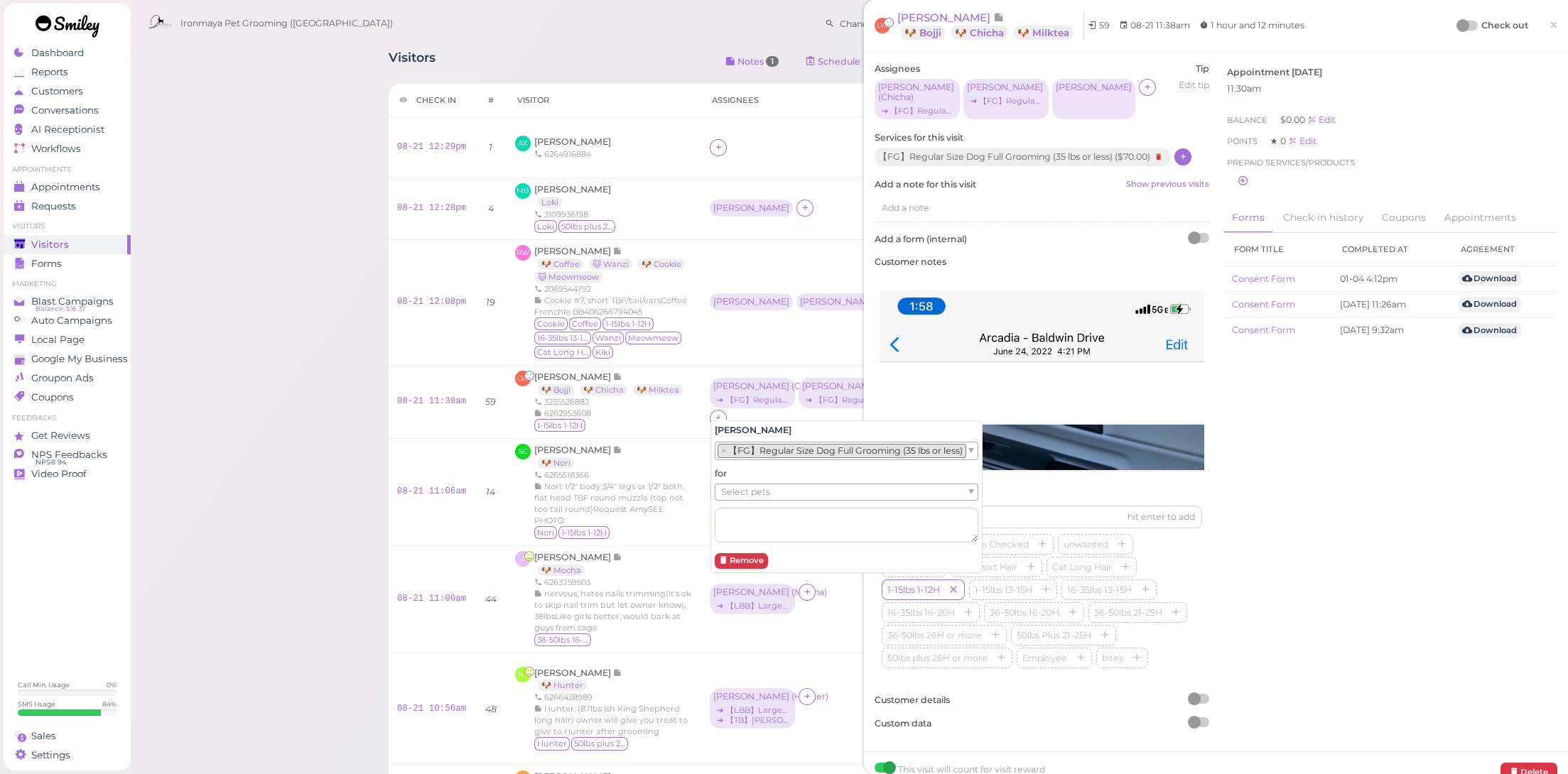
click at [770, 472] on div "for Select pets" at bounding box center [846, 505] width 263 height 75
drag, startPoint x: 776, startPoint y: 487, endPoint x: 746, endPoint y: 496, distance: 31.3
click at [776, 487] on icon "11 lbs" at bounding box center [772, 492] width 21 height 11
drag, startPoint x: 758, startPoint y: 539, endPoint x: 731, endPoint y: 512, distance: 38.2
click at [719, 491] on li "× 🐶 Bojji 11 lbs" at bounding box center [752, 492] width 70 height 14
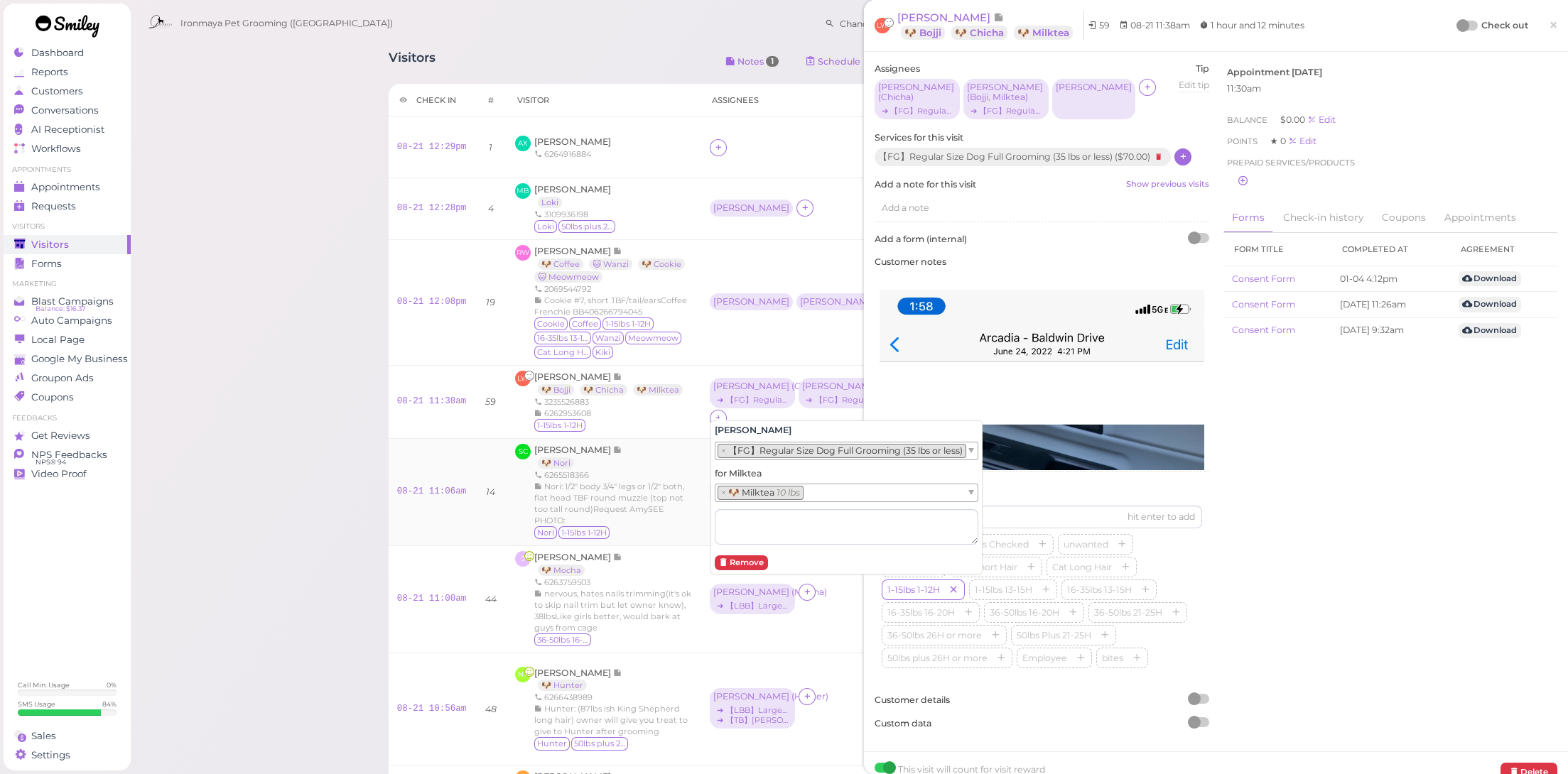
click at [667, 469] on div "6265518366" at bounding box center [613, 475] width 158 height 11
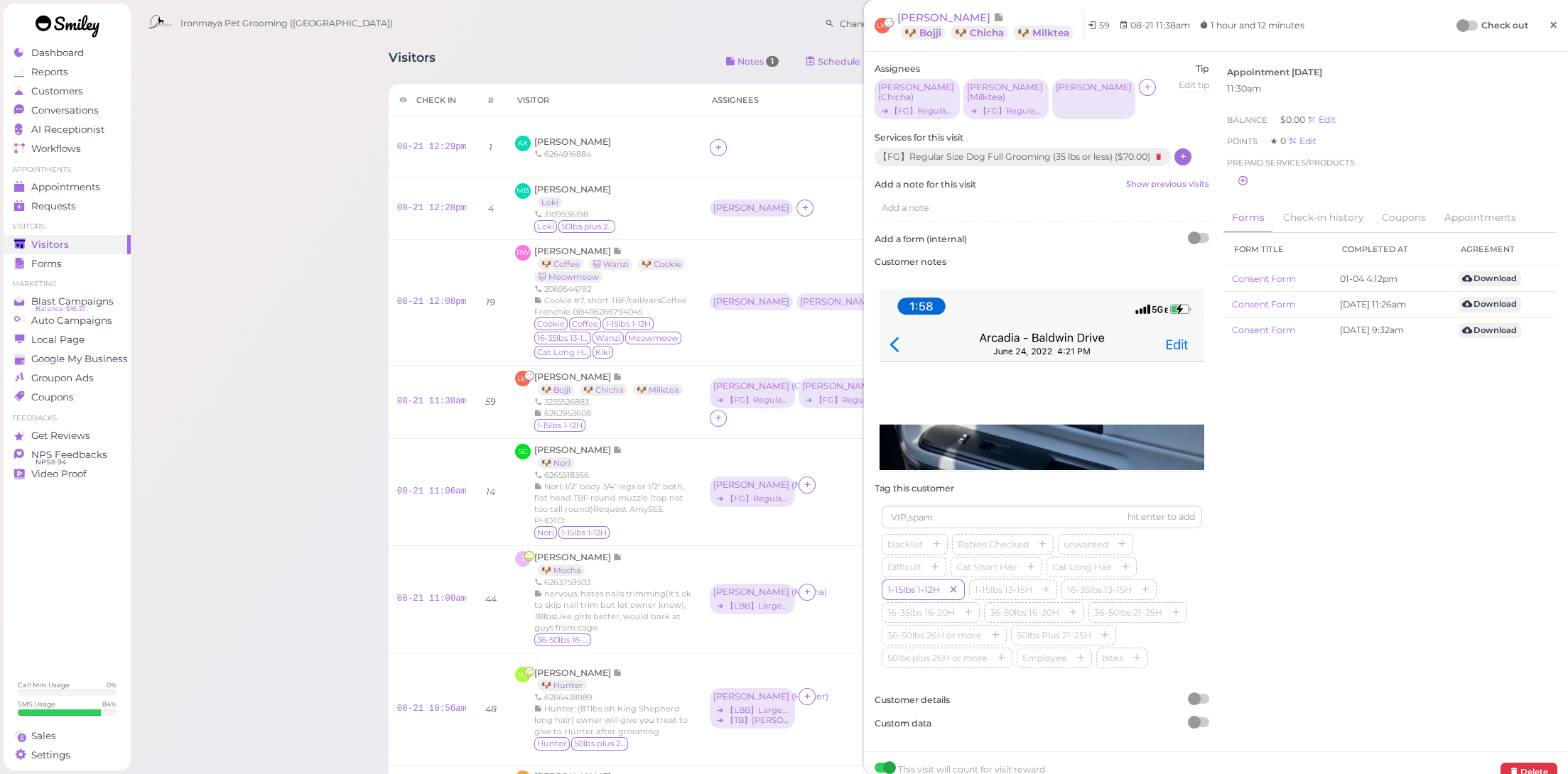
click at [1552, 20] on link "×" at bounding box center [1553, 26] width 27 height 33
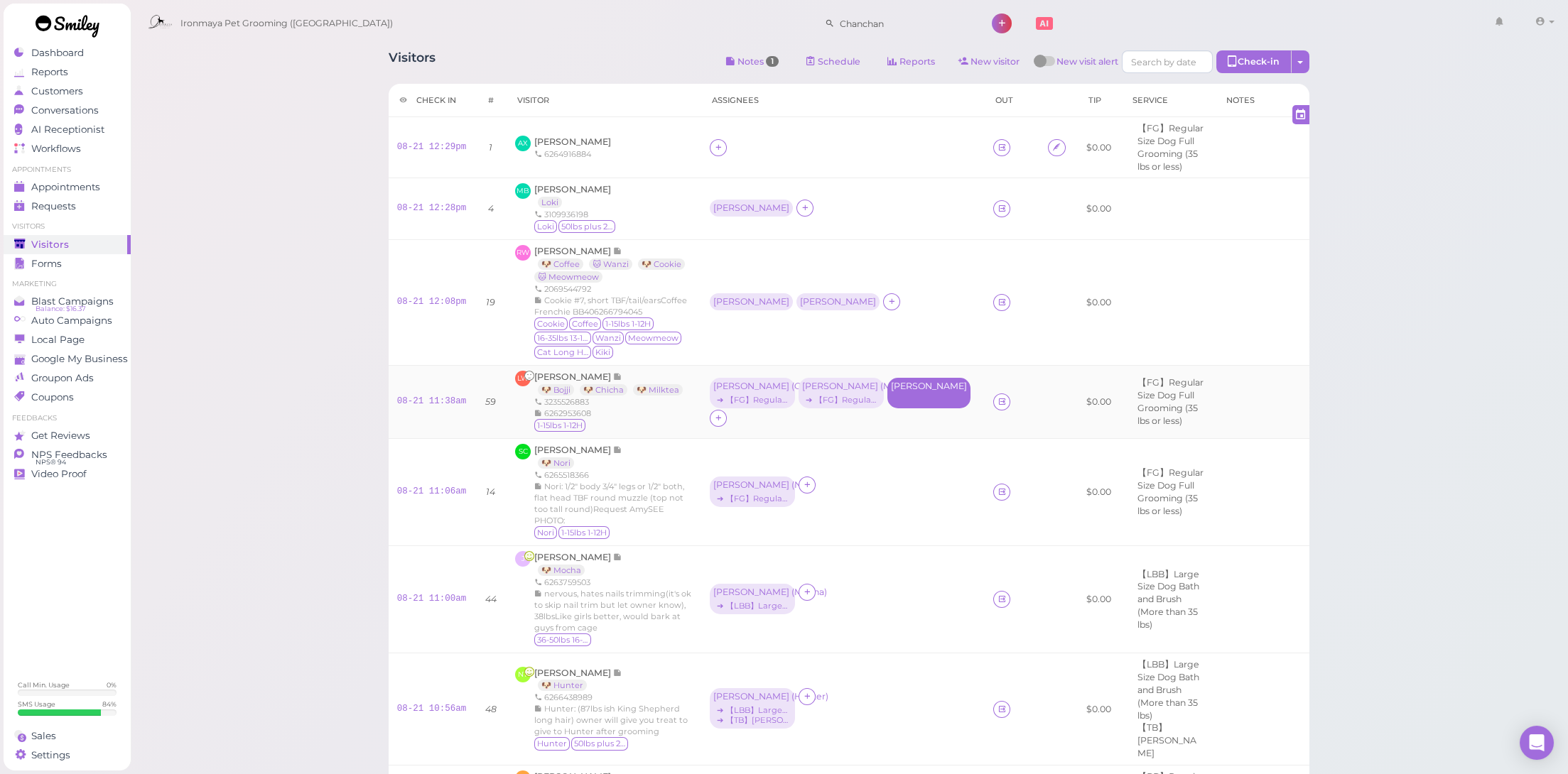
click at [916, 397] on div "[PERSON_NAME]" at bounding box center [929, 393] width 83 height 30
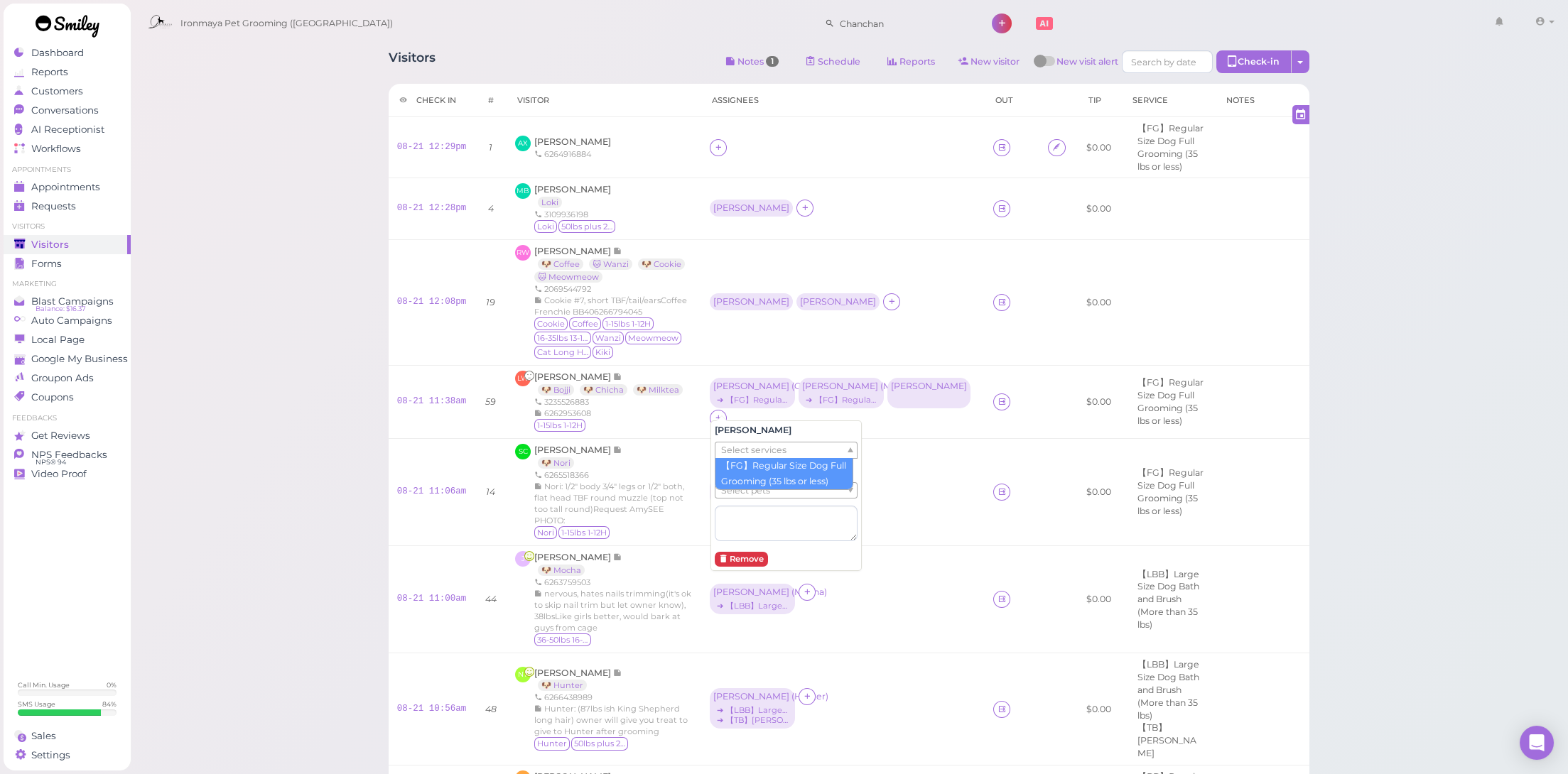
click at [792, 455] on ul "Select services" at bounding box center [780, 450] width 130 height 16
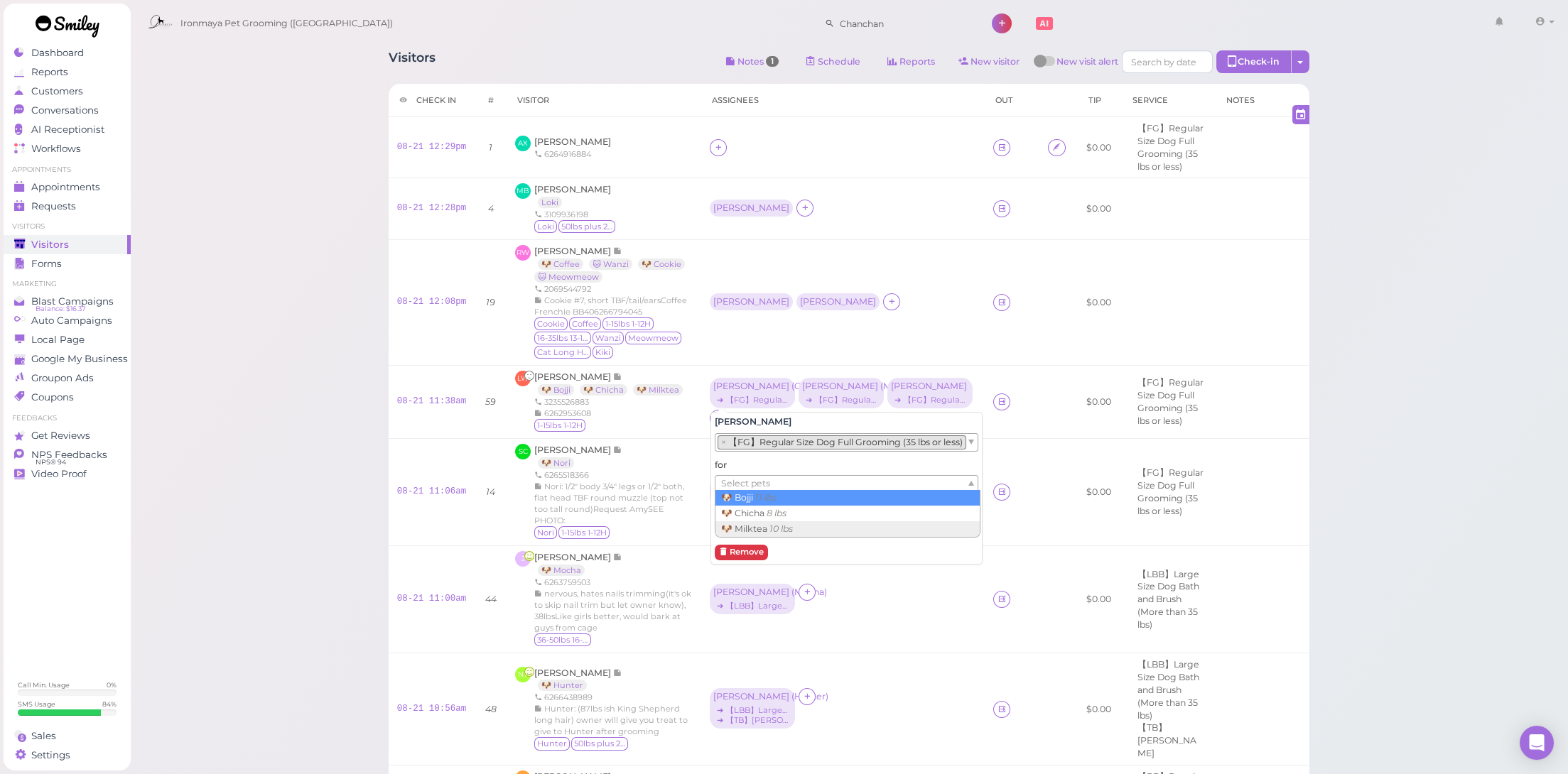
click at [785, 489] on ul "Select pets" at bounding box center [841, 483] width 250 height 16
click at [913, 304] on div "Cody Erin" at bounding box center [842, 303] width 266 height 18
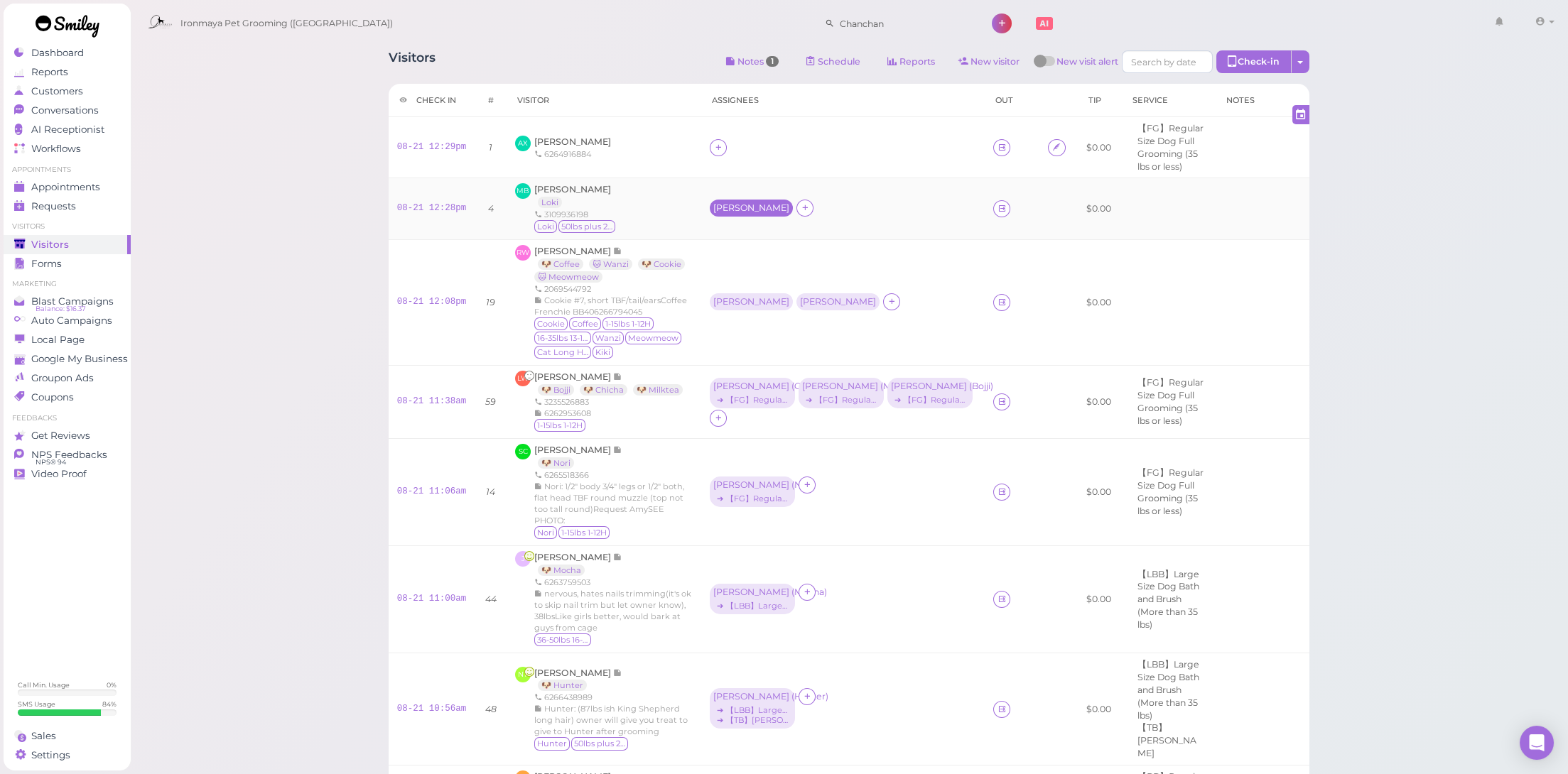
drag, startPoint x: 440, startPoint y: 303, endPoint x: 715, endPoint y: 207, distance: 291.3
click at [440, 303] on link "08-21 12:08pm" at bounding box center [432, 302] width 70 height 10
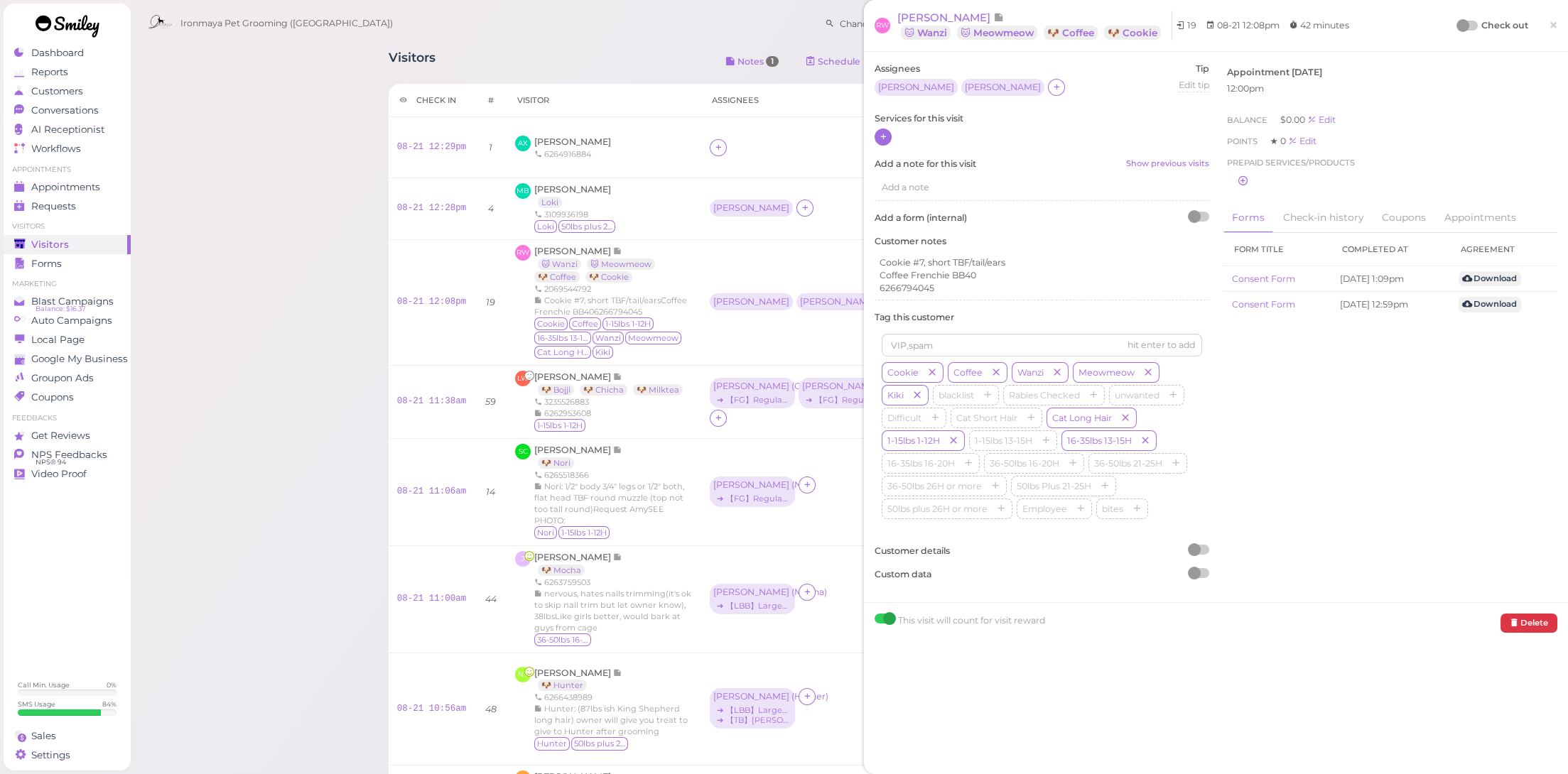
click at [882, 142] on icon at bounding box center [884, 137] width 9 height 11
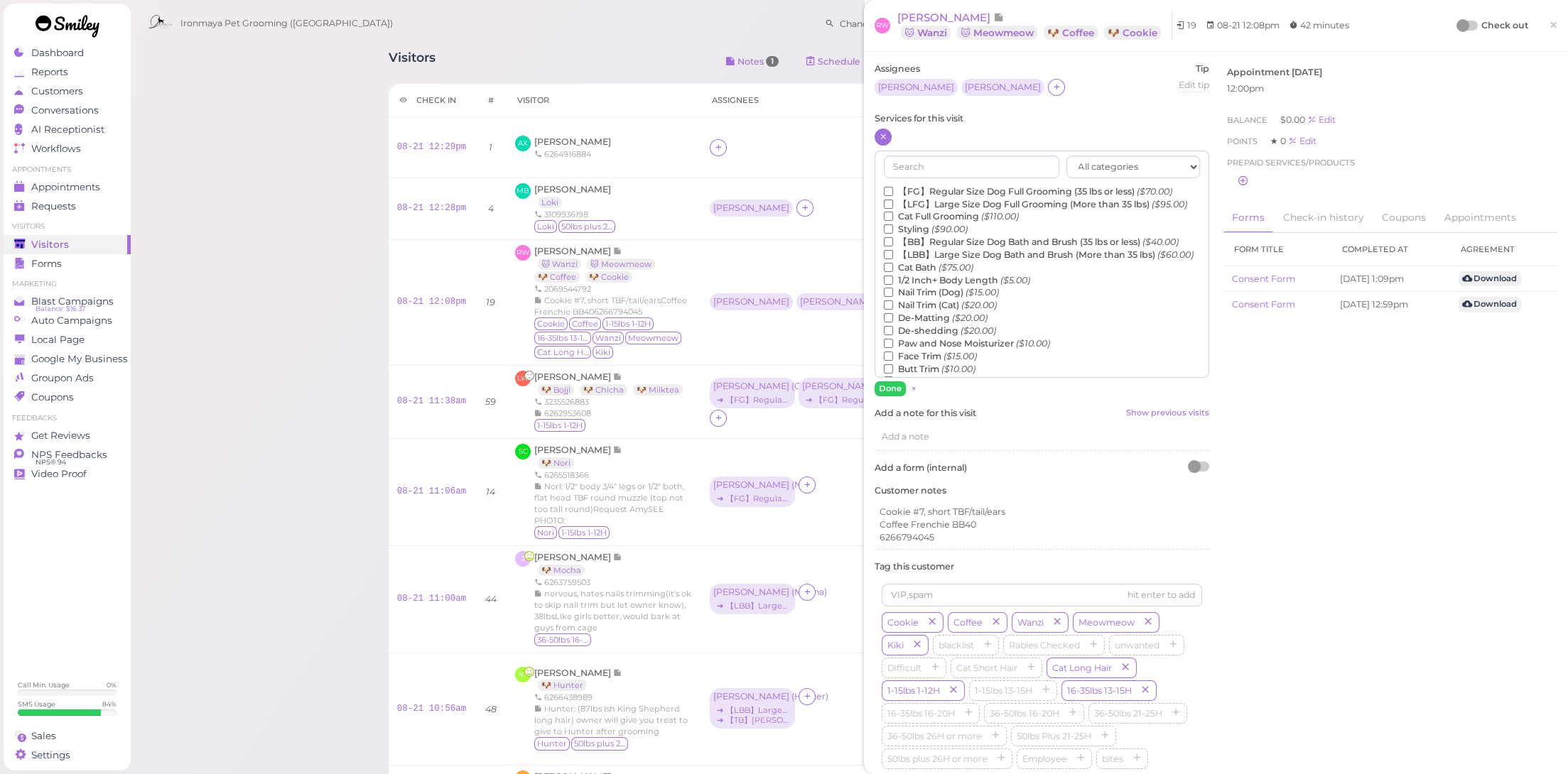
click at [912, 191] on label "【FG】Regular Size Dog Full Grooming (35 lbs or less) ($70.00)" at bounding box center [1028, 191] width 288 height 13
click at [893, 191] on input "【FG】Regular Size Dog Full Grooming (35 lbs or less) ($70.00)" at bounding box center [889, 191] width 9 height 9
click at [935, 223] on label "Cat Full Grooming ($110.00)" at bounding box center [951, 216] width 135 height 13
click at [893, 221] on input "Cat Full Grooming ($110.00)" at bounding box center [889, 216] width 9 height 9
click at [931, 274] on label "Cat Bath ($75.00)" at bounding box center [928, 268] width 89 height 13
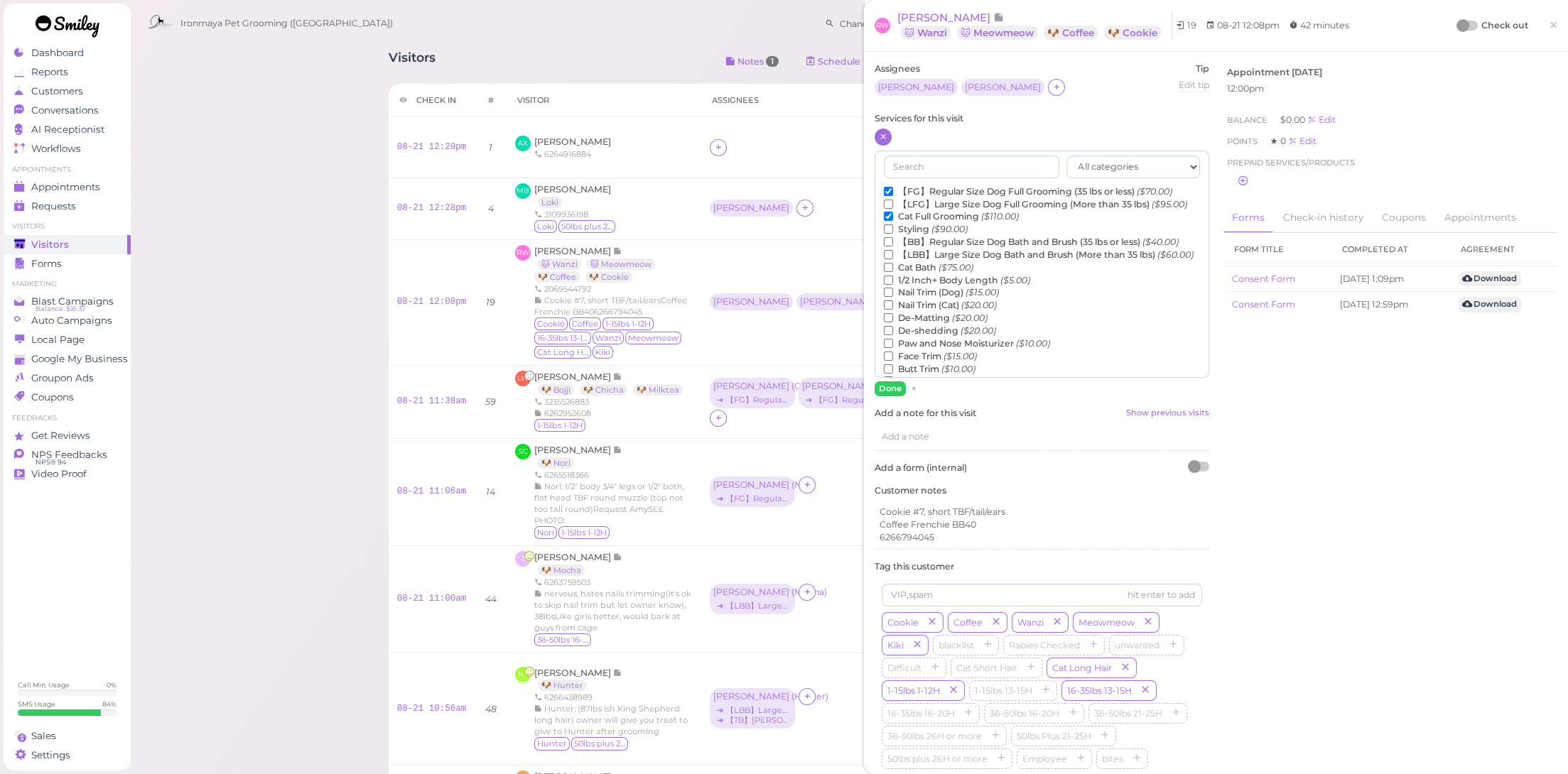
click at [893, 272] on input "Cat Bath ($75.00)" at bounding box center [889, 268] width 9 height 9
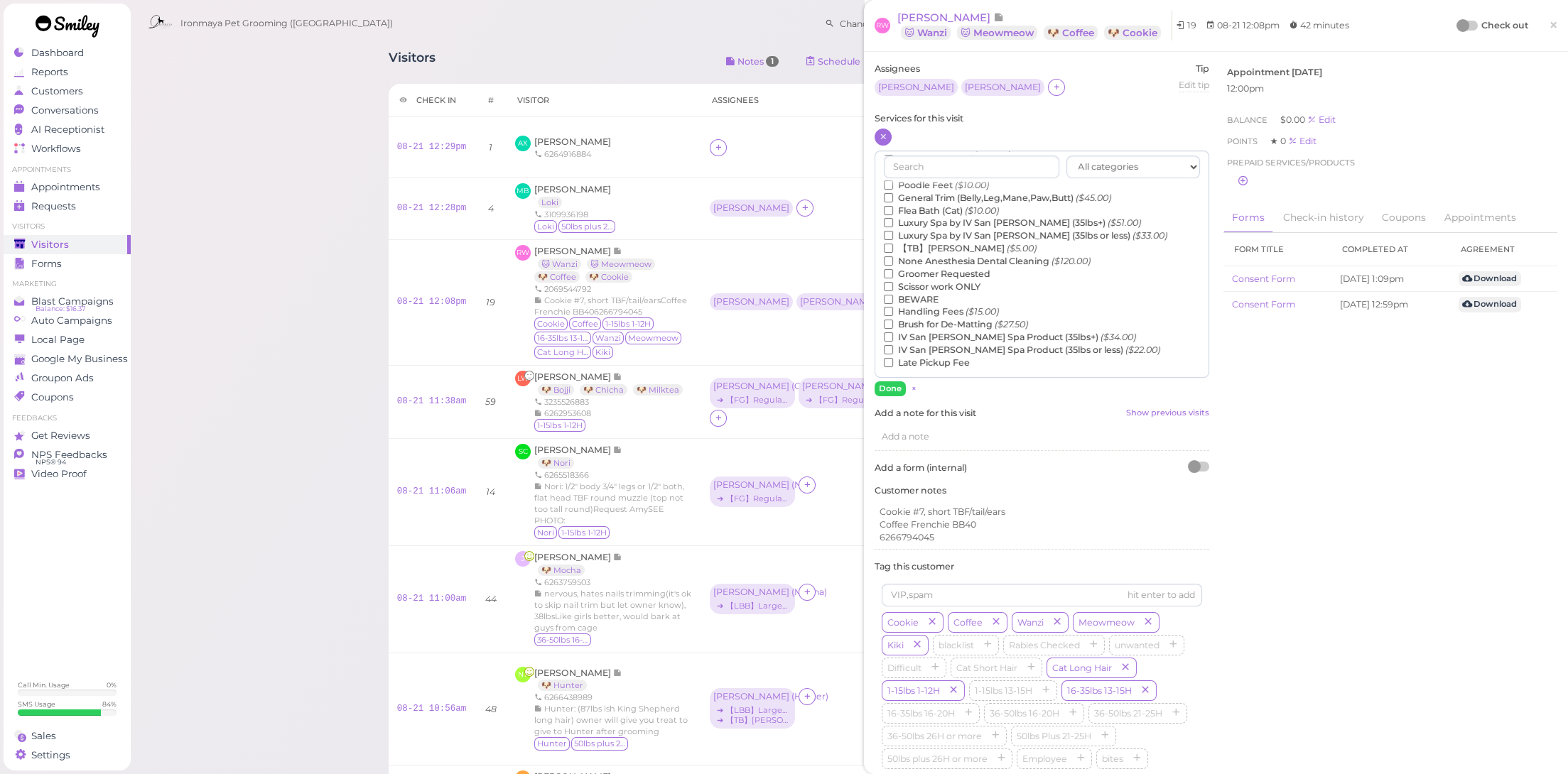
scroll to position [110, 0]
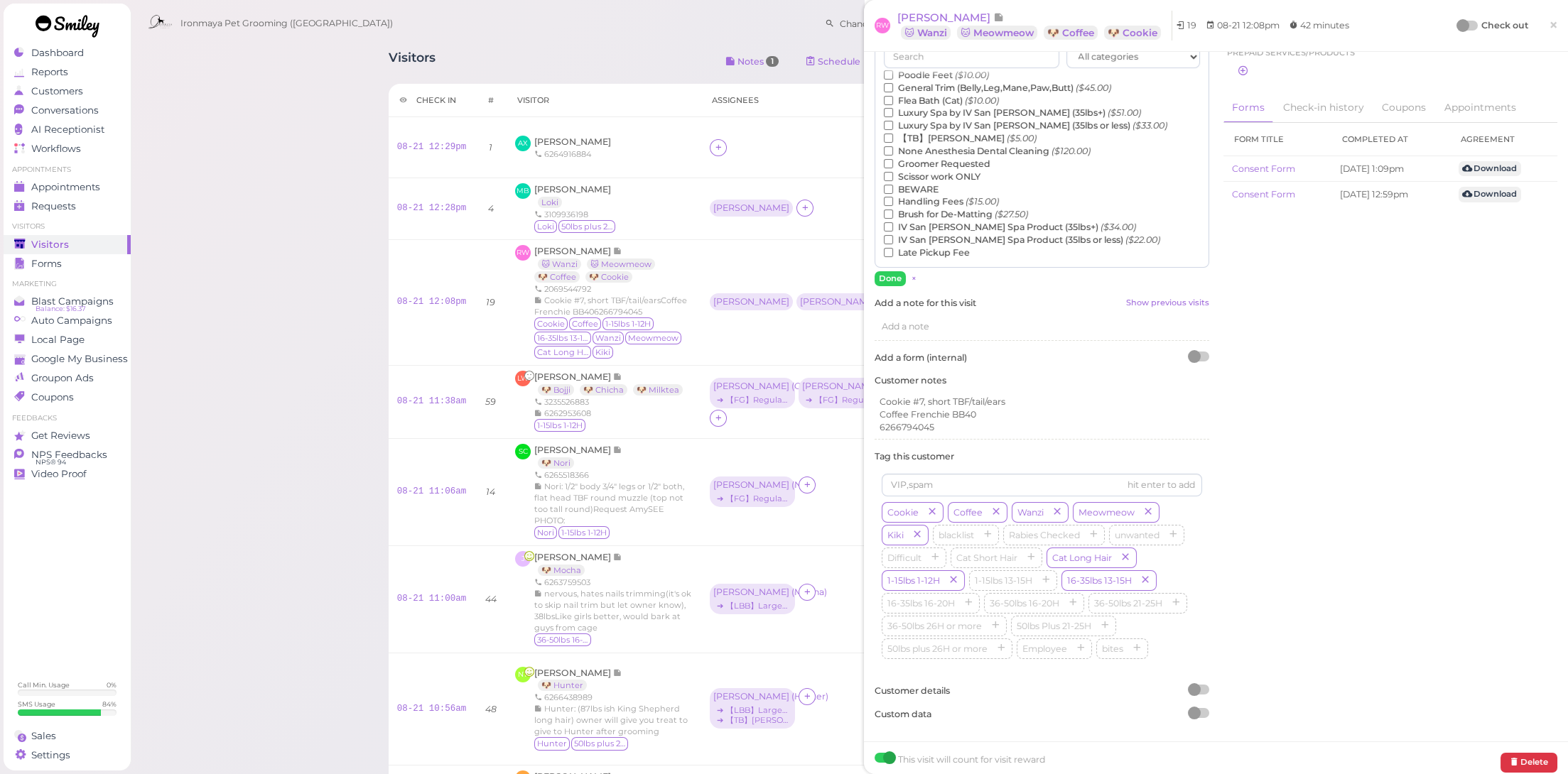
click at [953, 142] on label "【TB】Teeth Brushing ($5.00)" at bounding box center [960, 139] width 153 height 13
click at [893, 142] on input "【TB】Teeth Brushing ($5.00)" at bounding box center [889, 138] width 9 height 9
click at [895, 278] on button "Done" at bounding box center [890, 279] width 31 height 15
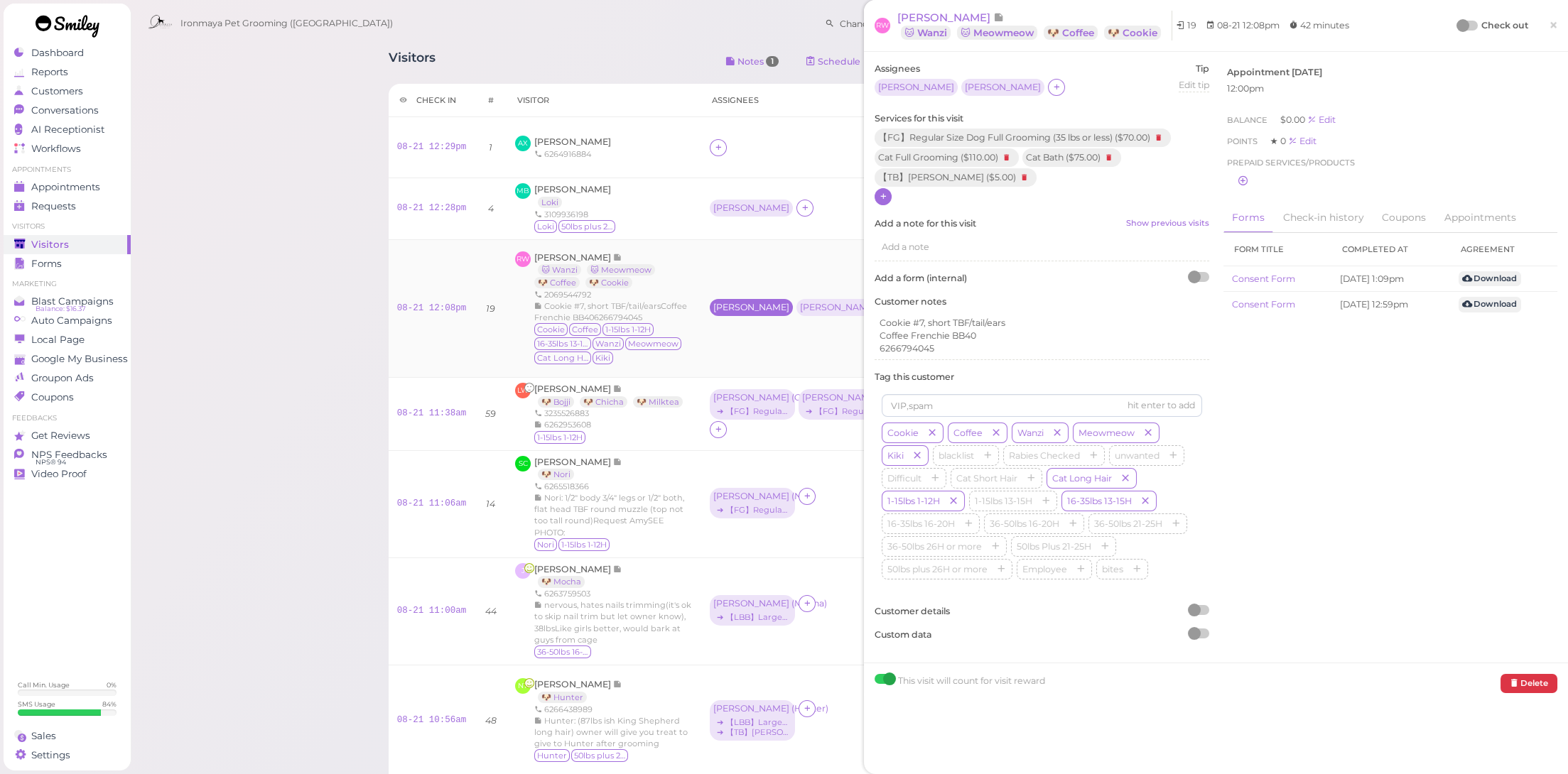
click at [714, 303] on div "[PERSON_NAME]" at bounding box center [751, 307] width 76 height 10
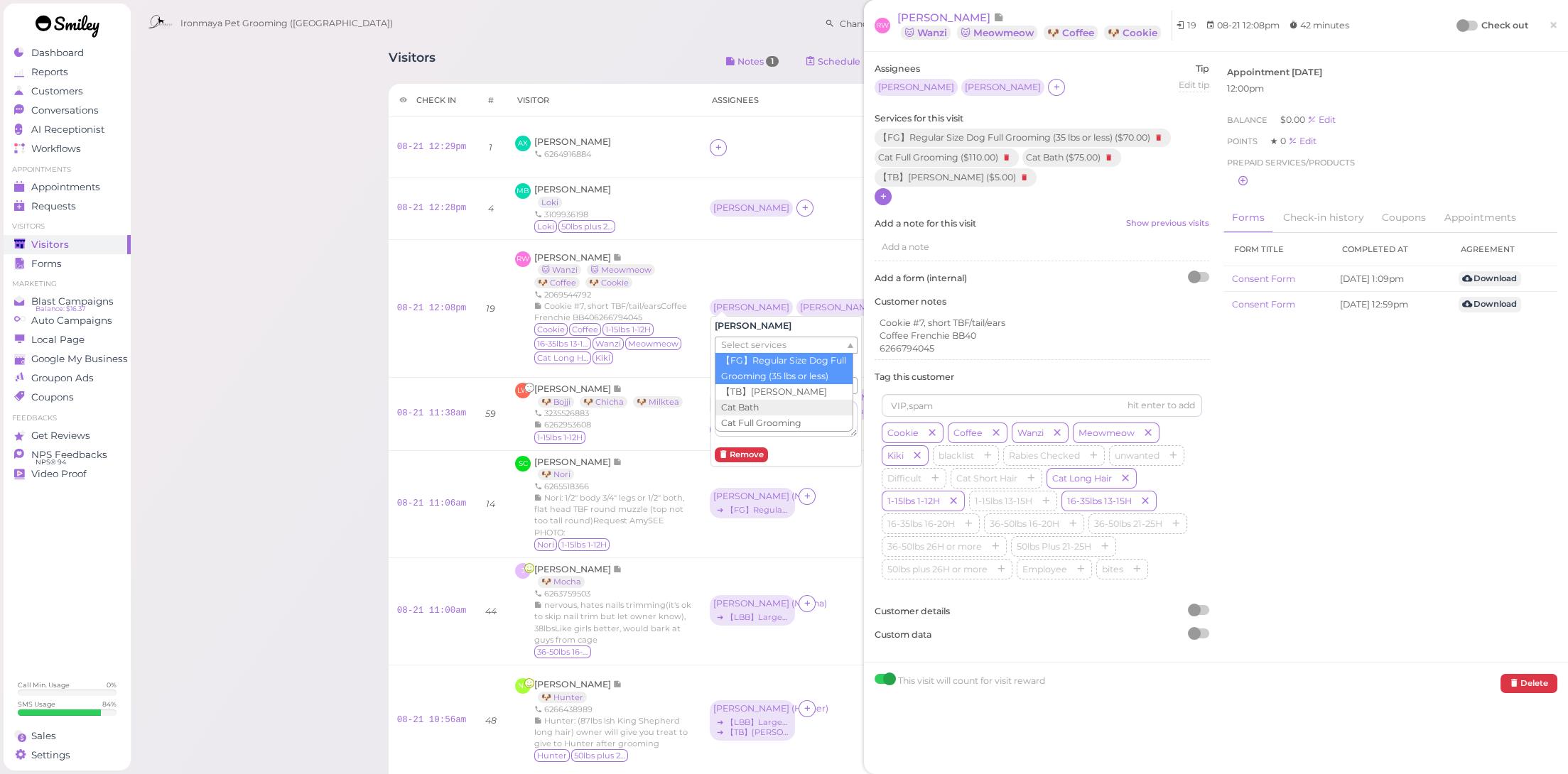
click at [729, 349] on span "Select services" at bounding box center [753, 345] width 65 height 16
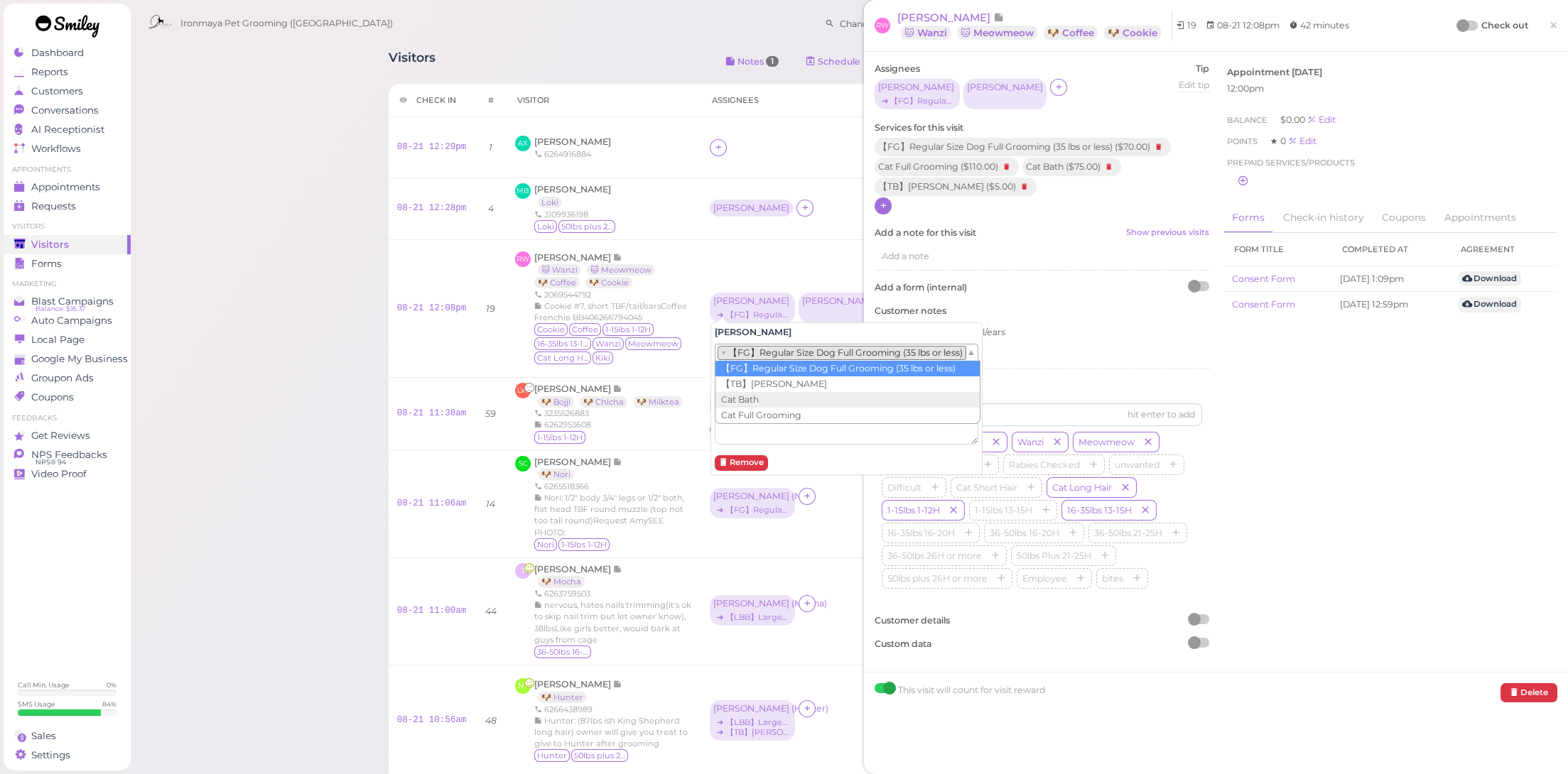
click at [749, 350] on li "× 【FG】Regular Size Dog Full Grooming (35 lbs or less)" at bounding box center [842, 352] width 249 height 14
drag, startPoint x: 753, startPoint y: 384, endPoint x: 753, endPoint y: 362, distance: 22.0
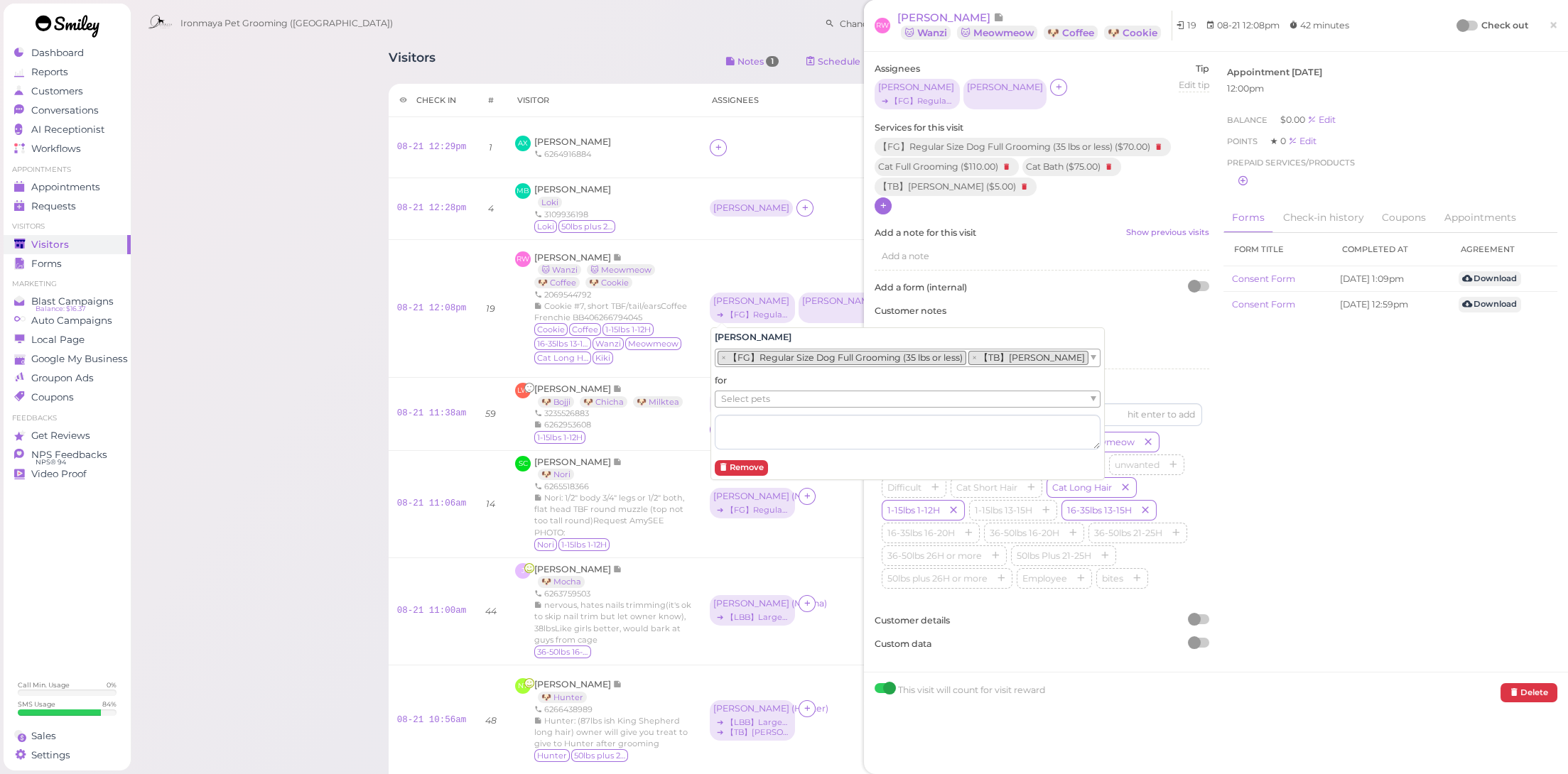
click at [757, 353] on li "× 【FG】Regular Size Dog Full Grooming (35 lbs or less)" at bounding box center [842, 357] width 249 height 14
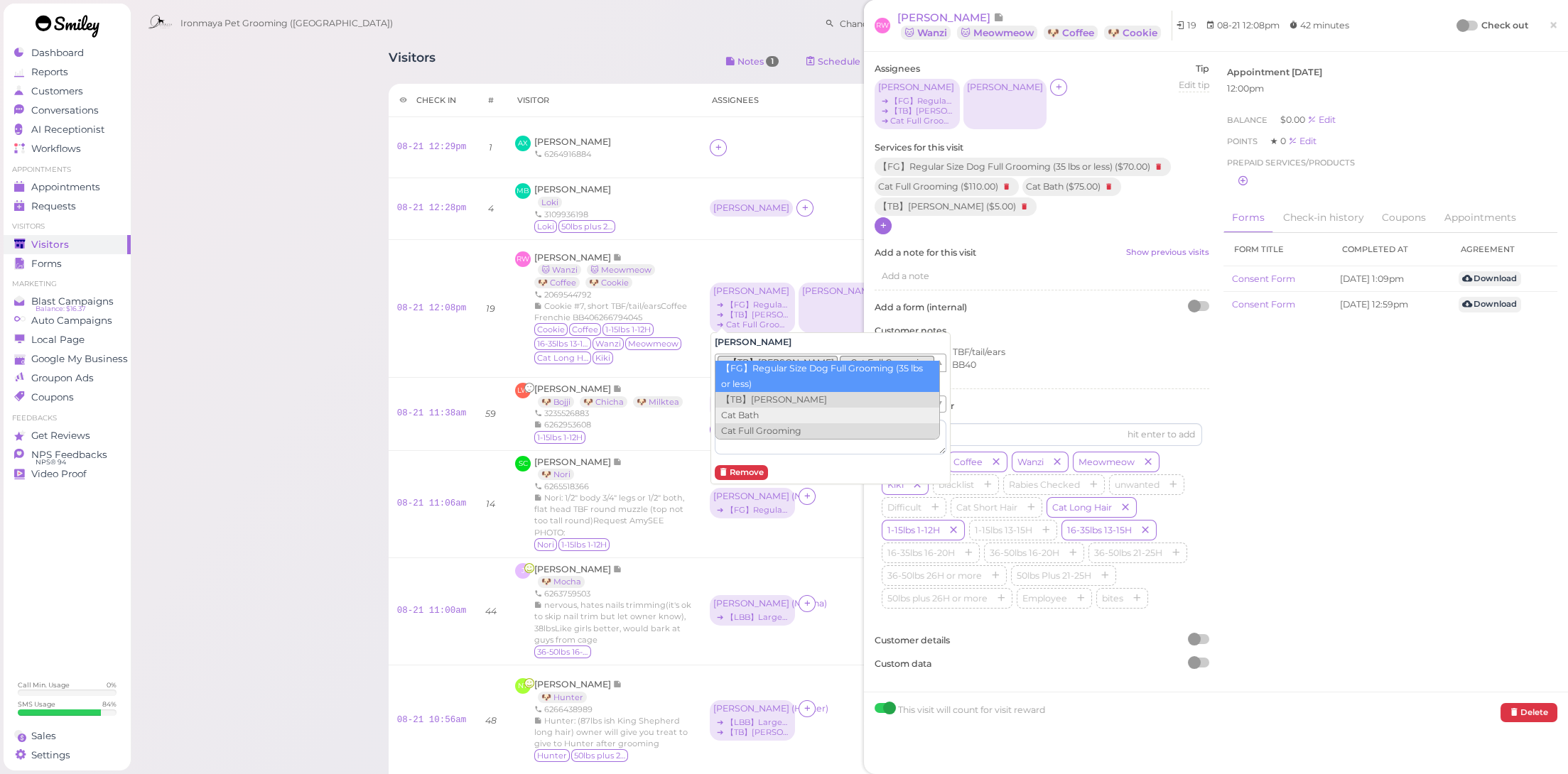
click at [755, 356] on li "× 【TB】Teeth Brushing" at bounding box center [777, 363] width 120 height 14
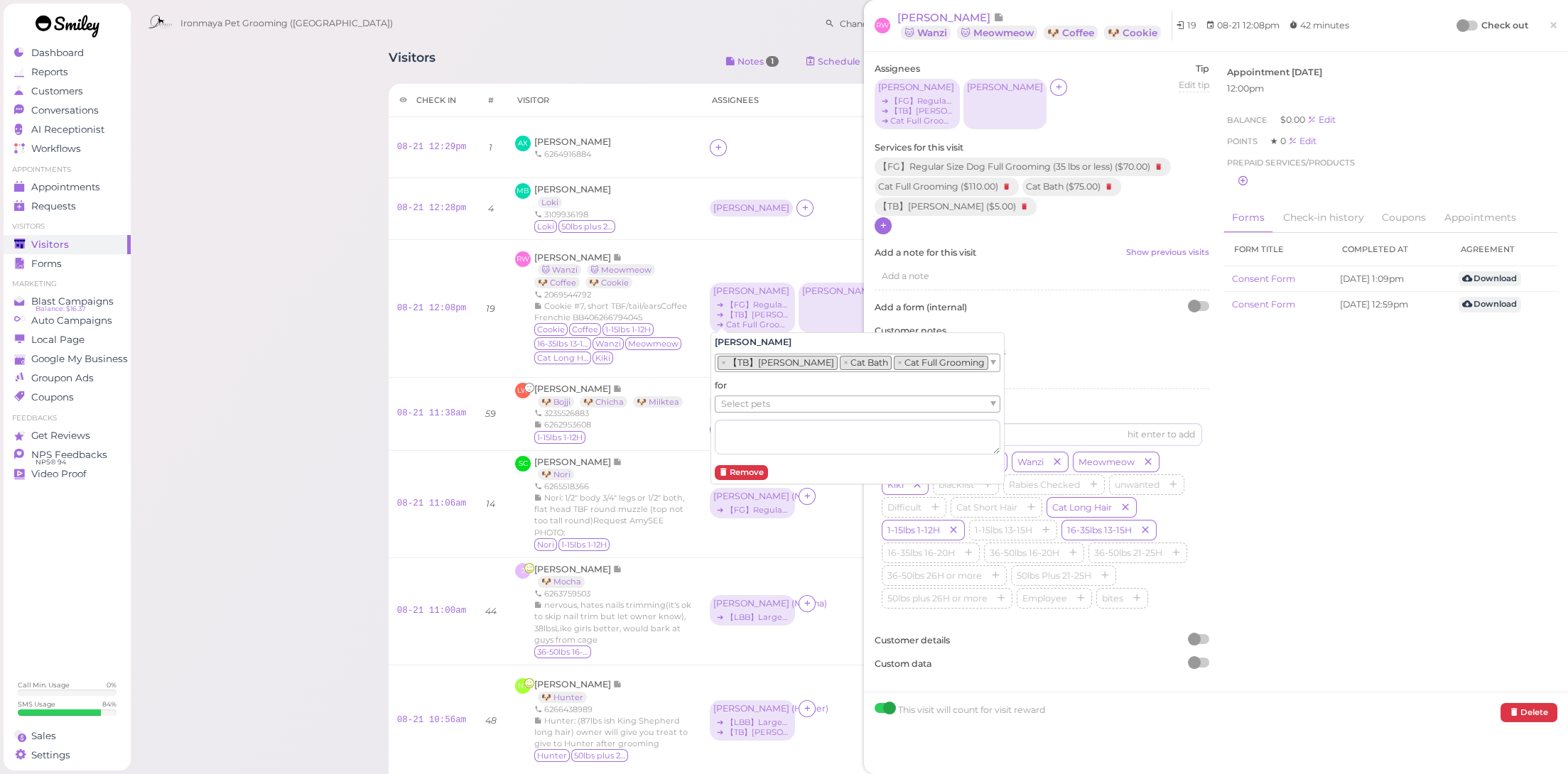
click at [761, 403] on span "Select pets" at bounding box center [745, 404] width 49 height 16
click at [769, 402] on li "× 🐱 Wanzi" at bounding box center [743, 404] width 52 height 14
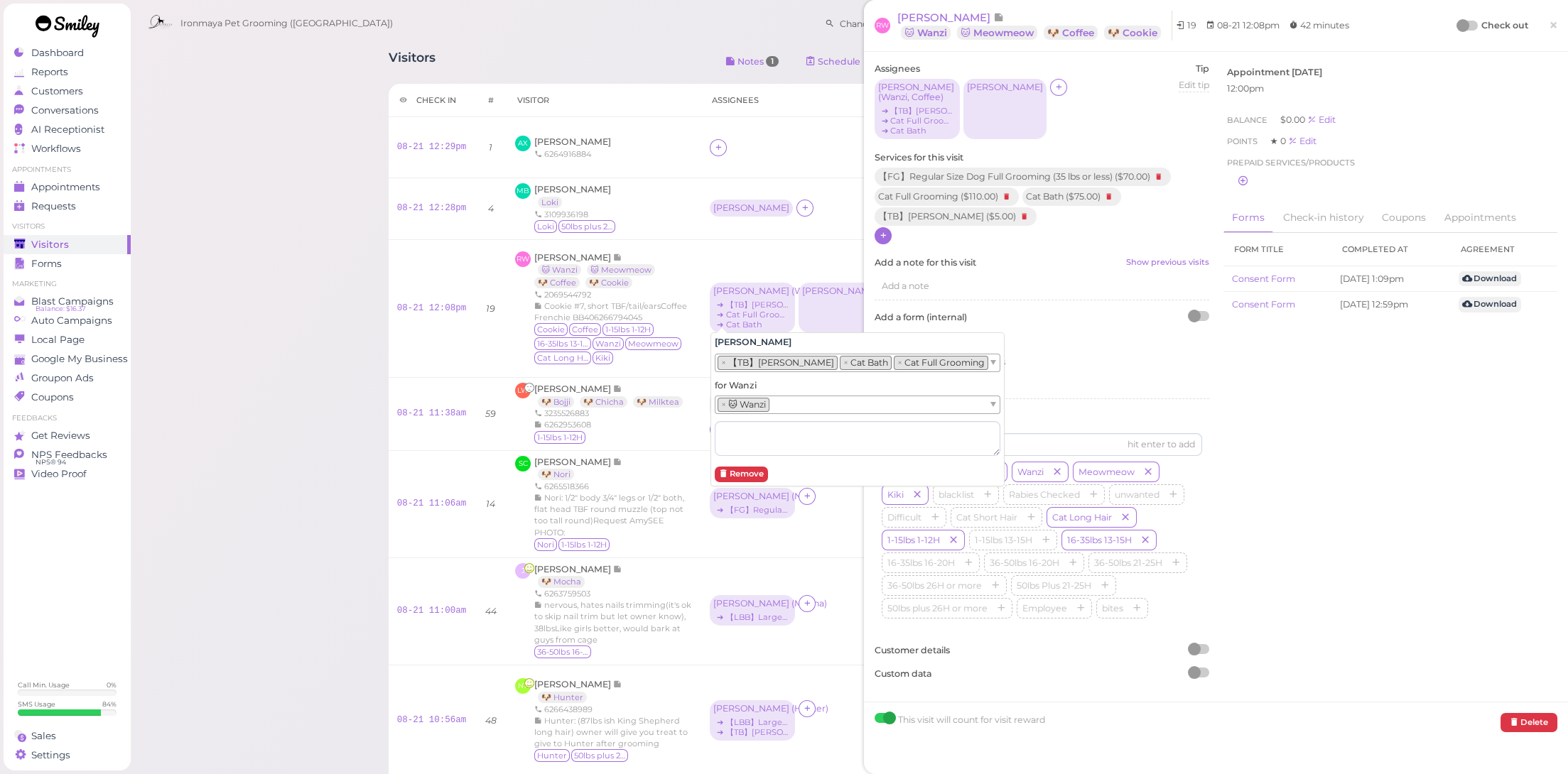
click at [785, 402] on ul "× 🐱 Wanzi" at bounding box center [852, 405] width 273 height 17
click at [810, 311] on div "[PERSON_NAME]" at bounding box center [840, 307] width 83 height 51
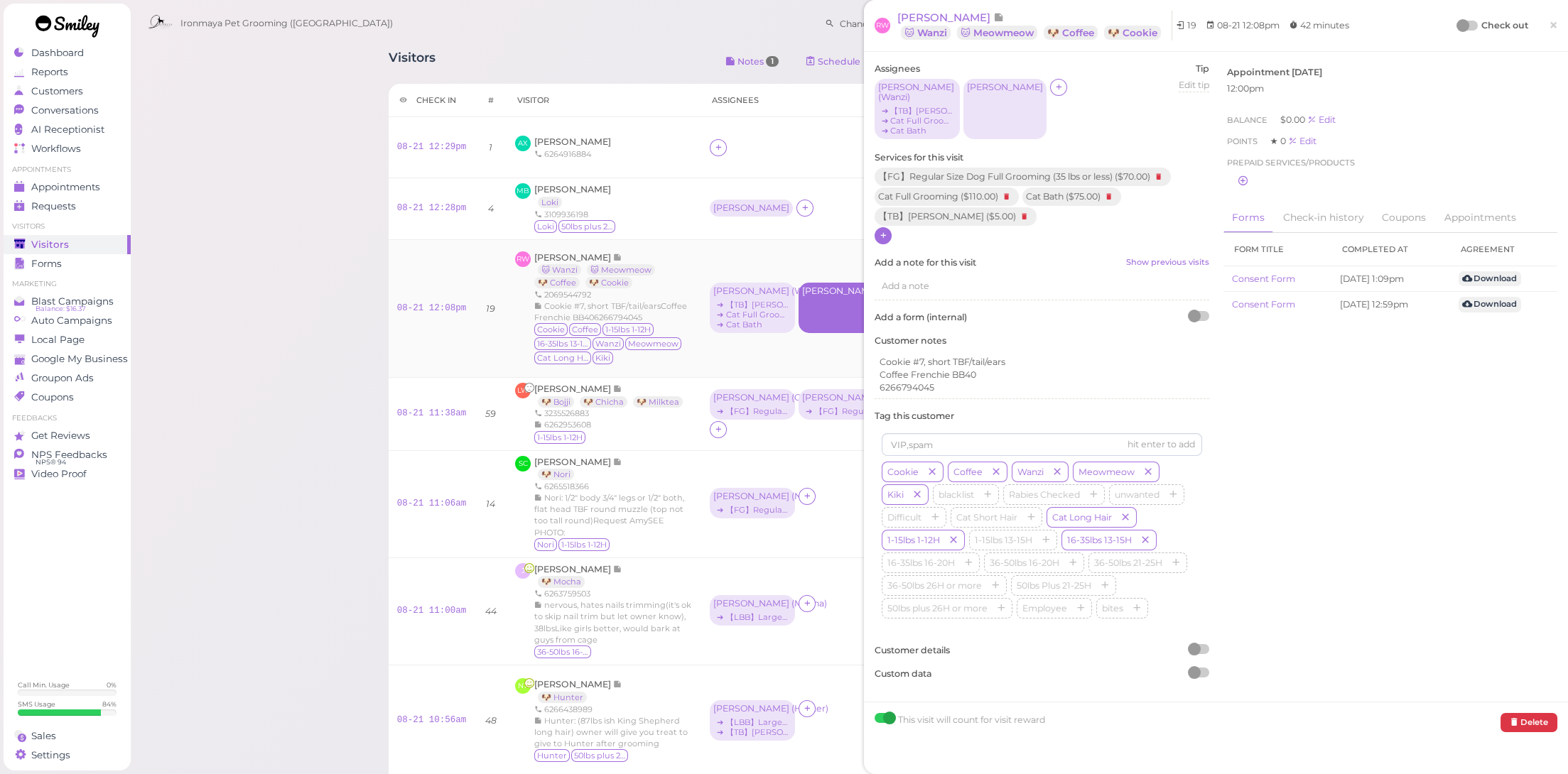
click at [806, 313] on div "[PERSON_NAME]" at bounding box center [840, 307] width 83 height 51
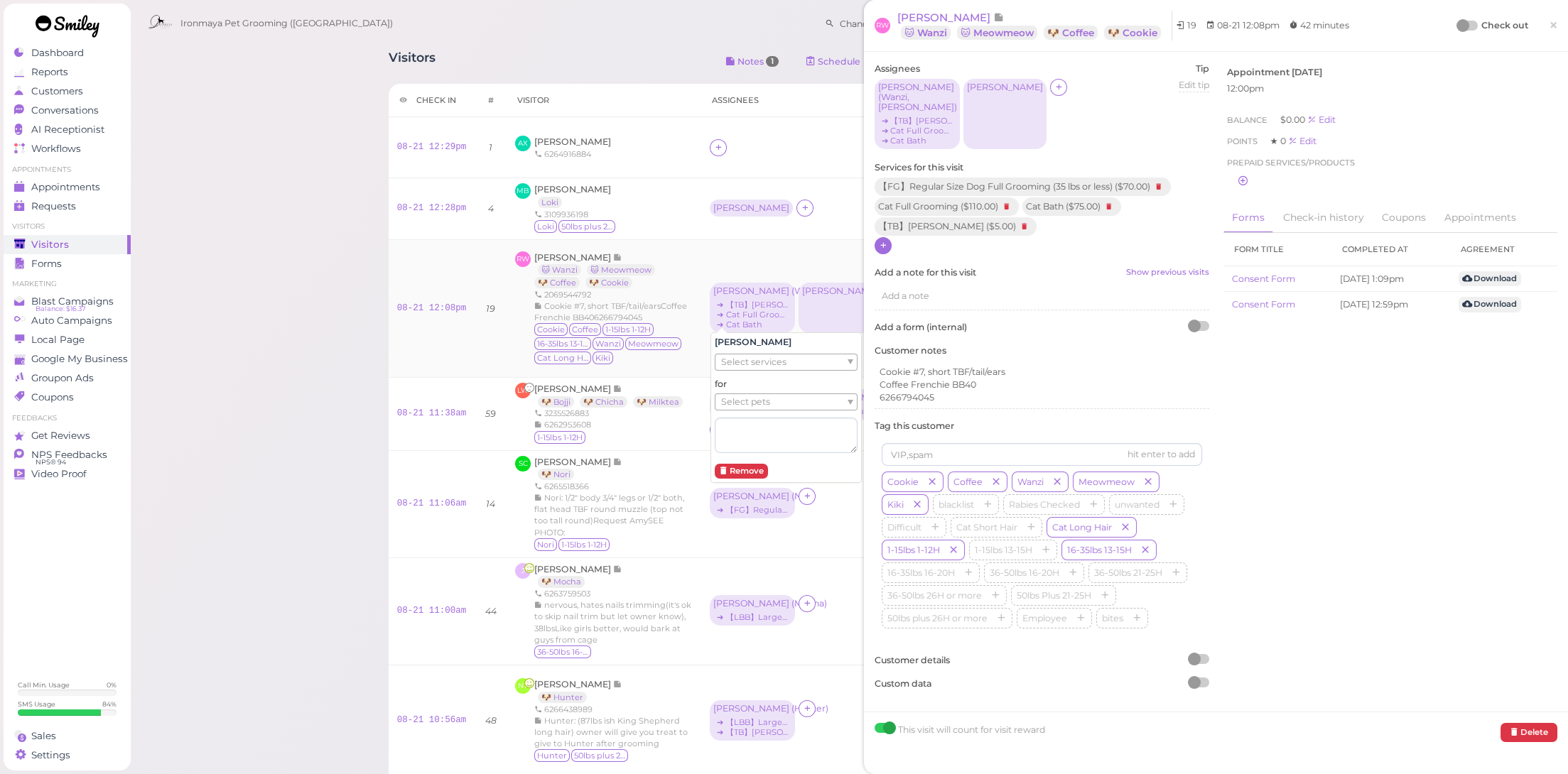
click at [776, 354] on span "Select services" at bounding box center [753, 362] width 65 height 16
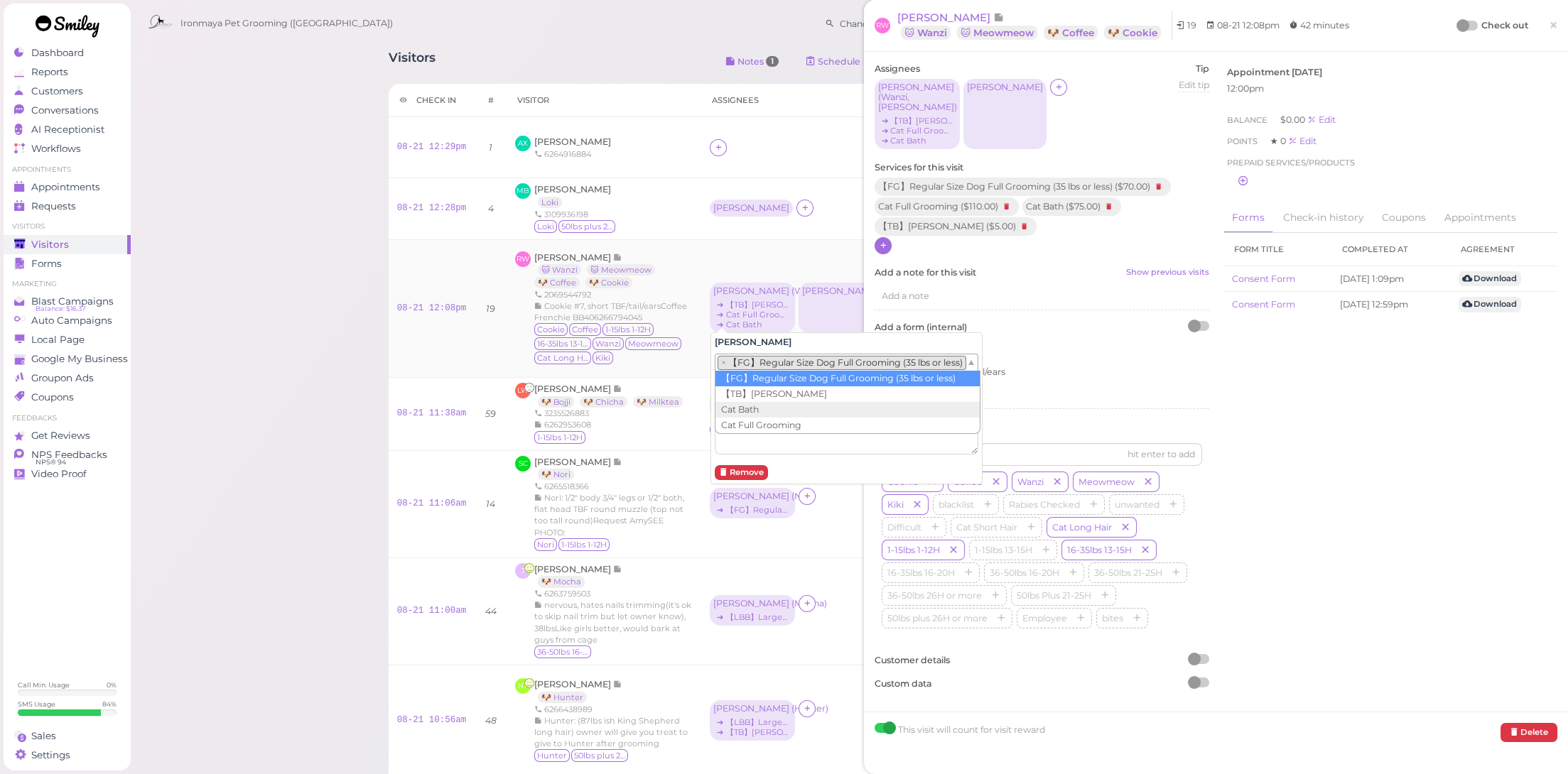
click at [783, 362] on li "× 【FG】Regular Size Dog Full Grooming (35 lbs or less)" at bounding box center [842, 363] width 249 height 14
click at [778, 408] on ul "Select pets" at bounding box center [901, 404] width 373 height 16
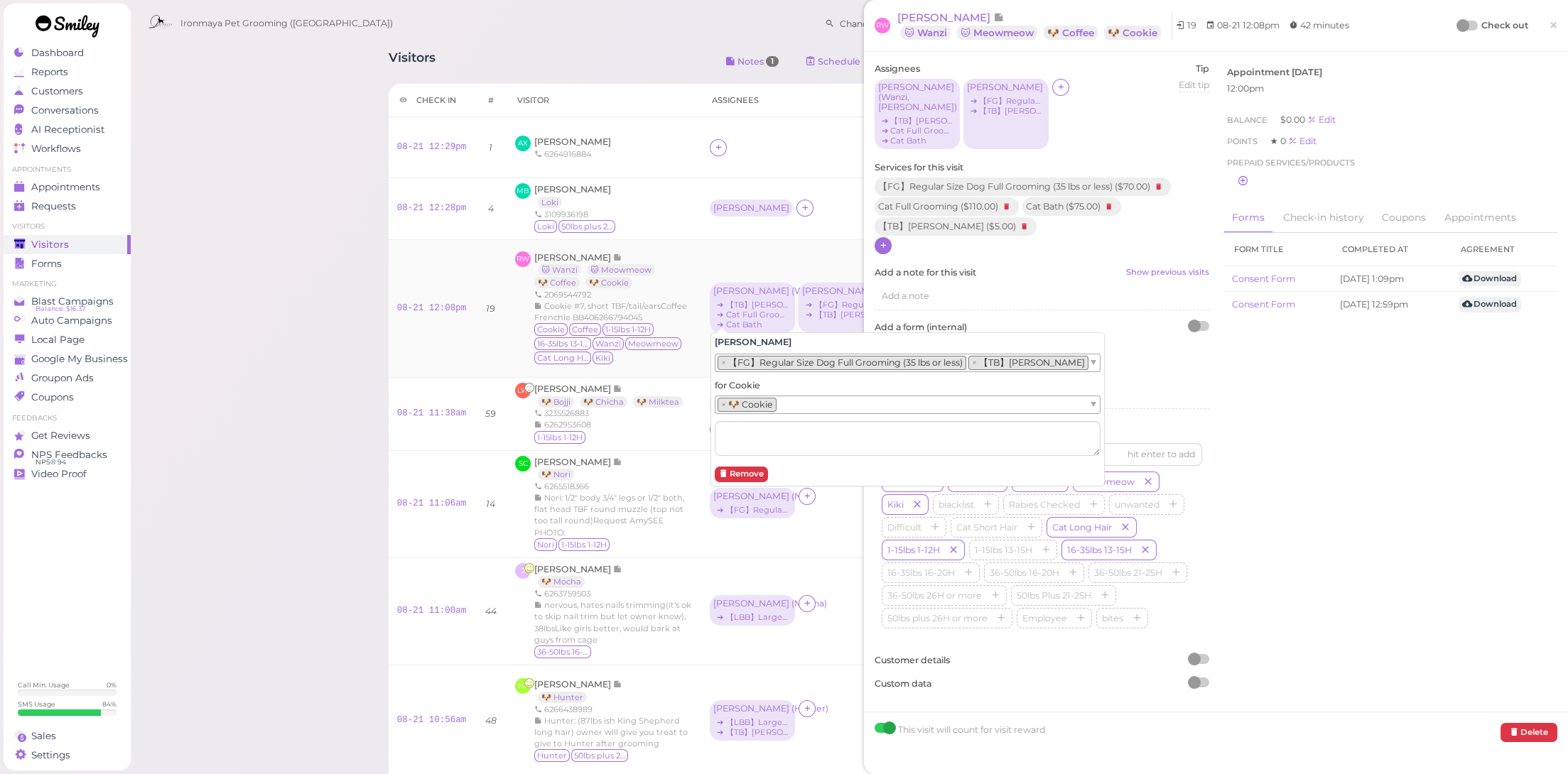
click at [766, 399] on li "× 🐶 Cookie" at bounding box center [747, 404] width 59 height 14
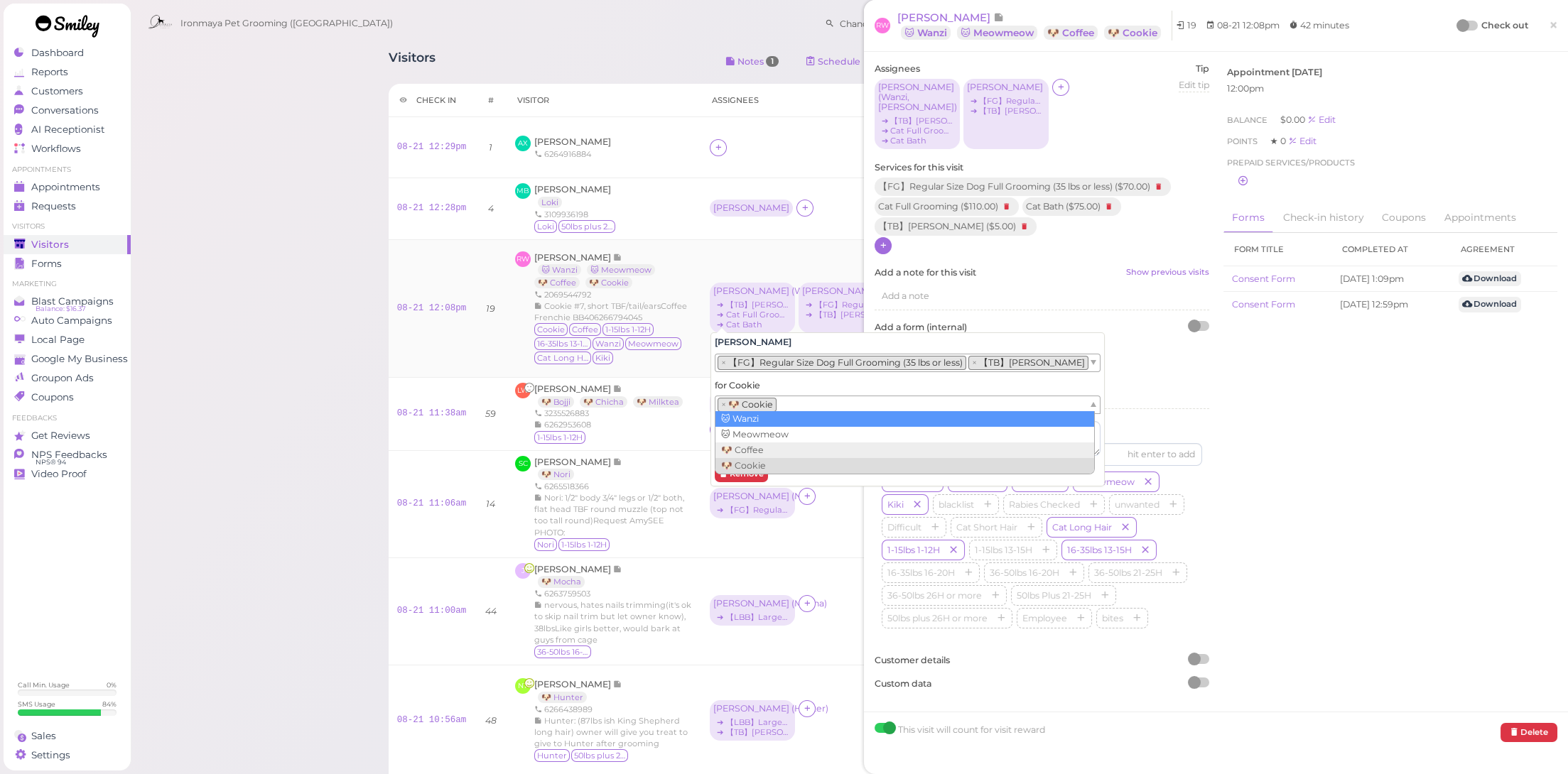
click at [677, 354] on div "Cookie Coffee 1-15lbs 1-12H 16-35lbs 13-15H Wanzi Meowmeow Cat Long Hair Kiki" at bounding box center [613, 344] width 158 height 42
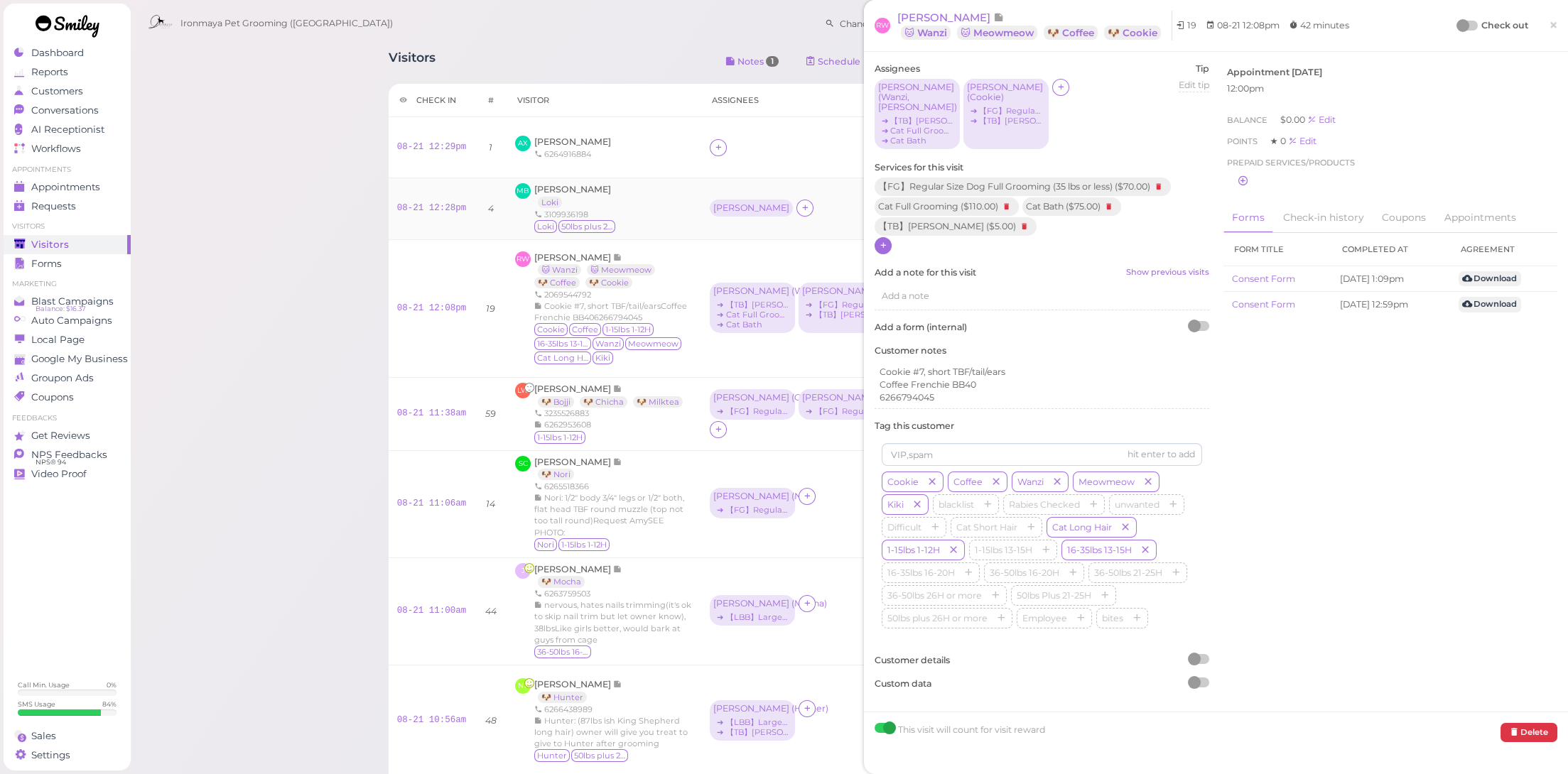
drag, startPoint x: 739, startPoint y: 207, endPoint x: 575, endPoint y: 199, distance: 164.2
click at [739, 208] on div "[PERSON_NAME]" at bounding box center [751, 208] width 76 height 10
click at [795, 260] on div "Select pets" at bounding box center [785, 269] width 143 height 17
click at [545, 144] on span "[PERSON_NAME]" at bounding box center [572, 142] width 76 height 11
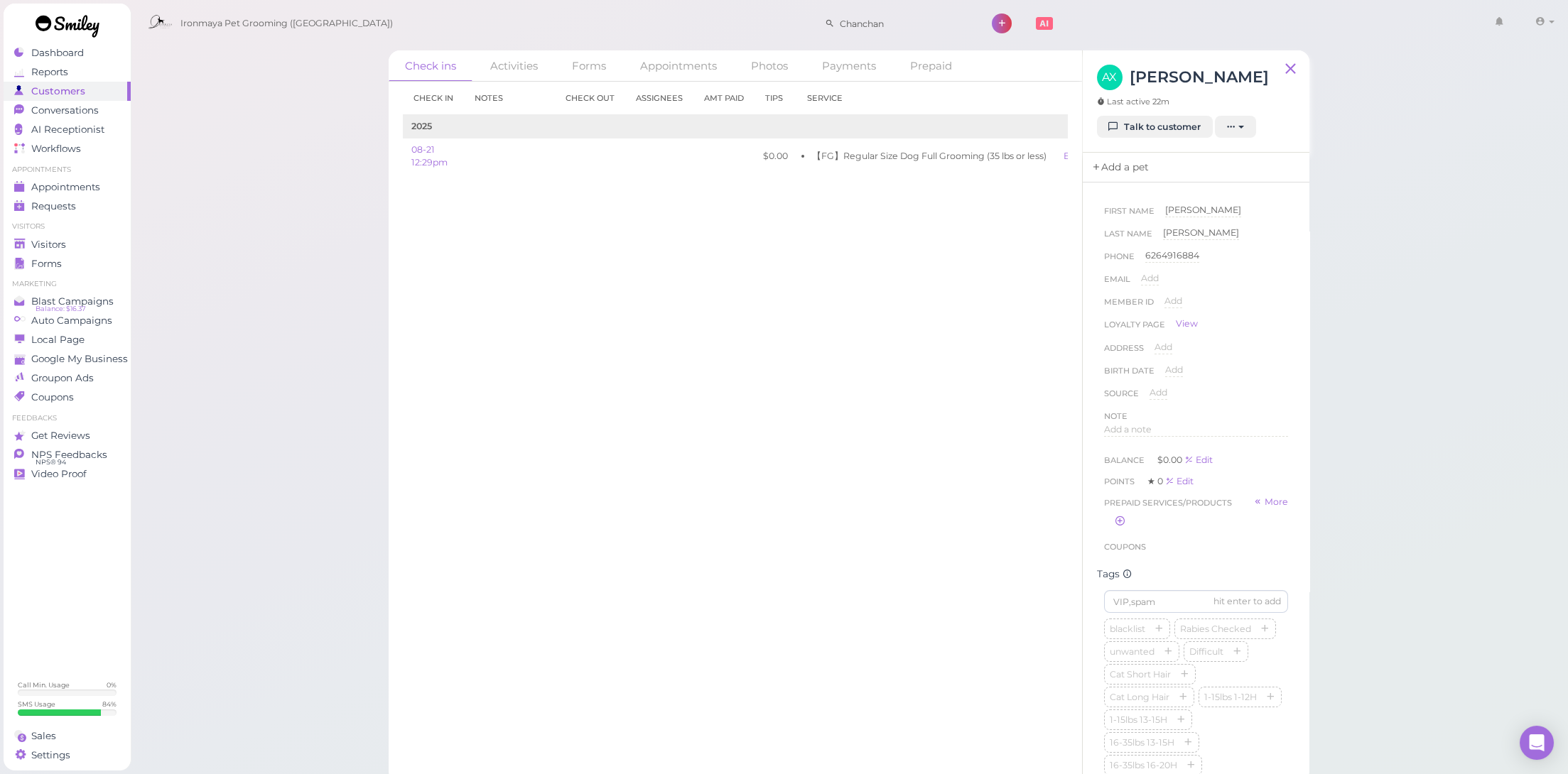
click at [1121, 164] on link "Add a pet" at bounding box center [1120, 168] width 75 height 29
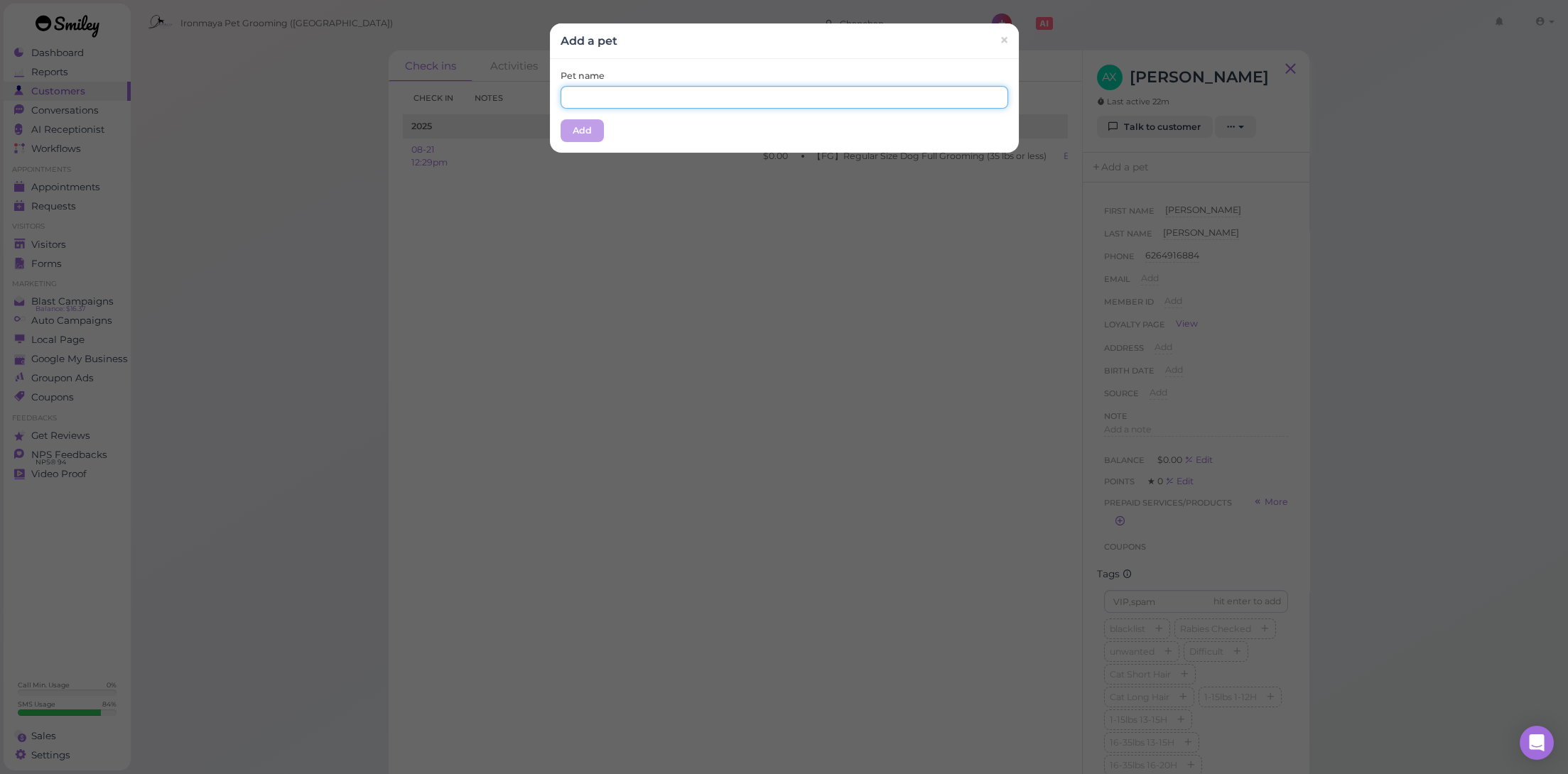
click at [843, 92] on input "text" at bounding box center [784, 97] width 447 height 23
type input "Money"
click at [589, 123] on button "Add" at bounding box center [582, 131] width 43 height 23
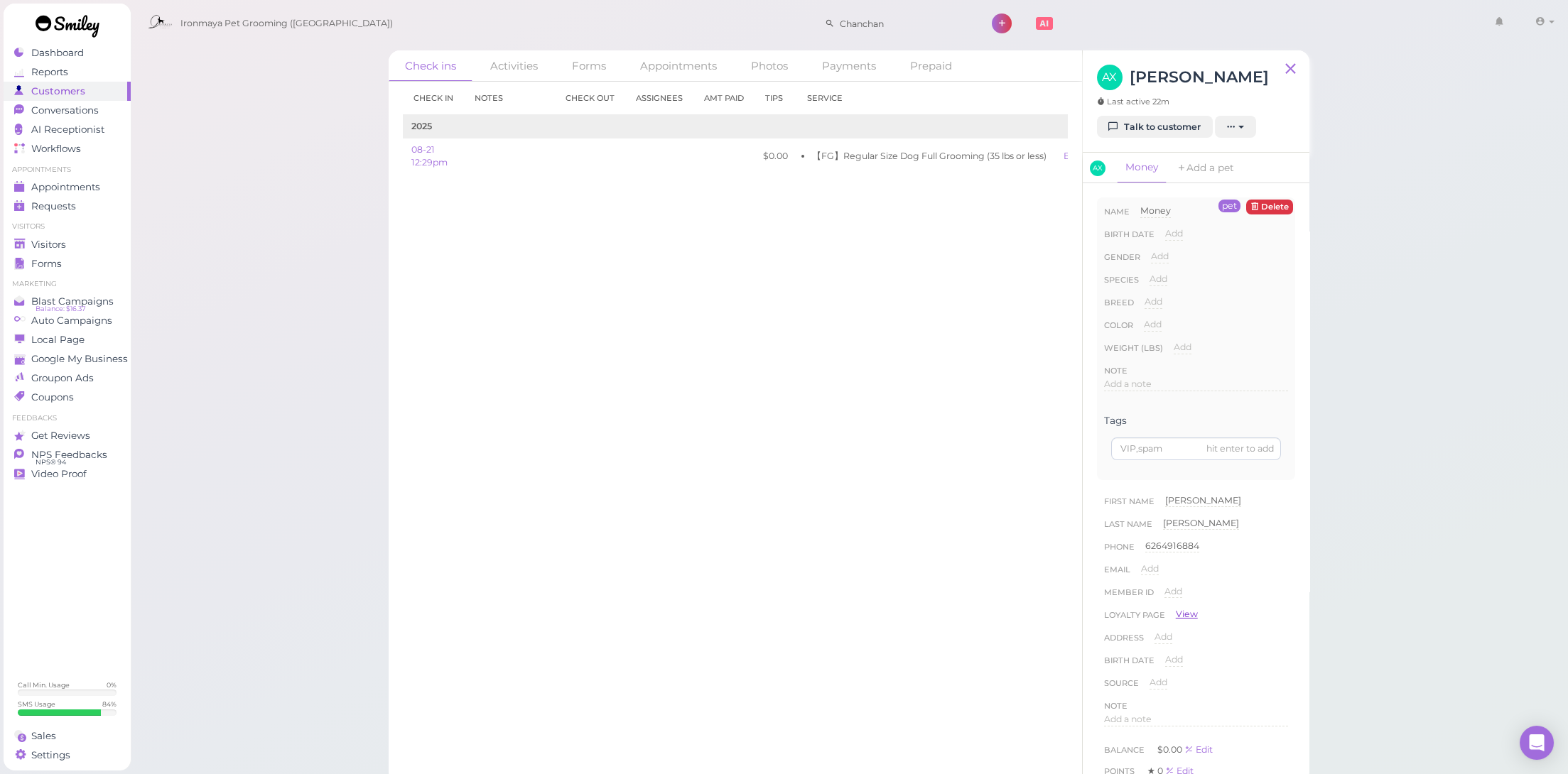
scroll to position [429, 0]
click at [1262, 567] on button "button" at bounding box center [1271, 560] width 17 height 15
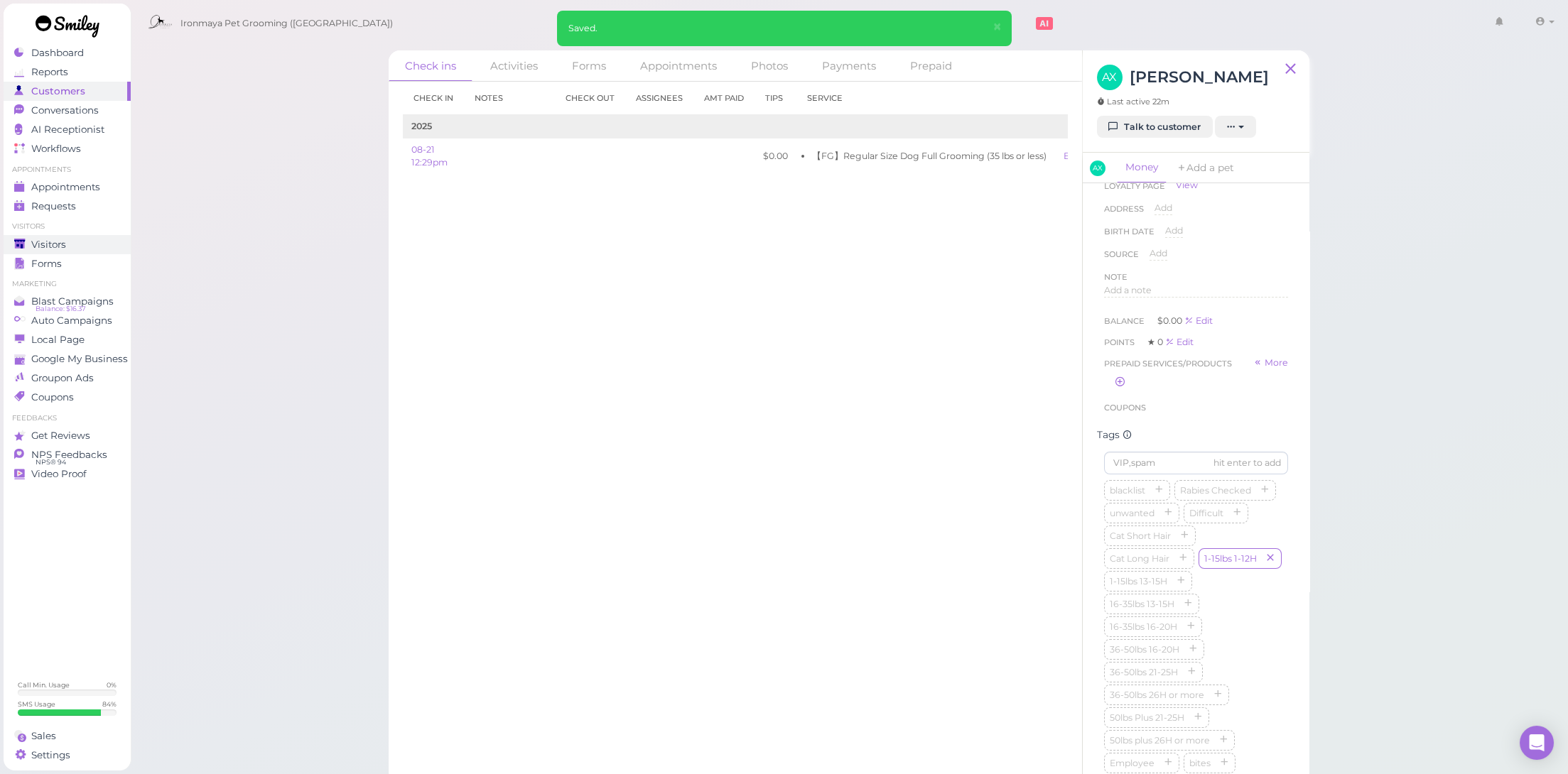
click at [80, 244] on div "Visitors" at bounding box center [64, 244] width 102 height 12
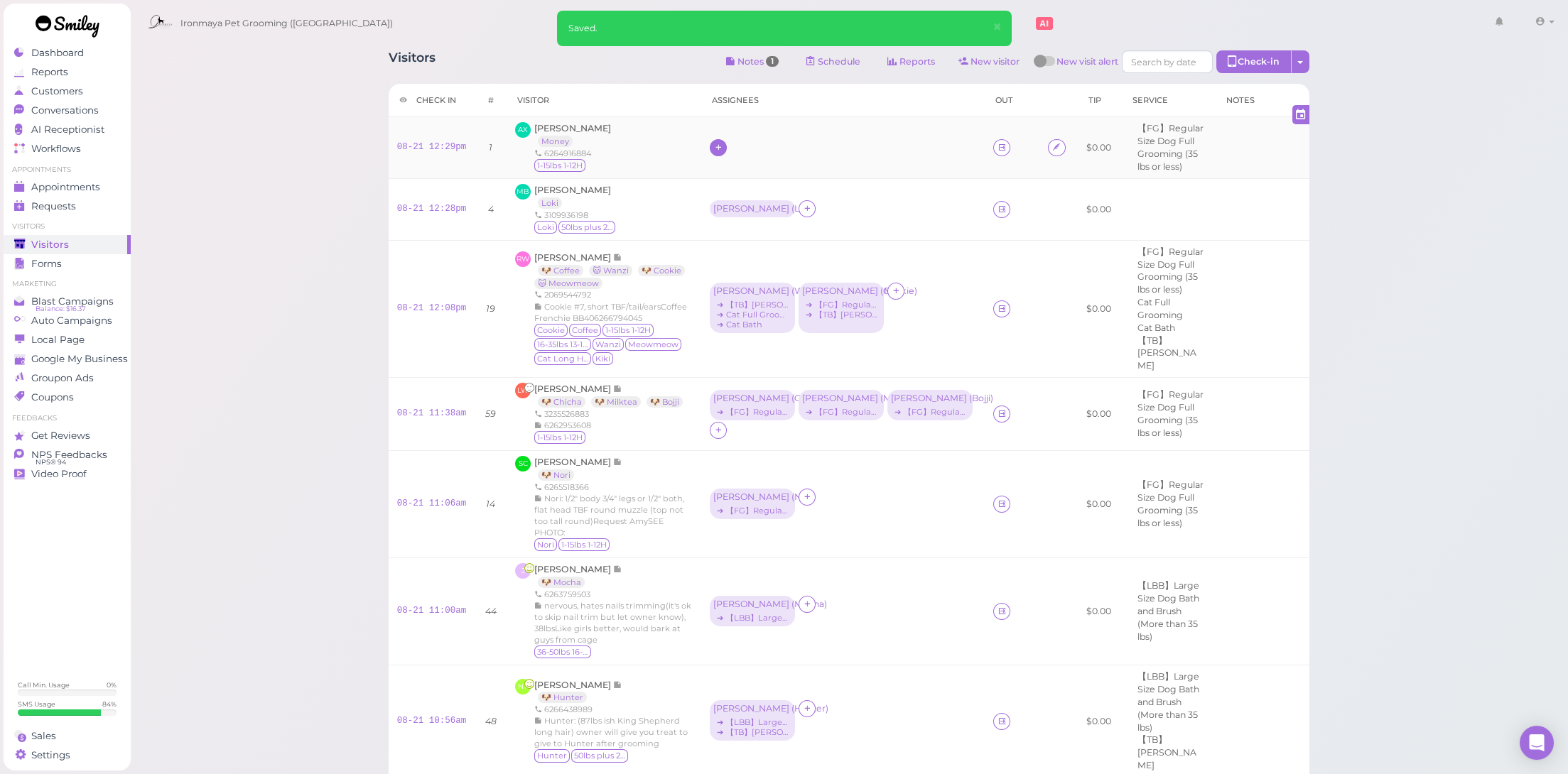
click at [717, 144] on icon at bounding box center [719, 147] width 9 height 11
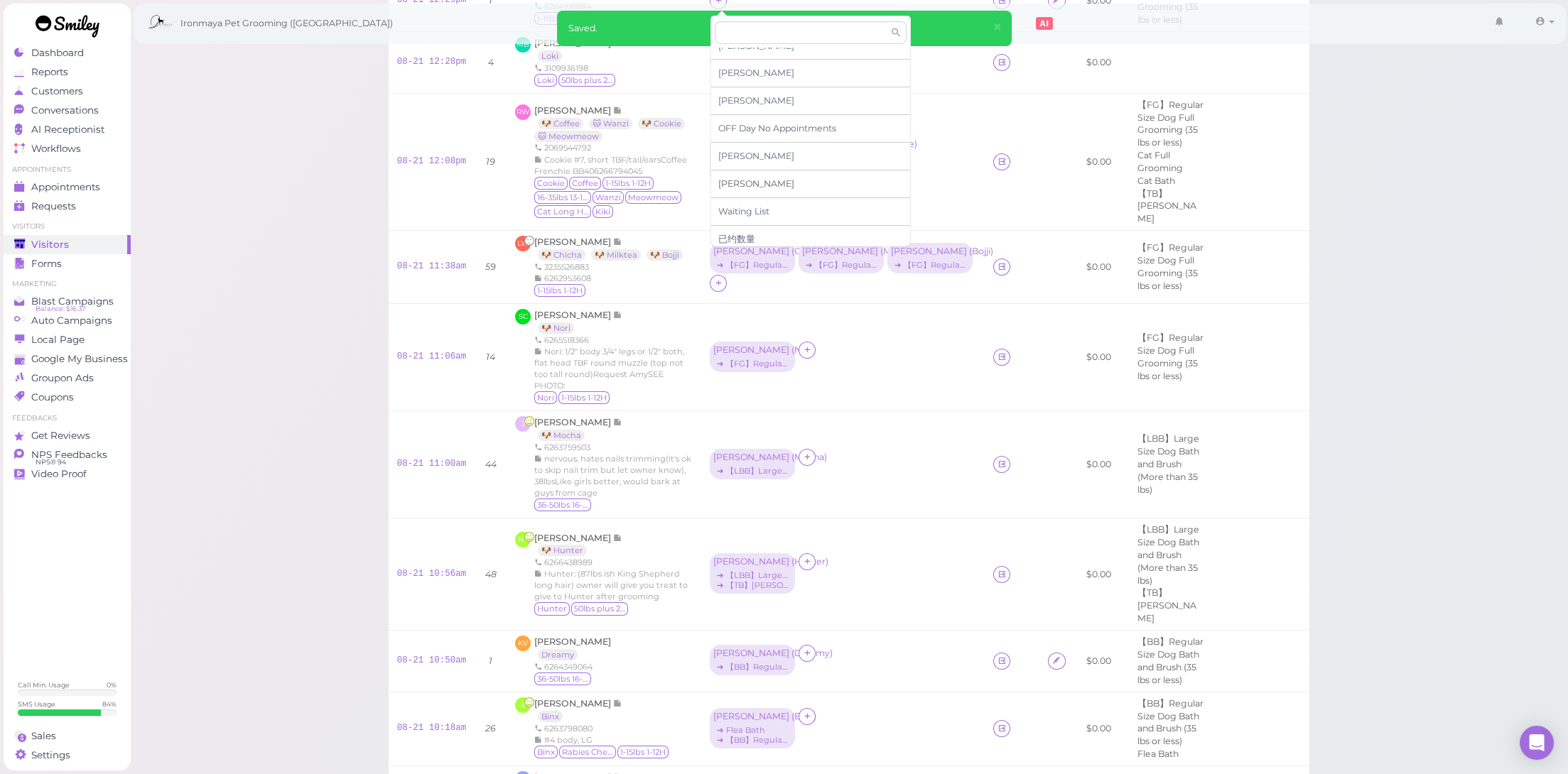
click at [757, 175] on div "[PERSON_NAME]" at bounding box center [810, 184] width 199 height 28
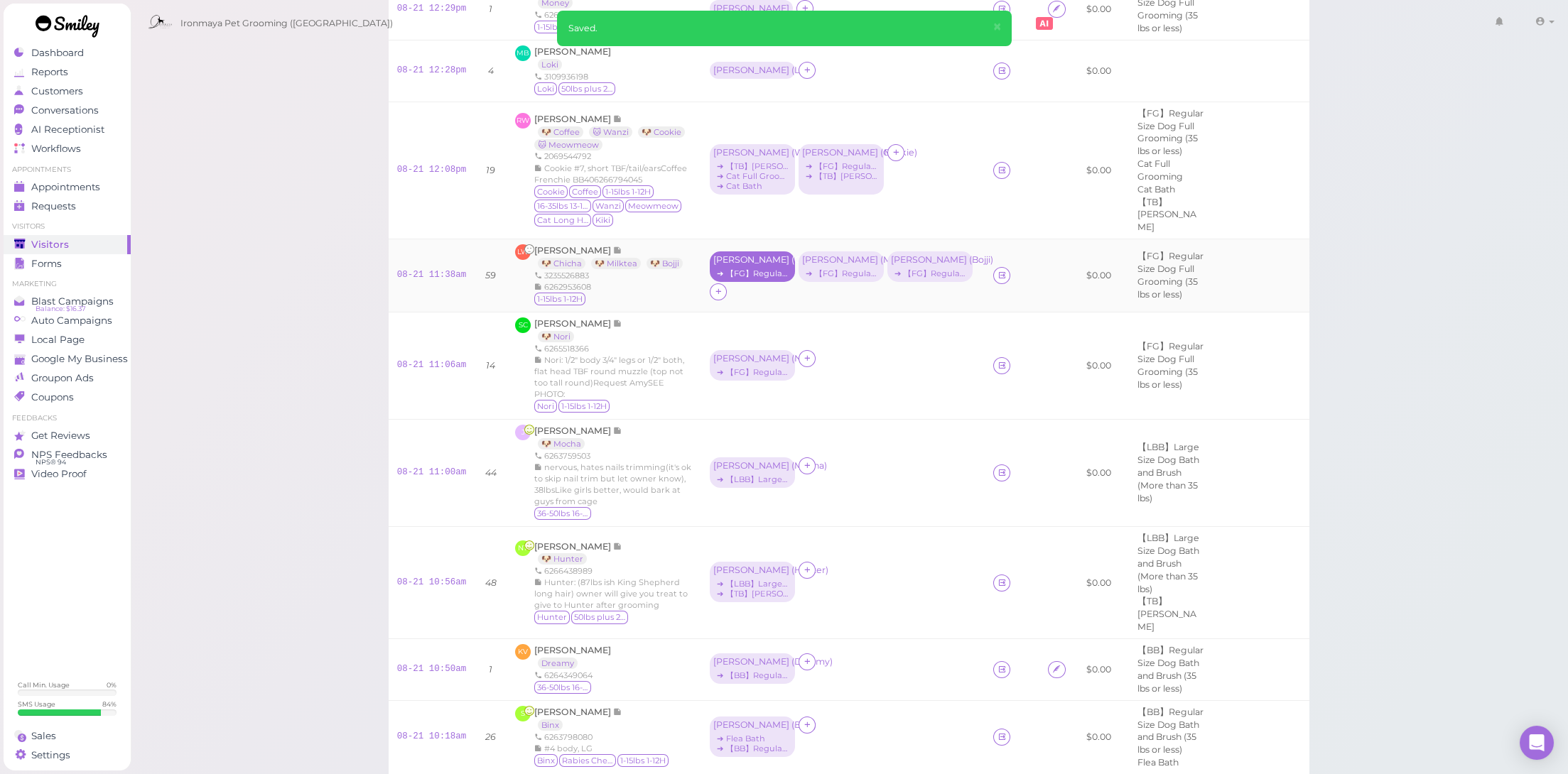
scroll to position [0, 0]
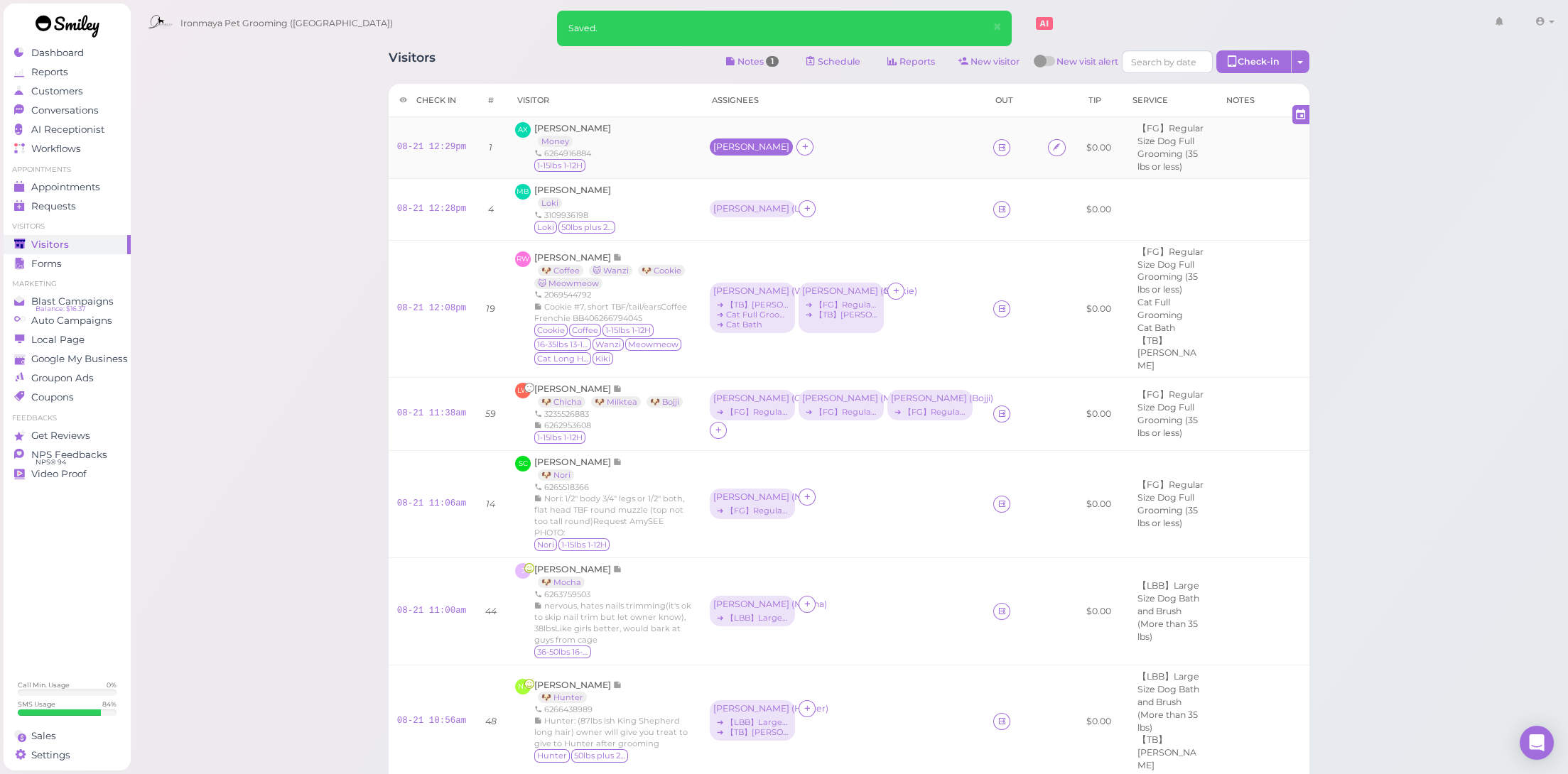
click at [740, 153] on div "[PERSON_NAME]" at bounding box center [751, 146] width 83 height 17
drag, startPoint x: 746, startPoint y: 188, endPoint x: 746, endPoint y: 197, distance: 9.0
click at [745, 188] on span "Select services" at bounding box center [753, 192] width 65 height 16
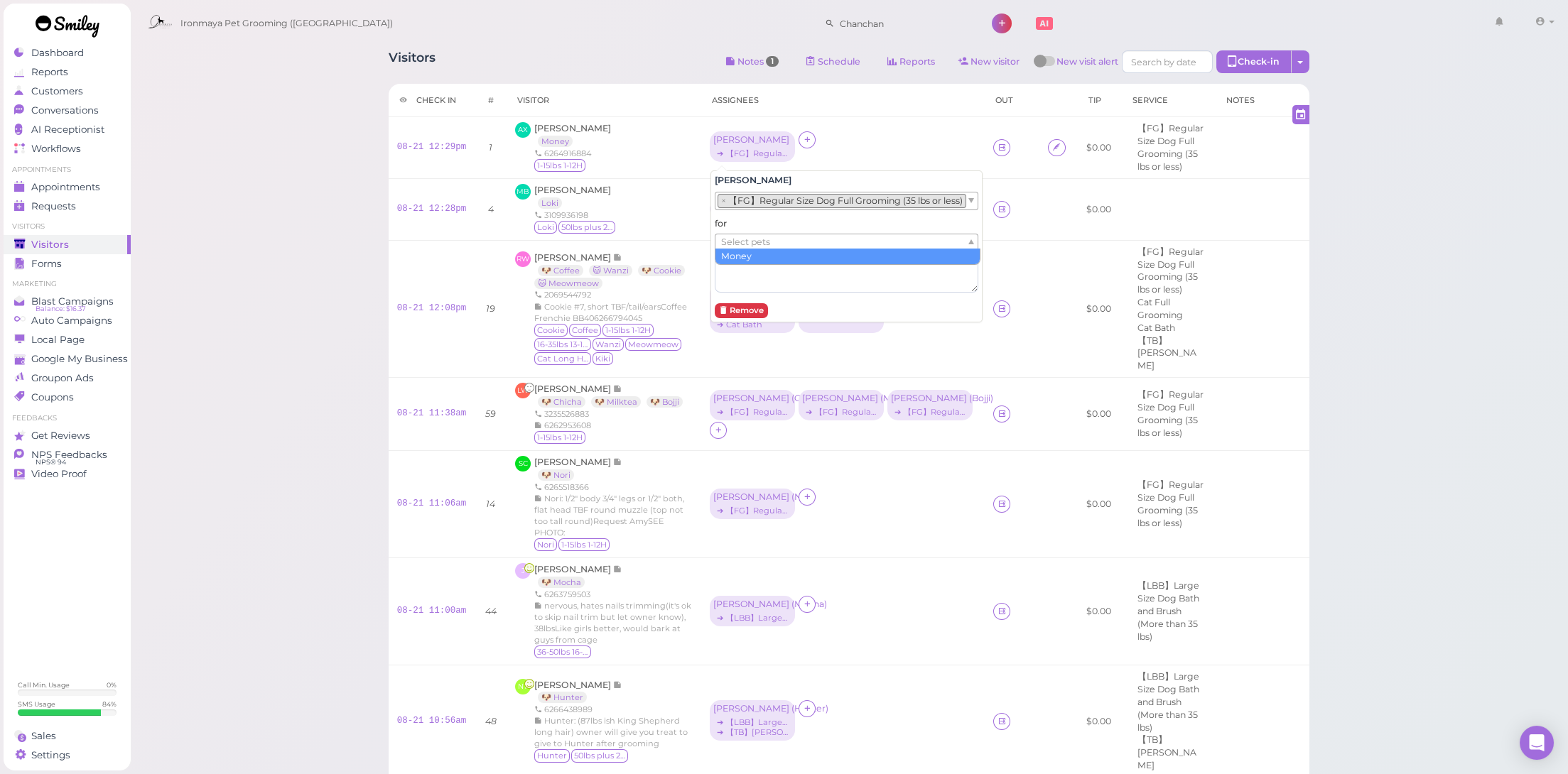
click at [755, 244] on span "Select pets" at bounding box center [745, 242] width 49 height 16
click at [823, 185] on div "Tiffany × 【FG】Regular Size Dog Full Grooming (35 lbs or less) for Money × Money…" at bounding box center [847, 247] width 273 height 154
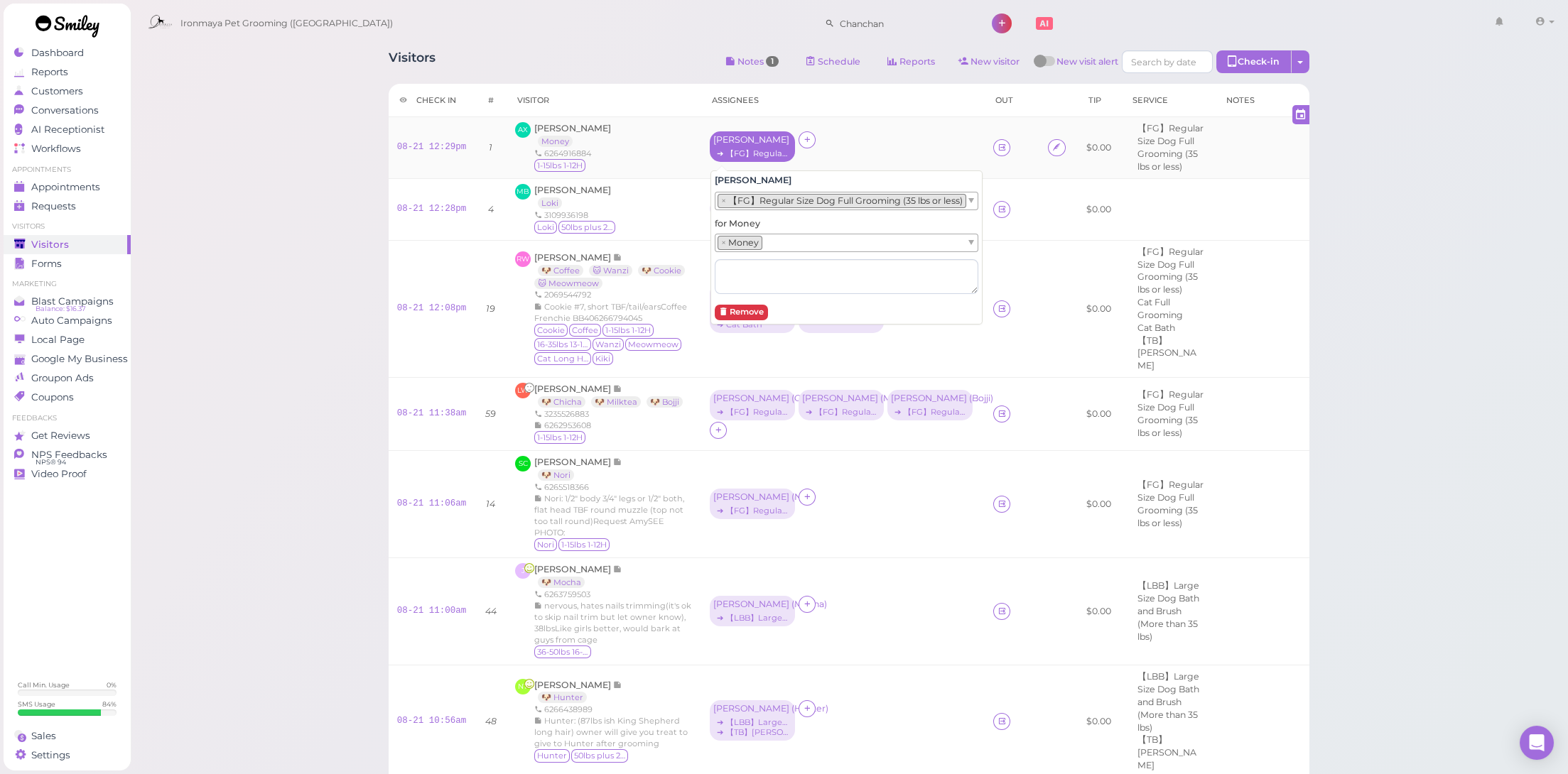
click at [764, 135] on div "[PERSON_NAME]" at bounding box center [752, 140] width 78 height 10
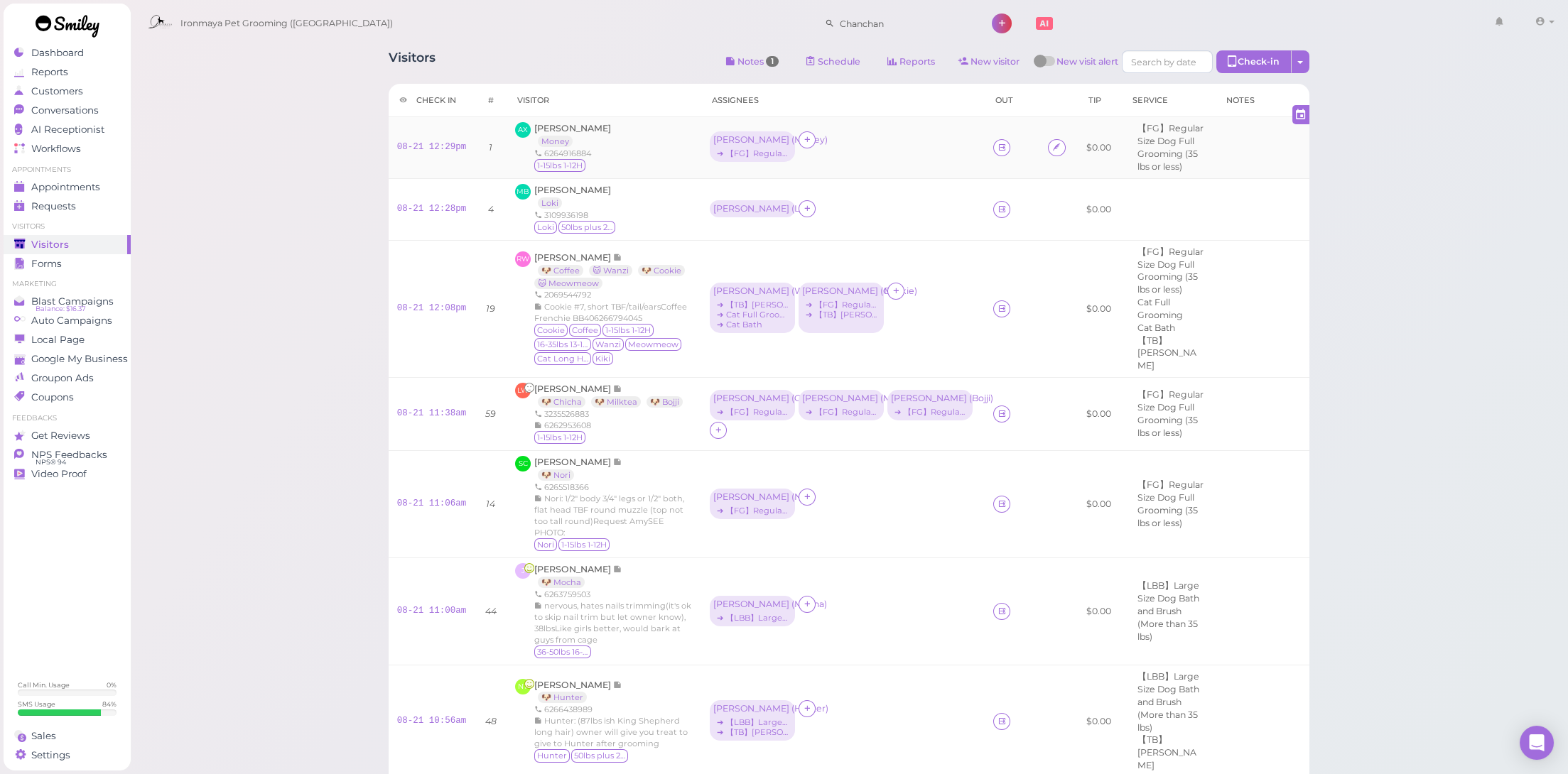
click at [854, 153] on div "Tiffany ( Money ) ➔ 【FG】Regular Size Dog Full Grooming (35 lbs or less)" at bounding box center [842, 147] width 266 height 32
click at [445, 217] on td "08-21 12:28pm" at bounding box center [432, 209] width 87 height 62
click at [444, 214] on td "08-21 12:28pm" at bounding box center [432, 209] width 87 height 62
click at [449, 206] on link "08-21 12:28pm" at bounding box center [432, 208] width 70 height 10
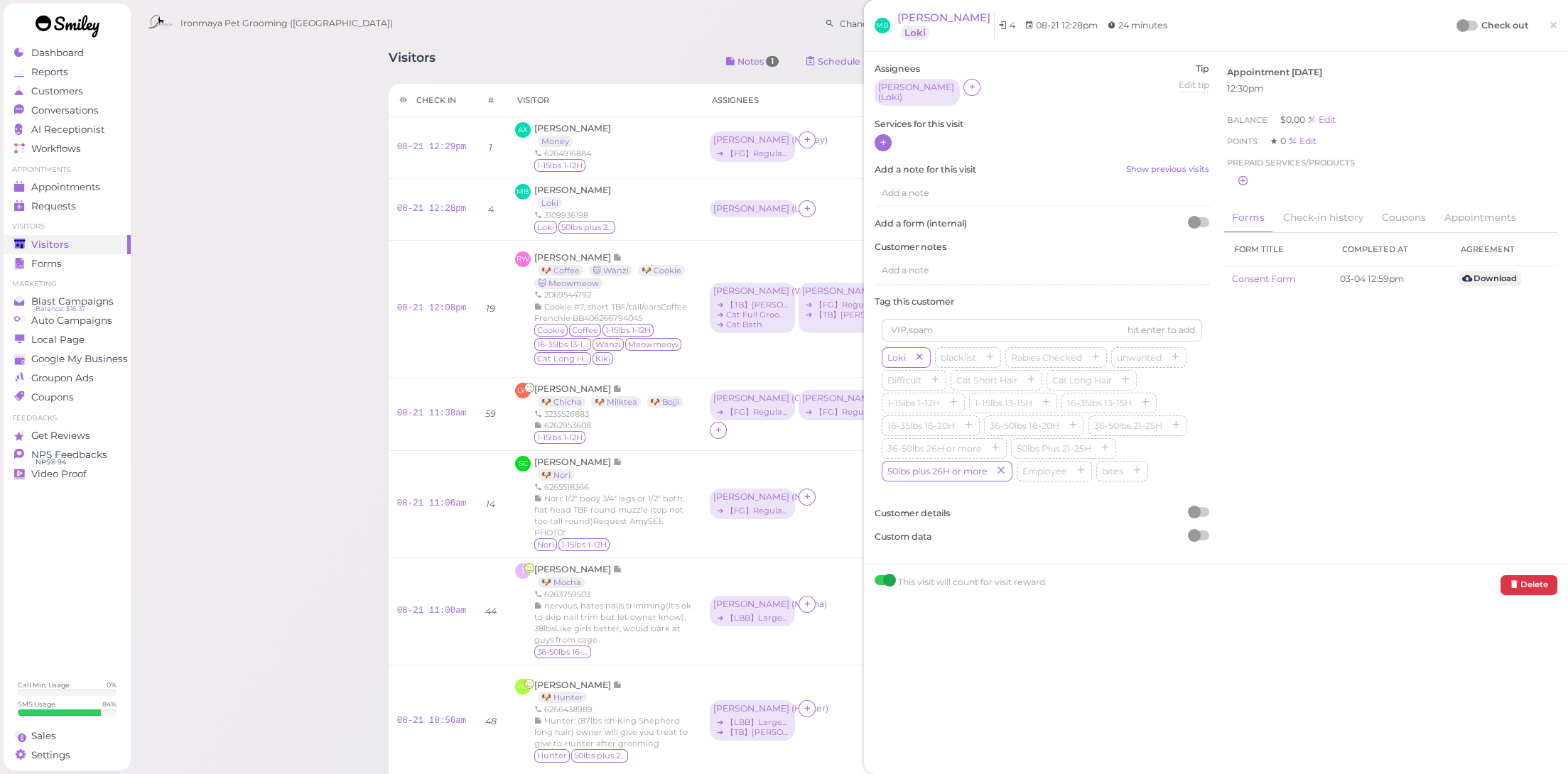
click at [882, 143] on icon at bounding box center [884, 143] width 9 height 11
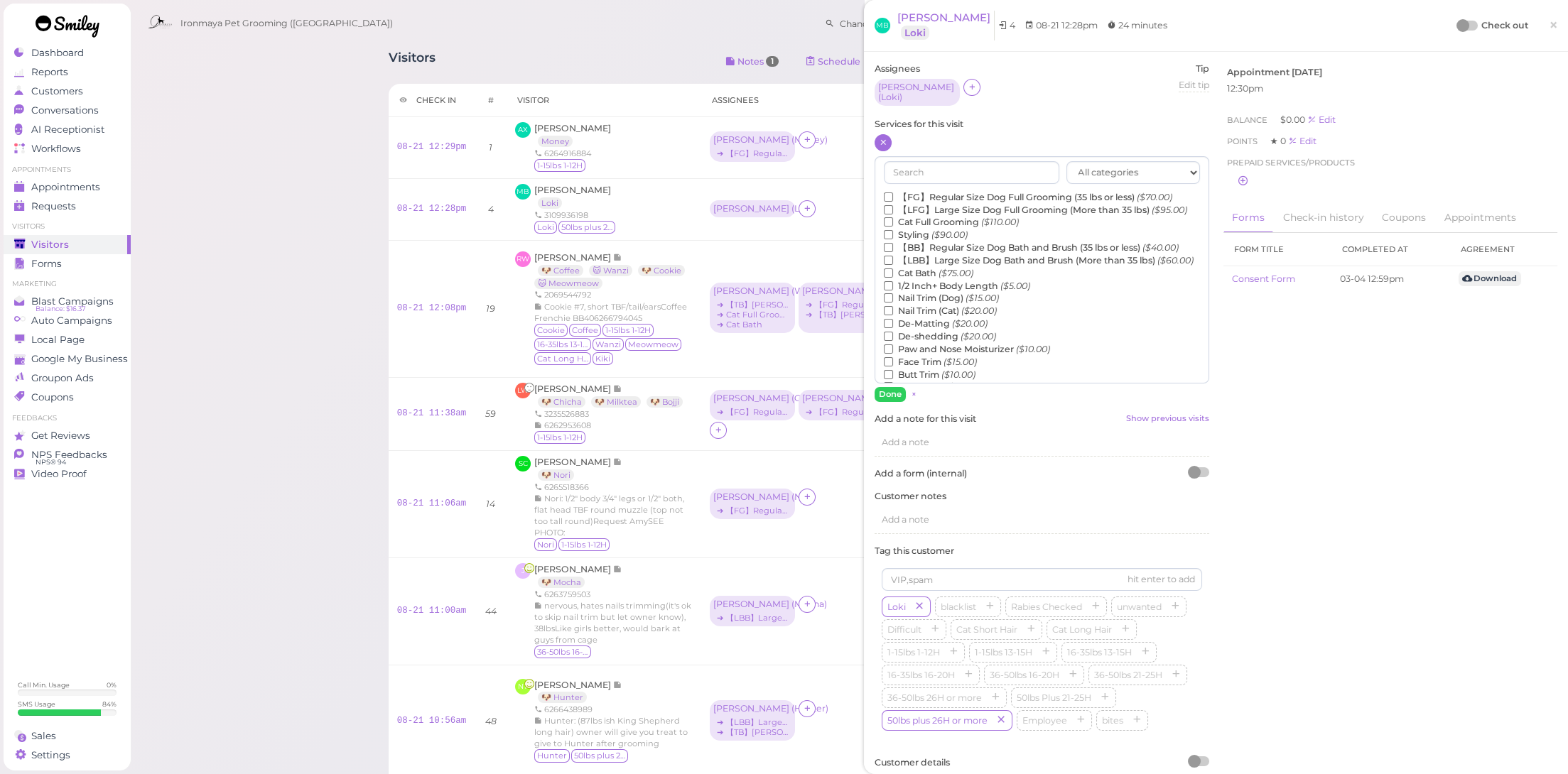
click at [926, 260] on label "【LBB】Large Size Dog Bath and Brush (More than 35 lbs) ($60.00)" at bounding box center [1039, 260] width 309 height 13
click at [893, 260] on input "【LBB】Large Size Dog Bath and Brush (More than 35 lbs) ($60.00)" at bounding box center [889, 260] width 9 height 9
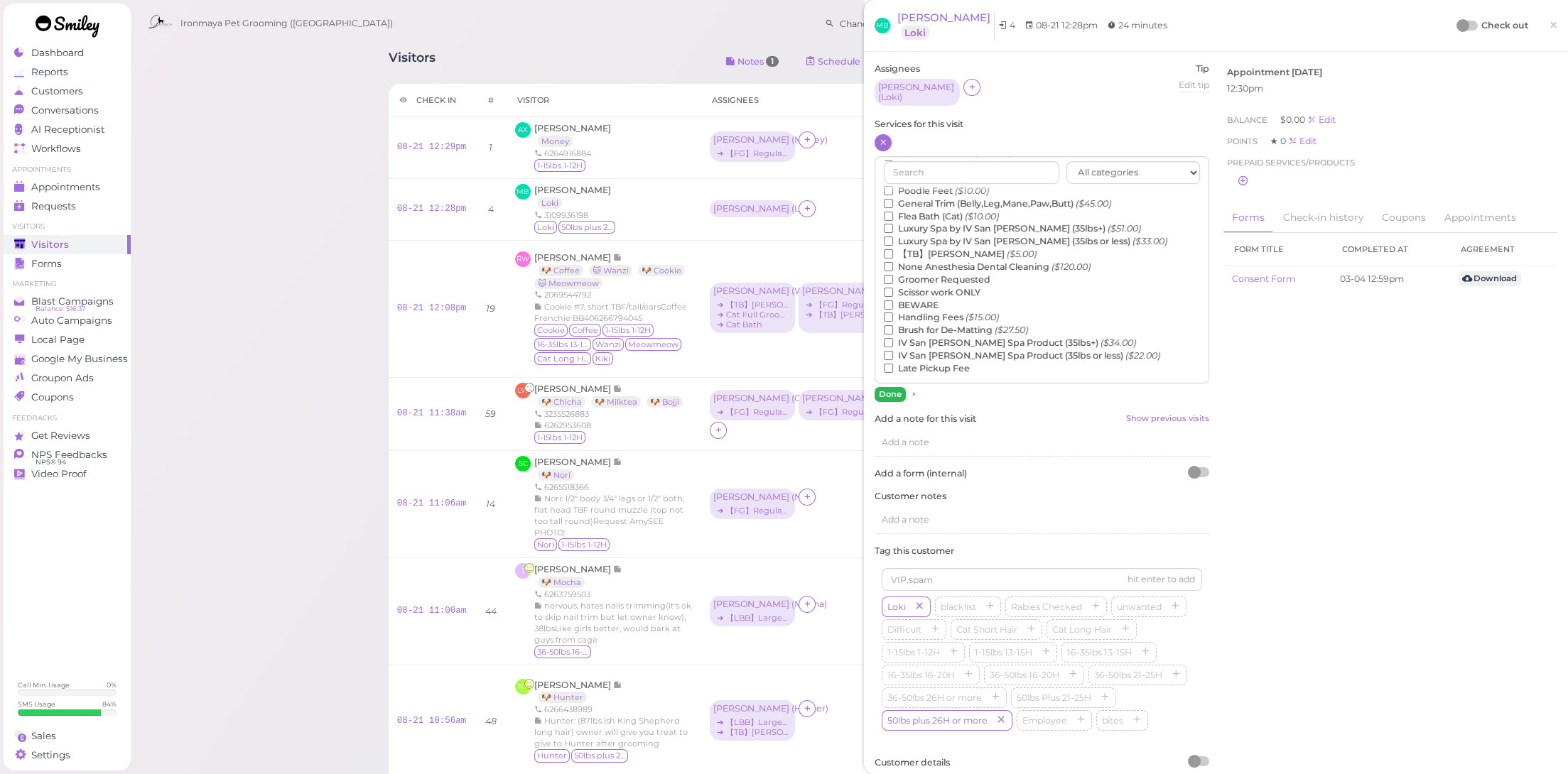
click at [959, 255] on label "【TB】Teeth Brushing ($5.00)" at bounding box center [960, 254] width 153 height 13
click at [893, 255] on input "【TB】Teeth Brushing ($5.00)" at bounding box center [889, 254] width 9 height 9
click at [895, 391] on button "Done" at bounding box center [890, 395] width 31 height 15
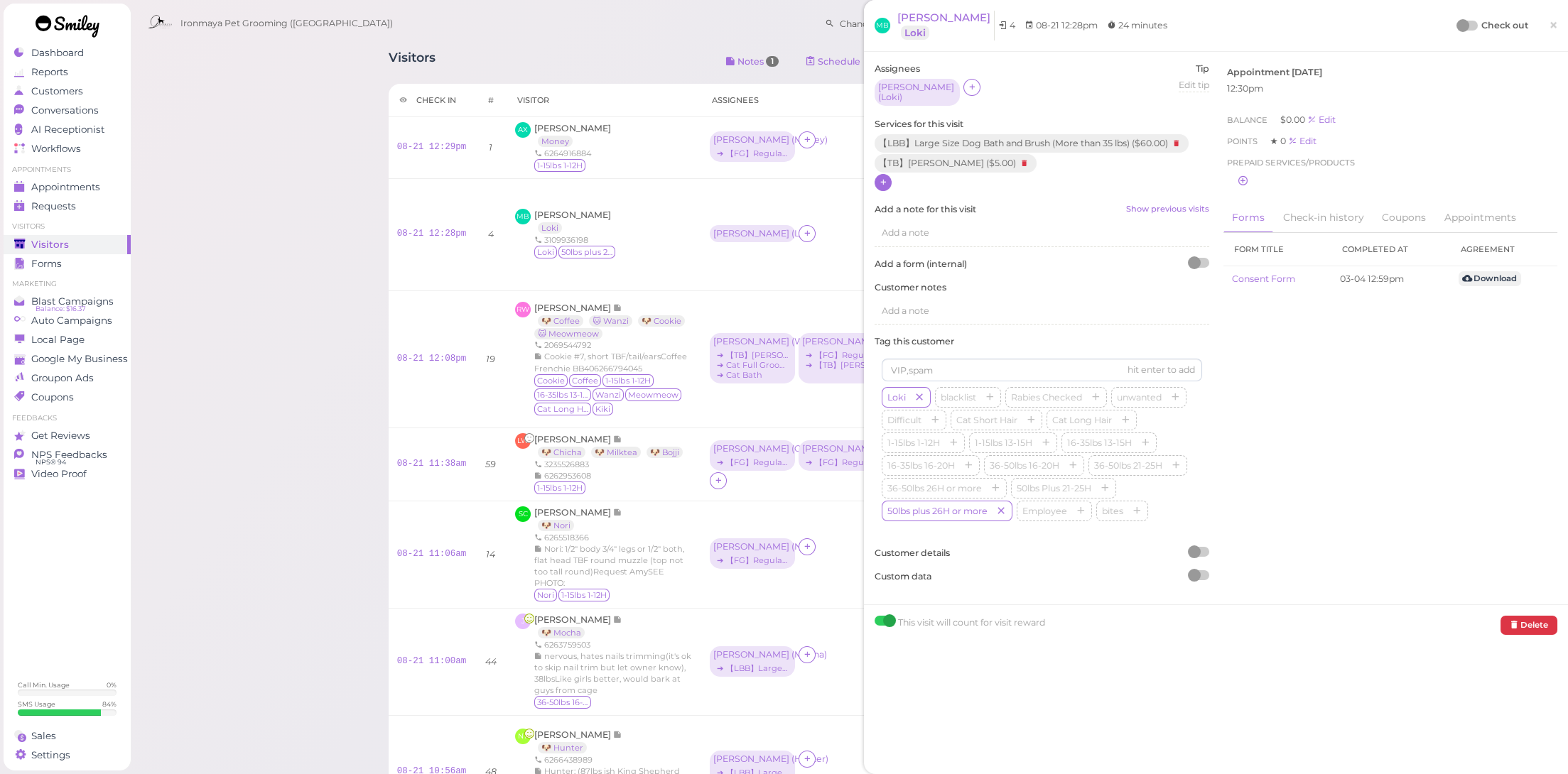
click at [1553, 23] on link "×" at bounding box center [1553, 26] width 27 height 33
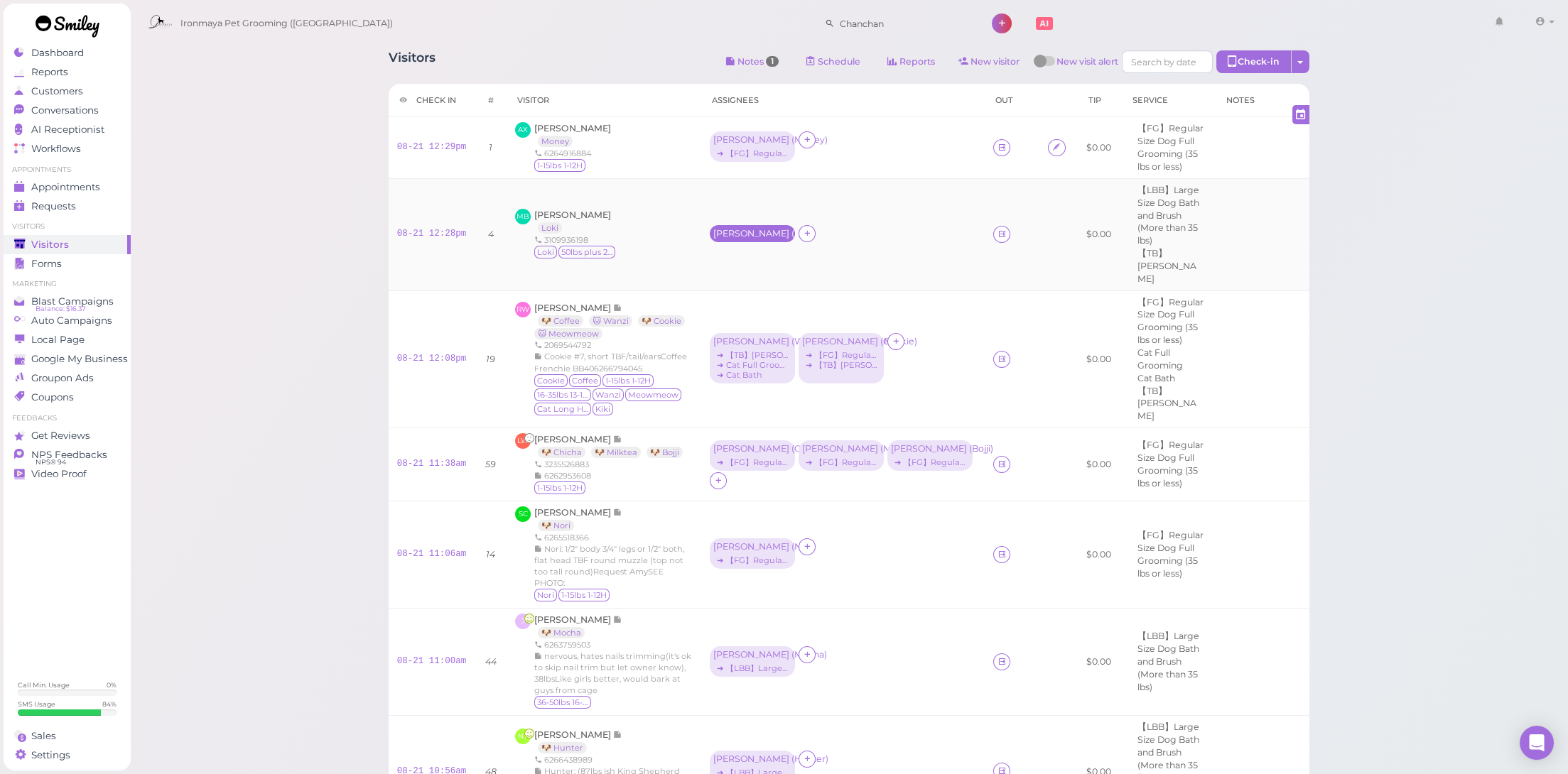
click at [749, 228] on div "Emma ( Loki )" at bounding box center [752, 233] width 78 height 10
click at [743, 279] on span "Select services" at bounding box center [753, 271] width 65 height 16
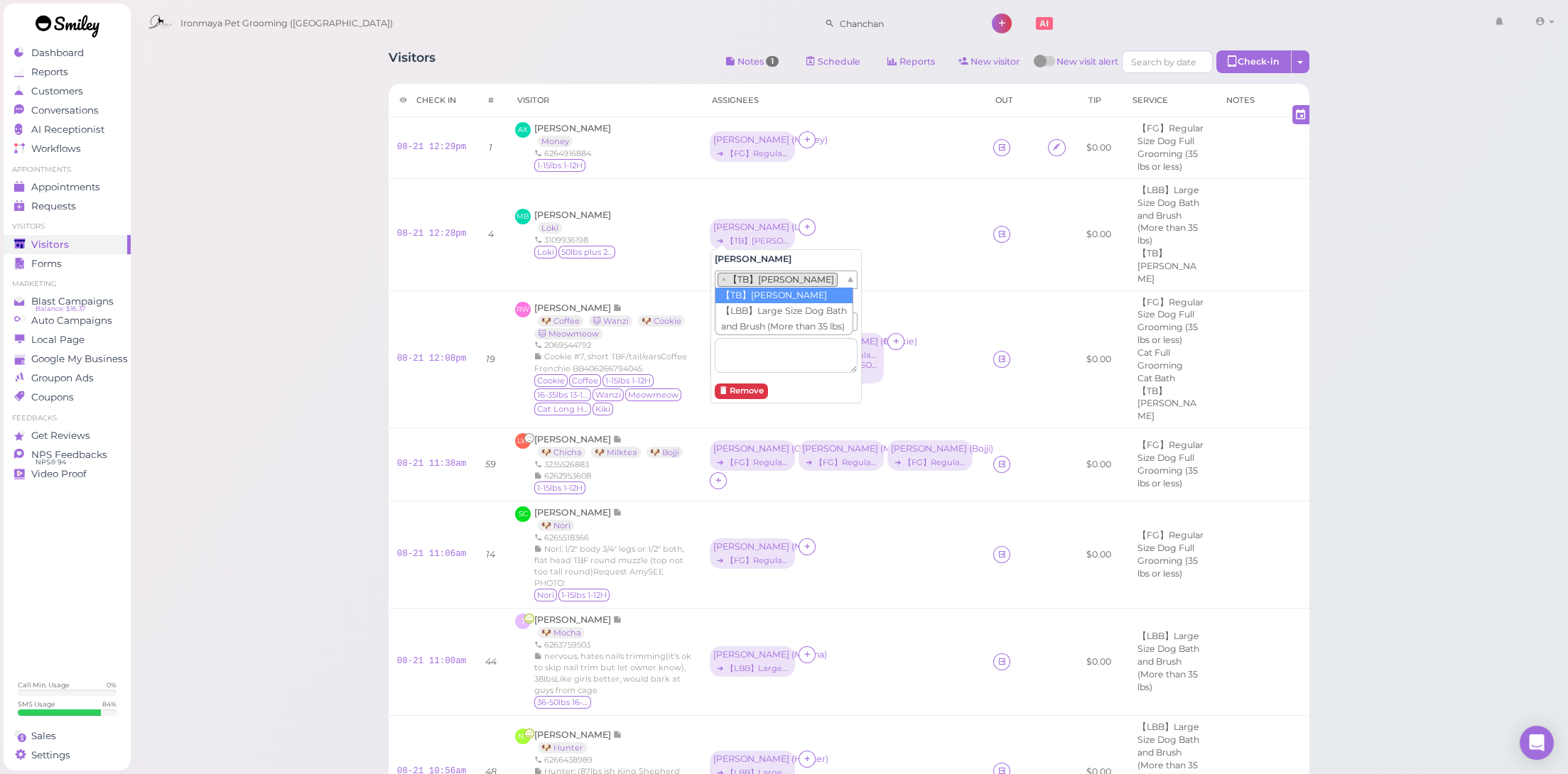
click at [751, 275] on li "× 【TB】Teeth Brushing" at bounding box center [777, 279] width 120 height 14
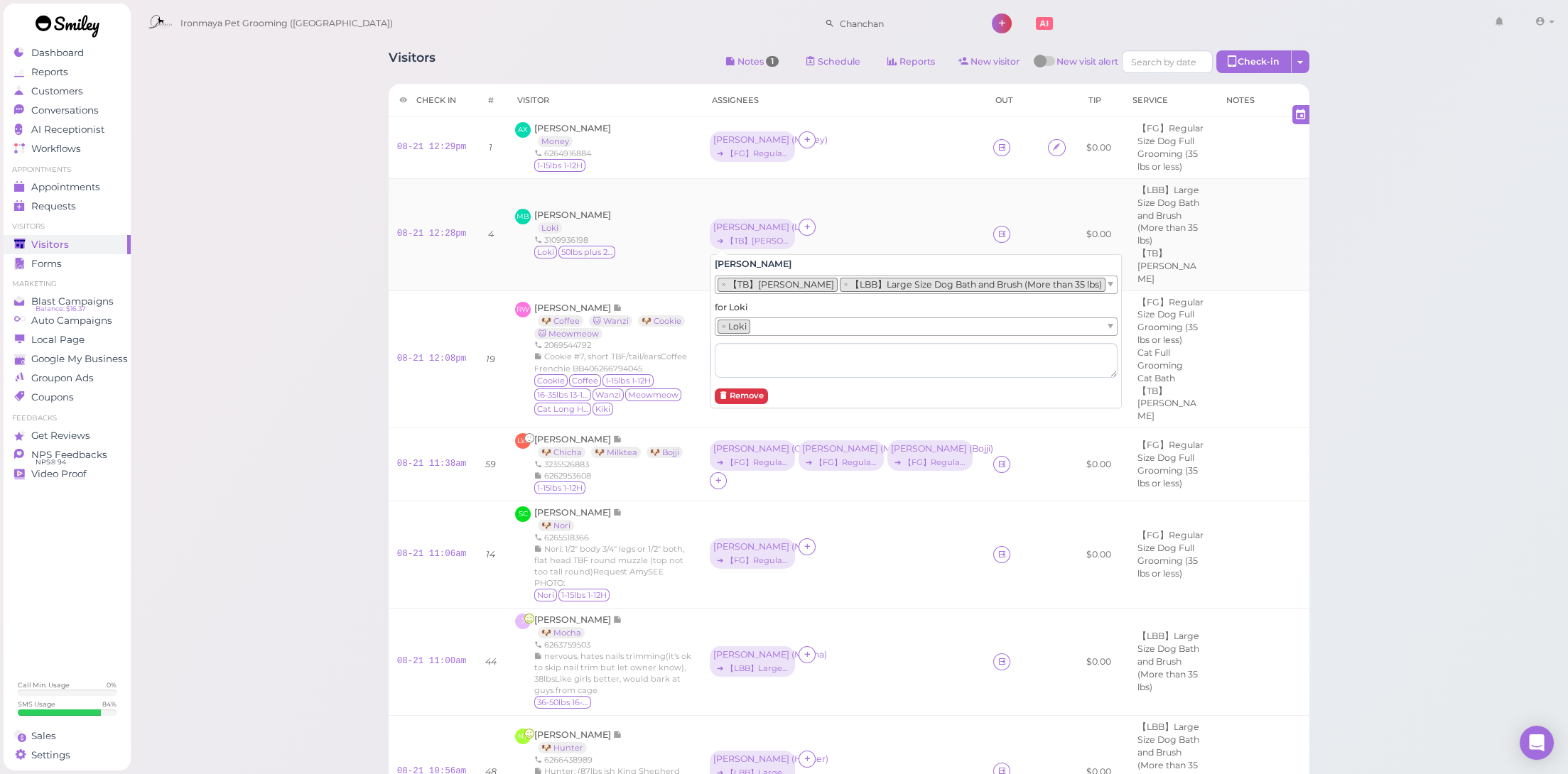
click at [900, 235] on div "Emma ( Loki ) ➔ 【TB】Teeth Brushing" at bounding box center [842, 235] width 266 height 32
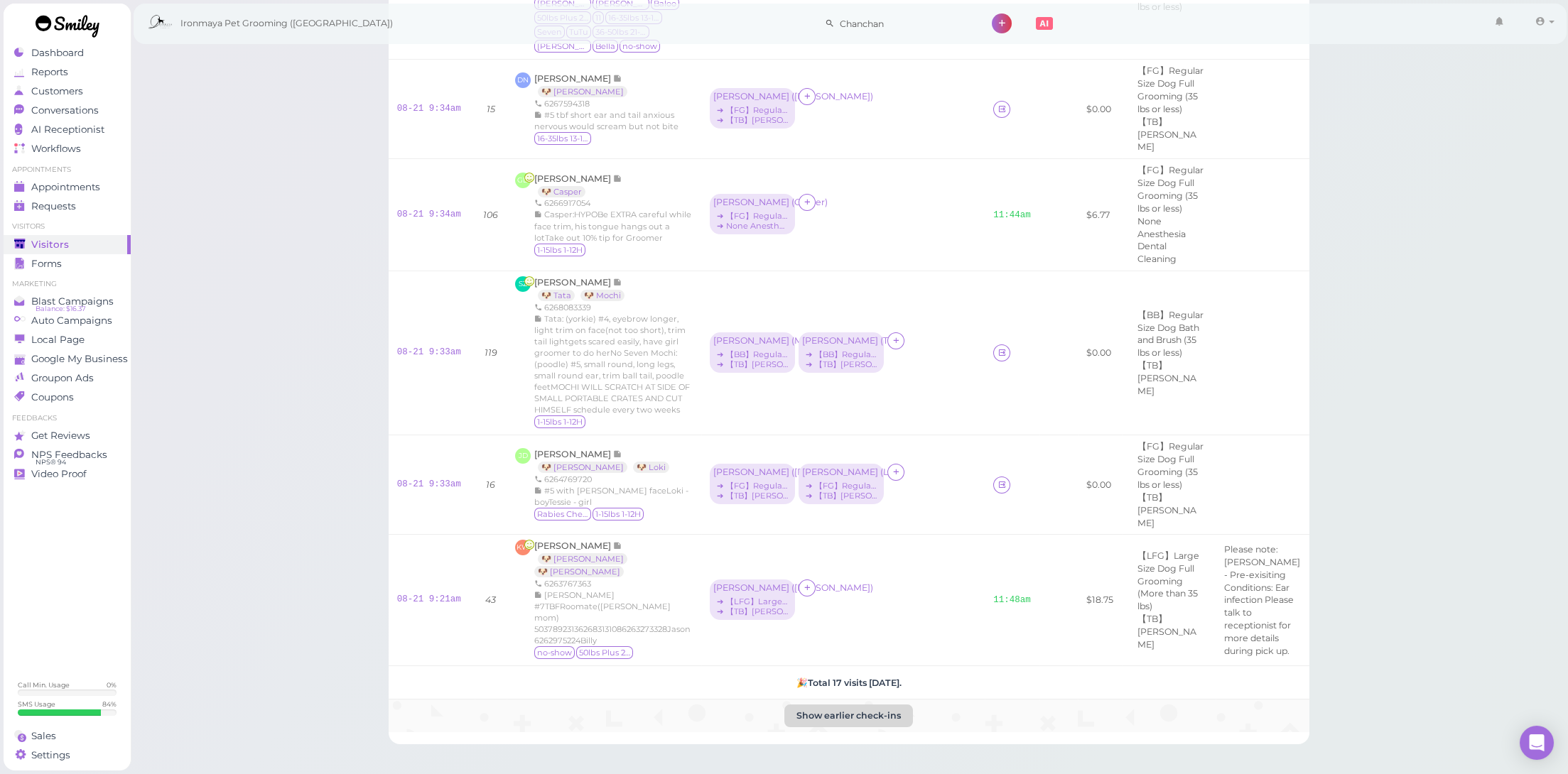
click at [863, 705] on button "Show earlier check-ins" at bounding box center [849, 716] width 129 height 23
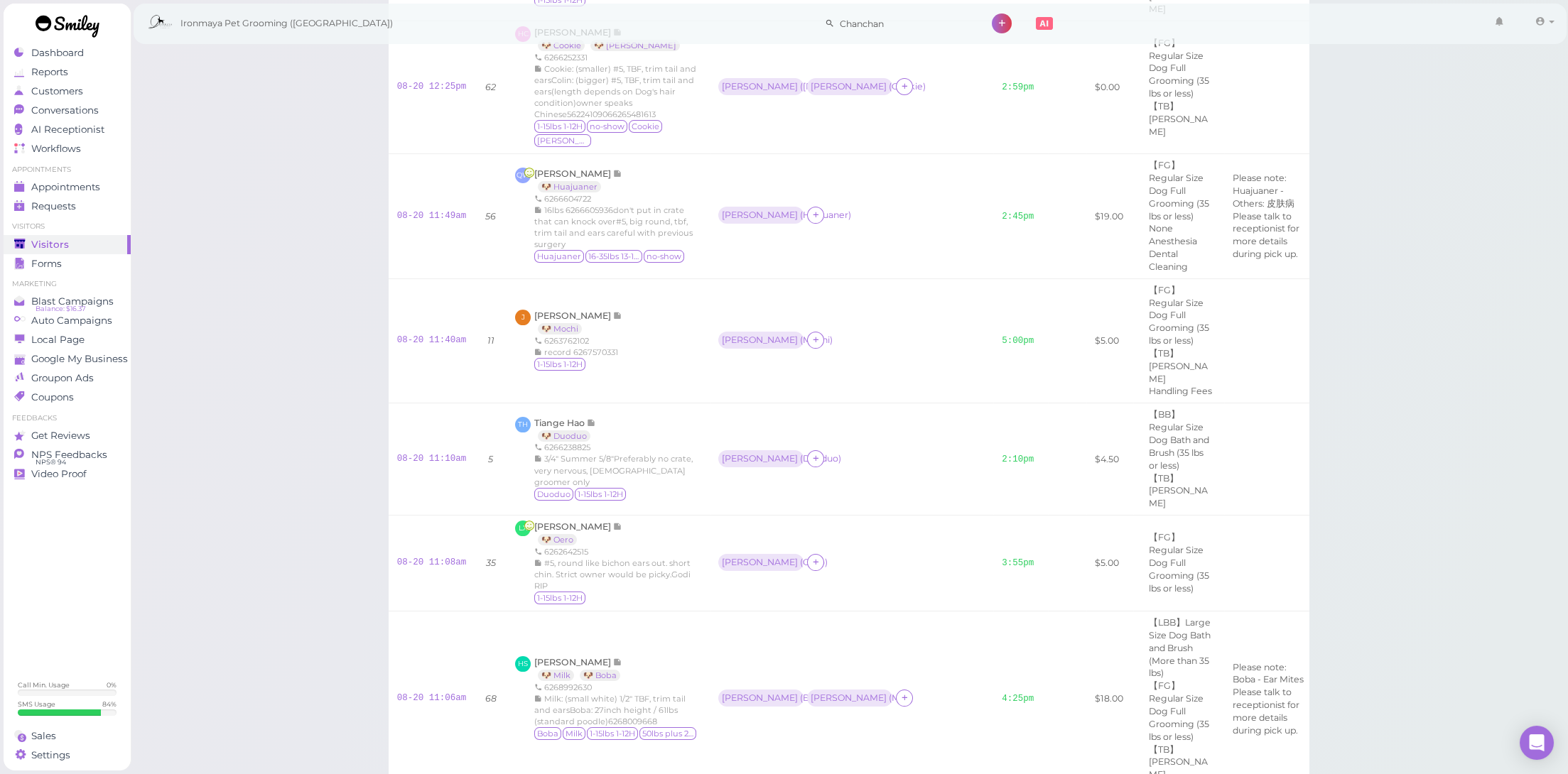
scroll to position [3573, 0]
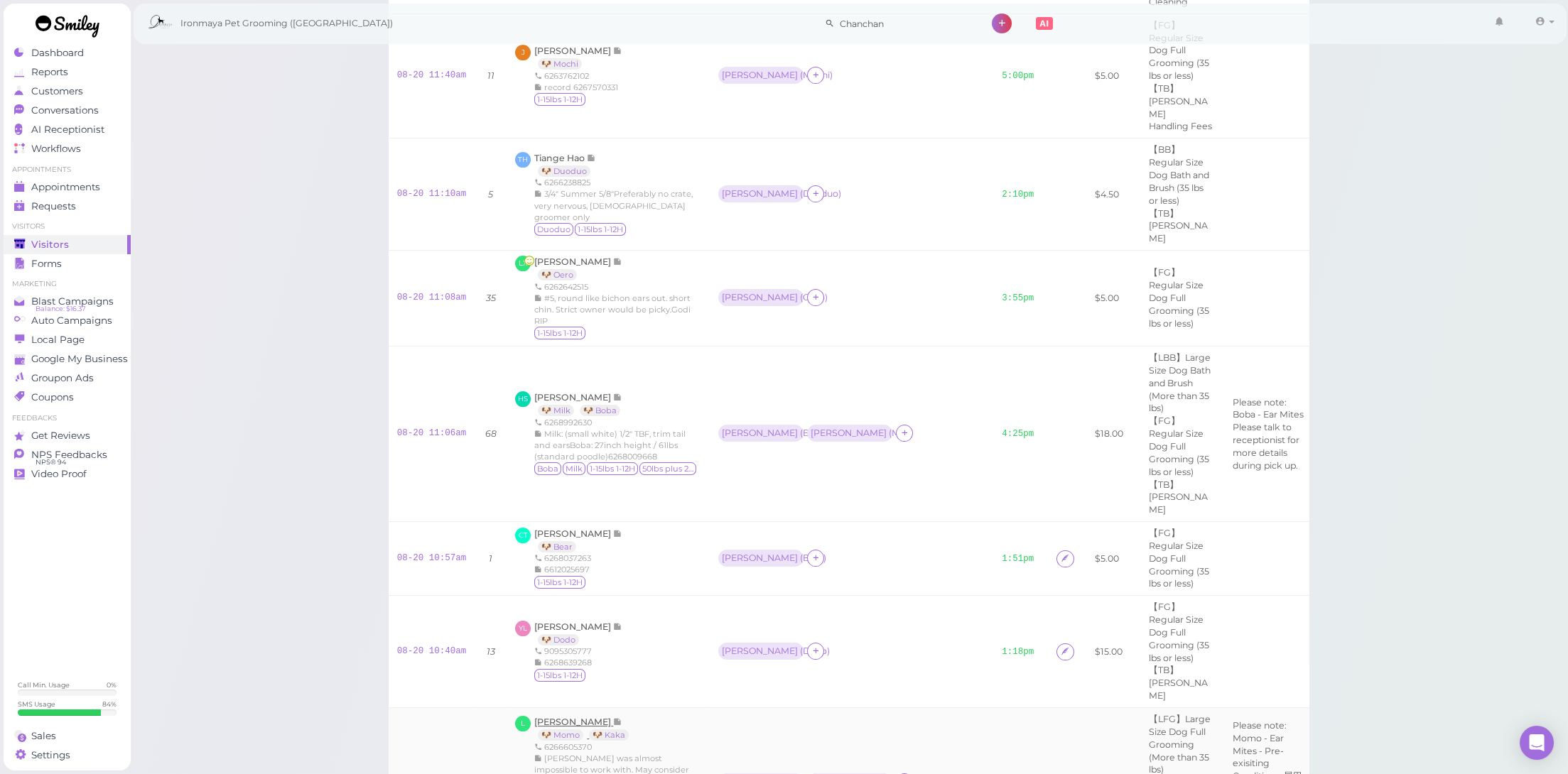
click at [556, 717] on span "[PERSON_NAME]" at bounding box center [574, 722] width 79 height 11
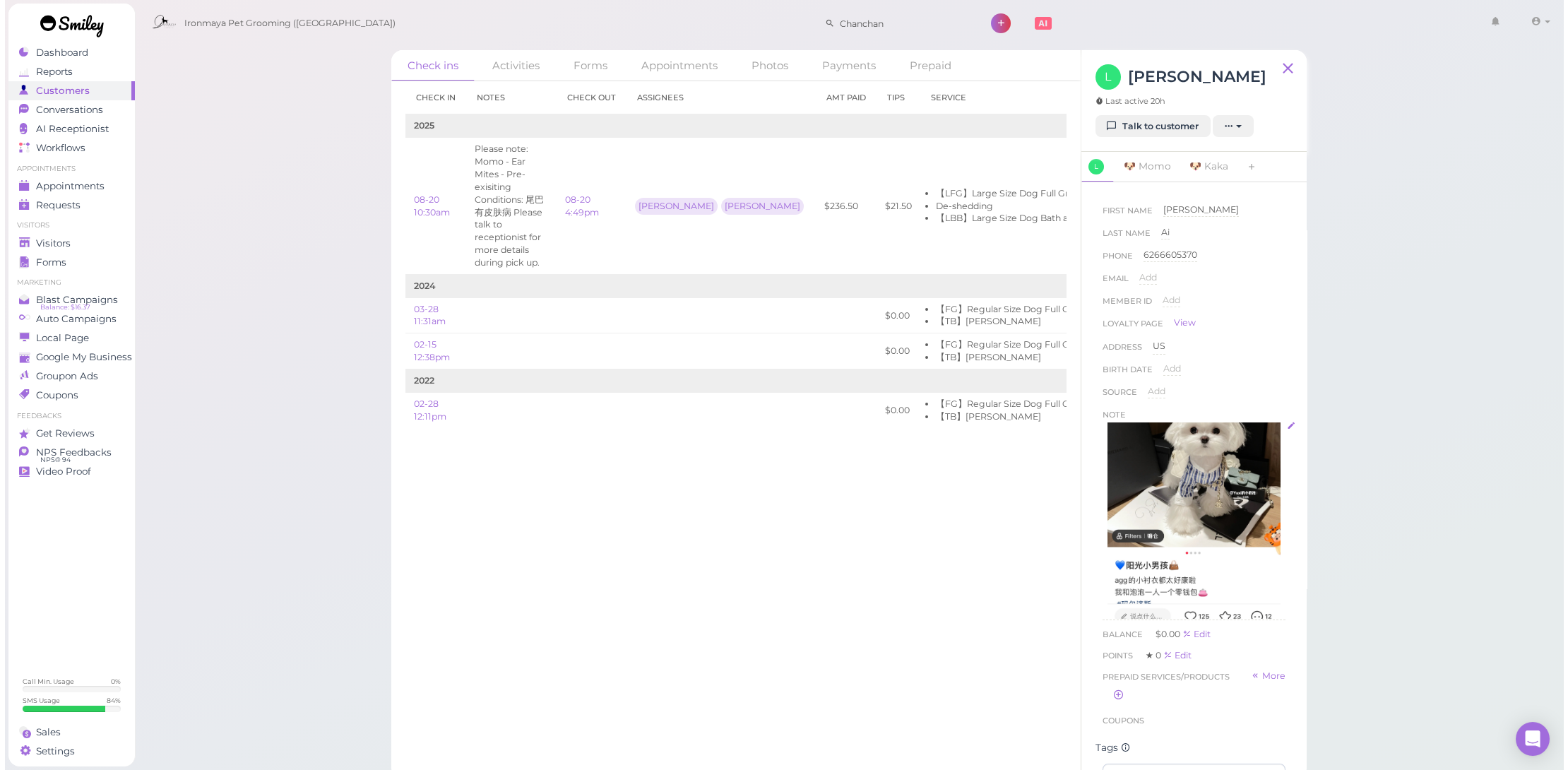
scroll to position [130, 0]
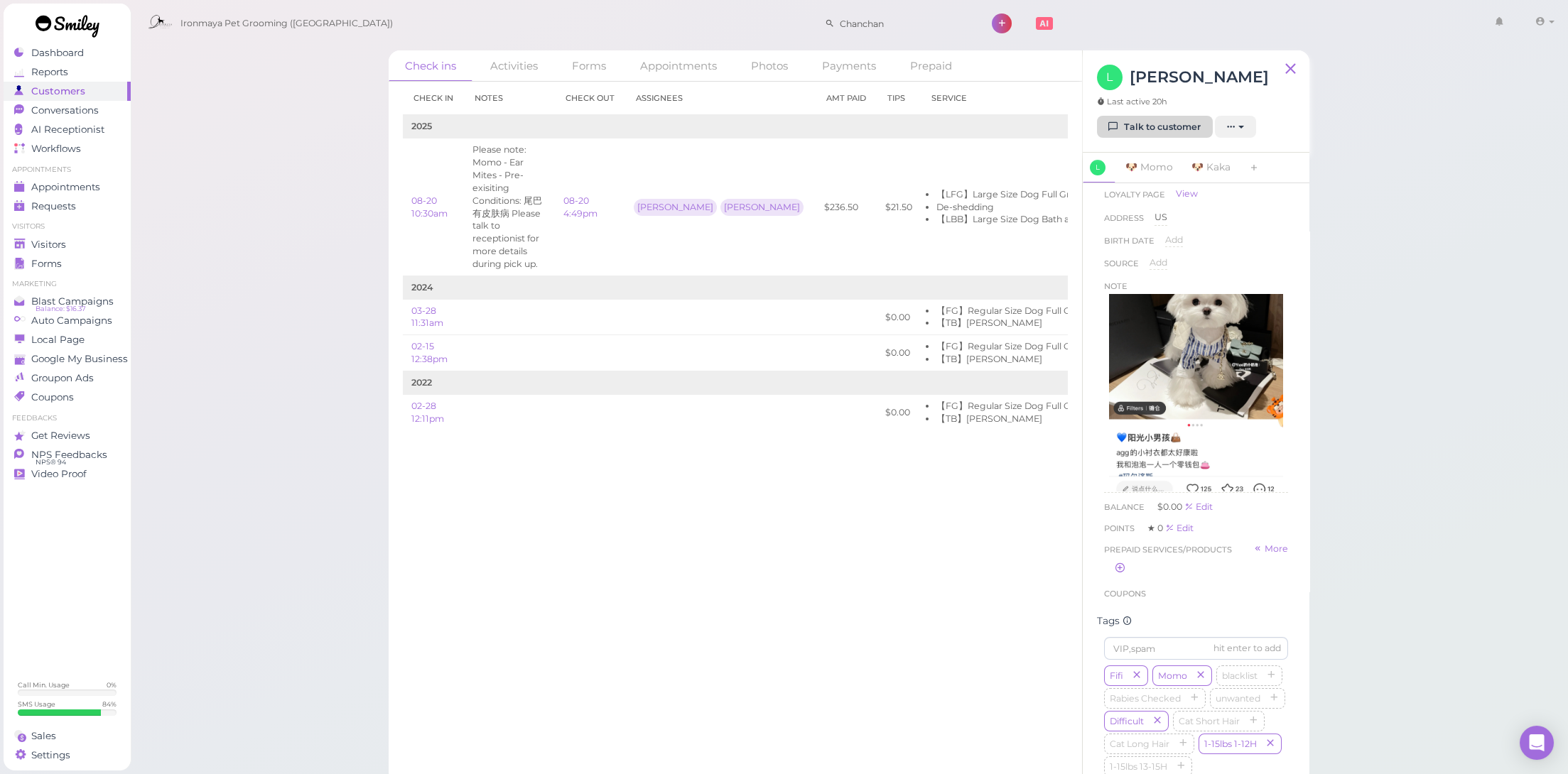
click at [1149, 128] on link "Talk to customer" at bounding box center [1155, 127] width 116 height 23
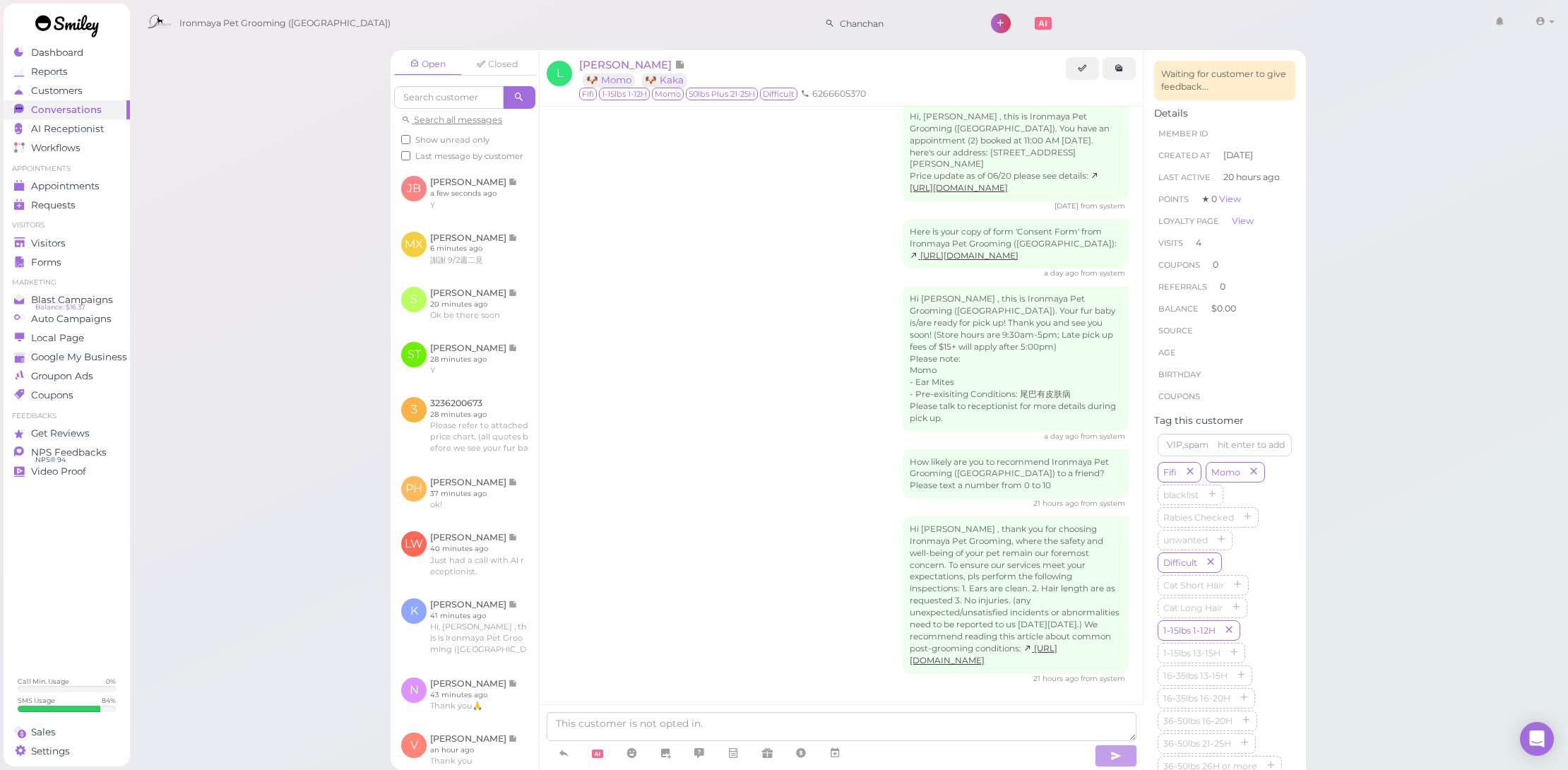
scroll to position [1515, 0]
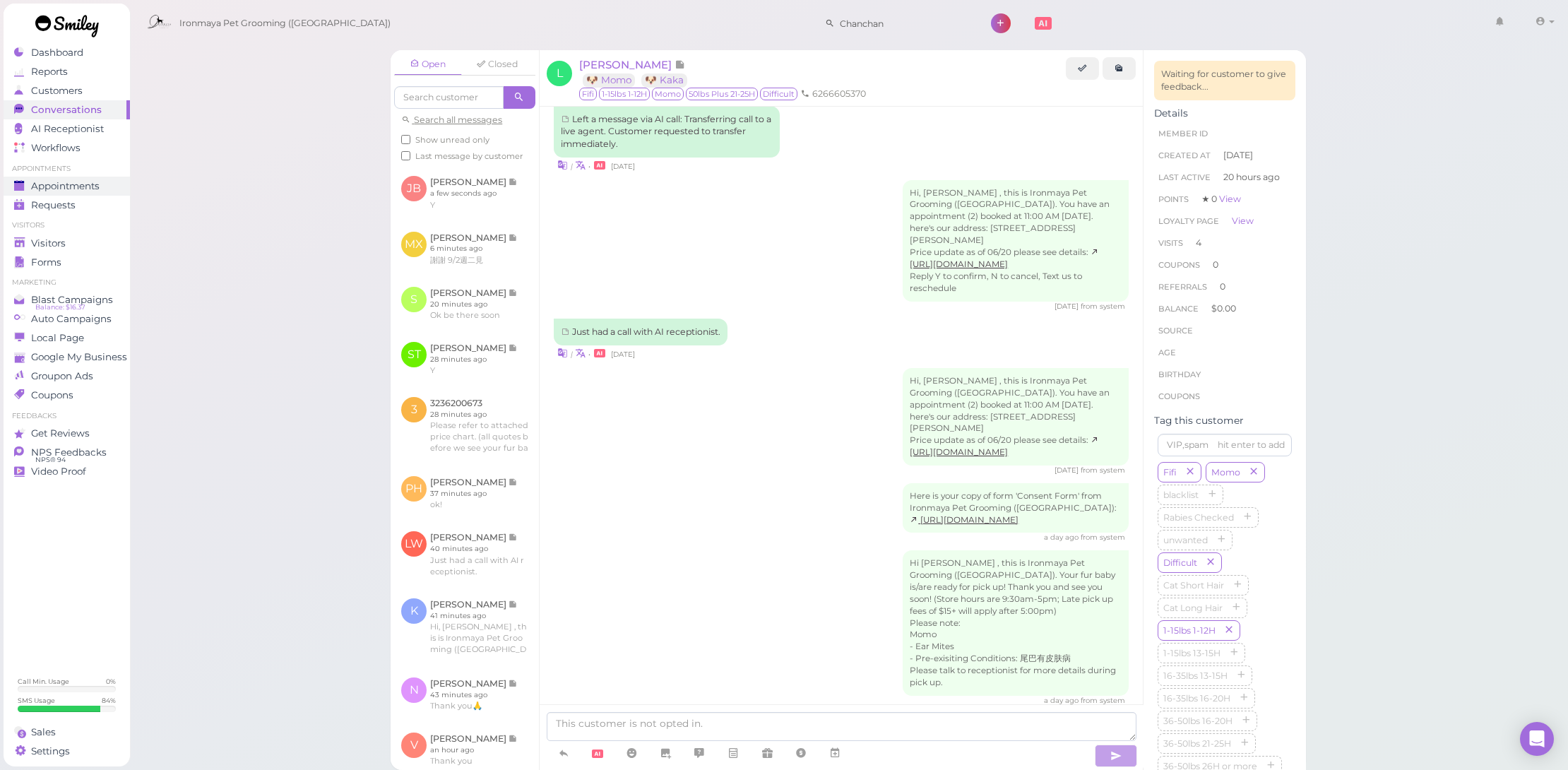
click at [75, 188] on span "Appointments" at bounding box center [65, 186] width 69 height 12
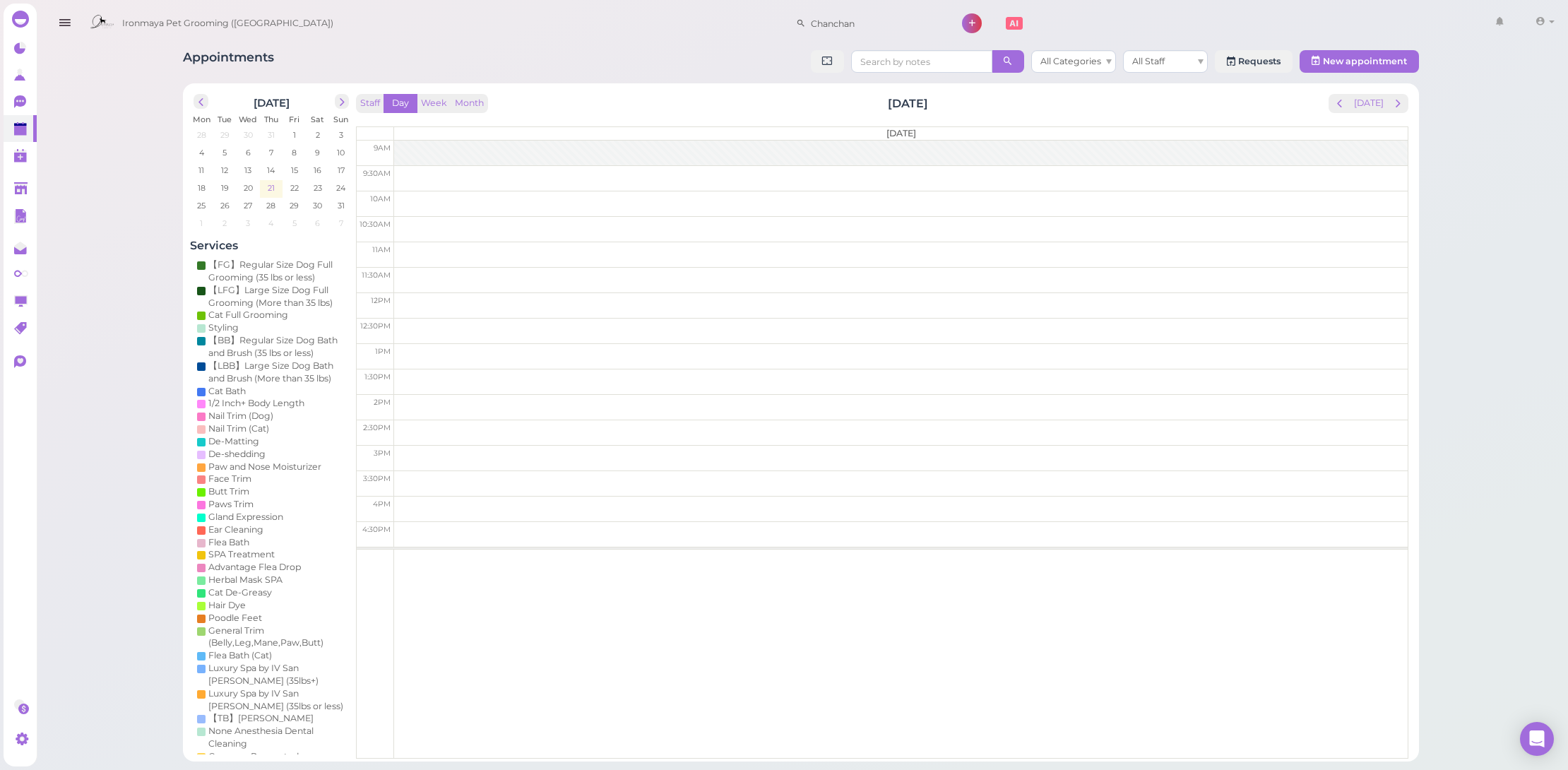
click at [266, 188] on span "21" at bounding box center [271, 188] width 10 height 13
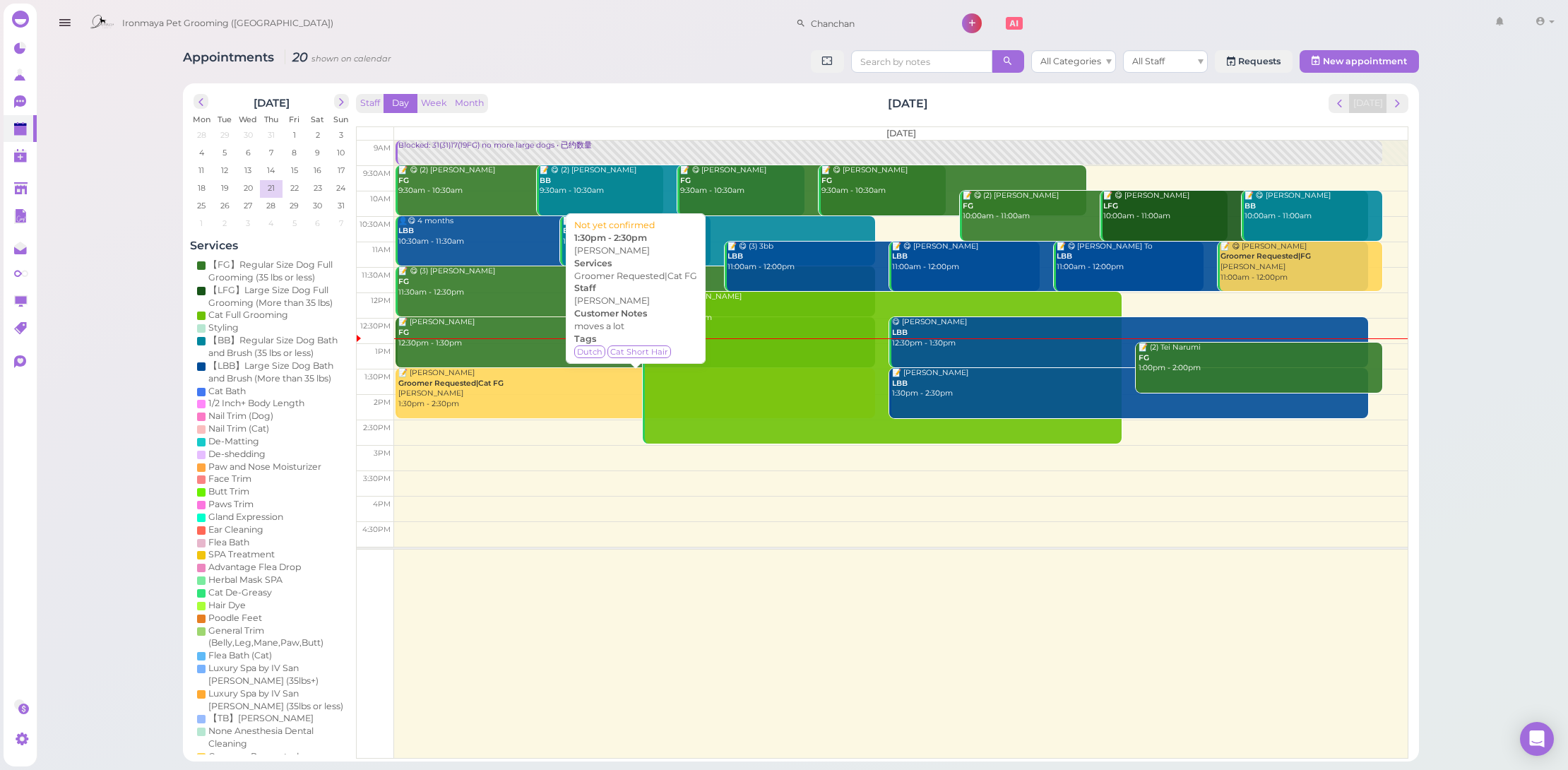
click at [446, 391] on div "📝 Jaylienne Reyes Groomer Requested|Cat FG Emma 1:30pm - 2:30pm" at bounding box center [635, 389] width 477 height 42
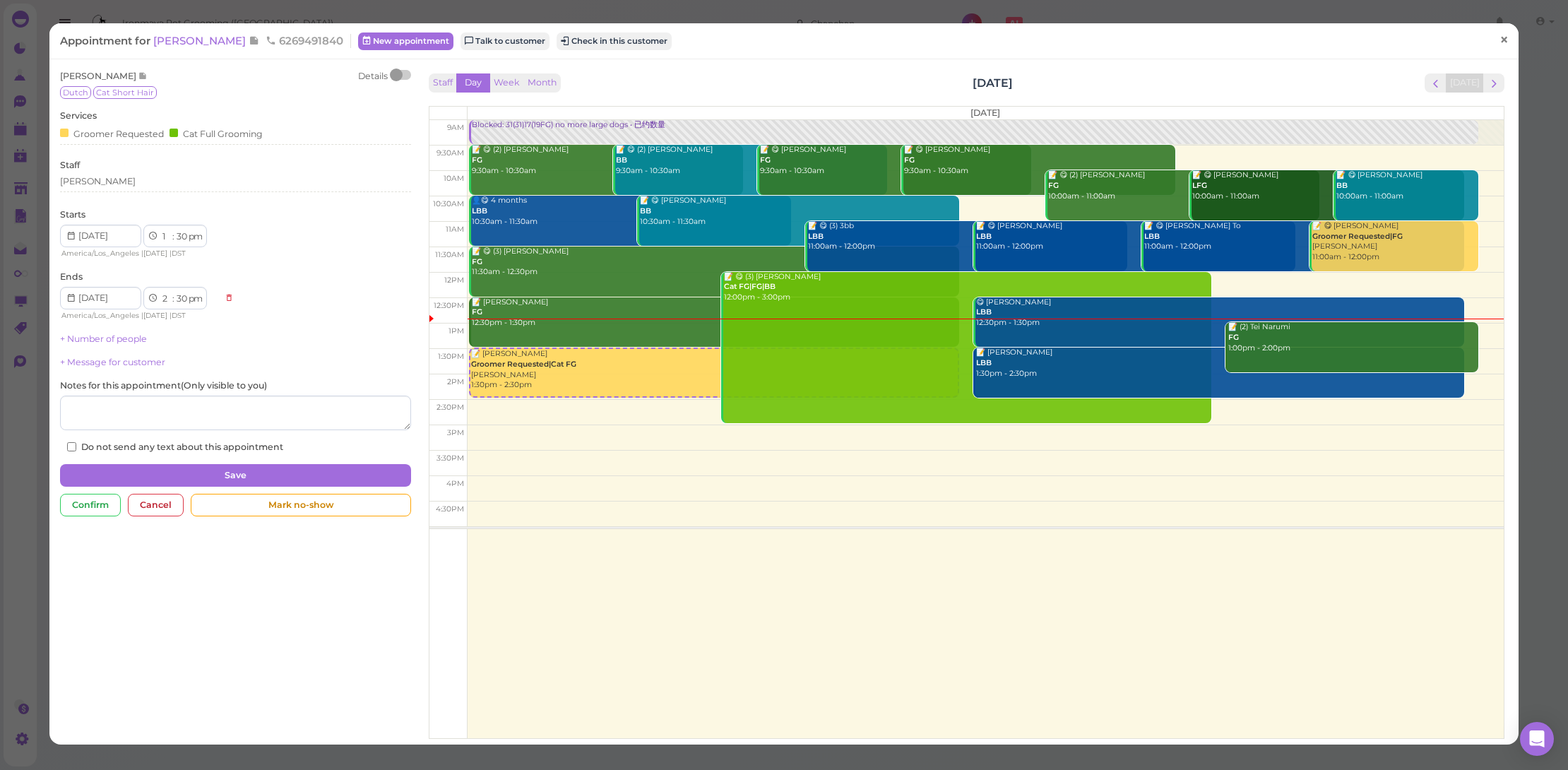
click at [1499, 38] on span "×" at bounding box center [1504, 39] width 9 height 20
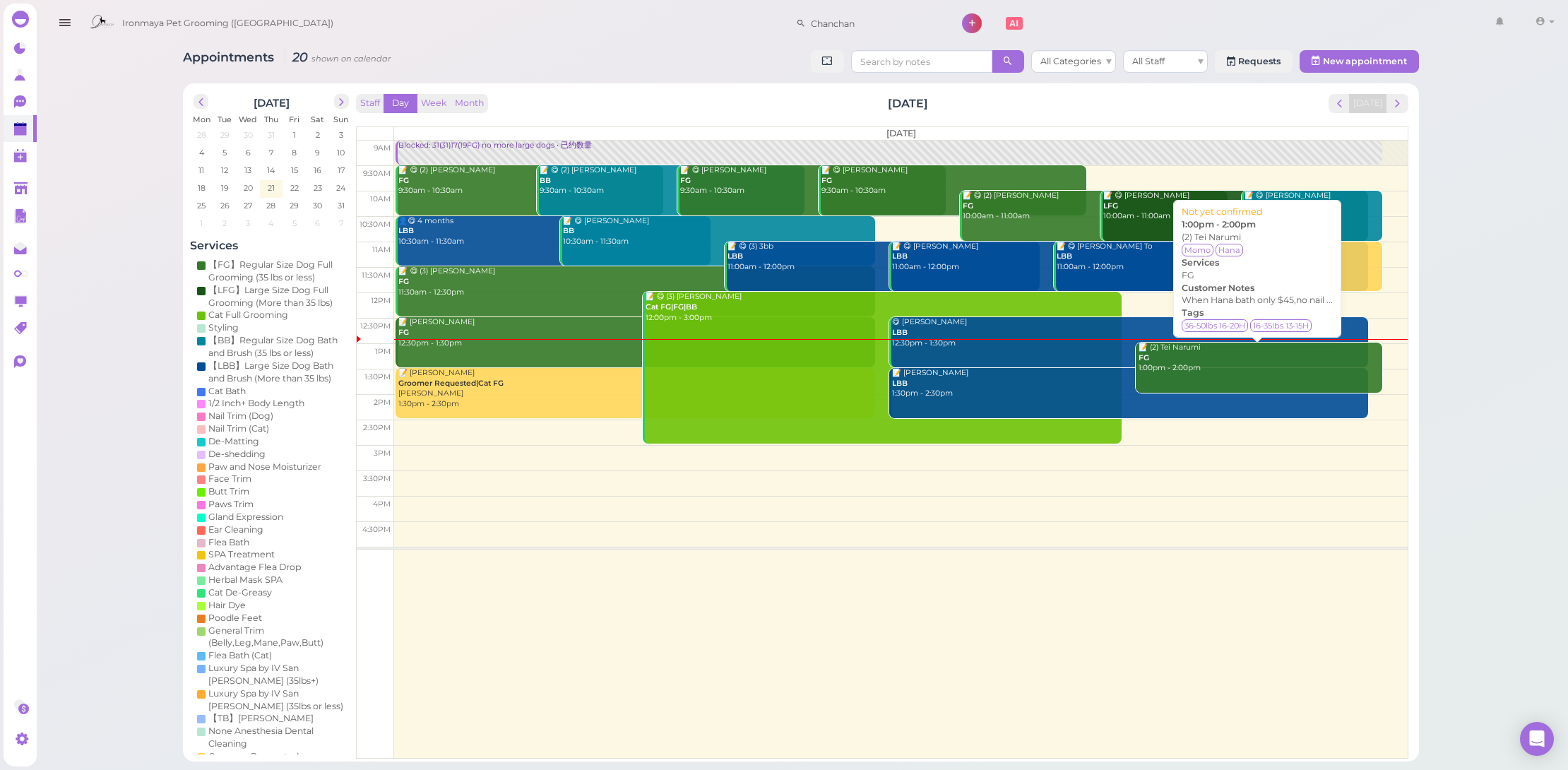
click at [1264, 353] on div "📝 (2) Tei Narumi FG 1:00pm - 2:00pm" at bounding box center [1260, 358] width 244 height 31
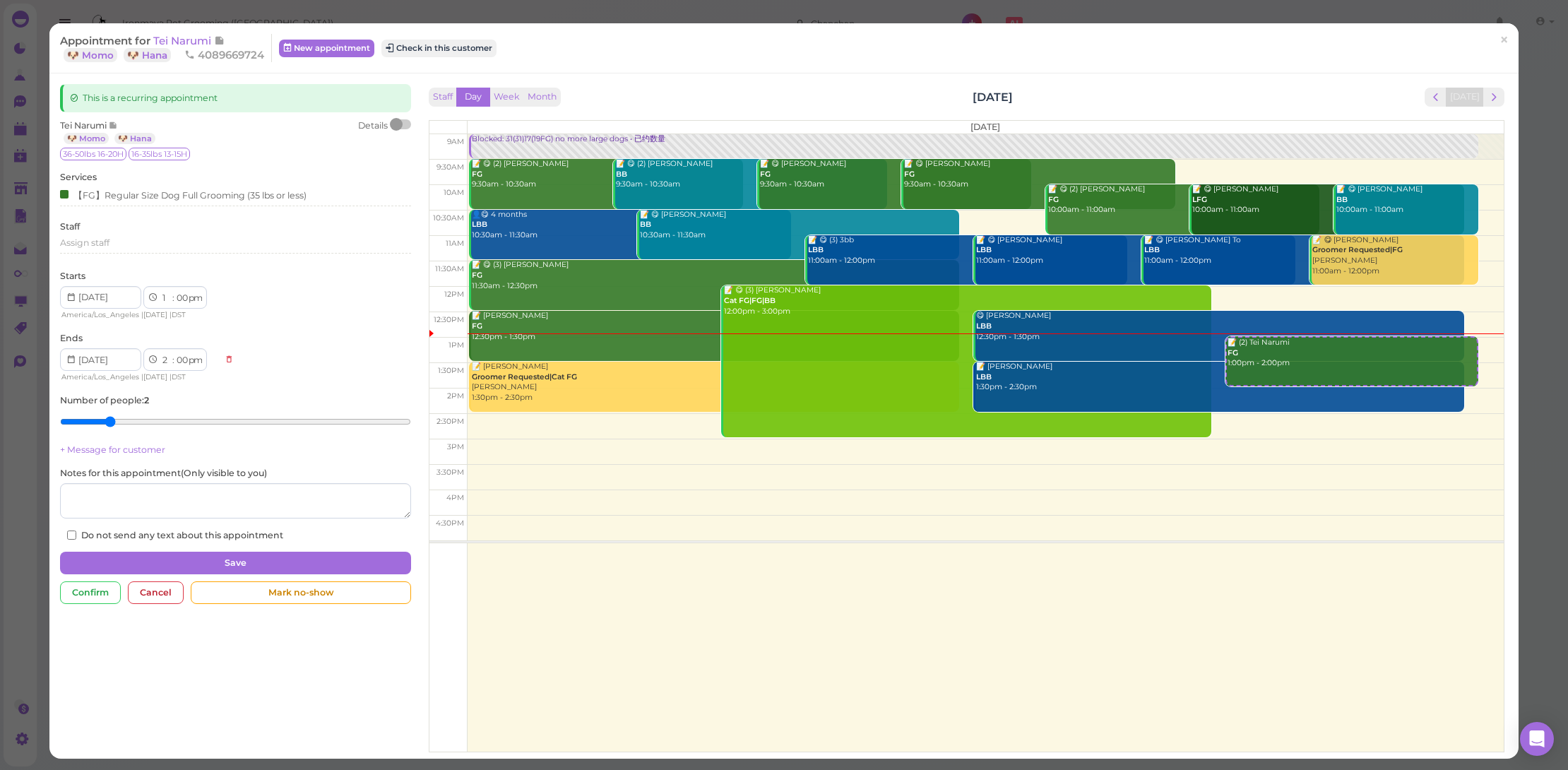
click at [395, 123] on div at bounding box center [396, 125] width 13 height 13
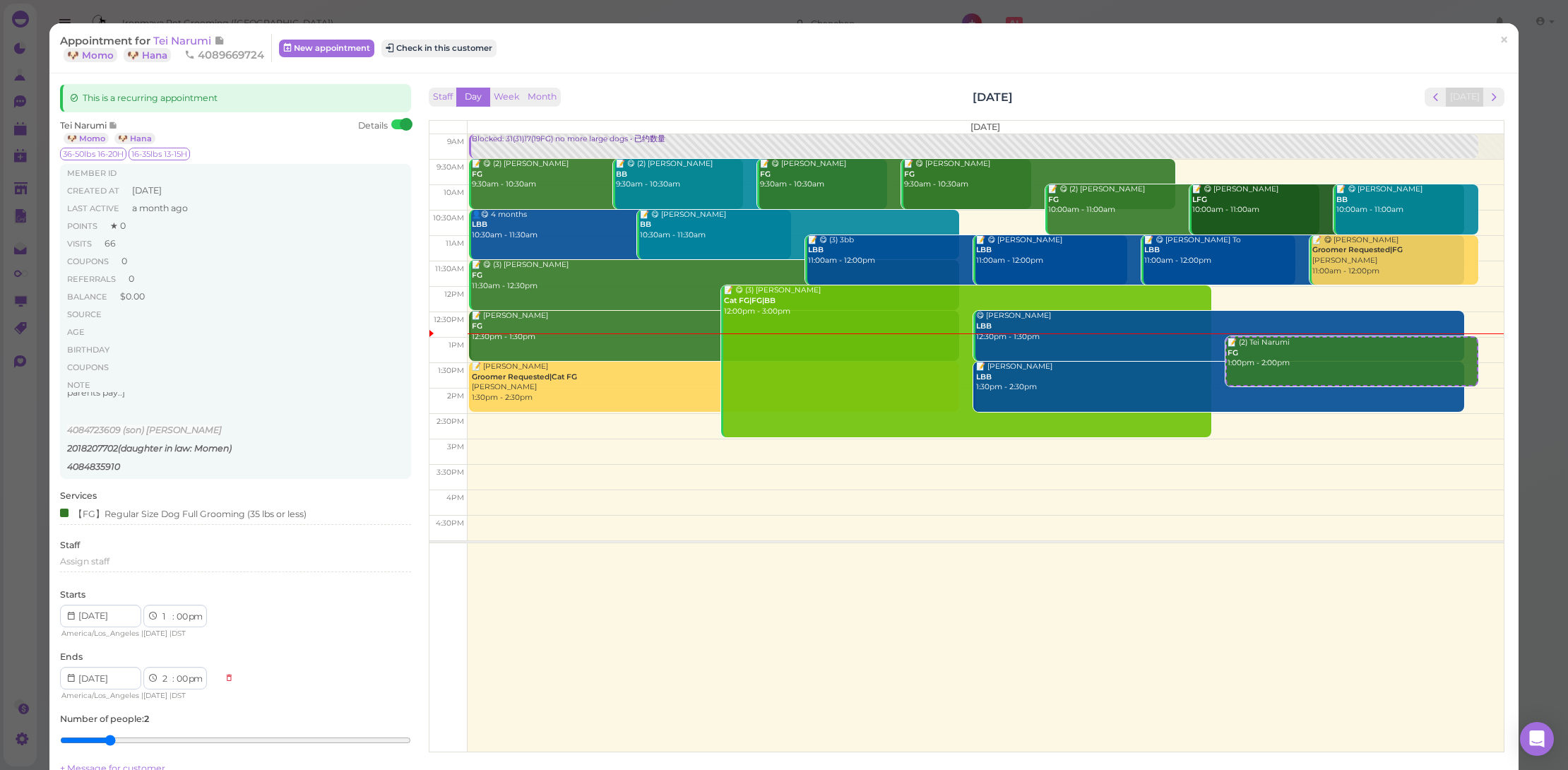
scroll to position [3, 0]
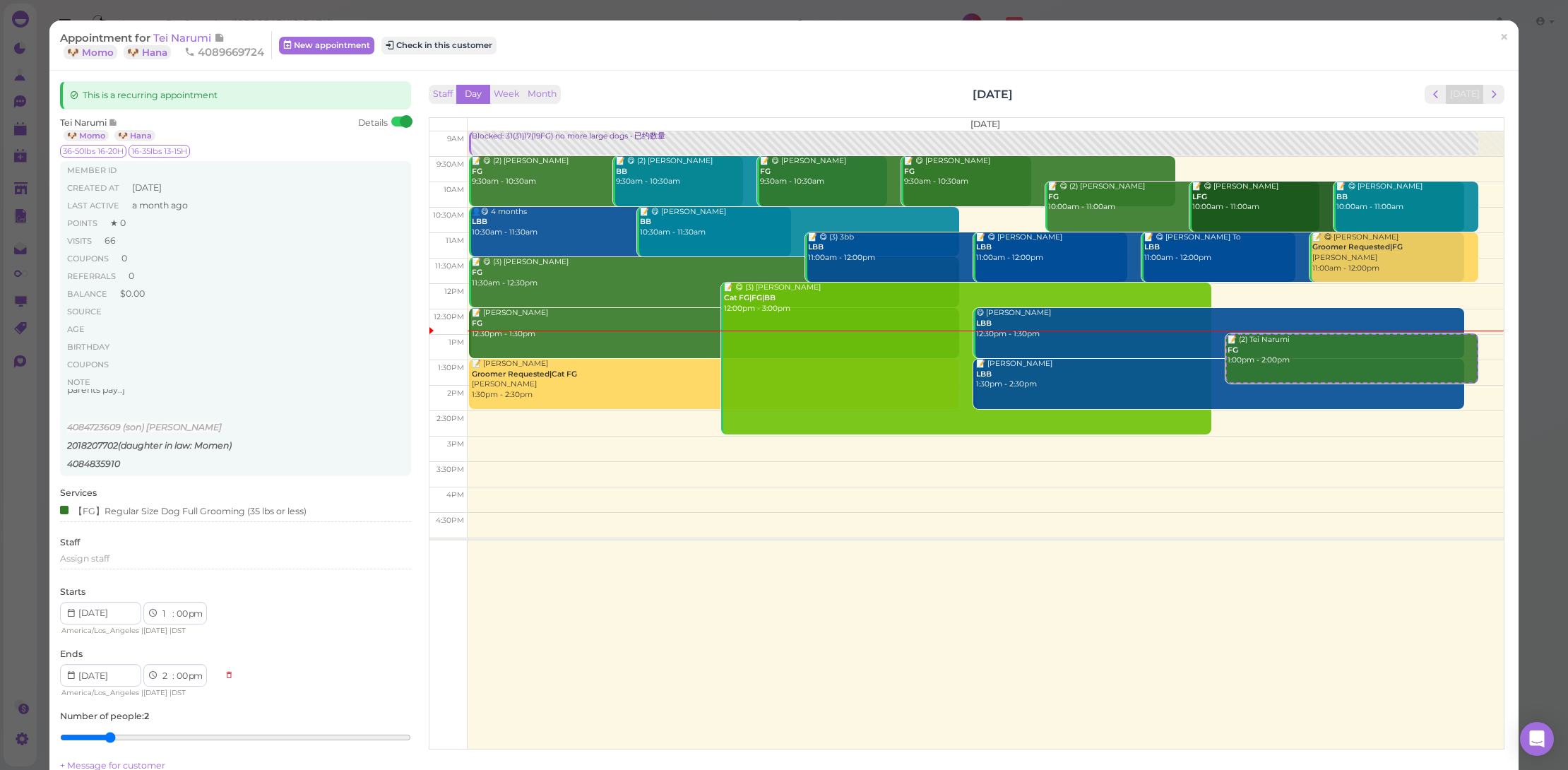
click at [221, 443] on em "2018207702(daughter in law: Momen)" at bounding box center [149, 446] width 165 height 11
drag, startPoint x: 351, startPoint y: 430, endPoint x: 330, endPoint y: 437, distance: 22.1
click at [351, 431] on div "When Hana bath only $45,no nail ear sani added Maui: 1/2" TBF (might change len…" at bounding box center [235, 431] width 338 height 85
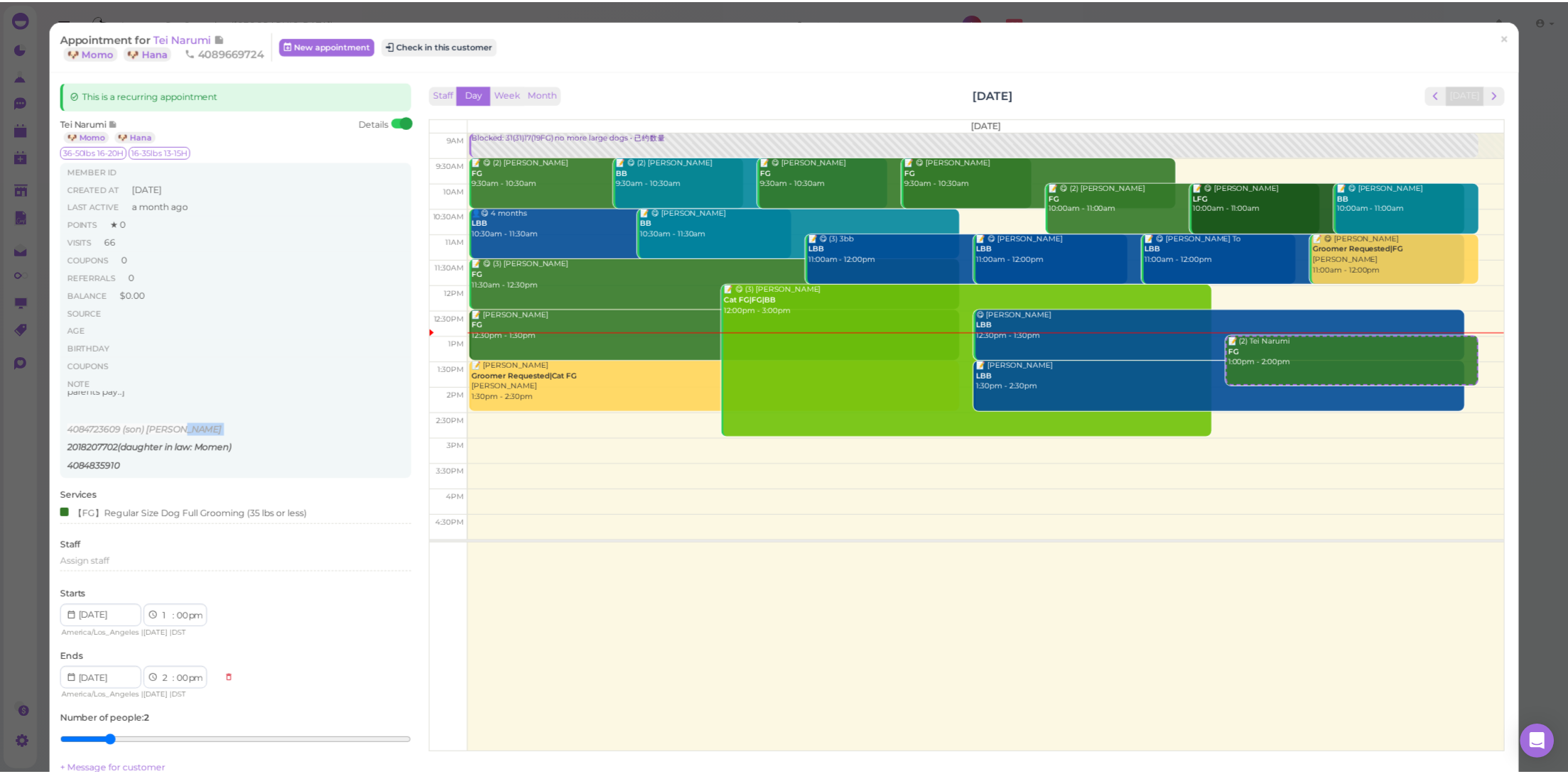
scroll to position [189, 0]
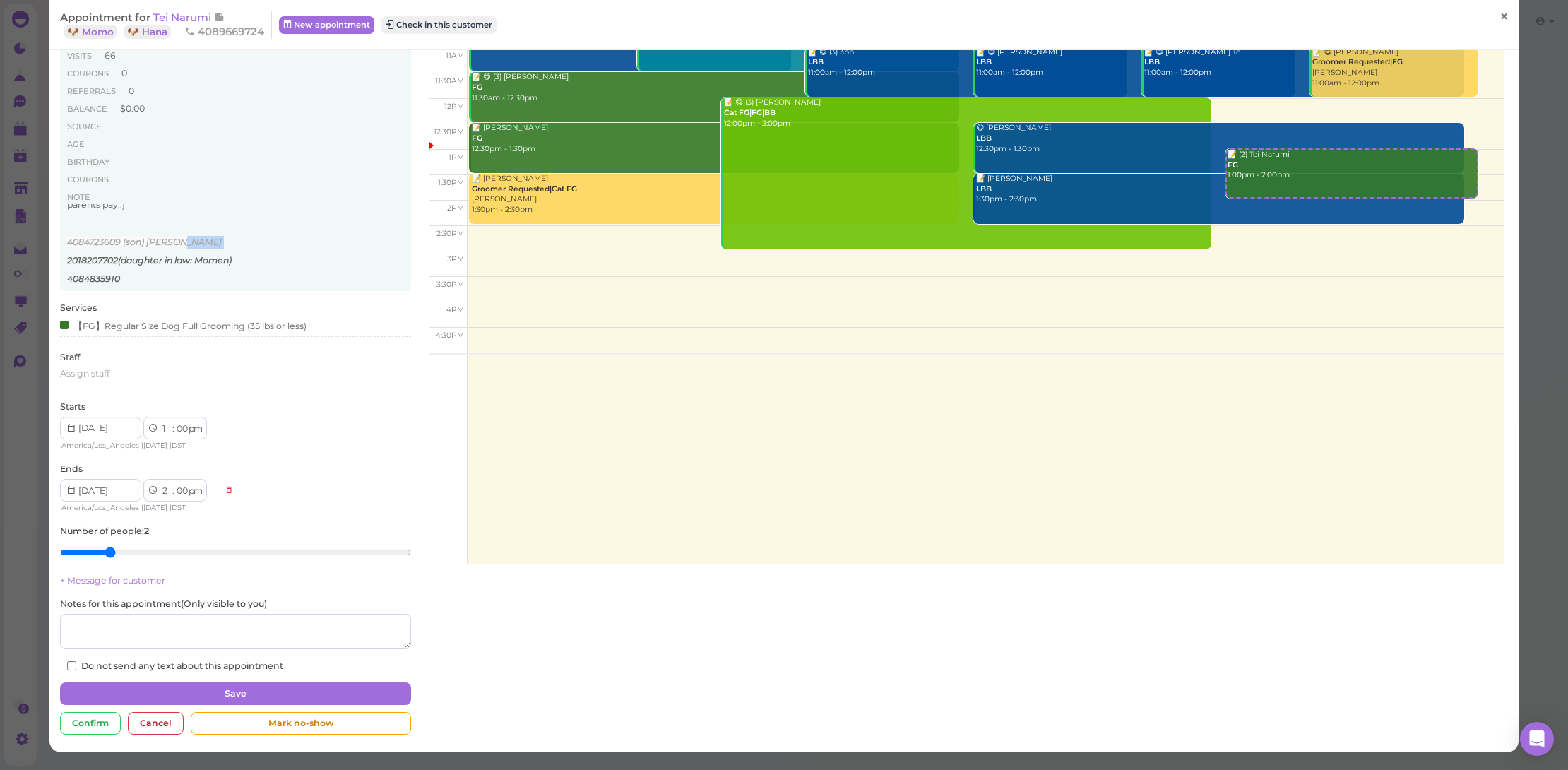
click at [1499, 17] on span "×" at bounding box center [1504, 17] width 9 height 20
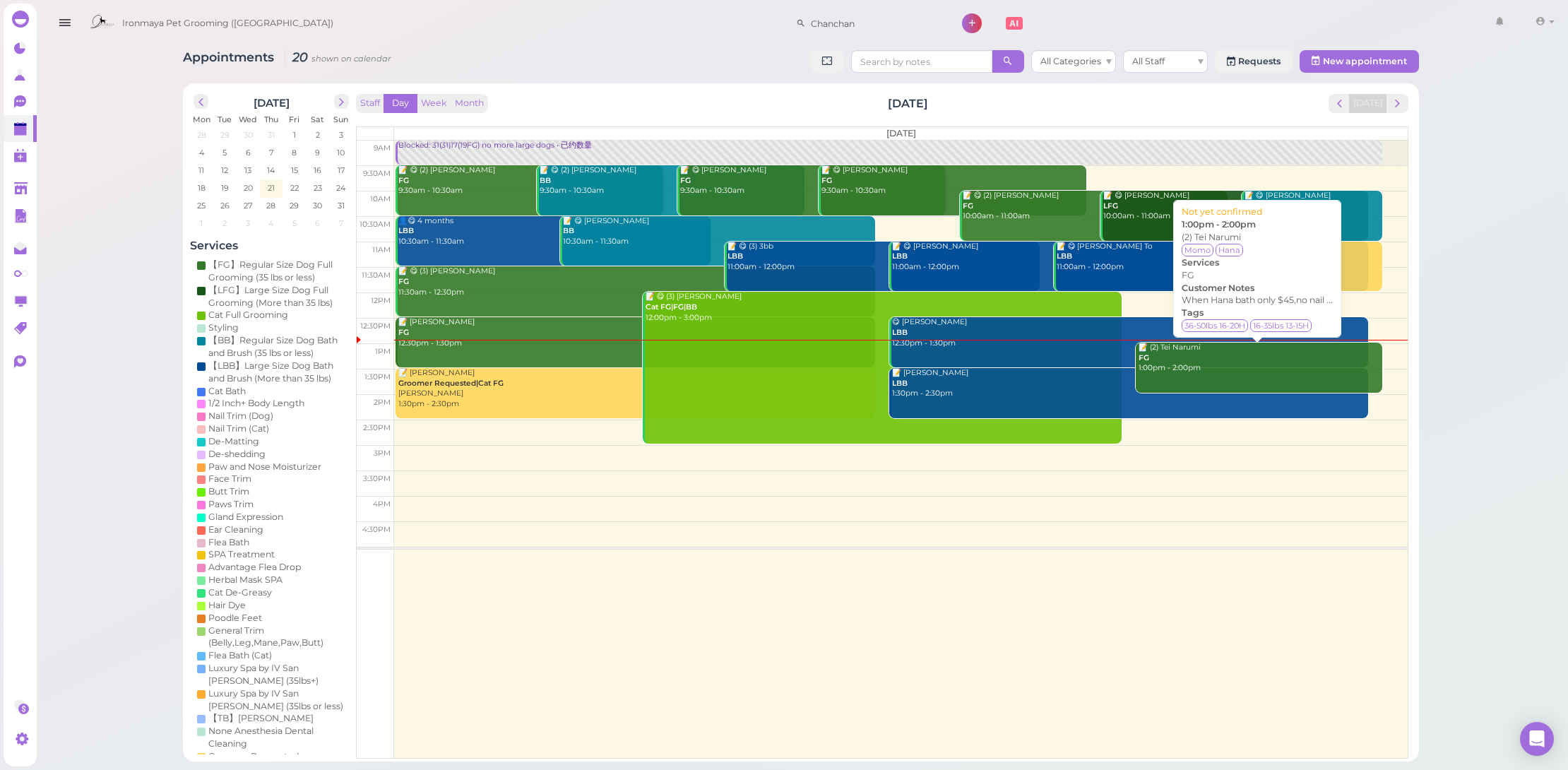
click at [1236, 374] on link "📝 (2) Tei Narumi FG 1:00pm - 2:00pm" at bounding box center [1259, 367] width 246 height 50
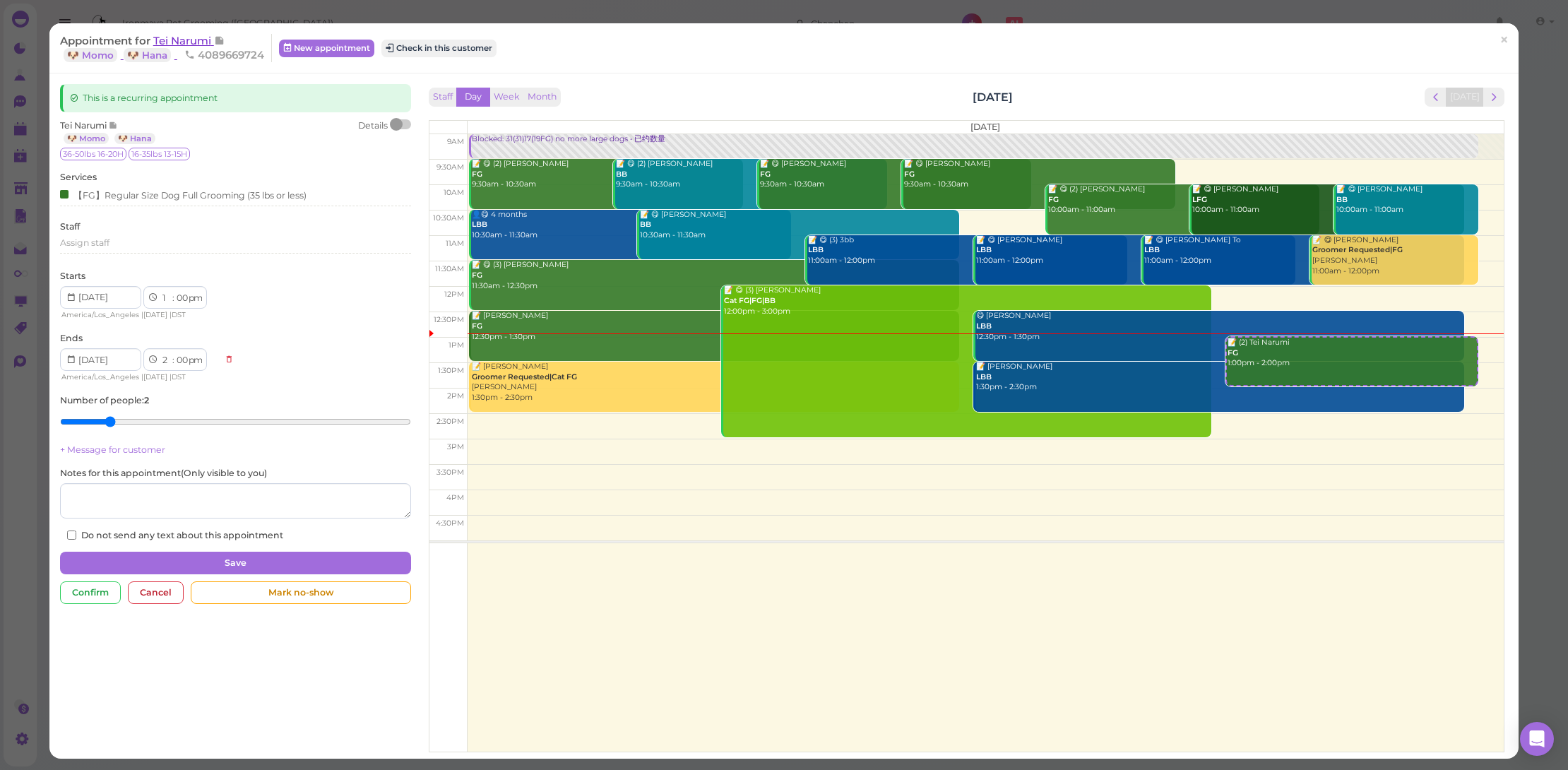
click at [207, 35] on span "Tei Narumi" at bounding box center [183, 40] width 60 height 14
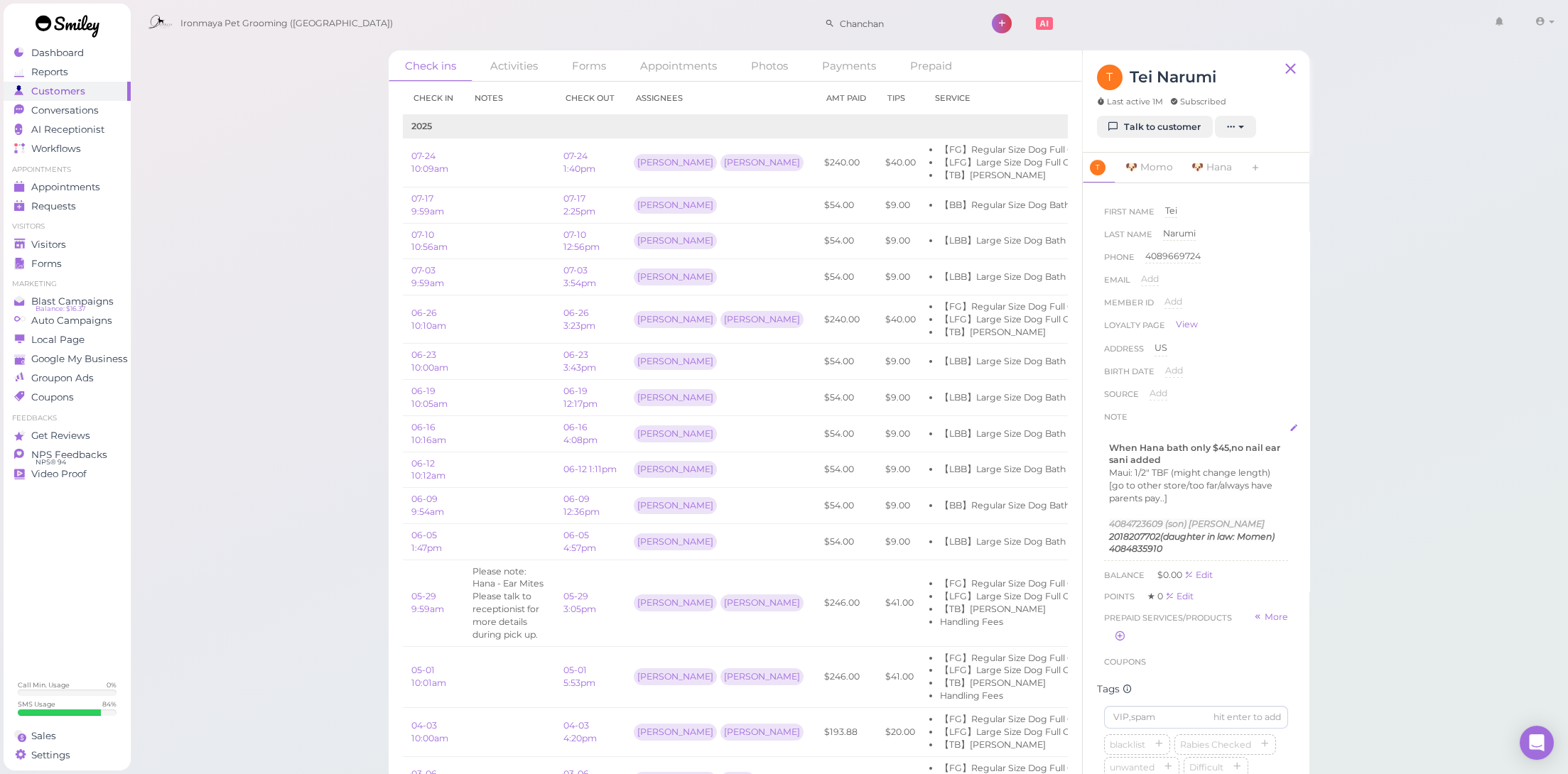
click at [1220, 492] on p "Maui: 1/2" TBF (might change length) [go to other store/too far/always have par…" at bounding box center [1196, 486] width 174 height 39
drag, startPoint x: 1189, startPoint y: 462, endPoint x: 1022, endPoint y: 432, distance: 169.7
click at [1022, 432] on div "Check ins Activities Forms Appointments Photos Payments Prepaid Check in Notes …" at bounding box center [849, 417] width 921 height 733
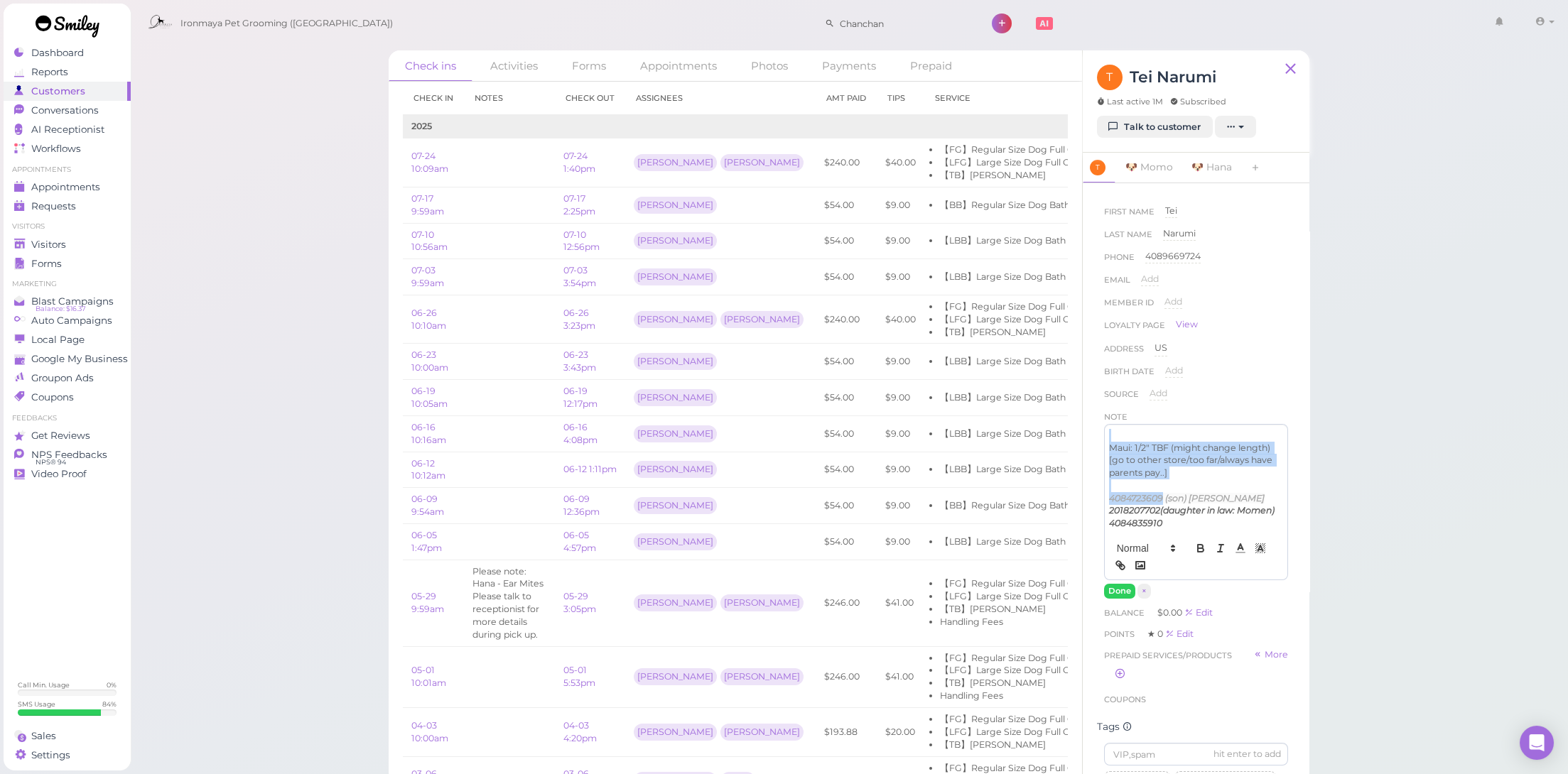
drag, startPoint x: 1166, startPoint y: 492, endPoint x: 1145, endPoint y: 364, distance: 129.7
click at [1145, 364] on div "First Name Tei Tei Last Name Narumi Narumi Phone 4089669724 4089669724 Email Ad…" at bounding box center [1196, 401] width 184 height 394
click at [1196, 175] on link "🐶 Hana" at bounding box center [1212, 168] width 58 height 29
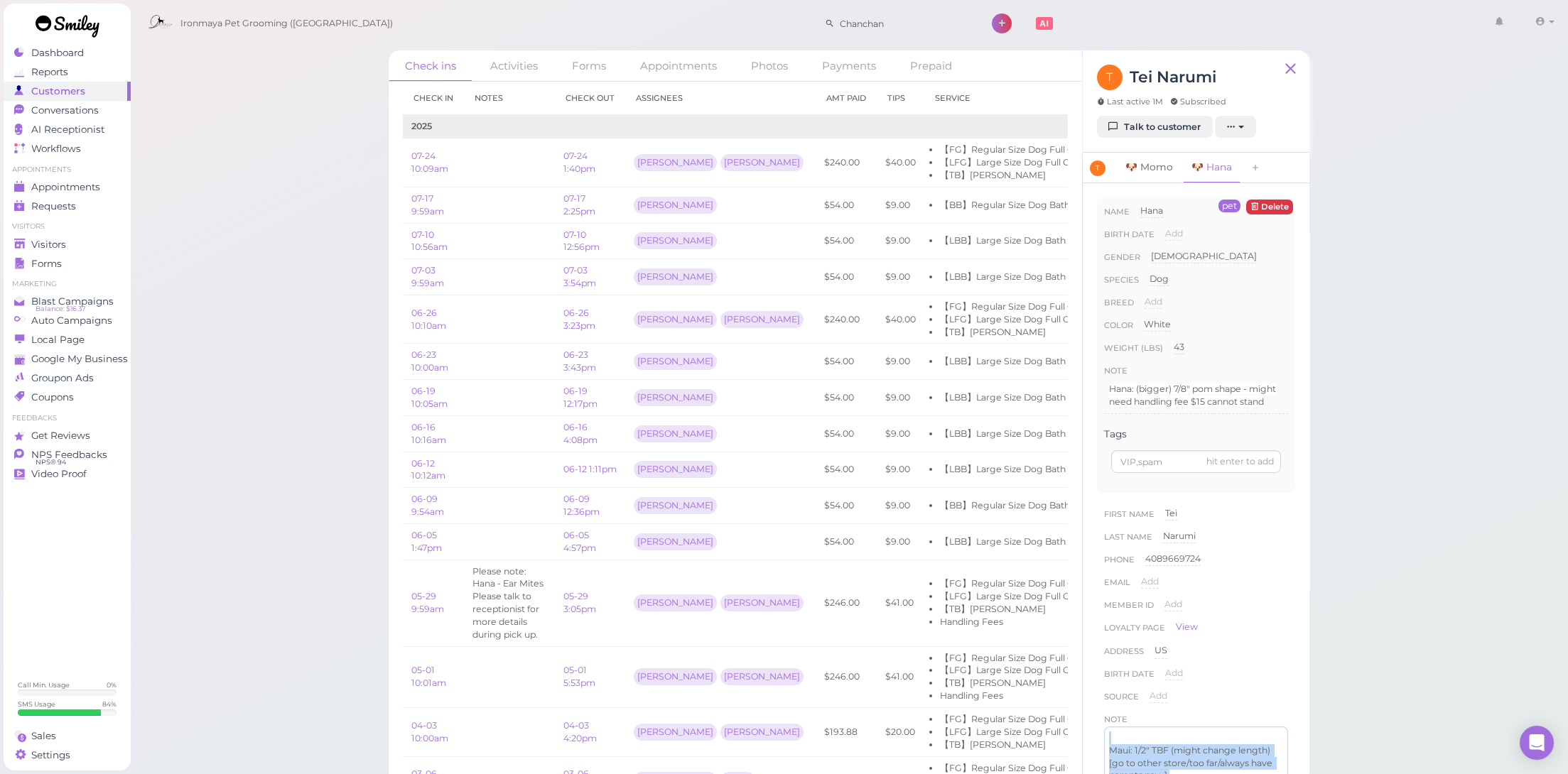
click at [1135, 168] on link "🐶 Momo" at bounding box center [1149, 168] width 64 height 29
click at [1170, 168] on link "🐶 Momo" at bounding box center [1149, 168] width 64 height 29
click at [1231, 167] on link "🐶 Hana" at bounding box center [1212, 168] width 58 height 29
click at [1129, 163] on link "🐶 Momo" at bounding box center [1149, 168] width 64 height 29
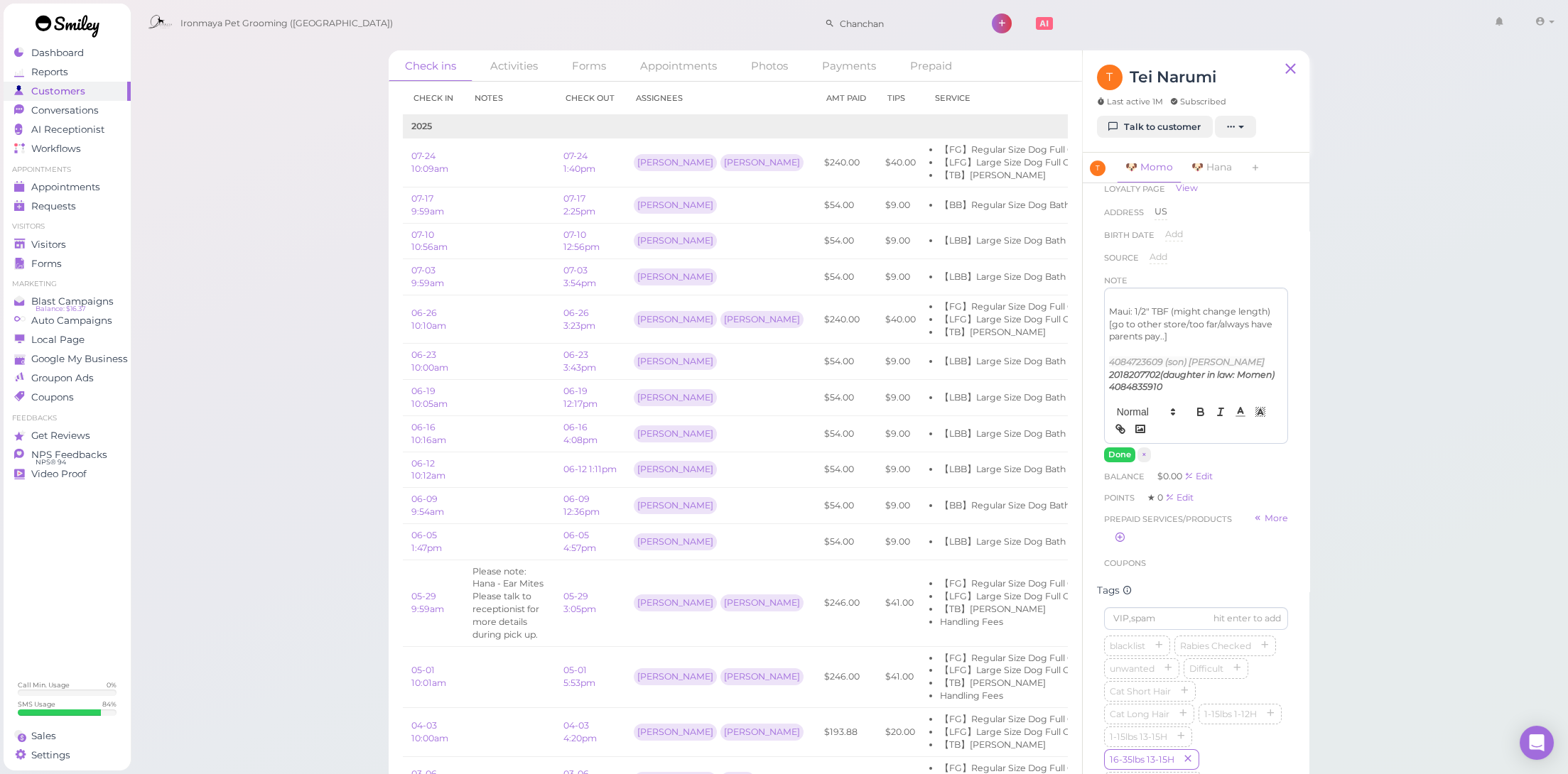
click at [1200, 357] on em "4084723609 (son) [PERSON_NAME]" at bounding box center [1187, 362] width 156 height 11
drag, startPoint x: 1183, startPoint y: 387, endPoint x: 1098, endPoint y: 378, distance: 85.5
click at [1098, 378] on div "First Name Tei Tei Last Name Narumi Narumi Phone 4089669724 4089669724 Email Ad…" at bounding box center [1195, 318] width 198 height 516
click at [1123, 449] on button "Done" at bounding box center [1120, 455] width 31 height 15
click at [71, 181] on span "Appointments" at bounding box center [65, 187] width 69 height 12
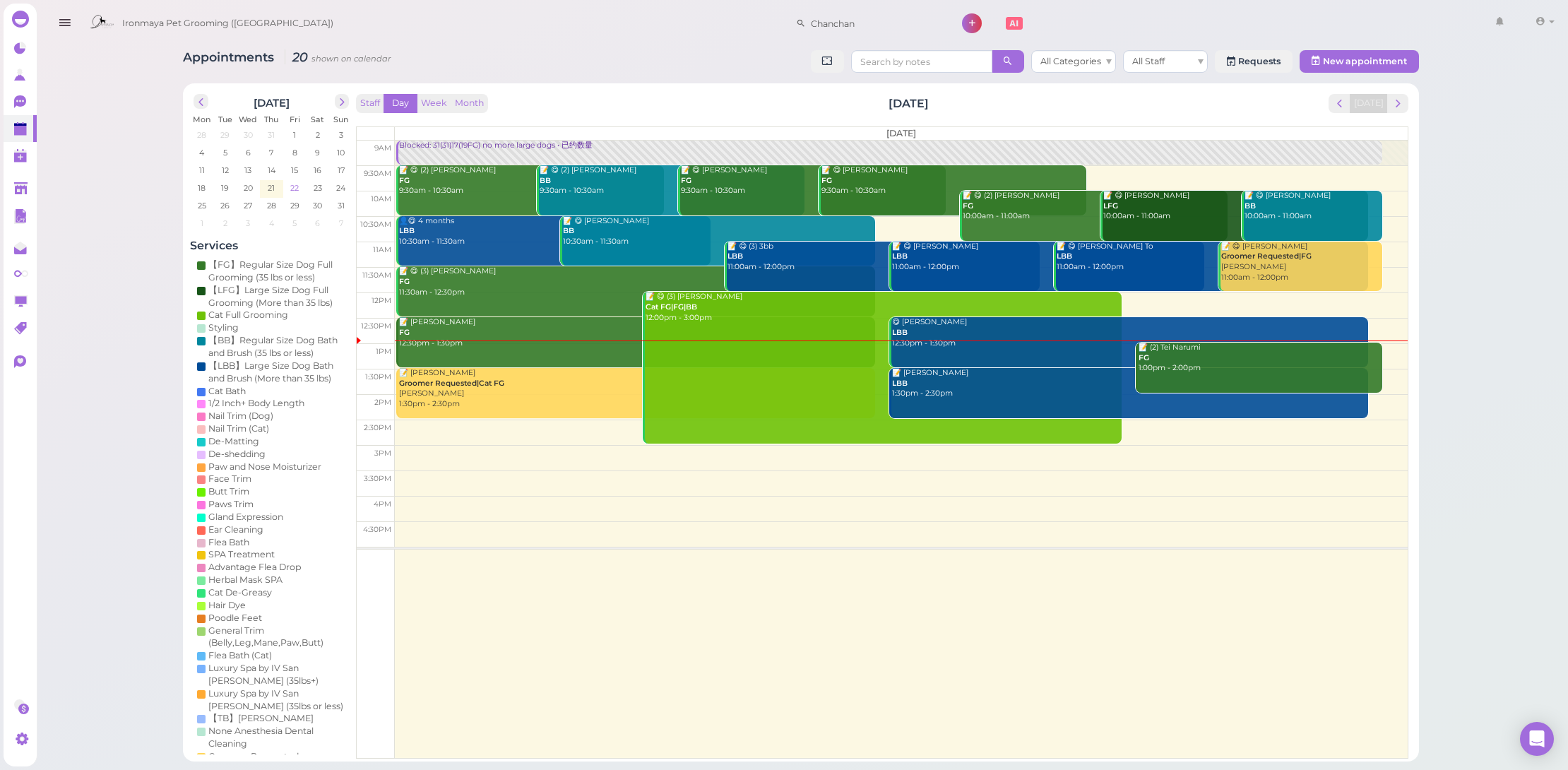
click at [297, 189] on td "22" at bounding box center [294, 187] width 23 height 14
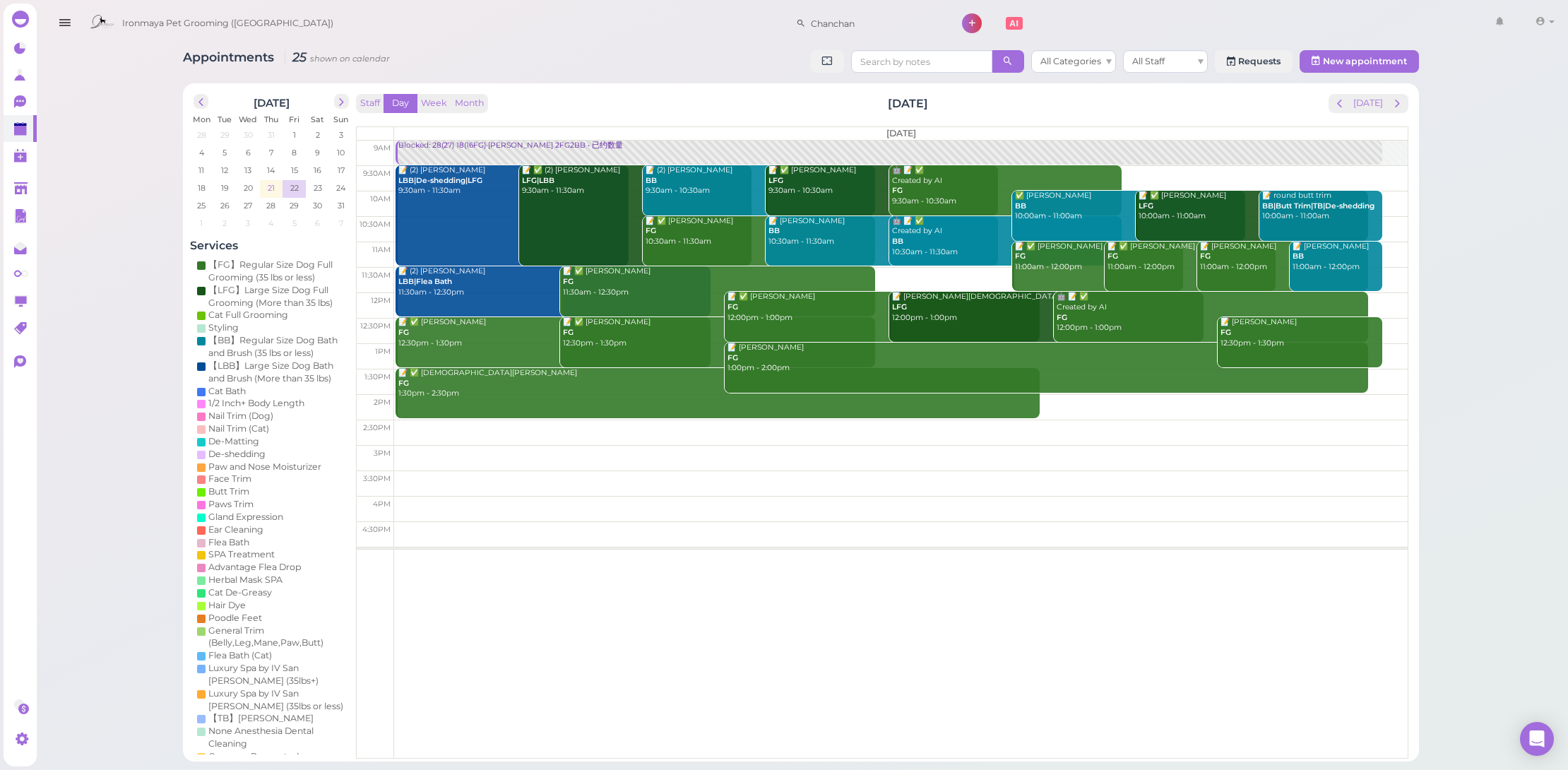
click at [267, 183] on span "21" at bounding box center [271, 188] width 10 height 13
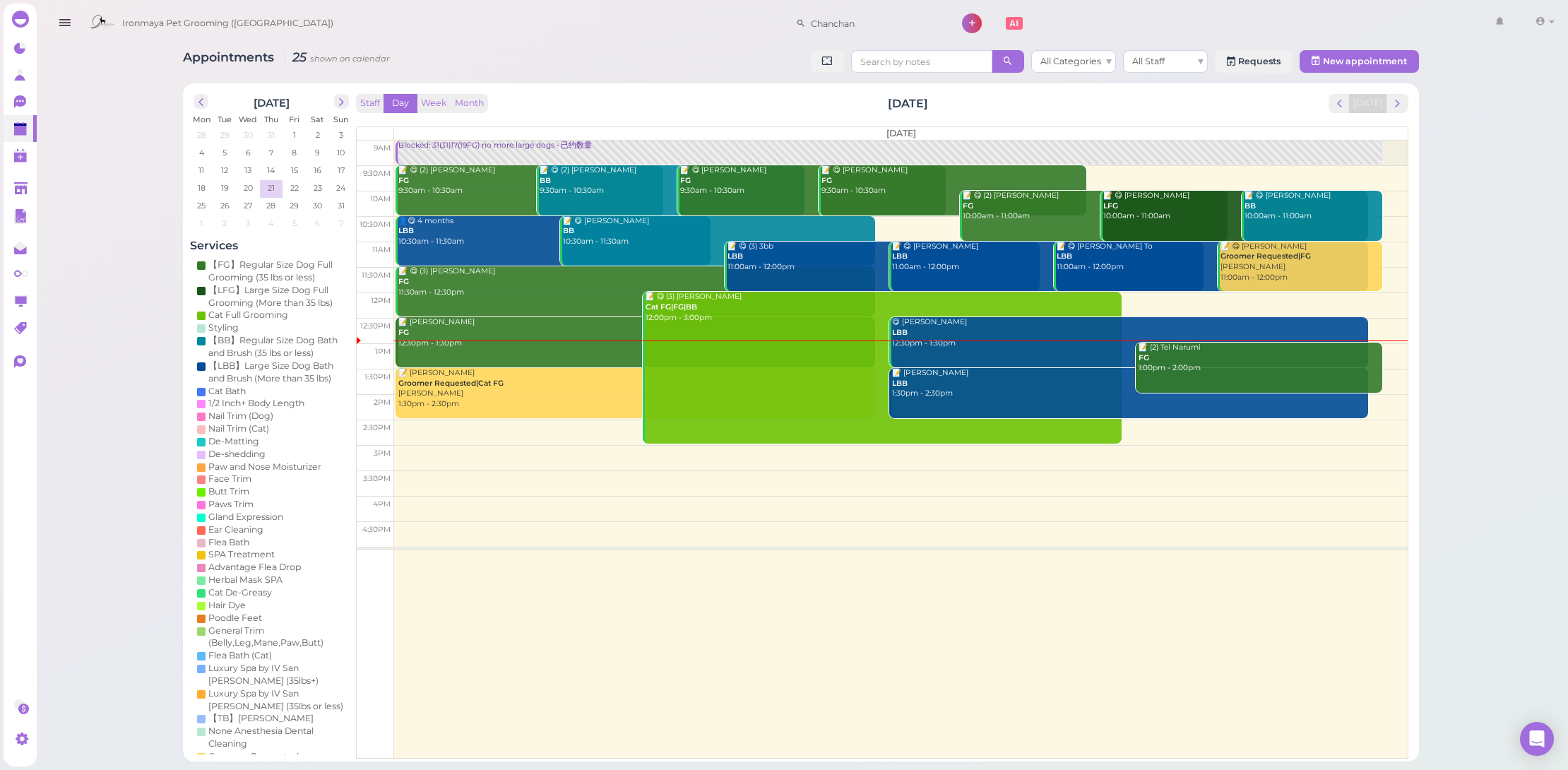
click at [450, 184] on div "📝 😋 (2) Jodie Du FG 9:30am - 10:30am" at bounding box center [530, 181] width 265 height 31
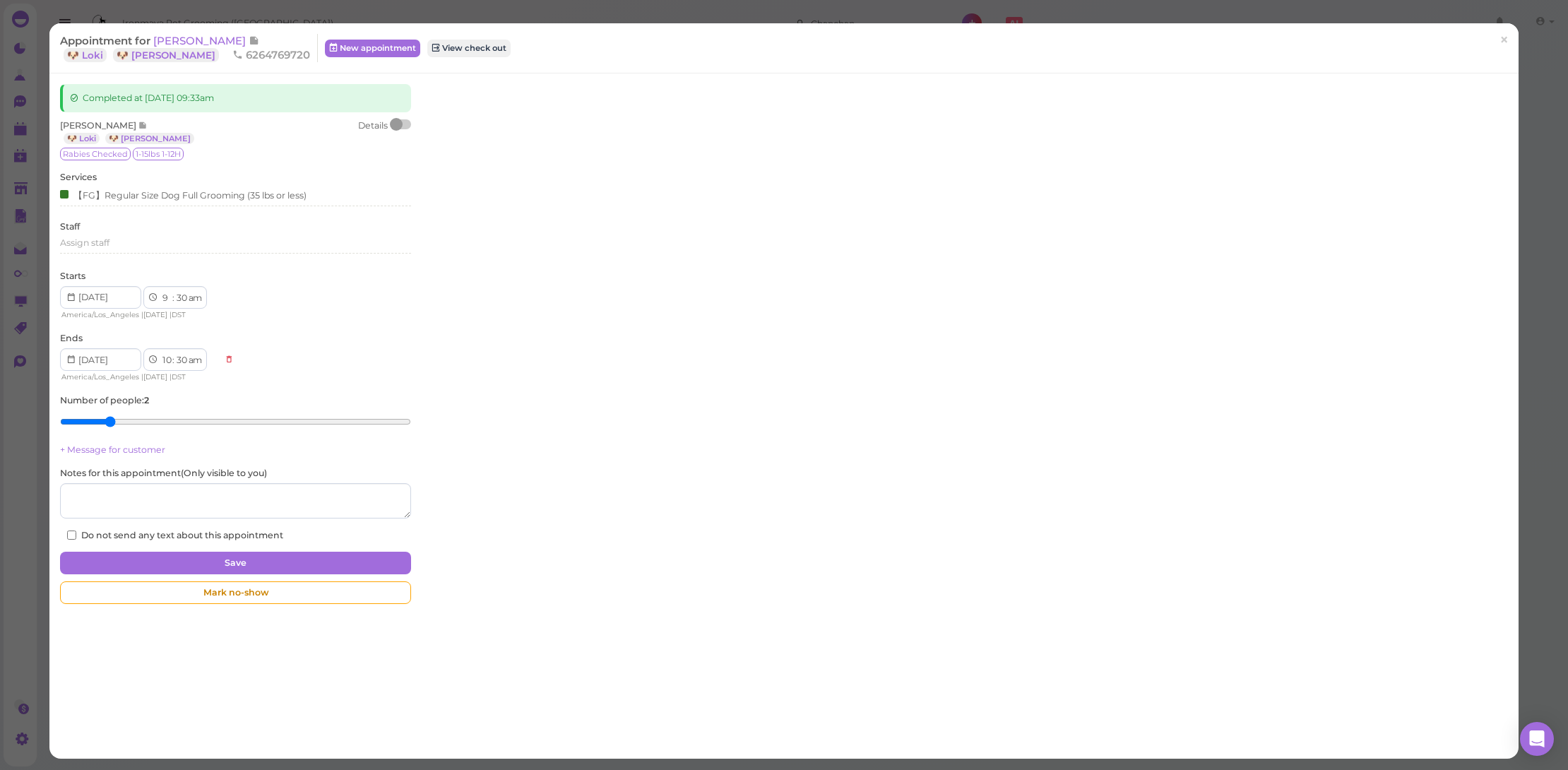
click at [177, 41] on span "[PERSON_NAME]" at bounding box center [200, 40] width 95 height 14
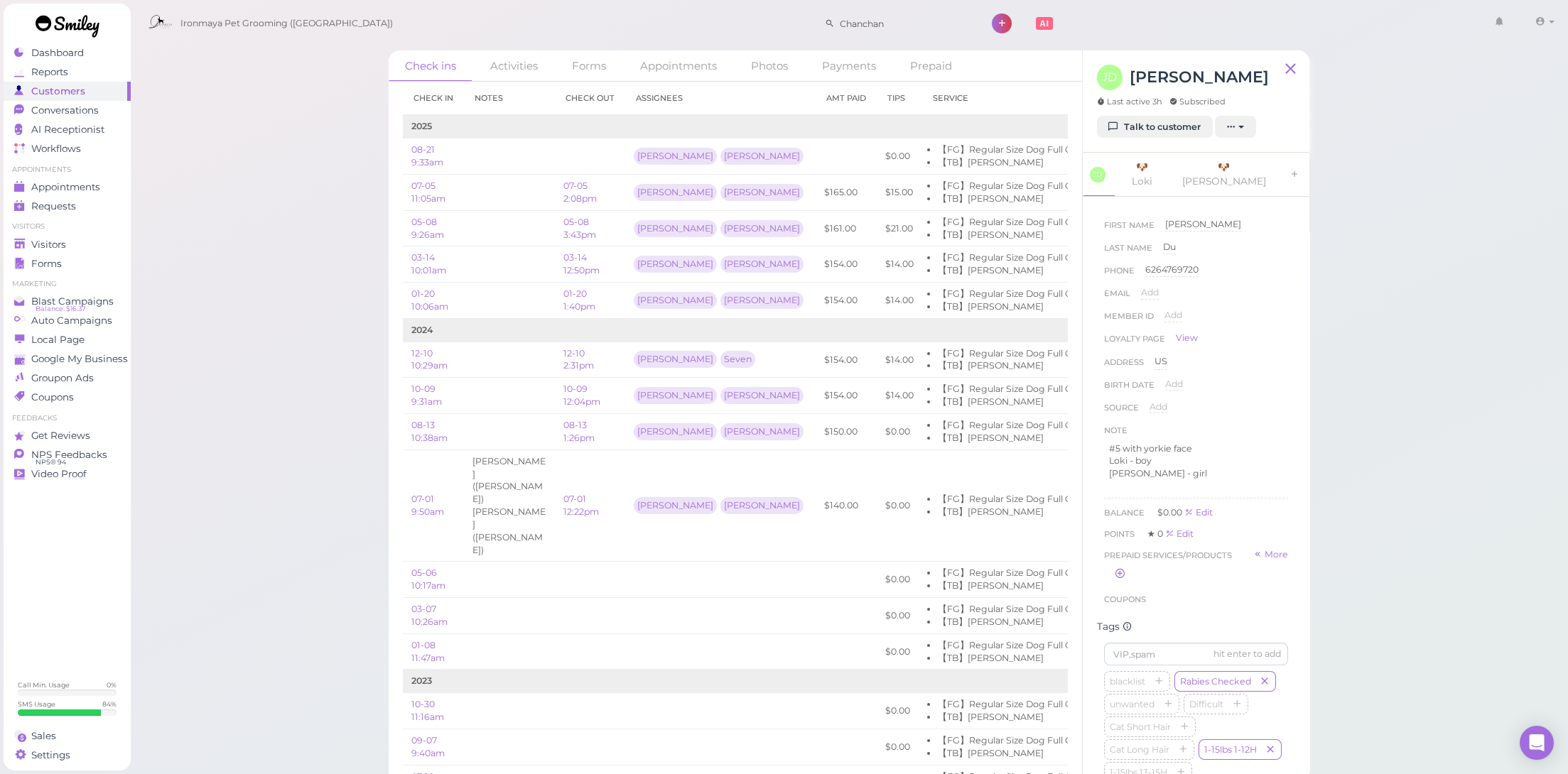
click at [1124, 138] on div "JD Jodie Du Last active 3h Subscribed Talk to customer New appointment Add stam…" at bounding box center [1196, 101] width 226 height 102
click at [1127, 122] on link "Talk to customer" at bounding box center [1155, 127] width 116 height 23
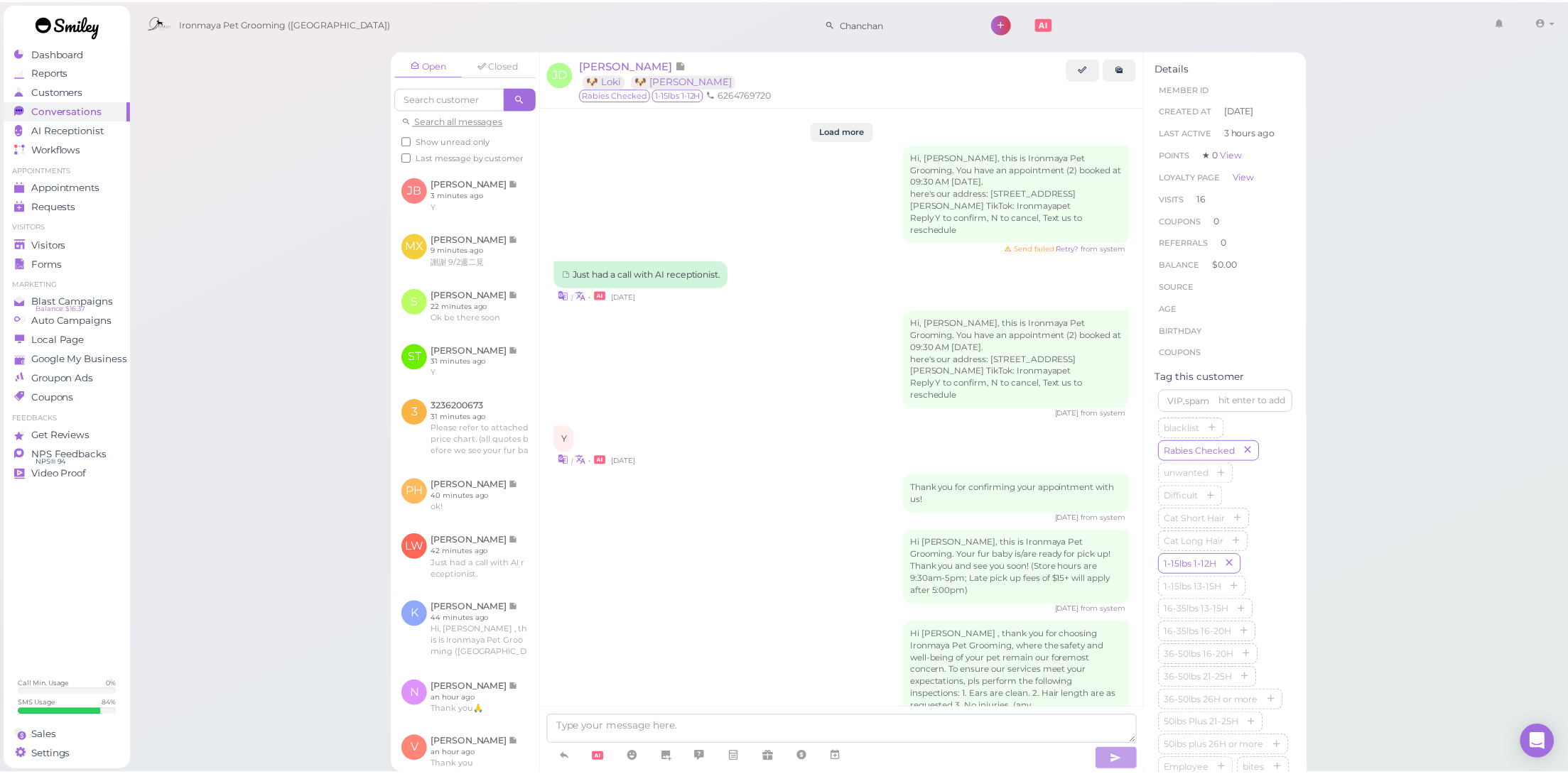
scroll to position [1947, 0]
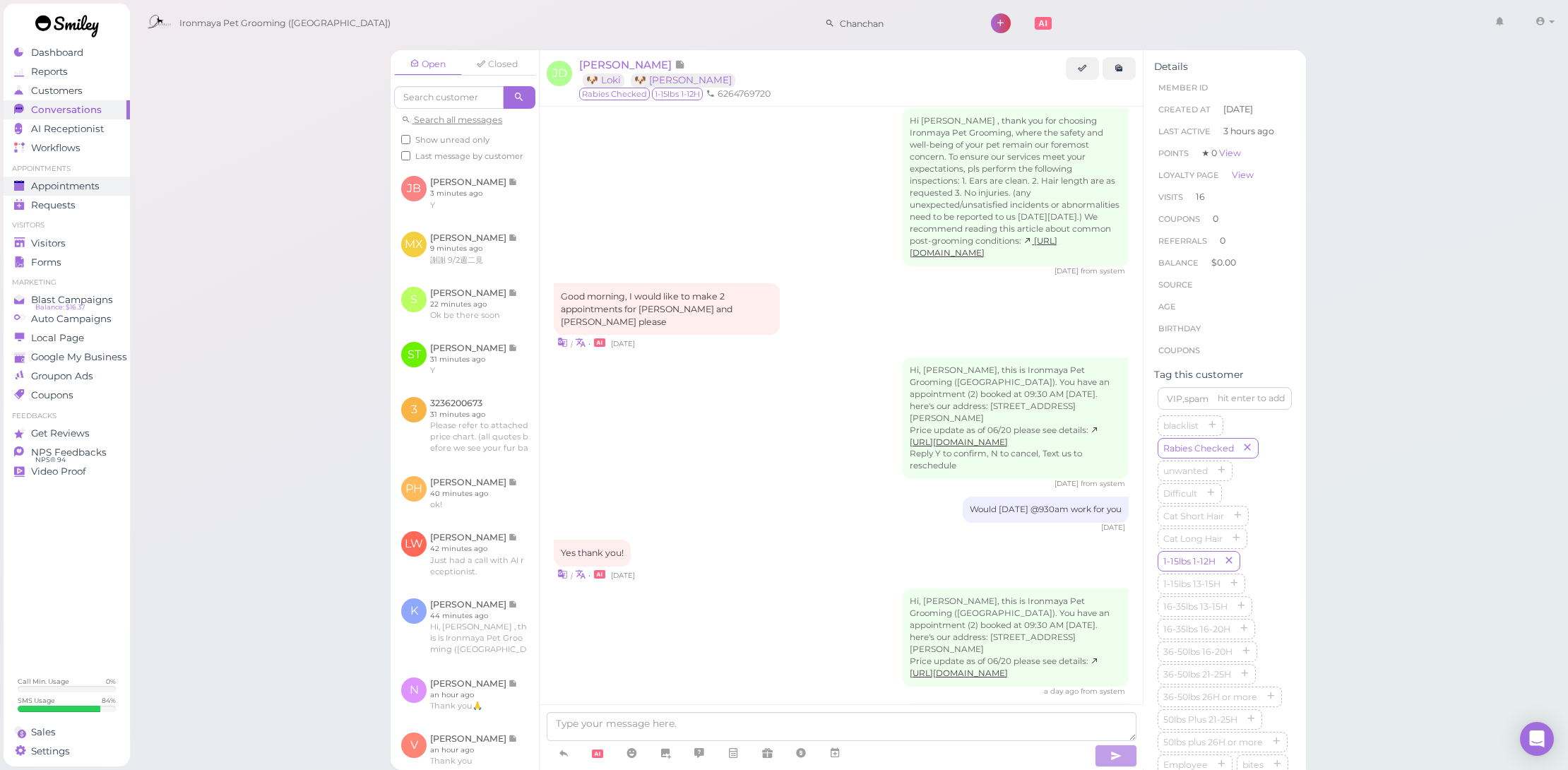
click at [81, 181] on span "Appointments" at bounding box center [65, 186] width 69 height 12
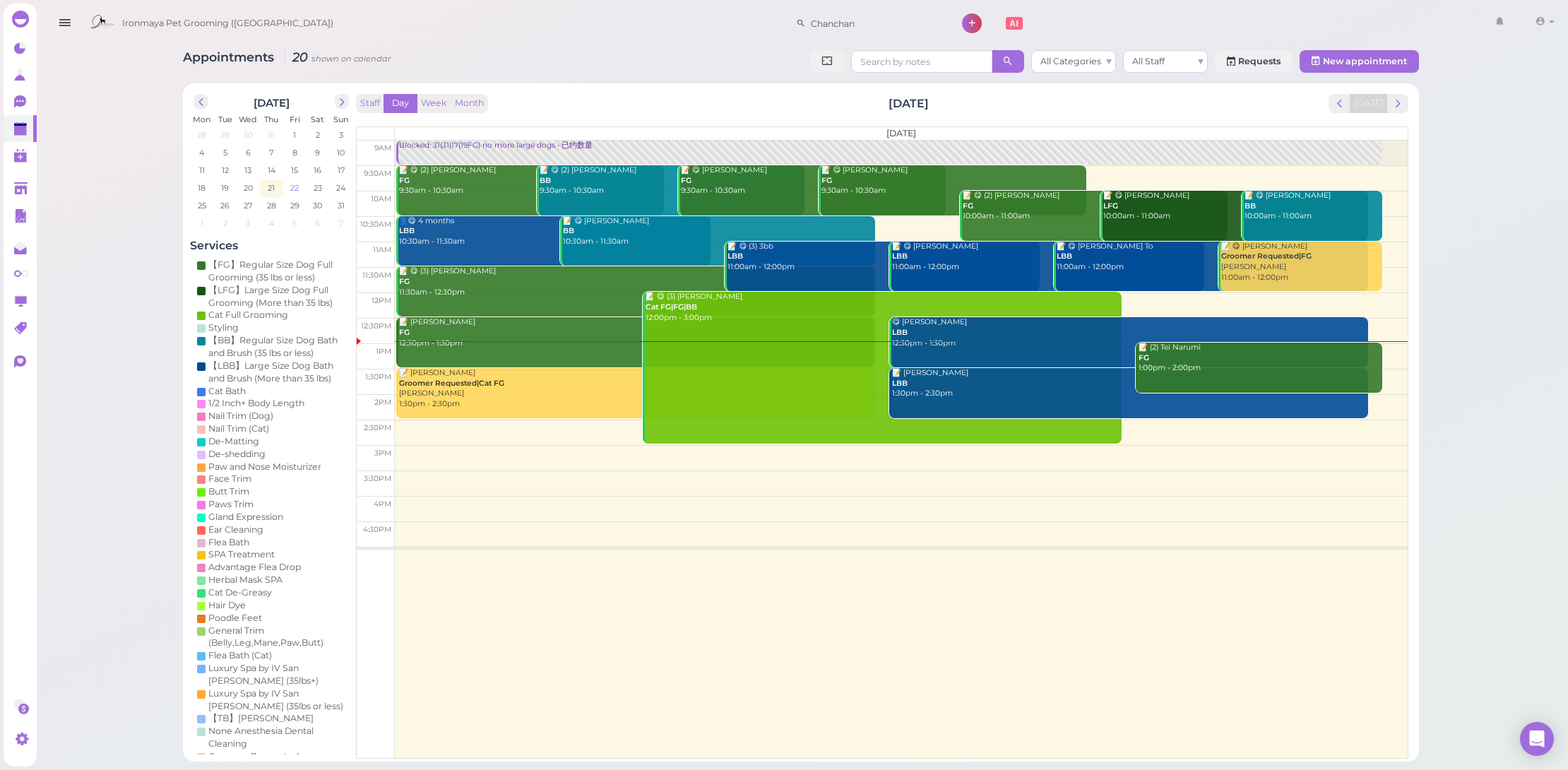
click at [289, 188] on span "22" at bounding box center [295, 188] width 11 height 13
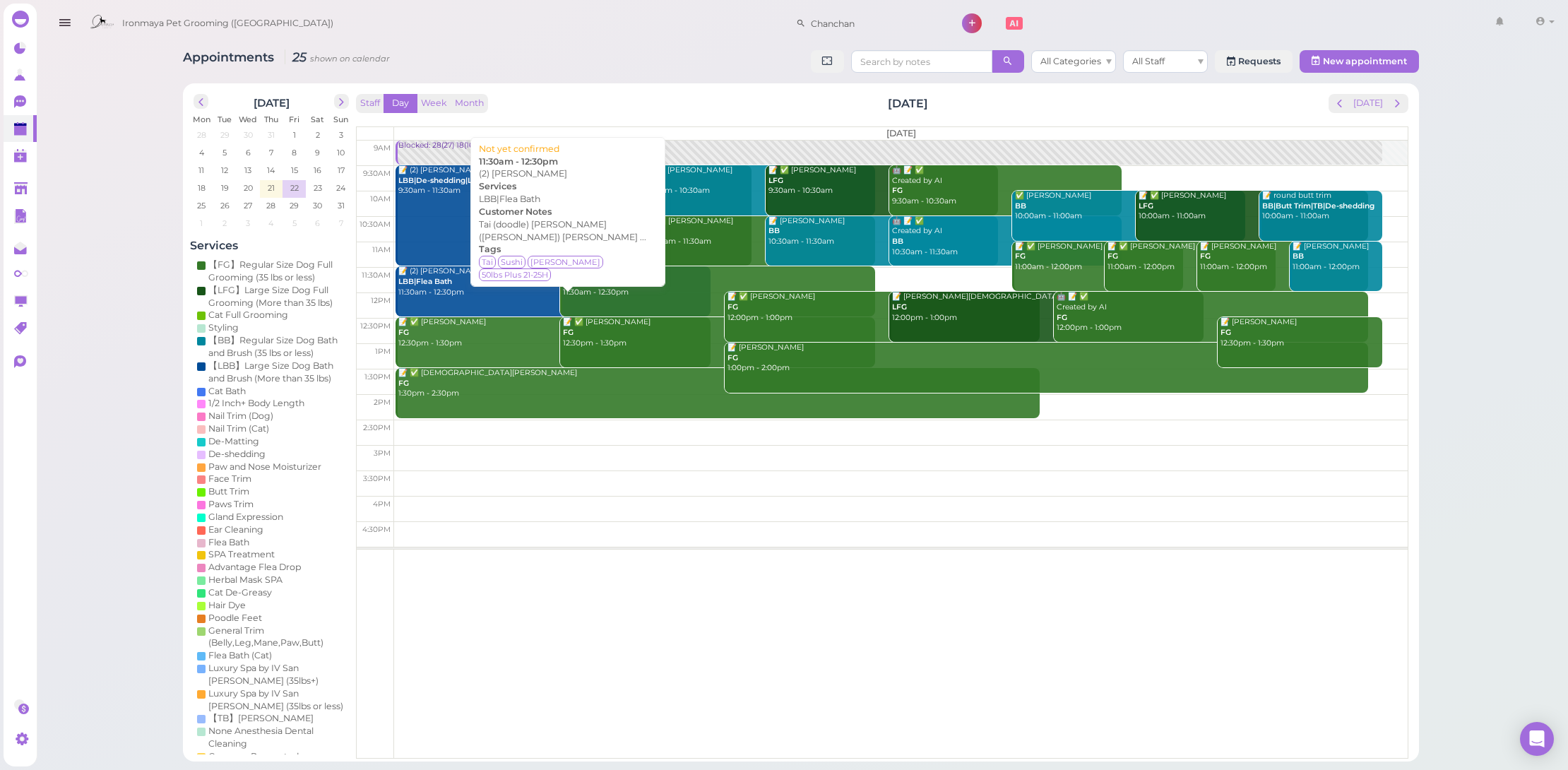
click at [508, 268] on div "📝 (2) [PERSON_NAME] LBB|Flea Bath 11:30am - 12:30pm" at bounding box center [554, 282] width 313 height 31
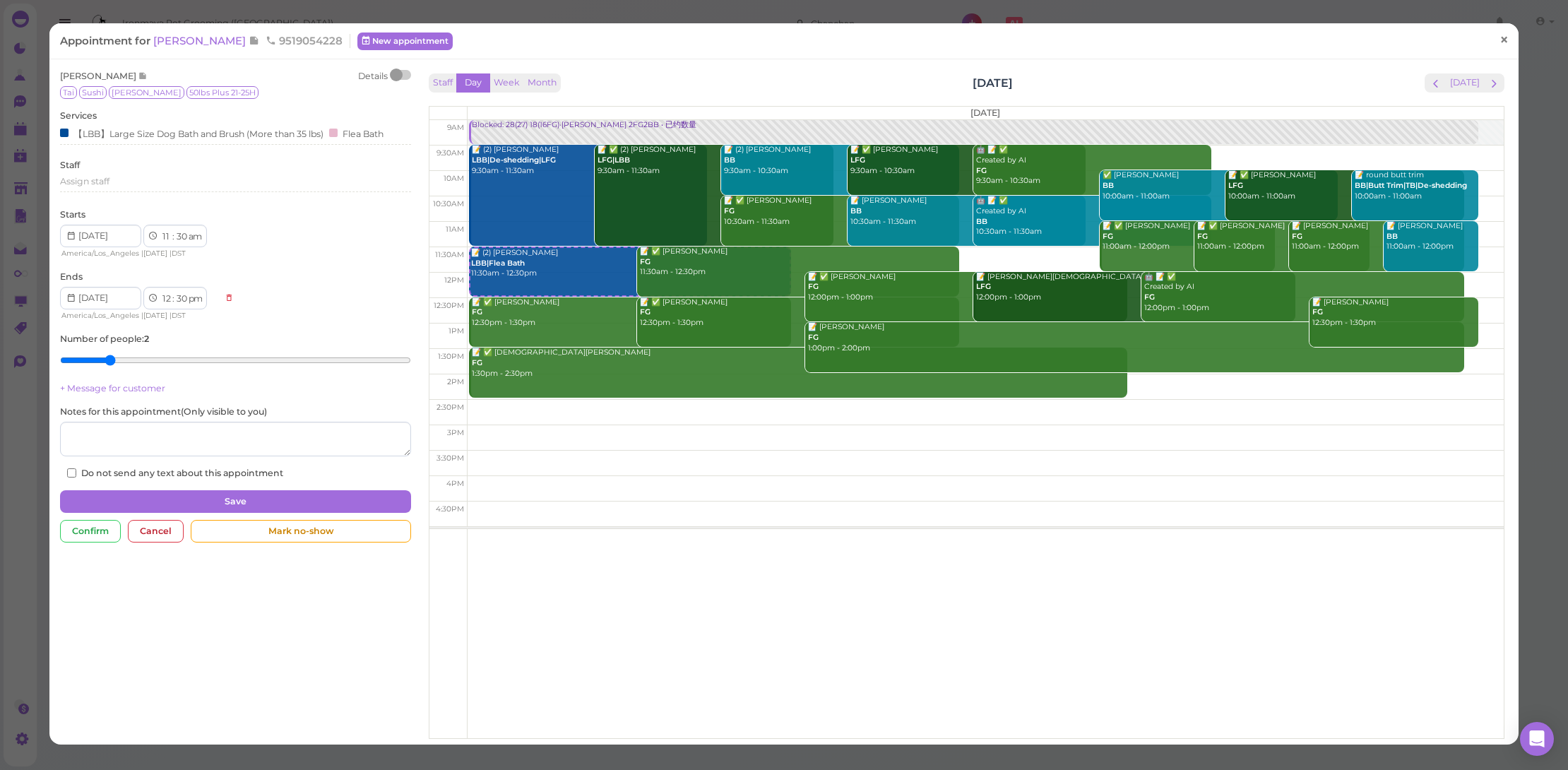
click at [1499, 32] on span "×" at bounding box center [1504, 39] width 9 height 20
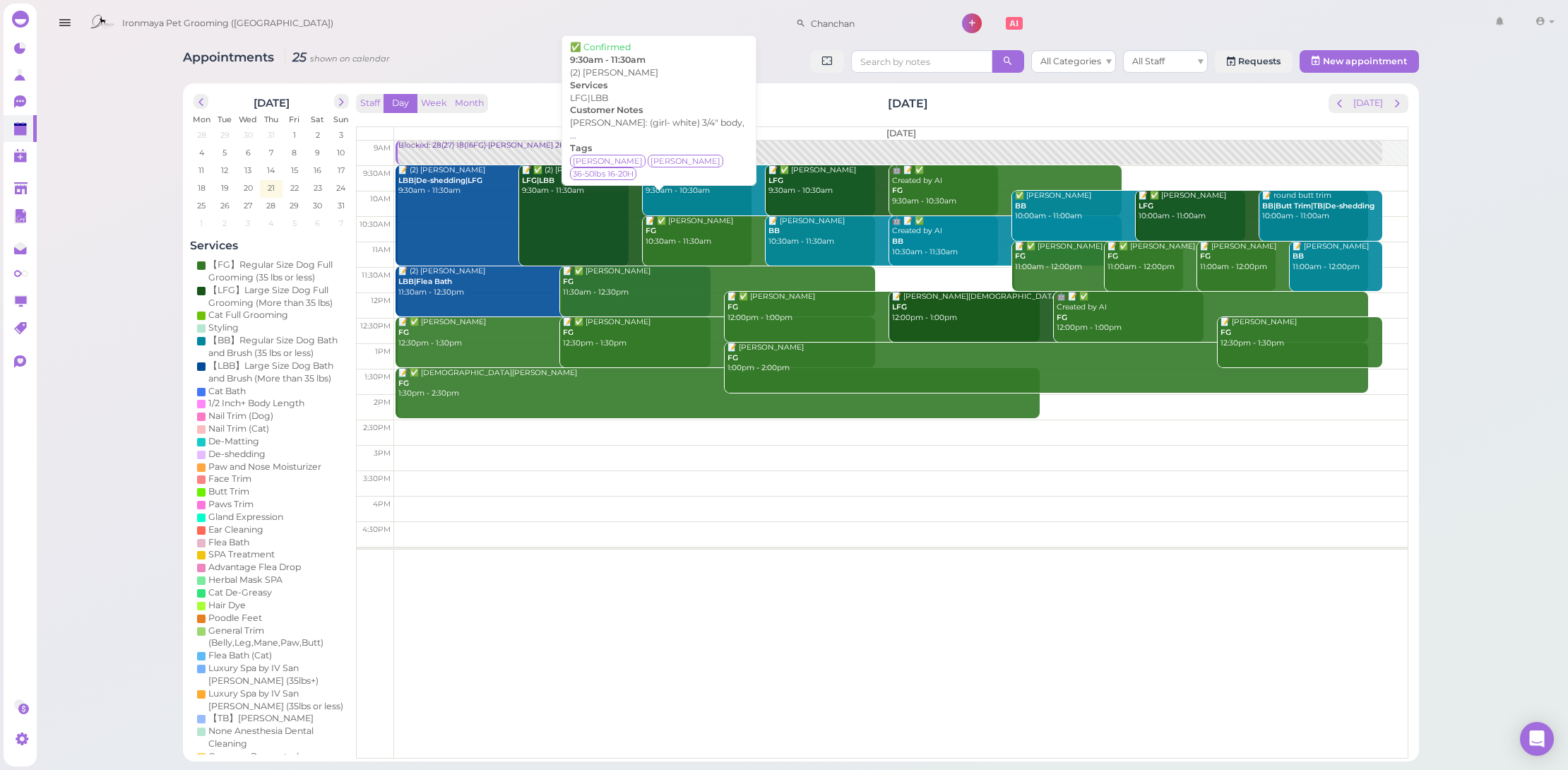
click at [586, 218] on link "📝 ✅ (2) [PERSON_NAME] LFG|LBB 9:30am - 11:30am" at bounding box center [635, 216] width 232 height 101
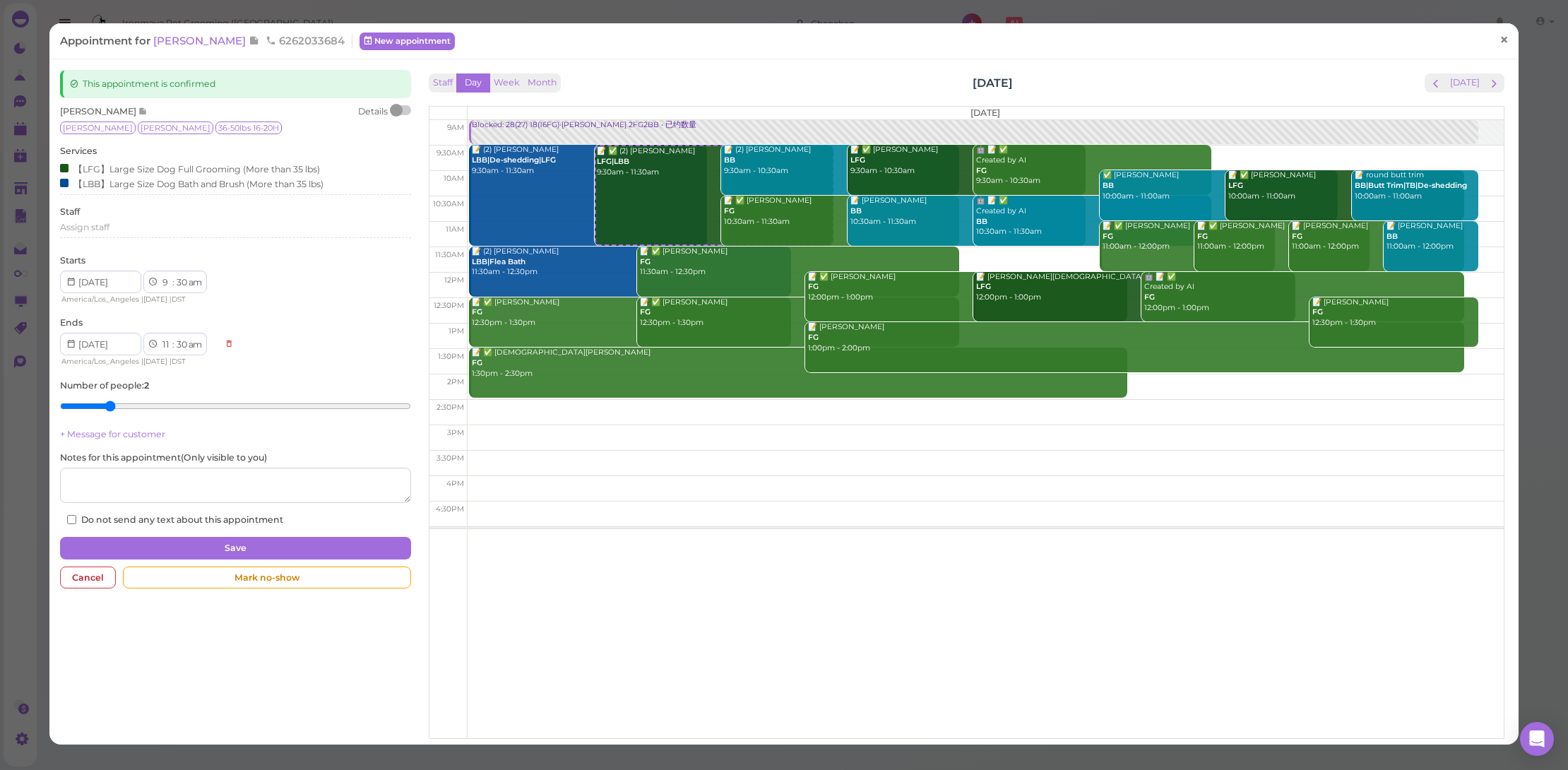
click at [1505, 38] on link "×" at bounding box center [1504, 40] width 27 height 33
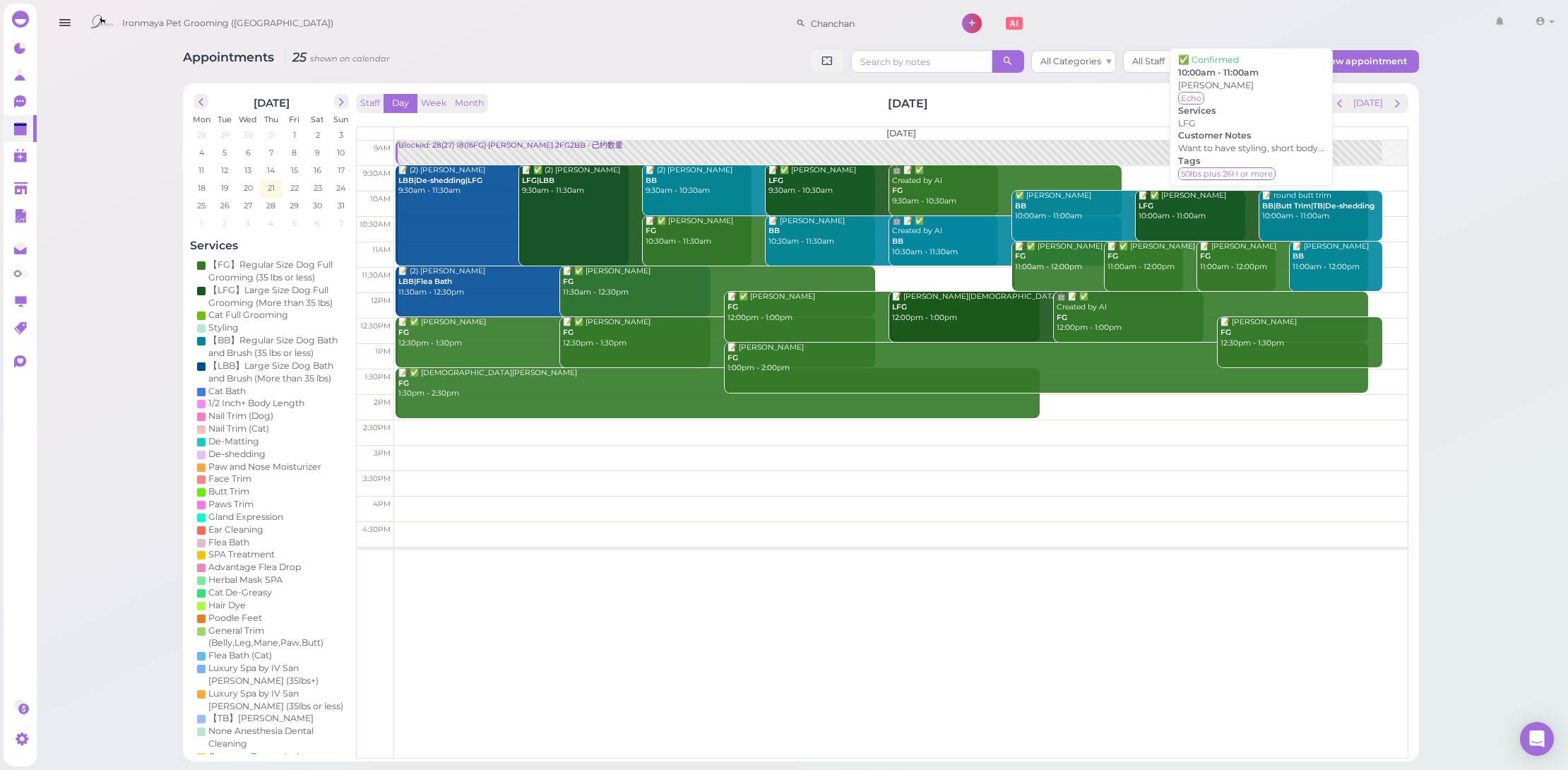
click at [1222, 200] on div "📝 ✅ Lola Kostanian LFG 10:00am - 11:00am" at bounding box center [1253, 206] width 231 height 31
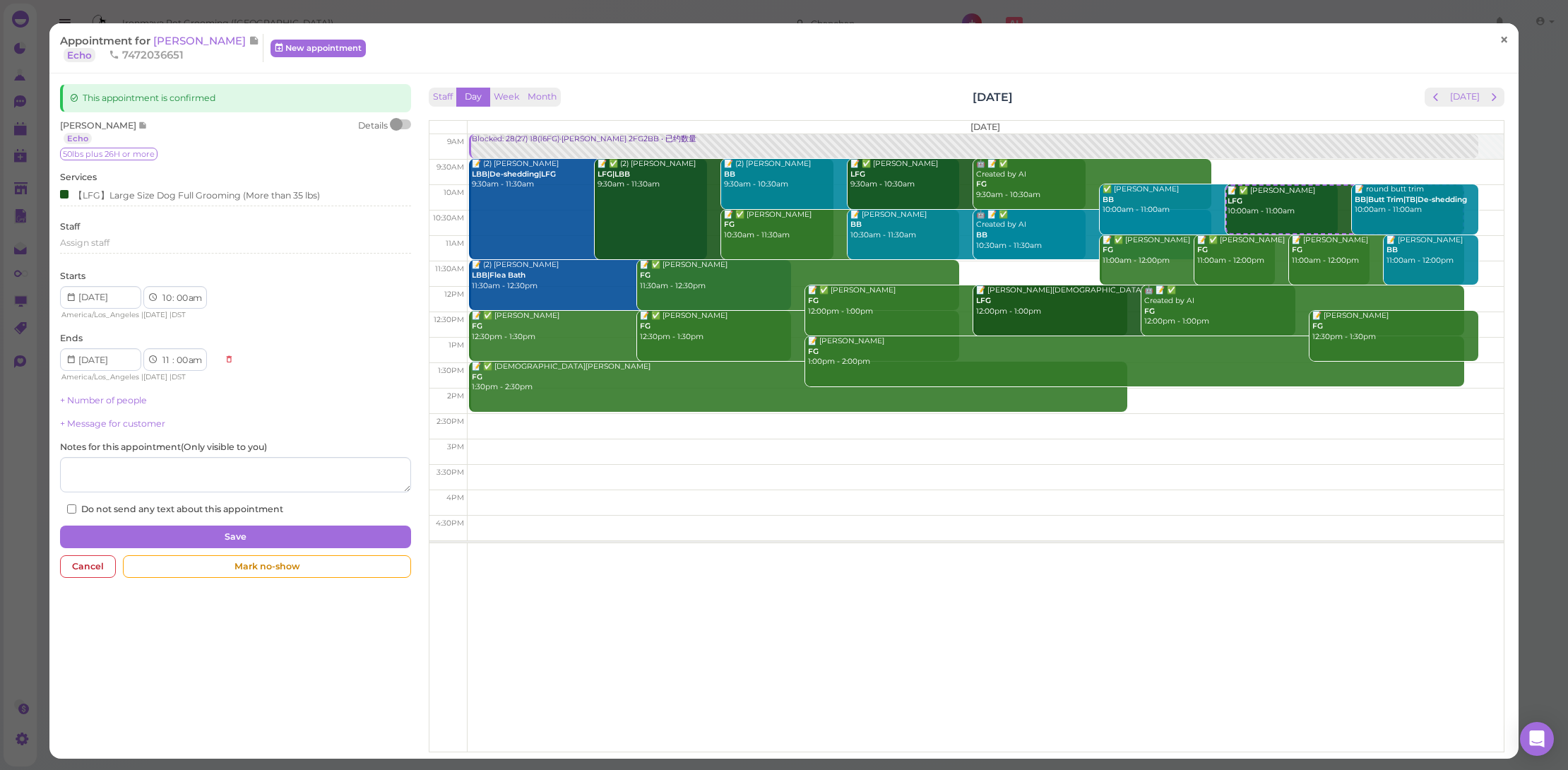
click at [1491, 41] on link "×" at bounding box center [1504, 40] width 27 height 33
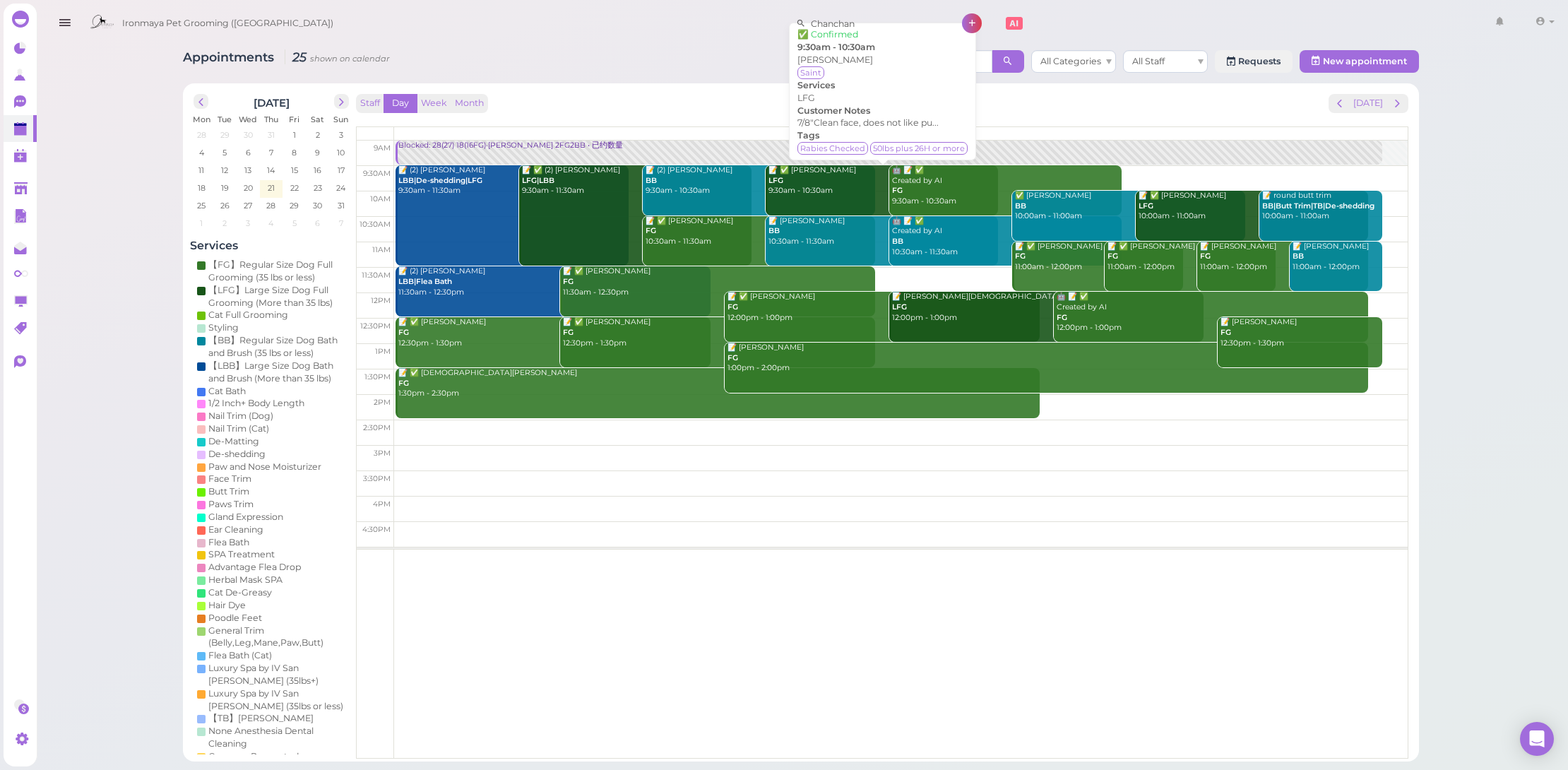
click at [843, 193] on div "📝 ✅ Sunny Caiello LFG 9:30am - 10:30am" at bounding box center [883, 181] width 231 height 31
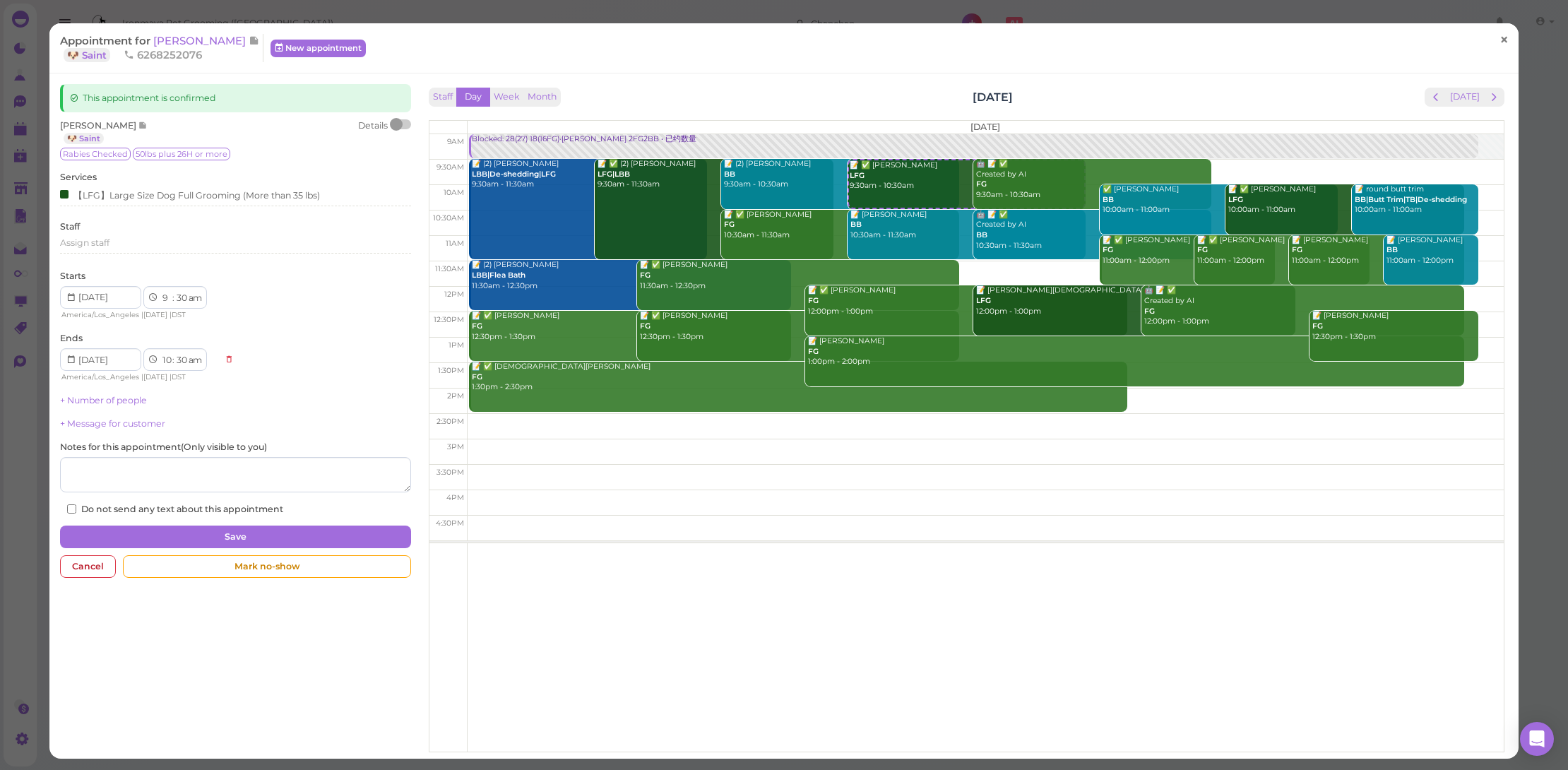
click at [1491, 35] on link "×" at bounding box center [1504, 40] width 27 height 33
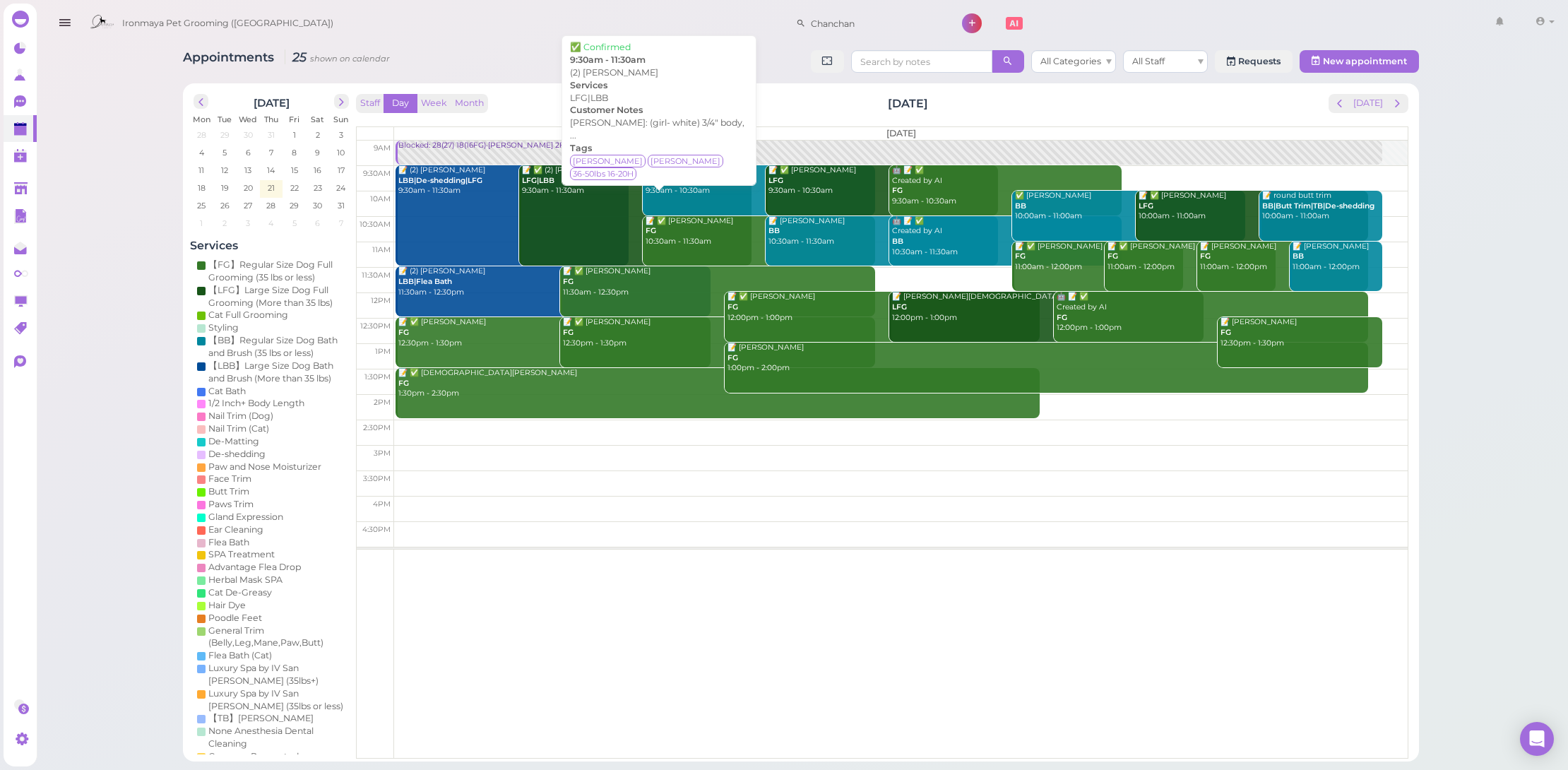
click at [543, 206] on link "📝 ✅ (2) [PERSON_NAME] LFG|LBB 9:30am - 11:30am" at bounding box center [635, 216] width 232 height 101
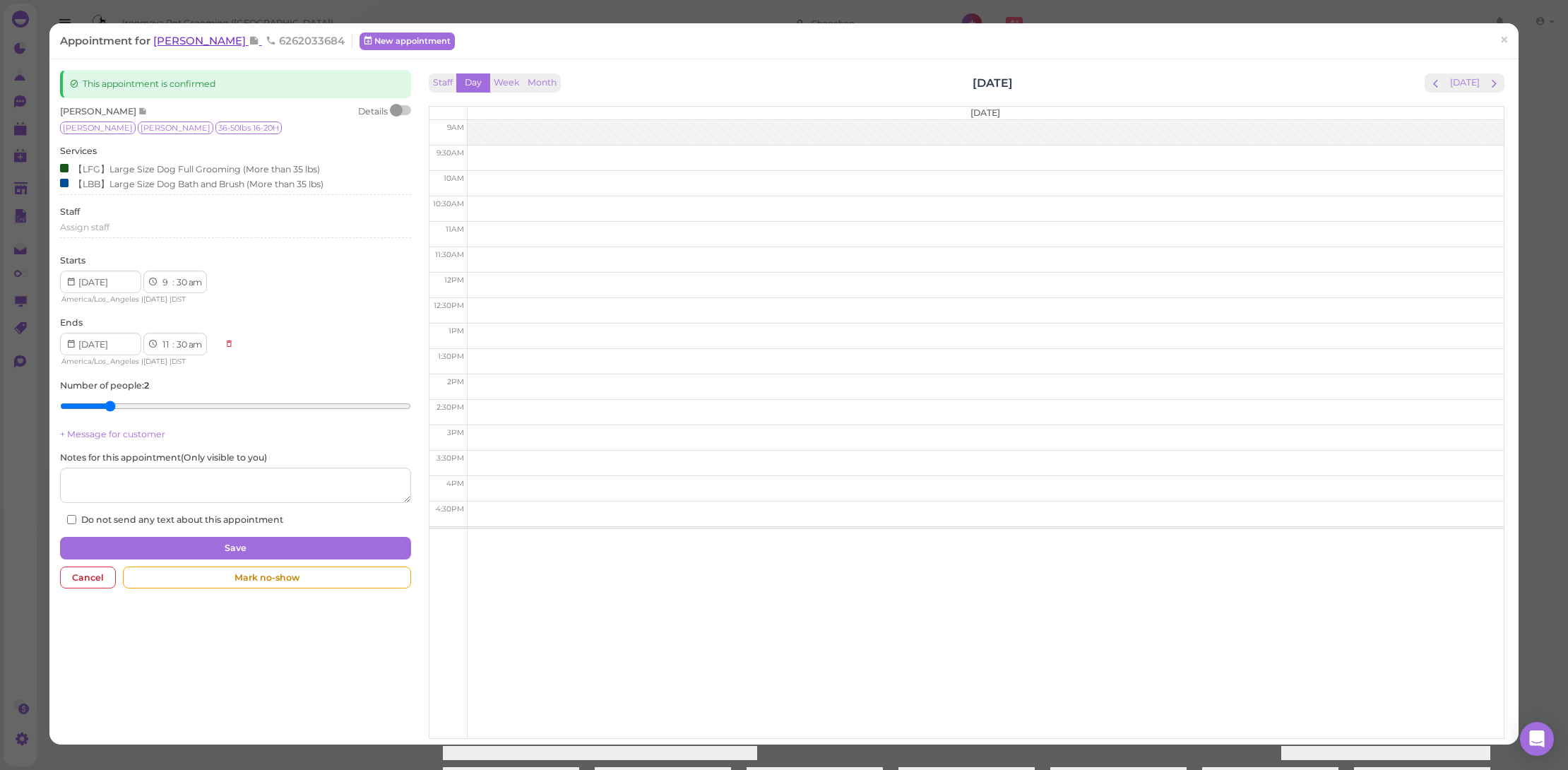
click at [204, 35] on span "[PERSON_NAME]" at bounding box center [200, 40] width 95 height 14
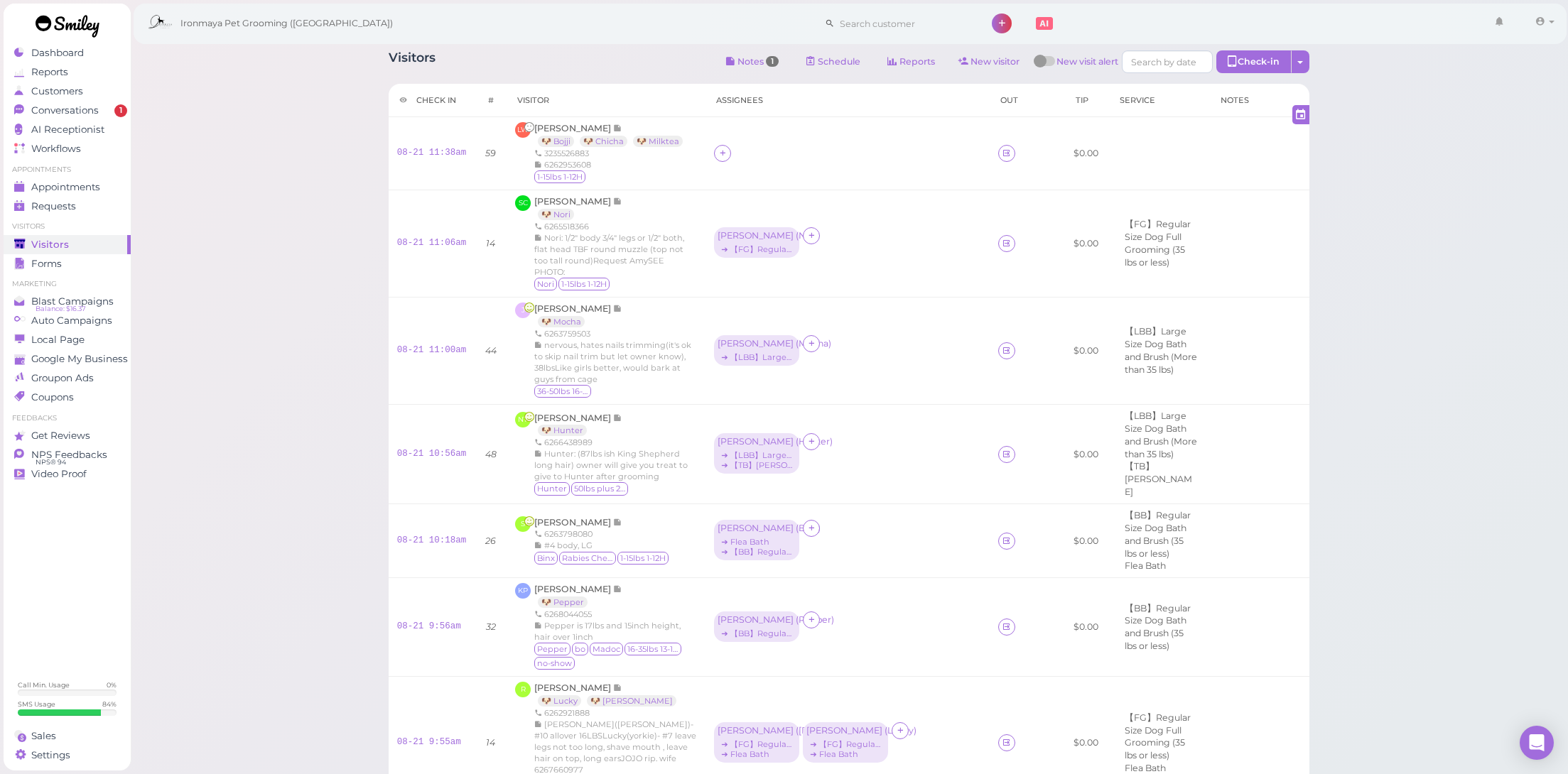
scroll to position [61, 0]
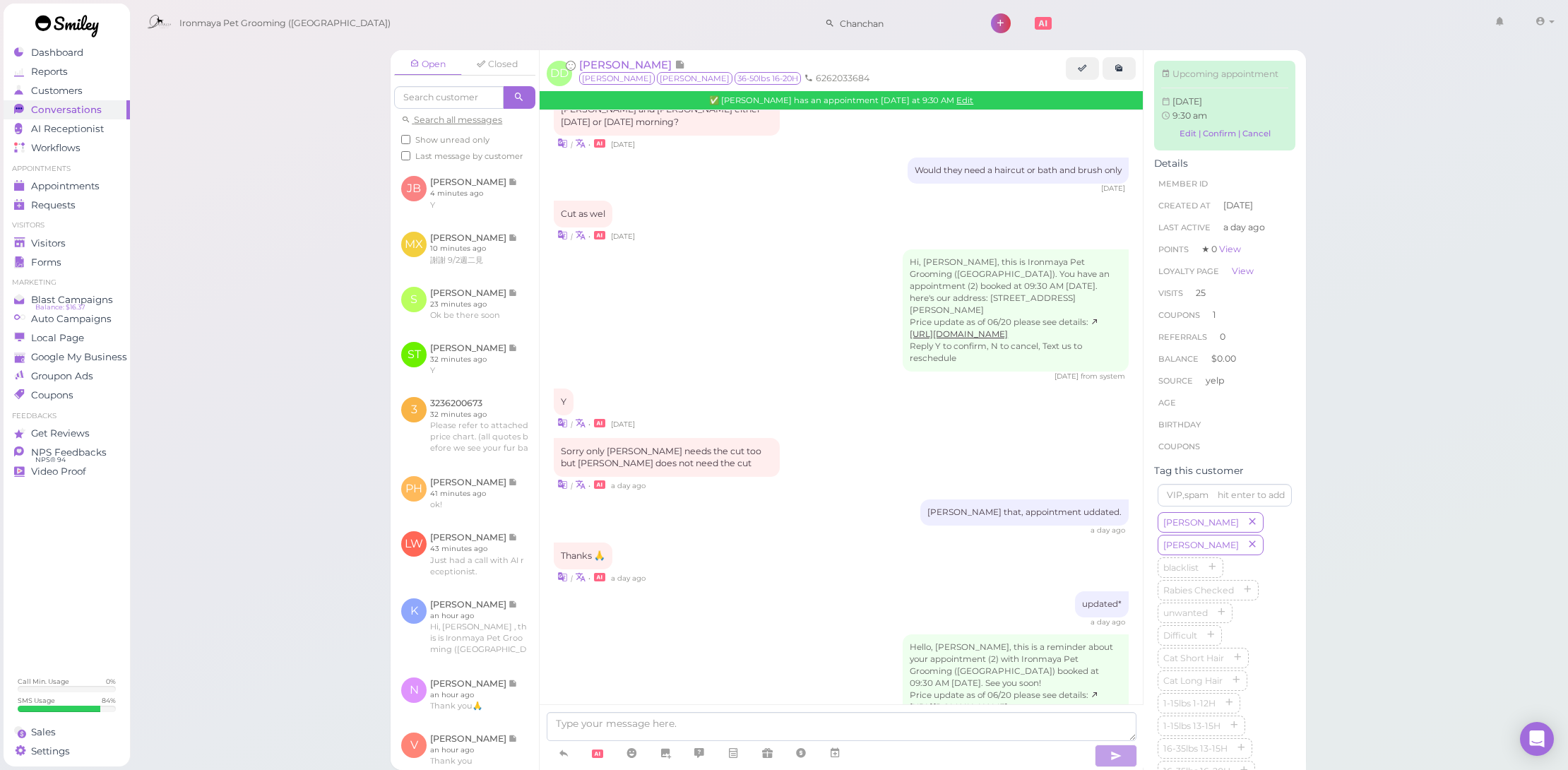
scroll to position [1242, 0]
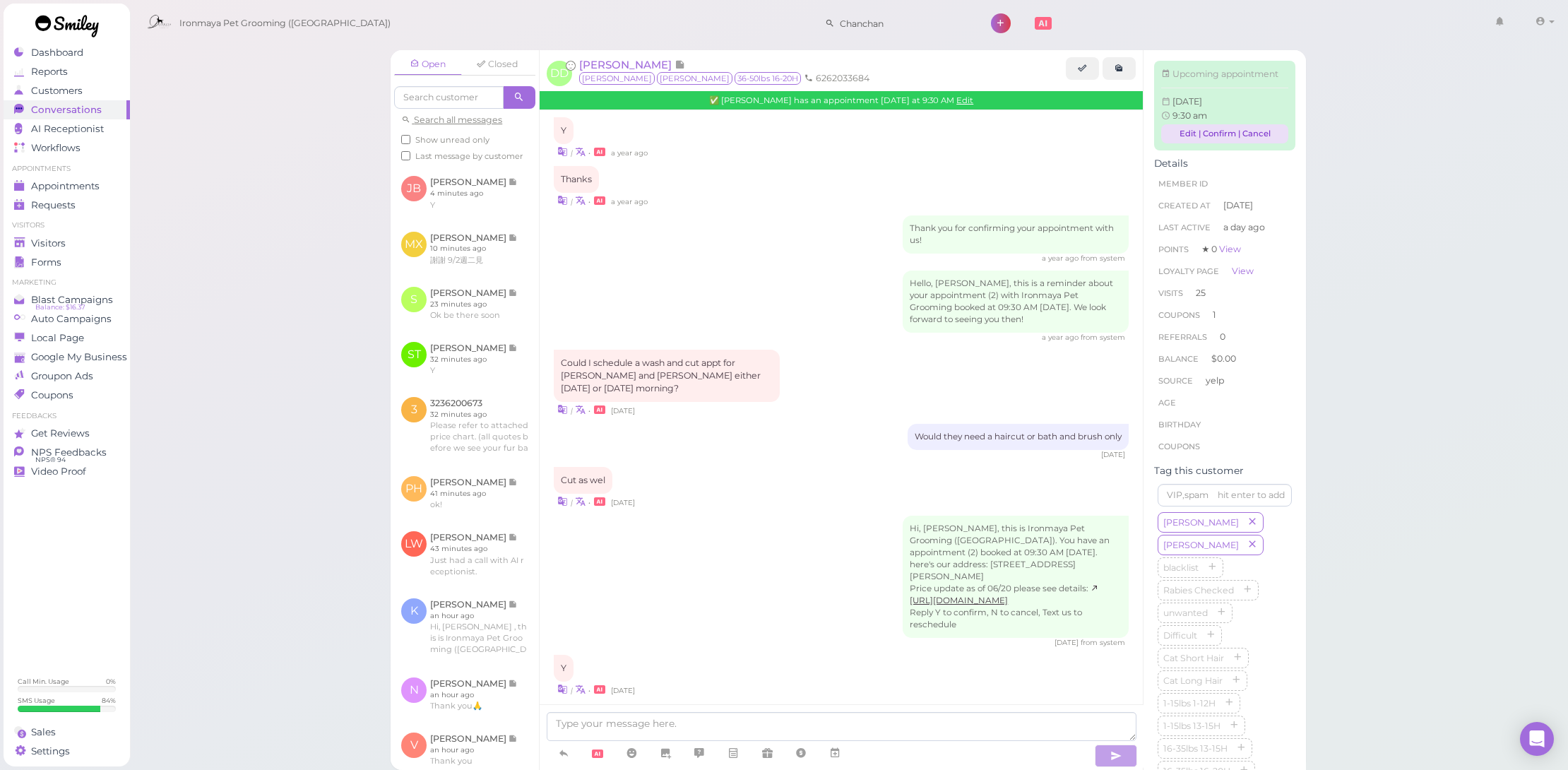
click at [1183, 144] on link "Edit | Confirm | Cancel" at bounding box center [1225, 134] width 127 height 19
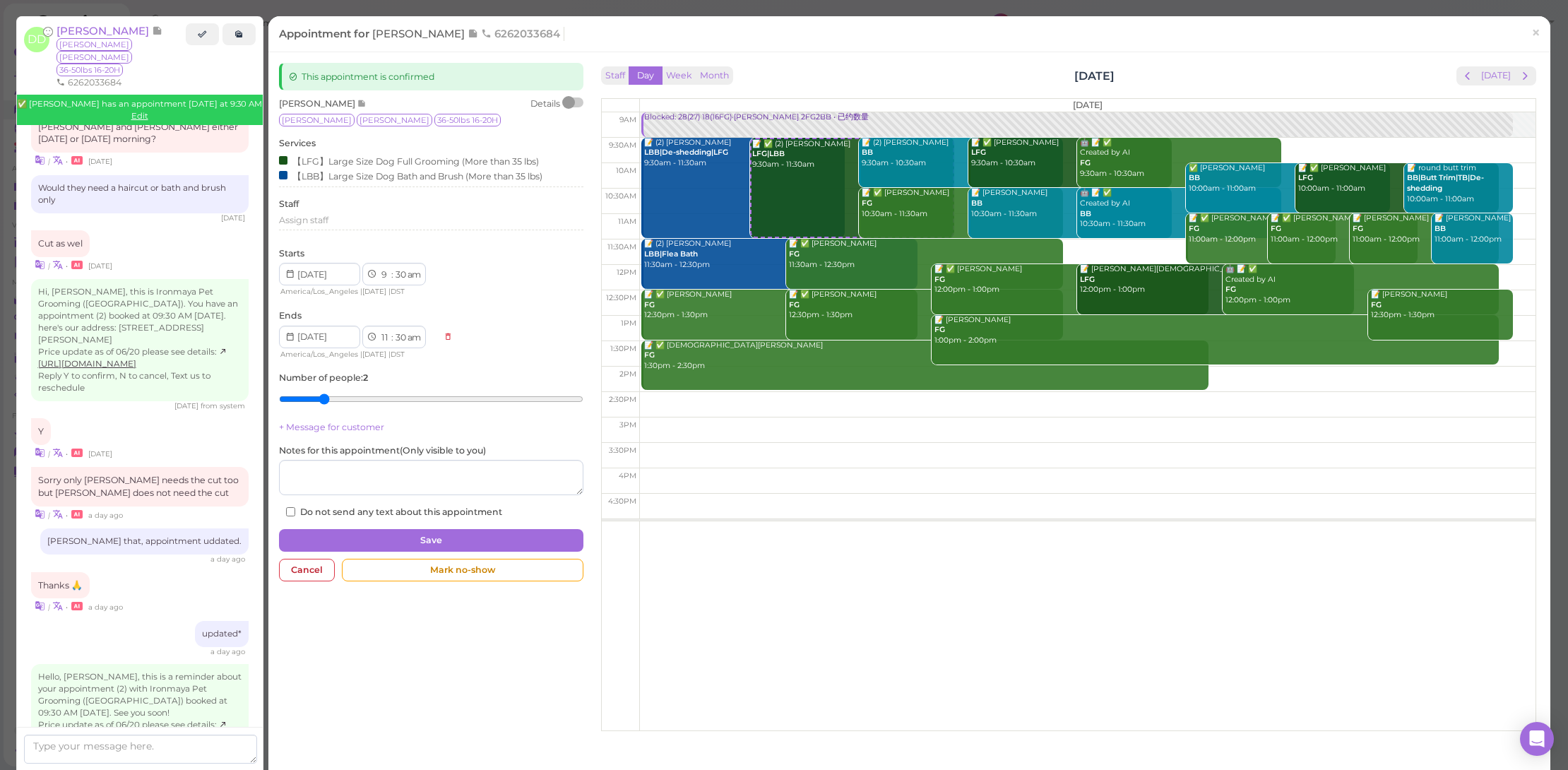
scroll to position [1535, 0]
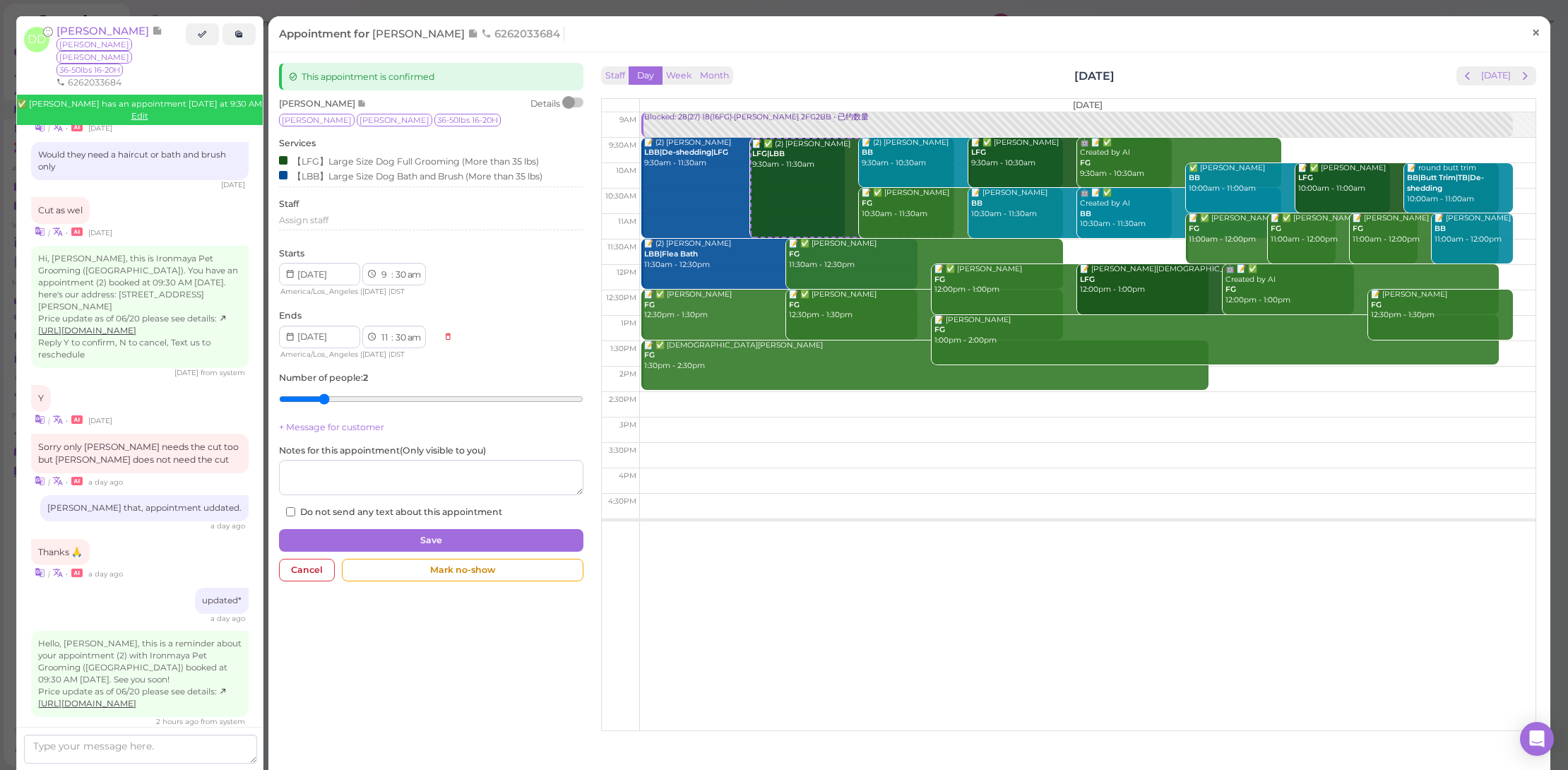
click at [1531, 29] on span "×" at bounding box center [1536, 33] width 9 height 20
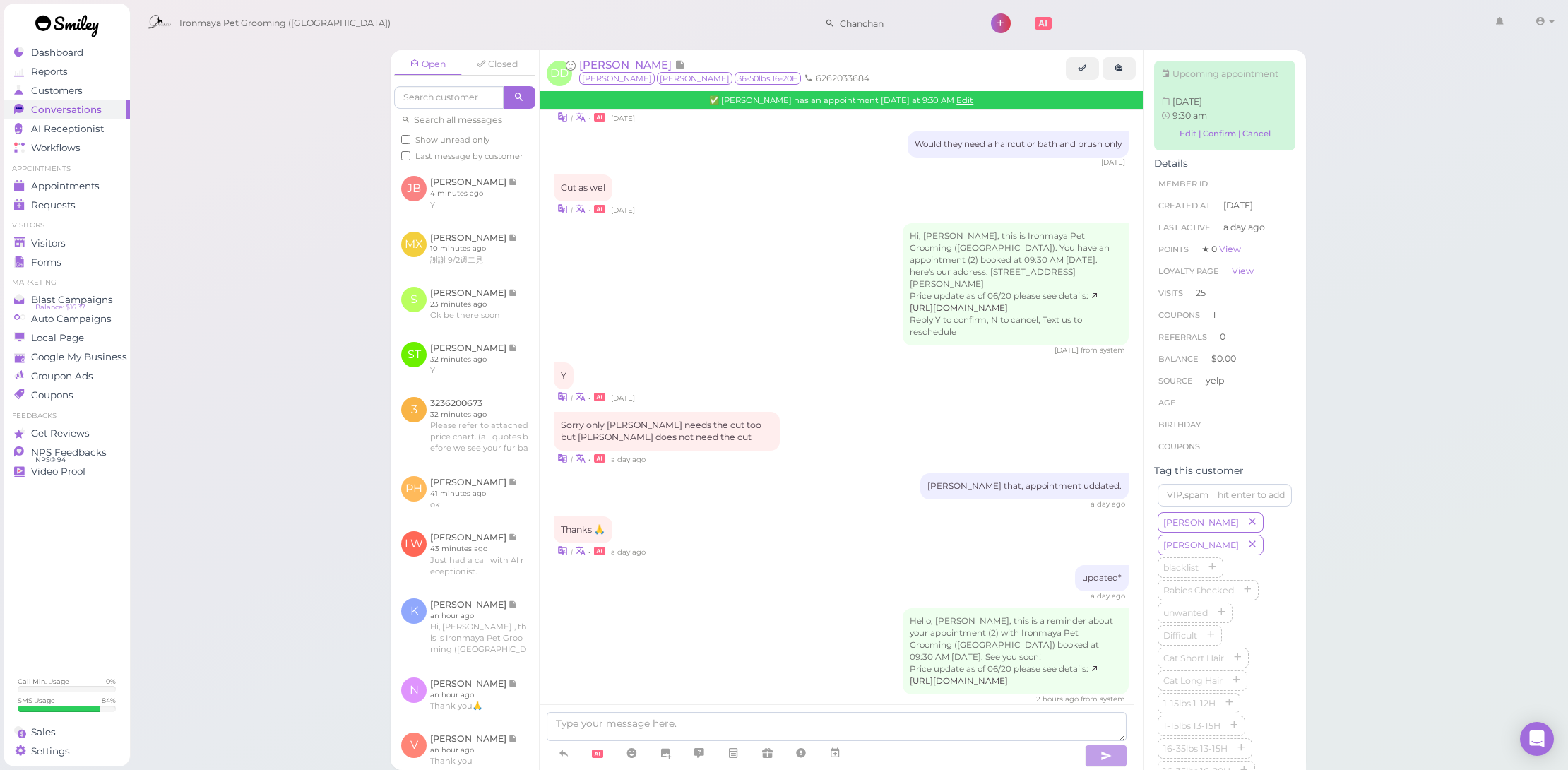
scroll to position [1509, 0]
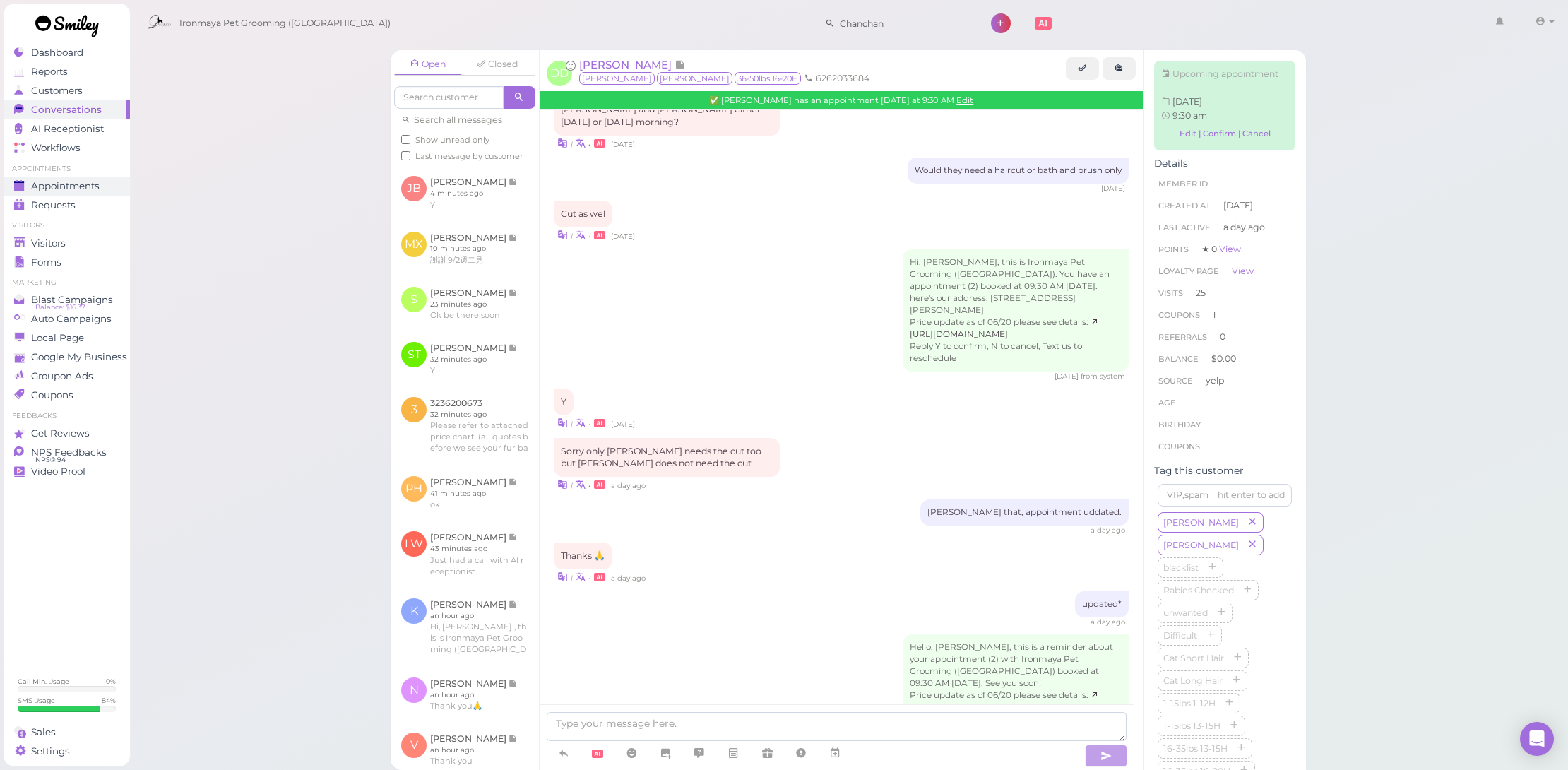
click at [79, 180] on span "Appointments" at bounding box center [65, 186] width 69 height 12
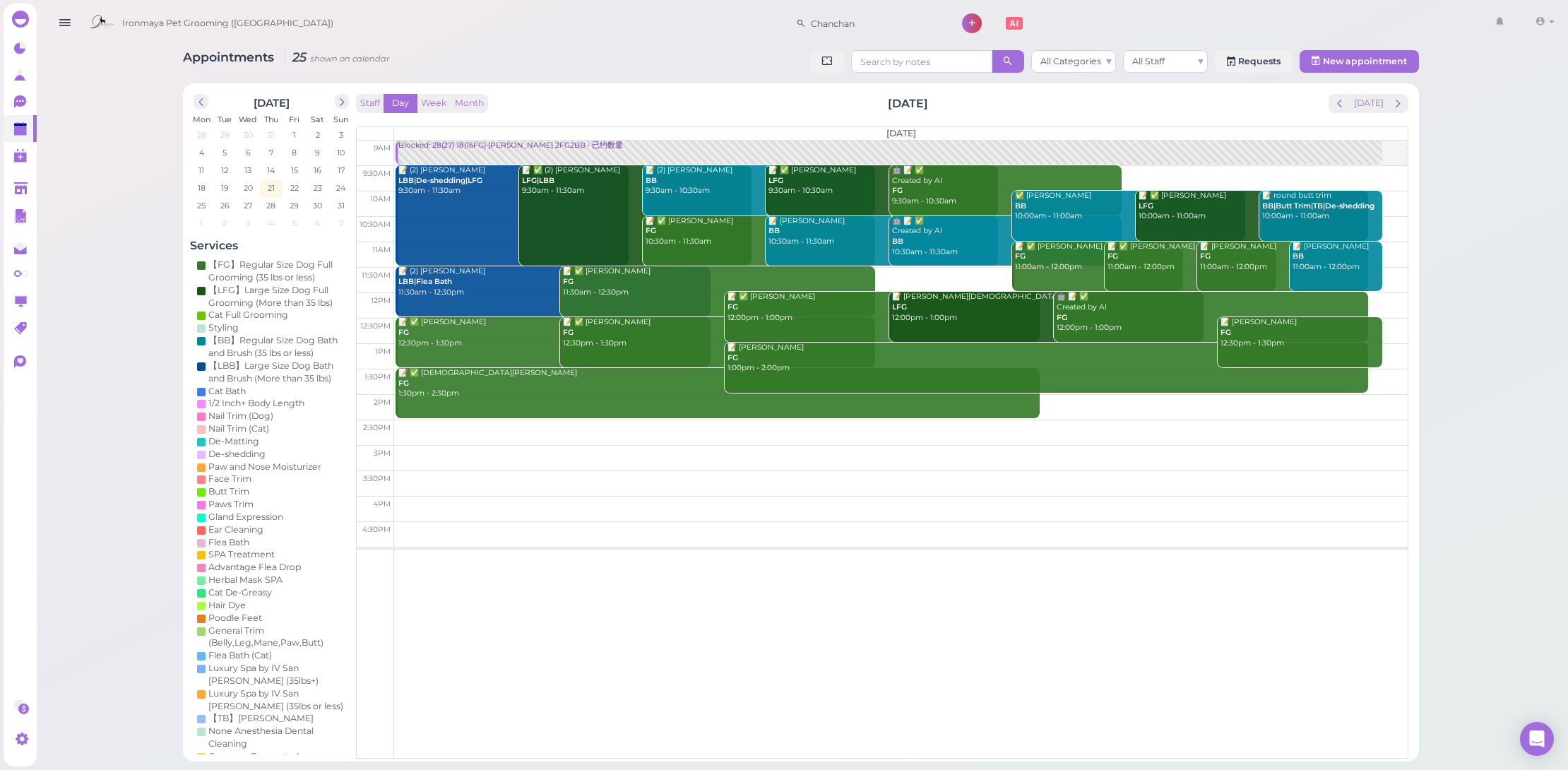
click at [461, 222] on link "📝 (2) [PERSON_NAME] LBB|De-shedding|LFG 9:30am - 11:30am" at bounding box center [512, 216] width 232 height 101
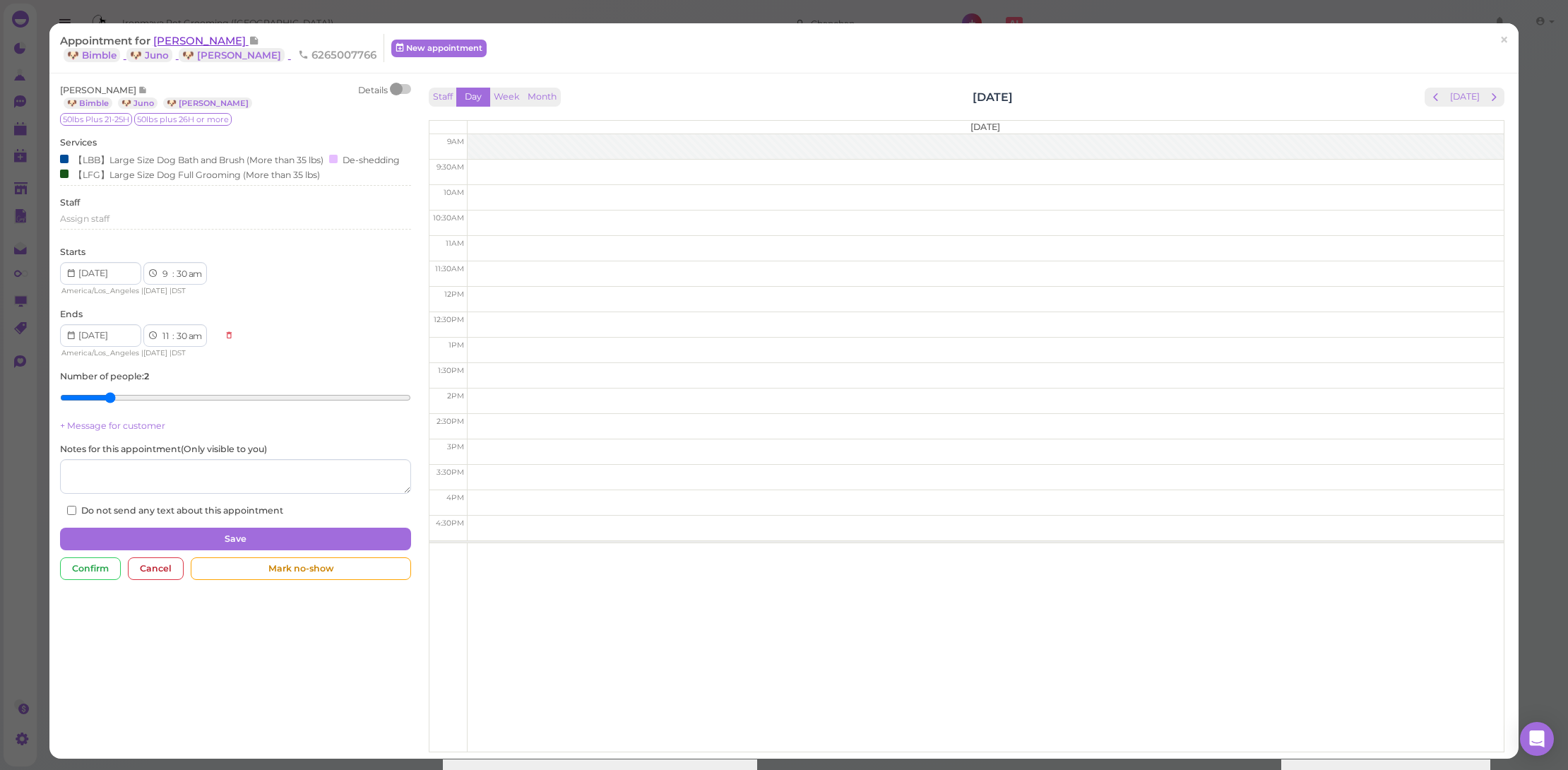
click at [178, 43] on span "[PERSON_NAME]" at bounding box center [200, 40] width 95 height 14
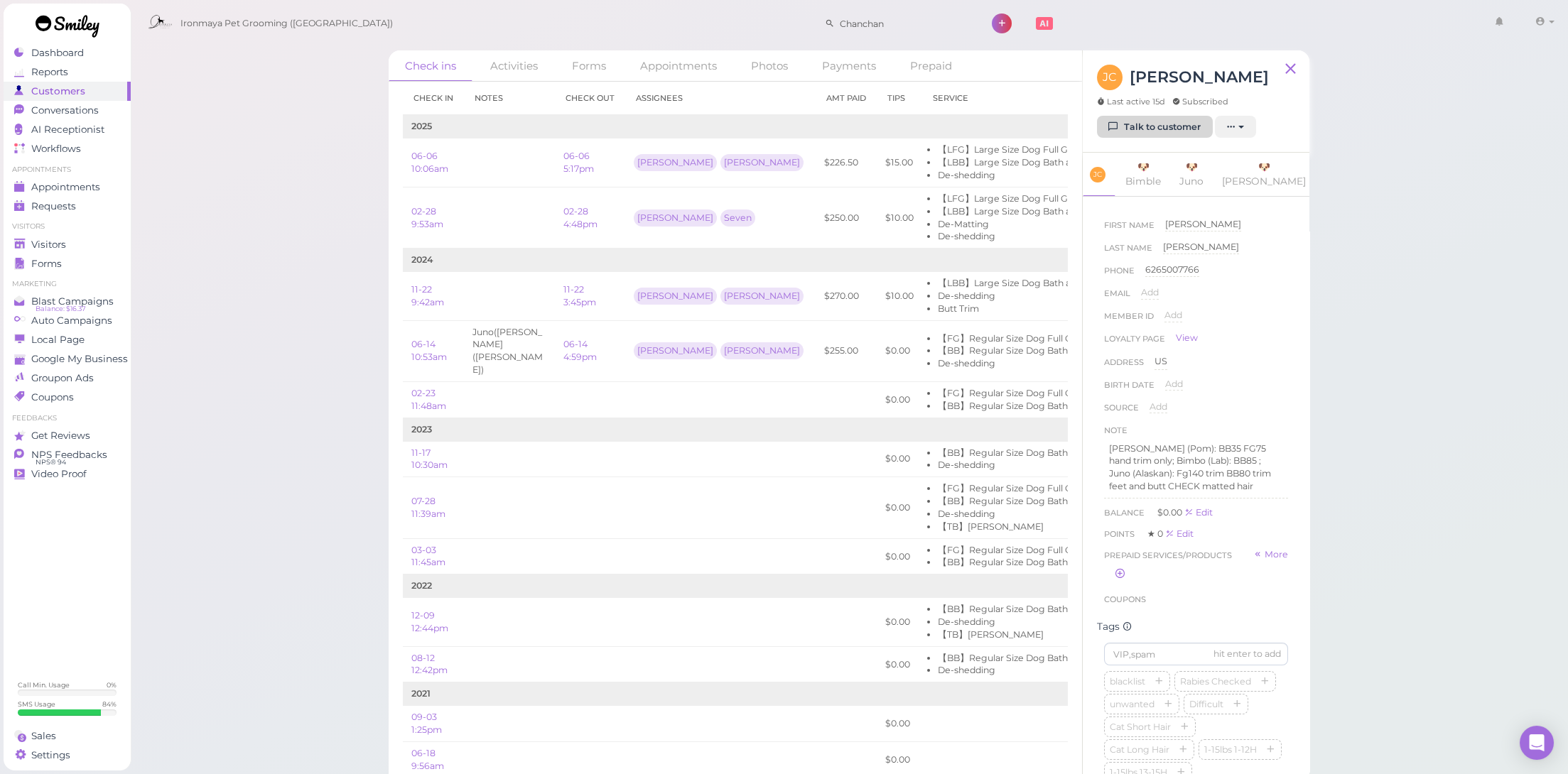
click at [1135, 121] on link "Talk to customer" at bounding box center [1155, 127] width 116 height 23
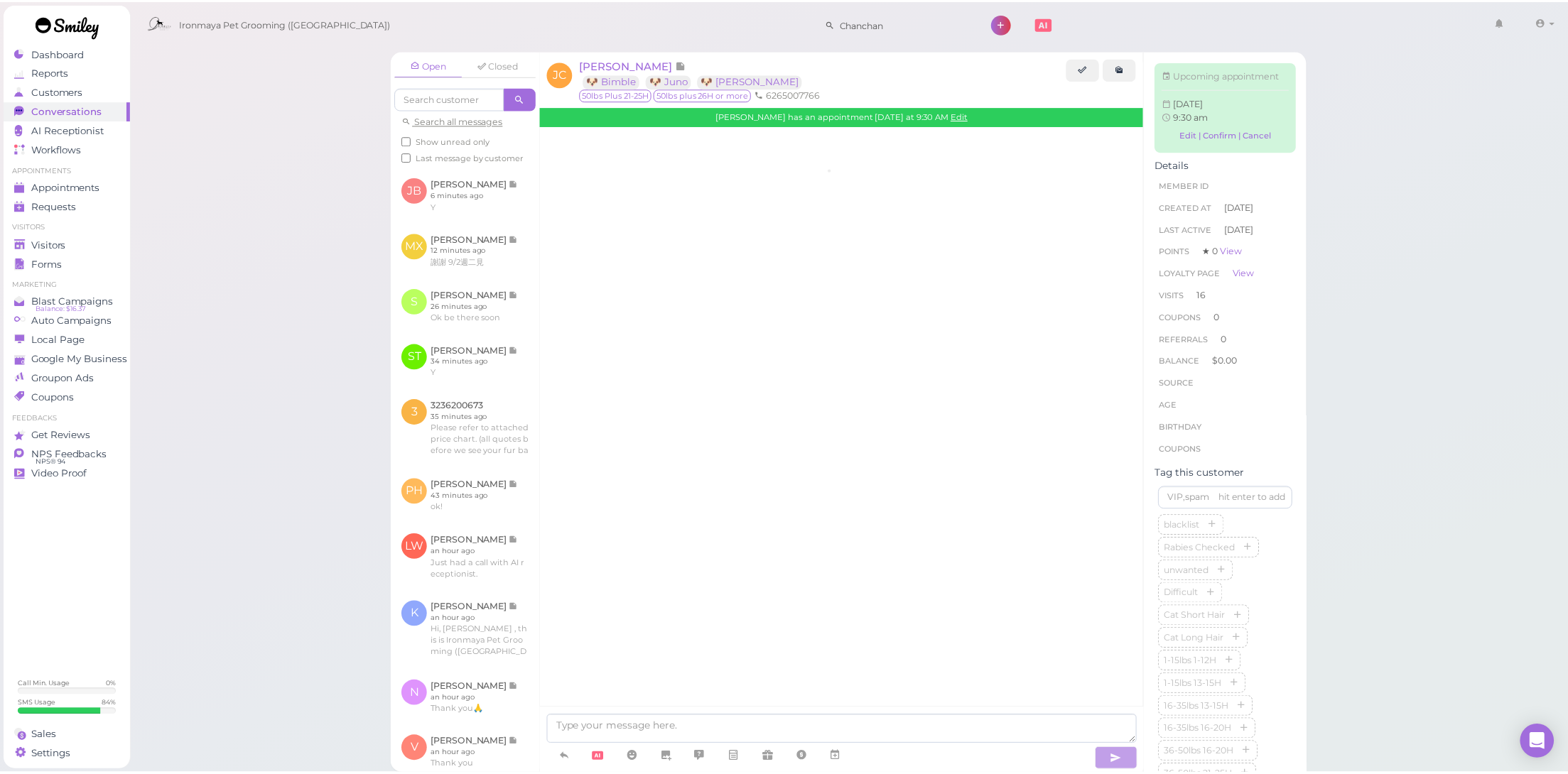
scroll to position [1524, 0]
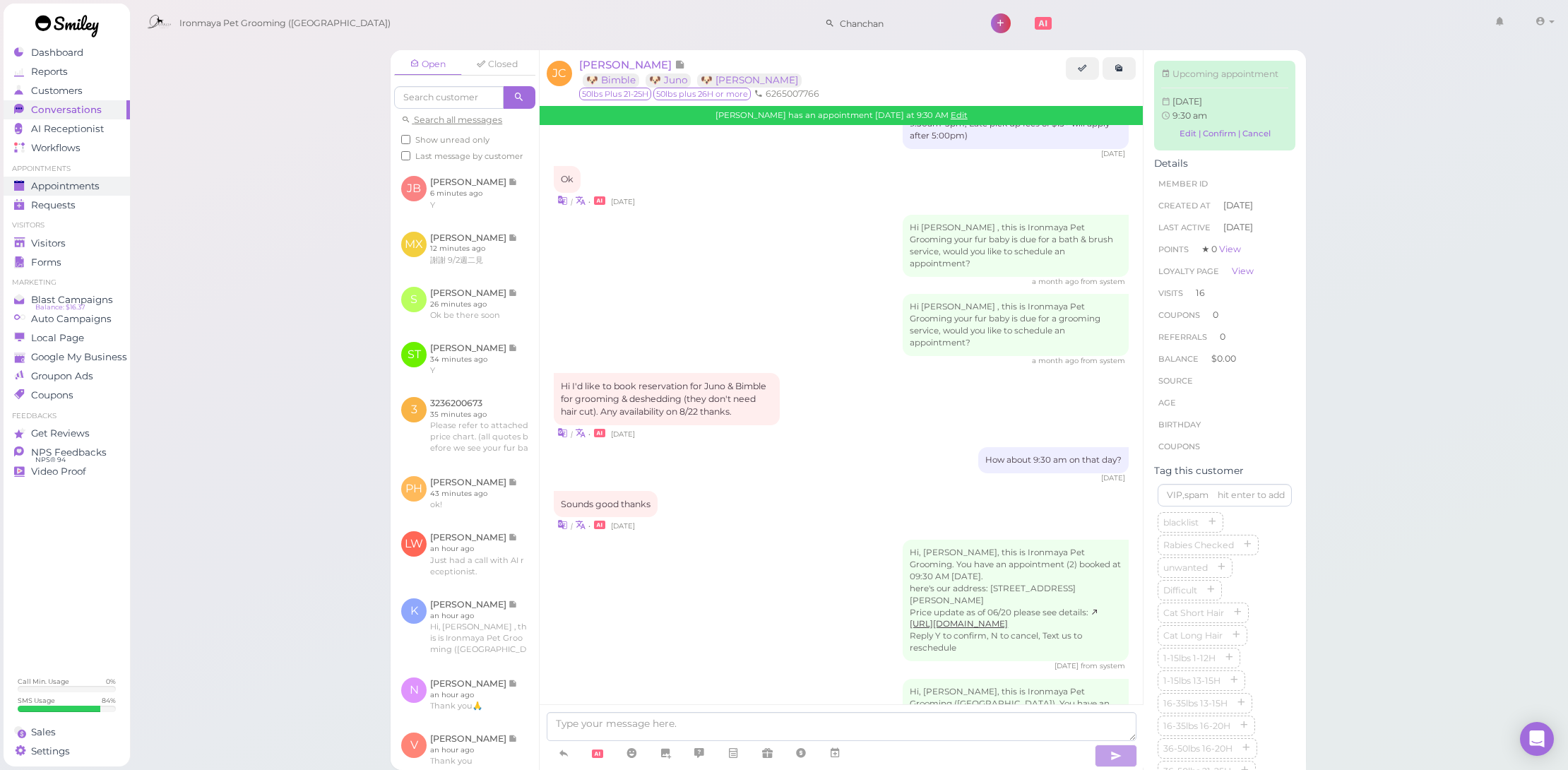
click at [83, 184] on span "Appointments" at bounding box center [65, 186] width 69 height 12
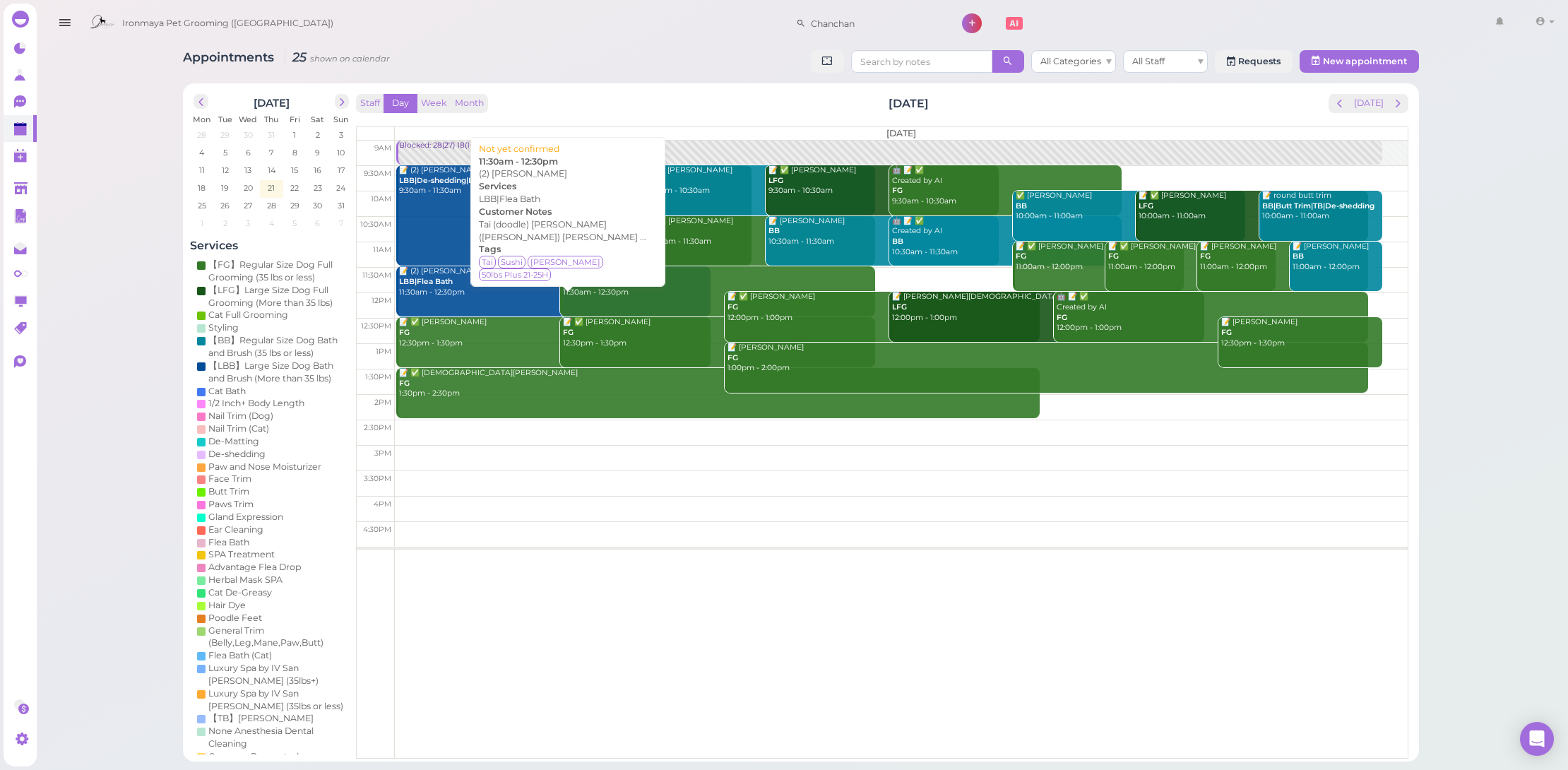
click at [459, 285] on div "📝 (2) [PERSON_NAME] LBB|Flea Bath 11:30am - 12:30pm" at bounding box center [554, 282] width 313 height 31
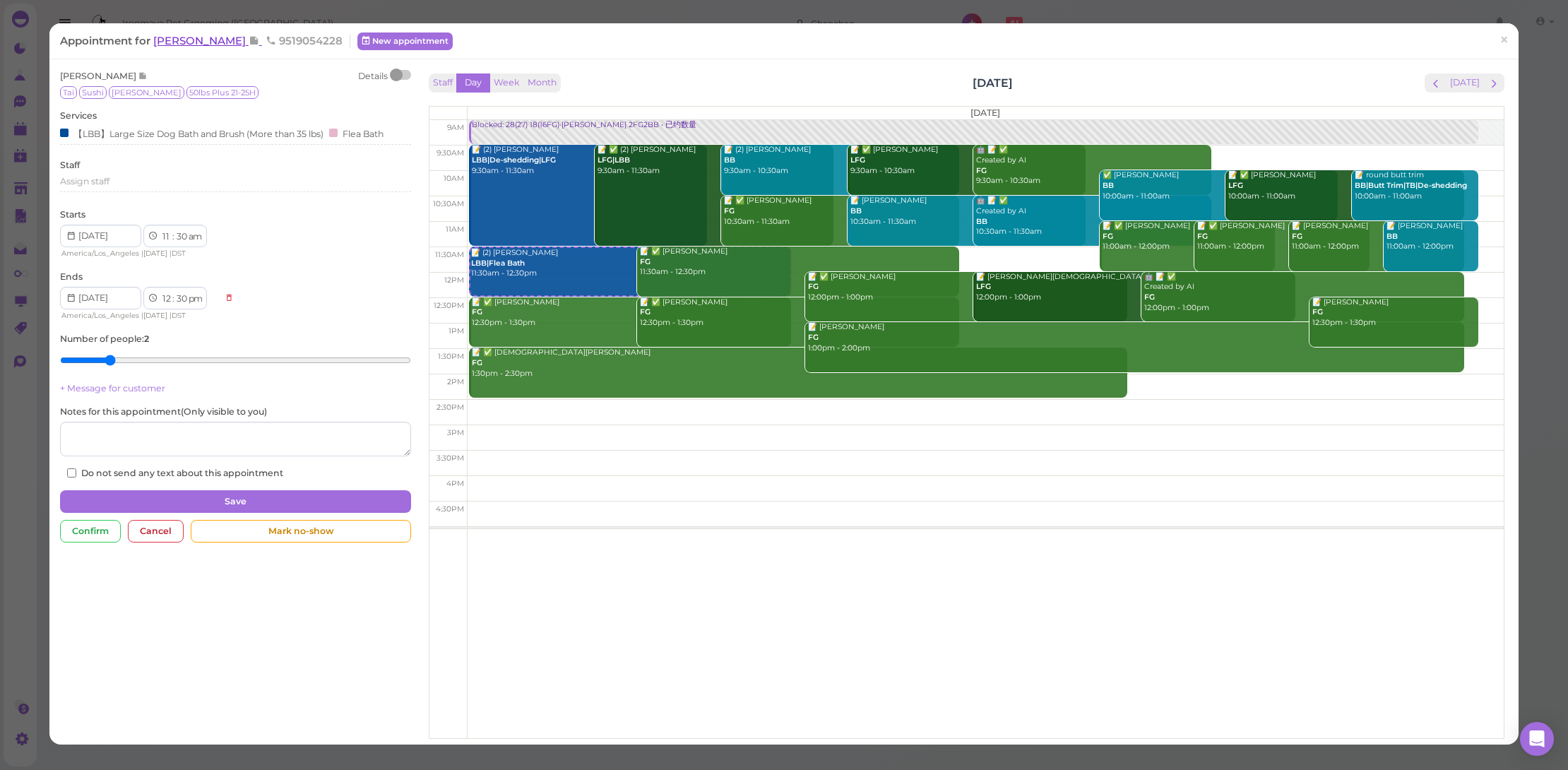
click at [203, 39] on span "[PERSON_NAME]" at bounding box center [200, 40] width 95 height 14
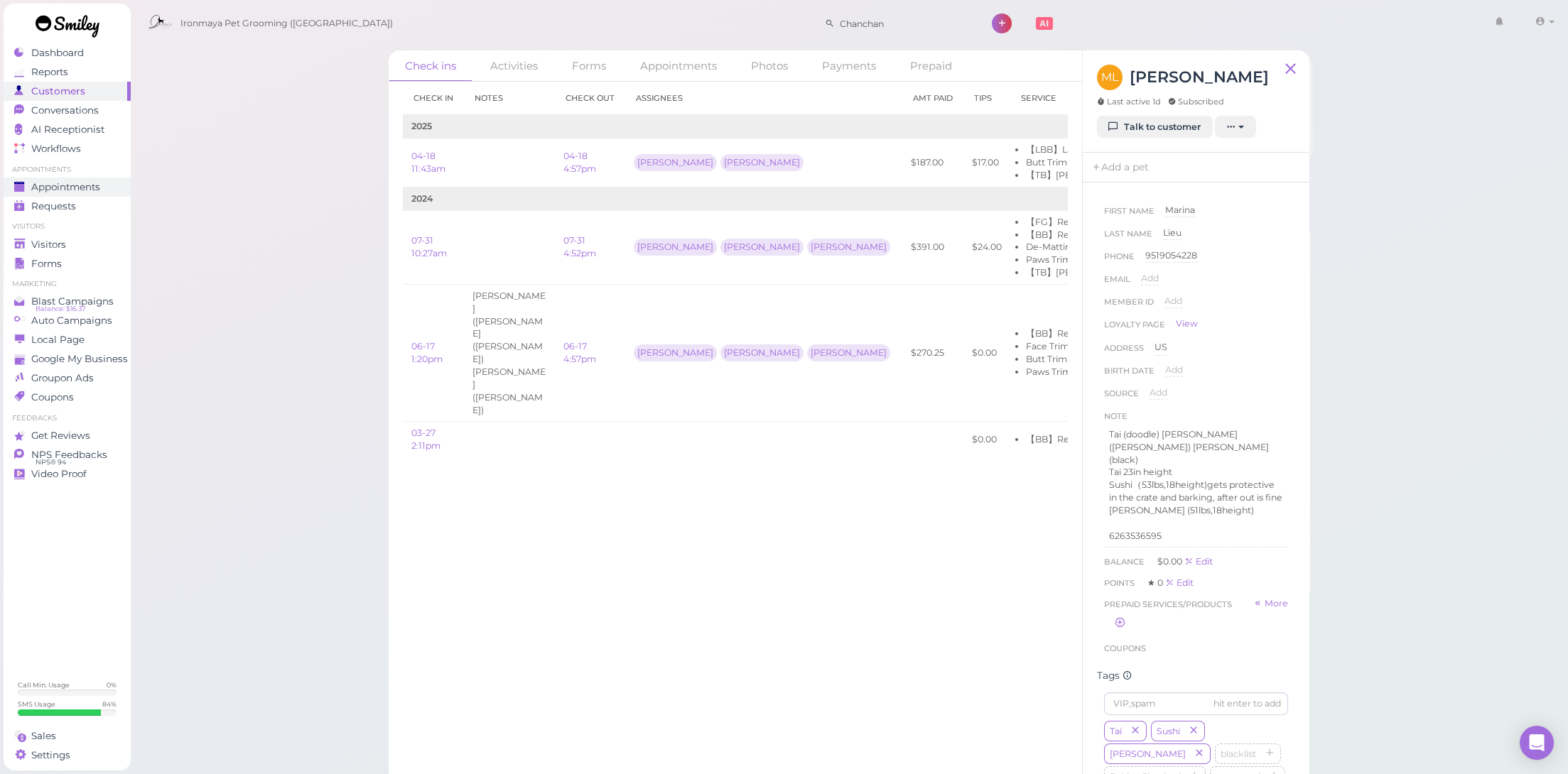
click at [98, 187] on span "Appointments" at bounding box center [65, 187] width 69 height 12
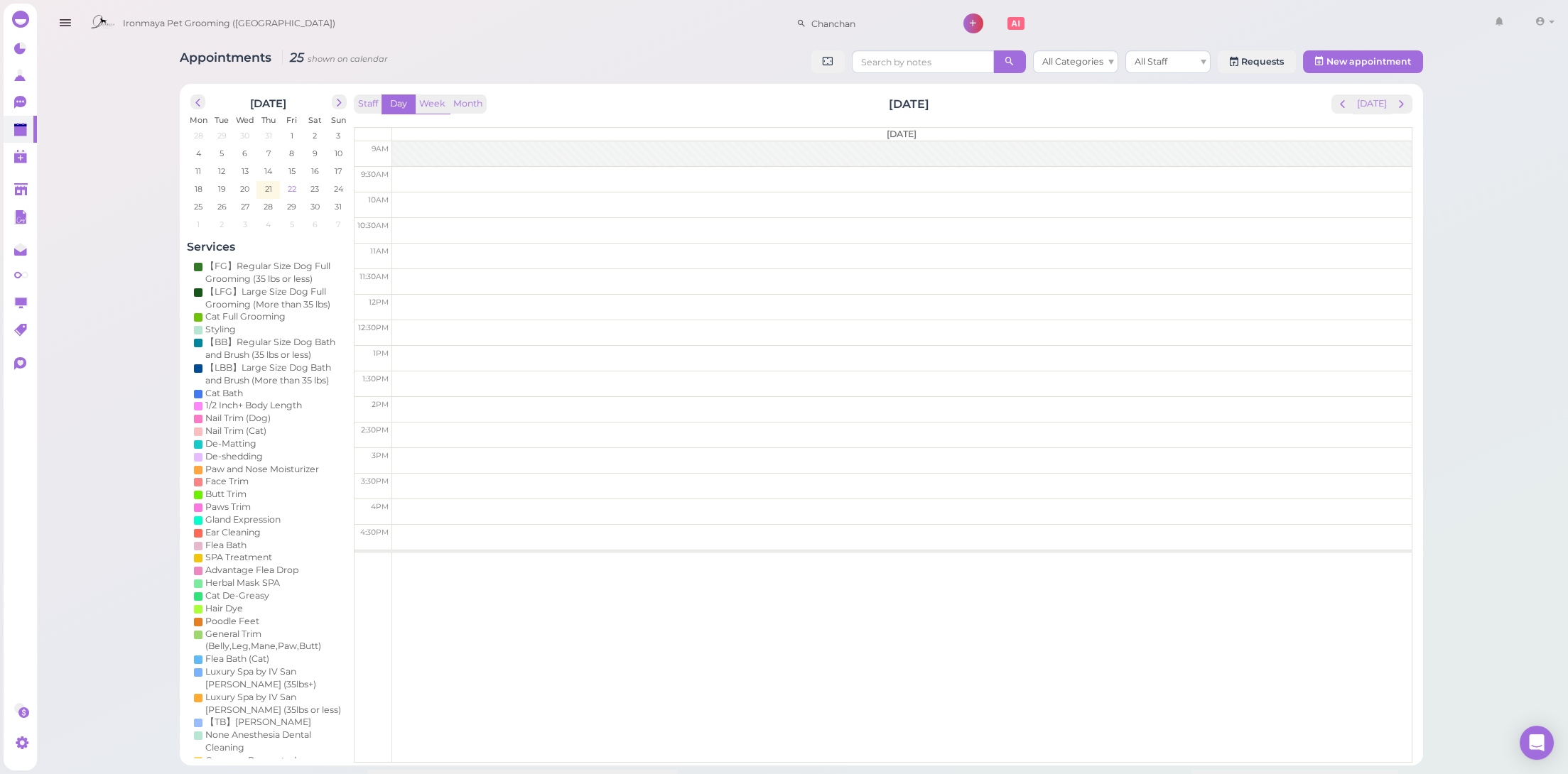
click at [288, 187] on span "22" at bounding box center [291, 189] width 11 height 13
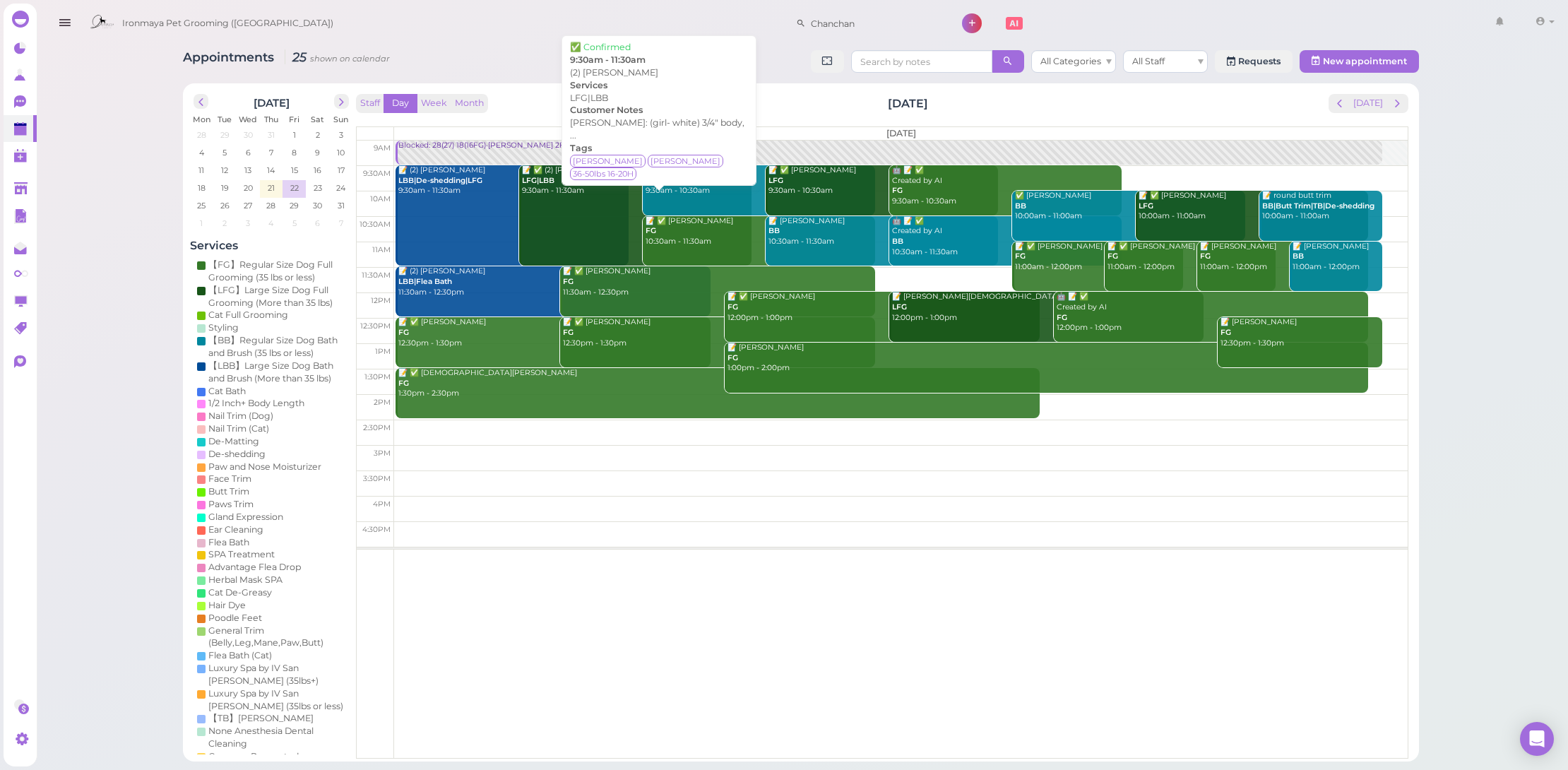
click at [598, 202] on link "📝 ✅ (2) [PERSON_NAME] LFG|LBB 9:30am - 11:30am" at bounding box center [635, 216] width 232 height 101
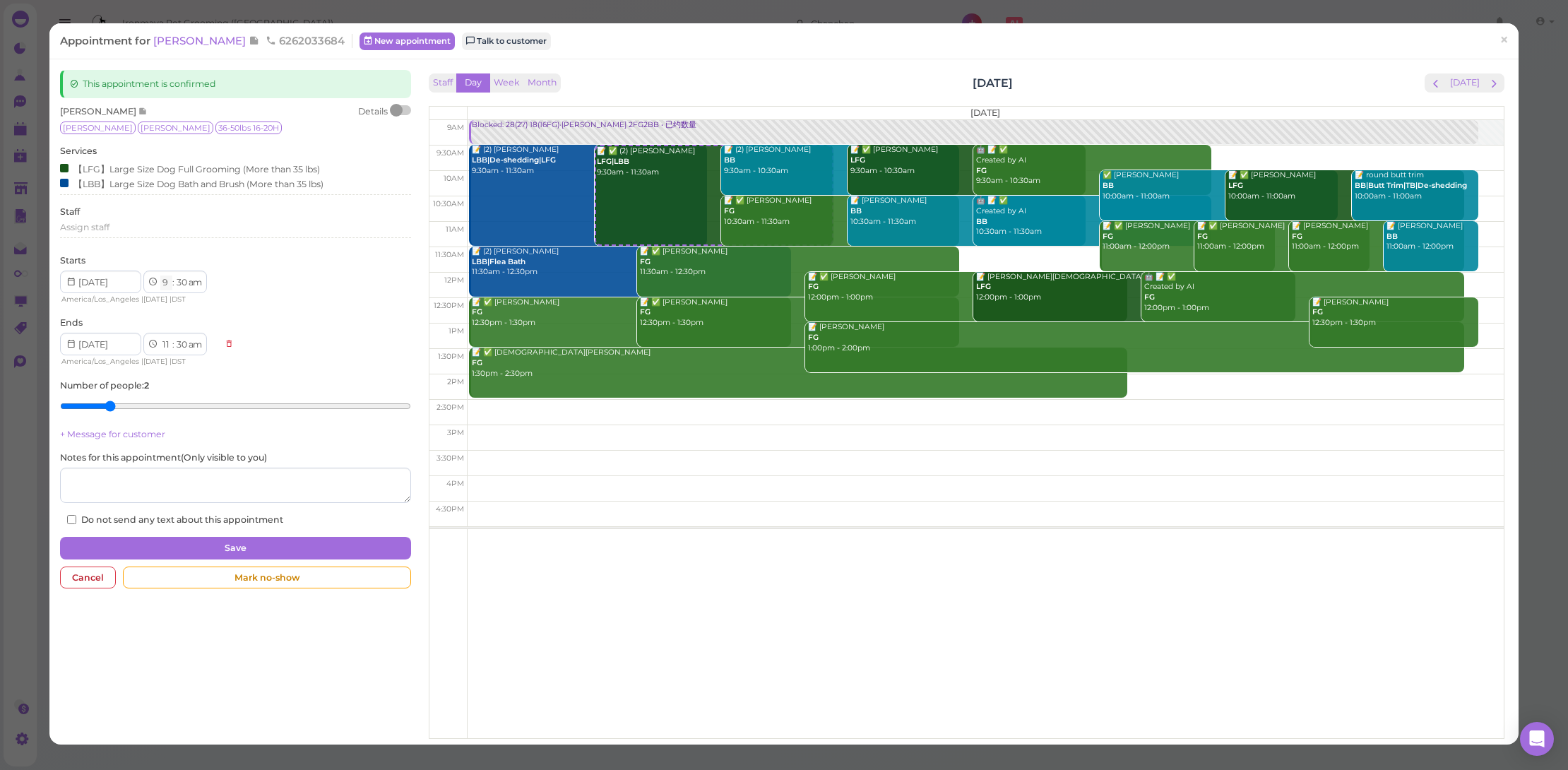
select select "10"
select select "12"
select select "pm"
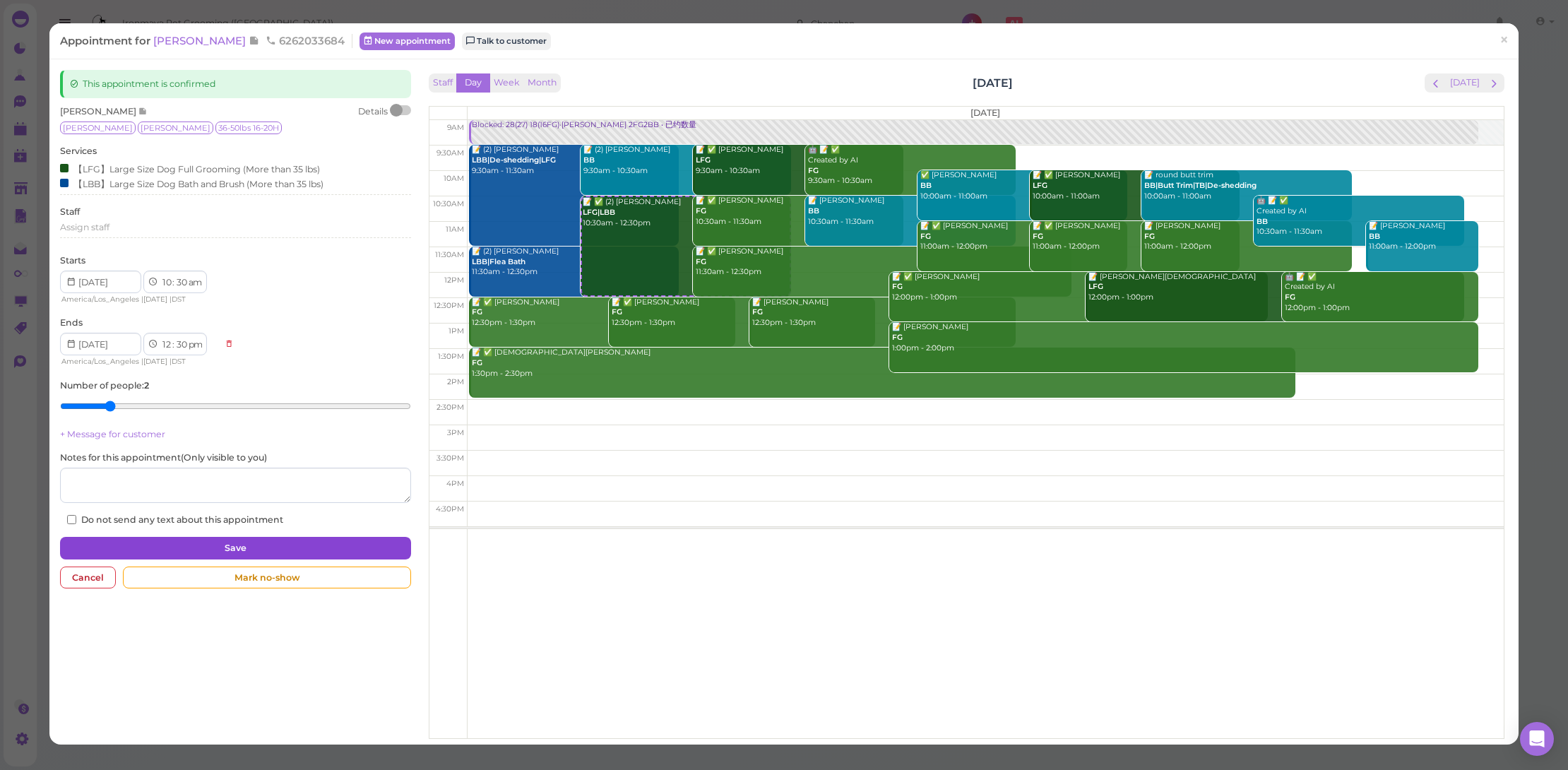
click at [227, 545] on button "Save" at bounding box center [236, 548] width 351 height 23
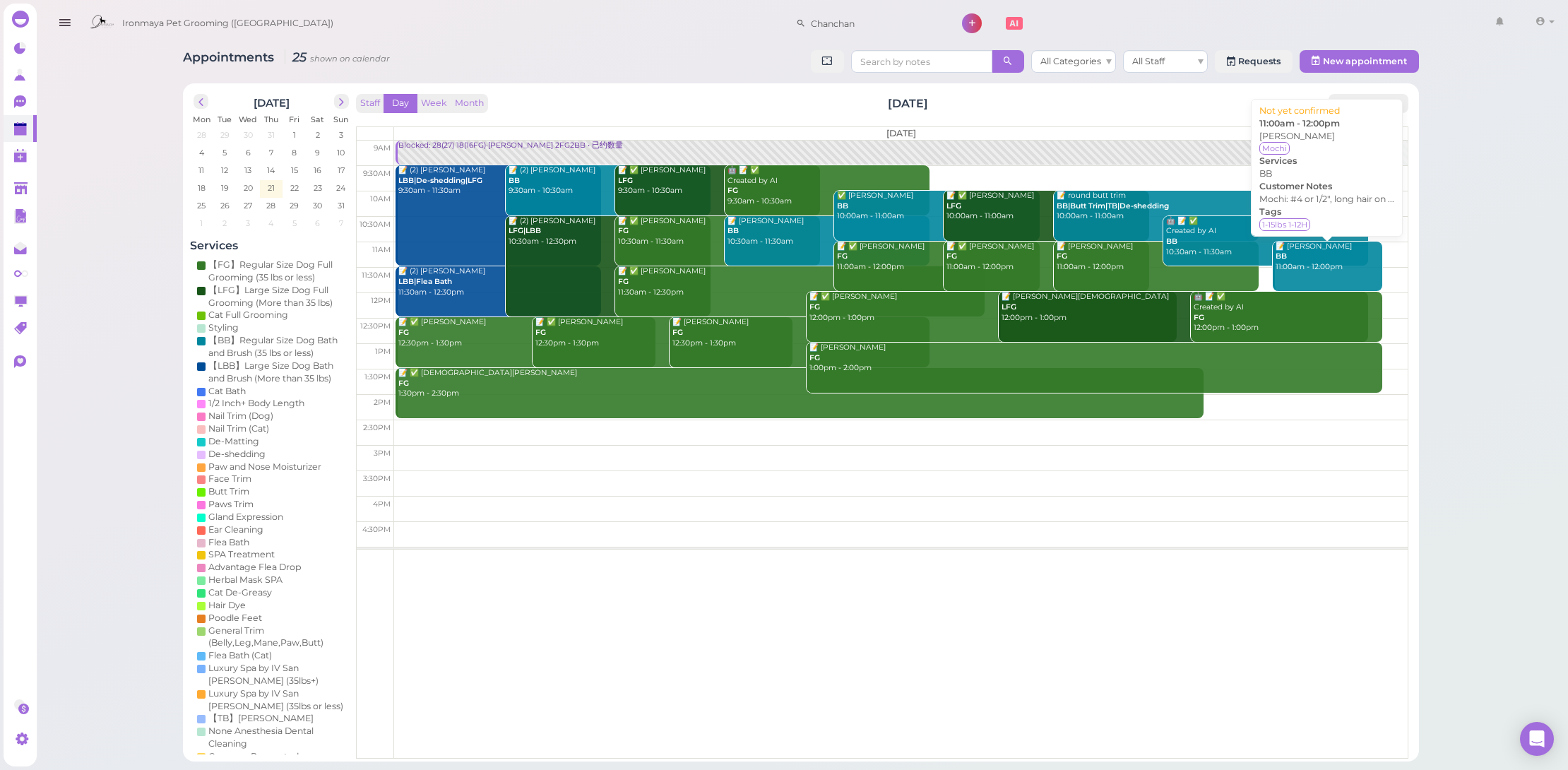
click at [1336, 267] on div "📝 [PERSON_NAME] BB 11:00am - 12:00pm" at bounding box center [1328, 257] width 107 height 31
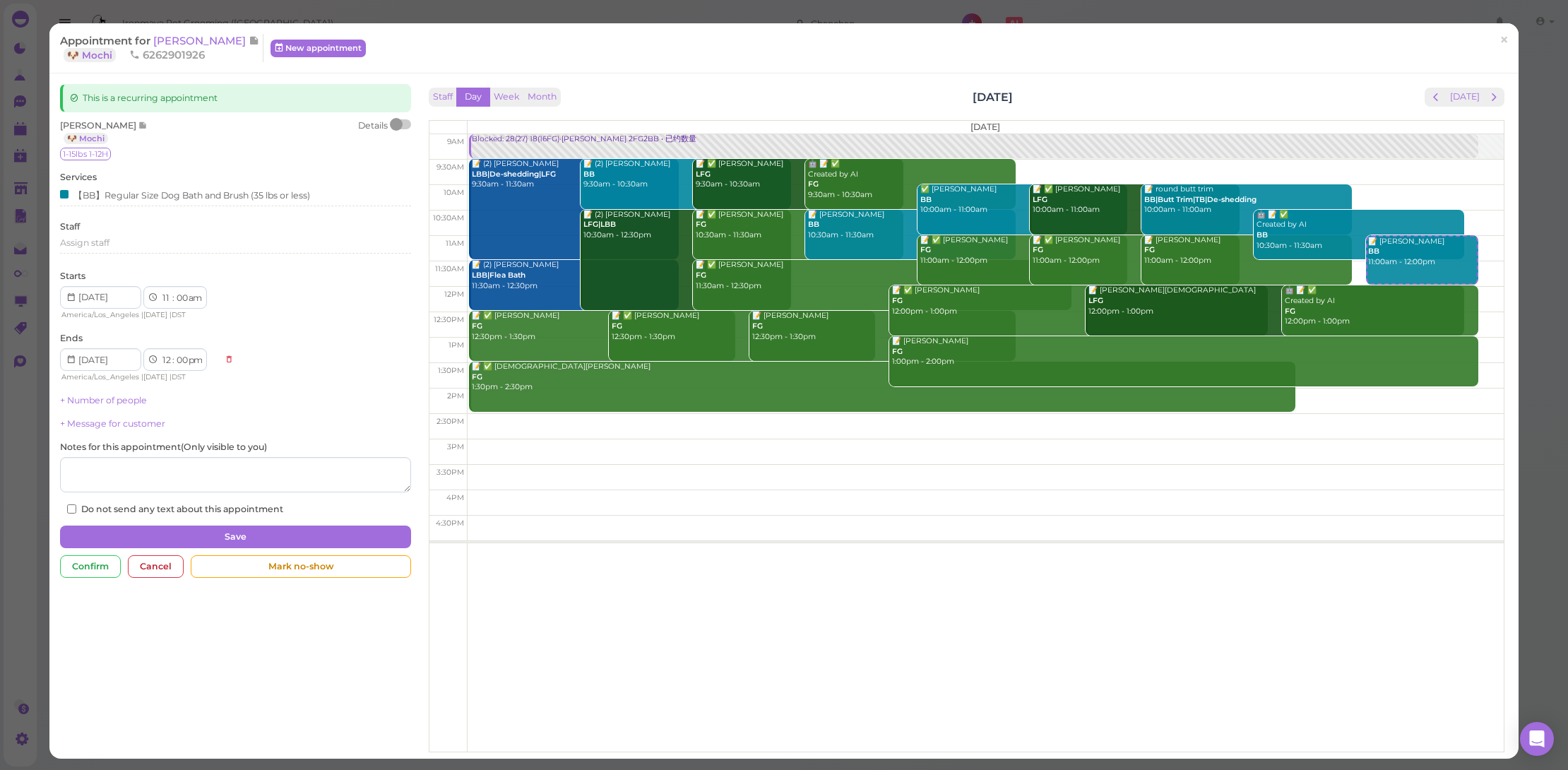
click at [138, 504] on label "Do not send any text about this appointment" at bounding box center [175, 509] width 216 height 13
click at [76, 504] on input "Do not send any text about this appointment" at bounding box center [71, 509] width 9 height 9
checkbox input "true"
click at [156, 569] on div "Cancel" at bounding box center [156, 567] width 56 height 23
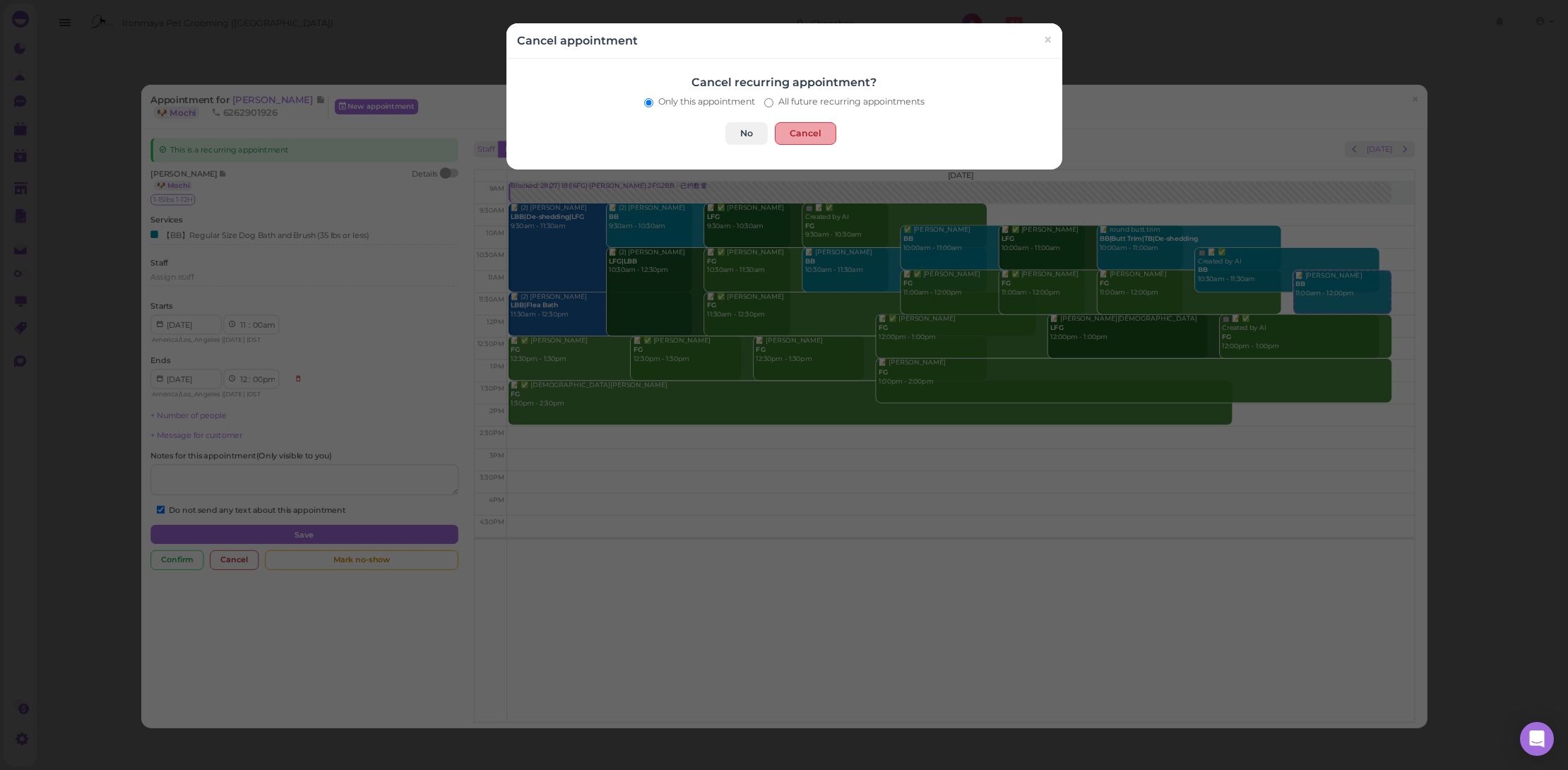
click at [788, 131] on button "Cancel" at bounding box center [806, 134] width 61 height 23
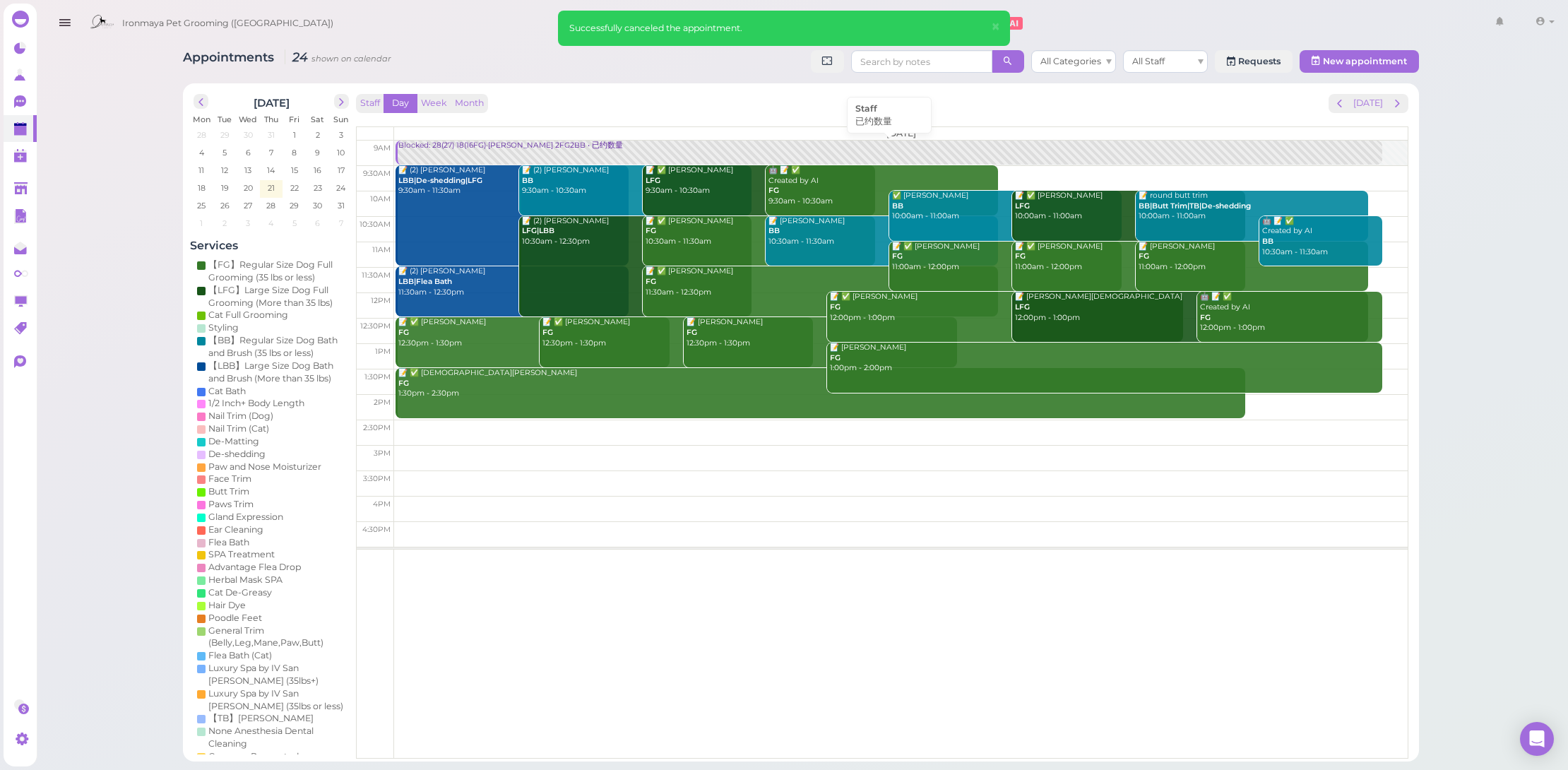
click at [457, 146] on div "Blocked: 28(27) 18(16FG)·[PERSON_NAME] 2FG2BB • 已约数量" at bounding box center [890, 146] width 985 height 11
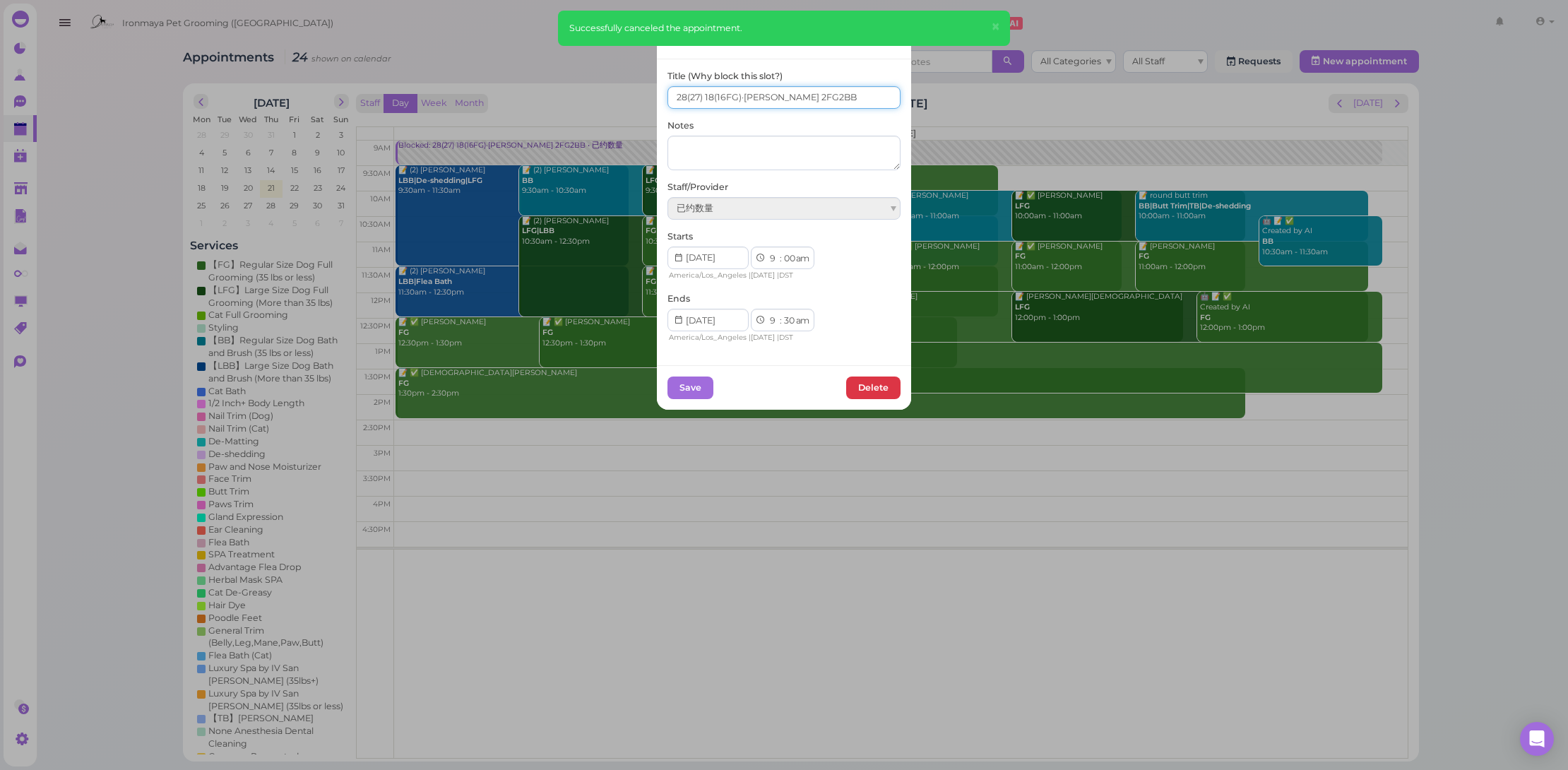
click at [681, 96] on input "28(27) 18(16FG)·[PERSON_NAME] 2FG2BB" at bounding box center [784, 97] width 233 height 23
type input "27(27) 18(16FG)·[PERSON_NAME] 2FG2BB"
click at [697, 385] on button "Save" at bounding box center [690, 387] width 46 height 23
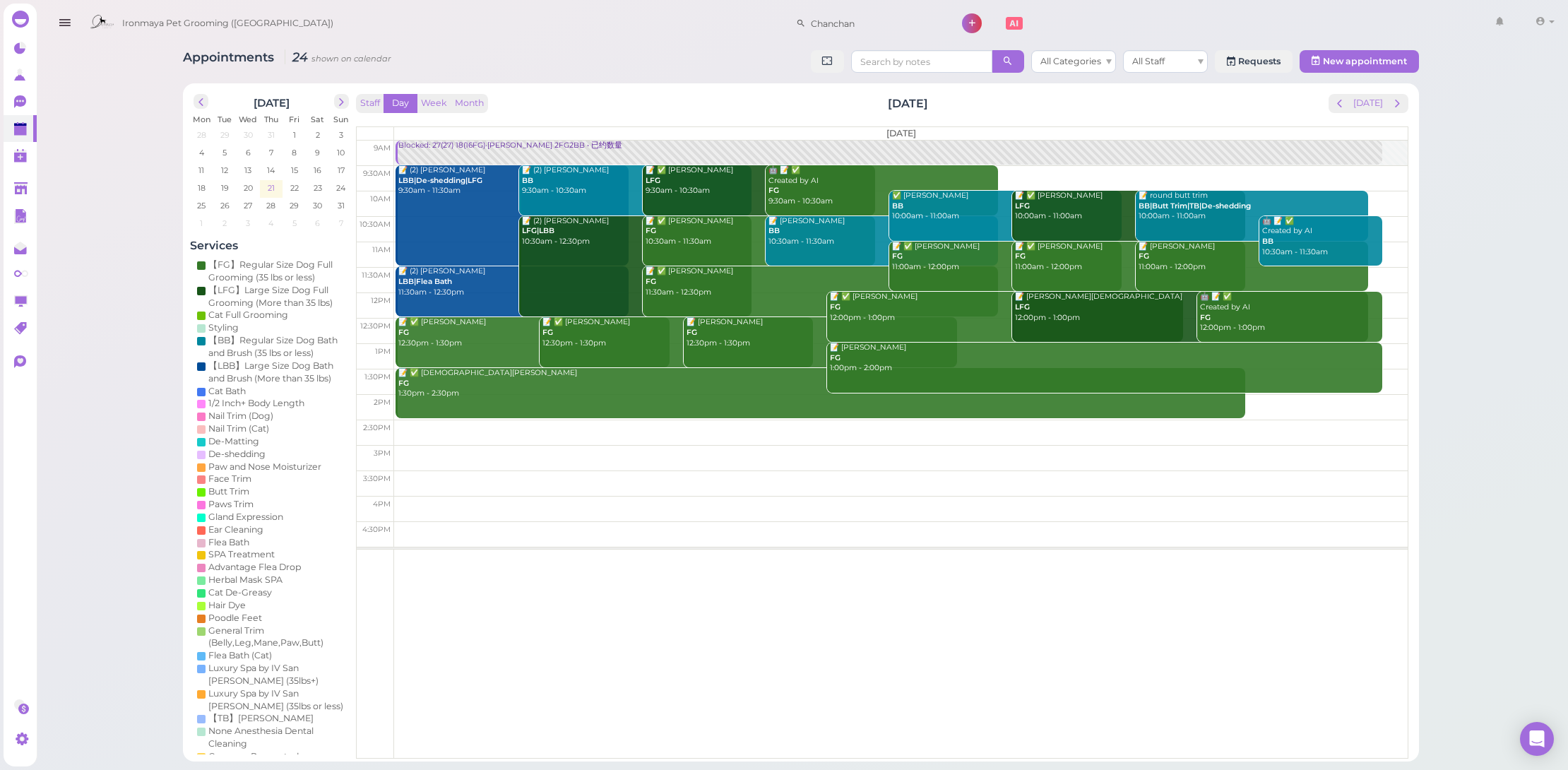
click at [270, 190] on span "21" at bounding box center [271, 188] width 10 height 13
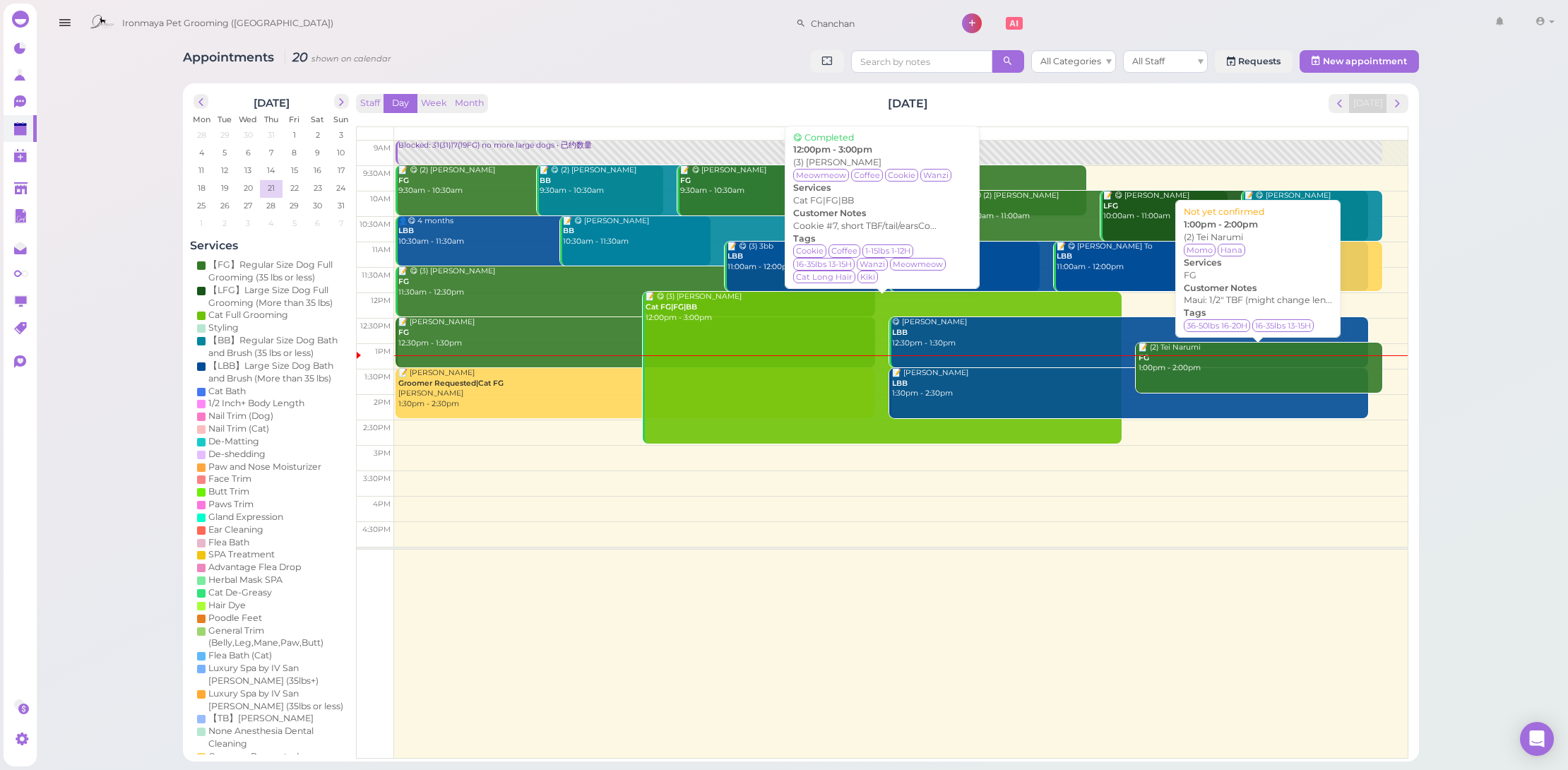
click at [1173, 368] on div "📝 (2) Tei Narumi FG 1:00pm - 2:00pm" at bounding box center [1260, 358] width 244 height 31
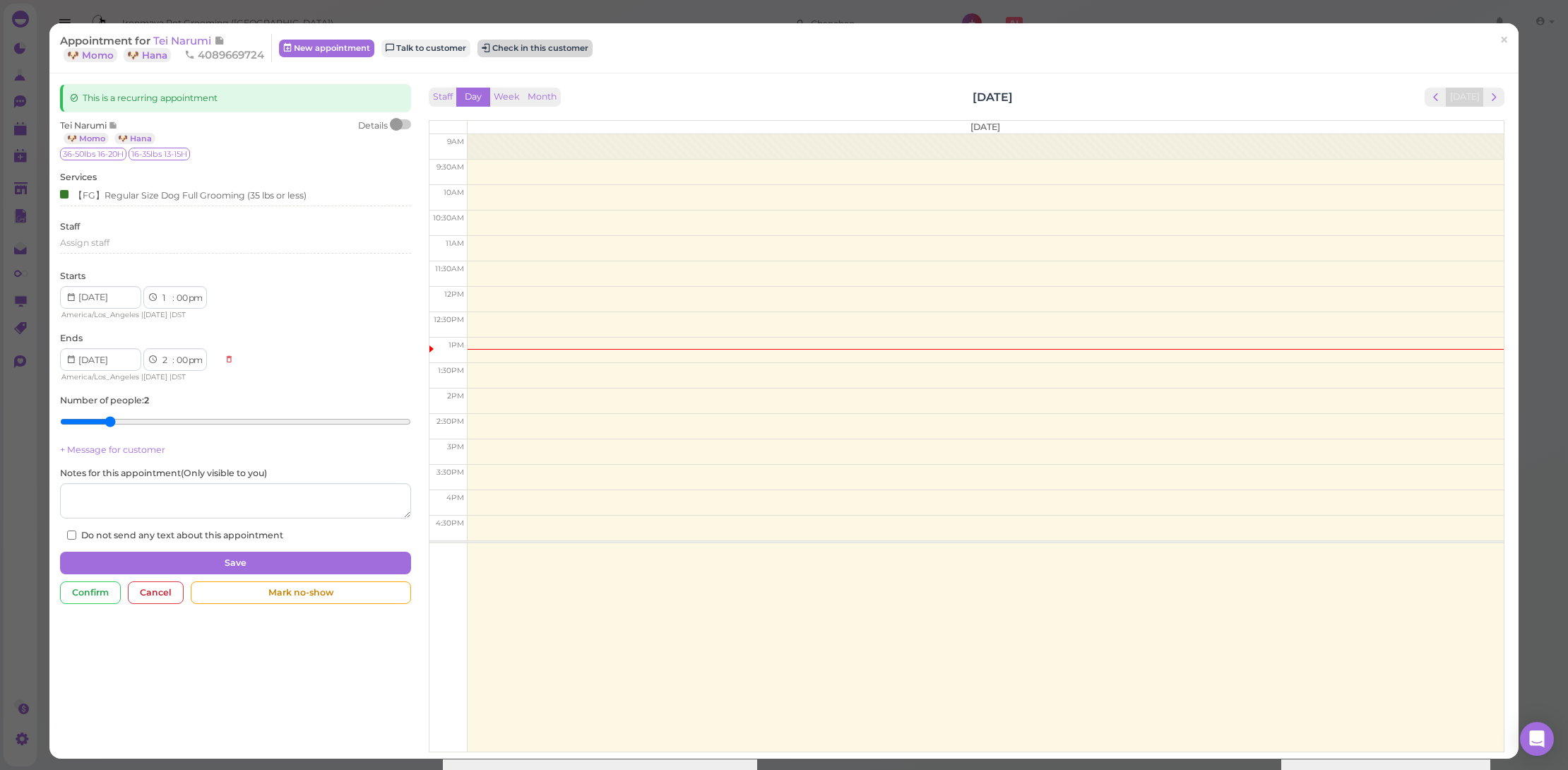
click at [494, 47] on button "Check in this customer" at bounding box center [535, 48] width 115 height 17
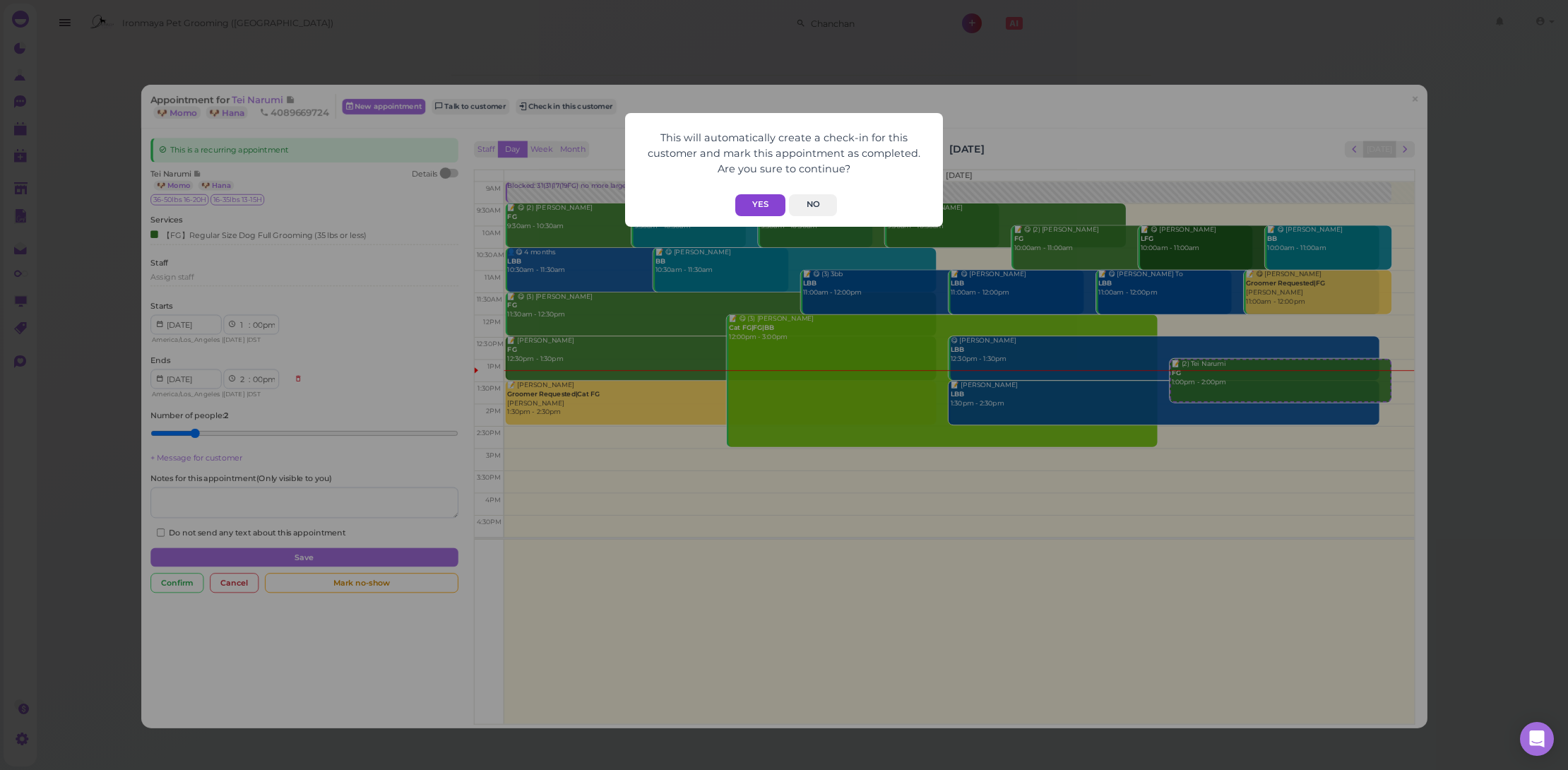
click at [784, 209] on button "Yes" at bounding box center [760, 205] width 50 height 22
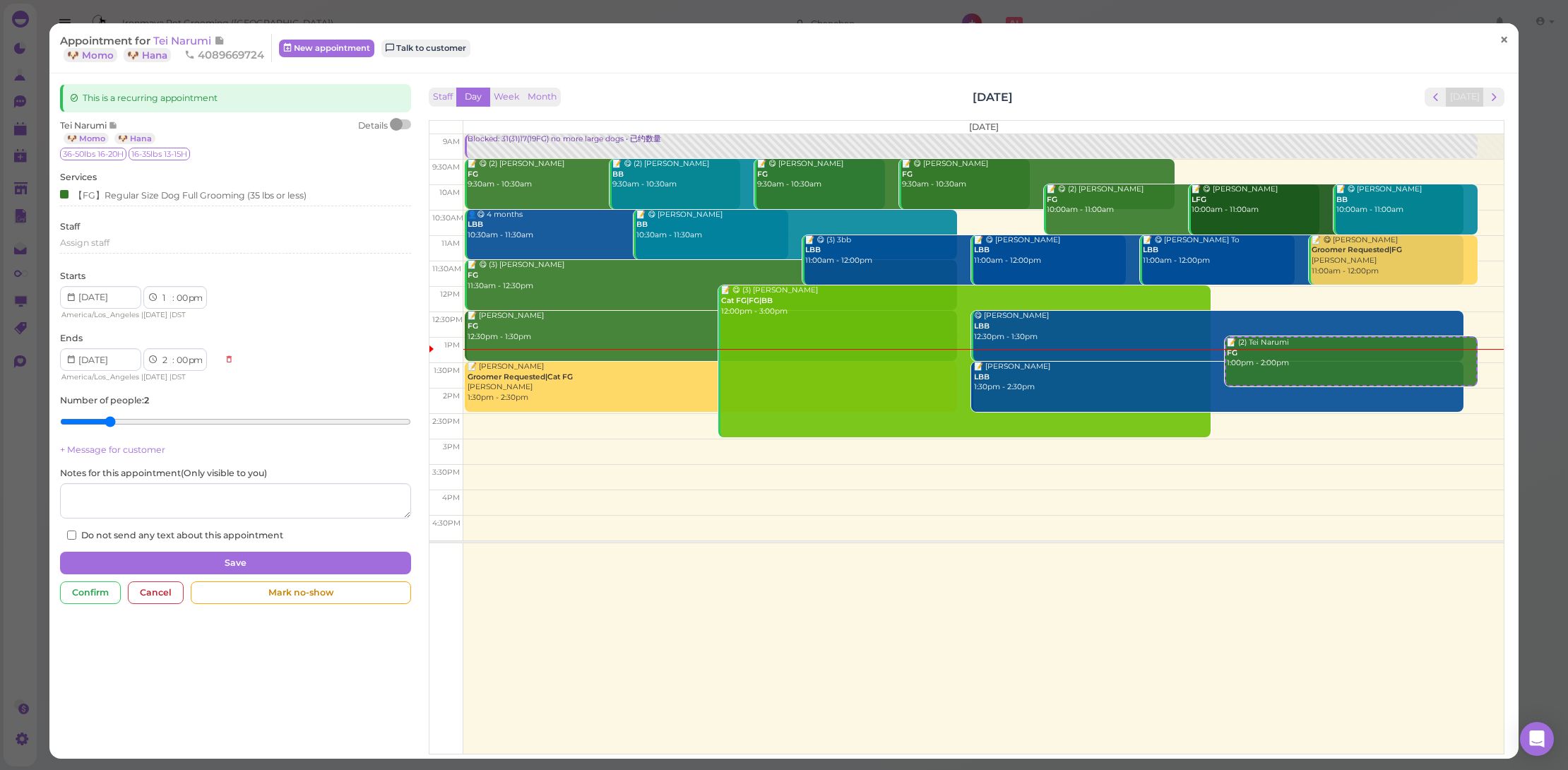
click at [1500, 42] on span "×" at bounding box center [1504, 39] width 9 height 20
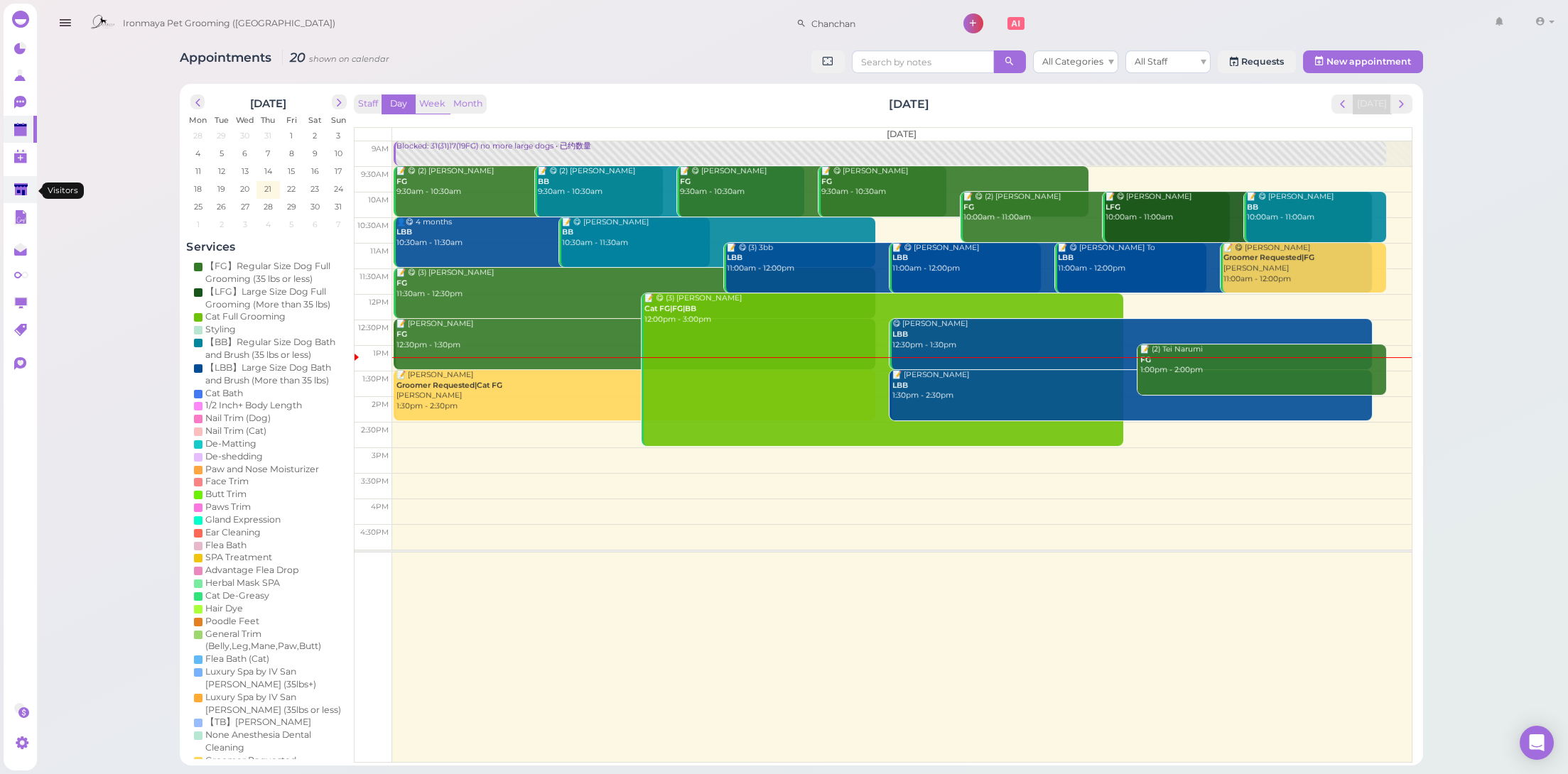
click at [29, 188] on link at bounding box center [20, 189] width 33 height 27
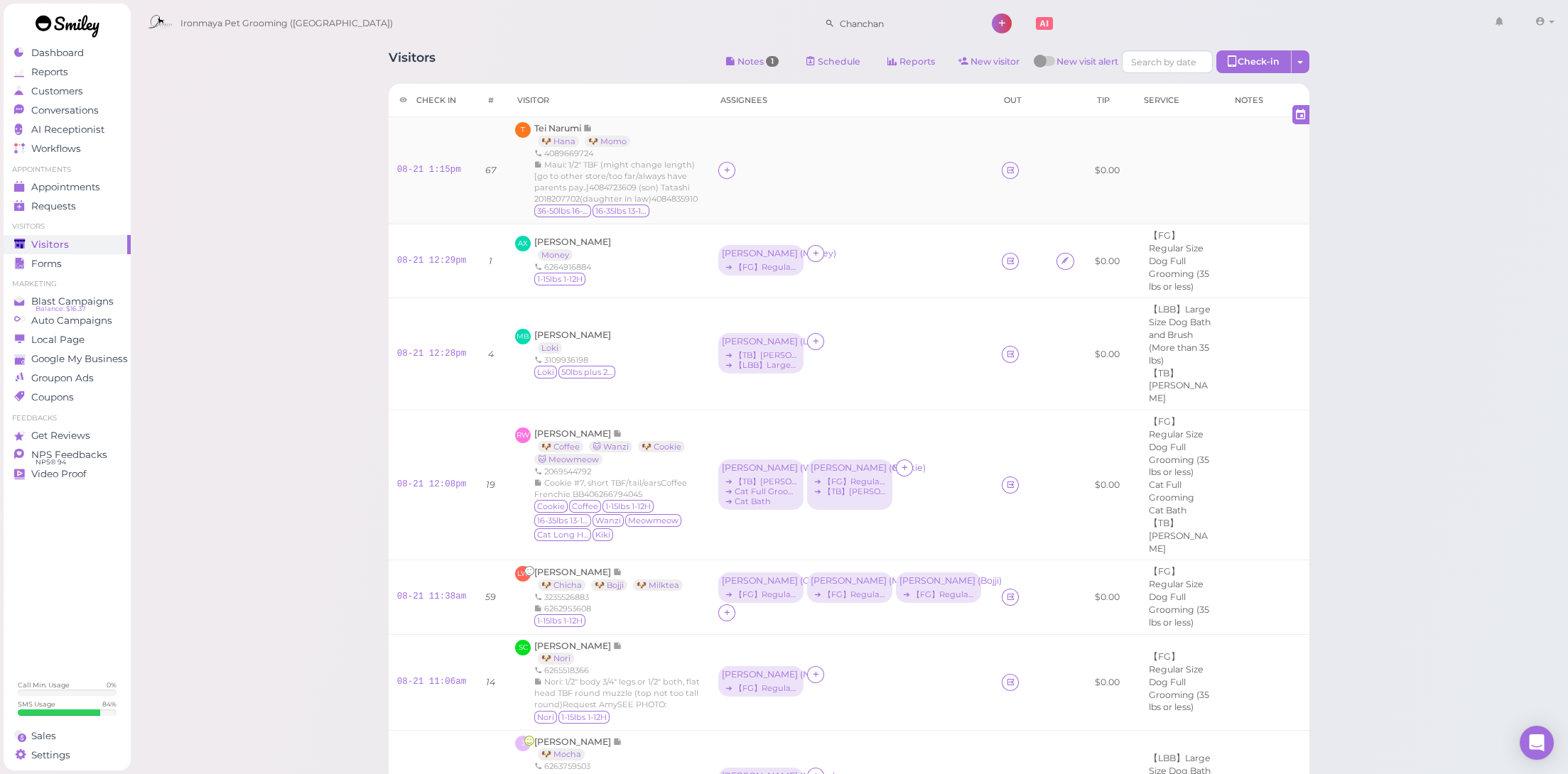
click at [432, 169] on div "08-21 1:15pm" at bounding box center [432, 170] width 70 height 13
click at [435, 171] on link "08-21 1:15pm" at bounding box center [428, 169] width 64 height 10
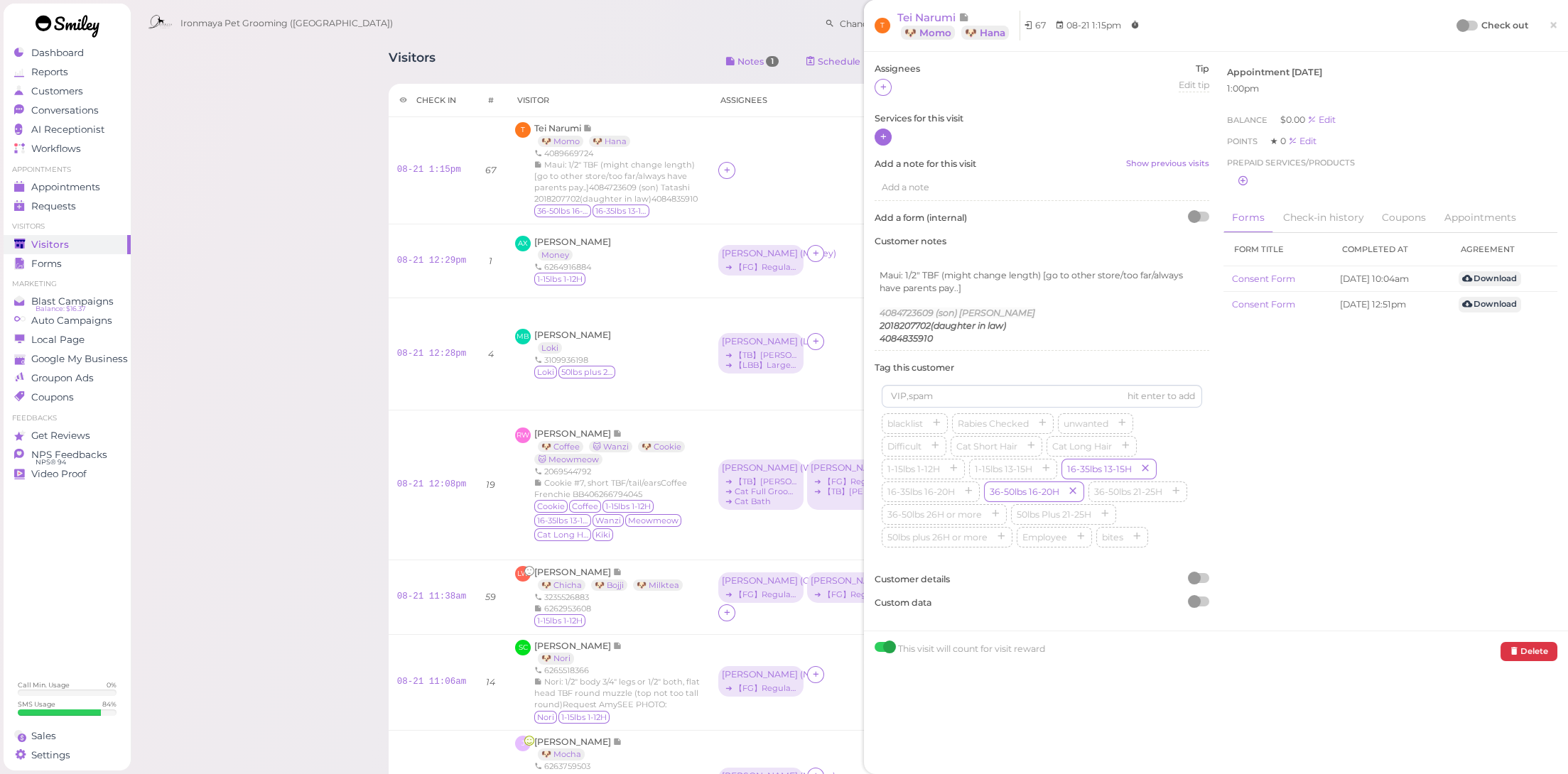
click at [882, 139] on icon at bounding box center [884, 137] width 9 height 11
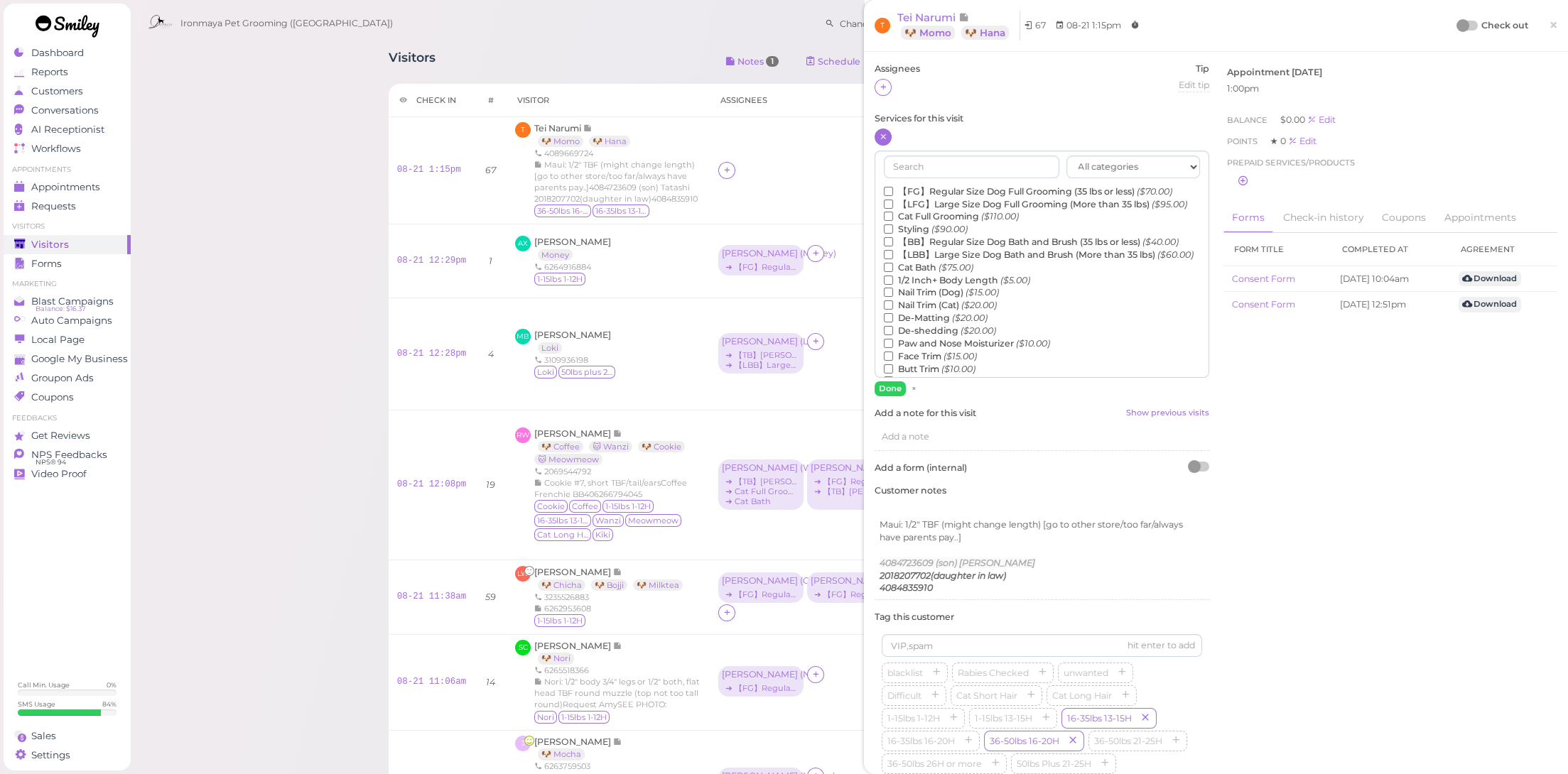
click at [916, 183] on div "All categories FULL GROOMING BATH & BRUSH Add-ons DENTAL CARE Special Requests …" at bounding box center [1041, 264] width 334 height 227
click at [916, 185] on label "【FG】Regular Size Dog Full Grooming (35 lbs or less) ($70.00)" at bounding box center [1028, 191] width 288 height 13
click at [893, 187] on input "【FG】Regular Size Dog Full Grooming (35 lbs or less) ($70.00)" at bounding box center [889, 191] width 9 height 9
click at [923, 199] on label "【LFG】Large Size Dog Full Grooming (More than 35 lbs) ($95.00)" at bounding box center [1036, 204] width 304 height 13
click at [893, 200] on input "【LFG】Large Size Dog Full Grooming (More than 35 lbs) ($95.00)" at bounding box center [889, 204] width 9 height 9
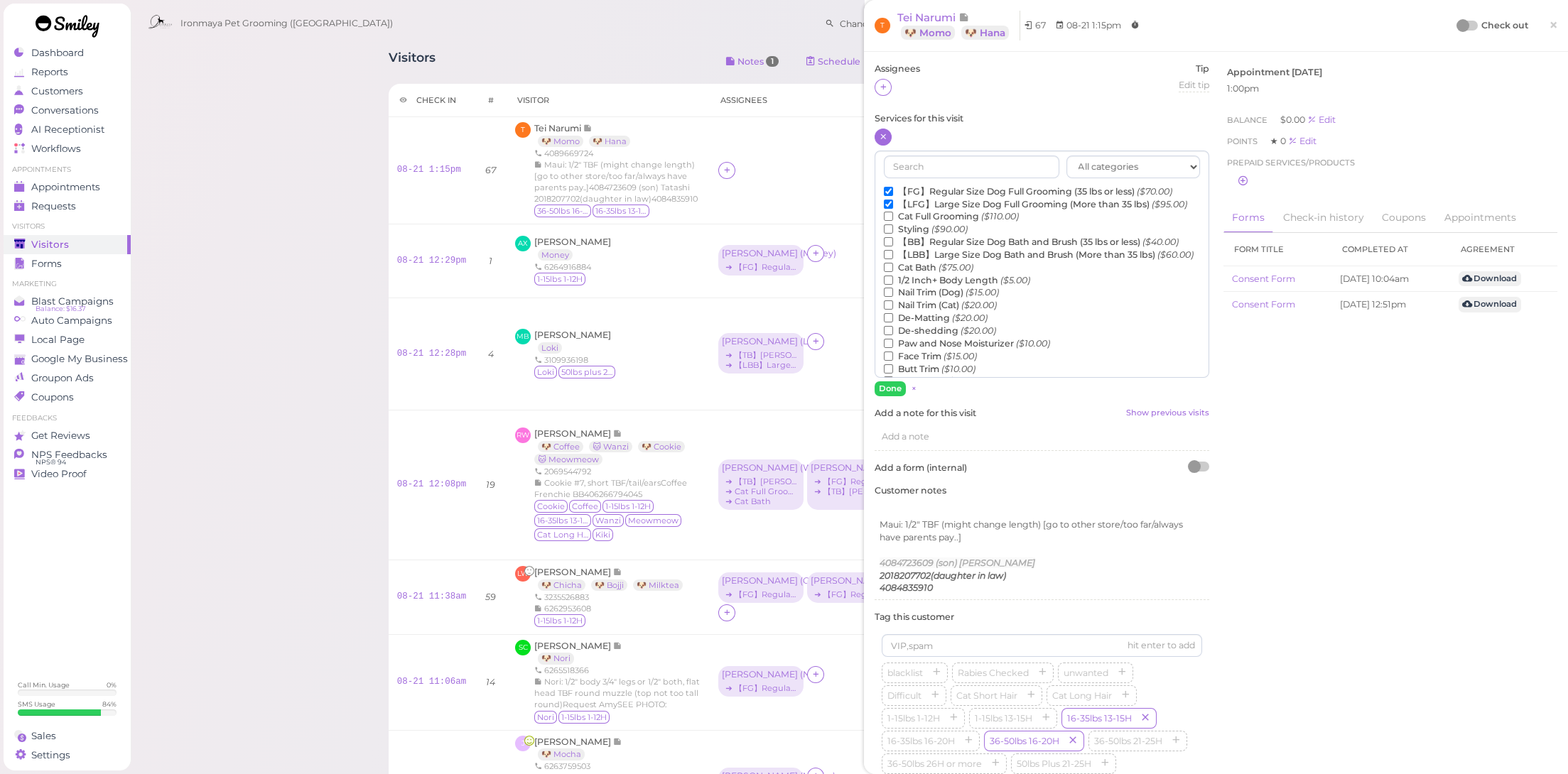
scroll to position [233, 0]
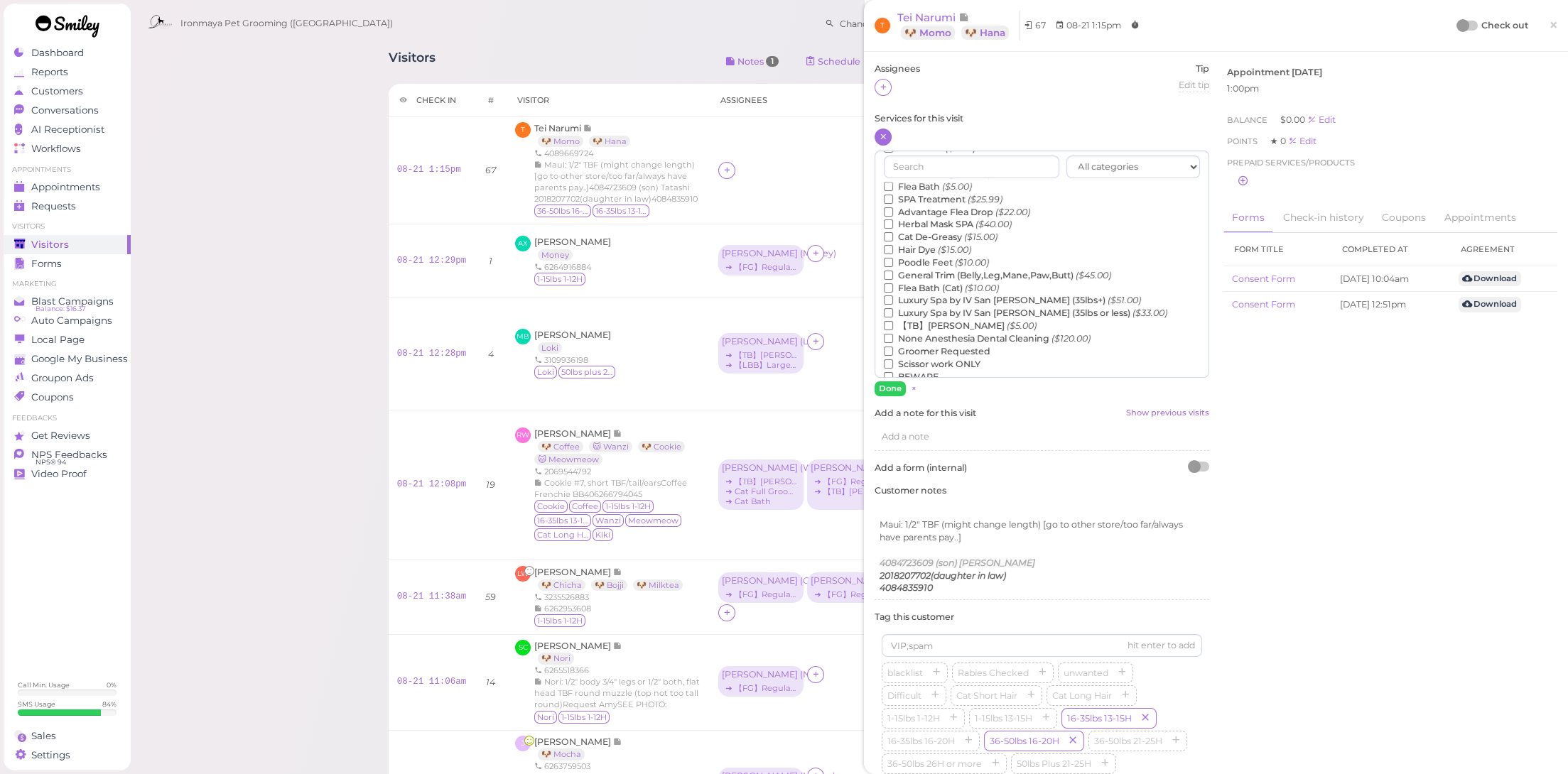
click at [963, 332] on label "【TB】Teeth Brushing ($5.00)" at bounding box center [960, 326] width 153 height 13
click at [893, 330] on input "【TB】Teeth Brushing ($5.00)" at bounding box center [889, 326] width 9 height 9
click at [900, 392] on button "Done" at bounding box center [890, 388] width 31 height 15
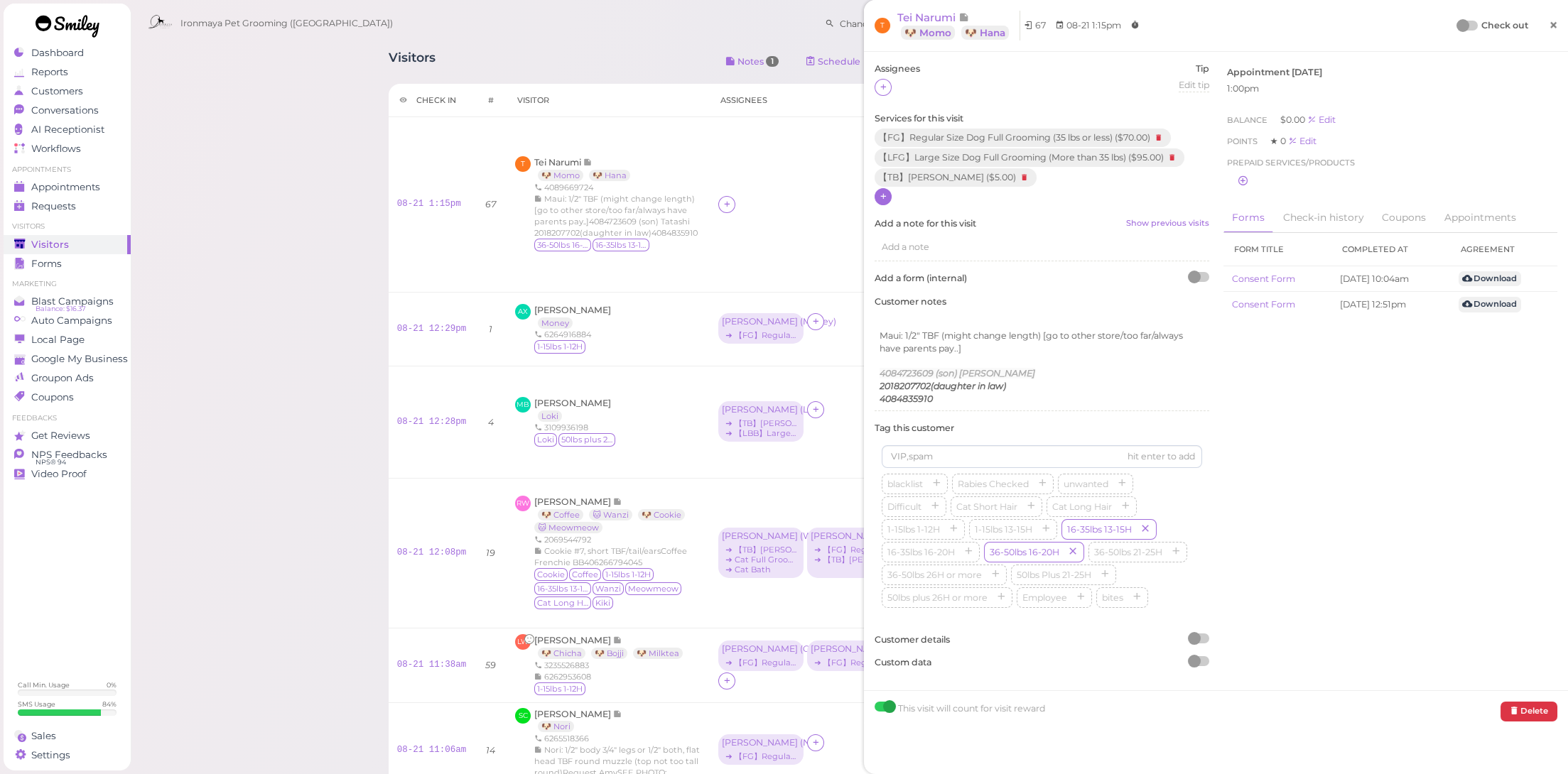
click at [1551, 23] on link "×" at bounding box center [1553, 26] width 27 height 33
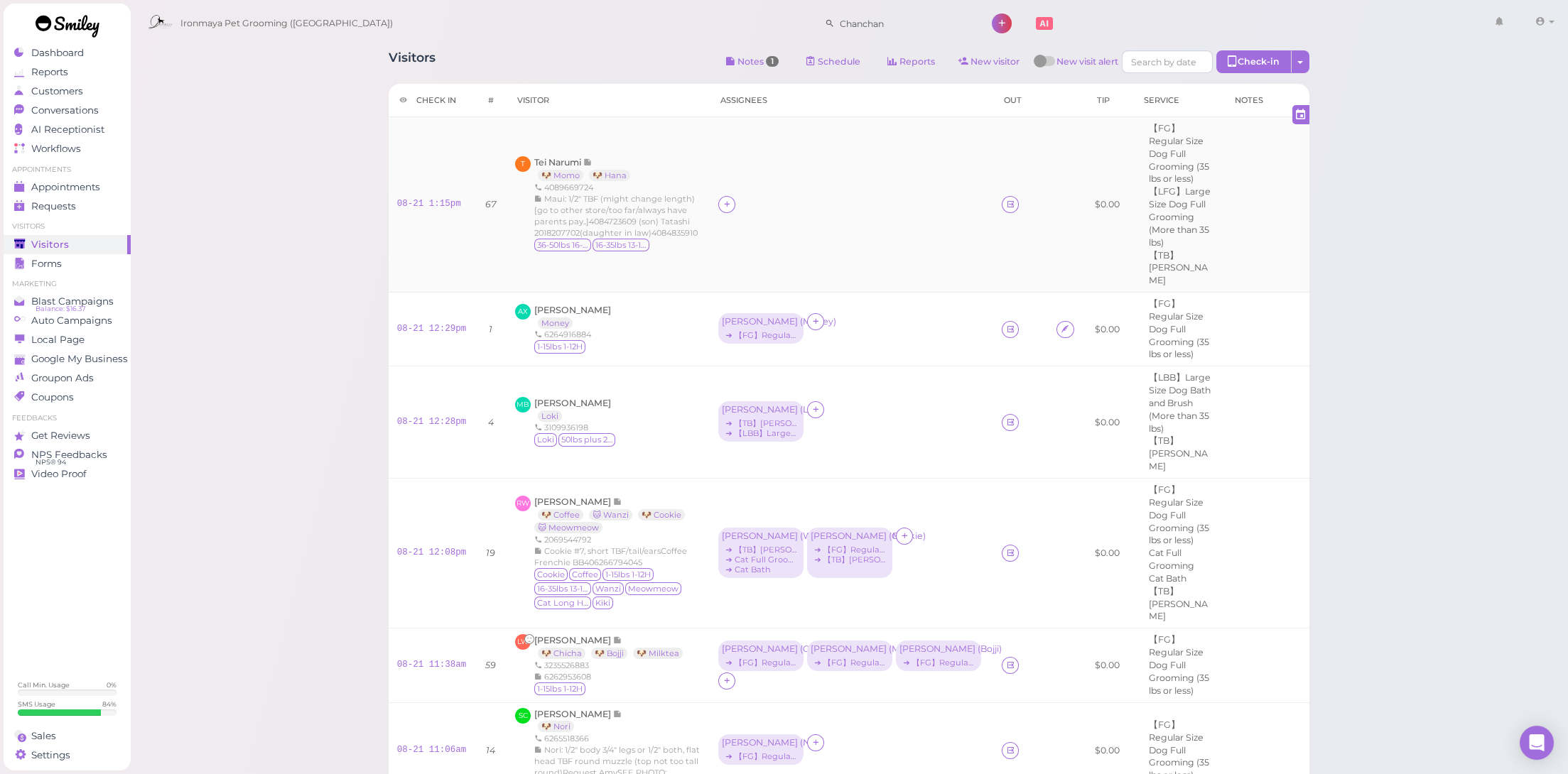
click at [710, 187] on td at bounding box center [852, 204] width 284 height 176
click at [723, 199] on icon at bounding box center [727, 204] width 9 height 11
click at [734, 251] on span "[PERSON_NAME]" at bounding box center [756, 251] width 76 height 11
click at [723, 199] on icon at bounding box center [727, 204] width 9 height 11
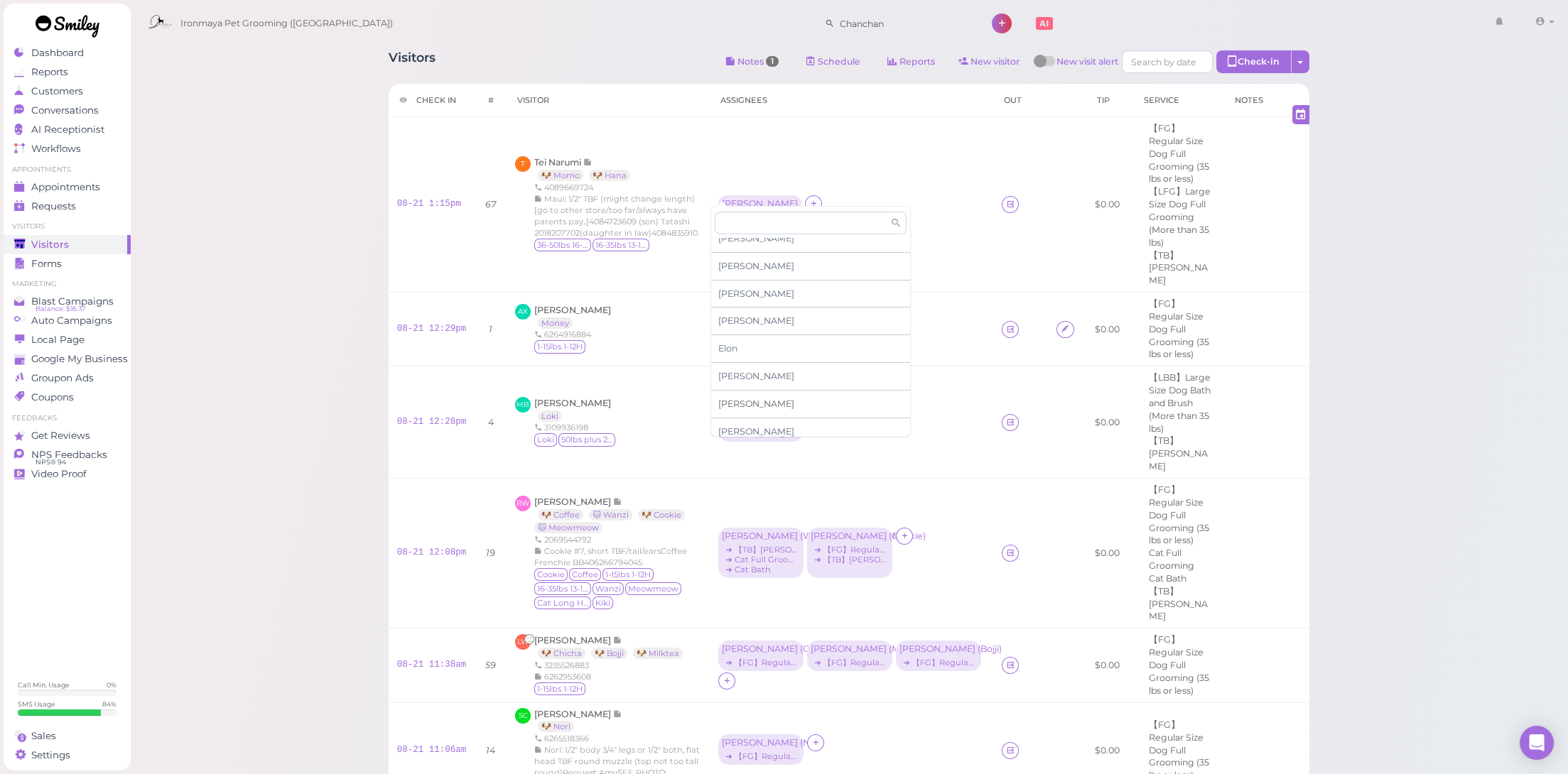
click at [764, 408] on div "[PERSON_NAME]" at bounding box center [810, 404] width 199 height 28
click at [730, 199] on div "[PERSON_NAME]" at bounding box center [760, 203] width 76 height 10
click at [739, 237] on span "Select services" at bounding box center [753, 236] width 65 height 16
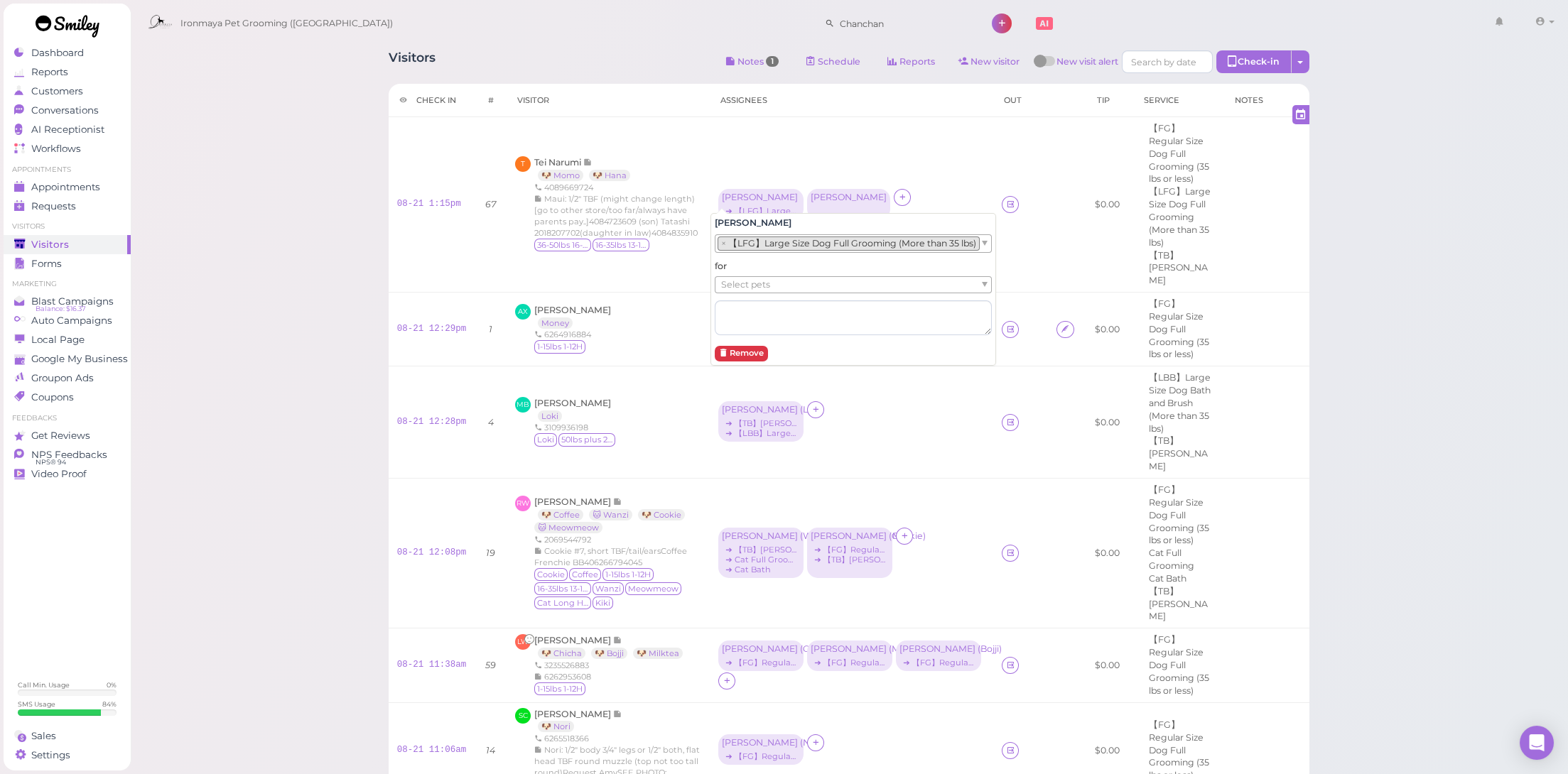
click at [758, 237] on li "× 【LFG】Large Size Dog Full Grooming (More than 35 lbs)" at bounding box center [848, 243] width 262 height 14
click at [761, 288] on span "Select pets" at bounding box center [745, 284] width 49 height 16
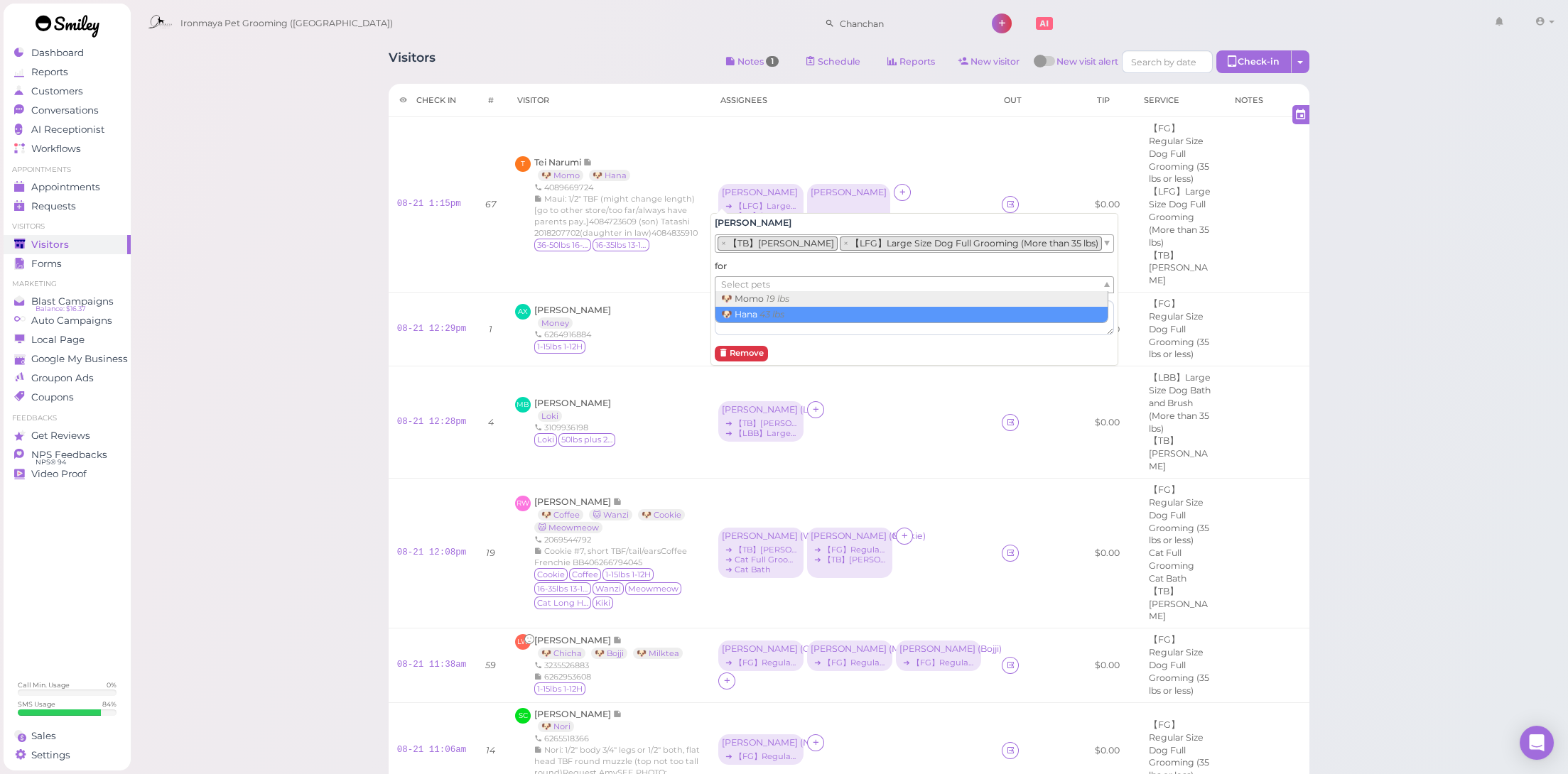
drag, startPoint x: 764, startPoint y: 300, endPoint x: 765, endPoint y: 309, distance: 9.1
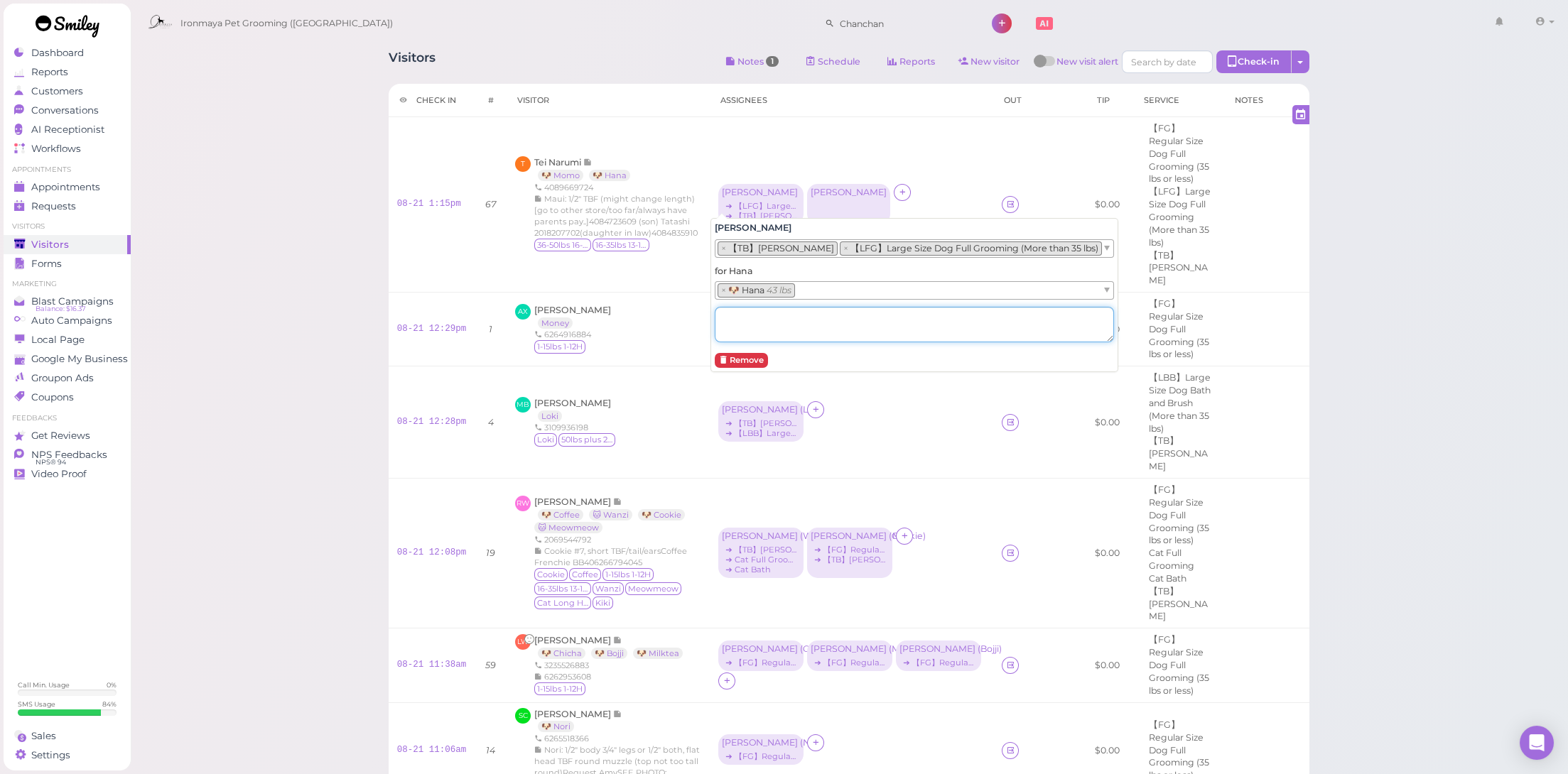
click at [766, 313] on textarea at bounding box center [914, 324] width 400 height 36
click at [814, 192] on div "[PERSON_NAME]" at bounding box center [849, 204] width 83 height 40
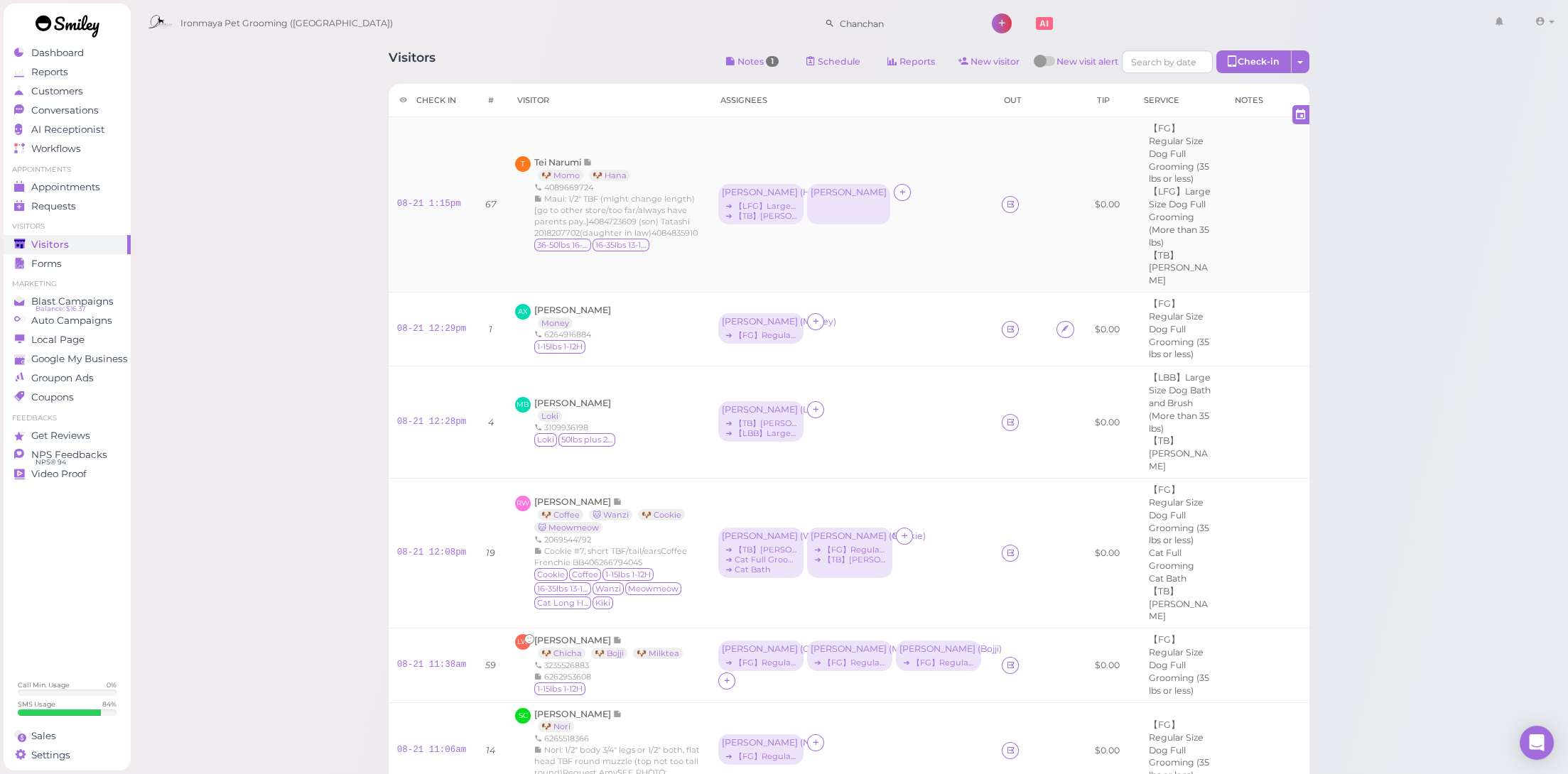
click at [817, 211] on td "[PERSON_NAME] ( [PERSON_NAME] ) ➔ 【LFG】Large Size Dog Full Grooming (More than …" at bounding box center [852, 204] width 284 height 176
click at [812, 190] on div "[PERSON_NAME]" at bounding box center [849, 204] width 83 height 40
click at [810, 244] on ul "Select services" at bounding box center [780, 248] width 130 height 16
click at [806, 260] on div "[PERSON_NAME] × 【FG】Regular Size Dog Full Grooming (35 lbs or less) for Select …" at bounding box center [847, 294] width 273 height 152
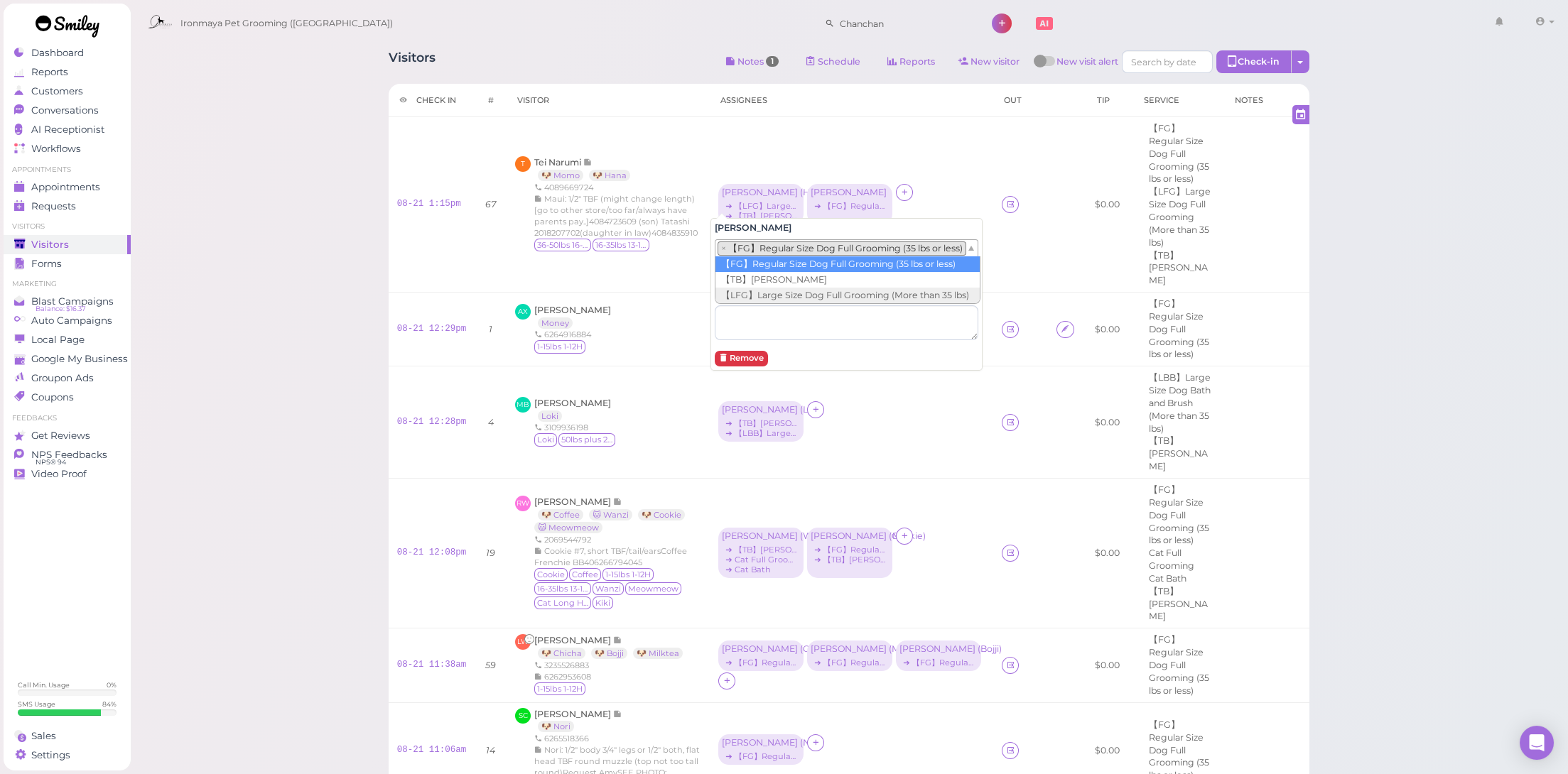
click at [807, 251] on li "× 【FG】Regular Size Dog Full Grooming (35 lbs or less)" at bounding box center [842, 248] width 249 height 14
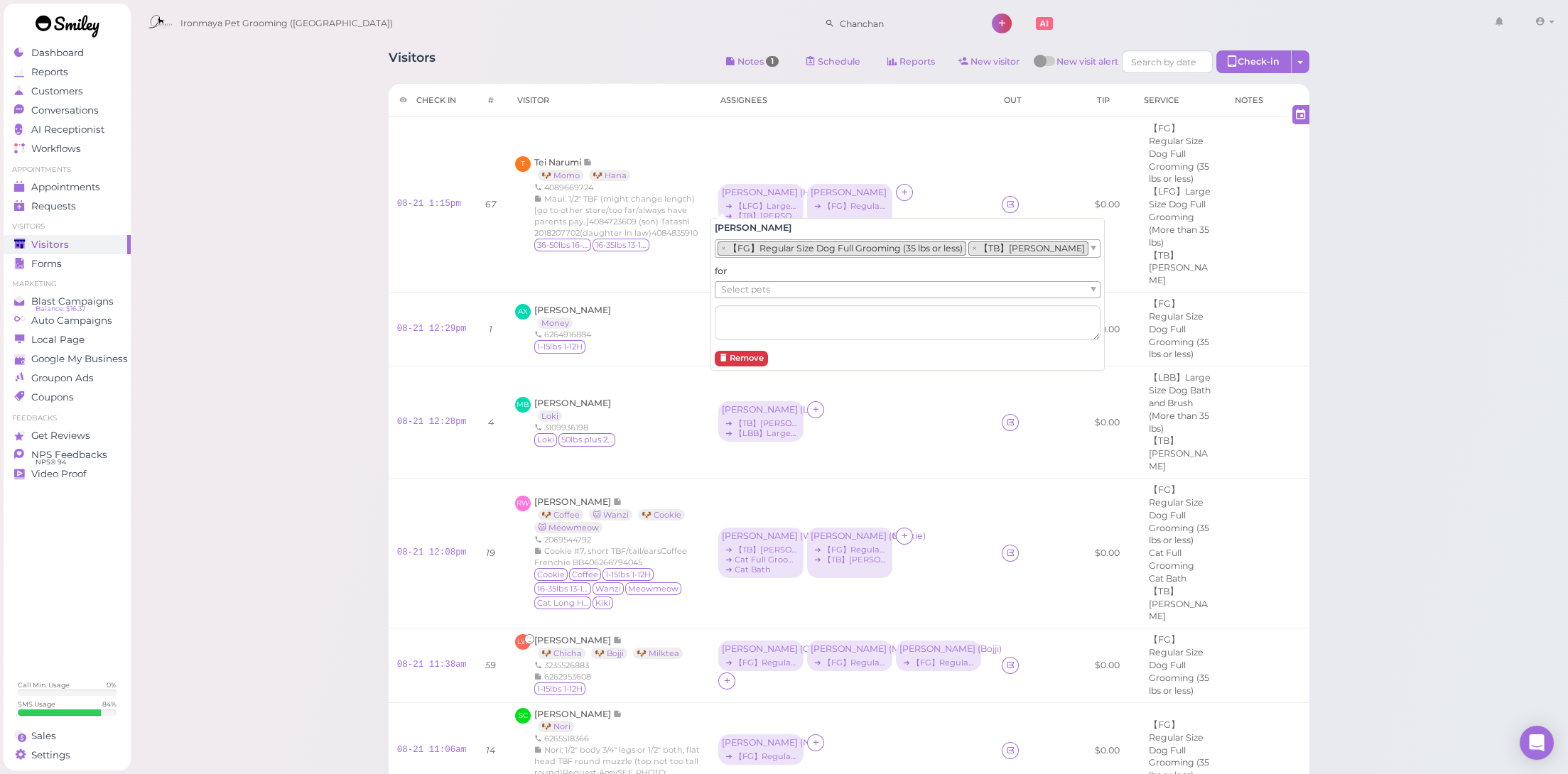
click at [807, 294] on ul "Select pets" at bounding box center [901, 289] width 373 height 16
click at [947, 184] on div "[PERSON_NAME] ( [PERSON_NAME] ) ➔ 【LFG】Large Size Dog Full Grooming (More than …" at bounding box center [851, 205] width 266 height 42
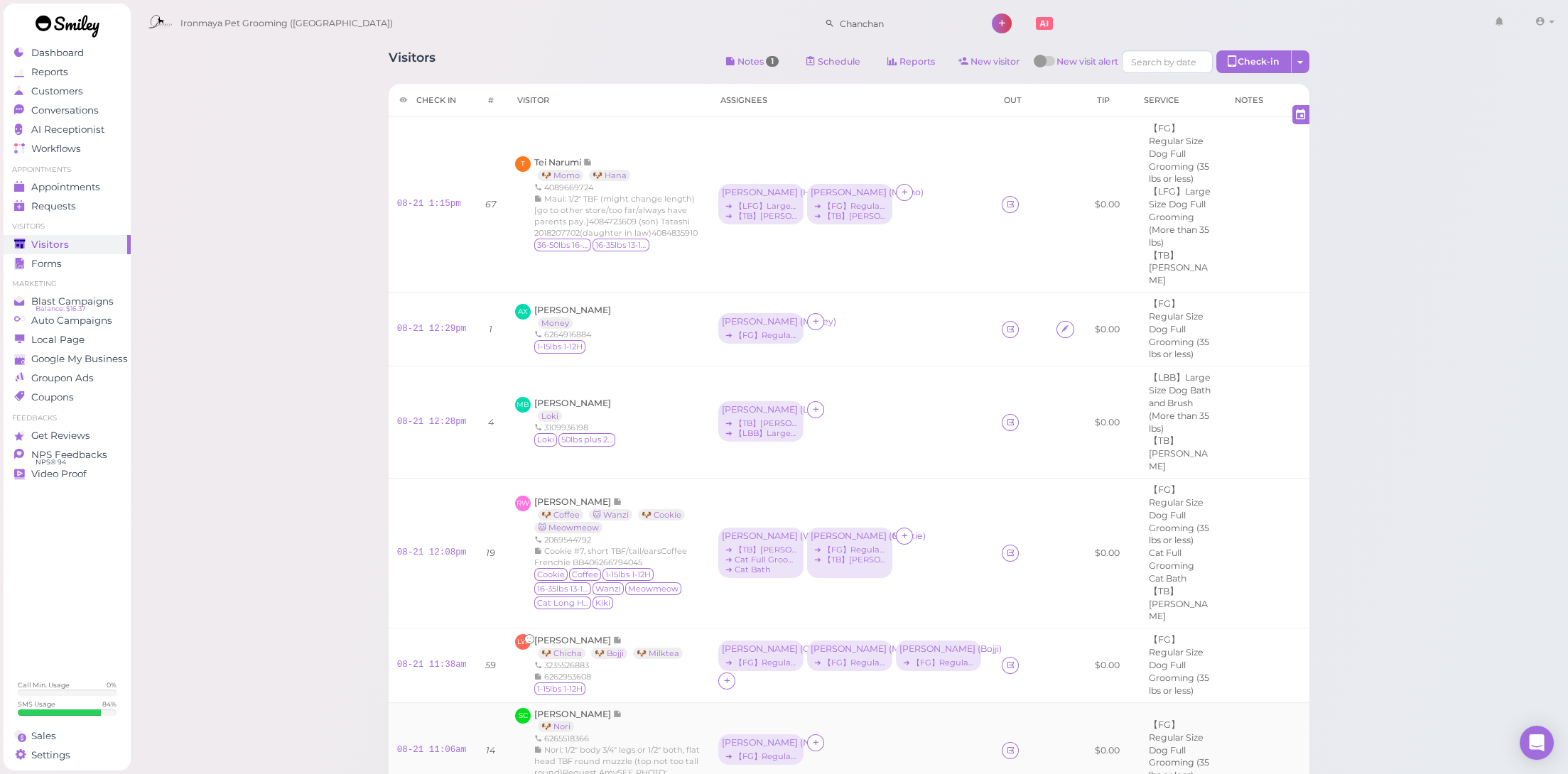
scroll to position [113, 0]
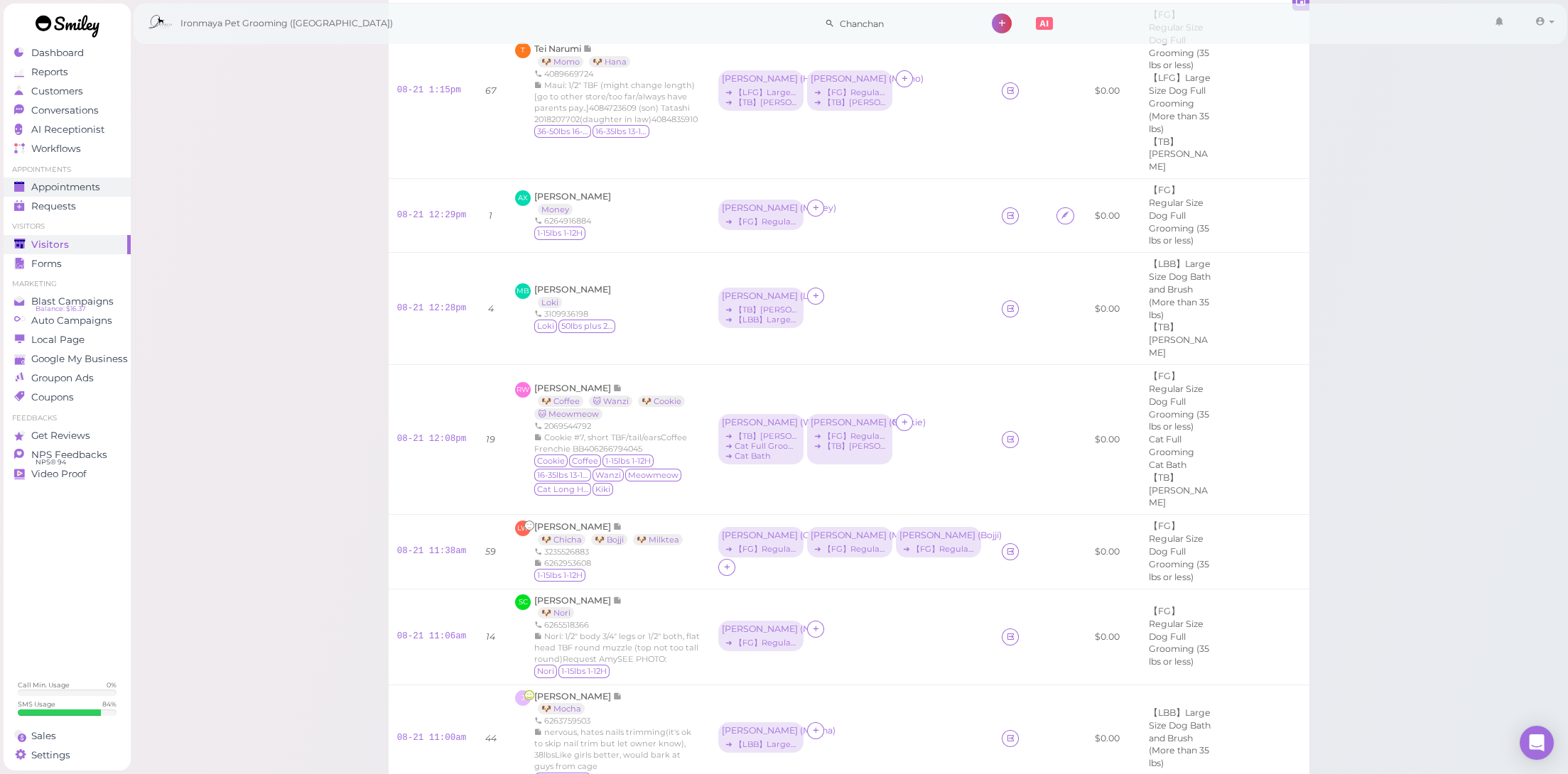
click at [79, 185] on span "Appointments" at bounding box center [65, 187] width 69 height 12
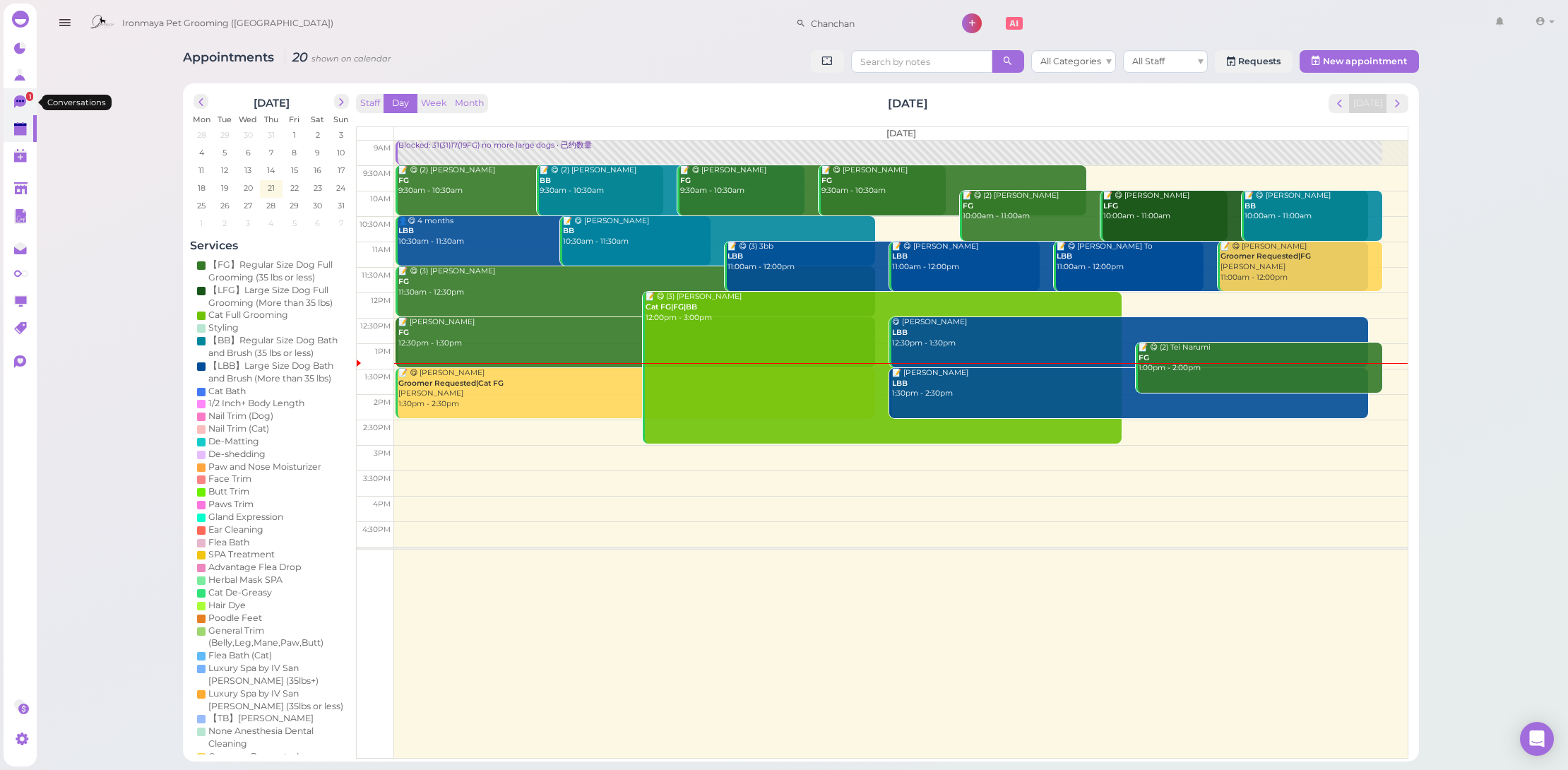
click at [14, 103] on icon at bounding box center [21, 103] width 15 height 15
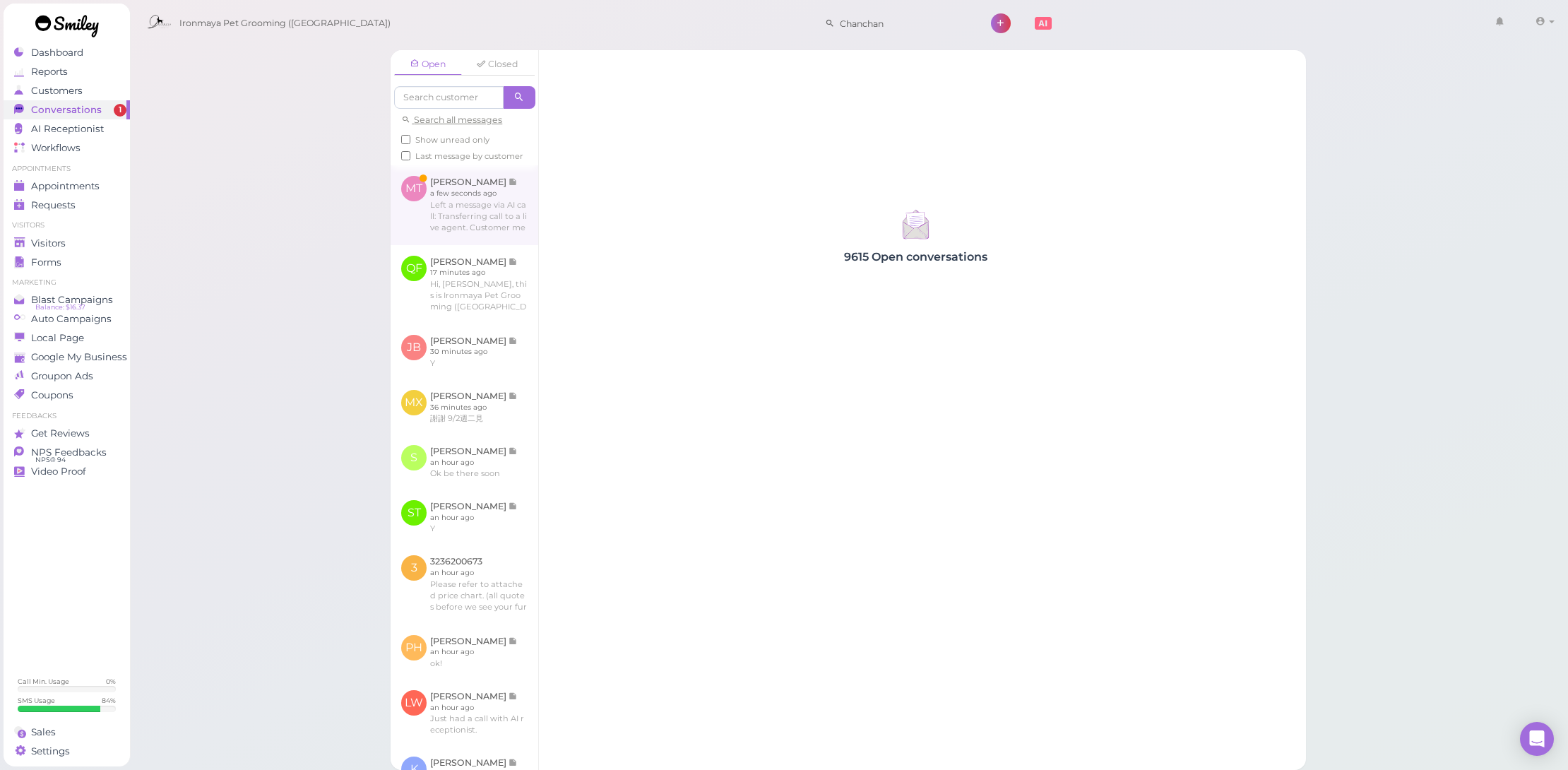
click at [506, 230] on link at bounding box center [464, 205] width 147 height 79
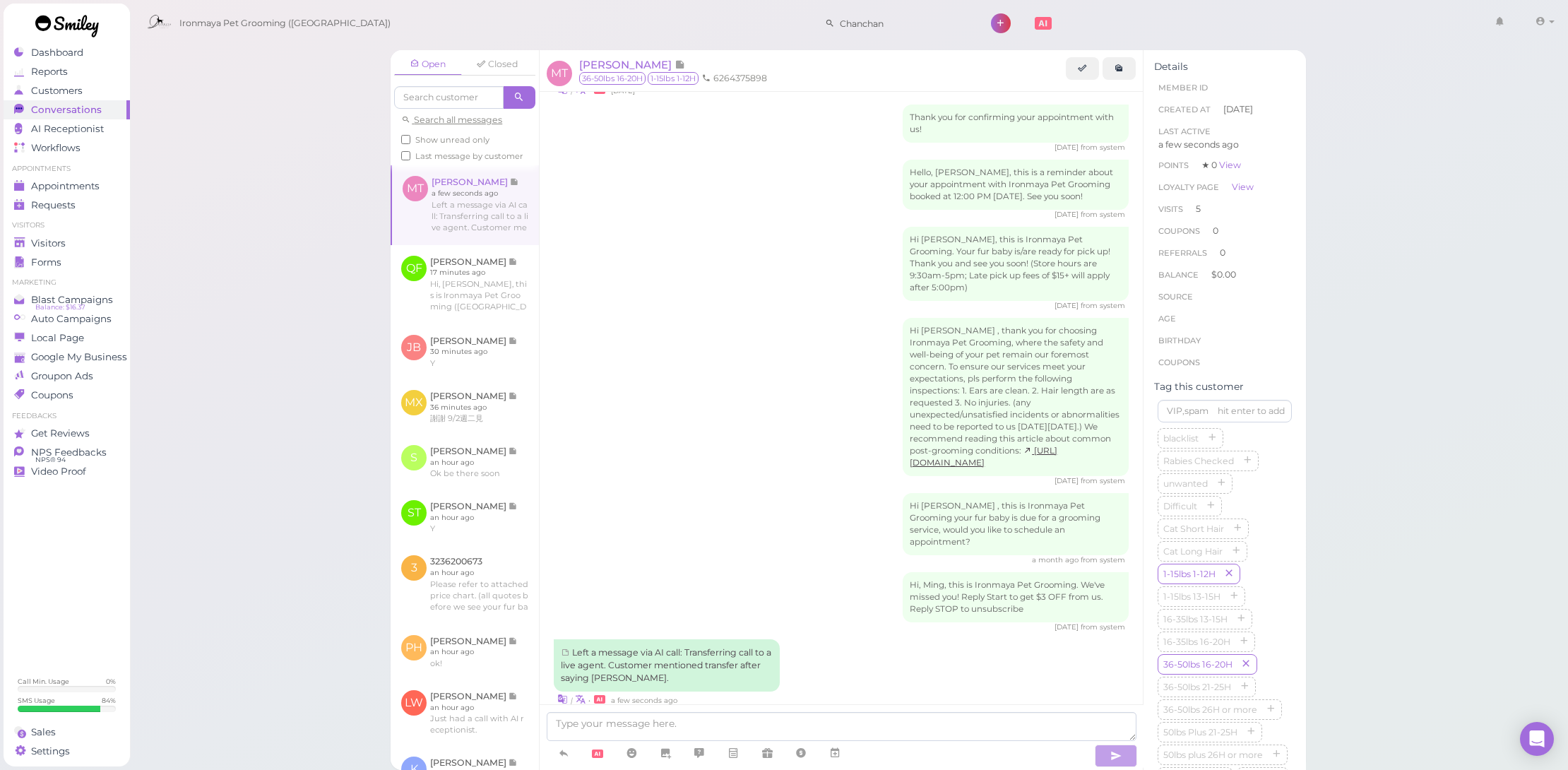
scroll to position [262, 0]
